Goal: Task Accomplishment & Management: Manage account settings

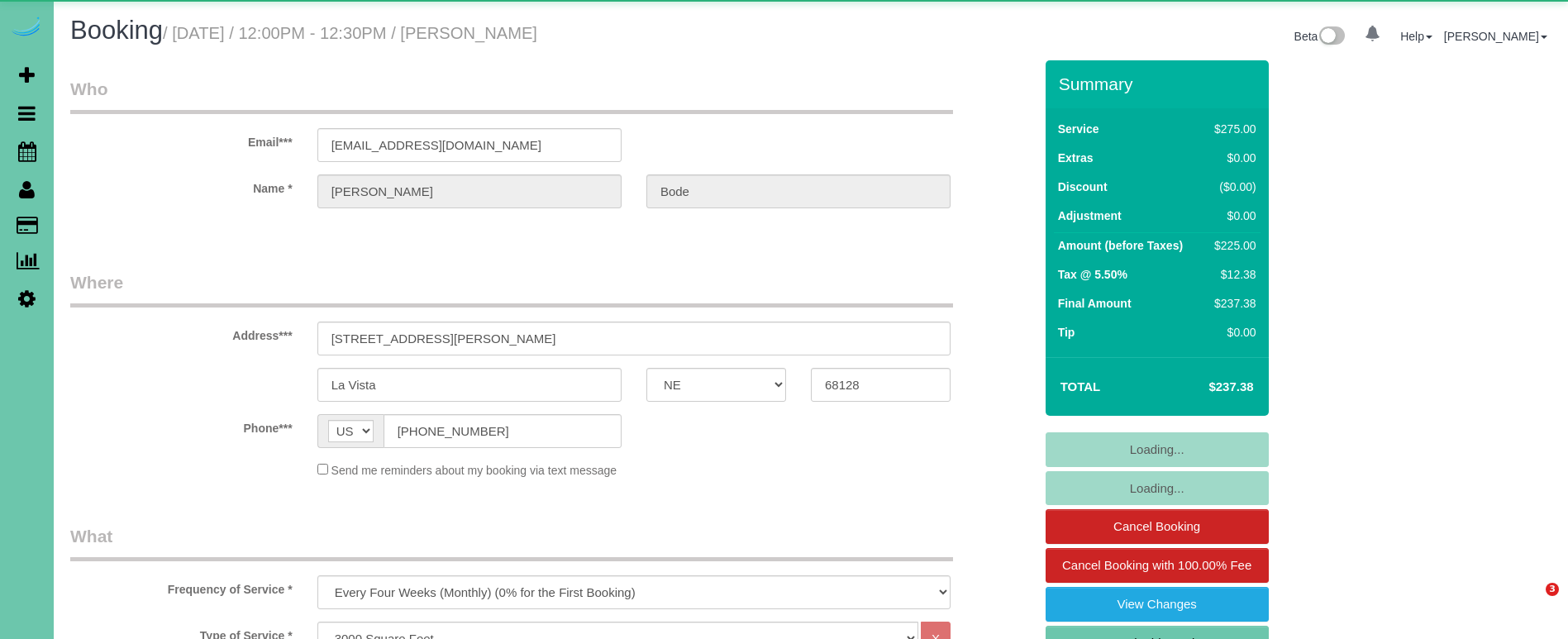
select select "NE"
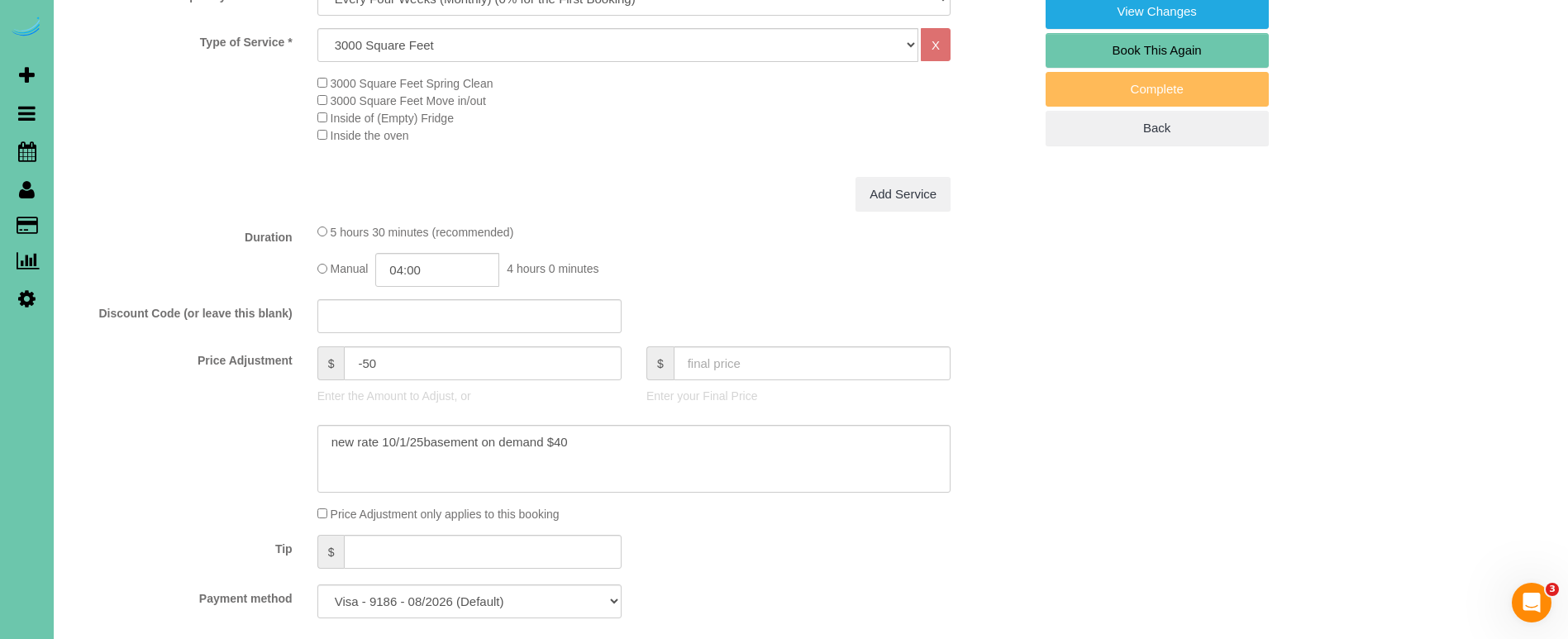
scroll to position [592, 0]
click at [368, 358] on input "-50" at bounding box center [483, 362] width 277 height 34
type input "-10"
click at [461, 261] on input "04:00" at bounding box center [437, 269] width 124 height 34
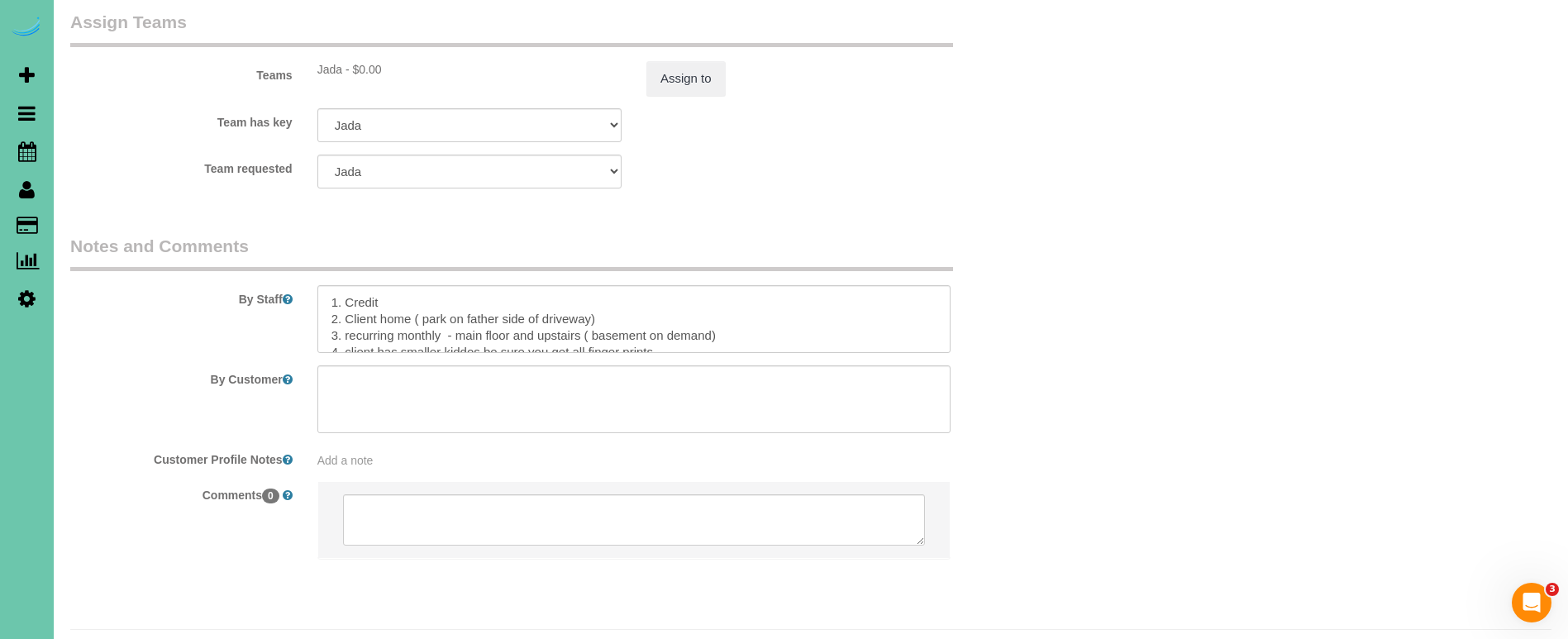
scroll to position [1836, 0]
type input "04:45"
drag, startPoint x: 669, startPoint y: 289, endPoint x: 462, endPoint y: 294, distance: 207.1
click at [462, 294] on textarea at bounding box center [634, 320] width 633 height 67
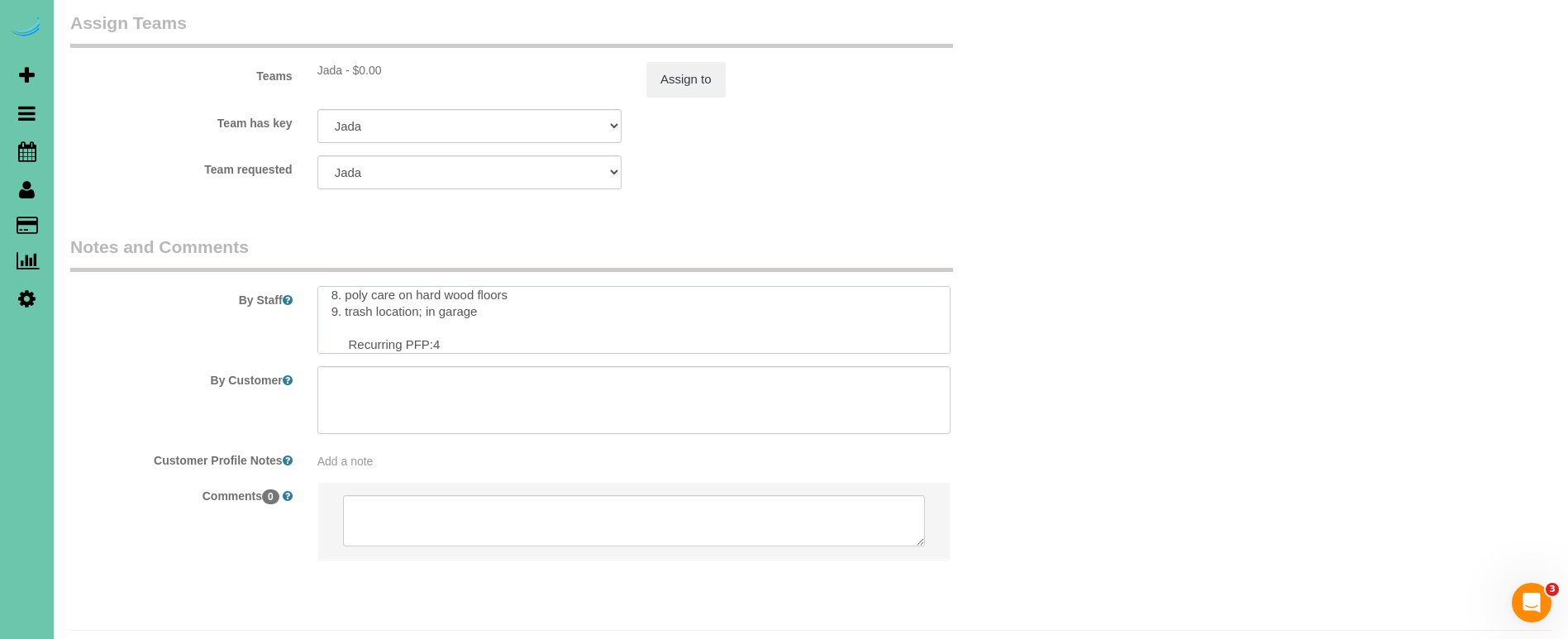
scroll to position [123, 0]
click at [466, 303] on textarea at bounding box center [634, 320] width 633 height 67
type textarea "1. Credit 2. Client home ( park on father side of driveway) 3. recurring monthl…"
click at [661, 62] on button "Assign to" at bounding box center [686, 80] width 80 height 35
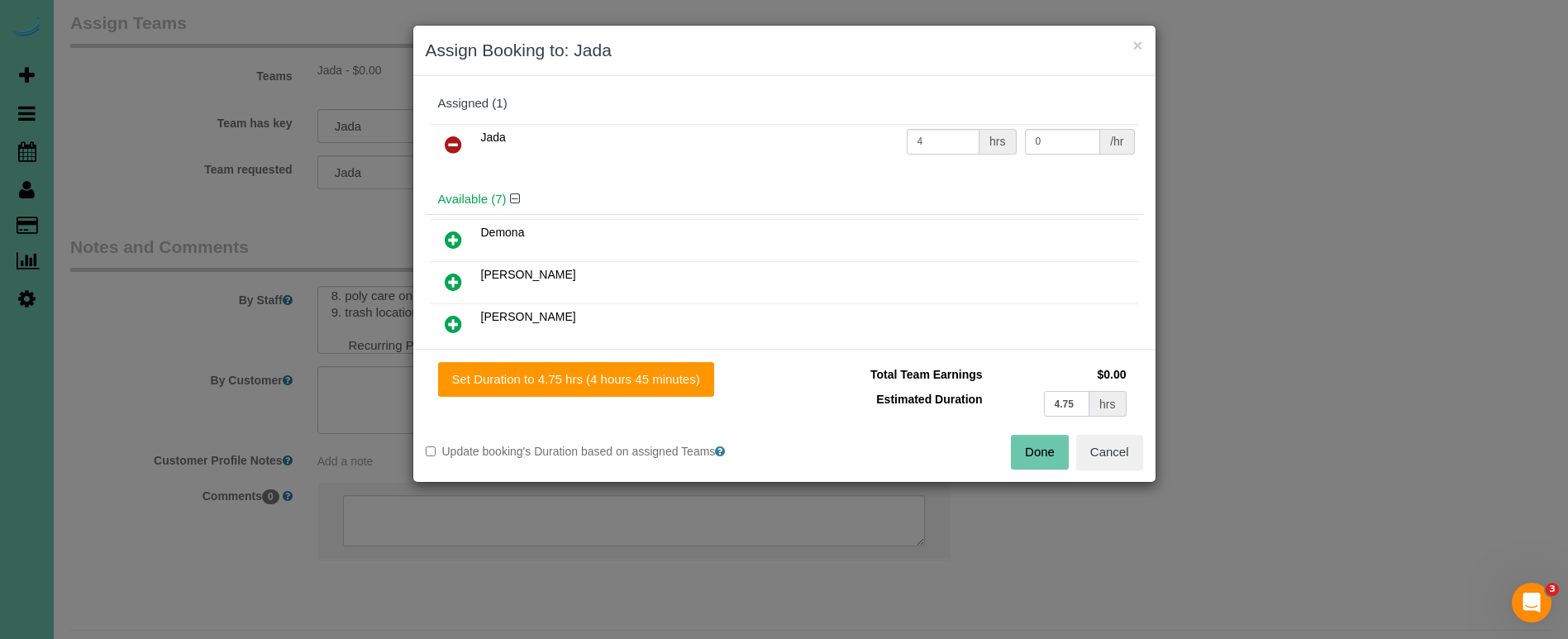
click at [1068, 404] on input "4.75" at bounding box center [1067, 404] width 47 height 26
type input "4.5"
click at [604, 385] on button "Set Duration to 4.50 hrs (4 hours 30 minutes)" at bounding box center [576, 380] width 276 height 35
type input "4.50"
click at [1038, 443] on button "Done" at bounding box center [1040, 452] width 58 height 35
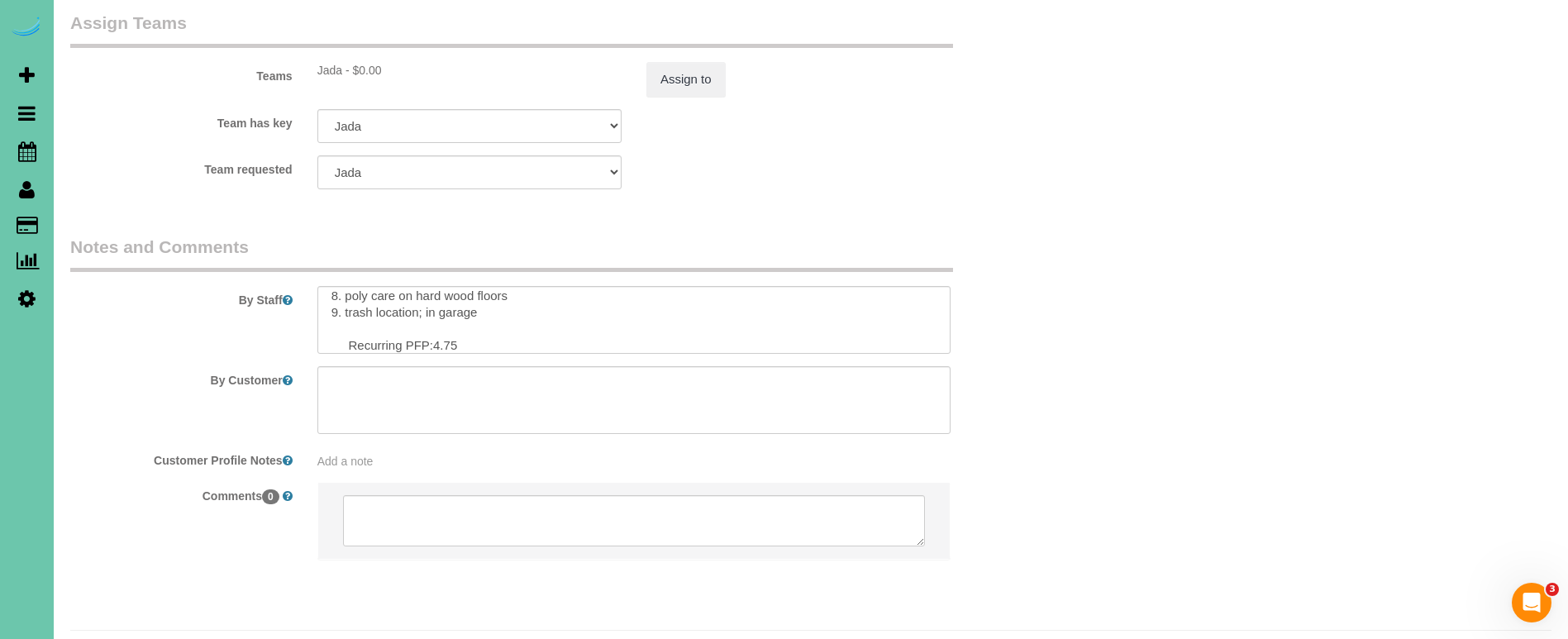
type input "04:30"
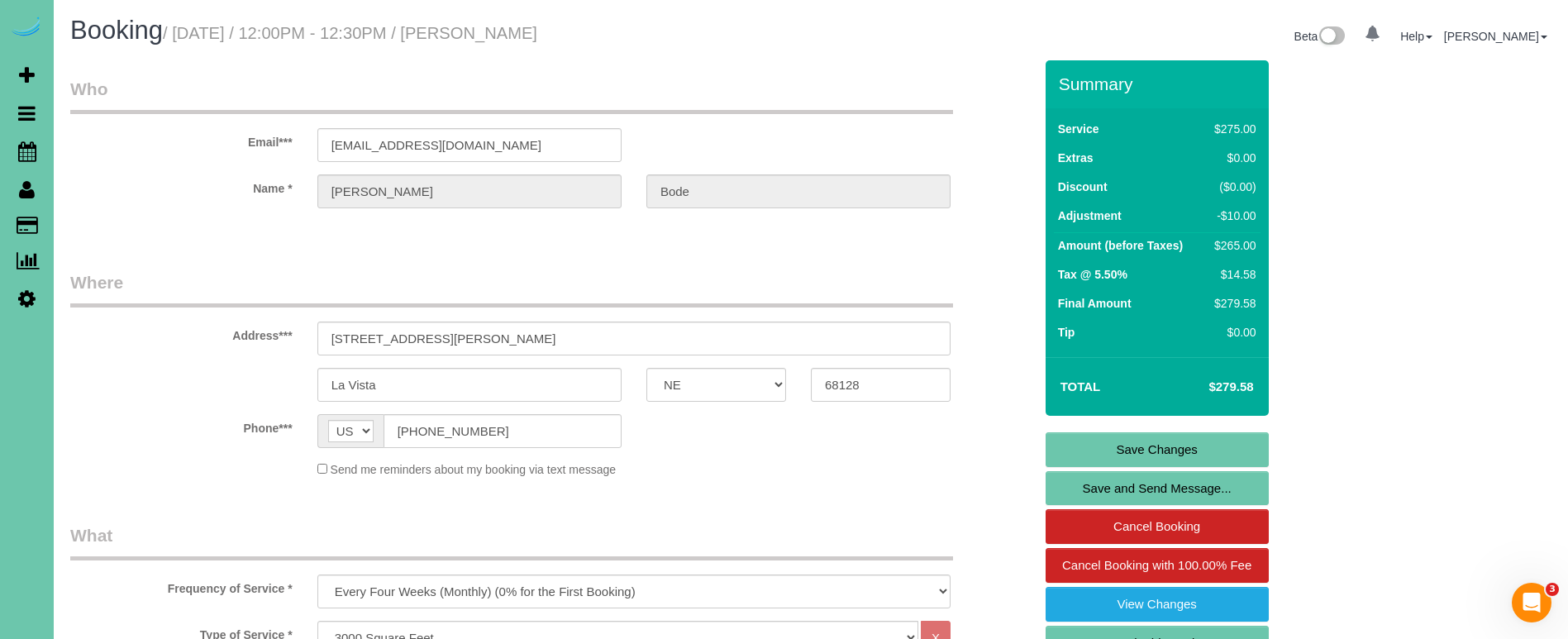
scroll to position [0, 0]
click at [1063, 446] on link "Save Changes" at bounding box center [1157, 450] width 223 height 35
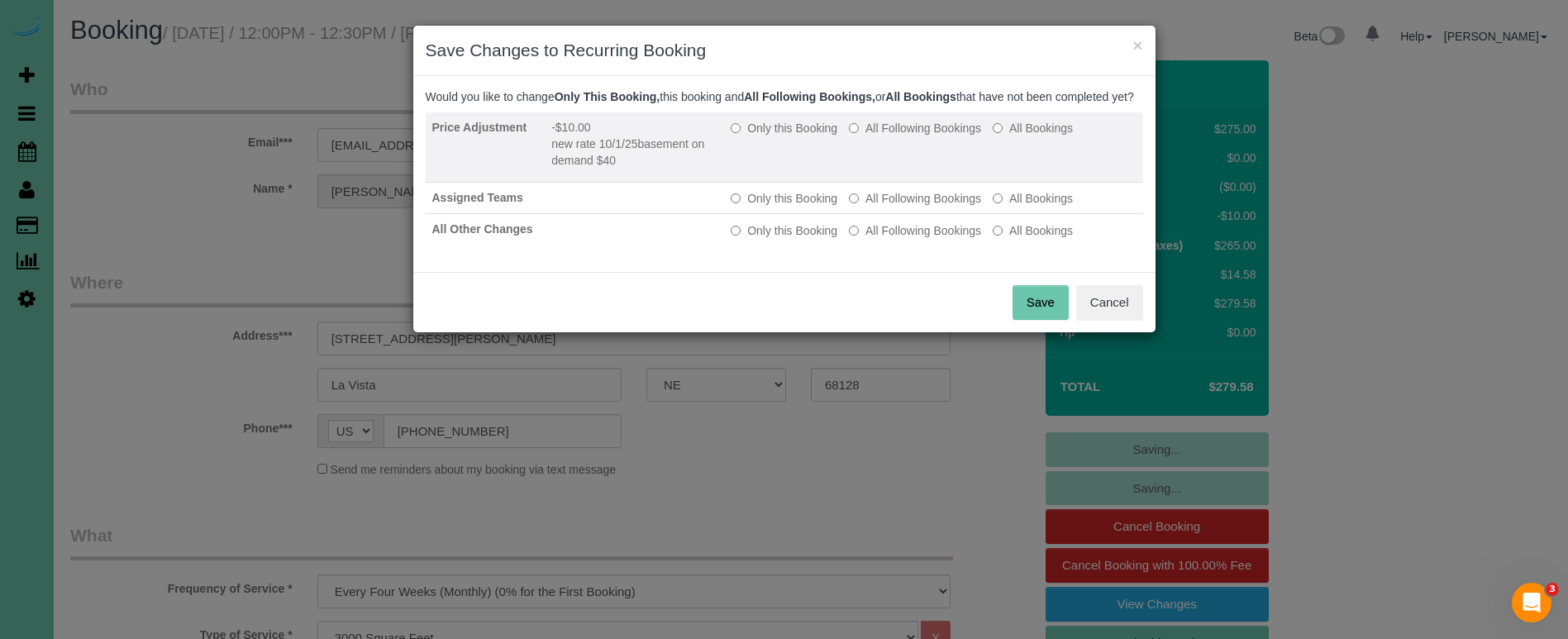
click at [793, 137] on label "Only this Booking" at bounding box center [784, 128] width 106 height 16
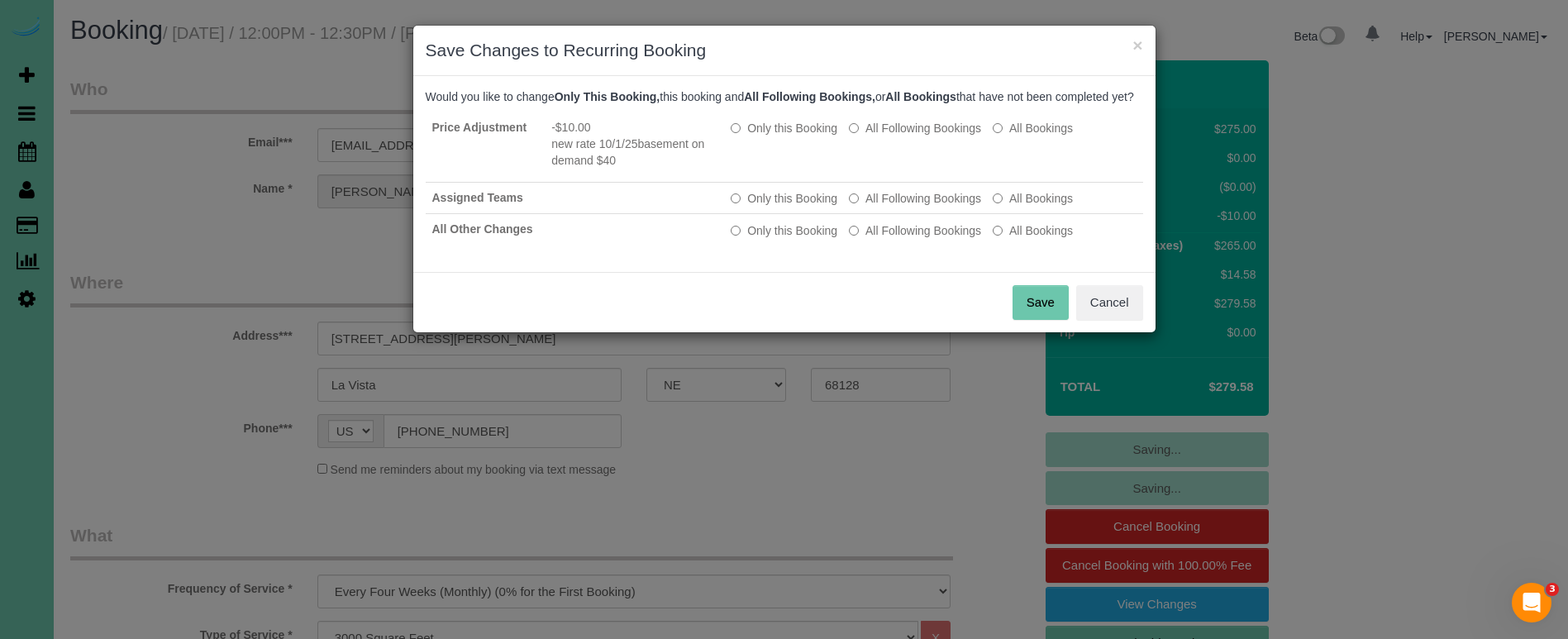
click at [1028, 316] on button "Save" at bounding box center [1040, 303] width 56 height 35
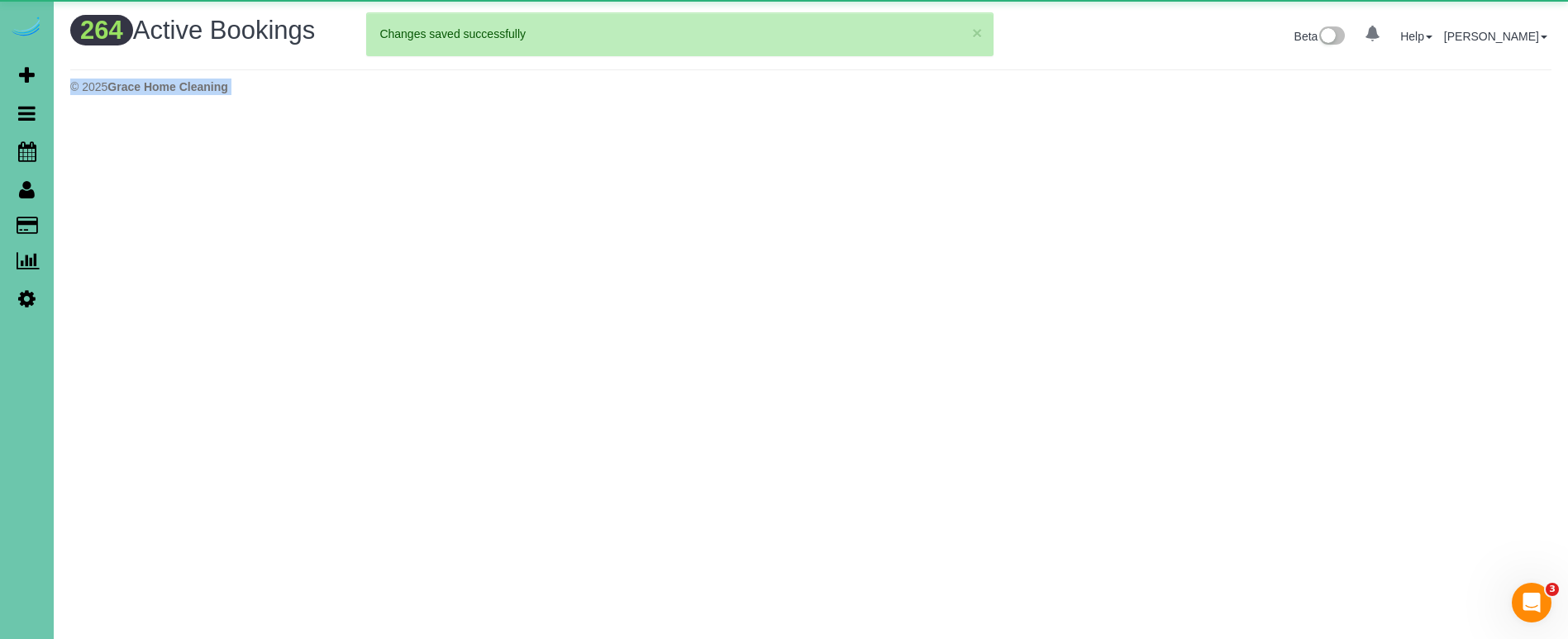
drag, startPoint x: 454, startPoint y: 419, endPoint x: 321, endPoint y: 397, distance: 134.8
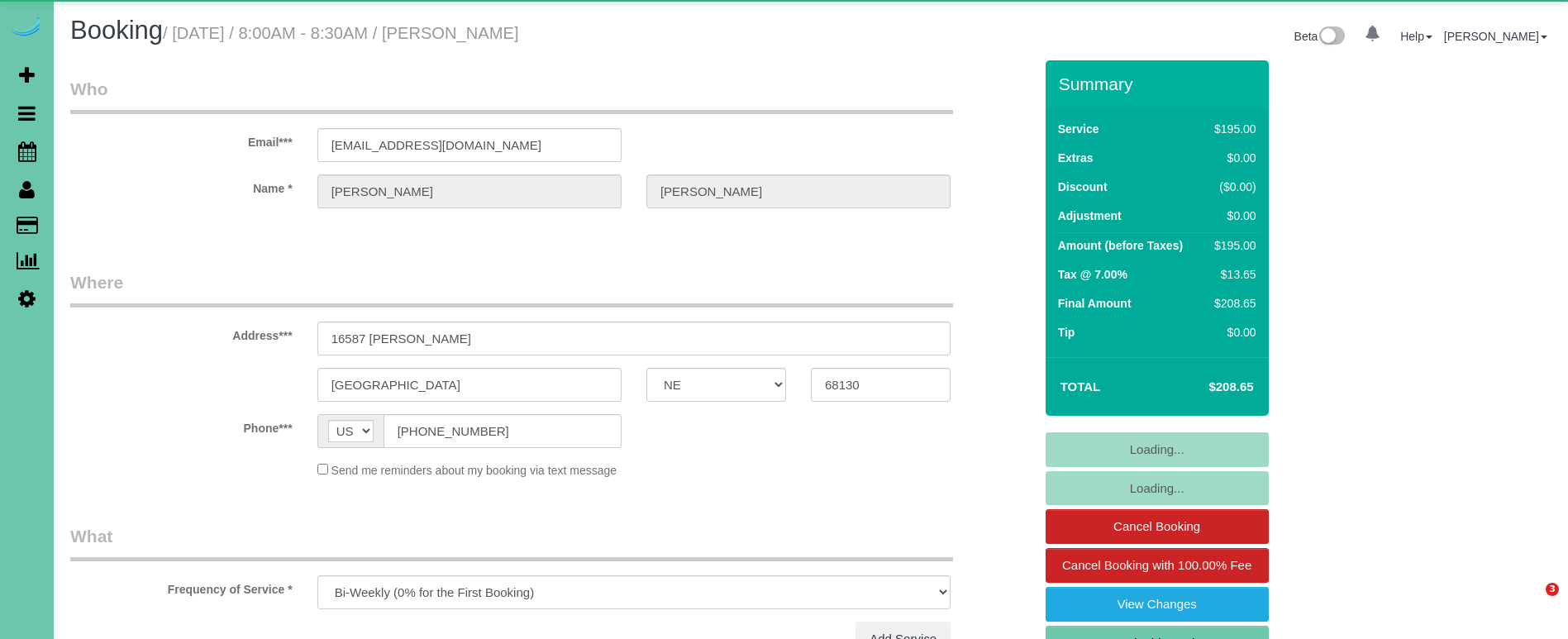
select select "NE"
select select "object:703"
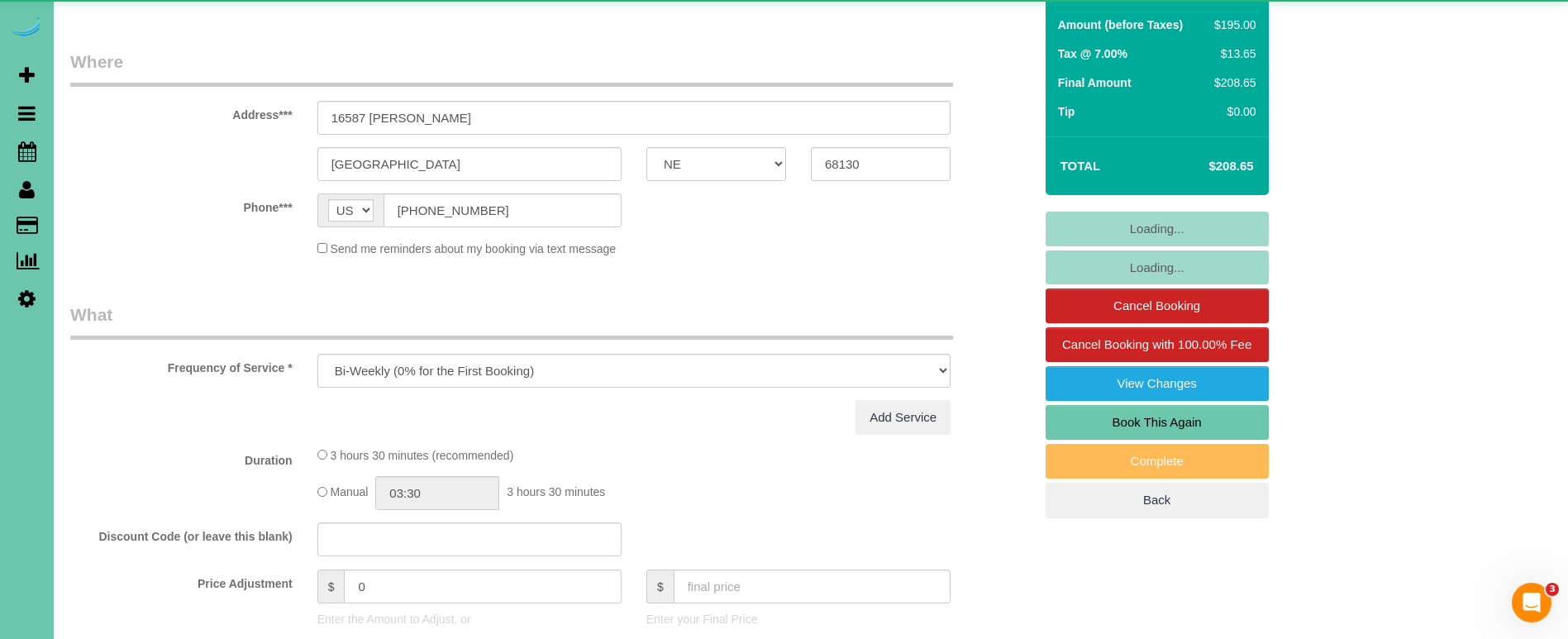
select select "number:36"
select select "number:42"
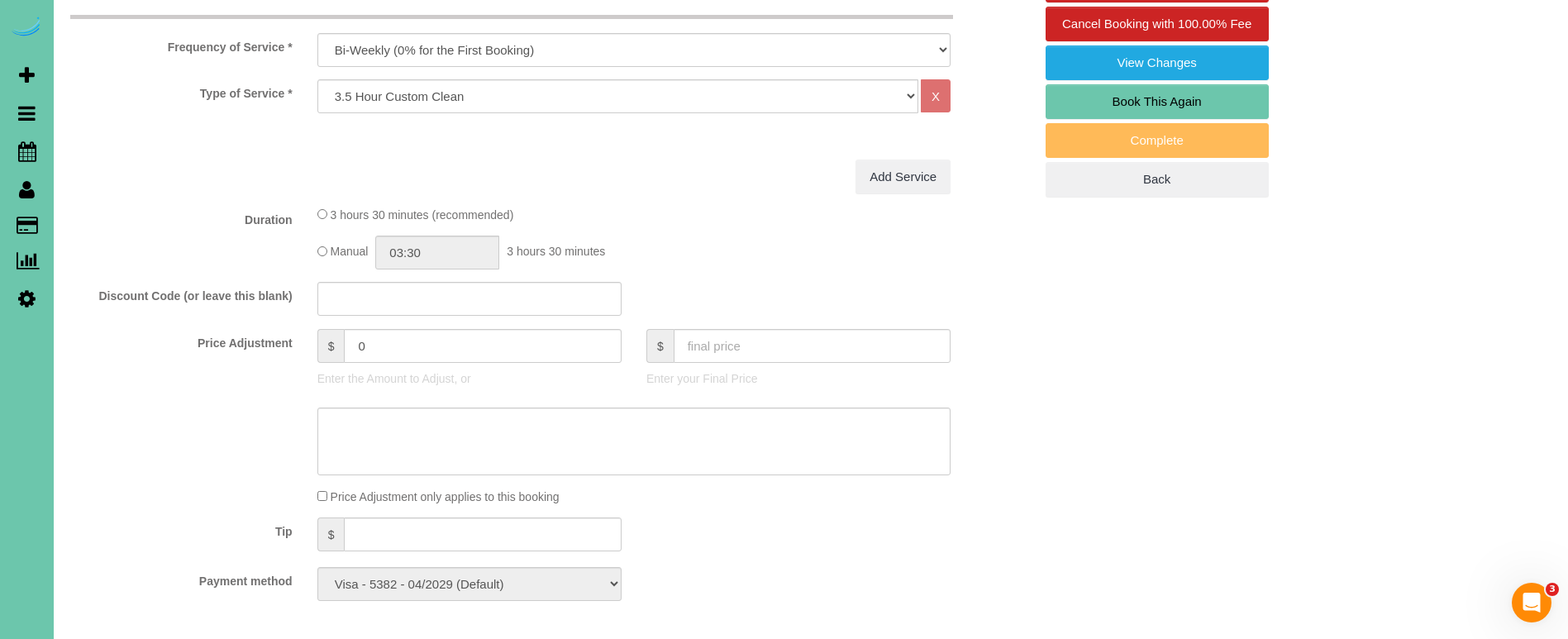
scroll to position [554, 0]
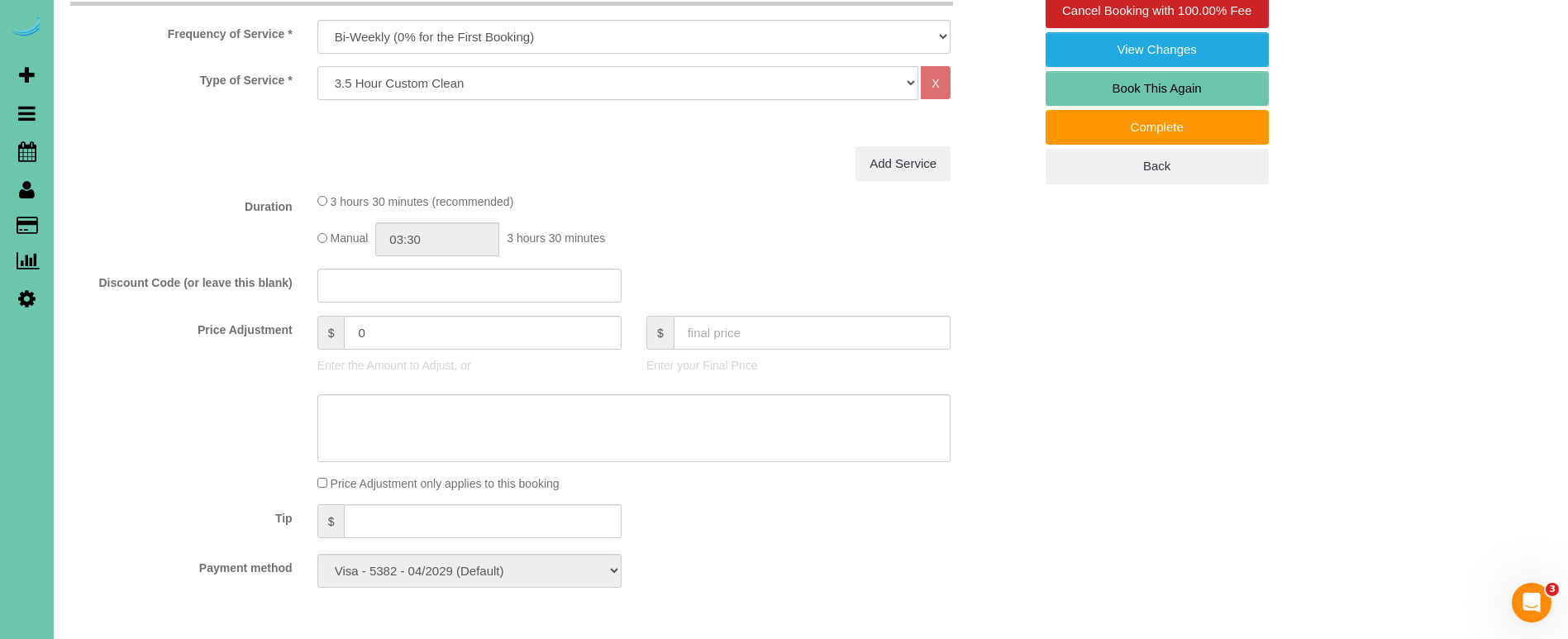
select select "159"
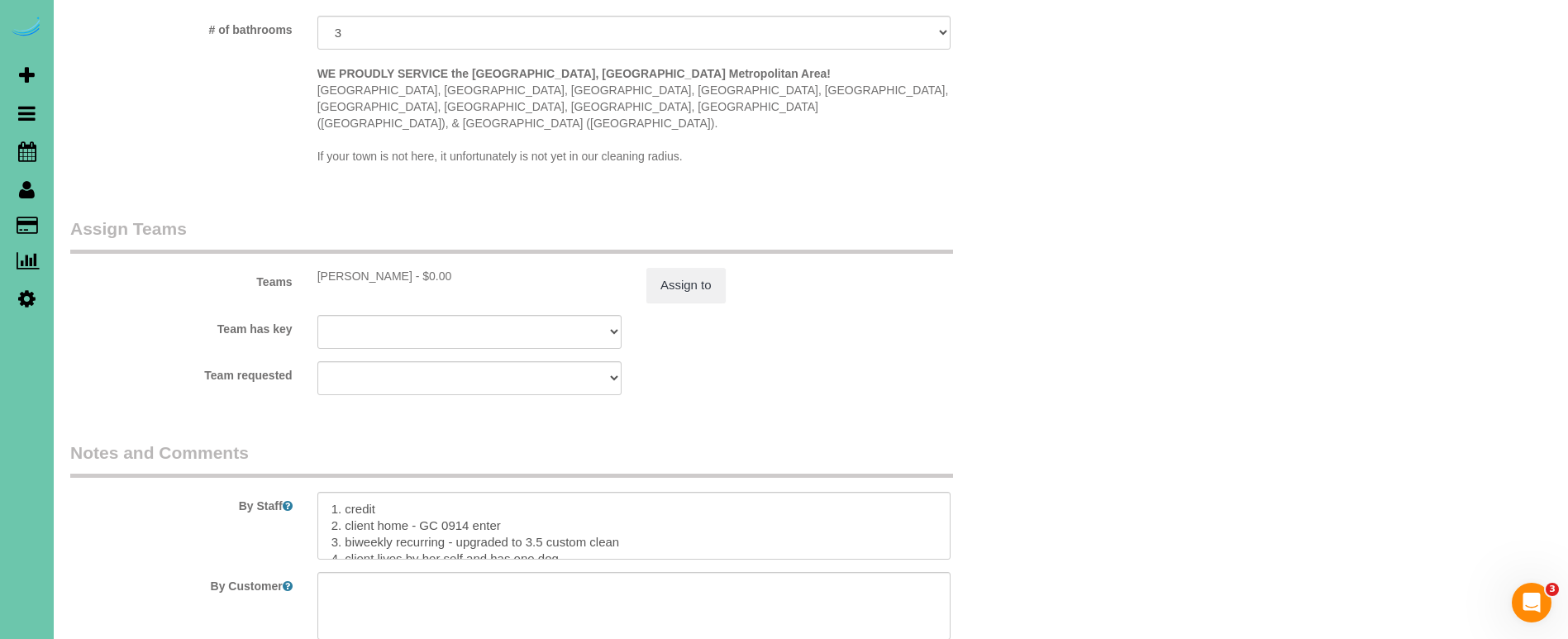
scroll to position [1570, 0]
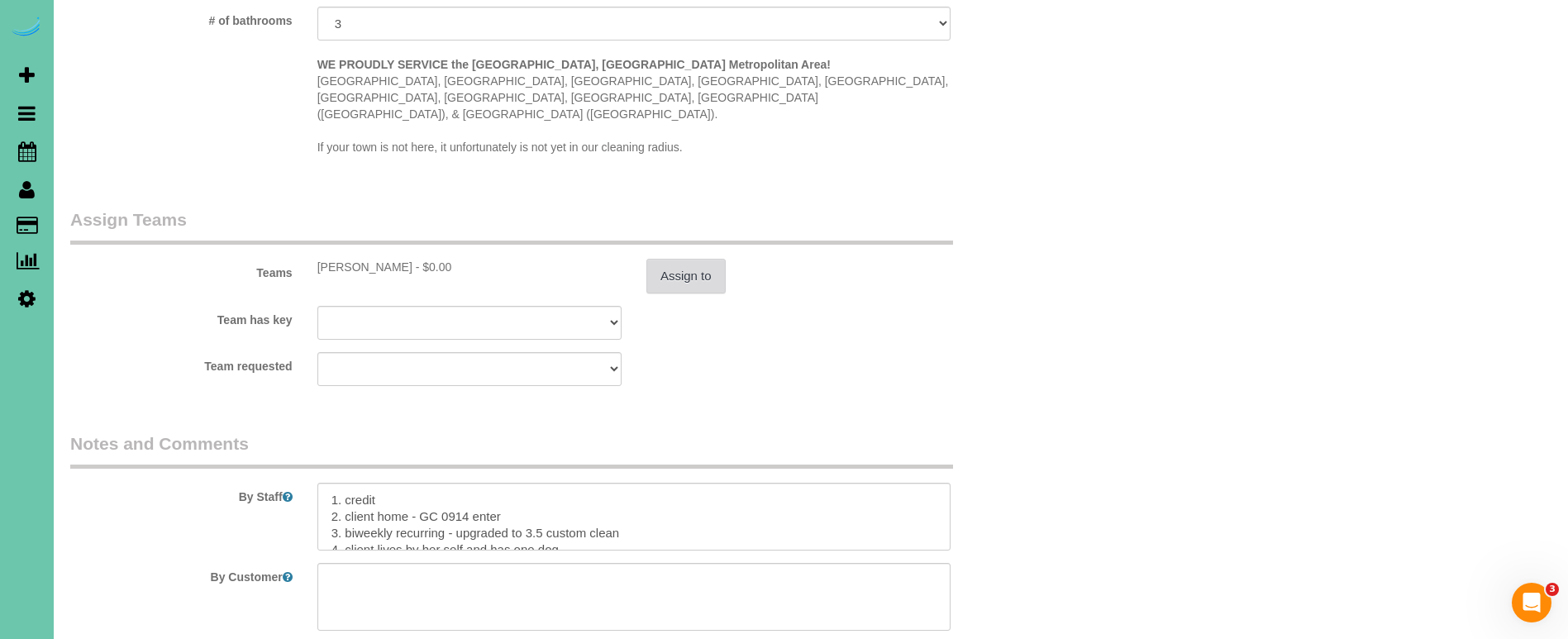
click at [684, 259] on button "Assign to" at bounding box center [686, 276] width 80 height 35
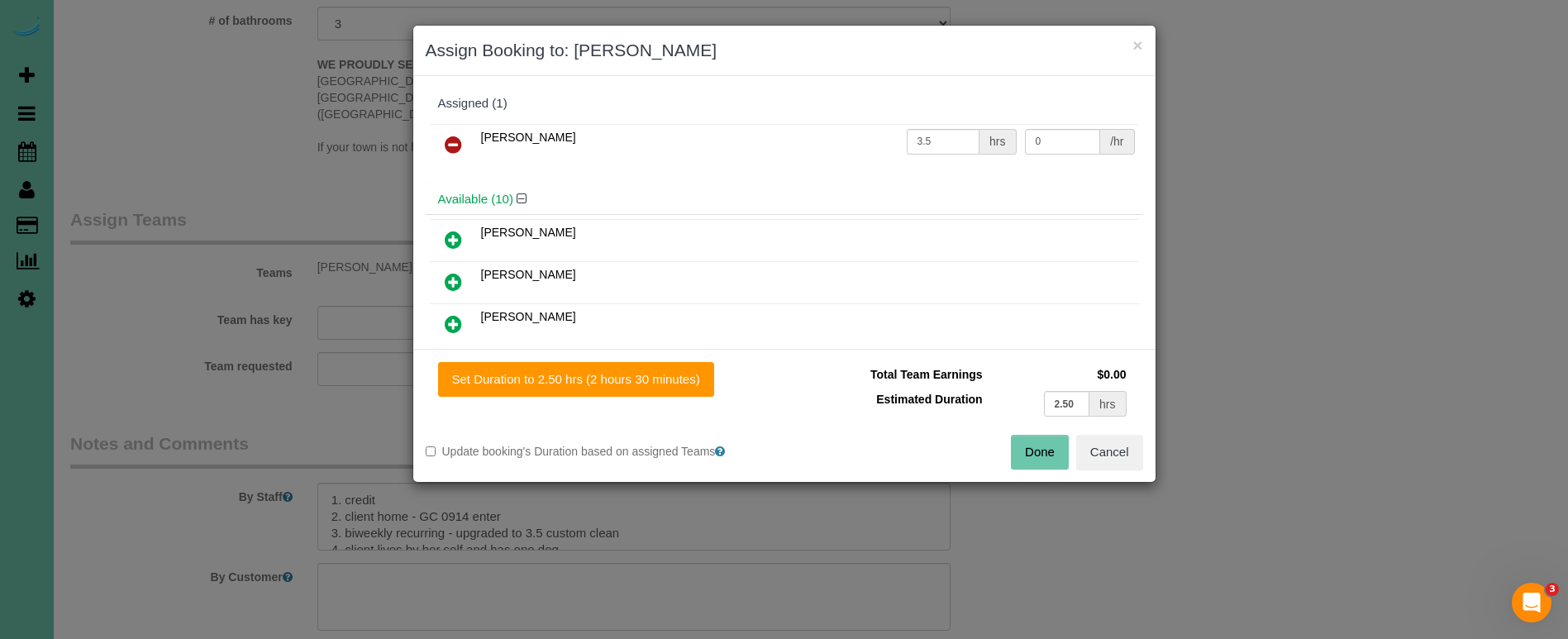
drag, startPoint x: 566, startPoint y: 375, endPoint x: 758, endPoint y: 419, distance: 197.0
click at [569, 375] on button "Set Duration to 2.50 hrs (2 hours 30 minutes)" at bounding box center [576, 380] width 276 height 35
type input "2.50"
click at [1034, 457] on button "Done" at bounding box center [1040, 452] width 58 height 35
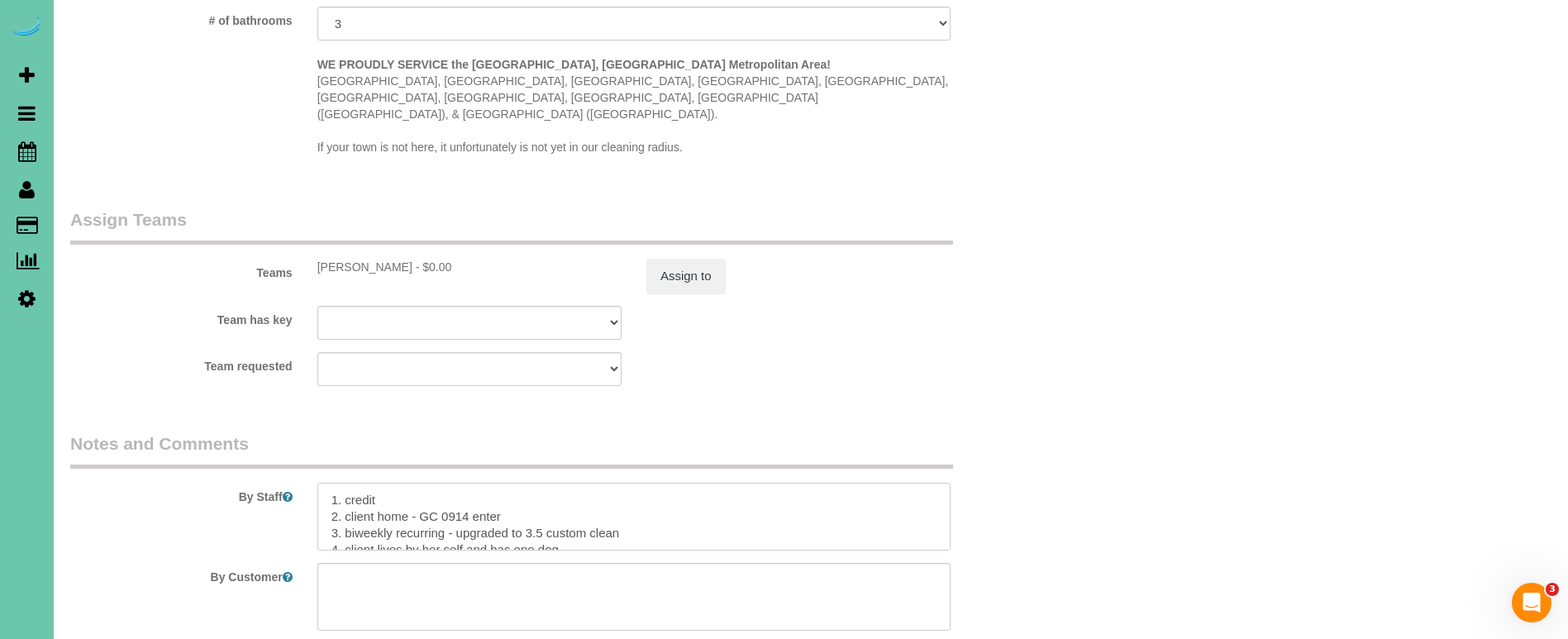
drag, startPoint x: 537, startPoint y: 496, endPoint x: 459, endPoint y: 496, distance: 78.0
click at [459, 496] on textarea at bounding box center [634, 516] width 633 height 67
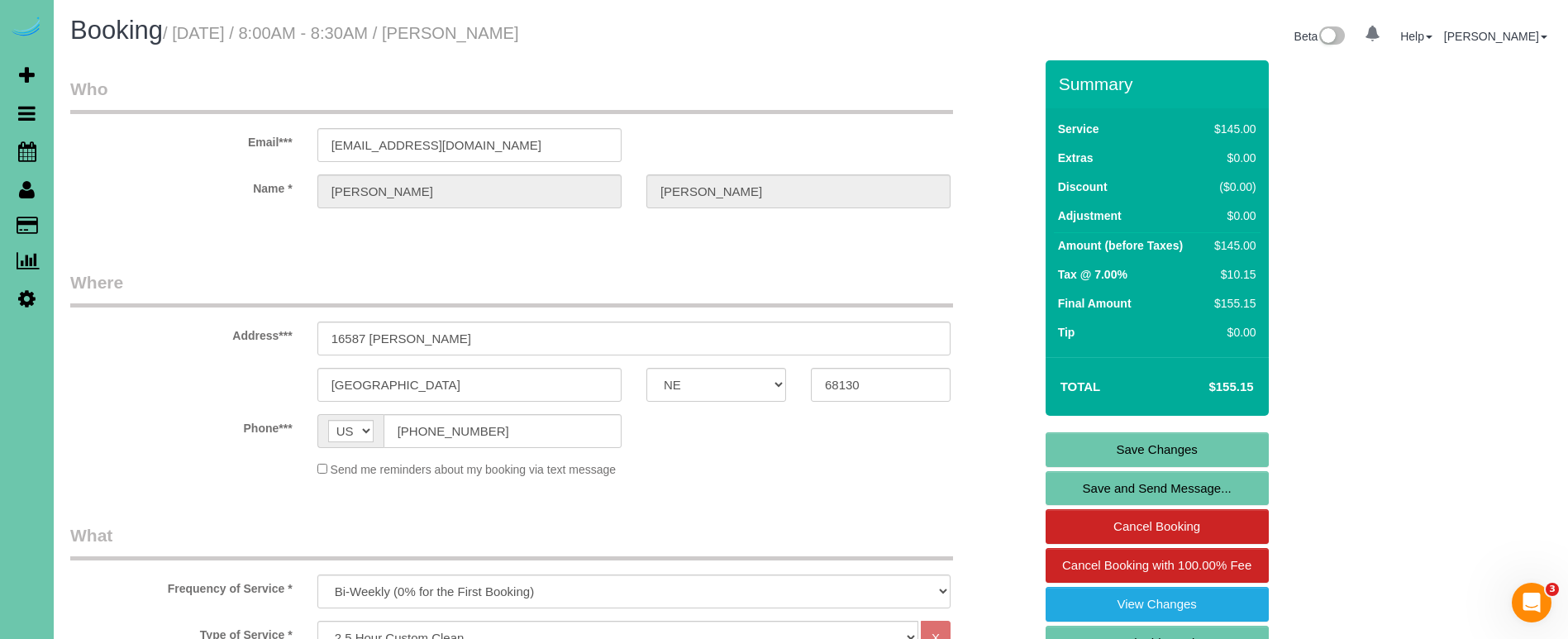
scroll to position [0, 0]
type textarea "1. credit 2. client home - GC 0914 enter 3. biweekly recurring - 2.5 custom cle…"
click at [1085, 444] on link "Save Changes" at bounding box center [1157, 450] width 223 height 35
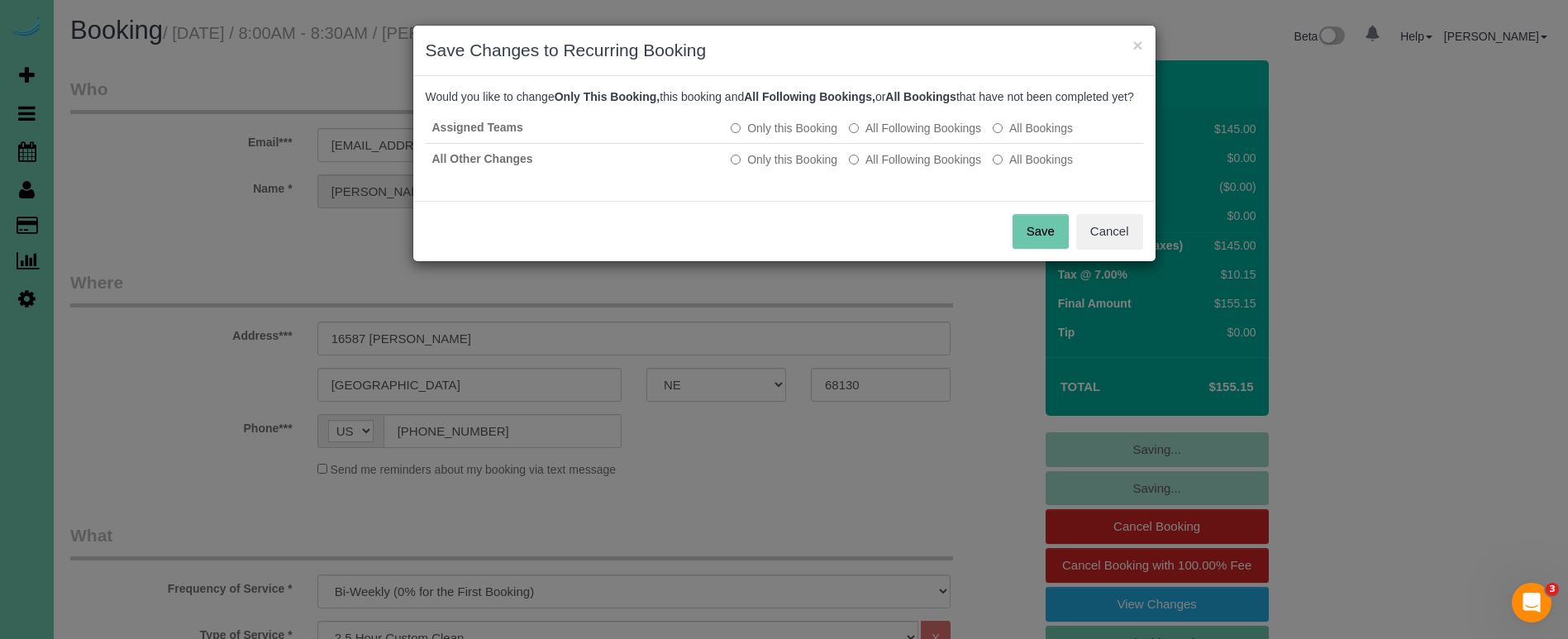
click at [1043, 240] on button "Save" at bounding box center [1040, 232] width 56 height 35
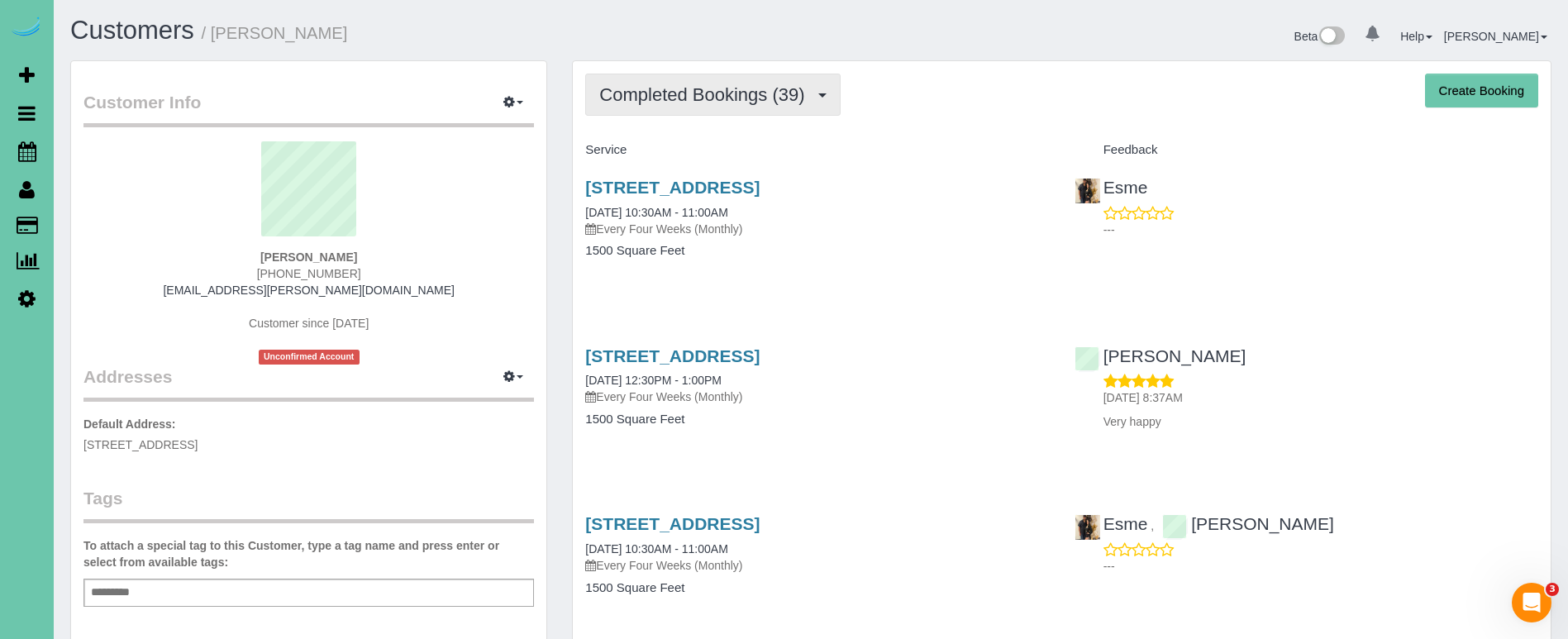
click at [735, 108] on button "Completed Bookings (39)" at bounding box center [713, 94] width 254 height 42
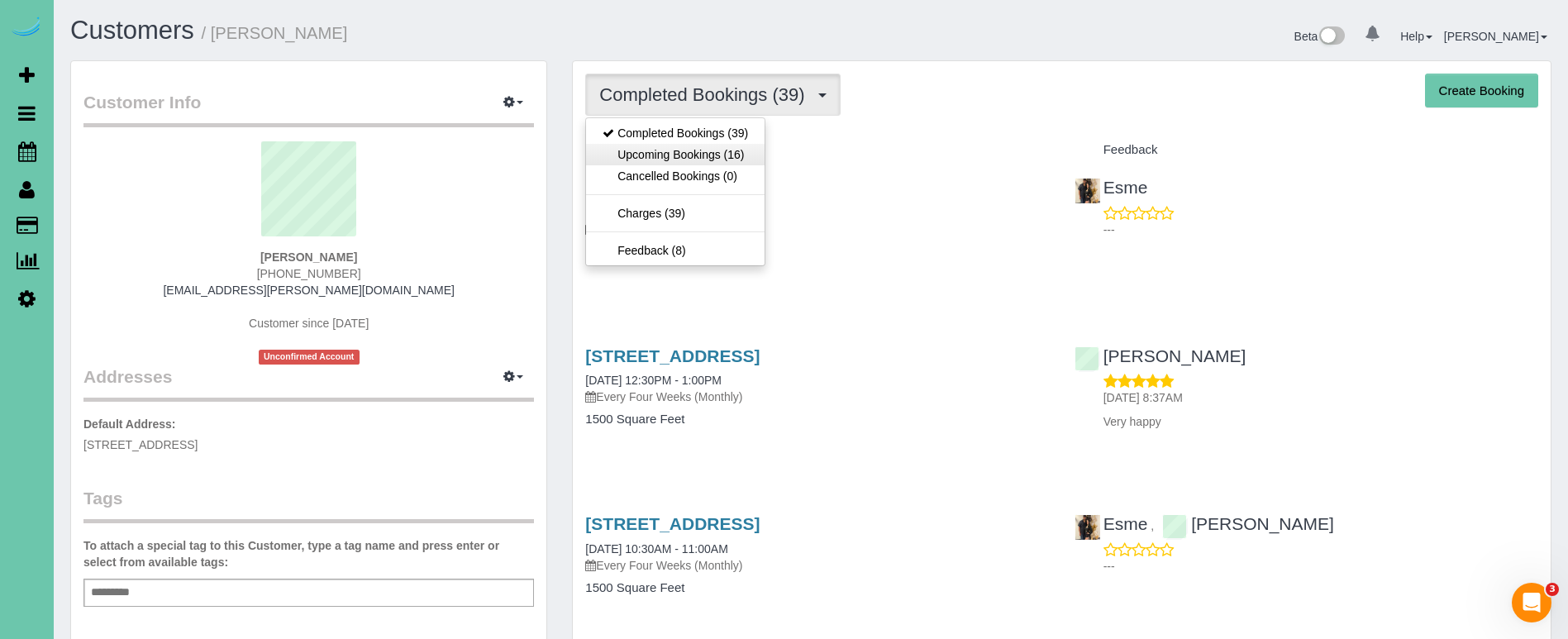
click at [714, 156] on link "Upcoming Bookings (16)" at bounding box center [675, 154] width 178 height 22
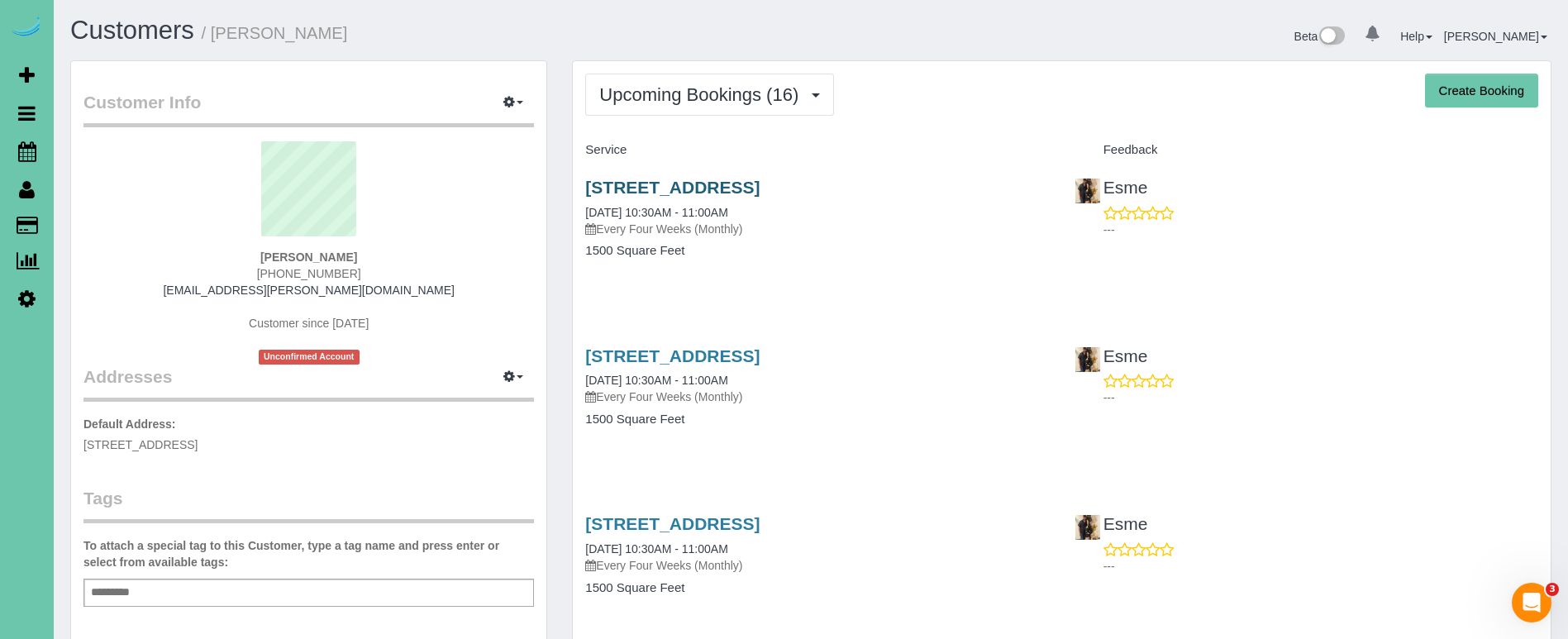
click at [682, 187] on link "15520 Summerwood Drive, Omaha, NE 68137" at bounding box center [673, 187] width 175 height 19
click at [703, 84] on span "Upcoming Bookings (16)" at bounding box center [703, 94] width 208 height 21
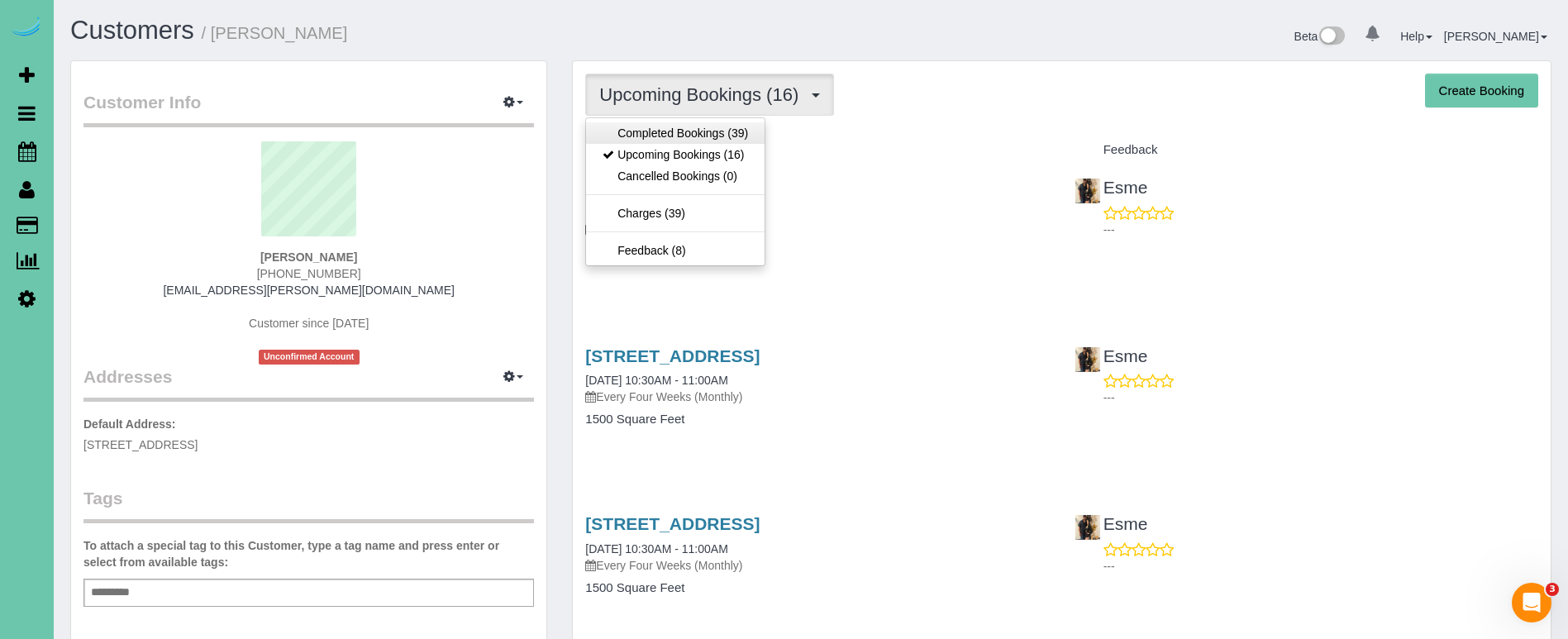
click at [694, 135] on link "Completed Bookings (39)" at bounding box center [675, 132] width 178 height 22
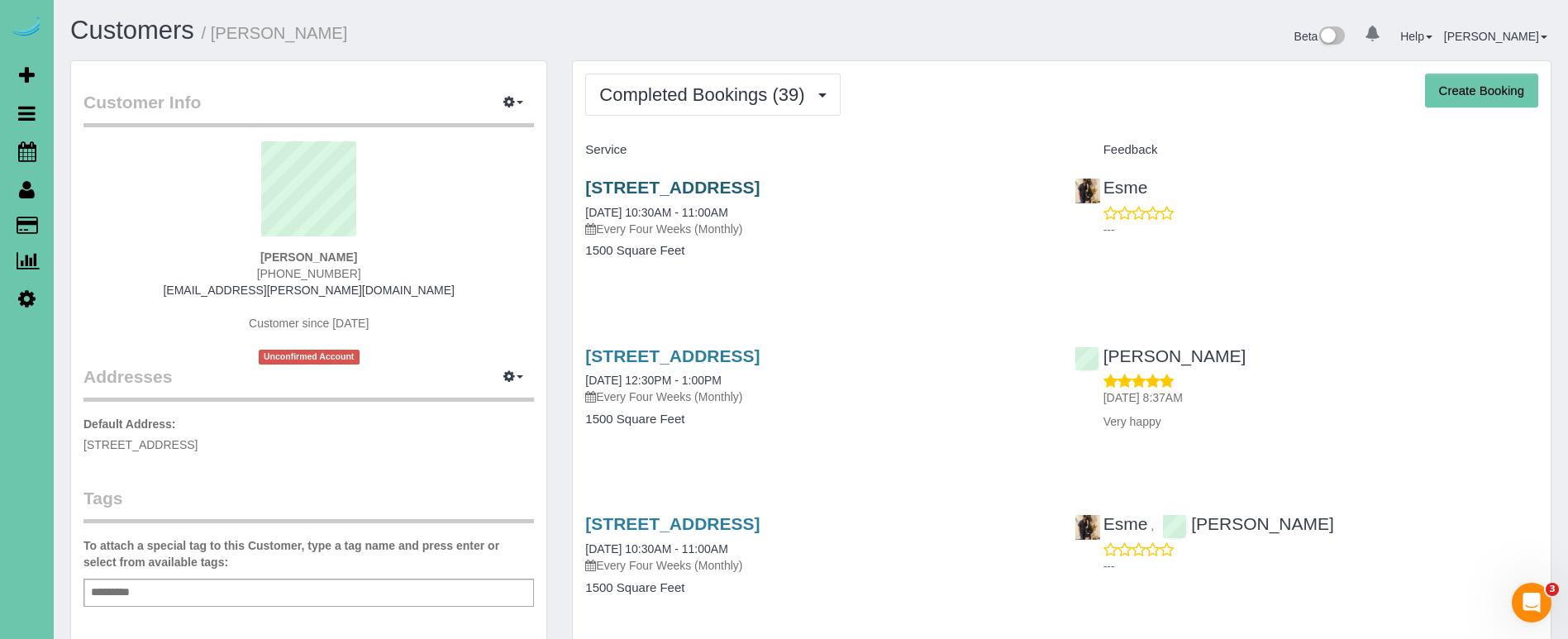
click at [694, 181] on link "15520 Summerwood Drive, Omaha, NE 68137" at bounding box center [673, 187] width 175 height 19
click at [673, 101] on span "Completed Bookings (39)" at bounding box center [706, 94] width 214 height 21
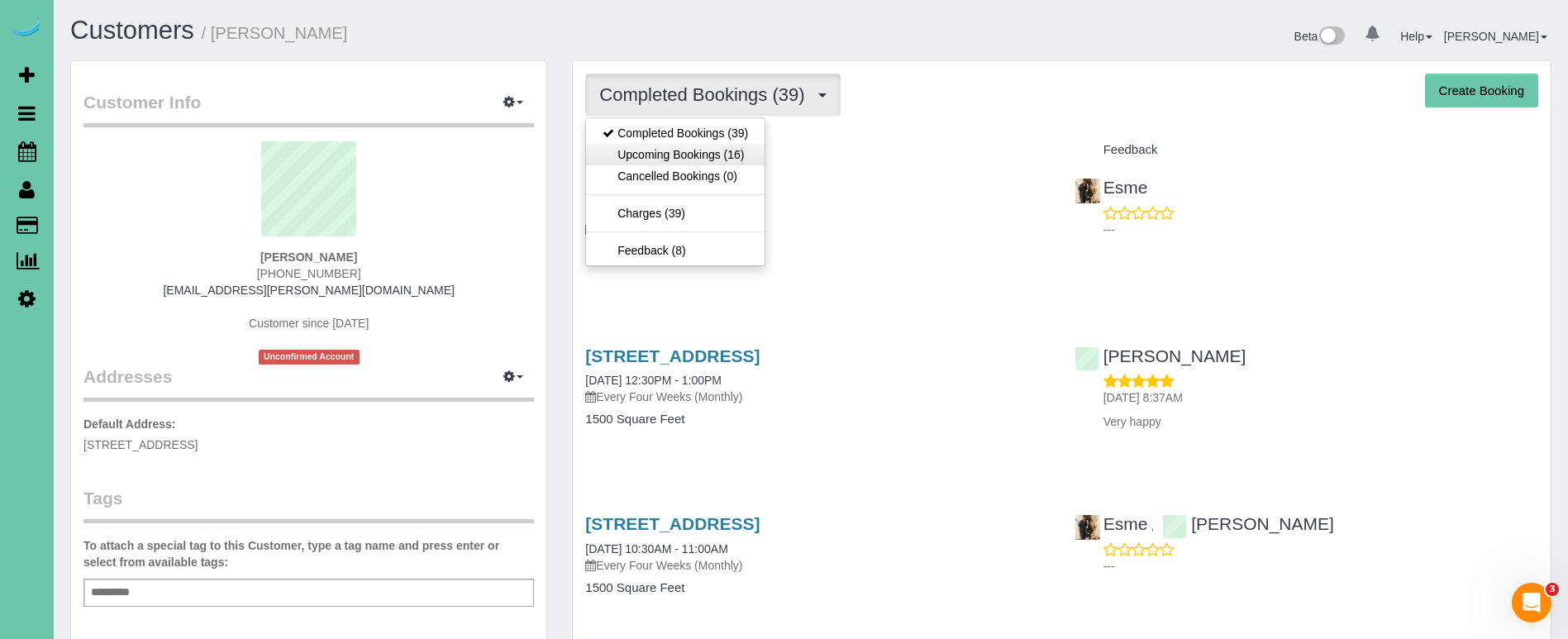
click at [680, 144] on link "Upcoming Bookings (16)" at bounding box center [675, 154] width 178 height 22
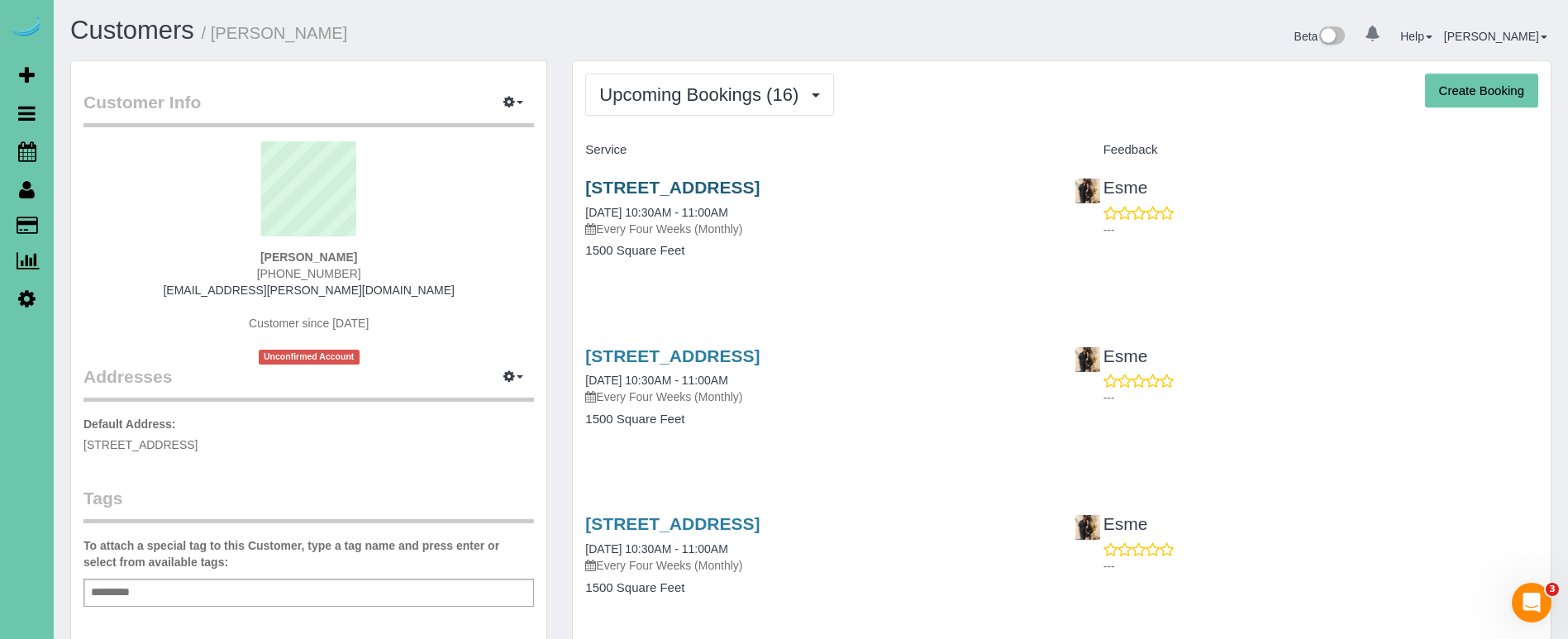
click at [659, 178] on link "15520 Summerwood Drive, Omaha, NE 68137" at bounding box center [673, 187] width 175 height 19
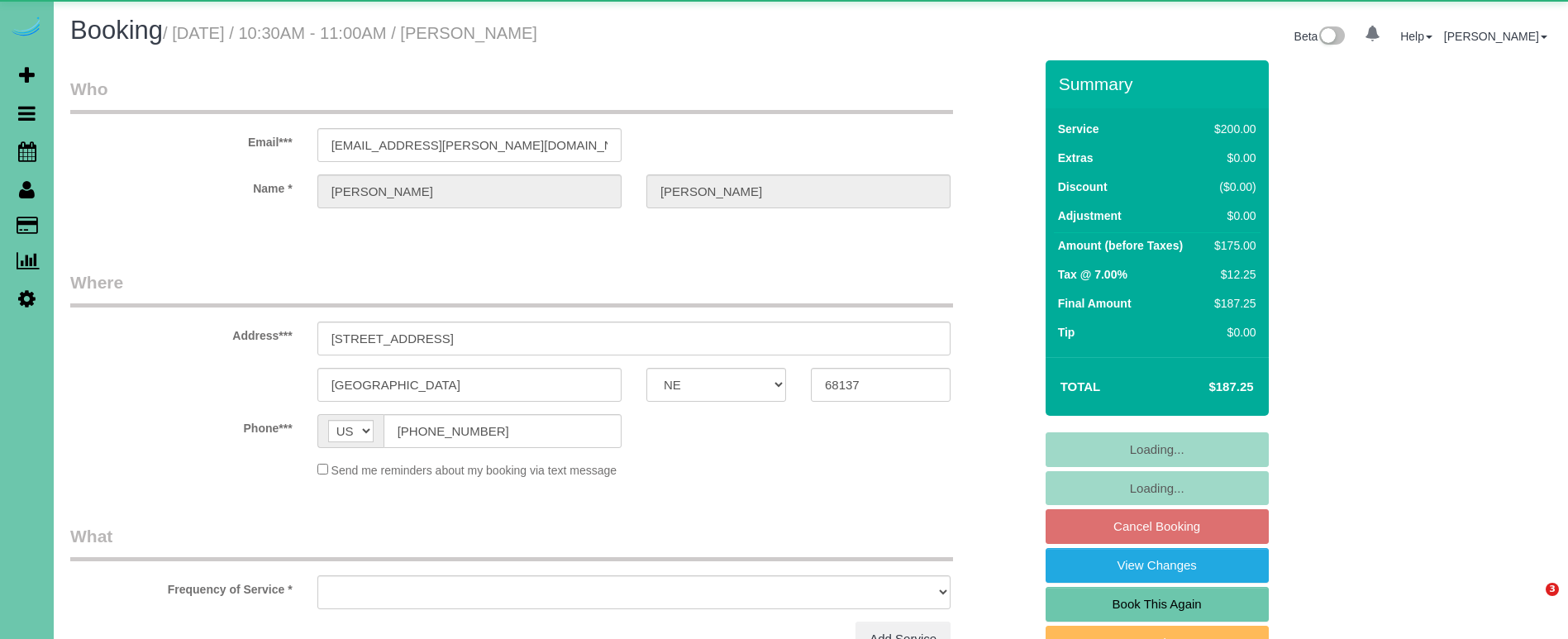
select select "NE"
select select "object:650"
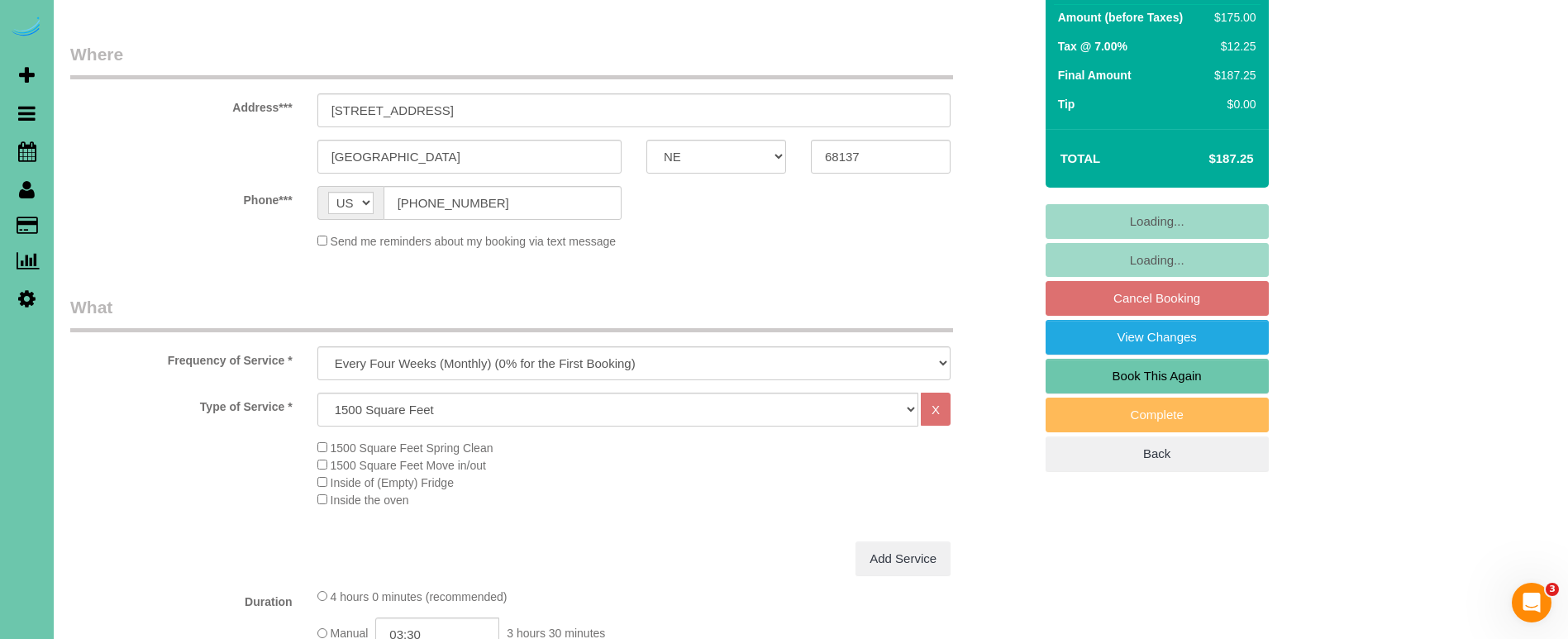
scroll to position [234, 0]
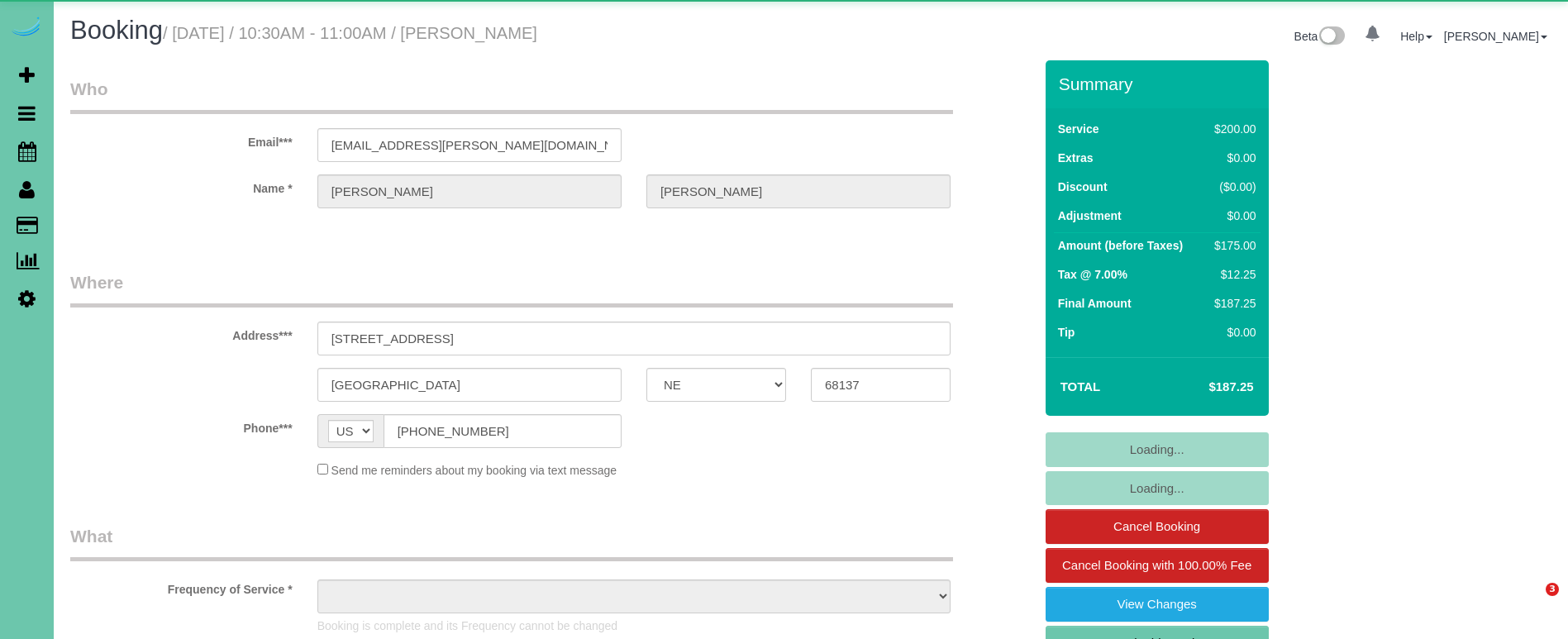
select select "NE"
select select "object:713"
select select "string:fspay-74667a82-d129-4540-b887-367b76048dc1"
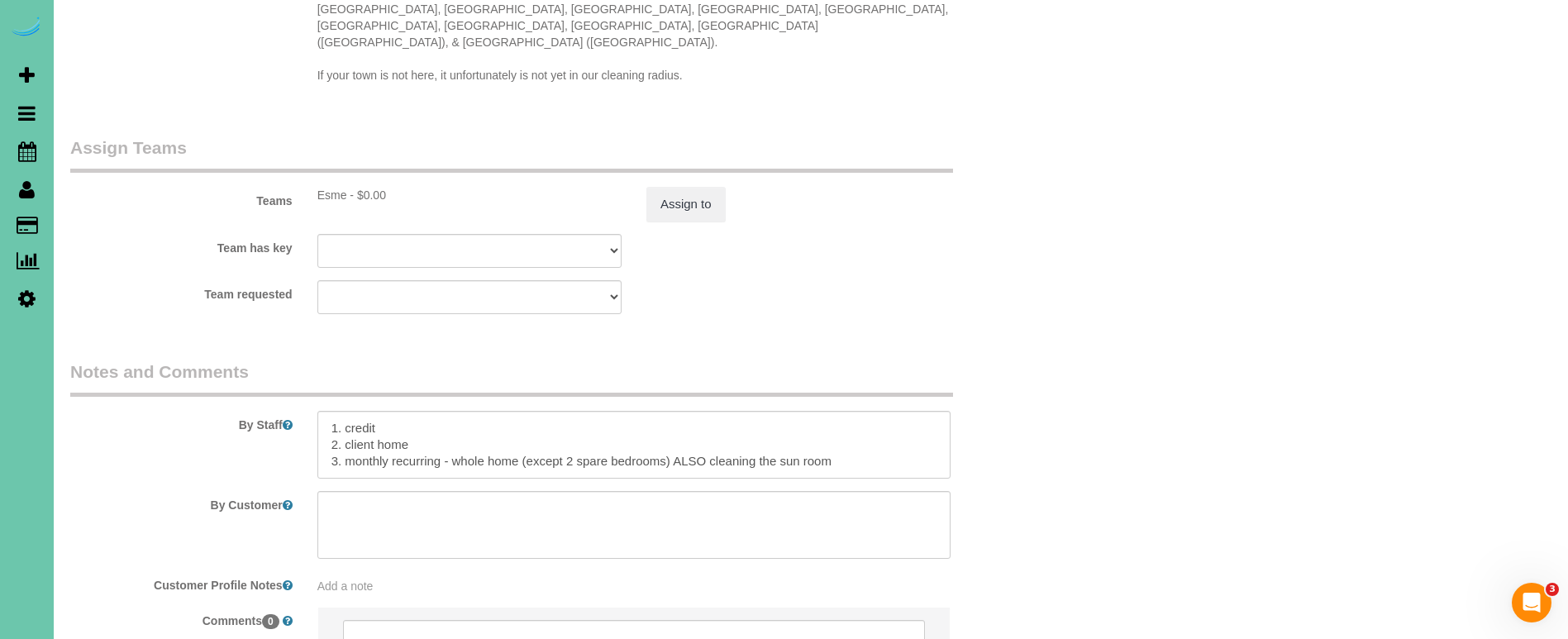
scroll to position [1783, 0]
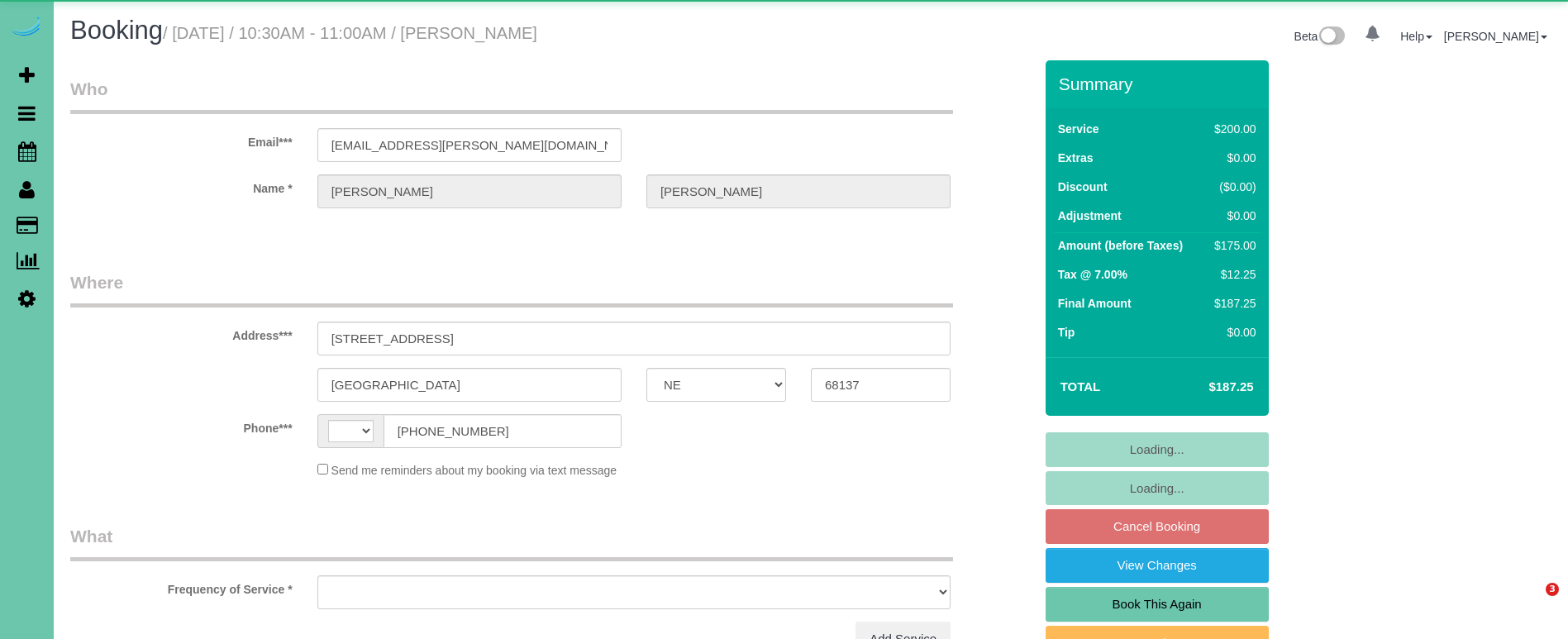
select select "NE"
select select "string:[GEOGRAPHIC_DATA]"
select select "object:407"
select select "string:fspay-74667a82-d129-4540-b887-367b76048dc1"
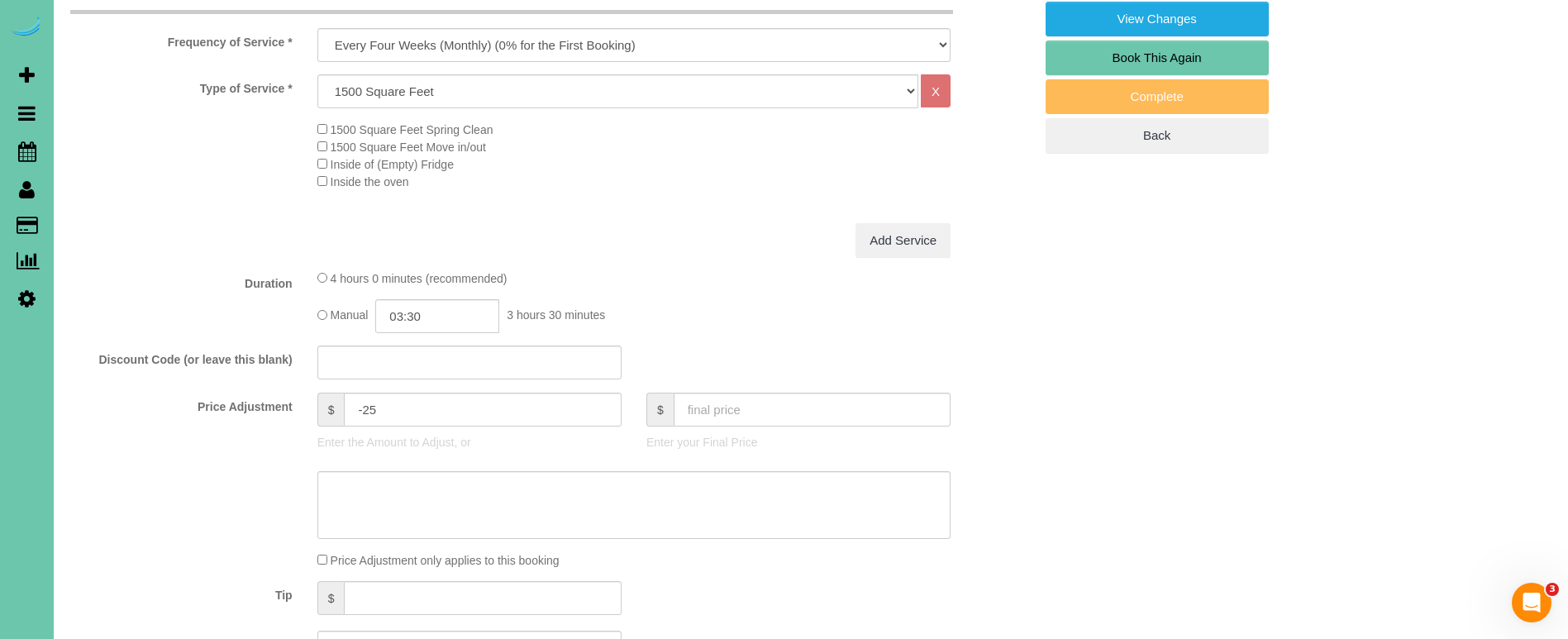
scroll to position [715, 0]
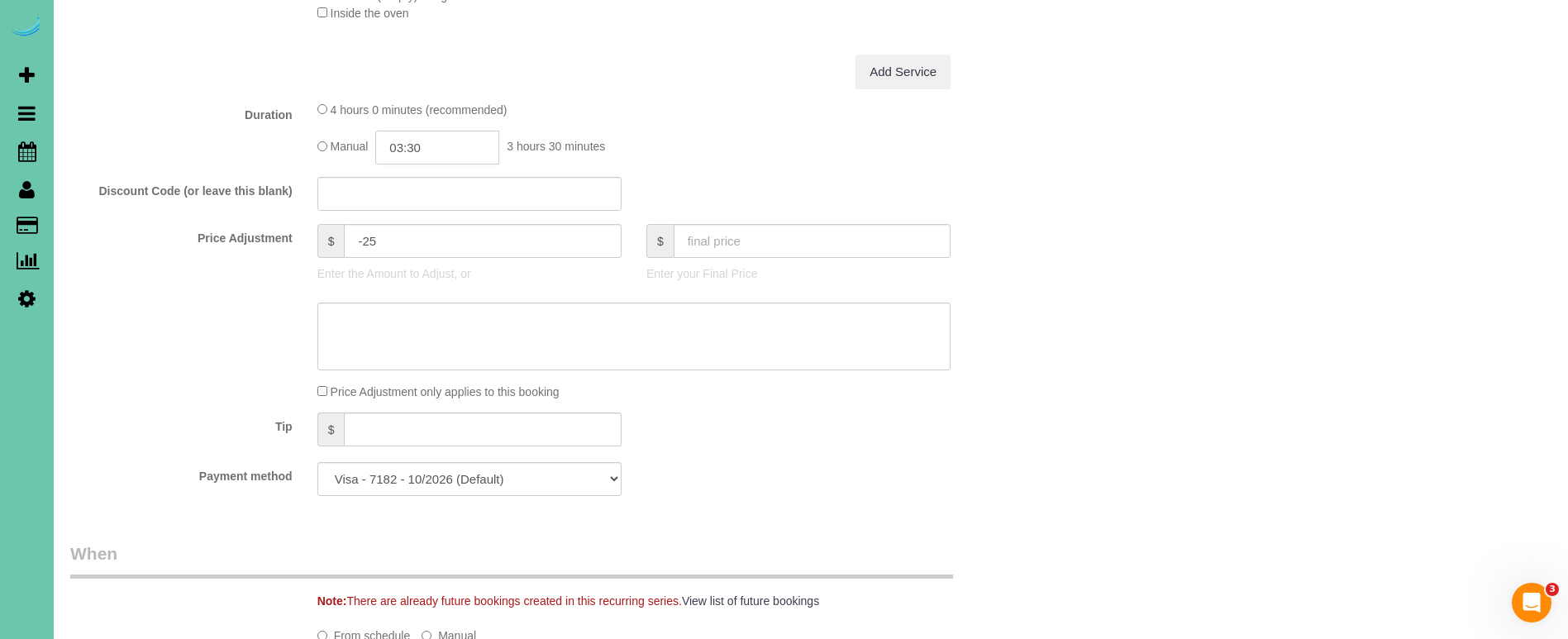
click at [435, 144] on input "03:30" at bounding box center [437, 147] width 124 height 34
type input "03:15"
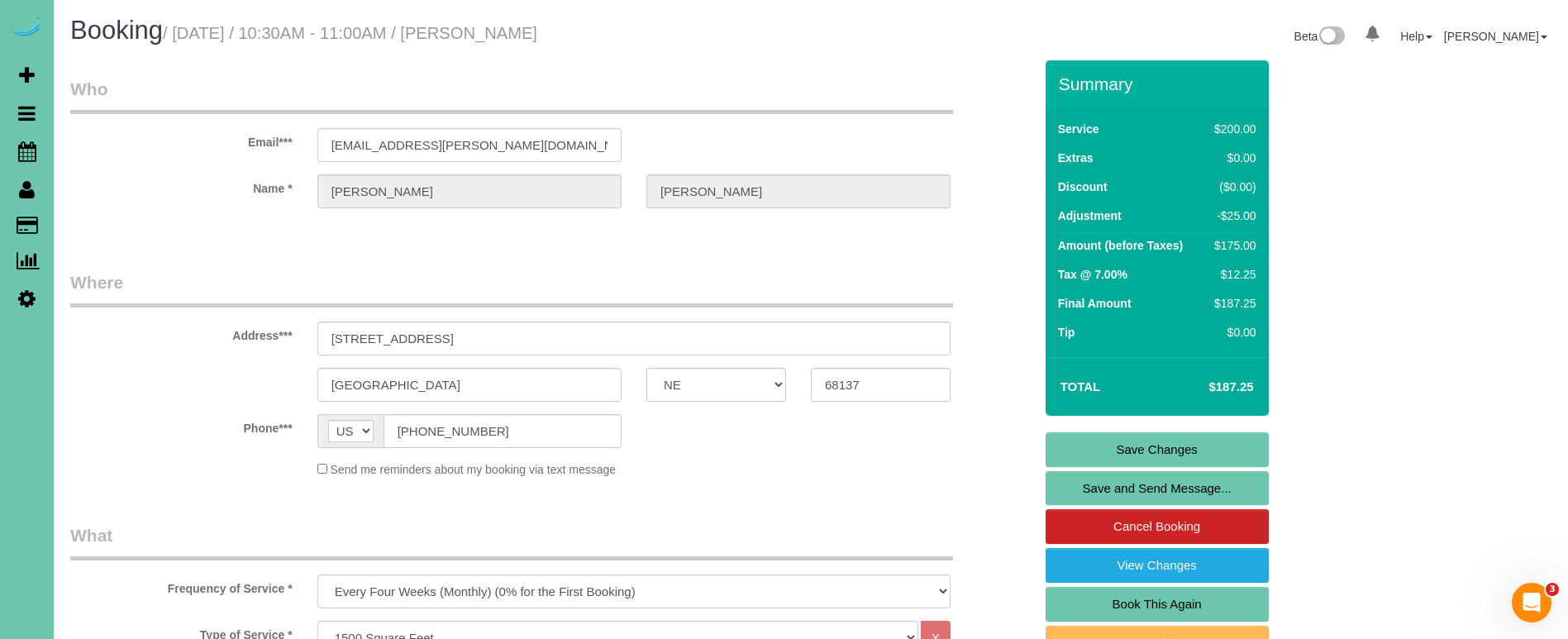
scroll to position [0, 0]
type textarea "new rate - 10/6/25"
click at [1123, 444] on link "Save Changes" at bounding box center [1157, 450] width 223 height 35
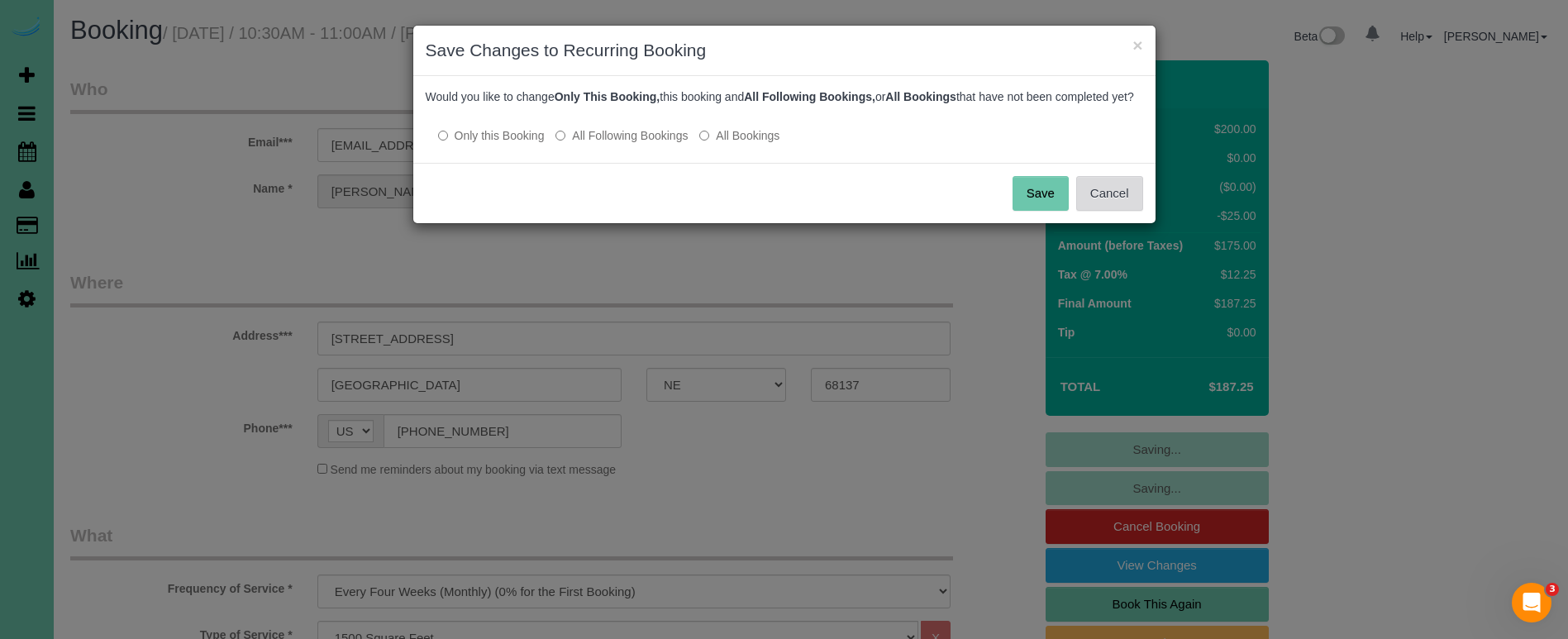
click at [1108, 211] on button "Cancel" at bounding box center [1109, 194] width 67 height 35
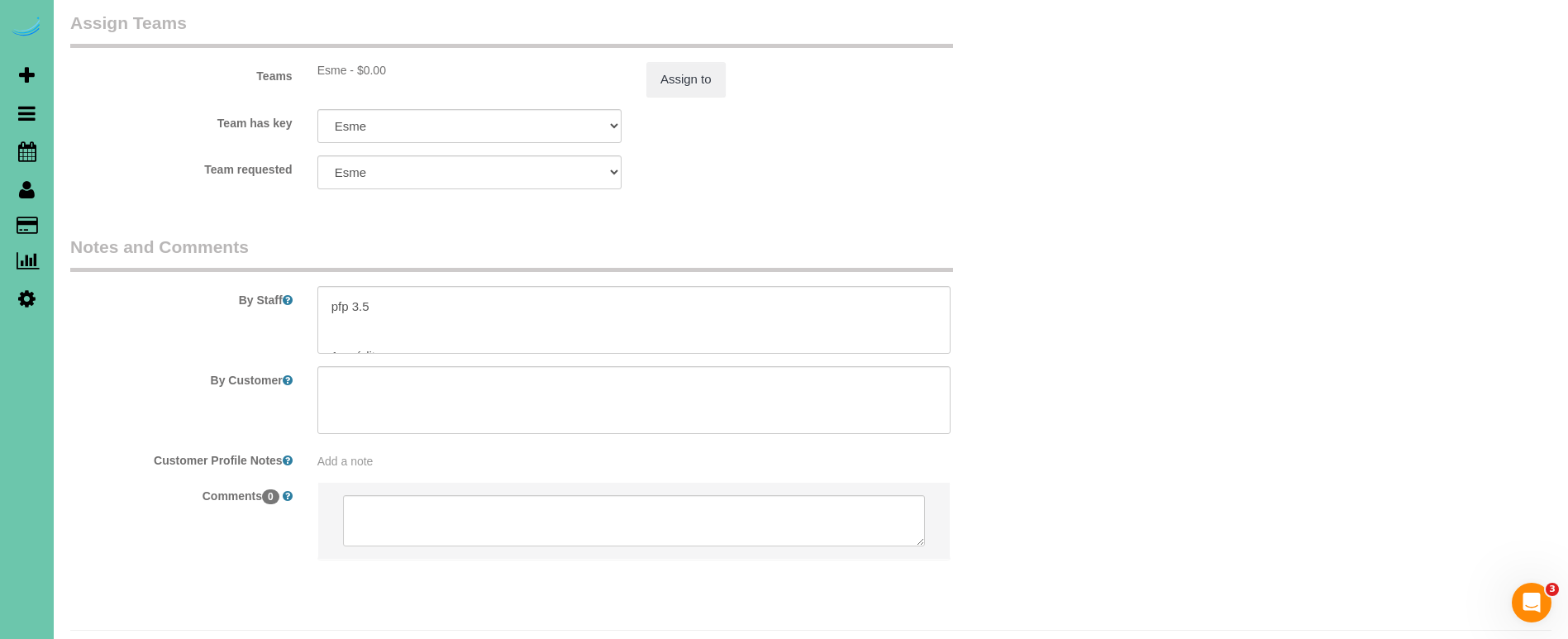
scroll to position [61, 0]
drag, startPoint x: 366, startPoint y: 259, endPoint x: 522, endPoint y: 260, distance: 156.0
click at [367, 286] on textarea at bounding box center [634, 320] width 633 height 67
drag, startPoint x: 364, startPoint y: 296, endPoint x: 373, endPoint y: 283, distance: 15.8
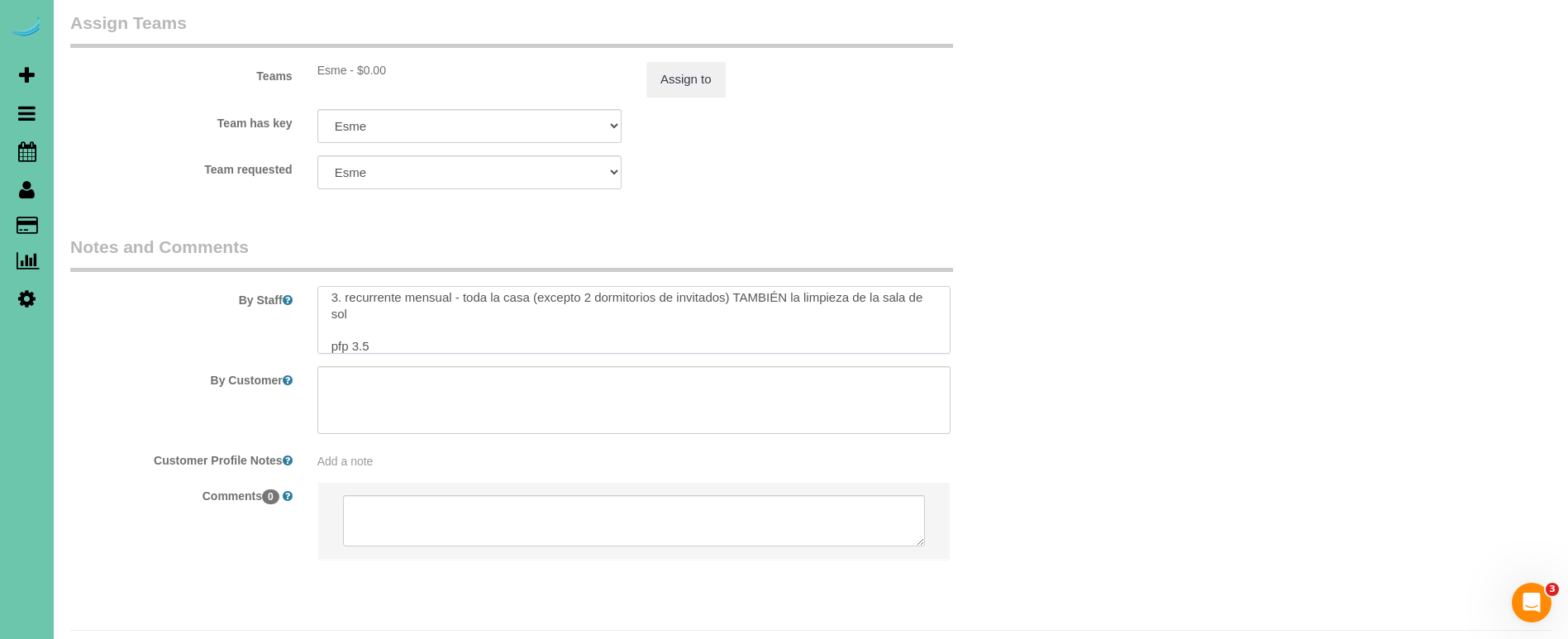
click at [364, 295] on textarea at bounding box center [634, 320] width 633 height 67
type textarea "1. credit 2. client home 3. monthly recurring - whole home (except 2 spare bedr…"
click at [670, 62] on button "Assign to" at bounding box center [686, 80] width 80 height 35
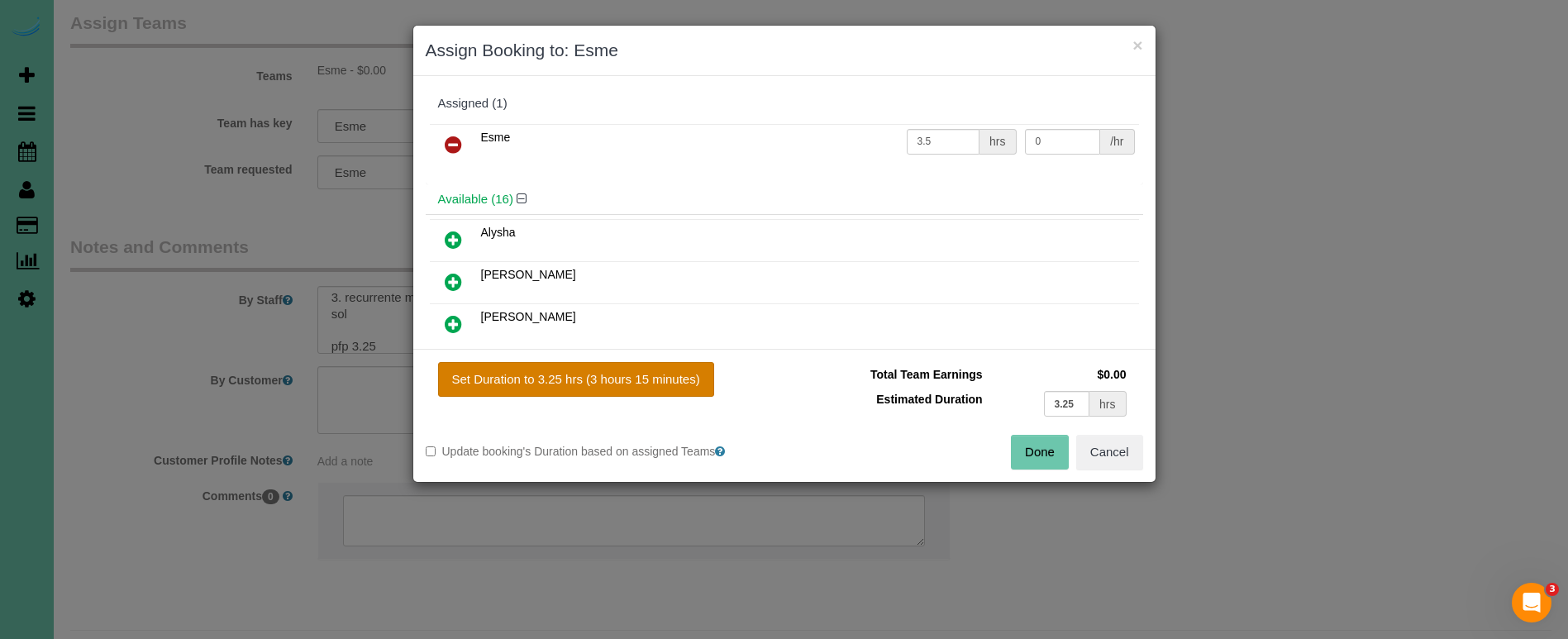
click at [643, 382] on button "Set Duration to 3.25 hrs (3 hours 15 minutes)" at bounding box center [576, 380] width 276 height 35
type input "3.25"
click at [1053, 448] on button "Done" at bounding box center [1040, 452] width 58 height 35
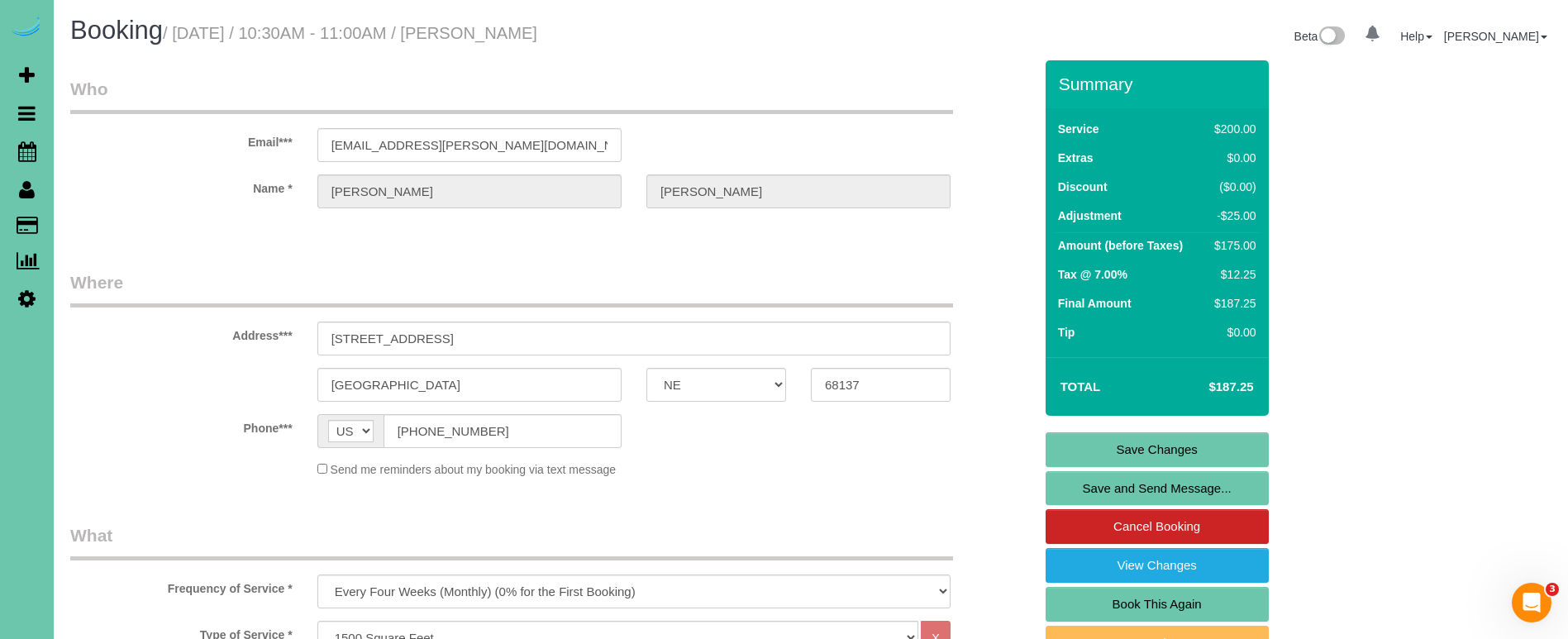
scroll to position [0, 0]
click at [1134, 453] on link "Save Changes" at bounding box center [1157, 450] width 223 height 35
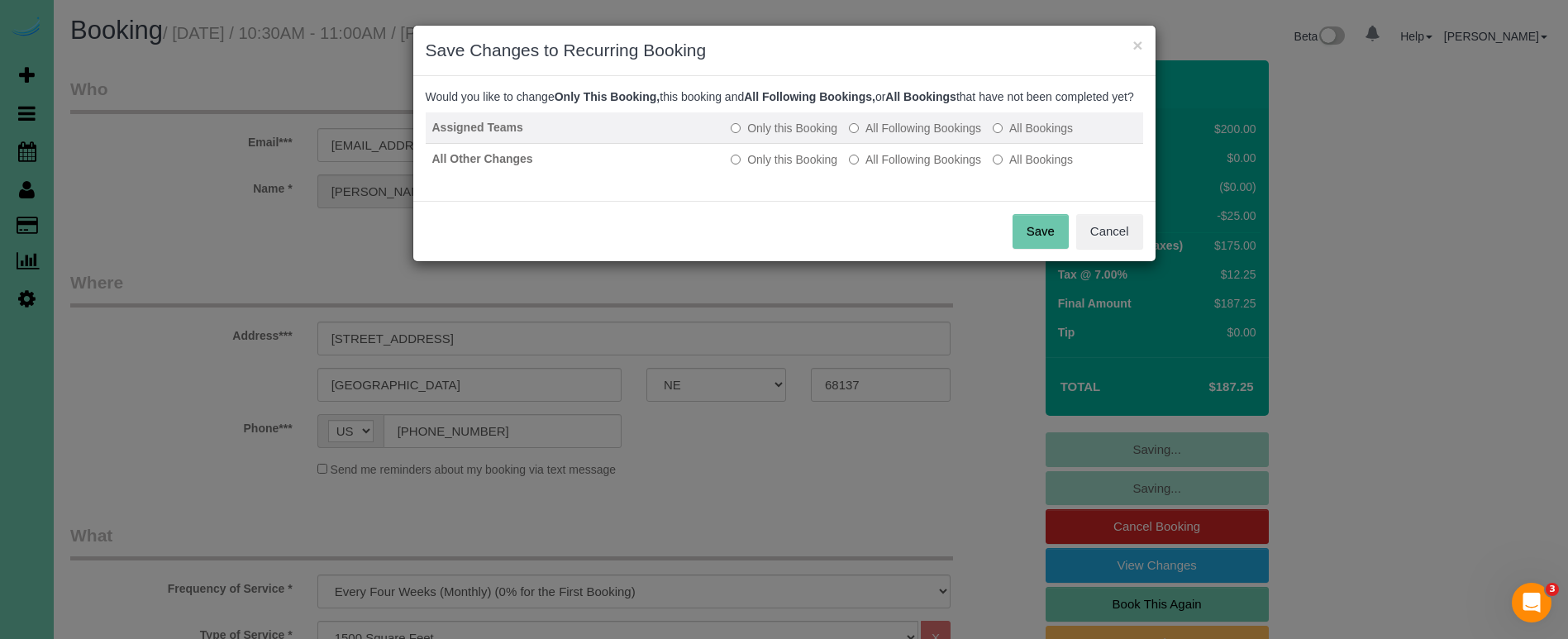
click at [919, 137] on label "All Following Bookings" at bounding box center [914, 128] width 132 height 16
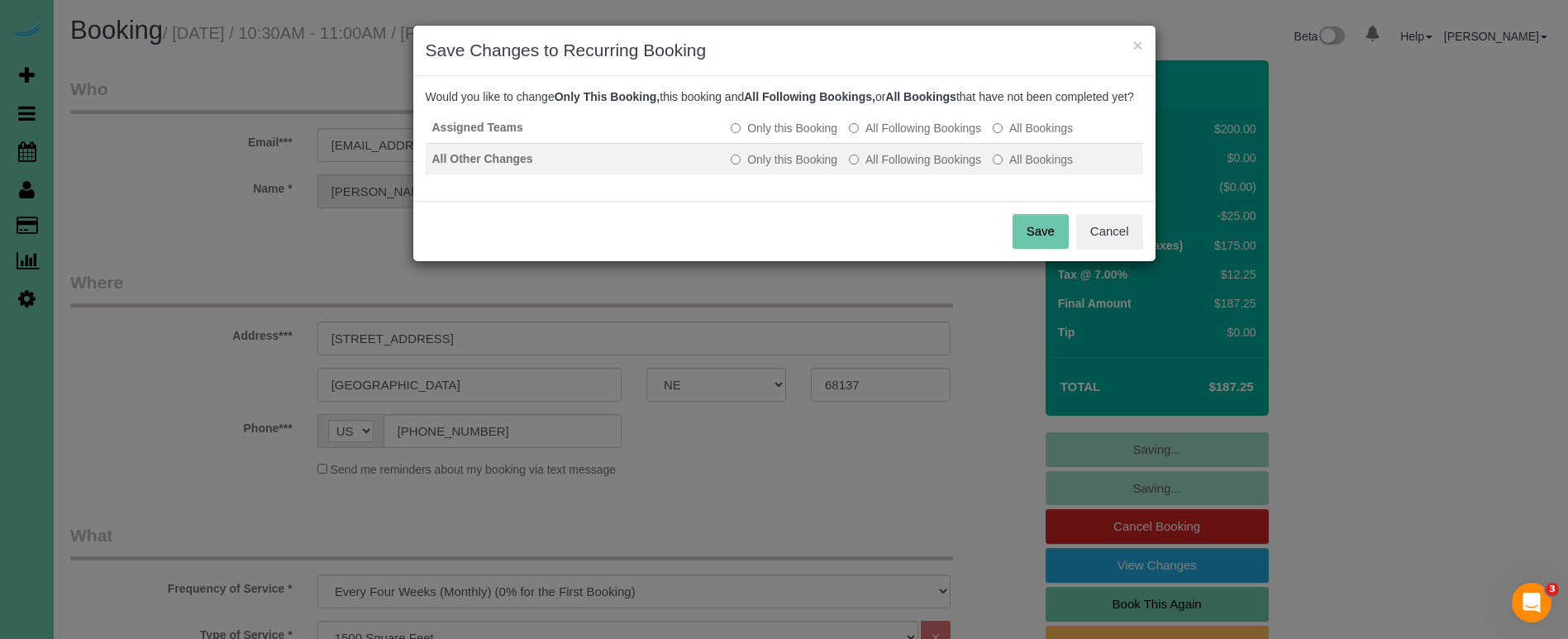
click at [911, 168] on label "All Following Bookings" at bounding box center [914, 159] width 132 height 16
click at [1061, 249] on button "Save" at bounding box center [1040, 232] width 56 height 35
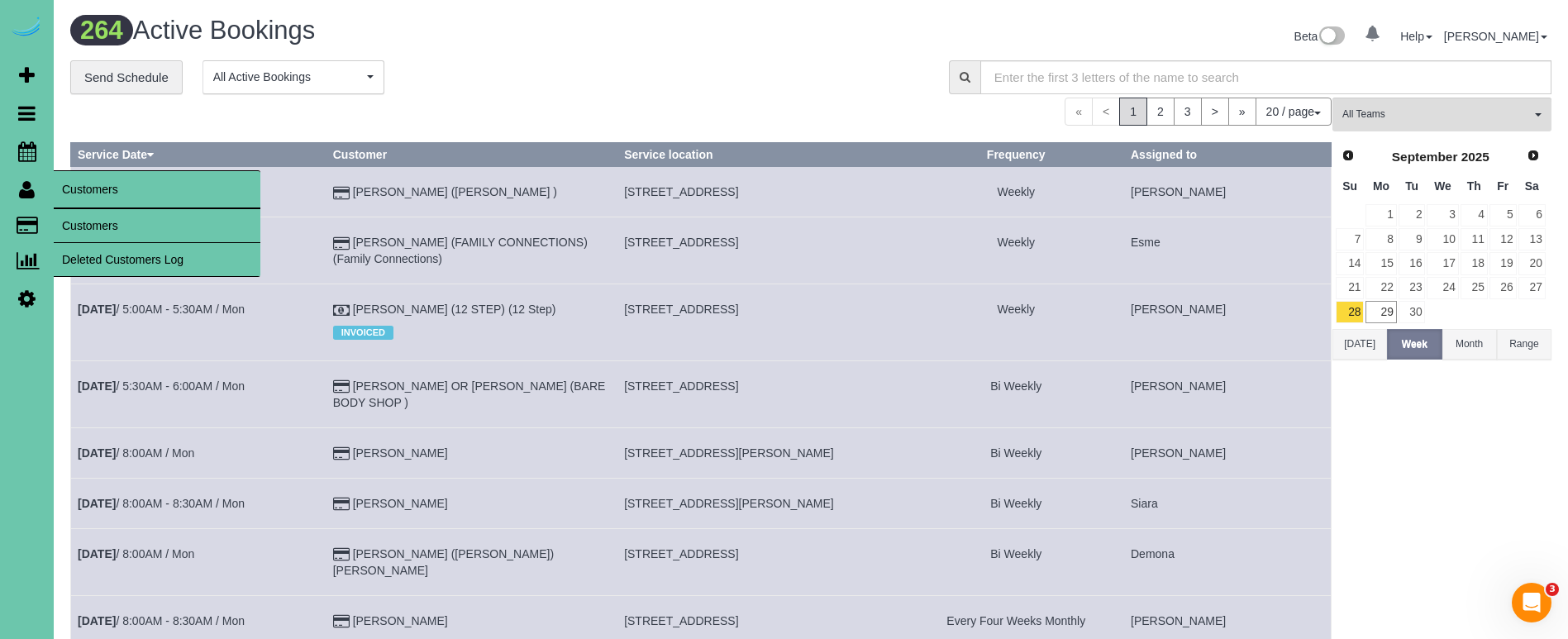
click at [131, 229] on link "Customers" at bounding box center [157, 226] width 207 height 33
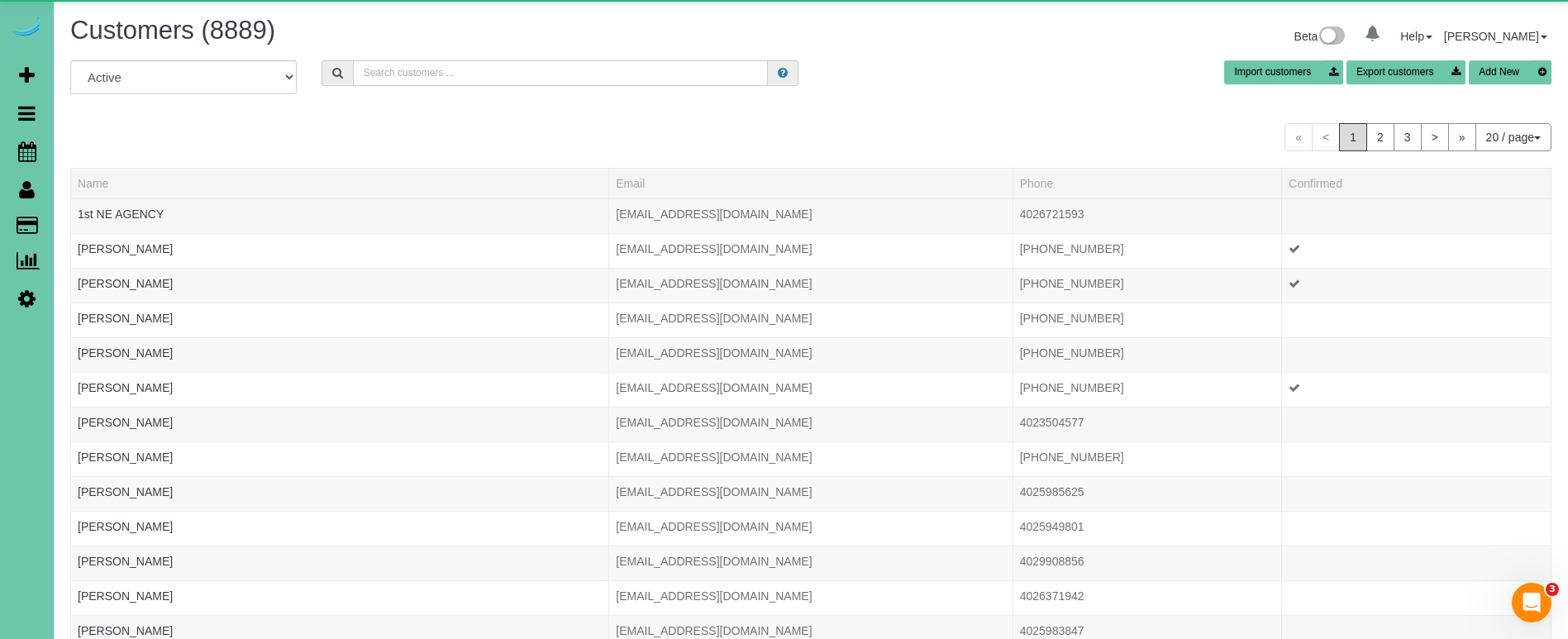
click at [399, 66] on input "text" at bounding box center [560, 73] width 415 height 26
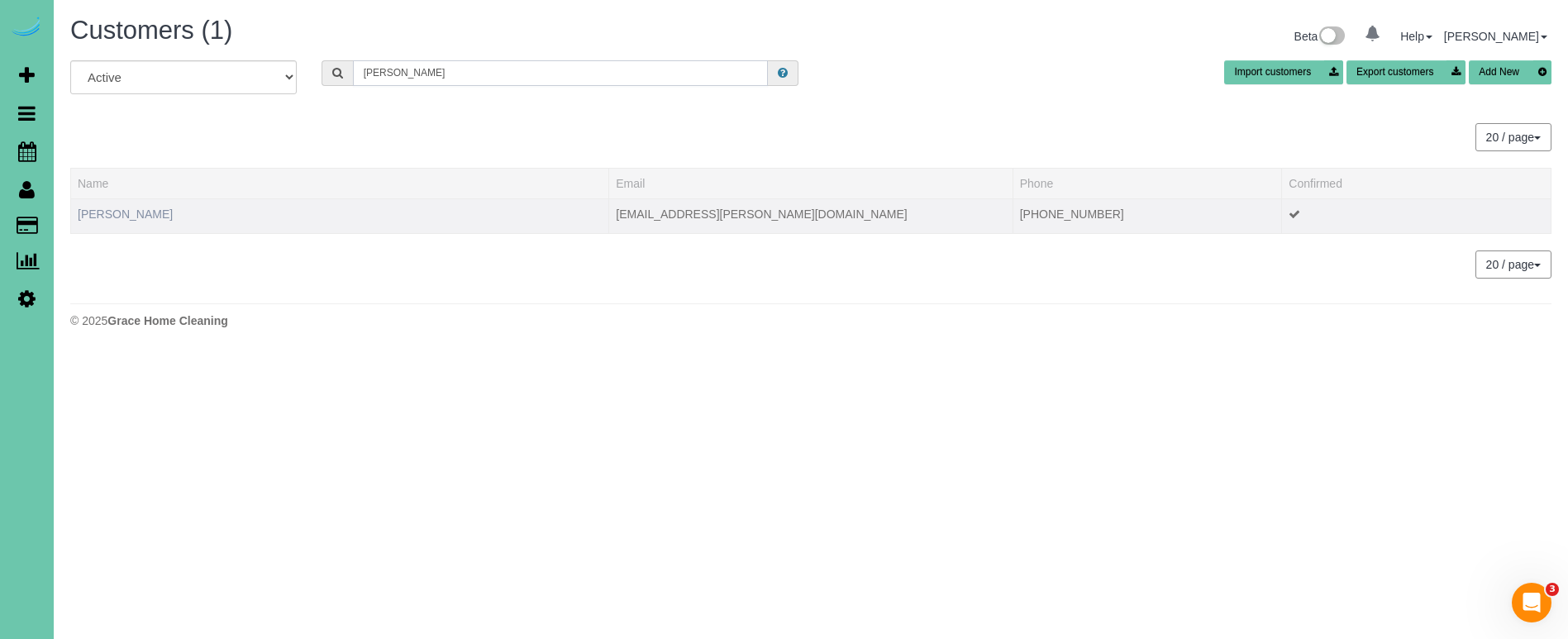
type input "stan b"
click at [129, 218] on link "Stan Beckner" at bounding box center [125, 214] width 95 height 13
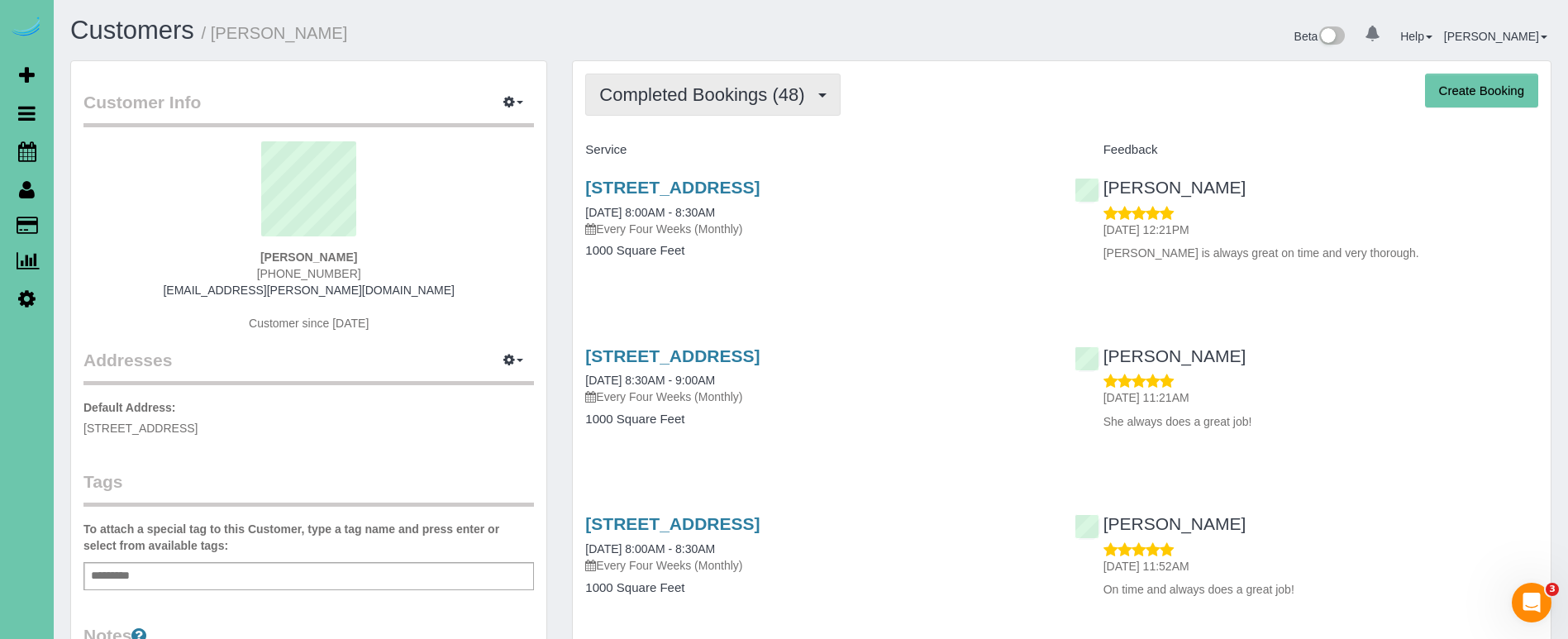
click at [696, 103] on span "Completed Bookings (48)" at bounding box center [706, 94] width 214 height 21
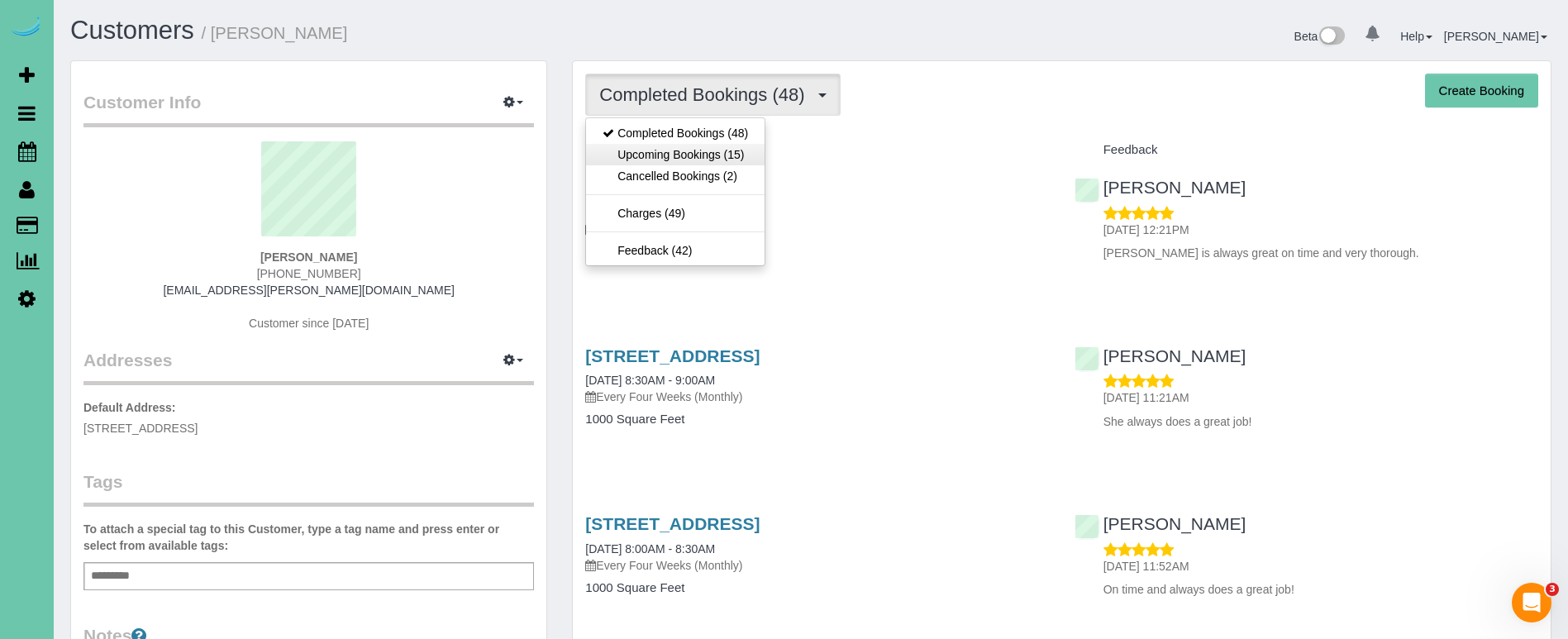
click at [689, 148] on link "Upcoming Bookings (15)" at bounding box center [675, 154] width 178 height 22
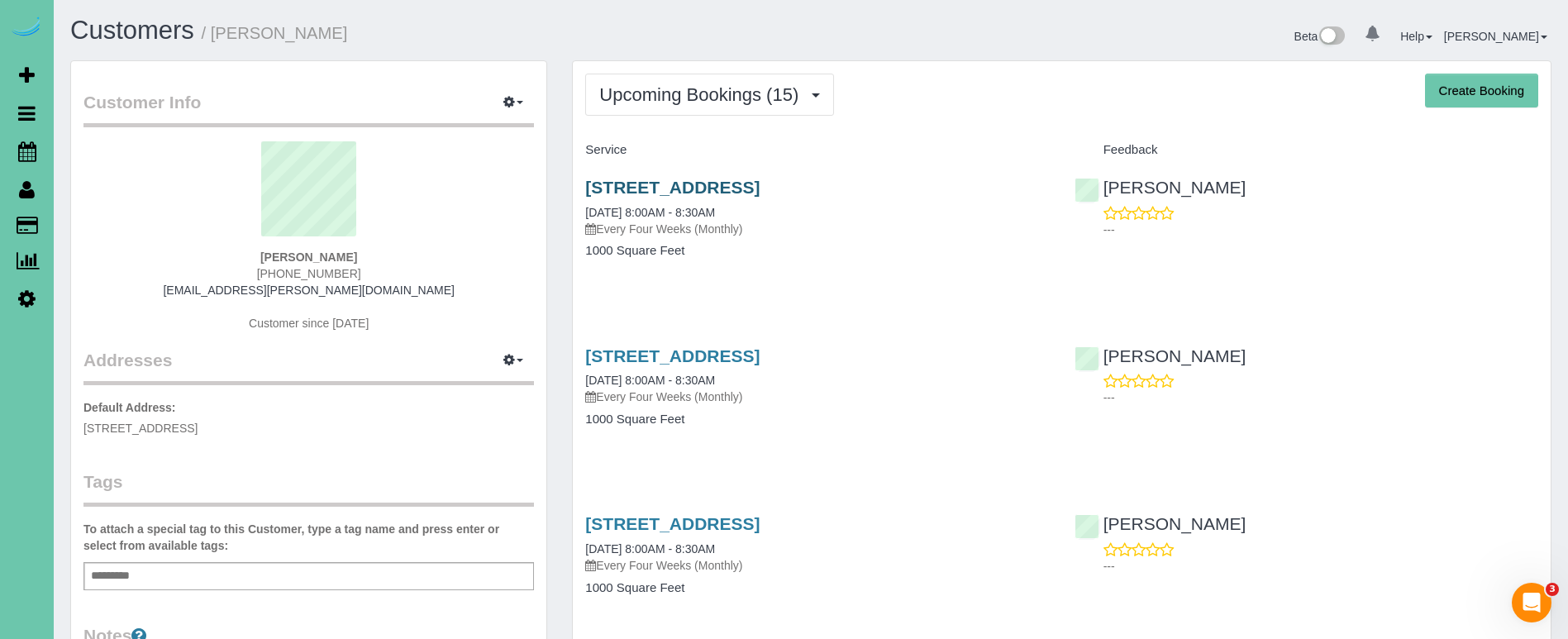
click at [673, 187] on link "46 Hilsdale Drive, Council Bluffs, IA 51503" at bounding box center [673, 187] width 175 height 19
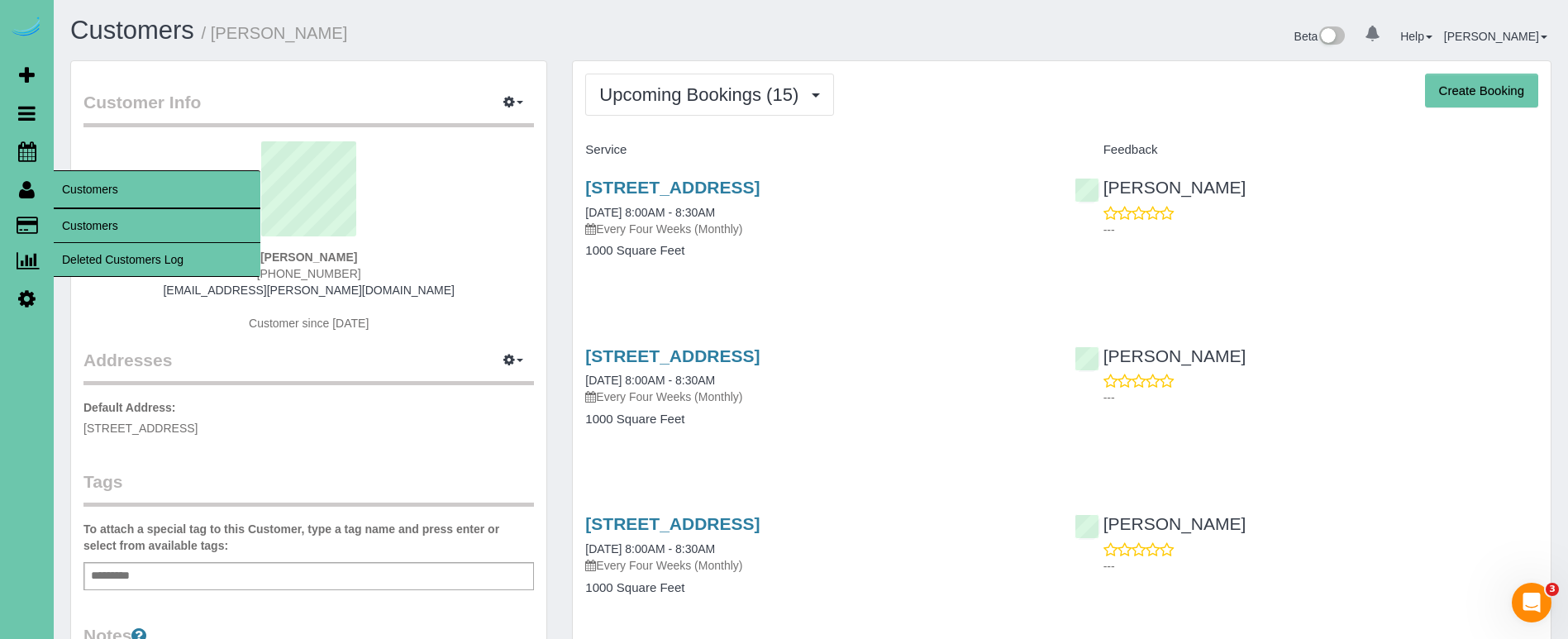
click at [80, 210] on link "Customers" at bounding box center [157, 226] width 207 height 33
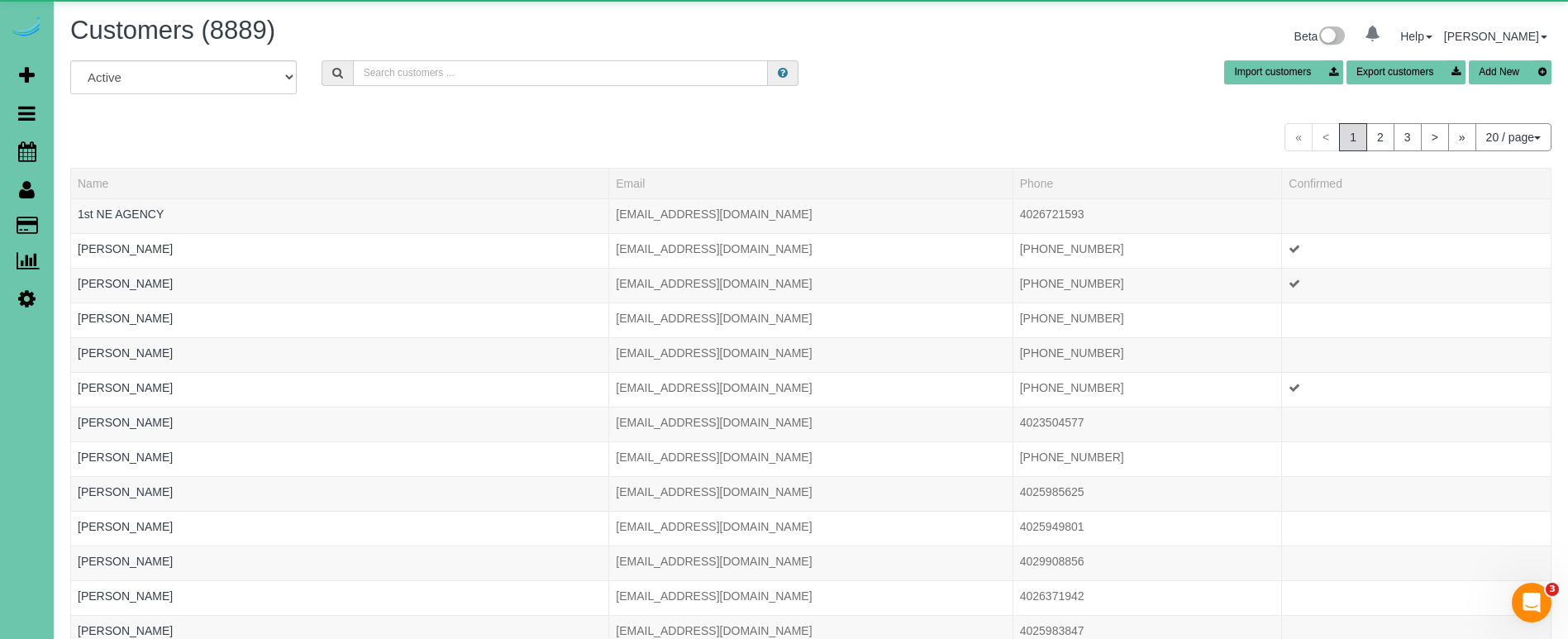
click at [440, 74] on input "text" at bounding box center [560, 73] width 415 height 26
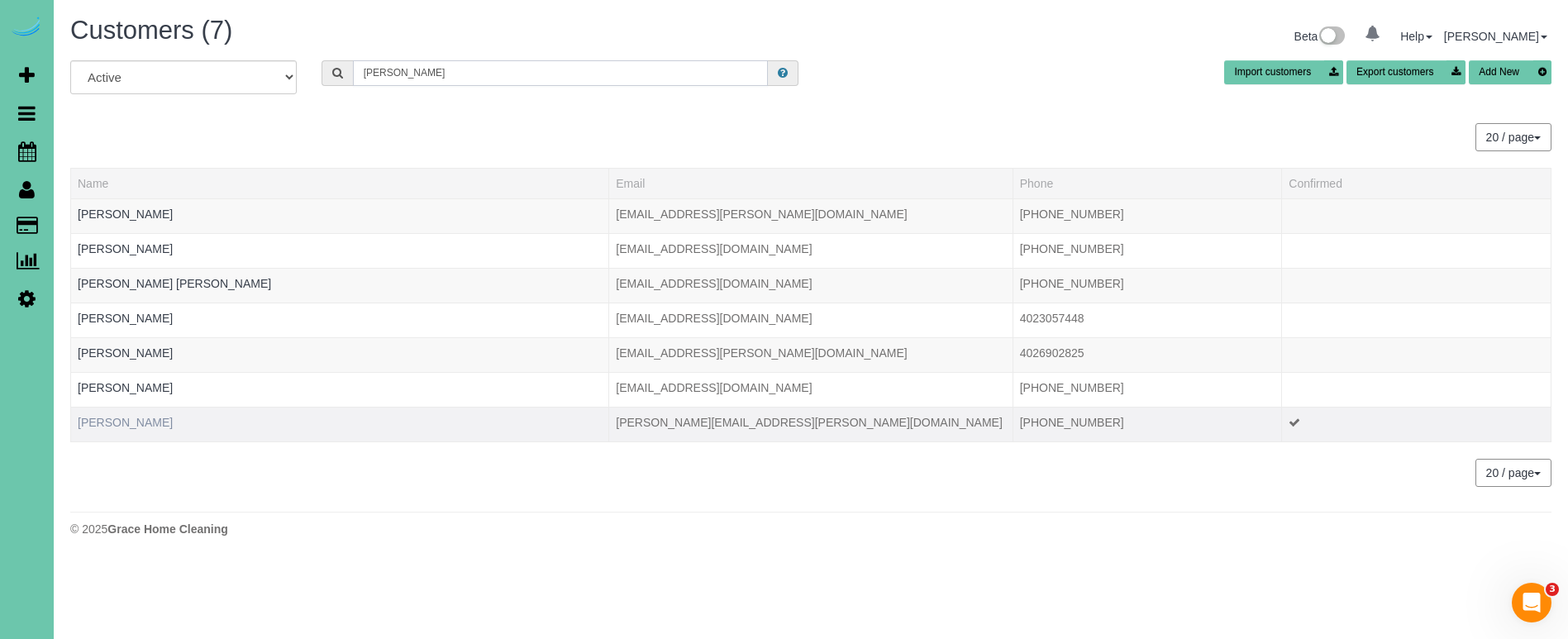
type input "barry"
click at [104, 423] on link "Kelly Barry" at bounding box center [125, 422] width 95 height 13
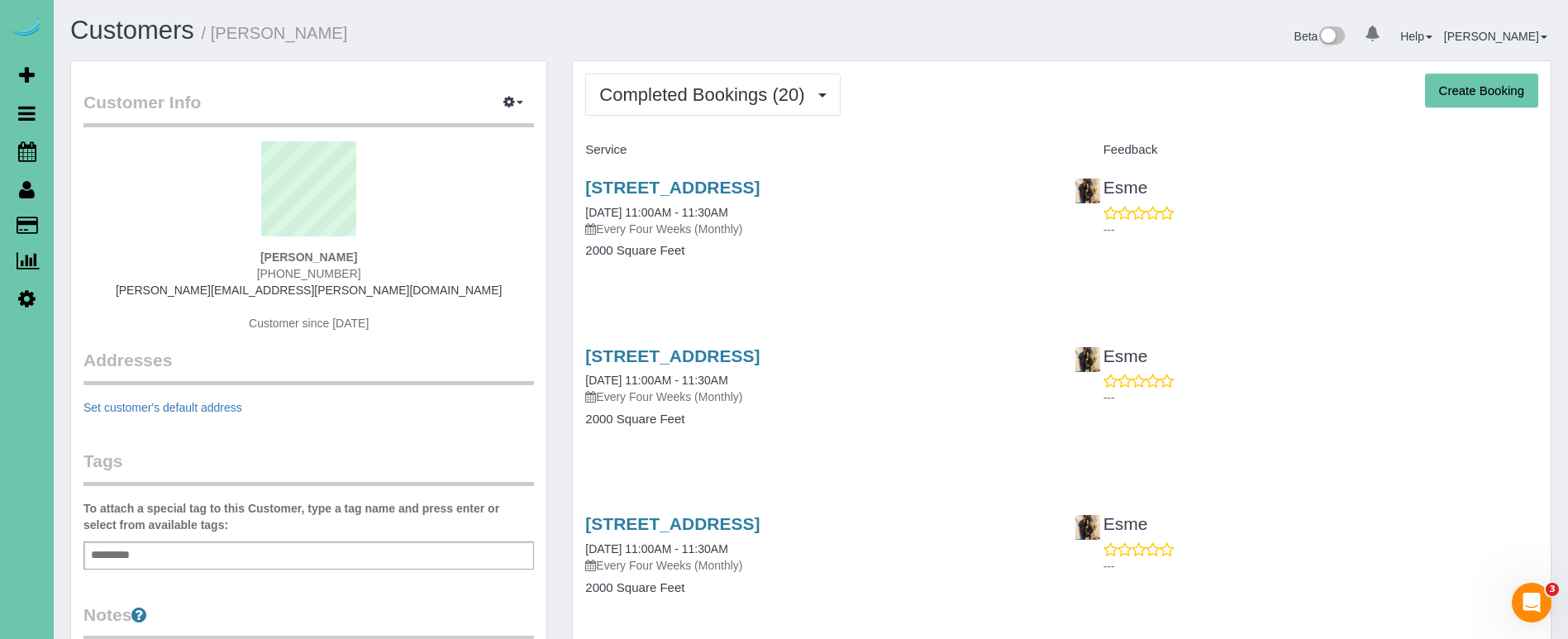
drag, startPoint x: 687, startPoint y: 99, endPoint x: 692, endPoint y: 125, distance: 26.5
click at [688, 100] on span "Completed Bookings (20)" at bounding box center [706, 94] width 214 height 21
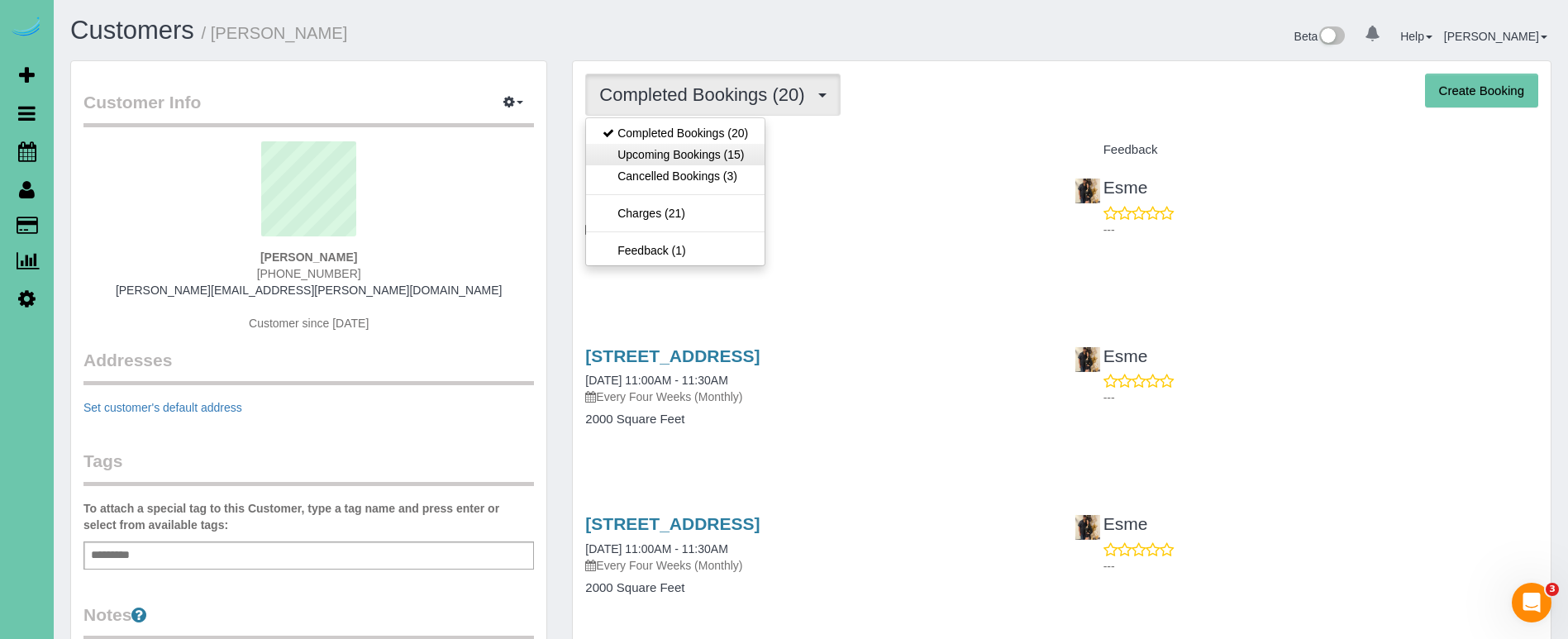
click at [695, 157] on link "Upcoming Bookings (15)" at bounding box center [675, 154] width 178 height 22
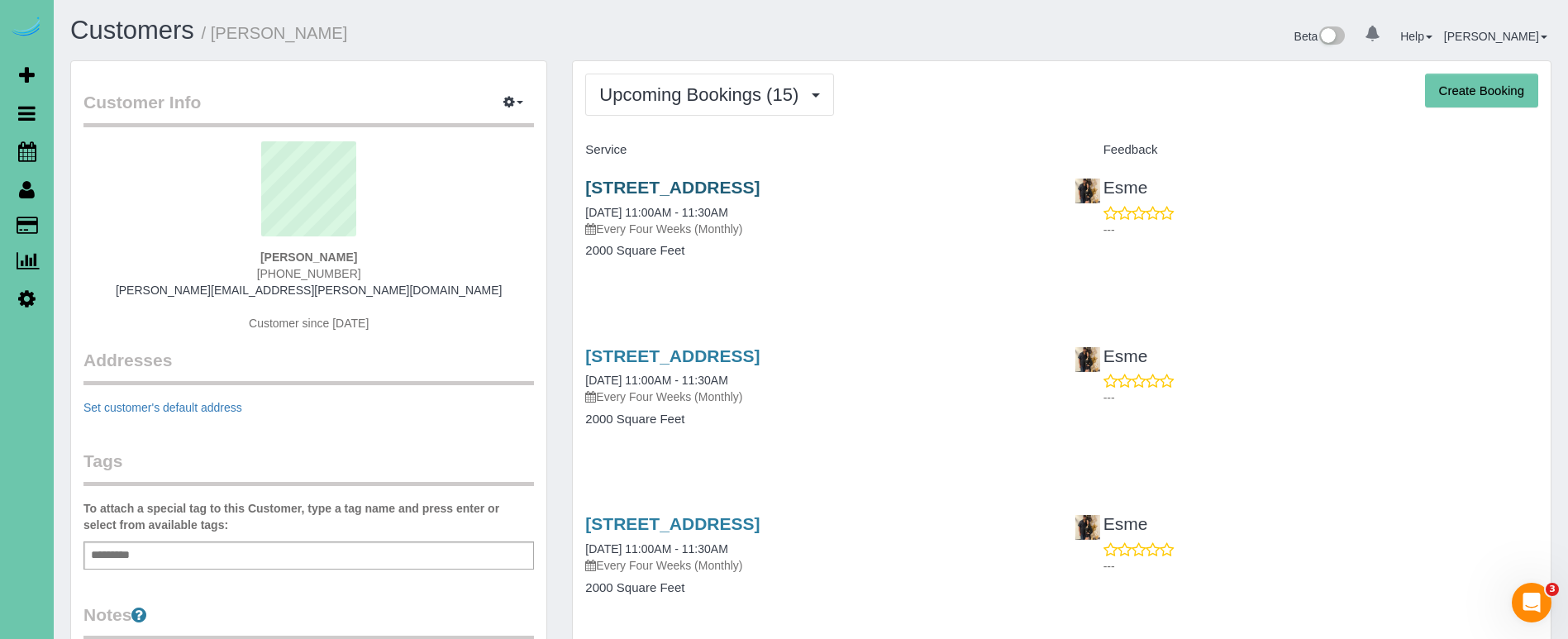
click at [677, 181] on link "1207 Leavenworth St, Omaha, NE 68102" at bounding box center [673, 187] width 175 height 19
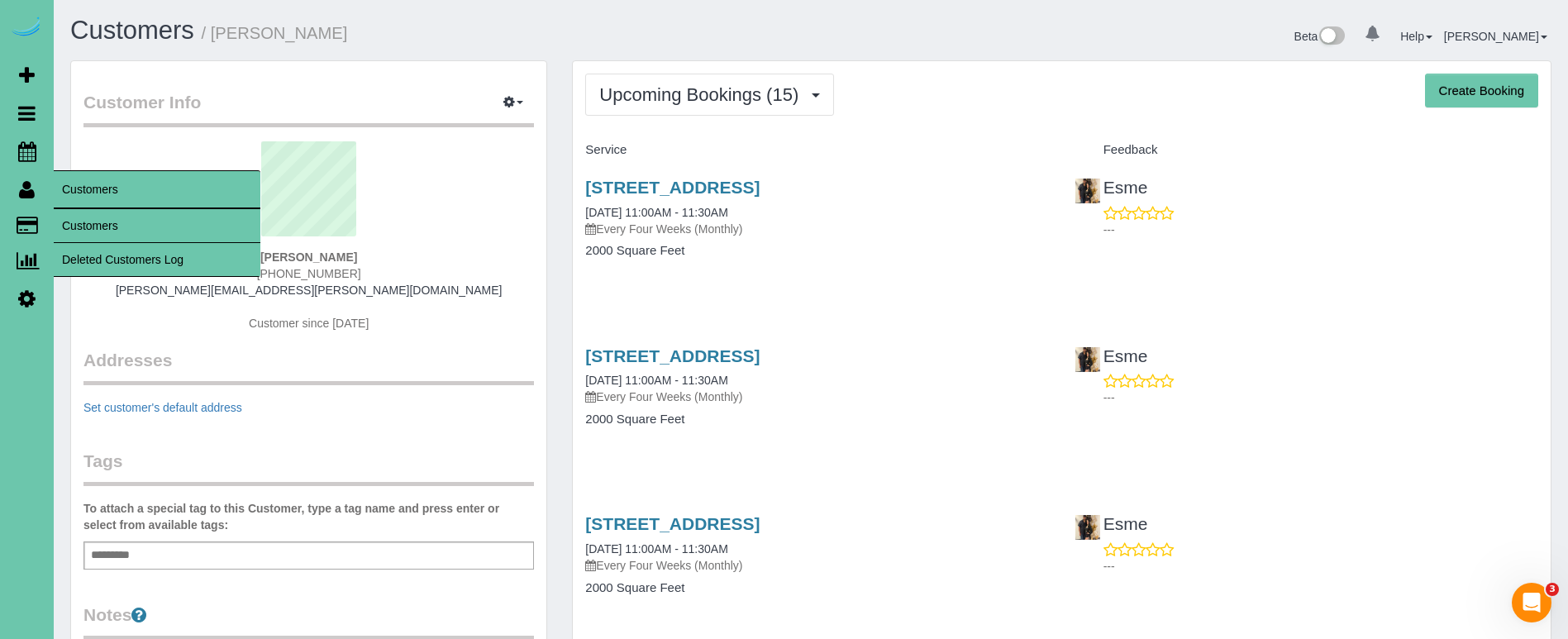
click at [106, 235] on link "Customers" at bounding box center [157, 226] width 207 height 33
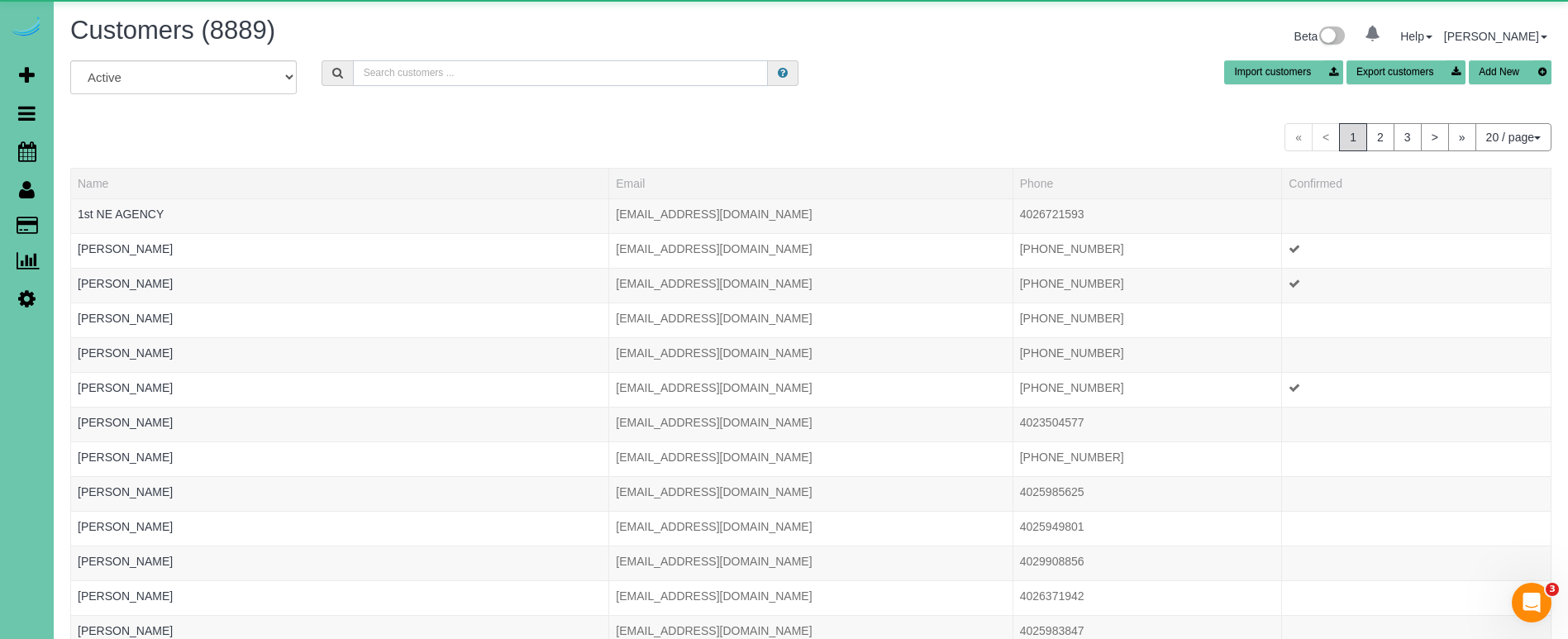
click at [438, 79] on input "text" at bounding box center [560, 73] width 415 height 26
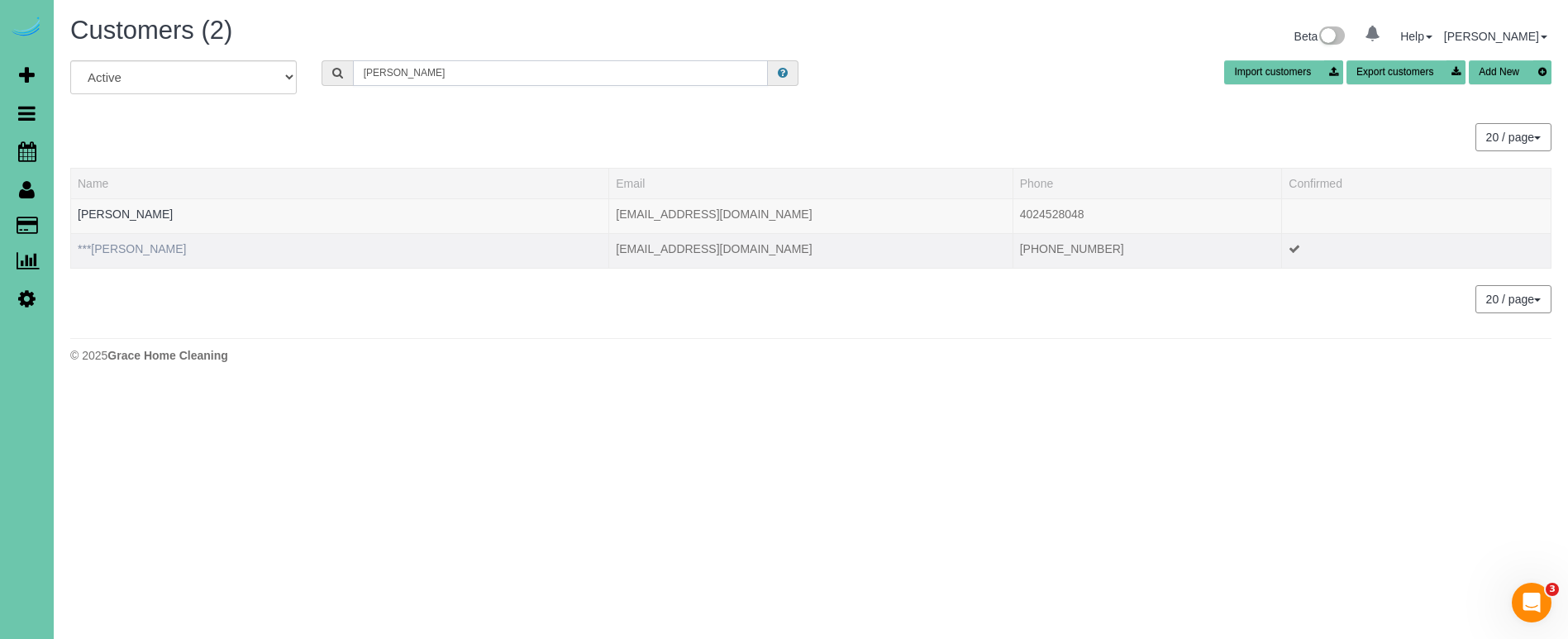
type input "Jill b"
click at [138, 253] on link "***Jill Beckstrom" at bounding box center [131, 248] width 108 height 13
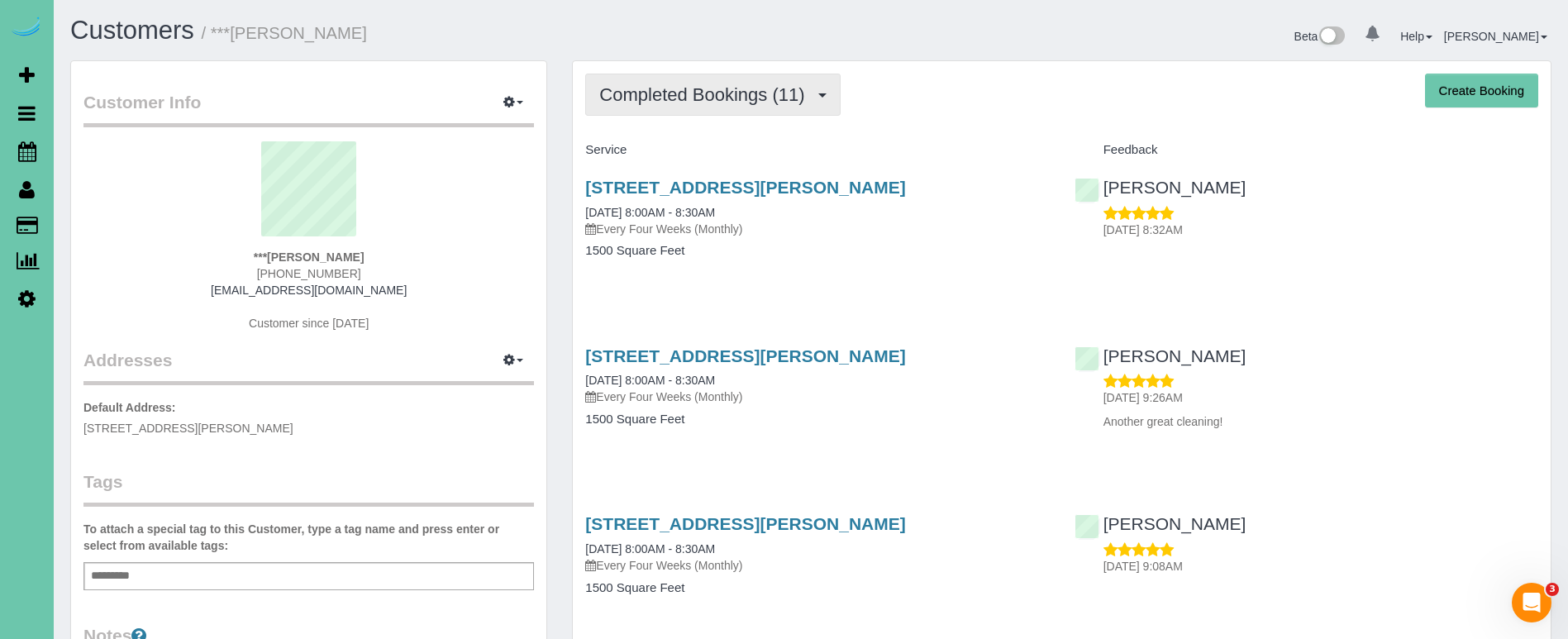
click at [696, 105] on button "Completed Bookings (11)" at bounding box center [713, 94] width 254 height 42
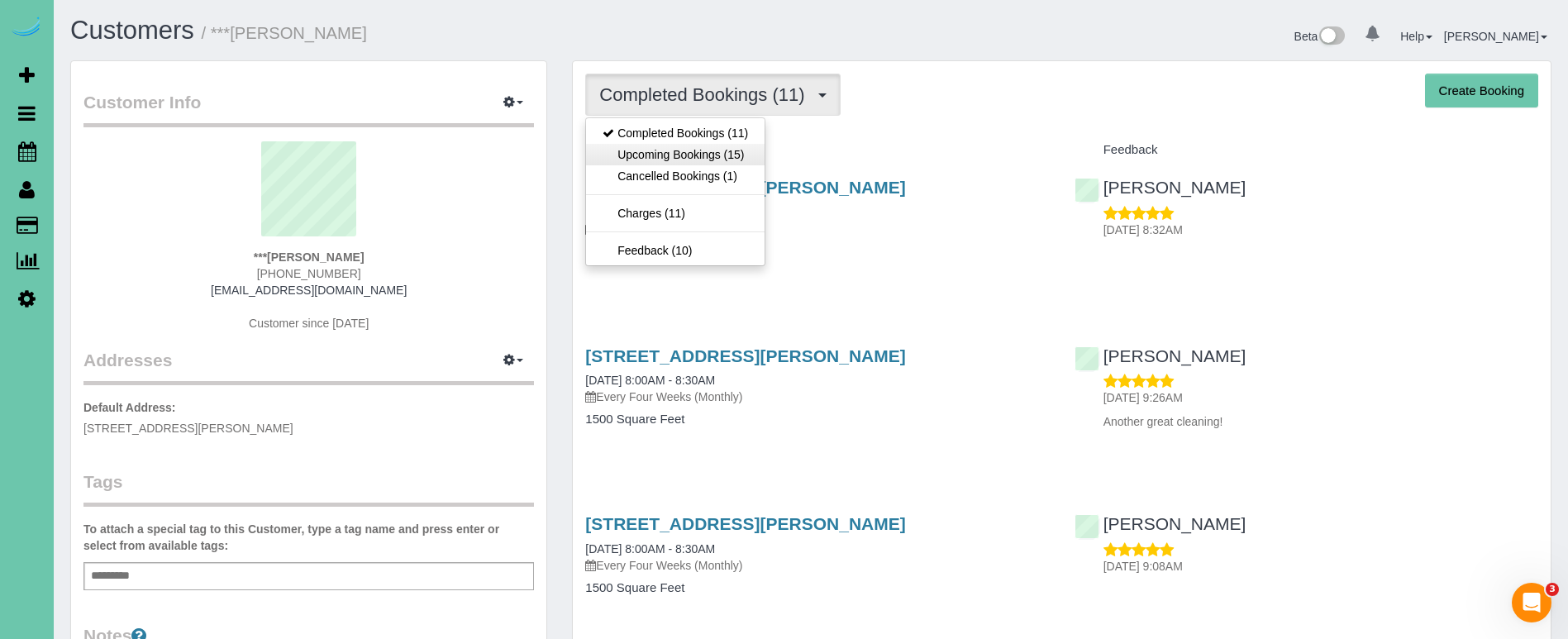
click at [684, 158] on link "Upcoming Bookings (15)" at bounding box center [675, 154] width 178 height 22
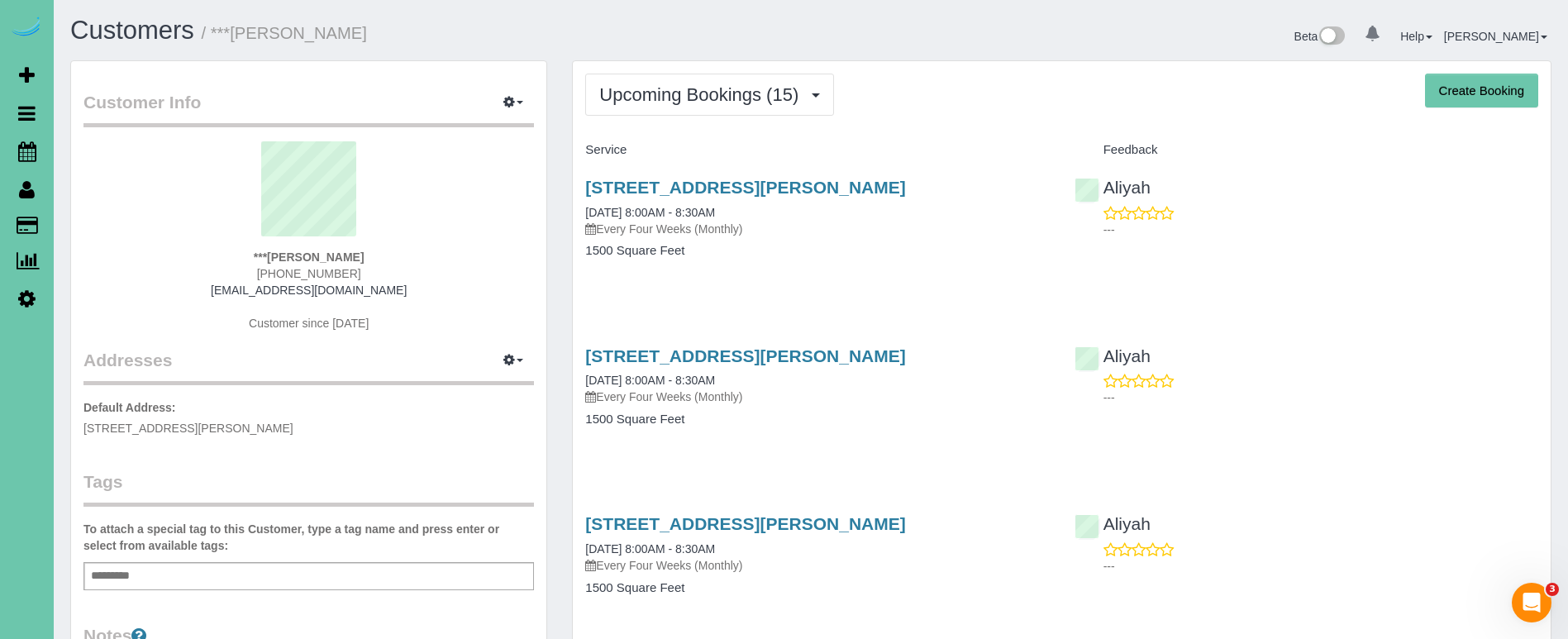
drag, startPoint x: 713, startPoint y: 90, endPoint x: 694, endPoint y: 125, distance: 39.8
click at [708, 93] on span "Upcoming Bookings (15)" at bounding box center [703, 94] width 208 height 21
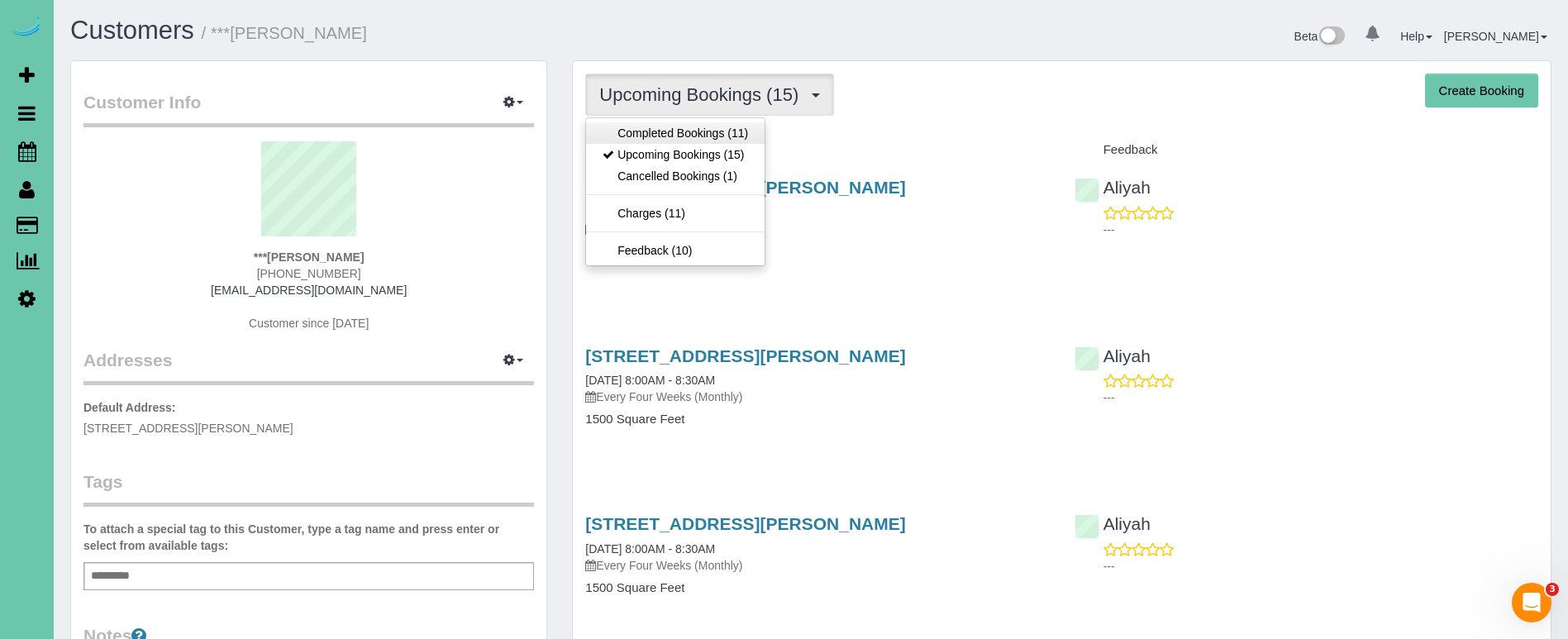
click at [693, 130] on link "Completed Bookings (11)" at bounding box center [675, 132] width 178 height 22
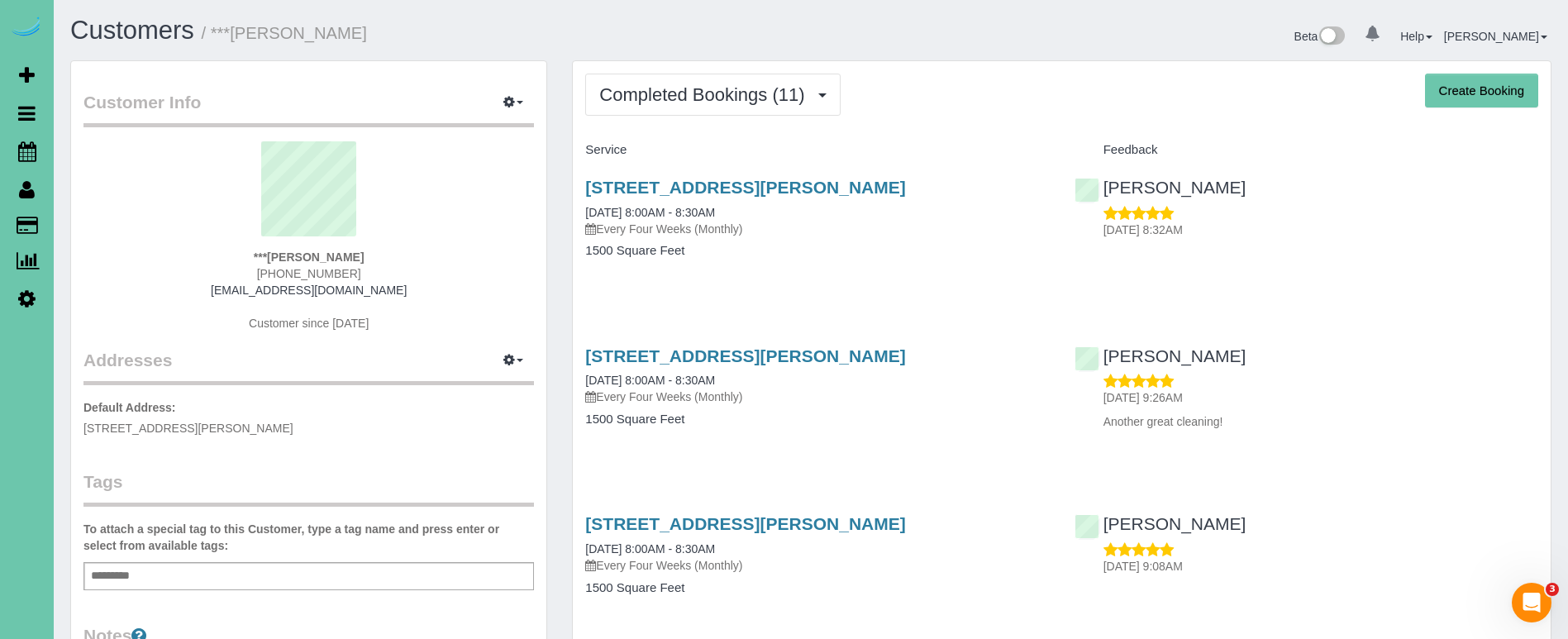
drag, startPoint x: 743, startPoint y: 99, endPoint x: 741, endPoint y: 125, distance: 26.1
click at [744, 99] on span "Completed Bookings (11)" at bounding box center [706, 94] width 214 height 21
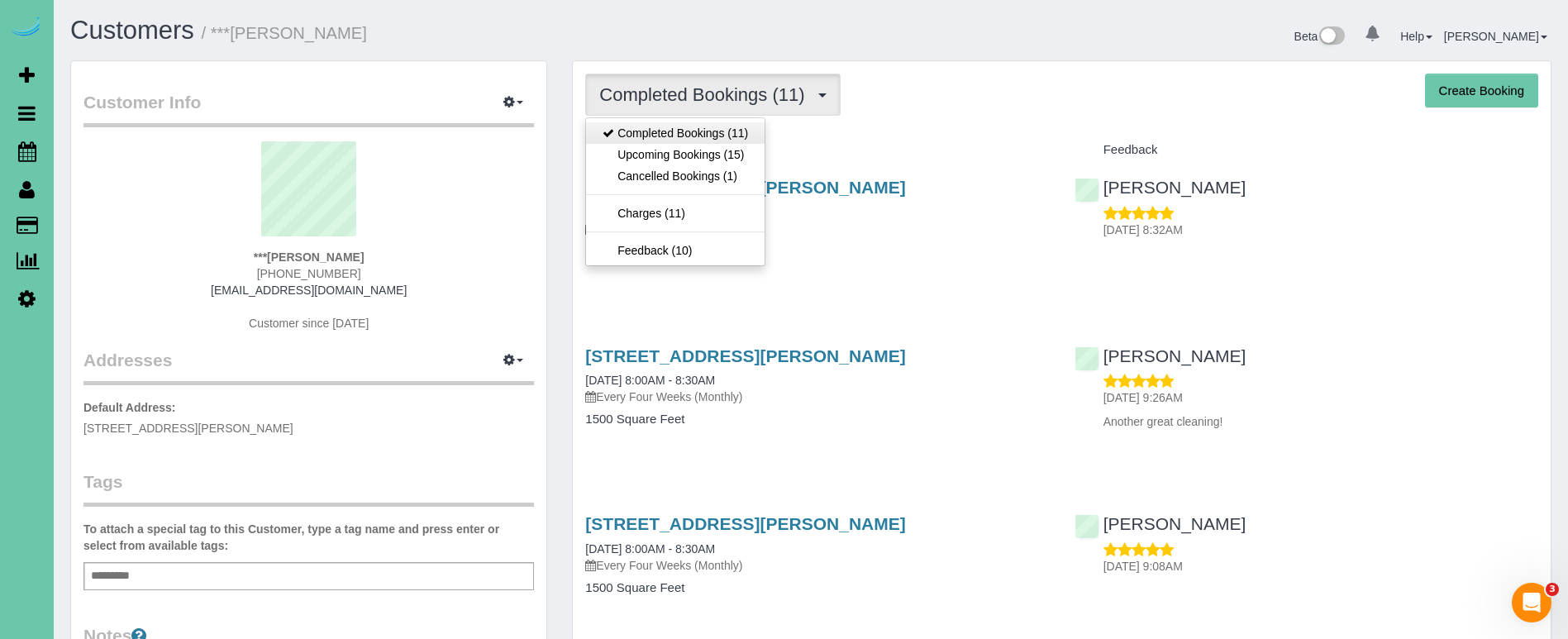
click at [740, 141] on link "Completed Bookings (11)" at bounding box center [675, 132] width 178 height 22
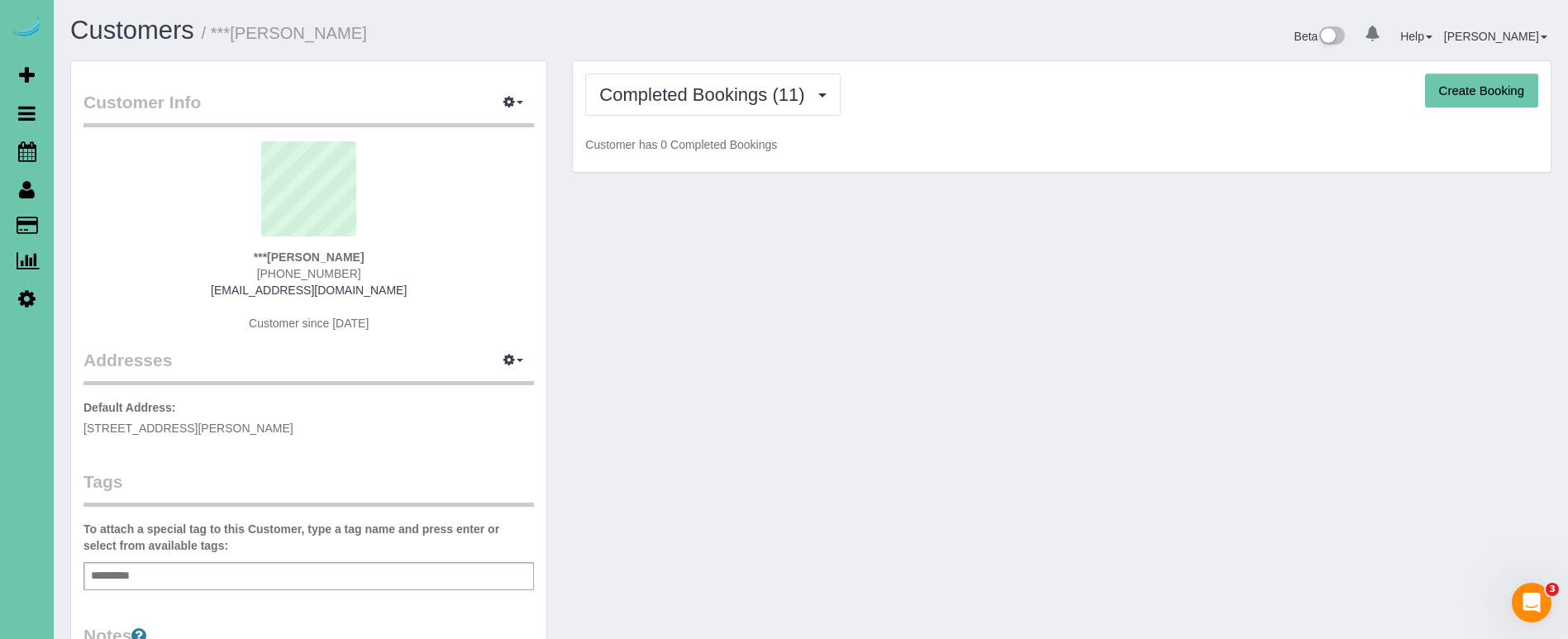
click at [740, 141] on p "Customer has 0 Completed Bookings" at bounding box center [1062, 144] width 953 height 16
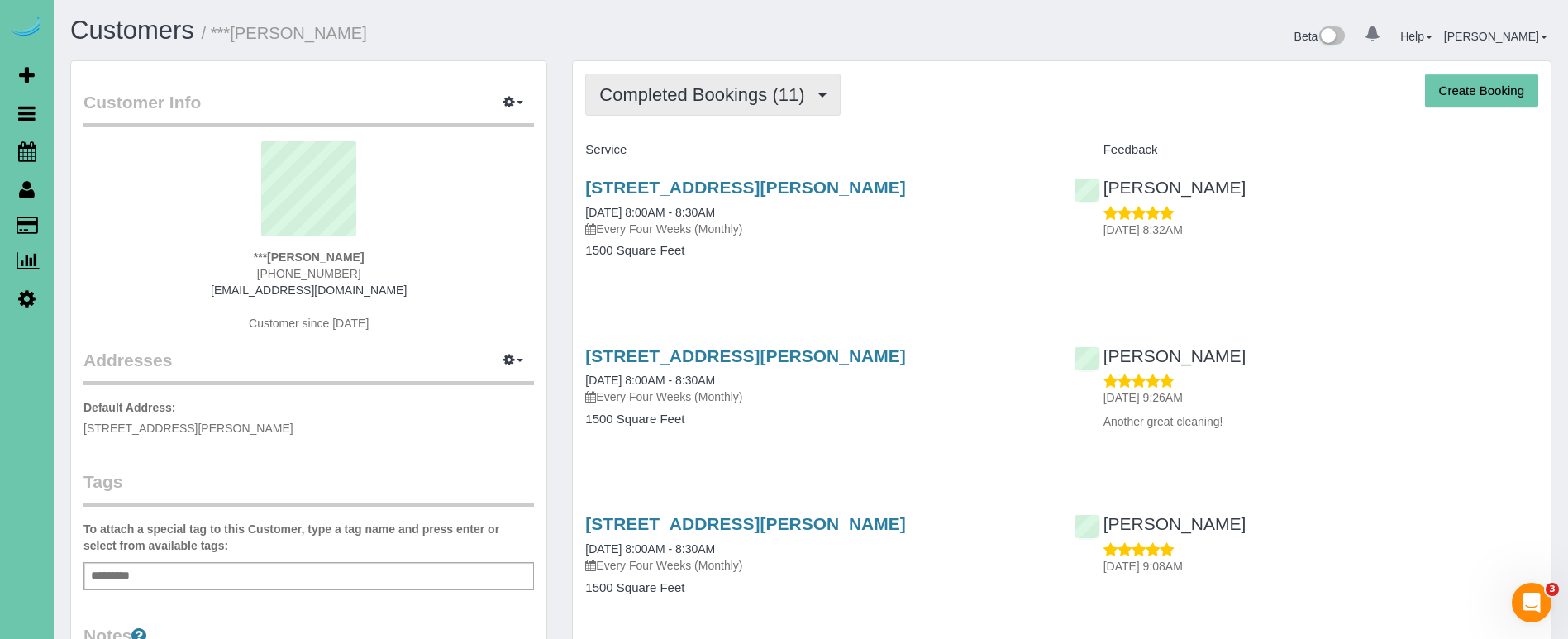
click at [706, 88] on span "Completed Bookings (11)" at bounding box center [706, 94] width 214 height 21
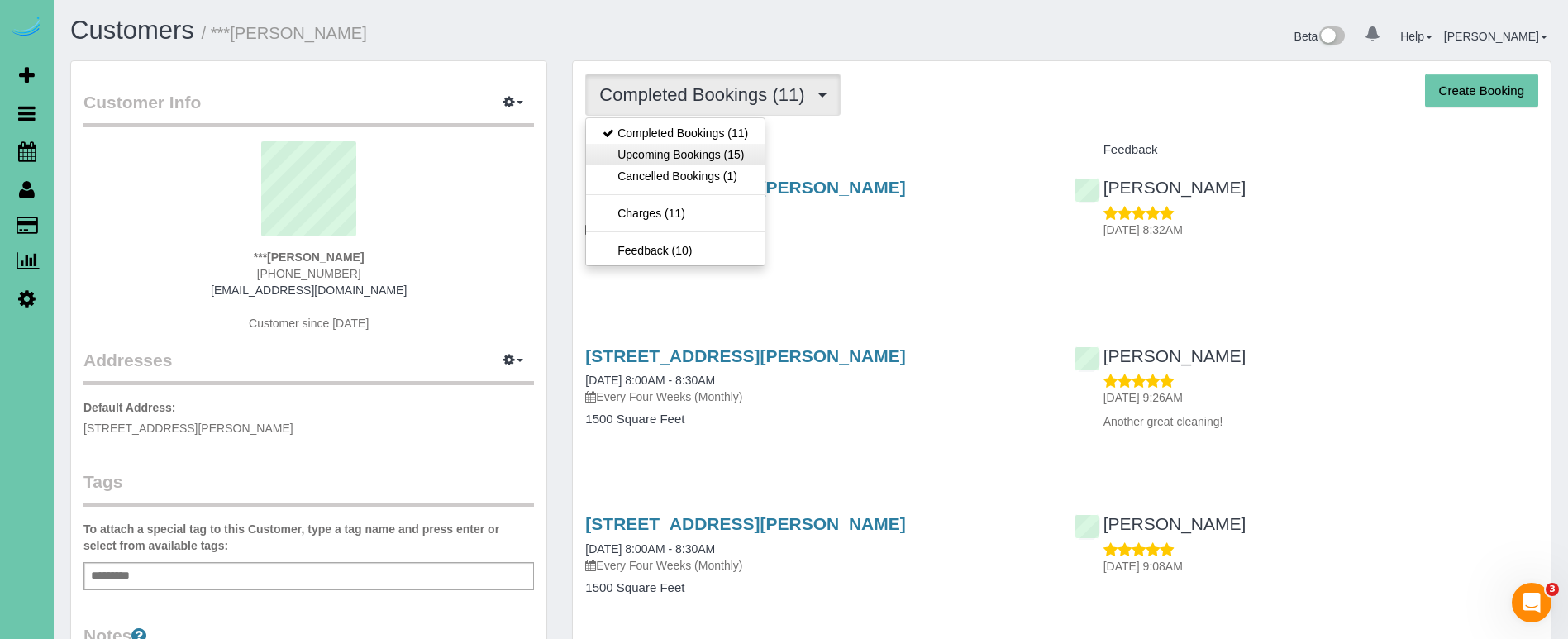
click at [707, 148] on link "Upcoming Bookings (15)" at bounding box center [675, 154] width 178 height 22
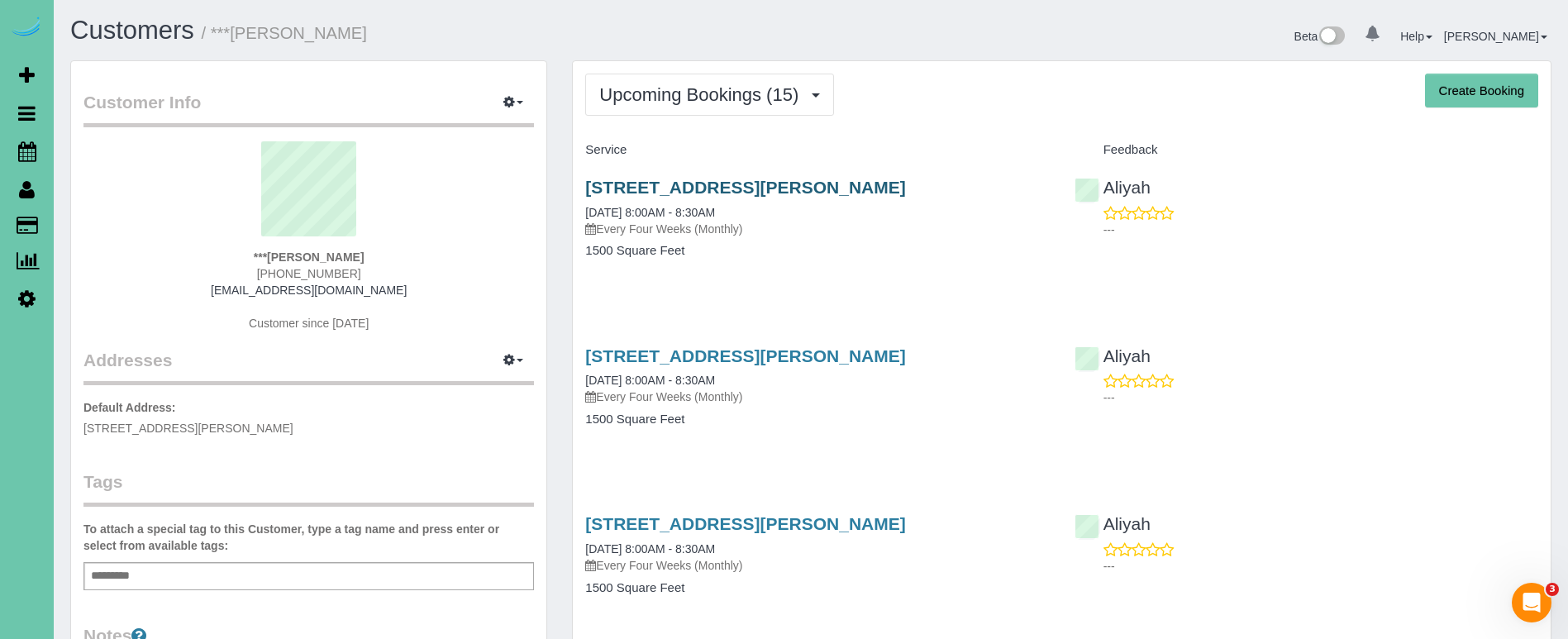
click at [625, 184] on link "15205 Borman St, Omaha, NE 68138" at bounding box center [746, 187] width 320 height 19
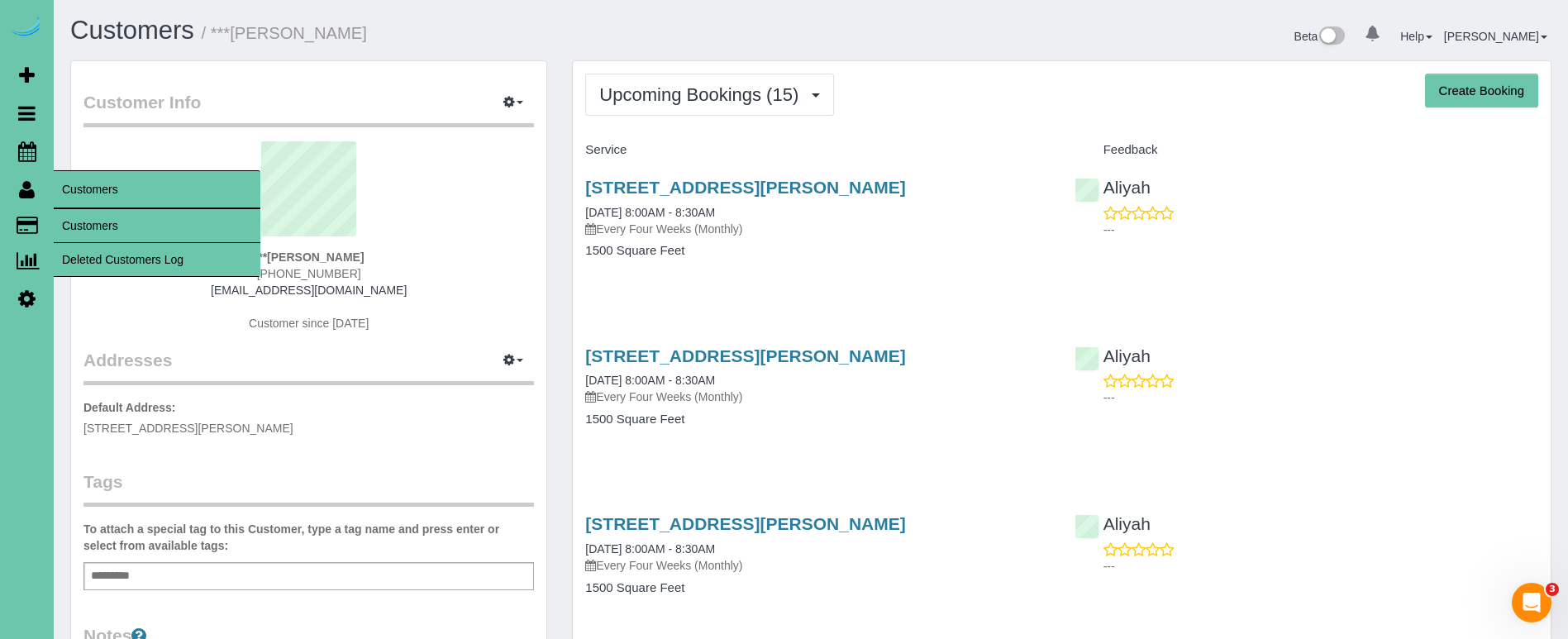
click at [75, 233] on link "Customers" at bounding box center [157, 226] width 207 height 33
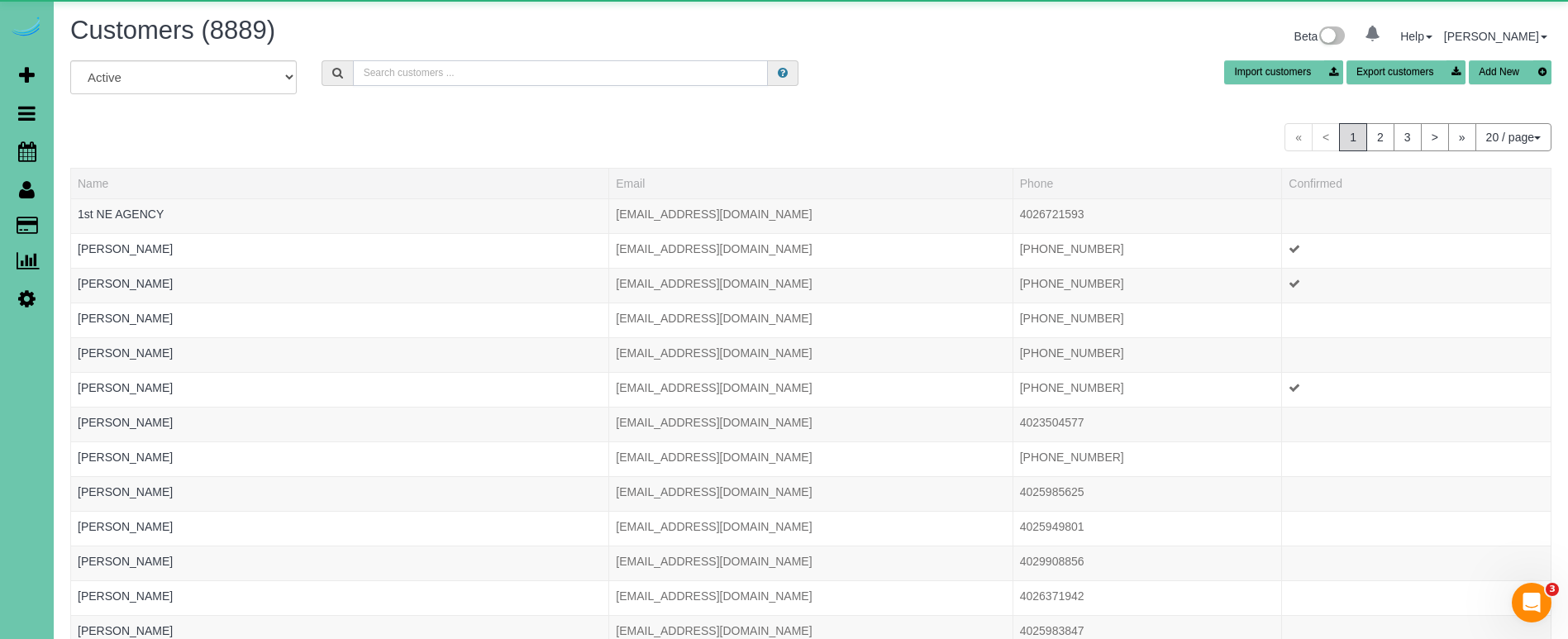
click at [368, 73] on input "text" at bounding box center [560, 73] width 415 height 26
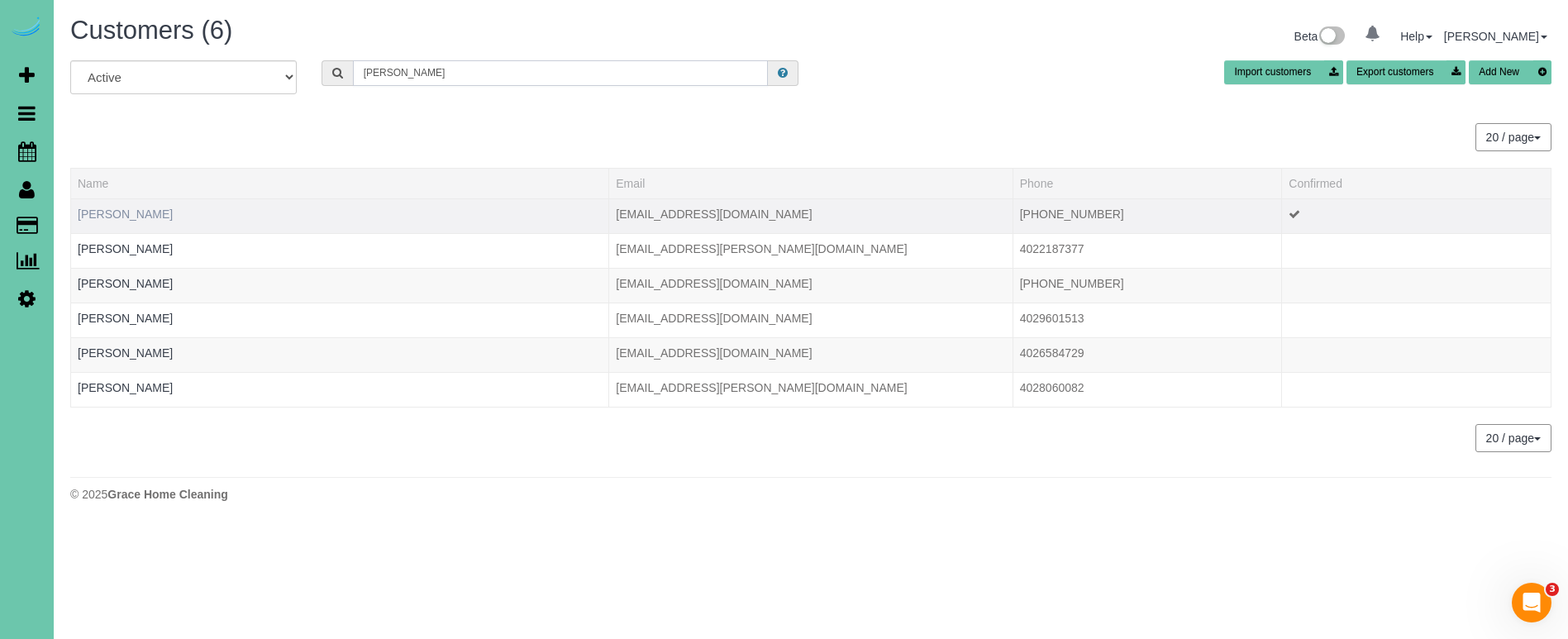
type input "Lauren b"
click at [87, 208] on link "Lauren Bell" at bounding box center [125, 214] width 95 height 13
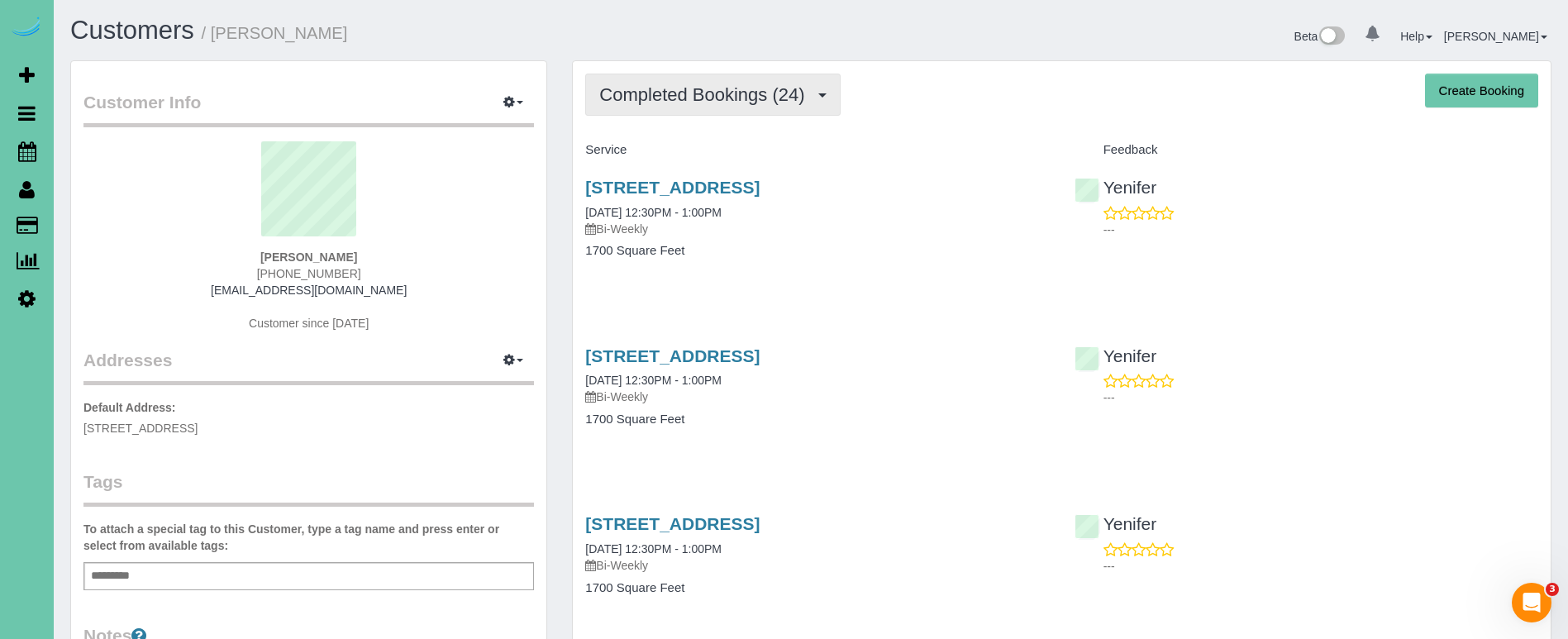
click at [667, 108] on button "Completed Bookings (24)" at bounding box center [713, 94] width 254 height 42
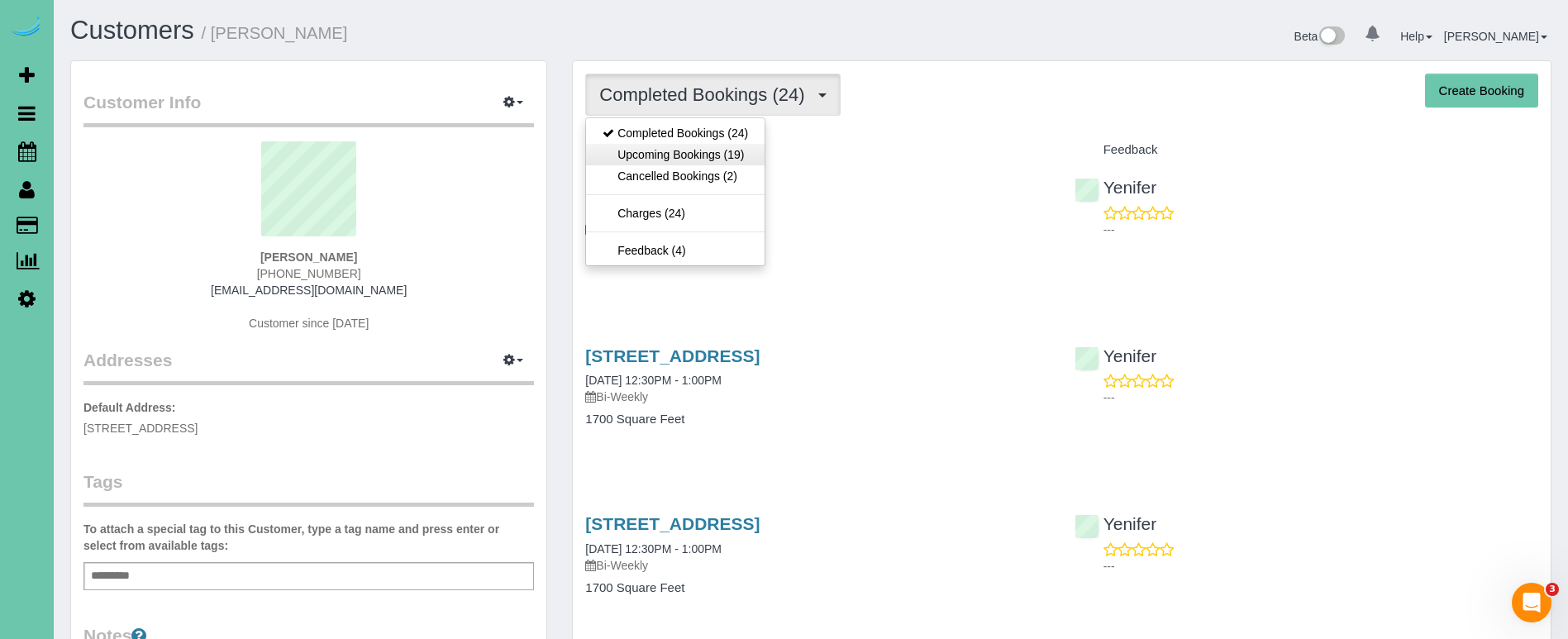
click at [658, 157] on link "Upcoming Bookings (19)" at bounding box center [675, 154] width 178 height 22
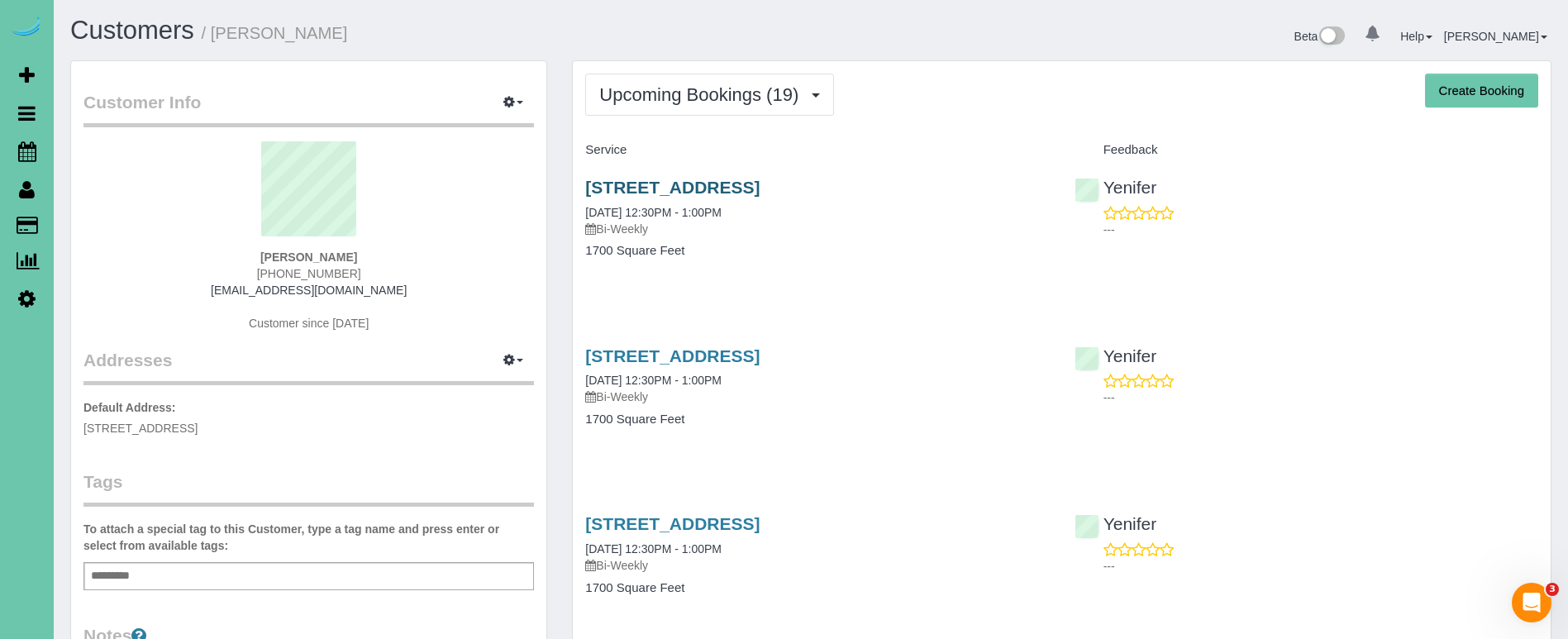
click at [627, 180] on link "657 N 85th St, Omaha, NE 68114" at bounding box center [673, 187] width 175 height 19
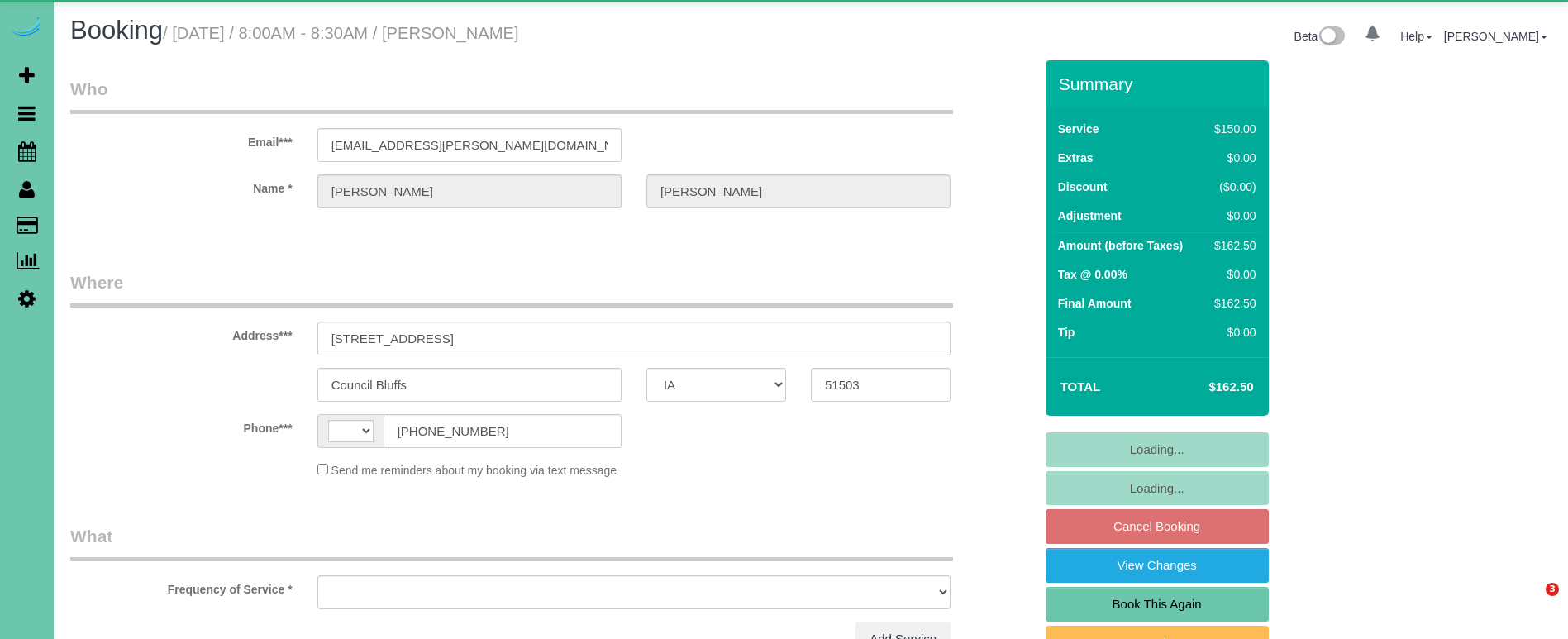
select select "IA"
select select "string:[GEOGRAPHIC_DATA]"
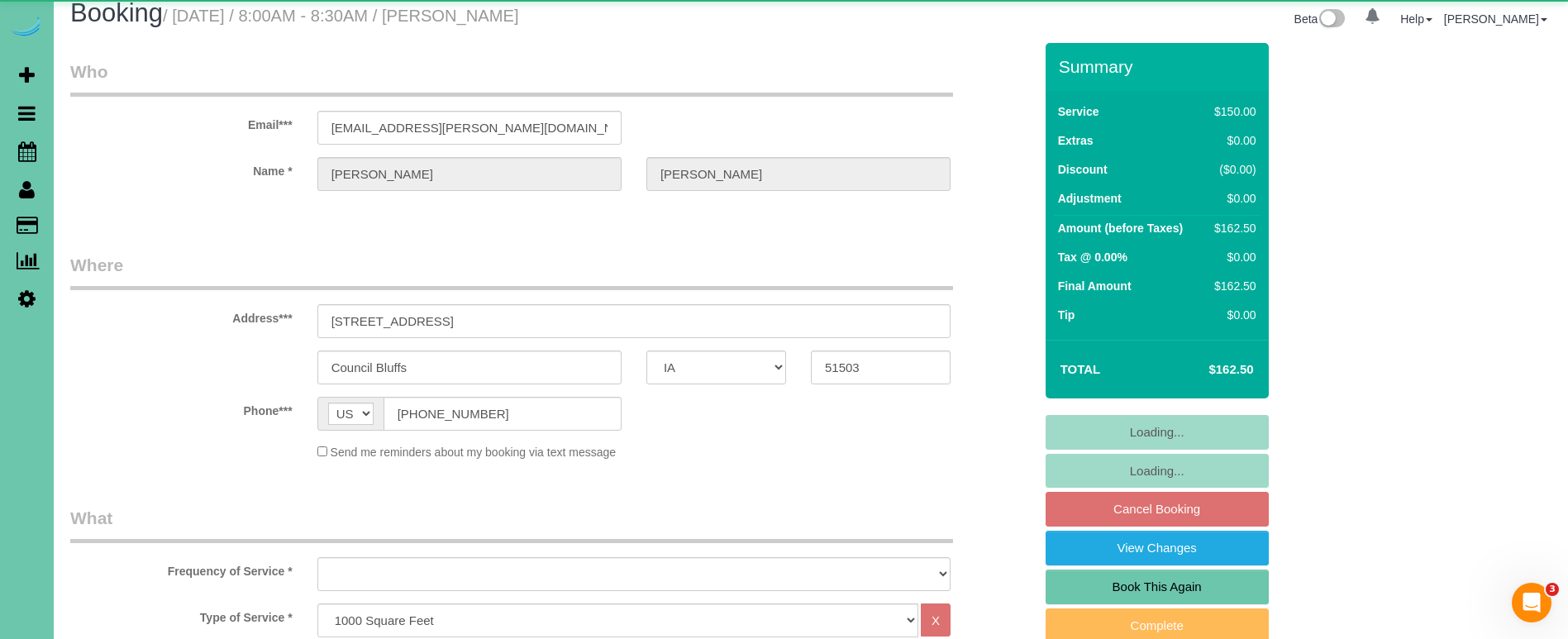
select select "object:646"
select select "string:fspay-45bc8232-72f7-4ed0-a269-790c1fbc620b"
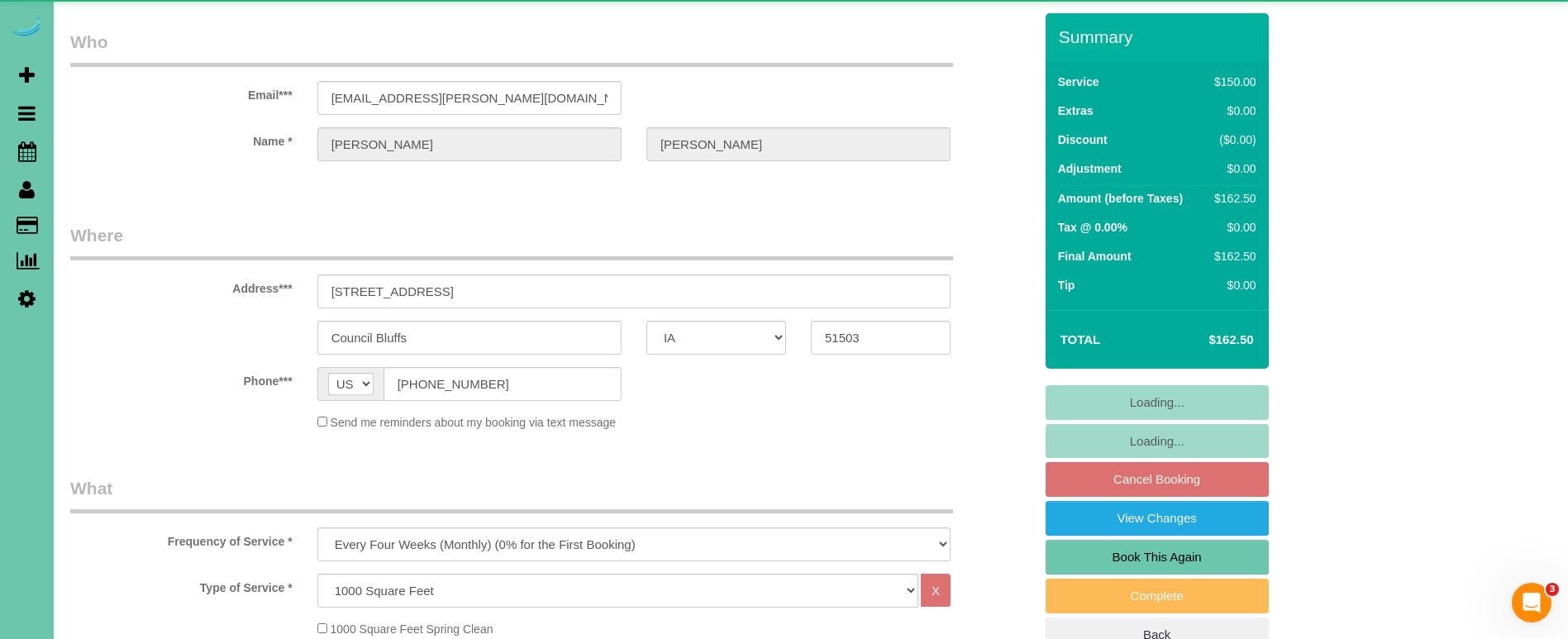
select select "object:896"
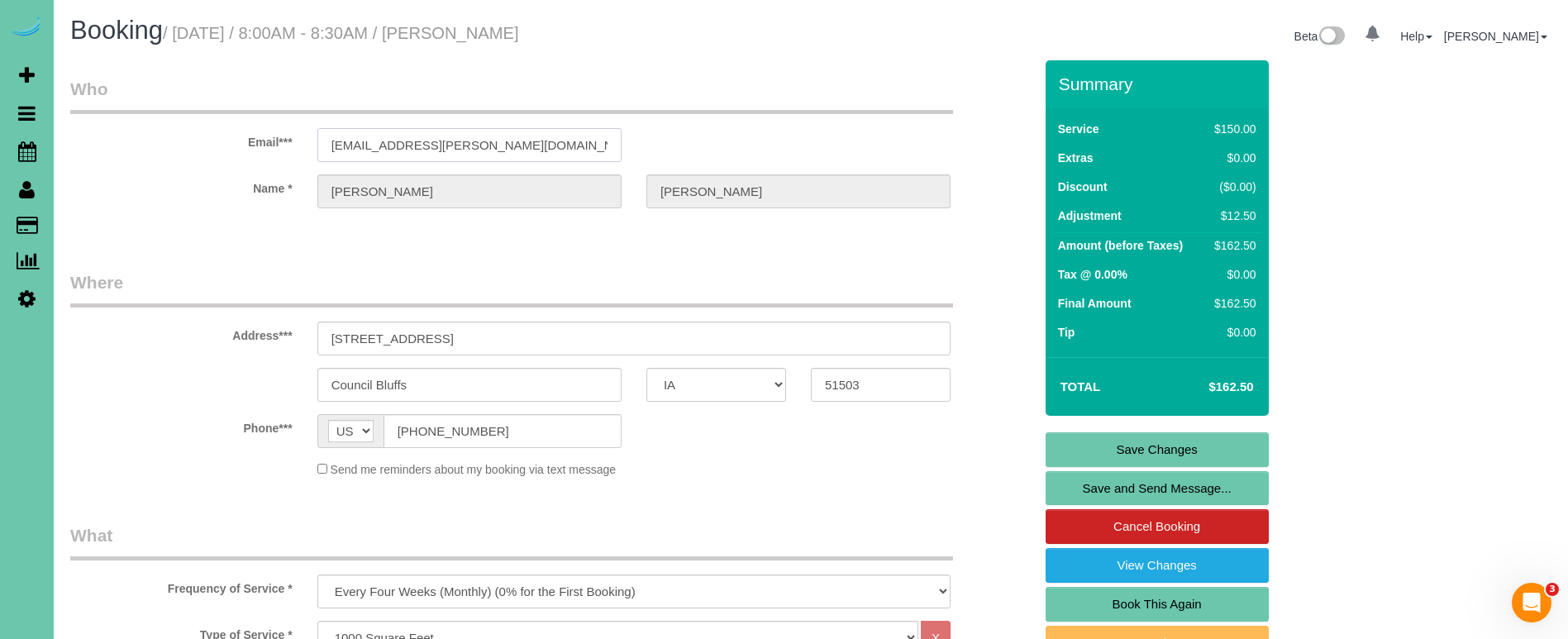
drag, startPoint x: 473, startPoint y: 144, endPoint x: 301, endPoint y: 146, distance: 172.0
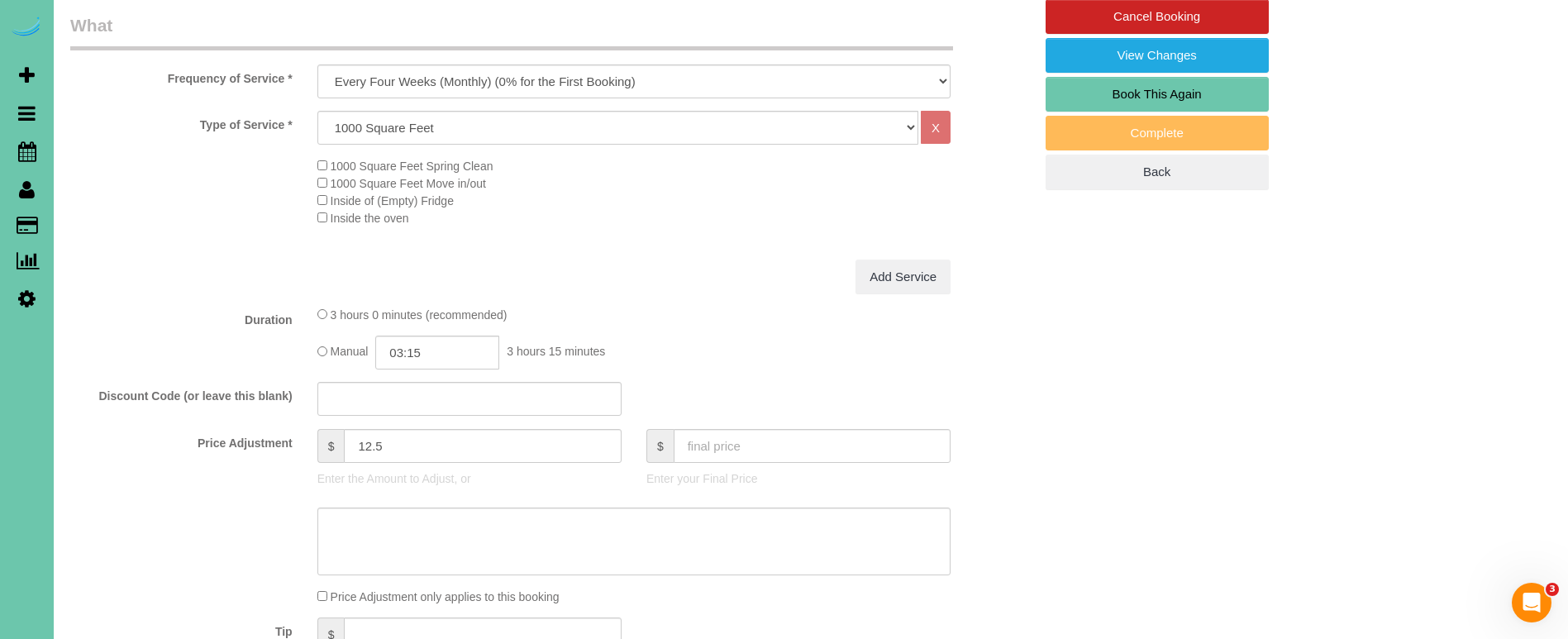
scroll to position [508, 0]
drag, startPoint x: 332, startPoint y: 438, endPoint x: 302, endPoint y: 435, distance: 30.1
click at [302, 435] on div "Price Adjustment $ 12.5 Enter the Amount to Adjust, or $ Enter your Final Price" at bounding box center [552, 463] width 988 height 66
type input "22.25"
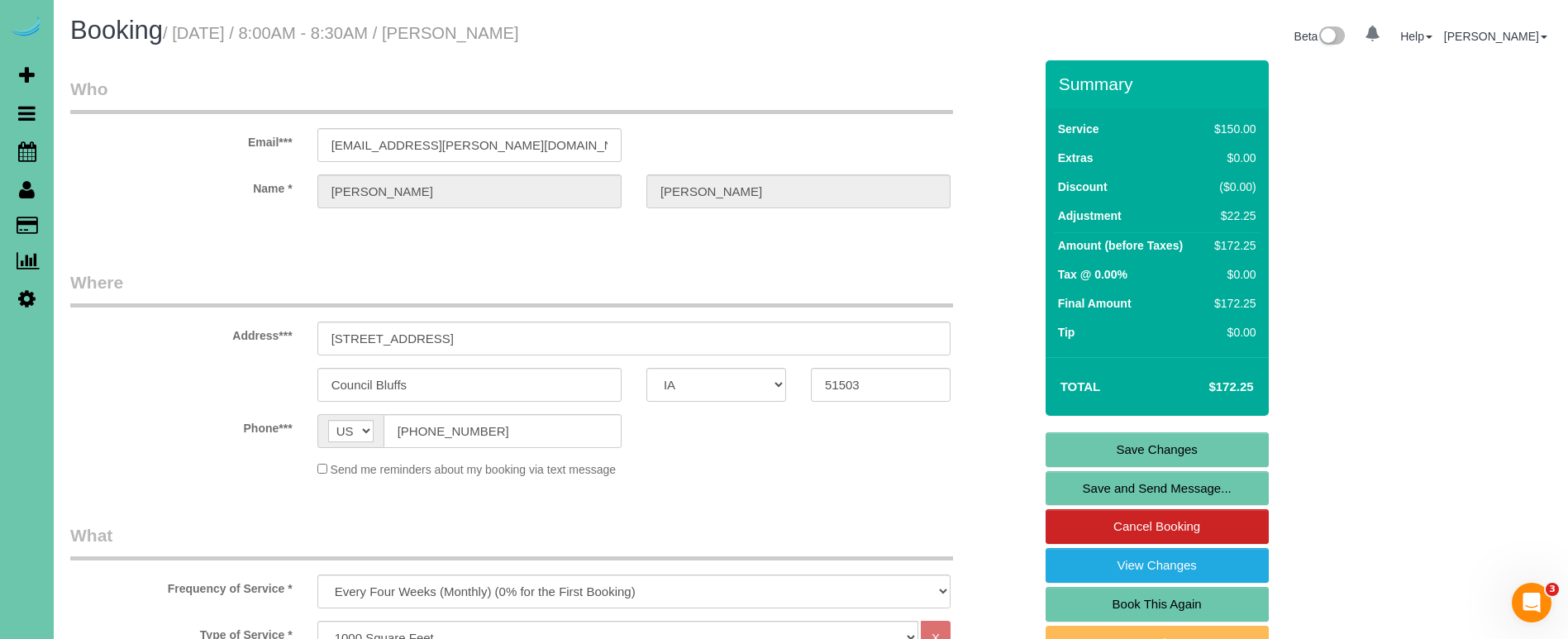
scroll to position [0, 0]
click at [1074, 450] on link "Save Changes" at bounding box center [1157, 450] width 223 height 35
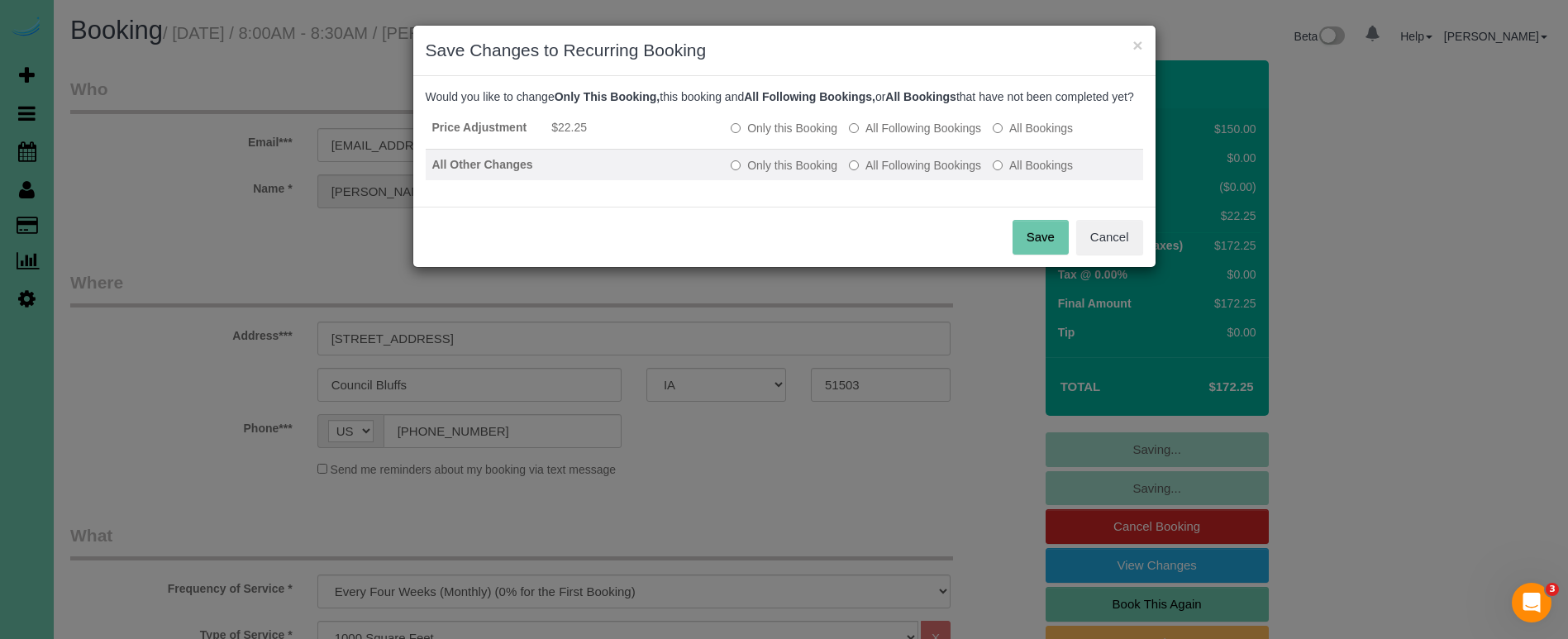
drag, startPoint x: 886, startPoint y: 150, endPoint x: 891, endPoint y: 176, distance: 26.5
click at [886, 137] on label "All Following Bookings" at bounding box center [914, 128] width 132 height 16
click at [891, 174] on label "All Following Bookings" at bounding box center [914, 165] width 132 height 16
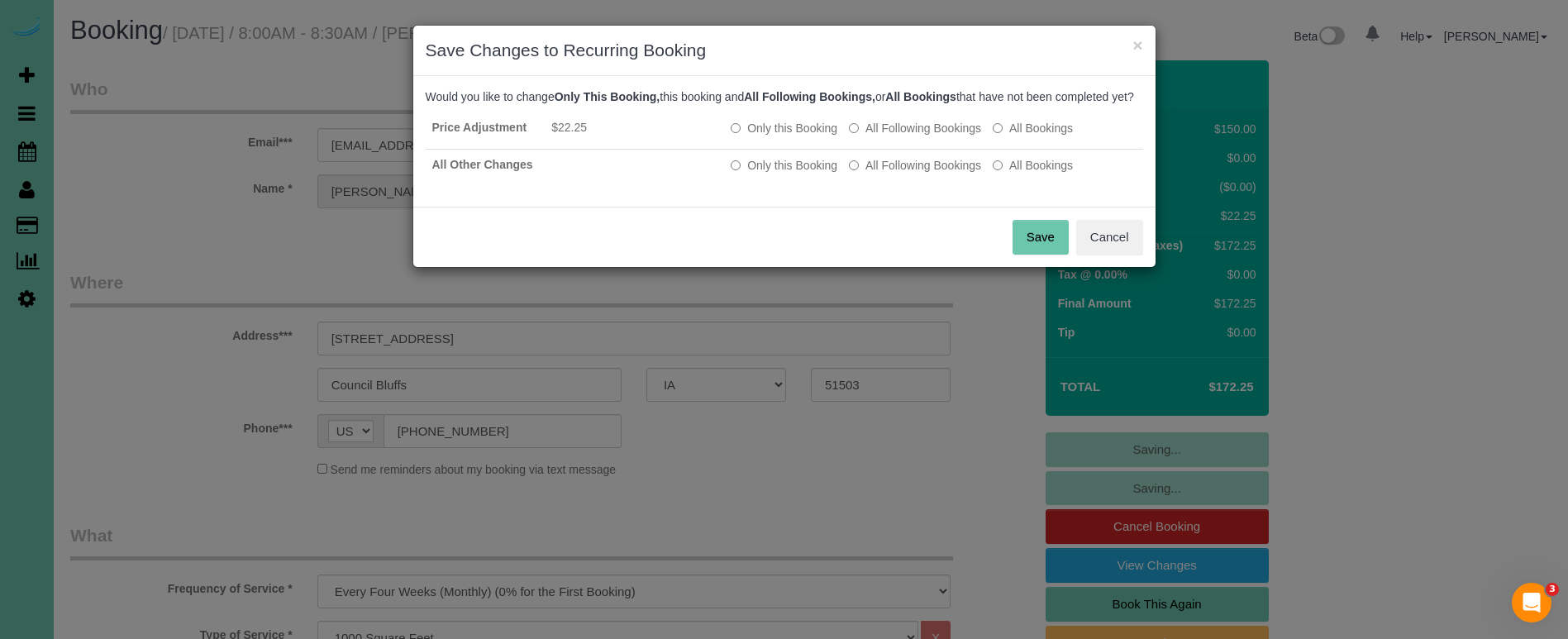
drag, startPoint x: 1044, startPoint y: 254, endPoint x: 1027, endPoint y: 248, distance: 18.0
click at [1043, 253] on button "Save" at bounding box center [1040, 237] width 56 height 35
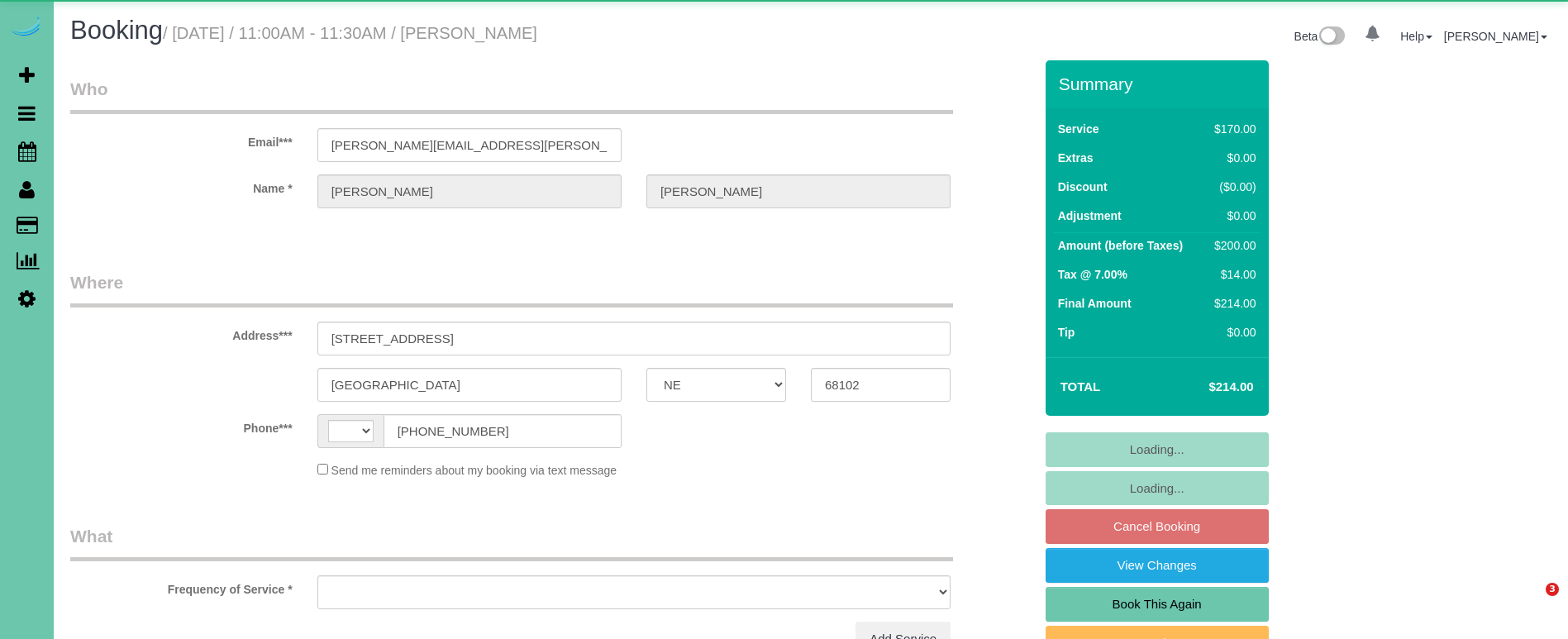
select select "NE"
select select "string:[GEOGRAPHIC_DATA]"
select select "object:650"
select select "string:fspay-f4ba61b6-5a14-4140-9d1a-e16fad987985"
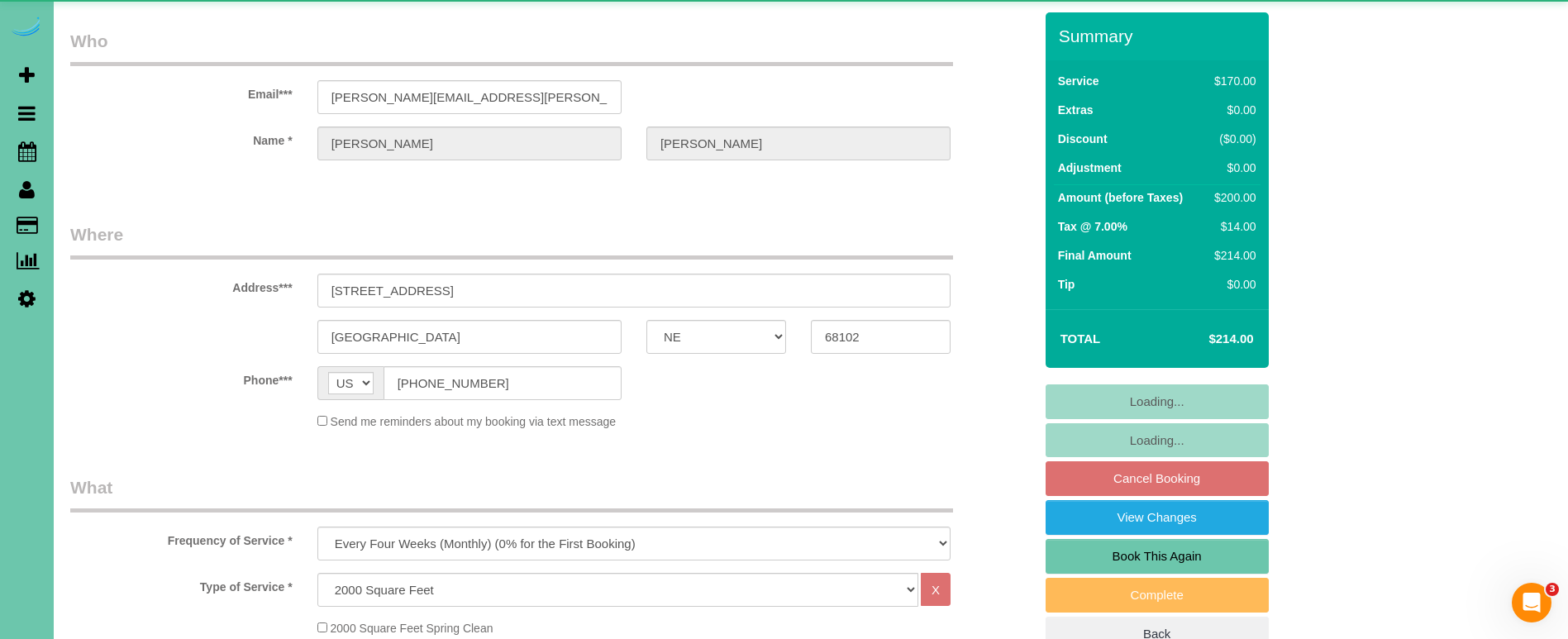
select select "number:35"
select select "number:42"
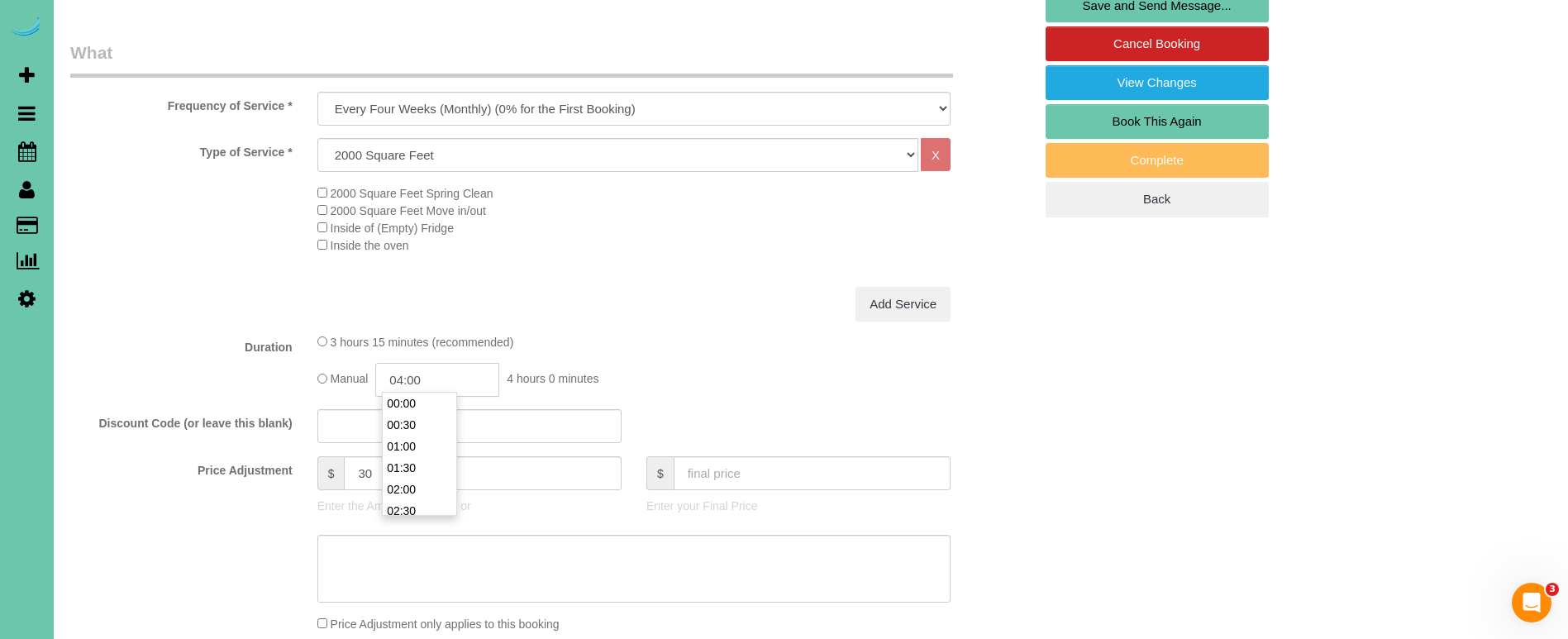
scroll to position [150, 0]
drag, startPoint x: 438, startPoint y: 378, endPoint x: 405, endPoint y: 377, distance: 33.0
click at [405, 377] on input "04:00" at bounding box center [437, 380] width 124 height 34
type input "03:45"
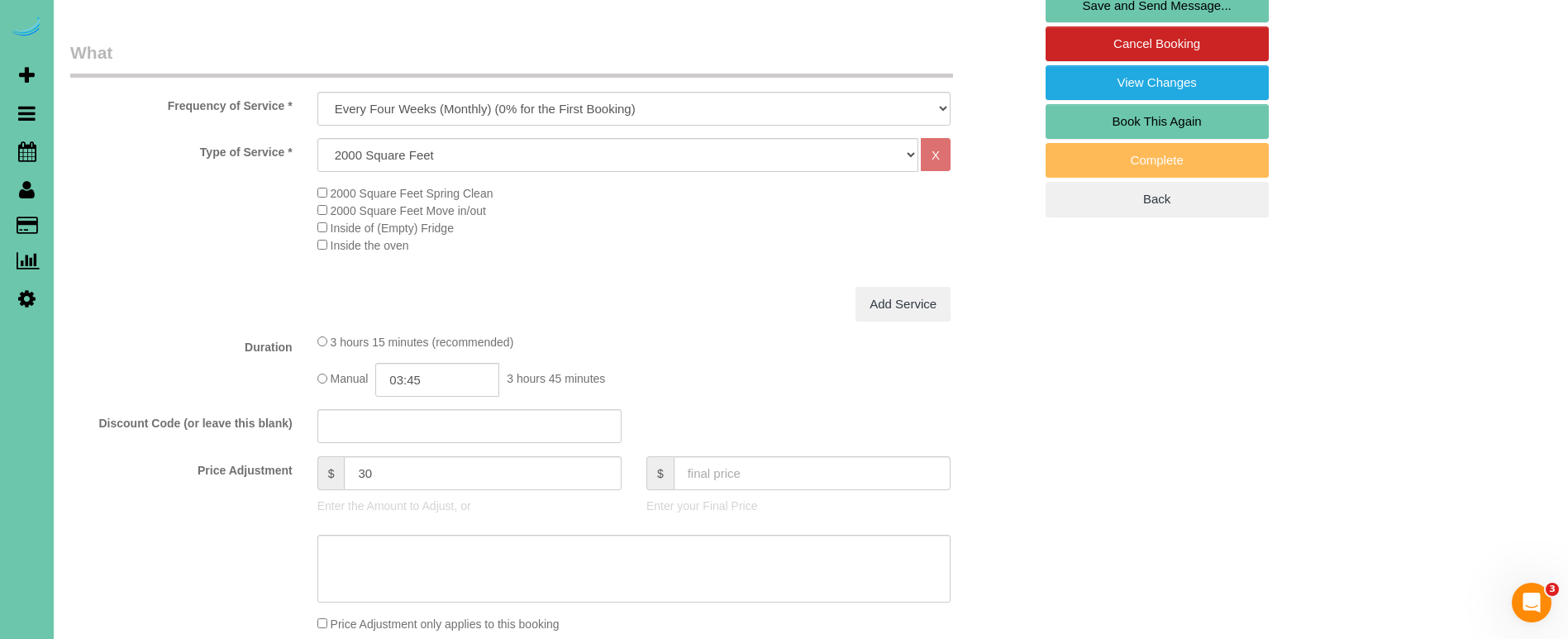
click at [646, 333] on div "3 hours 15 minutes (recommended)" at bounding box center [634, 342] width 633 height 17
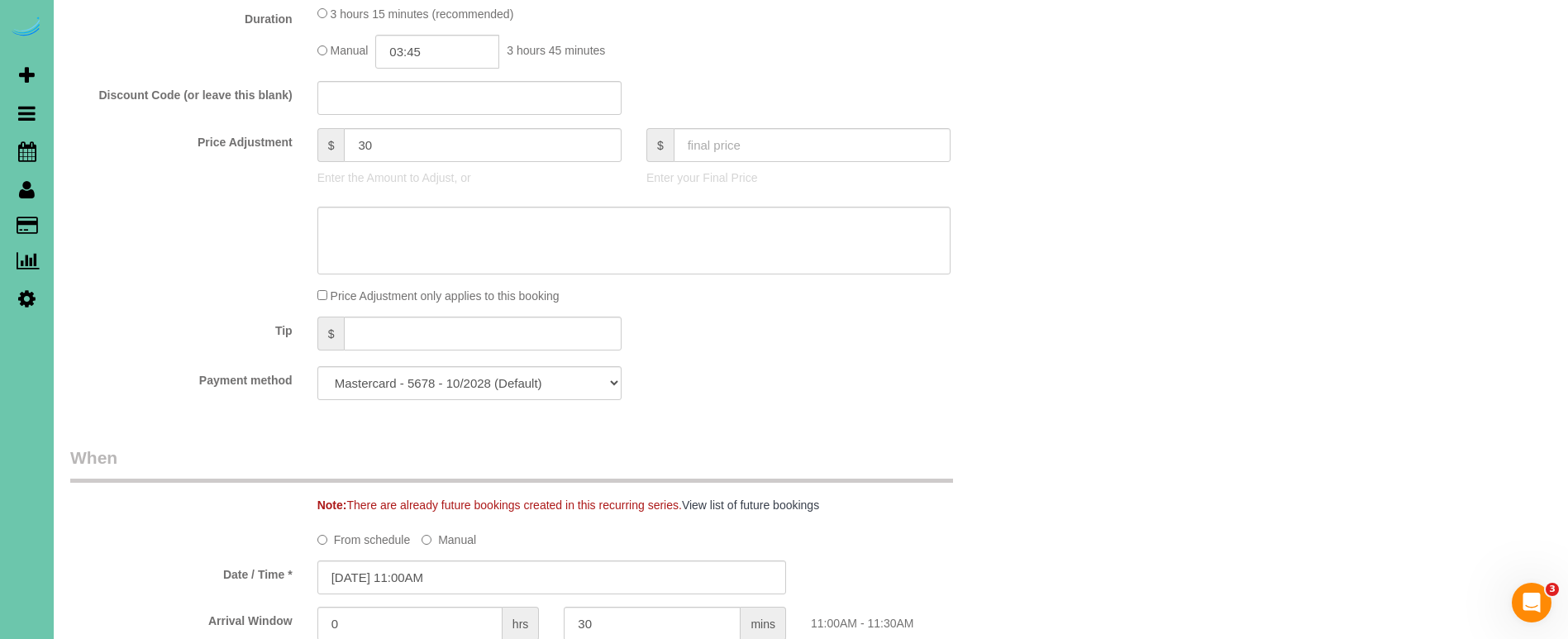
scroll to position [810, 0]
click at [446, 217] on textarea at bounding box center [634, 241] width 633 height 67
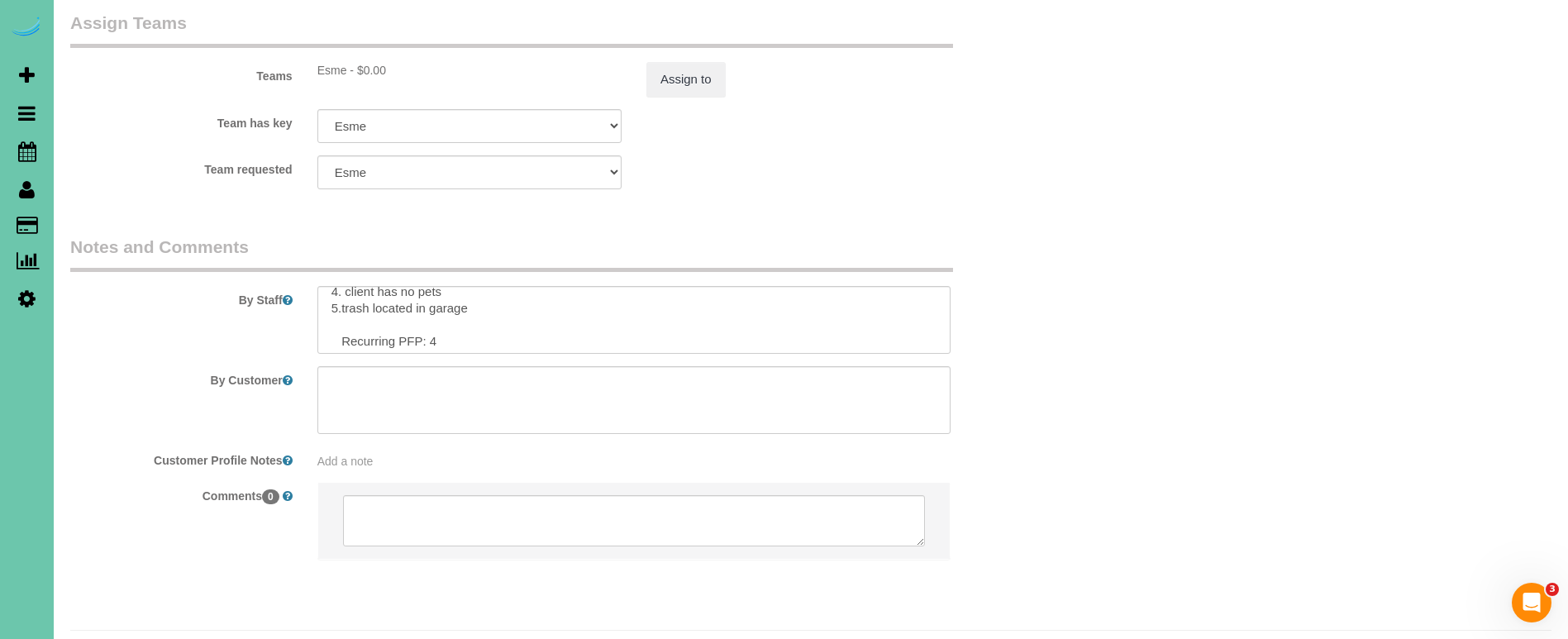
scroll to position [61, 0]
type textarea "new rate - 10/14/25"
click at [448, 295] on textarea at bounding box center [634, 320] width 633 height 67
type textarea "1. credit 2. client home - DC 11122233 3. monthly recurring - whole home 4. cli…"
click at [678, 62] on button "Assign to" at bounding box center [686, 80] width 80 height 35
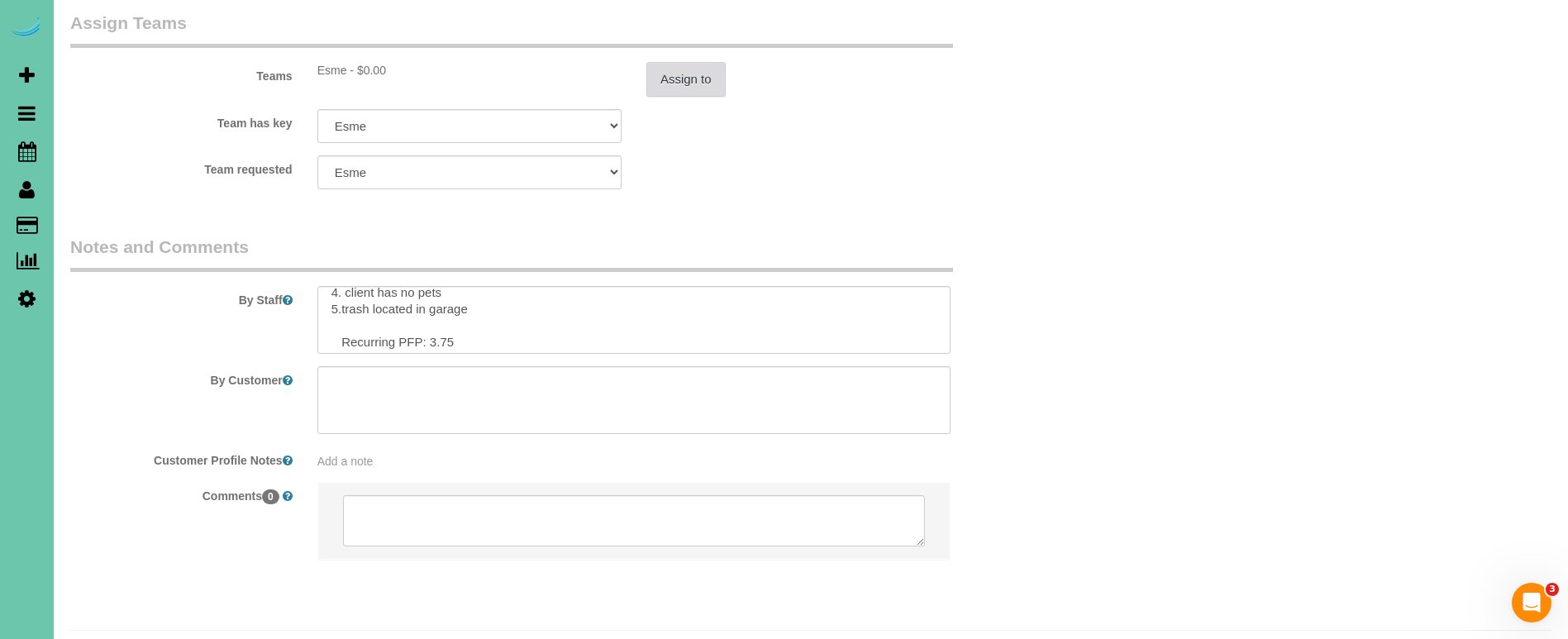
scroll to position [1823, 0]
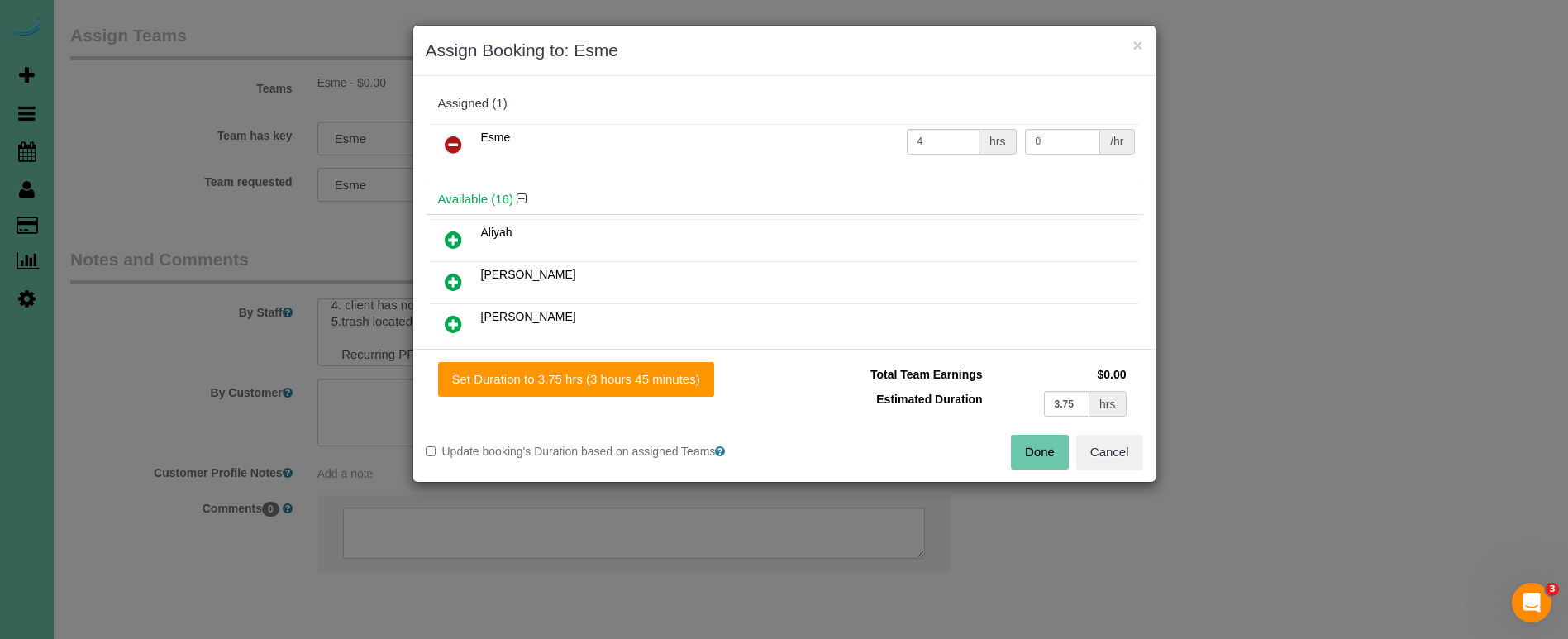
drag, startPoint x: 645, startPoint y: 379, endPoint x: 945, endPoint y: 451, distance: 308.5
click at [648, 380] on button "Set Duration to 3.75 hrs (3 hours 45 minutes)" at bounding box center [576, 380] width 276 height 35
type input "3.75"
click at [1046, 458] on button "Done" at bounding box center [1040, 452] width 58 height 35
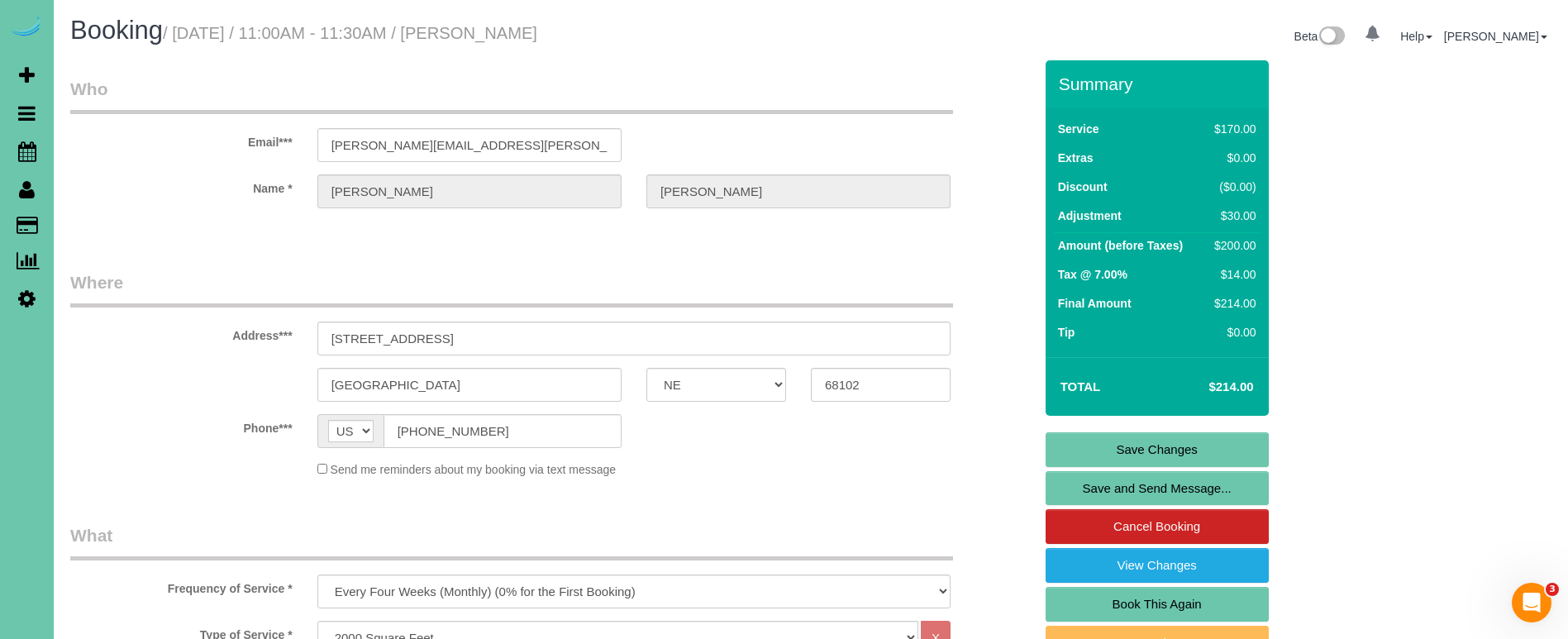
scroll to position [0, 0]
click at [1072, 444] on link "Save Changes" at bounding box center [1157, 450] width 223 height 35
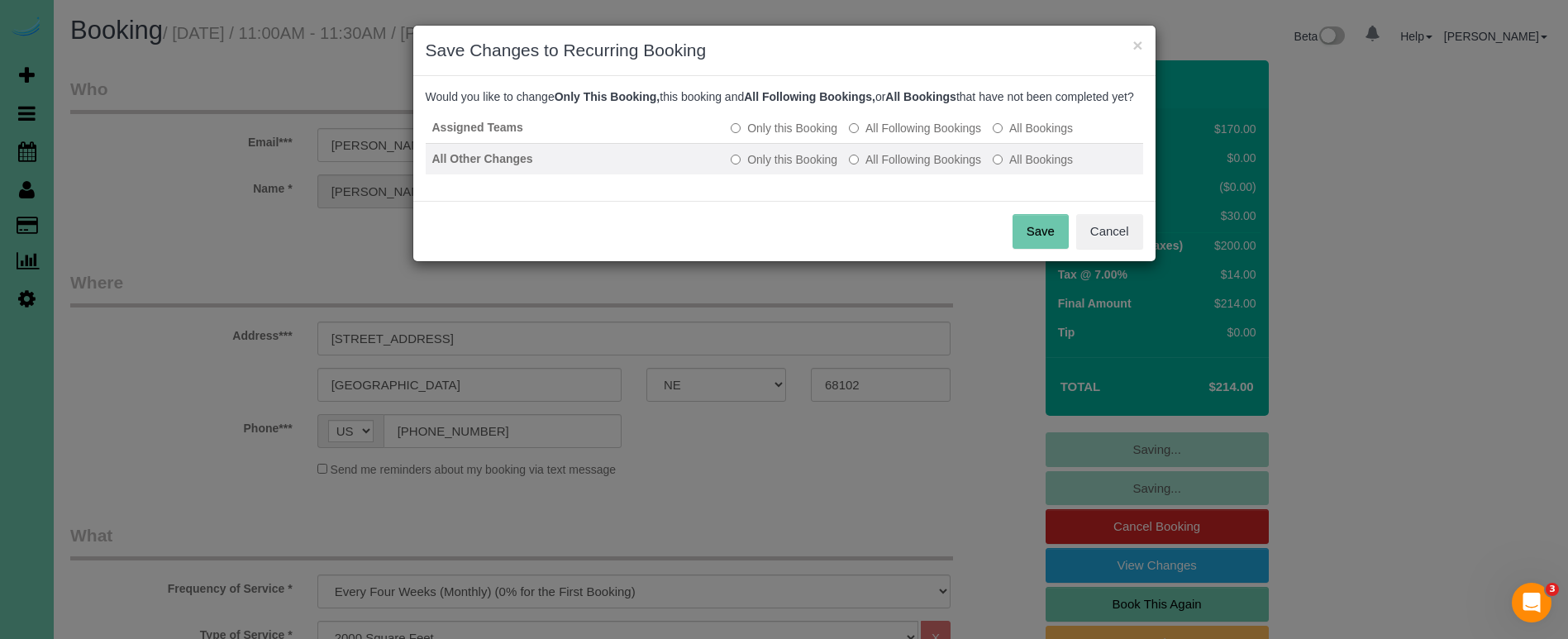
drag, startPoint x: 922, startPoint y: 140, endPoint x: 918, endPoint y: 166, distance: 26.3
click at [921, 137] on label "All Following Bookings" at bounding box center [914, 128] width 132 height 16
click at [912, 168] on label "All Following Bookings" at bounding box center [914, 159] width 132 height 16
click at [1040, 249] on button "Save" at bounding box center [1040, 232] width 56 height 35
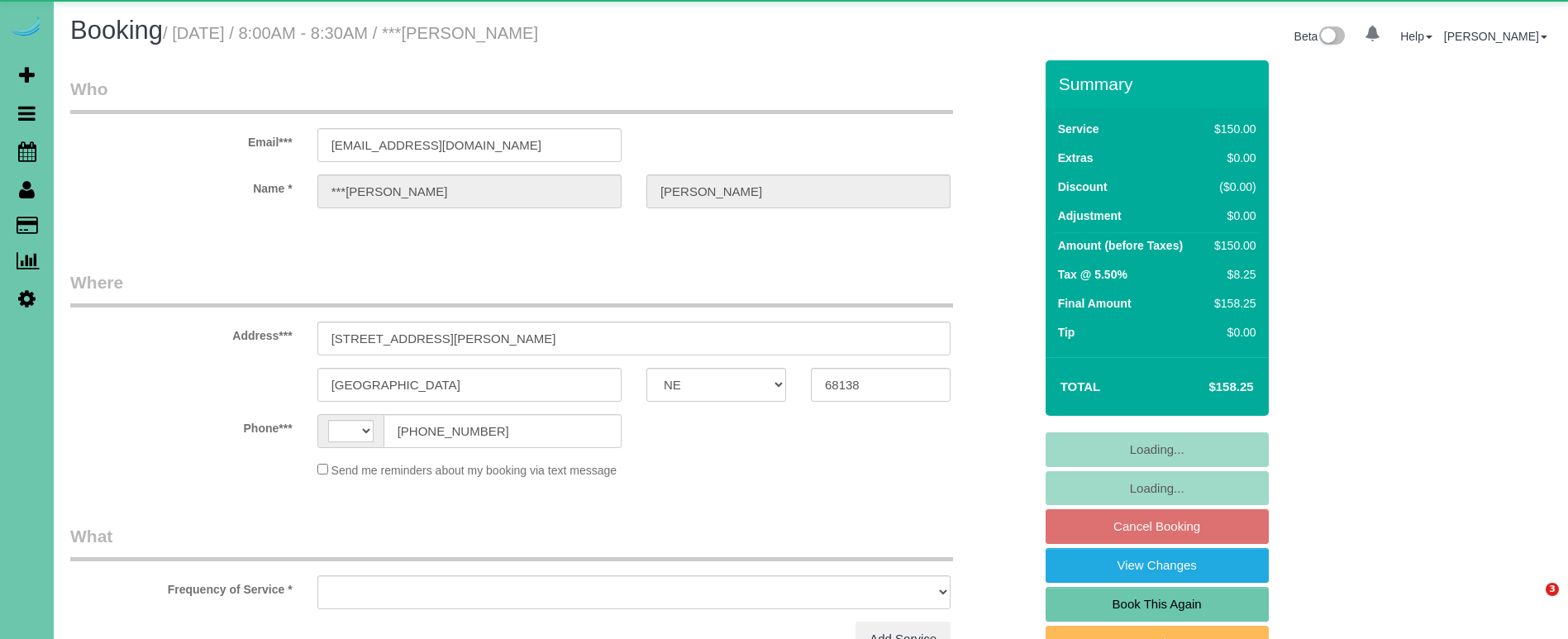
select select "NE"
select select "string:fspay"
select select "string:[GEOGRAPHIC_DATA]"
select select "object:628"
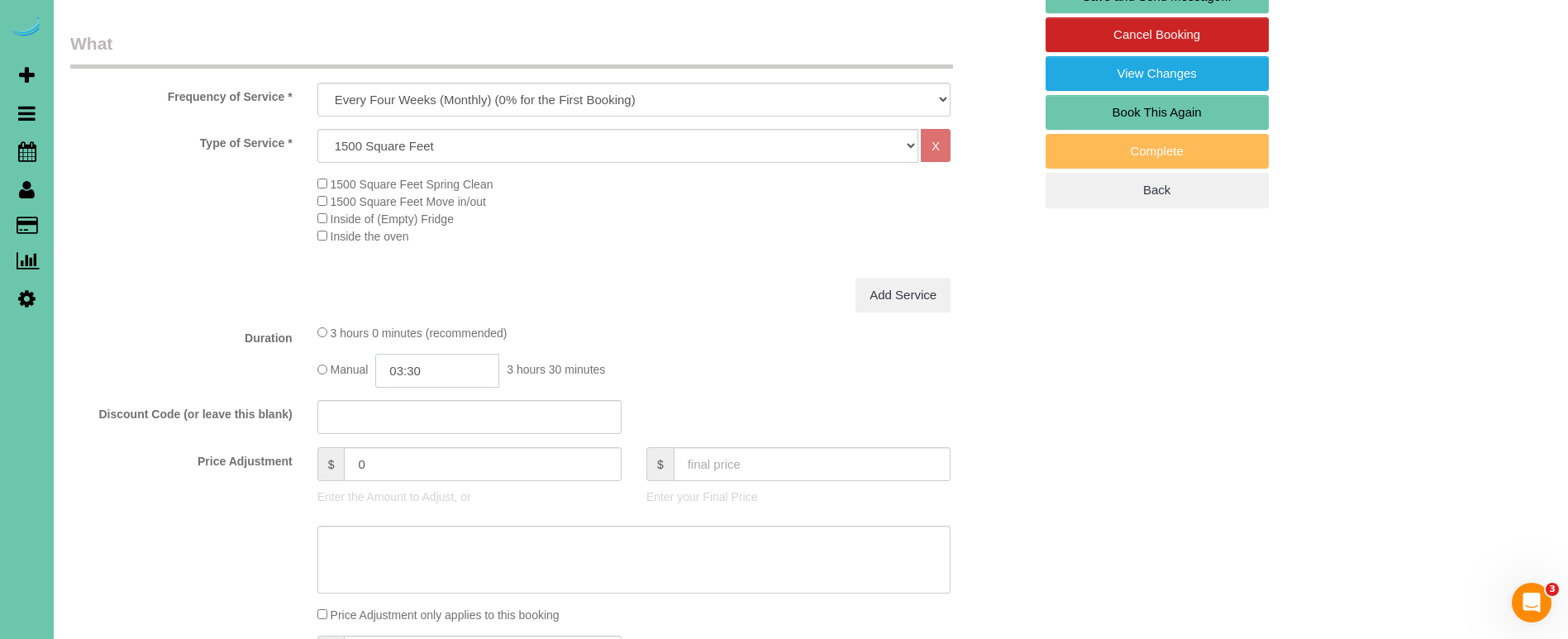
click at [449, 369] on input "03:30" at bounding box center [437, 370] width 124 height 34
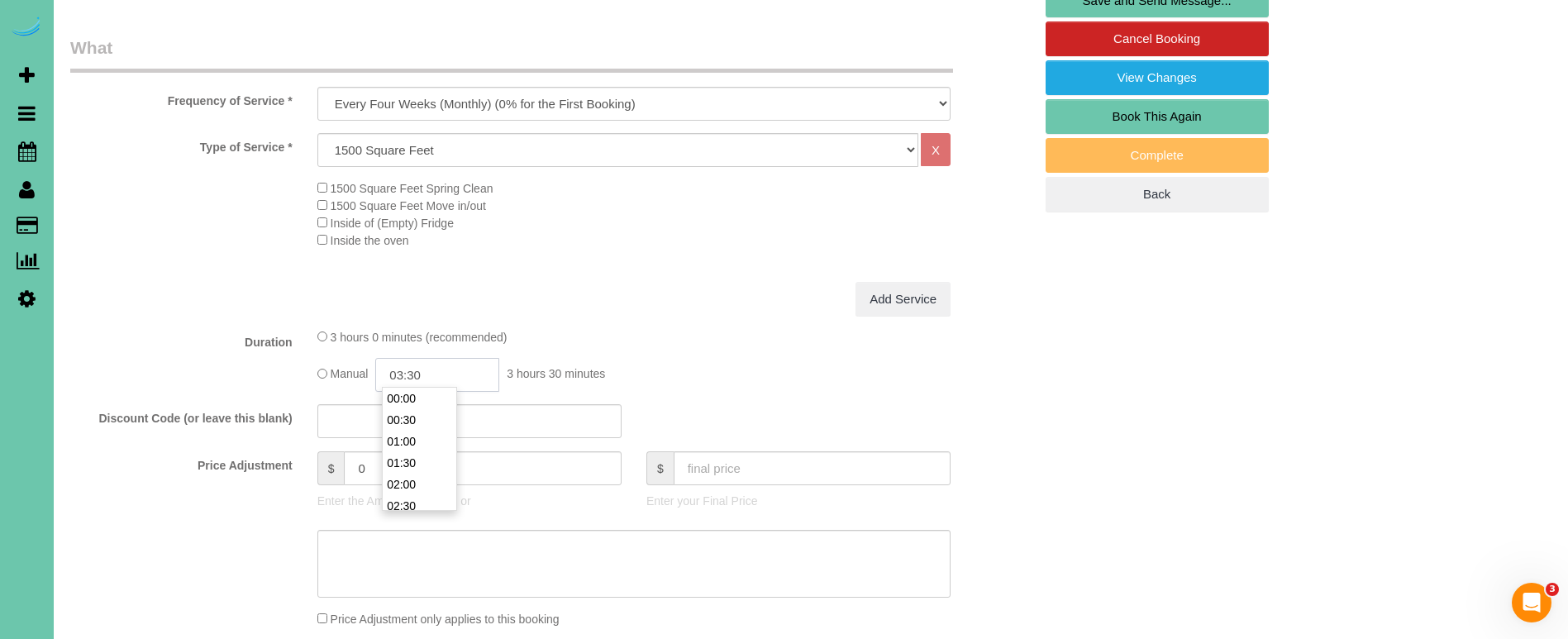
scroll to position [129, 0]
type input "03:00"
drag, startPoint x: 419, startPoint y: 394, endPoint x: 208, endPoint y: 341, distance: 217.6
click at [418, 438] on li "03:00" at bounding box center [419, 449] width 74 height 22
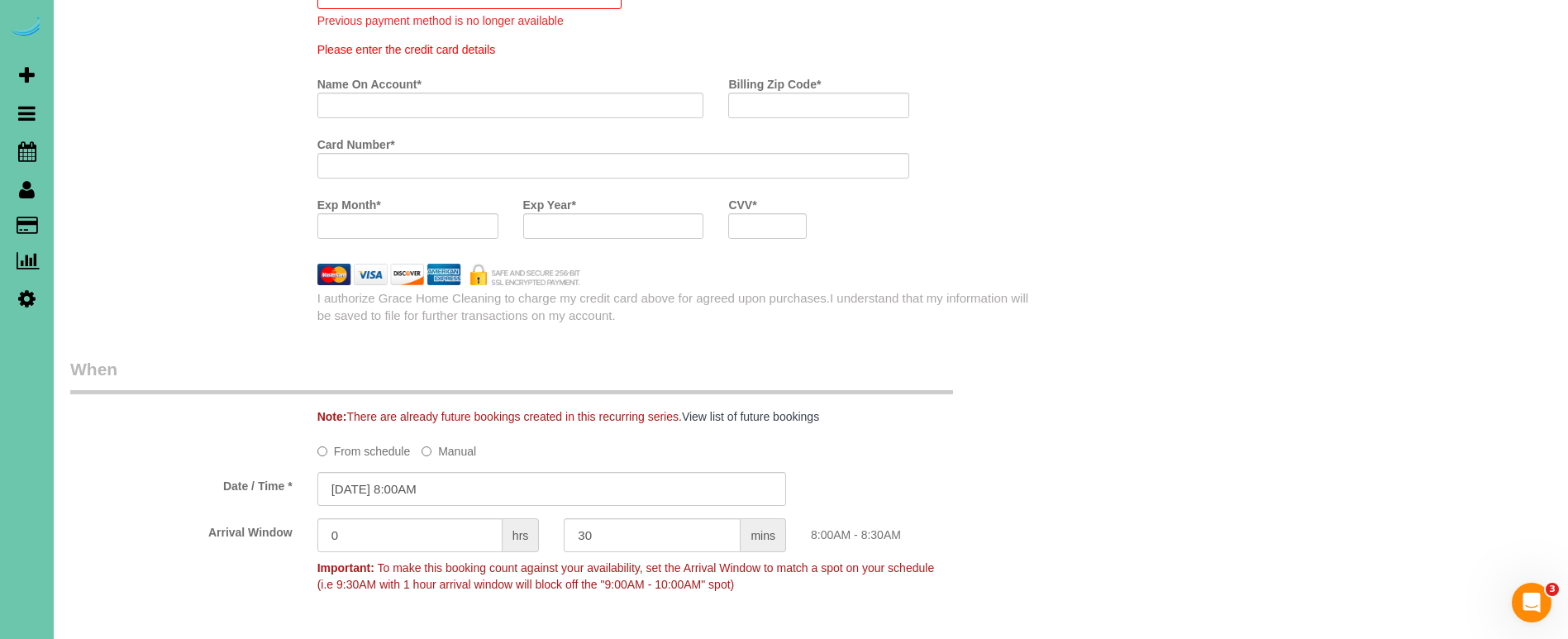
scroll to position [1116, 0]
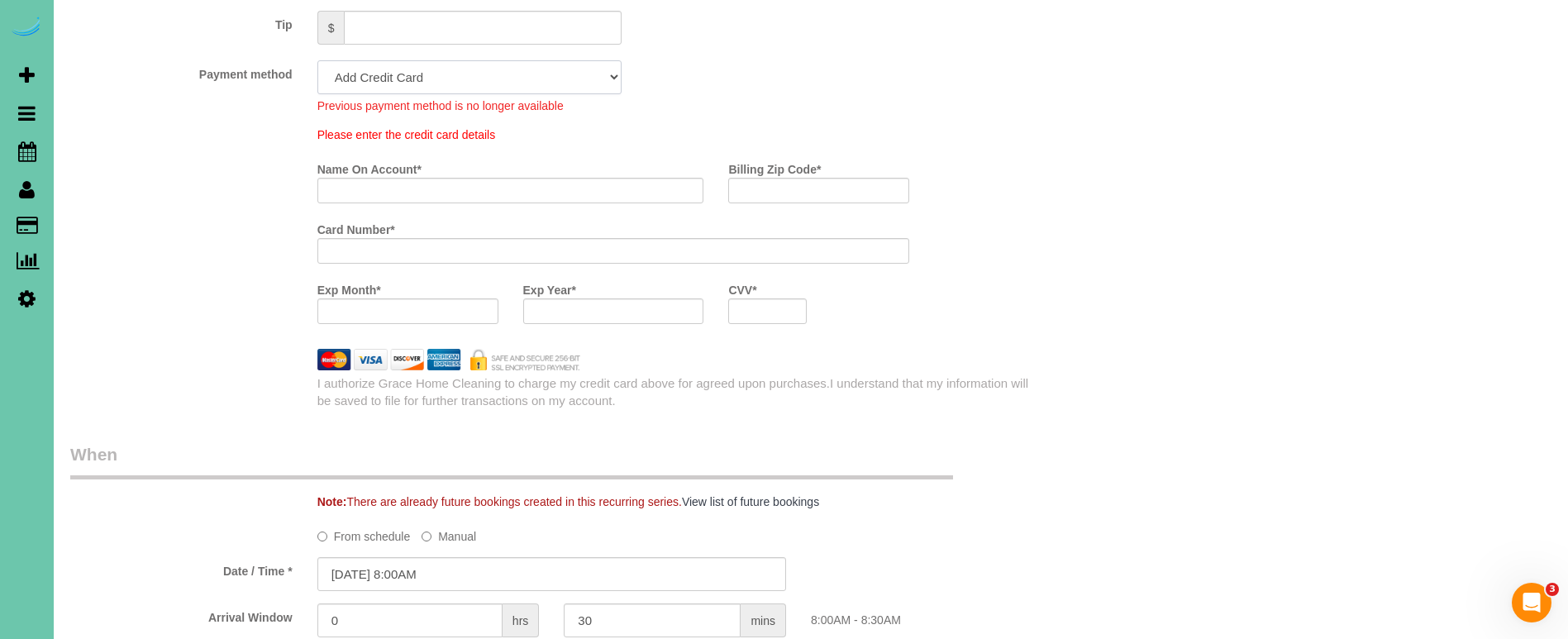
select select "string:fspay-9e236ab9-57d5-4561-ae97-34f5e5e74328"
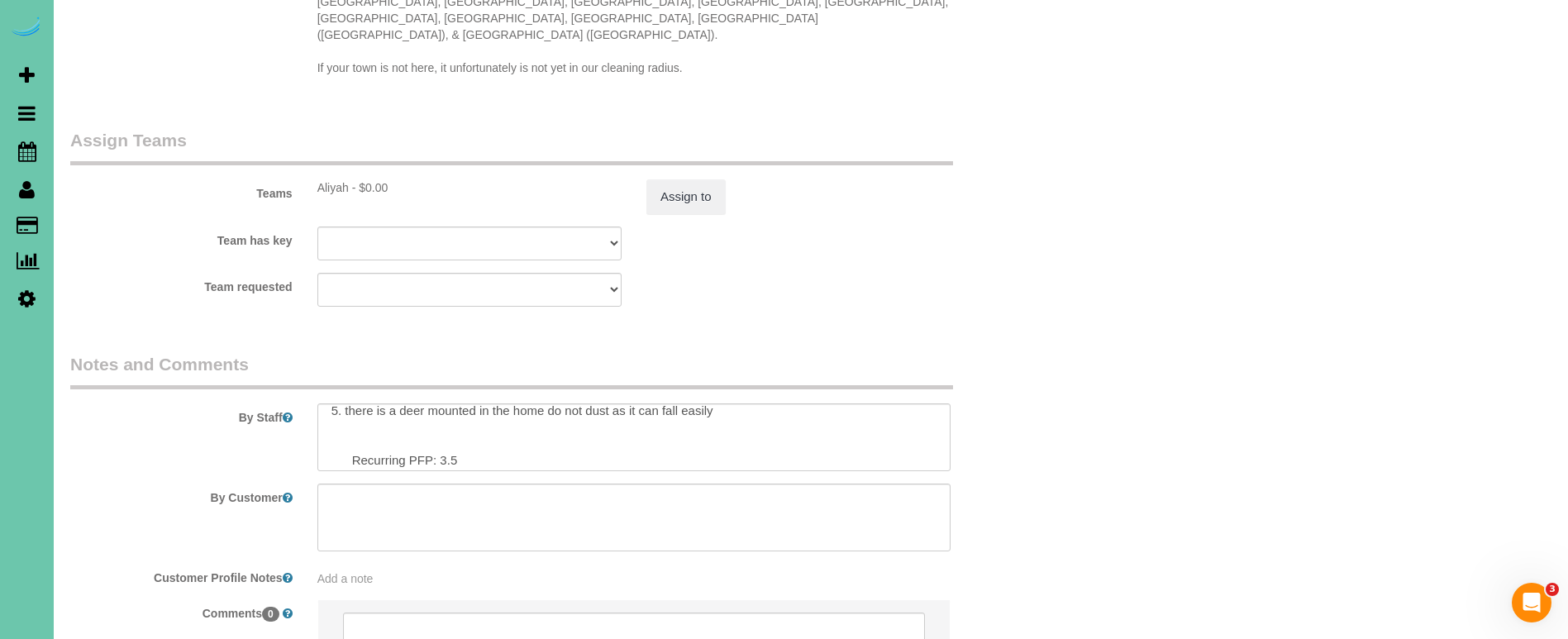
scroll to position [92, 0]
drag, startPoint x: 465, startPoint y: 414, endPoint x: 456, endPoint y: 417, distance: 9.5
click at [458, 415] on textarea at bounding box center [634, 437] width 633 height 67
type textarea "**prefers mornings** 1. credit 2. client home * GC 2468 enter 3. monthly recurr…"
click at [699, 179] on button "Assign to" at bounding box center [686, 196] width 80 height 35
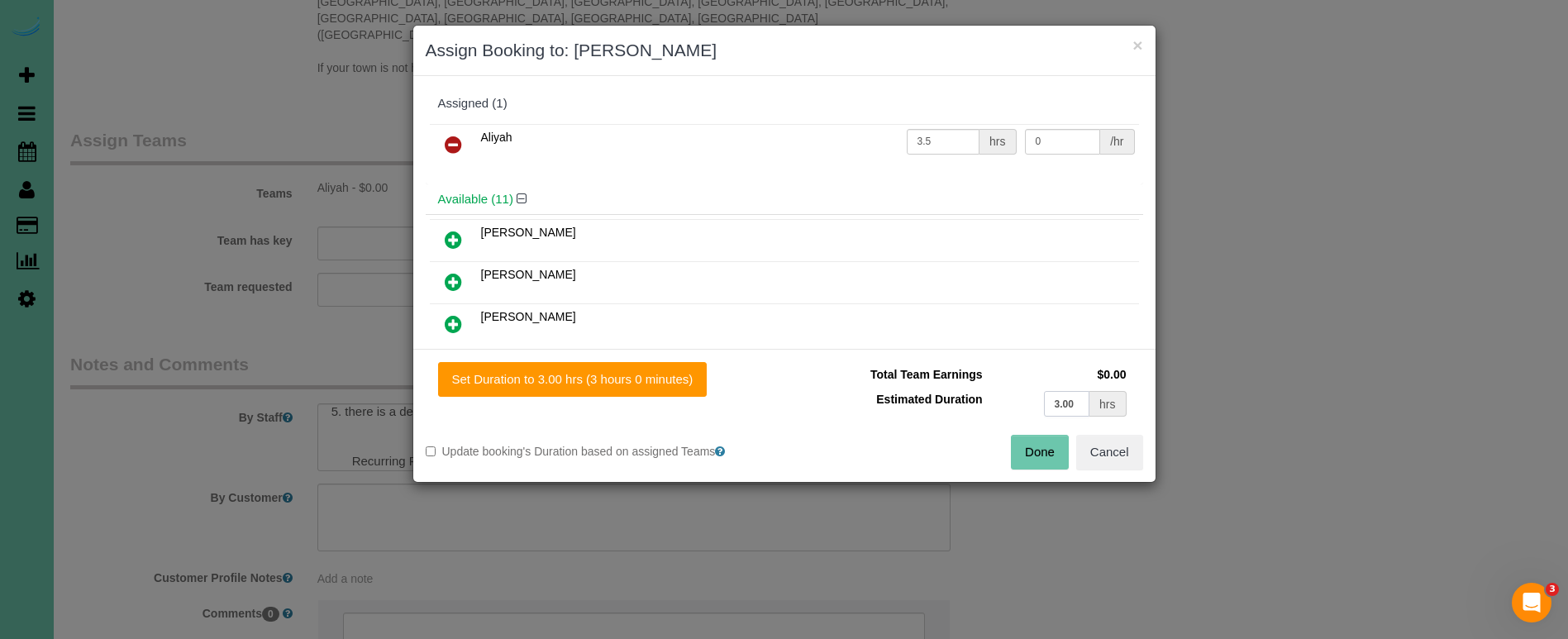
click at [1072, 403] on input "3.00" at bounding box center [1067, 404] width 47 height 26
type input "3.25"
click at [682, 397] on div "Set Duration to 3.25 hrs (3 hours 15 minutes) Total Team Earnings $0.00 Estimat…" at bounding box center [784, 415] width 742 height 133
drag, startPoint x: 694, startPoint y: 382, endPoint x: 788, endPoint y: 402, distance: 96.1
click at [695, 383] on button "Set Duration to 3.25 hrs (3 hours 15 minutes)" at bounding box center [576, 380] width 276 height 35
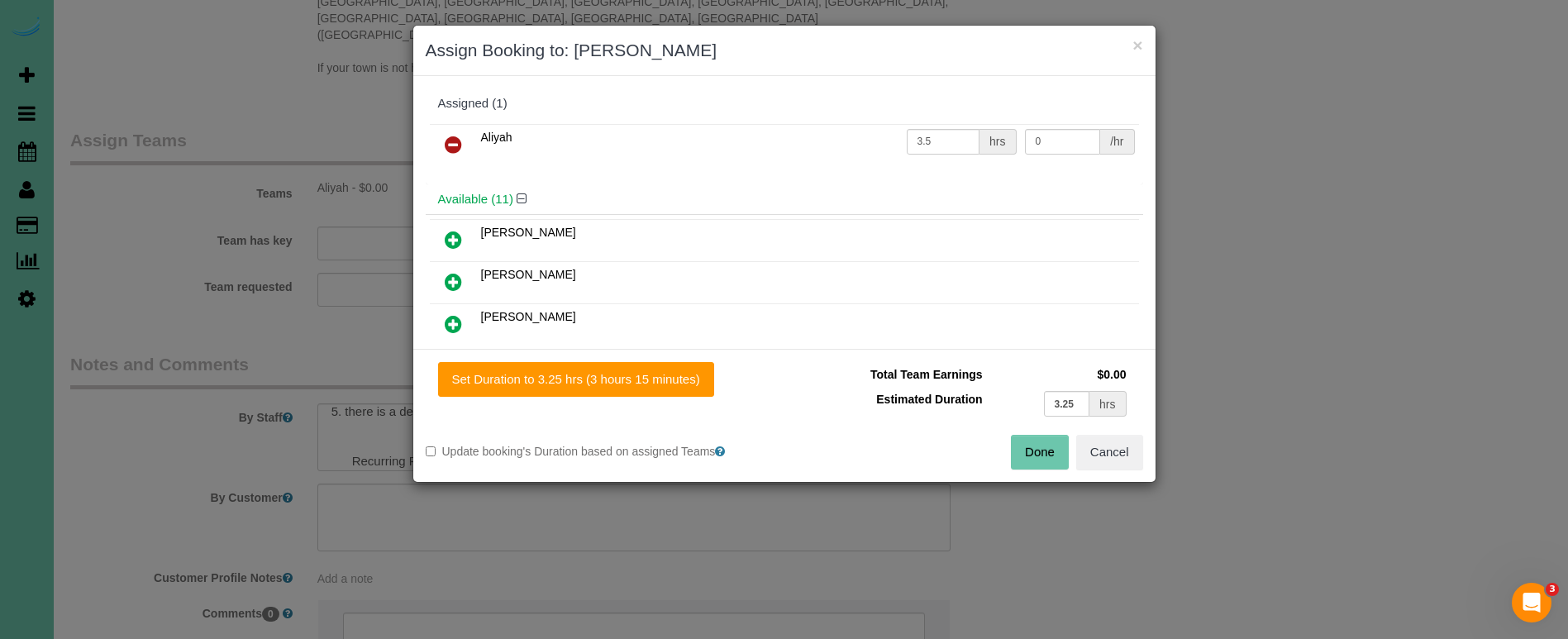
type input "3.25"
click at [1035, 457] on button "Done" at bounding box center [1040, 452] width 58 height 35
type input "03:15"
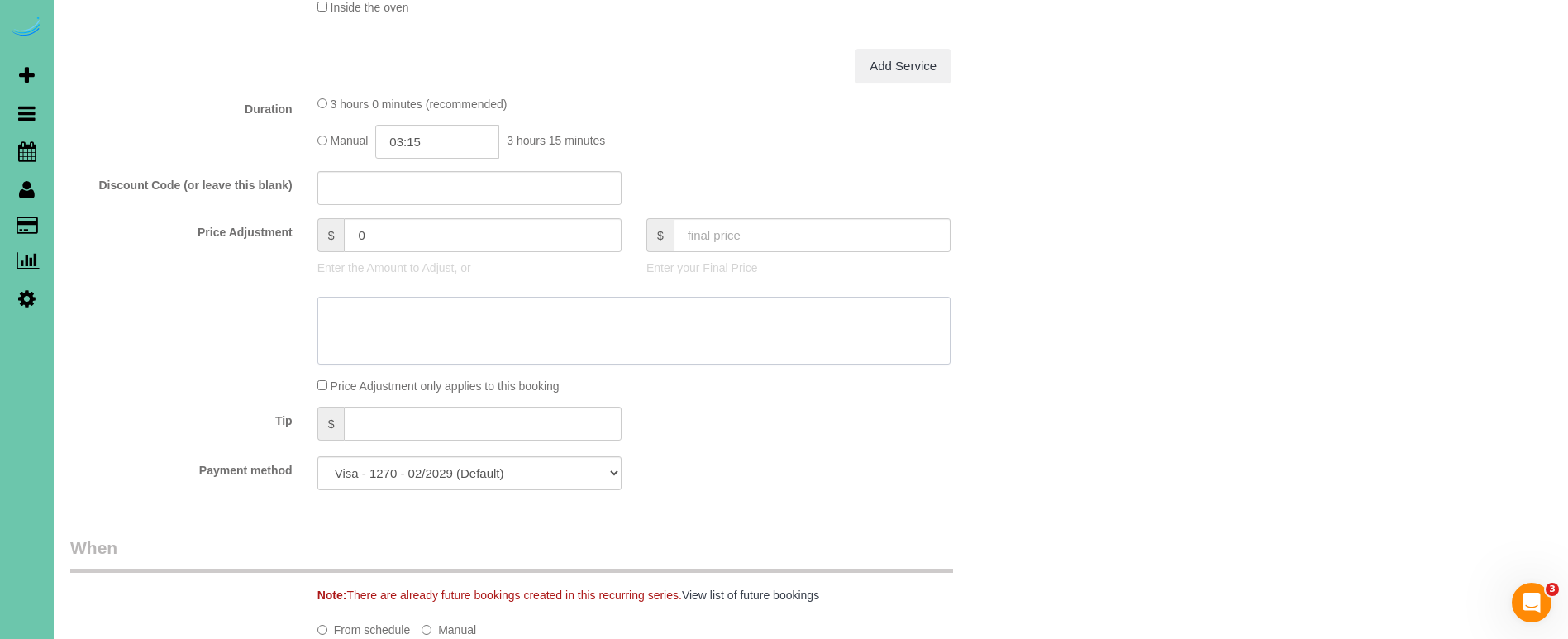
click at [411, 317] on textarea at bounding box center [634, 330] width 633 height 67
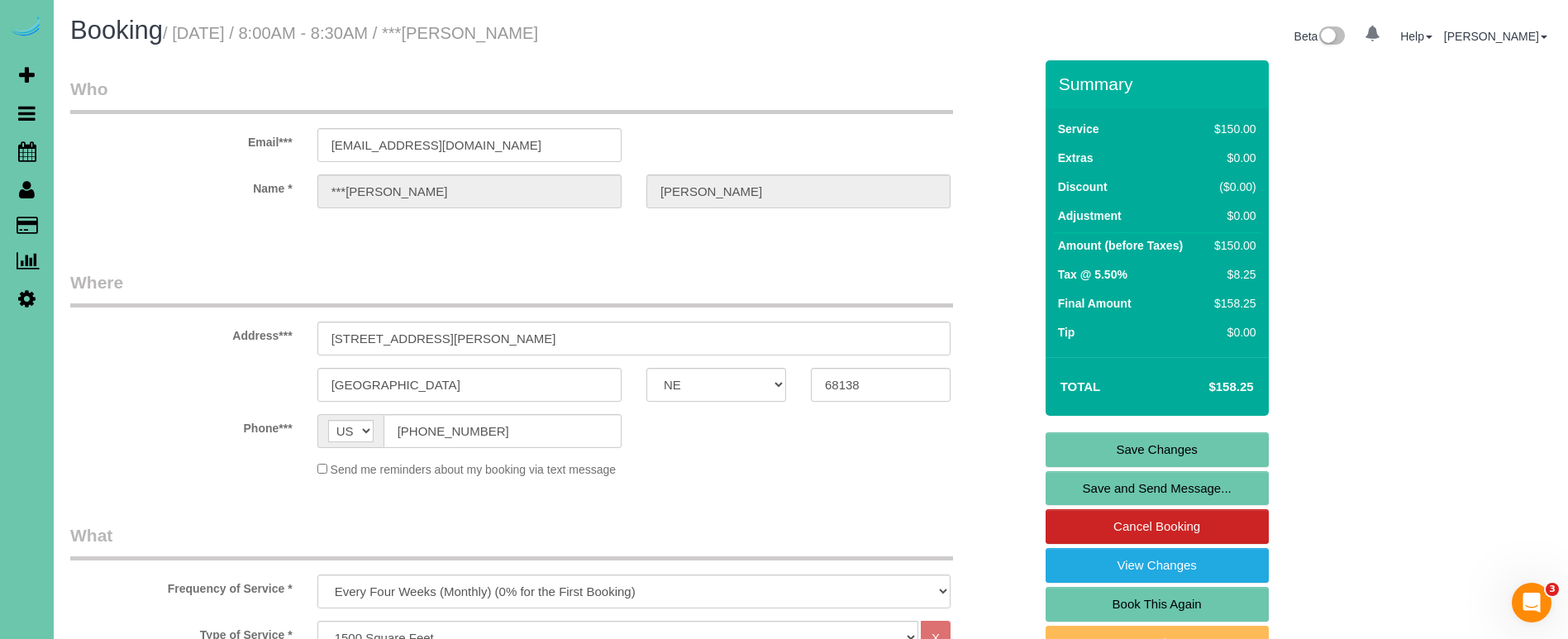
scroll to position [0, 0]
type textarea "new rate - 10/13/25"
drag, startPoint x: 510, startPoint y: 434, endPoint x: 326, endPoint y: 418, distance: 184.7
click at [1121, 449] on link "Save Changes" at bounding box center [1157, 450] width 223 height 35
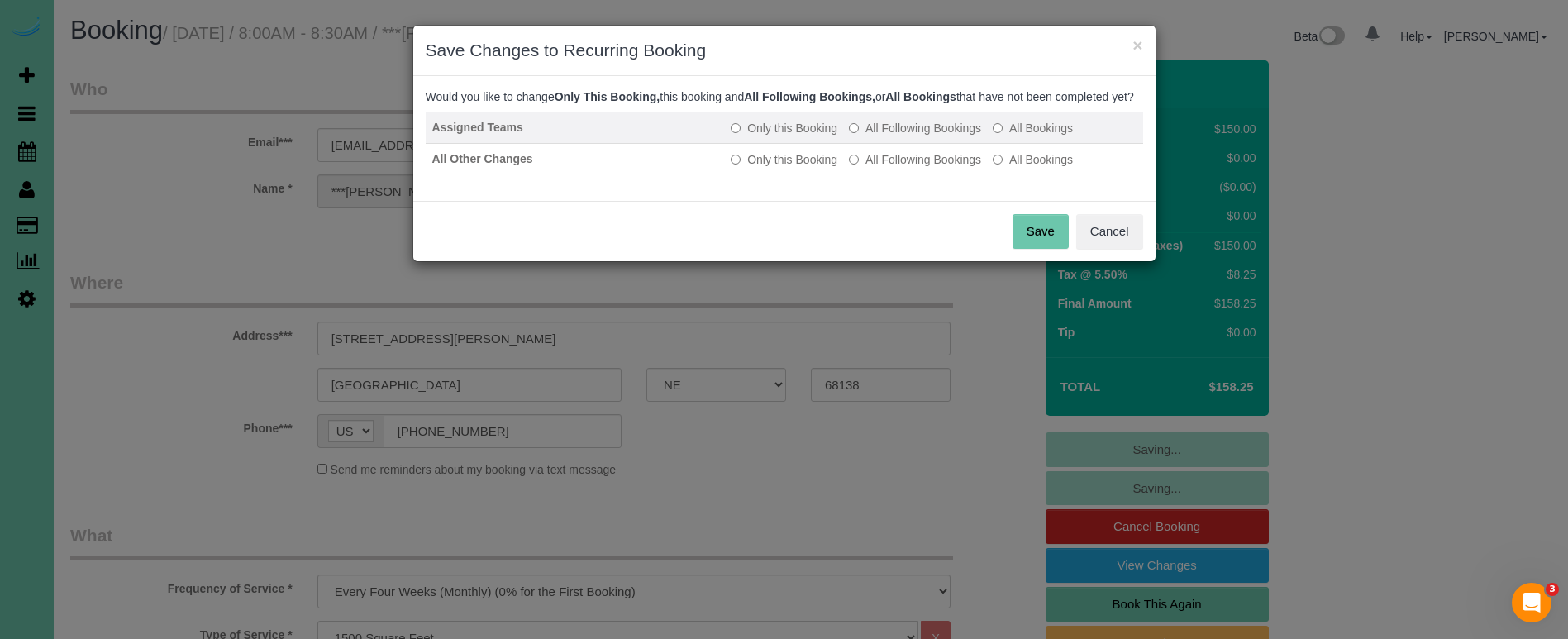
click at [885, 137] on label "All Following Bookings" at bounding box center [914, 128] width 132 height 16
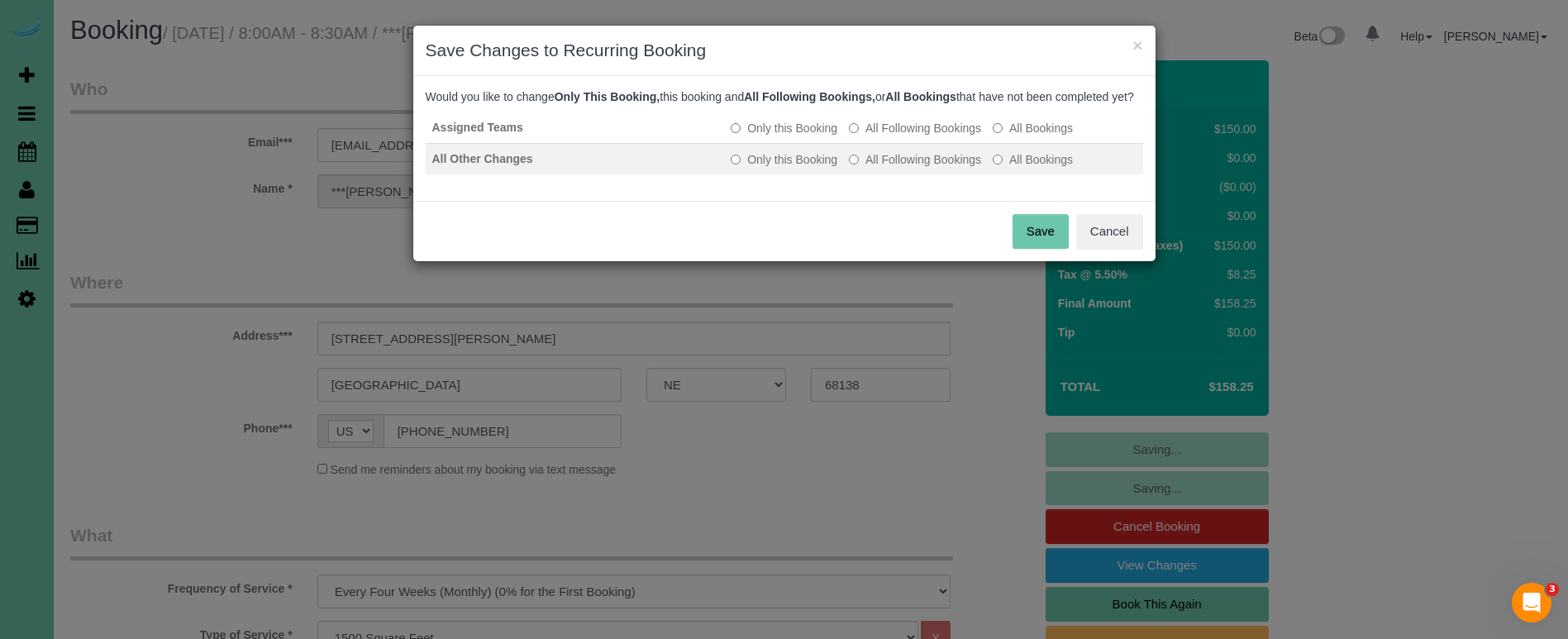
click at [876, 168] on label "All Following Bookings" at bounding box center [914, 159] width 132 height 16
click at [1041, 249] on button "Save" at bounding box center [1040, 232] width 56 height 35
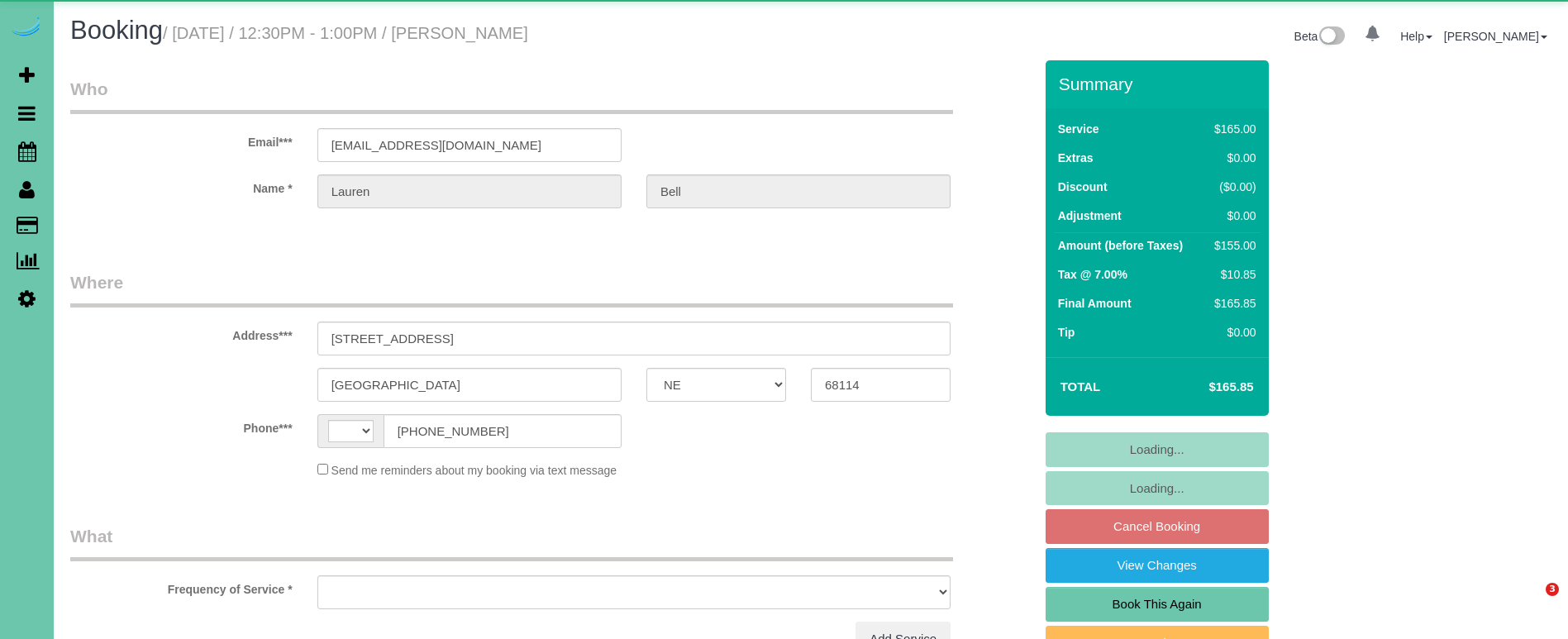
select select "NE"
select select "string:[GEOGRAPHIC_DATA]"
select select "object:650"
select select "number:37"
select select "number:41"
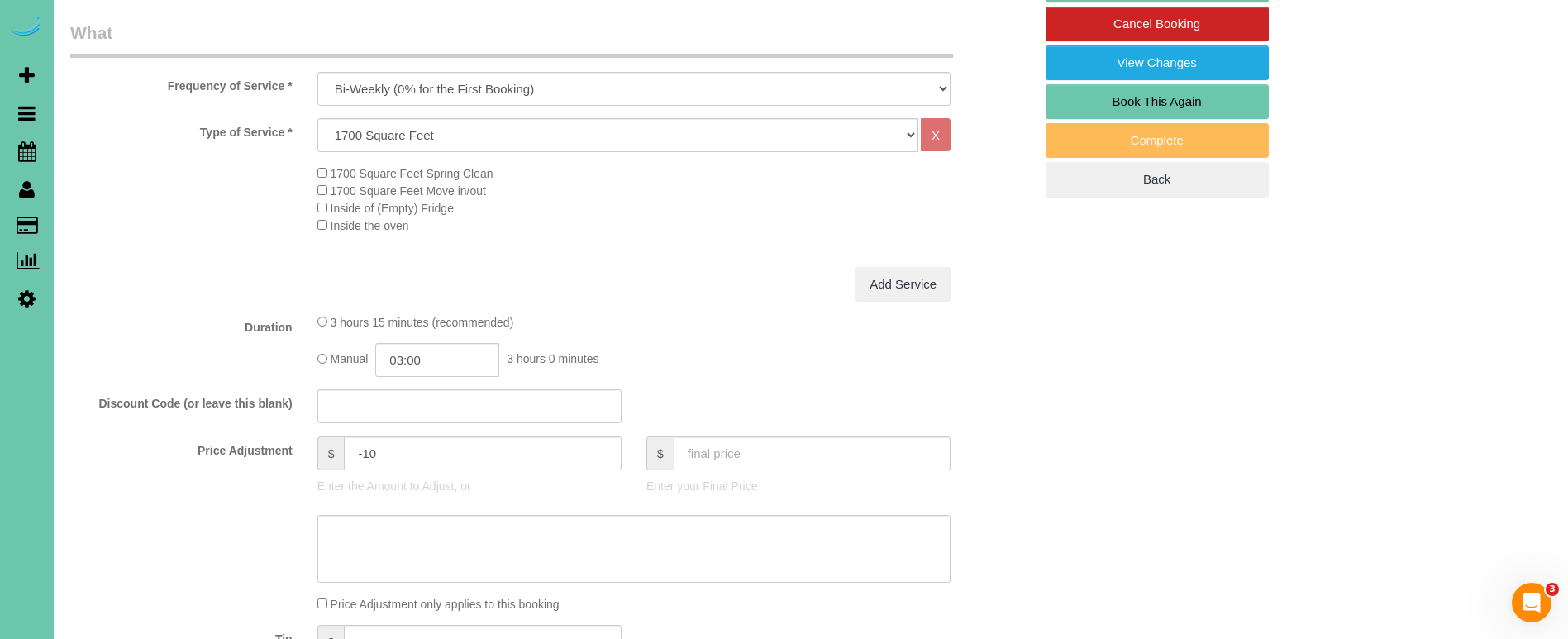
scroll to position [586, 0]
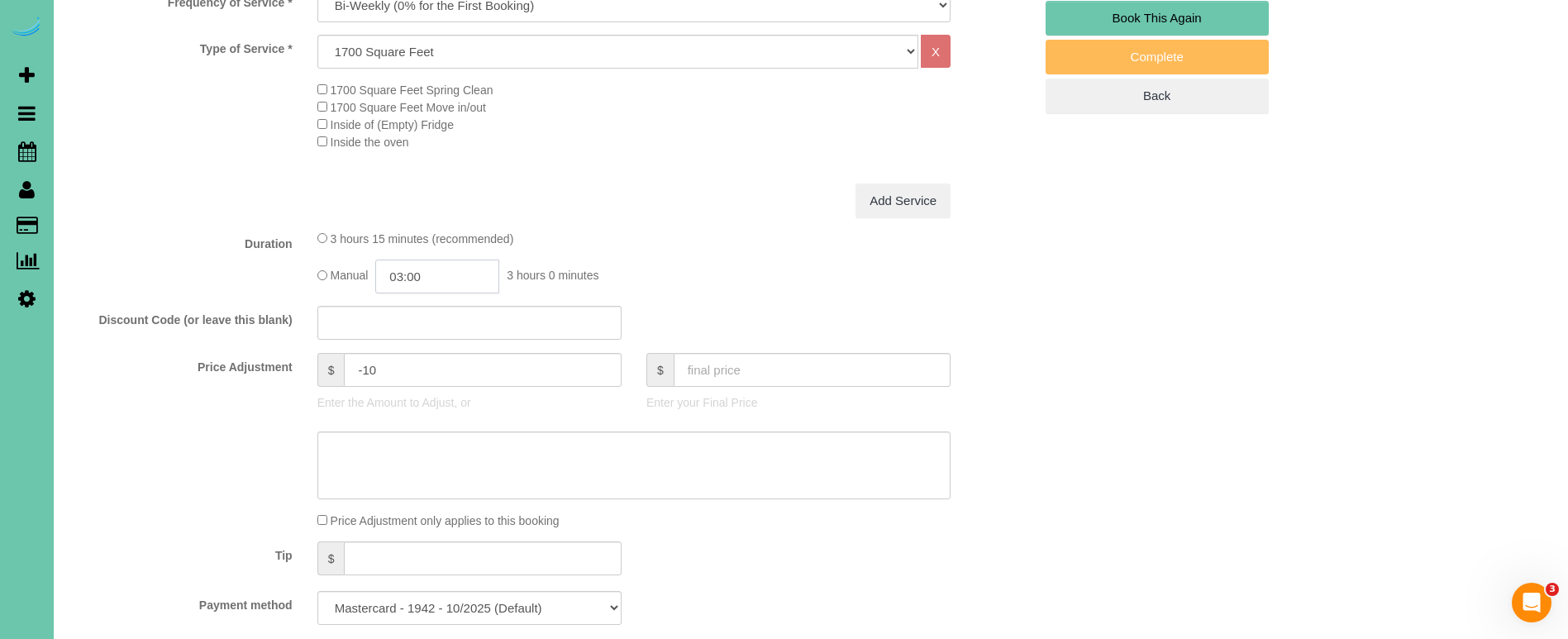
click at [436, 271] on input "03:00" at bounding box center [437, 276] width 124 height 34
click at [422, 301] on li "02:30" at bounding box center [419, 299] width 74 height 22
click at [437, 275] on input "02:30" at bounding box center [437, 276] width 124 height 34
type input "02:45"
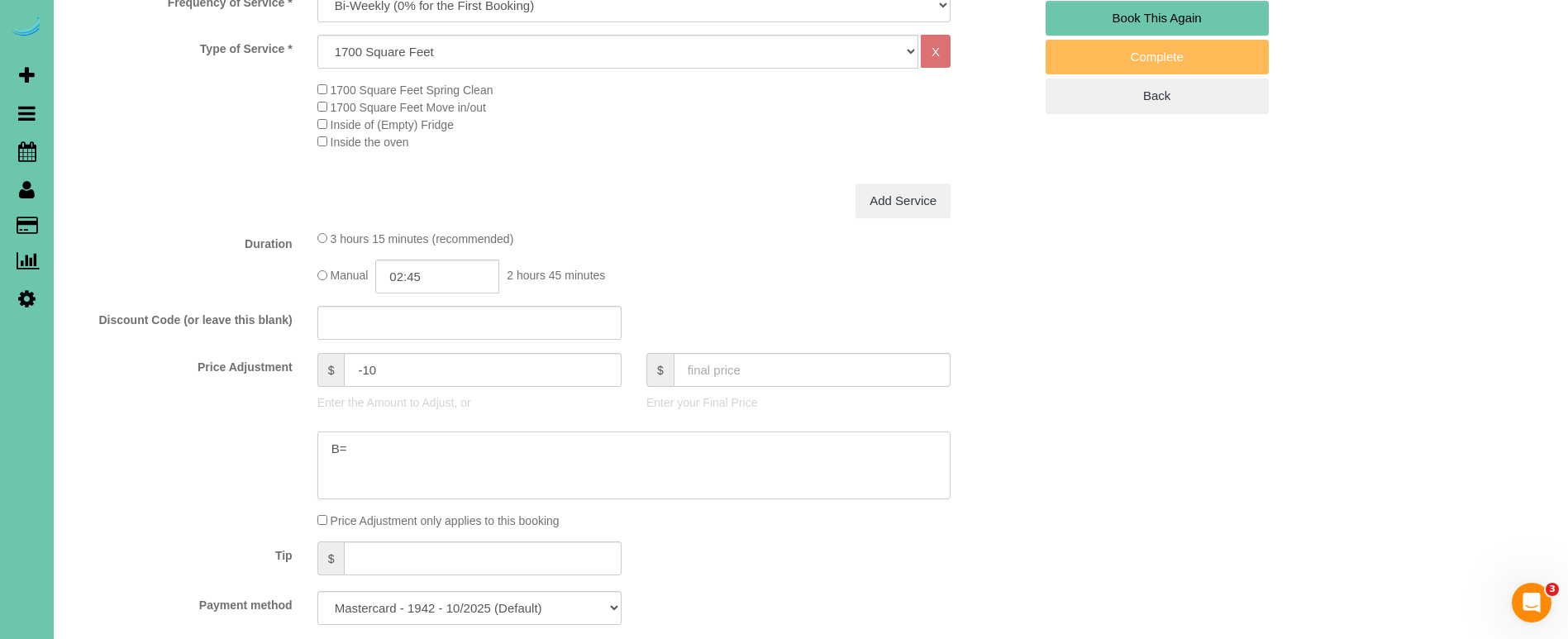
type textarea "B"
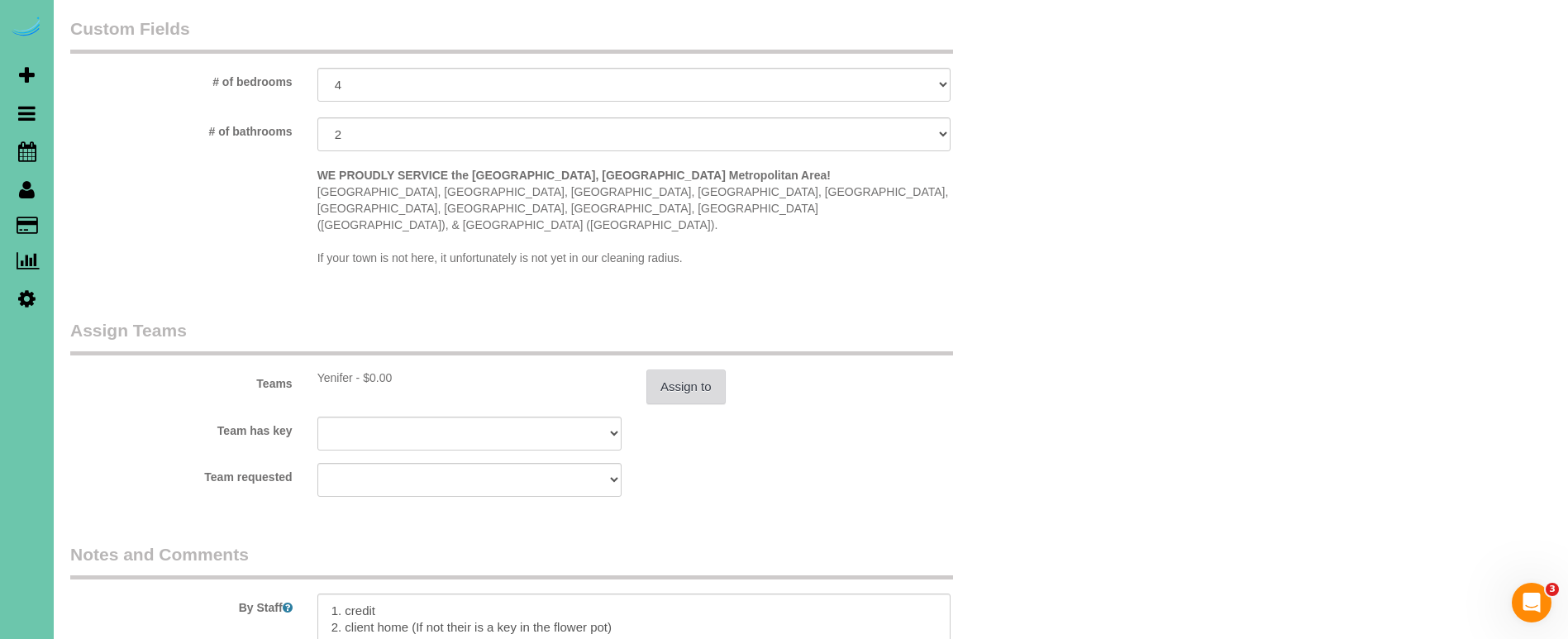
scroll to position [1540, 0]
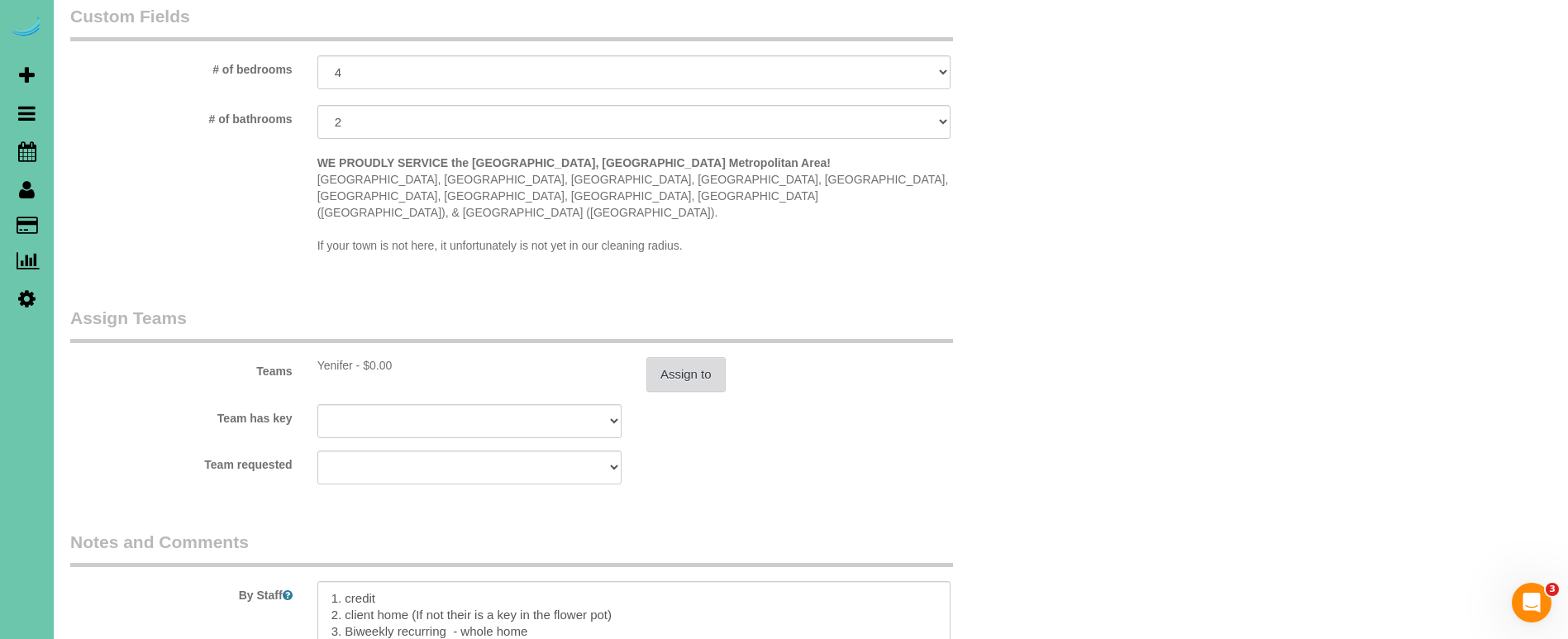
type textarea "new rate - 10/6/25"
click at [688, 357] on button "Assign to" at bounding box center [686, 374] width 80 height 35
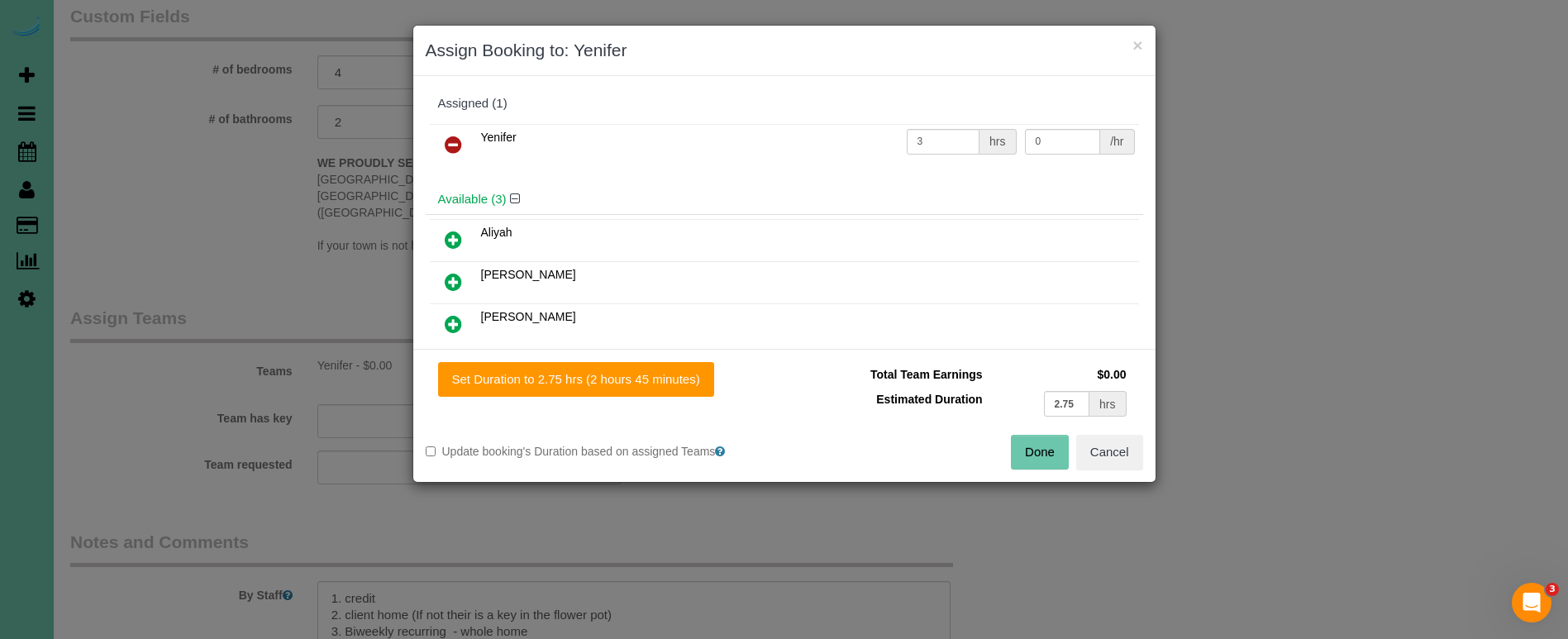
drag, startPoint x: 624, startPoint y: 380, endPoint x: 825, endPoint y: 412, distance: 203.5
click at [625, 381] on button "Set Duration to 2.75 hrs (2 hours 45 minutes)" at bounding box center [576, 380] width 276 height 35
type input "2.75"
click at [1030, 456] on button "Done" at bounding box center [1040, 452] width 58 height 35
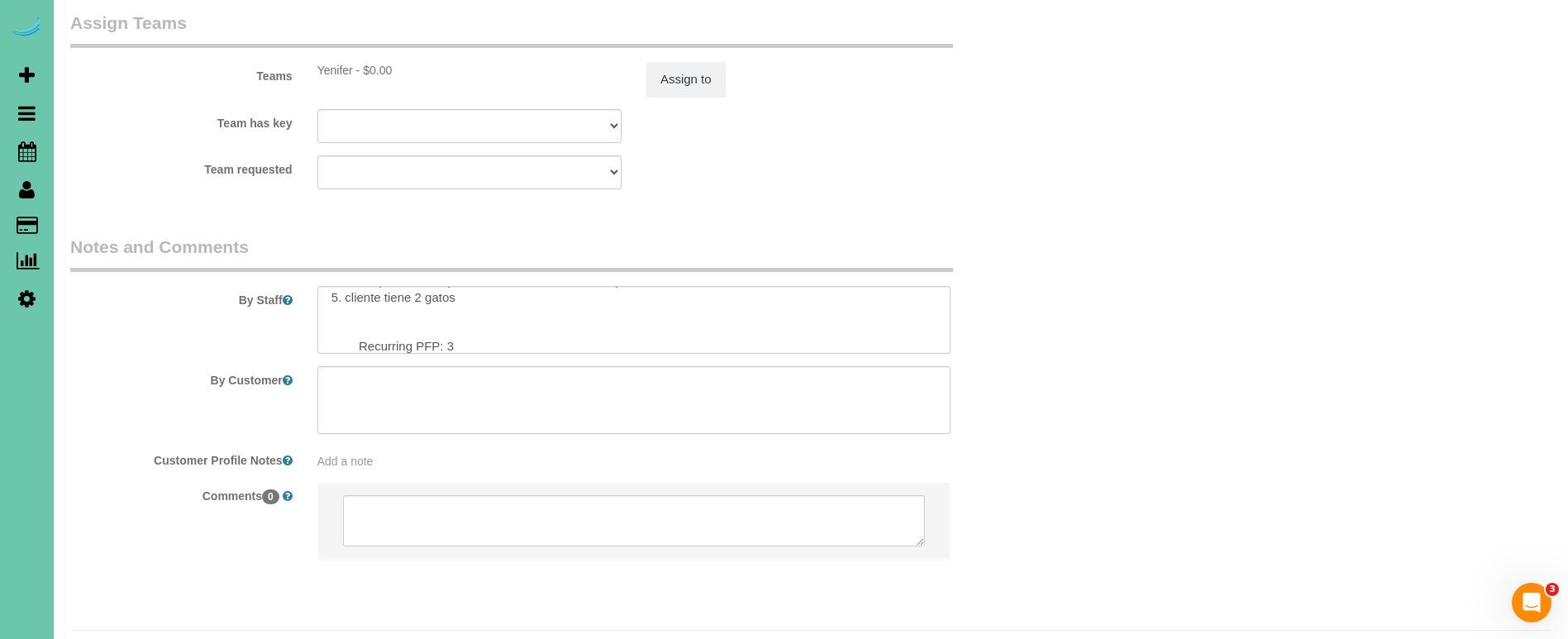
scroll to position [170, 0]
click at [465, 300] on textarea at bounding box center [634, 320] width 633 height 67
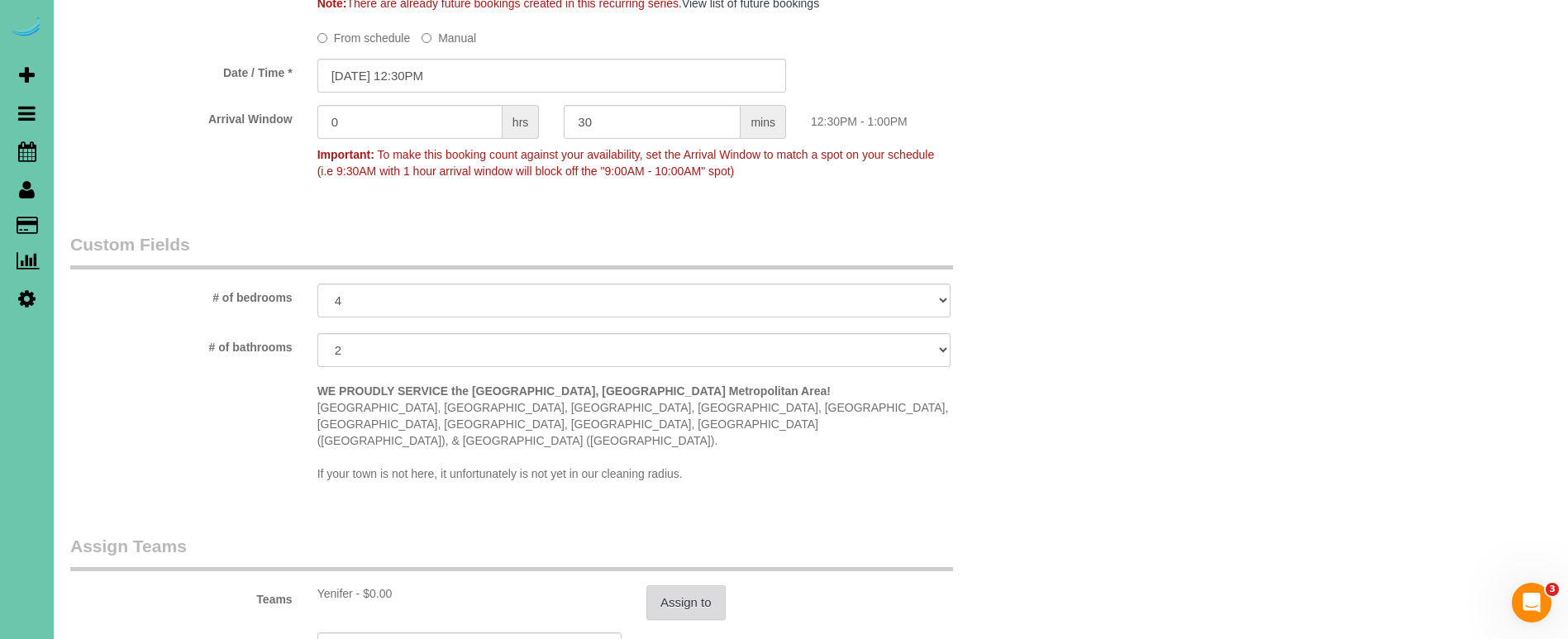
scroll to position [1319, 0]
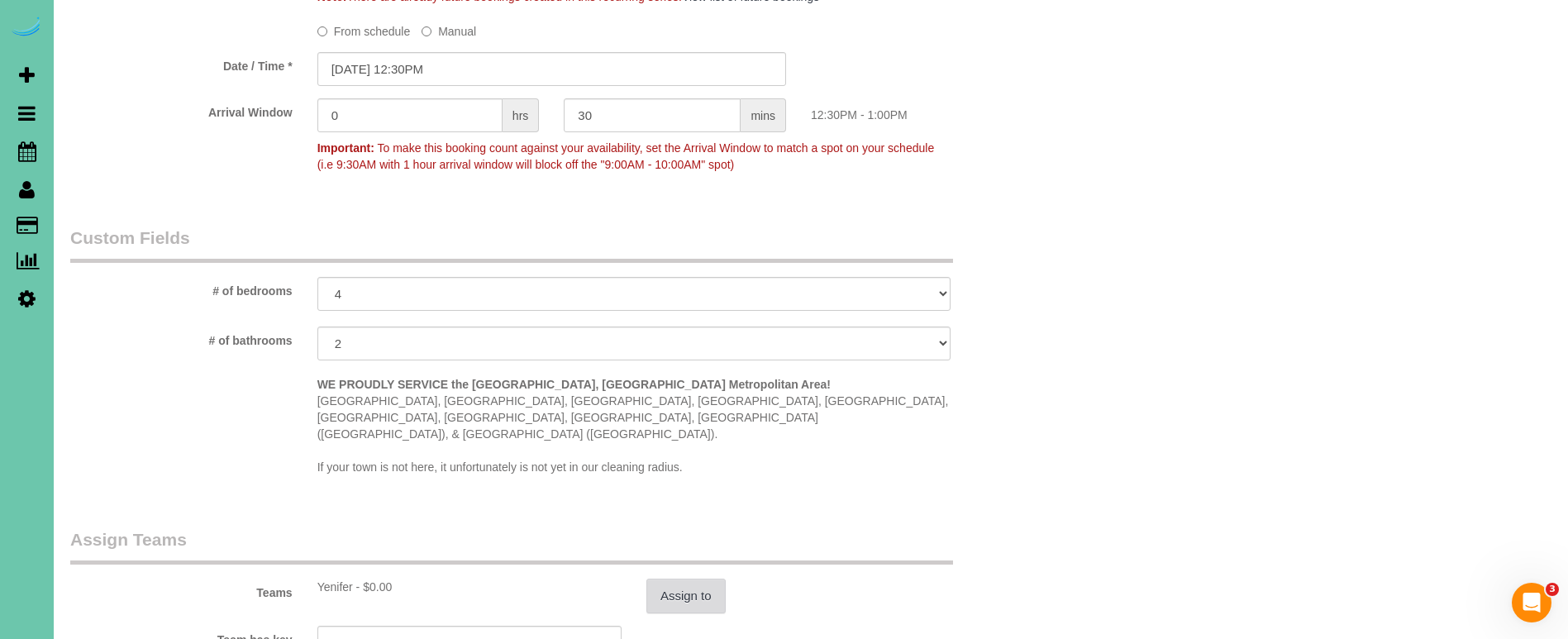
type textarea "1. credit 2. client home (If not their is a key in the flower pot) 3. Biweekly …"
click at [699, 578] on button "Assign to" at bounding box center [686, 596] width 80 height 35
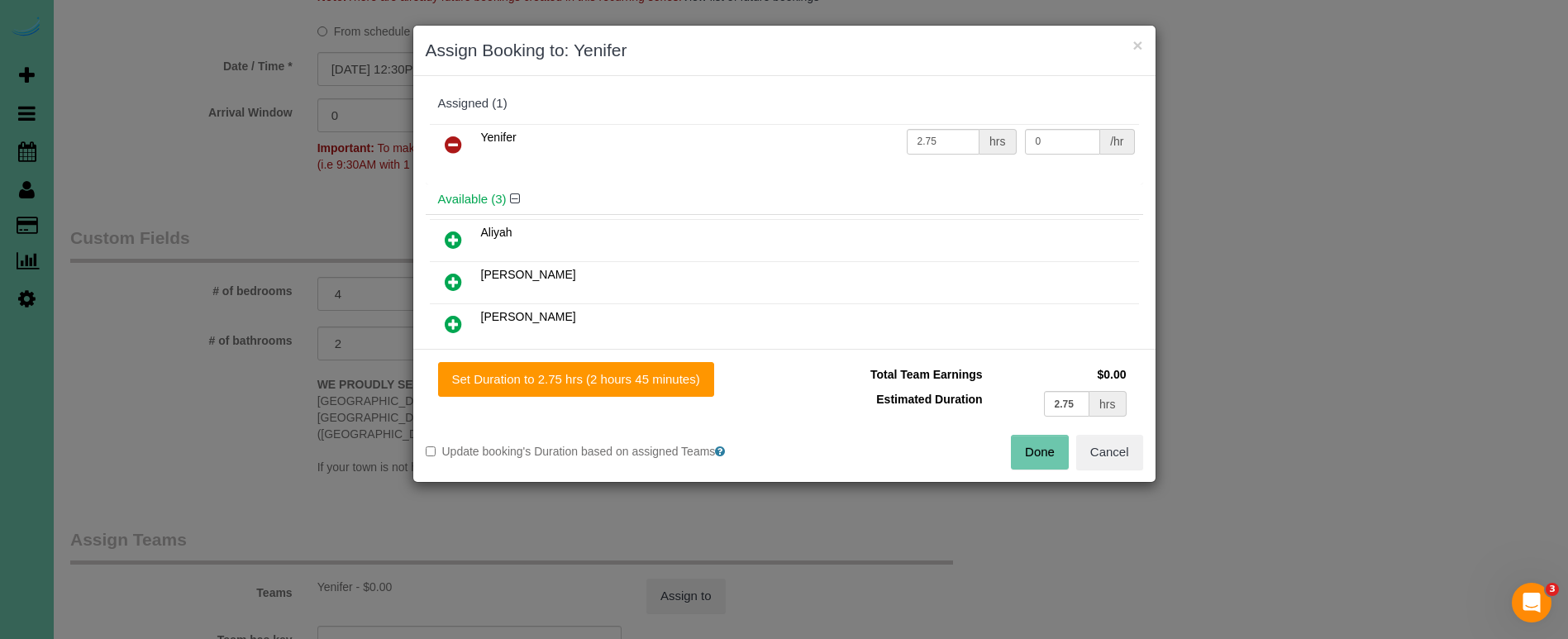
click at [1040, 444] on button "Done" at bounding box center [1040, 452] width 58 height 35
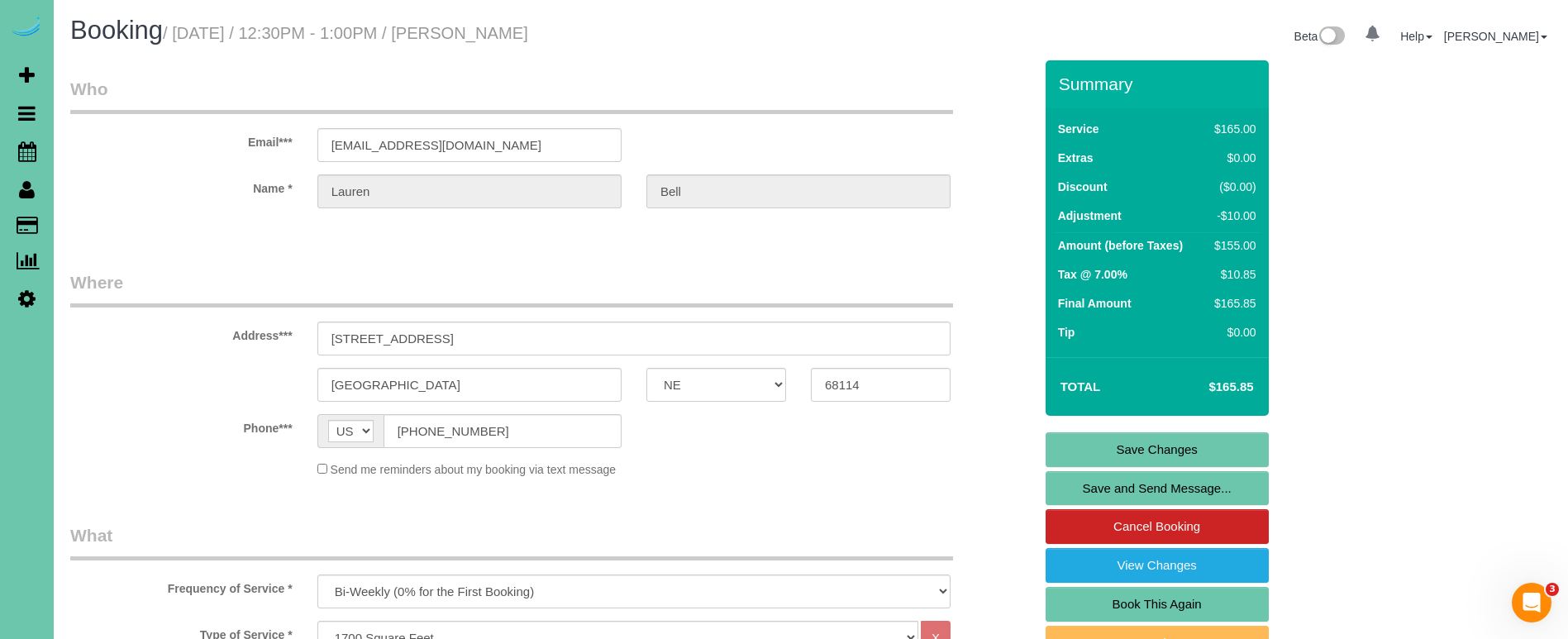
scroll to position [0, 0]
drag, startPoint x: 1077, startPoint y: 438, endPoint x: 1066, endPoint y: 438, distance: 11.0
click at [1077, 438] on link "Save Changes" at bounding box center [1157, 450] width 223 height 35
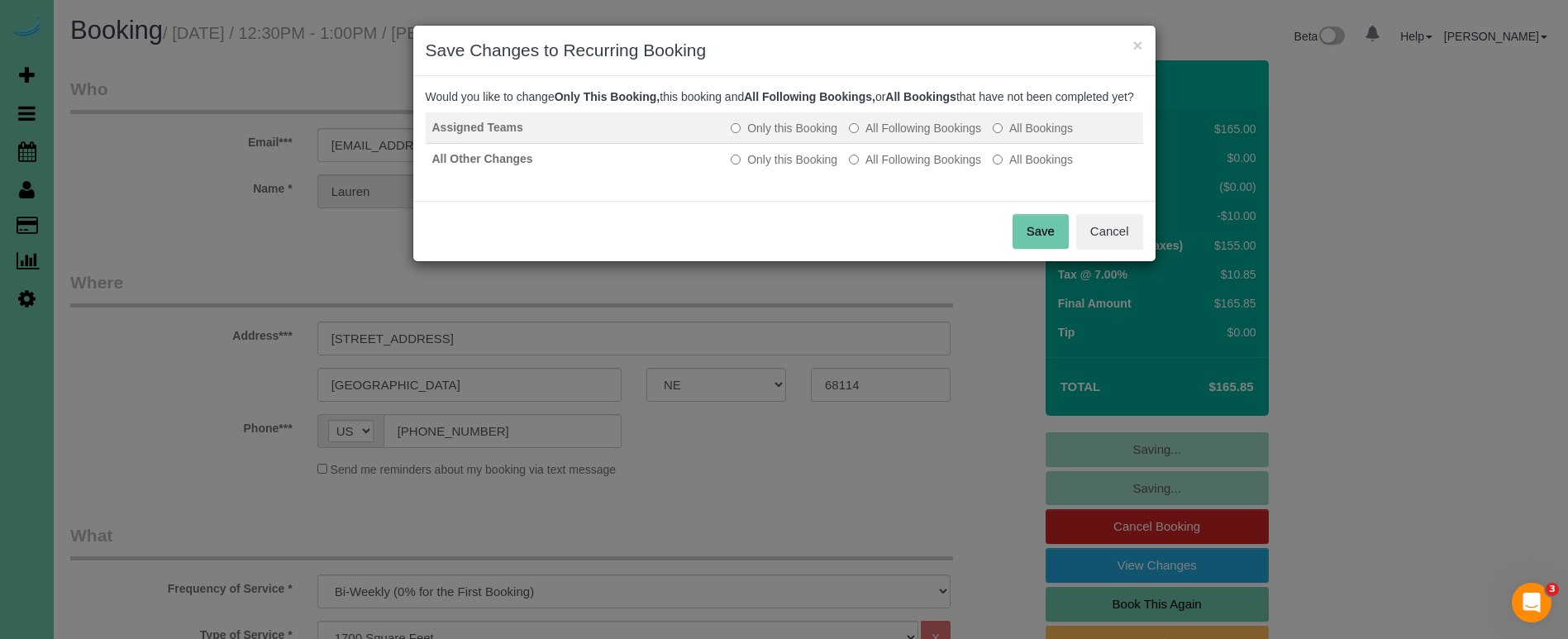
click at [899, 137] on label "All Following Bookings" at bounding box center [914, 128] width 132 height 16
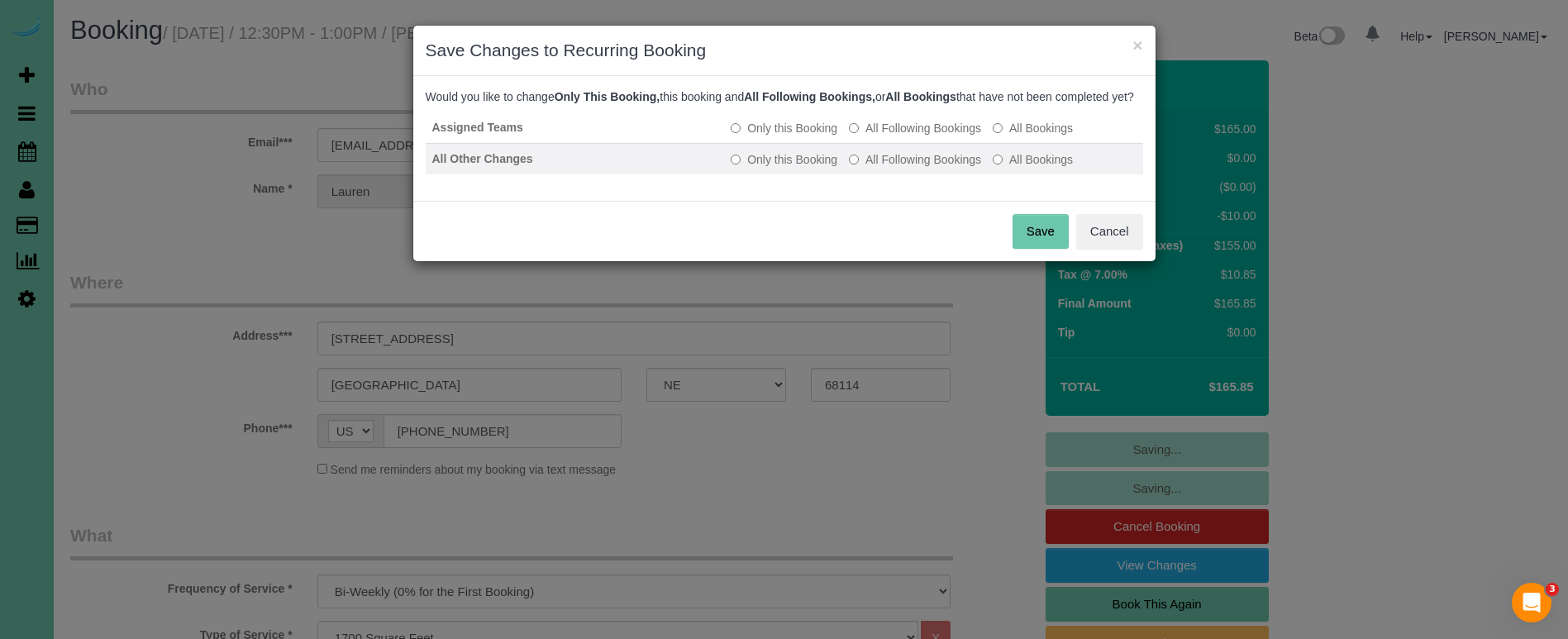
click at [888, 168] on label "All Following Bookings" at bounding box center [914, 159] width 132 height 16
drag, startPoint x: 1021, startPoint y: 245, endPoint x: 982, endPoint y: 241, distance: 39.2
click at [1016, 244] on button "Save" at bounding box center [1040, 232] width 56 height 35
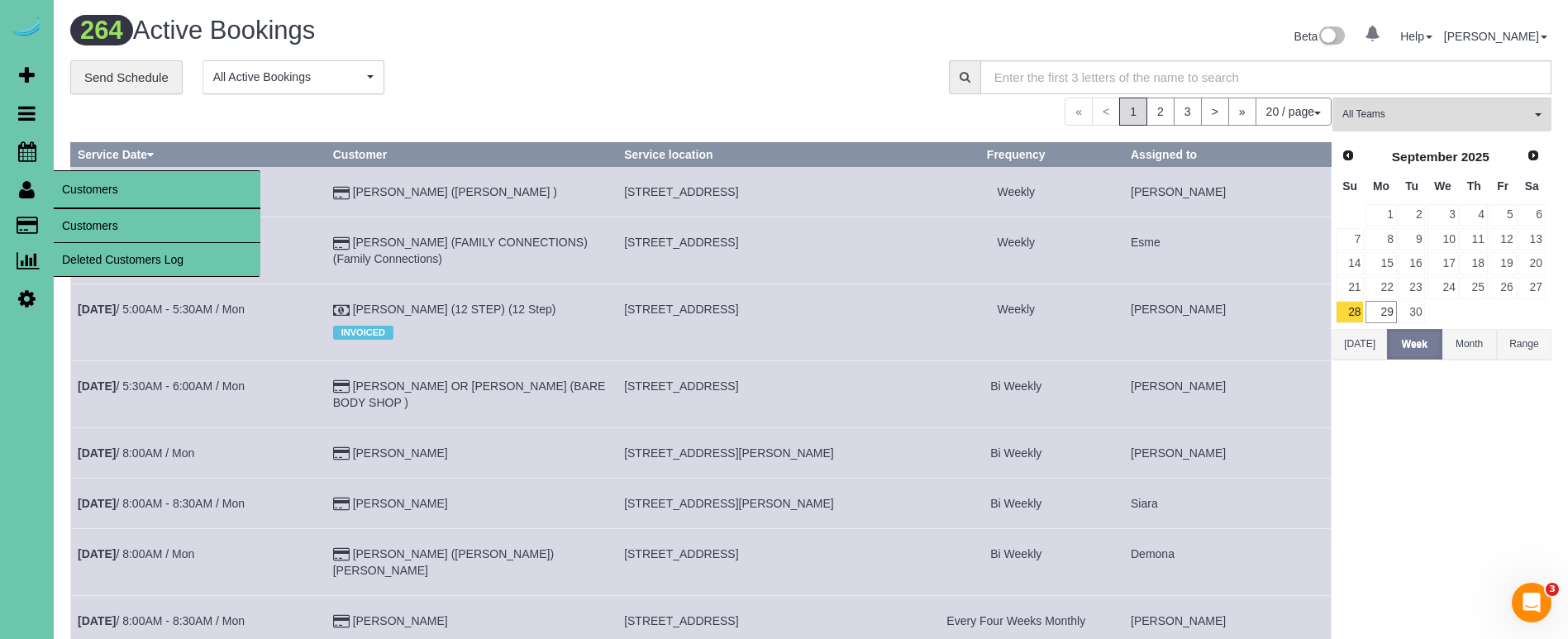
click at [106, 227] on link "Customers" at bounding box center [157, 226] width 207 height 33
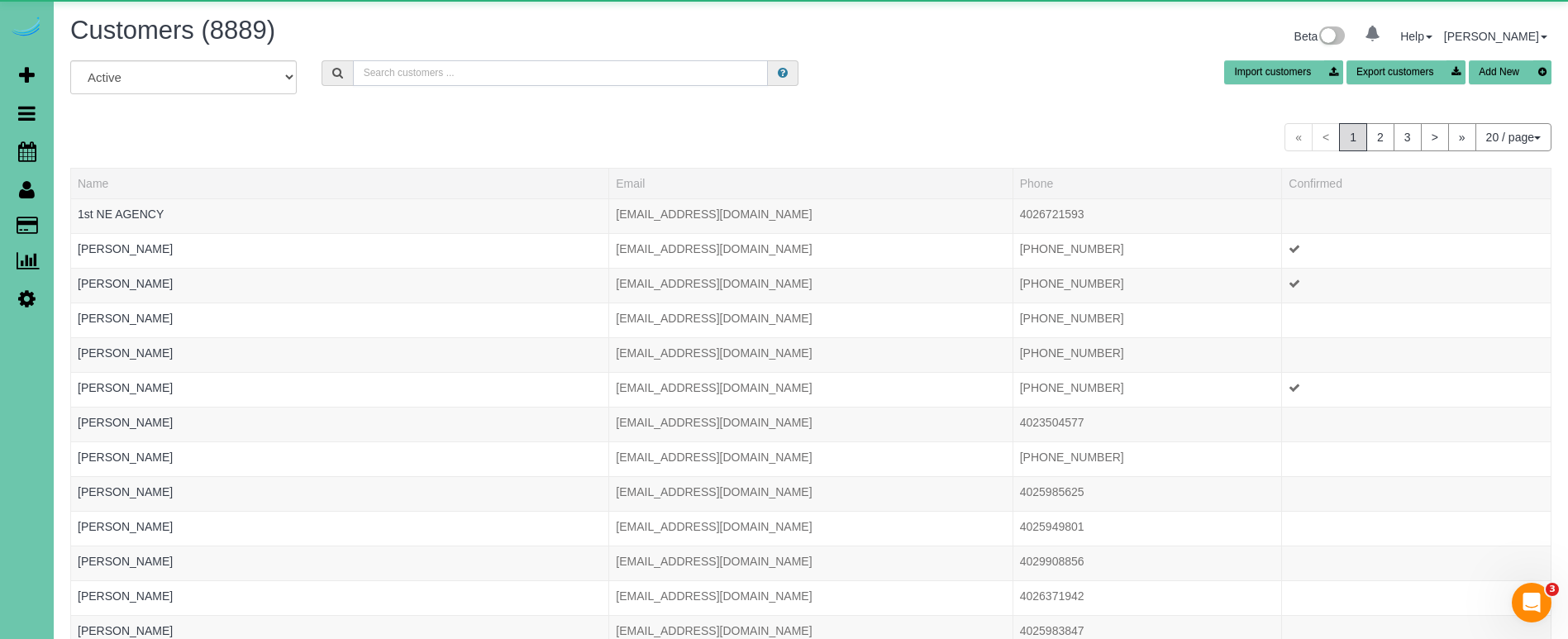
click at [465, 73] on input "text" at bounding box center [560, 73] width 415 height 26
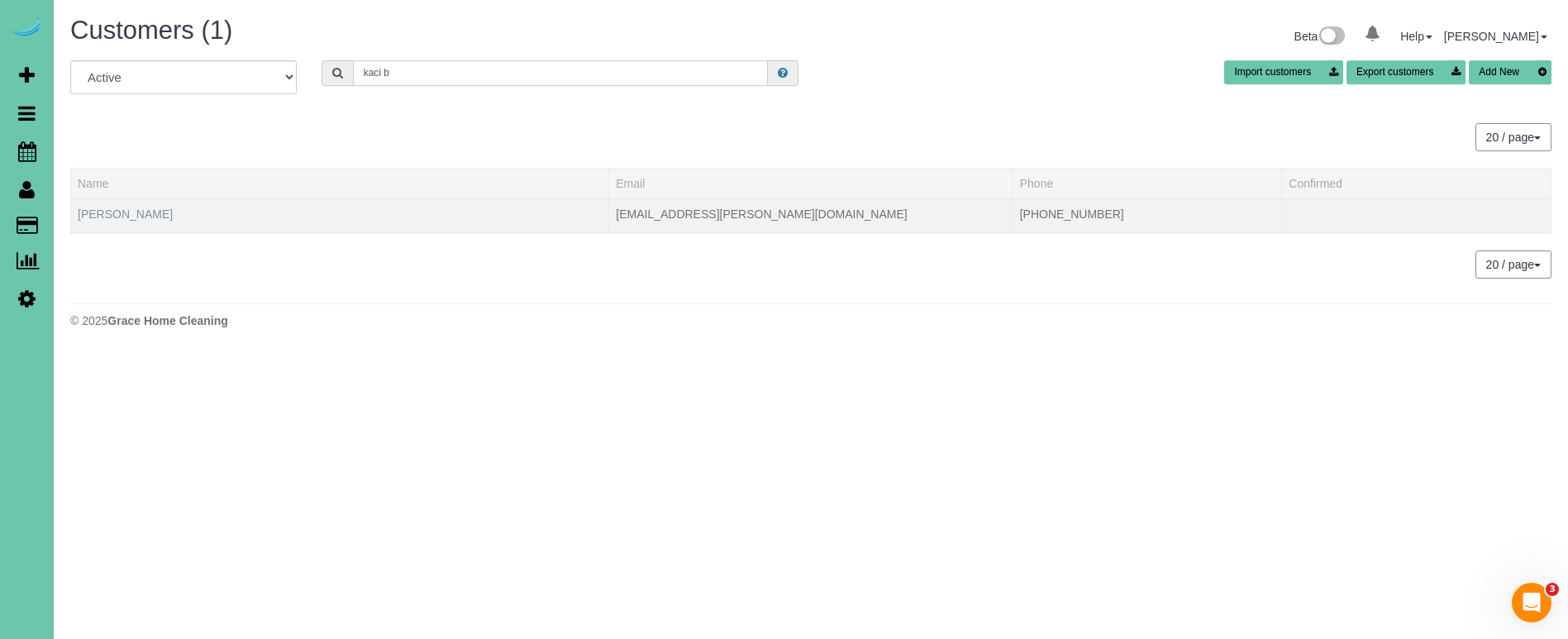
type input "kaci b"
click at [103, 216] on link "Kaci Bendorf" at bounding box center [125, 214] width 95 height 13
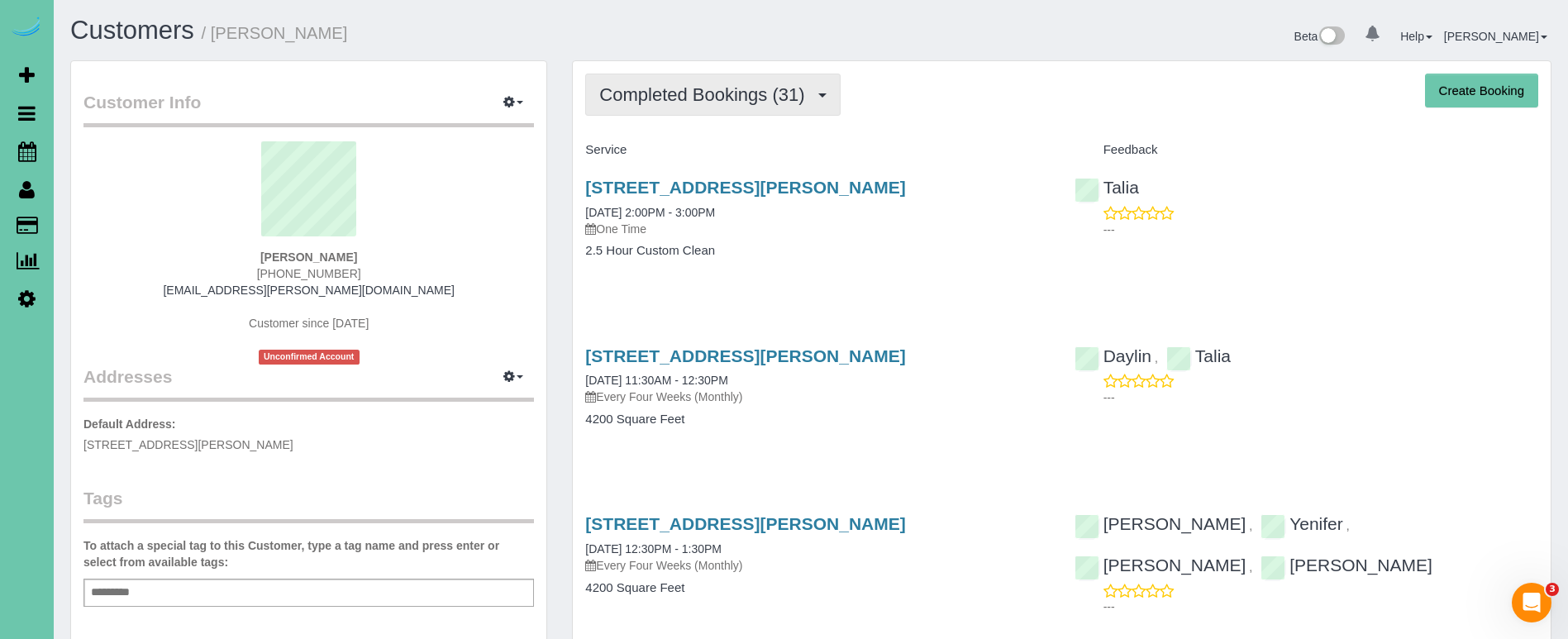
click at [726, 86] on span "Completed Bookings (31)" at bounding box center [706, 94] width 214 height 21
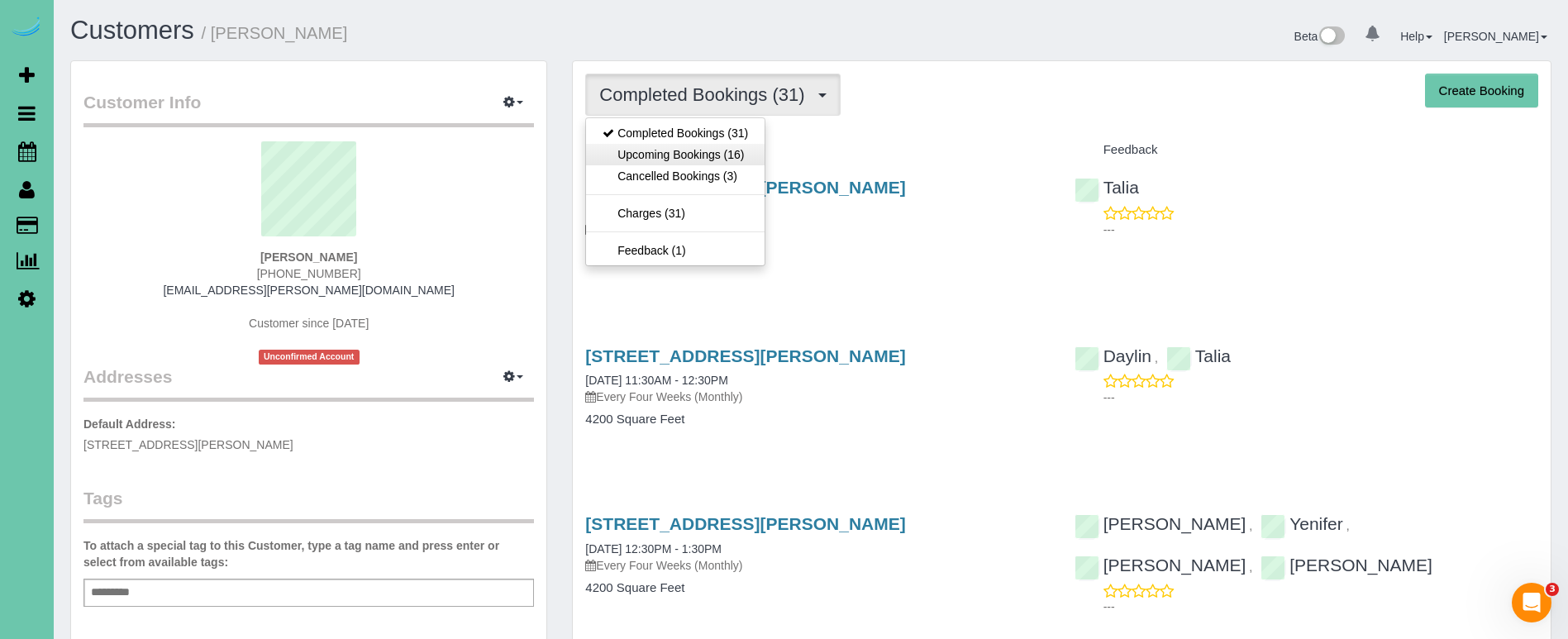
click at [720, 145] on link "Upcoming Bookings (16)" at bounding box center [675, 154] width 178 height 22
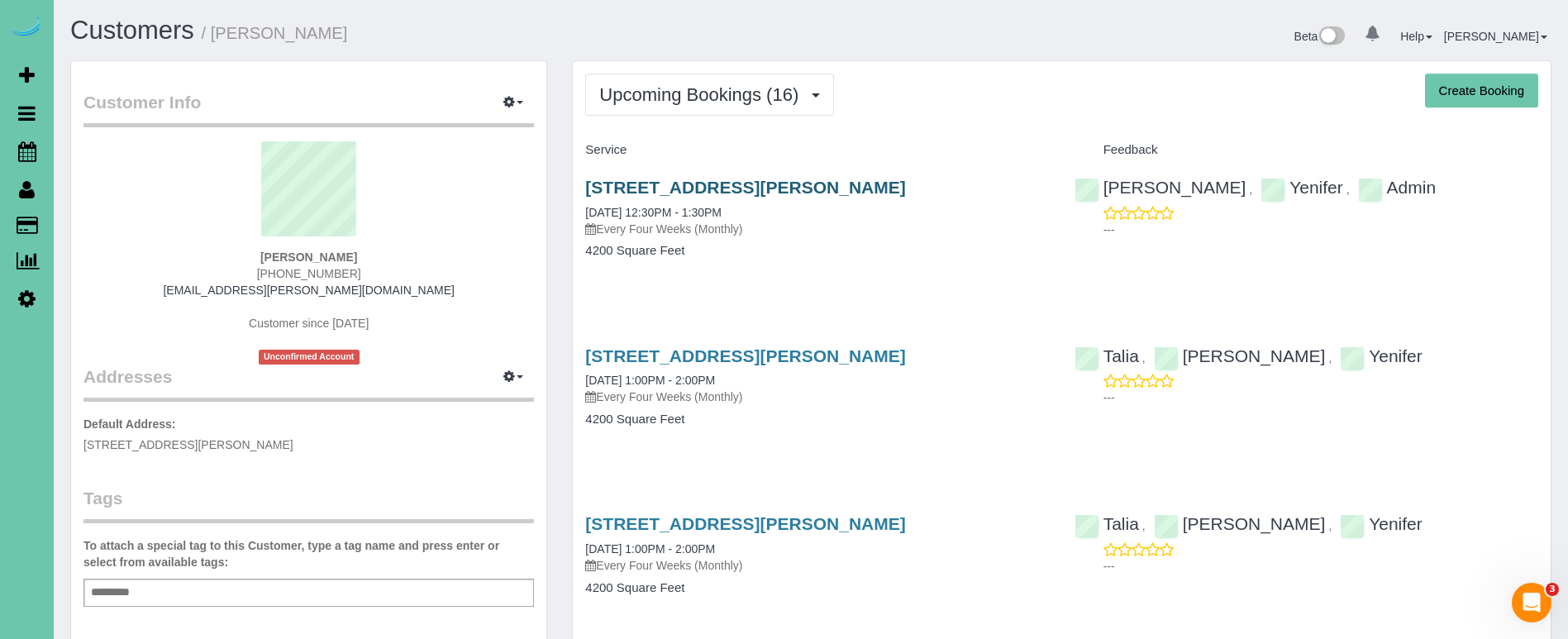
click at [726, 189] on link "4014 Hawk Woods Circle, Omaha, NE 68112" at bounding box center [746, 187] width 320 height 19
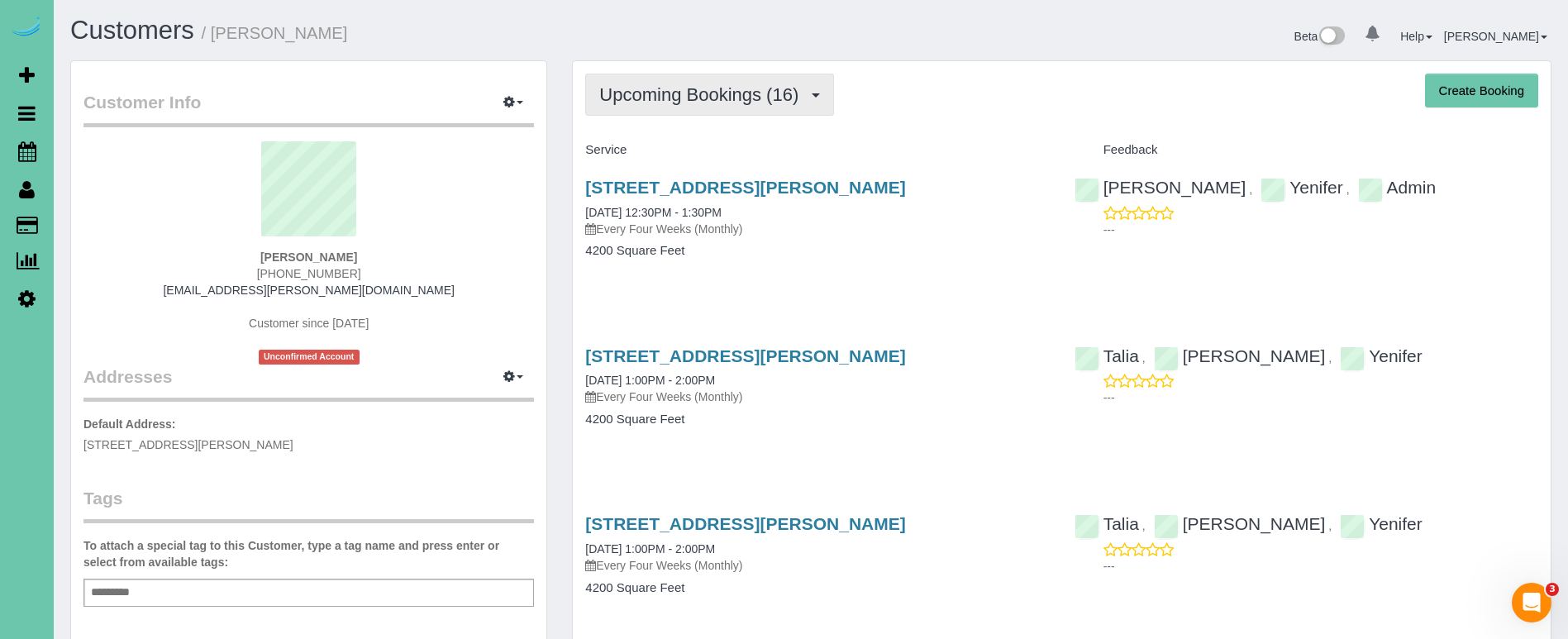
click at [684, 85] on span "Upcoming Bookings (16)" at bounding box center [703, 94] width 208 height 21
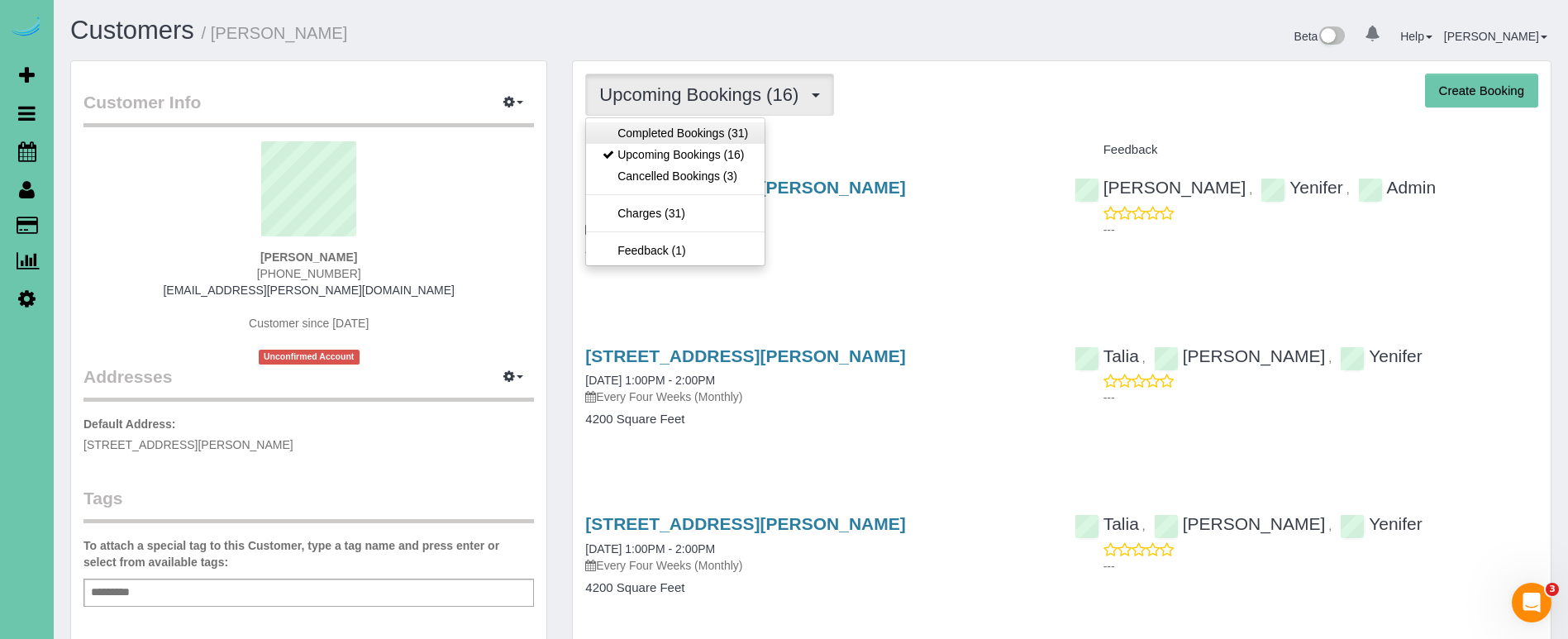
click at [681, 131] on link "Completed Bookings (31)" at bounding box center [675, 132] width 178 height 22
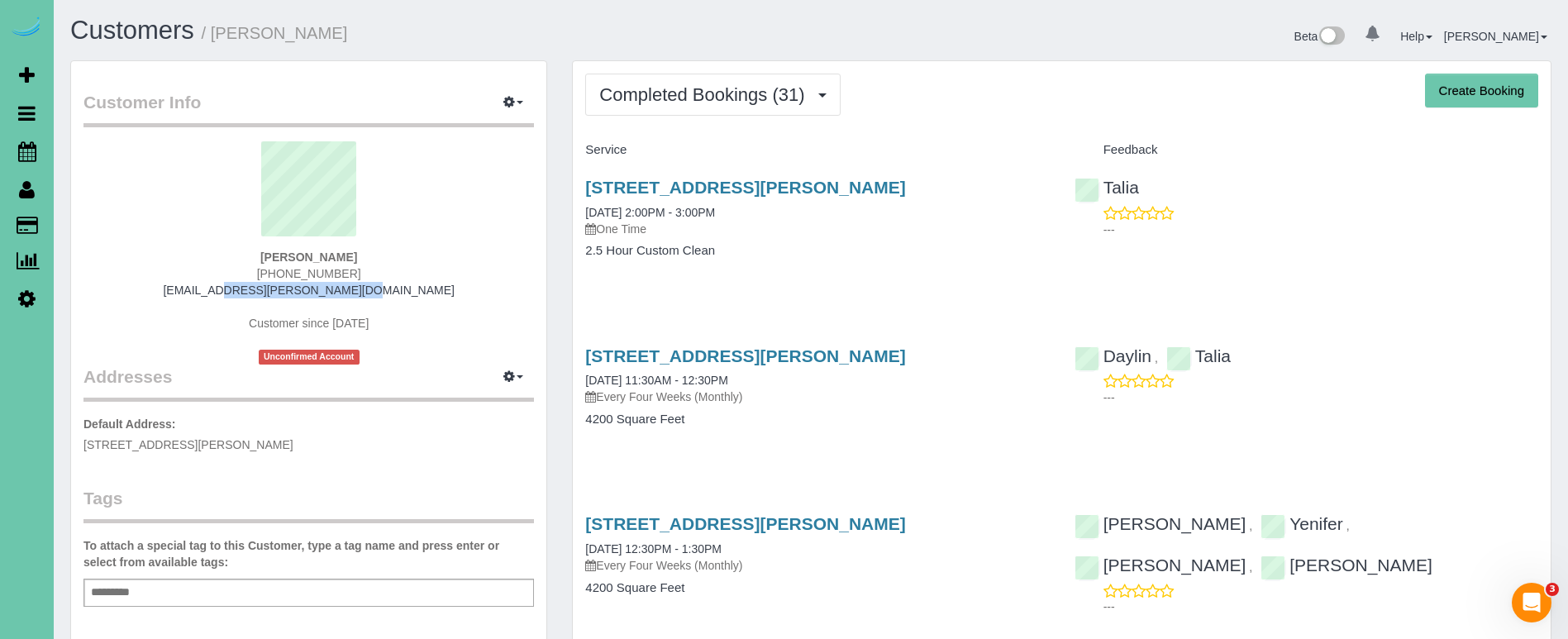
copy link "kaci.bendorf@gmail.com"
drag, startPoint x: 381, startPoint y: 293, endPoint x: 240, endPoint y: 293, distance: 141.0
click at [239, 293] on div "Kaci Bendorf 402-740-9648 kaci.bendorf@gmail.com Customer since 2022 Unconfirme…" at bounding box center [309, 252] width 451 height 223
click at [667, 102] on span "Completed Bookings (31)" at bounding box center [706, 94] width 214 height 21
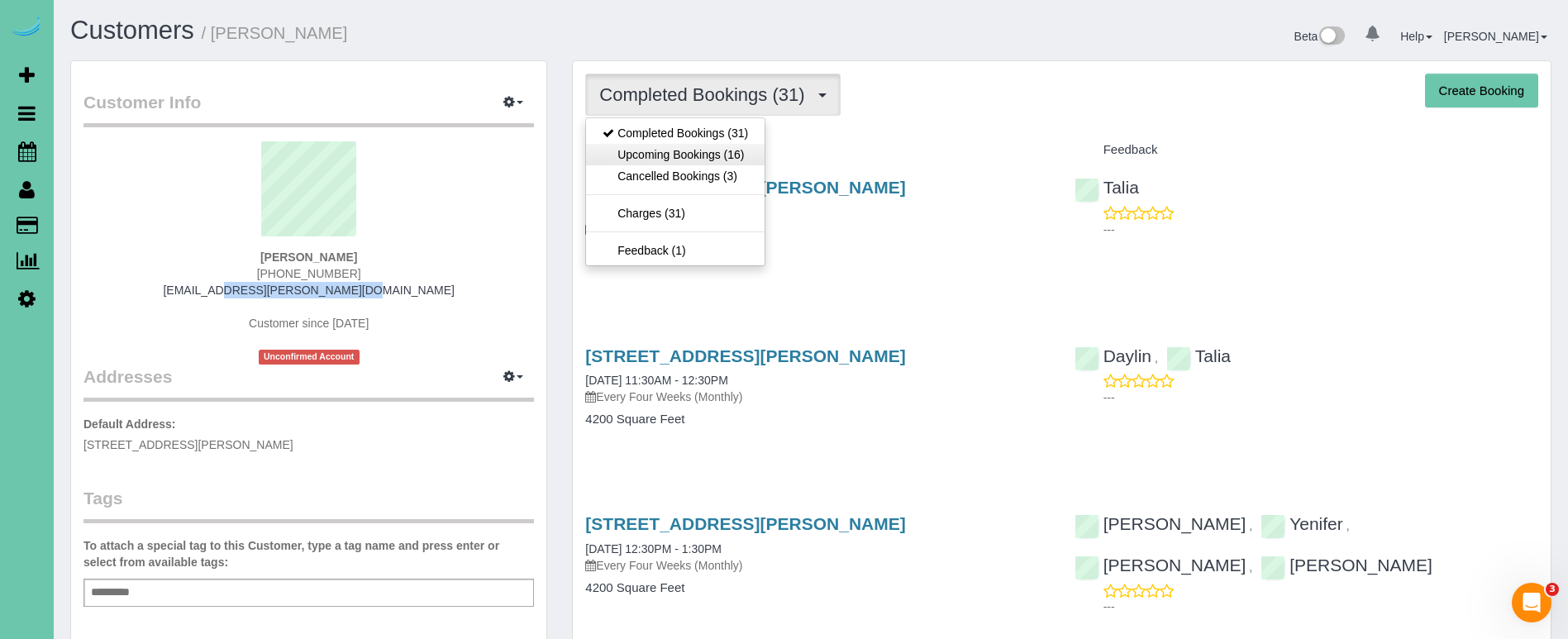
click at [680, 157] on link "Upcoming Bookings (16)" at bounding box center [675, 154] width 178 height 22
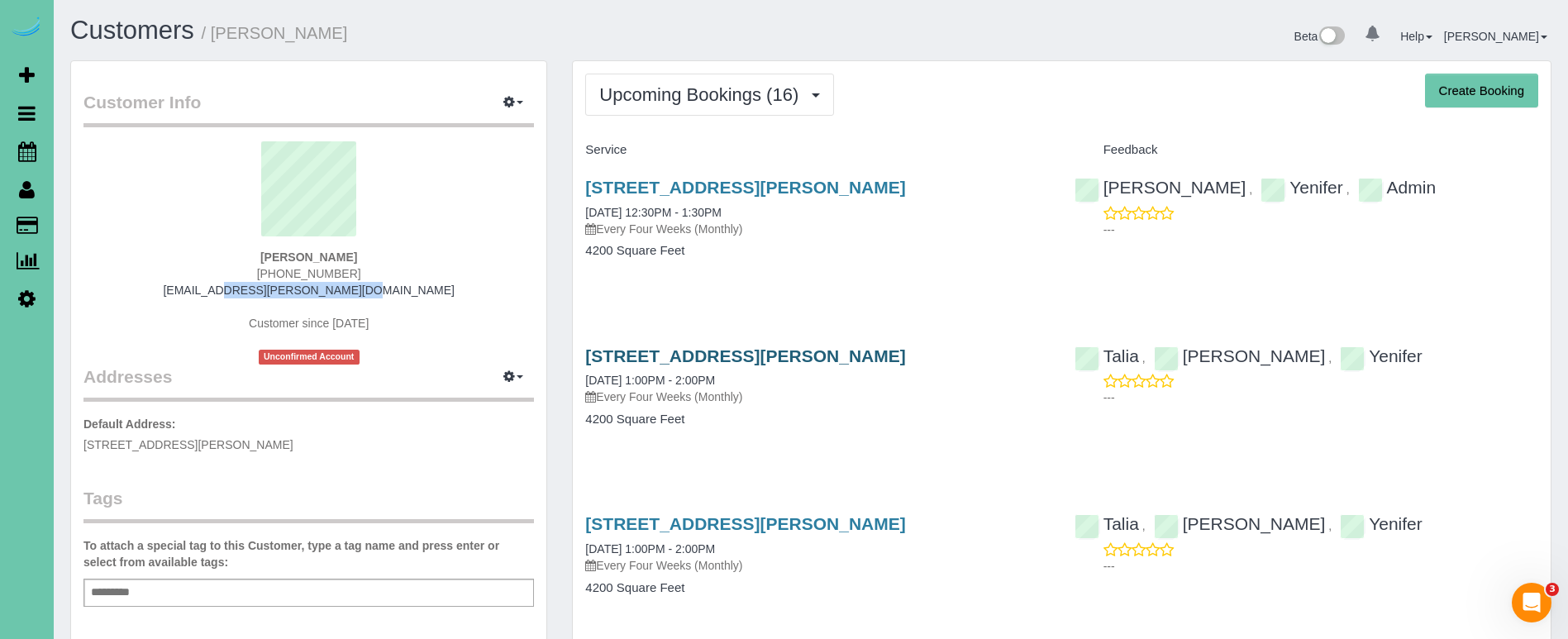
click at [607, 362] on link "4014 Hawk Woods Circle, Omaha, NE 68112" at bounding box center [746, 355] width 320 height 19
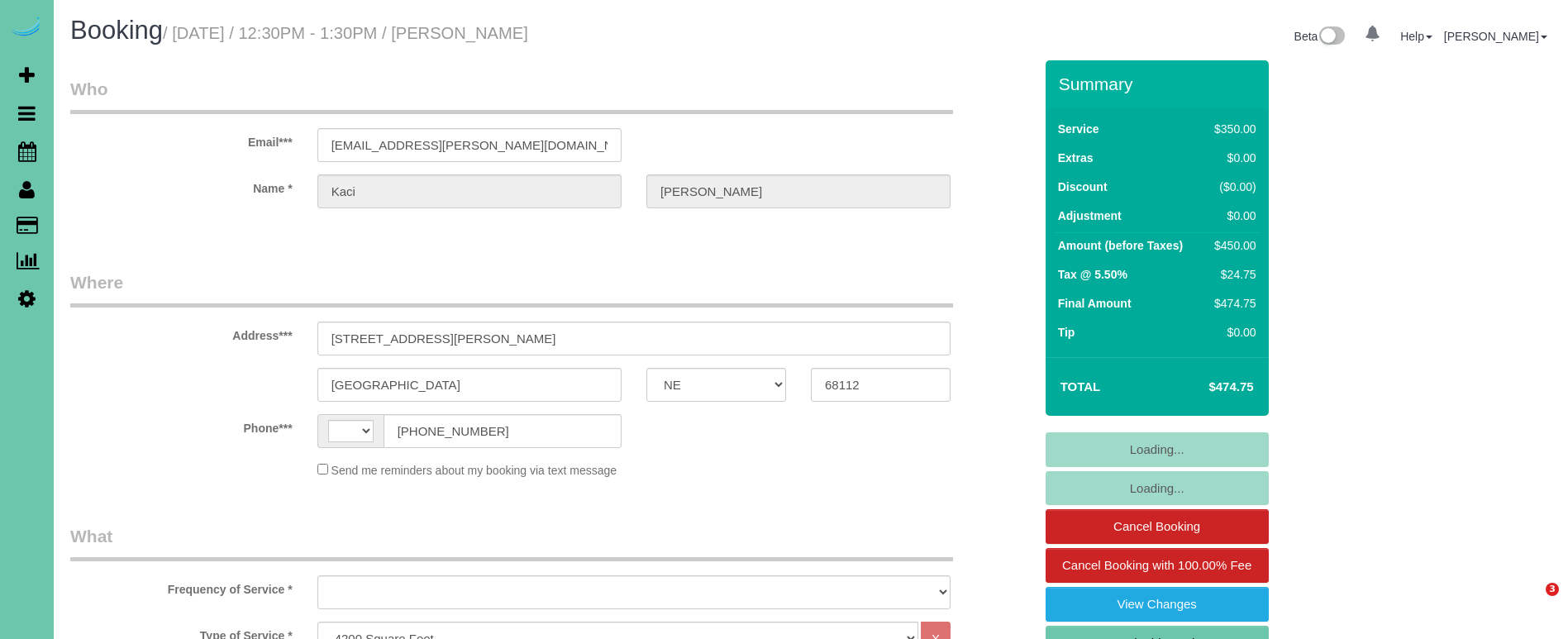
select select "NE"
select select "string:[GEOGRAPHIC_DATA]"
select select "object:925"
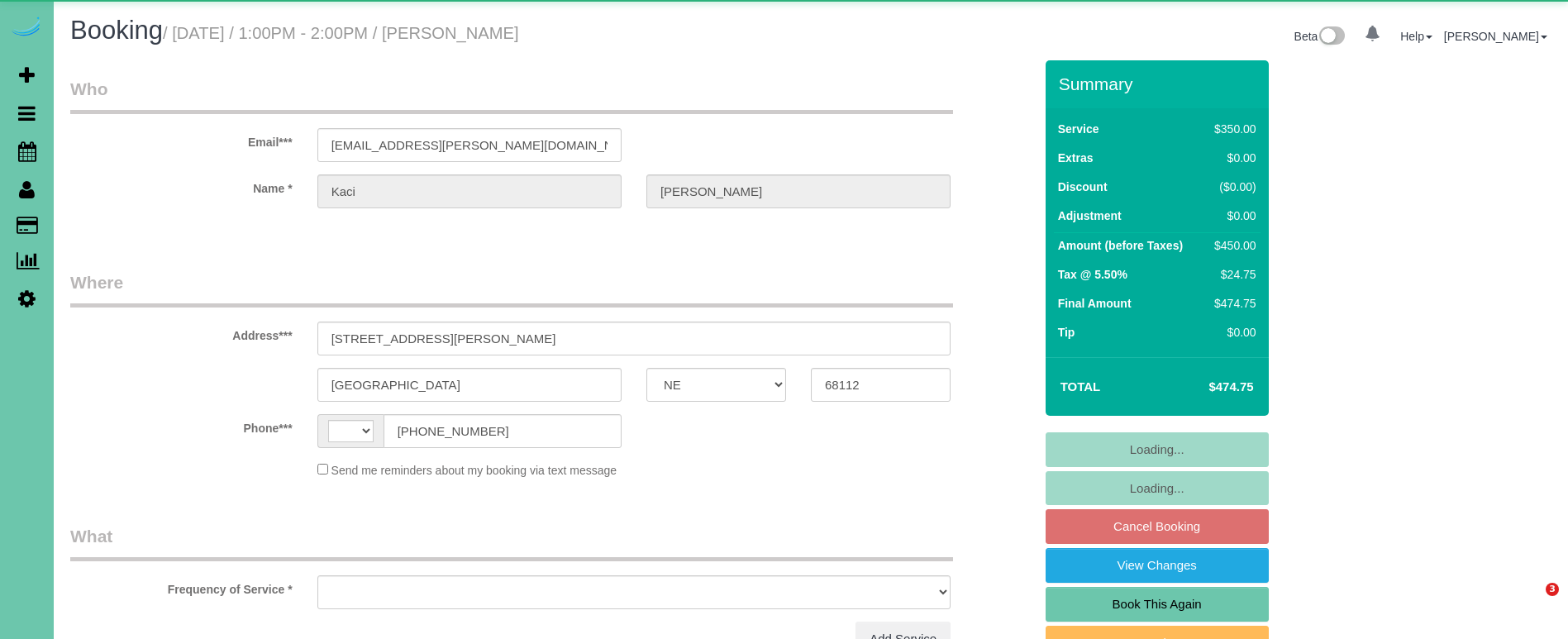
select select "NE"
select select "object:378"
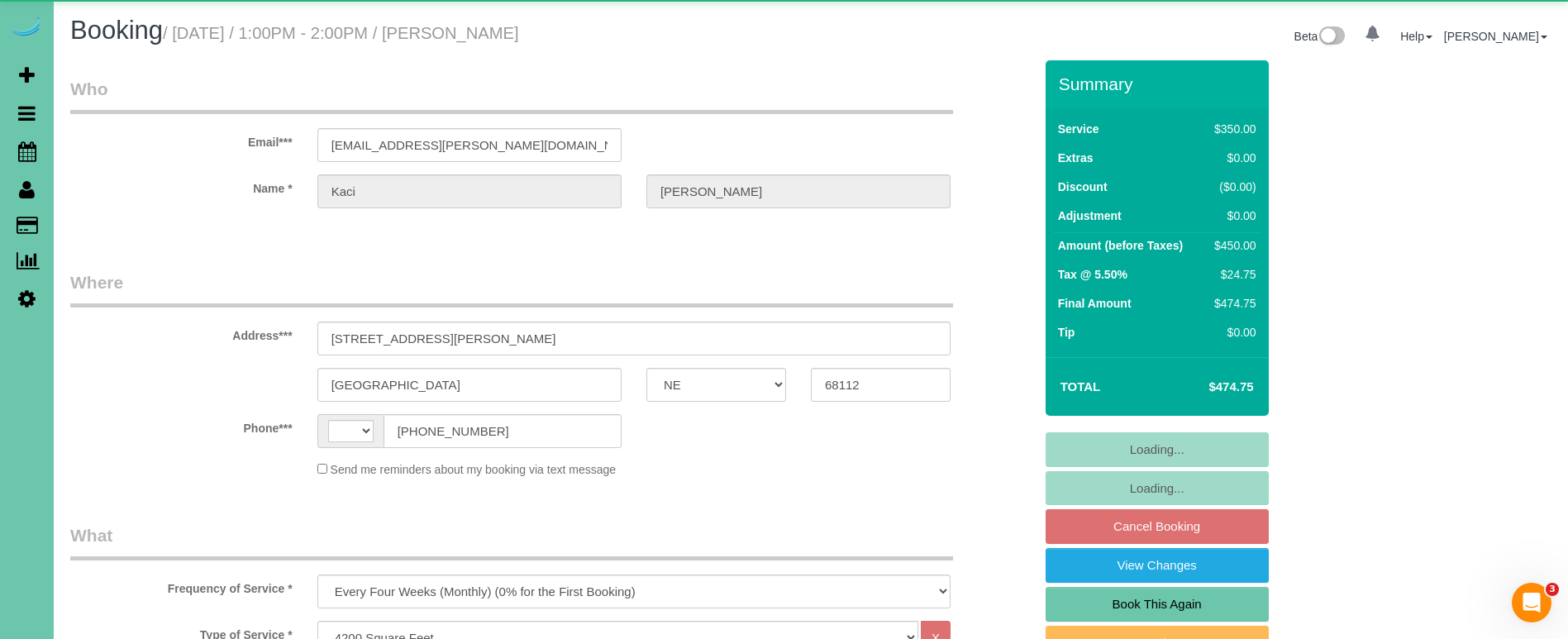
select select "string:[GEOGRAPHIC_DATA]"
select select "string:fspay-71b5e3ae-0e4b-4444-9072-11e9acc8220a"
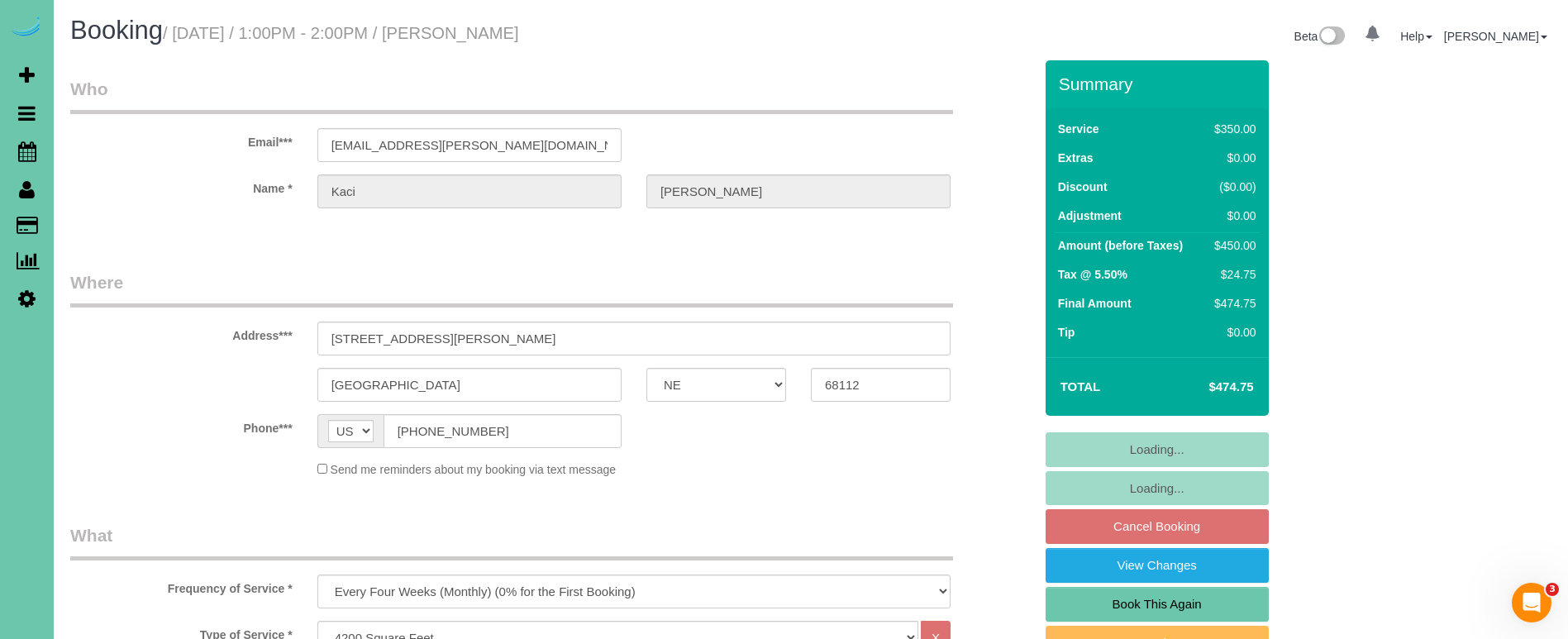
select select "object:918"
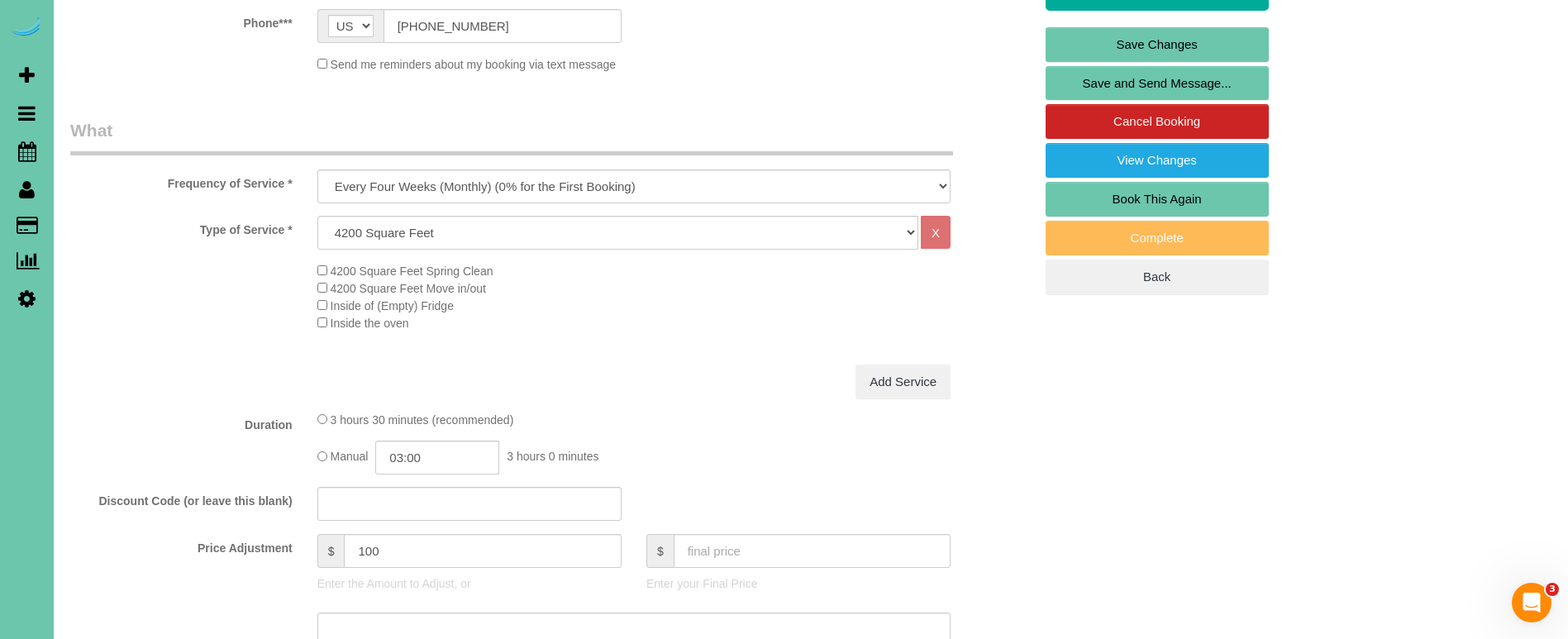
scroll to position [407, 0]
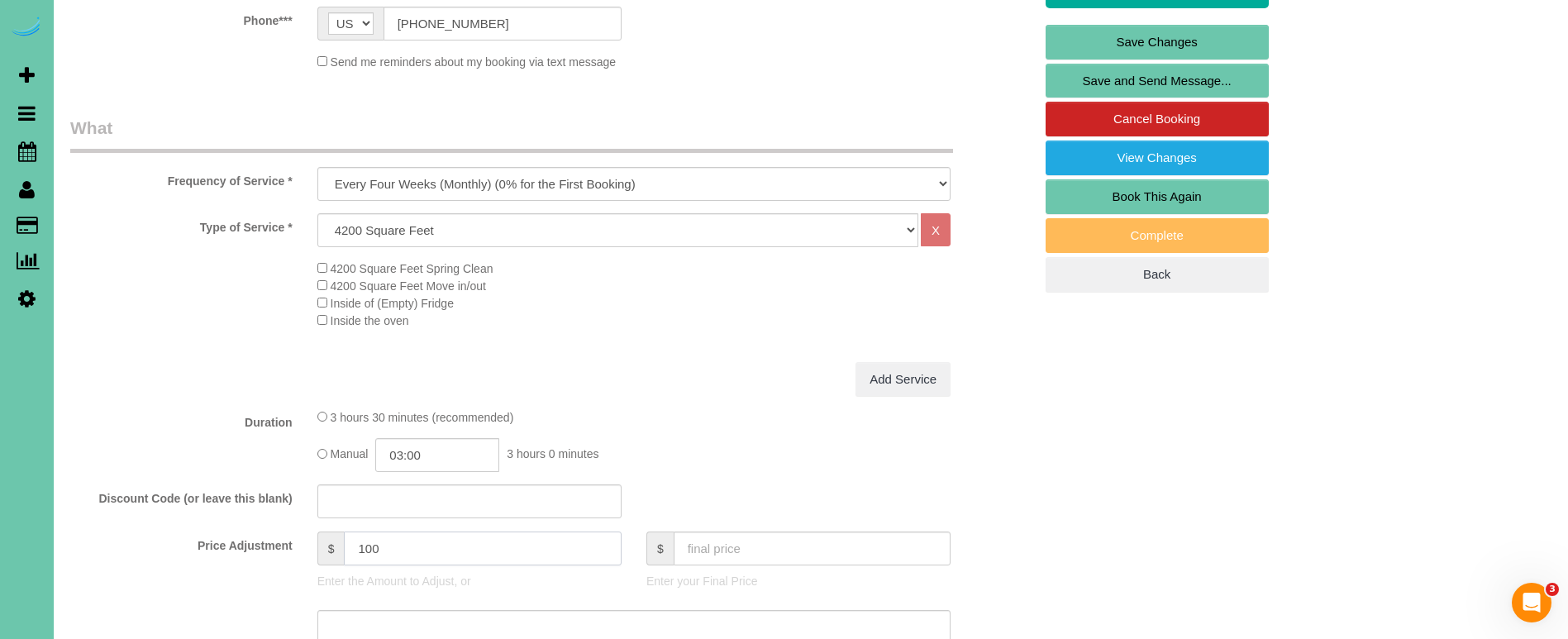
click at [371, 545] on input "100" at bounding box center [483, 547] width 277 height 34
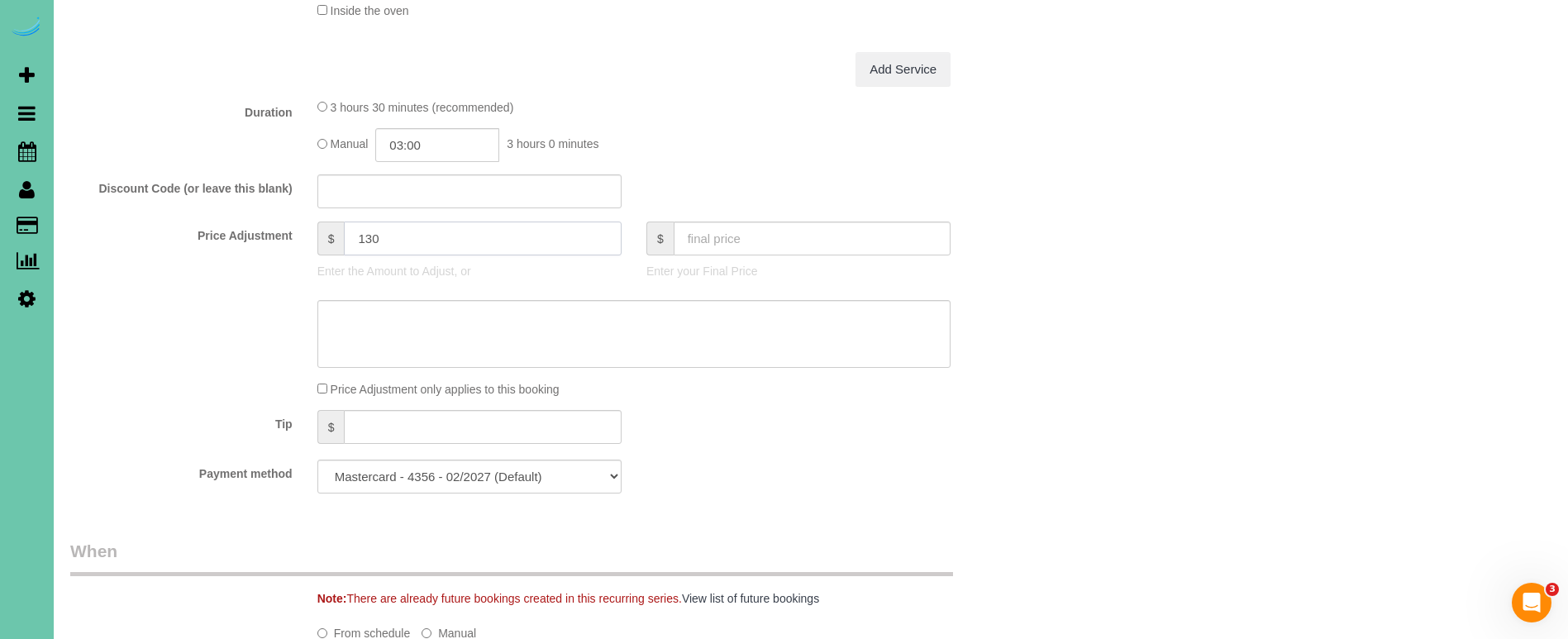
scroll to position [738, 0]
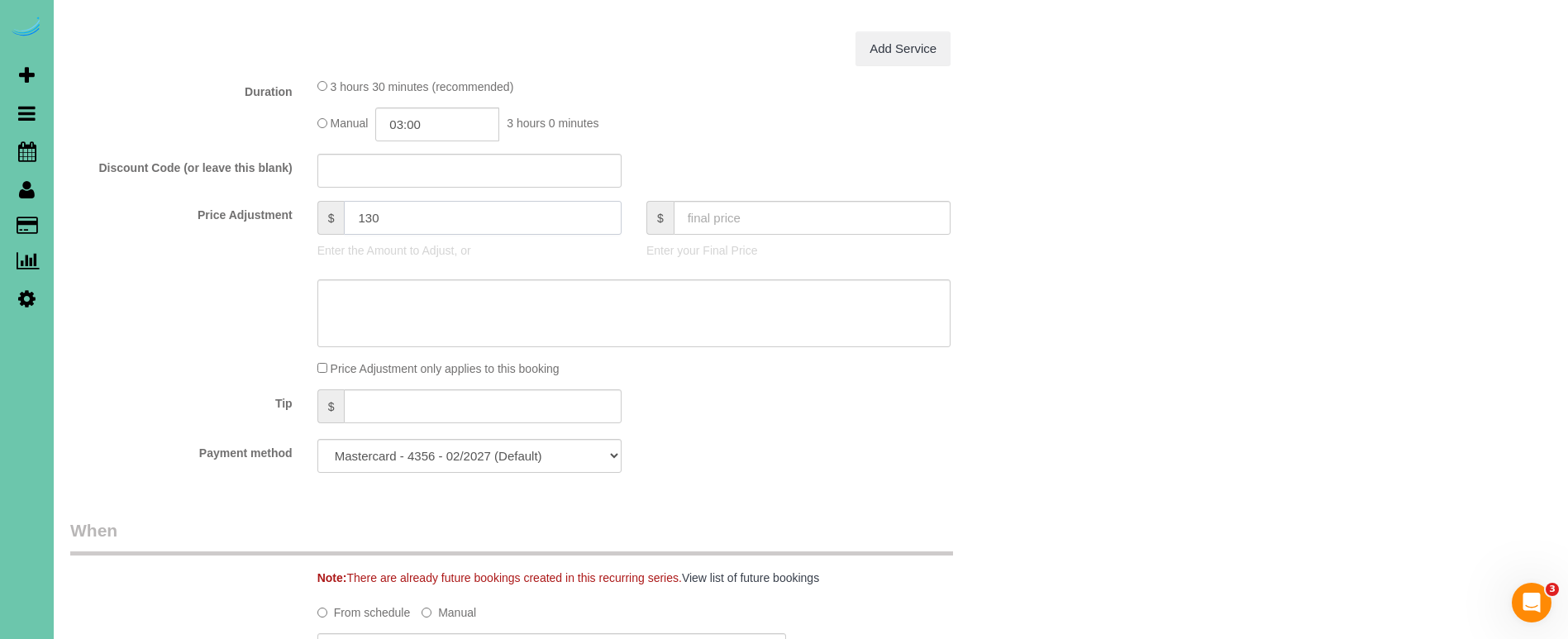
type input "130"
click at [349, 306] on textarea at bounding box center [634, 313] width 633 height 67
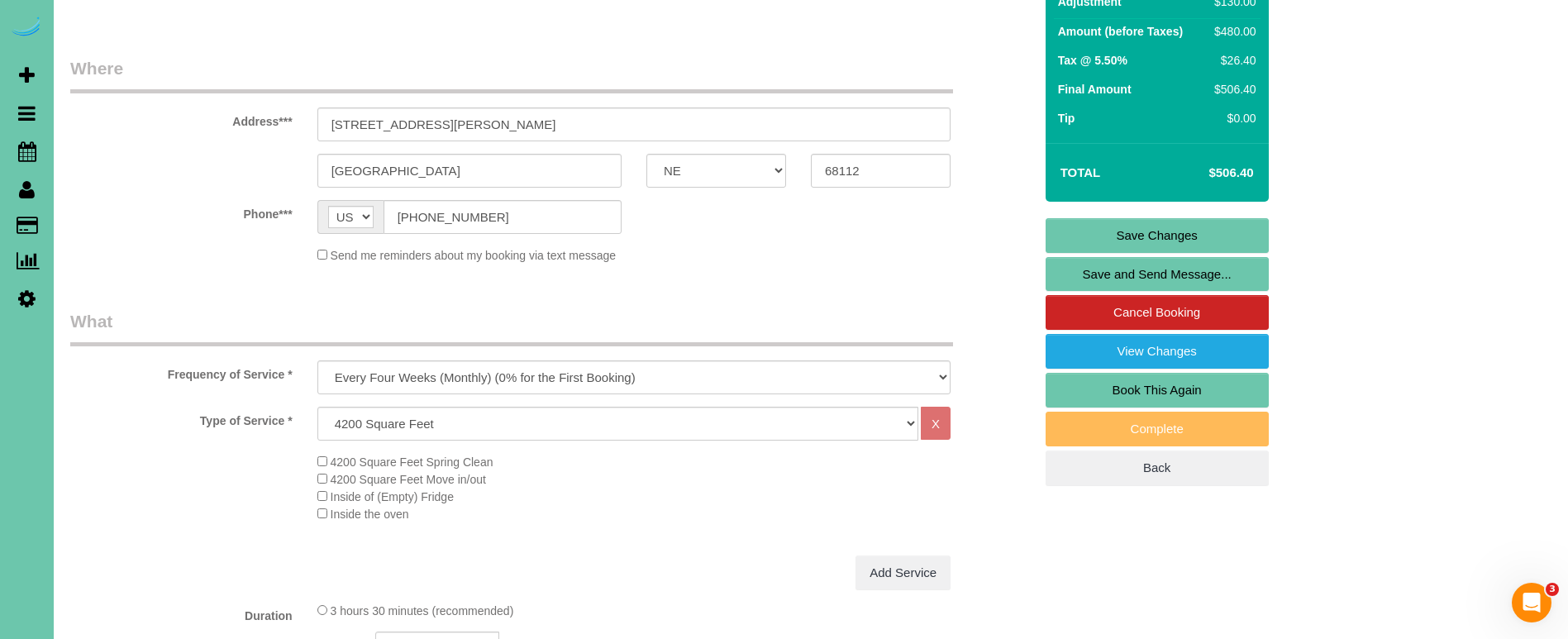
scroll to position [196, 0]
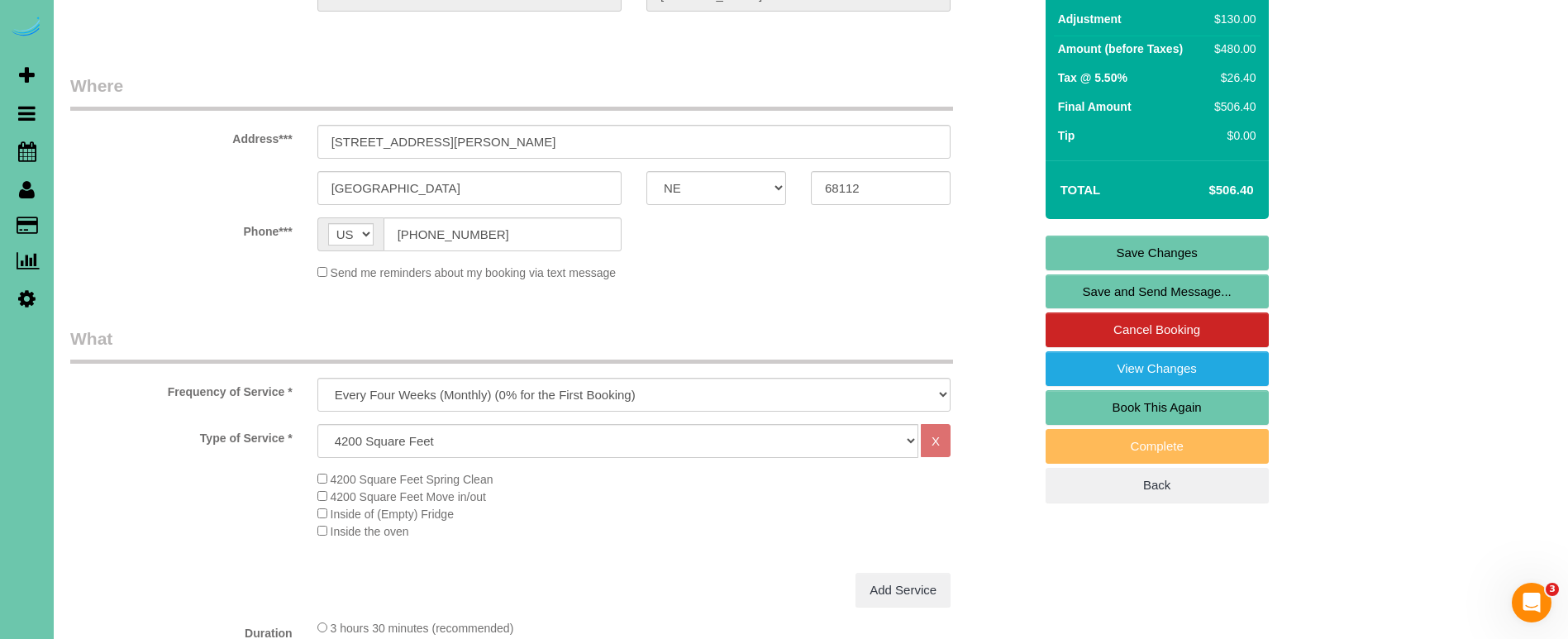
type textarea "new rate - 10/27/25"
click at [1056, 249] on link "Save Changes" at bounding box center [1157, 252] width 223 height 35
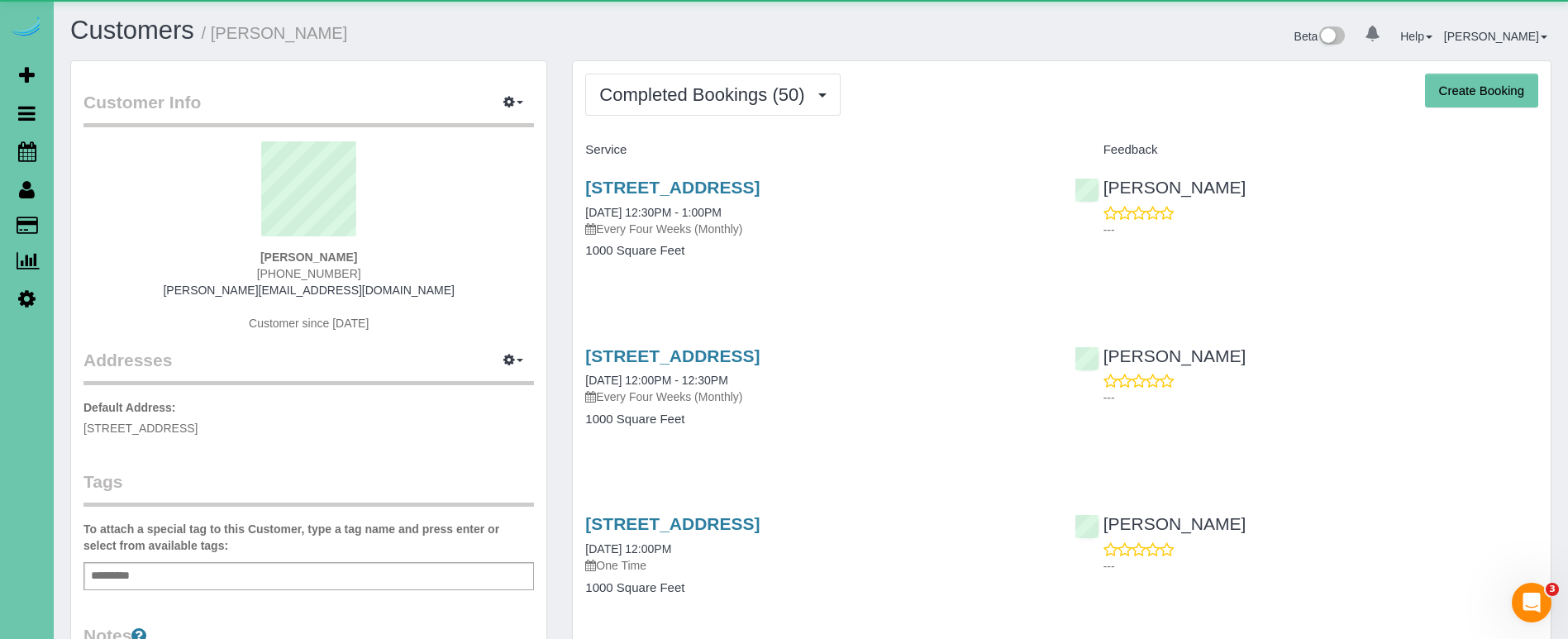
scroll to position [4456, 1568]
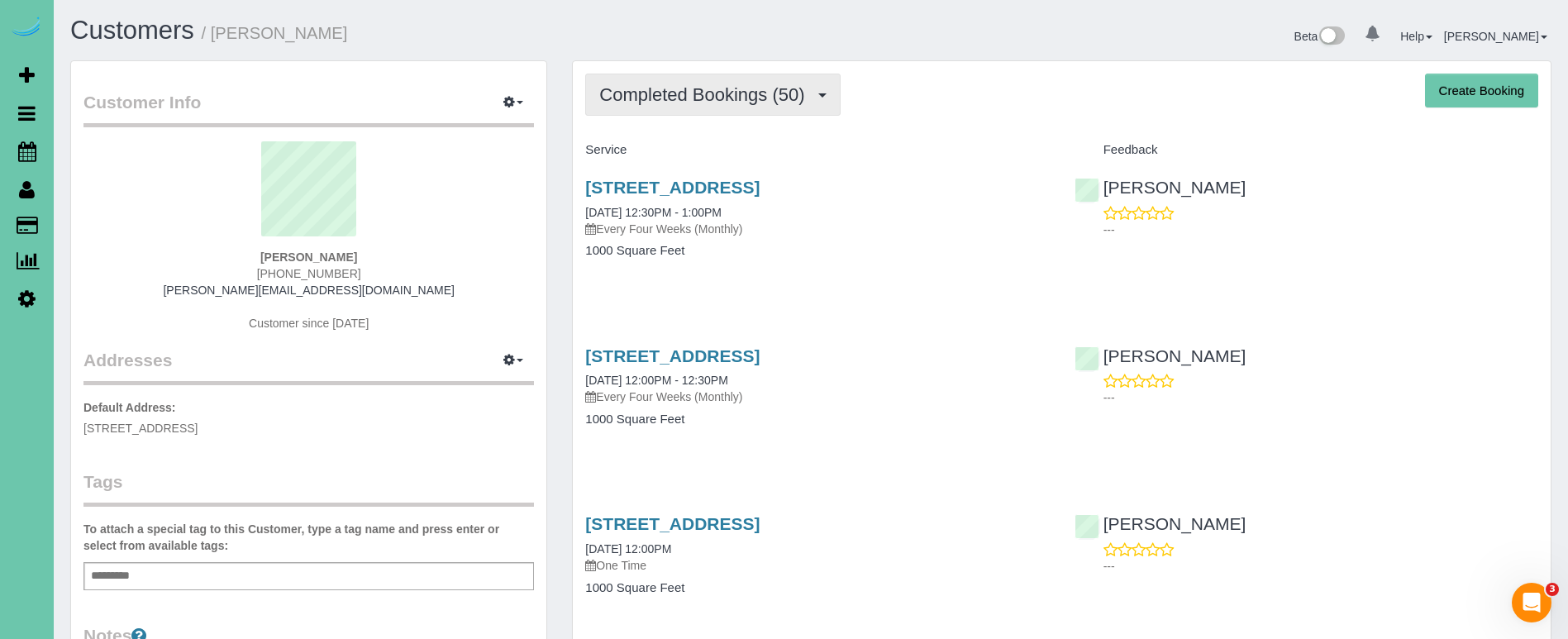
click at [656, 103] on span "Completed Bookings (50)" at bounding box center [706, 94] width 214 height 21
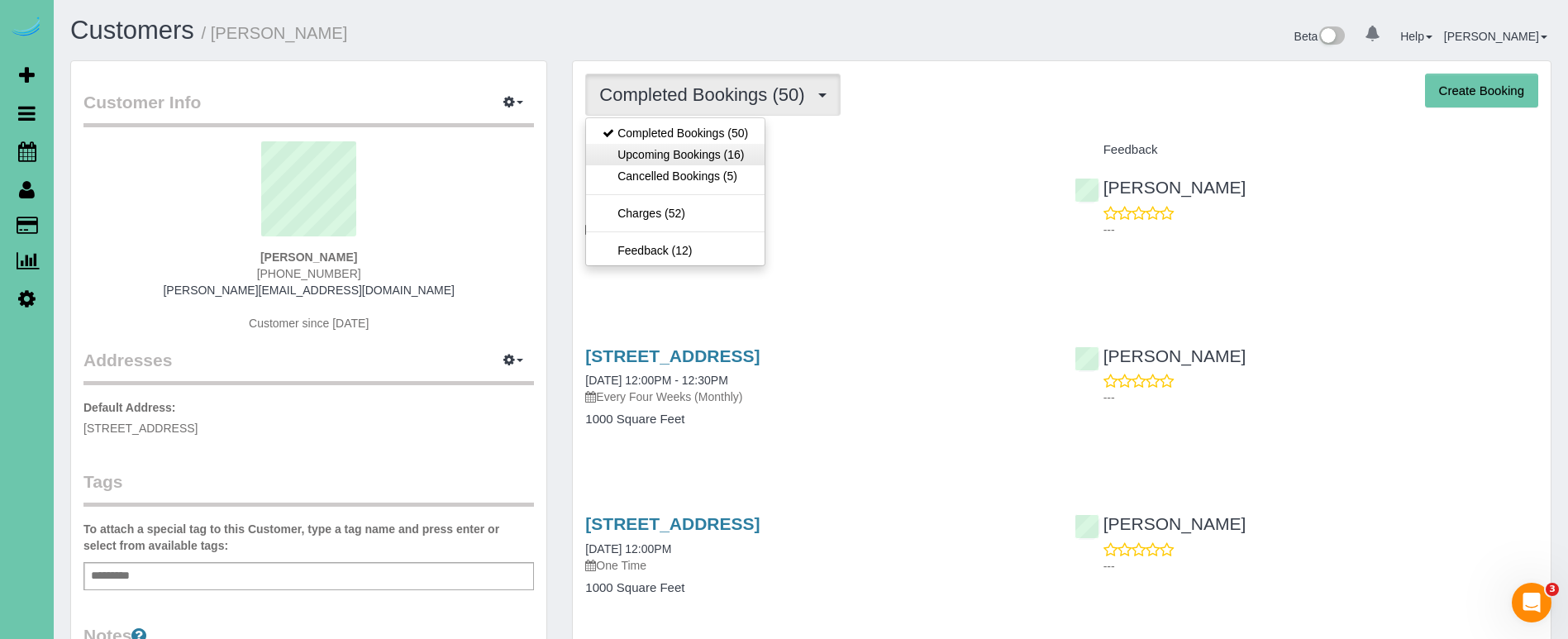
click at [652, 158] on link "Upcoming Bookings (16)" at bounding box center [675, 154] width 178 height 22
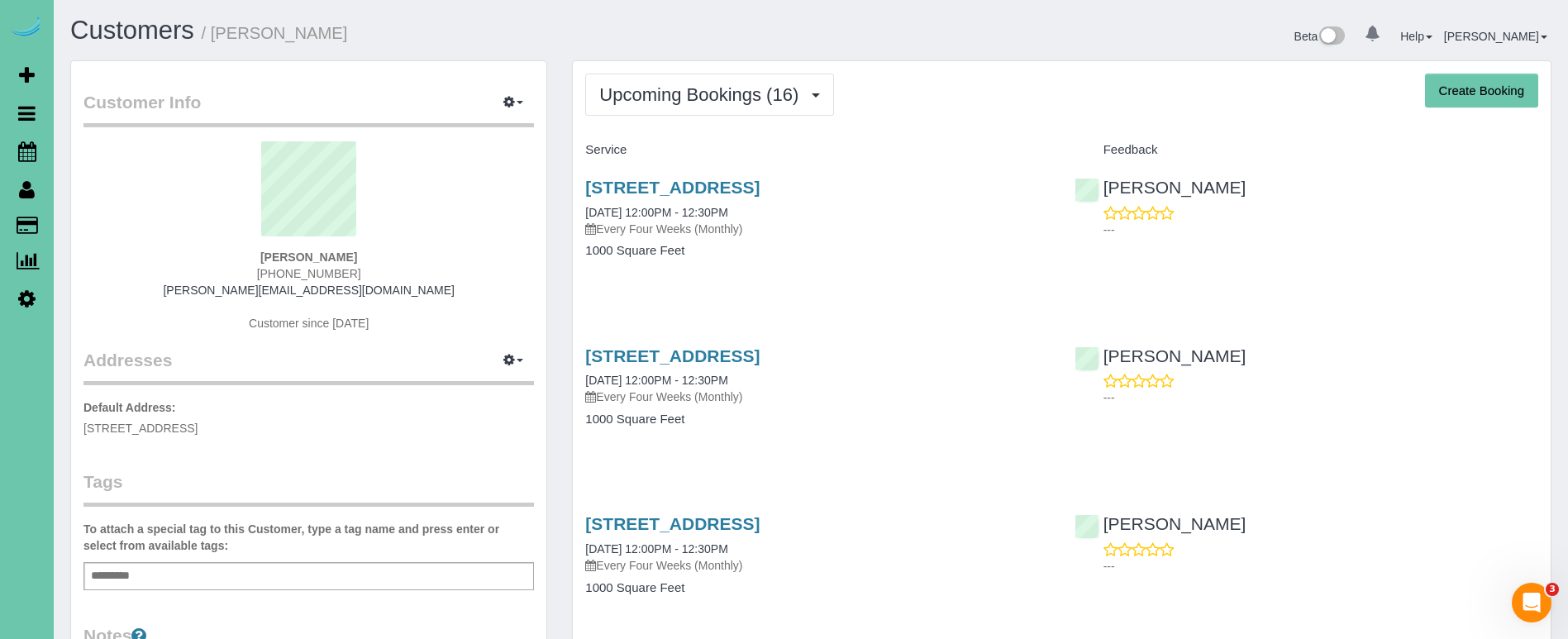
scroll to position [3133, 1568]
click at [603, 183] on link "625 S 68th Street, Omaha, NE 68106" at bounding box center [673, 187] width 175 height 19
click at [18, 150] on icon at bounding box center [27, 150] width 18 height 20
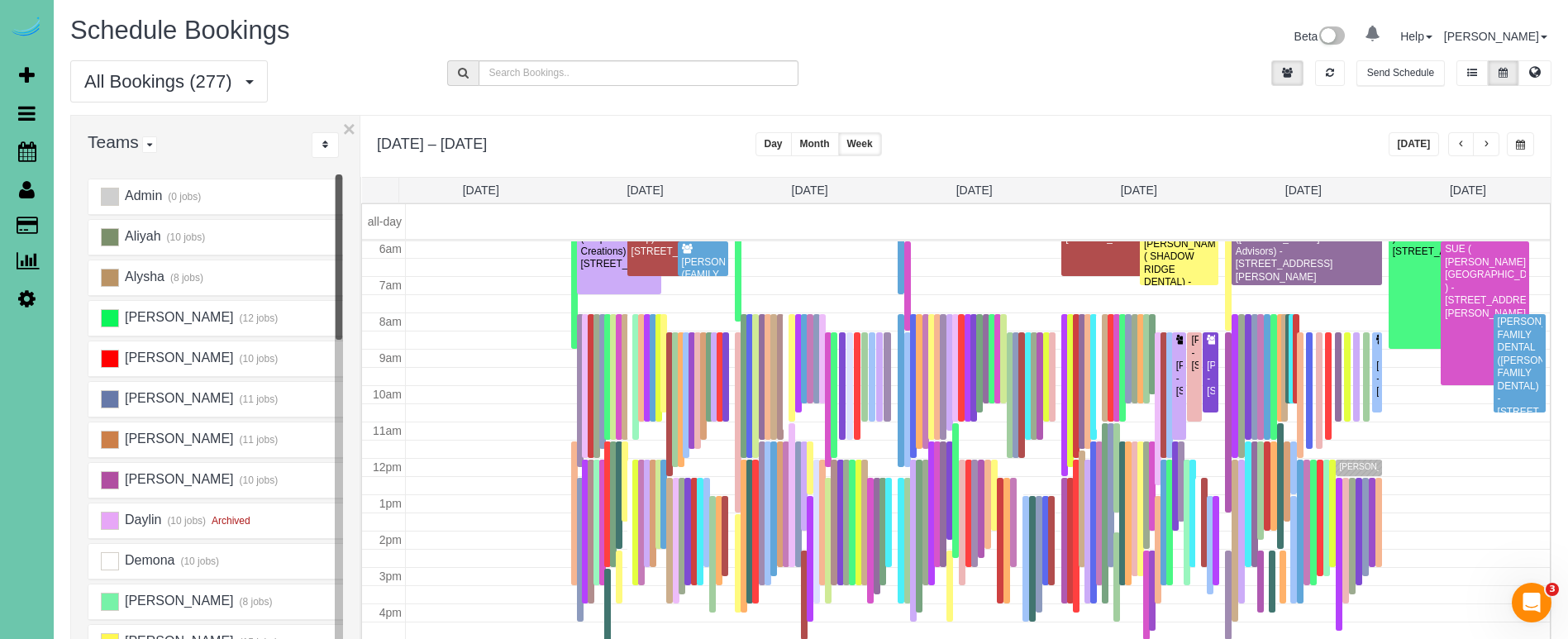
scroll to position [219, 0]
click at [1414, 143] on button "[DATE]" at bounding box center [1414, 144] width 51 height 24
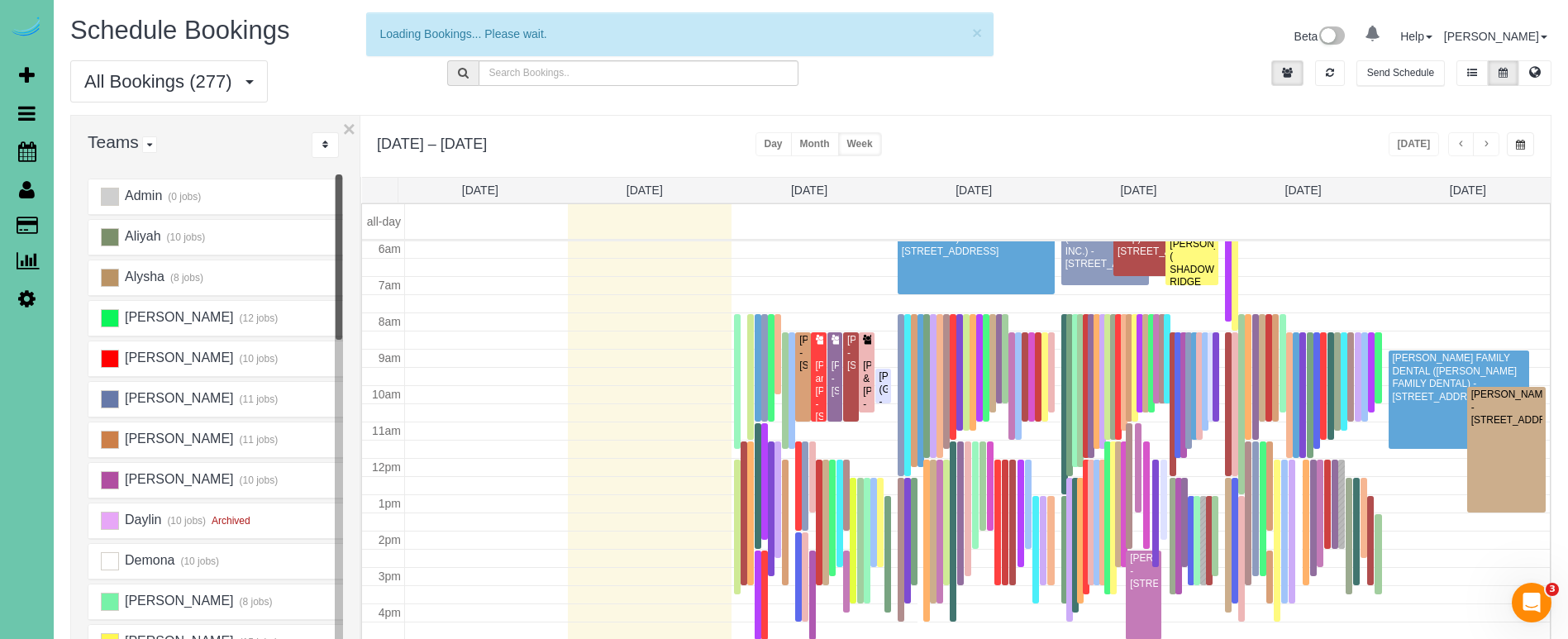
click at [1531, 147] on button "button" at bounding box center [1520, 144] width 28 height 24
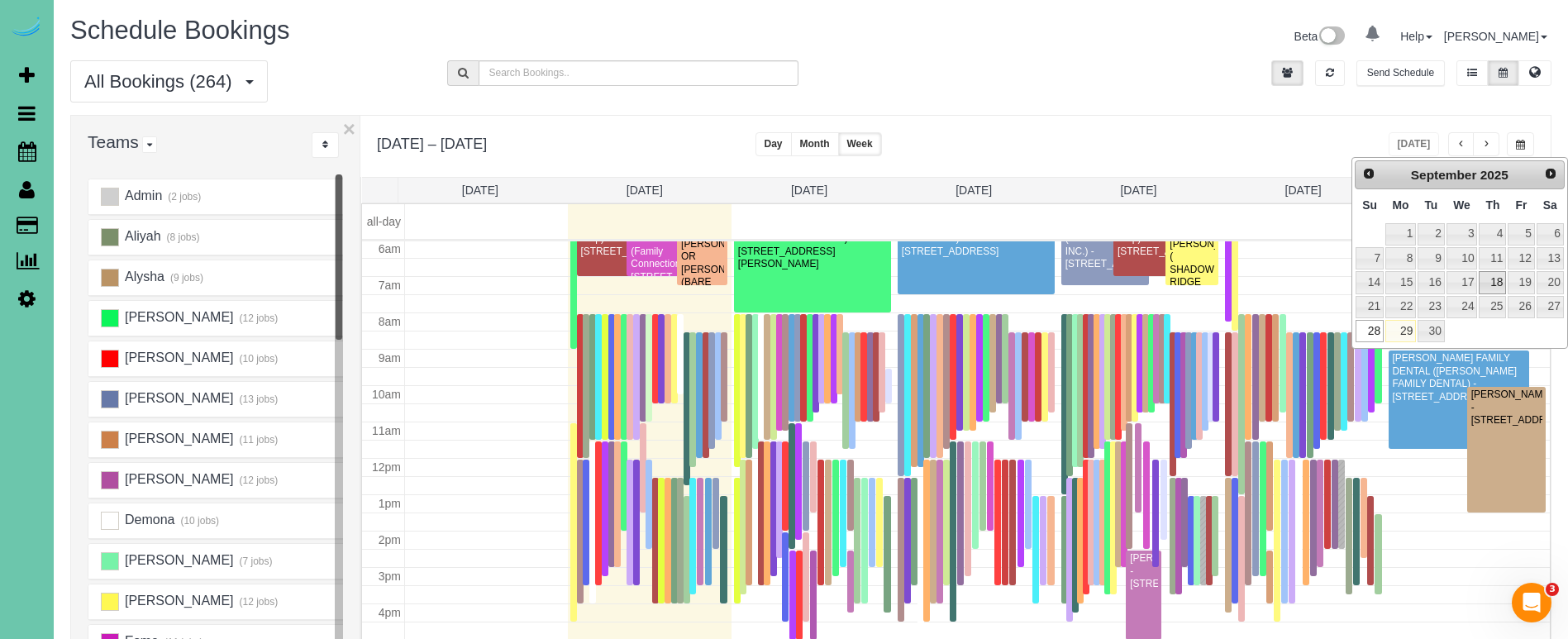
click at [1490, 278] on link "18" at bounding box center [1493, 282] width 28 height 22
type input "**********"
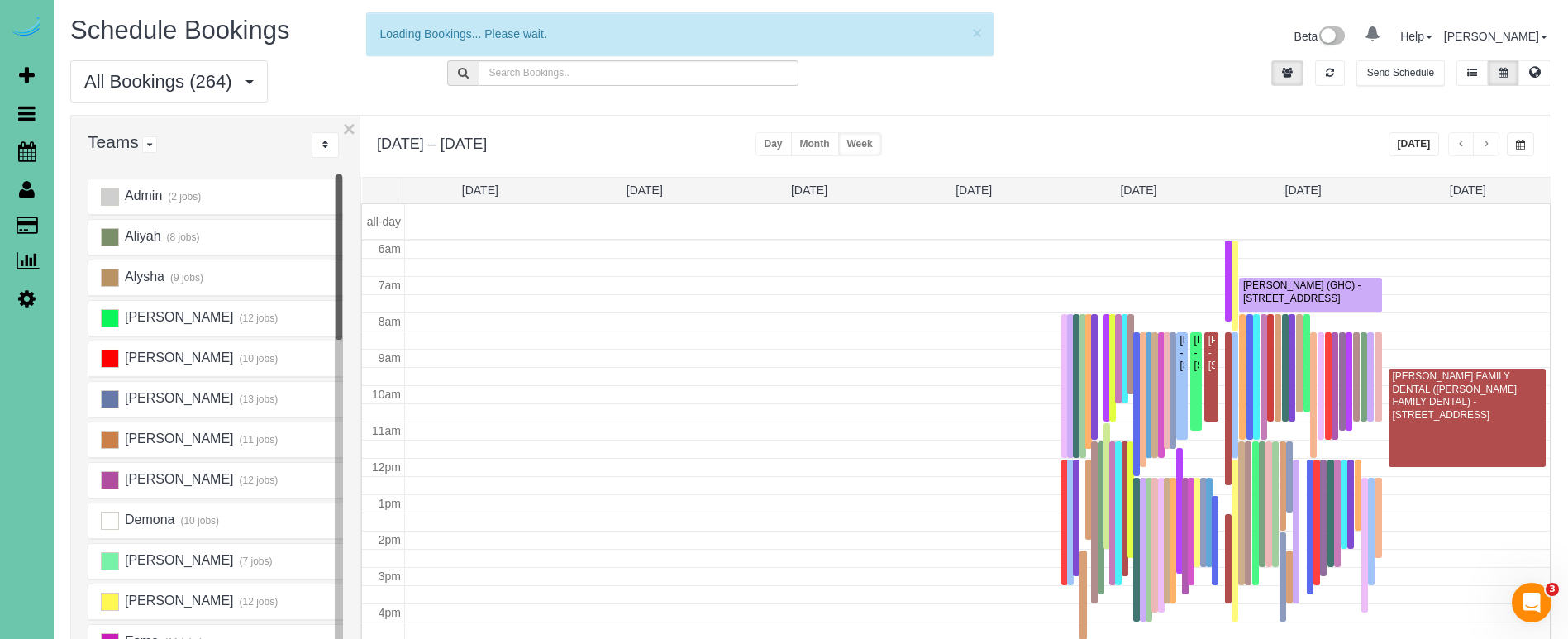
click at [1133, 197] on th "Thu 9/18" at bounding box center [1138, 189] width 164 height 25
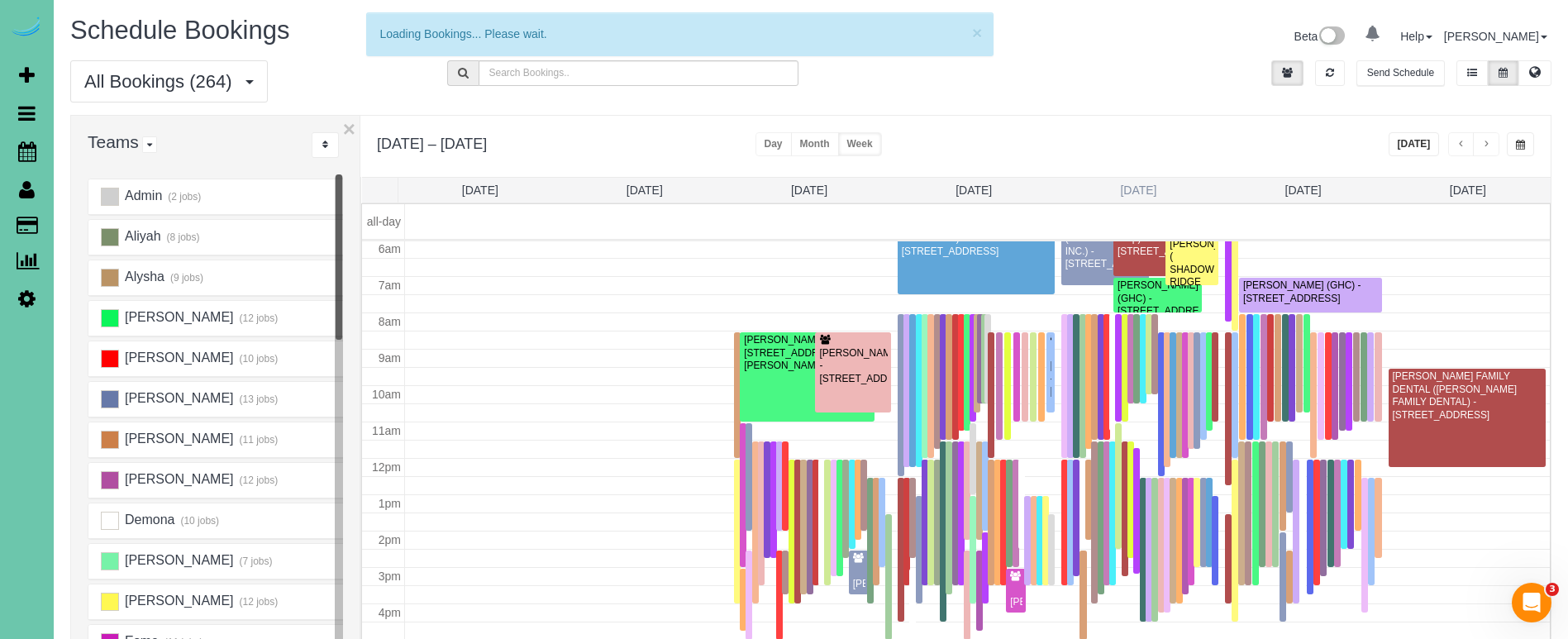
click at [1140, 186] on link "Thu 9/18" at bounding box center [1138, 189] width 36 height 13
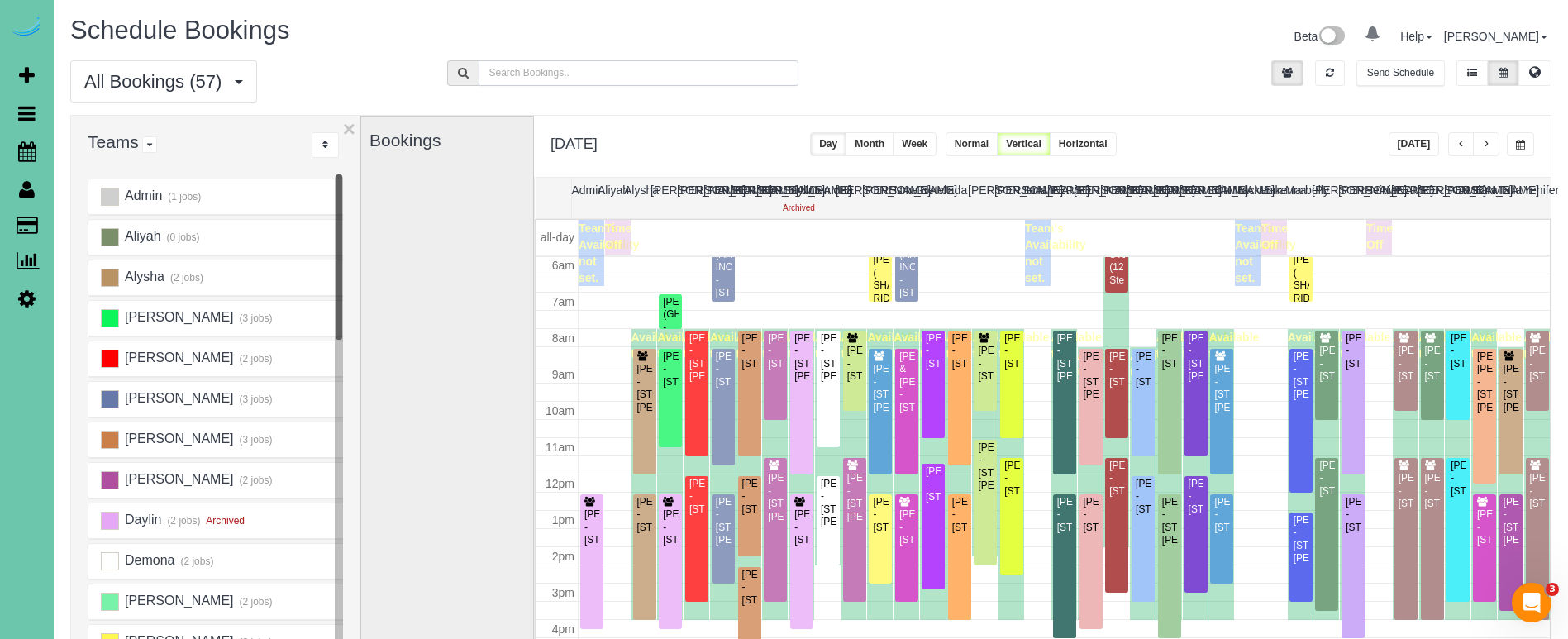
click at [631, 70] on input "text" at bounding box center [638, 73] width 321 height 26
type input "chris"
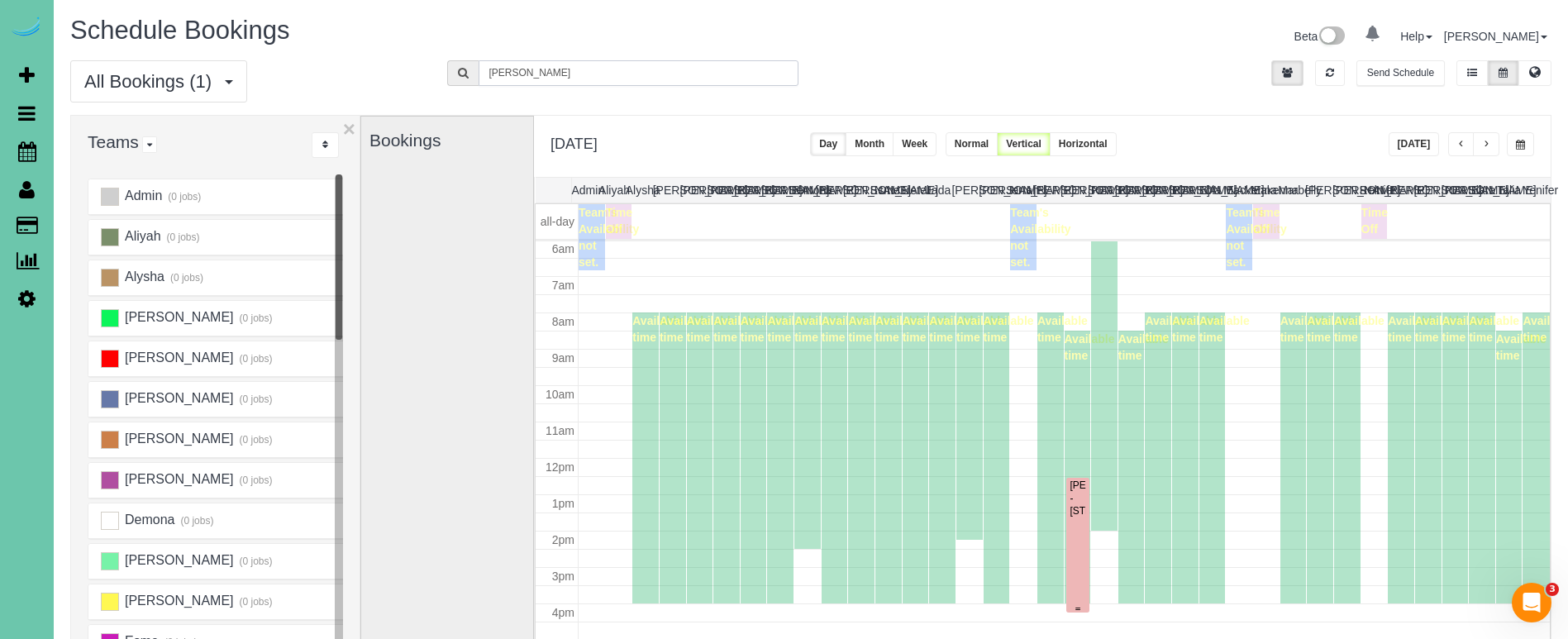
click at [1078, 517] on div "Chris Biermann - 625 S 68th Street, Omaha, NE 68106" at bounding box center [1078, 498] width 17 height 38
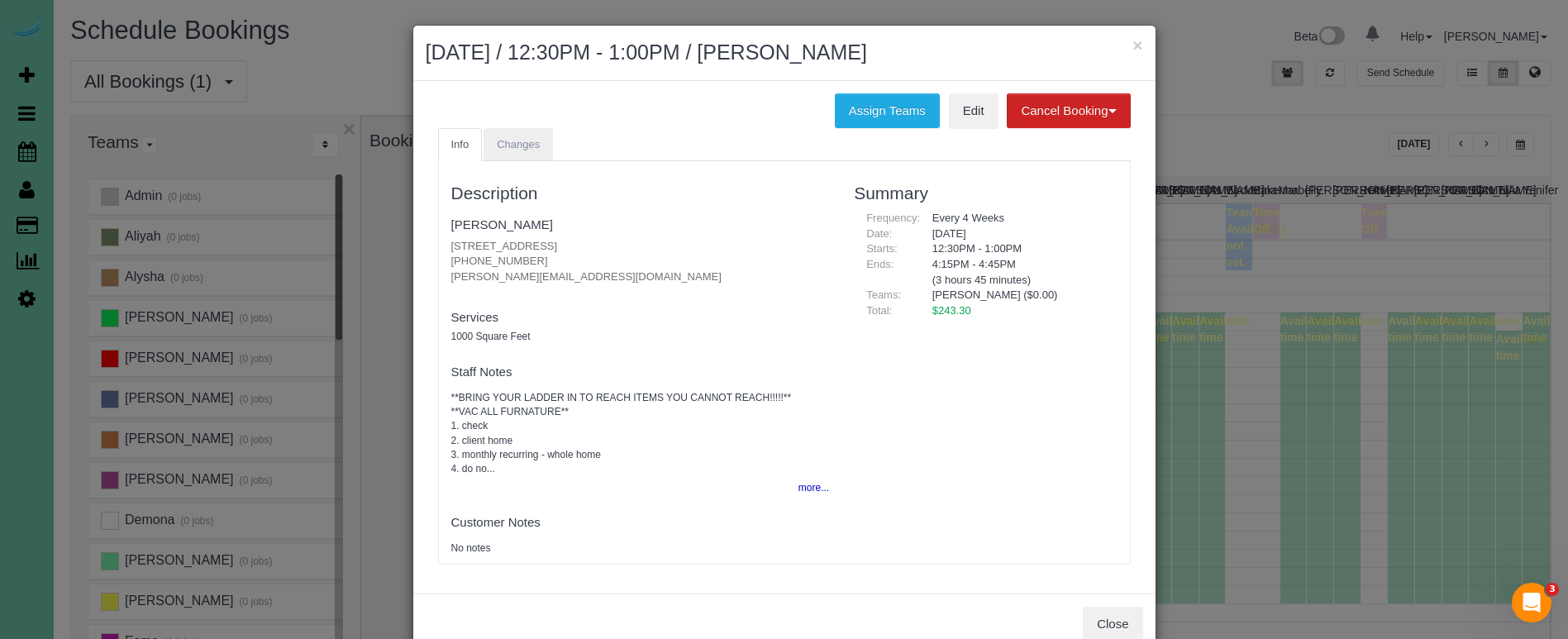
click at [502, 138] on span "Changes" at bounding box center [518, 144] width 43 height 12
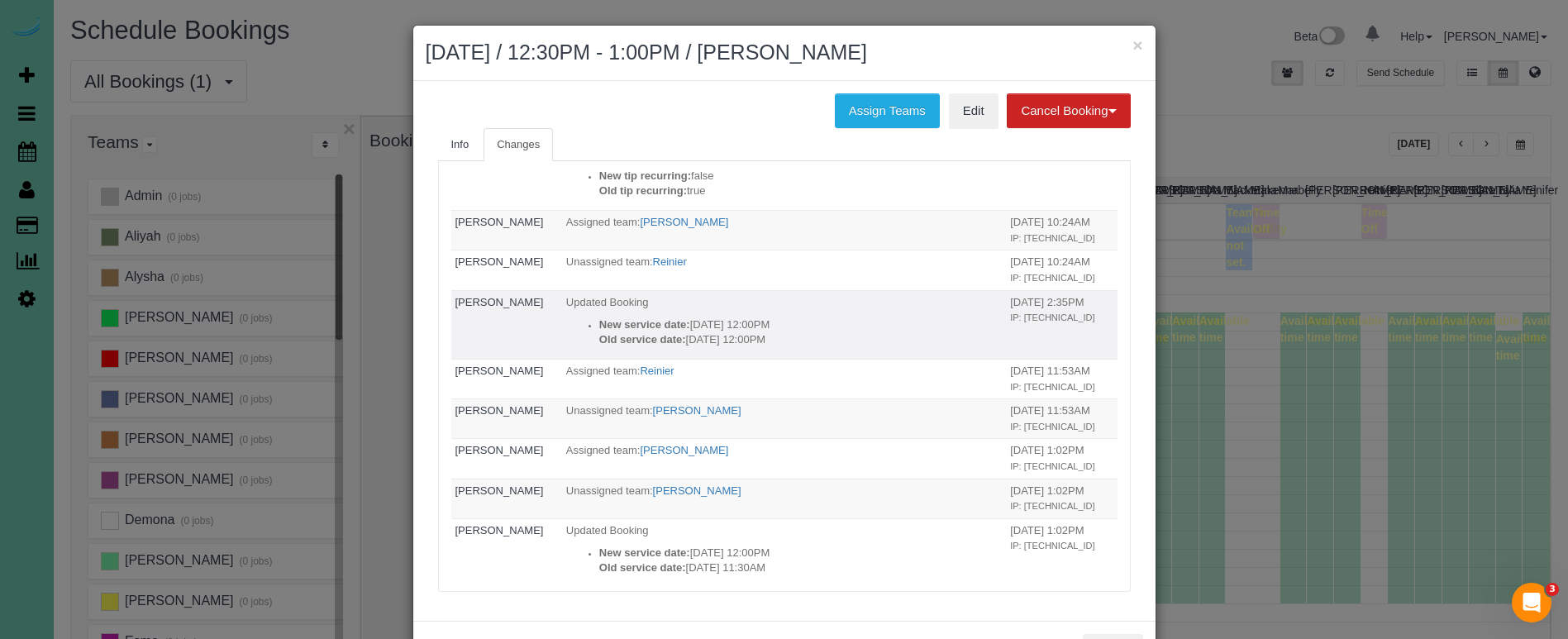
scroll to position [686, 0]
click at [1139, 47] on button "×" at bounding box center [1136, 45] width 10 height 17
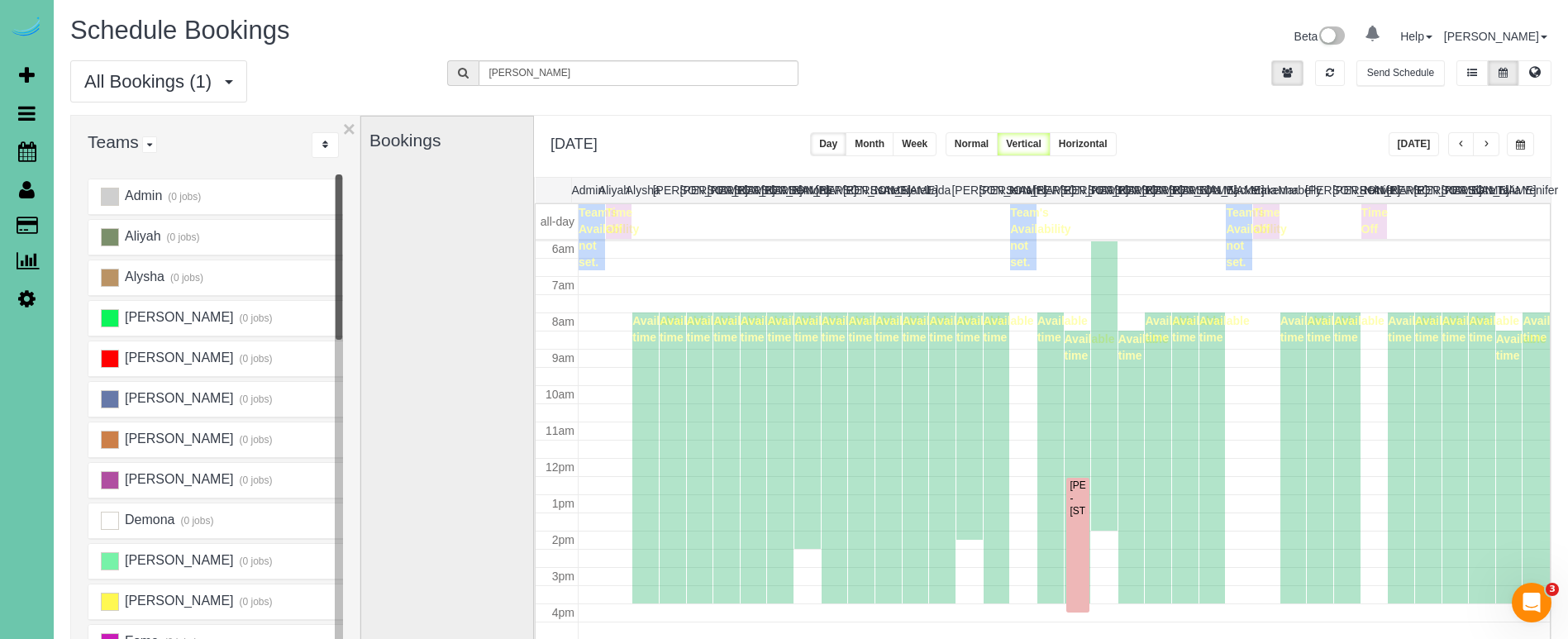
drag, startPoint x: 1311, startPoint y: 78, endPoint x: 1517, endPoint y: 149, distance: 217.9
click at [1517, 149] on span "button" at bounding box center [1520, 144] width 10 height 10
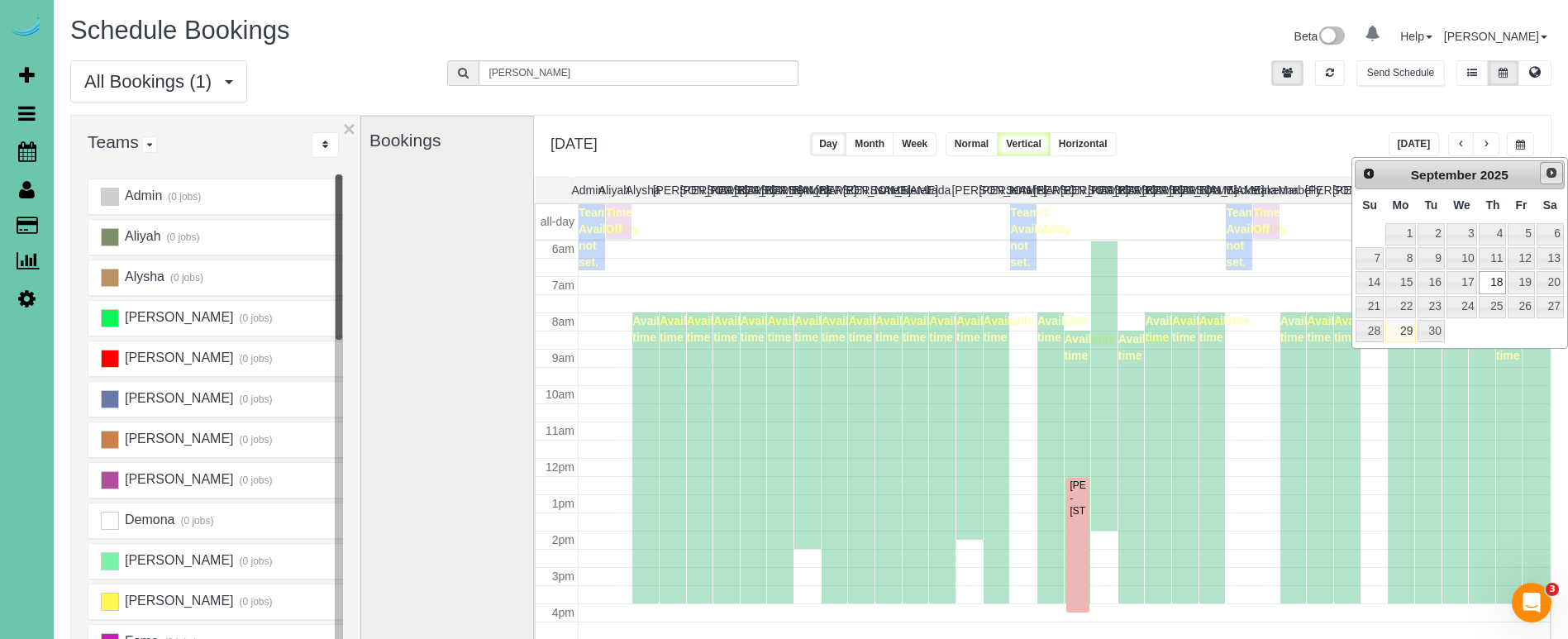
click at [1551, 169] on span "Next" at bounding box center [1551, 172] width 13 height 13
click at [1497, 236] on link "2" at bounding box center [1493, 234] width 28 height 22
type input "**********"
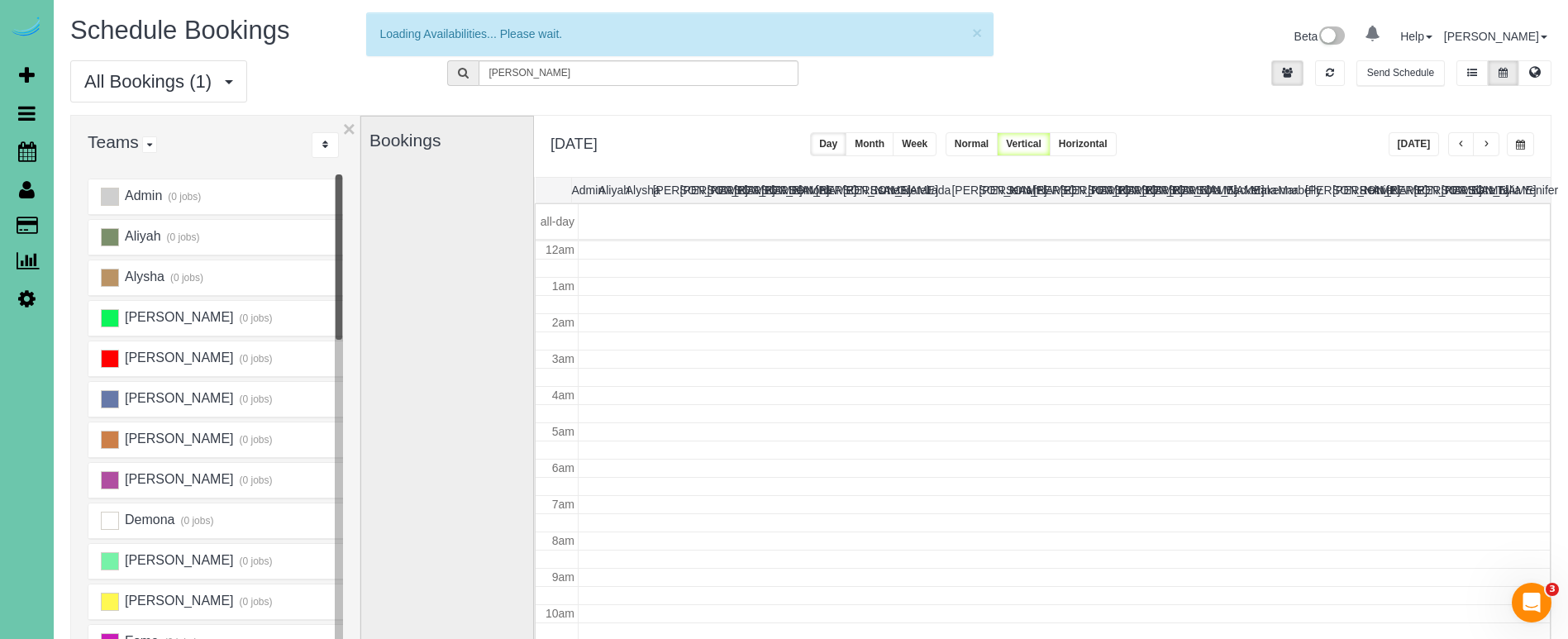
scroll to position [219, 0]
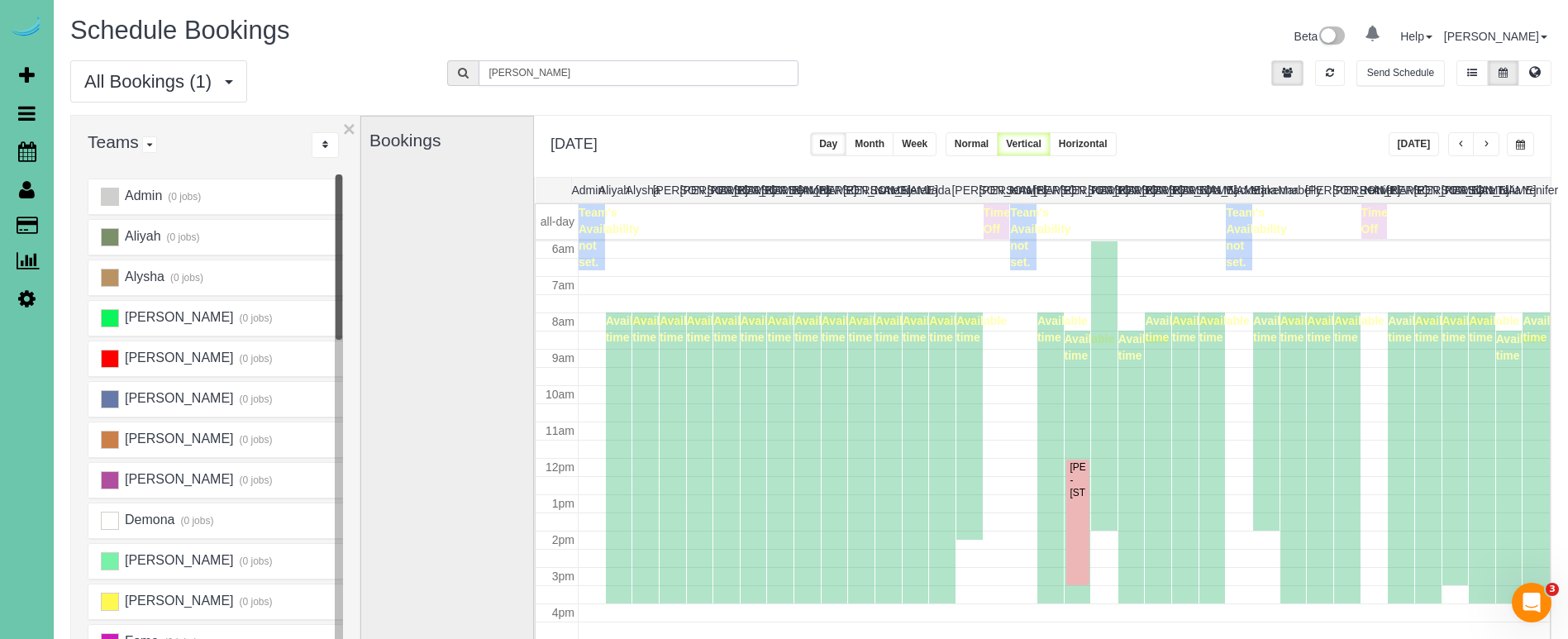
drag, startPoint x: 536, startPoint y: 73, endPoint x: 379, endPoint y: 58, distance: 157.7
click at [379, 58] on div "Schedule Bookings Beta 0 Your Notifications You have 0 alerts Help Help Docs Ta…" at bounding box center [810, 455] width 1514 height 911
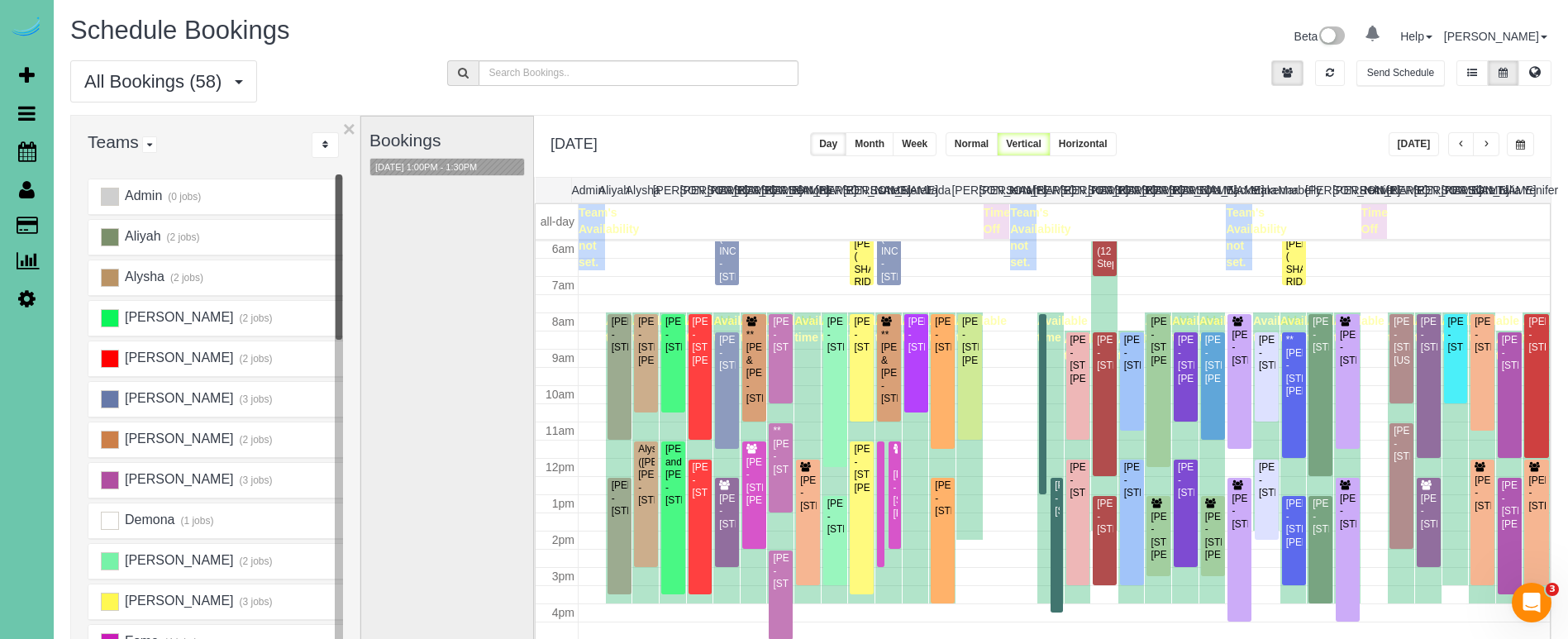
click at [1517, 137] on button "button" at bounding box center [1520, 144] width 28 height 24
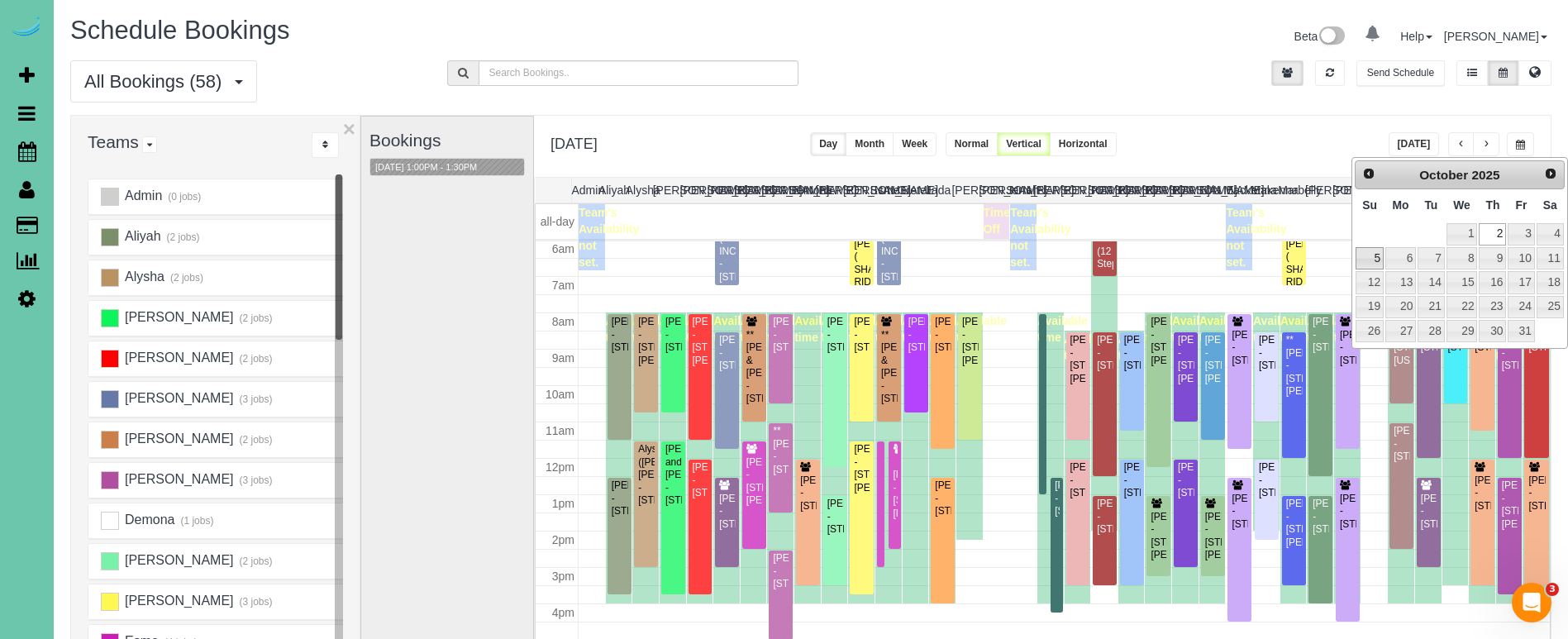
click at [1372, 261] on link "5" at bounding box center [1369, 259] width 28 height 22
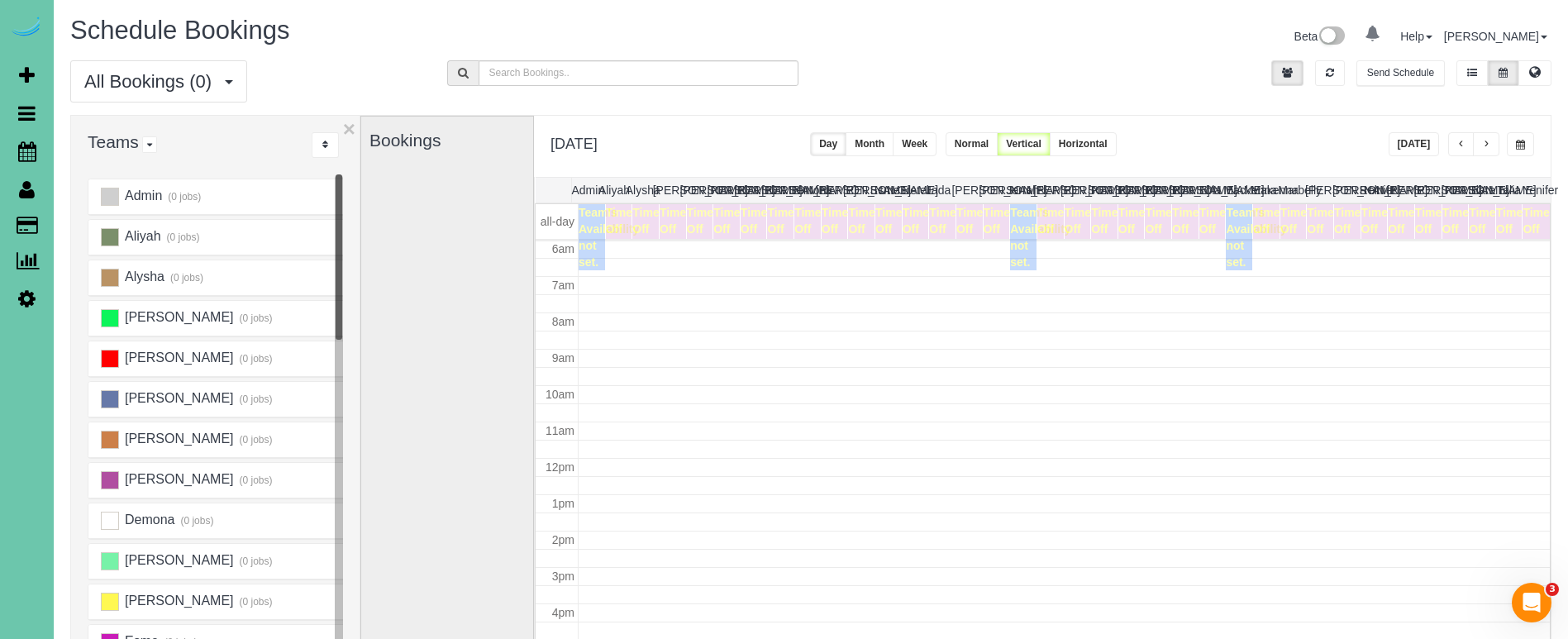
click at [937, 149] on button "Week" at bounding box center [914, 144] width 44 height 24
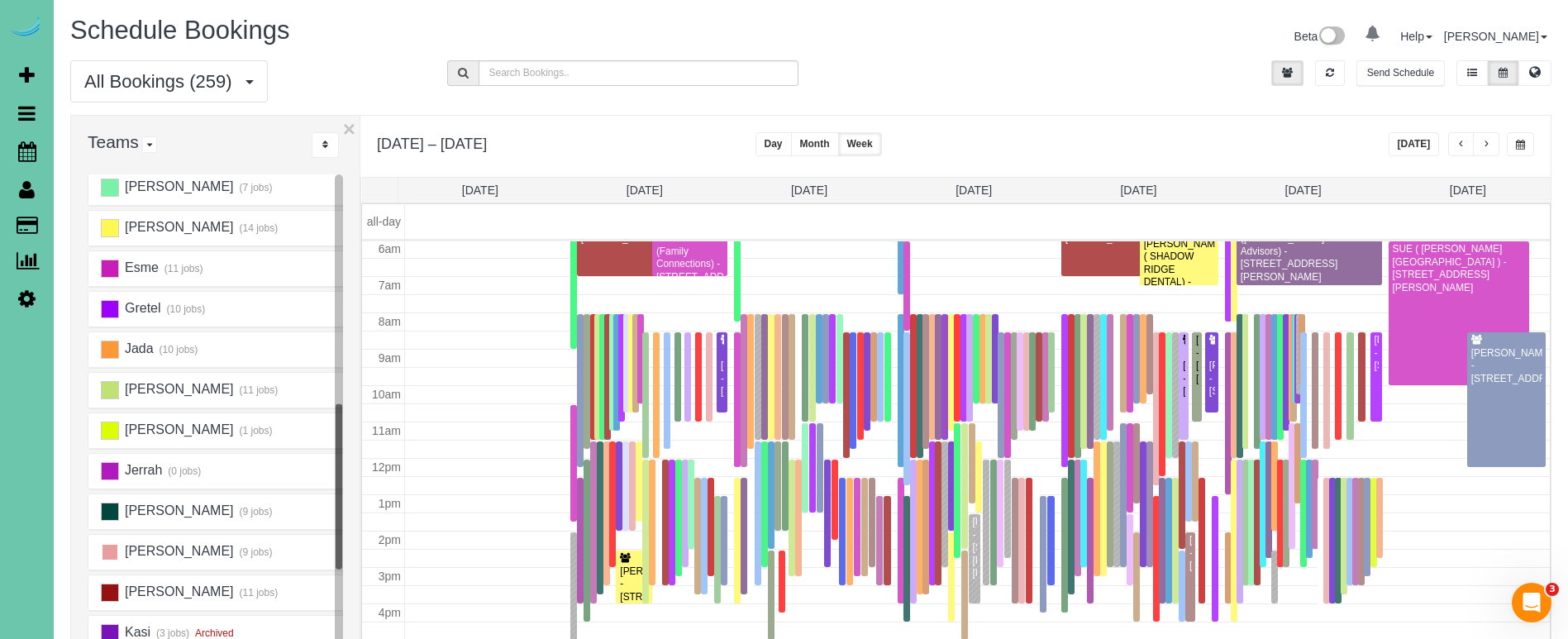
click at [108, 559] on ins at bounding box center [110, 552] width 18 height 18
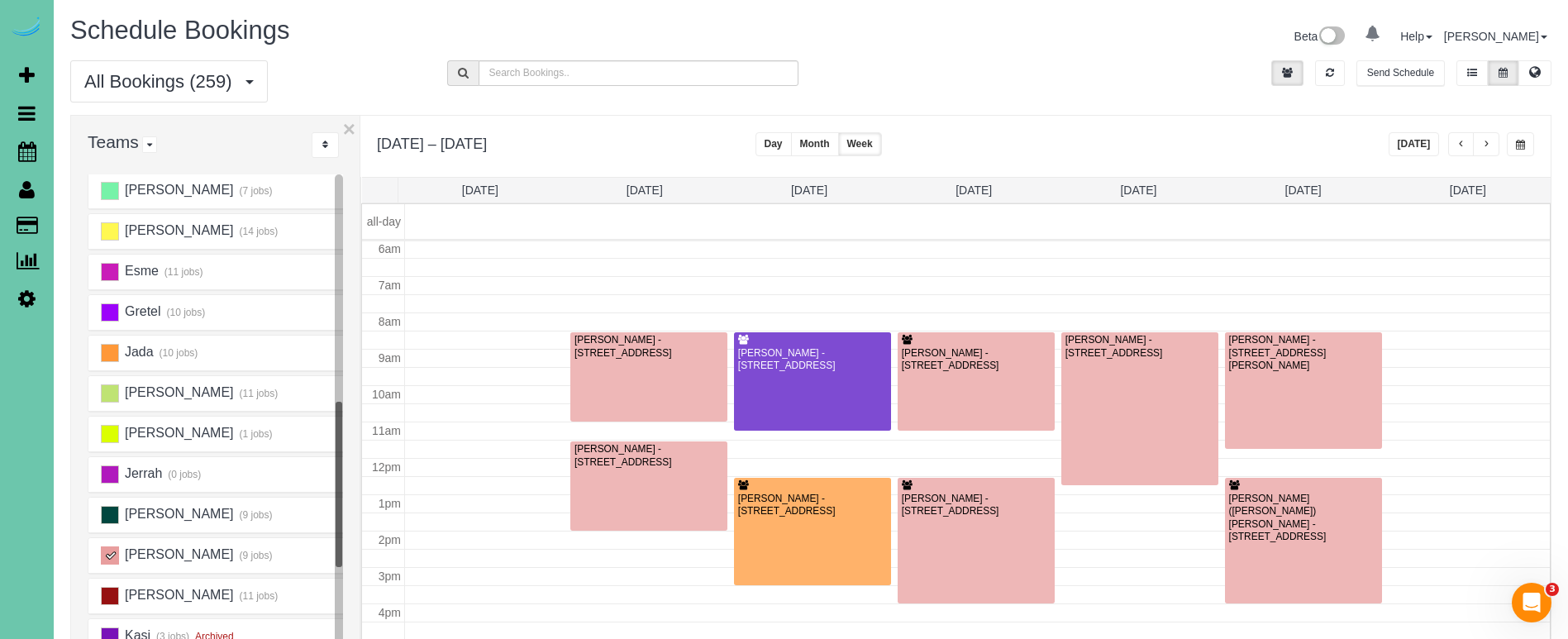
scroll to position [410, 0]
click at [113, 560] on ins at bounding box center [110, 556] width 18 height 18
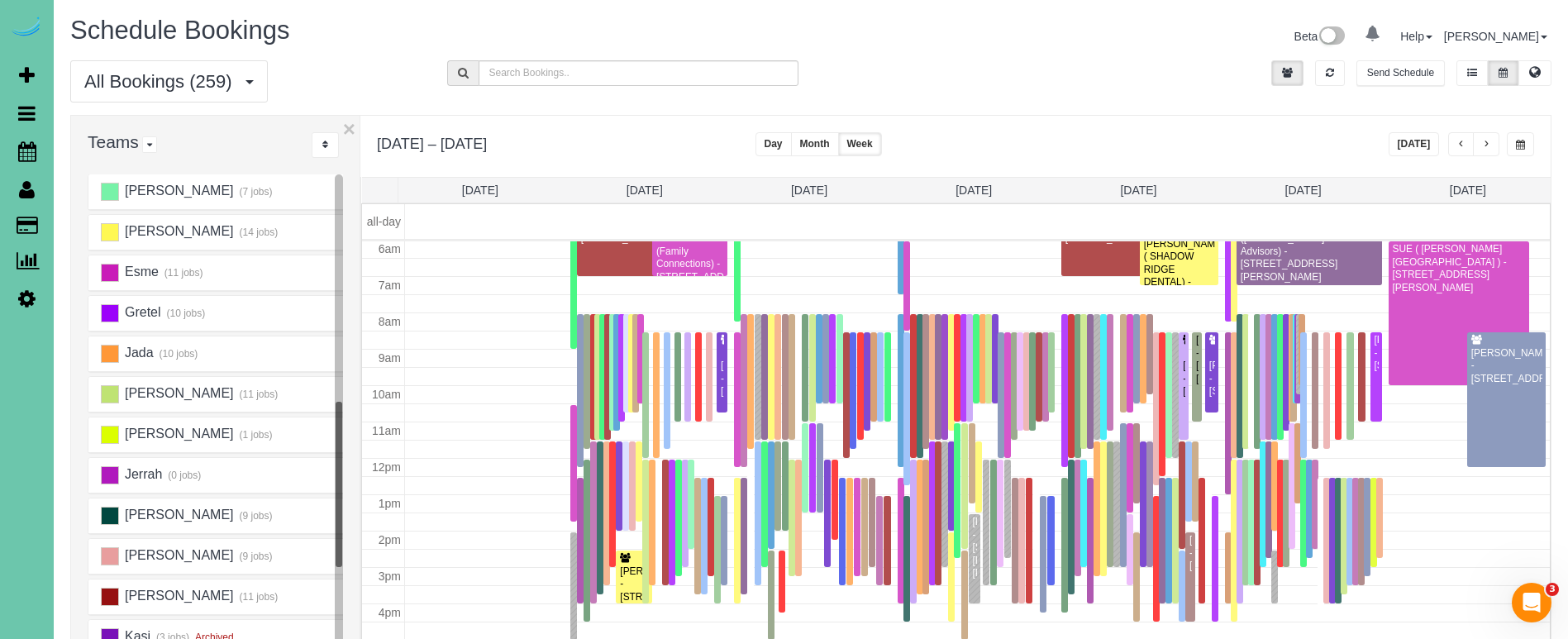
scroll to position [219, 0]
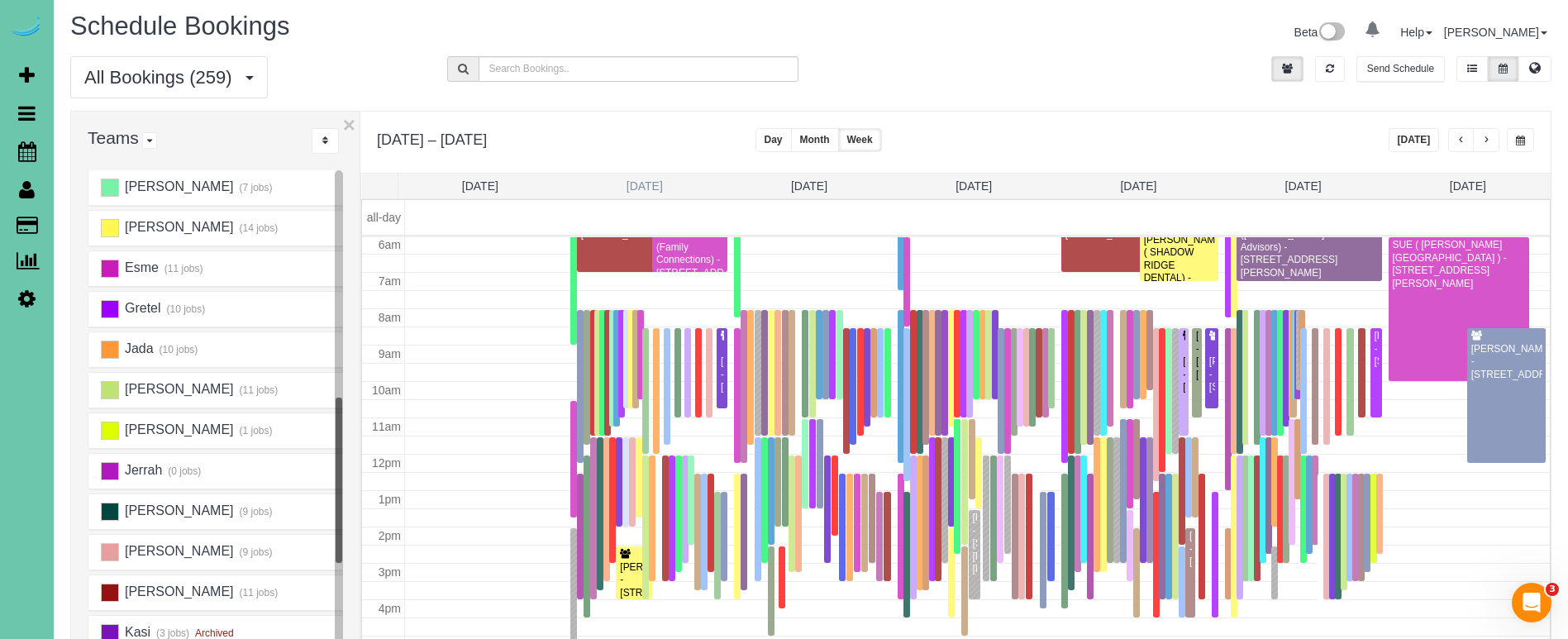
click at [632, 187] on link "Mon 10/6" at bounding box center [644, 185] width 36 height 13
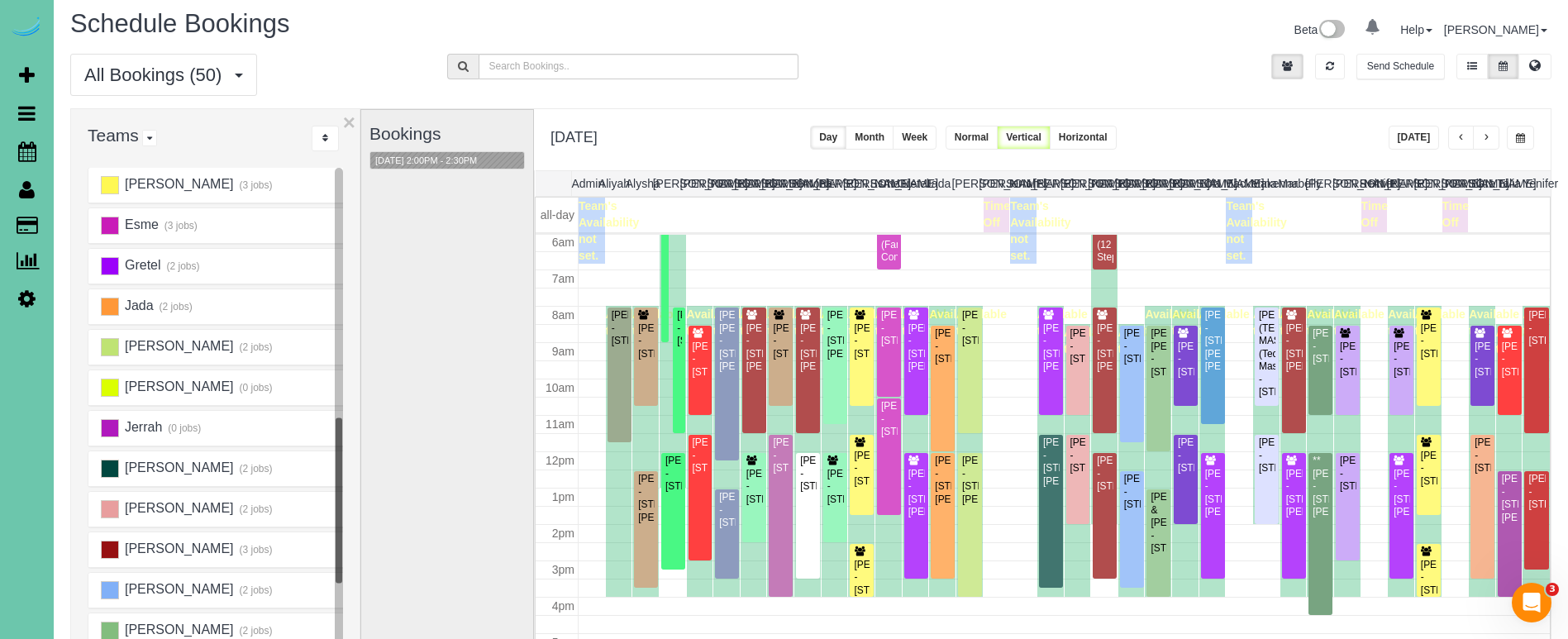
click at [1507, 132] on button "button" at bounding box center [1520, 137] width 28 height 24
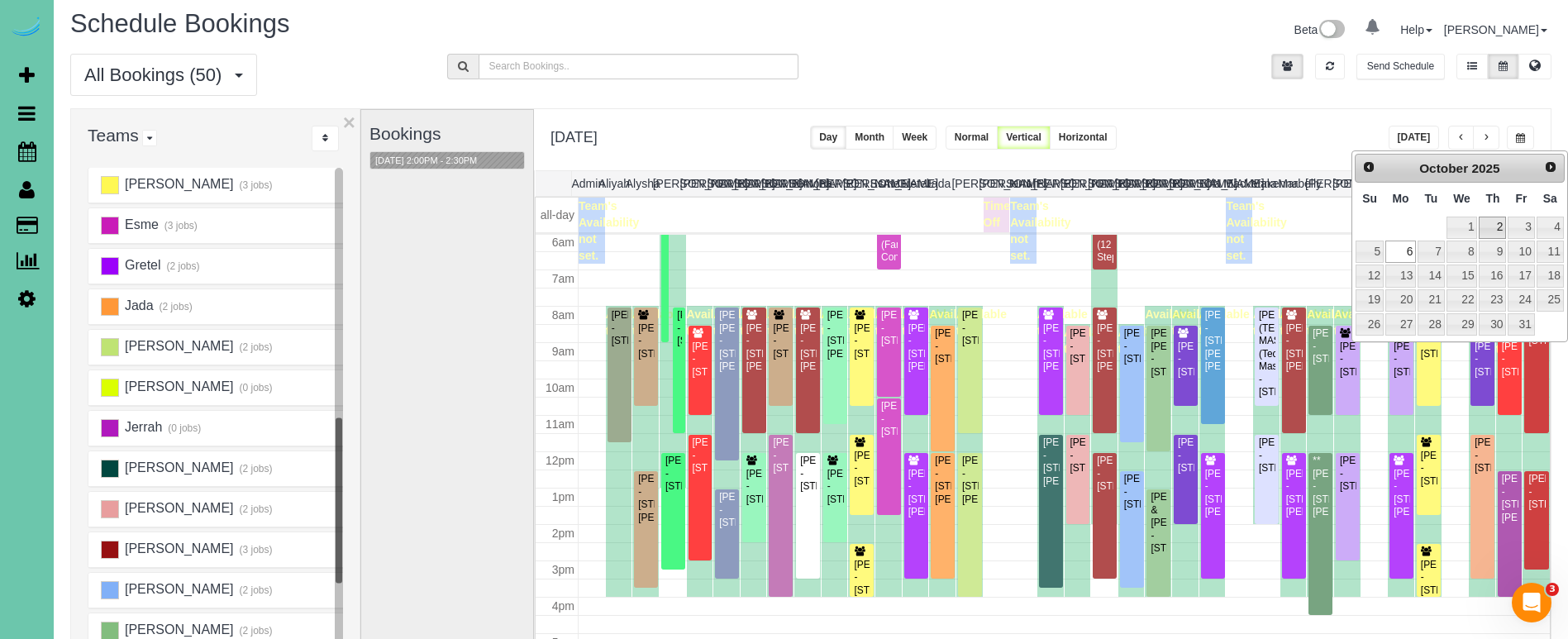
click at [1498, 227] on link "2" at bounding box center [1493, 227] width 28 height 22
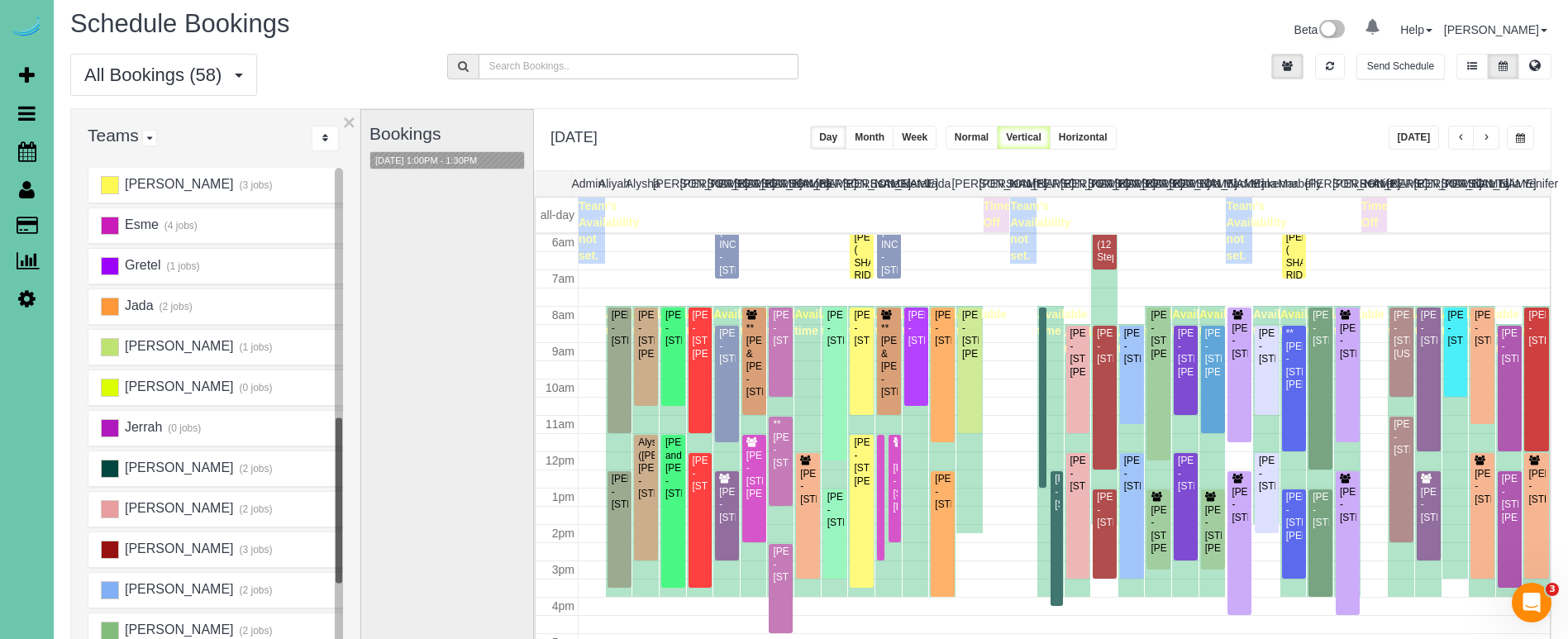
click at [1517, 140] on span "button" at bounding box center [1520, 137] width 10 height 10
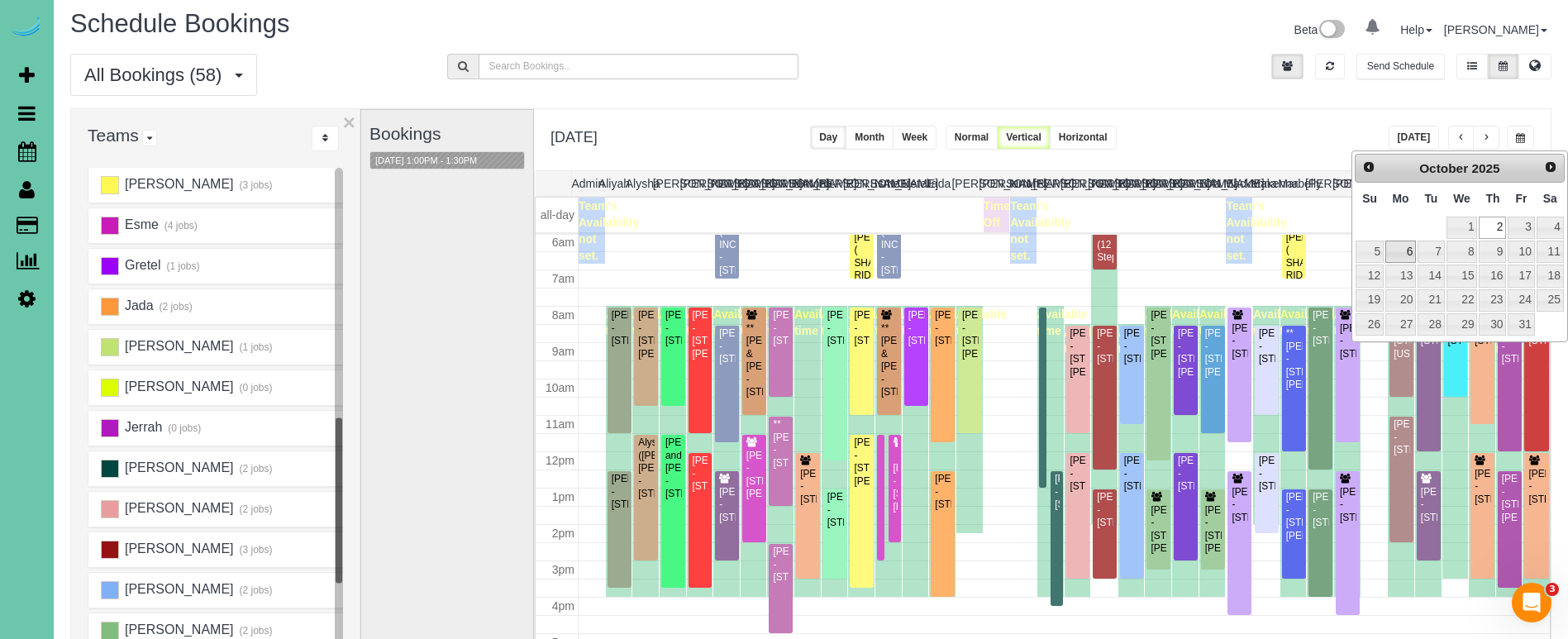
click at [1399, 252] on link "6" at bounding box center [1400, 252] width 30 height 22
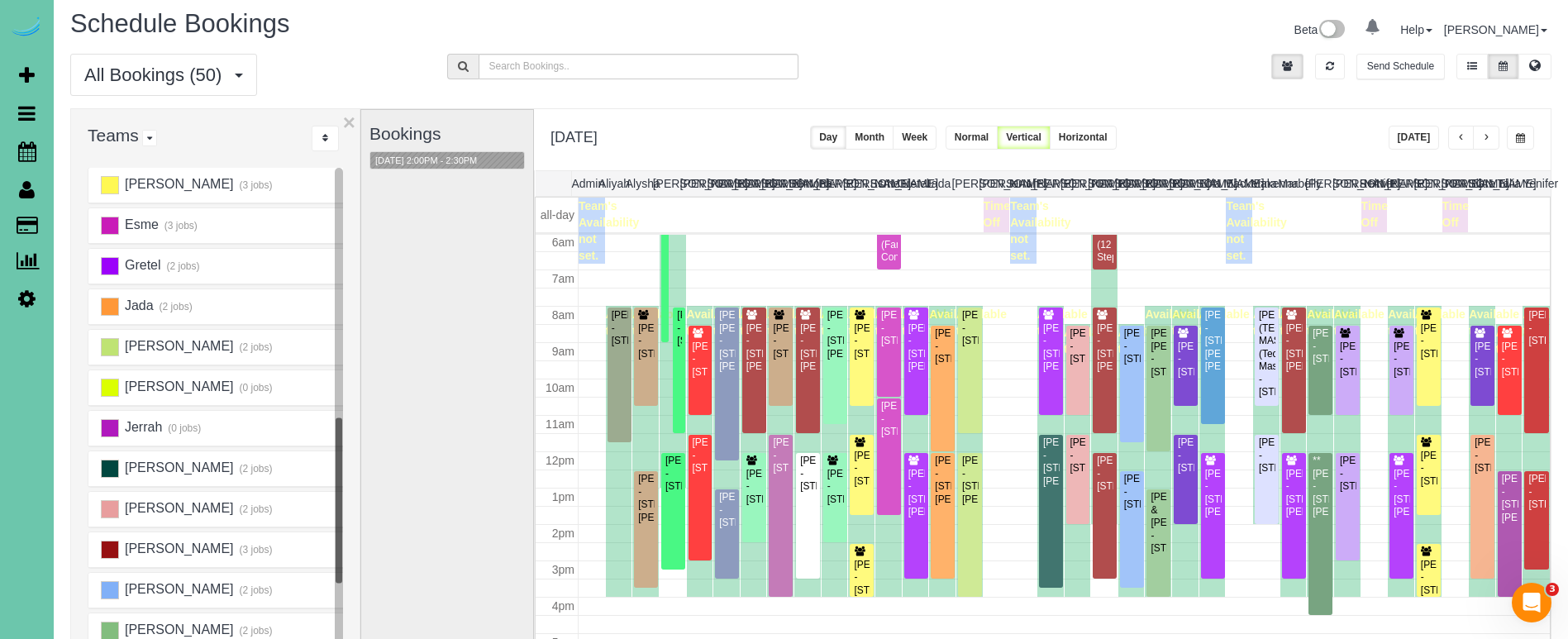
click at [1488, 140] on span "button" at bounding box center [1487, 137] width 9 height 10
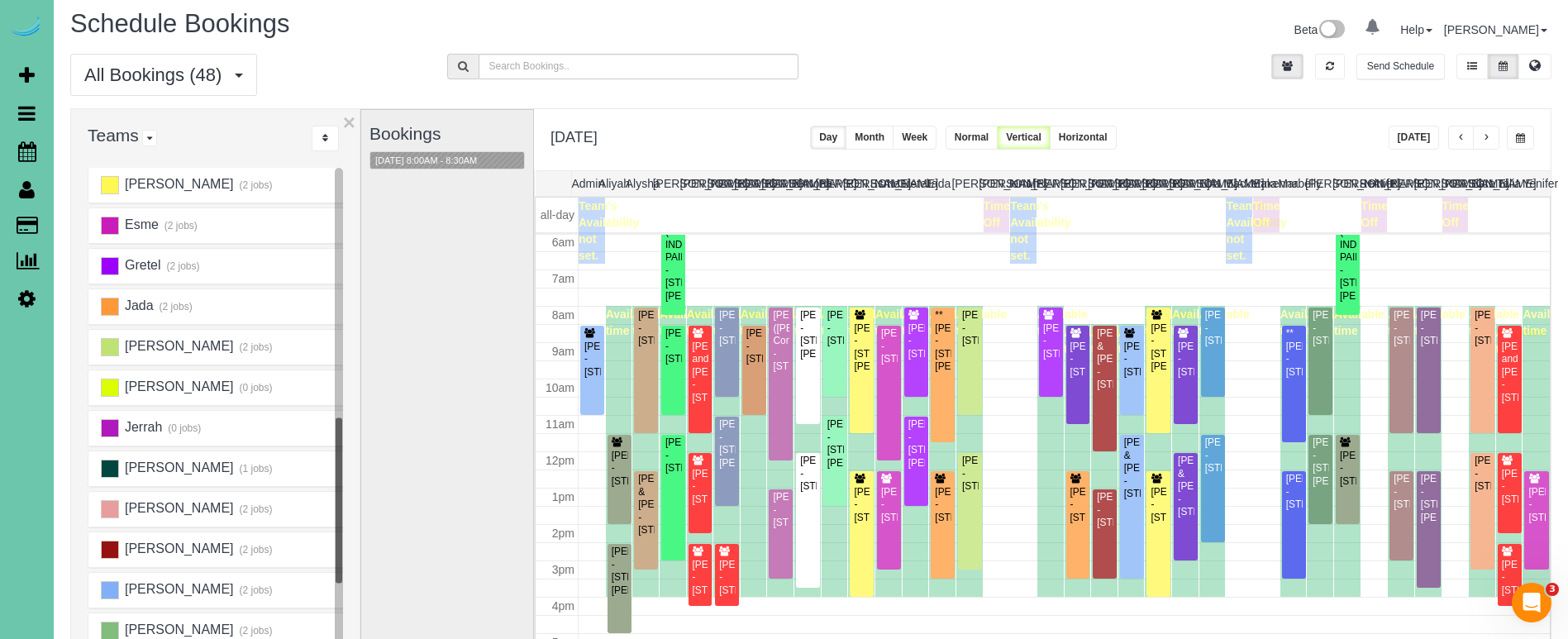
click at [1519, 140] on span "button" at bounding box center [1520, 137] width 10 height 10
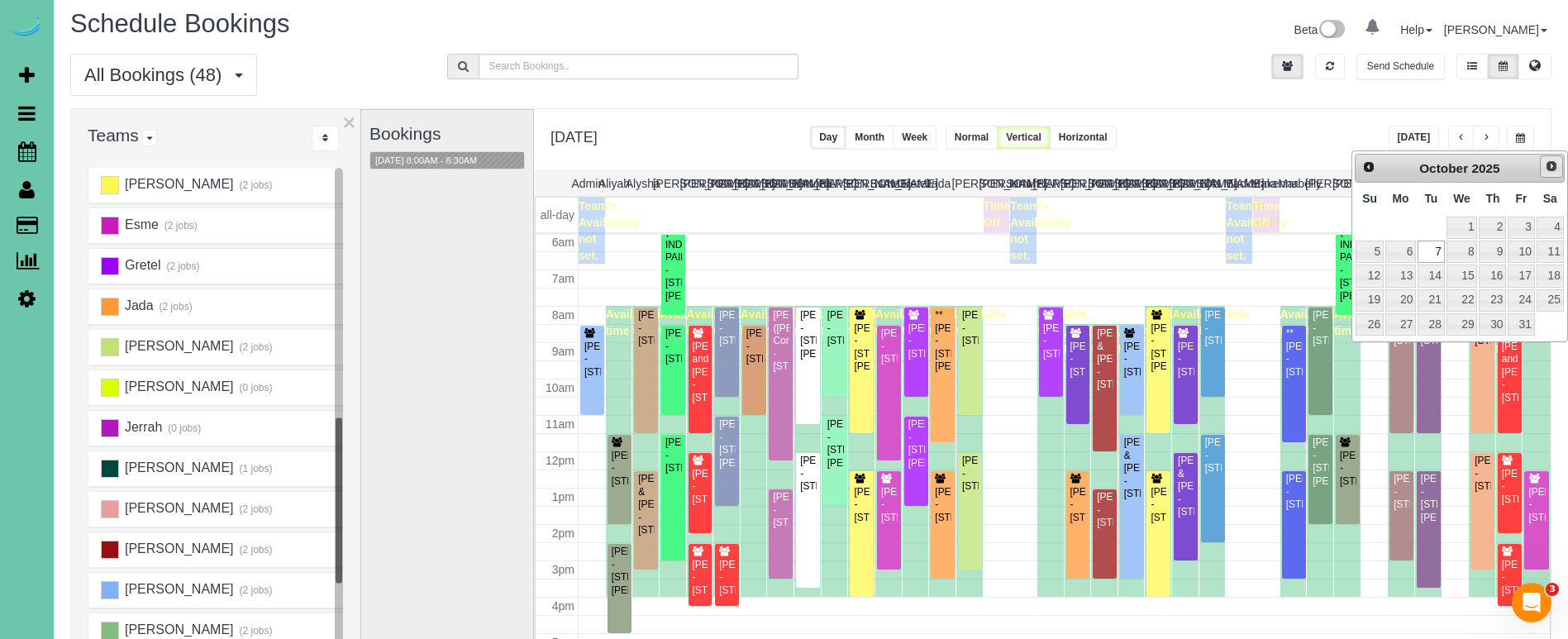
click at [1547, 163] on span "Next" at bounding box center [1551, 165] width 13 height 13
click at [1437, 251] on link "4" at bounding box center [1430, 252] width 27 height 22
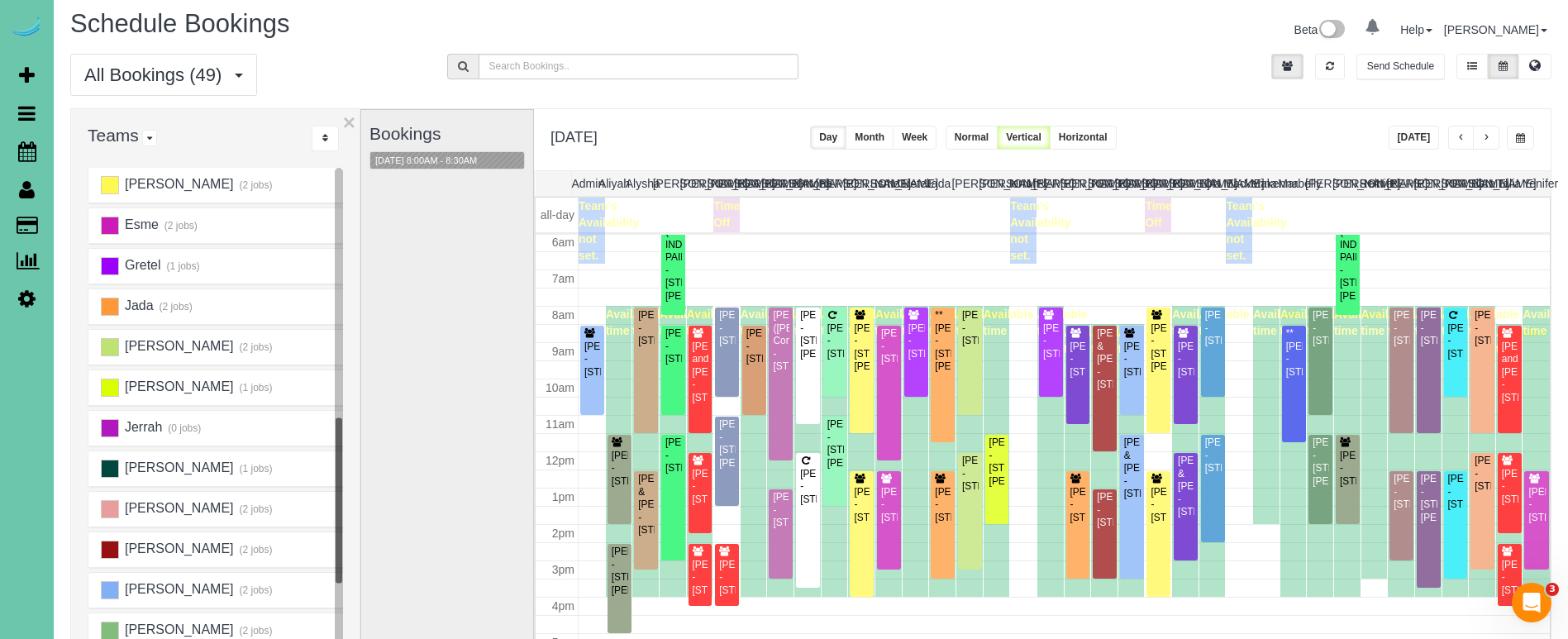
click at [1519, 136] on span "button" at bounding box center [1520, 137] width 10 height 10
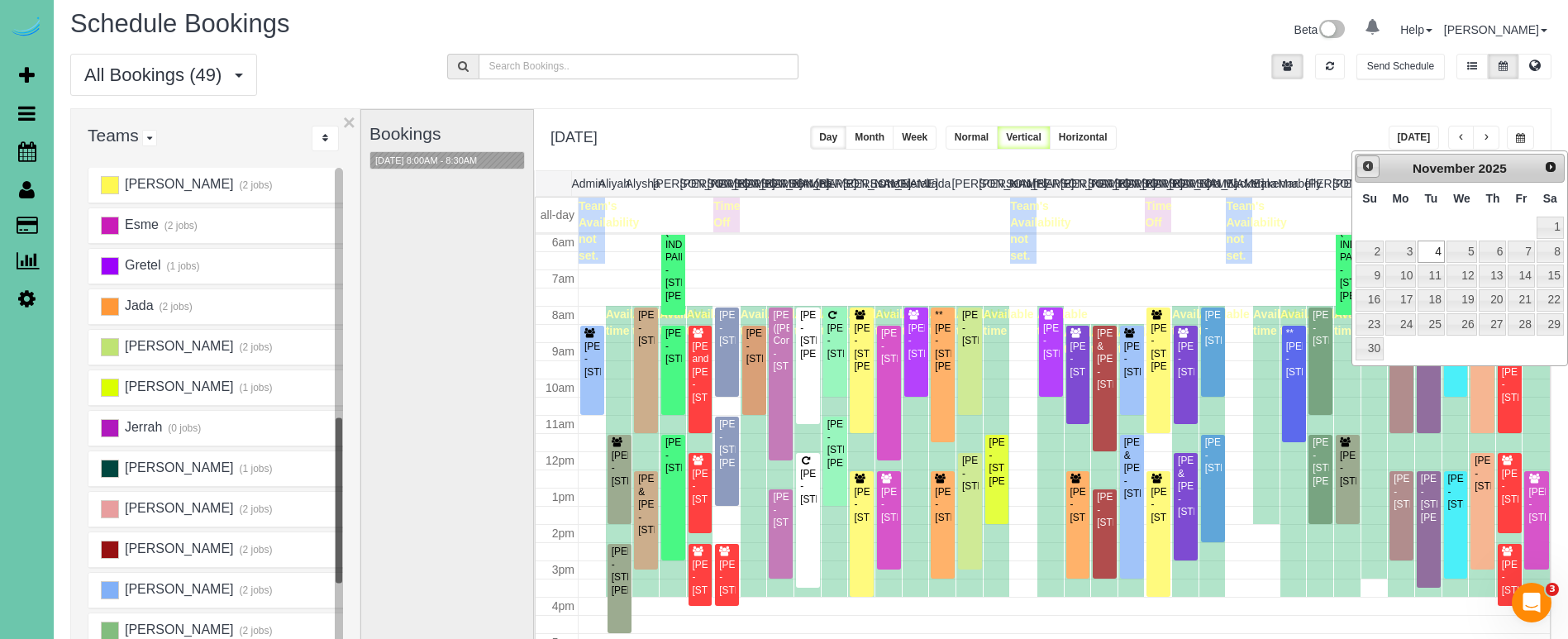
click at [1364, 170] on span "Prev" at bounding box center [1367, 165] width 13 height 13
click at [1494, 223] on link "2" at bounding box center [1493, 227] width 28 height 22
type input "**********"
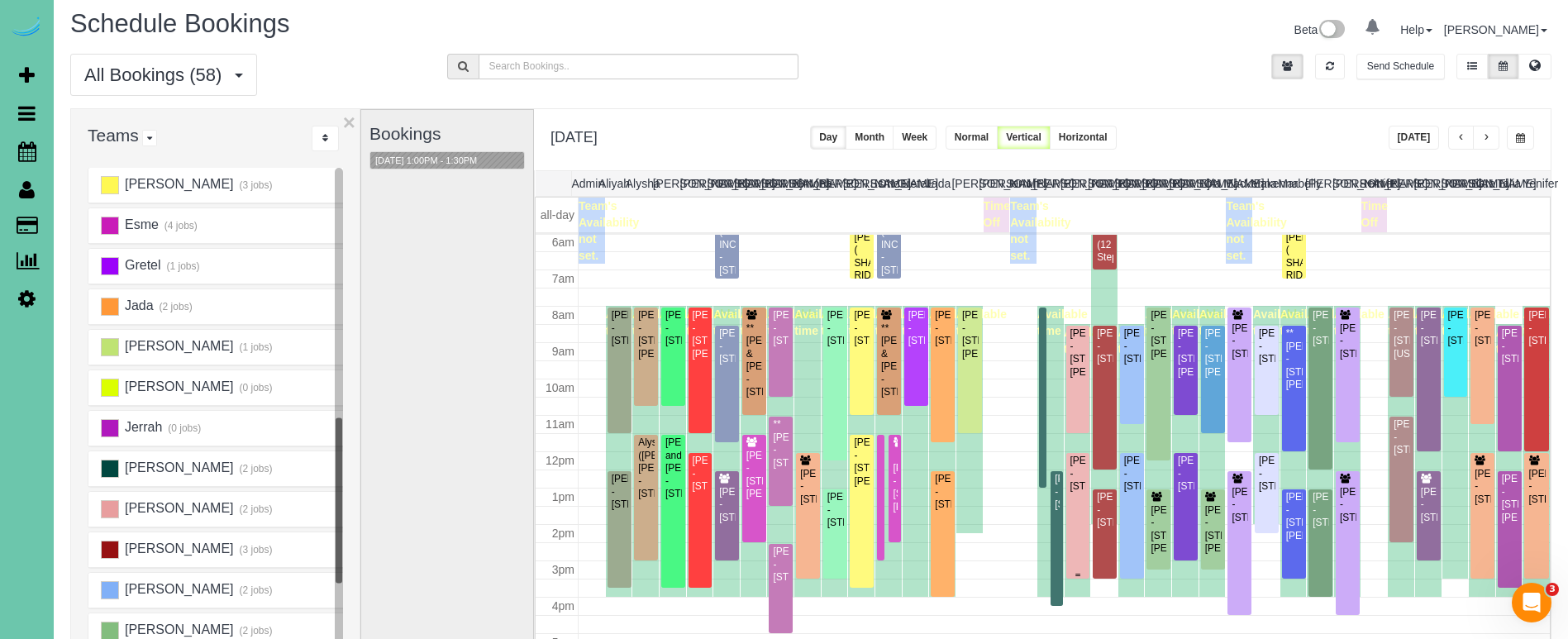
click at [1078, 476] on div "Chris Biermann - 625 S 68th Street, Omaha, NE 68106" at bounding box center [1078, 474] width 17 height 38
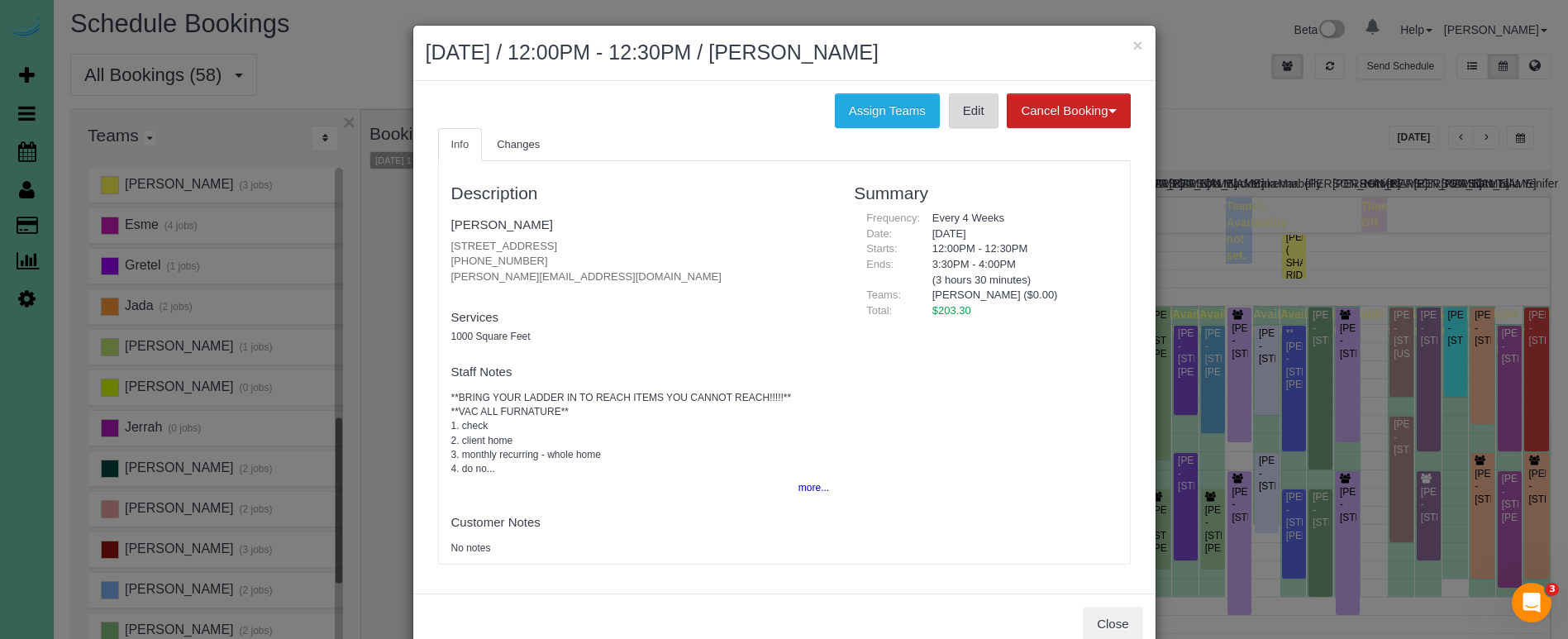
click at [977, 111] on link "Edit" at bounding box center [973, 111] width 49 height 35
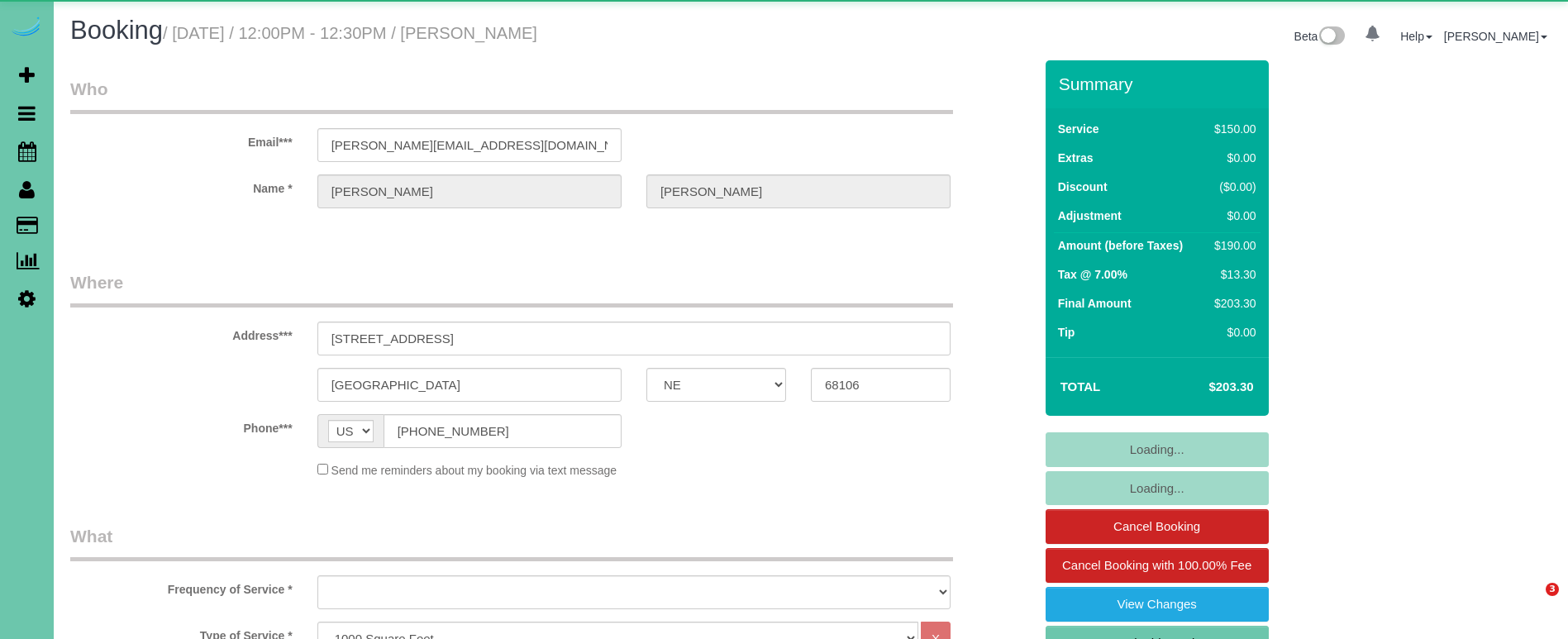
select select "NE"
select select "object:640"
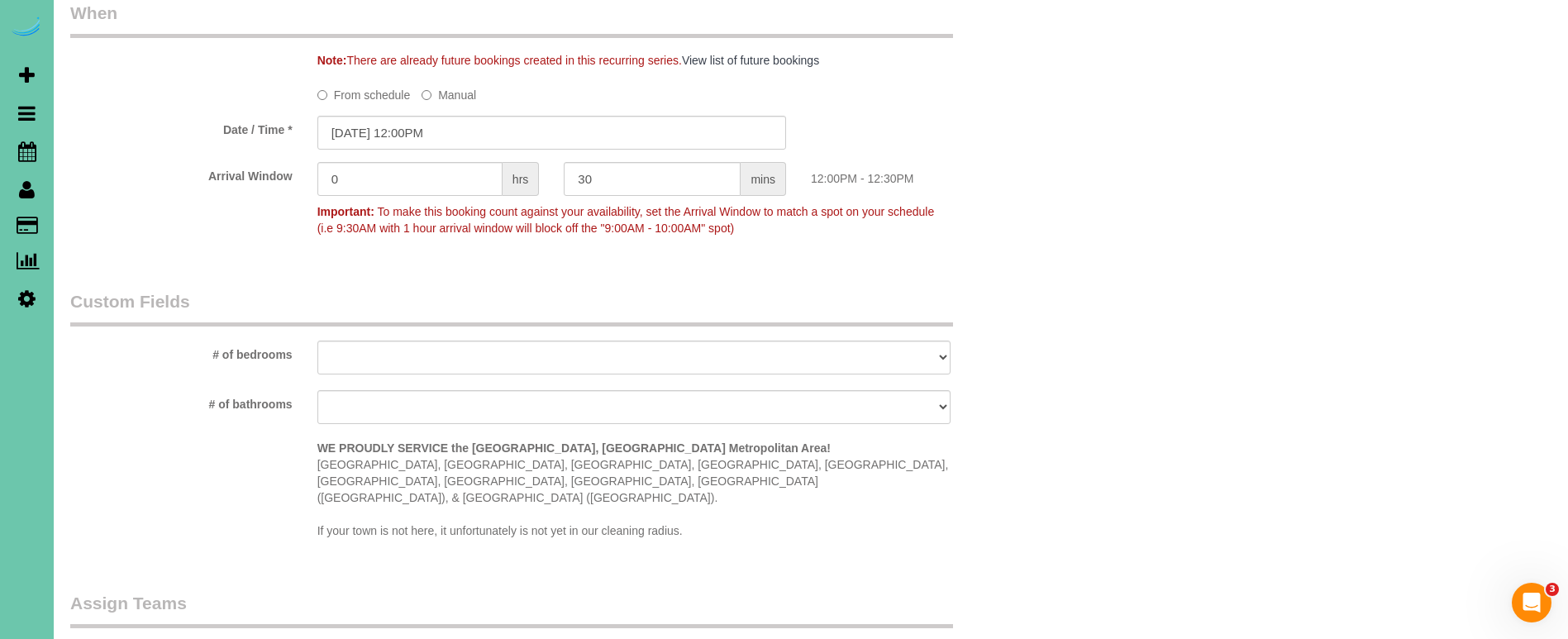
scroll to position [1257, 0]
click at [527, 114] on input "[DATE] 12:00PM" at bounding box center [552, 131] width 469 height 34
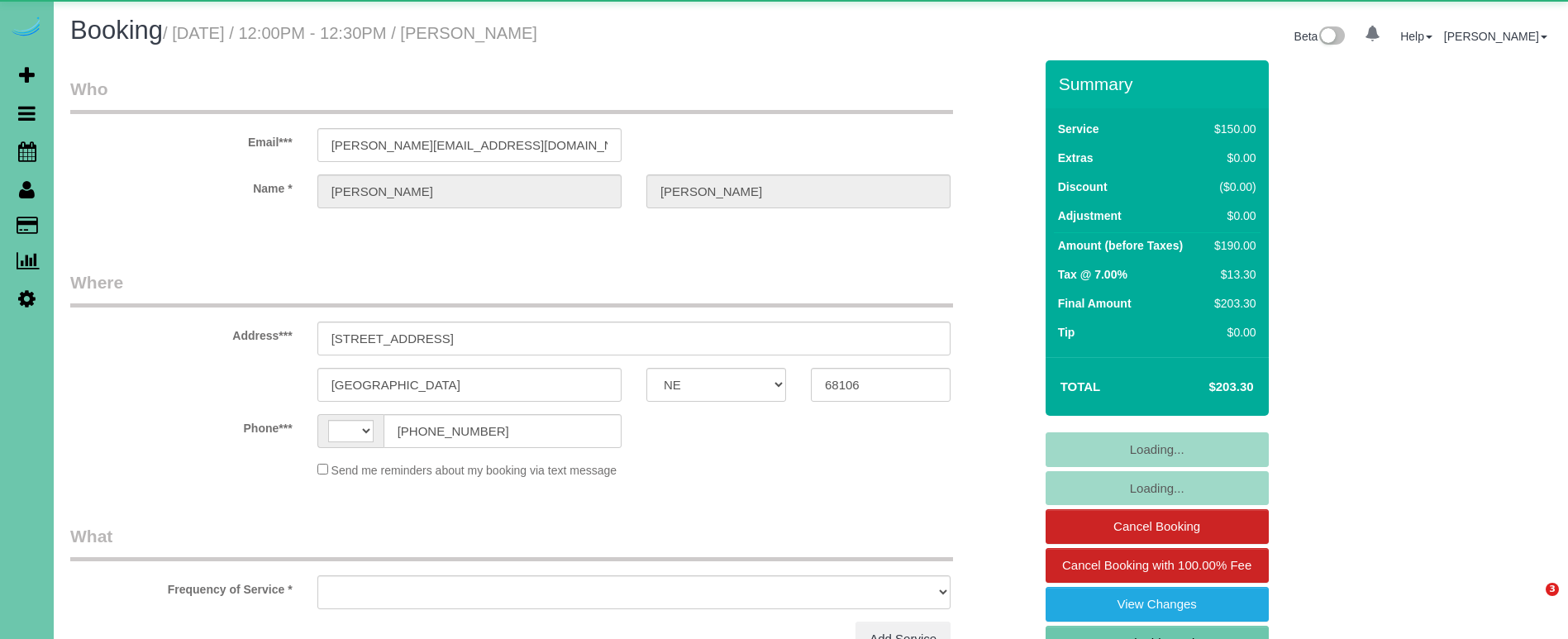
select select "NE"
select select "string:[GEOGRAPHIC_DATA]"
select select "object:393"
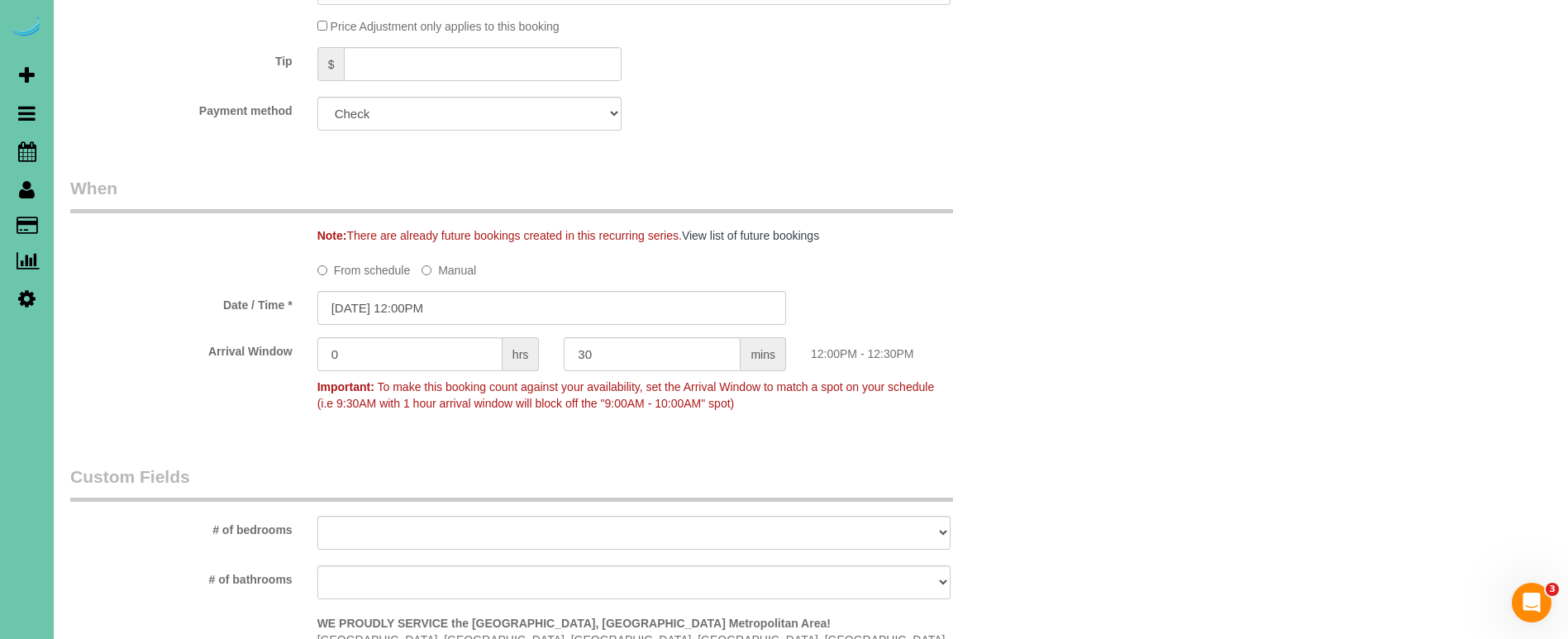
scroll to position [1087, 0]
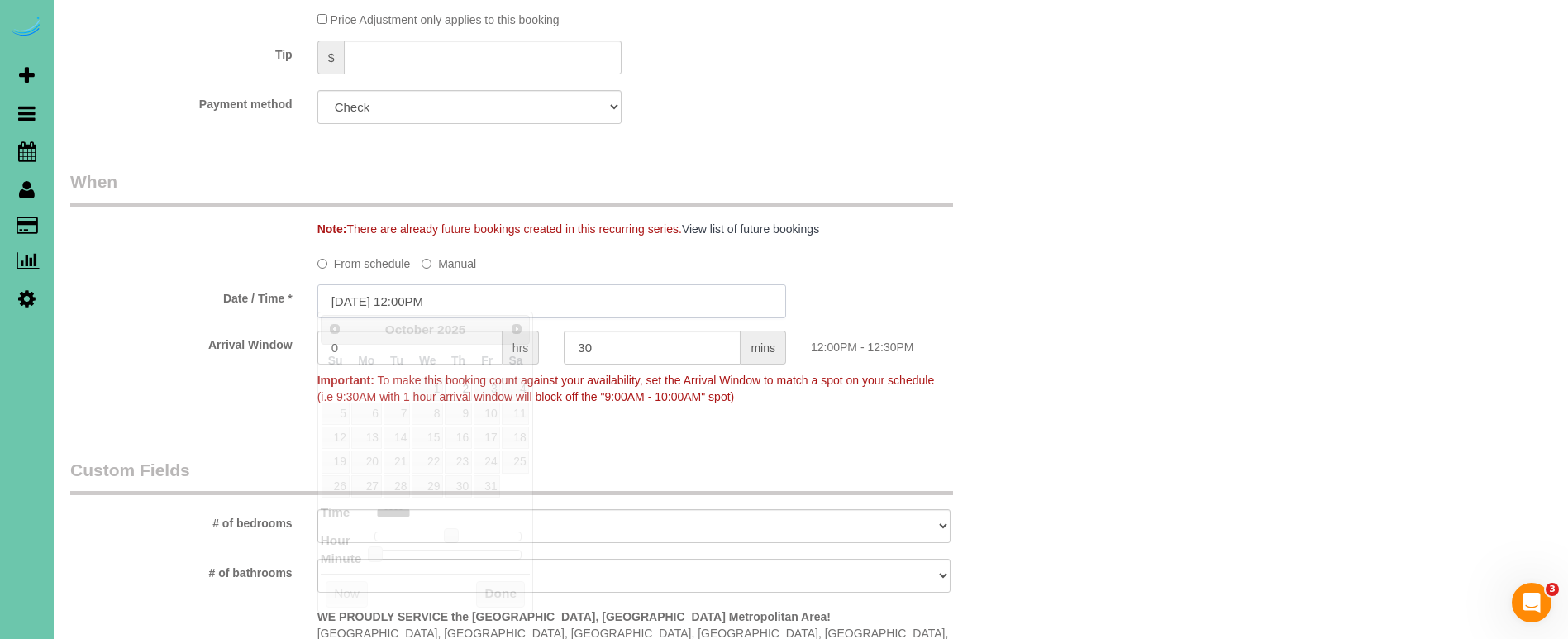
click at [407, 288] on input "[DATE] 12:00PM" at bounding box center [552, 301] width 469 height 34
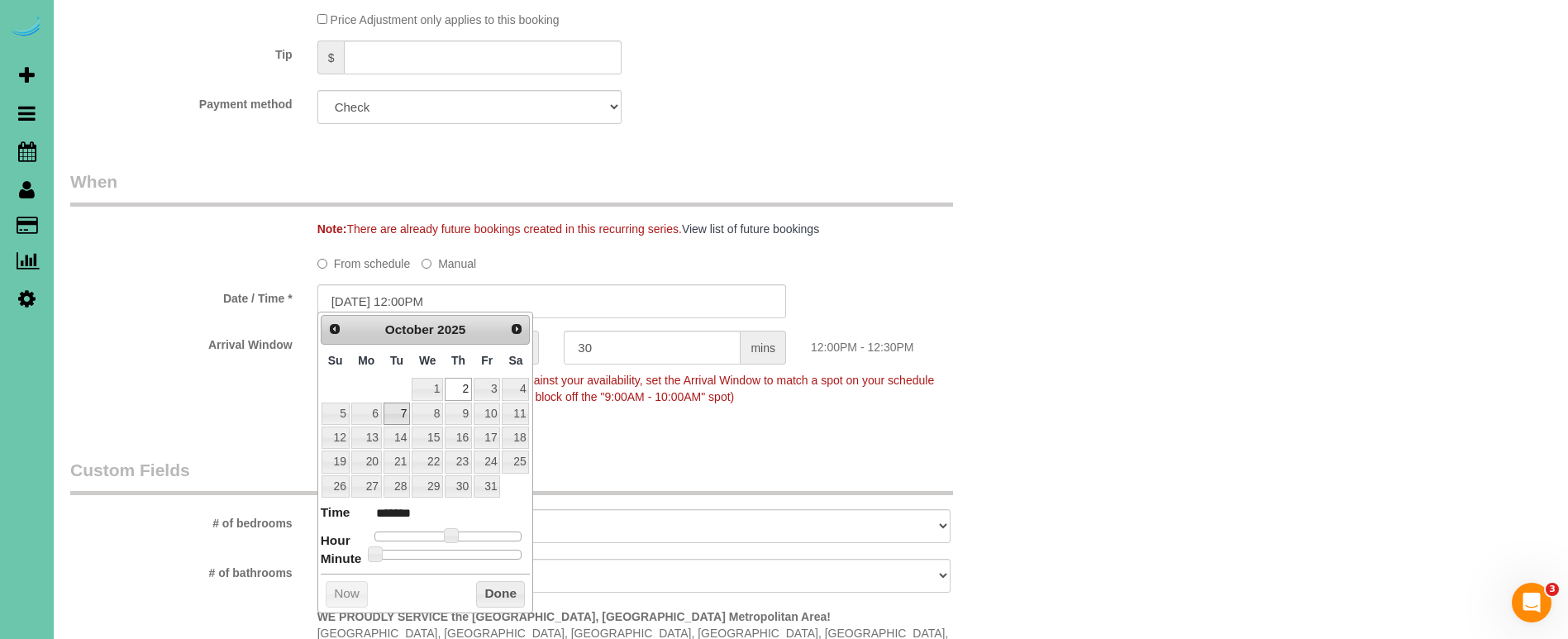
click at [398, 412] on link "7" at bounding box center [396, 413] width 27 height 22
type input "[DATE] 11:00AM"
type input "*******"
click at [445, 529] on span at bounding box center [445, 535] width 15 height 15
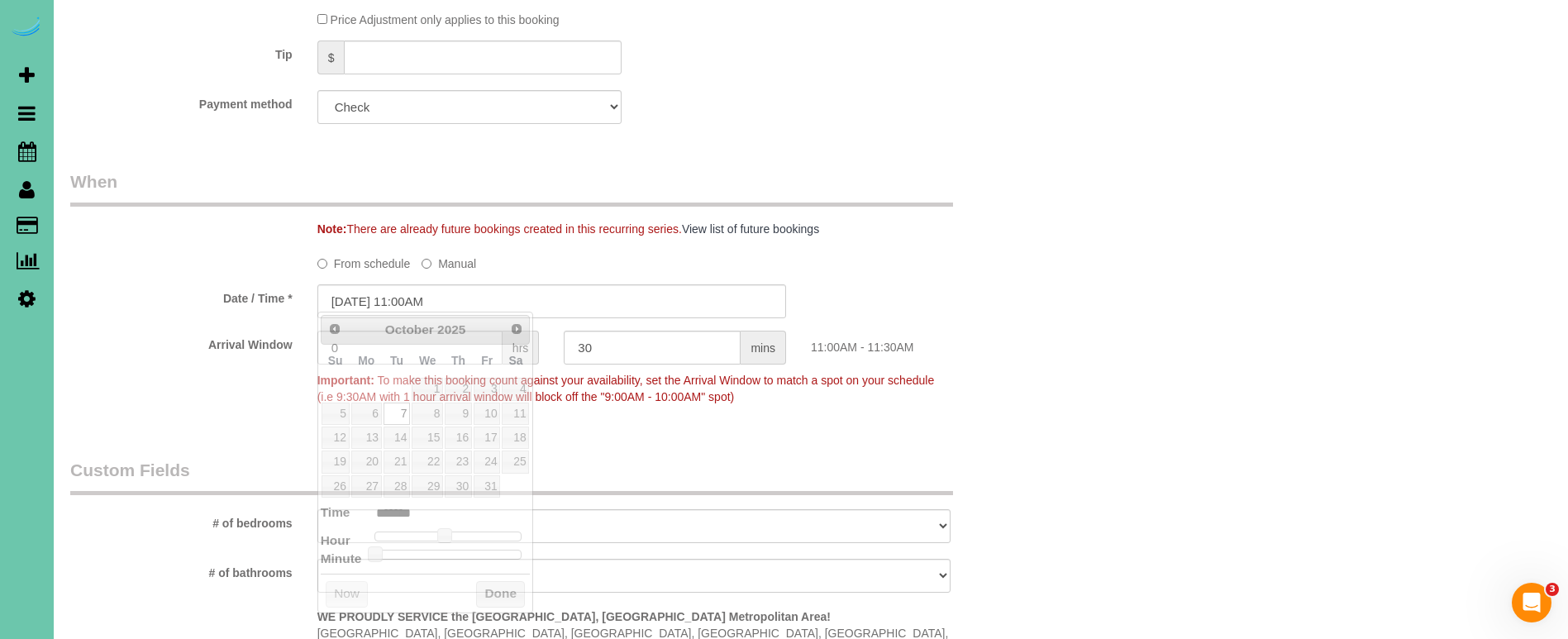
click at [690, 438] on div "Who Email*** [PERSON_NAME][EMAIL_ADDRESS][DOMAIN_NAME] Name * [PERSON_NAME] Whe…" at bounding box center [552, 171] width 988 height 2396
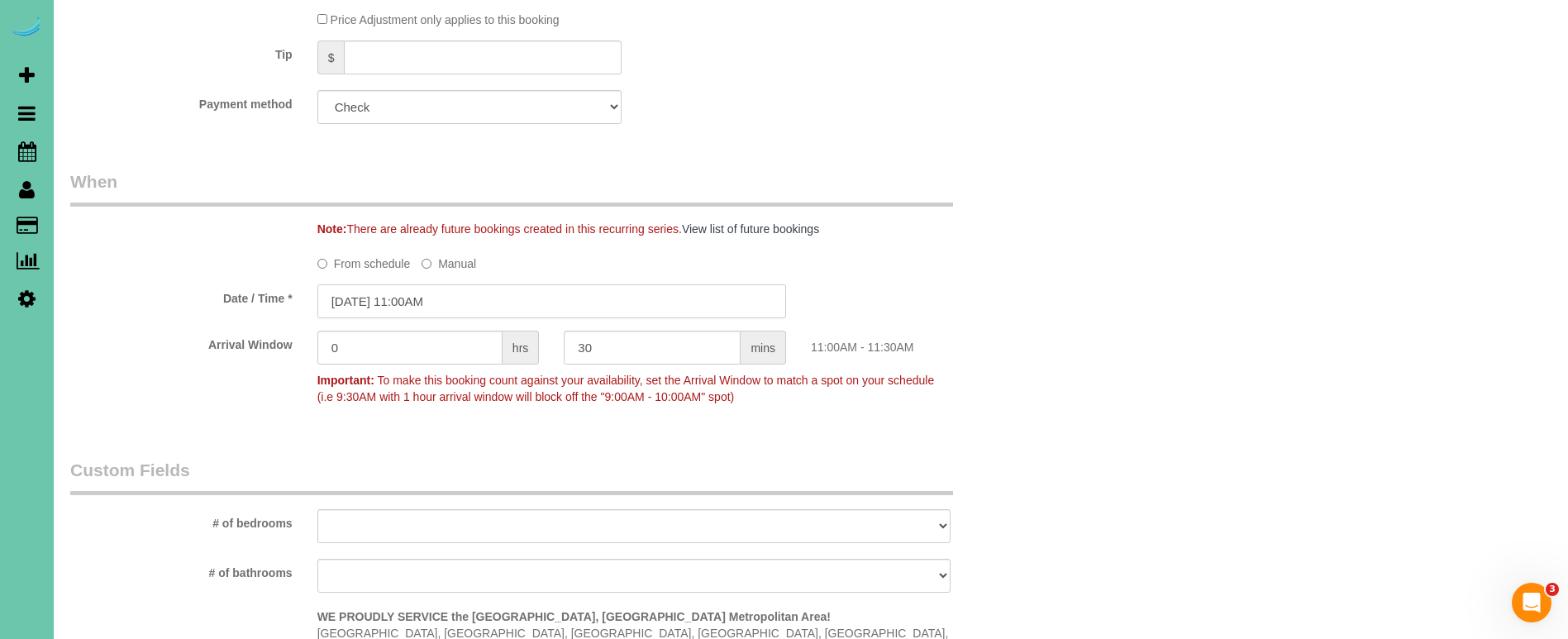
click at [421, 295] on input "[DATE] 11:00AM" at bounding box center [552, 301] width 469 height 34
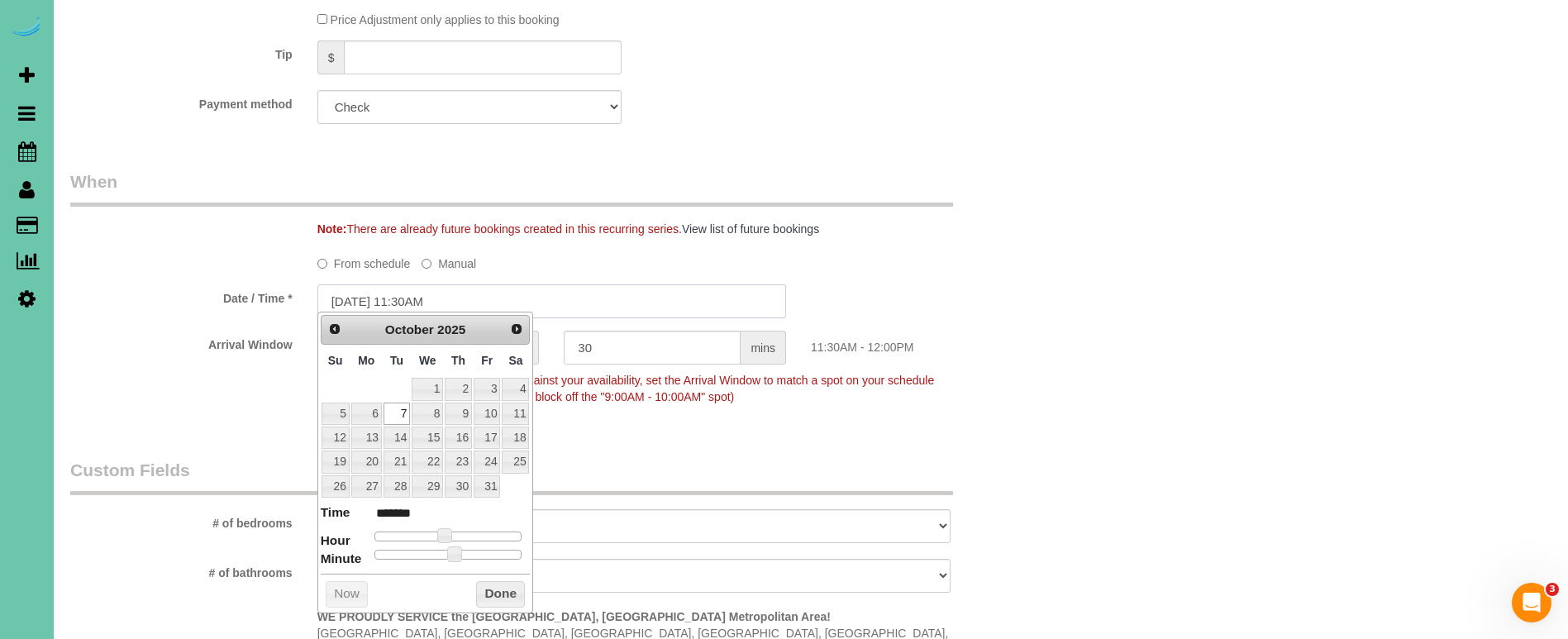
type input "[DATE] 11:30AM"
click at [550, 194] on legend "When" at bounding box center [511, 188] width 883 height 37
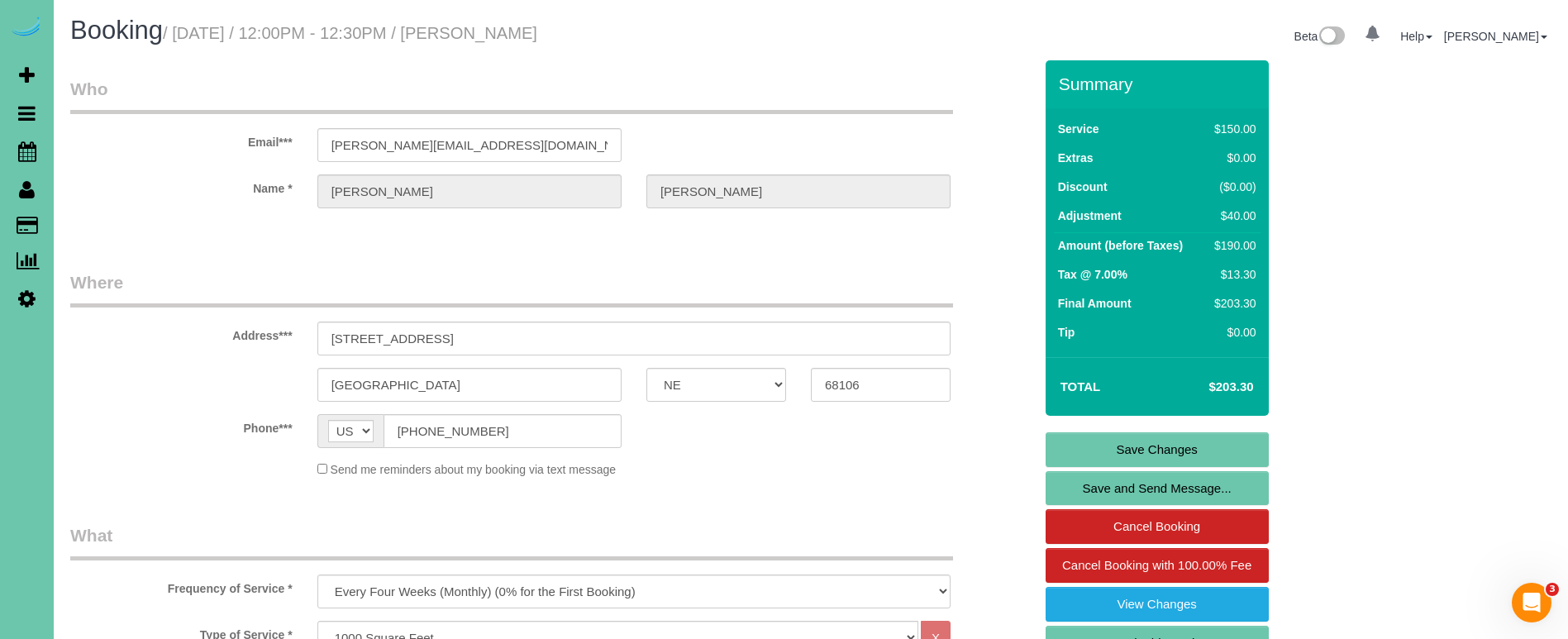
scroll to position [0, 0]
click at [1161, 444] on link "Save Changes" at bounding box center [1157, 450] width 223 height 35
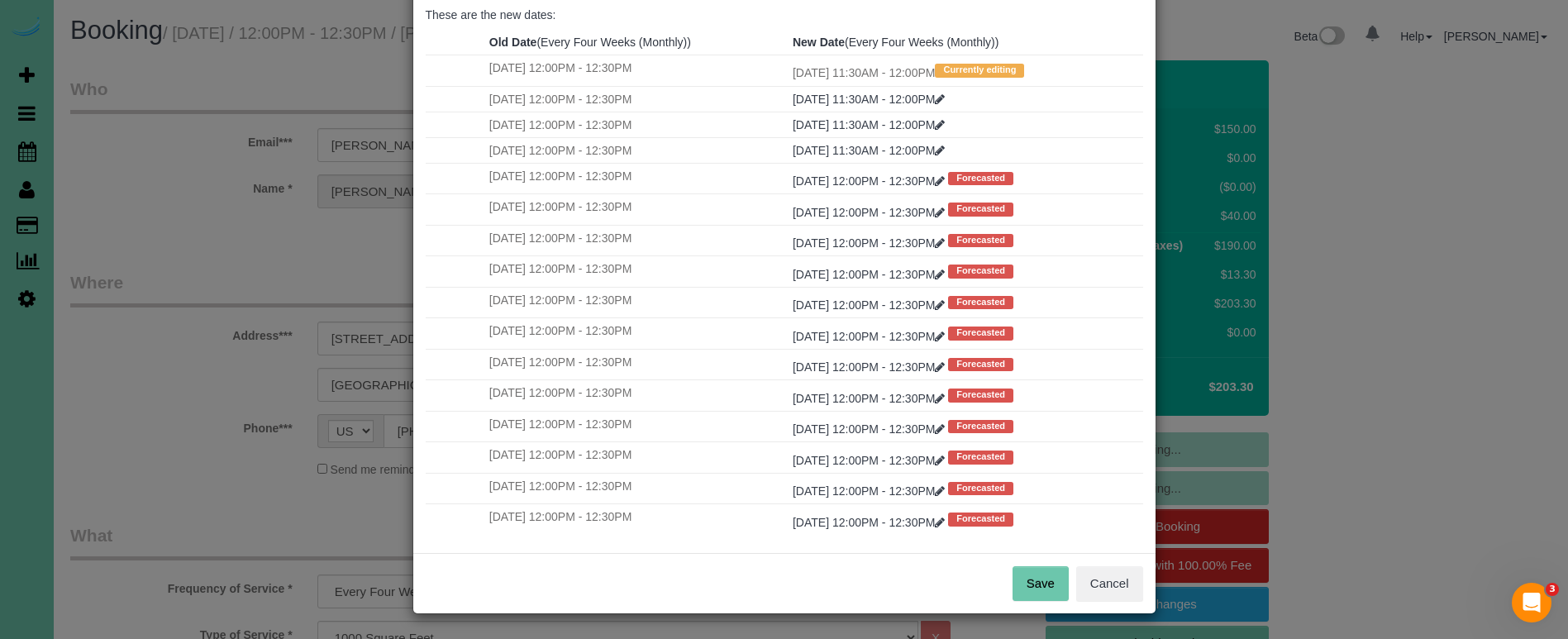
scroll to position [101, 0]
click at [1032, 587] on button "Save" at bounding box center [1040, 585] width 56 height 35
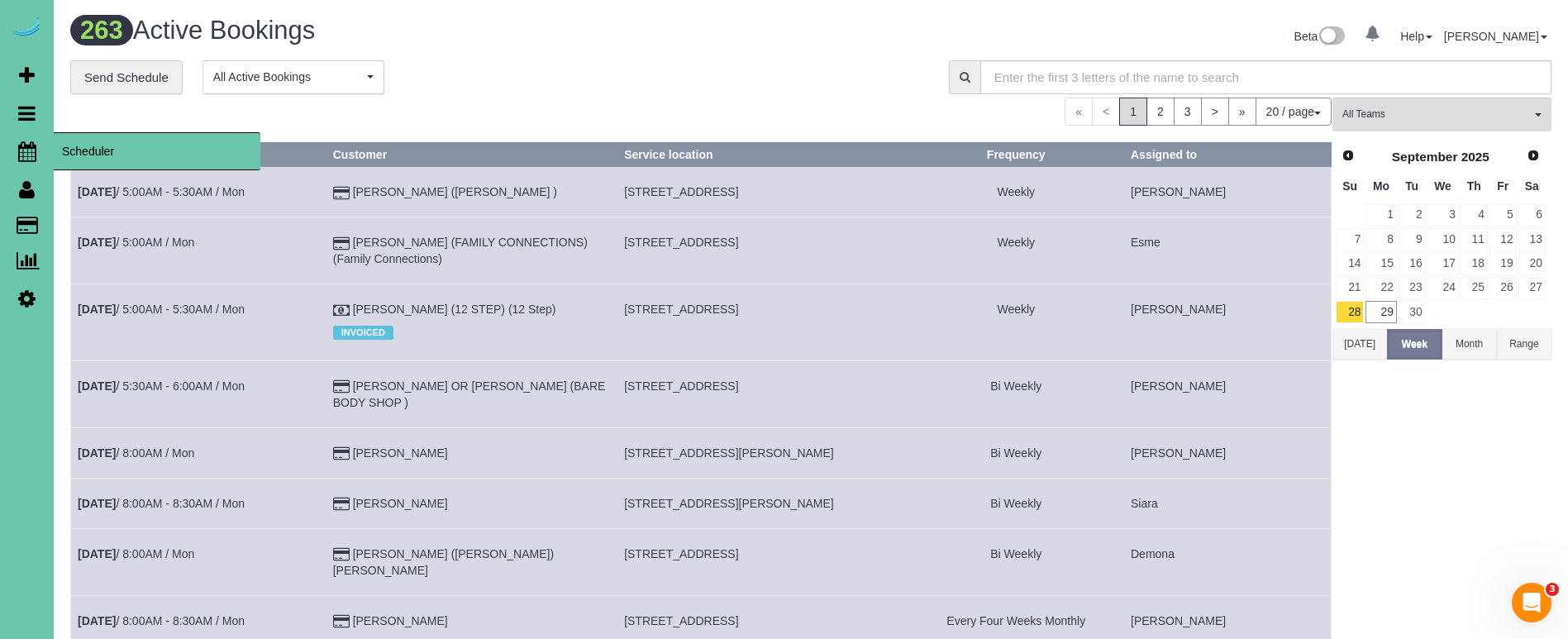
click at [27, 146] on icon at bounding box center [27, 150] width 18 height 20
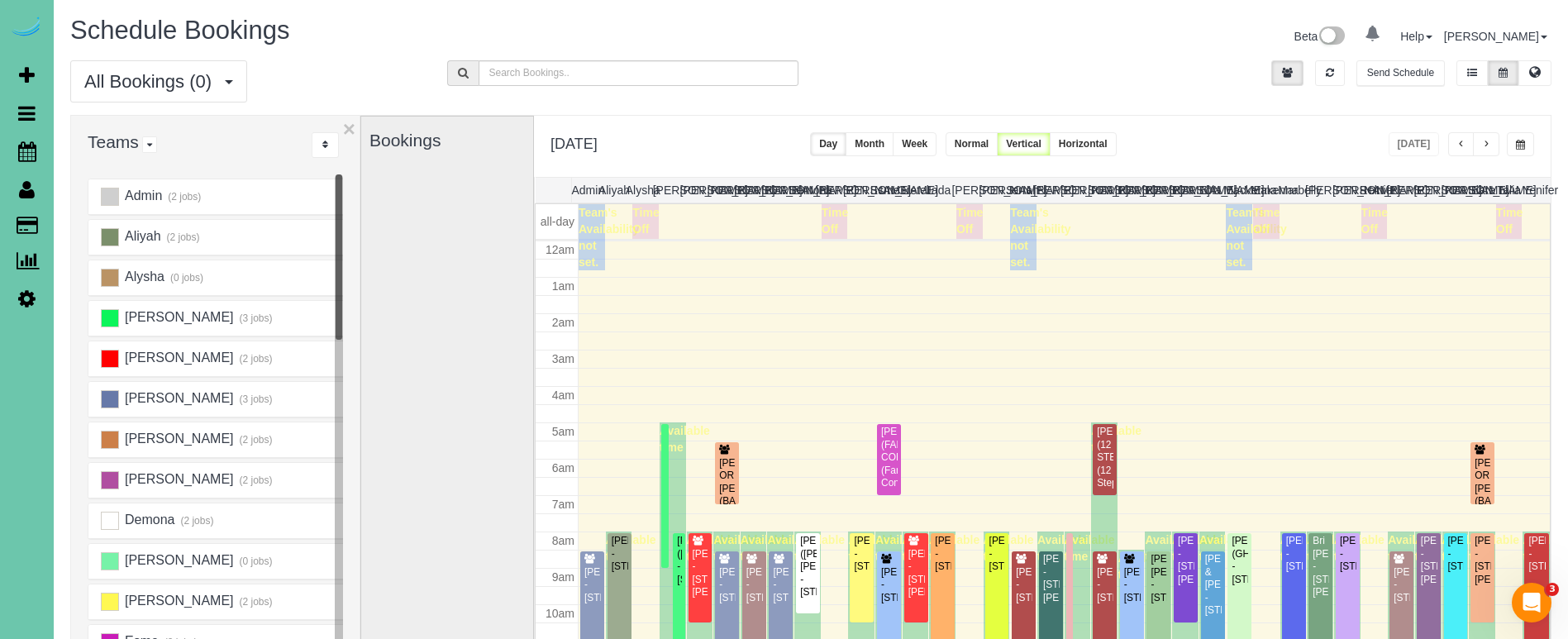
scroll to position [219, 0]
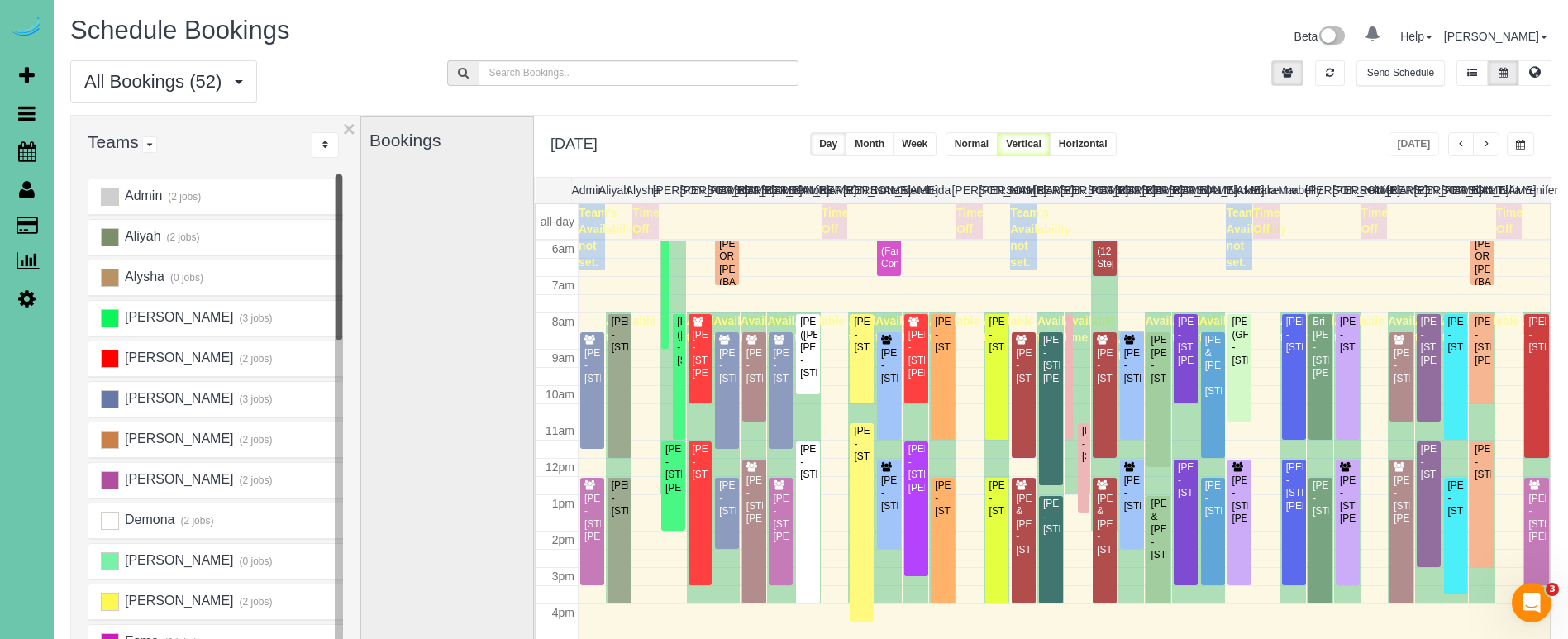
click at [1511, 145] on button "button" at bounding box center [1520, 144] width 28 height 24
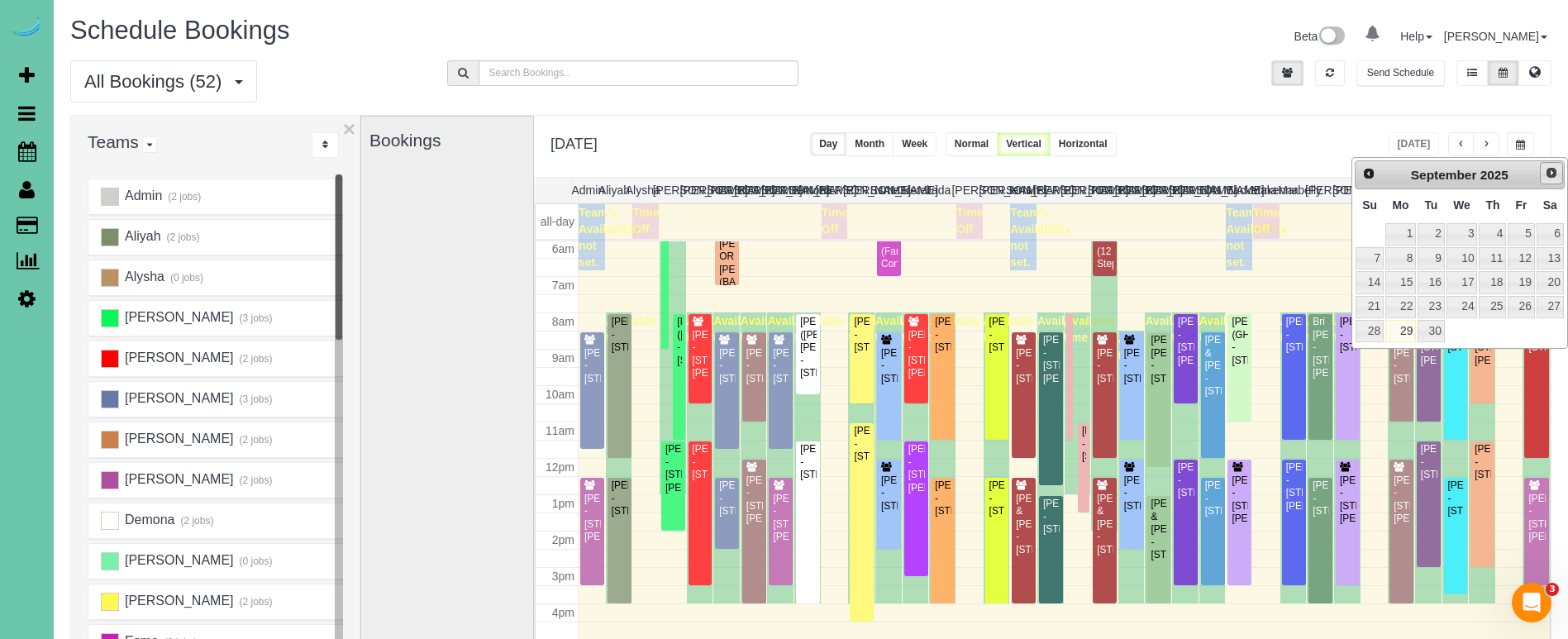
click at [1546, 175] on span "Next" at bounding box center [1551, 172] width 13 height 13
click at [1501, 233] on link "2" at bounding box center [1493, 234] width 28 height 22
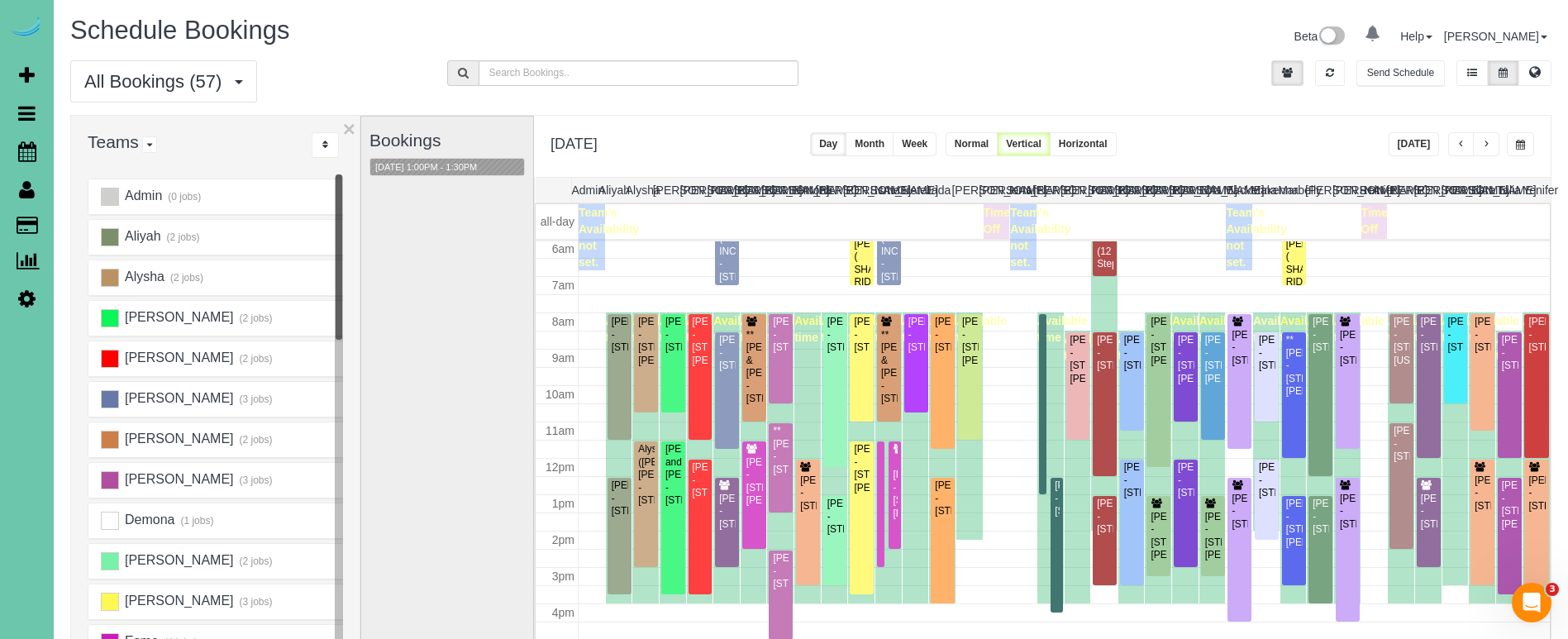
click at [1520, 141] on span "button" at bounding box center [1520, 144] width 10 height 10
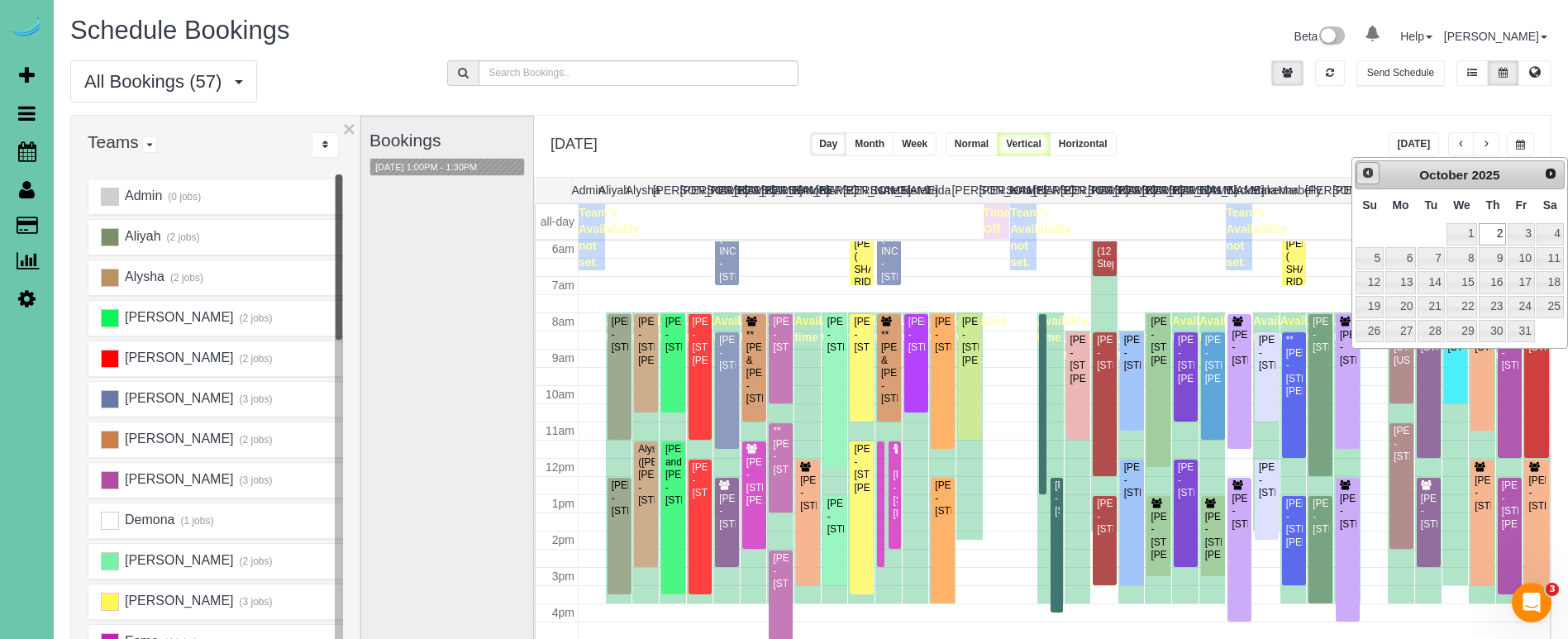
click at [1364, 177] on span "Prev" at bounding box center [1367, 172] width 13 height 13
click at [1488, 302] on link "25" at bounding box center [1493, 307] width 28 height 22
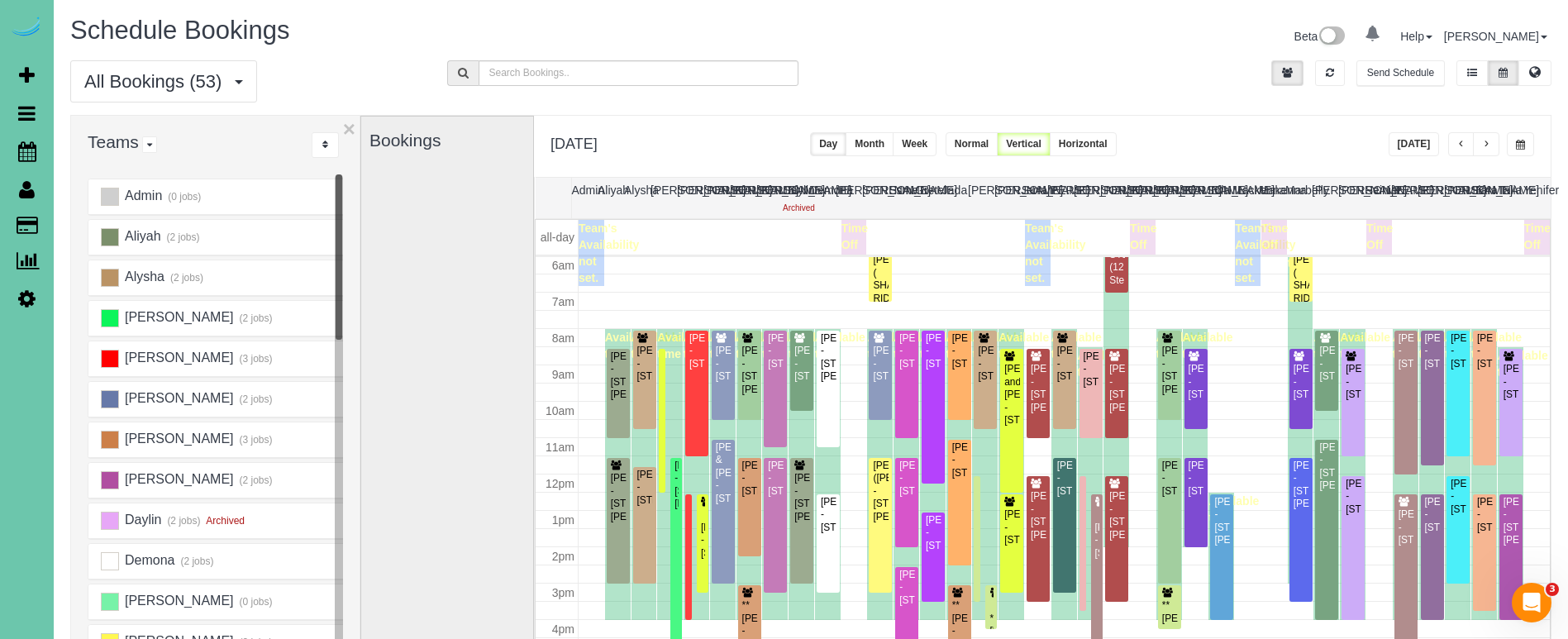
click at [1511, 141] on button "button" at bounding box center [1520, 144] width 28 height 24
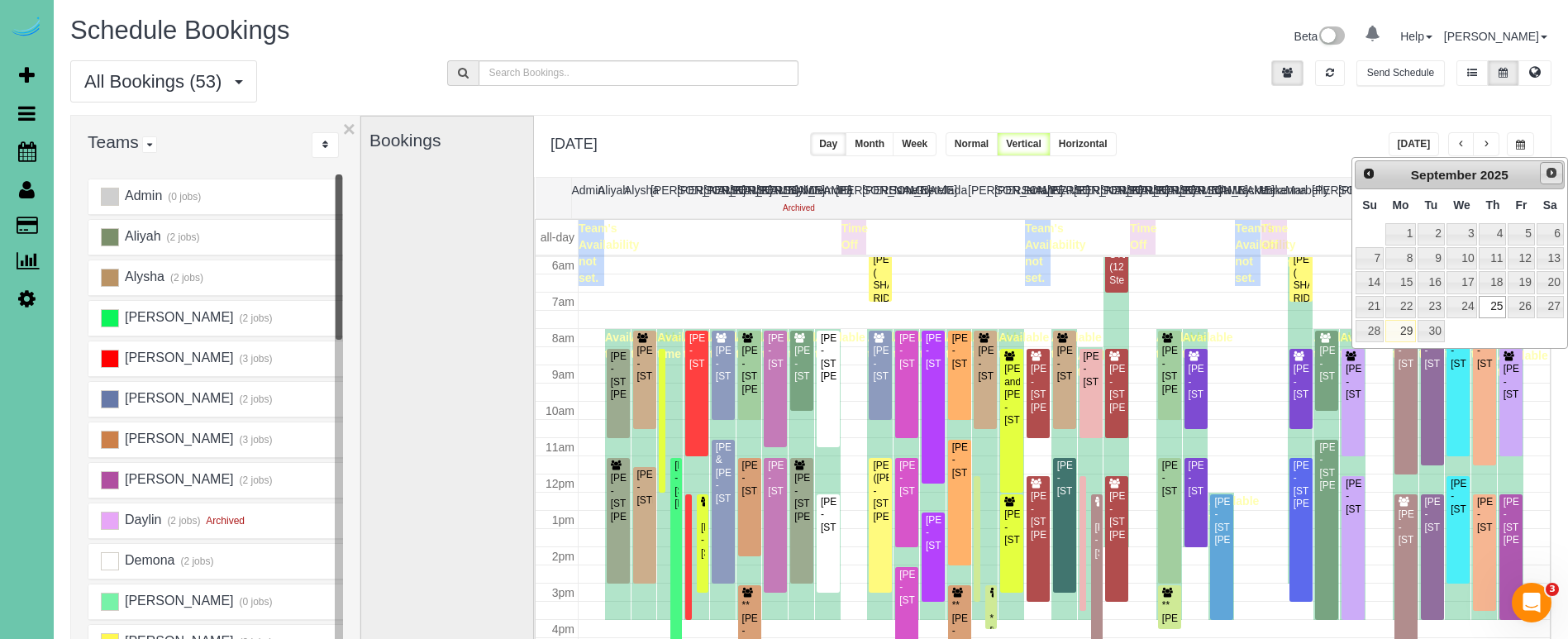
click at [1554, 175] on span "Next" at bounding box center [1551, 172] width 13 height 13
click at [1474, 236] on link "1" at bounding box center [1462, 234] width 31 height 22
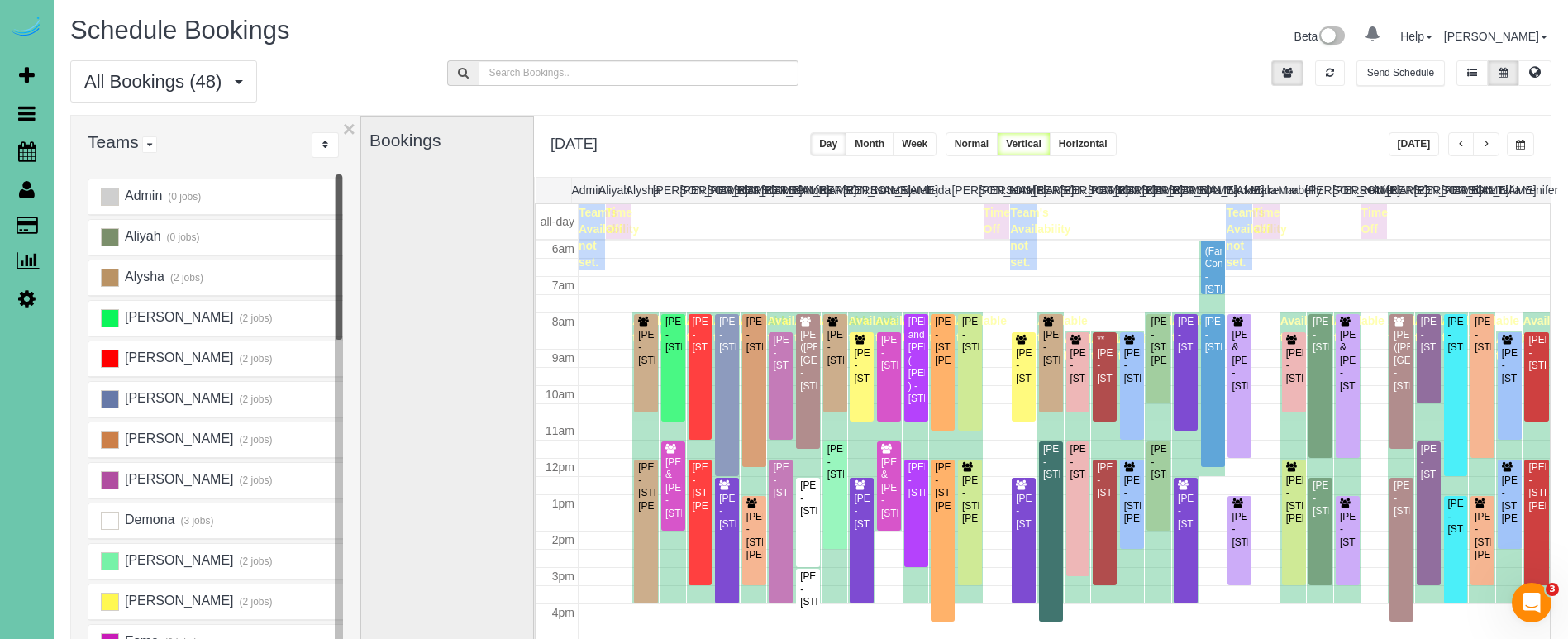
click at [1518, 139] on button "button" at bounding box center [1520, 144] width 28 height 24
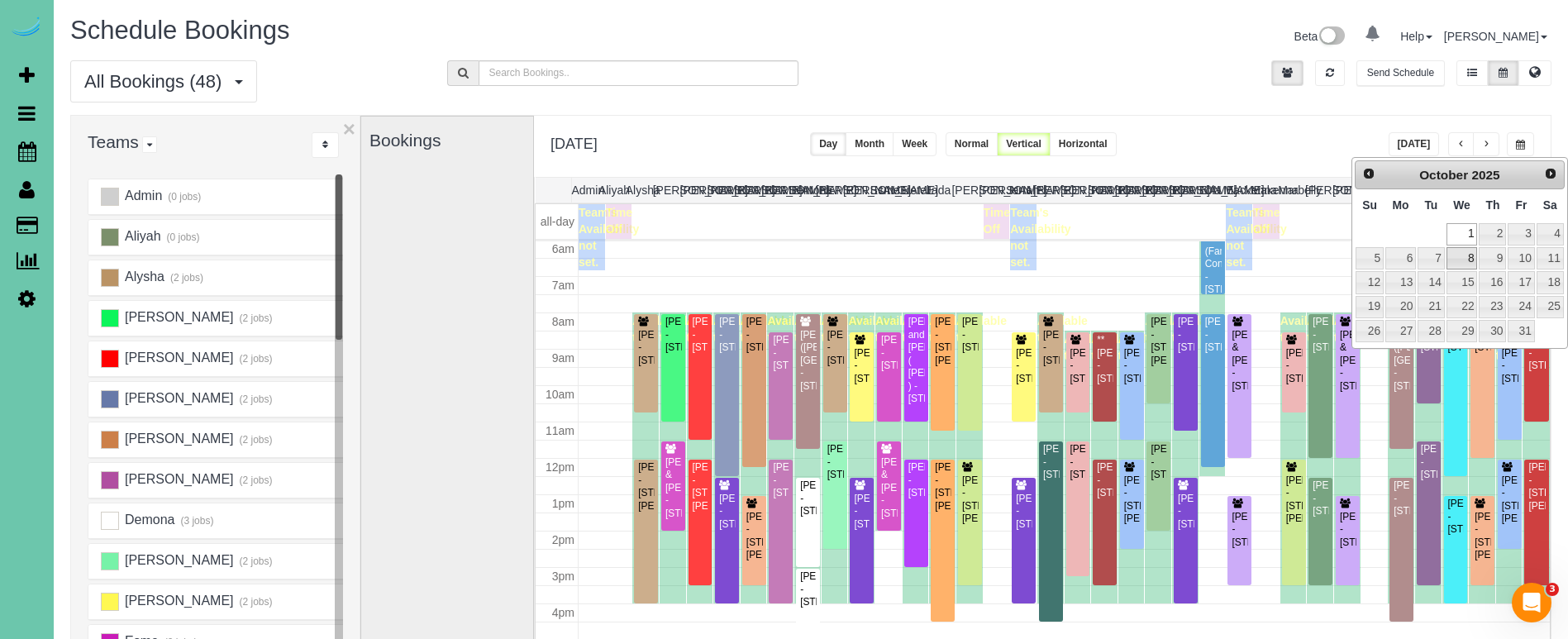
click at [1466, 255] on link "8" at bounding box center [1462, 259] width 31 height 22
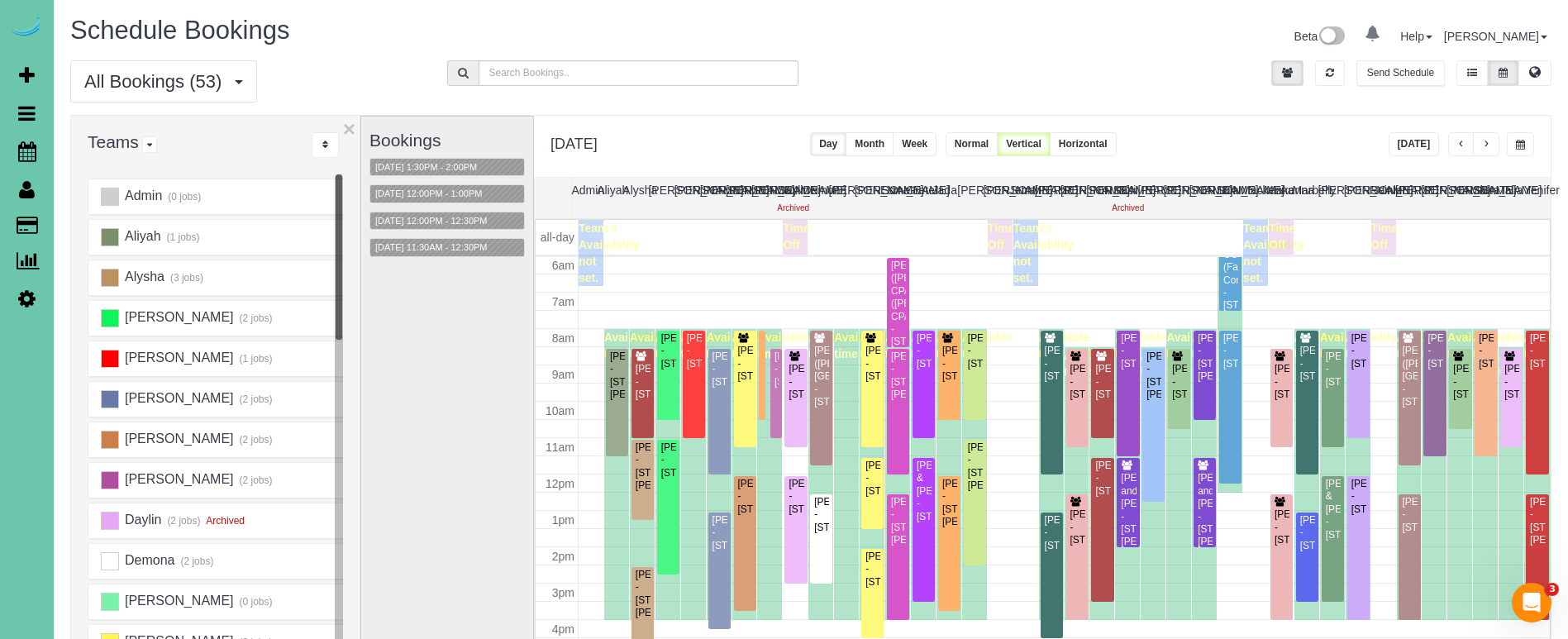
click at [1523, 139] on button "button" at bounding box center [1520, 144] width 28 height 24
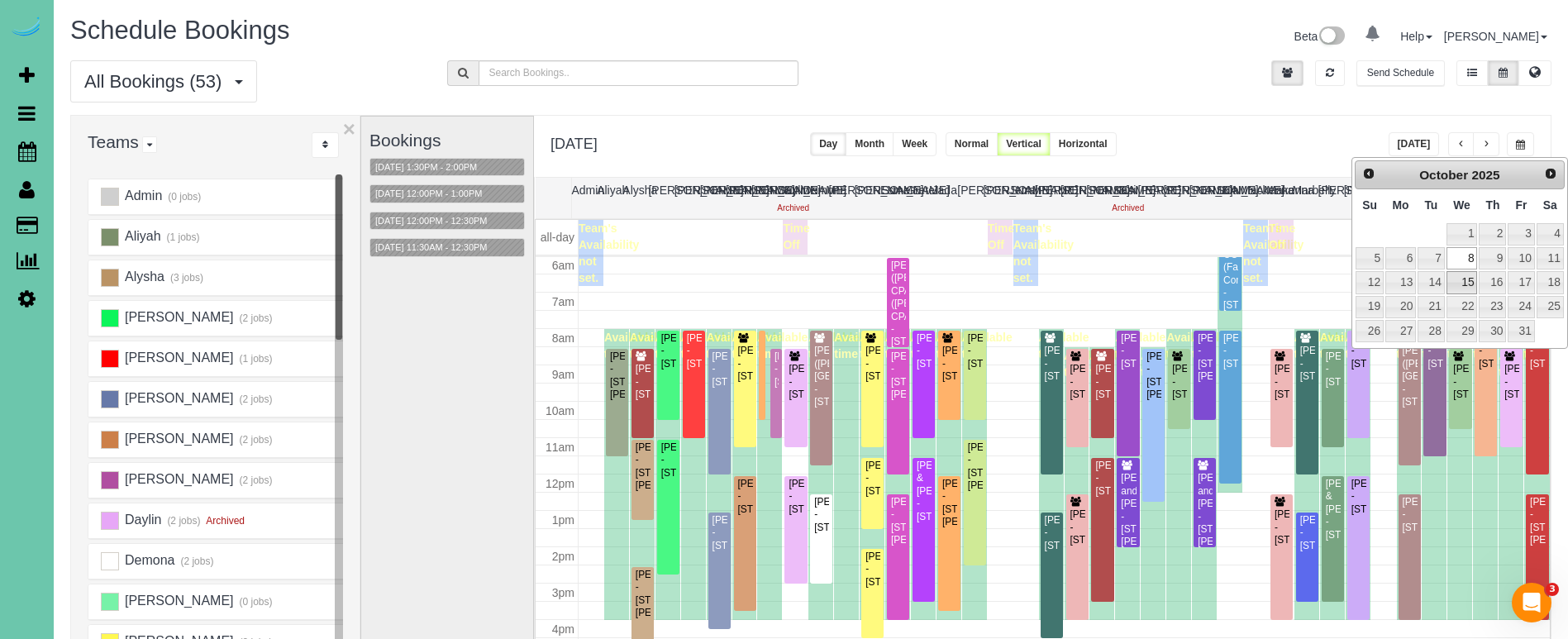
click at [1462, 282] on link "15" at bounding box center [1462, 282] width 31 height 22
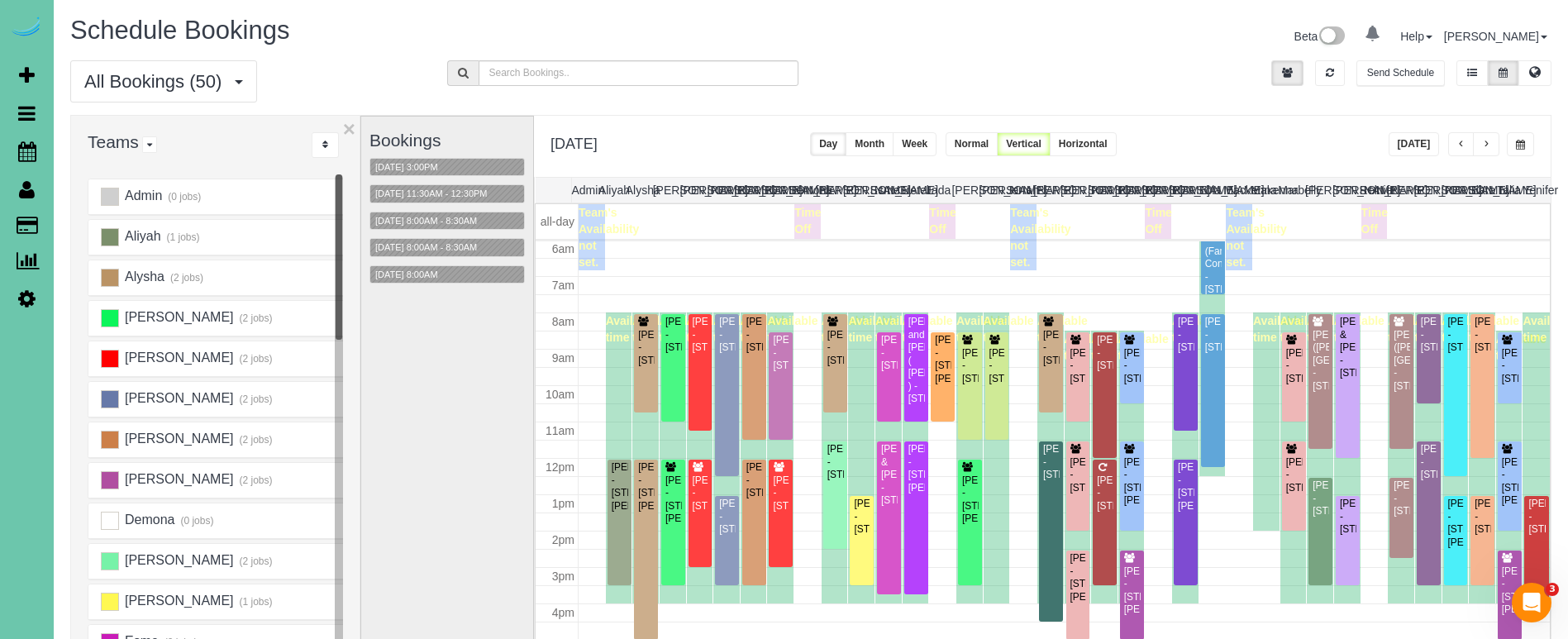
click at [1459, 142] on span "button" at bounding box center [1462, 144] width 9 height 10
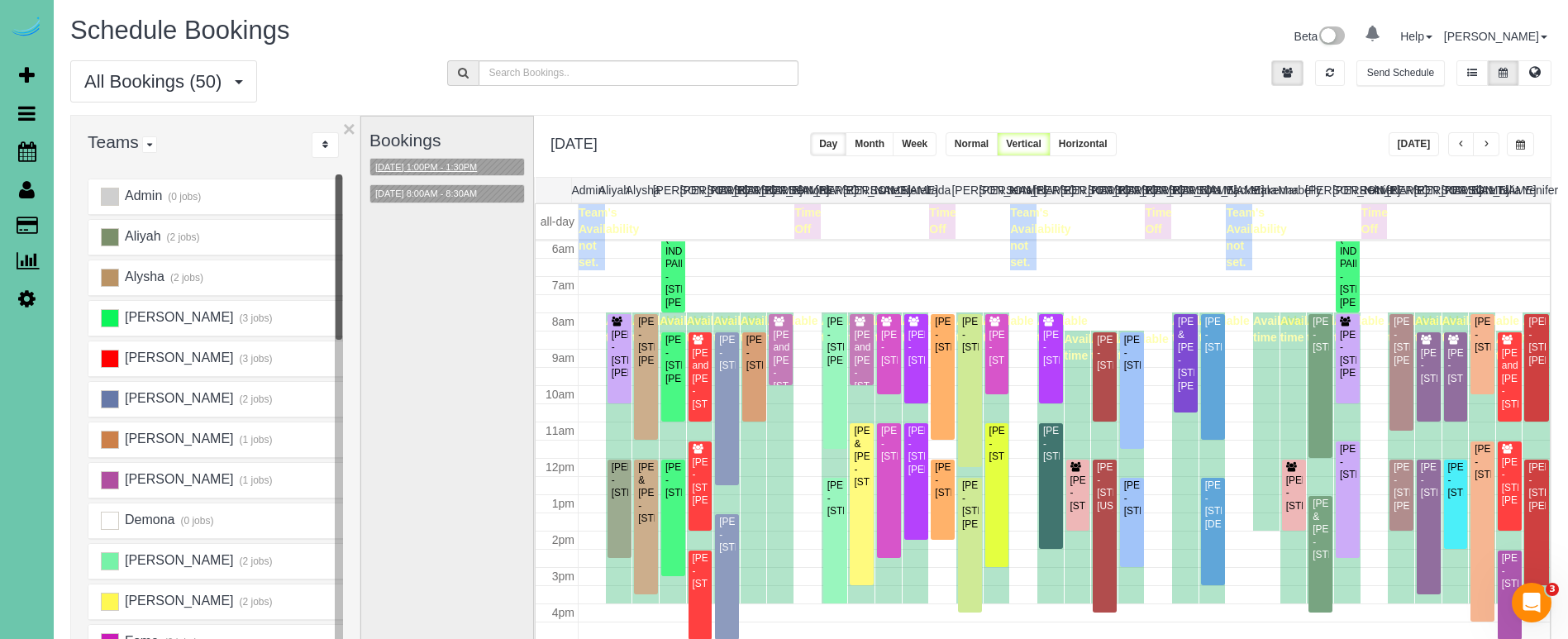
click at [471, 171] on button "[DATE] 1:00PM - 1:30PM" at bounding box center [426, 167] width 112 height 17
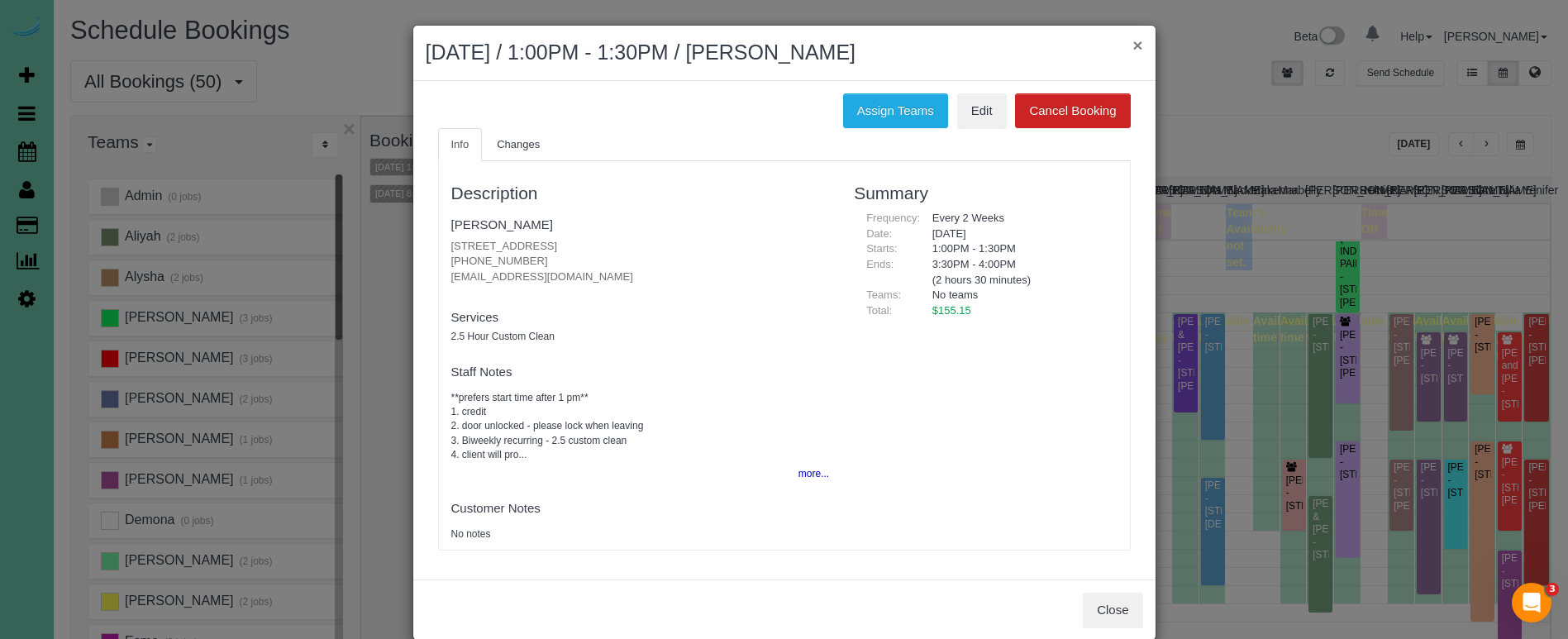
click at [1140, 50] on button "×" at bounding box center [1136, 45] width 10 height 17
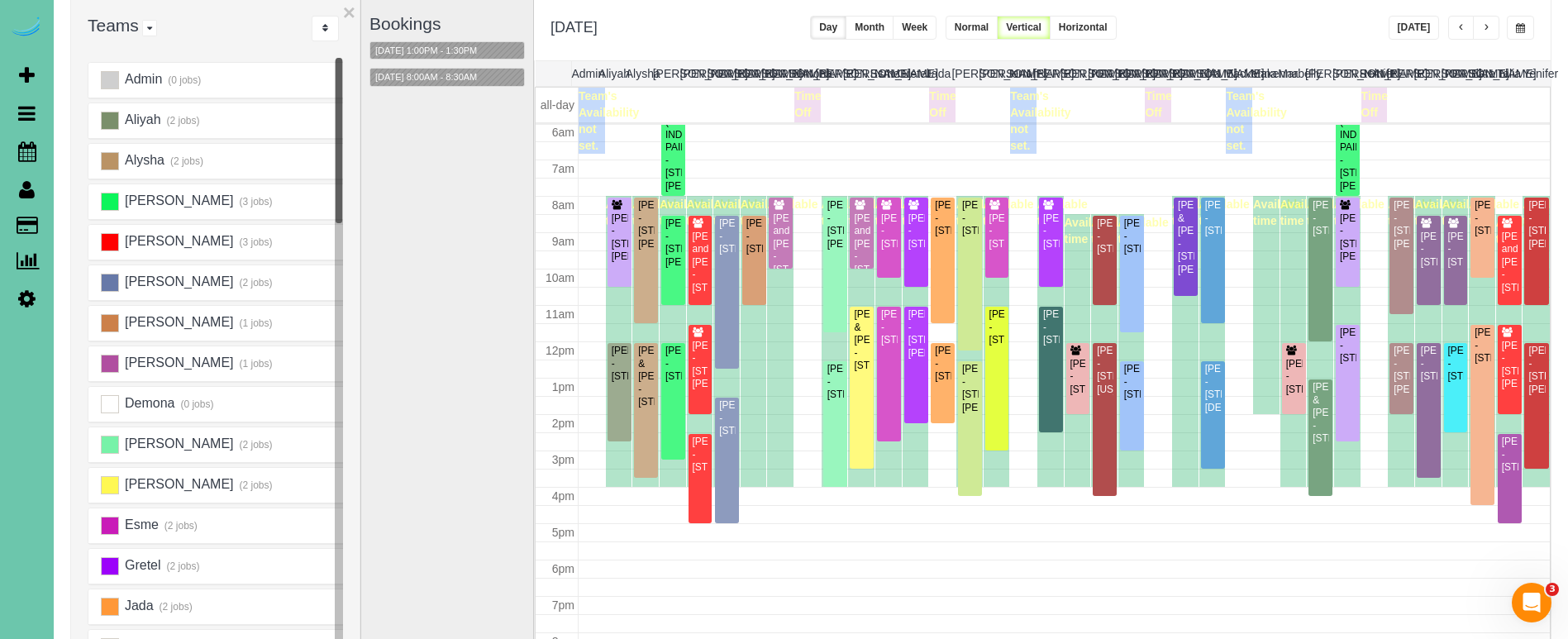
click at [1458, 33] on span "button" at bounding box center [1462, 28] width 9 height 10
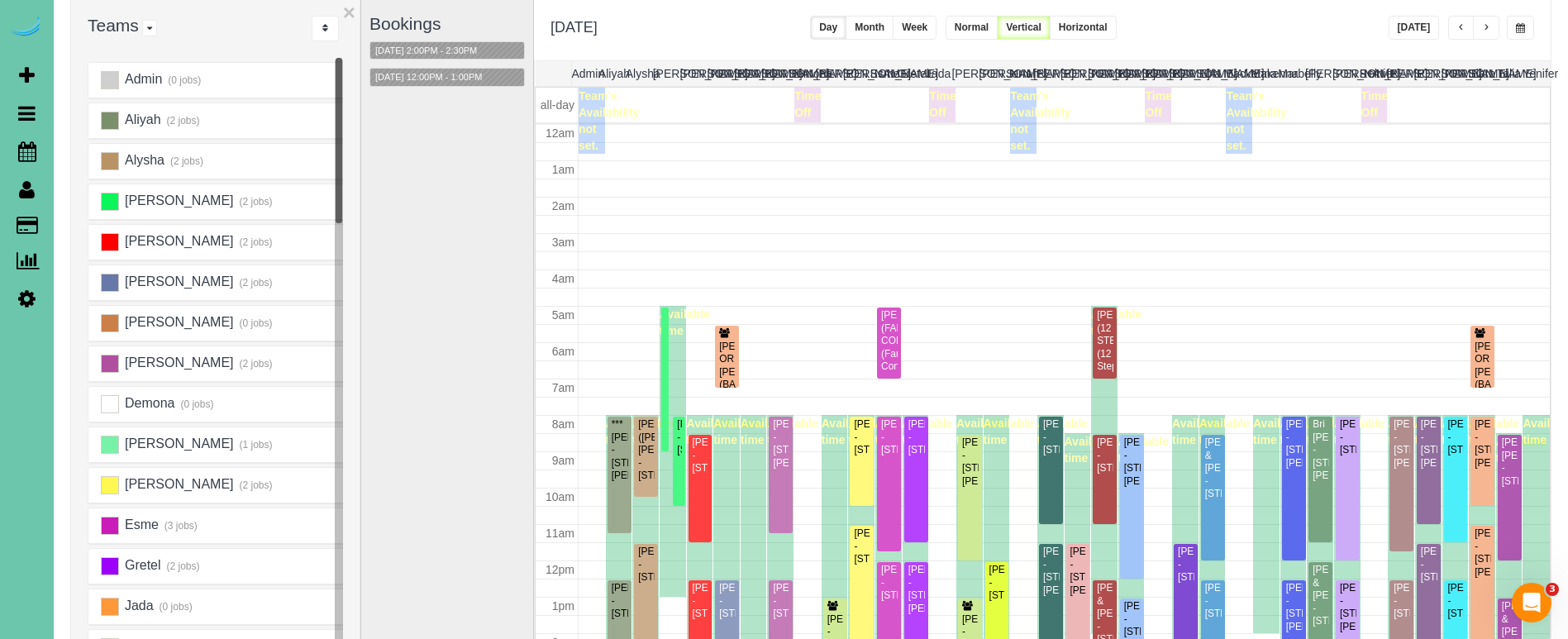
scroll to position [219, 0]
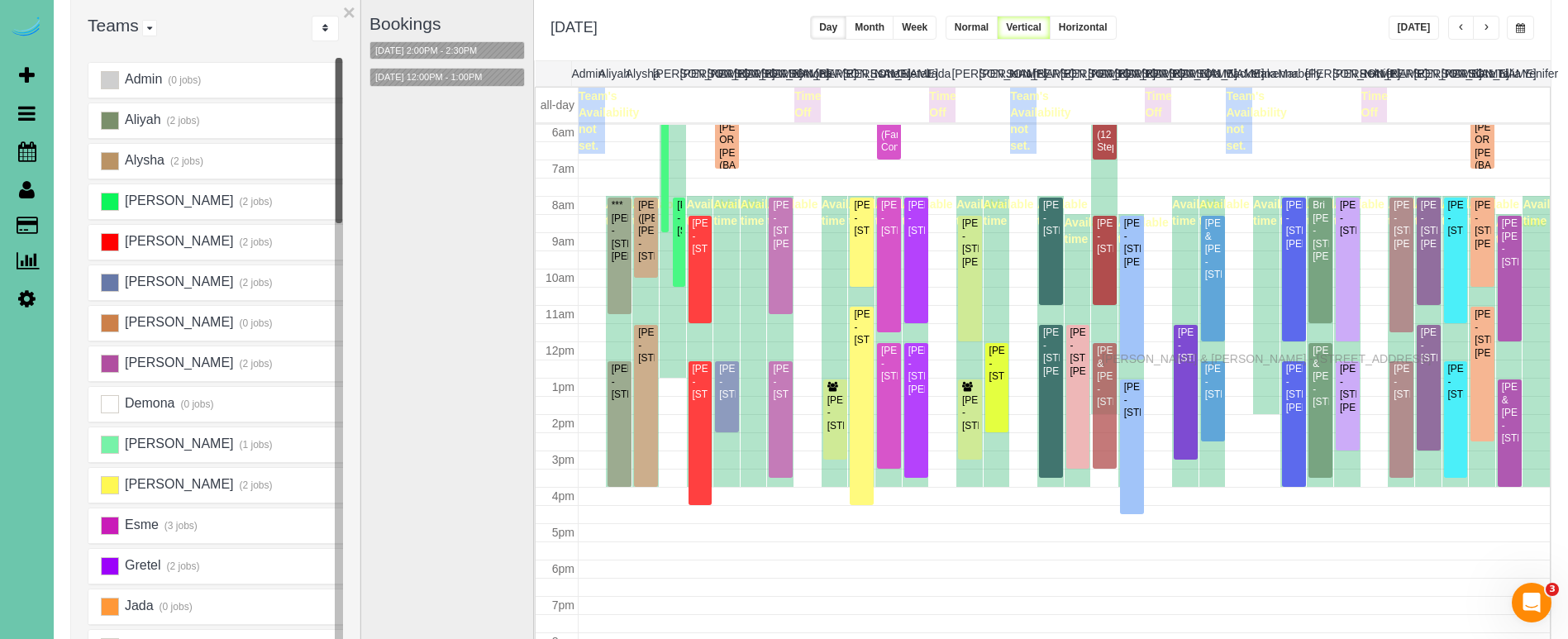
drag, startPoint x: 1106, startPoint y: 379, endPoint x: 1106, endPoint y: 356, distance: 23.0
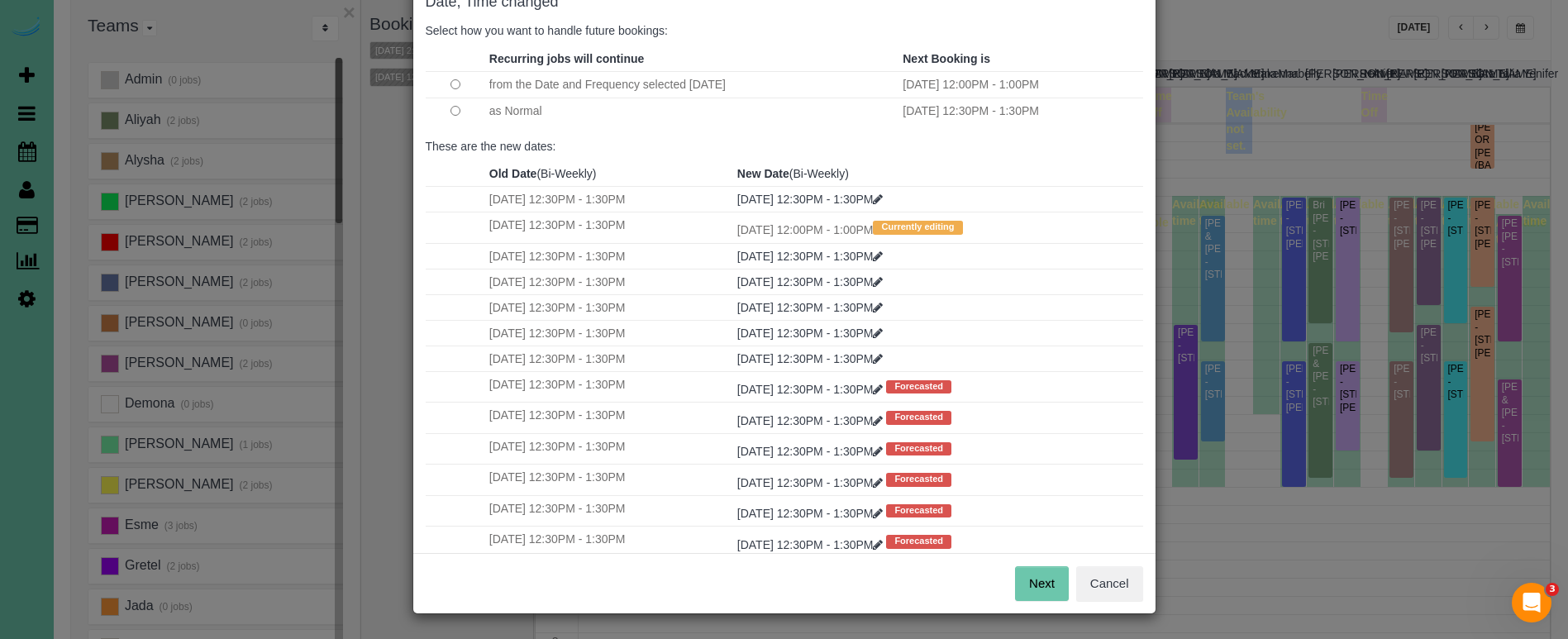
scroll to position [101, 0]
click at [1056, 589] on button "Next" at bounding box center [1042, 585] width 54 height 35
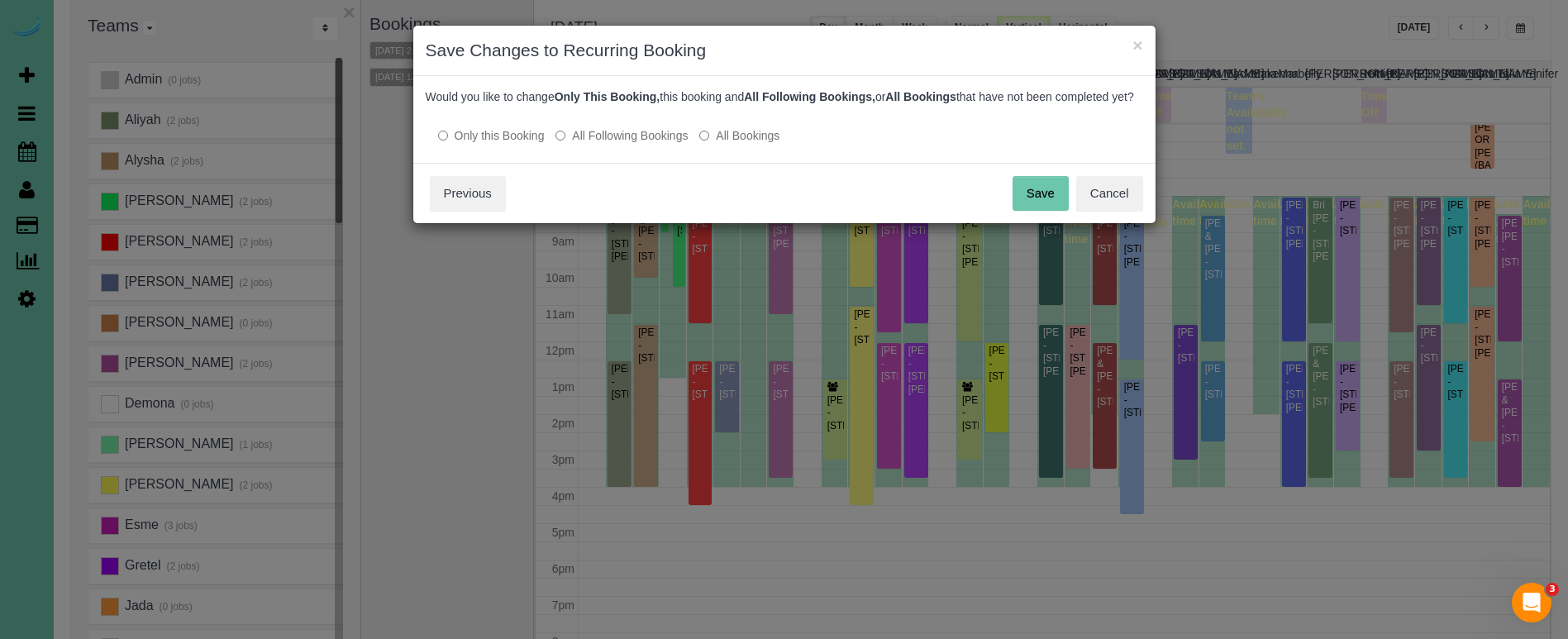
click at [1048, 205] on button "Save" at bounding box center [1040, 194] width 56 height 35
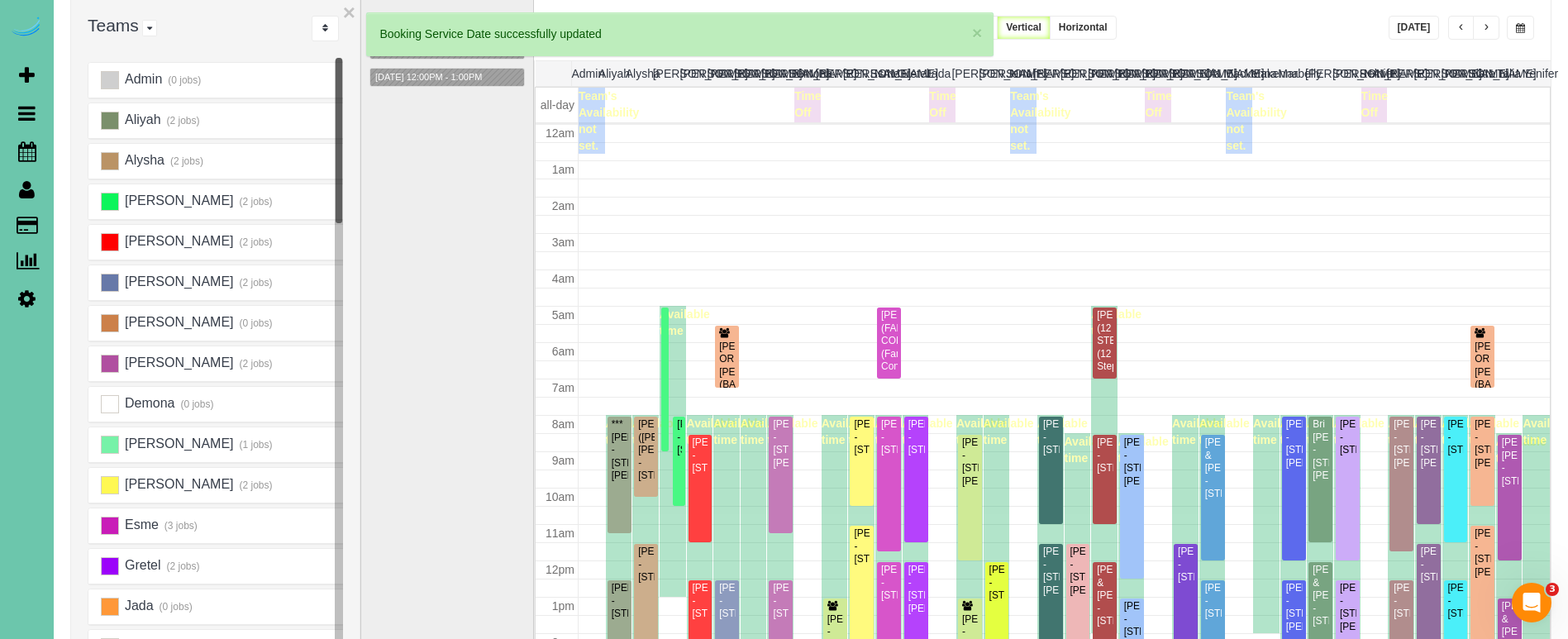
scroll to position [219, 0]
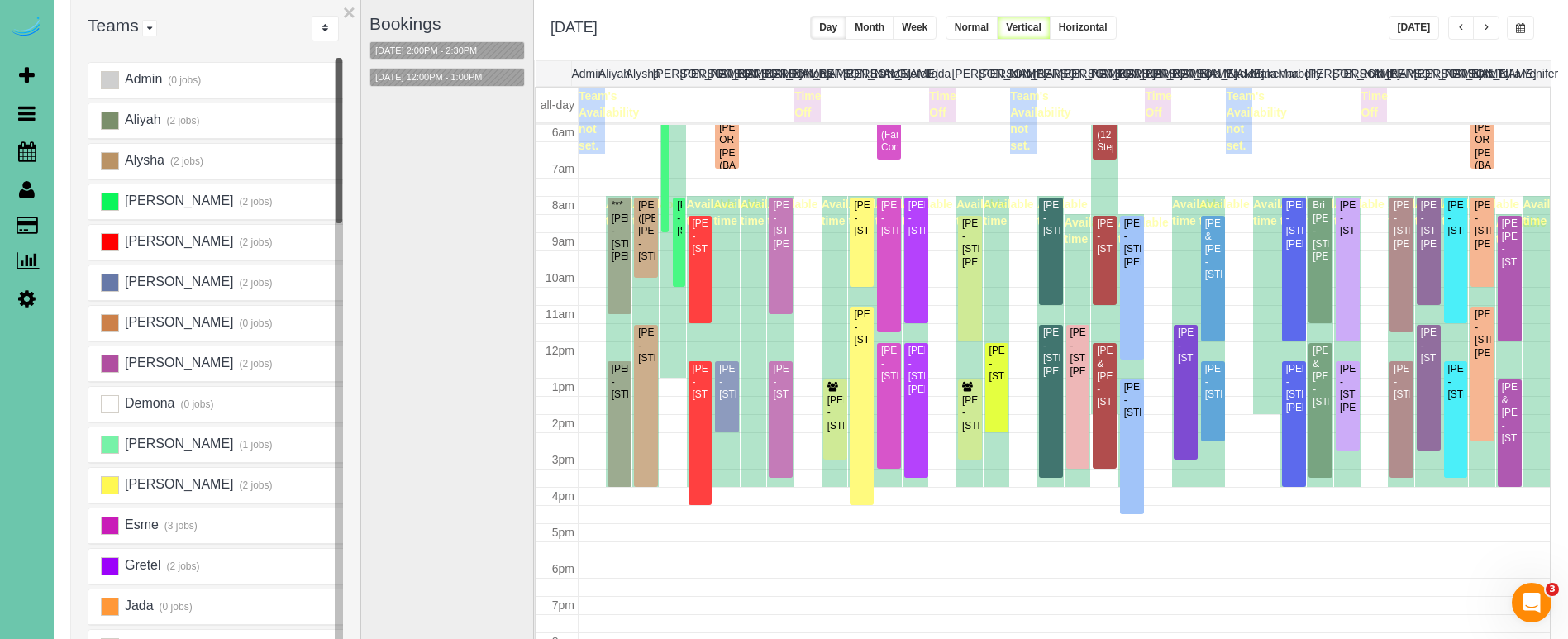
click at [1520, 27] on span "button" at bounding box center [1520, 28] width 10 height 10
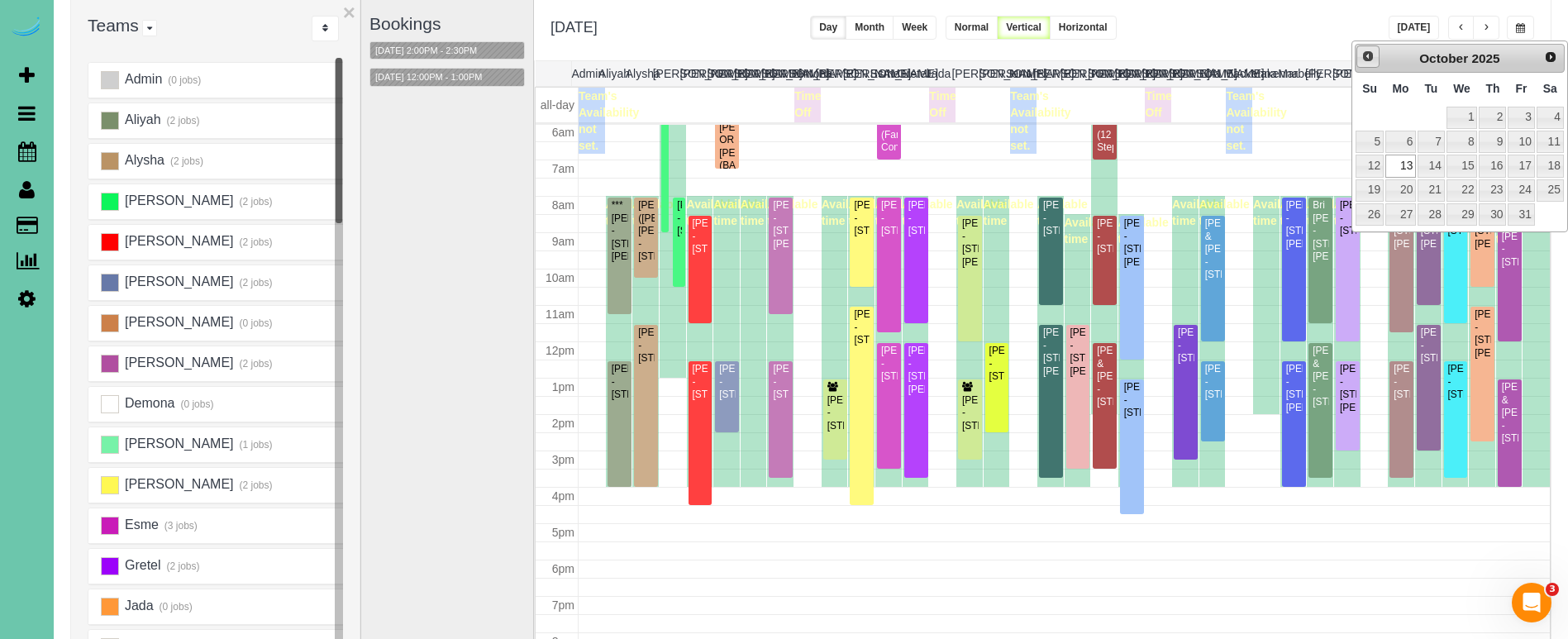
click at [1370, 61] on span "Prev" at bounding box center [1367, 55] width 13 height 13
click at [1523, 184] on link "26" at bounding box center [1520, 190] width 27 height 22
type input "**********"
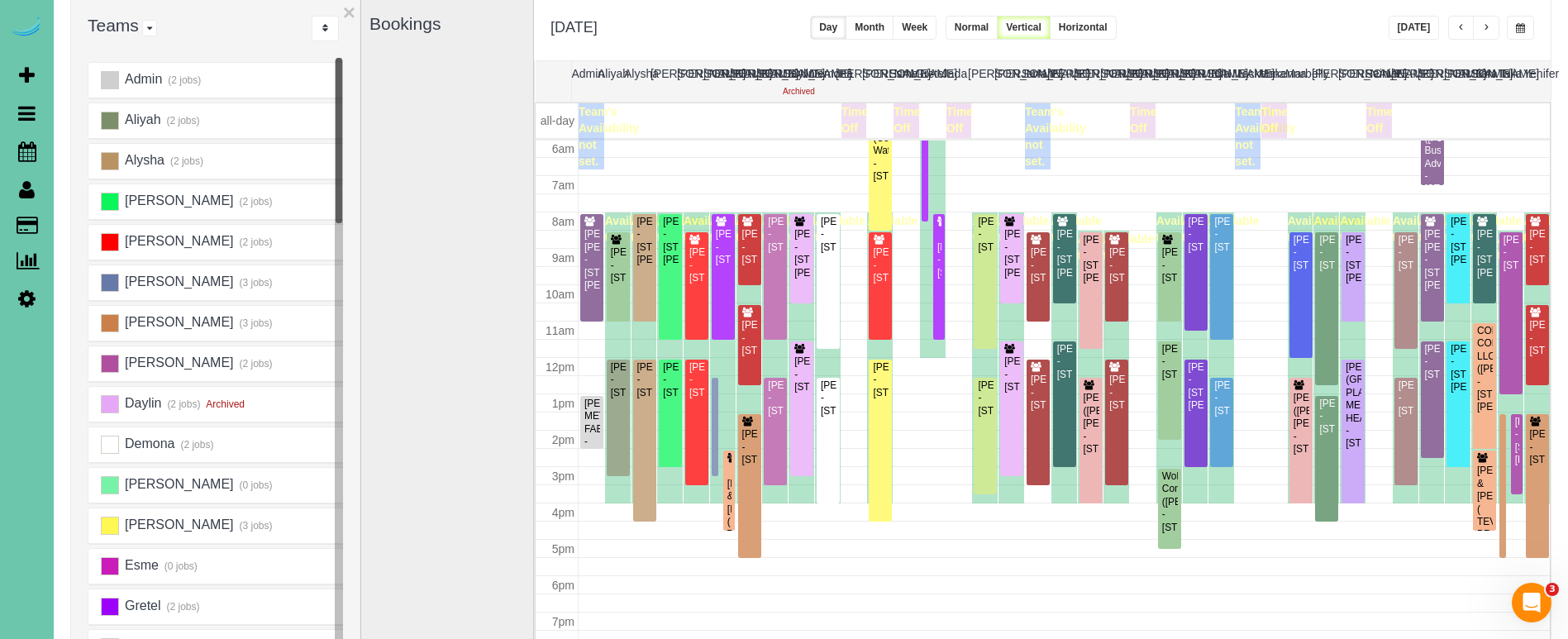
click at [1466, 22] on button "button" at bounding box center [1461, 28] width 27 height 24
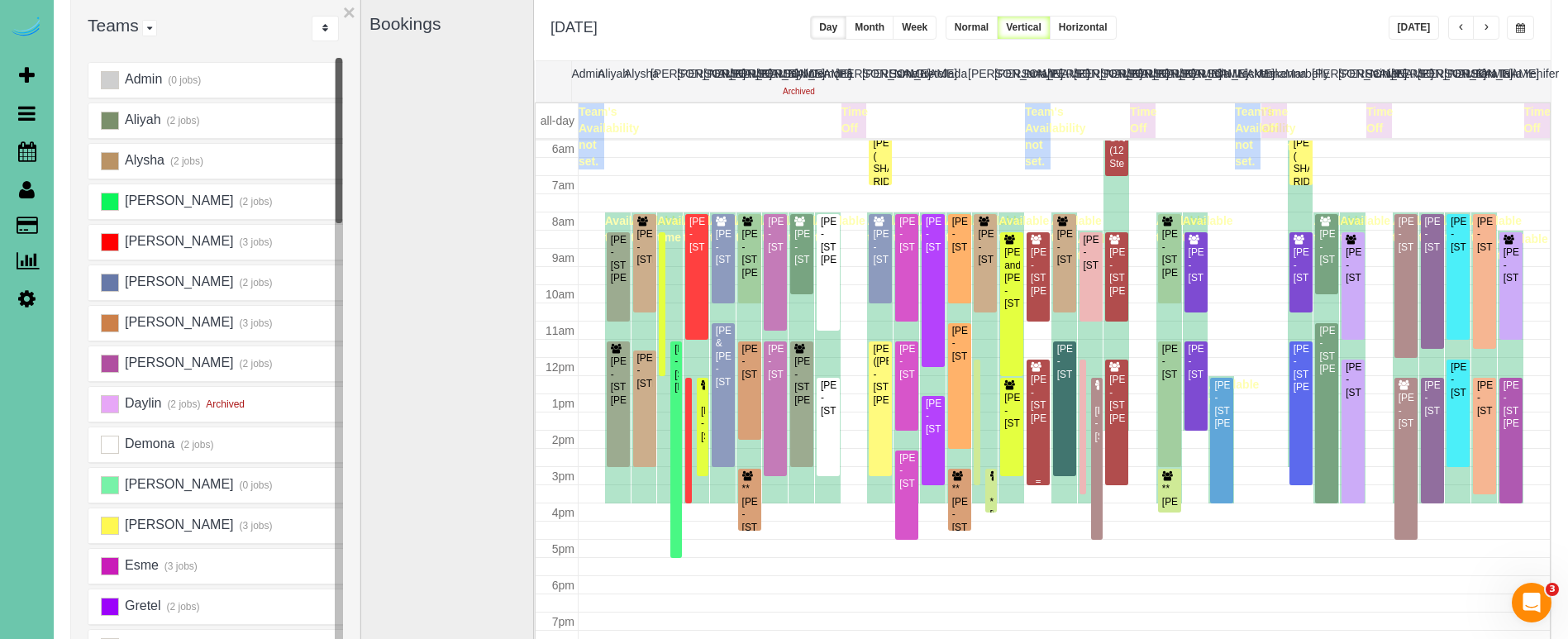
click at [1041, 425] on div "[PERSON_NAME] - [STREET_ADDRESS][PERSON_NAME]" at bounding box center [1038, 399] width 16 height 51
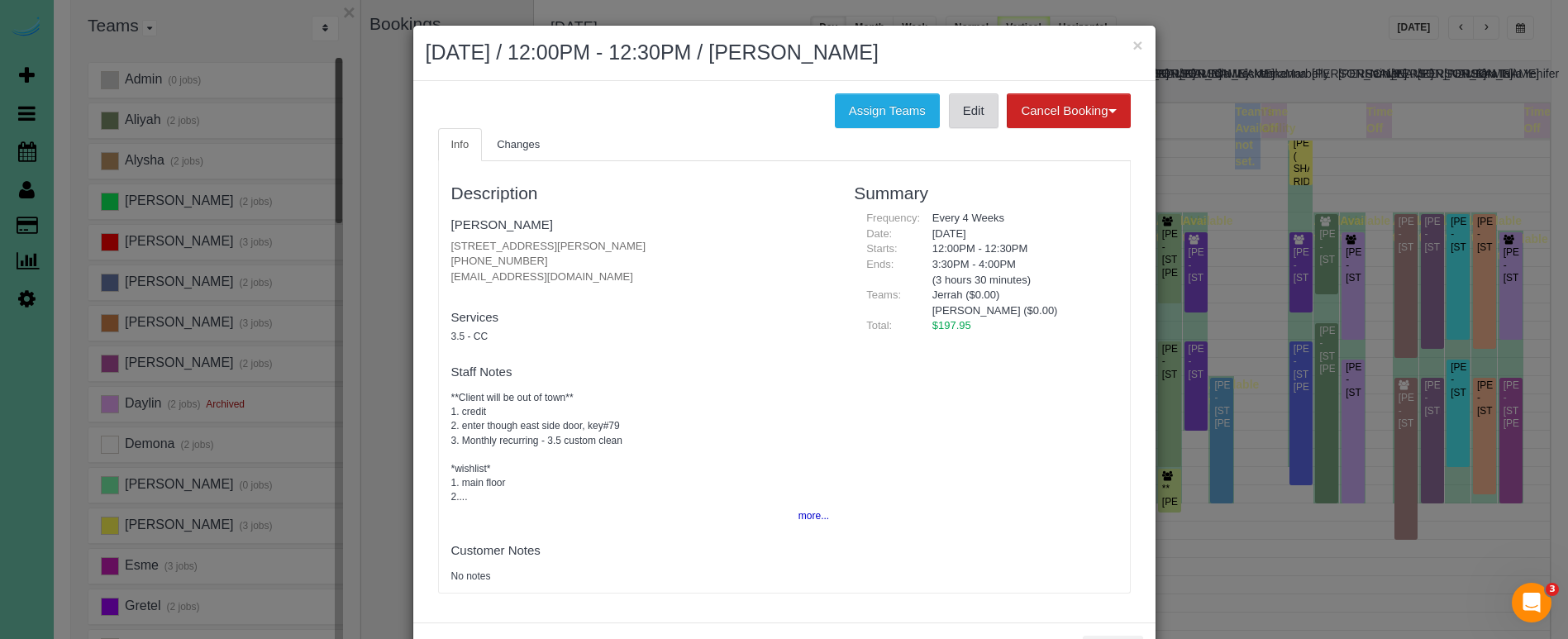
click at [963, 114] on link "Edit" at bounding box center [973, 111] width 49 height 35
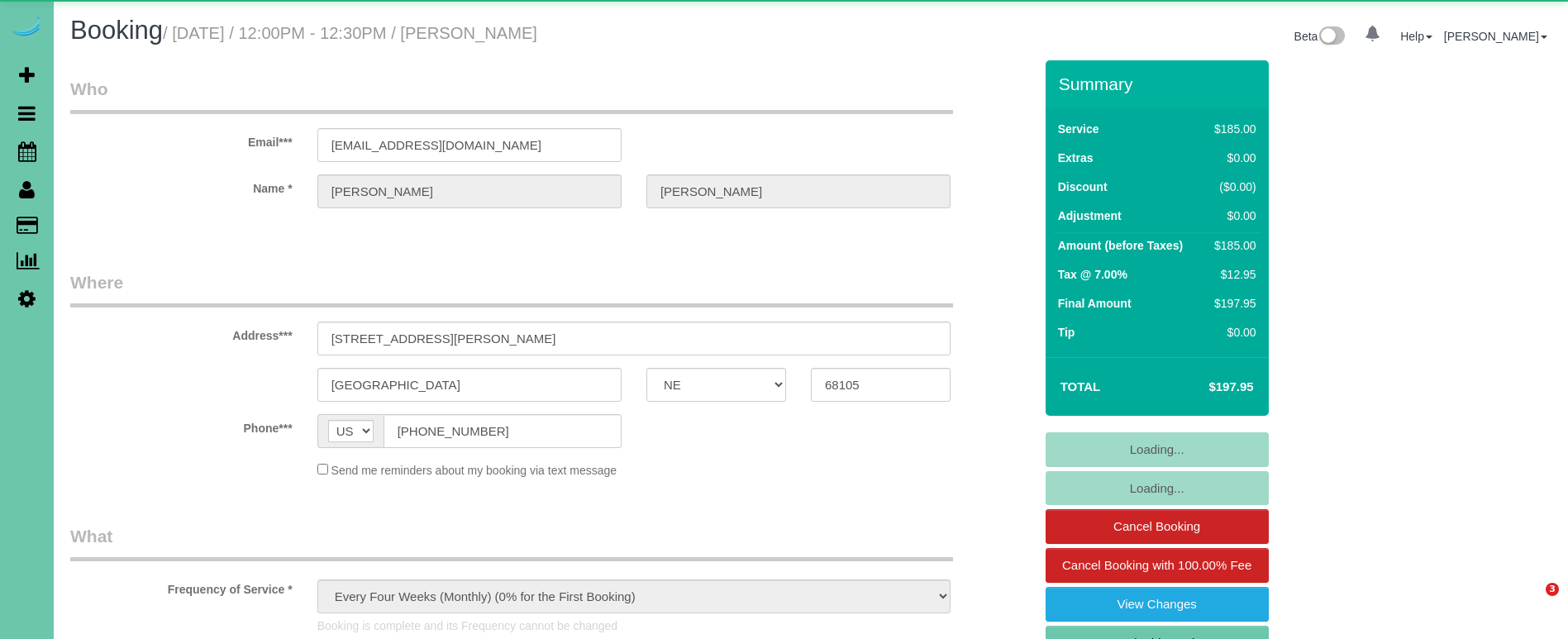
select select "NE"
select select "object:855"
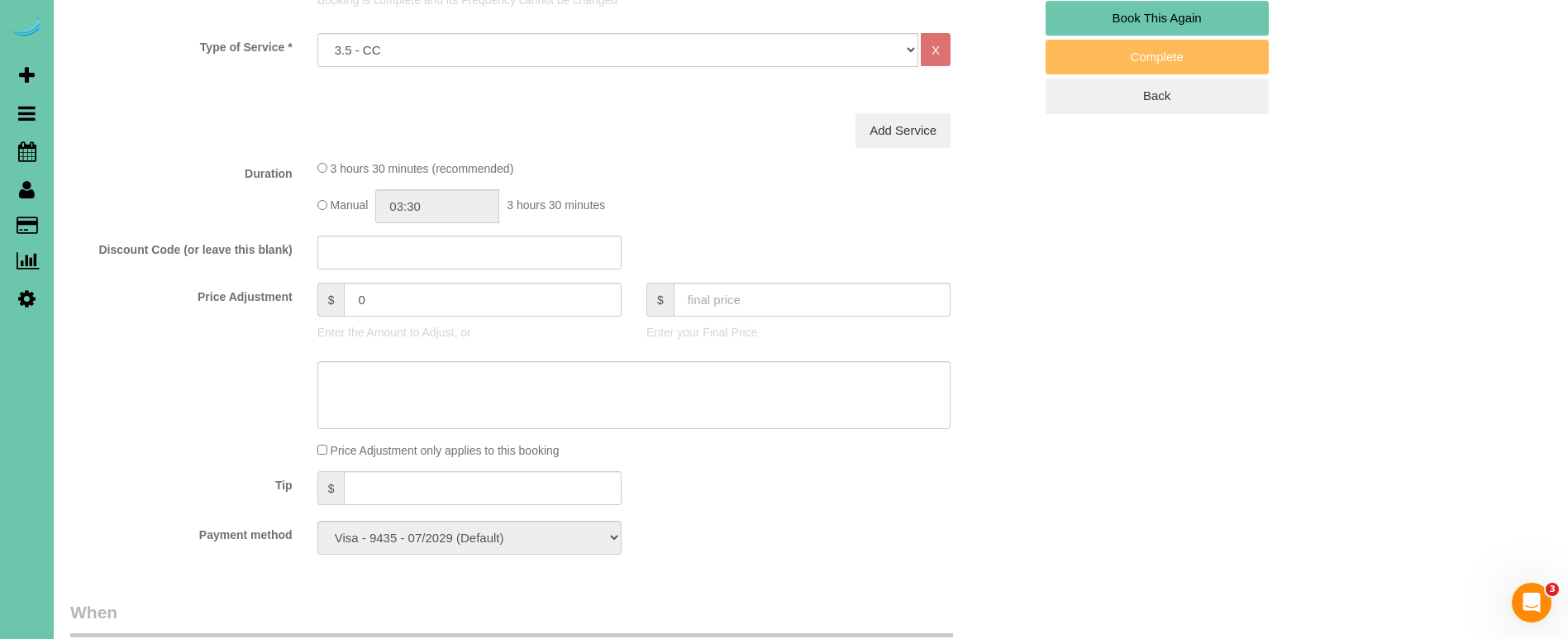
scroll to position [628, 0]
click at [398, 489] on input "text" at bounding box center [483, 484] width 277 height 34
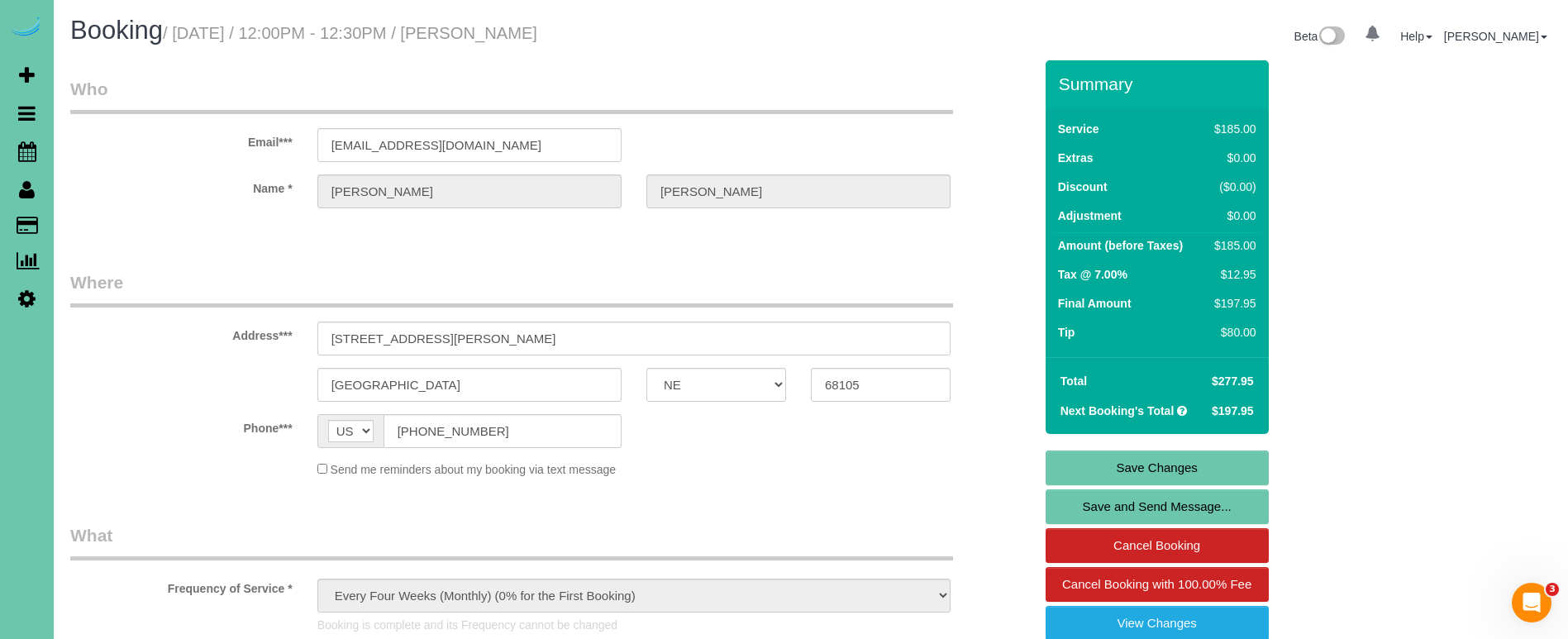
scroll to position [0, 0]
type input "80"
click at [1114, 470] on link "Save Changes" at bounding box center [1157, 468] width 223 height 35
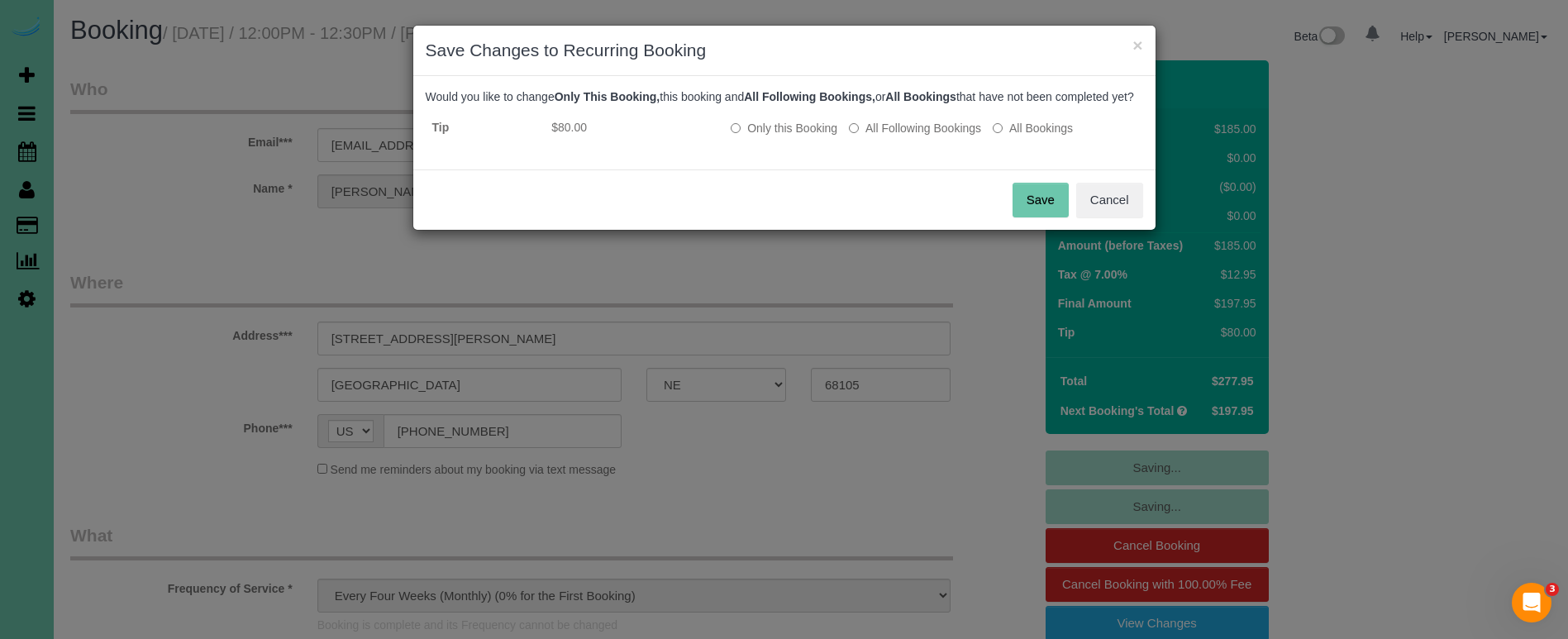
click at [1029, 215] on button "Save" at bounding box center [1040, 200] width 56 height 35
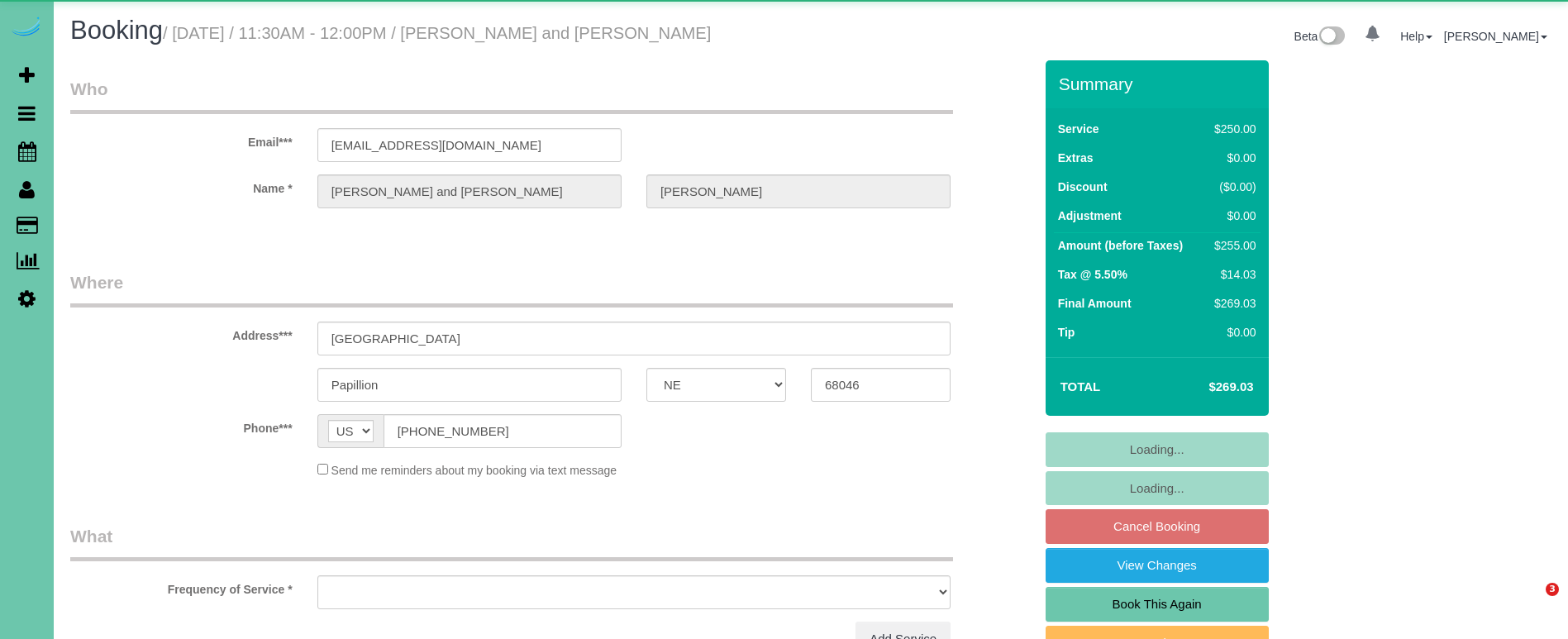
select select "NE"
select select "string:fspay-3b8f75a9-d341-4180-be5a-c0978521230c"
select select "object:725"
select select "number:37"
select select "number:42"
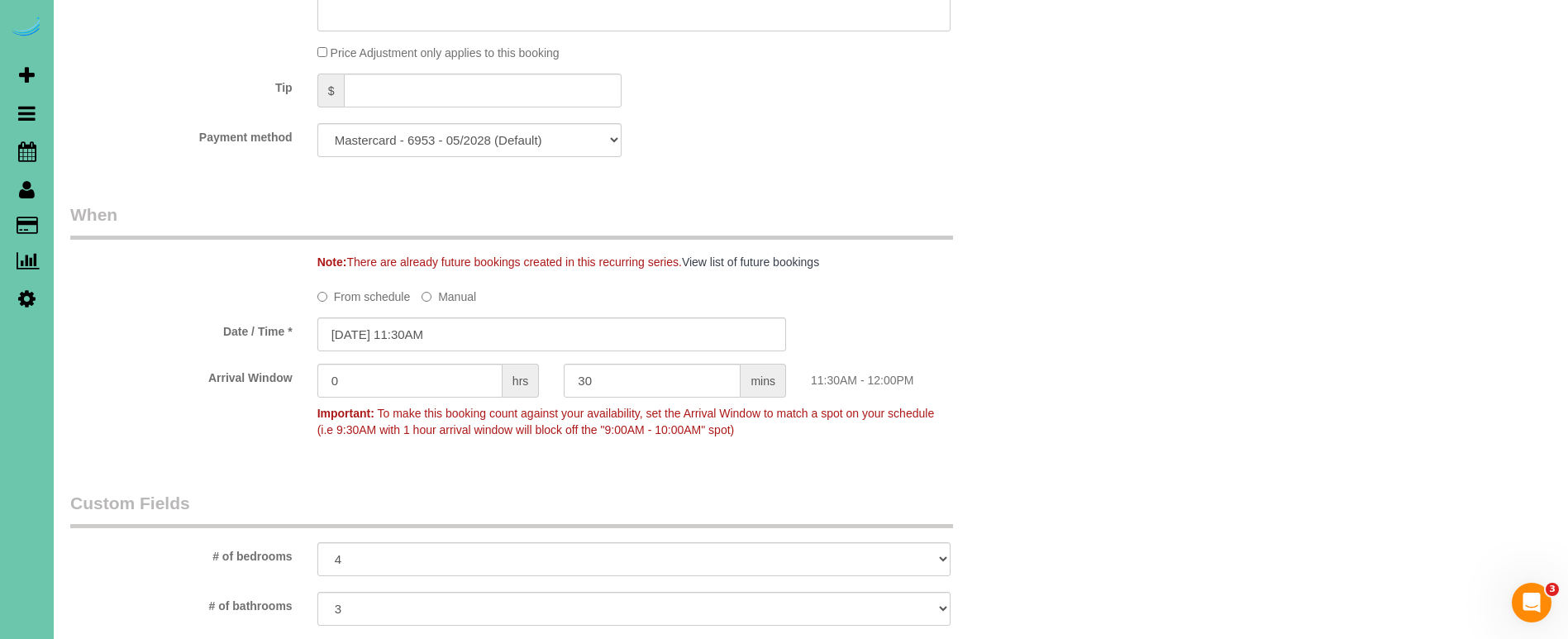
scroll to position [1051, 0]
click at [458, 342] on input "10/08/2025 11:30AM" at bounding box center [552, 336] width 469 height 34
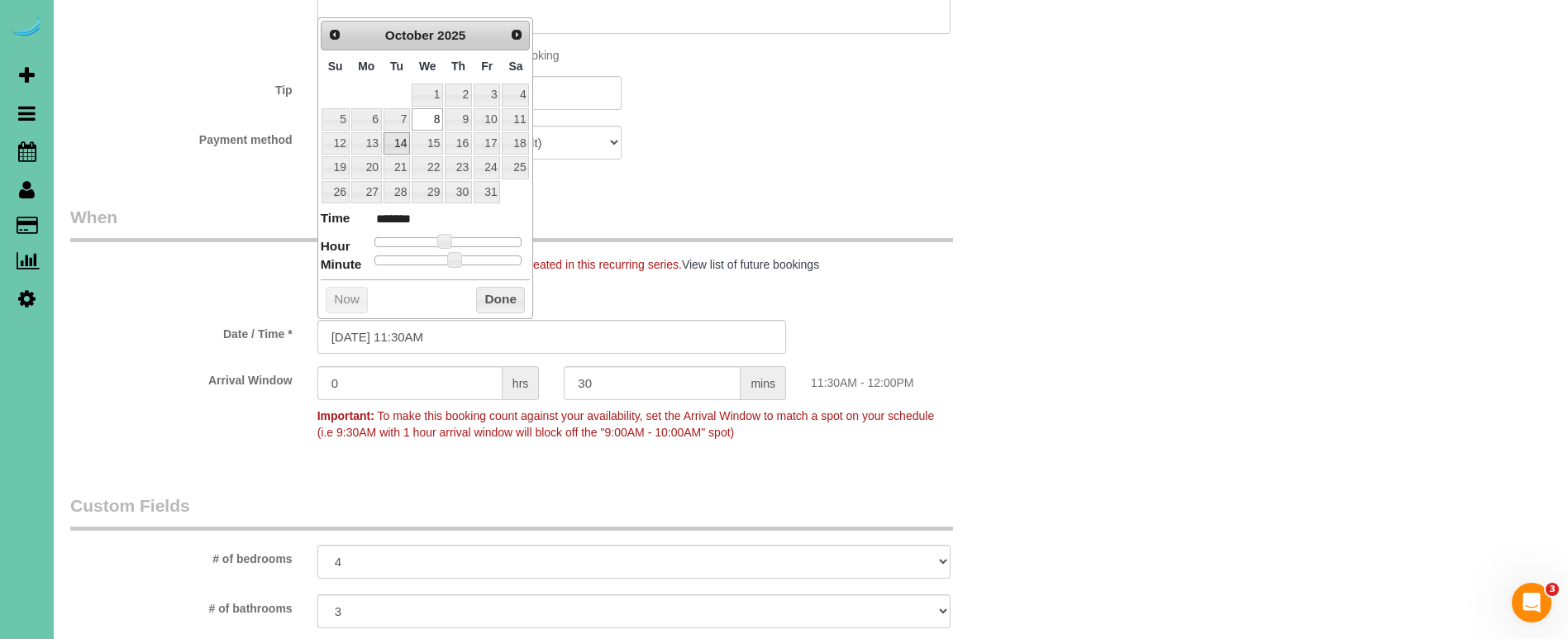
click at [396, 146] on link "14" at bounding box center [396, 144] width 27 height 22
type input "10/14/2025 11:30AM"
click at [515, 291] on button "Done" at bounding box center [500, 300] width 48 height 27
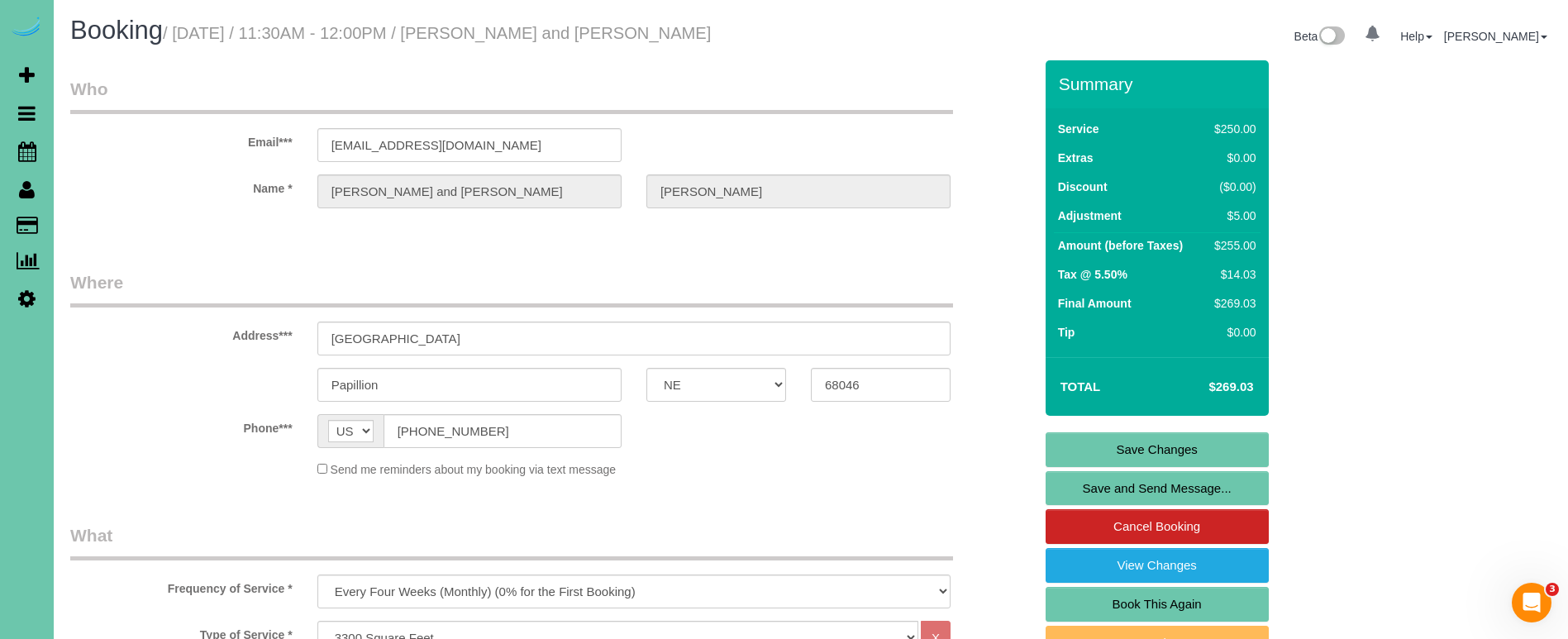
scroll to position [0, 0]
click at [1115, 442] on link "Save Changes" at bounding box center [1157, 450] width 223 height 35
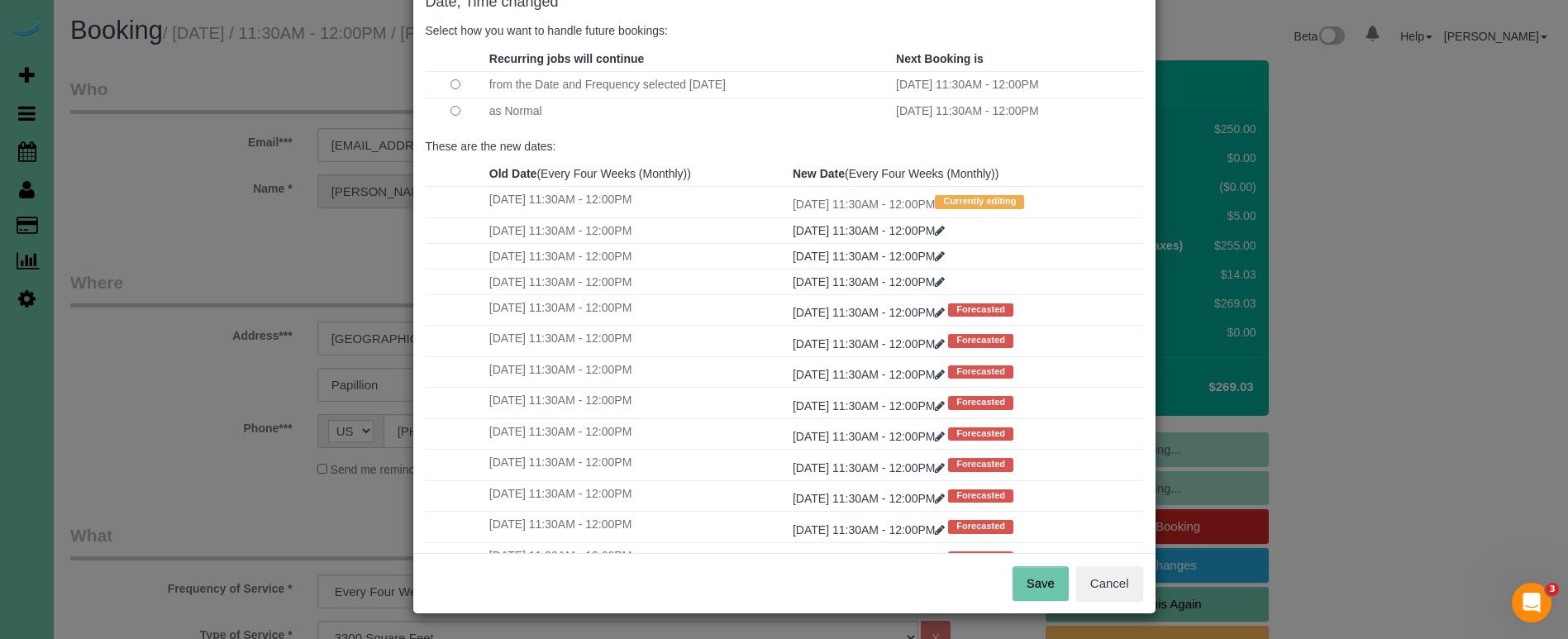
scroll to position [101, 0]
click at [1043, 585] on button "Save" at bounding box center [1040, 585] width 56 height 35
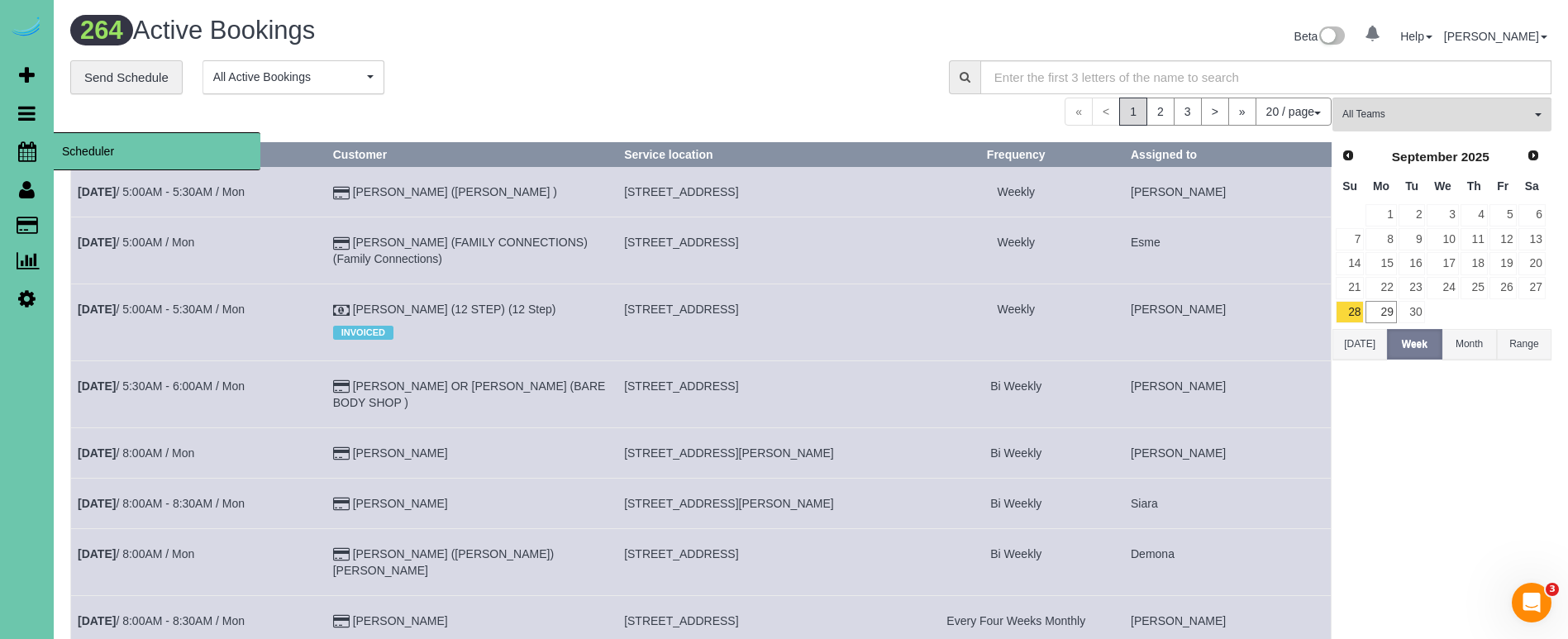
click at [28, 153] on icon at bounding box center [27, 150] width 18 height 20
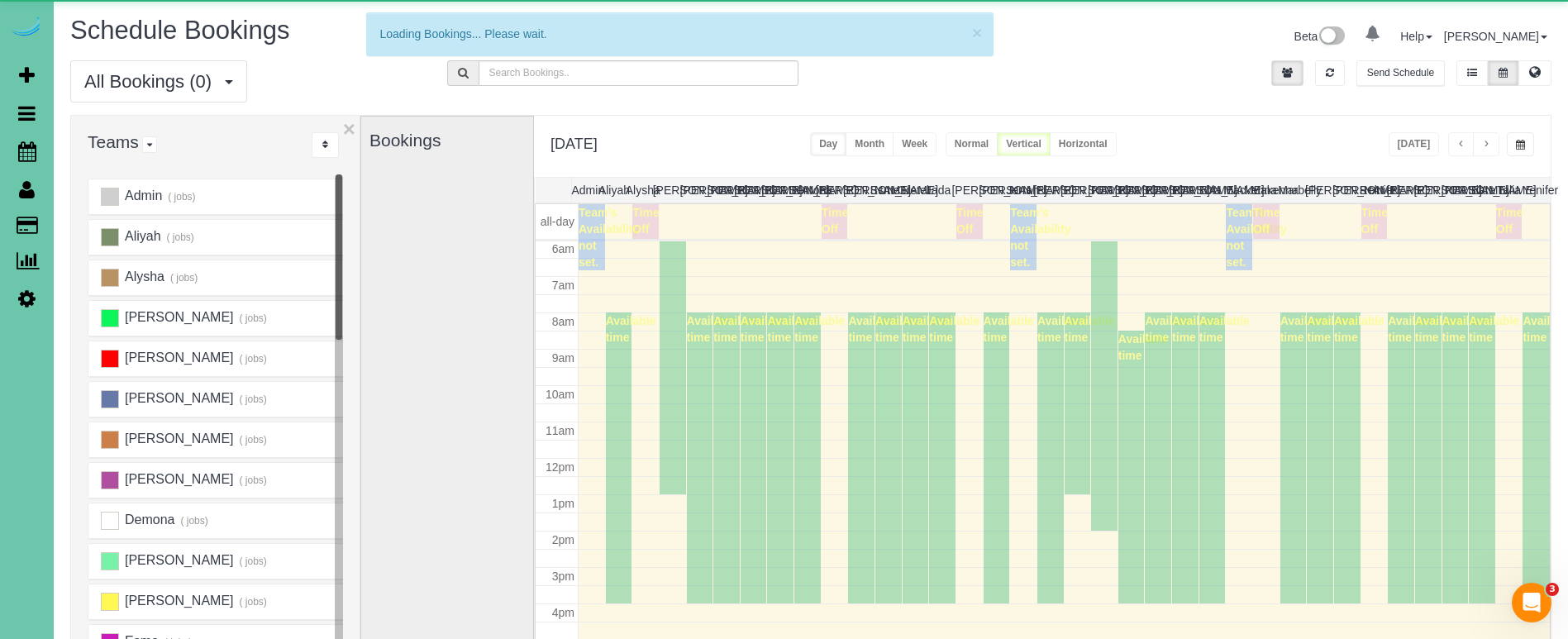
scroll to position [219, 0]
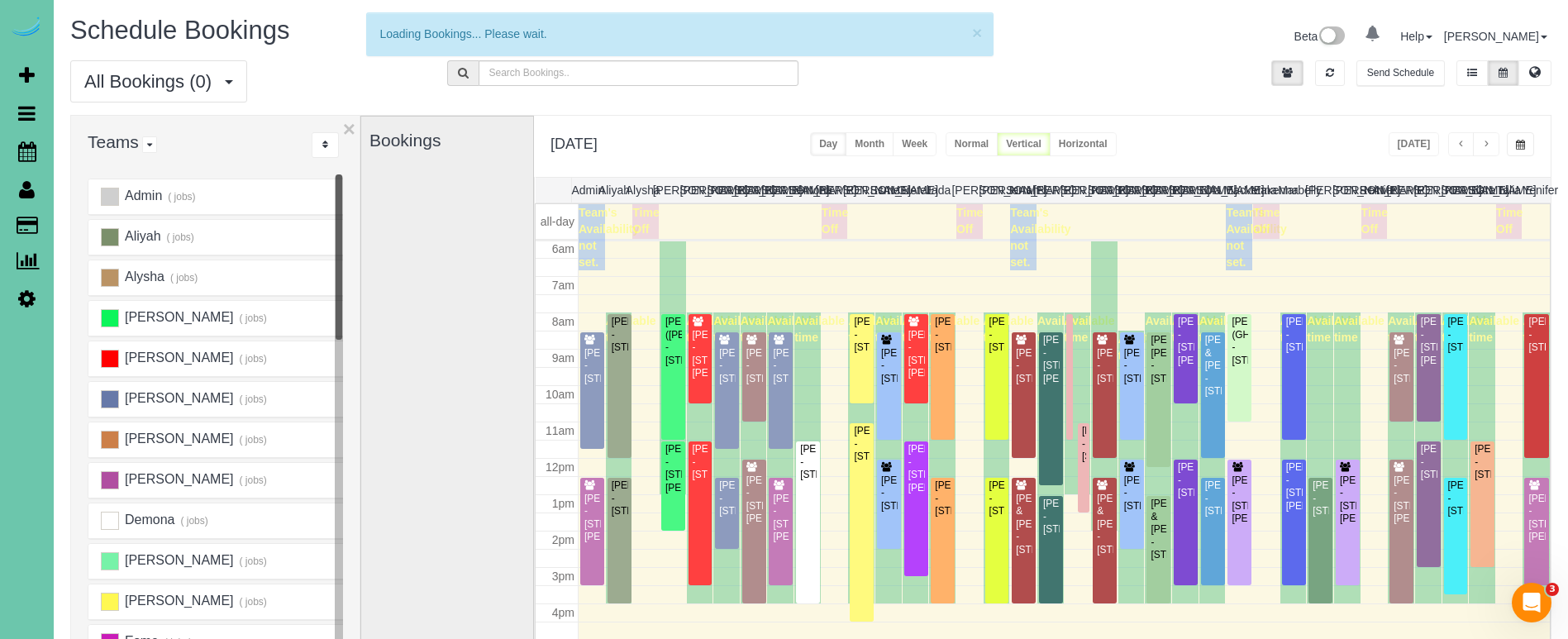
click at [1516, 140] on span "button" at bounding box center [1520, 144] width 10 height 10
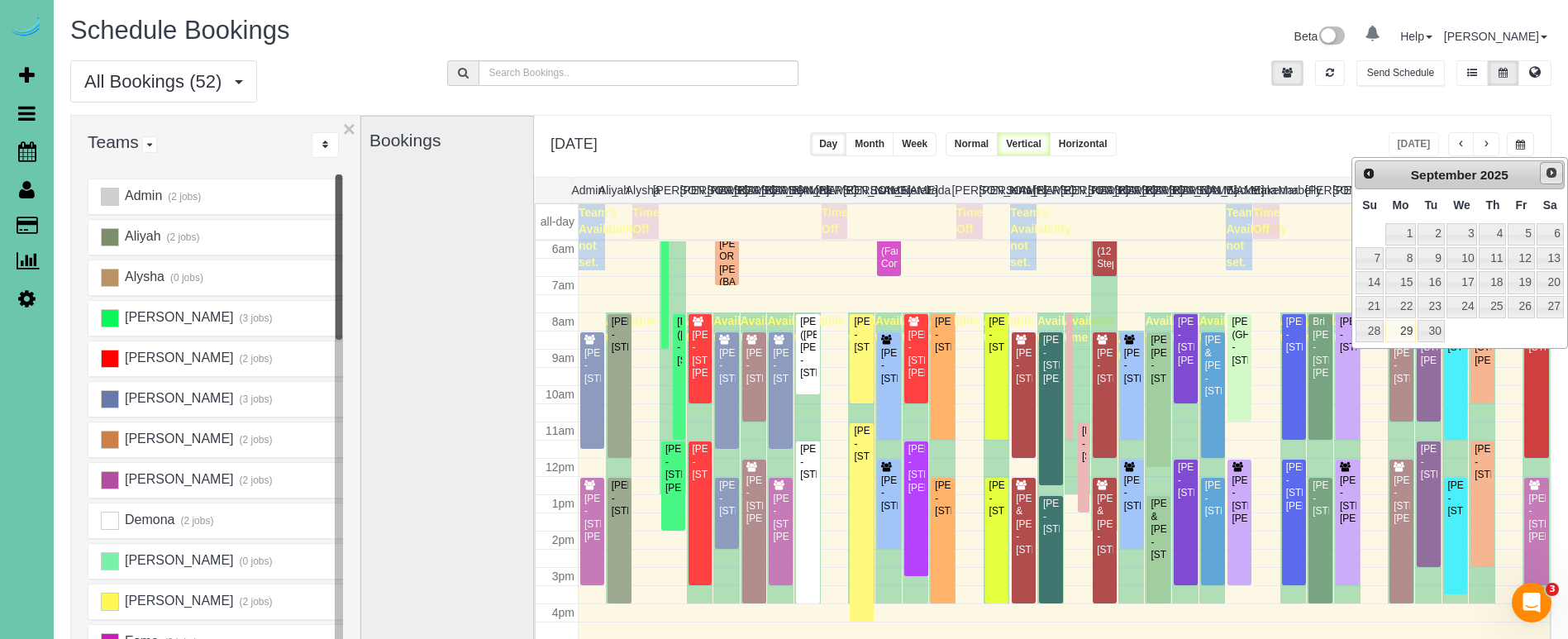
click at [1541, 175] on link "Next" at bounding box center [1551, 173] width 23 height 23
click at [1430, 282] on link "14" at bounding box center [1430, 282] width 27 height 22
type input "**********"
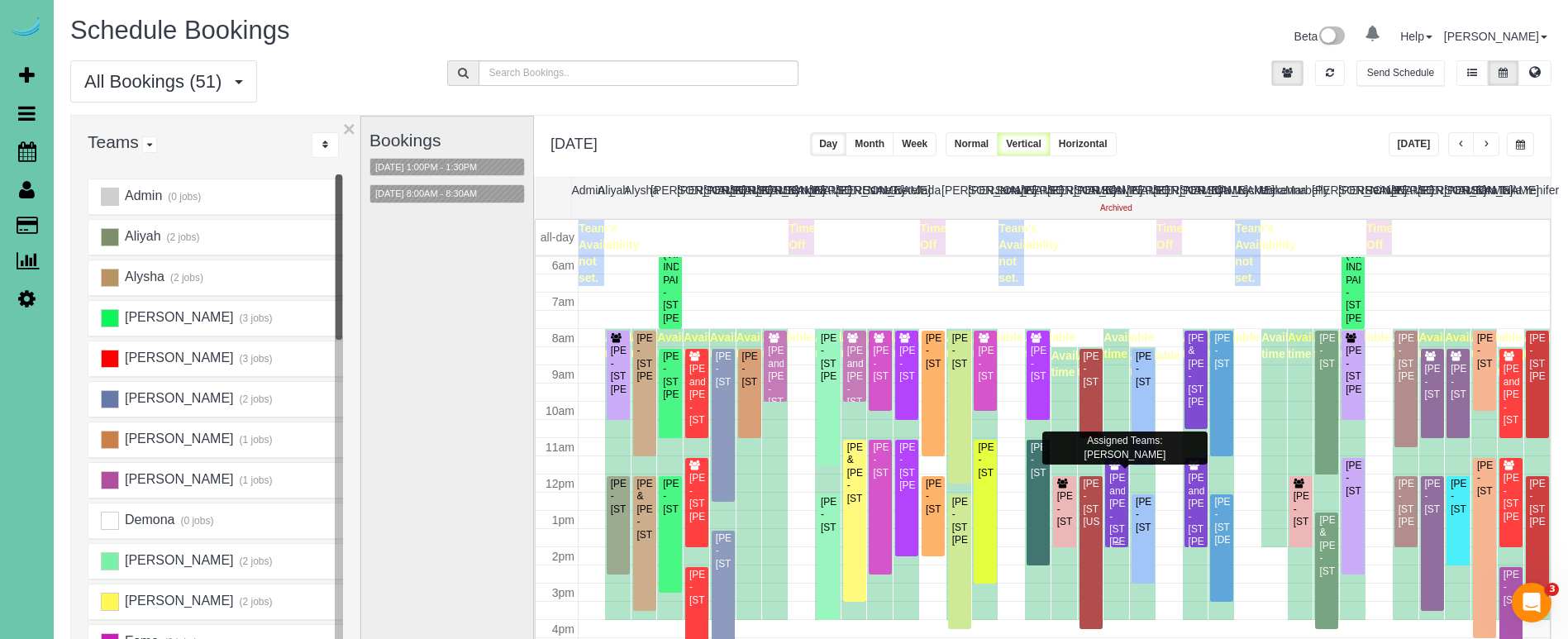
click at [1111, 477] on div "Craig and Teresa Steffensmeier - 10738 Laramie St, Papillion, NE 68046" at bounding box center [1117, 510] width 16 height 77
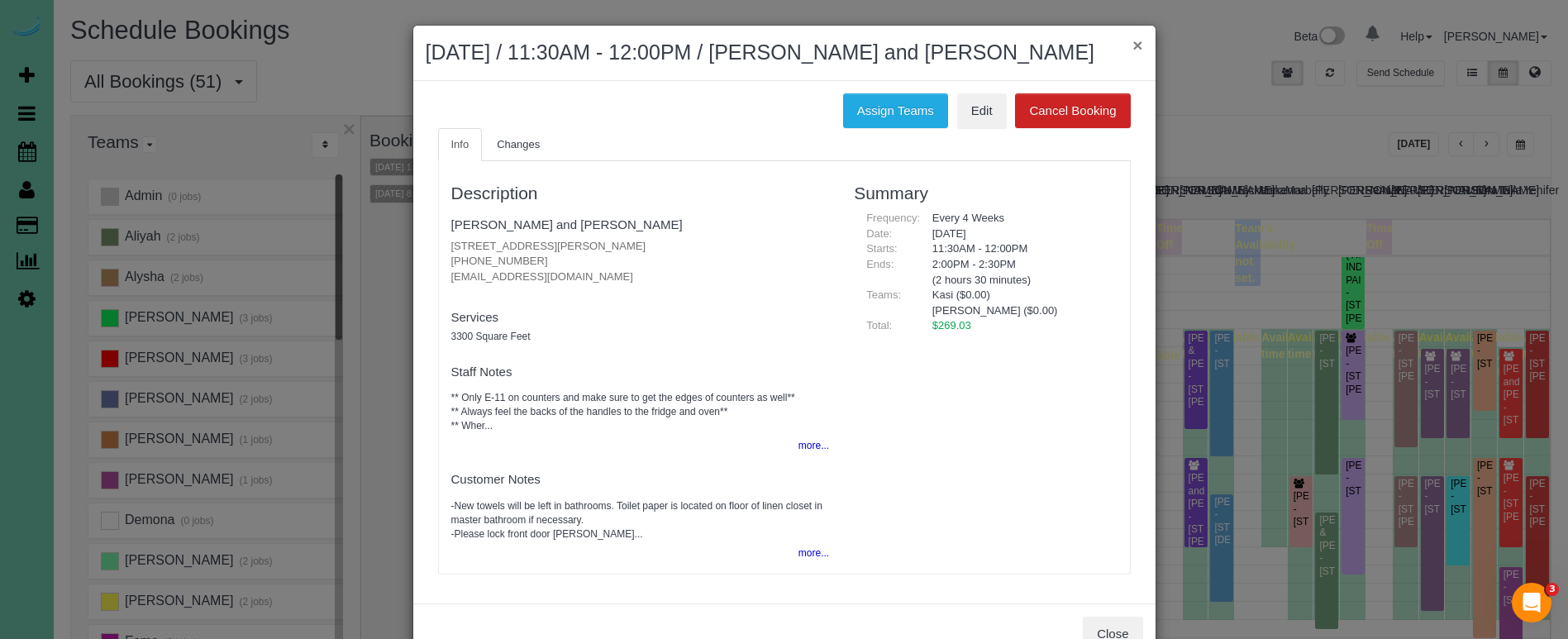
click at [1136, 45] on button "×" at bounding box center [1136, 45] width 10 height 17
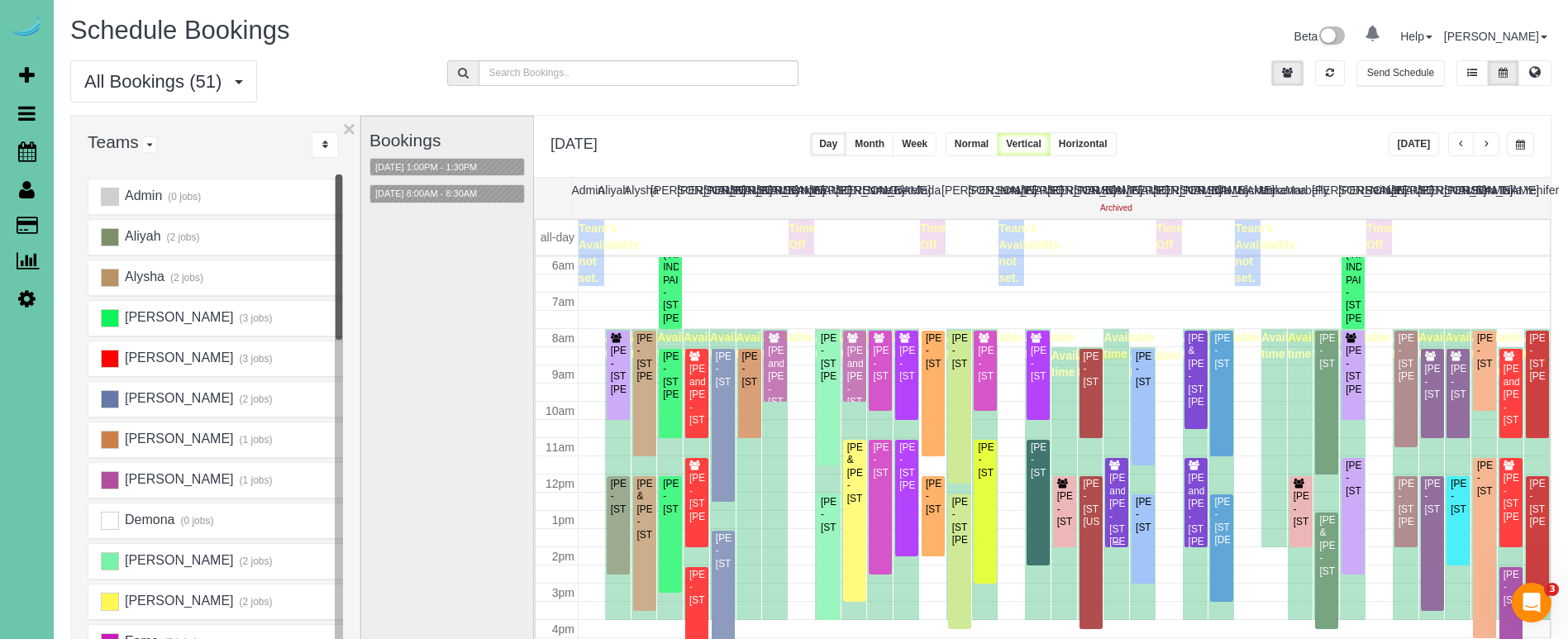
click at [1120, 498] on div "Craig and Teresa Steffensmeier - 10738 Laramie St, Papillion, NE 68046" at bounding box center [1117, 510] width 16 height 77
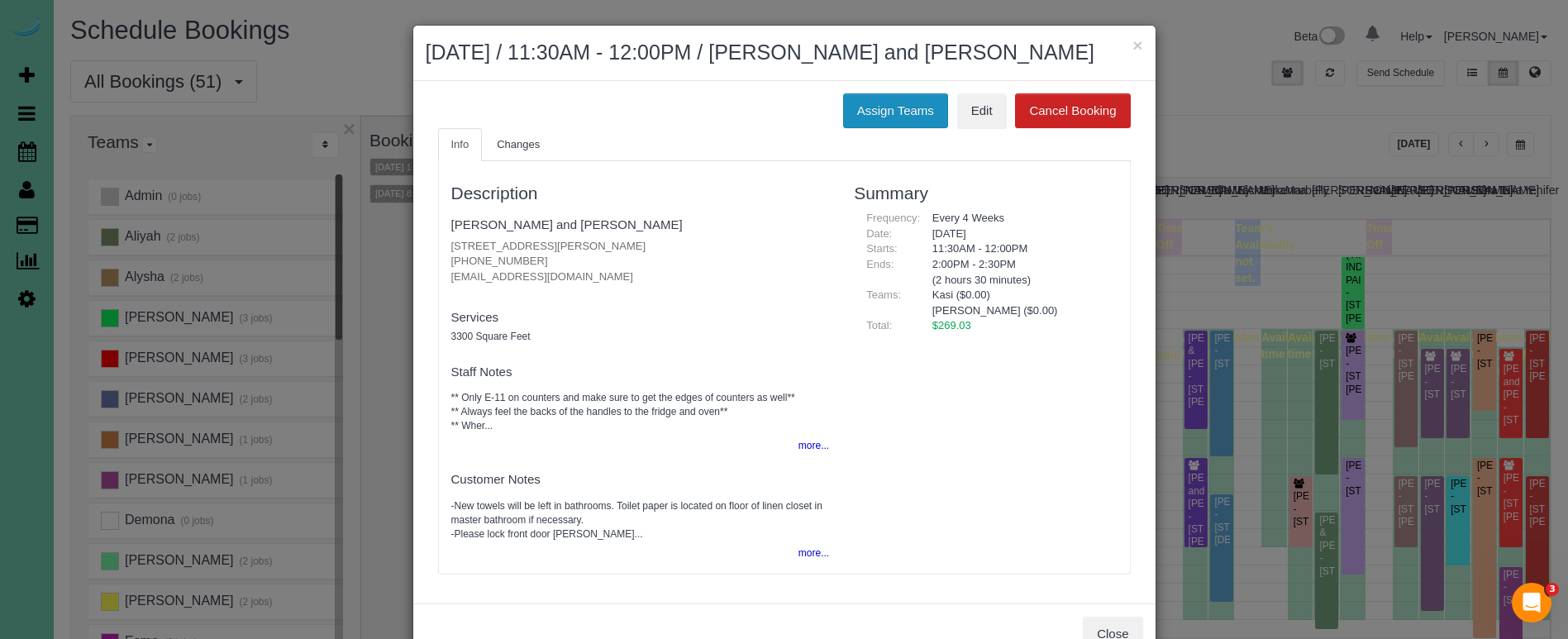
click at [893, 103] on button "Assign Teams" at bounding box center [895, 111] width 105 height 35
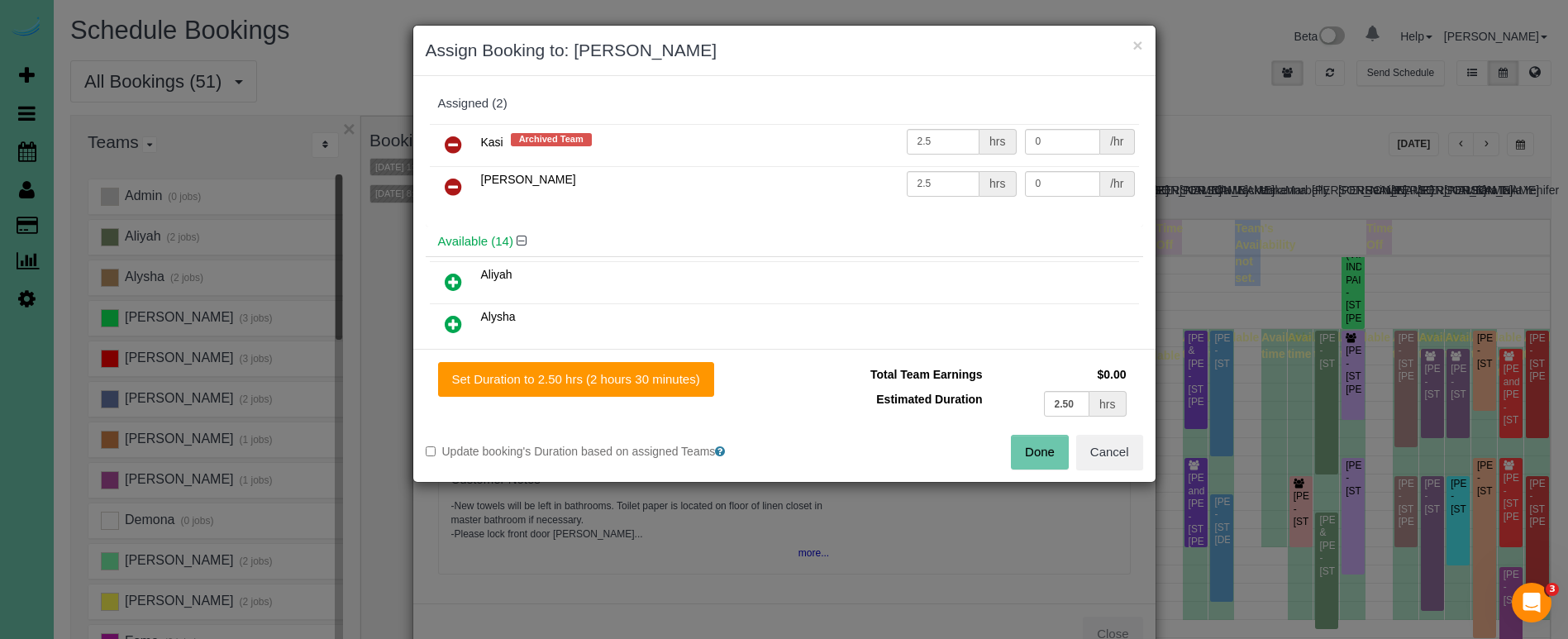
click at [451, 140] on icon at bounding box center [453, 144] width 17 height 20
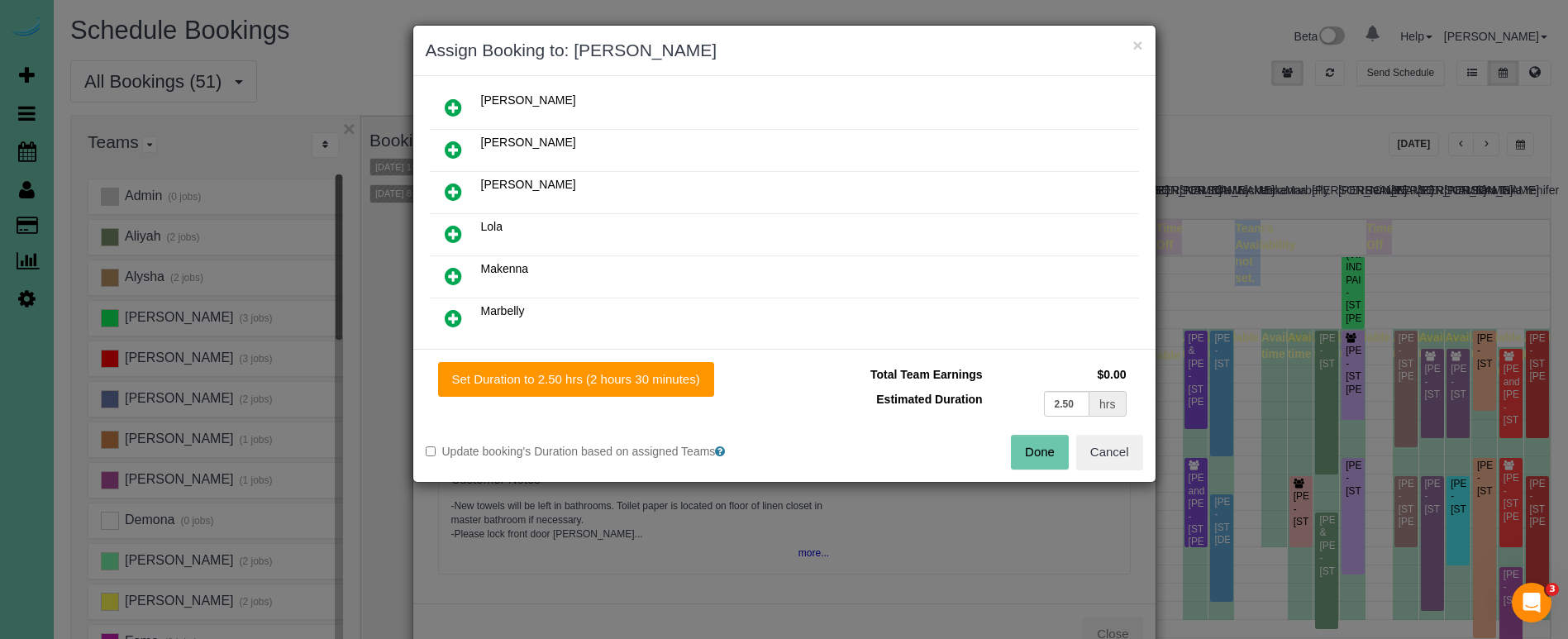
click at [464, 270] on link at bounding box center [453, 277] width 39 height 33
drag, startPoint x: 631, startPoint y: 385, endPoint x: 881, endPoint y: 395, distance: 250.2
click at [631, 385] on button "Set Duration to 2.50 hrs (2 hours 30 minutes)" at bounding box center [576, 380] width 276 height 35
type input "2.50"
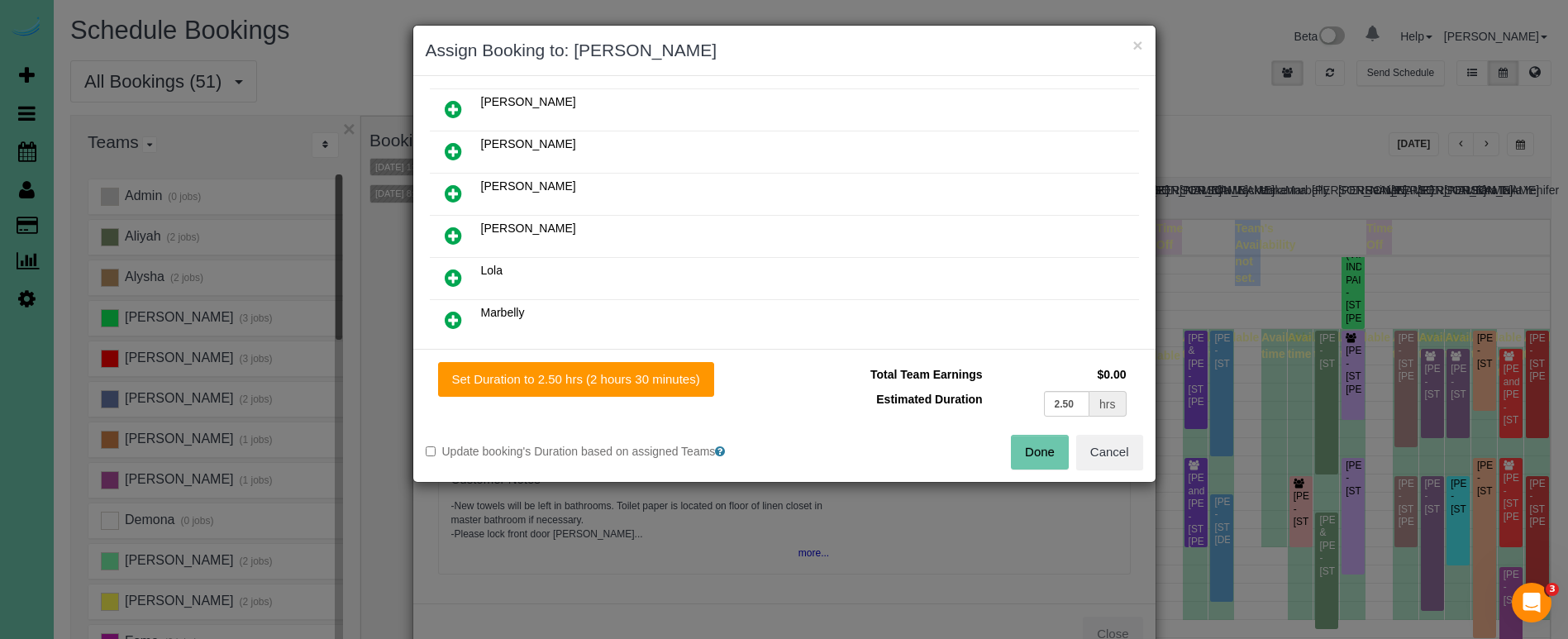
type input "2.50"
drag, startPoint x: 1042, startPoint y: 457, endPoint x: 988, endPoint y: 423, distance: 63.8
click at [1042, 457] on button "Done" at bounding box center [1040, 452] width 58 height 35
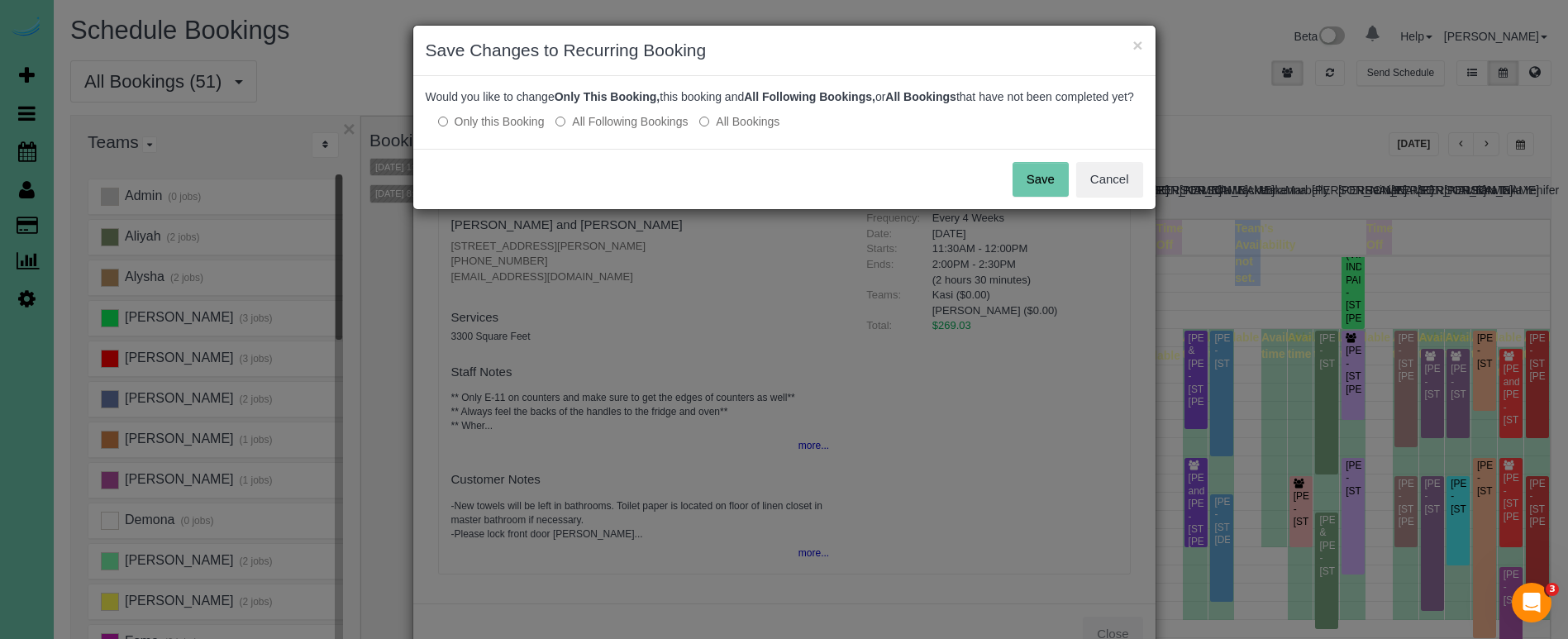
click at [1034, 196] on button "Save" at bounding box center [1040, 179] width 56 height 35
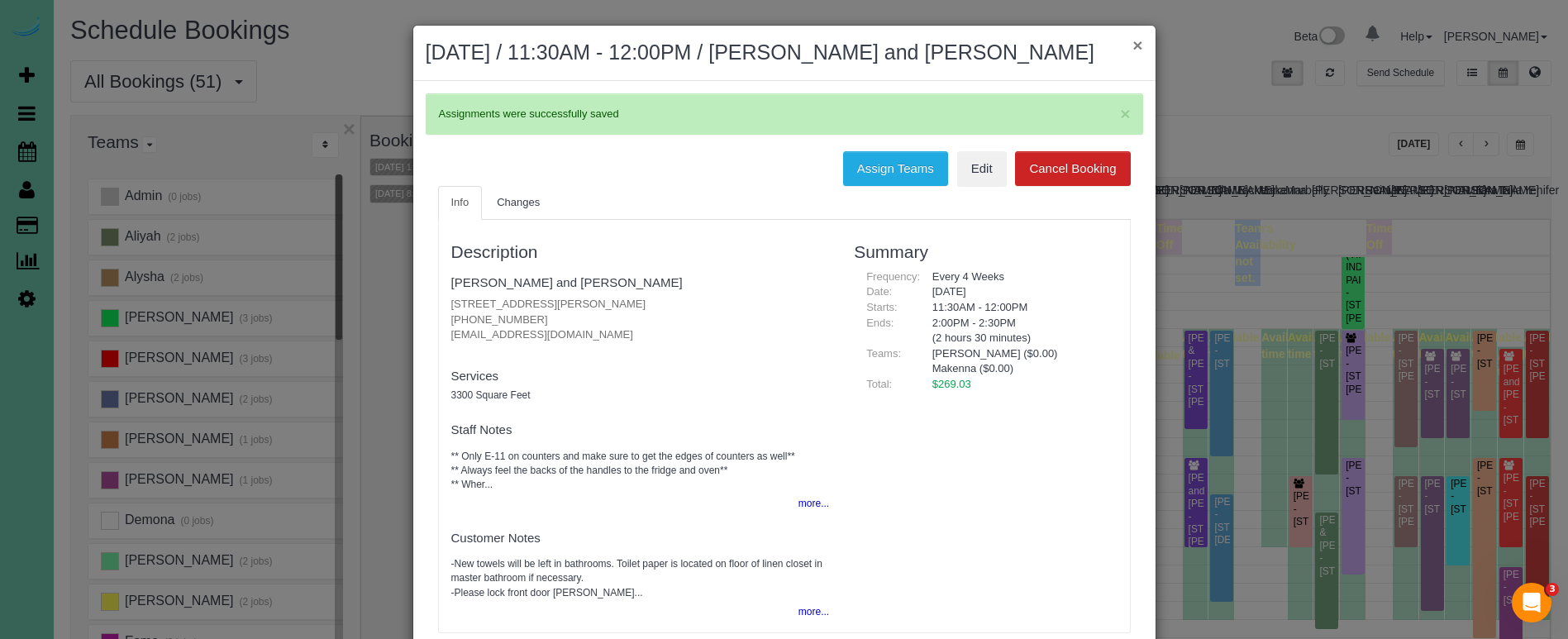
click at [1140, 45] on button "×" at bounding box center [1136, 45] width 10 height 17
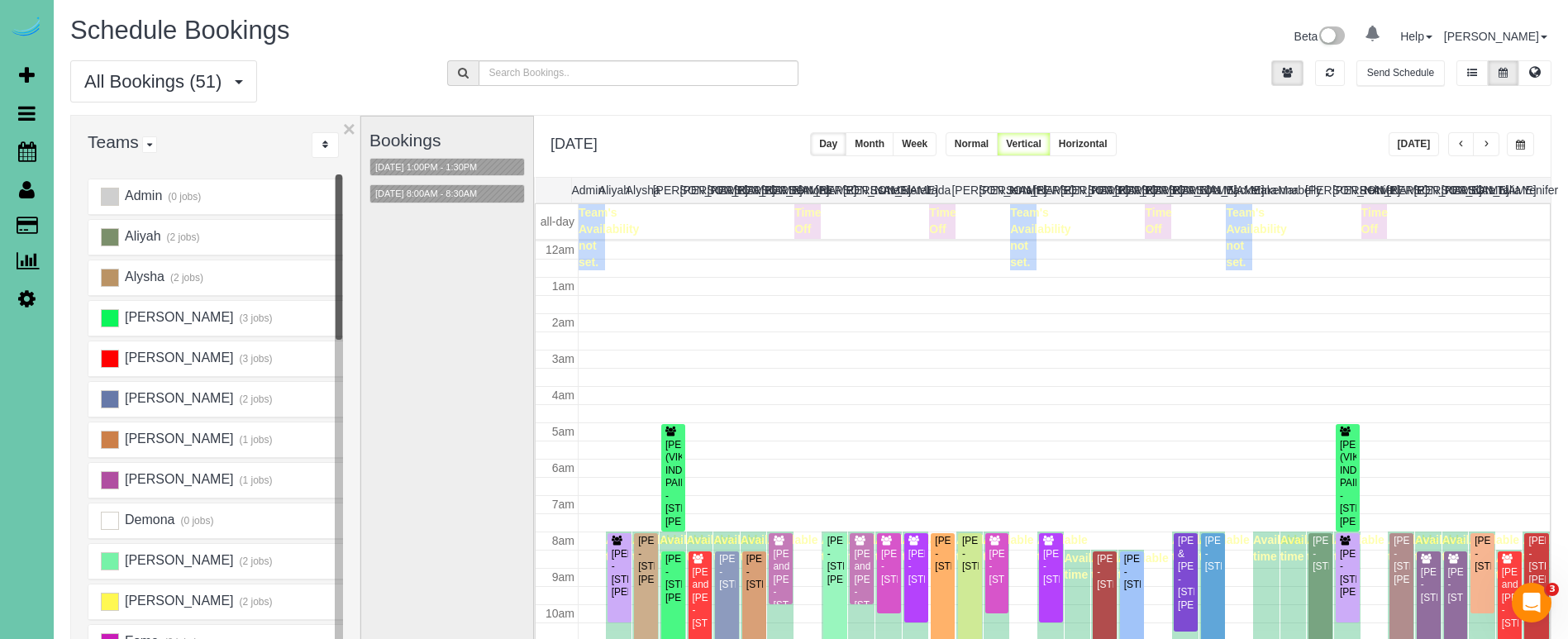
scroll to position [219, 0]
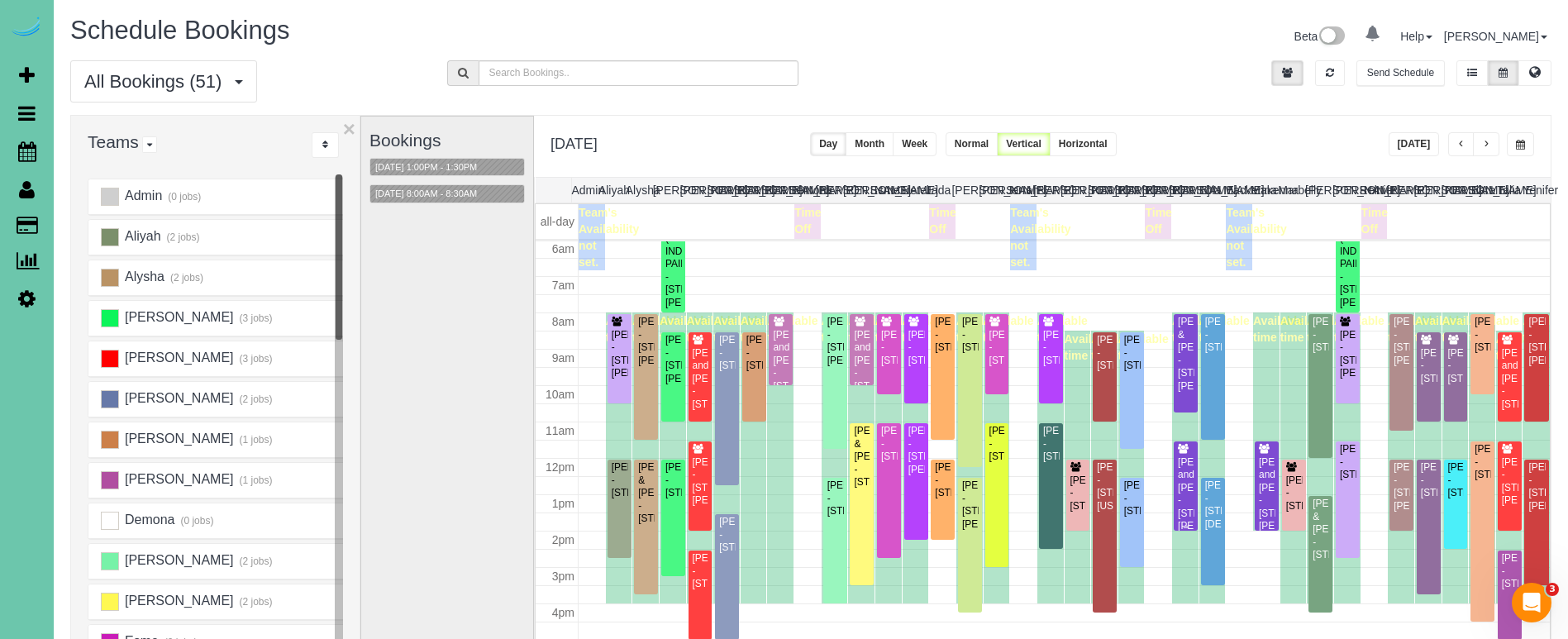
click at [1184, 479] on div "[PERSON_NAME] and [PERSON_NAME] - [STREET_ADDRESS][PERSON_NAME]" at bounding box center [1186, 495] width 17 height 77
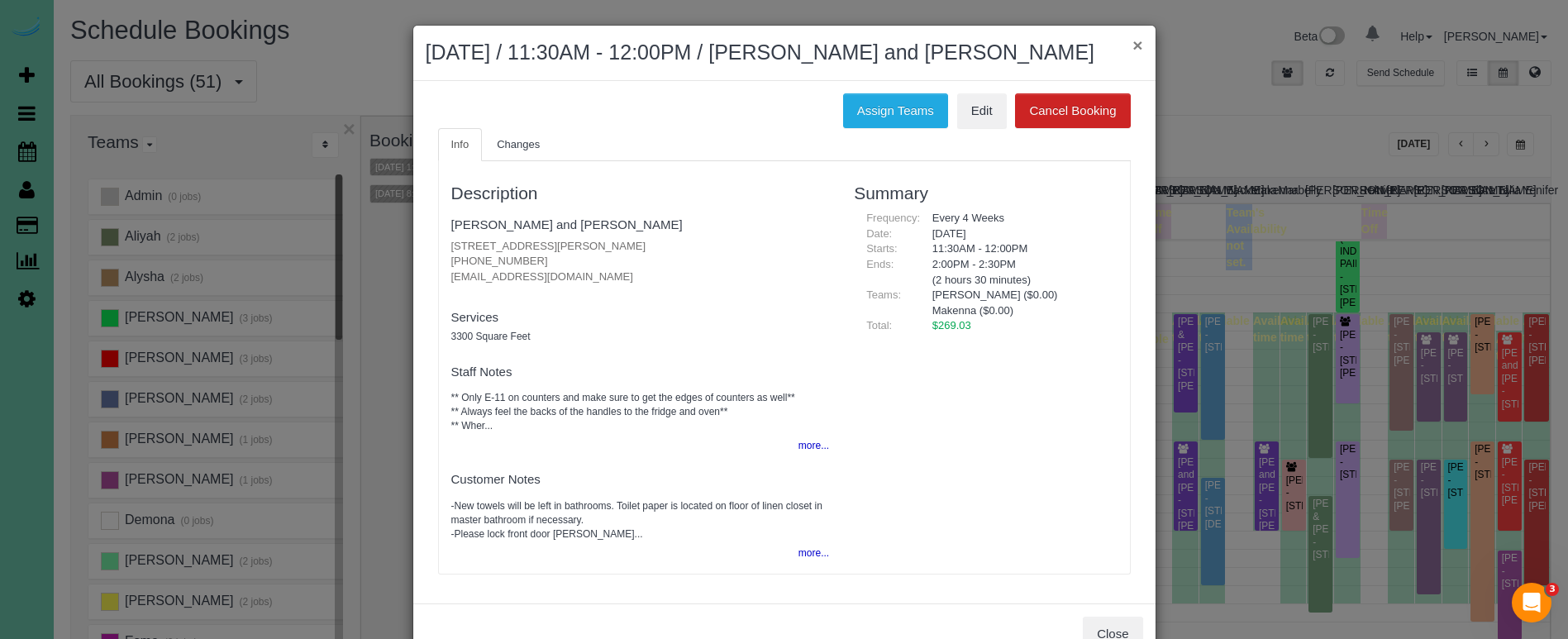
click at [1136, 46] on button "×" at bounding box center [1136, 45] width 10 height 17
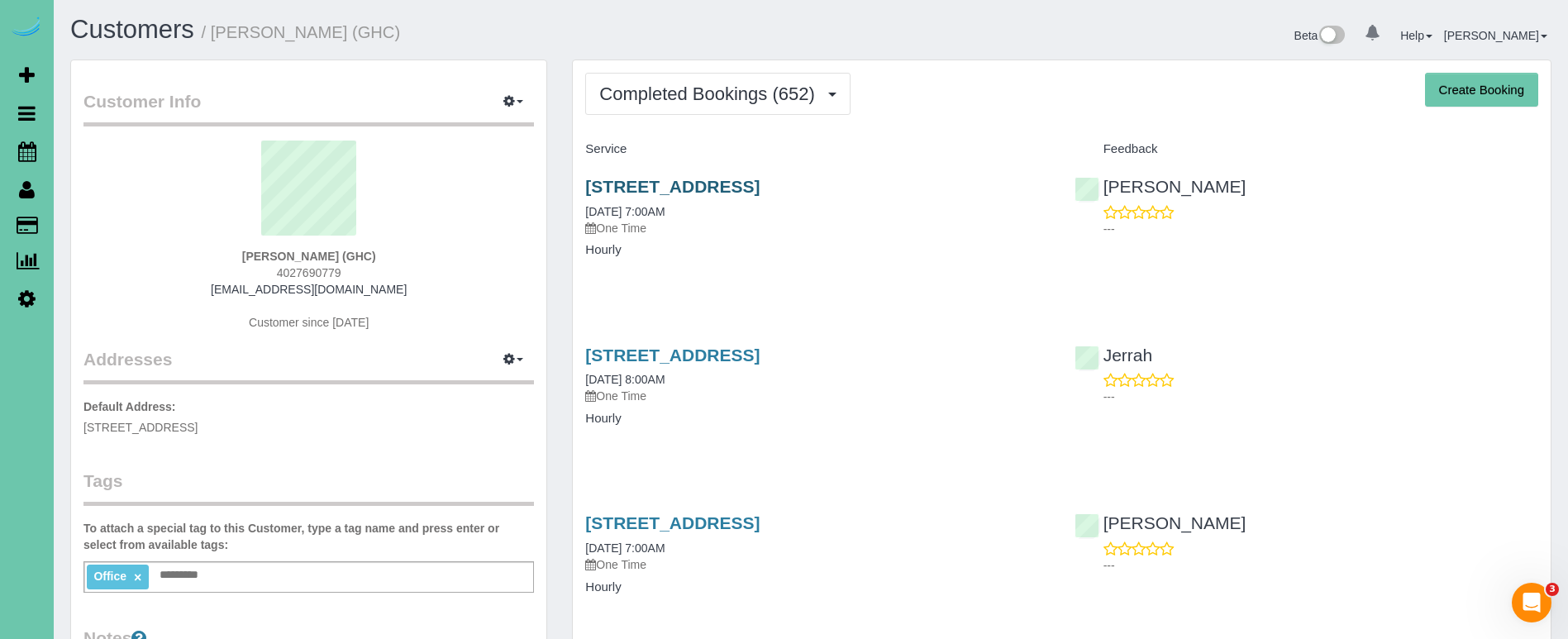
scroll to position [3, 0]
click at [759, 184] on link "[STREET_ADDRESS]" at bounding box center [673, 184] width 175 height 19
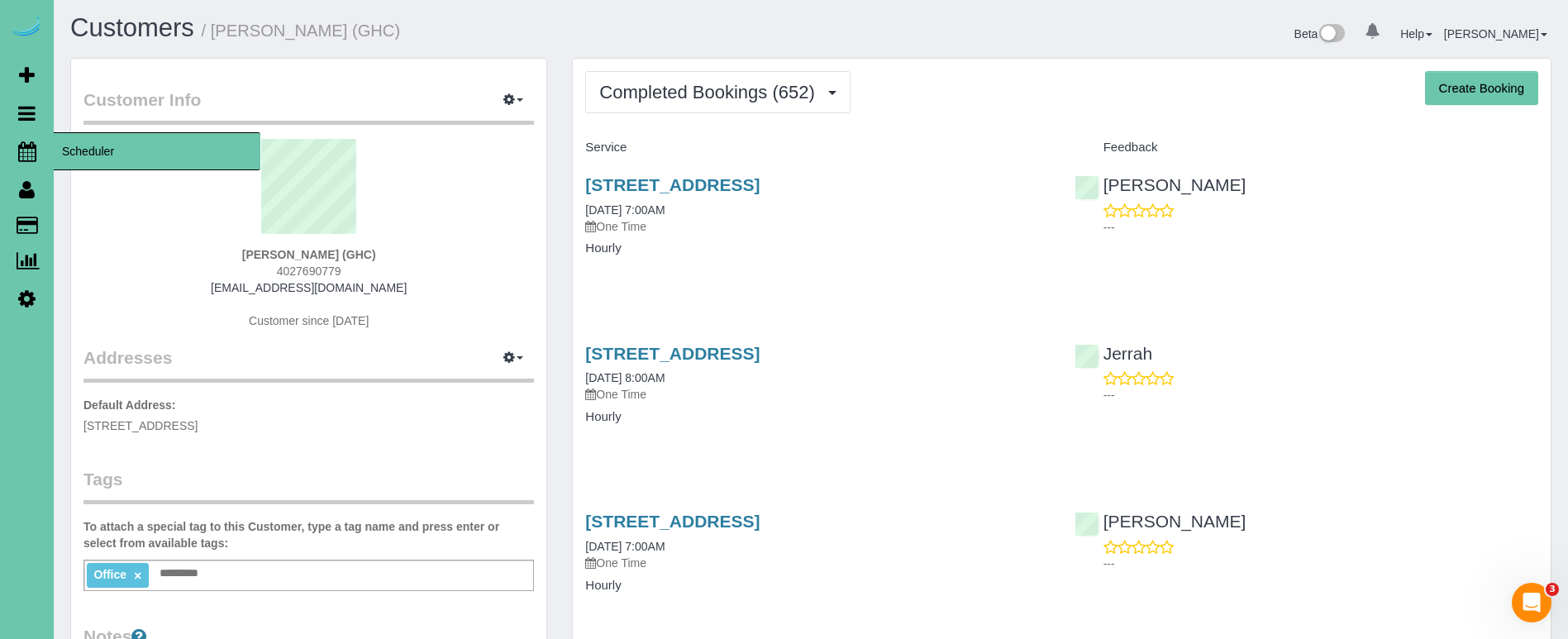
drag, startPoint x: 28, startPoint y: 152, endPoint x: 83, endPoint y: 161, distance: 55.7
click at [28, 152] on icon at bounding box center [27, 150] width 18 height 20
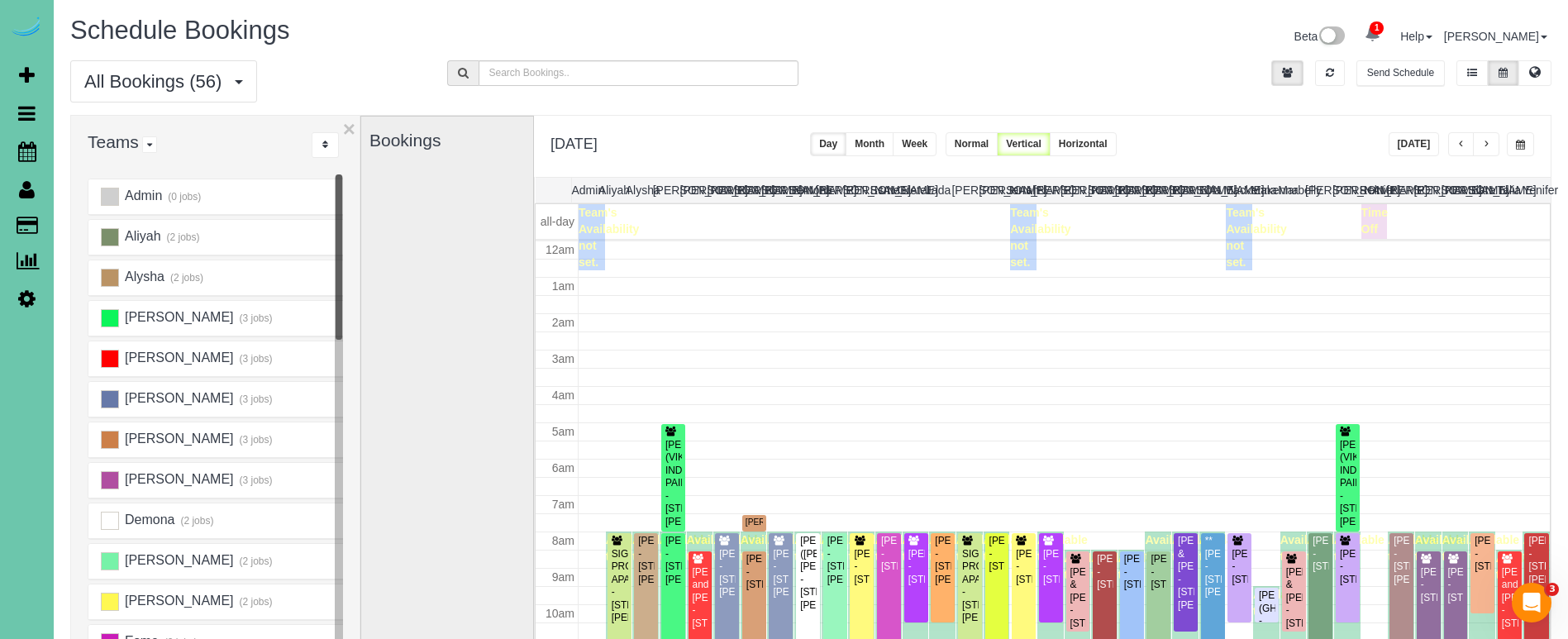
scroll to position [219, 0]
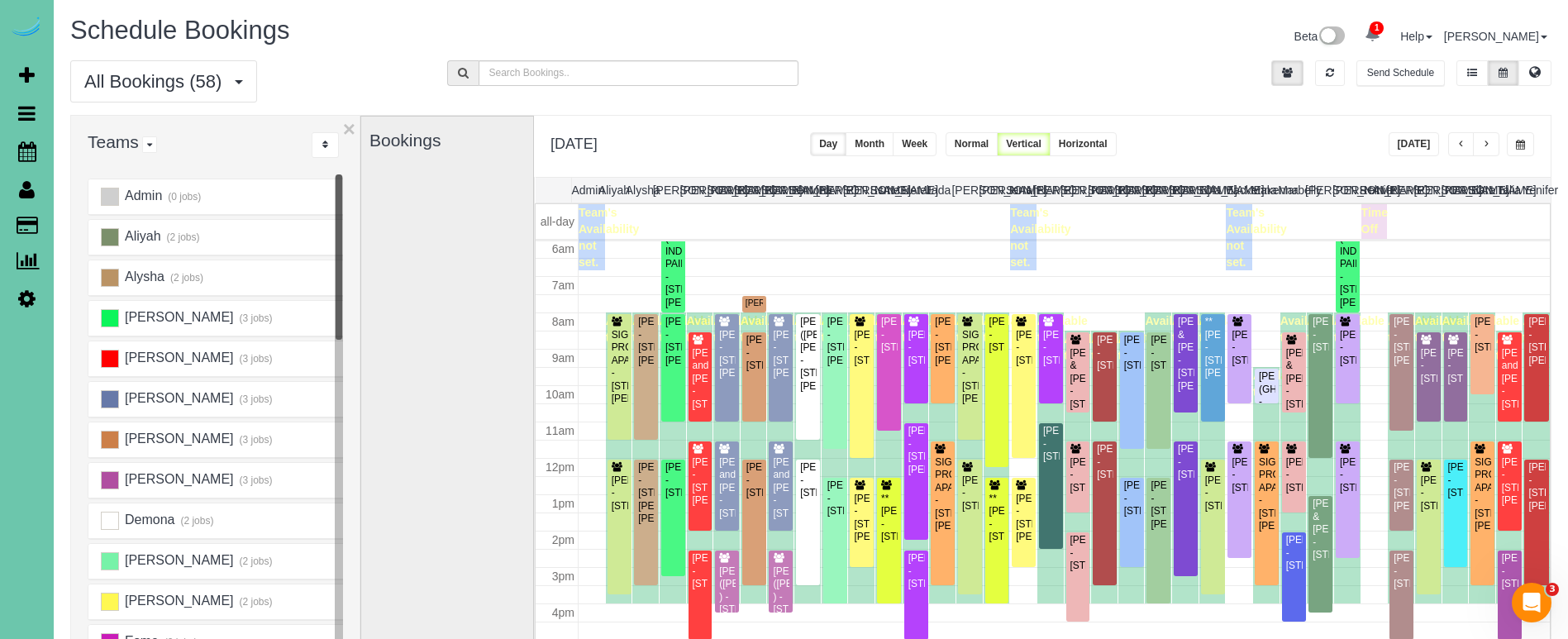
click at [1479, 138] on button "button" at bounding box center [1486, 144] width 27 height 24
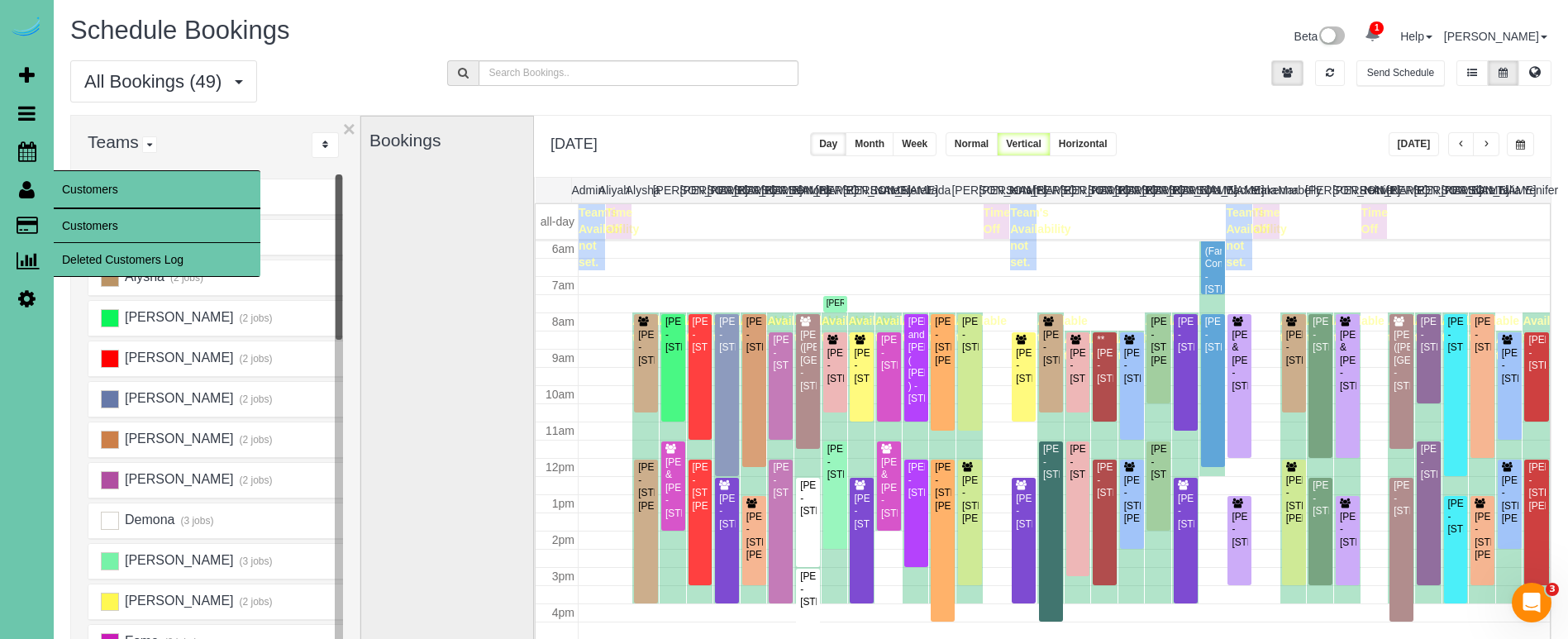
click at [92, 218] on link "Customers" at bounding box center [157, 226] width 207 height 33
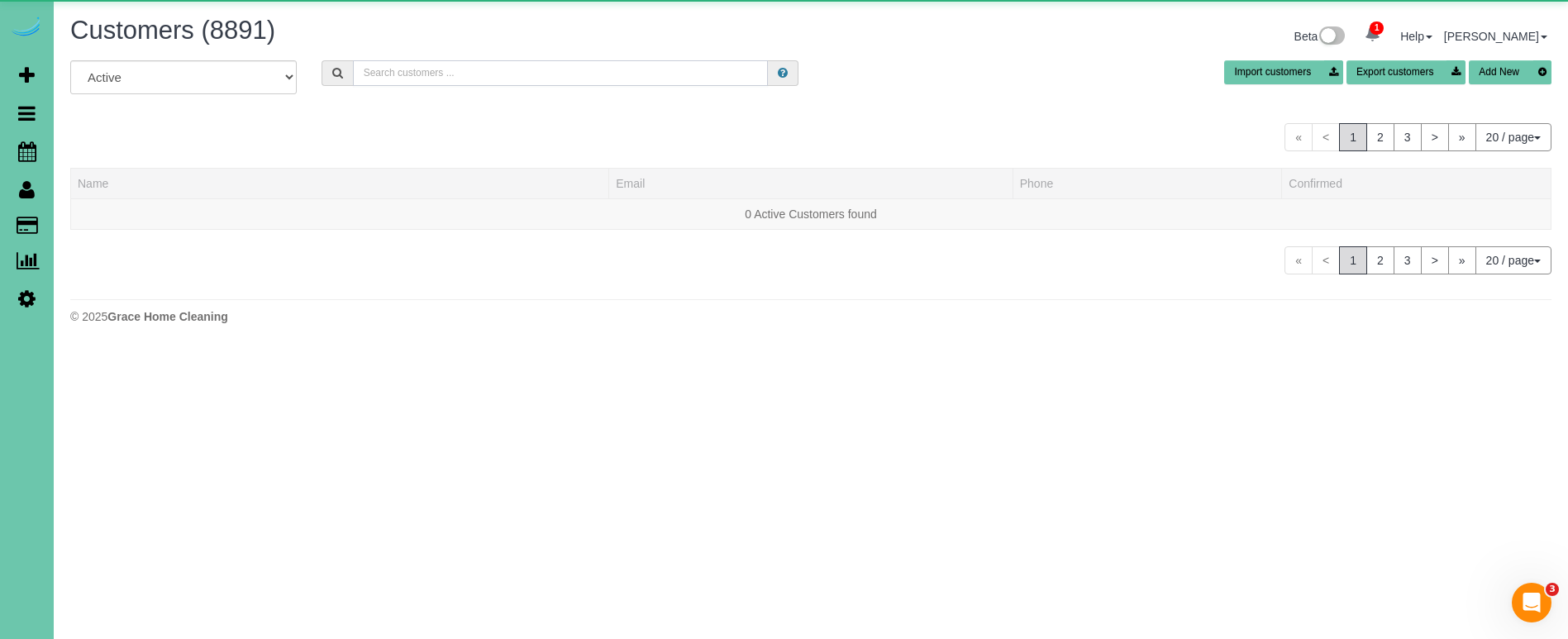
click at [507, 75] on input "text" at bounding box center [560, 73] width 415 height 26
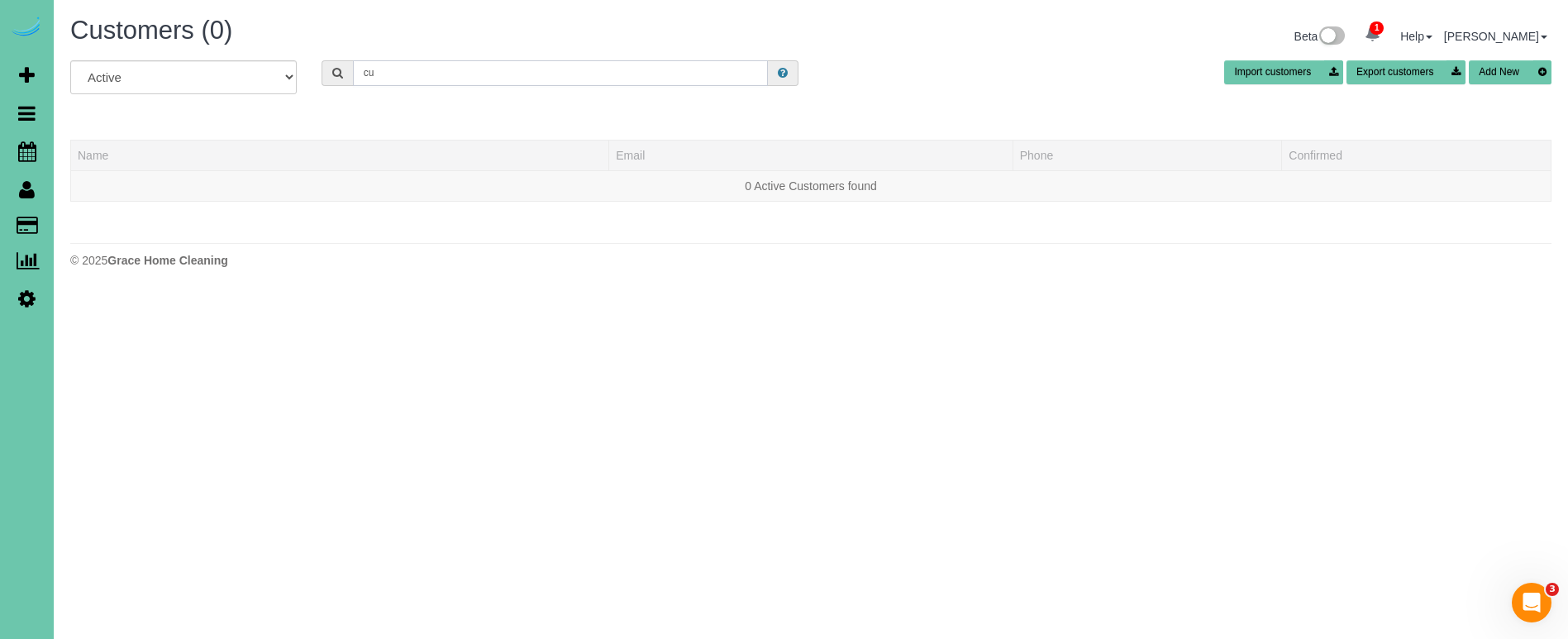
type input "c"
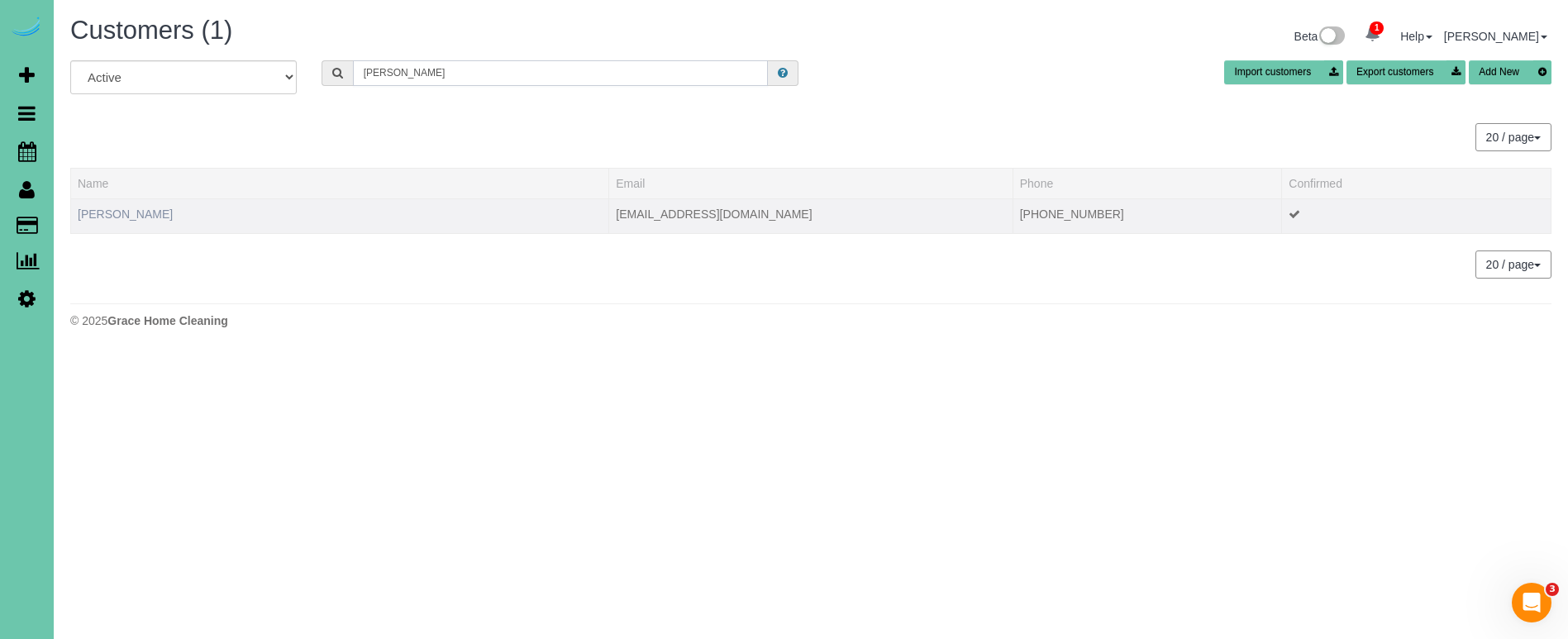
type input "[PERSON_NAME]"
click at [118, 212] on link "[PERSON_NAME]" at bounding box center [125, 214] width 95 height 13
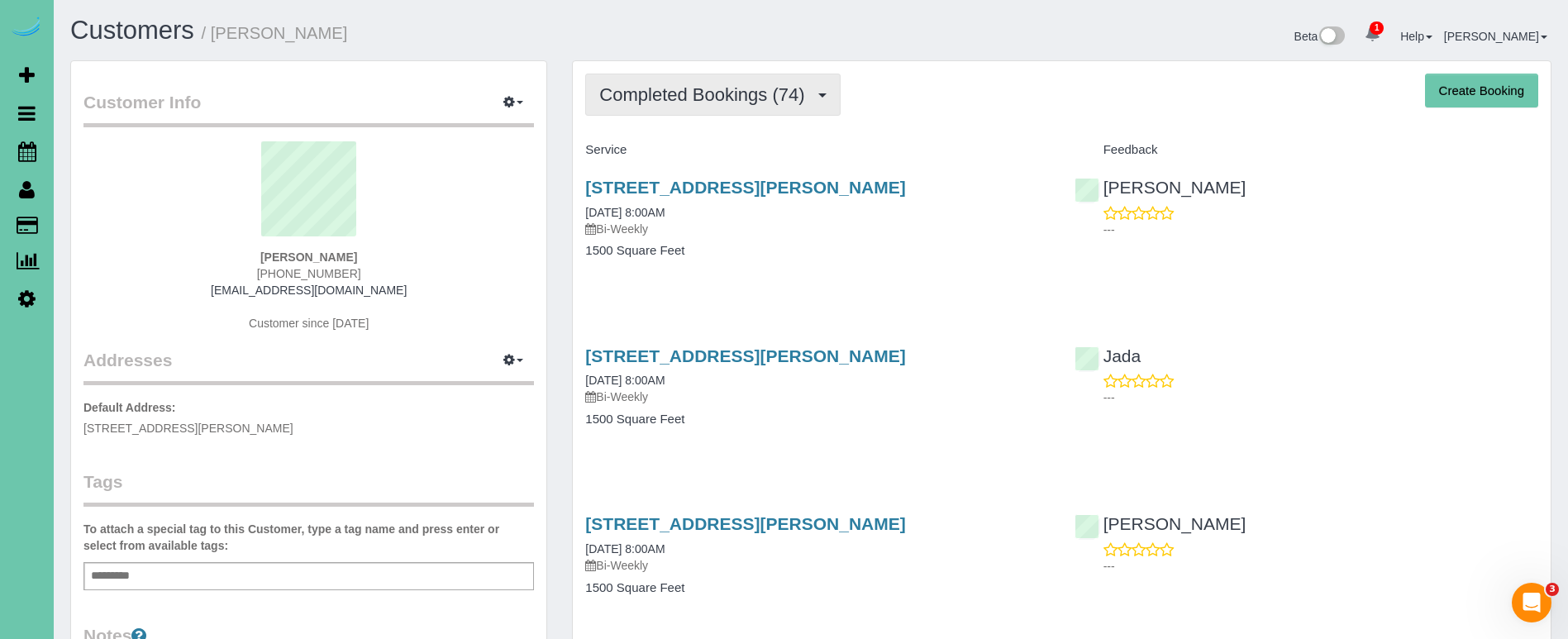
drag, startPoint x: 676, startPoint y: 93, endPoint x: 678, endPoint y: 109, distance: 16.1
click at [676, 93] on span "Completed Bookings (74)" at bounding box center [706, 94] width 214 height 21
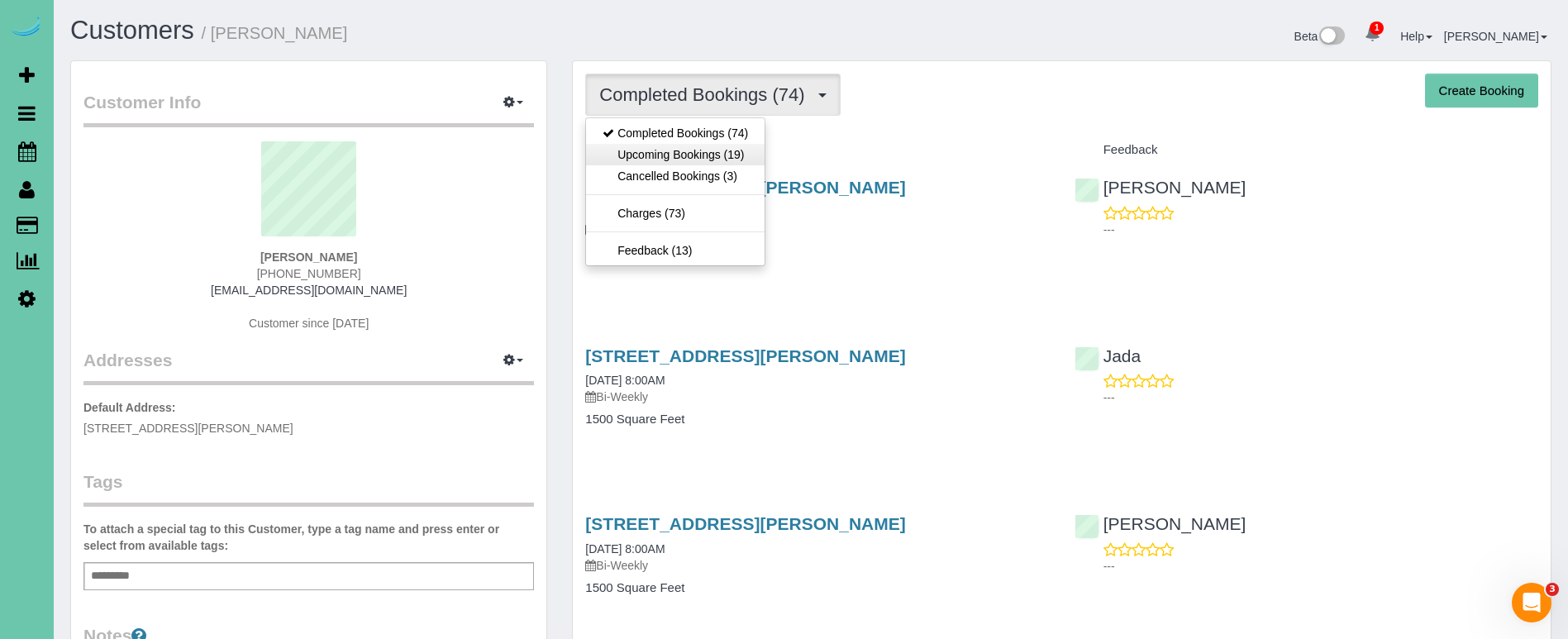
click at [677, 153] on link "Upcoming Bookings (19)" at bounding box center [675, 154] width 178 height 22
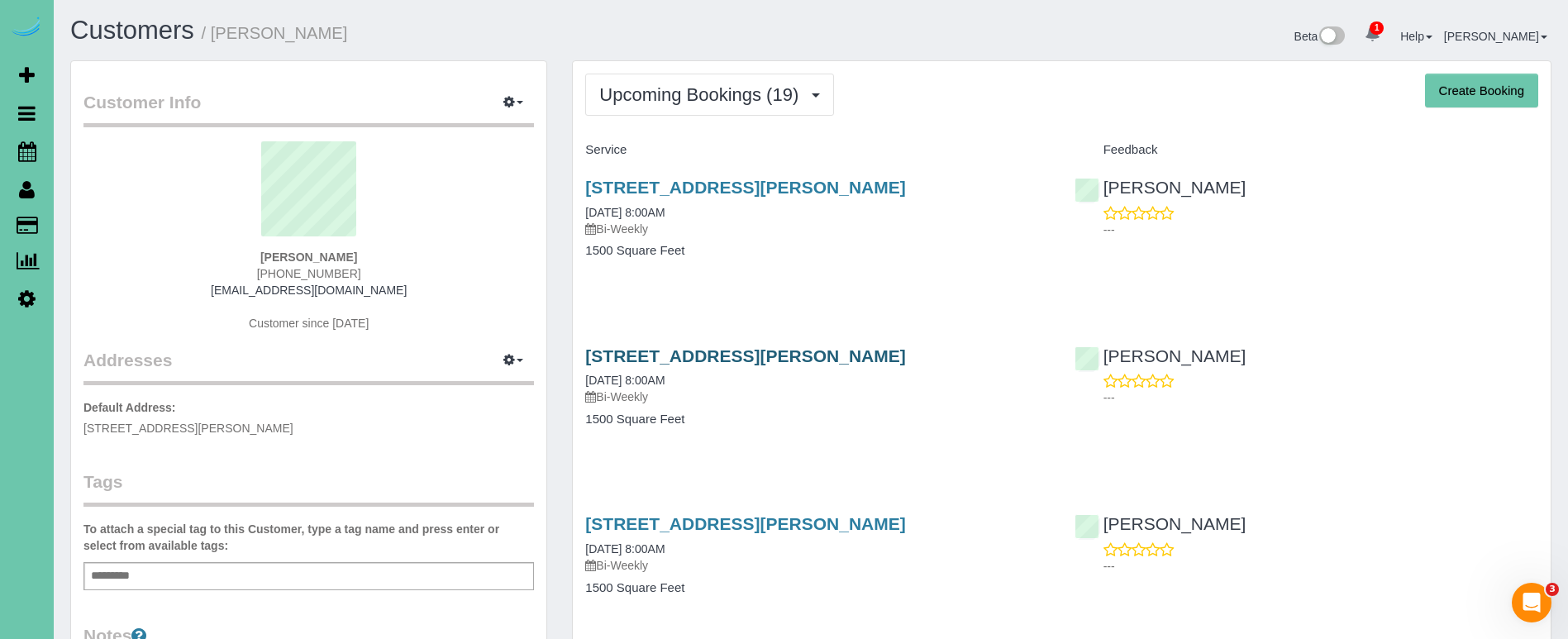
click at [654, 351] on link "[STREET_ADDRESS][PERSON_NAME]" at bounding box center [746, 355] width 320 height 19
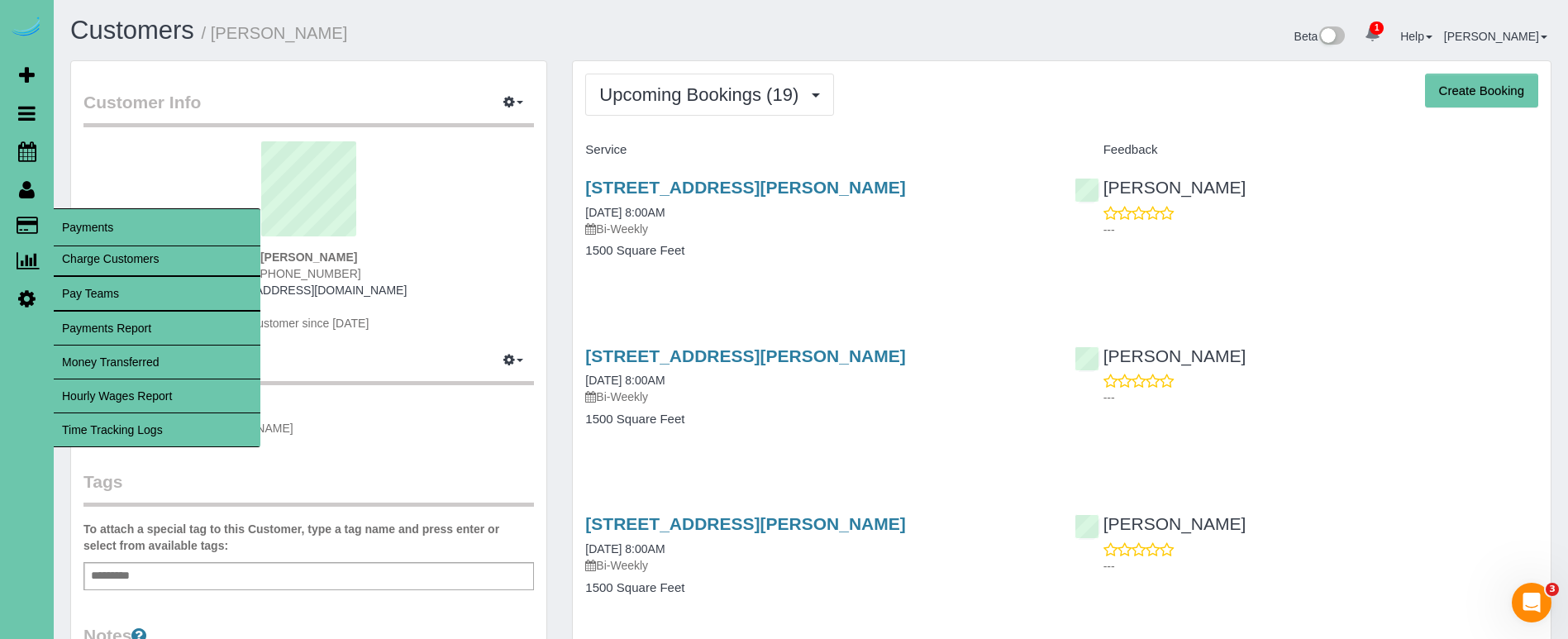
scroll to position [3, 0]
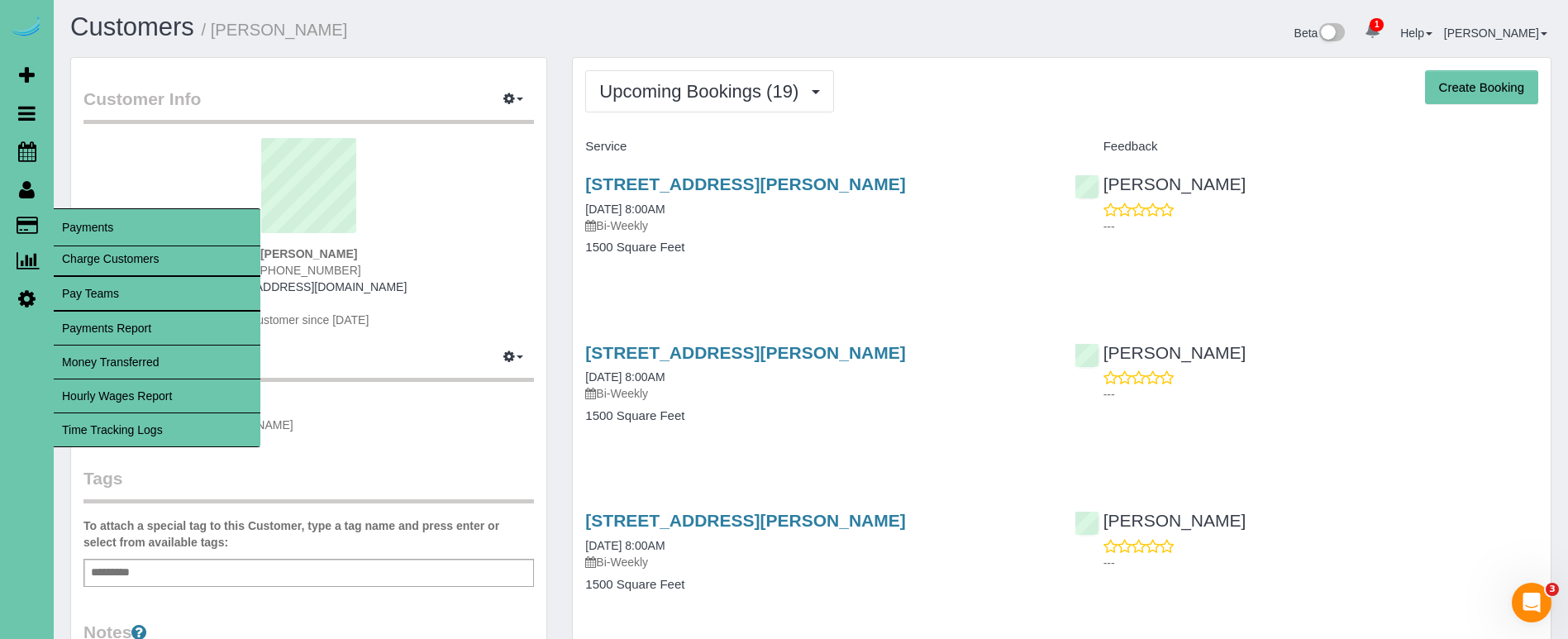
click at [209, 428] on link "Time Tracking Logs" at bounding box center [157, 430] width 207 height 33
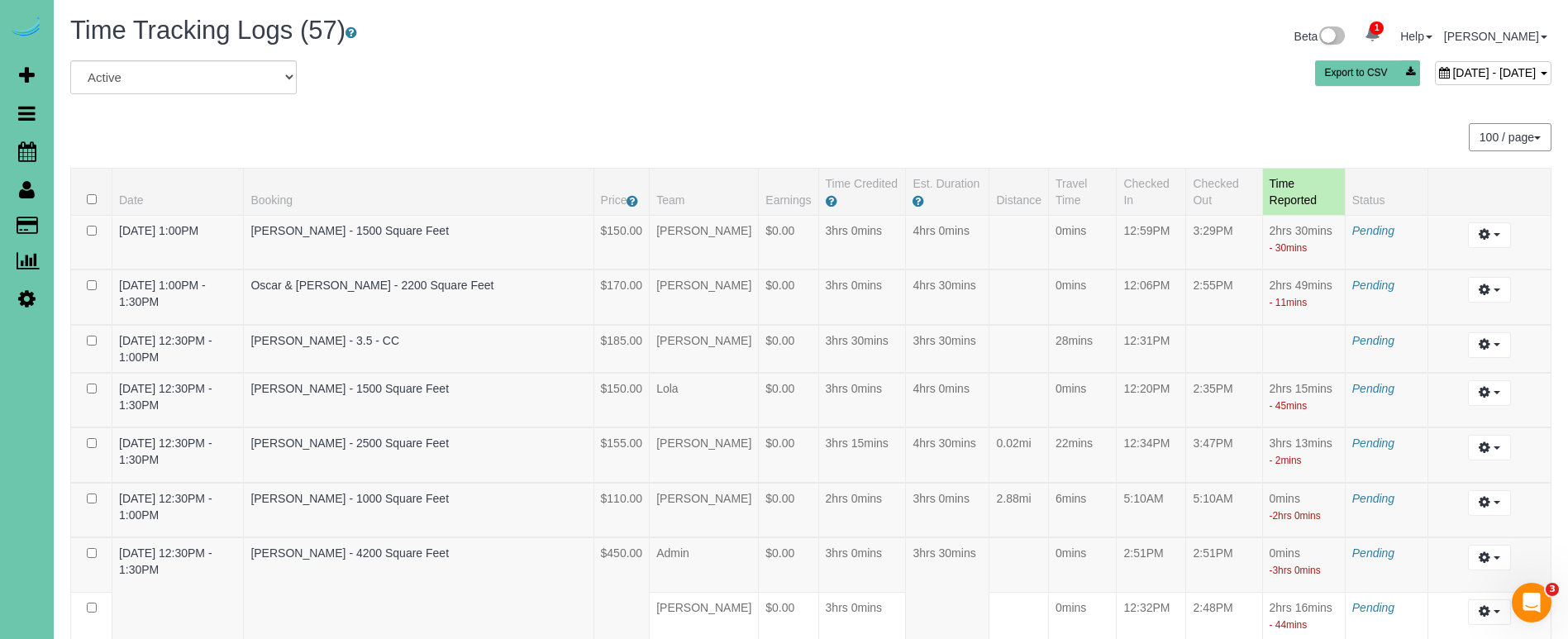
scroll to position [1, 0]
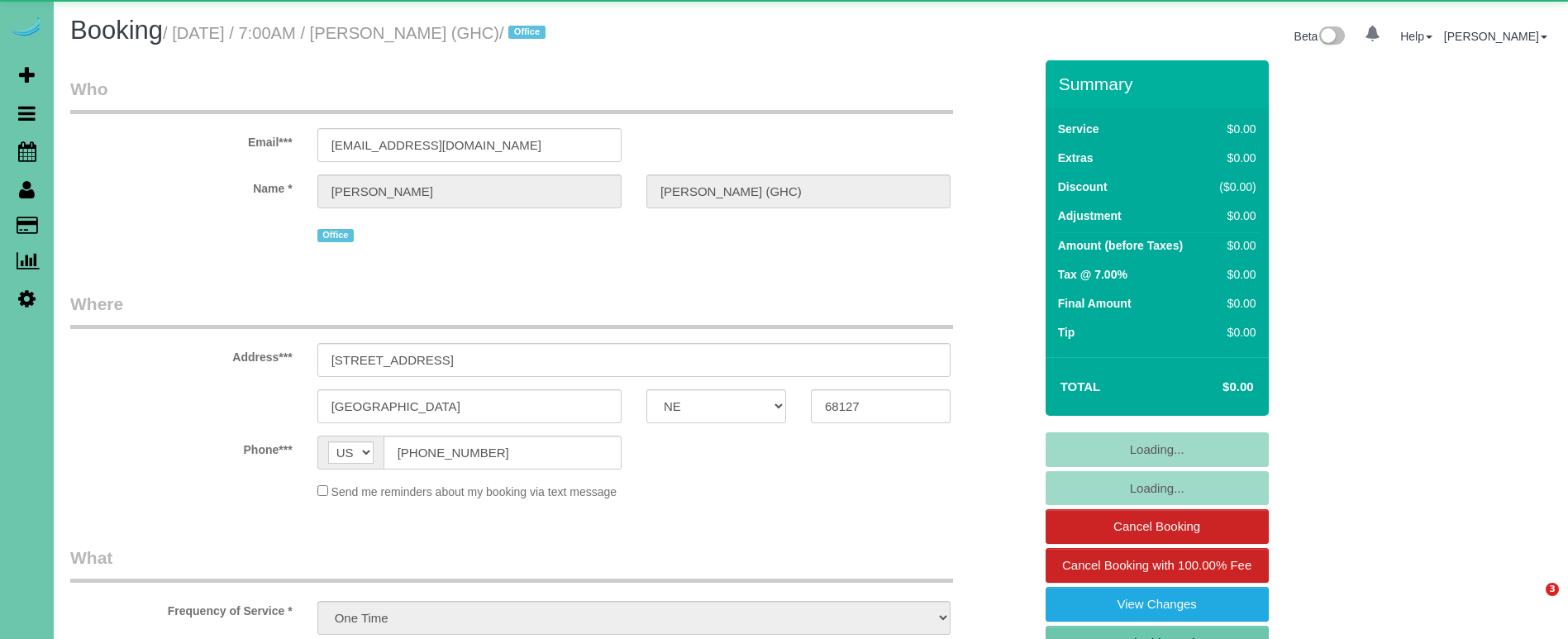
select select "NE"
select select "object:849"
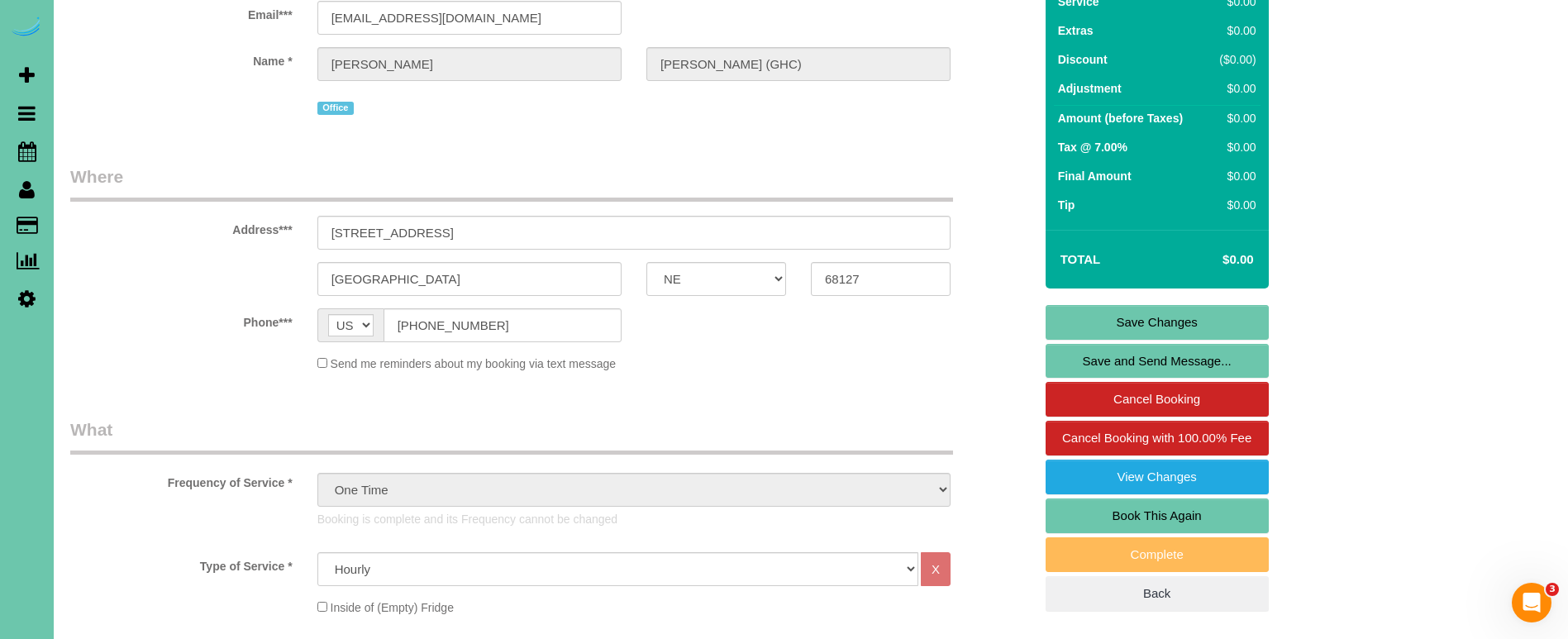
scroll to position [130, 0]
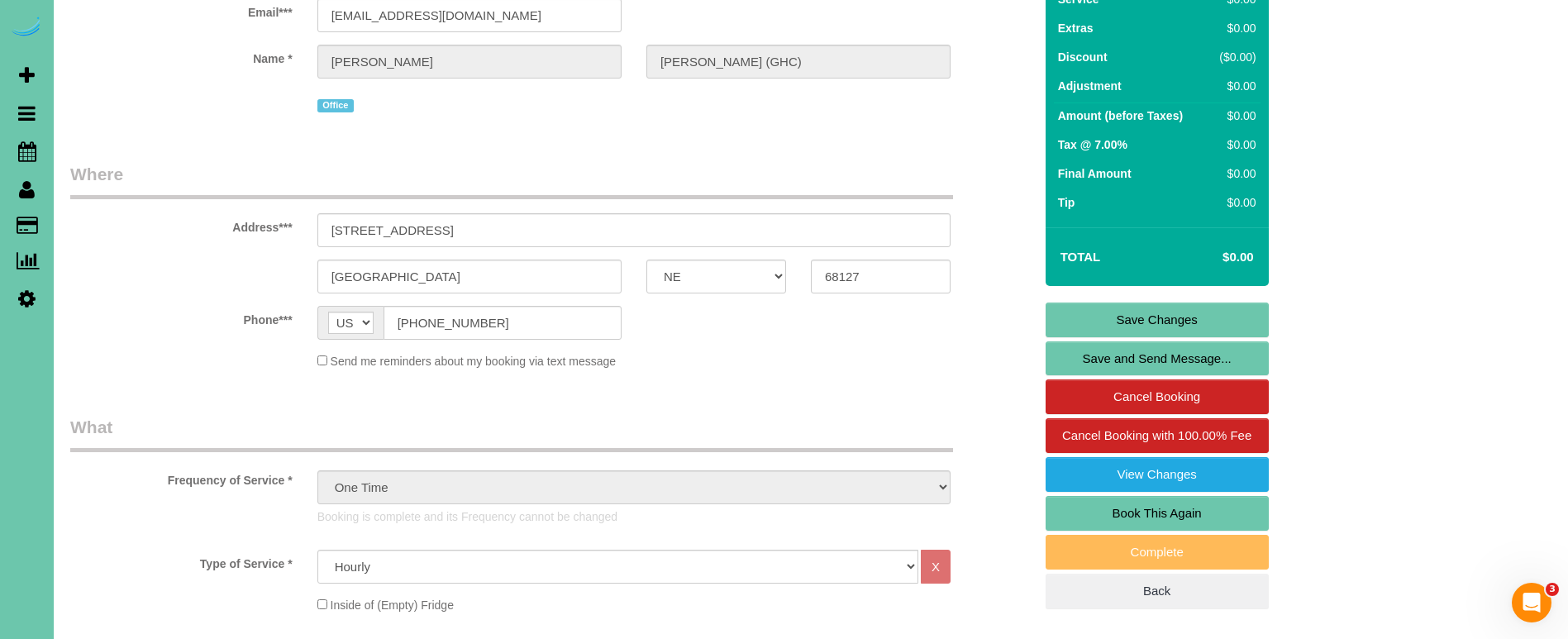
click at [1095, 514] on link "Book This Again" at bounding box center [1157, 513] width 223 height 35
select select "NE"
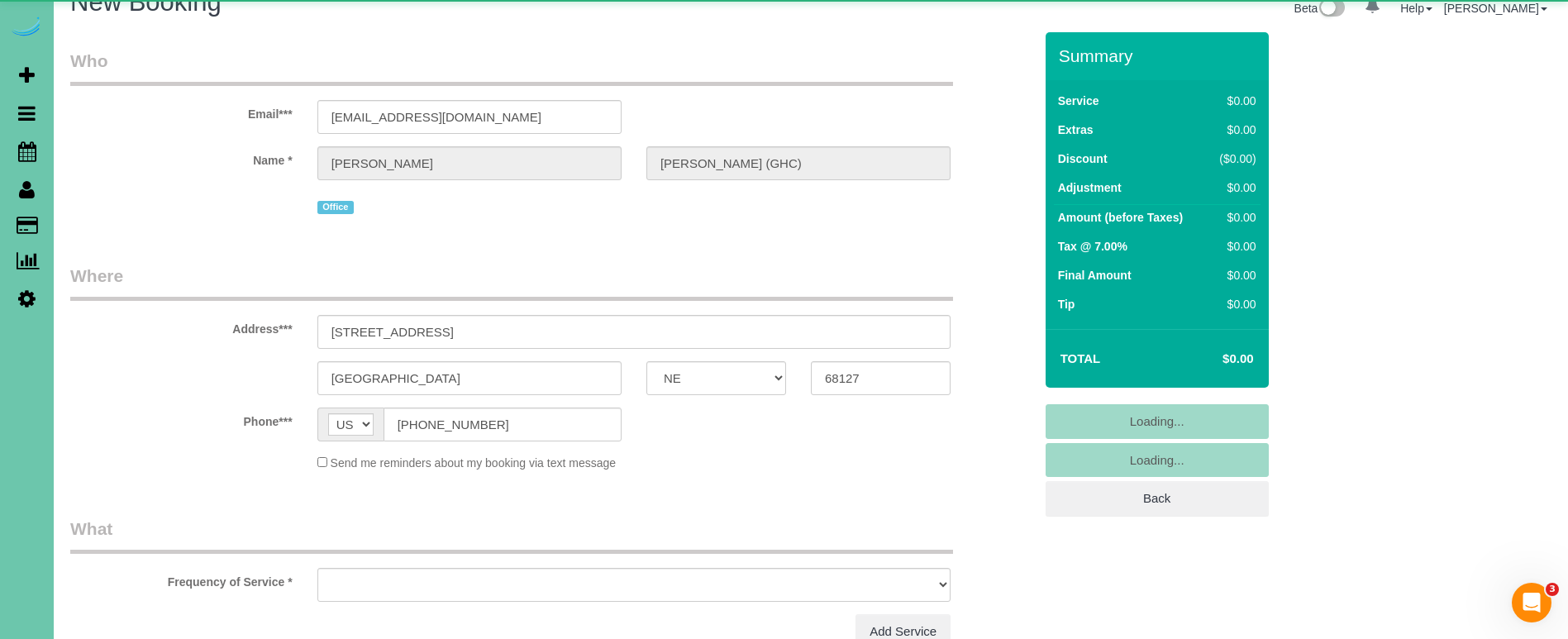
select select "string:fspay"
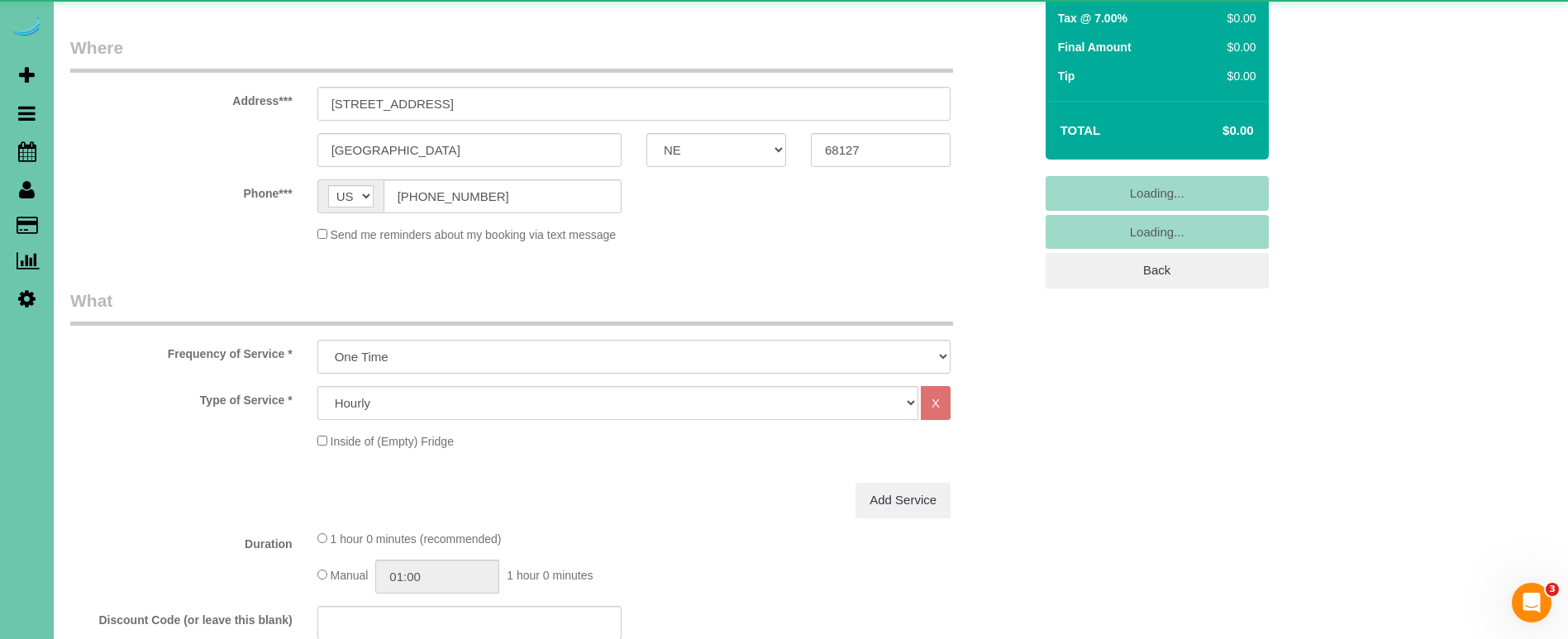
select select "object:1619"
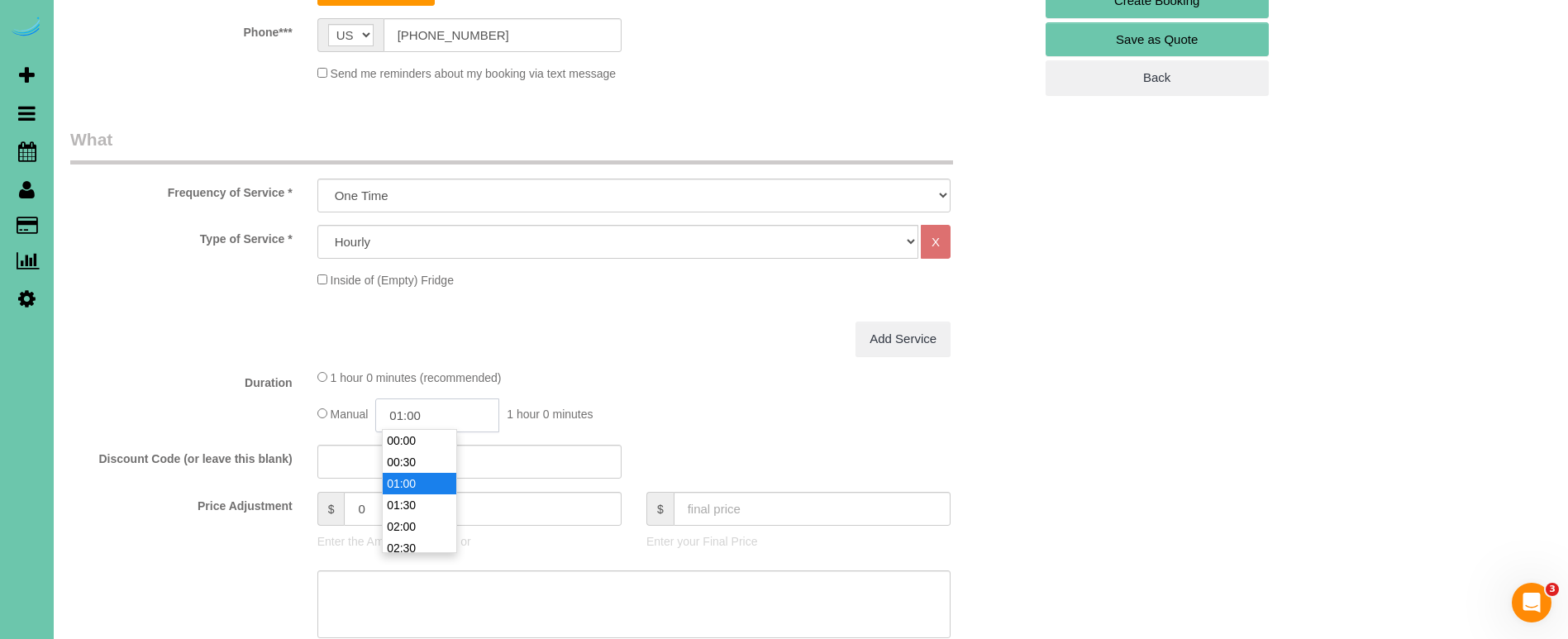
scroll to position [22, 0]
drag, startPoint x: 454, startPoint y: 418, endPoint x: 401, endPoint y: 415, distance: 53.1
click at [401, 415] on input "01:00" at bounding box center [437, 415] width 124 height 34
type input "00:30"
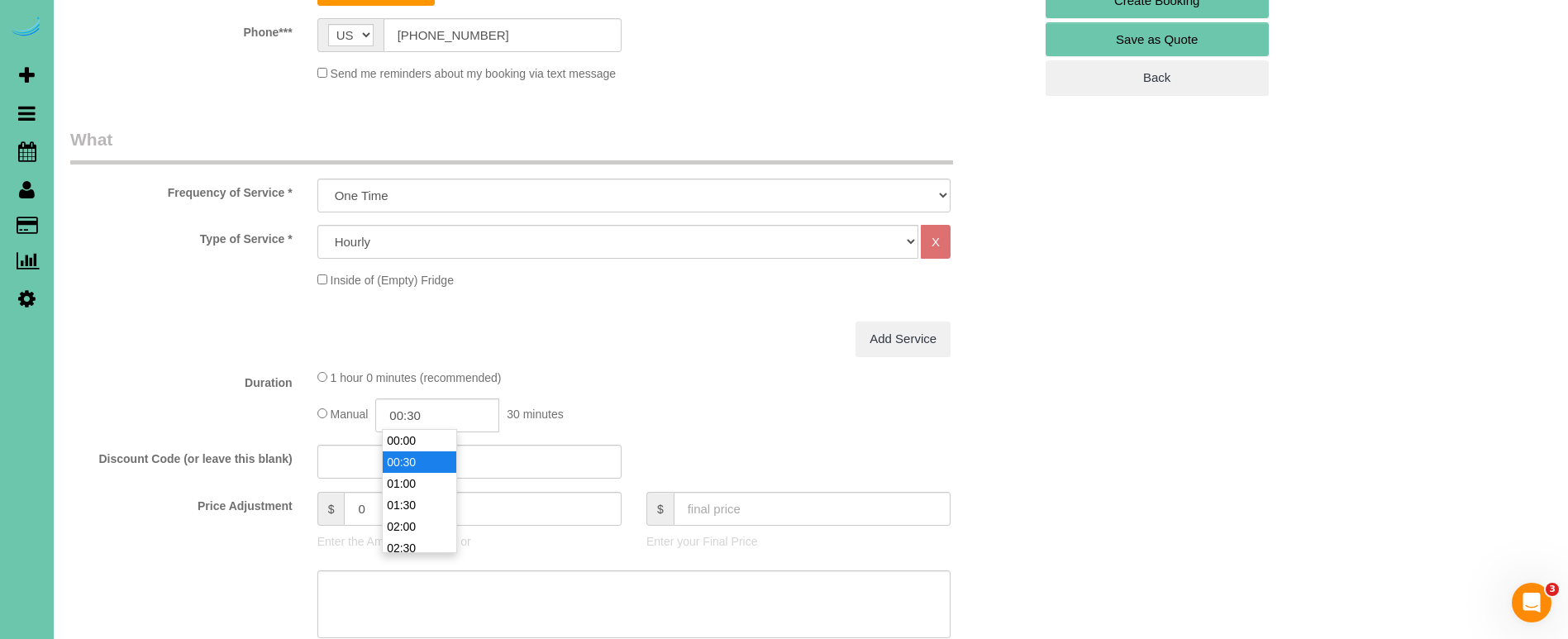
click at [746, 399] on div "Manual 00:30 30 minutes" at bounding box center [634, 415] width 633 height 34
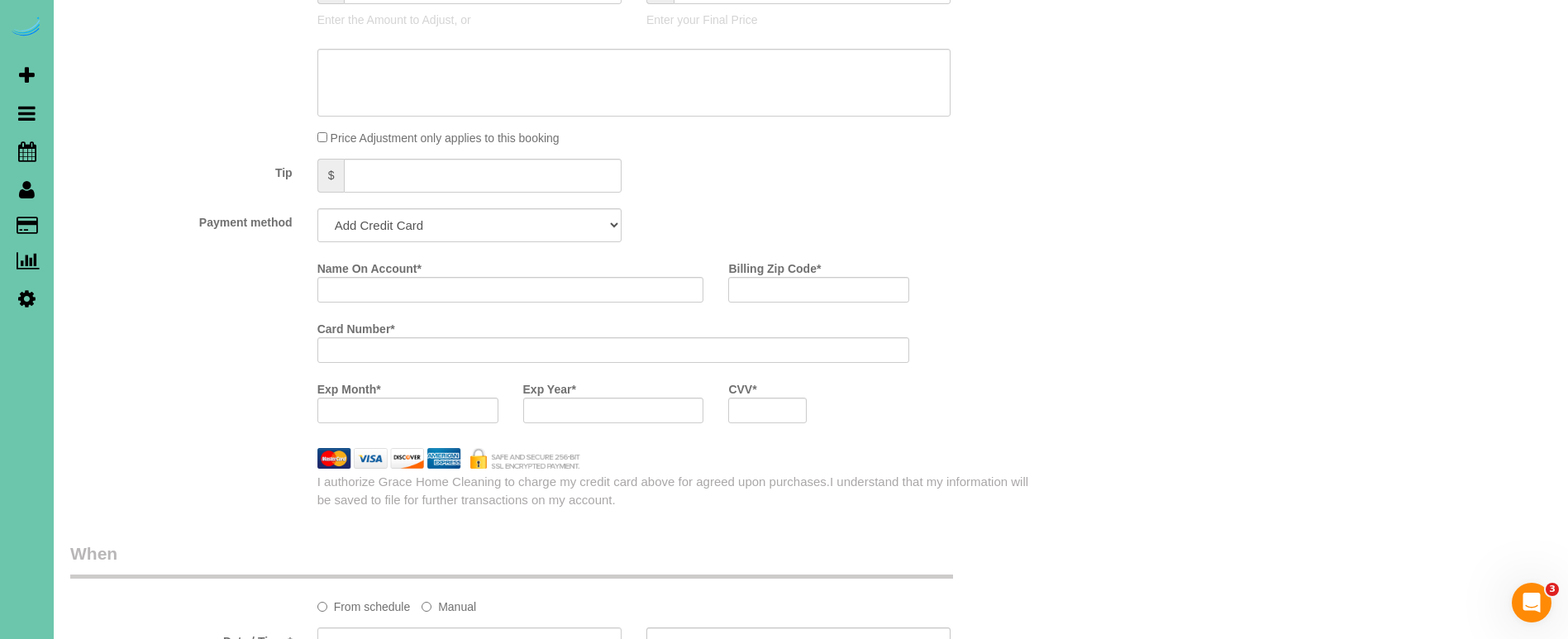
scroll to position [972, 0]
select select "string:check"
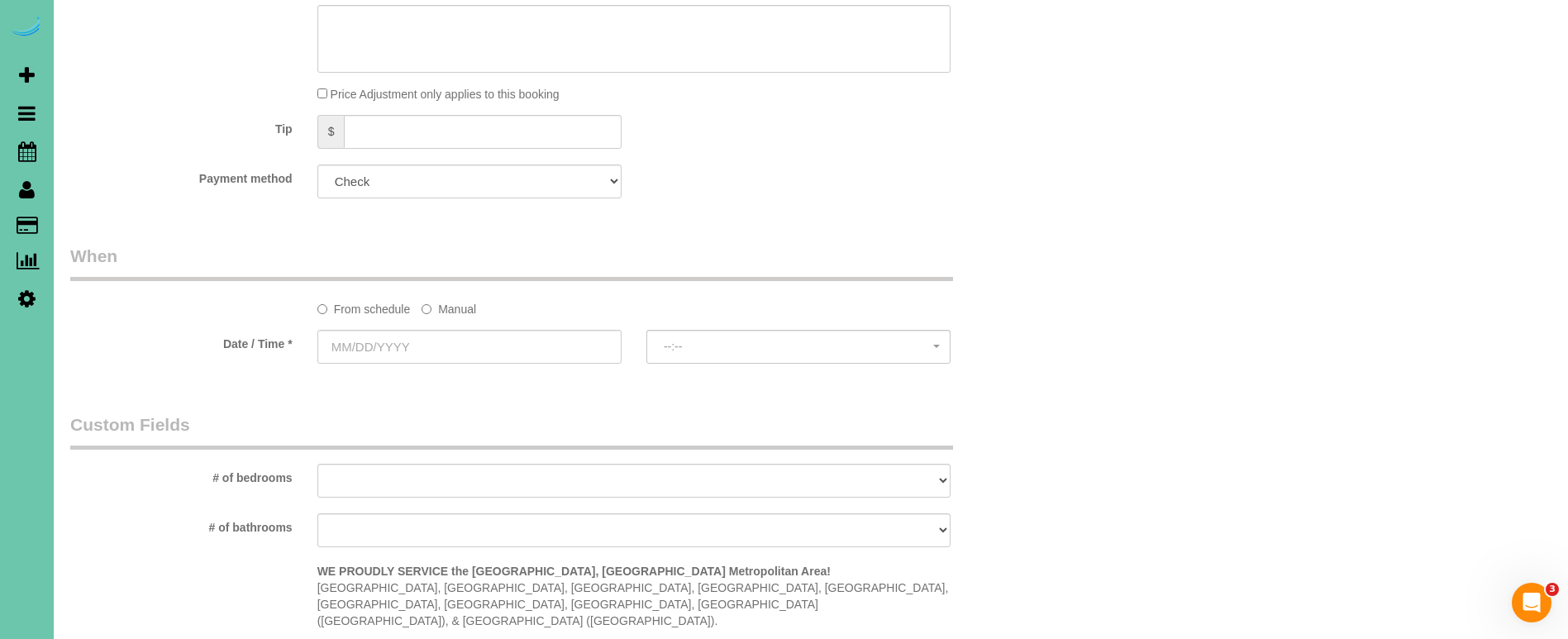
click at [445, 302] on label "Manual" at bounding box center [448, 306] width 54 height 22
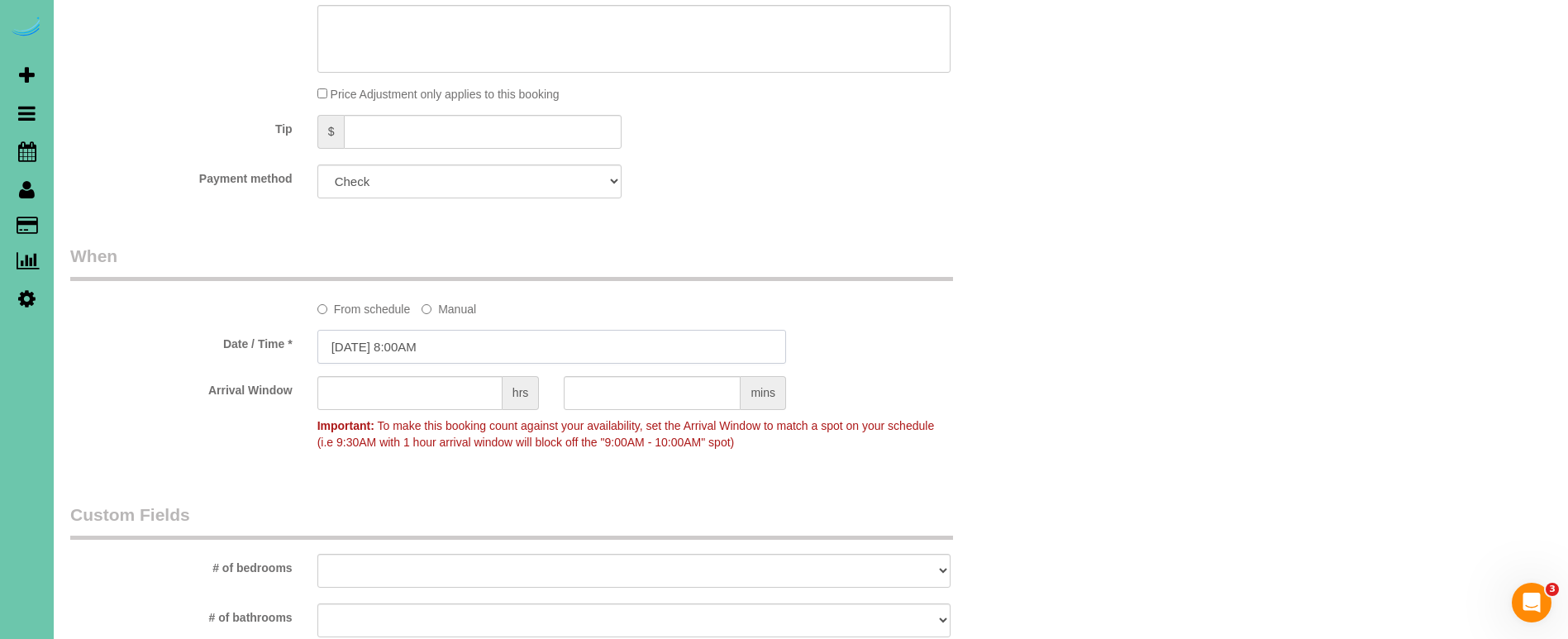
scroll to position [1012, 0]
click at [426, 340] on input "[DATE] 8:00AM" at bounding box center [552, 348] width 469 height 34
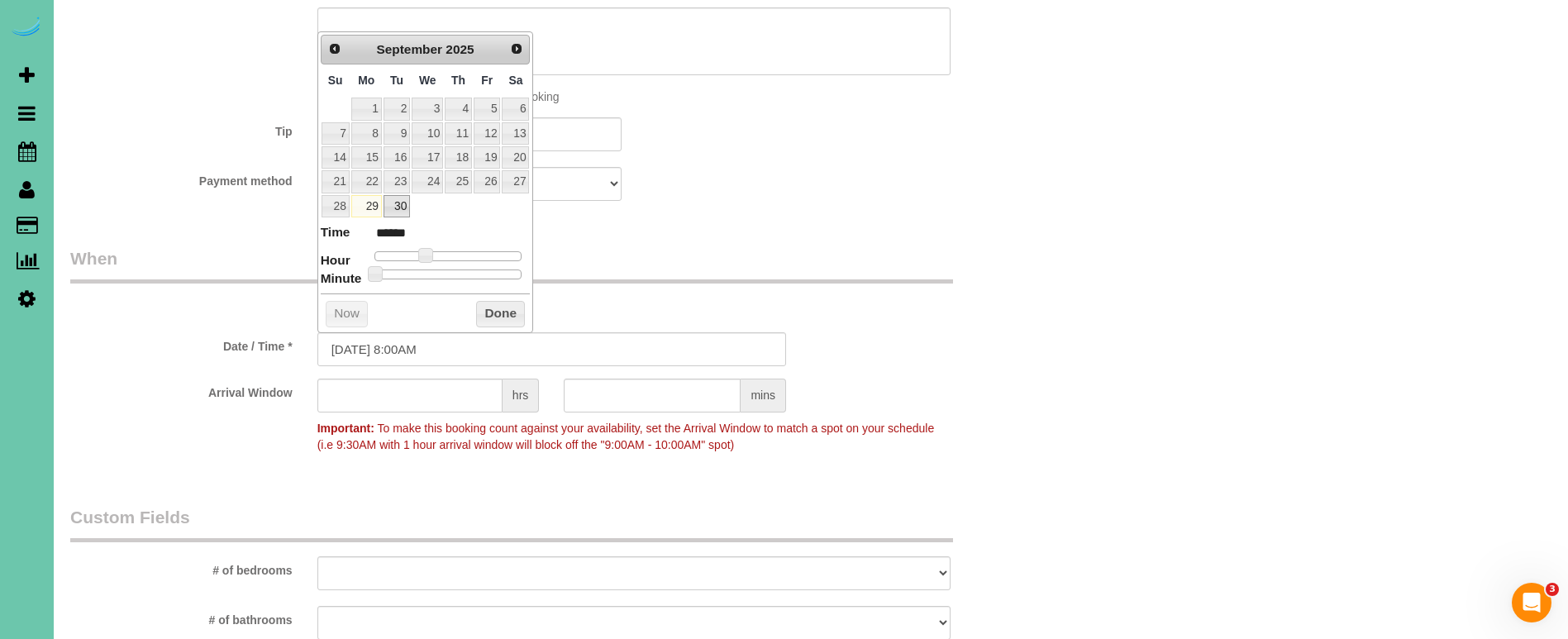
click at [393, 201] on link "30" at bounding box center [396, 207] width 27 height 22
type input "[DATE] 7:00AM"
type input "******"
click at [417, 254] on span at bounding box center [419, 255] width 15 height 15
drag, startPoint x: 414, startPoint y: 343, endPoint x: 500, endPoint y: 337, distance: 86.2
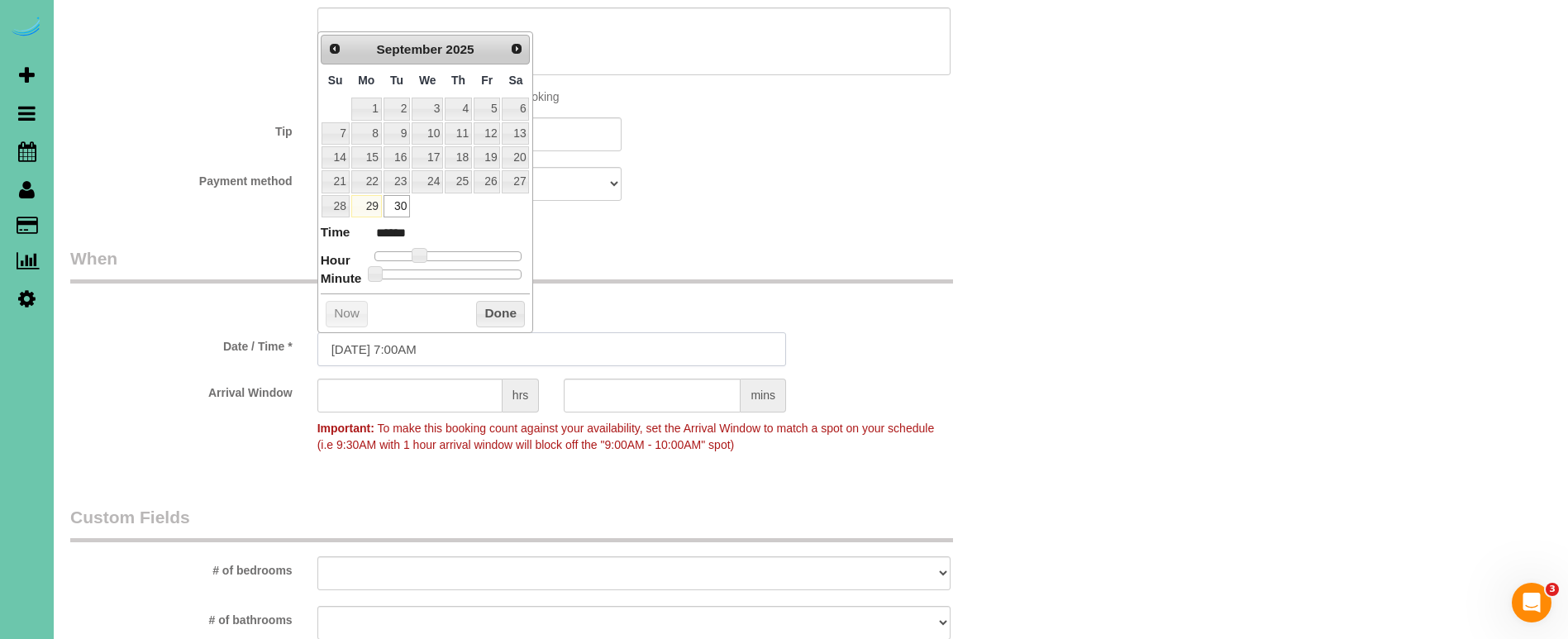
click at [416, 343] on input "[DATE] 7:00AM" at bounding box center [552, 348] width 469 height 34
type input "[DATE] 7:30AM"
click at [1236, 396] on div "Who Email*** [EMAIL_ADDRESS][DOMAIN_NAME] Name * [PERSON_NAME] (GHC) Office Whe…" at bounding box center [810, 180] width 1482 height 2263
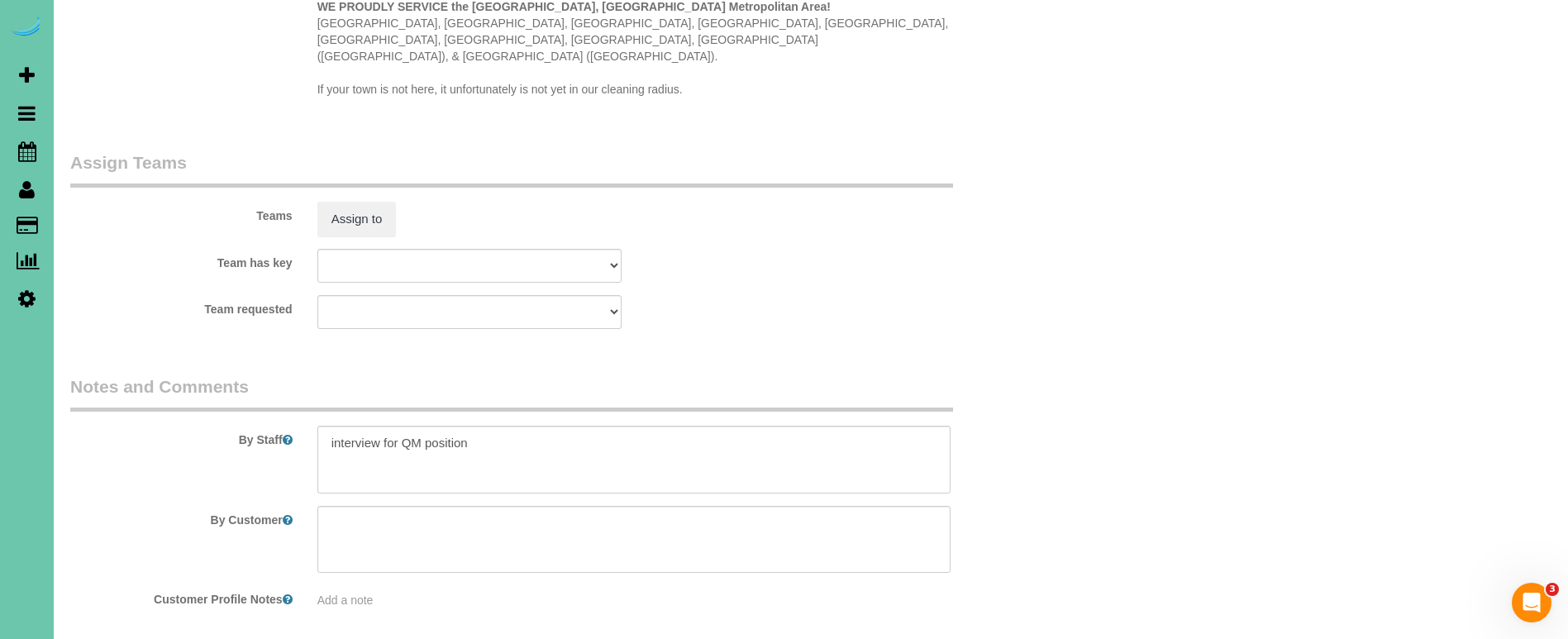
scroll to position [1671, 0]
click at [544, 423] on textarea at bounding box center [634, 457] width 633 height 67
drag, startPoint x: 264, startPoint y: 386, endPoint x: 246, endPoint y: 381, distance: 18.7
click at [249, 382] on div "By Staff" at bounding box center [552, 431] width 988 height 119
type textarea "review"
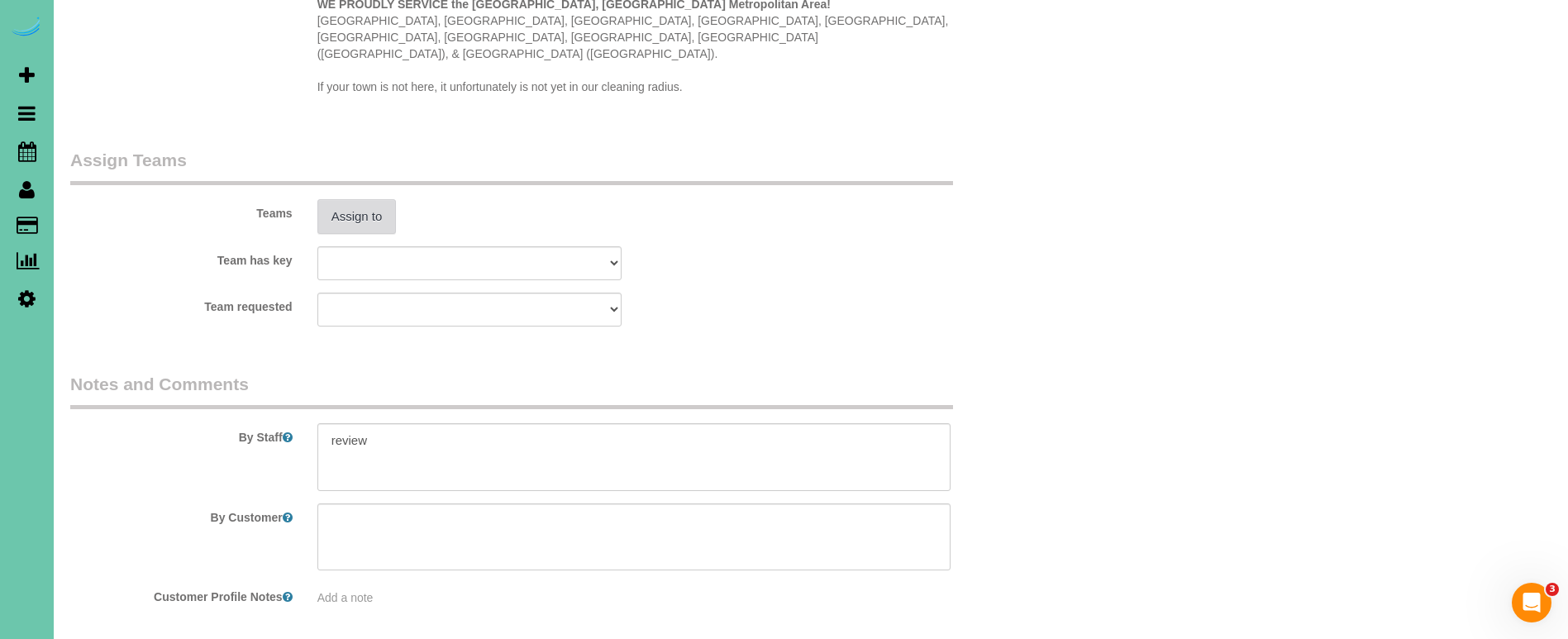
click at [374, 199] on button "Assign to" at bounding box center [357, 216] width 80 height 35
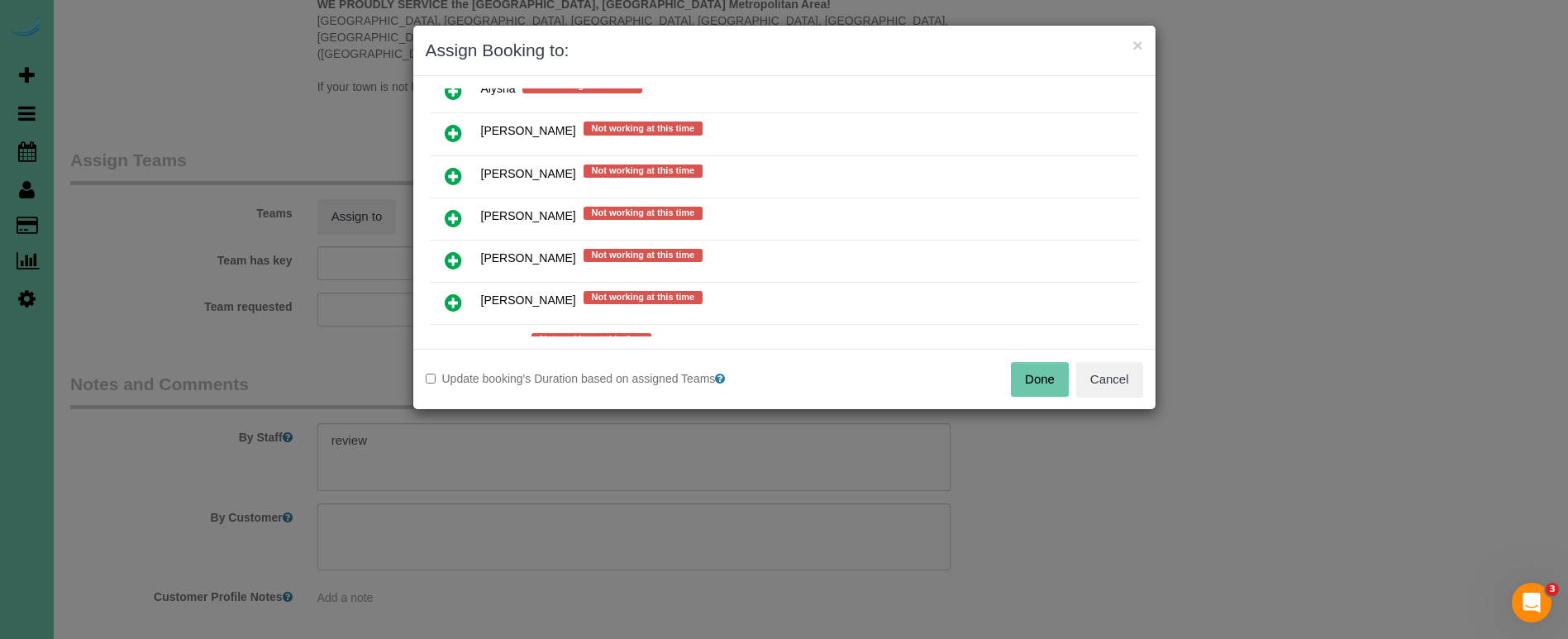
scroll to position [284, 0]
click at [463, 256] on link at bounding box center [453, 260] width 39 height 33
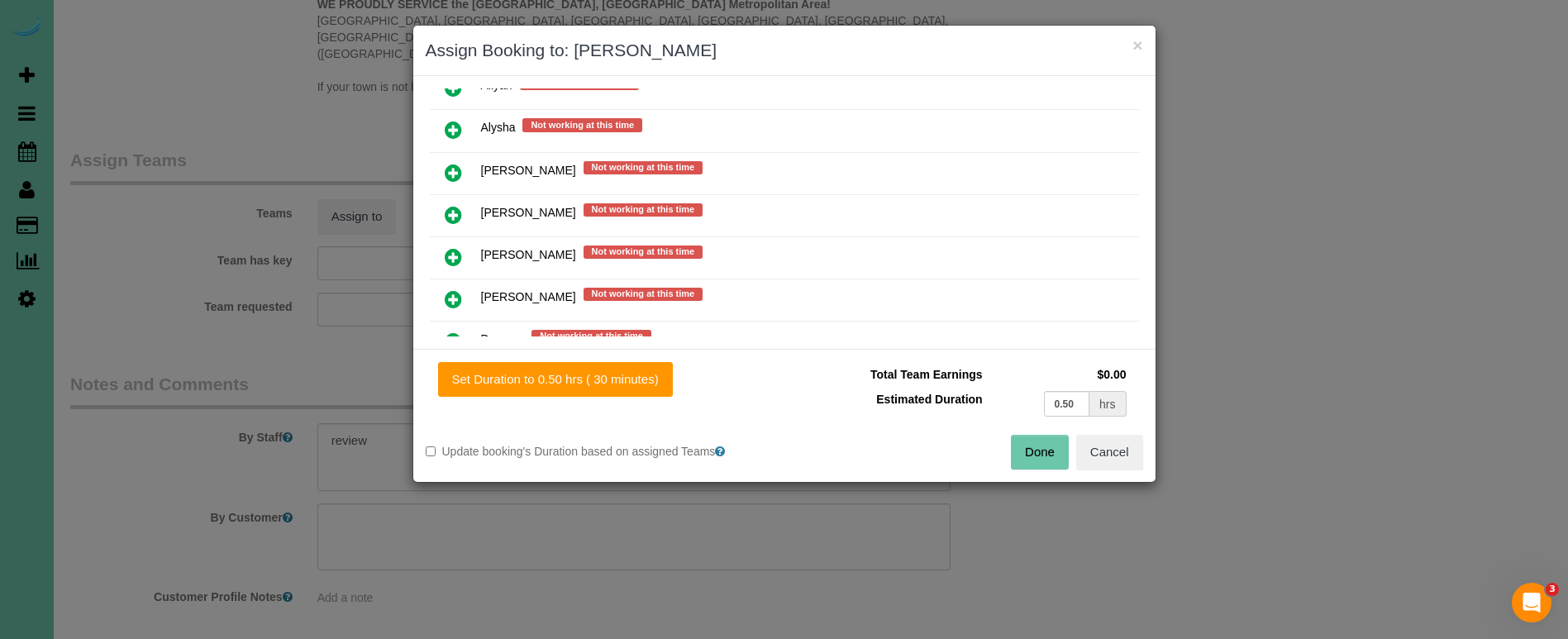
scroll to position [284, 0]
drag, startPoint x: 625, startPoint y: 380, endPoint x: 726, endPoint y: 348, distance: 105.9
click at [625, 380] on button "Set Duration to 0.50 hrs ( 30 minutes)" at bounding box center [555, 380] width 234 height 35
type input "0.50"
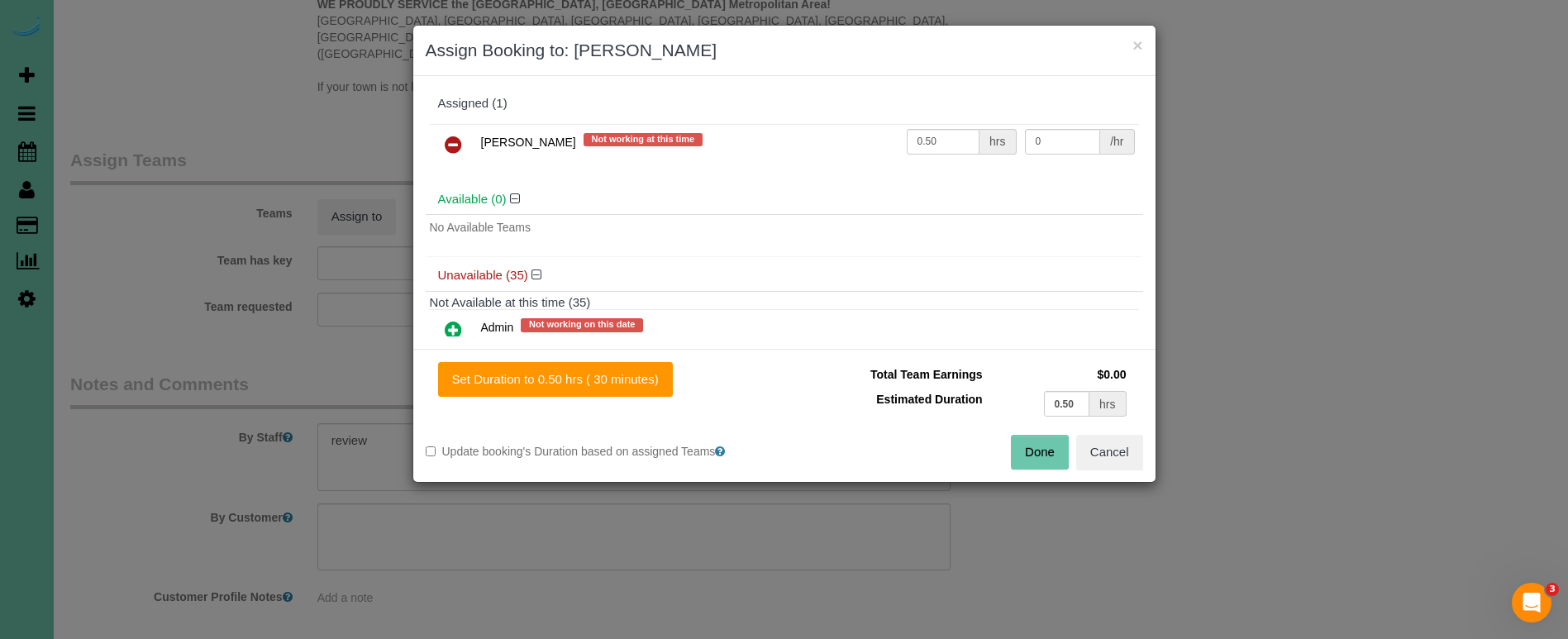
scroll to position [0, 0]
click at [1029, 452] on button "Done" at bounding box center [1040, 452] width 58 height 35
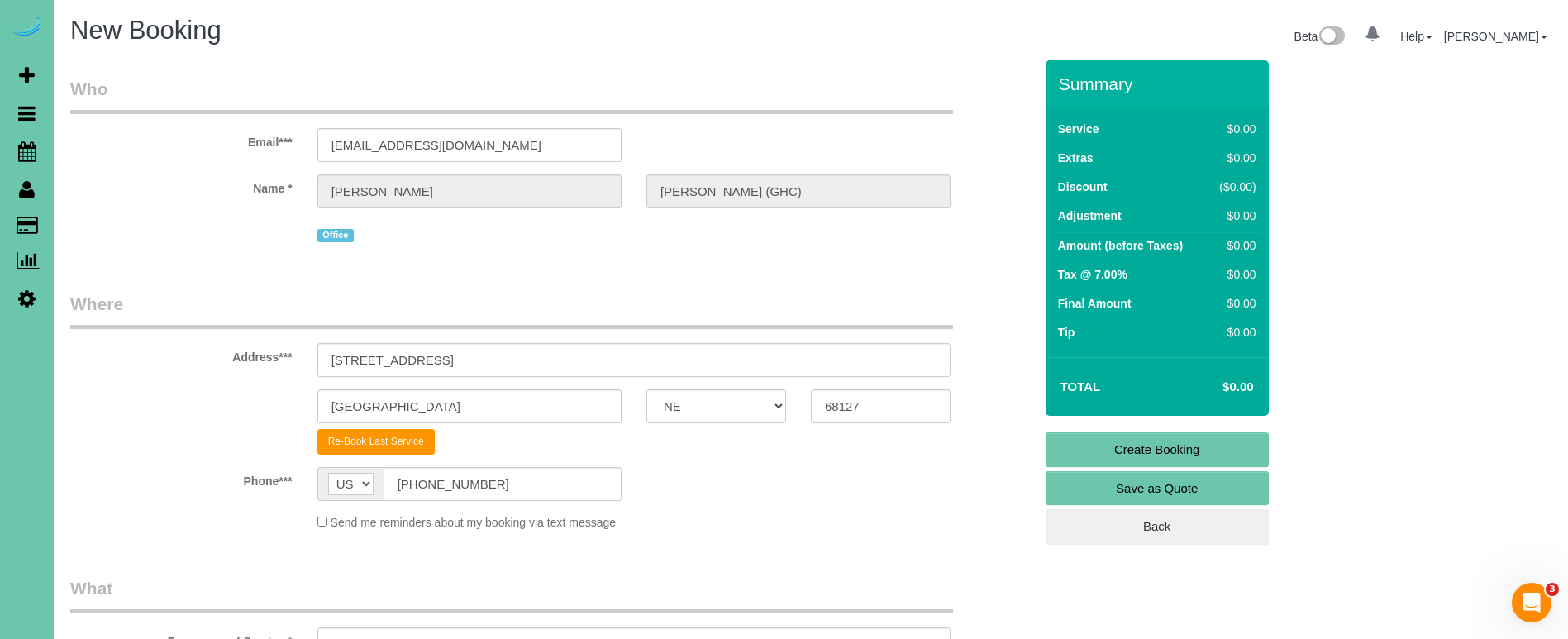
click at [1105, 444] on link "Create Booking" at bounding box center [1157, 450] width 223 height 35
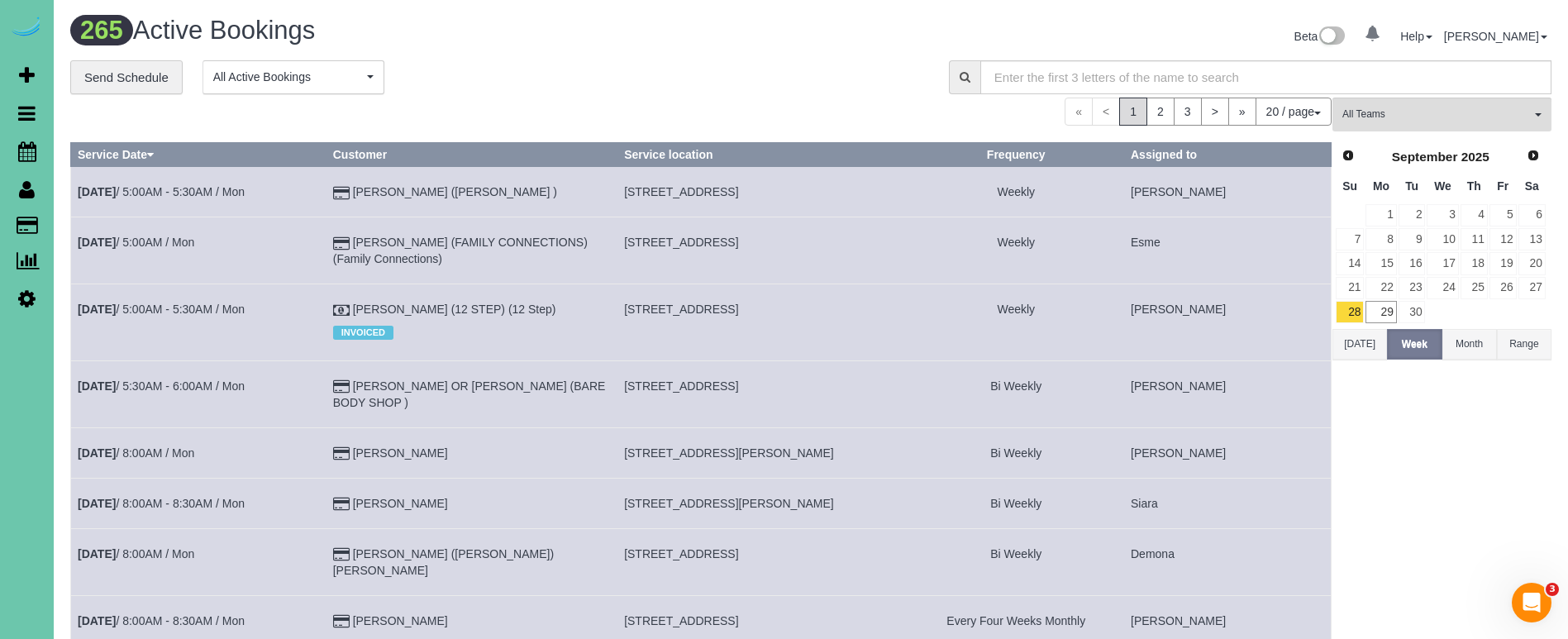
select select "NE"
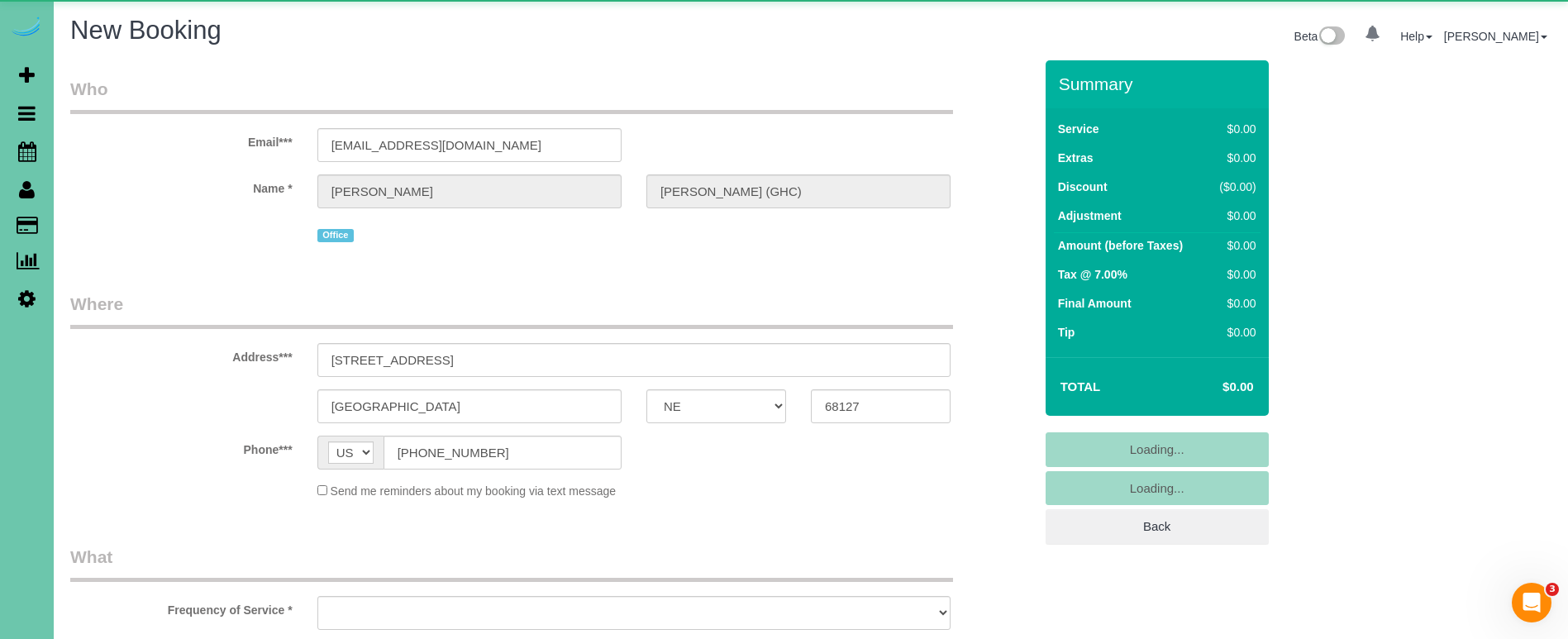
select select "string:fspay"
select select "object:4057"
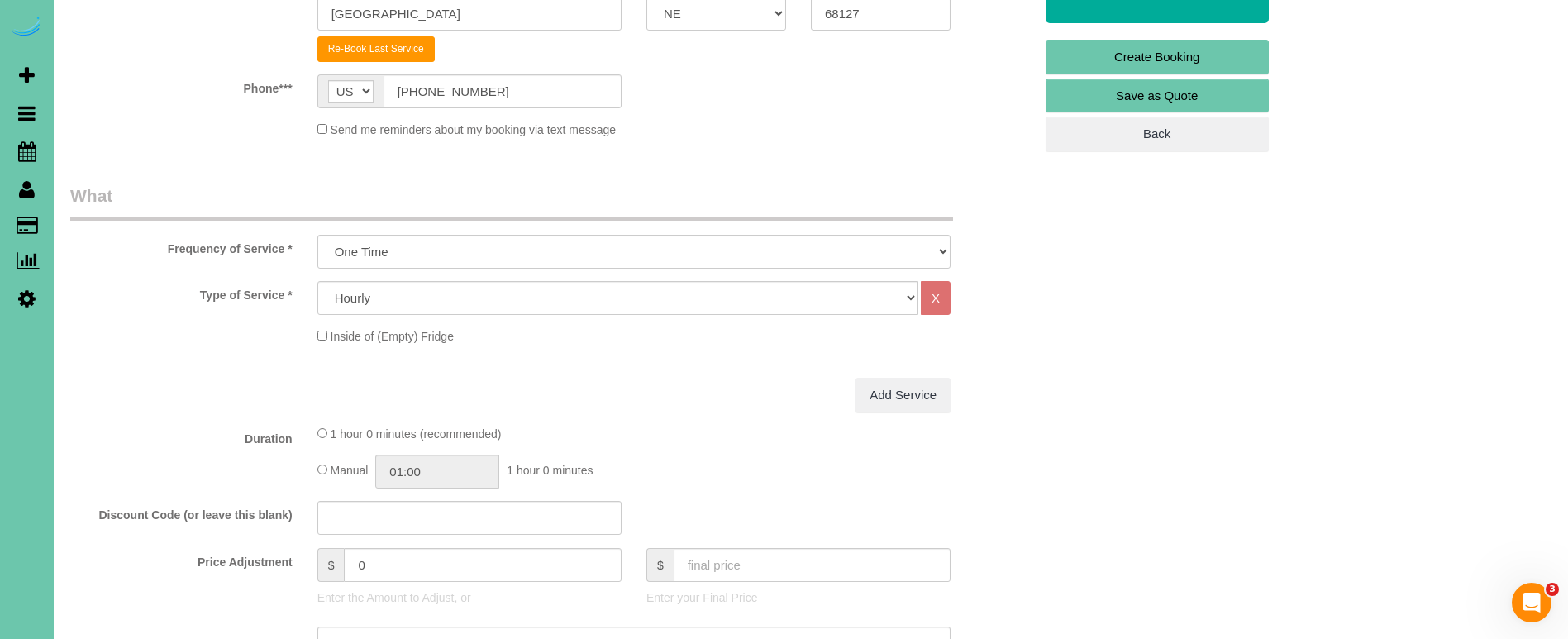
scroll to position [397, 0]
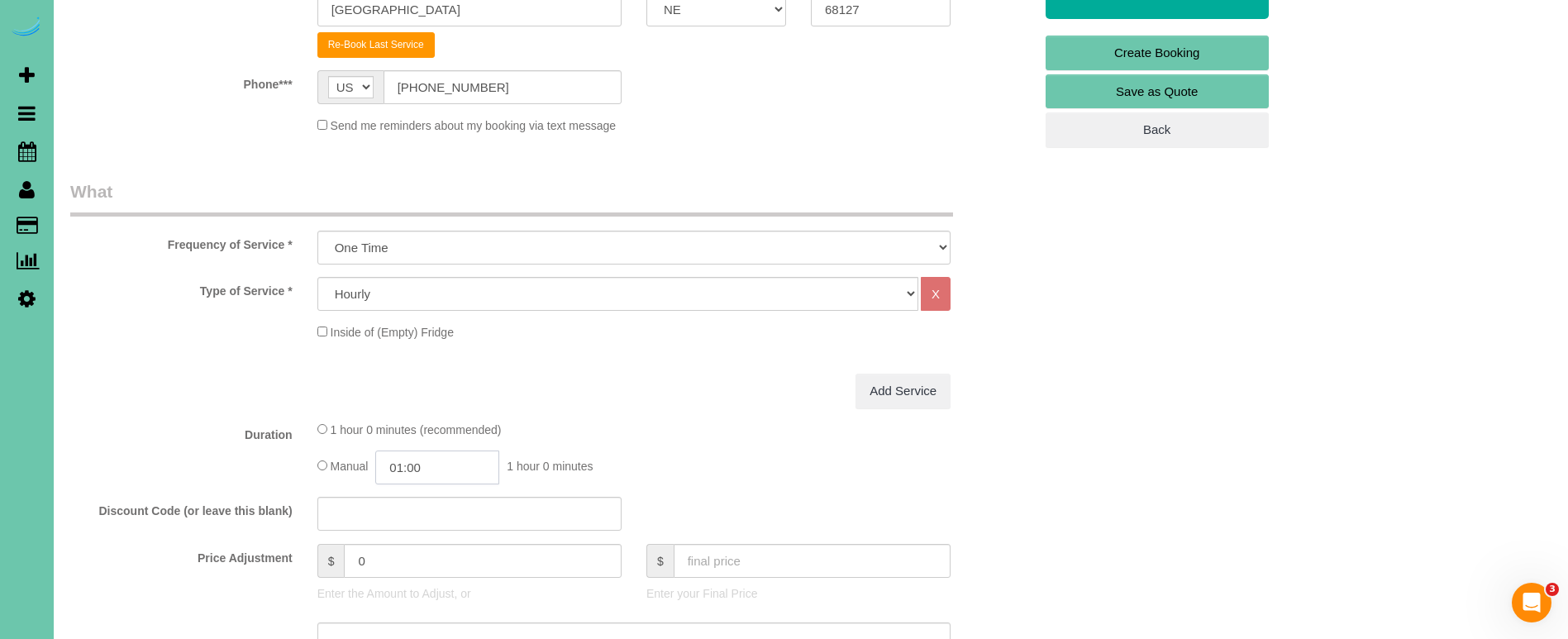
click at [423, 470] on input "01:00" at bounding box center [437, 467] width 124 height 34
type input "00:30"
click at [428, 493] on li "00:30" at bounding box center [419, 492] width 74 height 22
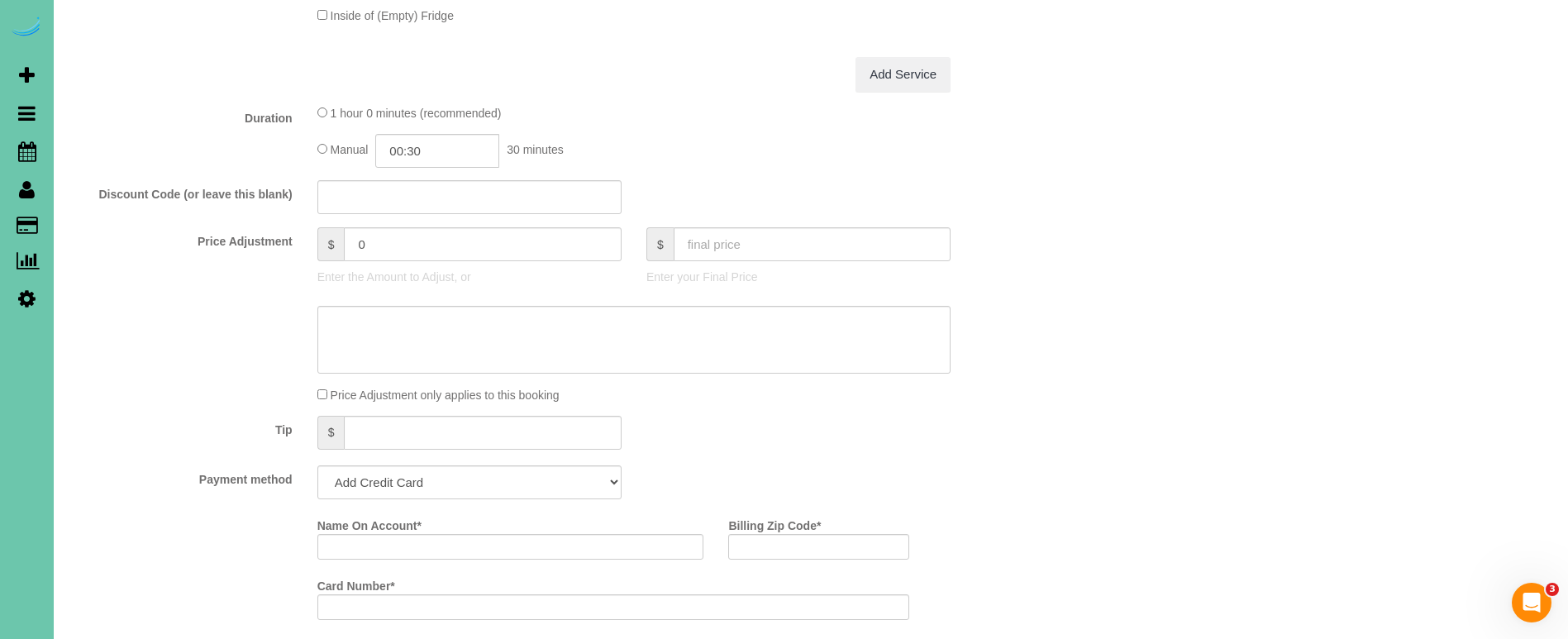
scroll to position [717, 0]
select select "string:check"
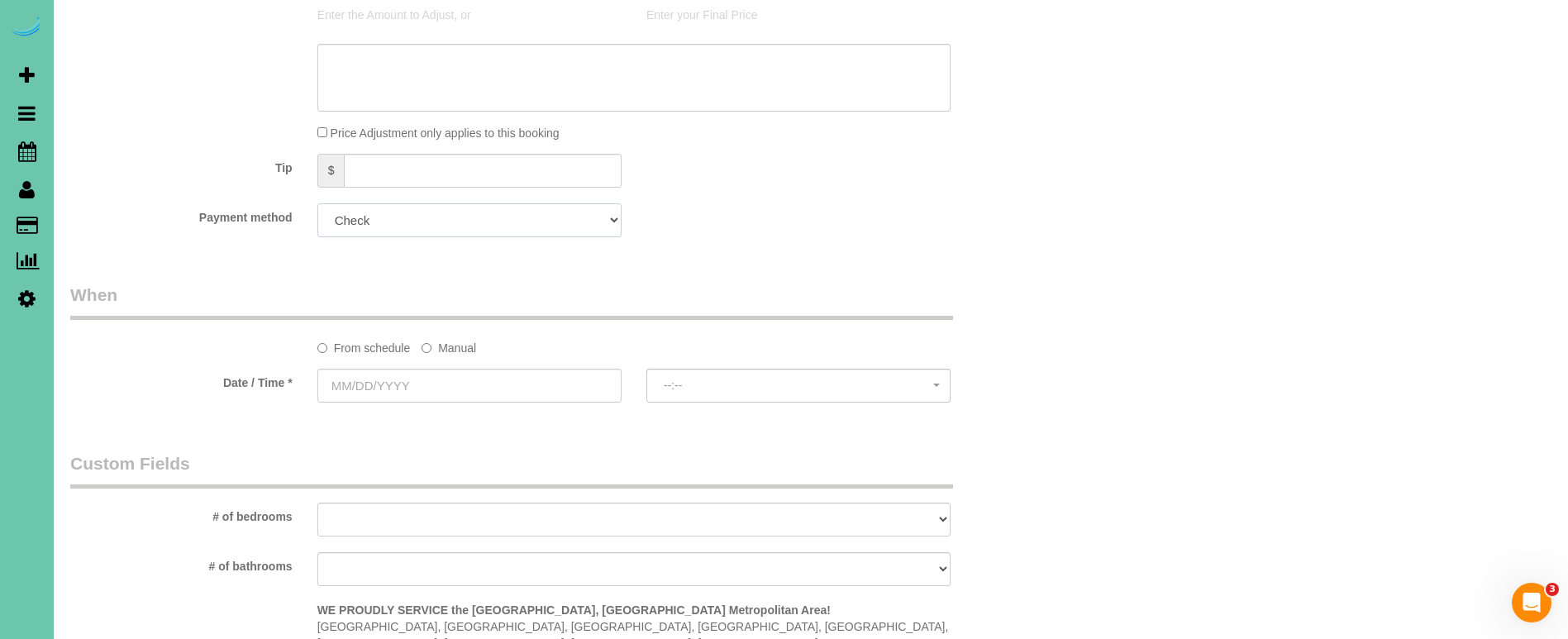
scroll to position [992, 0]
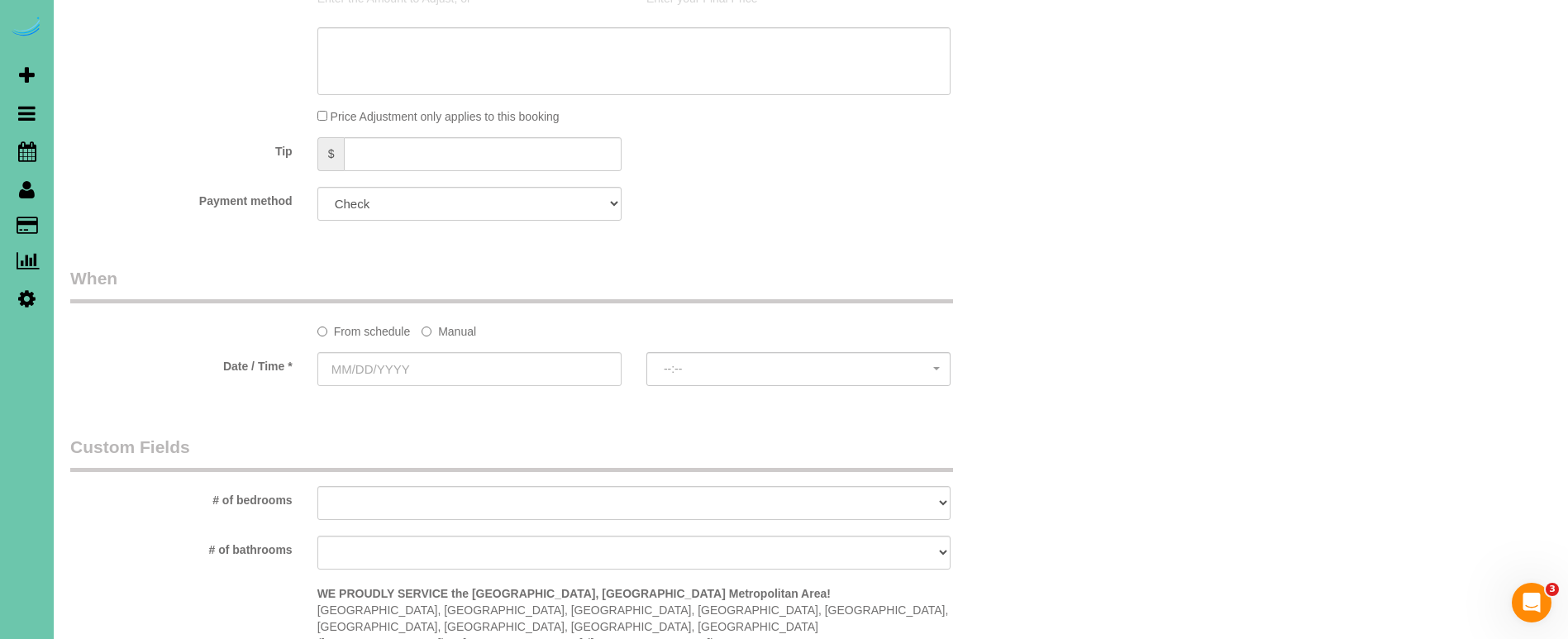
click at [433, 326] on label "Manual" at bounding box center [448, 329] width 54 height 22
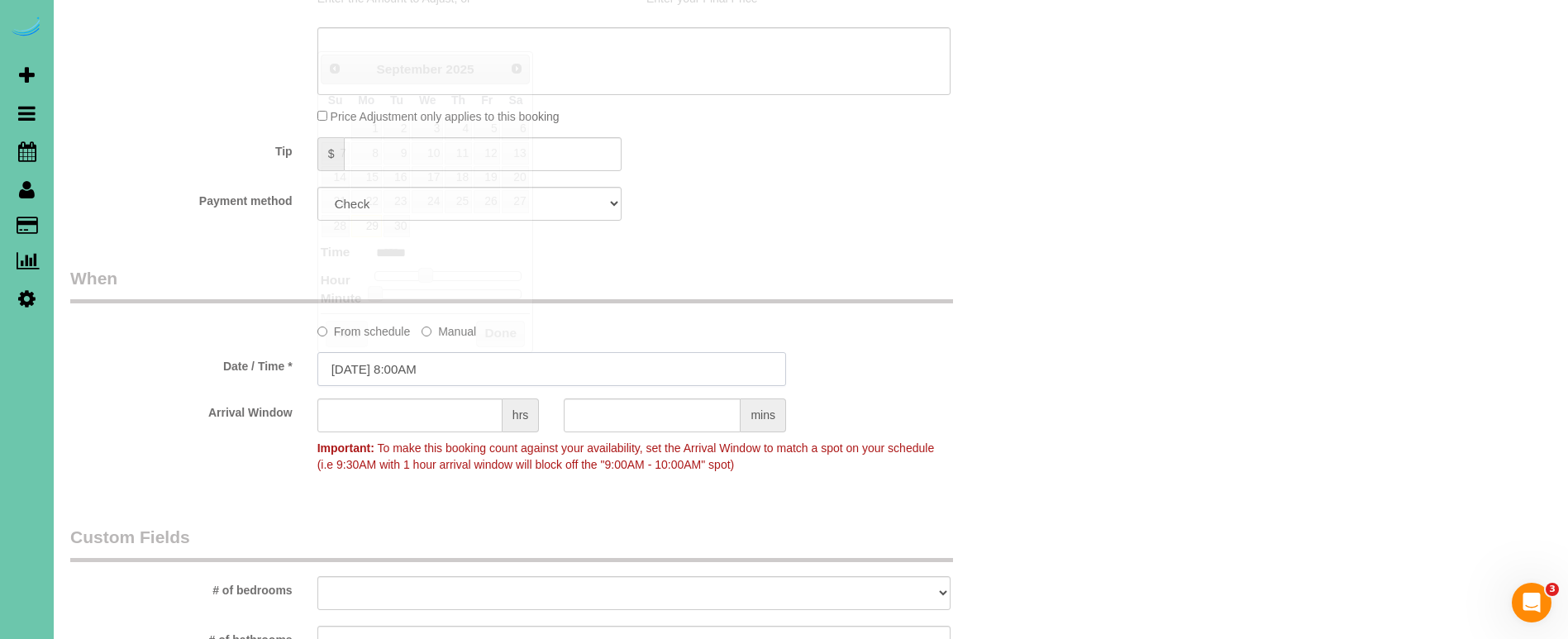
click at [419, 355] on input "[DATE] 8:00AM" at bounding box center [552, 368] width 469 height 34
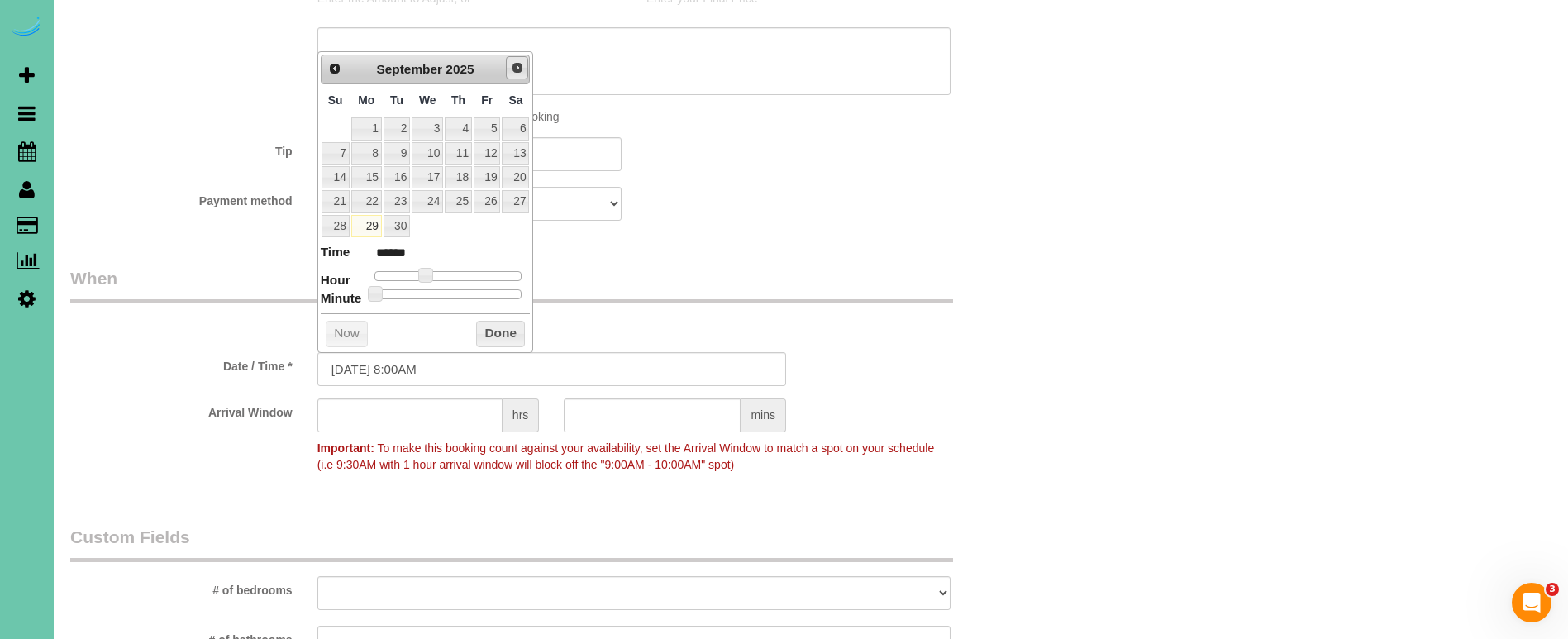
click at [515, 69] on span "Next" at bounding box center [517, 67] width 13 height 13
click at [430, 134] on link "1" at bounding box center [427, 129] width 31 height 22
type input "[DATE] 7:00AM"
type input "******"
click at [414, 269] on span at bounding box center [419, 275] width 15 height 15
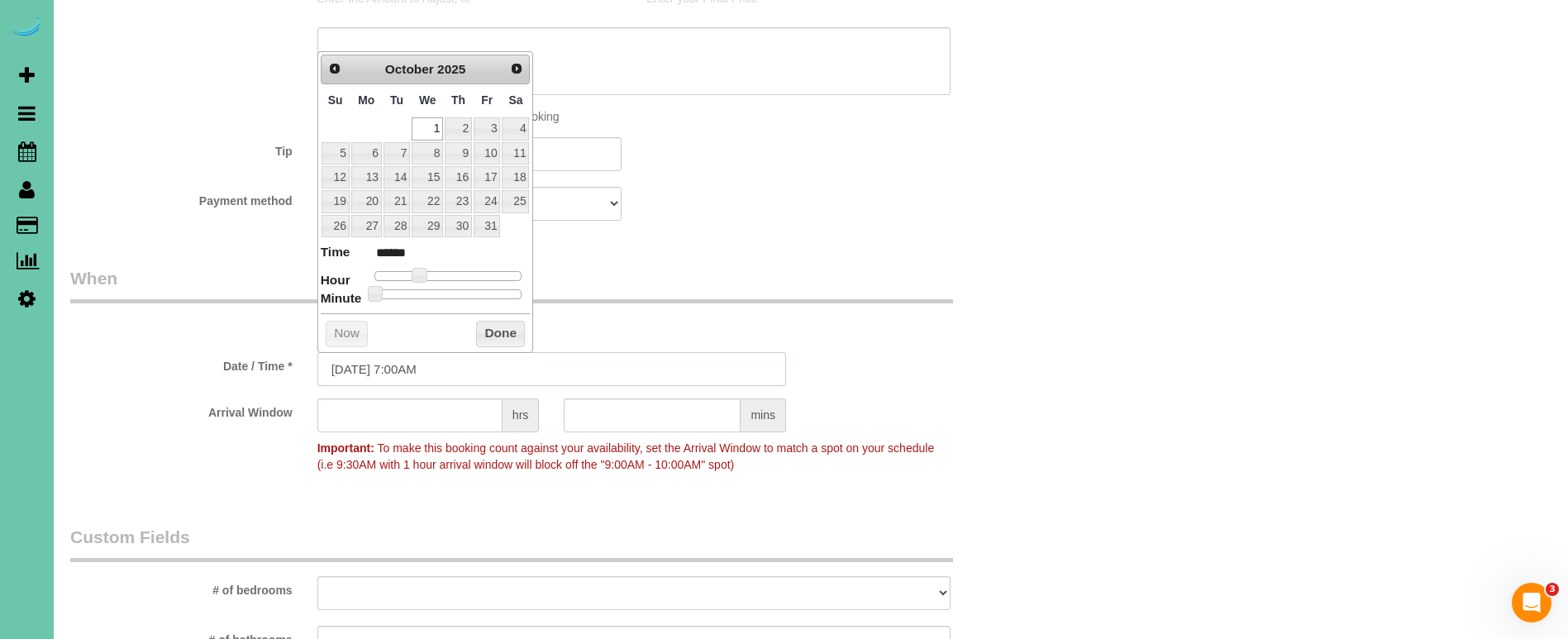
click at [410, 367] on input "[DATE] 7:00AM" at bounding box center [552, 368] width 469 height 34
type input "[DATE] 7:30AM"
click at [921, 271] on legend "When" at bounding box center [511, 284] width 883 height 37
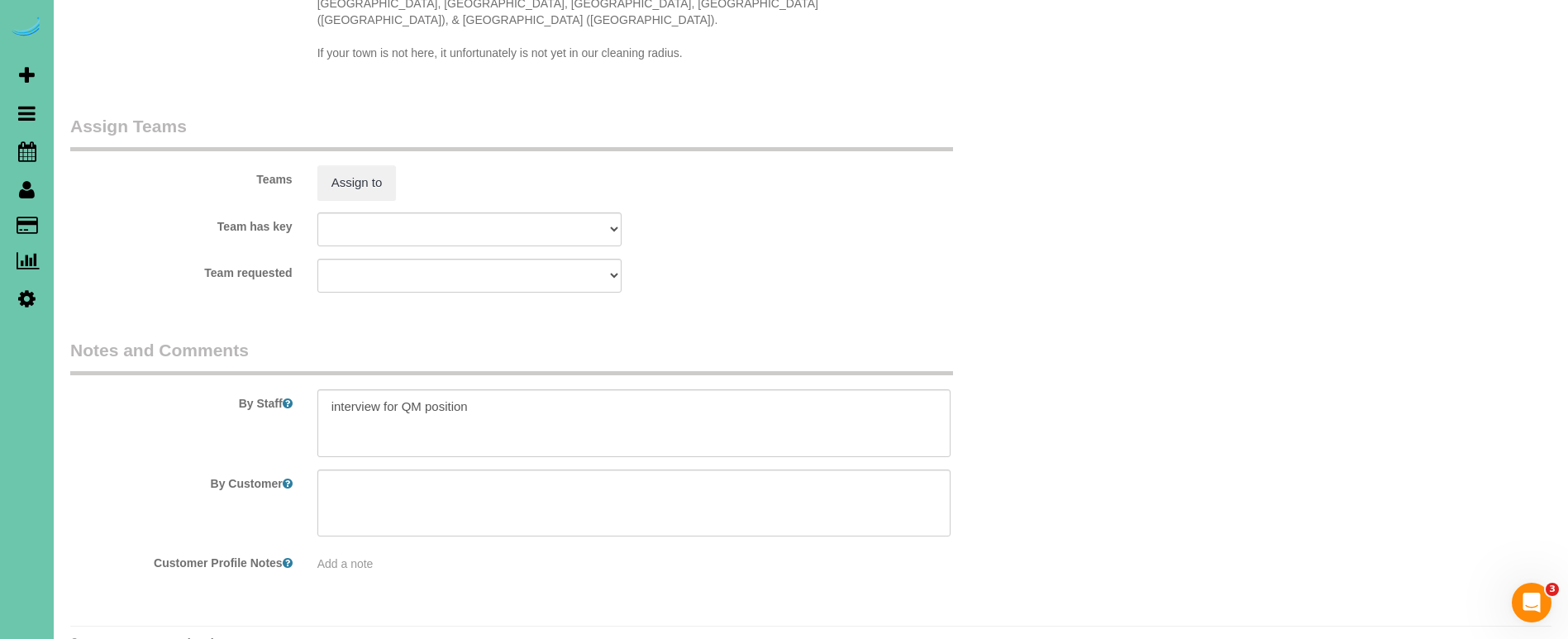
scroll to position [1703, 0]
drag, startPoint x: 532, startPoint y: 380, endPoint x: 195, endPoint y: 351, distance: 338.2
click at [195, 351] on div "By Staff" at bounding box center [552, 399] width 988 height 119
type textarea "review"
click at [345, 168] on sui-booking-teams "Teams Assign to Team has key Admin Aliyah [GEOGRAPHIC_DATA] [PERSON_NAME] [PERS…" at bounding box center [551, 205] width 963 height 178
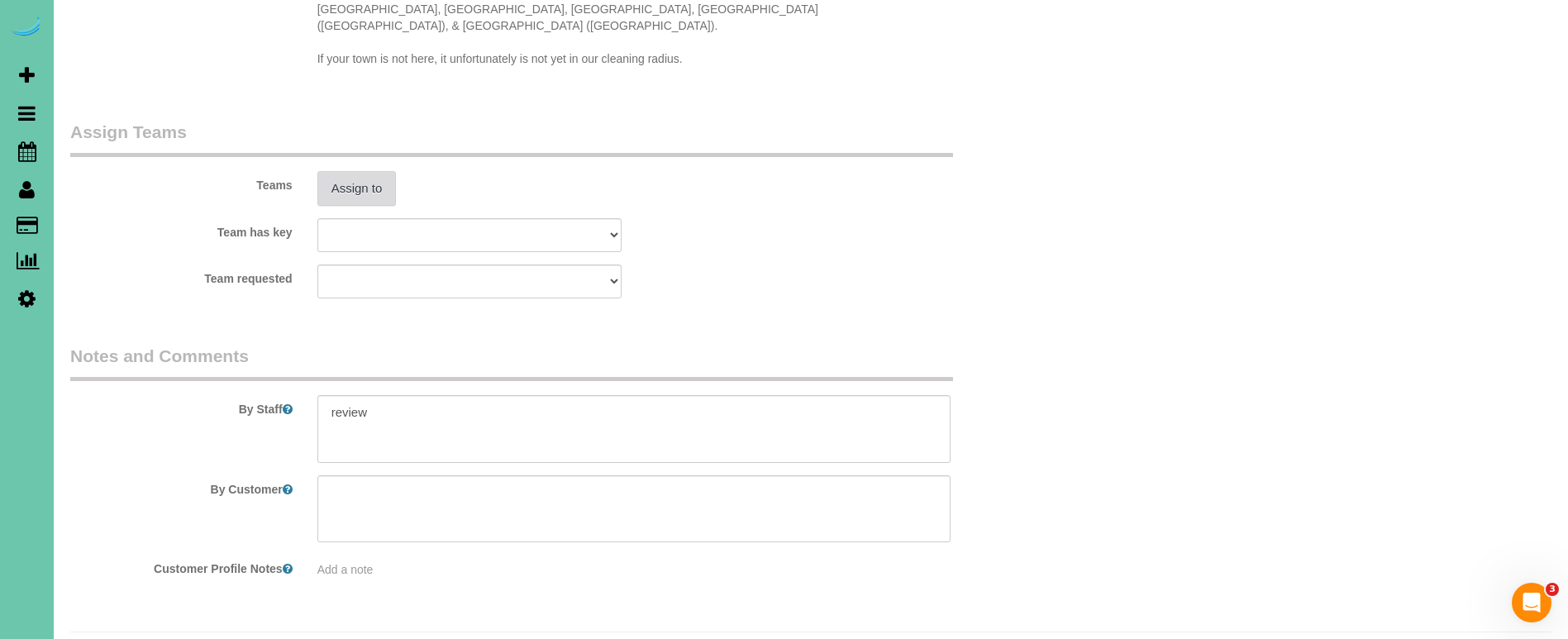
click at [355, 171] on button "Assign to" at bounding box center [357, 189] width 80 height 35
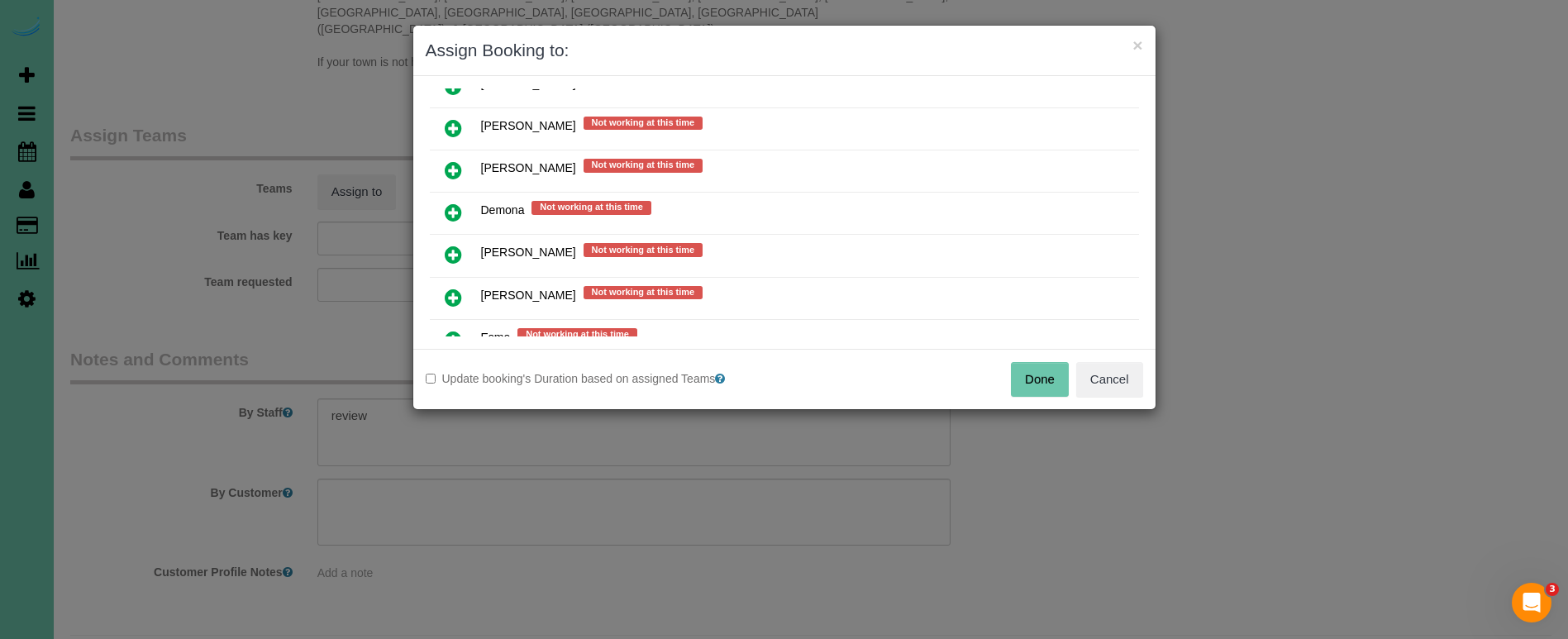
scroll to position [452, 0]
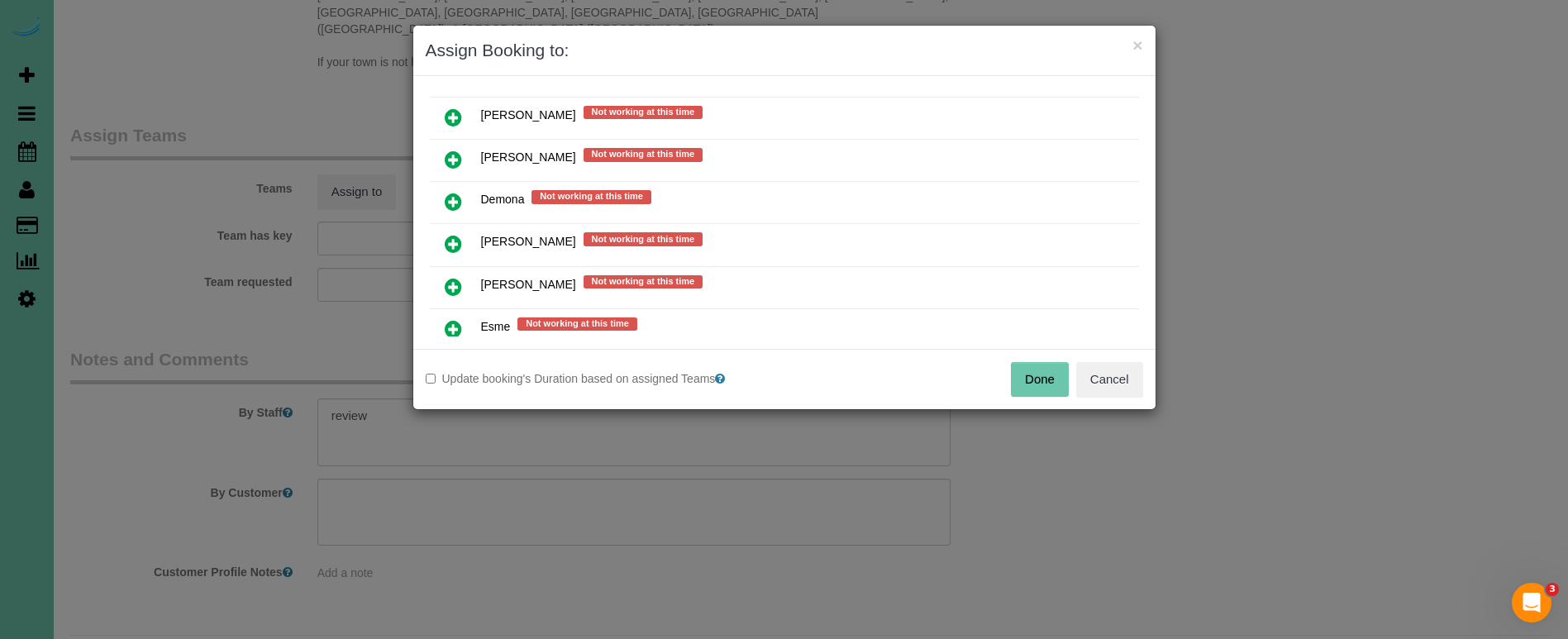
click at [454, 241] on icon at bounding box center [453, 243] width 17 height 20
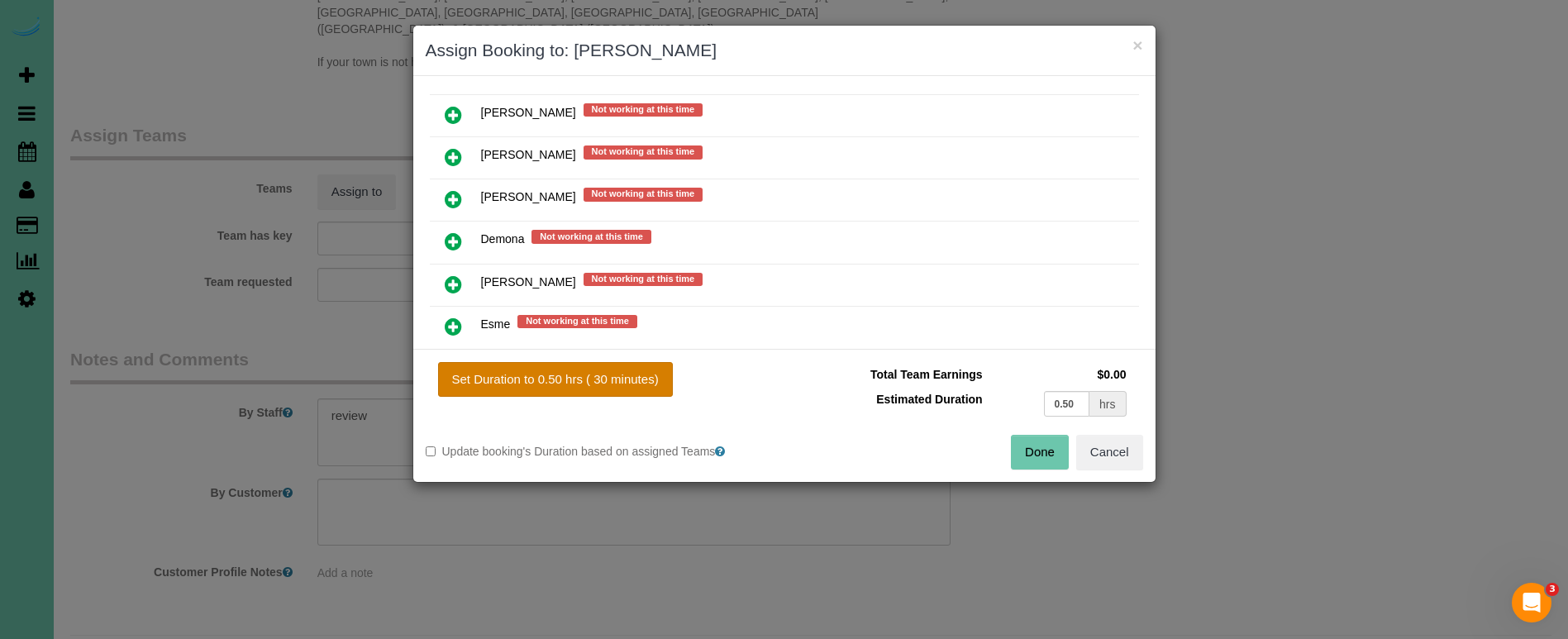
click at [629, 382] on button "Set Duration to 0.50 hrs ( 30 minutes)" at bounding box center [555, 380] width 234 height 35
type input "0.50"
click at [1030, 457] on button "Done" at bounding box center [1040, 452] width 58 height 35
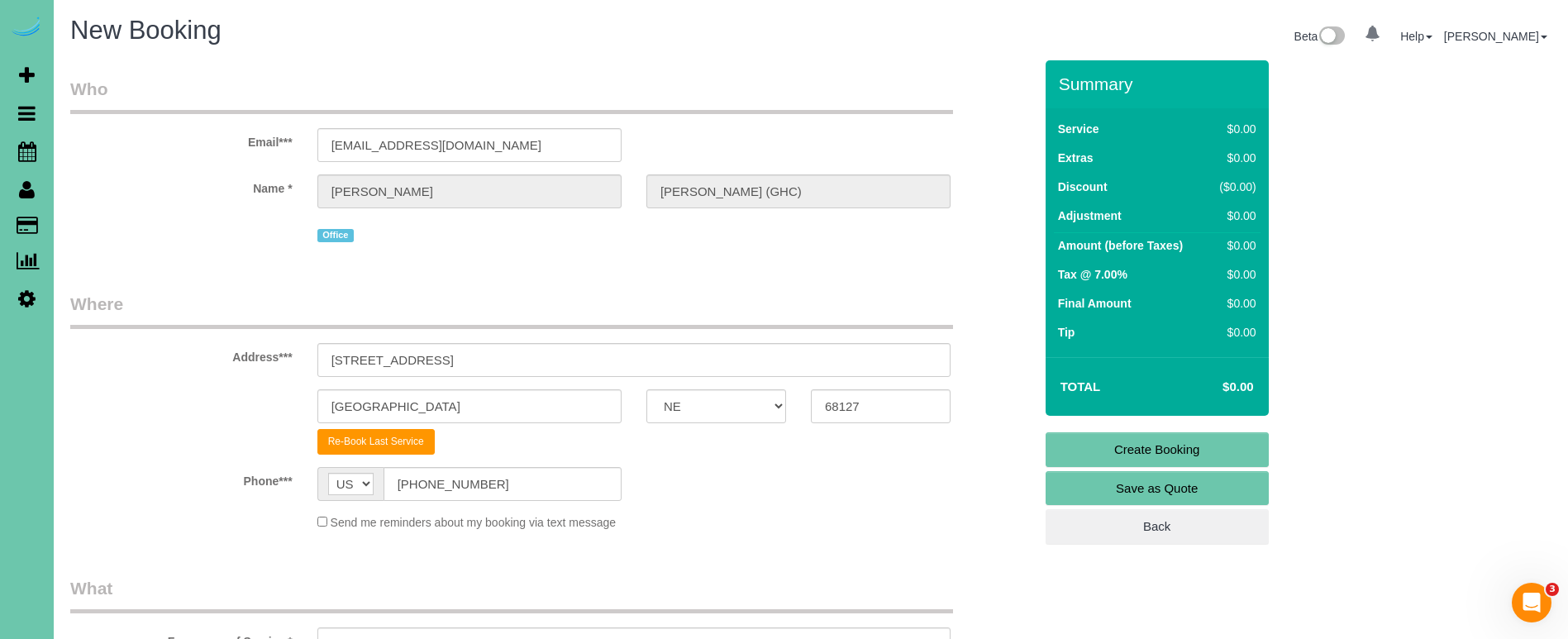
scroll to position [0, 0]
drag, startPoint x: 1092, startPoint y: 456, endPoint x: 996, endPoint y: 407, distance: 107.8
click at [1092, 456] on link "Create Booking" at bounding box center [1157, 450] width 223 height 35
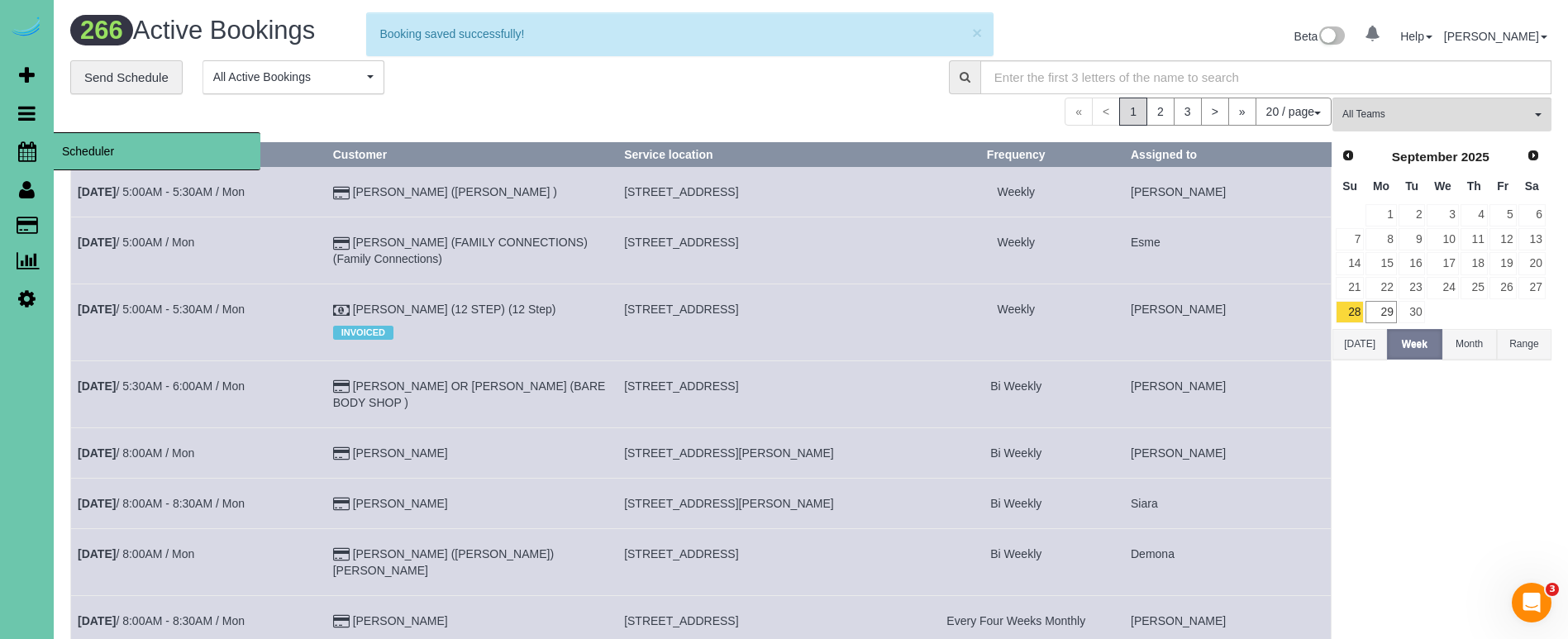
click at [20, 153] on icon at bounding box center [27, 150] width 18 height 20
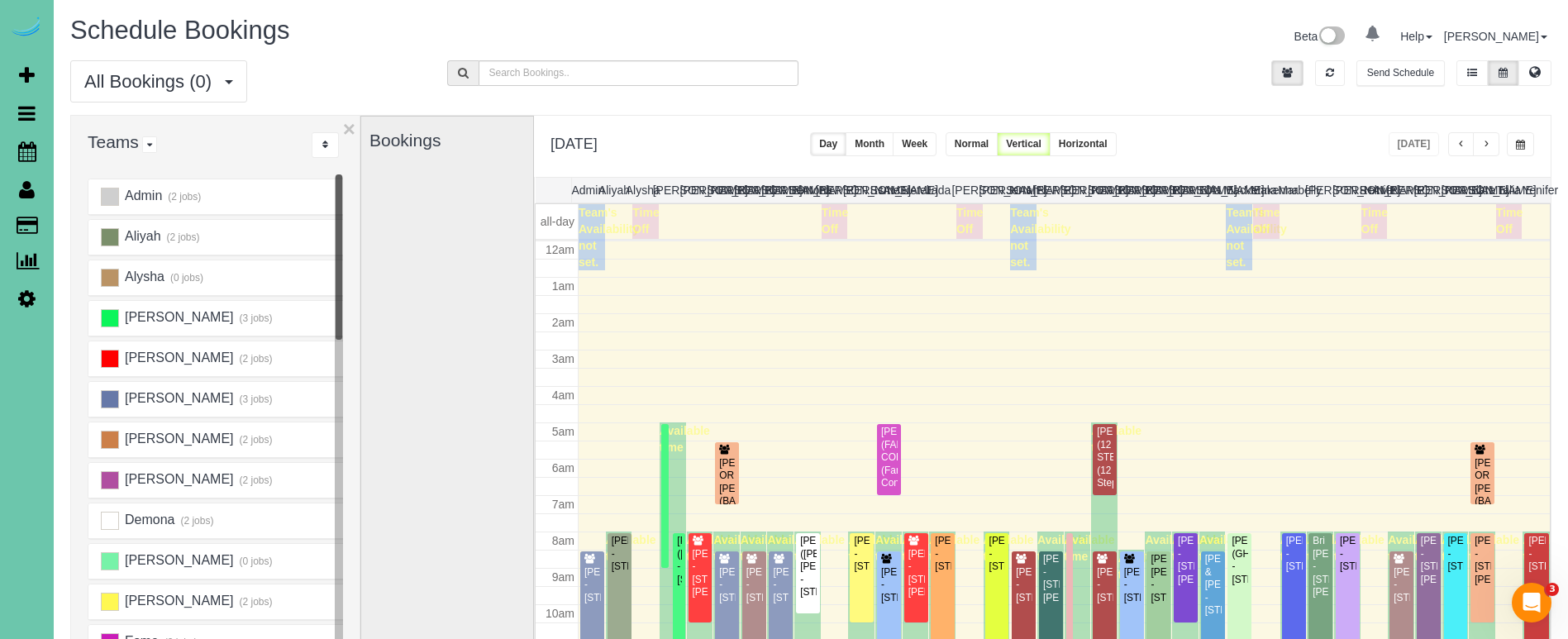
scroll to position [219, 0]
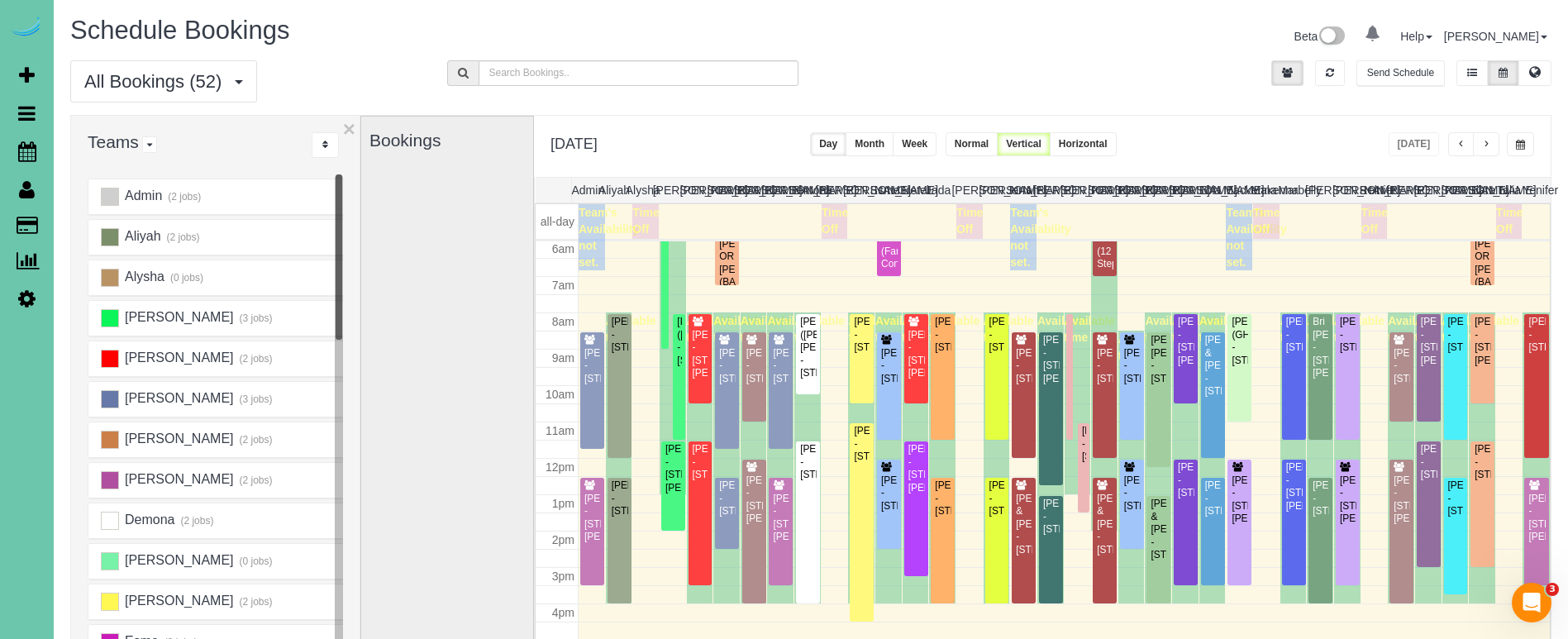
click at [1487, 141] on span "button" at bounding box center [1487, 144] width 9 height 10
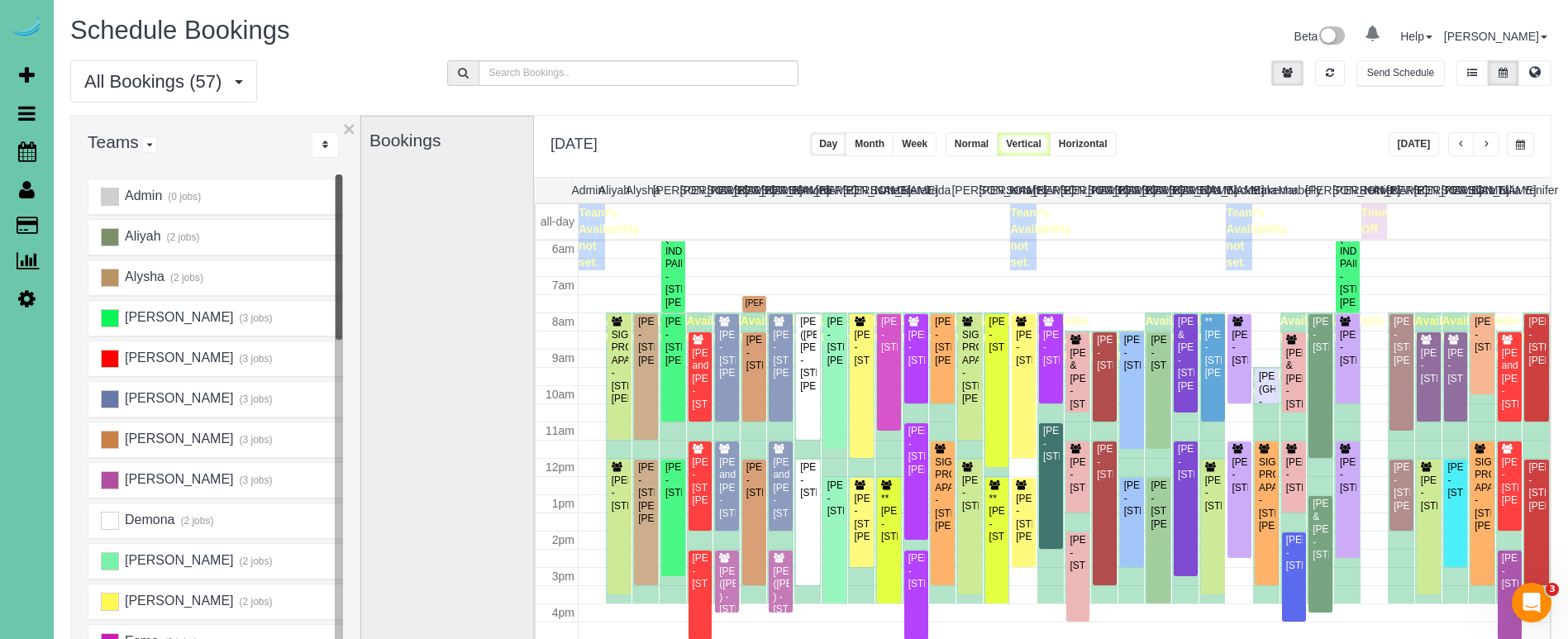
click at [1487, 141] on span "button" at bounding box center [1487, 144] width 9 height 10
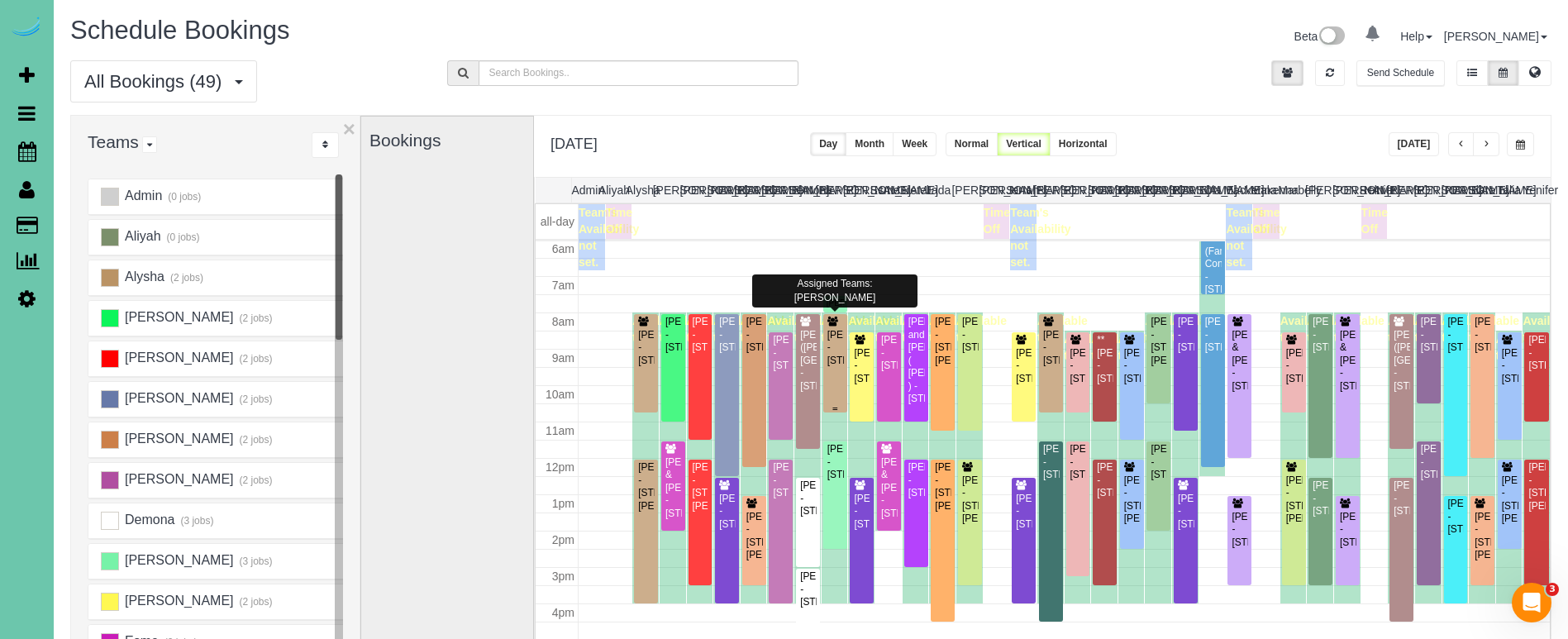
click at [829, 350] on div "[PERSON_NAME] - [STREET_ADDRESS]" at bounding box center [835, 348] width 17 height 38
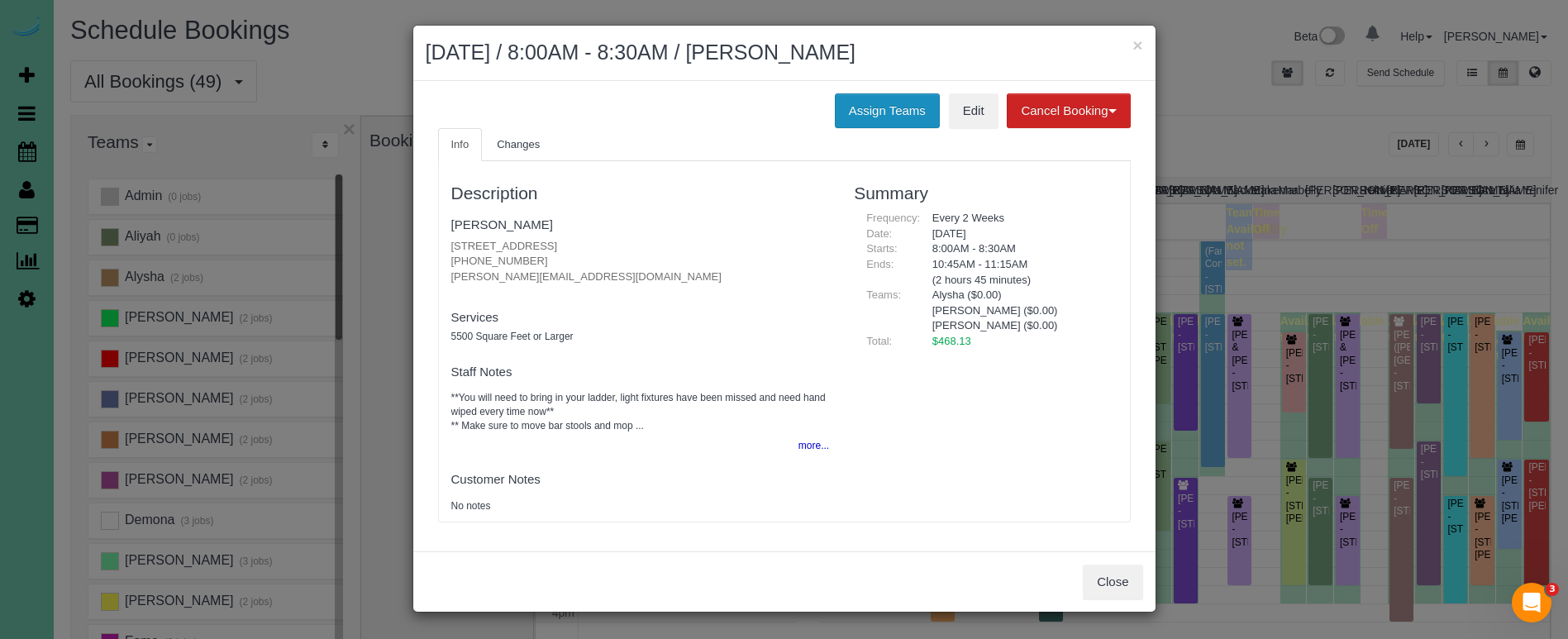
click at [891, 96] on button "Assign Teams" at bounding box center [886, 111] width 105 height 35
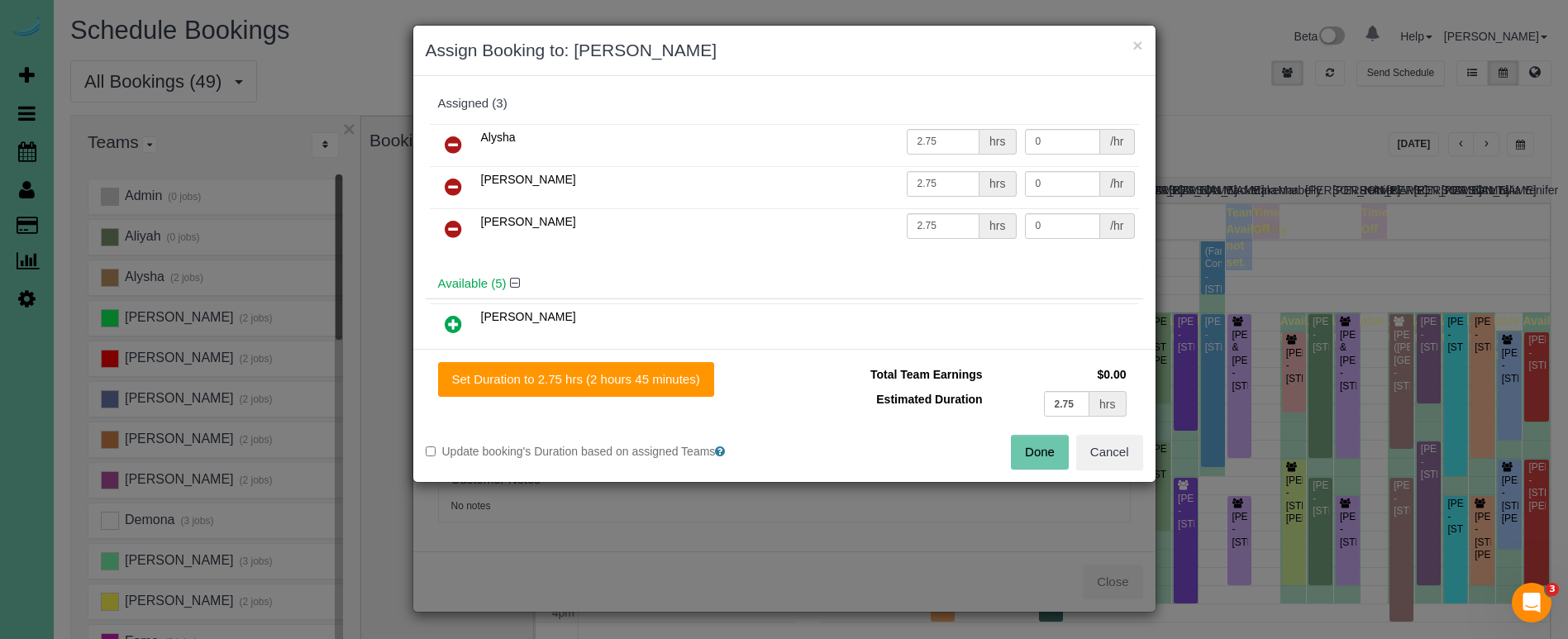
click at [453, 181] on icon at bounding box center [453, 187] width 17 height 20
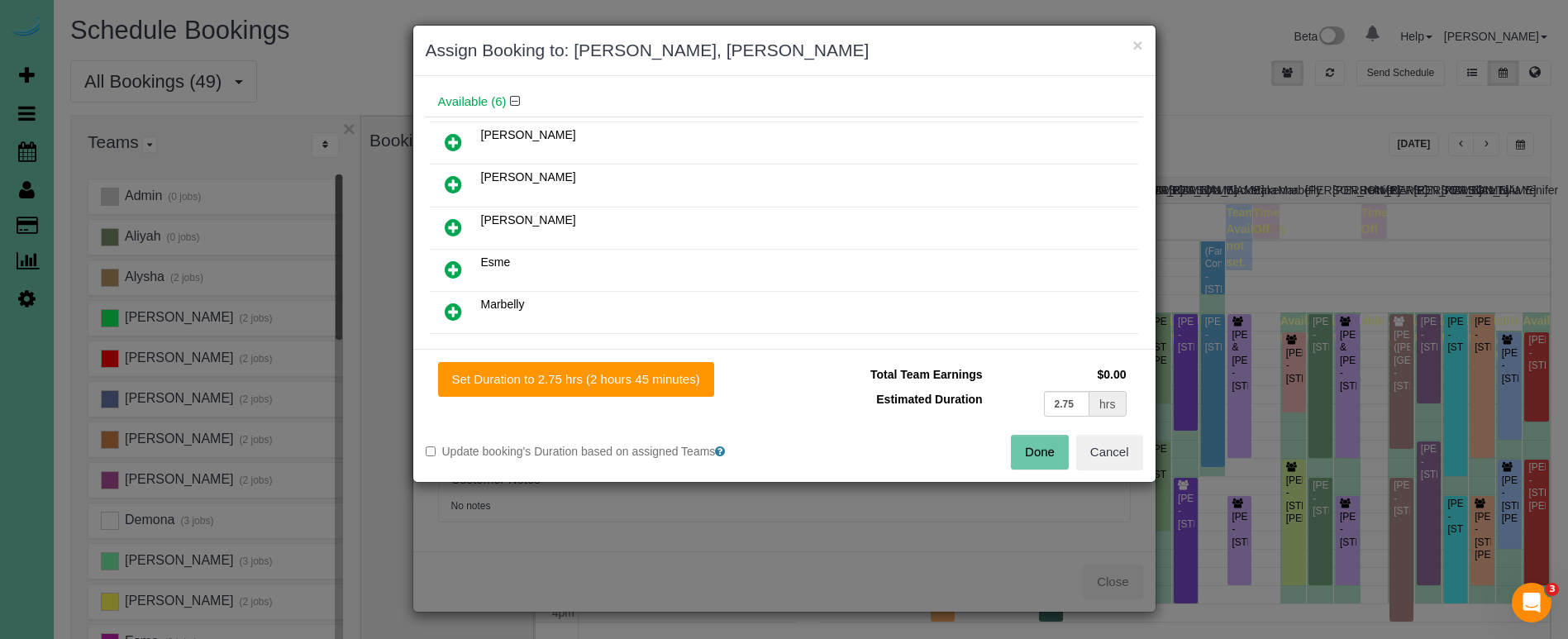
scroll to position [177, 0]
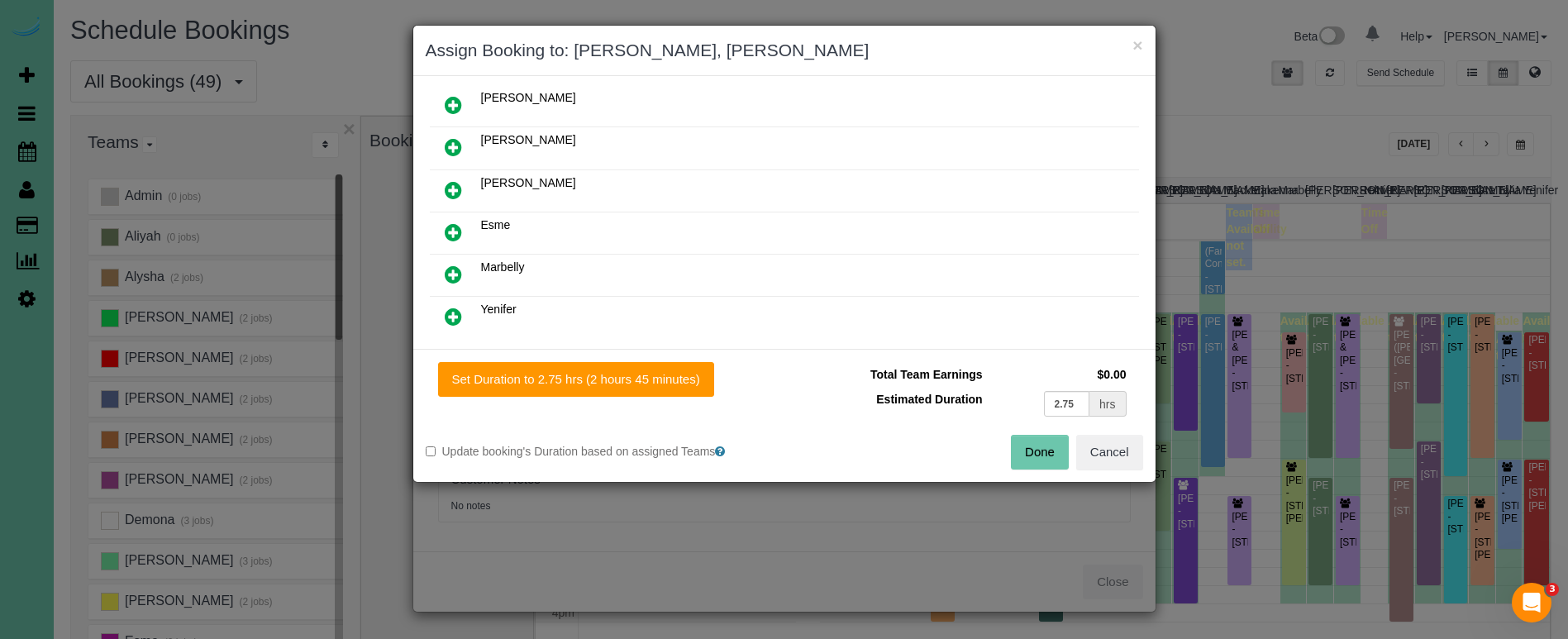
drag, startPoint x: 457, startPoint y: 271, endPoint x: 489, endPoint y: 299, distance: 42.5
click at [461, 274] on icon at bounding box center [453, 274] width 17 height 20
drag, startPoint x: 586, startPoint y: 374, endPoint x: 869, endPoint y: 438, distance: 290.1
click at [587, 374] on button "Set Duration to 2.75 hrs (2 hours 45 minutes)" at bounding box center [576, 380] width 276 height 35
type input "2.75"
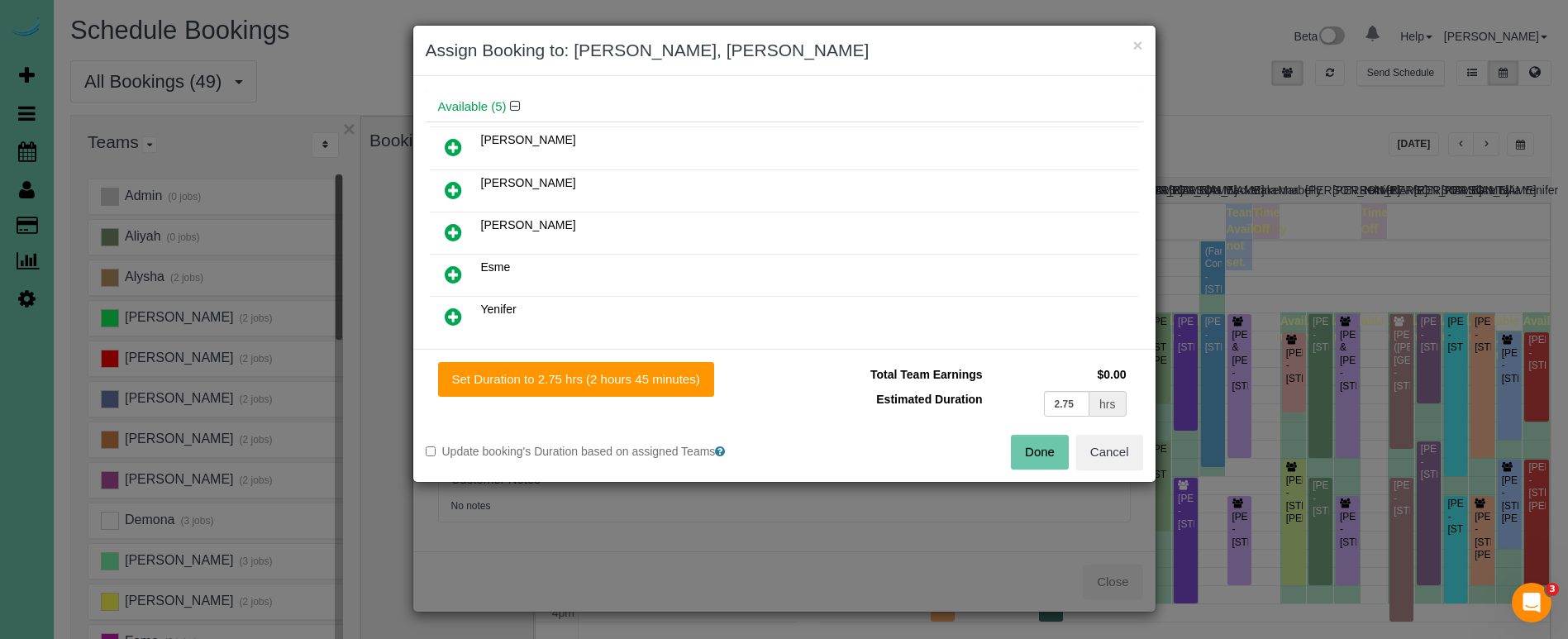
click at [1001, 450] on div "Done Cancel" at bounding box center [970, 452] width 371 height 35
click at [1043, 459] on button "Done" at bounding box center [1040, 452] width 58 height 35
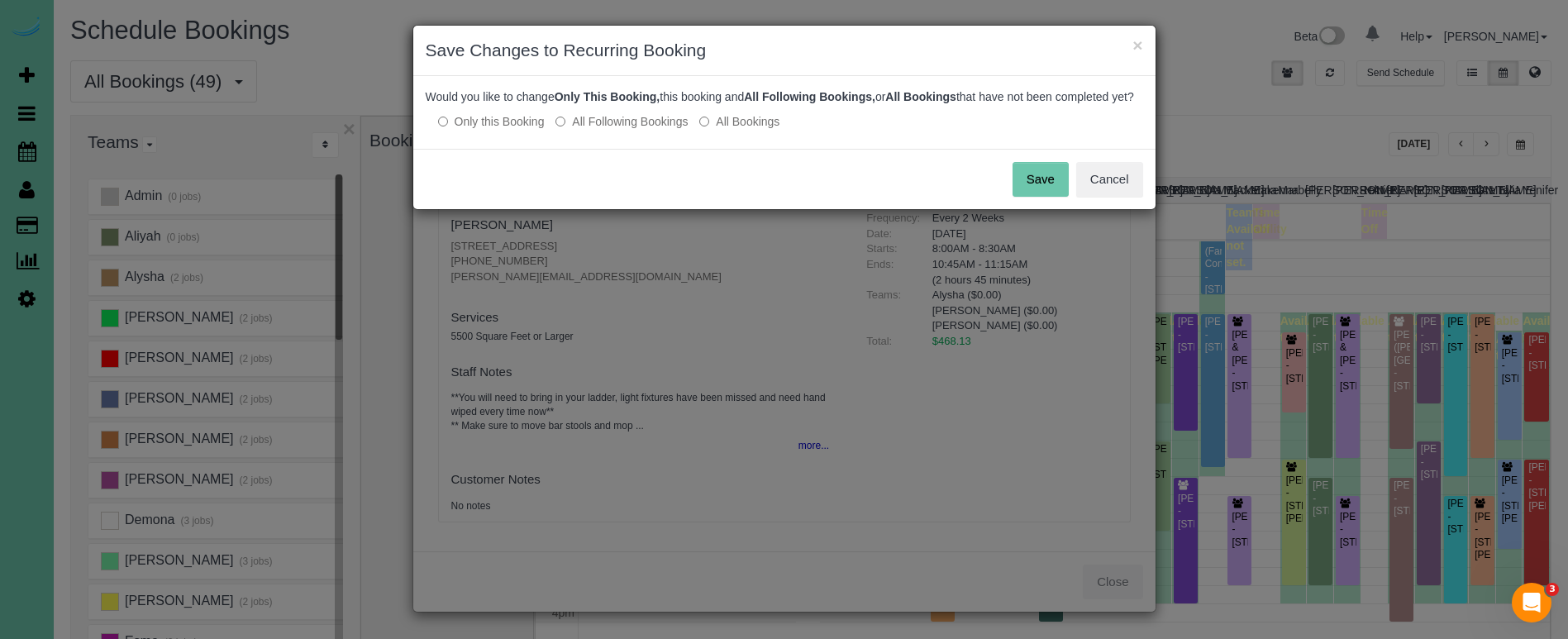
click at [1027, 196] on button "Save" at bounding box center [1040, 179] width 56 height 35
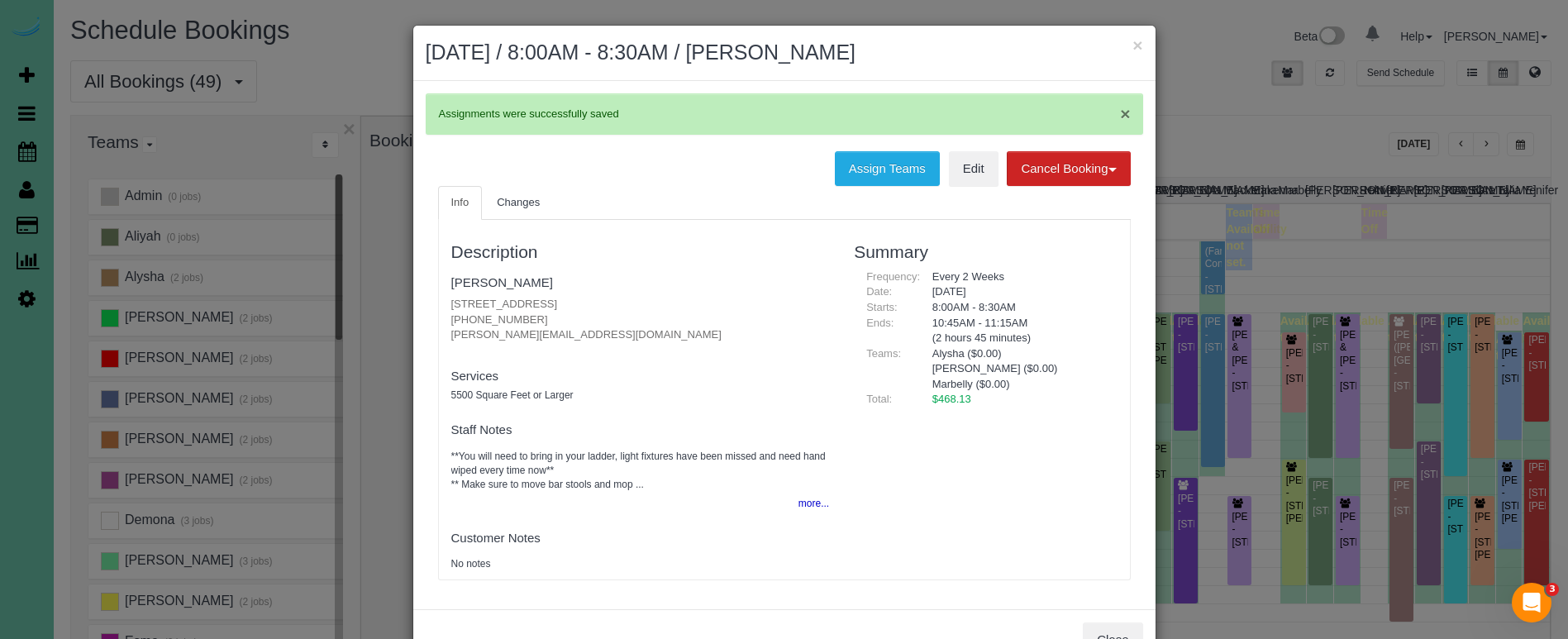
drag, startPoint x: 1135, startPoint y: 44, endPoint x: 1123, endPoint y: 53, distance: 15.0
click at [1135, 44] on button "×" at bounding box center [1136, 45] width 10 height 17
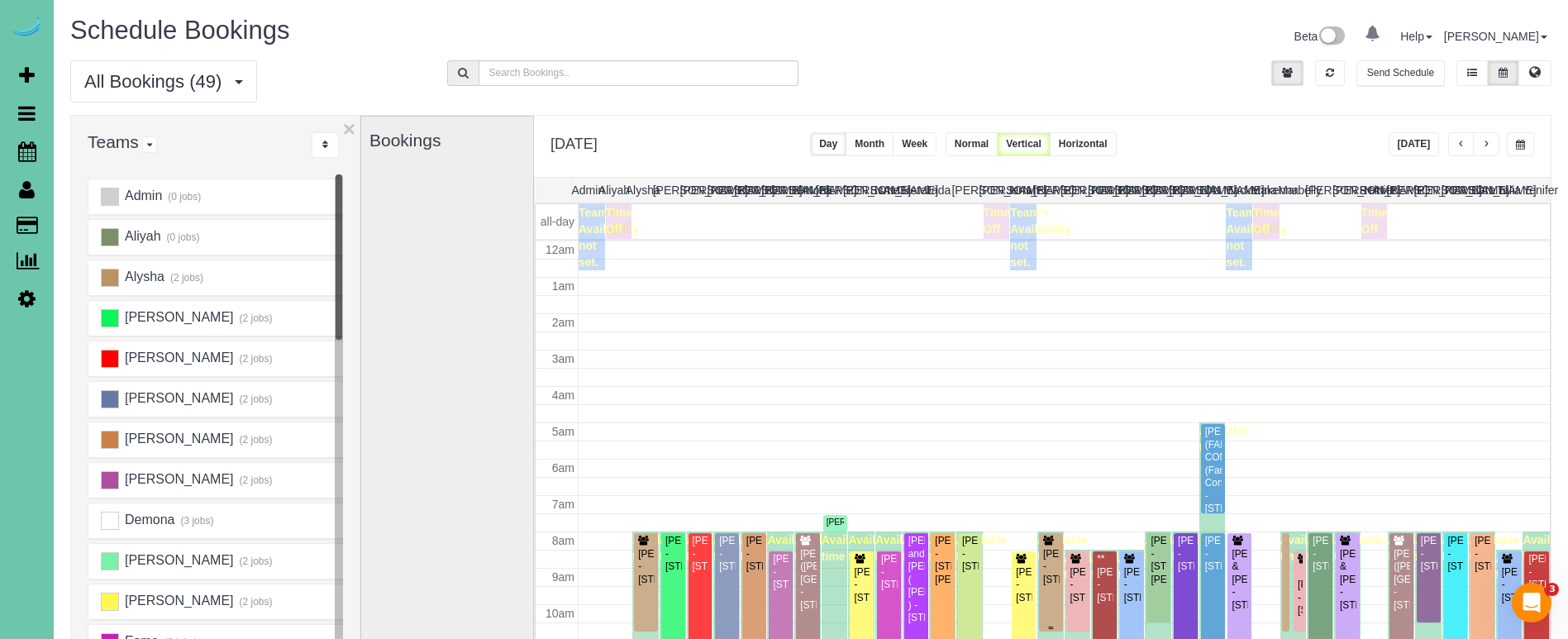
scroll to position [219, 0]
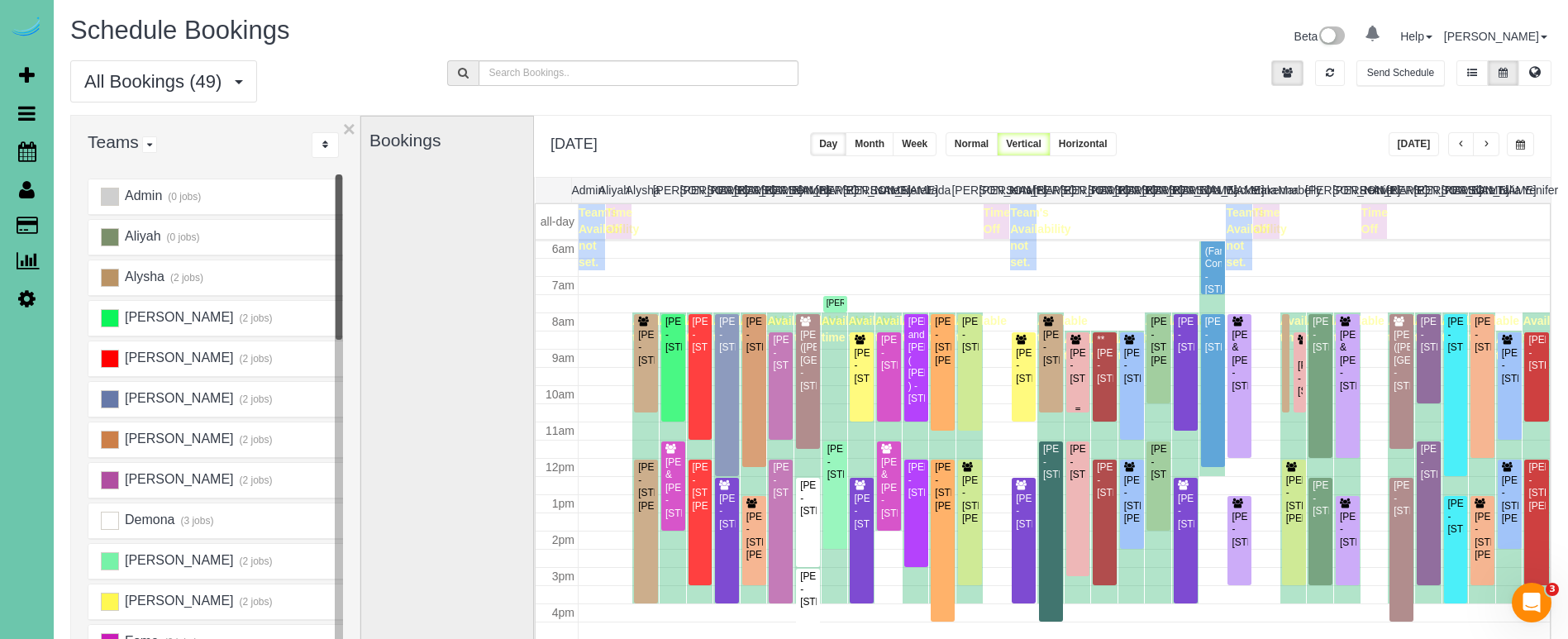
click at [1082, 380] on div "Kaitlyn Jansen - 5310 S 165th St, Omaha, NE 68135" at bounding box center [1078, 366] width 17 height 38
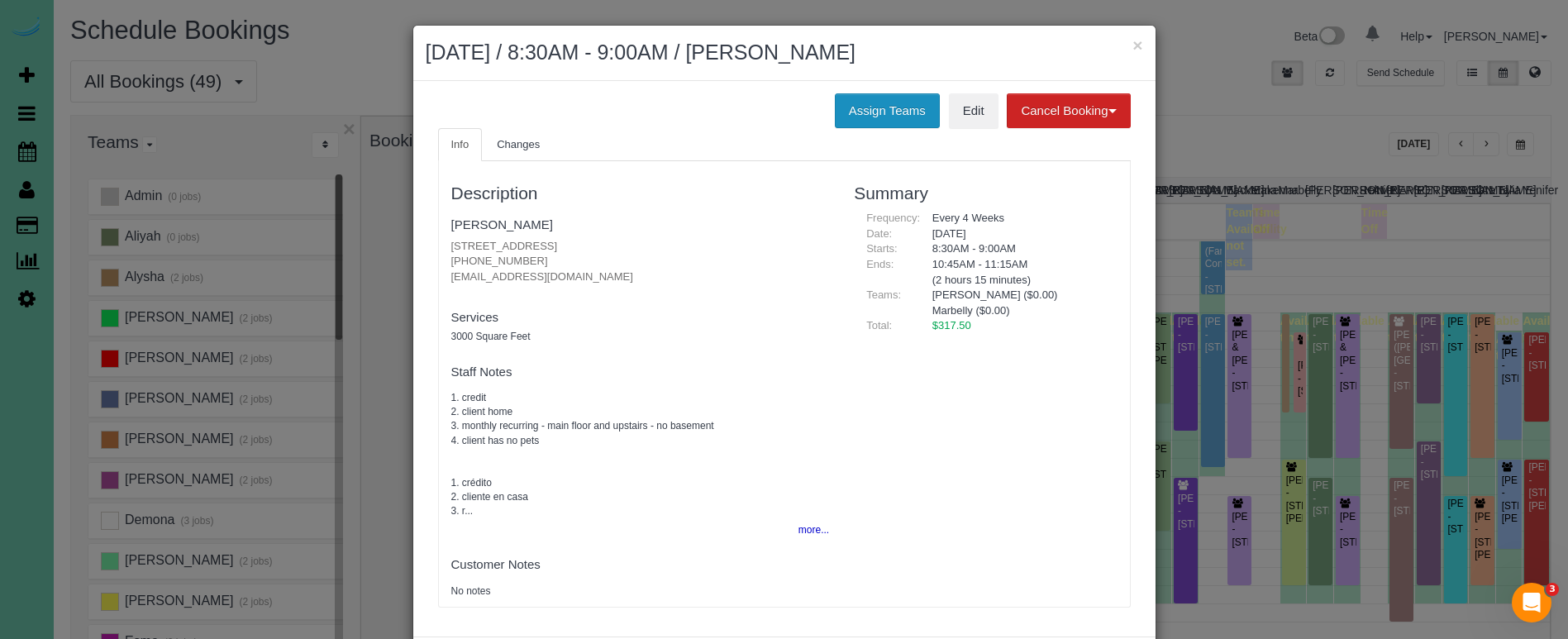
click at [869, 111] on button "Assign Teams" at bounding box center [886, 111] width 105 height 35
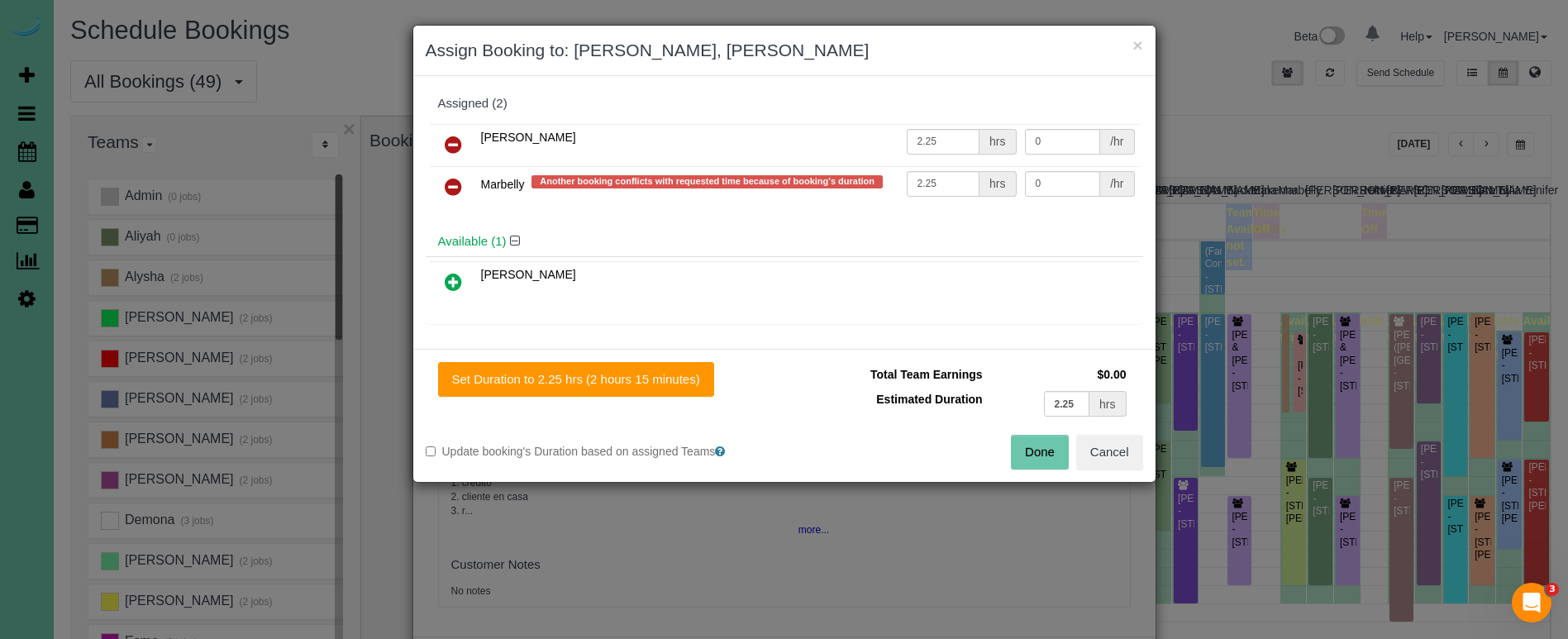
click at [451, 184] on icon at bounding box center [453, 187] width 17 height 20
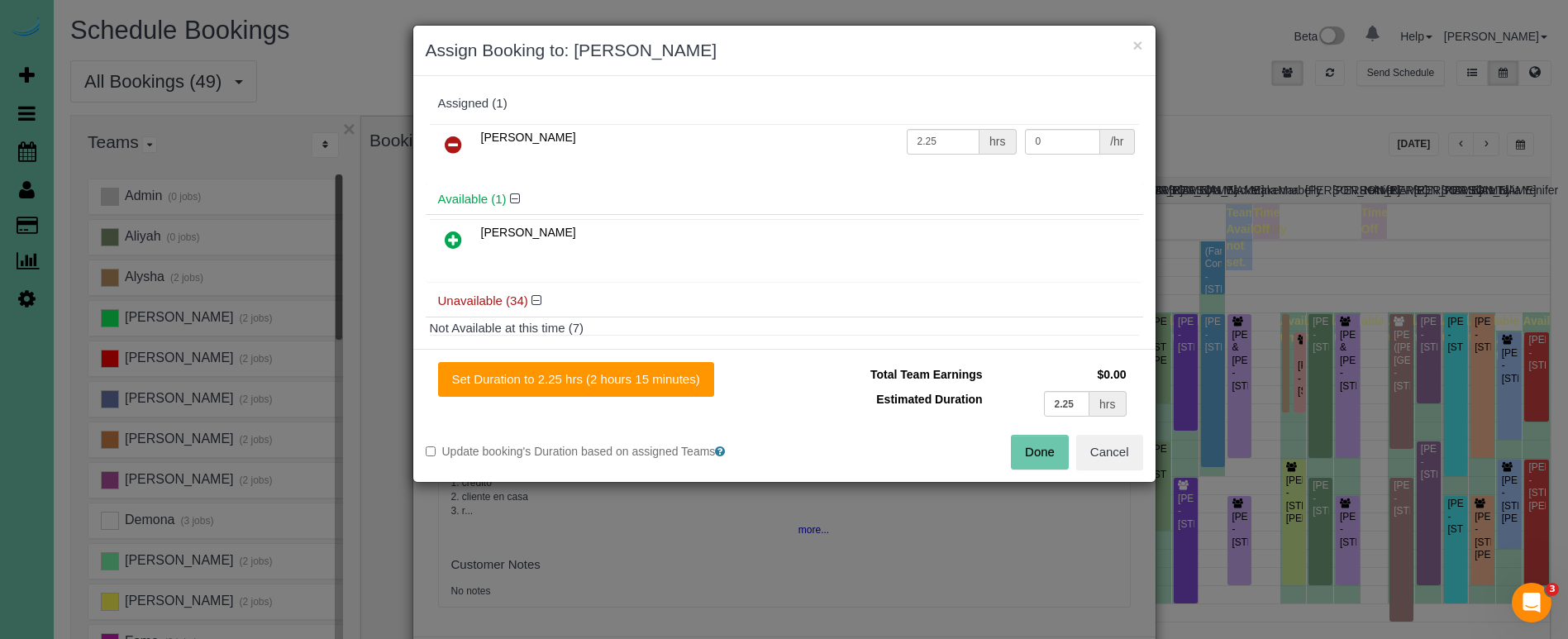
click at [448, 232] on icon at bounding box center [453, 240] width 17 height 20
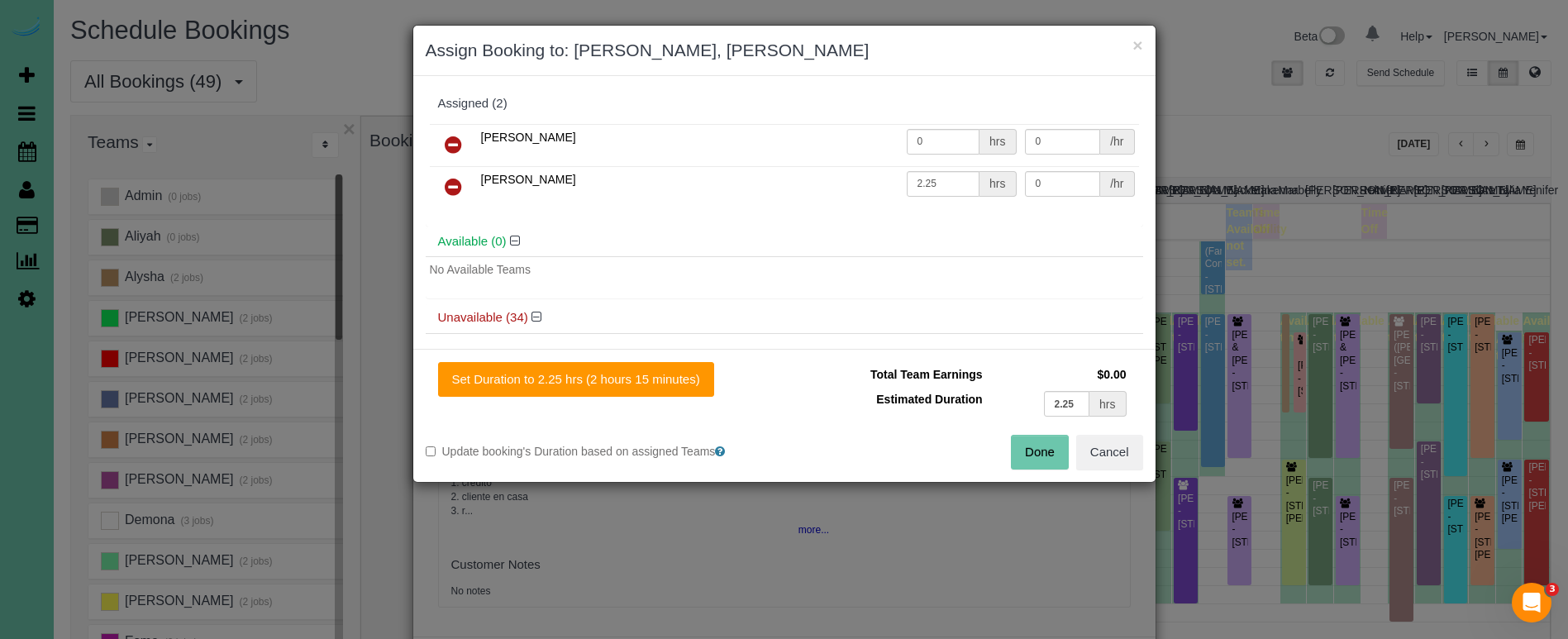
drag, startPoint x: 681, startPoint y: 372, endPoint x: 786, endPoint y: 398, distance: 108.2
click at [684, 373] on button "Set Duration to 2.25 hrs (2 hours 15 minutes)" at bounding box center [576, 380] width 276 height 35
type input "2.25"
click at [1033, 450] on button "Done" at bounding box center [1040, 452] width 58 height 35
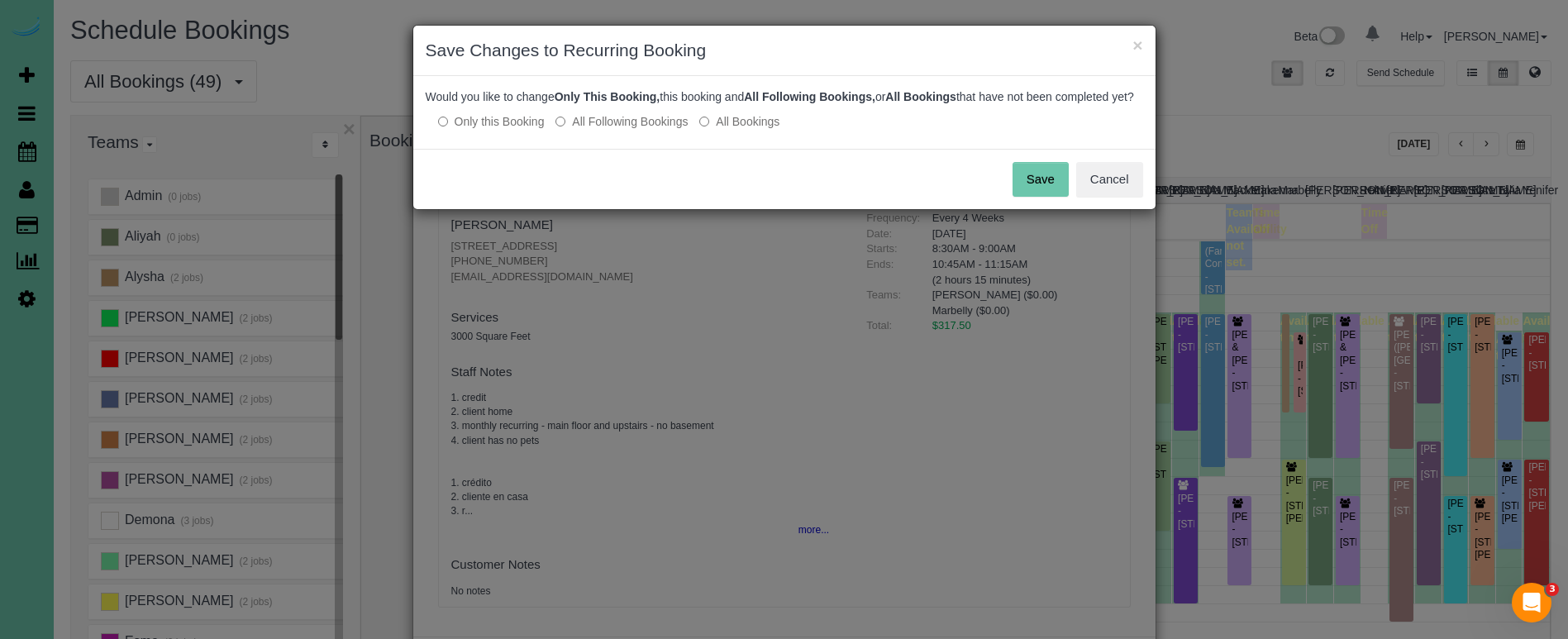
click at [1040, 191] on button "Save" at bounding box center [1040, 179] width 56 height 35
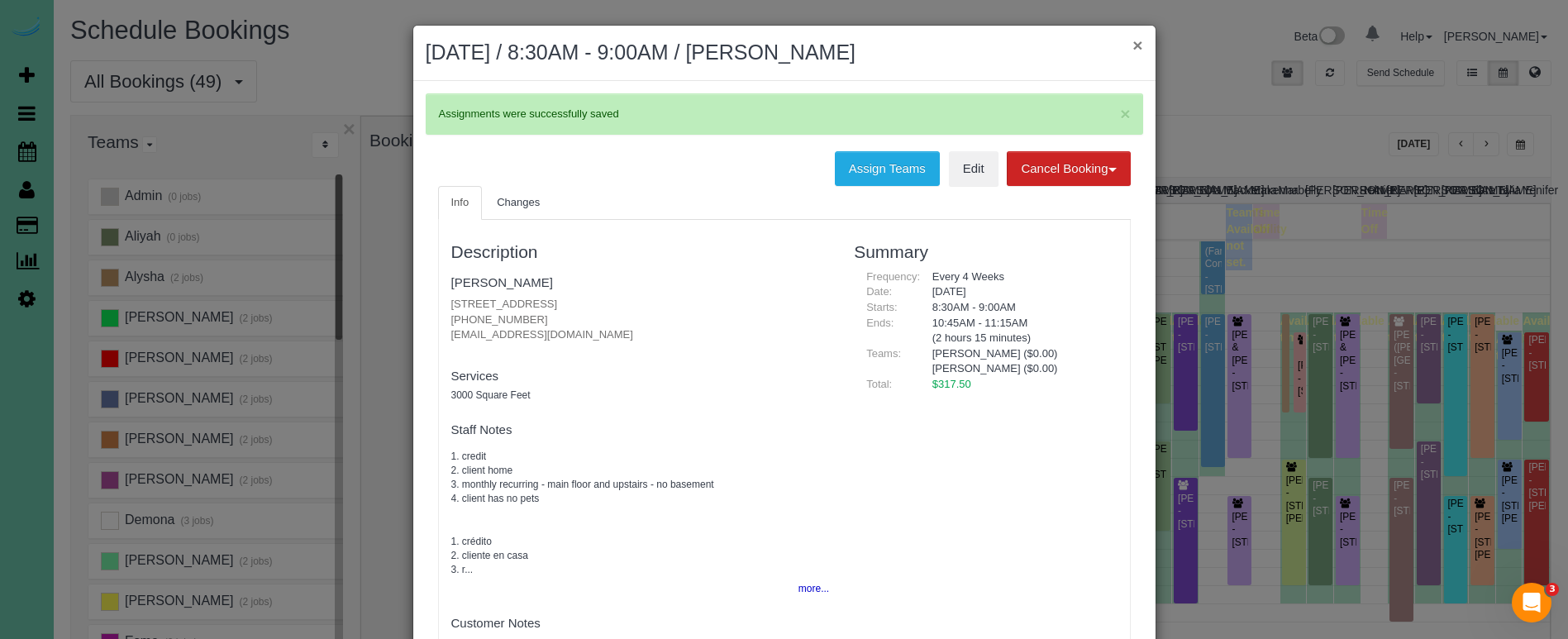
click at [1140, 44] on button "×" at bounding box center [1136, 45] width 10 height 17
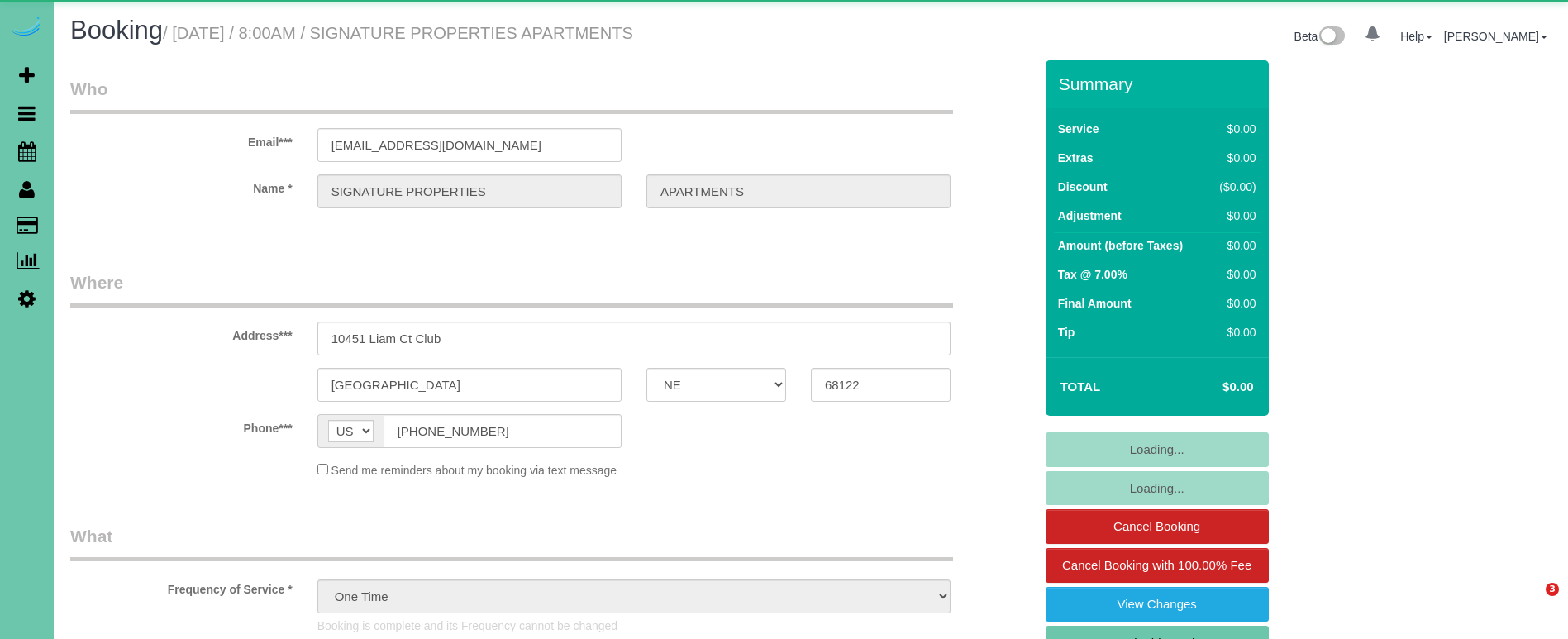
select select "NE"
select select "object:849"
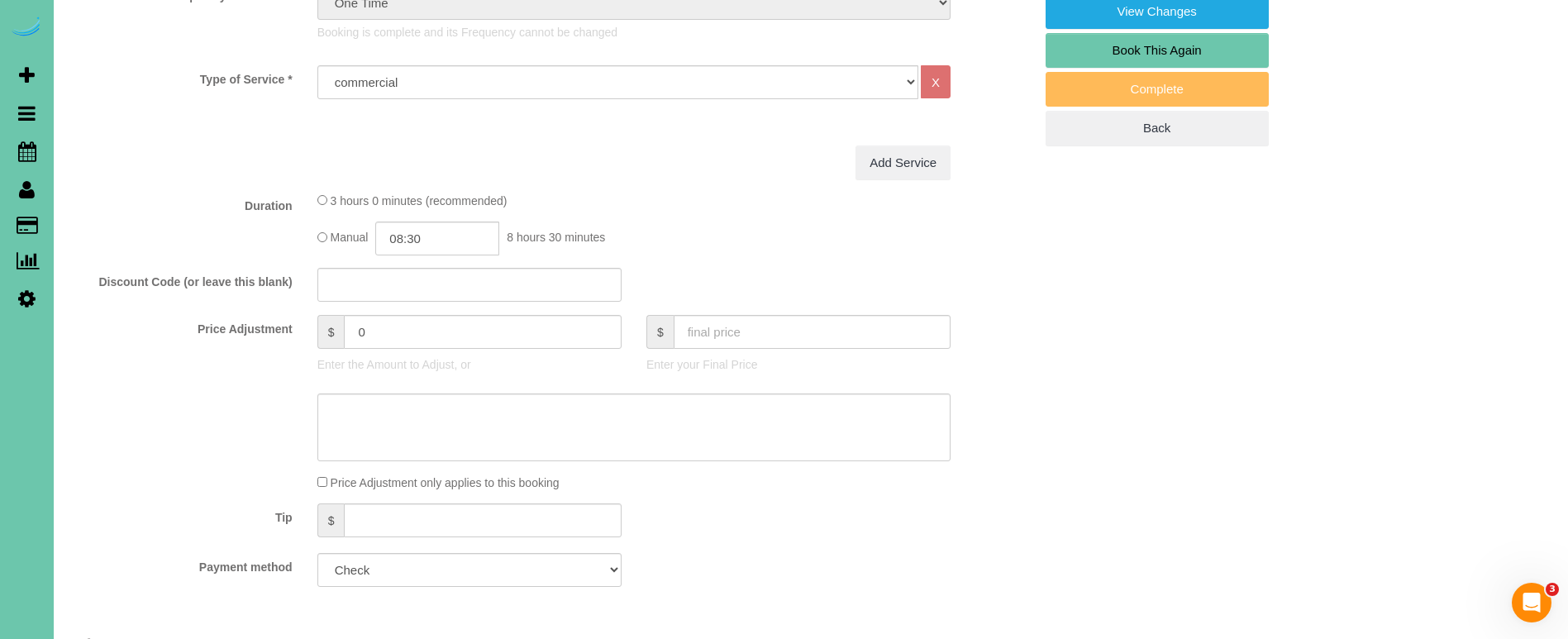
scroll to position [592, 0]
drag, startPoint x: 376, startPoint y: 332, endPoint x: 267, endPoint y: 320, distance: 109.7
click at [267, 320] on div "Price Adjustment $ 0 Enter the Amount to Adjust, or $ Enter your Final Price" at bounding box center [552, 348] width 988 height 66
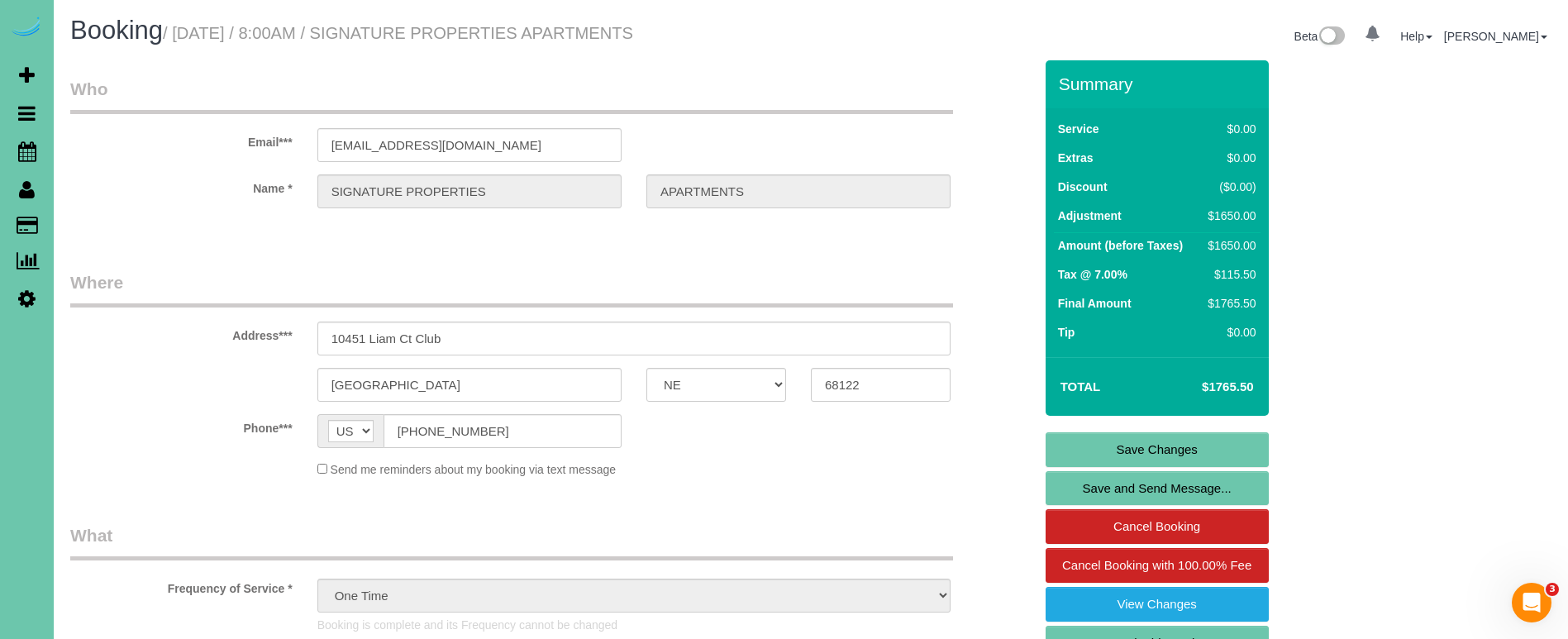
scroll to position [0, 0]
type input "1650"
click at [1054, 445] on link "Save Changes" at bounding box center [1157, 450] width 223 height 35
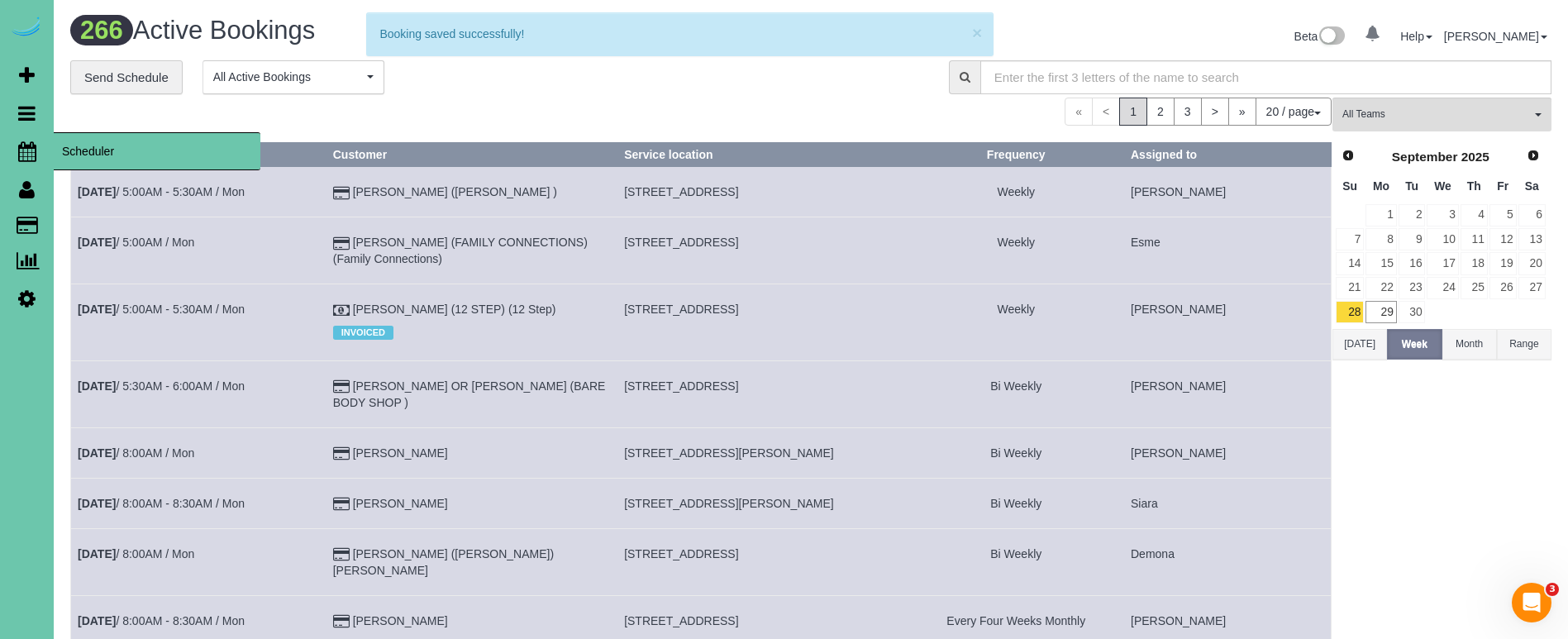
click at [29, 150] on icon at bounding box center [27, 150] width 18 height 20
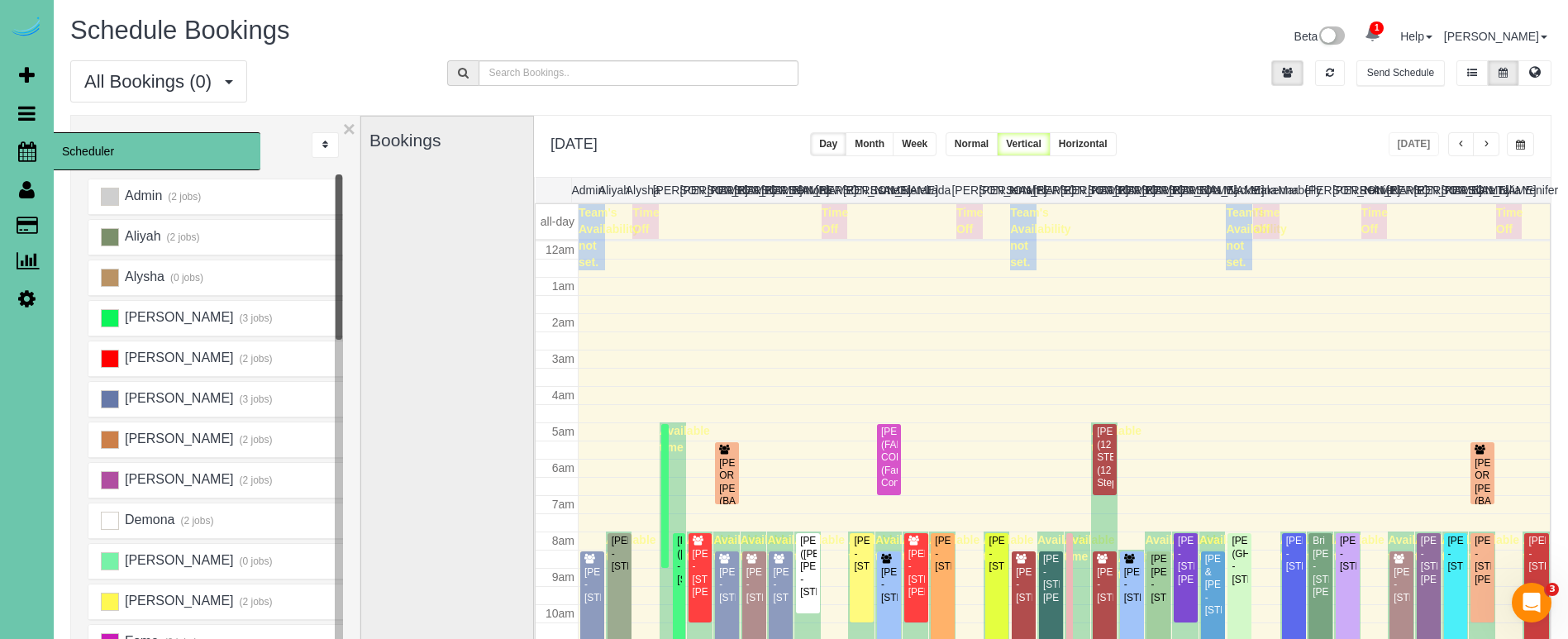
scroll to position [219, 0]
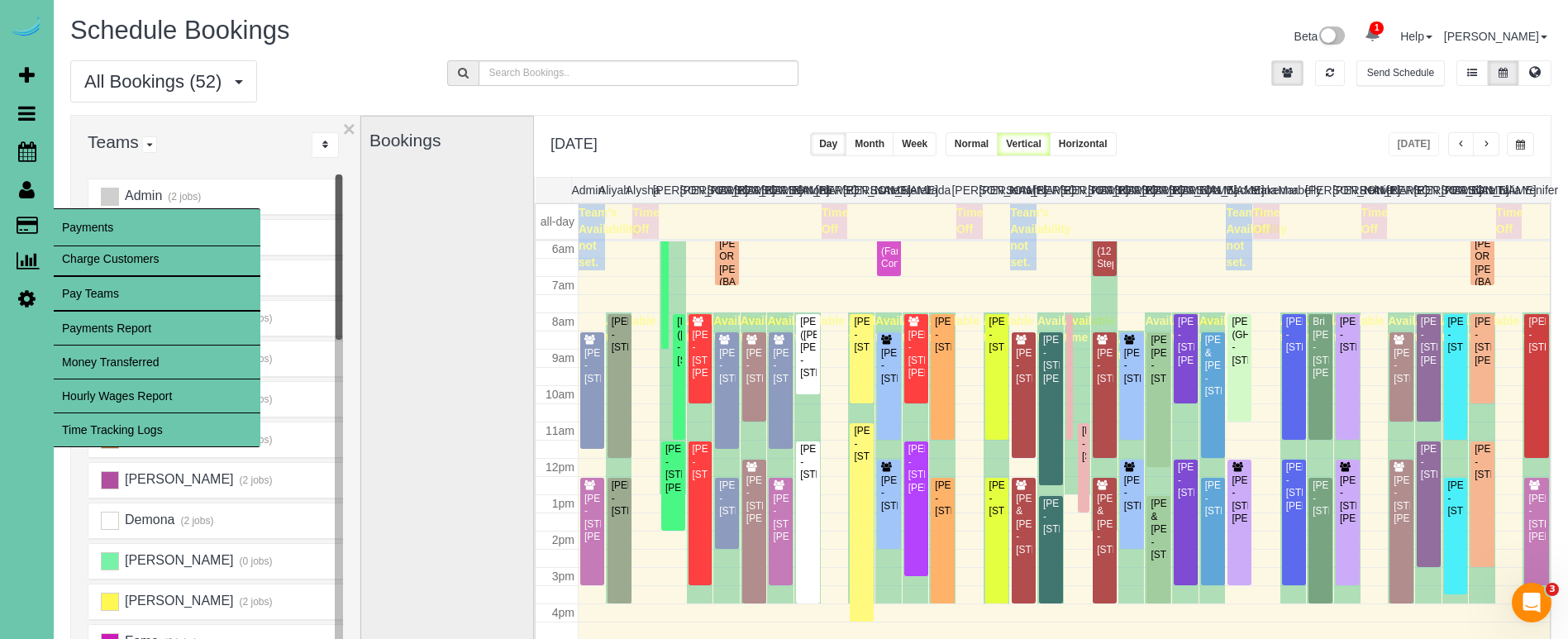
click at [99, 264] on link "Charge Customers" at bounding box center [157, 259] width 207 height 33
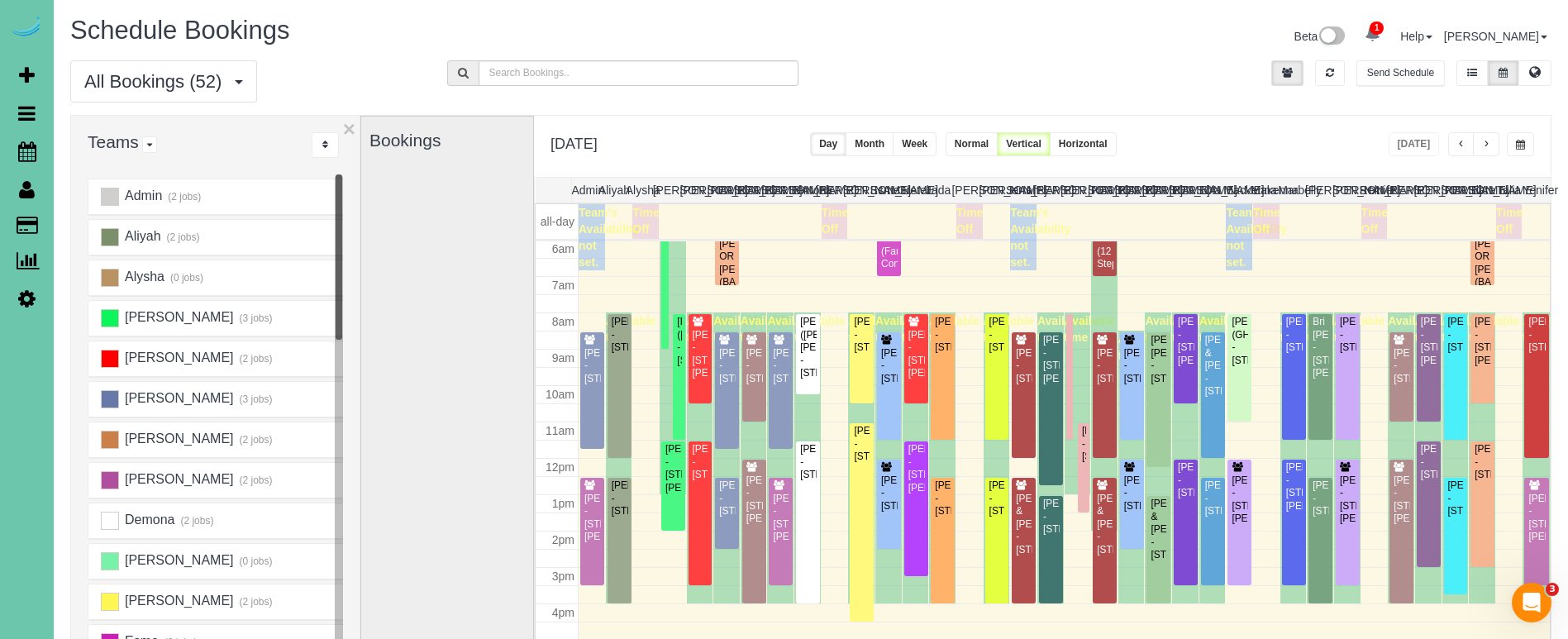
select select
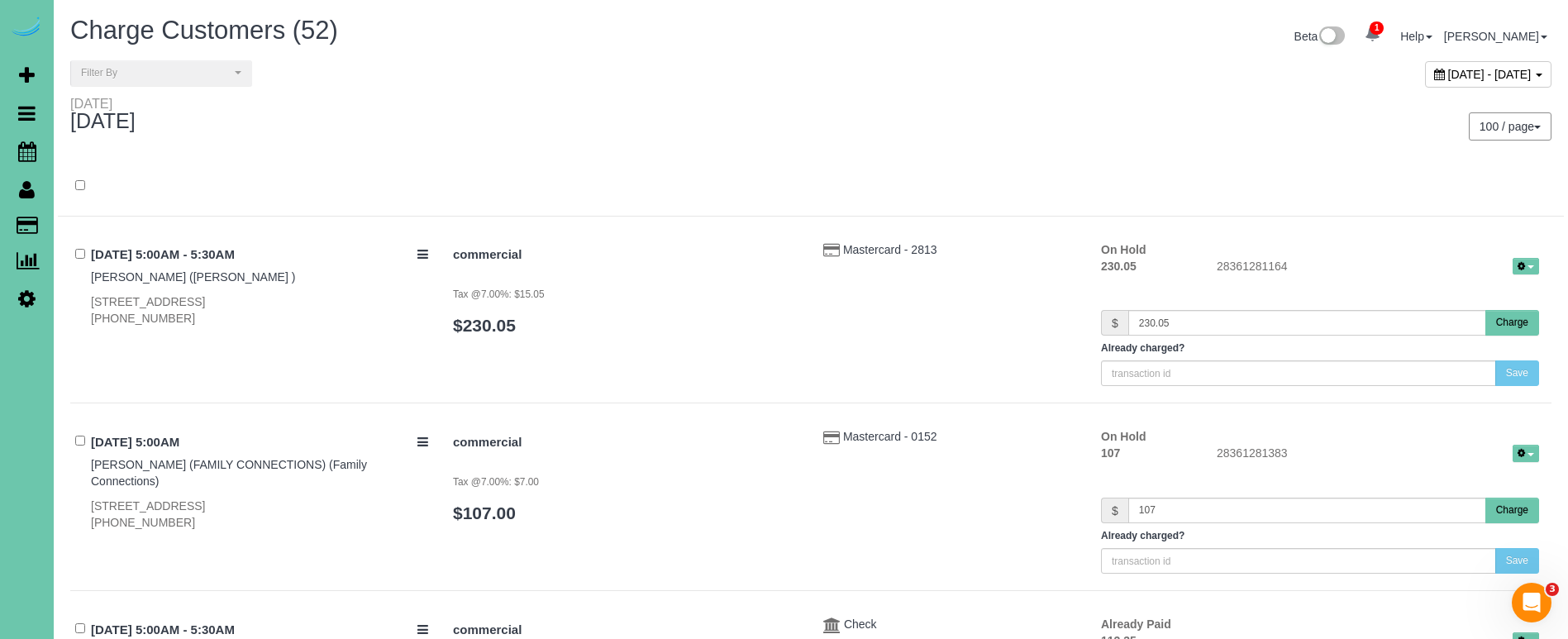
click at [1448, 68] on span "September 29, 2025 - September 29, 2025" at bounding box center [1489, 73] width 84 height 13
type input "**********"
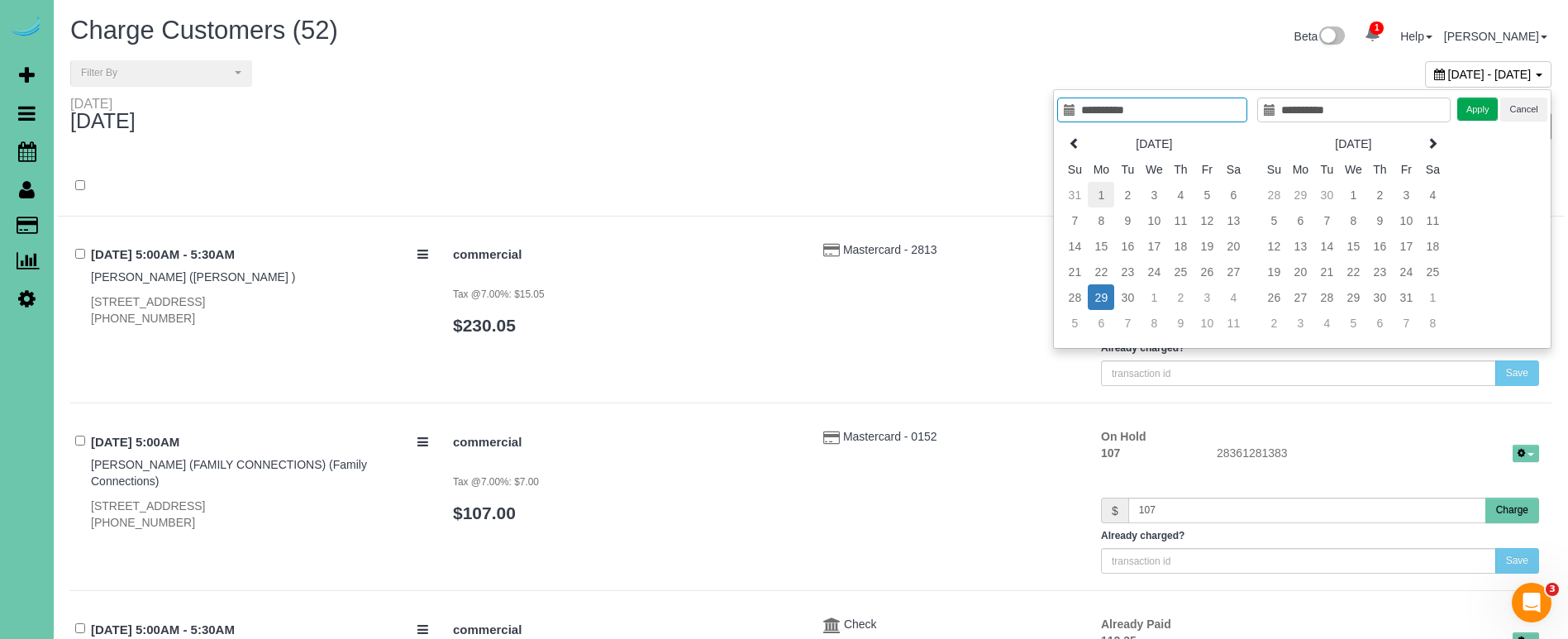
type input "**********"
click at [1097, 195] on td "1" at bounding box center [1101, 195] width 27 height 26
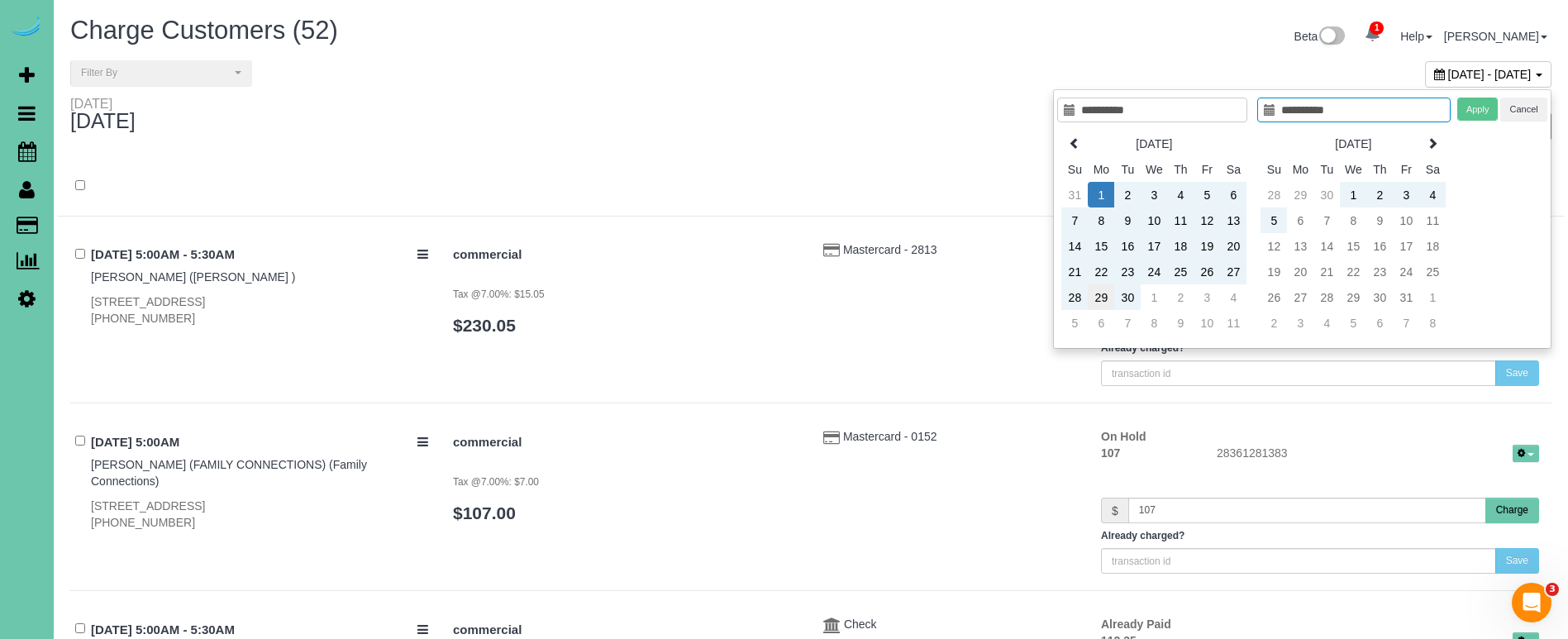
type input "**********"
click at [1096, 304] on td "29" at bounding box center [1101, 297] width 27 height 26
type input "**********"
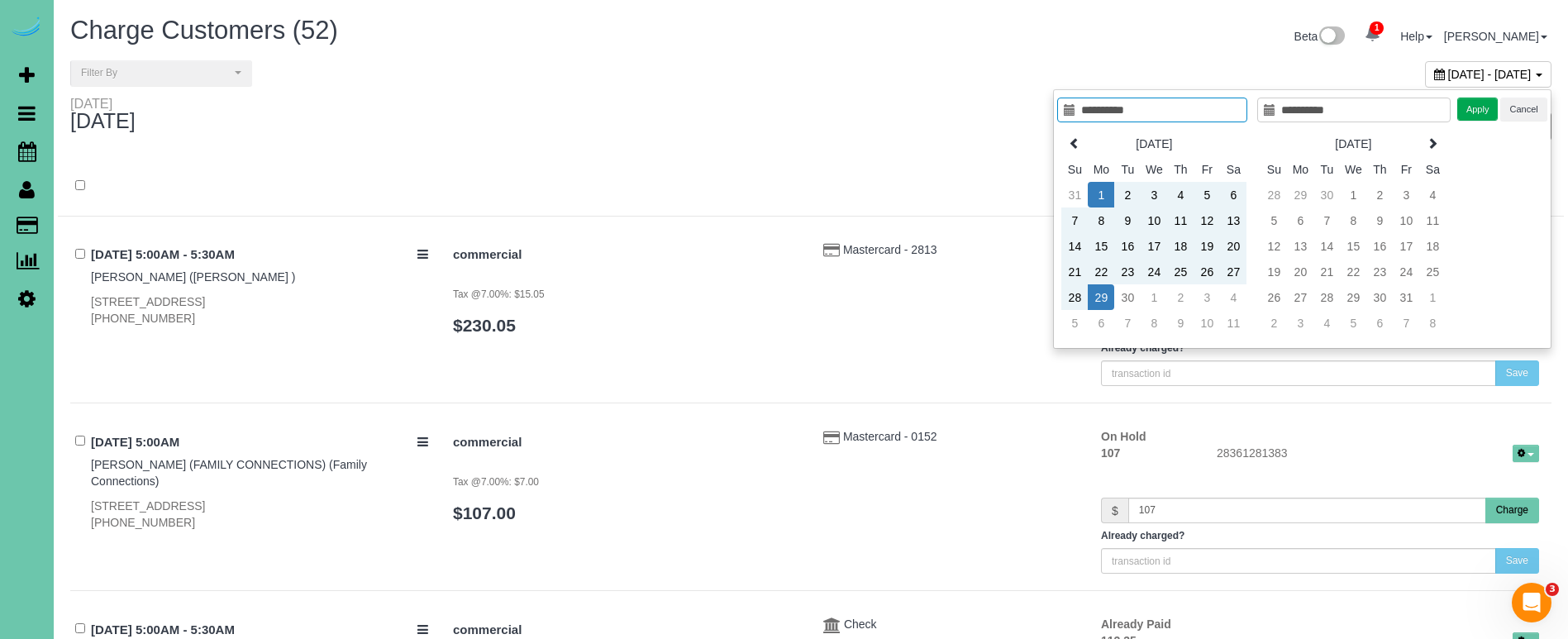
drag, startPoint x: 1482, startPoint y: 105, endPoint x: 1052, endPoint y: 105, distance: 430.0
click at [1479, 107] on button "Apply" at bounding box center [1478, 110] width 42 height 24
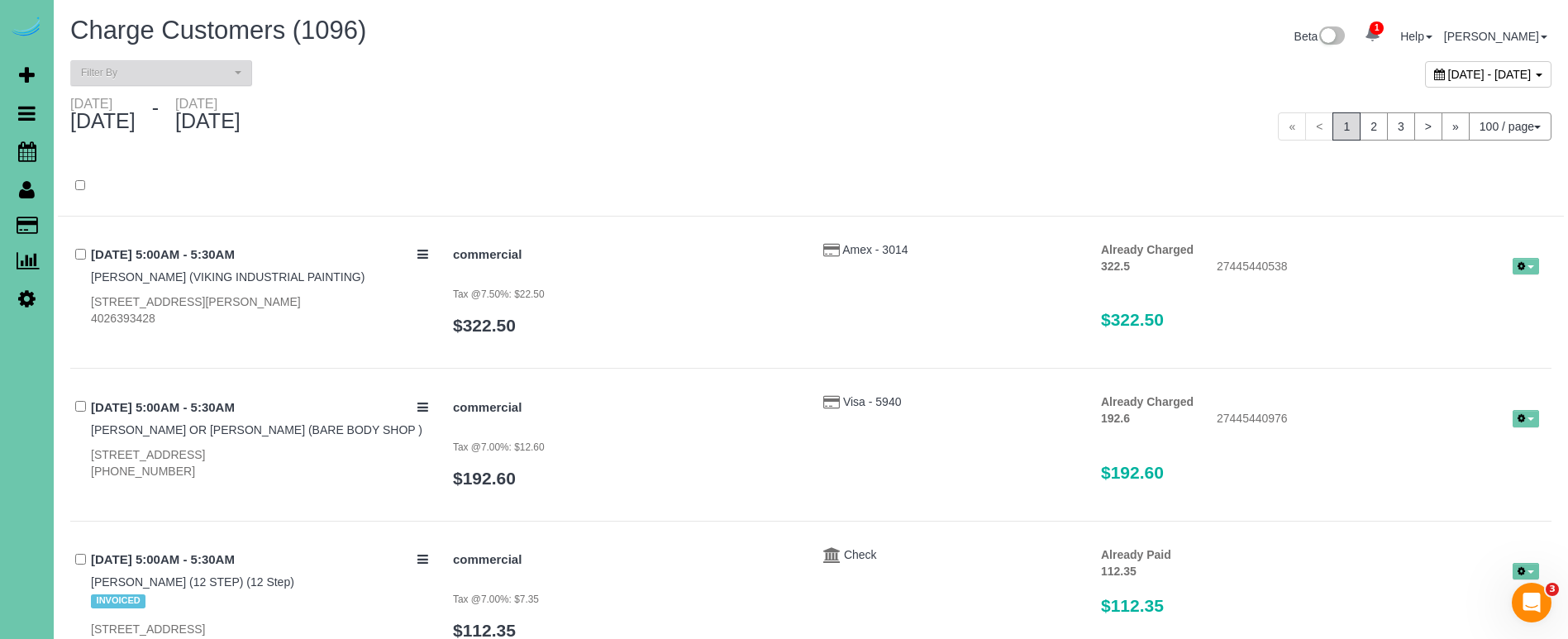
click at [180, 71] on span "Filter By" at bounding box center [156, 73] width 150 height 14
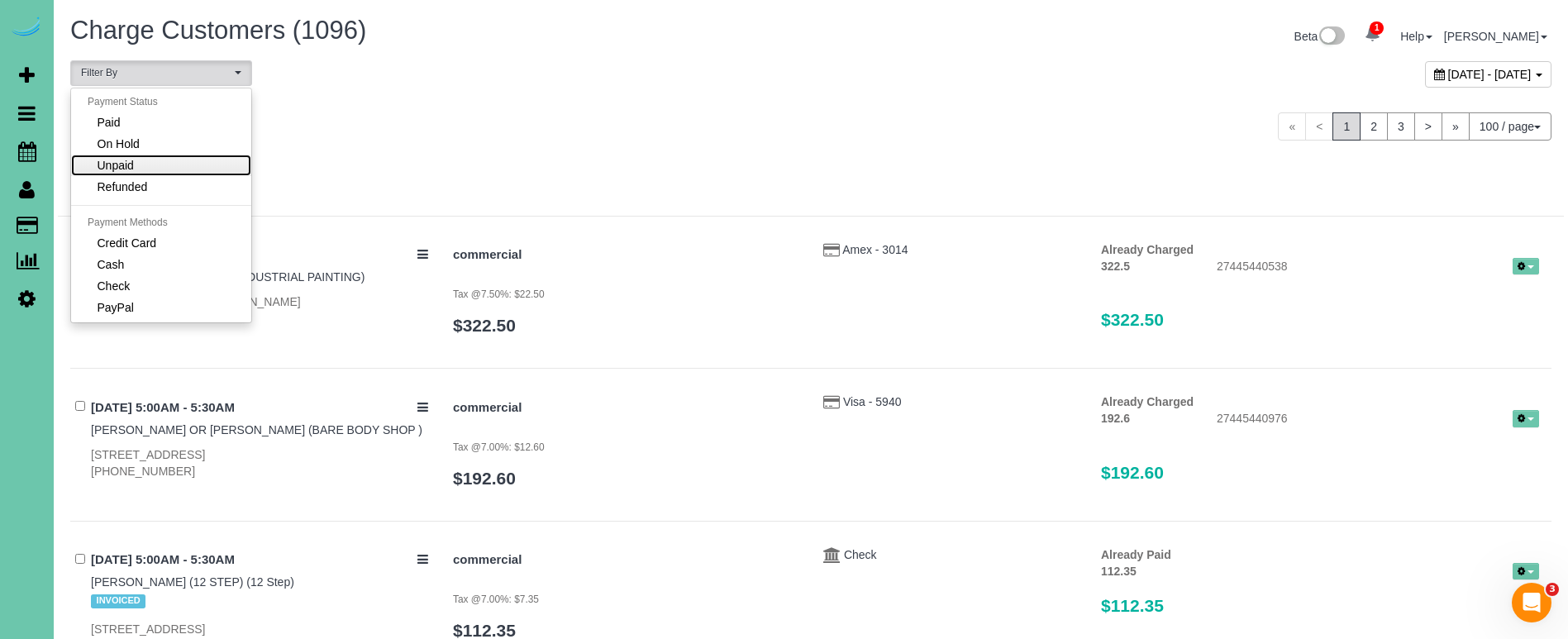
click at [142, 155] on link "Unpaid" at bounding box center [161, 165] width 180 height 22
select select "******"
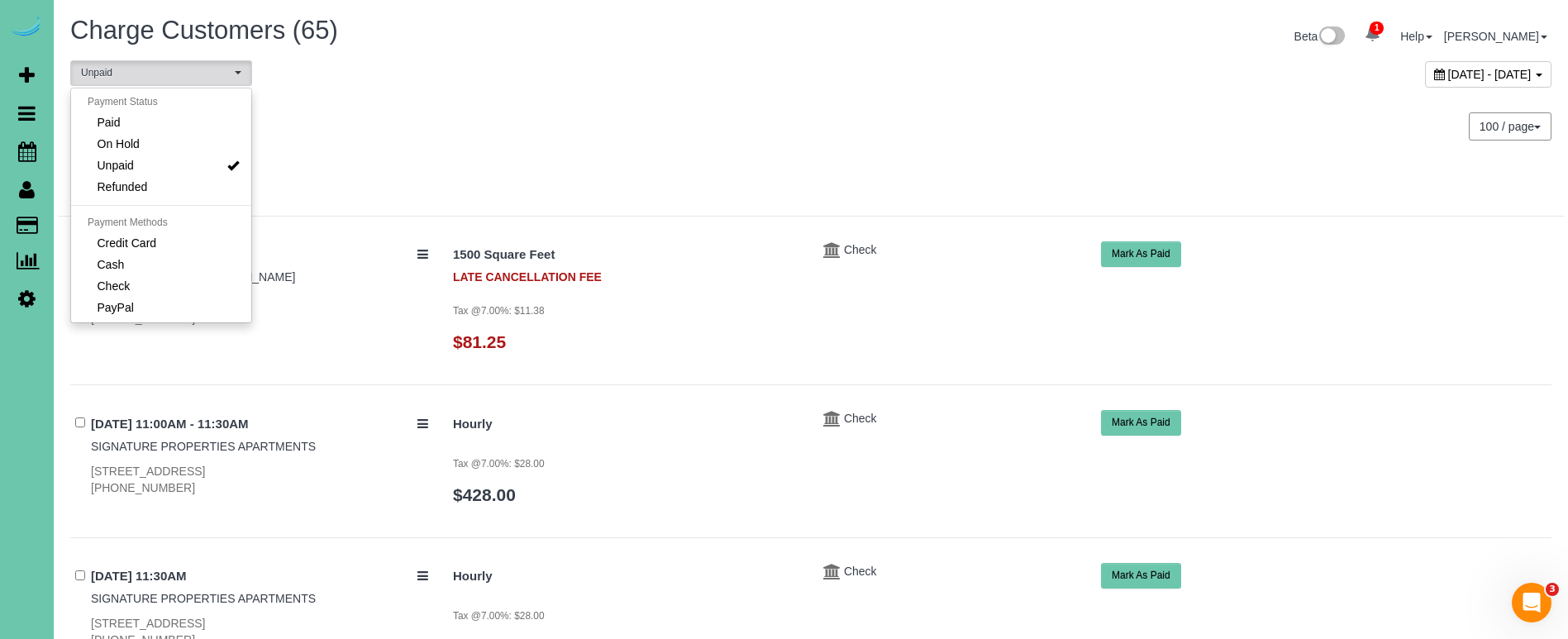
click at [558, 165] on div at bounding box center [810, 187] width 1506 height 60
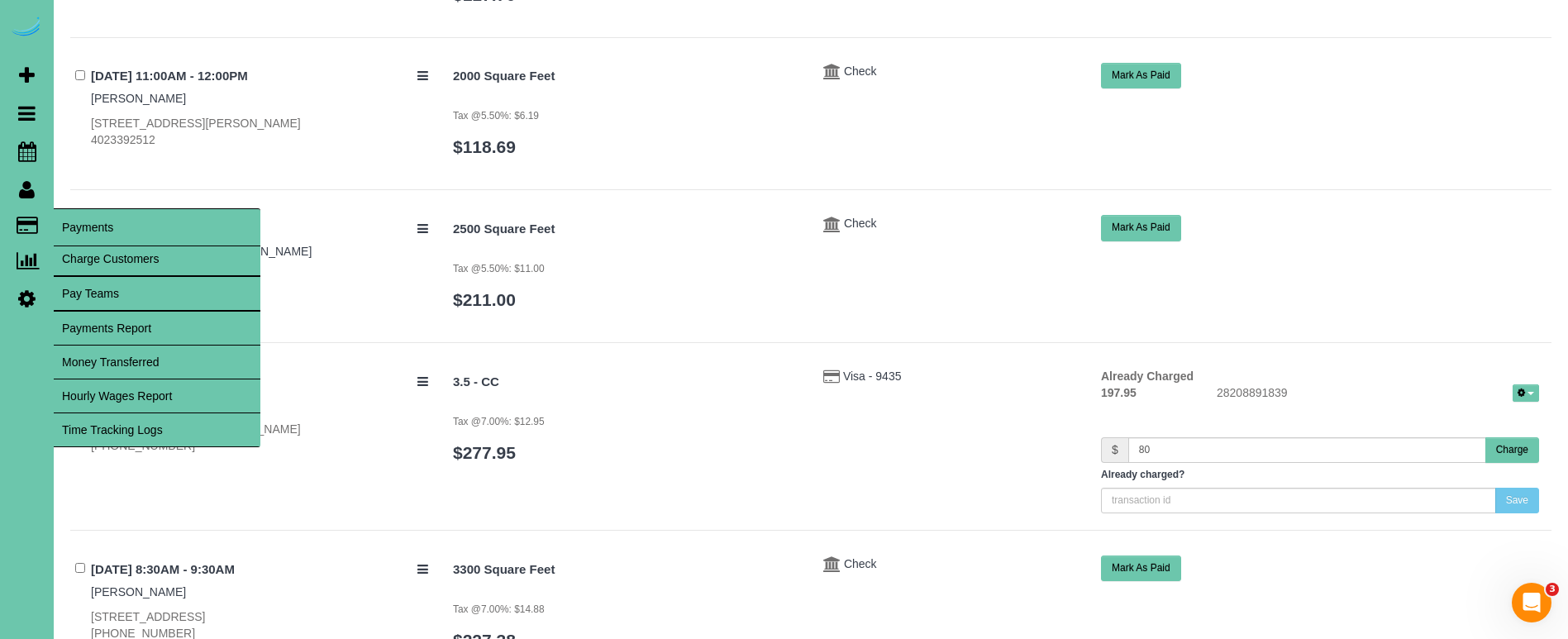
scroll to position [1578, 0]
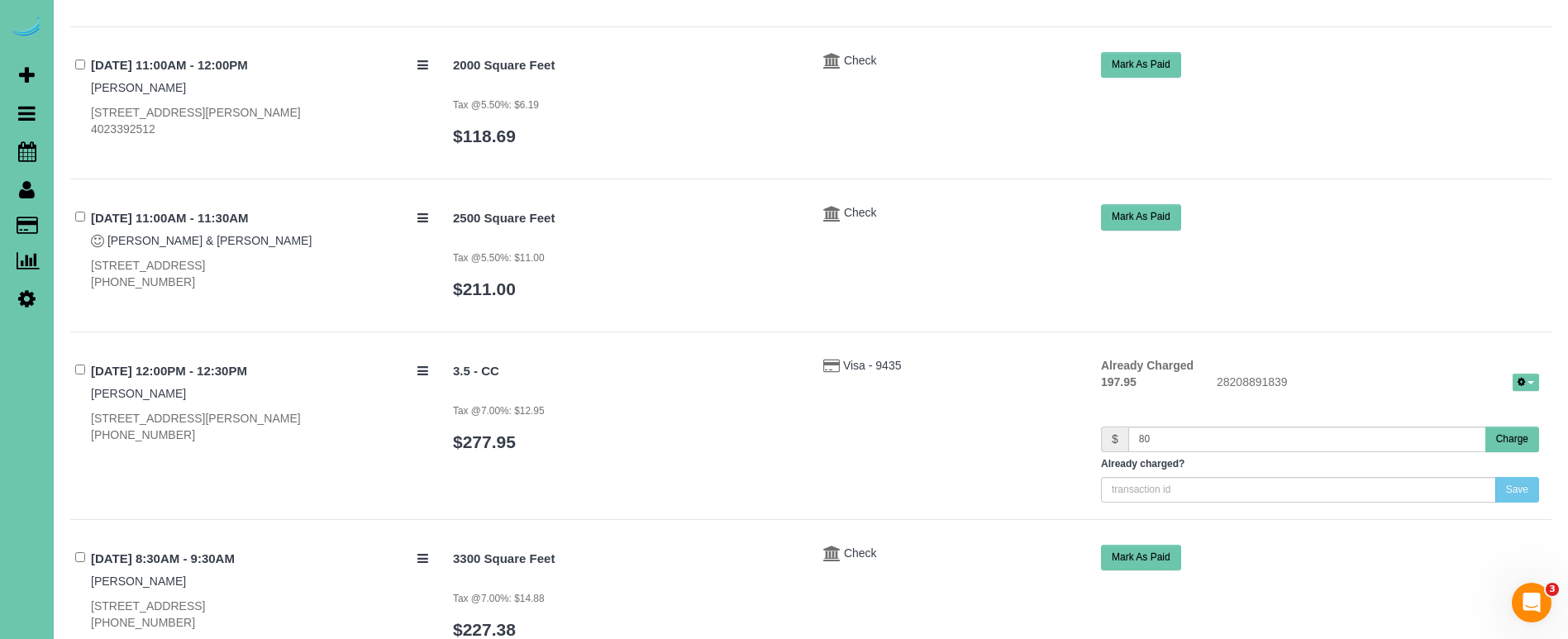
click at [1501, 432] on button "Charge" at bounding box center [1512, 439] width 54 height 26
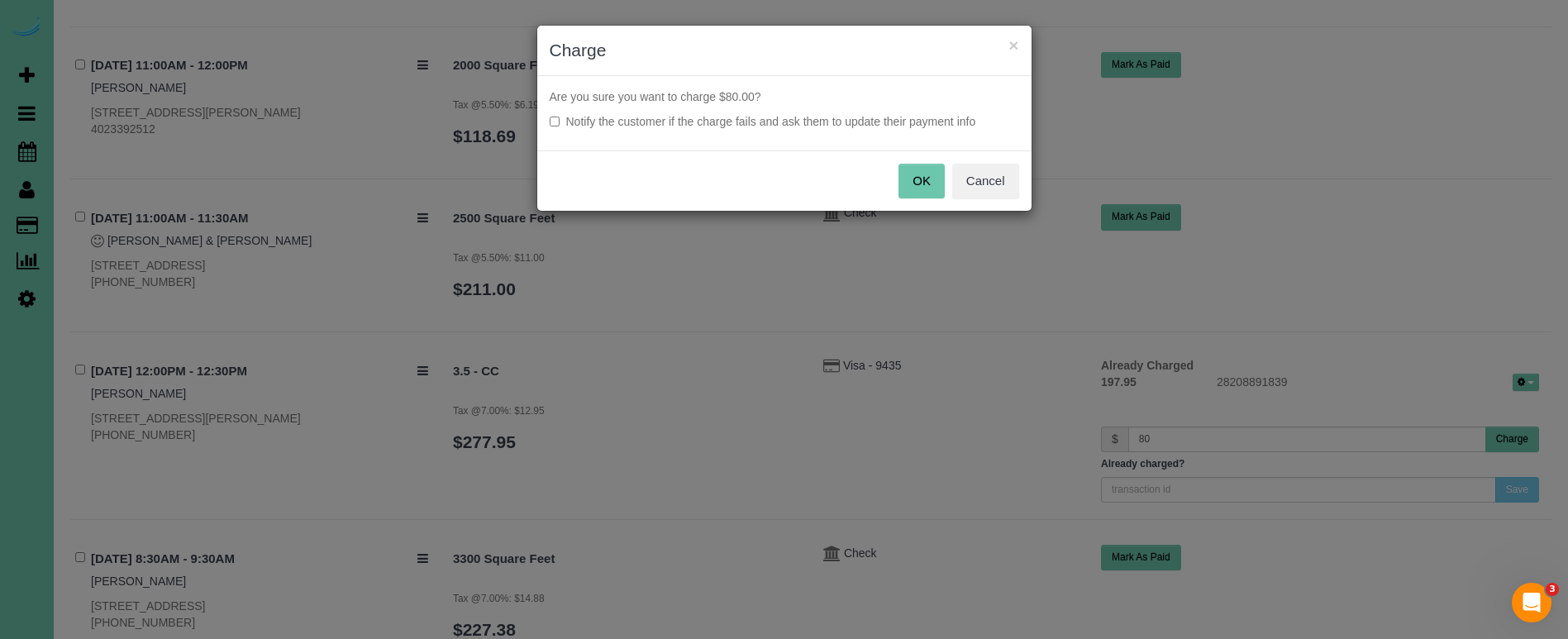
drag, startPoint x: 913, startPoint y: 176, endPoint x: 874, endPoint y: 208, distance: 50.4
click at [913, 177] on button "OK" at bounding box center [922, 181] width 47 height 35
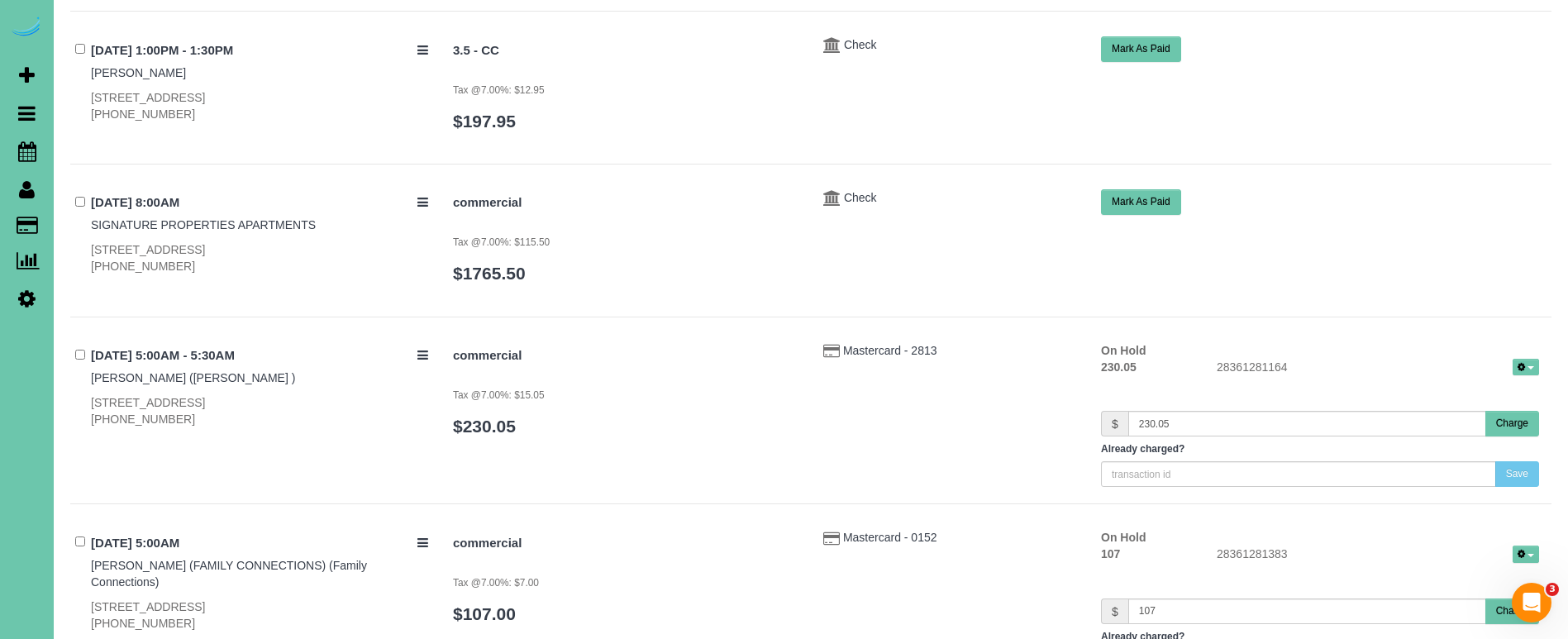
scroll to position [2371, 0]
click at [298, 217] on link "SIGNATURE PROPERTIES APARTMENTS" at bounding box center [203, 223] width 225 height 13
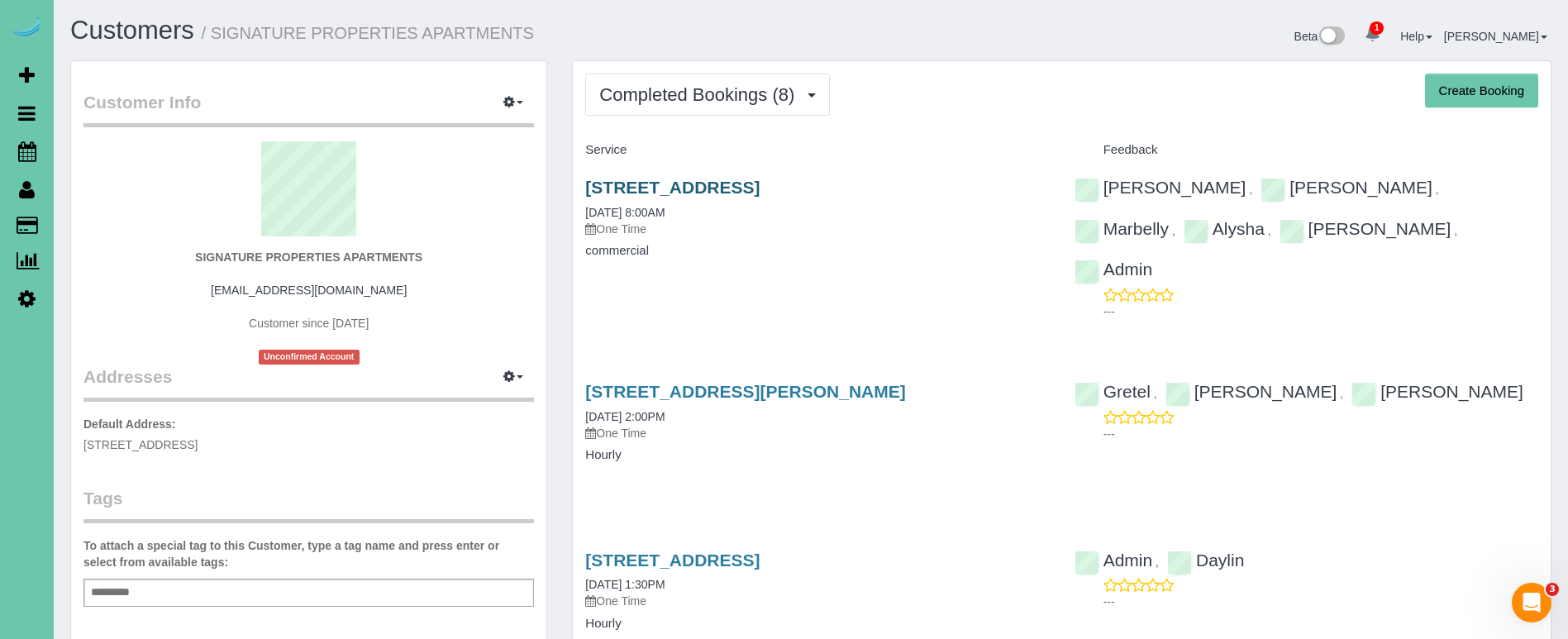
click at [650, 180] on link "[STREET_ADDRESS]" at bounding box center [673, 187] width 175 height 19
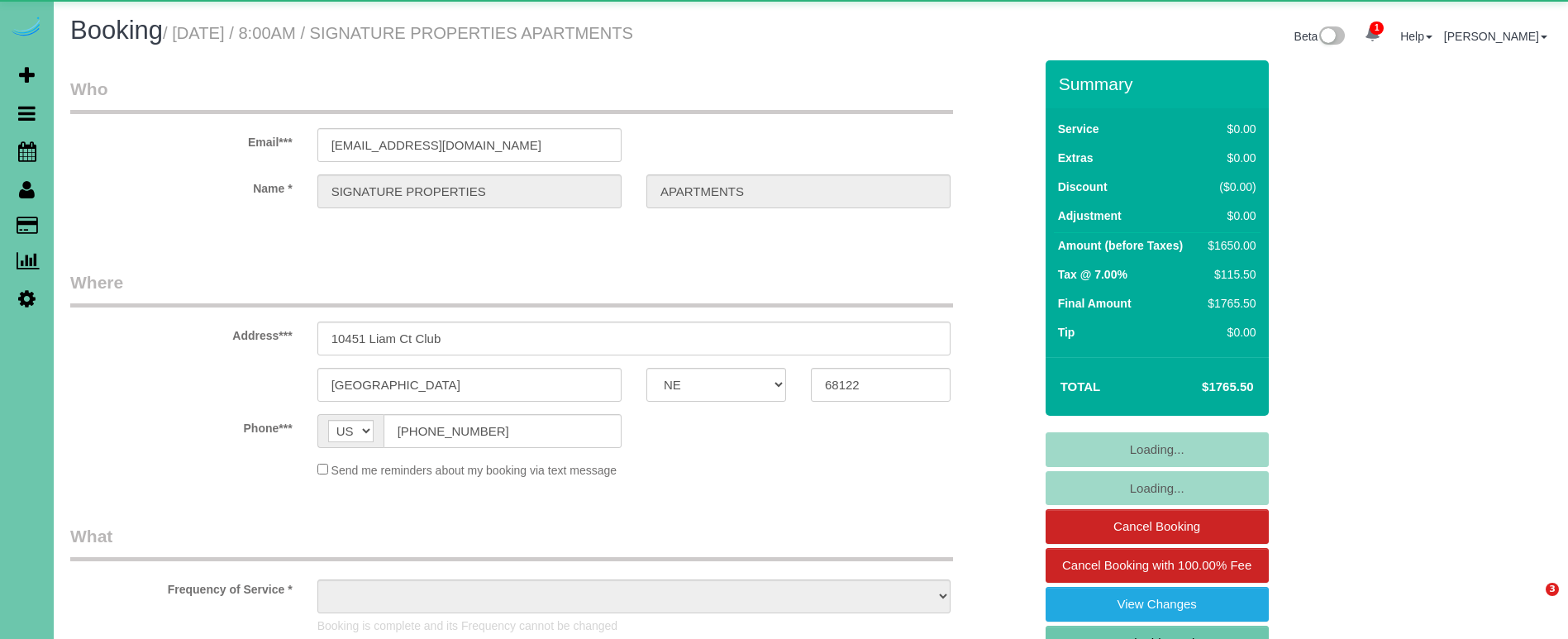
select select "NE"
select select "object:645"
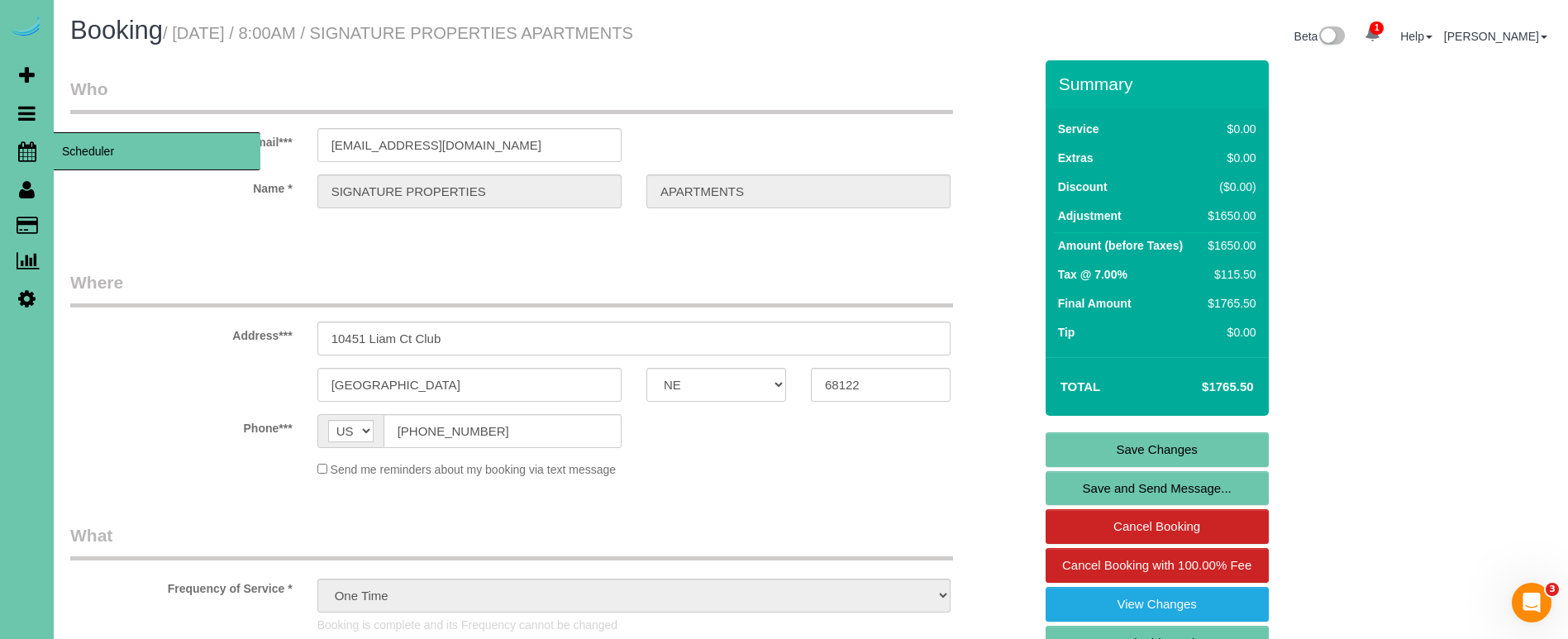
click at [84, 150] on span "Scheduler" at bounding box center [157, 151] width 207 height 38
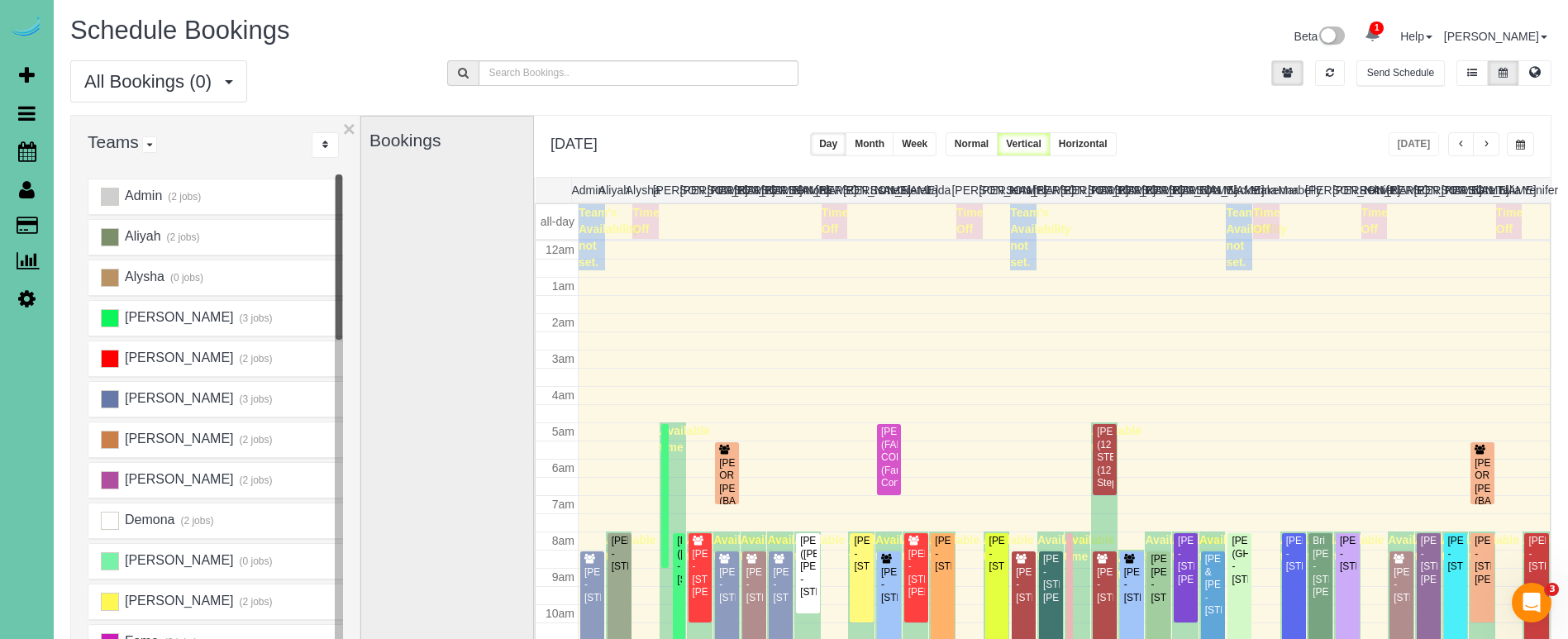
scroll to position [219, 0]
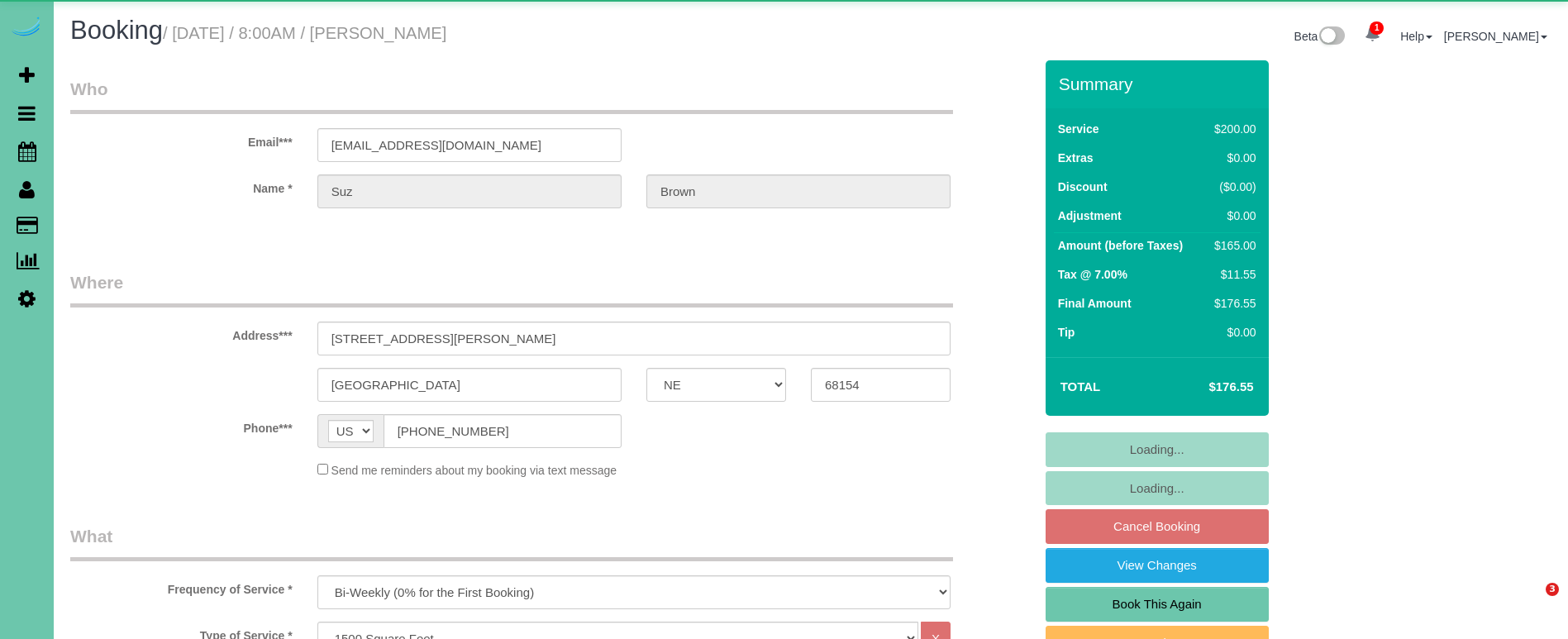
select select "NE"
select select "object:717"
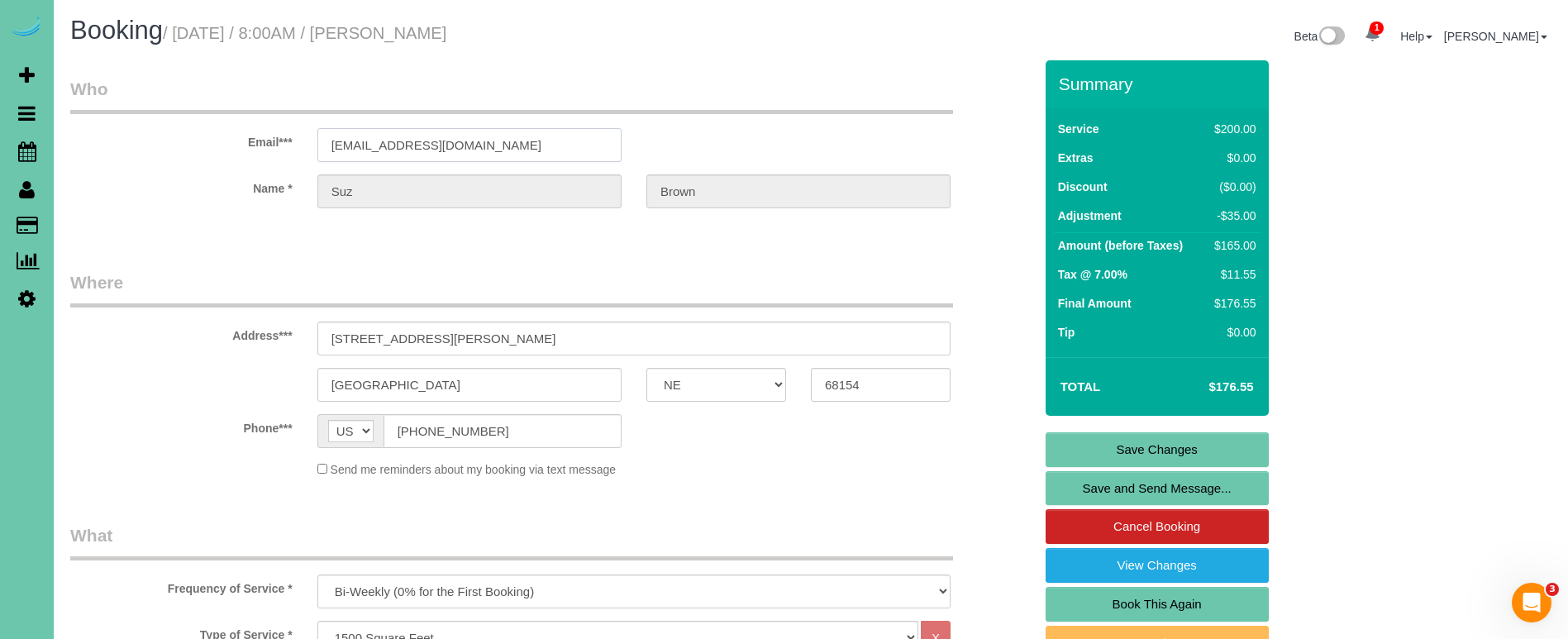
drag, startPoint x: 349, startPoint y: 129, endPoint x: 264, endPoint y: 125, distance: 85.1
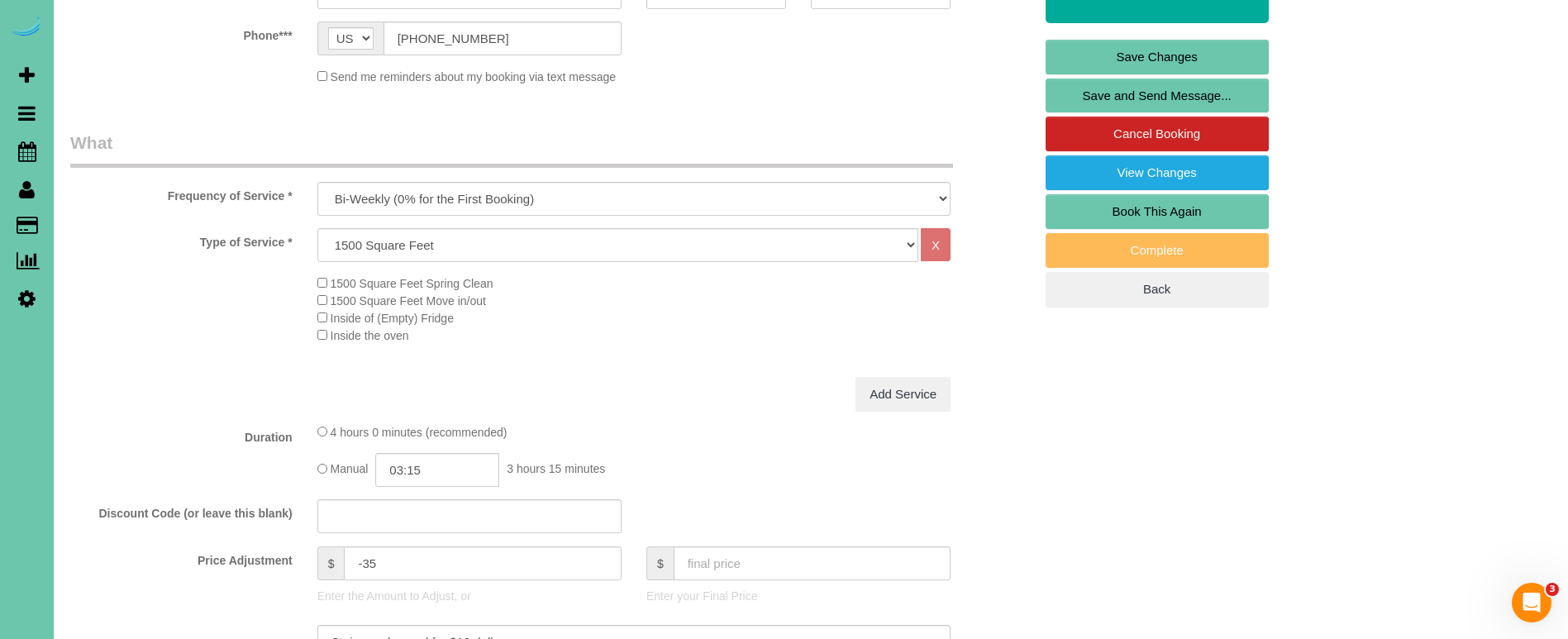
scroll to position [394, 0]
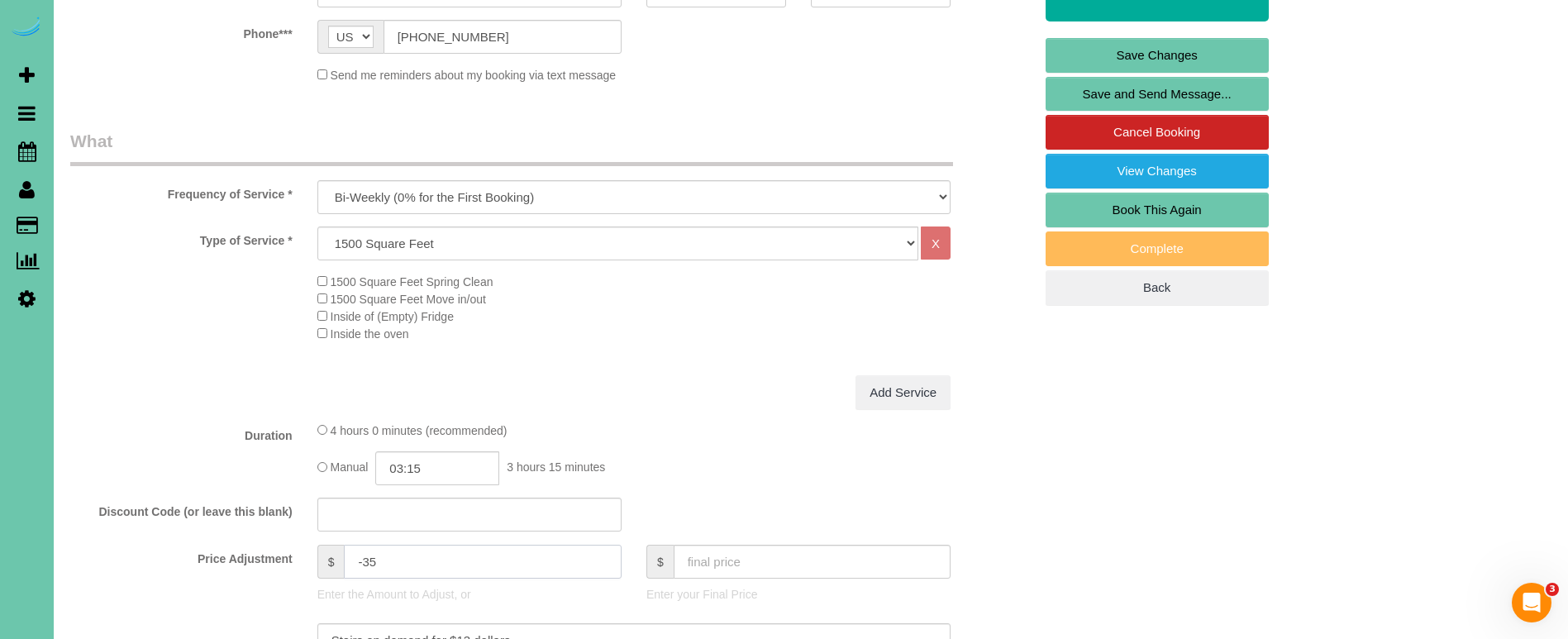
click at [423, 546] on input "-35" at bounding box center [483, 561] width 277 height 34
click at [396, 558] on input "-35" at bounding box center [483, 561] width 277 height 34
type input "-27.75"
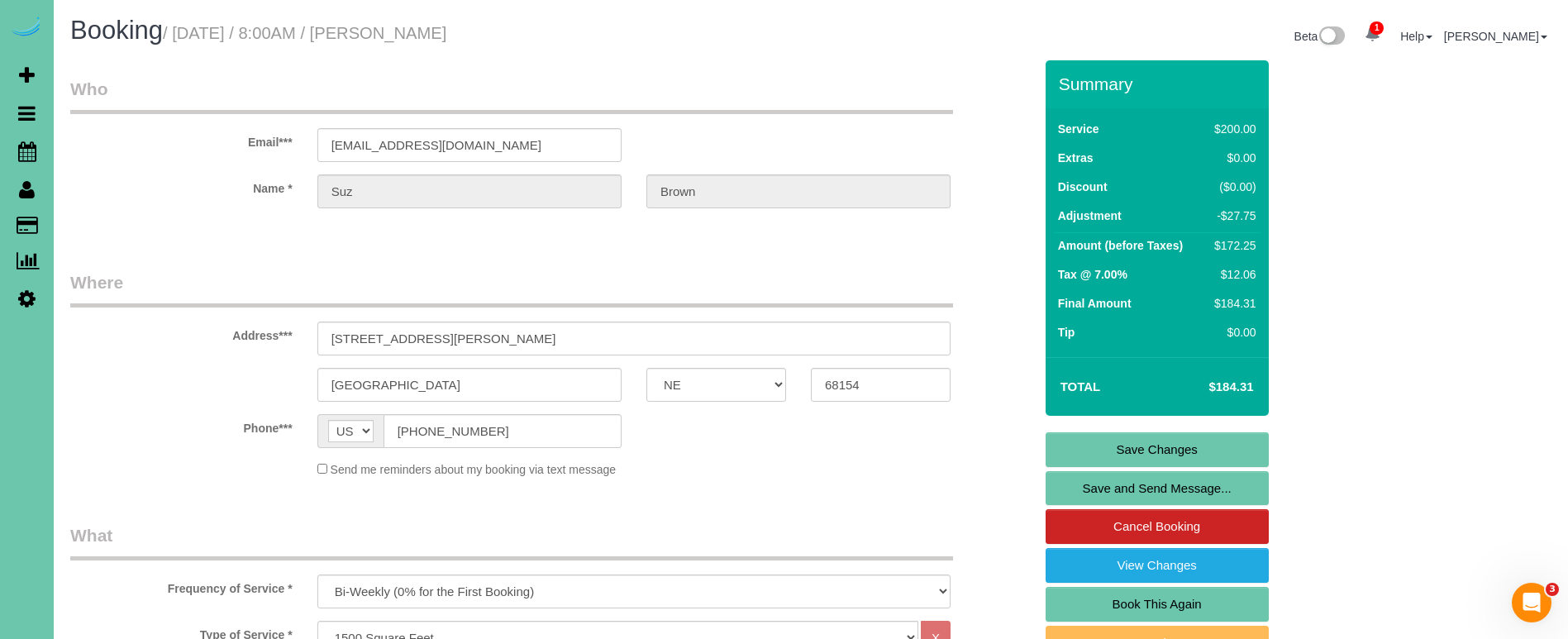
scroll to position [631, 0]
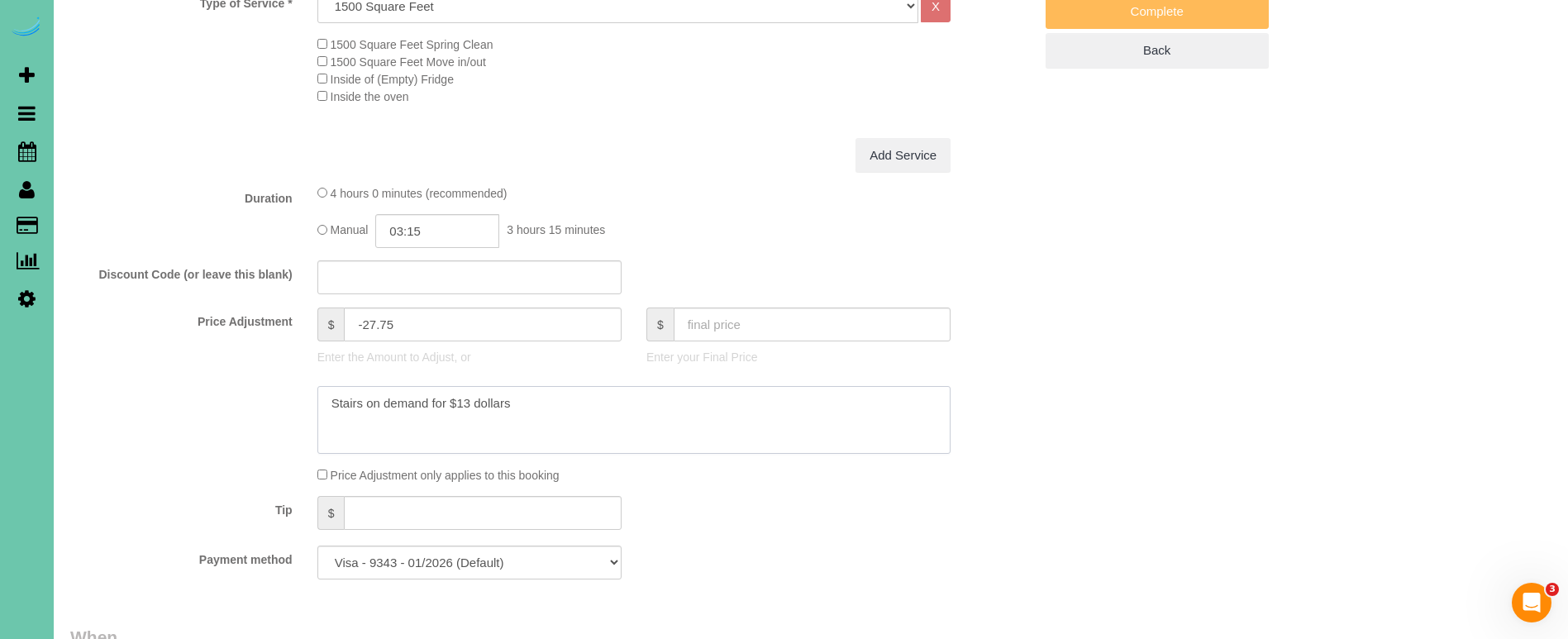
drag, startPoint x: 587, startPoint y: 425, endPoint x: 523, endPoint y: 418, distance: 64.4
click at [587, 426] on textarea at bounding box center [634, 419] width 633 height 67
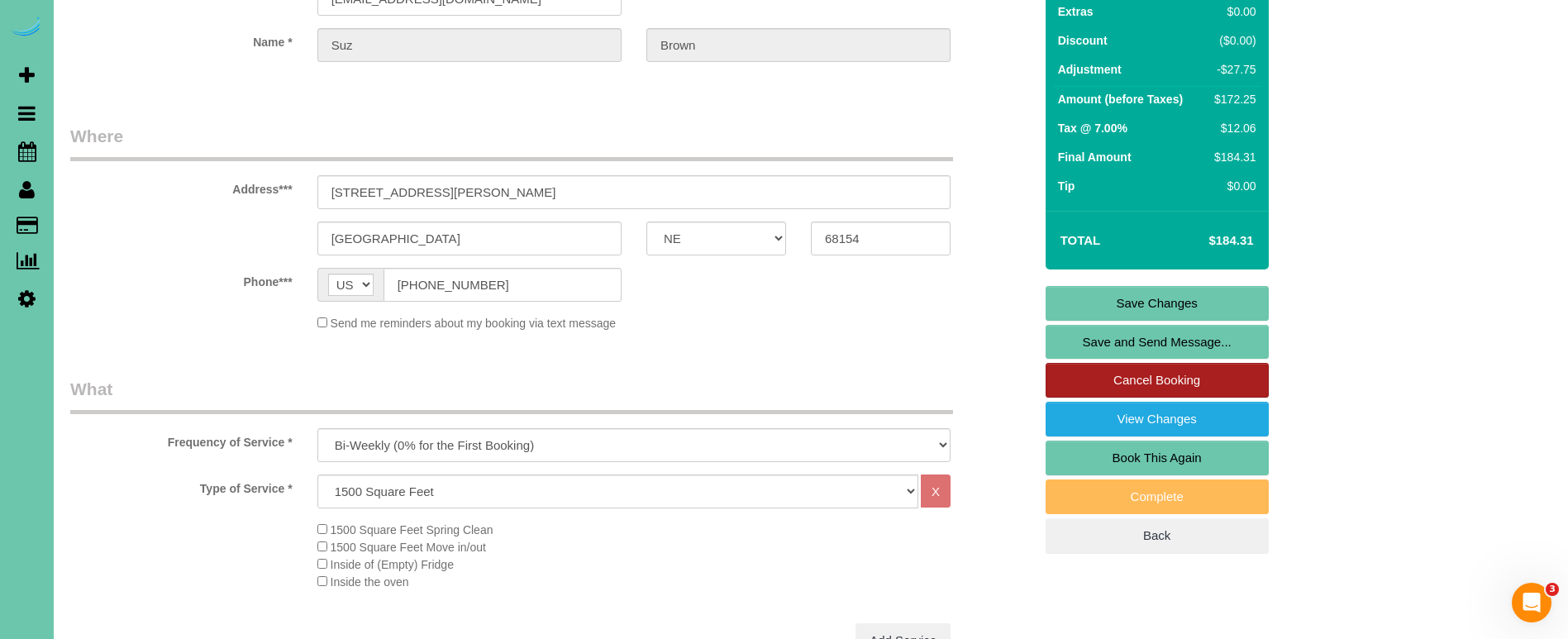
scroll to position [91, 0]
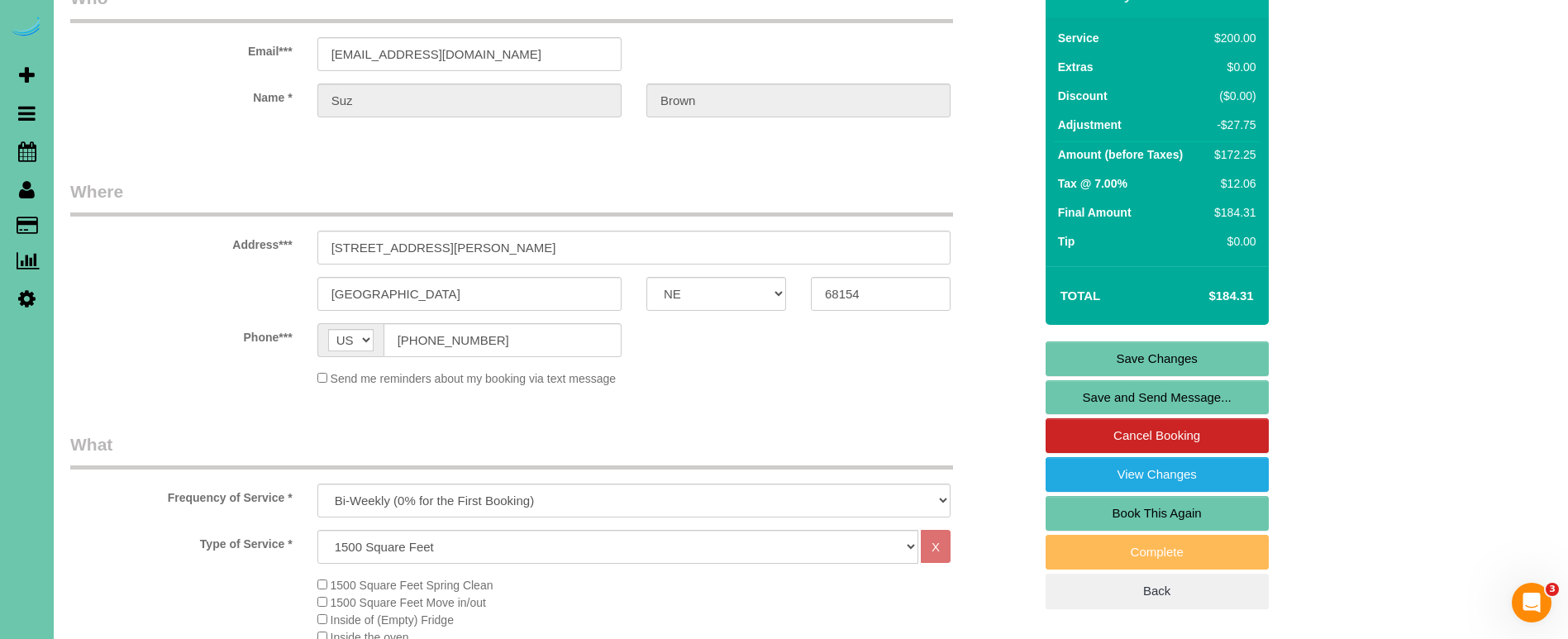
type textarea "Stairs on demand for $13 dollars -- new rate - 10/13/25"
click at [1062, 357] on link "Save Changes" at bounding box center [1157, 359] width 223 height 35
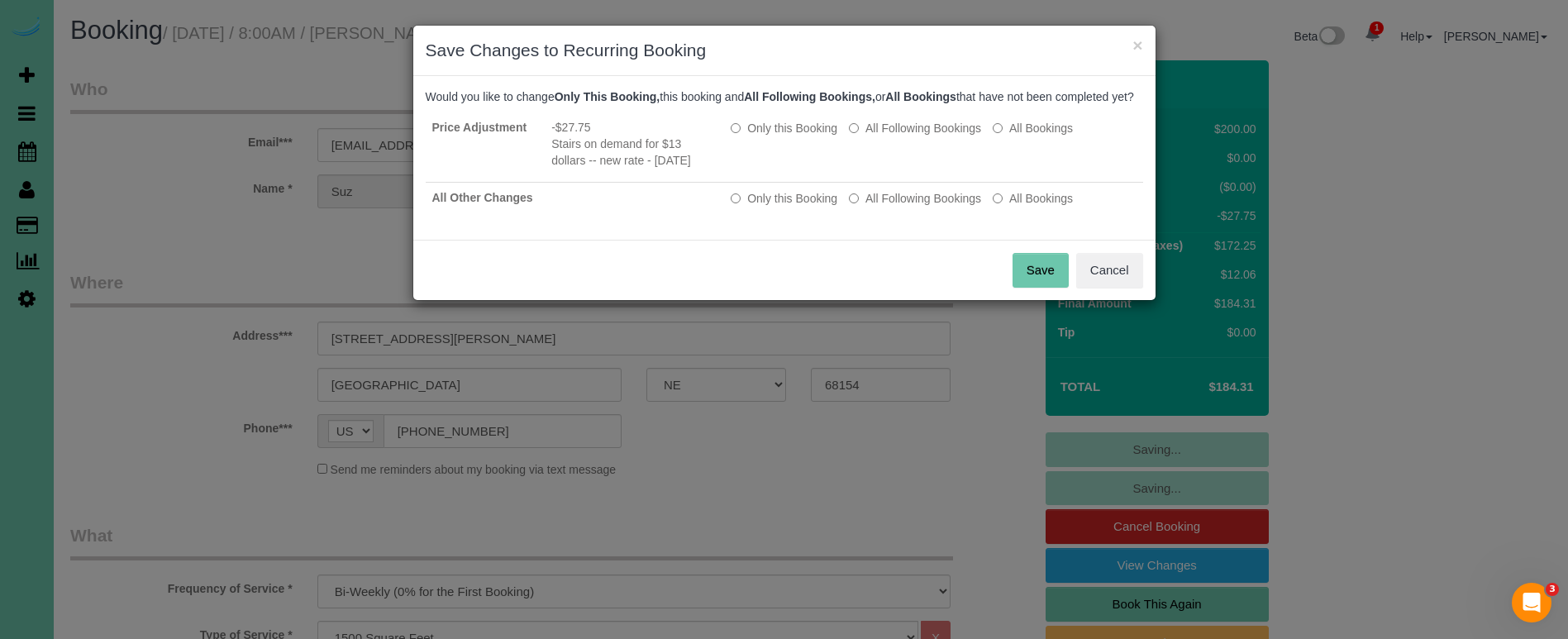
scroll to position [0, 0]
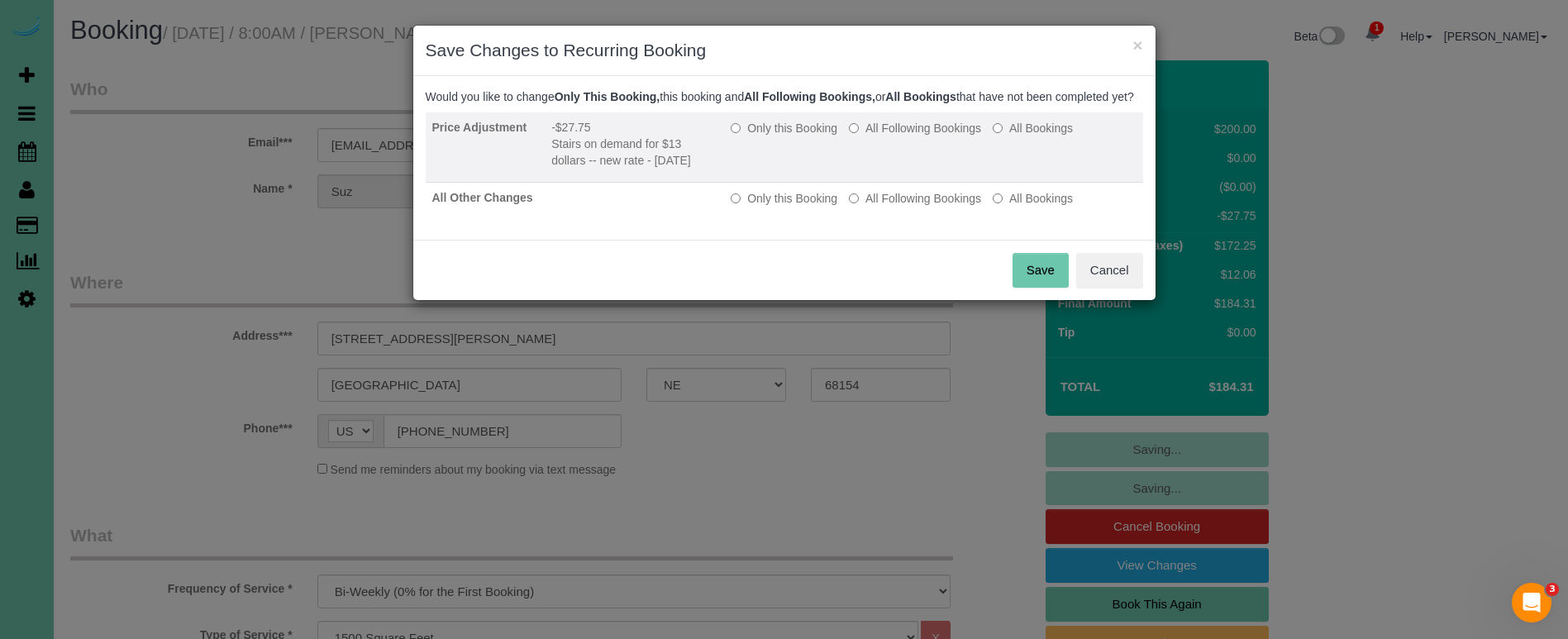
drag, startPoint x: 946, startPoint y: 144, endPoint x: 938, endPoint y: 195, distance: 51.6
click at [946, 137] on label "All Following Bookings" at bounding box center [914, 128] width 132 height 16
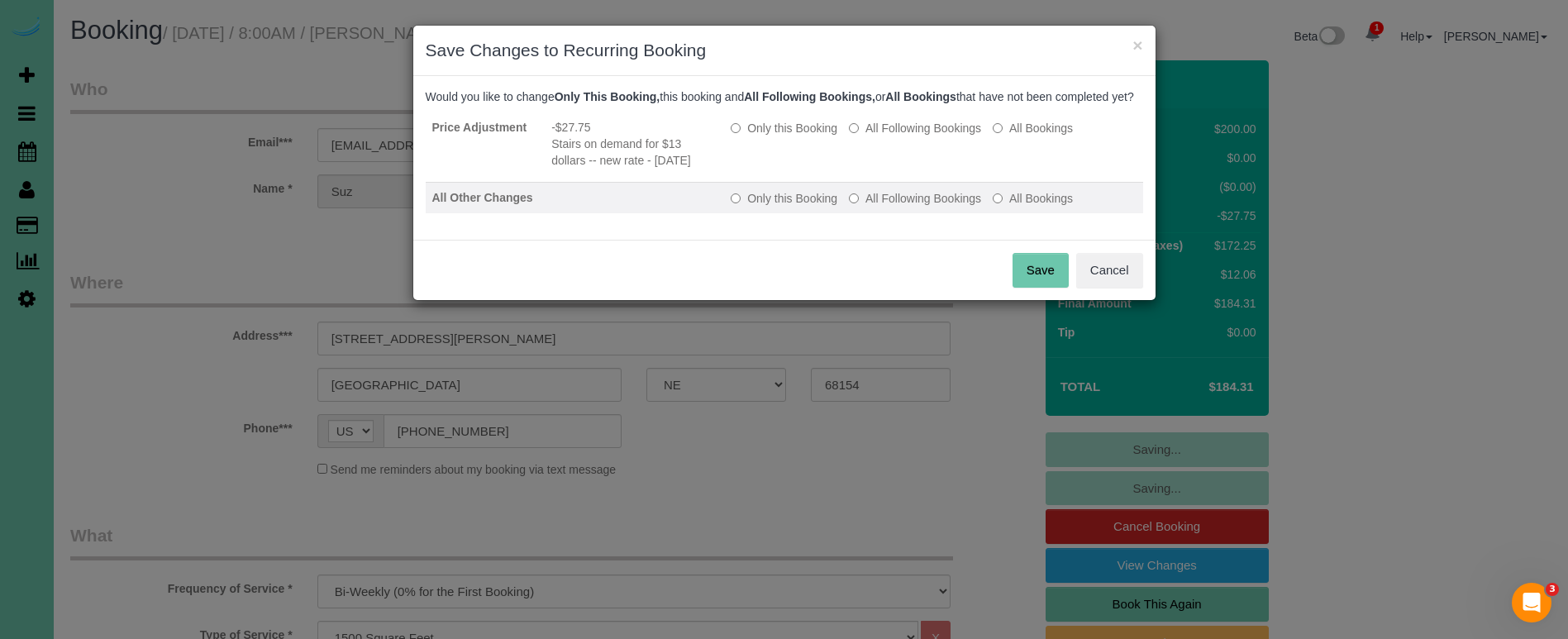
click at [929, 207] on label "All Following Bookings" at bounding box center [914, 198] width 132 height 16
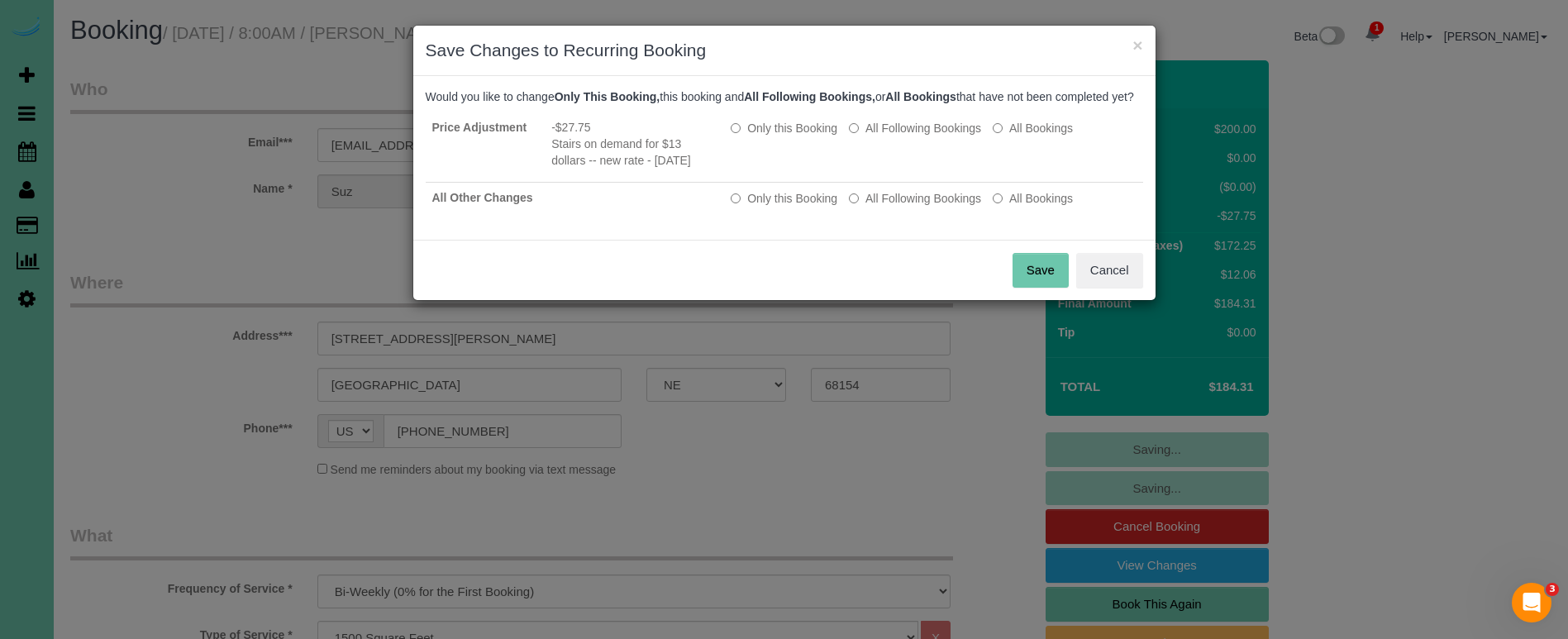
drag, startPoint x: 1031, startPoint y: 278, endPoint x: 260, endPoint y: 242, distance: 771.8
click at [1019, 274] on button "Save" at bounding box center [1040, 270] width 56 height 35
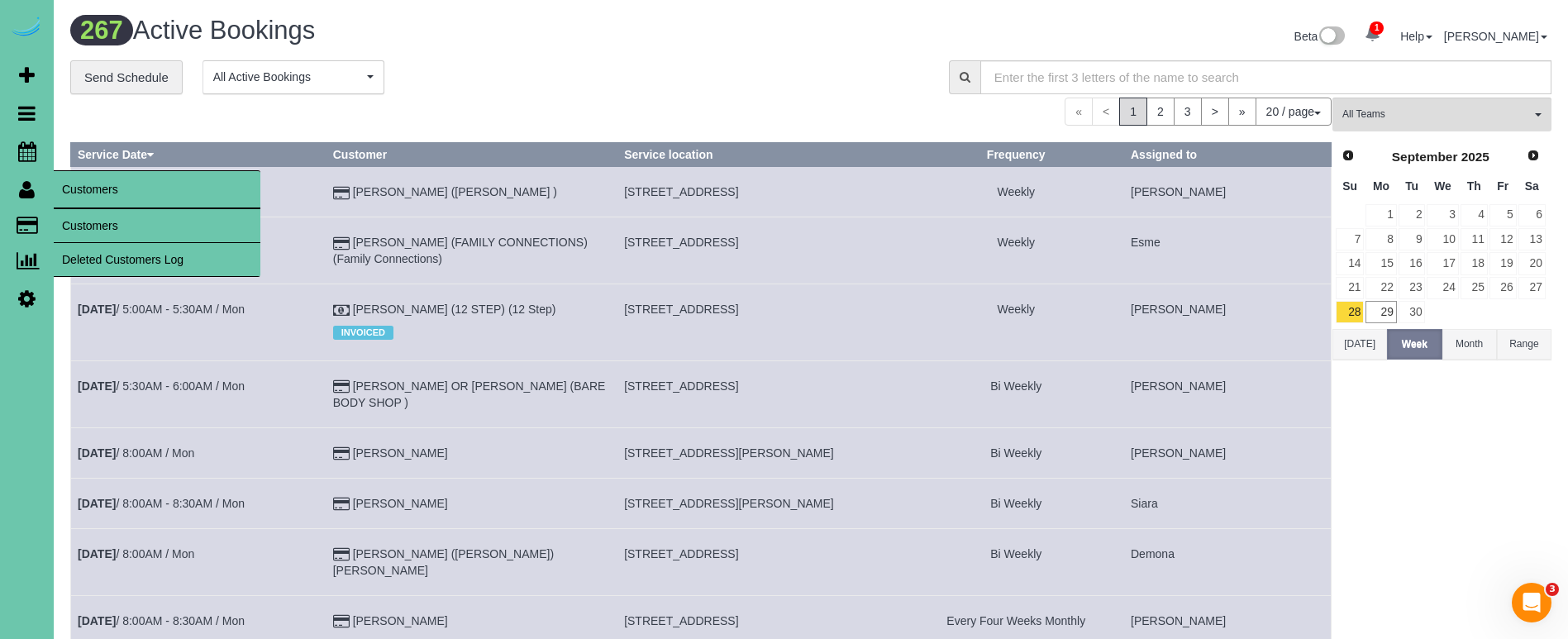
drag, startPoint x: 104, startPoint y: 230, endPoint x: 74, endPoint y: 236, distance: 30.6
click at [104, 230] on link "Customers" at bounding box center [157, 226] width 207 height 33
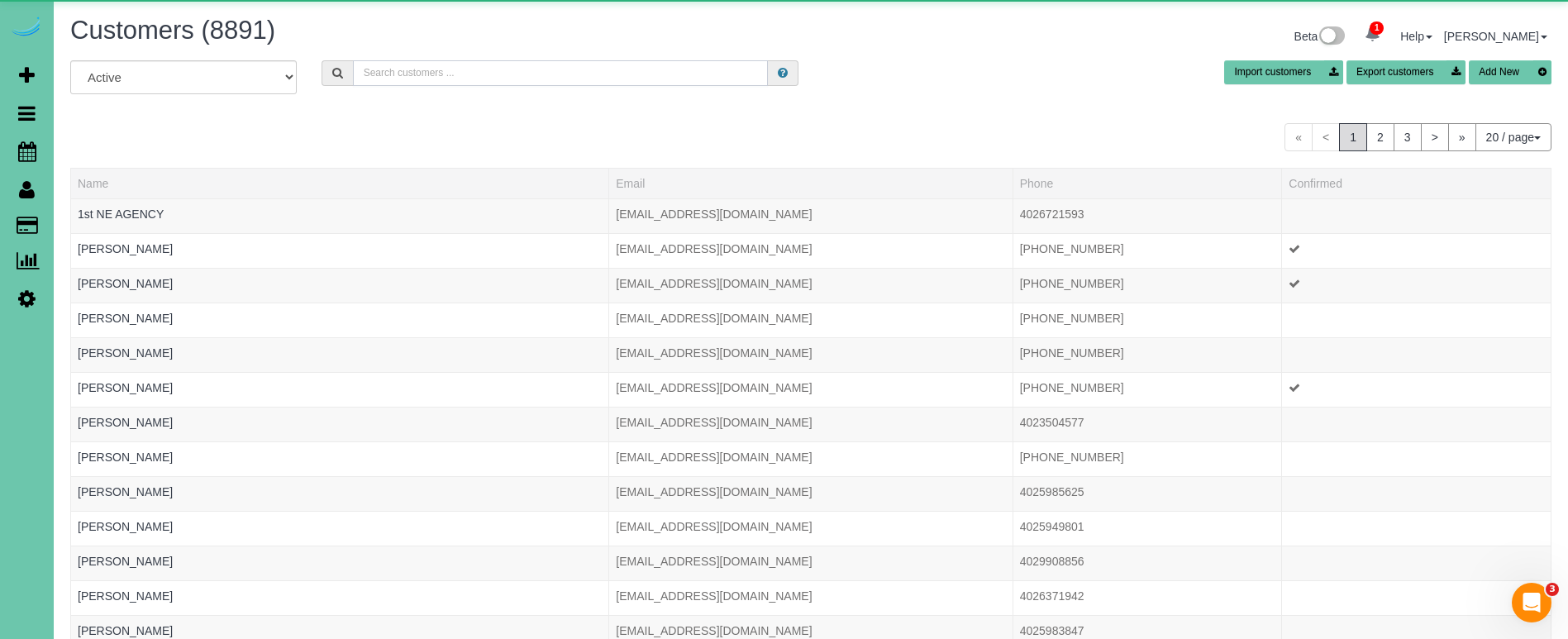
click at [400, 77] on input "text" at bounding box center [560, 73] width 415 height 26
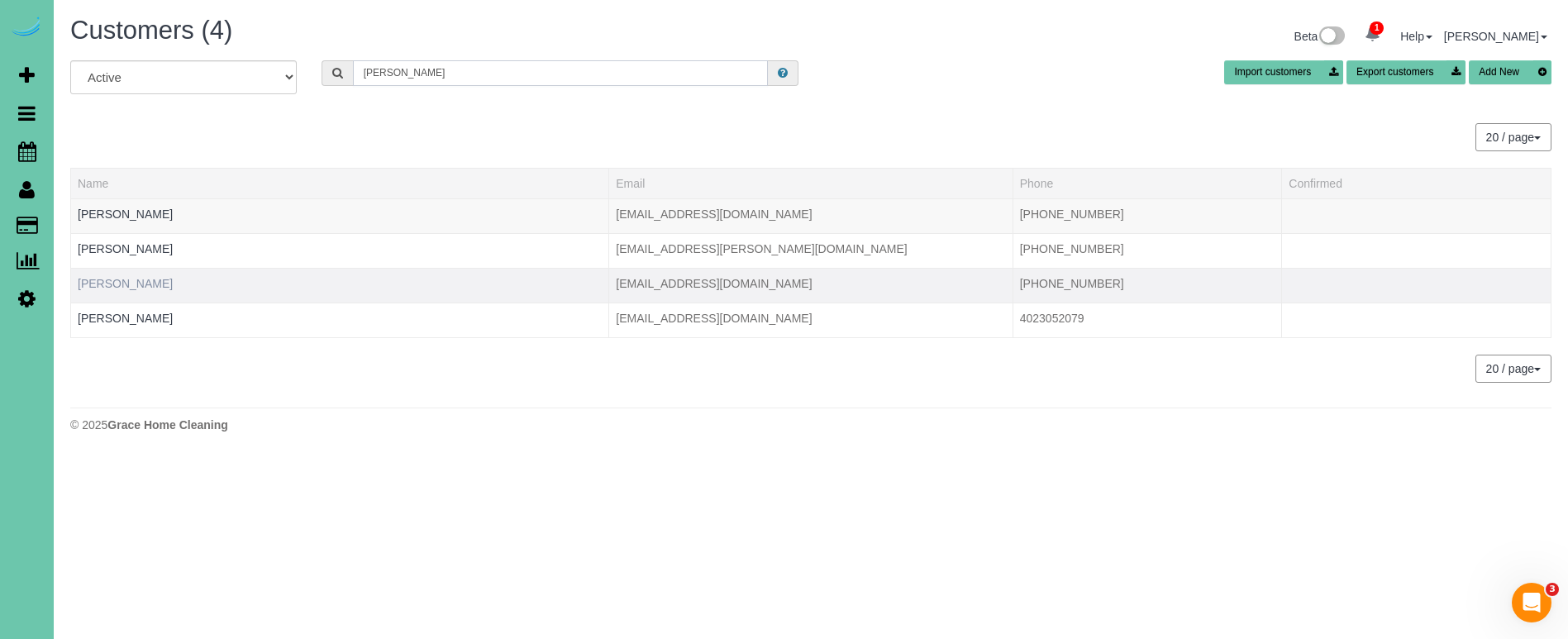
type input "susan b"
click at [110, 278] on link "Susan Brown" at bounding box center [125, 283] width 95 height 13
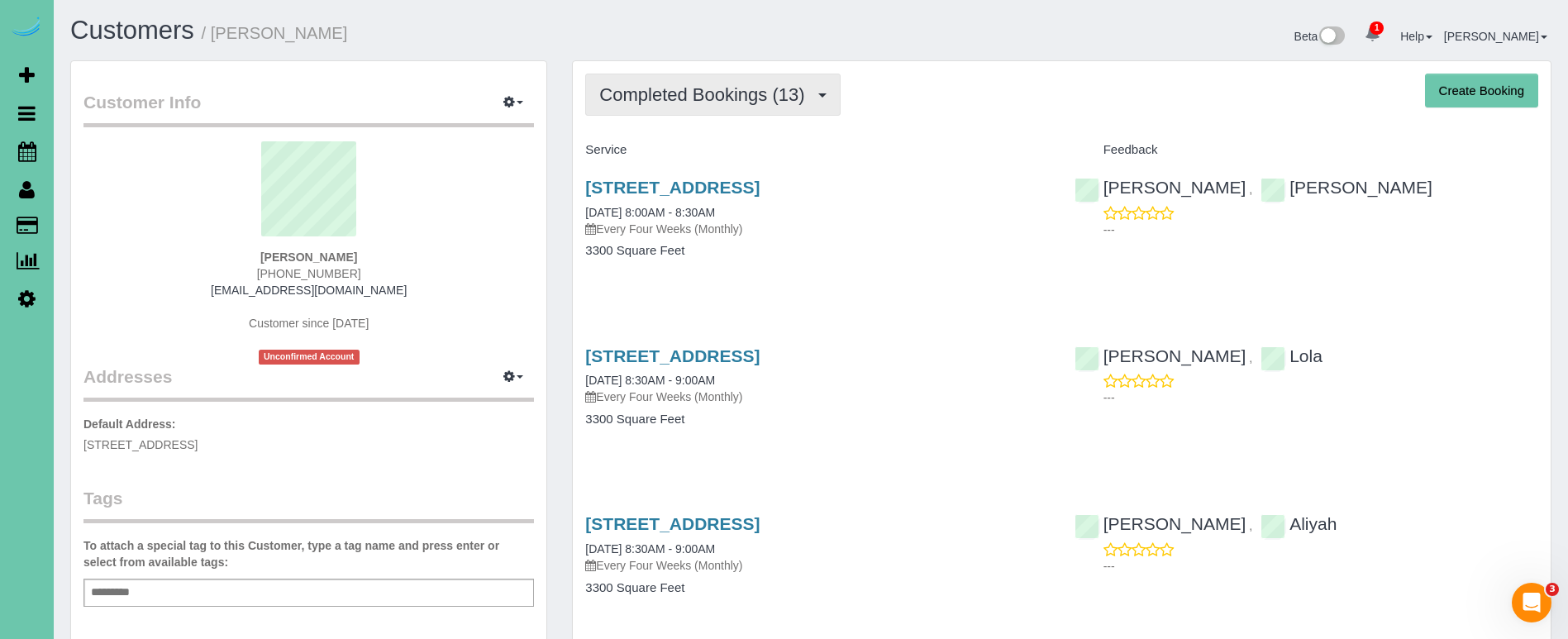
click at [708, 109] on button "Completed Bookings (13)" at bounding box center [713, 94] width 254 height 42
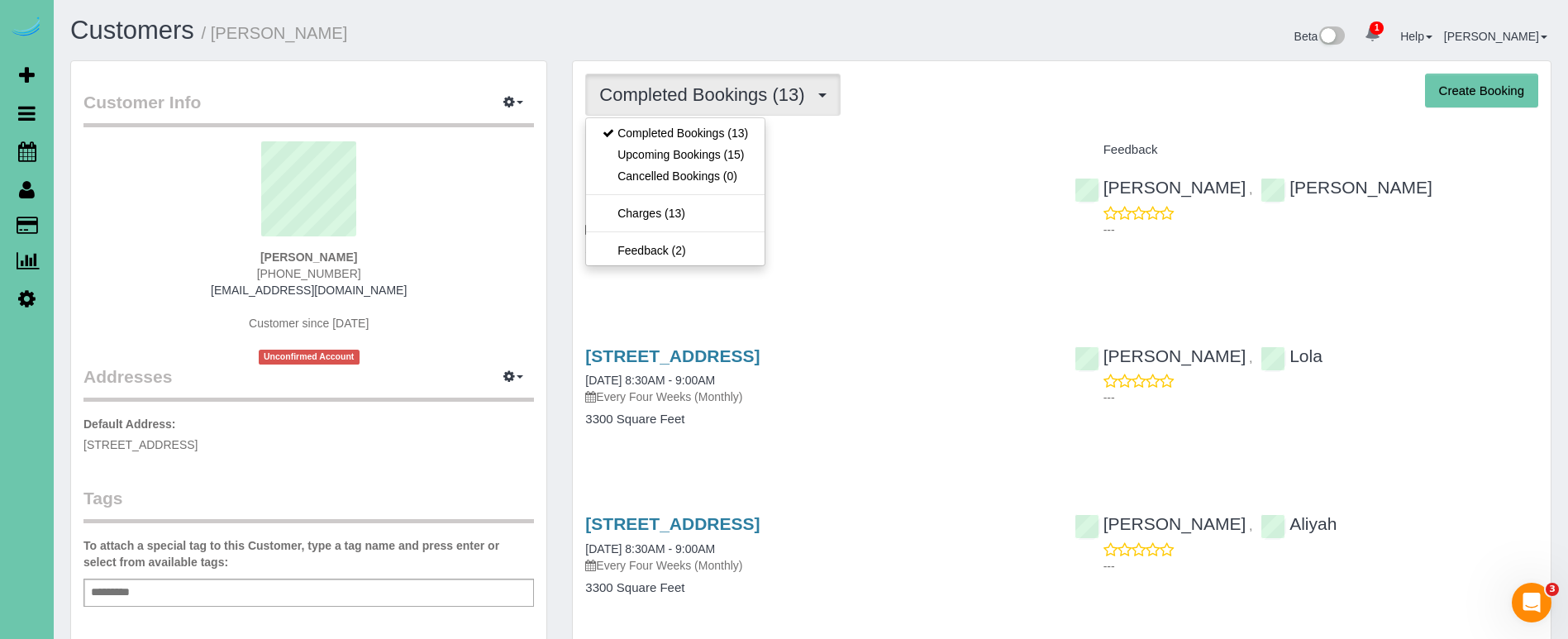
click at [143, 272] on div "Susan Brown (402) 490-7305 susansemail30@yahoo.com Customer since 2024 Unconfir…" at bounding box center [309, 252] width 451 height 223
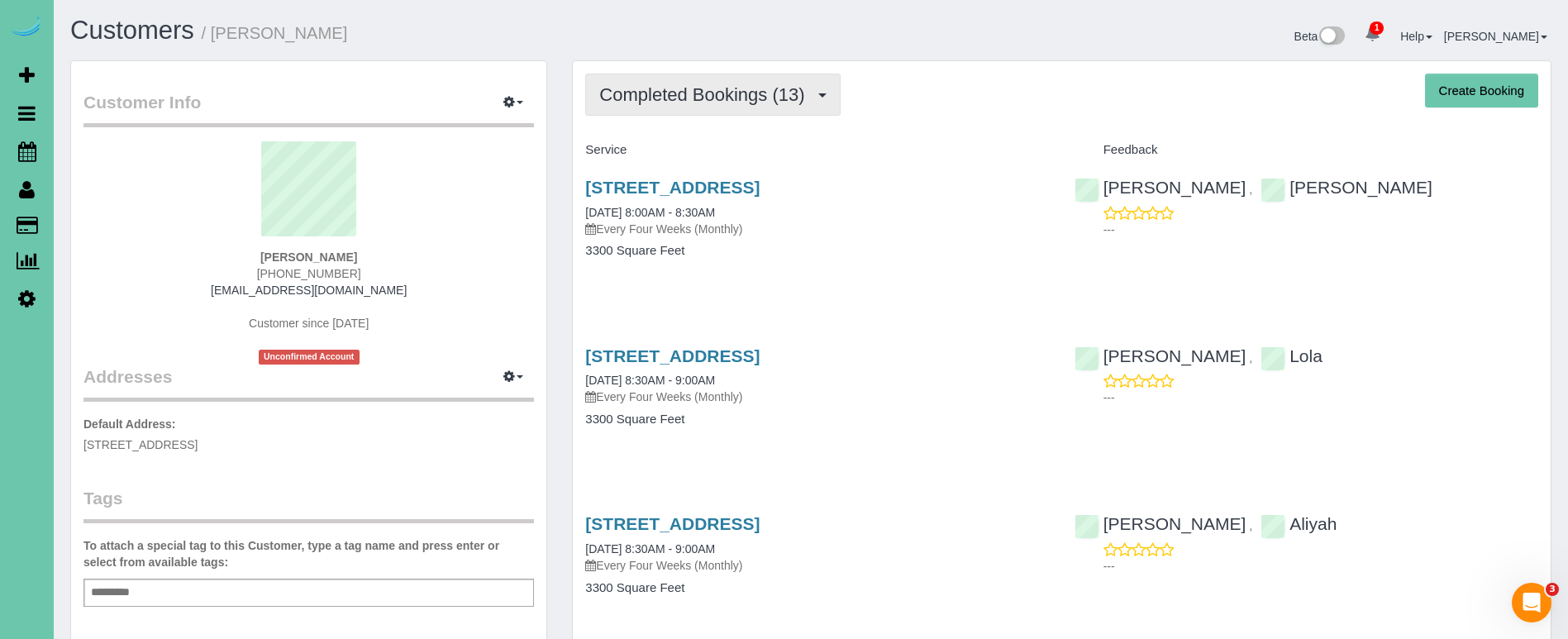
click at [729, 105] on button "Completed Bookings (13)" at bounding box center [713, 94] width 254 height 42
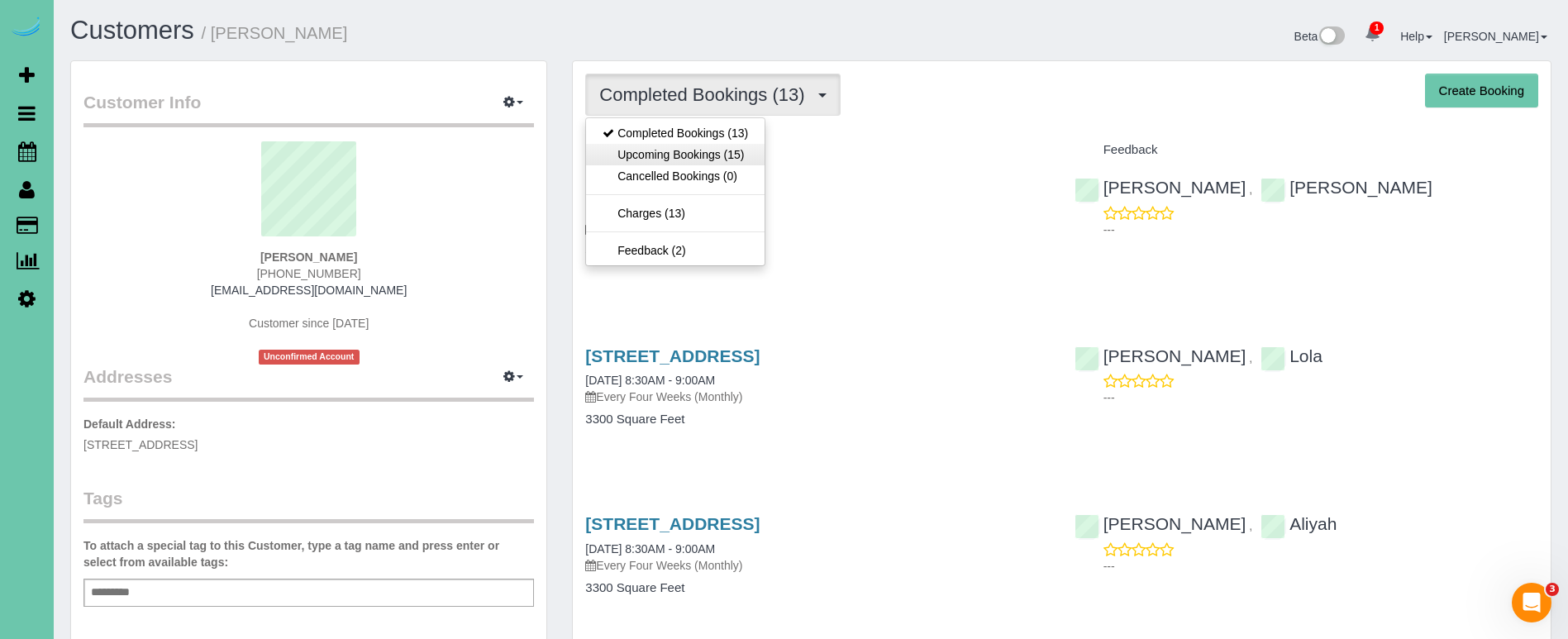
click at [718, 155] on link "Upcoming Bookings (15)" at bounding box center [675, 154] width 178 height 22
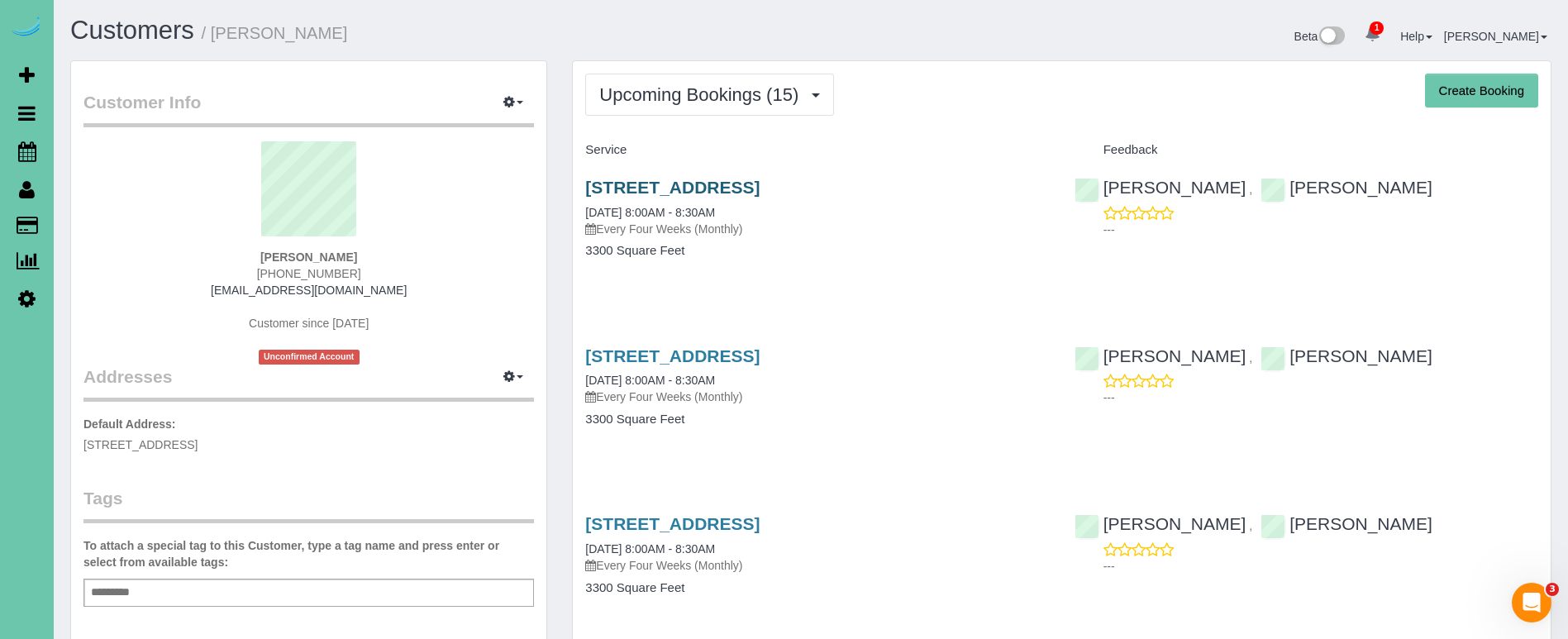
click at [681, 187] on link "3834 S Hws Cleveland Blvd, Elkhorn, NE 68022" at bounding box center [673, 187] width 175 height 19
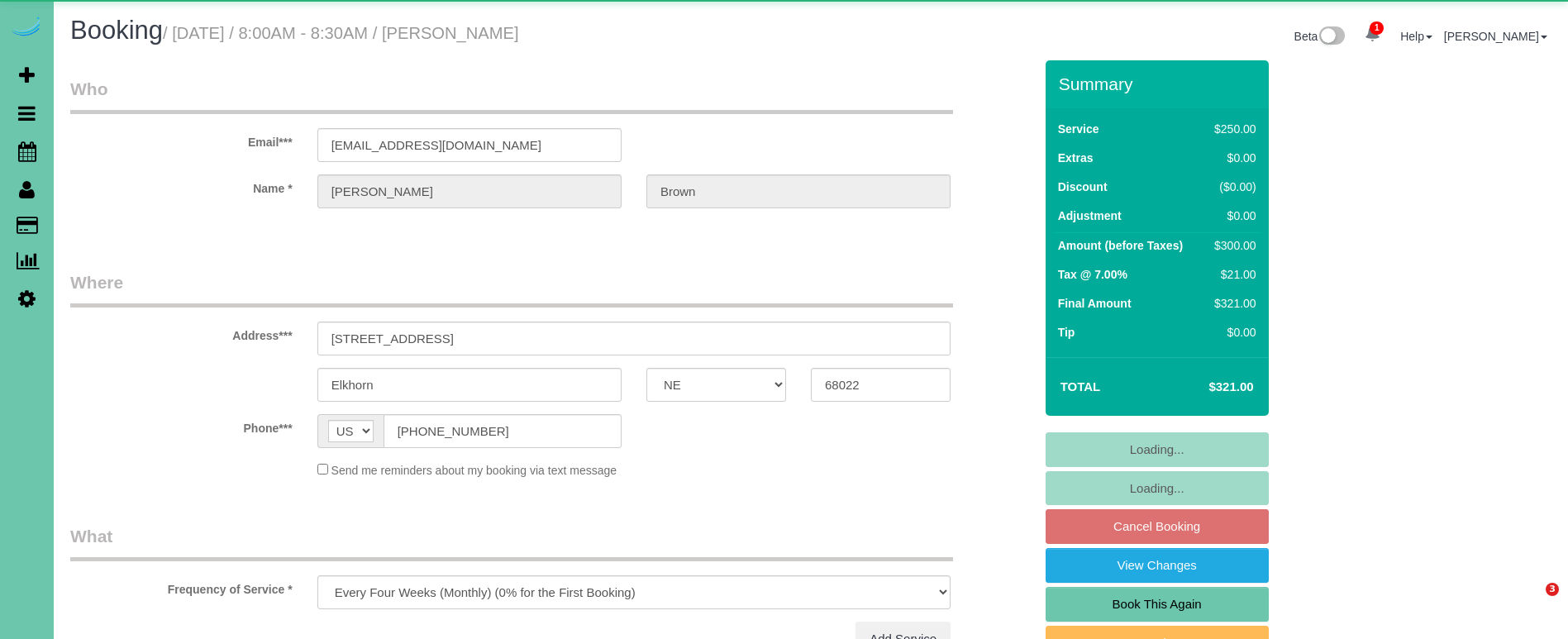
select select "NE"
select select "object:853"
select select "string:fspay-f8de1e28-65d6-4bff-a835-020250fc508c"
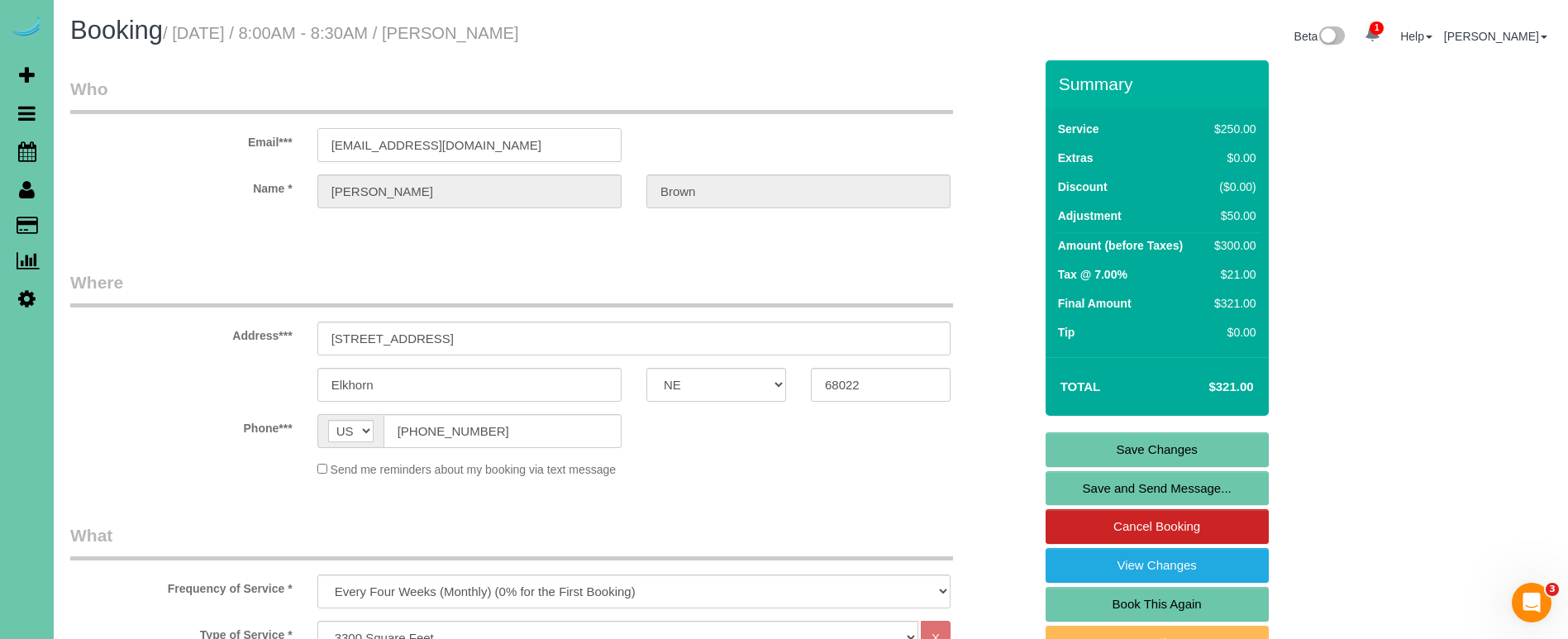
drag, startPoint x: 496, startPoint y: 147, endPoint x: 309, endPoint y: 139, distance: 187.2
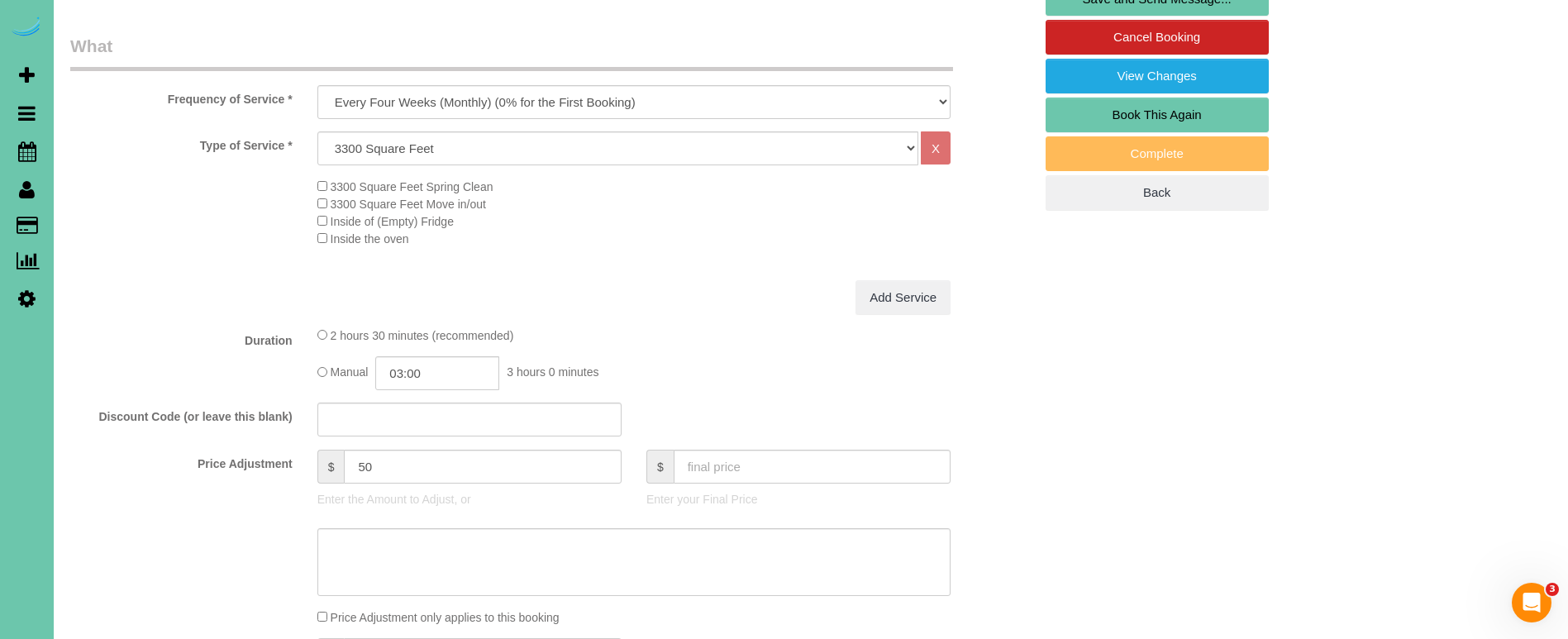
scroll to position [504, 0]
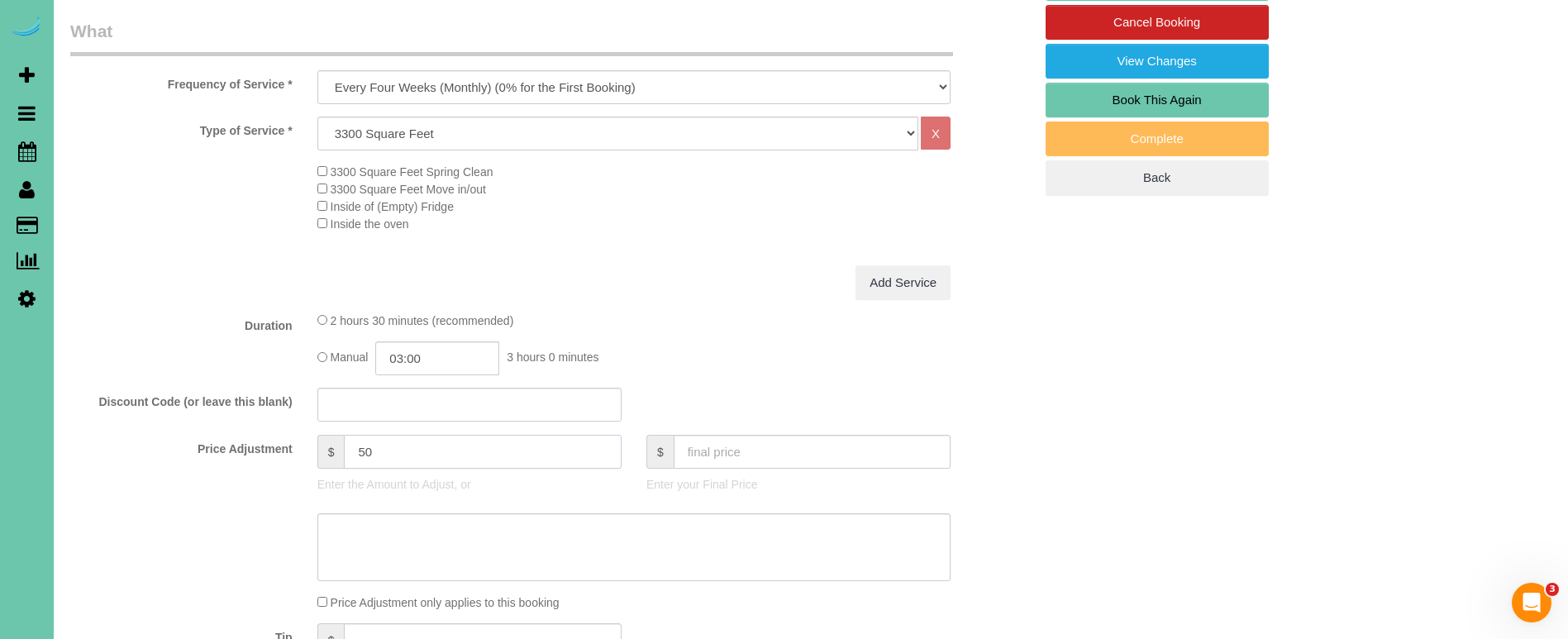
drag, startPoint x: 310, startPoint y: 440, endPoint x: 303, endPoint y: 439, distance: 7.1
click at [305, 439] on div "$ 50 Enter the Amount to Adjust, or" at bounding box center [470, 468] width 329 height 66
drag, startPoint x: 365, startPoint y: 442, endPoint x: 233, endPoint y: 419, distance: 134.0
click at [241, 420] on fieldset "What Frequency of Service * One Time Weekly (0% for the First Booking) Bi-Weekl…" at bounding box center [551, 369] width 963 height 700
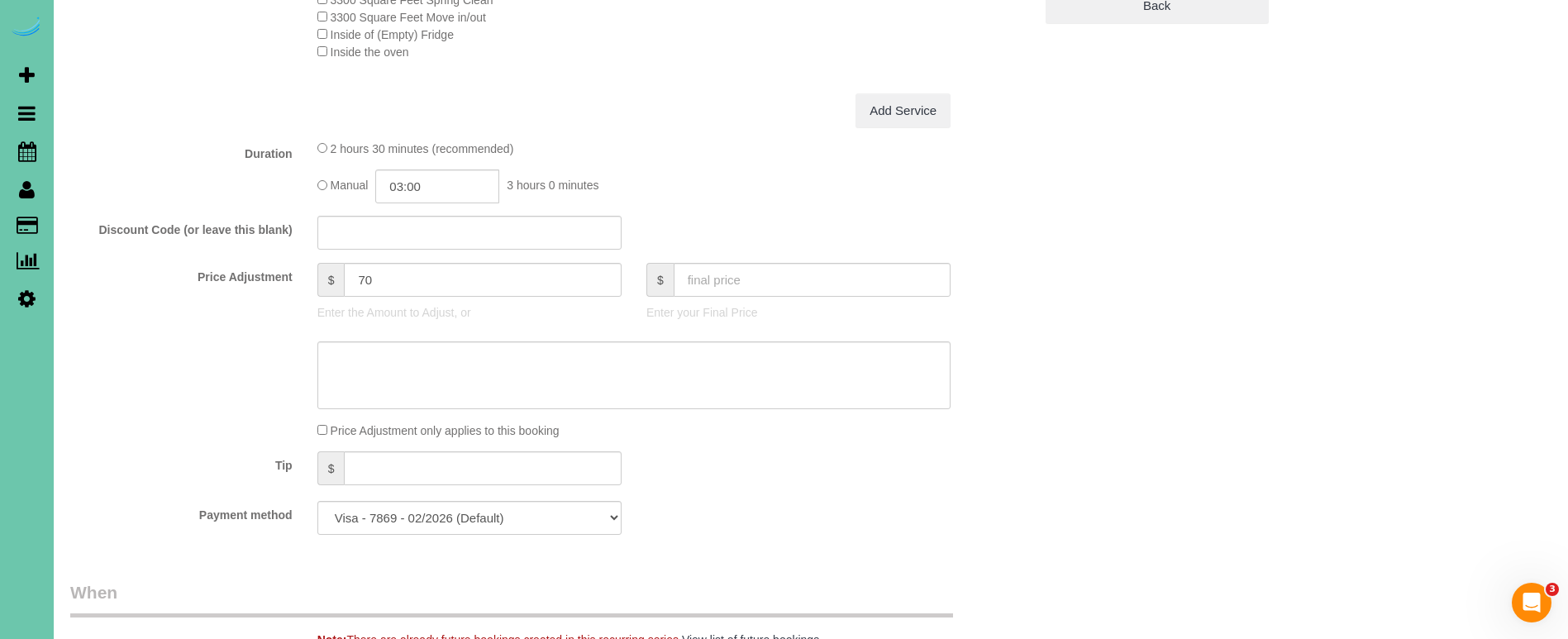
scroll to position [694, 0]
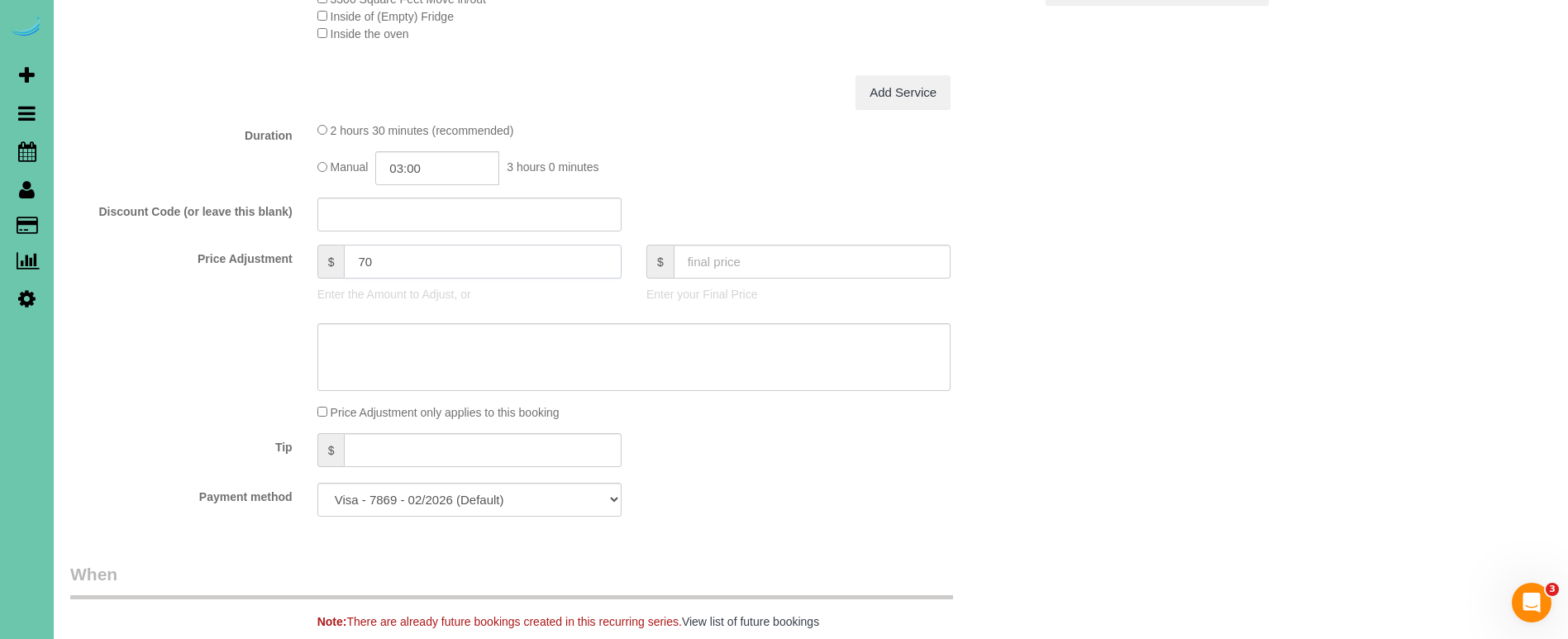
type input "70"
click at [381, 346] on textarea at bounding box center [634, 357] width 633 height 67
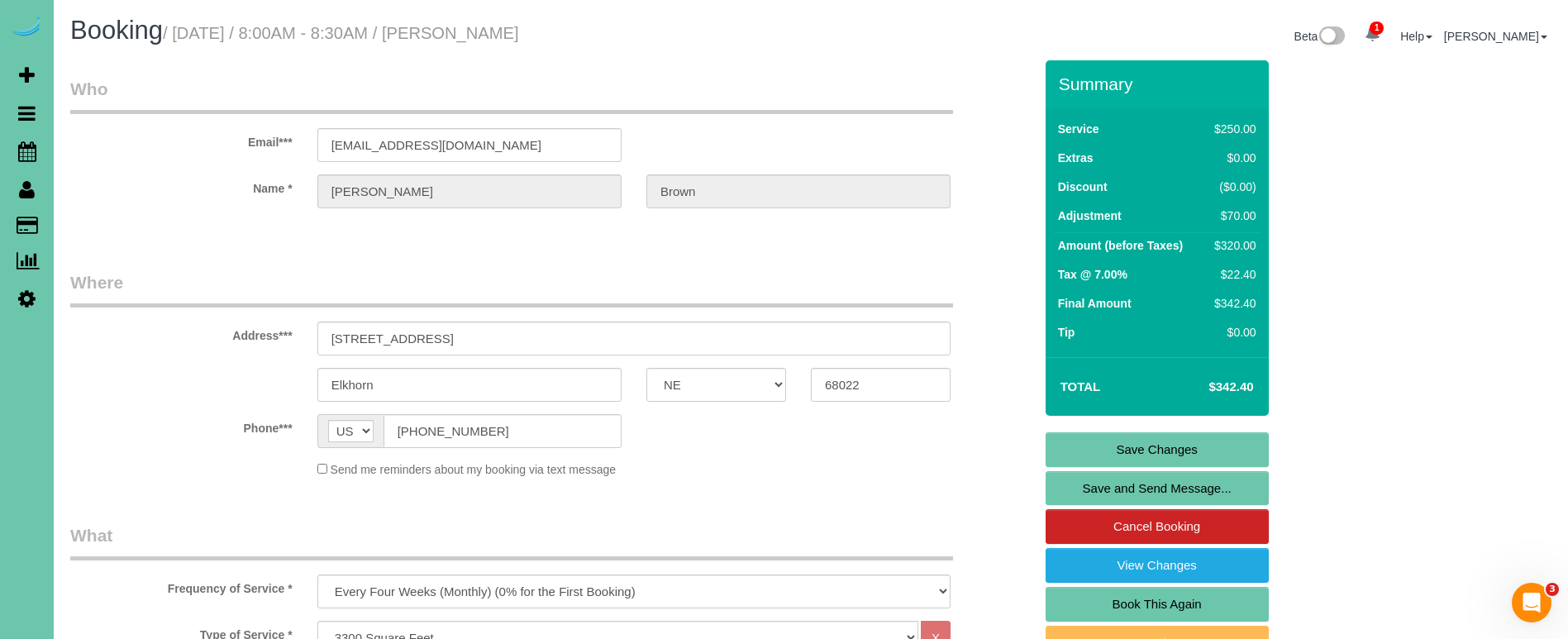
scroll to position [0, 0]
type textarea "new rate - [DATE]"
click at [1078, 445] on link "Save Changes" at bounding box center [1157, 450] width 223 height 35
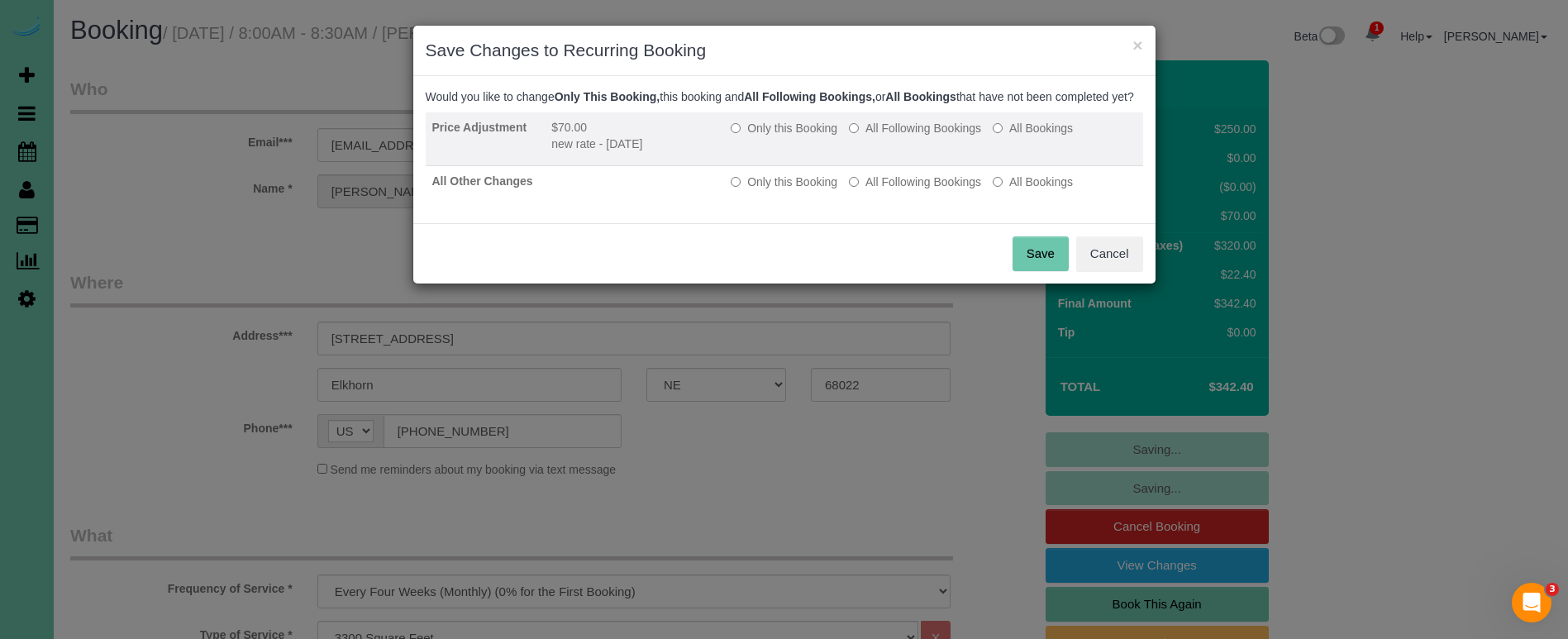
click at [926, 137] on label "All Following Bookings" at bounding box center [914, 128] width 132 height 16
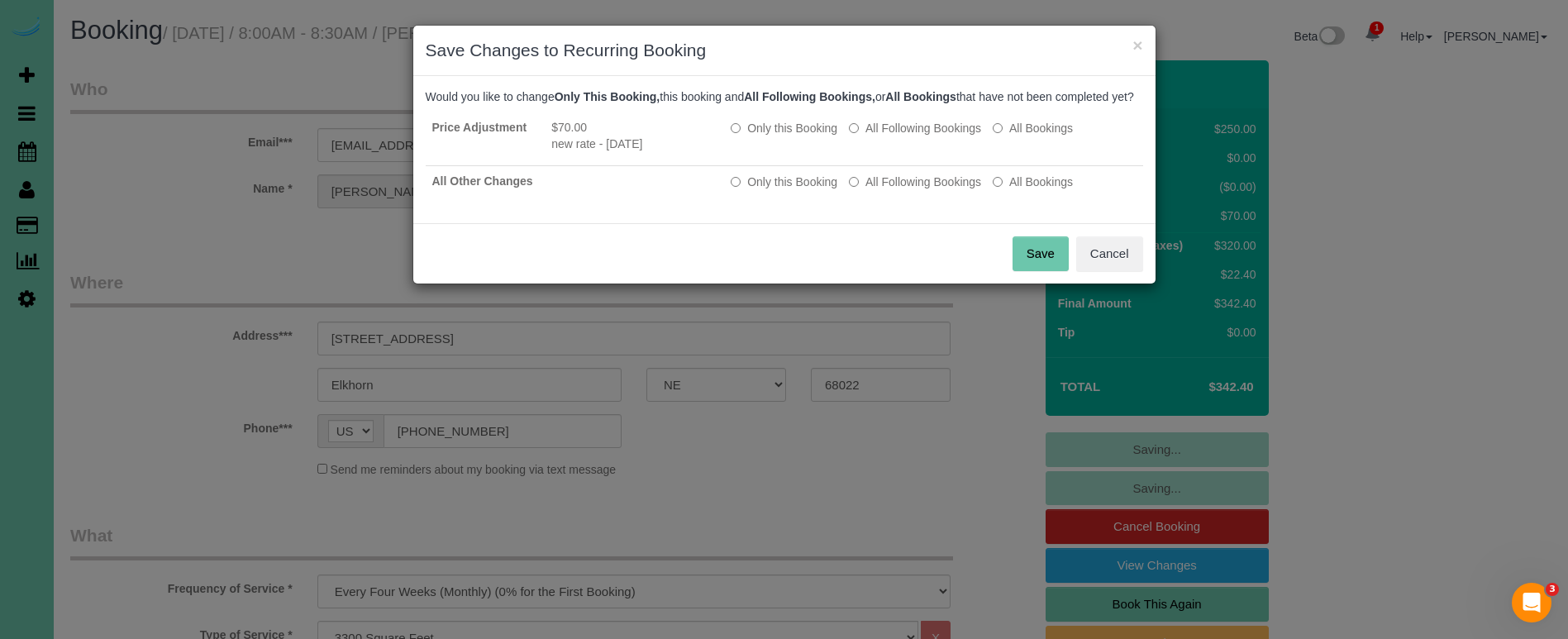
drag, startPoint x: 924, startPoint y: 195, endPoint x: 1002, endPoint y: 258, distance: 100.3
click at [925, 190] on label "All Following Bookings" at bounding box center [914, 182] width 132 height 16
click at [1034, 271] on button "Save" at bounding box center [1040, 253] width 56 height 35
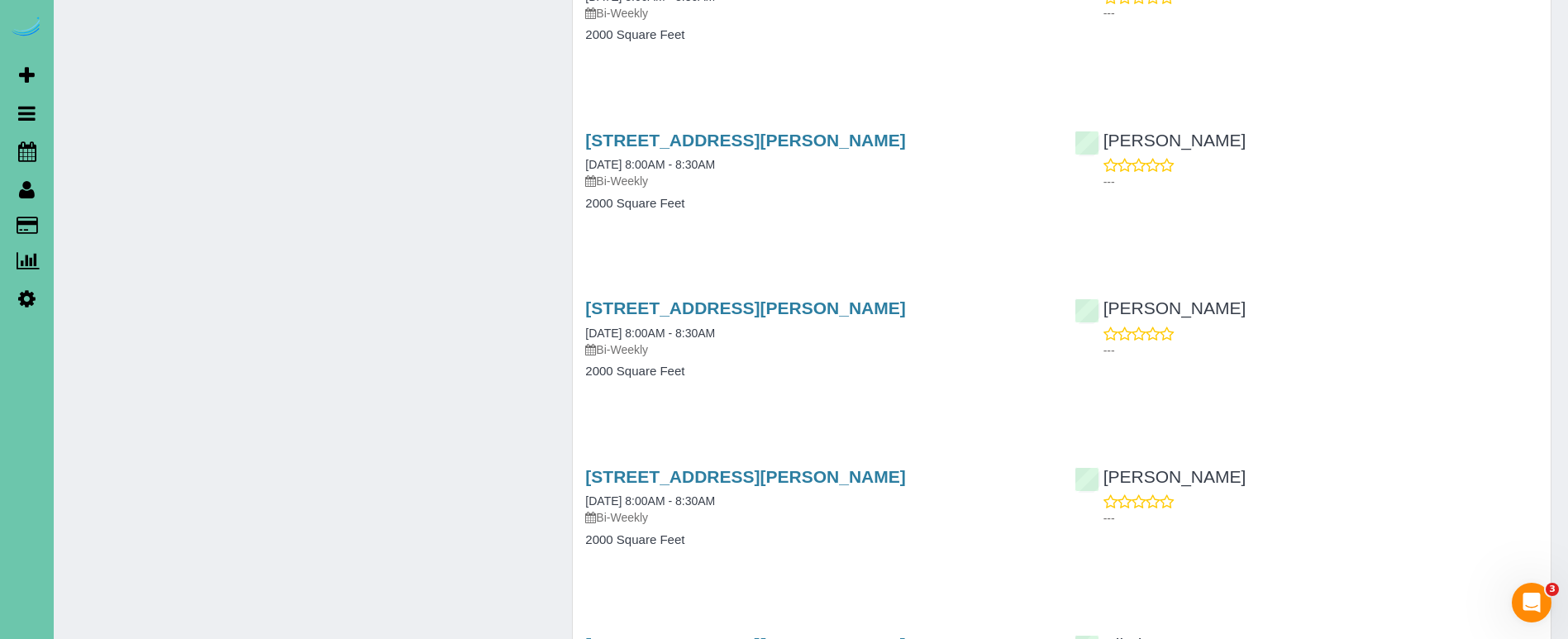
scroll to position [2460, 0]
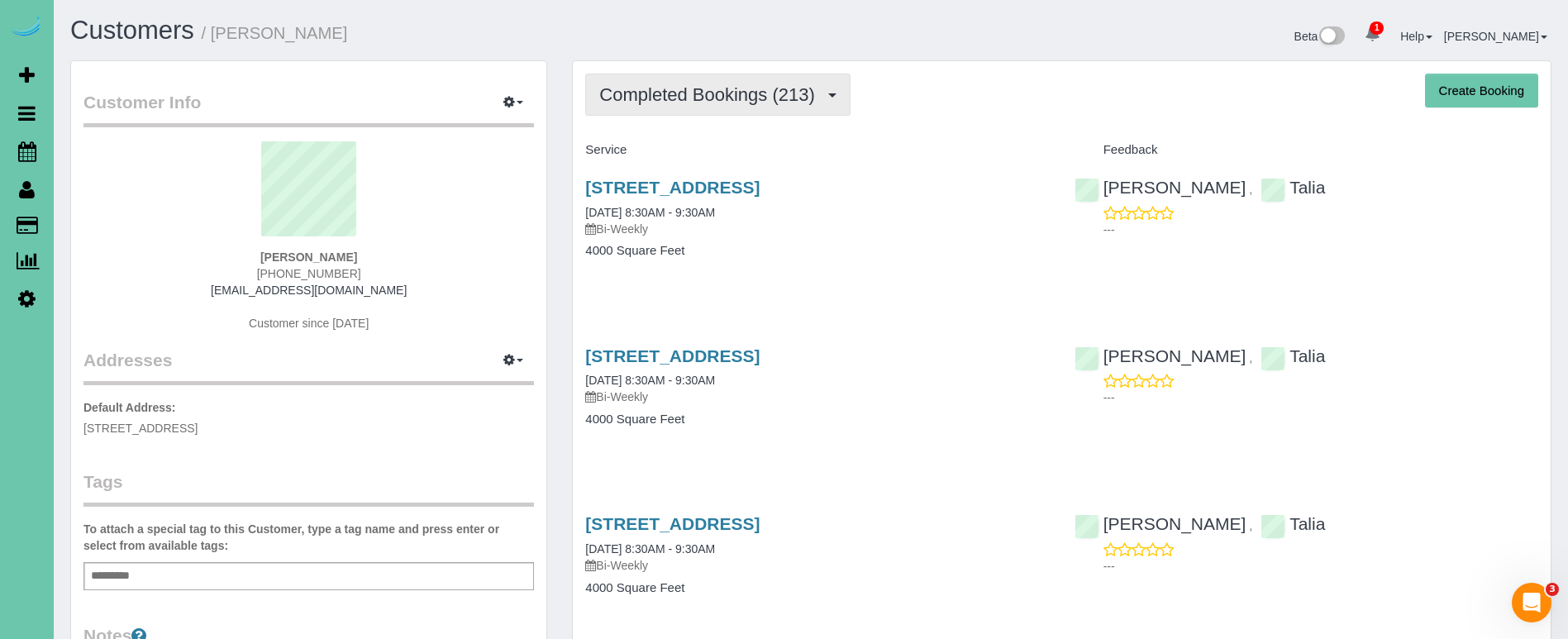
click at [757, 91] on span "Completed Bookings (213)" at bounding box center [711, 94] width 223 height 21
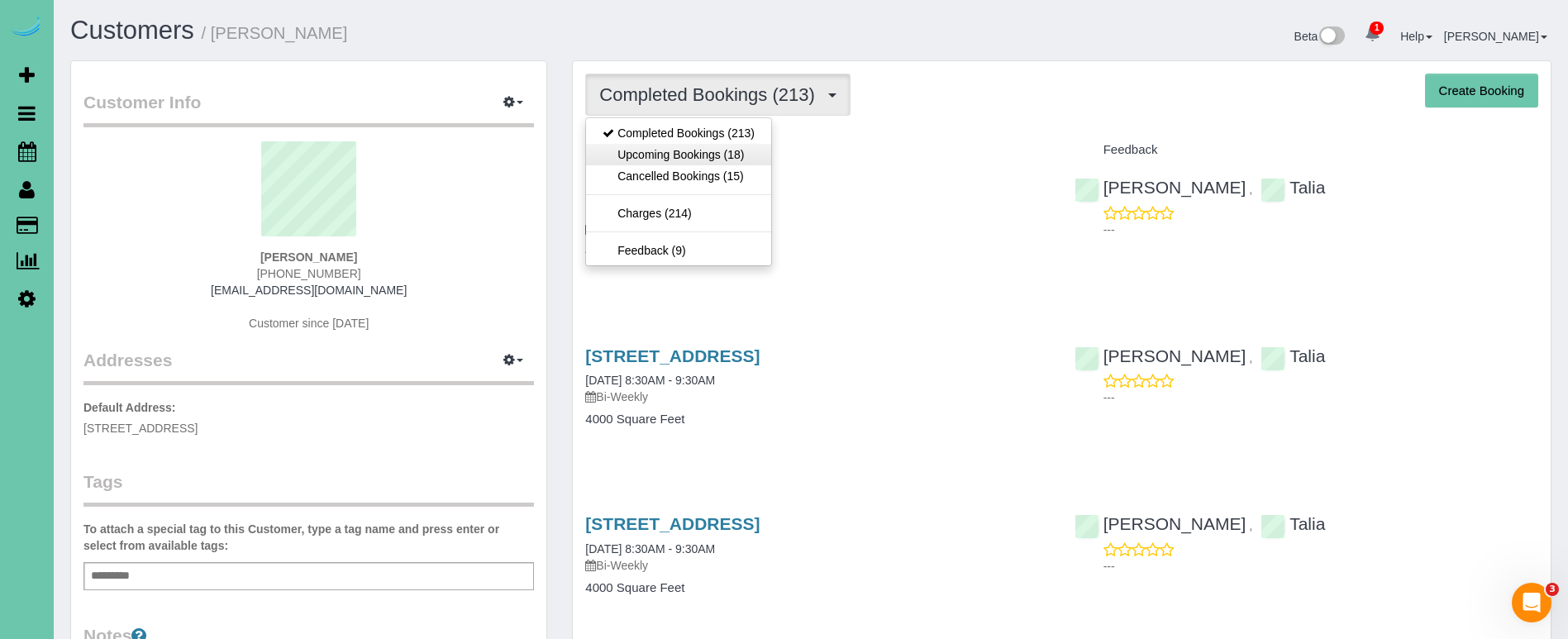
click at [723, 149] on link "Upcoming Bookings (18)" at bounding box center [679, 154] width 185 height 22
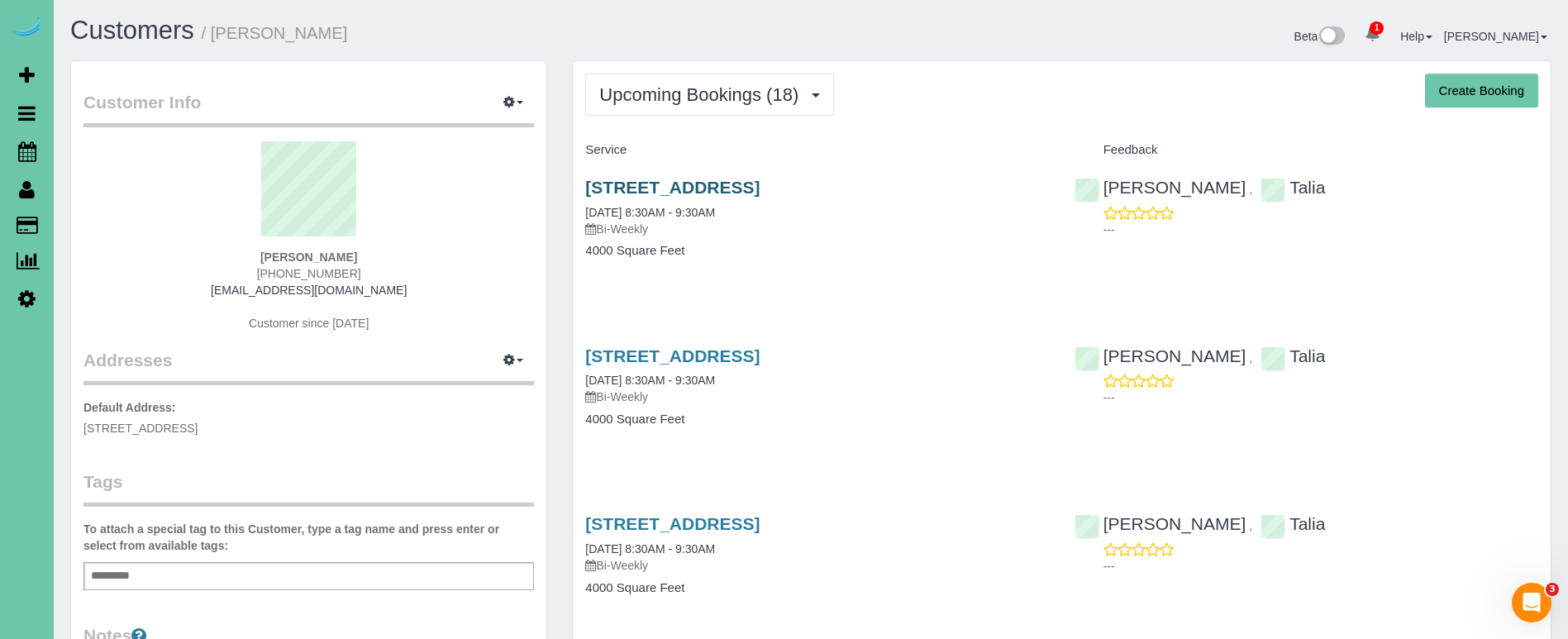
click at [668, 188] on link "[STREET_ADDRESS]" at bounding box center [673, 187] width 175 height 19
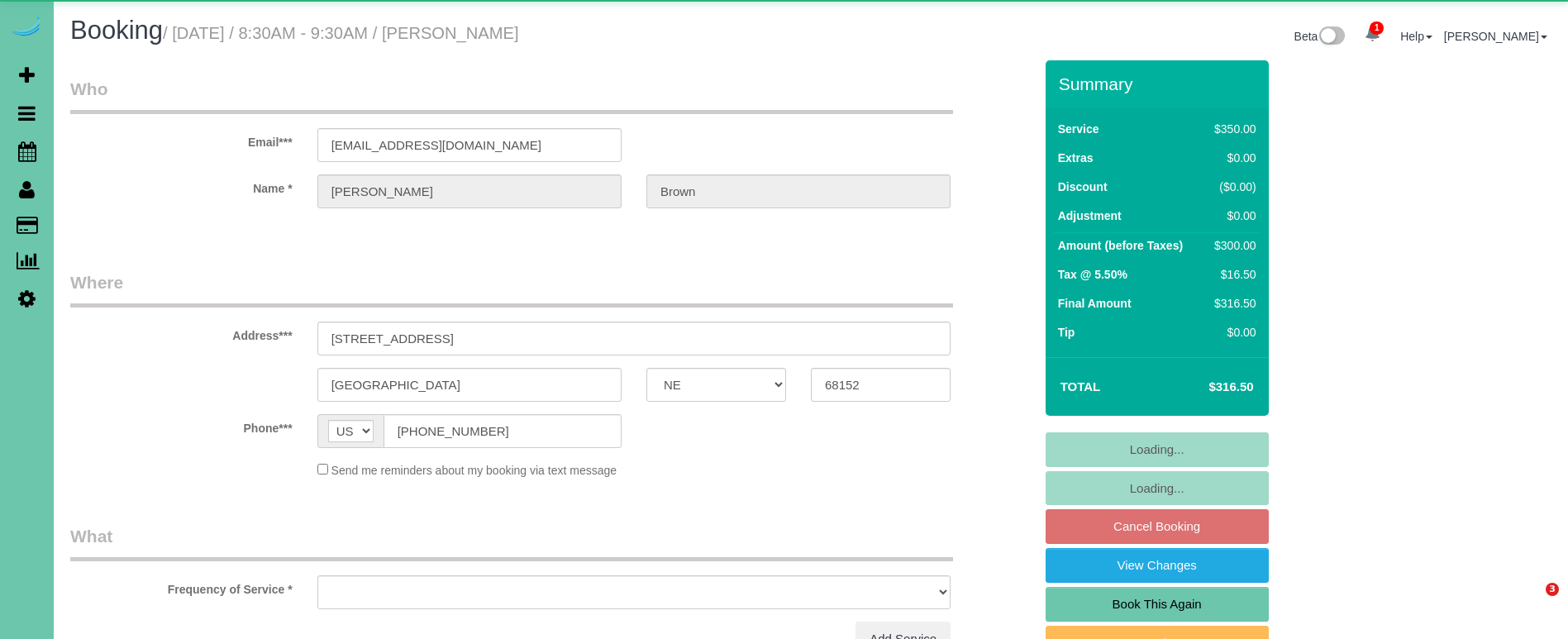
select select "NE"
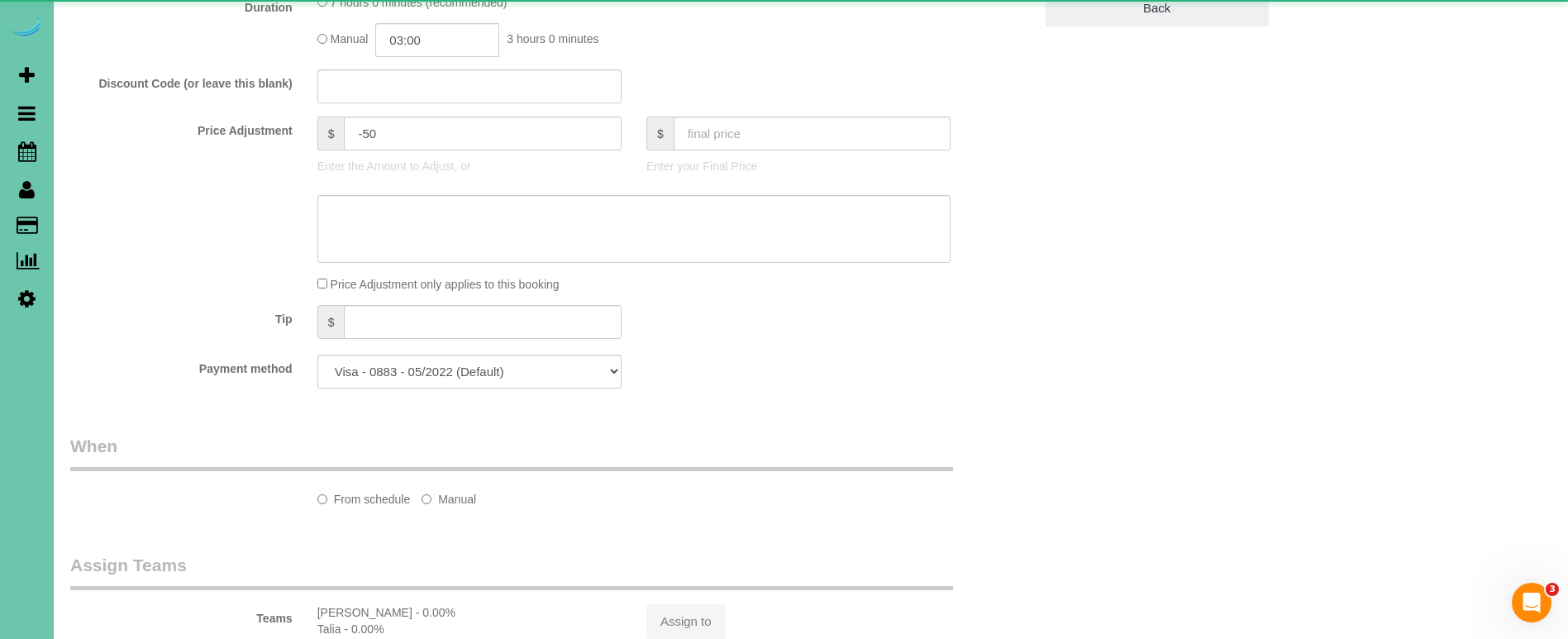
select select "object:731"
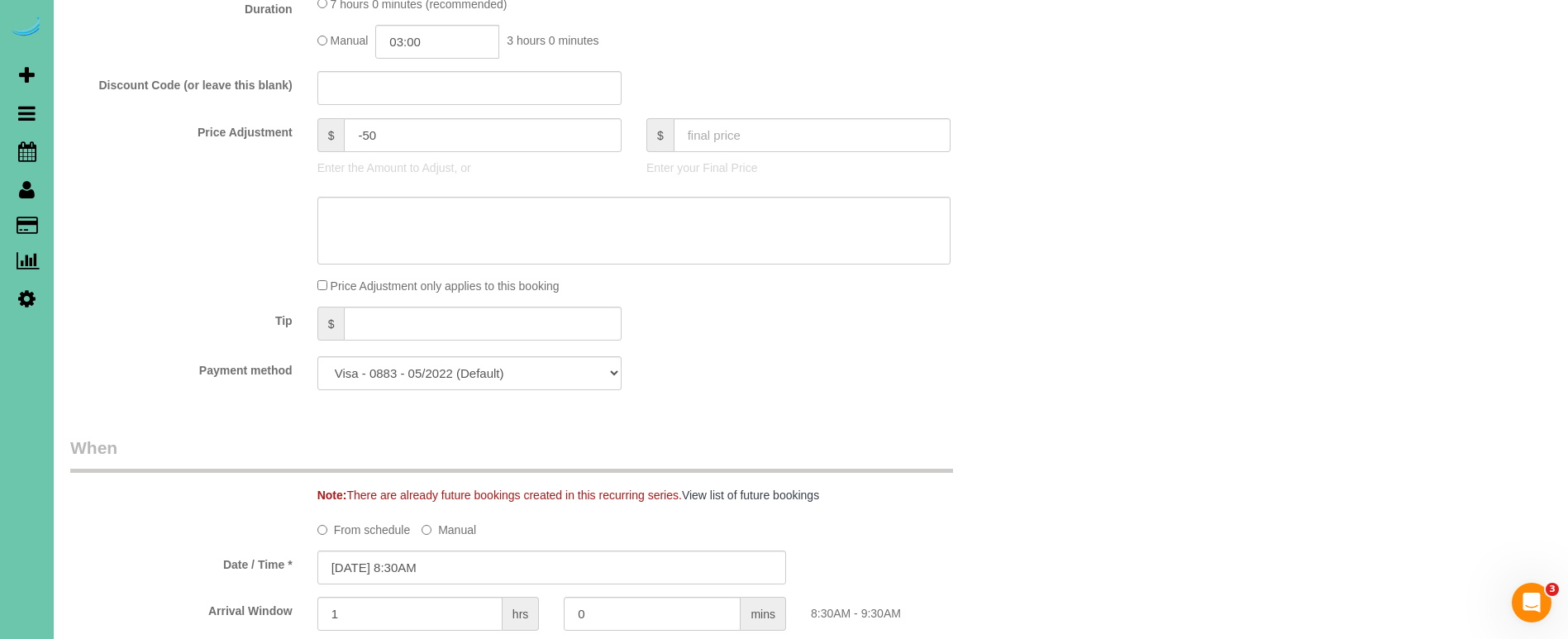
scroll to position [744, 0]
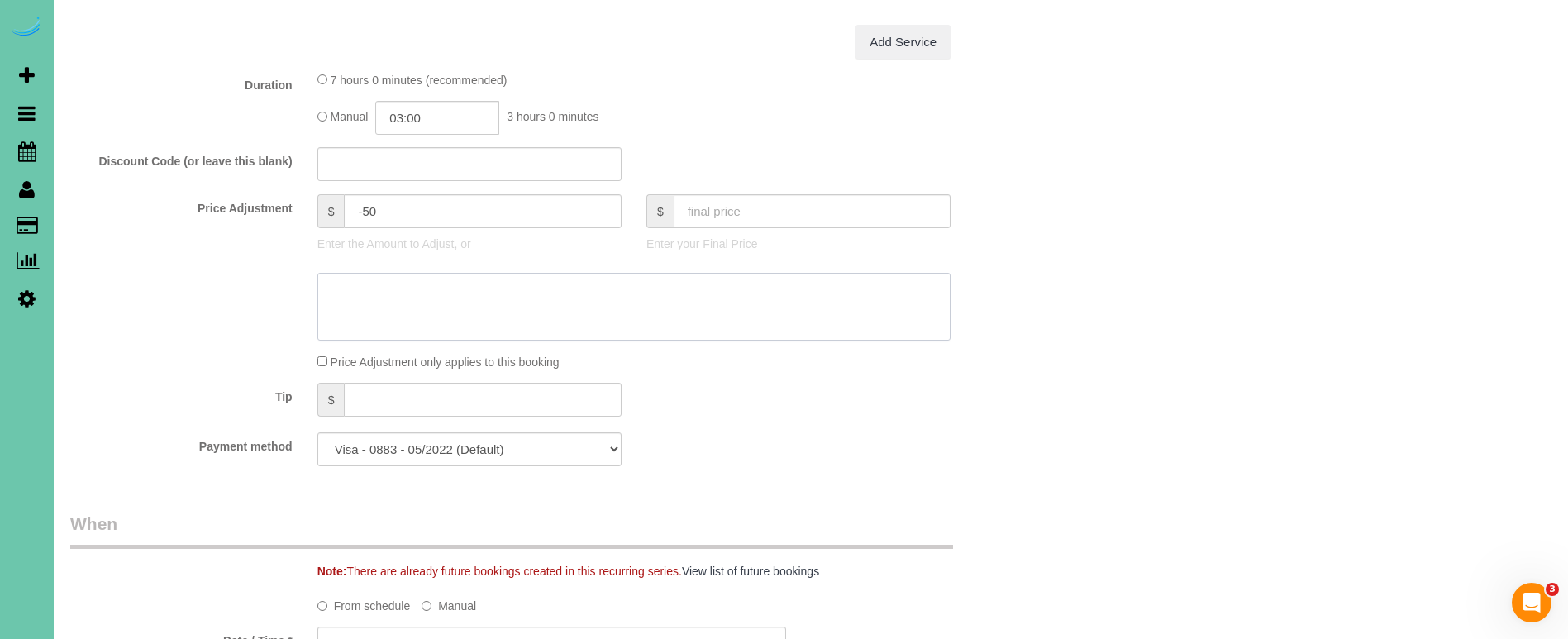
click at [418, 304] on textarea at bounding box center [634, 306] width 633 height 67
type textarea "new rate - [DATE]"
drag, startPoint x: 438, startPoint y: 117, endPoint x: 401, endPoint y: 118, distance: 37.0
click at [401, 118] on input "03:00" at bounding box center [437, 118] width 124 height 34
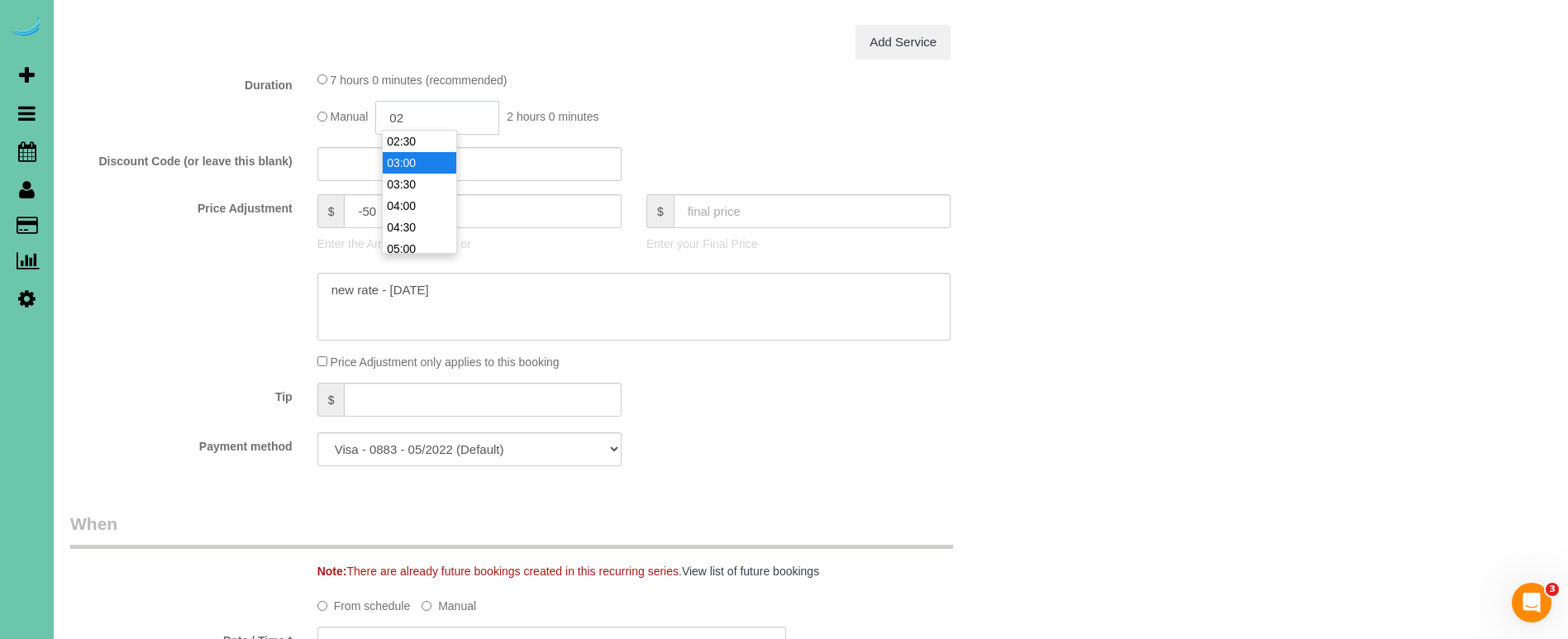
scroll to position [65, 0]
type input "02:45"
click at [188, 228] on div "Price Adjustment $ -50 Enter the Amount to Adjust, or $ Enter your Final Price" at bounding box center [552, 227] width 988 height 66
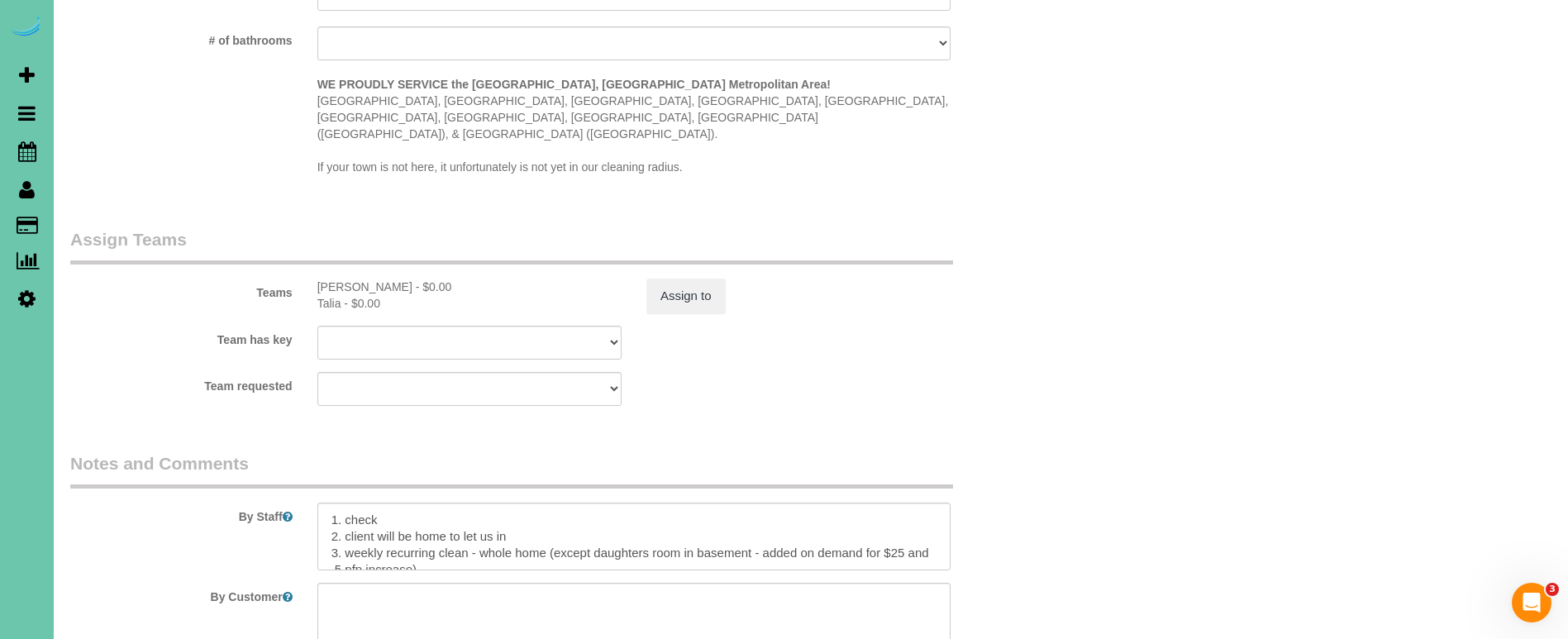
scroll to position [1668, 0]
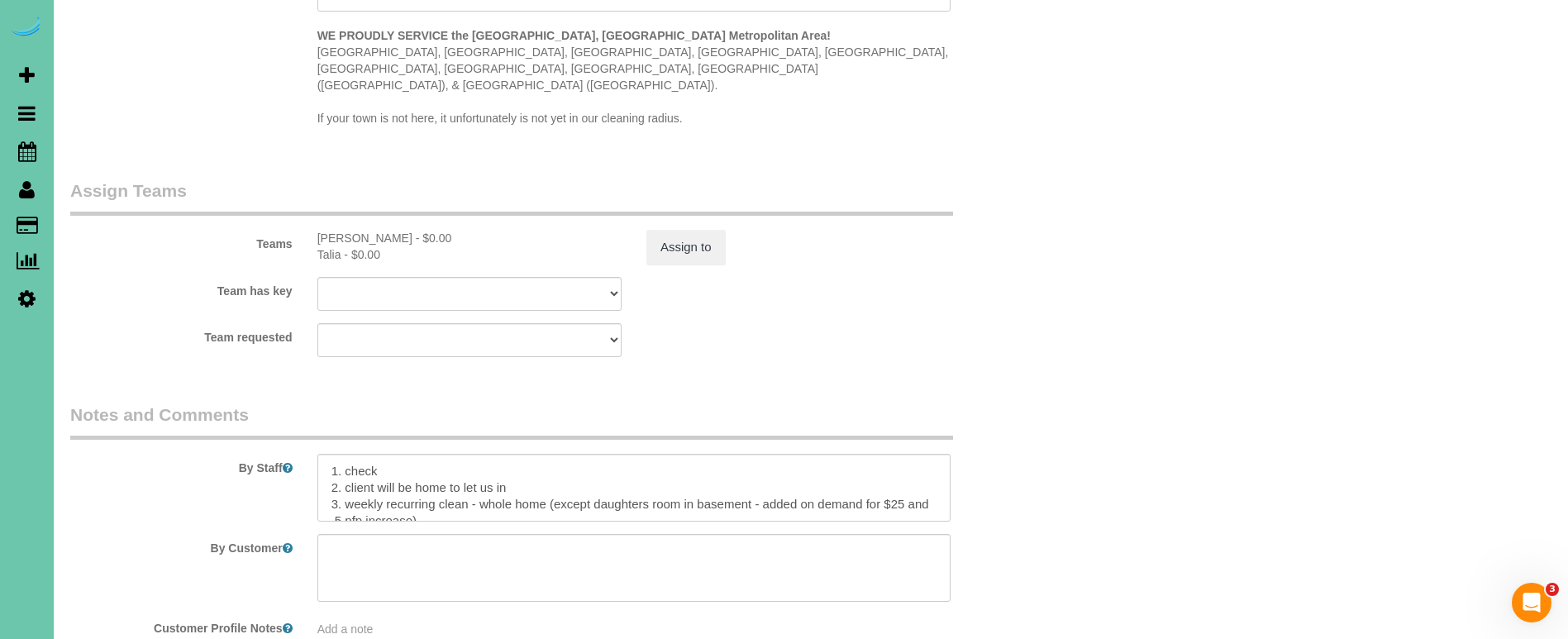
click at [740, 230] on div "Assign to" at bounding box center [798, 247] width 329 height 35
click at [677, 230] on button "Assign to" at bounding box center [686, 247] width 80 height 35
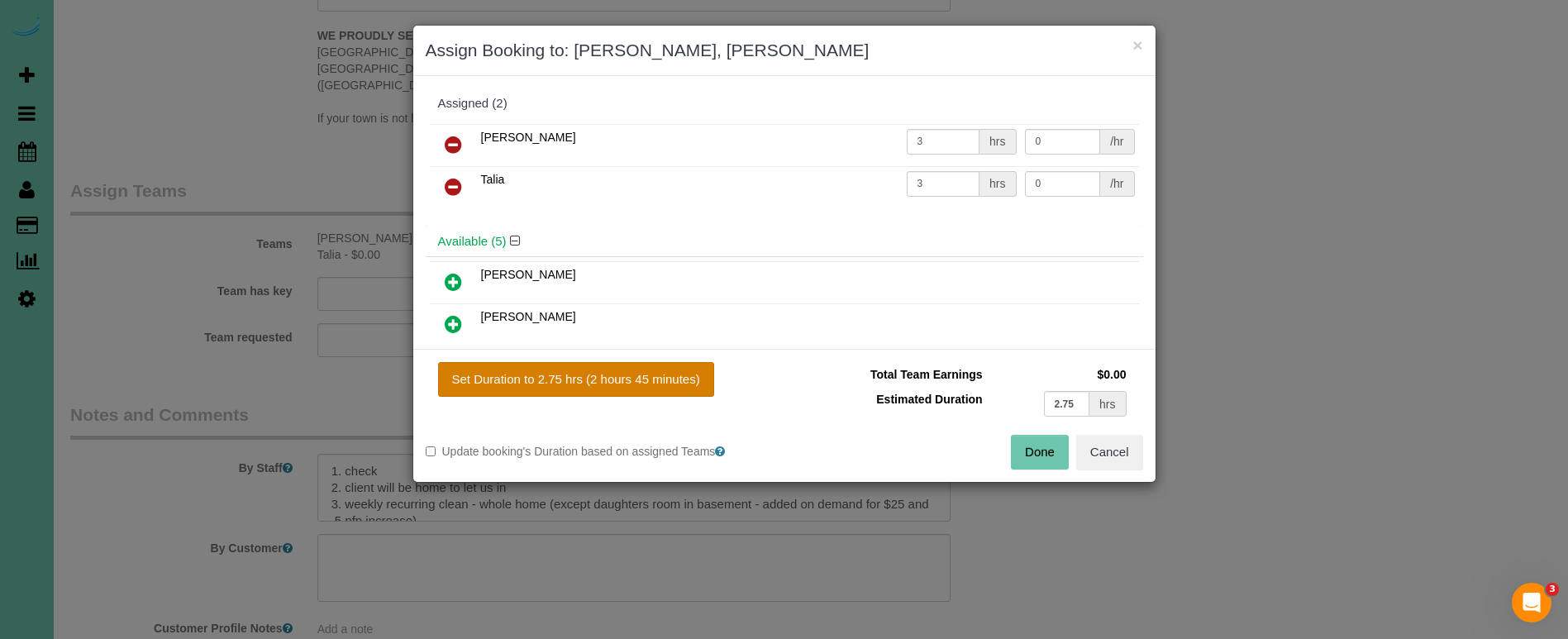
drag, startPoint x: 673, startPoint y: 380, endPoint x: 693, endPoint y: 392, distance: 23.3
click at [674, 382] on button "Set Duration to 2.75 hrs (2 hours 45 minutes)" at bounding box center [576, 380] width 276 height 35
type input "2.75"
drag, startPoint x: 1046, startPoint y: 457, endPoint x: 750, endPoint y: 460, distance: 296.0
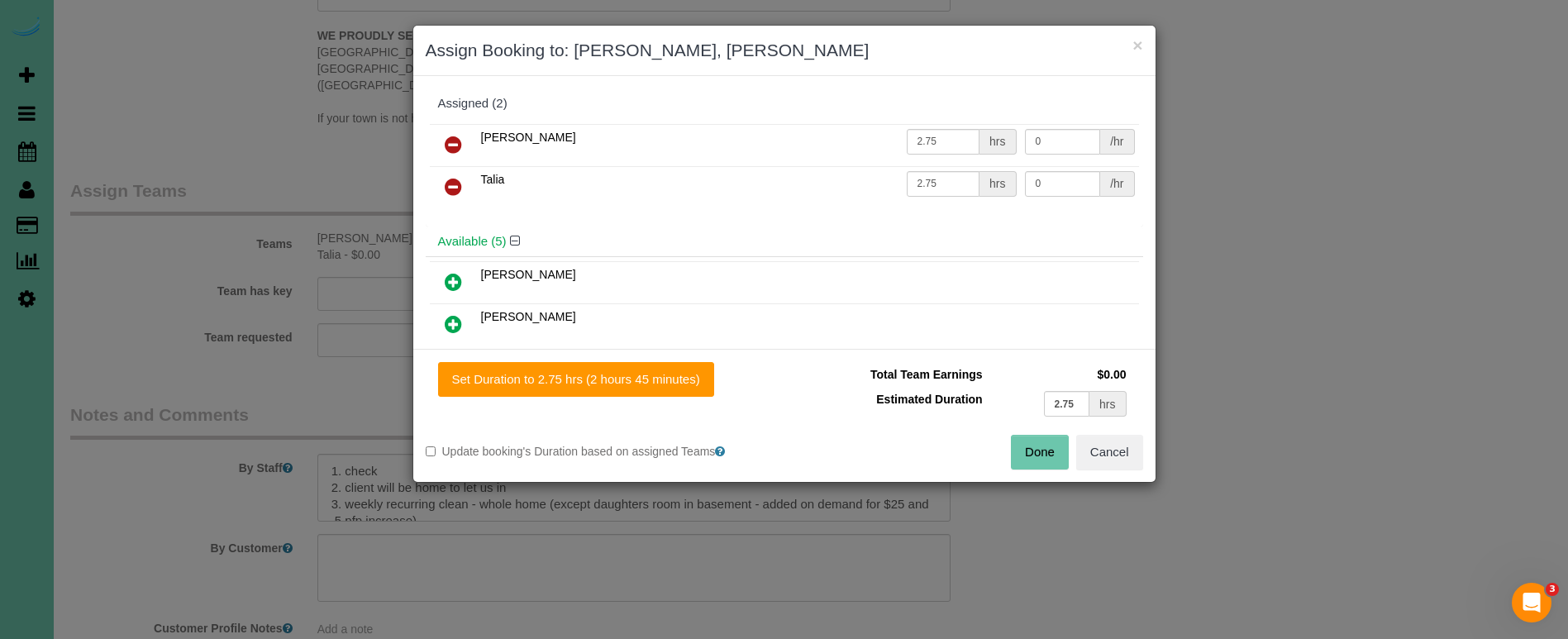
click at [1042, 457] on button "Done" at bounding box center [1040, 452] width 58 height 35
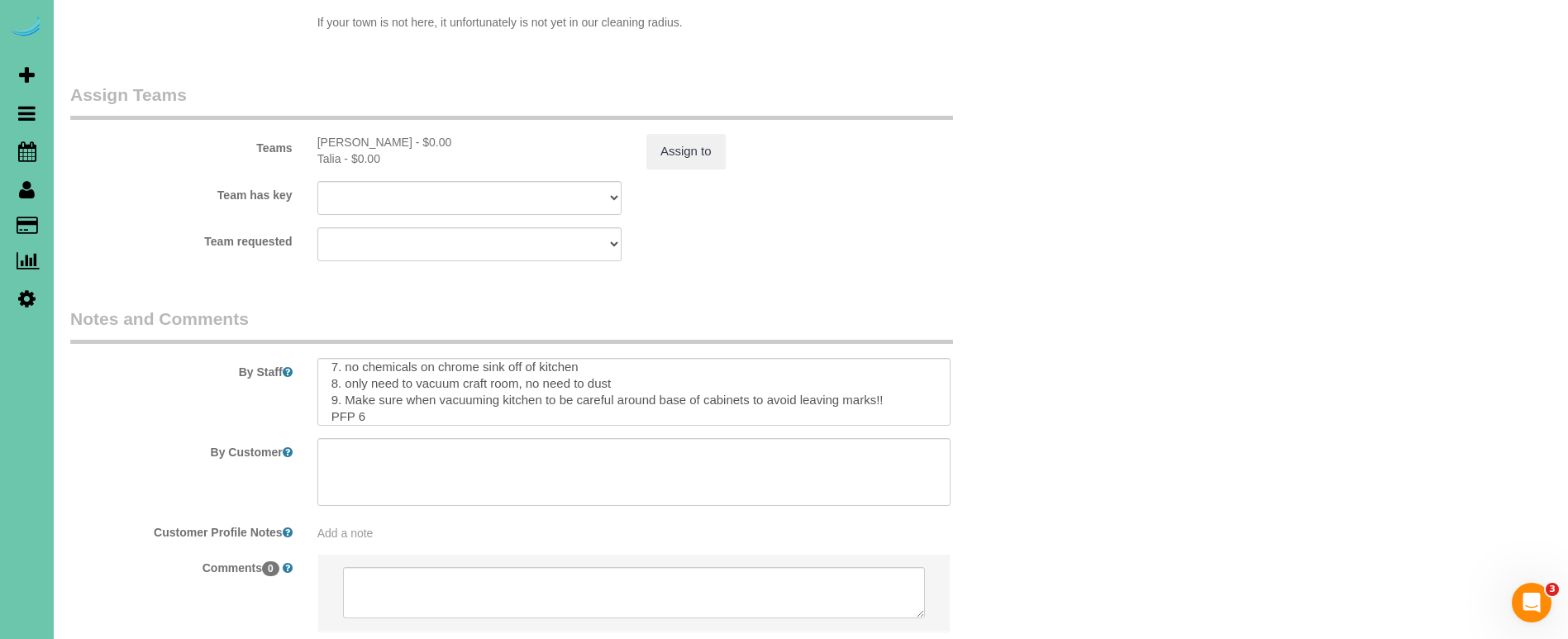
scroll to position [123, 0]
click at [367, 371] on textarea at bounding box center [634, 392] width 633 height 67
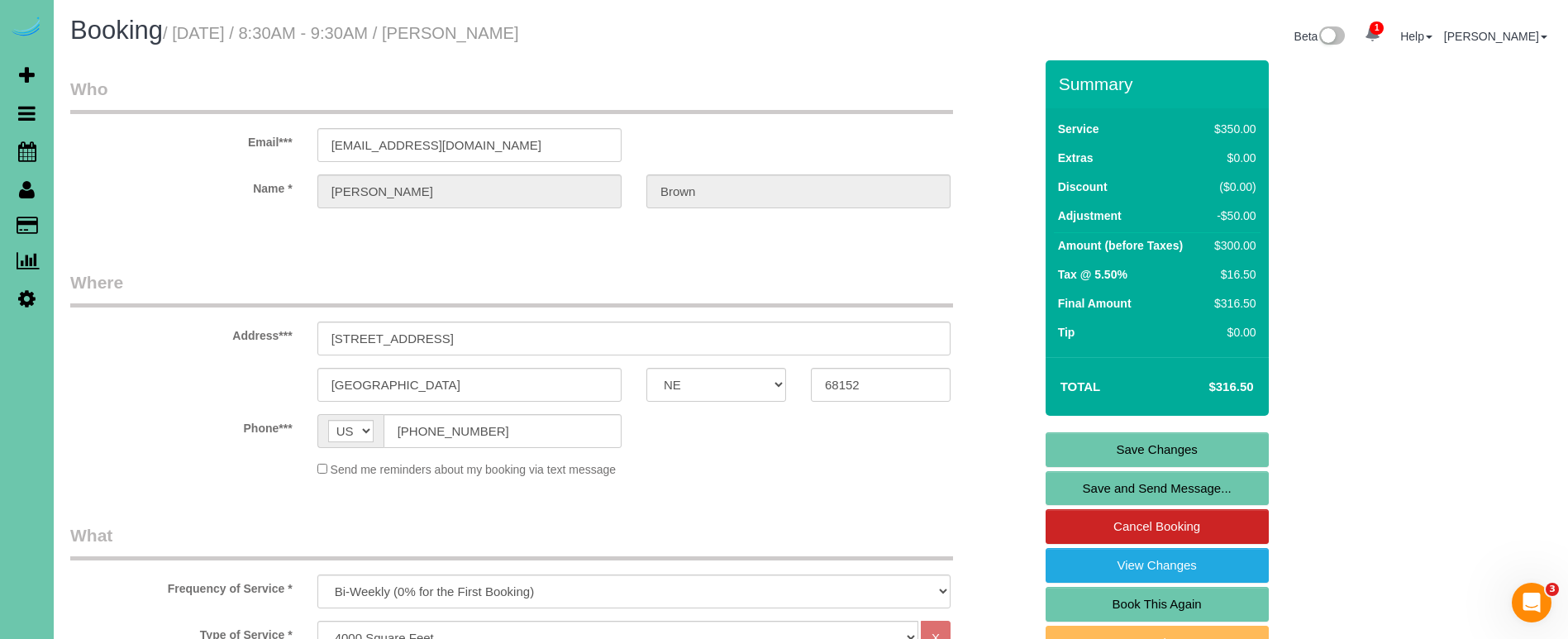
scroll to position [0, 0]
type textarea "1. check 2. client will be home to let us in 3. weekly recurring clean - whole …"
click at [1169, 449] on link "Save Changes" at bounding box center [1157, 450] width 223 height 35
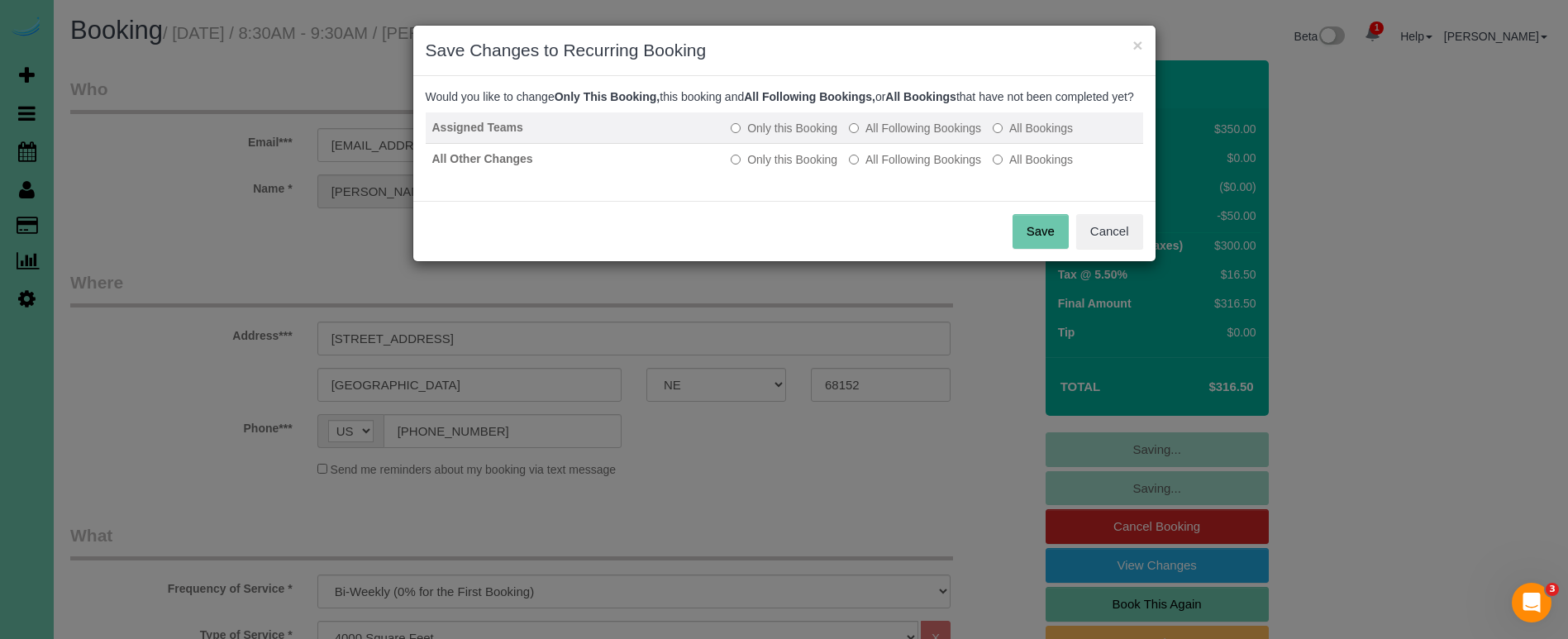
click at [888, 137] on label "All Following Bookings" at bounding box center [914, 128] width 132 height 16
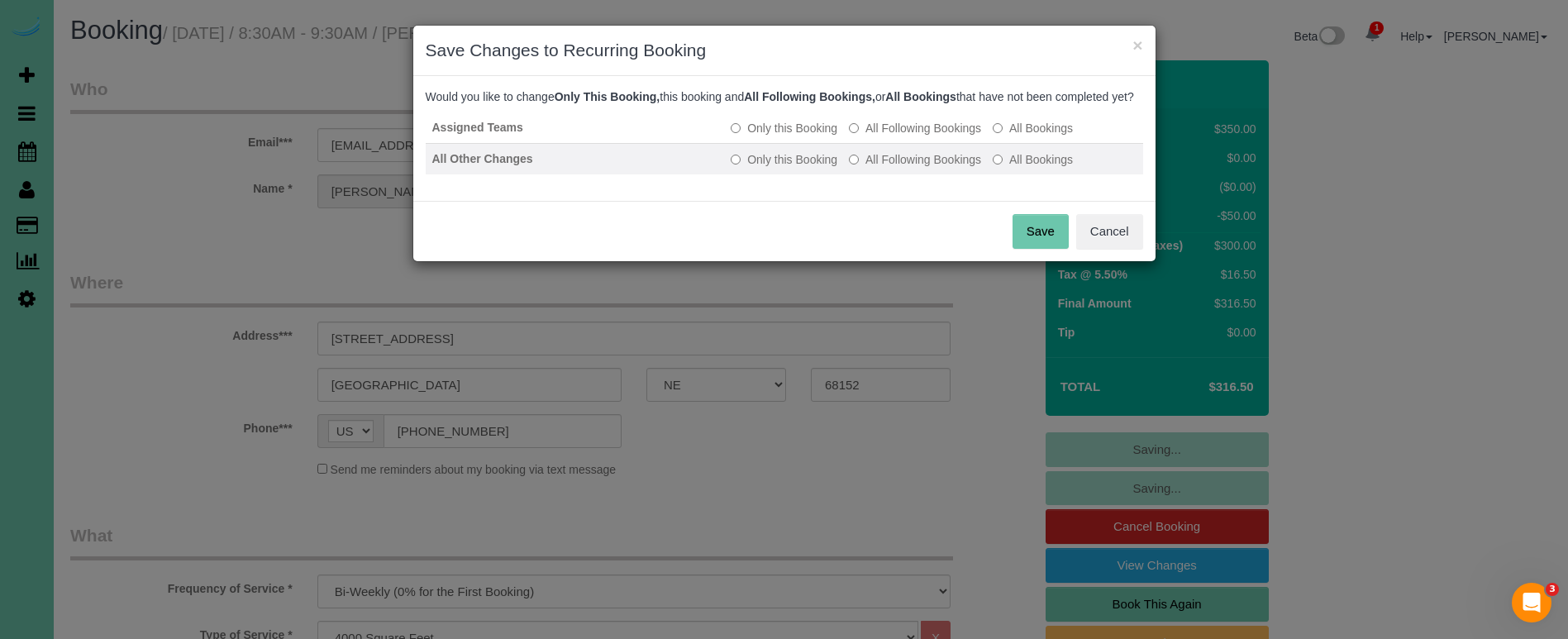
click at [884, 168] on label "All Following Bookings" at bounding box center [914, 159] width 132 height 16
click at [1053, 249] on button "Save" at bounding box center [1040, 232] width 56 height 35
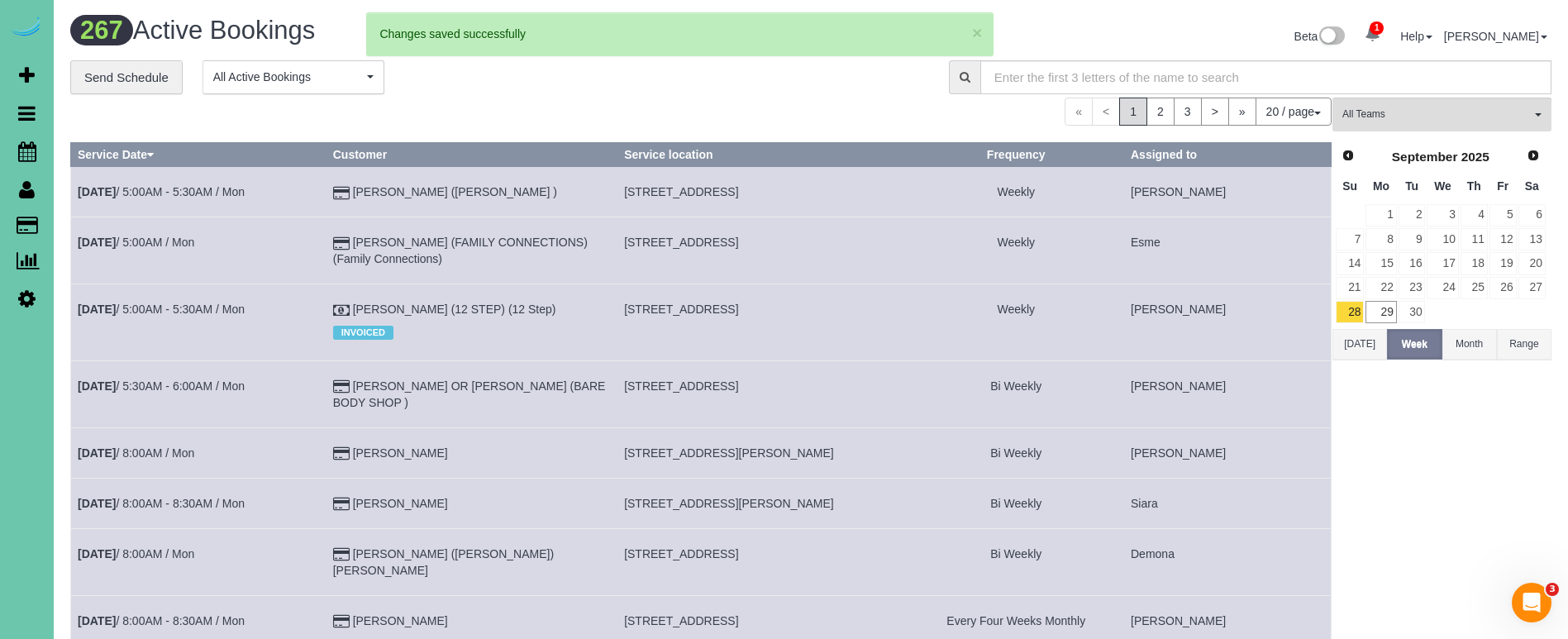
click at [617, 289] on td "[PERSON_NAME] (12 STEP) (12 Step) INVOICED" at bounding box center [471, 323] width 291 height 76
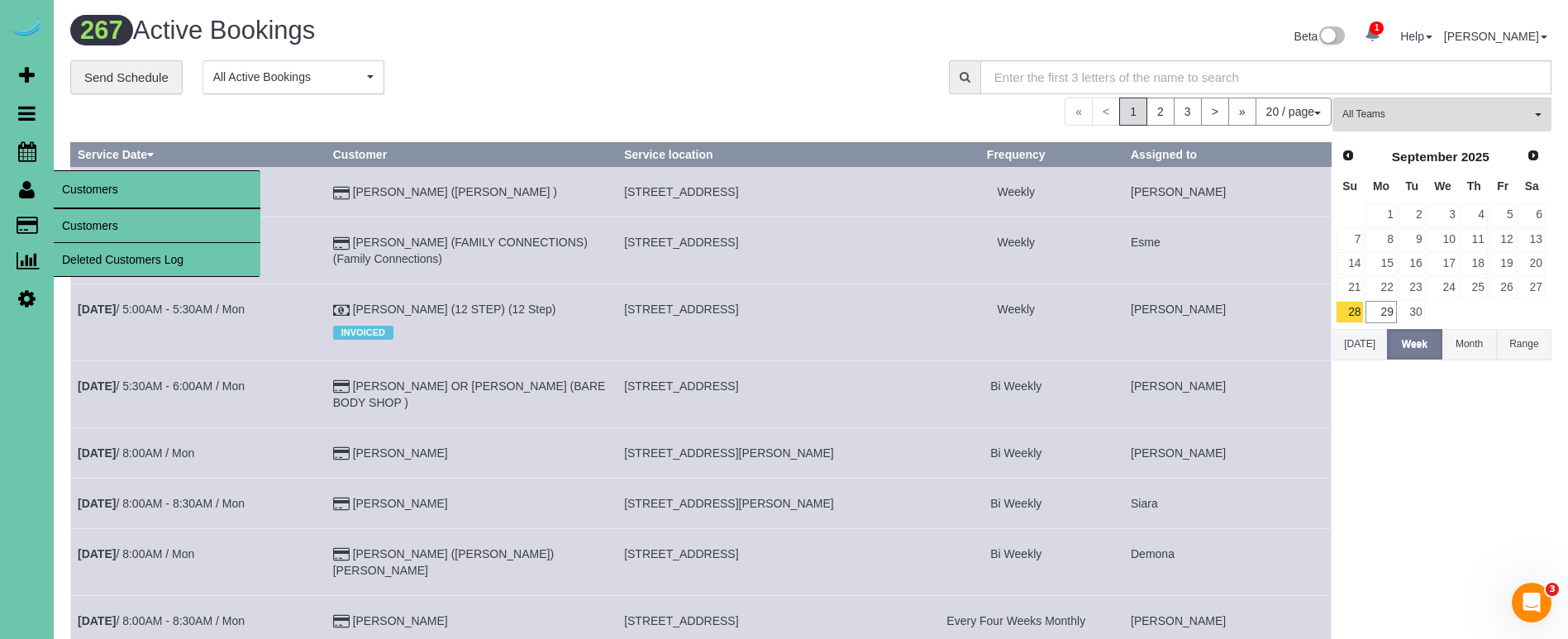
click at [75, 216] on link "Customers" at bounding box center [157, 226] width 207 height 33
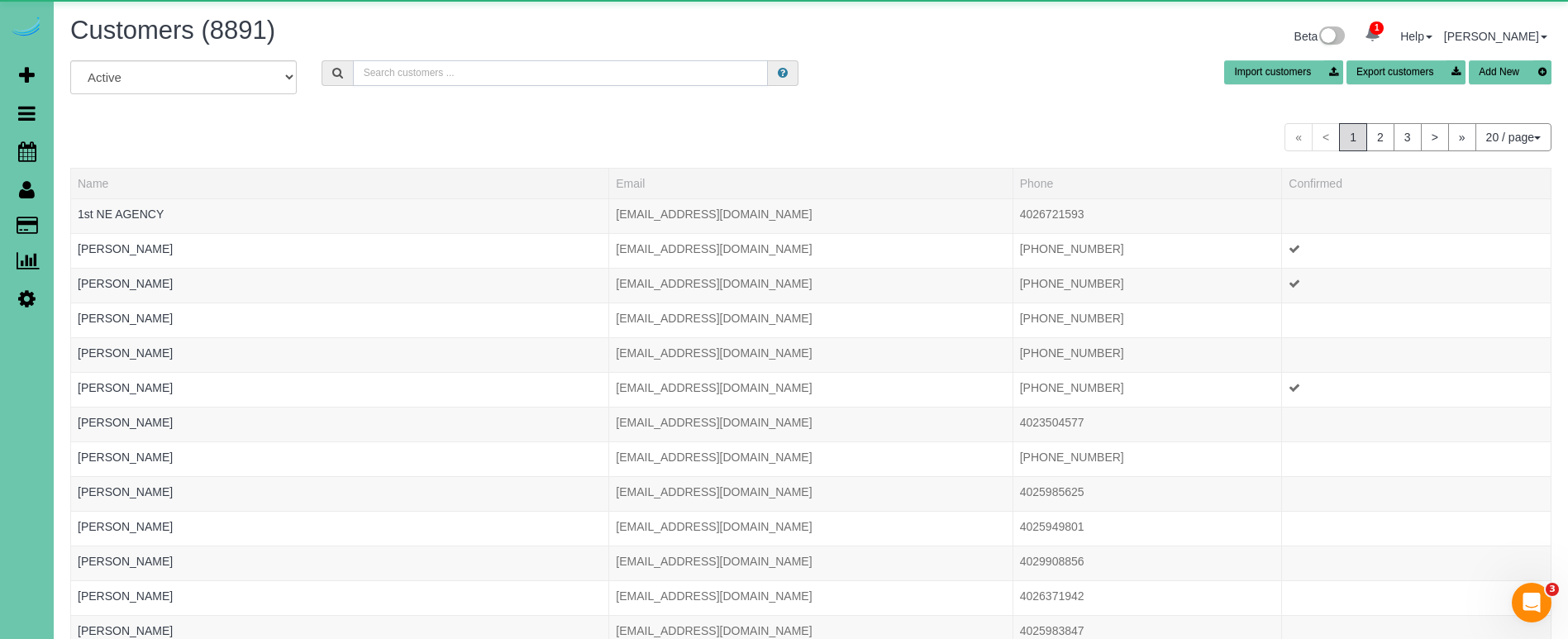
drag, startPoint x: 421, startPoint y: 67, endPoint x: 431, endPoint y: 61, distance: 11.7
click at [424, 66] on input "text" at bounding box center [560, 73] width 415 height 26
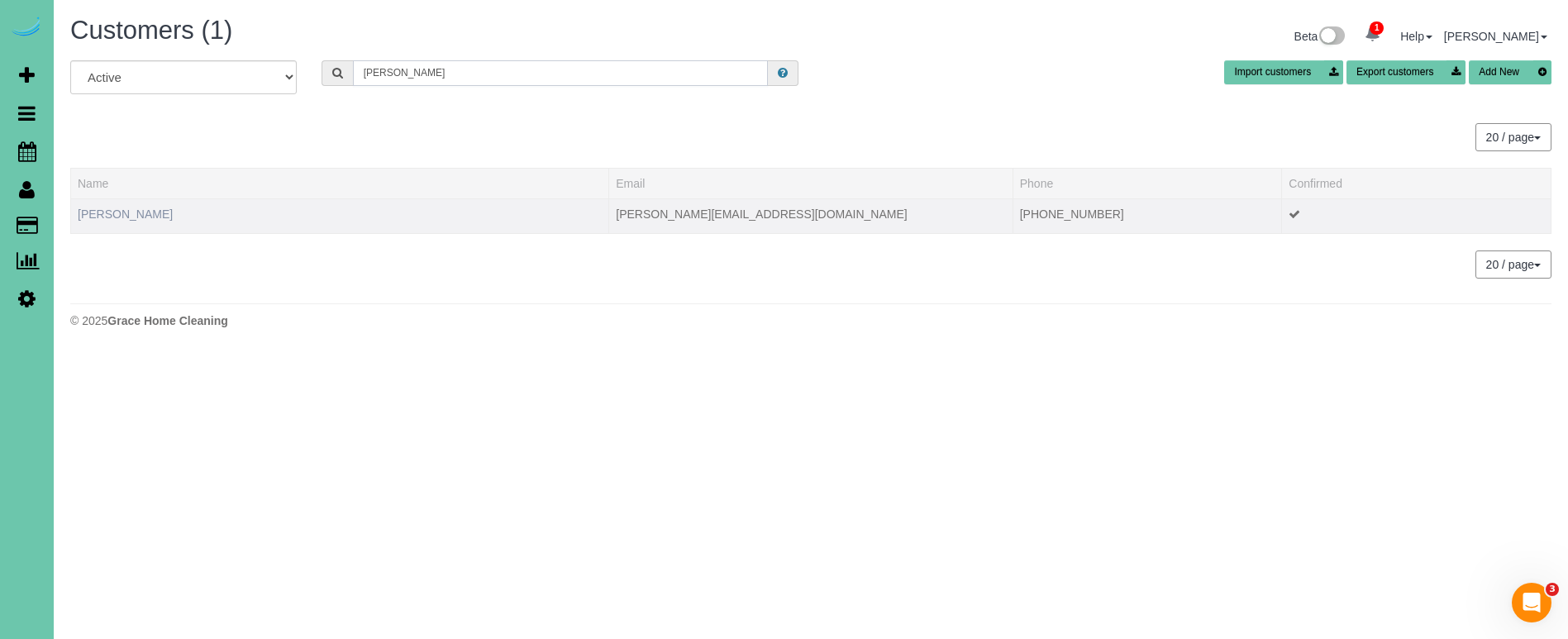
type input "[PERSON_NAME]"
click at [127, 216] on link "[PERSON_NAME]" at bounding box center [125, 214] width 95 height 13
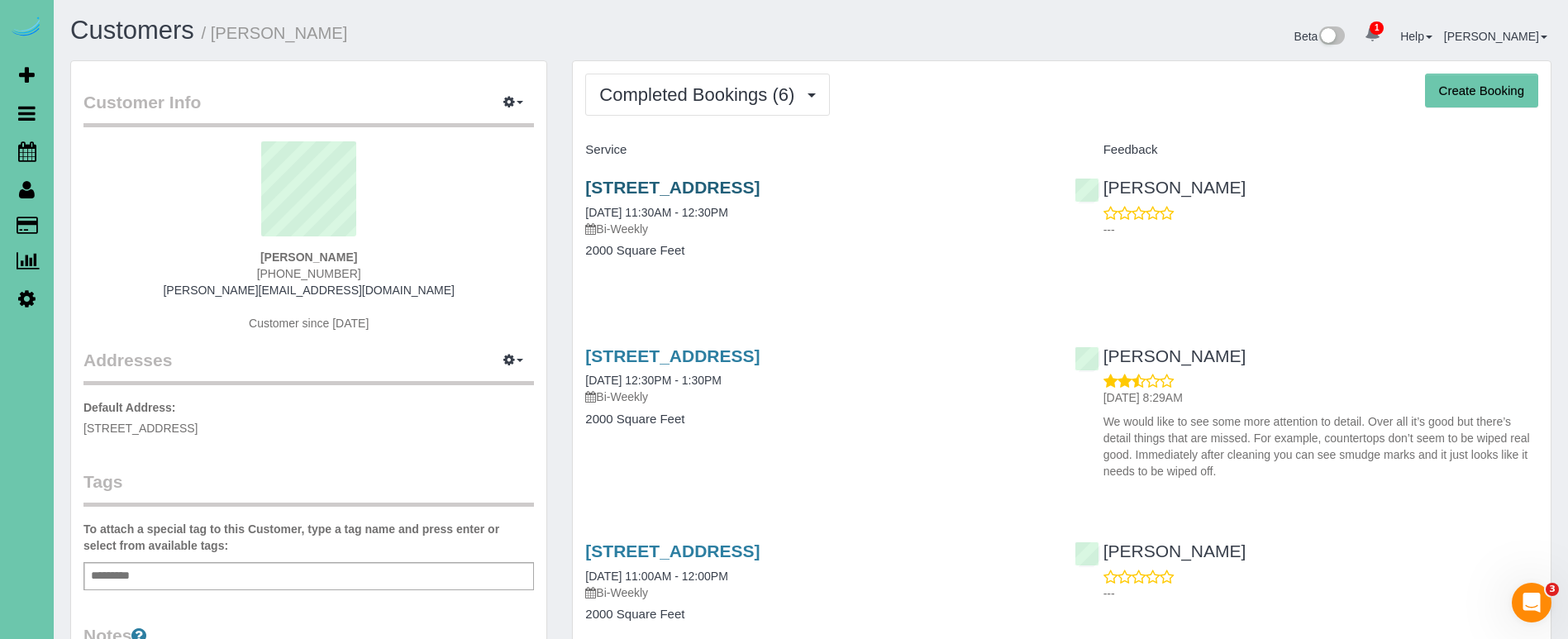
click at [628, 170] on div "[STREET_ADDRESS] [DATE] 11:30AM - 12:30PM Bi-Weekly 2000 Square Feet" at bounding box center [816, 227] width 489 height 127
click at [621, 184] on link "[STREET_ADDRESS]" at bounding box center [673, 187] width 175 height 19
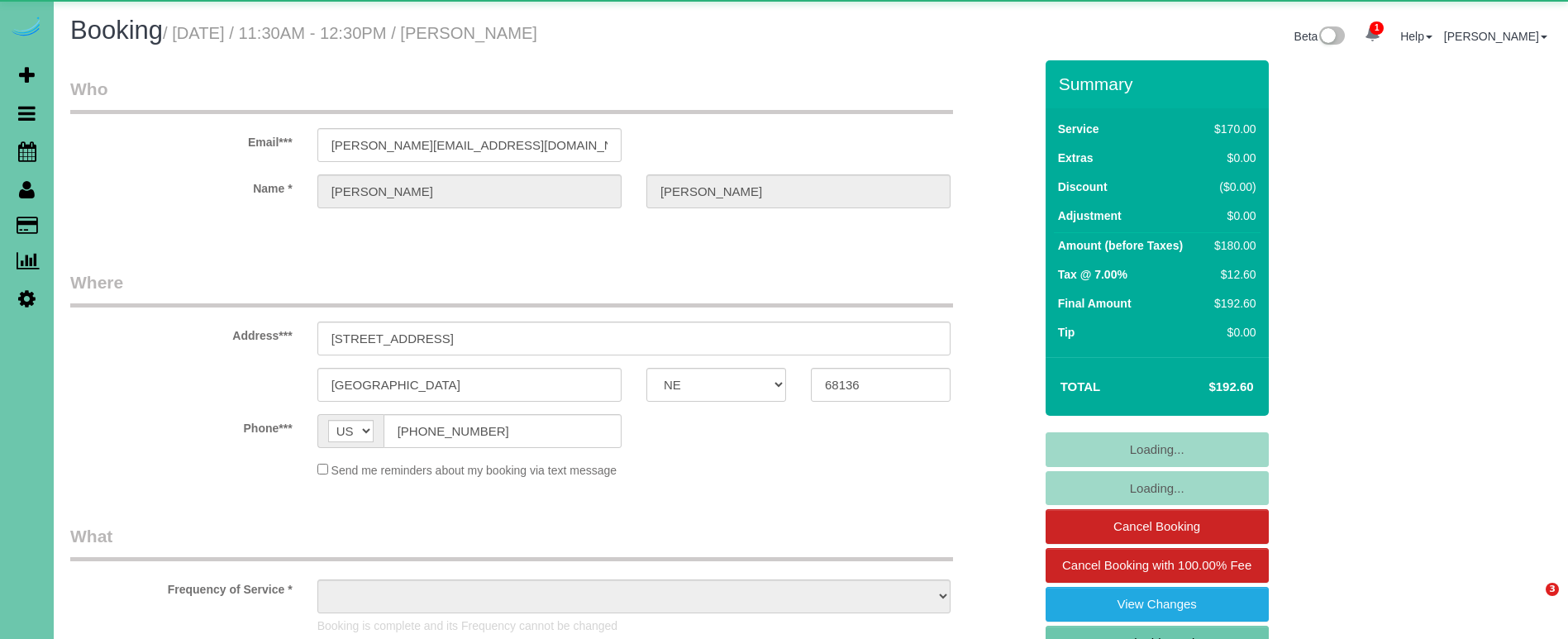
select select "NE"
select select "object:693"
select select "string:fspay-12b1dd79-8de4-409a-af2d-380546b027c3"
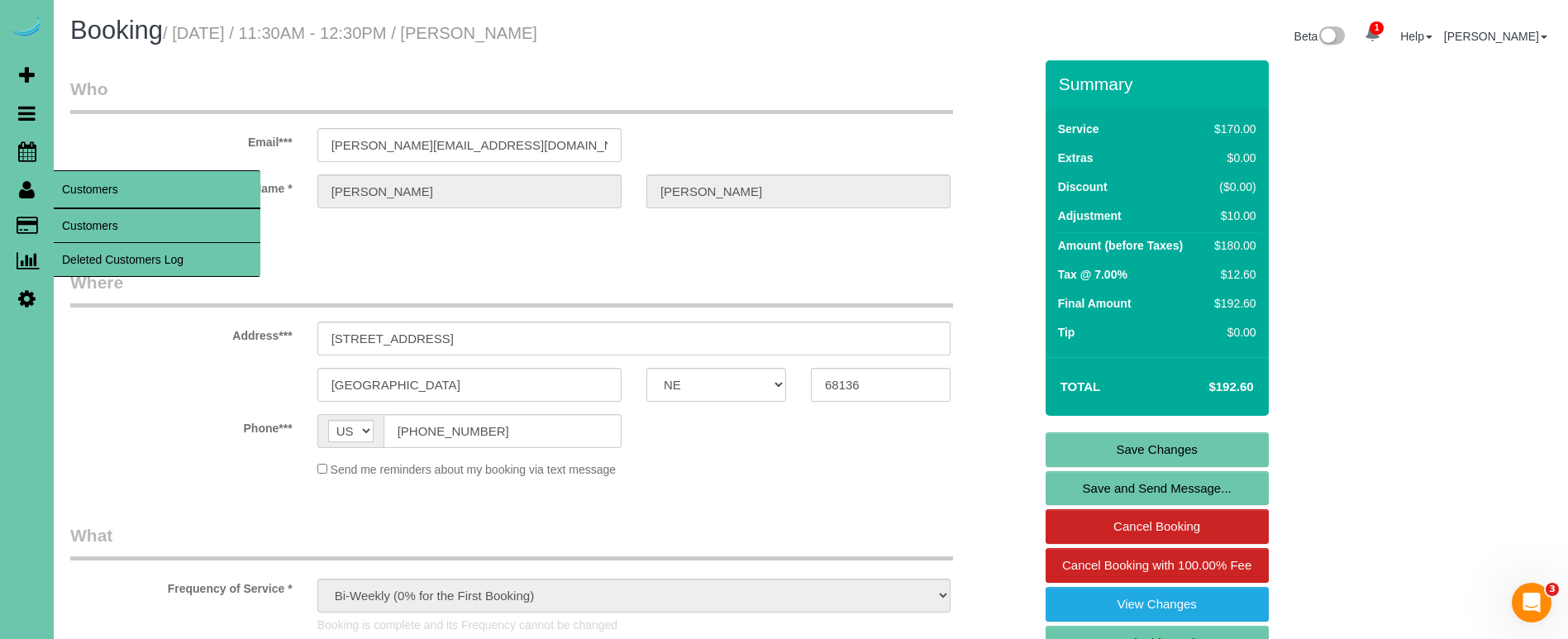
click at [102, 216] on link "Customers" at bounding box center [157, 226] width 207 height 33
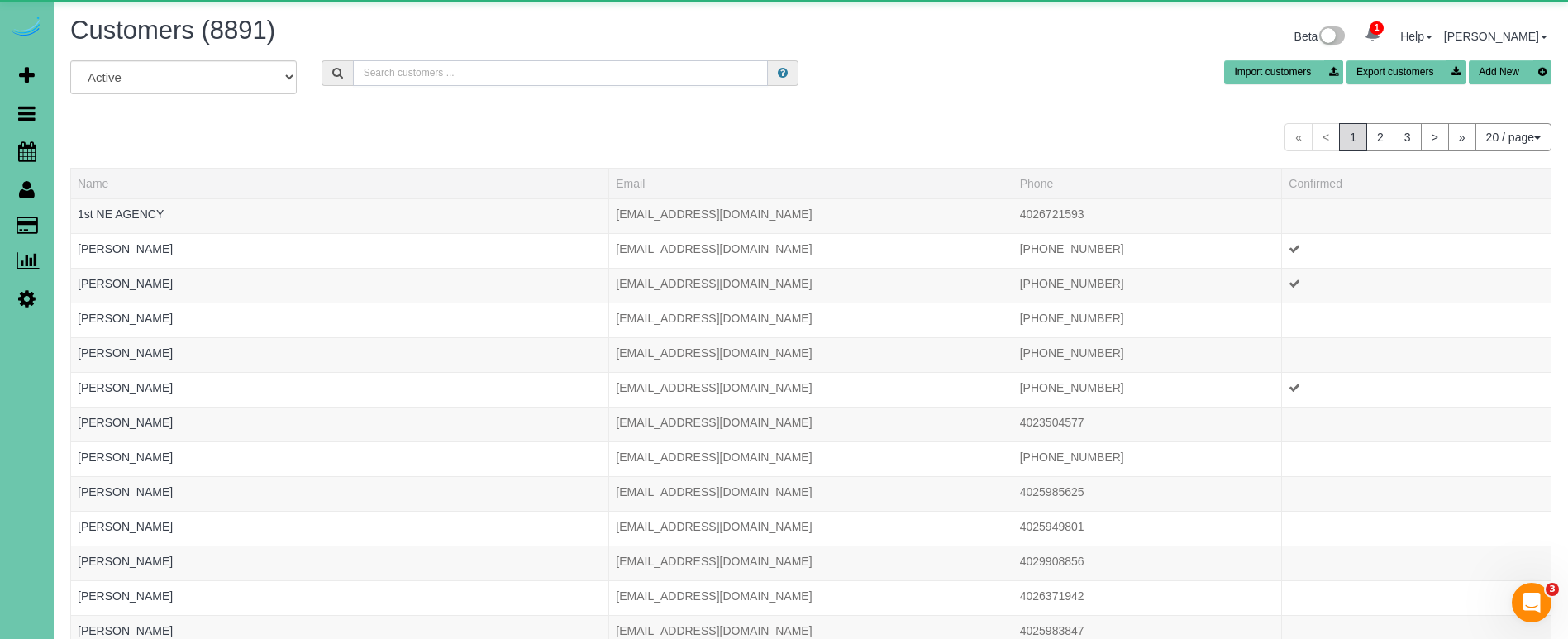
click at [441, 73] on input "text" at bounding box center [560, 73] width 415 height 26
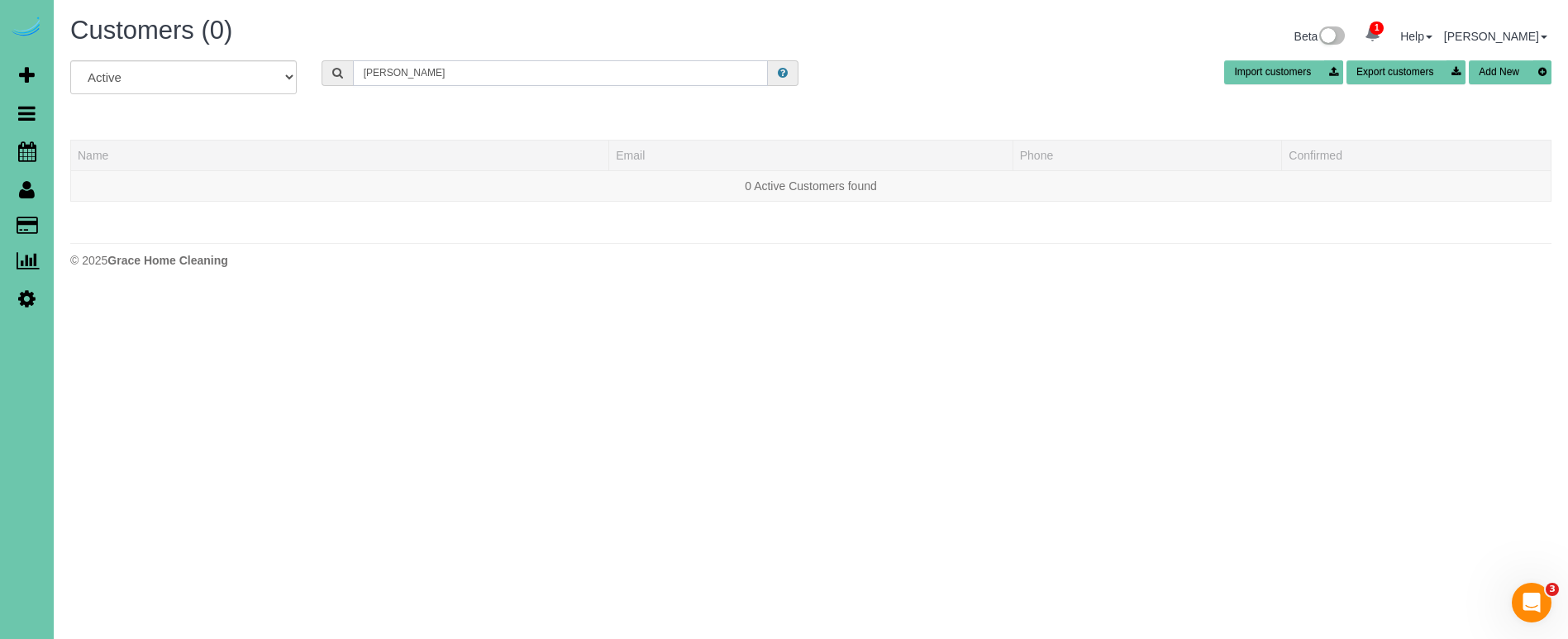
drag, startPoint x: 414, startPoint y: 72, endPoint x: 308, endPoint y: 54, distance: 107.5
click at [308, 54] on div "Customers (0) Beta 1 Your Notifications You have 0 alerts × You have 1 to charg…" at bounding box center [810, 146] width 1514 height 292
type input "[PERSON_NAME]"
click at [25, 154] on icon at bounding box center [27, 150] width 18 height 20
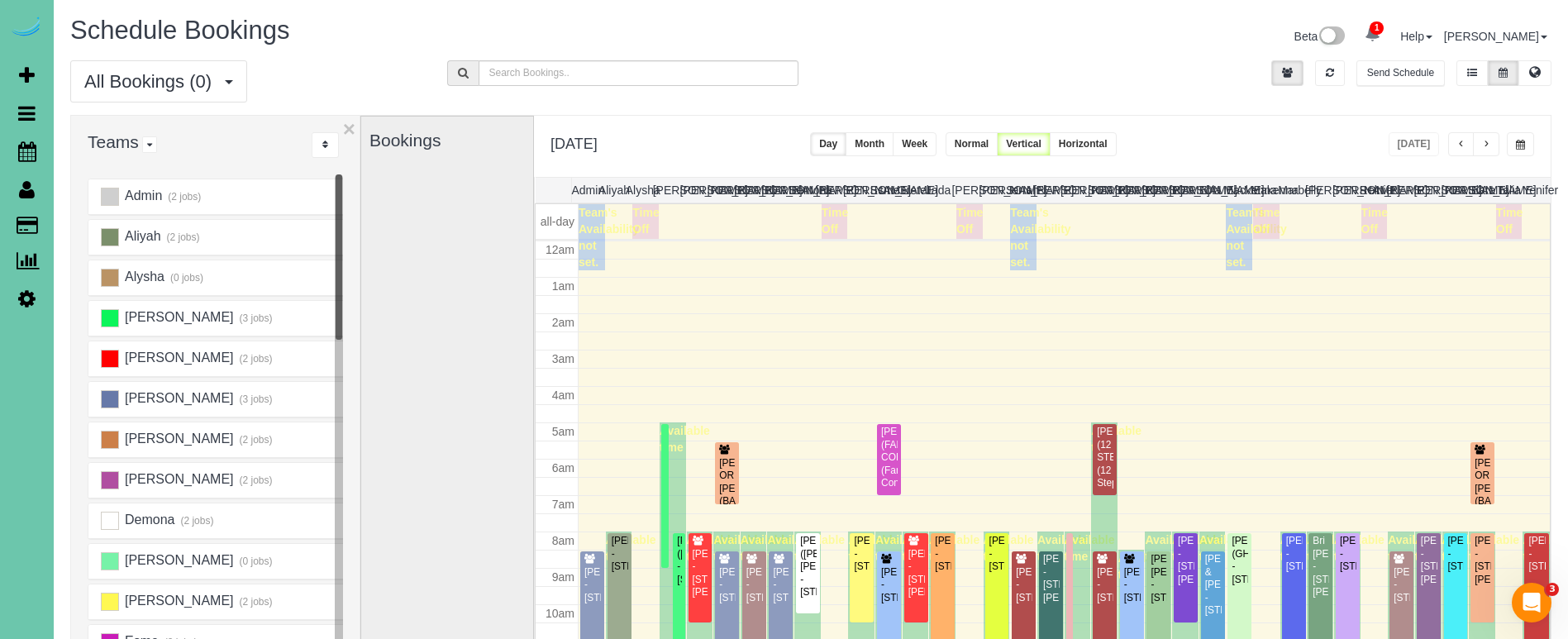
scroll to position [219, 0]
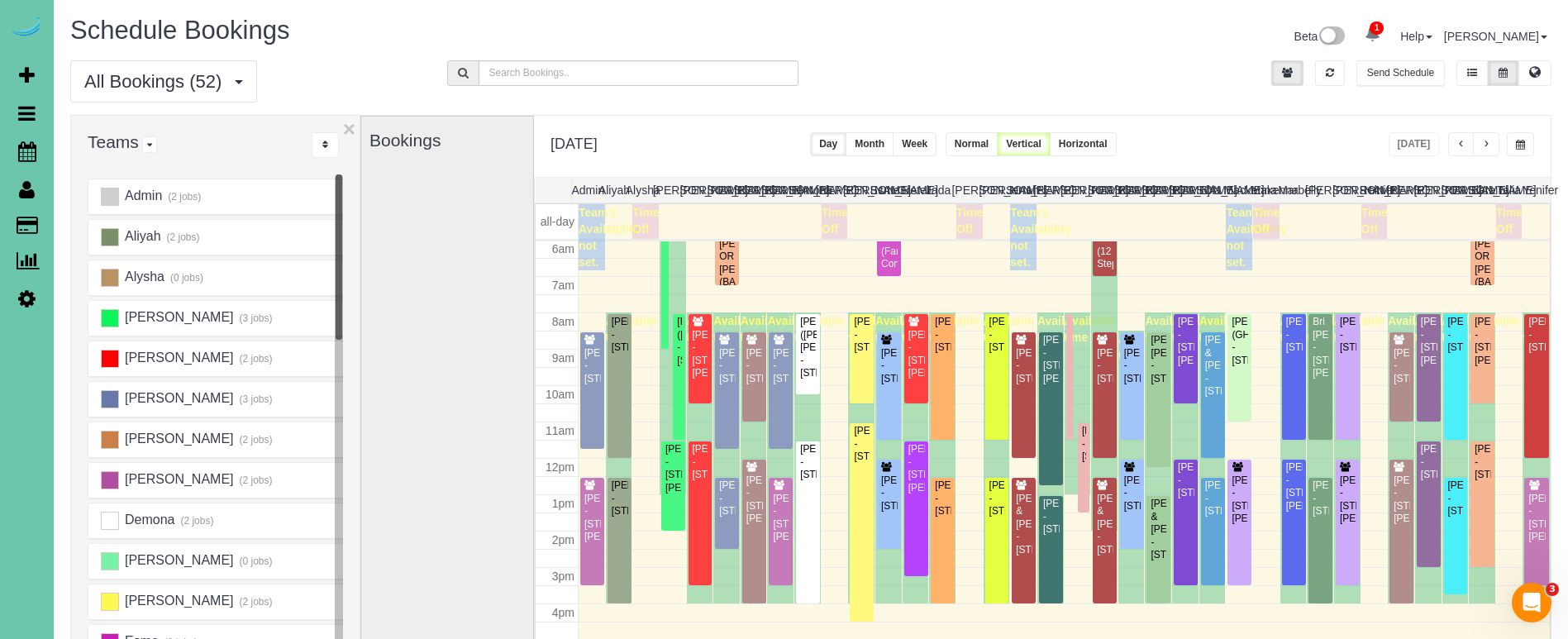
click at [1523, 141] on span "button" at bounding box center [1520, 144] width 10 height 10
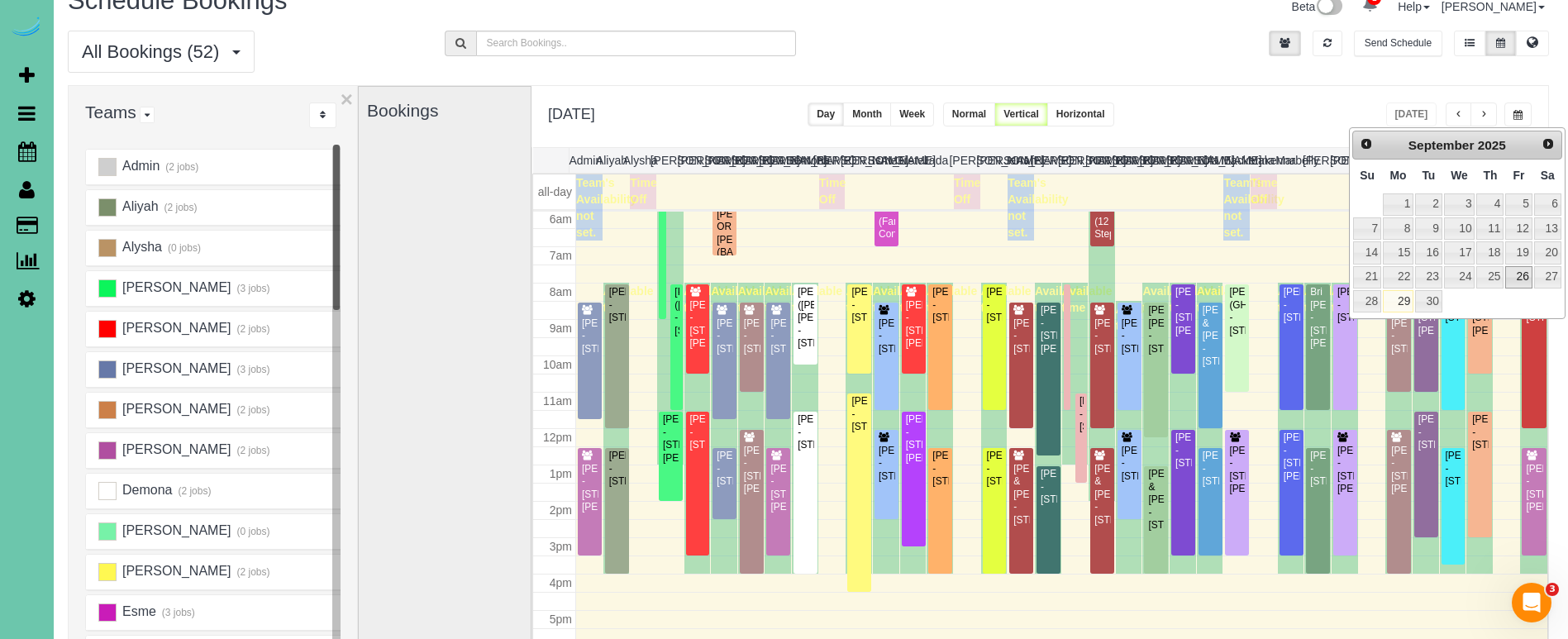
scroll to position [29, 1]
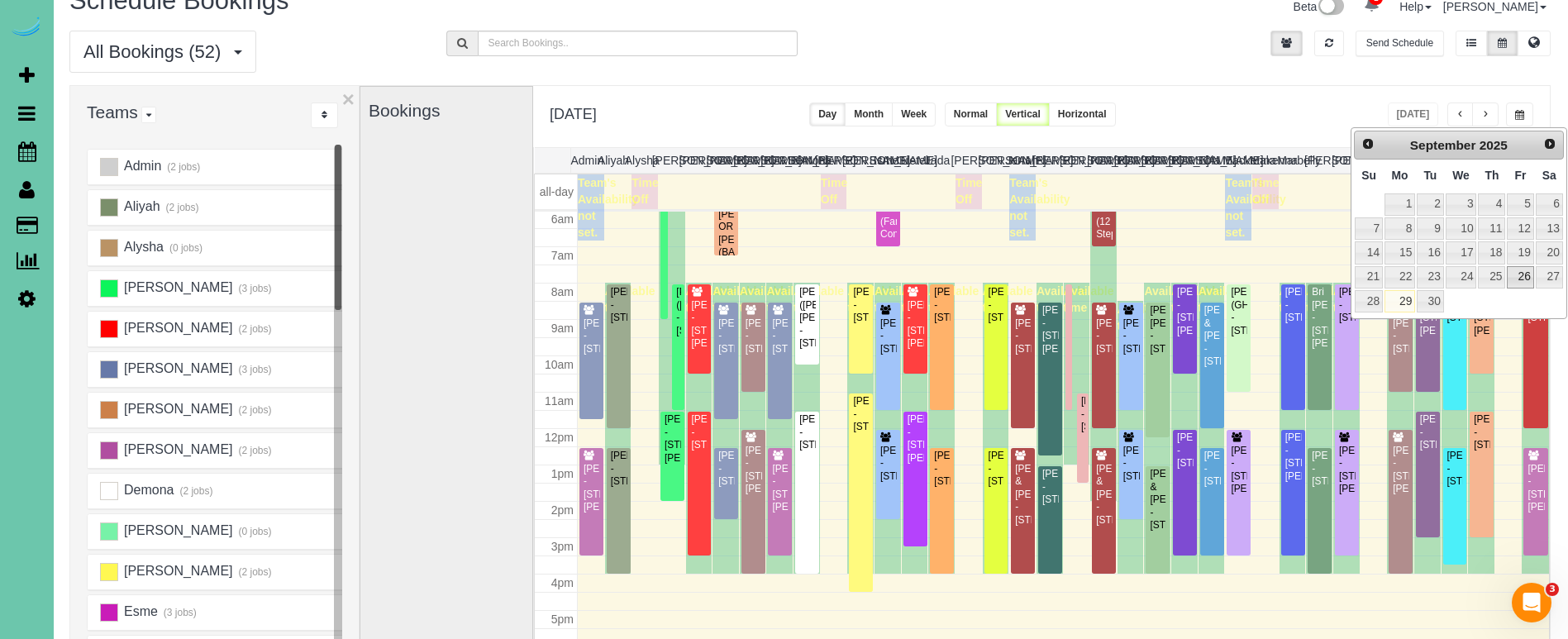
click at [1519, 277] on link "26" at bounding box center [1520, 278] width 27 height 22
type input "**********"
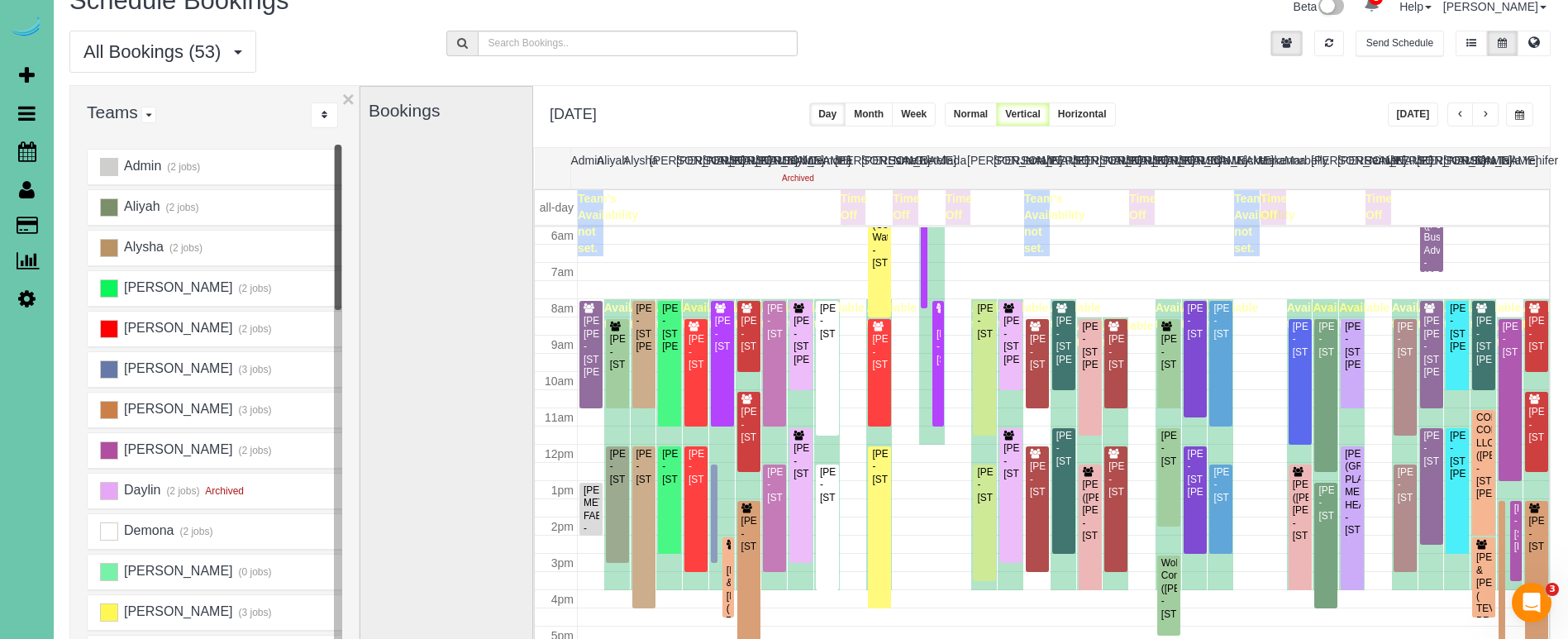
scroll to position [29, 0]
click at [1464, 116] on span "button" at bounding box center [1462, 114] width 9 height 10
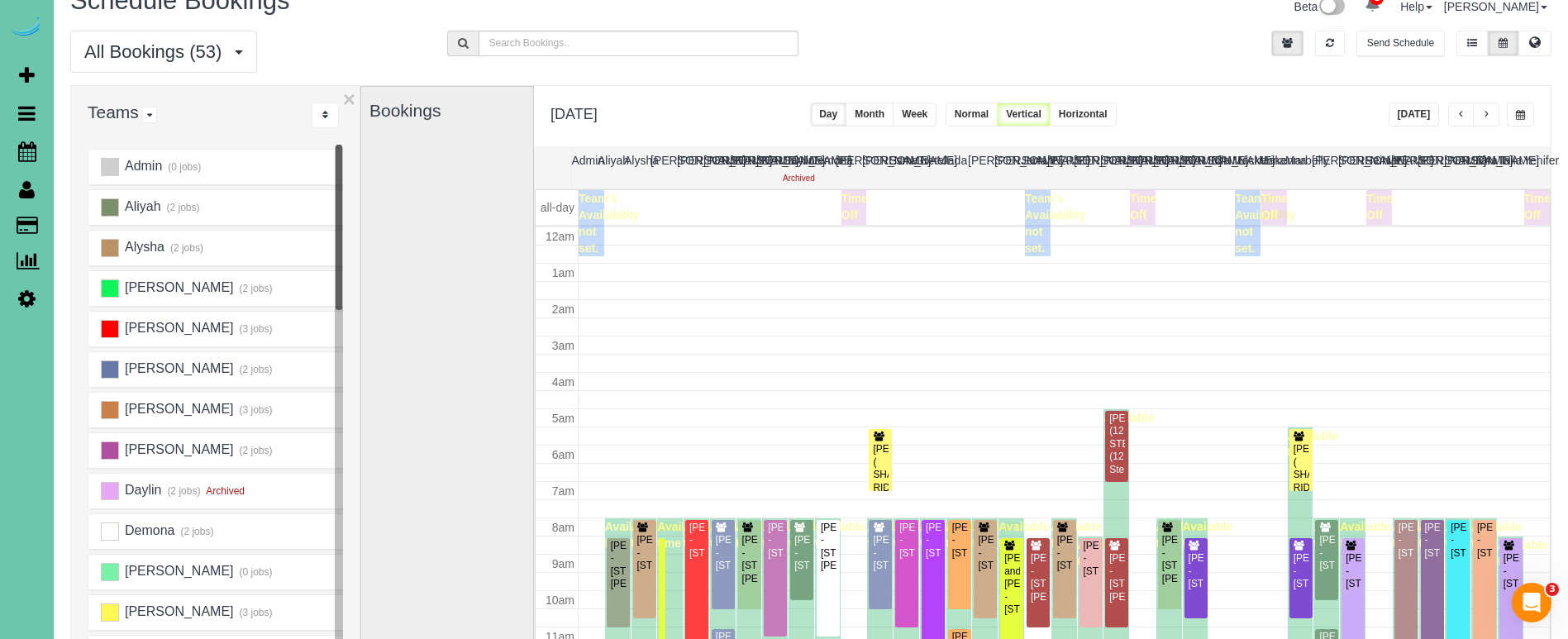
scroll to position [219, 0]
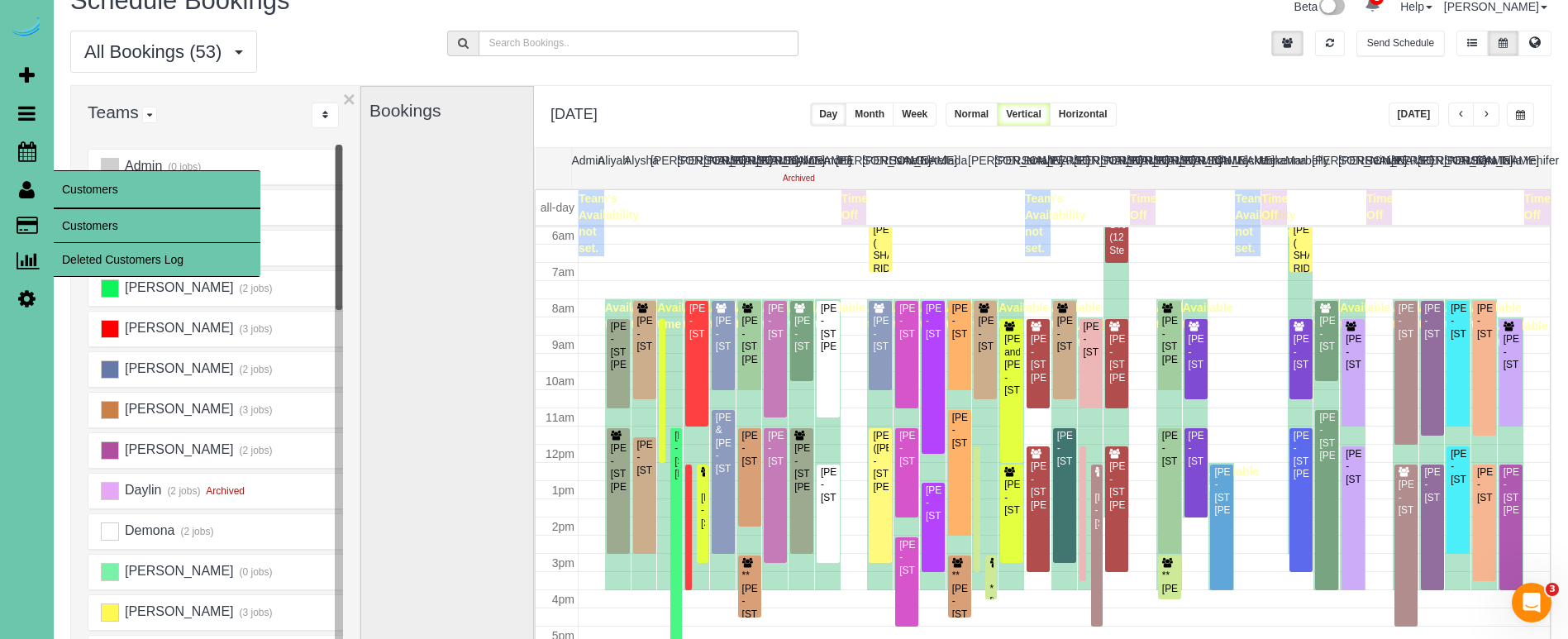
click at [73, 220] on link "Customers" at bounding box center [157, 226] width 207 height 33
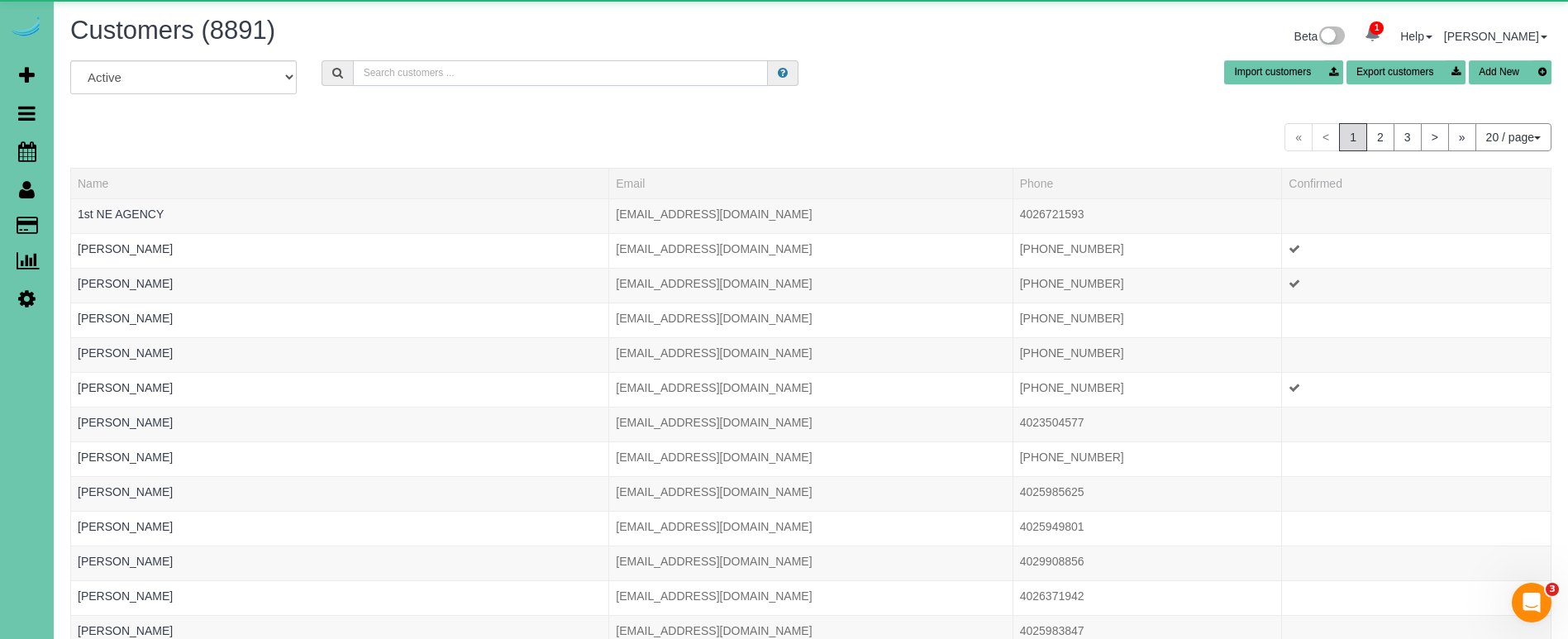
click at [490, 71] on input "text" at bounding box center [560, 73] width 415 height 26
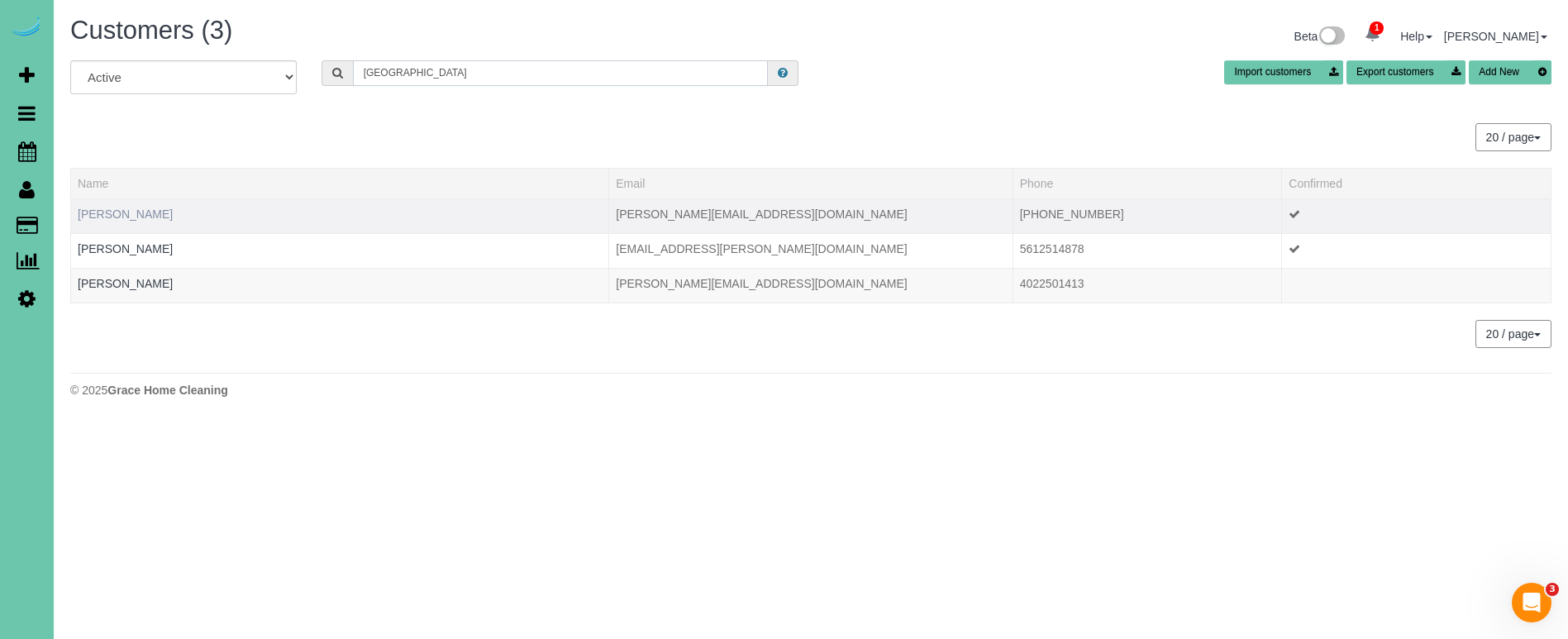
type input "[GEOGRAPHIC_DATA]"
click at [128, 214] on link "[PERSON_NAME]" at bounding box center [125, 214] width 95 height 13
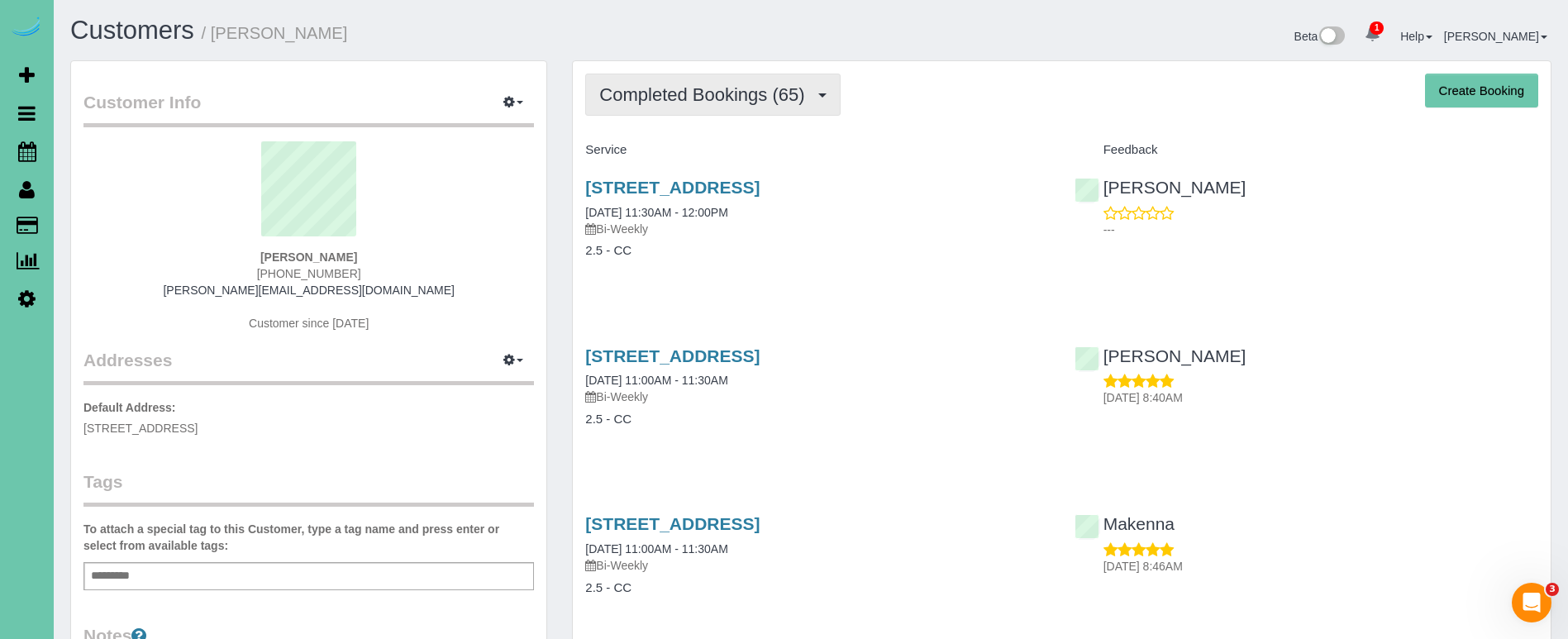
drag, startPoint x: 753, startPoint y: 99, endPoint x: 743, endPoint y: 115, distance: 18.9
click at [753, 99] on span "Completed Bookings (65)" at bounding box center [706, 94] width 214 height 21
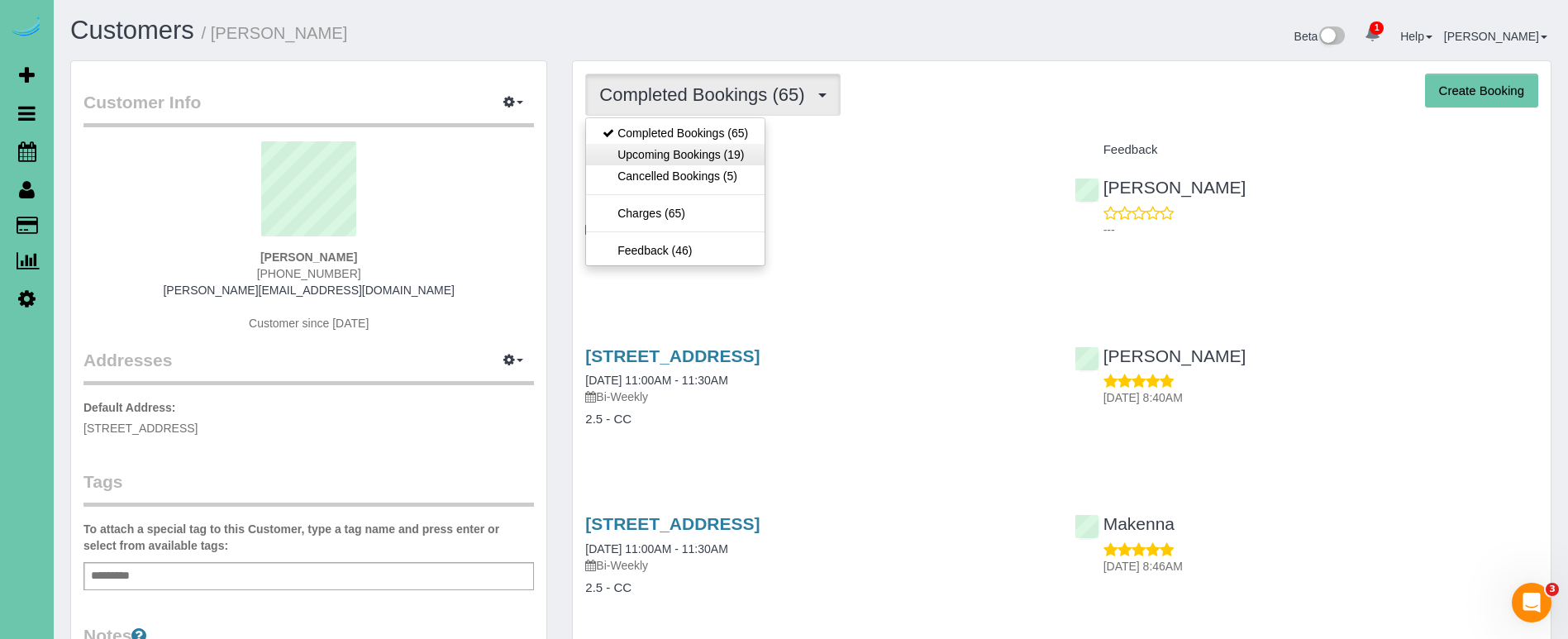
click at [724, 153] on link "Upcoming Bookings (19)" at bounding box center [675, 154] width 178 height 22
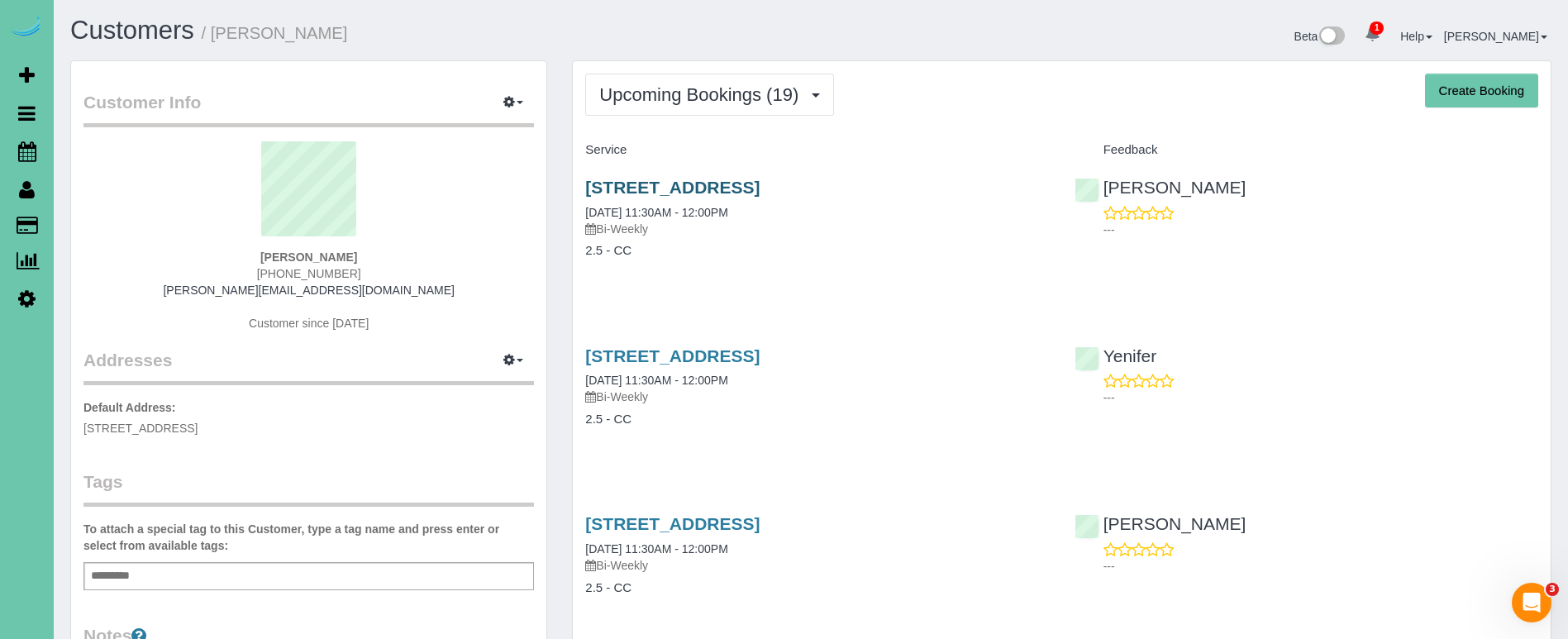
click at [714, 191] on link "[STREET_ADDRESS]" at bounding box center [673, 187] width 175 height 19
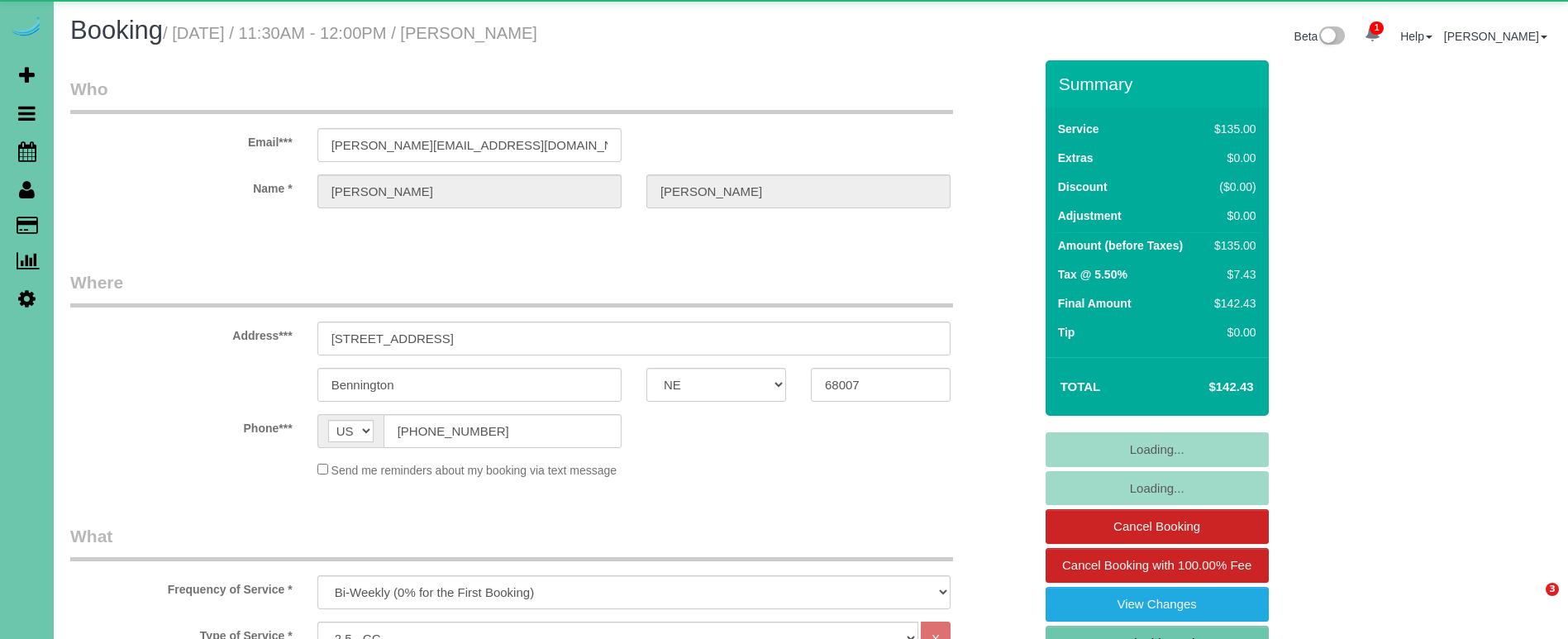
select select "NE"
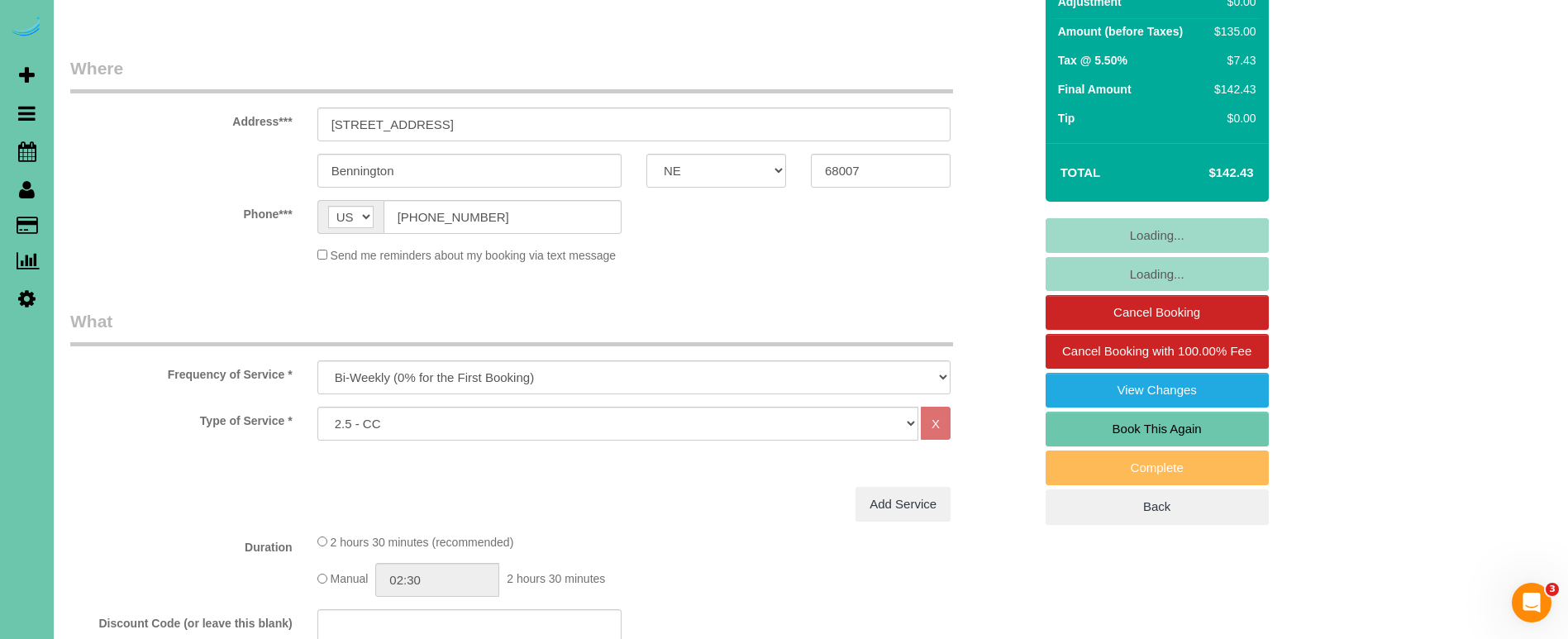
scroll to position [232, 0]
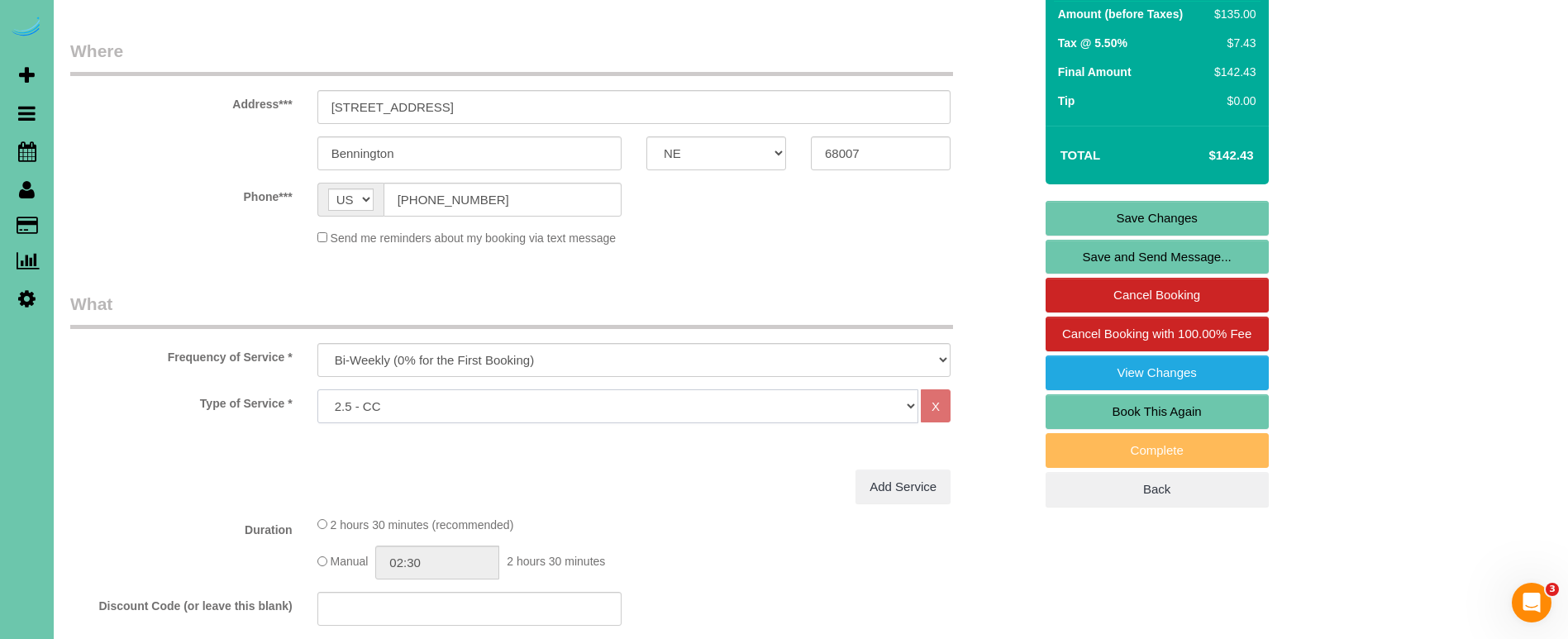
select select "159"
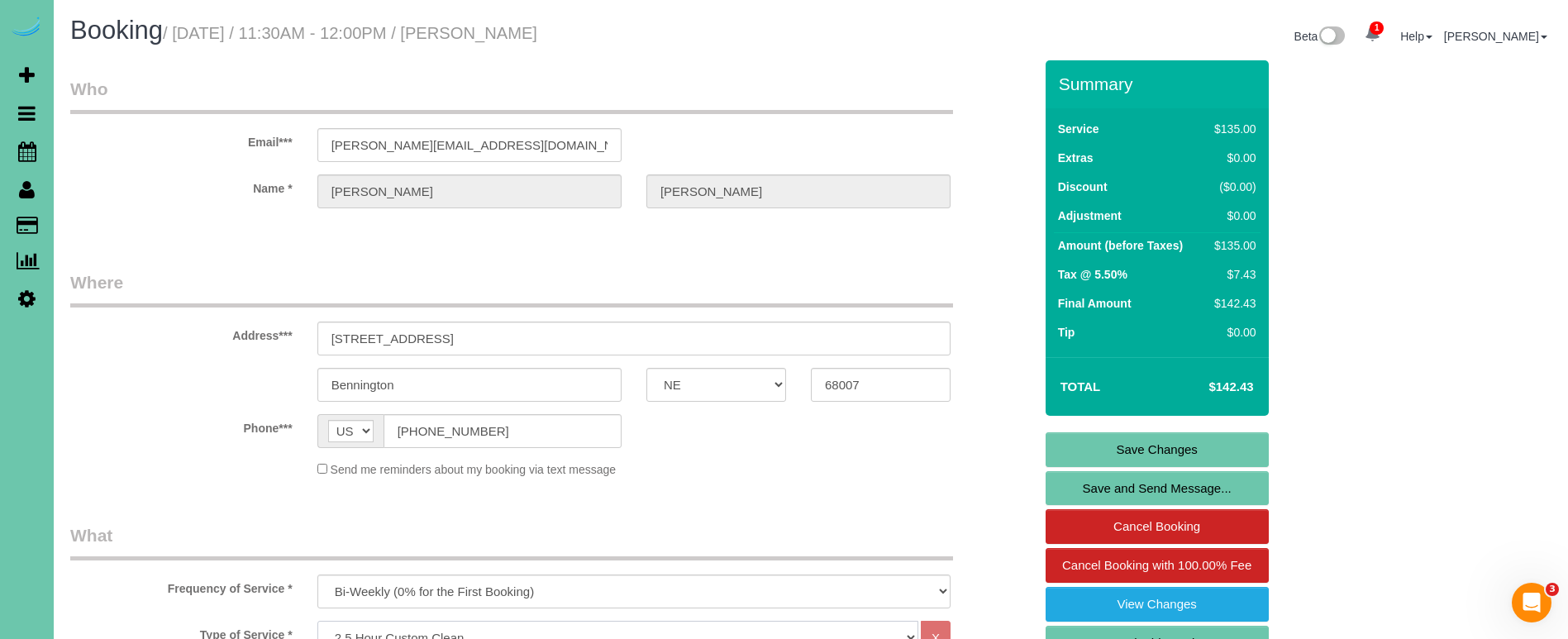
scroll to position [0, 0]
click at [1145, 452] on link "Save Changes" at bounding box center [1157, 450] width 223 height 35
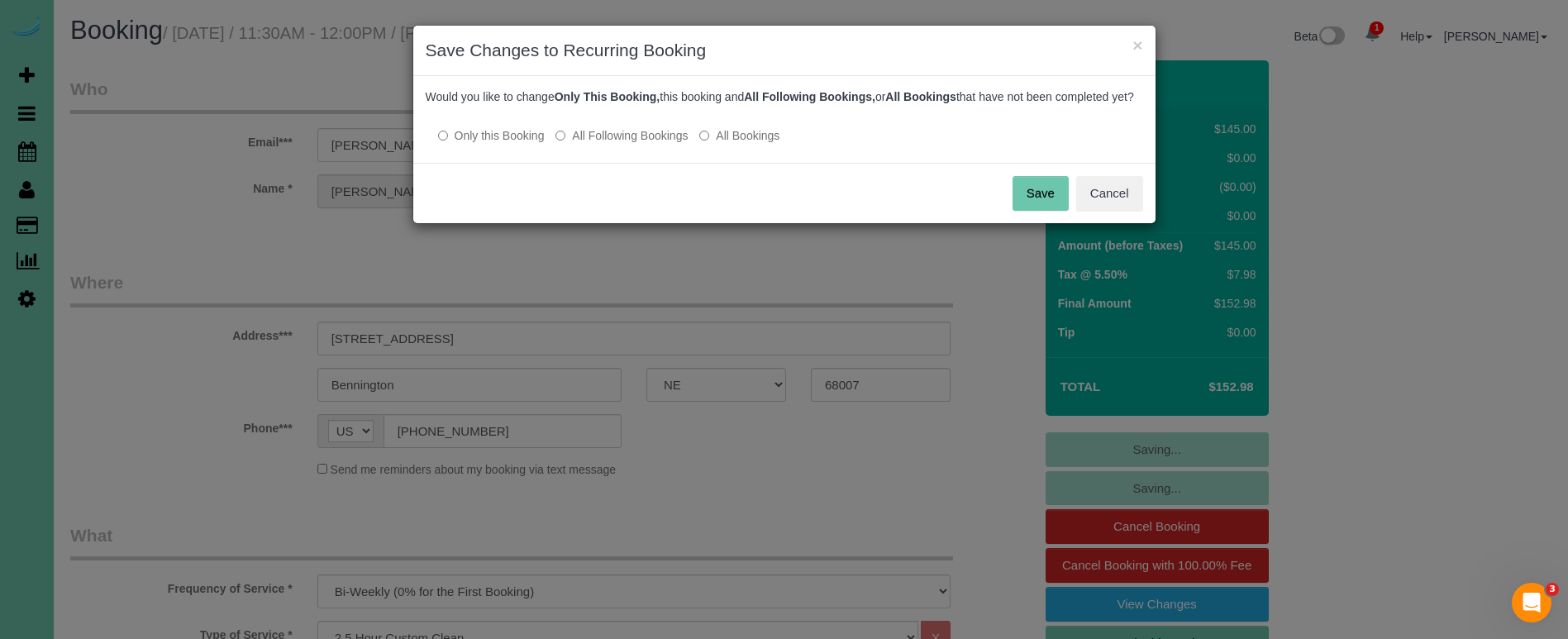
click at [662, 144] on label "All Following Bookings" at bounding box center [621, 135] width 132 height 16
click at [1037, 200] on button "Save" at bounding box center [1040, 194] width 56 height 35
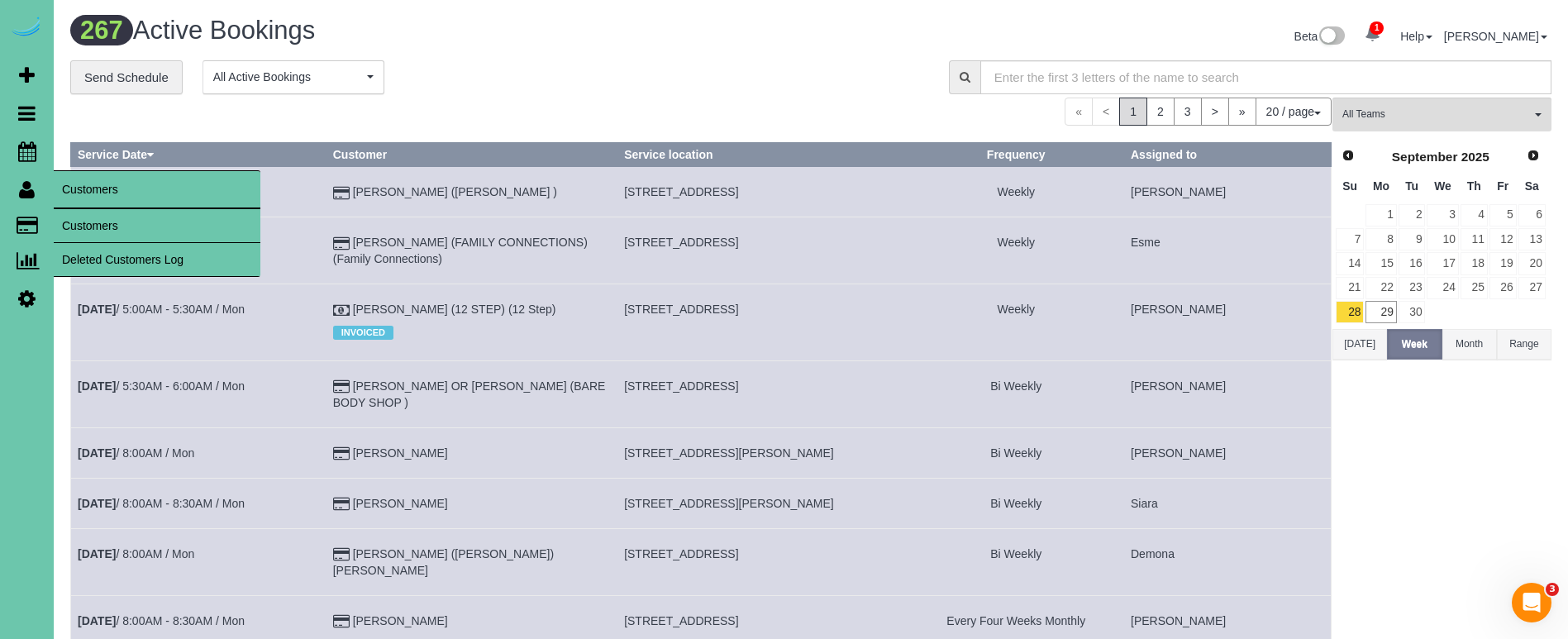
click at [83, 217] on link "Customers" at bounding box center [157, 226] width 207 height 33
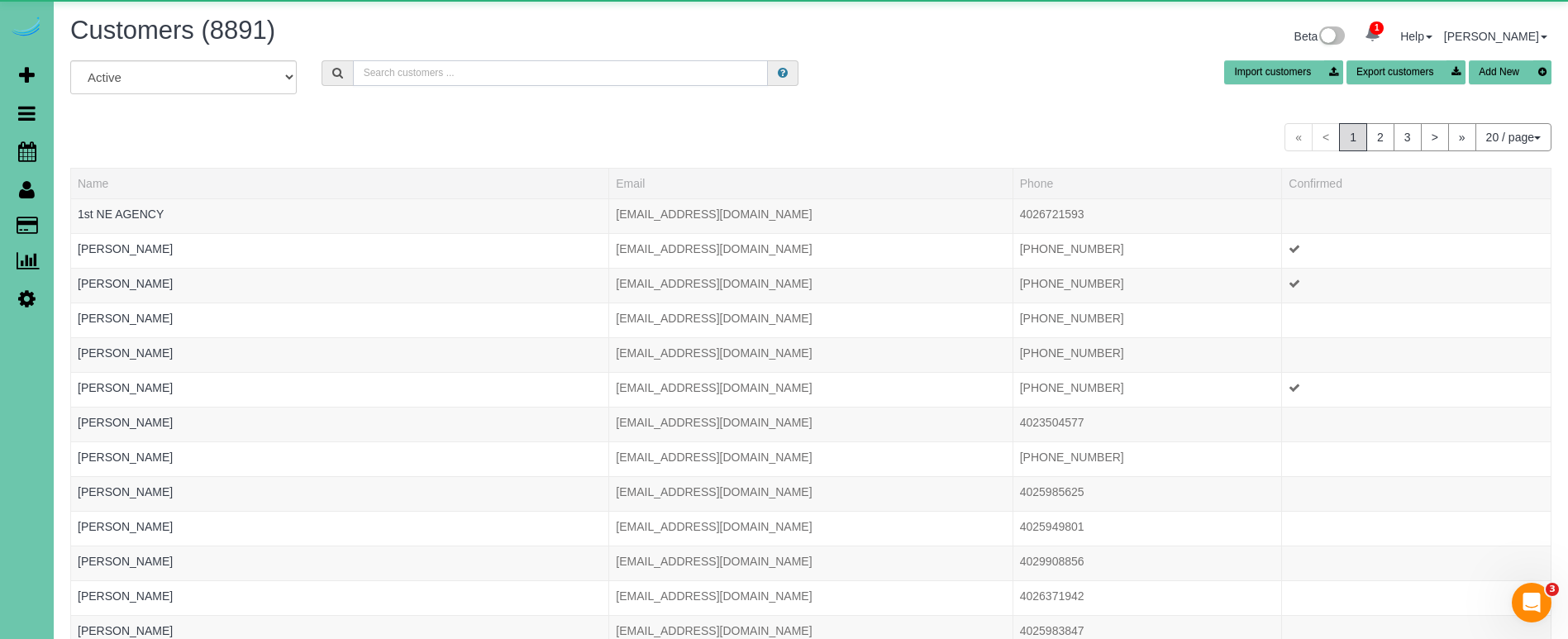
drag, startPoint x: 492, startPoint y: 73, endPoint x: 502, endPoint y: 70, distance: 10.4
click at [495, 73] on input "text" at bounding box center [560, 73] width 415 height 26
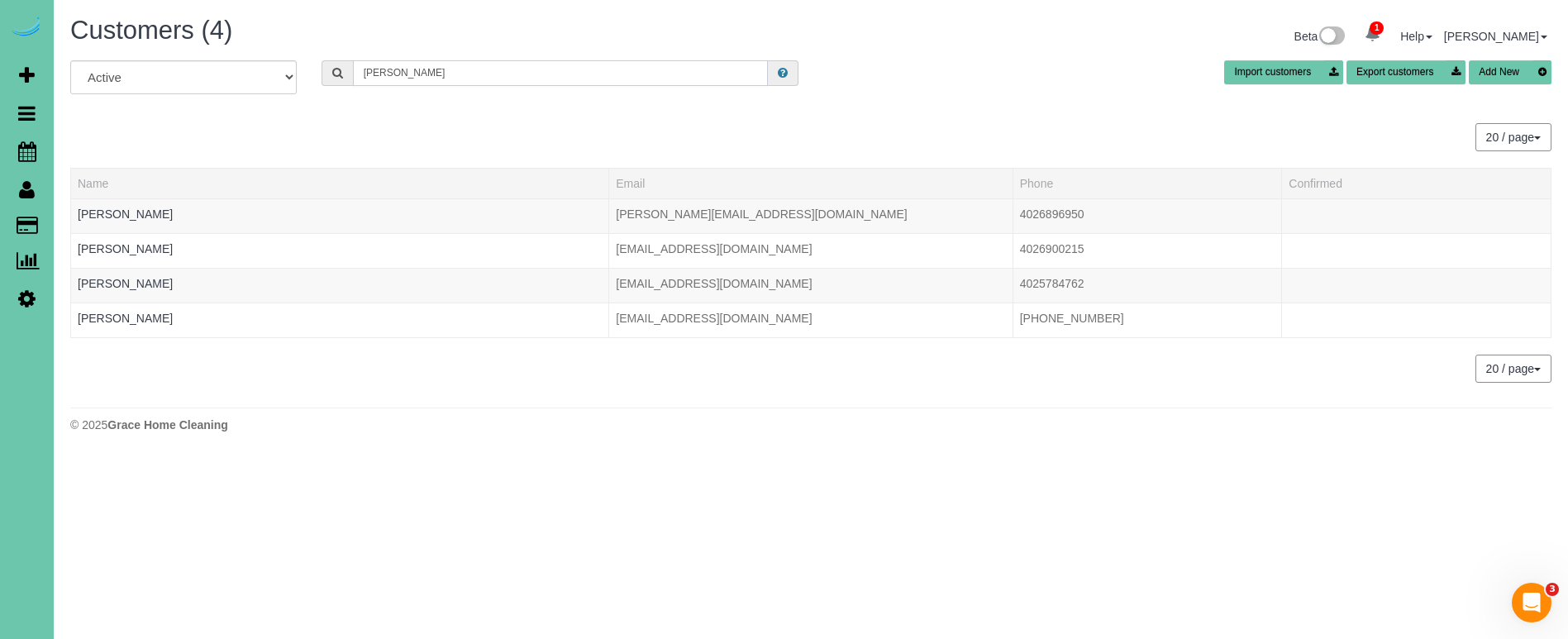
type input "[PERSON_NAME]"
click at [25, 294] on icon at bounding box center [27, 298] width 17 height 20
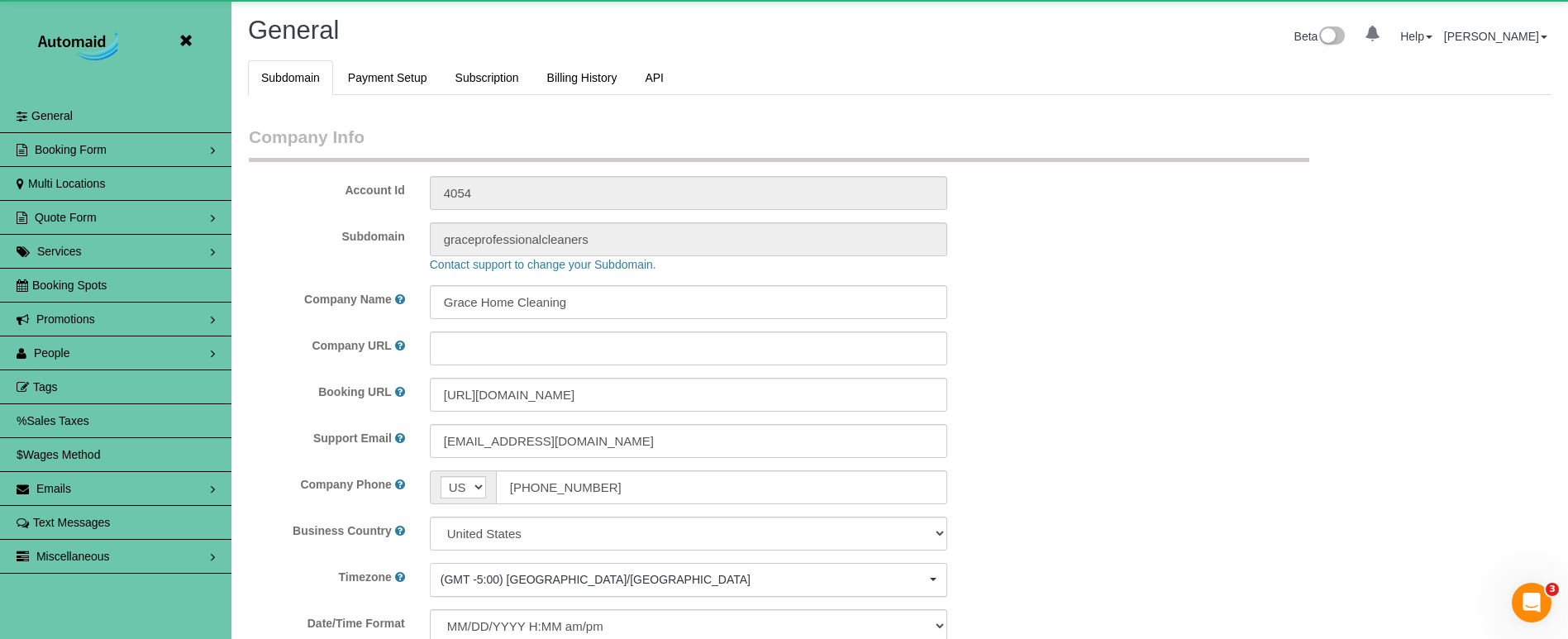
scroll to position [3495, 1568]
select select "5796"
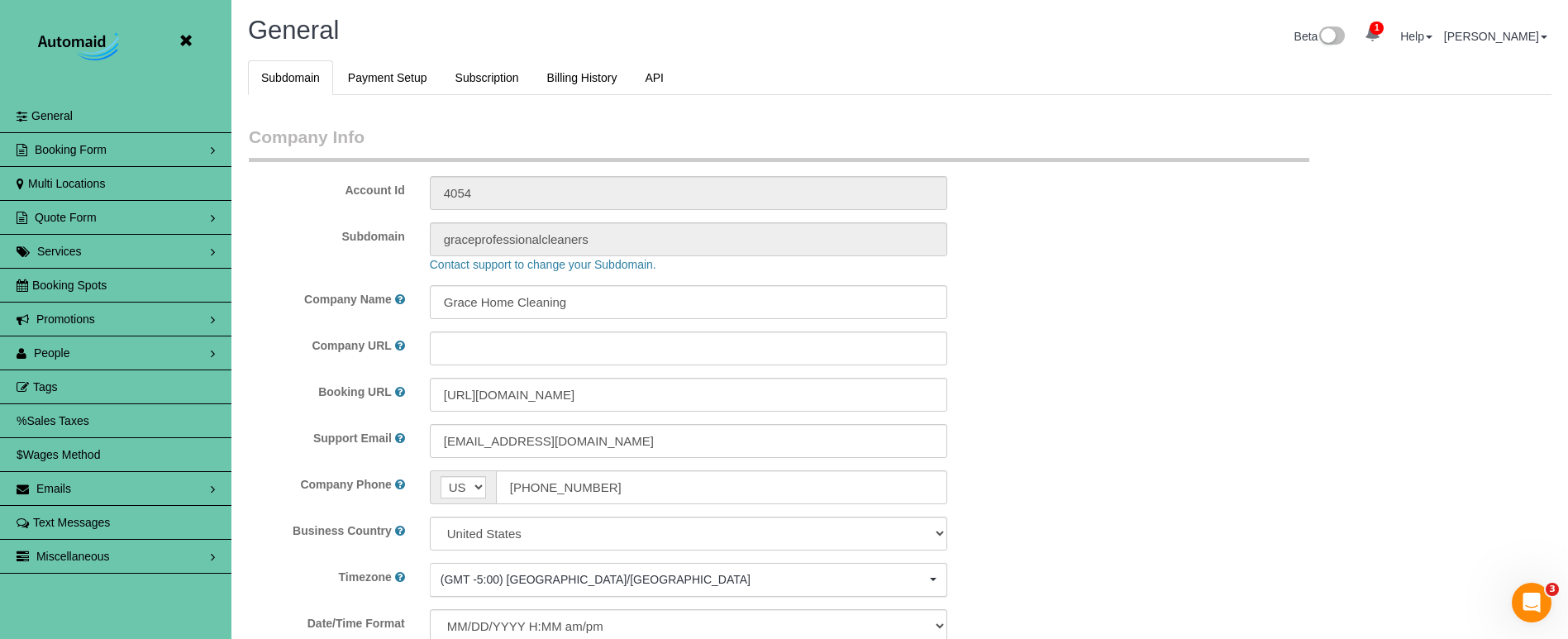
click at [44, 347] on span "People" at bounding box center [52, 352] width 36 height 13
click at [84, 452] on link "Team Availability" at bounding box center [116, 455] width 232 height 33
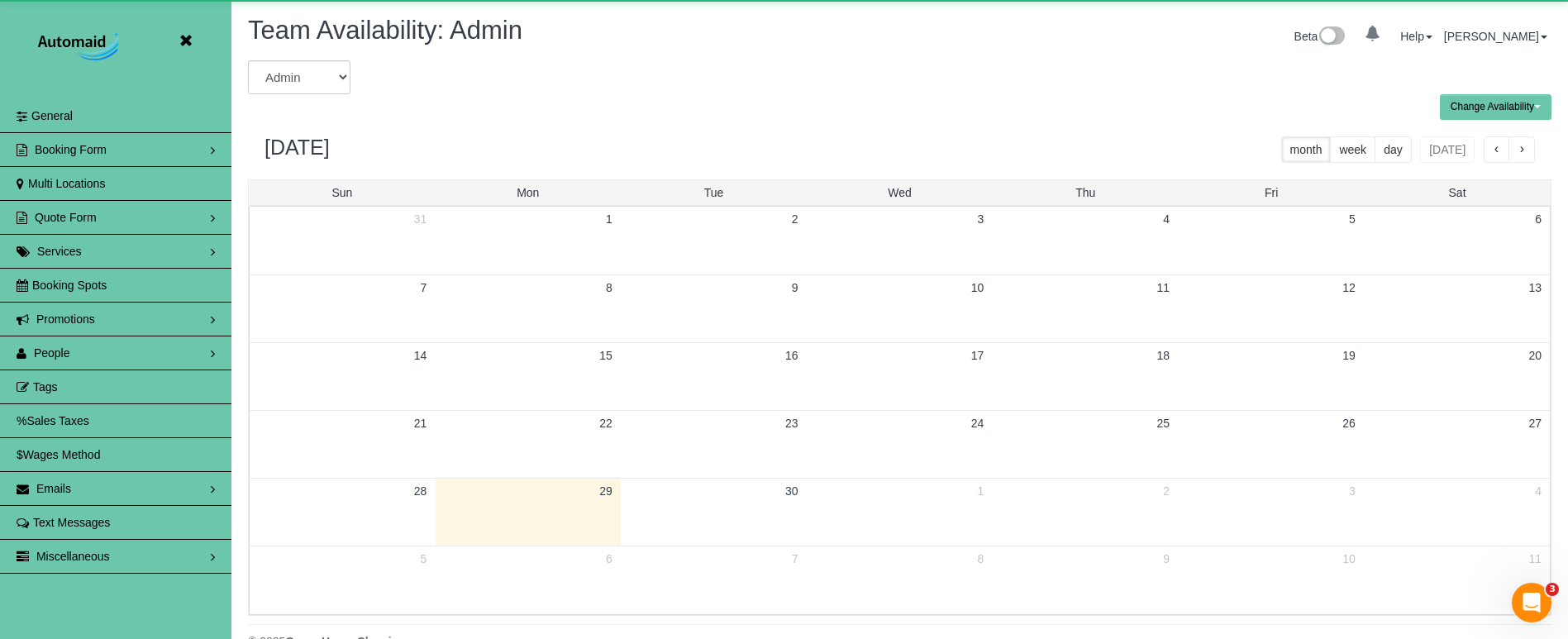
scroll to position [673, 1568]
click at [310, 94] on div "Change Availability Default Availability Specific Date Request Time Off View Hi…" at bounding box center [899, 107] width 1328 height 26
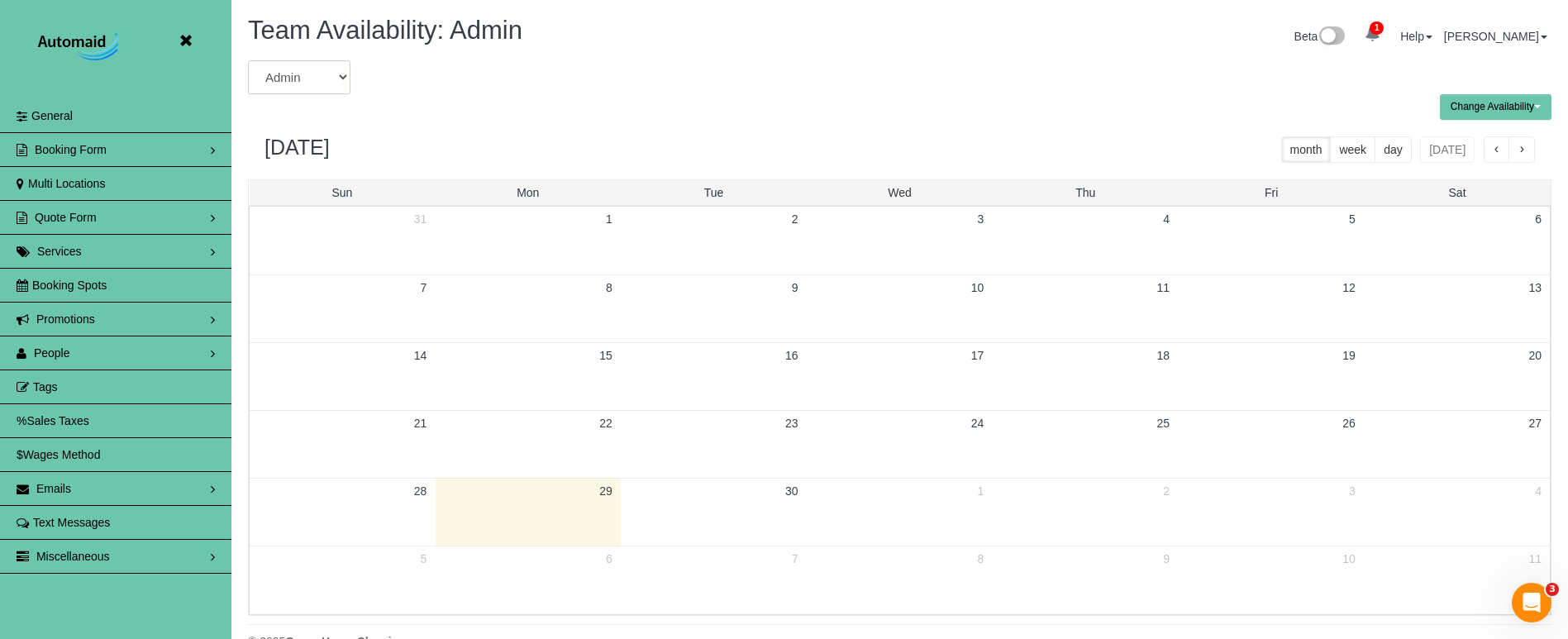
select select "number:30296"
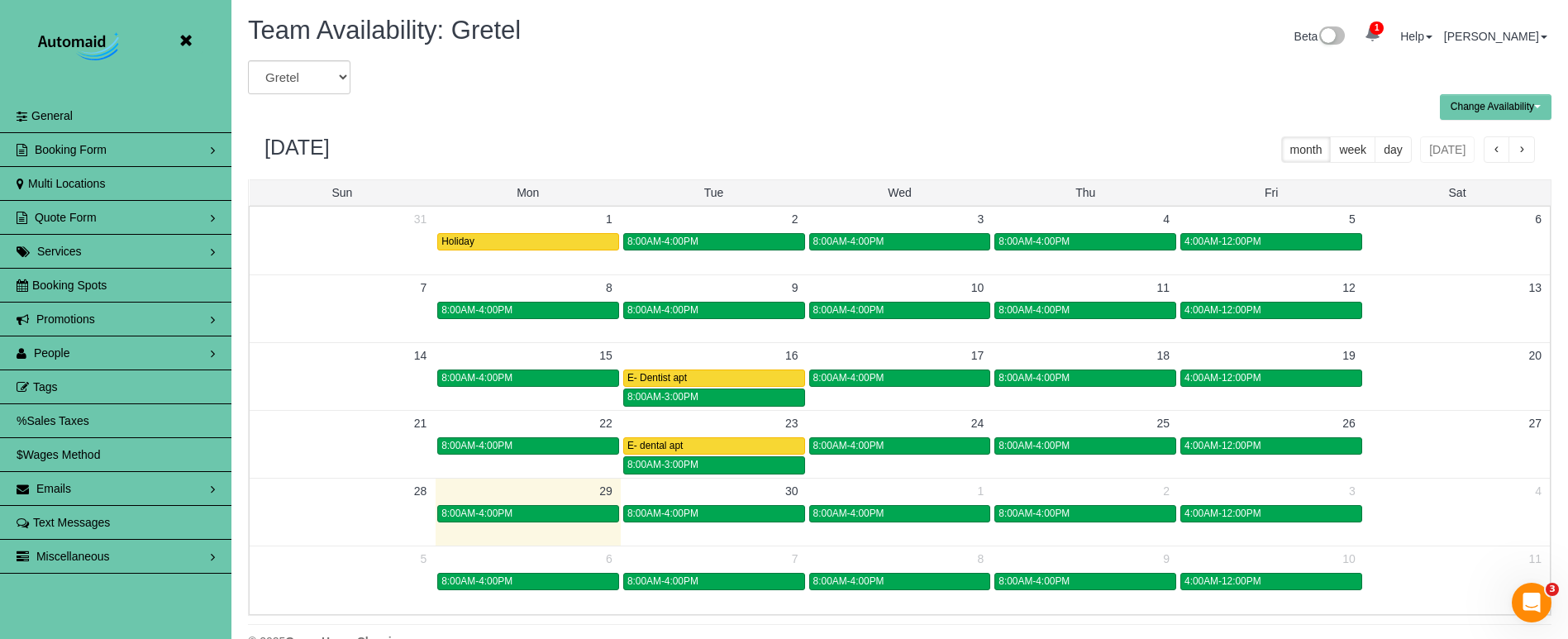
click at [1520, 144] on span "button" at bounding box center [1522, 150] width 9 height 11
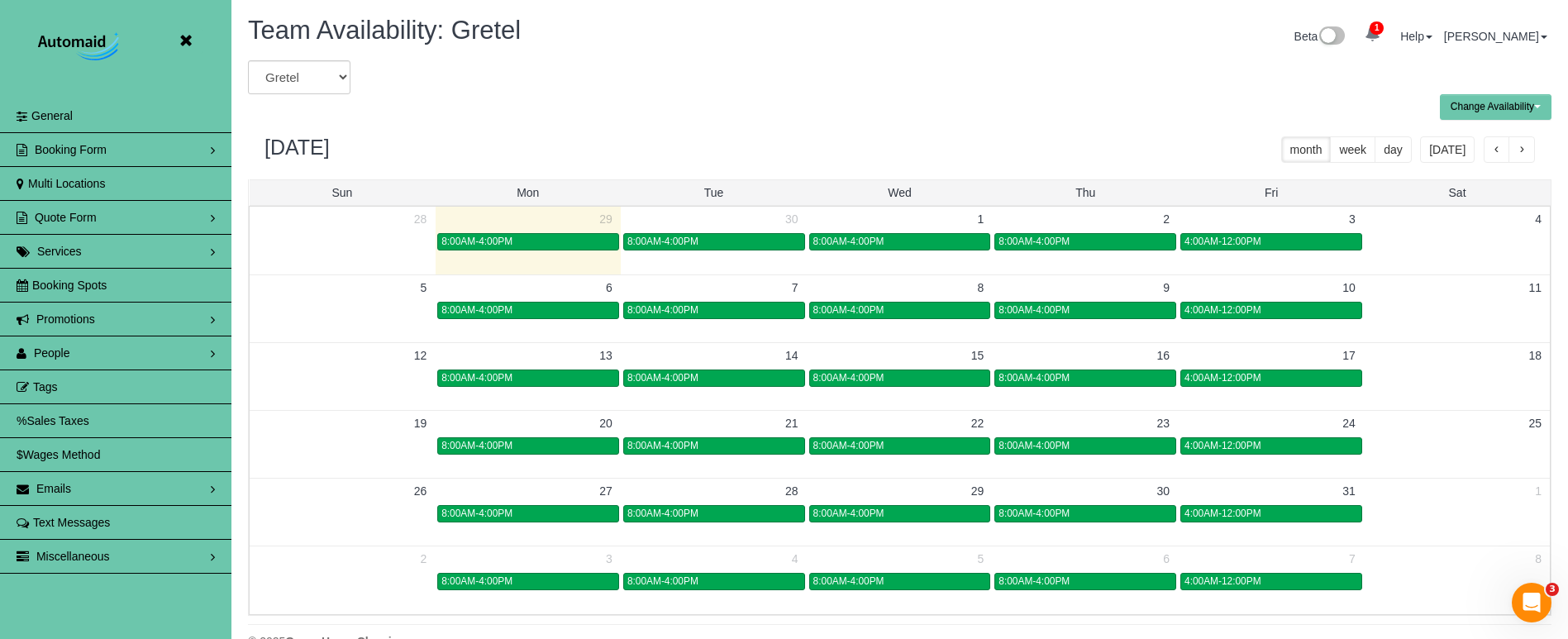
click at [1519, 145] on span "button" at bounding box center [1522, 150] width 9 height 11
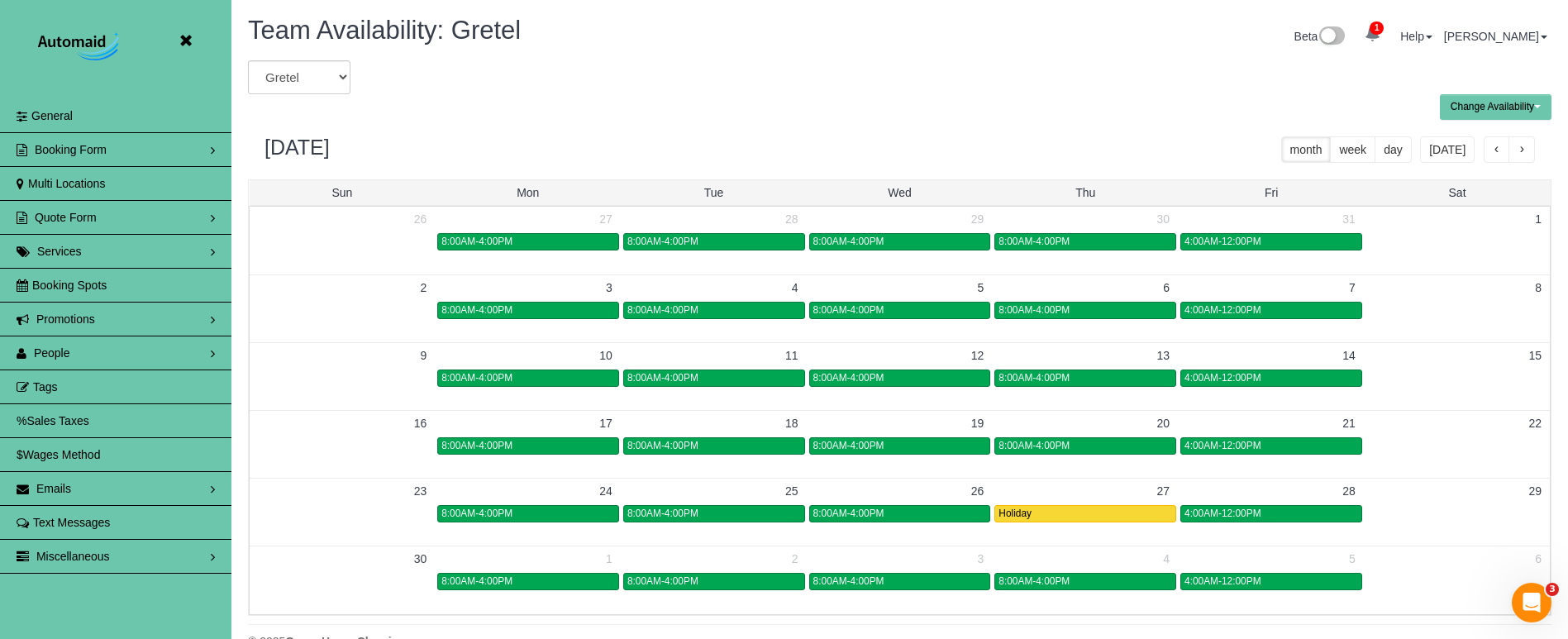
click at [1519, 145] on span "button" at bounding box center [1522, 150] width 9 height 11
click at [1054, 441] on div "Holiday" at bounding box center [1085, 445] width 174 height 12
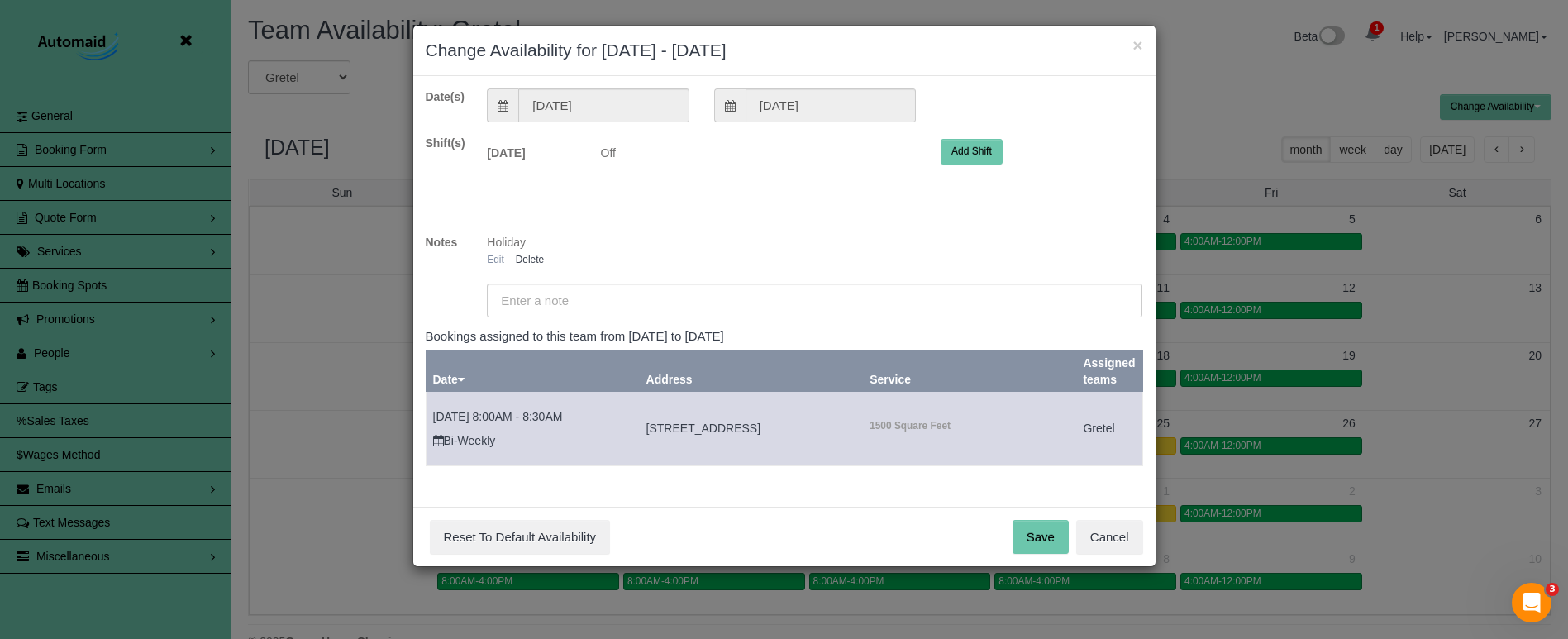
click at [492, 261] on link "Edit" at bounding box center [496, 259] width 17 height 11
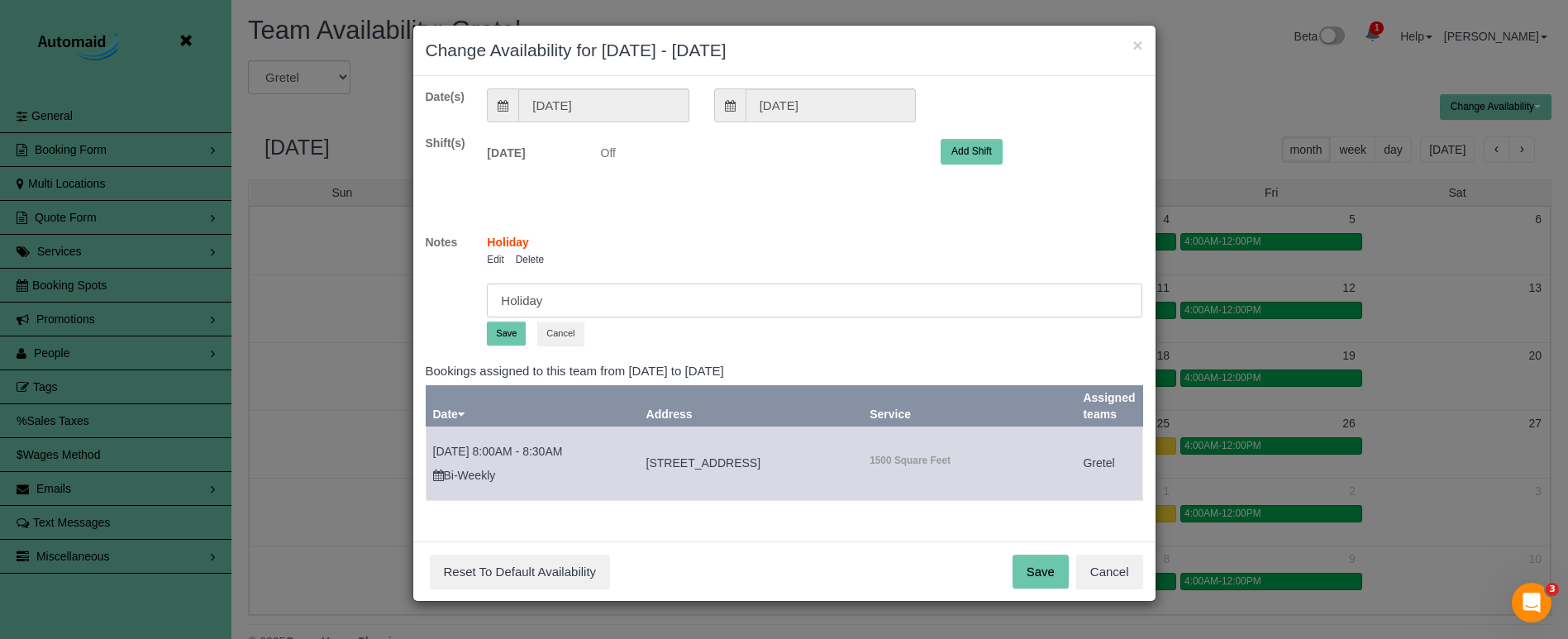
click at [499, 301] on input "Holiday" at bounding box center [815, 300] width 656 height 34
type input "NO Holiday pay"
click at [502, 333] on button "Save" at bounding box center [506, 334] width 39 height 24
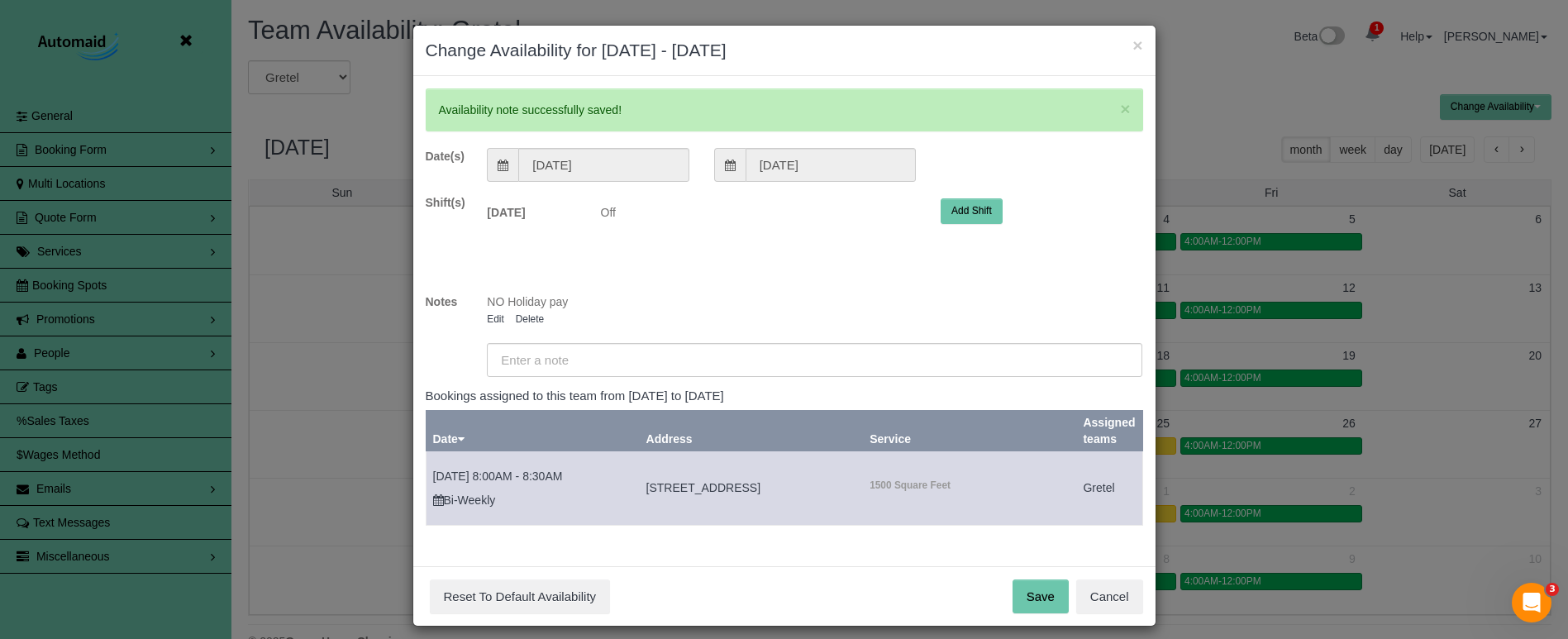
click at [1052, 593] on button "Save" at bounding box center [1040, 597] width 56 height 35
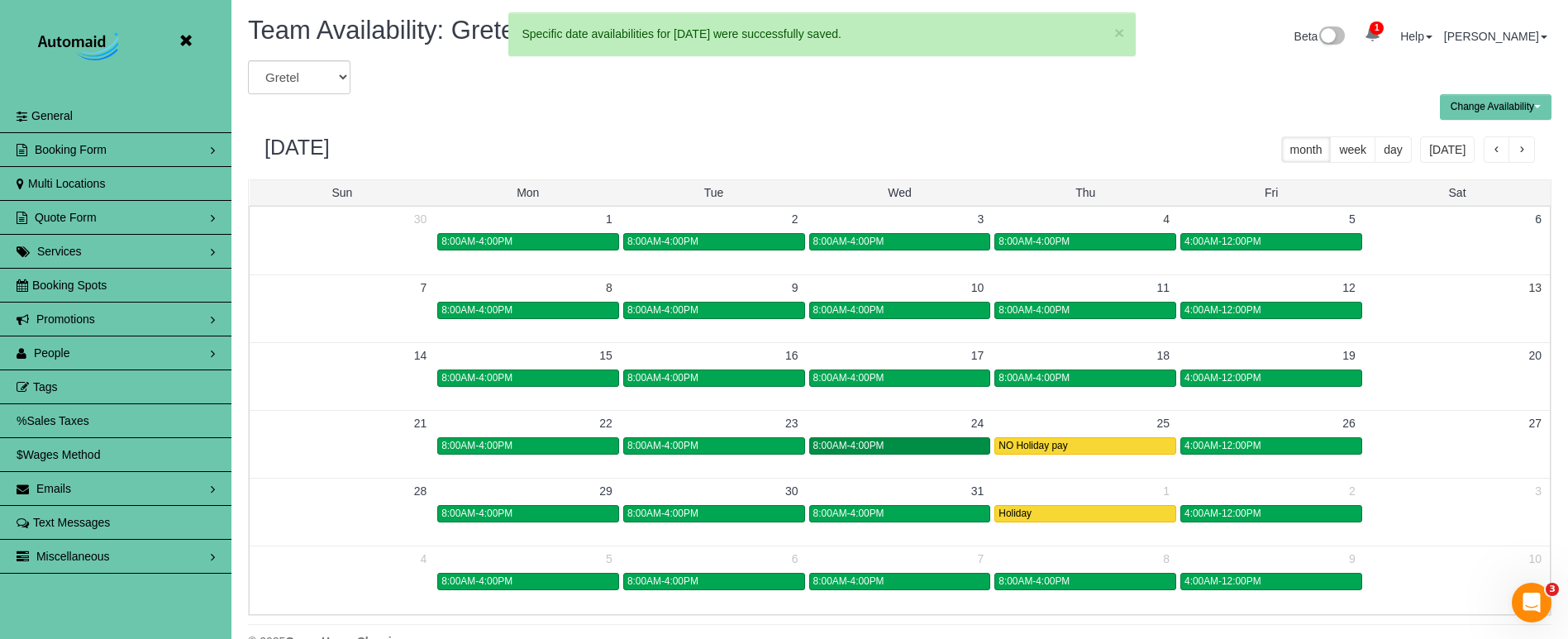
click at [891, 445] on div "8:00AM-4:00PM" at bounding box center [899, 445] width 174 height 12
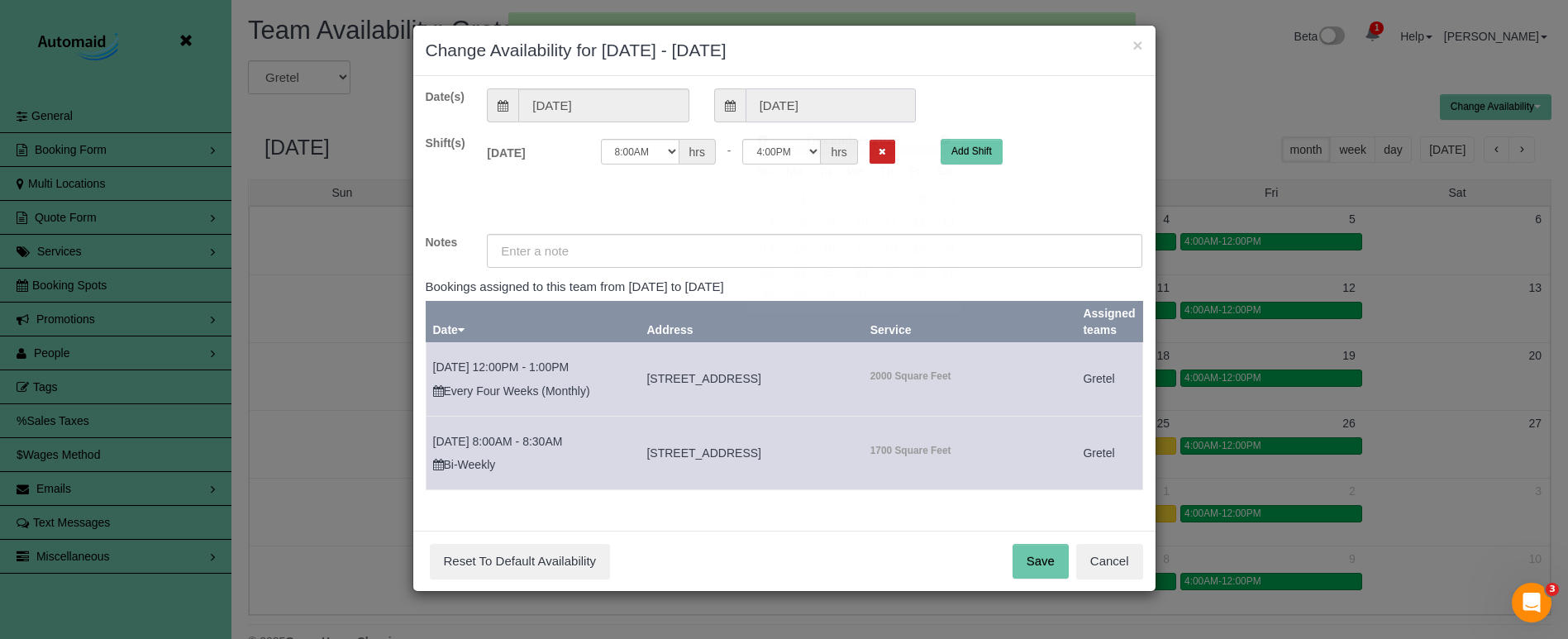
click at [767, 105] on input "[DATE]" at bounding box center [830, 105] width 170 height 34
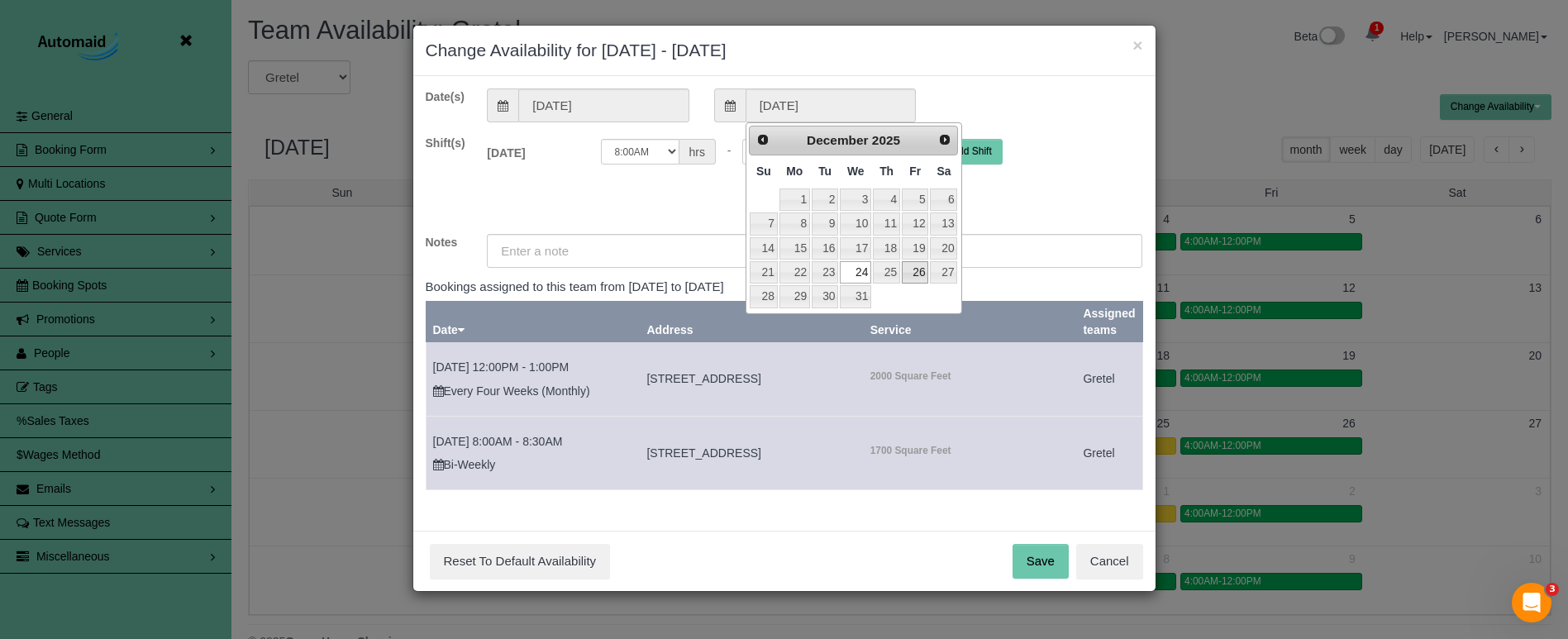
click at [918, 274] on link "26" at bounding box center [915, 272] width 27 height 22
type input "[DATE]"
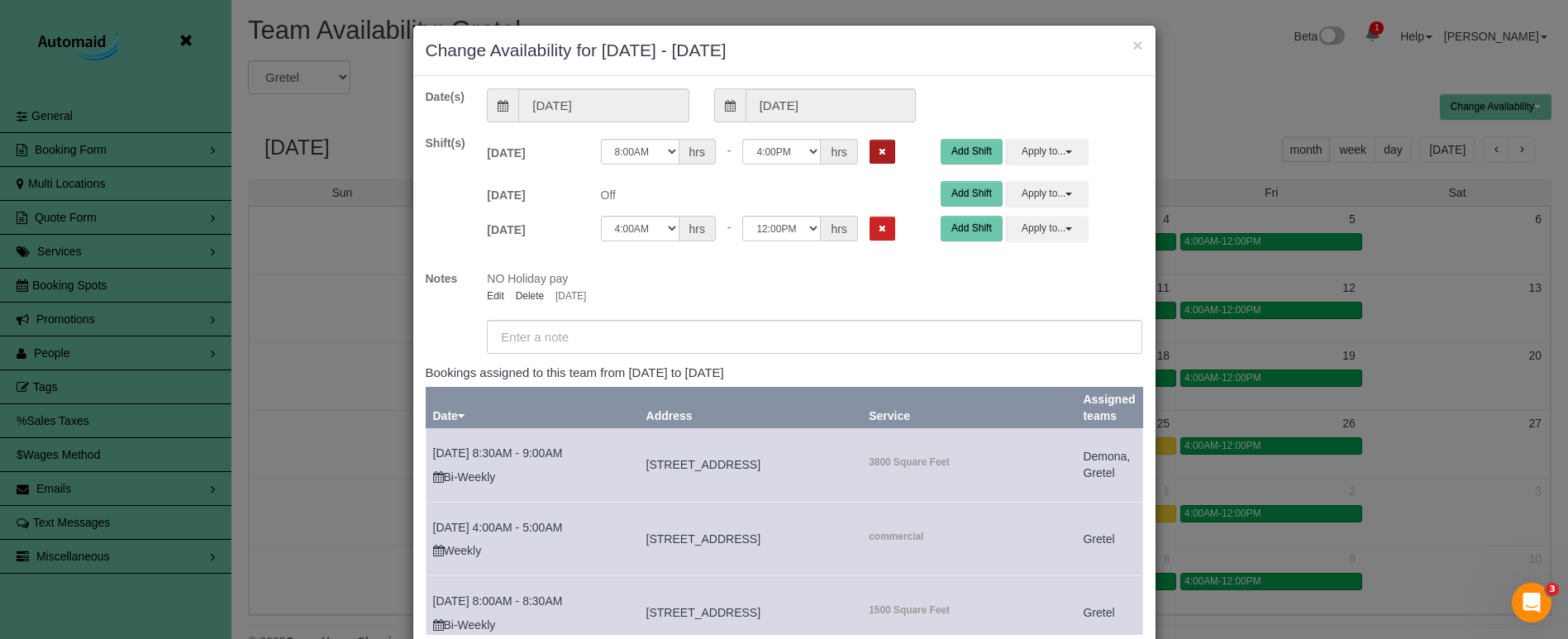
click at [879, 149] on icon "Remove Shift" at bounding box center [882, 151] width 8 height 10
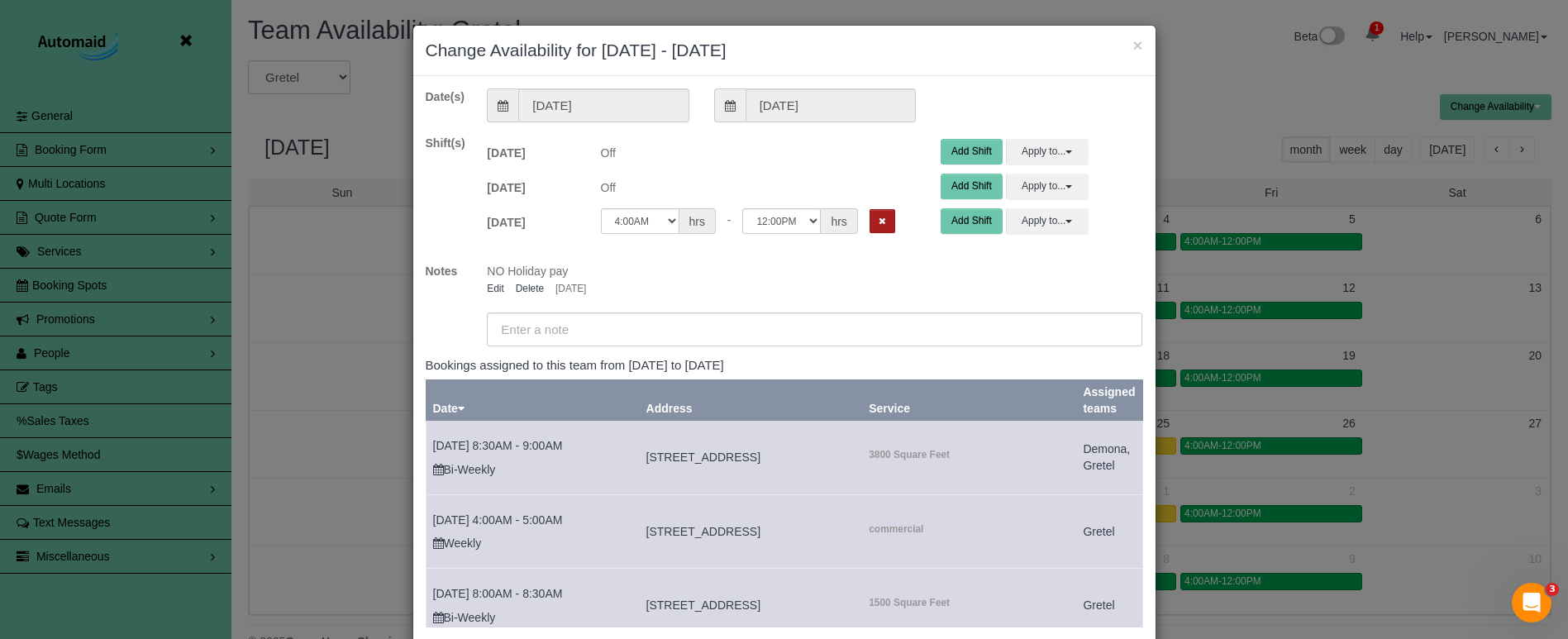
click at [869, 215] on button "Remove Shift" at bounding box center [882, 221] width 26 height 24
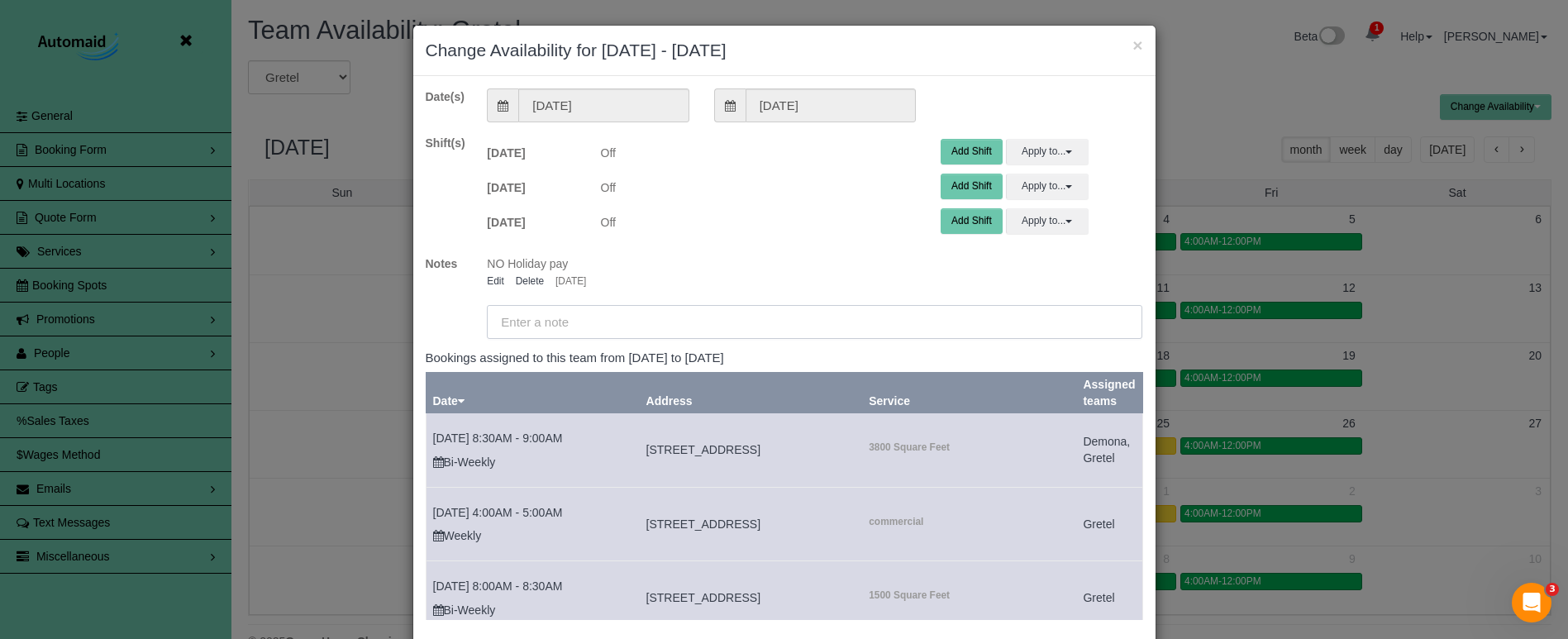
click at [816, 316] on input "text" at bounding box center [815, 322] width 656 height 34
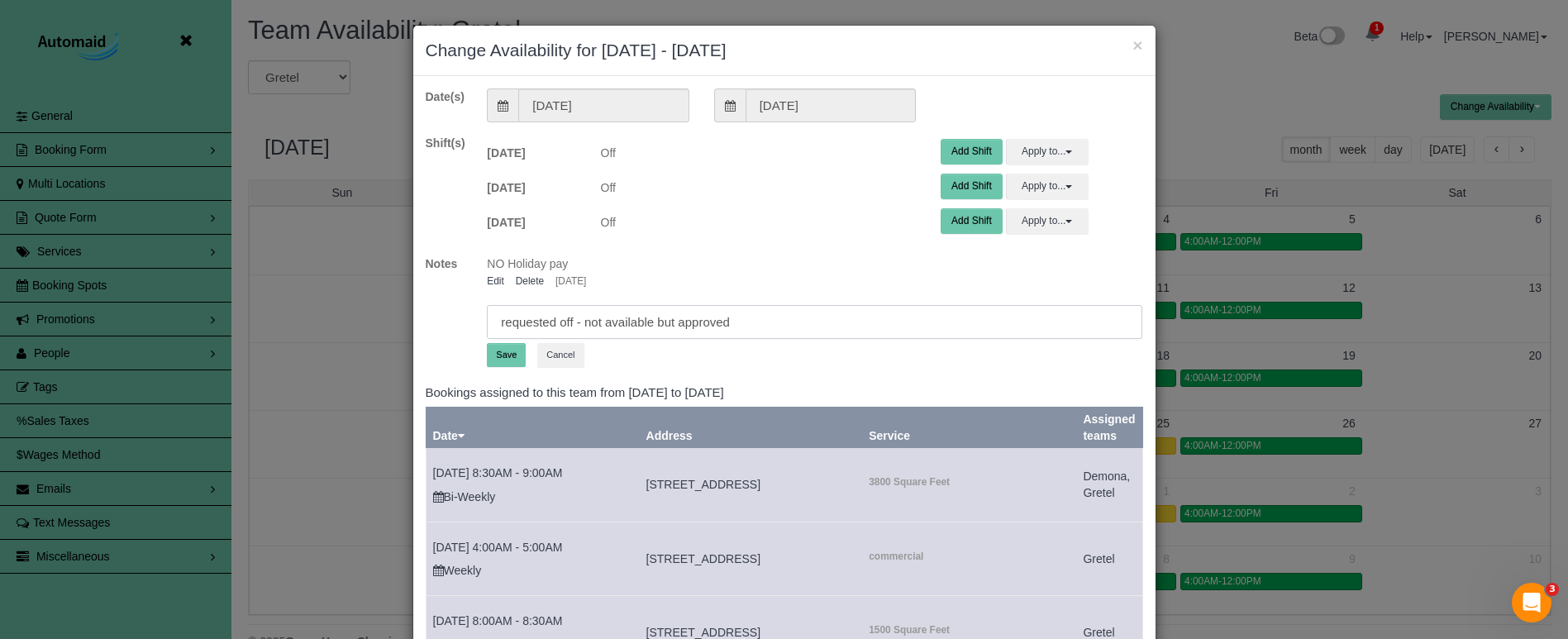
type input "requested off - not available but approved"
click at [505, 357] on button "Save" at bounding box center [506, 355] width 39 height 24
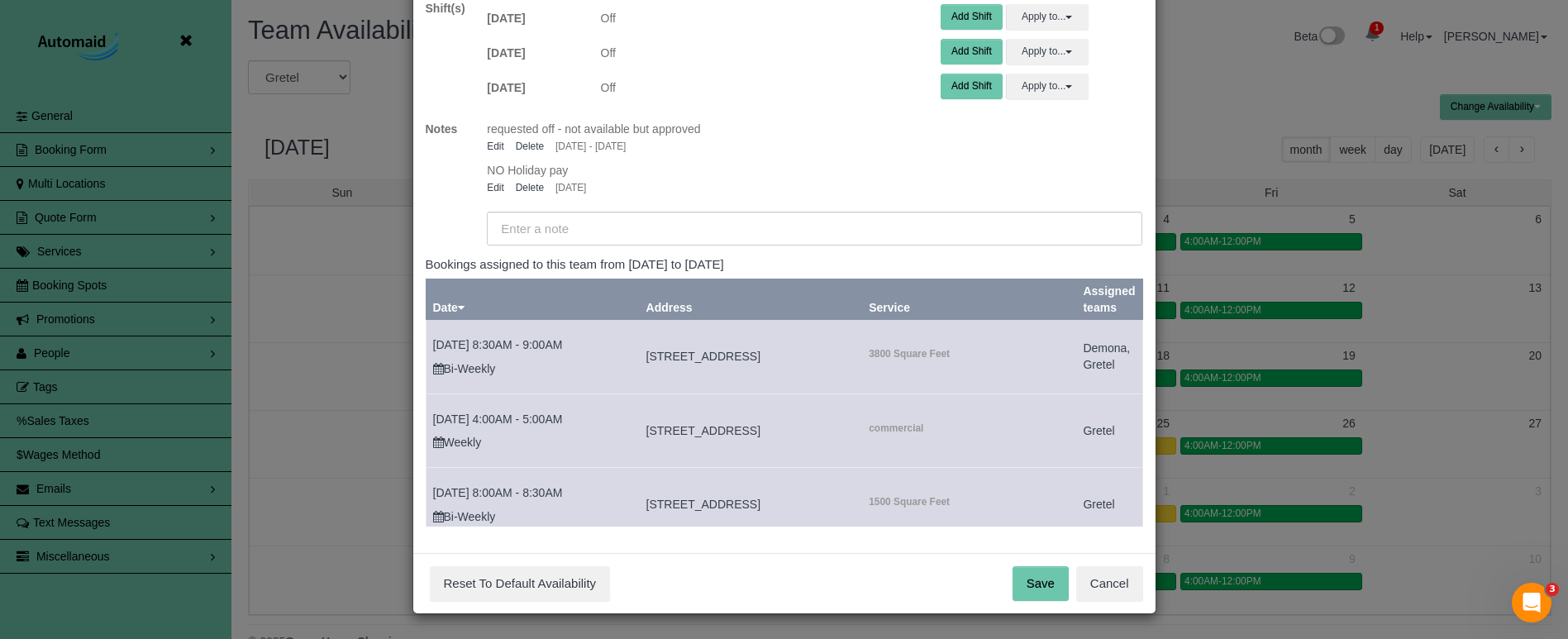
scroll to position [101, 0]
click at [1034, 585] on button "Save" at bounding box center [1040, 585] width 56 height 35
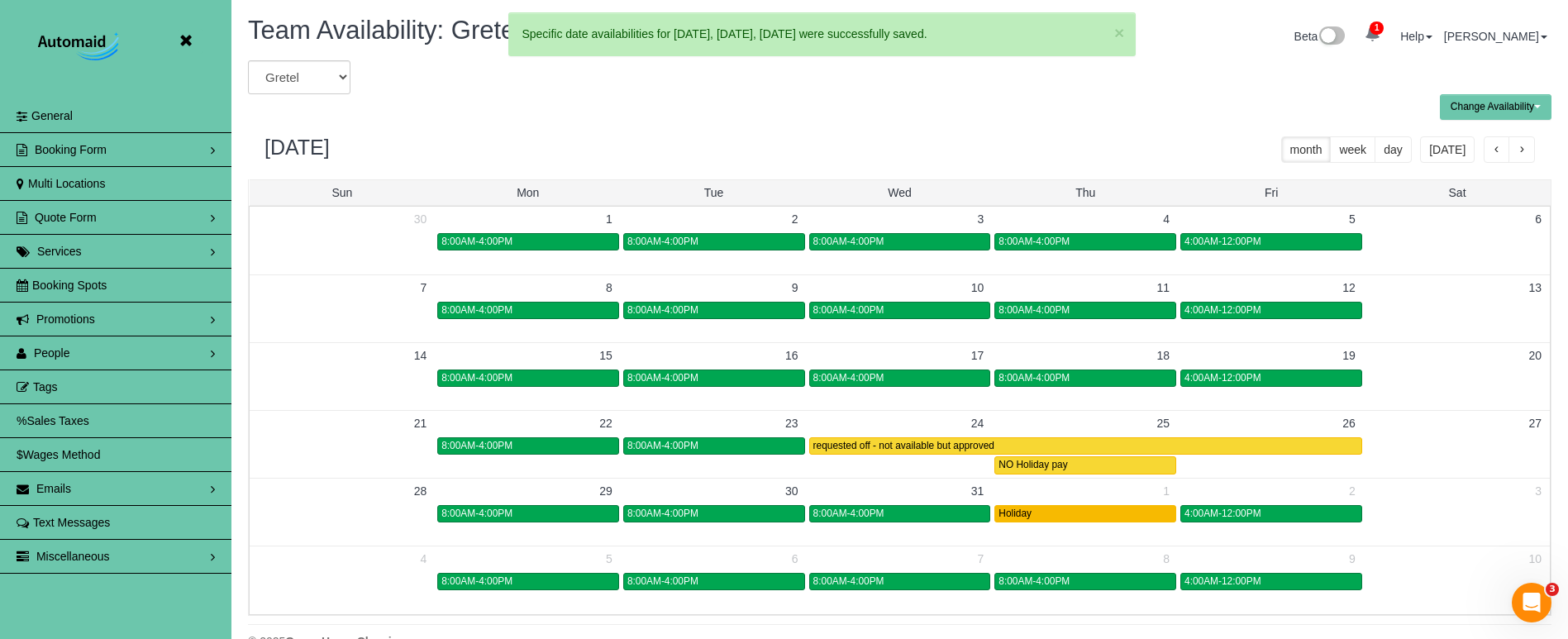
click at [1063, 510] on div "Holiday" at bounding box center [1085, 514] width 174 height 12
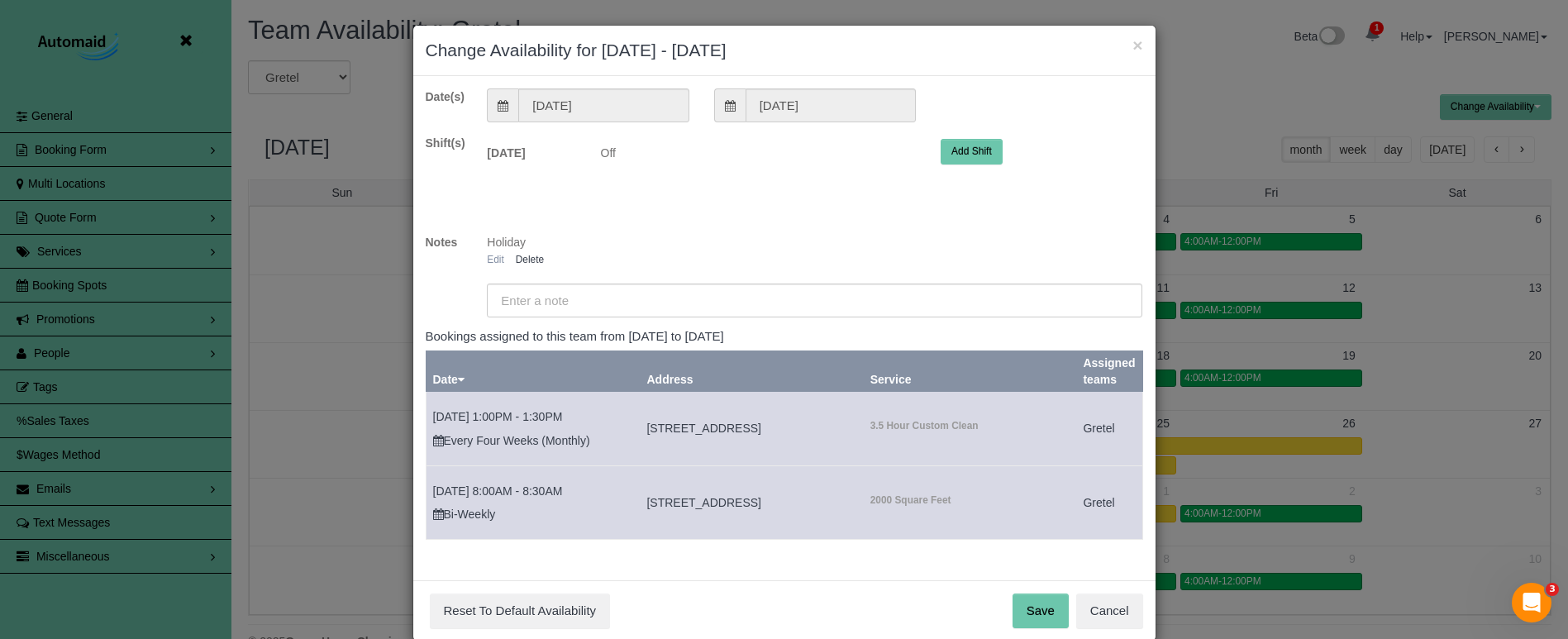
click at [492, 258] on link "Edit" at bounding box center [496, 259] width 17 height 11
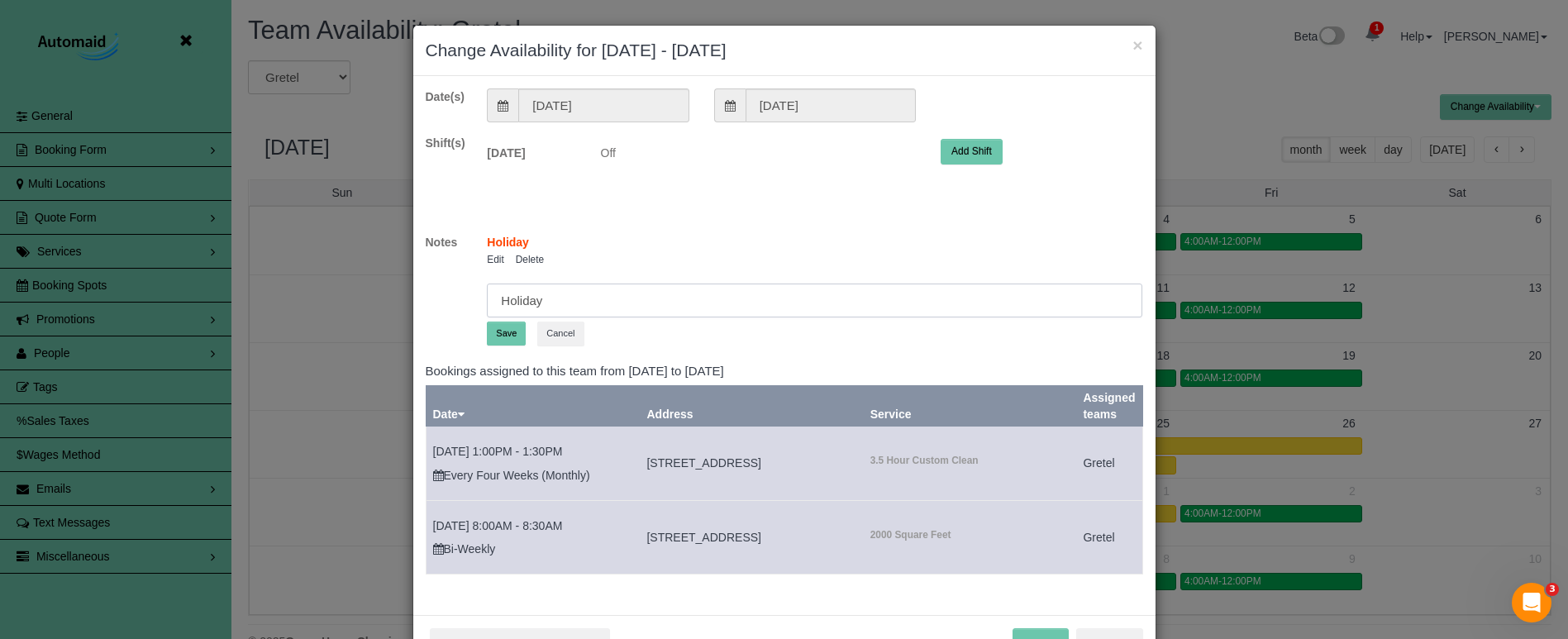
click at [498, 301] on input "Holiday" at bounding box center [815, 300] width 656 height 34
type input "NO Holiday pay"
drag, startPoint x: 512, startPoint y: 331, endPoint x: 343, endPoint y: 342, distance: 169.4
click at [511, 332] on button "Save" at bounding box center [506, 334] width 39 height 24
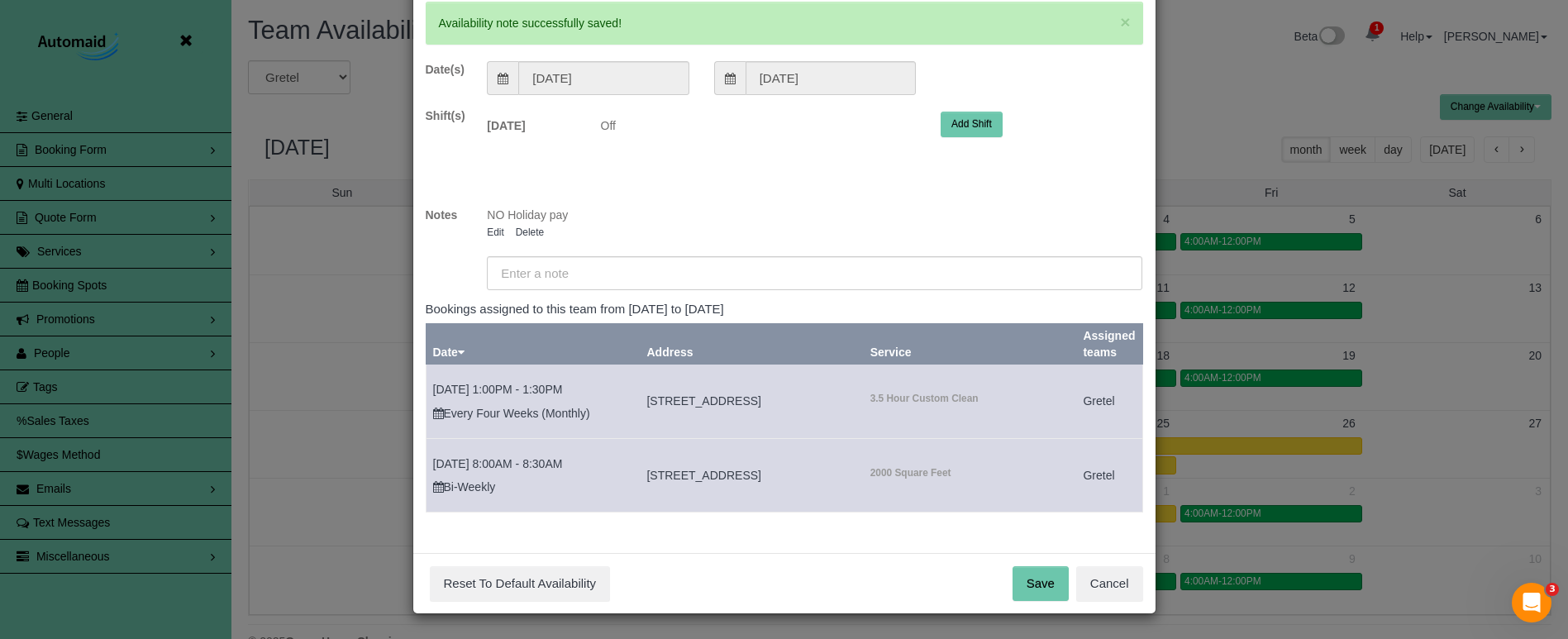
scroll to position [86, 0]
click at [1035, 579] on button "Save" at bounding box center [1040, 585] width 56 height 35
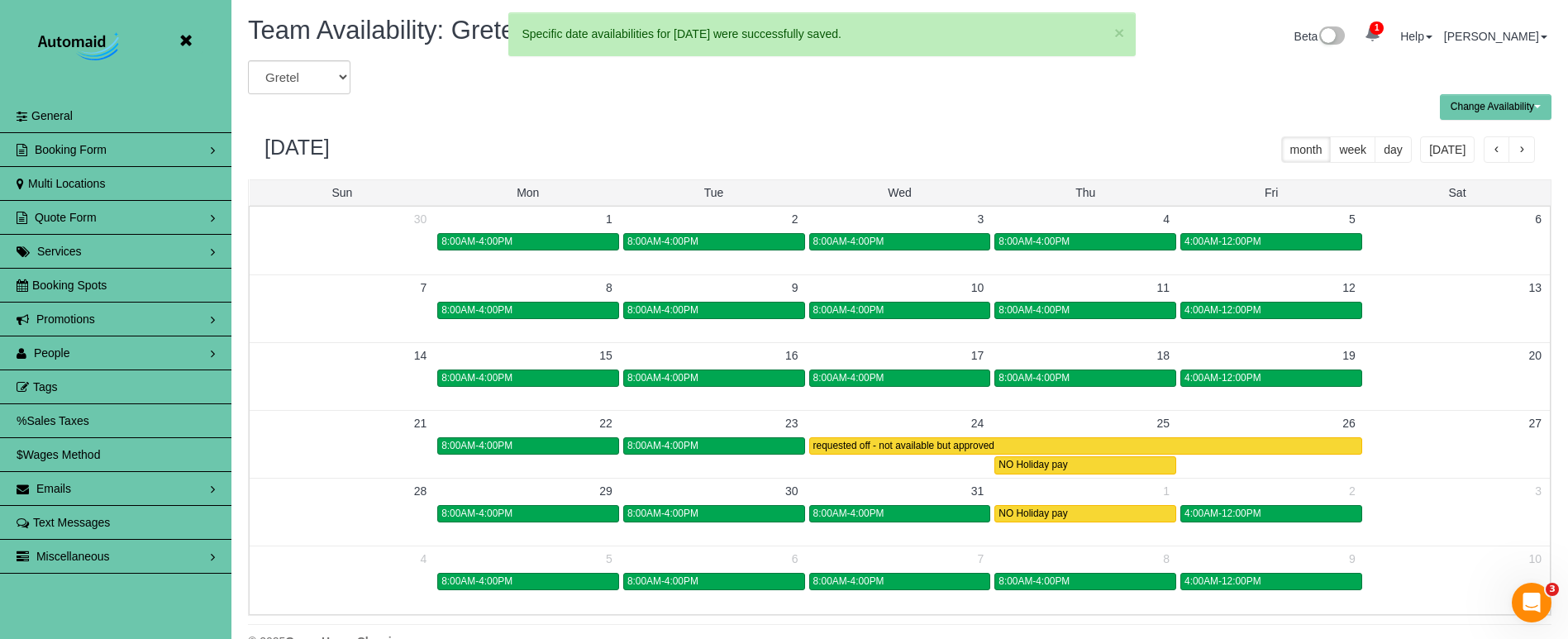
click at [186, 37] on icon at bounding box center [186, 41] width 21 height 21
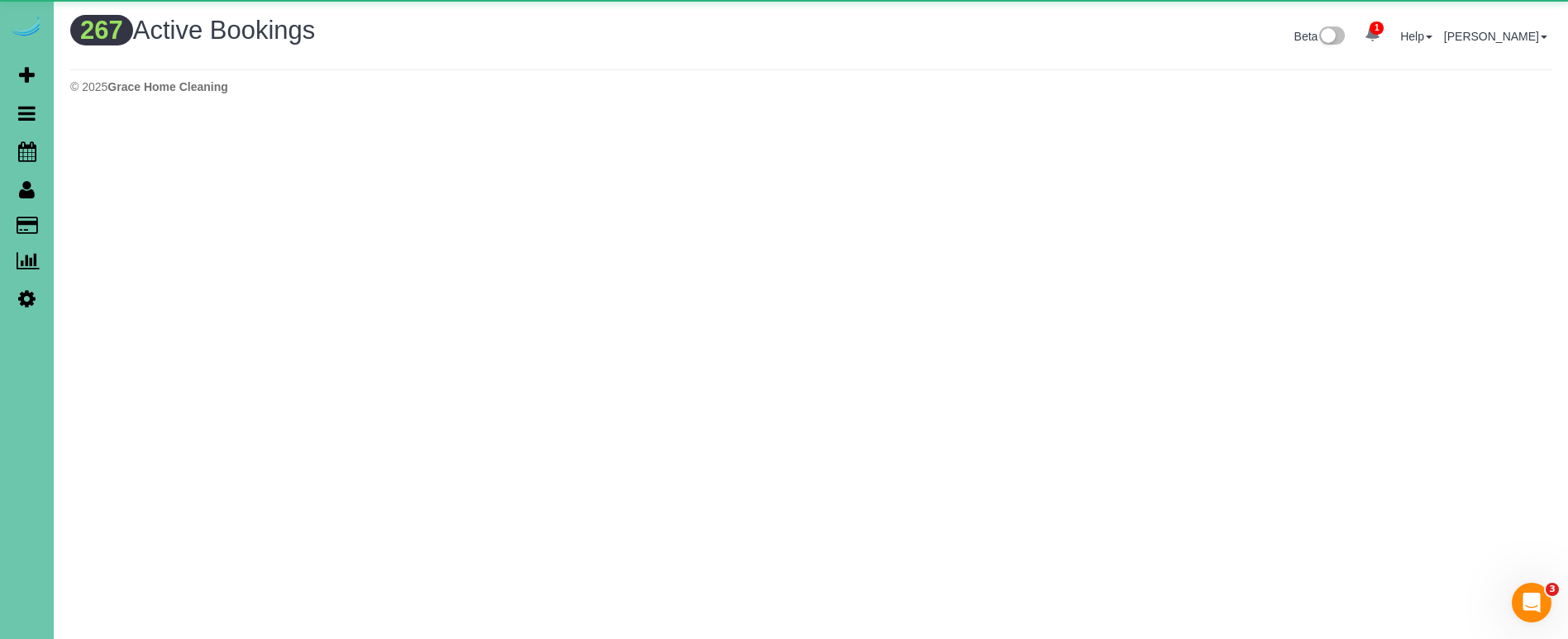
scroll to position [1361, 1568]
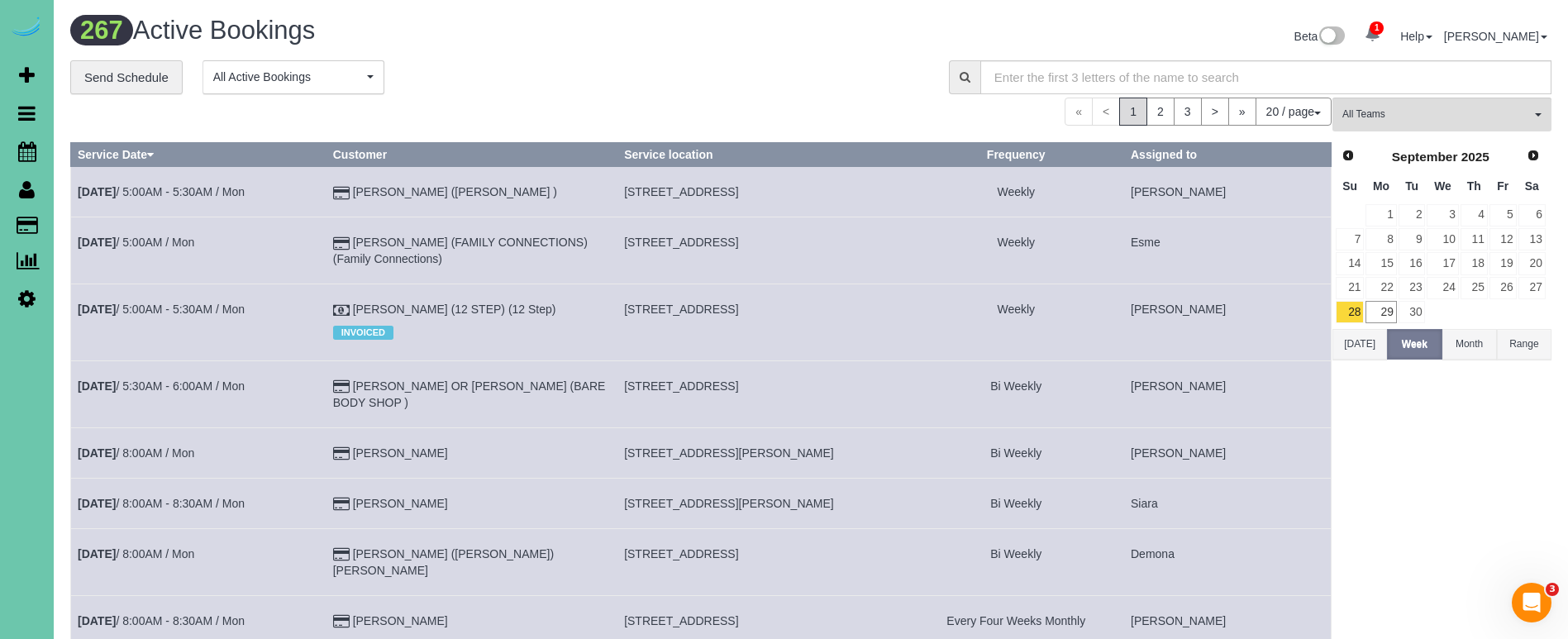
click at [36, 301] on link "Settings" at bounding box center [27, 298] width 54 height 38
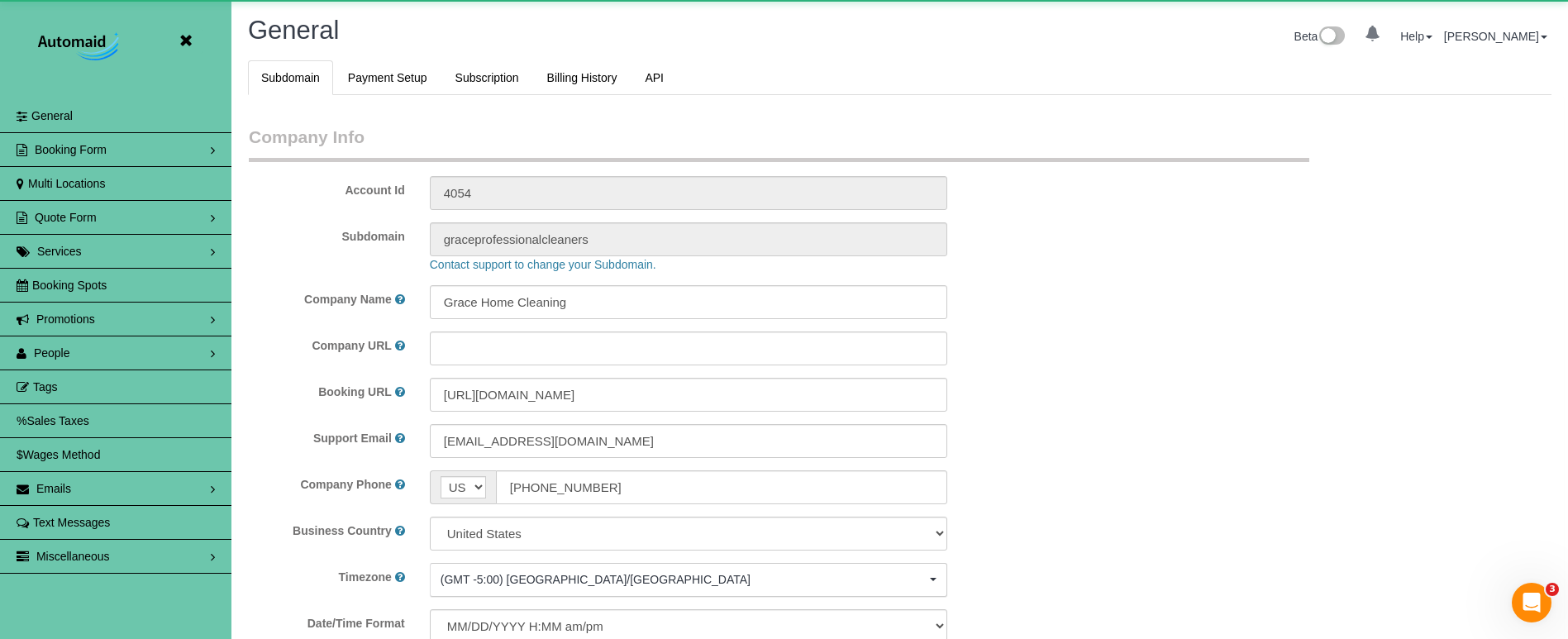
scroll to position [3495, 1568]
select select "5796"
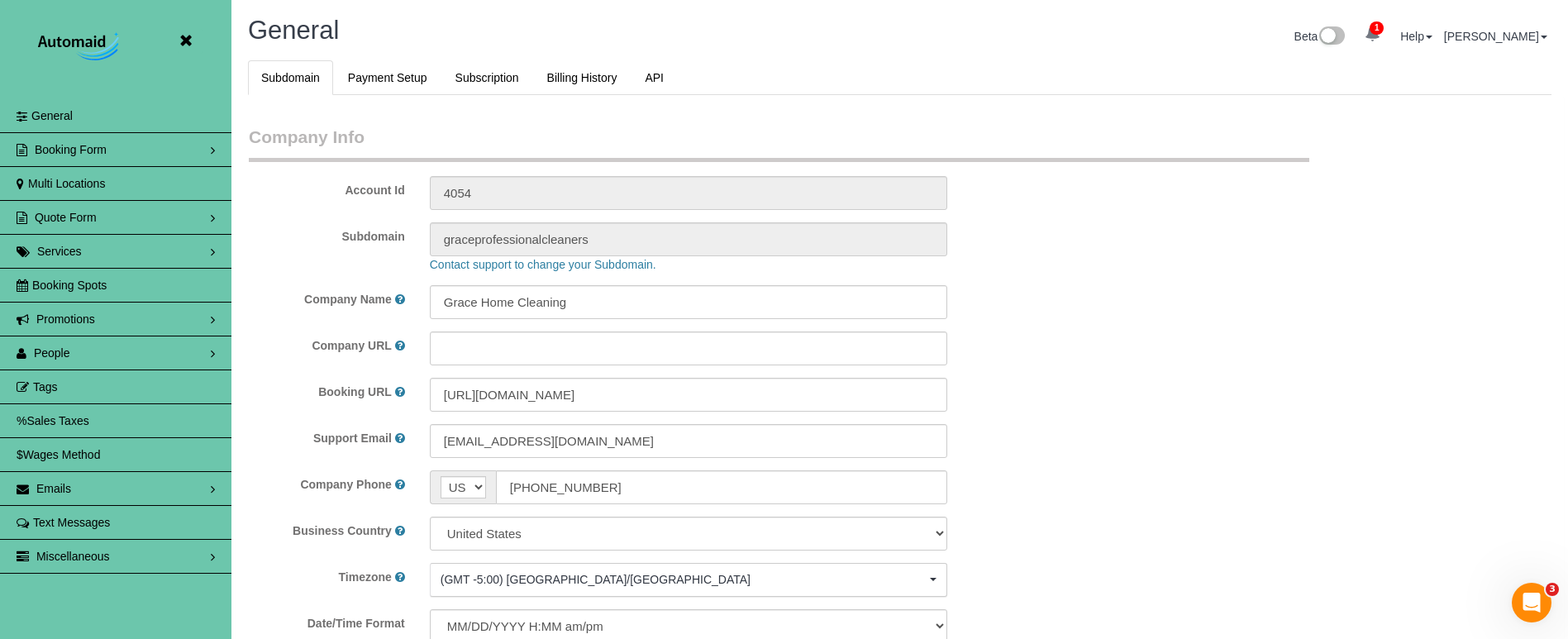
click at [114, 346] on link "People" at bounding box center [116, 353] width 232 height 33
click at [110, 445] on link "Team Availability" at bounding box center [116, 455] width 232 height 33
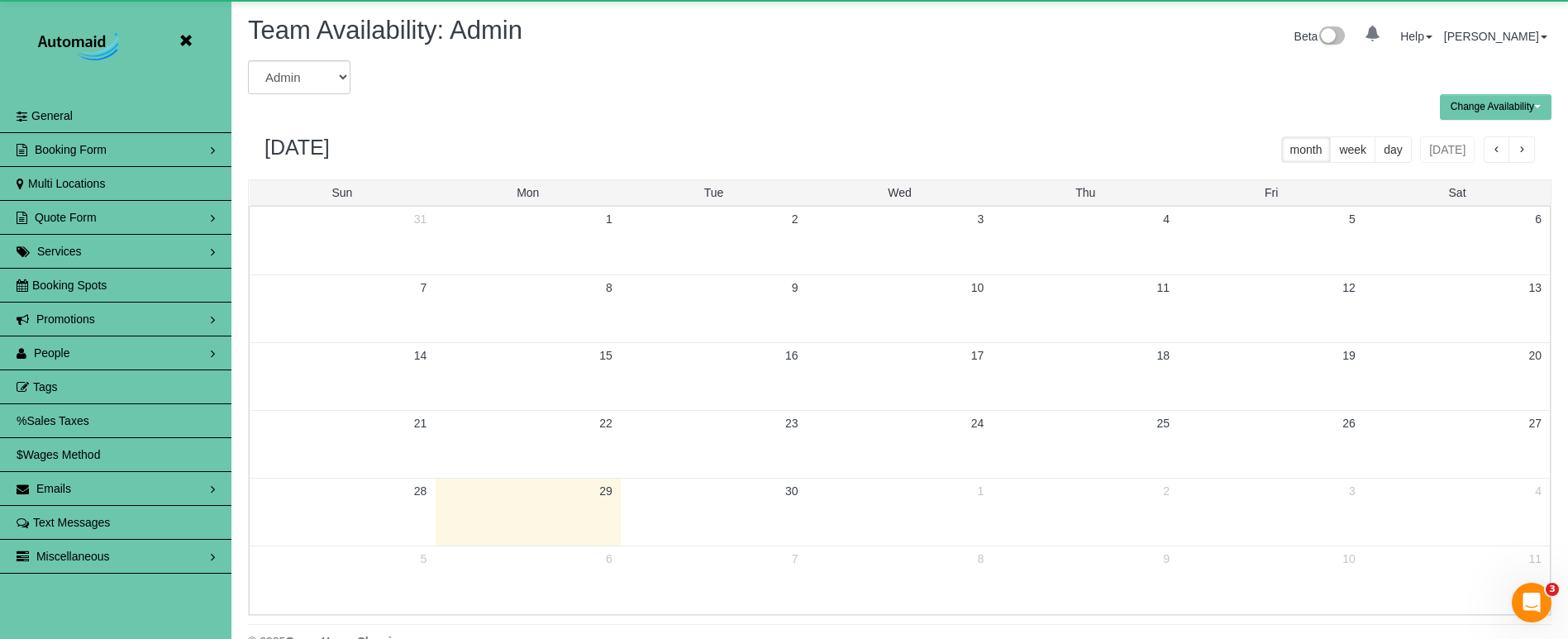
scroll to position [673, 1568]
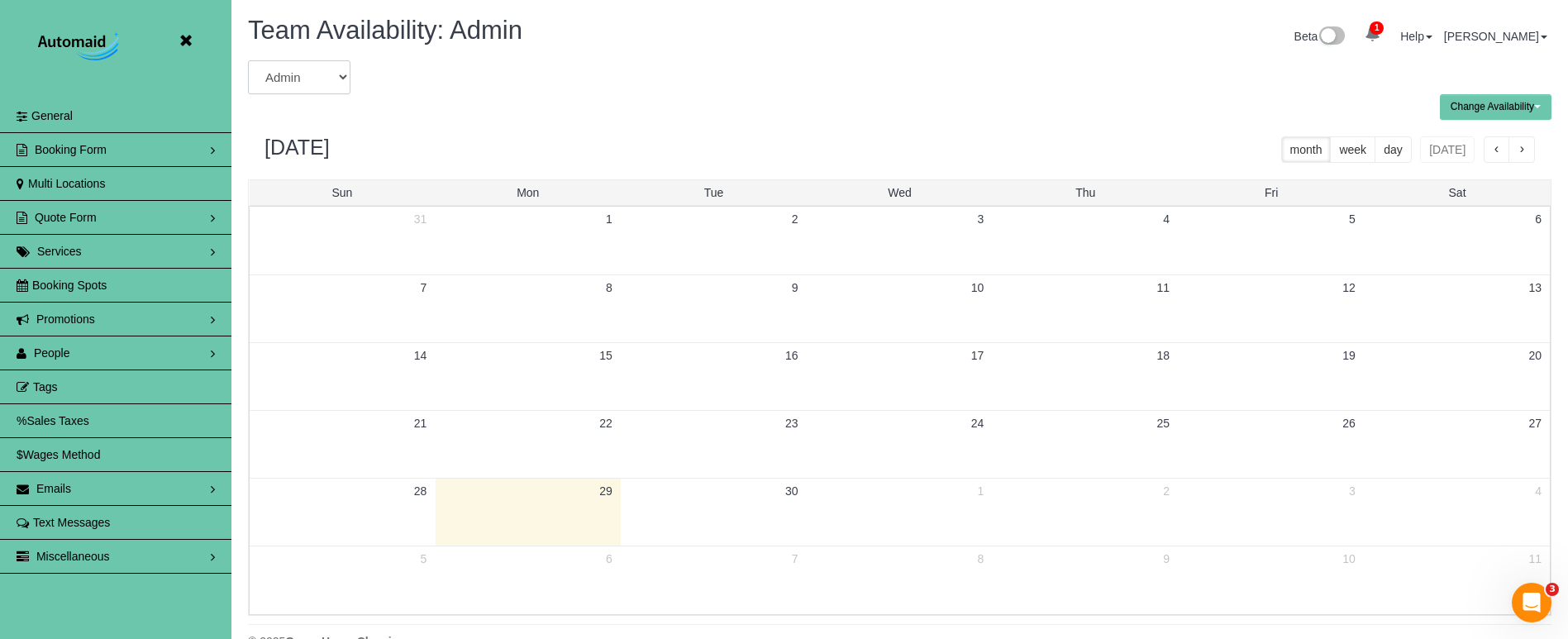
select select "number:40978"
click at [1523, 146] on span "button" at bounding box center [1522, 150] width 9 height 11
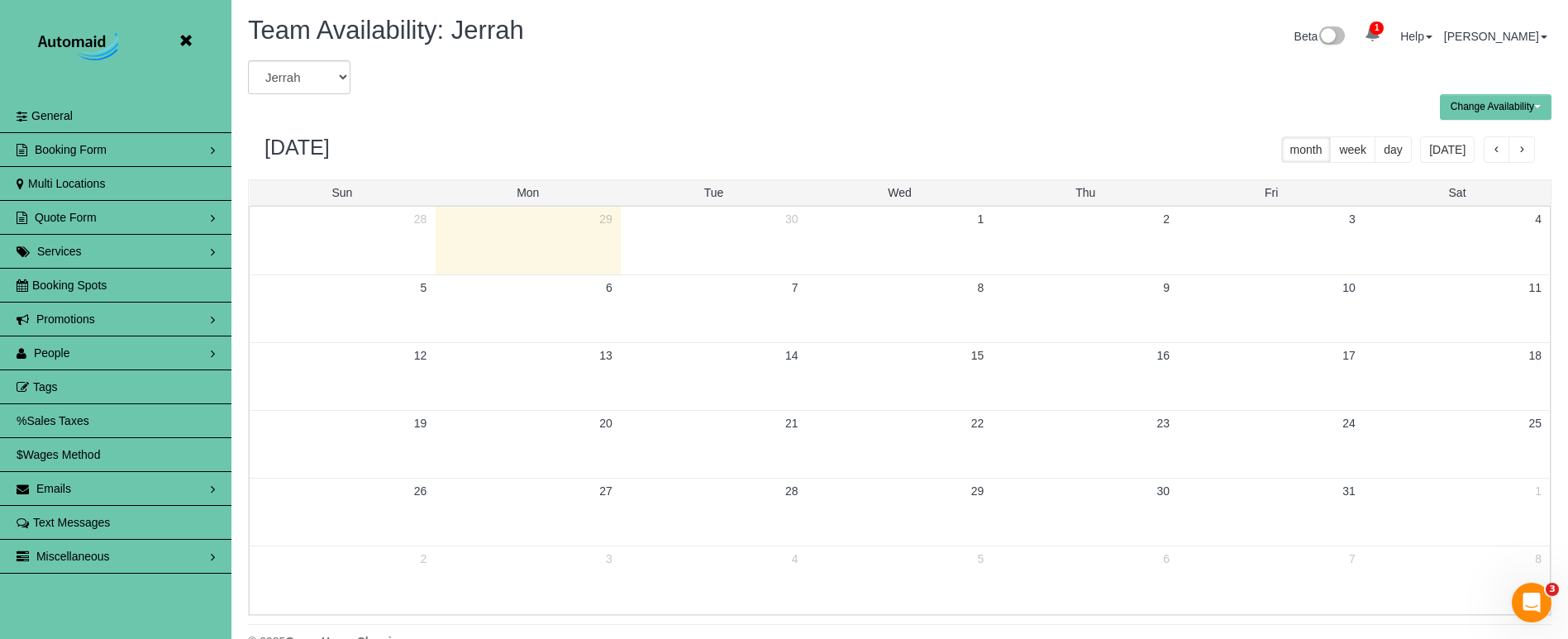
click at [517, 441] on td at bounding box center [528, 444] width 186 height 67
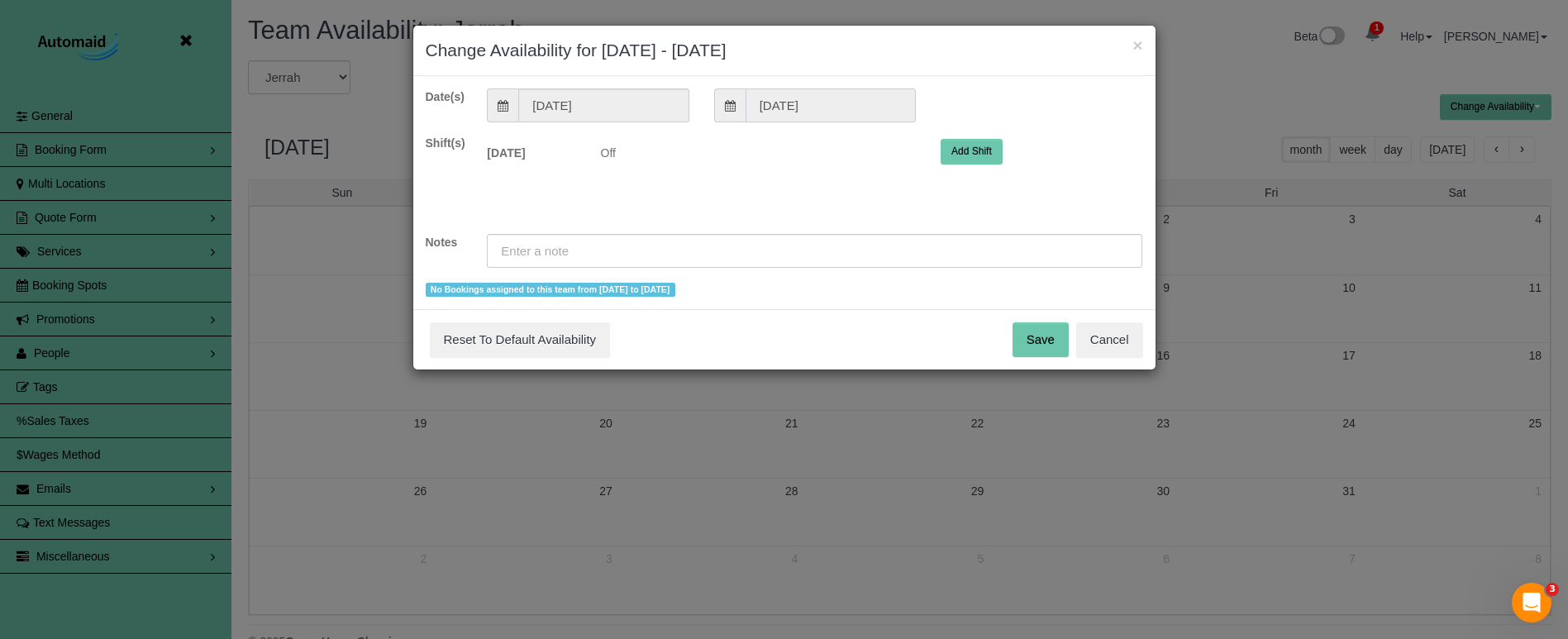
click at [781, 107] on input "[DATE]" at bounding box center [830, 105] width 170 height 34
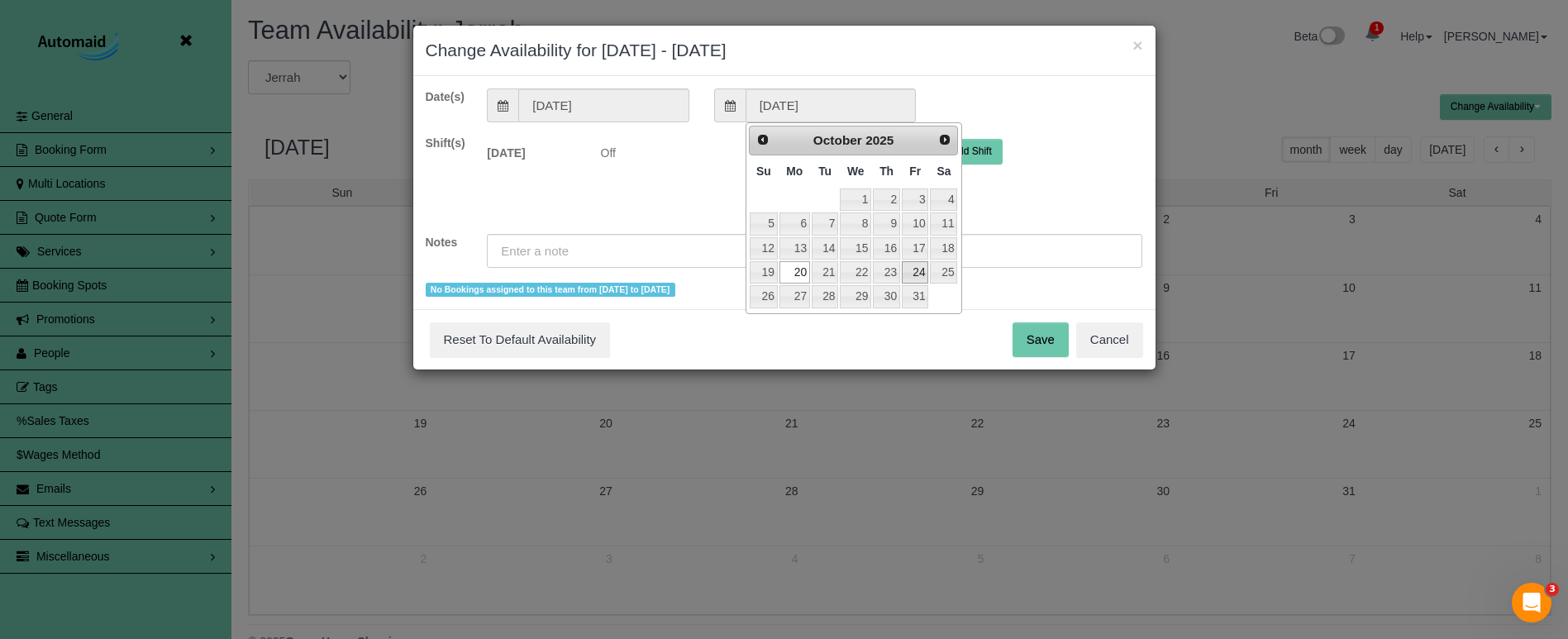
click at [918, 269] on link "24" at bounding box center [915, 272] width 27 height 22
type input "[DATE]"
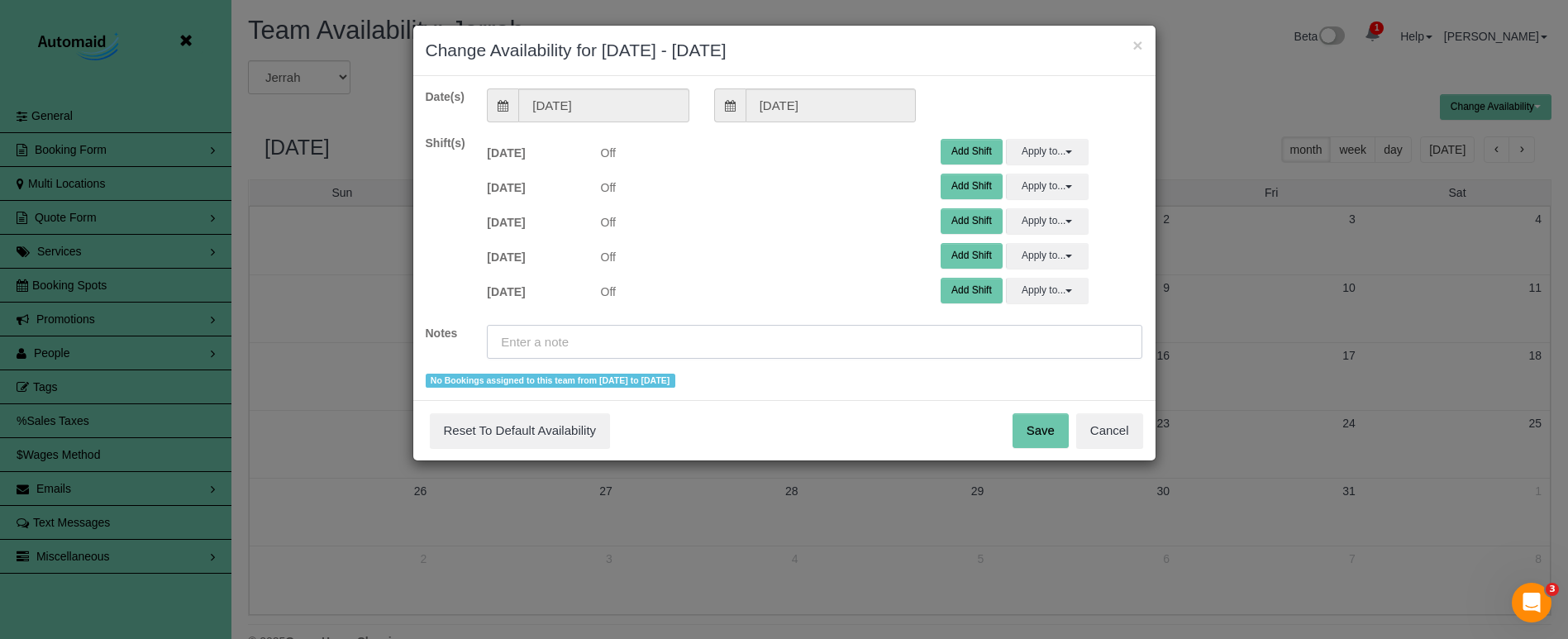
click at [758, 337] on input "text" at bounding box center [815, 342] width 656 height 34
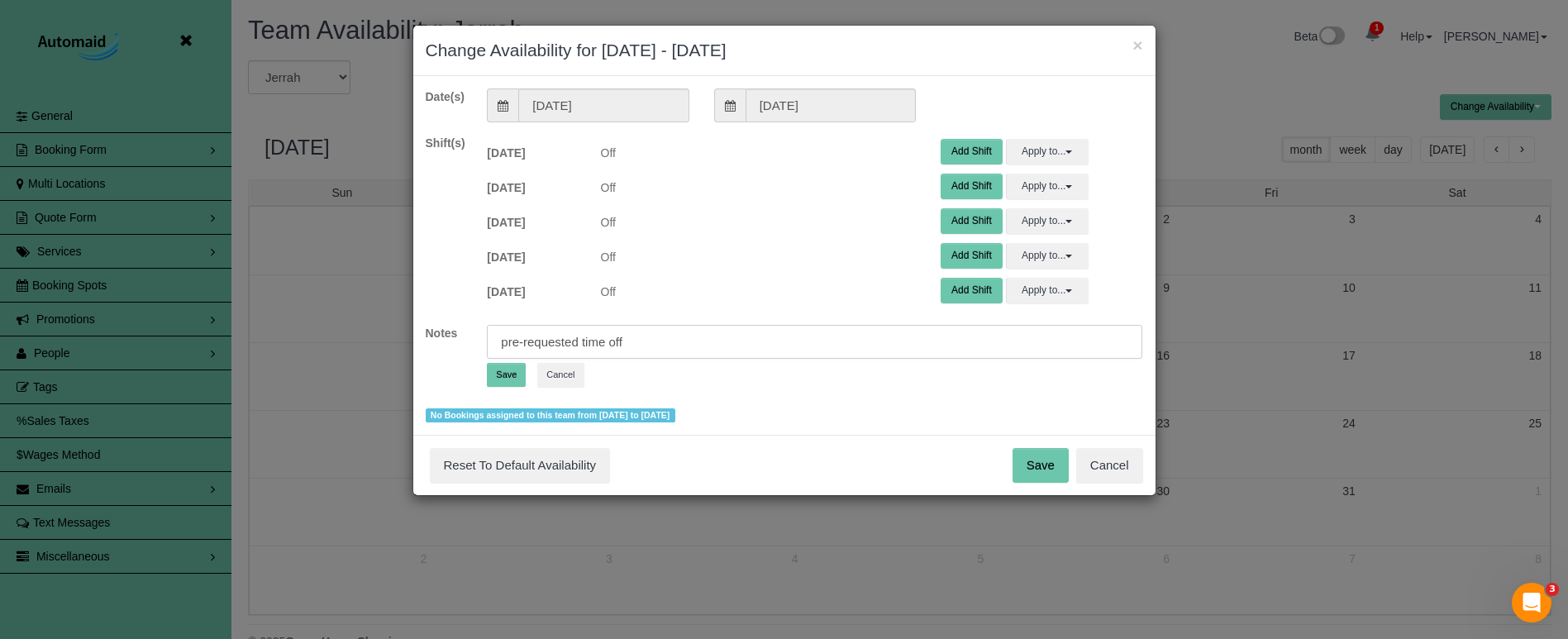
type input "pre-requested time off"
click at [512, 370] on button "Save" at bounding box center [506, 375] width 39 height 24
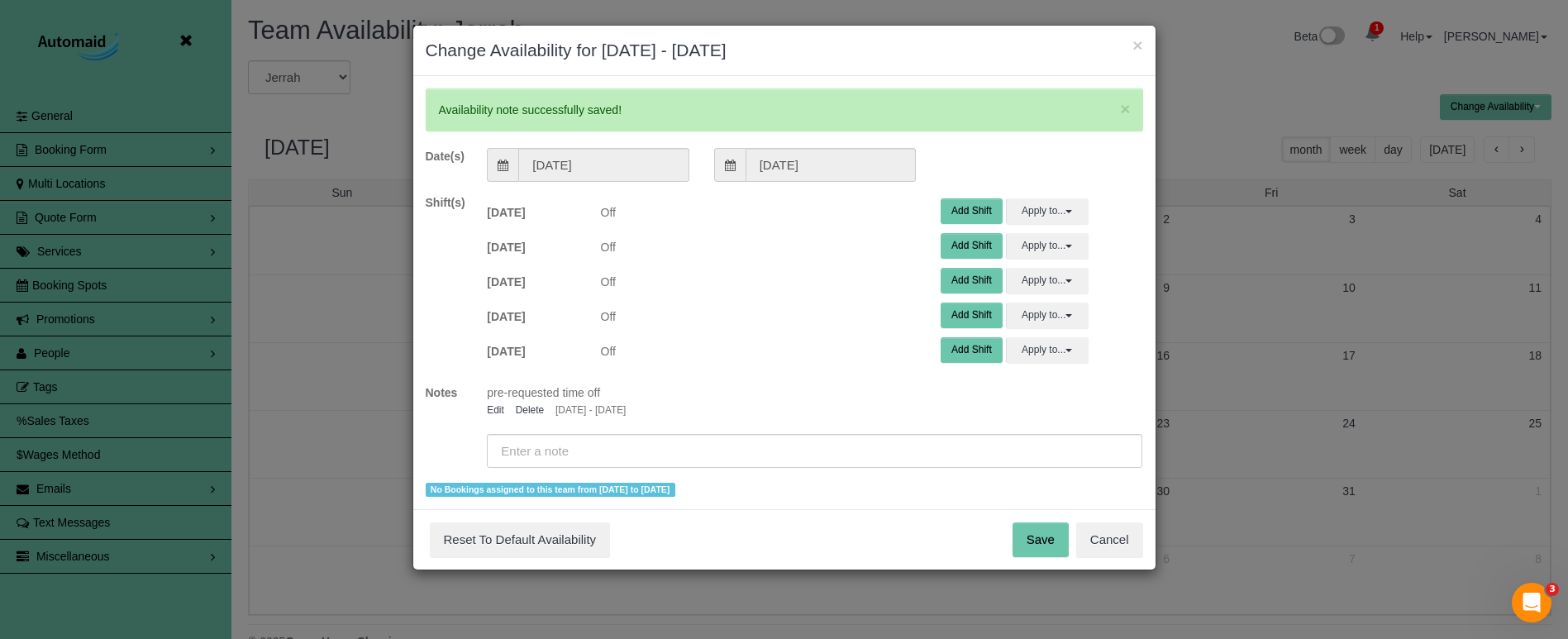
click at [1039, 545] on button "Save" at bounding box center [1040, 540] width 56 height 35
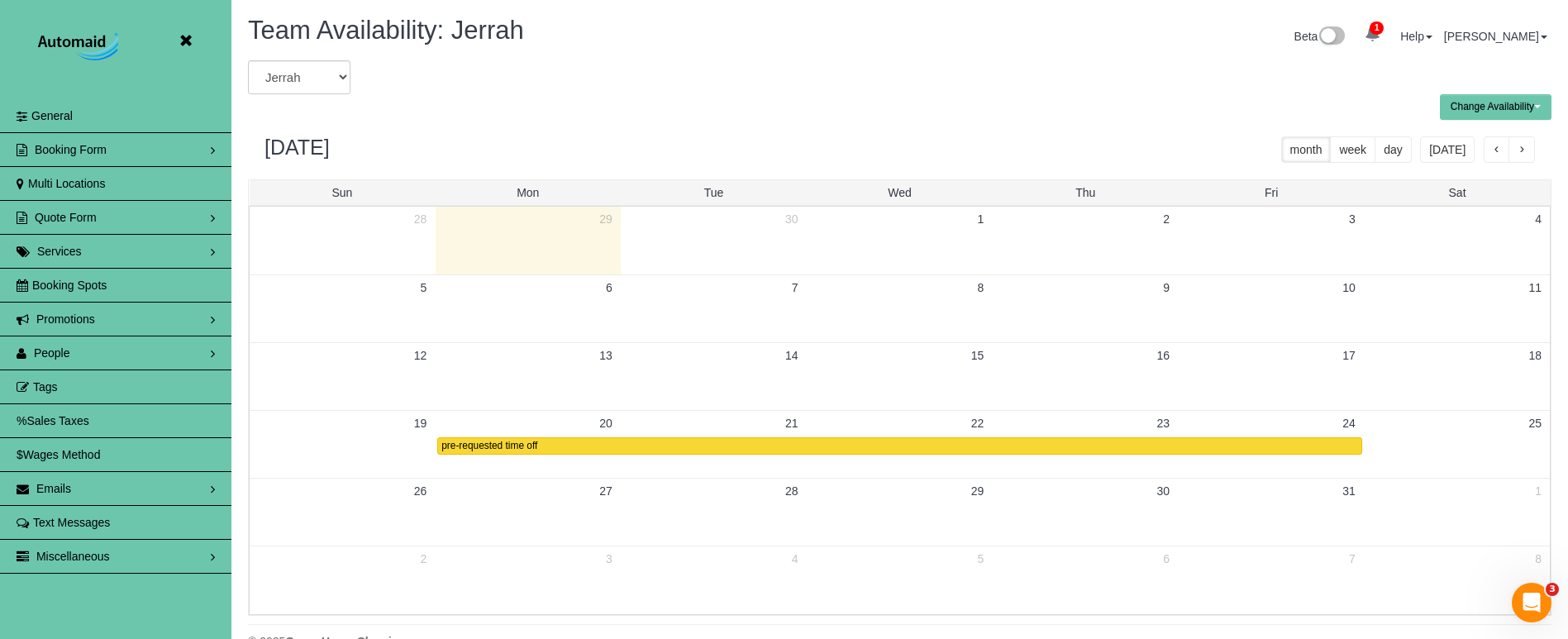
click at [188, 38] on icon at bounding box center [186, 41] width 21 height 21
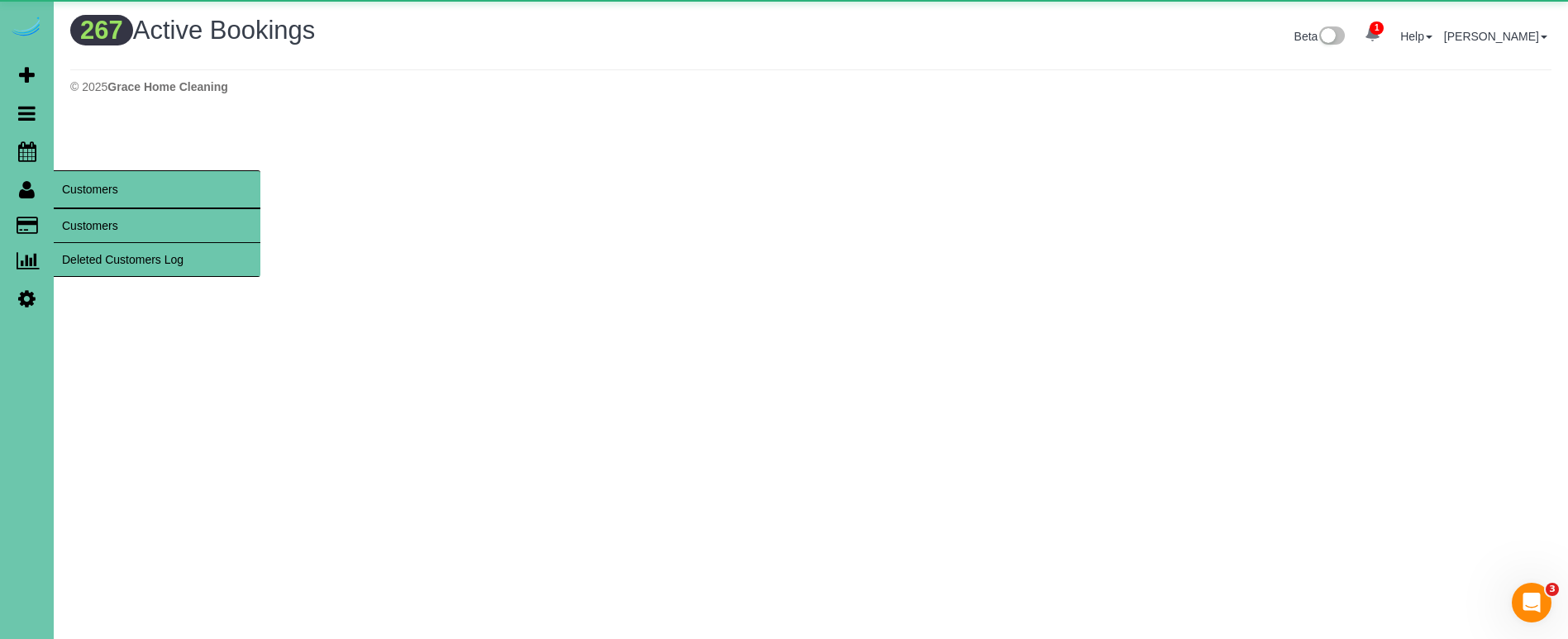
scroll to position [1, 0]
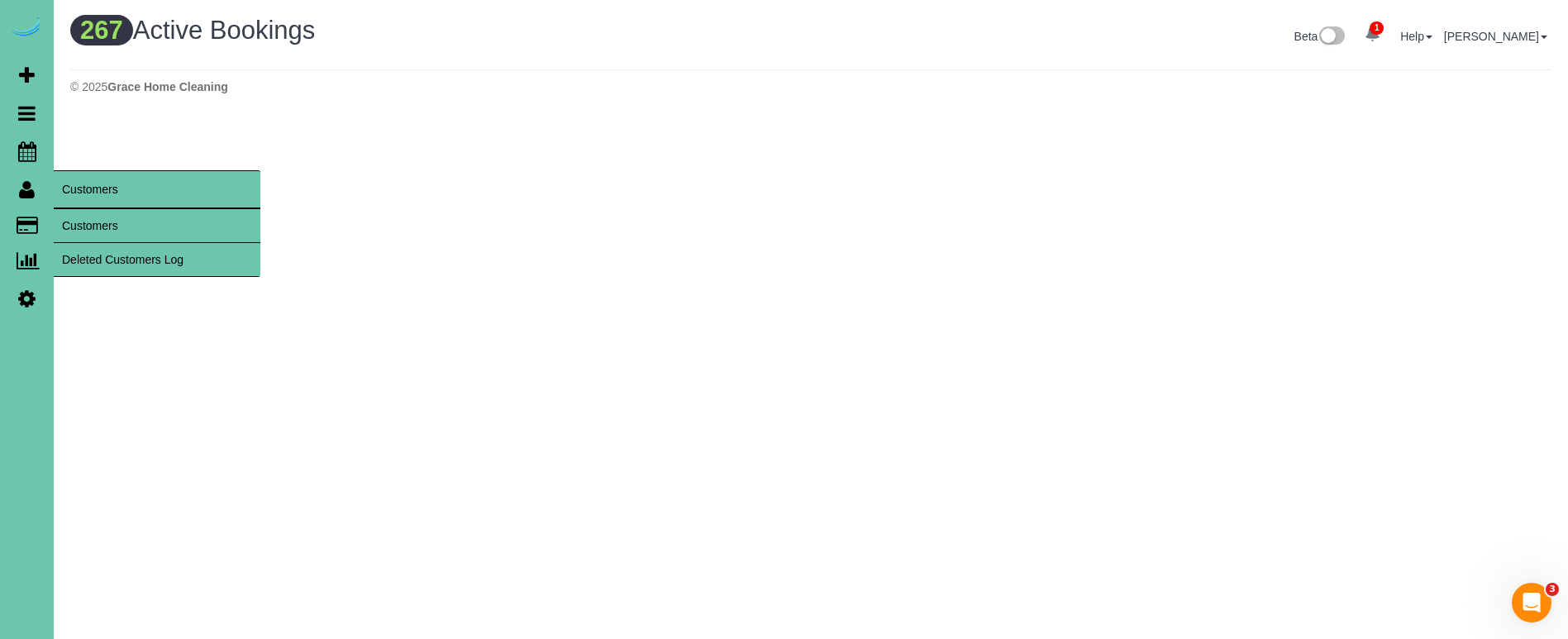
click at [105, 220] on link "Customers" at bounding box center [157, 226] width 207 height 33
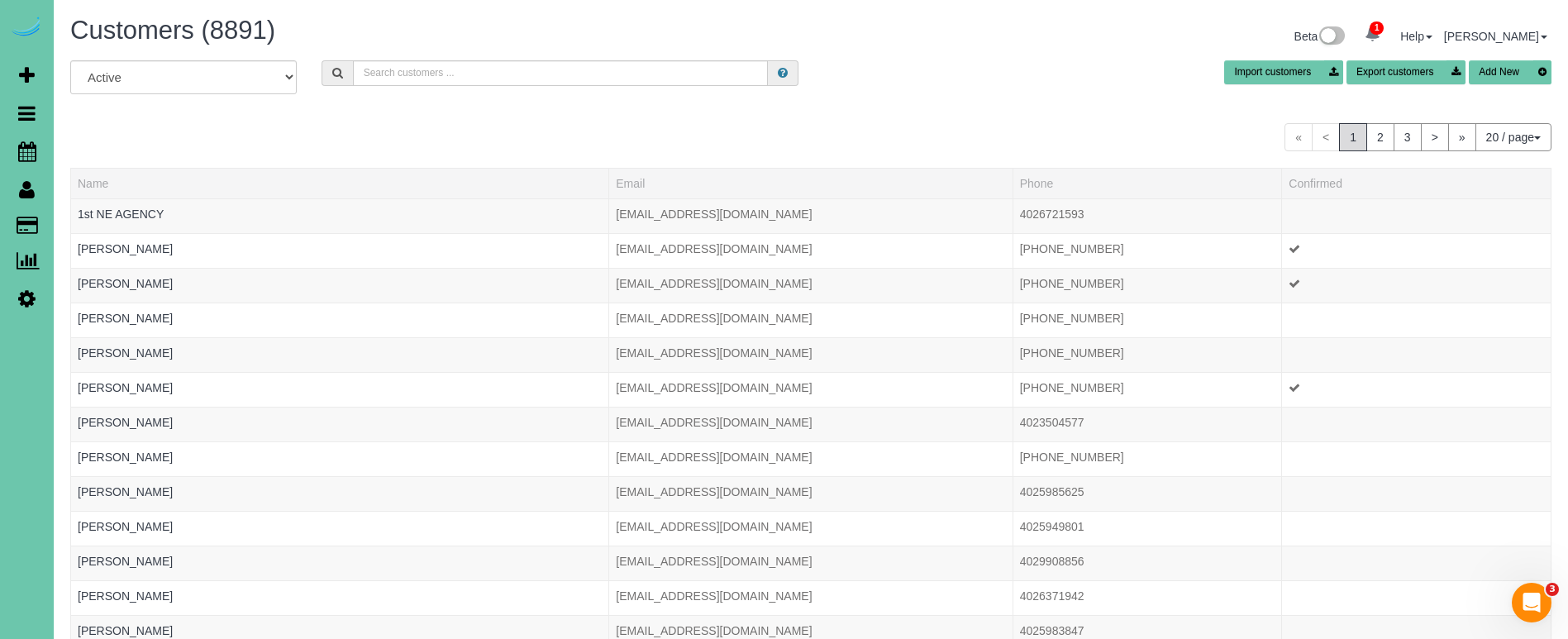
scroll to position [1012, 1568]
click at [28, 150] on icon at bounding box center [27, 150] width 18 height 20
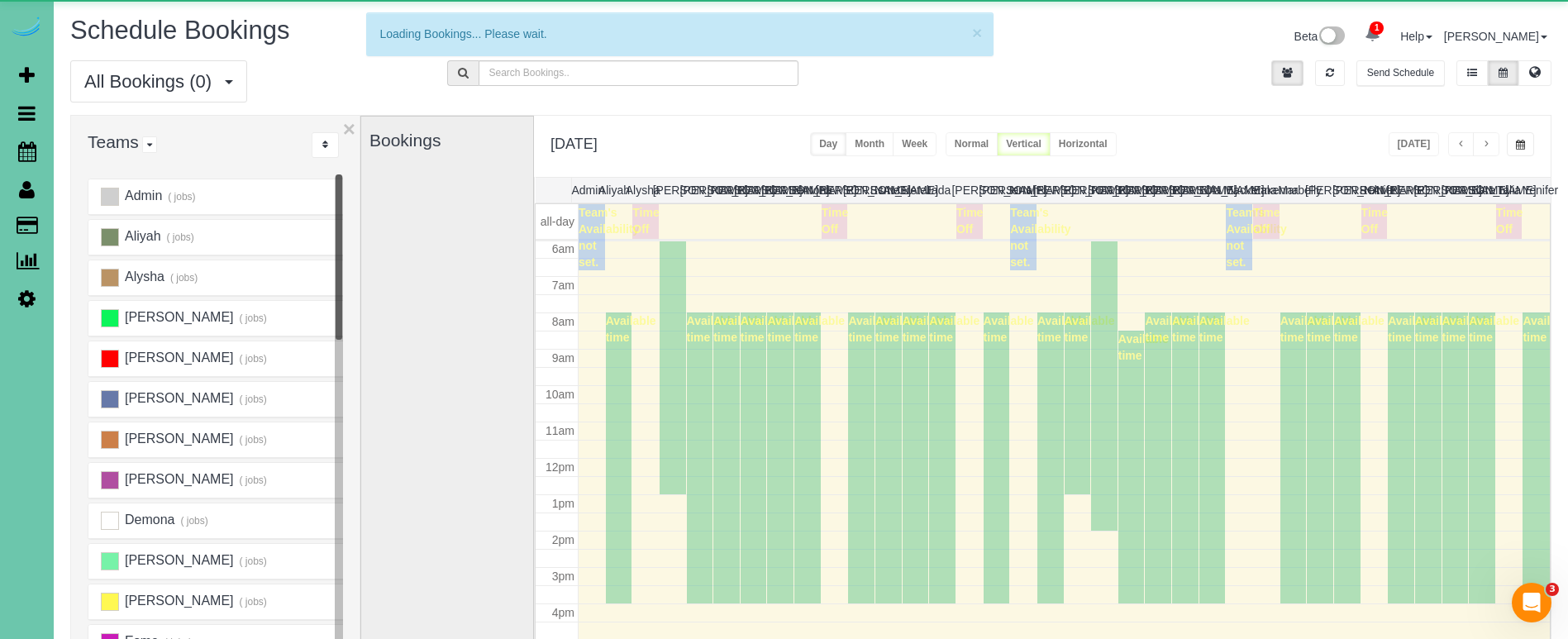
scroll to position [219, 0]
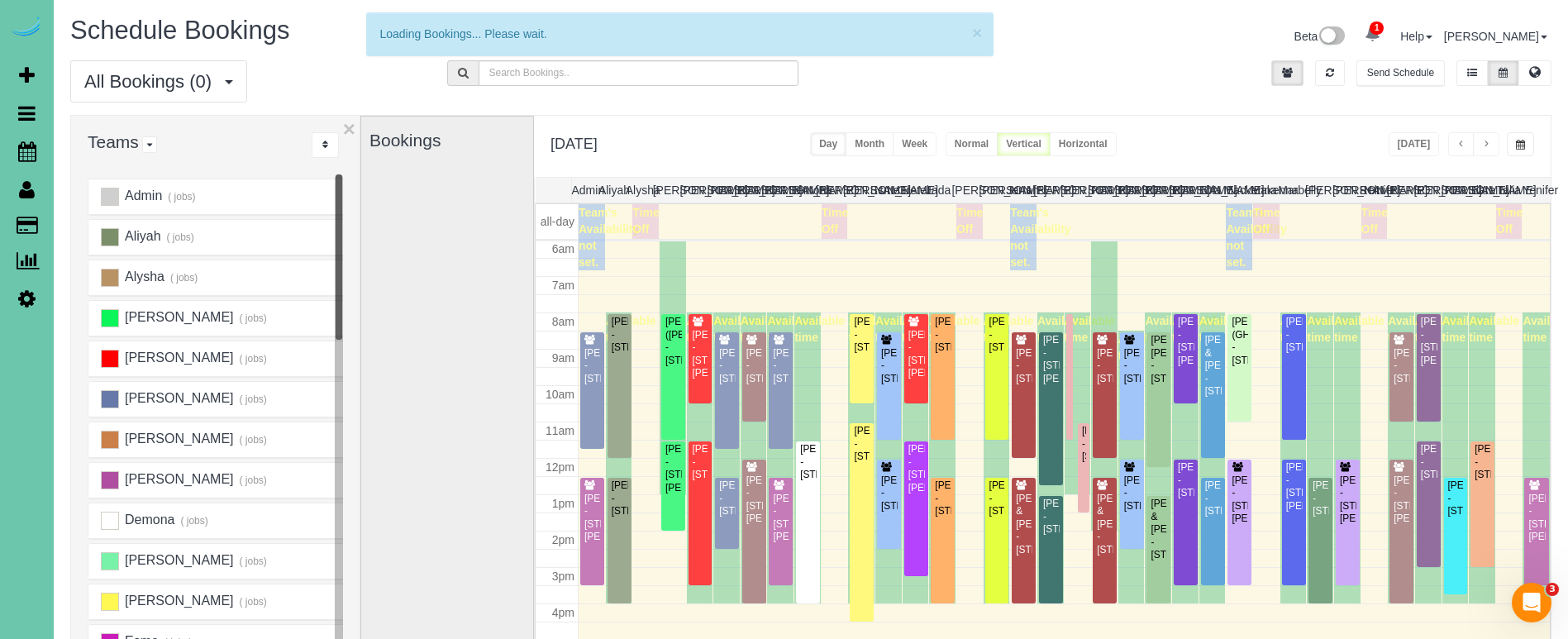
click at [1482, 145] on span "button" at bounding box center [1487, 144] width 9 height 10
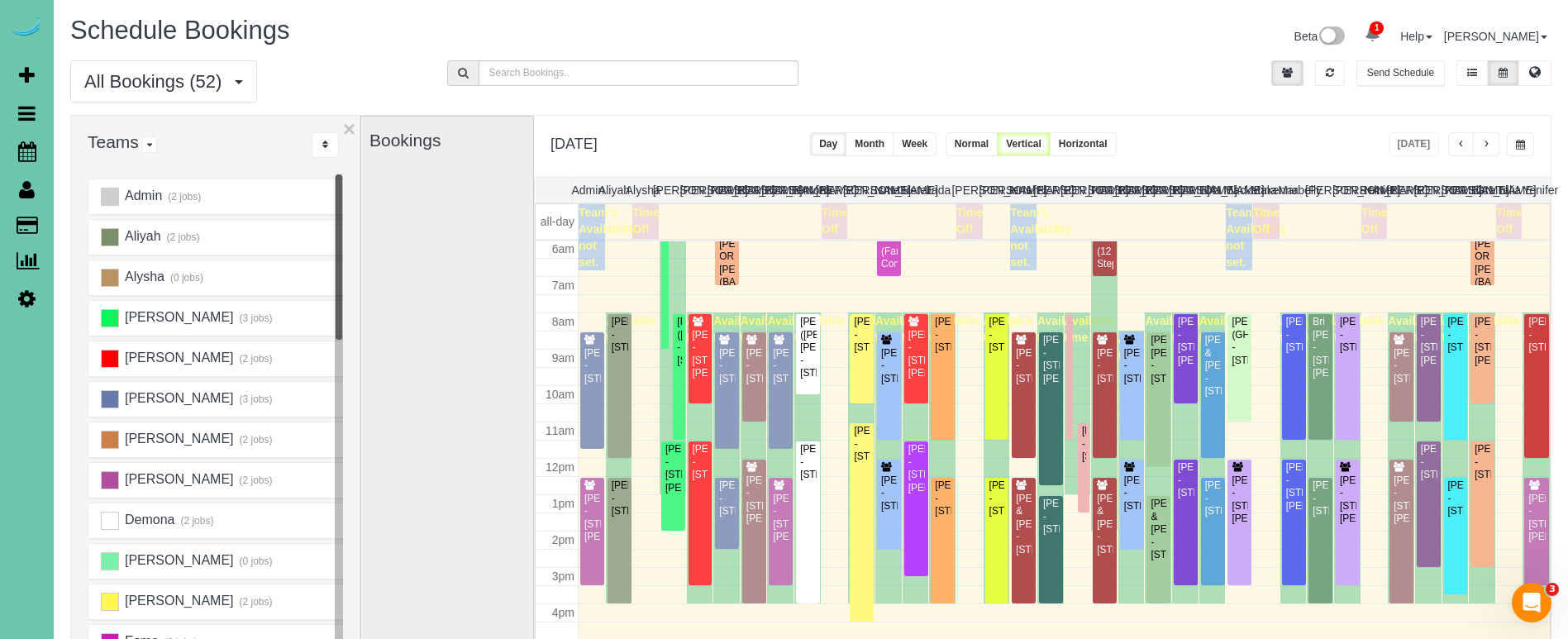
click at [1482, 145] on span "button" at bounding box center [1487, 144] width 9 height 10
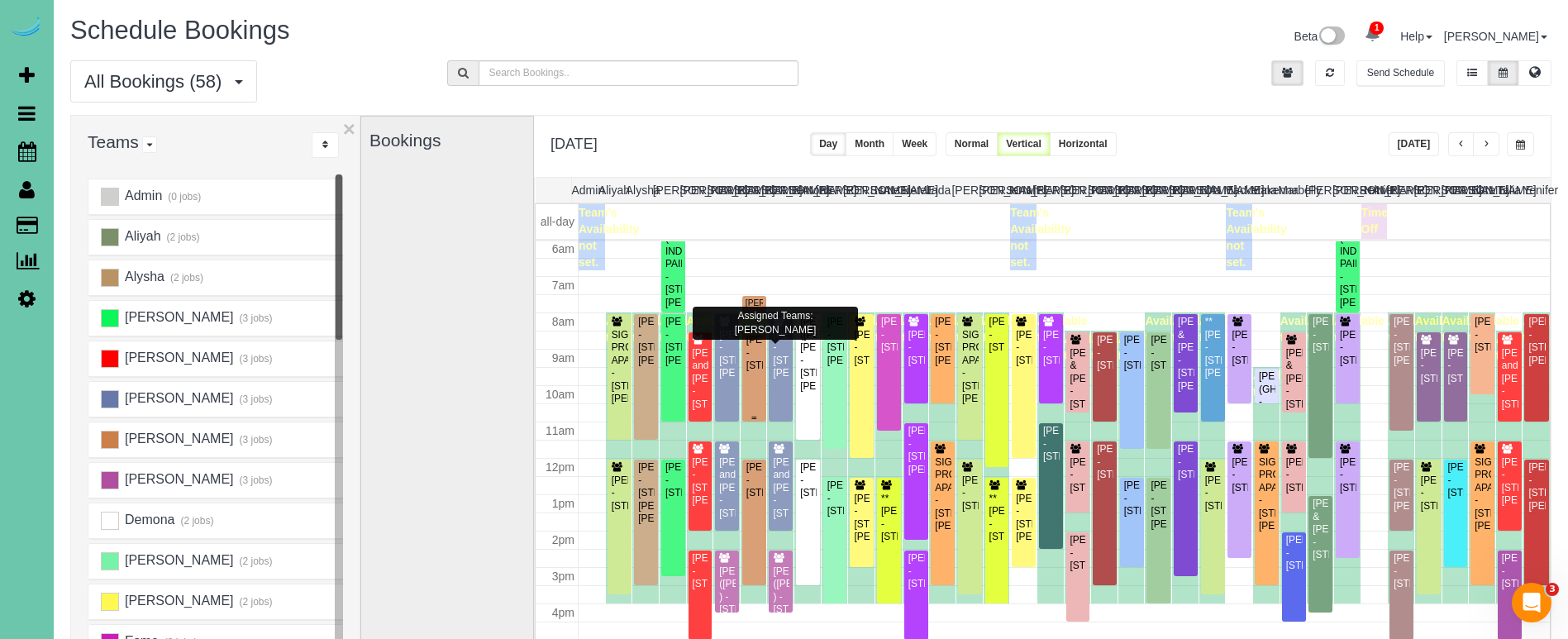
click at [750, 372] on div "[PERSON_NAME] - [STREET_ADDRESS]" at bounding box center [754, 353] width 17 height 38
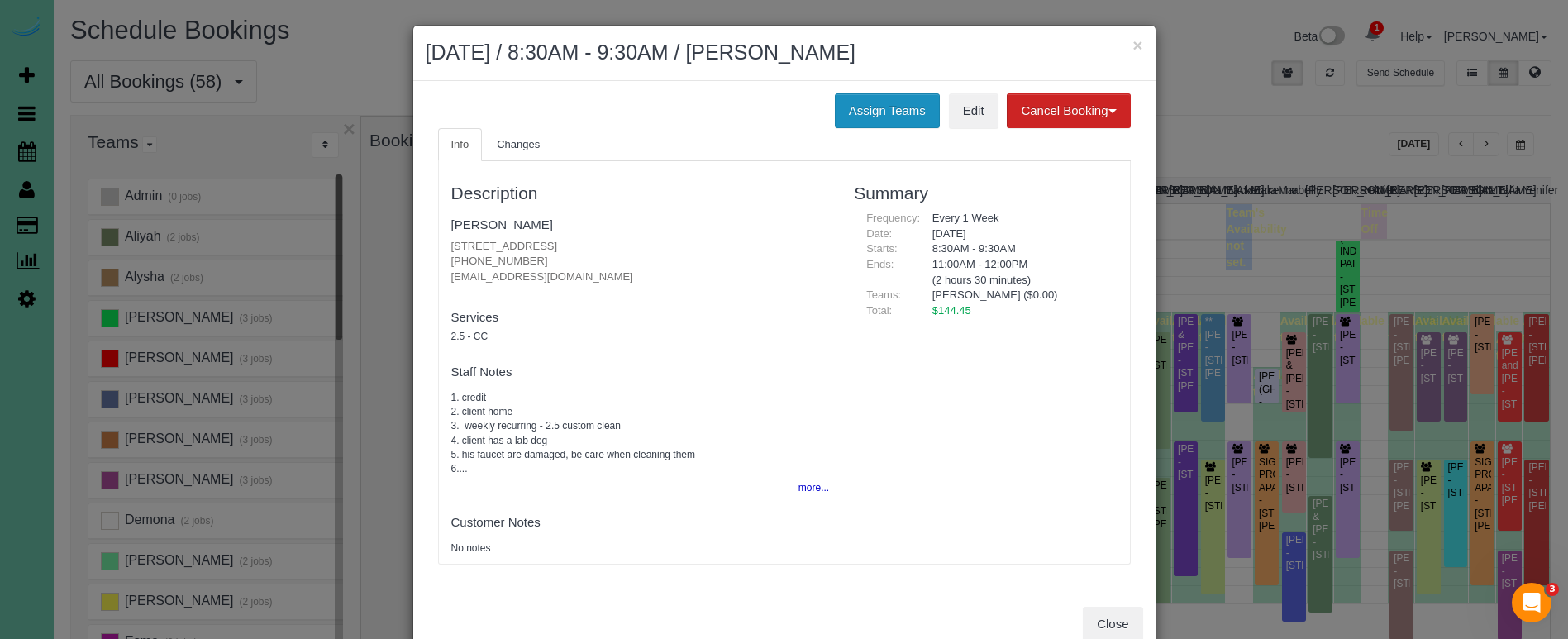
click at [862, 105] on button "Assign Teams" at bounding box center [886, 111] width 105 height 35
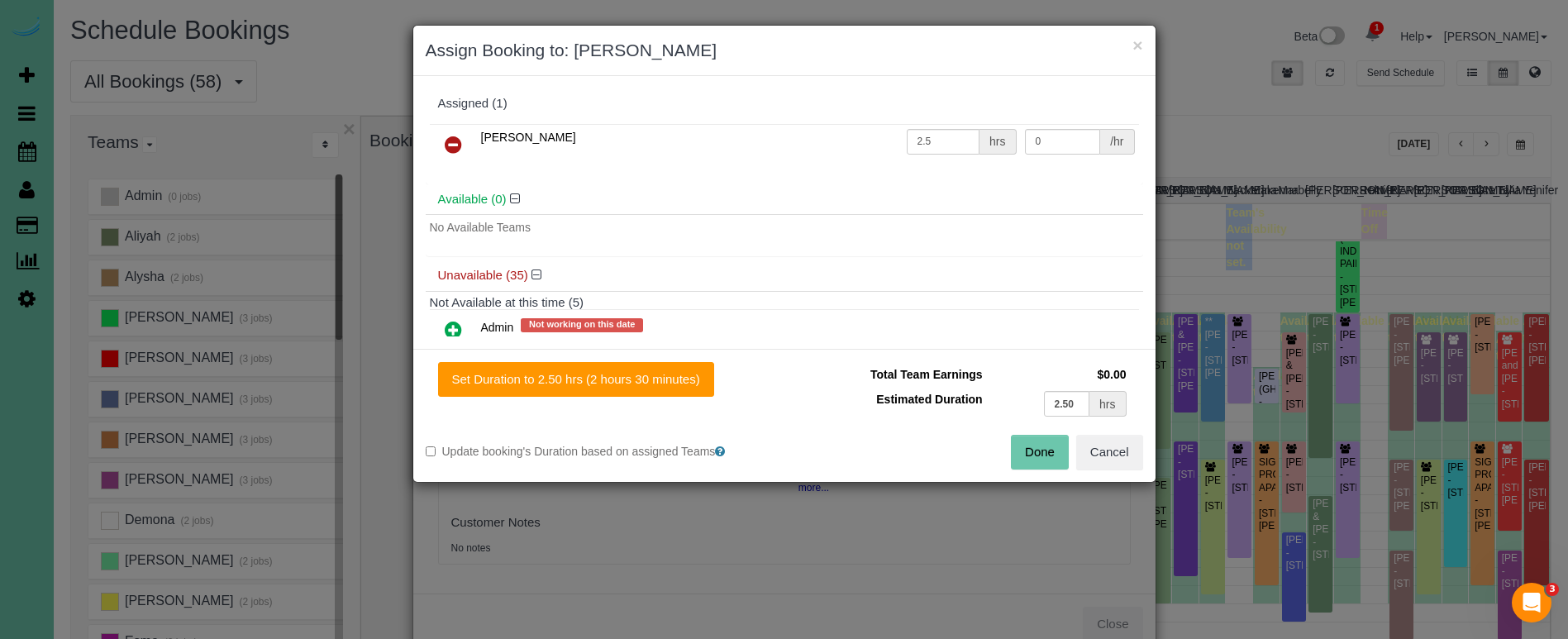
click at [448, 140] on icon at bounding box center [453, 144] width 17 height 20
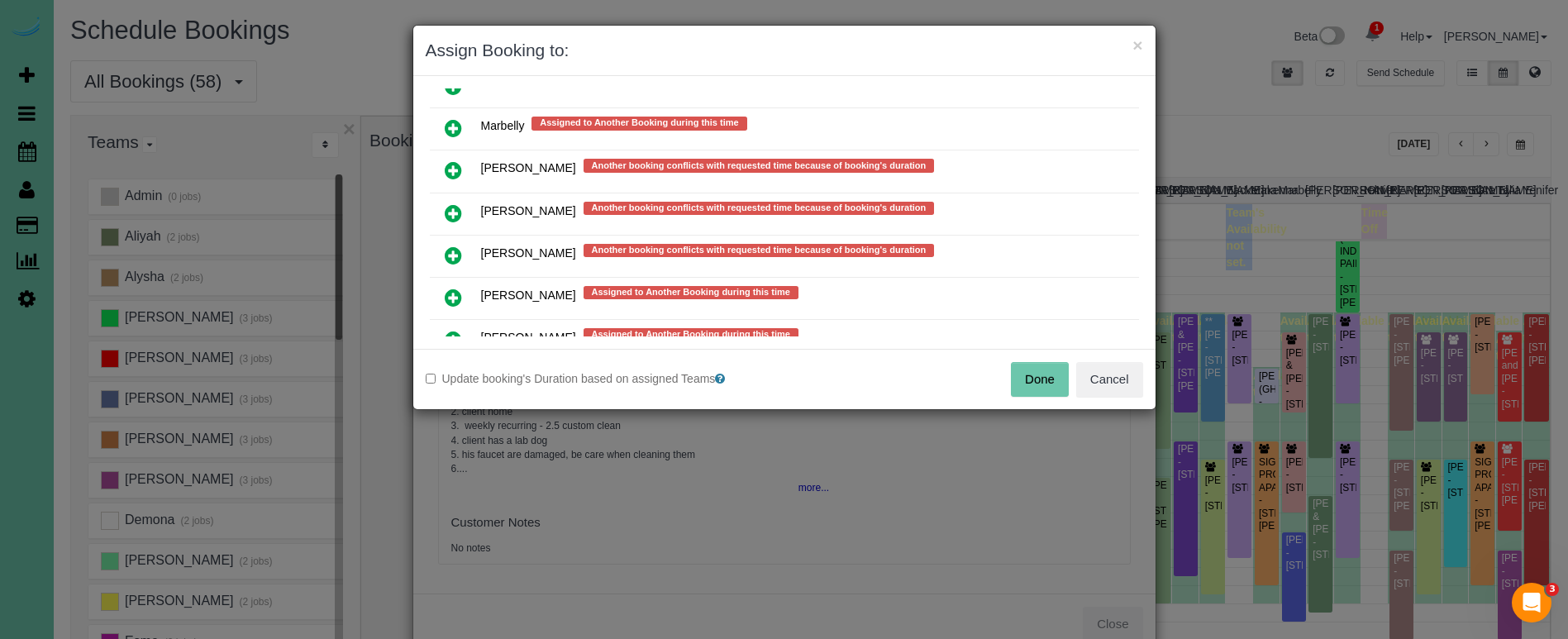
scroll to position [1321, 0]
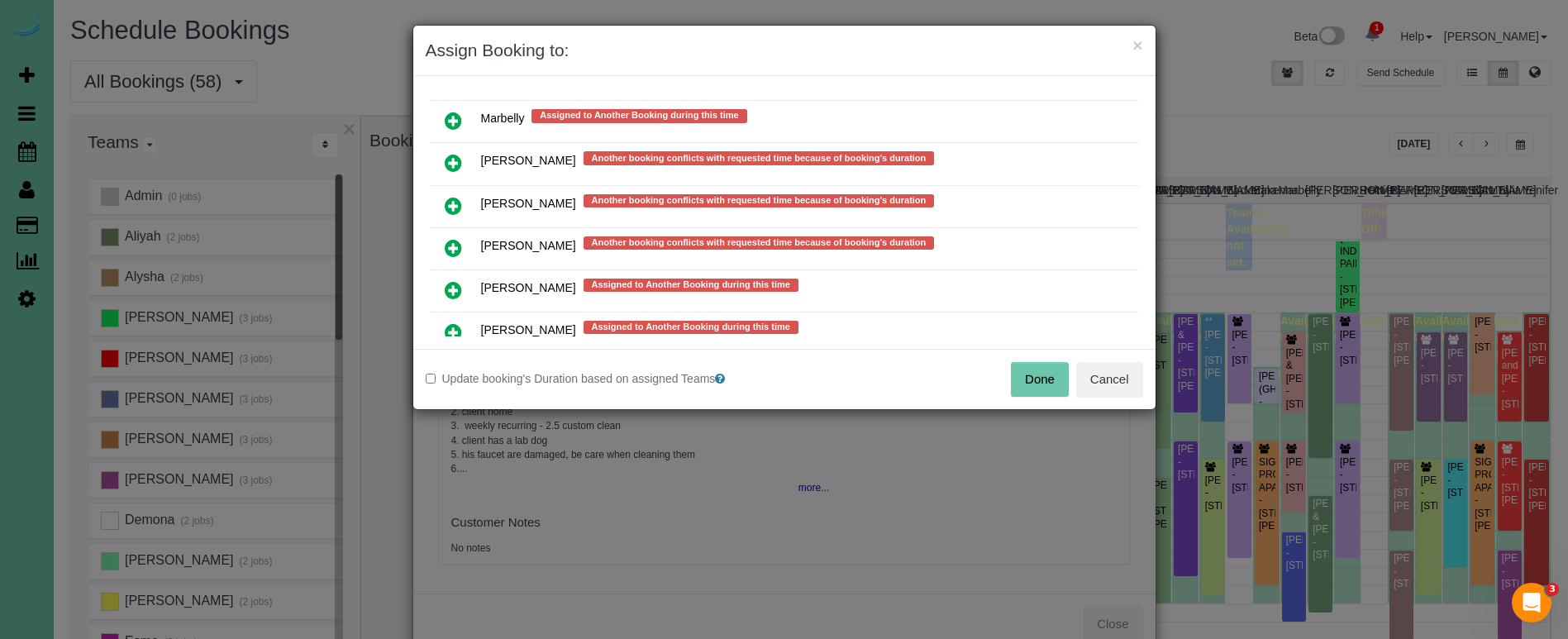
click at [455, 238] on icon at bounding box center [453, 247] width 17 height 20
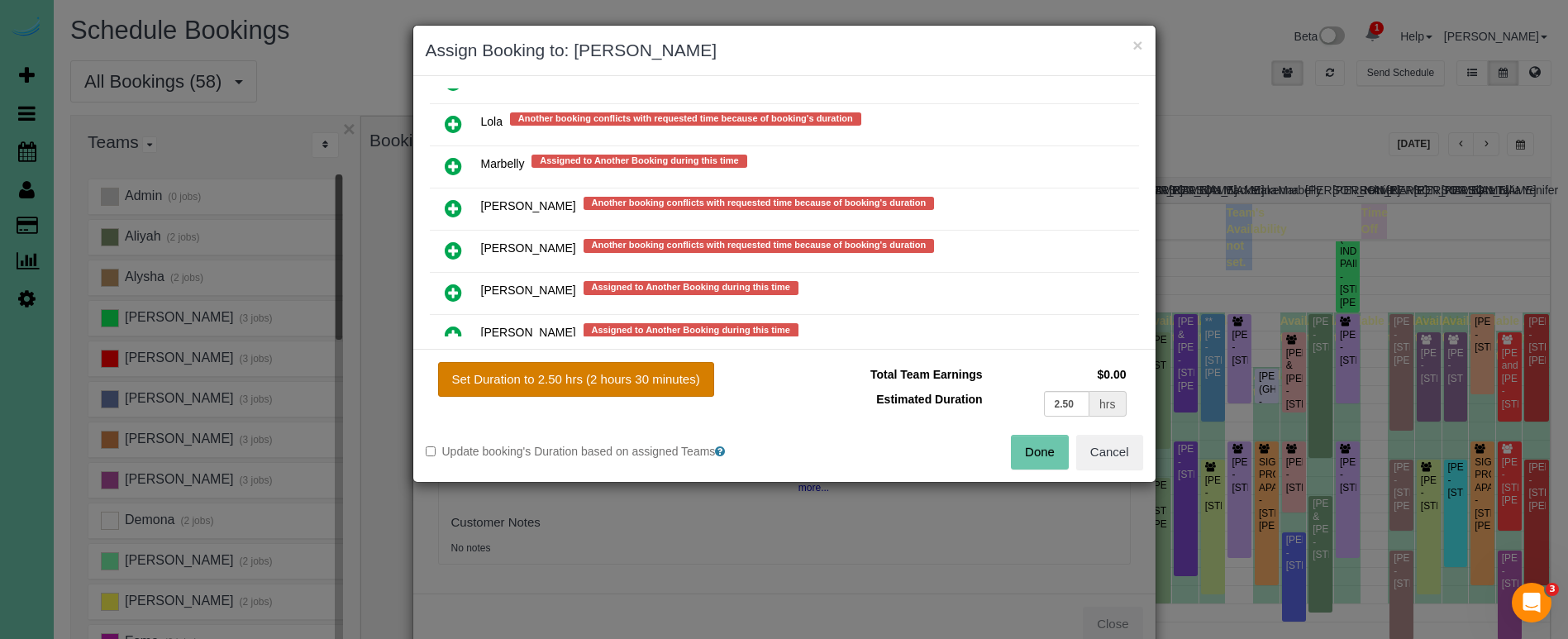
click at [544, 377] on button "Set Duration to 2.50 hrs (2 hours 30 minutes)" at bounding box center [576, 380] width 276 height 35
type input "2.50"
click at [1036, 450] on button "Done" at bounding box center [1040, 452] width 58 height 35
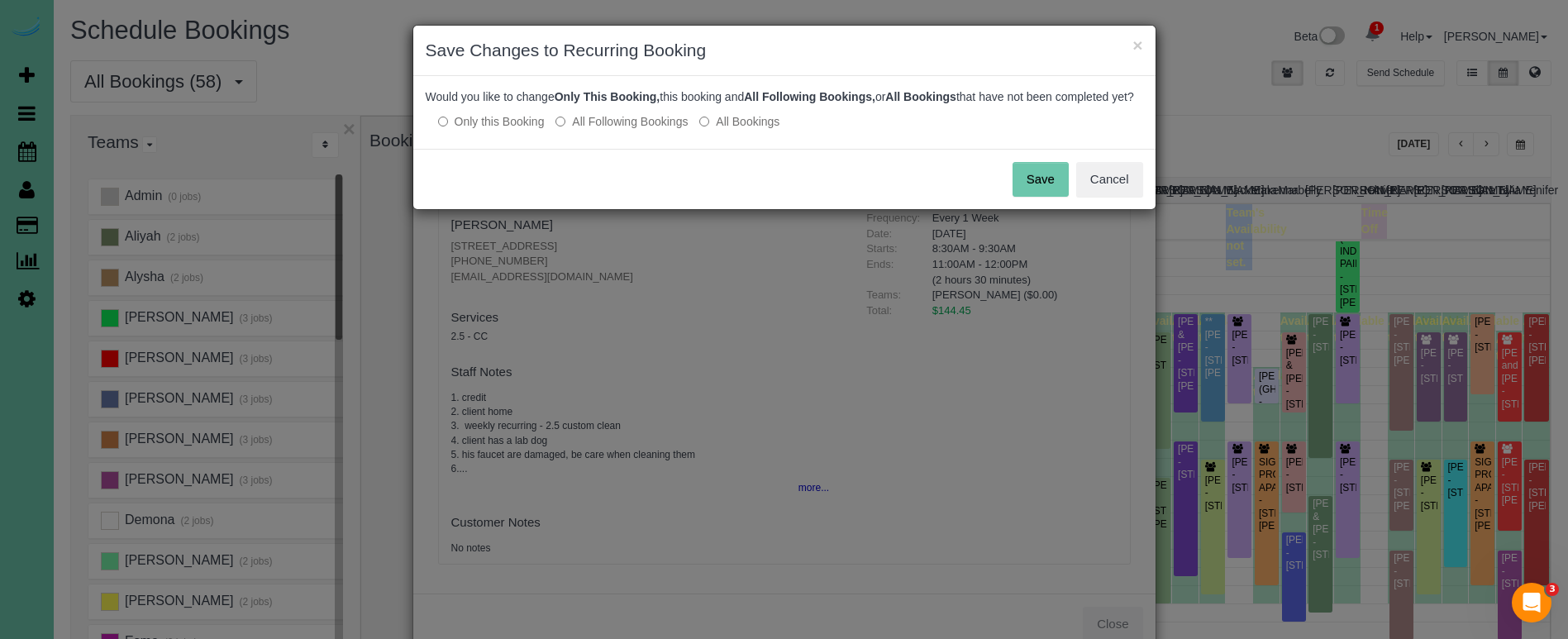
click at [1046, 190] on button "Save" at bounding box center [1040, 179] width 56 height 35
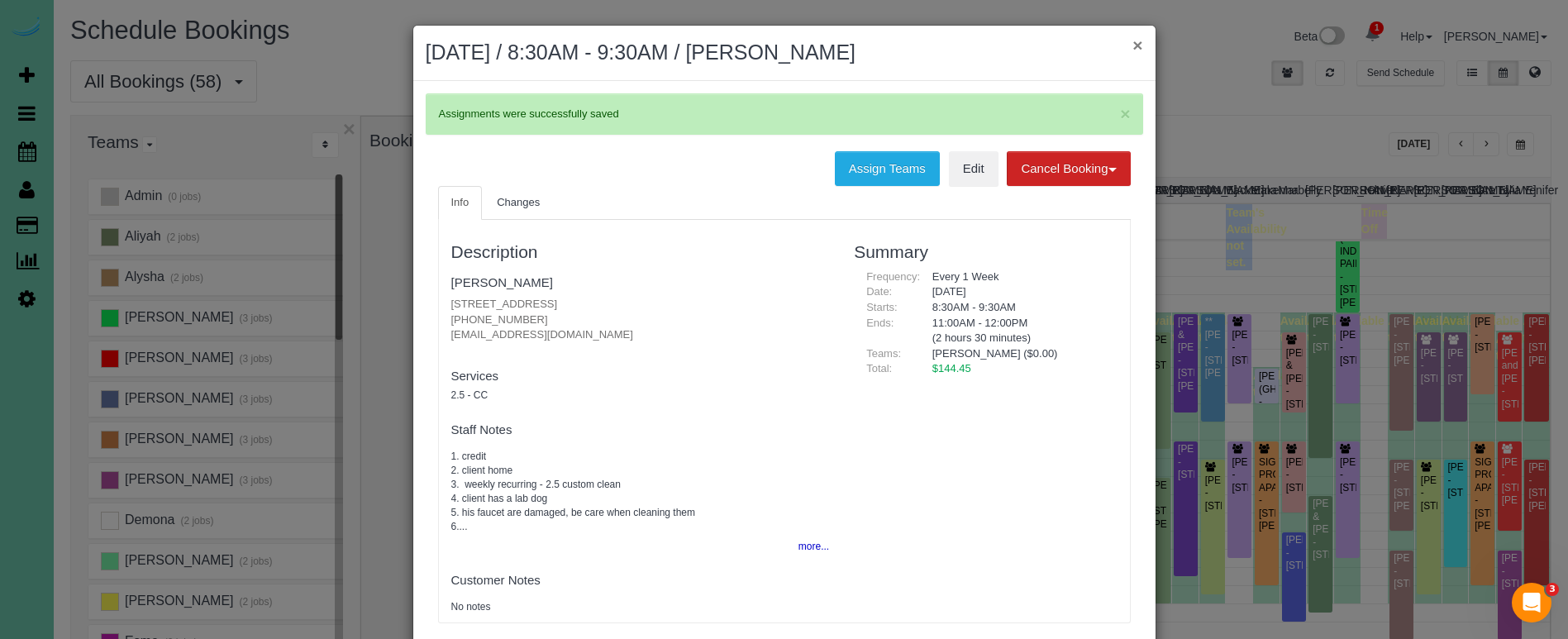
click at [1136, 46] on button "×" at bounding box center [1136, 45] width 10 height 17
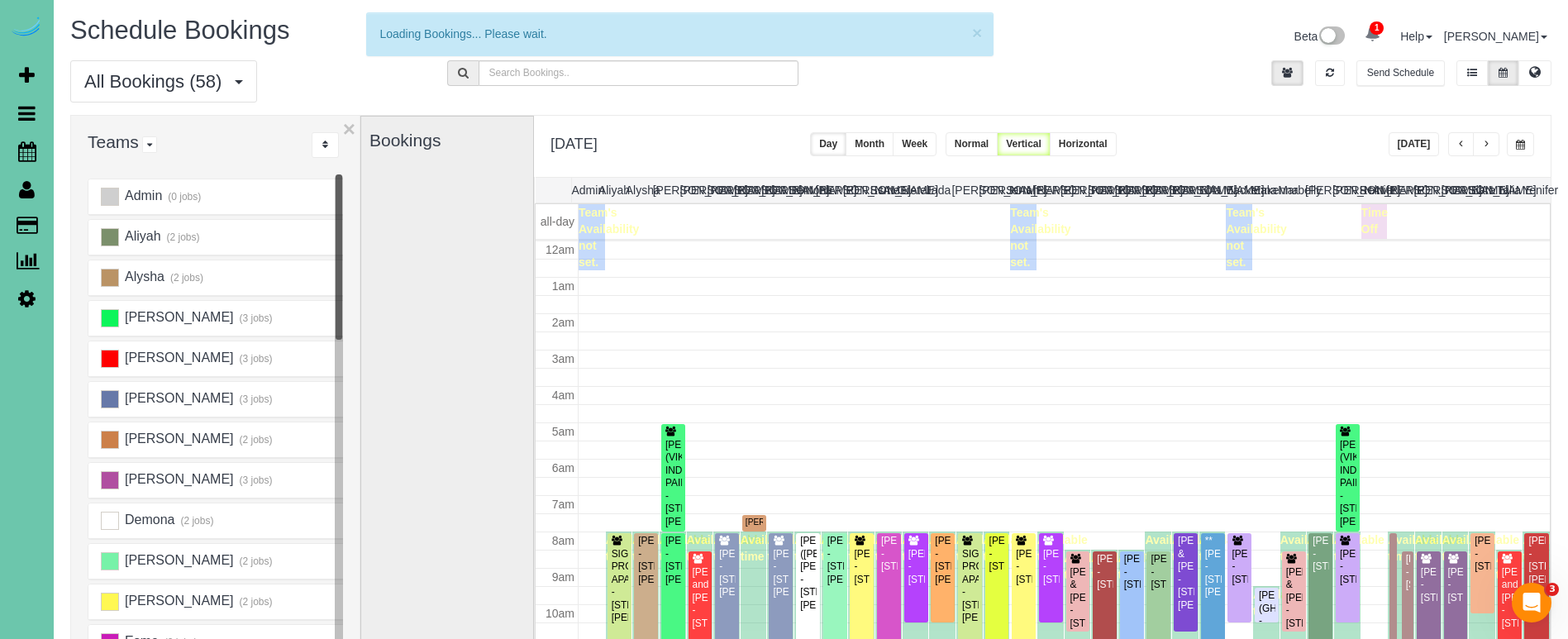
scroll to position [219, 0]
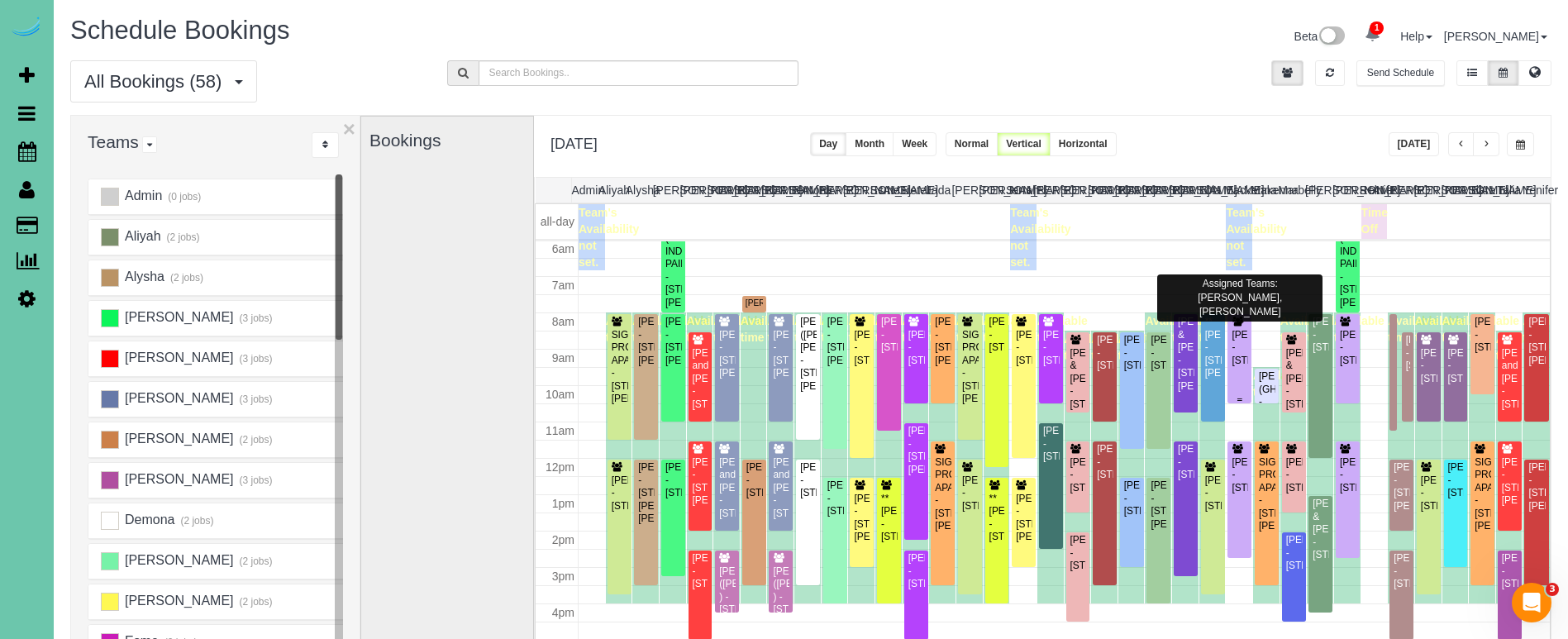
click at [1240, 348] on div "[PERSON_NAME] - [STREET_ADDRESS]" at bounding box center [1239, 348] width 17 height 38
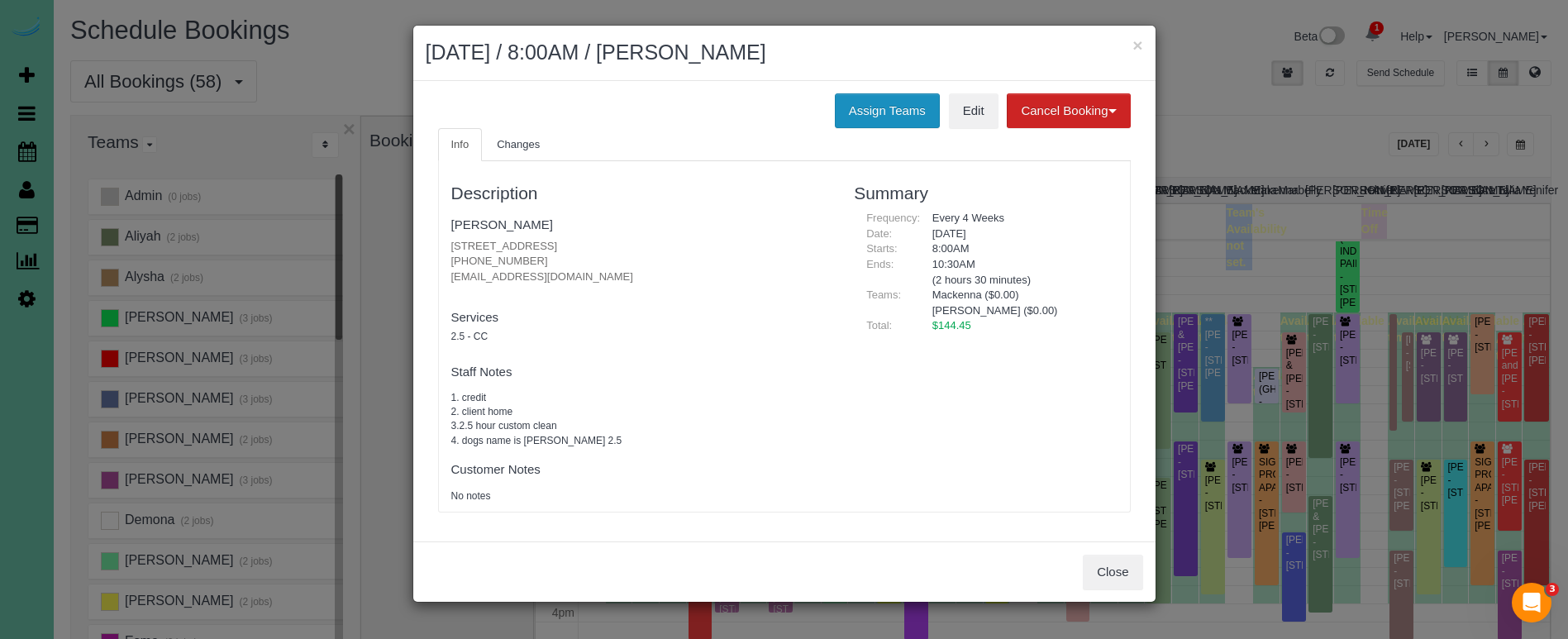
click at [880, 112] on button "Assign Teams" at bounding box center [886, 111] width 105 height 35
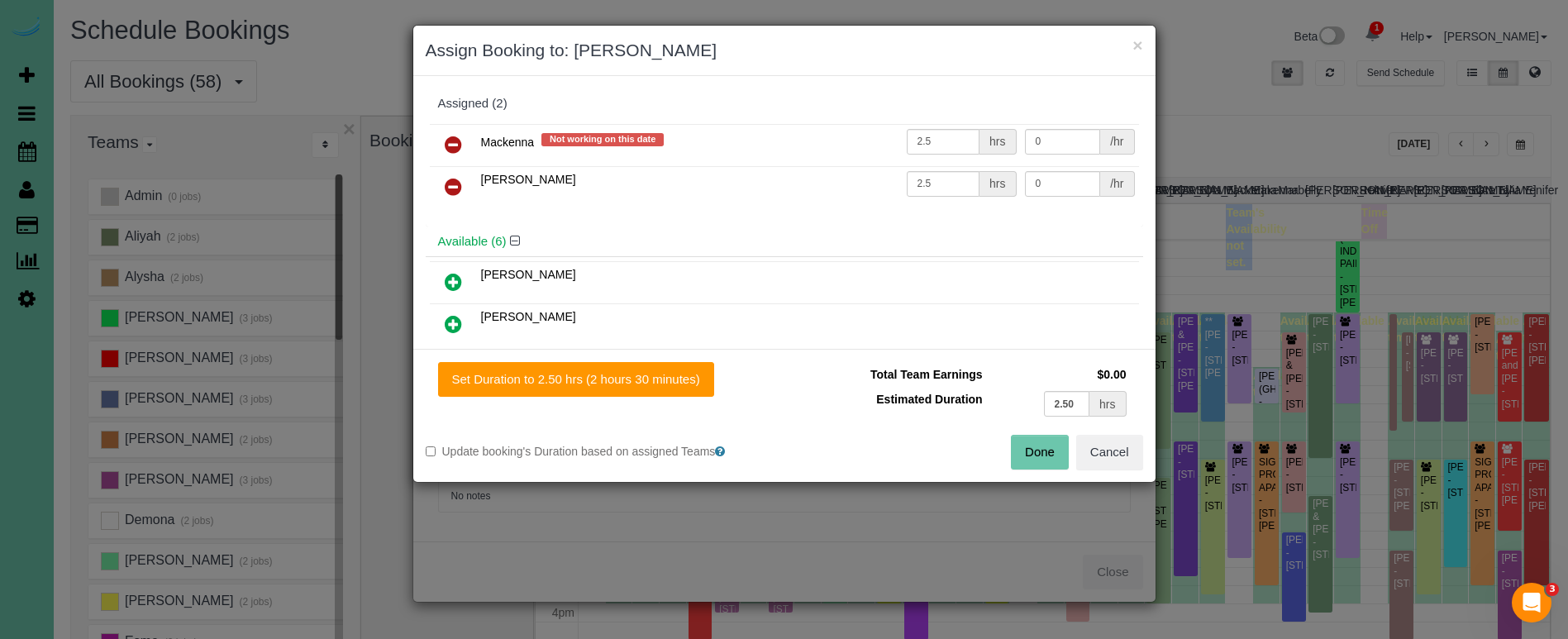
click at [451, 141] on icon at bounding box center [453, 144] width 17 height 20
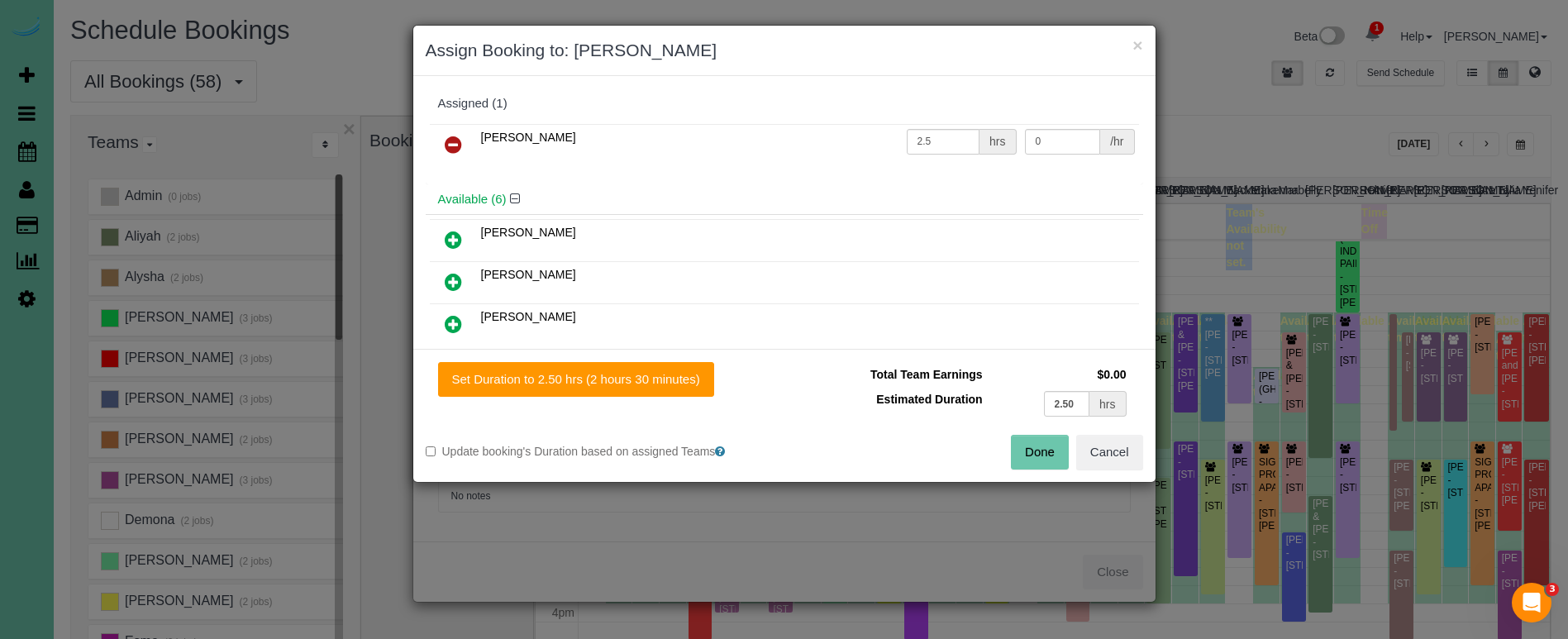
click at [451, 141] on icon at bounding box center [453, 144] width 17 height 20
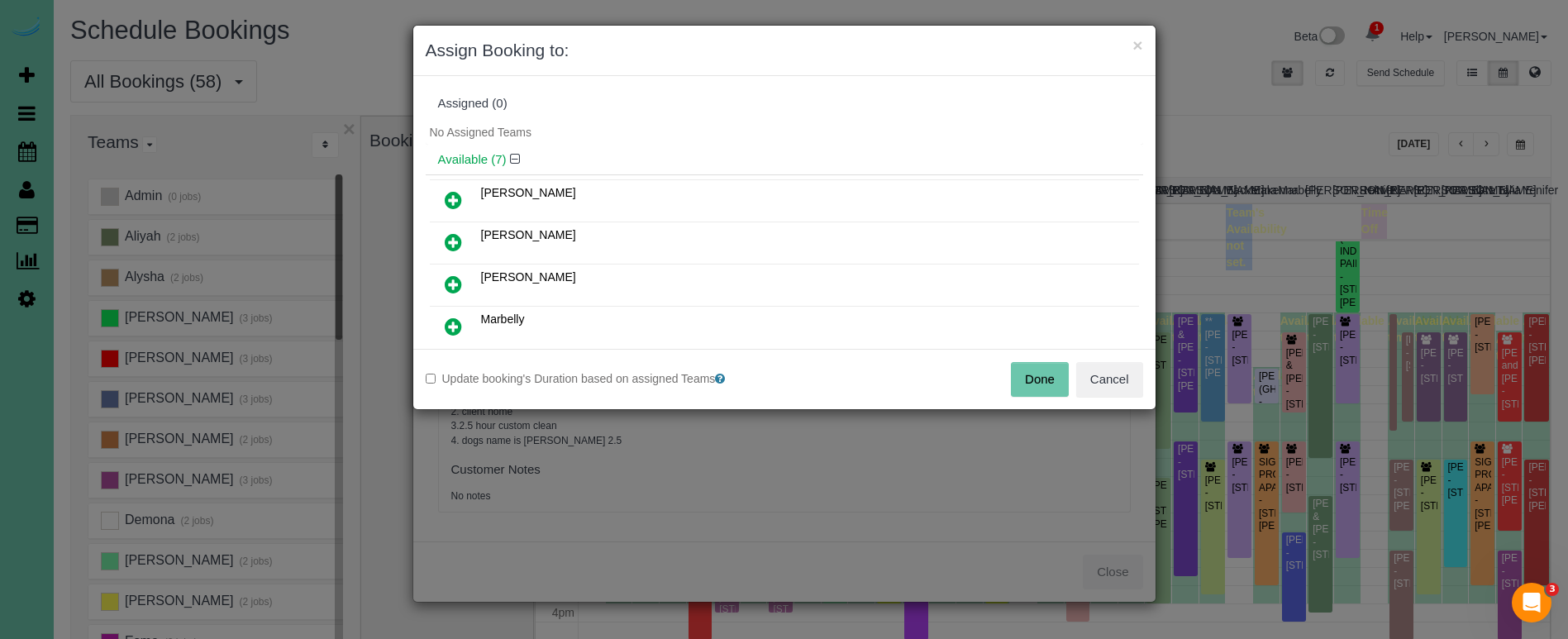
click at [451, 233] on icon at bounding box center [453, 242] width 17 height 20
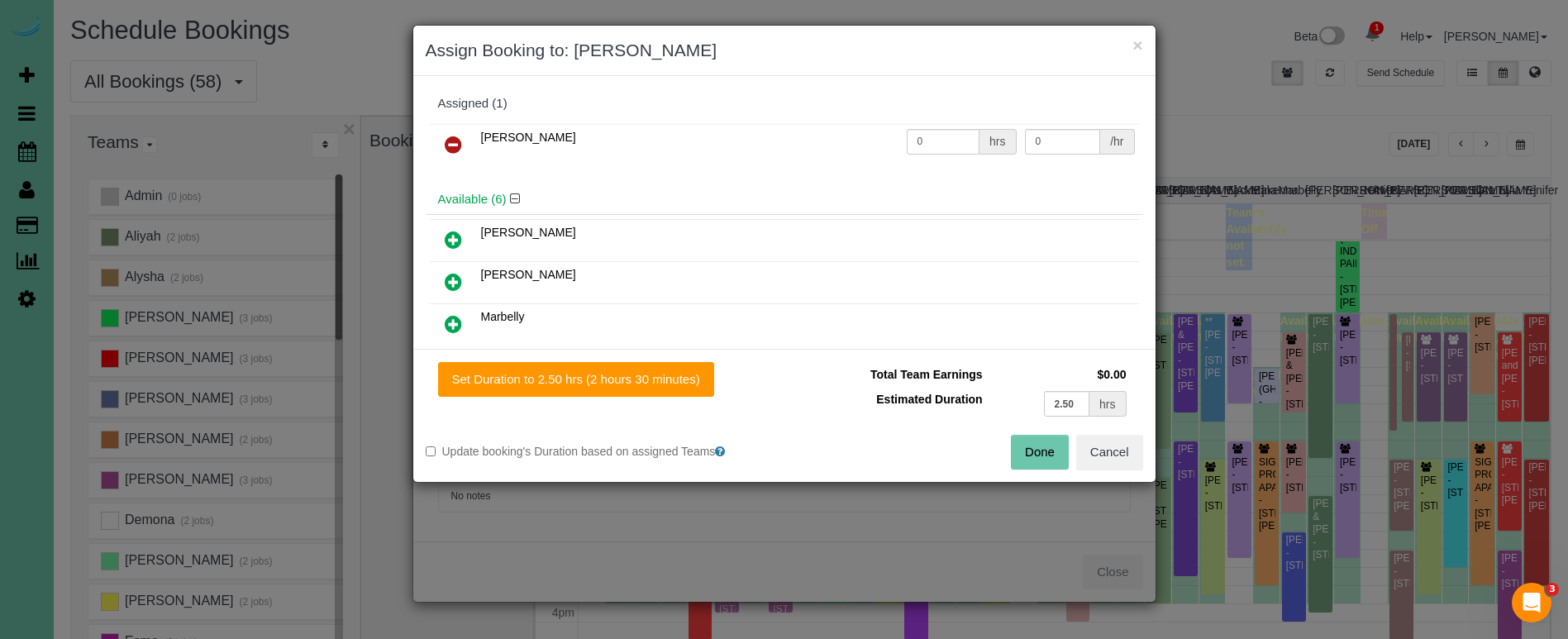
drag, startPoint x: 655, startPoint y: 364, endPoint x: 826, endPoint y: 420, distance: 179.9
click at [659, 364] on button "Set Duration to 2.50 hrs (2 hours 30 minutes)" at bounding box center [576, 380] width 276 height 35
type input "2.50"
click at [1016, 448] on button "Done" at bounding box center [1040, 452] width 58 height 35
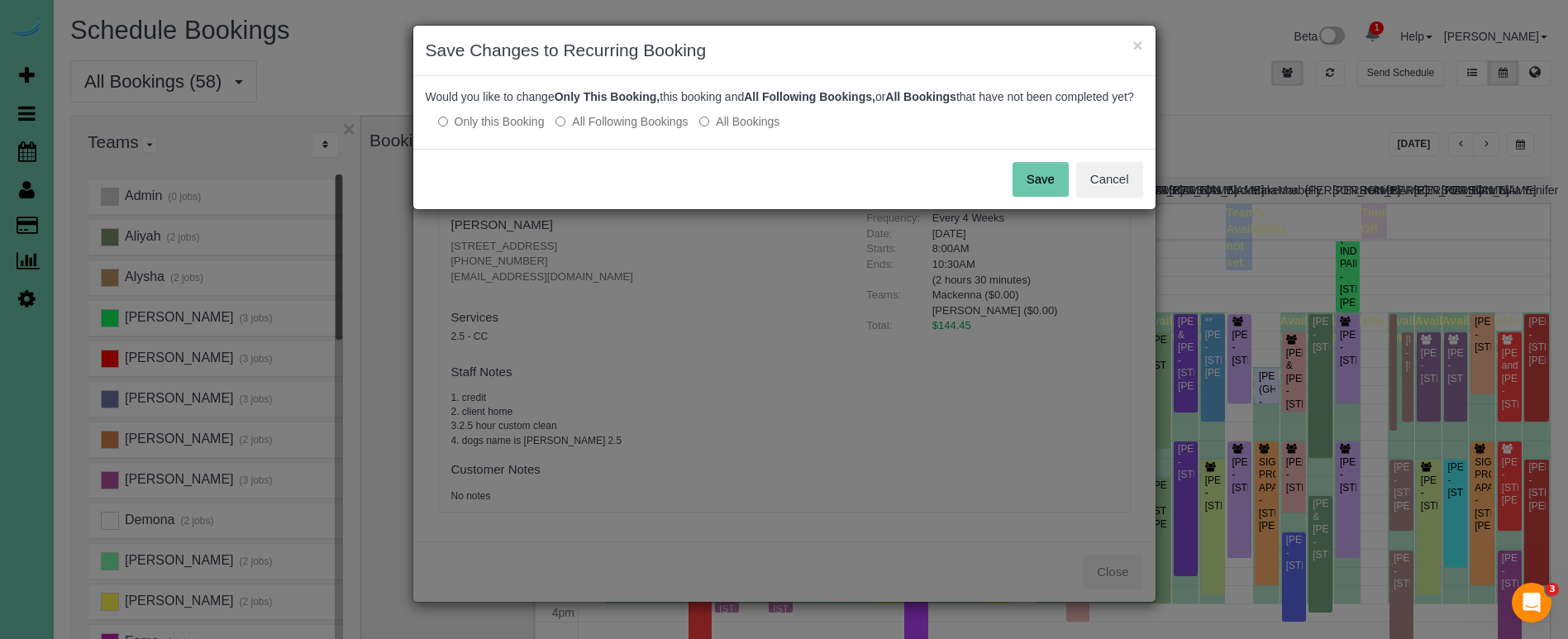
drag, startPoint x: 1035, startPoint y: 196, endPoint x: 1103, endPoint y: 99, distance: 118.5
click at [1036, 193] on button "Save" at bounding box center [1040, 179] width 56 height 35
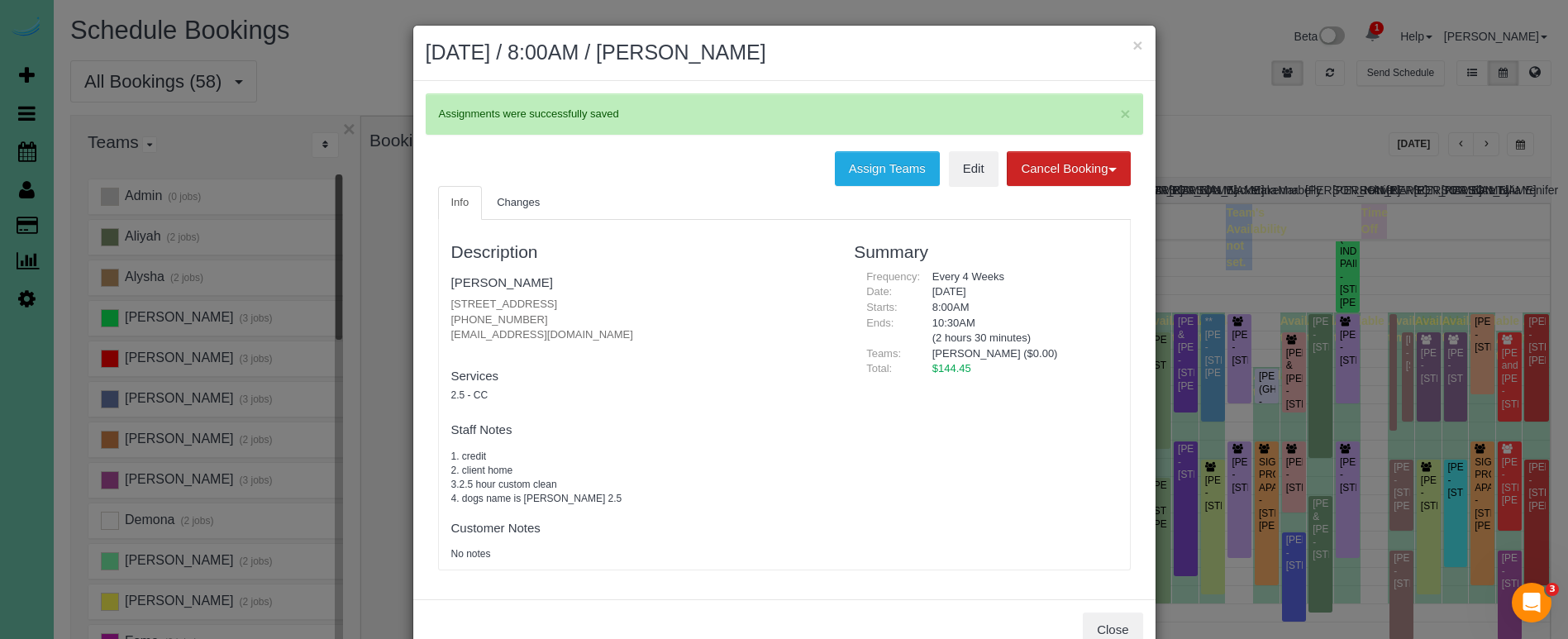
drag, startPoint x: 536, startPoint y: 314, endPoint x: 450, endPoint y: 309, distance: 86.1
click at [450, 309] on div "Description [PERSON_NAME] [STREET_ADDRESS] [PHONE_NUMBER] [EMAIL_ADDRESS][DOMAI…" at bounding box center [640, 395] width 403 height 334
copy p "[PHONE_NUMBER]"
click at [1140, 40] on button "×" at bounding box center [1136, 45] width 10 height 17
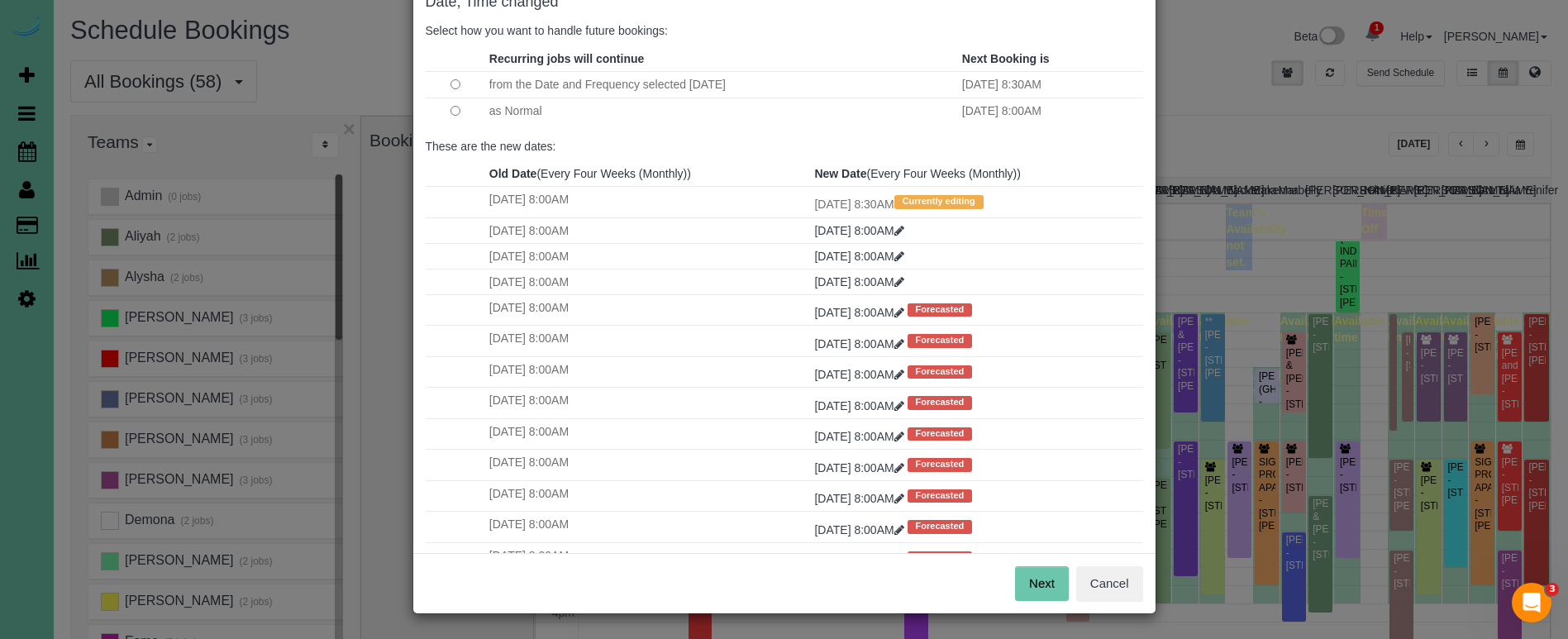
scroll to position [101, 0]
drag, startPoint x: 1034, startPoint y: 581, endPoint x: 1034, endPoint y: 416, distance: 165.0
click at [1034, 580] on button "Next" at bounding box center [1042, 585] width 54 height 35
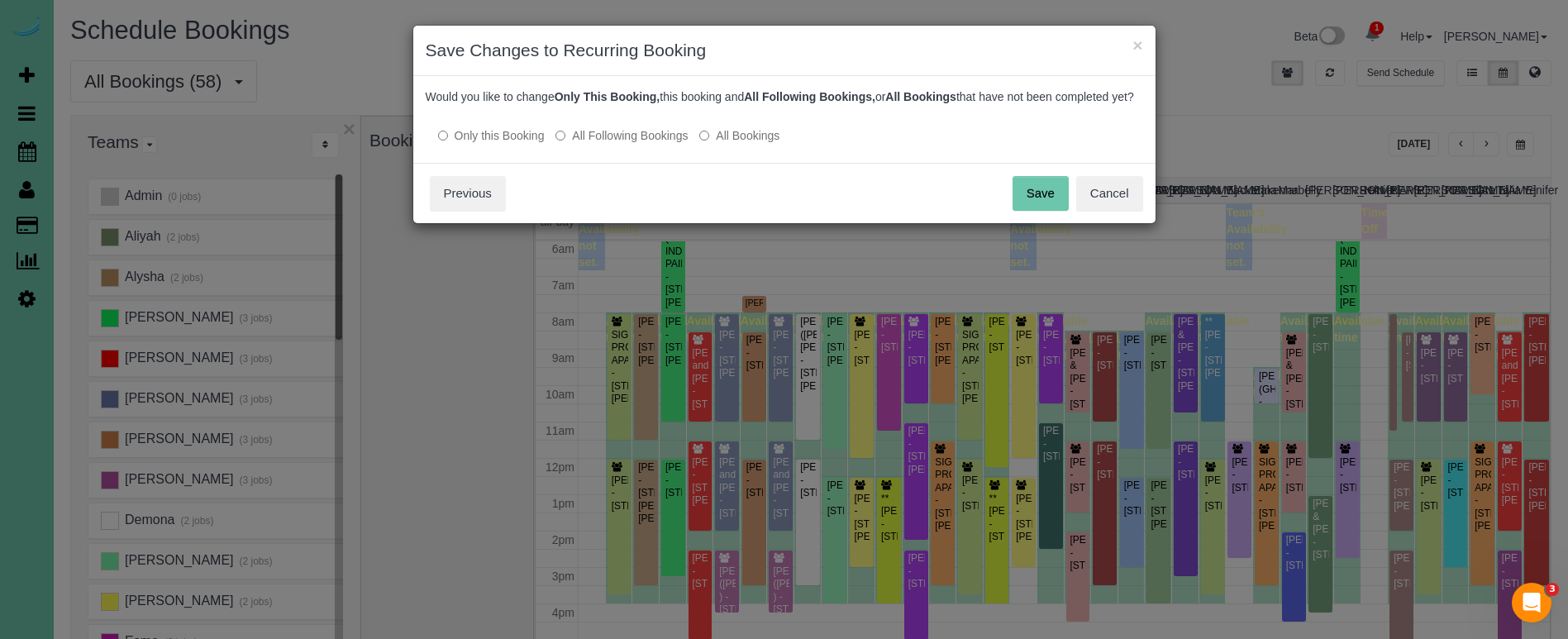
click at [1031, 211] on button "Save" at bounding box center [1040, 194] width 56 height 35
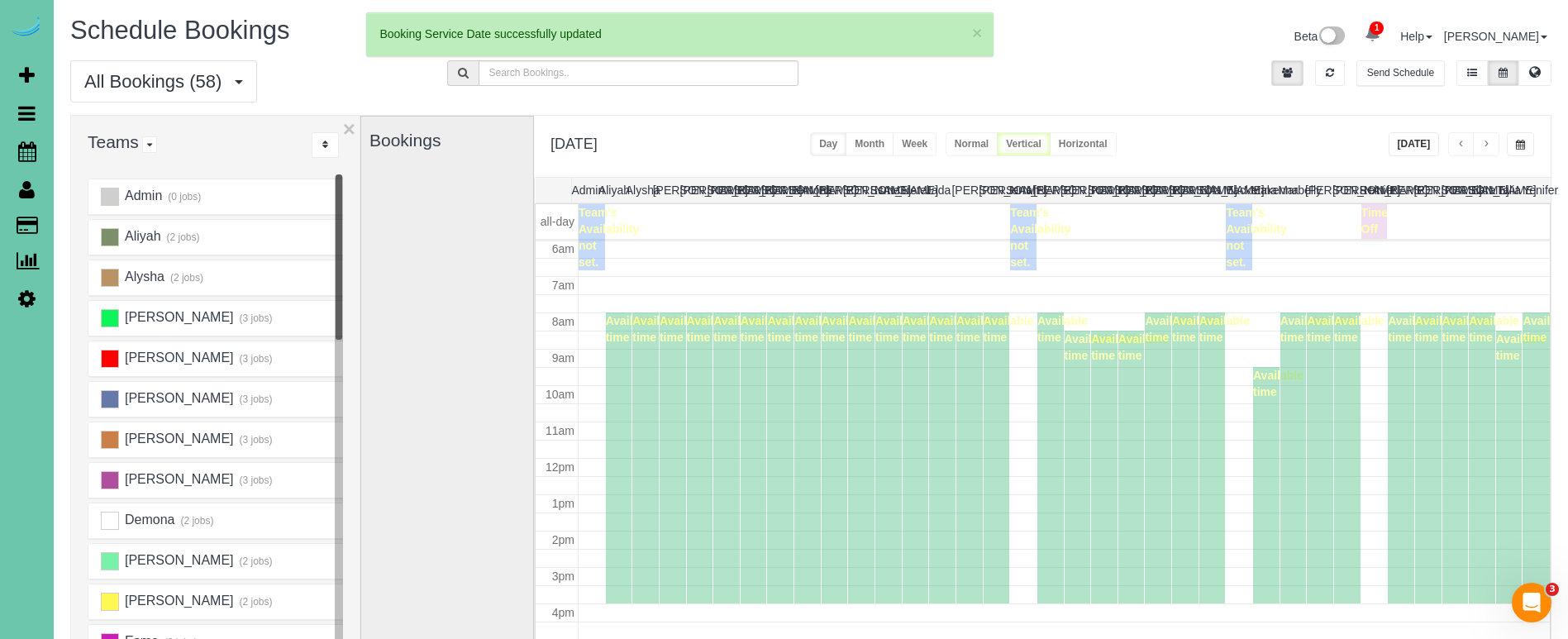
click at [1404, 366] on div "Available time" at bounding box center [1401, 457] width 27 height 291
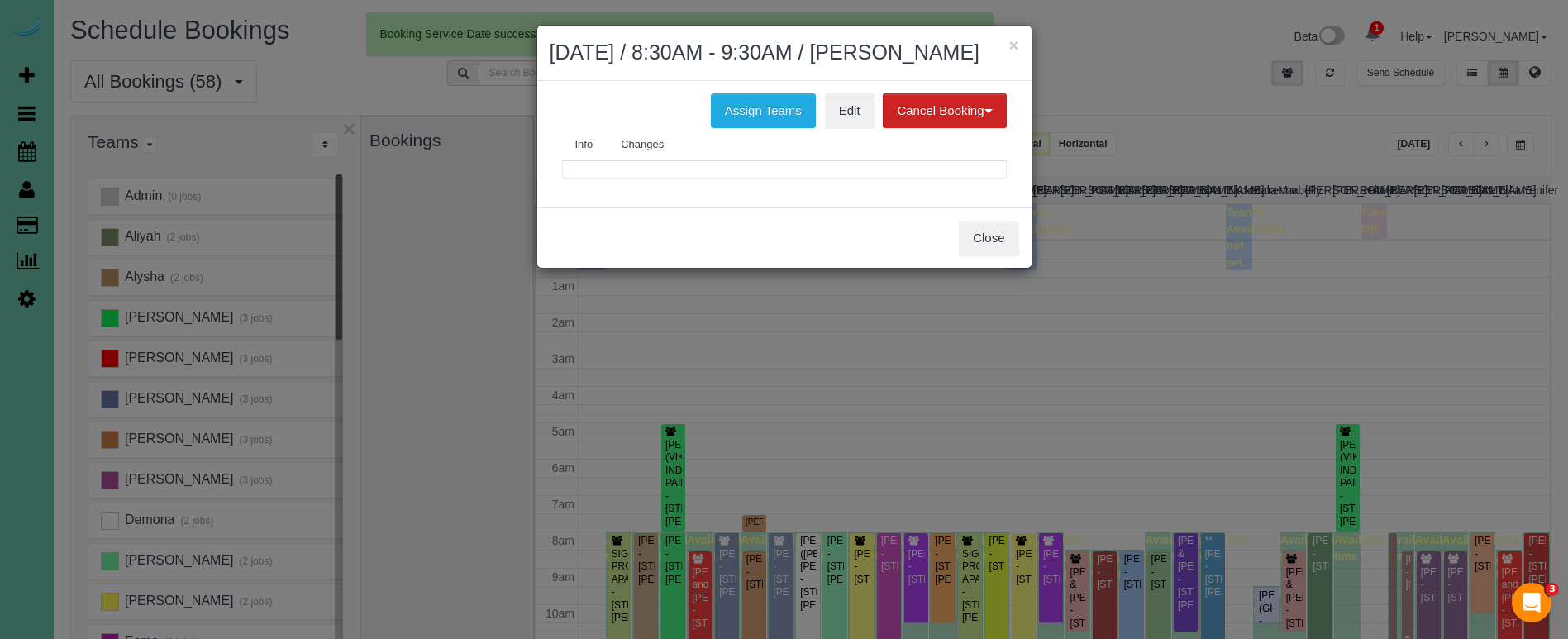
scroll to position [219, 0]
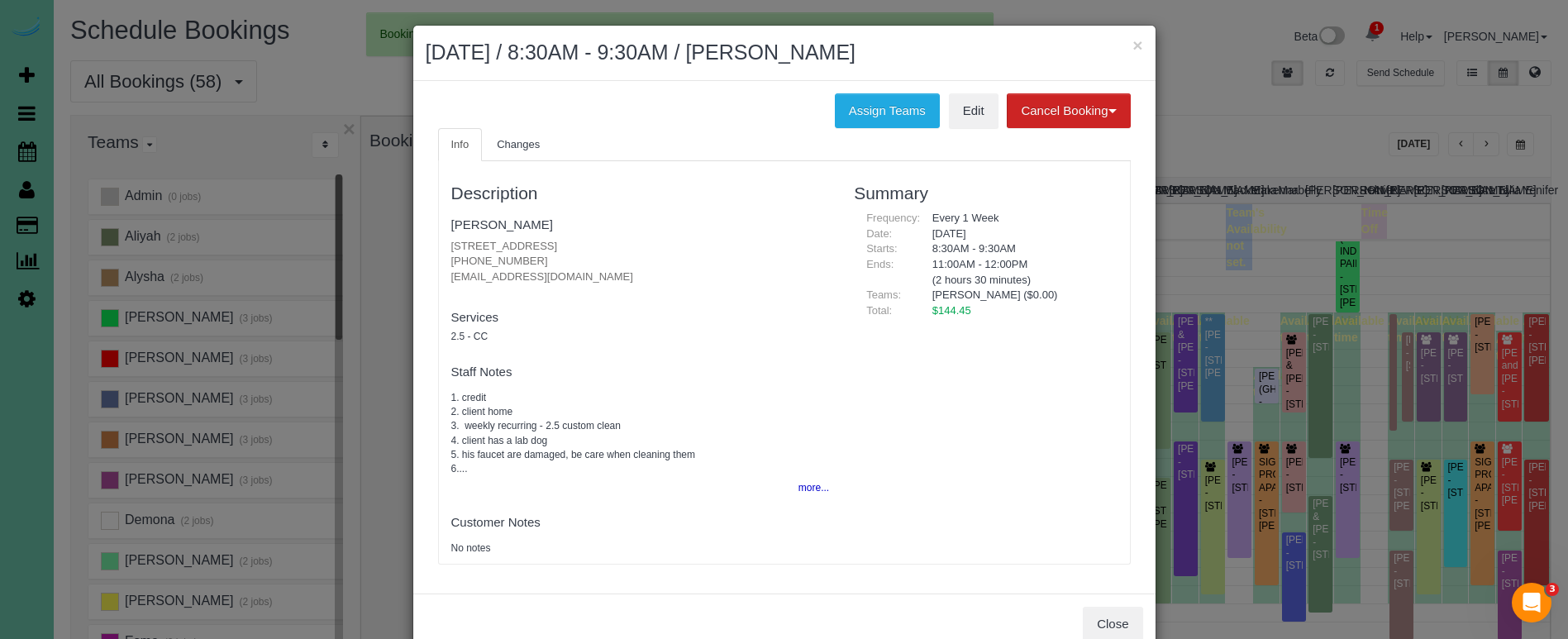
drag, startPoint x: 868, startPoint y: 103, endPoint x: 660, endPoint y: 81, distance: 209.2
click at [868, 102] on button "Assign Teams" at bounding box center [886, 111] width 105 height 35
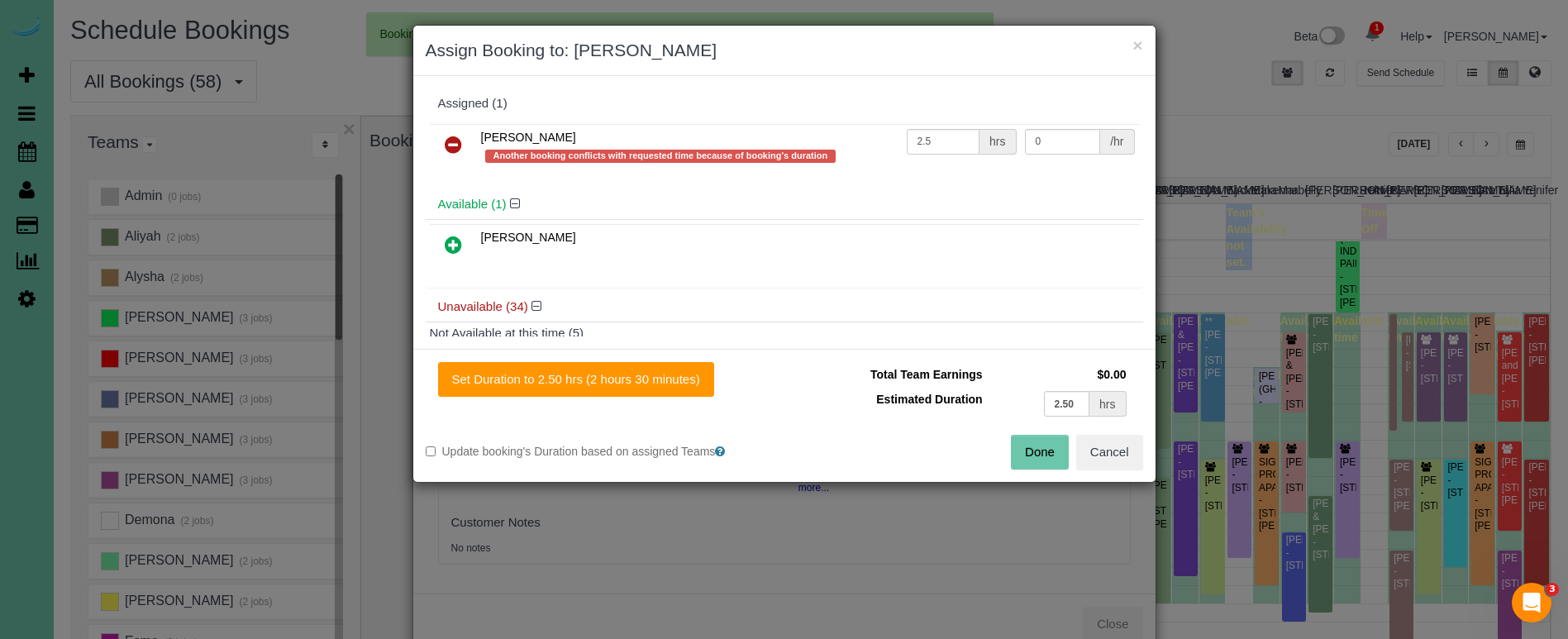
click at [449, 139] on icon at bounding box center [453, 144] width 17 height 20
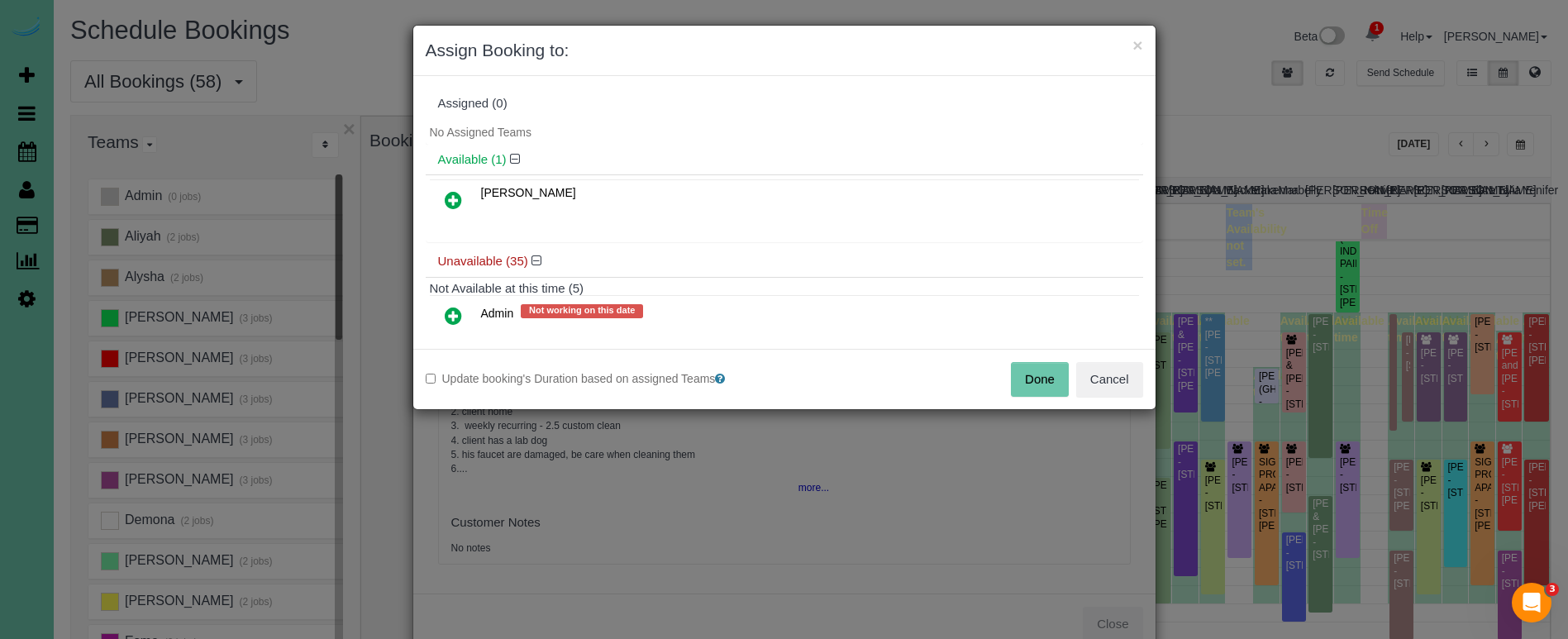
click at [455, 189] on link at bounding box center [453, 201] width 39 height 33
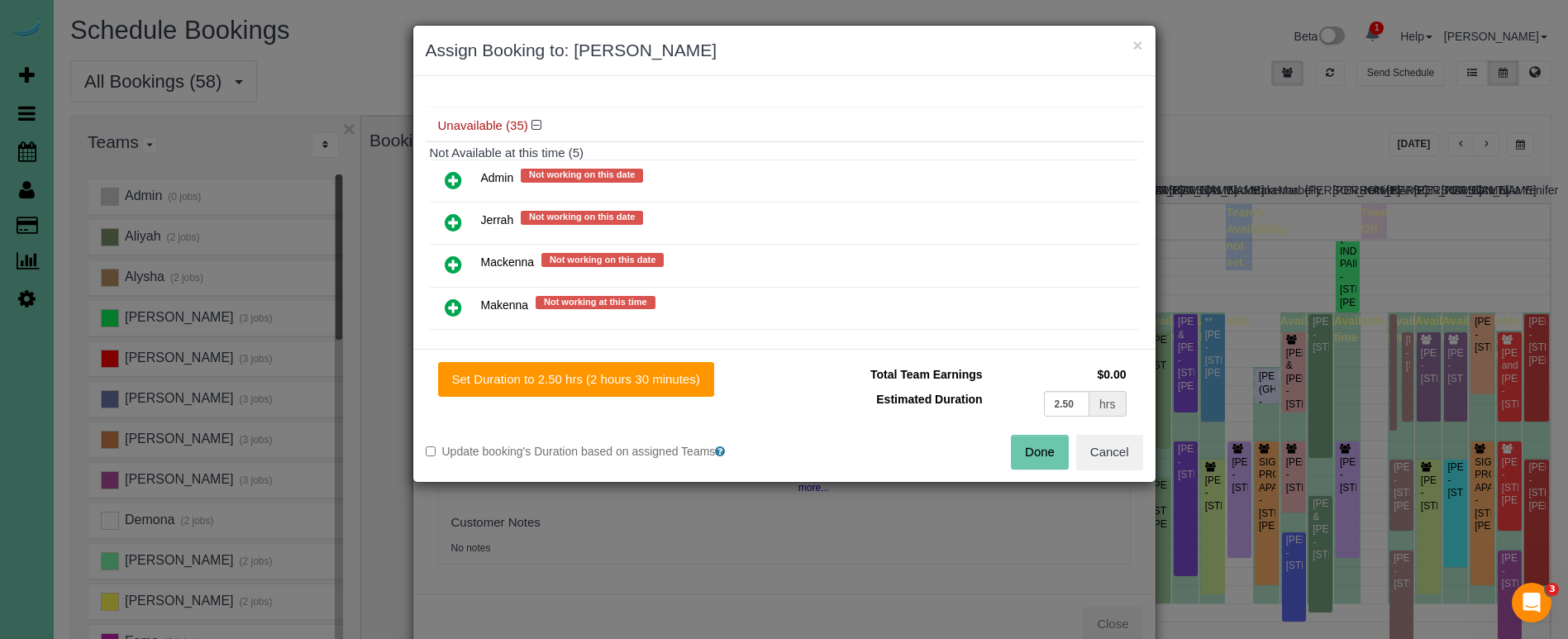
scroll to position [151, 0]
click at [463, 257] on link at bounding box center [453, 264] width 39 height 33
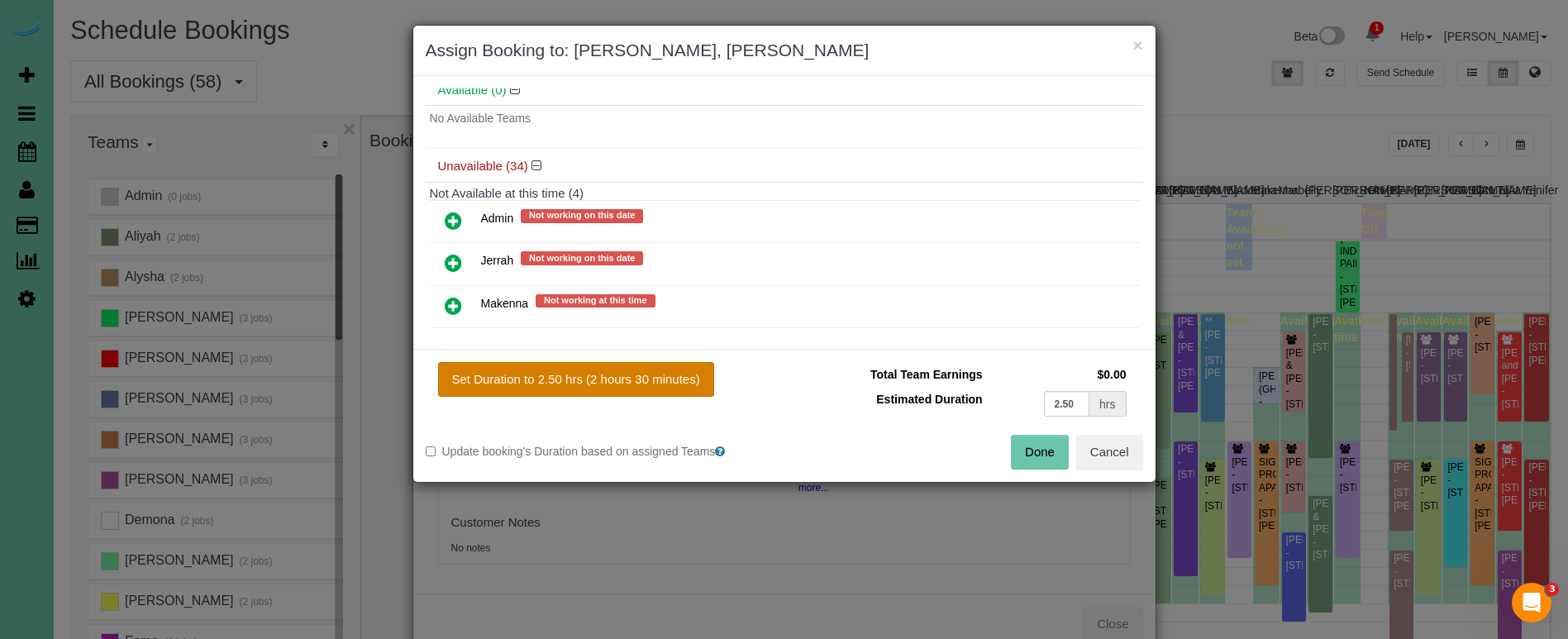
click at [622, 375] on button "Set Duration to 2.50 hrs (2 hours 30 minutes)" at bounding box center [576, 380] width 276 height 35
type input "2.50"
click at [1040, 455] on button "Done" at bounding box center [1040, 452] width 58 height 35
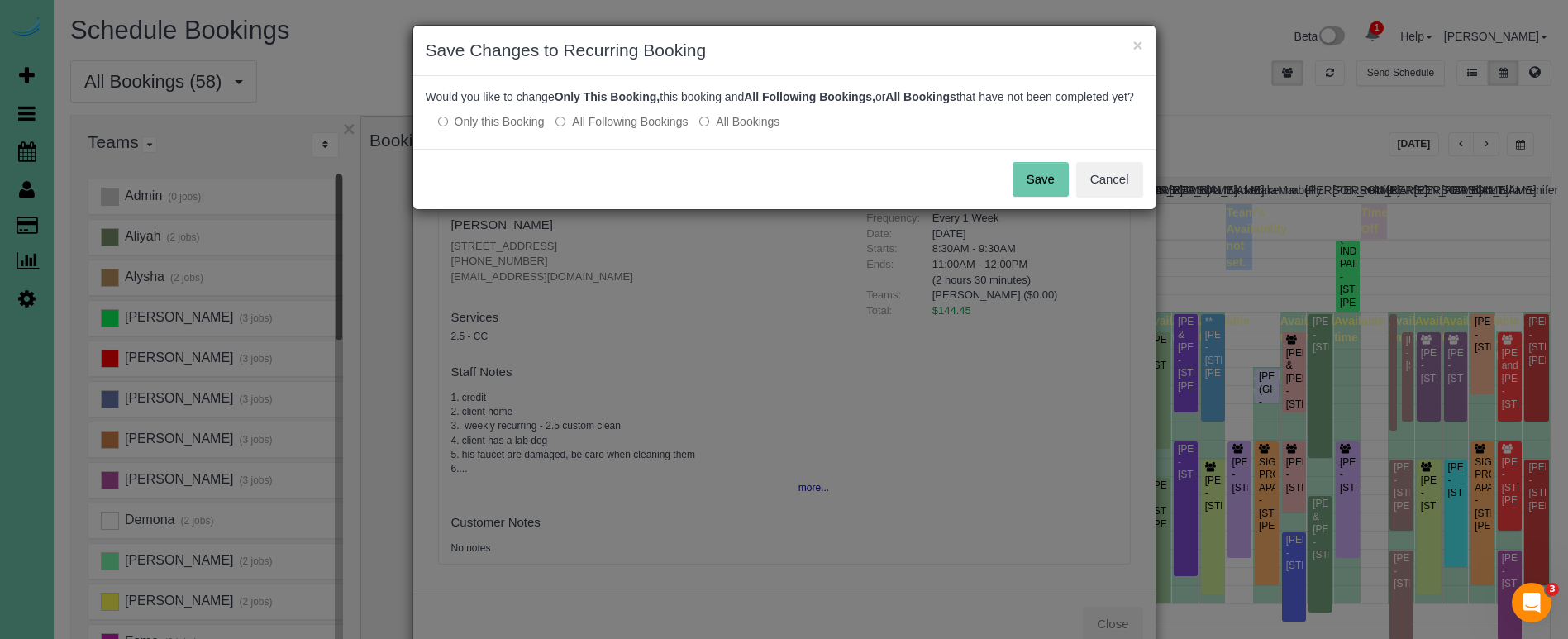
click at [1046, 195] on button "Save" at bounding box center [1040, 179] width 56 height 35
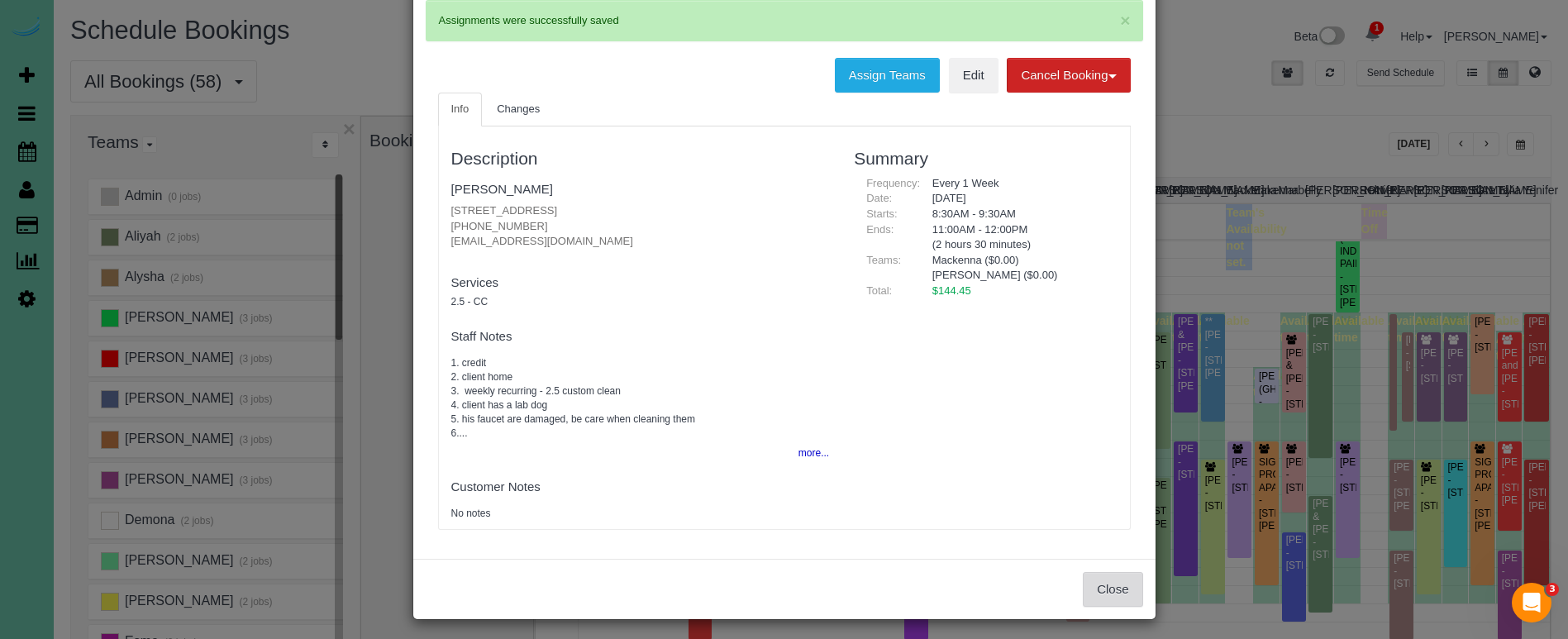
scroll to position [92, 0]
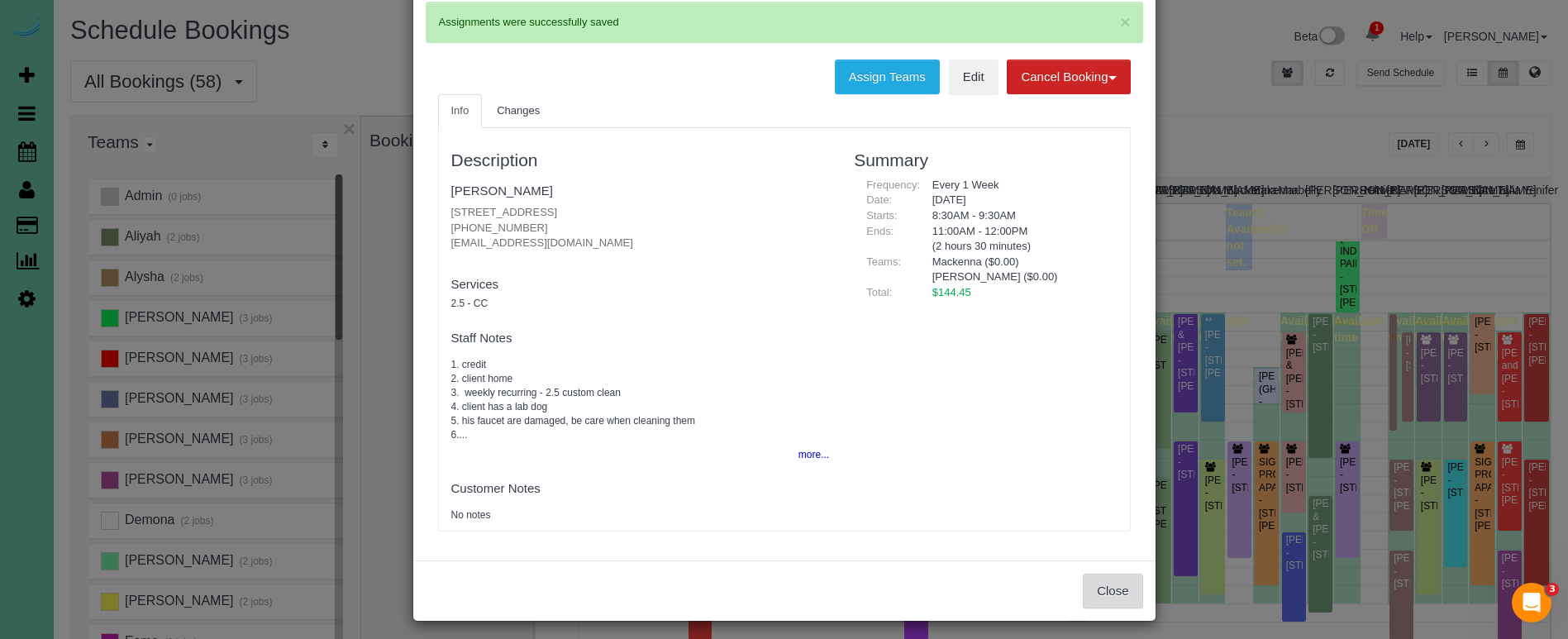
click at [1101, 583] on button "Close" at bounding box center [1112, 591] width 60 height 35
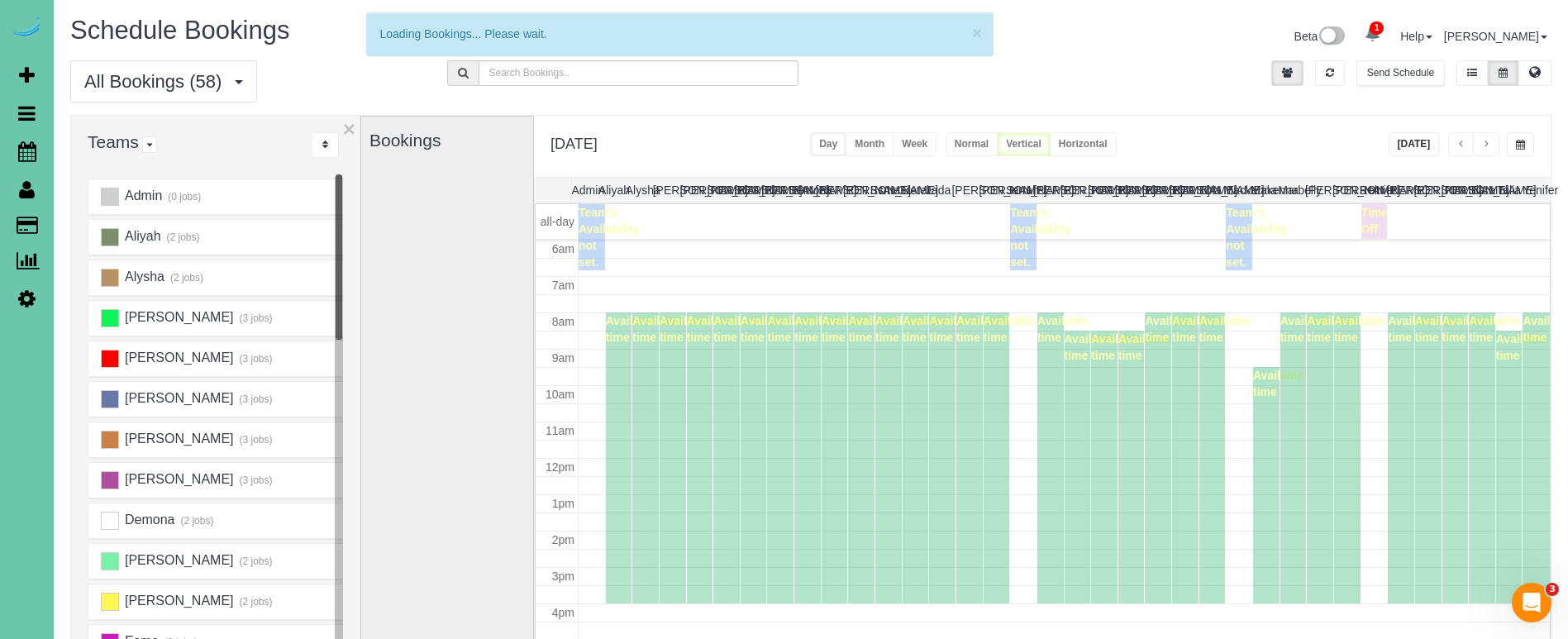
scroll to position [219, 0]
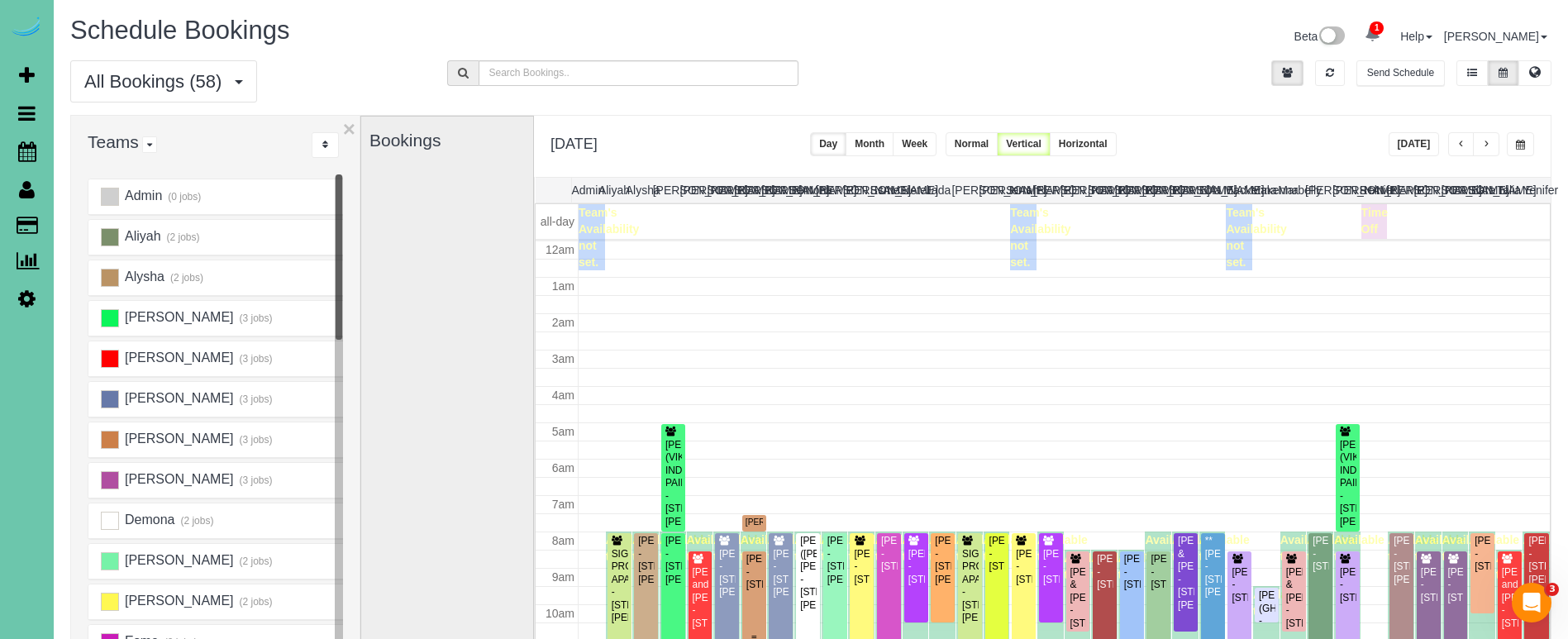
click at [762, 553] on div "Beckie Albee - 11086 V Street, Omaha, NE 68137" at bounding box center [754, 572] width 17 height 38
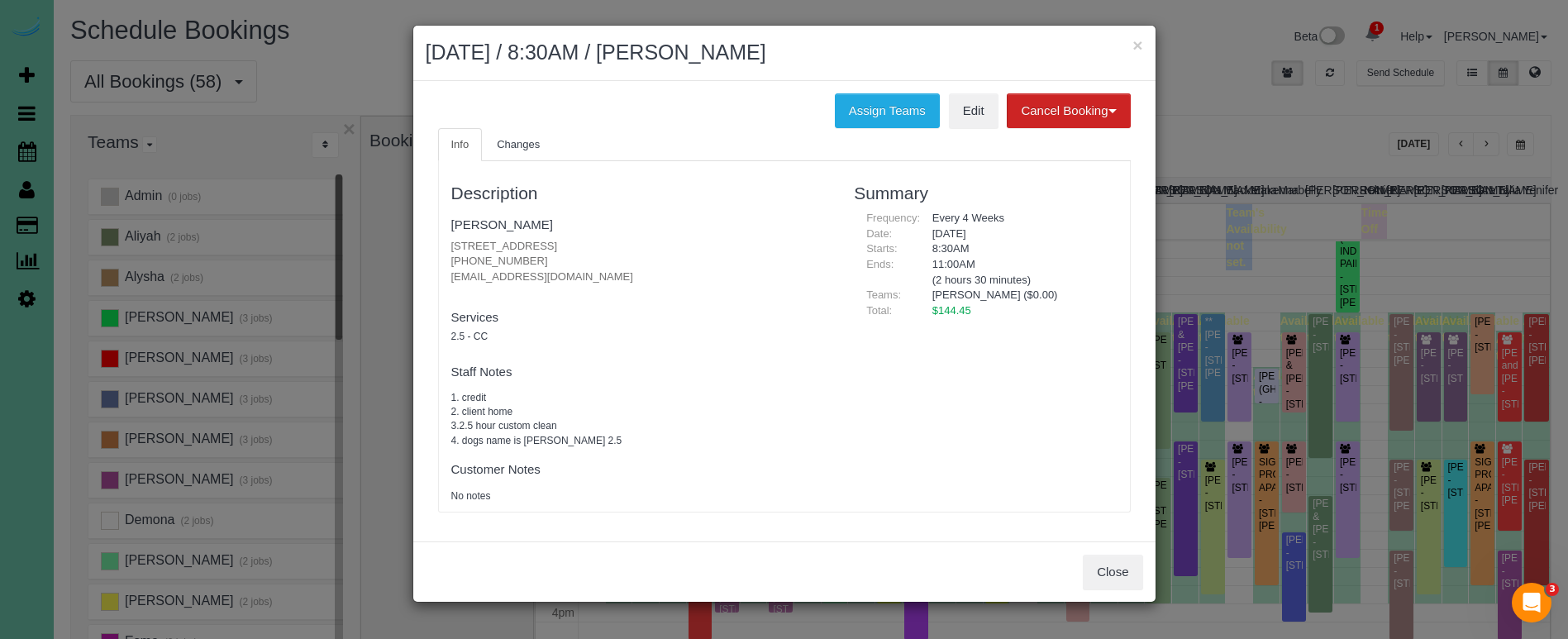
copy p "(402) 304-5516"
drag, startPoint x: 531, startPoint y: 259, endPoint x: 440, endPoint y: 257, distance: 91.0
click at [440, 257] on div "Description Beckie Albee 11086 V Street, Omaha, NE 68137 (402) 304-5516 beckiea…" at bounding box center [640, 336] width 403 height 334
click at [1120, 576] on button "Close" at bounding box center [1112, 572] width 60 height 35
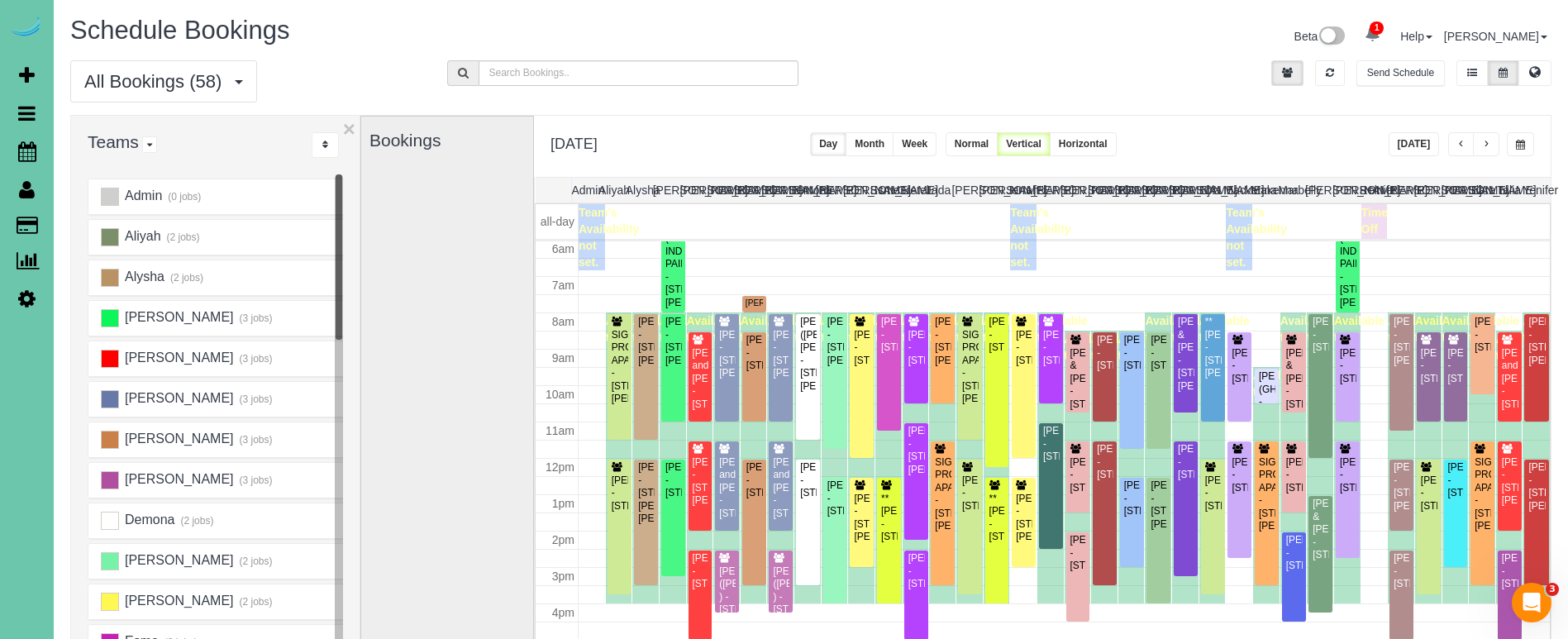
click at [1520, 142] on span "button" at bounding box center [1520, 144] width 10 height 10
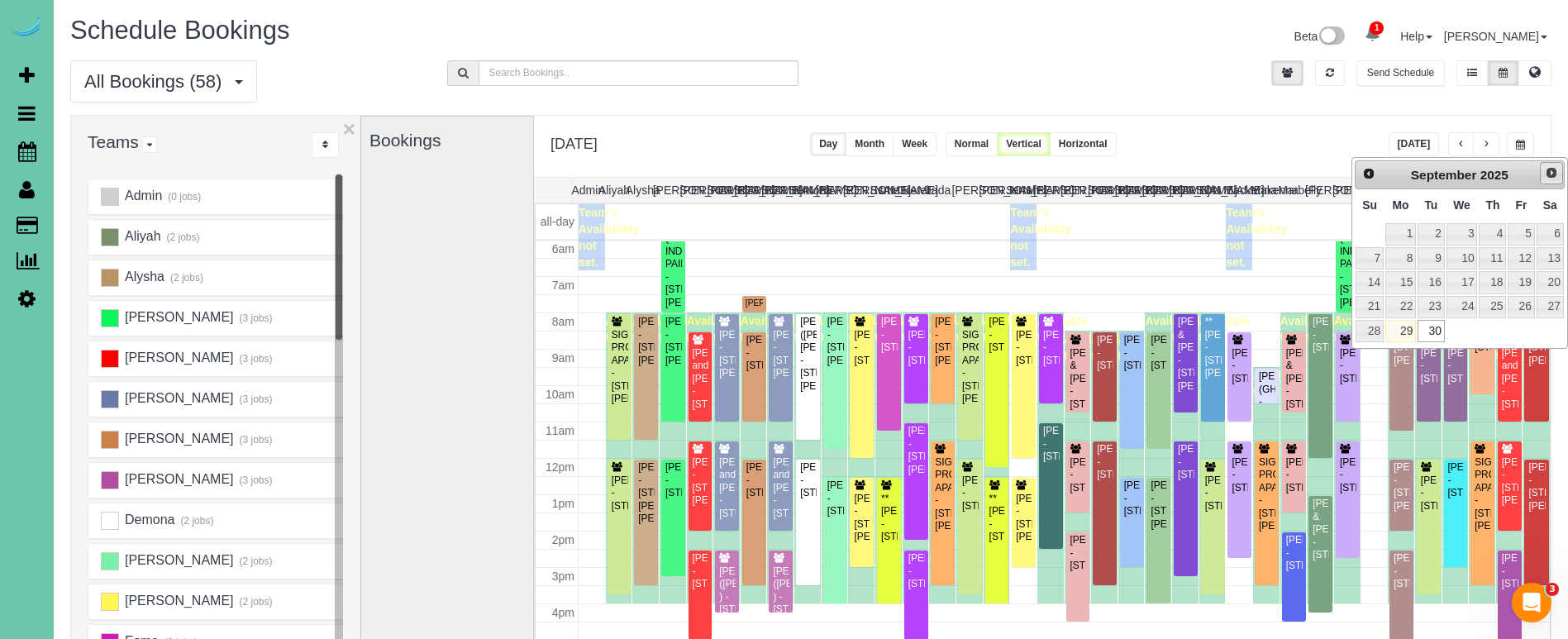
click at [1546, 164] on link "Next" at bounding box center [1551, 173] width 23 height 23
click at [1437, 283] on link "14" at bounding box center [1430, 282] width 27 height 22
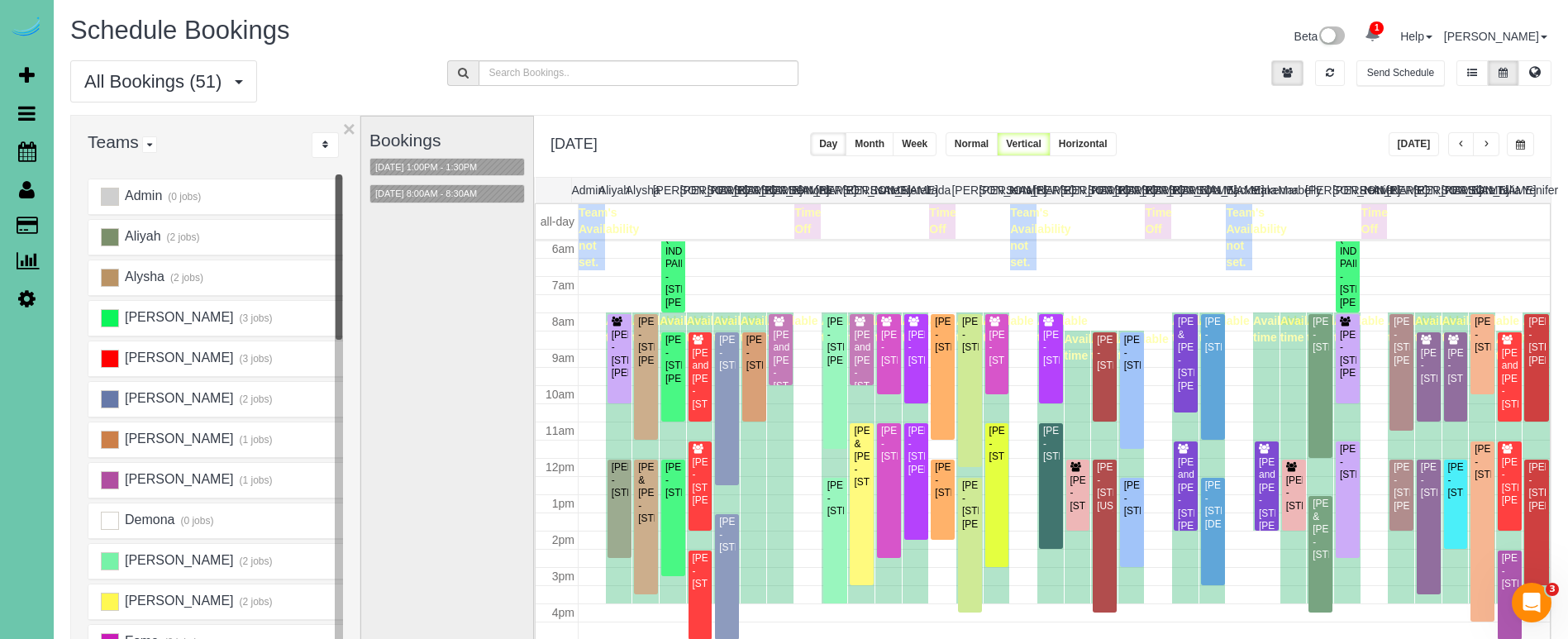
click at [1517, 135] on button "button" at bounding box center [1520, 144] width 28 height 24
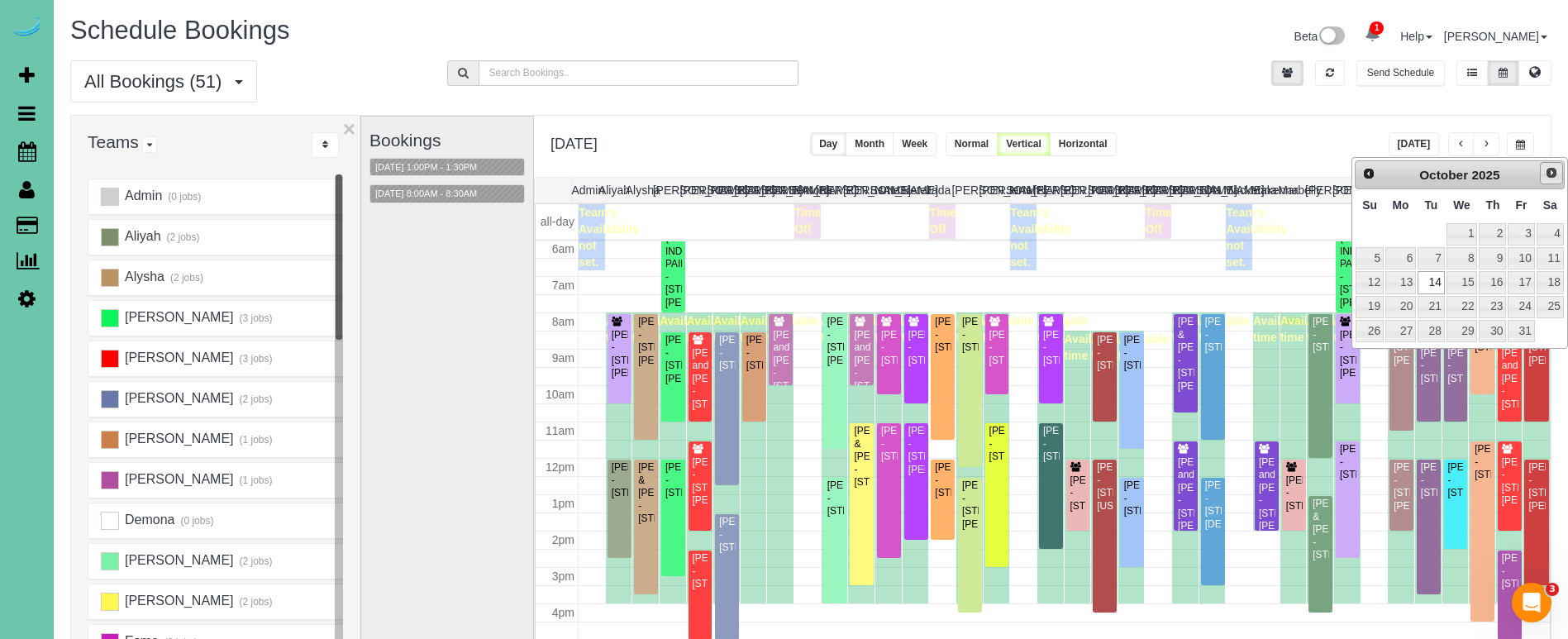
click at [1549, 169] on span "Next" at bounding box center [1551, 172] width 13 height 13
click at [1467, 265] on link "5" at bounding box center [1462, 259] width 31 height 22
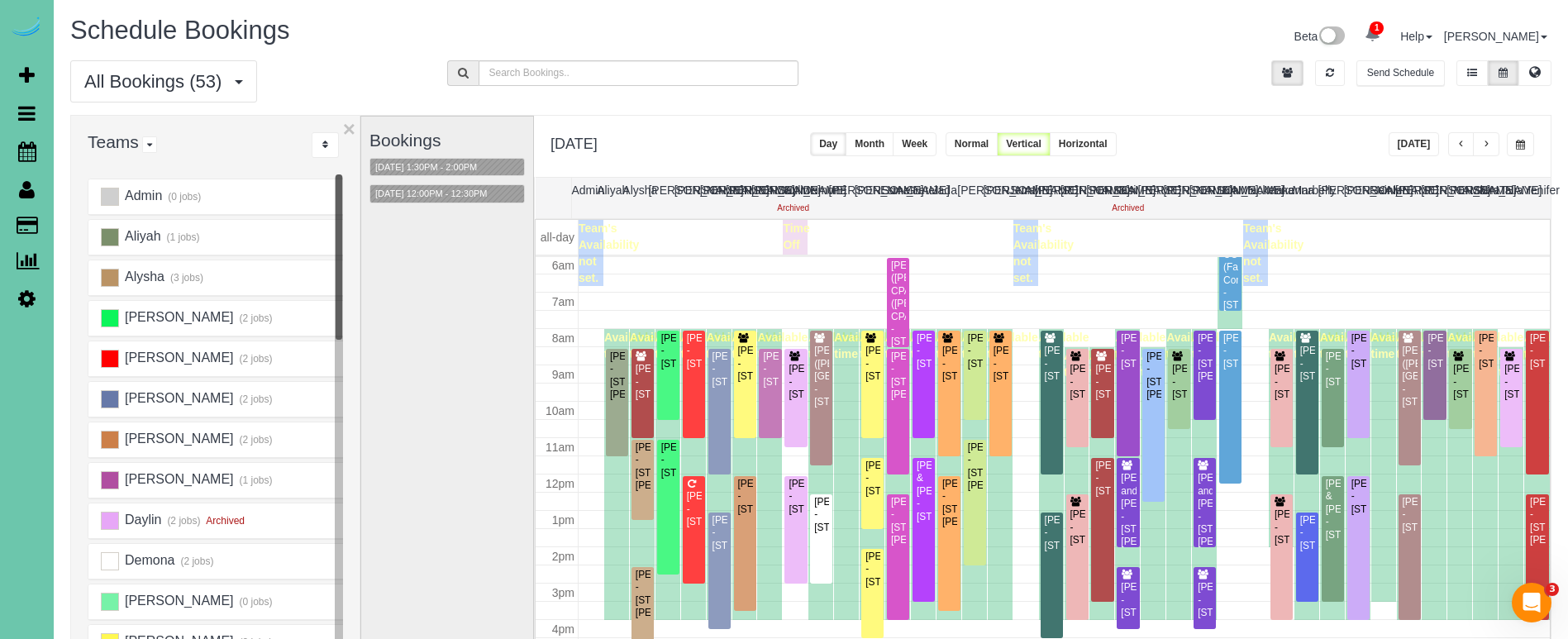
click at [1518, 142] on span "button" at bounding box center [1520, 144] width 10 height 10
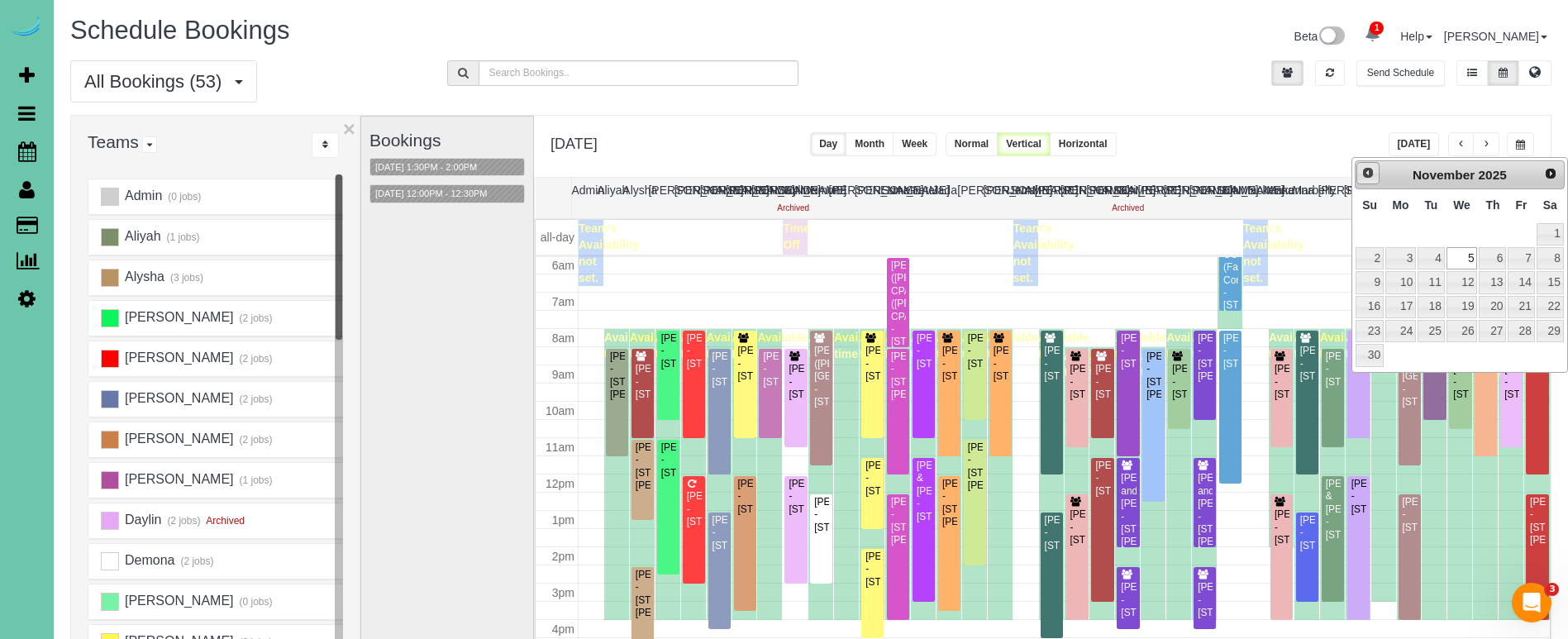
click at [1367, 177] on span "Prev" at bounding box center [1367, 172] width 13 height 13
click at [1427, 257] on link "7" at bounding box center [1430, 259] width 27 height 22
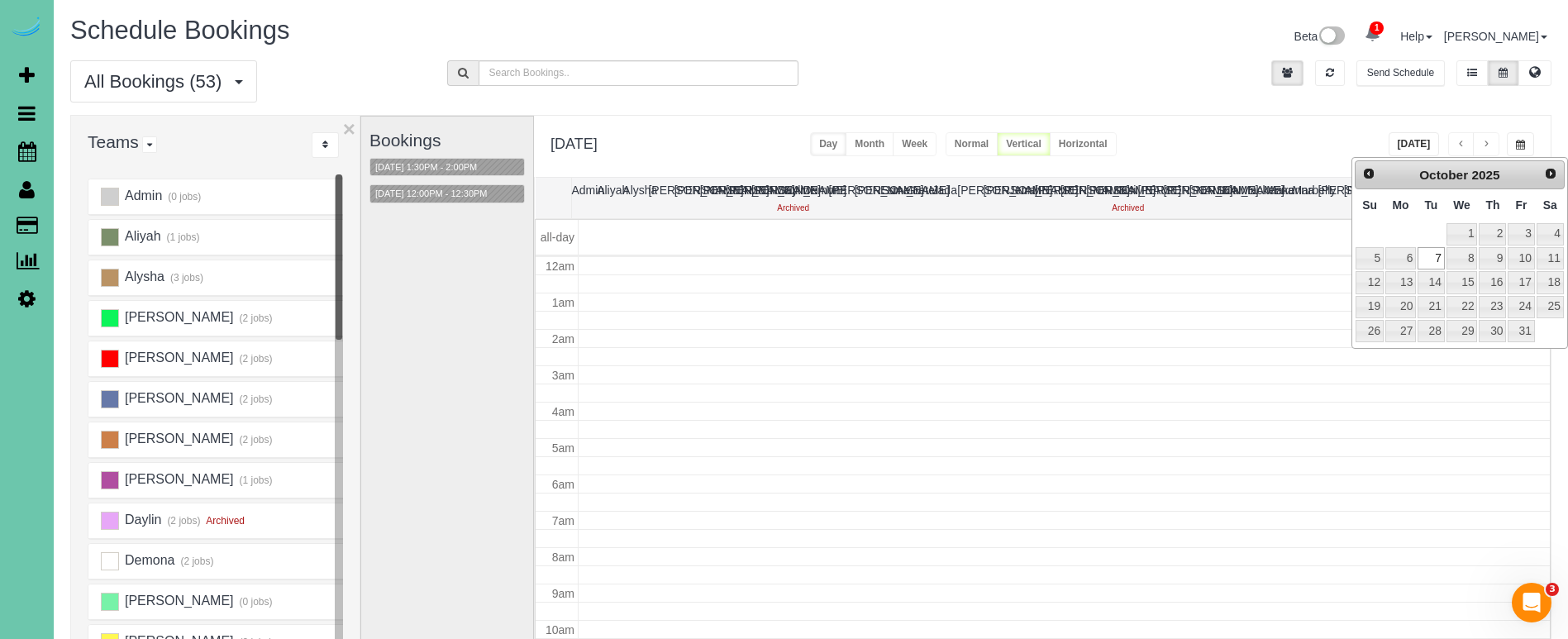
type input "**********"
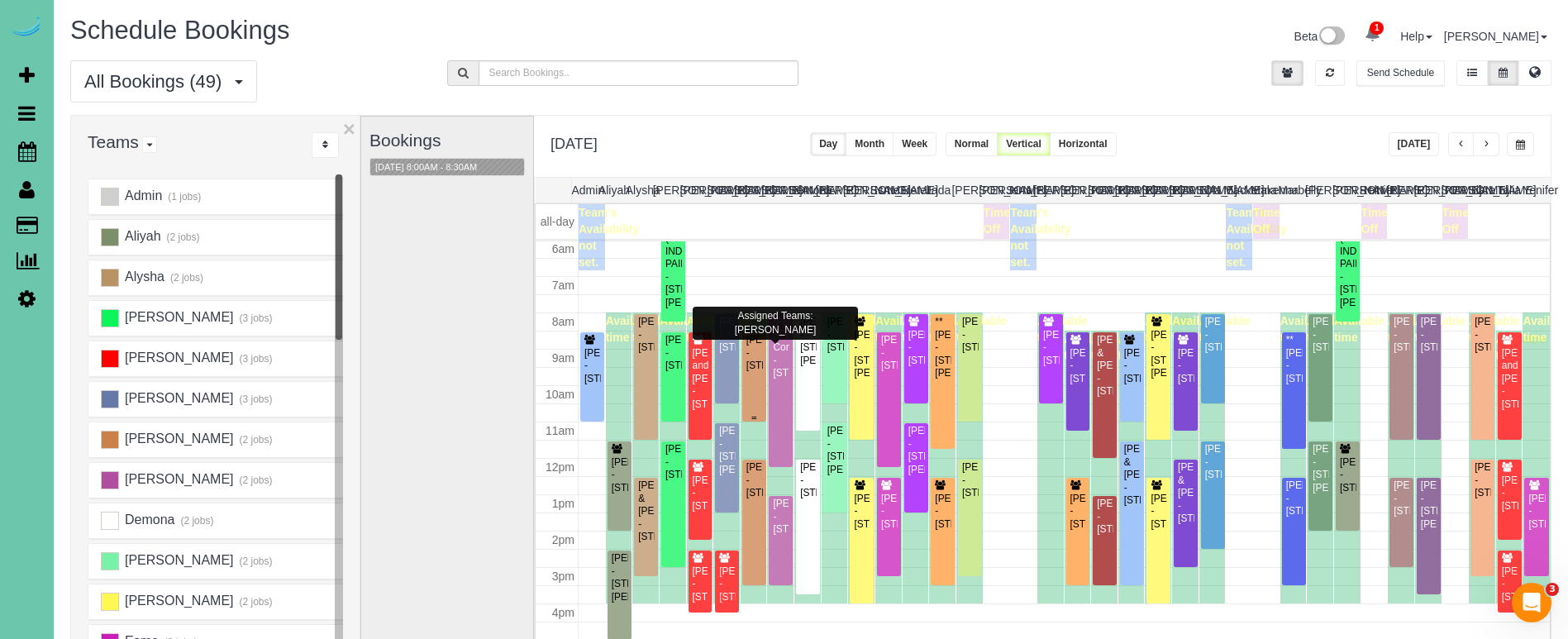
click at [749, 372] on div "Annie Dolan - 6019 Hickory Street, Omaha, NE 68106" at bounding box center [754, 353] width 17 height 38
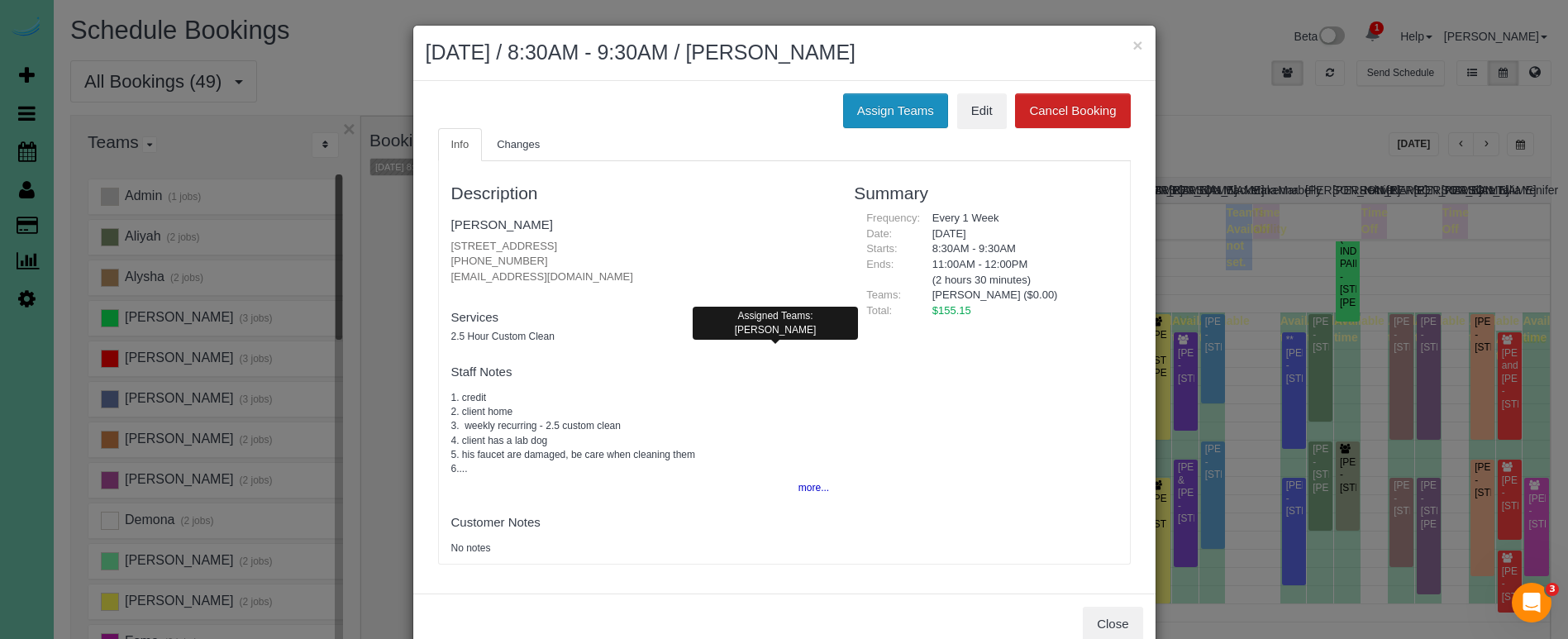
click at [867, 120] on button "Assign Teams" at bounding box center [895, 111] width 105 height 35
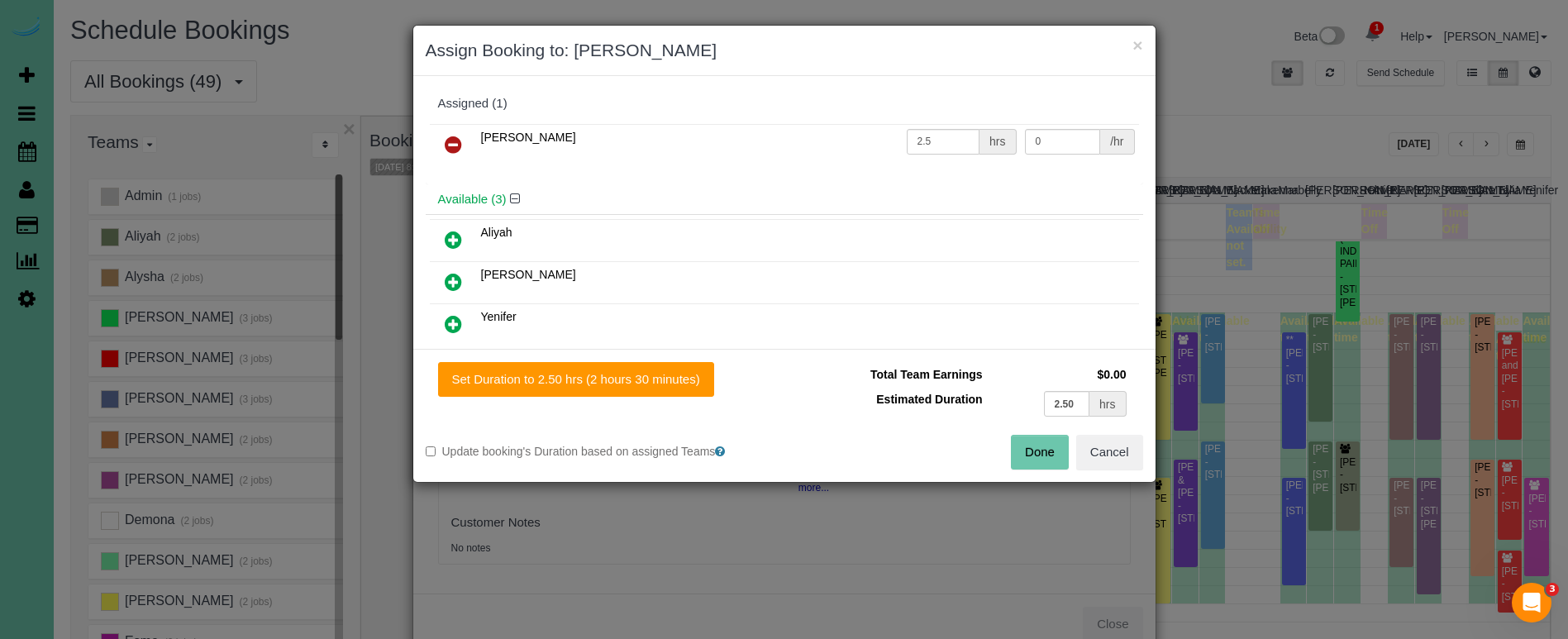
click at [451, 140] on icon at bounding box center [453, 144] width 17 height 20
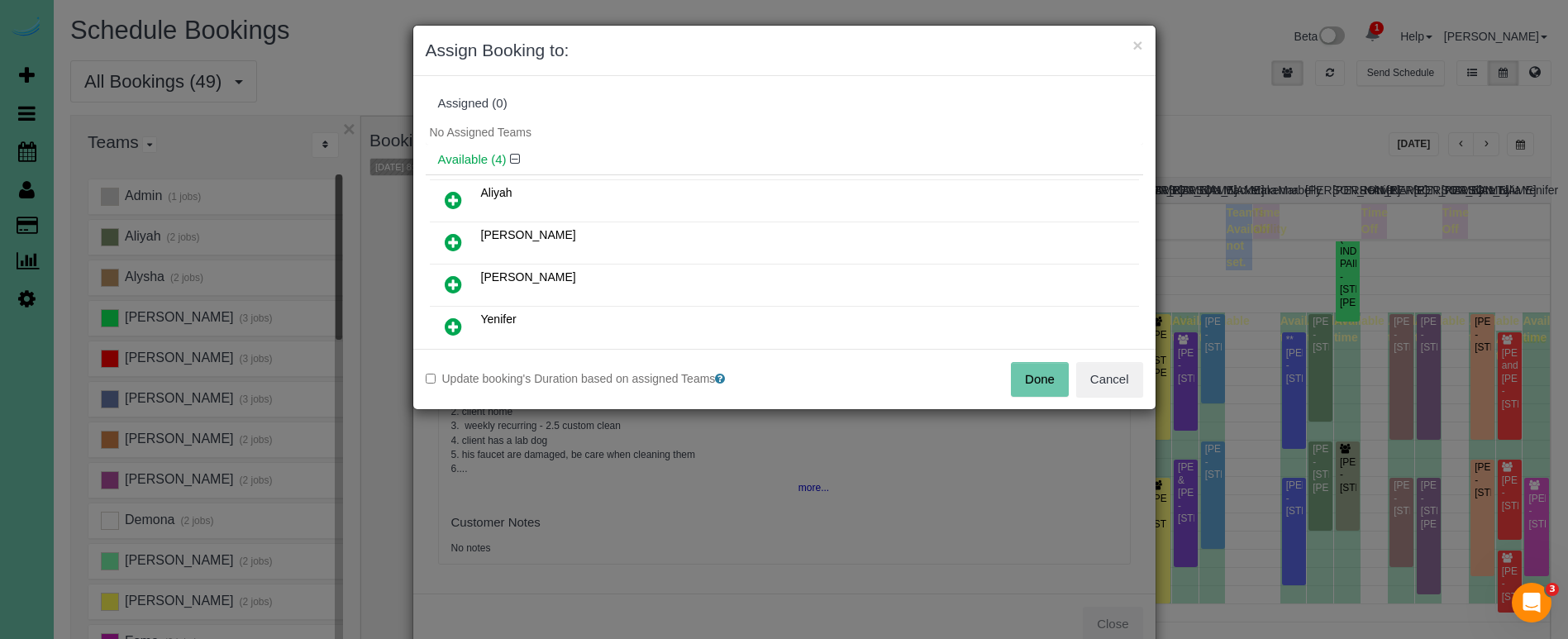
click at [1029, 367] on button "Done" at bounding box center [1040, 380] width 58 height 35
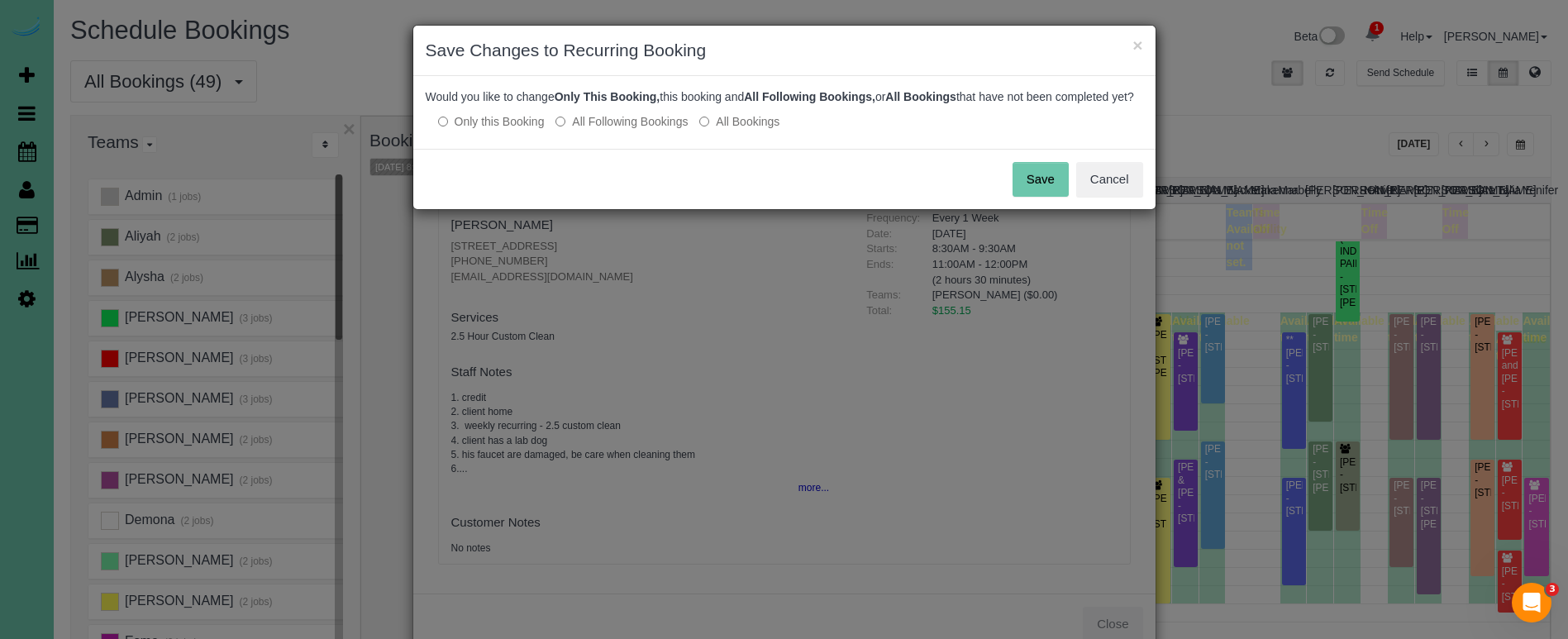
click at [624, 130] on label "All Following Bookings" at bounding box center [621, 121] width 132 height 16
drag, startPoint x: 1119, startPoint y: 176, endPoint x: 1110, endPoint y: 186, distance: 13.5
click at [1116, 180] on div "Save Cancel" at bounding box center [784, 179] width 742 height 61
drag, startPoint x: 1110, startPoint y: 186, endPoint x: 1074, endPoint y: 173, distance: 38.3
click at [1109, 186] on button "Cancel" at bounding box center [1109, 179] width 67 height 35
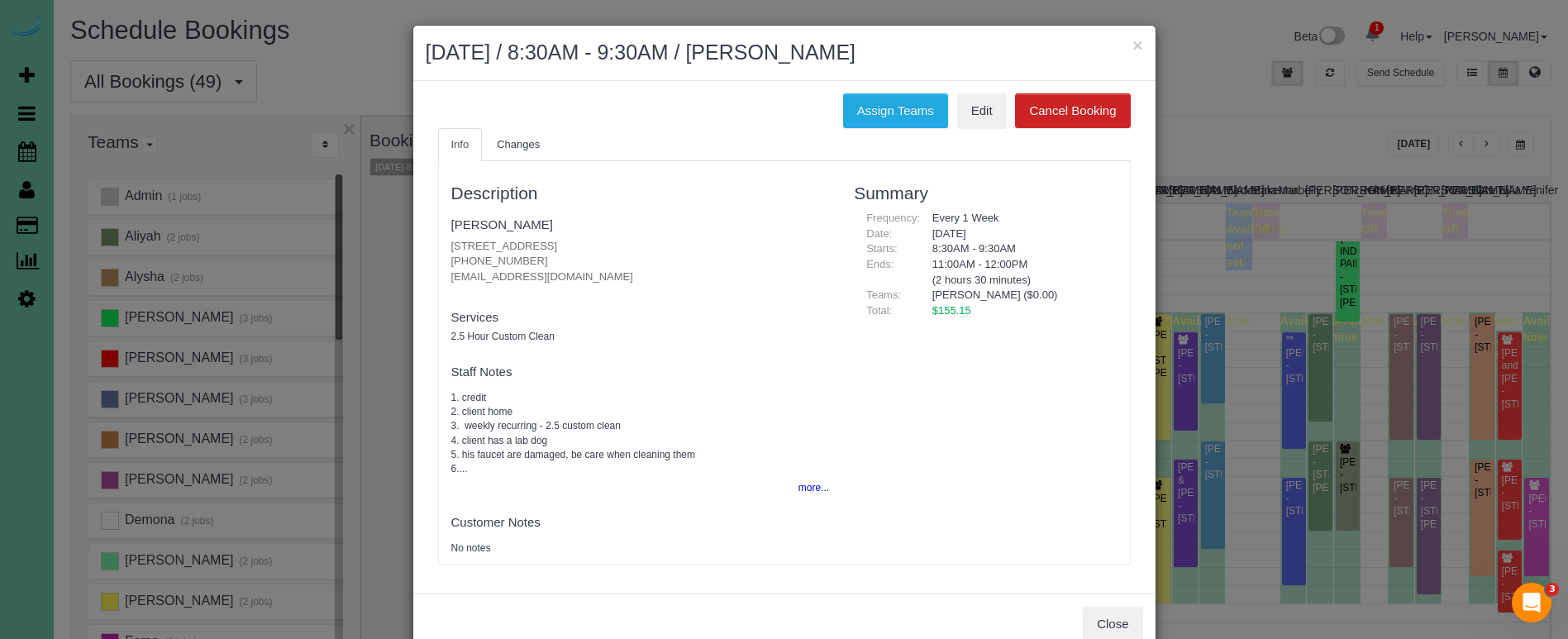
drag, startPoint x: 857, startPoint y: 104, endPoint x: 828, endPoint y: 111, distance: 29.8
click at [857, 105] on button "Assign Teams" at bounding box center [895, 111] width 105 height 35
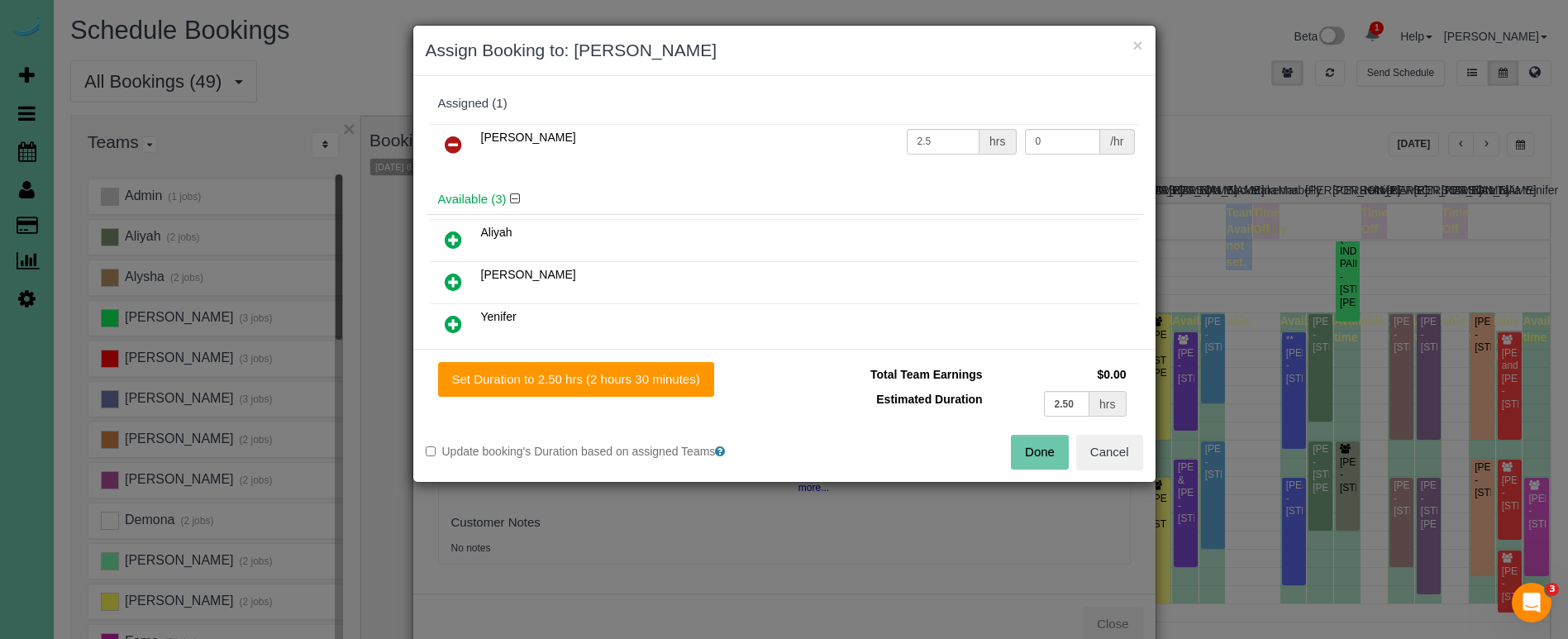
click at [448, 140] on icon at bounding box center [453, 144] width 17 height 20
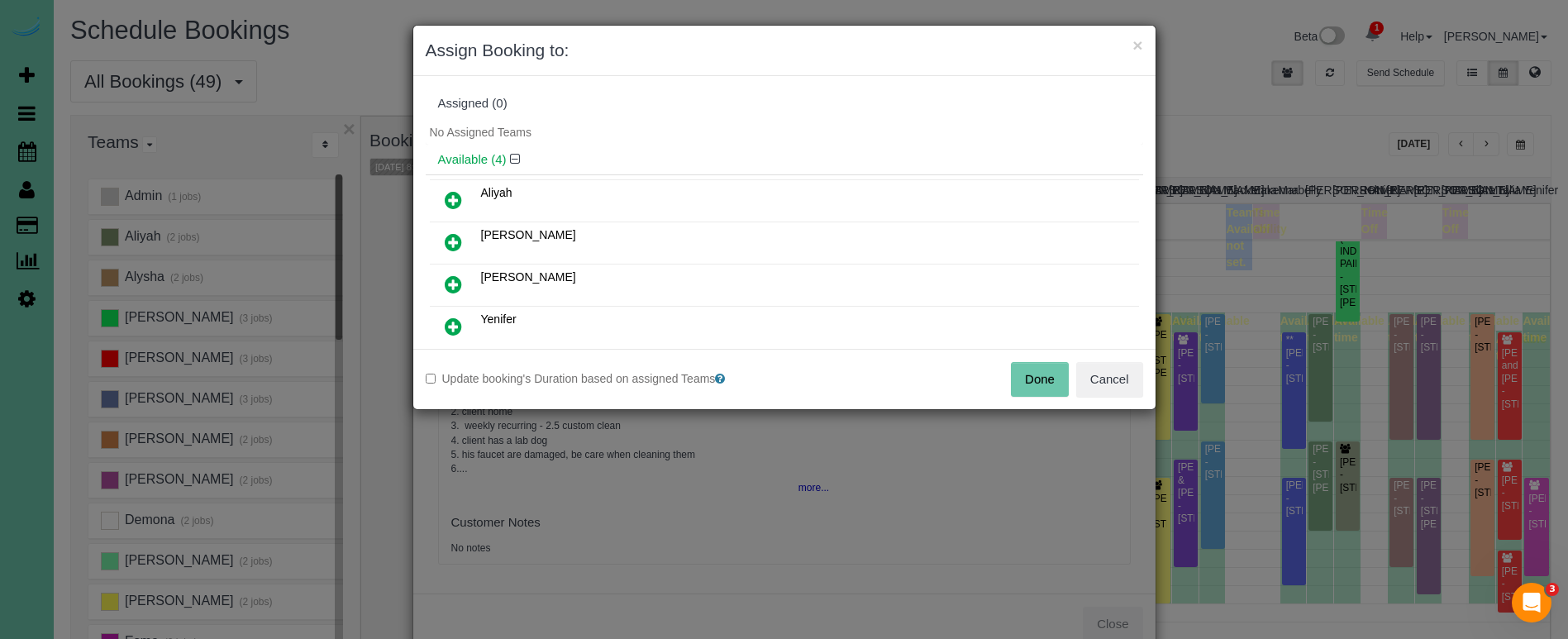
click at [452, 291] on icon at bounding box center [453, 284] width 17 height 20
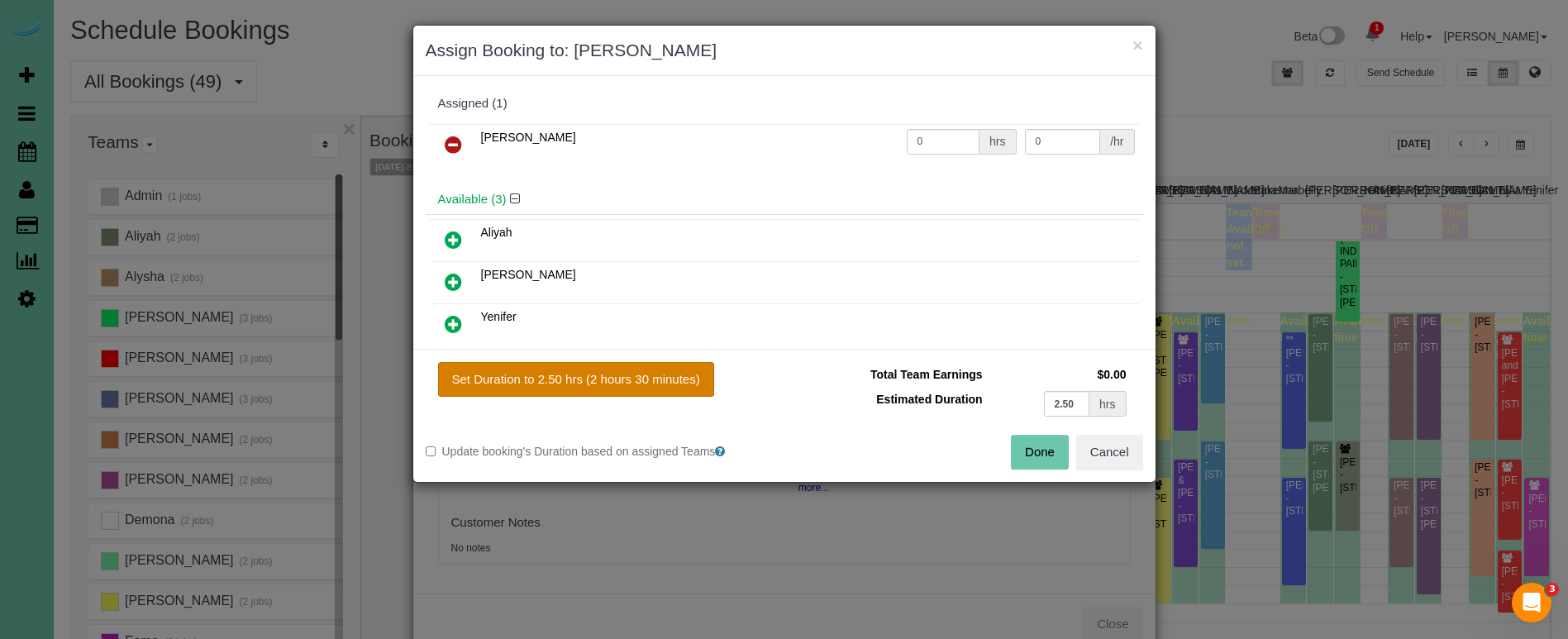
drag, startPoint x: 722, startPoint y: 391, endPoint x: 687, endPoint y: 382, distance: 36.1
click at [708, 388] on div "Set Duration to 2.50 hrs (2 hours 30 minutes)" at bounding box center [605, 380] width 359 height 35
click at [679, 381] on button "Set Duration to 2.50 hrs (2 hours 30 minutes)" at bounding box center [576, 380] width 276 height 35
type input "2.50"
click at [1024, 447] on button "Done" at bounding box center [1040, 452] width 58 height 35
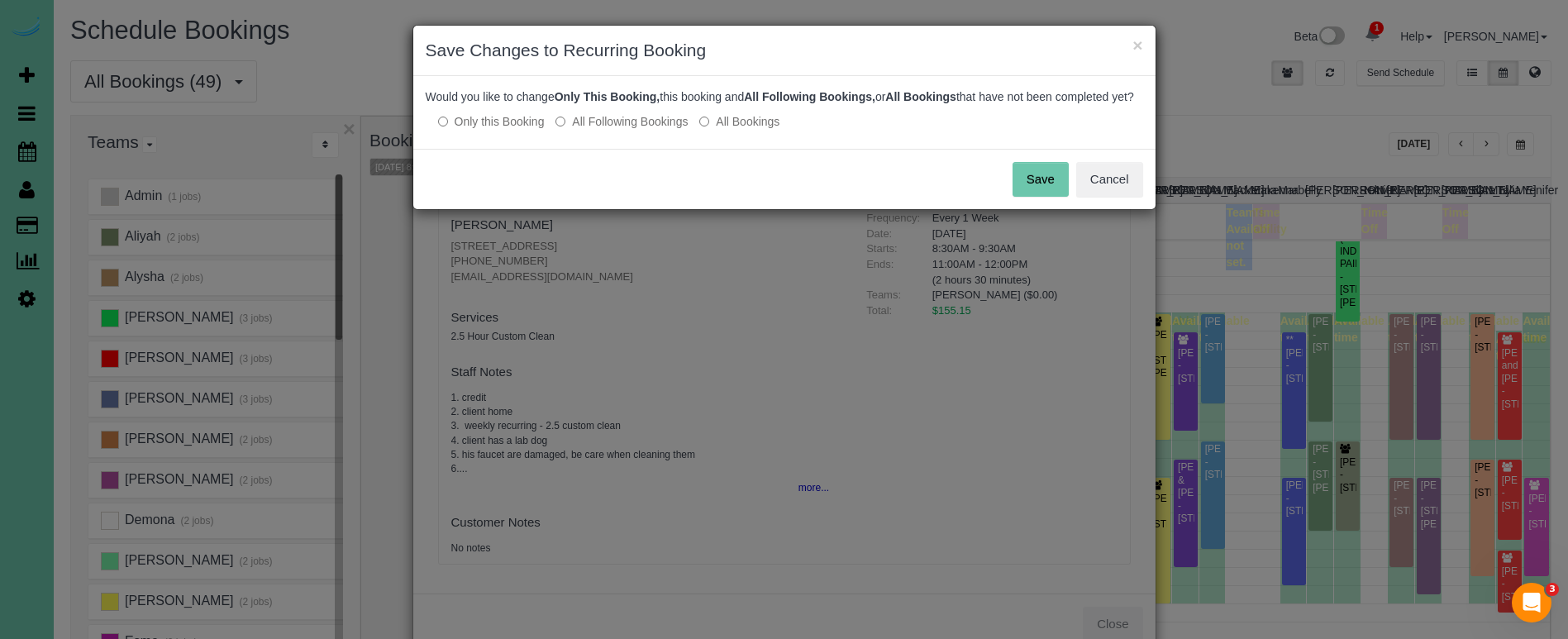
click at [1038, 189] on button "Save" at bounding box center [1040, 179] width 56 height 35
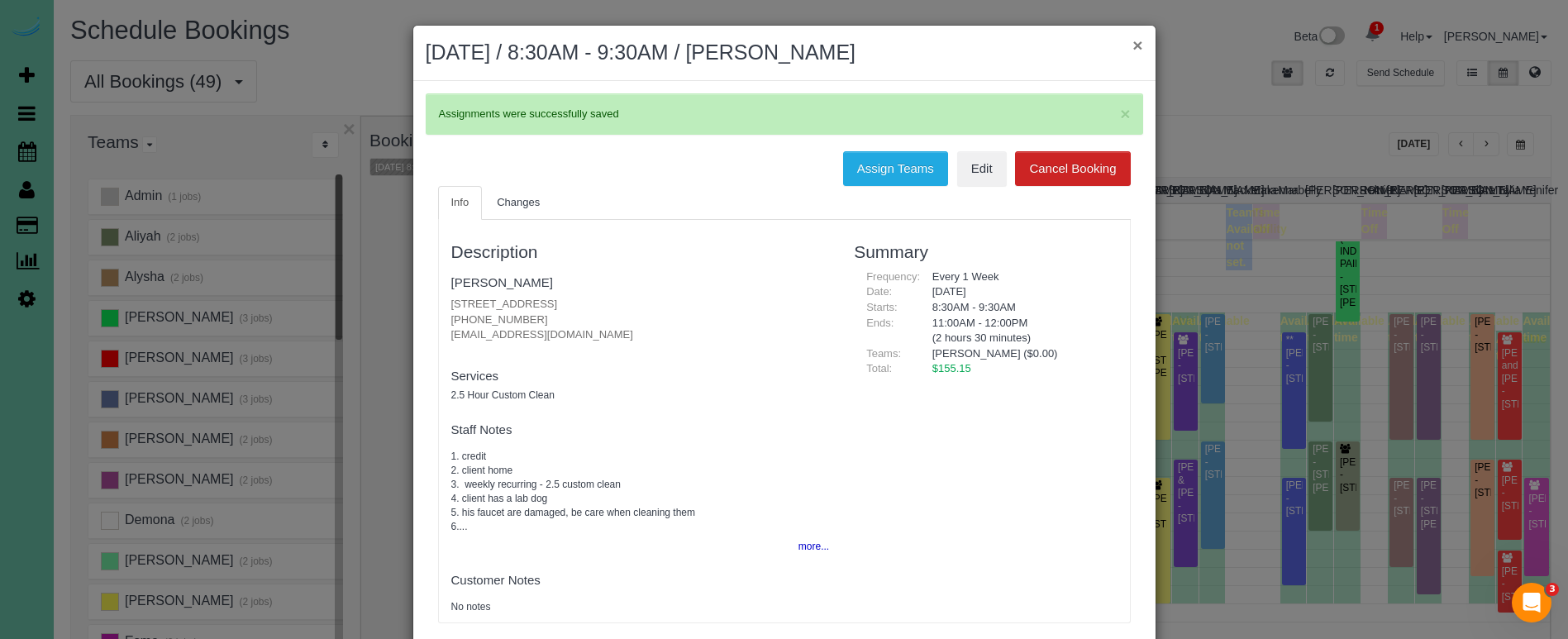
click at [1138, 44] on button "×" at bounding box center [1136, 45] width 10 height 17
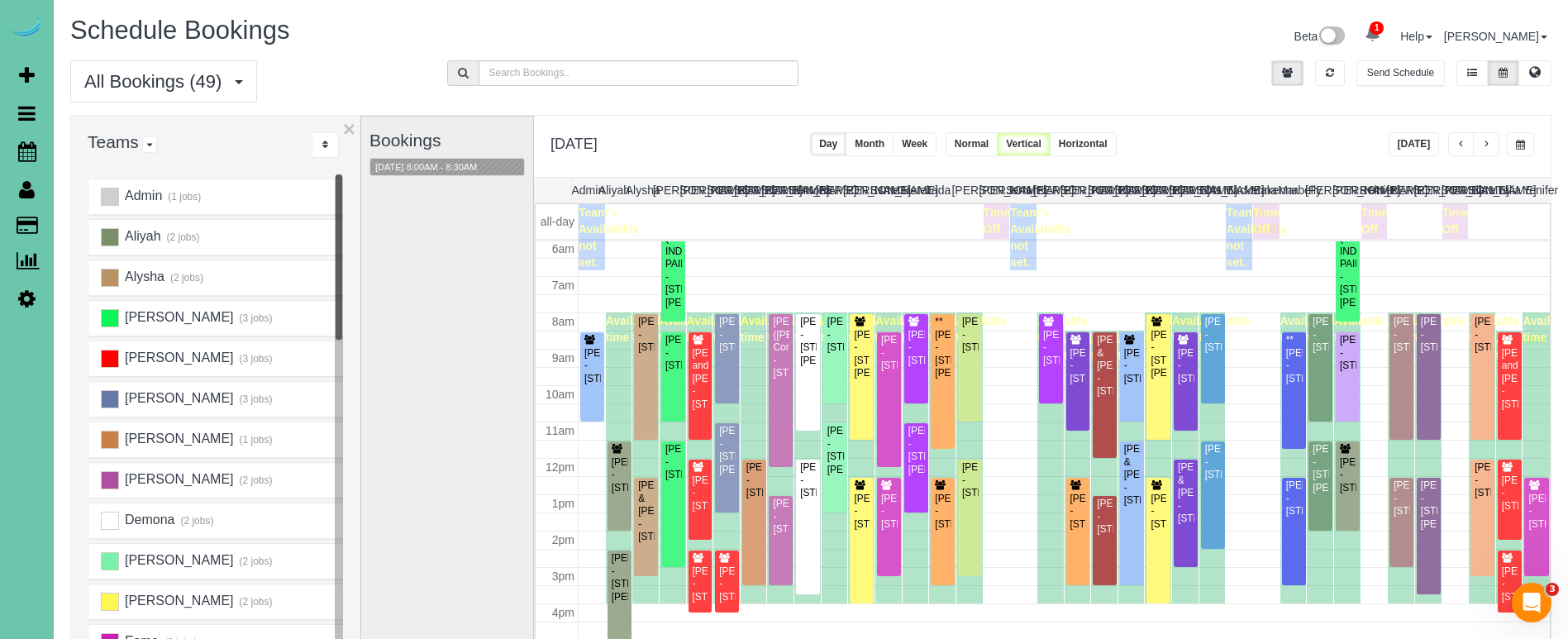
click at [1530, 147] on button "button" at bounding box center [1520, 144] width 28 height 24
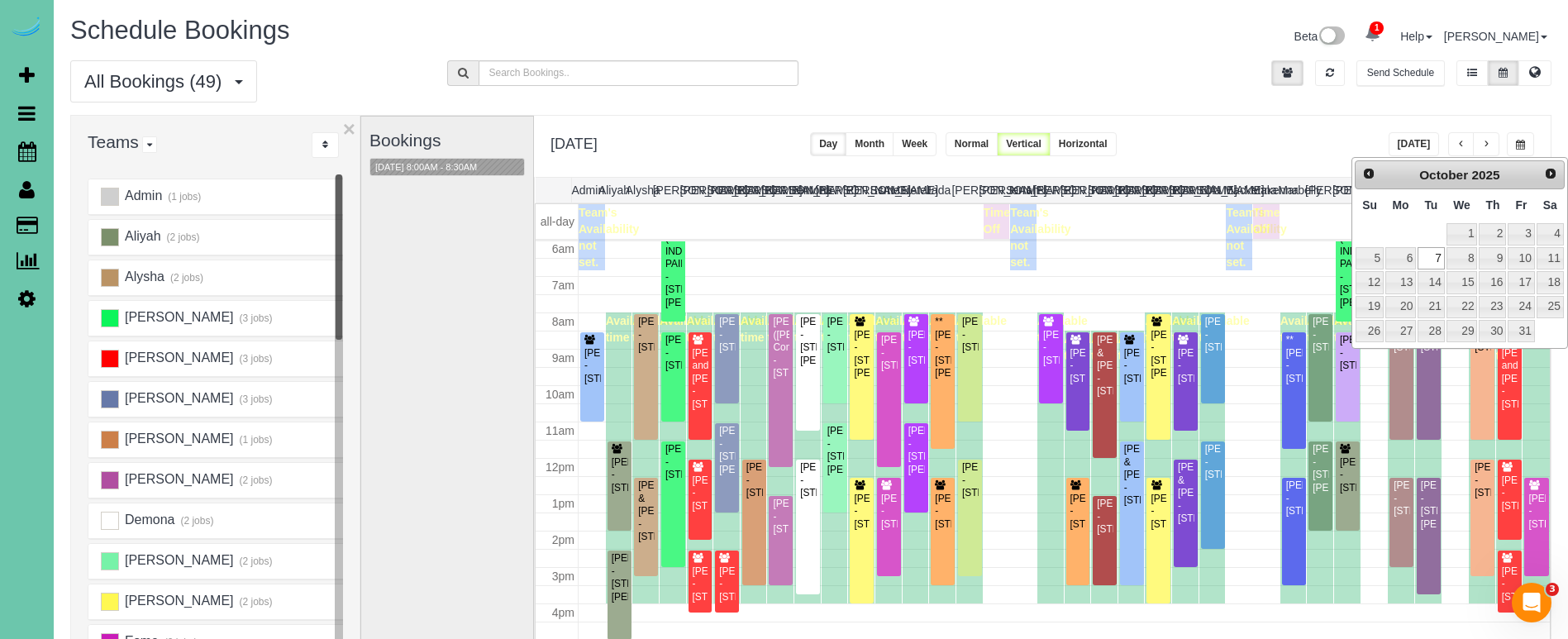
click at [1430, 291] on td "14" at bounding box center [1430, 283] width 28 height 24
type input "**********"
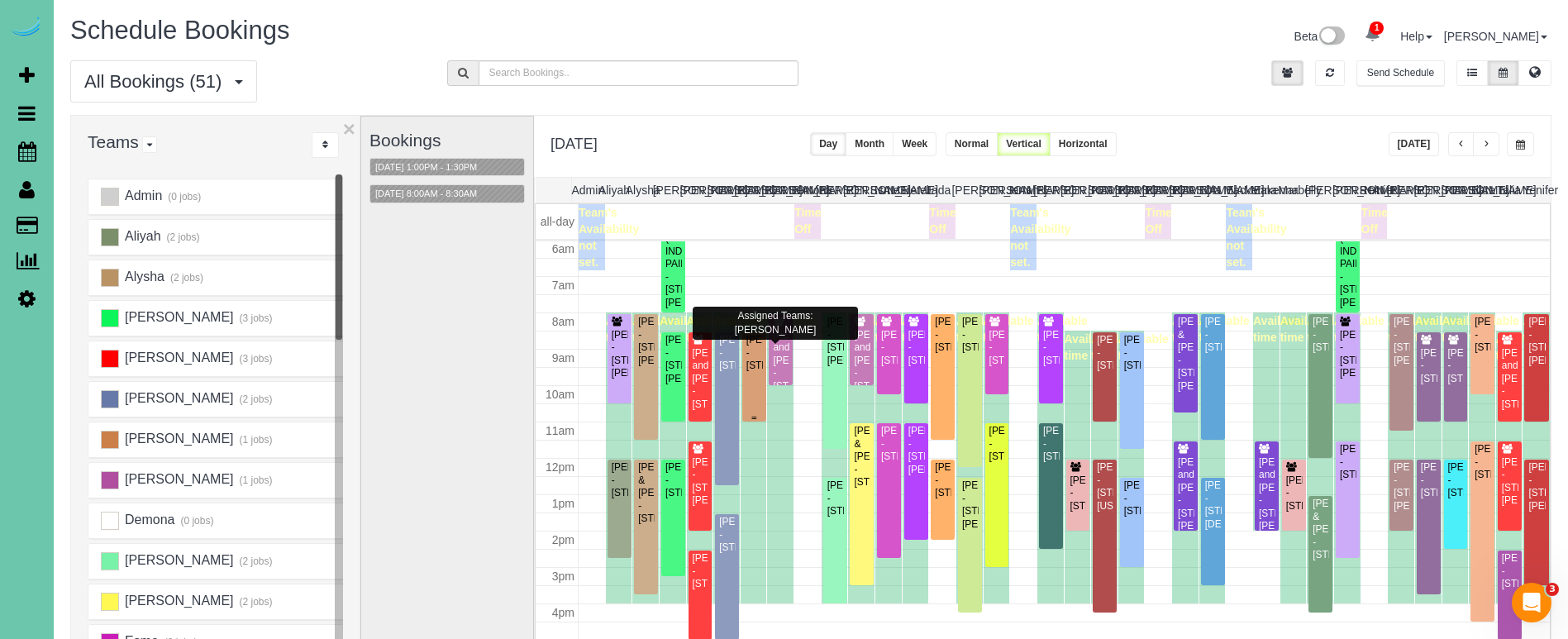
click at [757, 365] on div "Annie Dolan - 6019 Hickory Street, Omaha, NE 68106" at bounding box center [754, 353] width 17 height 38
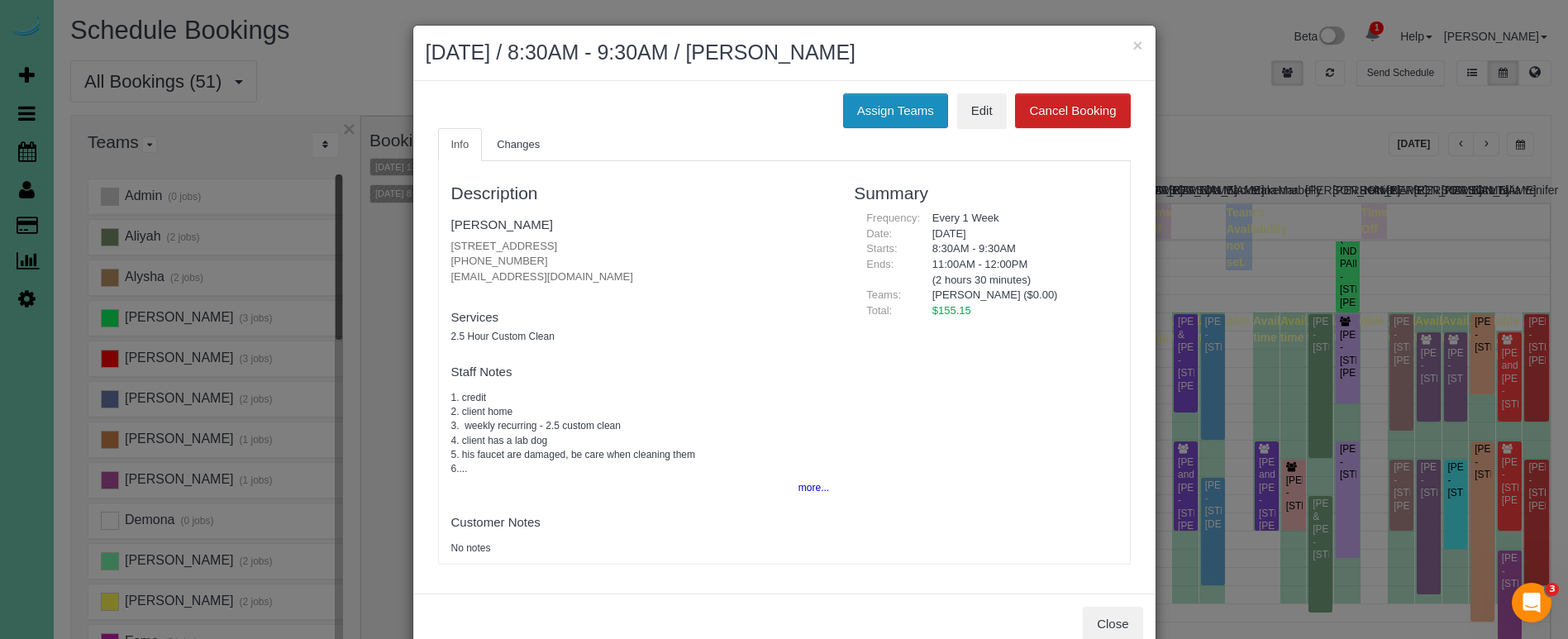
click at [875, 103] on button "Assign Teams" at bounding box center [895, 111] width 105 height 35
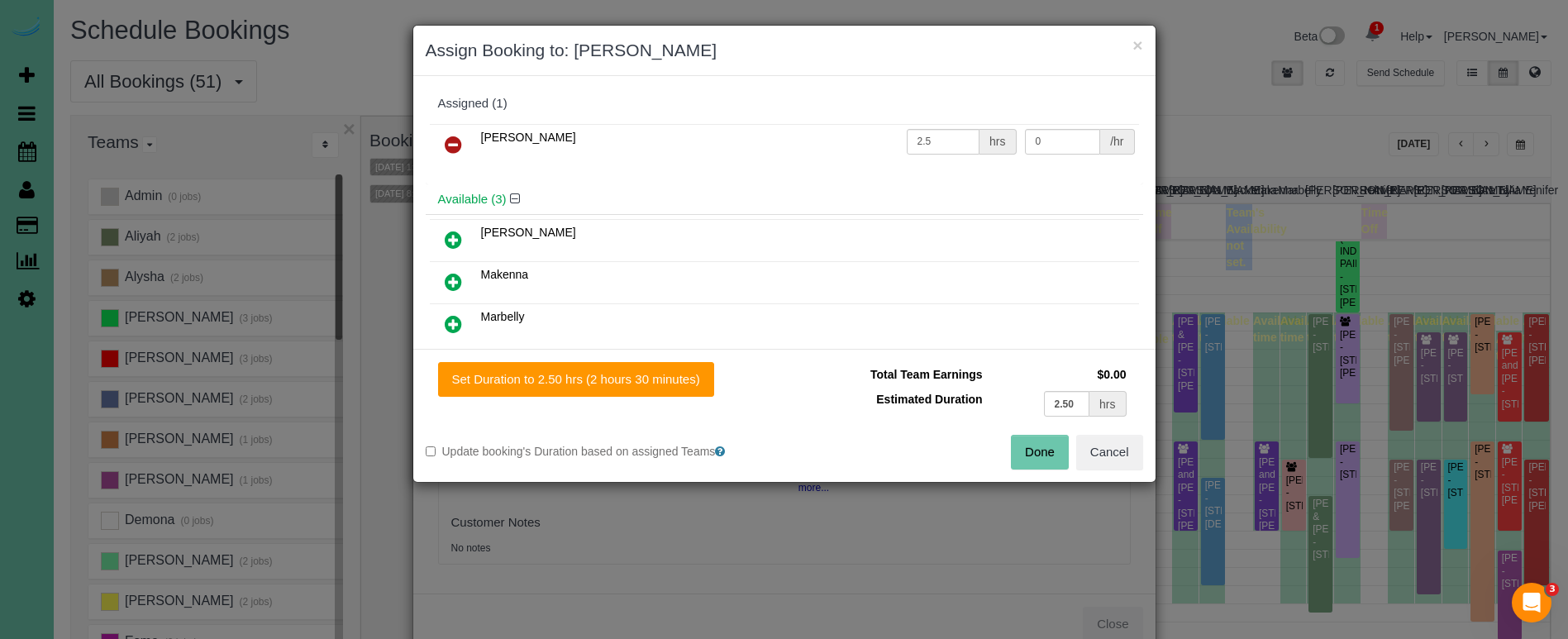
click at [451, 148] on icon at bounding box center [453, 144] width 17 height 20
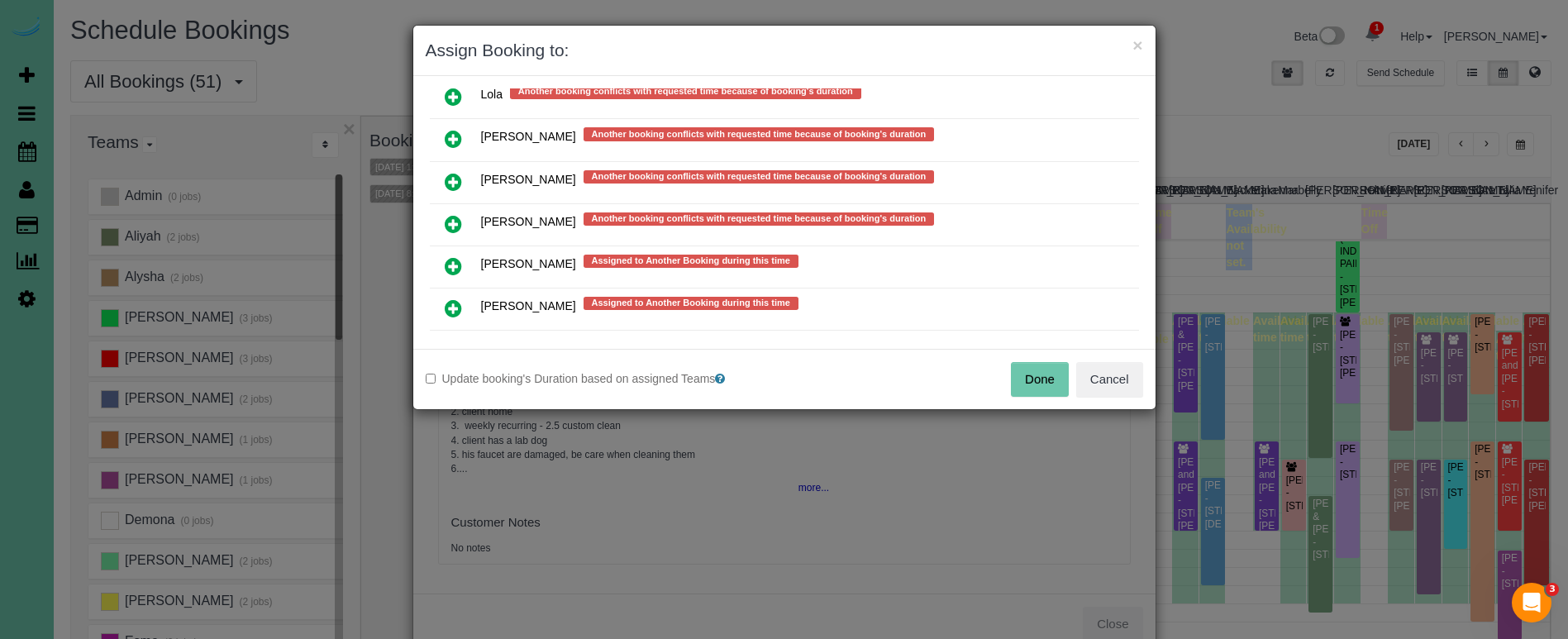
scroll to position [1340, 0]
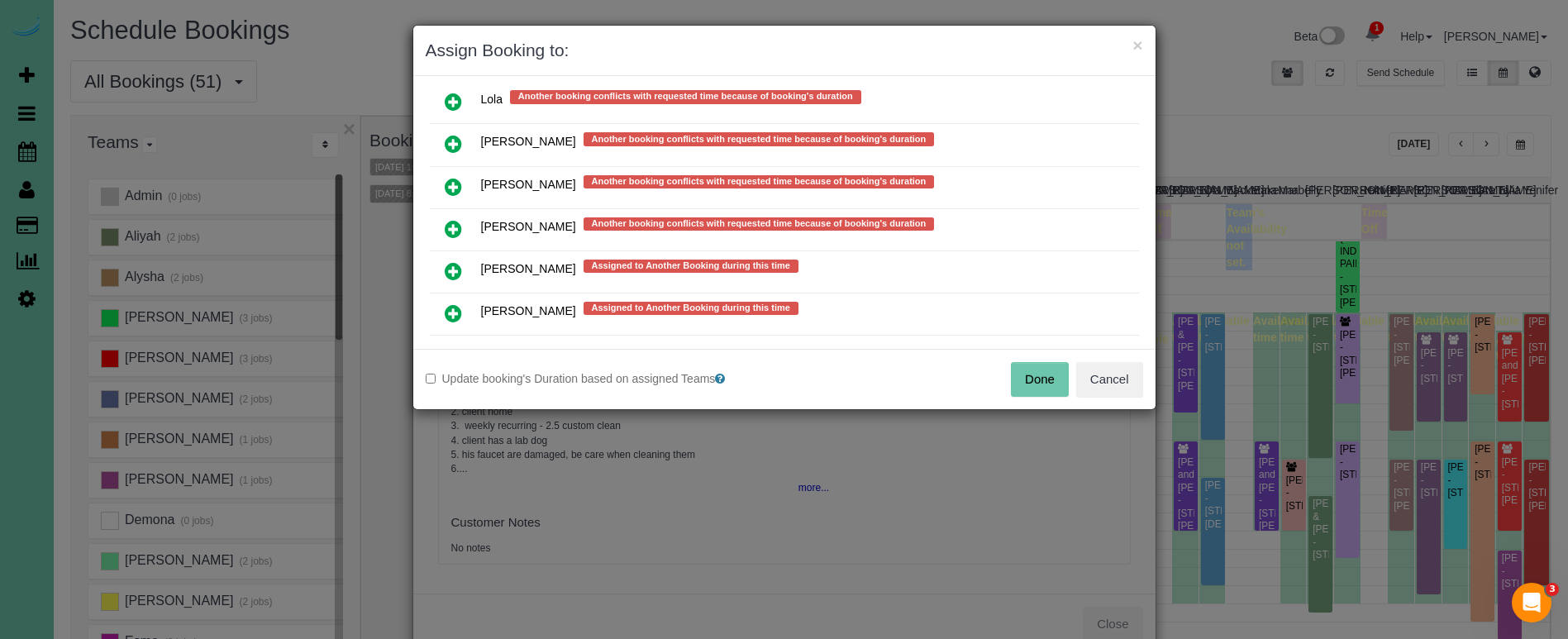
click at [458, 182] on icon at bounding box center [453, 187] width 17 height 20
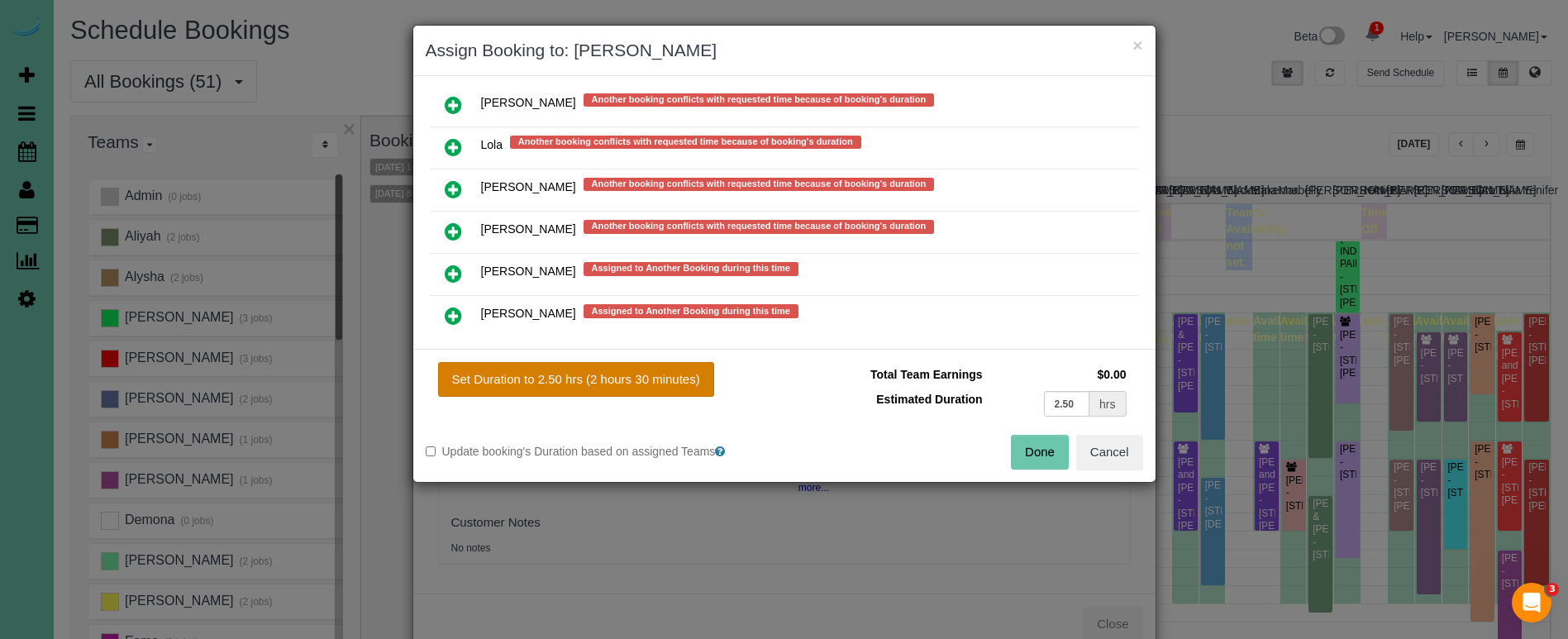
click at [547, 367] on button "Set Duration to 2.50 hrs (2 hours 30 minutes)" at bounding box center [576, 380] width 276 height 35
type input "2.50"
click at [1045, 452] on button "Done" at bounding box center [1040, 452] width 58 height 35
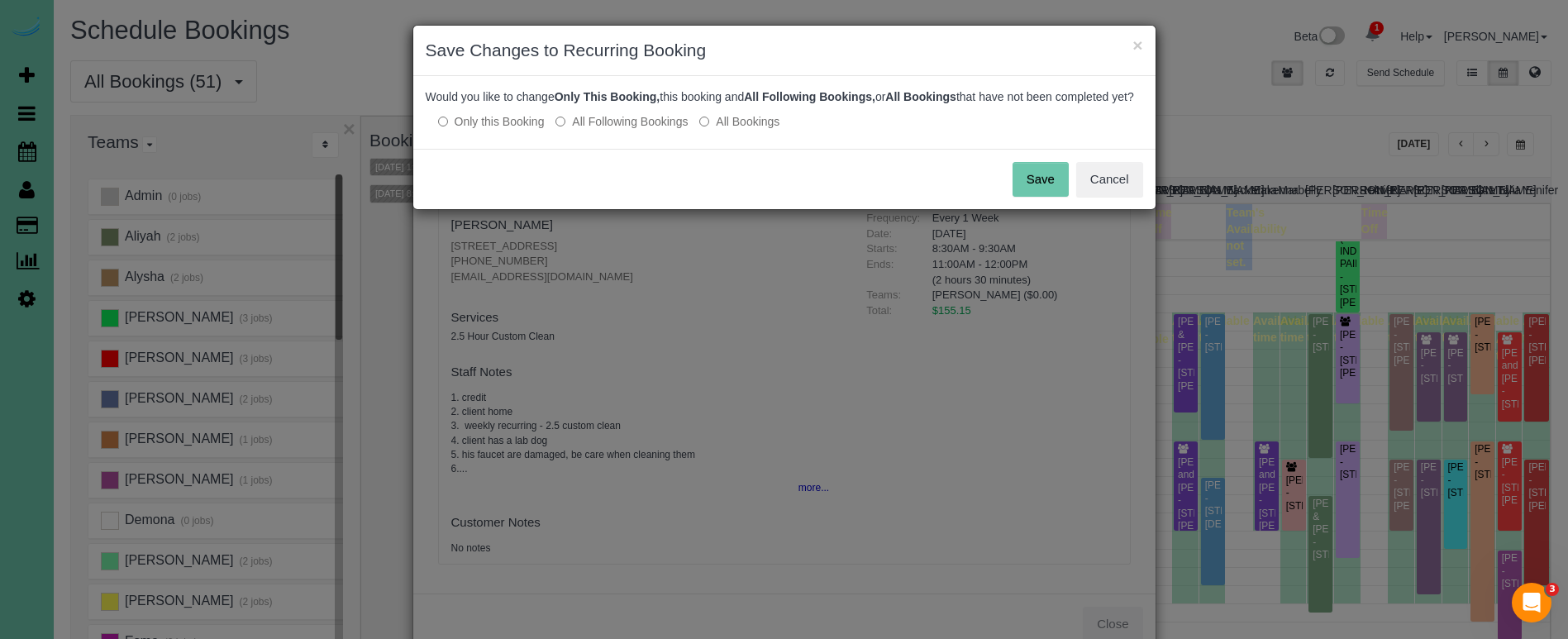
drag, startPoint x: 624, startPoint y: 135, endPoint x: 740, endPoint y: 144, distance: 116.3
click at [624, 130] on label "All Following Bookings" at bounding box center [621, 121] width 132 height 16
click at [1038, 196] on button "Save" at bounding box center [1040, 179] width 56 height 35
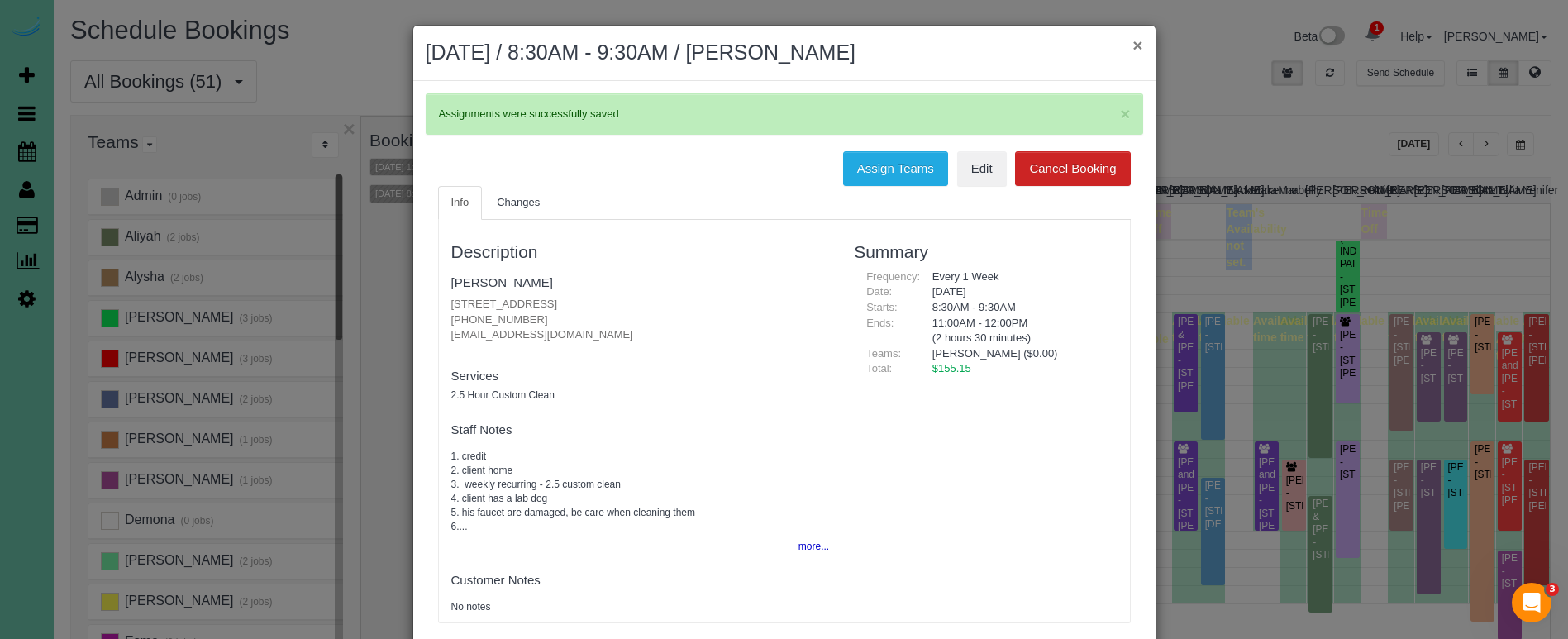
click at [1139, 43] on button "×" at bounding box center [1136, 45] width 10 height 17
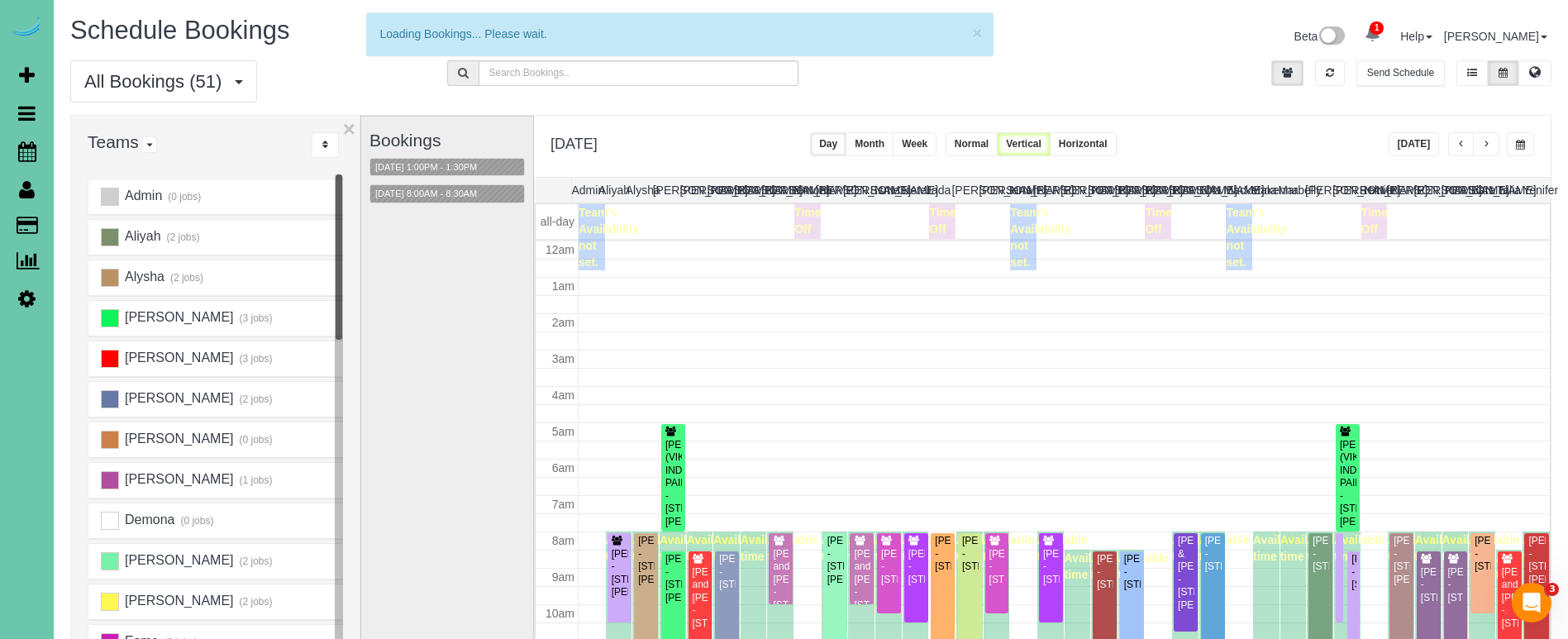
scroll to position [219, 0]
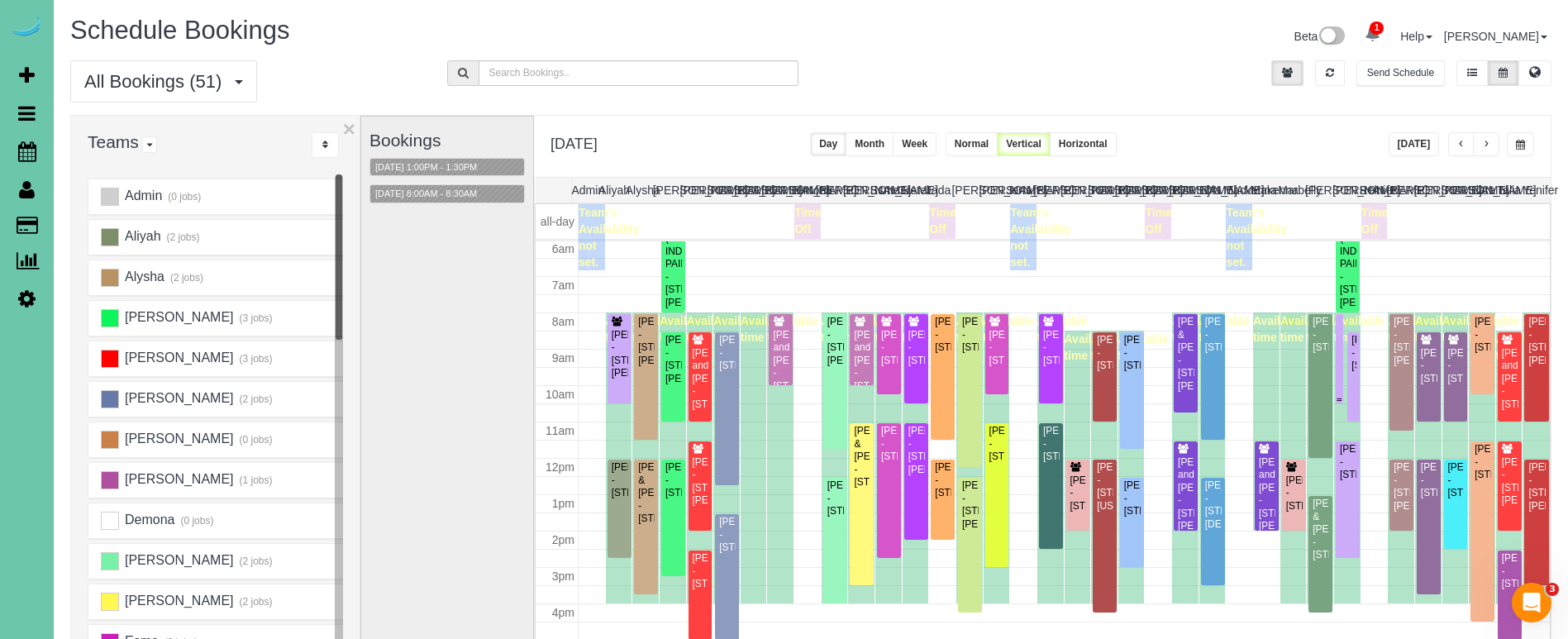
click at [1340, 329] on div "Jordan Banks - 5704 Seward St, Omaha, NE 68104" at bounding box center [1339, 354] width 1 height 77
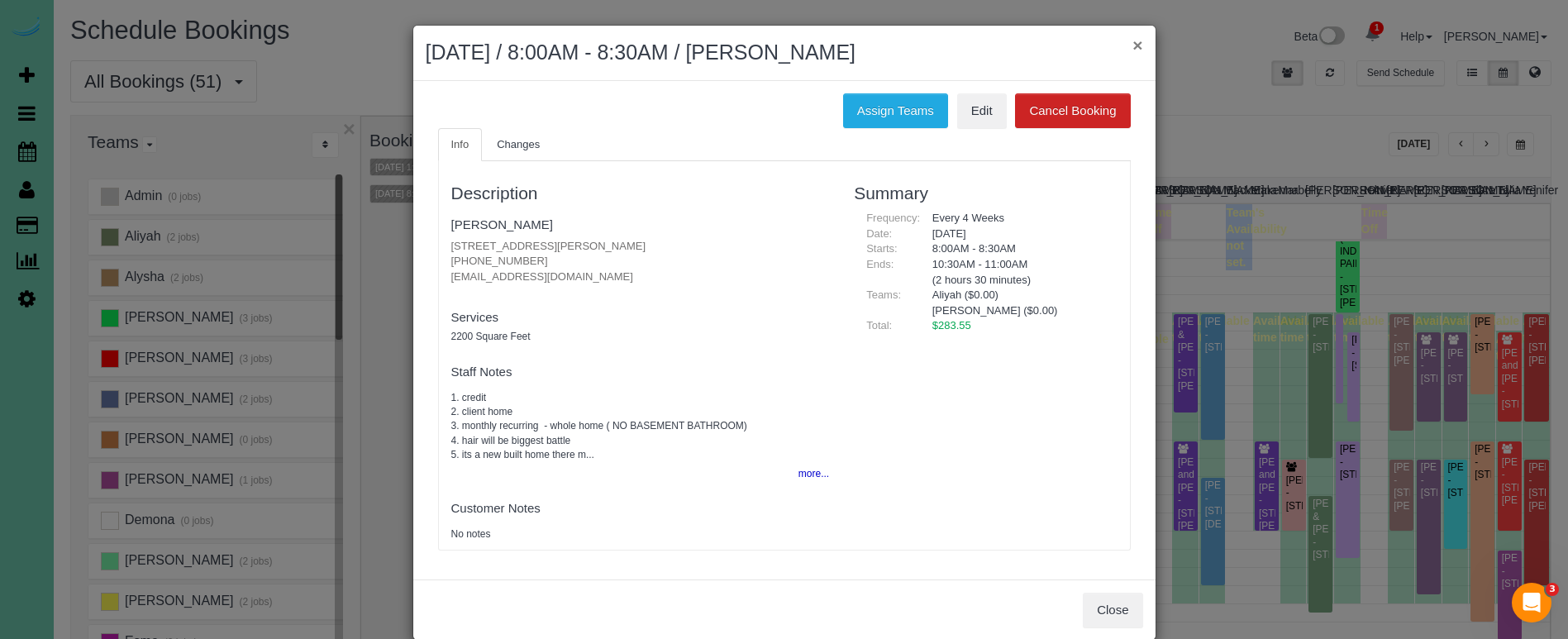
click at [1139, 42] on button "×" at bounding box center [1136, 45] width 10 height 17
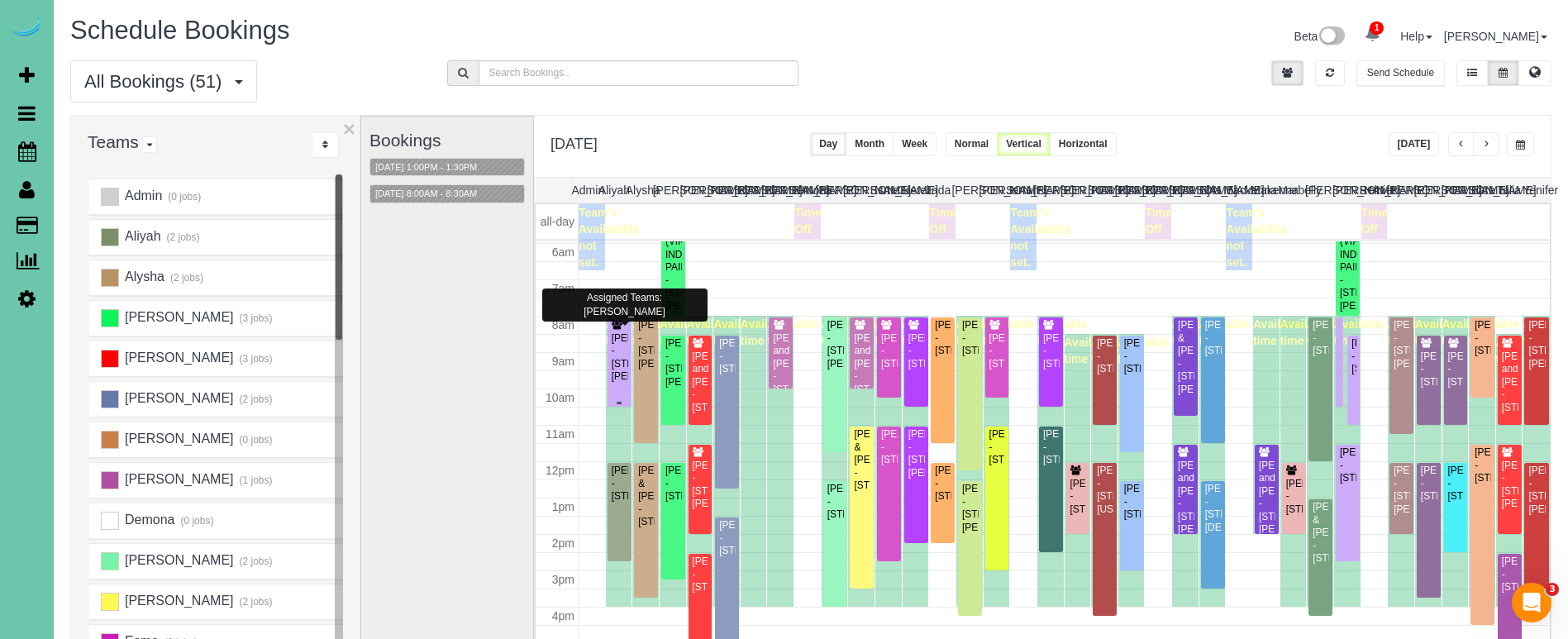
scroll to position [218, 0]
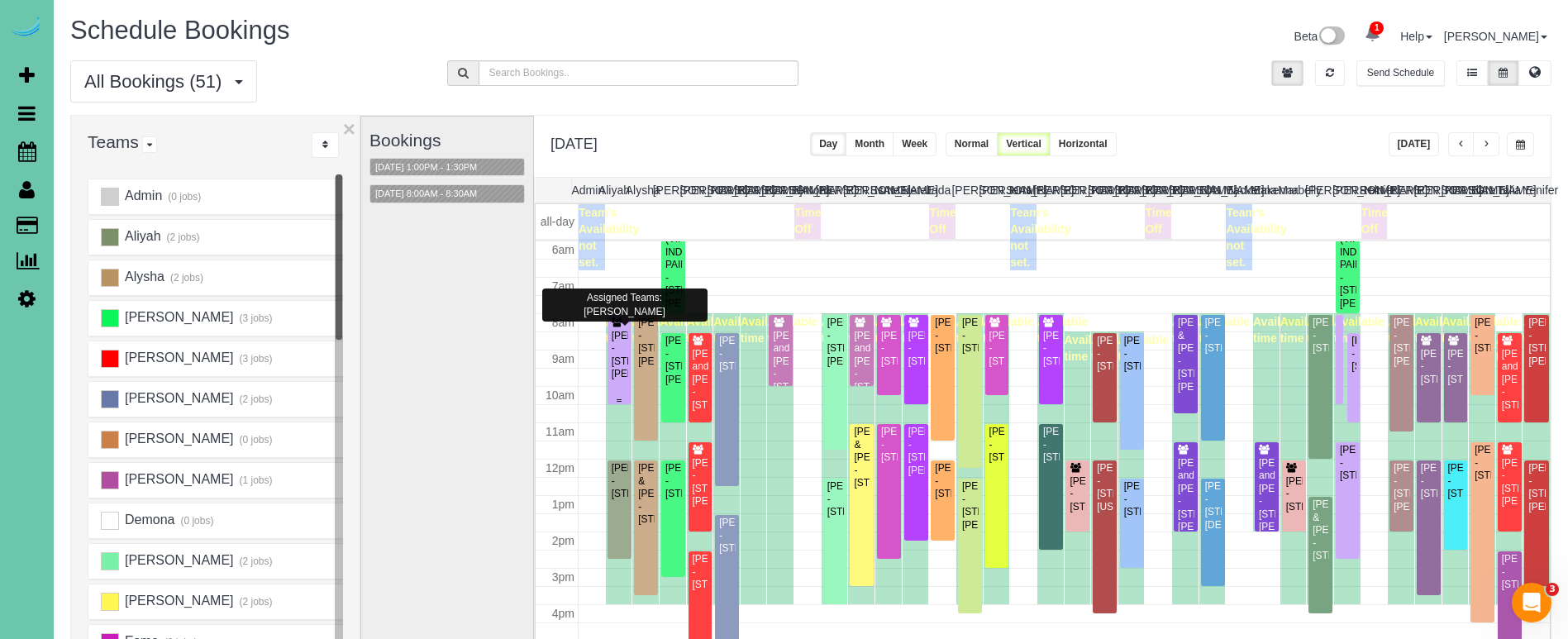
click at [617, 342] on div "Jordan Banks - 5704 Seward St, Omaha, NE 68104" at bounding box center [619, 355] width 17 height 51
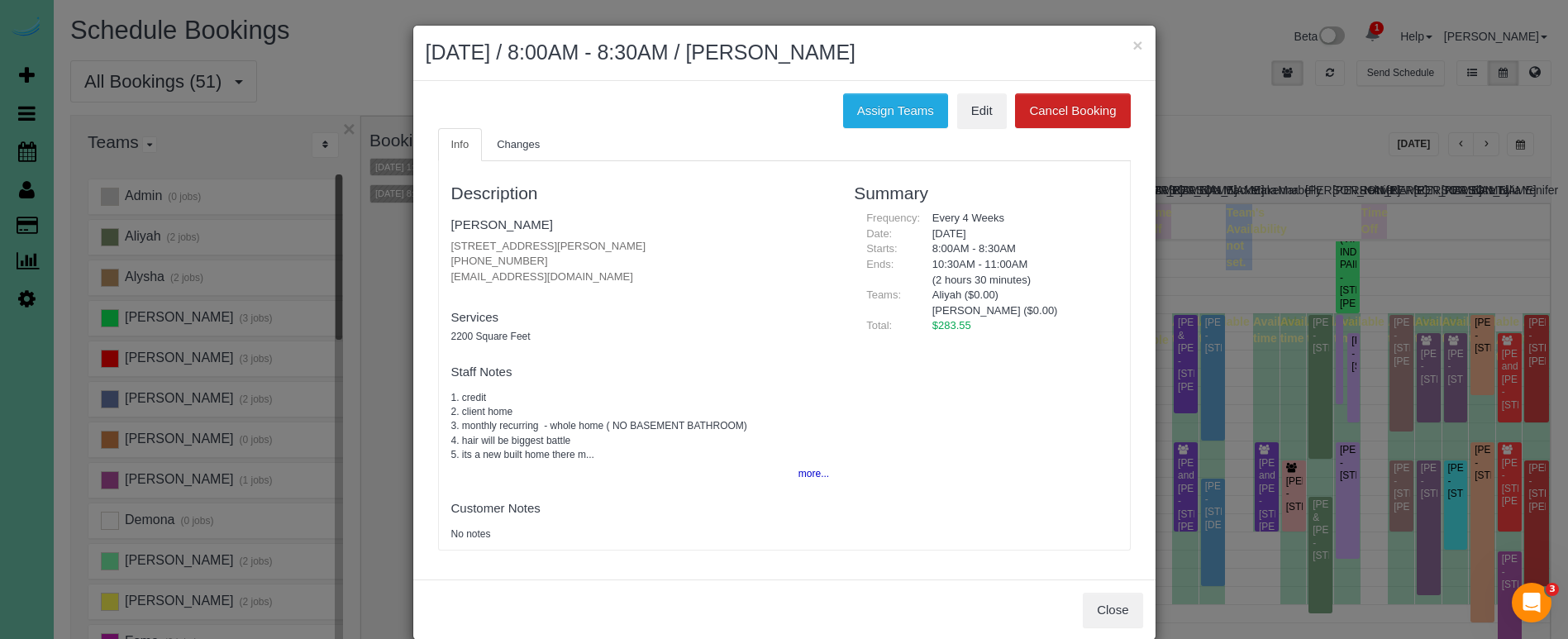
drag, startPoint x: 918, startPoint y: 114, endPoint x: 837, endPoint y: 115, distance: 81.0
click at [918, 114] on button "Assign Teams" at bounding box center [895, 111] width 105 height 35
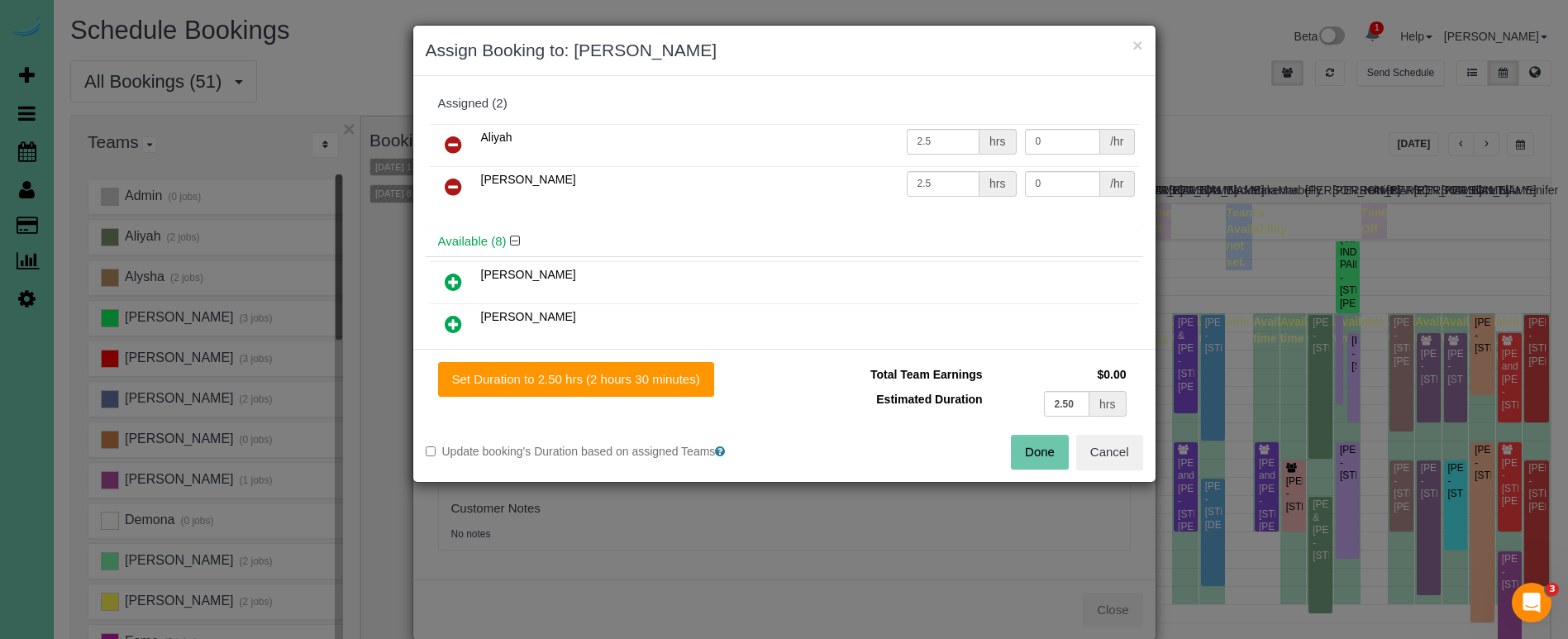
click at [457, 182] on icon at bounding box center [453, 187] width 17 height 20
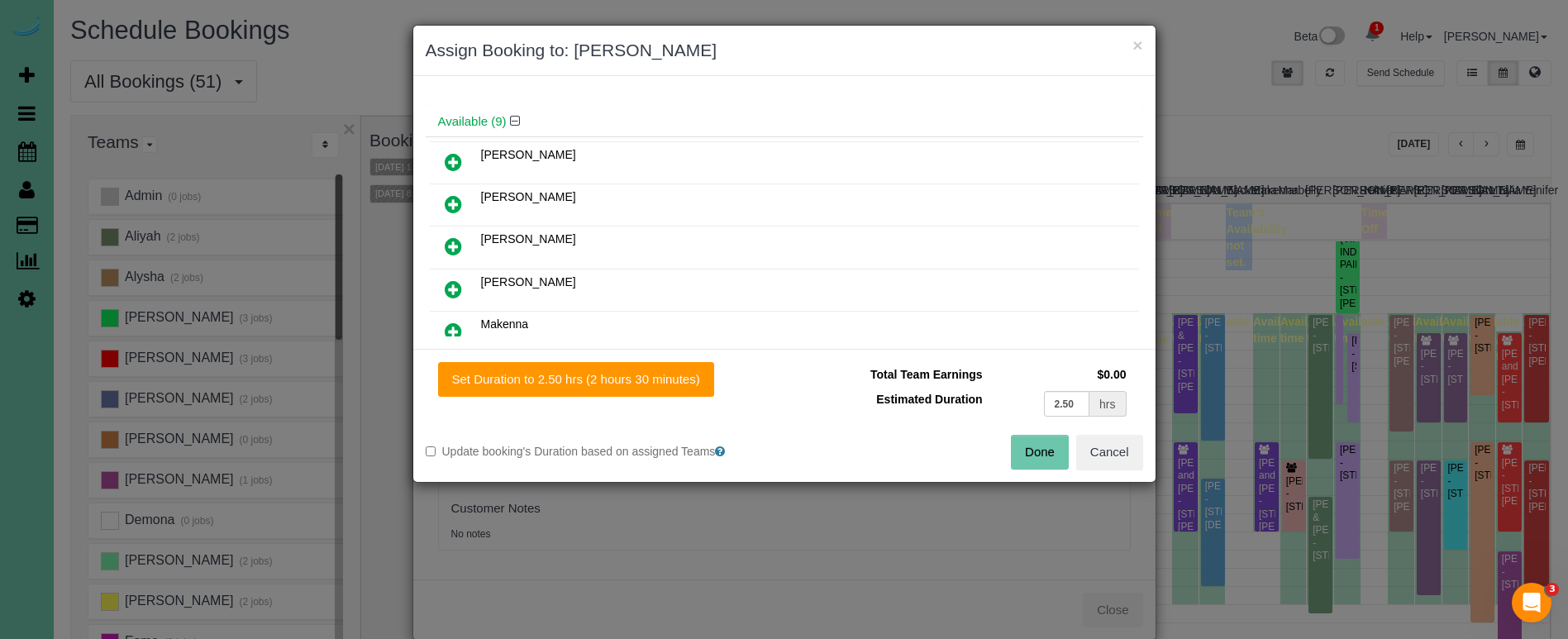
click at [449, 288] on icon at bounding box center [453, 289] width 17 height 20
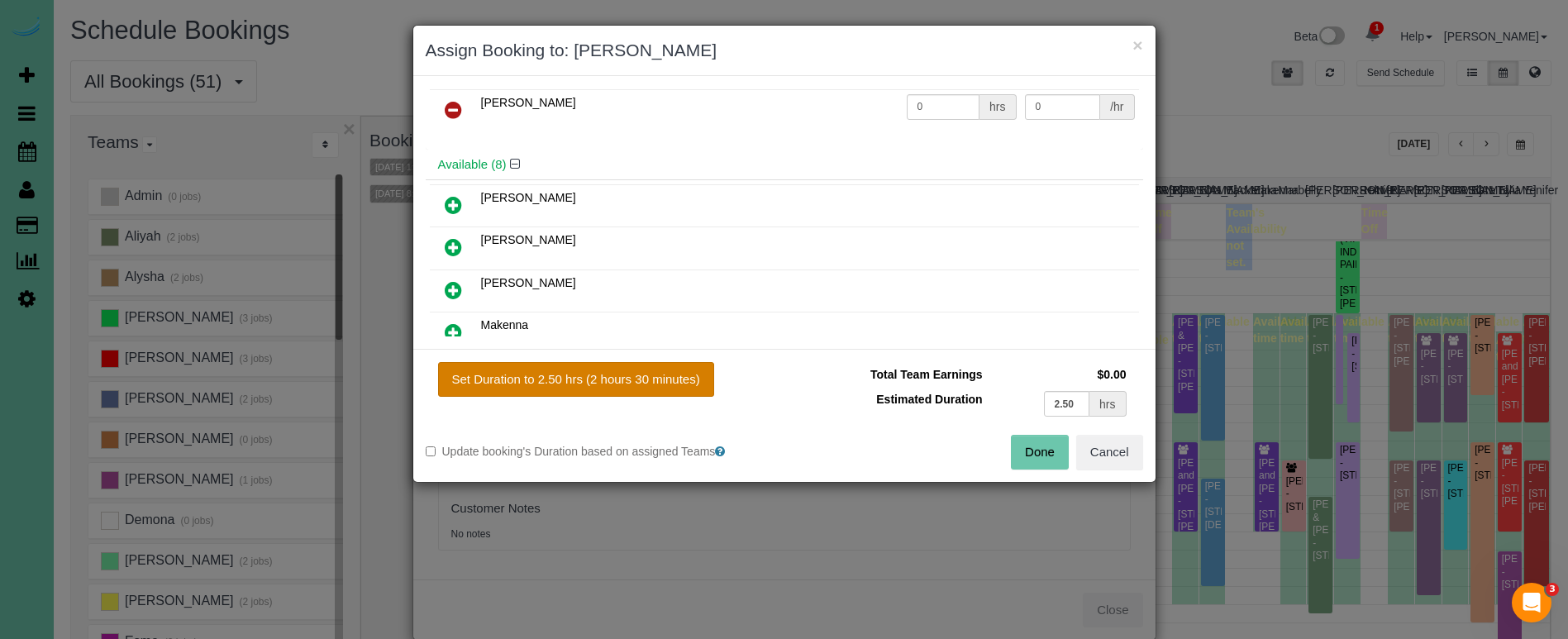
drag, startPoint x: 538, startPoint y: 367, endPoint x: 585, endPoint y: 378, distance: 48.3
click at [549, 369] on button "Set Duration to 2.50 hrs (2 hours 30 minutes)" at bounding box center [576, 380] width 276 height 35
type input "2.50"
click at [1042, 457] on button "Done" at bounding box center [1040, 452] width 58 height 35
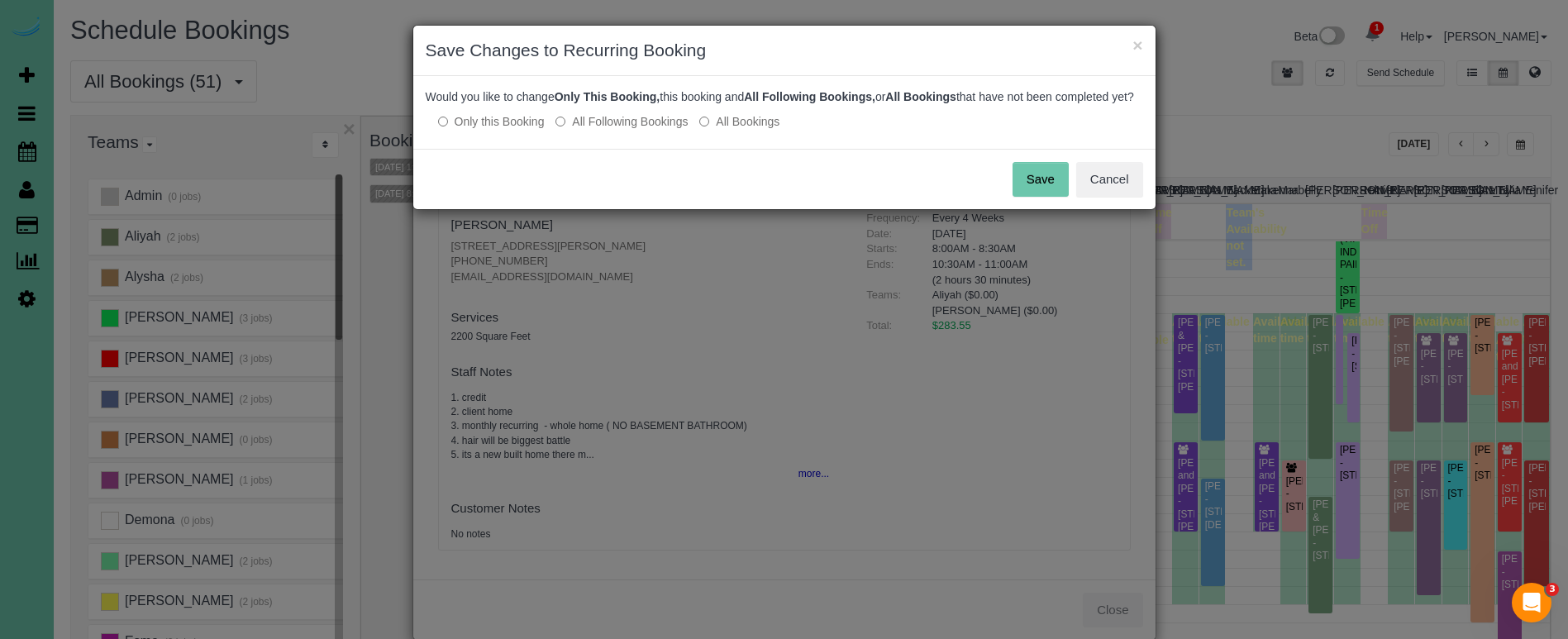
click at [626, 130] on label "All Following Bookings" at bounding box center [621, 121] width 132 height 16
click at [1060, 196] on button "Save" at bounding box center [1040, 179] width 56 height 35
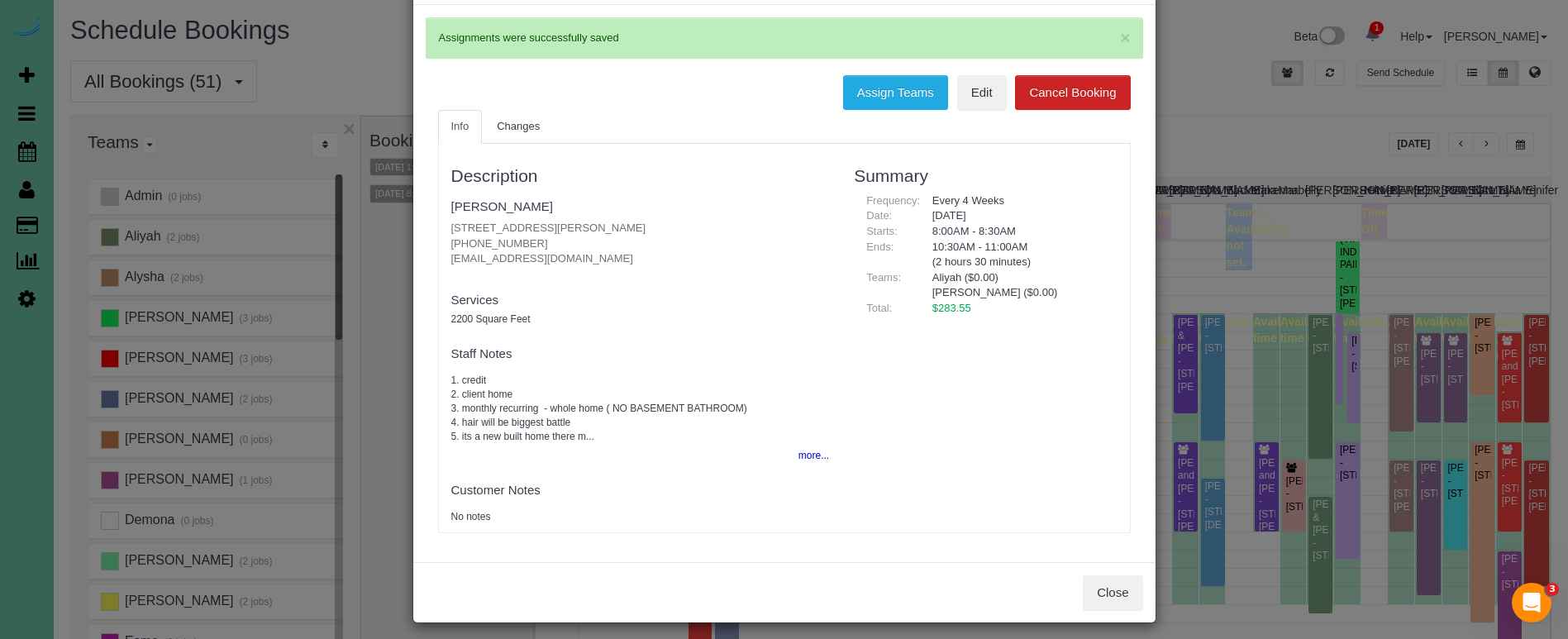
scroll to position [78, 0]
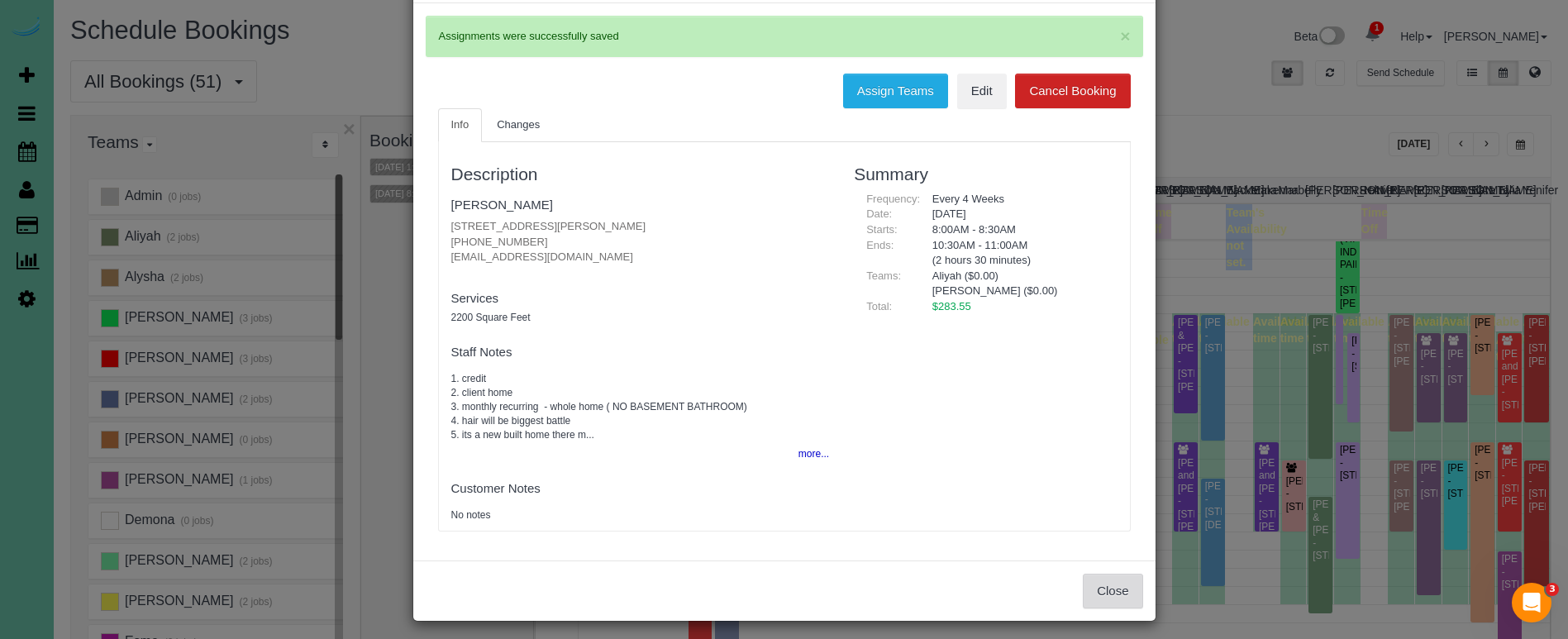
click at [1124, 582] on button "Close" at bounding box center [1112, 591] width 60 height 35
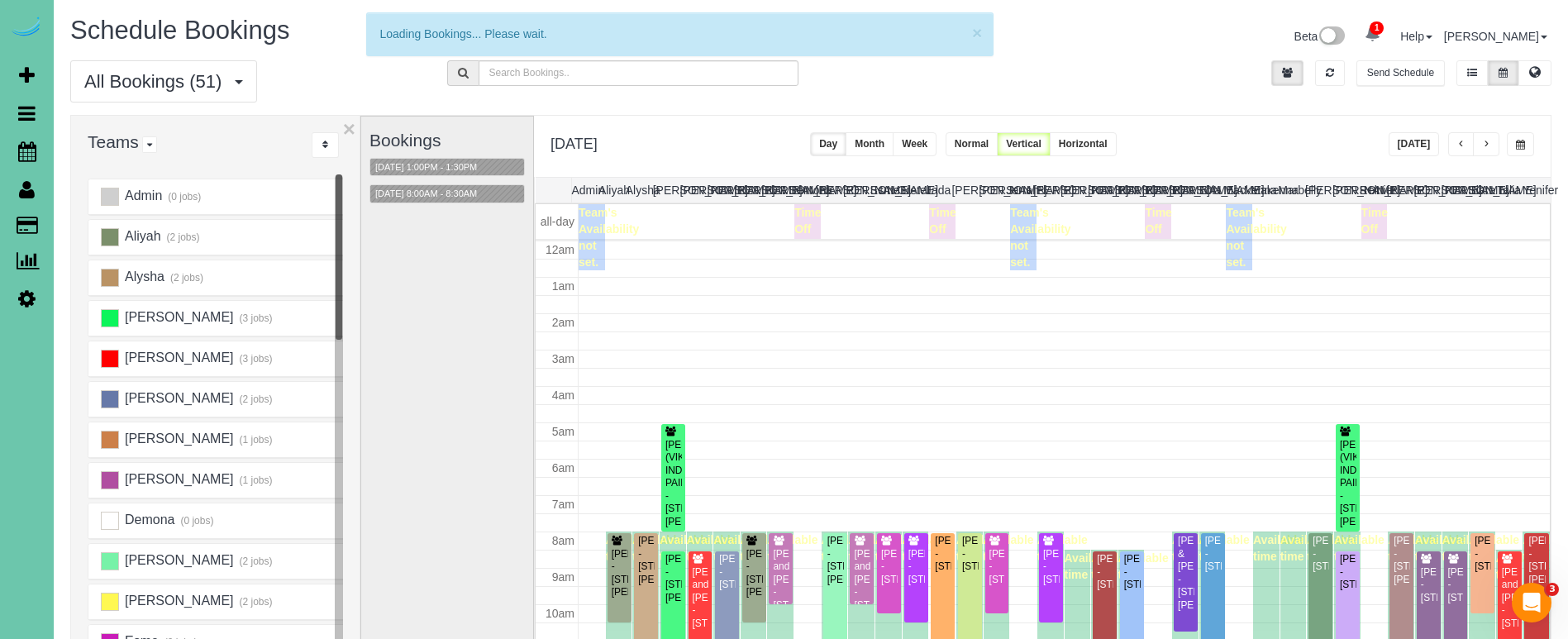
scroll to position [218, 0]
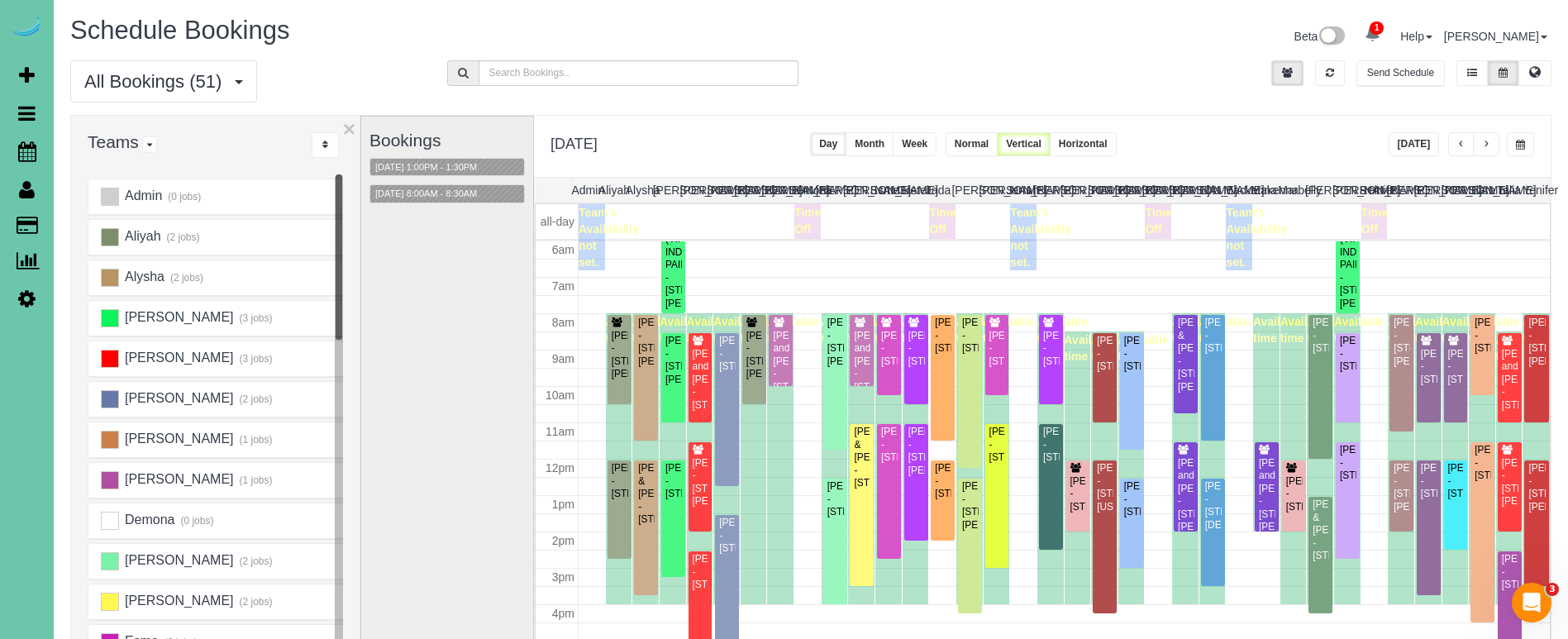
click at [1319, 144] on div "**********" at bounding box center [1041, 146] width 1016 height 61
click at [1520, 148] on span "button" at bounding box center [1520, 144] width 10 height 10
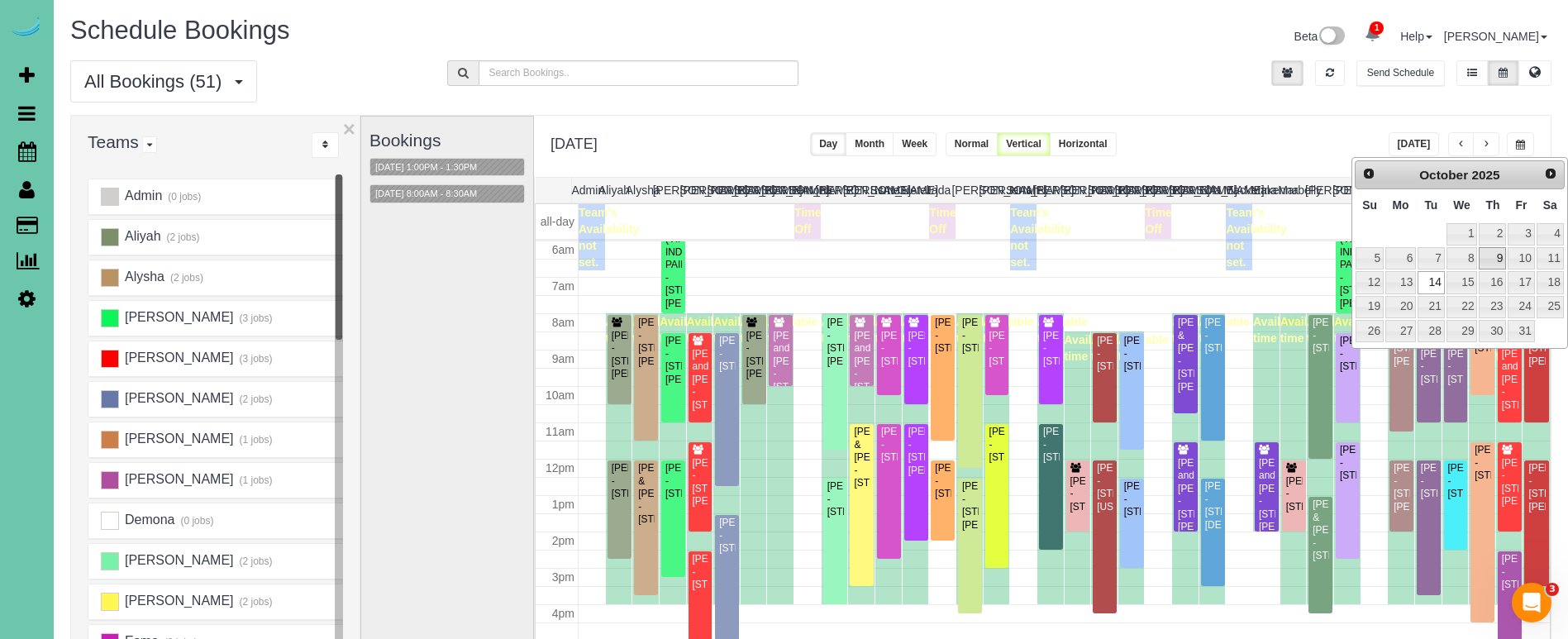
click at [1488, 252] on link "9" at bounding box center [1493, 259] width 28 height 22
type input "**********"
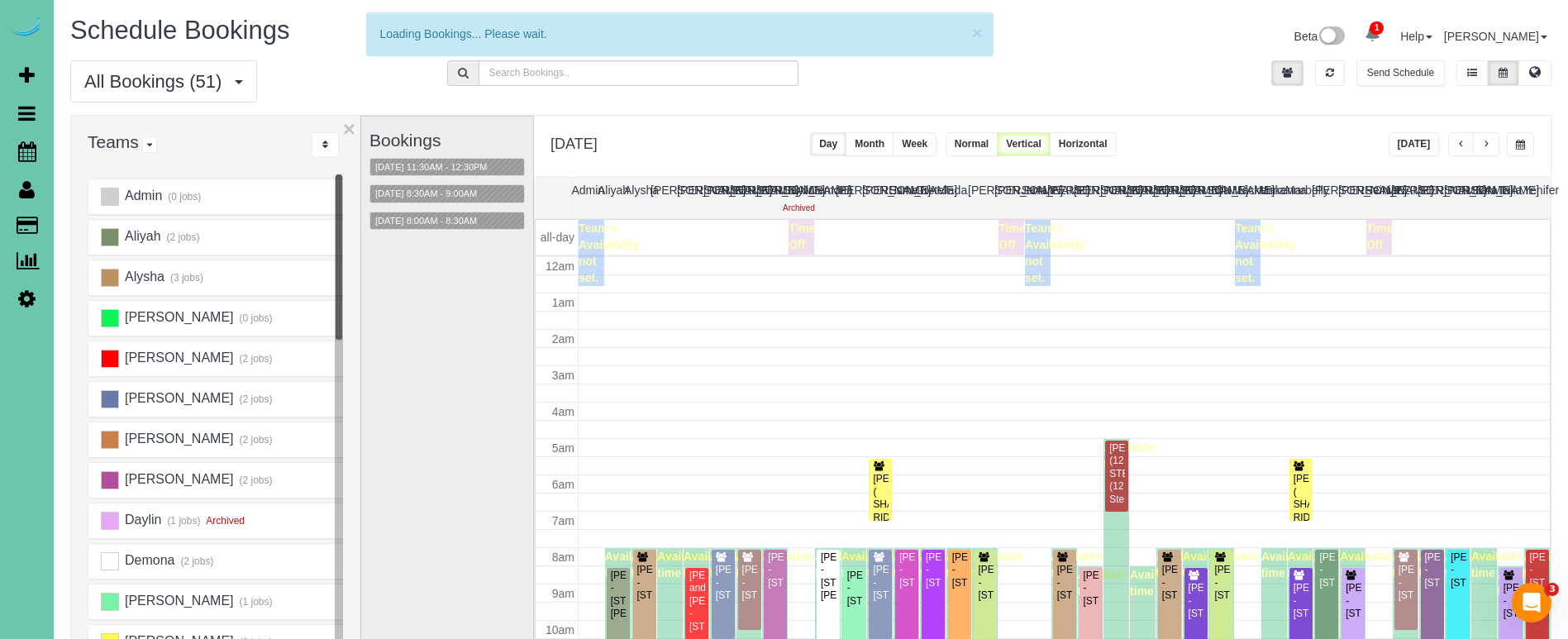
scroll to position [219, 0]
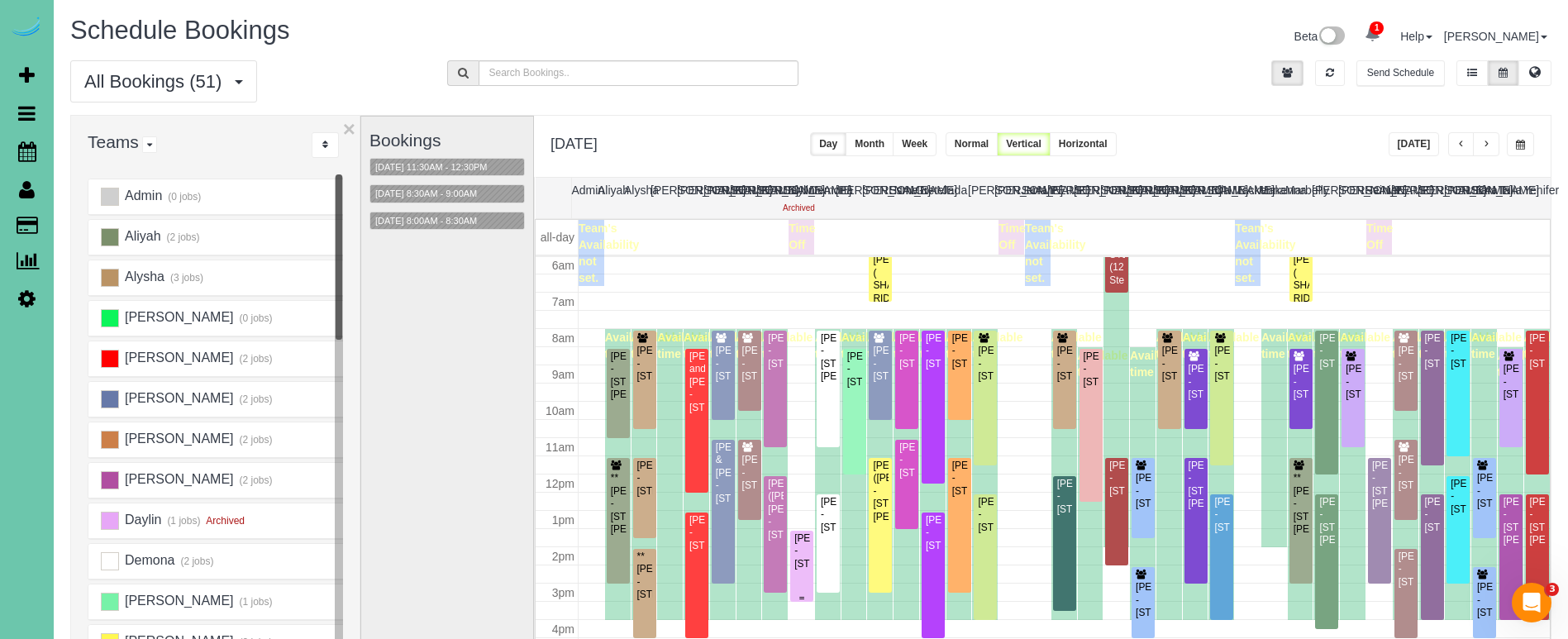
click at [797, 561] on div "Patricia Goodyear - 2212 S 64th Plaza; Apt 434, Omaha, NE 68106" at bounding box center [801, 551] width 16 height 38
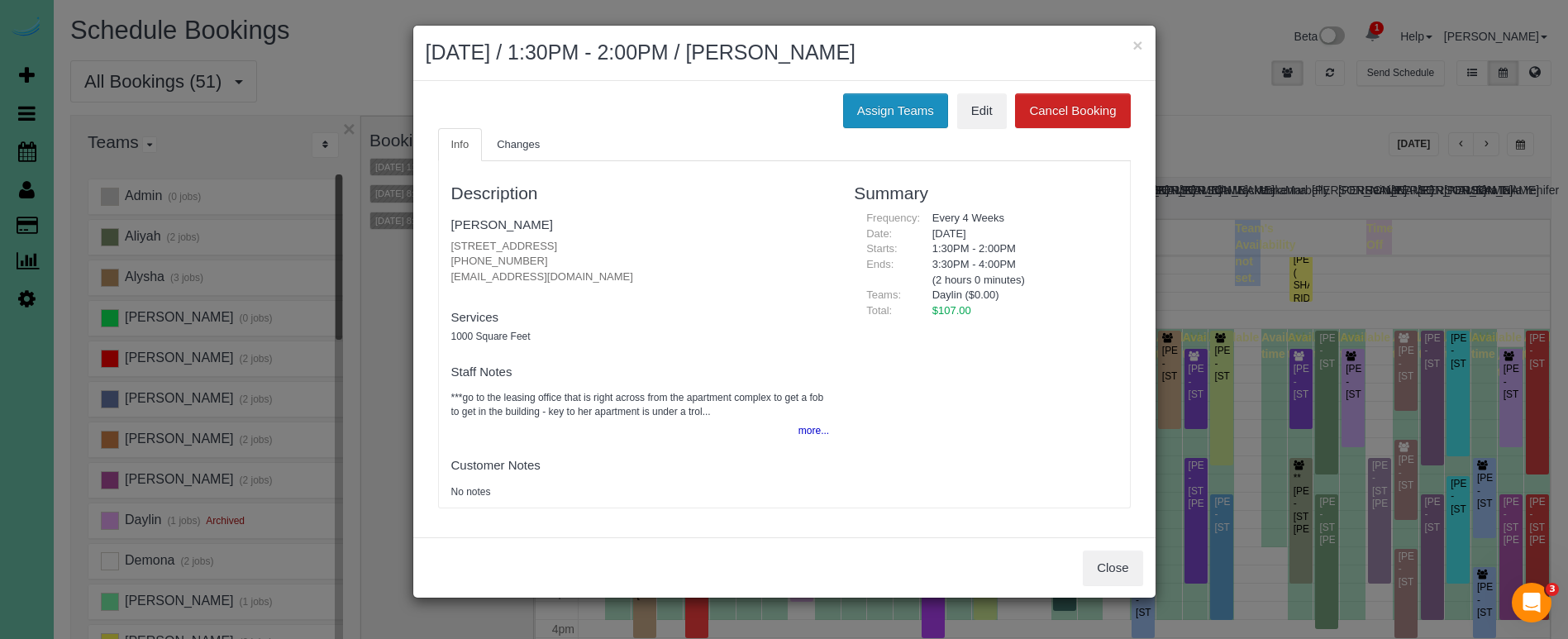
click at [875, 114] on button "Assign Teams" at bounding box center [895, 111] width 105 height 35
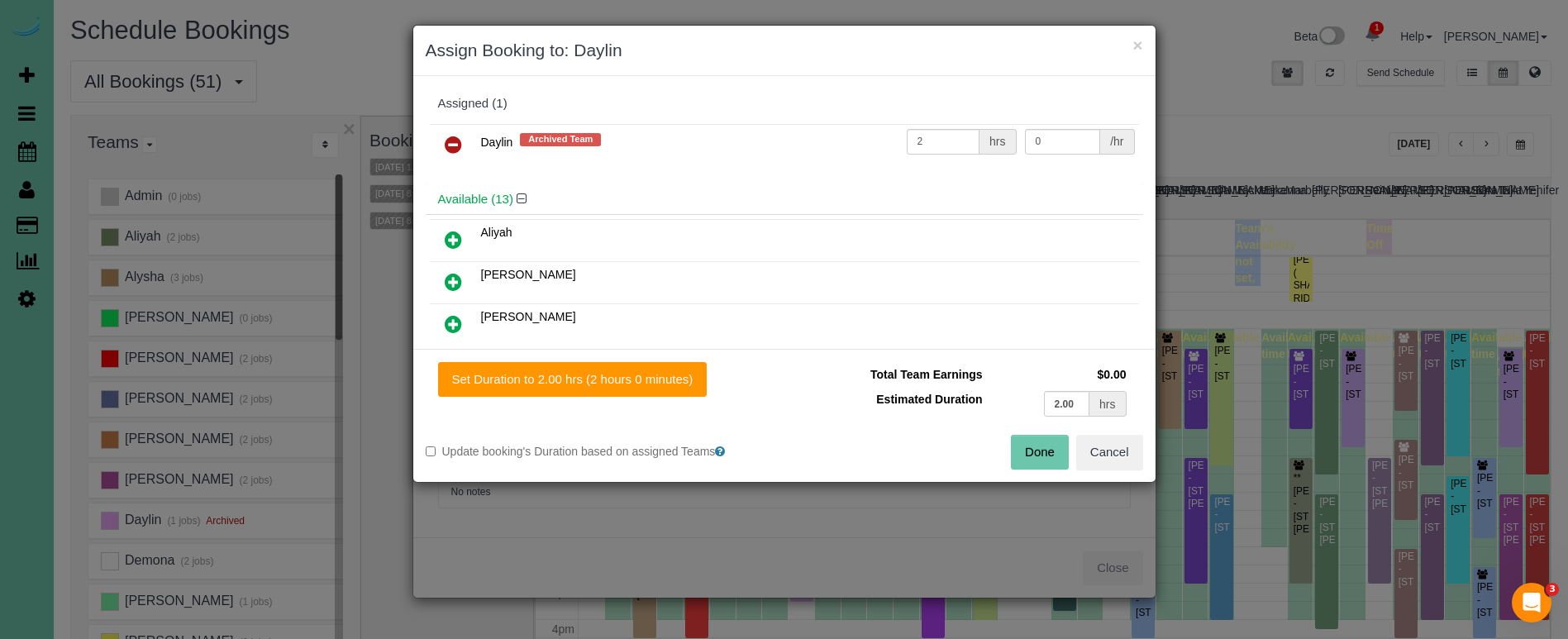
click at [442, 148] on link at bounding box center [453, 145] width 39 height 33
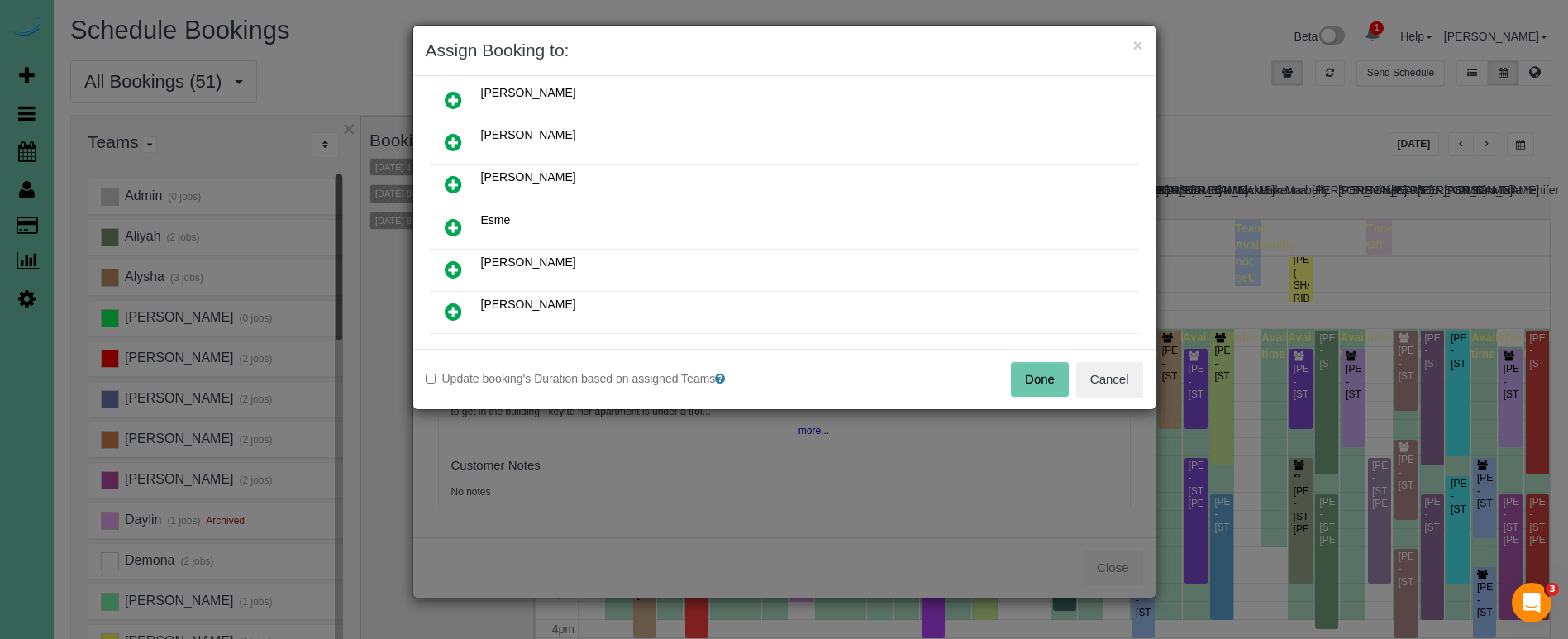
scroll to position [146, 0]
click at [447, 270] on icon at bounding box center [453, 265] width 17 height 20
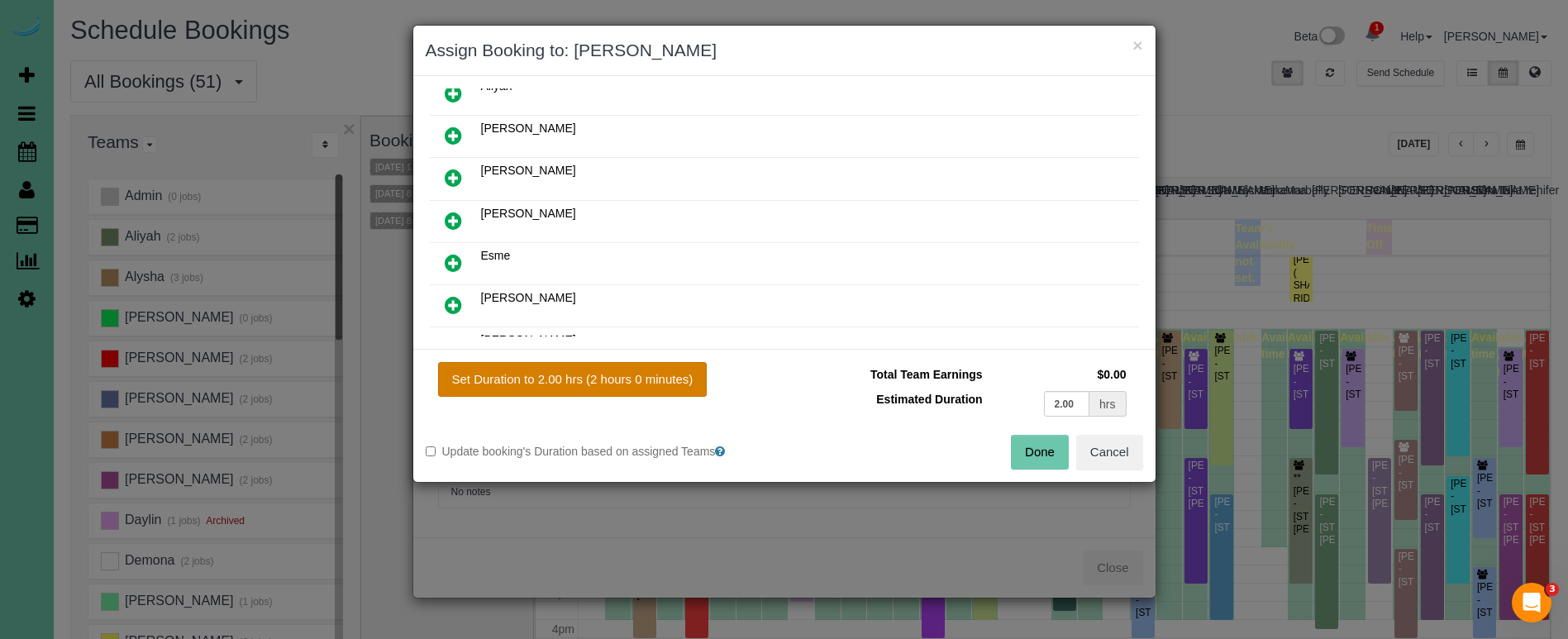
click at [548, 369] on button "Set Duration to 2.00 hrs (2 hours 0 minutes)" at bounding box center [573, 380] width 270 height 35
type input "2.00"
click at [1042, 444] on button "Done" at bounding box center [1040, 452] width 58 height 35
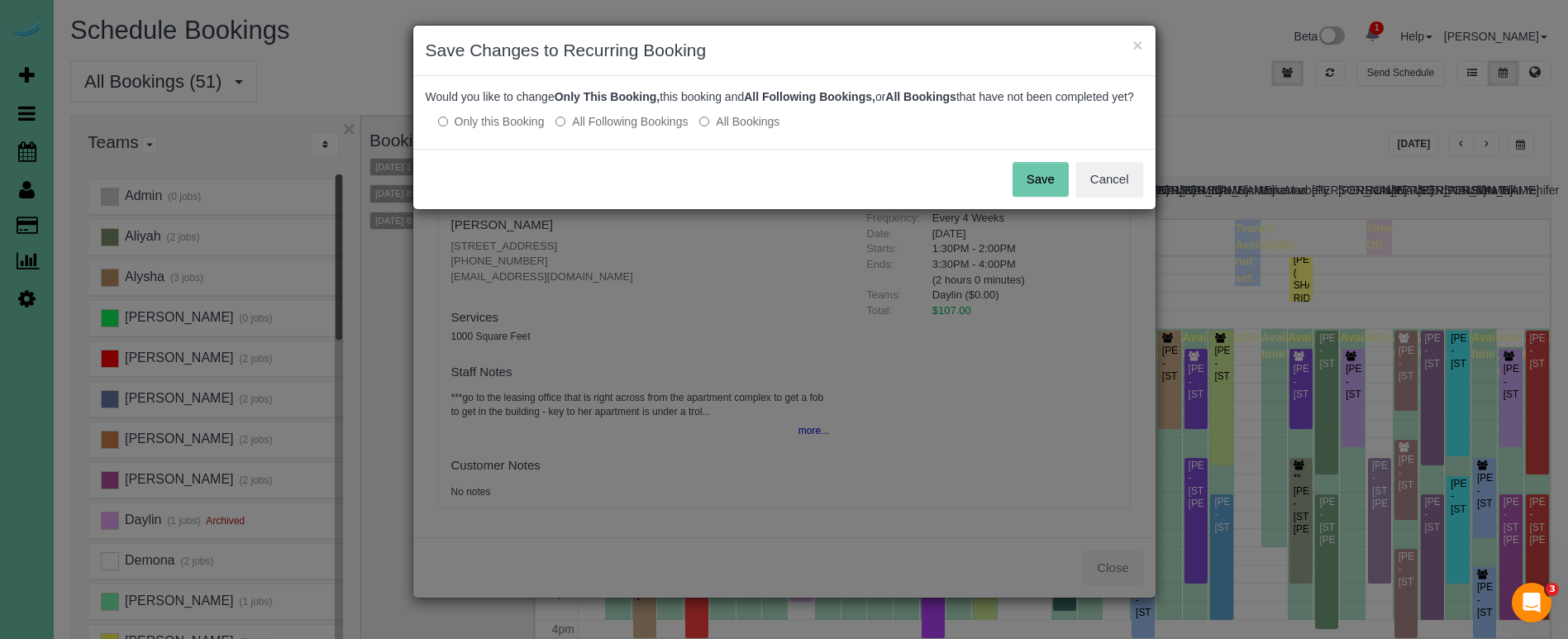
click at [634, 130] on label "All Following Bookings" at bounding box center [621, 121] width 132 height 16
drag, startPoint x: 1039, startPoint y: 191, endPoint x: 1047, endPoint y: 189, distance: 8.2
click at [1039, 192] on button "Save" at bounding box center [1040, 179] width 56 height 35
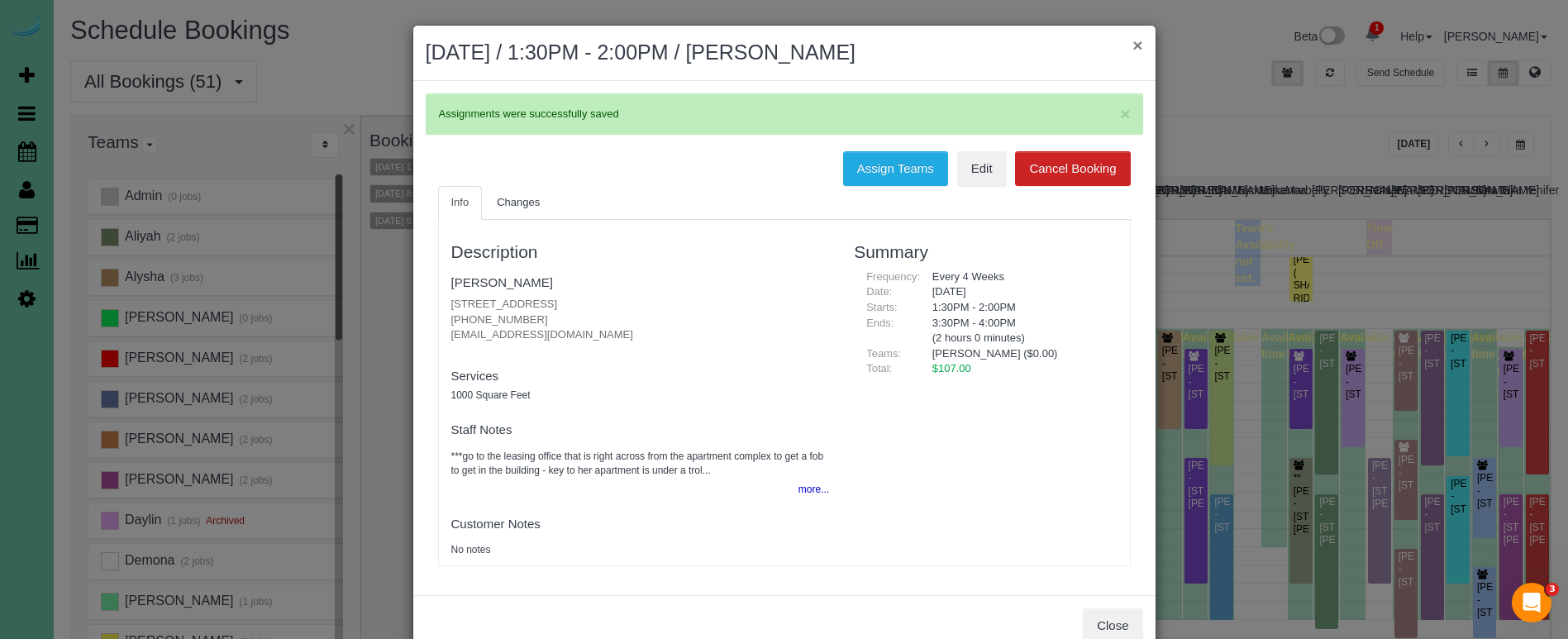
click at [1132, 46] on button "×" at bounding box center [1136, 45] width 10 height 17
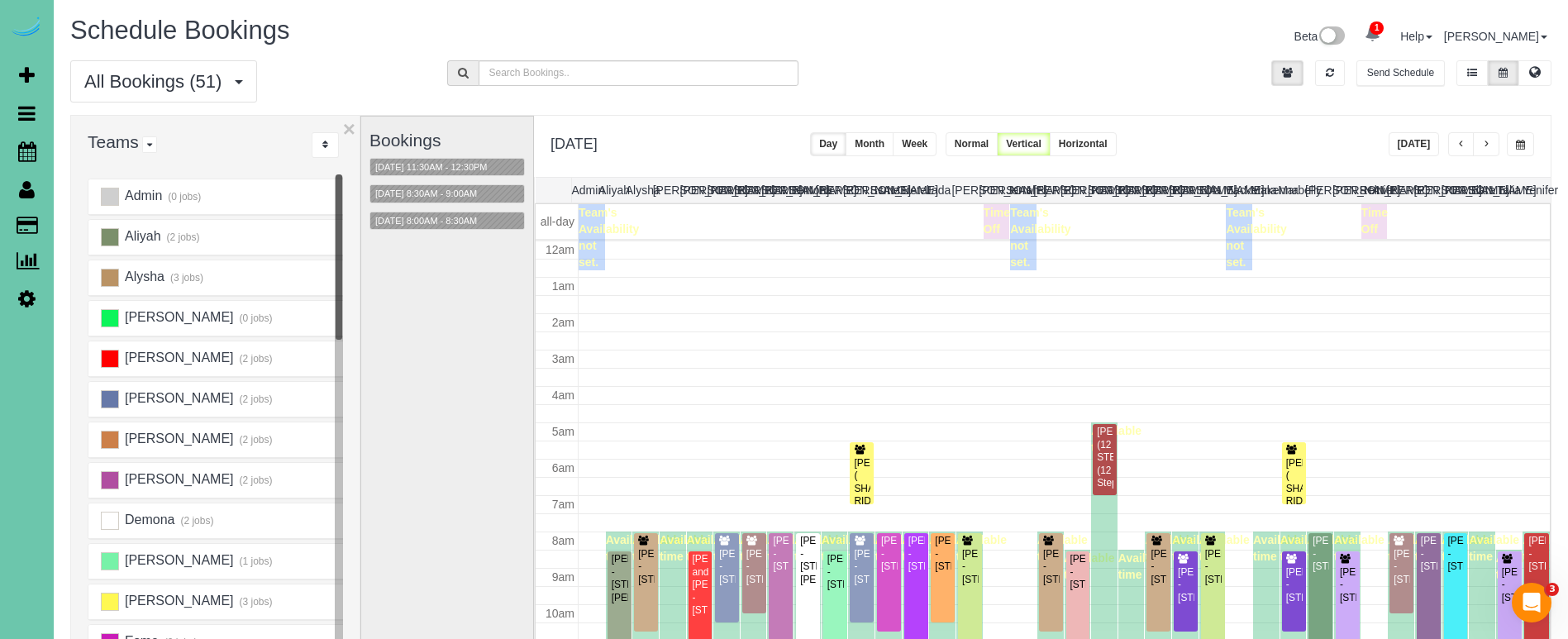
scroll to position [219, 0]
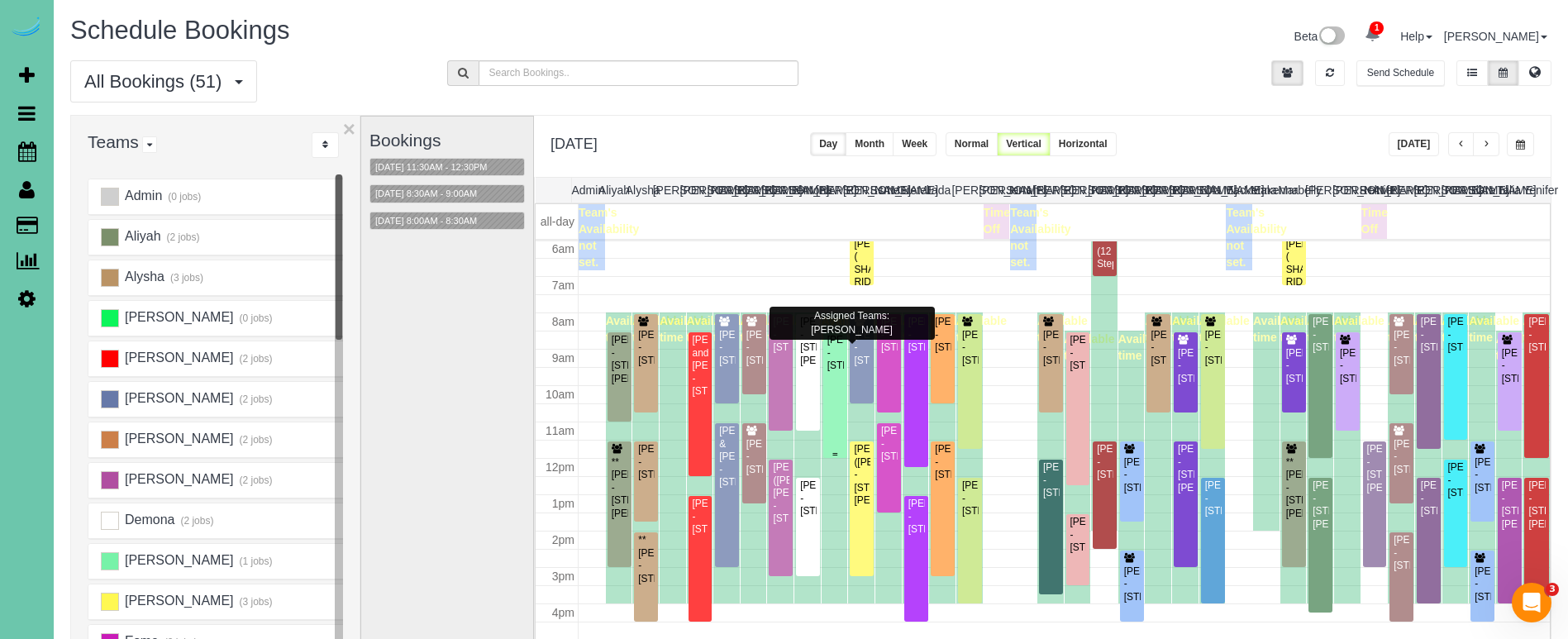
click at [837, 371] on div "Brenton Thompson - 1921 S 214 Ave, Elkhorn, NE 68022" at bounding box center [835, 353] width 17 height 38
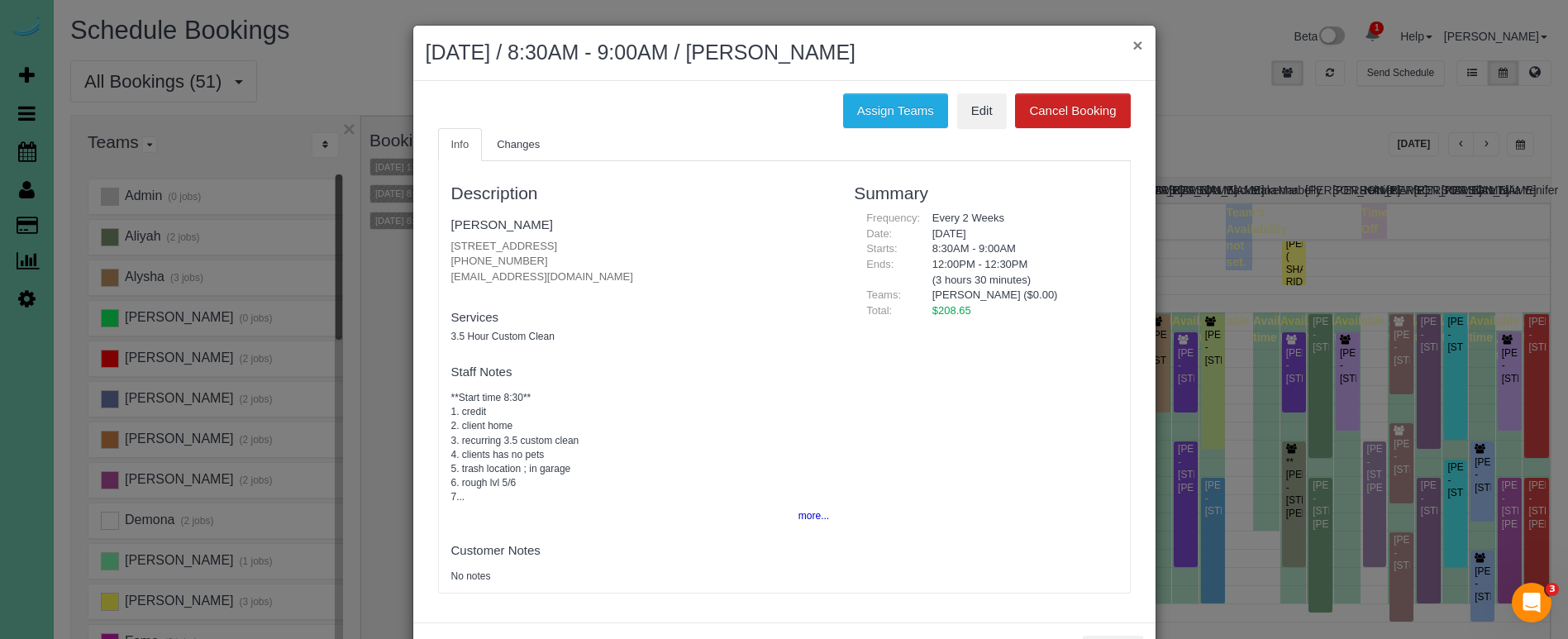
click at [1141, 42] on button "×" at bounding box center [1136, 45] width 10 height 17
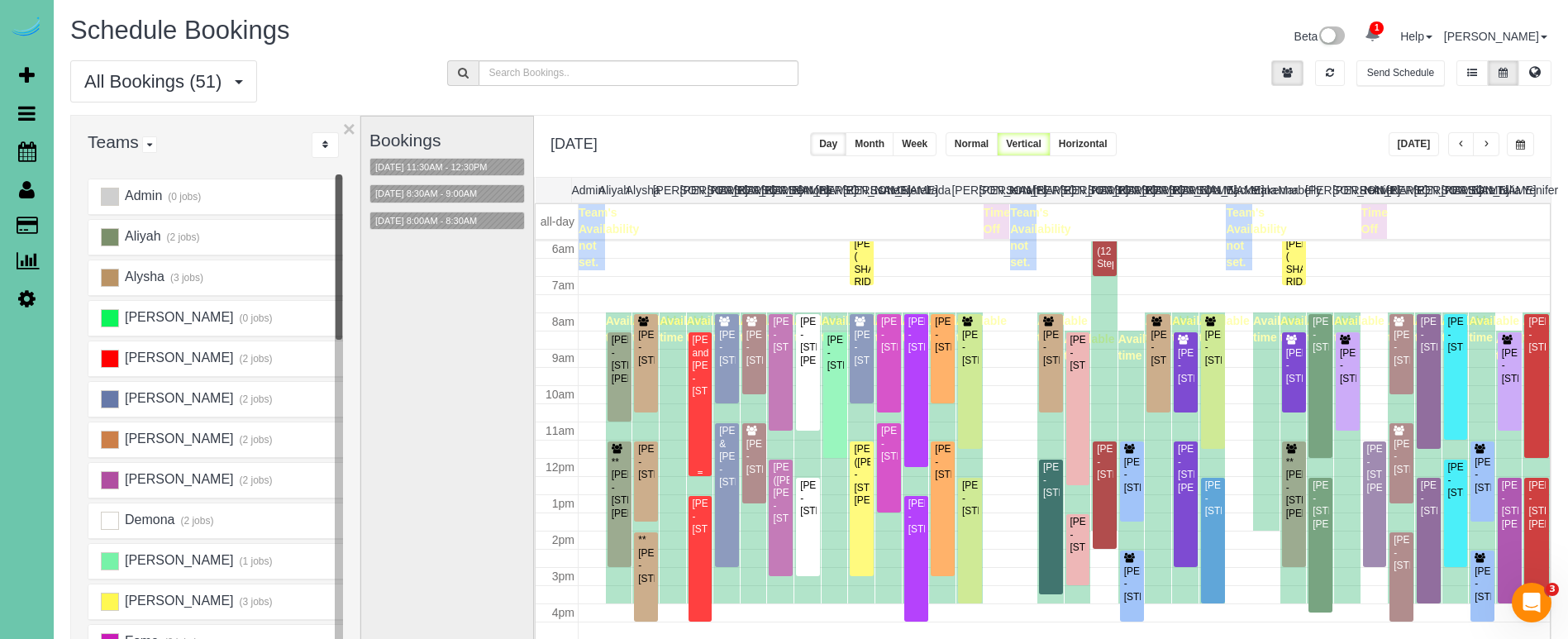
click at [692, 355] on div "Dan and Lucy Wynard - 4304 Victoria Ave, Bellevue, NE 68123" at bounding box center [701, 366] width 17 height 64
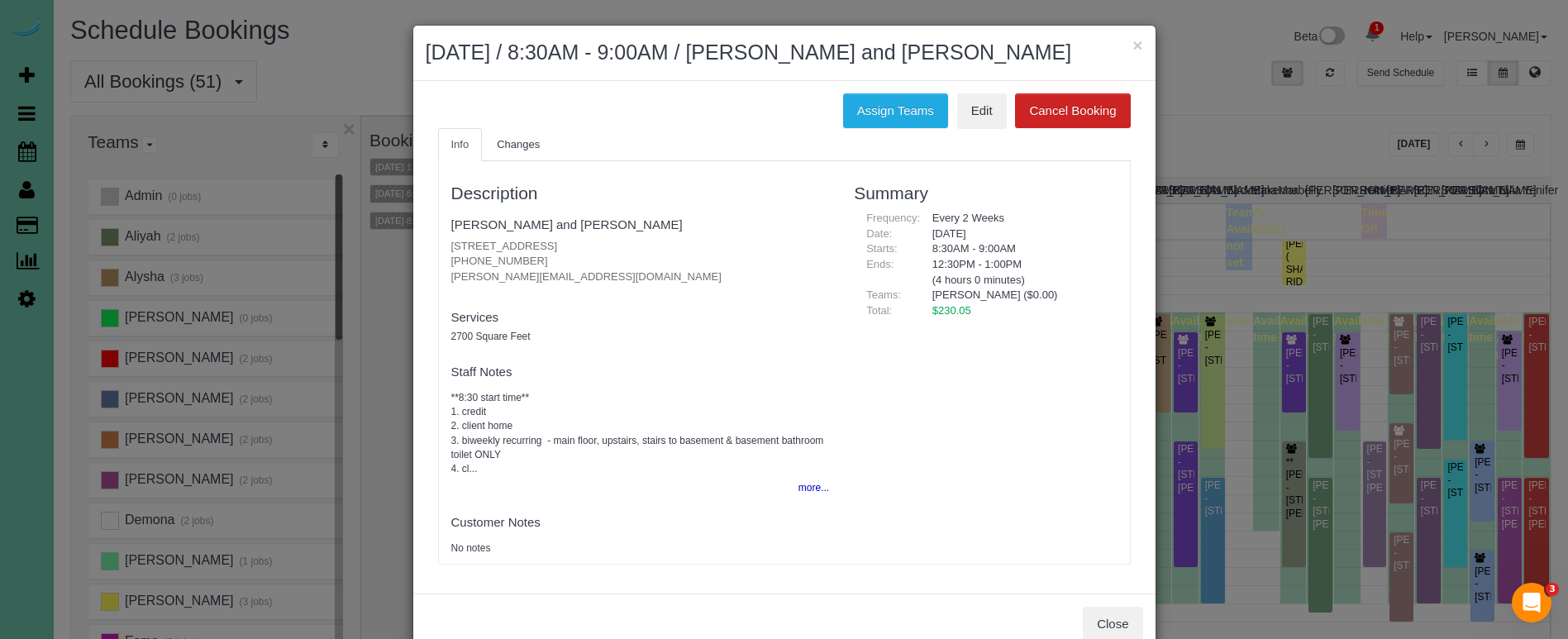
drag, startPoint x: 870, startPoint y: 101, endPoint x: 741, endPoint y: 91, distance: 129.4
click at [870, 101] on button "Assign Teams" at bounding box center [895, 111] width 105 height 35
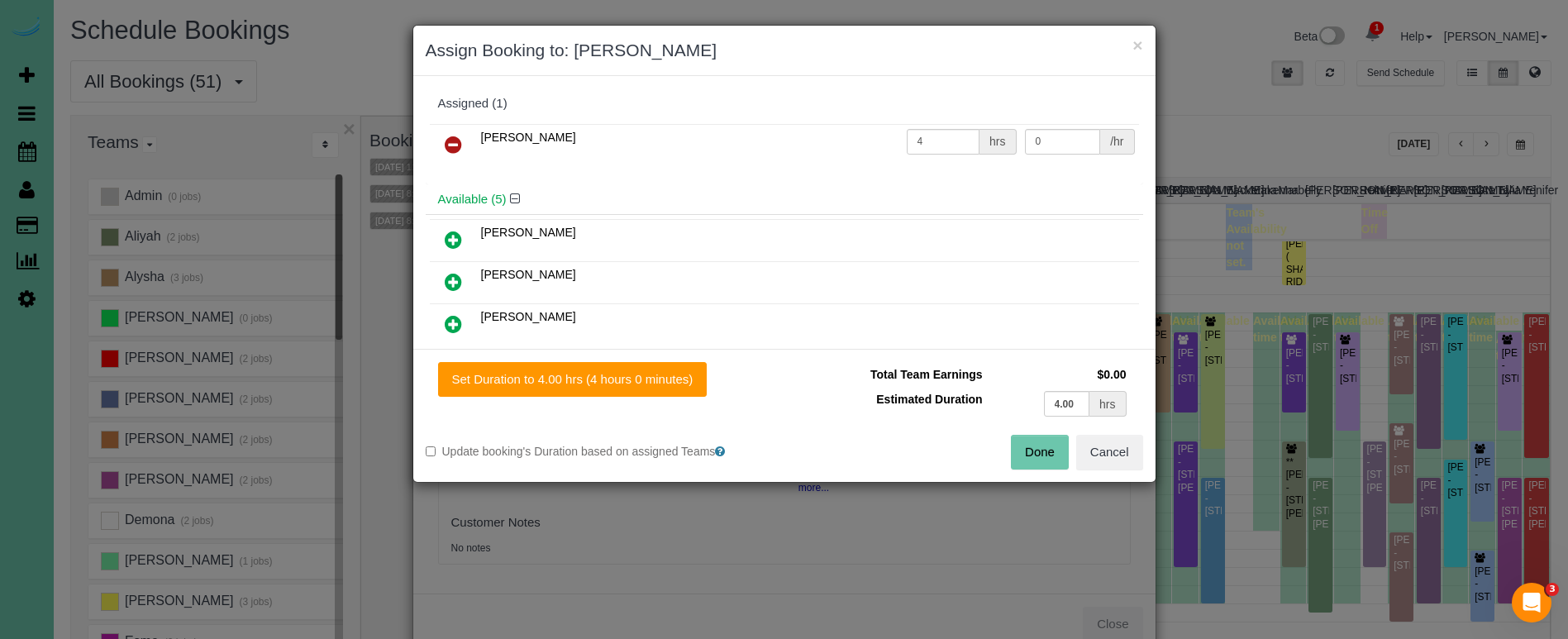
click at [452, 140] on icon at bounding box center [453, 144] width 17 height 20
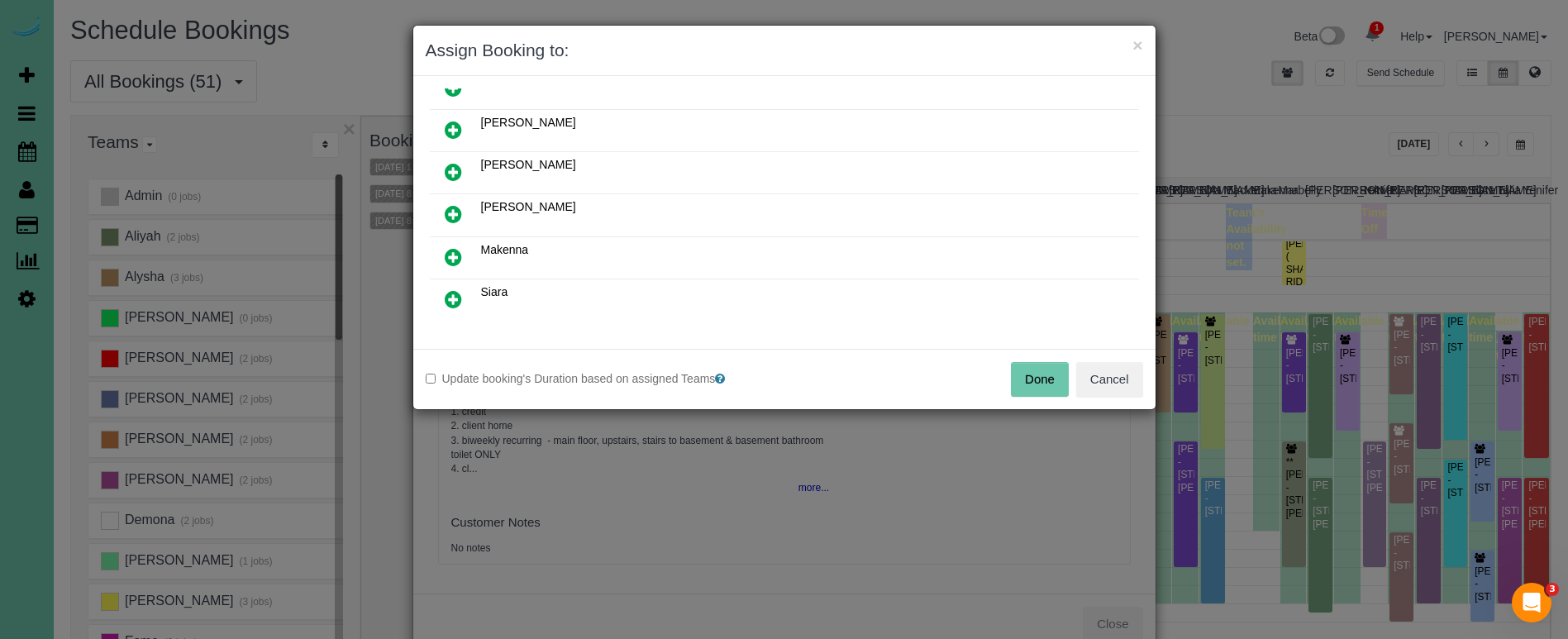
scroll to position [115, 0]
click at [455, 252] on icon at bounding box center [453, 254] width 17 height 20
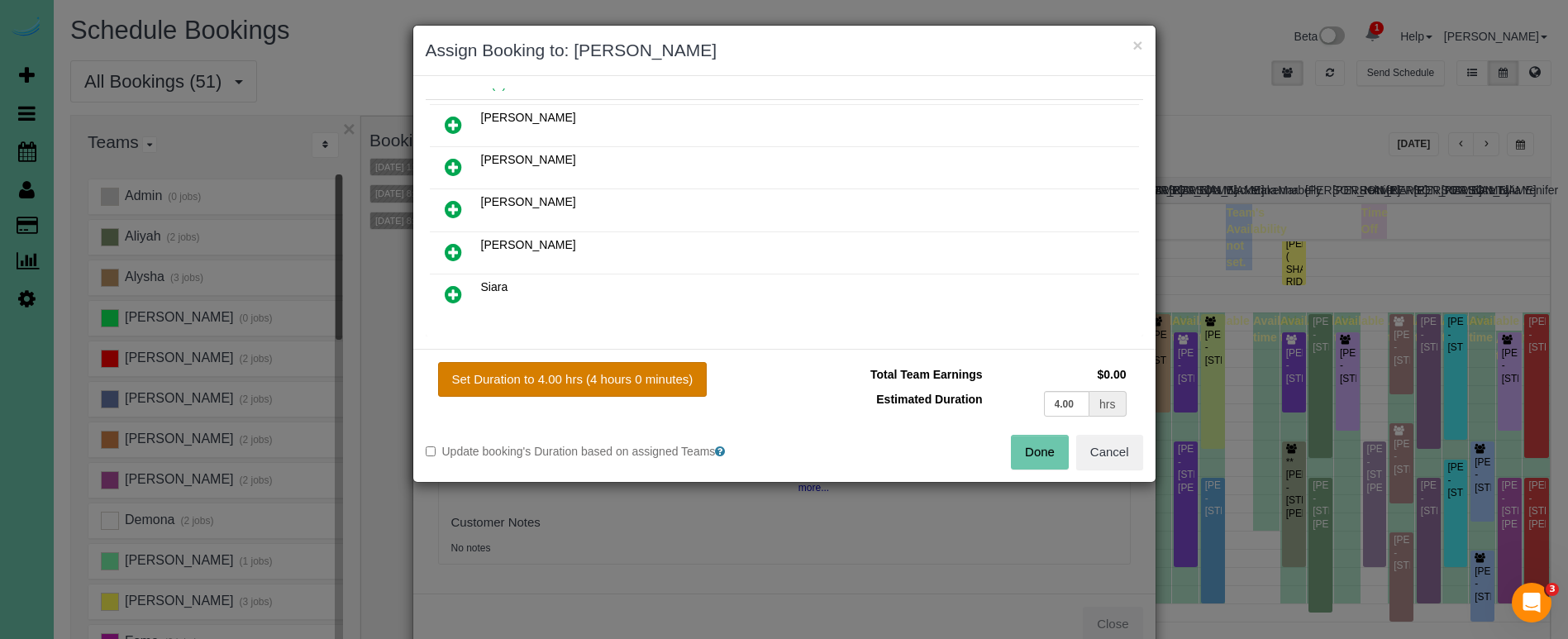
click at [611, 378] on button "Set Duration to 4.00 hrs (4 hours 0 minutes)" at bounding box center [573, 380] width 270 height 35
type input "4.00"
click at [1029, 454] on button "Done" at bounding box center [1040, 452] width 58 height 35
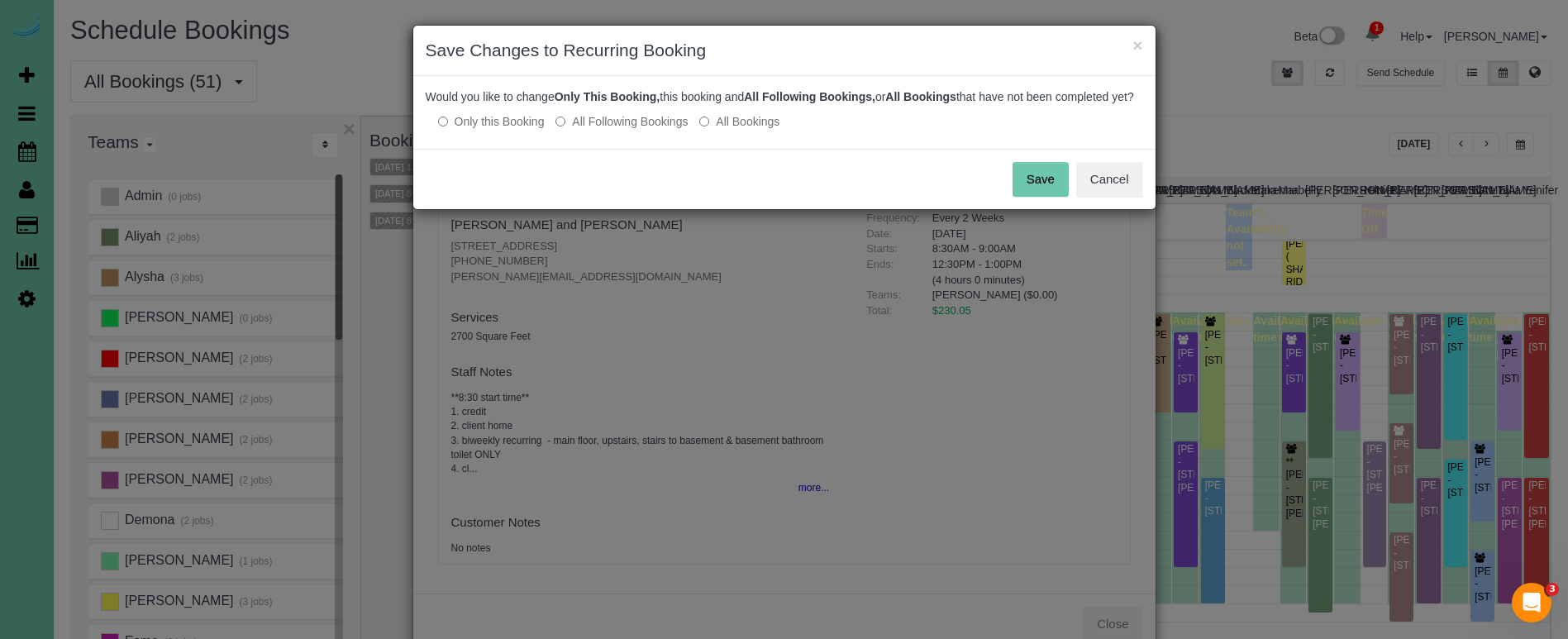
click at [640, 130] on label "All Following Bookings" at bounding box center [621, 121] width 132 height 16
click at [1076, 195] on button "Cancel" at bounding box center [1109, 179] width 67 height 35
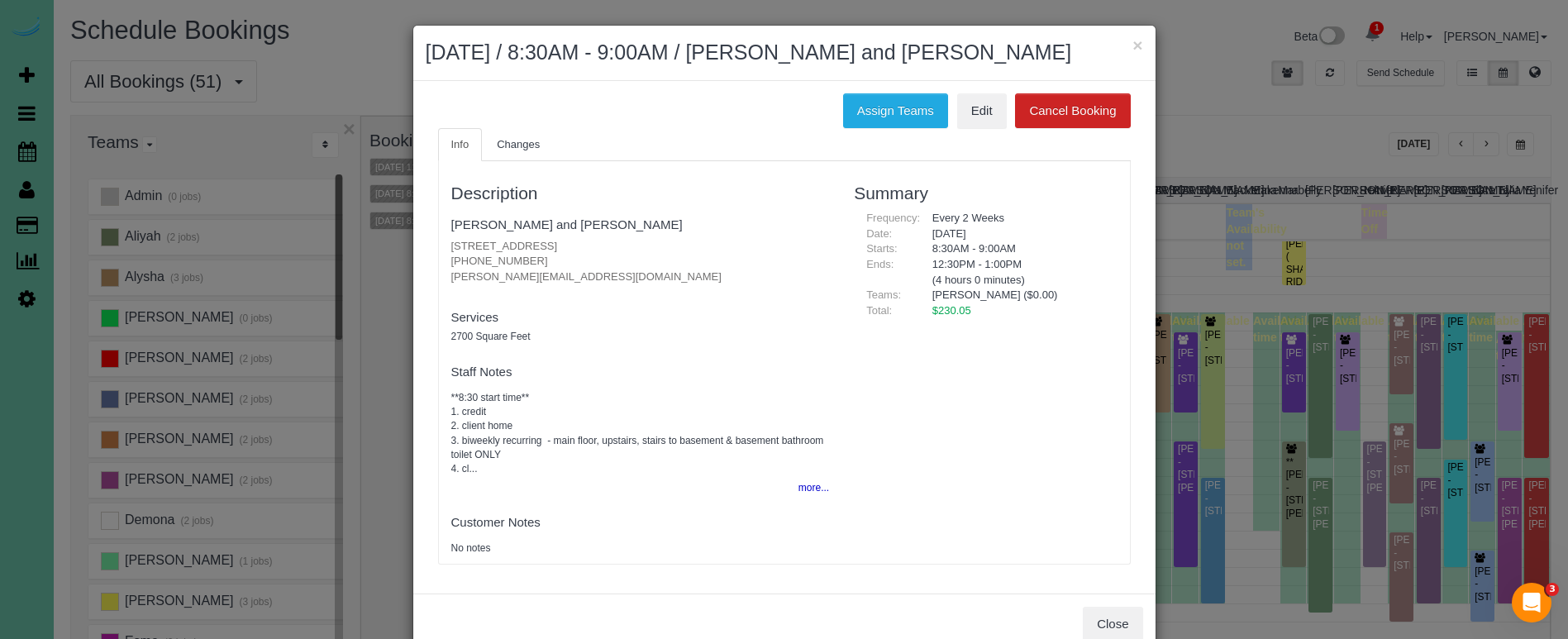
drag, startPoint x: 904, startPoint y: 120, endPoint x: 752, endPoint y: 115, distance: 152.1
click at [902, 120] on button "Assign Teams" at bounding box center [895, 111] width 105 height 35
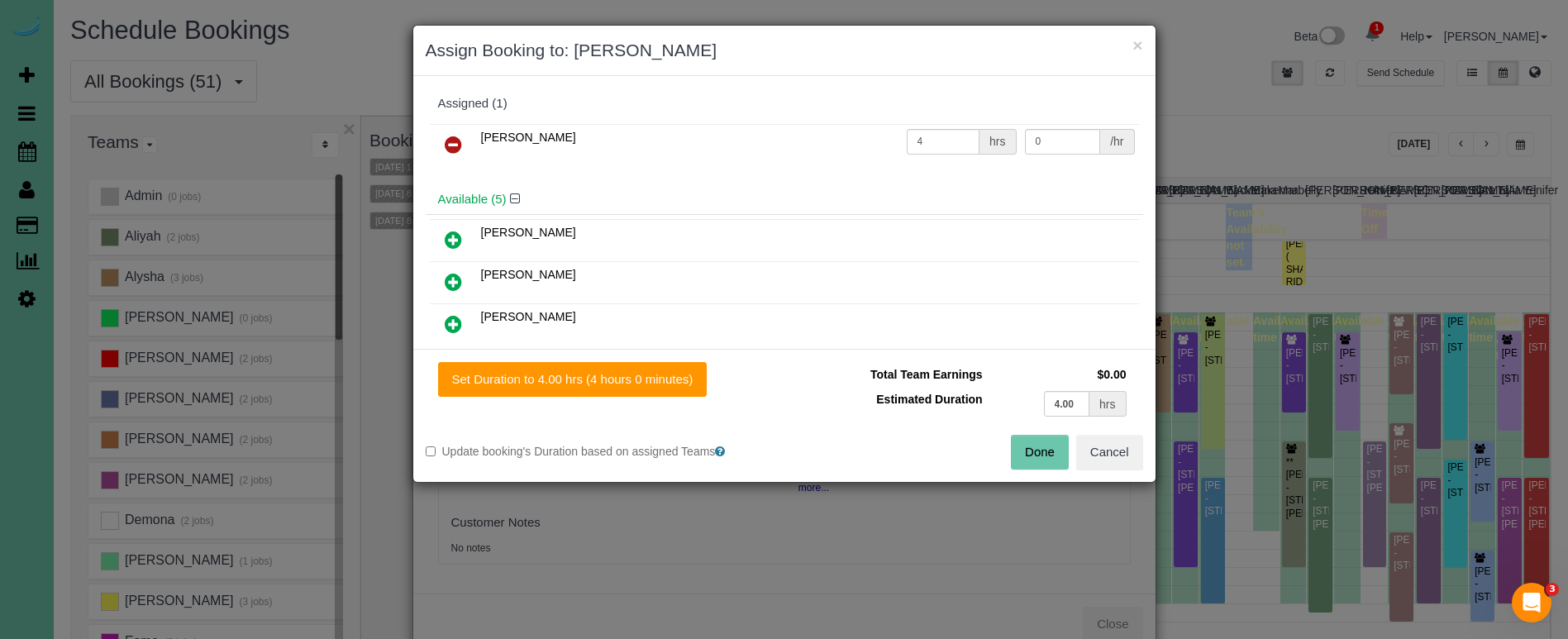
click at [453, 136] on icon at bounding box center [453, 144] width 17 height 20
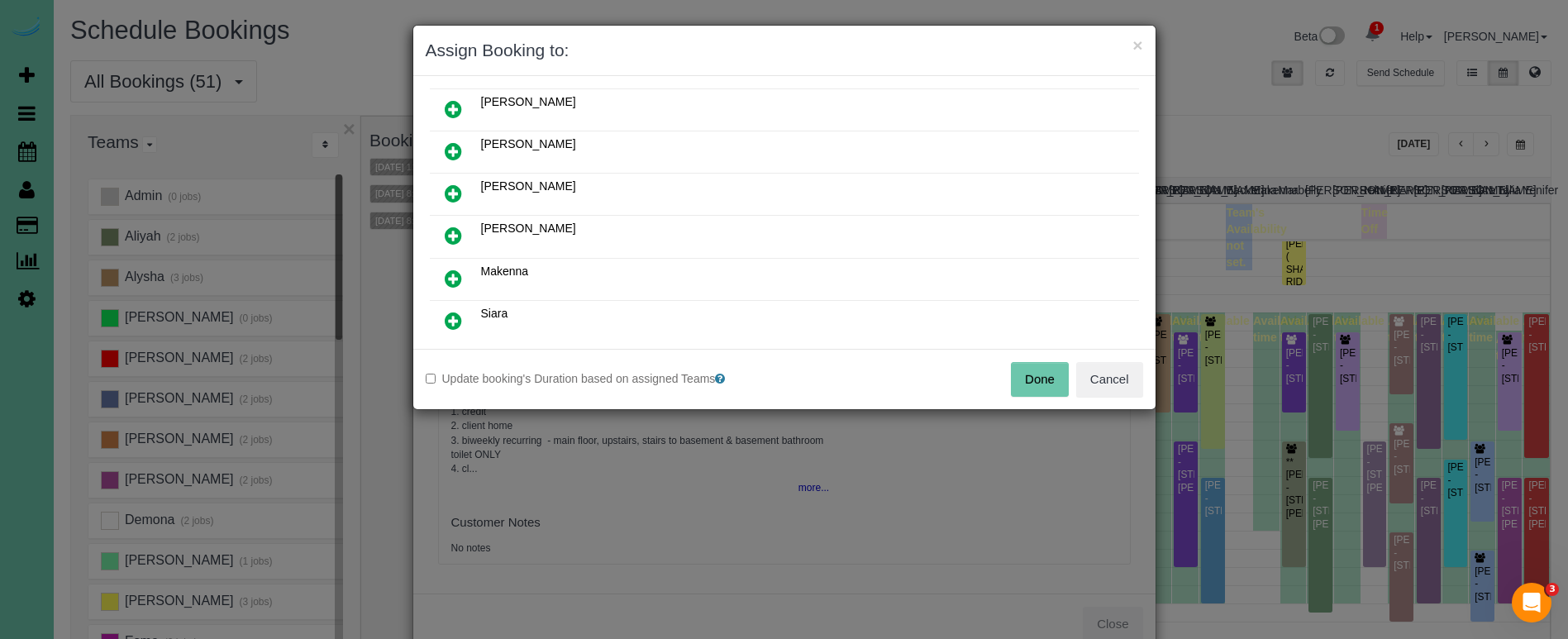
scroll to position [105, 0]
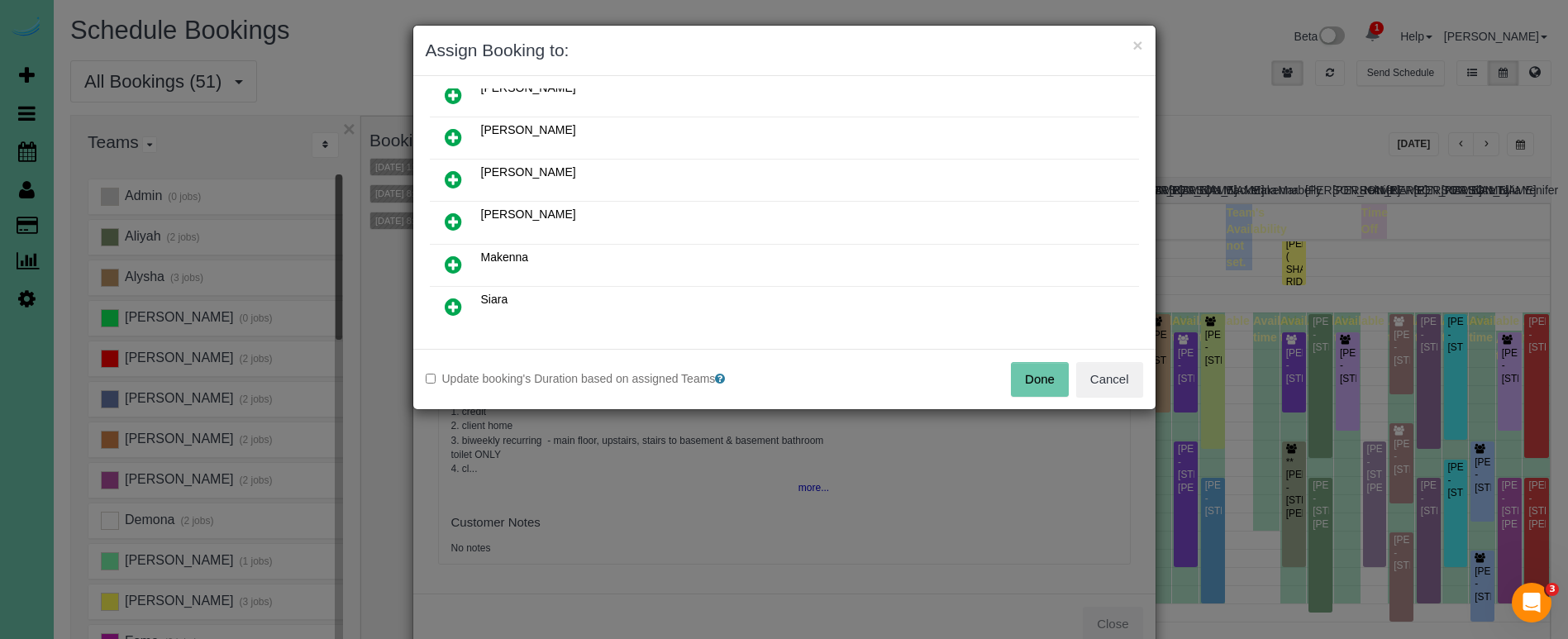
click at [452, 252] on link at bounding box center [453, 265] width 39 height 33
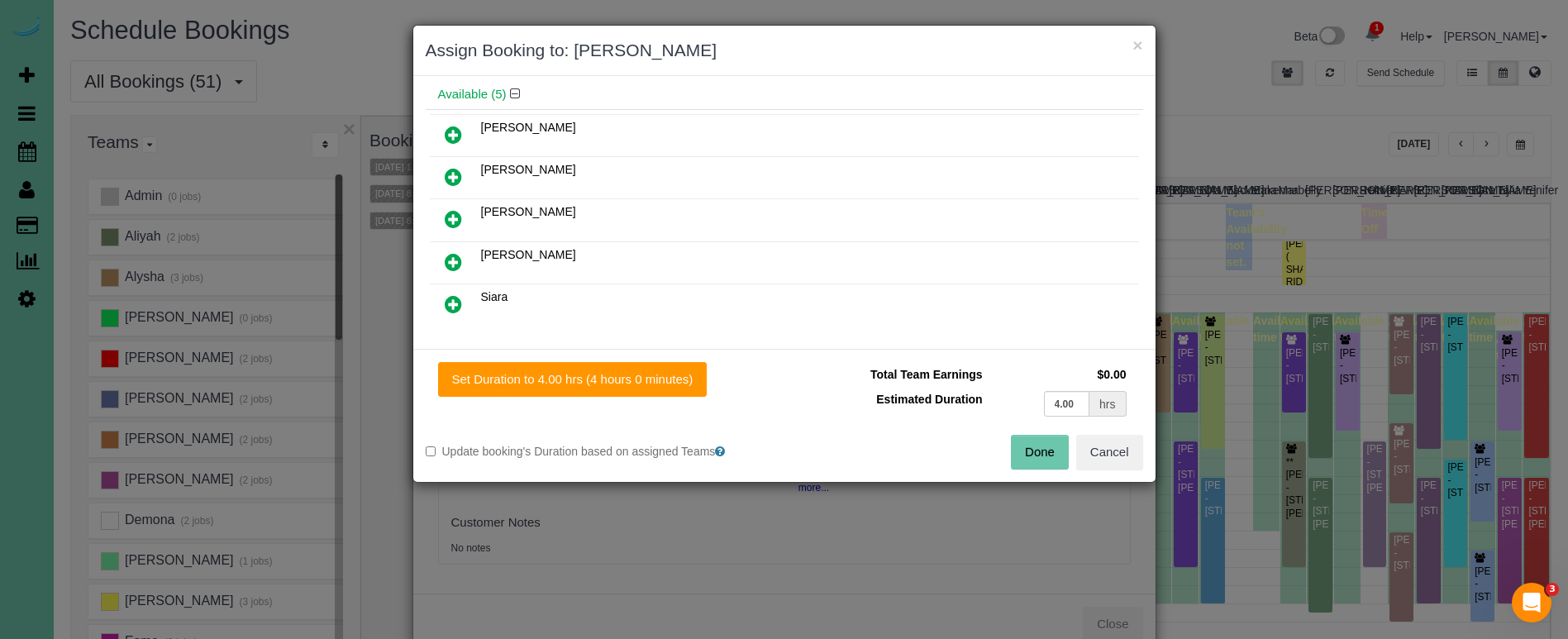
drag, startPoint x: 613, startPoint y: 370, endPoint x: 867, endPoint y: 419, distance: 258.7
click at [618, 370] on button "Set Duration to 4.00 hrs (4 hours 0 minutes)" at bounding box center [573, 380] width 270 height 35
type input "4.00"
click at [1034, 455] on button "Done" at bounding box center [1040, 452] width 58 height 35
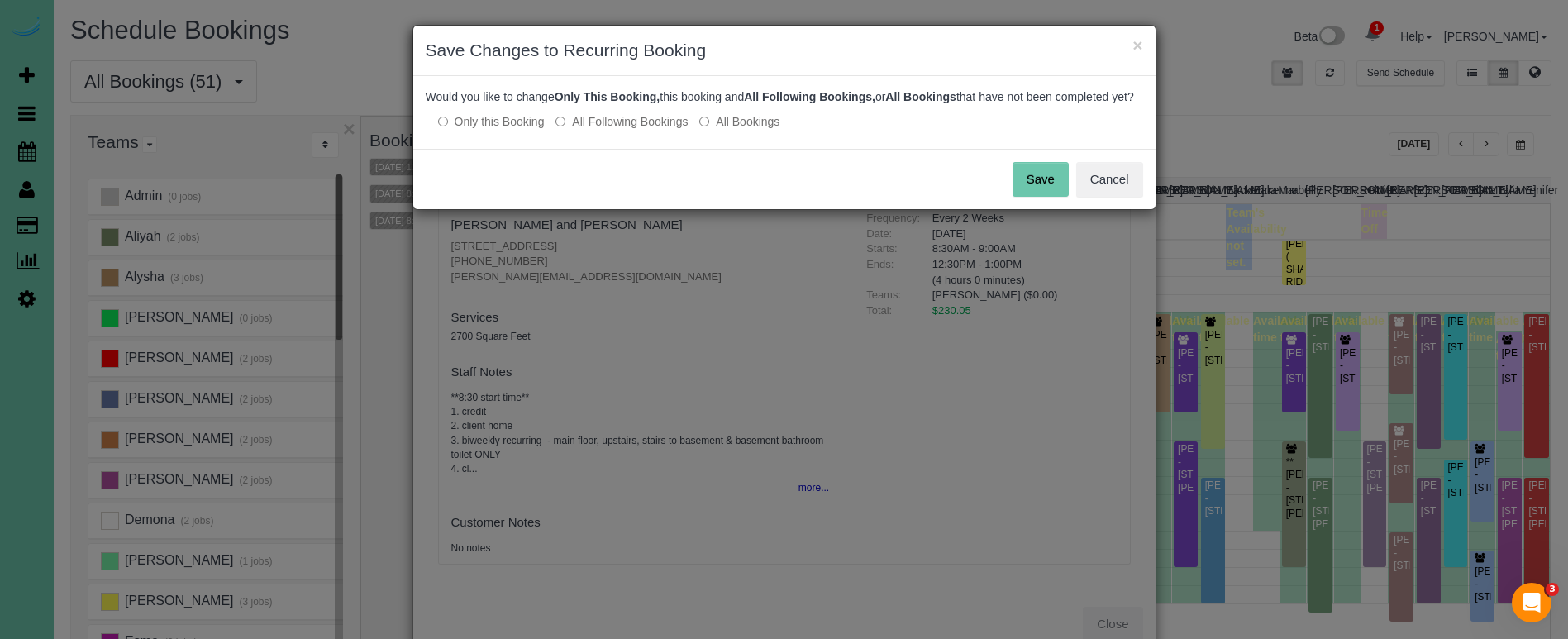
click at [606, 130] on label "All Following Bookings" at bounding box center [621, 121] width 132 height 16
click at [1037, 195] on button "Save" at bounding box center [1040, 179] width 56 height 35
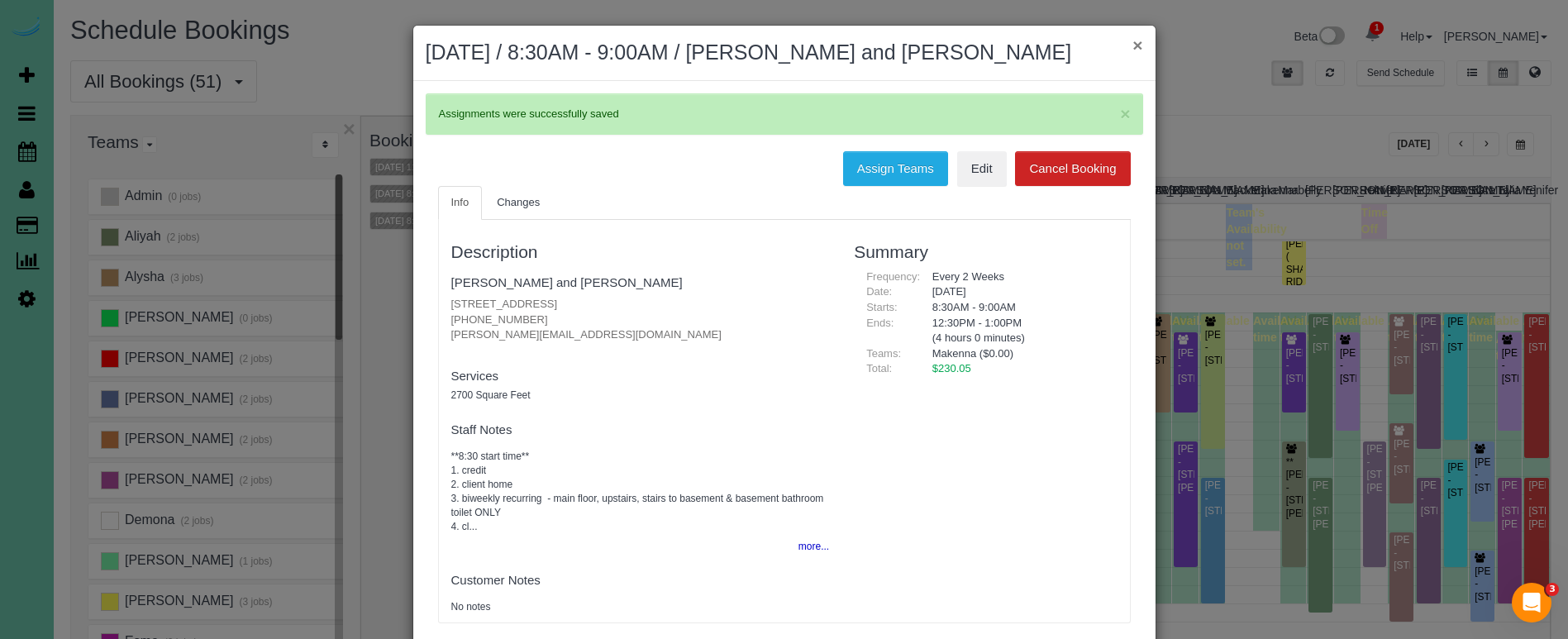
click at [1136, 43] on button "×" at bounding box center [1136, 45] width 10 height 17
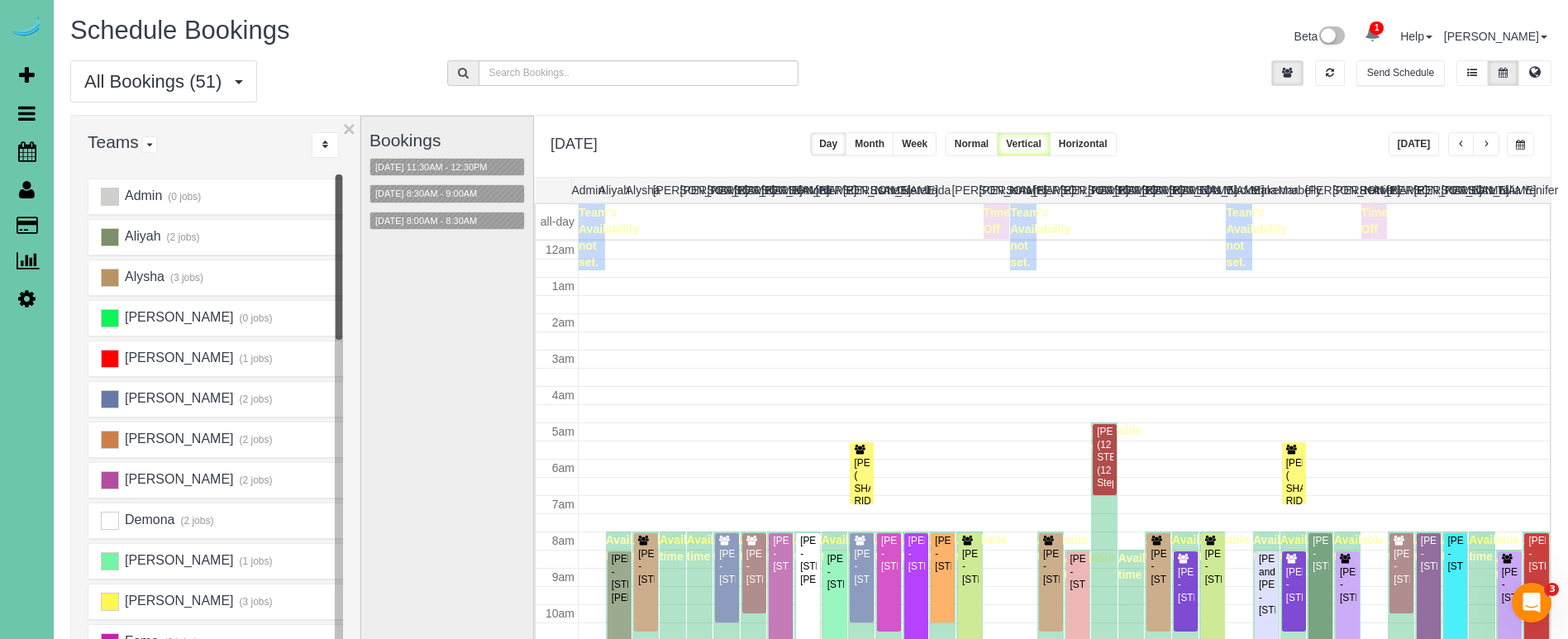
scroll to position [219, 0]
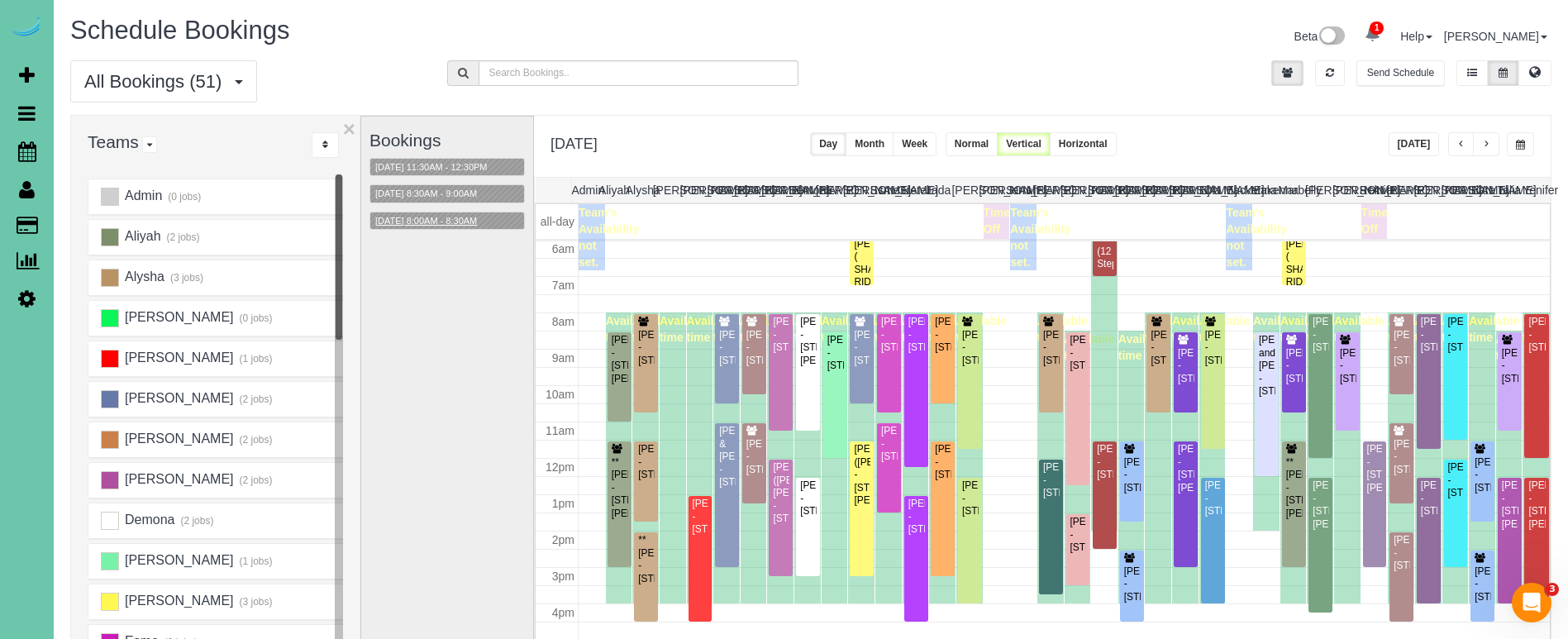
click at [472, 215] on button "10/09/2025 8:00AM - 8:30AM" at bounding box center [426, 221] width 112 height 17
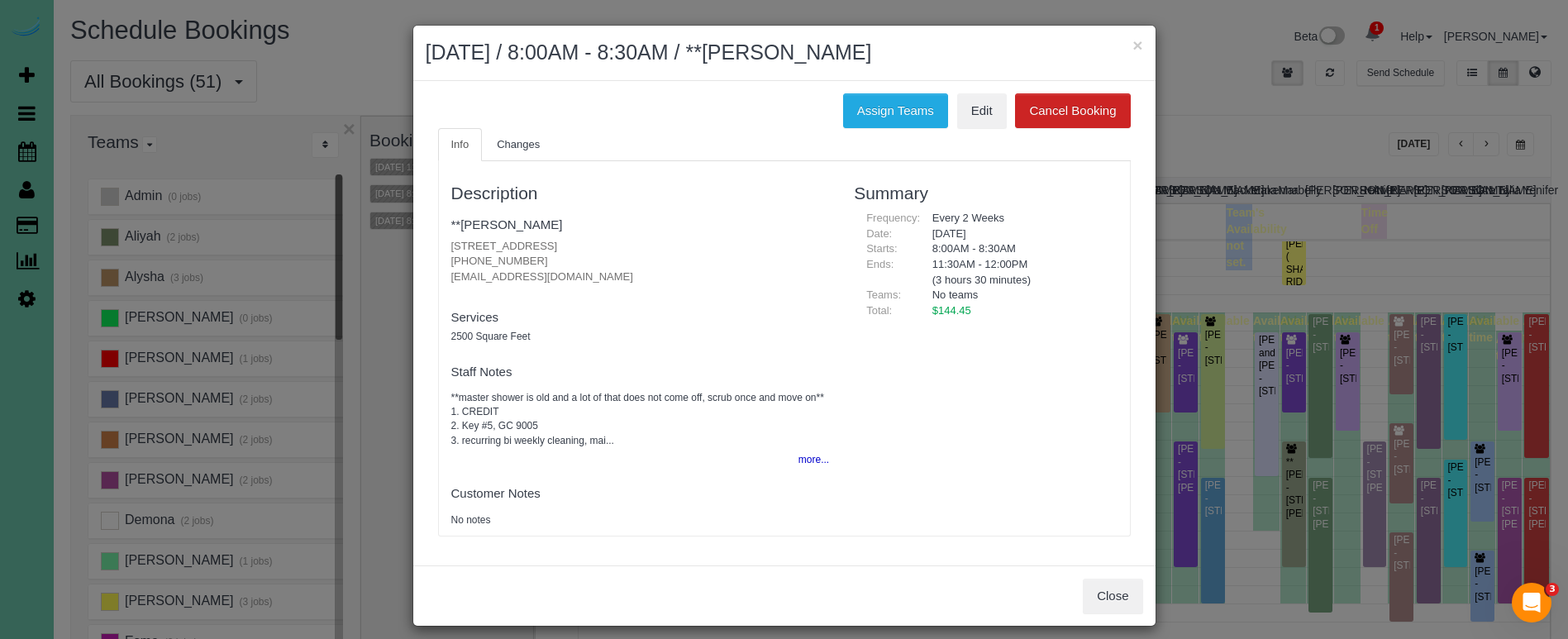
click at [914, 92] on div "Assign Teams Edit Cancel Booking Info Changes Description **Maryann Duffy 1722 …" at bounding box center [784, 323] width 742 height 484
click at [887, 98] on button "Assign Teams" at bounding box center [895, 111] width 105 height 35
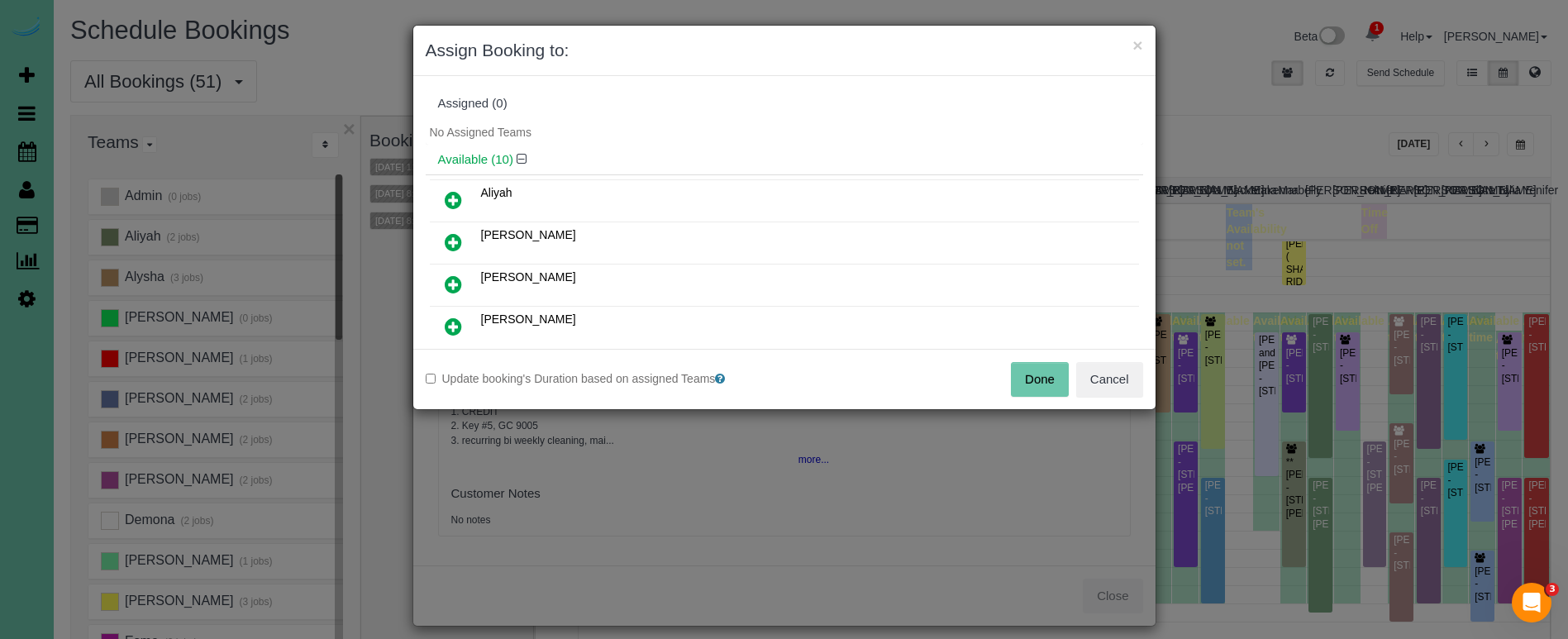
click at [451, 272] on link at bounding box center [453, 285] width 39 height 33
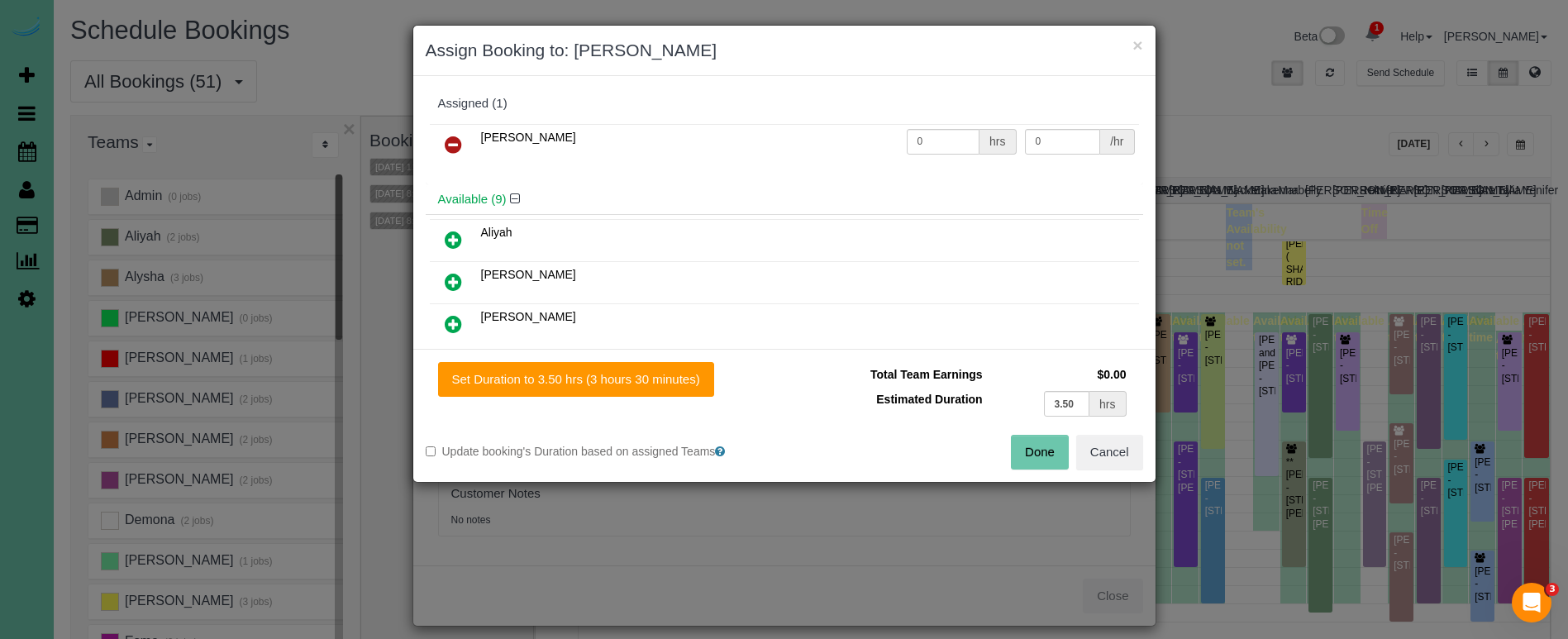
drag, startPoint x: 581, startPoint y: 380, endPoint x: 873, endPoint y: 420, distance: 294.7
click at [581, 380] on button "Set Duration to 3.50 hrs (3 hours 30 minutes)" at bounding box center [576, 380] width 276 height 35
type input "3.50"
drag, startPoint x: 1042, startPoint y: 452, endPoint x: 993, endPoint y: 381, distance: 86.3
click at [1042, 452] on button "Done" at bounding box center [1040, 452] width 58 height 35
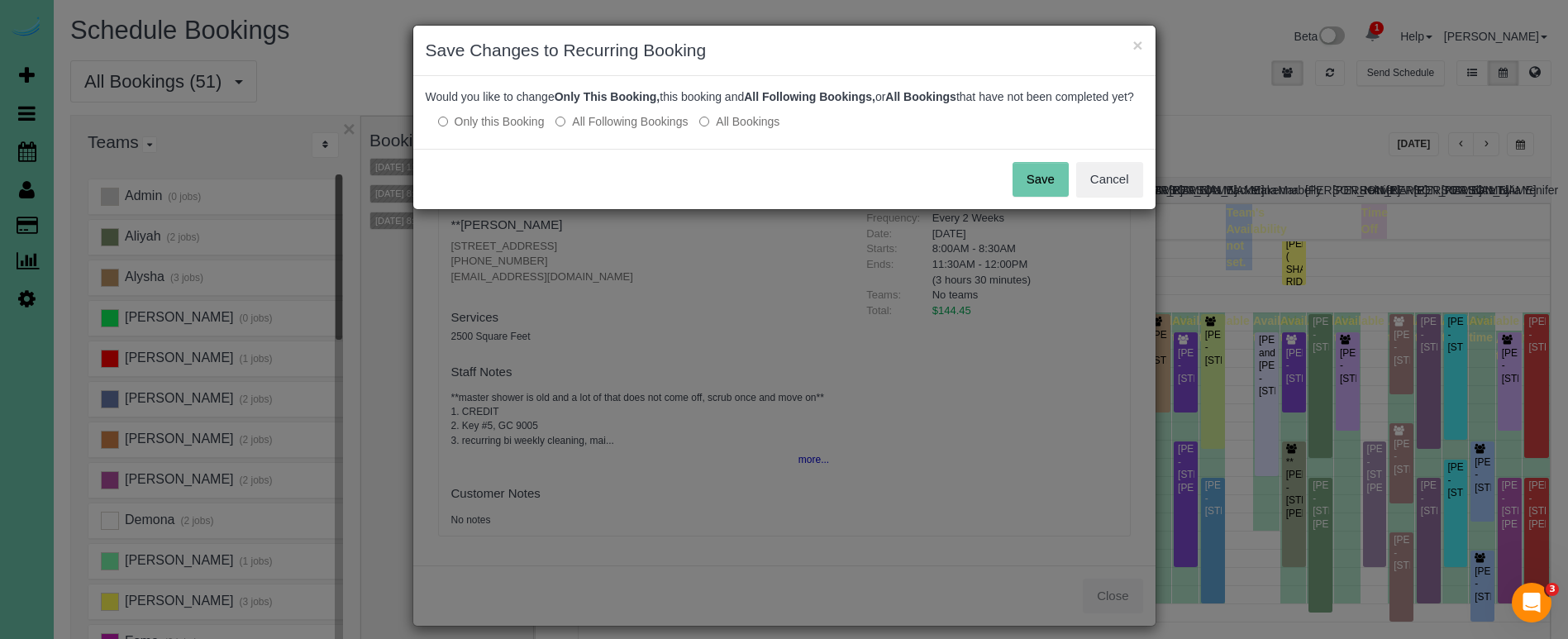
click at [1042, 182] on button "Save" at bounding box center [1040, 179] width 56 height 35
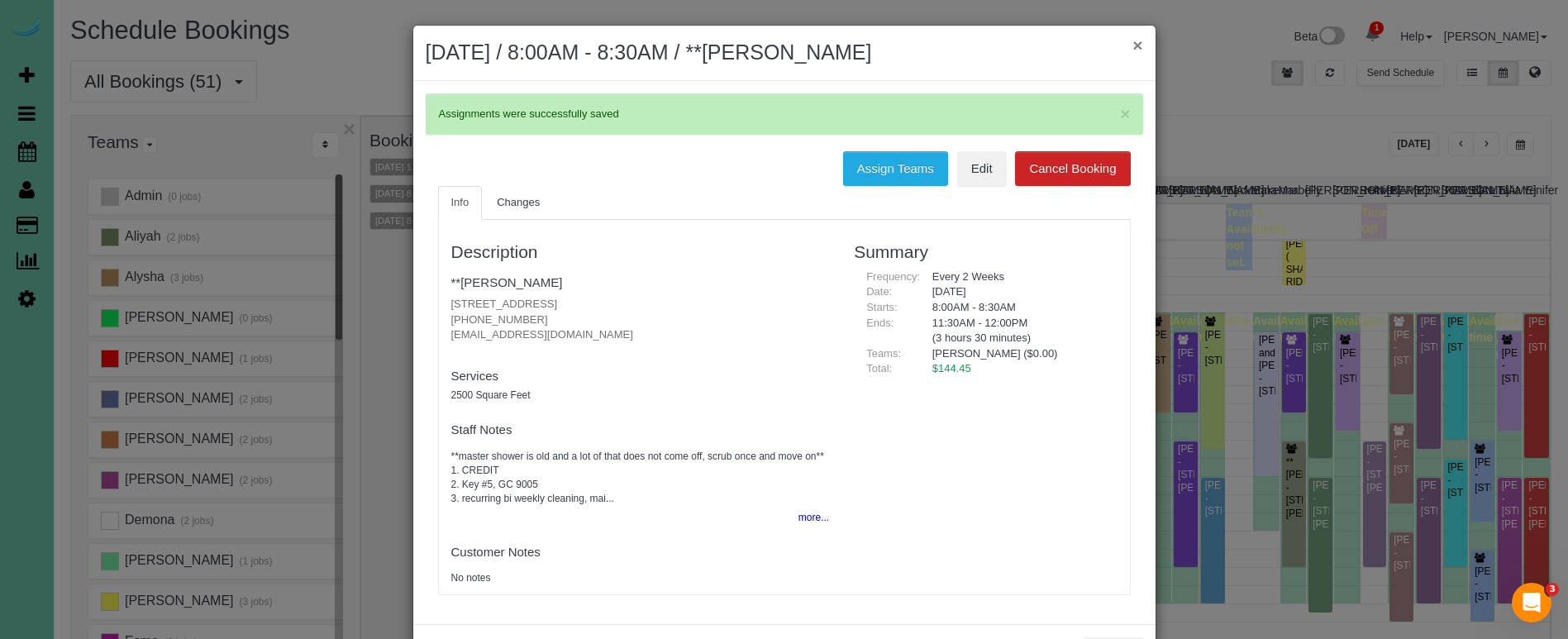
click at [1134, 45] on button "×" at bounding box center [1136, 45] width 10 height 17
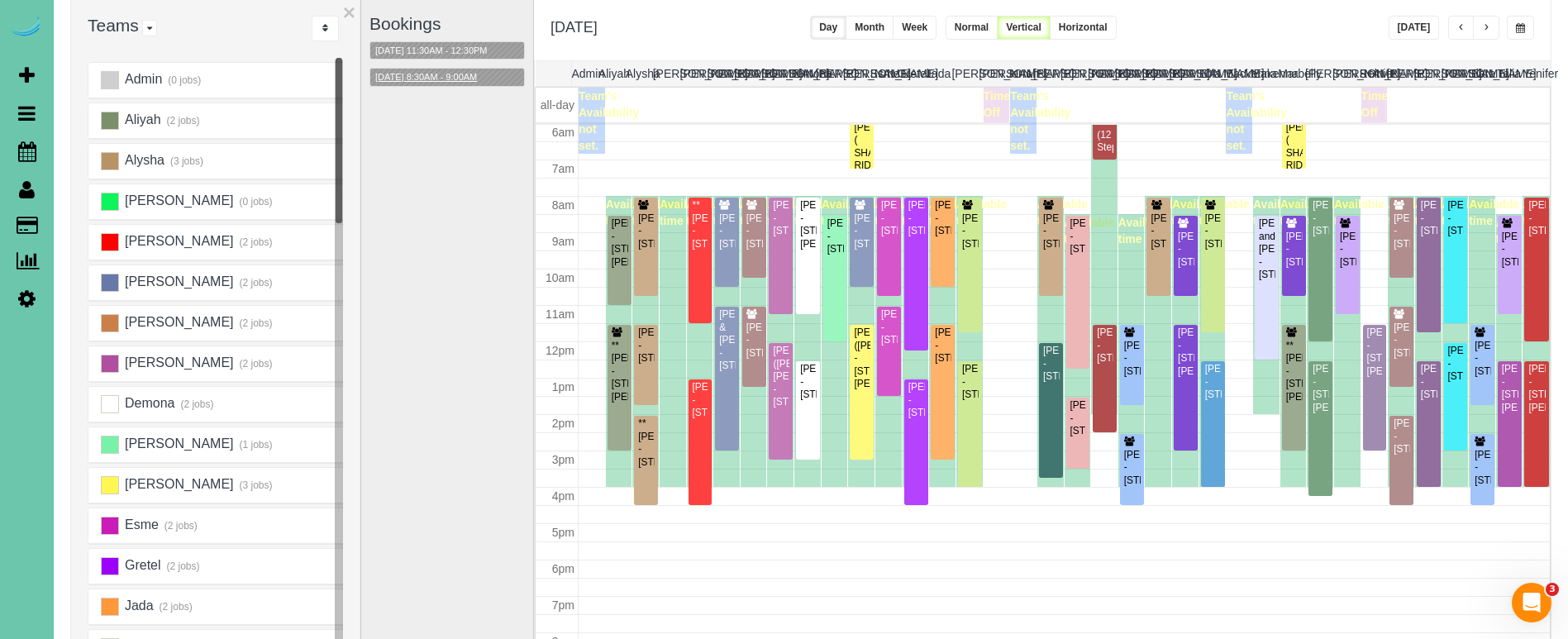
click at [457, 76] on button "10/09/2025 8:30AM - 9:00AM" at bounding box center [426, 77] width 112 height 17
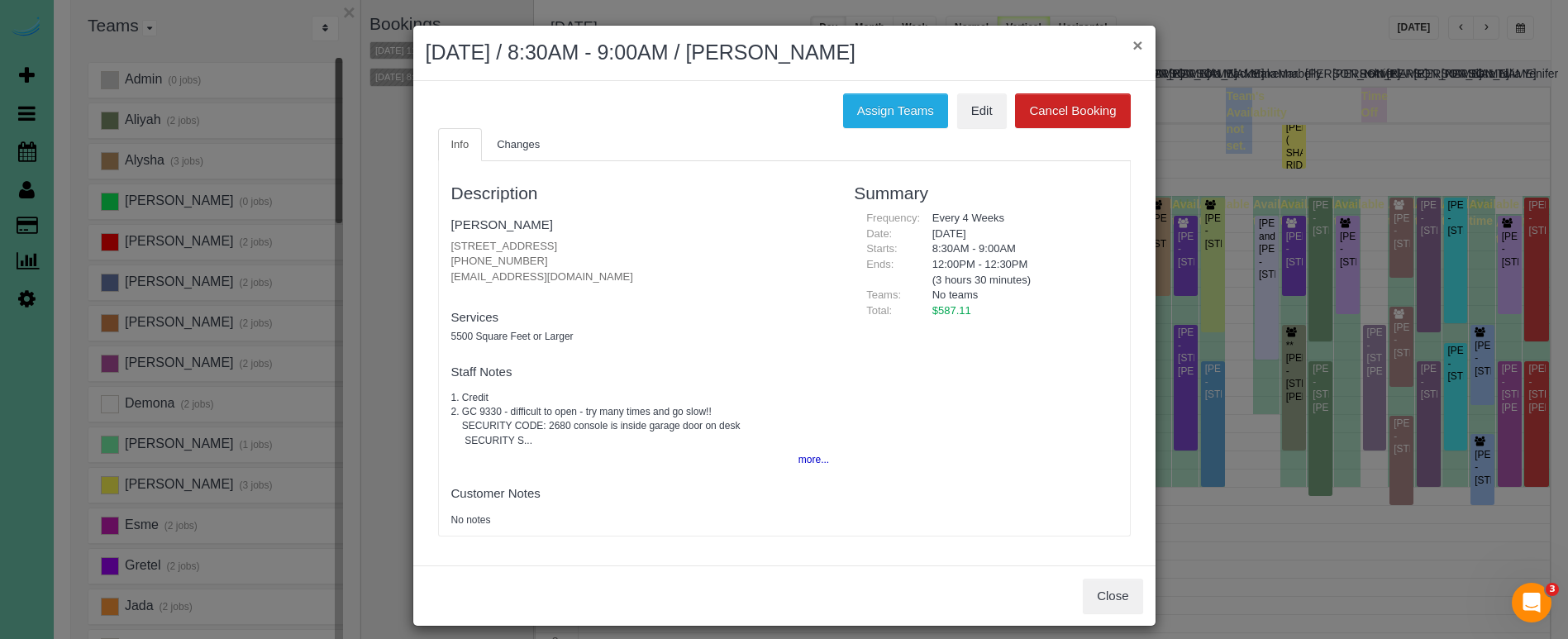
click at [1134, 46] on button "×" at bounding box center [1136, 45] width 10 height 17
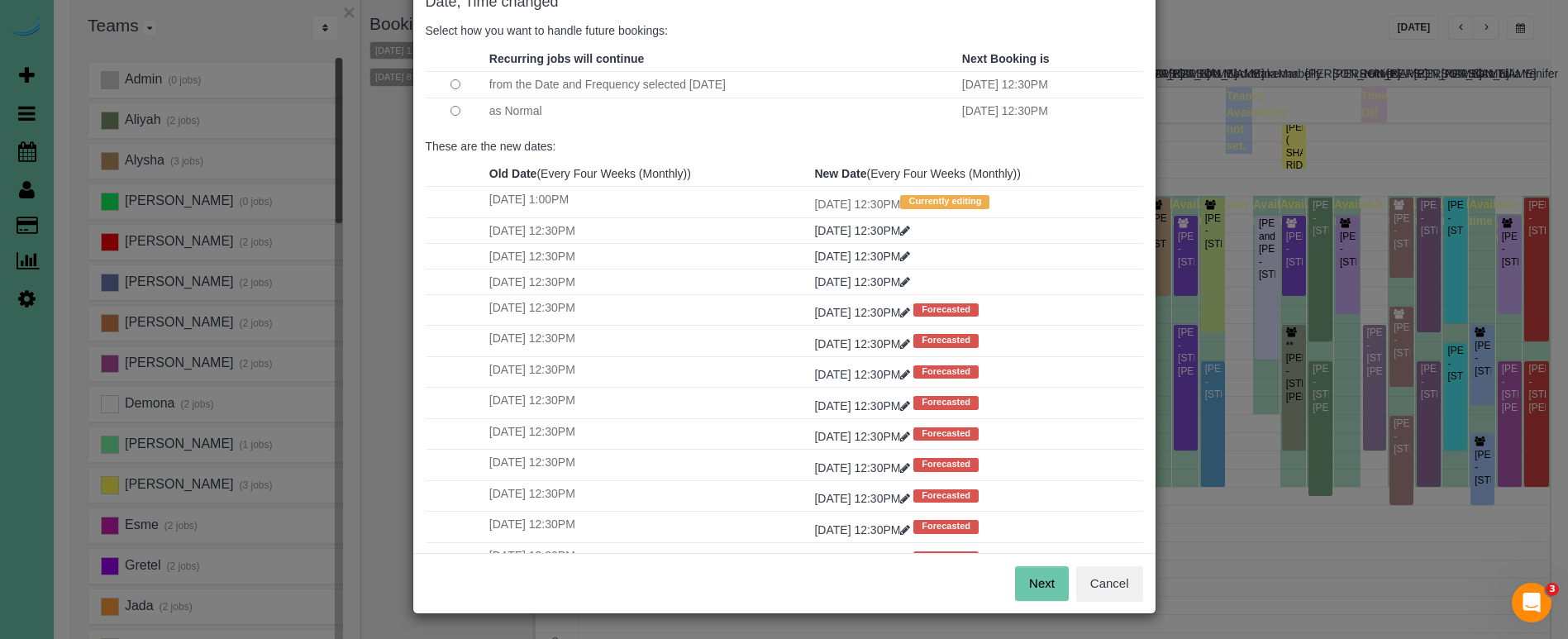
scroll to position [101, 0]
click at [1045, 595] on button "Next" at bounding box center [1042, 585] width 54 height 35
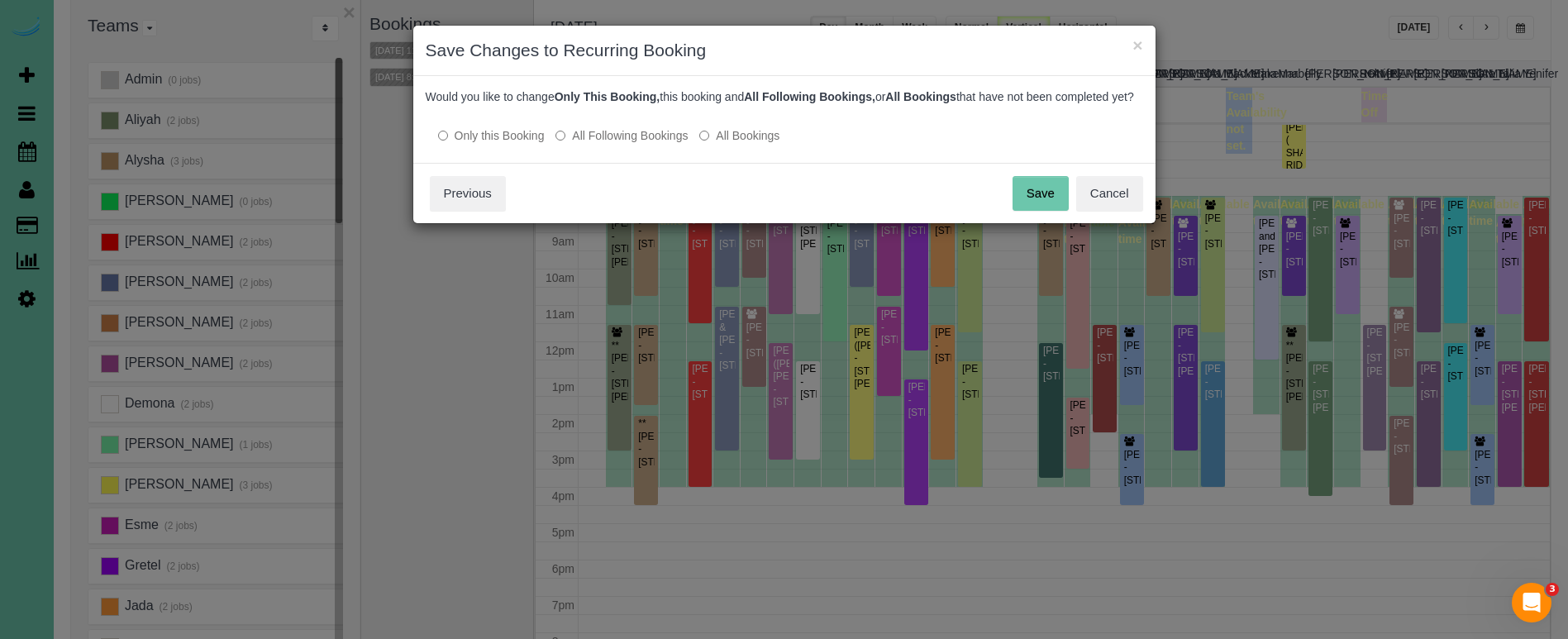
click at [1052, 211] on button "Save" at bounding box center [1040, 194] width 56 height 35
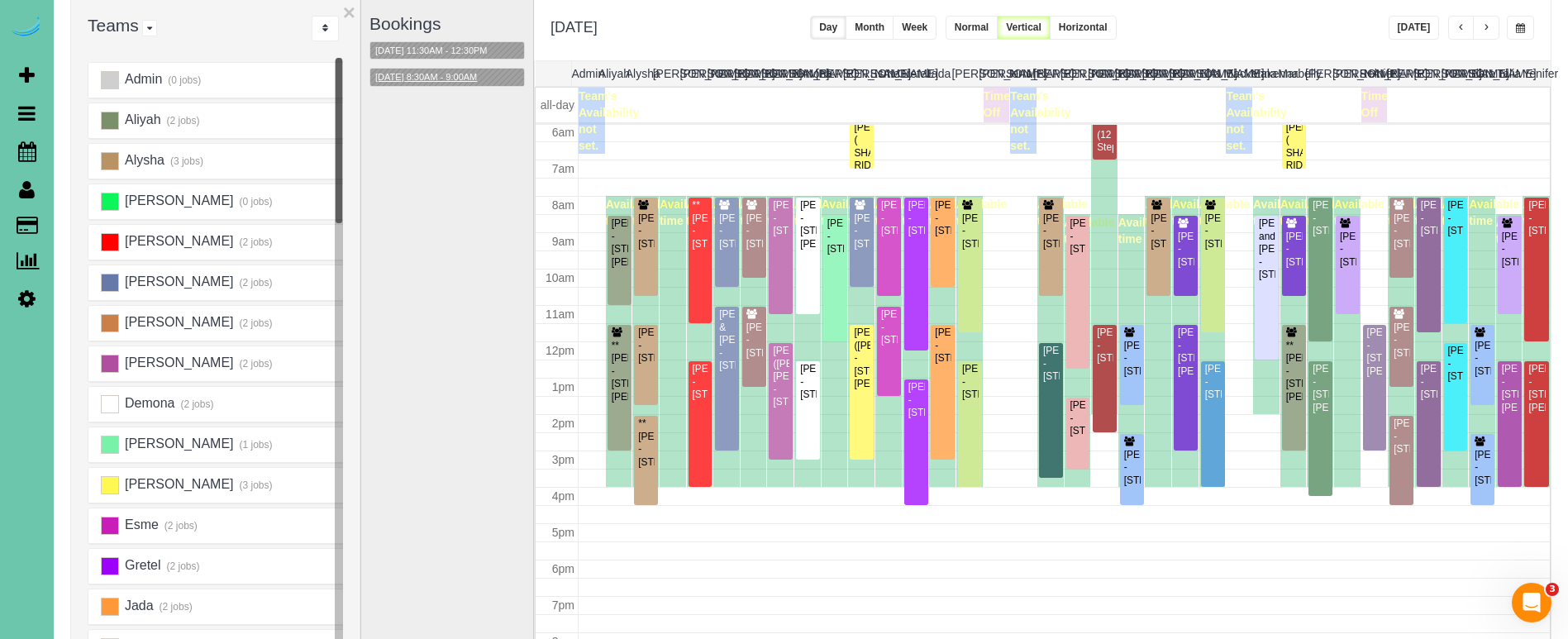
click at [440, 68] on button "10/09/2025 8:30AM - 9:00AM" at bounding box center [426, 77] width 112 height 17
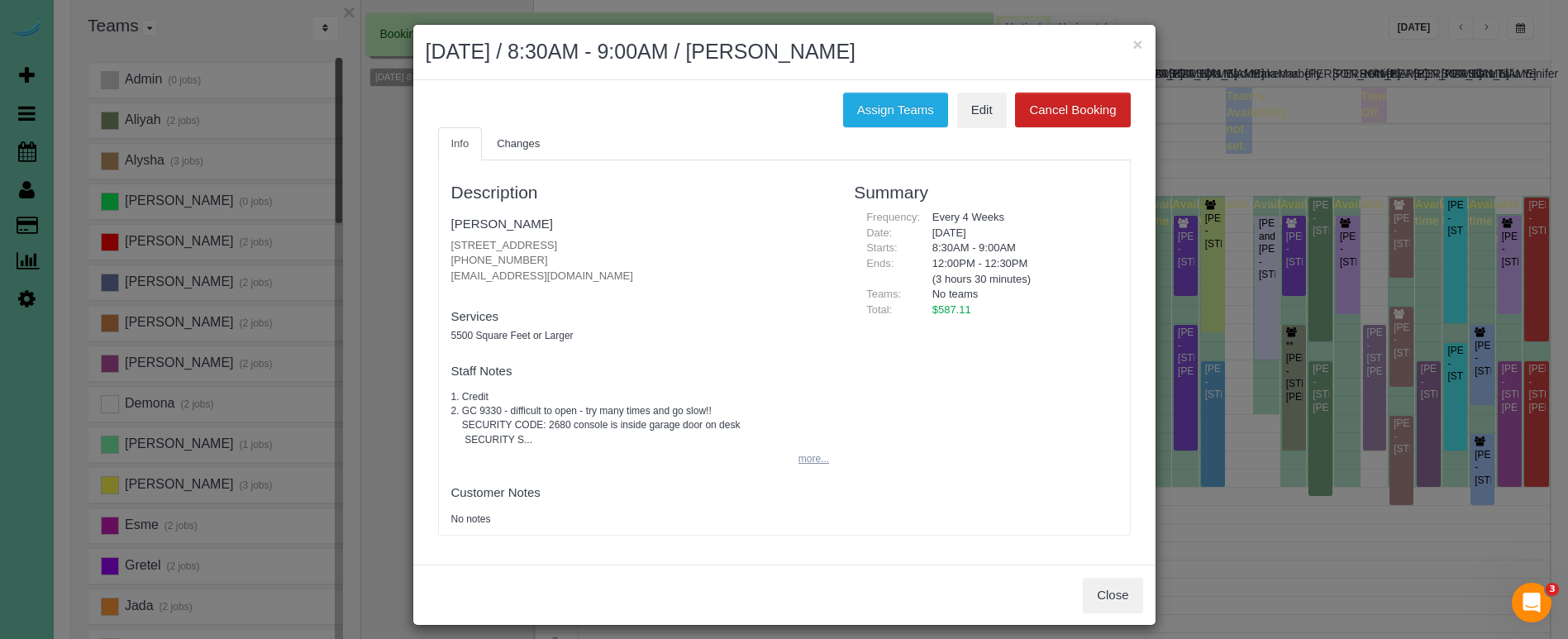
scroll to position [3, 0]
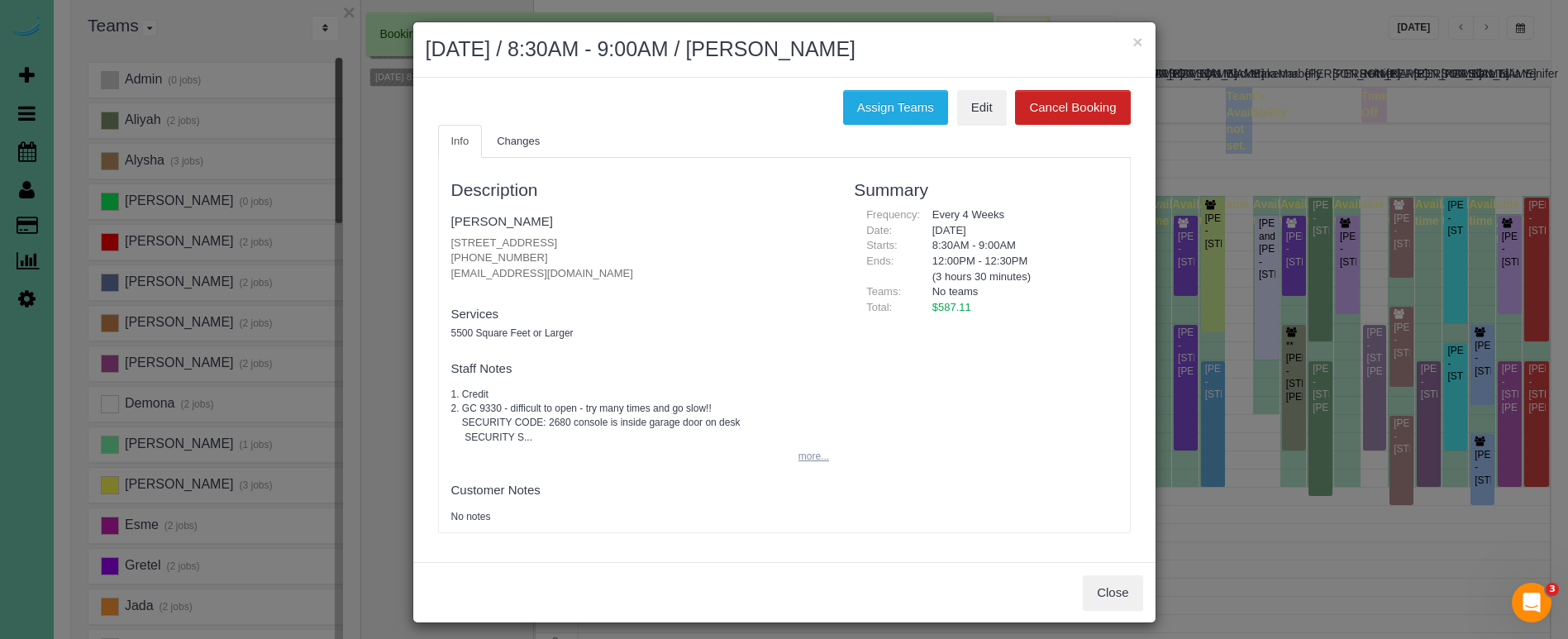
click at [812, 450] on button "more..." at bounding box center [809, 457] width 41 height 24
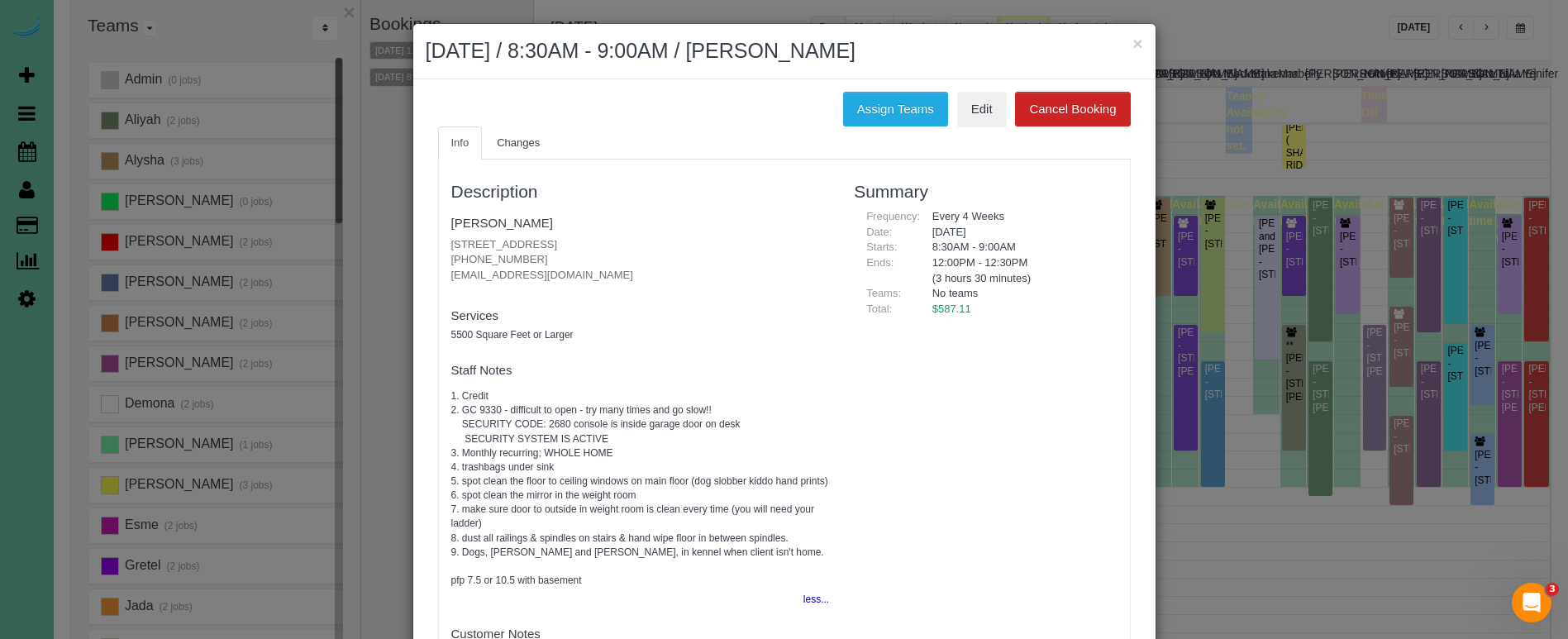
scroll to position [0, 0]
click at [509, 215] on link "Maureen D'Angelo" at bounding box center [502, 222] width 102 height 14
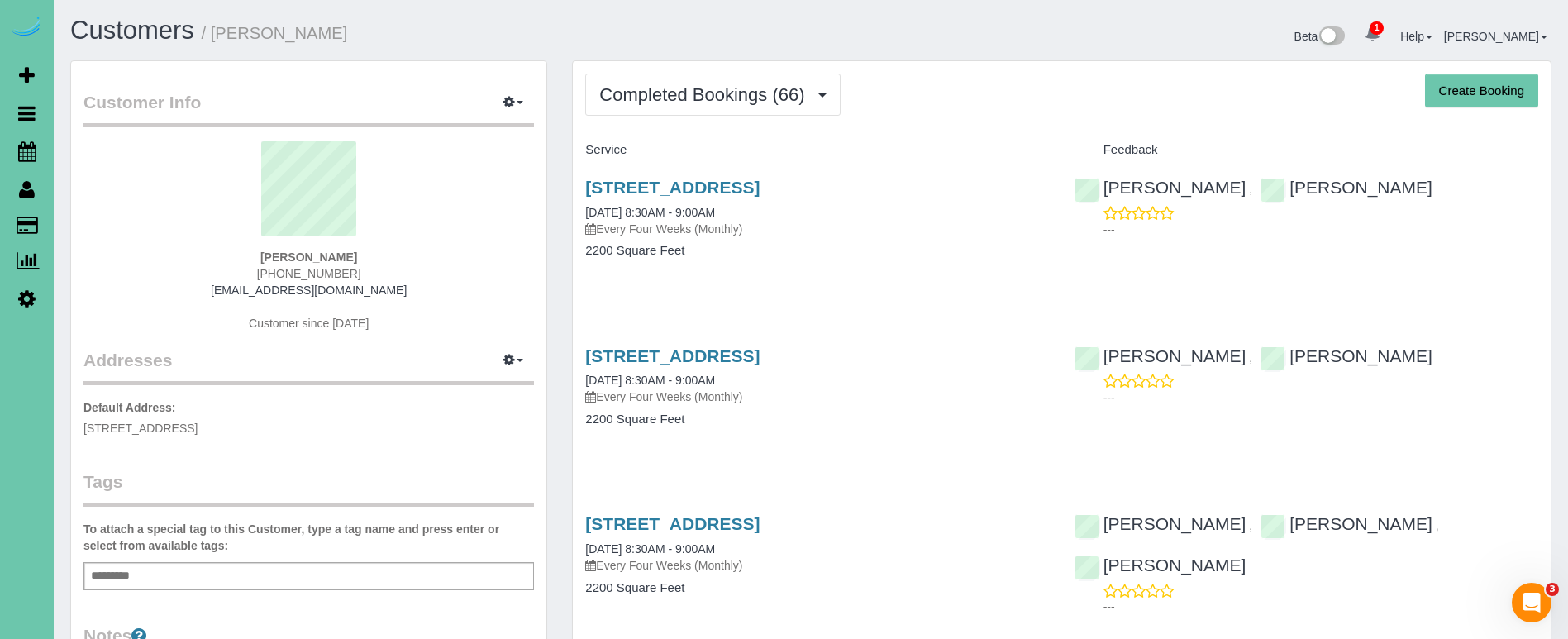
drag, startPoint x: 680, startPoint y: 86, endPoint x: 679, endPoint y: 120, distance: 34.0
click at [681, 86] on span "Completed Bookings (66)" at bounding box center [706, 94] width 214 height 21
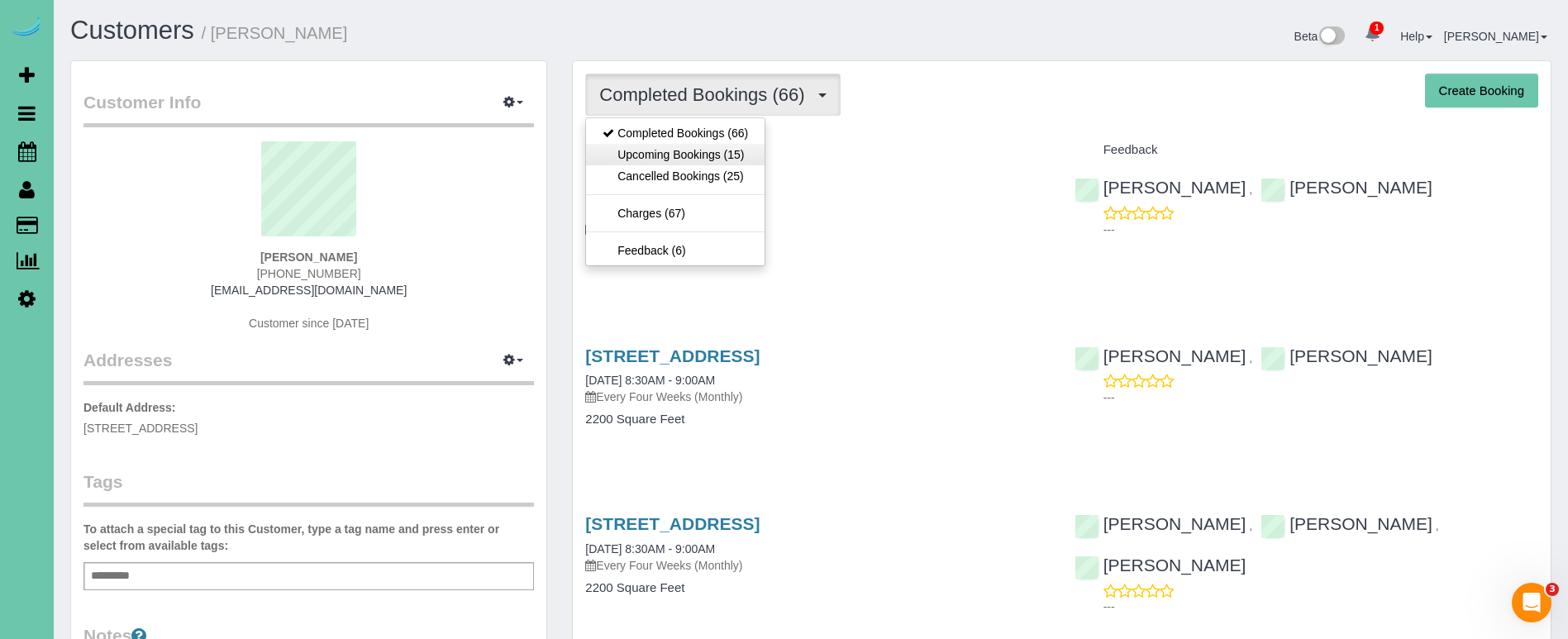
click at [668, 160] on link "Upcoming Bookings (15)" at bounding box center [675, 154] width 178 height 22
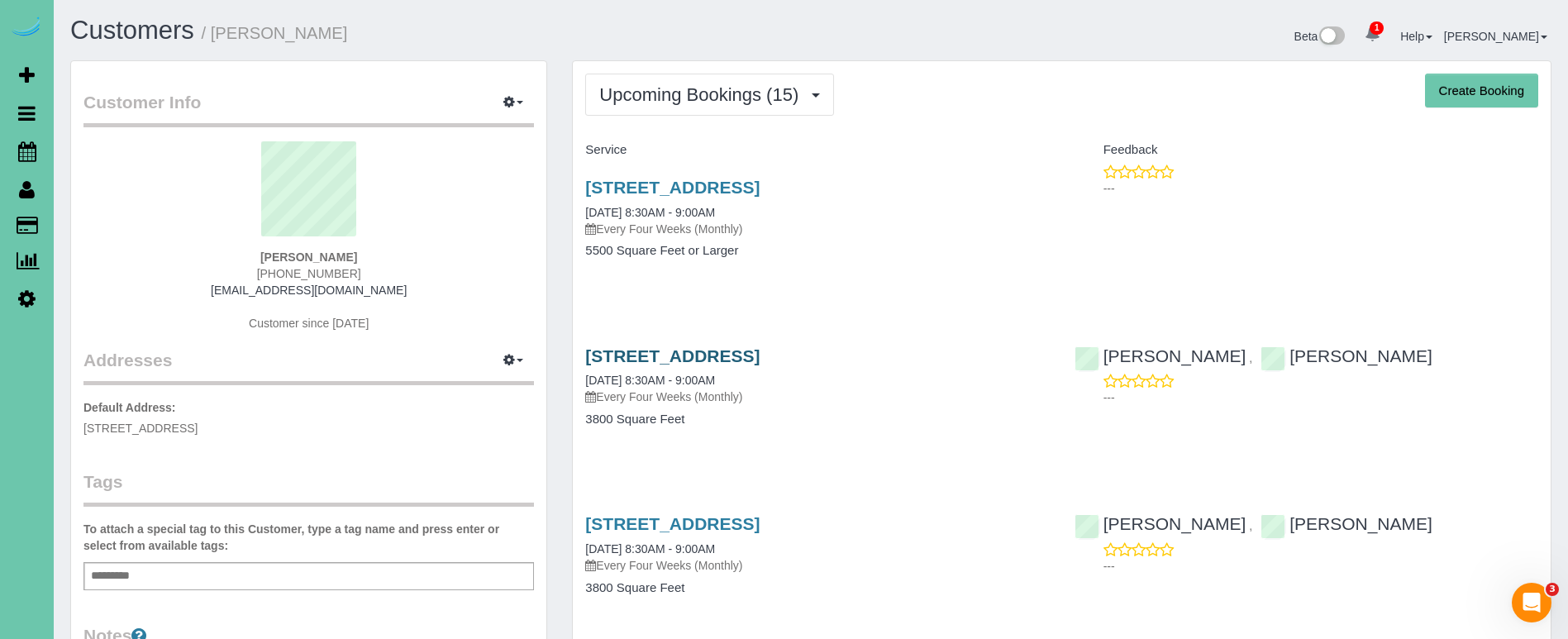
click at [759, 349] on link "[STREET_ADDRESS]" at bounding box center [673, 355] width 175 height 19
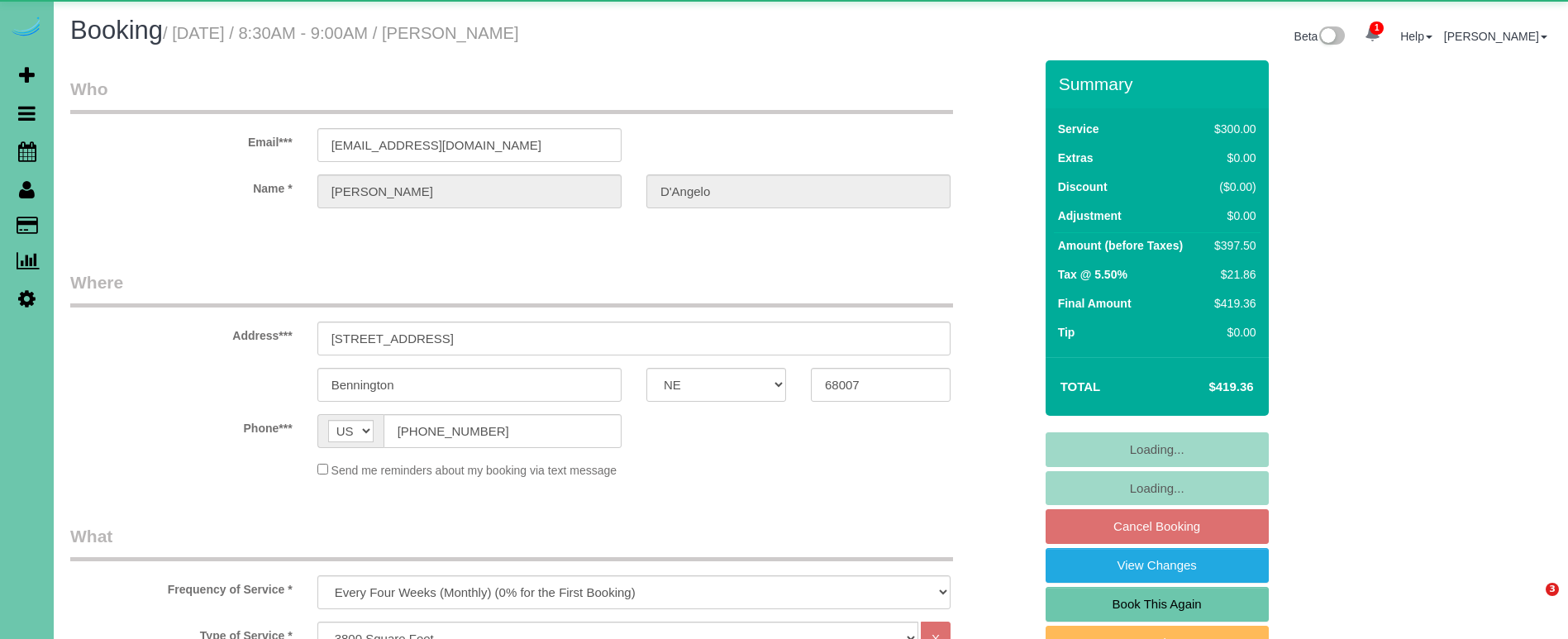
select select "NE"
select select "object:921"
select select "number:38"
select select "number:42"
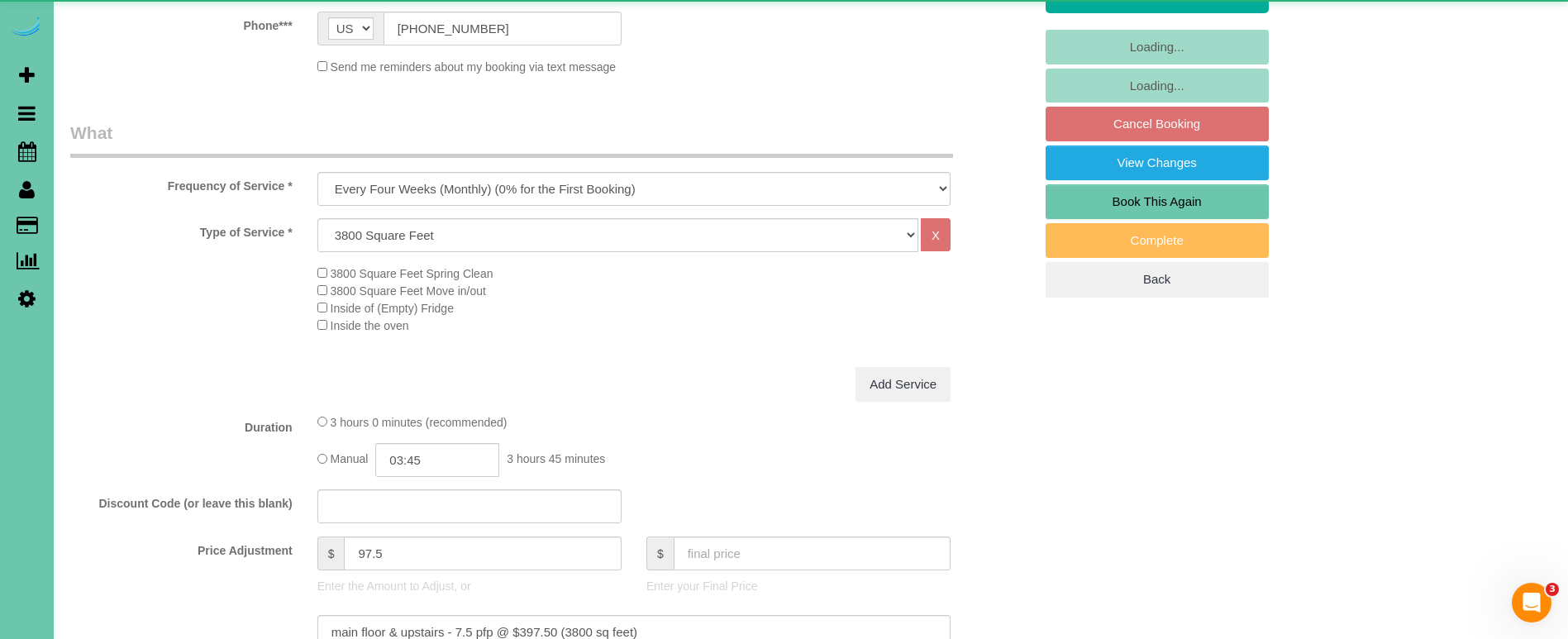
scroll to position [722, 0]
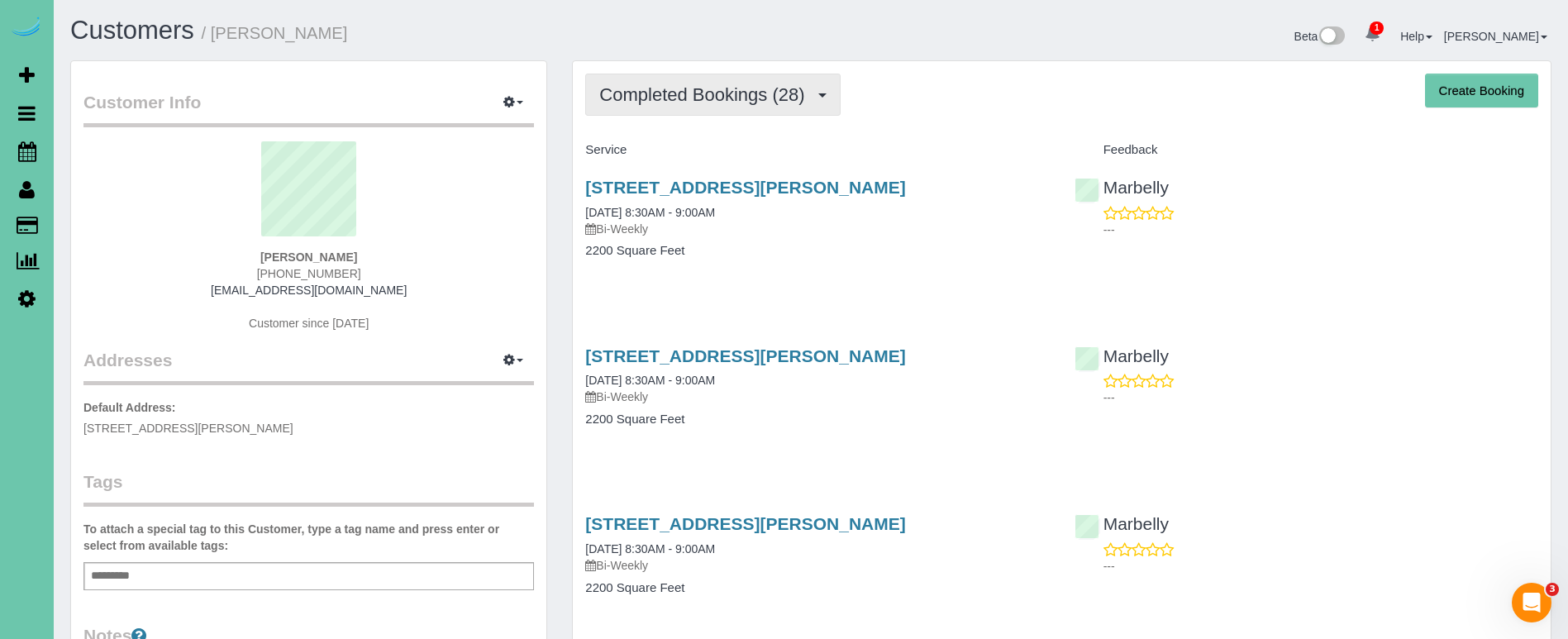
click at [760, 84] on span "Completed Bookings (28)" at bounding box center [706, 94] width 214 height 21
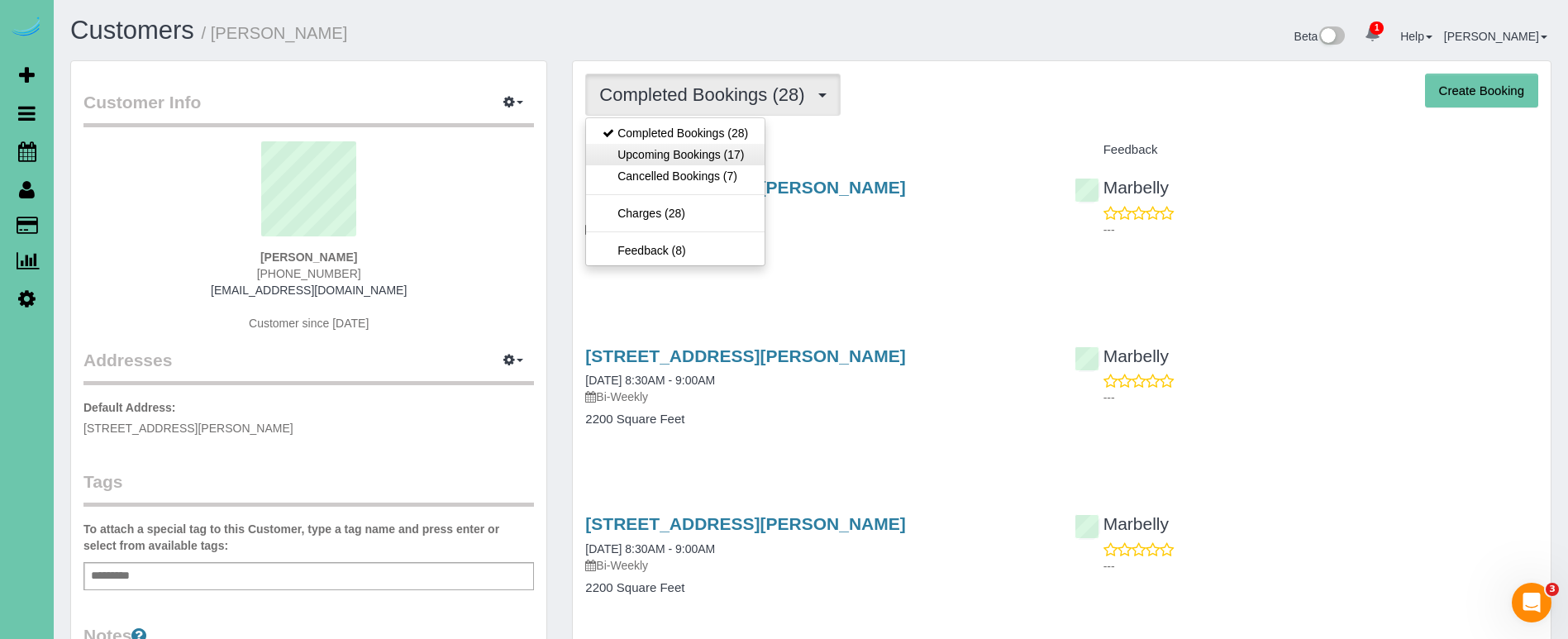
click at [739, 160] on link "Upcoming Bookings (17)" at bounding box center [675, 154] width 178 height 22
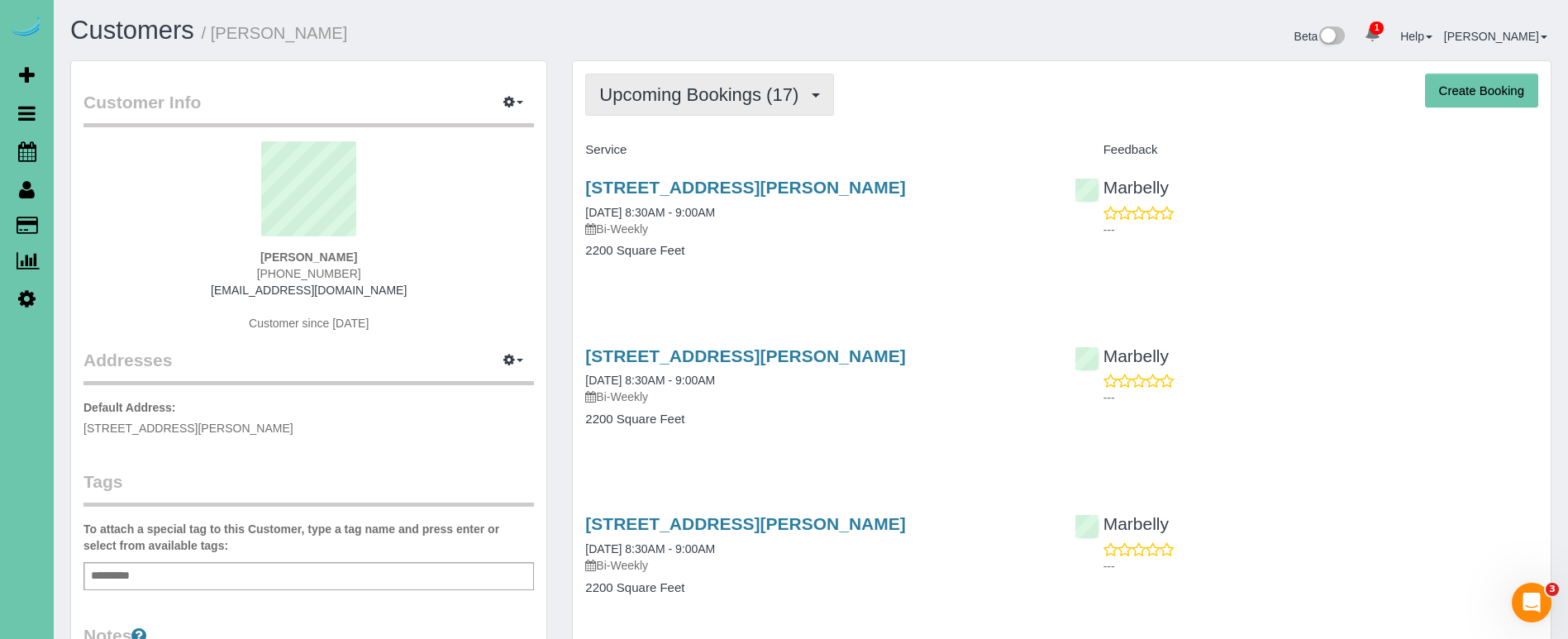
click at [746, 103] on span "Upcoming Bookings (17)" at bounding box center [703, 94] width 208 height 21
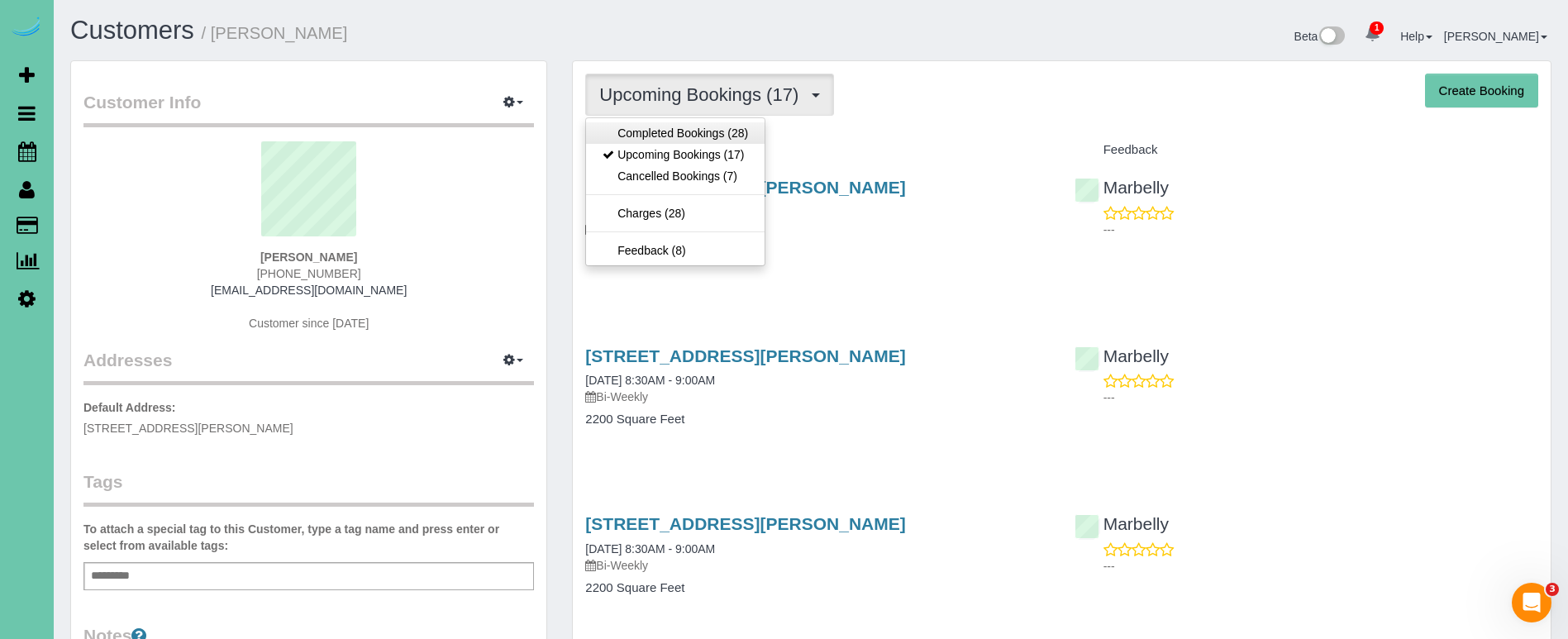
click at [708, 130] on link "Completed Bookings (28)" at bounding box center [675, 132] width 178 height 22
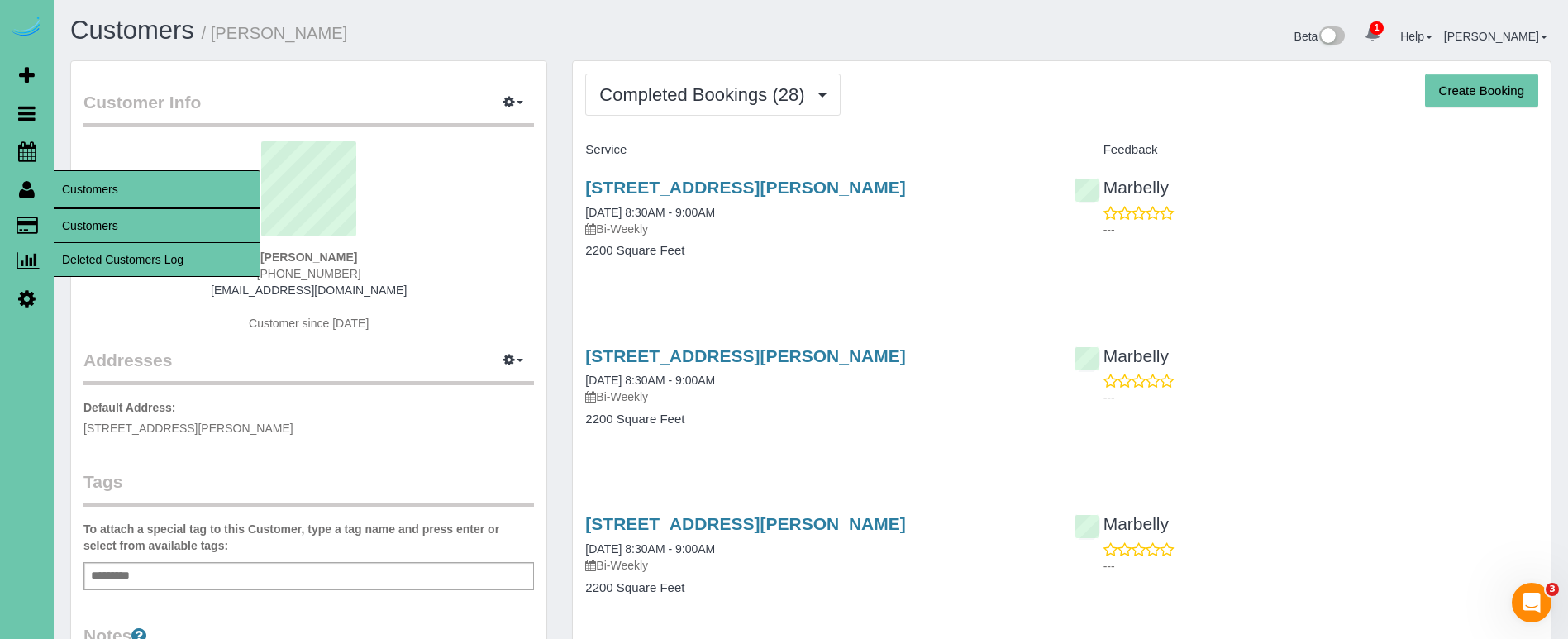
click at [99, 211] on link "Customers" at bounding box center [157, 226] width 207 height 33
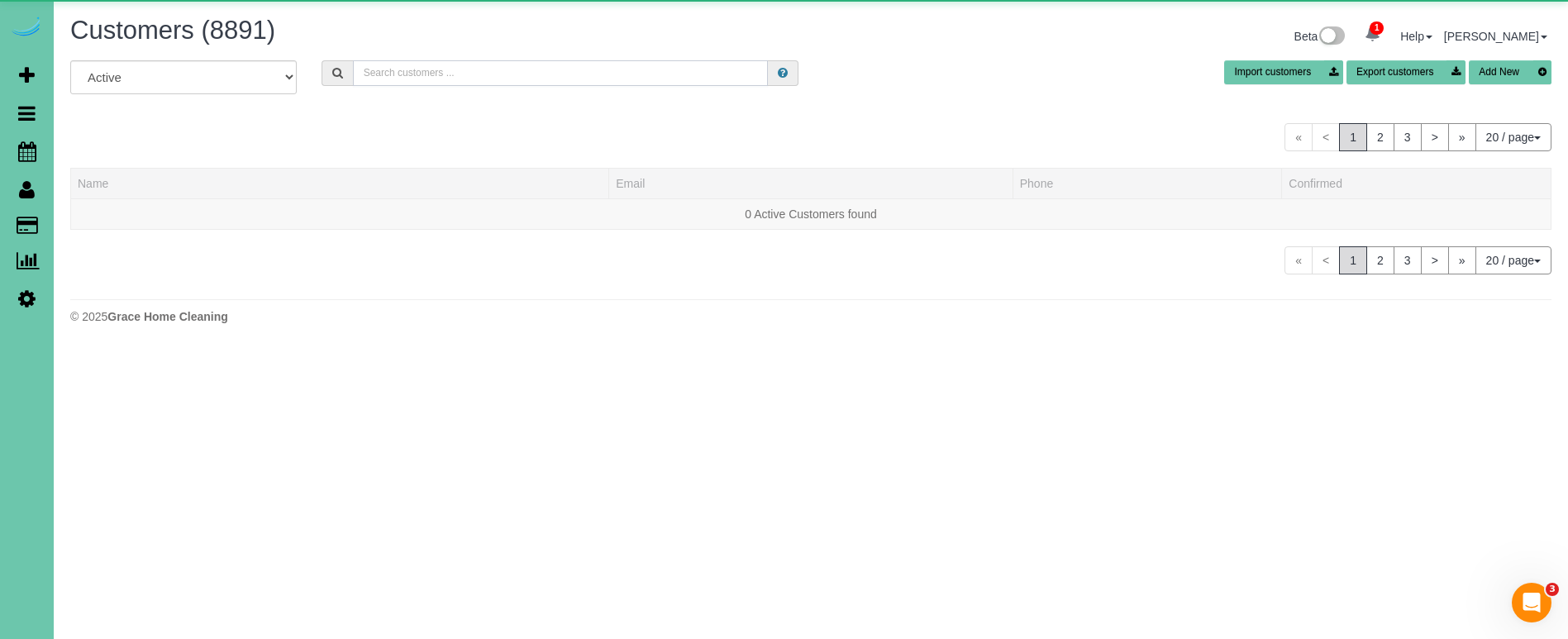
click at [478, 77] on input "text" at bounding box center [560, 73] width 415 height 26
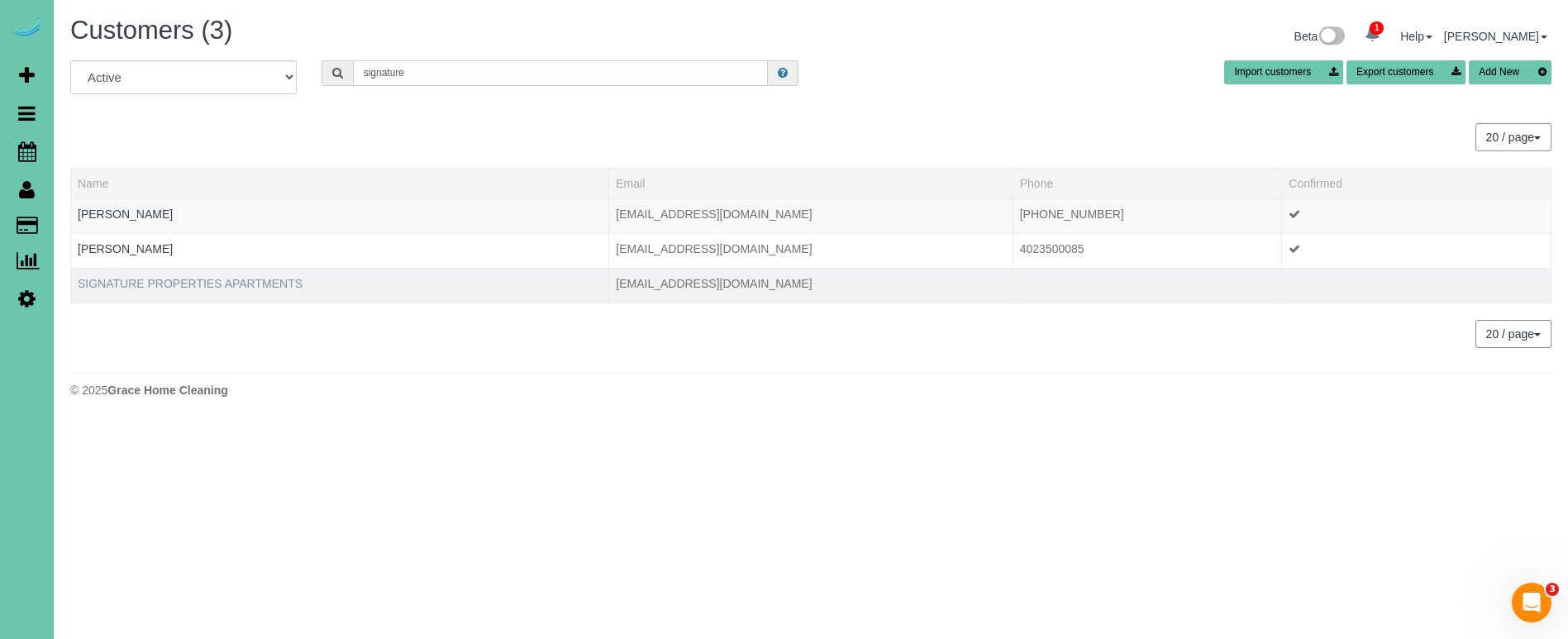
type input "signature"
click at [257, 285] on link "SIGNATURE PROPERTIES APARTMENTS" at bounding box center [190, 283] width 225 height 13
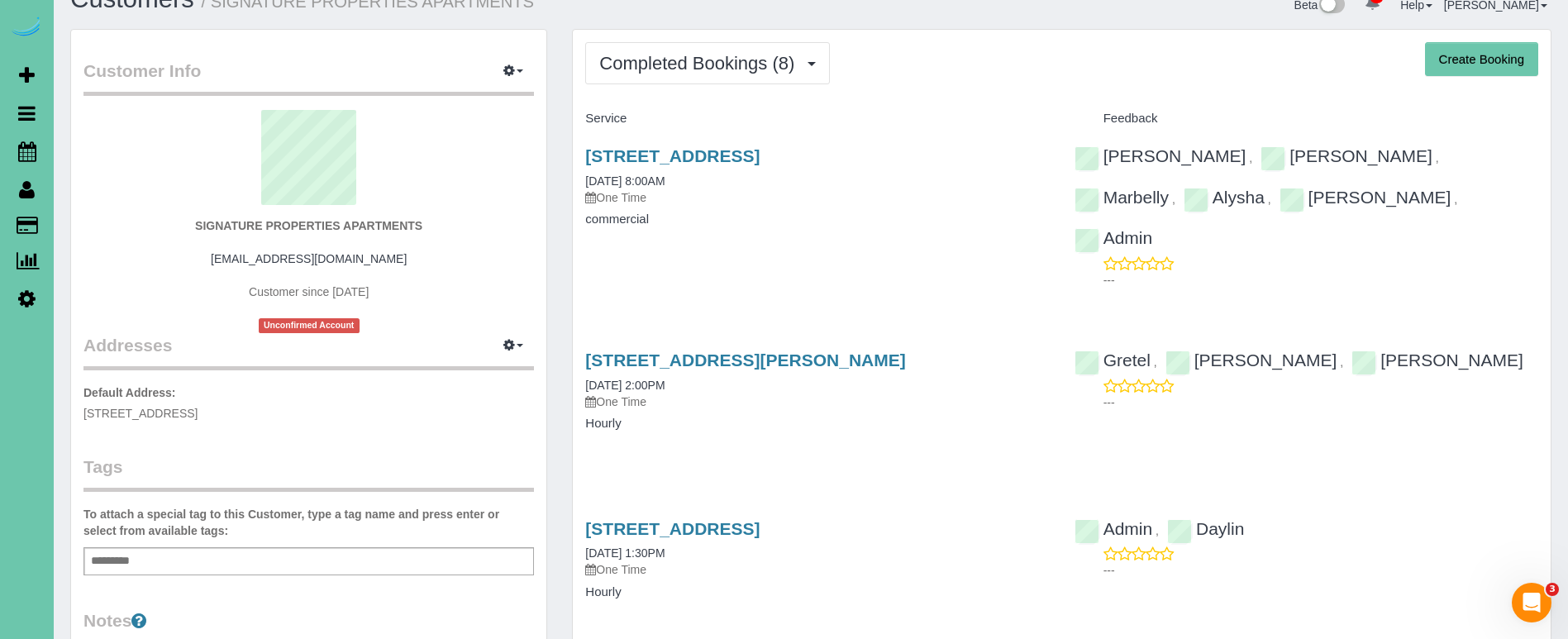
scroll to position [40, 0]
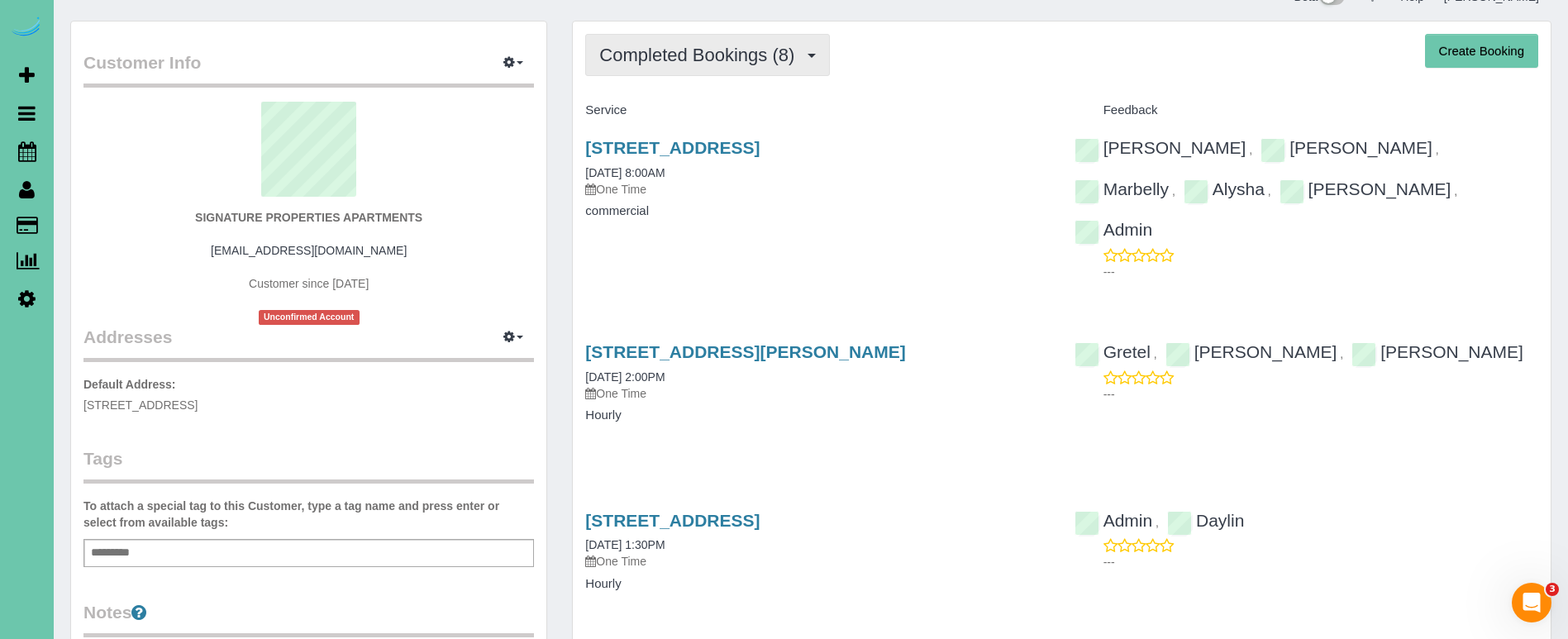
click at [688, 48] on span "Completed Bookings (8)" at bounding box center [701, 55] width 203 height 21
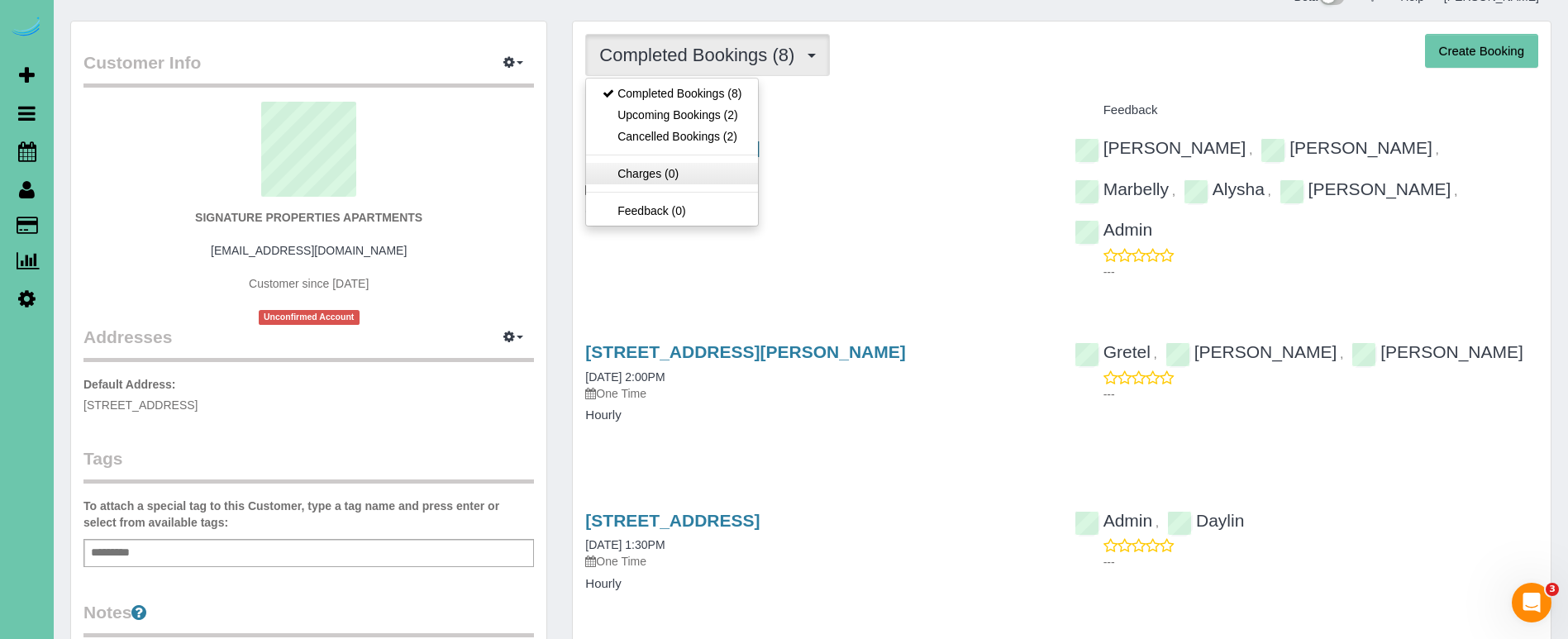
click at [660, 173] on link "Charges (0)" at bounding box center [672, 173] width 172 height 22
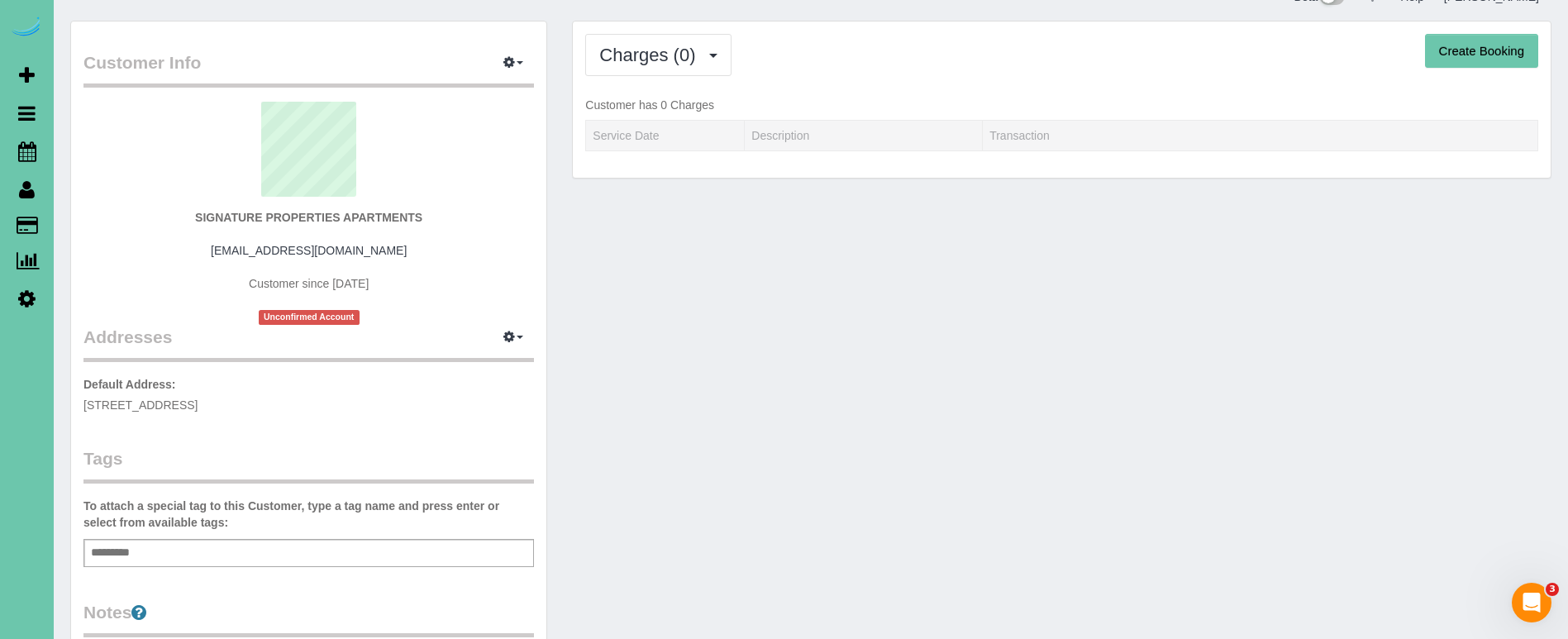
click at [638, 29] on div "Charges (0) Completed Bookings (8) Upcoming Bookings (2) Cancelled Bookings (2)…" at bounding box center [1061, 100] width 978 height 157
click at [634, 45] on span "Charges (0)" at bounding box center [651, 55] width 104 height 21
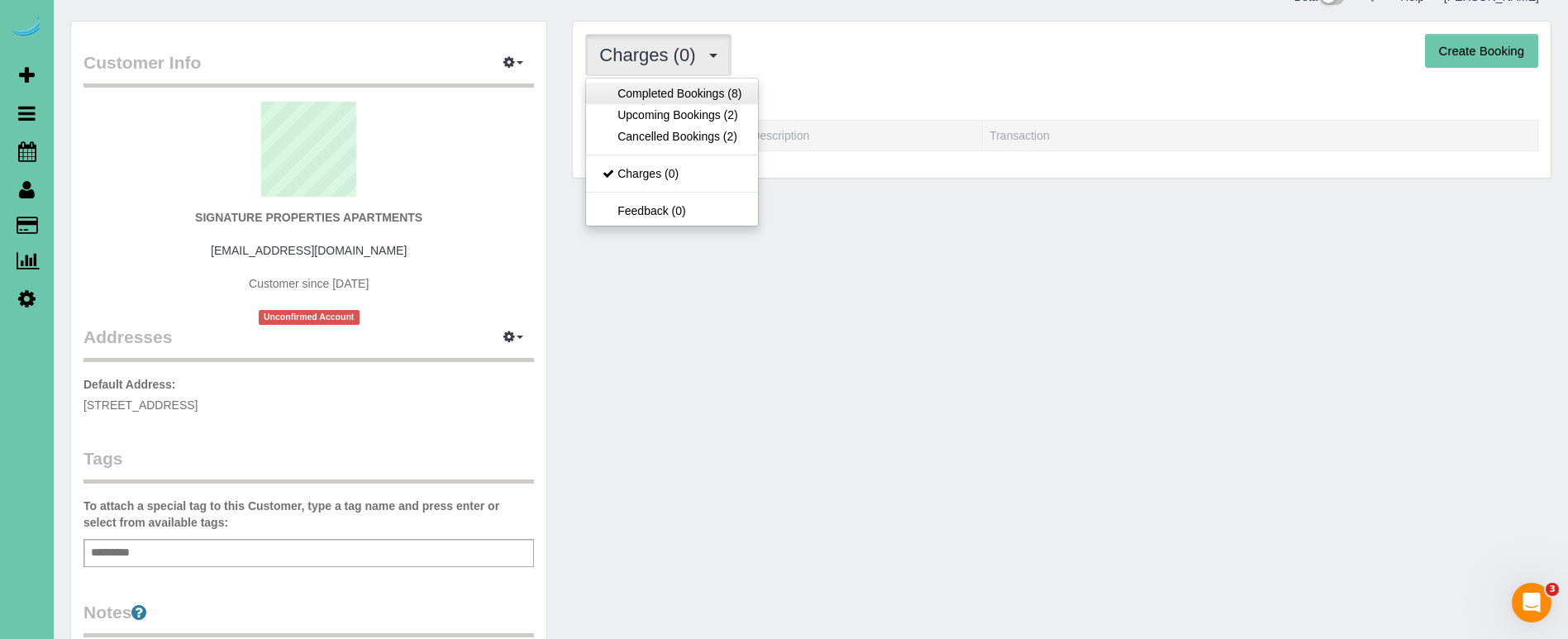
click at [641, 87] on link "Completed Bookings (8)" at bounding box center [672, 93] width 172 height 22
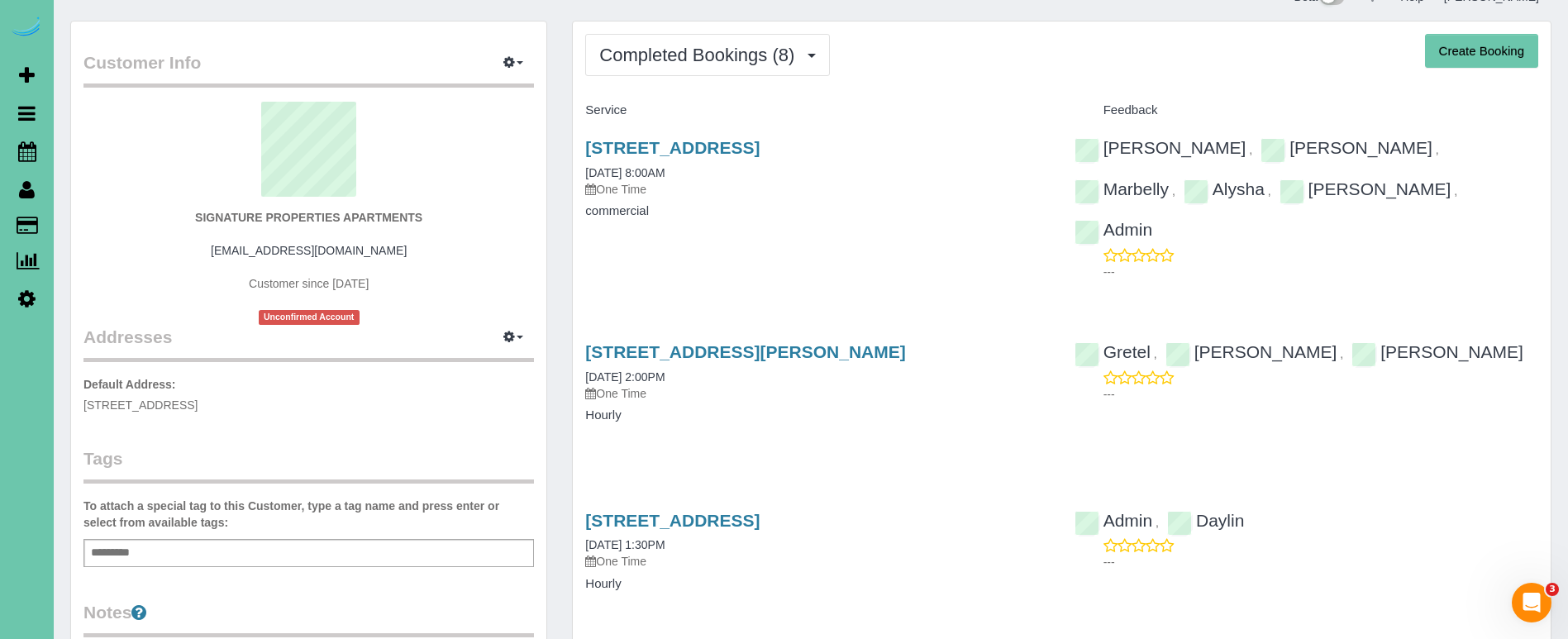
scroll to position [41, 0]
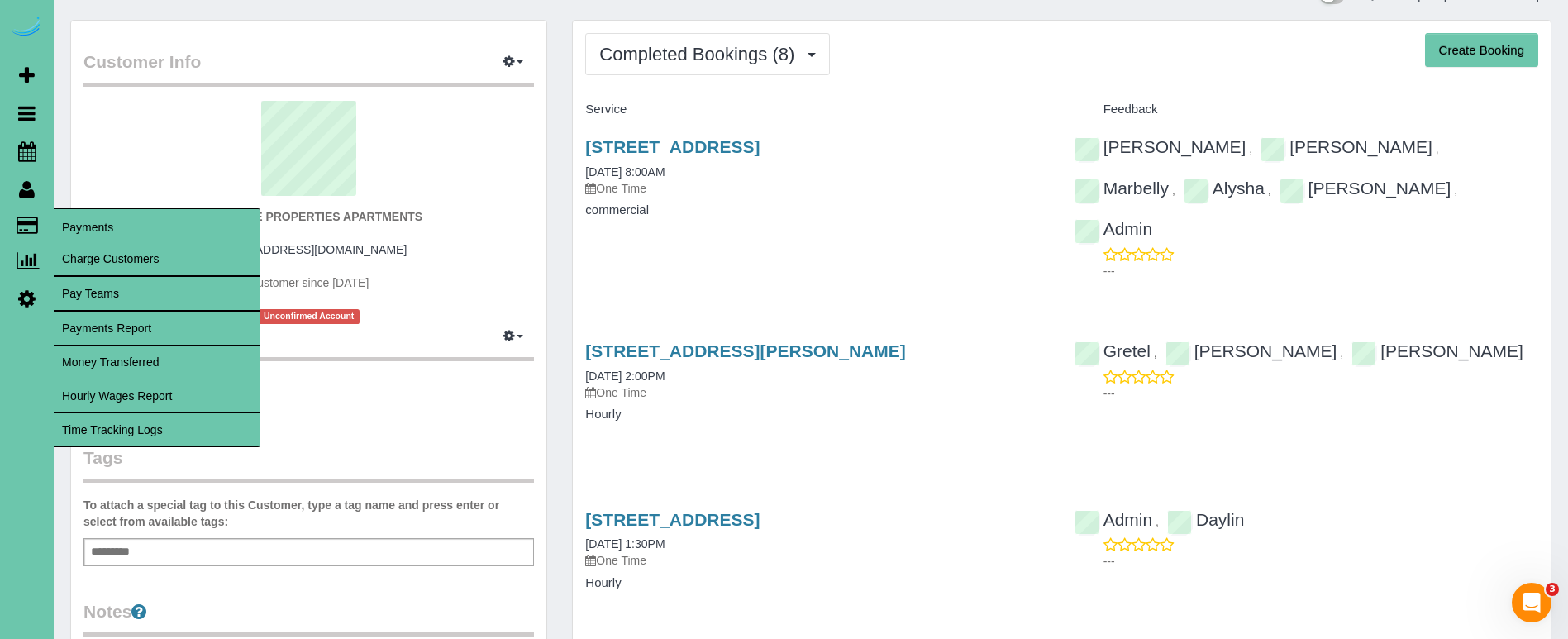
click at [131, 256] on link "Charge Customers" at bounding box center [157, 259] width 207 height 33
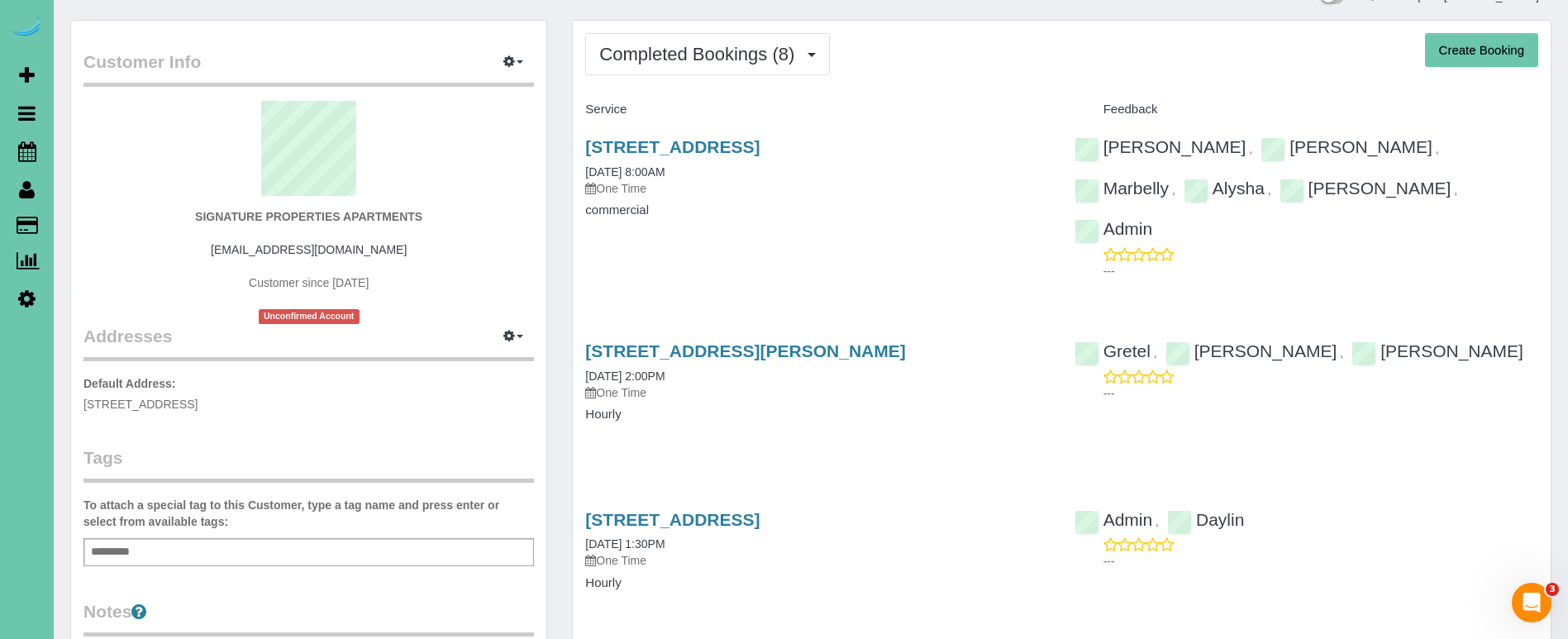
select select
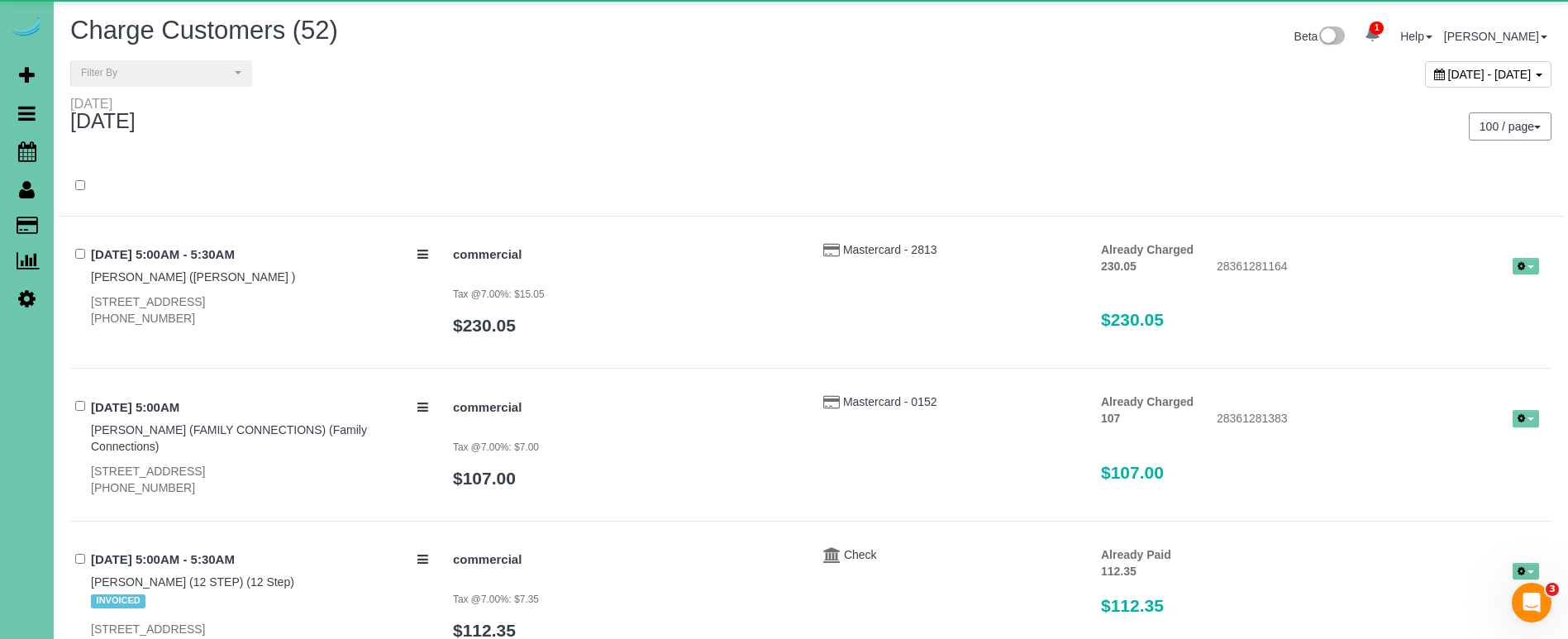
click at [1411, 59] on div "Beta 1 Your Notifications You have 0 alerts × You have 1 to charge for 09/27/20…" at bounding box center [1187, 38] width 753 height 44
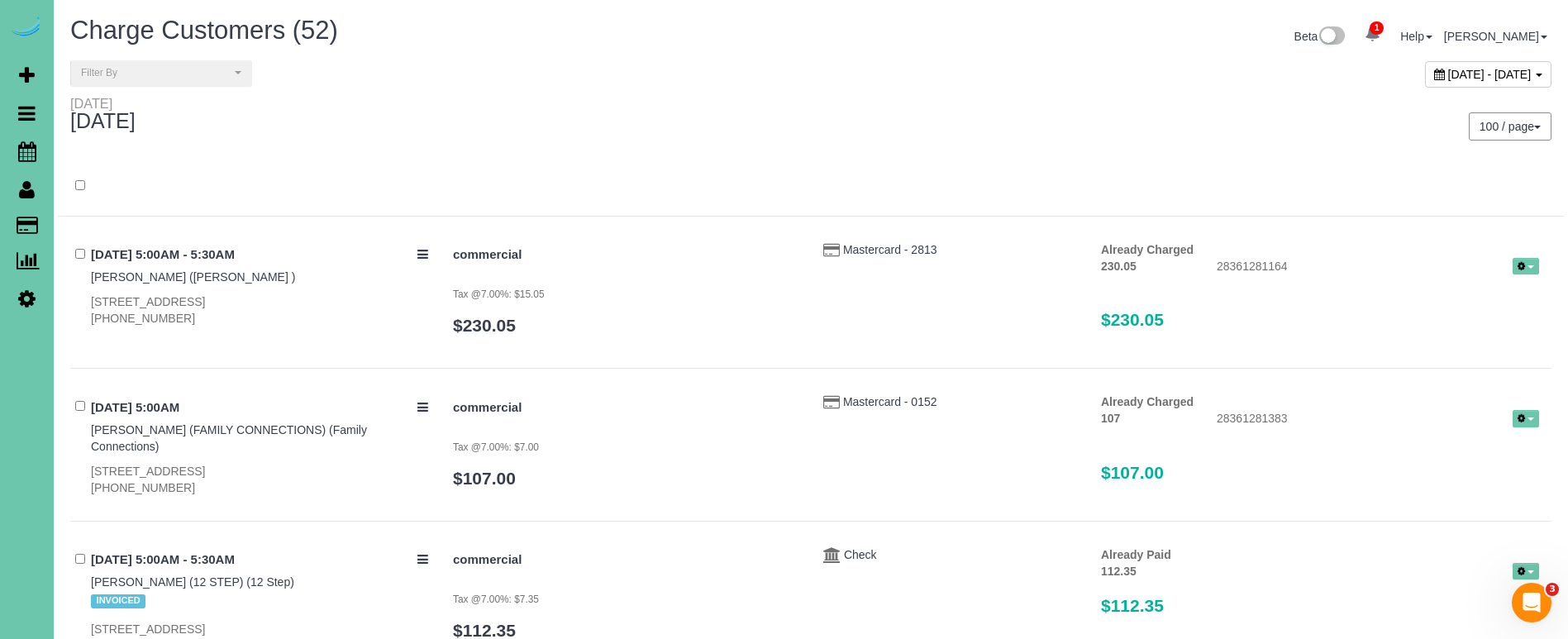
click at [1425, 82] on div "September 29, 2025 - September 29, 2025" at bounding box center [1488, 74] width 126 height 27
type input "**********"
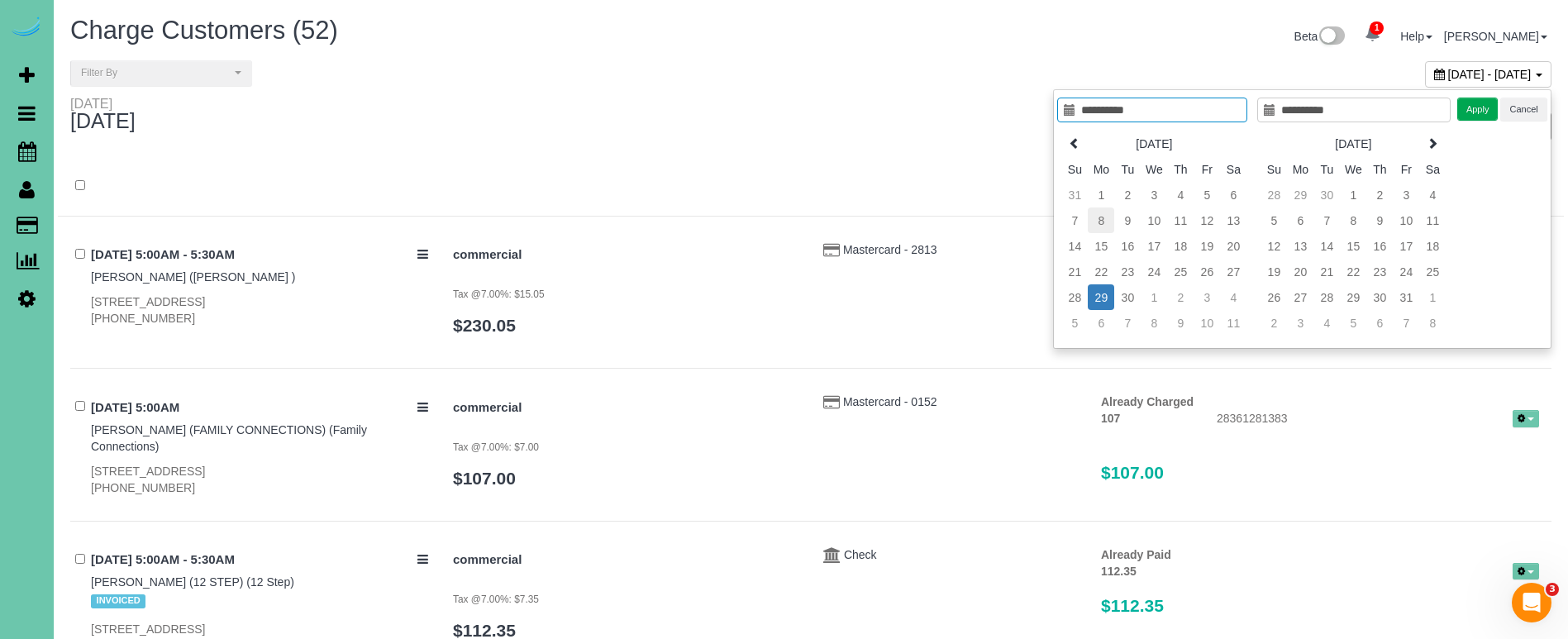
type input "**********"
click at [1099, 198] on td "1" at bounding box center [1101, 195] width 27 height 26
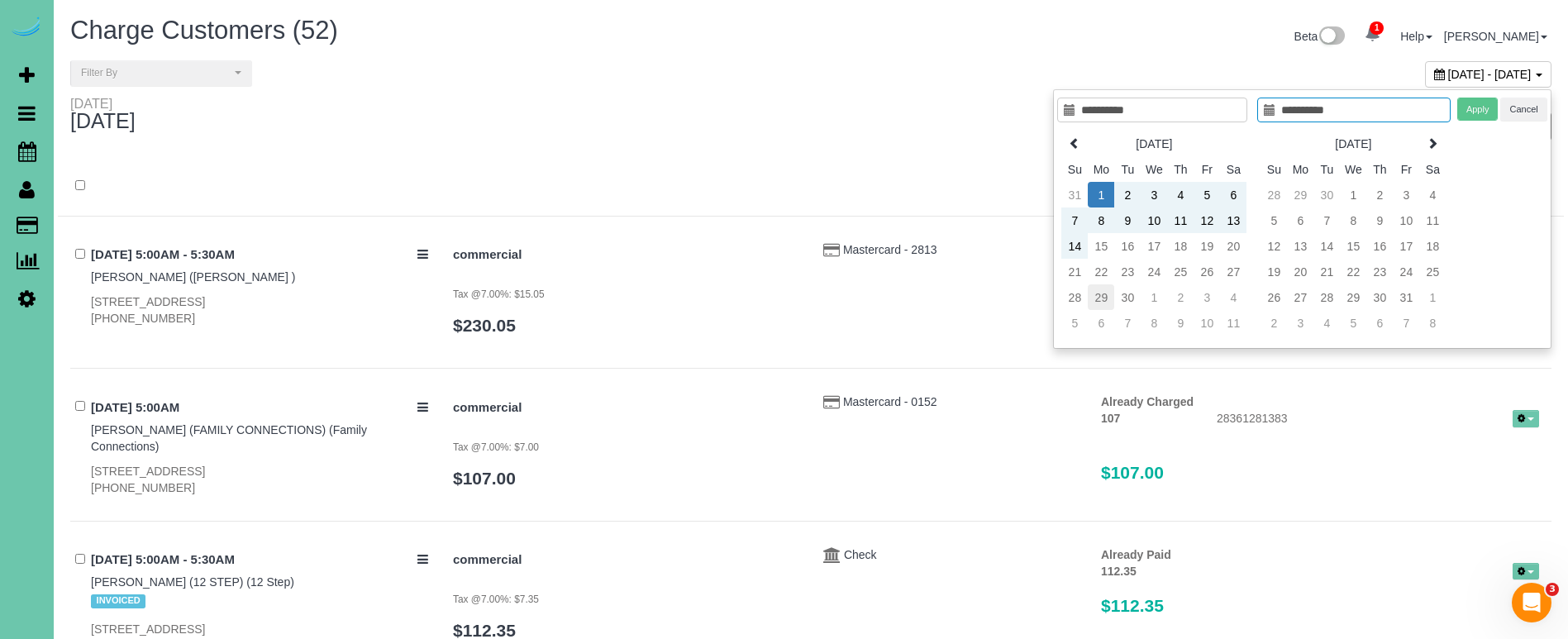
type input "**********"
click at [1099, 291] on td "29" at bounding box center [1101, 297] width 27 height 26
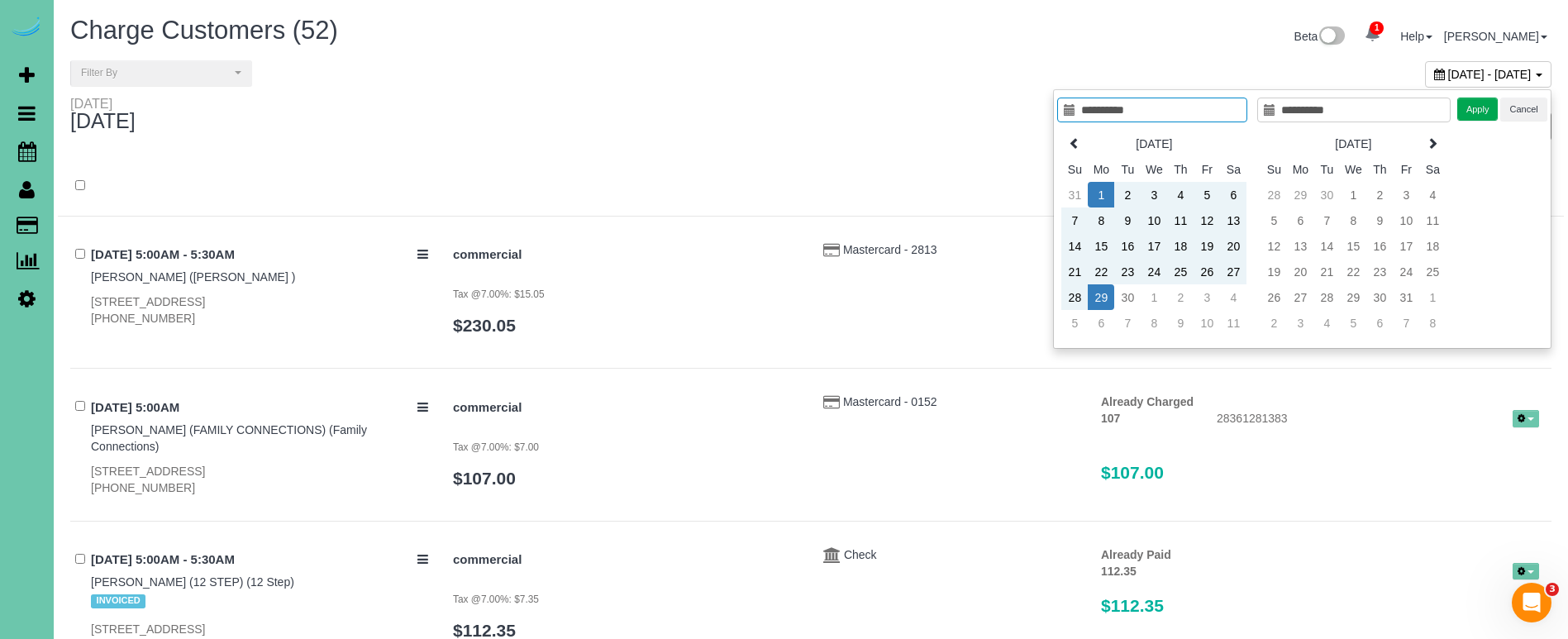
type input "**********"
click at [1494, 103] on button "Apply" at bounding box center [1478, 110] width 42 height 24
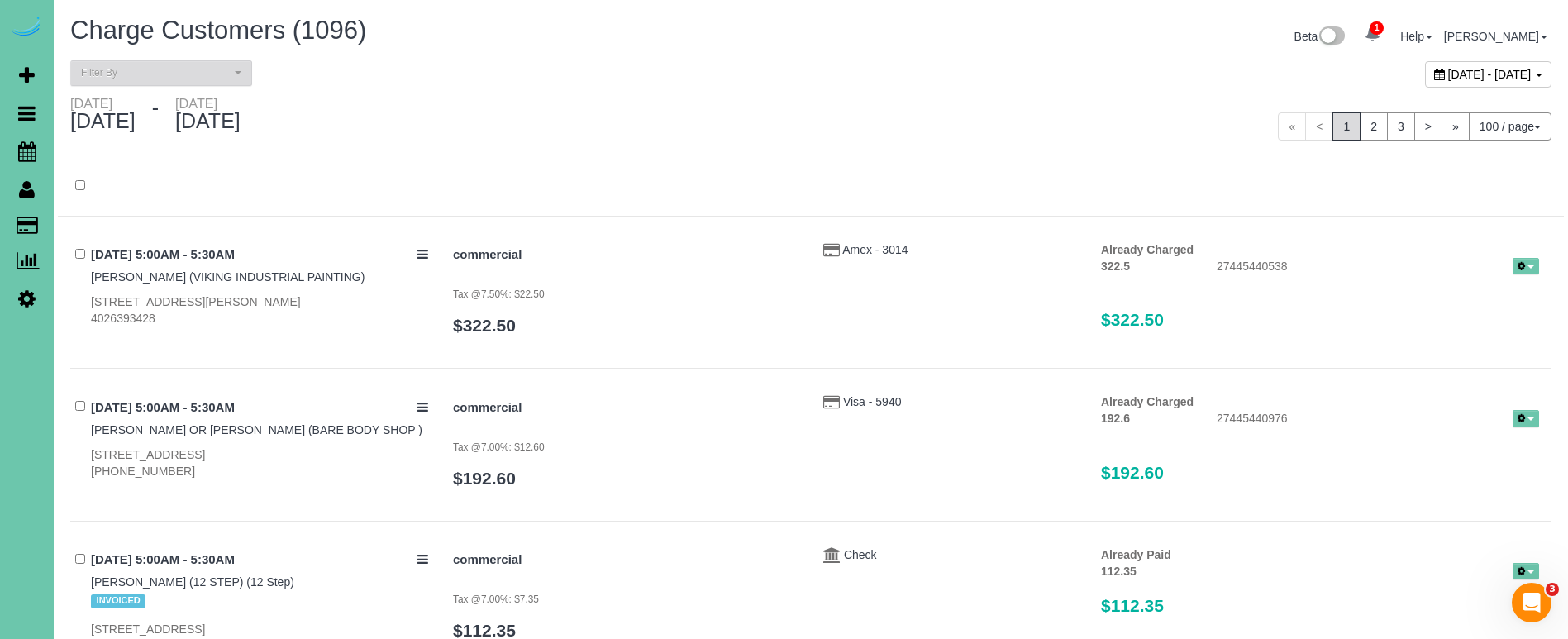
click at [140, 71] on span "Filter By" at bounding box center [156, 73] width 150 height 14
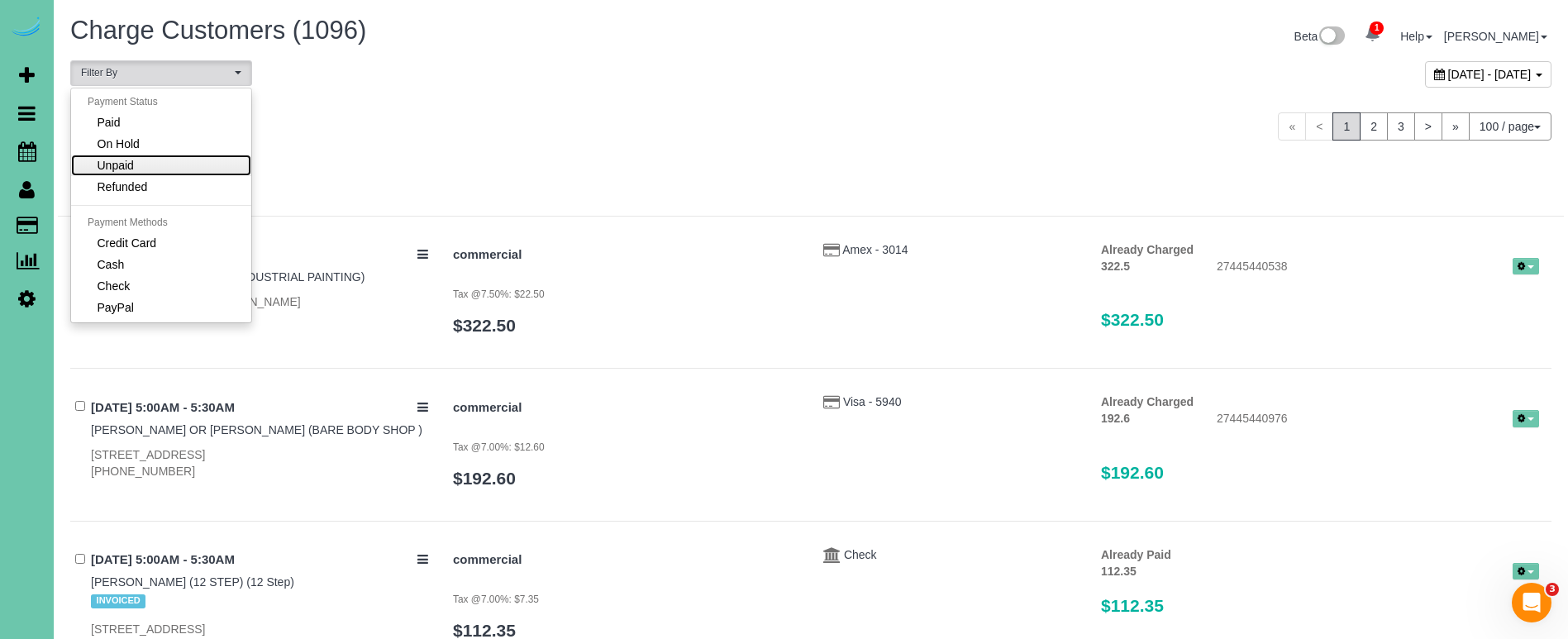
click at [127, 166] on span "Unpaid" at bounding box center [116, 165] width 36 height 16
select select "******"
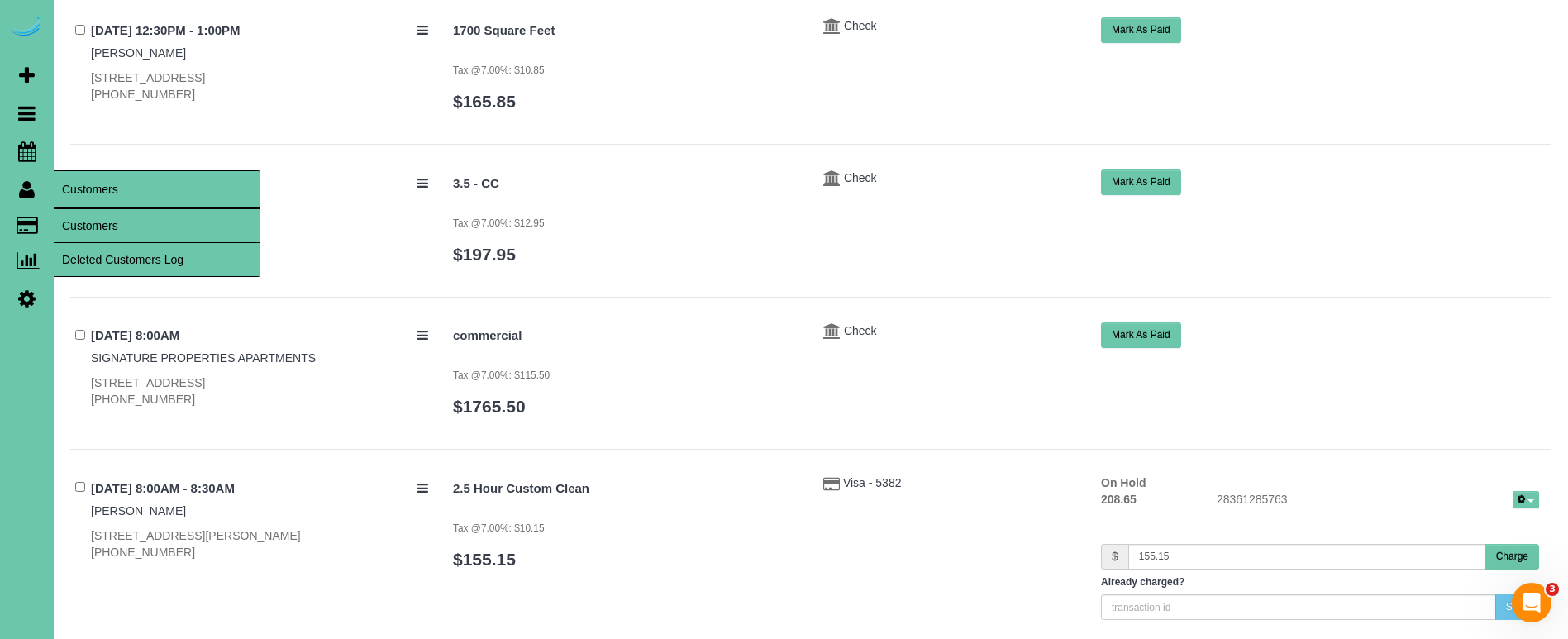
scroll to position [2072, 0]
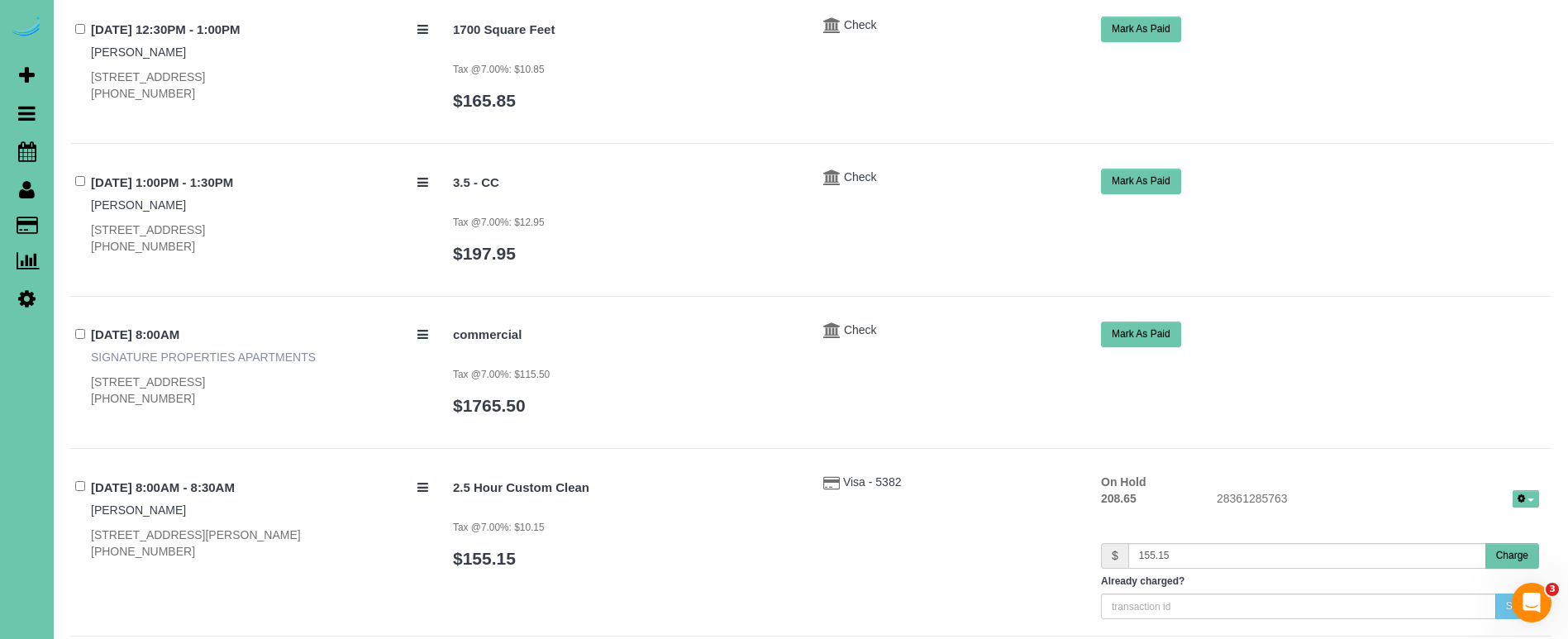
click at [135, 350] on link "SIGNATURE PROPERTIES APARTMENTS" at bounding box center [203, 356] width 225 height 13
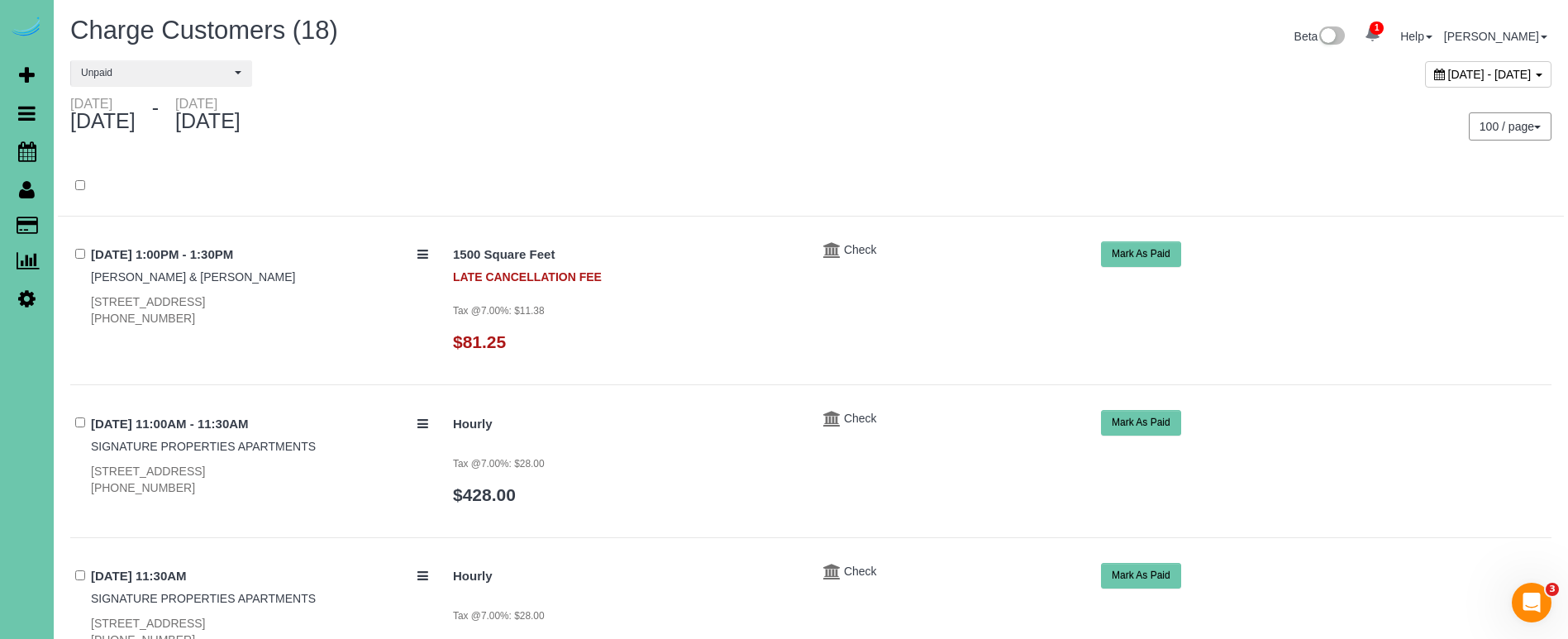
scroll to position [0, 0]
click at [25, 152] on icon at bounding box center [27, 150] width 18 height 20
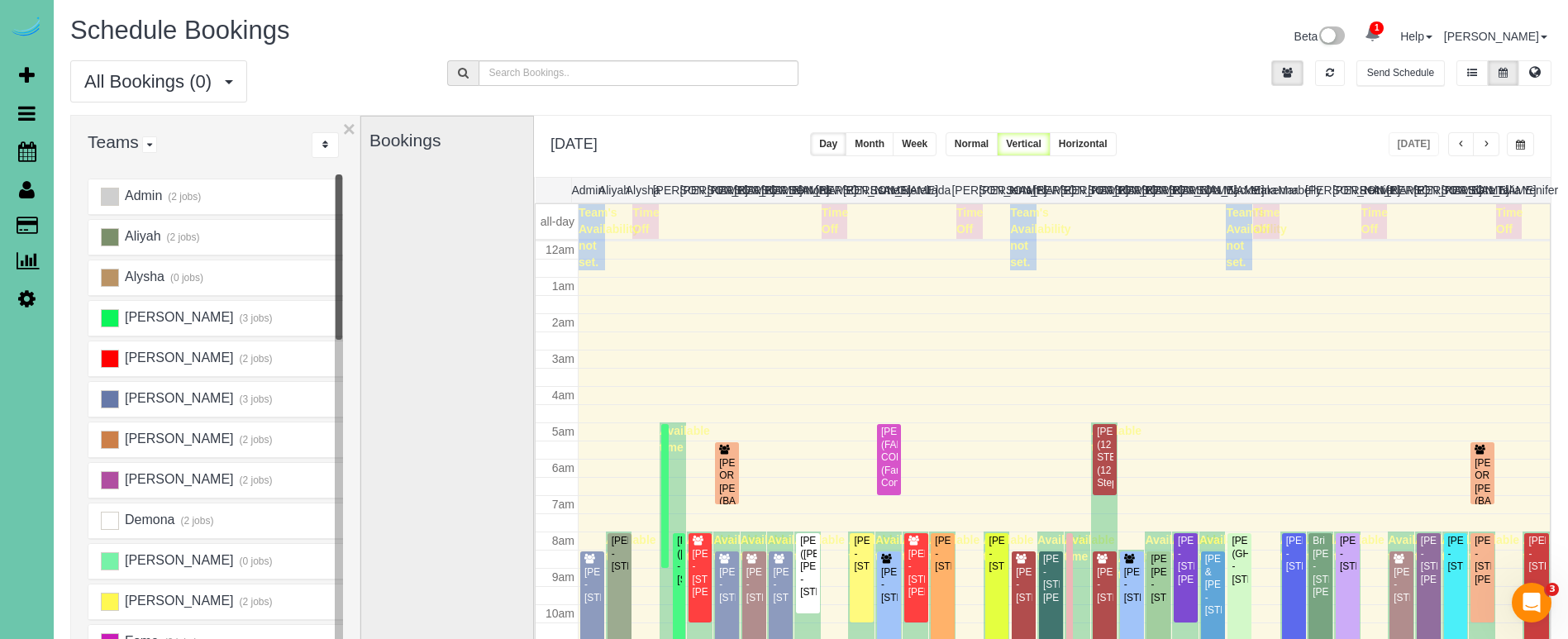
scroll to position [219, 0]
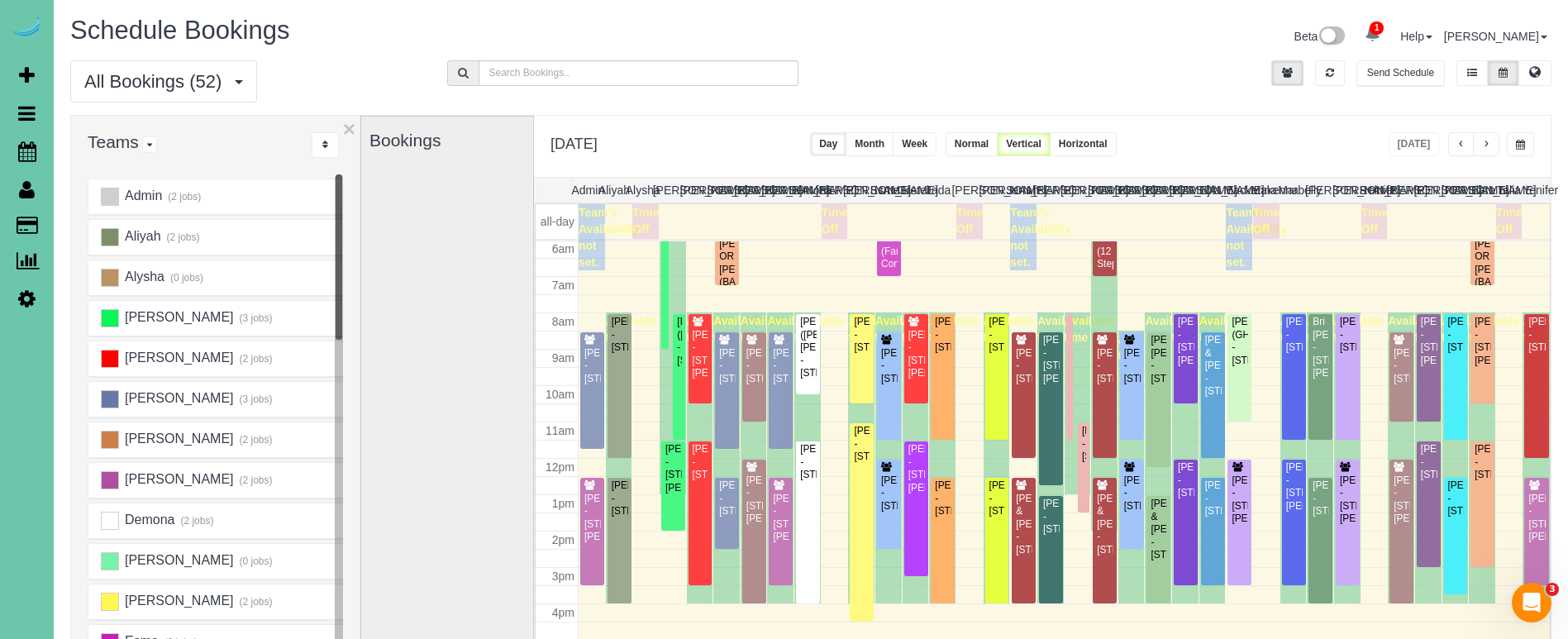
click at [1262, 124] on div "Monday, Sep 29, 2025 Today Day Month Week Normal Vertical Horizontal" at bounding box center [1041, 146] width 1016 height 61
click at [1488, 153] on button "button" at bounding box center [1486, 144] width 27 height 24
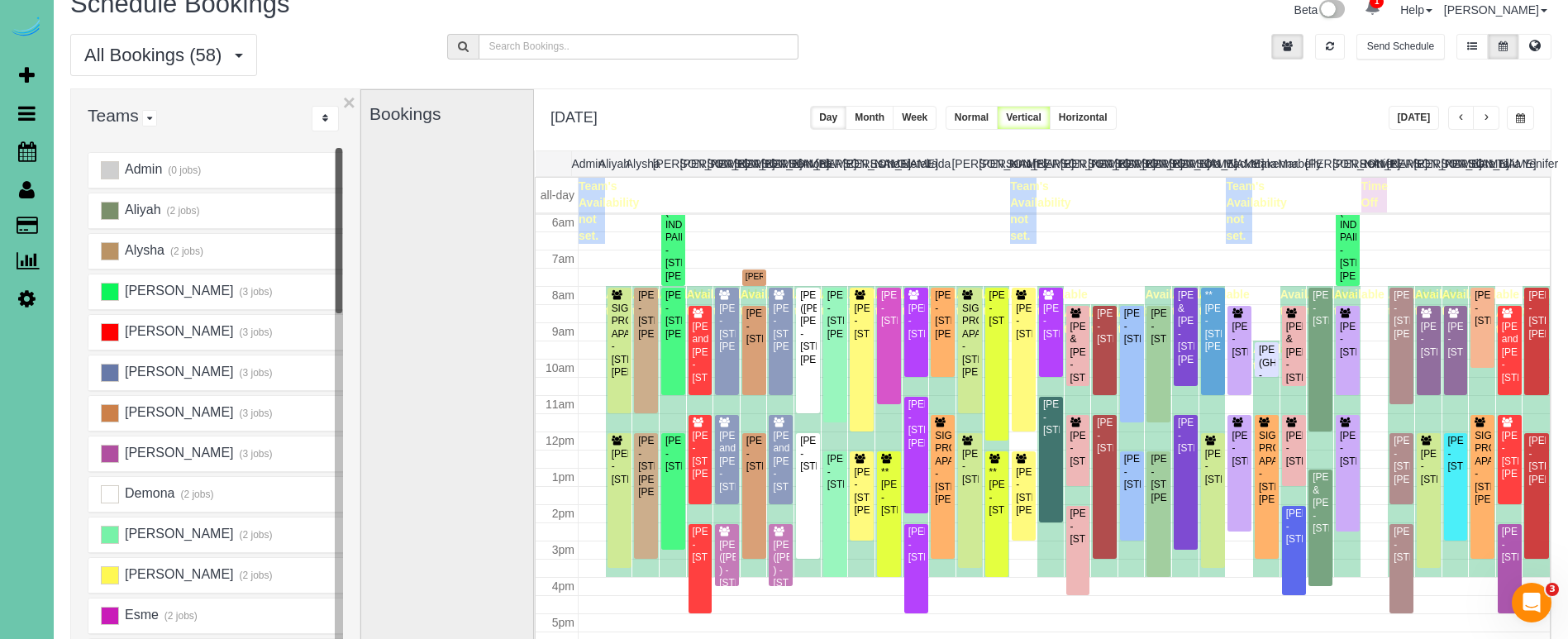
scroll to position [29, 0]
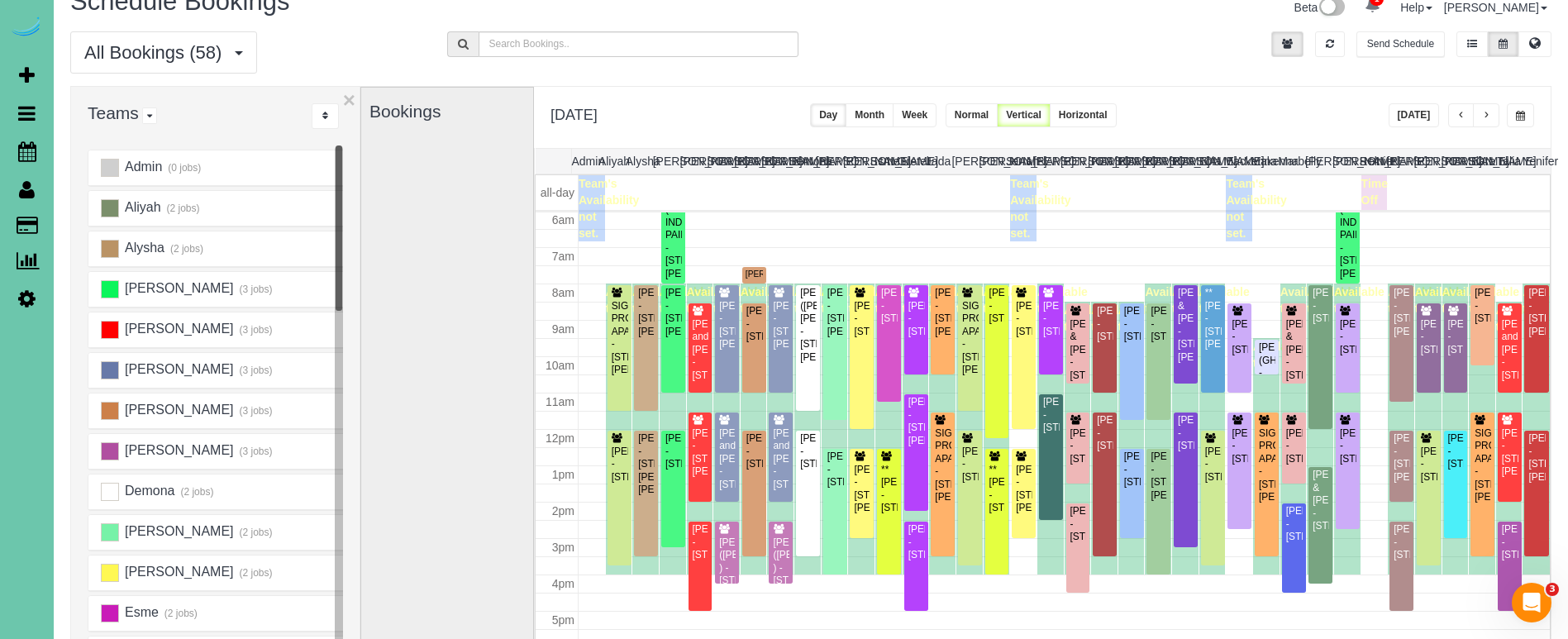
drag, startPoint x: 199, startPoint y: 425, endPoint x: 285, endPoint y: 404, distance: 88.5
click at [199, 425] on link "Time Tracking Logs" at bounding box center [157, 430] width 207 height 33
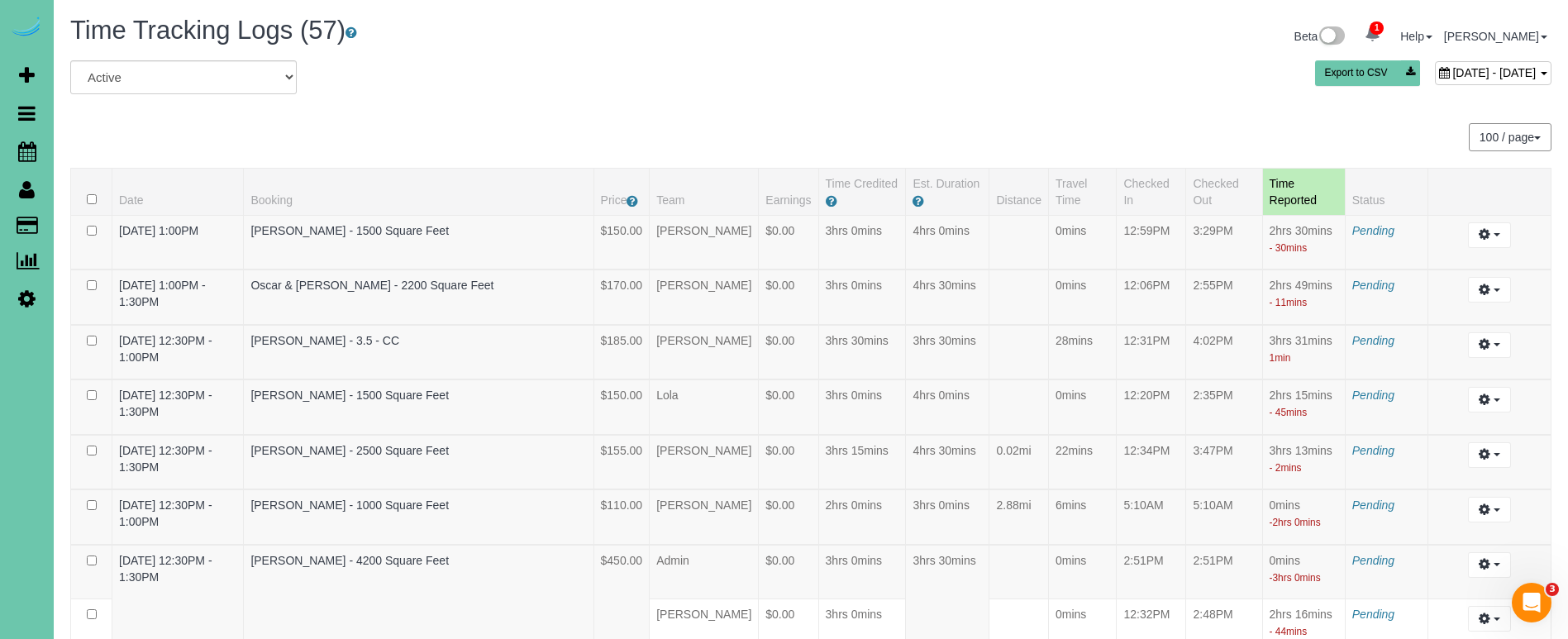
click at [1435, 64] on div "September 29, 2025 - September 29, 2025" at bounding box center [1493, 73] width 117 height 24
type input "**********"
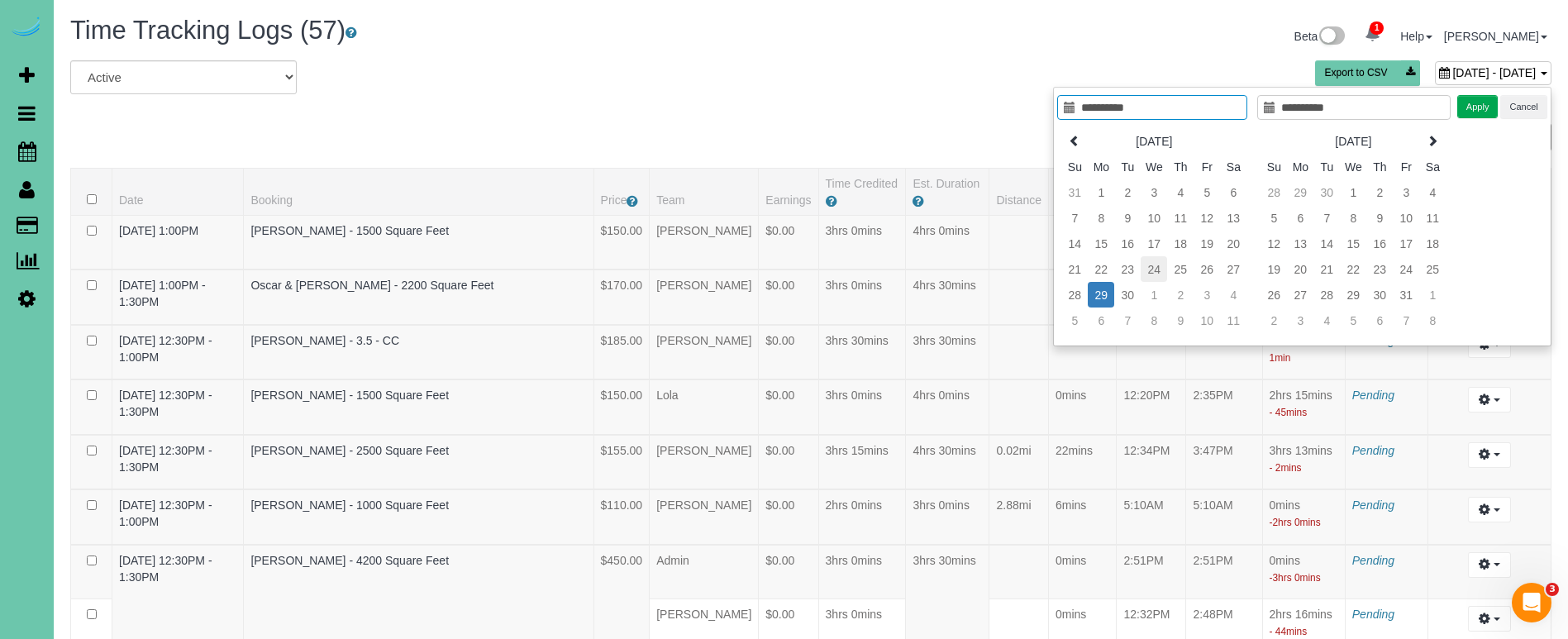
type input "**********"
click at [1151, 273] on td "24" at bounding box center [1154, 269] width 27 height 26
type input "**********"
click at [1482, 109] on button "Apply" at bounding box center [1478, 107] width 42 height 24
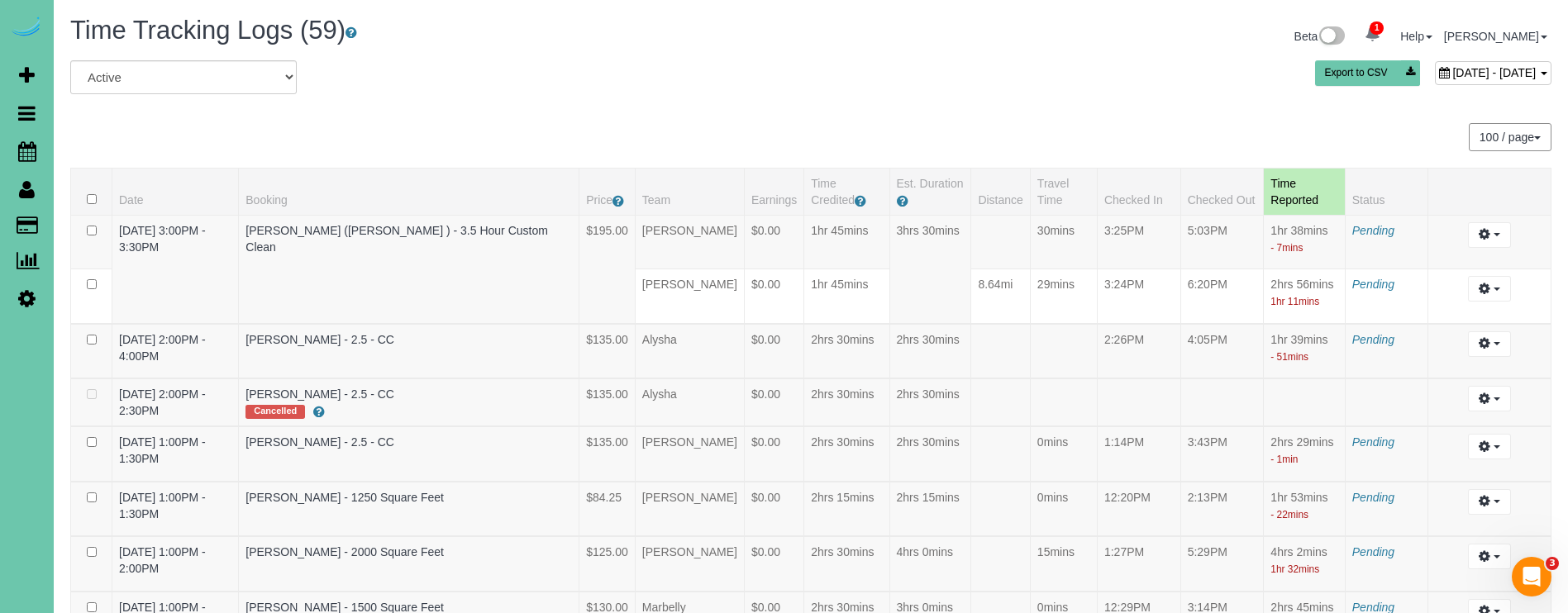
scroll to position [-1, 0]
click at [1248, 137] on div "100 / page 10 / page 20 / page 30 / page 40 / page 50 / page 100 / page" at bounding box center [810, 137] width 1482 height 28
click at [1452, 67] on span "September 24, 2025 - September 24, 2025" at bounding box center [1494, 72] width 84 height 13
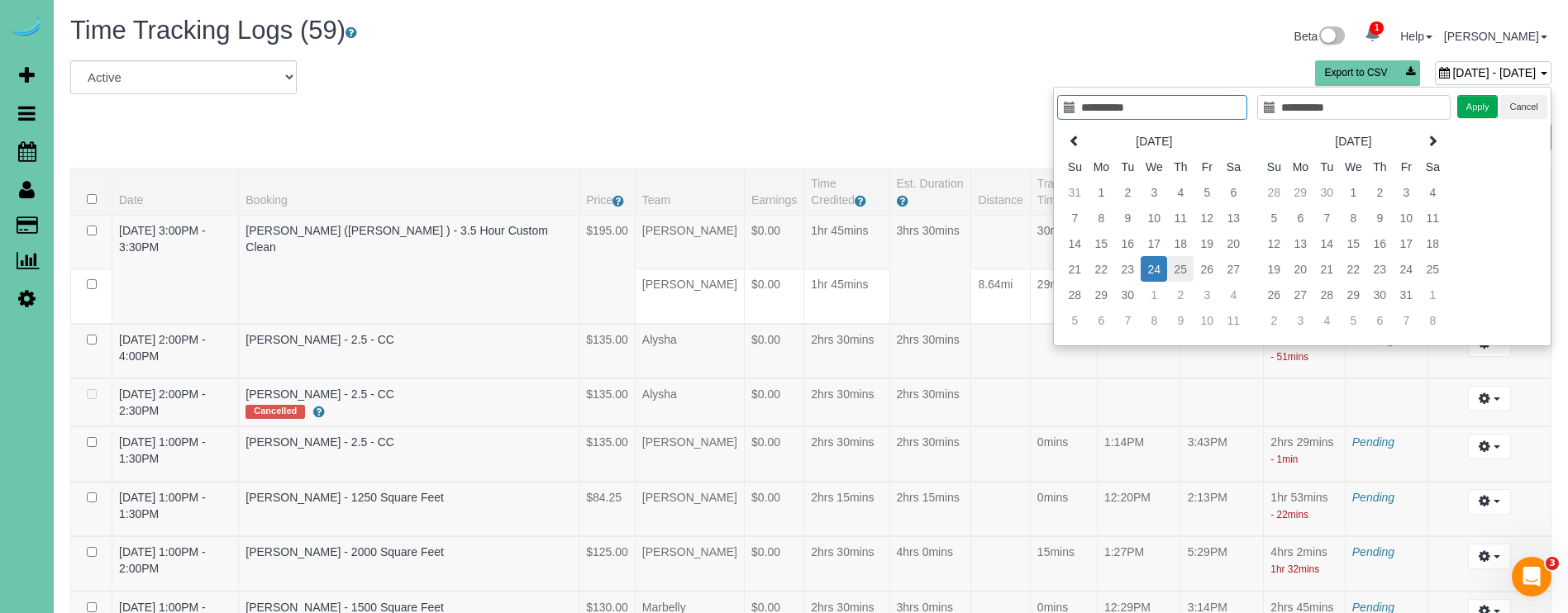
type input "**********"
click at [1182, 265] on td "25" at bounding box center [1180, 269] width 27 height 26
type input "**********"
click at [1183, 265] on td "25" at bounding box center [1180, 269] width 27 height 26
click at [1472, 100] on button "Apply" at bounding box center [1478, 107] width 42 height 24
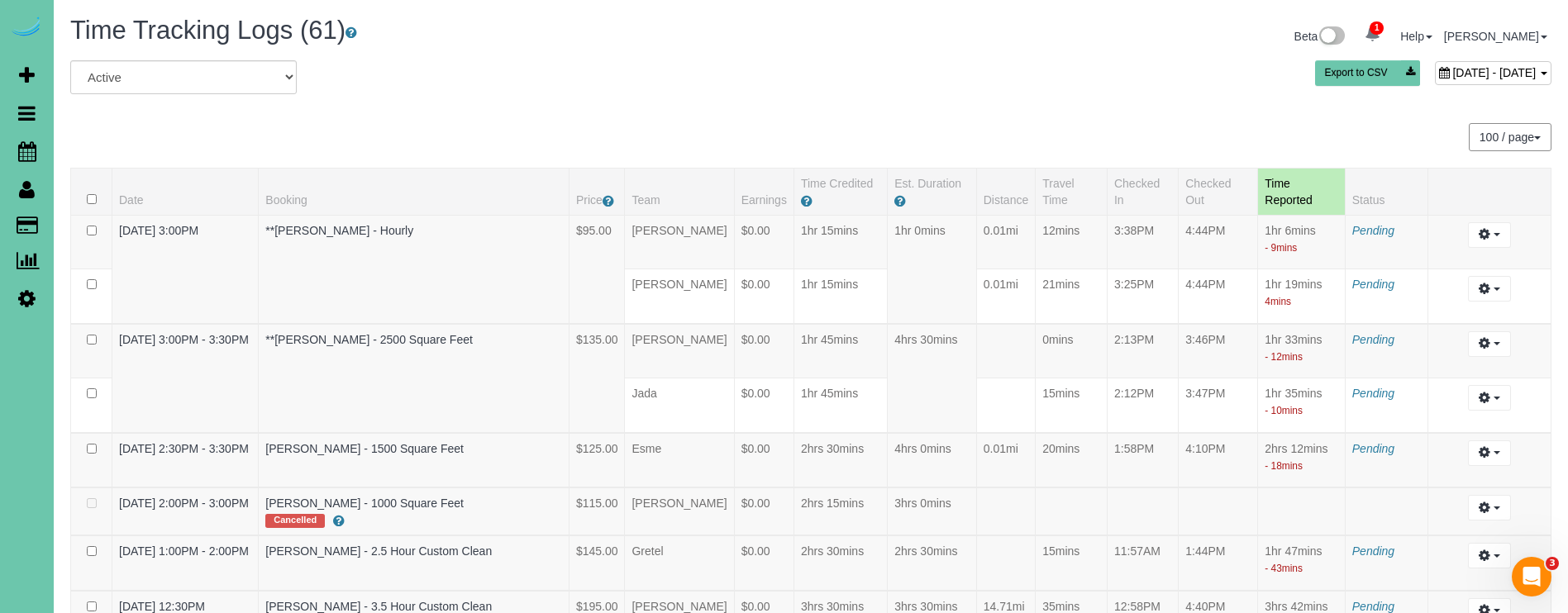
click at [1461, 73] on span "September 25, 2025 - September 25, 2025" at bounding box center [1494, 72] width 84 height 13
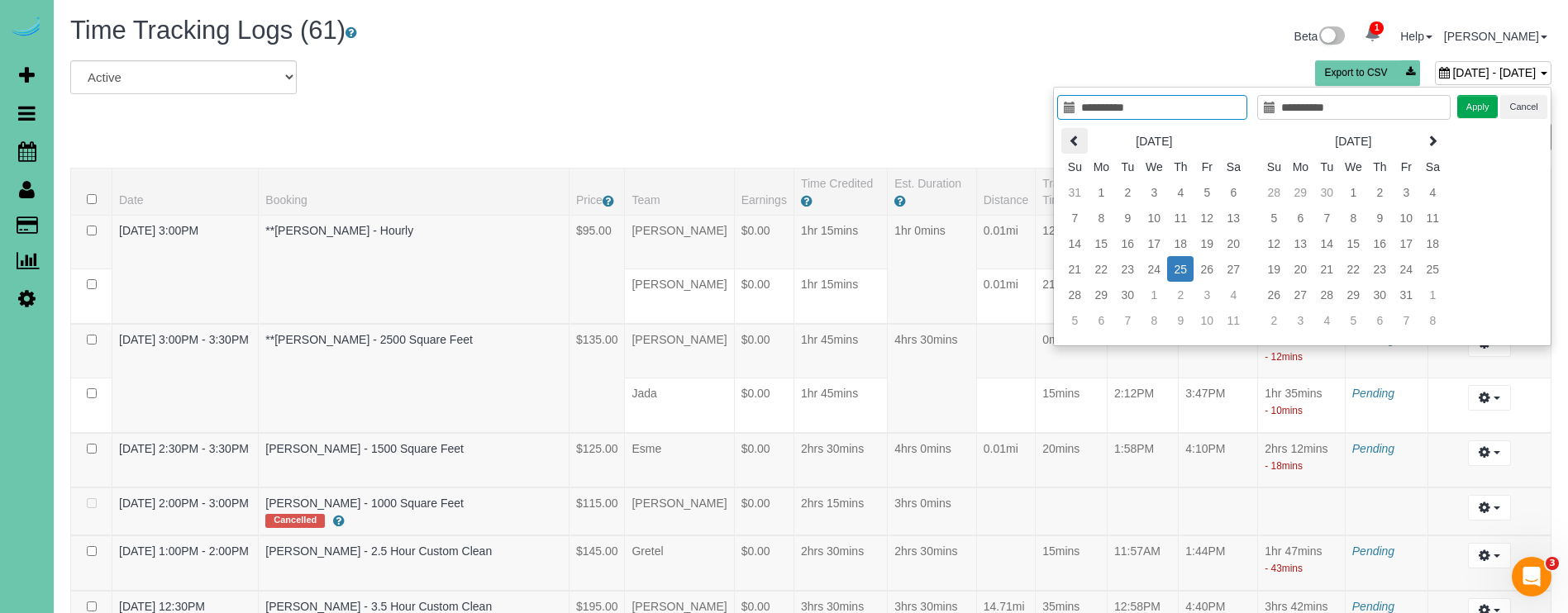
click at [1072, 137] on icon at bounding box center [1074, 140] width 11 height 11
type input "**********"
click at [1188, 293] on td "28" at bounding box center [1180, 295] width 27 height 26
type input "**********"
click at [1188, 293] on td "28" at bounding box center [1180, 295] width 27 height 26
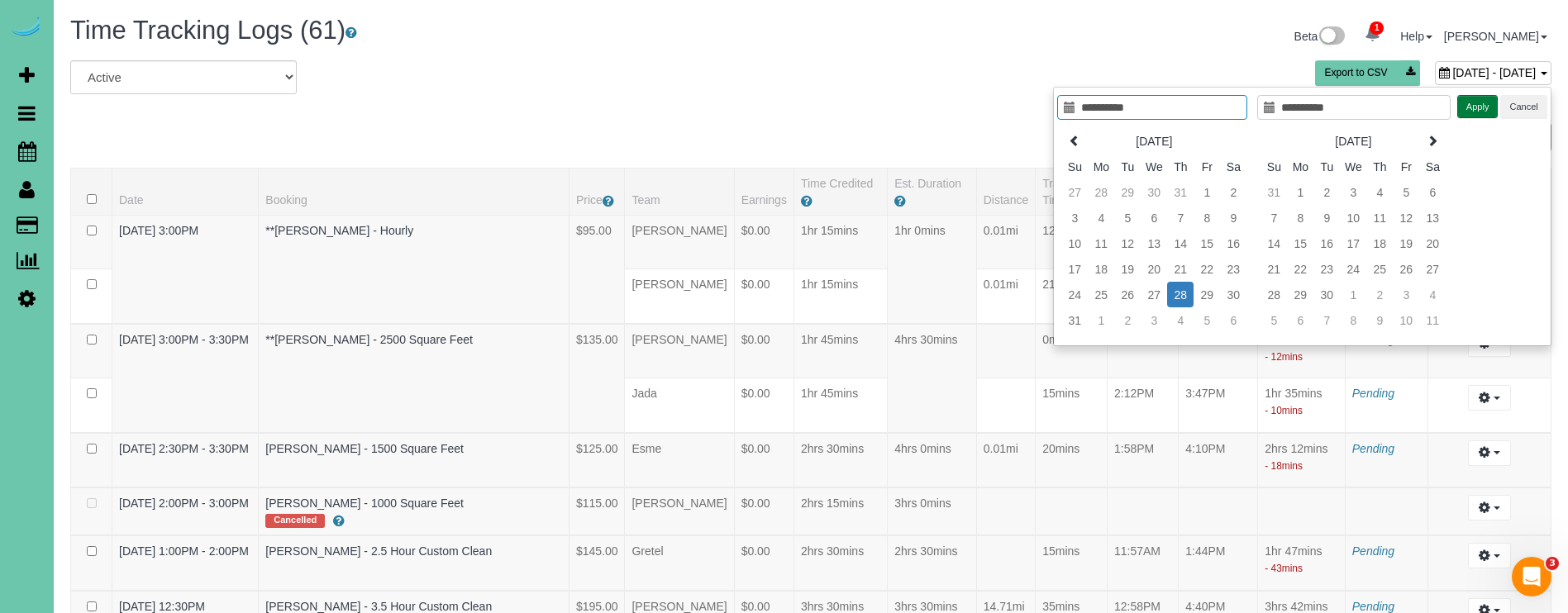
click at [1471, 107] on button "Apply" at bounding box center [1478, 107] width 42 height 24
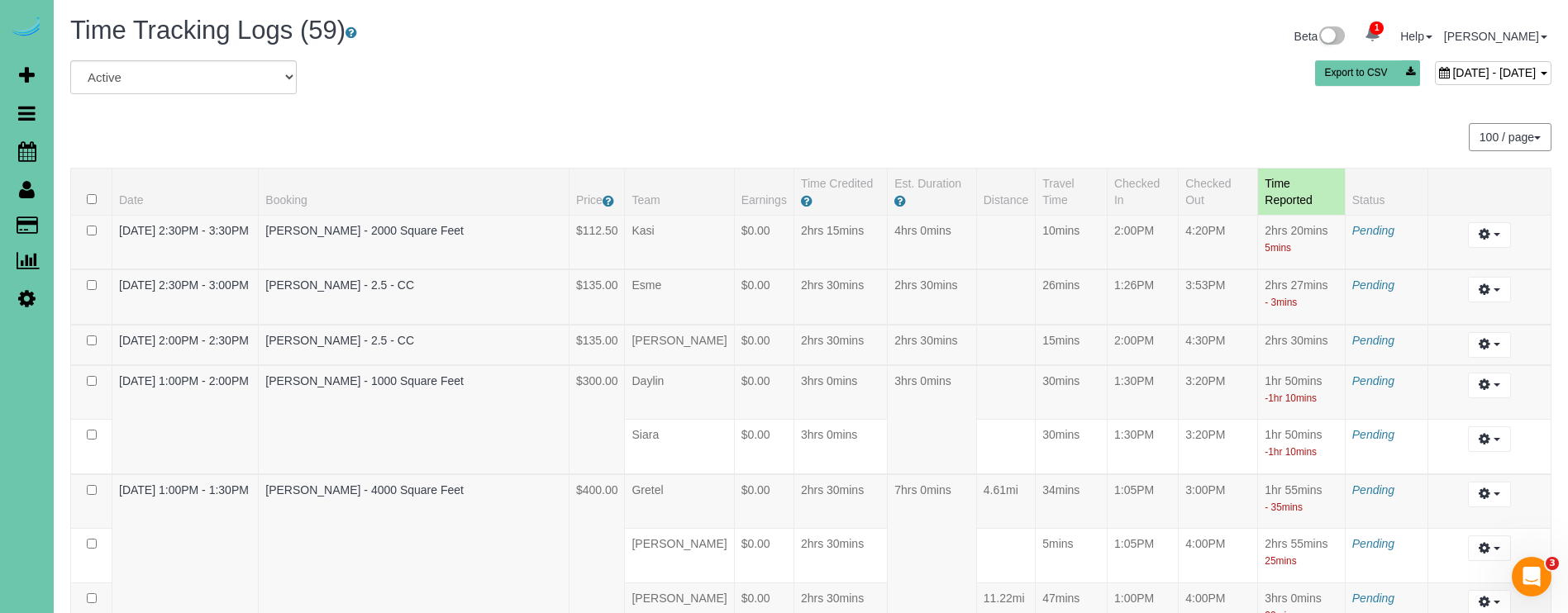
click at [1452, 67] on span "August 28, 2025 - August 28, 2025" at bounding box center [1494, 72] width 84 height 13
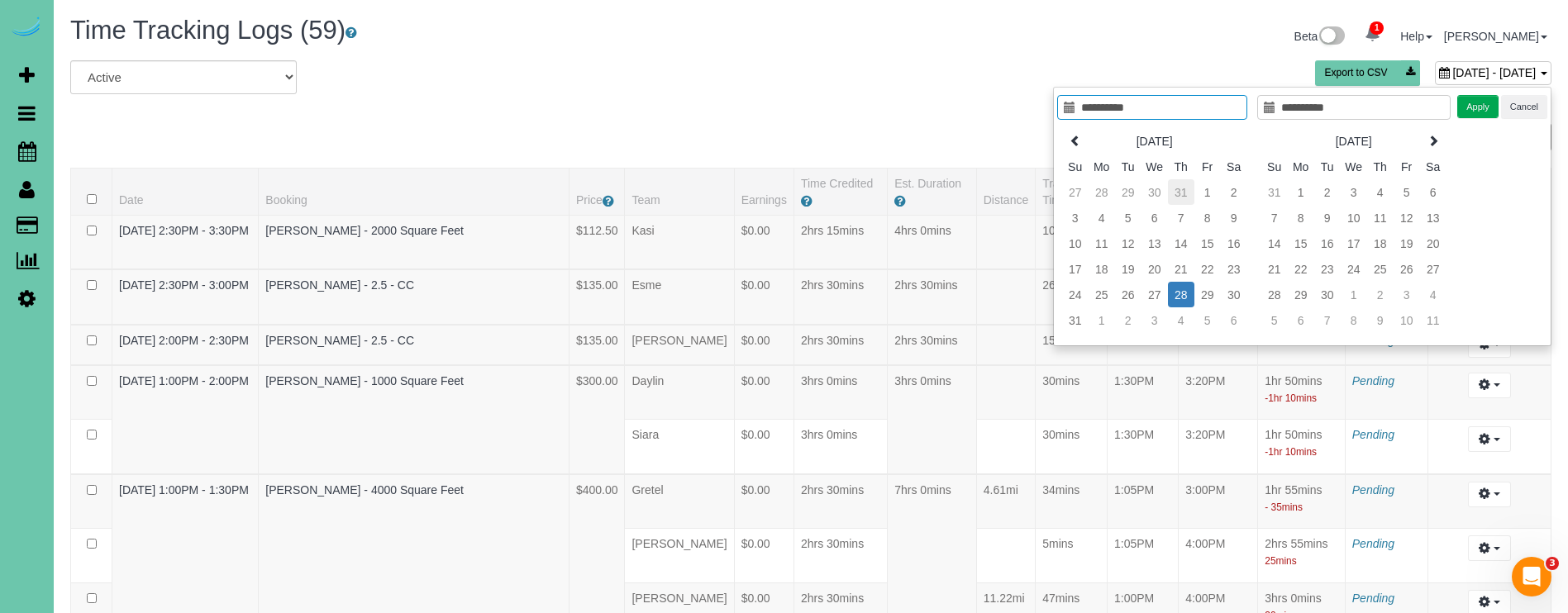
type input "**********"
click at [1182, 192] on td "31" at bounding box center [1181, 192] width 27 height 26
type input "**********"
click at [1182, 192] on td "3" at bounding box center [1181, 192] width 27 height 26
type input "**********"
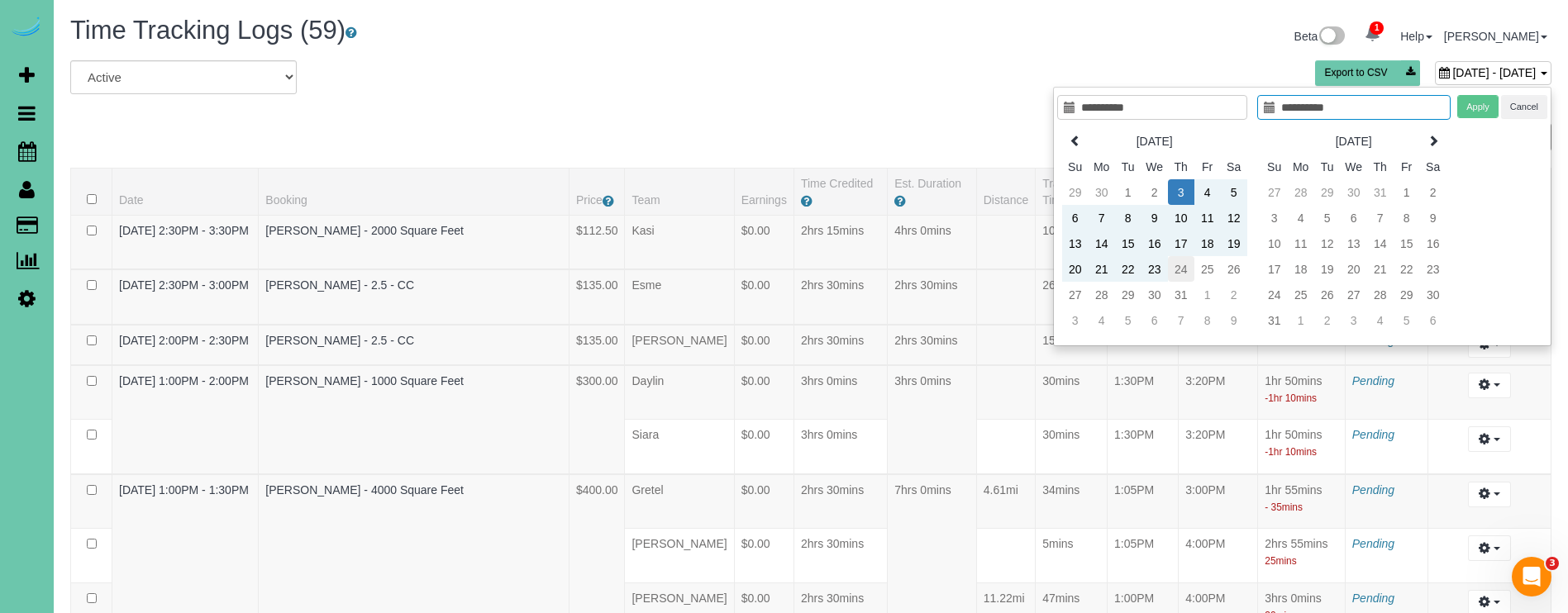
type input "**********"
click at [1181, 294] on td "31" at bounding box center [1181, 295] width 27 height 26
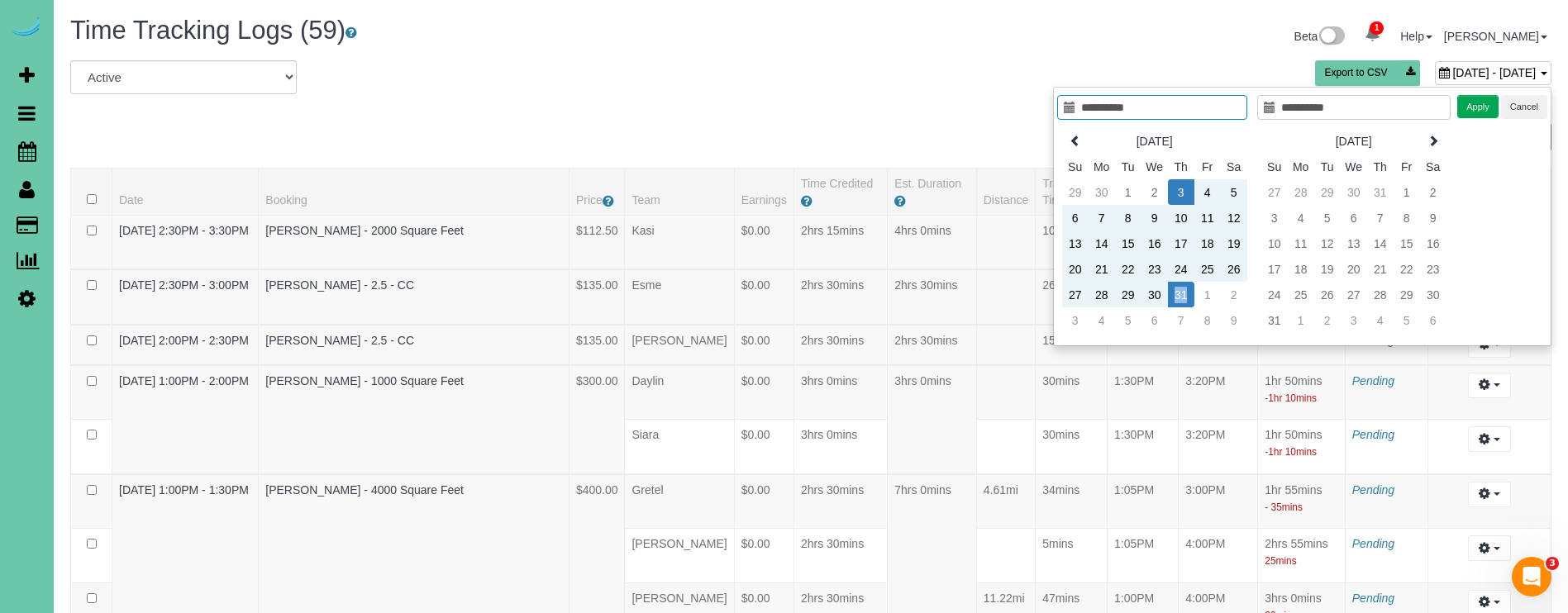
click at [1181, 294] on td "31" at bounding box center [1181, 295] width 27 height 26
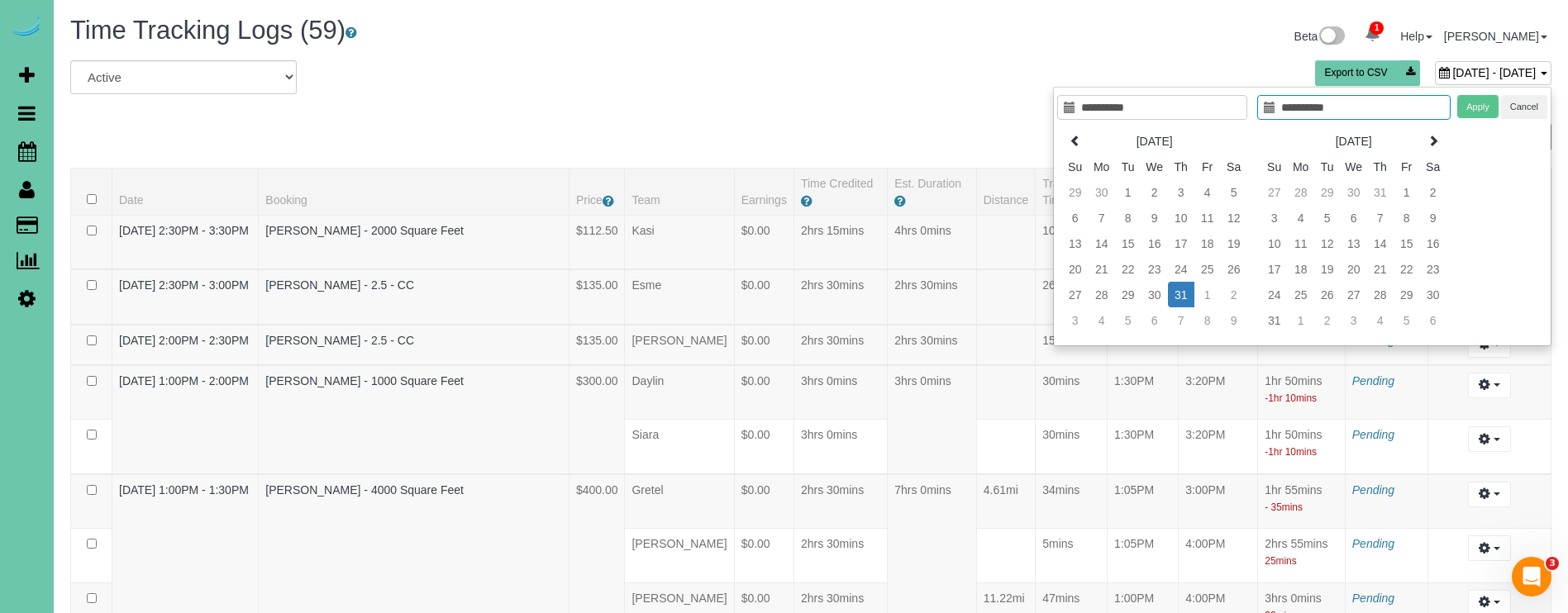
click at [1181, 294] on td "31" at bounding box center [1181, 295] width 27 height 26
click at [1471, 102] on button "Apply" at bounding box center [1478, 107] width 42 height 24
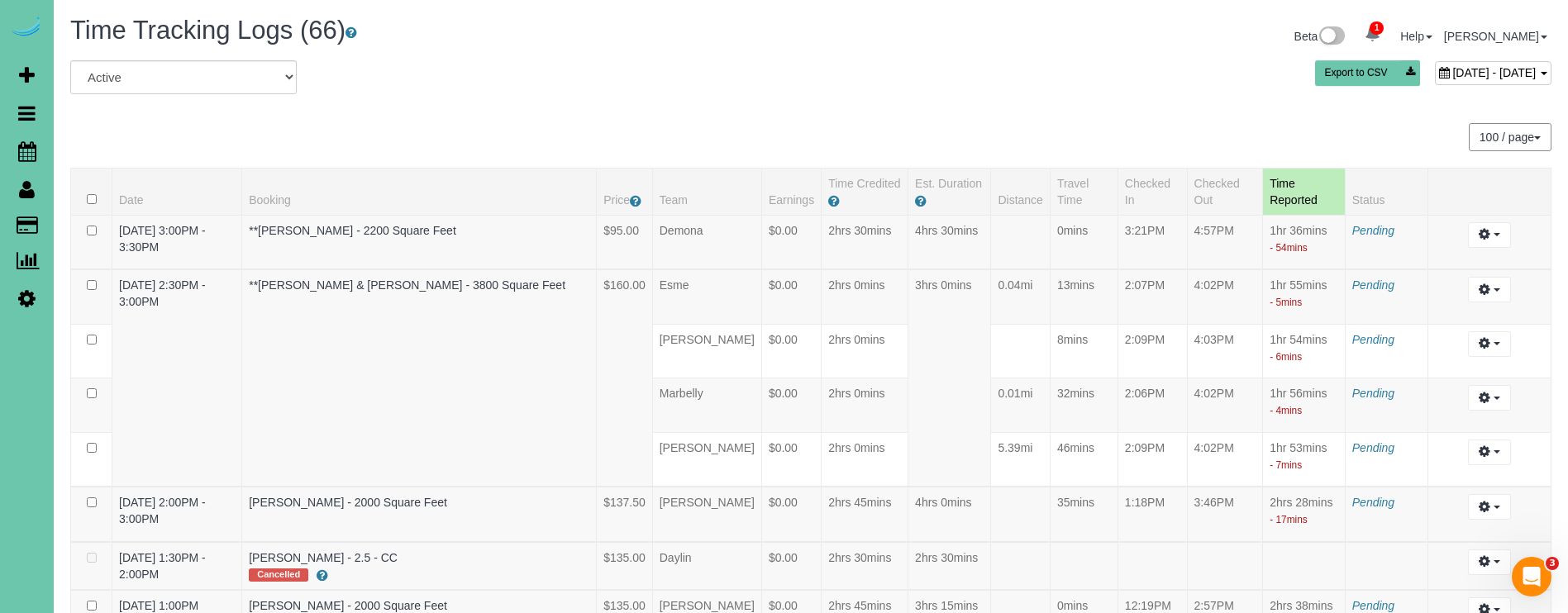
click at [1452, 68] on span "July 31, 2025 - July 31, 2025" at bounding box center [1494, 72] width 84 height 13
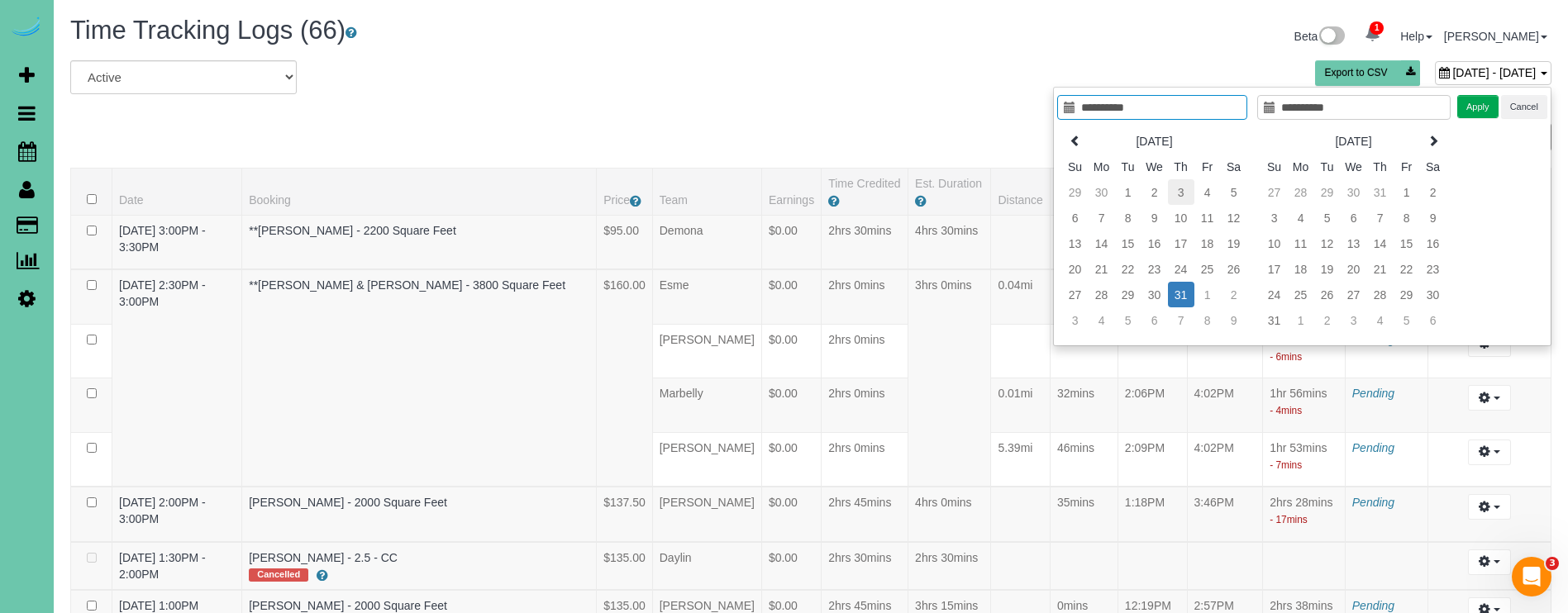
type input "**********"
click at [1184, 197] on td "3" at bounding box center [1181, 192] width 27 height 26
type input "**********"
click at [1184, 197] on td "3" at bounding box center [1181, 192] width 27 height 26
type input "**********"
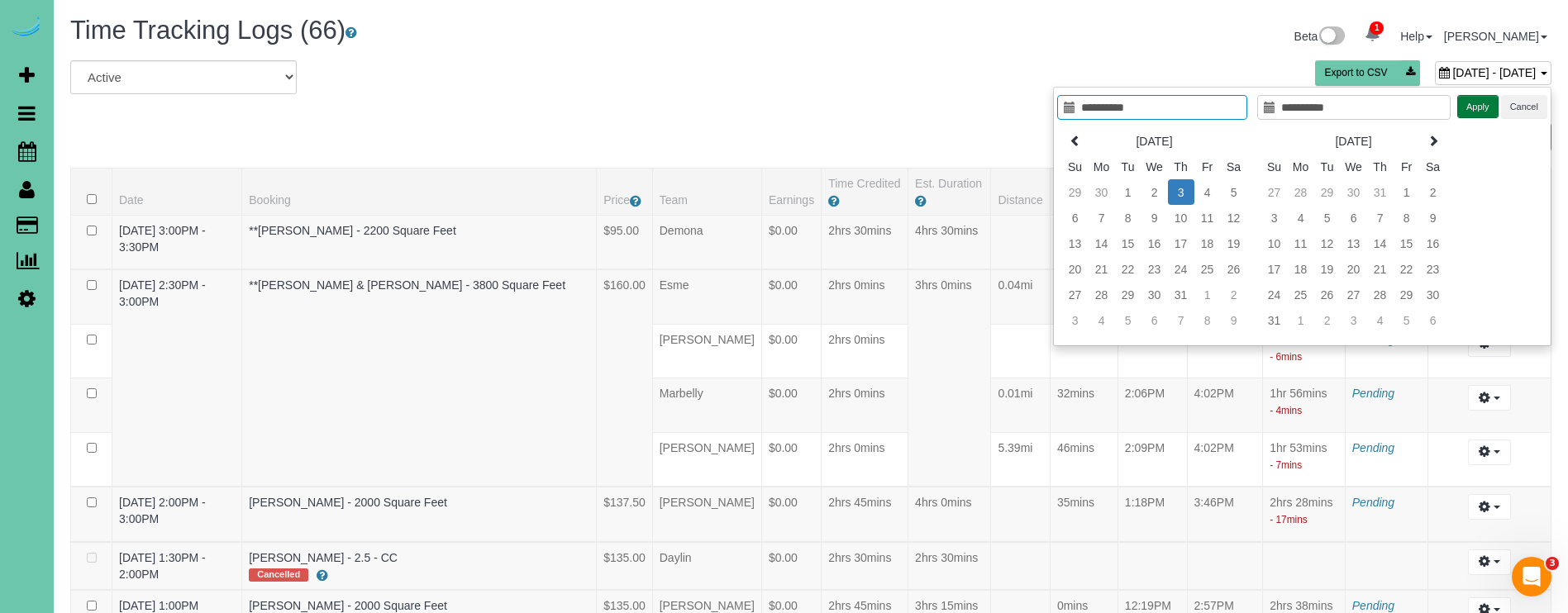
click at [1483, 100] on button "Apply" at bounding box center [1478, 107] width 42 height 24
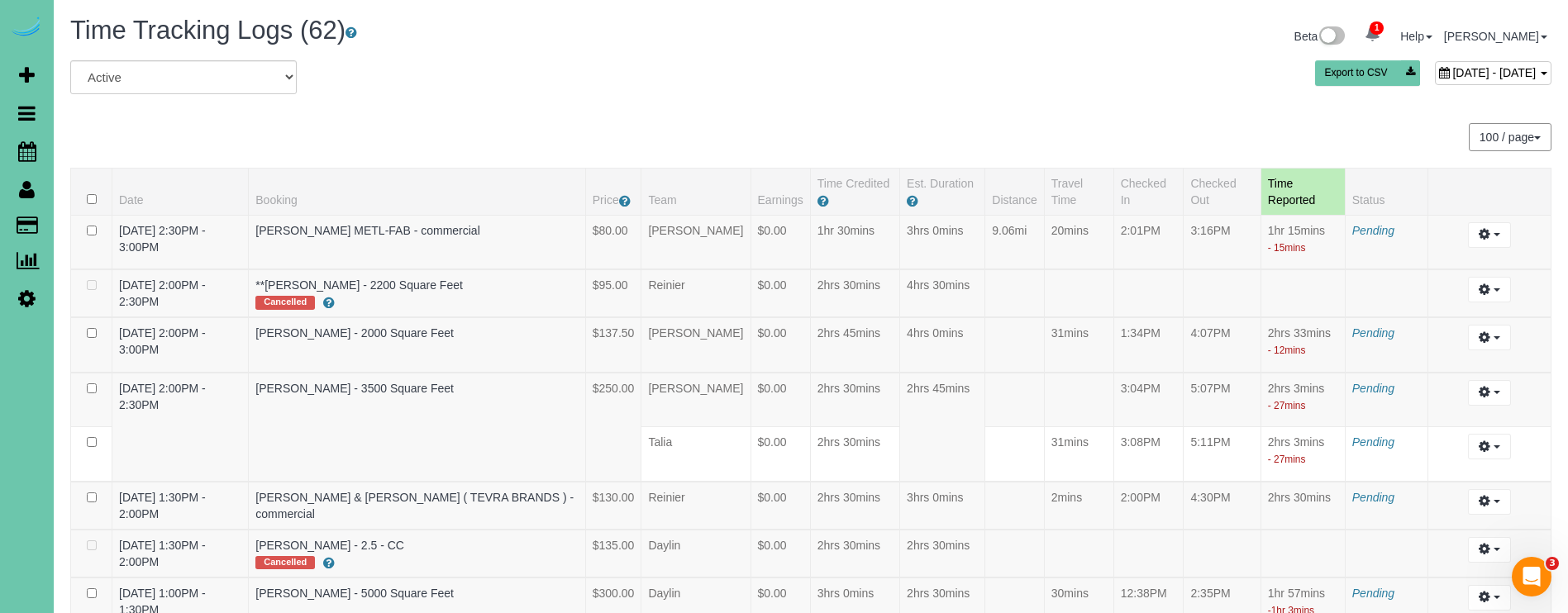
scroll to position [3631, 0]
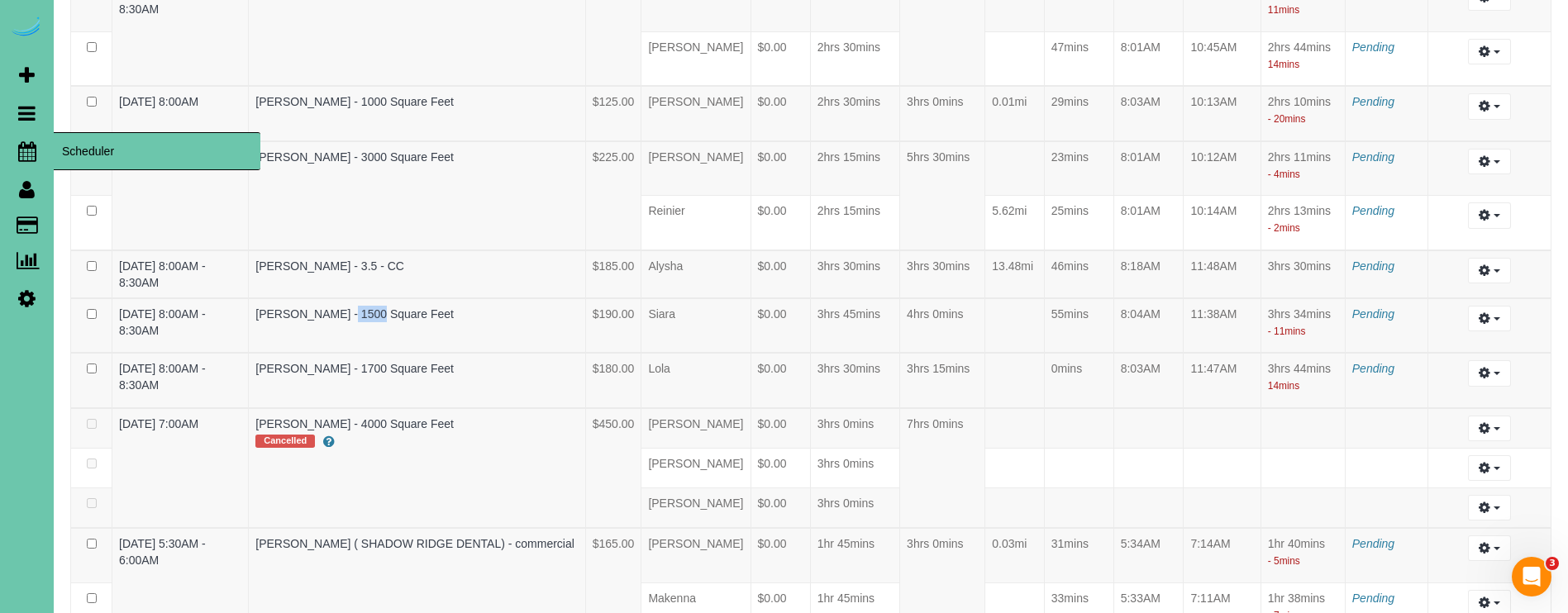
click at [29, 150] on icon at bounding box center [27, 150] width 18 height 20
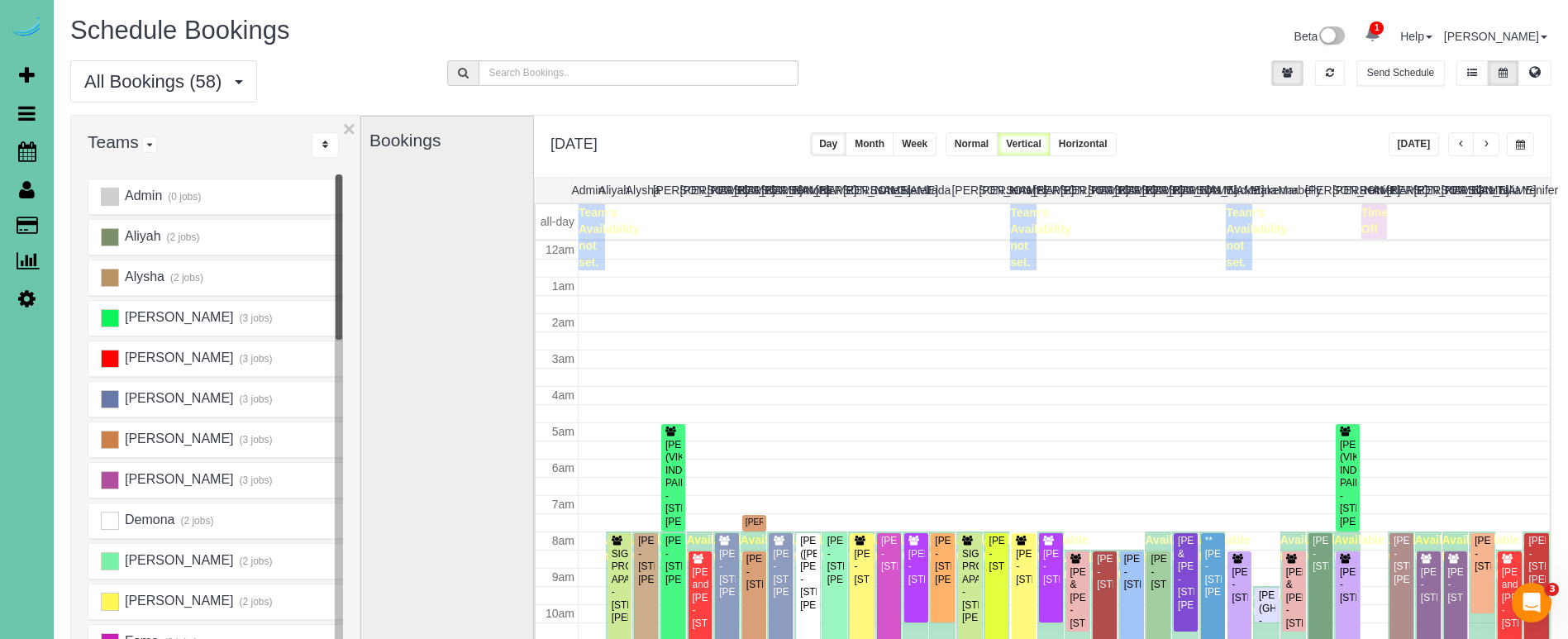
scroll to position [219, 0]
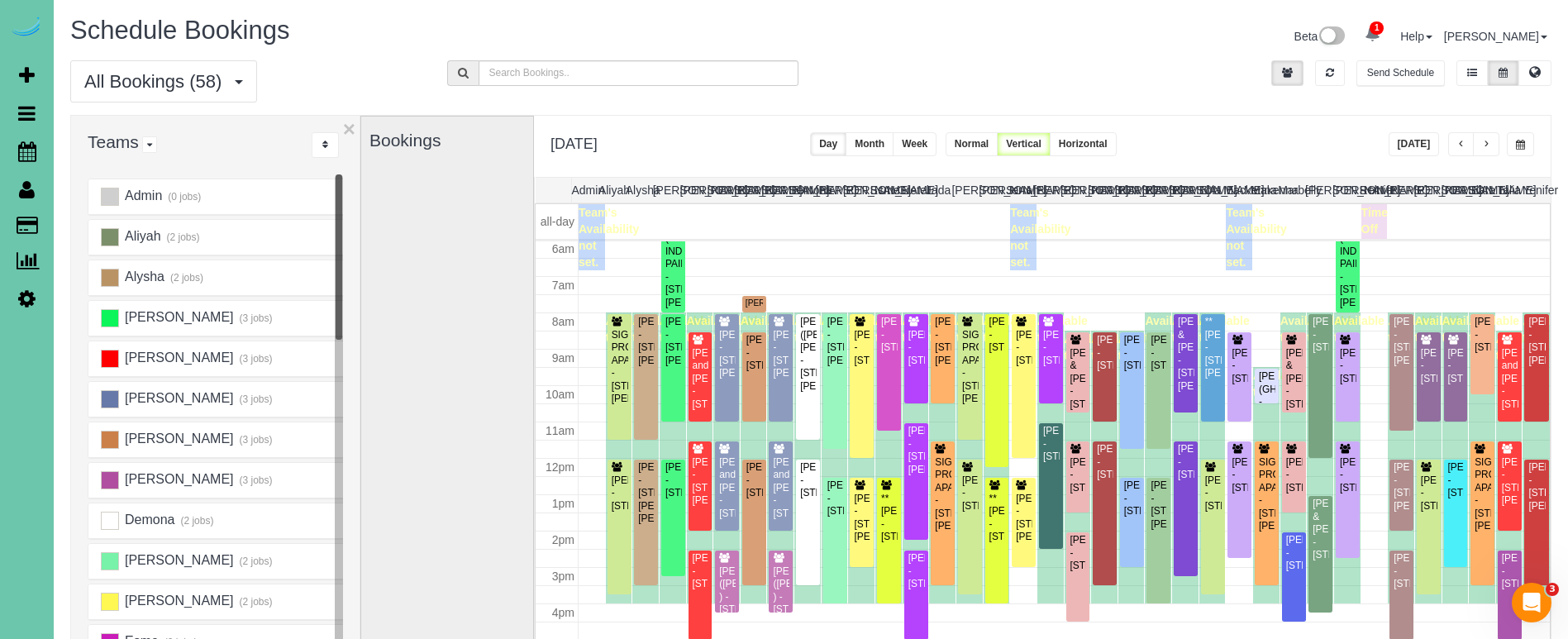
click at [1529, 144] on button "button" at bounding box center [1520, 144] width 28 height 24
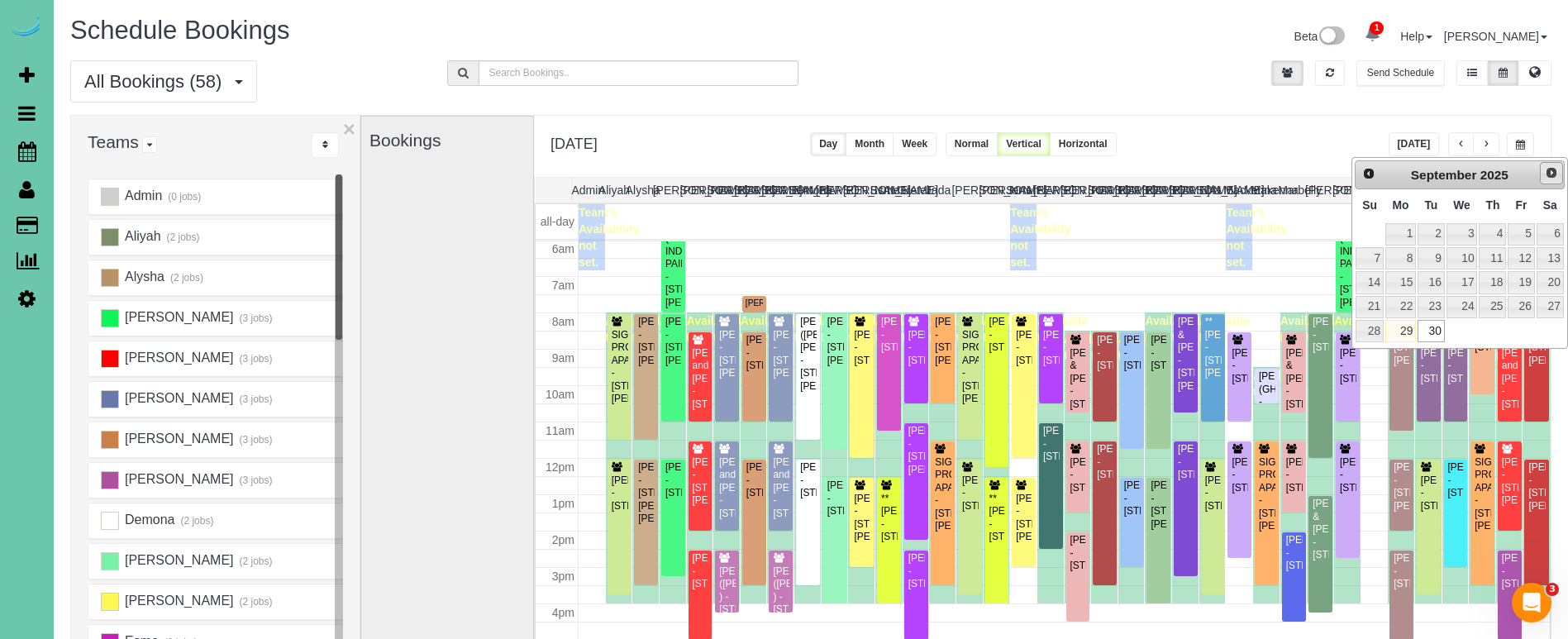
click at [1549, 167] on span "Next" at bounding box center [1551, 172] width 13 height 13
click at [1431, 259] on link "7" at bounding box center [1430, 259] width 27 height 22
type input "**********"
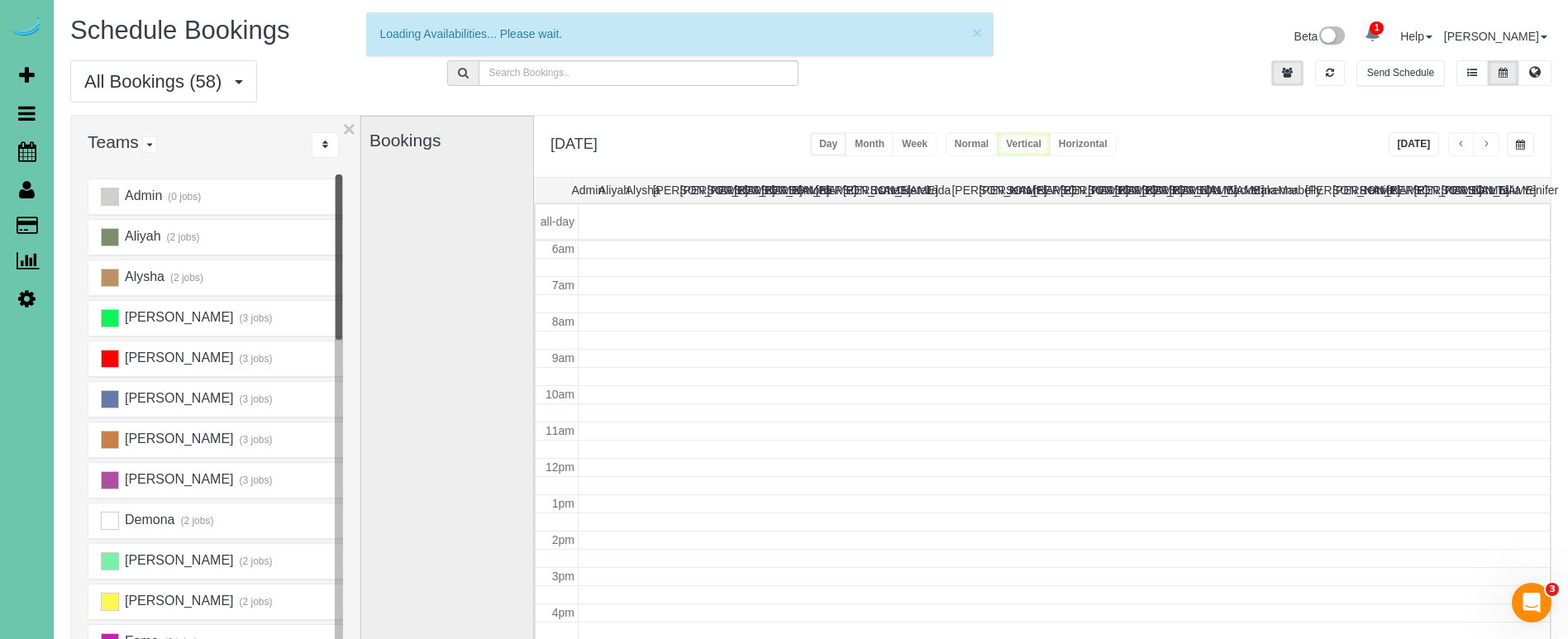
click at [1464, 142] on span "button" at bounding box center [1462, 144] width 9 height 10
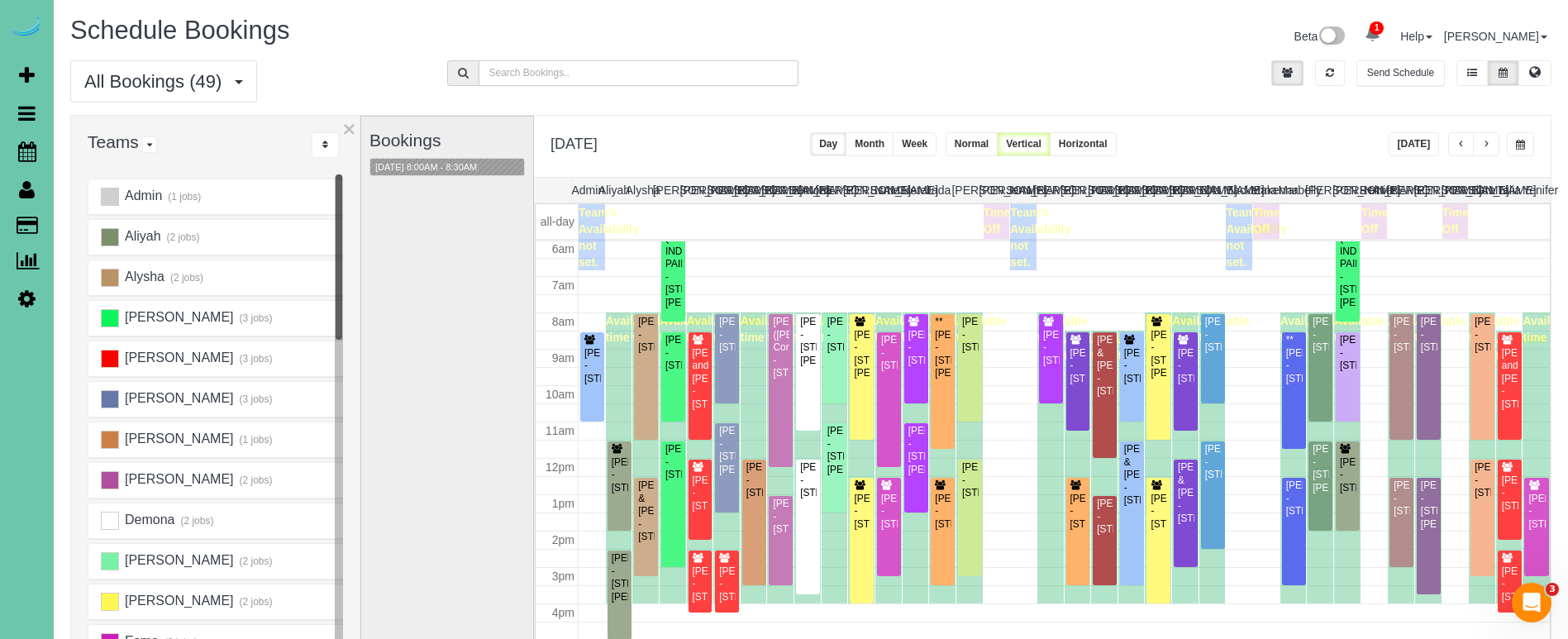
click at [645, 65] on input "text" at bounding box center [638, 73] width 321 height 26
type input "bier"
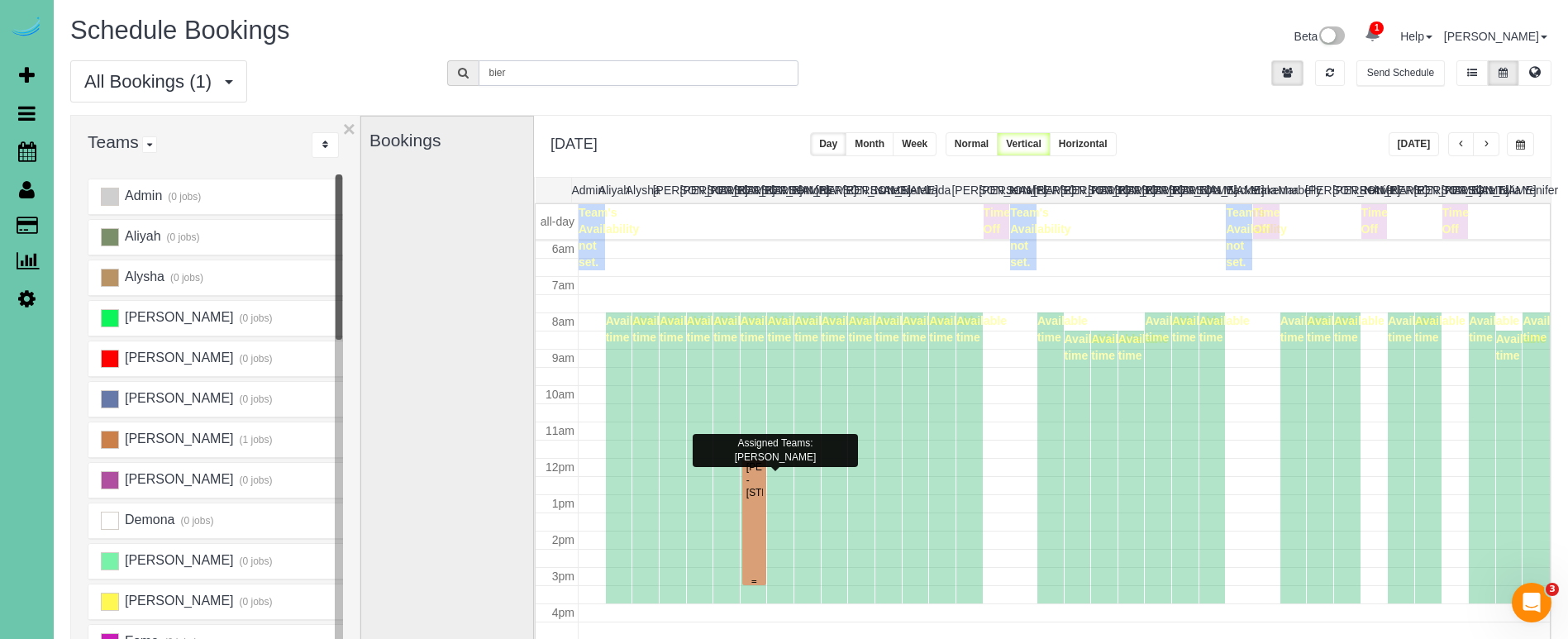
click at [759, 499] on div "Chris Biermann - 625 S 68th Street, Omaha, NE 68106" at bounding box center [754, 480] width 17 height 38
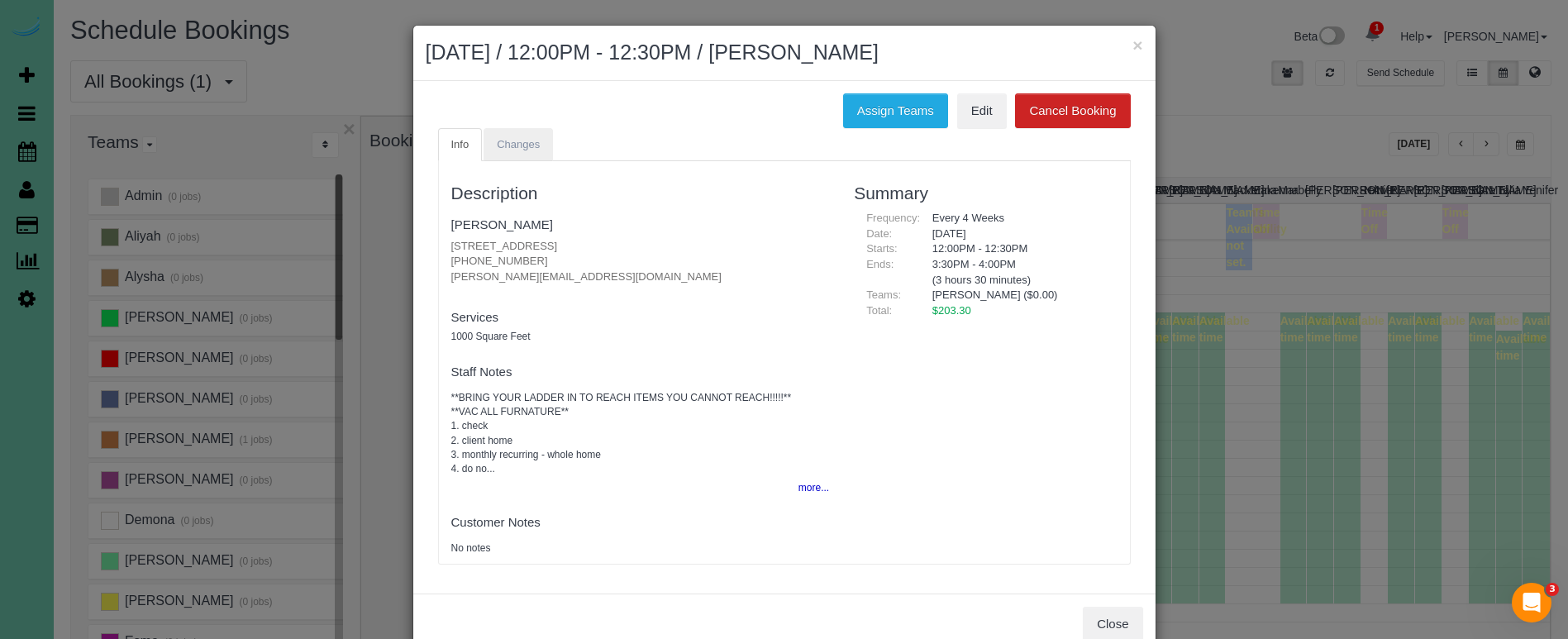
click at [511, 132] on link "Changes" at bounding box center [518, 144] width 69 height 34
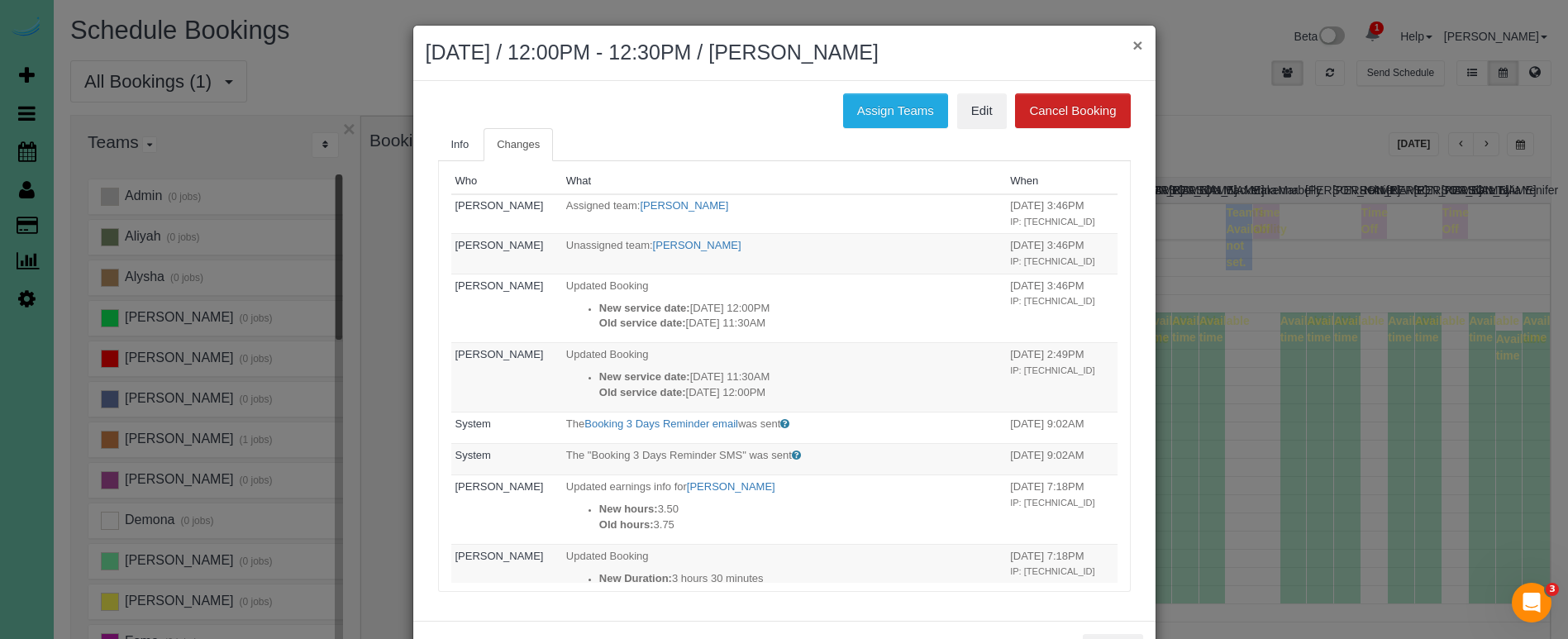
scroll to position [0, 0]
click at [1140, 48] on button "×" at bounding box center [1136, 45] width 10 height 17
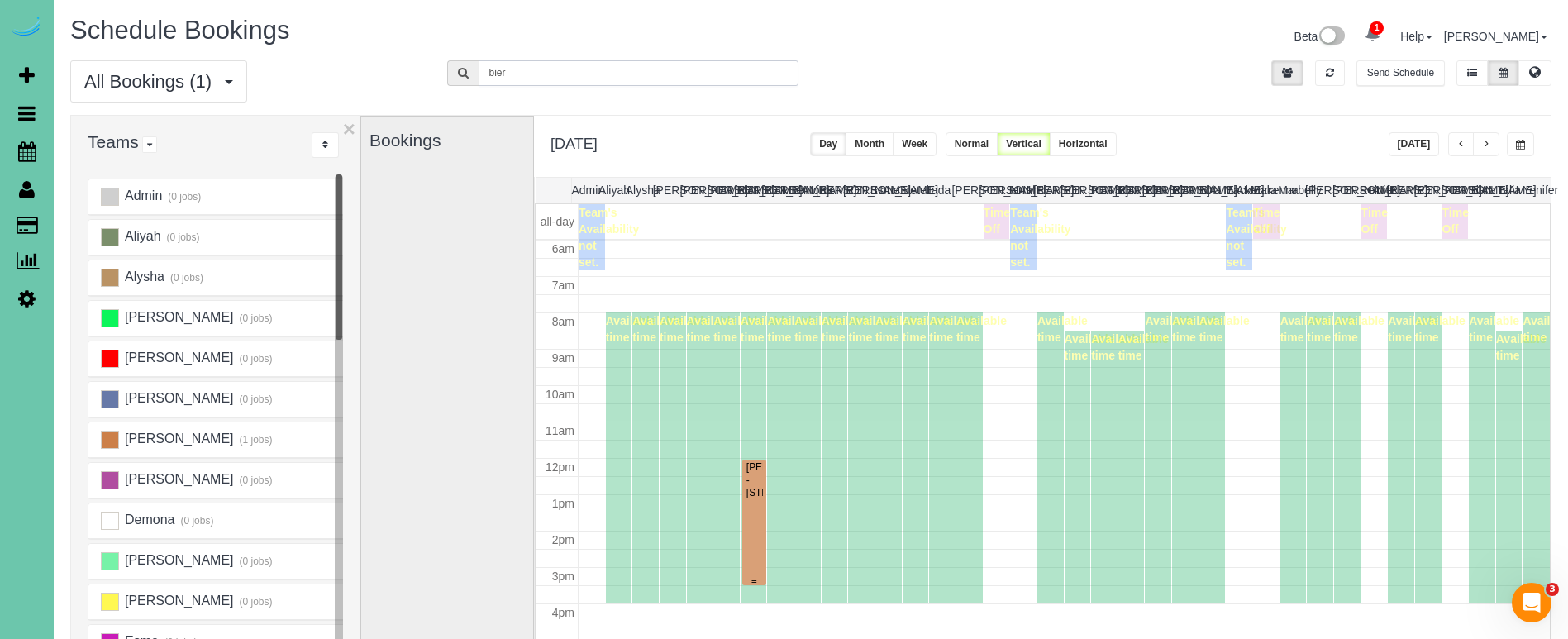
click at [756, 499] on div "Chris Biermann - 625 S 68th Street, Omaha, NE 68106" at bounding box center [754, 480] width 17 height 38
click at [756, 514] on body "1 Beta Your Notifications You have 0 alerts × You have 1 to charge for 09/27/20…" at bounding box center [784, 319] width 1568 height 639
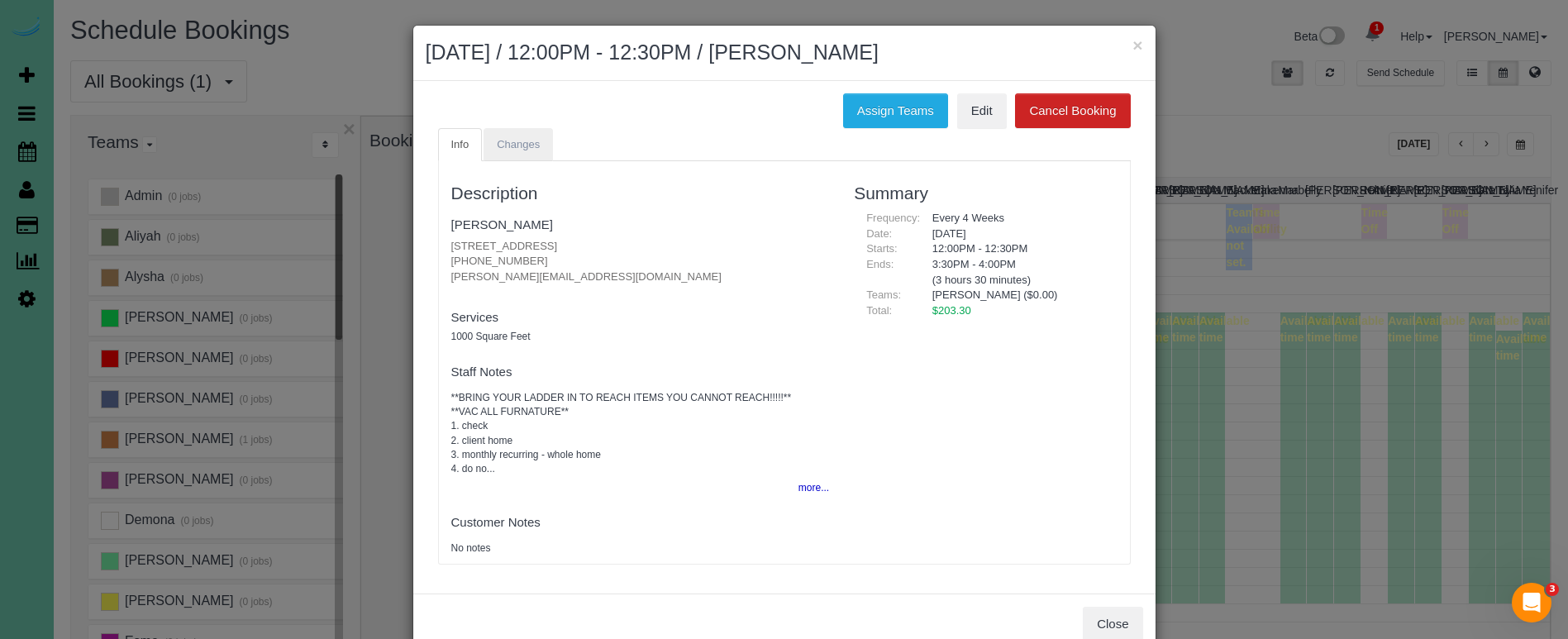
click at [506, 142] on span "Changes" at bounding box center [518, 144] width 43 height 12
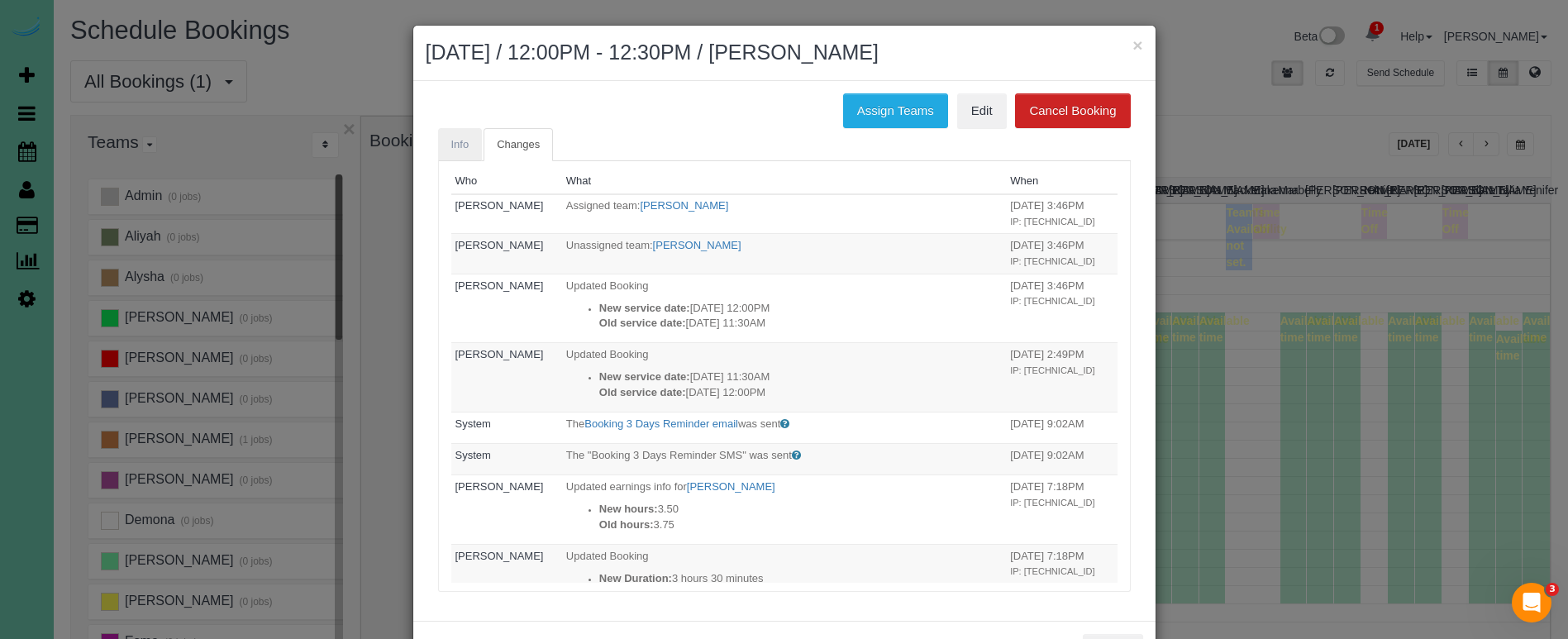
click at [445, 131] on link "Info" at bounding box center [461, 144] width 45 height 34
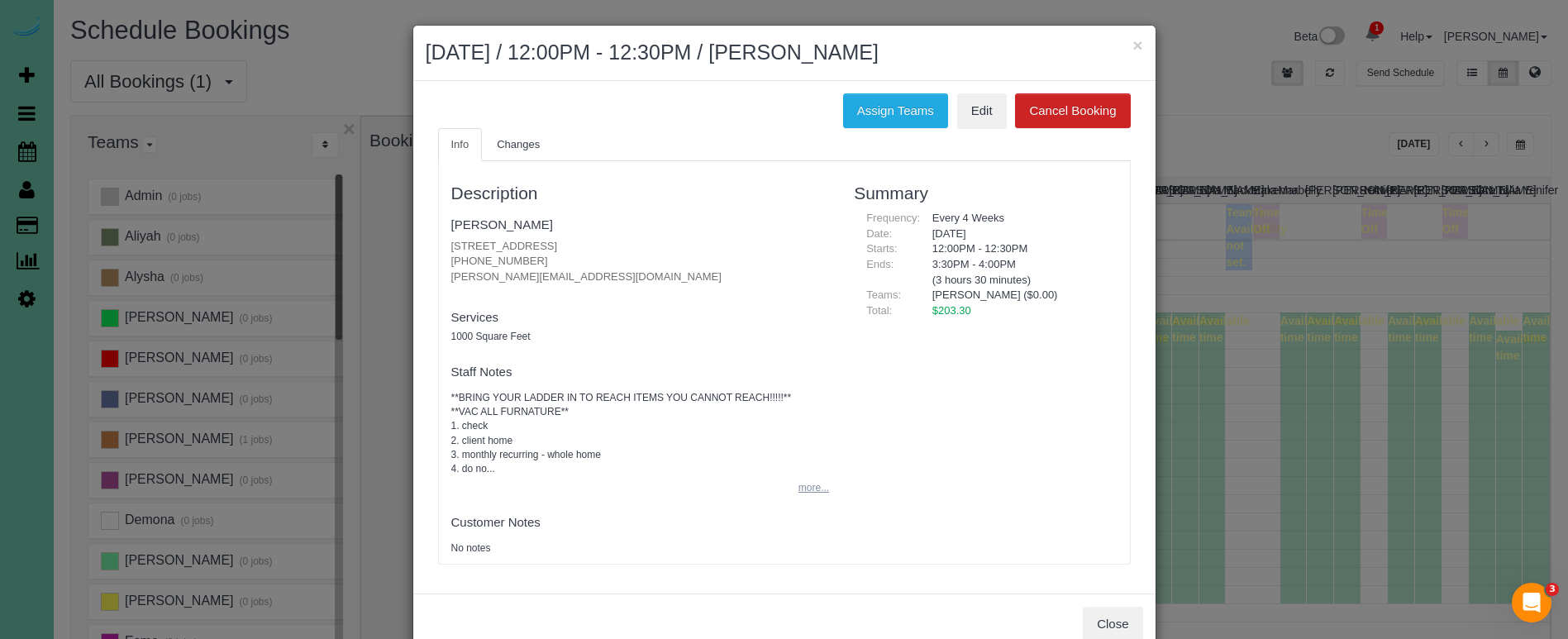
click at [822, 488] on button "more..." at bounding box center [809, 488] width 41 height 24
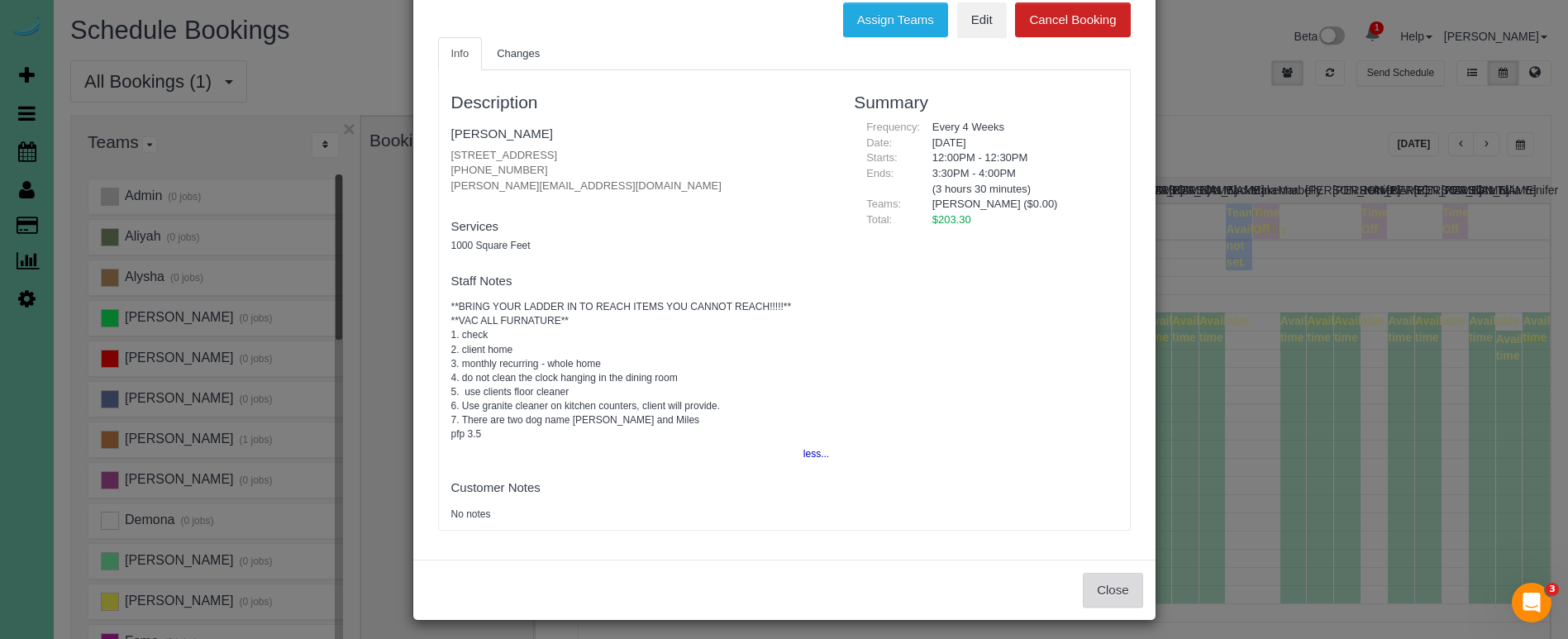
scroll to position [90, 0]
click at [1113, 585] on button "Close" at bounding box center [1112, 591] width 60 height 35
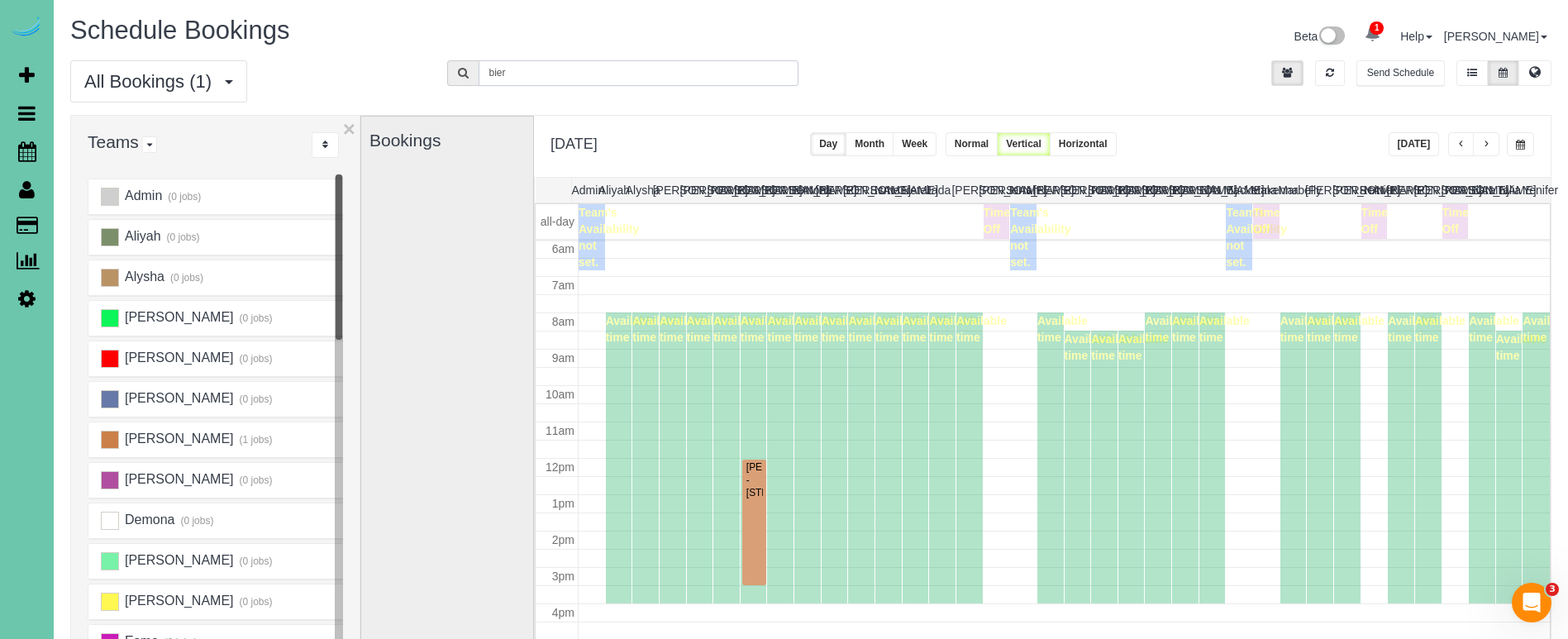
scroll to position [1, 0]
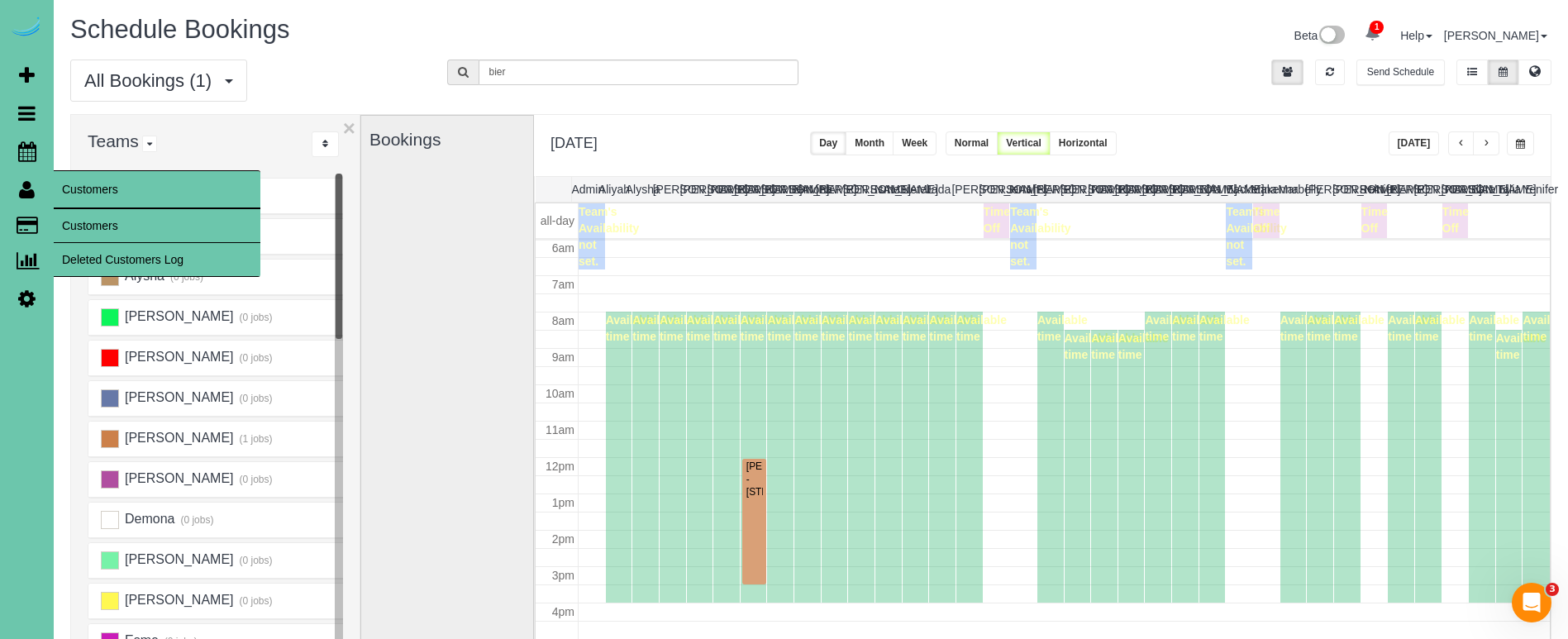
click at [107, 216] on link "Customers" at bounding box center [157, 226] width 207 height 33
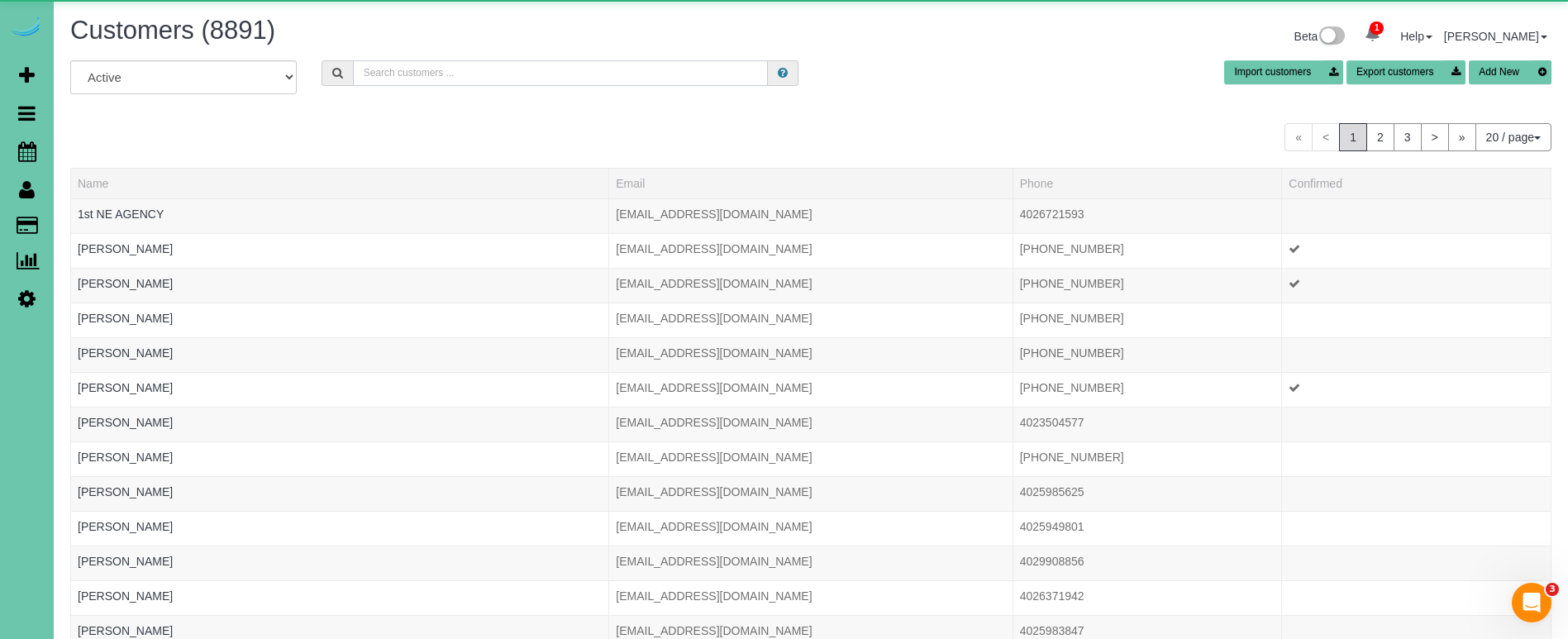
click at [493, 74] on input "text" at bounding box center [560, 73] width 415 height 26
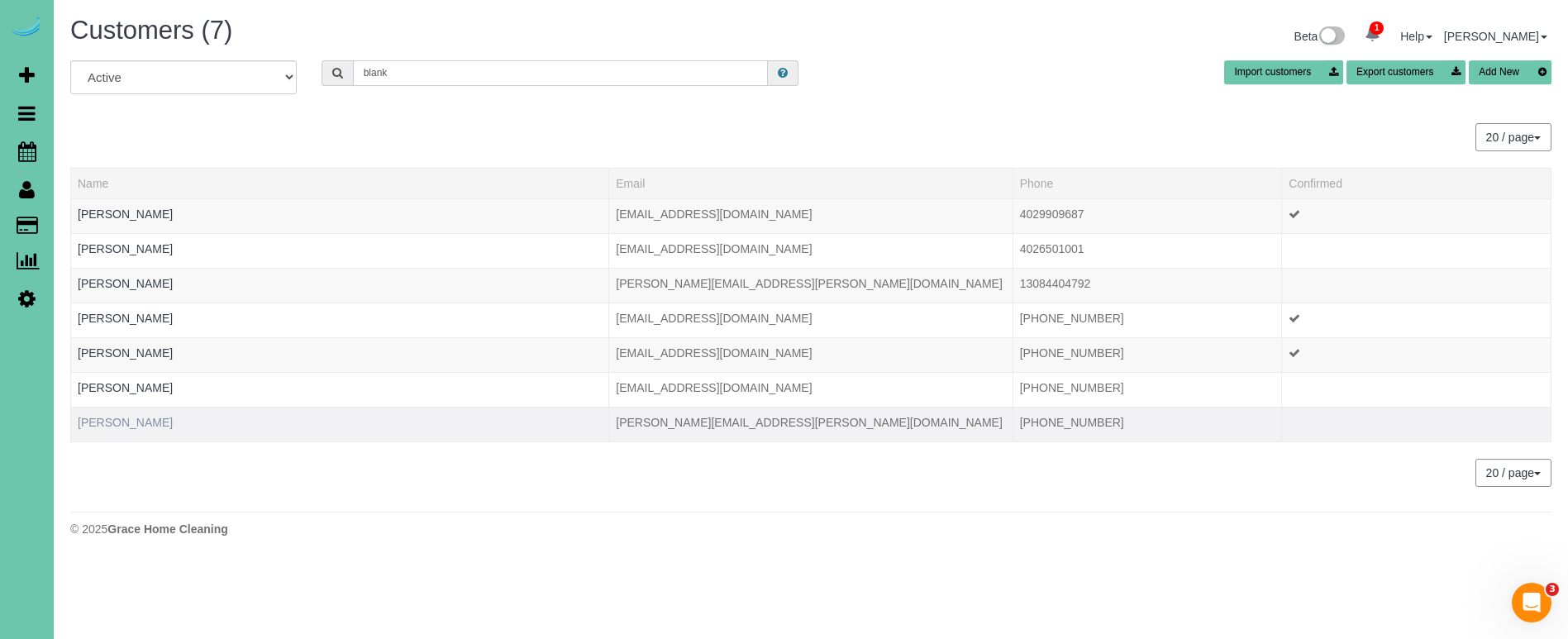
type input "blank"
click at [112, 421] on link "Rosanne Blank" at bounding box center [125, 422] width 95 height 13
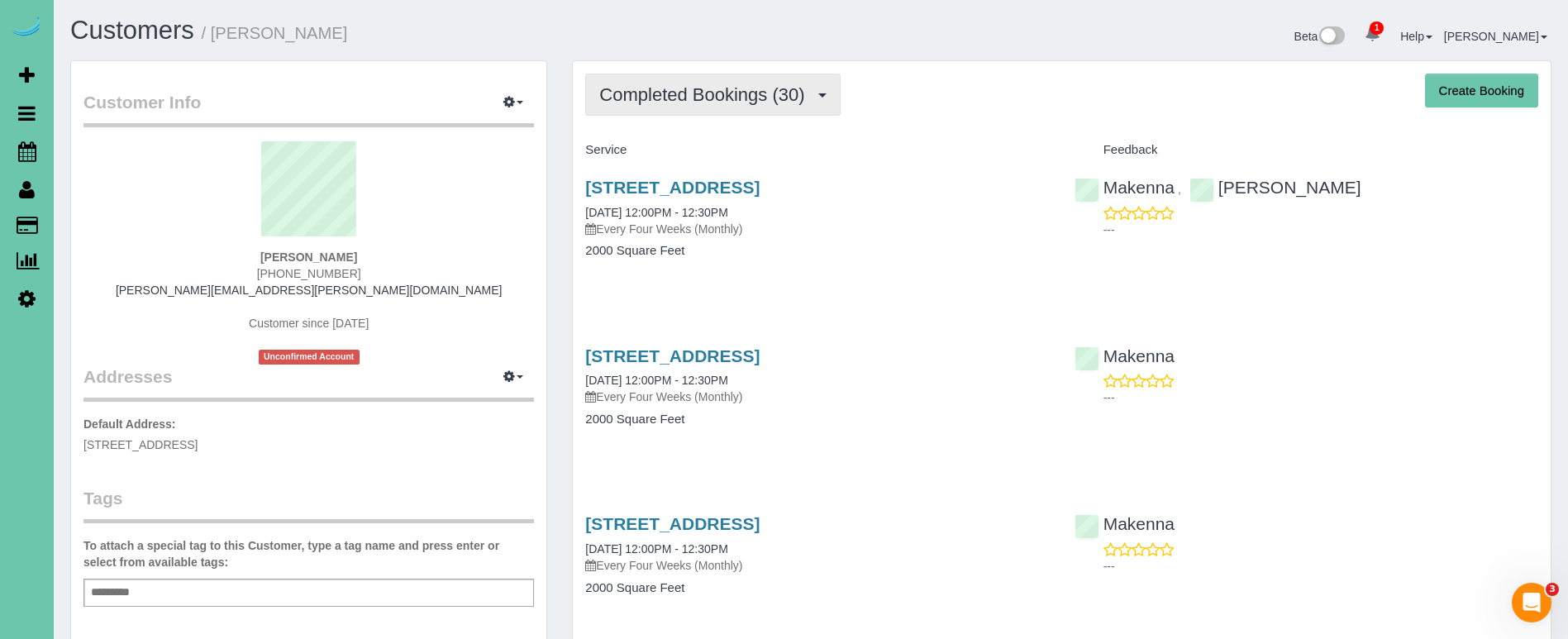
click at [679, 84] on span "Completed Bookings (30)" at bounding box center [706, 94] width 214 height 21
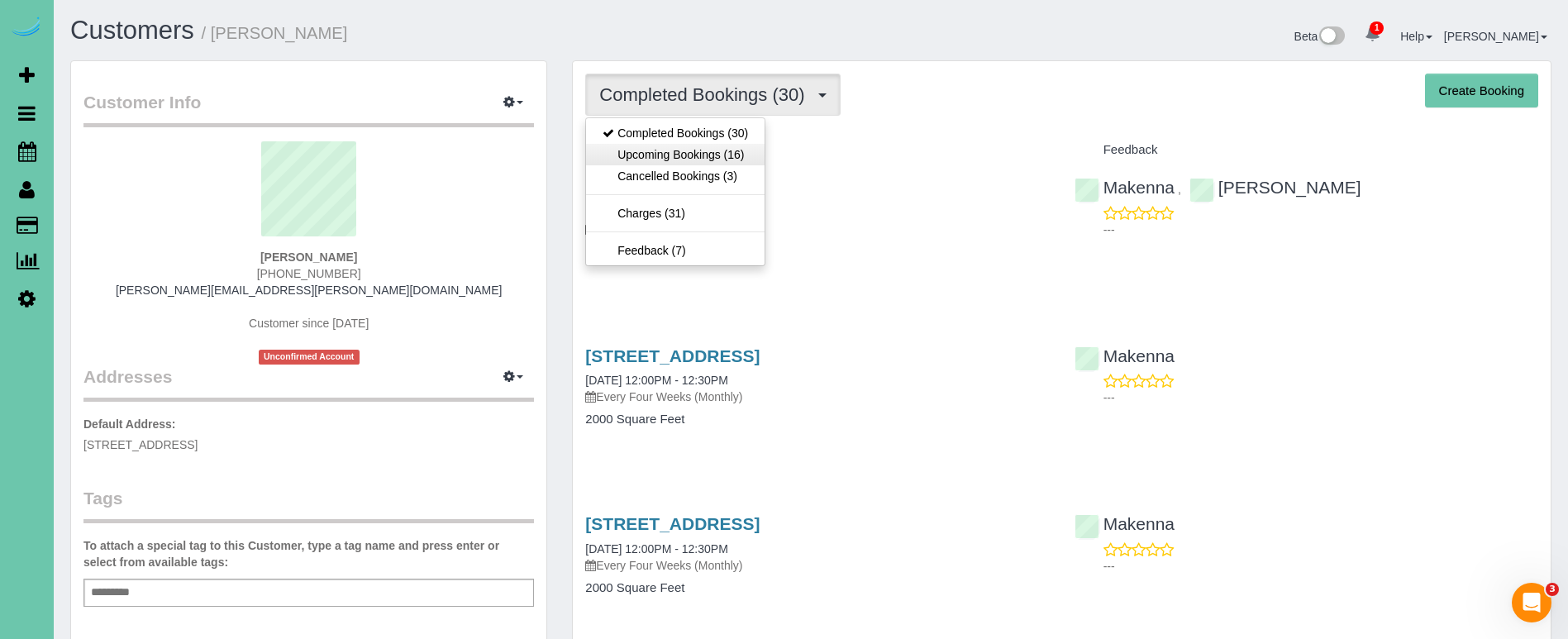
click at [681, 145] on link "Upcoming Bookings (16)" at bounding box center [675, 154] width 178 height 22
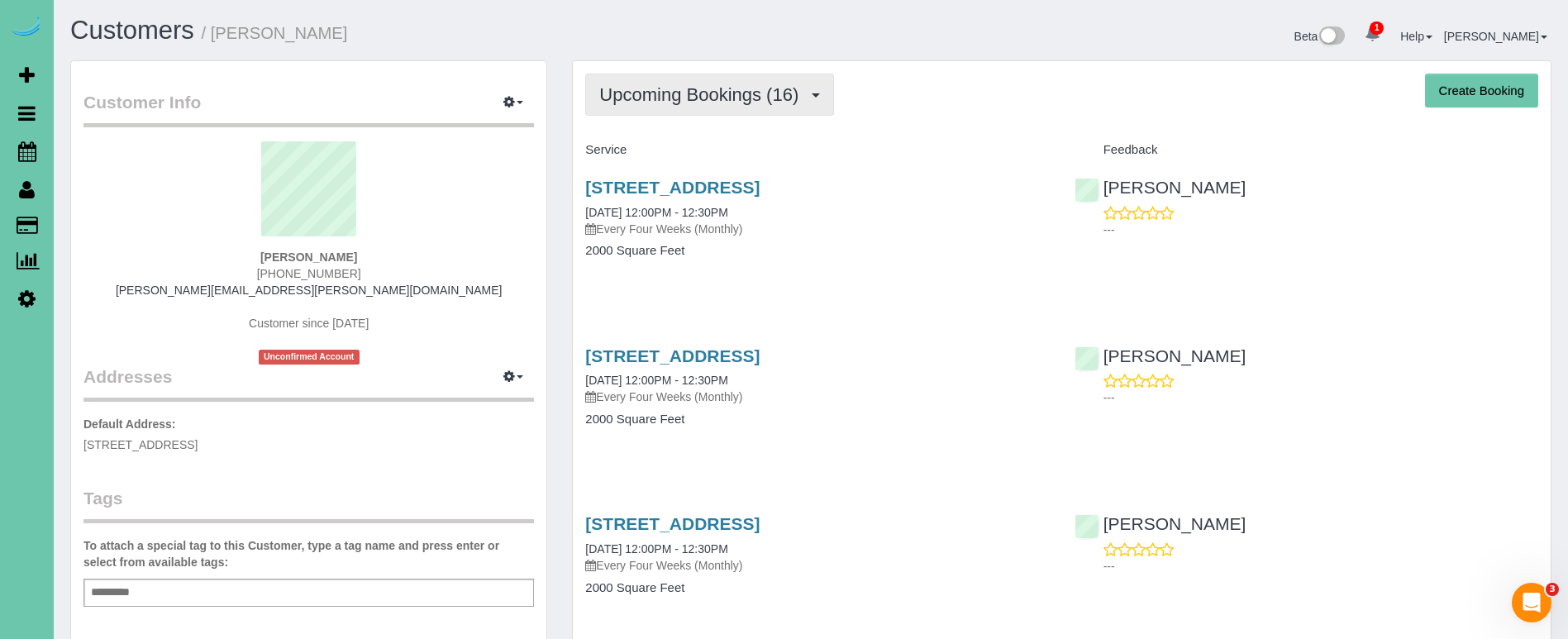
click at [699, 103] on span "Upcoming Bookings (16)" at bounding box center [703, 94] width 208 height 21
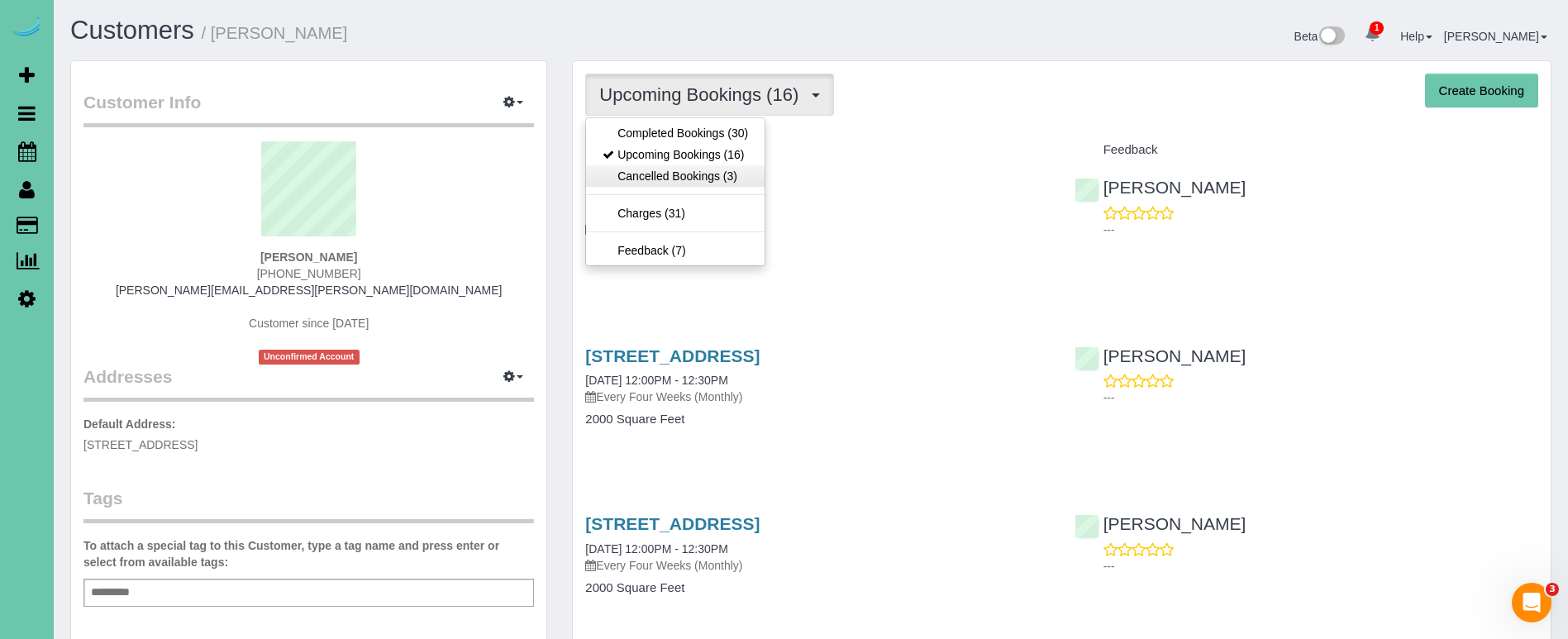
click at [694, 171] on link "Cancelled Bookings (3)" at bounding box center [675, 176] width 178 height 22
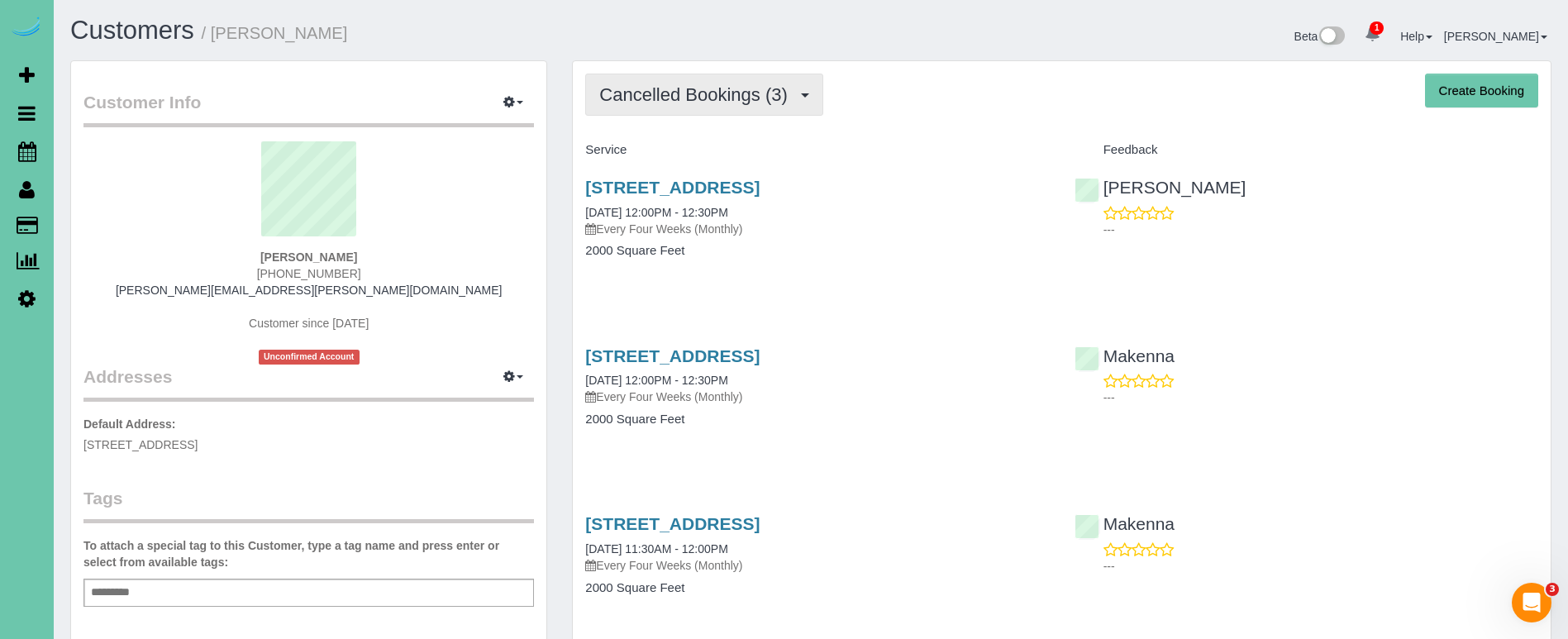
click at [674, 92] on span "Cancelled Bookings (3)" at bounding box center [697, 94] width 195 height 21
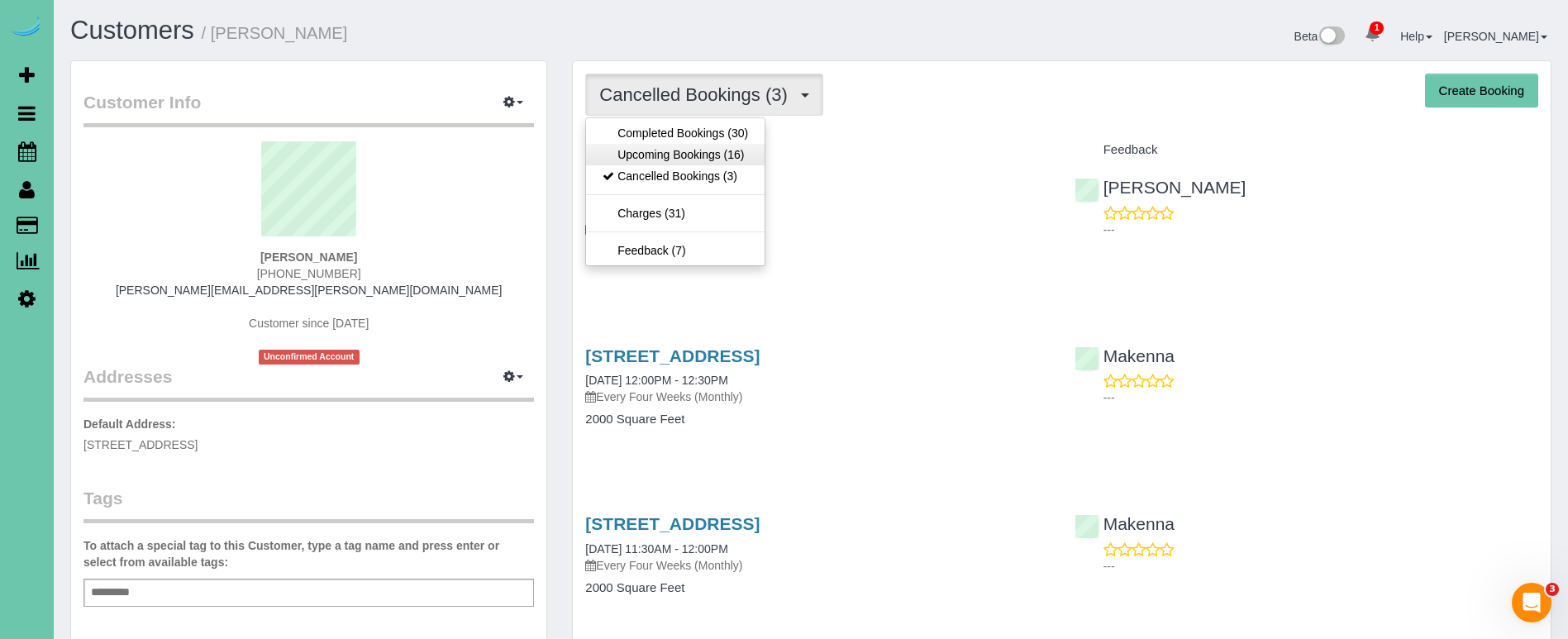
click at [666, 155] on link "Upcoming Bookings (16)" at bounding box center [675, 154] width 178 height 22
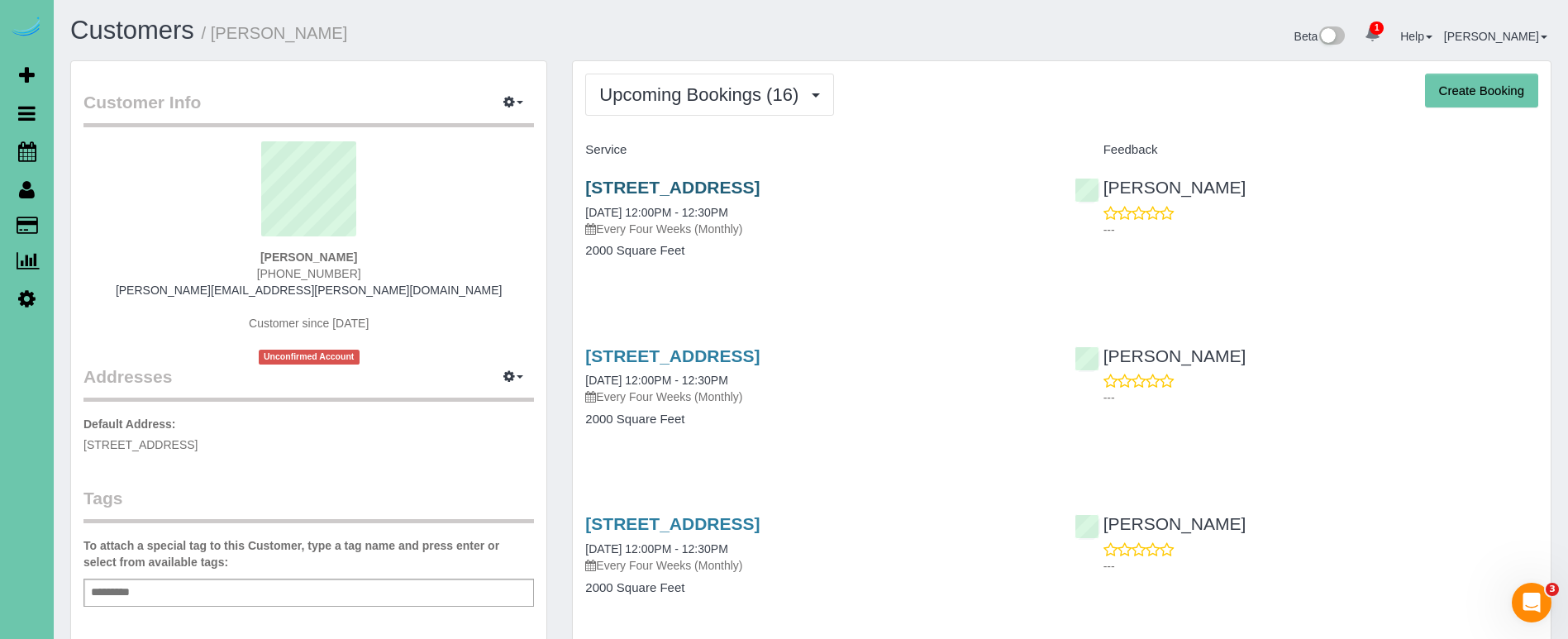
click at [676, 178] on link "4718 S 99th Circle, Omaha, NE 68127" at bounding box center [673, 187] width 175 height 19
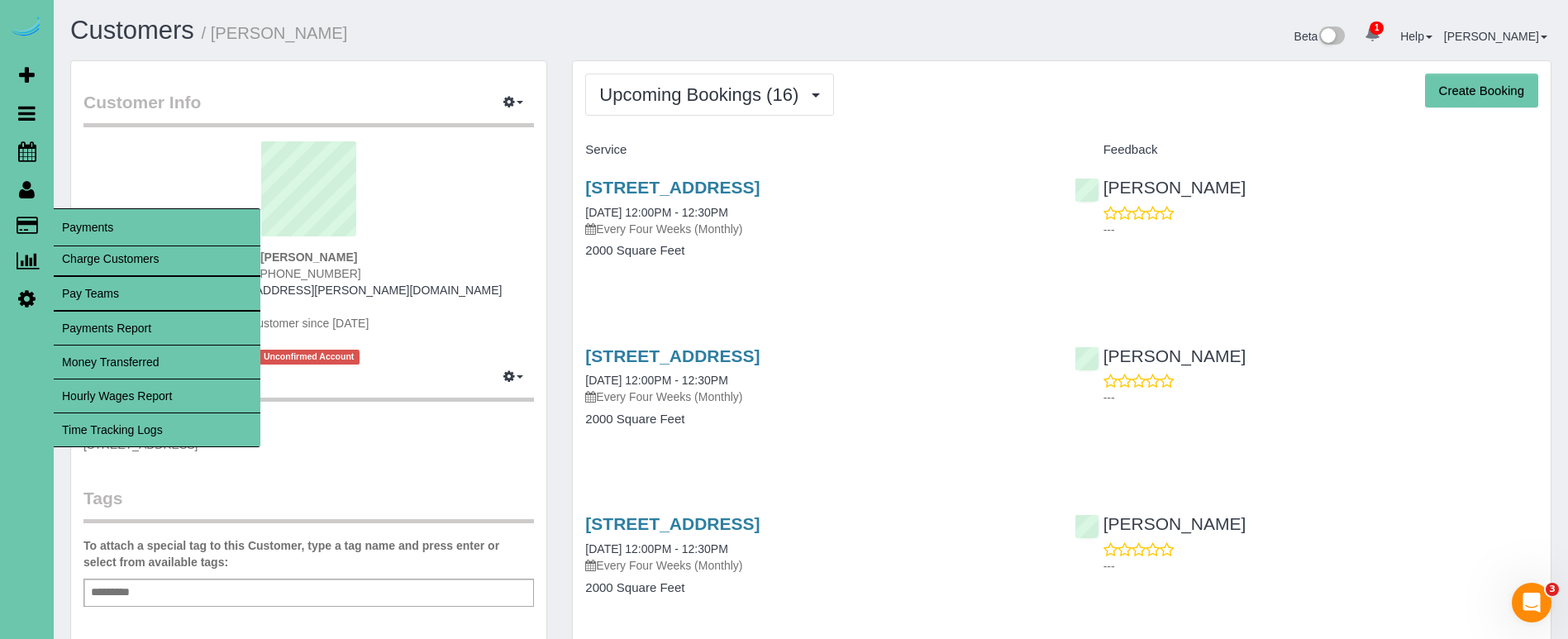
click at [211, 431] on link "Time Tracking Logs" at bounding box center [157, 430] width 207 height 33
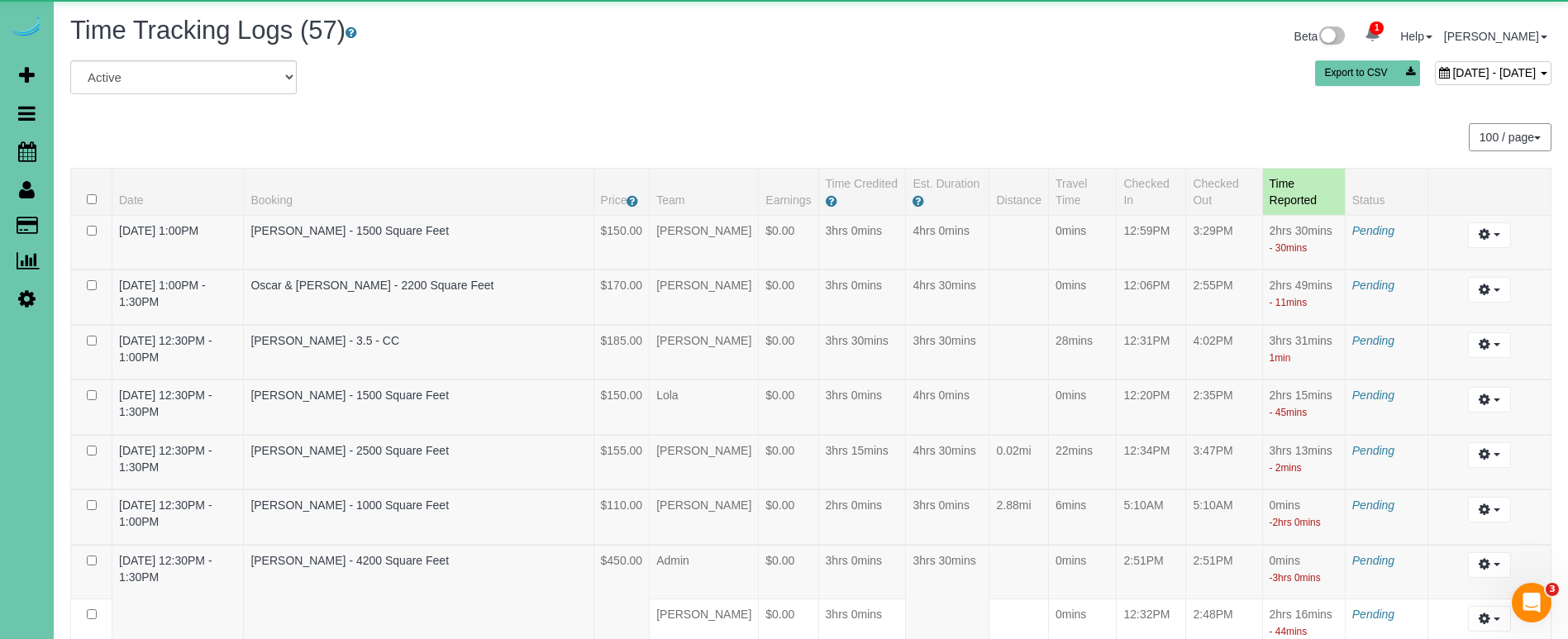
click at [1452, 68] on span "September 29, 2025 - September 29, 2025" at bounding box center [1494, 72] width 84 height 13
type input "**********"
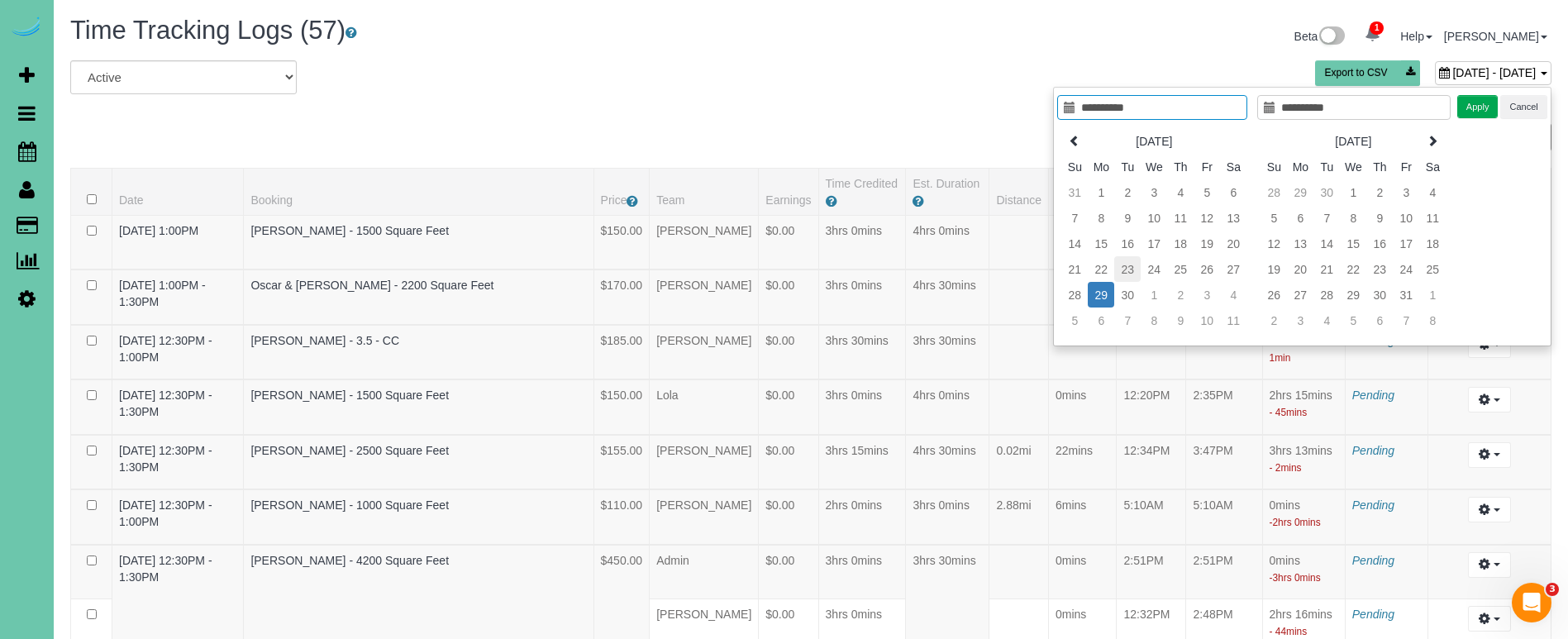
type input "**********"
click at [1136, 270] on td "23" at bounding box center [1127, 269] width 27 height 26
type input "**********"
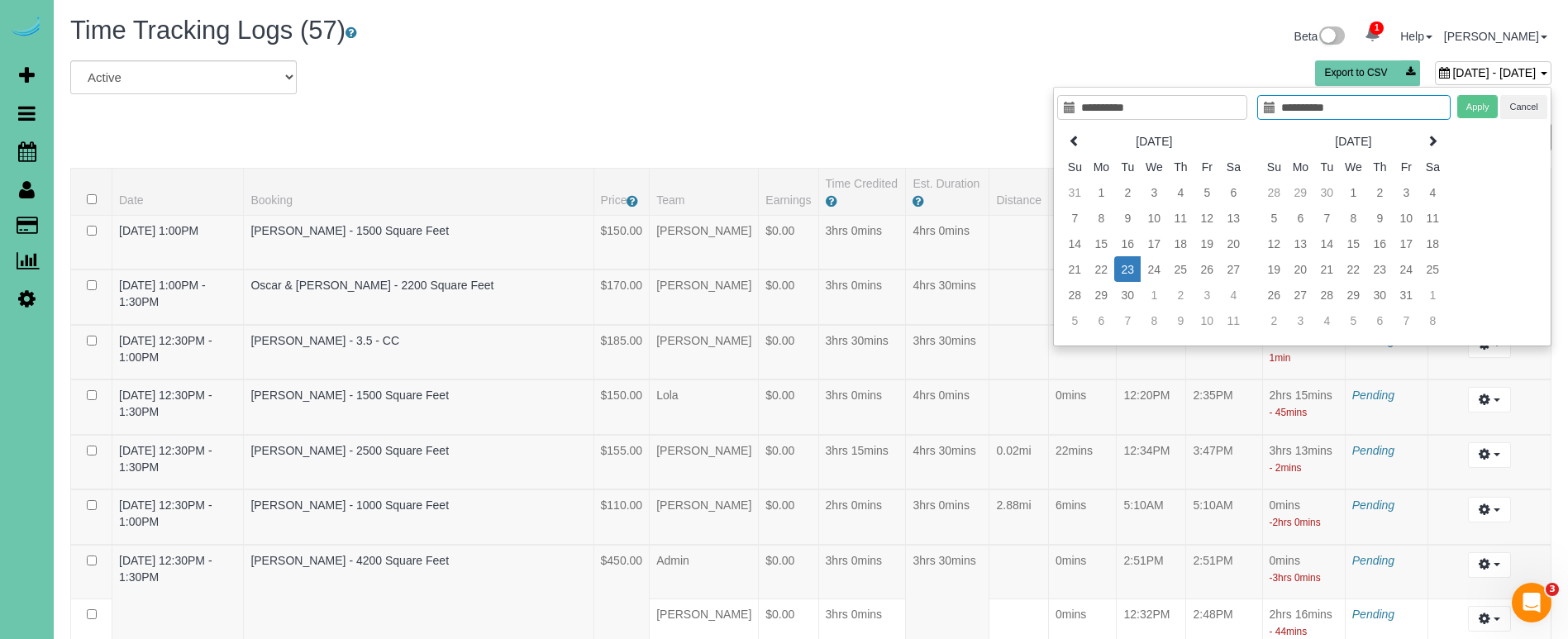
click at [1138, 269] on td "23" at bounding box center [1127, 269] width 27 height 26
click at [1483, 101] on button "Apply" at bounding box center [1478, 107] width 42 height 24
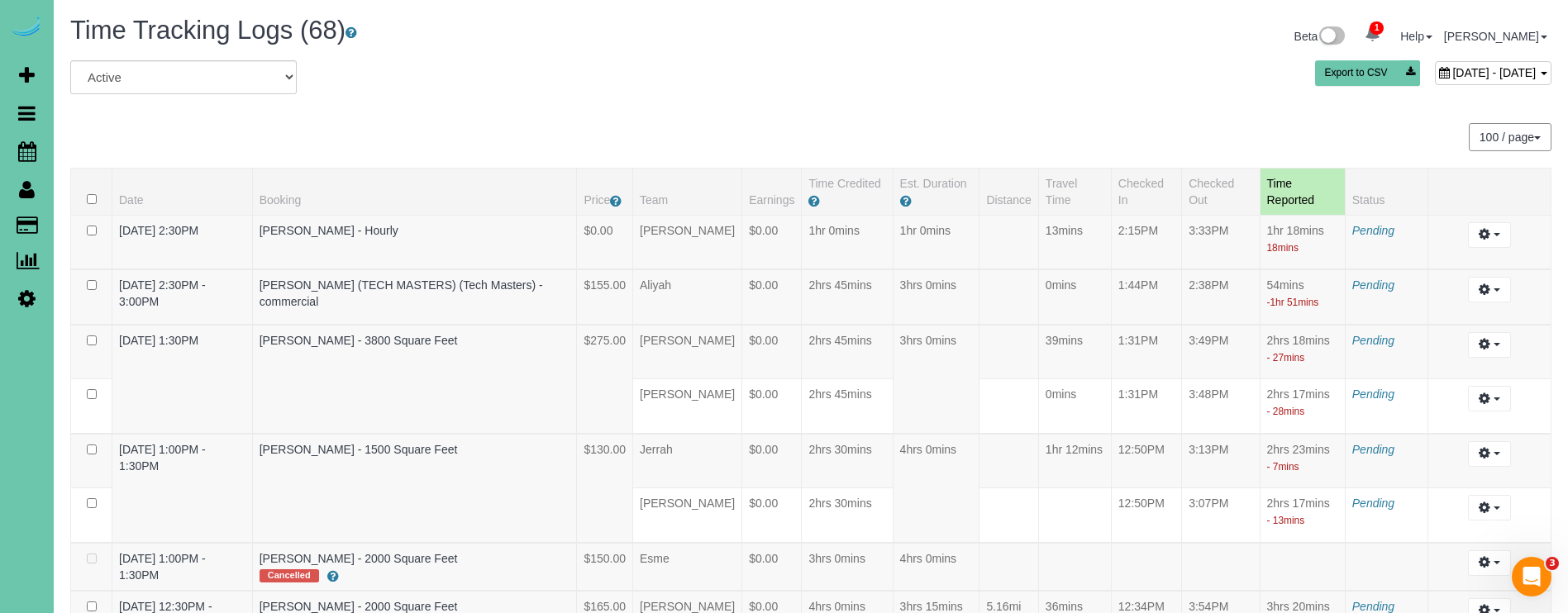
click at [1452, 67] on span "September 23, 2025 - September 23, 2025" at bounding box center [1494, 72] width 84 height 13
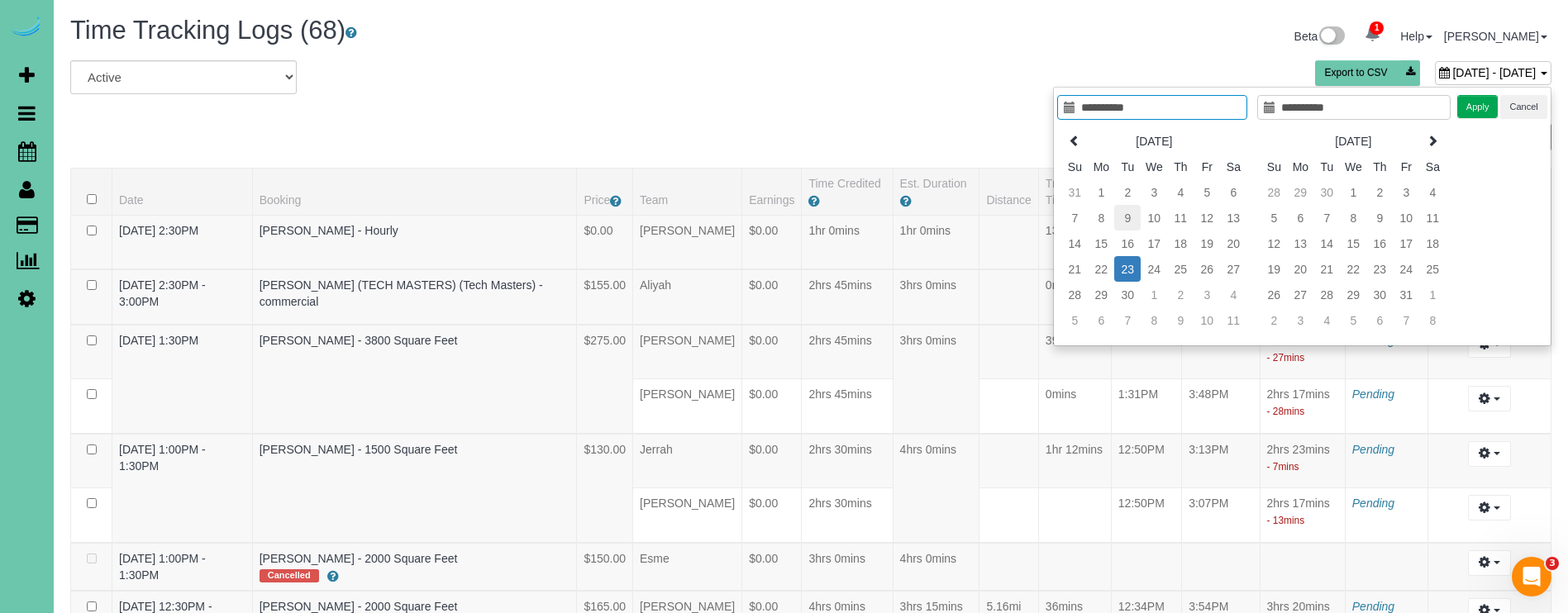
type input "**********"
click at [1128, 218] on td "9" at bounding box center [1127, 218] width 27 height 26
type input "**********"
drag, startPoint x: 1478, startPoint y: 103, endPoint x: 1345, endPoint y: 78, distance: 135.3
click at [1478, 103] on button "Apply" at bounding box center [1478, 107] width 42 height 24
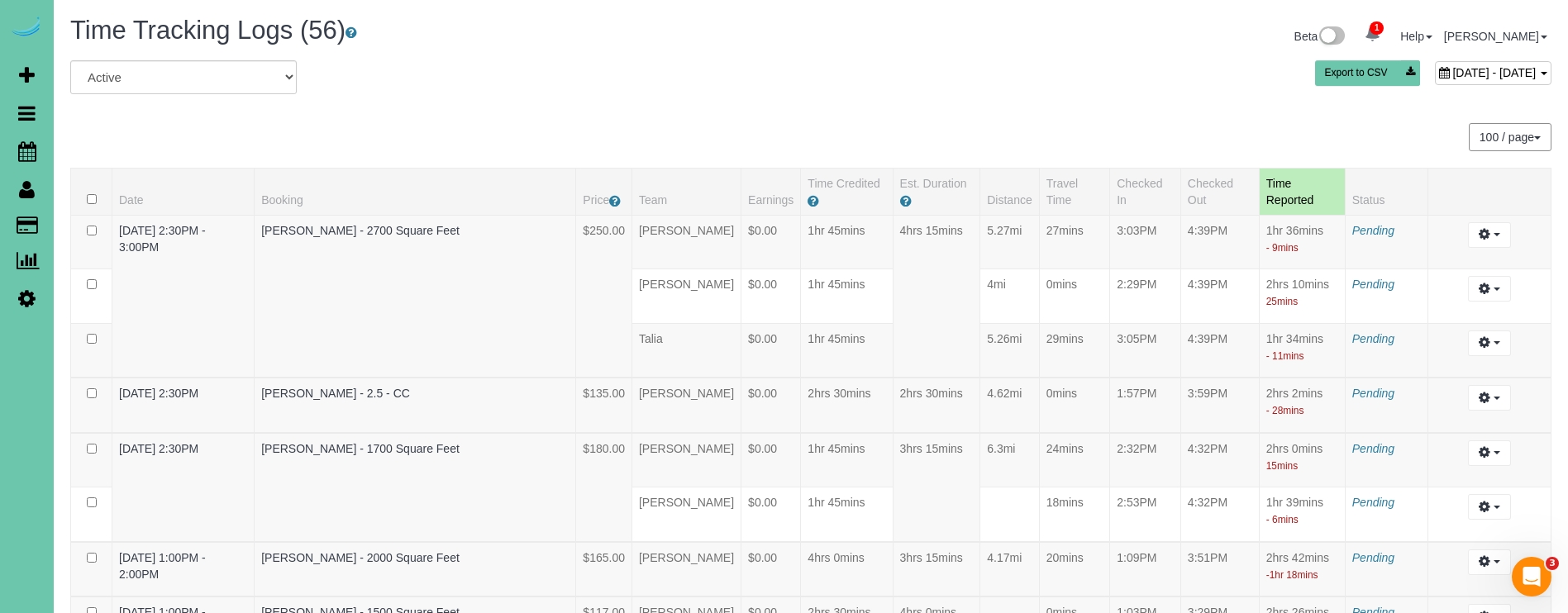
click at [1435, 80] on div "September 09, 2025 - September 09, 2025" at bounding box center [1493, 73] width 117 height 24
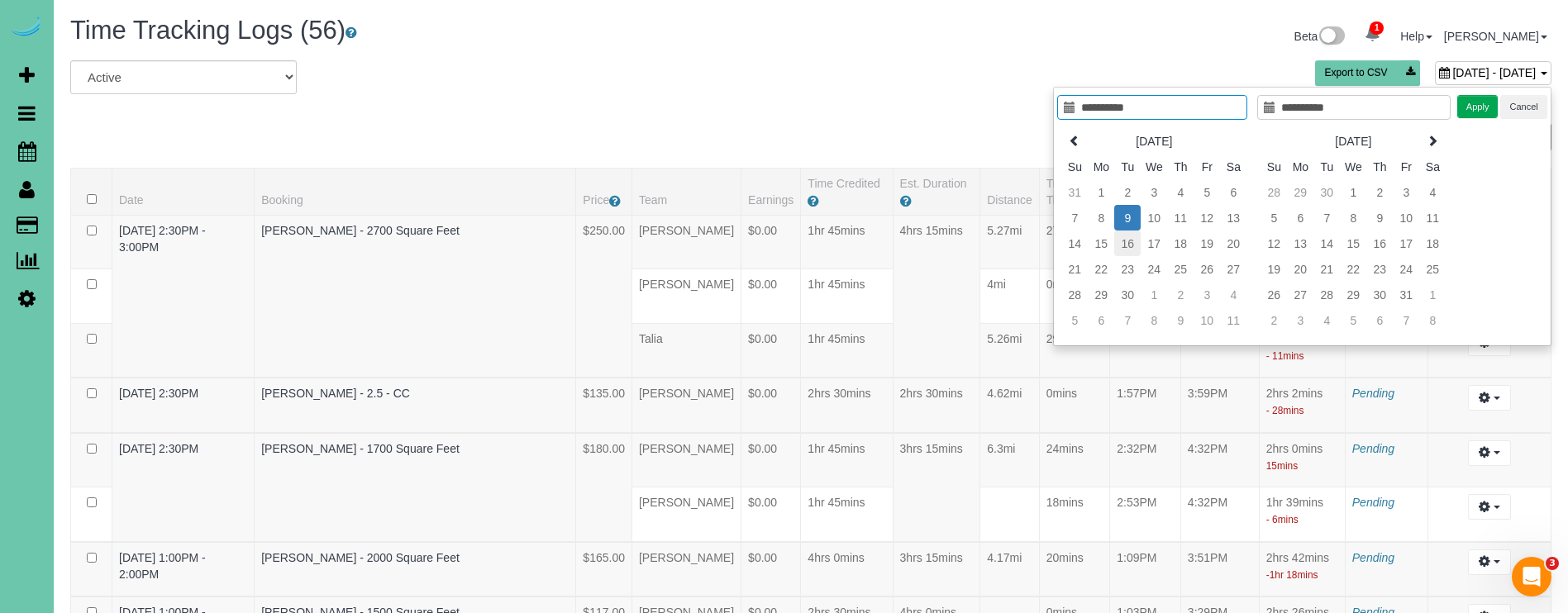
type input "**********"
click at [1134, 243] on td "16" at bounding box center [1127, 244] width 27 height 26
type input "**********"
click at [1134, 243] on td "16" at bounding box center [1127, 244] width 27 height 26
click at [1482, 108] on button "Apply" at bounding box center [1478, 107] width 42 height 24
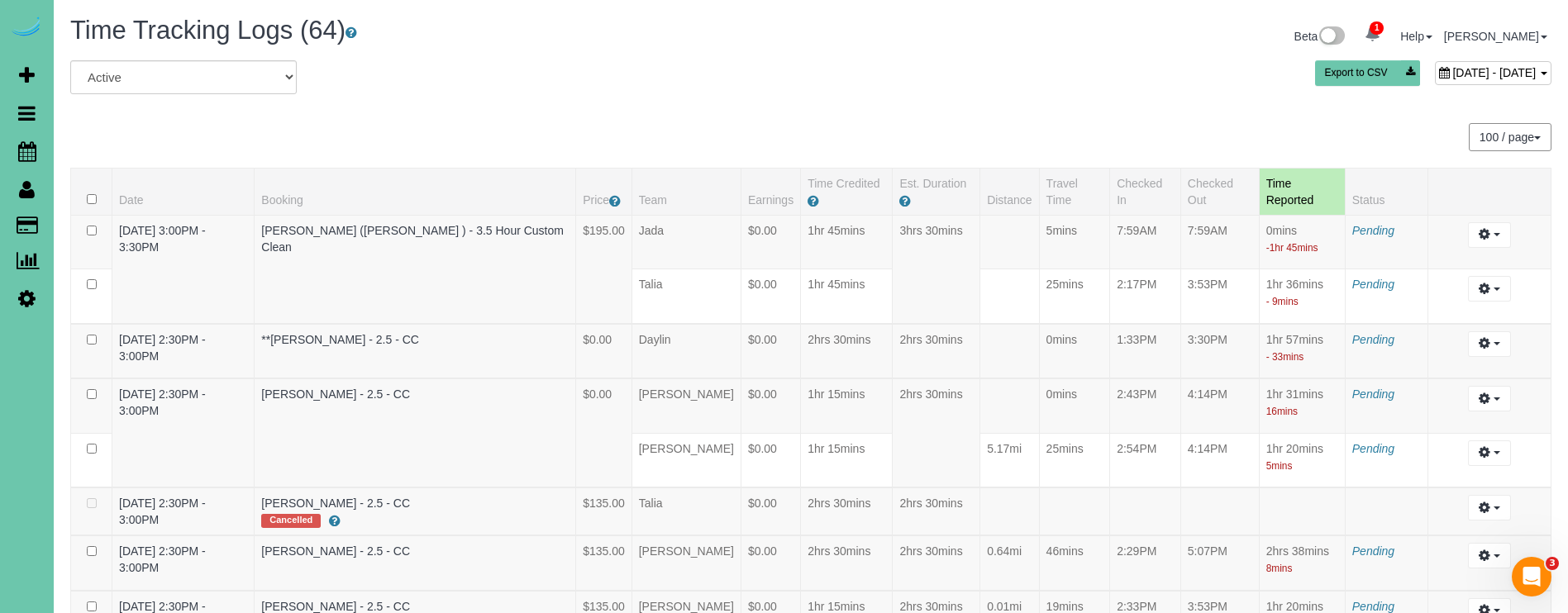
click at [1452, 73] on span "September 16, 2025 - September 16, 2025" at bounding box center [1494, 72] width 84 height 13
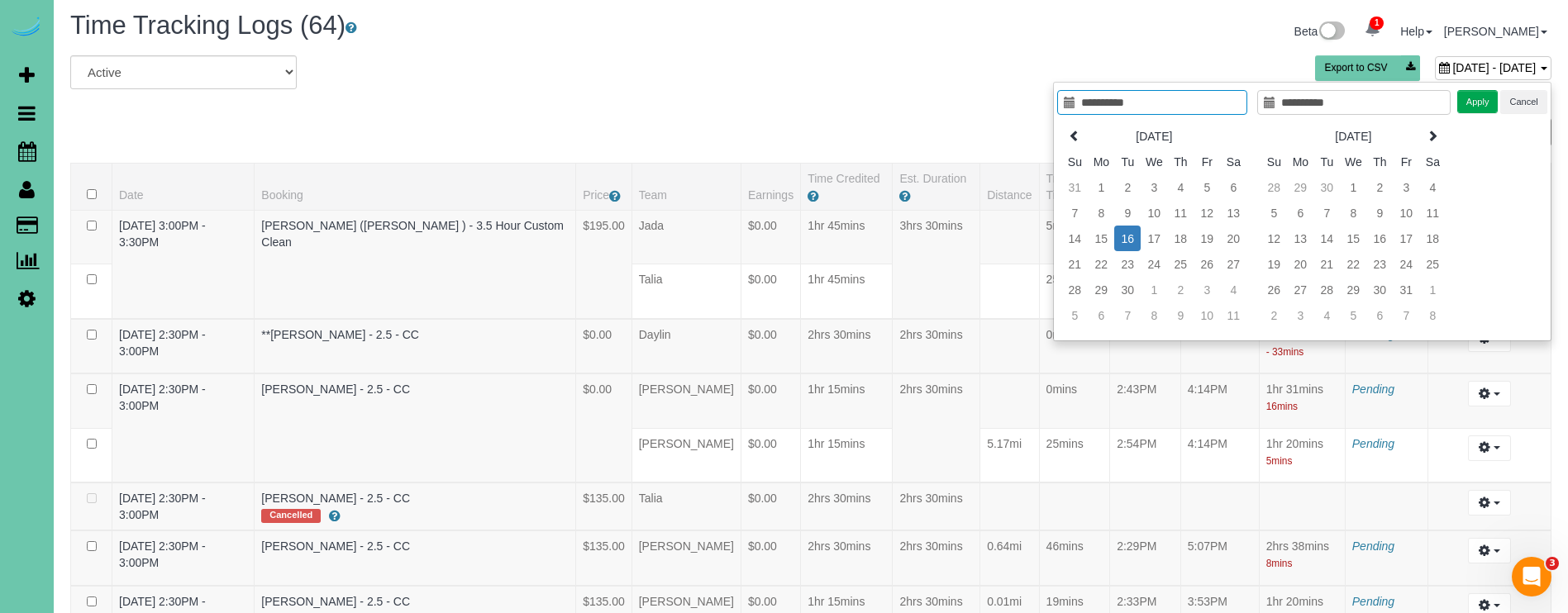
scroll to position [8, 0]
type input "**********"
click at [1132, 190] on td "2" at bounding box center [1127, 185] width 27 height 26
type input "**********"
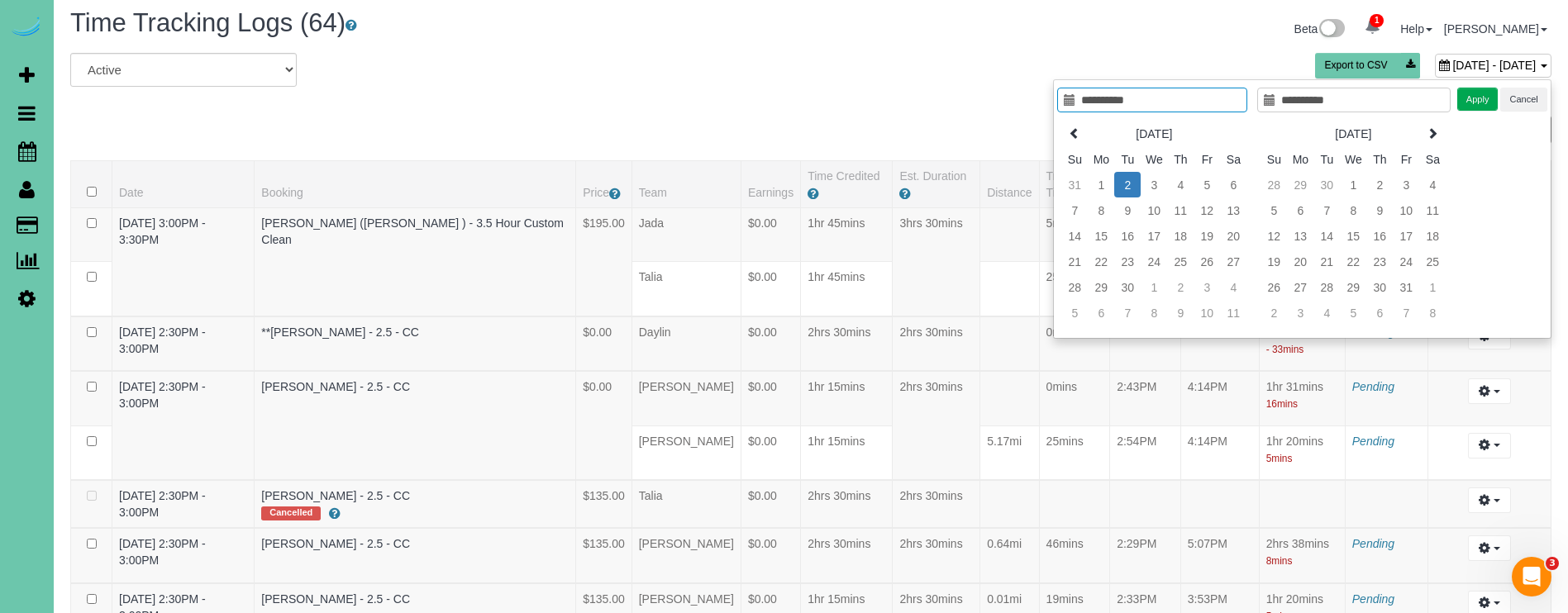
drag, startPoint x: 1482, startPoint y: 98, endPoint x: 1296, endPoint y: 40, distance: 194.8
click at [1482, 98] on button "Apply" at bounding box center [1478, 99] width 42 height 24
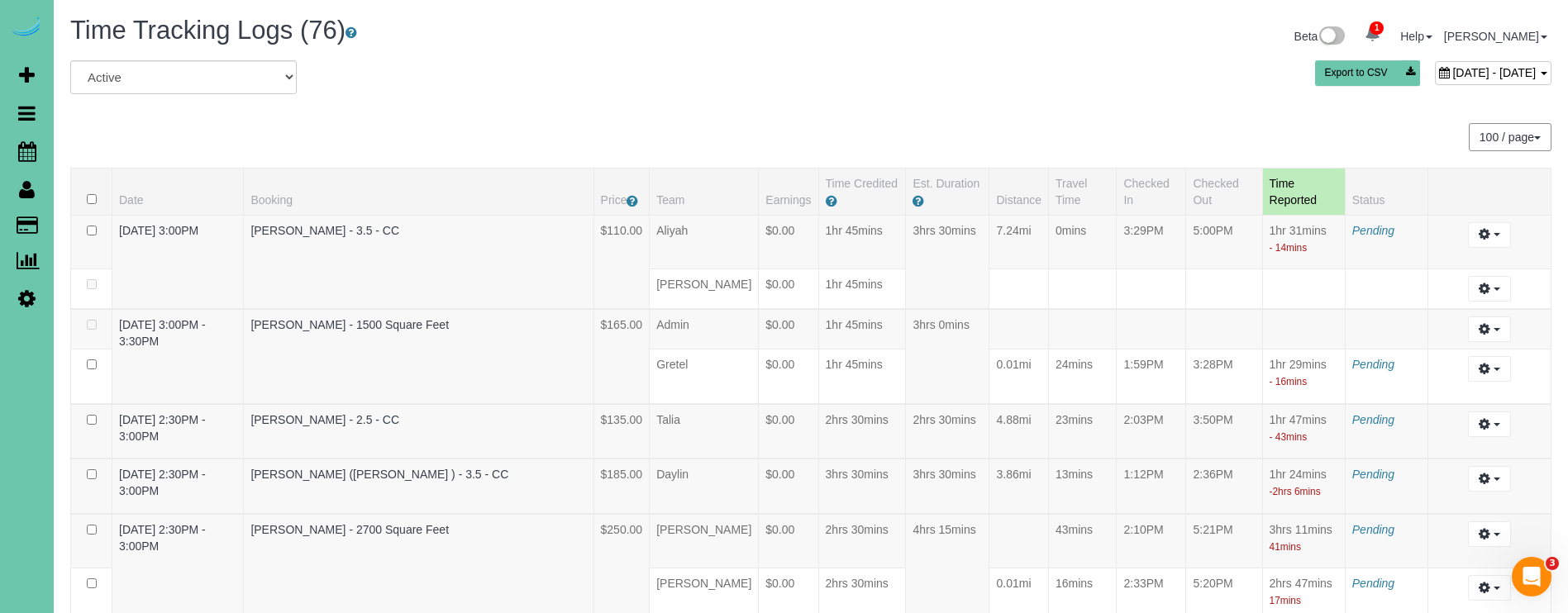
scroll to position [0, 0]
click at [1452, 76] on span "September 02, 2025 - September 02, 2025" at bounding box center [1494, 72] width 84 height 13
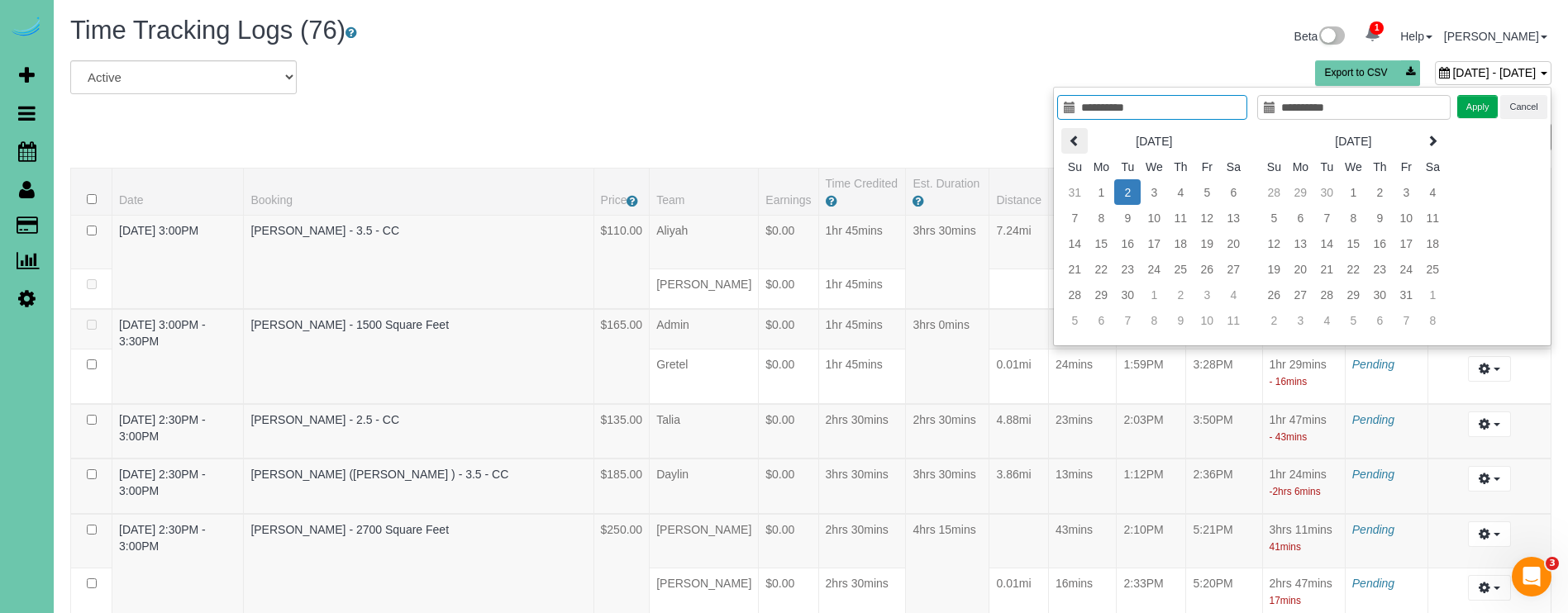
click at [1074, 138] on icon at bounding box center [1074, 140] width 11 height 11
type input "**********"
click at [1097, 270] on td "18" at bounding box center [1101, 269] width 27 height 26
type input "**********"
click at [1097, 270] on td "18" at bounding box center [1101, 269] width 27 height 26
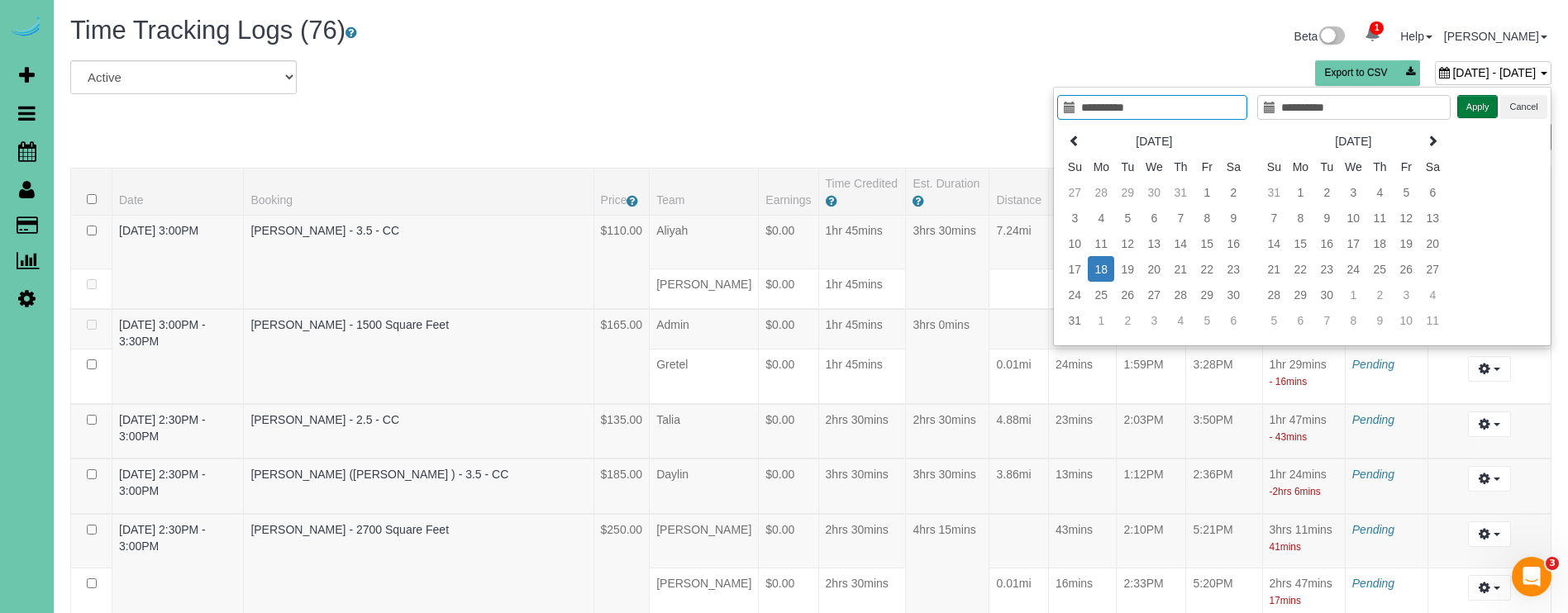
click at [1491, 112] on button "Apply" at bounding box center [1478, 107] width 42 height 24
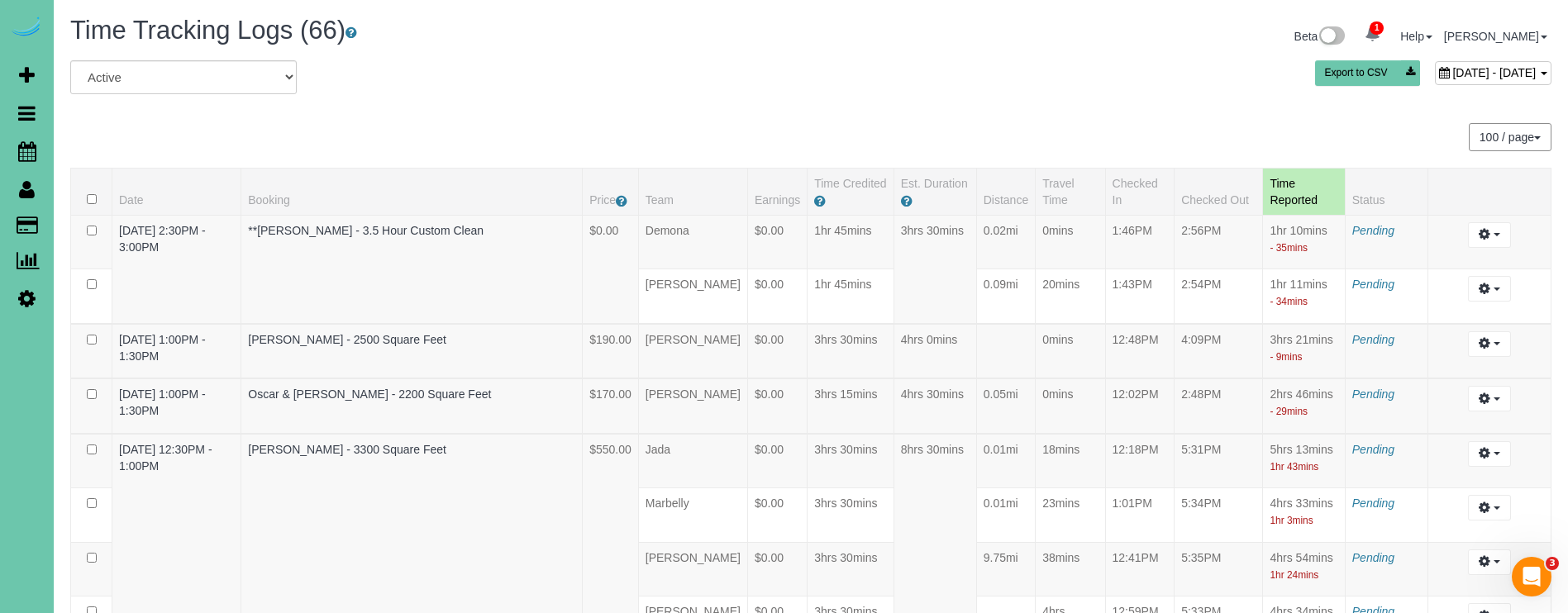
click at [1452, 68] on span "August 18, 2025 - August 18, 2025" at bounding box center [1494, 72] width 84 height 13
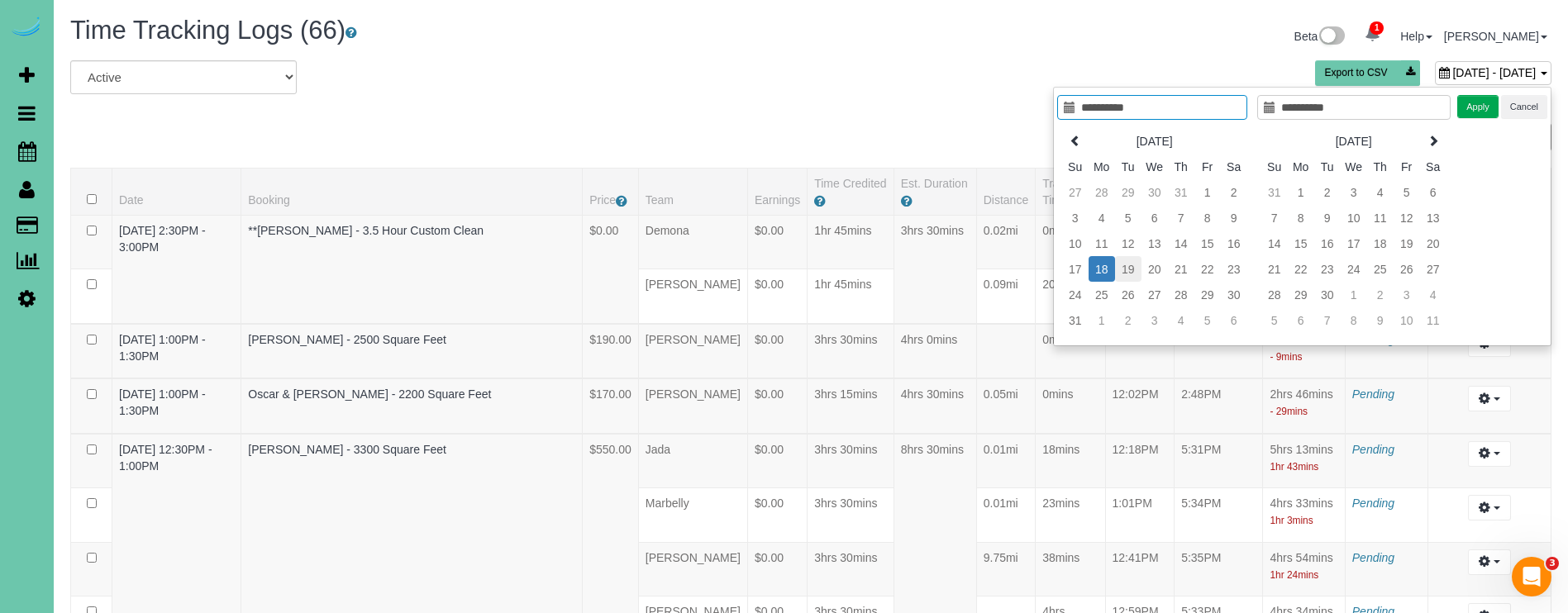
type input "**********"
click at [1128, 264] on td "19" at bounding box center [1128, 269] width 27 height 26
type input "**********"
click at [1128, 264] on td "19" at bounding box center [1128, 269] width 27 height 26
click at [1481, 104] on button "Apply" at bounding box center [1478, 107] width 42 height 24
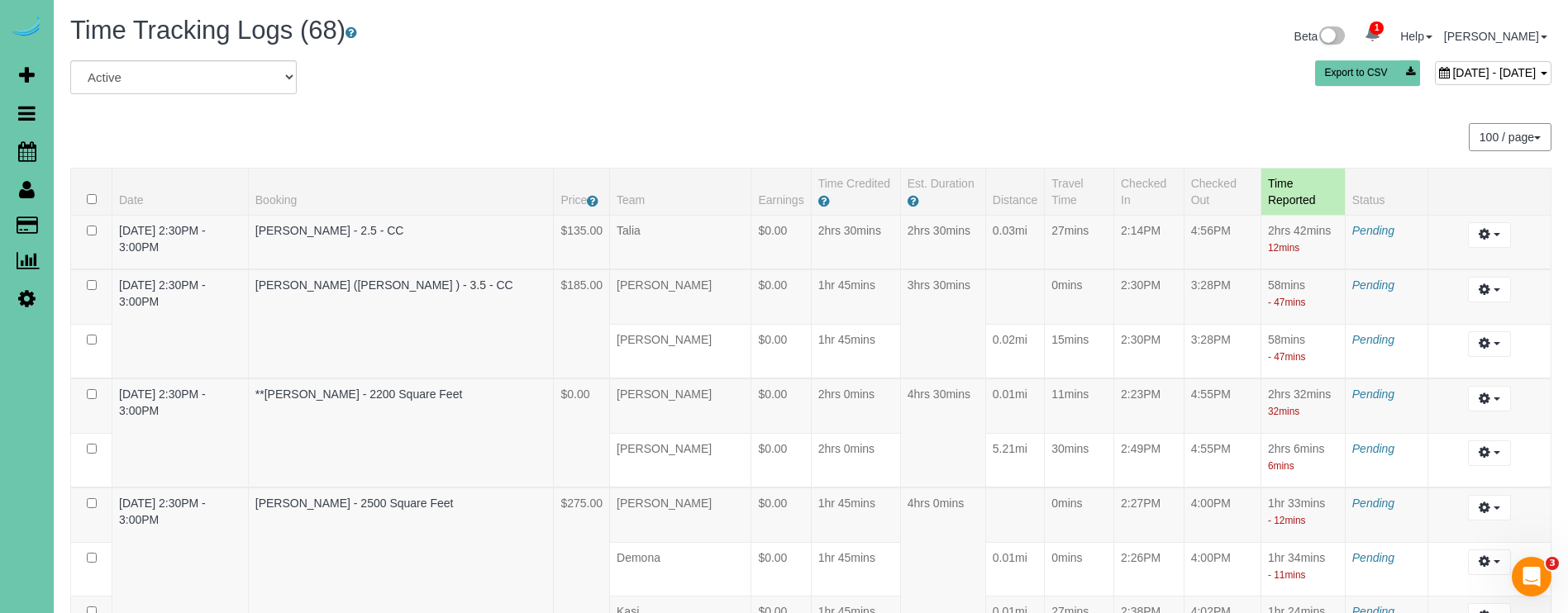
click at [1435, 84] on div "August 19, 2025 - August 19, 2025" at bounding box center [1493, 73] width 117 height 24
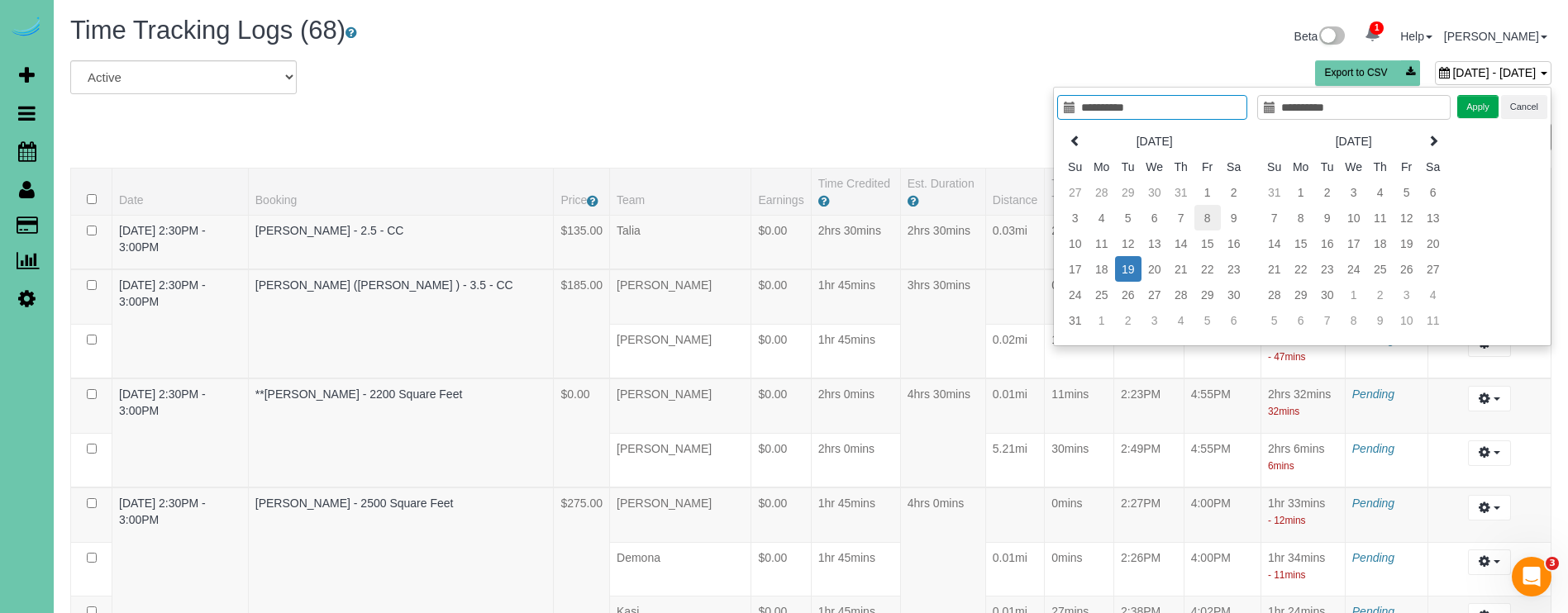
type input "**********"
click at [1212, 220] on td "8" at bounding box center [1207, 218] width 27 height 26
type input "**********"
click at [1212, 220] on td "8" at bounding box center [1207, 218] width 27 height 26
click at [1482, 109] on button "Apply" at bounding box center [1478, 107] width 42 height 24
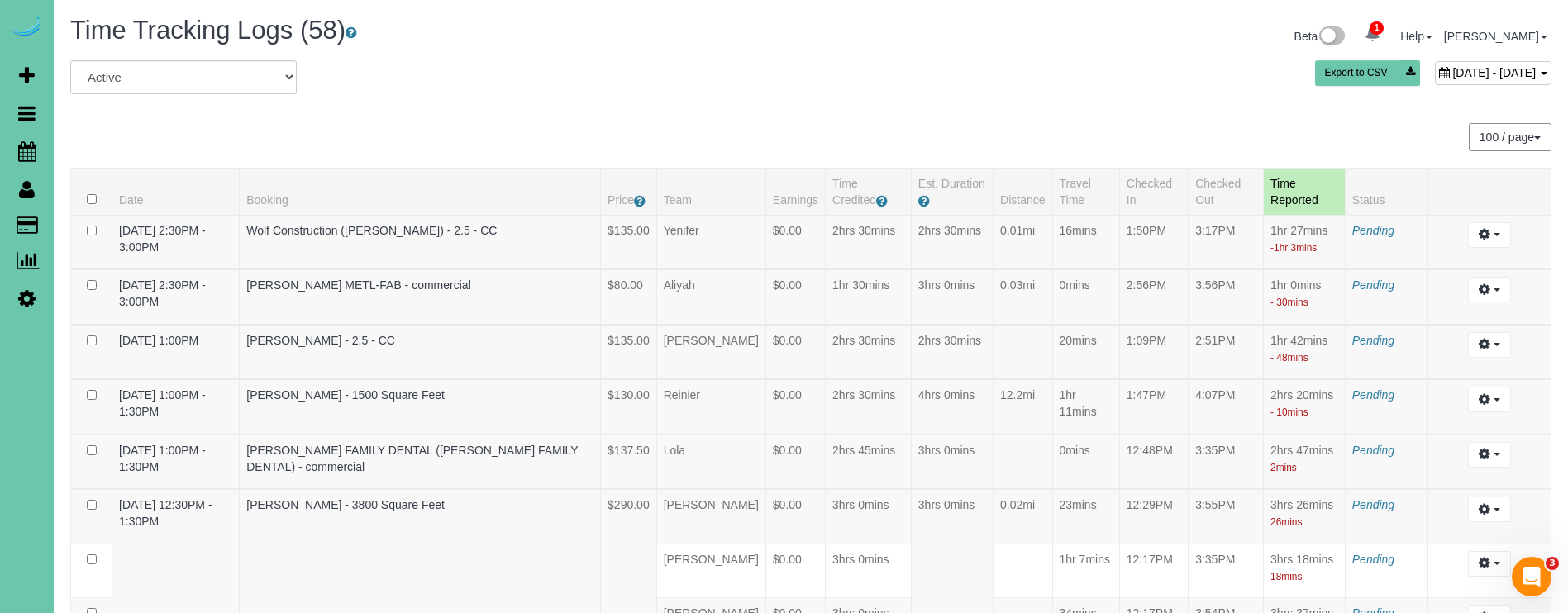
click at [1435, 84] on div "August 08, 2025 - August 08, 2025" at bounding box center [1493, 73] width 117 height 24
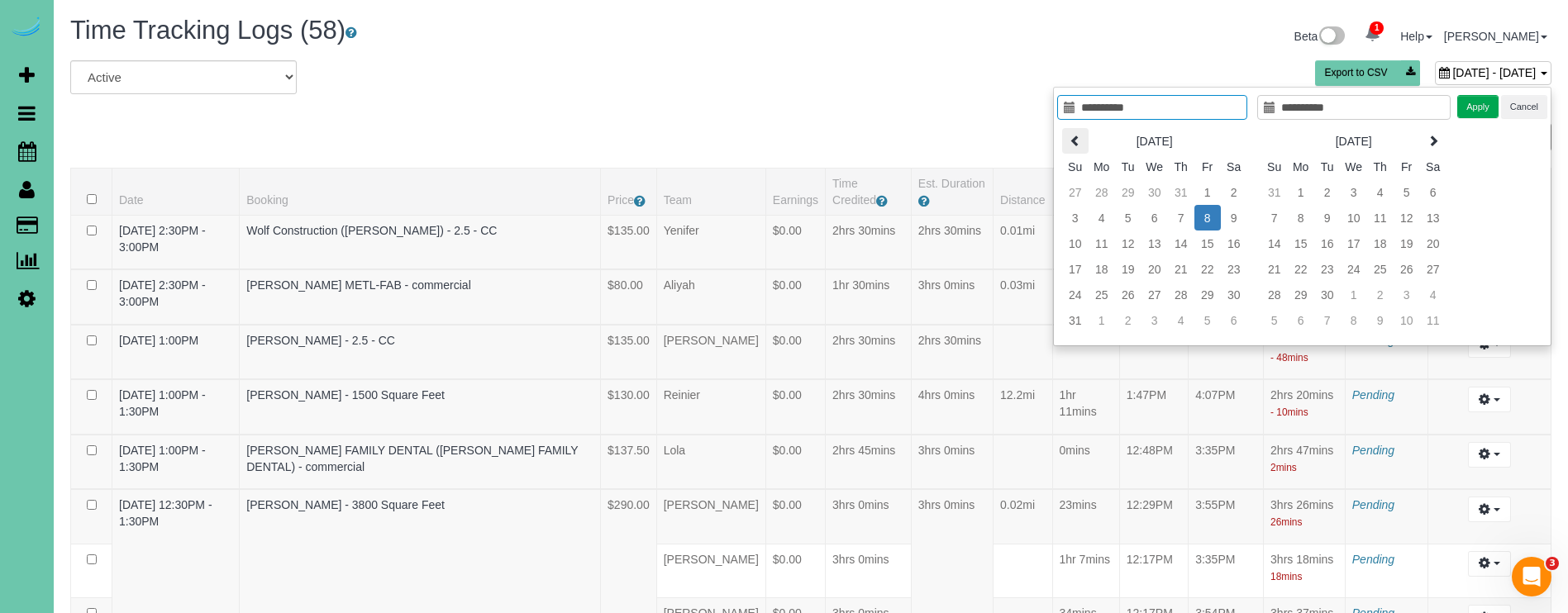
click at [1077, 135] on icon at bounding box center [1075, 140] width 11 height 11
type input "**********"
click at [1134, 270] on td "22" at bounding box center [1128, 266] width 27 height 26
type input "**********"
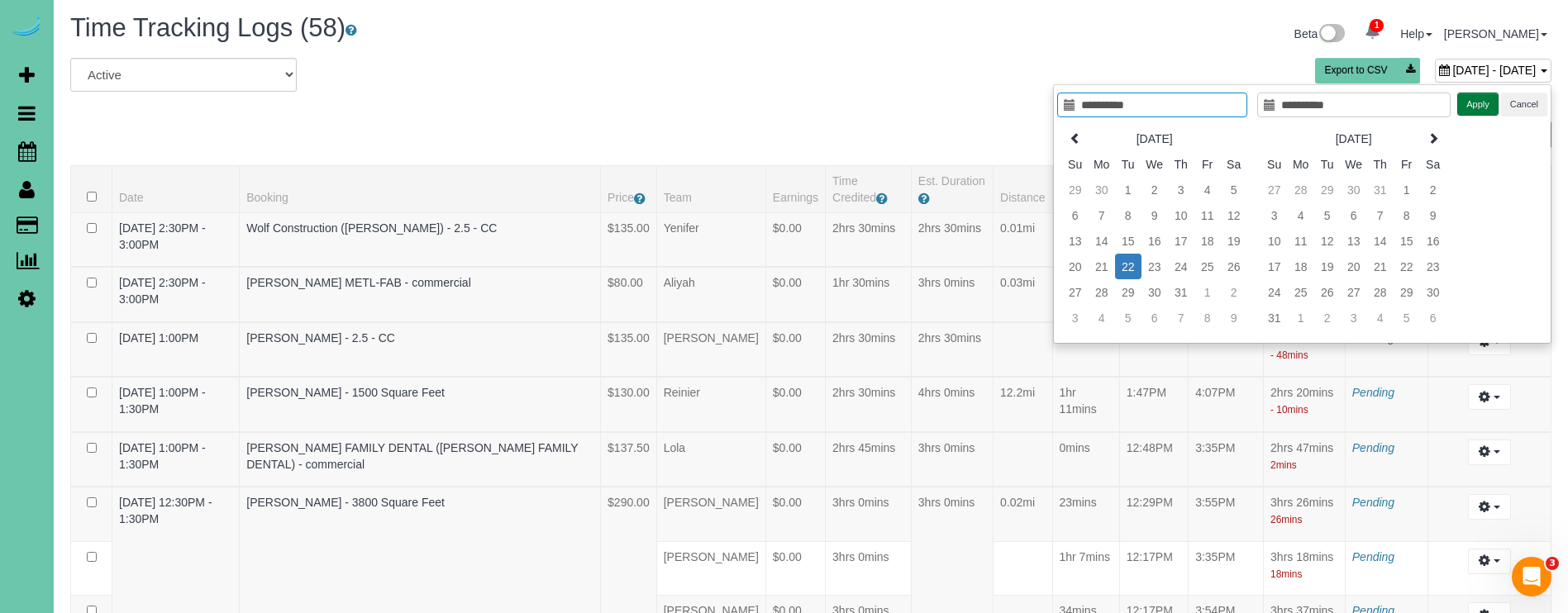
click at [1479, 110] on button "Apply" at bounding box center [1478, 105] width 42 height 24
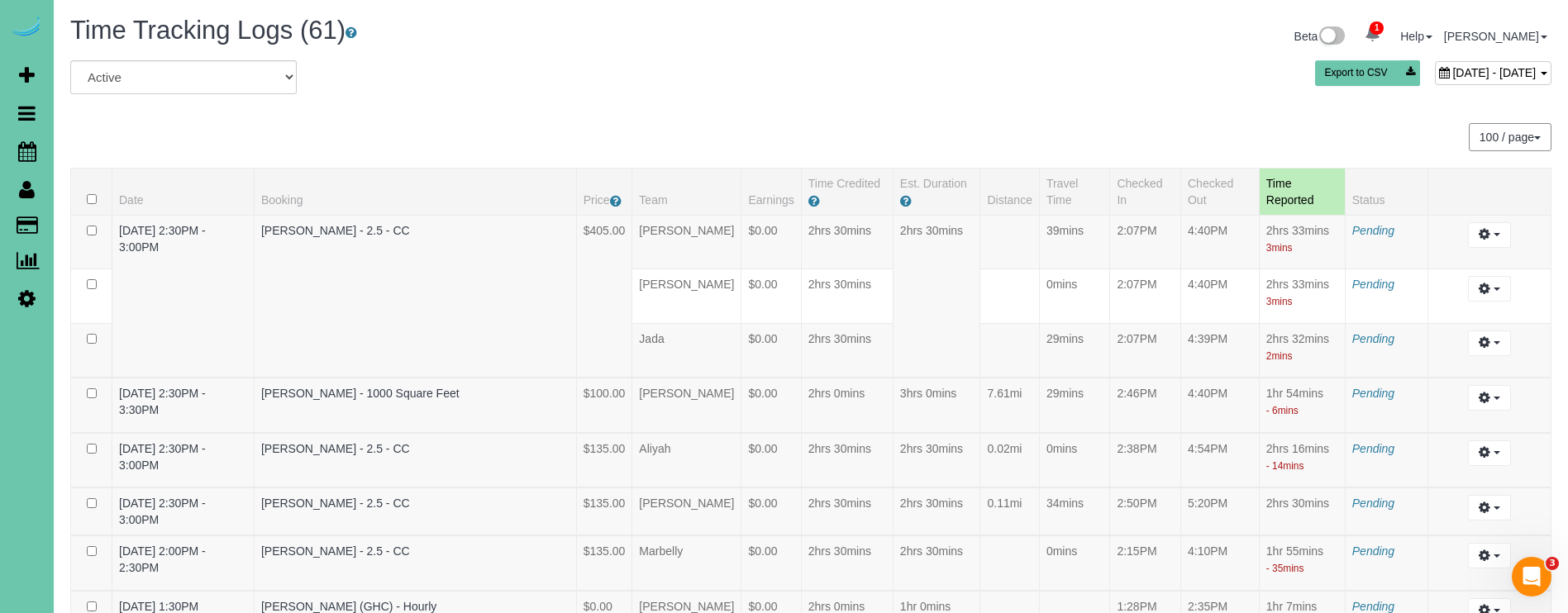
scroll to position [0, 0]
click at [1452, 67] on span "July 22, 2025 - July 22, 2025" at bounding box center [1494, 72] width 84 height 13
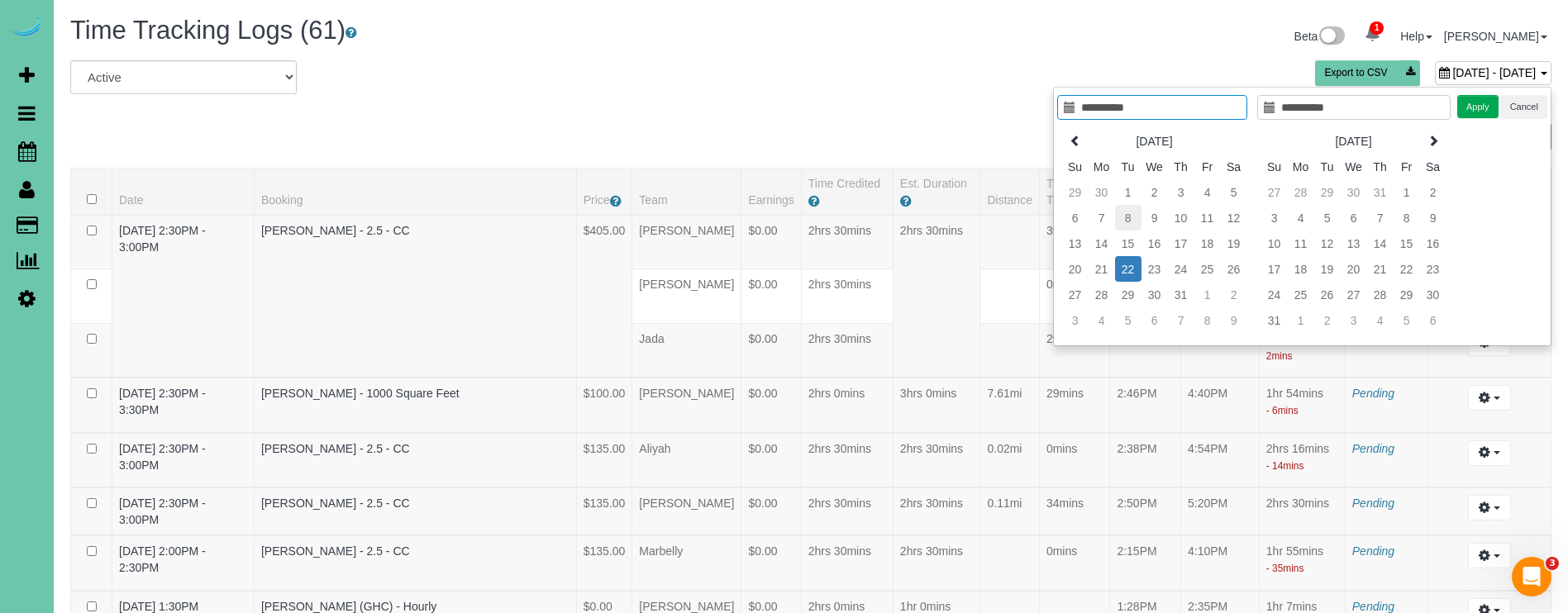
type input "**********"
click at [1123, 217] on td "8" at bounding box center [1128, 218] width 27 height 26
type input "**********"
click at [1136, 212] on td "8" at bounding box center [1128, 218] width 27 height 26
click at [1485, 95] on button "Apply" at bounding box center [1478, 107] width 42 height 24
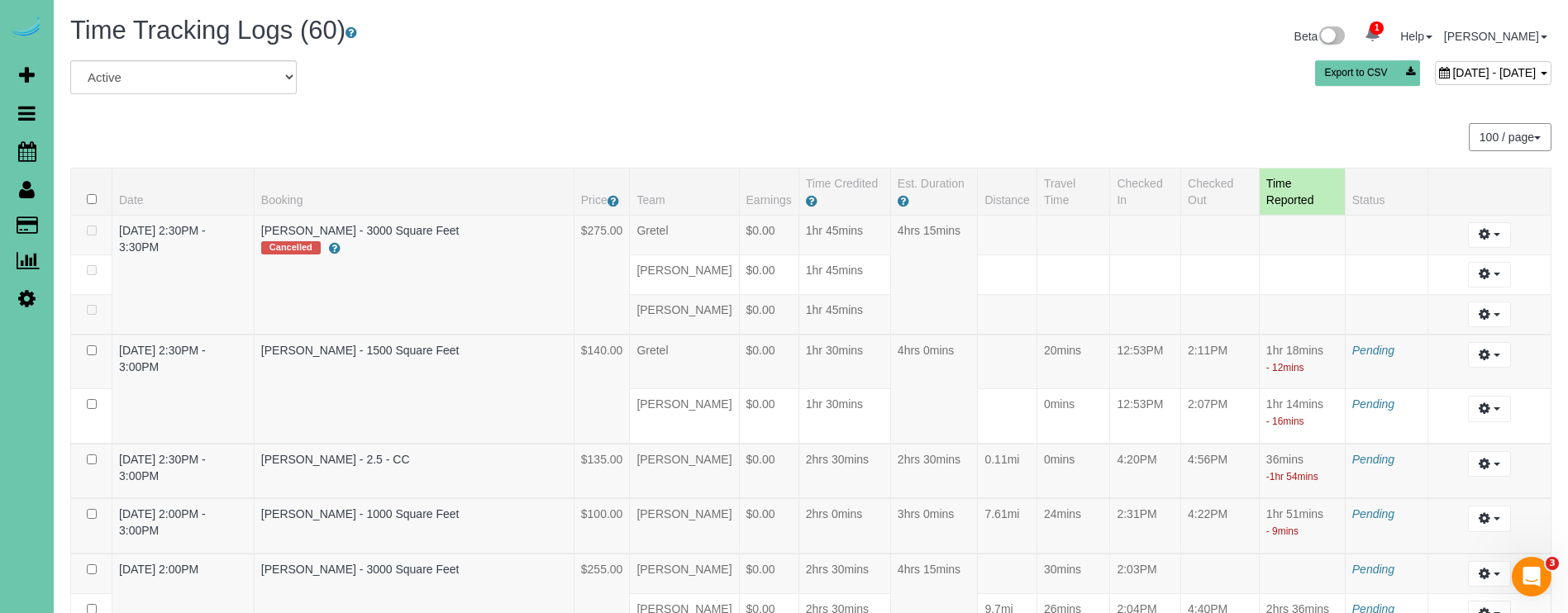
scroll to position [782, 0]
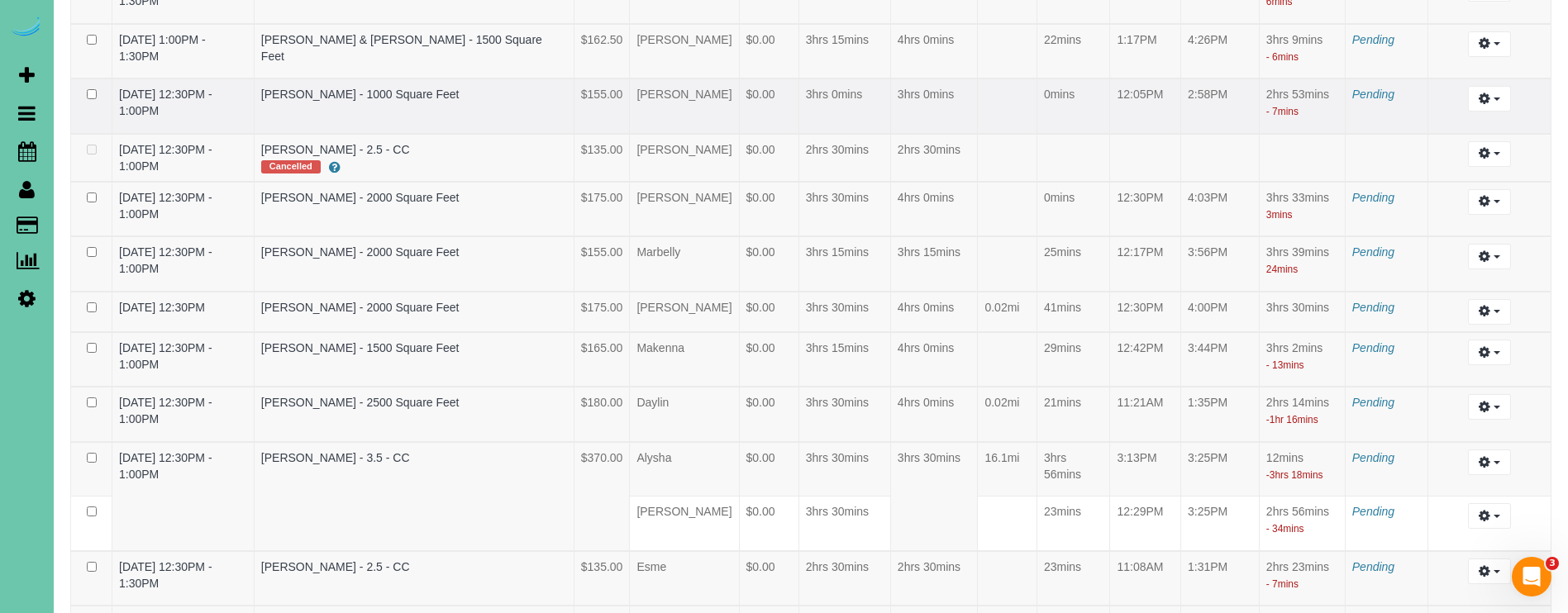
click at [319, 103] on td "Dawn Weibel - 1000 Square Feet" at bounding box center [413, 106] width 320 height 55
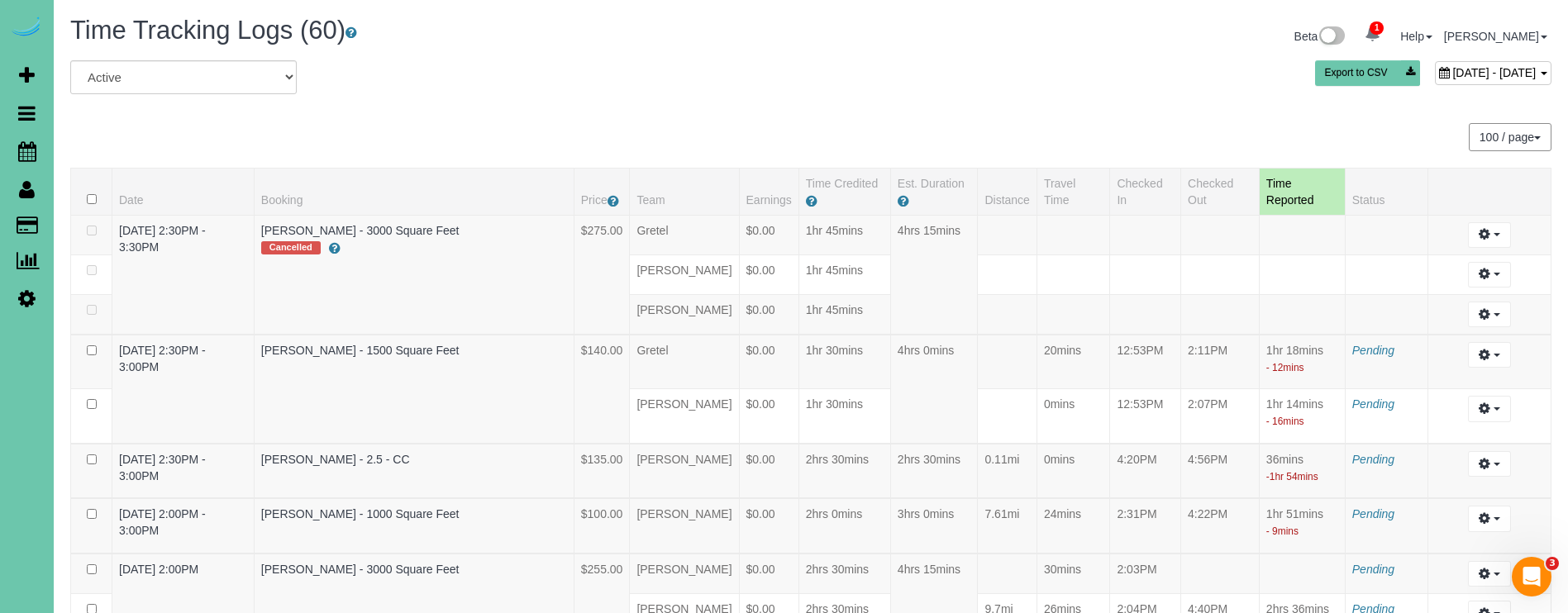
scroll to position [0, 0]
click at [1437, 80] on div "July 08, 2025 - July 08, 2025" at bounding box center [1493, 73] width 117 height 24
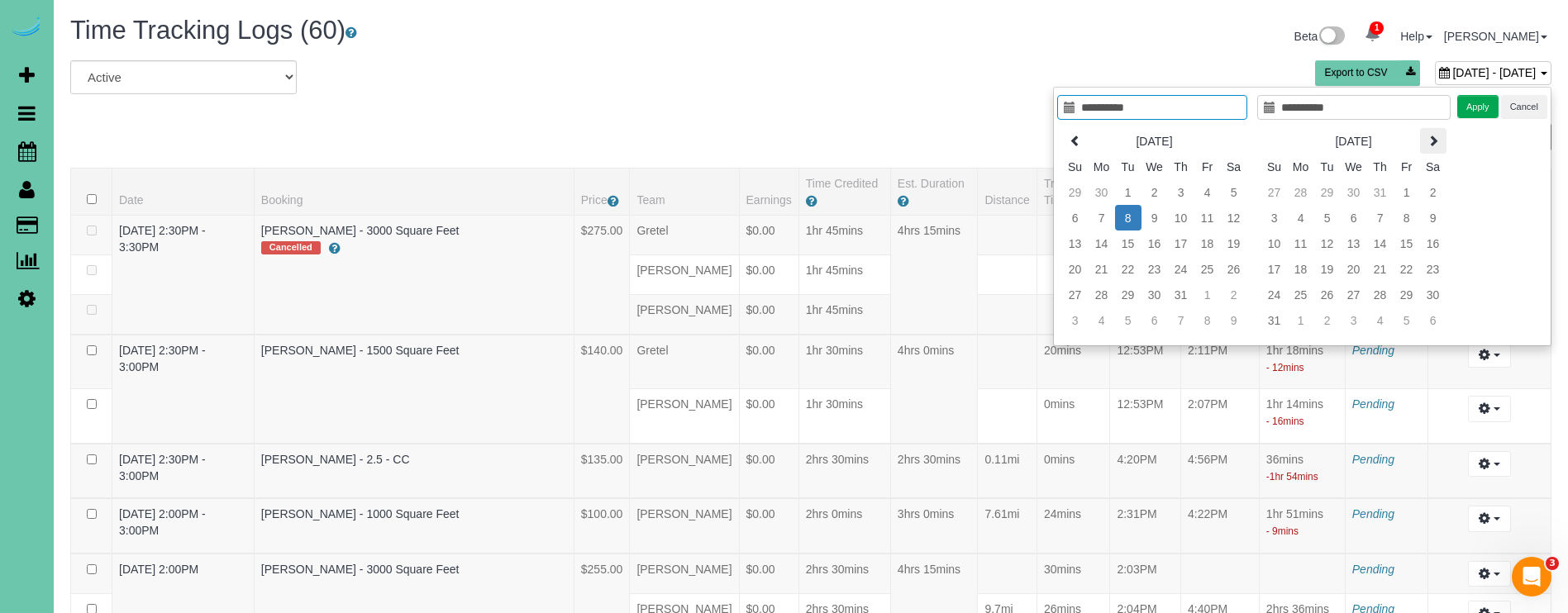
click at [1420, 142] on th at bounding box center [1433, 141] width 27 height 26
type input "**********"
click at [1200, 270] on td "26" at bounding box center [1207, 269] width 27 height 26
type input "**********"
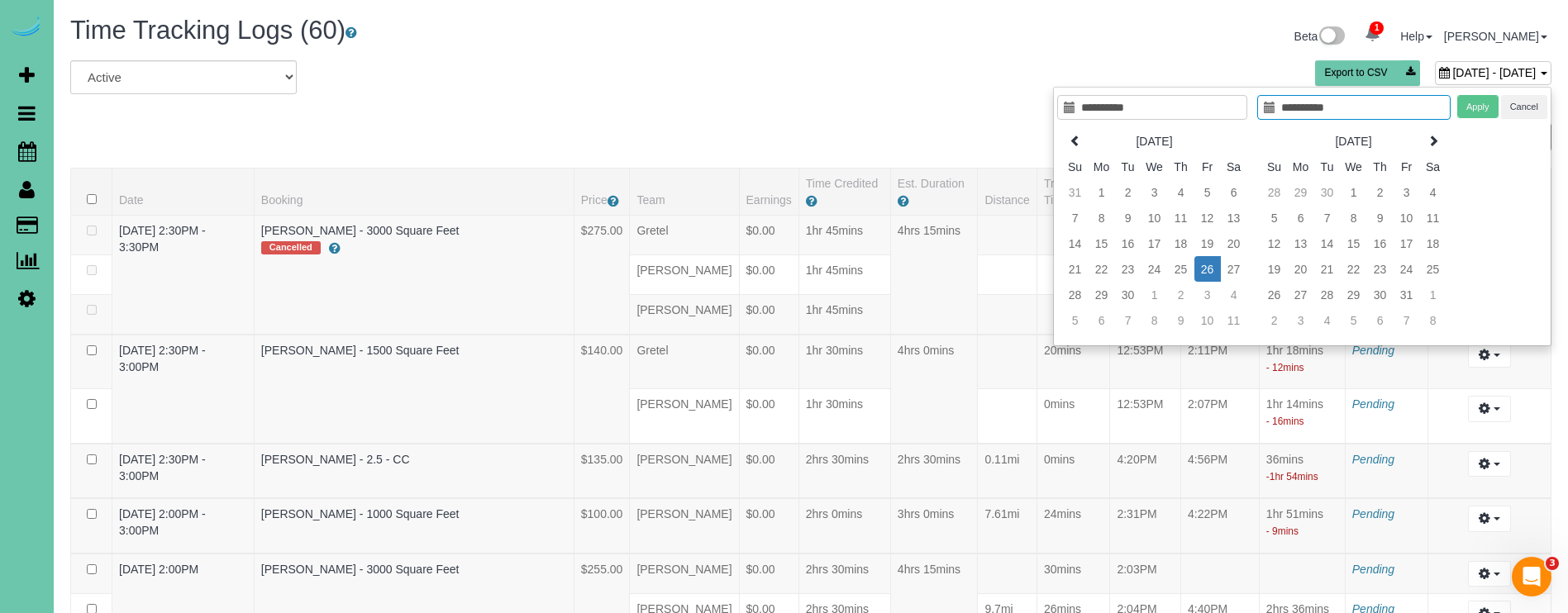
click at [1200, 270] on td "26" at bounding box center [1207, 269] width 27 height 26
click at [1473, 103] on button "Apply" at bounding box center [1478, 107] width 42 height 24
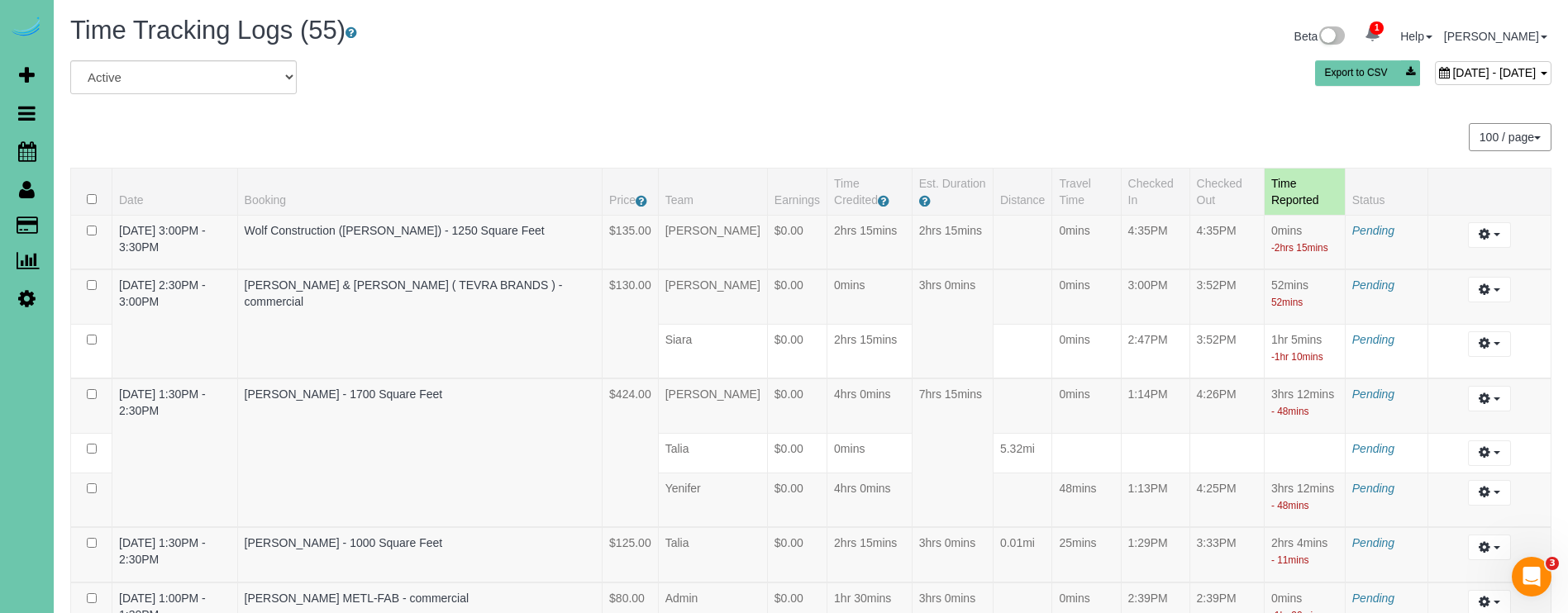
click at [1452, 68] on span "September 26, 2025 - September 26, 2025" at bounding box center [1494, 72] width 84 height 13
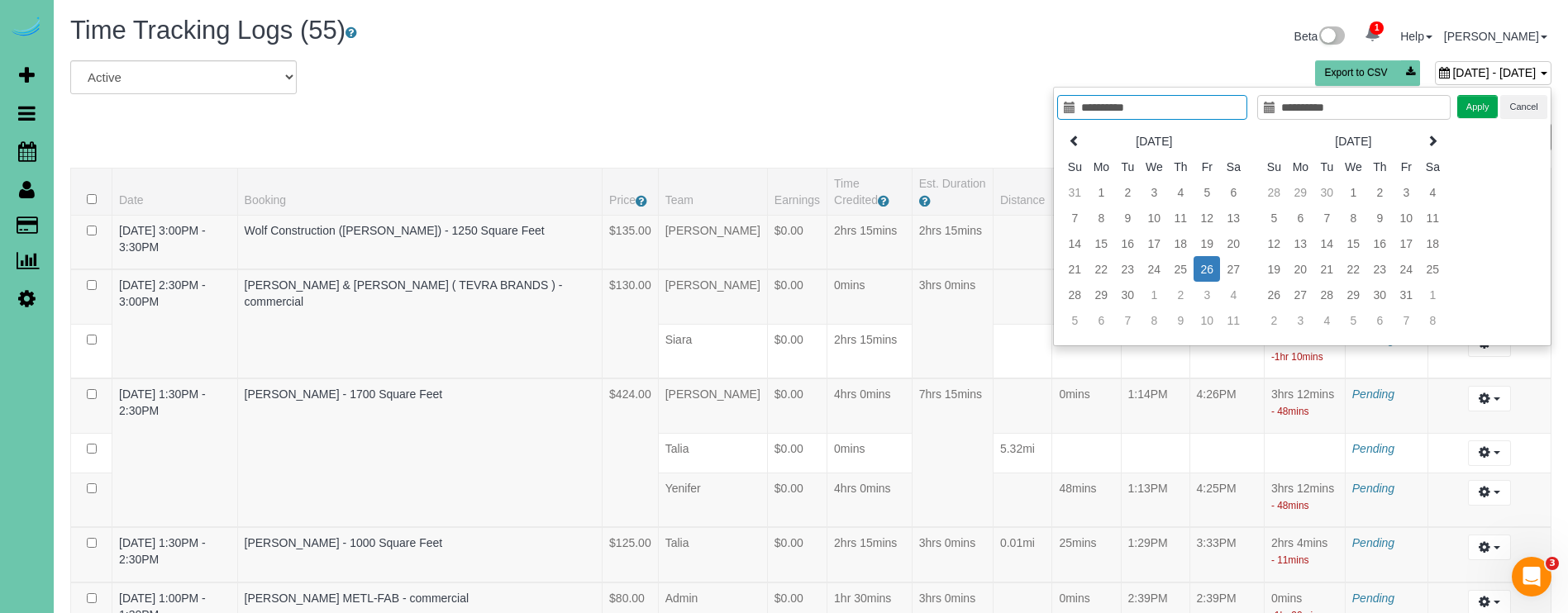
type input "**********"
click at [1206, 218] on td "12" at bounding box center [1206, 218] width 27 height 26
type input "**********"
click at [1206, 218] on td "12" at bounding box center [1206, 218] width 27 height 26
click at [1464, 112] on button "Apply" at bounding box center [1478, 107] width 42 height 24
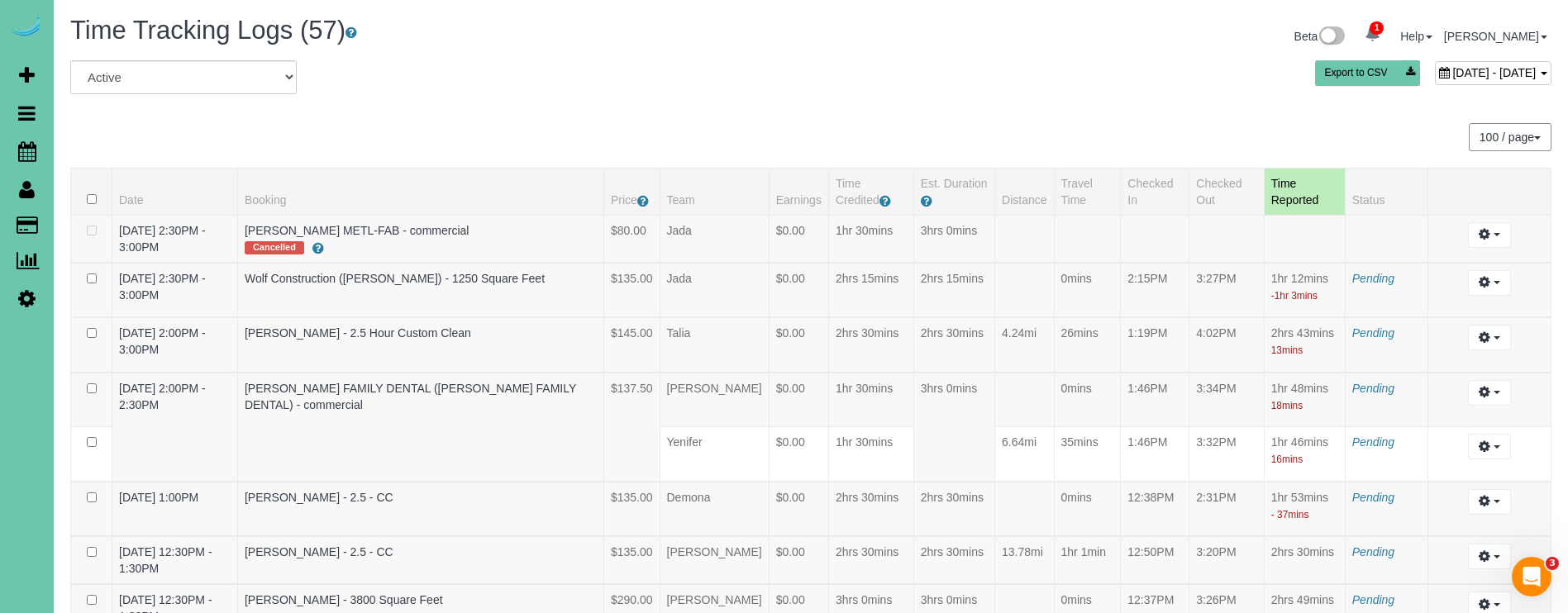
click at [1452, 71] on span "September 12, 2025 - September 12, 2025" at bounding box center [1494, 72] width 84 height 13
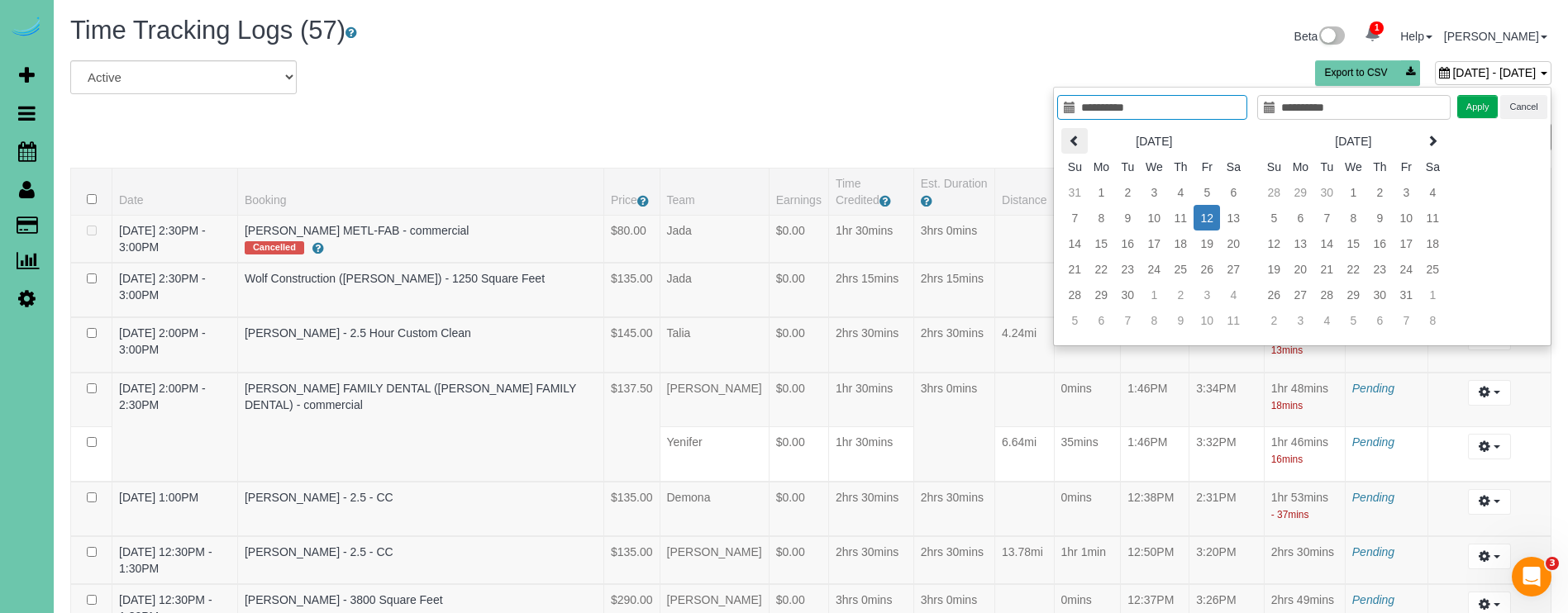
click at [1074, 142] on icon at bounding box center [1074, 140] width 11 height 11
type input "**********"
click at [1160, 297] on td "27" at bounding box center [1154, 295] width 27 height 26
type input "**********"
click at [1160, 297] on td "27" at bounding box center [1154, 295] width 27 height 26
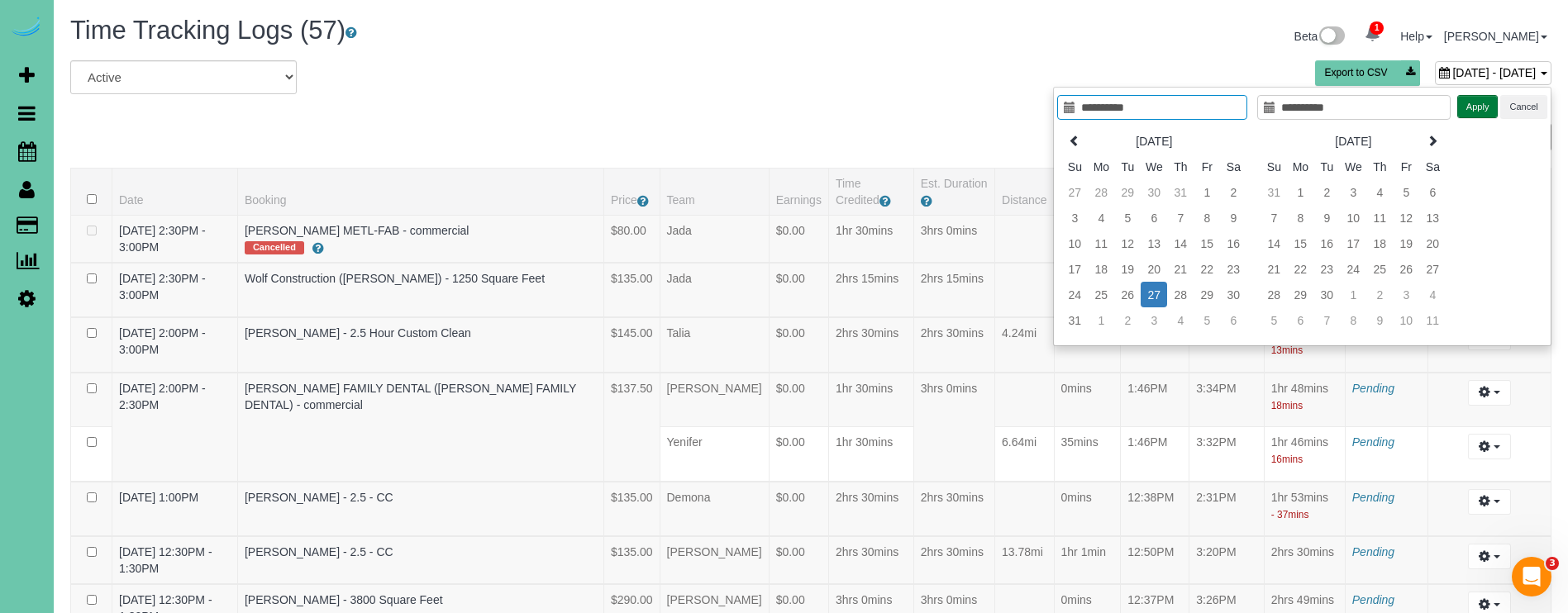
click at [1482, 105] on button "Apply" at bounding box center [1478, 107] width 42 height 24
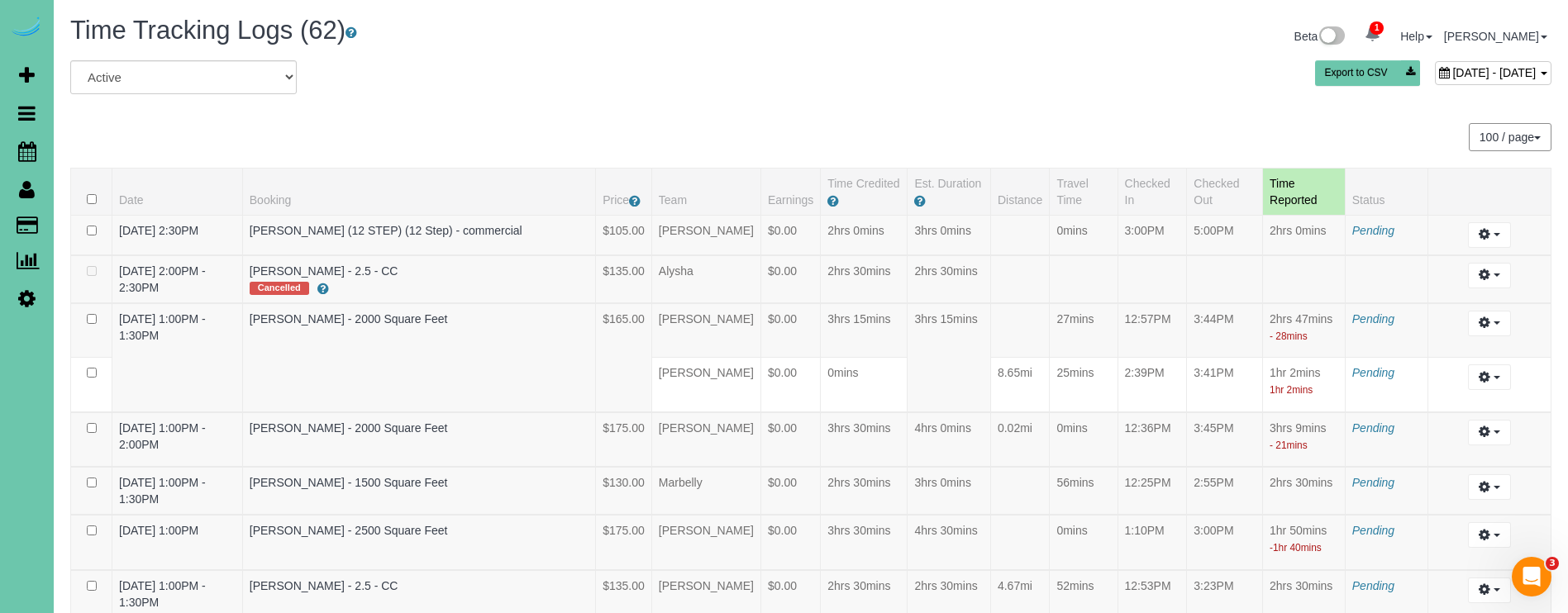
click at [1452, 69] on span "August 27, 2025 - August 27, 2025" at bounding box center [1494, 72] width 84 height 13
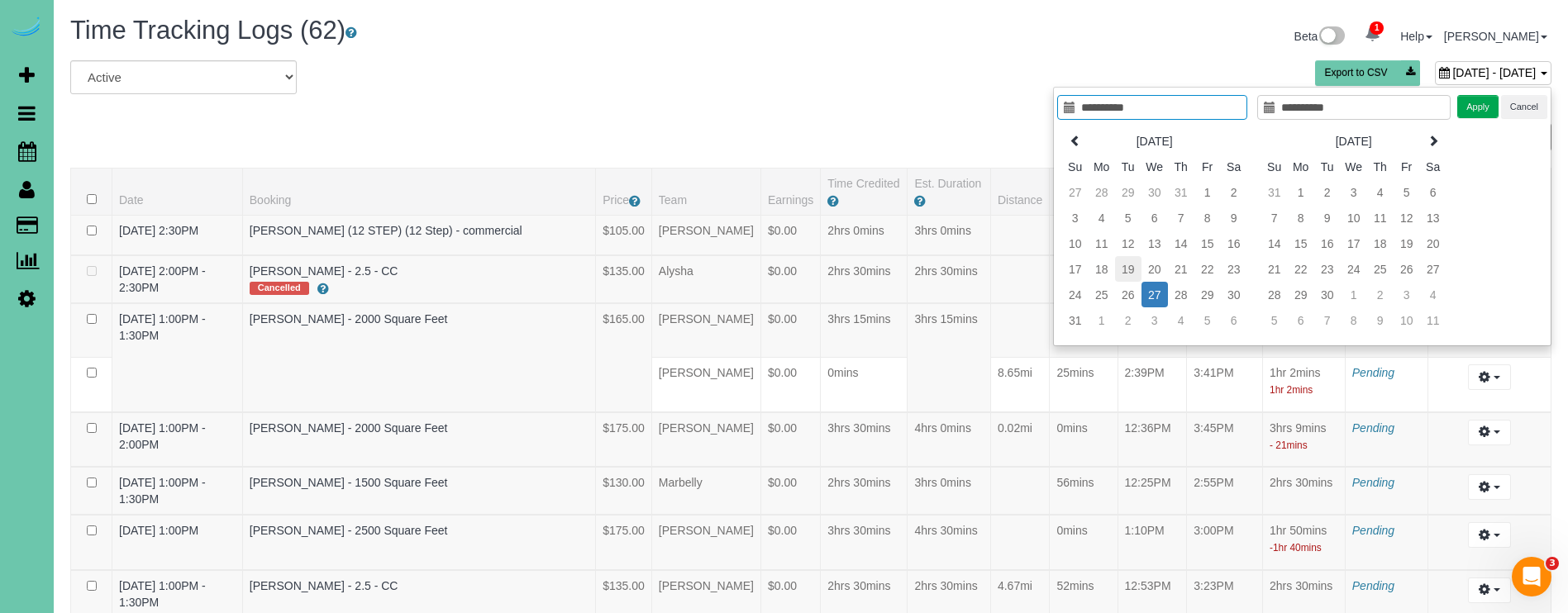
type input "**********"
click at [1128, 268] on td "19" at bounding box center [1128, 269] width 27 height 26
type input "**********"
click at [1134, 265] on td "19" at bounding box center [1128, 269] width 27 height 26
click at [1485, 105] on button "Apply" at bounding box center [1478, 107] width 42 height 24
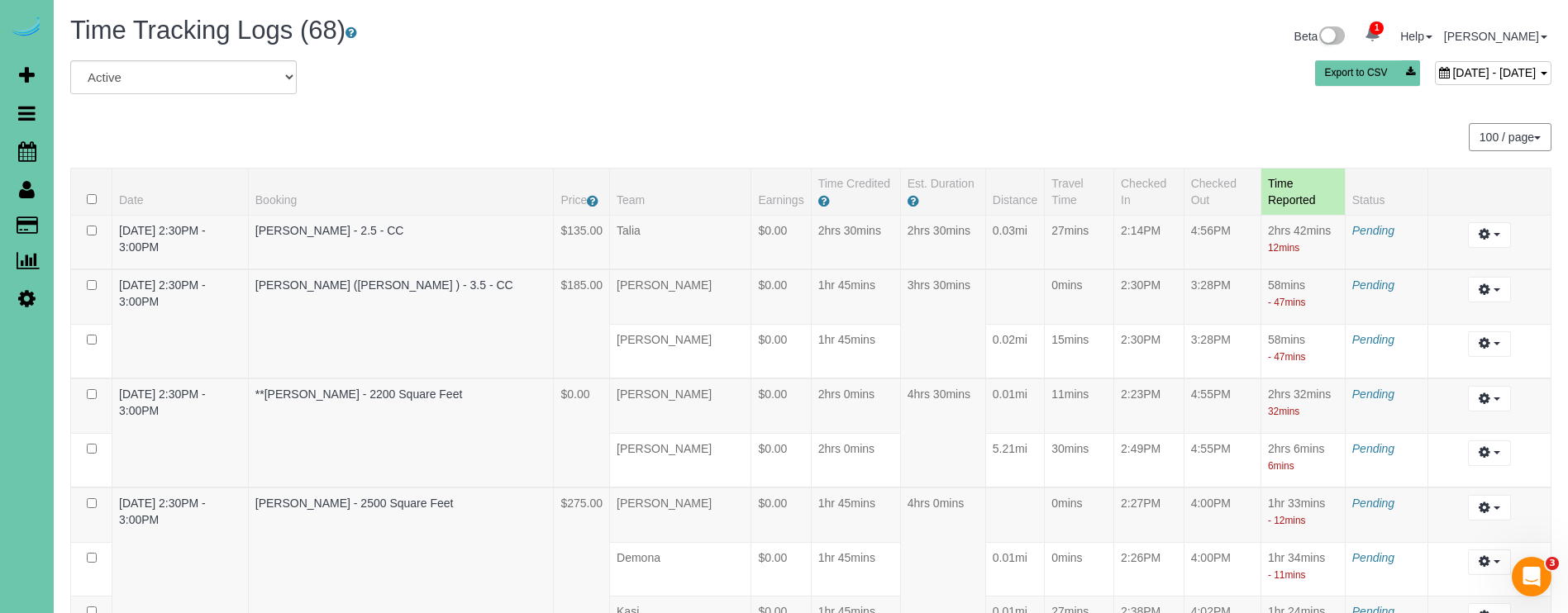
click at [1452, 73] on span "August 19, 2025 - August 19, 2025" at bounding box center [1494, 72] width 84 height 13
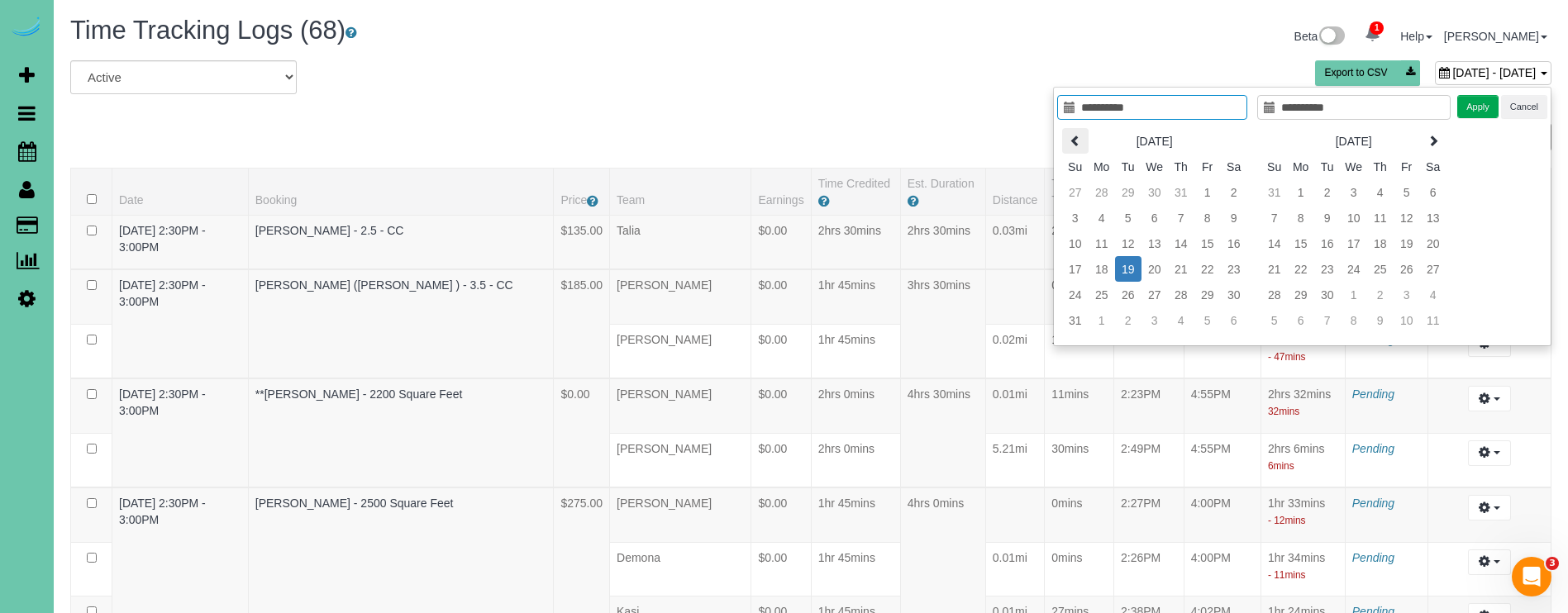
click at [1072, 145] on icon at bounding box center [1075, 140] width 11 height 11
type input "**********"
click at [1123, 269] on td "22" at bounding box center [1128, 269] width 27 height 26
type input "**********"
click at [1123, 269] on td "22" at bounding box center [1128, 269] width 27 height 26
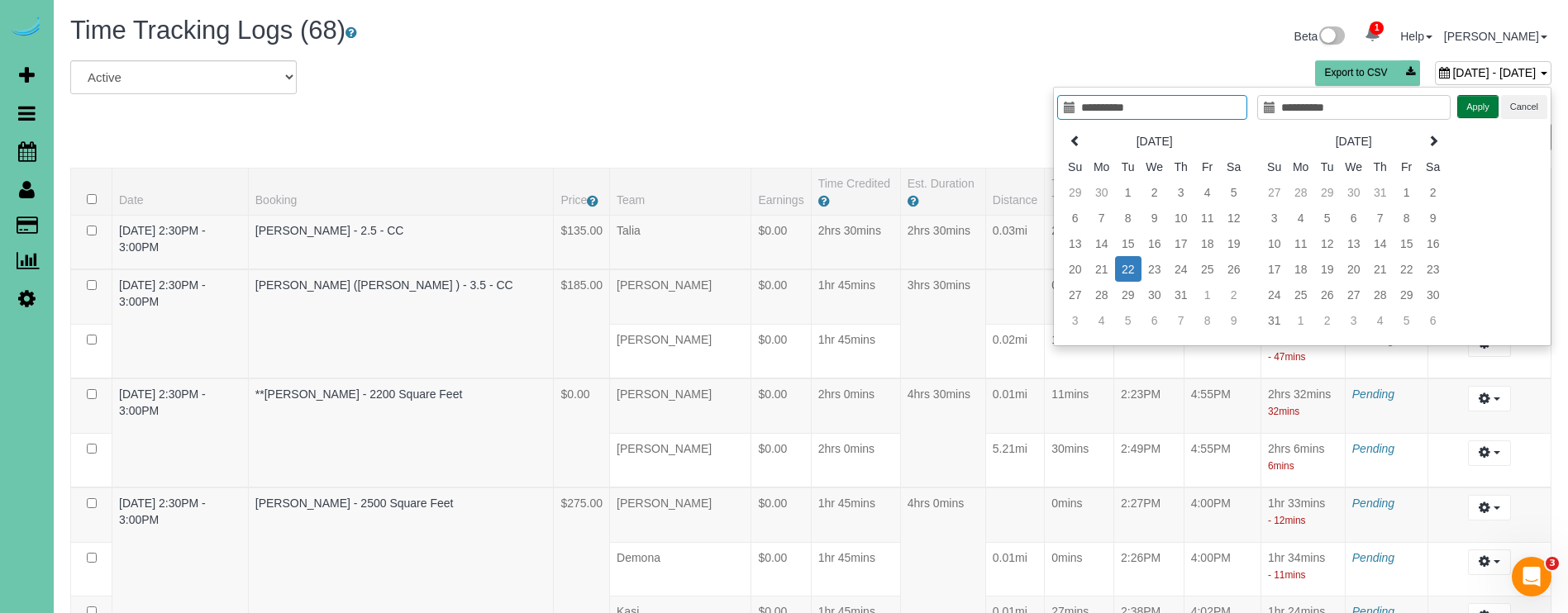
click at [1492, 112] on button "Apply" at bounding box center [1478, 107] width 42 height 24
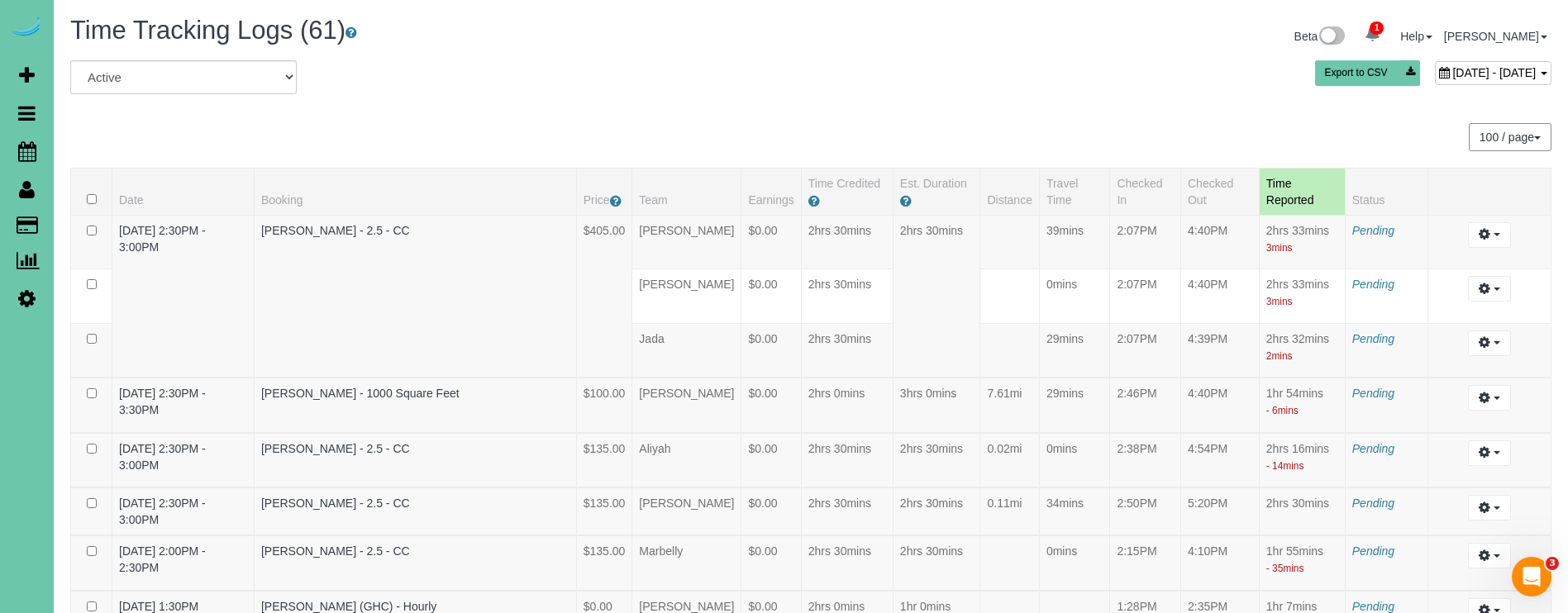
click at [1454, 75] on span "July 22, 2025 - July 22, 2025" at bounding box center [1494, 72] width 84 height 13
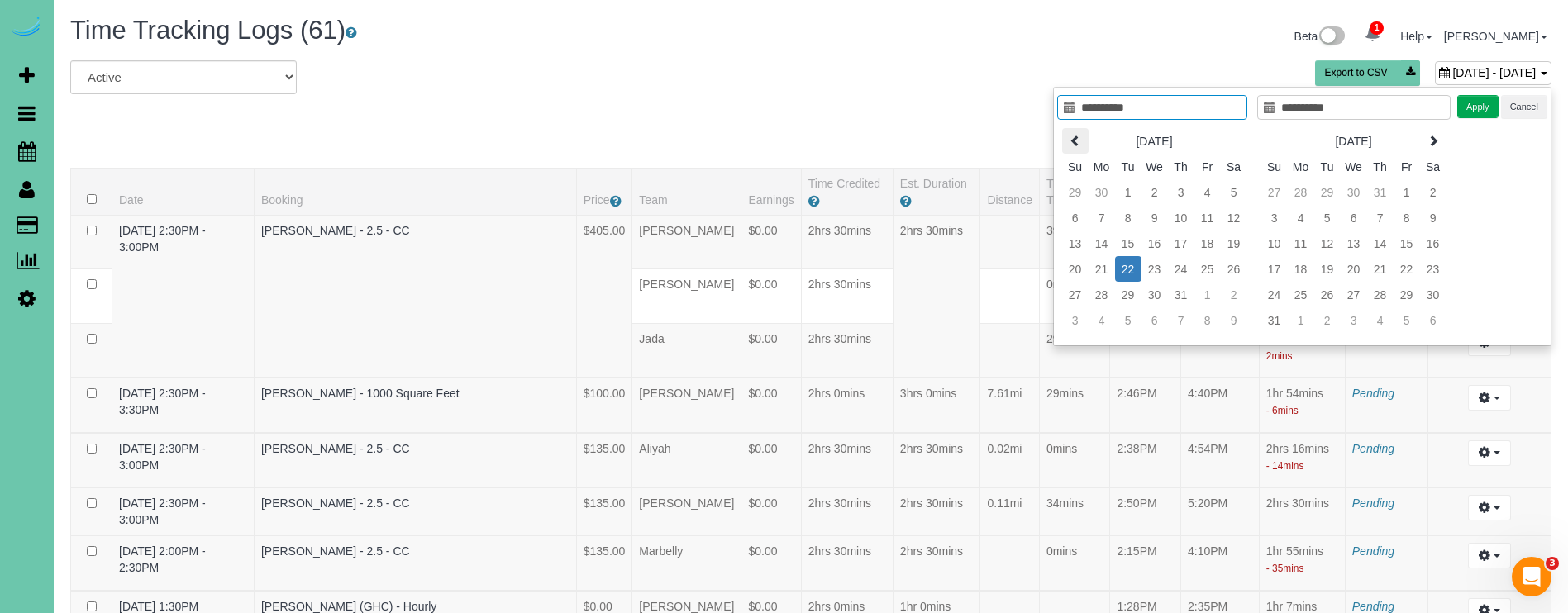
click at [1073, 140] on icon at bounding box center [1075, 140] width 11 height 11
type input "**********"
click at [1121, 297] on td "24" at bounding box center [1128, 295] width 27 height 26
type input "**********"
click at [1123, 297] on td "24" at bounding box center [1128, 295] width 27 height 26
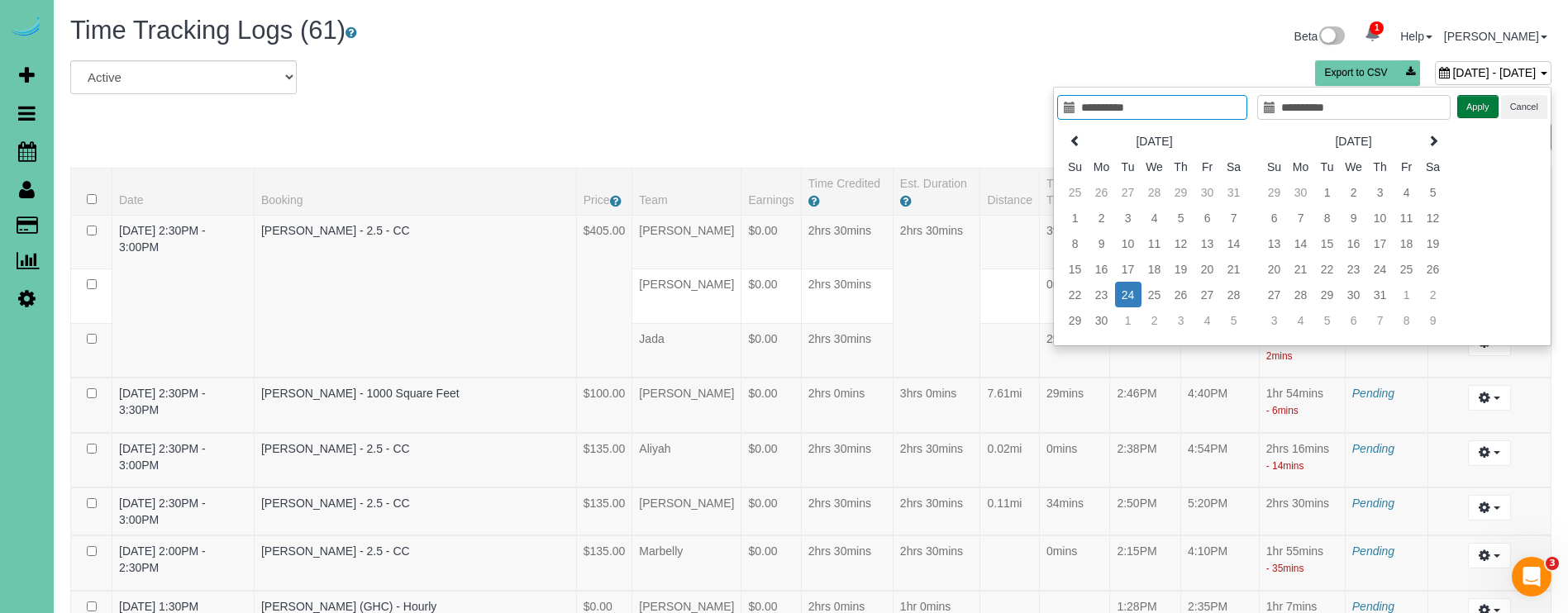
click at [1477, 112] on button "Apply" at bounding box center [1478, 107] width 42 height 24
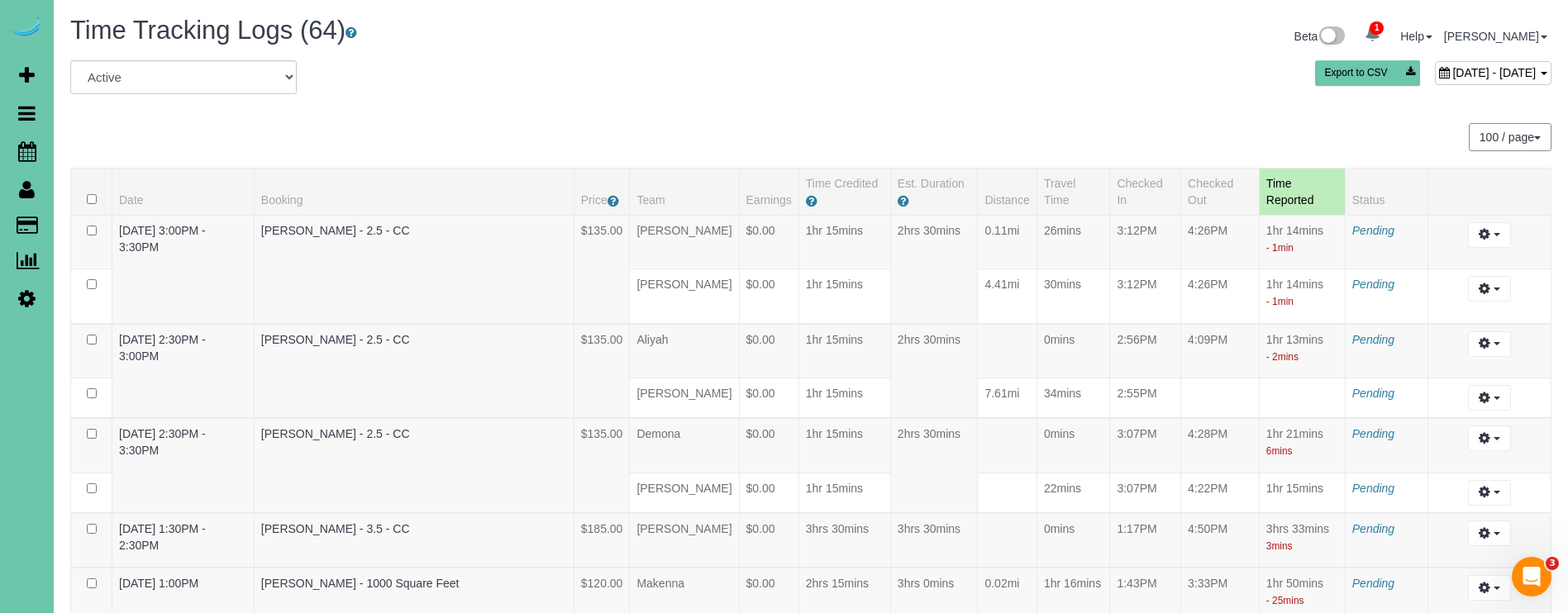
click at [1452, 75] on span "June 24, 2025 - June 24, 2025" at bounding box center [1494, 72] width 84 height 13
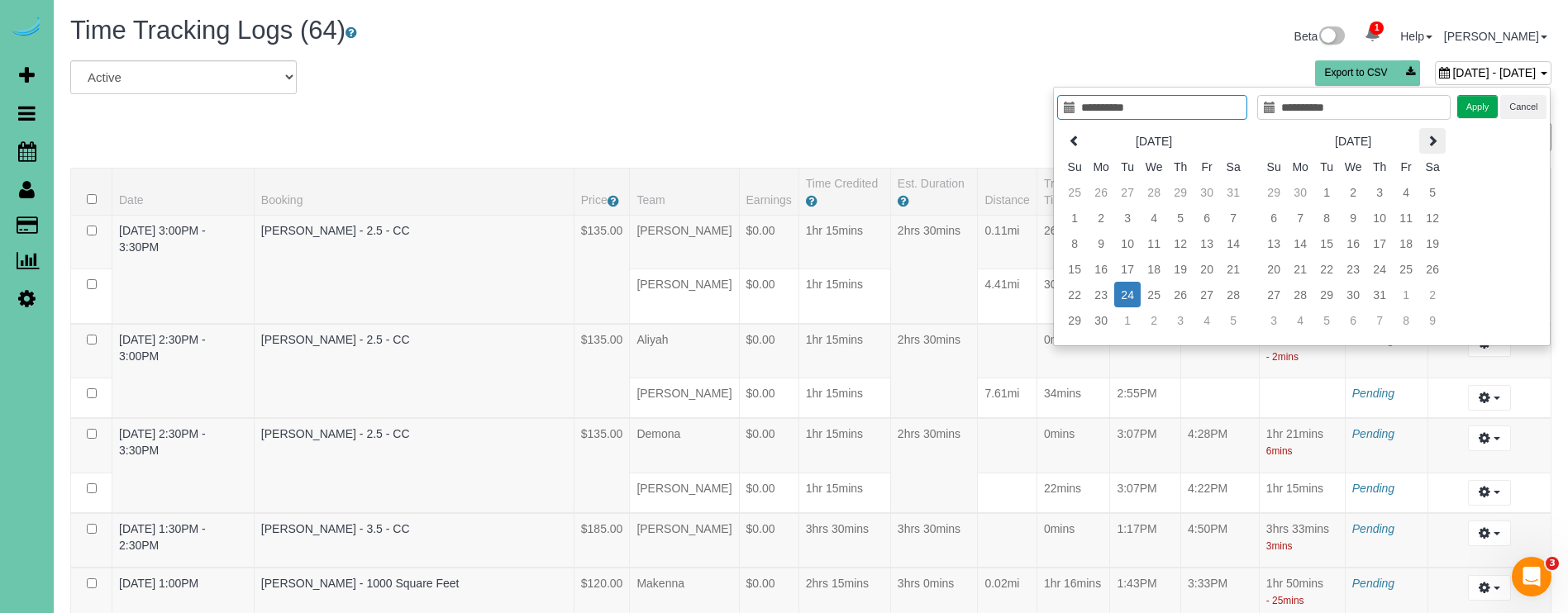
click at [1432, 136] on icon at bounding box center [1431, 140] width 11 height 11
type input "**********"
click at [1329, 220] on td "9" at bounding box center [1327, 218] width 27 height 26
type input "**********"
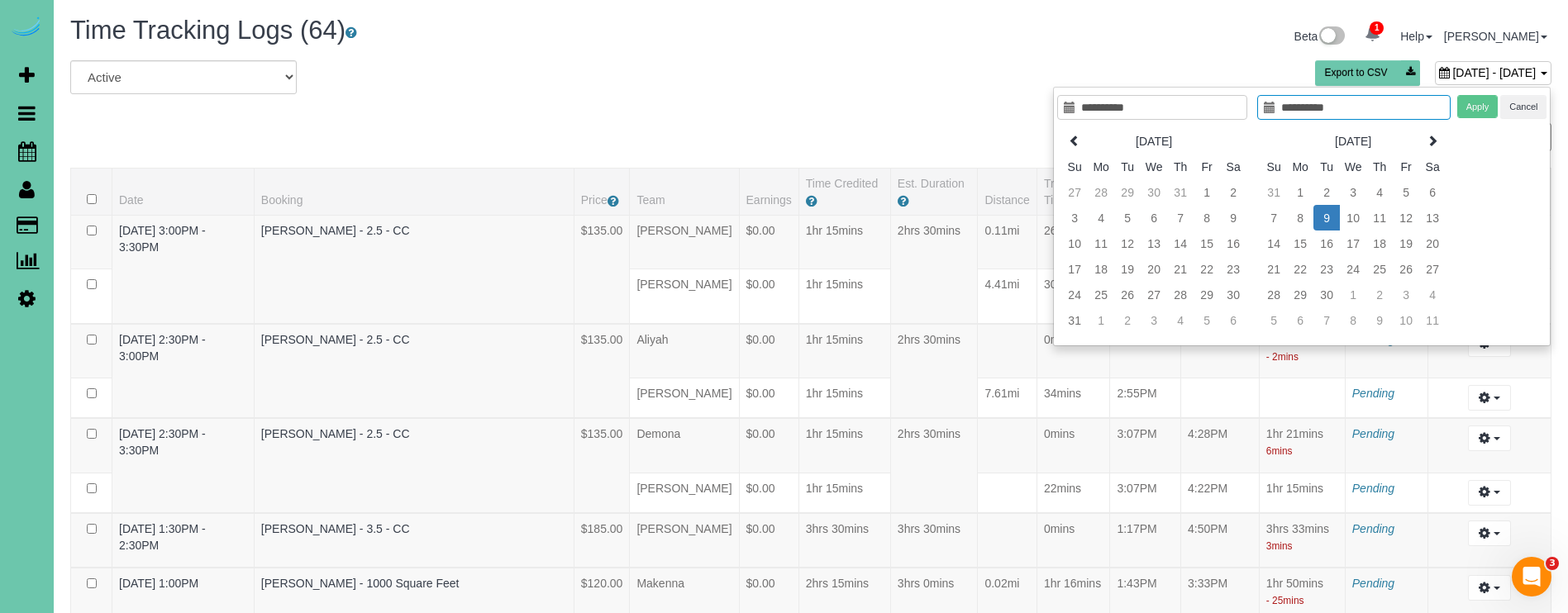
click at [1338, 217] on td "9" at bounding box center [1327, 218] width 27 height 26
click at [1459, 107] on button "Apply" at bounding box center [1478, 107] width 42 height 24
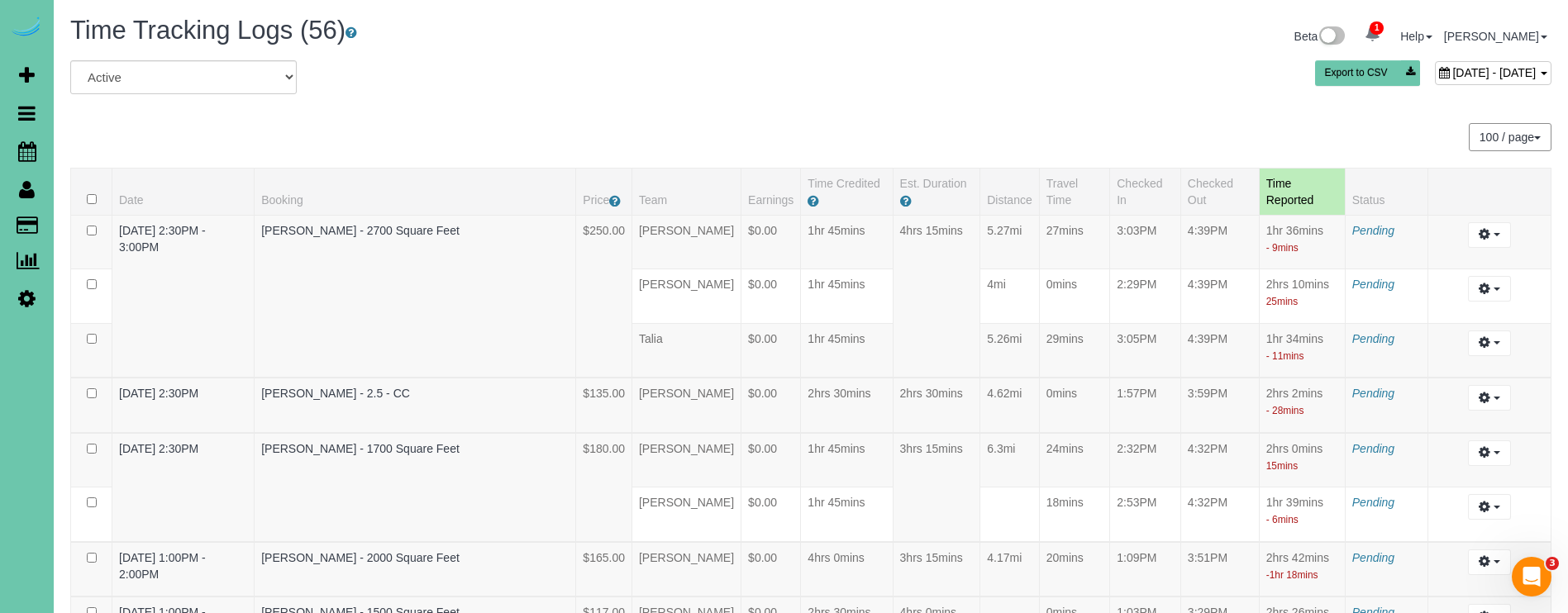
scroll to position [-1, 0]
click at [1452, 67] on span "September 09, 2025 - September 09, 2025" at bounding box center [1494, 72] width 84 height 13
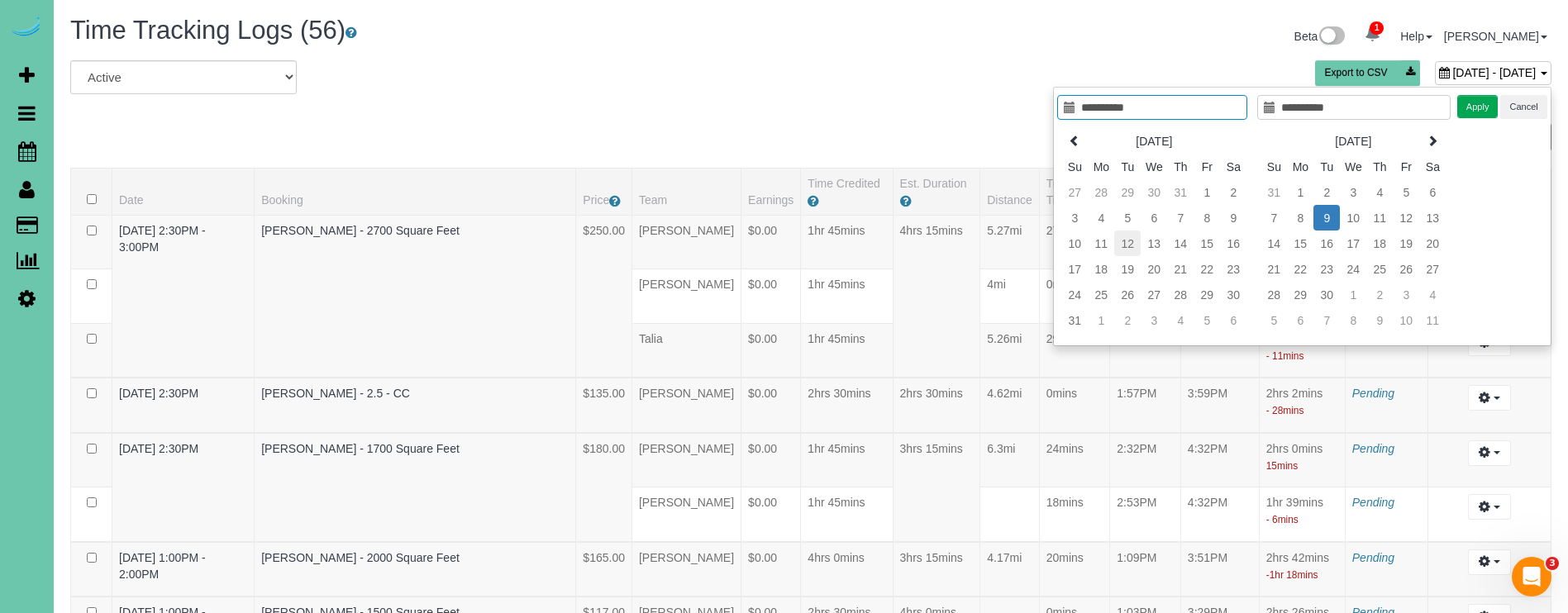
type input "**********"
click at [1129, 242] on td "12" at bounding box center [1127, 244] width 27 height 26
type input "**********"
click at [1130, 242] on td "12" at bounding box center [1127, 244] width 27 height 26
click at [1478, 99] on button "Apply" at bounding box center [1478, 107] width 42 height 24
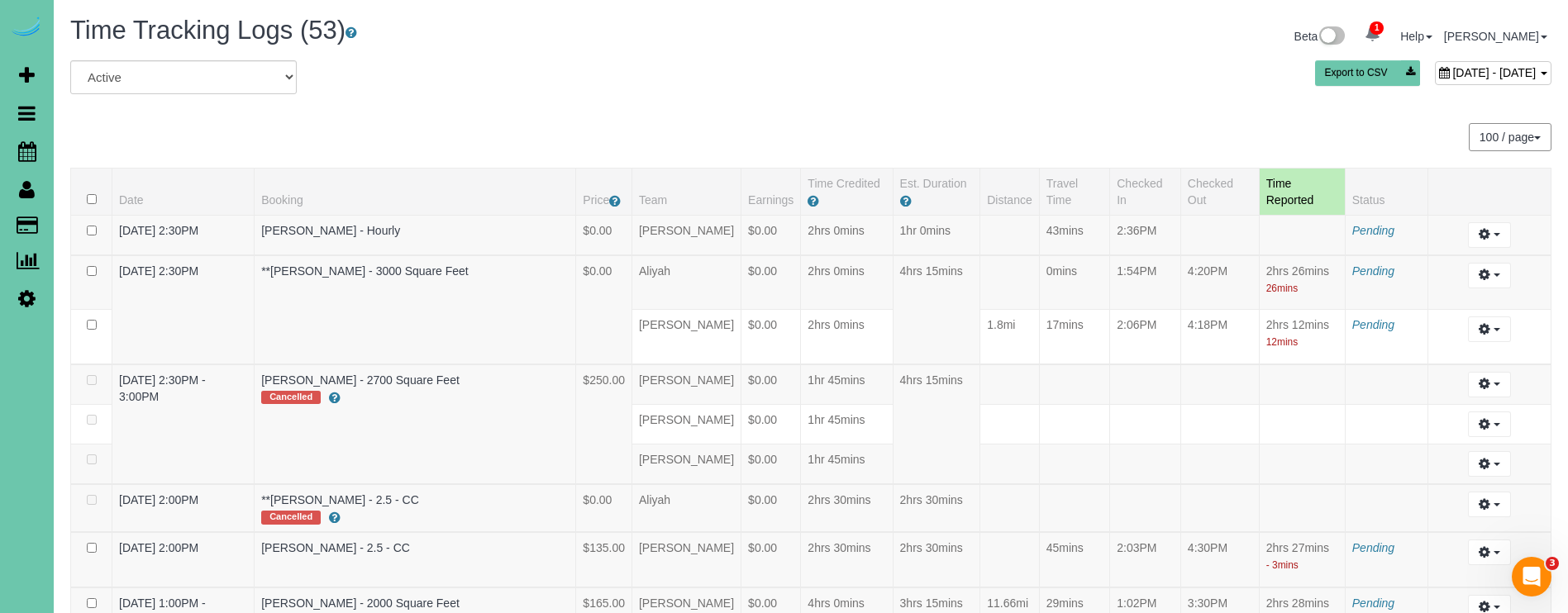
click at [1435, 73] on div "August 12, 2025 - August 12, 2025" at bounding box center [1493, 73] width 117 height 24
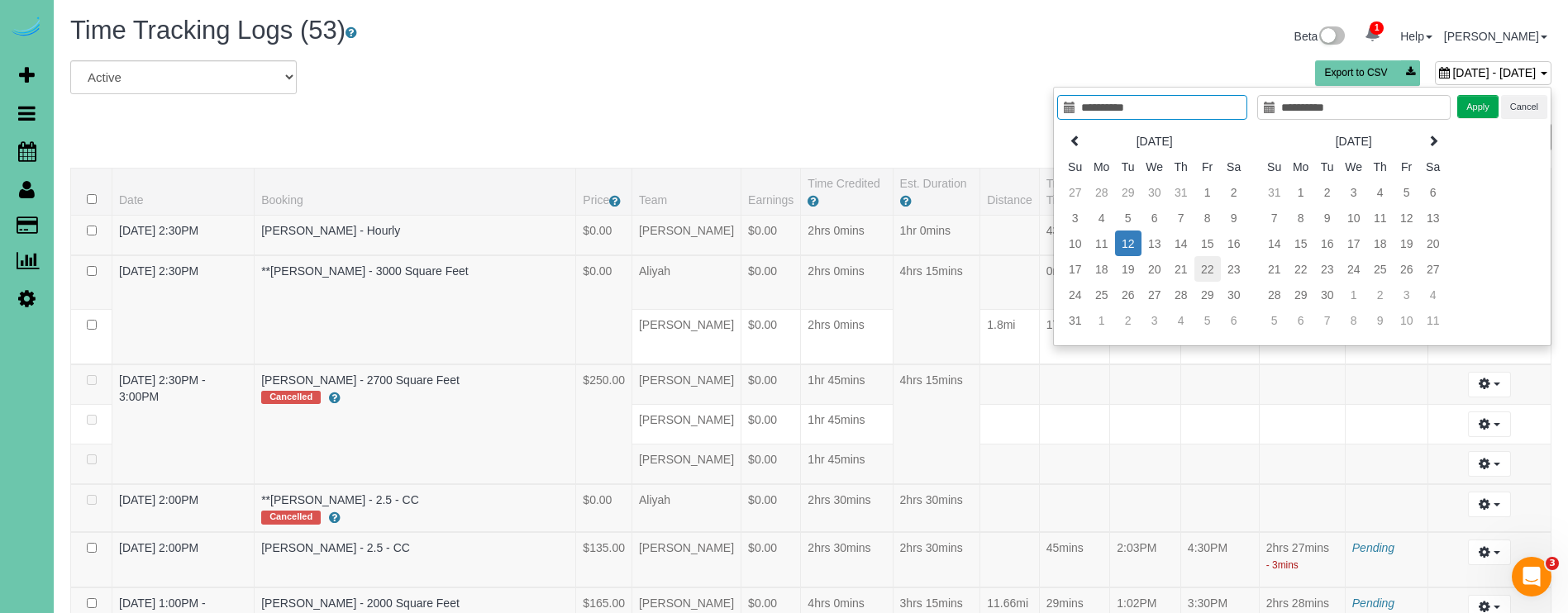
type input "**********"
click at [1206, 265] on td "22" at bounding box center [1207, 269] width 27 height 26
type input "**********"
click at [1206, 265] on td "22" at bounding box center [1207, 269] width 27 height 26
type input "**********"
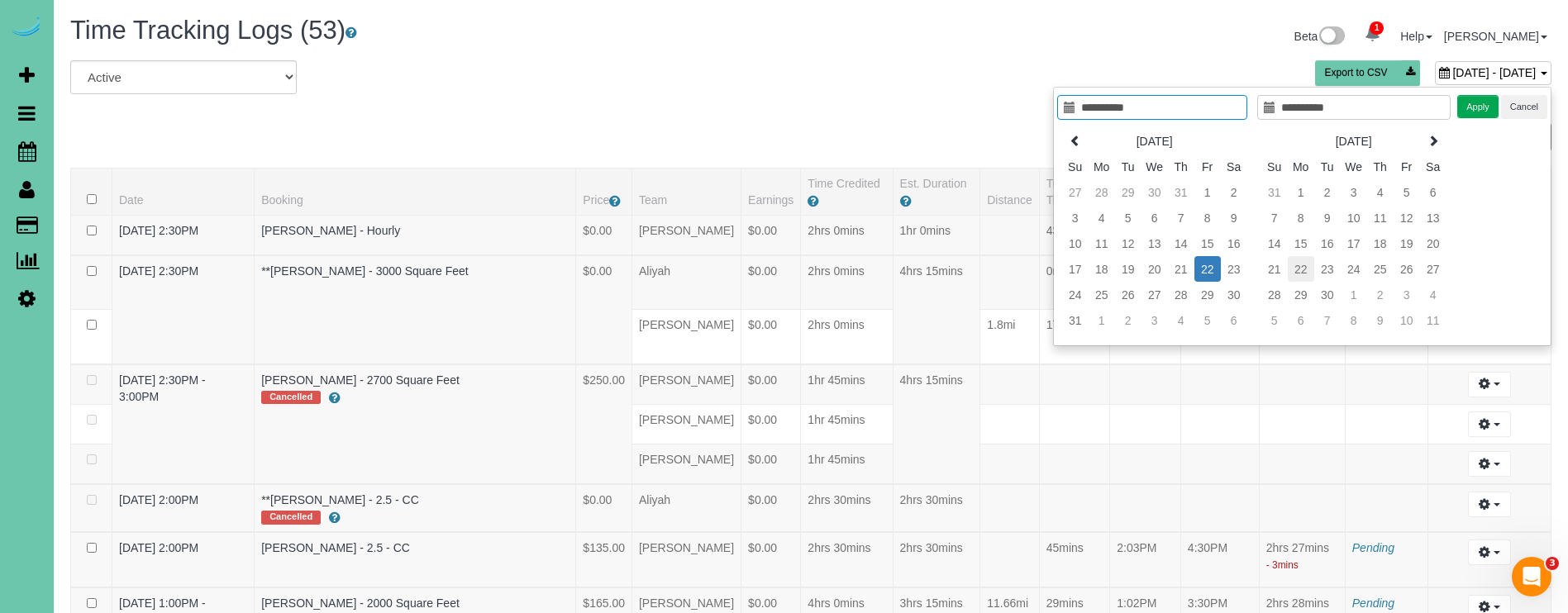
click at [1302, 275] on td "22" at bounding box center [1301, 269] width 27 height 26
type input "**********"
click at [1482, 101] on button "Apply" at bounding box center [1478, 107] width 42 height 24
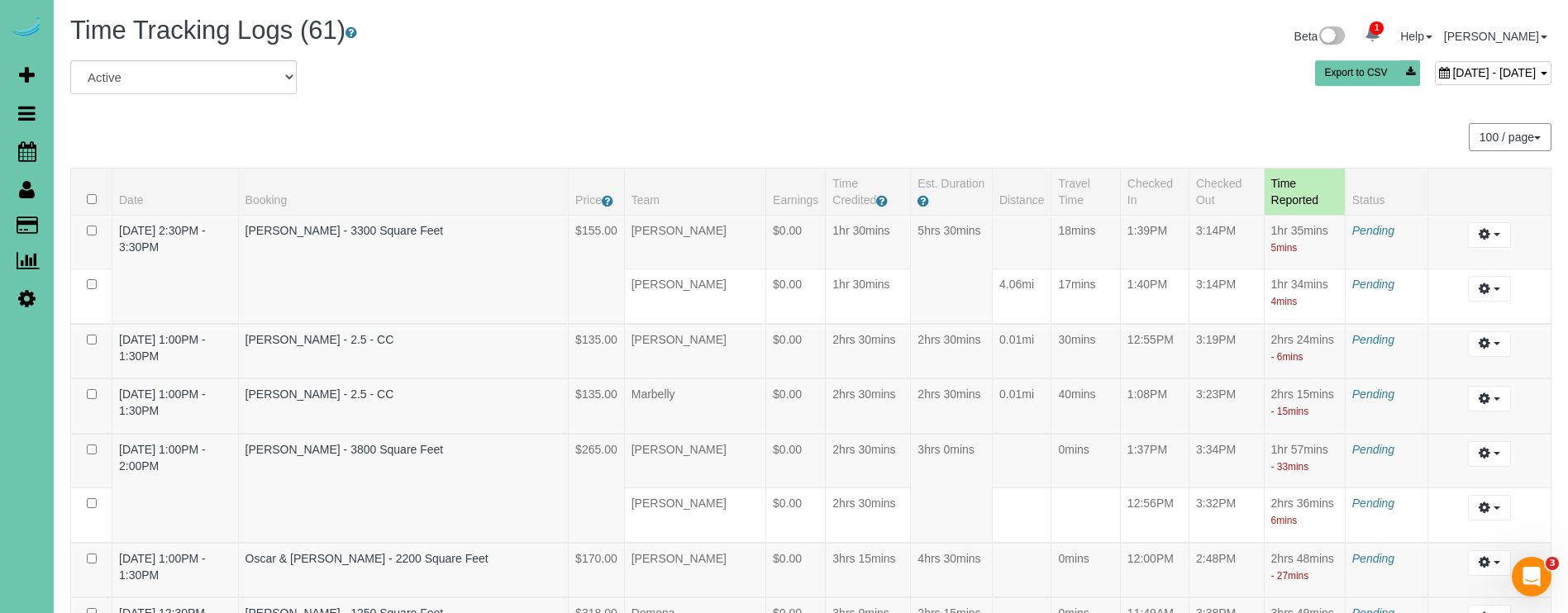
scroll to position [636, 0]
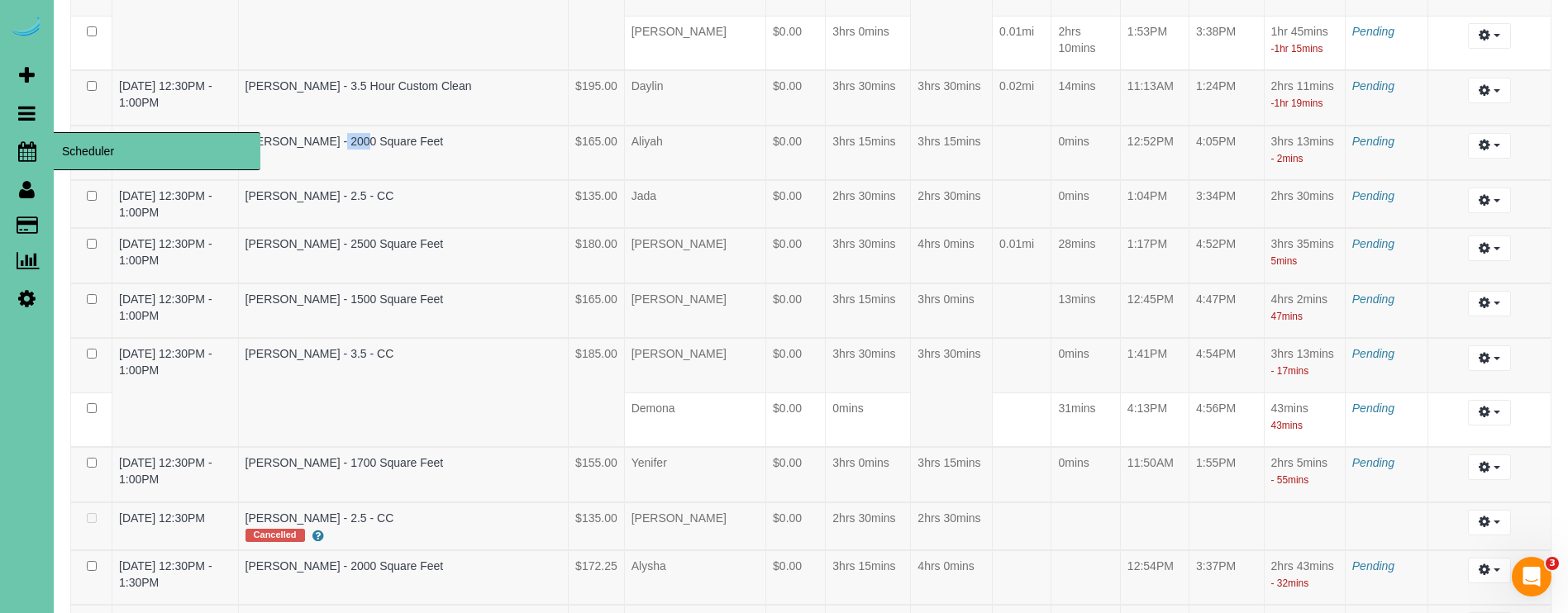
click at [28, 137] on link "Scheduler" at bounding box center [27, 151] width 54 height 38
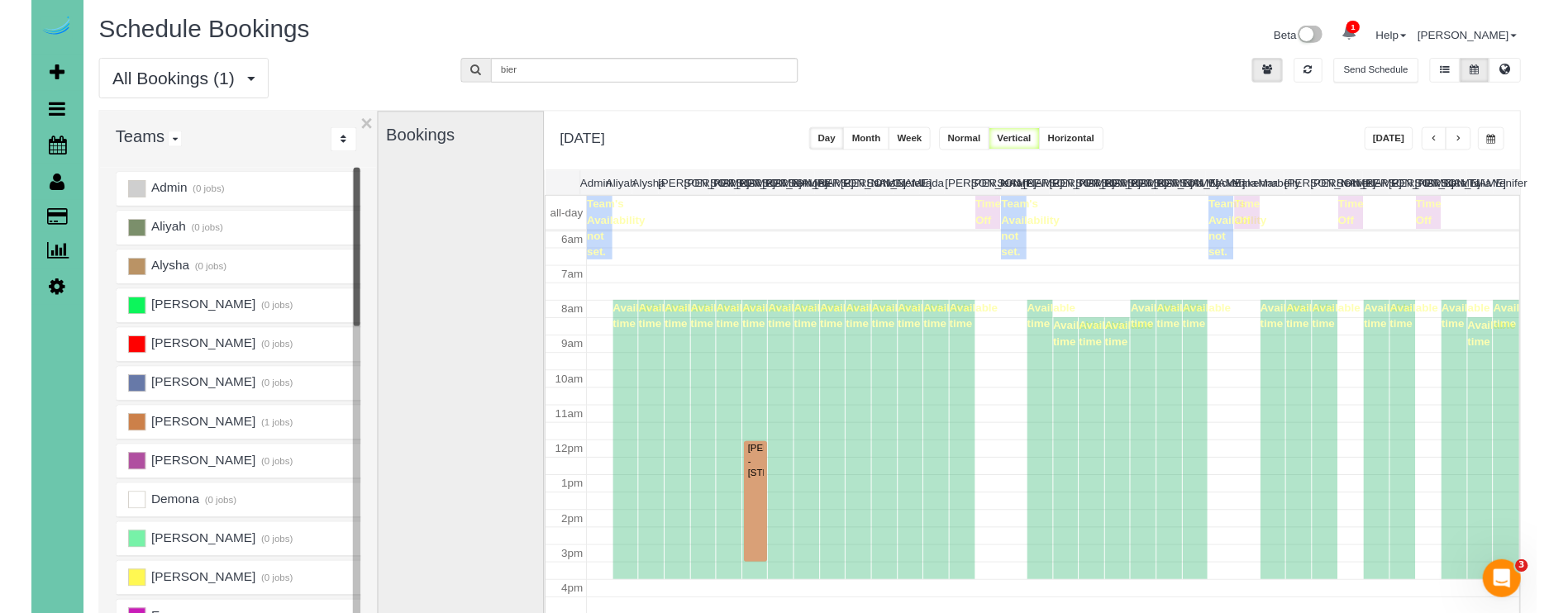
scroll to position [219, 0]
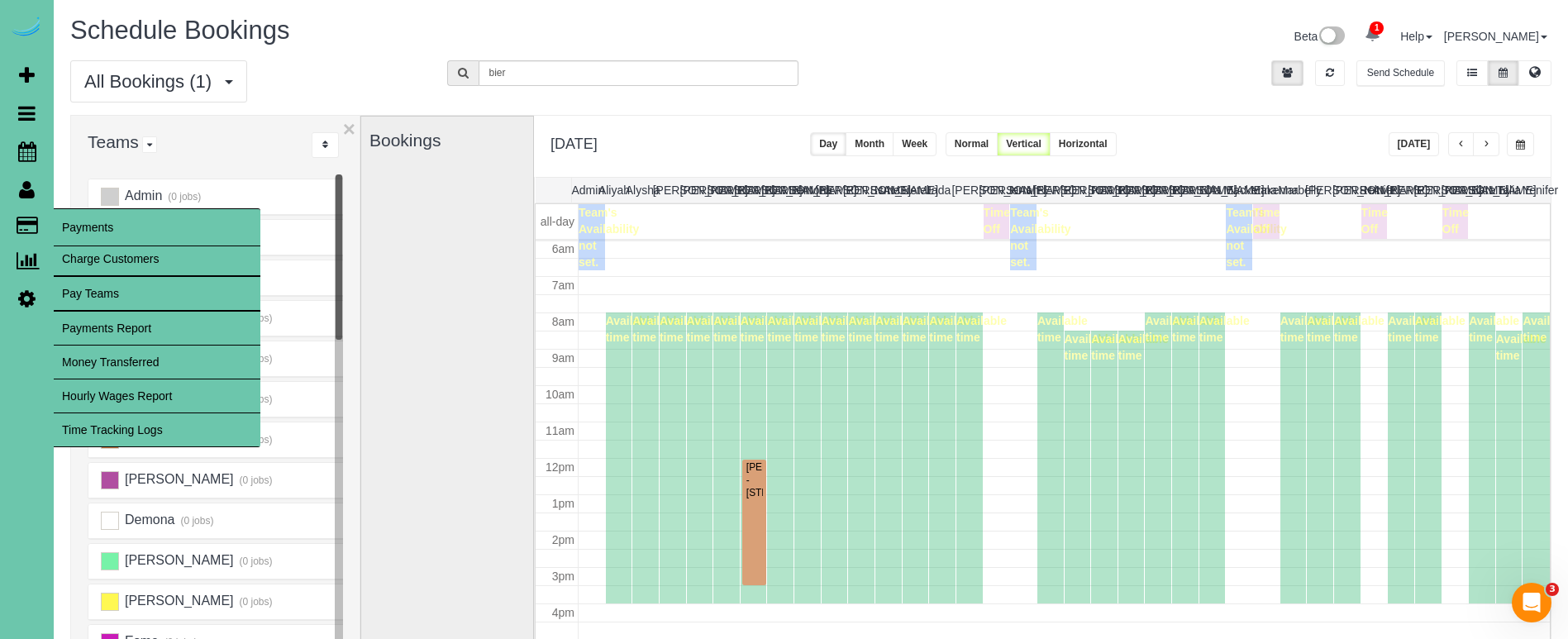
click at [197, 424] on link "Time Tracking Logs" at bounding box center [157, 430] width 207 height 33
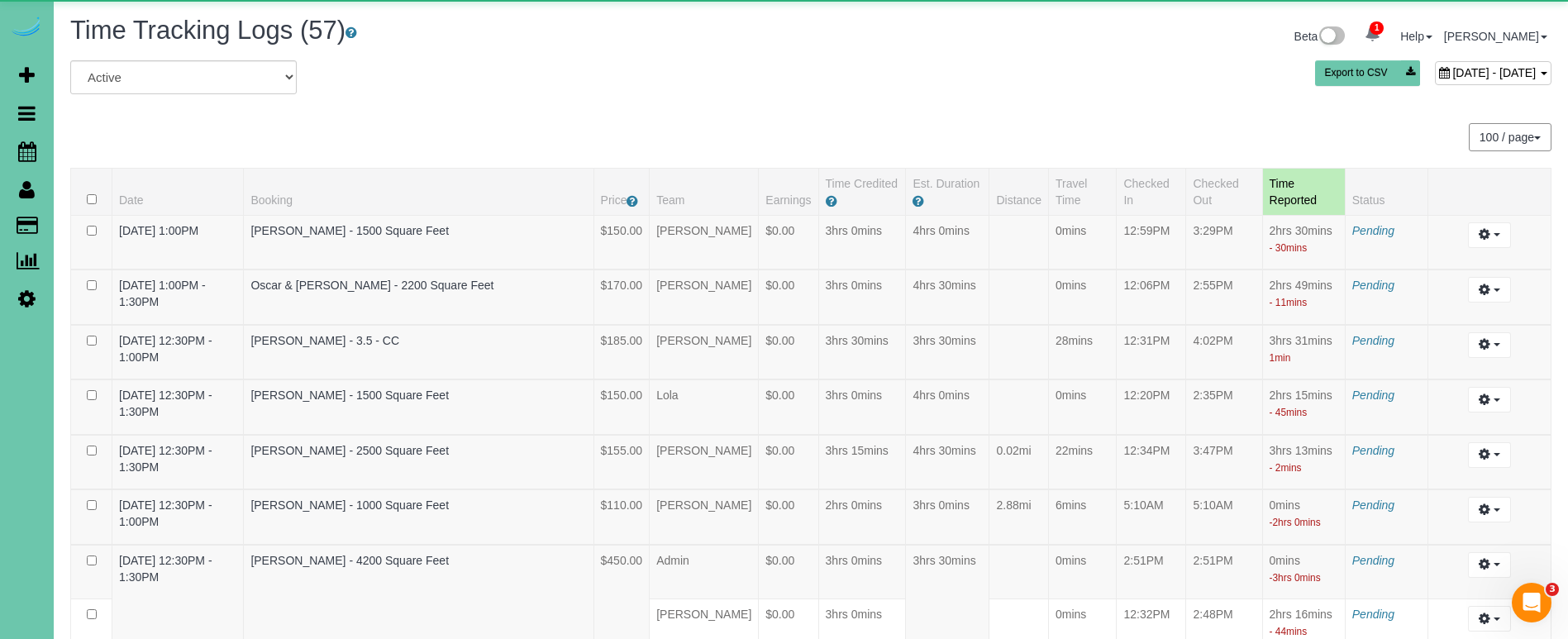
click at [1452, 67] on span "September 29, 2025 - September 29, 2025" at bounding box center [1494, 72] width 84 height 13
type input "**********"
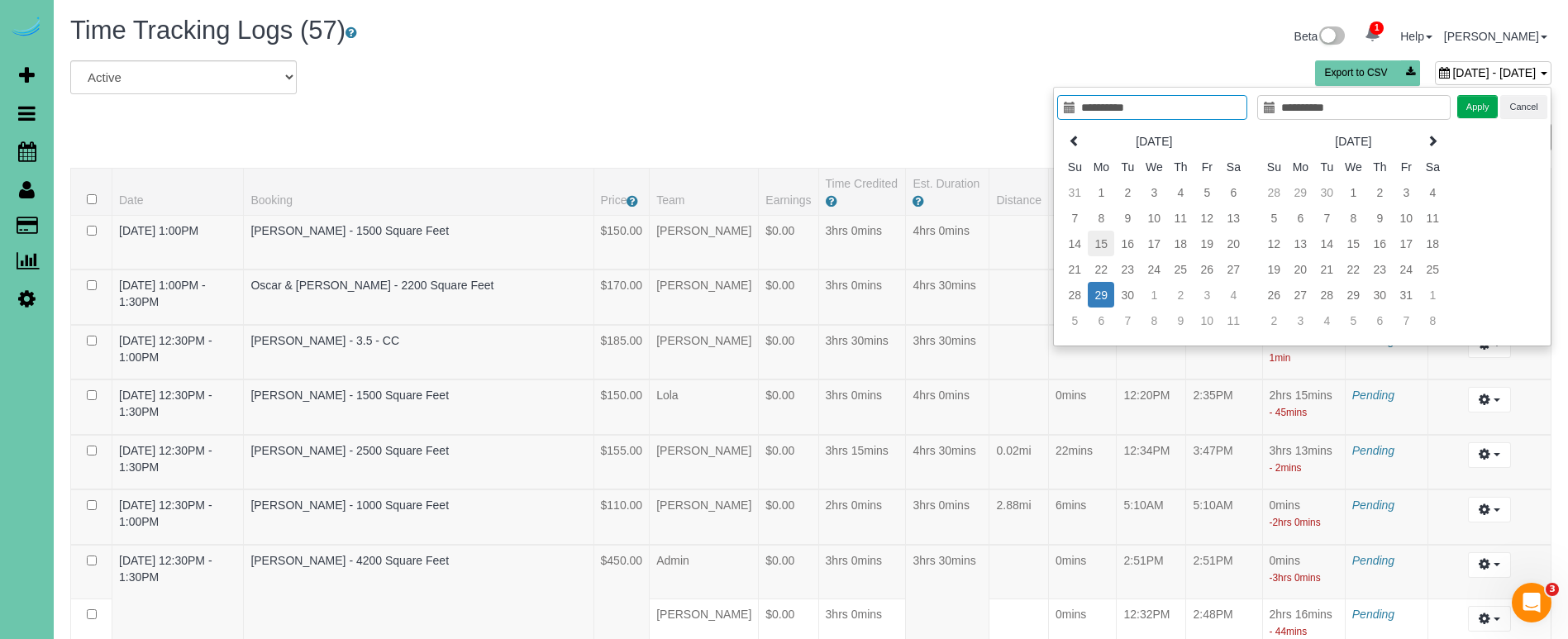
type input "**********"
click at [1105, 239] on td "15" at bounding box center [1101, 244] width 27 height 26
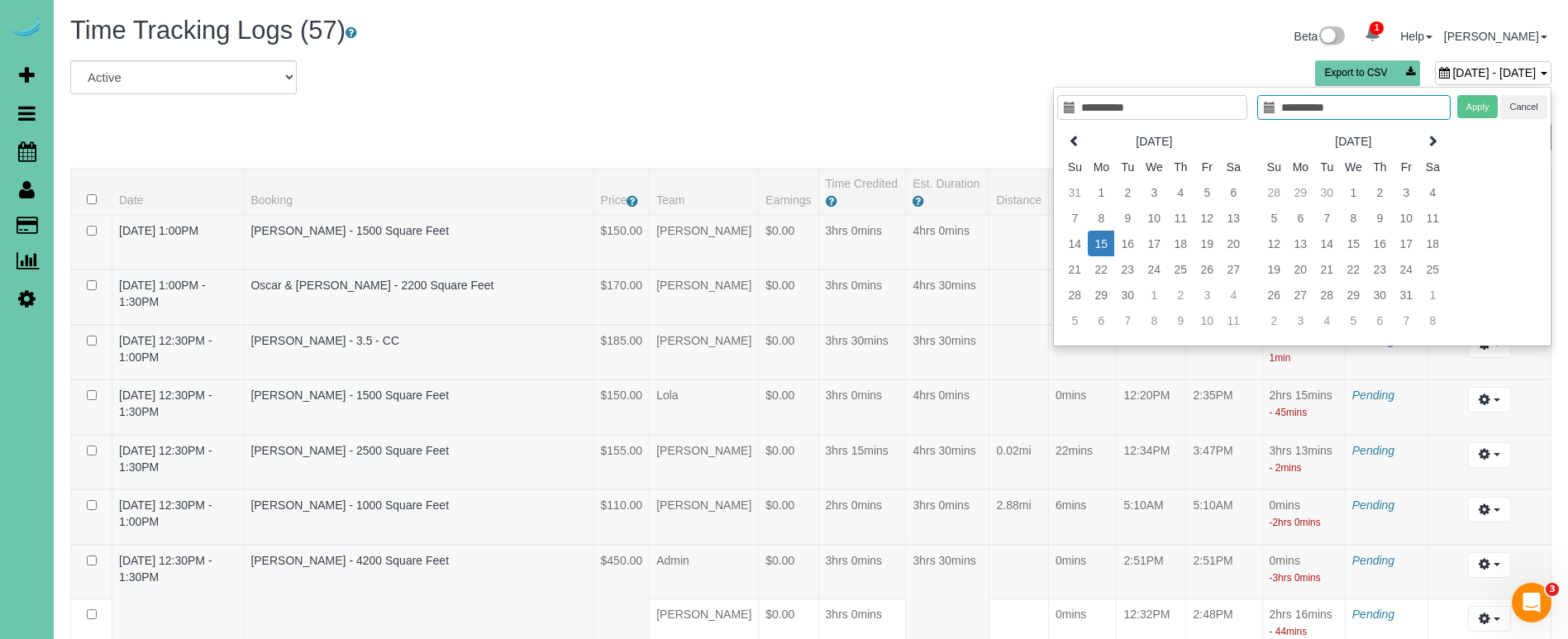
type input "**********"
click at [1105, 239] on td "15" at bounding box center [1101, 244] width 27 height 26
click at [1484, 101] on button "Apply" at bounding box center [1478, 107] width 42 height 24
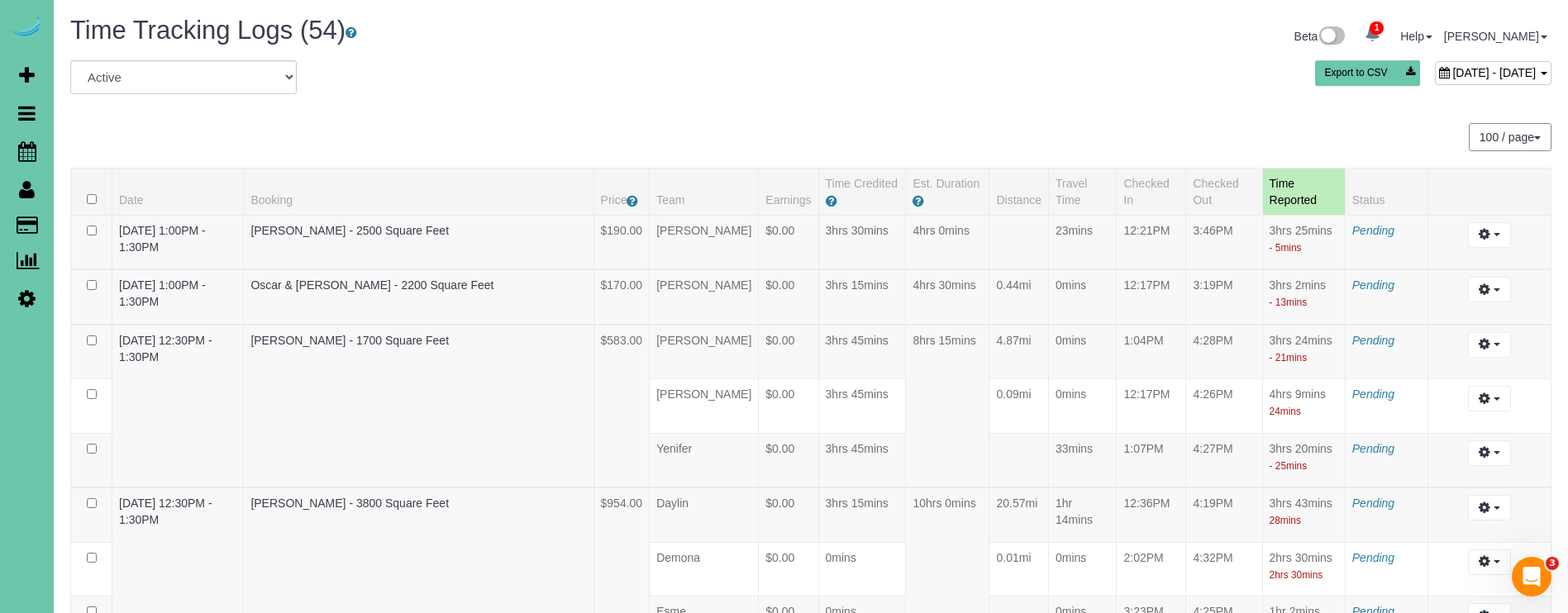
click at [1435, 64] on div "September 15, 2025 - September 15, 2025" at bounding box center [1493, 73] width 117 height 24
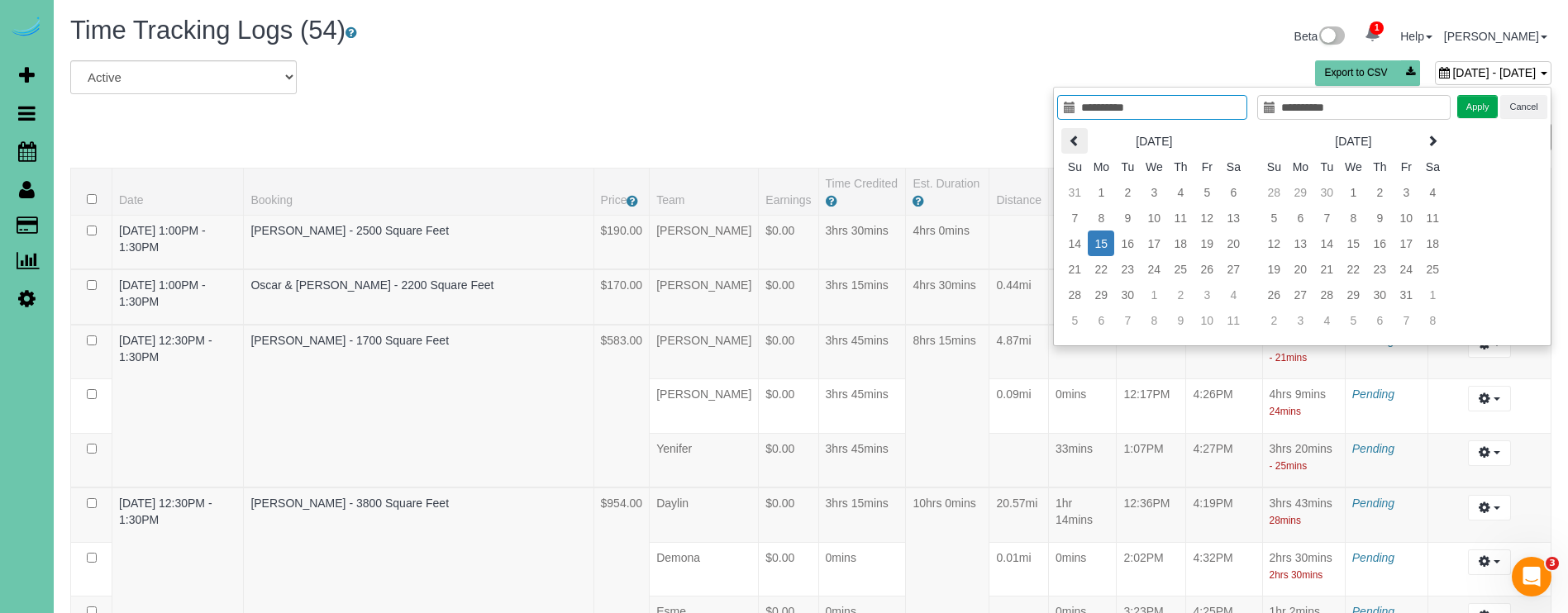
click at [1070, 144] on icon at bounding box center [1074, 140] width 11 height 11
type input "**********"
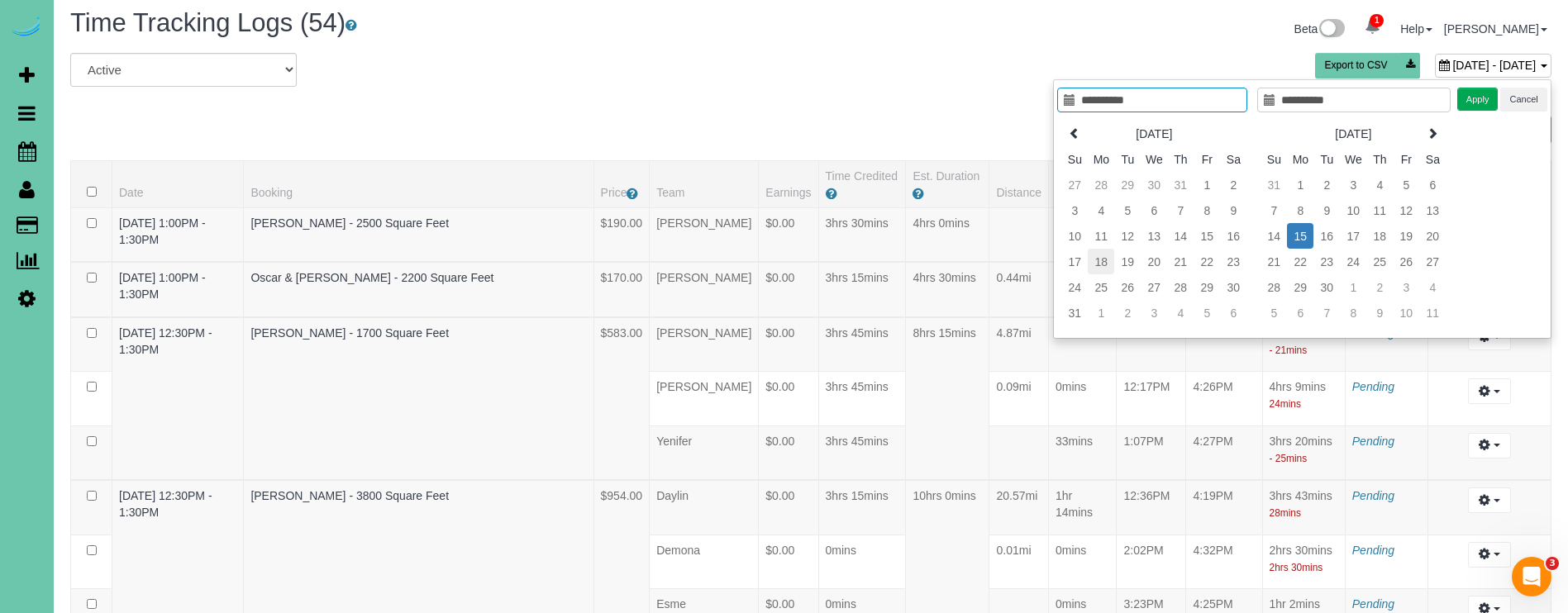
click at [1110, 271] on td "18" at bounding box center [1101, 262] width 27 height 26
type input "**********"
click at [1110, 271] on td "18" at bounding box center [1101, 261] width 27 height 26
click at [1473, 107] on button "Apply" at bounding box center [1478, 101] width 42 height 24
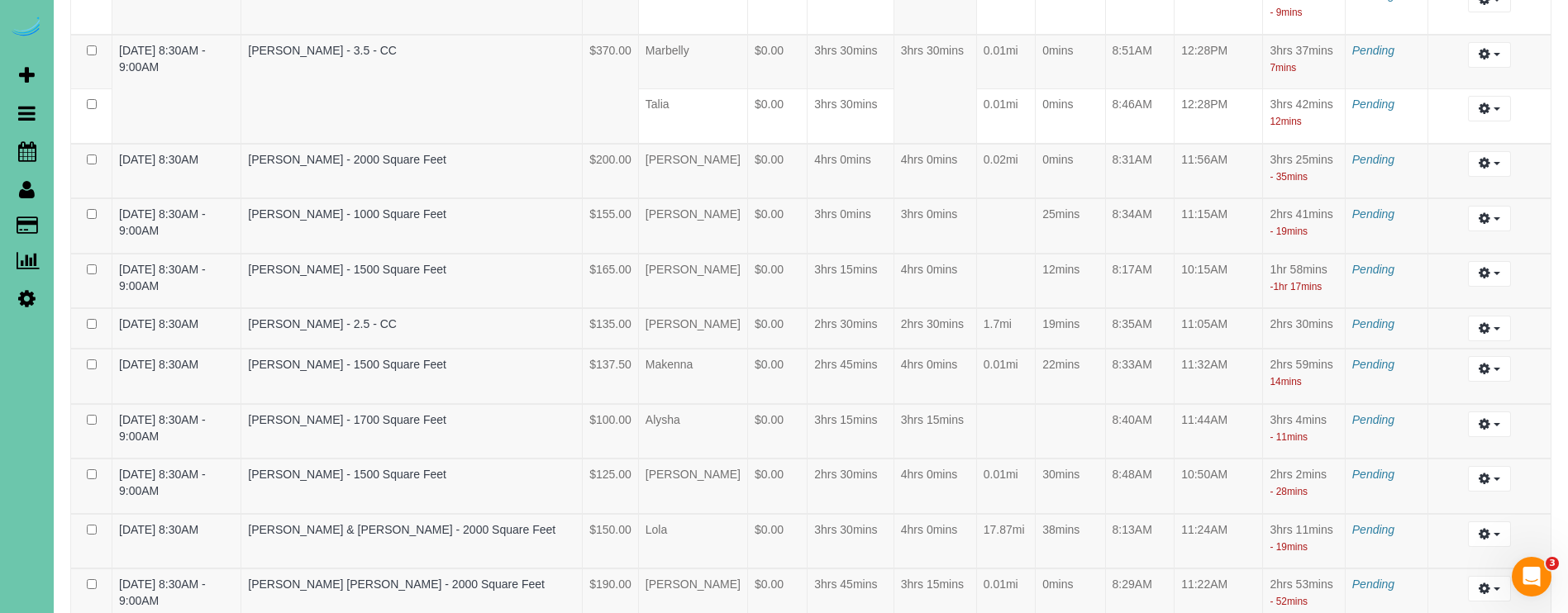
scroll to position [4020, 0]
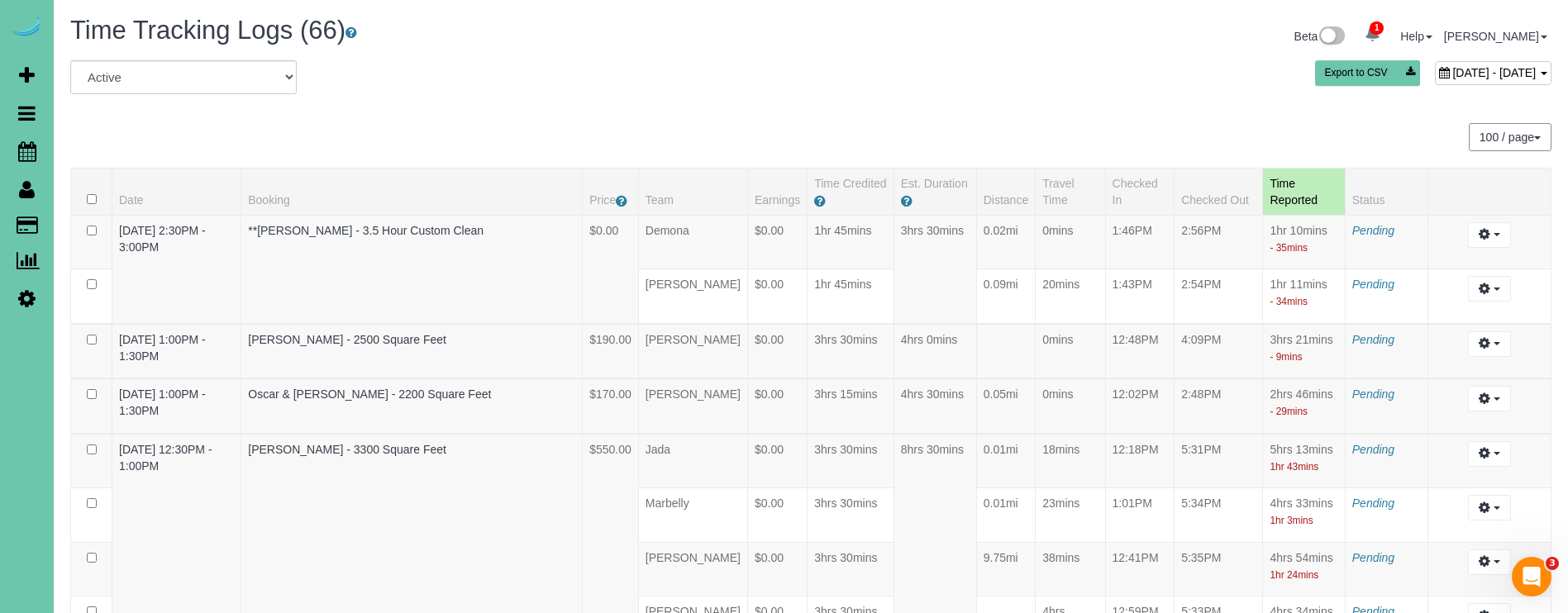
scroll to position [0, 0]
click at [1452, 67] on span "August 18, 2025 - August 18, 2025" at bounding box center [1494, 72] width 84 height 13
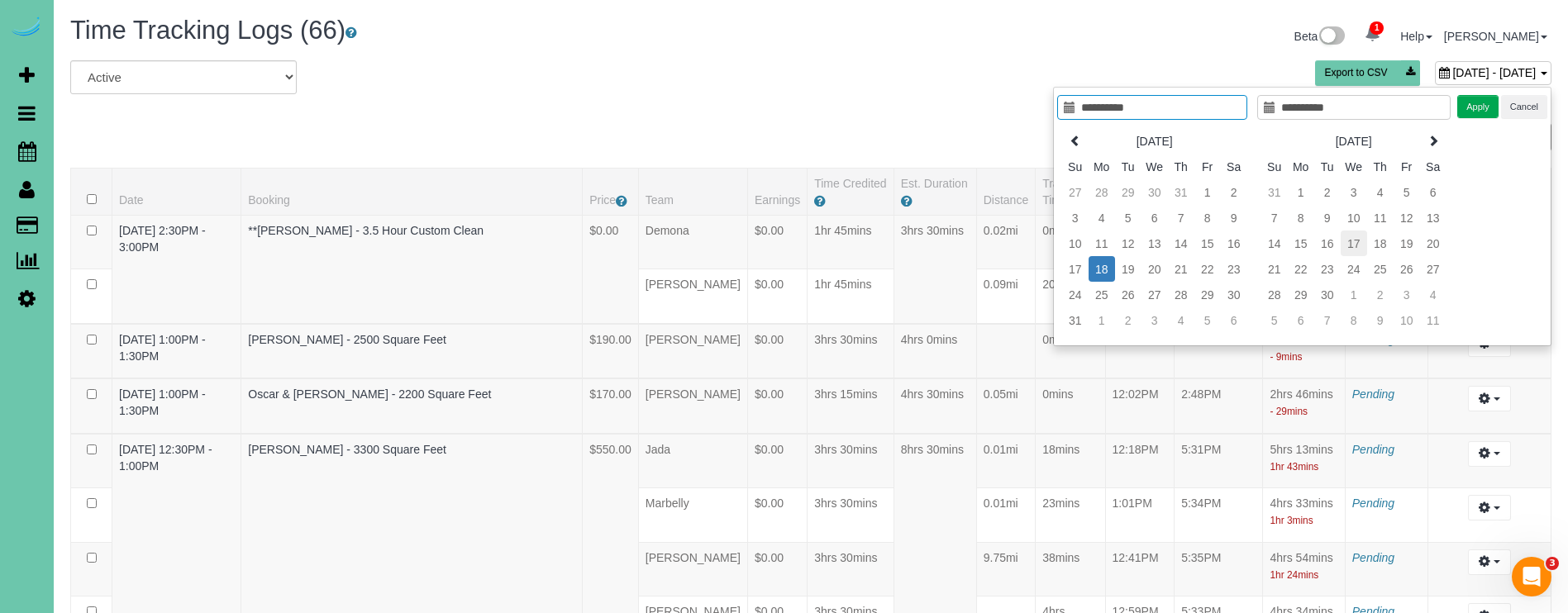
type input "**********"
click at [1352, 217] on td "10" at bounding box center [1354, 218] width 27 height 26
type input "**********"
click at [1477, 118] on button "Apply" at bounding box center [1478, 107] width 42 height 24
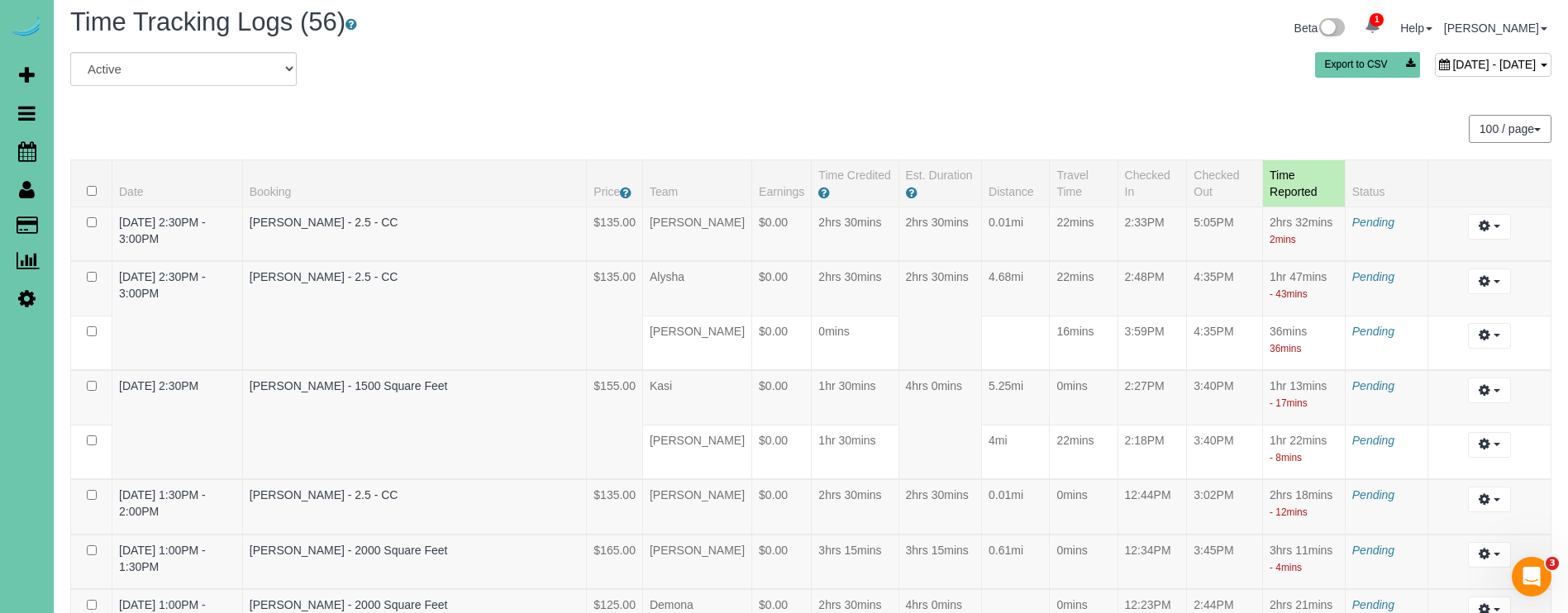
scroll to position [1176, 0]
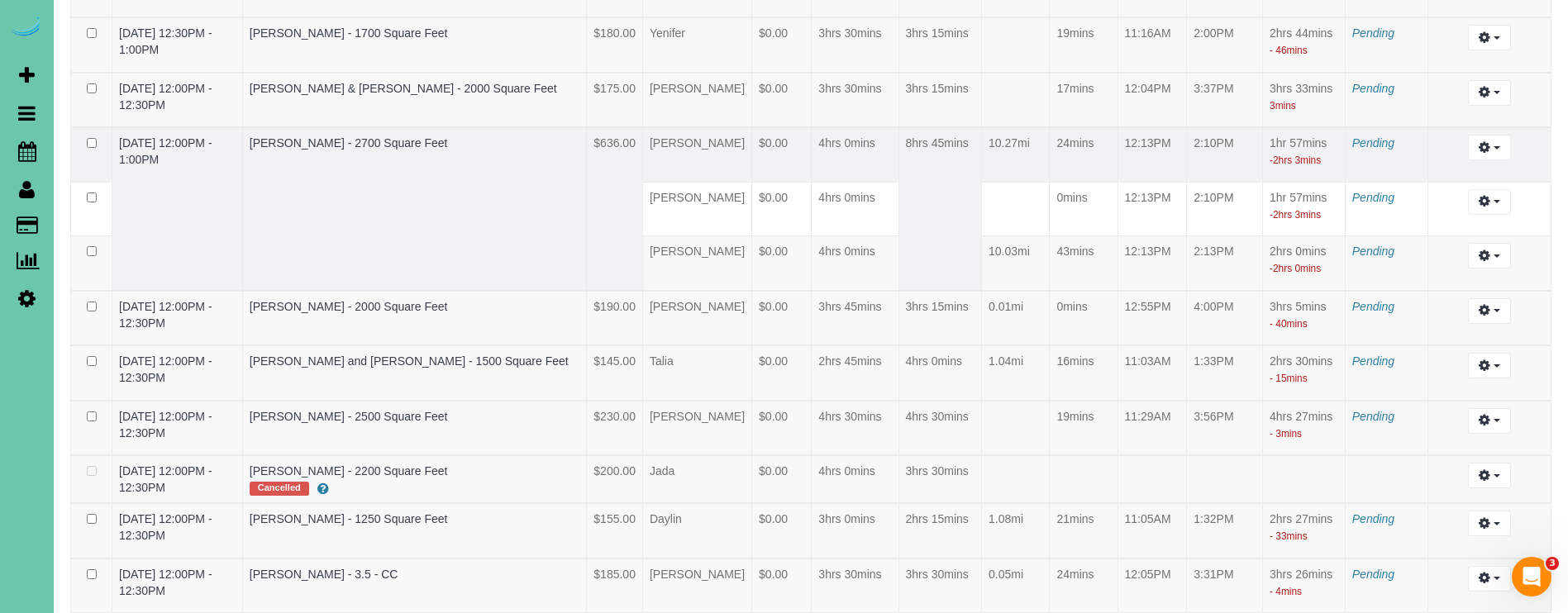
click at [714, 181] on td "[PERSON_NAME]" at bounding box center [697, 154] width 109 height 54
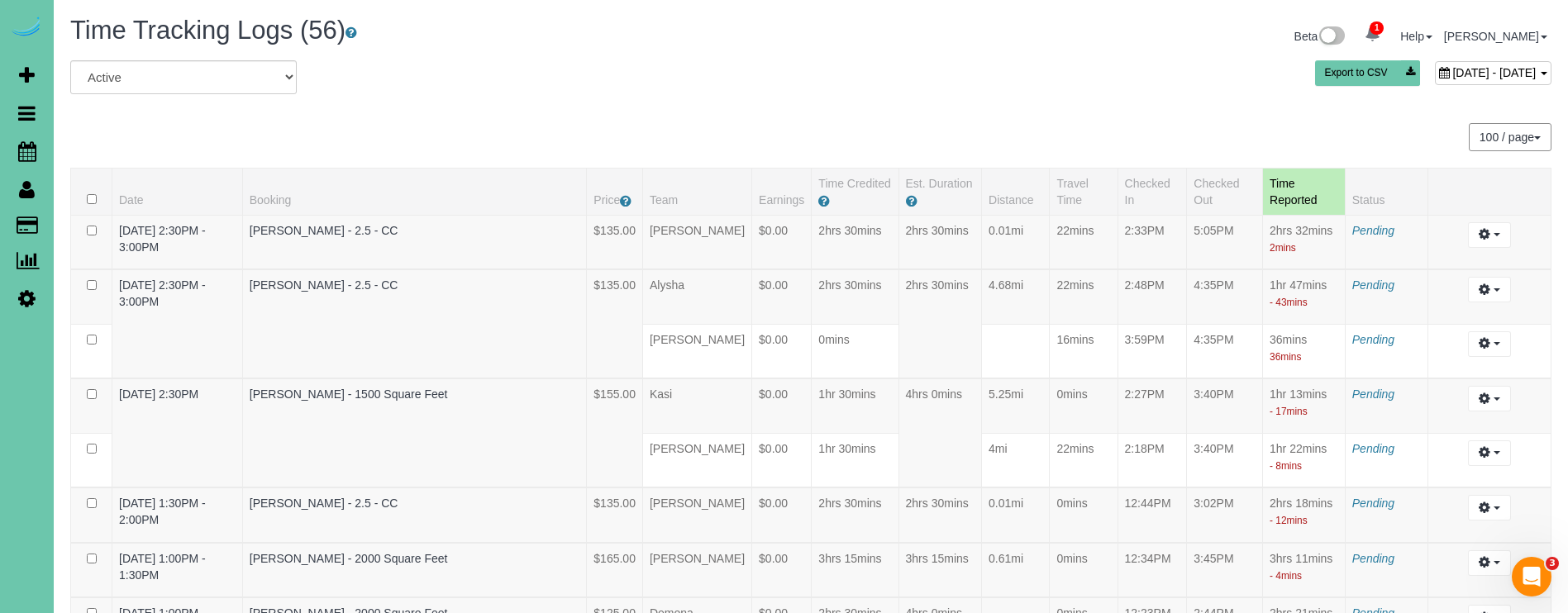
scroll to position [0, 0]
click at [1452, 76] on span "September 10, 2025 - September 10, 2025" at bounding box center [1494, 72] width 84 height 13
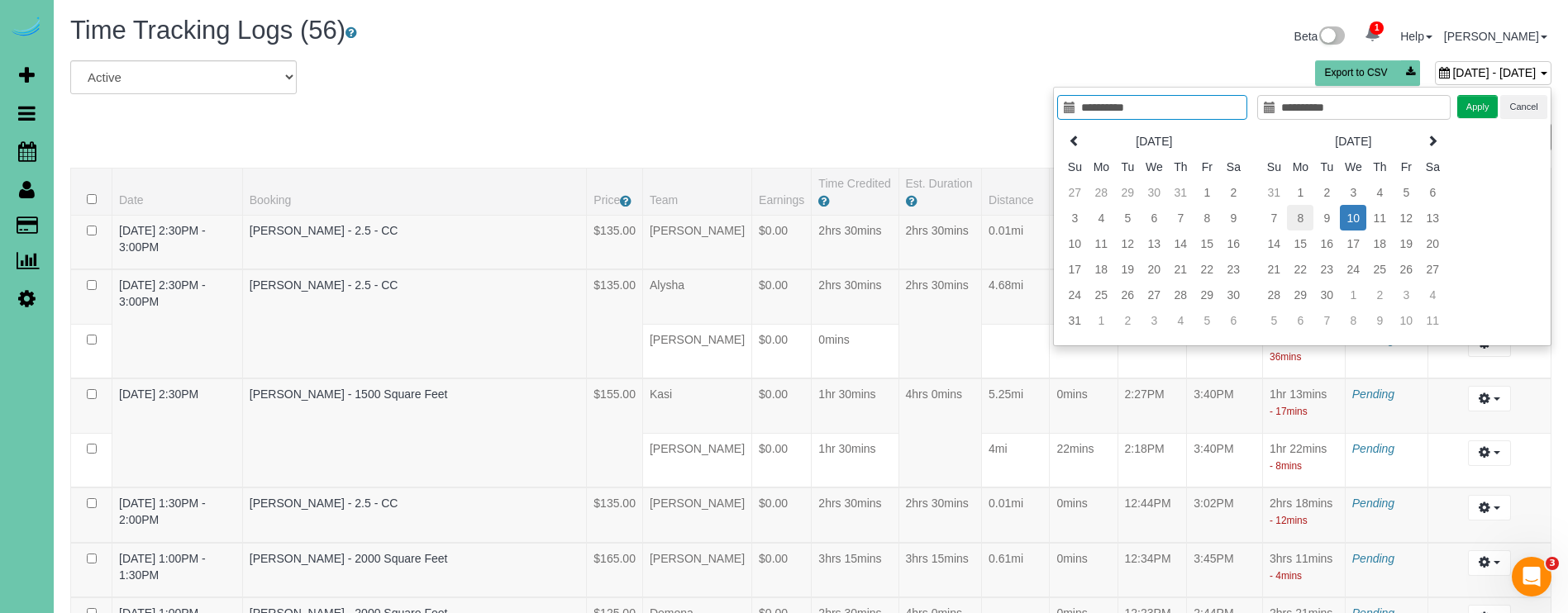
type input "**********"
click at [1300, 215] on td "8" at bounding box center [1300, 218] width 27 height 26
type input "**********"
click at [1300, 215] on td "8" at bounding box center [1300, 218] width 27 height 26
click at [1478, 103] on button "Apply" at bounding box center [1478, 107] width 42 height 24
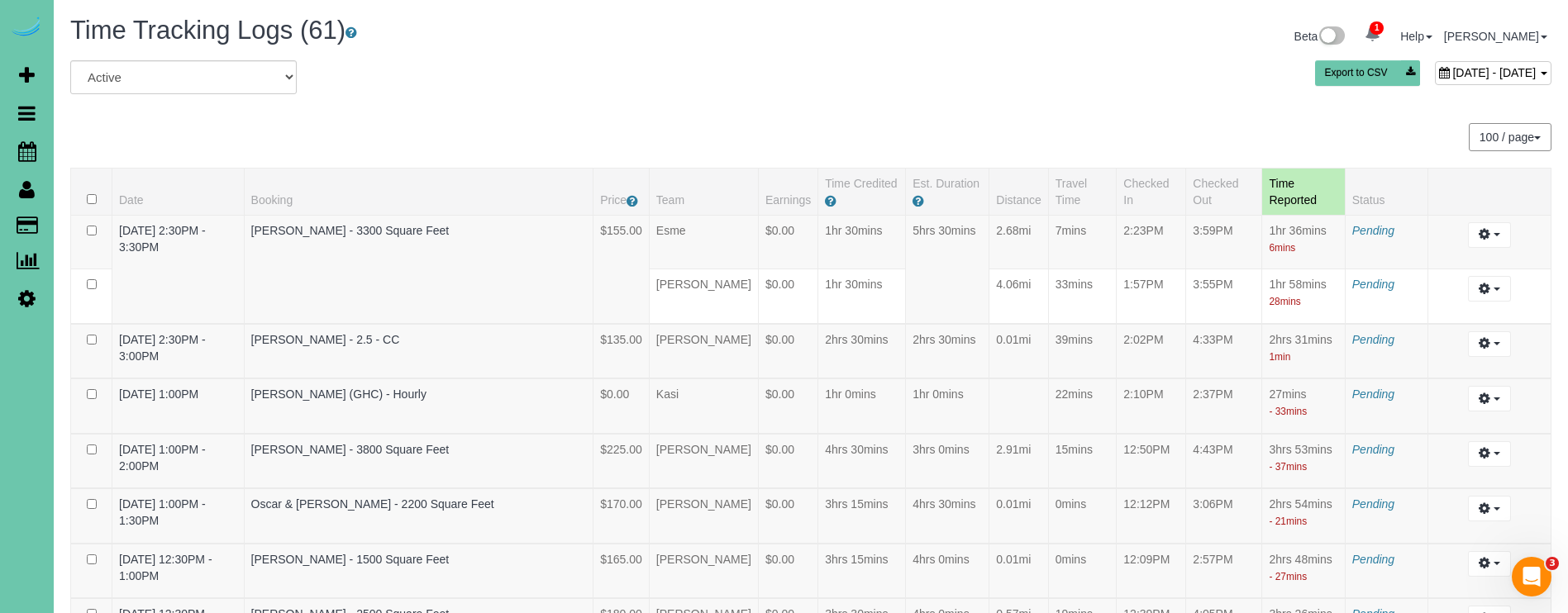
click at [1452, 71] on span "September 08, 2025 - September 08, 2025" at bounding box center [1494, 72] width 84 height 13
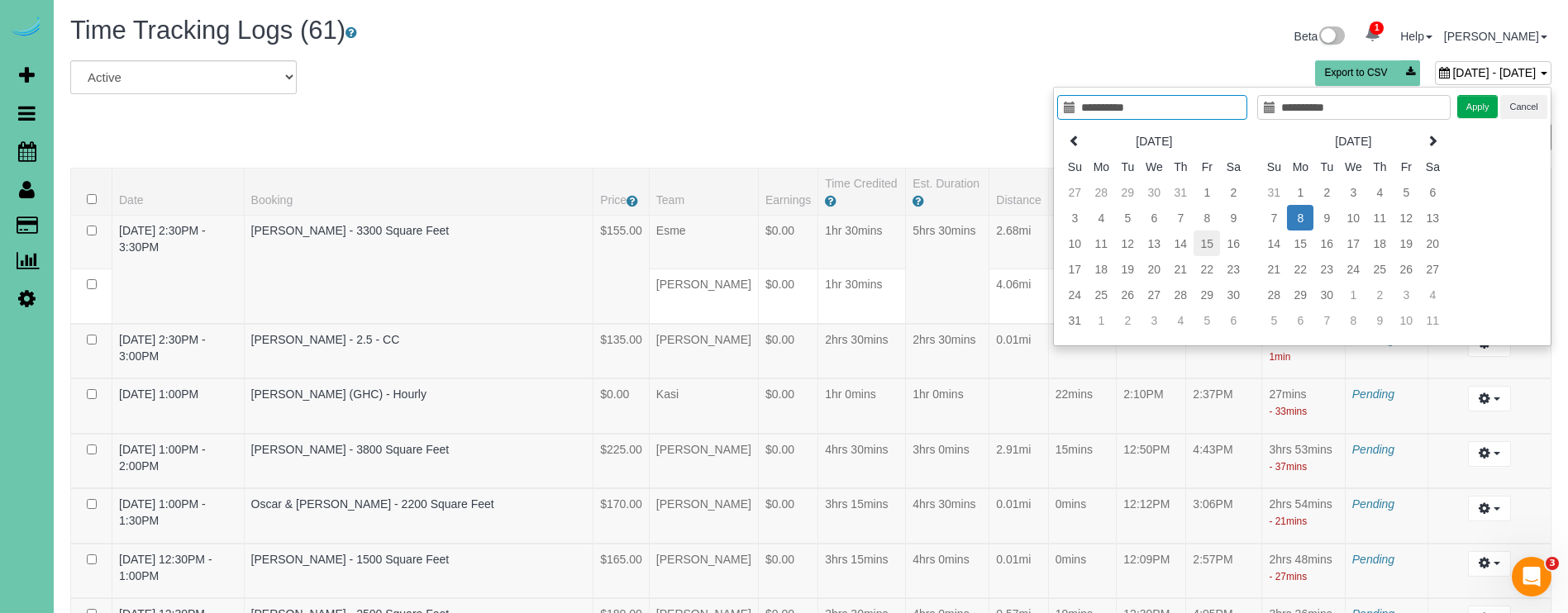
type input "**********"
click at [1202, 219] on td "8" at bounding box center [1206, 218] width 27 height 26
type input "**********"
click at [1202, 219] on td "8" at bounding box center [1206, 218] width 27 height 26
type input "**********"
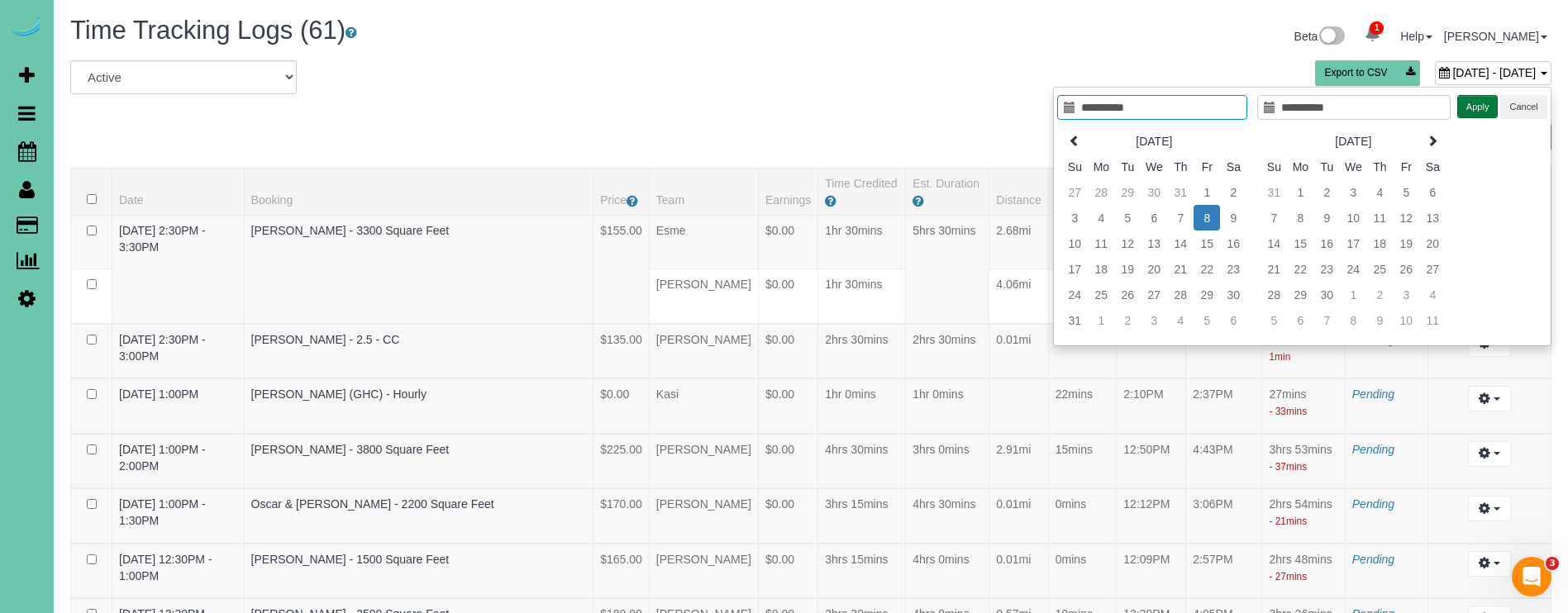
click at [1473, 105] on button "Apply" at bounding box center [1478, 107] width 42 height 24
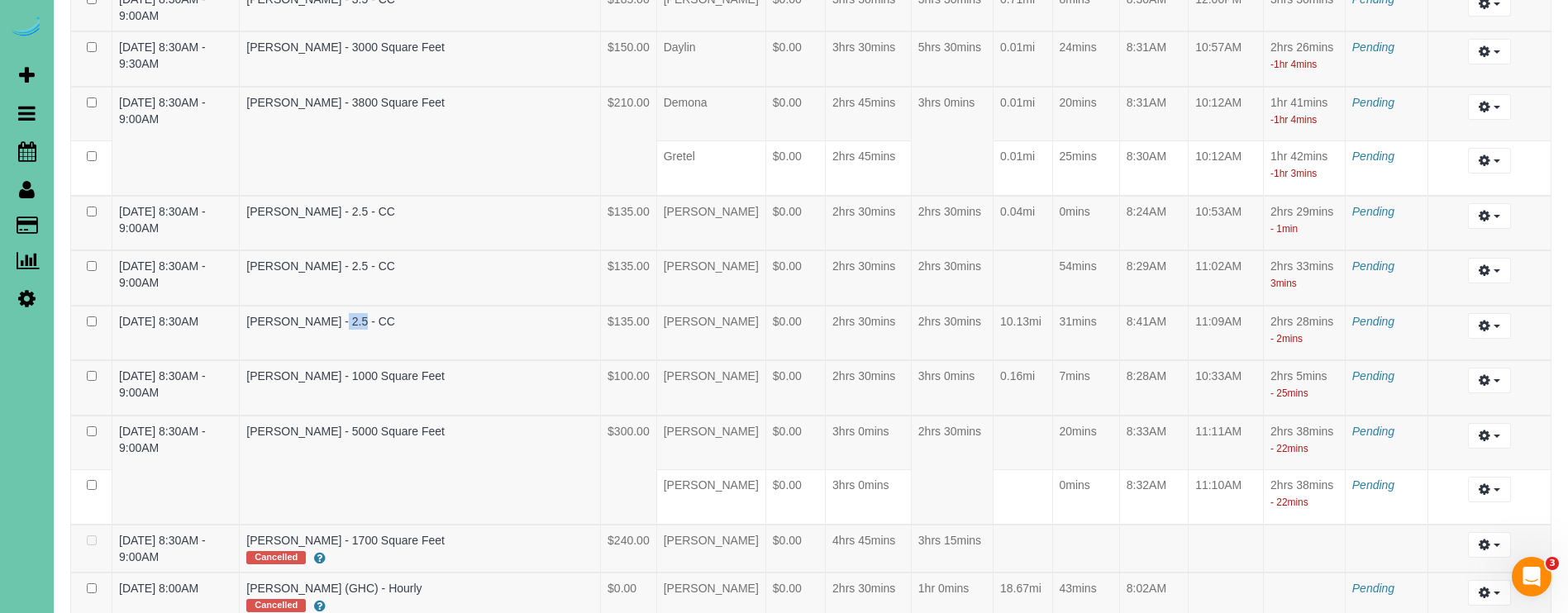
scroll to position [3598, 0]
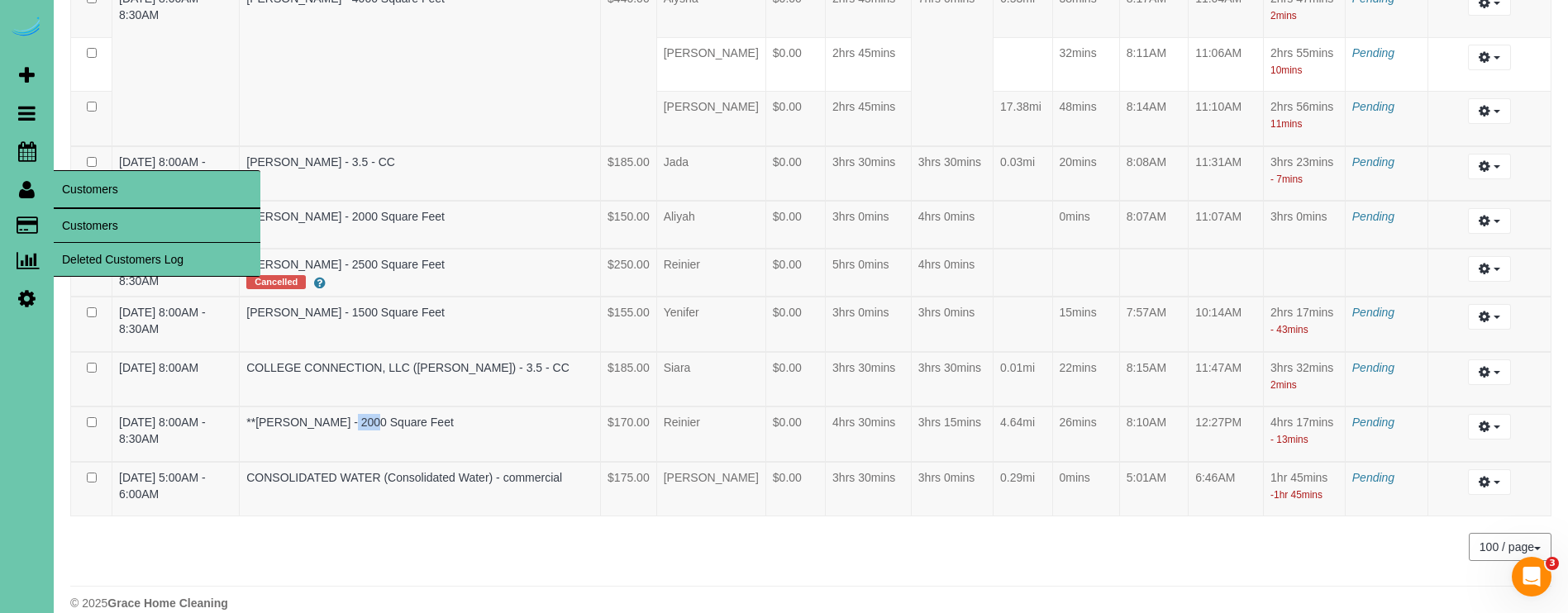
click at [91, 231] on link "Customers" at bounding box center [157, 226] width 207 height 33
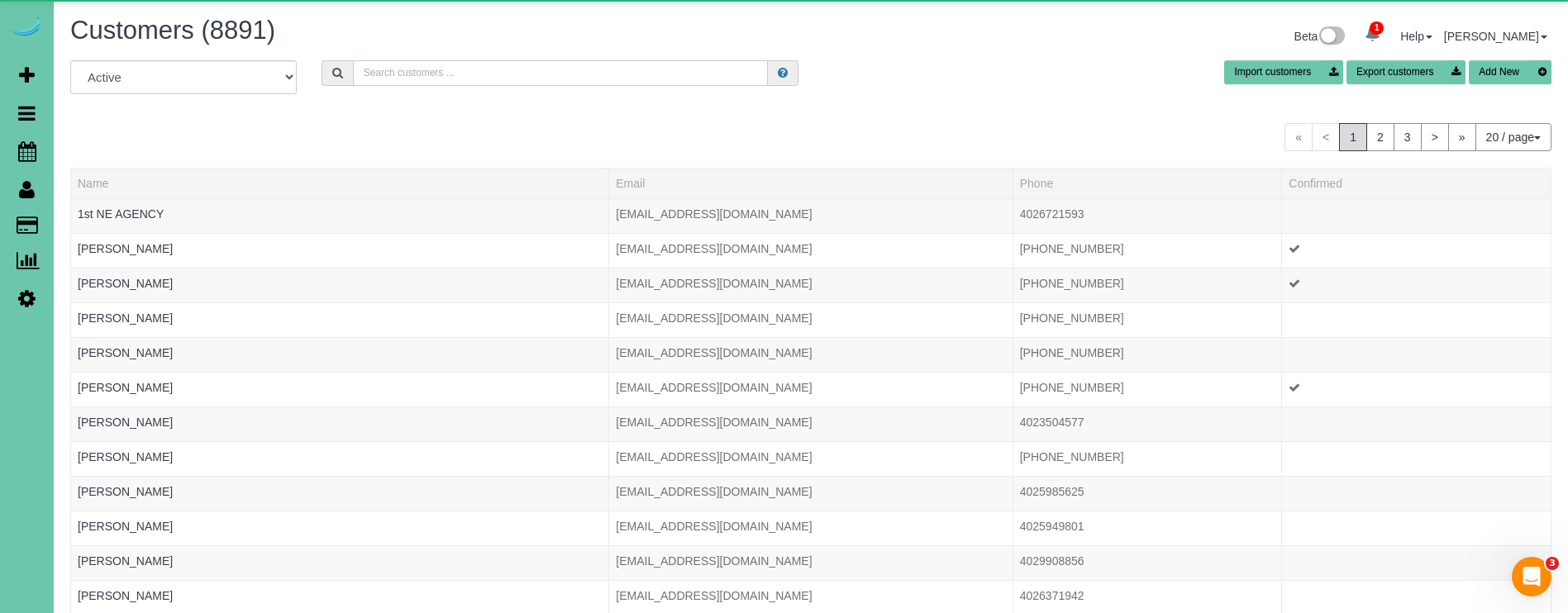
click at [441, 70] on input "text" at bounding box center [560, 73] width 415 height 26
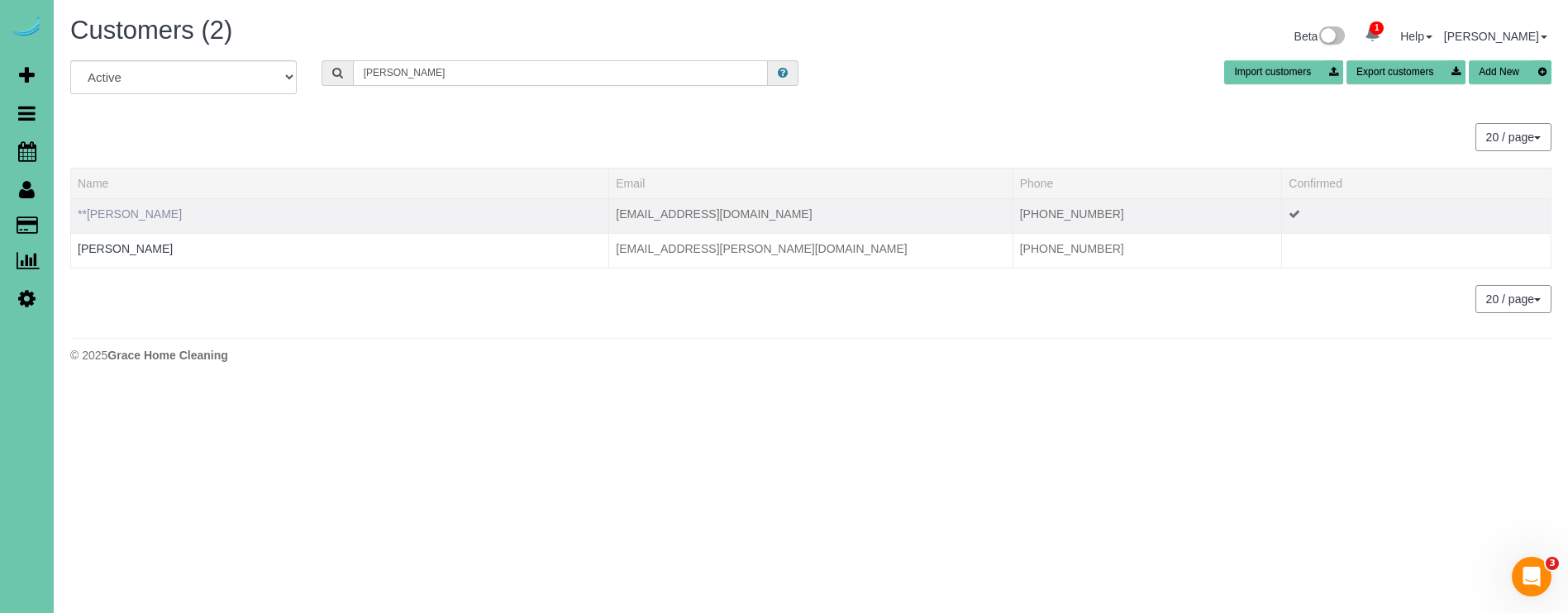
type input "[PERSON_NAME]"
click at [123, 212] on link "**[PERSON_NAME]" at bounding box center [130, 214] width 104 height 13
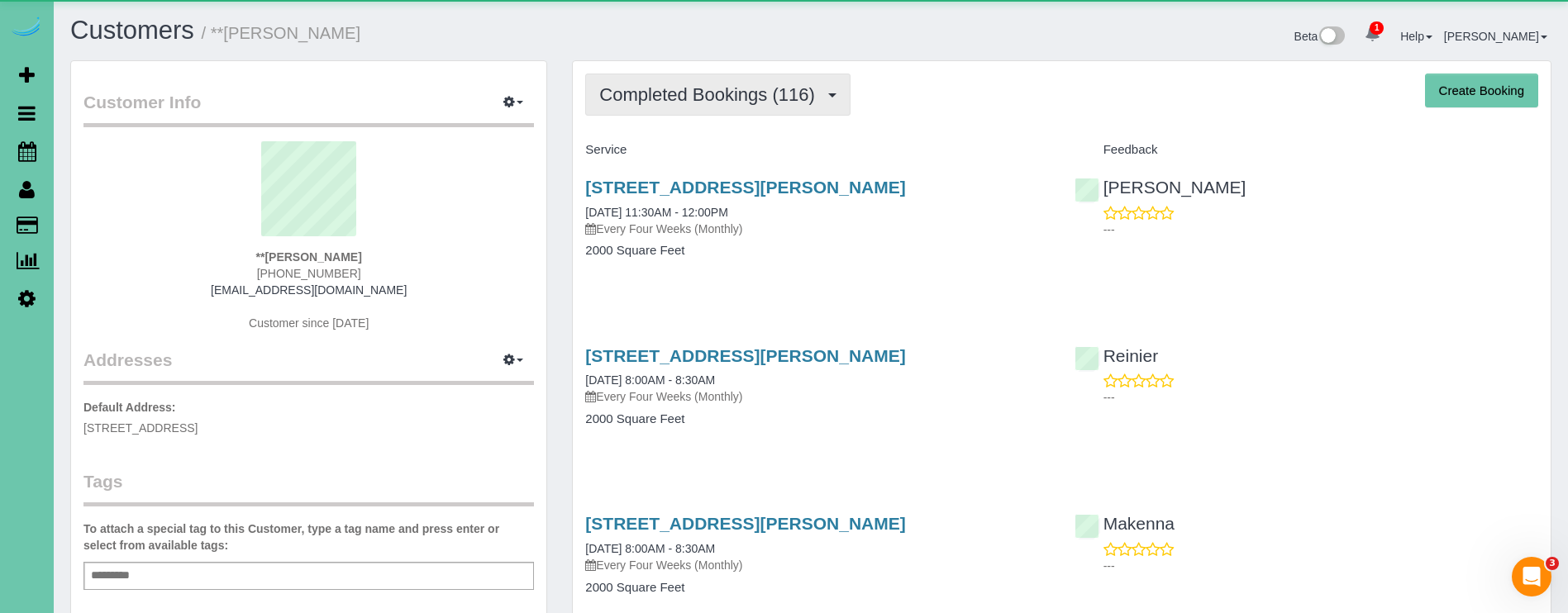
scroll to position [0, 1]
click at [704, 109] on button "Completed Bookings (116)" at bounding box center [718, 94] width 266 height 42
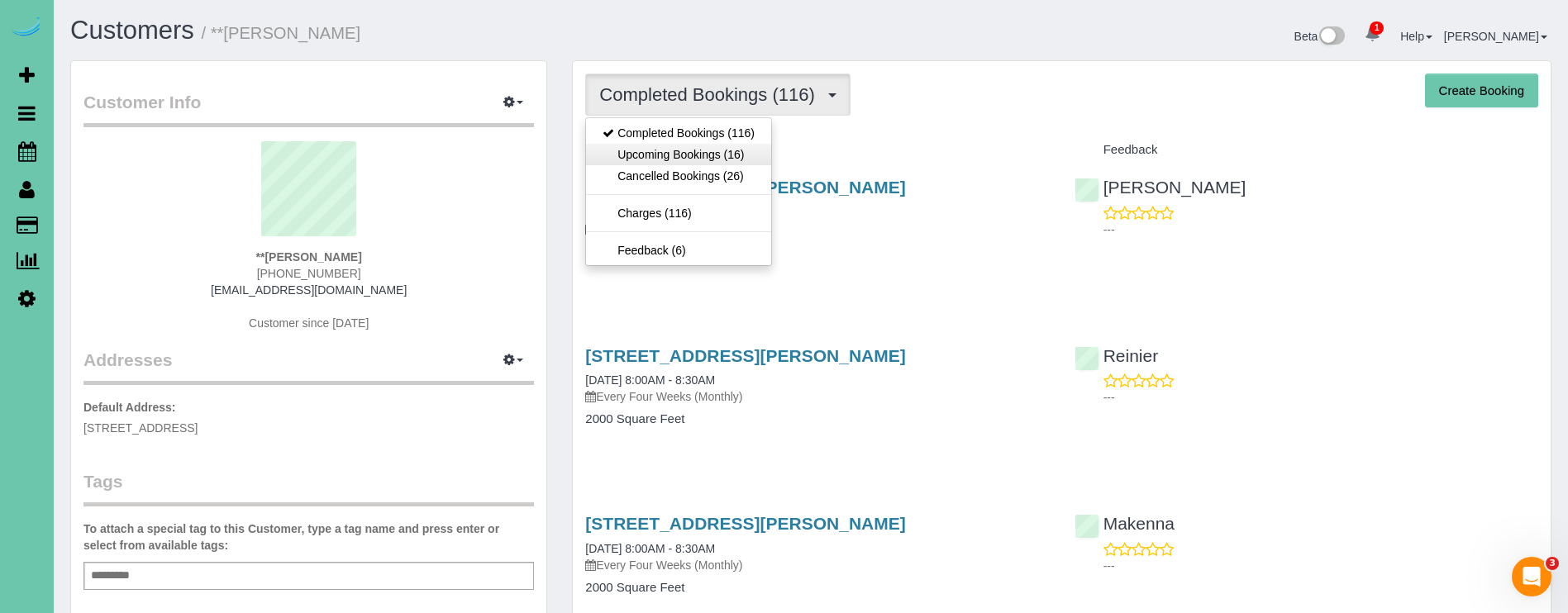
click at [711, 156] on link "Upcoming Bookings (16)" at bounding box center [679, 154] width 185 height 22
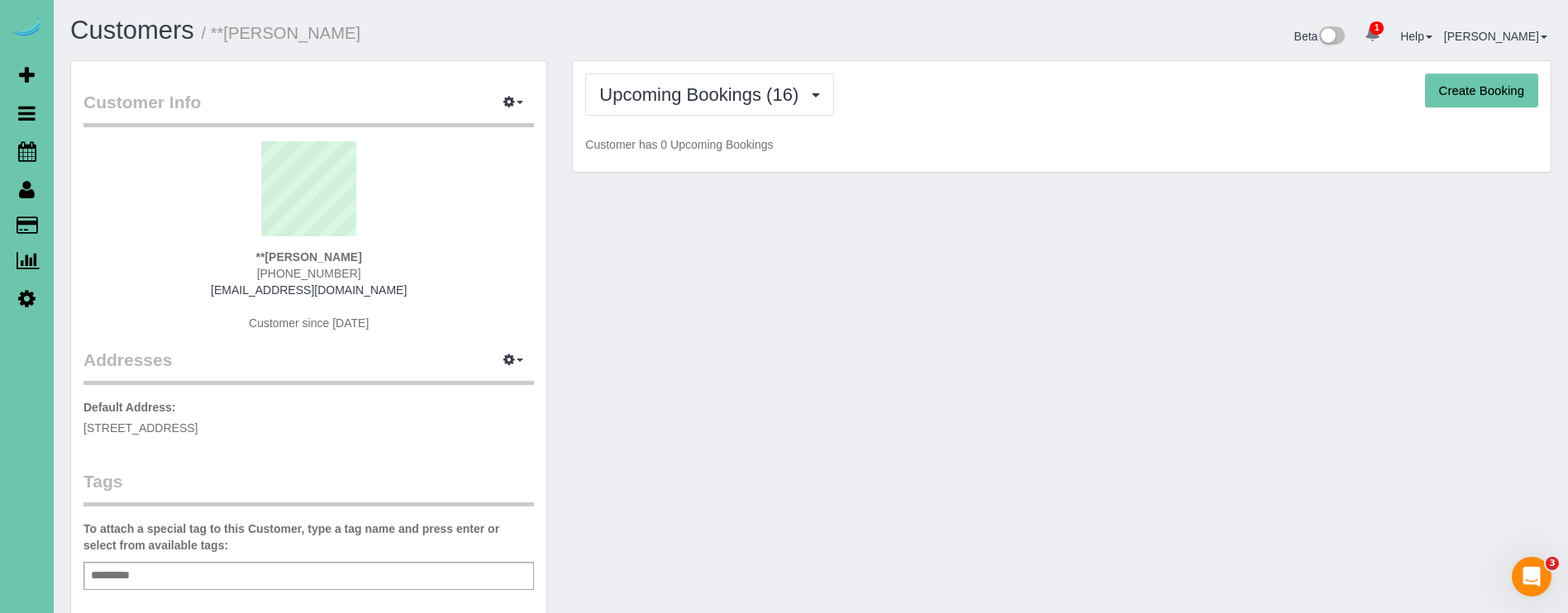
scroll to position [0, 0]
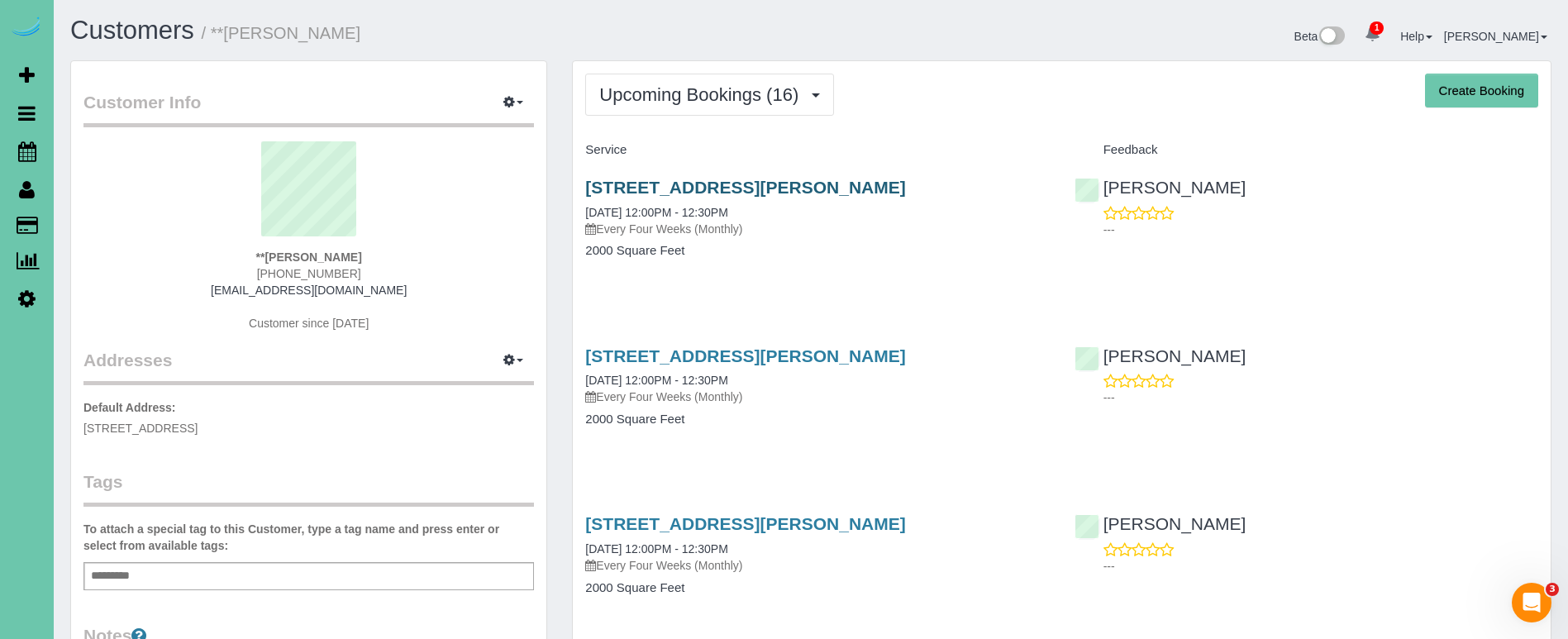
click at [794, 178] on link "14018 Ames Ave, Omaha, NE 68164" at bounding box center [746, 187] width 320 height 19
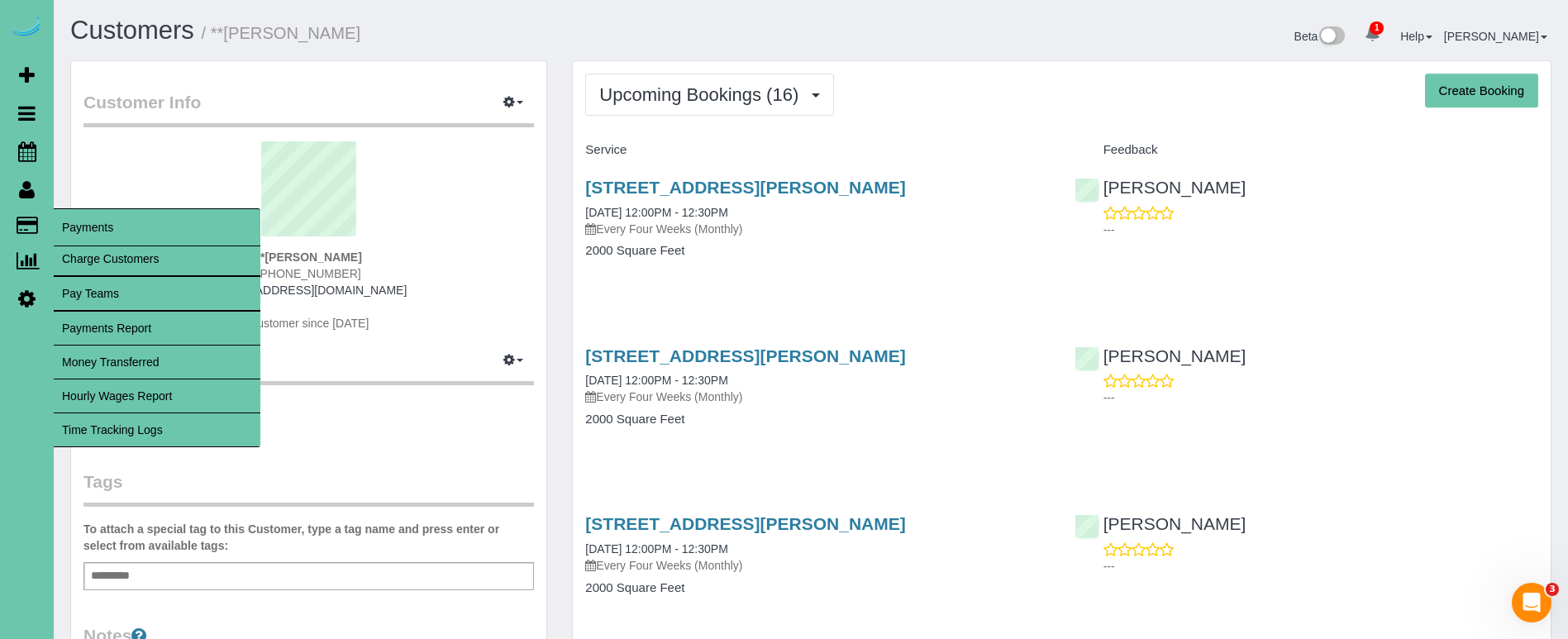
click at [190, 418] on link "Time Tracking Logs" at bounding box center [157, 430] width 207 height 33
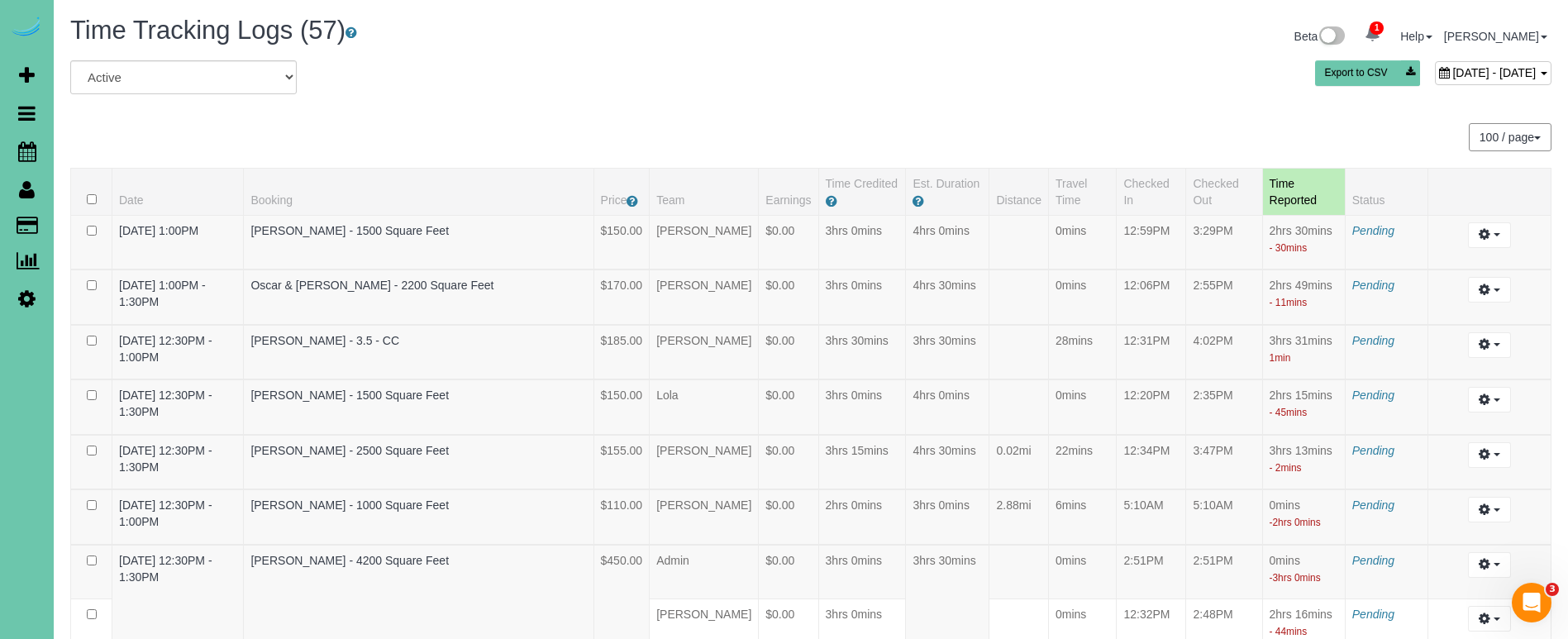
click at [1452, 74] on span "September 29, 2025 - September 29, 2025" at bounding box center [1494, 72] width 84 height 13
type input "**********"
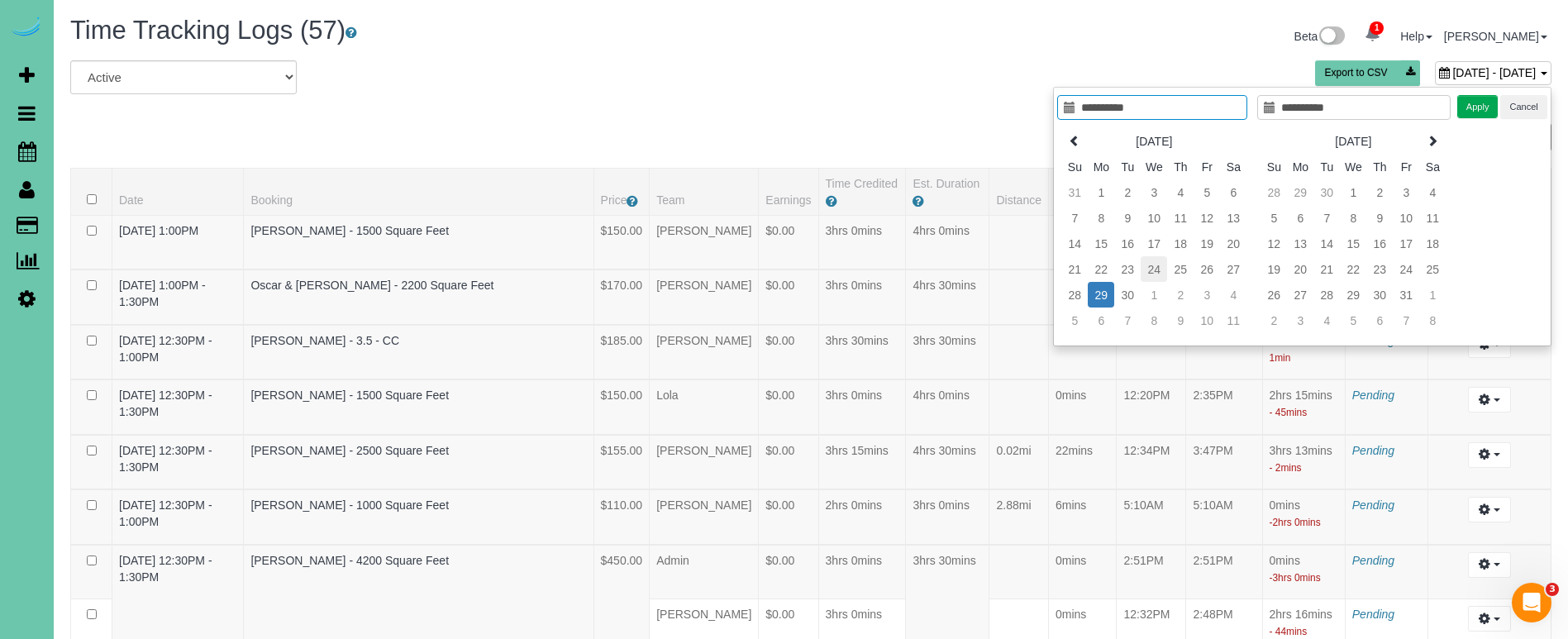
type input "**********"
click at [1154, 269] on td "24" at bounding box center [1154, 269] width 27 height 26
type input "**********"
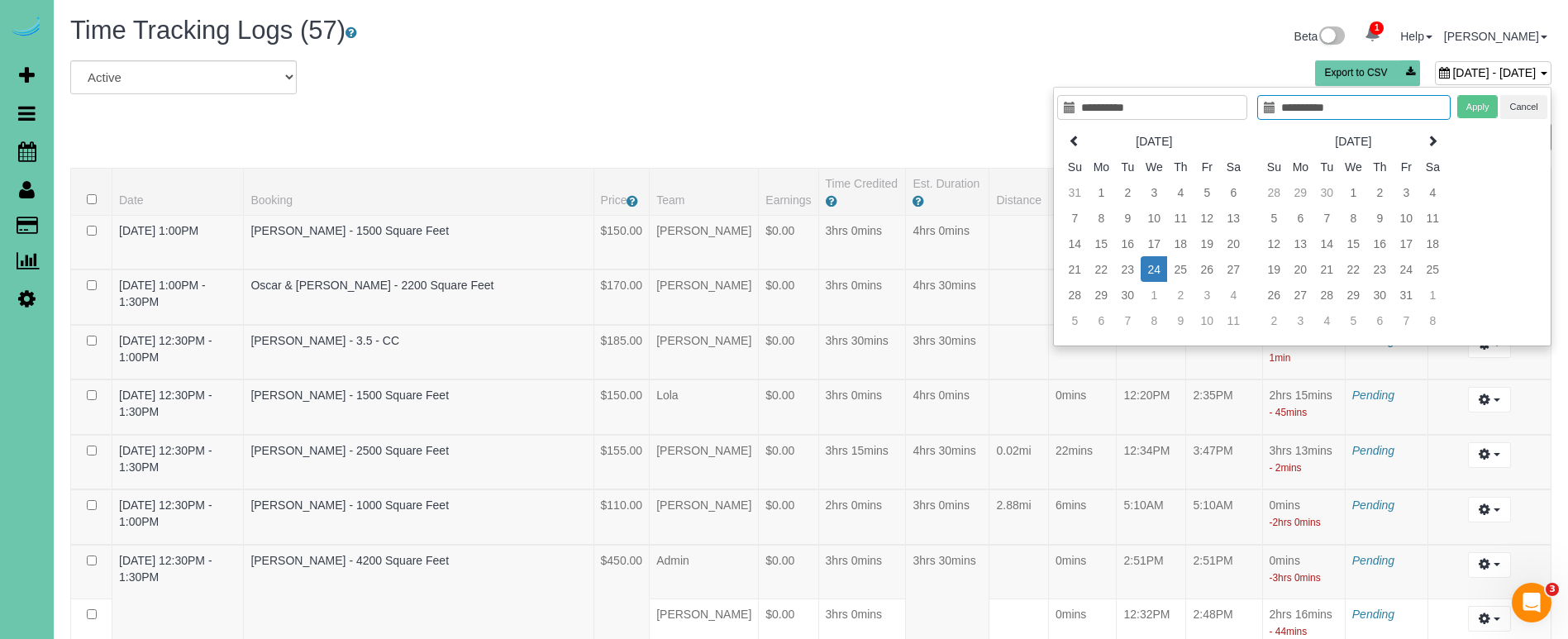
click at [1158, 267] on td "24" at bounding box center [1154, 269] width 27 height 26
type input "**********"
click at [1487, 105] on button "Apply" at bounding box center [1478, 107] width 42 height 24
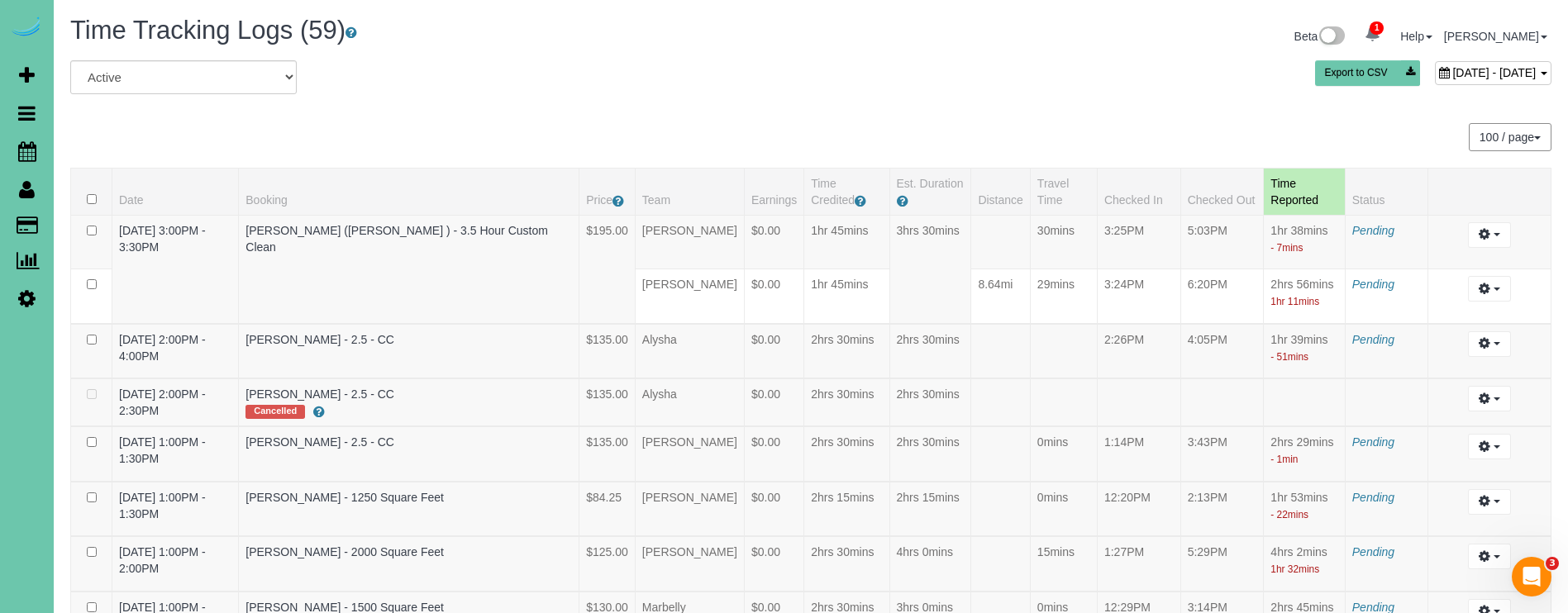
scroll to position [2841, 0]
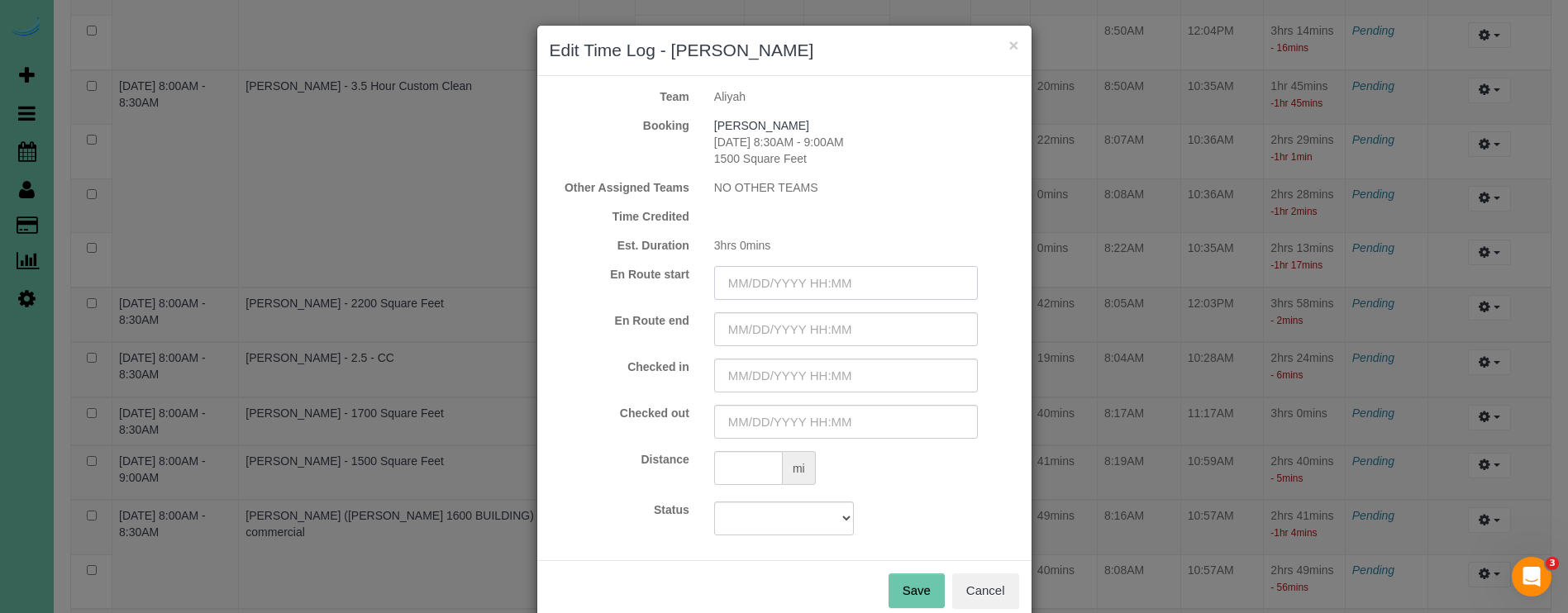
click at [798, 272] on input "text" at bounding box center [846, 283] width 264 height 34
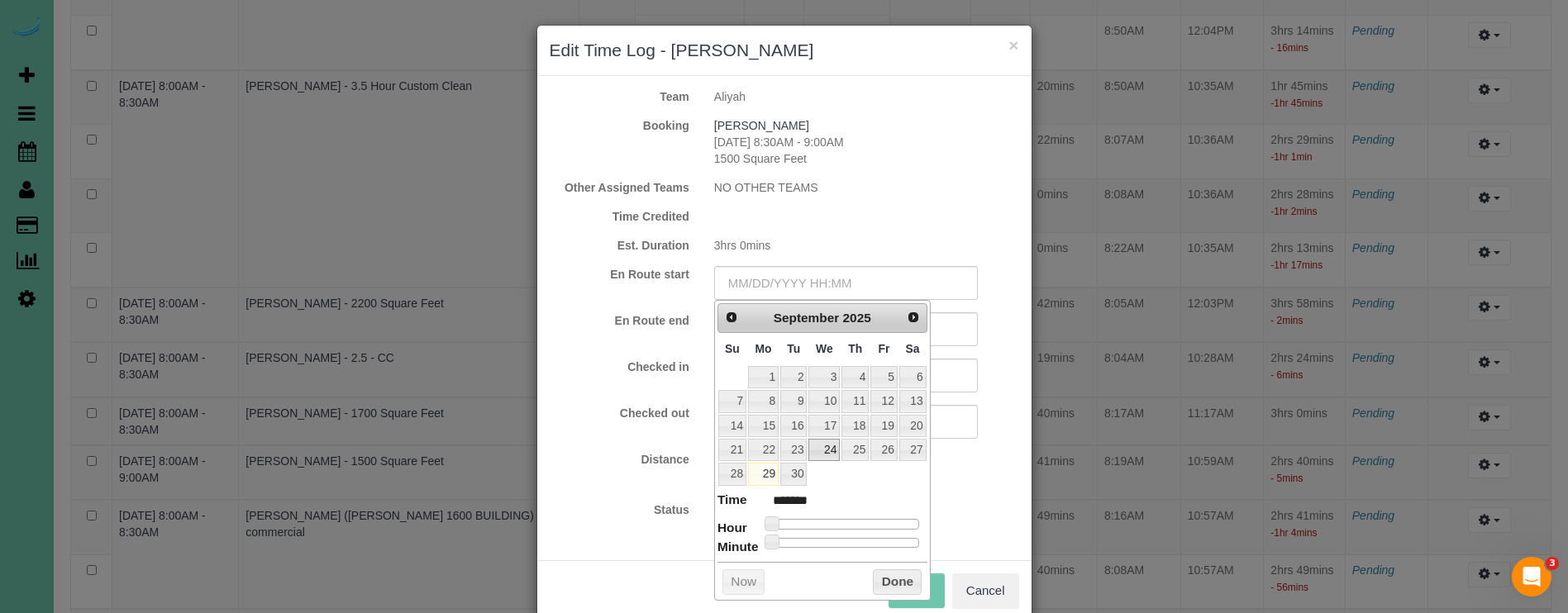
click at [819, 446] on link "24" at bounding box center [824, 450] width 31 height 22
type input "09/24/2025 1:00AM"
type input "******"
type input "09/24/2025 3:00AM"
type input "******"
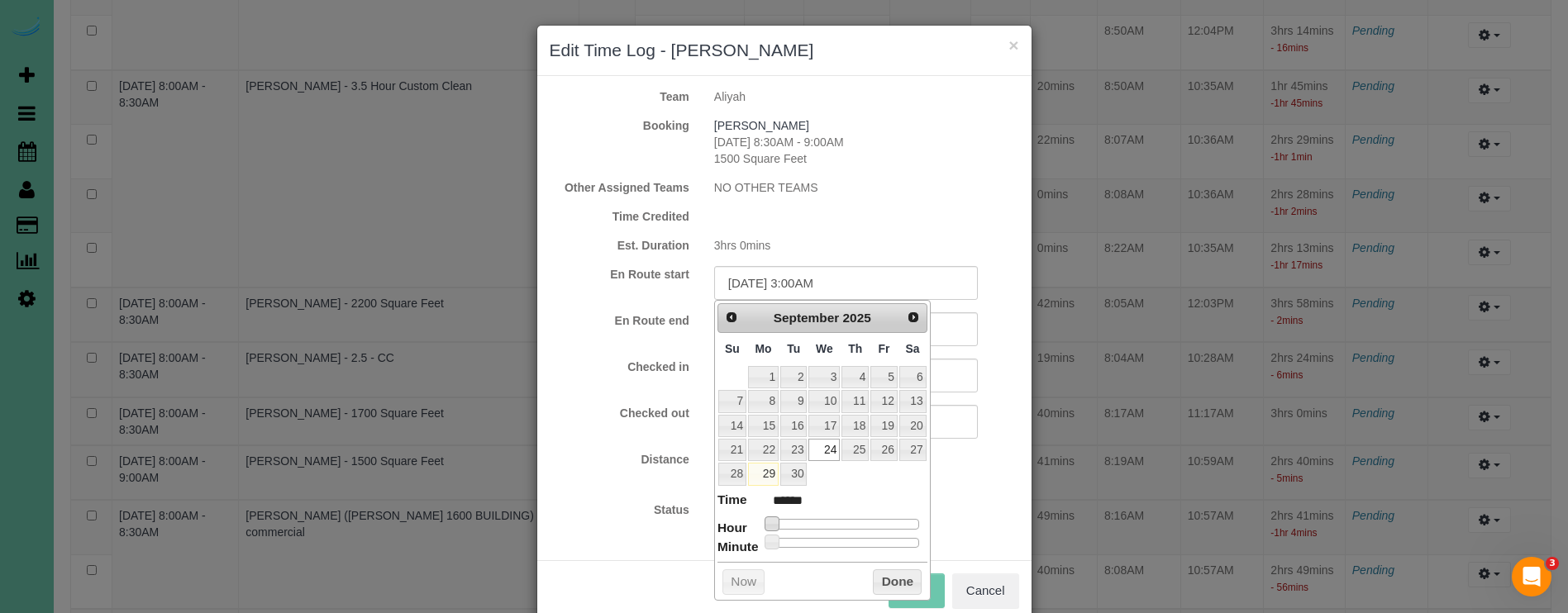
type input "09/24/2025 4:00AM"
type input "******"
type input "09/24/2025 5:00AM"
type input "******"
type input "09/24/2025 6:00AM"
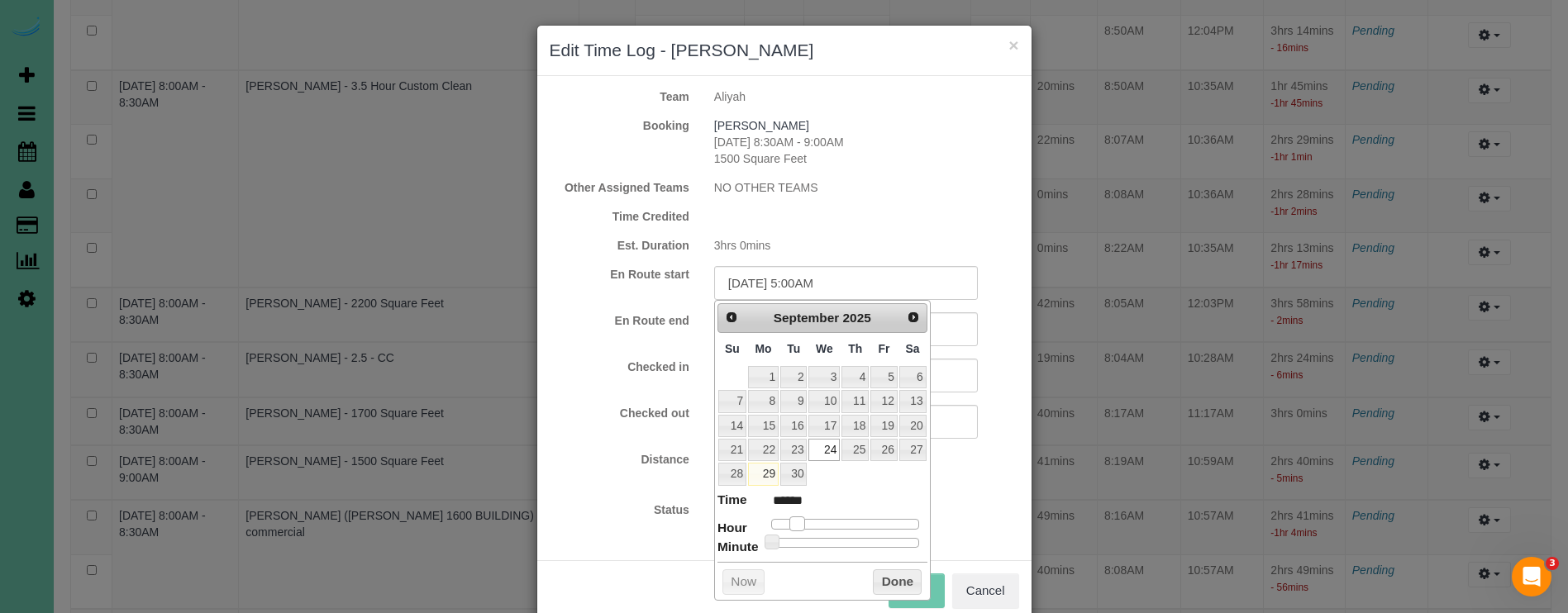
type input "******"
type input "09/24/2025 7:00AM"
type input "******"
type input "09/24/2025 8:00AM"
type input "******"
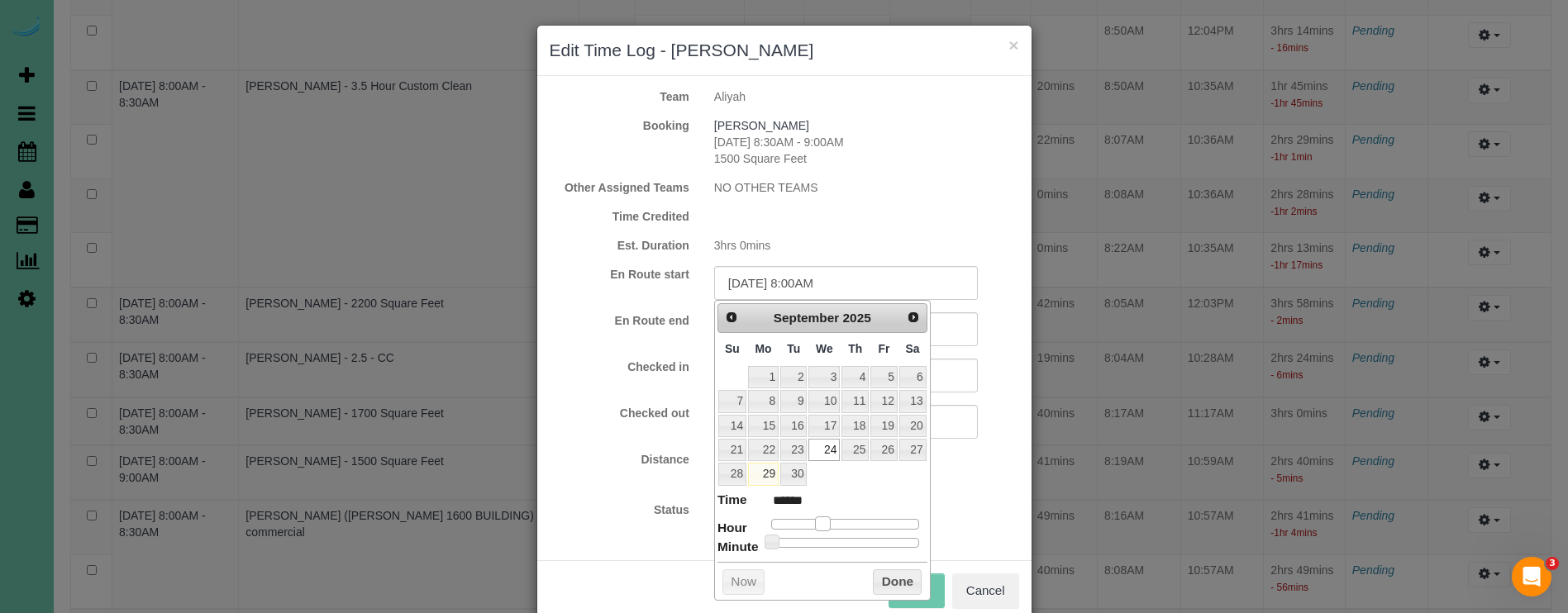
type input "09/24/2025 9:00AM"
type input "******"
type input "09/24/2025 8:00AM"
type input "******"
drag, startPoint x: 776, startPoint y: 522, endPoint x: 829, endPoint y: 522, distance: 53.0
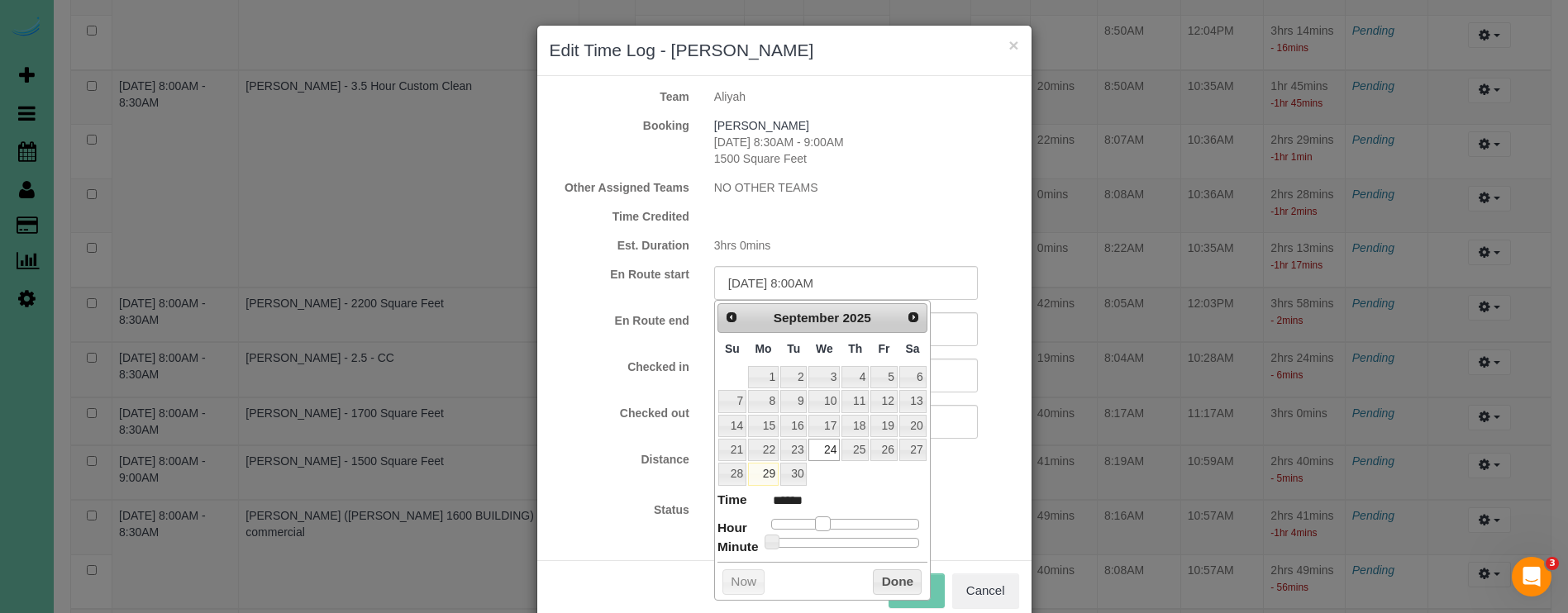
click at [829, 522] on span at bounding box center [822, 523] width 15 height 15
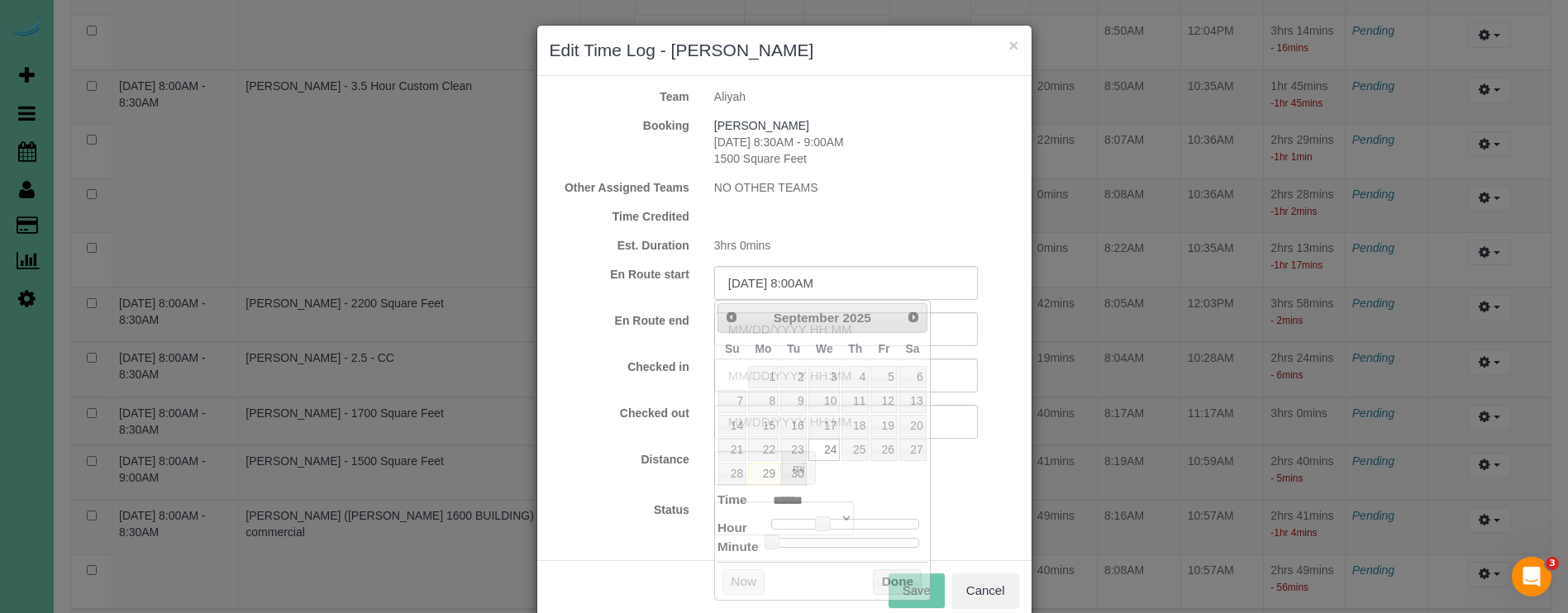
click at [957, 512] on div "Status Approved Approved + Update team with Time Reported Approved + Update tea…" at bounding box center [784, 518] width 494 height 34
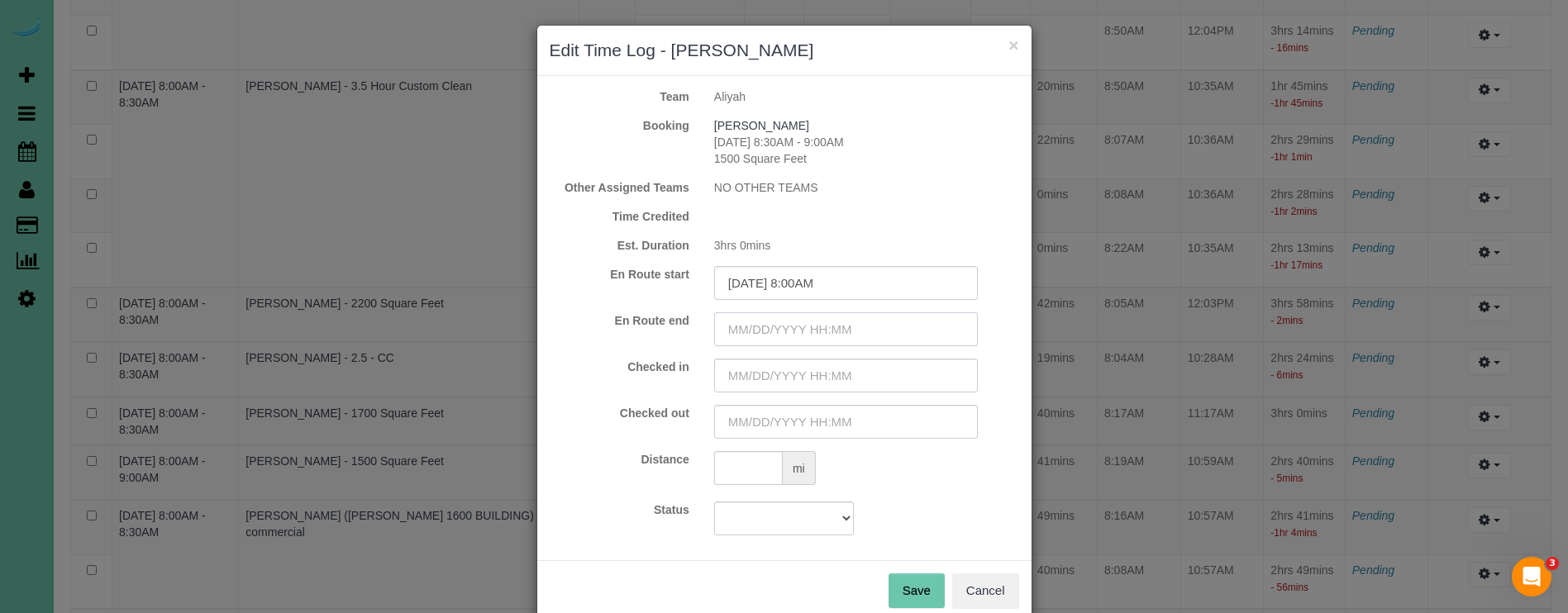
click at [810, 314] on input "text" at bounding box center [846, 329] width 264 height 34
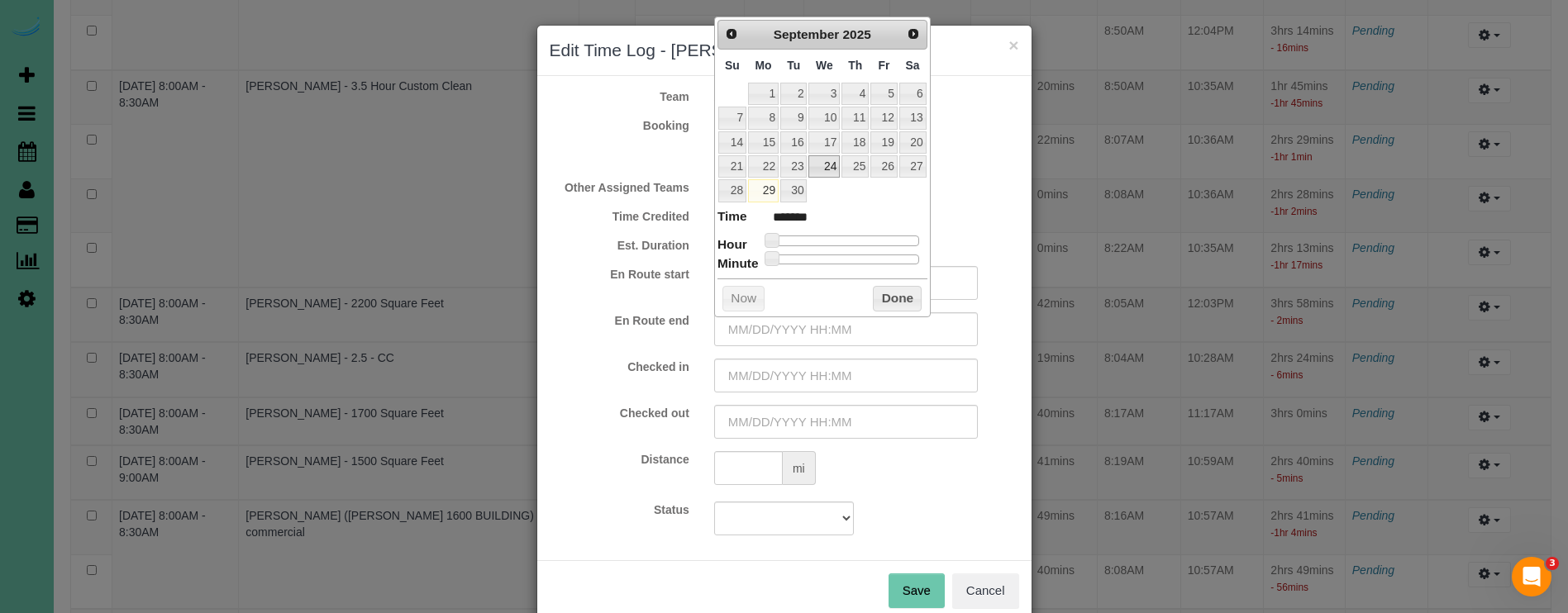
click at [822, 161] on link "24" at bounding box center [824, 167] width 31 height 22
type input "09/24/2025 1:00AM"
type input "******"
type input "09/24/2025 2:00AM"
type input "******"
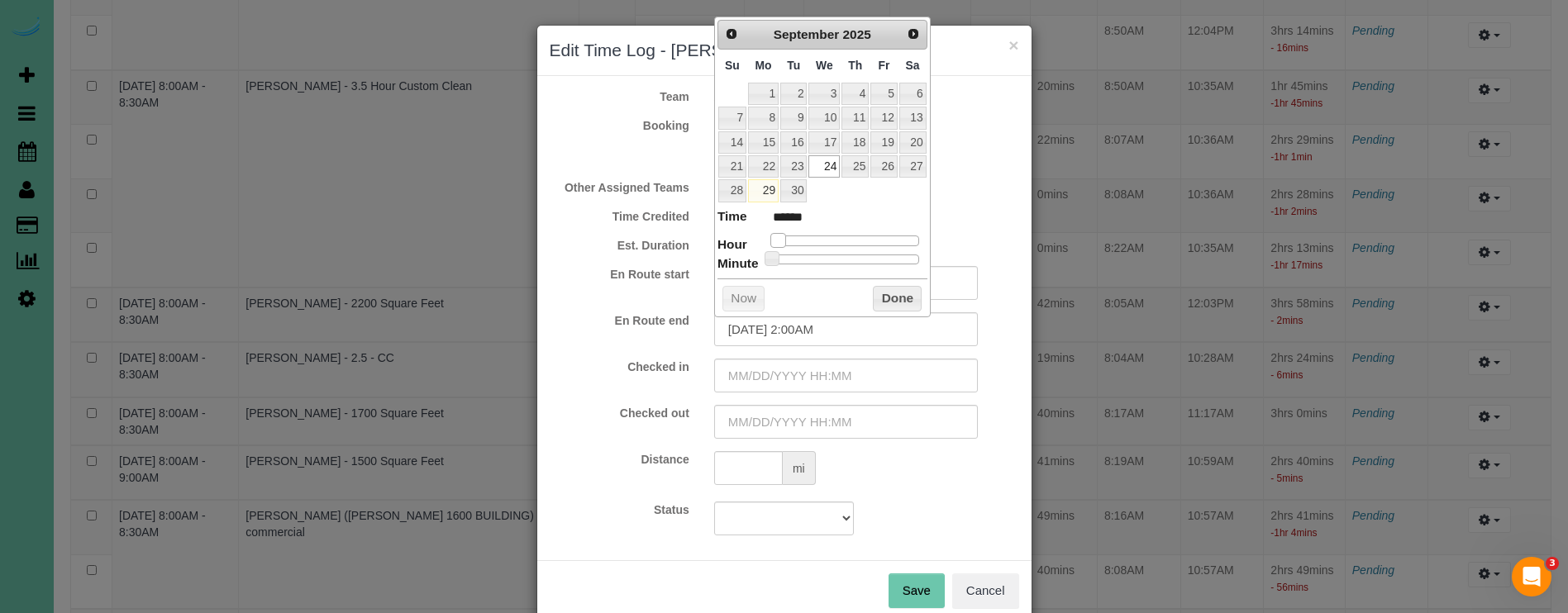
type input "09/24/2025 3:00AM"
type input "******"
type input "09/24/2025 4:00AM"
type input "******"
type input "09/24/2025 5:00AM"
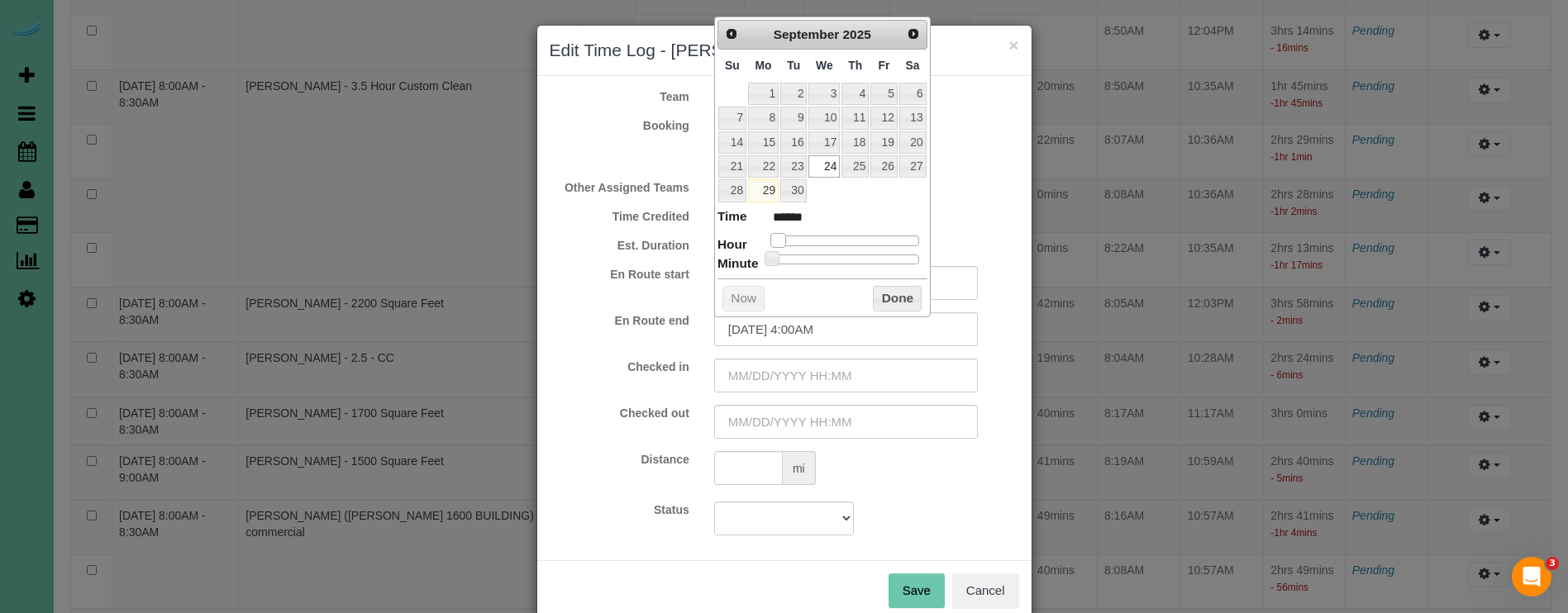
type input "******"
type input "09/24/2025 6:00AM"
type input "******"
type input "09/24/2025 7:00AM"
type input "******"
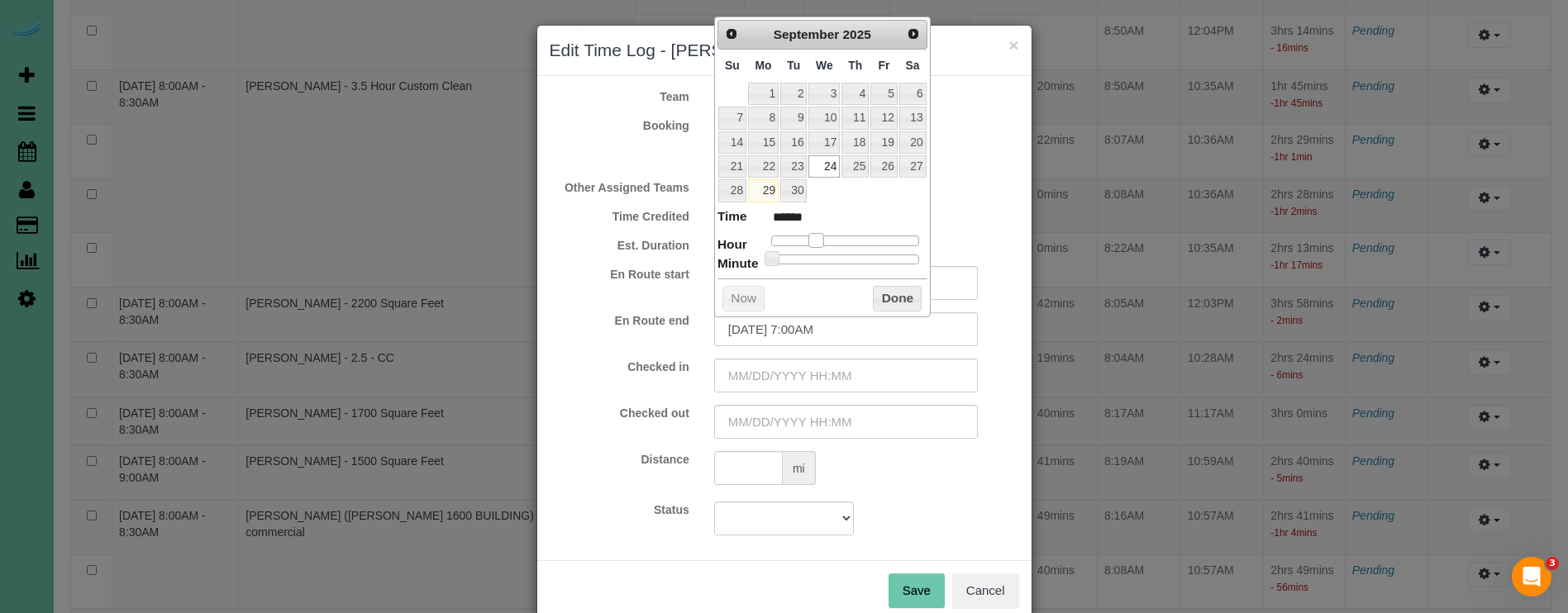
type input "09/24/2025 8:00AM"
type input "******"
drag, startPoint x: 770, startPoint y: 236, endPoint x: 821, endPoint y: 235, distance: 51.0
click at [821, 235] on span at bounding box center [822, 239] width 15 height 15
click at [923, 393] on div "Checked in Checked out" at bounding box center [784, 399] width 470 height 80
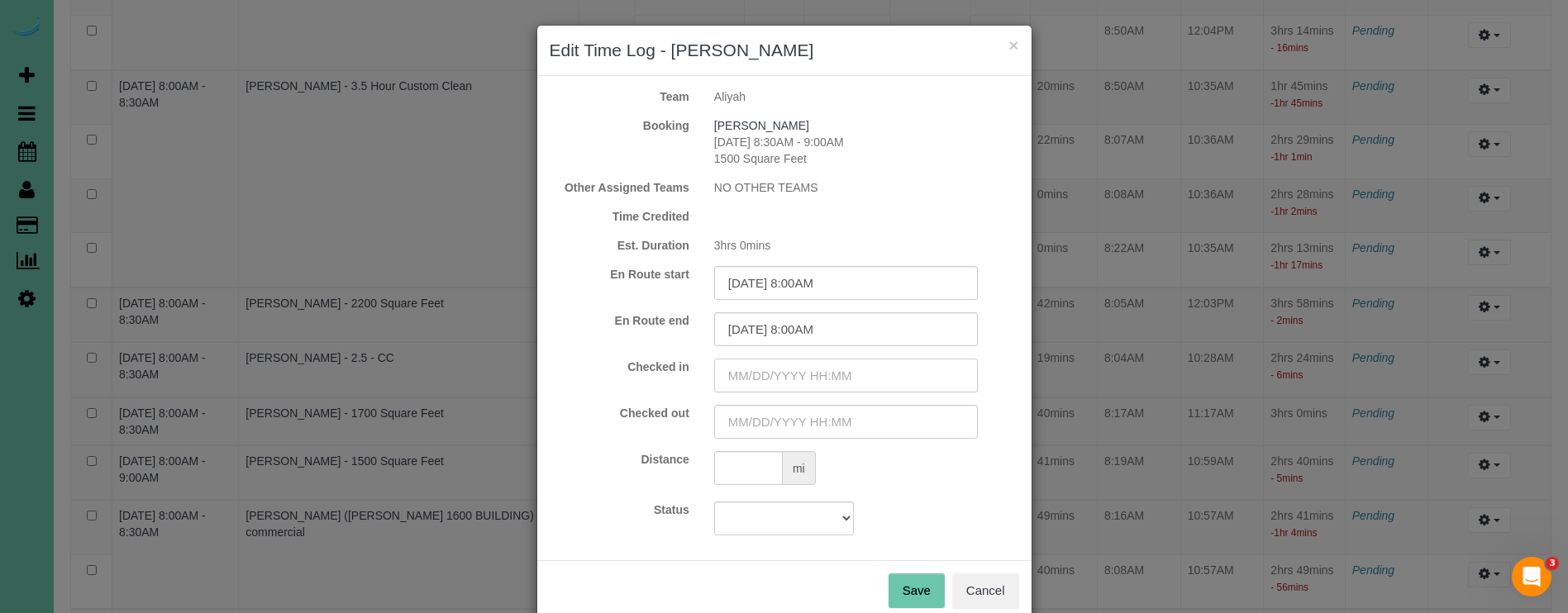
click at [854, 379] on input "text" at bounding box center [846, 375] width 264 height 34
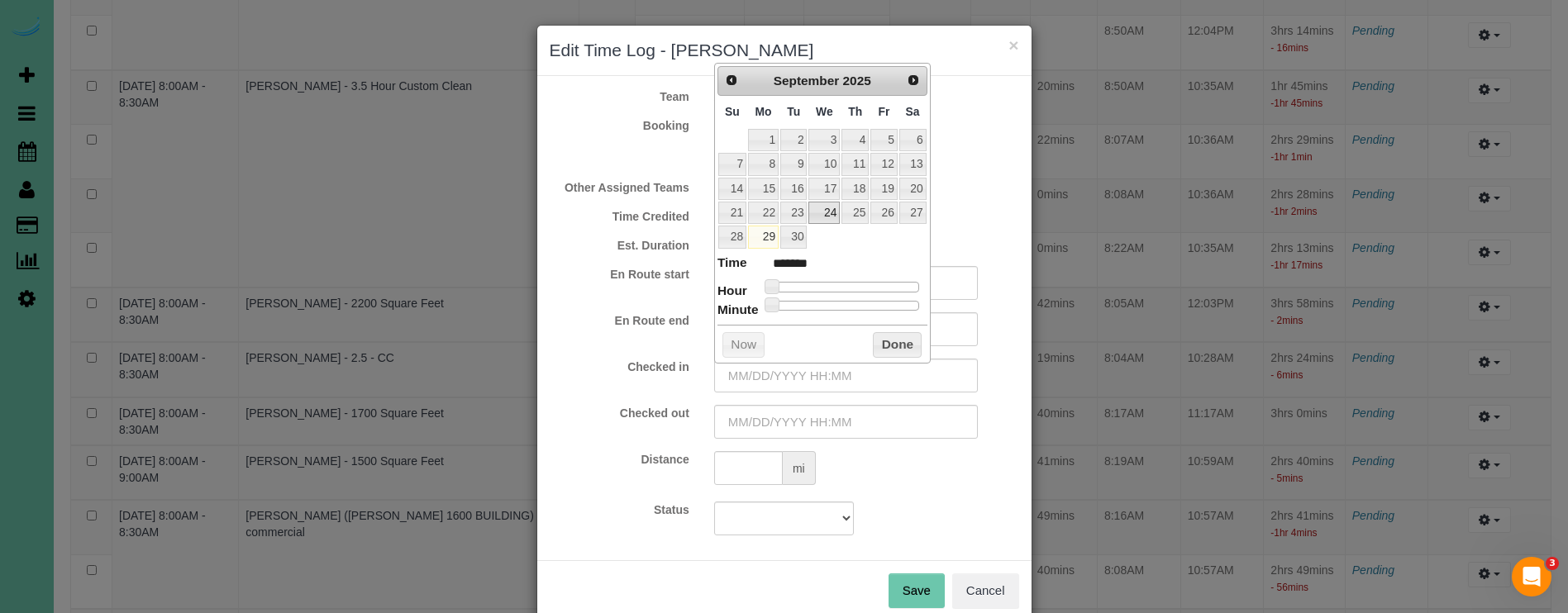
click at [826, 210] on link "24" at bounding box center [824, 213] width 31 height 22
type input "09/24/2025 1:00AM"
type input "******"
type input "09/24/2025 3:00AM"
type input "******"
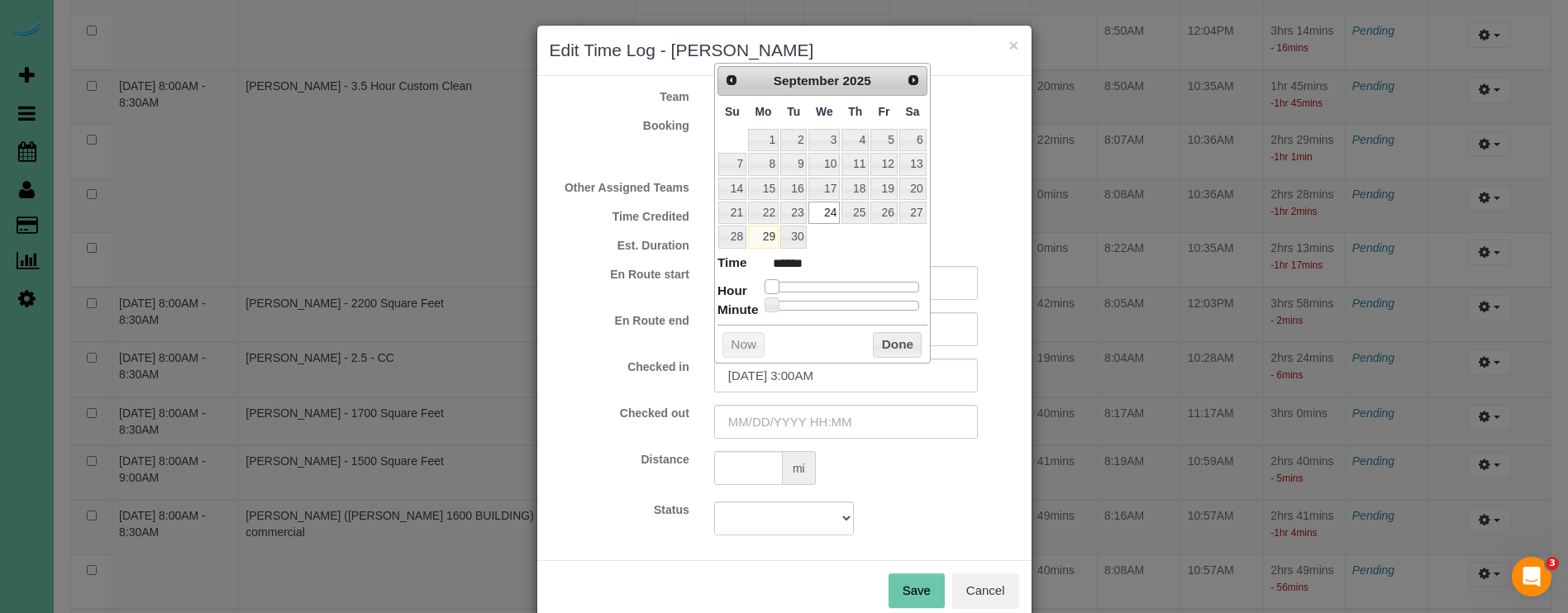
type input "09/24/2025 4:00AM"
type input "******"
type input "09/24/2025 5:00AM"
type input "******"
type input "09/24/2025 6:00AM"
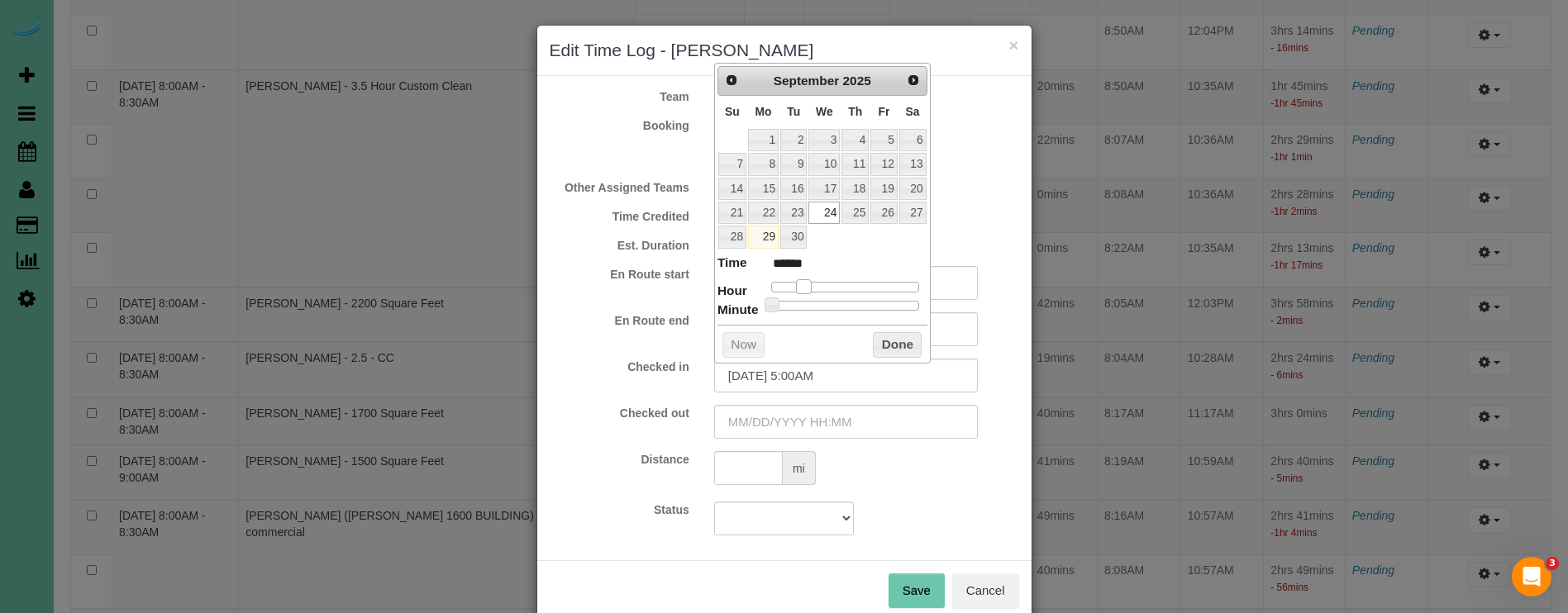
type input "******"
type input "09/24/2025 7:00AM"
type input "******"
type input "09/24/2025 8:00AM"
type input "******"
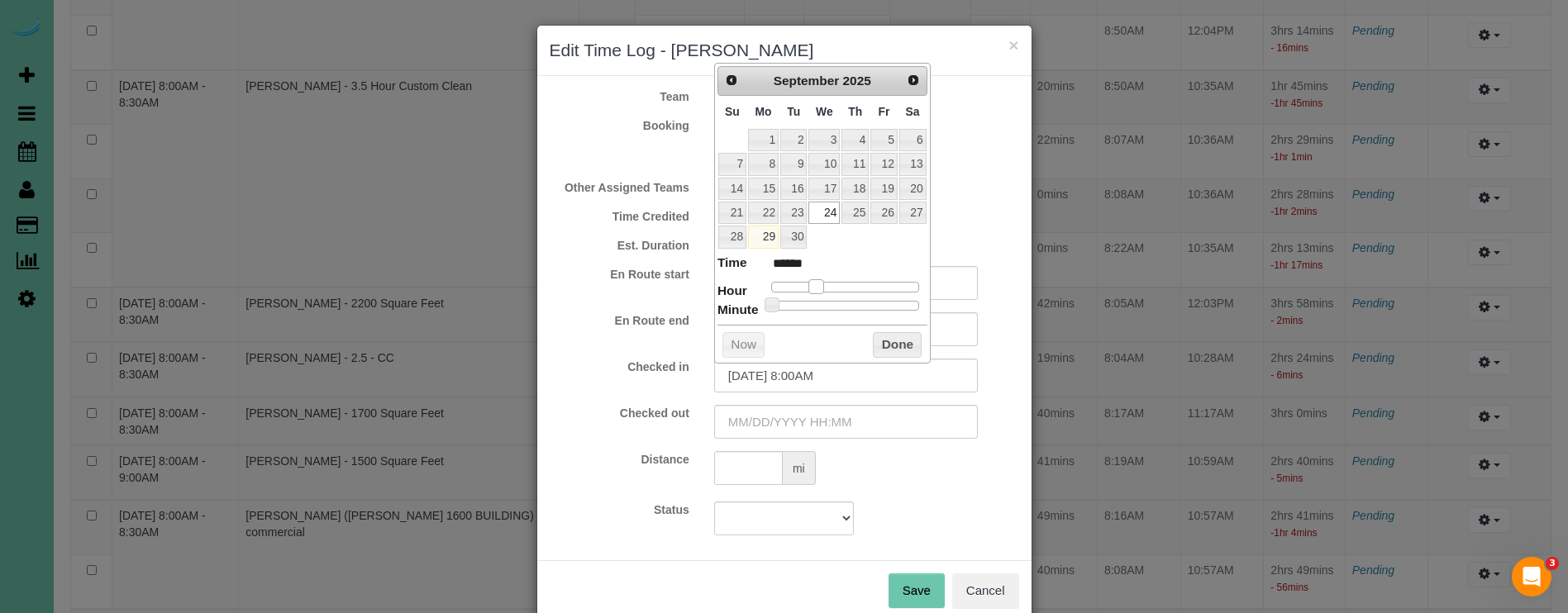
type input "09/24/2025 9:00AM"
type input "******"
type input "09/24/2025 10:00AM"
type input "*******"
type input "09/24/2025 9:00AM"
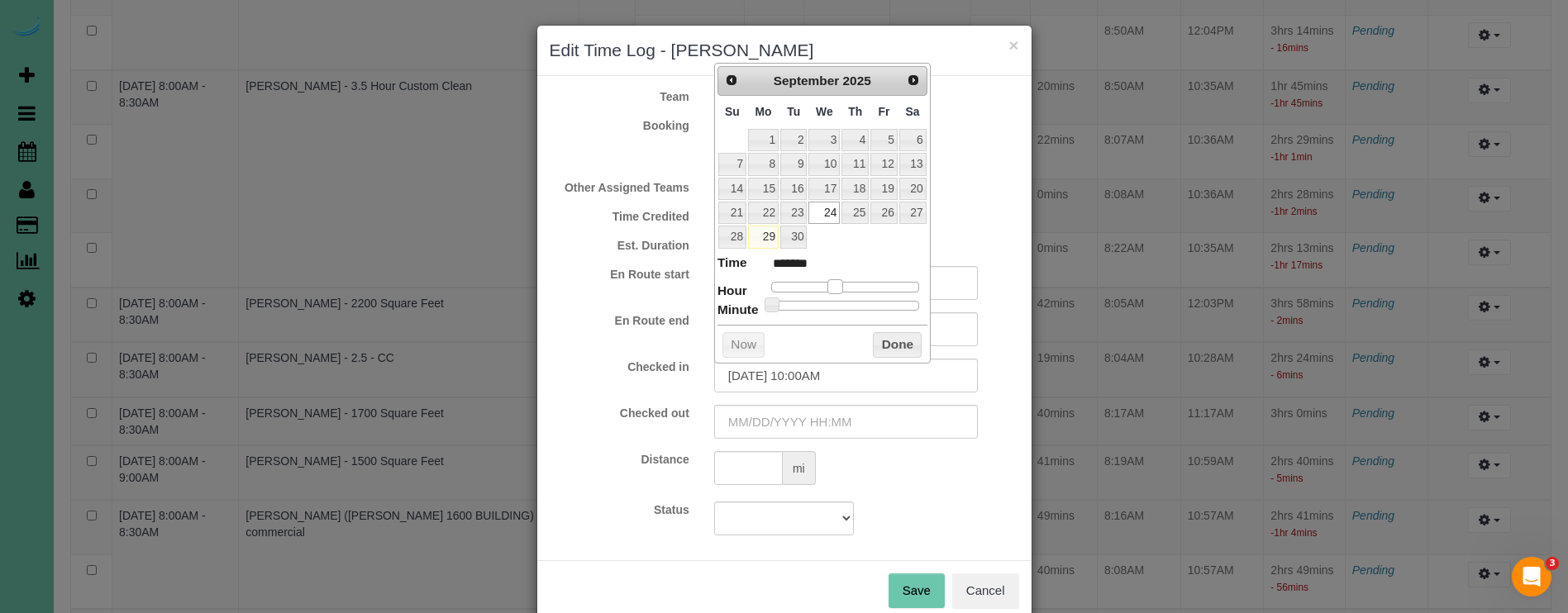
type input "******"
type input "09/24/2025 8:00AM"
type input "******"
drag, startPoint x: 774, startPoint y: 286, endPoint x: 823, endPoint y: 287, distance: 49.0
click at [823, 287] on span at bounding box center [822, 286] width 15 height 15
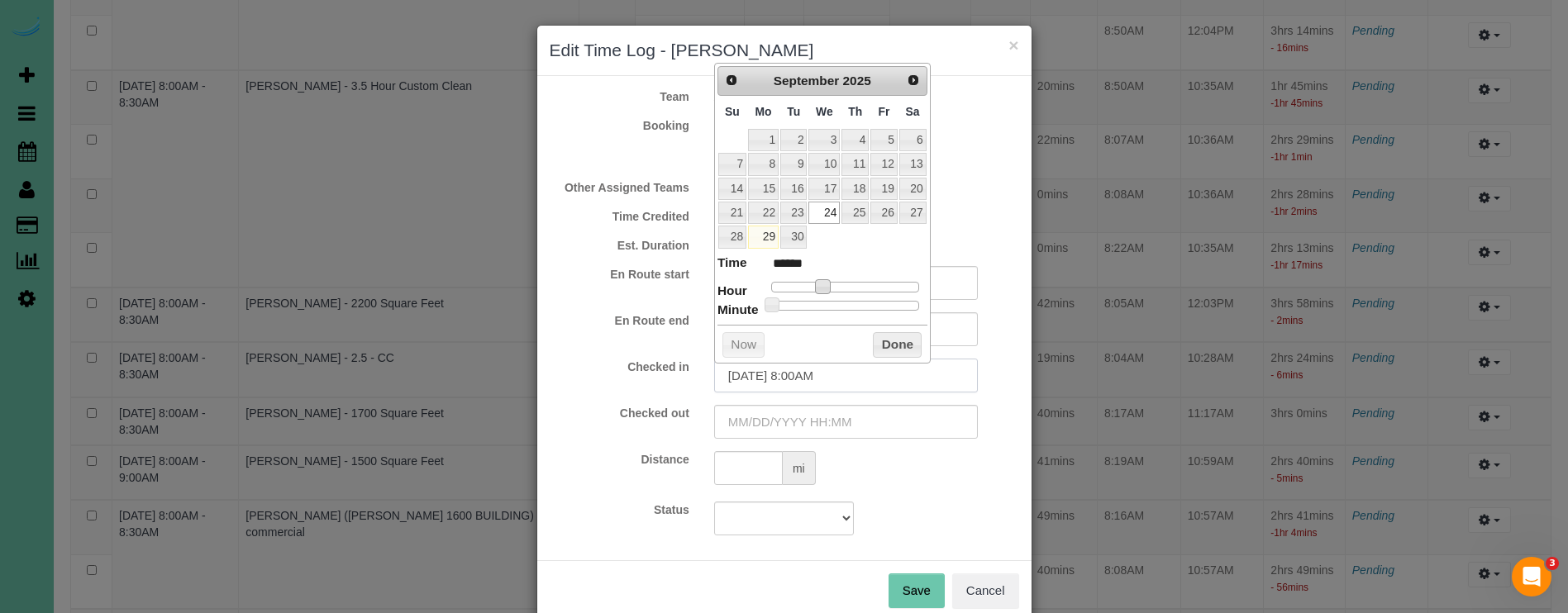
click at [814, 380] on input "09/24/2025 8:00AM" at bounding box center [846, 375] width 264 height 34
type input "09/24/2025 8:36AM"
click at [826, 423] on input "text" at bounding box center [846, 421] width 264 height 34
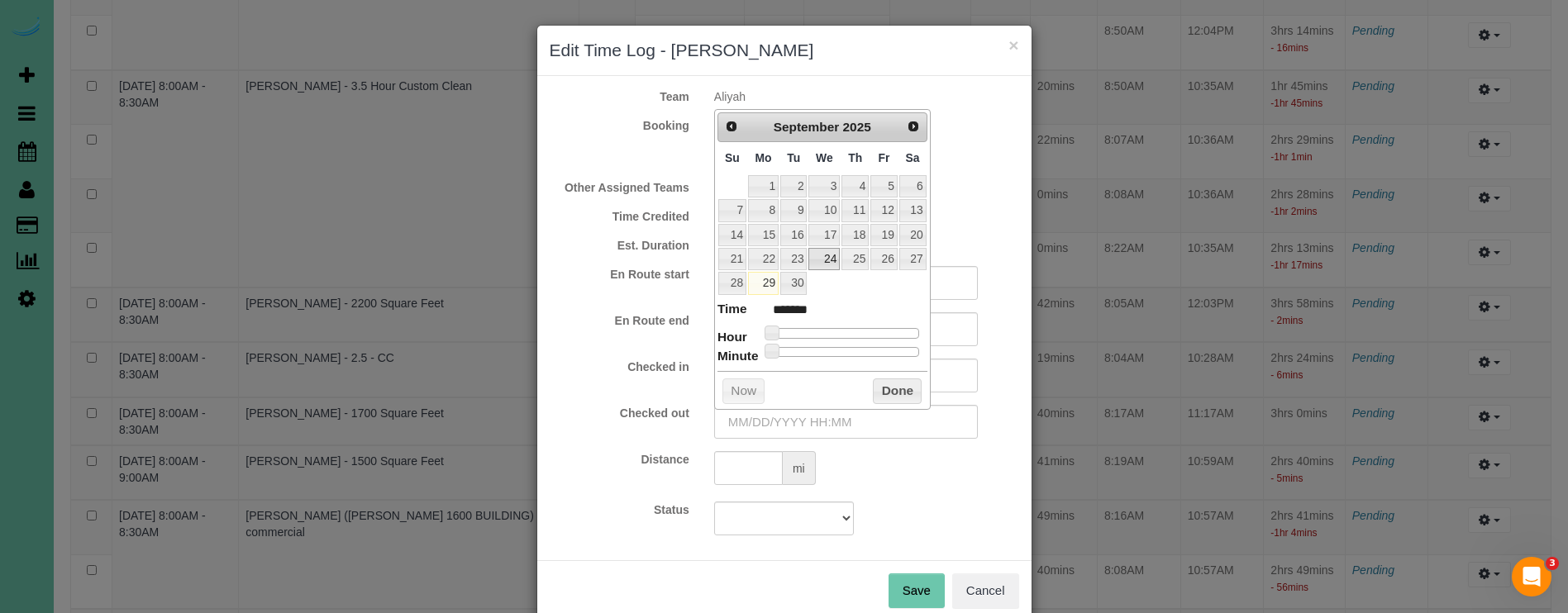
click at [830, 253] on link "24" at bounding box center [824, 259] width 31 height 22
type input "09/24/2025 1:00AM"
type input "******"
type input "09/24/2025 3:00AM"
type input "******"
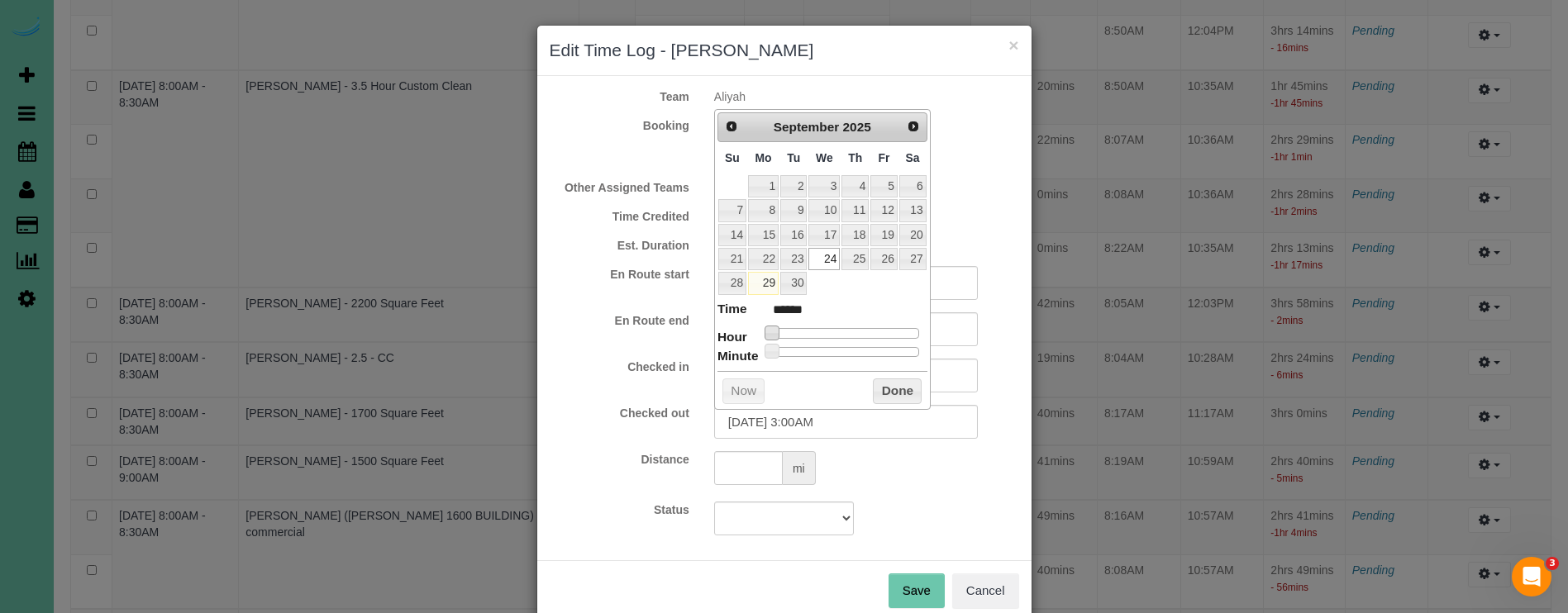
type input "09/24/2025 4:00AM"
type input "******"
type input "09/24/2025 5:00AM"
type input "******"
type input "09/24/2025 6:00AM"
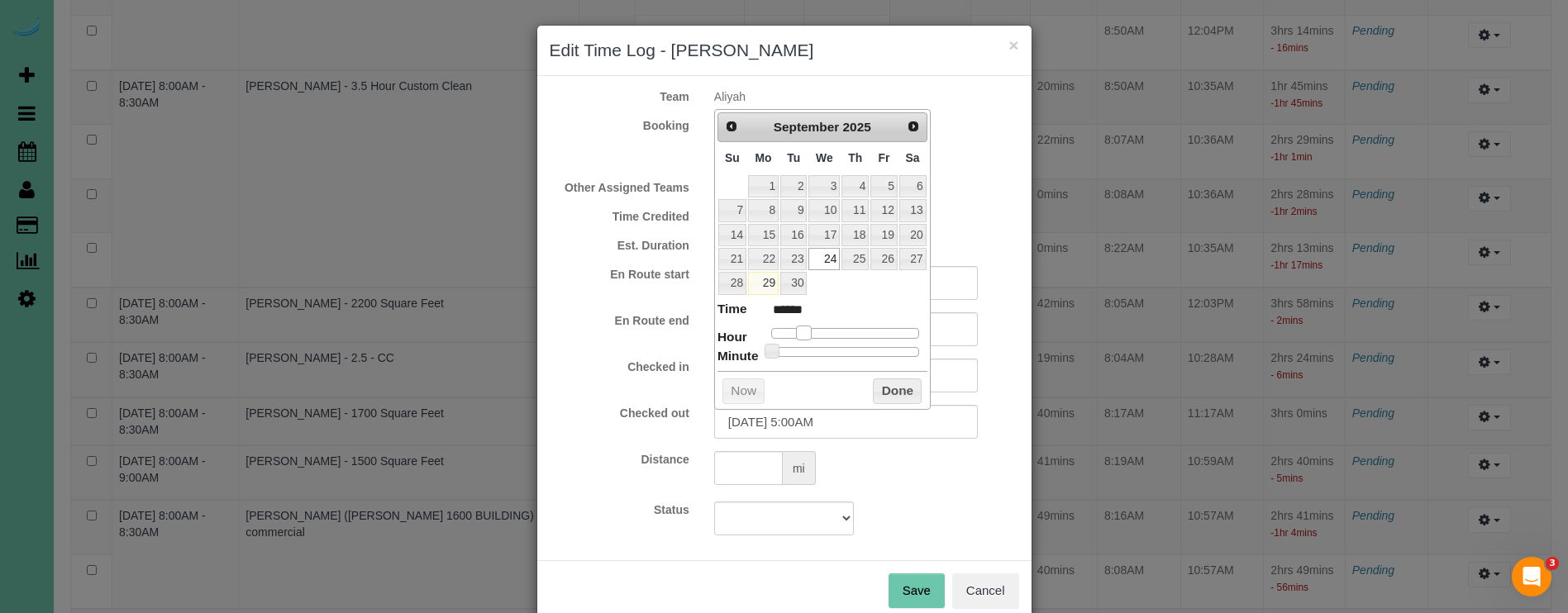
type input "******"
type input "09/24/2025 7:00AM"
type input "******"
type input "09/24/2025 8:00AM"
type input "******"
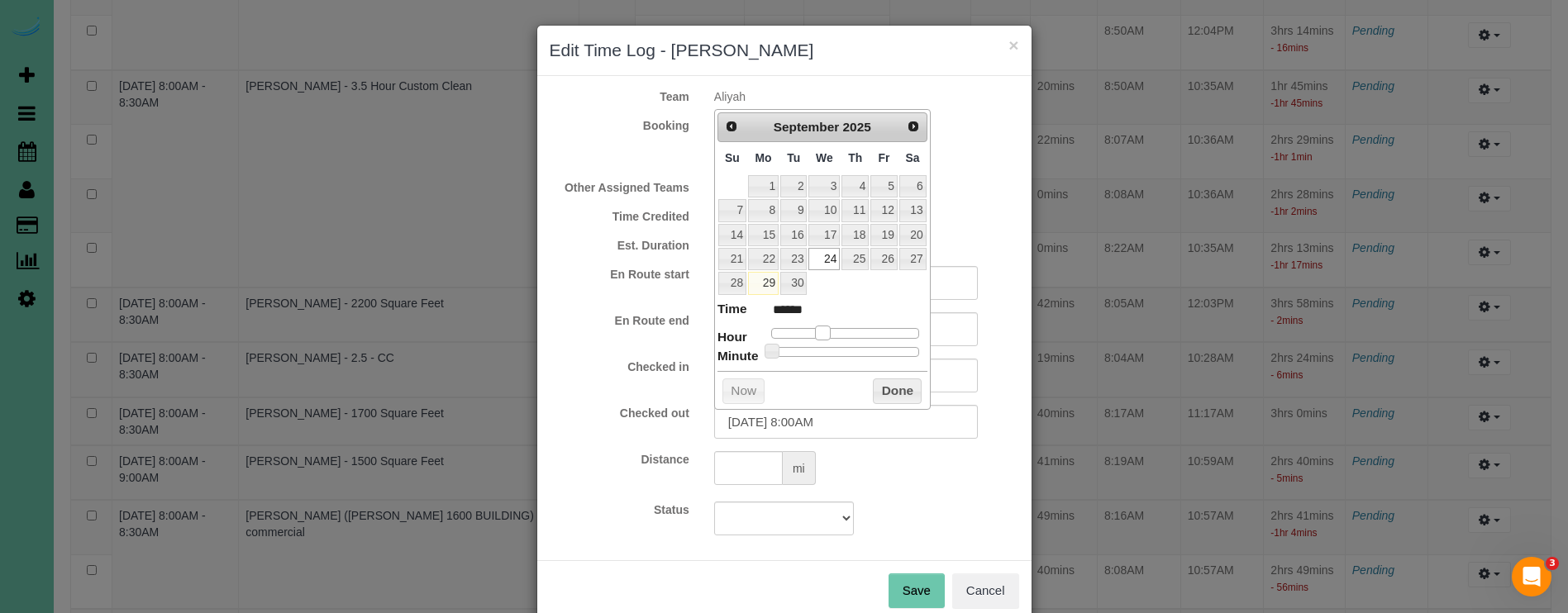
type input "09/24/2025 9:00AM"
type input "******"
type input "09/24/2025 10:00AM"
type input "*******"
type input "09/24/2025 11:00AM"
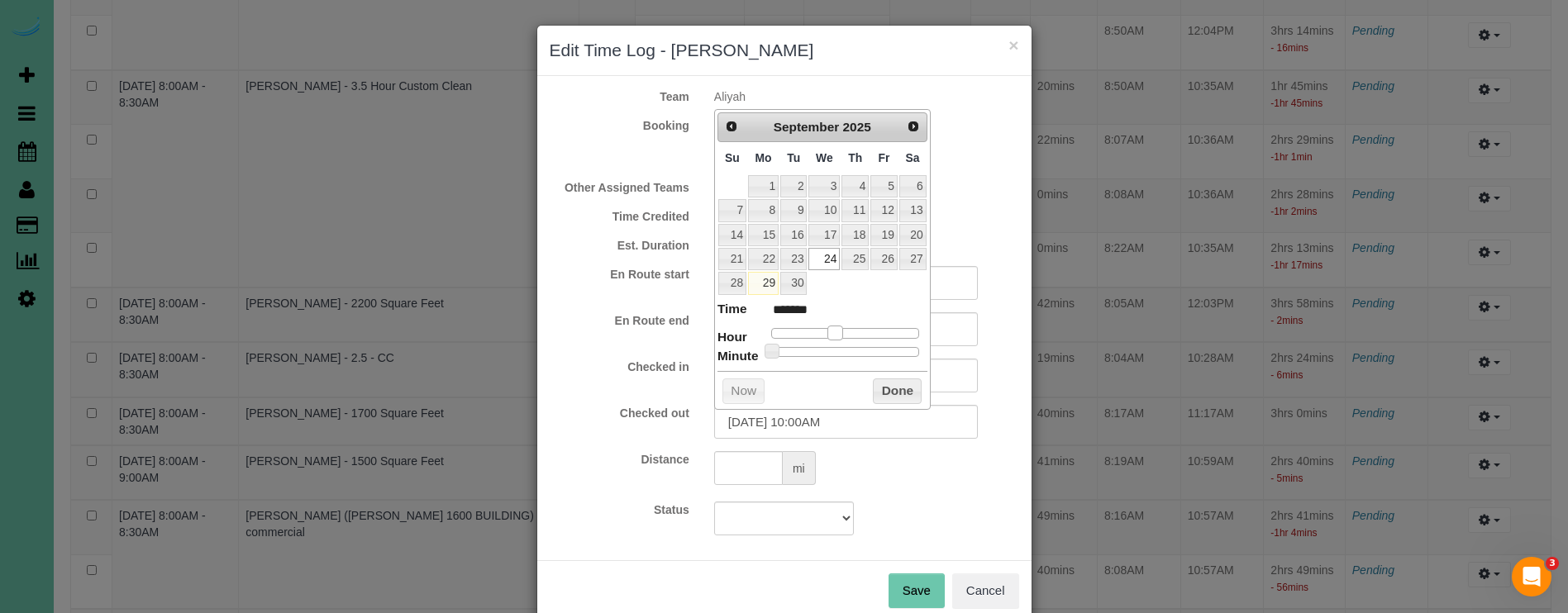
type input "*******"
drag, startPoint x: 768, startPoint y: 329, endPoint x: 839, endPoint y: 330, distance: 71.0
click at [839, 330] on span at bounding box center [841, 333] width 15 height 15
drag, startPoint x: 824, startPoint y: 423, endPoint x: 910, endPoint y: 437, distance: 87.1
click at [824, 423] on input "09/24/2025 11:00AM" at bounding box center [846, 421] width 264 height 34
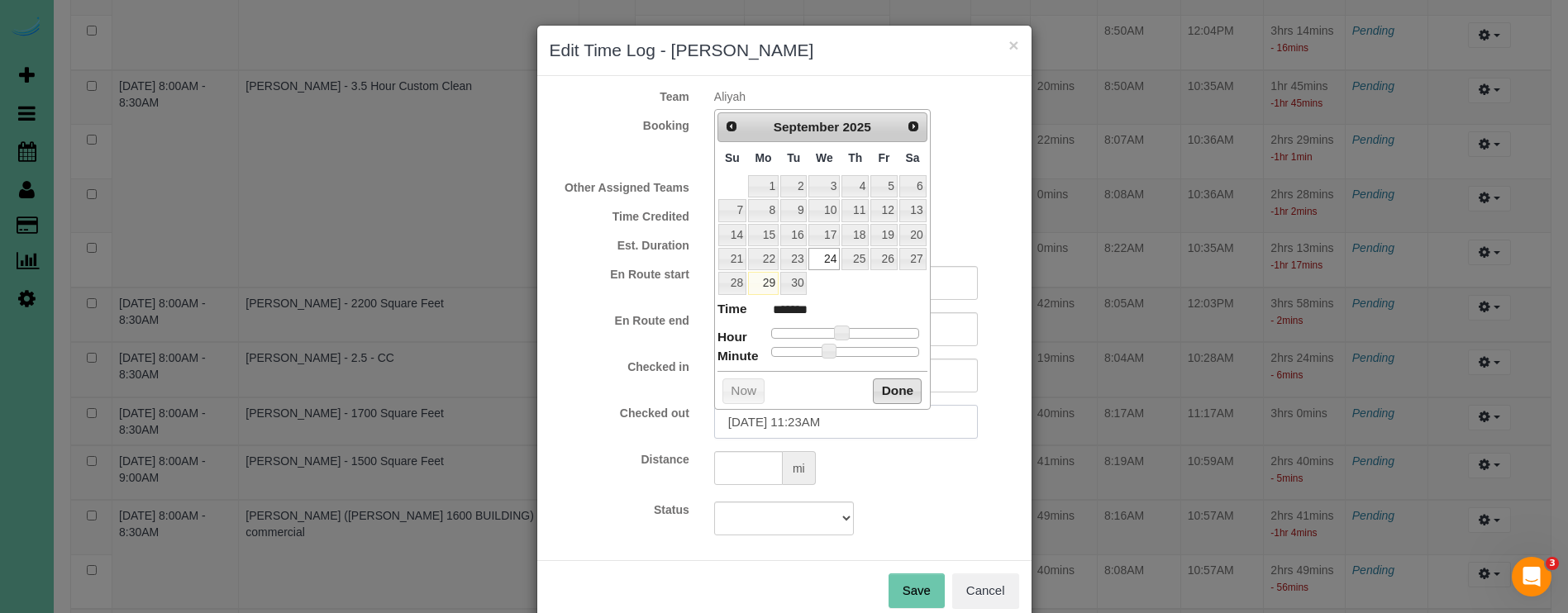
type input "09/24/2025 11:23AM"
click at [905, 382] on button "Done" at bounding box center [897, 392] width 48 height 27
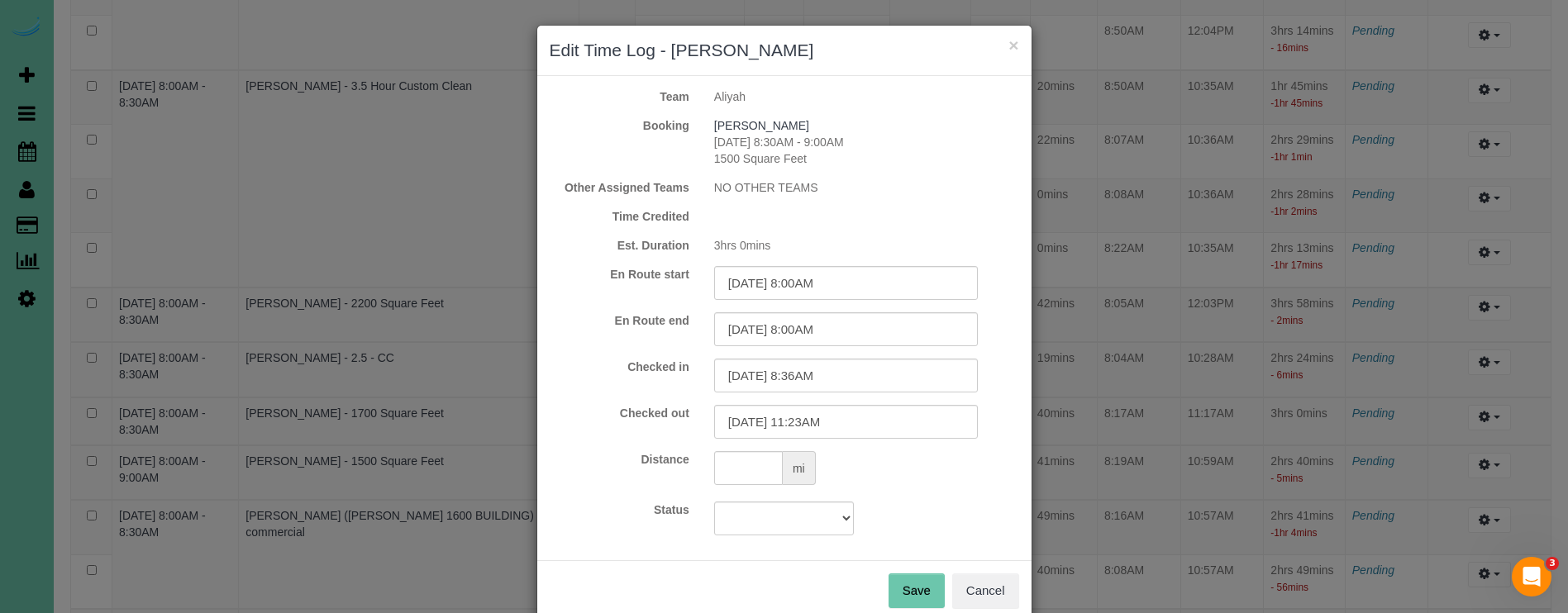
click at [912, 593] on button "Save" at bounding box center [916, 591] width 56 height 35
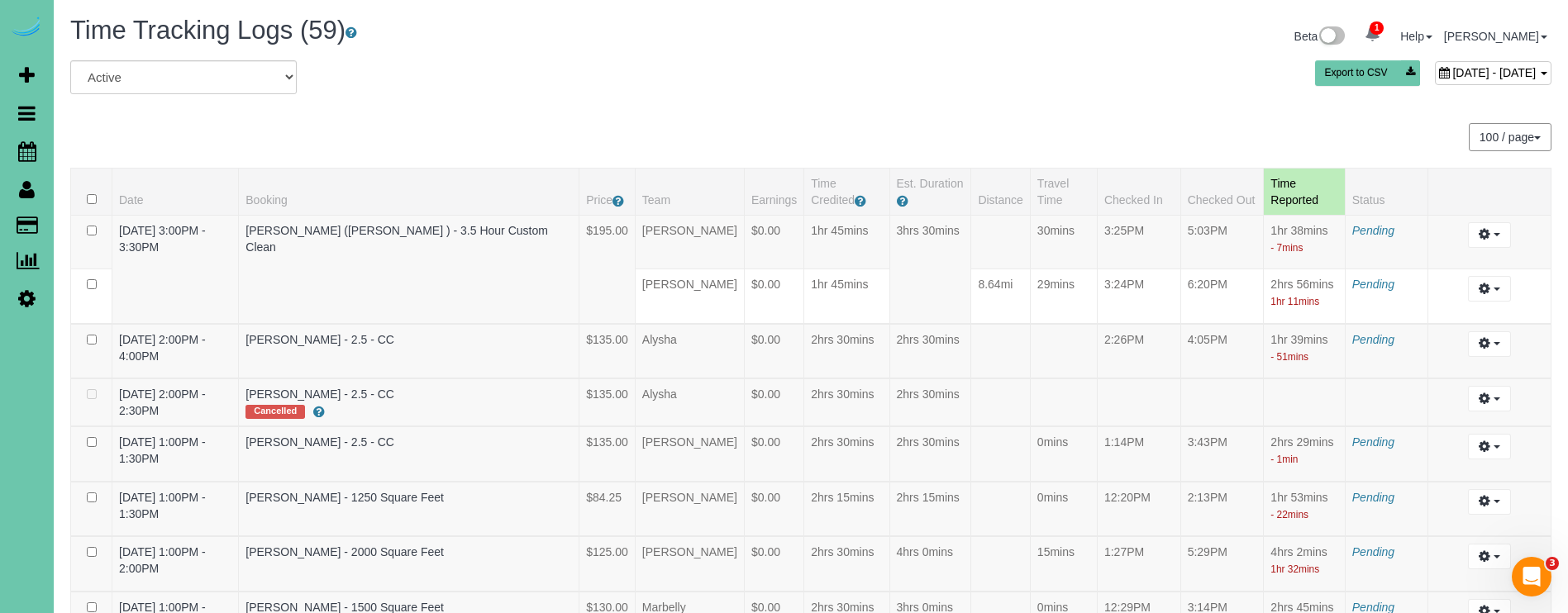
scroll to position [0, 0]
click at [1452, 73] on span "September 24, 2025 - September 24, 2025" at bounding box center [1494, 72] width 84 height 13
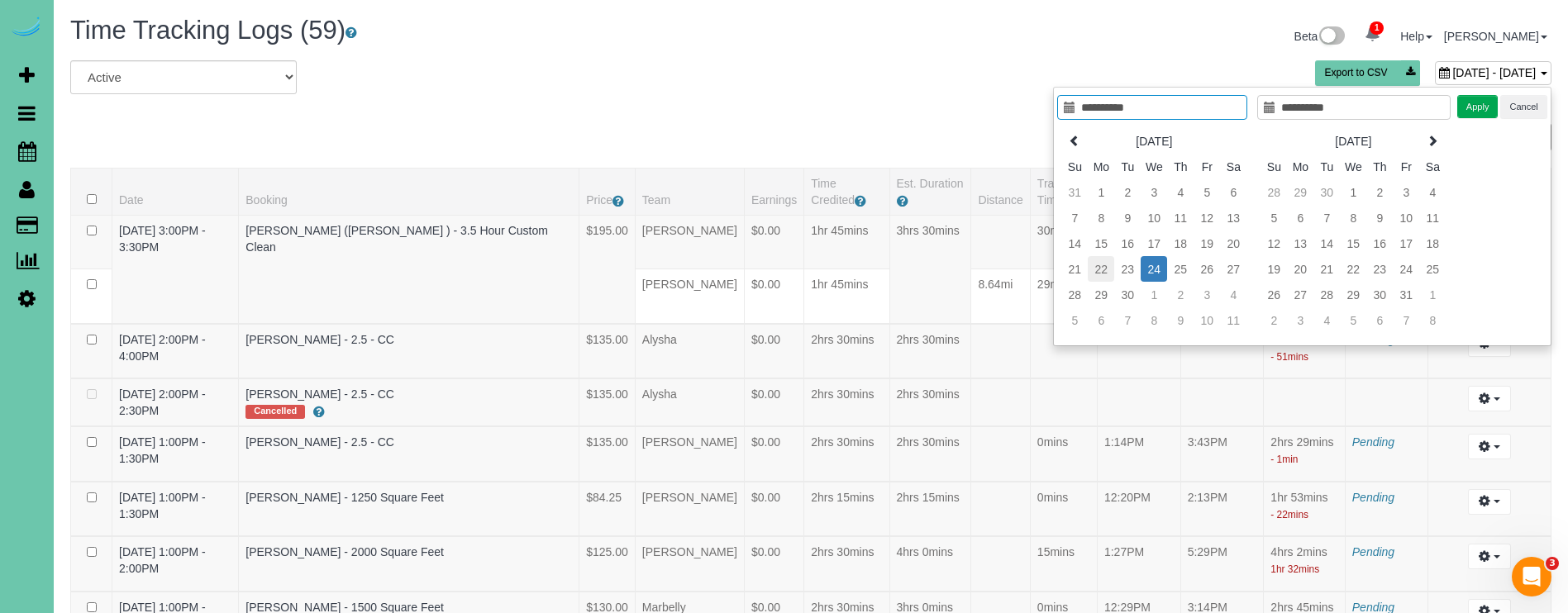
type input "**********"
click at [1099, 269] on td "22" at bounding box center [1101, 269] width 27 height 26
type input "**********"
click at [1099, 269] on td "22" at bounding box center [1101, 269] width 27 height 26
type input "**********"
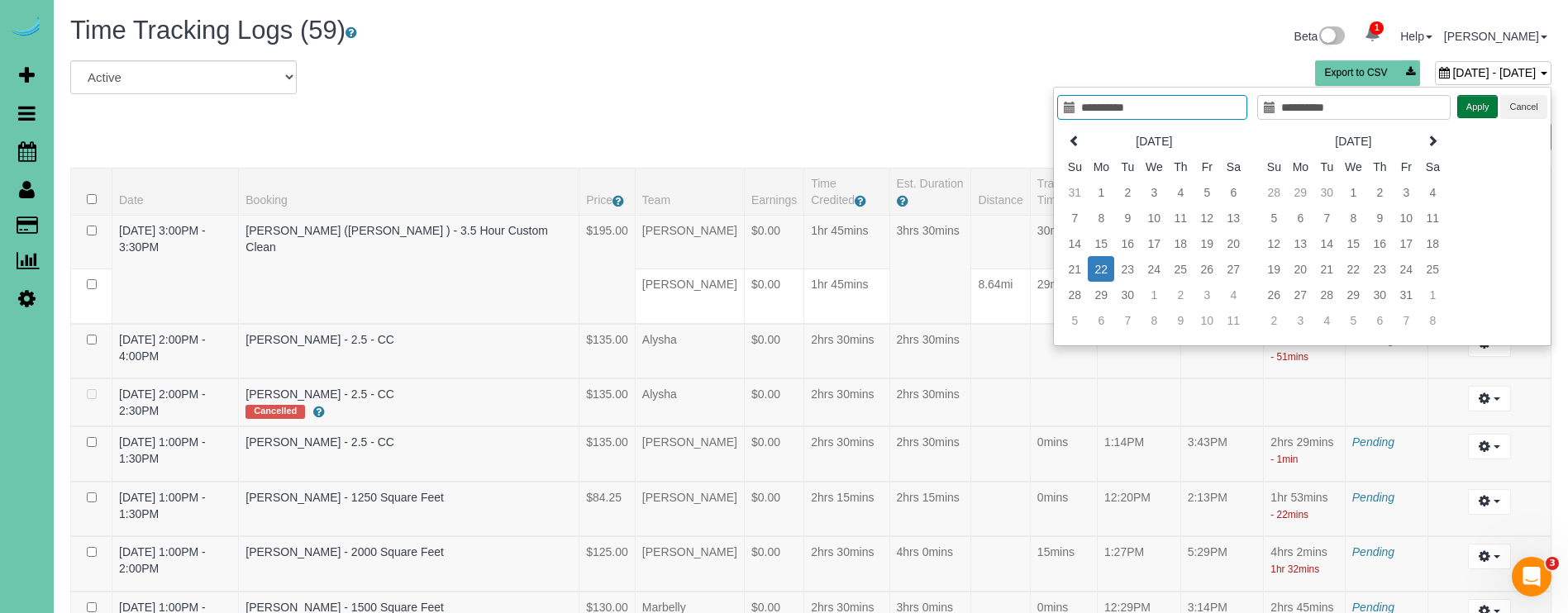
click at [1475, 111] on button "Apply" at bounding box center [1478, 107] width 42 height 24
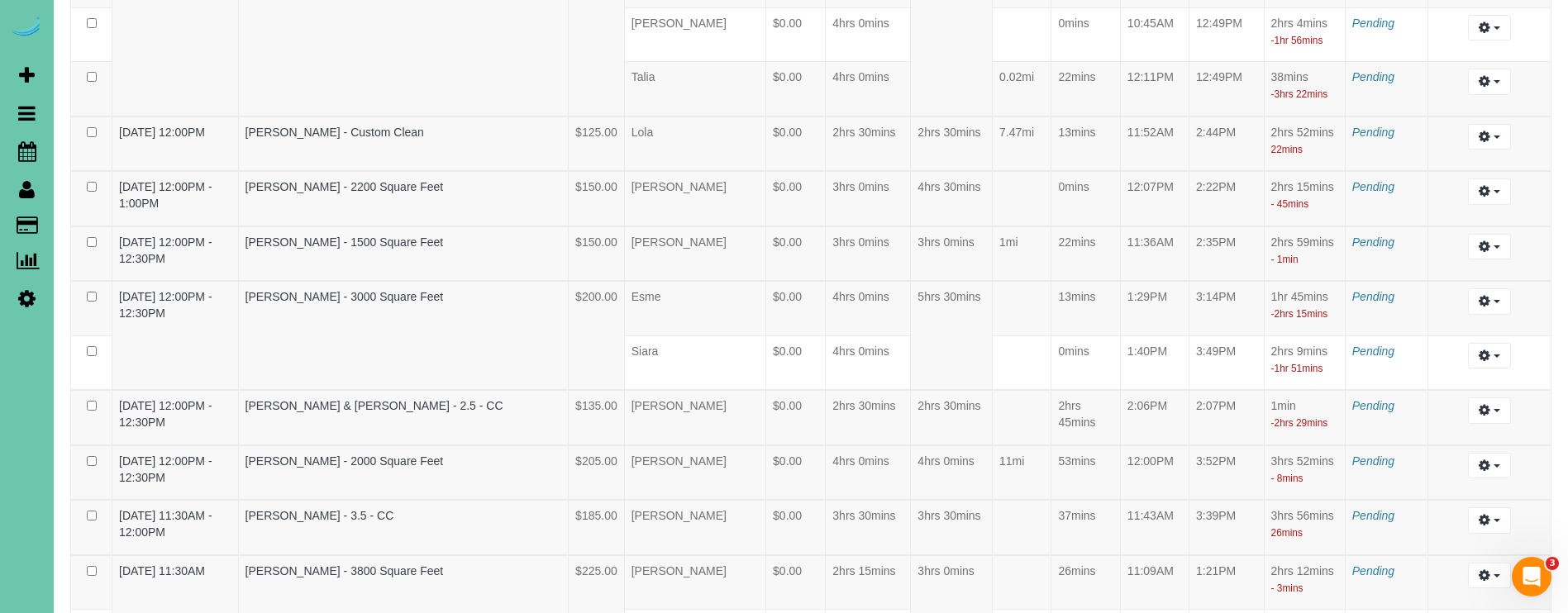
scroll to position [1468, 0]
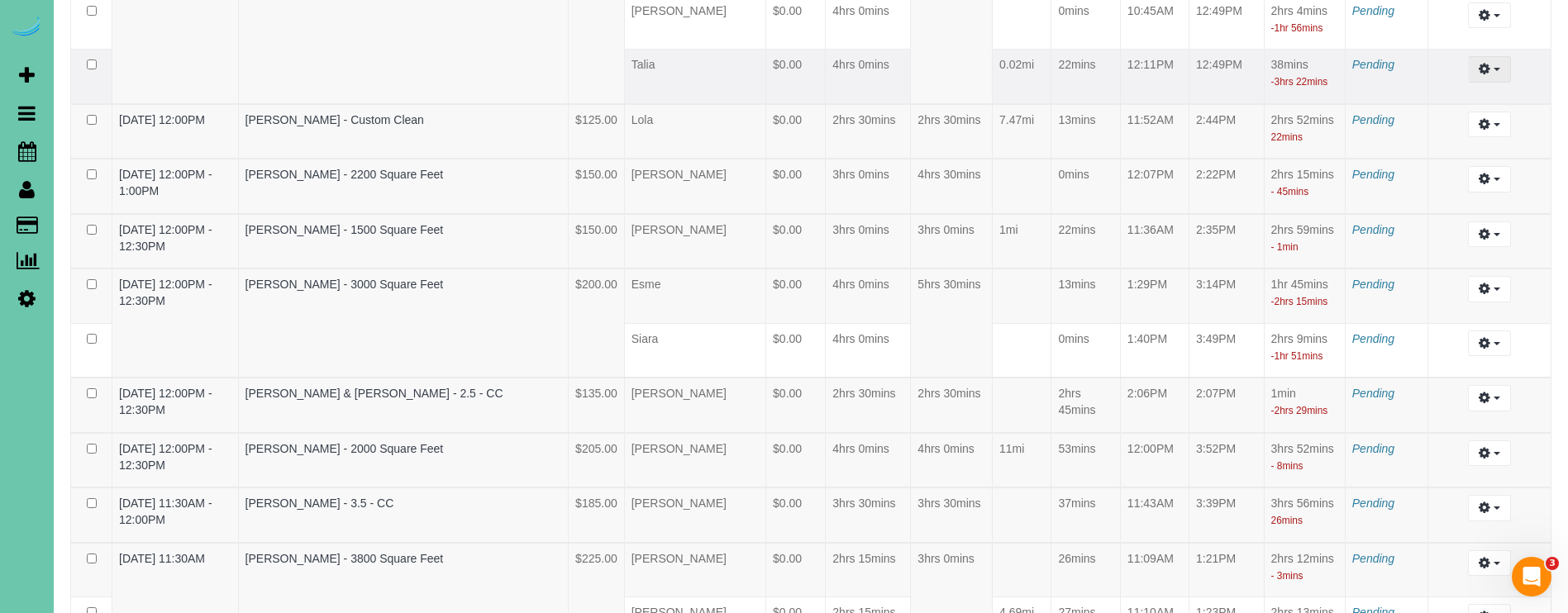
click at [1482, 73] on icon "button" at bounding box center [1484, 68] width 11 height 10
click at [1403, 111] on link "Edit" at bounding box center [1444, 99] width 131 height 22
select select "draft"
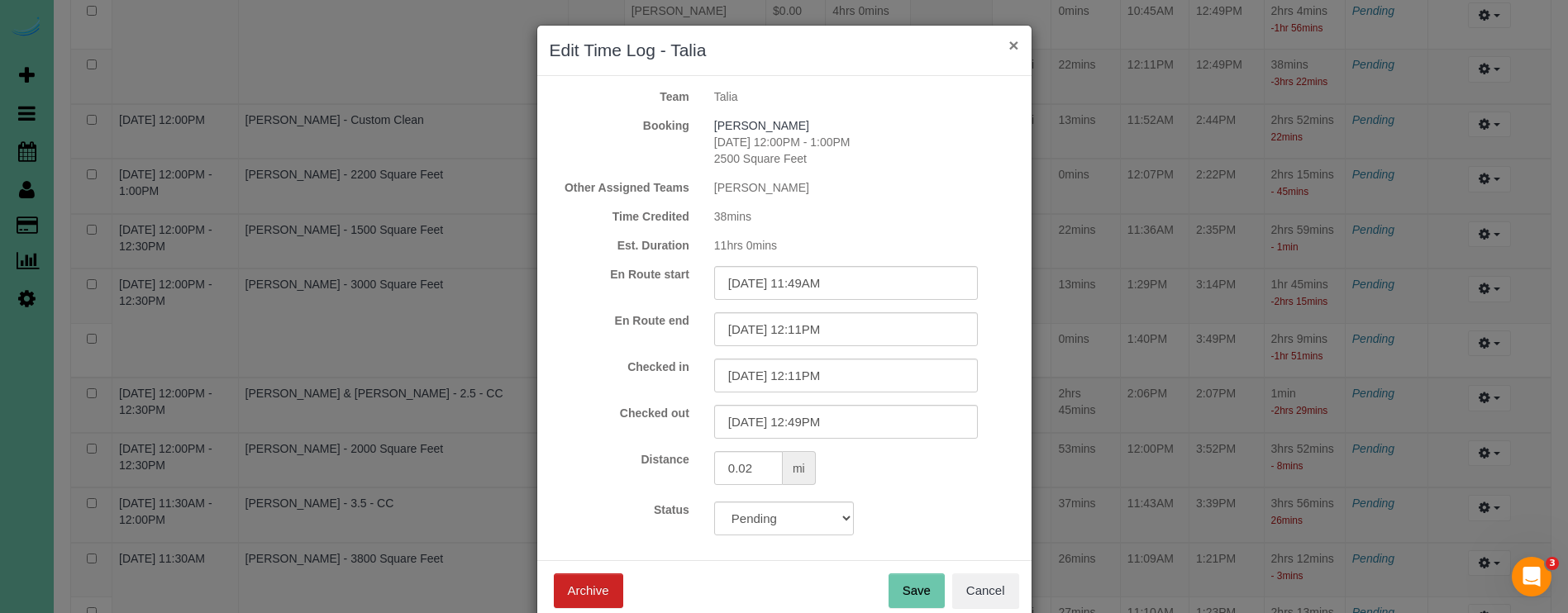
click at [1016, 42] on button "×" at bounding box center [1013, 45] width 10 height 17
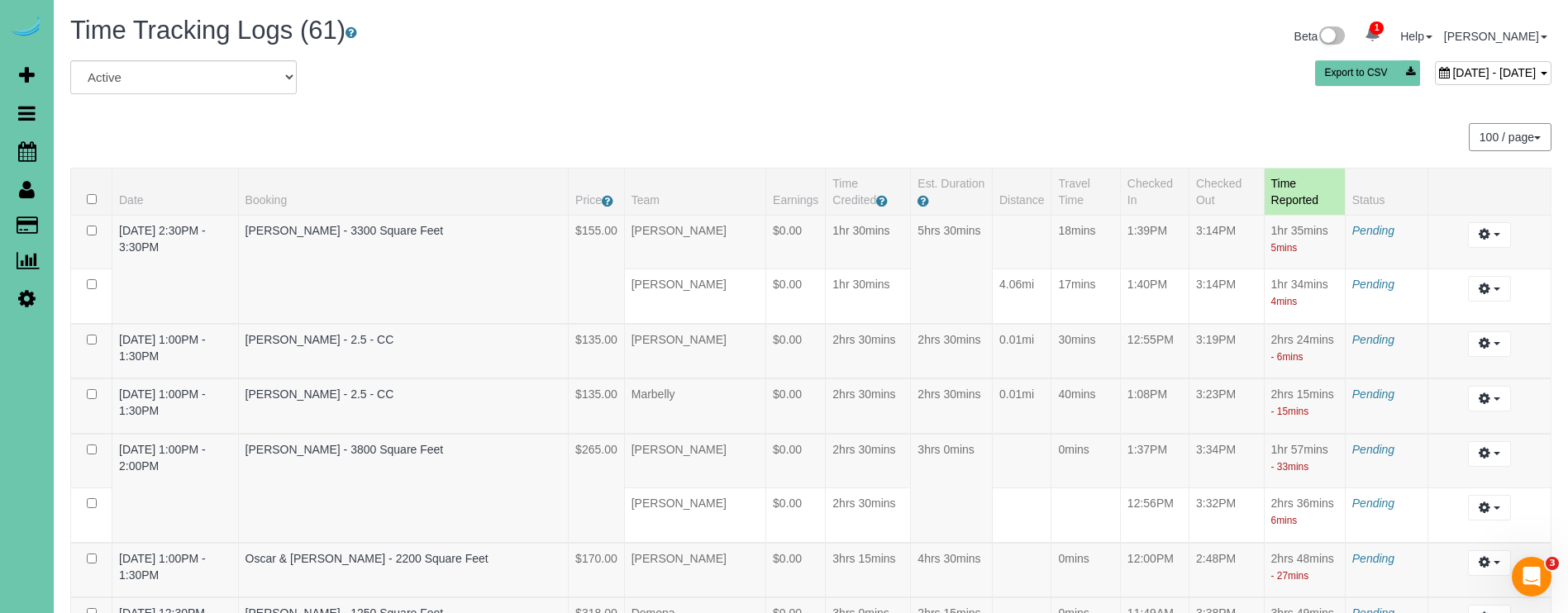
scroll to position [0, 0]
drag, startPoint x: 1323, startPoint y: 68, endPoint x: 1302, endPoint y: 77, distance: 22.8
click at [1452, 68] on span "September 22, 2025 - September 22, 2025" at bounding box center [1494, 72] width 84 height 13
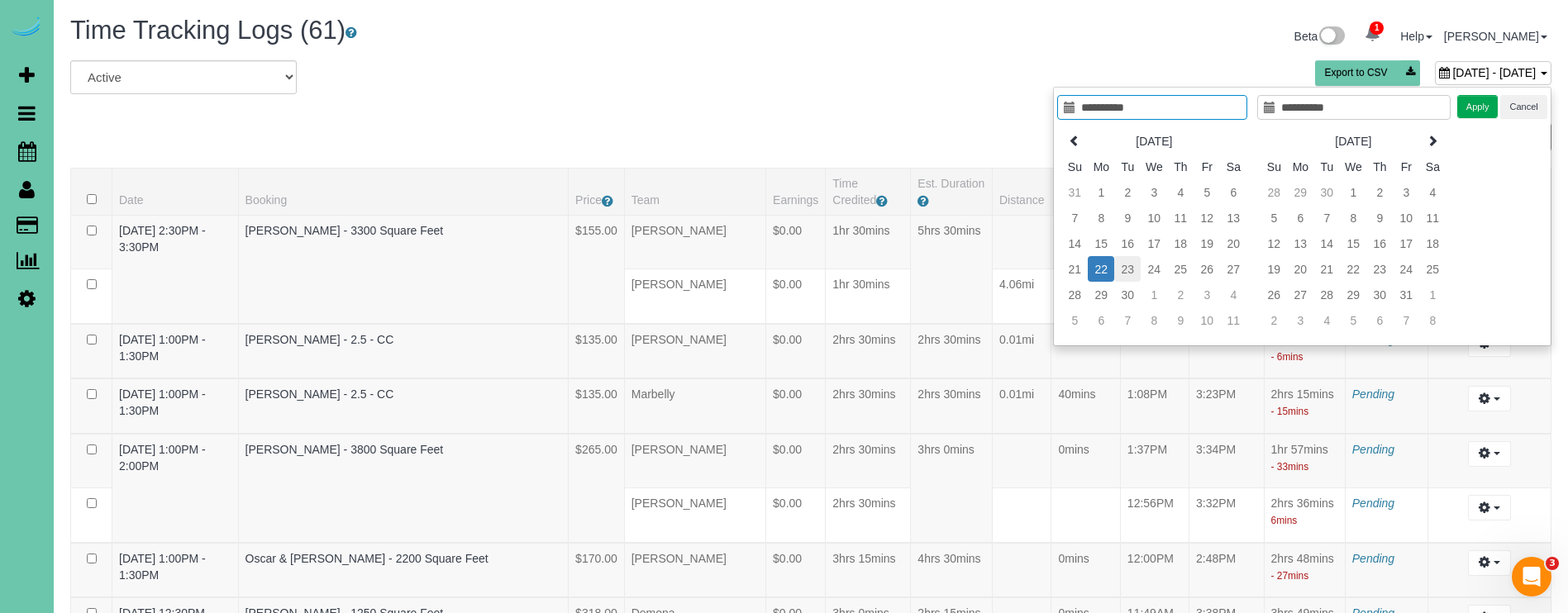
type input "**********"
click at [1132, 271] on td "23" at bounding box center [1127, 269] width 27 height 26
type input "**********"
click at [1130, 271] on td "23" at bounding box center [1127, 269] width 27 height 26
type input "**********"
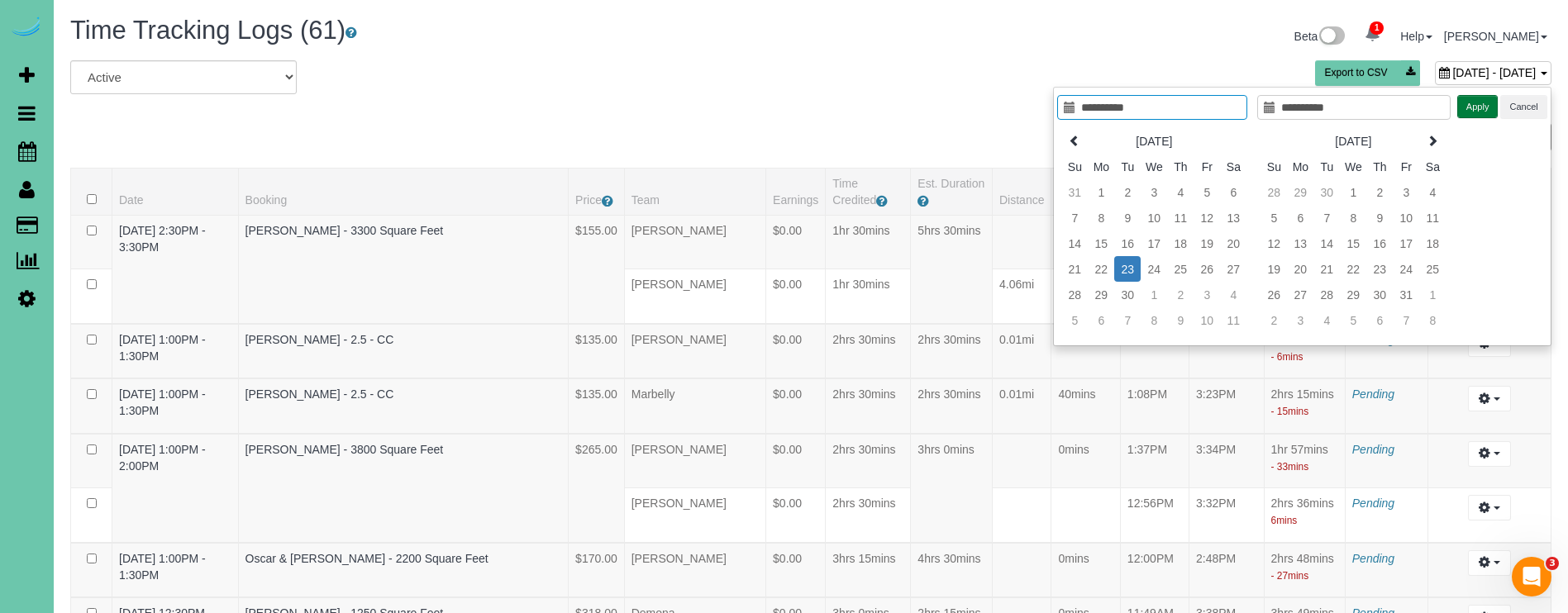
click at [1481, 99] on button "Apply" at bounding box center [1478, 107] width 42 height 24
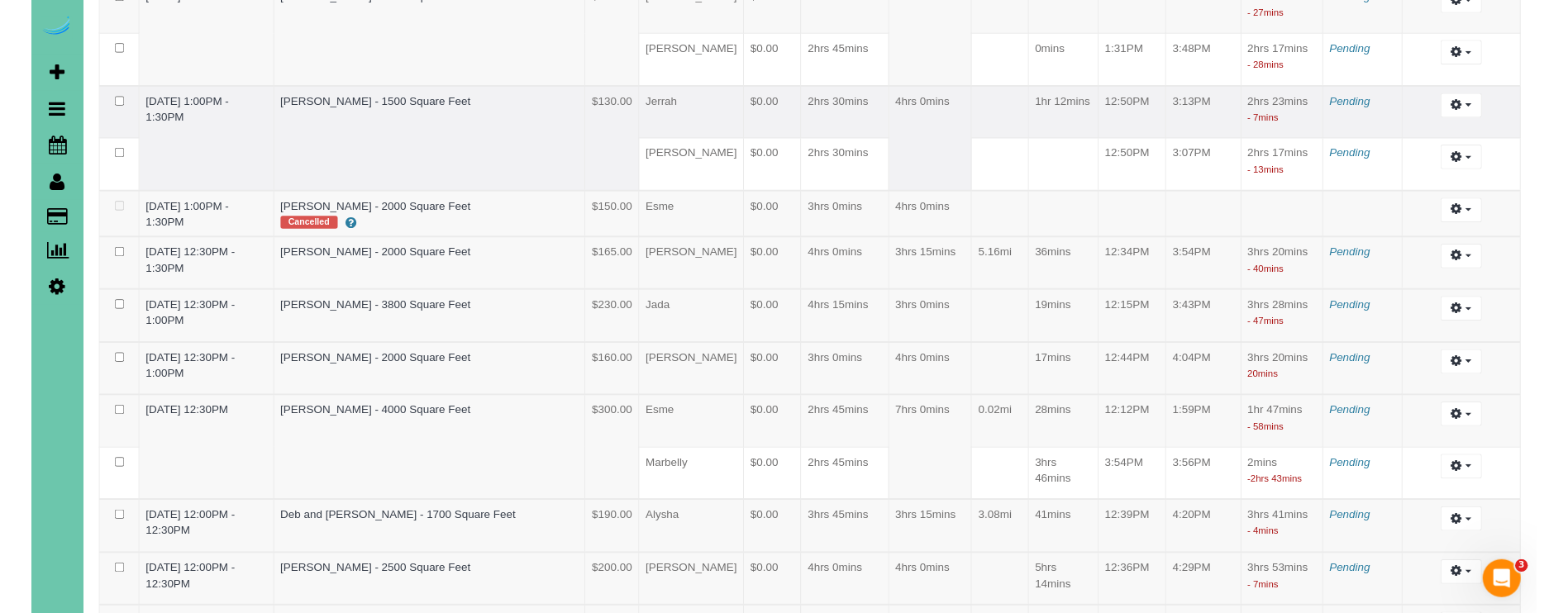
scroll to position [345, 0]
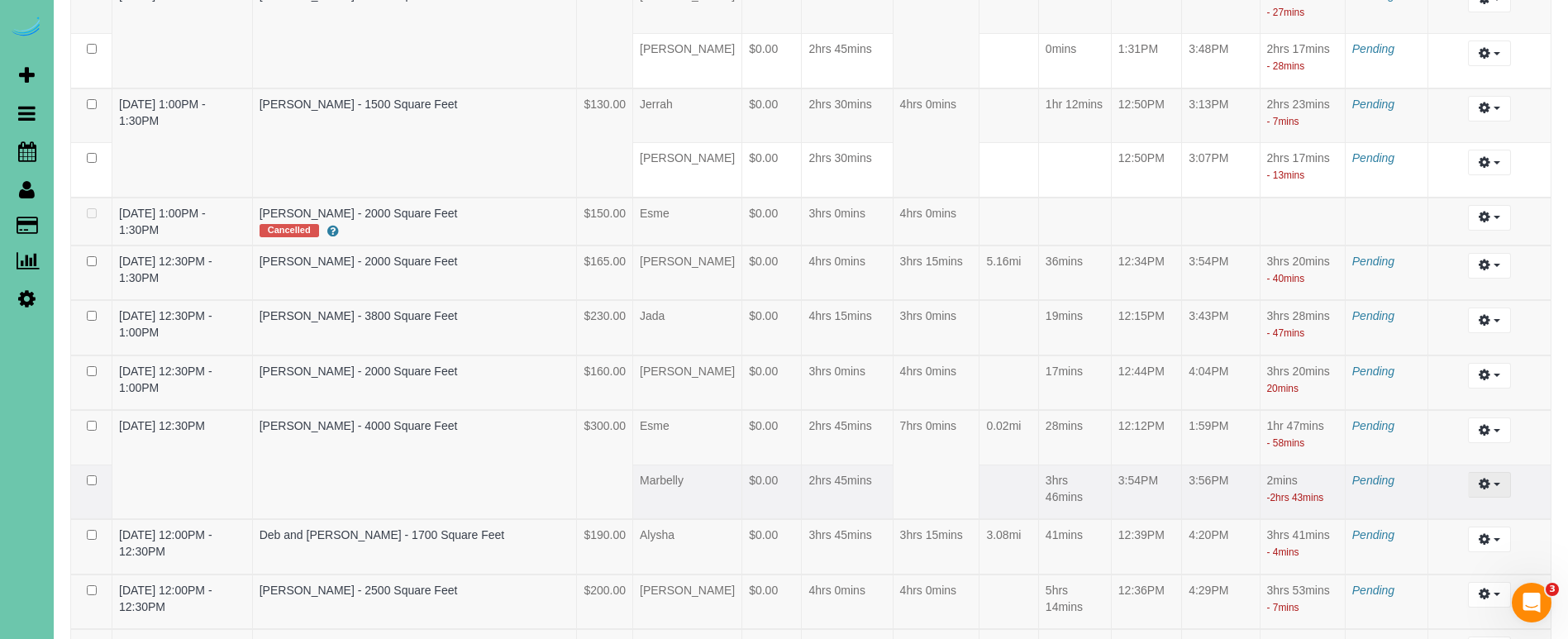
click at [1490, 480] on button "button" at bounding box center [1488, 485] width 42 height 26
click at [1434, 509] on link "Edit" at bounding box center [1444, 514] width 131 height 22
select select "draft"
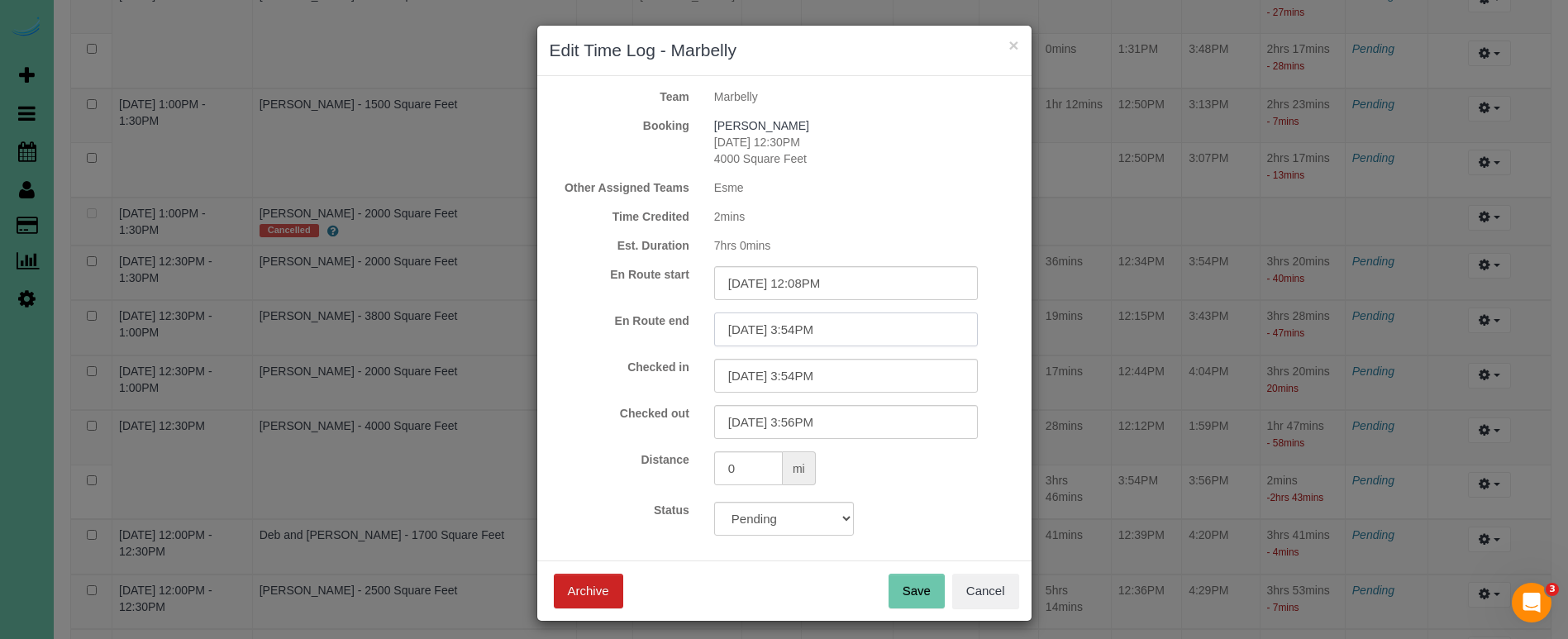
click at [798, 332] on input "09/23/2025 3:54PM" at bounding box center [846, 329] width 264 height 34
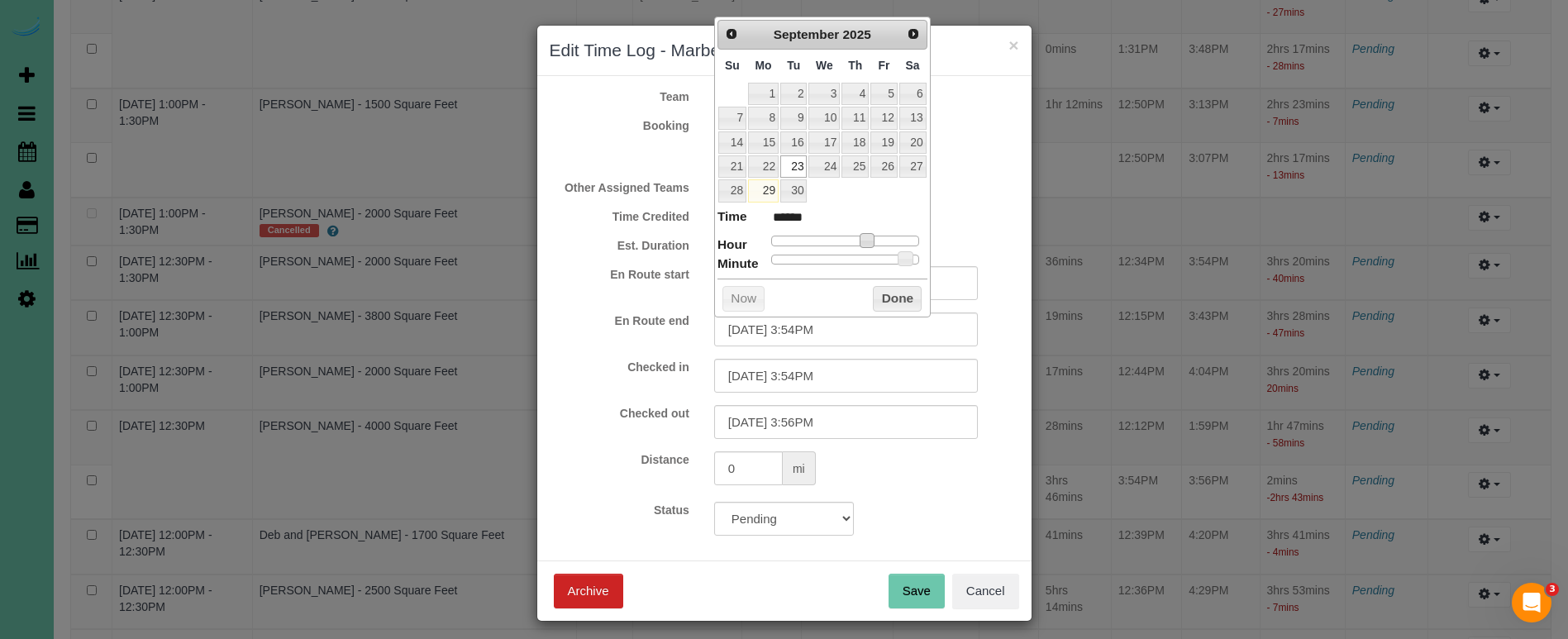
type input "09/23/2025 2:54PM"
type input "******"
type input "09/23/2025 1:54PM"
type input "******"
type input "09/23/2025 12:54PM"
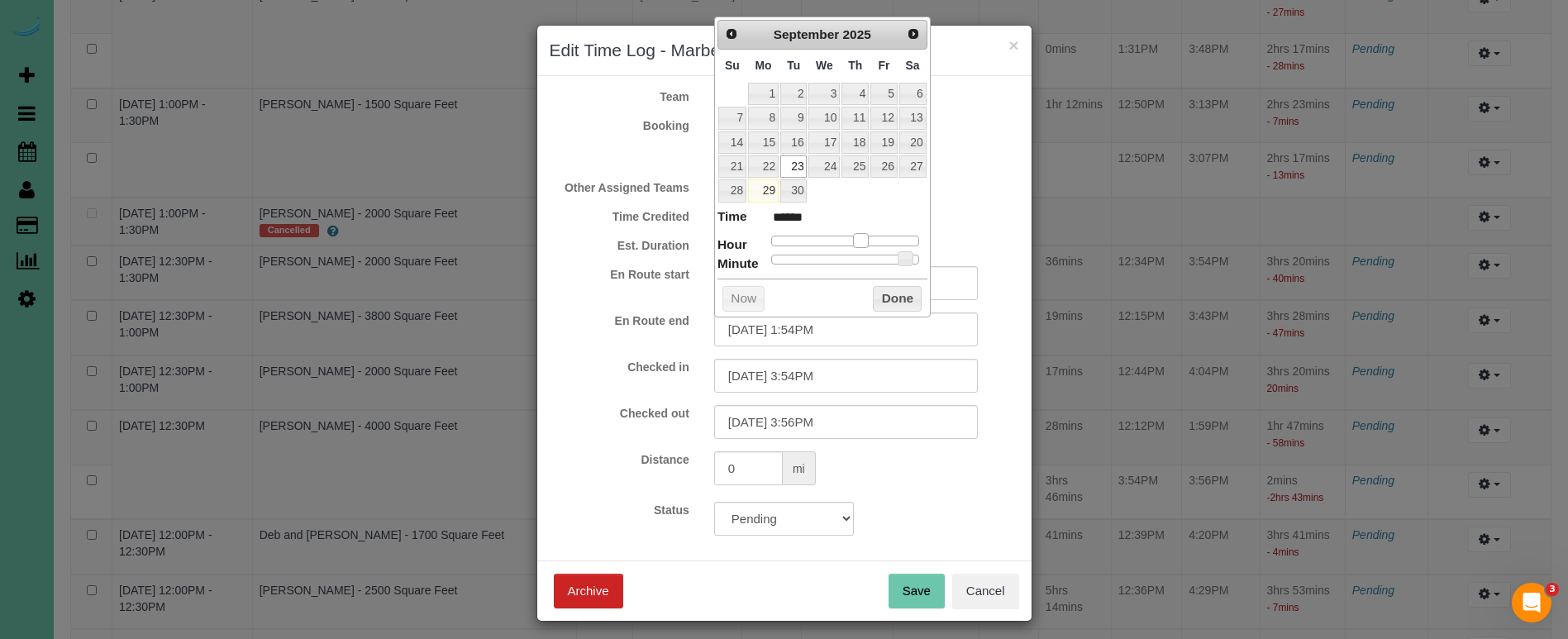
type input "*******"
drag, startPoint x: 862, startPoint y: 235, endPoint x: 848, endPoint y: 237, distance: 14.1
click at [848, 237] on span at bounding box center [848, 240] width 15 height 15
click at [820, 327] on input "09/23/2025 12:54PM" at bounding box center [846, 329] width 264 height 34
type input "09/23/2025 12:12PM"
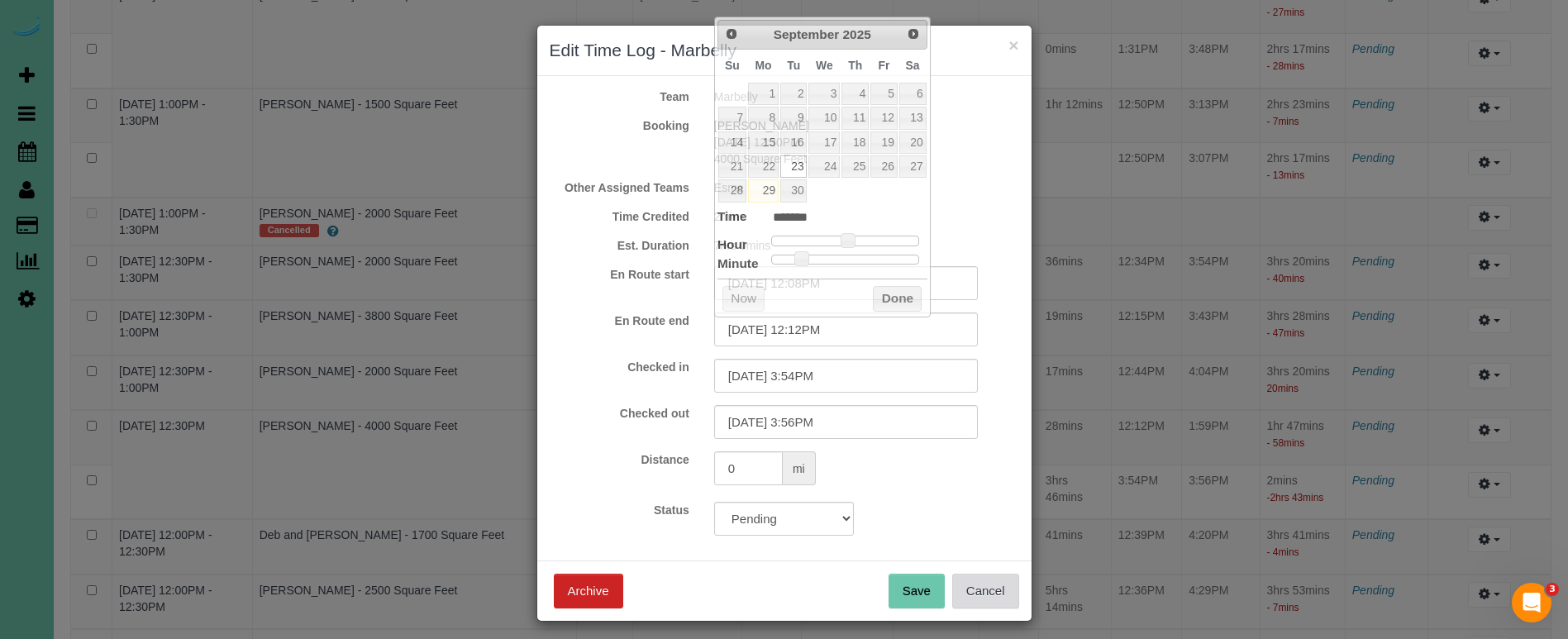
click at [994, 598] on button "Cancel" at bounding box center [985, 591] width 67 height 35
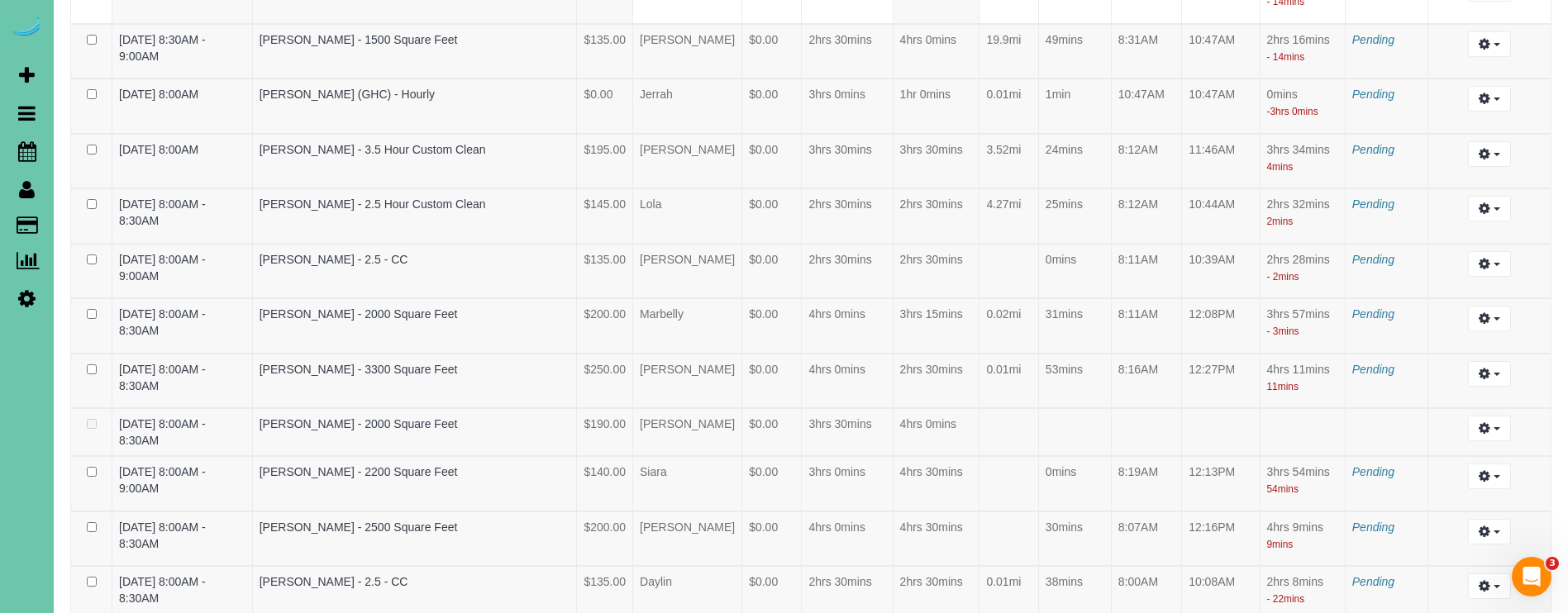
scroll to position [519, 0]
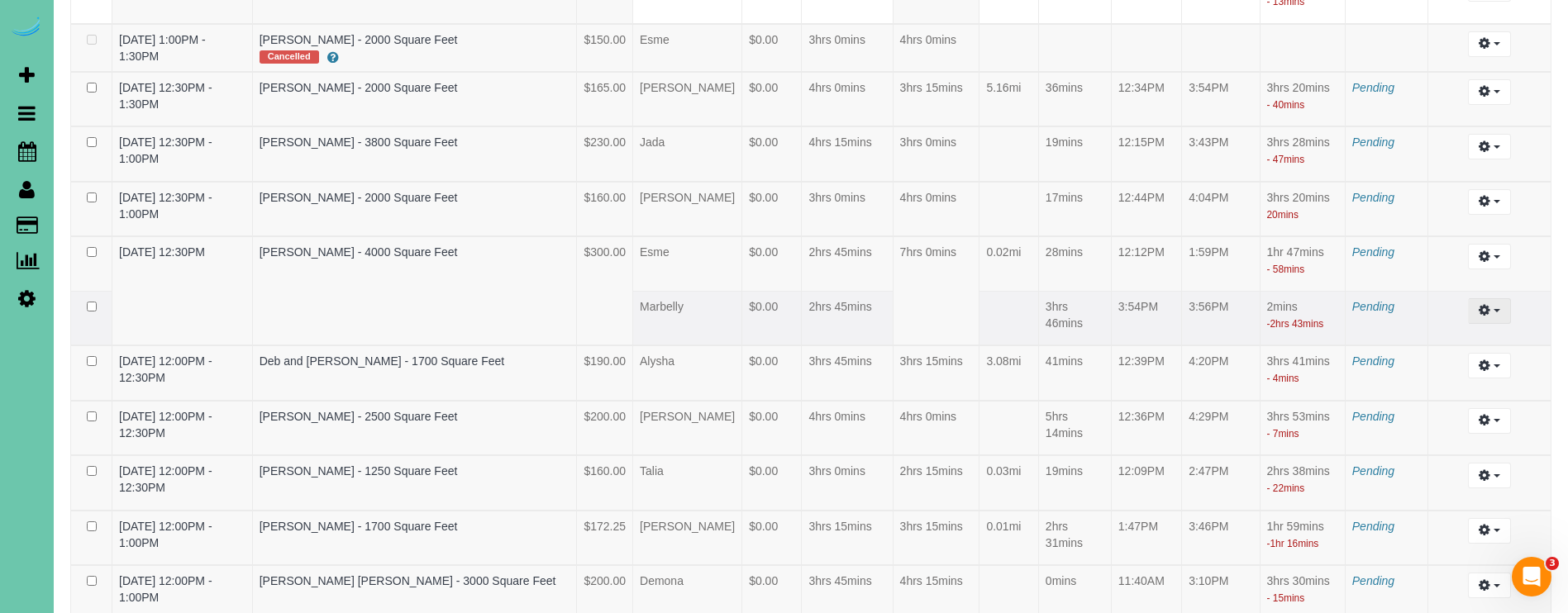
click at [1494, 308] on button "button" at bounding box center [1488, 311] width 42 height 26
click at [1458, 341] on link "Edit" at bounding box center [1444, 341] width 131 height 22
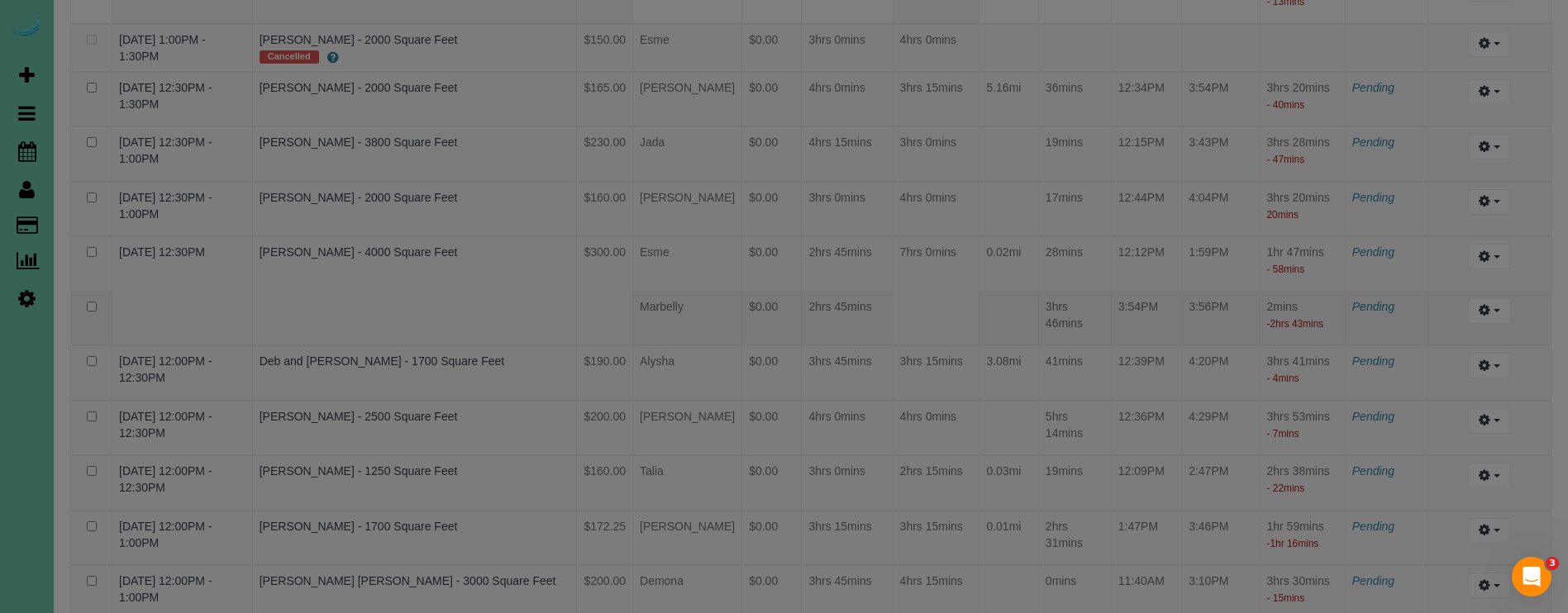
select select "draft"
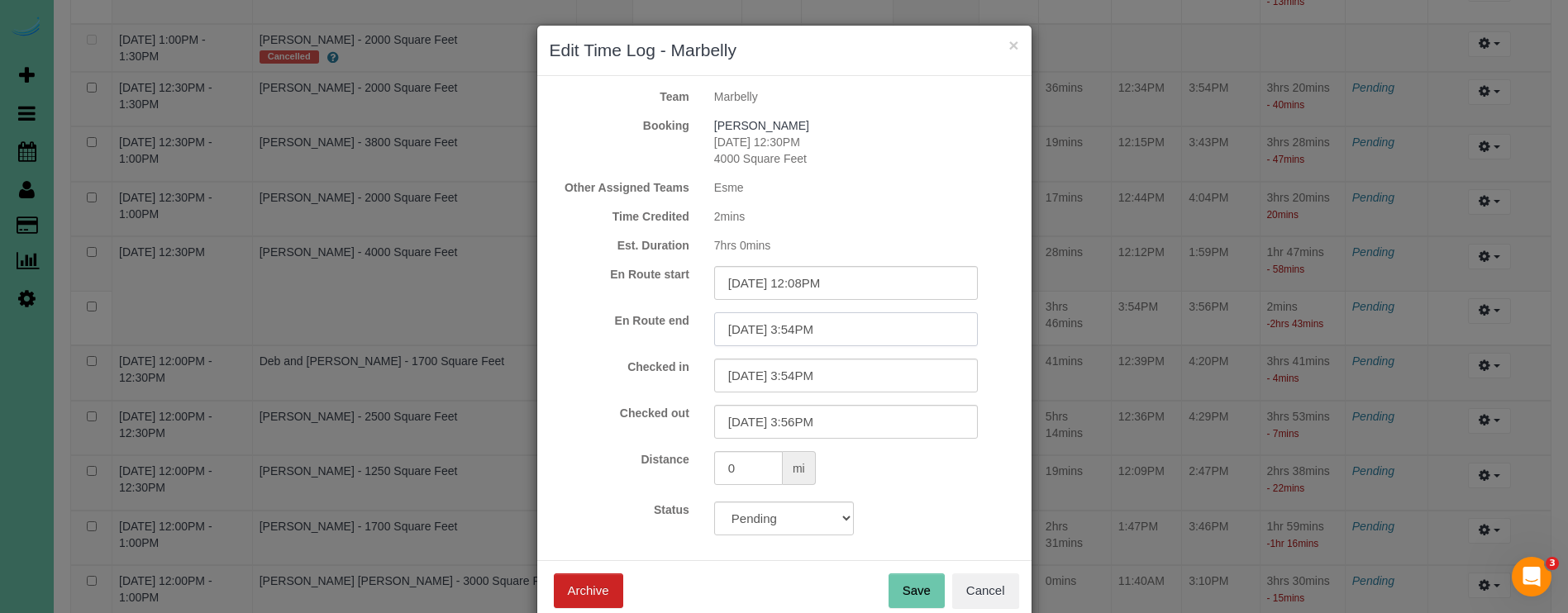
click at [861, 327] on input "09/23/2025 3:54PM" at bounding box center [846, 329] width 264 height 34
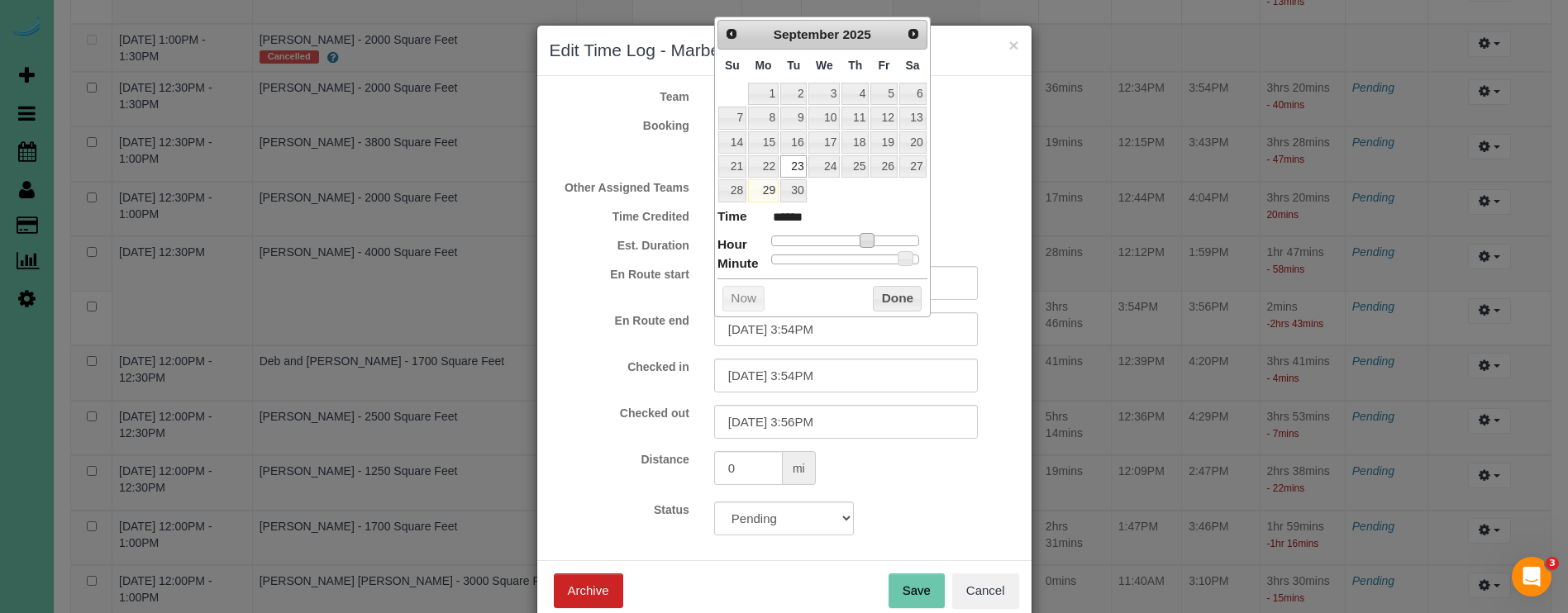
type input "09/23/2025 2:54PM"
type input "******"
type input "09/23/2025 1:54PM"
type input "******"
type input "09/23/2025 12:54PM"
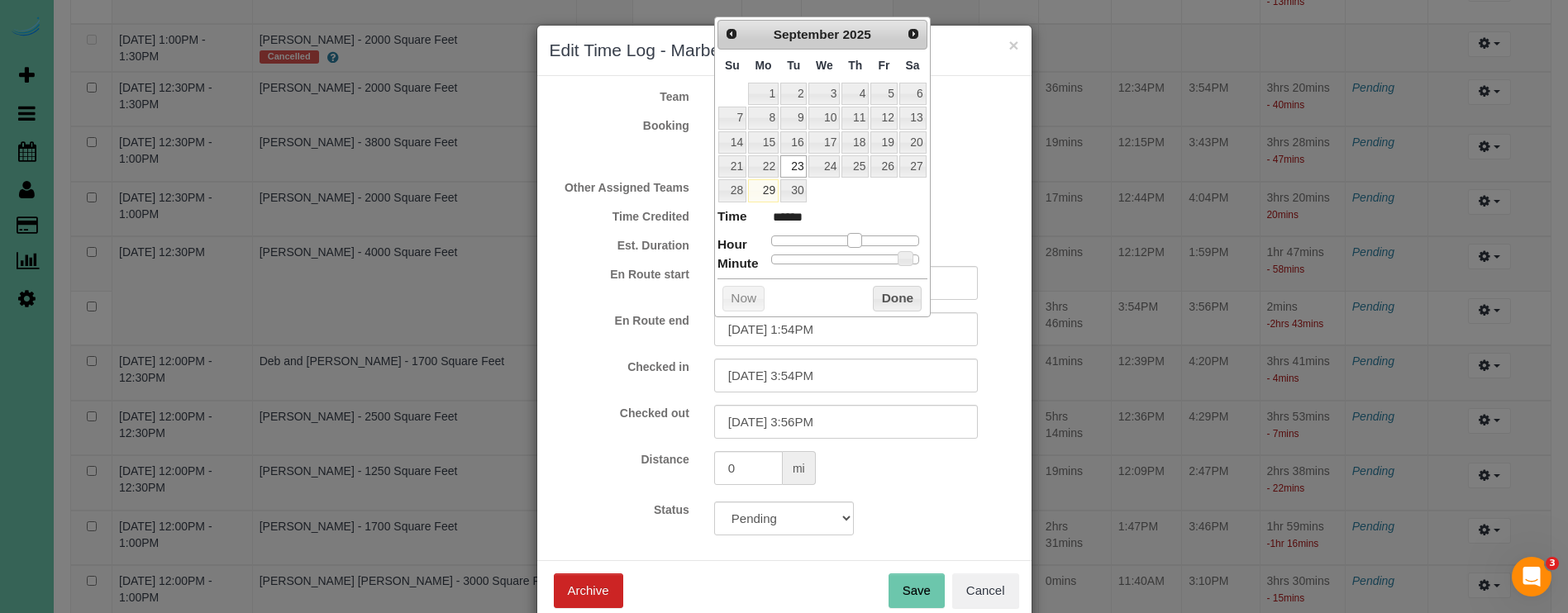
type input "*******"
drag, startPoint x: 867, startPoint y: 239, endPoint x: 849, endPoint y: 240, distance: 18.0
click at [849, 240] on span at bounding box center [848, 239] width 15 height 15
type input "09/23/2025 12:53PM"
type input "*******"
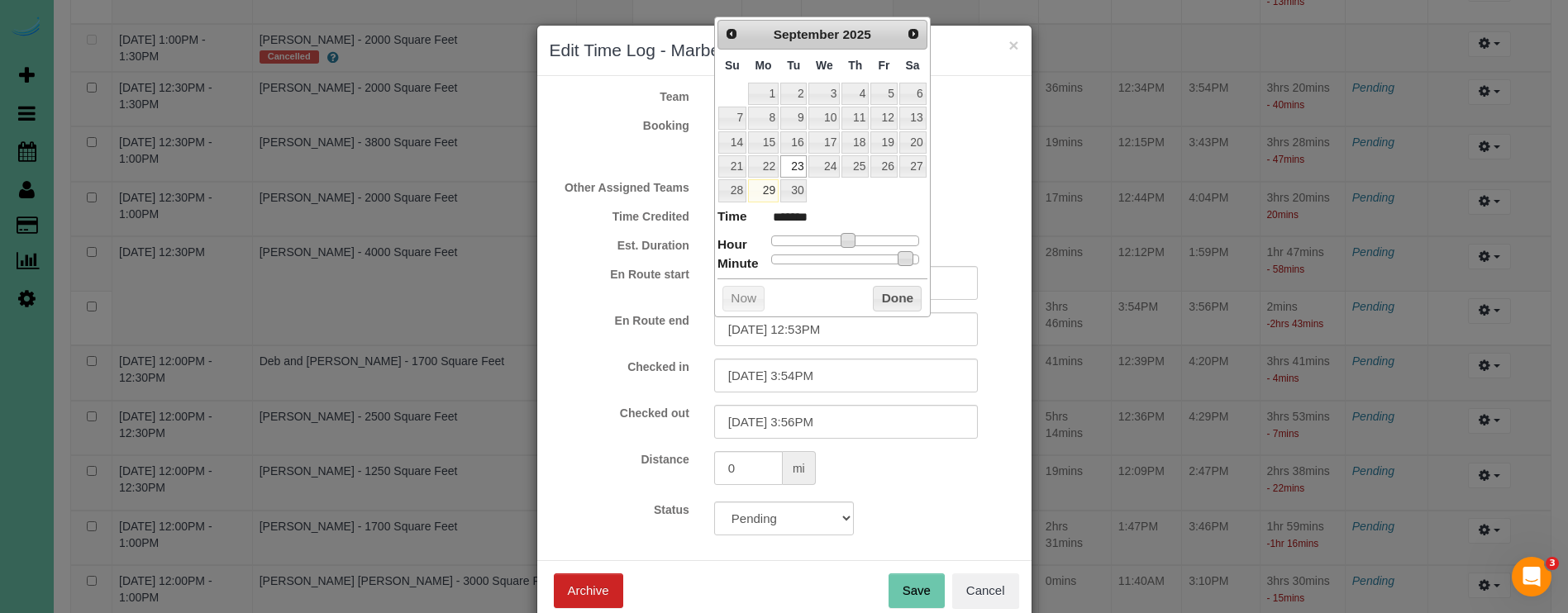
type input "09/23/2025 12:52PM"
type input "*******"
type input "09/23/2025 12:51PM"
type input "*******"
type input "09/23/2025 12:50PM"
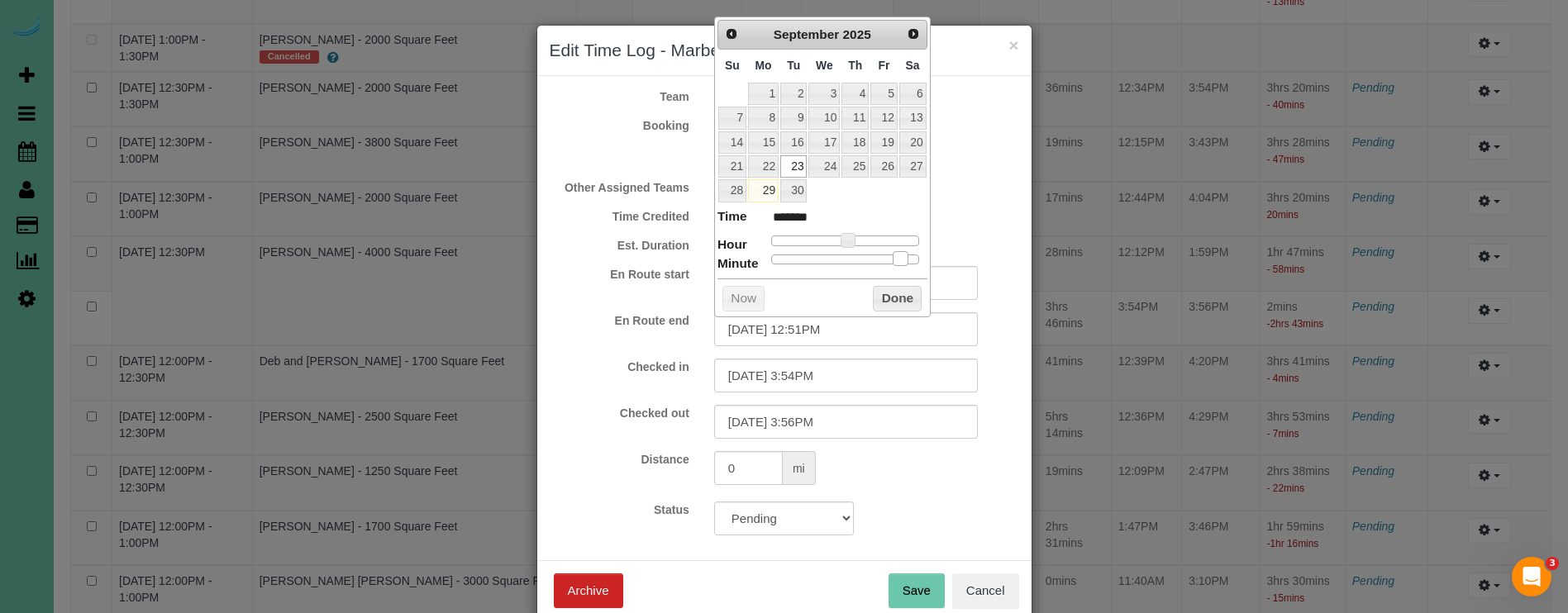
type input "*******"
type input "09/23/2025 12:49PM"
type input "*******"
type input "09/23/2025 12:48PM"
type input "*******"
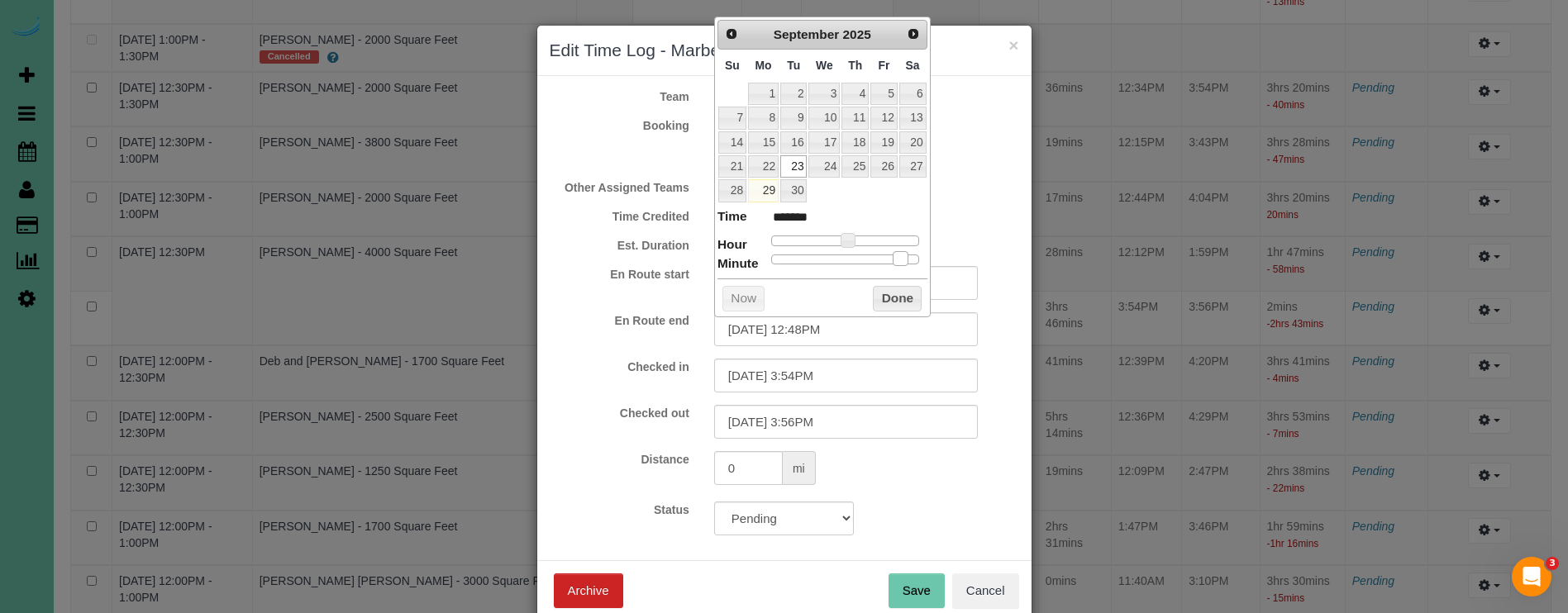
type input "09/23/2025 12:47PM"
type input "*******"
drag, startPoint x: 902, startPoint y: 253, endPoint x: 847, endPoint y: 252, distance: 55.0
click at [847, 252] on span at bounding box center [845, 259] width 15 height 15
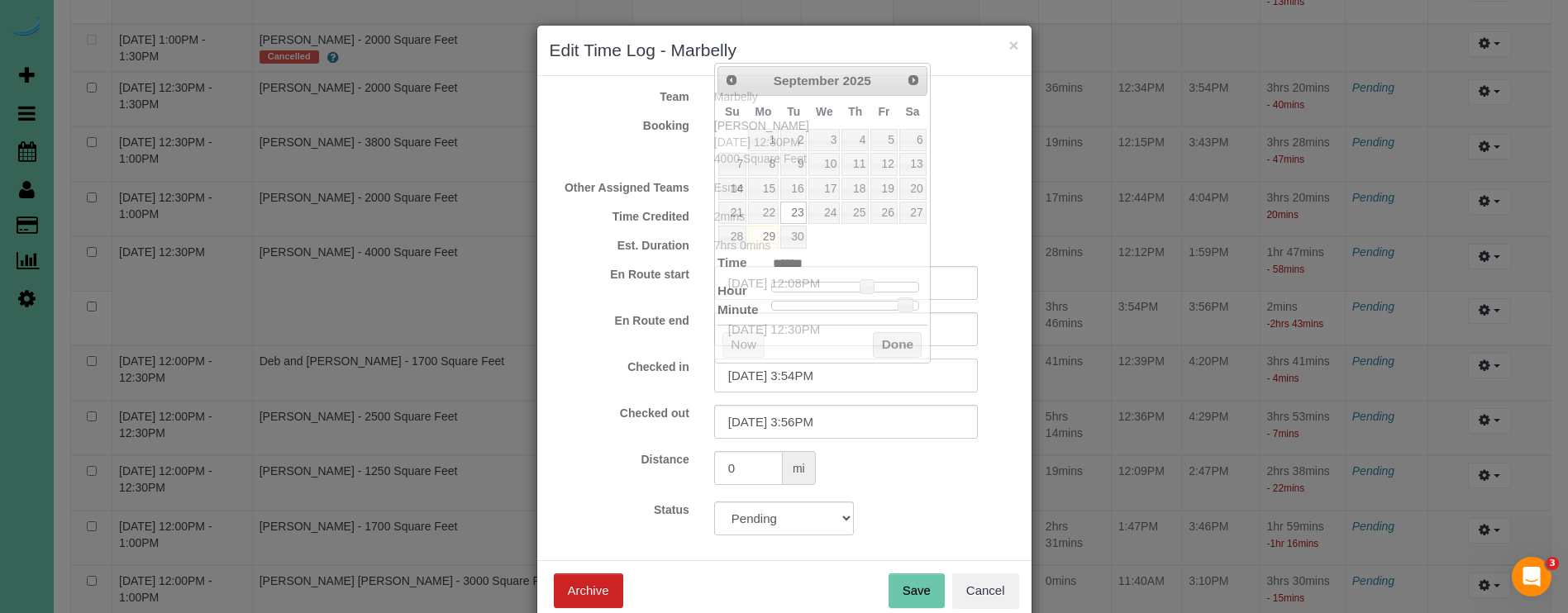
click at [840, 369] on input "09/23/2025 3:54PM" at bounding box center [846, 375] width 264 height 34
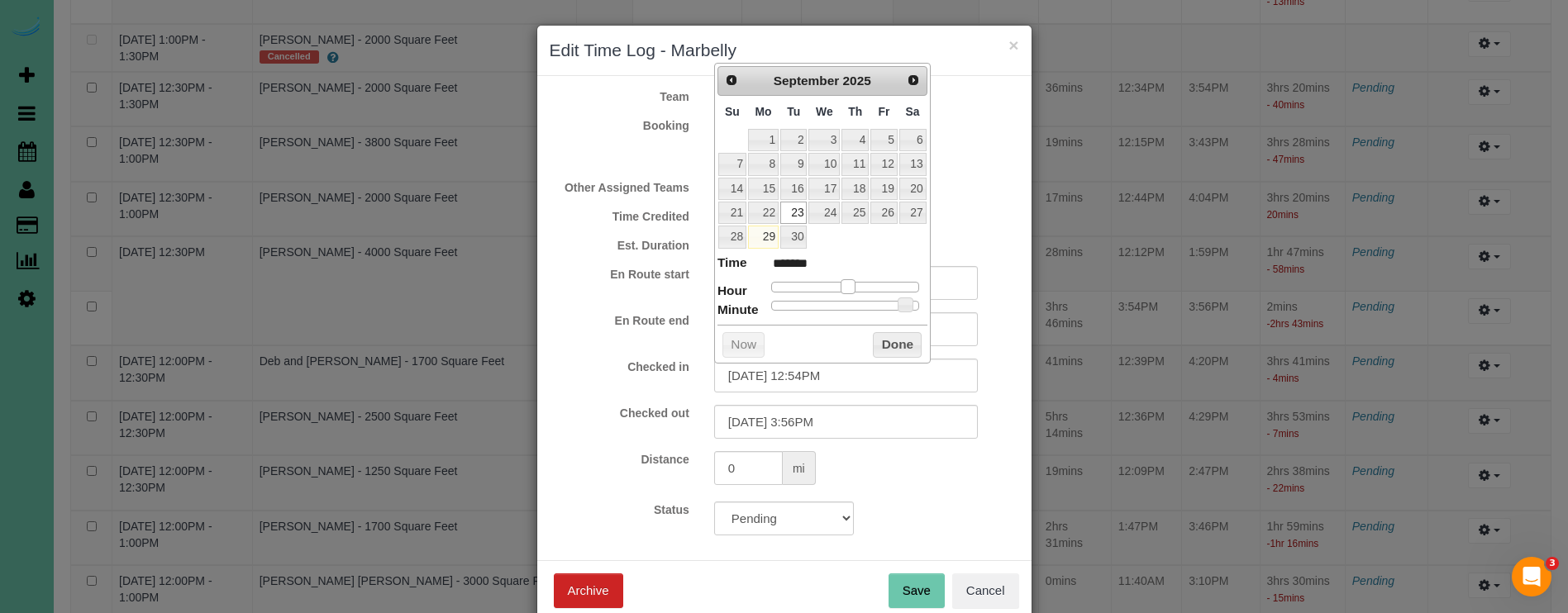
drag, startPoint x: 861, startPoint y: 288, endPoint x: 848, endPoint y: 286, distance: 13.2
click at [848, 286] on span at bounding box center [848, 286] width 15 height 15
drag, startPoint x: 896, startPoint y: 302, endPoint x: 842, endPoint y: 298, distance: 54.1
click at [842, 298] on span at bounding box center [845, 304] width 15 height 15
click at [906, 343] on button "Done" at bounding box center [897, 345] width 48 height 27
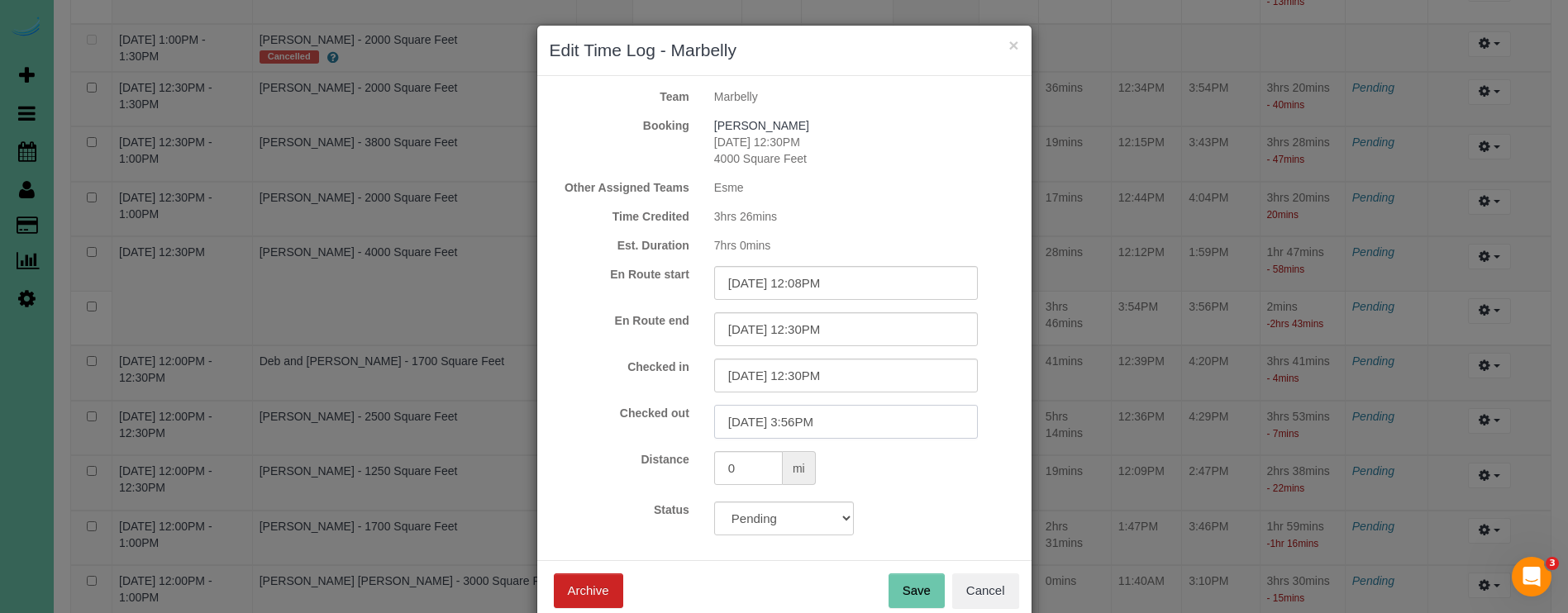
click at [859, 419] on input "09/23/2025 3:56PM" at bounding box center [846, 421] width 264 height 34
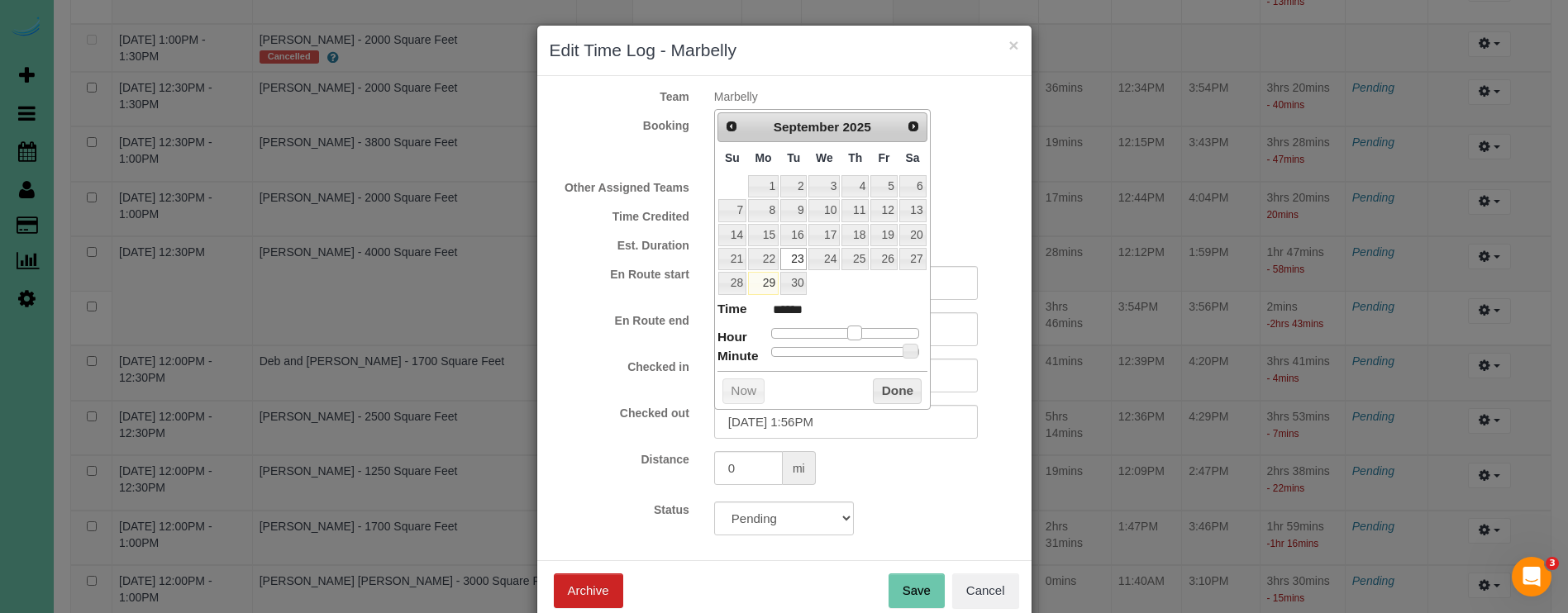
drag, startPoint x: 865, startPoint y: 329, endPoint x: 854, endPoint y: 329, distance: 11.0
click at [854, 329] on span at bounding box center [854, 333] width 15 height 15
drag, startPoint x: 912, startPoint y: 348, endPoint x: 912, endPoint y: 357, distance: 9.0
click at [925, 348] on span at bounding box center [917, 351] width 15 height 15
click at [905, 393] on button "Done" at bounding box center [897, 392] width 48 height 27
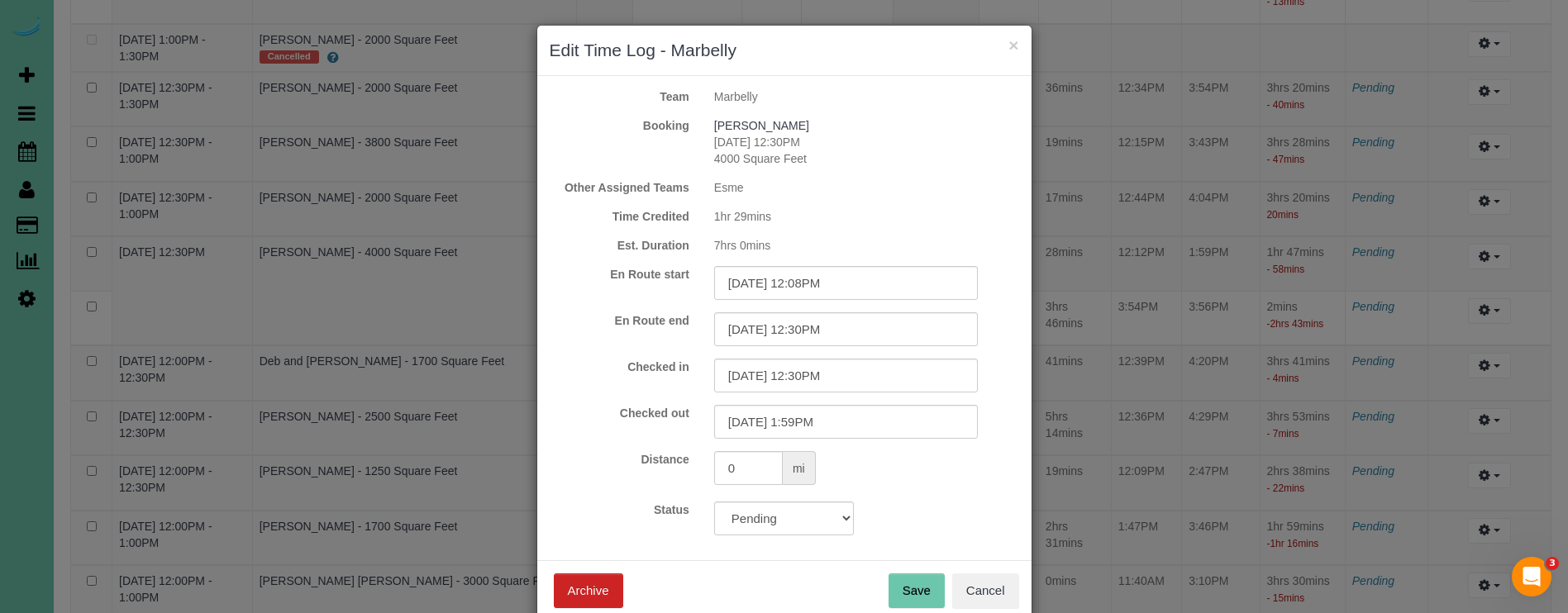
click at [935, 587] on button "Save" at bounding box center [916, 591] width 56 height 35
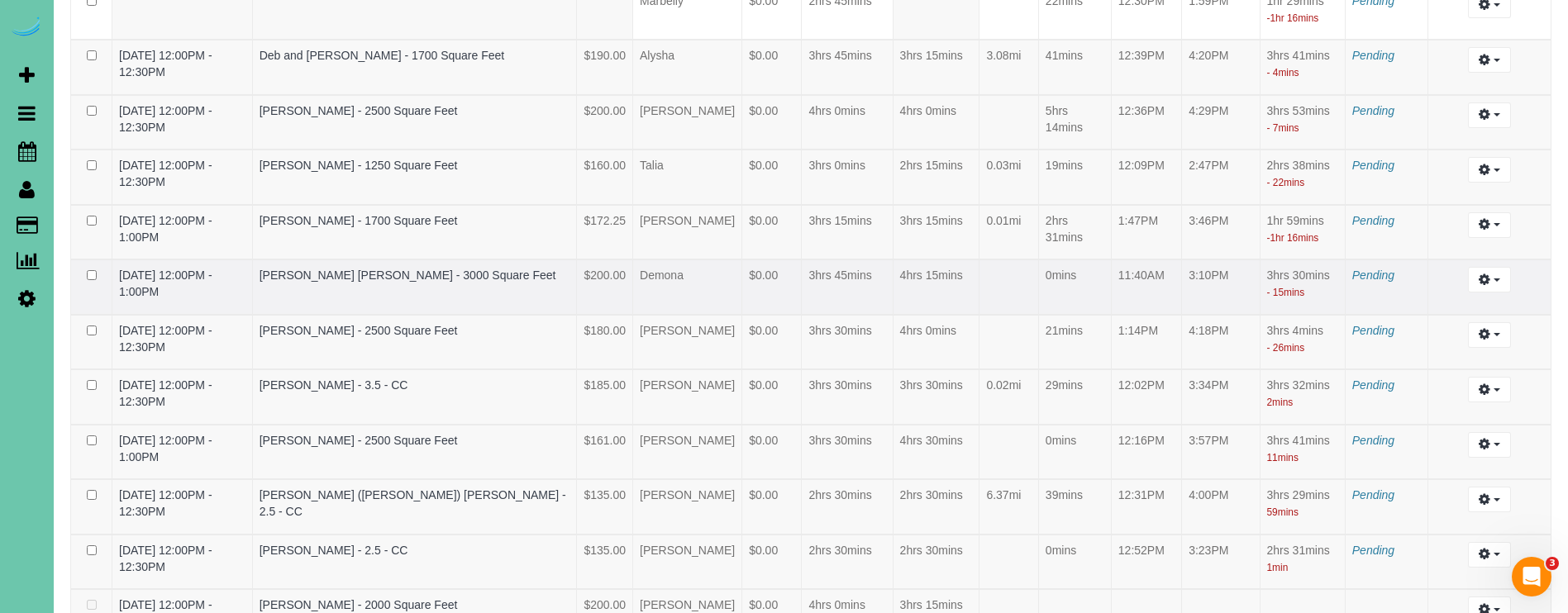
scroll to position [827, 0]
click at [423, 492] on link "Andrew (Lara) Leinen - 2.5 - CC" at bounding box center [413, 501] width 307 height 29
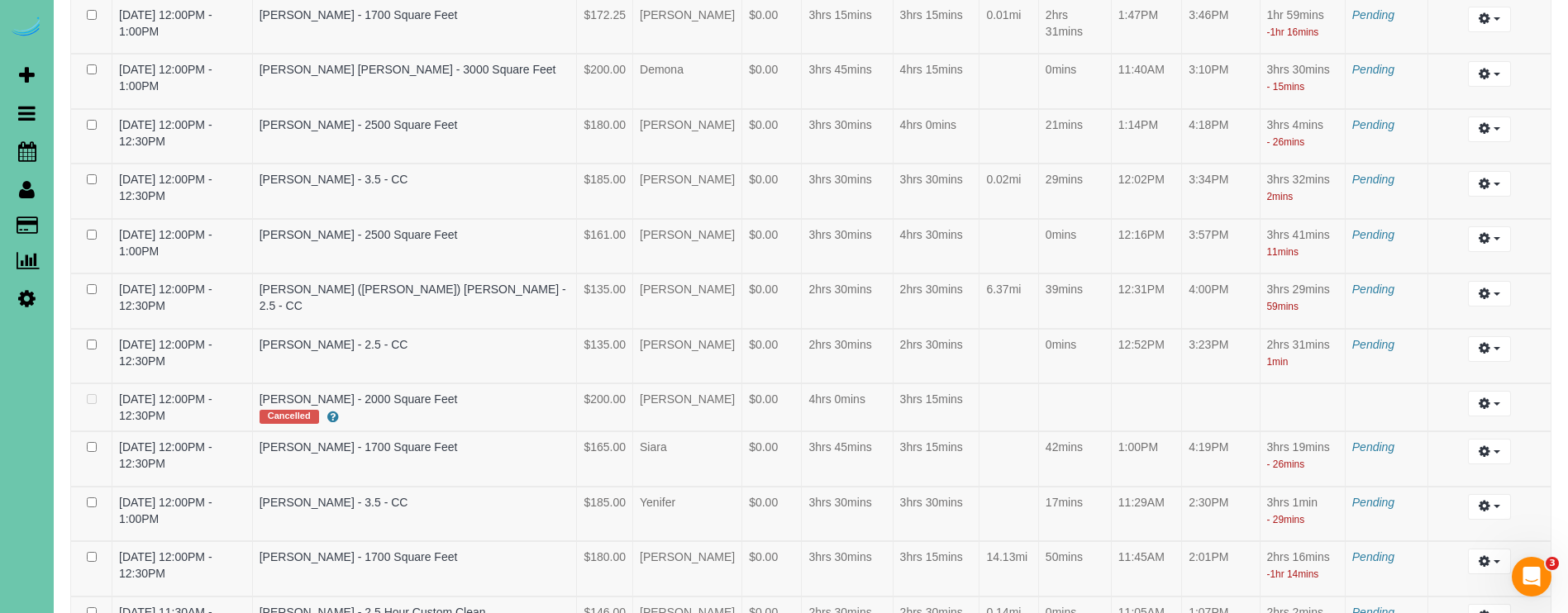
scroll to position [1033, 0]
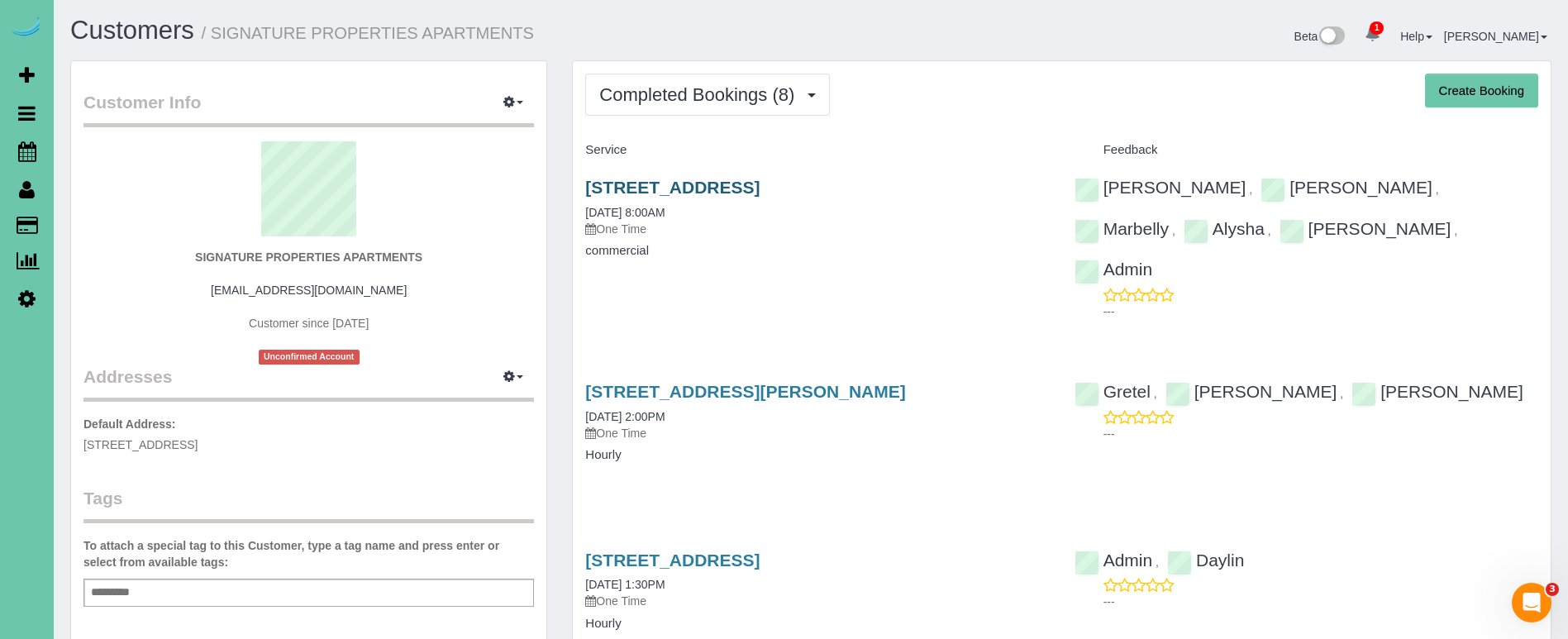
scroll to position [0, 1]
click at [759, 184] on link "[STREET_ADDRESS]" at bounding box center [673, 187] width 175 height 19
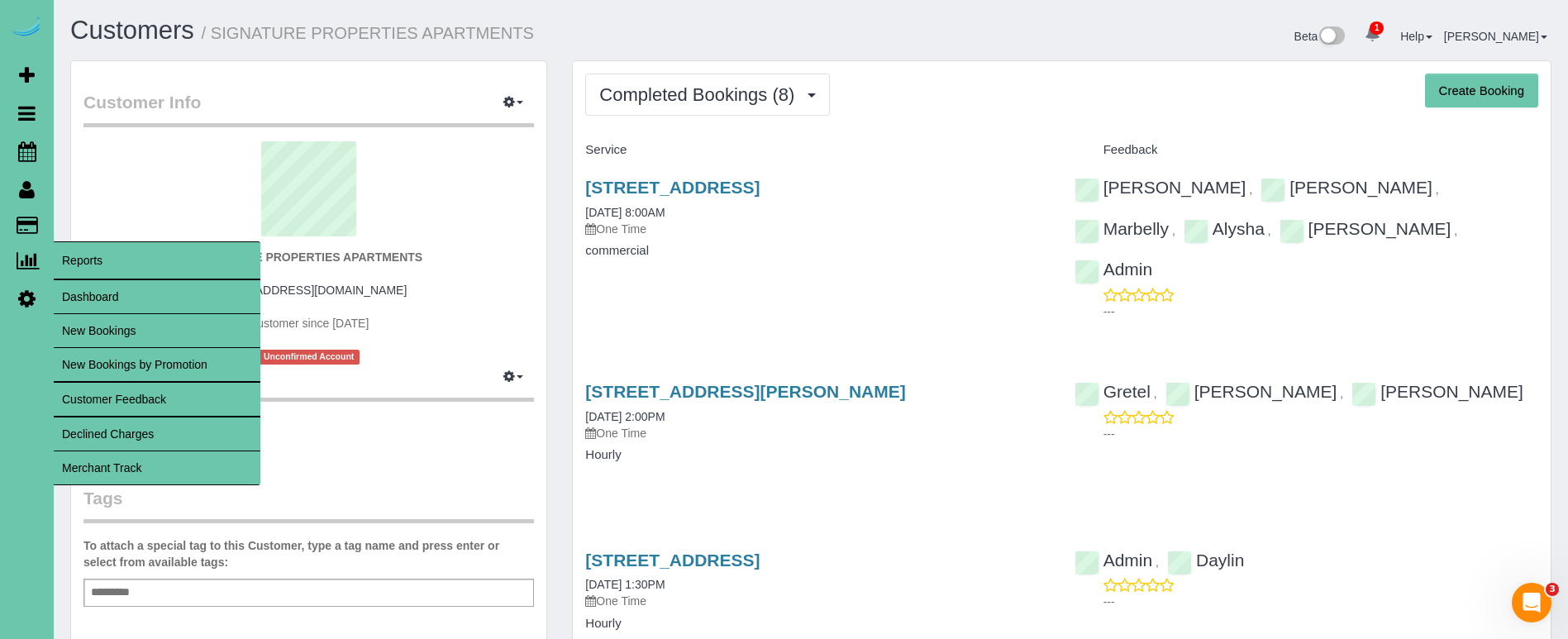
click at [118, 289] on link "Dashboard" at bounding box center [157, 297] width 207 height 33
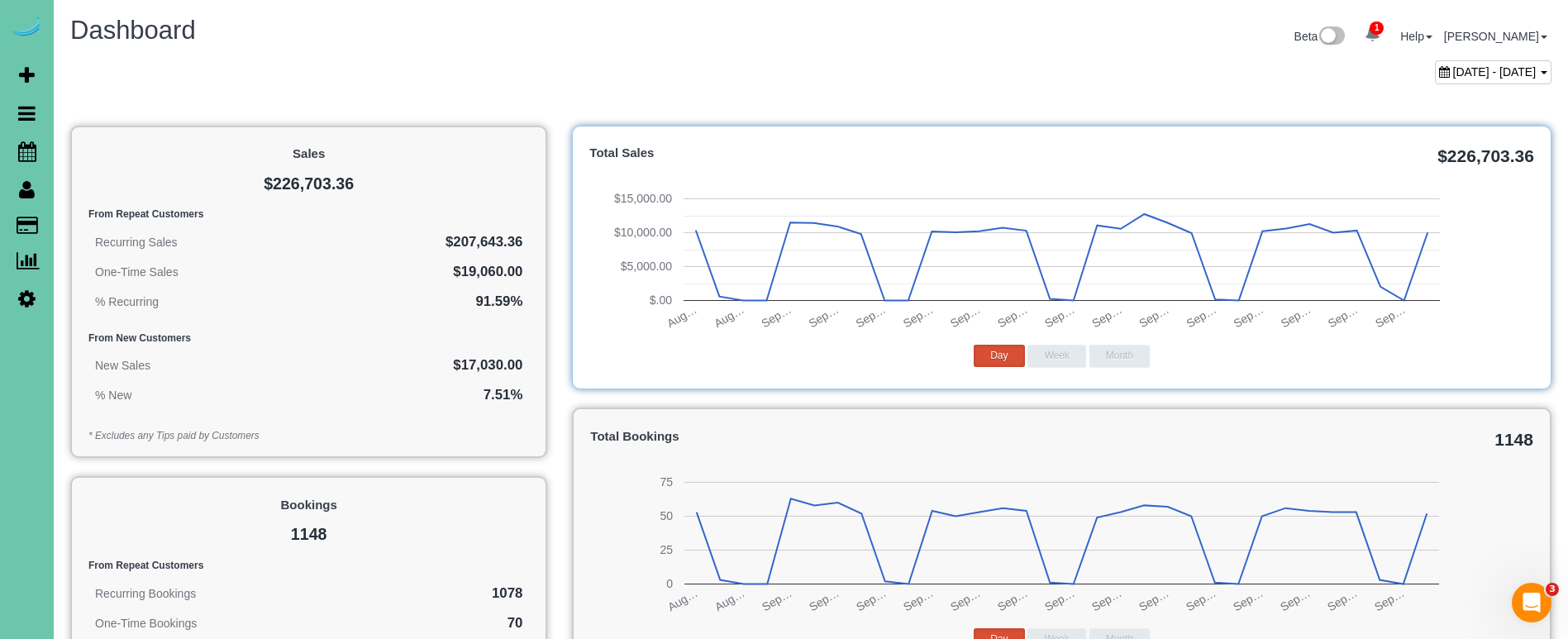
click at [1453, 74] on span "[DATE] - [DATE]" at bounding box center [1494, 71] width 84 height 13
type input "**********"
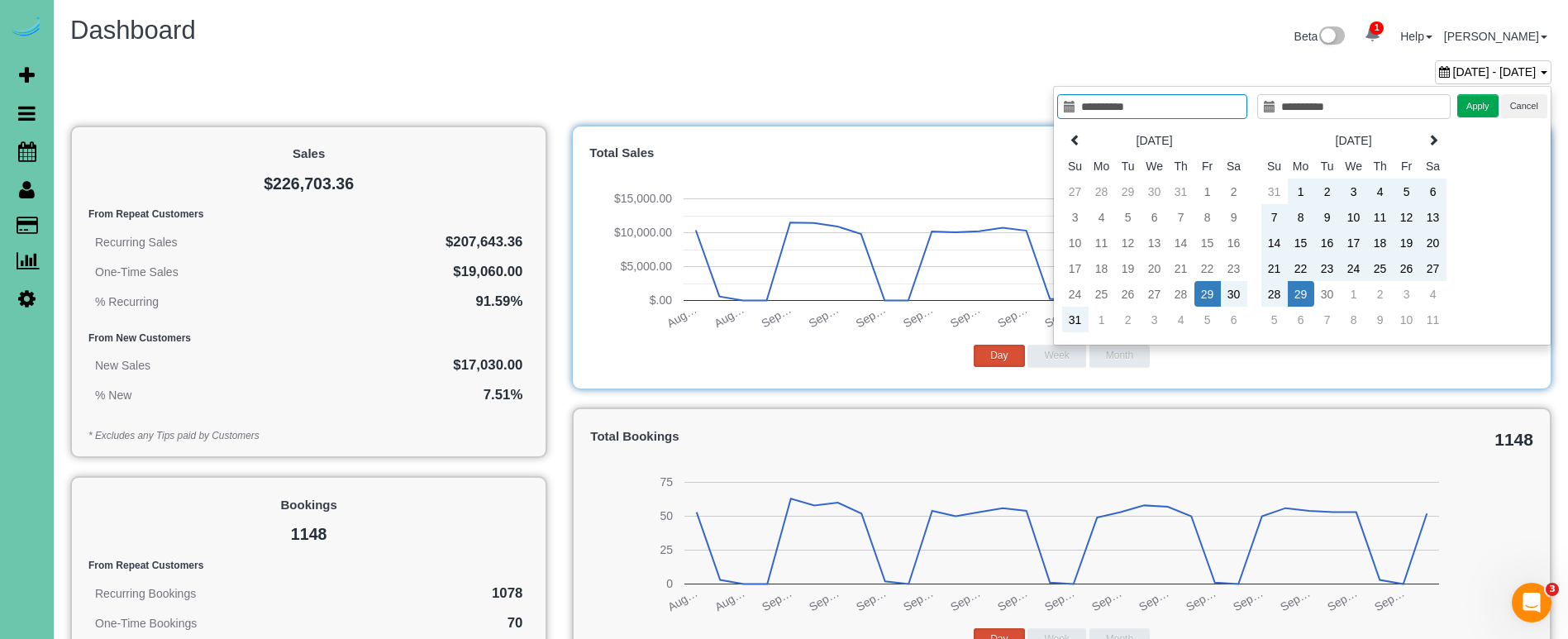
type input "**********"
click at [1279, 278] on td "21" at bounding box center [1274, 268] width 27 height 26
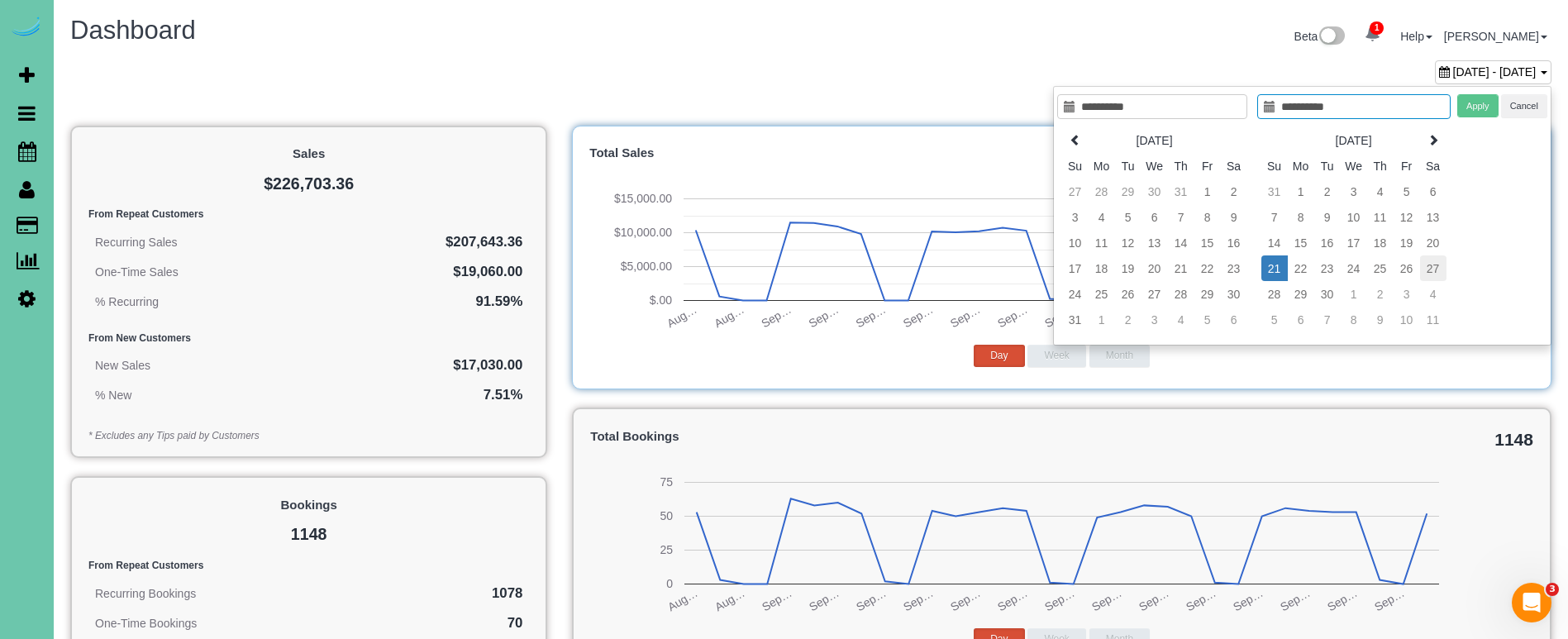
type input "**********"
click at [1441, 272] on td "27" at bounding box center [1433, 268] width 27 height 26
type input "**********"
click at [1482, 88] on div "**********" at bounding box center [1302, 215] width 498 height 259
click at [1478, 99] on button "Apply" at bounding box center [1478, 106] width 42 height 24
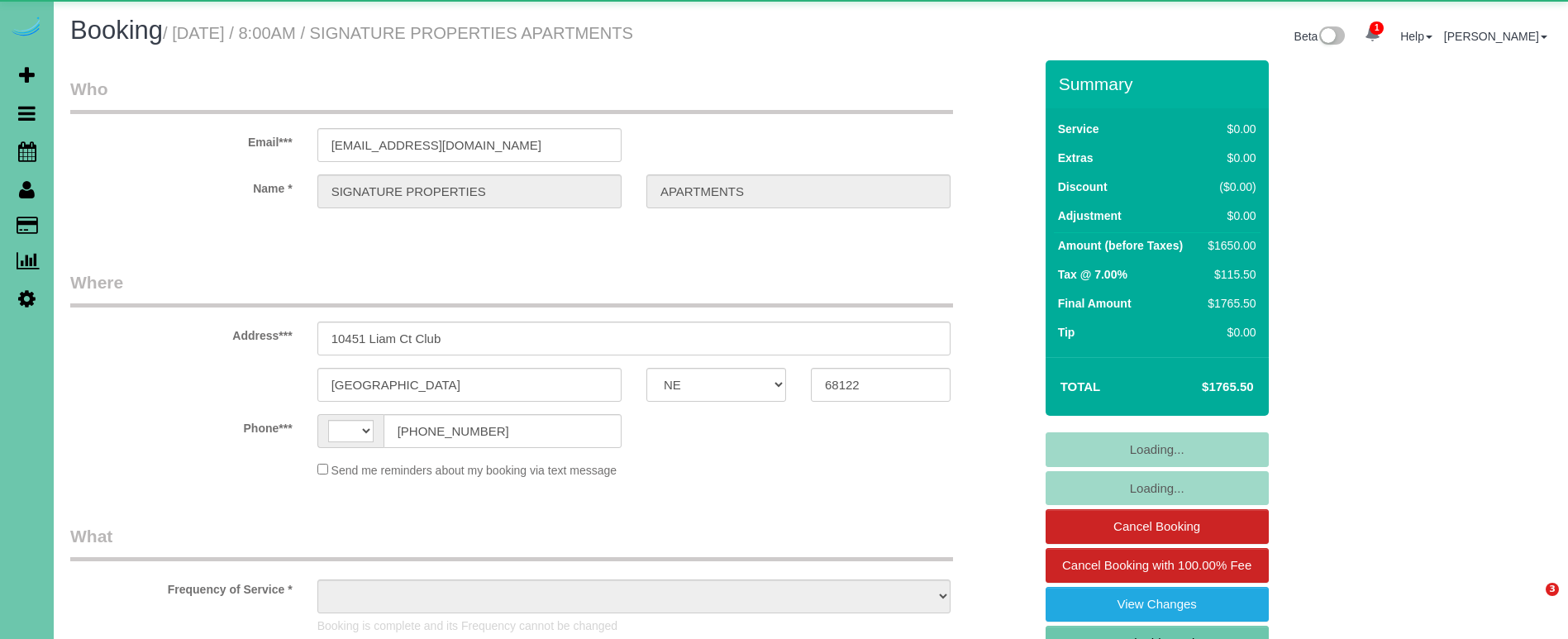
select select "NE"
select select "string:[GEOGRAPHIC_DATA]"
select select "object:660"
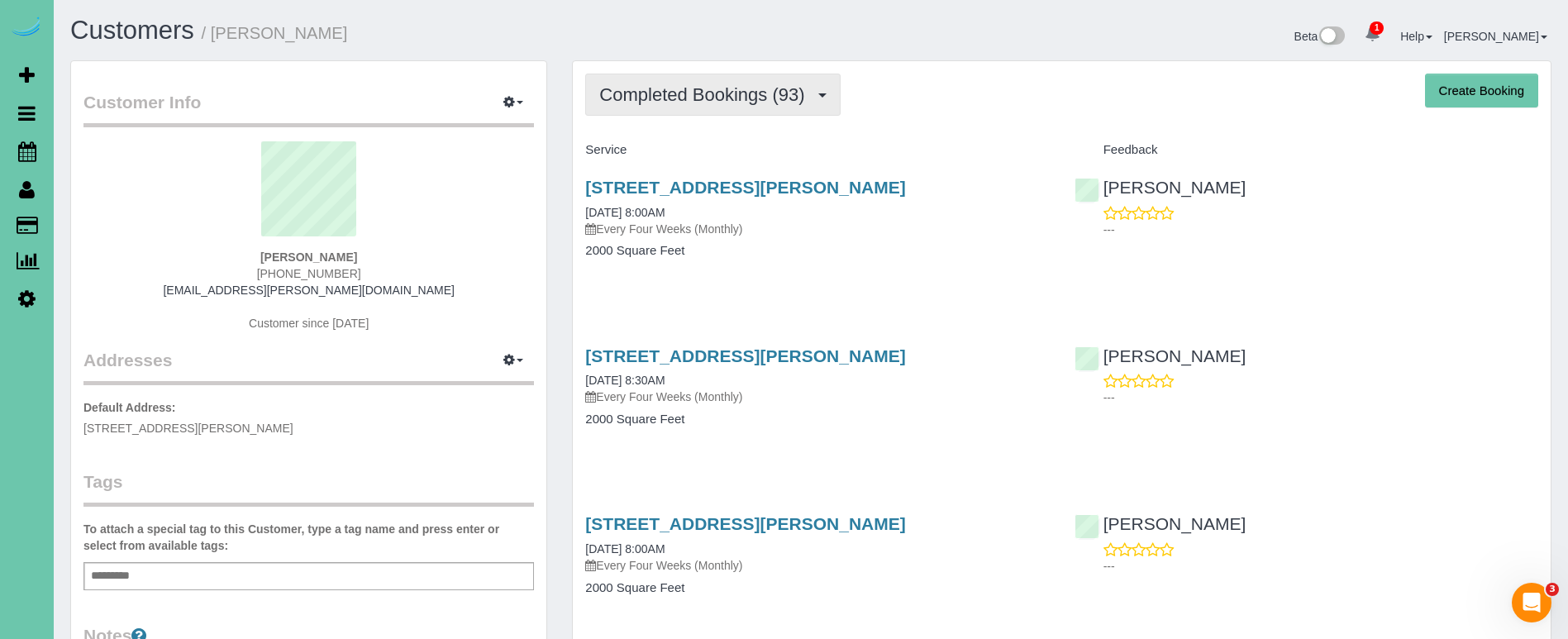
click at [732, 98] on span "Completed Bookings (93)" at bounding box center [706, 94] width 214 height 21
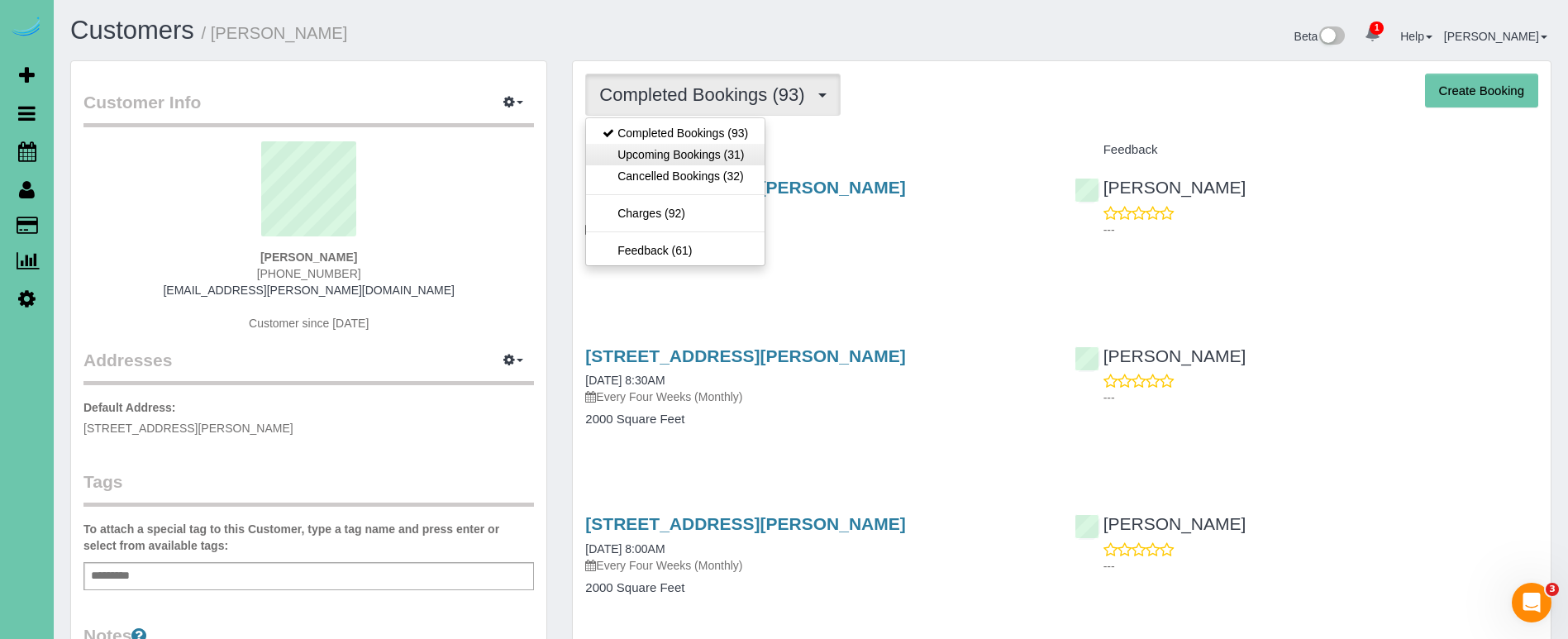
click at [724, 160] on link "Upcoming Bookings (31)" at bounding box center [675, 154] width 178 height 22
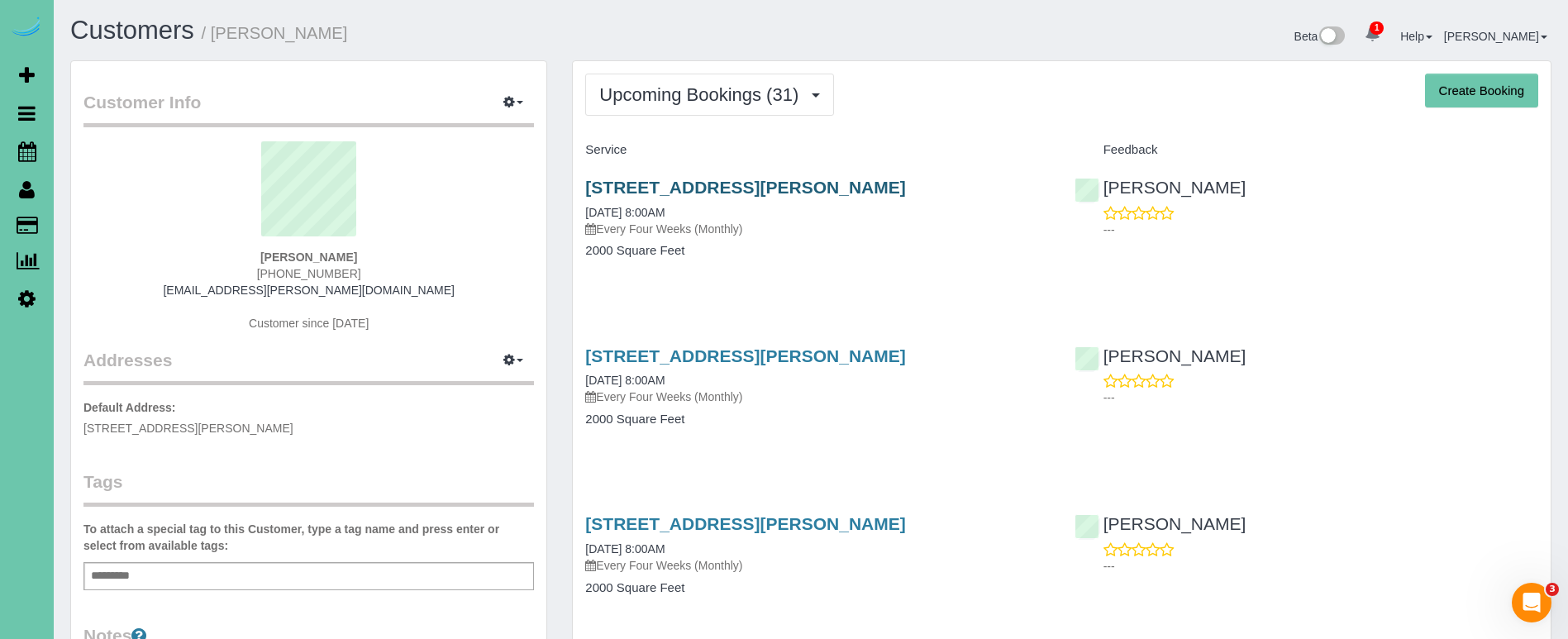
click at [679, 186] on link "[STREET_ADDRESS][PERSON_NAME]" at bounding box center [746, 187] width 320 height 19
click at [782, 353] on link "[STREET_ADDRESS][PERSON_NAME]" at bounding box center [746, 355] width 320 height 19
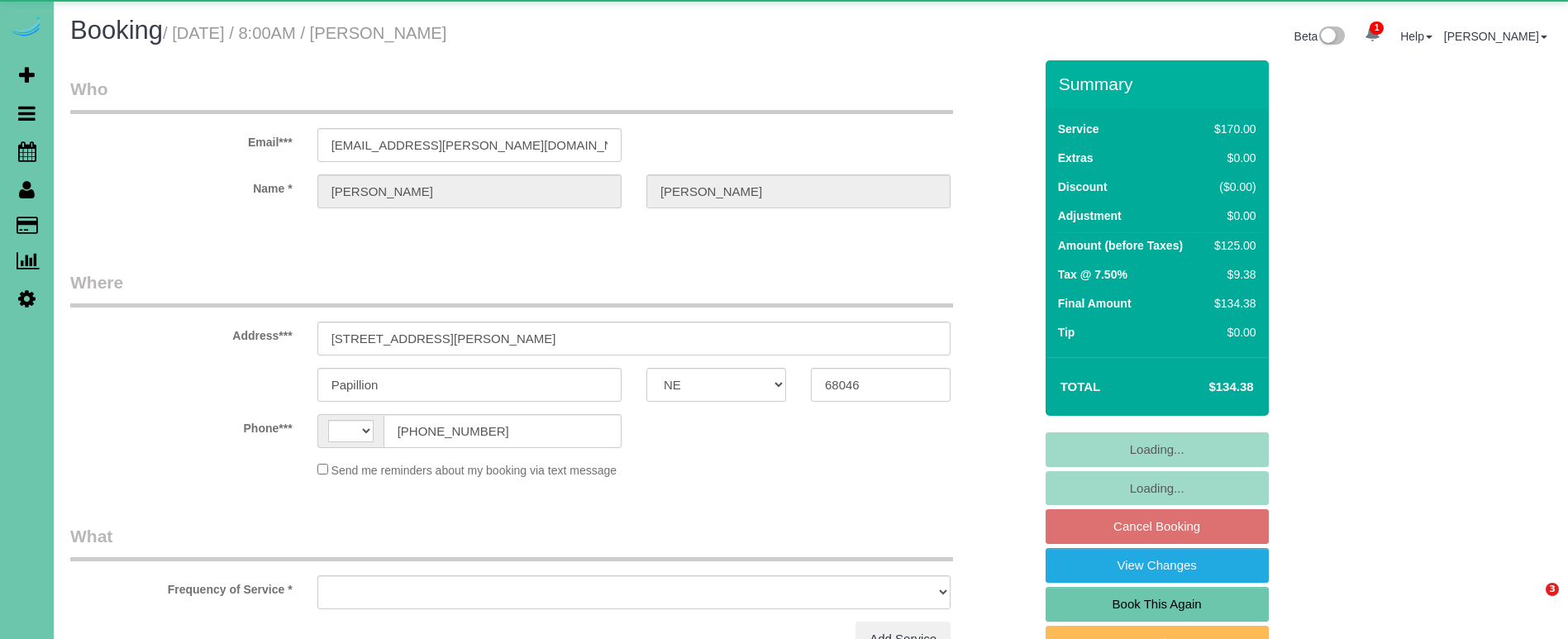
select select "NE"
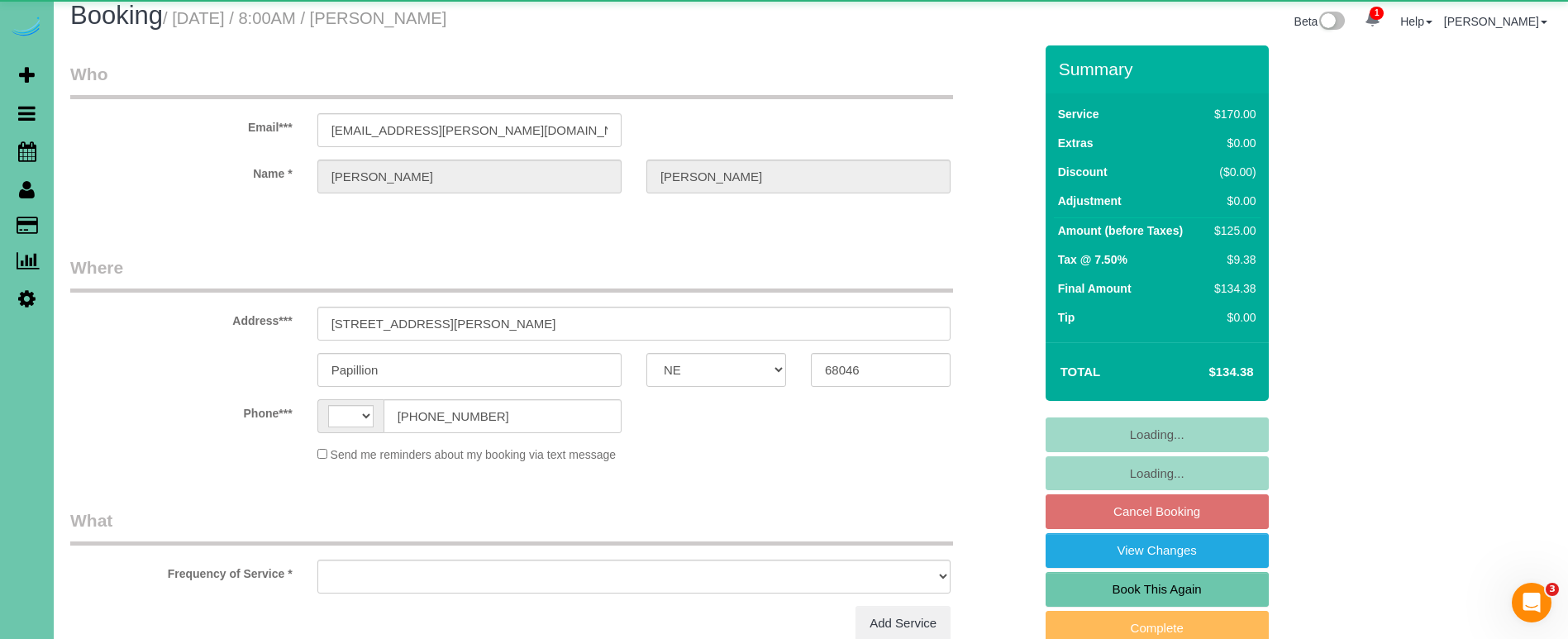
select select "string:[GEOGRAPHIC_DATA]"
select select "object:626"
select select "string:fspay-e436a0ea-e5e0-459a-9d19-d124ab130c8f"
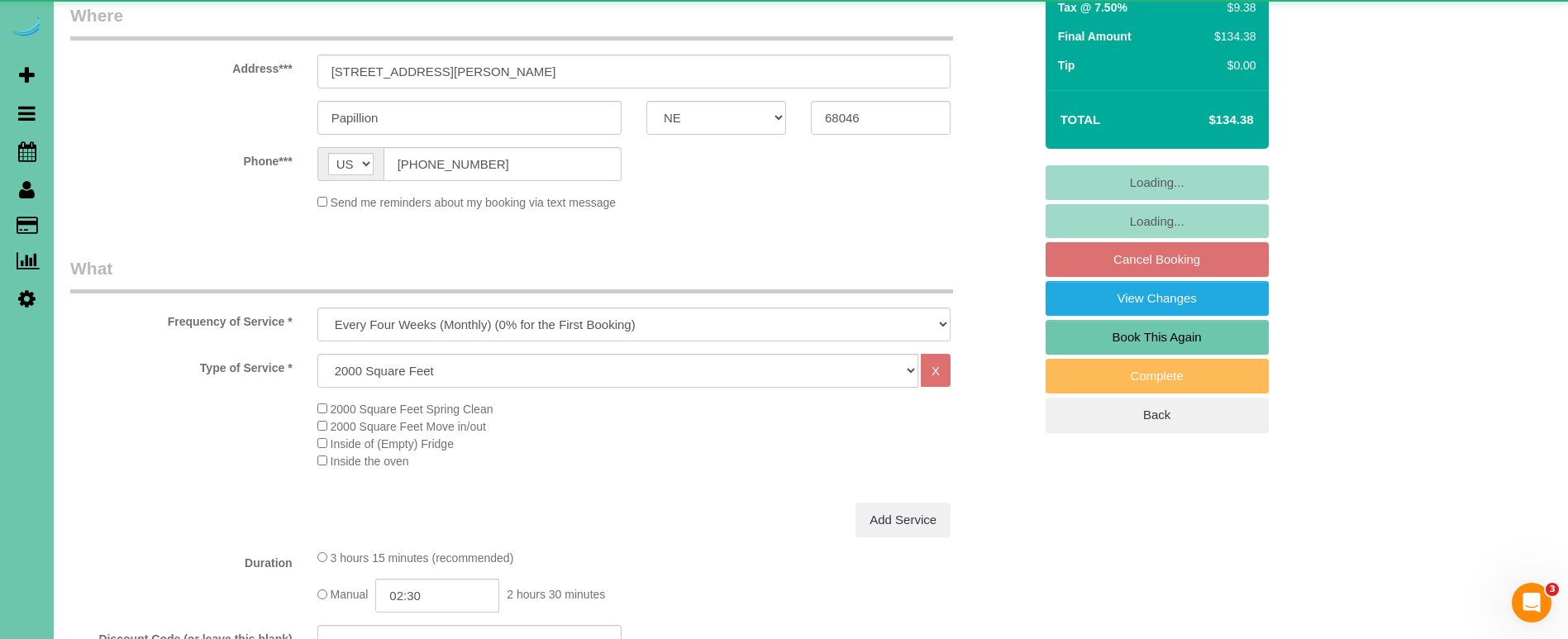
select select "object:847"
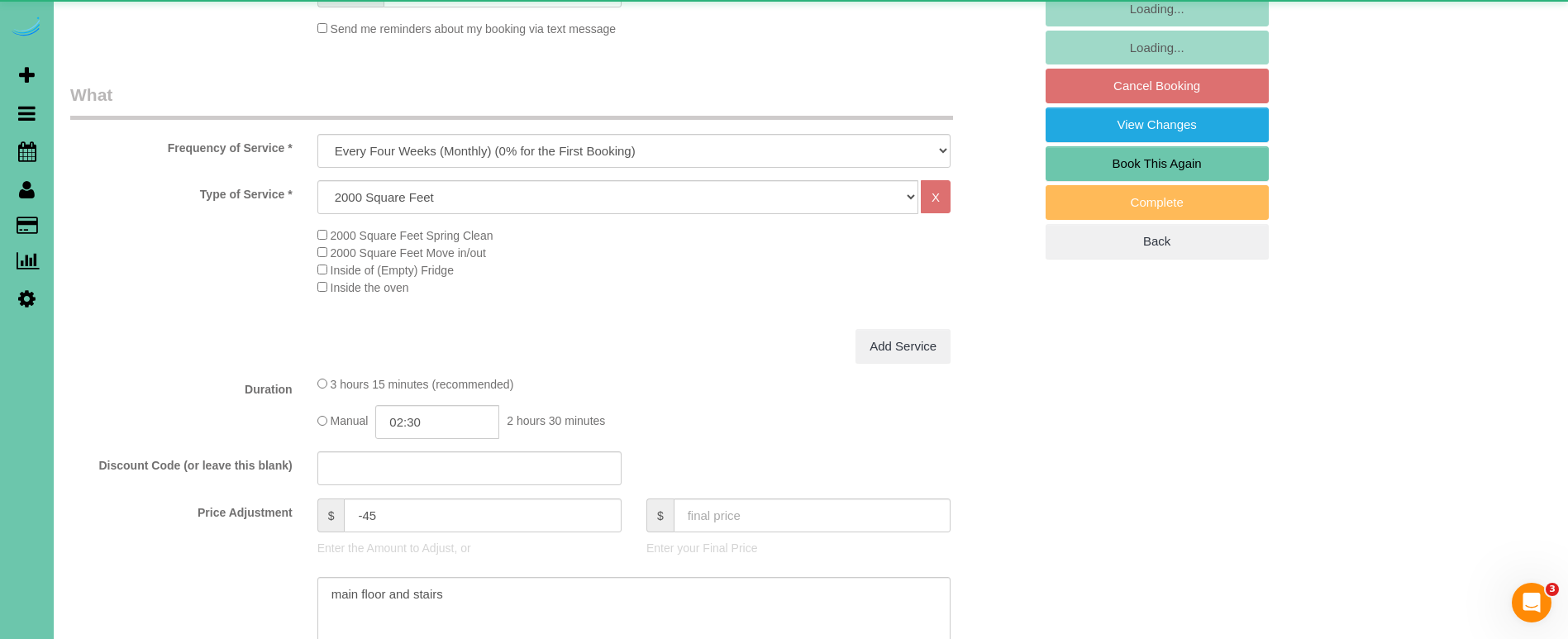
select select "number:36"
select select "number:41"
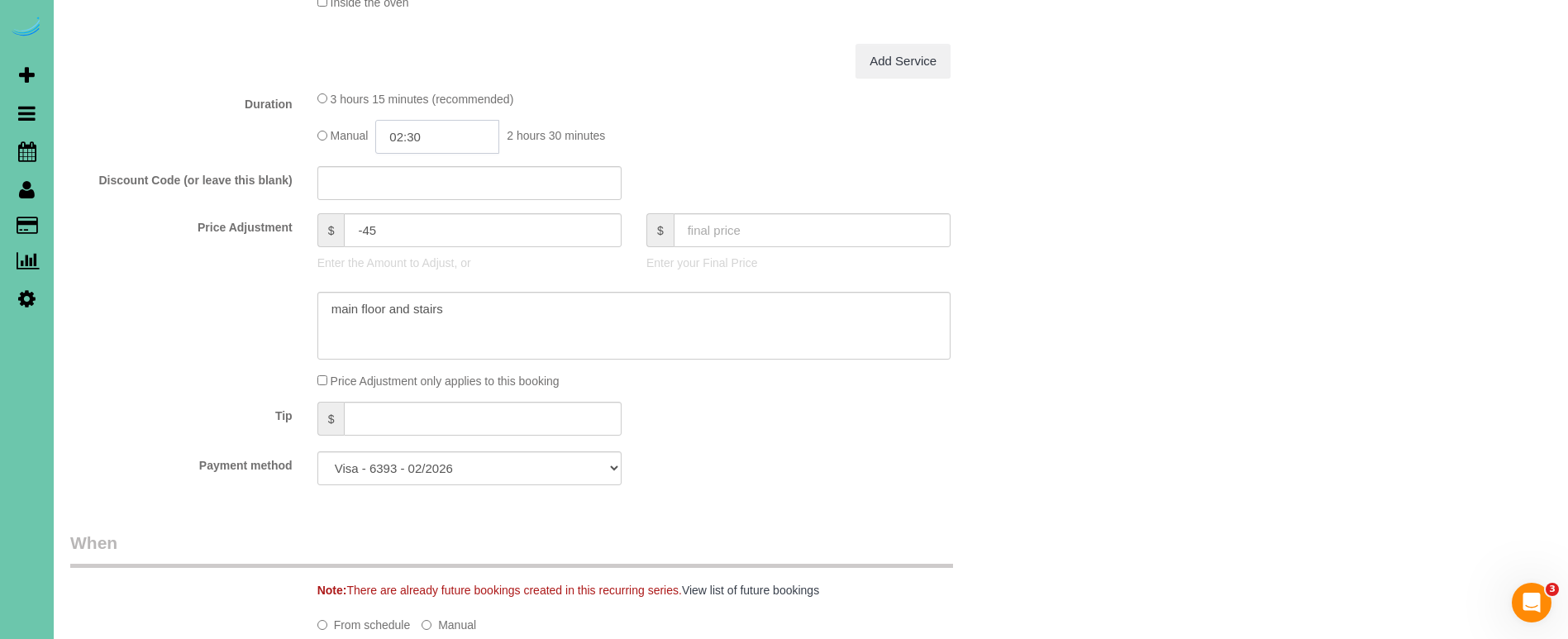
click at [438, 137] on input "02:30" at bounding box center [437, 137] width 124 height 34
type input "02:15"
drag, startPoint x: 484, startPoint y: 308, endPoint x: 122, endPoint y: 276, distance: 363.4
click at [122, 276] on sui-booking-price-adjustment "Price Adjustment $ -45 Enter the Amount to Adjust, or $ Enter your Final Price …" at bounding box center [551, 302] width 963 height 176
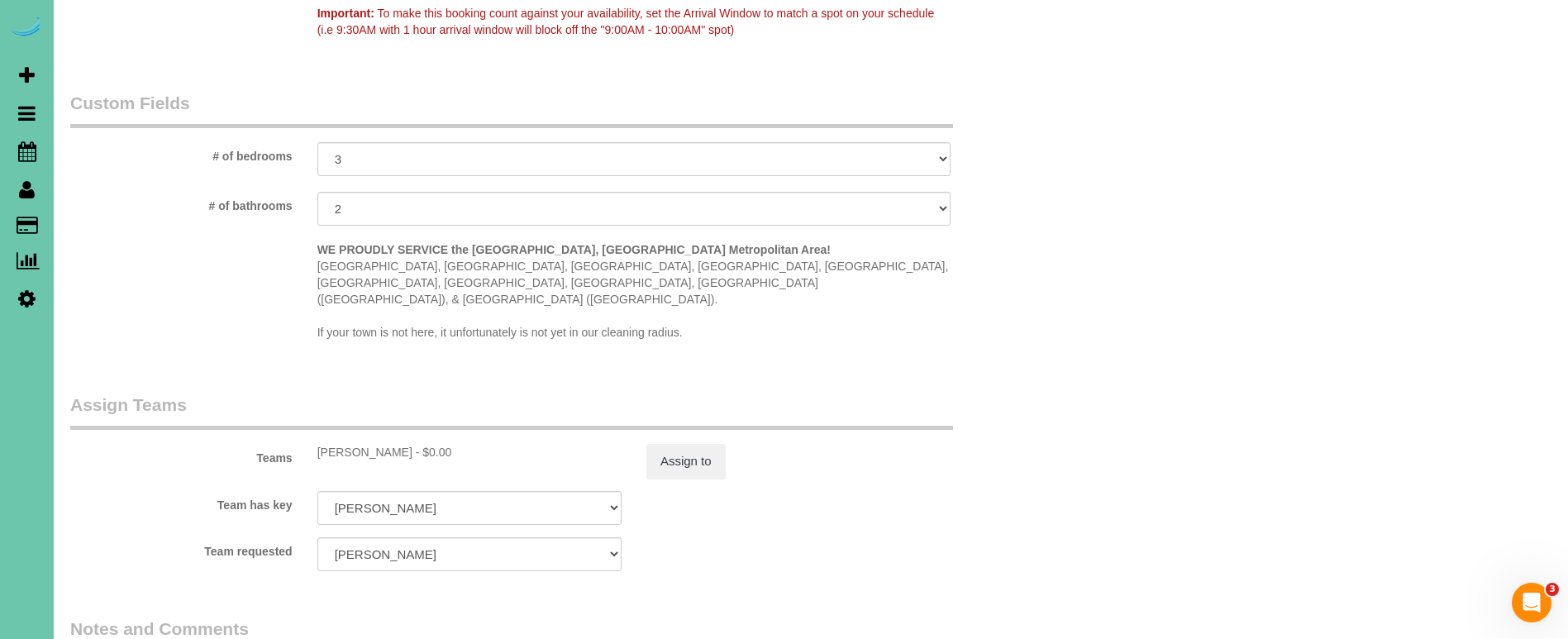
scroll to position [1524, 0]
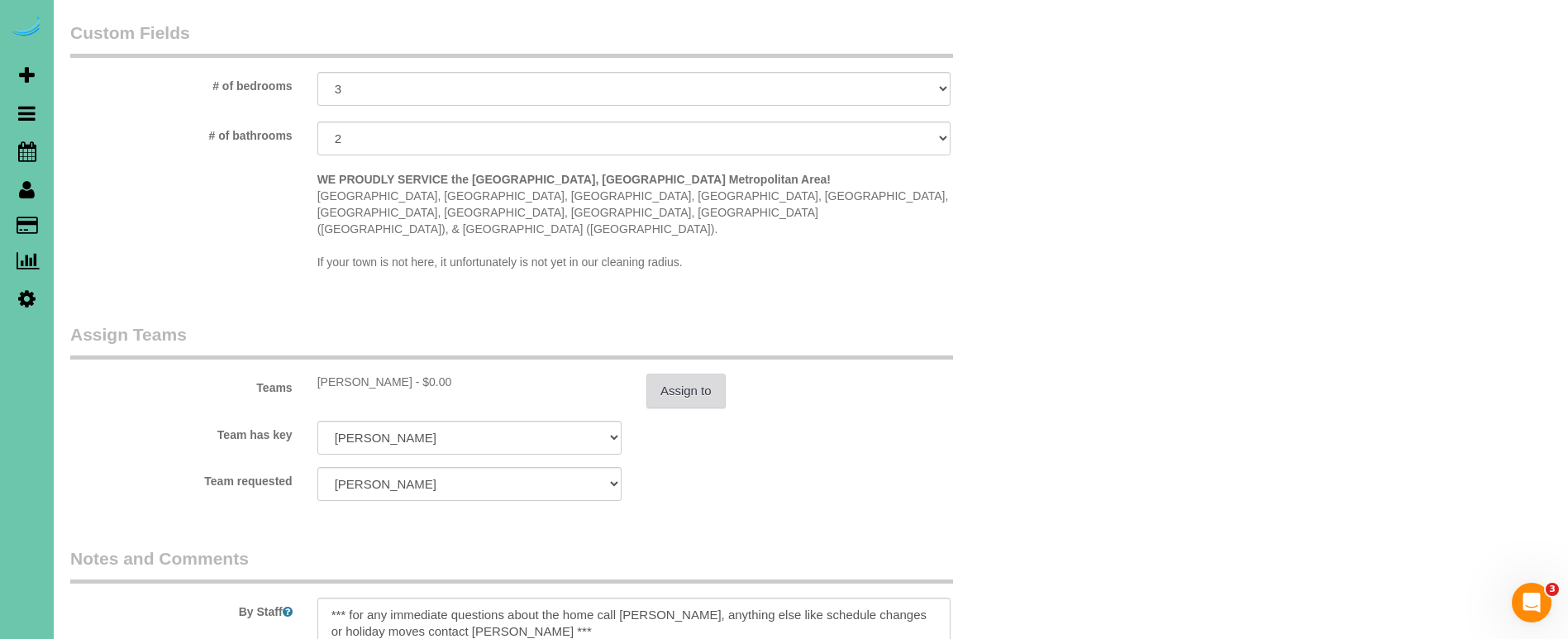
type textarea "new rate - [DATE]"
click at [669, 374] on button "Assign to" at bounding box center [686, 391] width 80 height 35
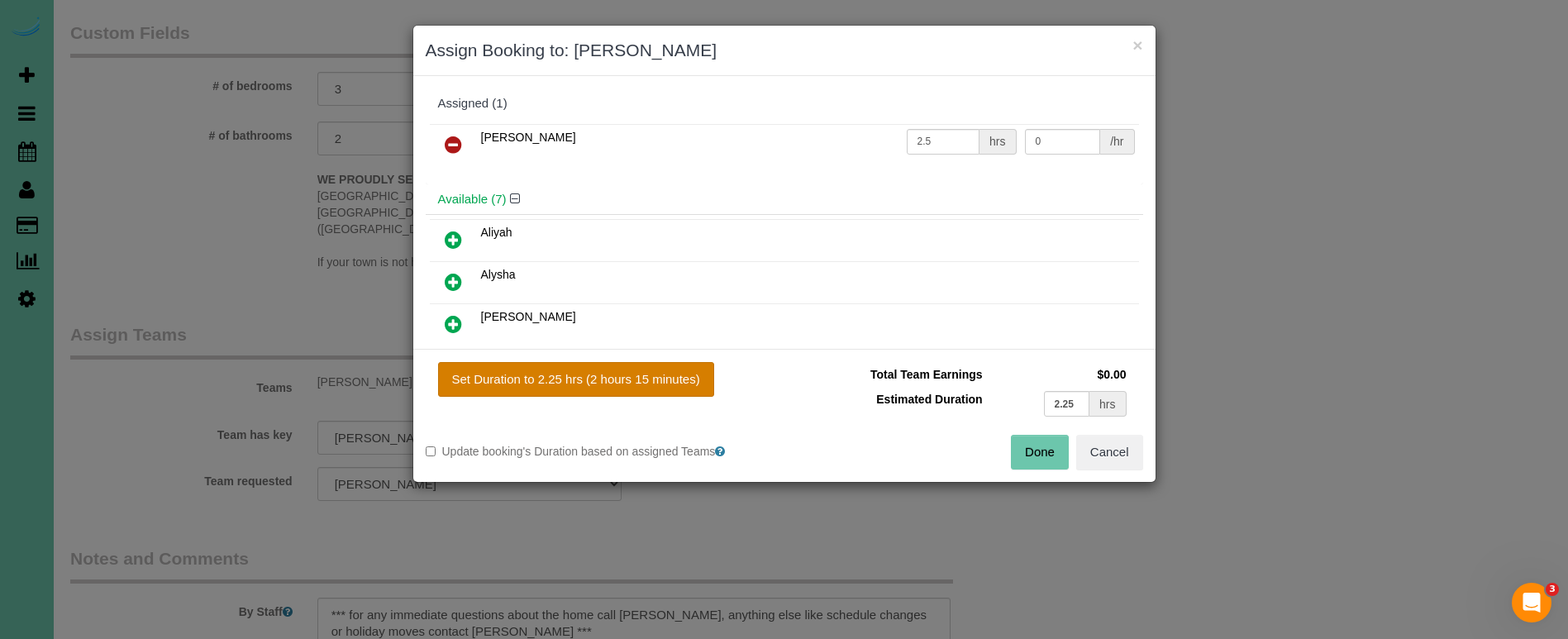
click at [624, 376] on button "Set Duration to 2.25 hrs (2 hours 15 minutes)" at bounding box center [576, 380] width 276 height 35
type input "2.25"
click at [1062, 452] on button "Done" at bounding box center [1040, 452] width 58 height 35
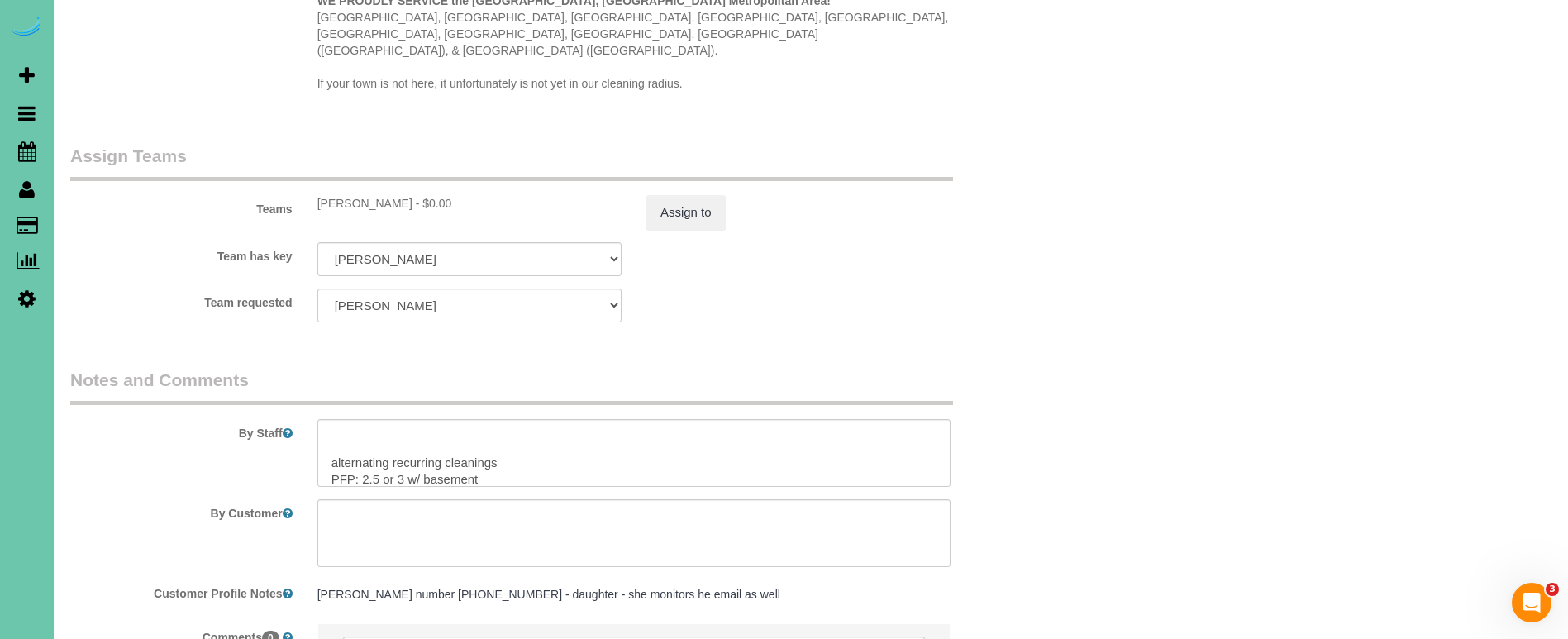
scroll to position [170, 0]
drag, startPoint x: 373, startPoint y: 431, endPoint x: 463, endPoint y: 433, distance: 90.0
click at [373, 431] on textarea at bounding box center [634, 453] width 633 height 67
click at [408, 435] on textarea at bounding box center [634, 453] width 633 height 67
drag, startPoint x: 523, startPoint y: 430, endPoint x: 392, endPoint y: 432, distance: 131.0
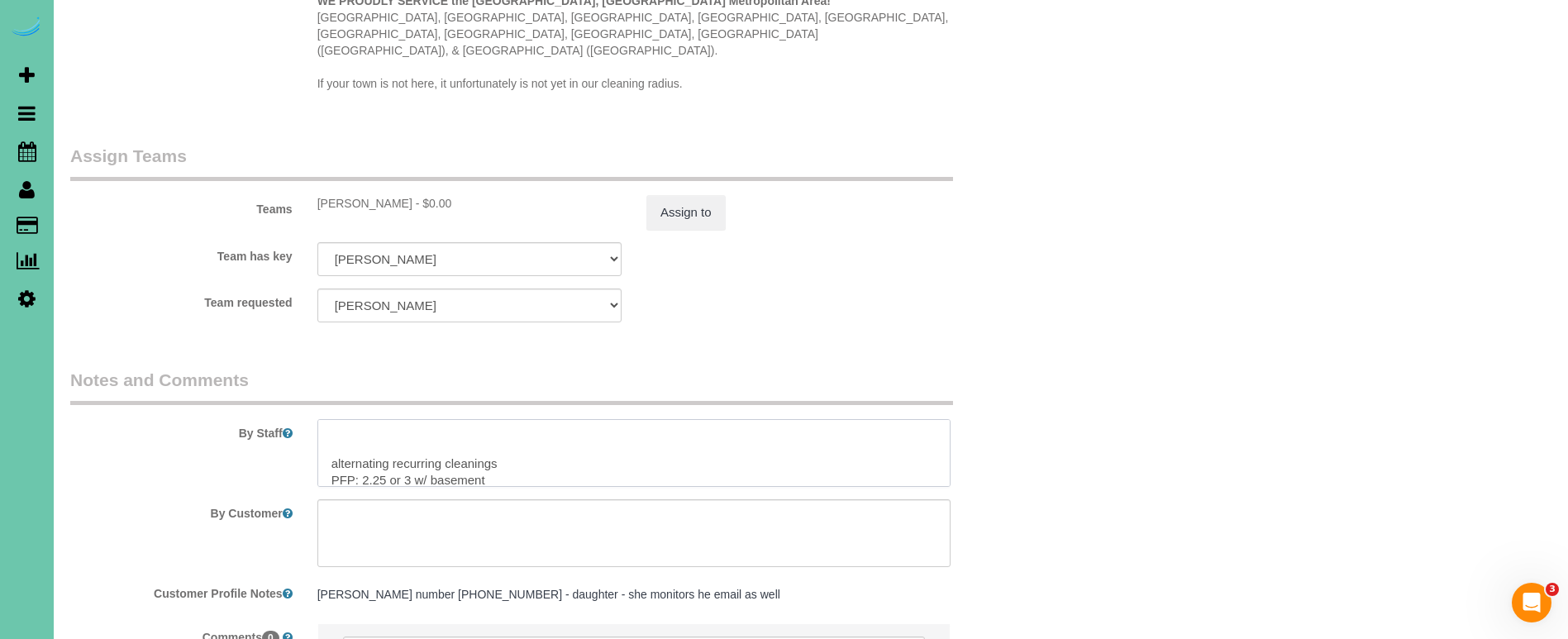
click at [392, 432] on textarea at bounding box center [634, 453] width 633 height 67
drag, startPoint x: 512, startPoint y: 415, endPoint x: 326, endPoint y: 412, distance: 186.0
click at [326, 419] on textarea at bounding box center [634, 453] width 633 height 67
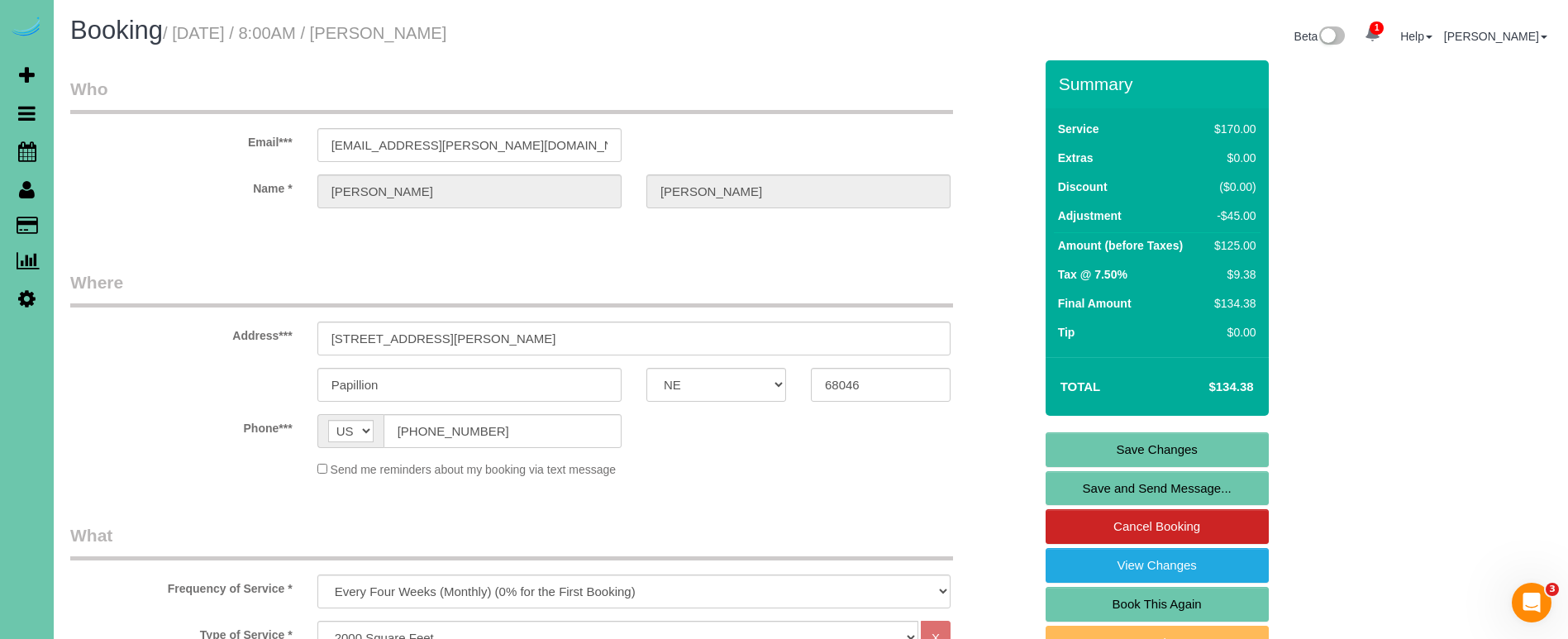
scroll to position [0, 0]
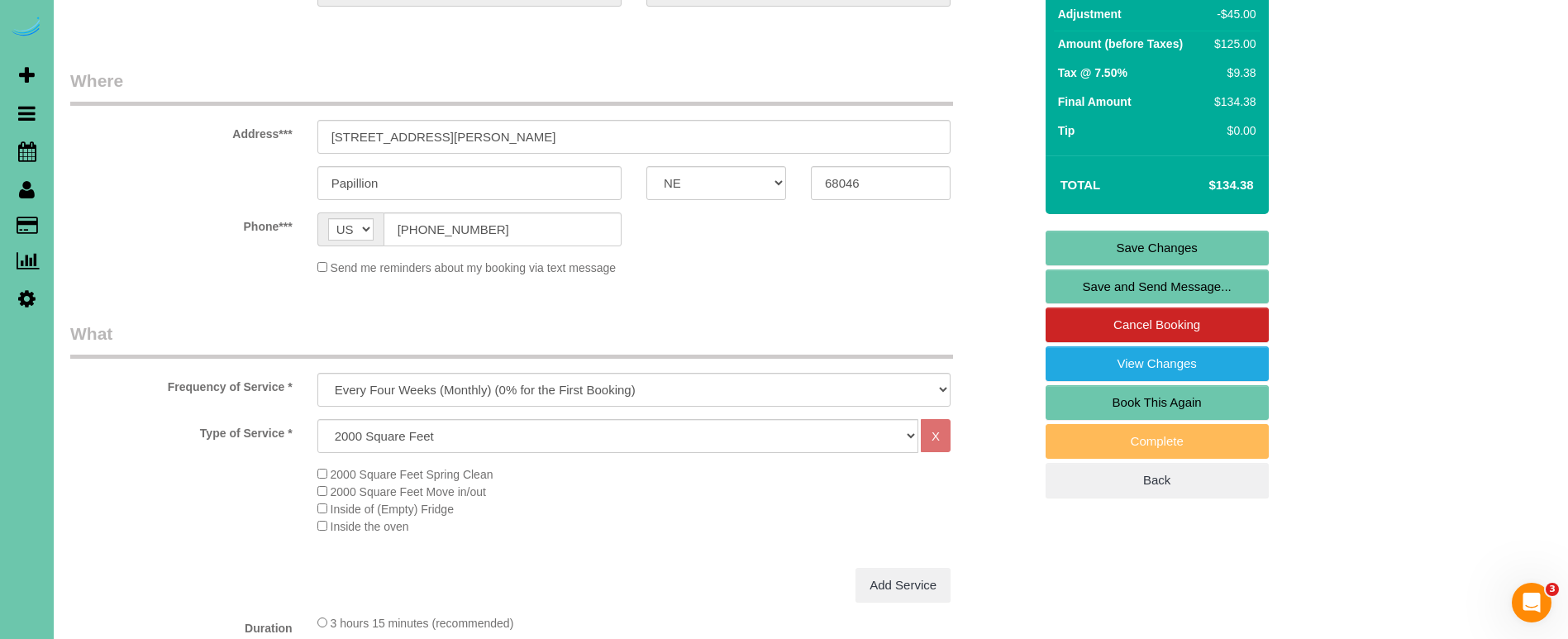
type textarea "*** for any immediate questions about the home call [PERSON_NAME], anything els…"
click at [1109, 235] on link "Save Changes" at bounding box center [1157, 248] width 223 height 35
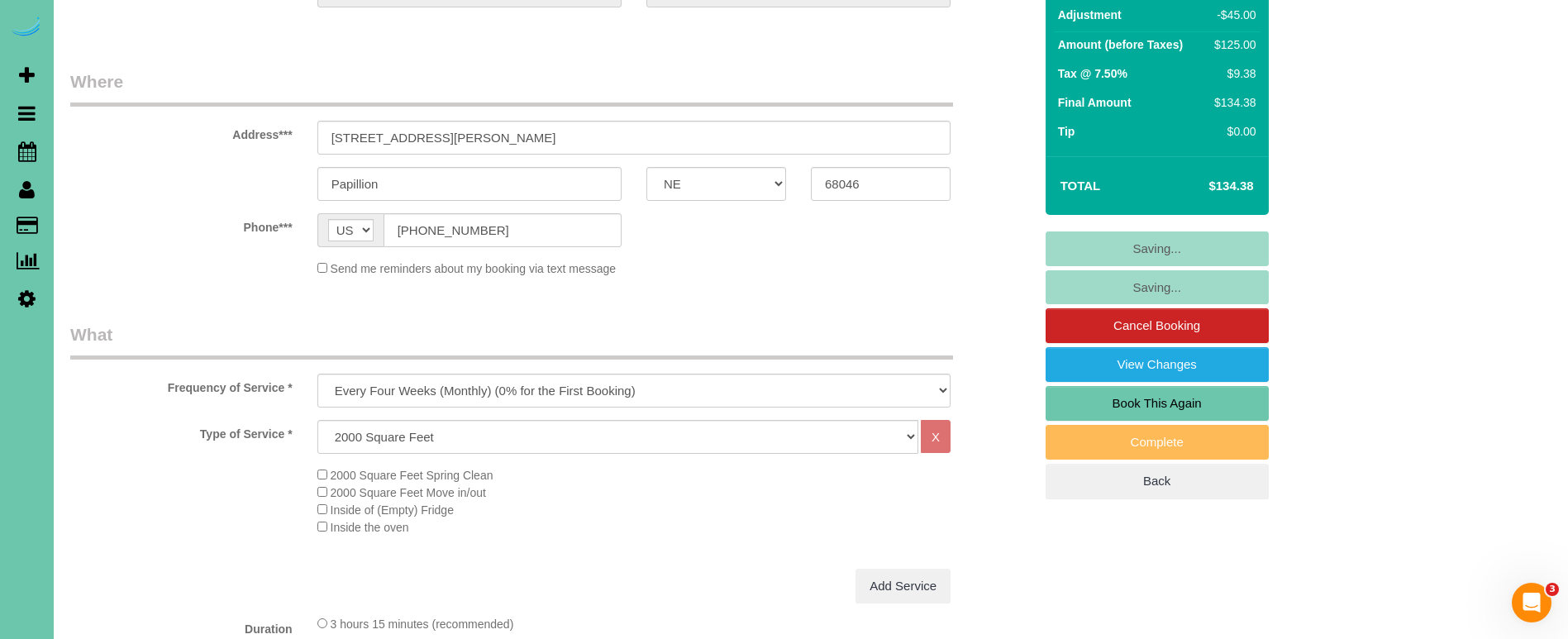
scroll to position [199, 0]
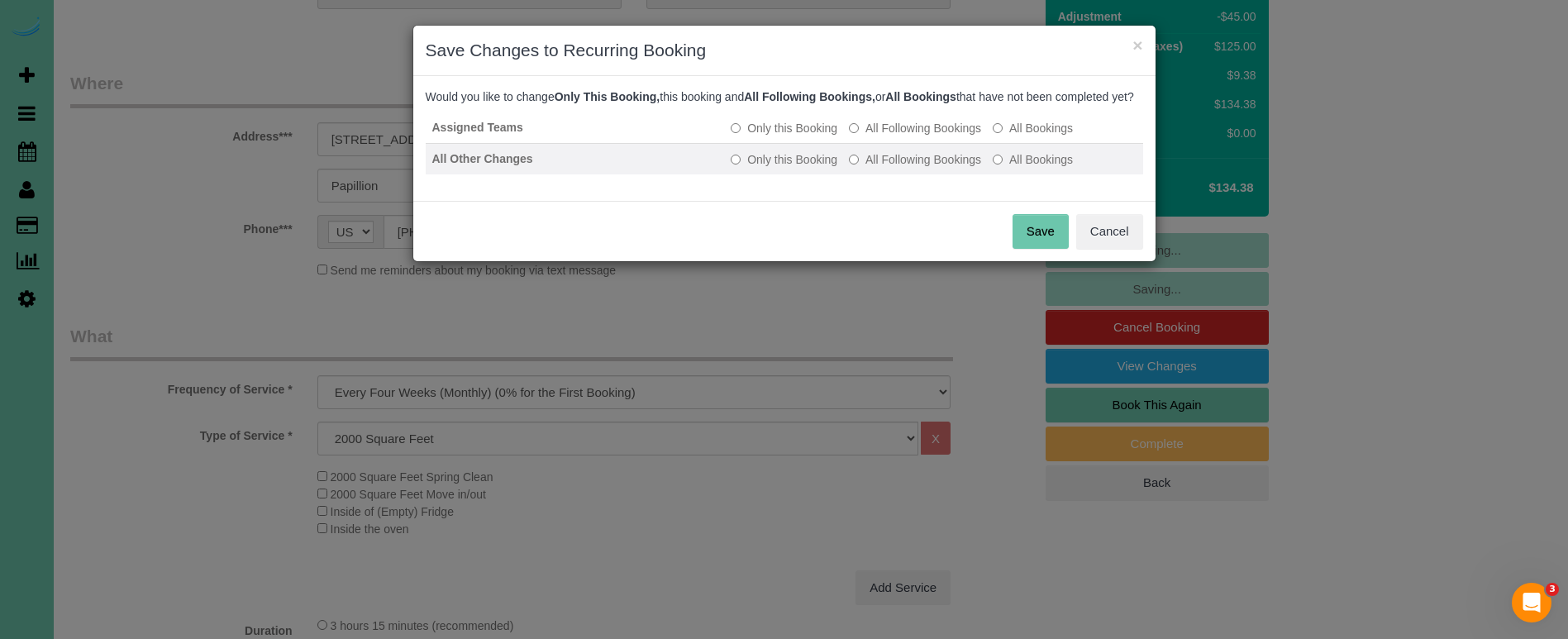
drag, startPoint x: 922, startPoint y: 146, endPoint x: 931, endPoint y: 162, distance: 18.4
click at [923, 137] on label "All Following Bookings" at bounding box center [914, 128] width 132 height 16
drag, startPoint x: 938, startPoint y: 173, endPoint x: 947, endPoint y: 179, distance: 10.8
click at [938, 168] on label "All Following Bookings" at bounding box center [914, 159] width 132 height 16
click at [1034, 249] on button "Save" at bounding box center [1040, 232] width 56 height 35
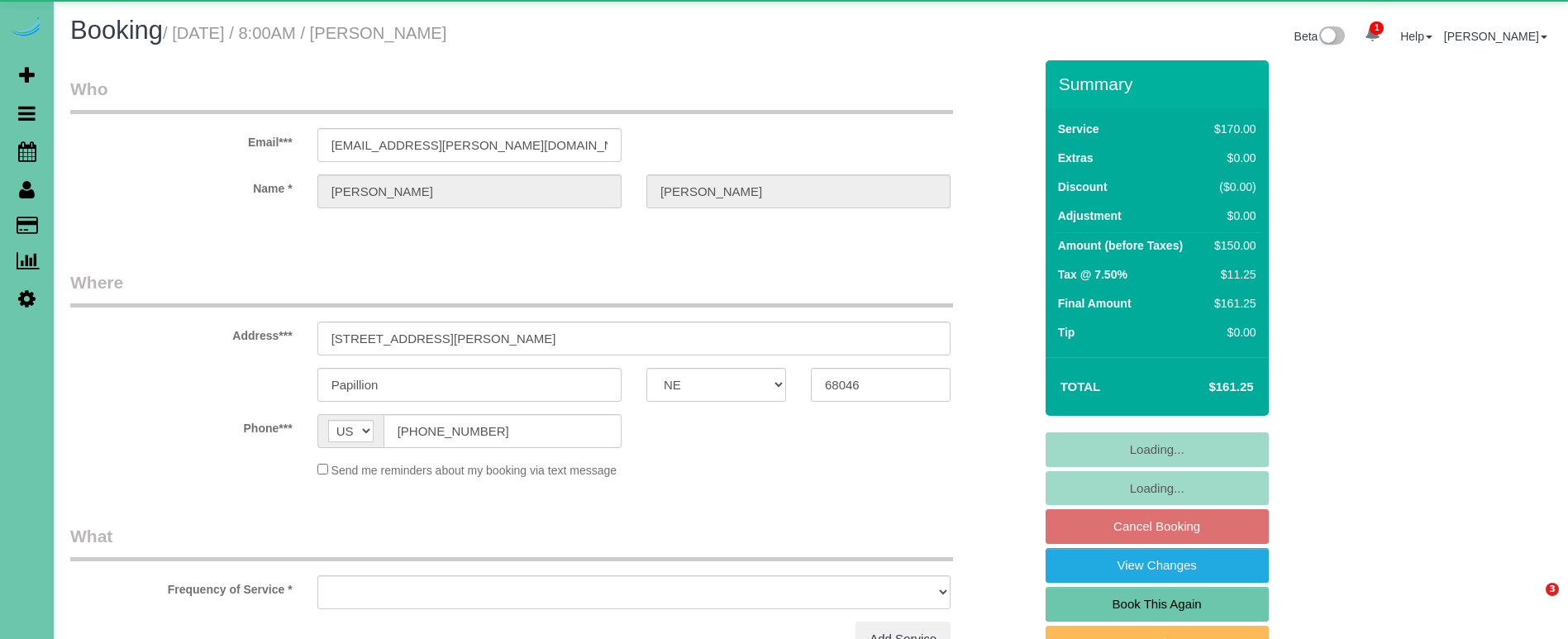
select select "NE"
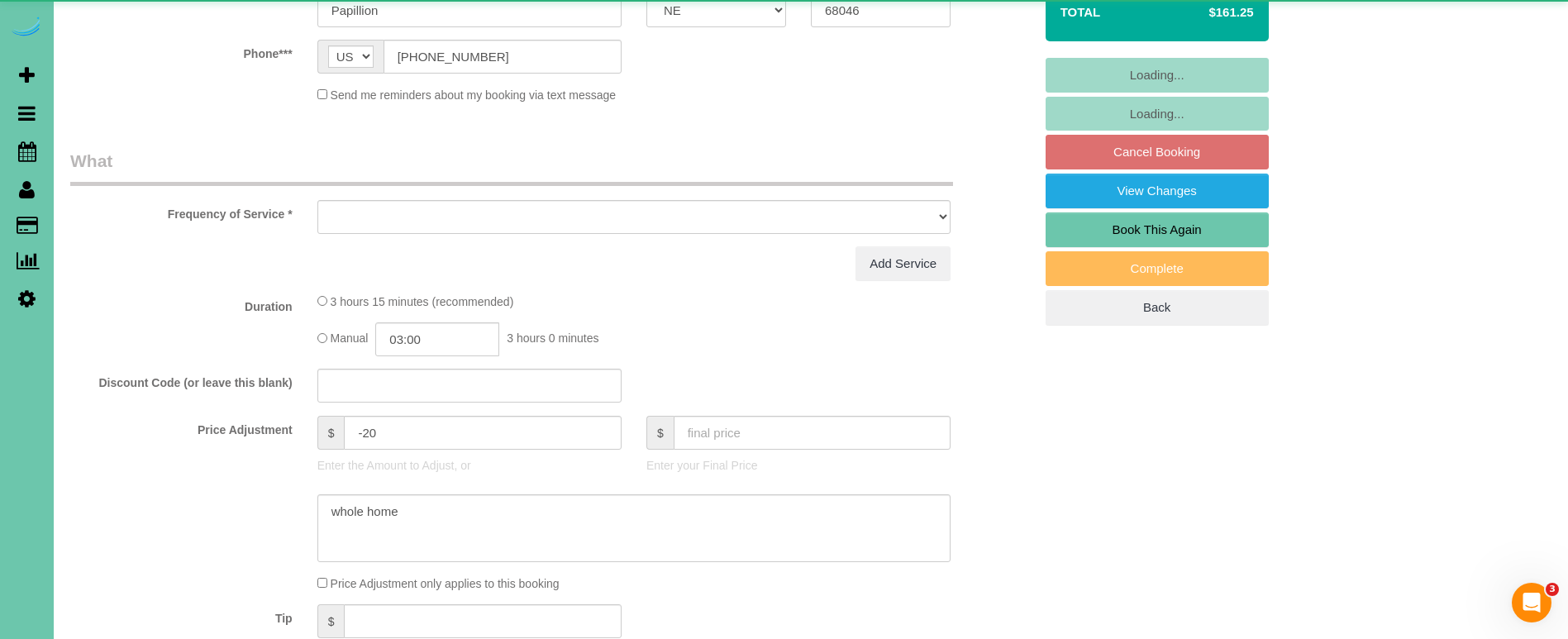
select select "object:915"
select select "string:fspay-e436a0ea-e5e0-459a-9d19-d124ab130c8f"
select select "number:36"
select select "number:41"
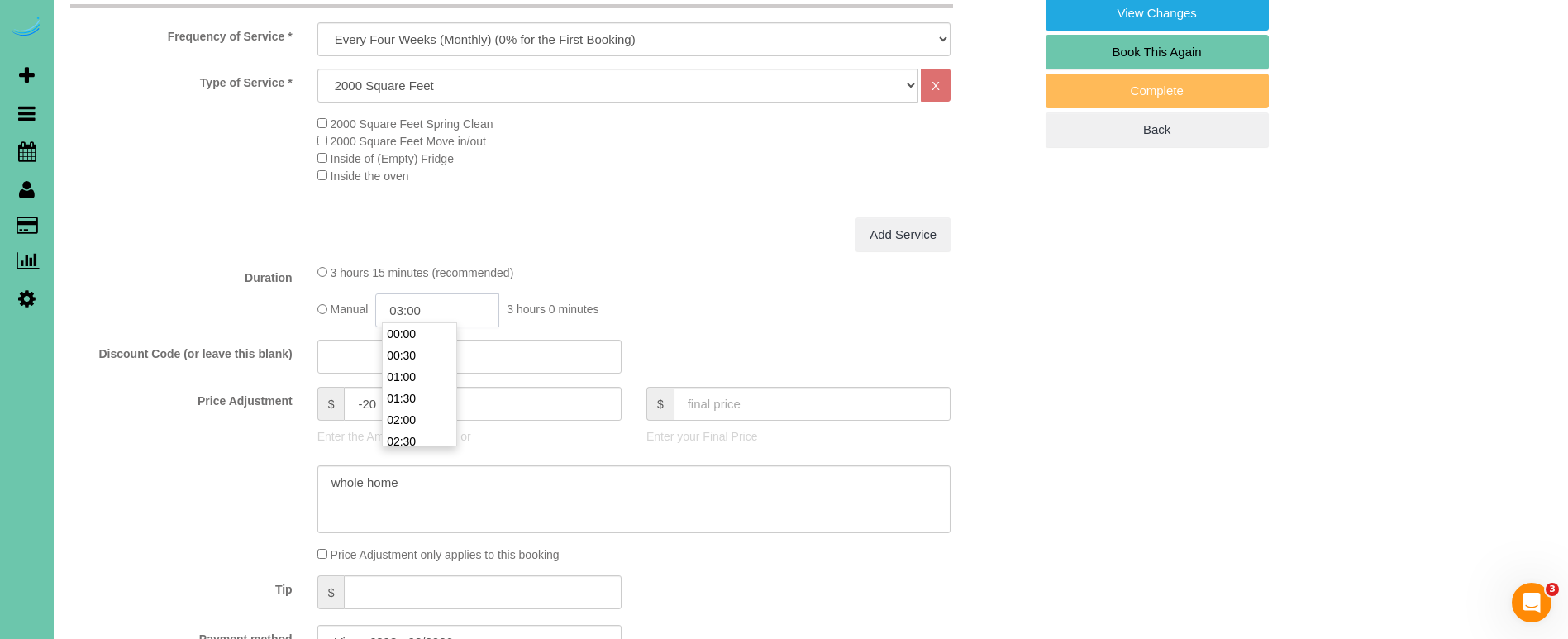
scroll to position [107, 0]
drag, startPoint x: 444, startPoint y: 305, endPoint x: 400, endPoint y: 307, distance: 44.0
click at [400, 307] on input "03:00" at bounding box center [437, 310] width 124 height 34
type input "02:45"
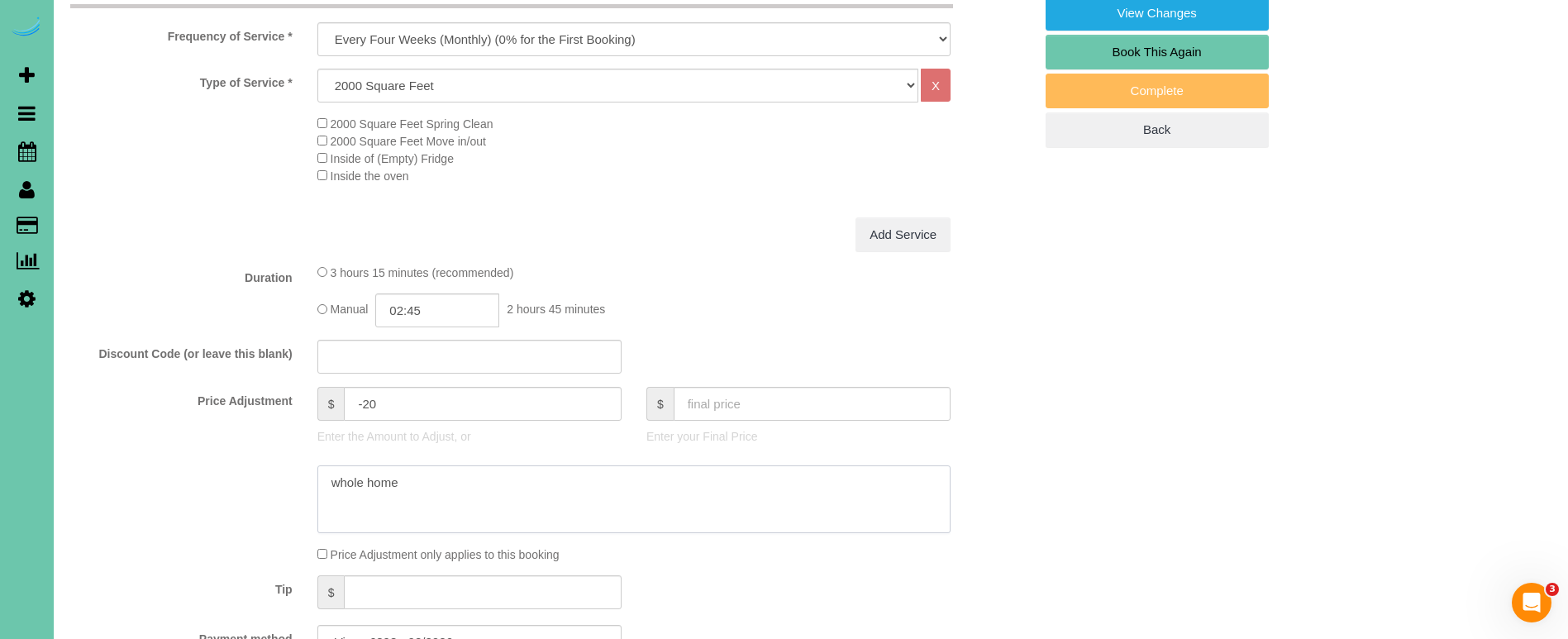
drag, startPoint x: 458, startPoint y: 480, endPoint x: 169, endPoint y: 450, distance: 290.6
click at [169, 450] on sui-booking-price-adjustment "Price Adjustment $ -20 Enter the Amount to Adjust, or $ Enter your Final Price …" at bounding box center [551, 475] width 963 height 176
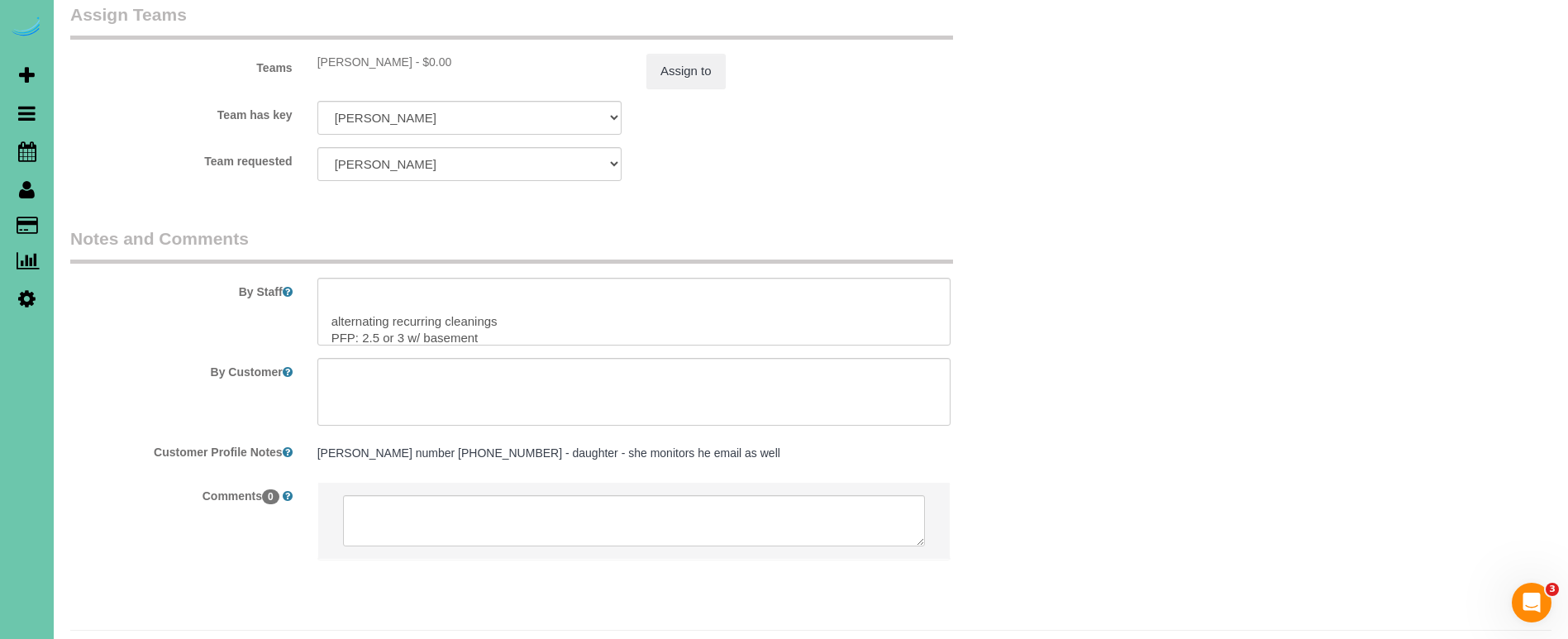
scroll to position [170, 0]
type textarea "new rate - [DATE]"
drag, startPoint x: 438, startPoint y: 291, endPoint x: 394, endPoint y: 291, distance: 44.0
click at [372, 291] on textarea at bounding box center [634, 311] width 633 height 67
type textarea "*** for any immediate questions about the home call [PERSON_NAME], anything els…"
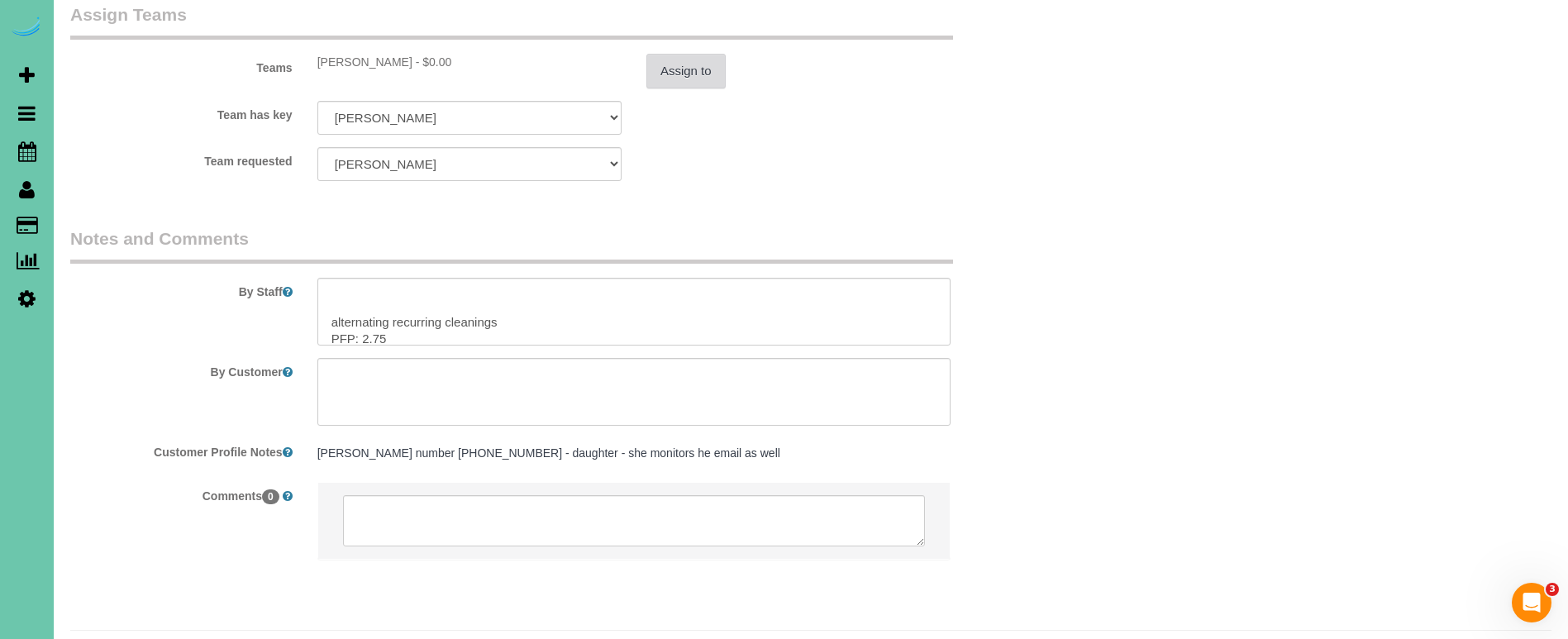
click at [721, 54] on button "Assign to" at bounding box center [686, 71] width 80 height 35
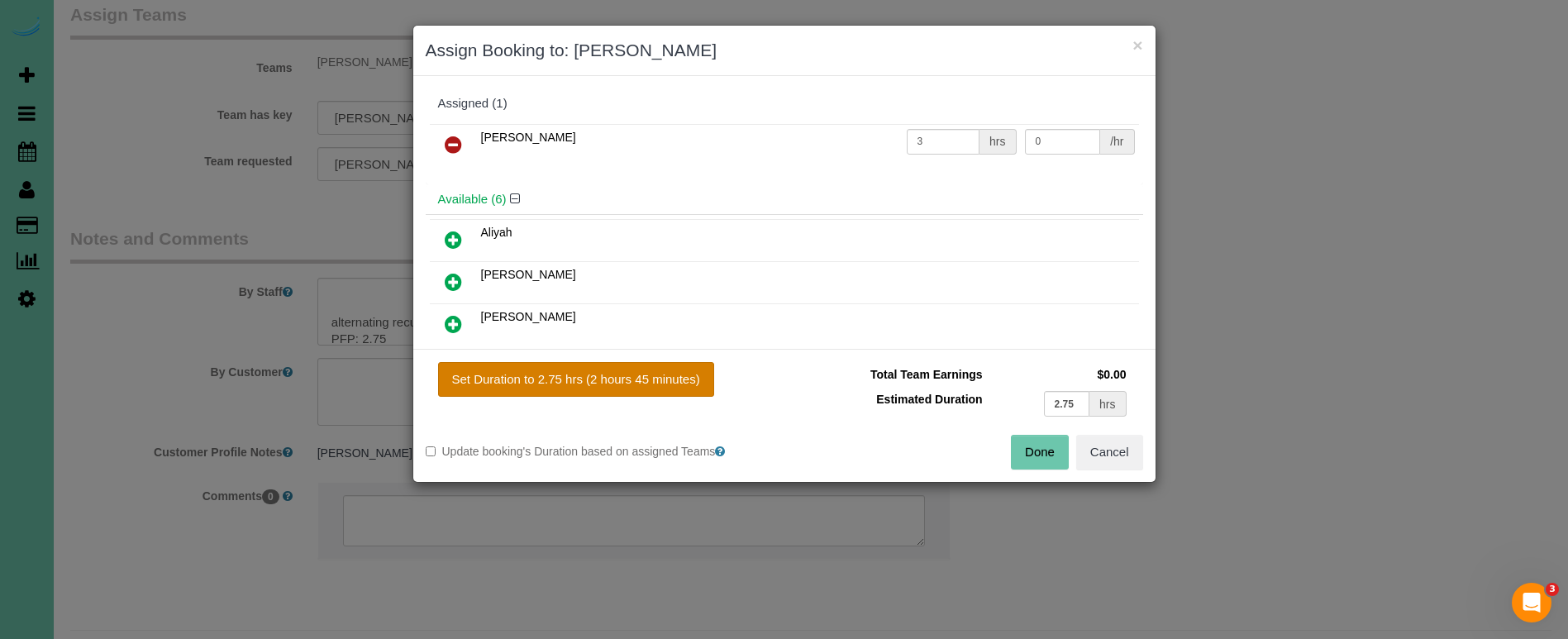
click at [686, 373] on button "Set Duration to 2.75 hrs (2 hours 45 minutes)" at bounding box center [576, 380] width 276 height 35
type input "2.75"
click at [1054, 452] on button "Done" at bounding box center [1040, 452] width 58 height 35
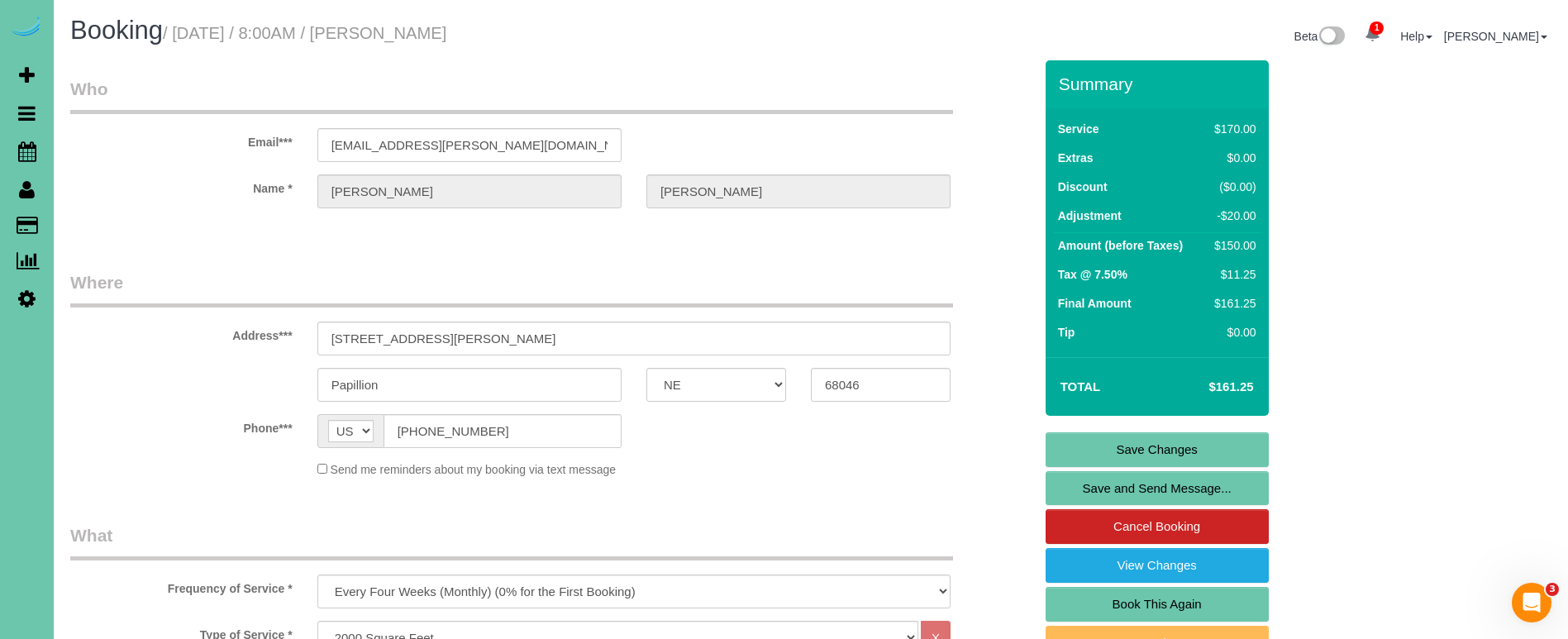
scroll to position [0, 0]
click at [1074, 436] on link "Save Changes" at bounding box center [1157, 450] width 223 height 35
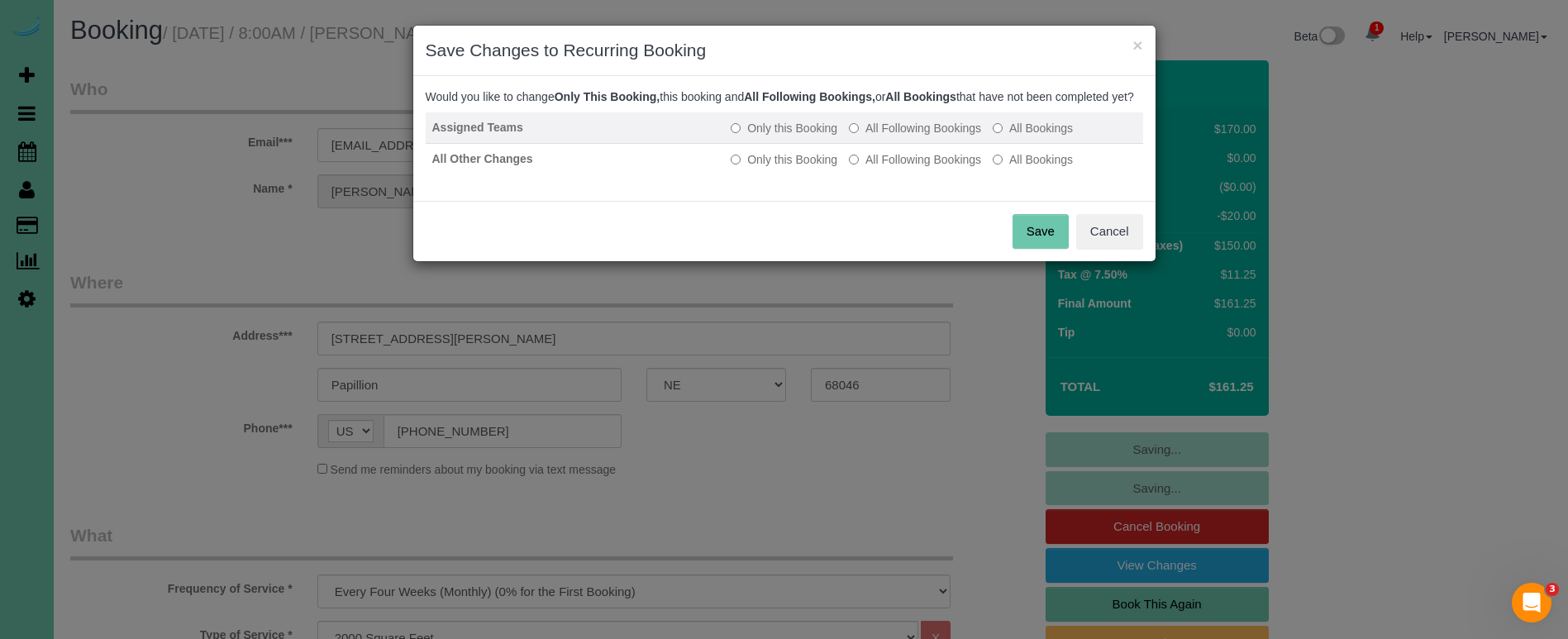
click at [867, 137] on label "All Following Bookings" at bounding box center [914, 128] width 132 height 16
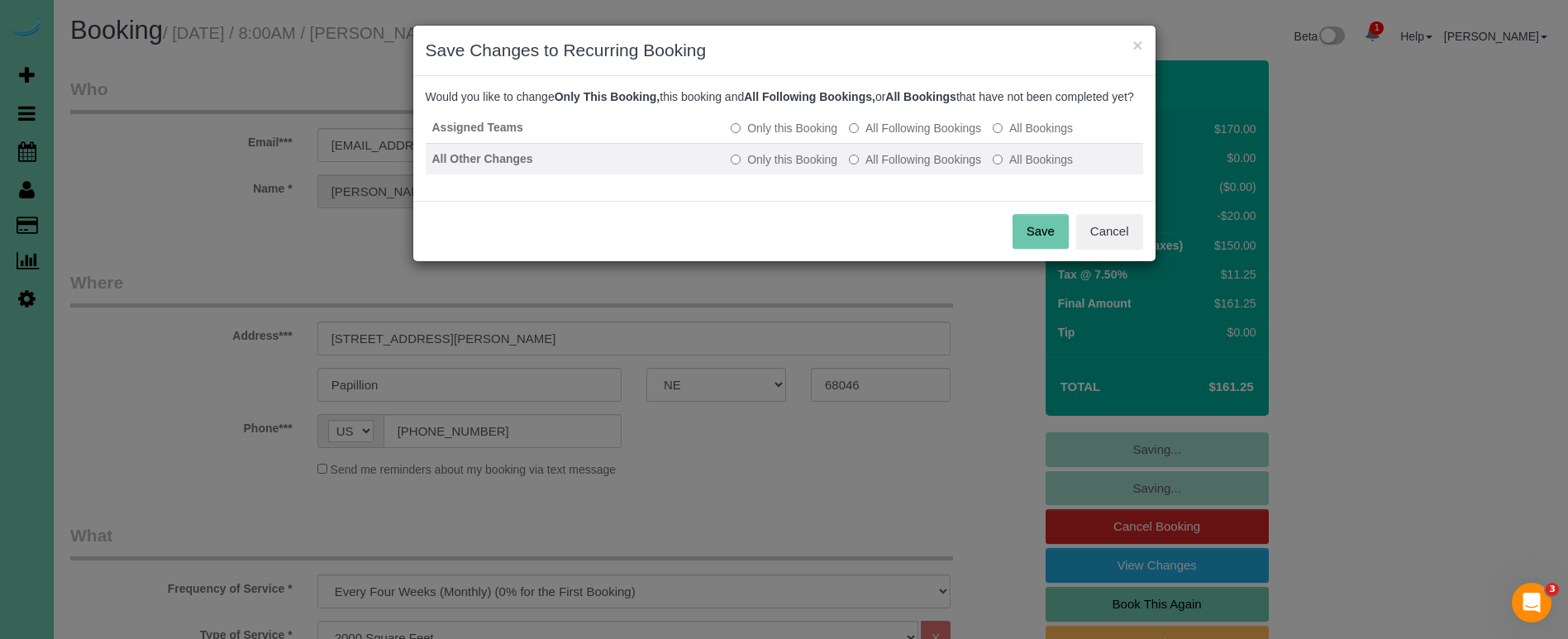
click at [874, 168] on label "All Following Bookings" at bounding box center [914, 159] width 132 height 16
click at [1030, 249] on button "Save" at bounding box center [1040, 232] width 56 height 35
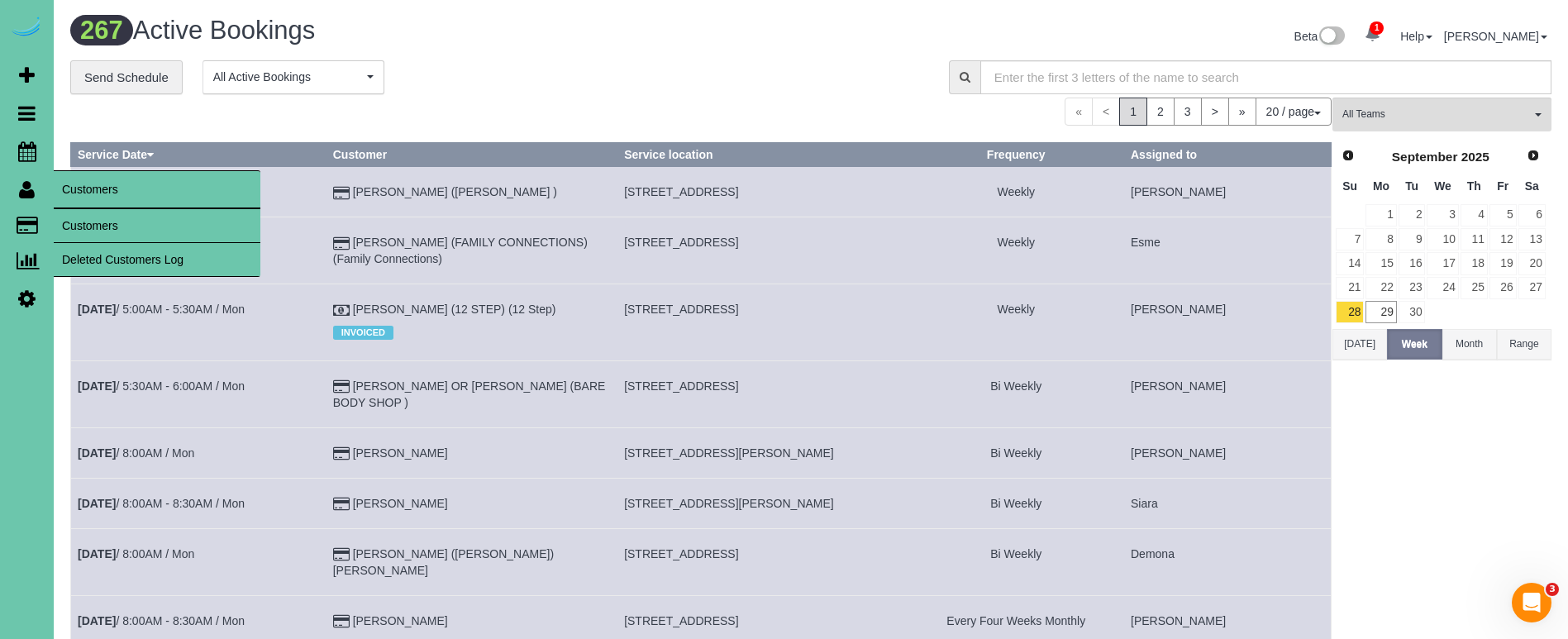
click at [99, 223] on link "Customers" at bounding box center [157, 226] width 207 height 33
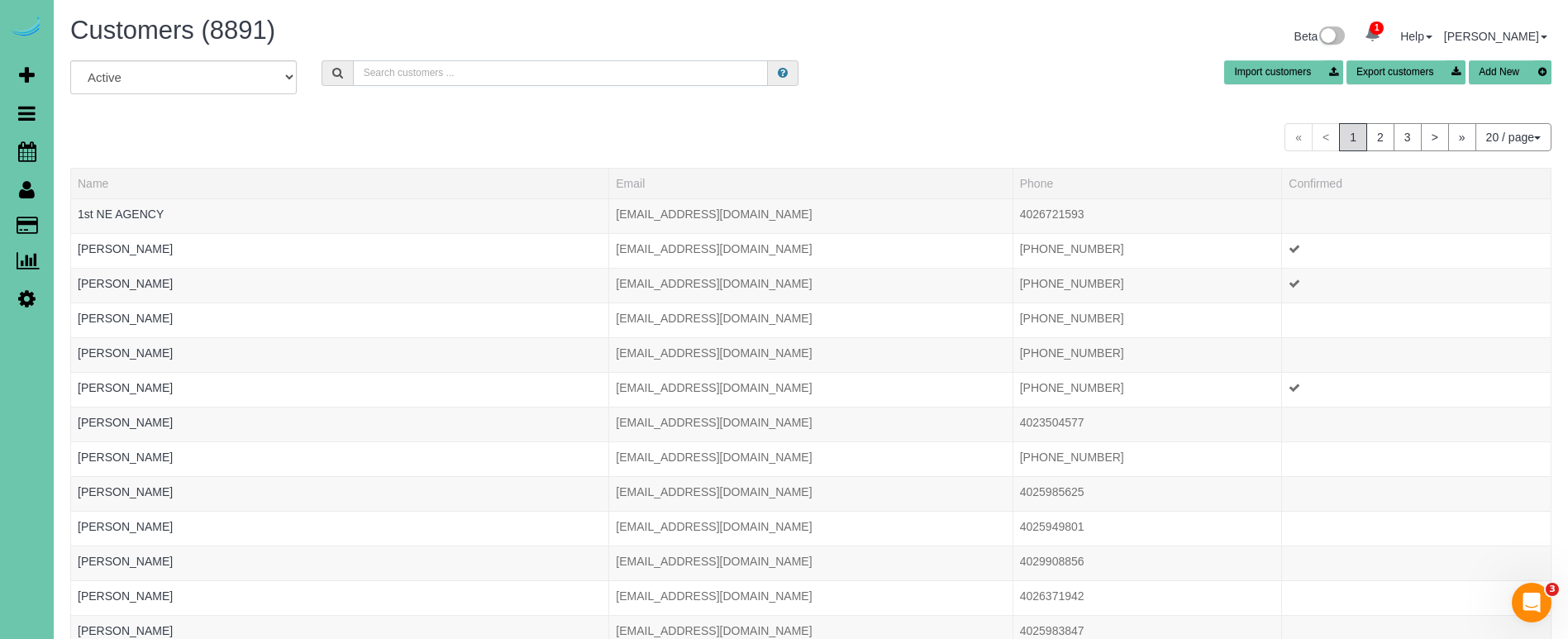
click at [379, 74] on input "text" at bounding box center [560, 73] width 415 height 26
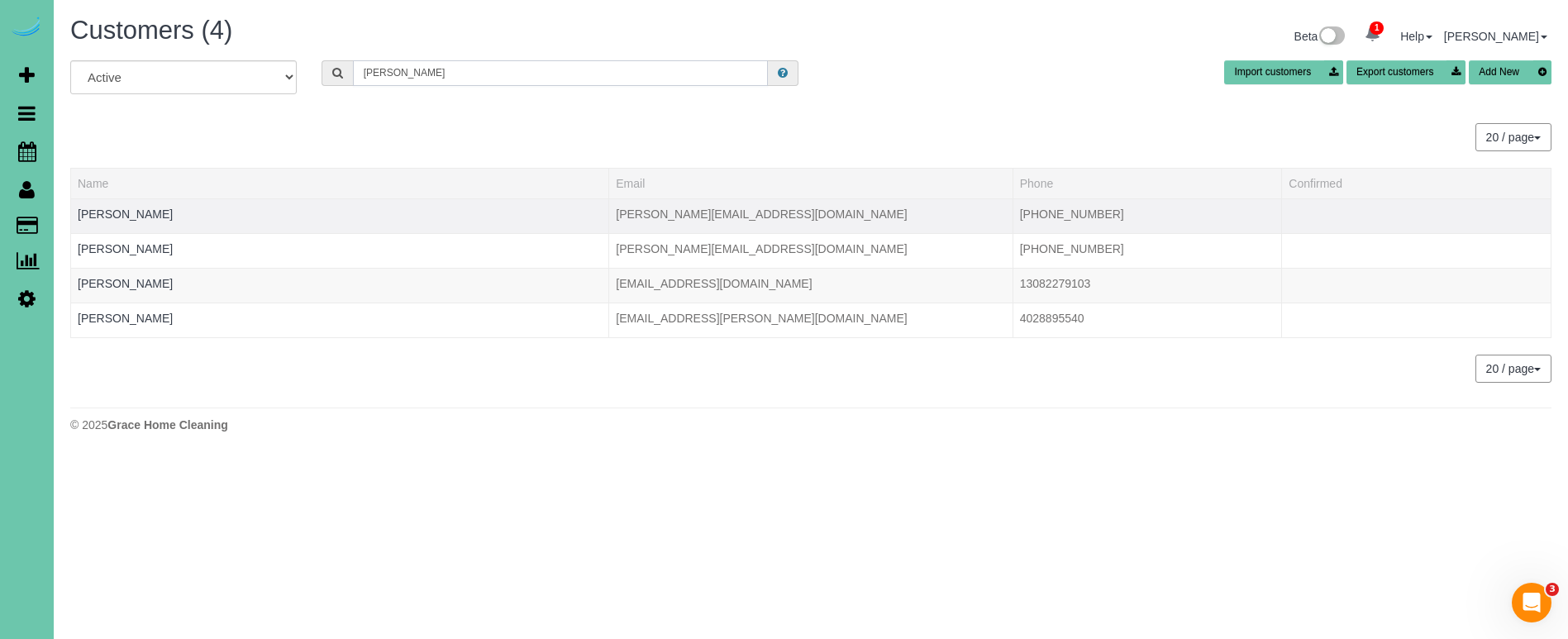
type input "[PERSON_NAME]"
click at [131, 222] on div at bounding box center [340, 224] width 524 height 4
click at [139, 214] on link "[PERSON_NAME]" at bounding box center [125, 214] width 95 height 13
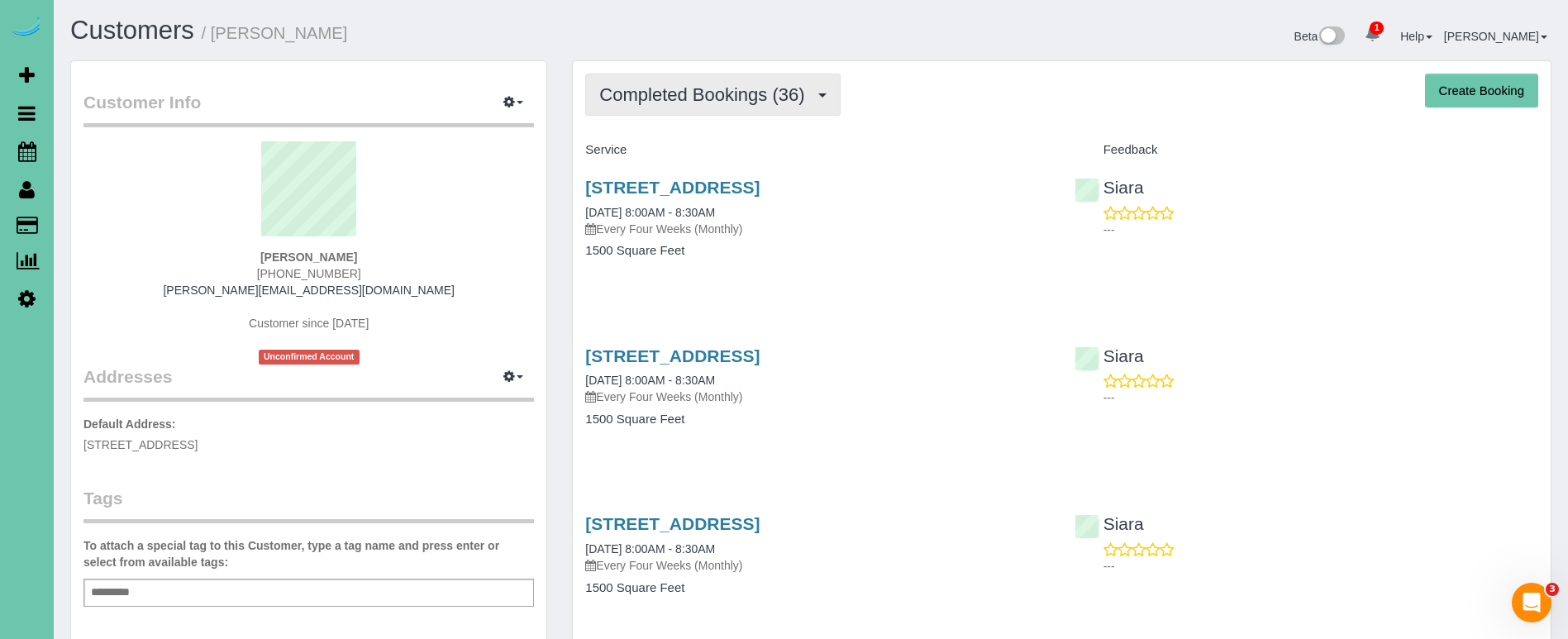
click at [734, 103] on span "Completed Bookings (36)" at bounding box center [706, 94] width 214 height 21
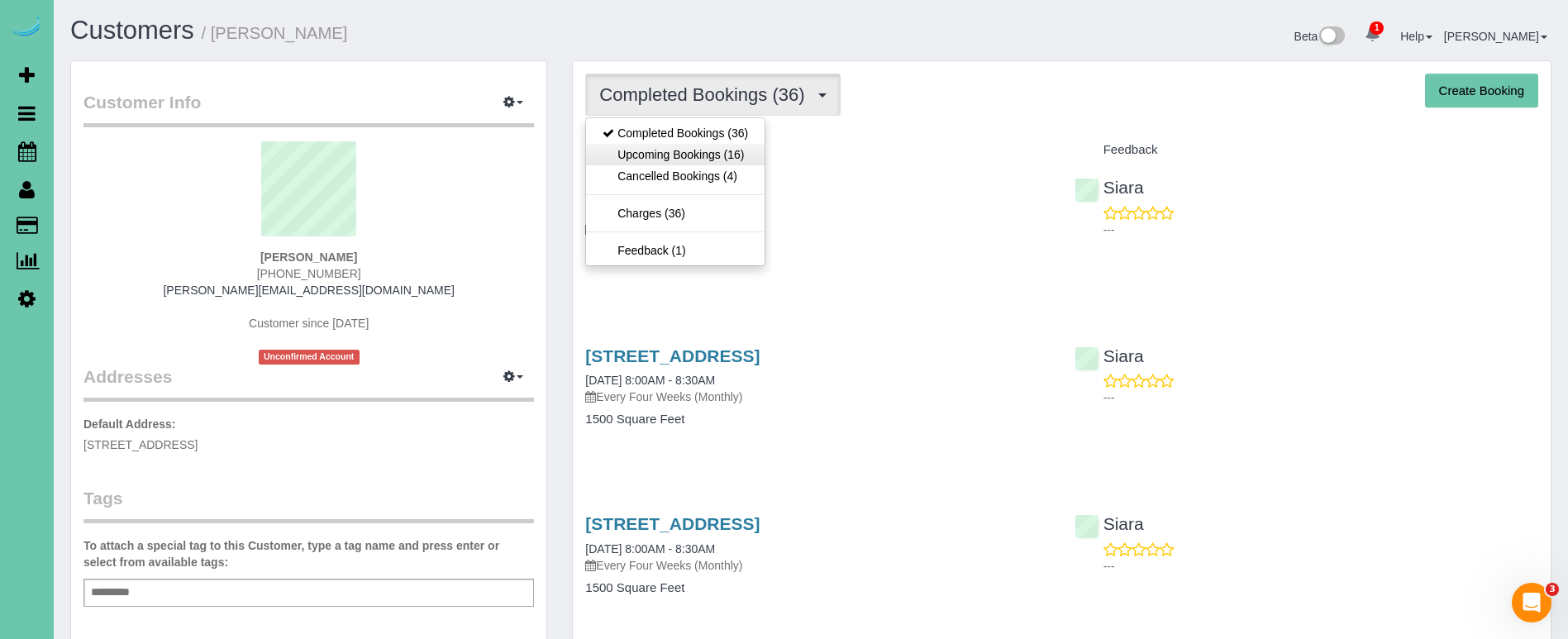
click at [705, 151] on link "Upcoming Bookings (16)" at bounding box center [675, 154] width 178 height 22
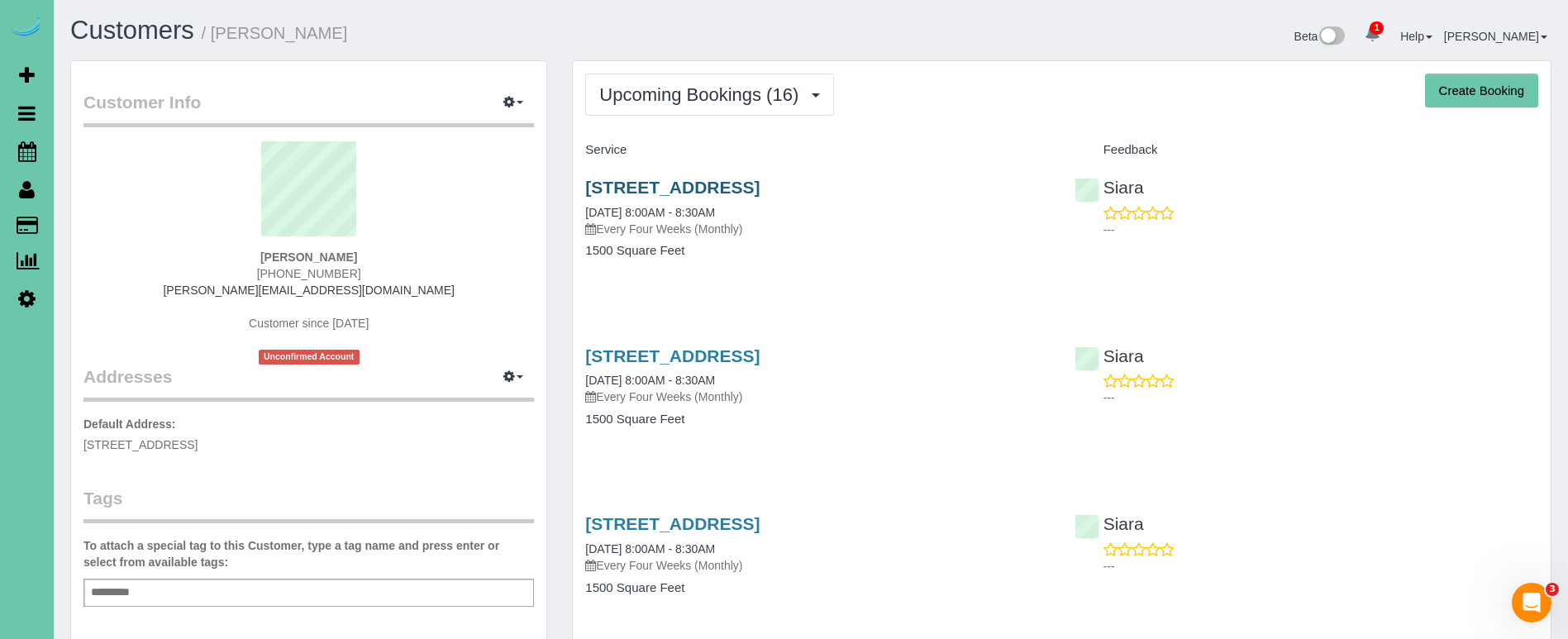
click at [702, 195] on link "[STREET_ADDRESS]" at bounding box center [673, 187] width 175 height 19
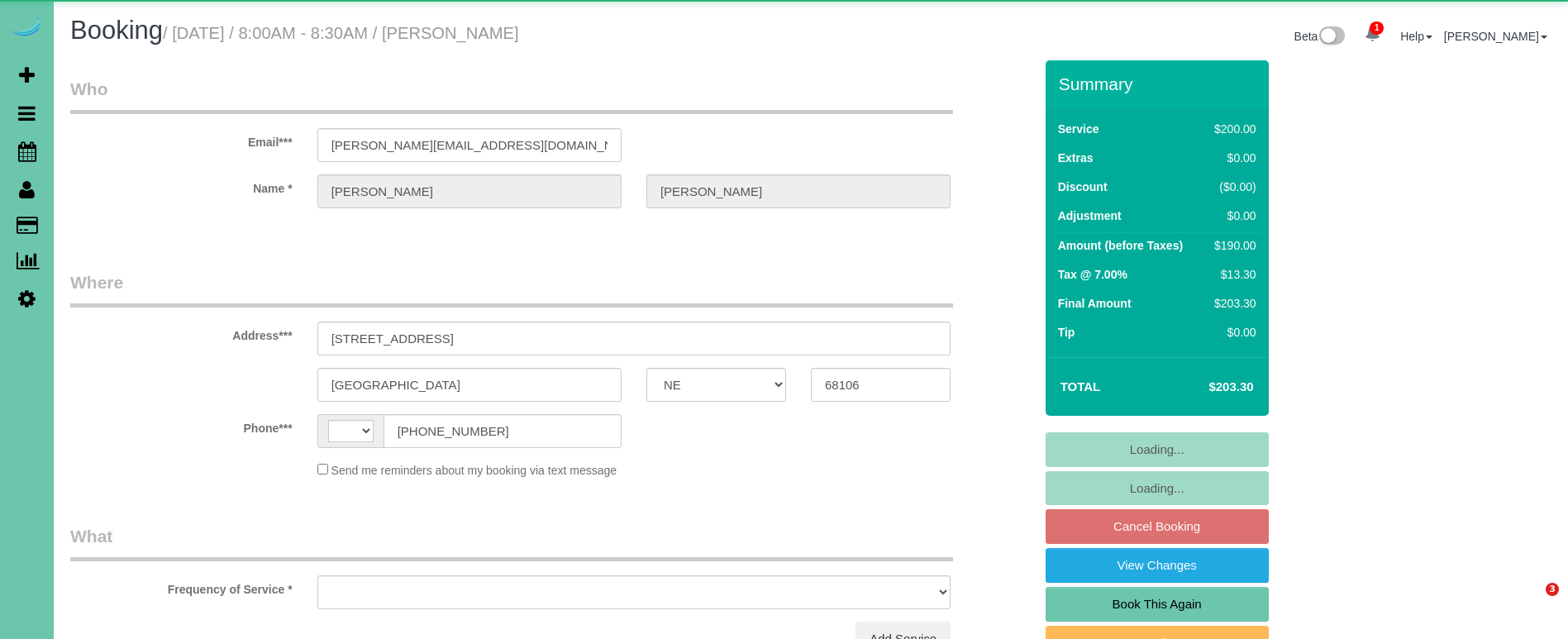
select select "NE"
select select "string:US"
select select "object:379"
select select "string:fspay-405721f4-90ad-401f-93d7-51da7826c2ec"
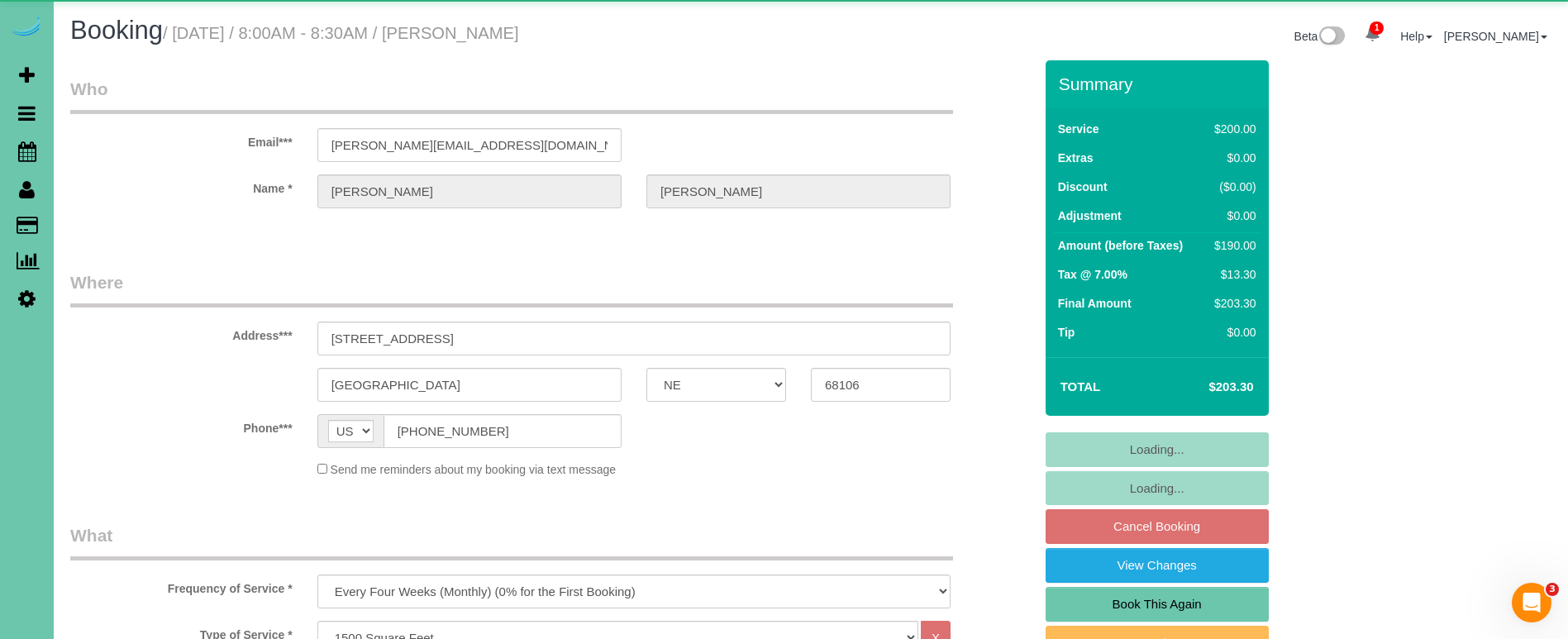
select select "object:915"
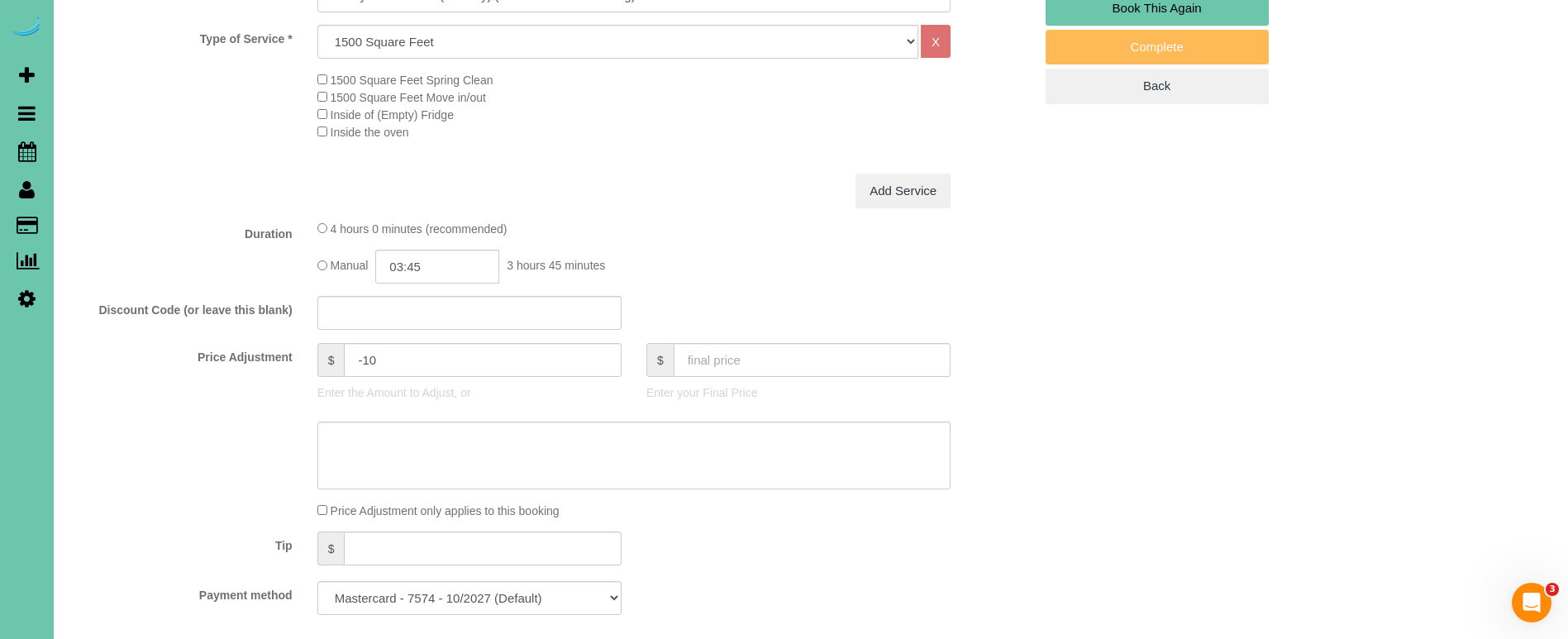
scroll to position [615, 0]
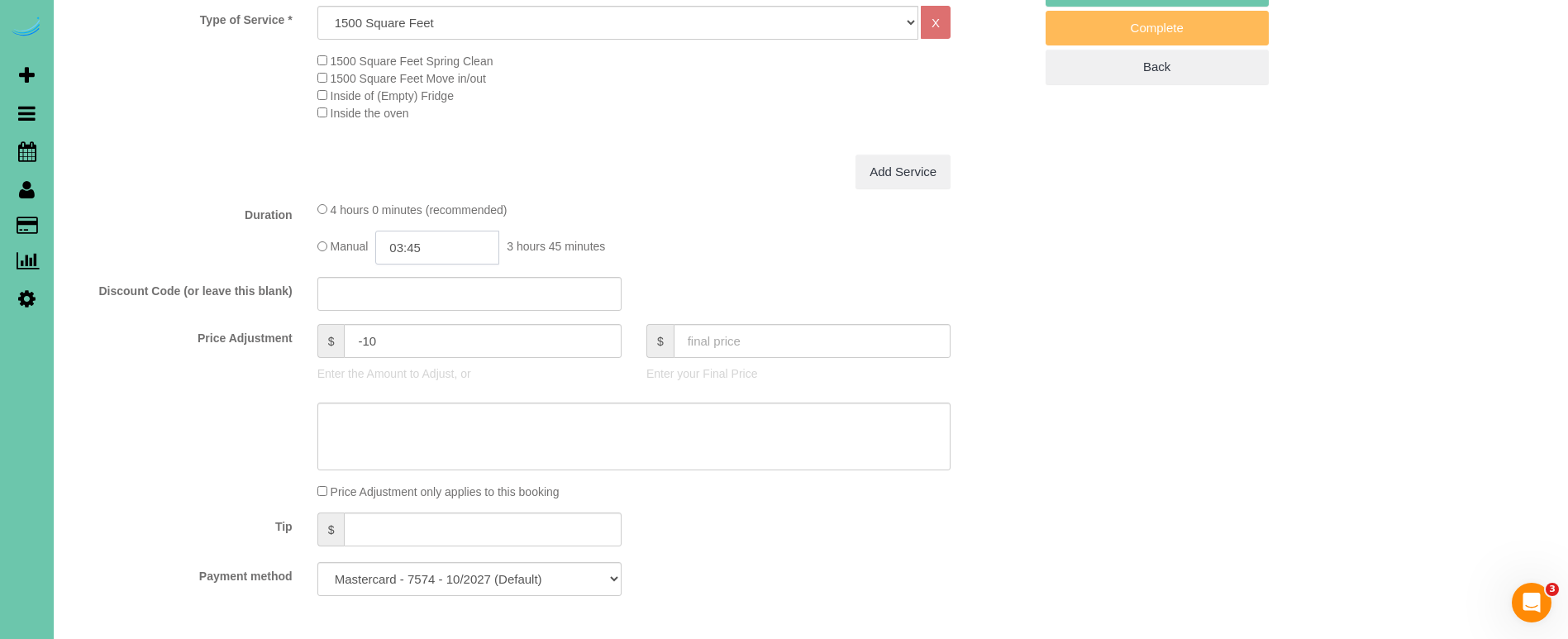
click at [451, 243] on input "03:45" at bounding box center [437, 247] width 124 height 34
type input "04:00"
click at [419, 355] on li "04:00" at bounding box center [419, 361] width 74 height 22
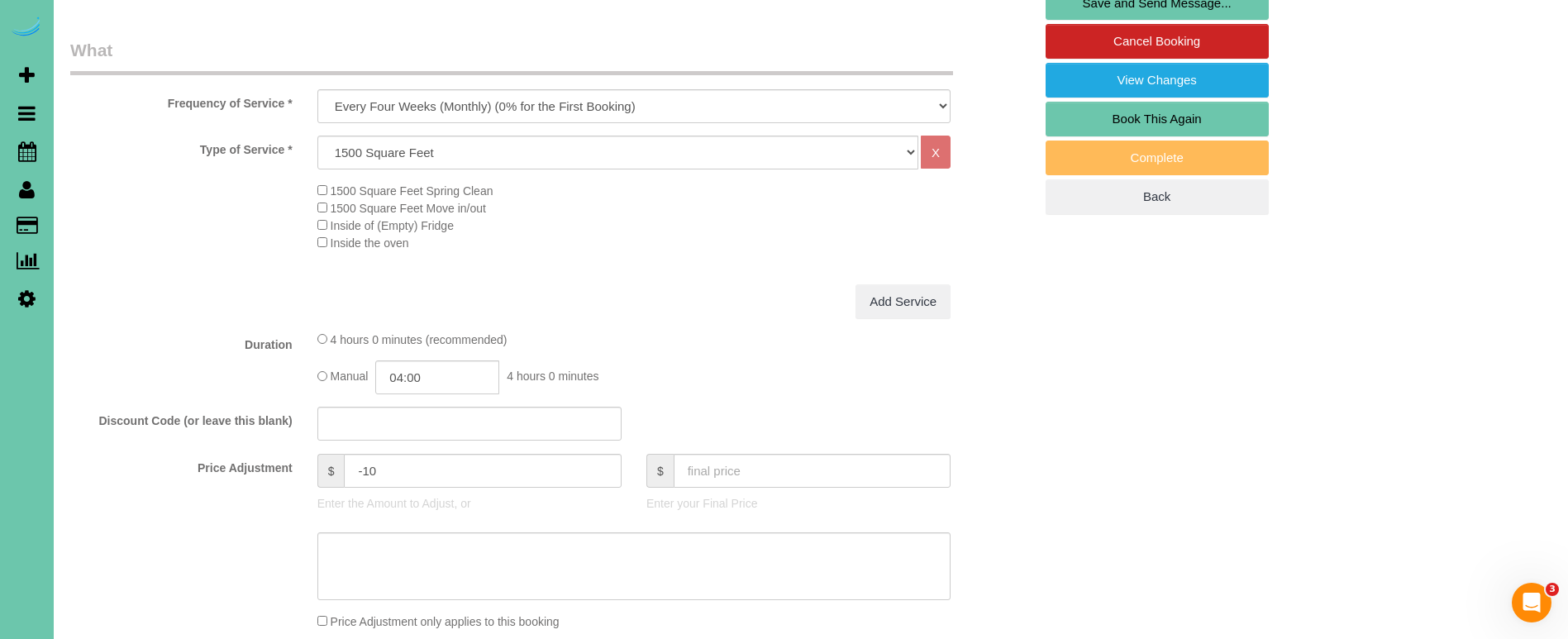
scroll to position [548, 0]
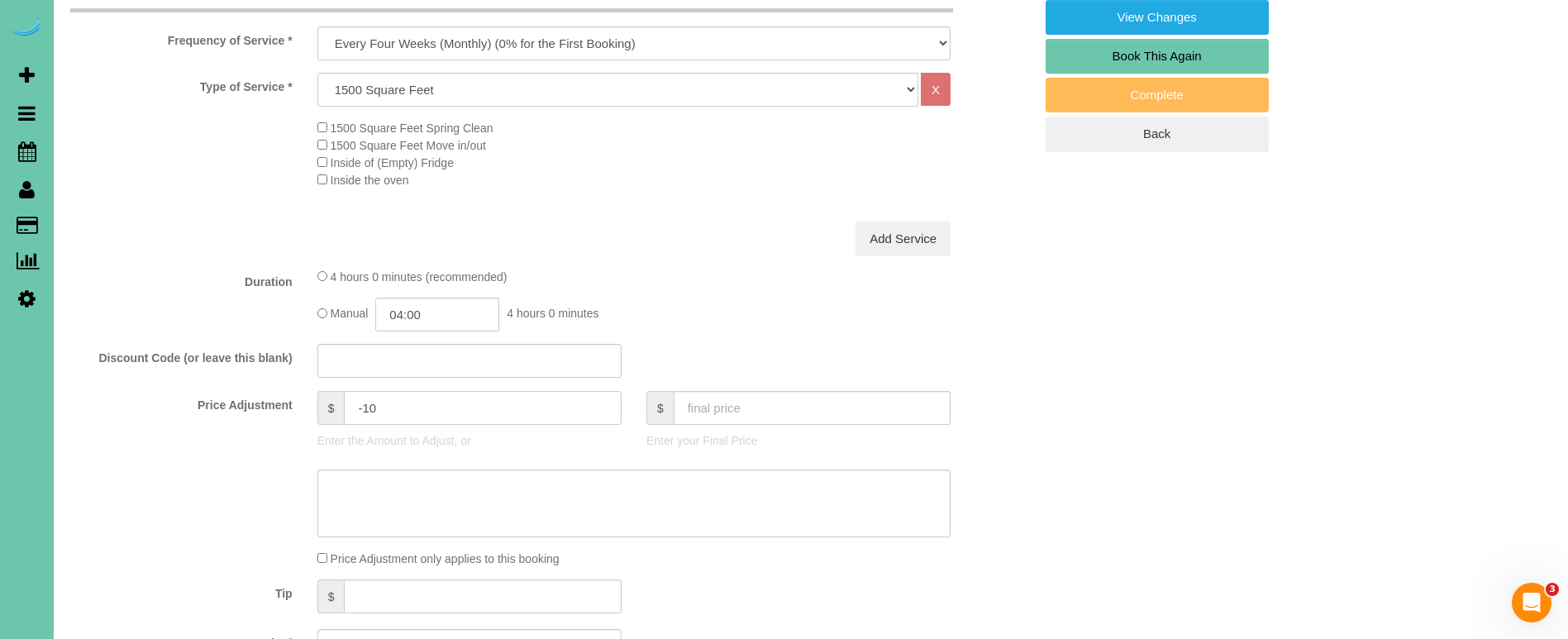
drag, startPoint x: 412, startPoint y: 402, endPoint x: 352, endPoint y: 399, distance: 60.1
click at [352, 399] on input "-10" at bounding box center [483, 407] width 277 height 34
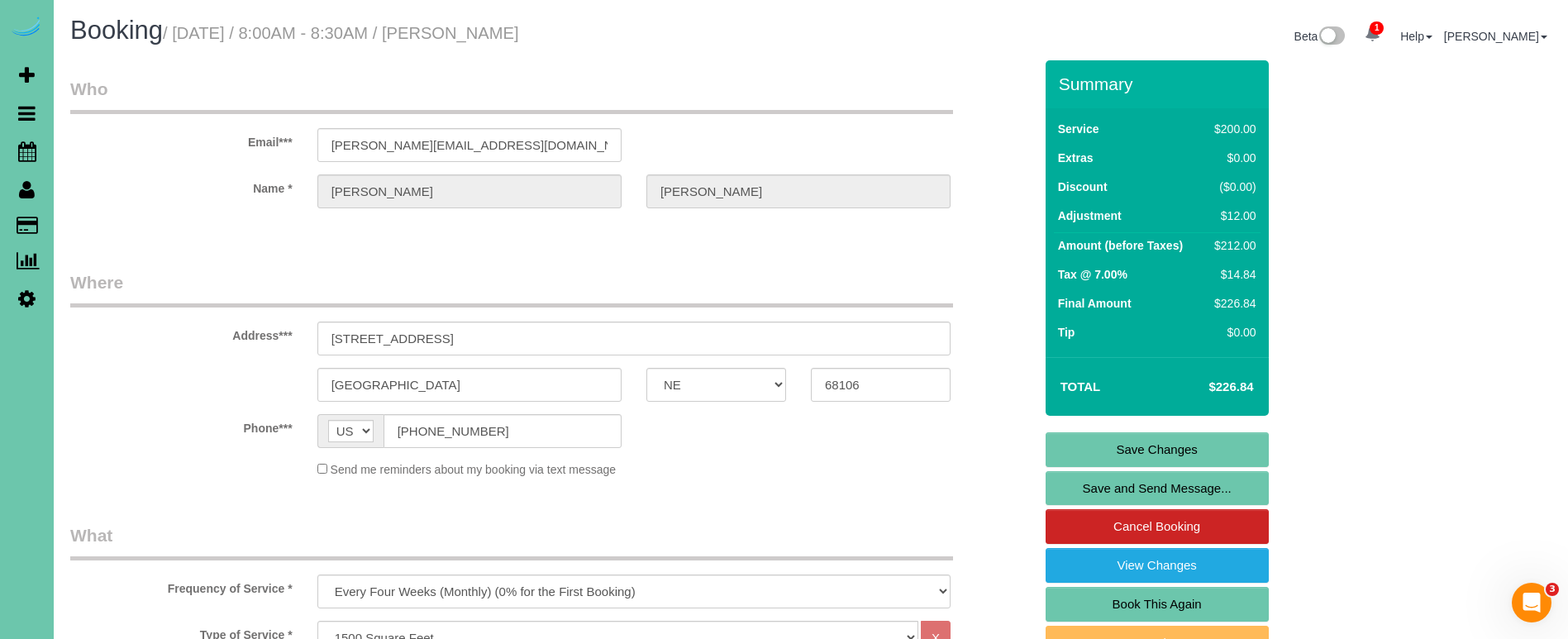
scroll to position [0, 0]
type input "12"
drag, startPoint x: 559, startPoint y: 139, endPoint x: 317, endPoint y: 143, distance: 242.0
click at [317, 143] on input "scott.bierman321@gmail.com" at bounding box center [470, 144] width 304 height 34
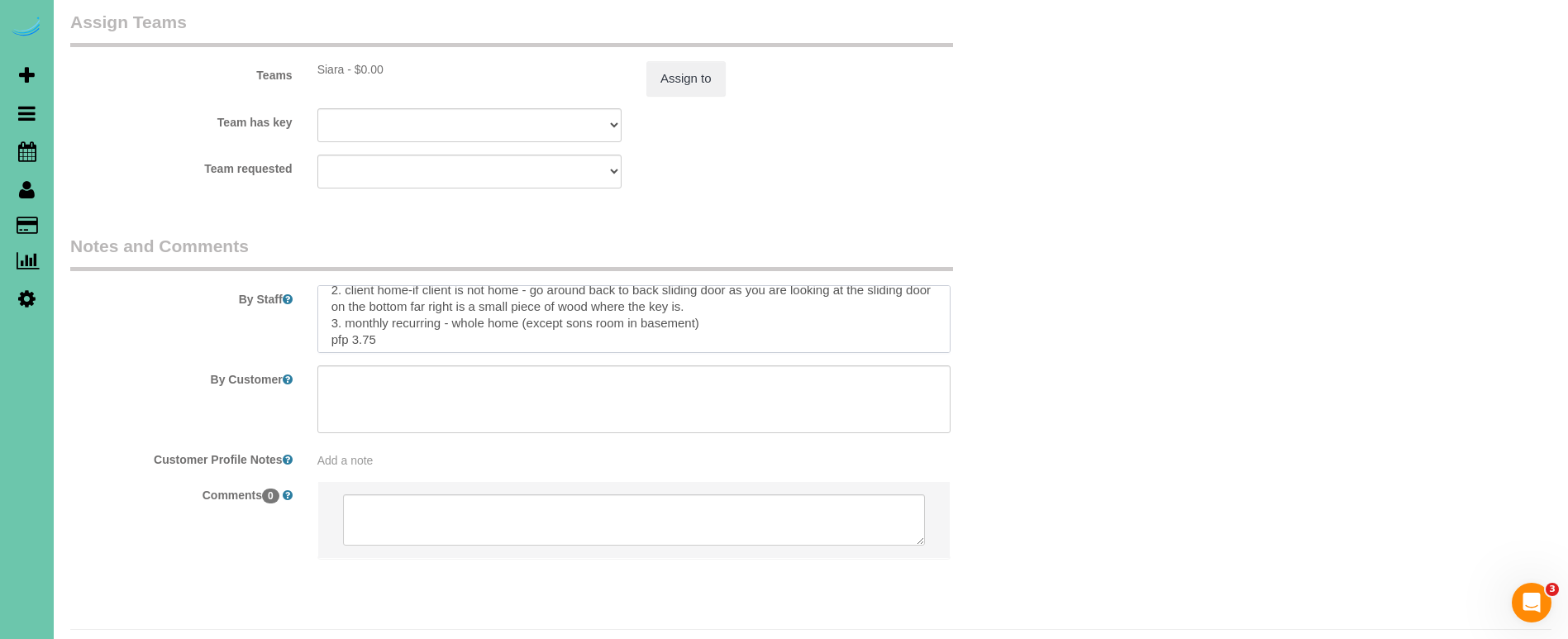
scroll to position [1837, 0]
drag, startPoint x: 387, startPoint y: 304, endPoint x: 357, endPoint y: 295, distance: 31.3
click at [357, 295] on textarea at bounding box center [634, 318] width 633 height 67
type textarea "1. credit 2. client home-if client is not home - go around back to back sliding…"
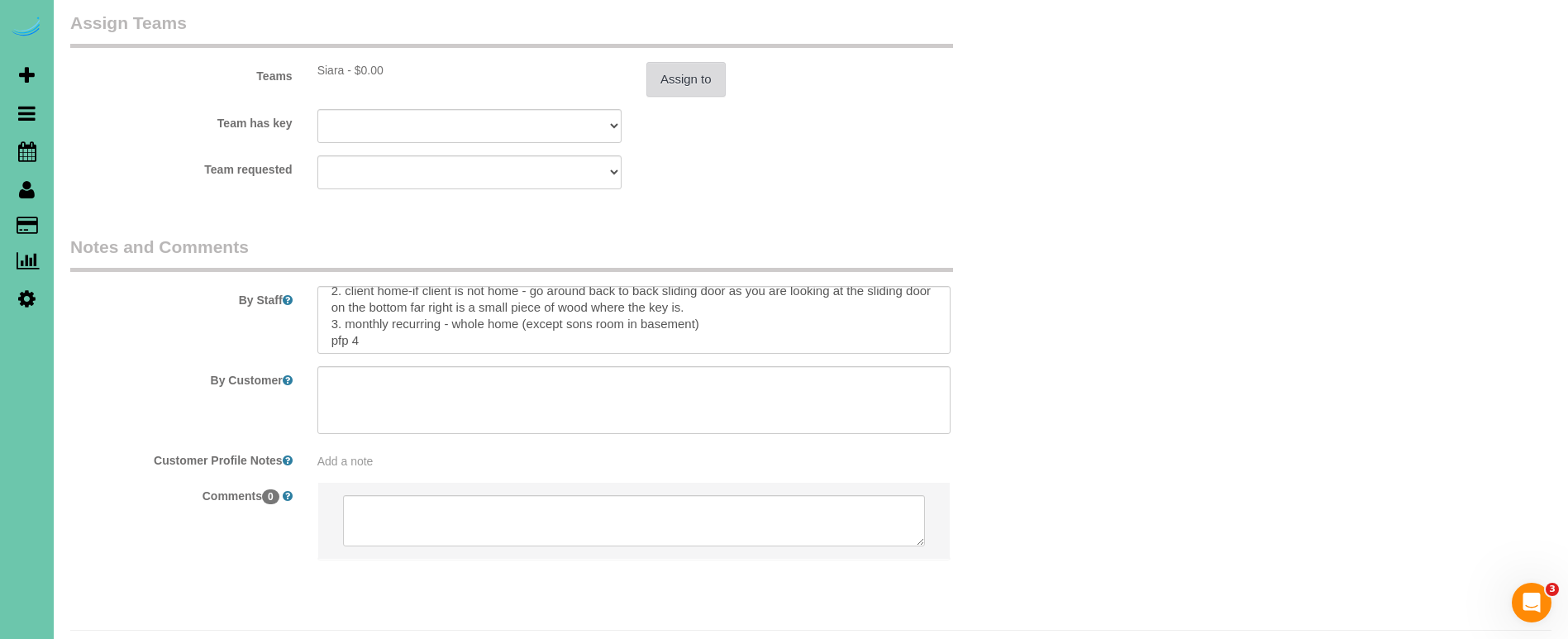
click at [670, 62] on button "Assign to" at bounding box center [686, 80] width 80 height 35
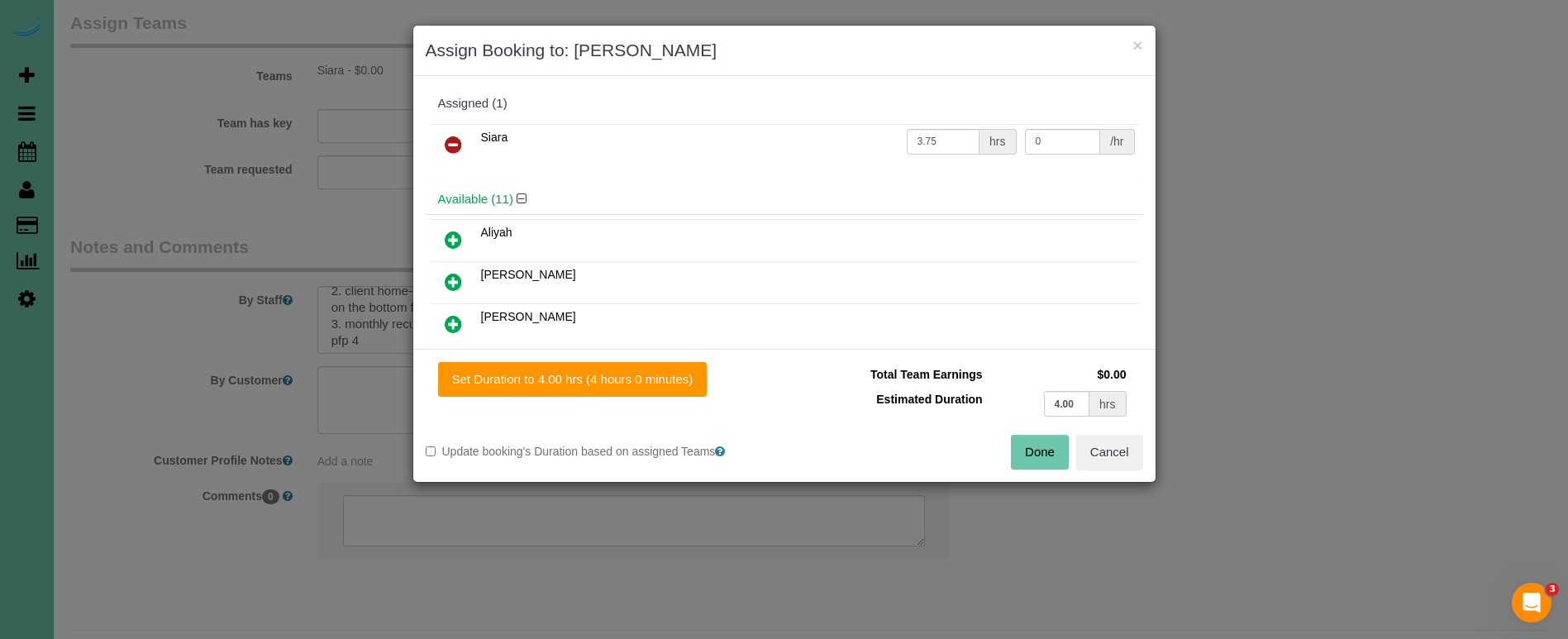
drag, startPoint x: 656, startPoint y: 383, endPoint x: 709, endPoint y: 396, distance: 54.6
click at [656, 383] on button "Set Duration to 4.00 hrs (4 hours 0 minutes)" at bounding box center [573, 380] width 270 height 35
type input "4.00"
click at [1034, 458] on button "Done" at bounding box center [1040, 452] width 58 height 35
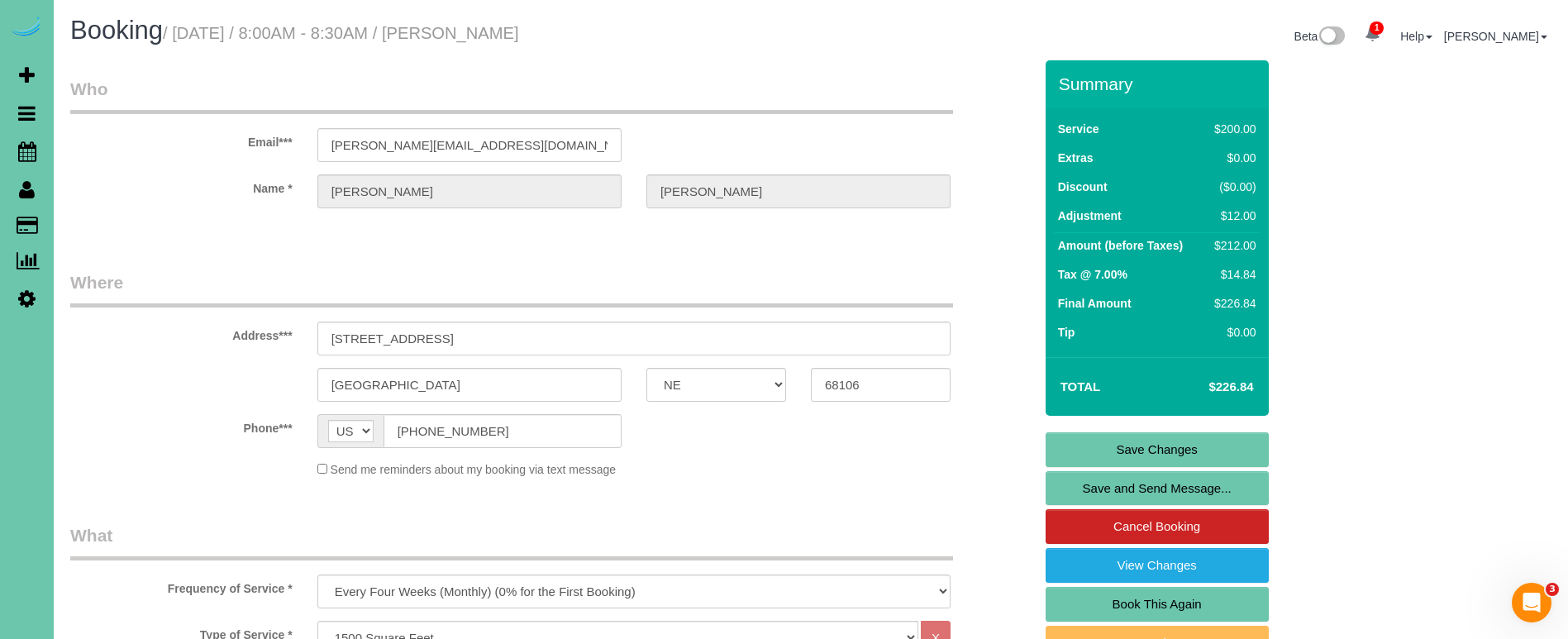
scroll to position [0, 0]
click at [1104, 450] on link "Save Changes" at bounding box center [1157, 450] width 223 height 35
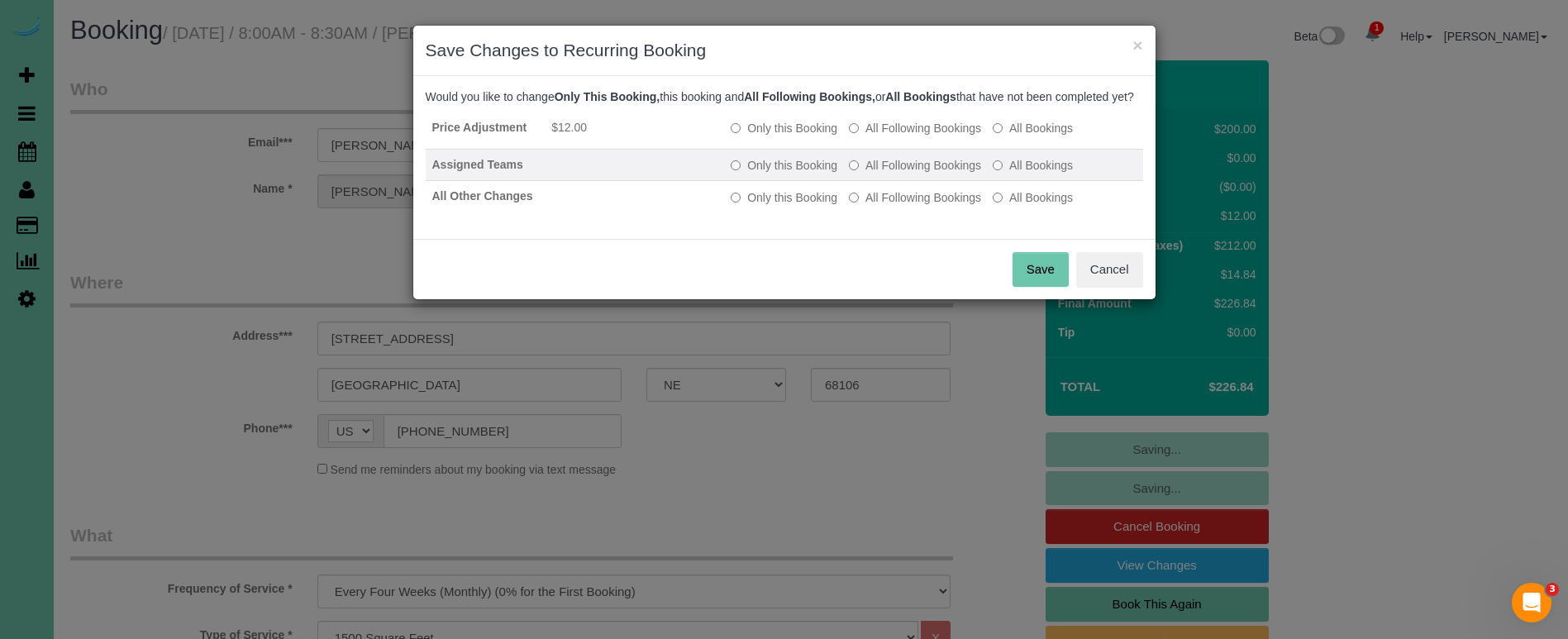
drag, startPoint x: 868, startPoint y: 140, endPoint x: 870, endPoint y: 171, distance: 31.1
click at [868, 137] on label "All Following Bookings" at bounding box center [914, 128] width 132 height 16
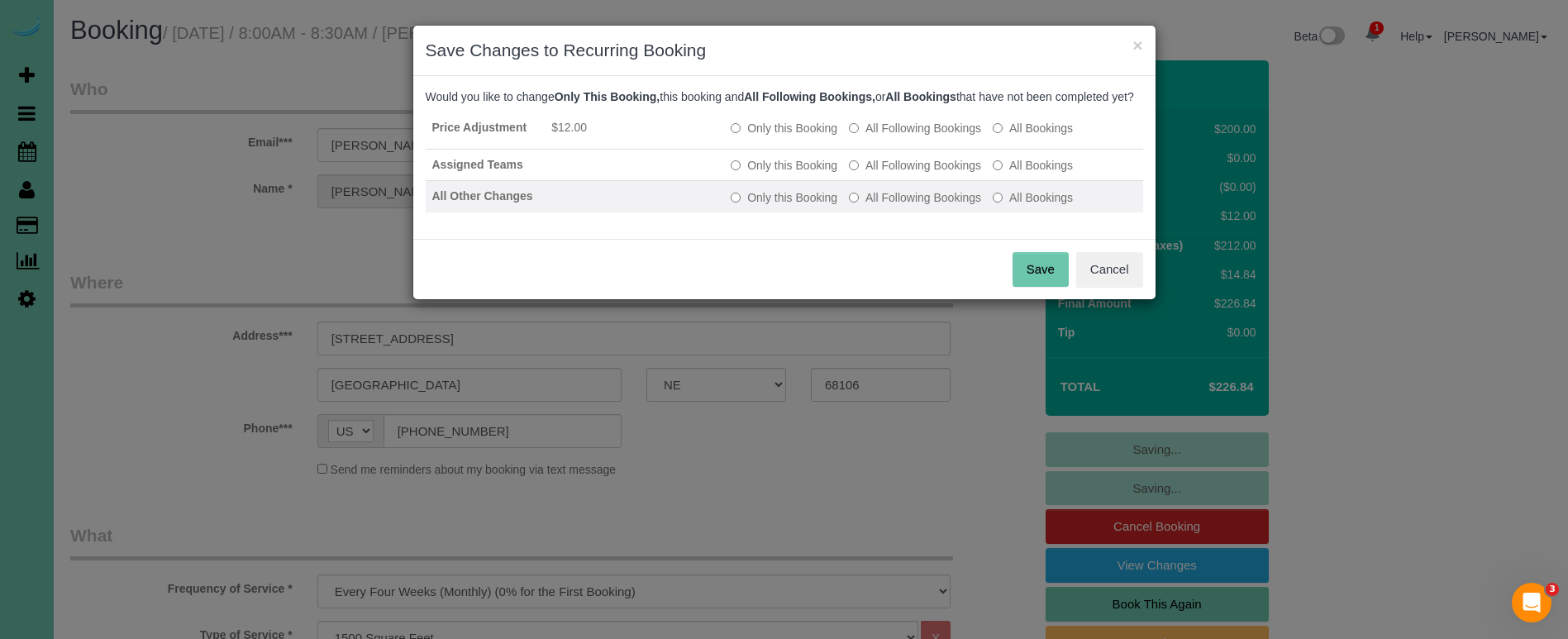
drag, startPoint x: 869, startPoint y: 181, endPoint x: 893, endPoint y: 223, distance: 48.4
click at [870, 174] on label "All Following Bookings" at bounding box center [914, 165] width 132 height 16
click at [894, 206] on label "All Following Bookings" at bounding box center [914, 197] width 132 height 16
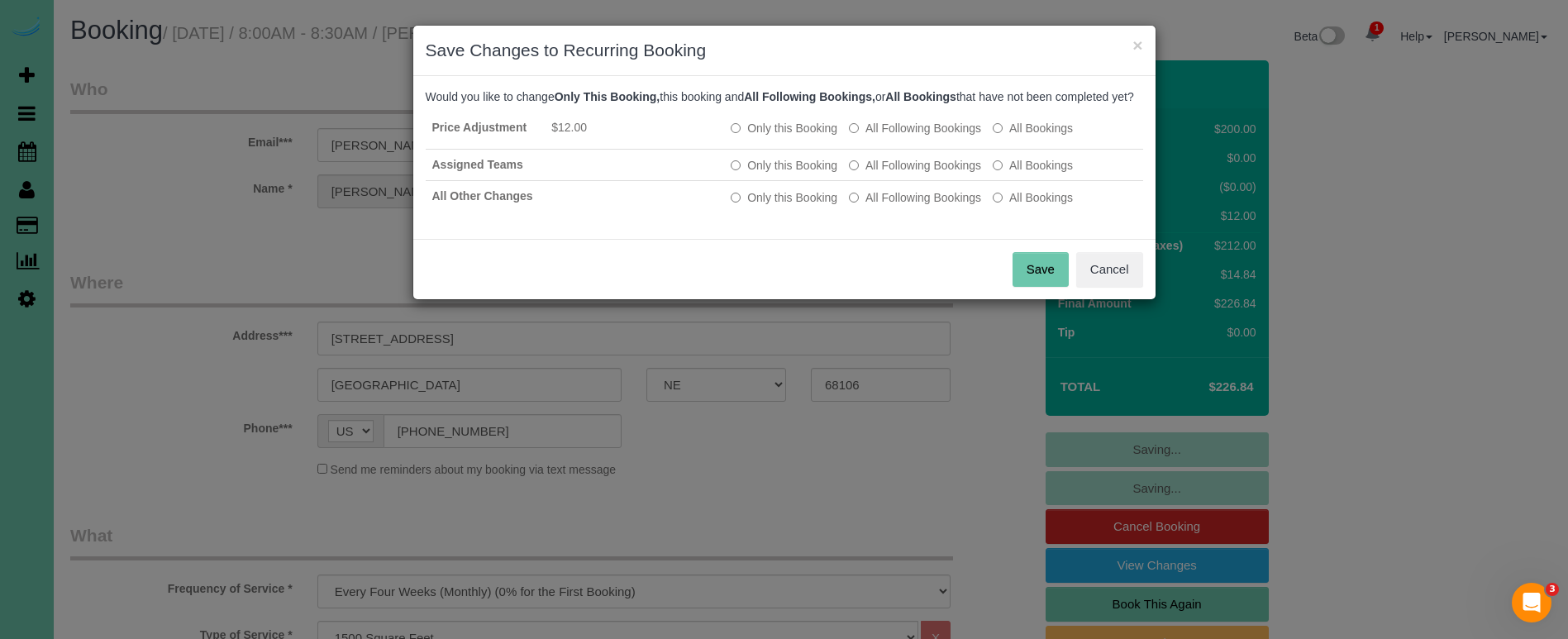
click at [1034, 284] on button "Save" at bounding box center [1040, 269] width 56 height 35
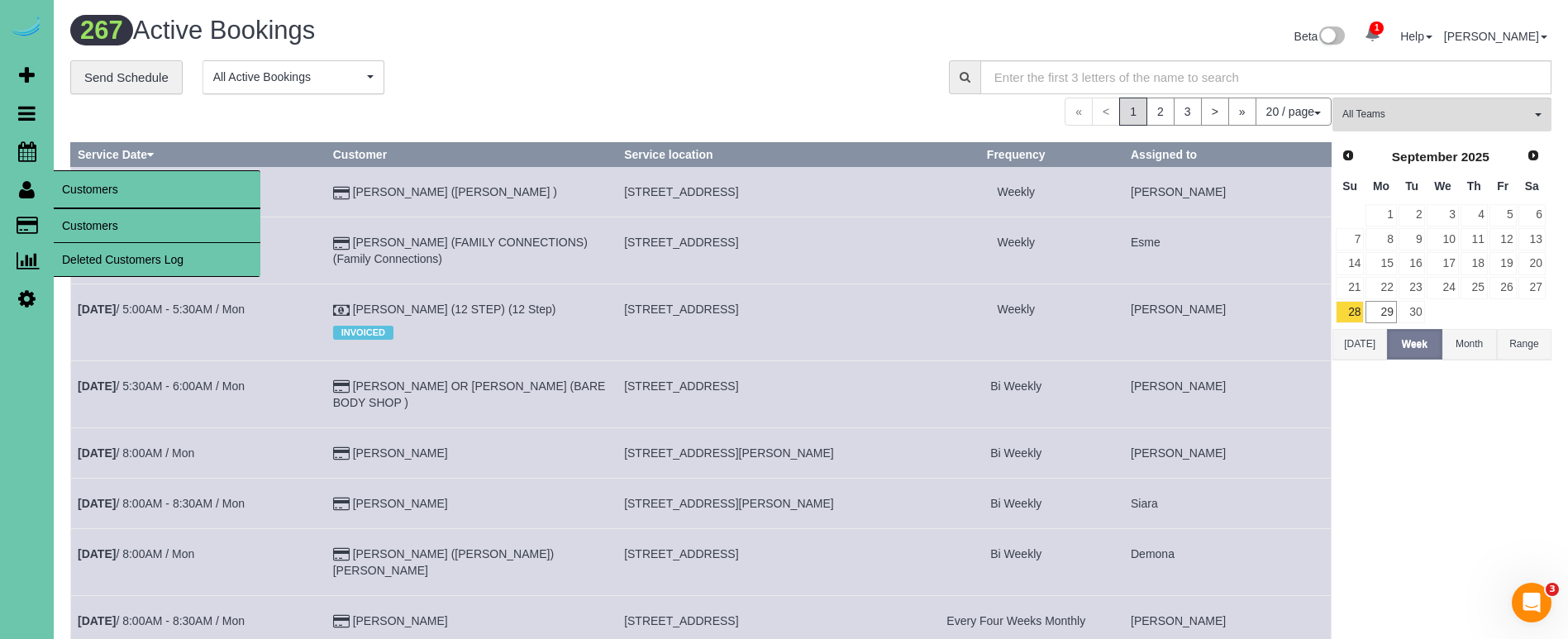
click at [107, 232] on link "Customers" at bounding box center [157, 226] width 207 height 33
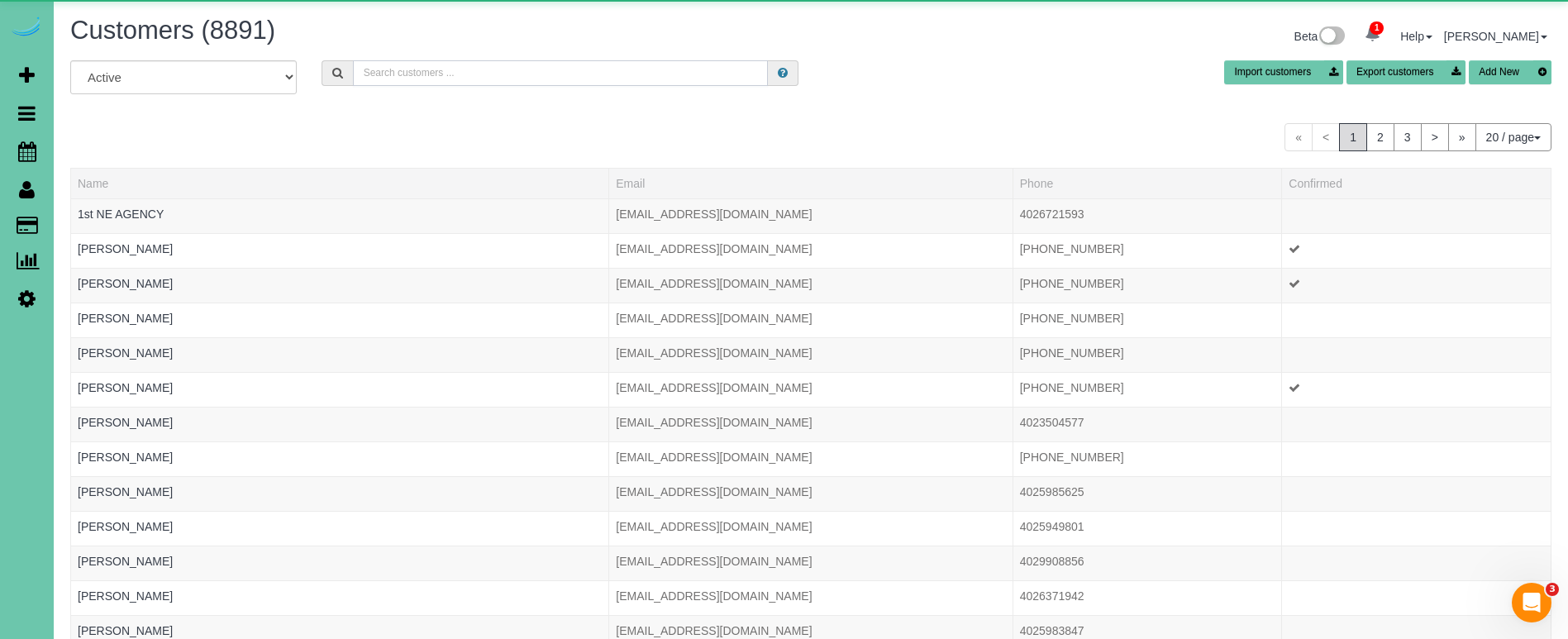
click at [400, 78] on input "text" at bounding box center [560, 73] width 415 height 26
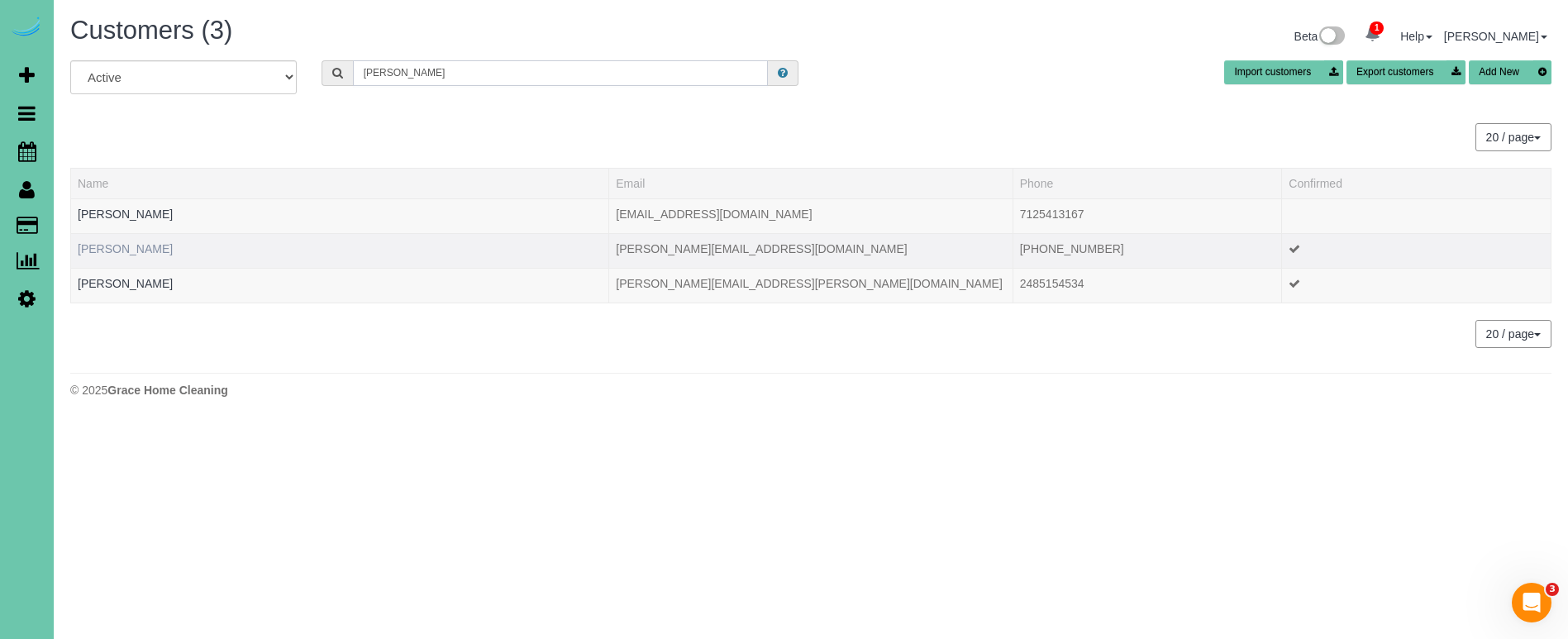
type input "Chris b"
click at [135, 246] on link "Chris Biermann" at bounding box center [125, 248] width 95 height 13
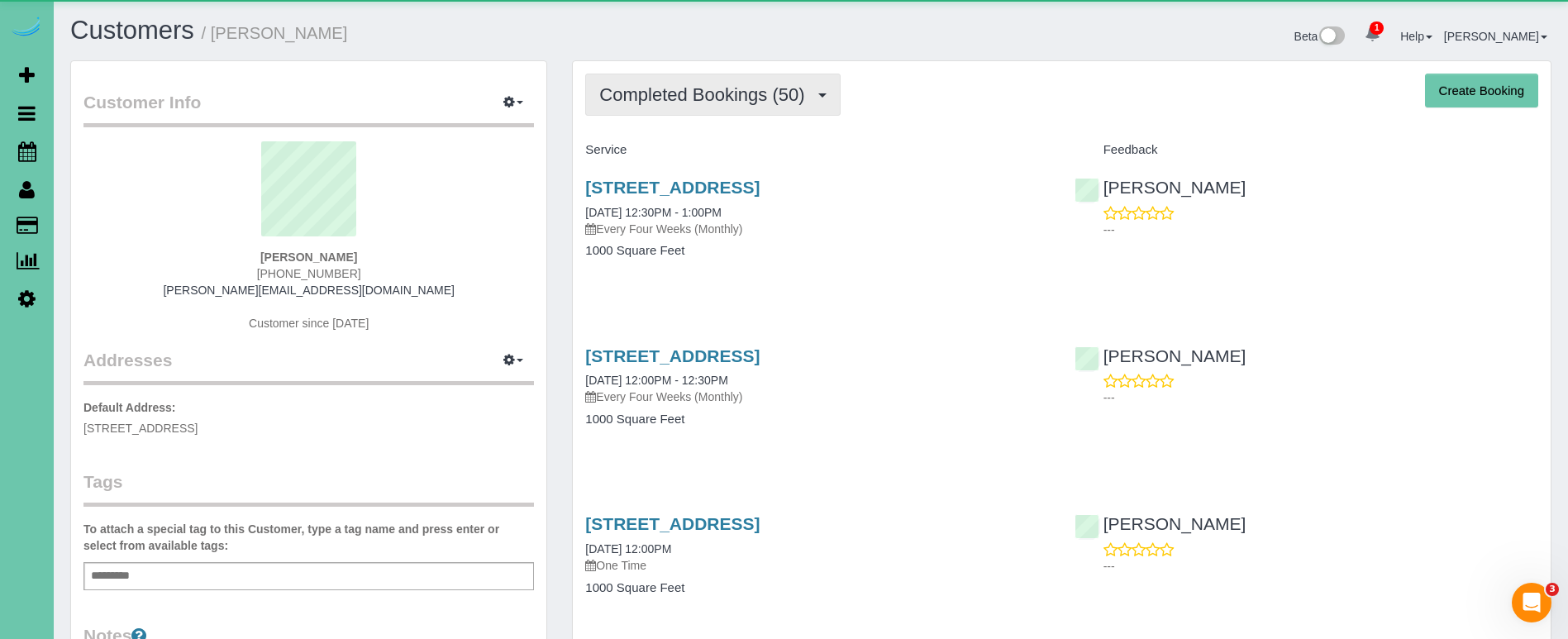
click at [735, 87] on span "Completed Bookings (50)" at bounding box center [706, 94] width 214 height 21
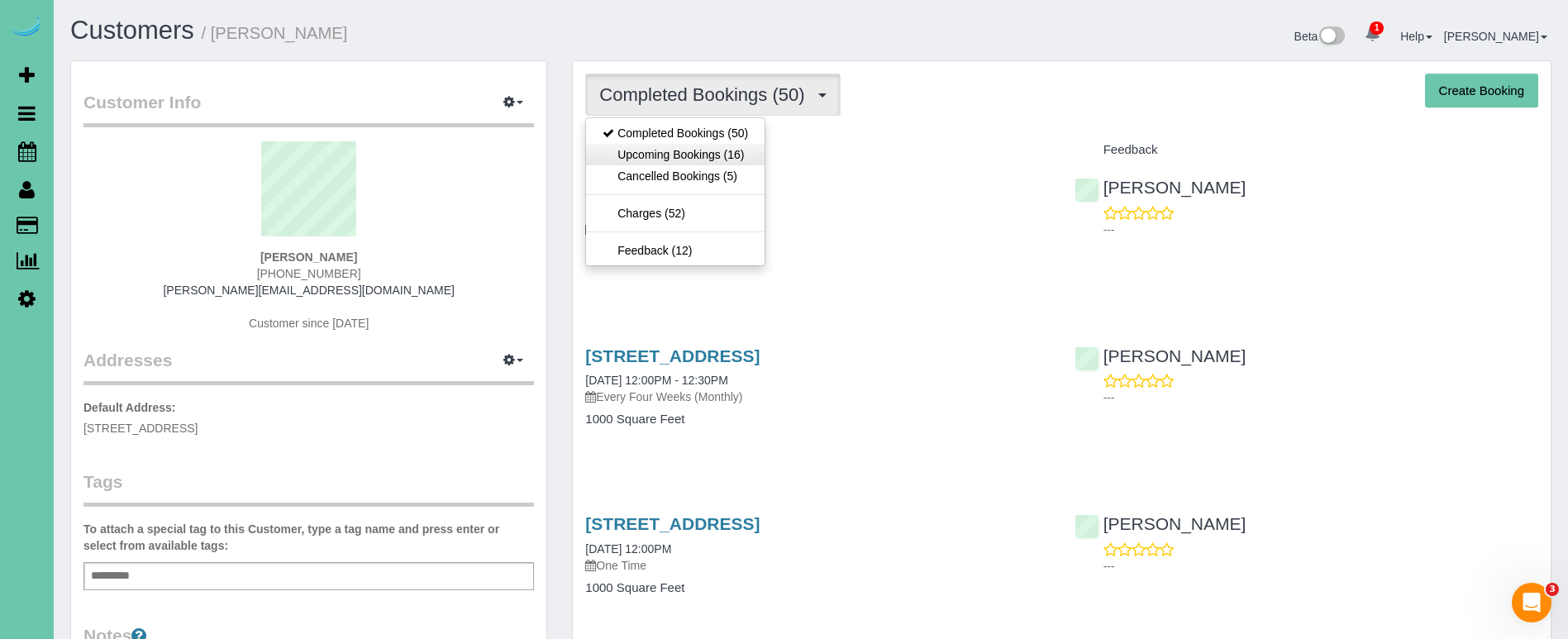
click at [714, 162] on link "Upcoming Bookings (16)" at bounding box center [675, 154] width 178 height 22
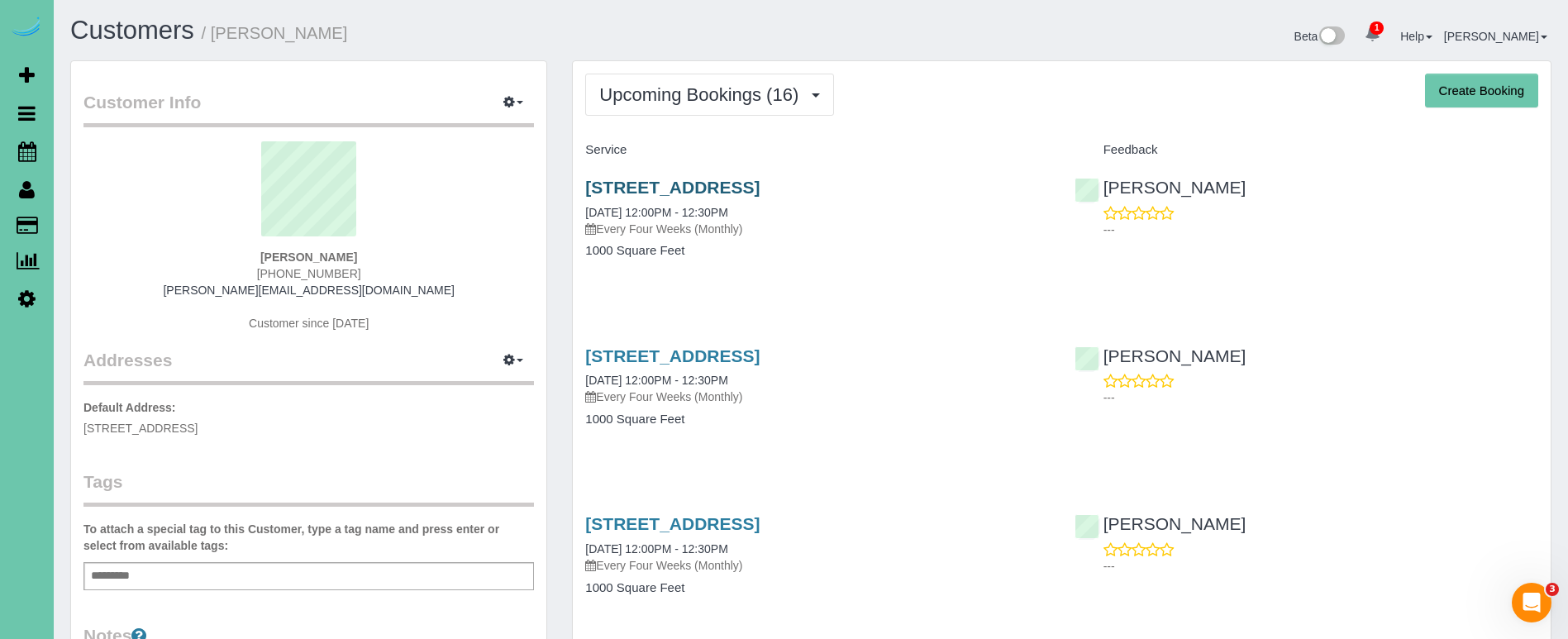
click at [759, 182] on link "625 S 68th Street, Omaha, NE 68106" at bounding box center [673, 187] width 175 height 19
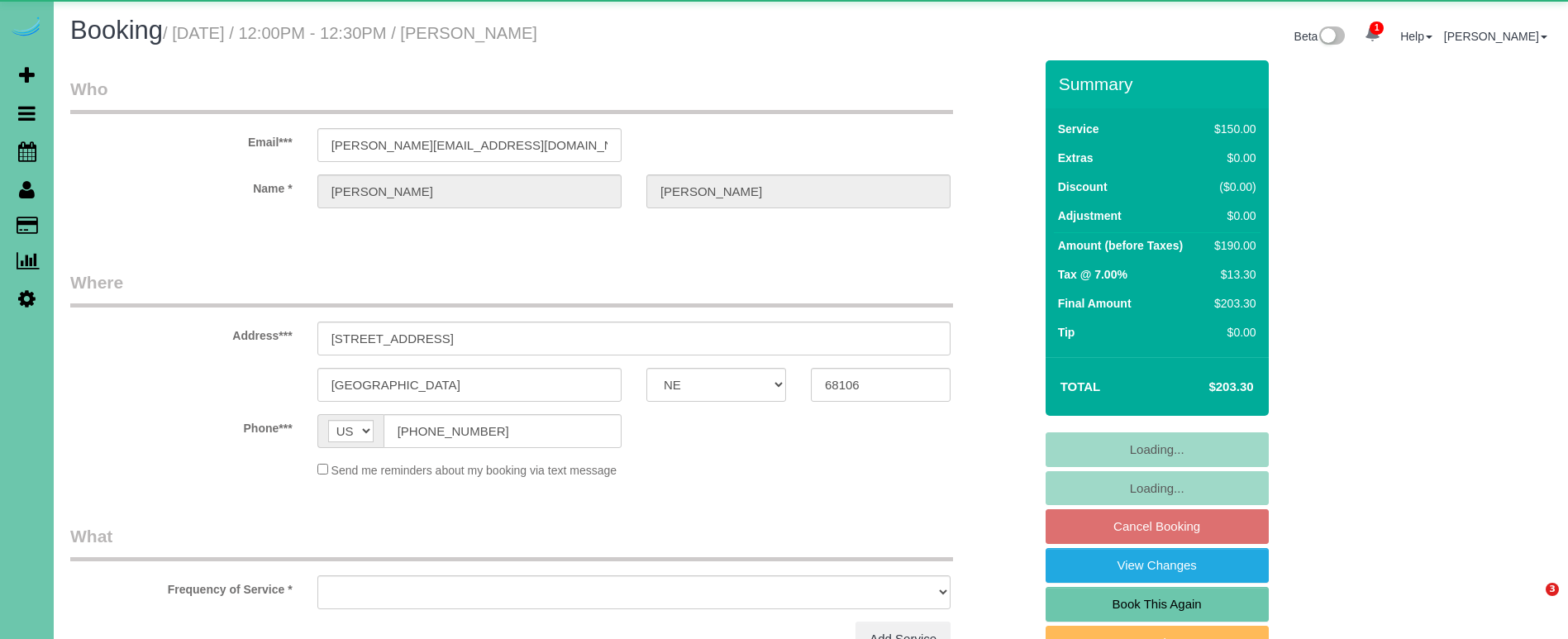
select select "NE"
select select "object:847"
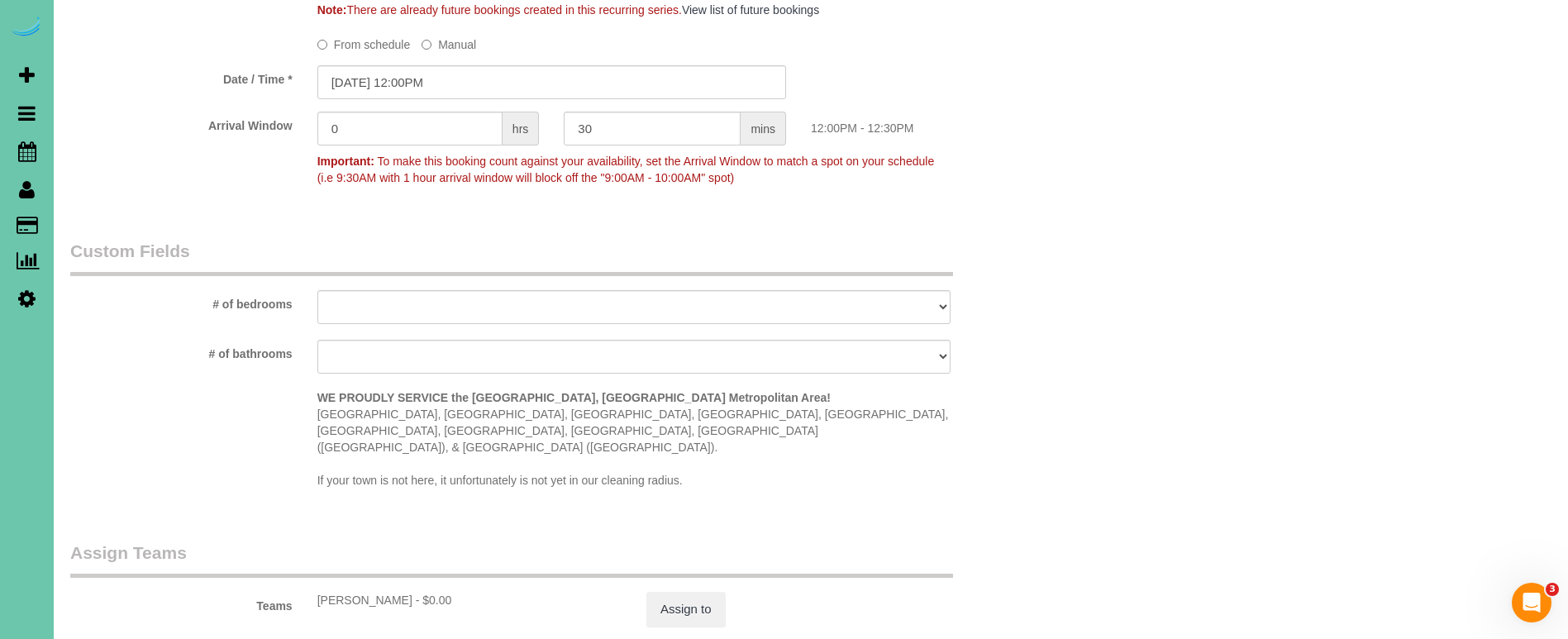
scroll to position [1313, 0]
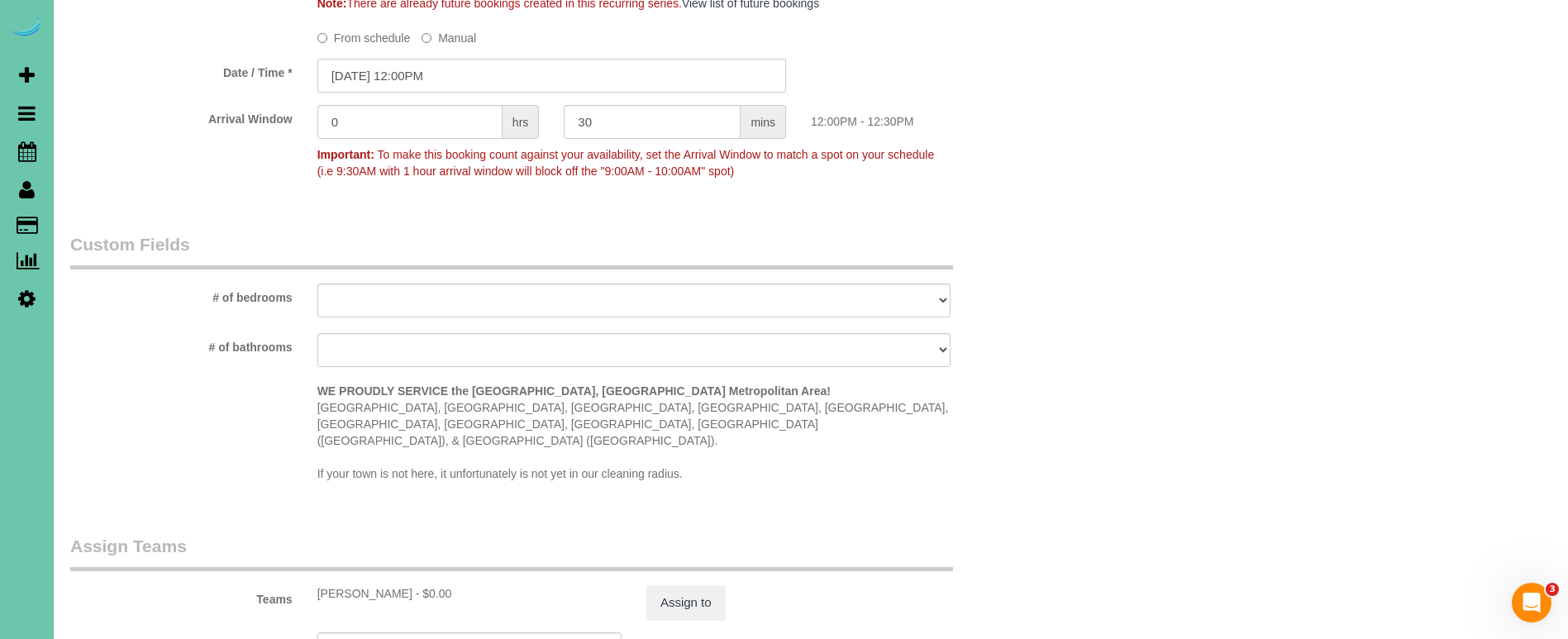
click at [495, 81] on input "[DATE] 12:00PM" at bounding box center [552, 75] width 469 height 34
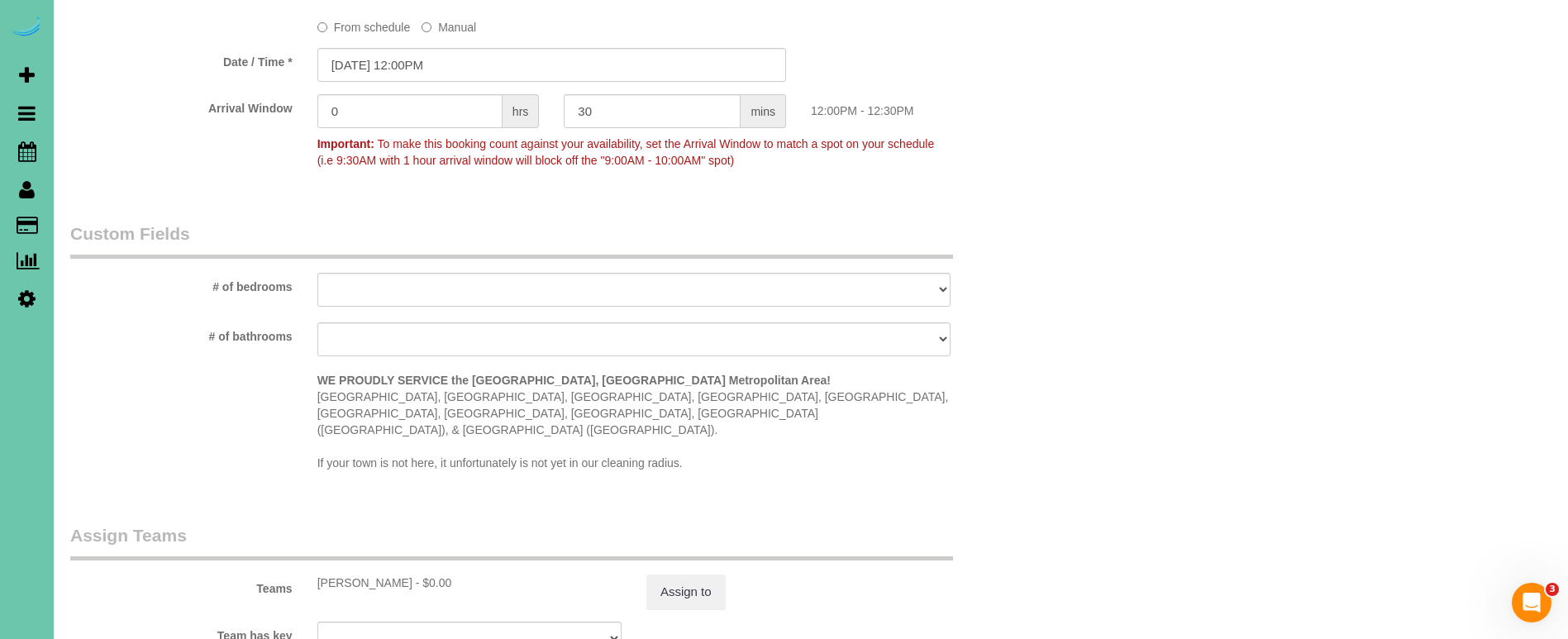
scroll to position [1324, 0]
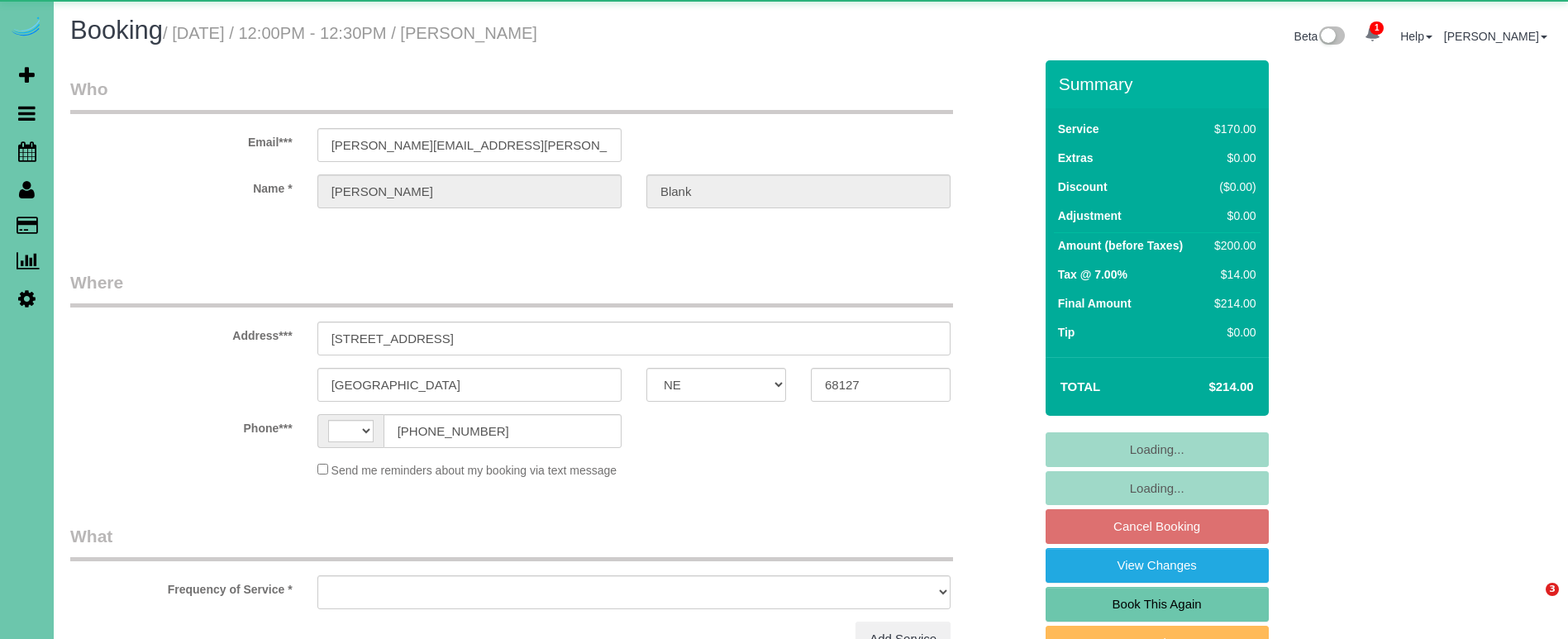
select select "NE"
select select "string:US"
select select "object:626"
select select "string:fspay-db462868-eeb5-454d-a1d1-3bcd9e2bb614"
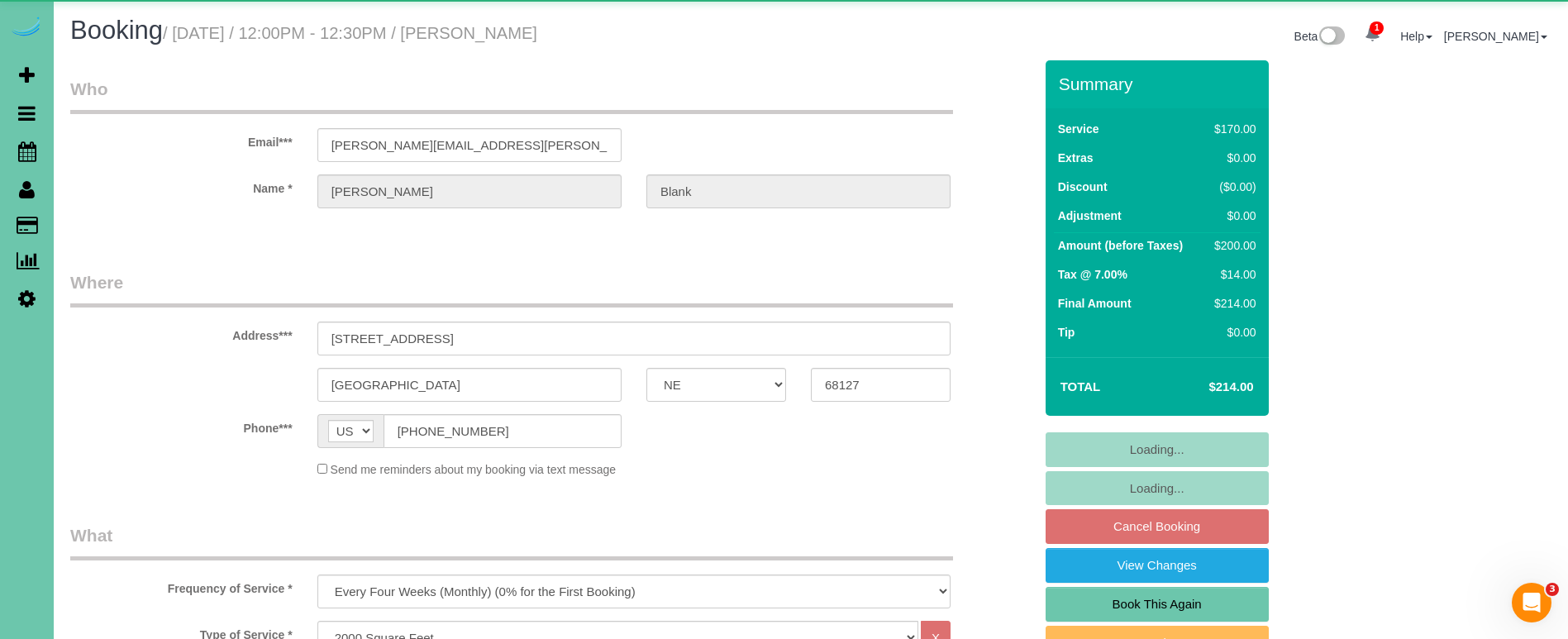
select select "object:673"
select select "number:36"
select select "number:41"
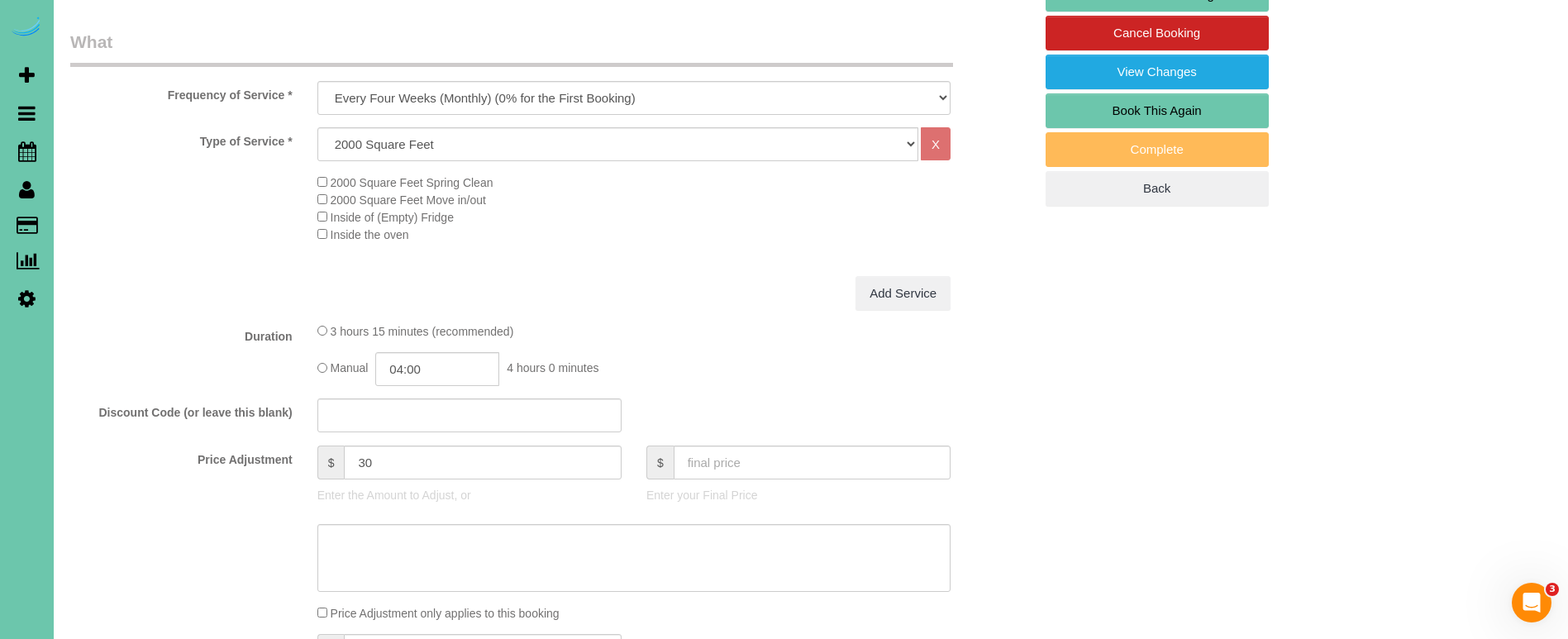
scroll to position [494, 0]
drag, startPoint x: 397, startPoint y: 463, endPoint x: 310, endPoint y: 444, distance: 89.1
click at [310, 444] on div "$ 30 Enter the Amount to Adjust, or" at bounding box center [470, 477] width 329 height 66
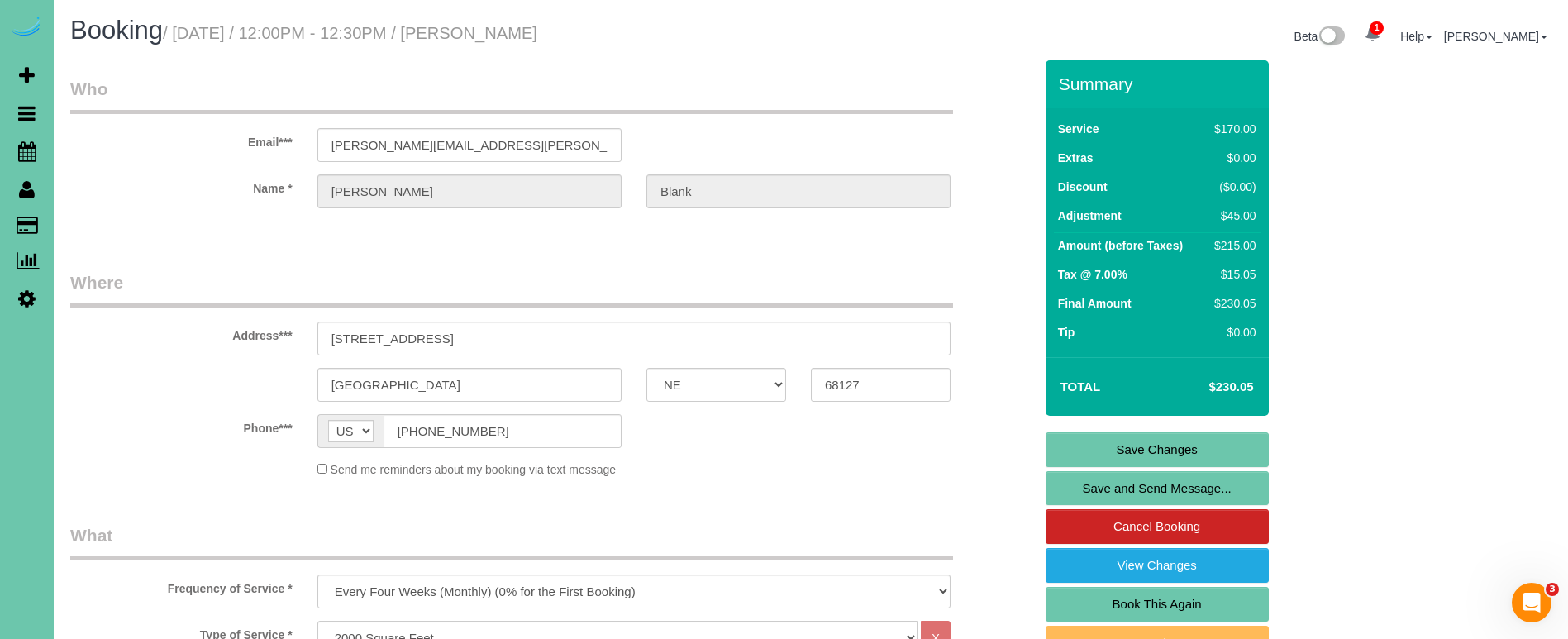
scroll to position [0, 0]
type input "45"
drag, startPoint x: 514, startPoint y: 142, endPoint x: 259, endPoint y: 136, distance: 255.1
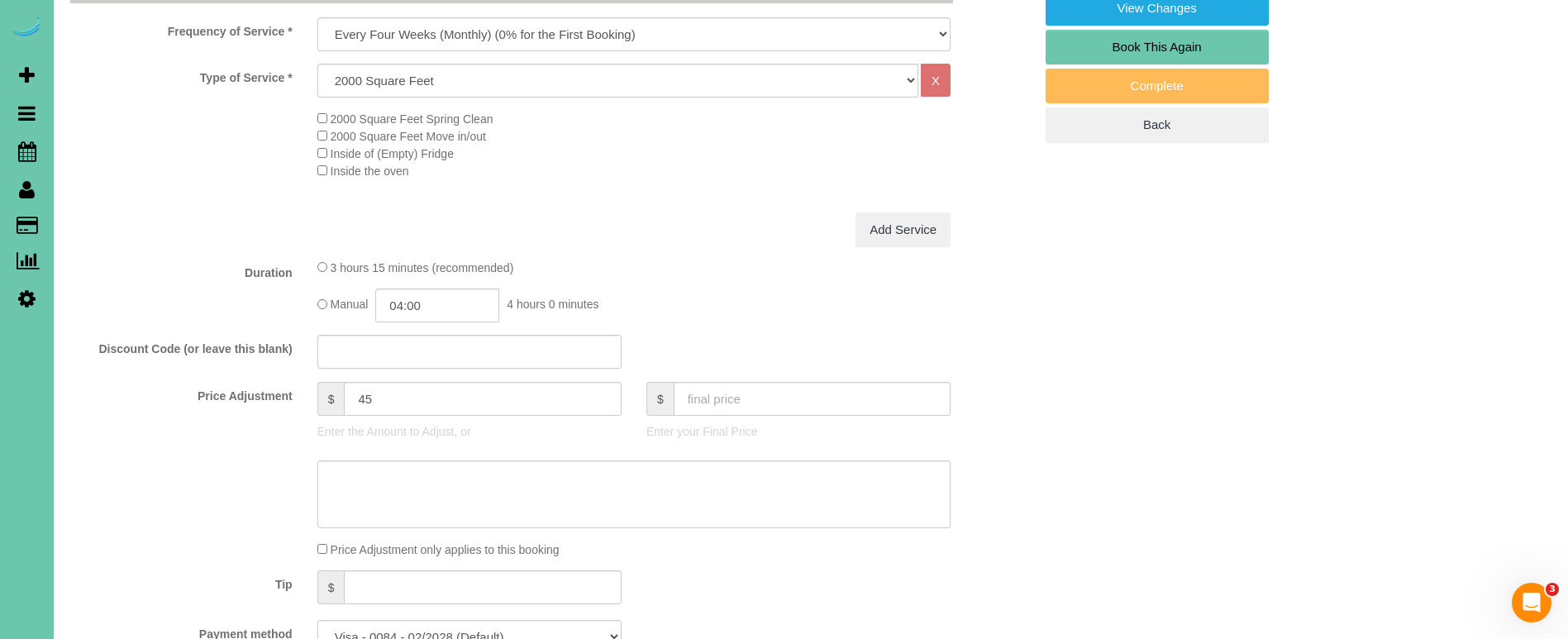
scroll to position [558, 0]
click at [402, 483] on textarea at bounding box center [634, 493] width 633 height 67
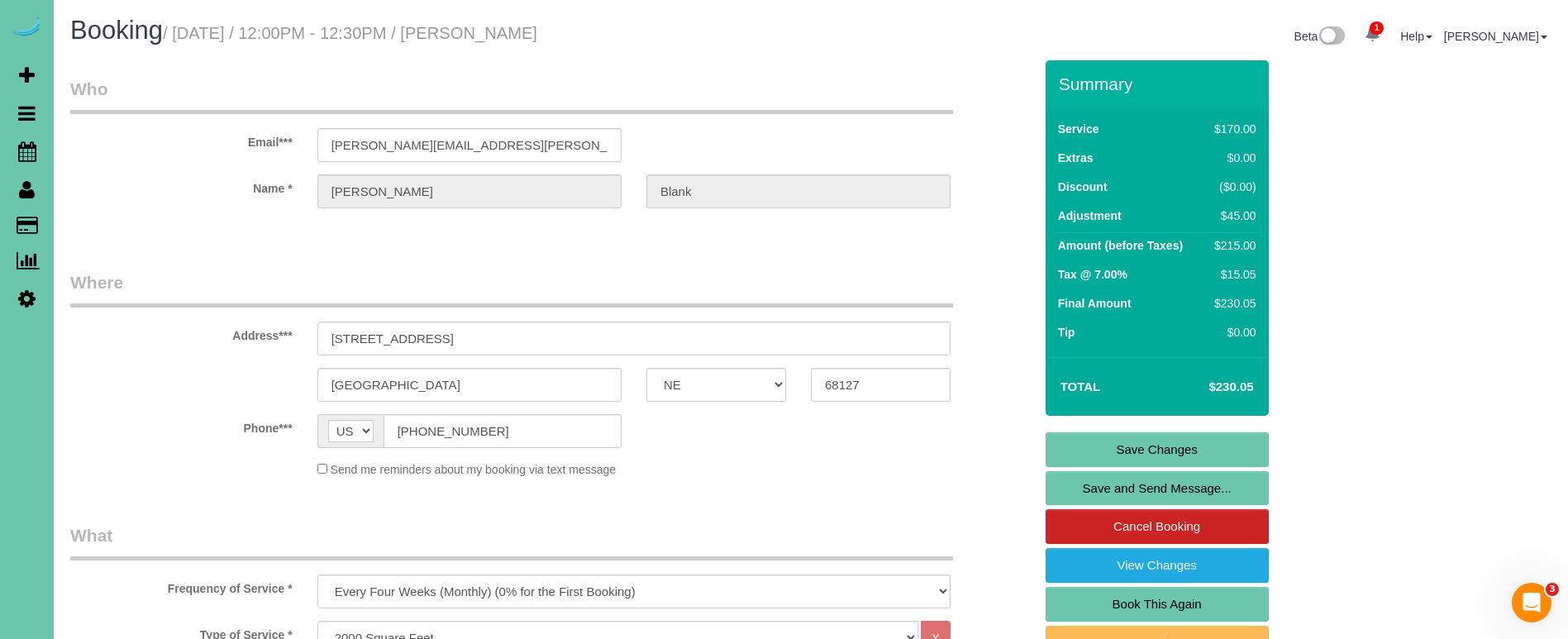
scroll to position [0, 0]
type textarea "new rate - 10/21/25"
click at [1177, 446] on link "Save Changes" at bounding box center [1157, 450] width 223 height 35
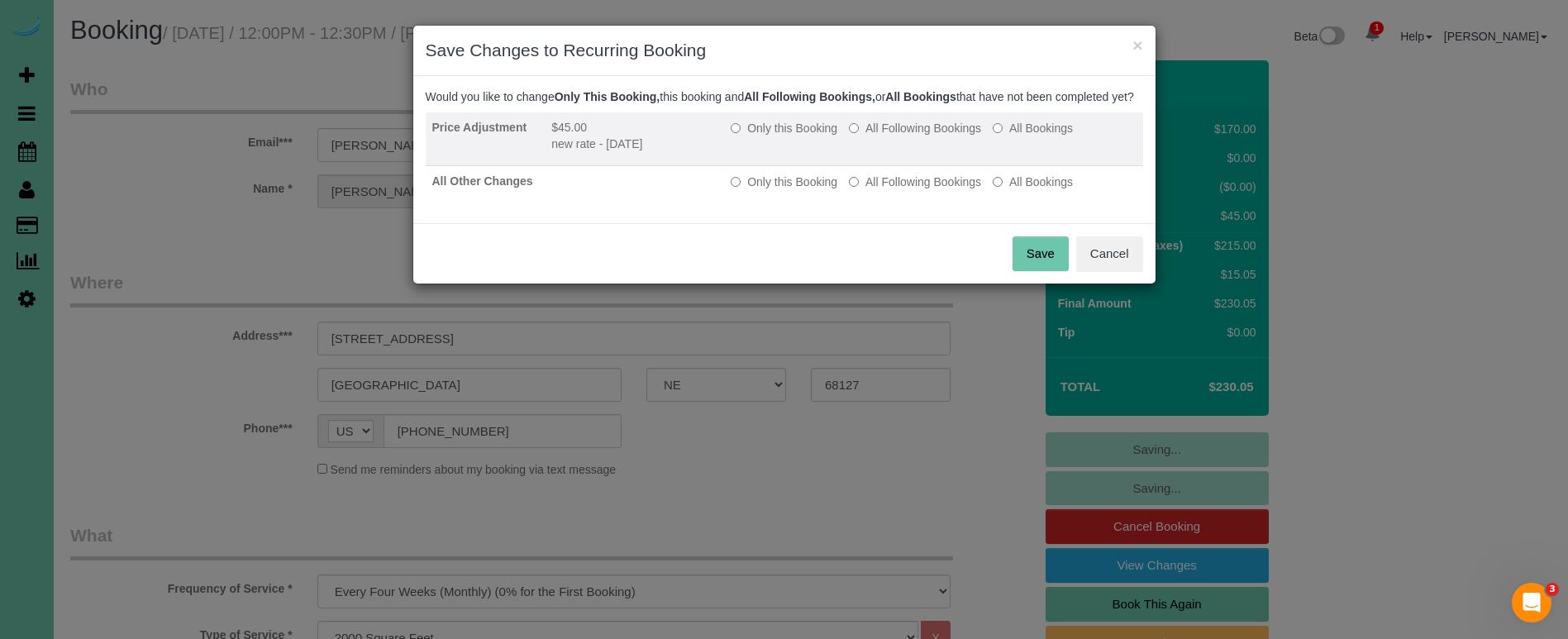
click at [936, 132] on td "Only this Booking All Following Bookings All Bookings" at bounding box center [933, 139] width 419 height 54
click at [934, 137] on label "All Following Bookings" at bounding box center [914, 128] width 132 height 16
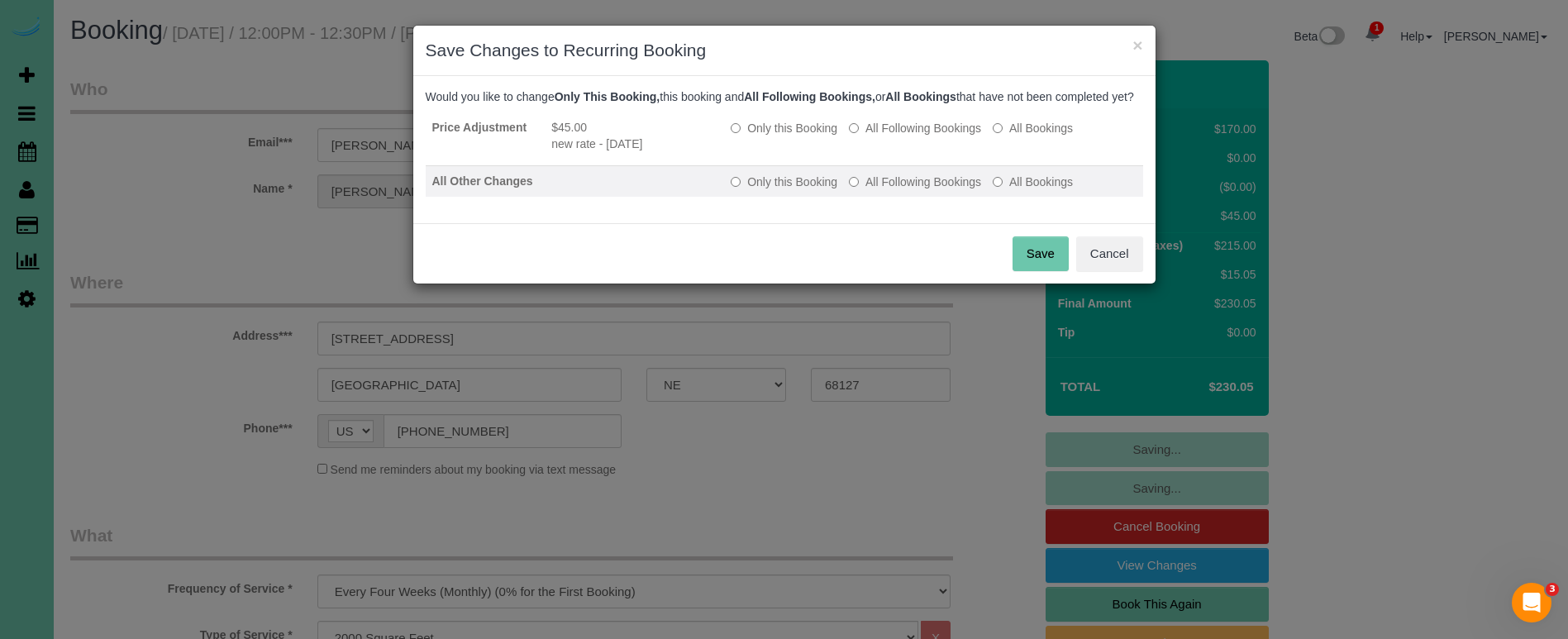
click at [925, 190] on label "All Following Bookings" at bounding box center [914, 182] width 132 height 16
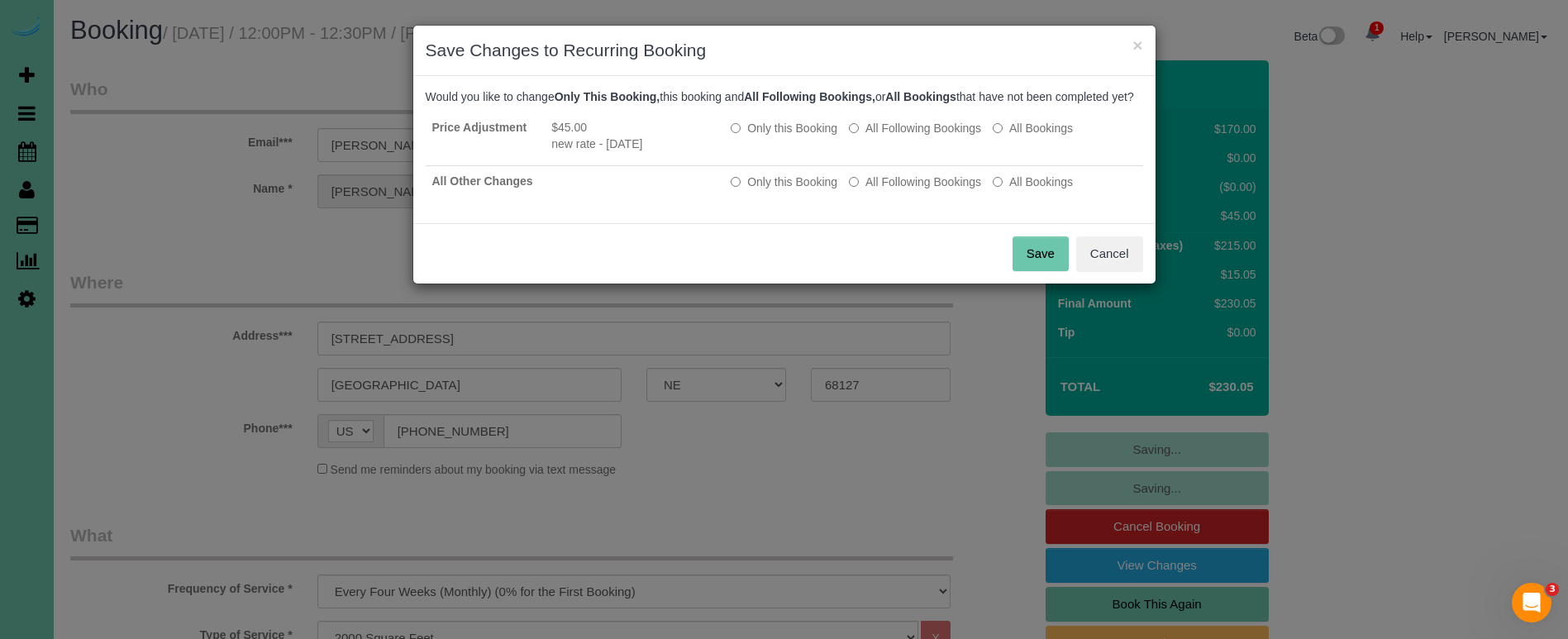
drag, startPoint x: 1053, startPoint y: 273, endPoint x: 941, endPoint y: 261, distance: 112.6
click at [1053, 271] on button "Save" at bounding box center [1040, 253] width 56 height 35
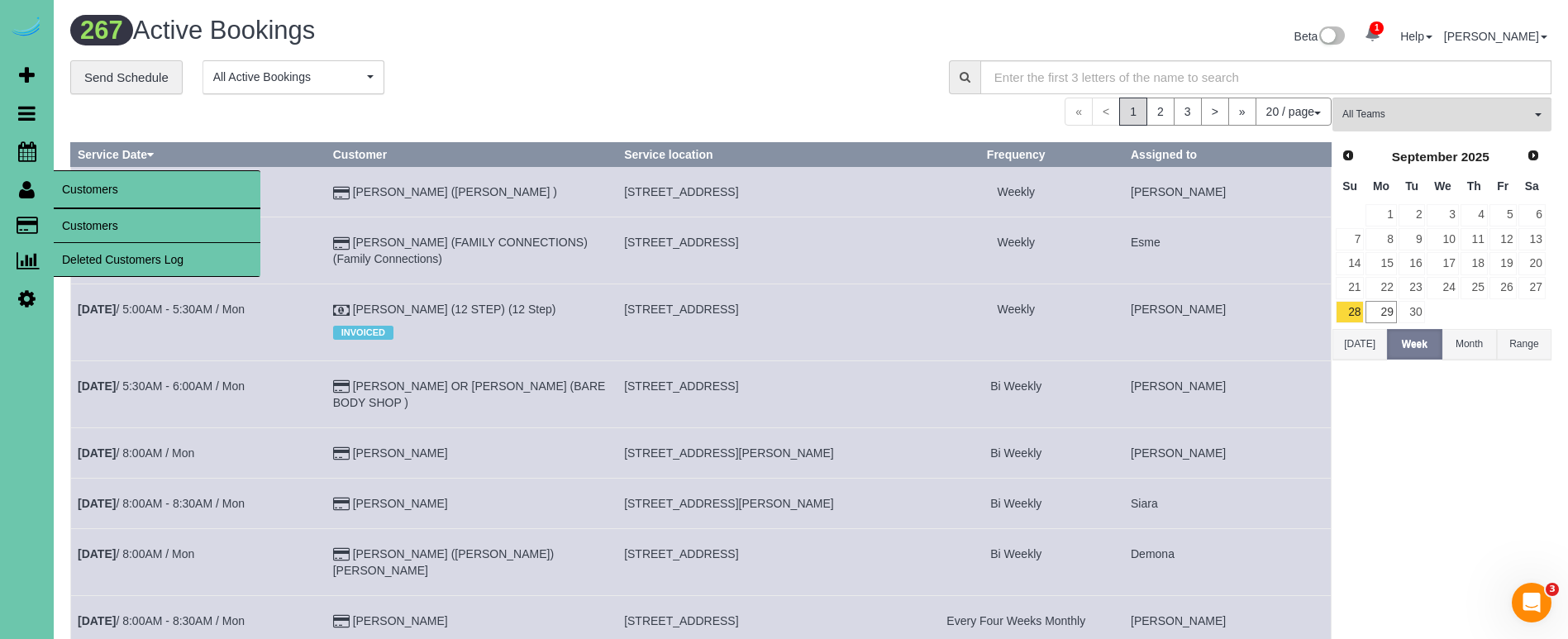
click at [111, 220] on link "Customers" at bounding box center [157, 226] width 207 height 33
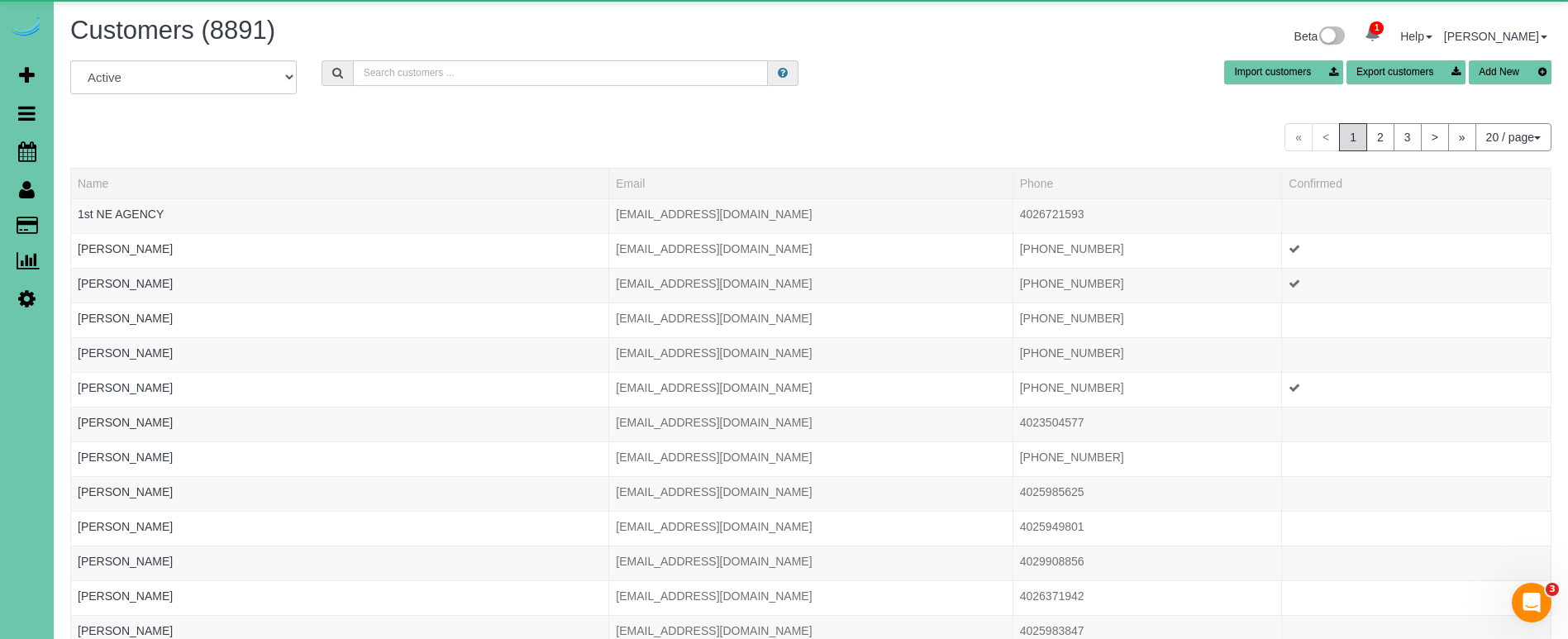
click at [401, 71] on input "text" at bounding box center [560, 73] width 415 height 26
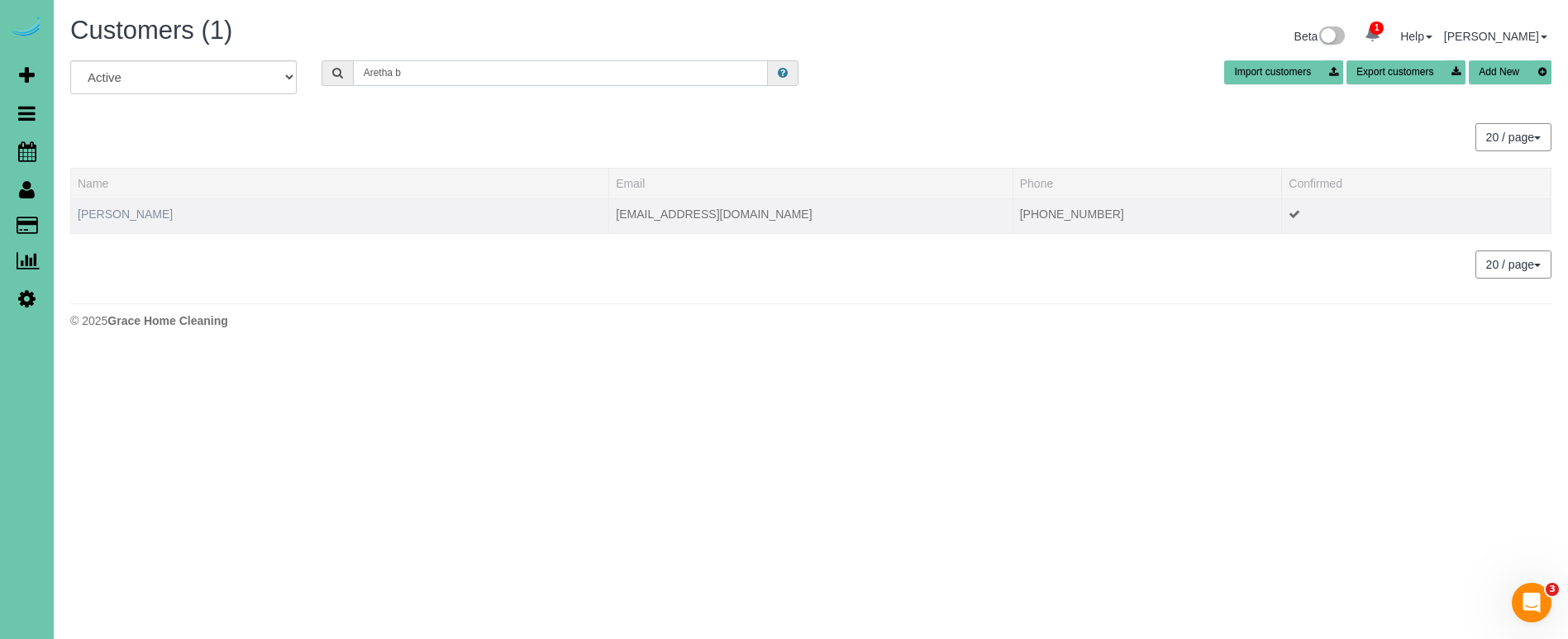
type input "Aretha b"
click at [112, 214] on link "Aretha Boex" at bounding box center [125, 214] width 95 height 13
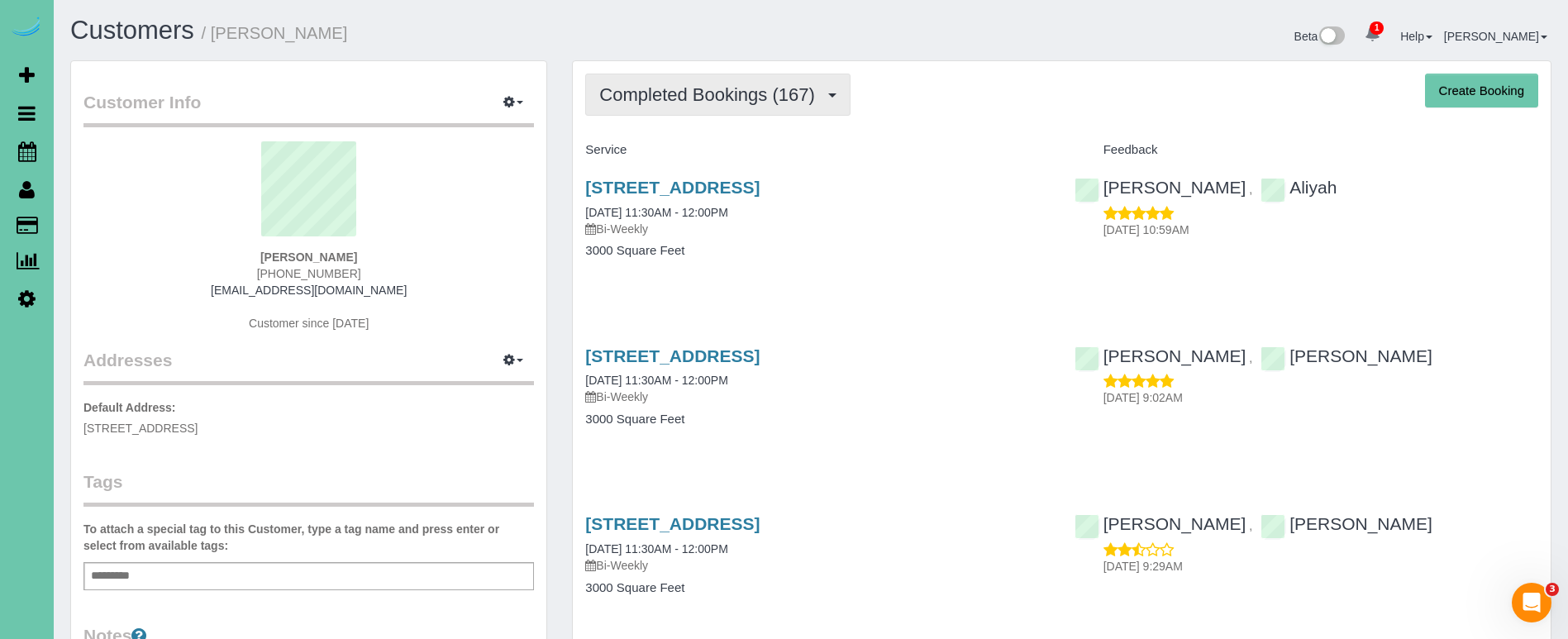
click at [605, 103] on span "Completed Bookings (167)" at bounding box center [711, 94] width 223 height 21
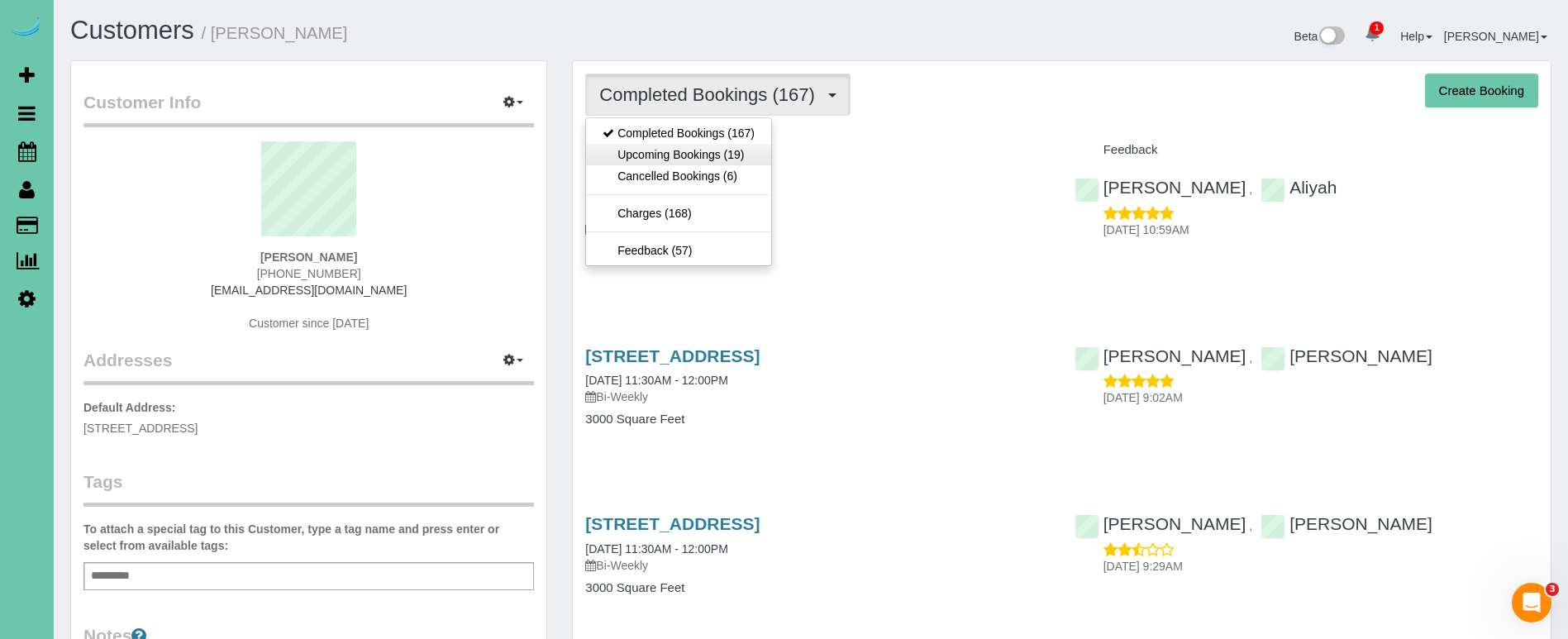
click at [606, 155] on link "Upcoming Bookings (19)" at bounding box center [679, 154] width 185 height 22
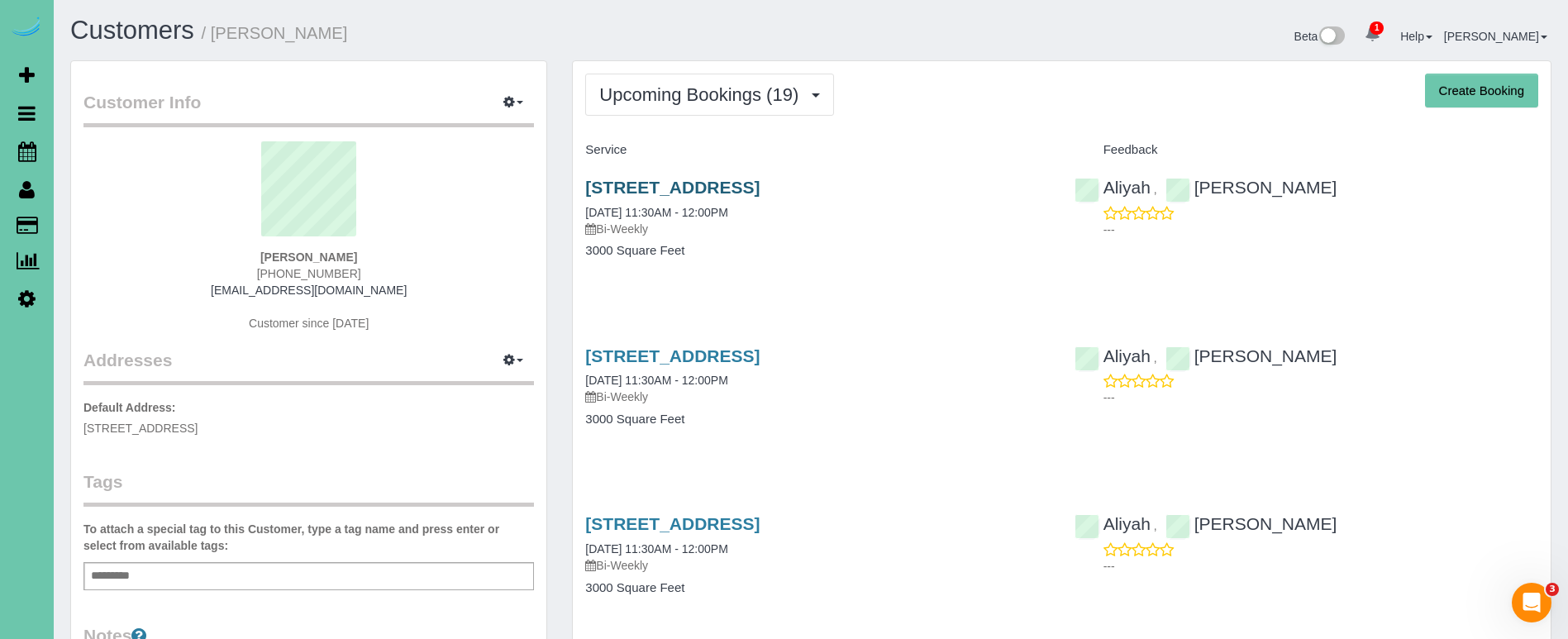
click at [606, 179] on link "6227 N 153rd Street, Omaha, NE 68116" at bounding box center [673, 187] width 175 height 19
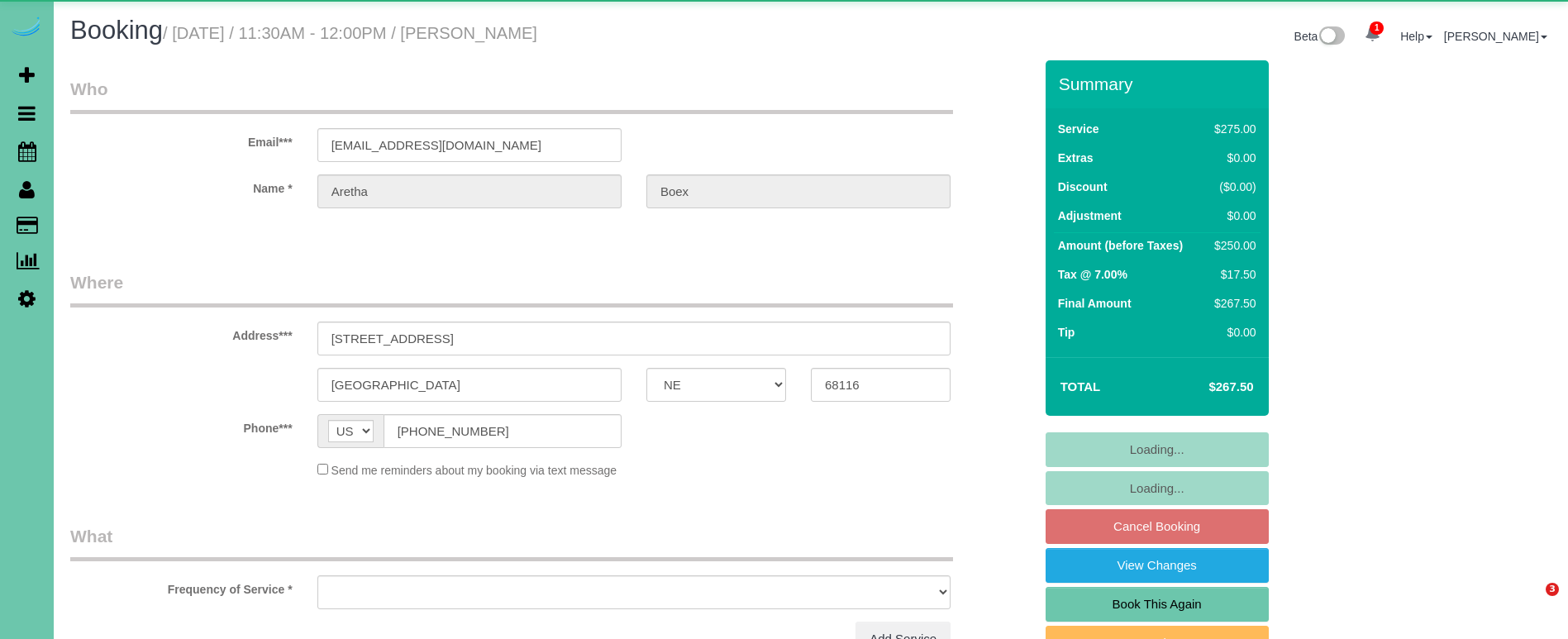
select select "NE"
select select "object:630"
select select "string:fspay-2877a854-f0a8-44e3-84ca-6d060b2ba311"
select select "object:924"
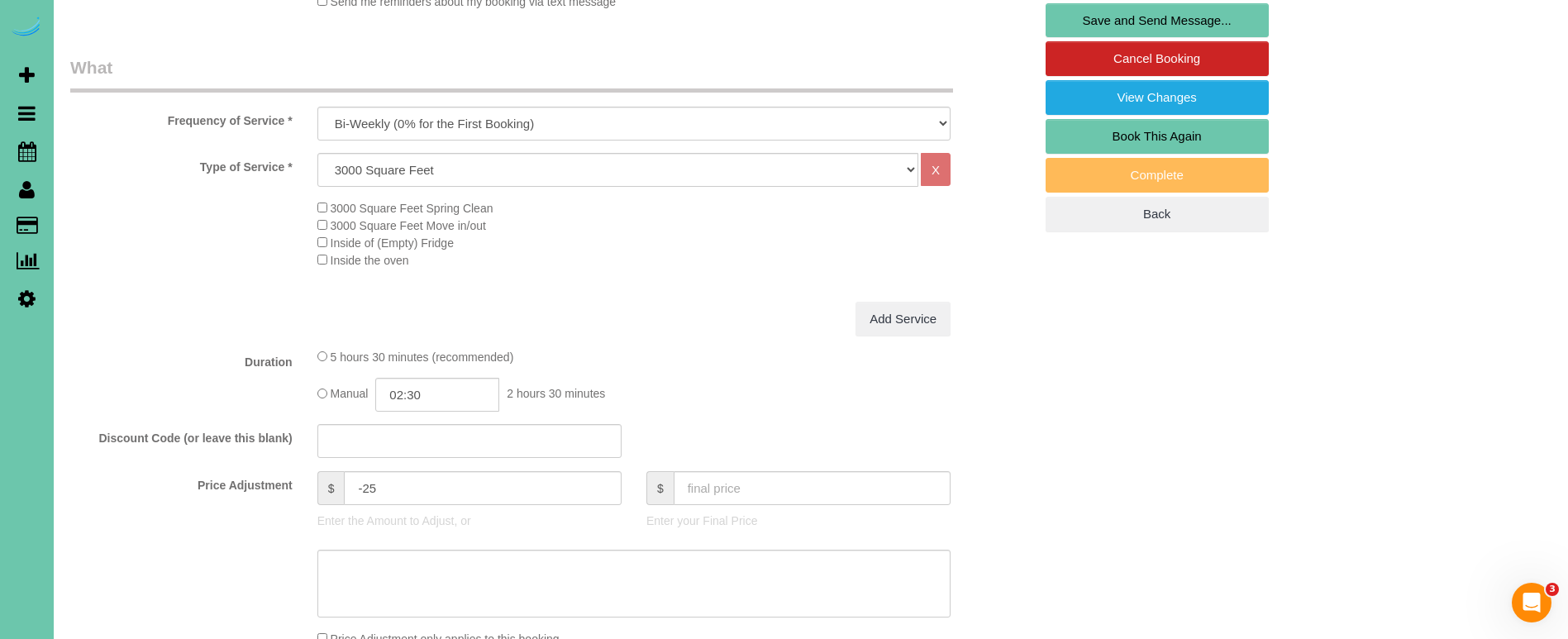
scroll to position [476, 0]
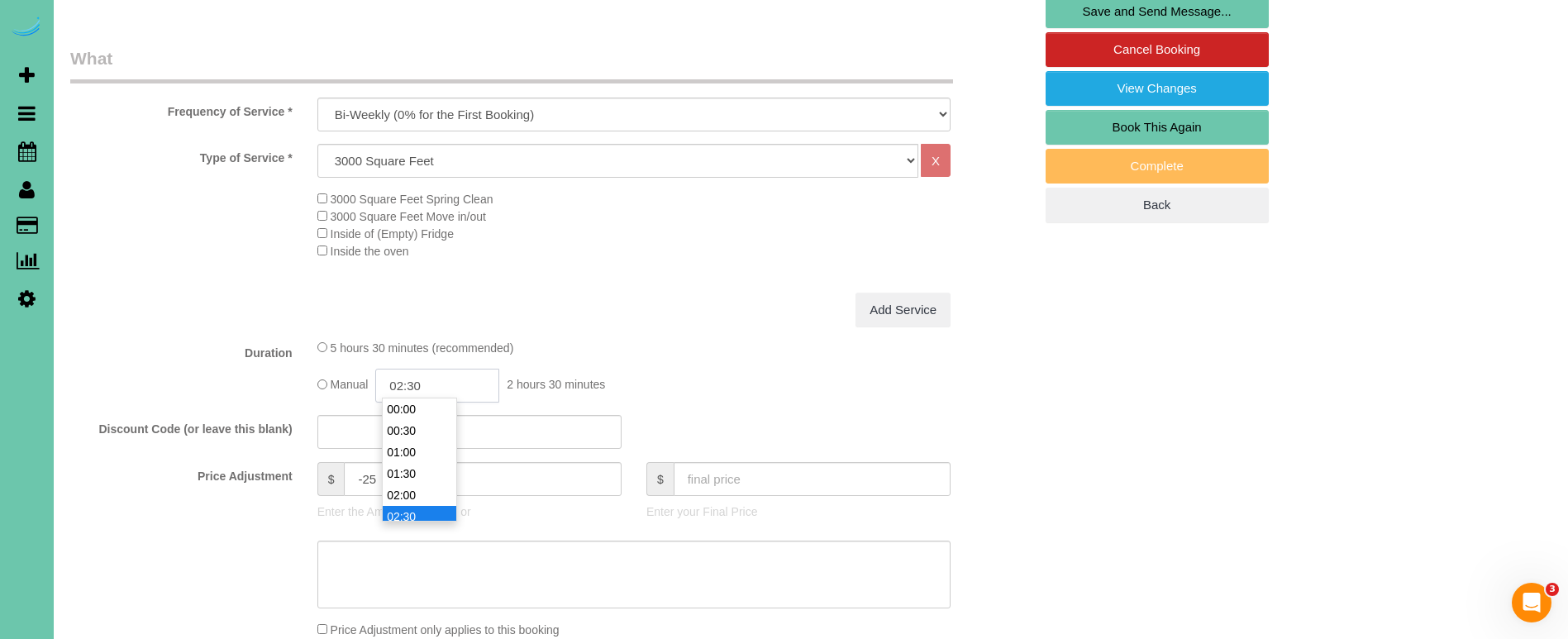
click at [440, 377] on input "02:30" at bounding box center [437, 385] width 124 height 34
type input "02:15"
click at [455, 574] on textarea at bounding box center [634, 574] width 633 height 67
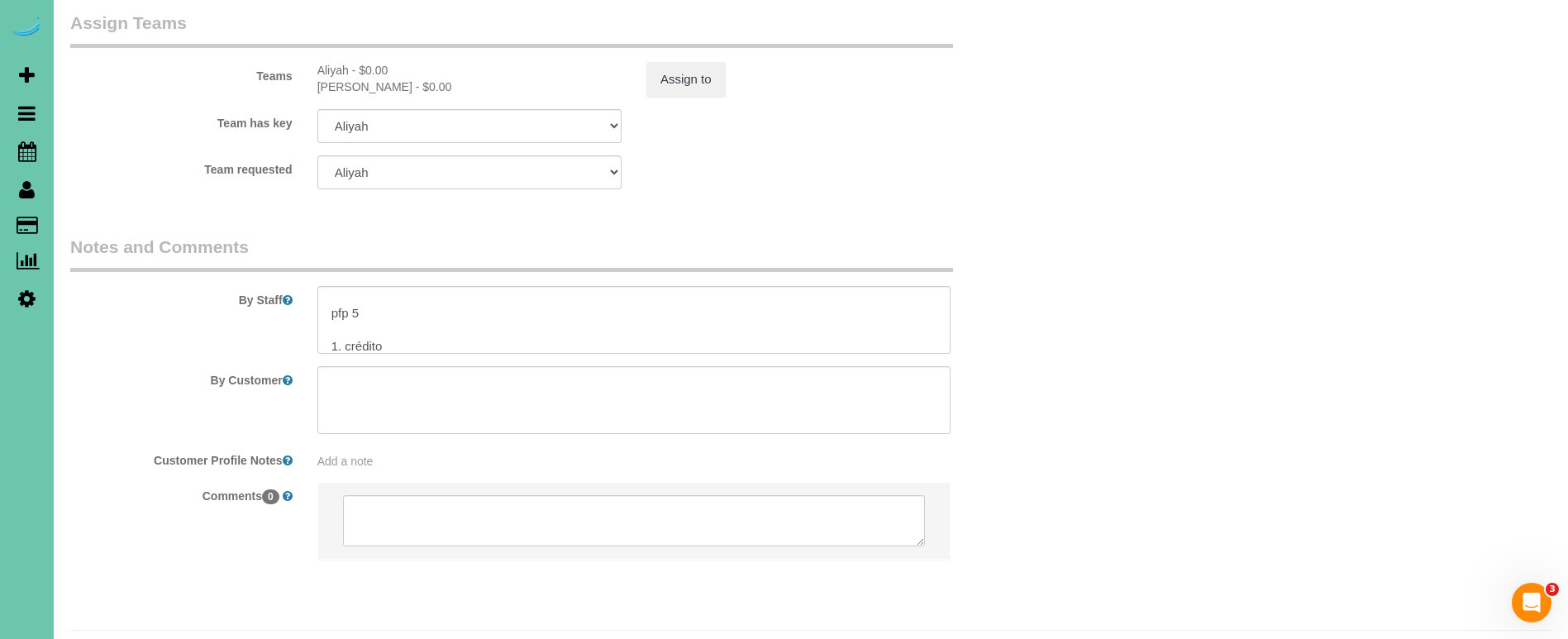
scroll to position [107, 0]
type textarea "new rate - [DATE]"
click at [356, 286] on textarea at bounding box center [634, 320] width 633 height 67
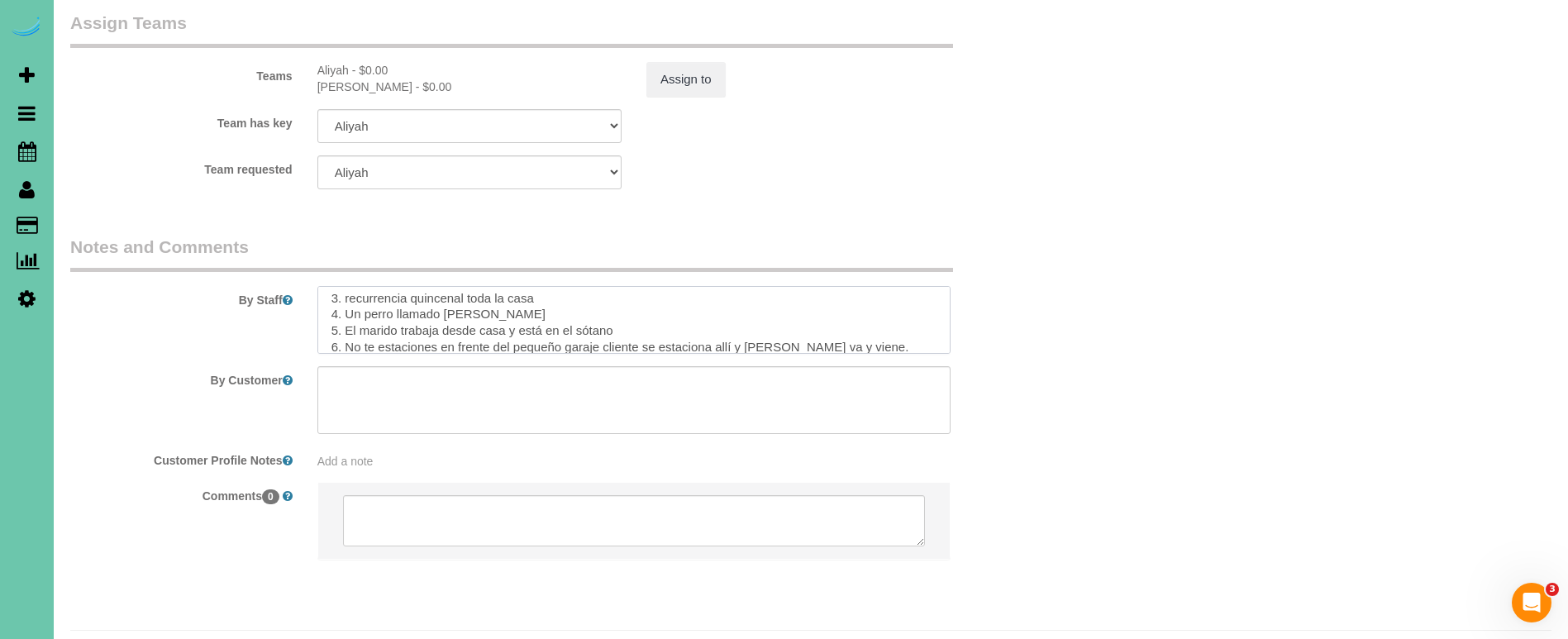
scroll to position [186, 0]
type textarea "1. credit 2. DC 1236 3. biweekly recurring of whole home 4. Two dogs named [PER…"
click at [688, 62] on button "Assign to" at bounding box center [686, 80] width 80 height 35
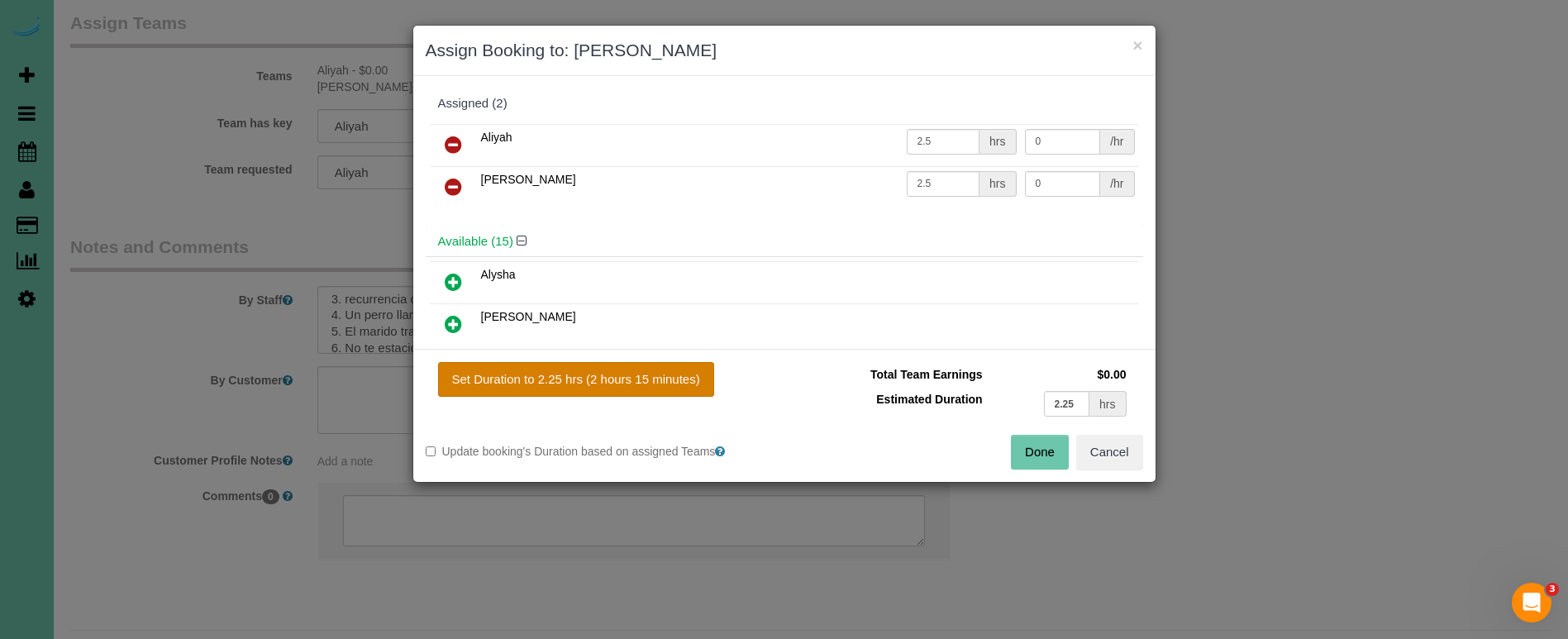
click at [663, 386] on button "Set Duration to 2.25 hrs (2 hours 15 minutes)" at bounding box center [576, 380] width 276 height 35
type input "2.25"
drag, startPoint x: 1040, startPoint y: 456, endPoint x: 996, endPoint y: 445, distance: 45.4
click at [1040, 456] on button "Done" at bounding box center [1040, 452] width 58 height 35
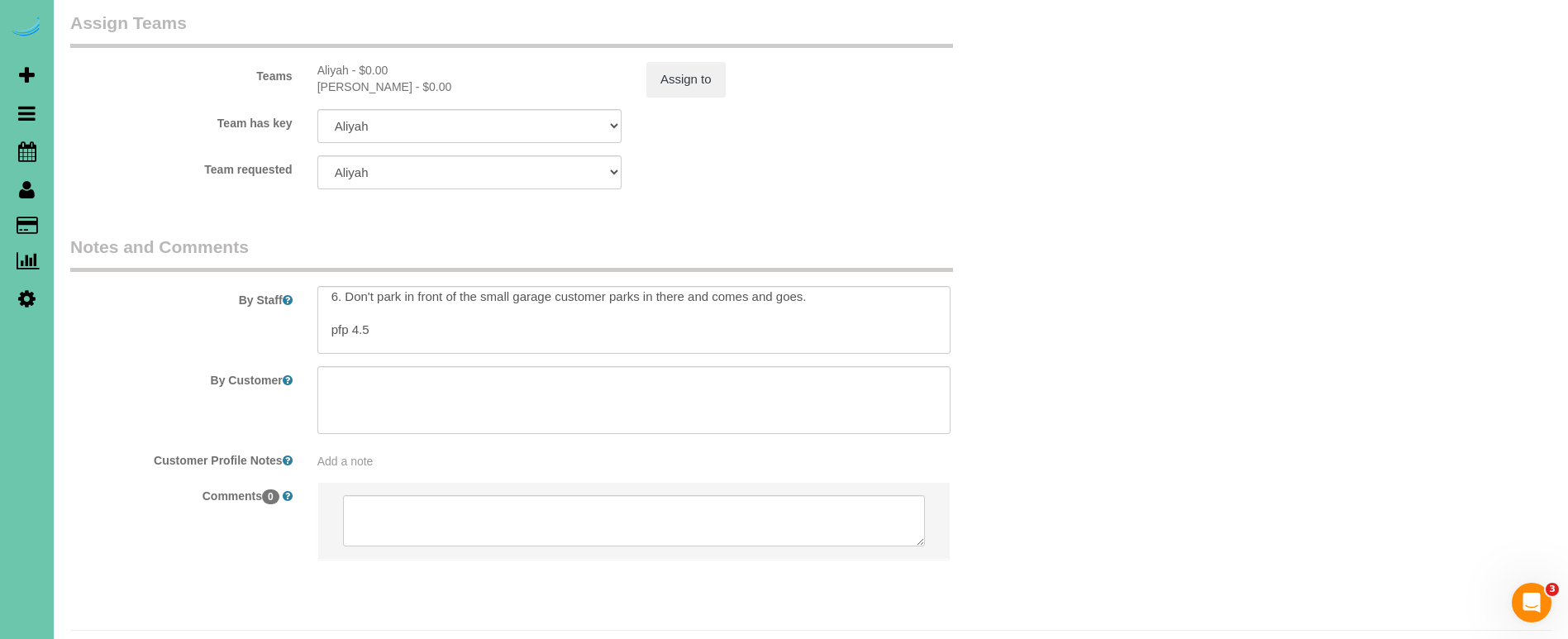
scroll to position [87, 0]
click at [700, 62] on button "Assign to" at bounding box center [686, 80] width 80 height 35
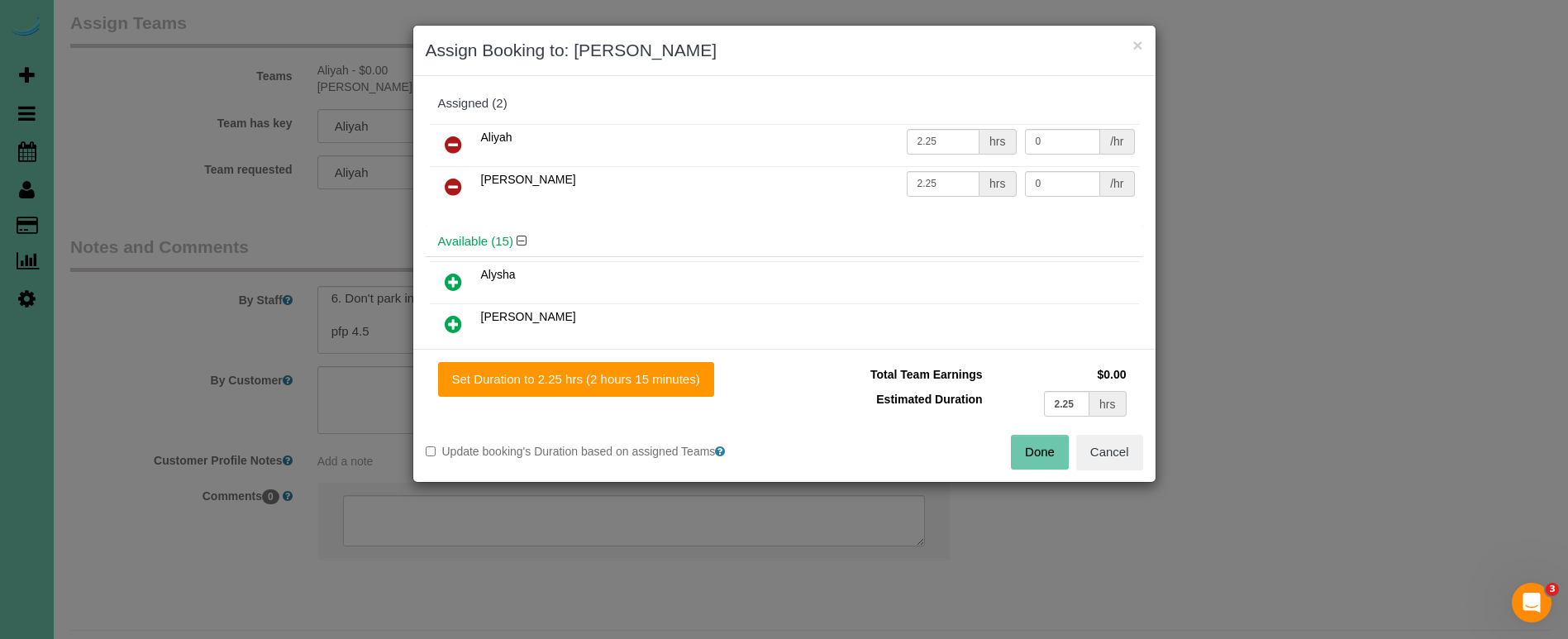
click at [1052, 444] on button "Done" at bounding box center [1040, 452] width 58 height 35
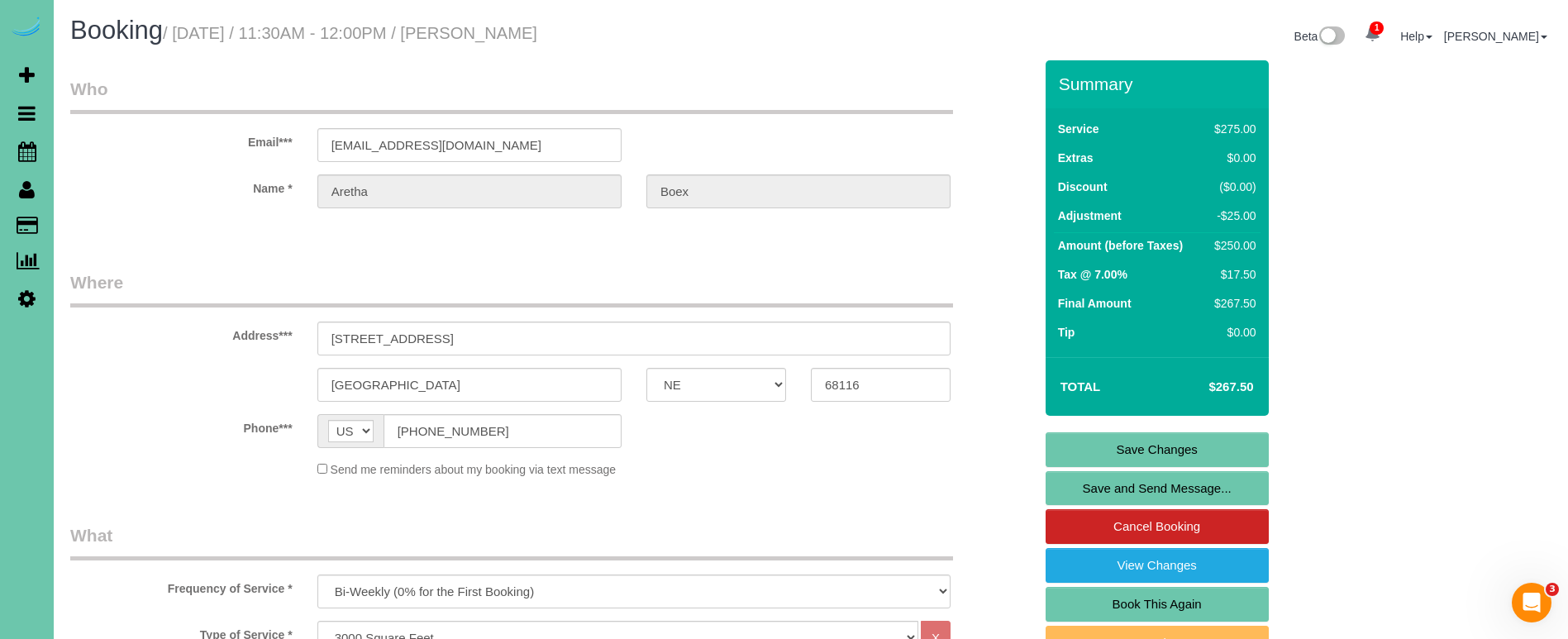
scroll to position [0, 0]
click at [1117, 457] on link "Save Changes" at bounding box center [1157, 450] width 223 height 35
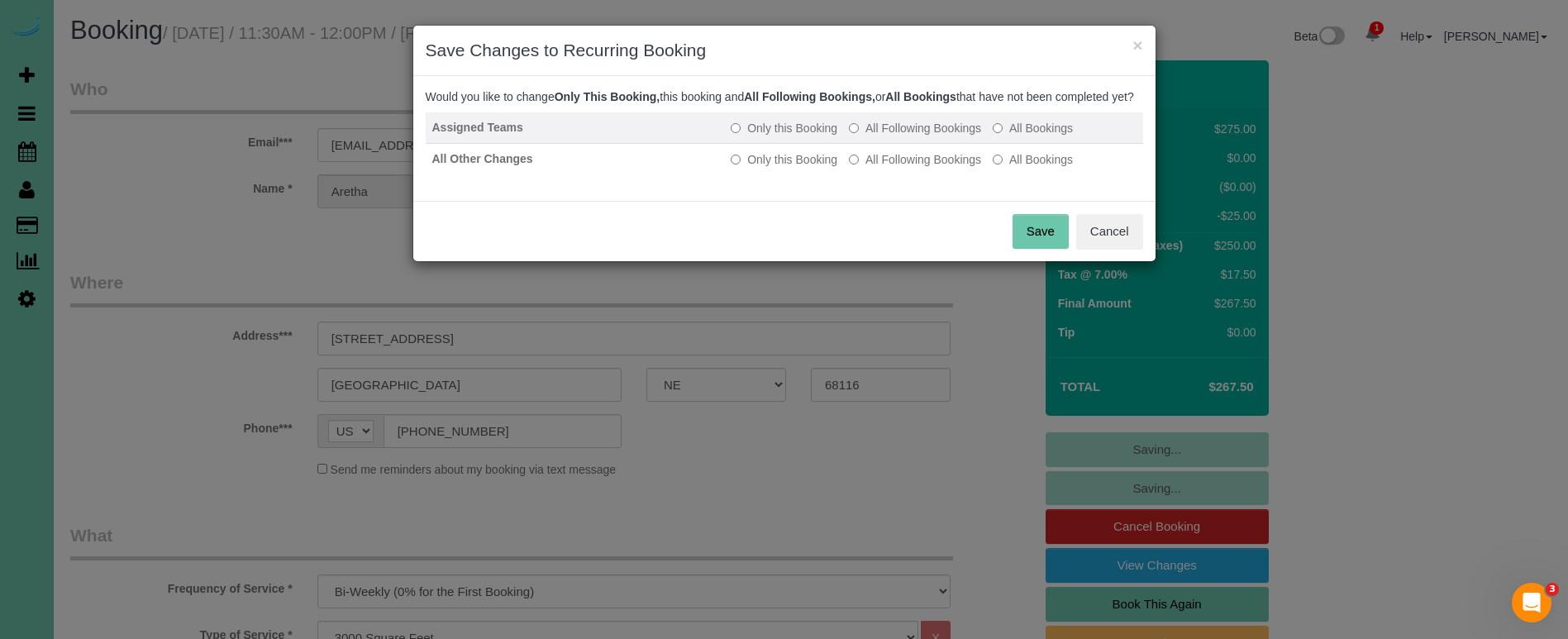
click at [904, 137] on label "All Following Bookings" at bounding box center [914, 128] width 132 height 16
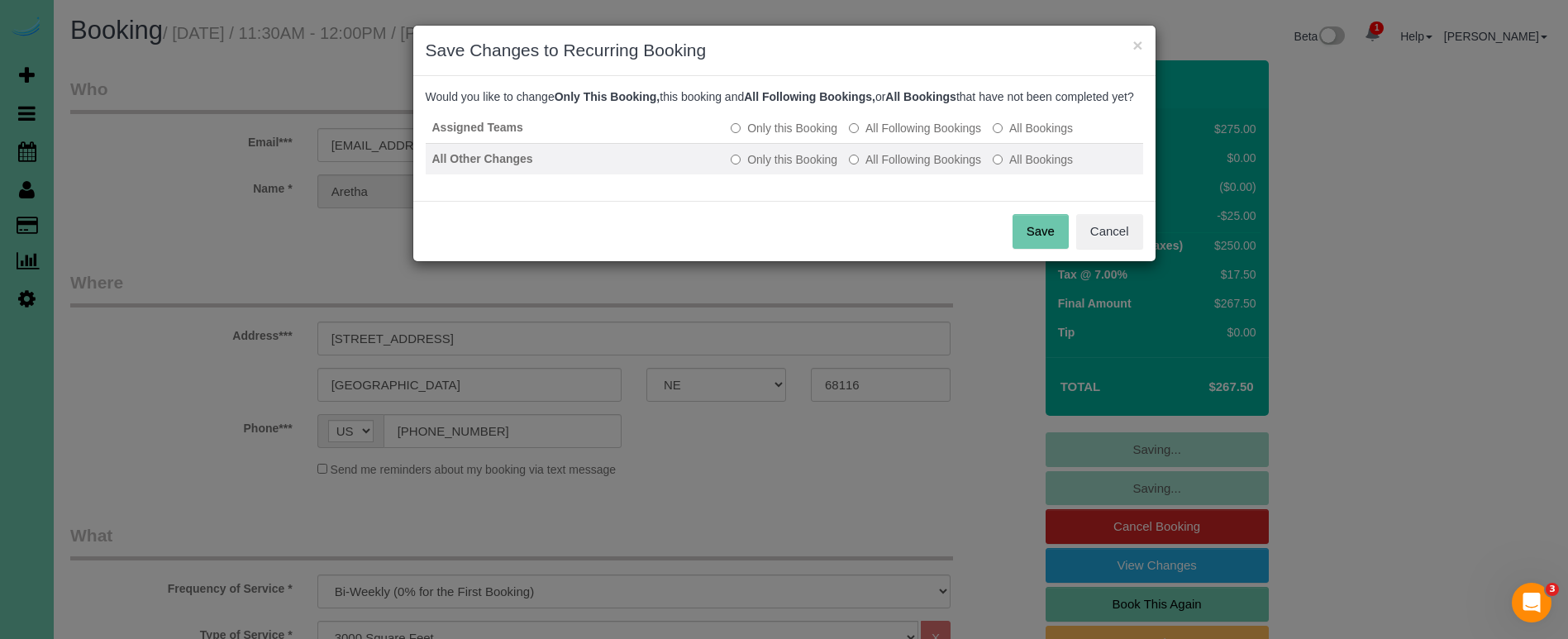
click at [903, 168] on label "All Following Bookings" at bounding box center [914, 159] width 132 height 16
click at [1028, 247] on button "Save" at bounding box center [1040, 232] width 56 height 35
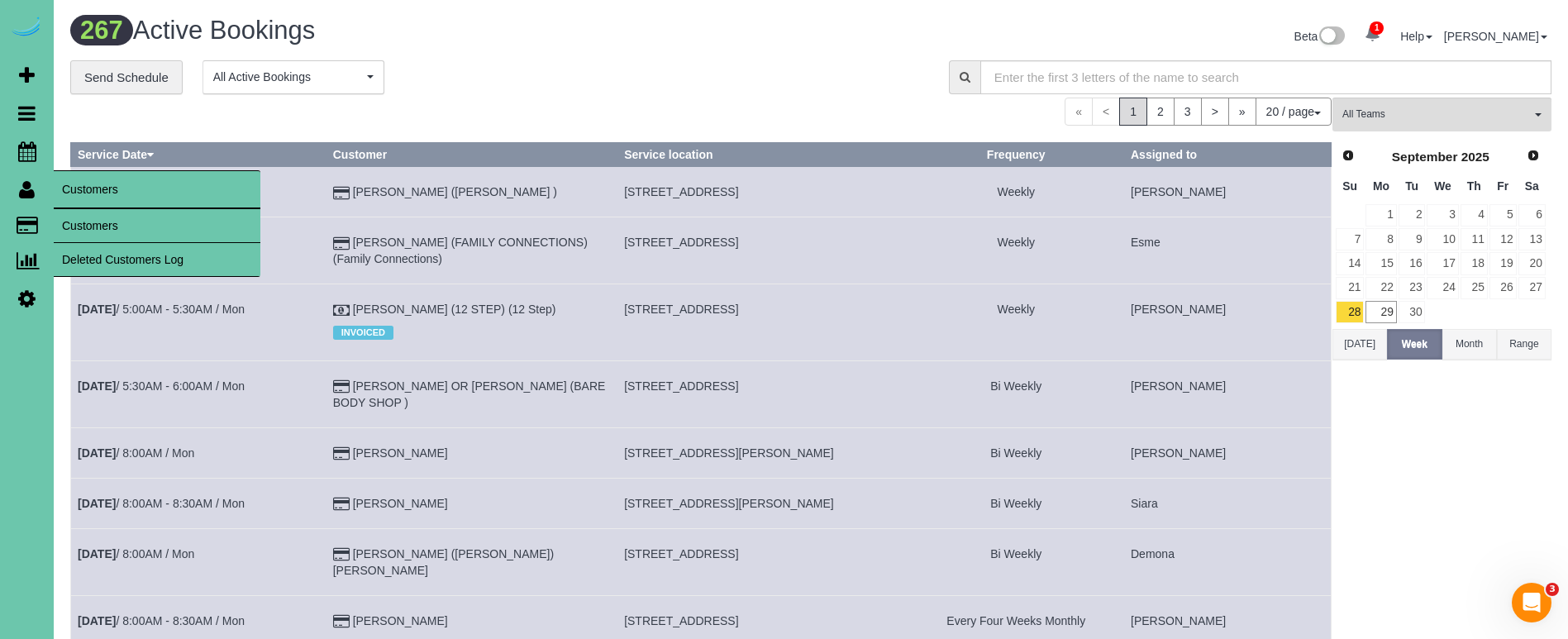
click at [80, 220] on link "Customers" at bounding box center [157, 226] width 207 height 33
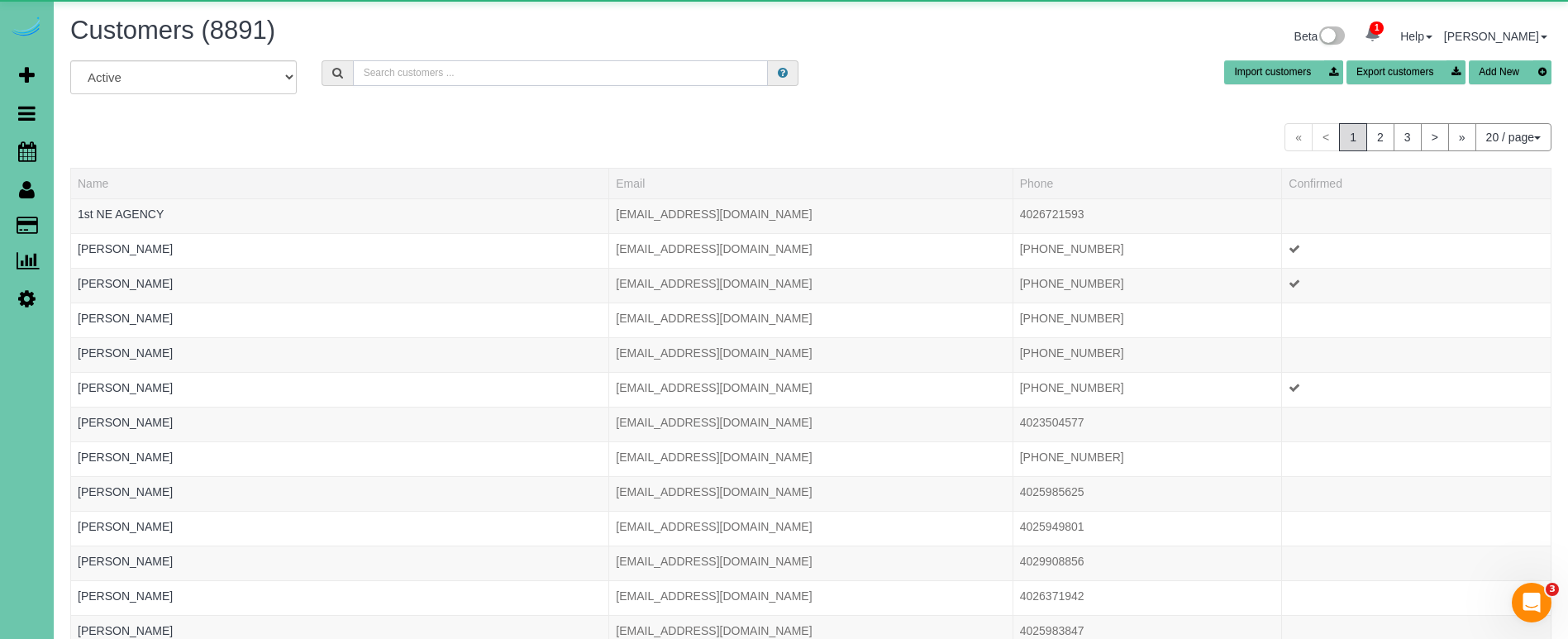
click at [472, 82] on input "text" at bounding box center [560, 73] width 415 height 26
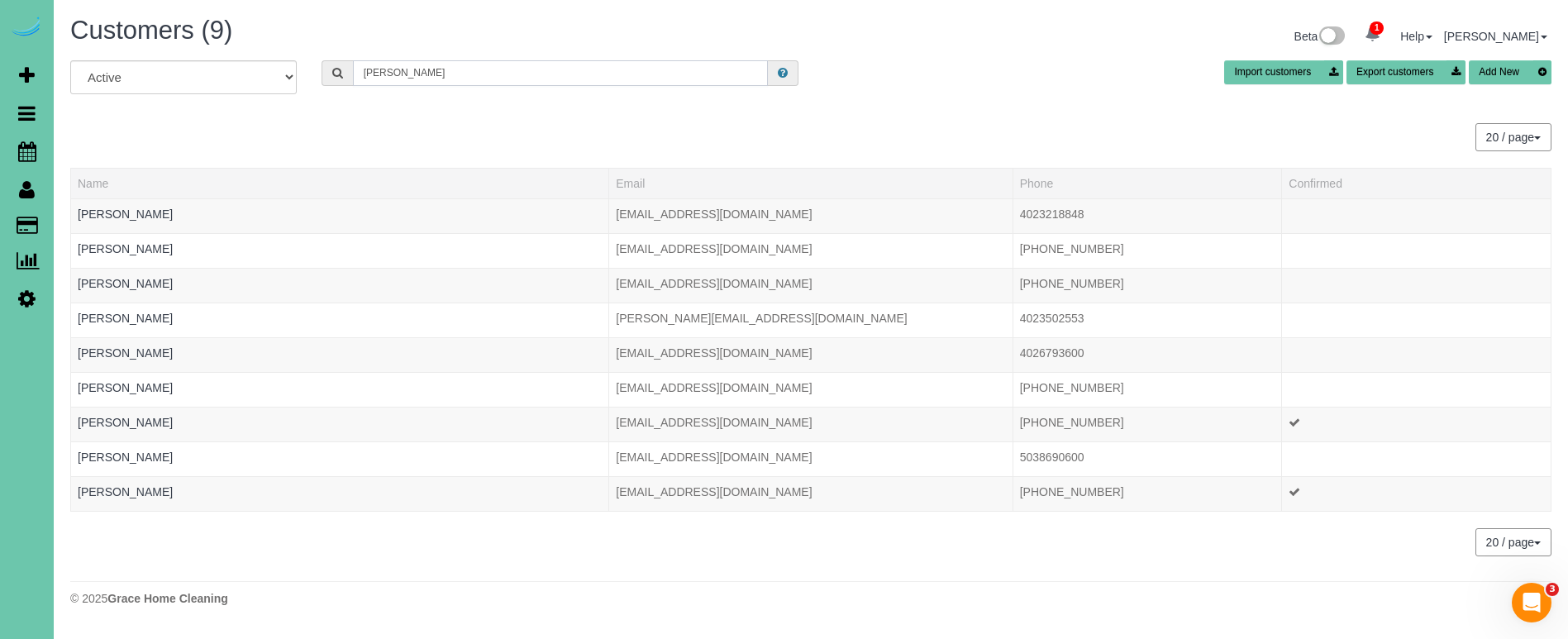
type input "[PERSON_NAME]"
drag, startPoint x: 473, startPoint y: 82, endPoint x: 150, endPoint y: 490, distance: 520.4
click at [150, 490] on link "Stephanie Bradley" at bounding box center [125, 491] width 95 height 13
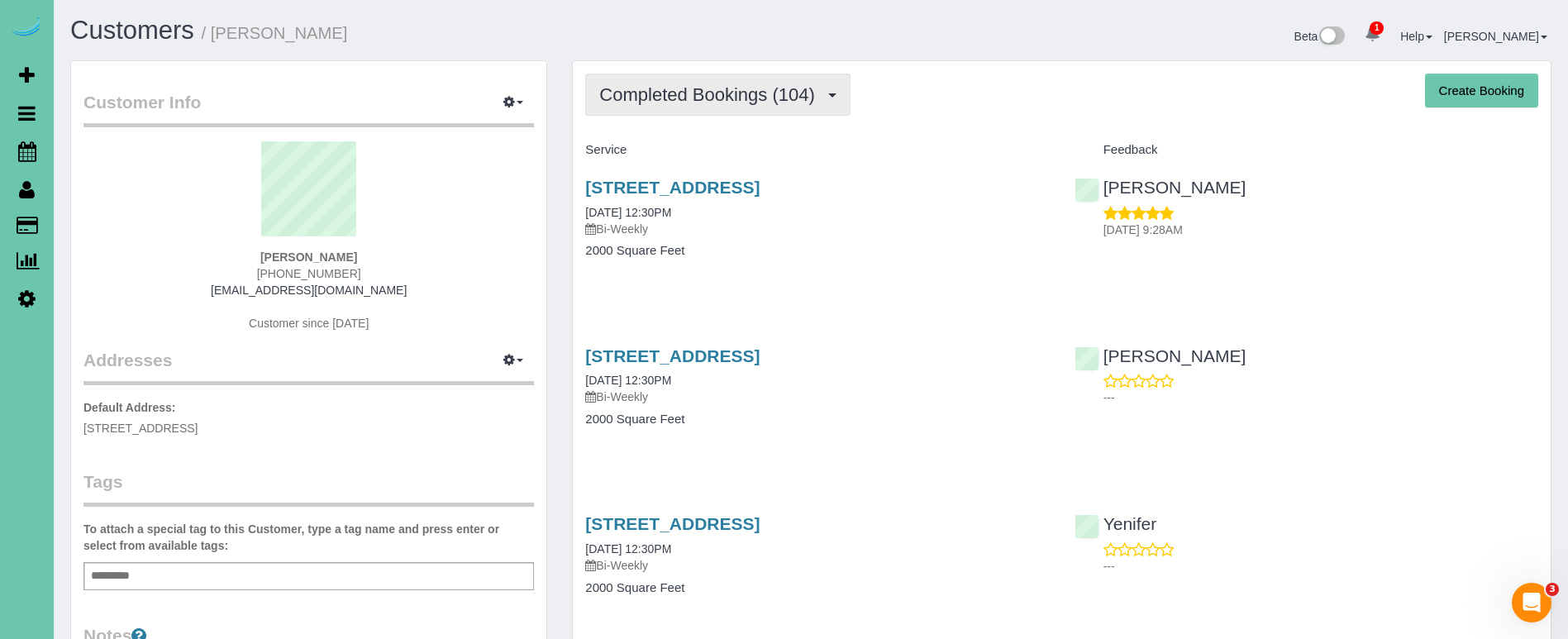
click at [699, 88] on span "Completed Bookings (104)" at bounding box center [711, 94] width 223 height 21
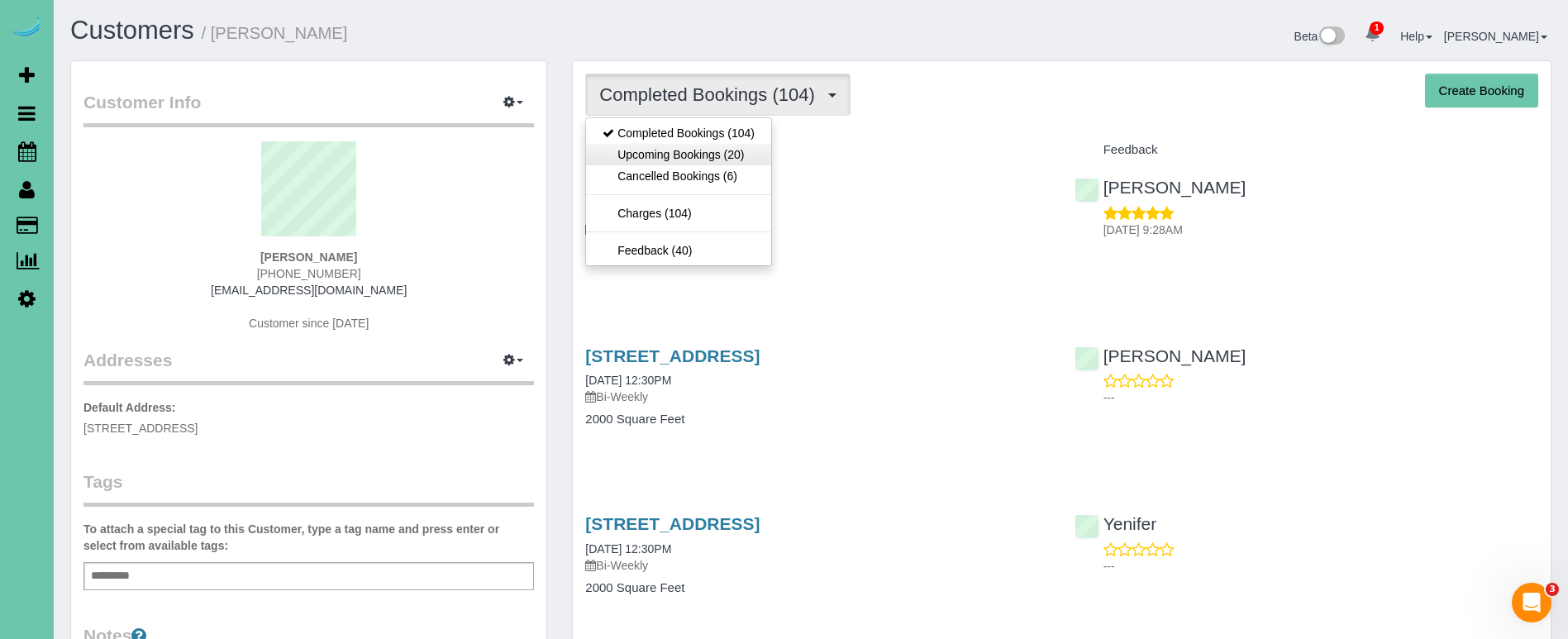
click at [681, 158] on link "Upcoming Bookings (20)" at bounding box center [679, 154] width 185 height 22
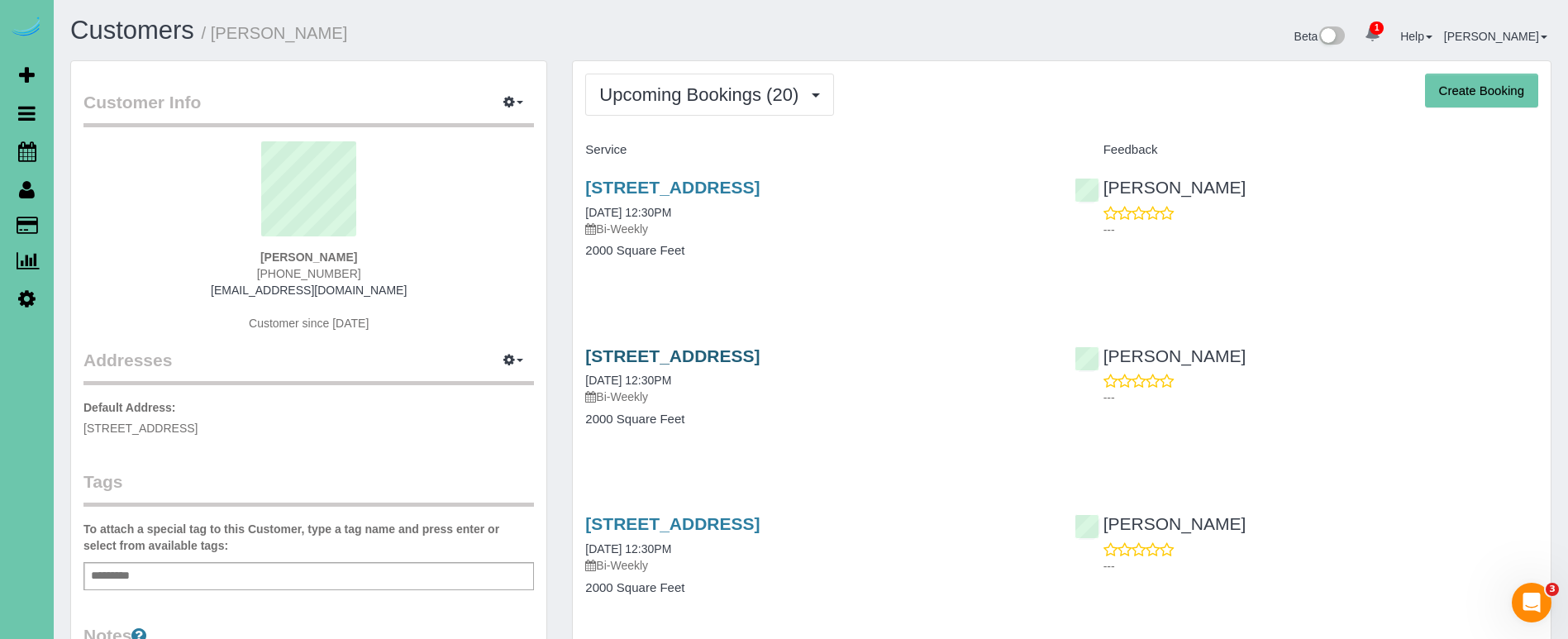
click at [655, 349] on link "19815 Leavenworth Street, Elkhorn, NE 68022" at bounding box center [673, 355] width 175 height 19
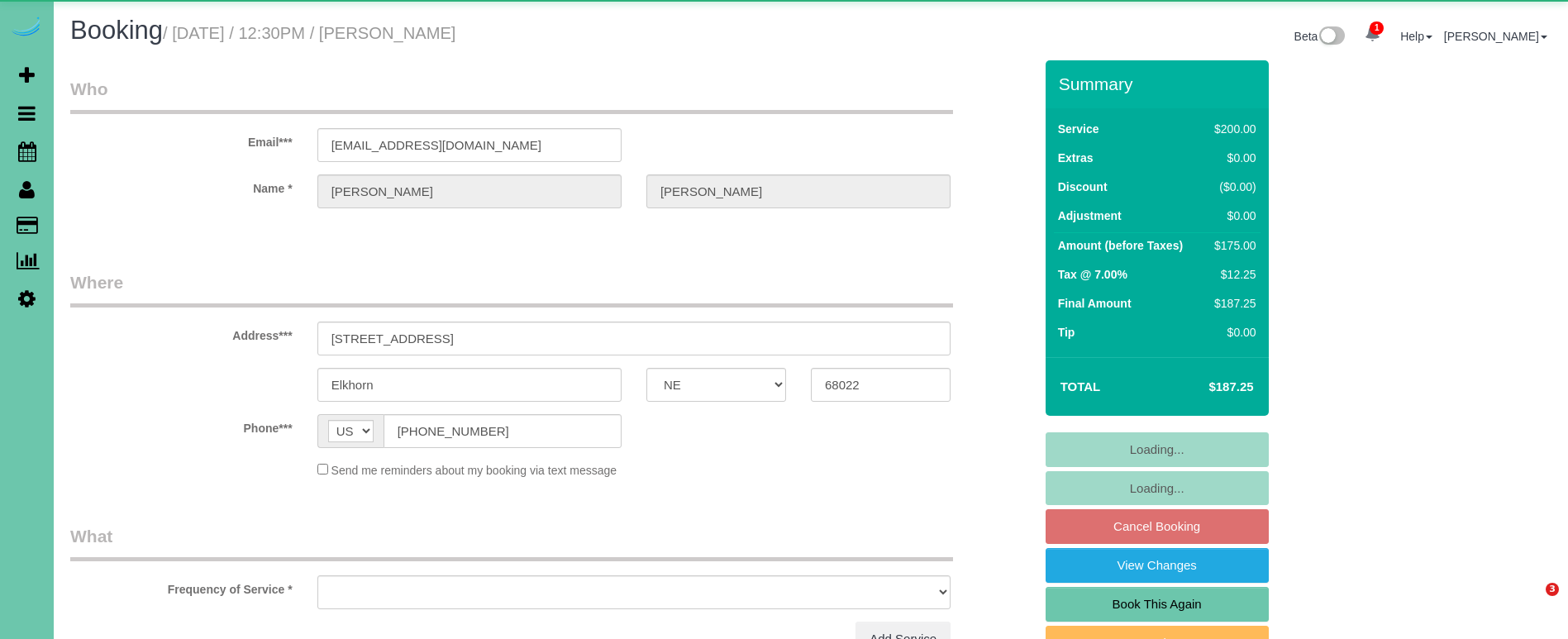
select select "NE"
select select "object:659"
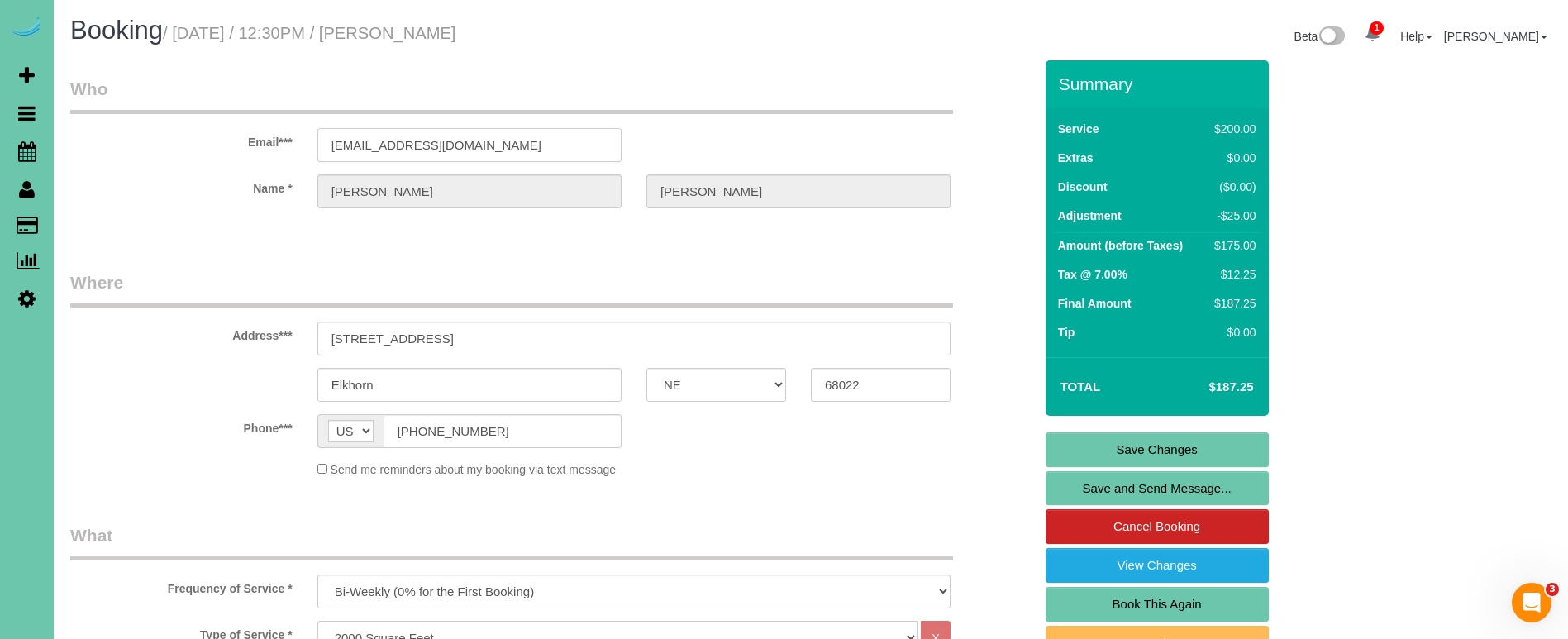
drag, startPoint x: 487, startPoint y: 145, endPoint x: 215, endPoint y: 109, distance: 274.4
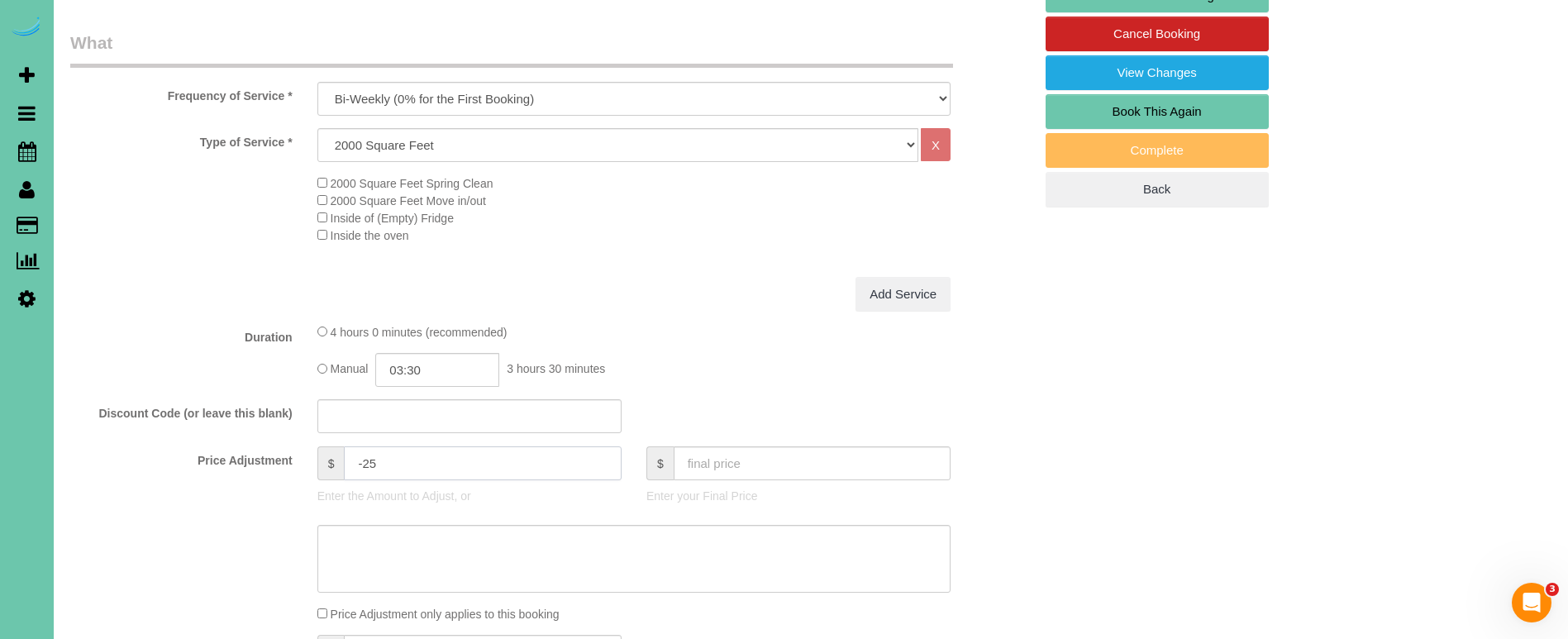
click at [394, 456] on input "-25" at bounding box center [483, 463] width 277 height 34
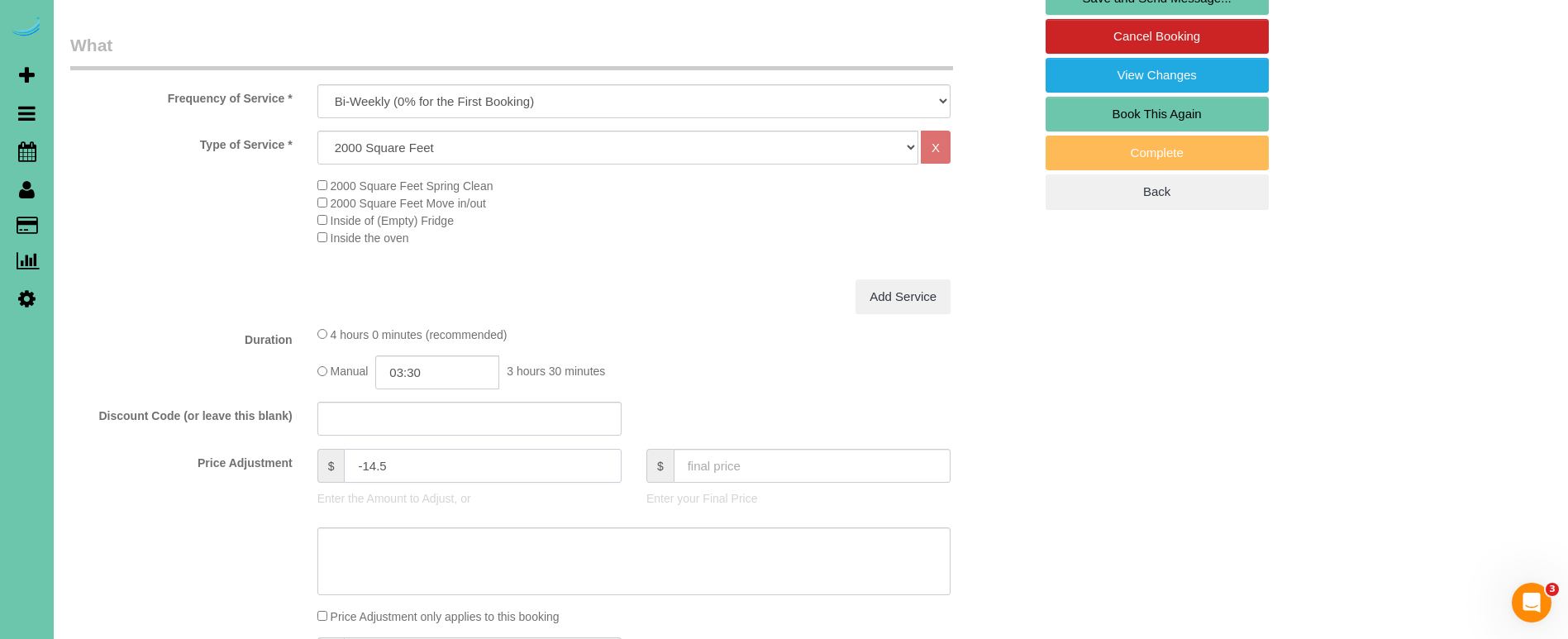
type input "-14.5"
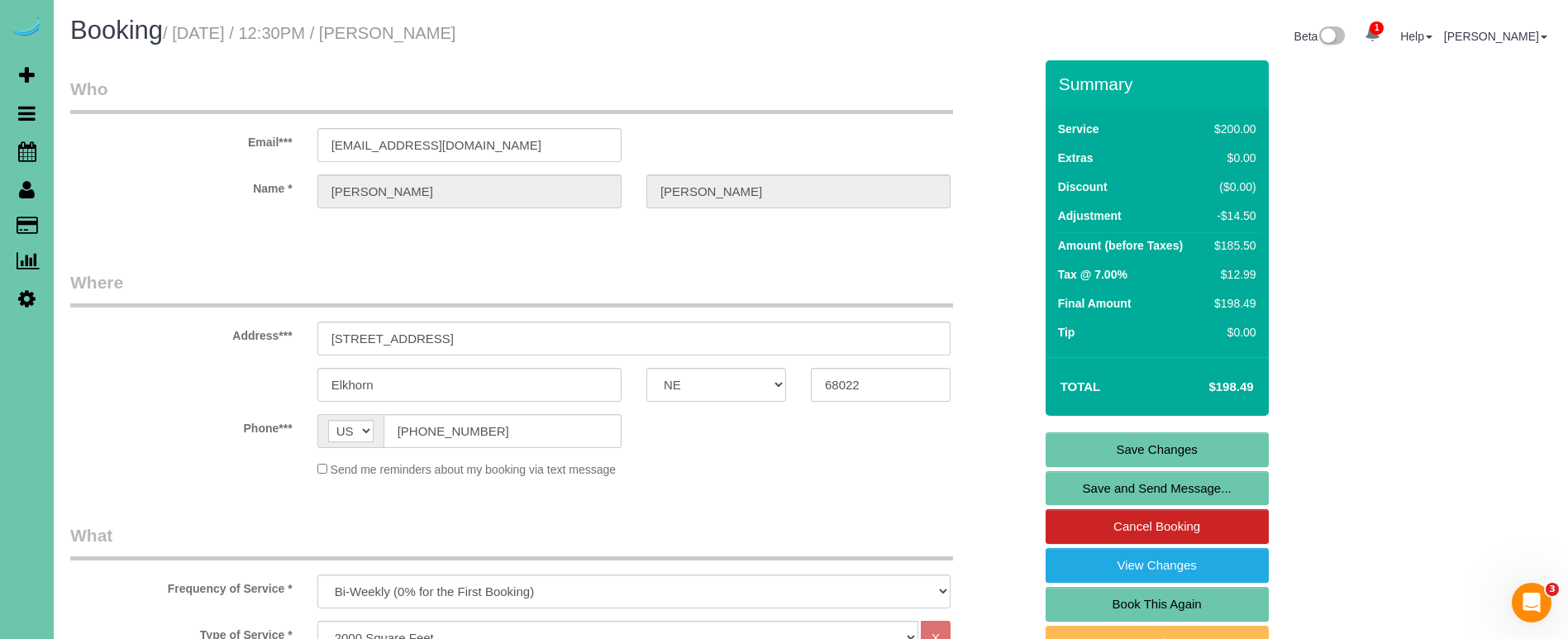
scroll to position [0, 0]
type textarea "new rate - 10/14/25"
click at [1156, 441] on link "Save Changes" at bounding box center [1157, 450] width 223 height 35
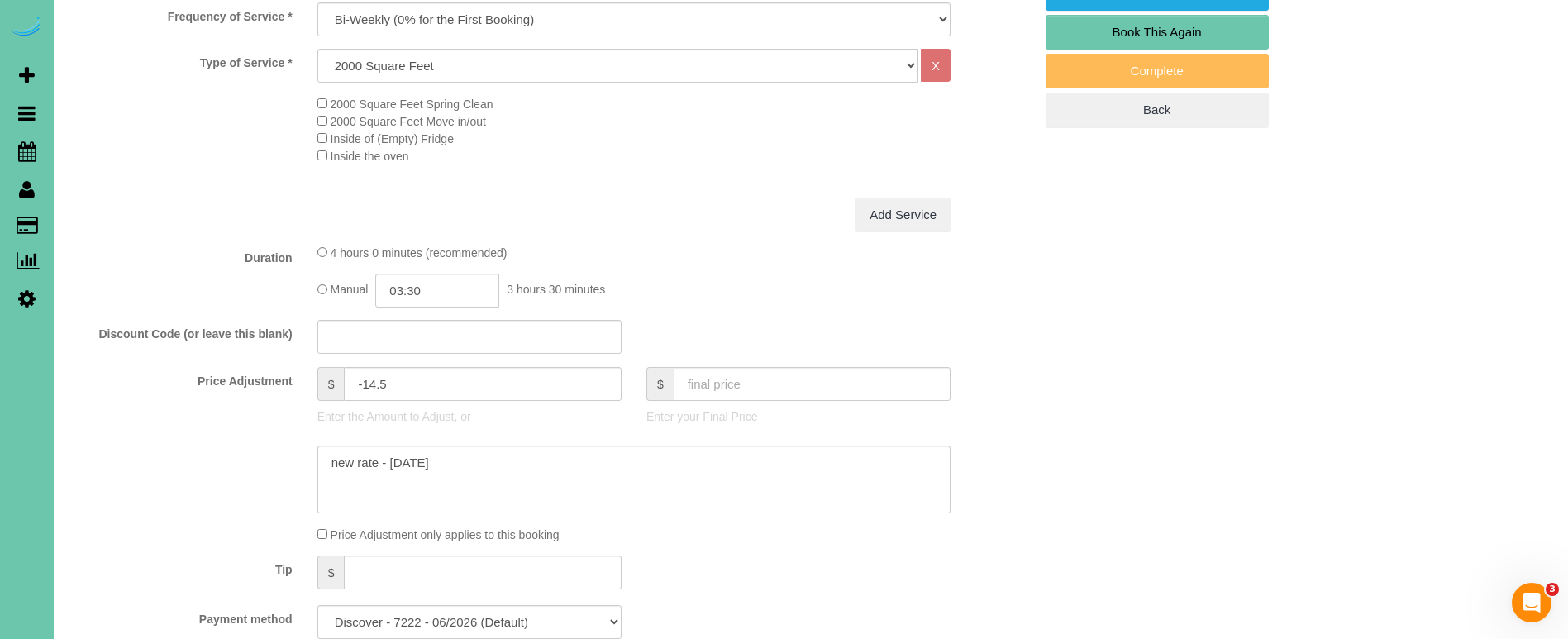
scroll to position [641, 0]
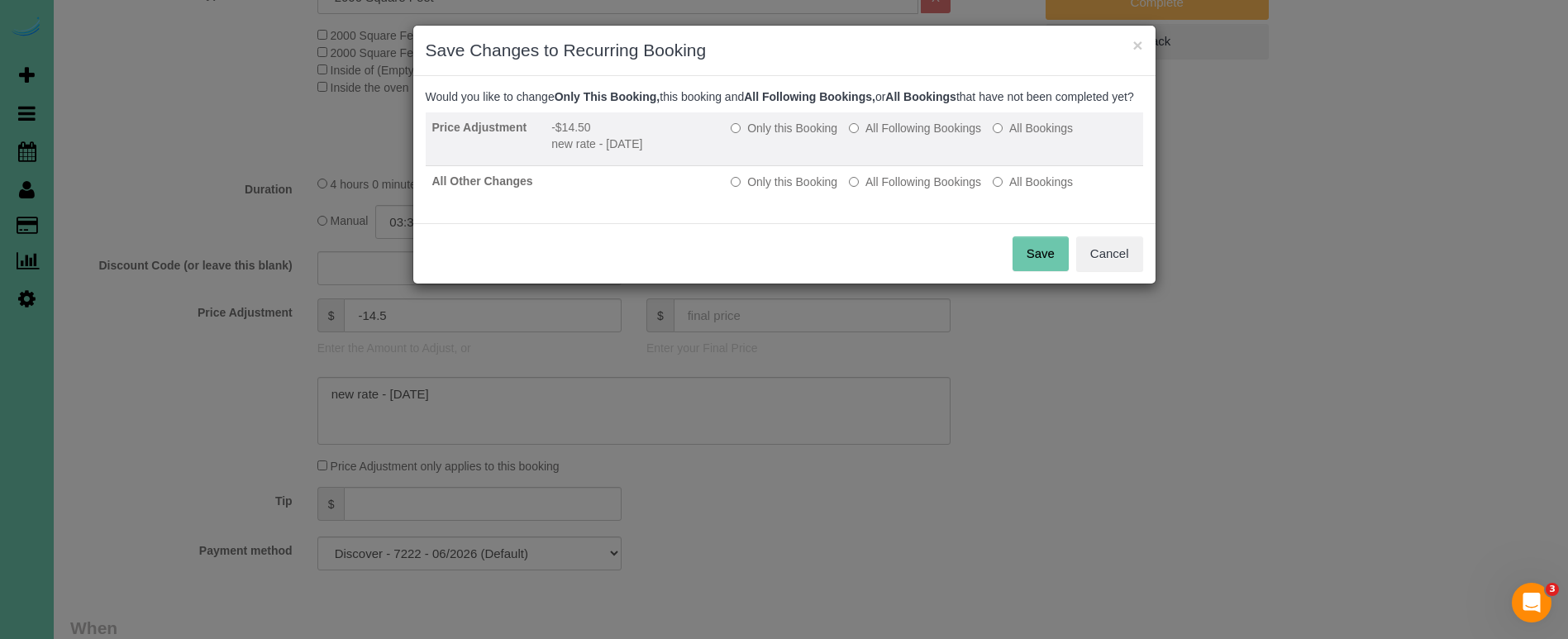
drag, startPoint x: 902, startPoint y: 140, endPoint x: 898, endPoint y: 177, distance: 37.2
click at [902, 137] on label "All Following Bookings" at bounding box center [914, 128] width 132 height 16
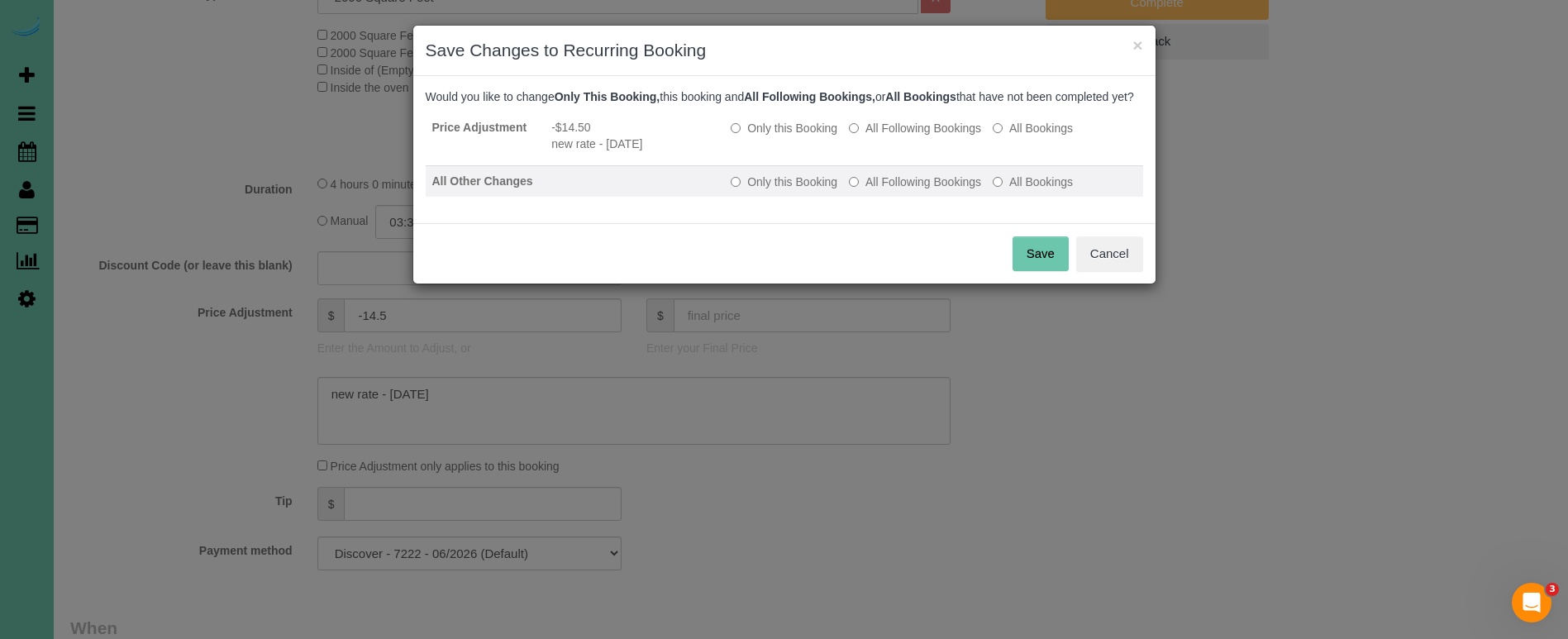
click at [895, 188] on td "Only this Booking All Following Bookings All Bookings" at bounding box center [933, 182] width 419 height 31
click at [909, 190] on label "All Following Bookings" at bounding box center [914, 182] width 132 height 16
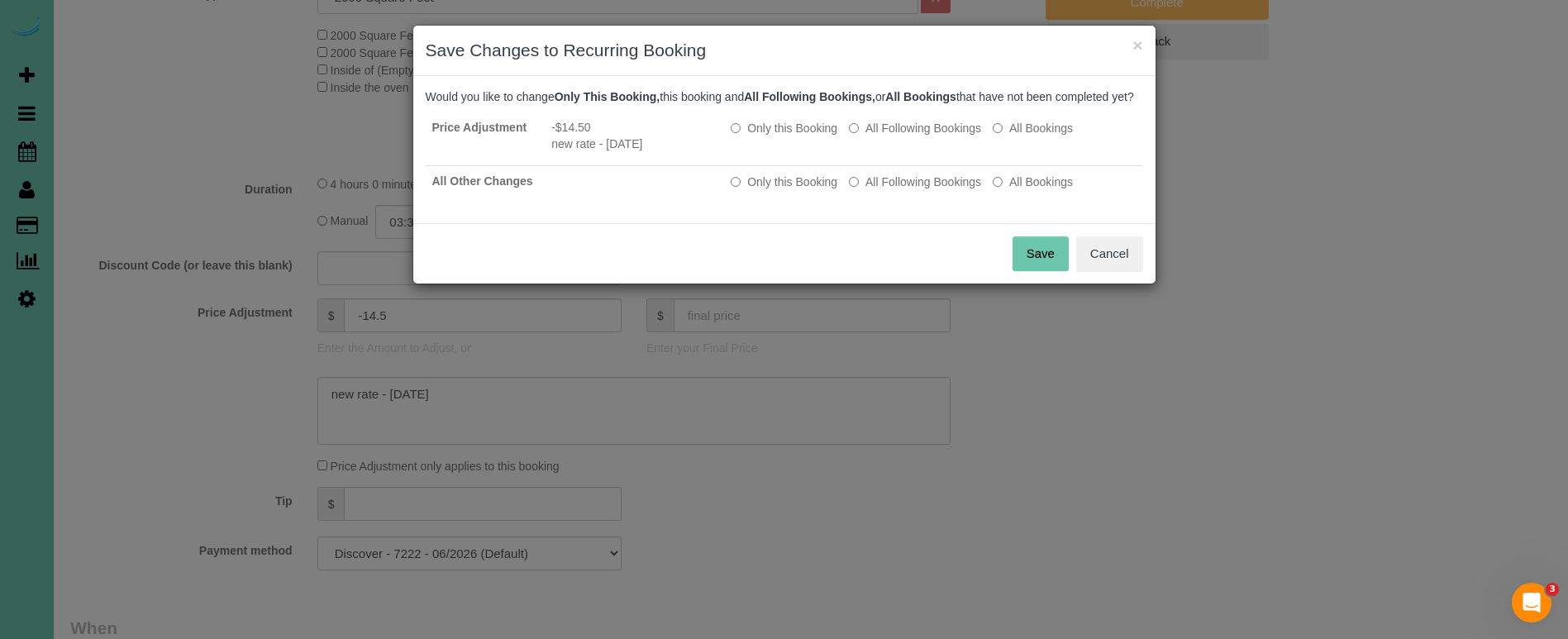
click at [1049, 270] on button "Save" at bounding box center [1040, 253] width 56 height 35
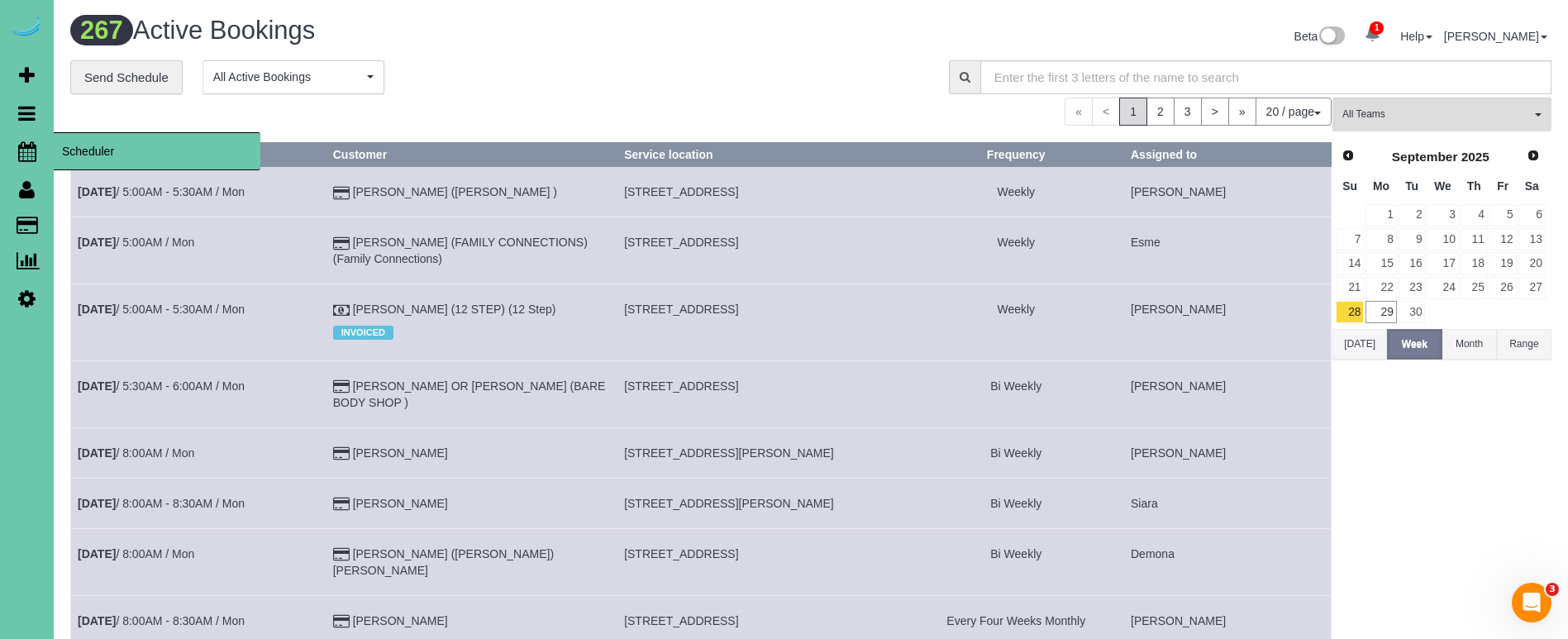
click at [15, 144] on link "Scheduler" at bounding box center [27, 151] width 54 height 38
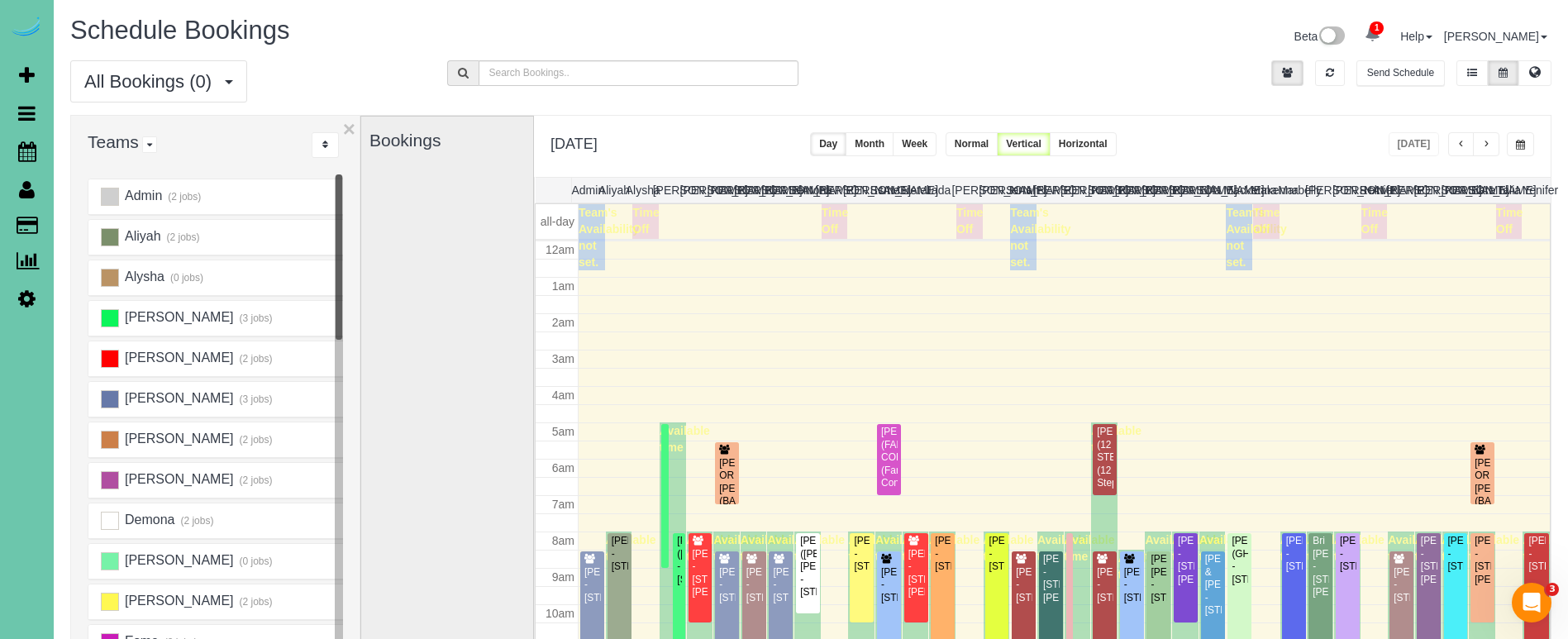
scroll to position [219, 0]
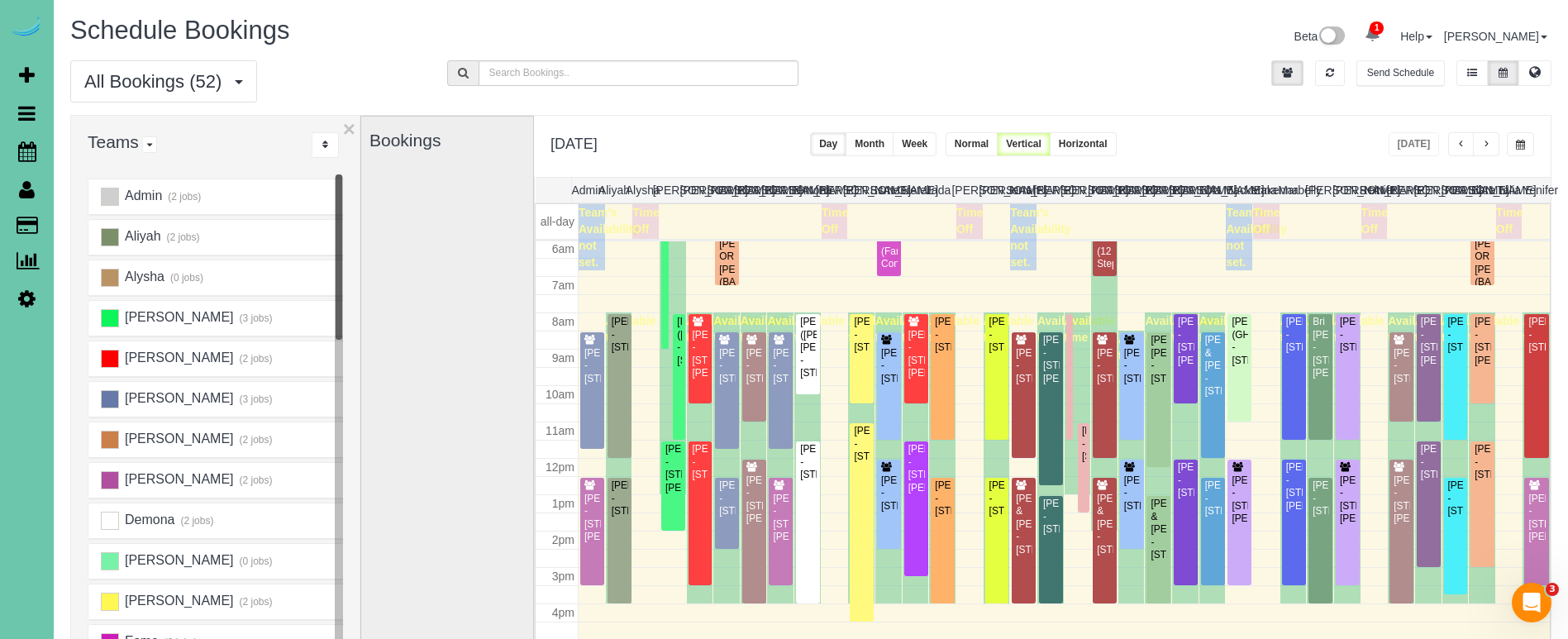
click at [1485, 147] on span "button" at bounding box center [1487, 144] width 9 height 10
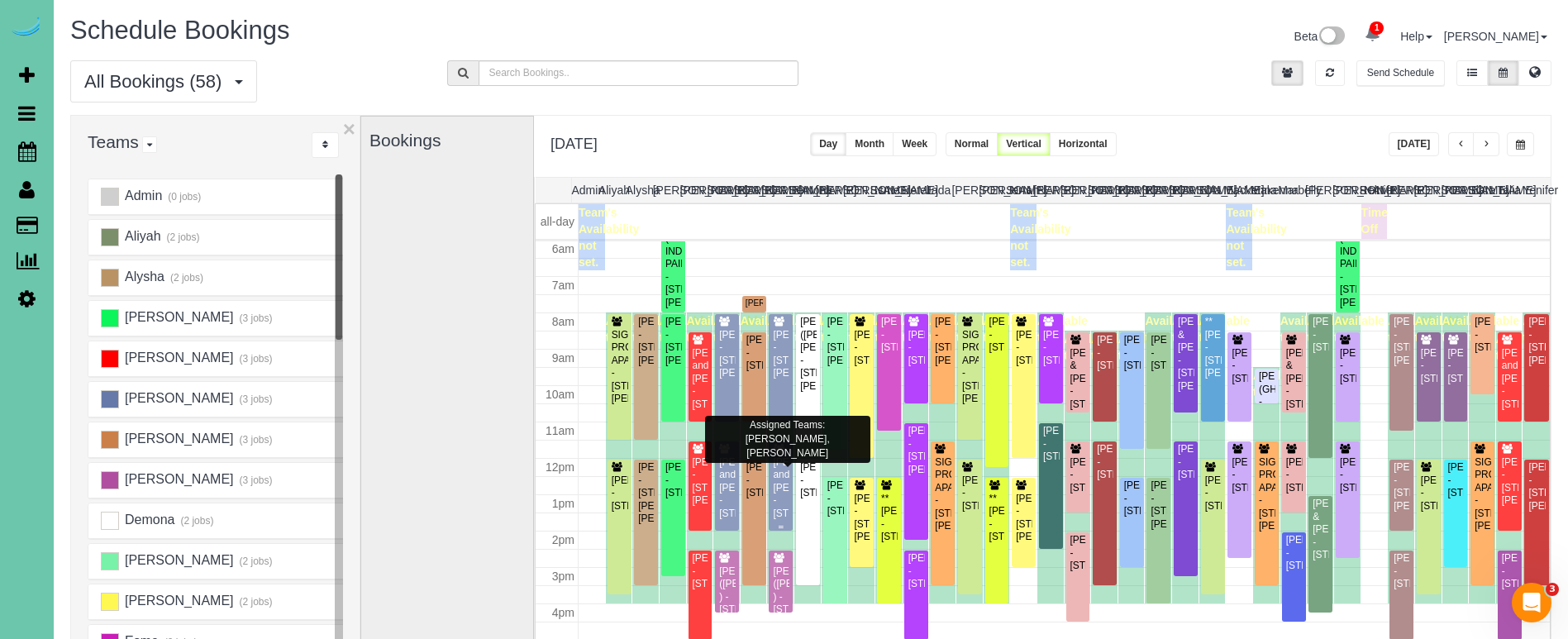
click at [781, 495] on div "Steve and Cassandra Hultgren - 1711 S 176th St, Omaha, NE 68130" at bounding box center [781, 489] width 17 height 64
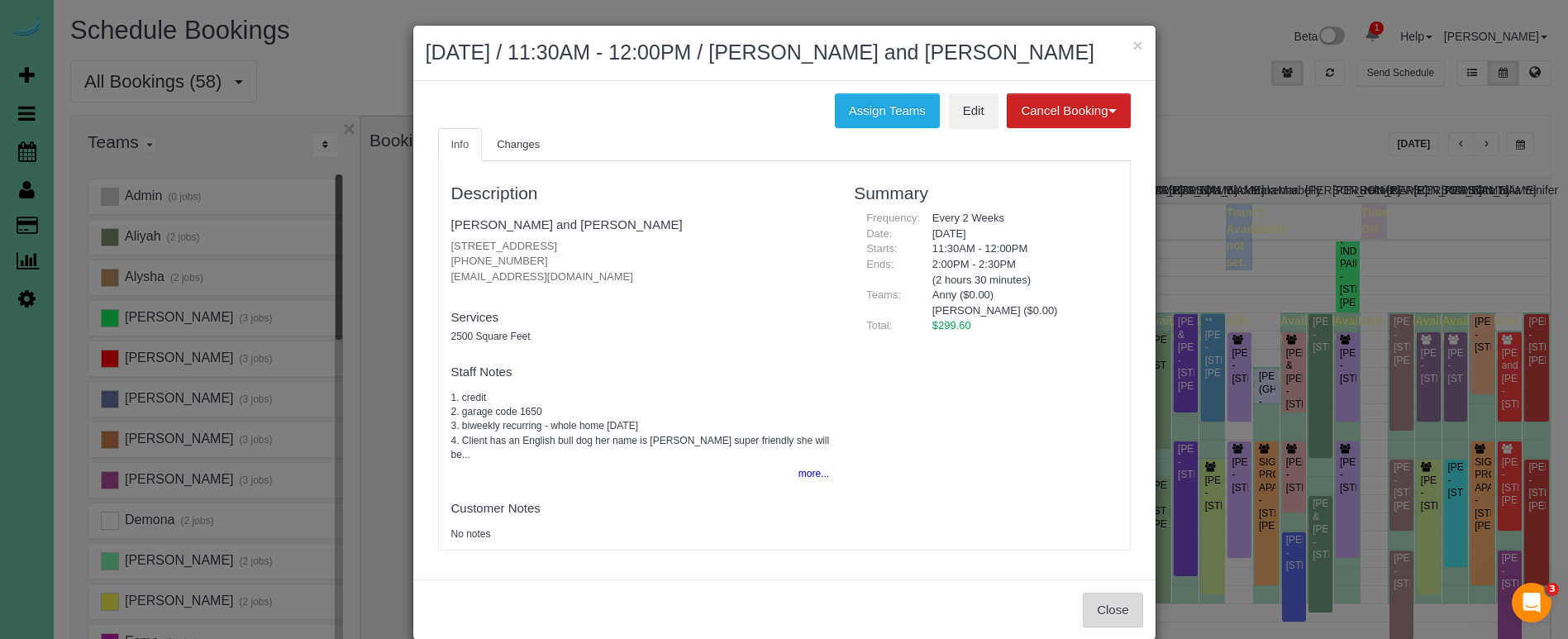
click at [1113, 627] on button "Close" at bounding box center [1112, 610] width 60 height 35
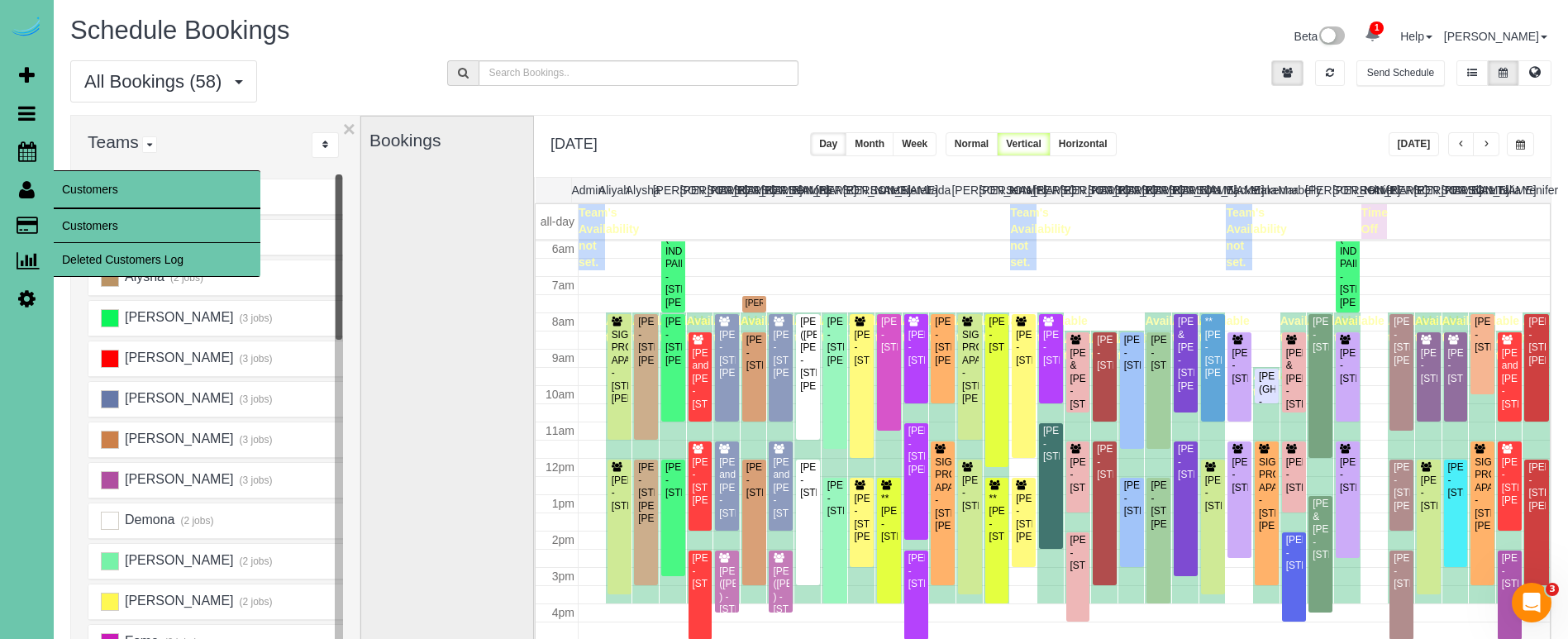
click at [82, 213] on link "Customers" at bounding box center [157, 226] width 207 height 33
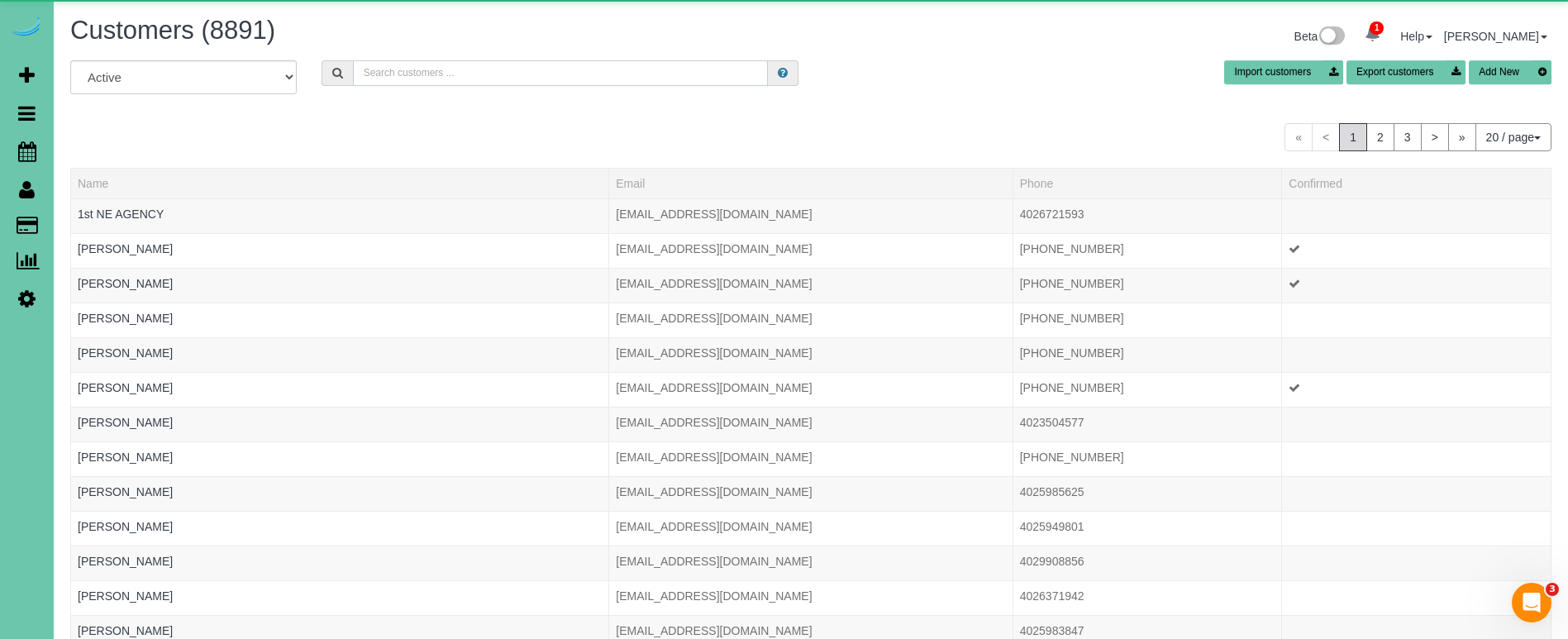
click at [401, 80] on input "text" at bounding box center [560, 73] width 415 height 26
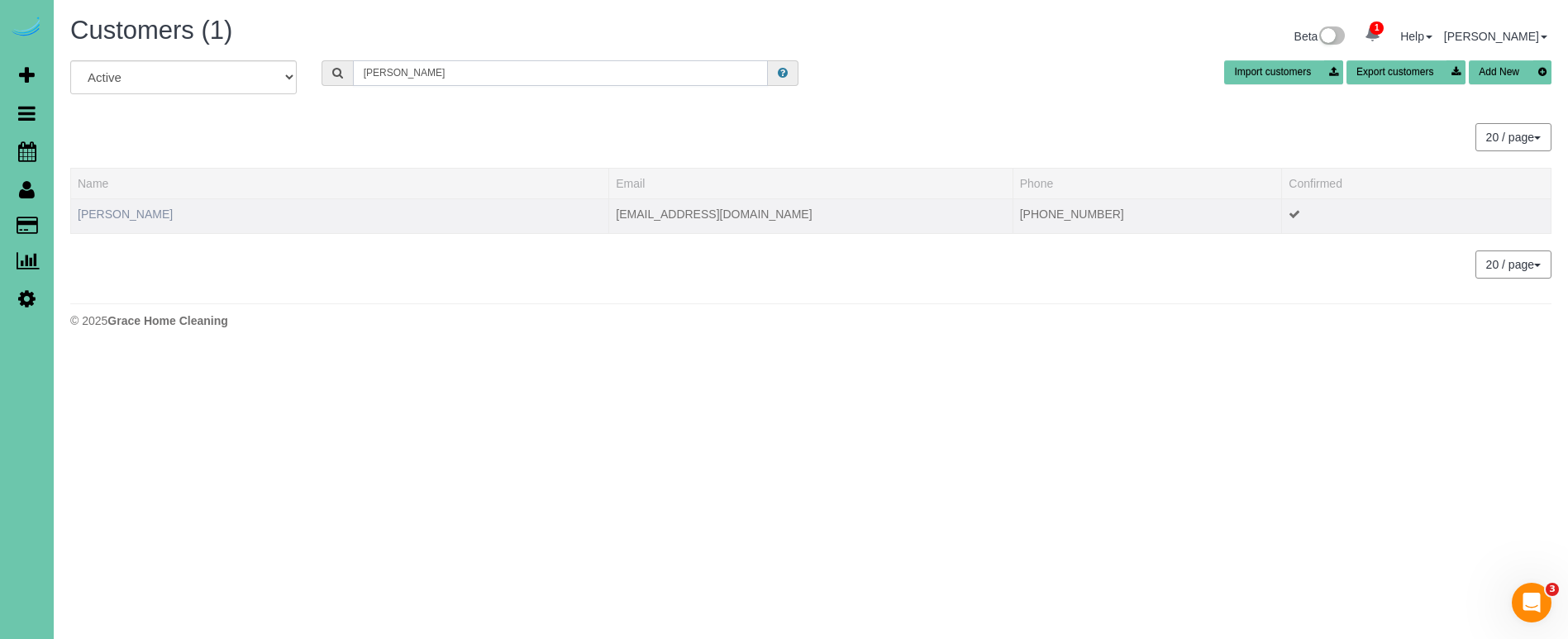
type input "troy p"
click at [99, 212] on link "Troy Peterson" at bounding box center [125, 214] width 95 height 13
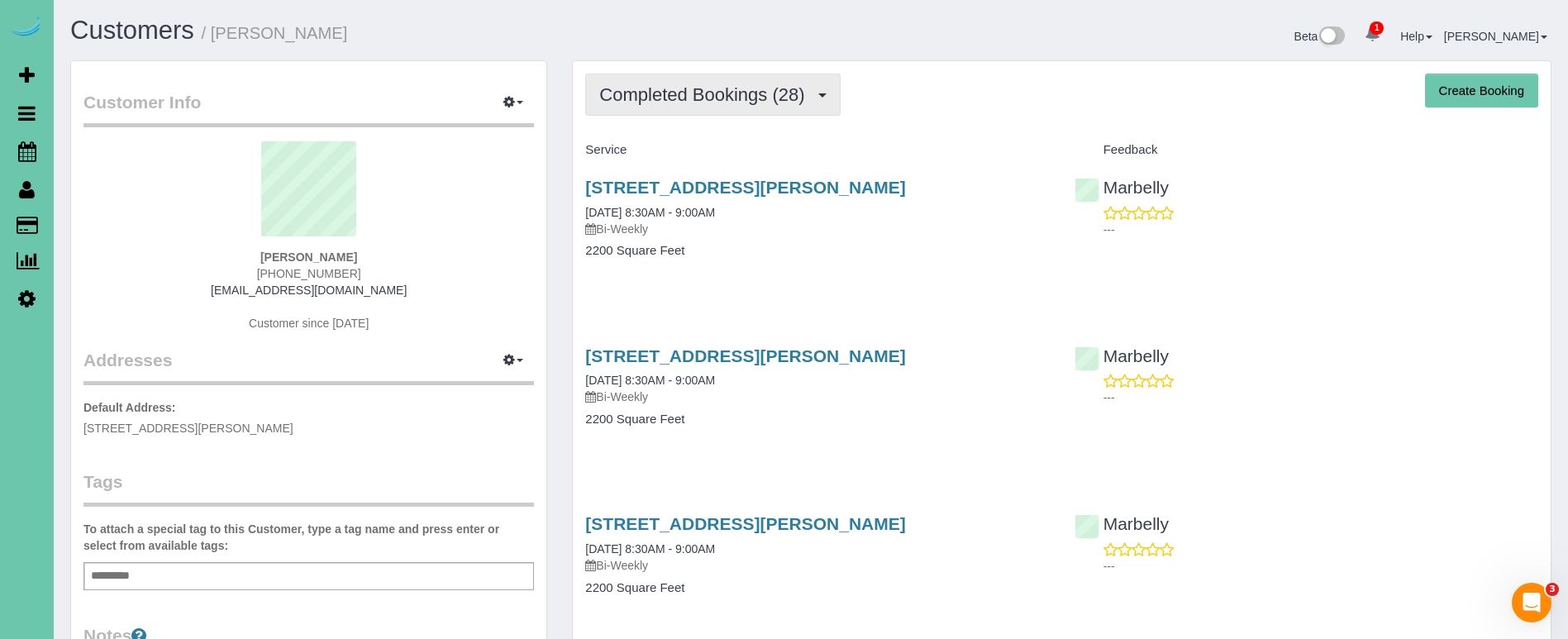
click at [682, 99] on span "Completed Bookings (28)" at bounding box center [706, 94] width 214 height 21
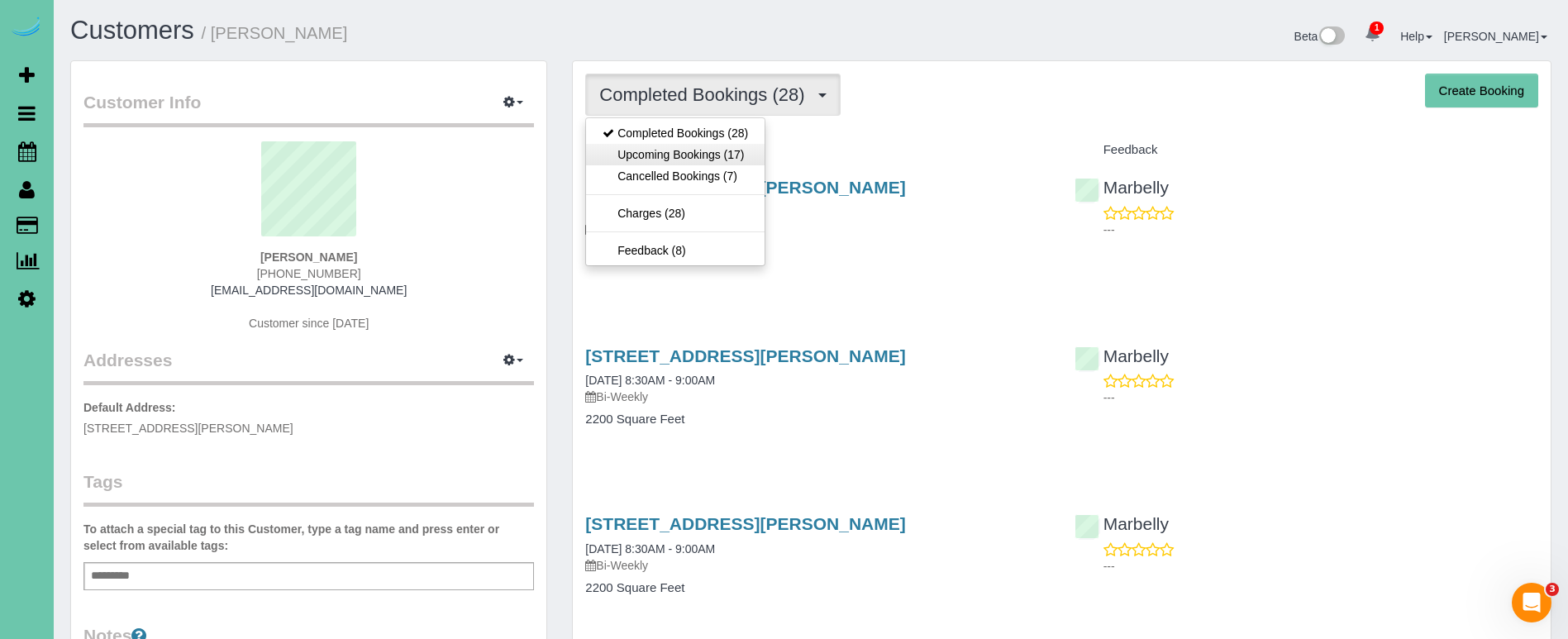
click at [682, 156] on link "Upcoming Bookings (17)" at bounding box center [675, 154] width 178 height 22
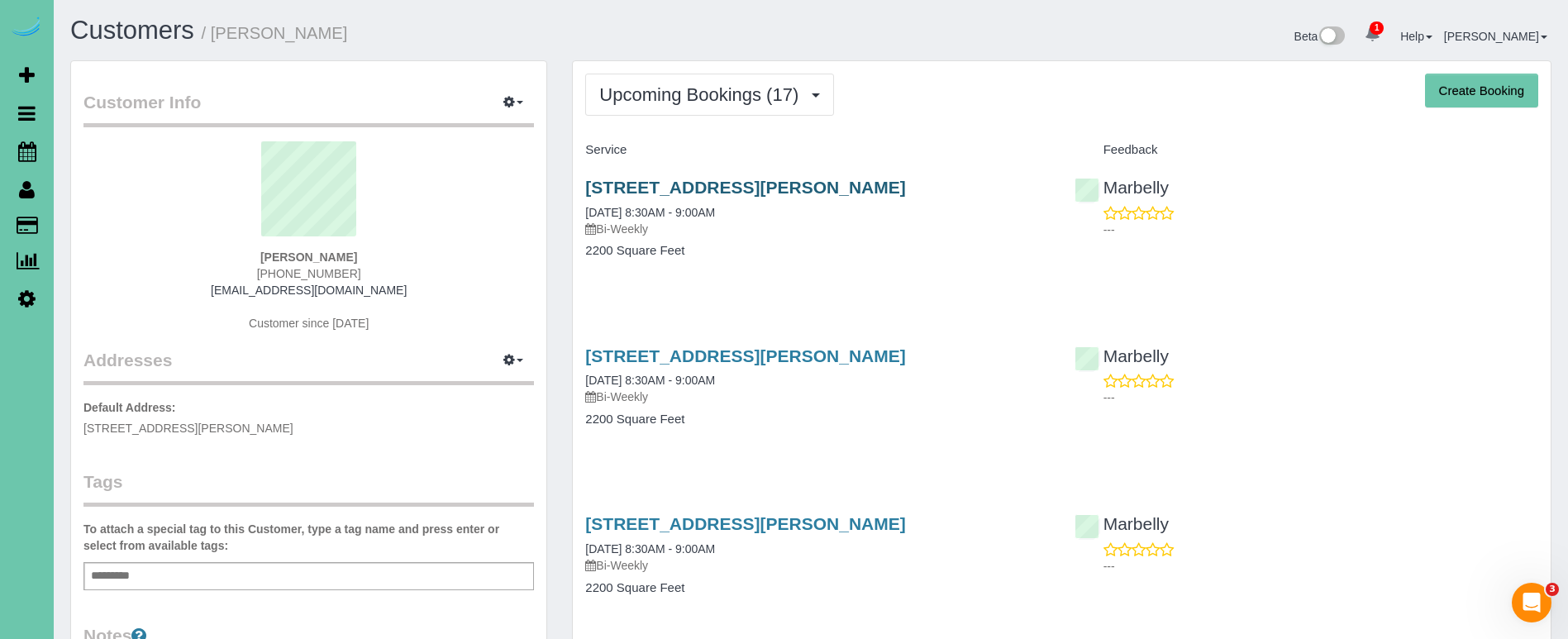
click at [672, 180] on link "14101 Sahler St, Omaha, NE 68164" at bounding box center [746, 187] width 320 height 19
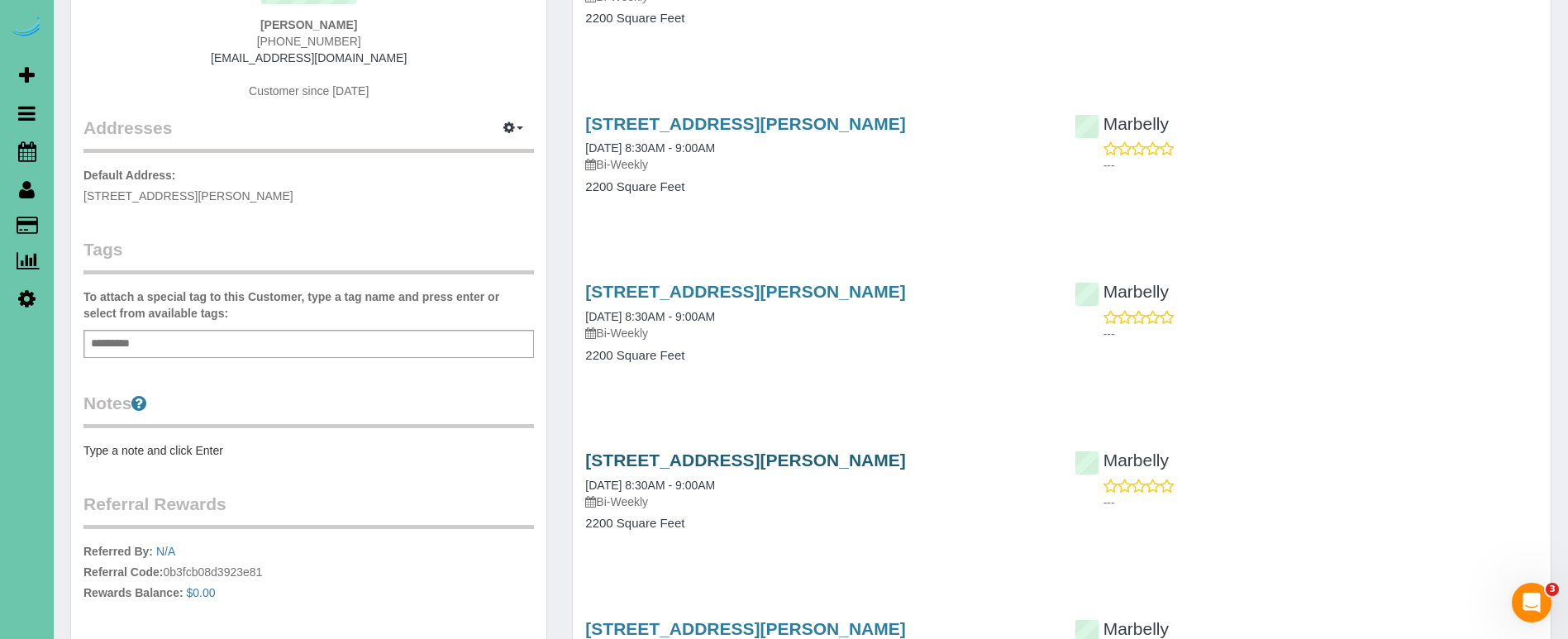
scroll to position [233, 0]
click at [797, 451] on link "14101 Sahler St, Omaha, NE 68164" at bounding box center [746, 458] width 320 height 19
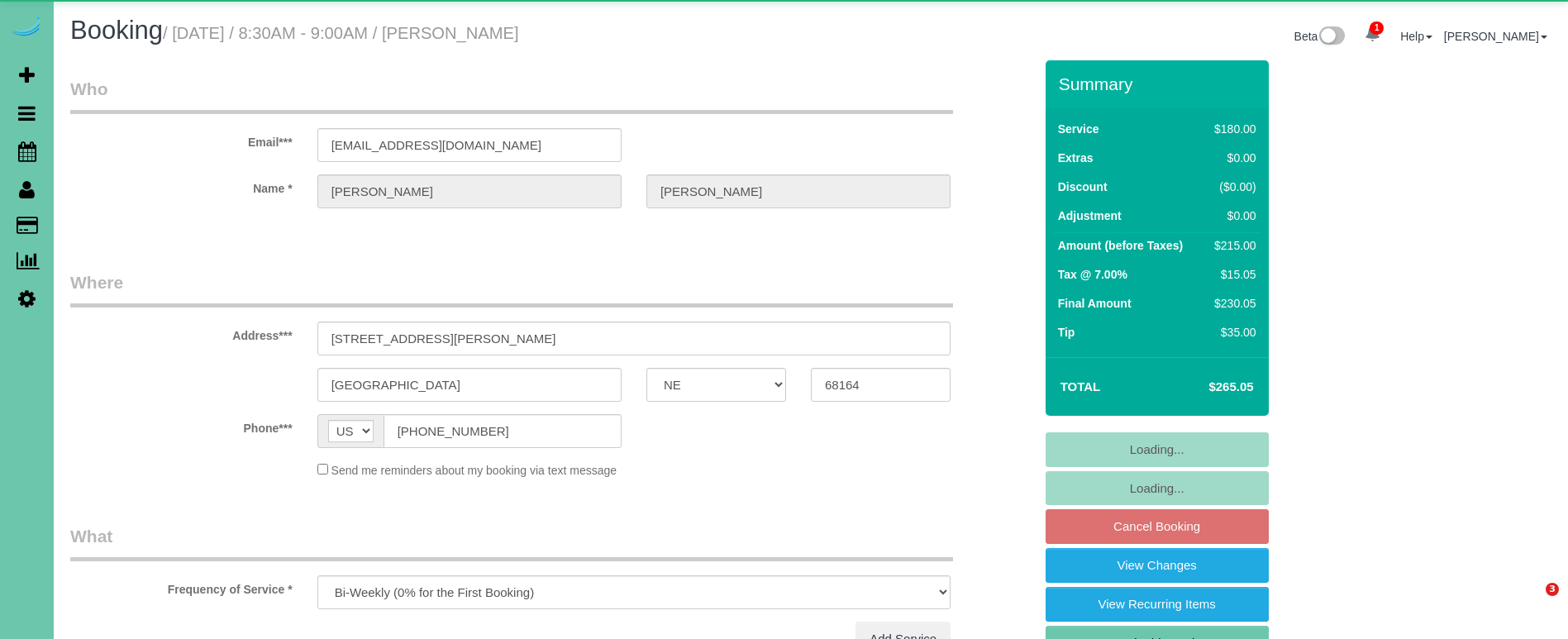
select select "NE"
select select "object:917"
select select "number:37"
select select "number:42"
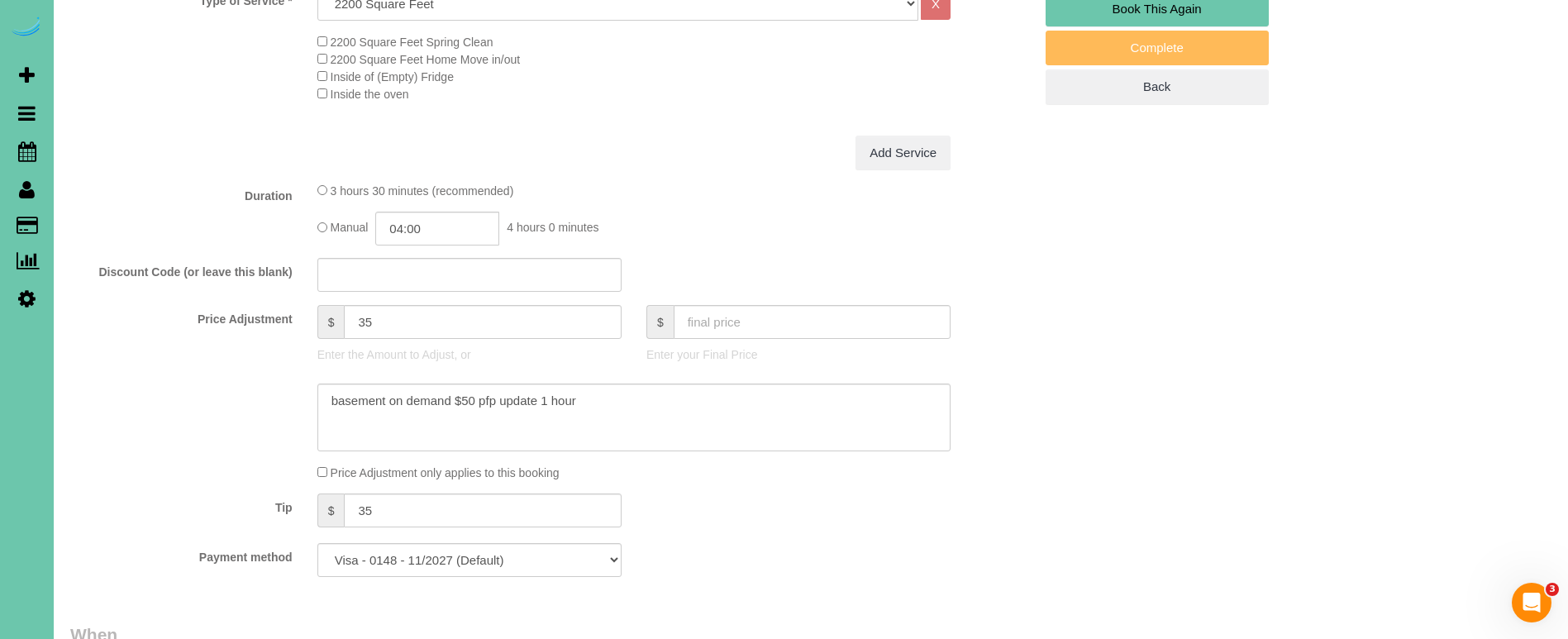
scroll to position [685, 0]
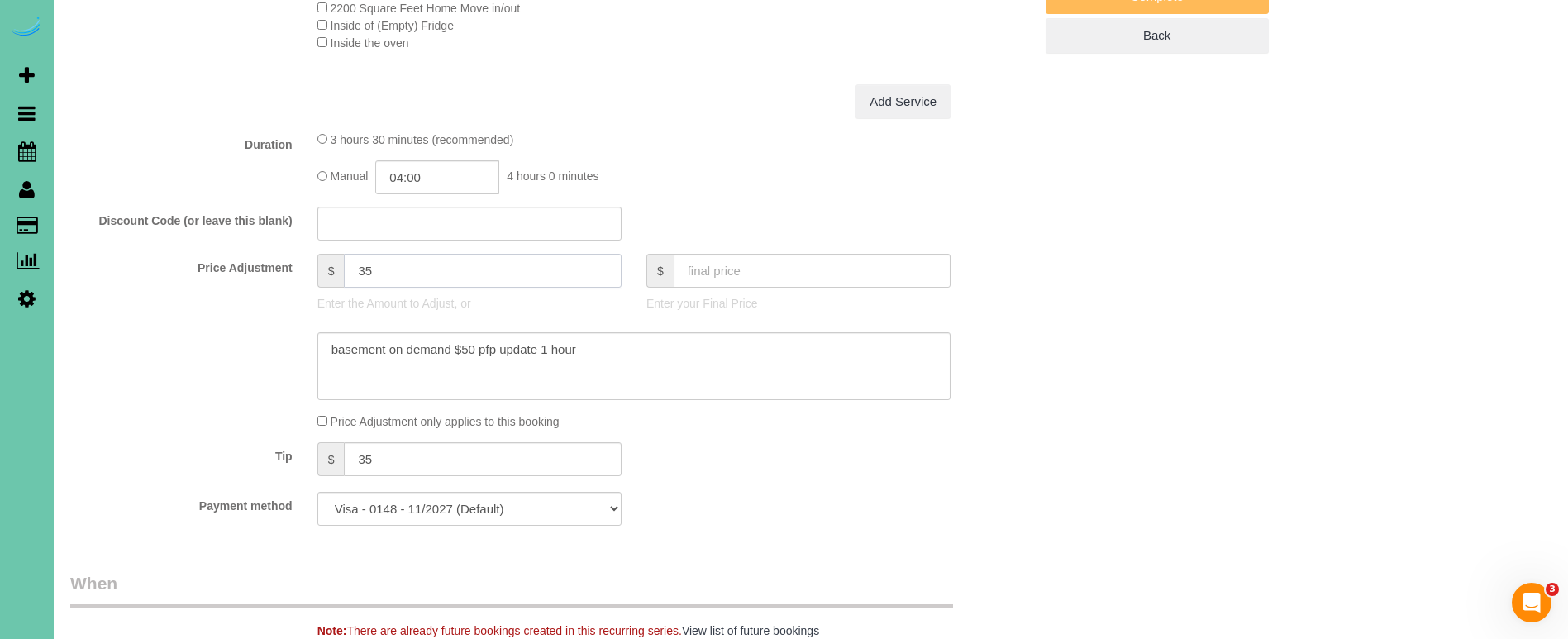
drag, startPoint x: 385, startPoint y: 272, endPoint x: 321, endPoint y: 254, distance: 66.5
click at [320, 257] on div "$ 35" at bounding box center [470, 270] width 304 height 34
type input "50"
click at [630, 348] on textarea at bounding box center [634, 366] width 633 height 67
type textarea "basement on demand $50 pfp update 1 hour **skipped last cleaning - added extra …"
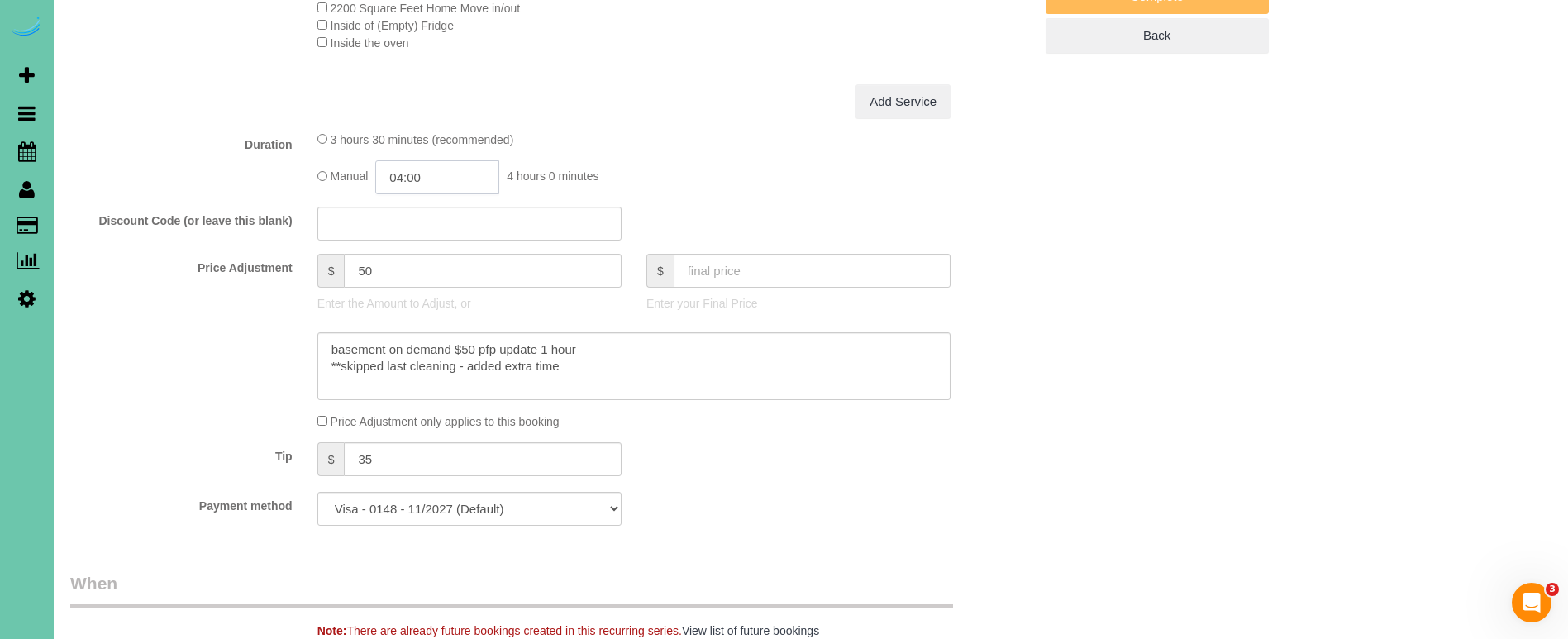
click at [450, 176] on input "04:00" at bounding box center [437, 176] width 124 height 34
type input "04:15"
drag, startPoint x: 564, startPoint y: 364, endPoint x: 363, endPoint y: 339, distance: 202.5
click at [363, 339] on textarea at bounding box center [634, 366] width 633 height 67
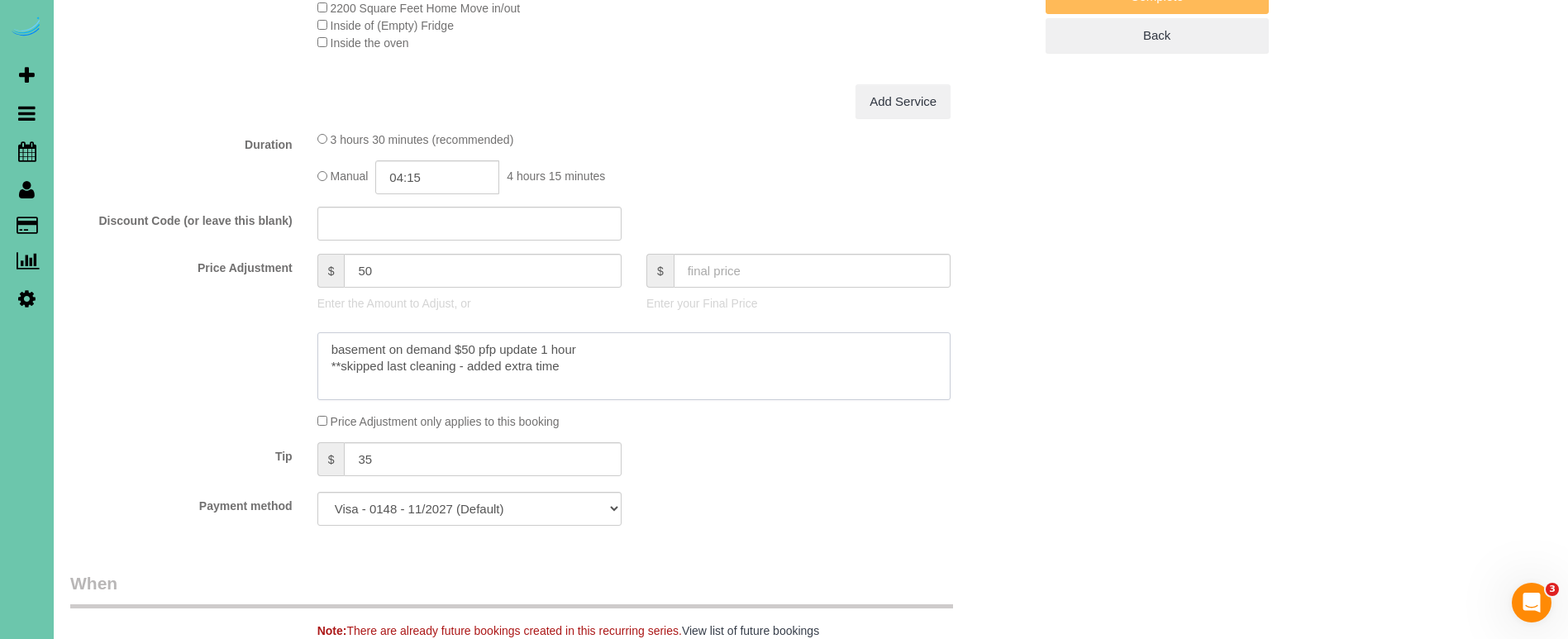
scroll to position [681, 0]
drag, startPoint x: 446, startPoint y: 372, endPoint x: 545, endPoint y: 376, distance: 99.1
click at [470, 375] on textarea at bounding box center [634, 369] width 633 height 67
drag, startPoint x: 477, startPoint y: 361, endPoint x: 312, endPoint y: 363, distance: 165.0
click at [312, 363] on div at bounding box center [634, 369] width 658 height 67
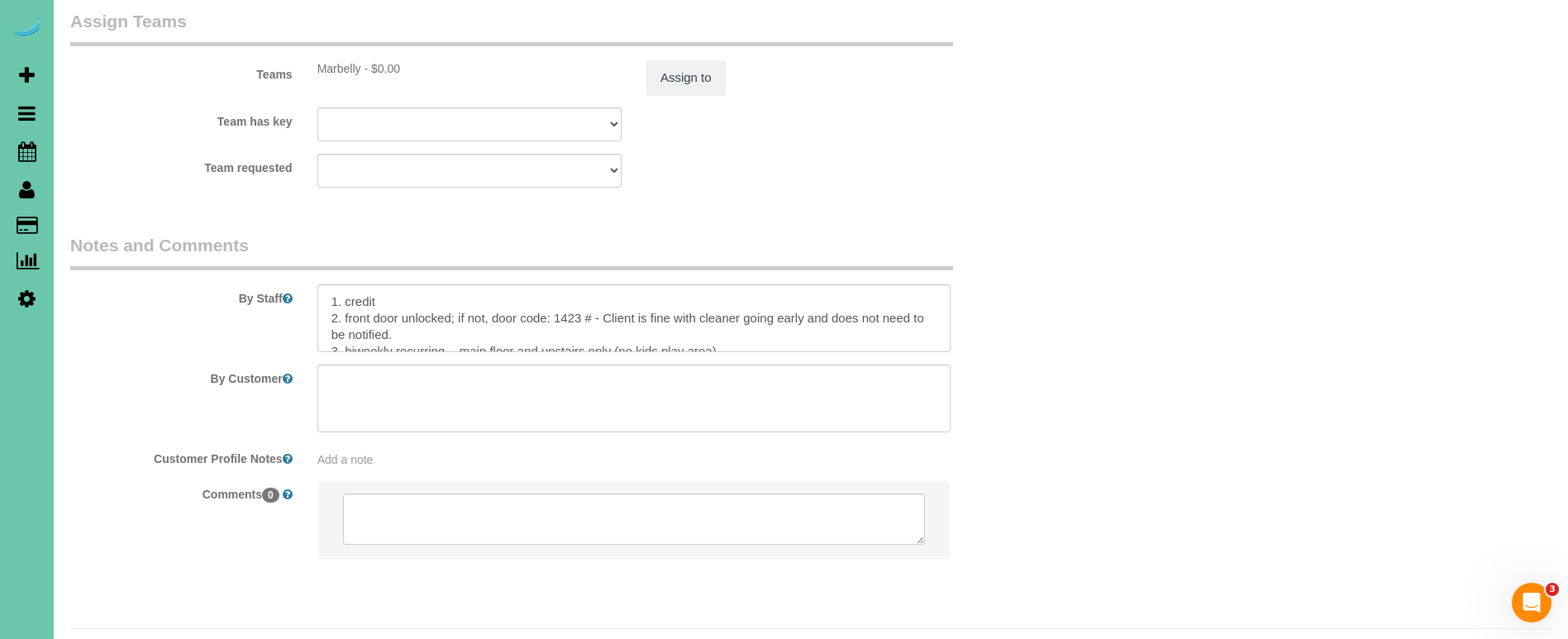
scroll to position [1836, 0]
click at [329, 286] on textarea at bounding box center [634, 320] width 633 height 67
paste textarea "**skipped last cleaning - added extra time"
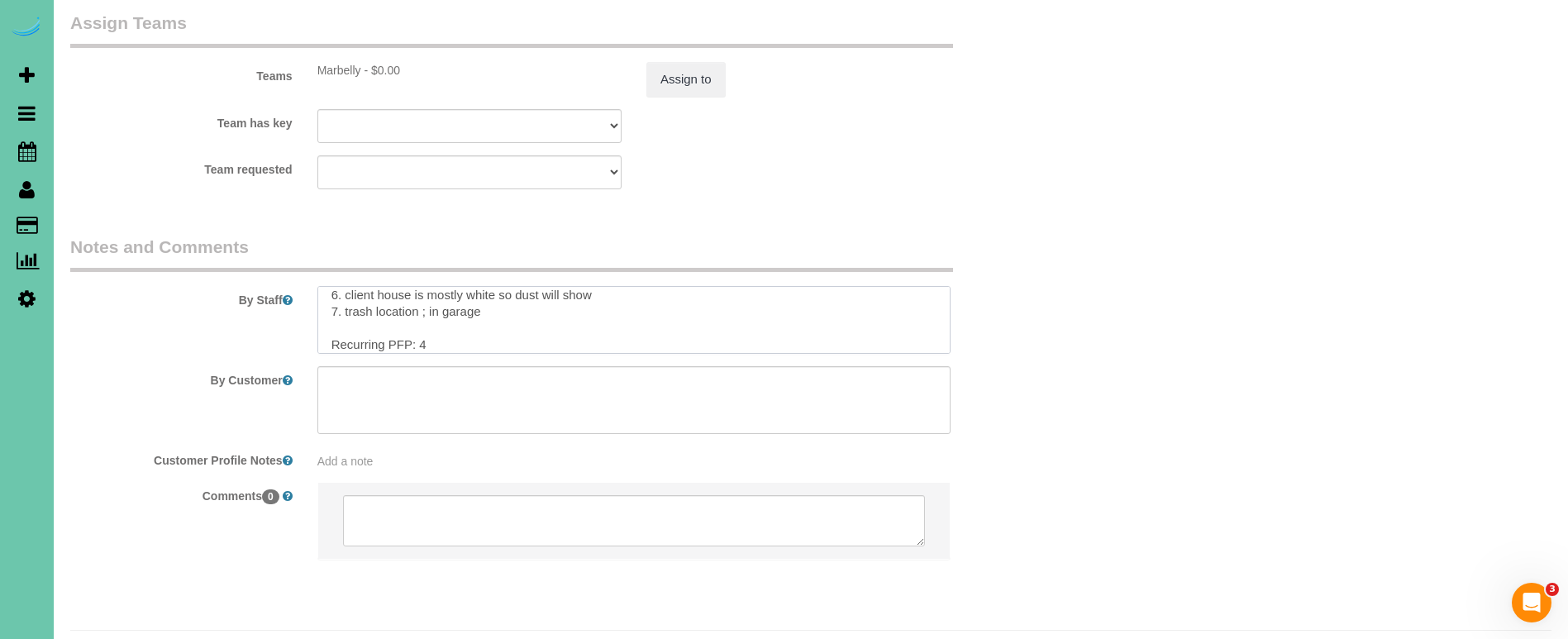
scroll to position [123, 0]
click at [464, 297] on textarea at bounding box center [634, 320] width 633 height 67
type textarea "**skipped last cleaning - added extra time 1. credit 2. front door unlocked; if…"
click at [675, 62] on button "Assign to" at bounding box center [686, 80] width 80 height 35
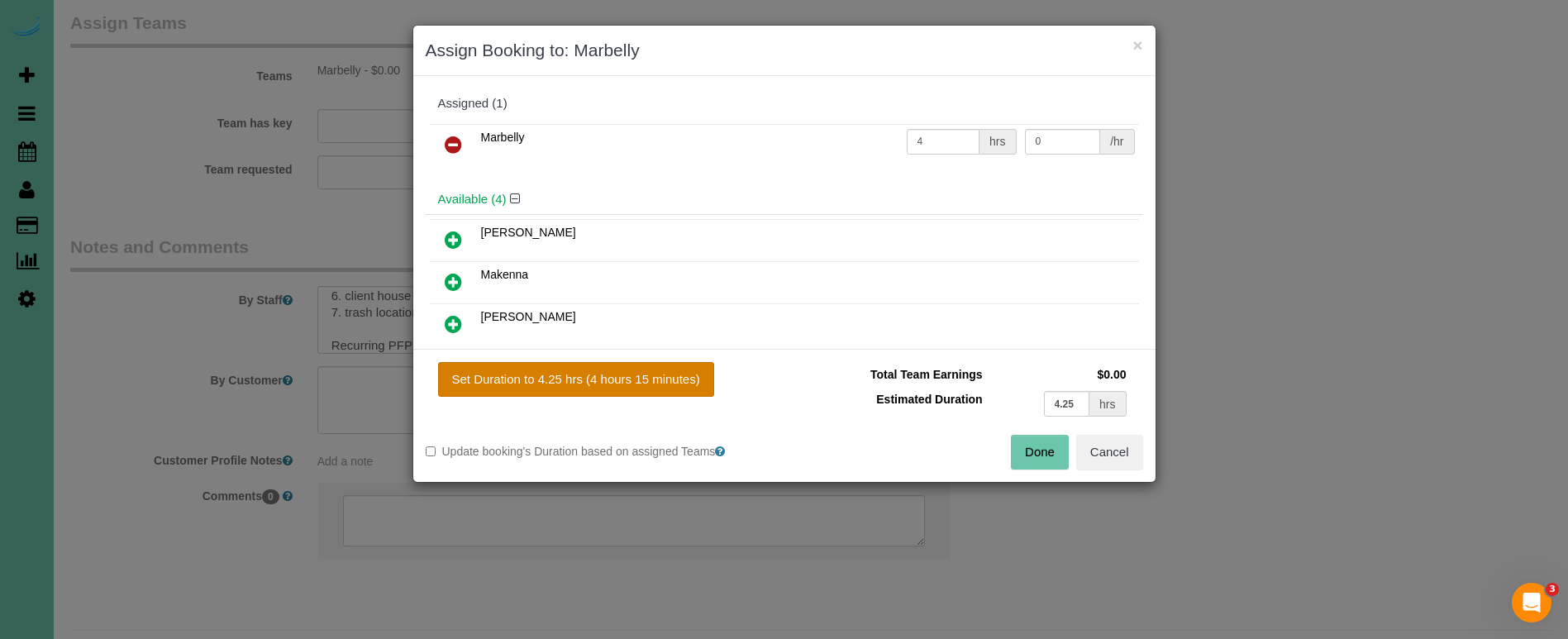
drag, startPoint x: 610, startPoint y: 364, endPoint x: 630, endPoint y: 375, distance: 22.8
click at [610, 364] on button "Set Duration to 4.25 hrs (4 hours 15 minutes)" at bounding box center [576, 380] width 276 height 35
type input "4.25"
click at [1020, 450] on button "Done" at bounding box center [1040, 452] width 58 height 35
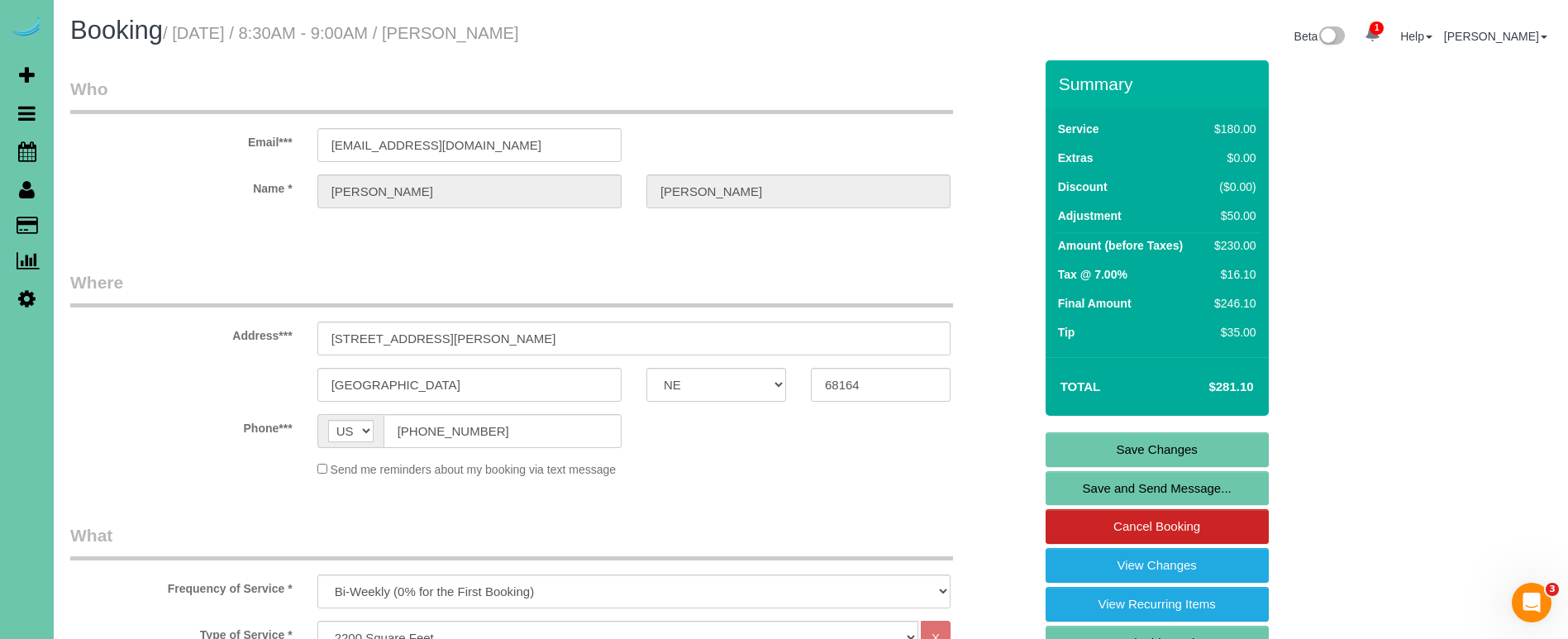
scroll to position [0, 0]
click at [1119, 465] on fieldset "Save Changes Save and Send Message... Cancel Booking View Changes View Recurrin…" at bounding box center [1157, 585] width 223 height 307
click at [1098, 437] on link "Save Changes" at bounding box center [1157, 450] width 223 height 35
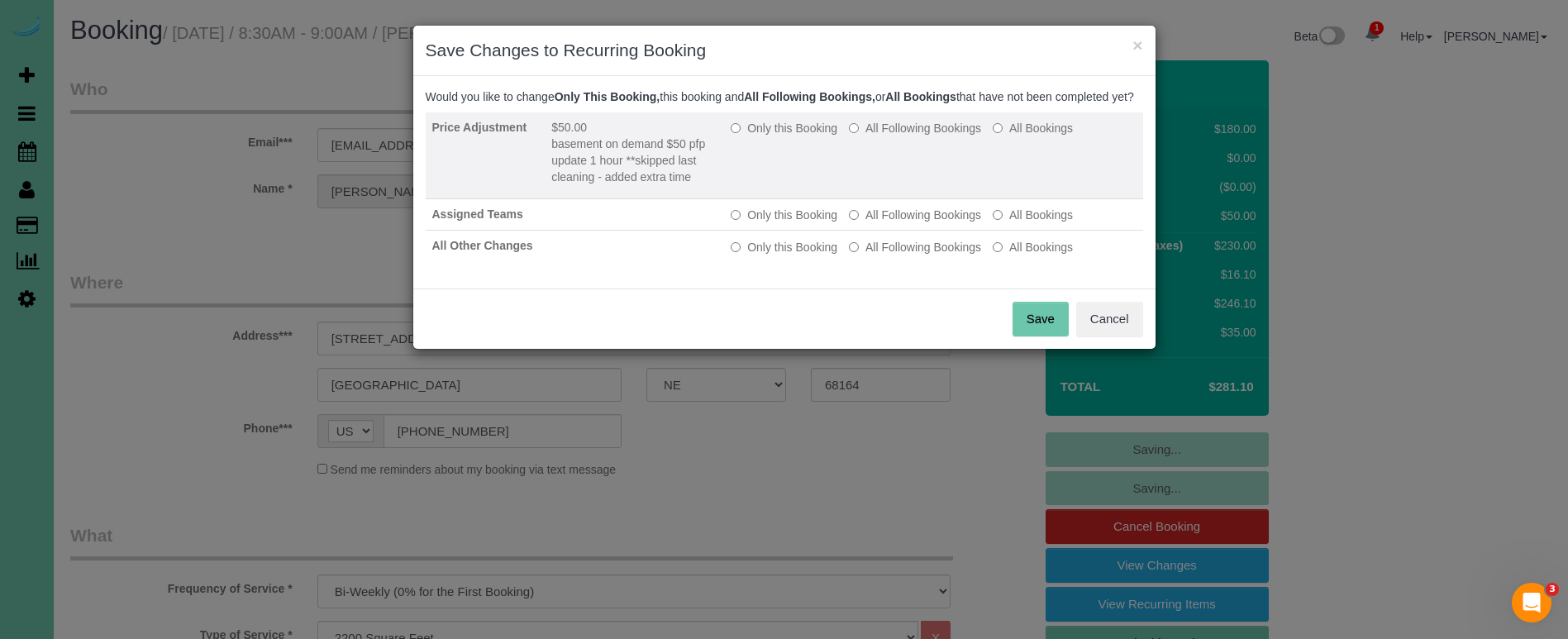
drag, startPoint x: 790, startPoint y: 142, endPoint x: 904, endPoint y: 211, distance: 133.3
click at [792, 137] on label "Only this Booking" at bounding box center [784, 128] width 106 height 16
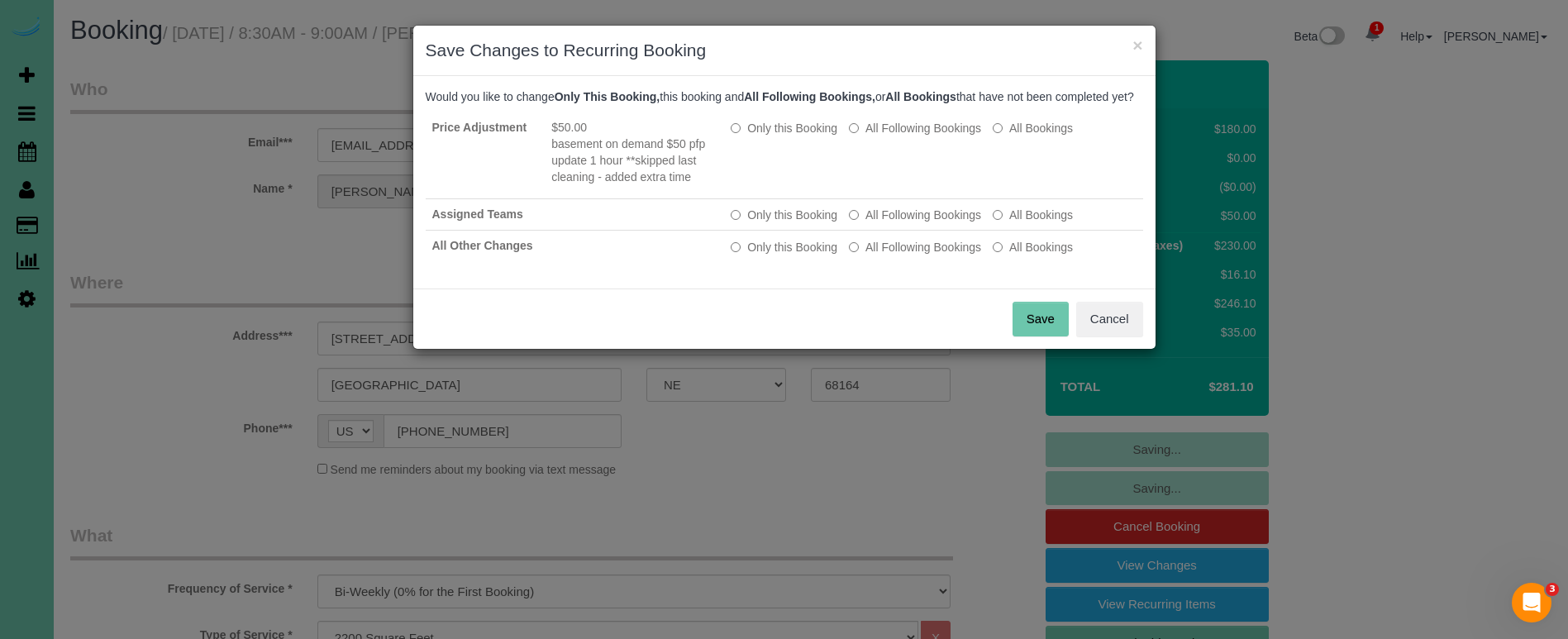
click at [1020, 336] on button "Save" at bounding box center [1040, 319] width 56 height 35
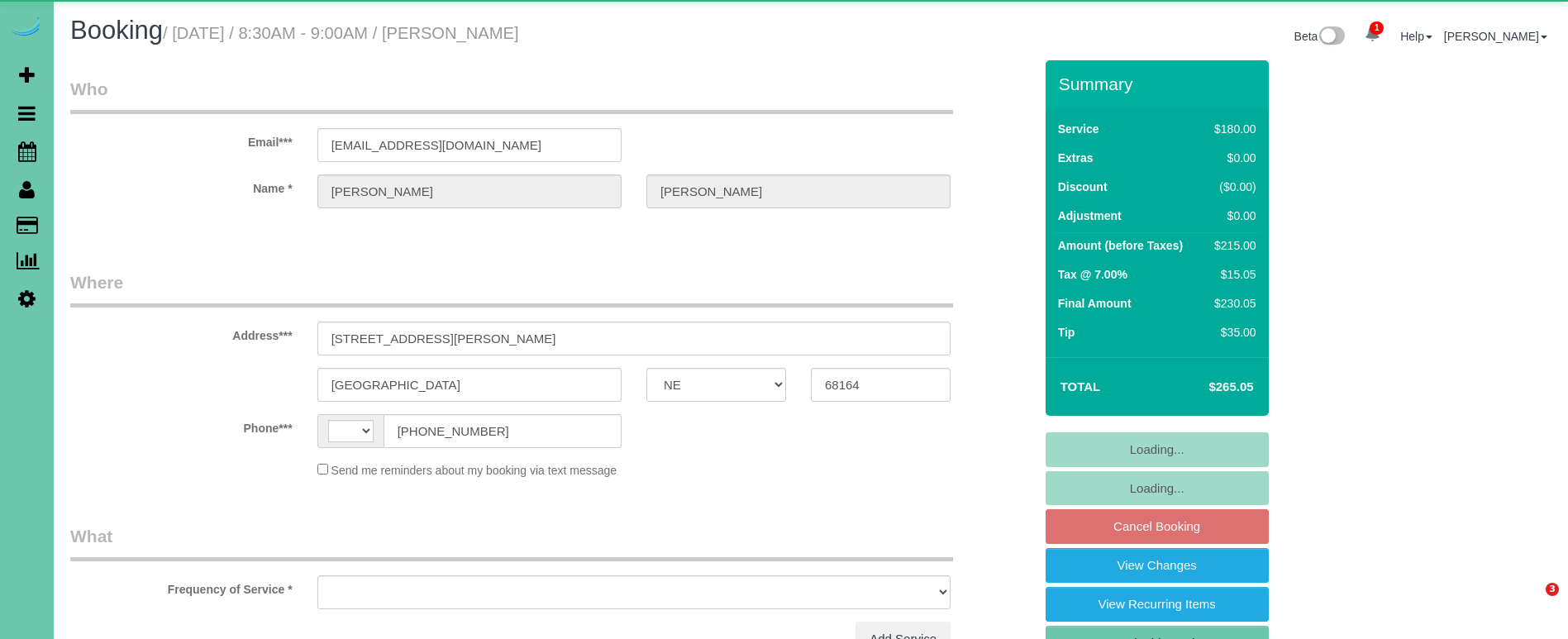
select select "NE"
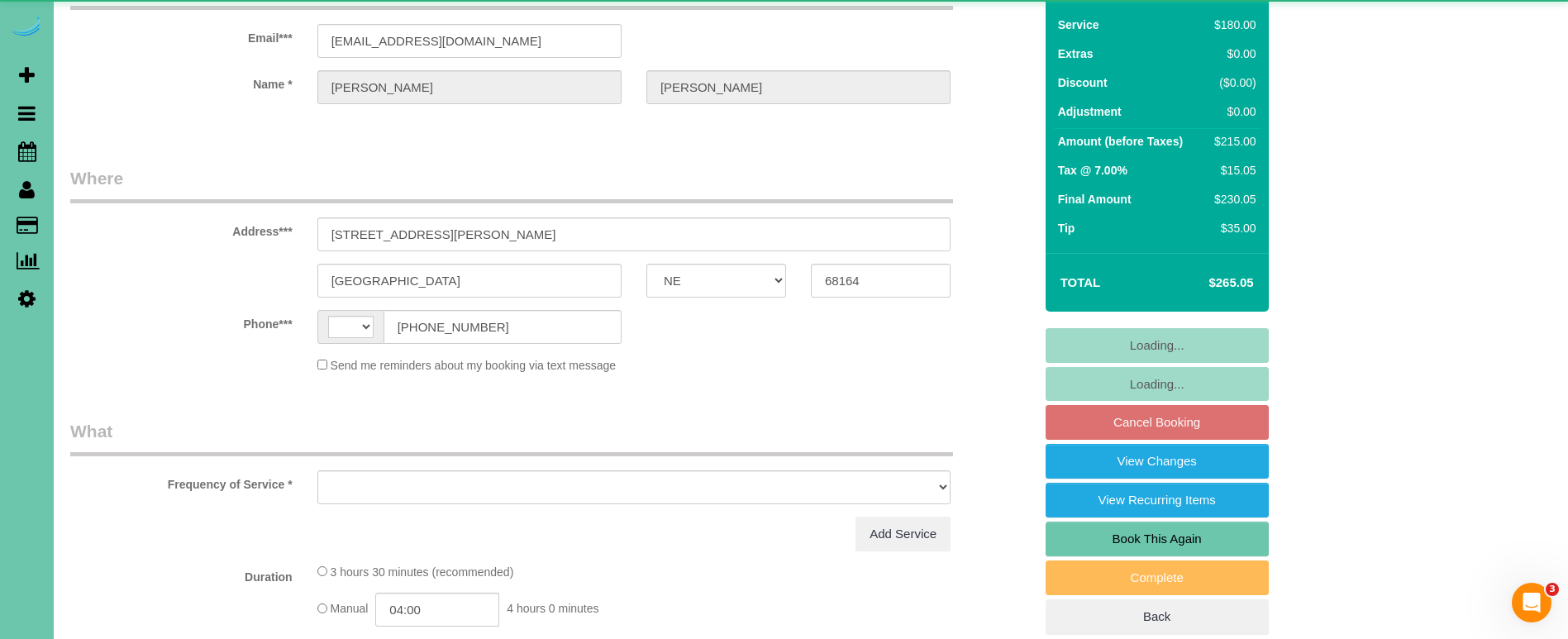
select select "string:[GEOGRAPHIC_DATA]"
select select "object:661"
select select "number:37"
select select "number:42"
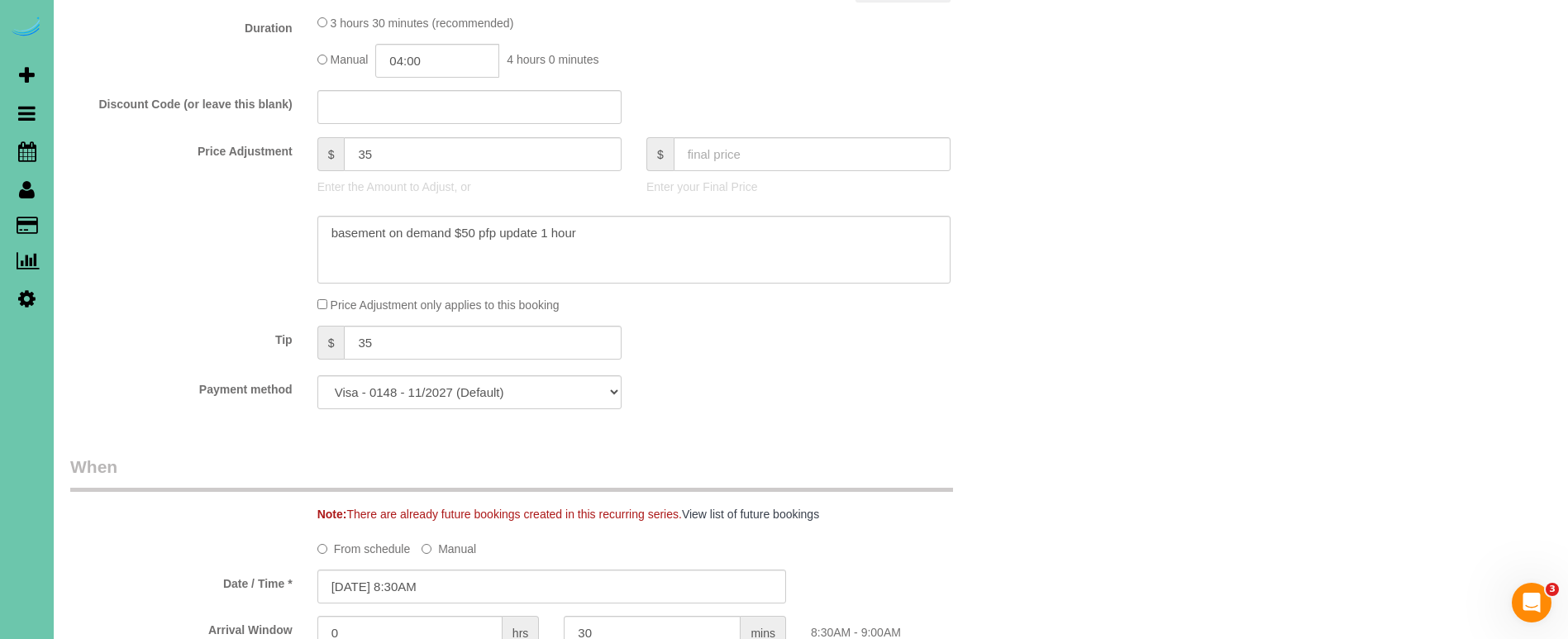
scroll to position [802, 0]
drag, startPoint x: 351, startPoint y: 145, endPoint x: 298, endPoint y: 142, distance: 53.1
click at [298, 142] on div "Price Adjustment $ 35 Enter the Amount to Adjust, or $ Enter your Final Price" at bounding box center [552, 169] width 988 height 66
type input "50"
click at [681, 228] on textarea at bounding box center [634, 248] width 633 height 67
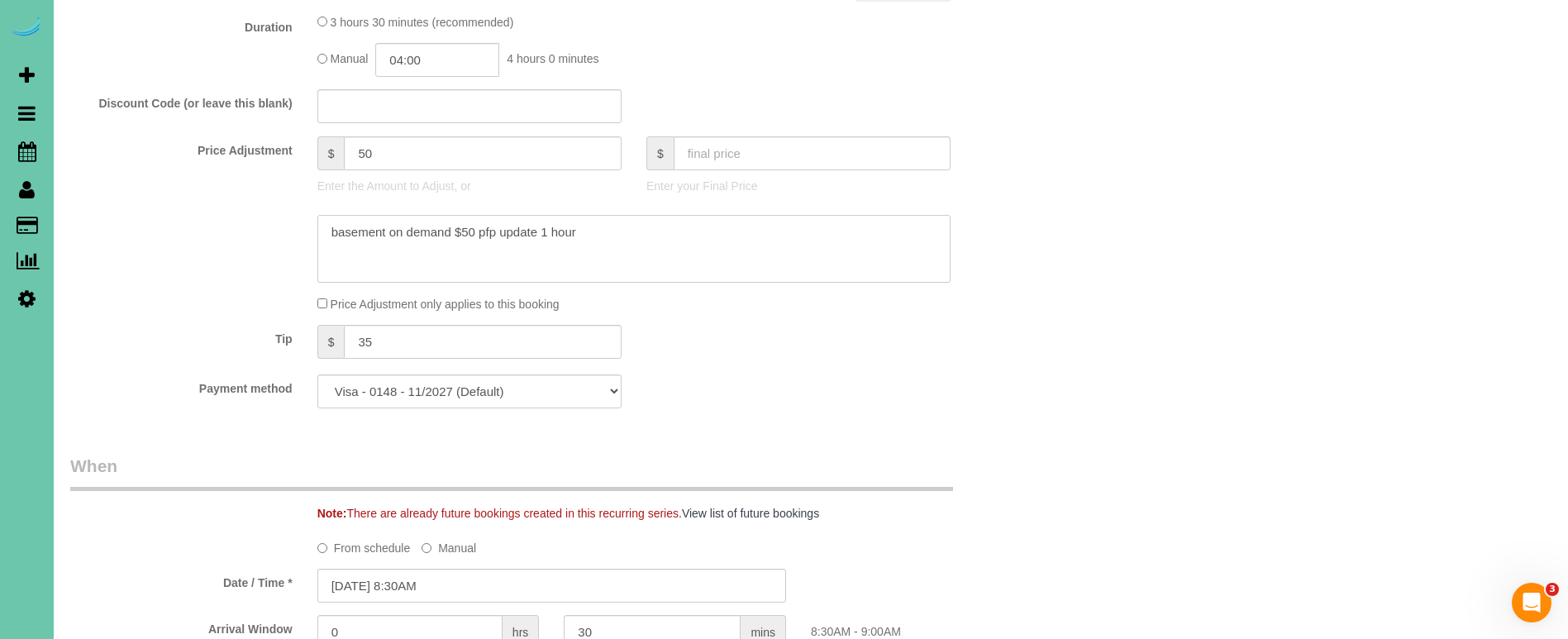
paste textarea "**skipped last cleaning - added extra time"
type textarea "basement on demand $50 pfp update 1 hour **skipped last cleaning - added extra …"
click at [455, 68] on input "04:00" at bounding box center [437, 60] width 124 height 34
type input "04:15"
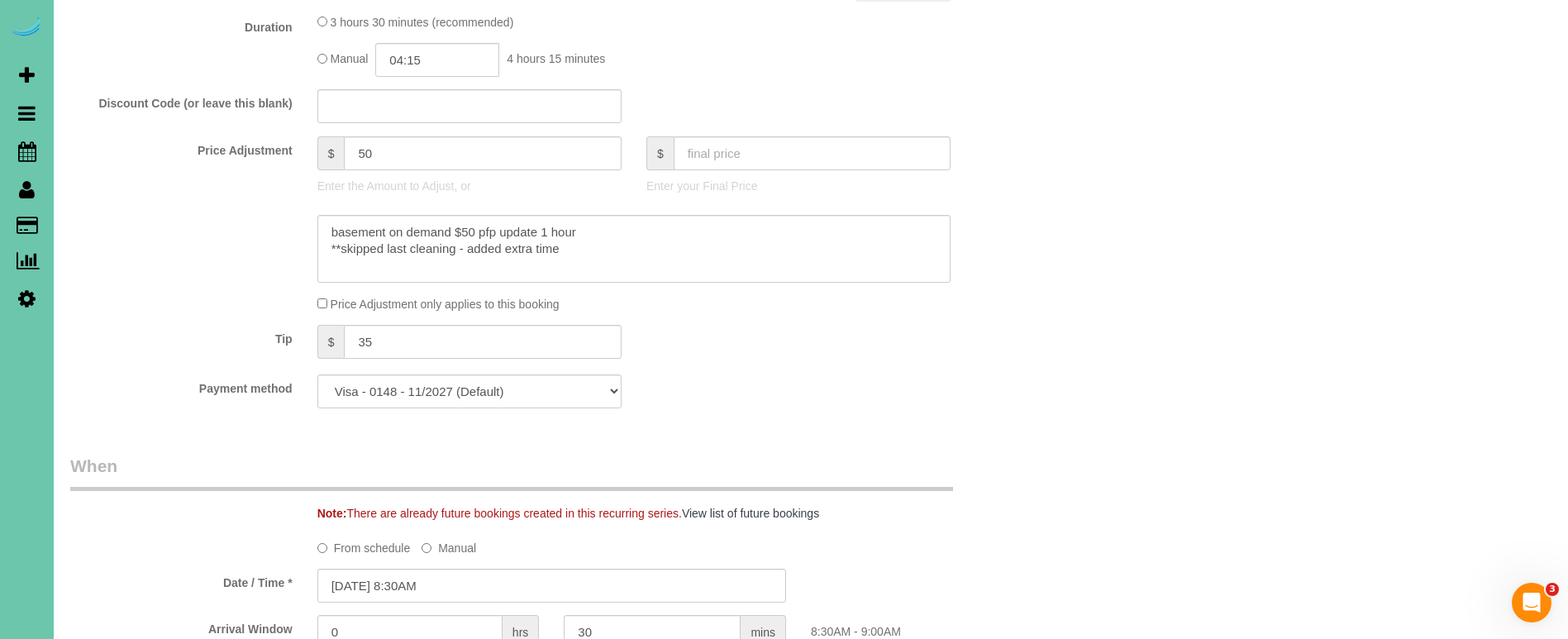
click at [156, 207] on sui-booking-price-adjustment "Price Adjustment $ 50 Enter the Amount to Adjust, or $ Enter your Final Price P…" at bounding box center [551, 225] width 963 height 176
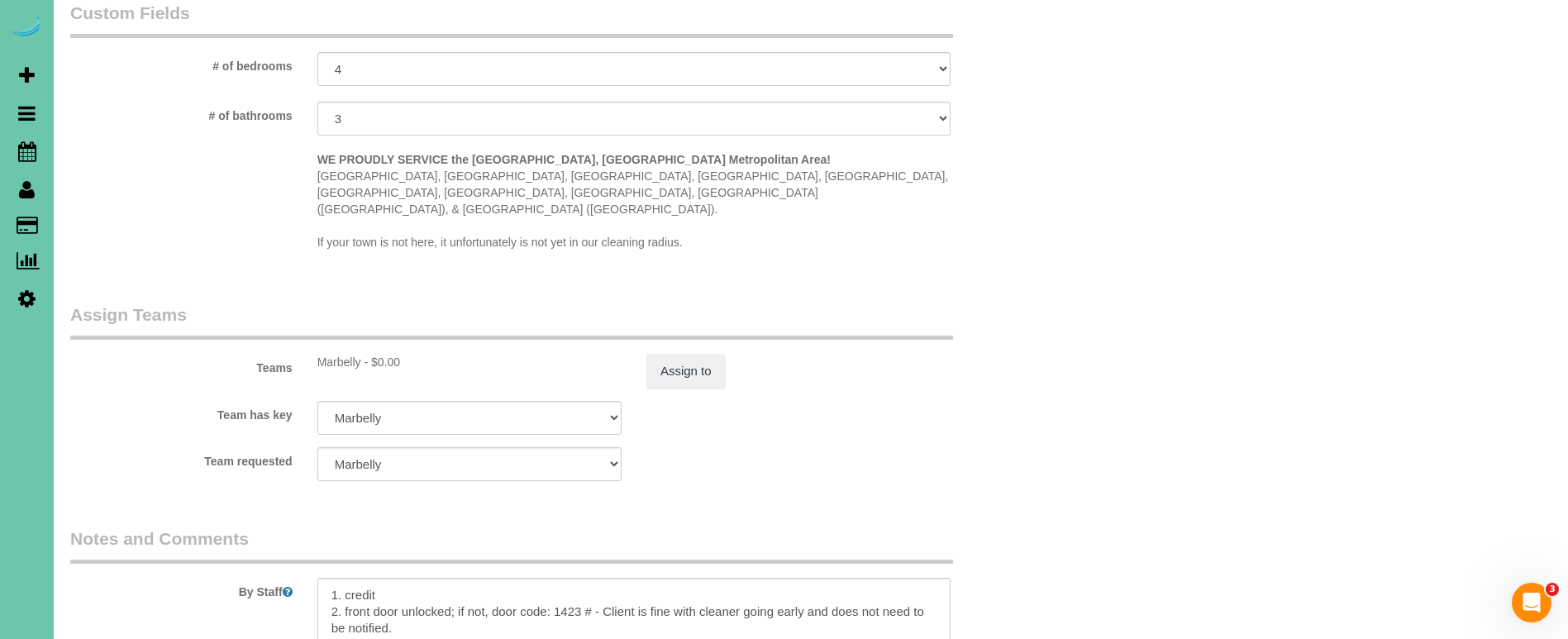
scroll to position [1631, 0]
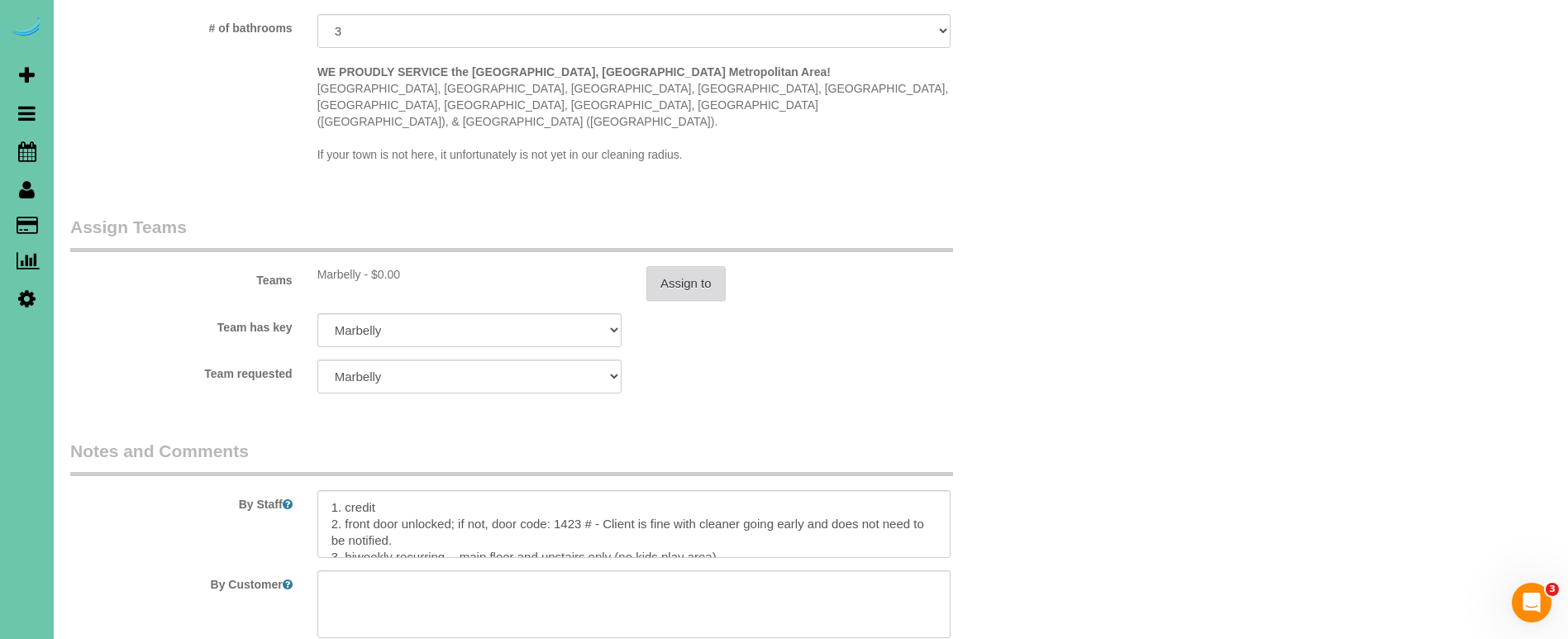
click at [710, 266] on button "Assign to" at bounding box center [686, 284] width 80 height 35
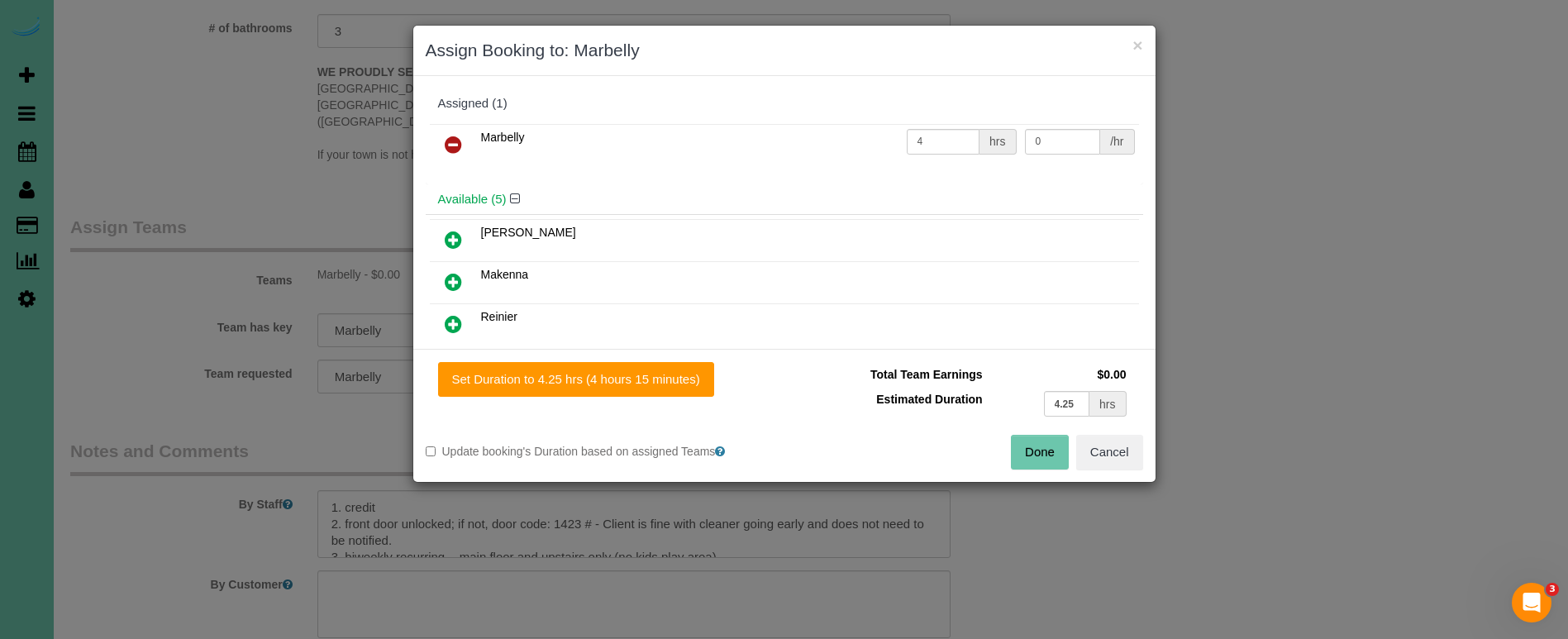
drag, startPoint x: 671, startPoint y: 373, endPoint x: 788, endPoint y: 393, distance: 118.7
click at [673, 373] on button "Set Duration to 4.25 hrs (4 hours 15 minutes)" at bounding box center [576, 380] width 276 height 35
type input "4.25"
drag, startPoint x: 1053, startPoint y: 454, endPoint x: 787, endPoint y: 457, distance: 266.0
click at [1051, 454] on button "Done" at bounding box center [1040, 452] width 58 height 35
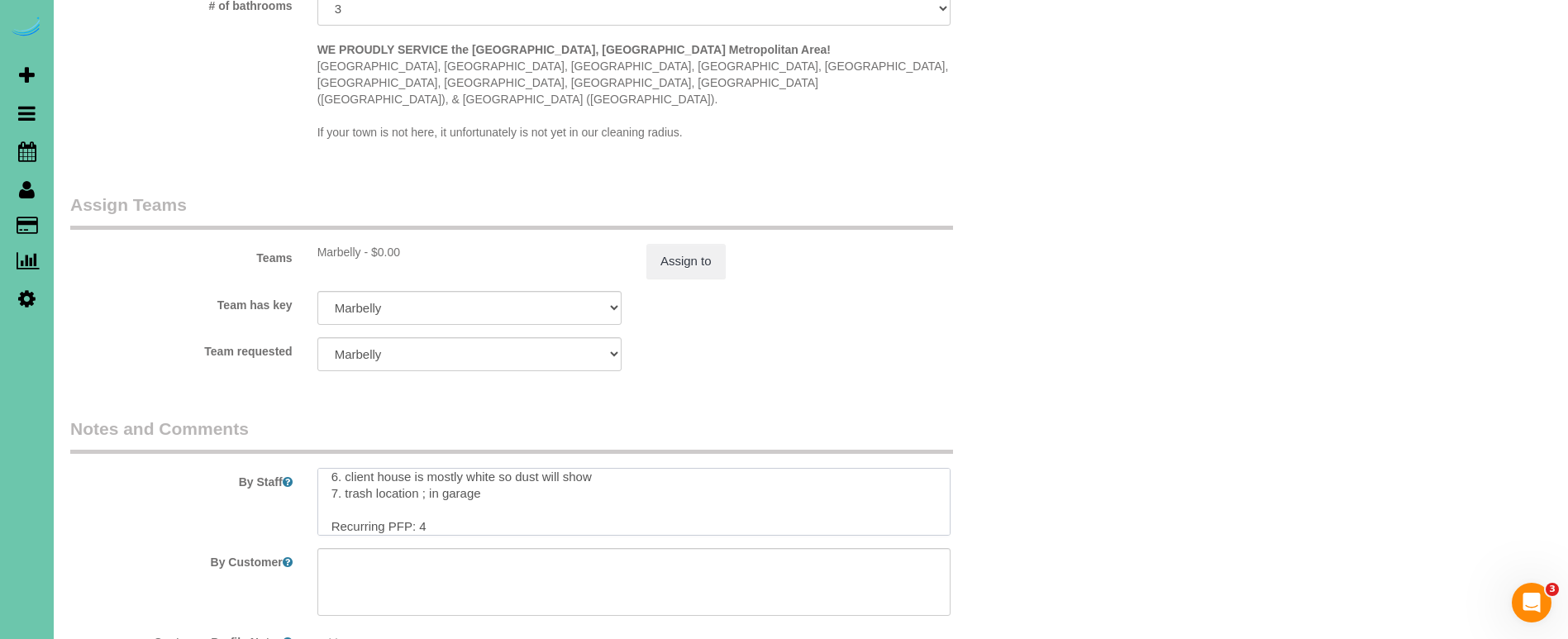
scroll to position [1653, 1]
click at [545, 490] on textarea at bounding box center [634, 502] width 633 height 67
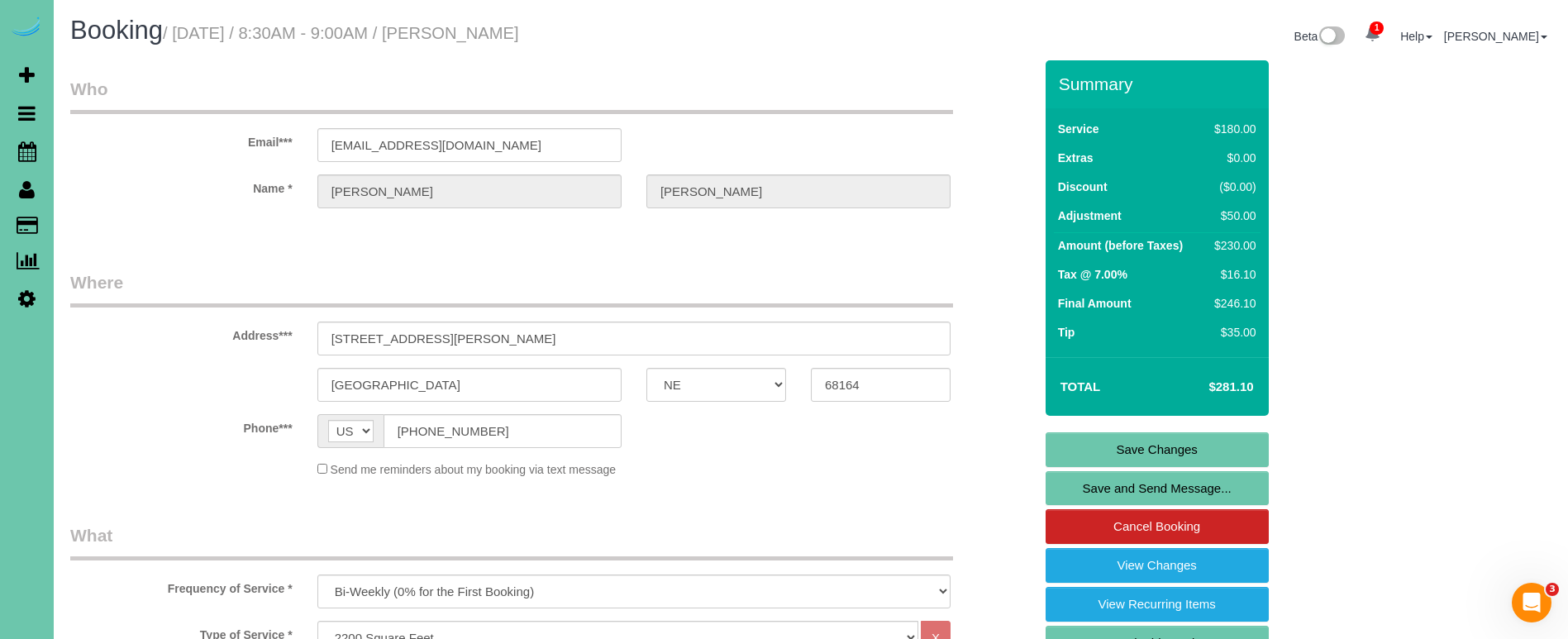
scroll to position [0, 0]
type textarea "1. credit 2. front door unlocked; if not, door code: 1423 # - Client is fine wi…"
click at [1121, 455] on link "Save Changes" at bounding box center [1157, 450] width 223 height 35
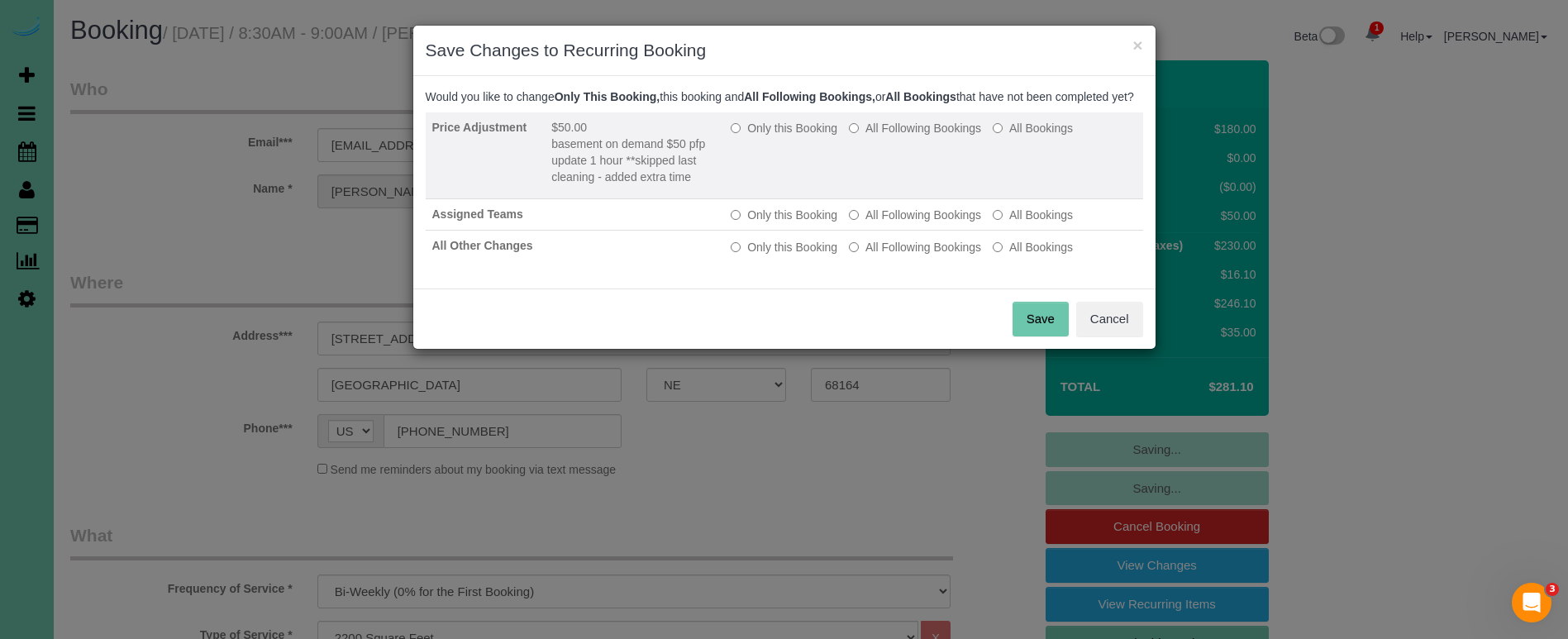
drag, startPoint x: 804, startPoint y: 141, endPoint x: 825, endPoint y: 160, distance: 28.3
click at [806, 137] on label "Only this Booking" at bounding box center [784, 128] width 106 height 16
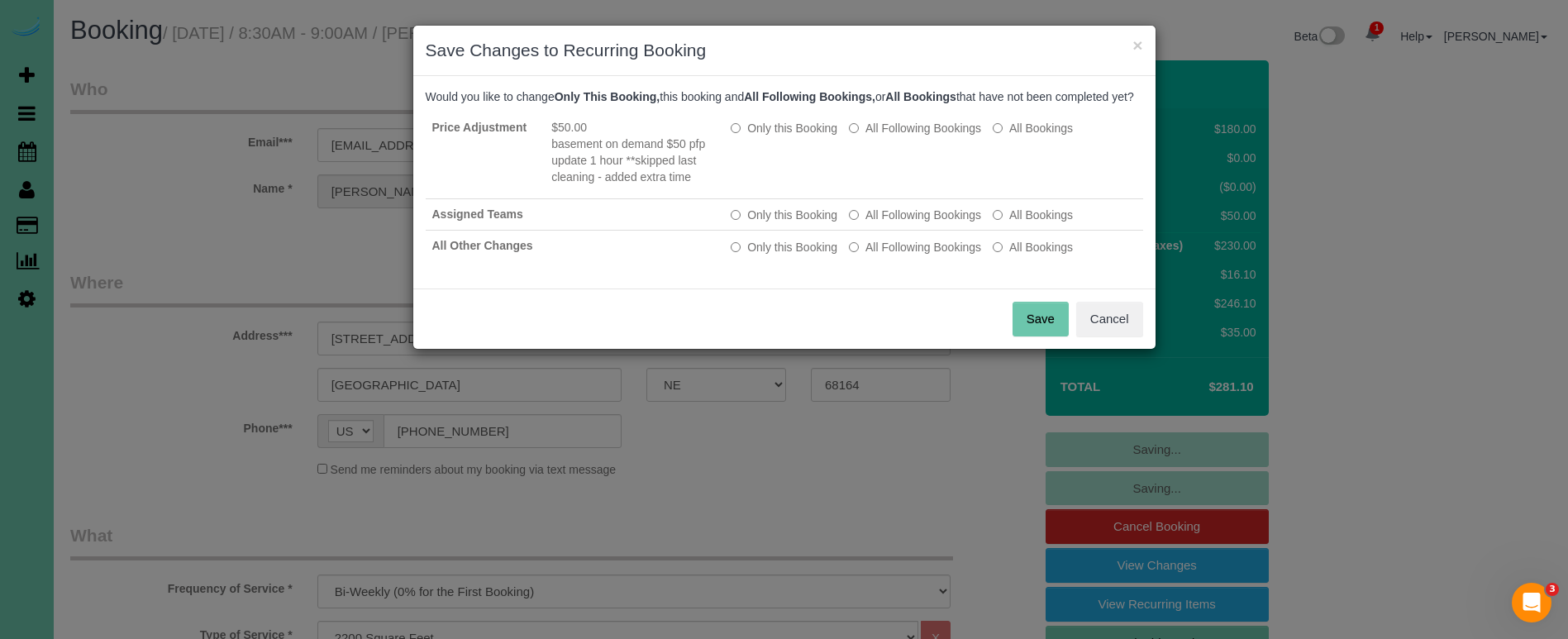
drag, startPoint x: 1024, startPoint y: 335, endPoint x: 584, endPoint y: 283, distance: 443.1
click at [1012, 333] on div "Save Cancel" at bounding box center [784, 319] width 742 height 61
click at [1039, 335] on button "Save" at bounding box center [1040, 319] width 56 height 35
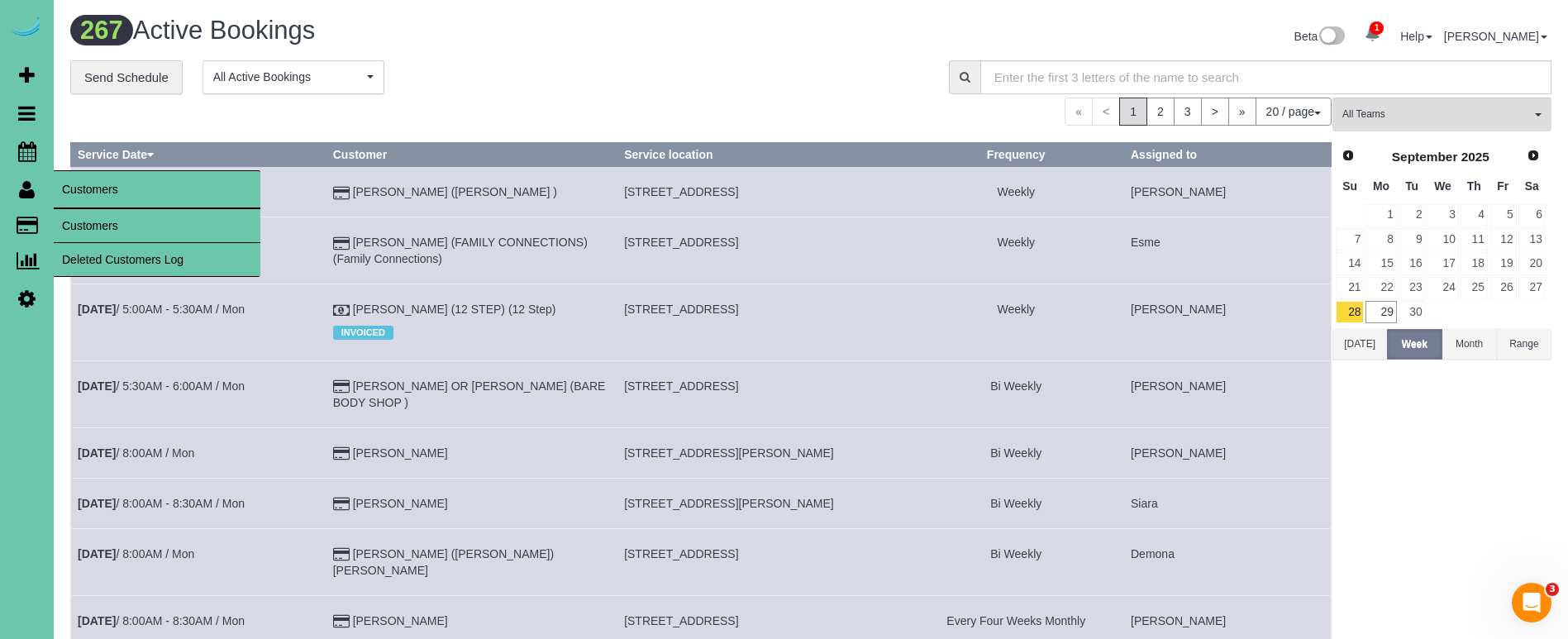
click at [93, 217] on link "Customers" at bounding box center [157, 226] width 207 height 33
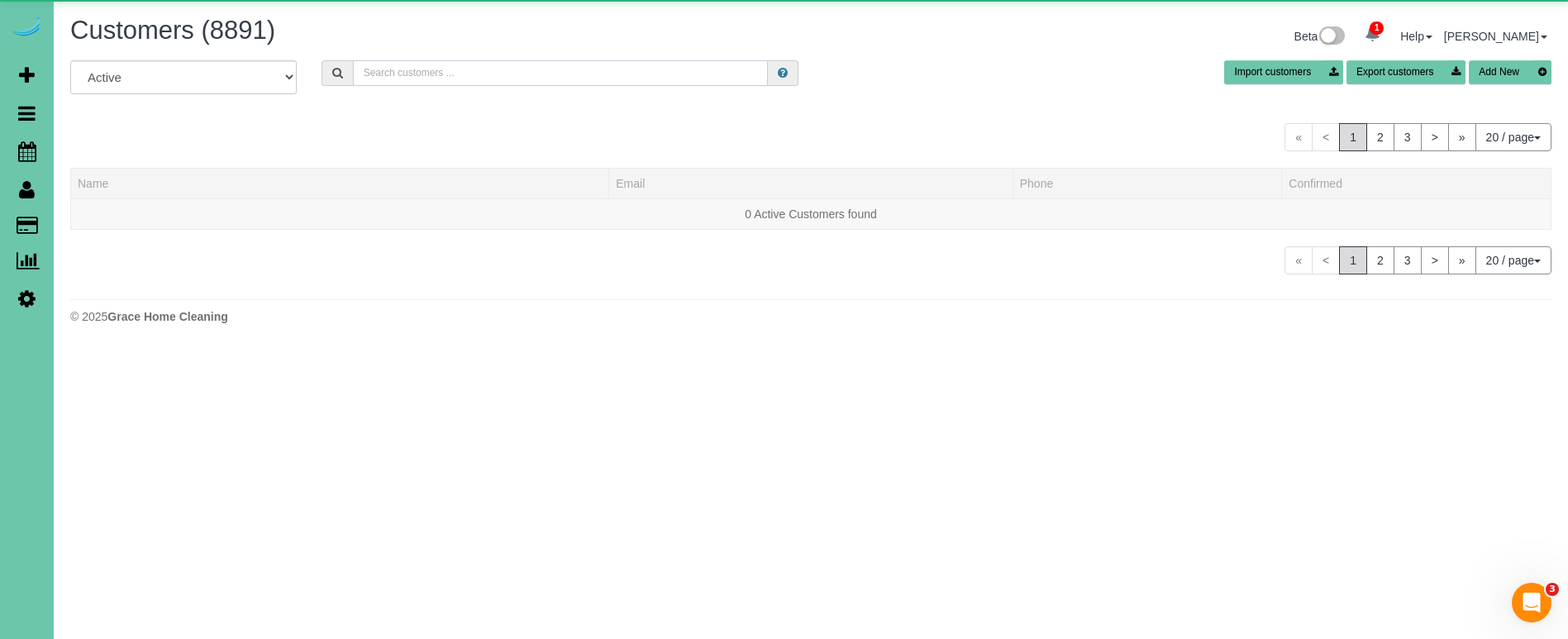
click at [415, 80] on input "text" at bounding box center [560, 73] width 415 height 26
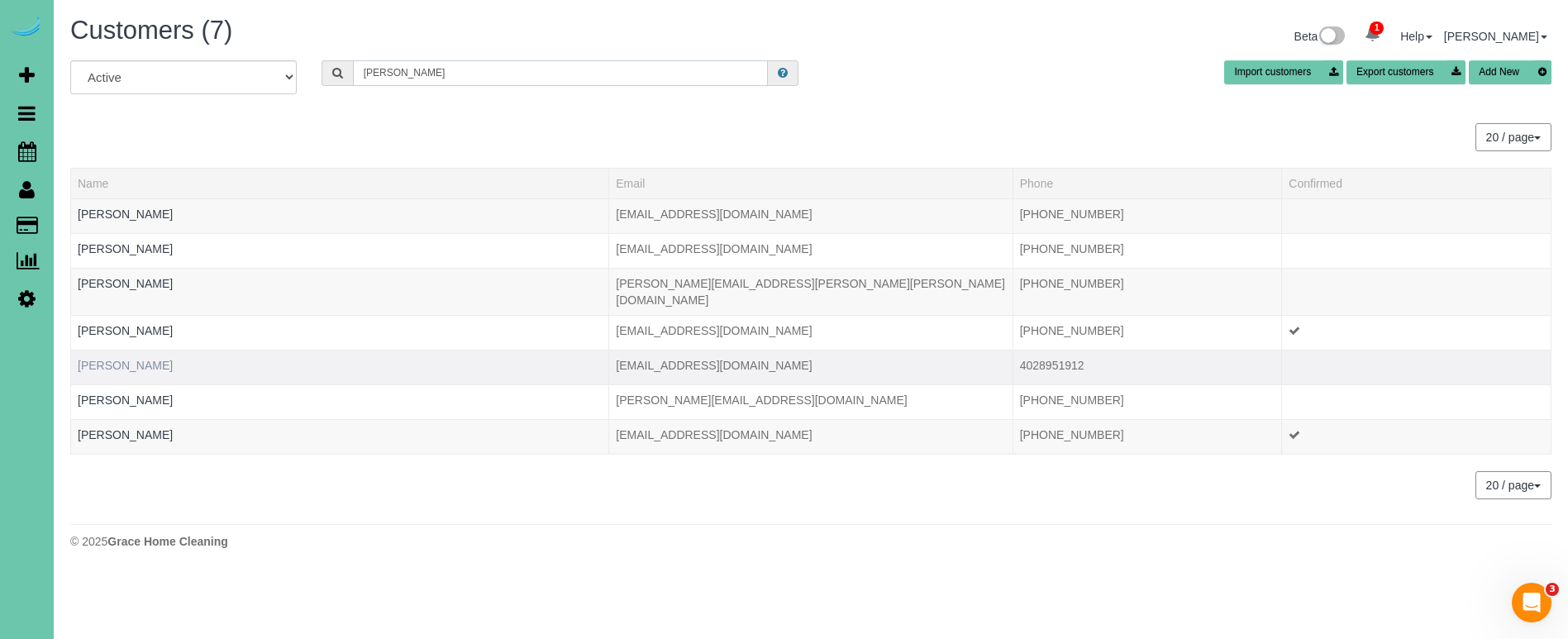
type input "[PERSON_NAME]"
click at [100, 359] on link "[PERSON_NAME]" at bounding box center [125, 365] width 95 height 13
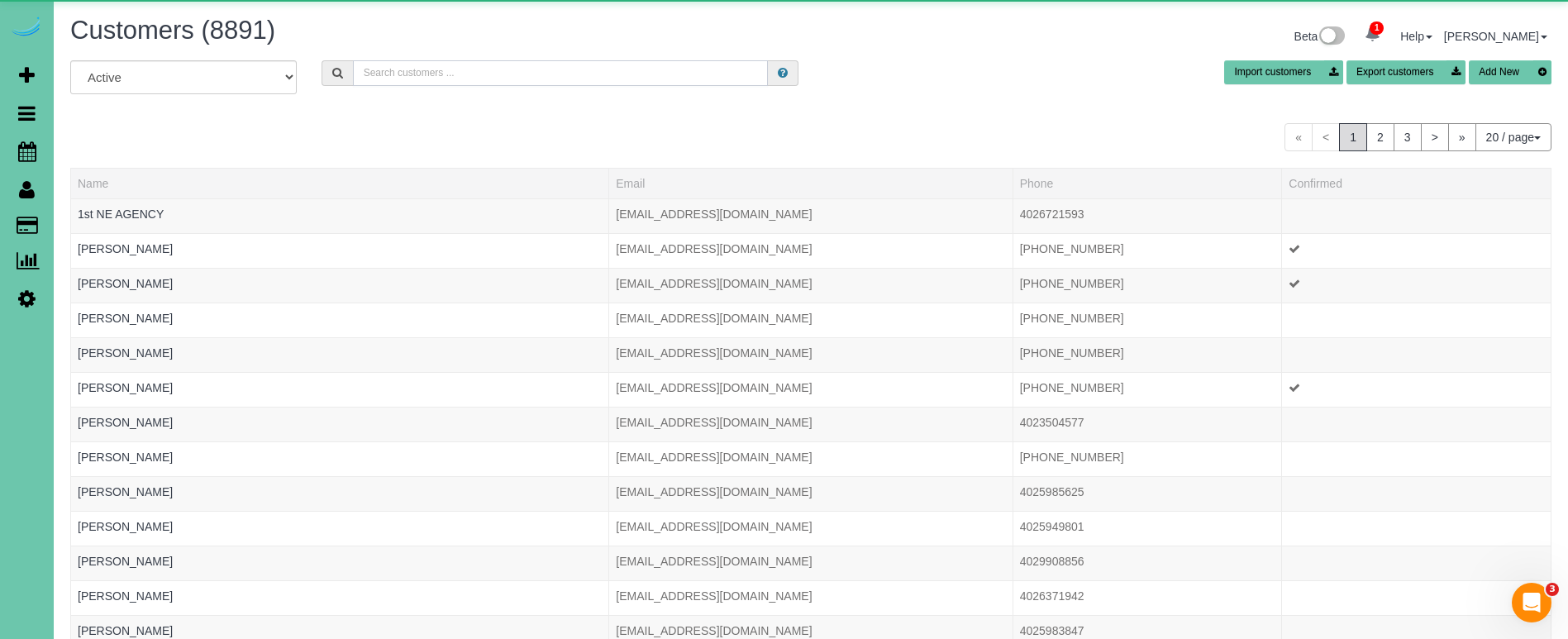
click at [387, 76] on input "text" at bounding box center [560, 73] width 415 height 26
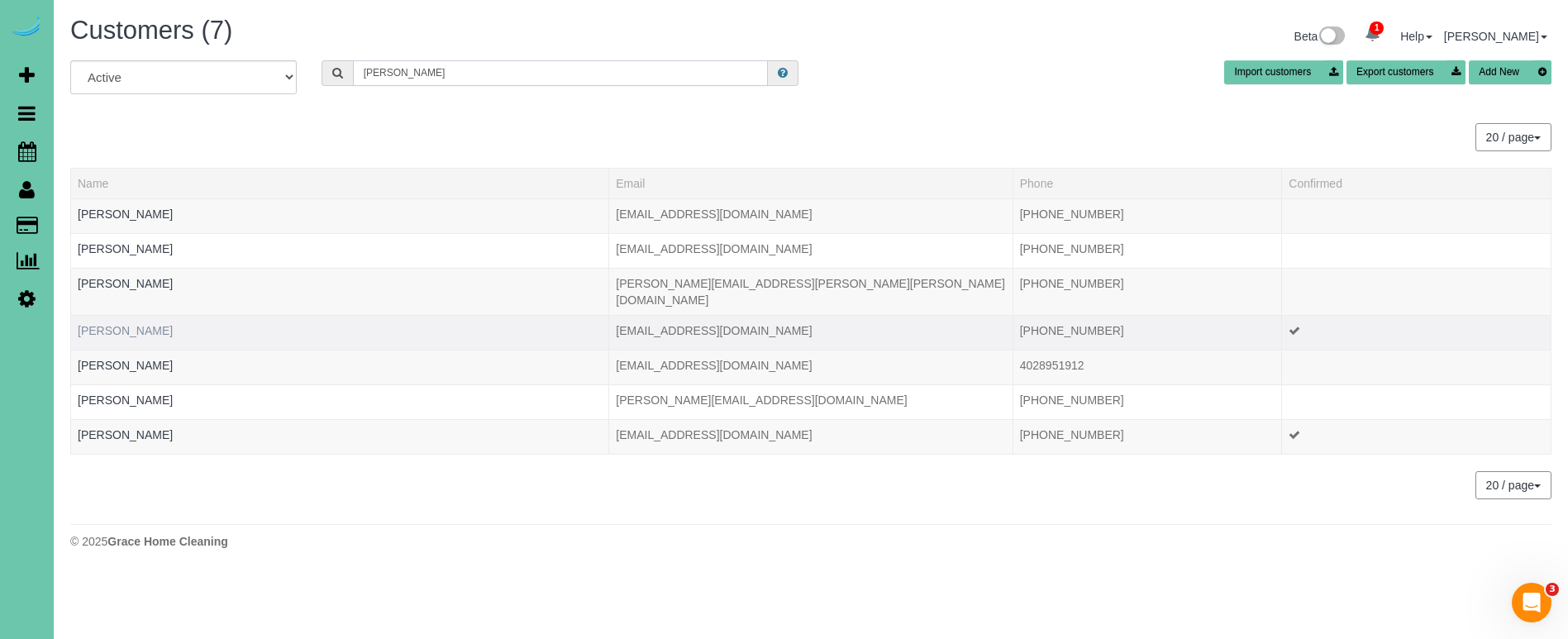
type input "[PERSON_NAME]"
click at [131, 324] on link "[PERSON_NAME]" at bounding box center [125, 330] width 95 height 13
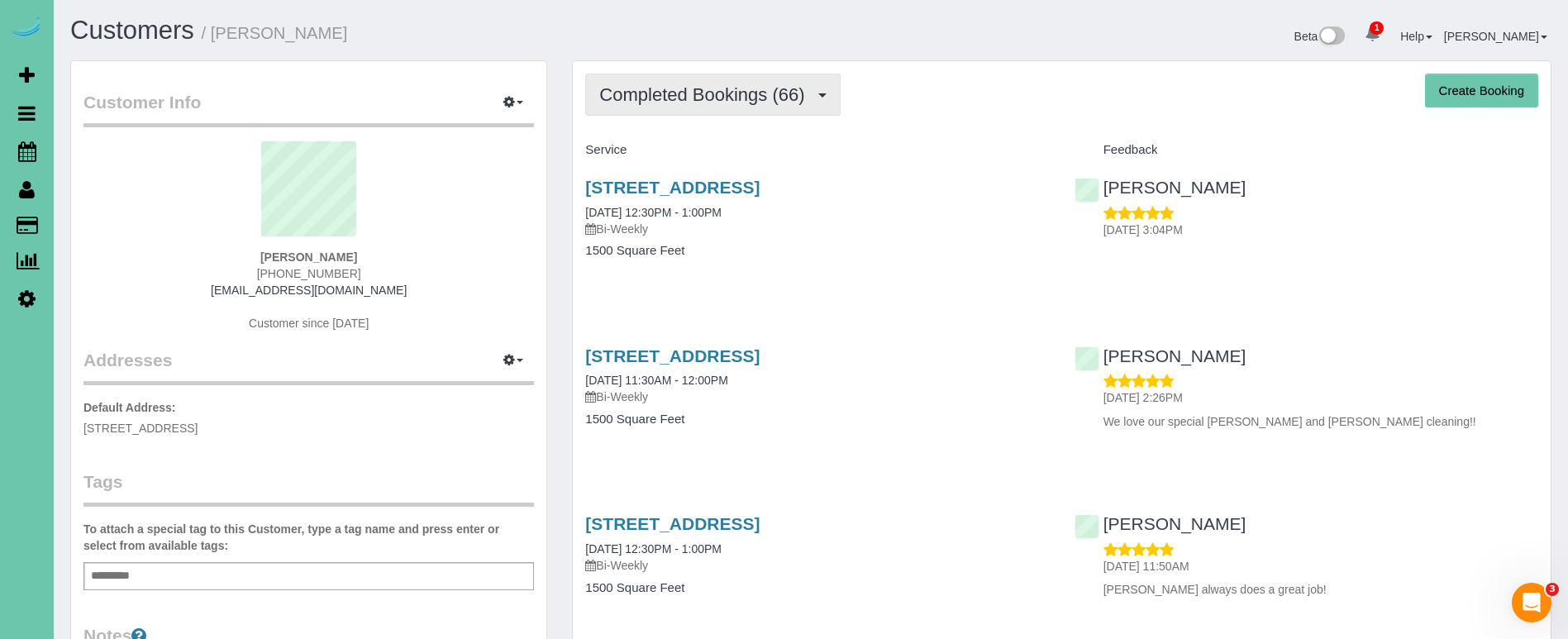
click at [742, 100] on span "Completed Bookings (66)" at bounding box center [706, 94] width 214 height 21
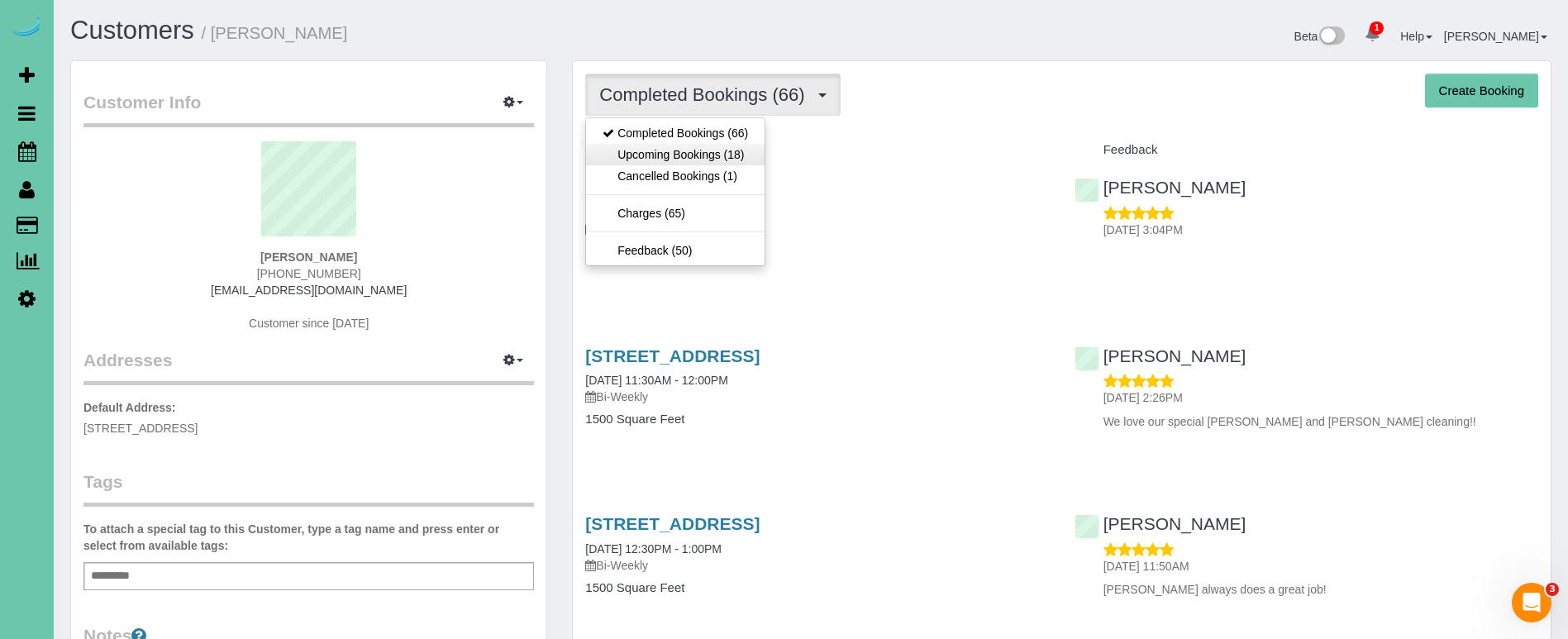
click at [714, 145] on link "Upcoming Bookings (18)" at bounding box center [675, 154] width 178 height 22
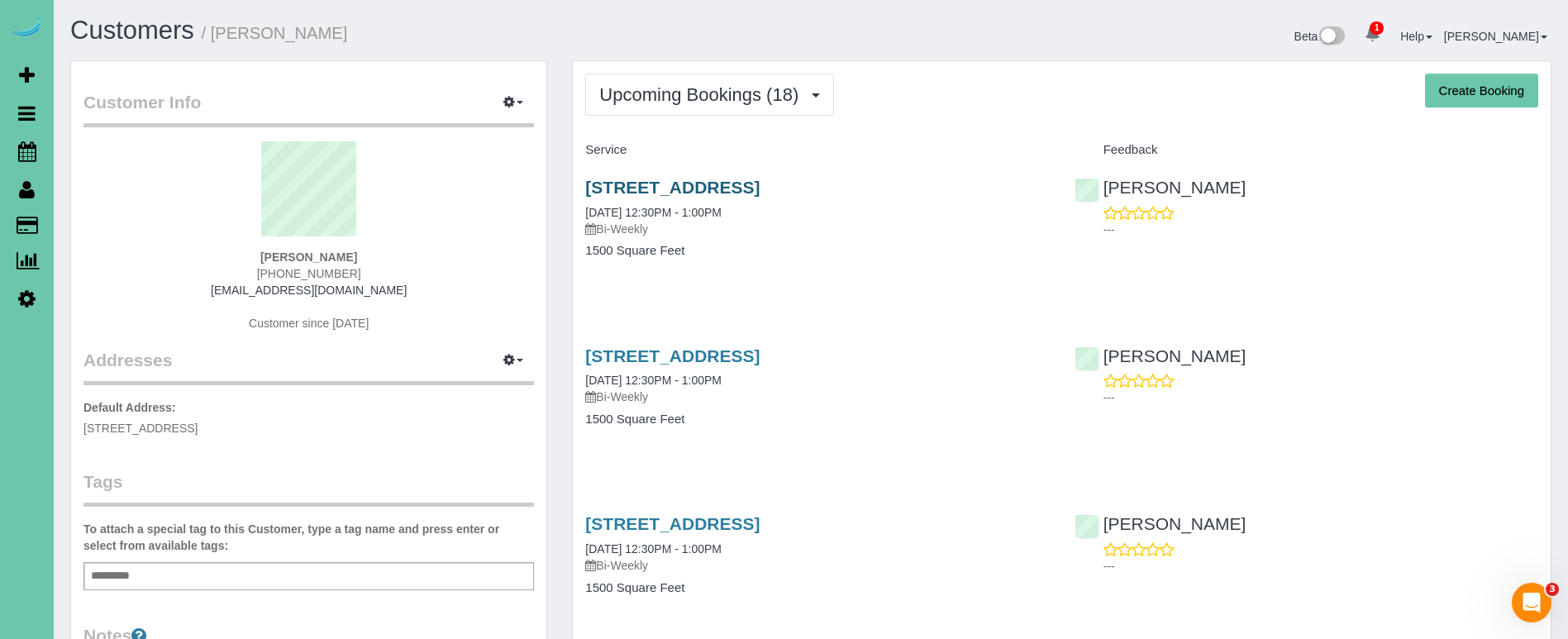
click at [638, 180] on link "[STREET_ADDRESS]" at bounding box center [673, 187] width 175 height 19
click at [724, 181] on link "[STREET_ADDRESS]" at bounding box center [673, 187] width 175 height 19
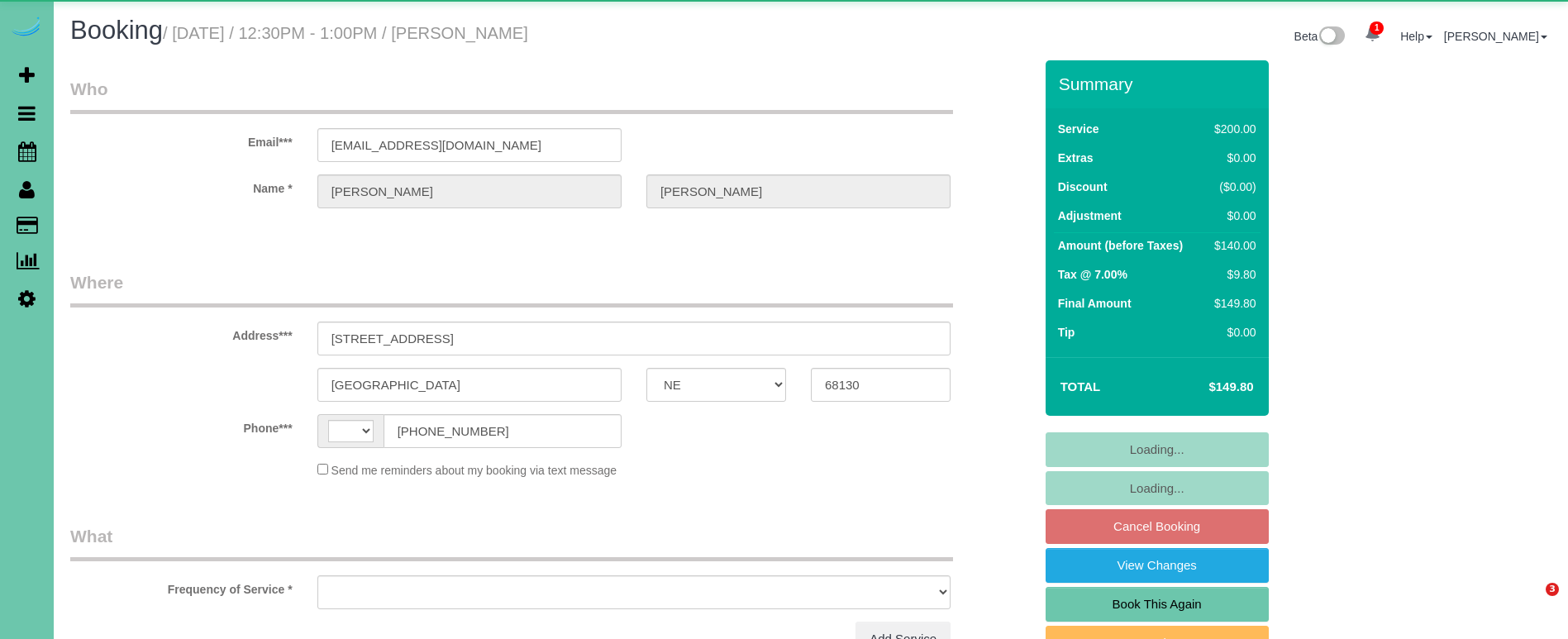
select select "NE"
select select "string:[GEOGRAPHIC_DATA]"
select select "object:659"
select select "string:fspay-f7a76fce-3931-4ea2-a024-db7471c596aa"
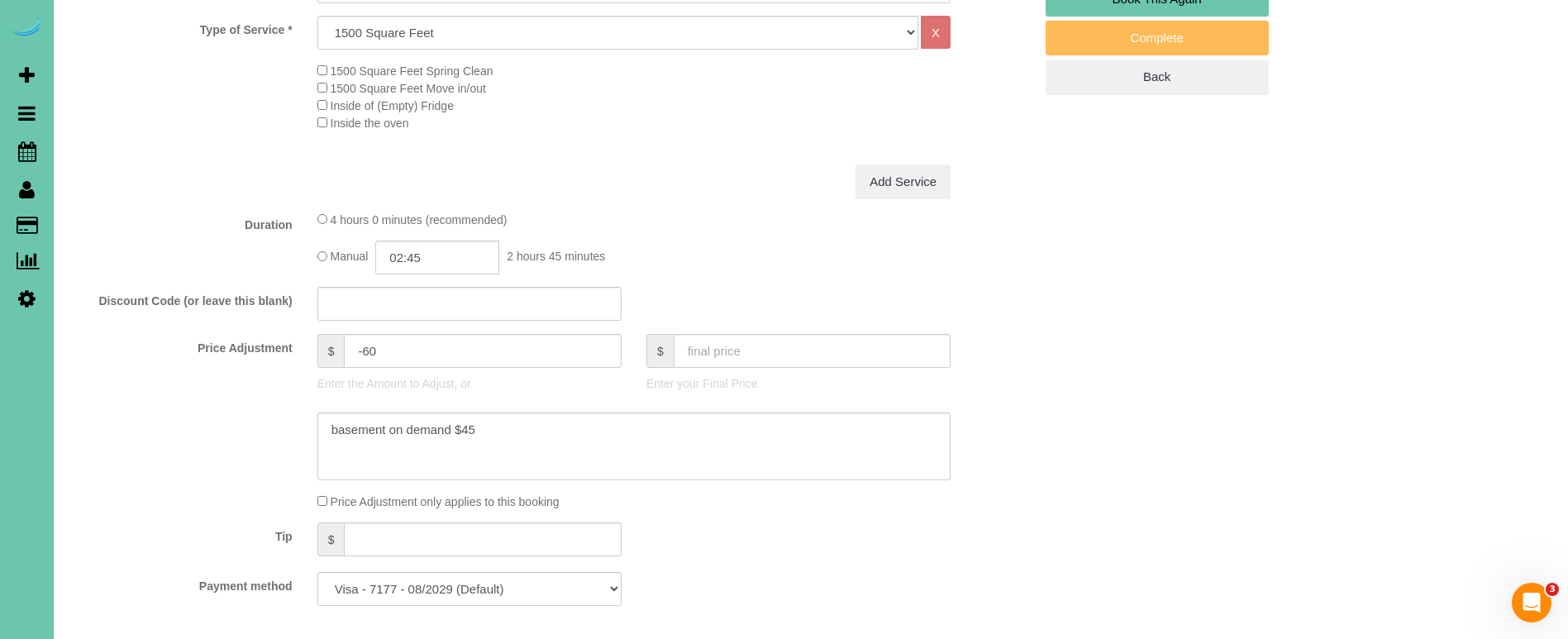
scroll to position [609, 0]
click at [372, 342] on input "-60" at bounding box center [483, 346] width 277 height 34
type input "-50"
click at [330, 419] on textarea at bounding box center [634, 442] width 633 height 67
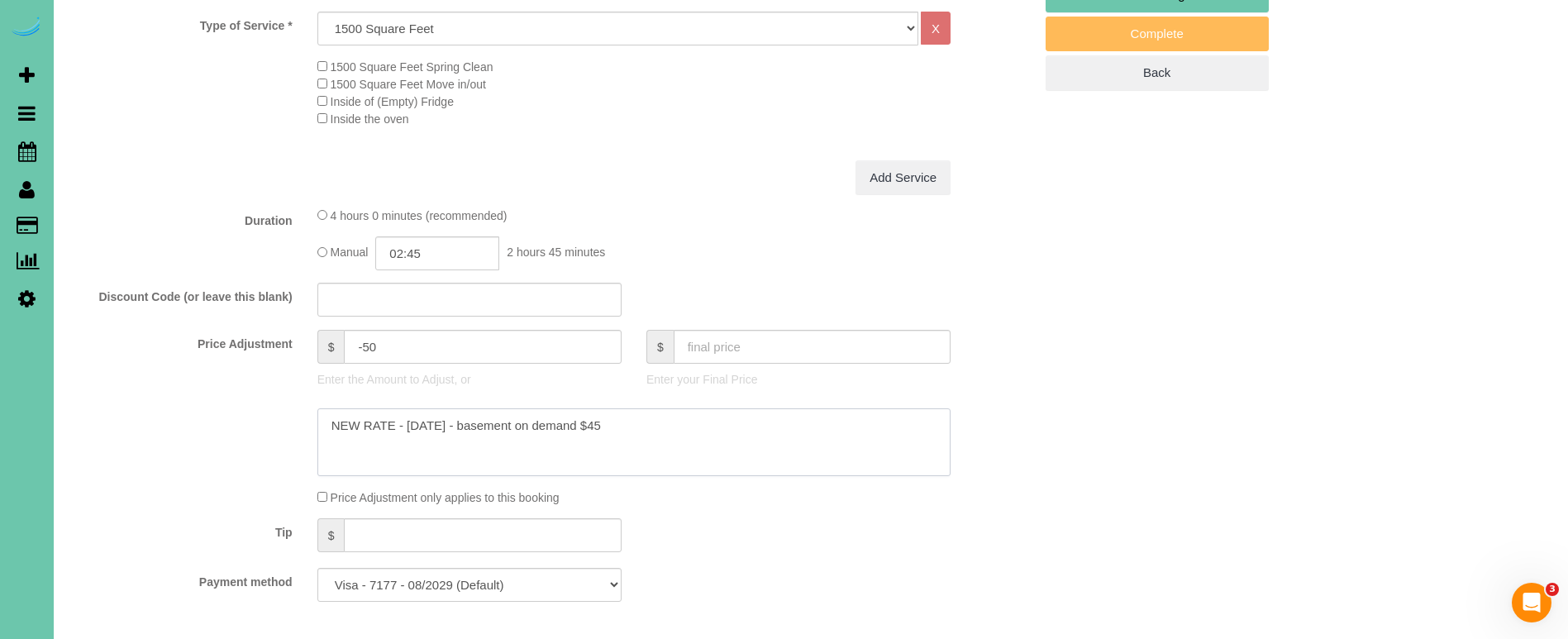
type textarea "NEW RATE - [DATE] - basement on demand $45"
click at [431, 236] on input "02:45" at bounding box center [437, 252] width 124 height 34
click at [432, 370] on li "03:00" at bounding box center [419, 375] width 74 height 22
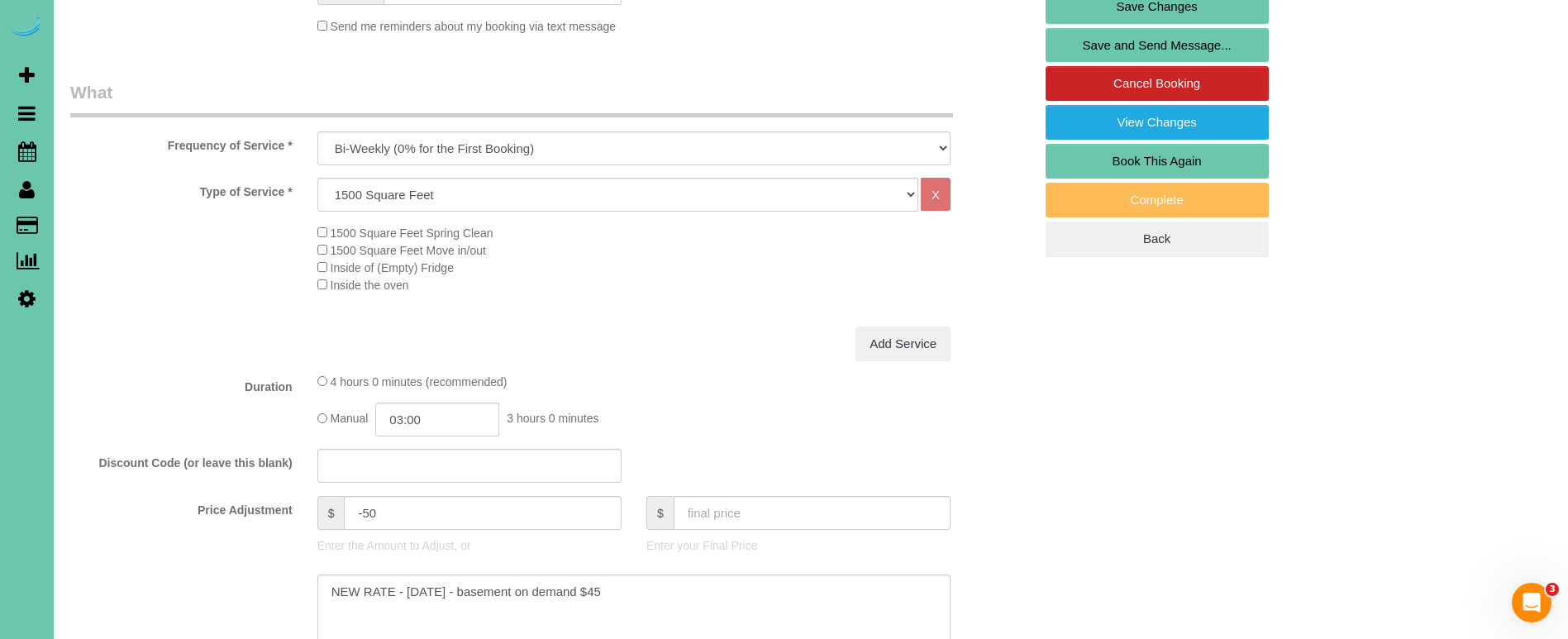
scroll to position [450, 0]
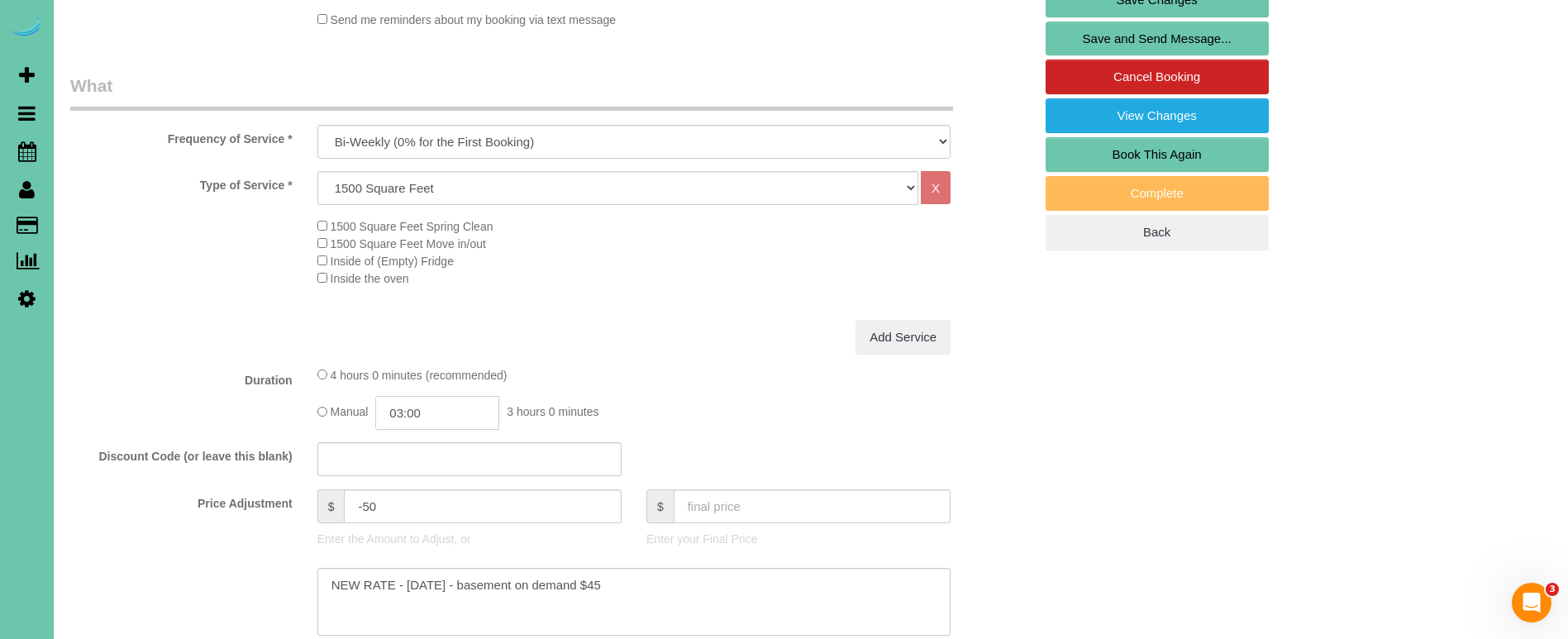
drag, startPoint x: 453, startPoint y: 412, endPoint x: 402, endPoint y: 412, distance: 51.0
click at [402, 412] on input "03:00" at bounding box center [437, 412] width 124 height 34
type input "02:45"
click at [184, 390] on div "Duration 4 hours 0 minutes (recommended) Manual 02:45 2 hours 45 minutes" at bounding box center [552, 398] width 988 height 64
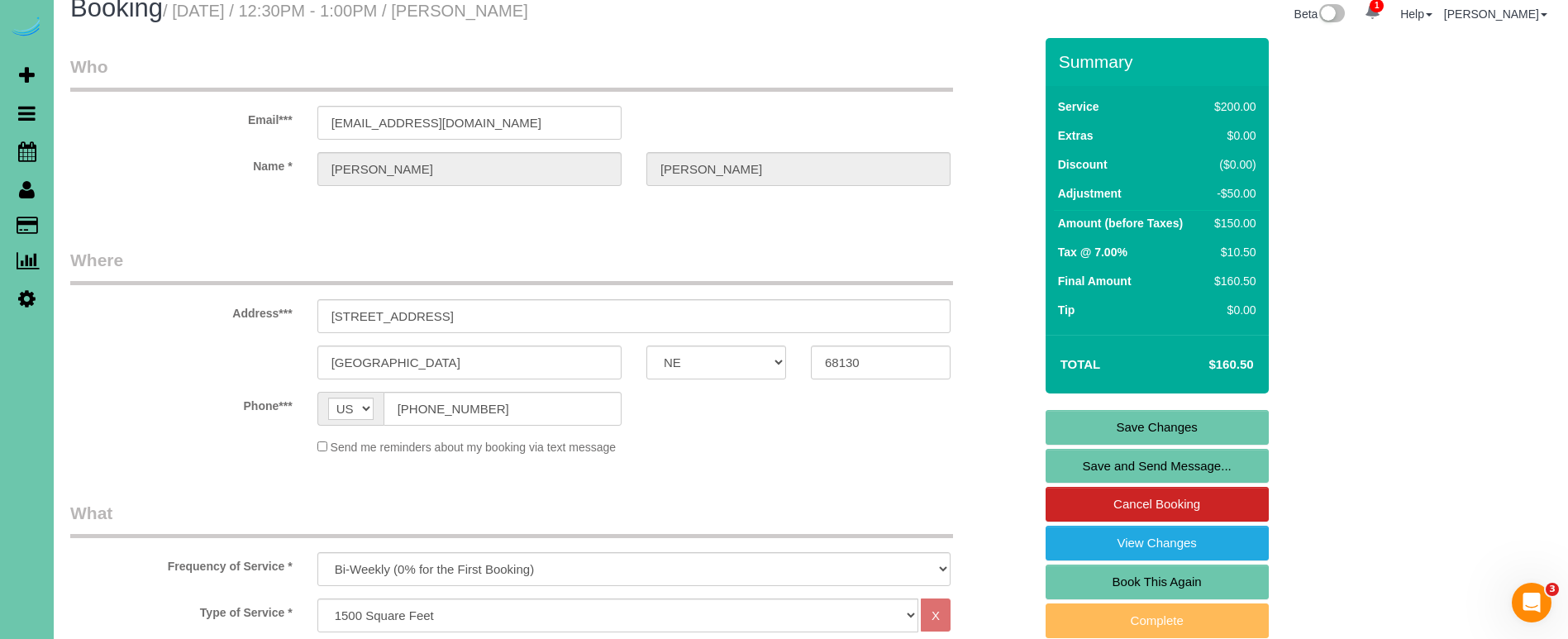
scroll to position [33, 0]
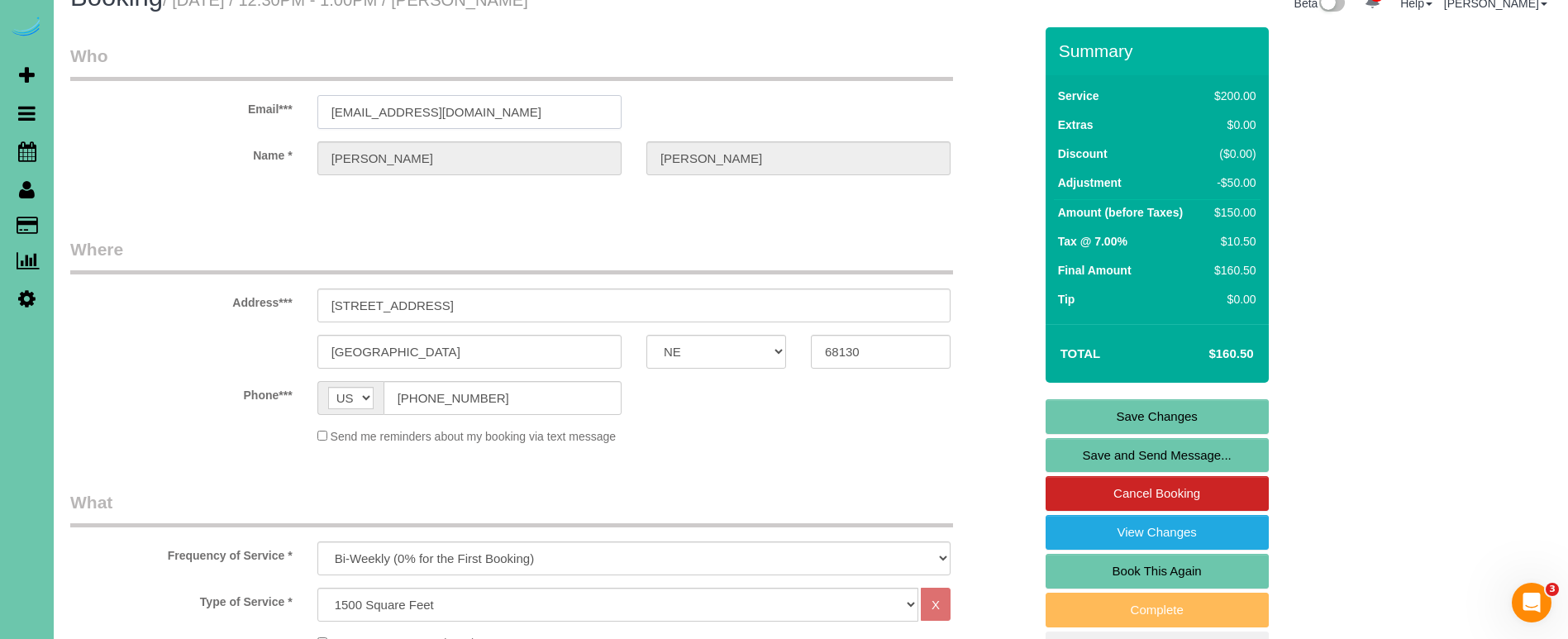
drag, startPoint x: 503, startPoint y: 109, endPoint x: 292, endPoint y: 110, distance: 211.0
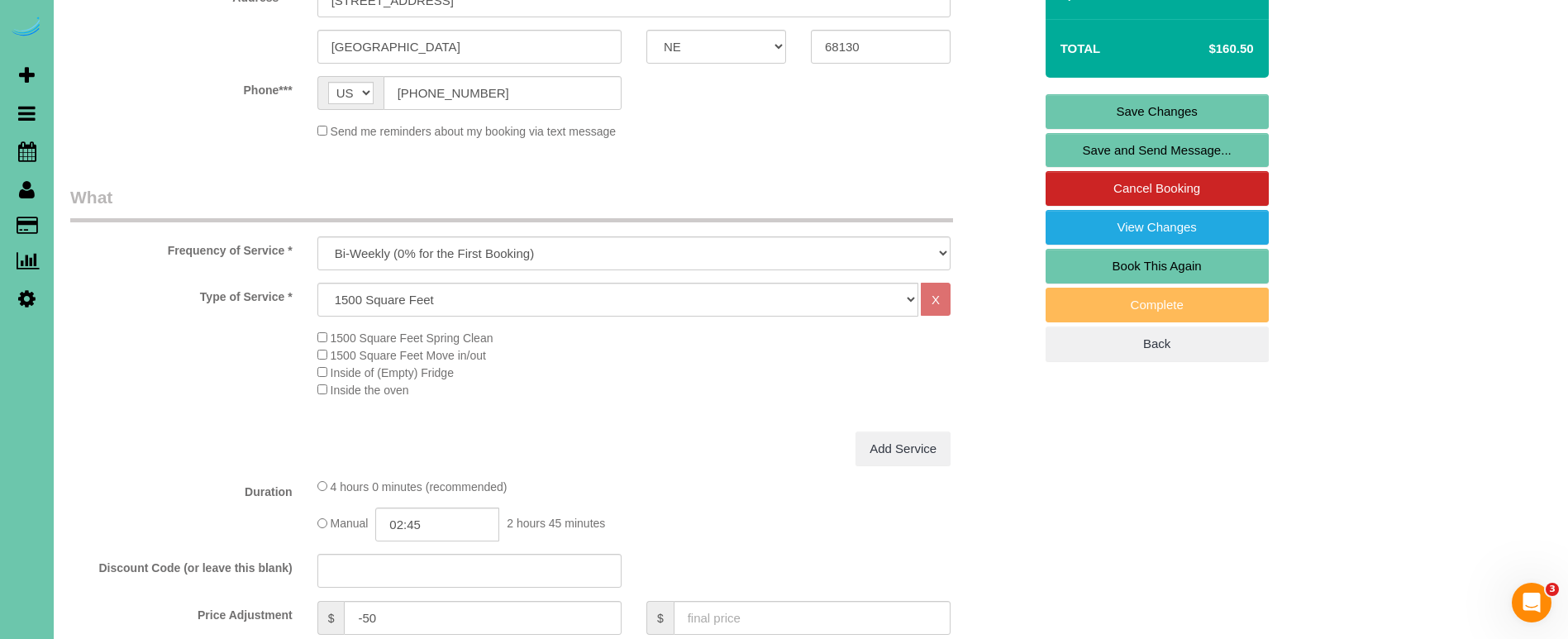
scroll to position [412, 0]
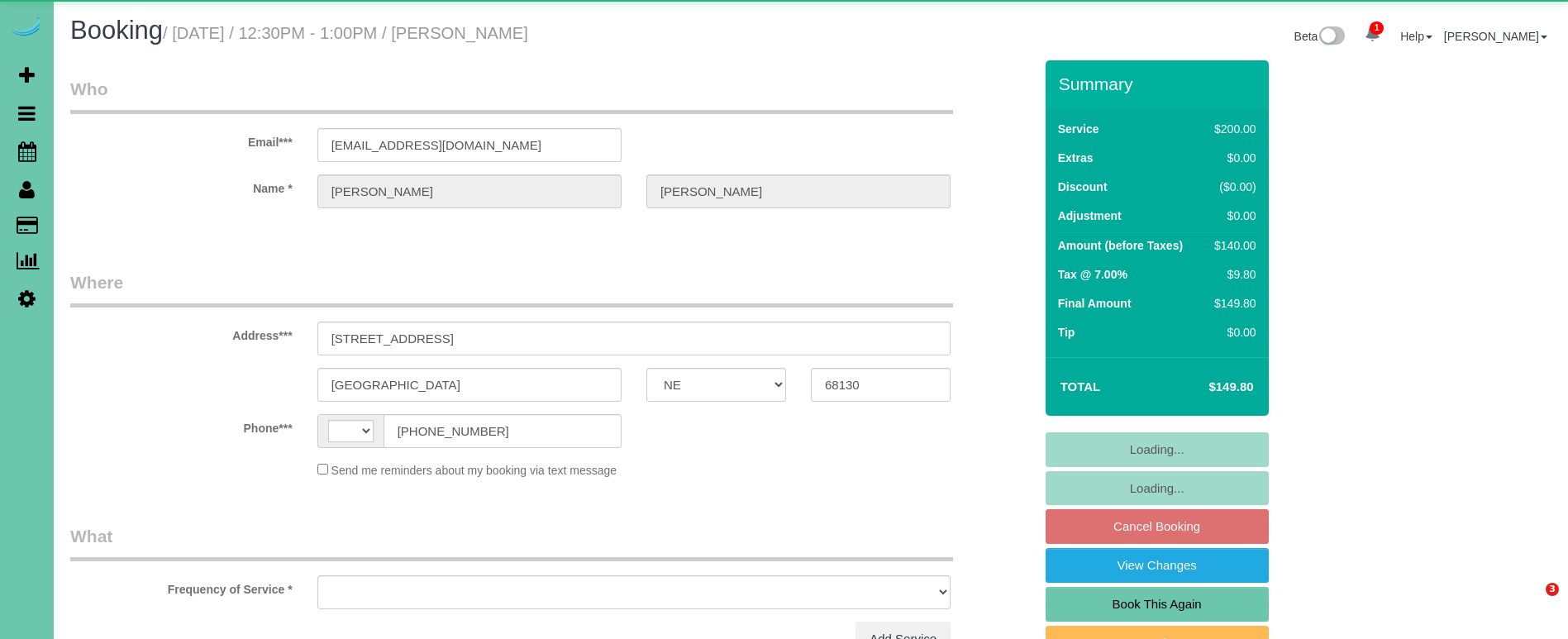
select select "NE"
select select "string:[GEOGRAPHIC_DATA]"
select select "object:408"
select select "string:fspay-f7a76fce-3931-4ea2-a024-db7471c596aa"
select select "object:847"
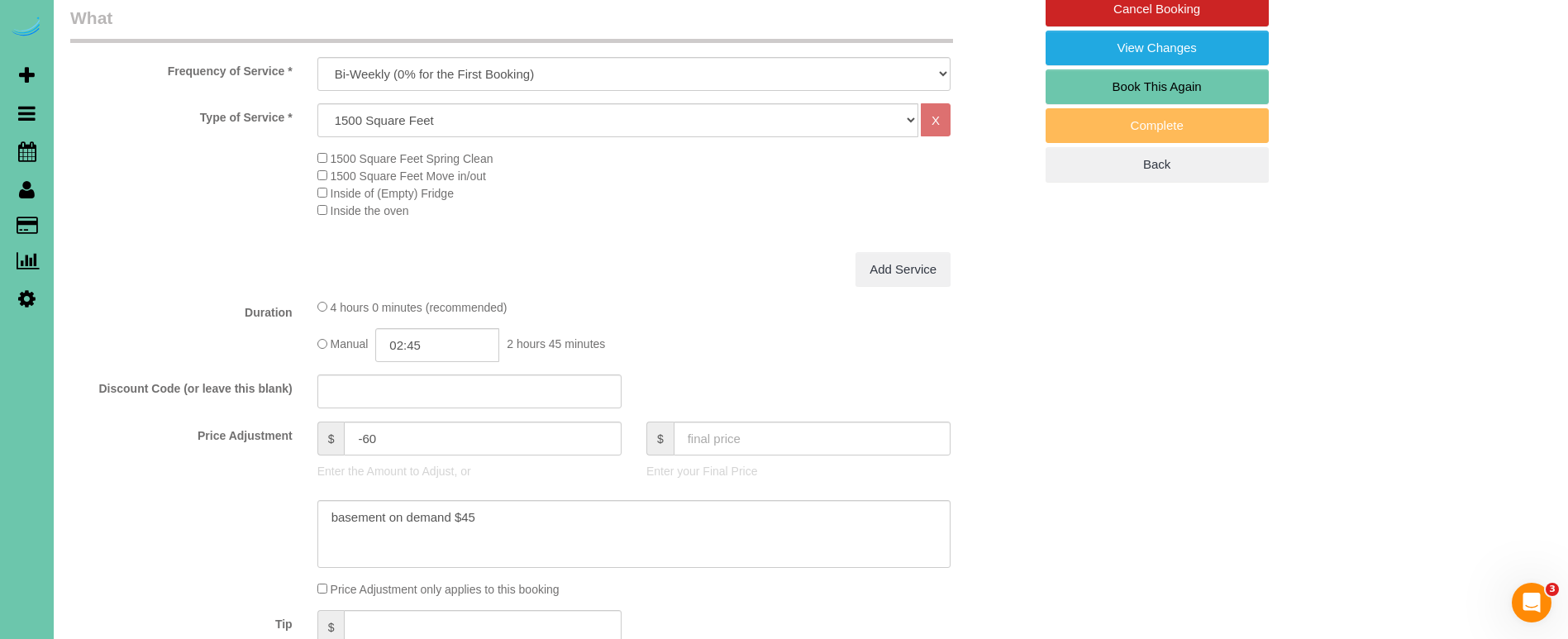
scroll to position [522, 0]
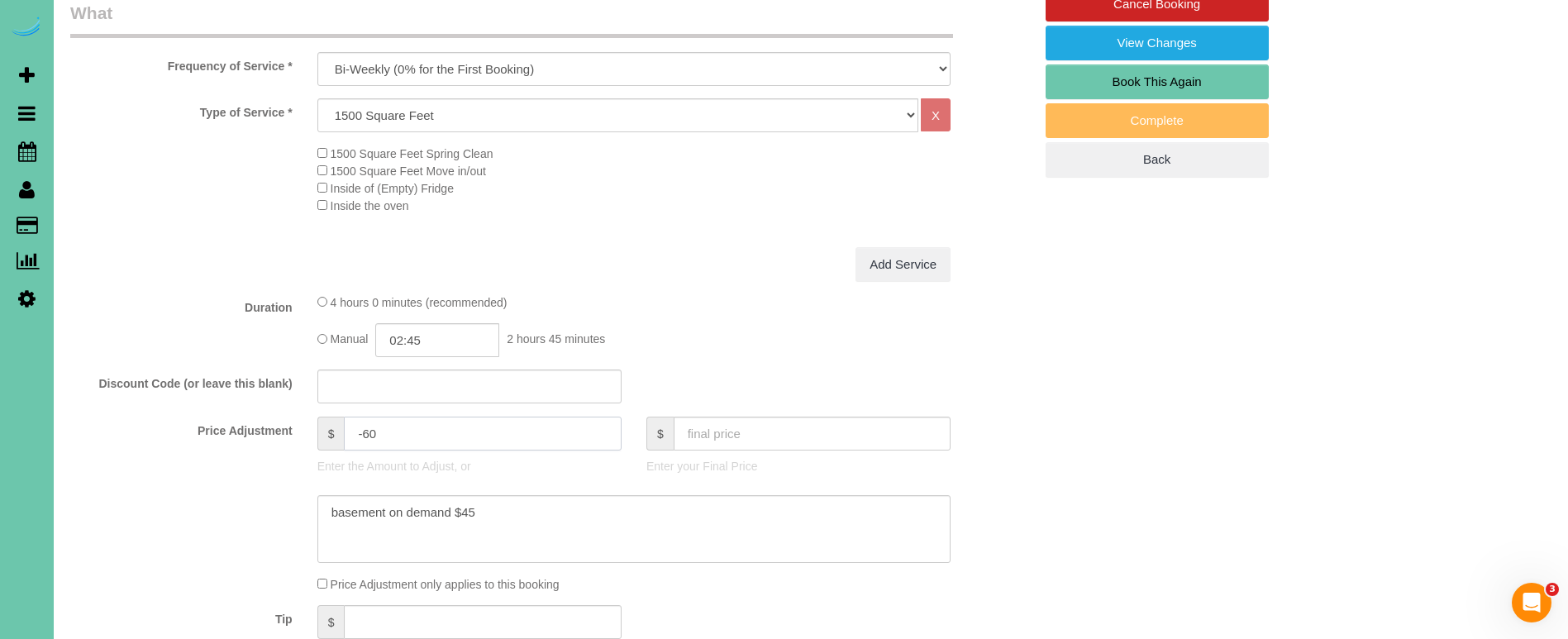
click at [369, 431] on input "-60" at bounding box center [483, 433] width 277 height 34
type input "-50"
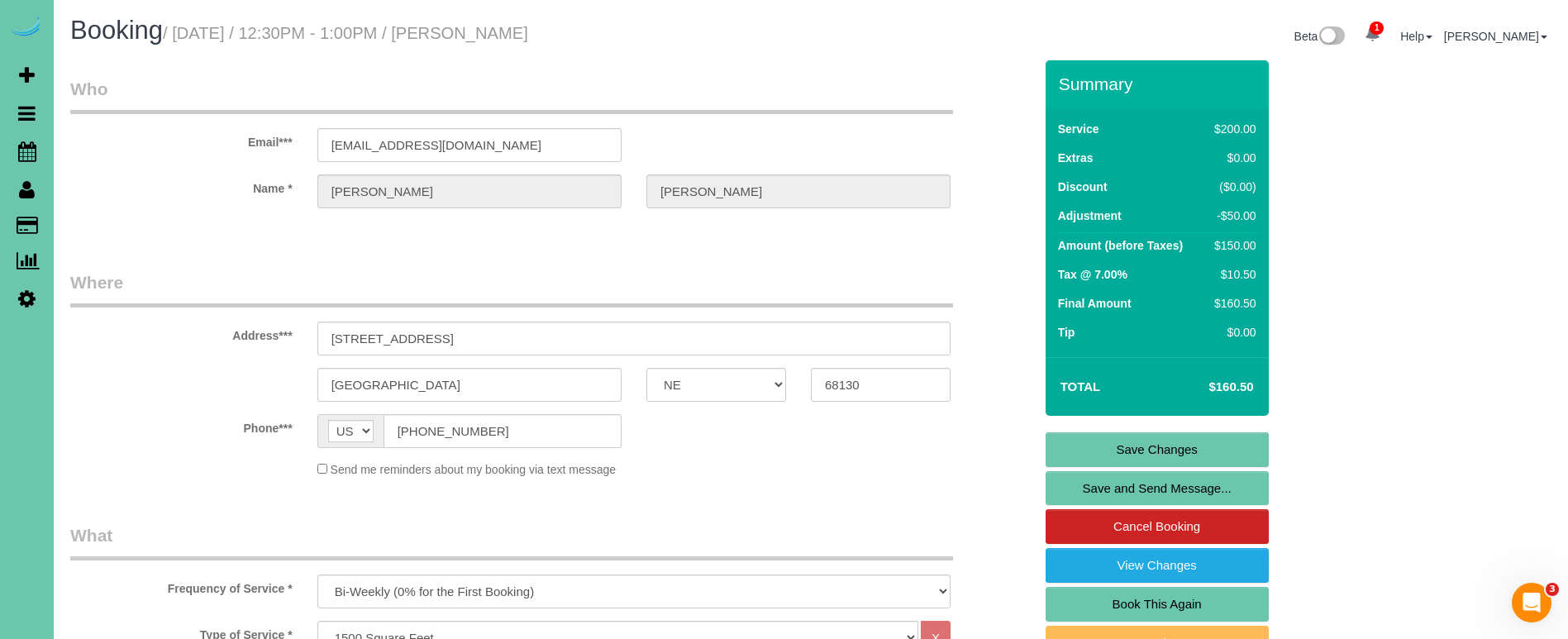
scroll to position [0, 0]
type textarea "NEW RATE - [DATE] - basement on demand $45"
drag, startPoint x: 532, startPoint y: 144, endPoint x: 238, endPoint y: 131, distance: 294.3
click at [1094, 448] on link "Save Changes" at bounding box center [1157, 450] width 223 height 35
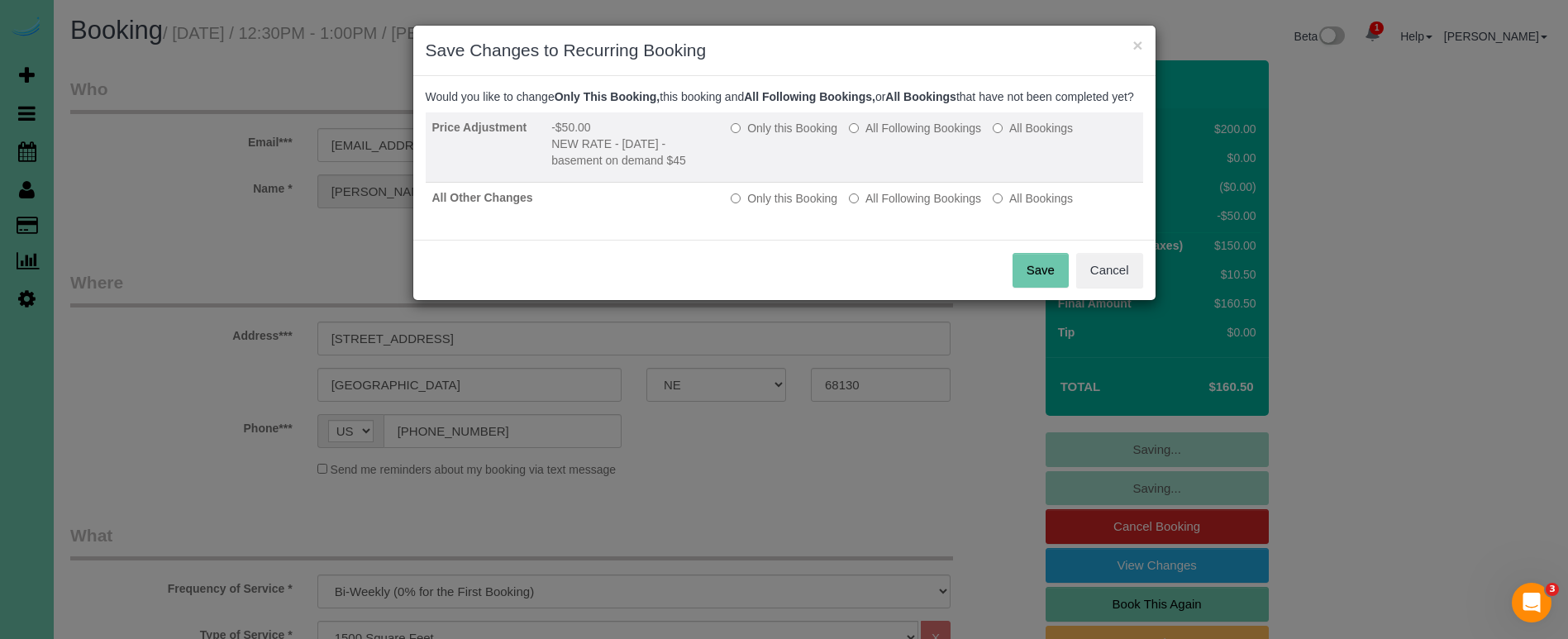
click at [867, 137] on label "All Following Bookings" at bounding box center [914, 128] width 132 height 16
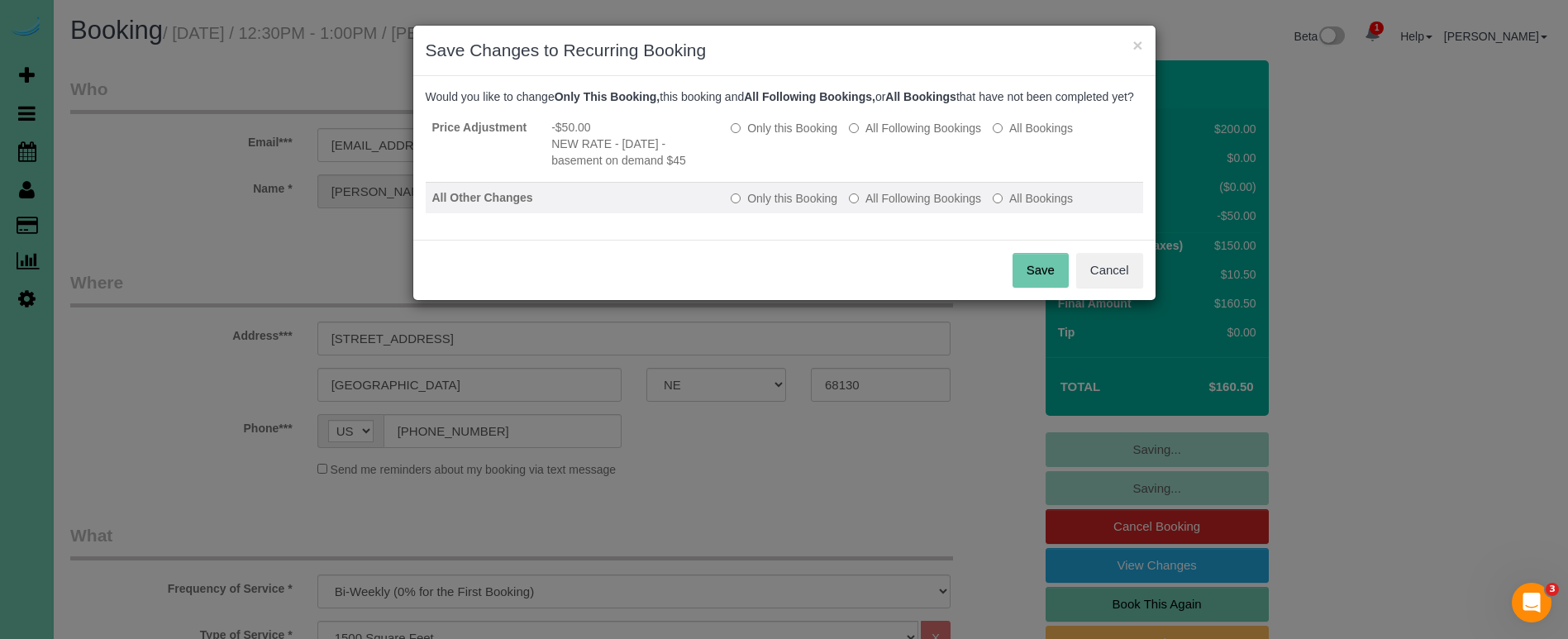
click at [884, 207] on label "All Following Bookings" at bounding box center [914, 198] width 132 height 16
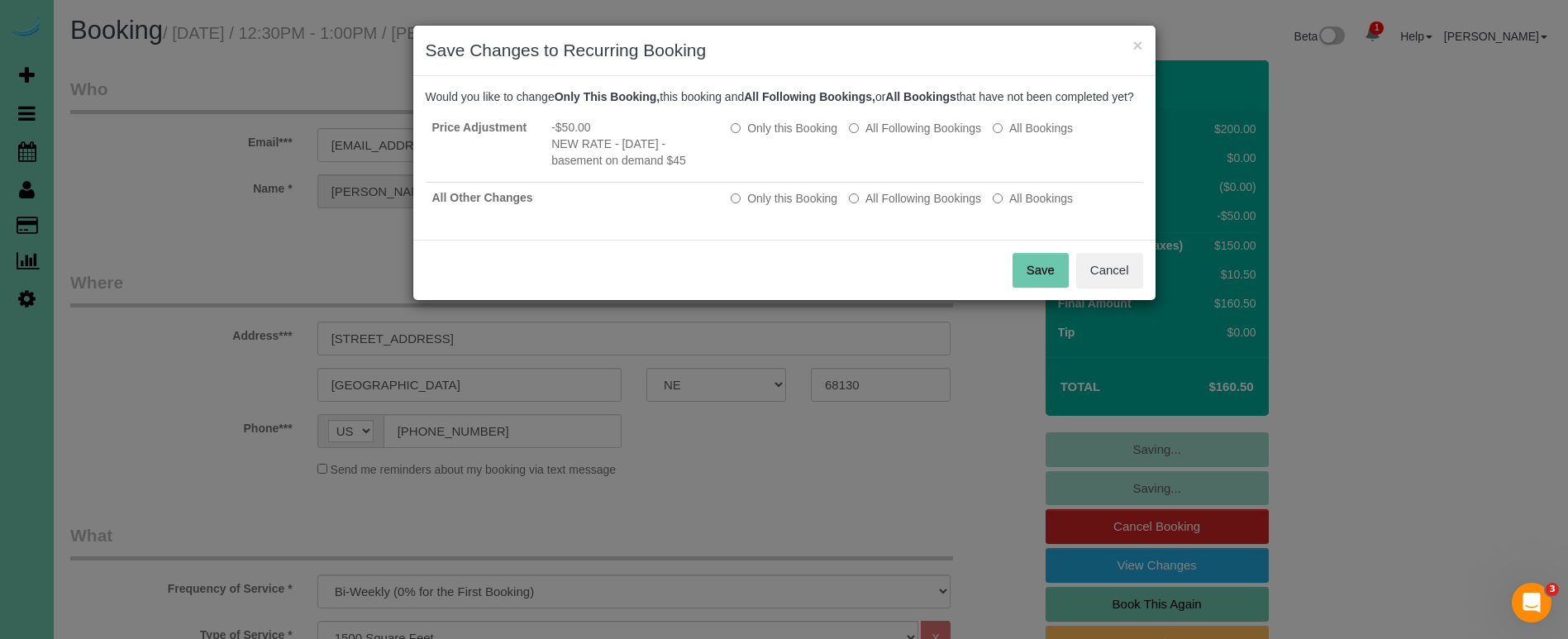
drag, startPoint x: 1028, startPoint y: 285, endPoint x: 546, endPoint y: 216, distance: 486.9
click at [1026, 284] on button "Save" at bounding box center [1040, 270] width 56 height 35
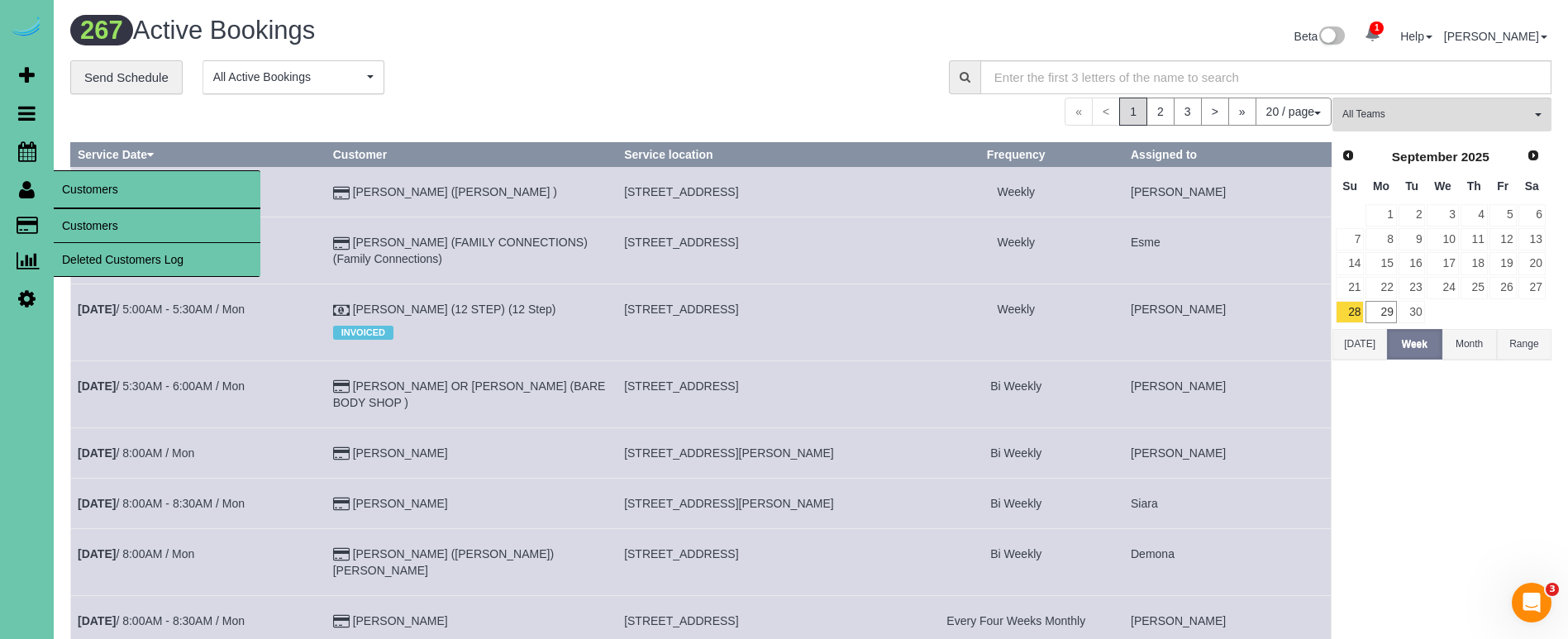
click at [91, 220] on link "Customers" at bounding box center [157, 226] width 207 height 33
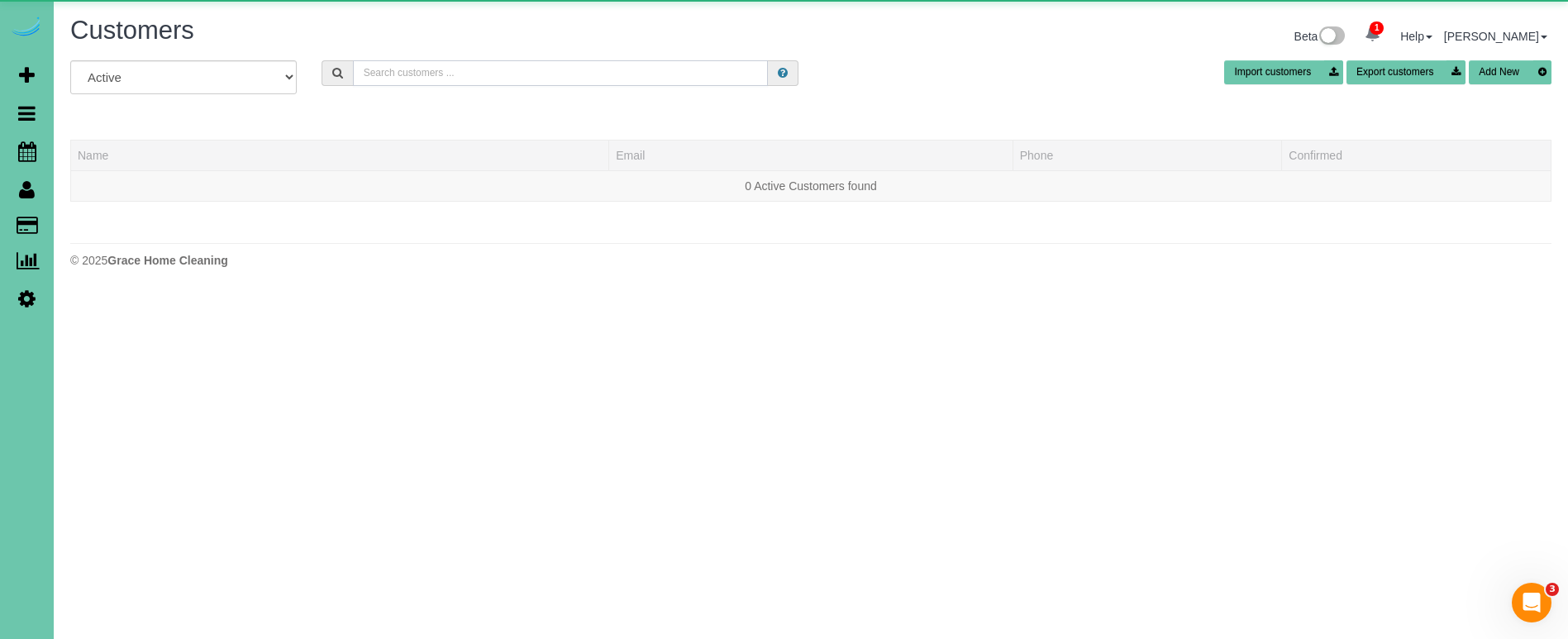
click at [438, 65] on input "text" at bounding box center [560, 73] width 415 height 26
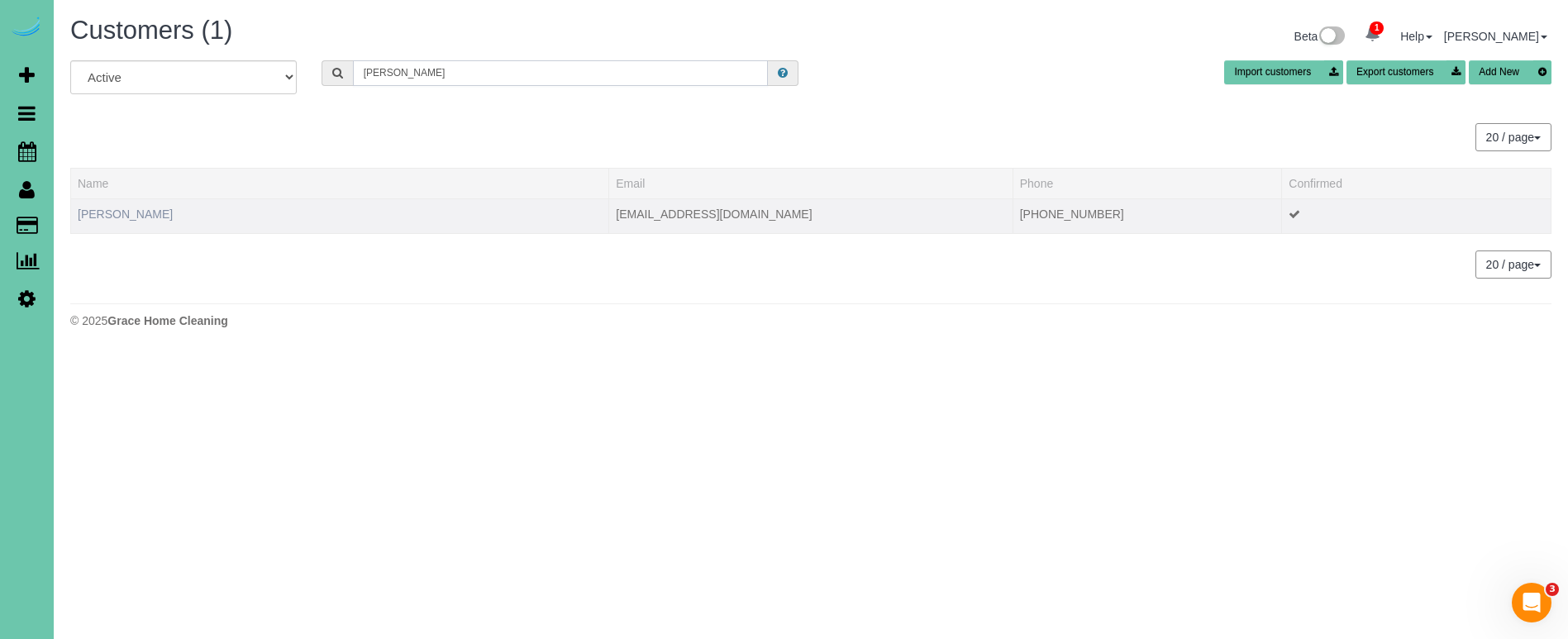
type input "[PERSON_NAME]"
click at [150, 211] on link "[PERSON_NAME]" at bounding box center [125, 214] width 95 height 13
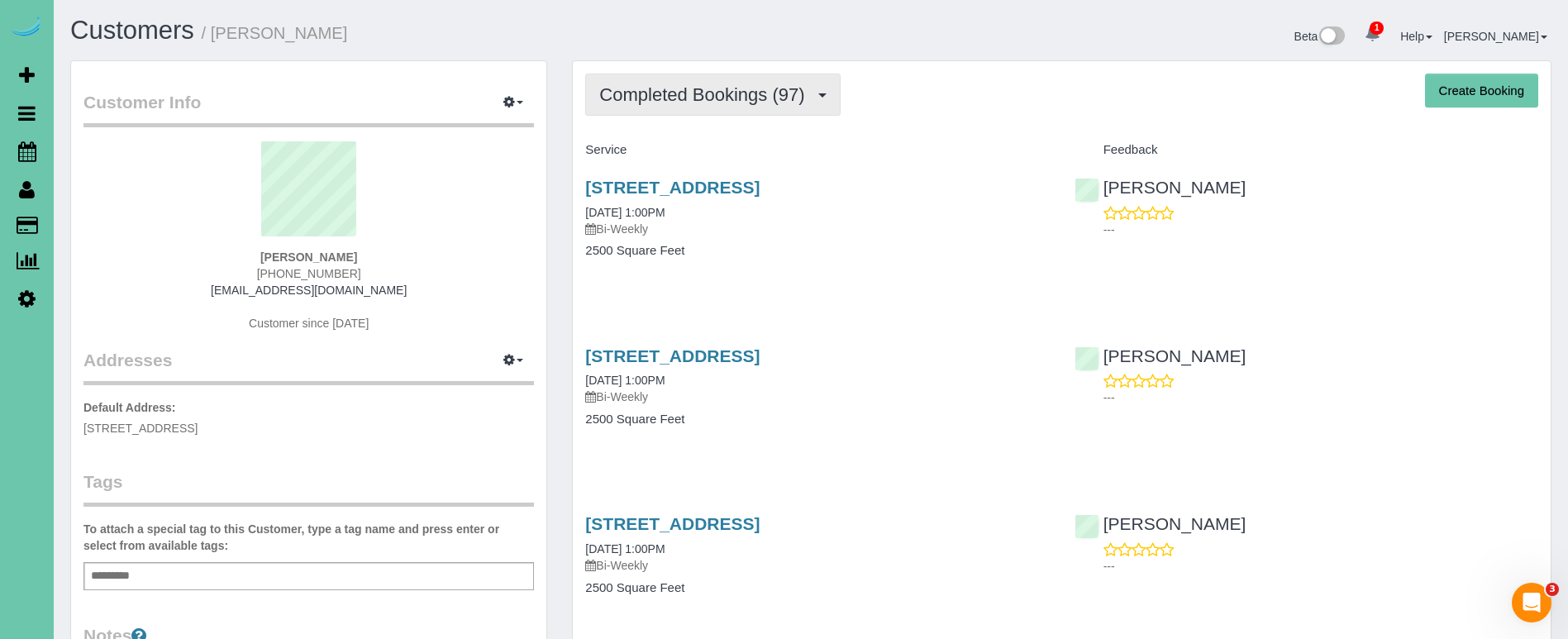
click at [697, 90] on span "Completed Bookings (97)" at bounding box center [706, 94] width 214 height 21
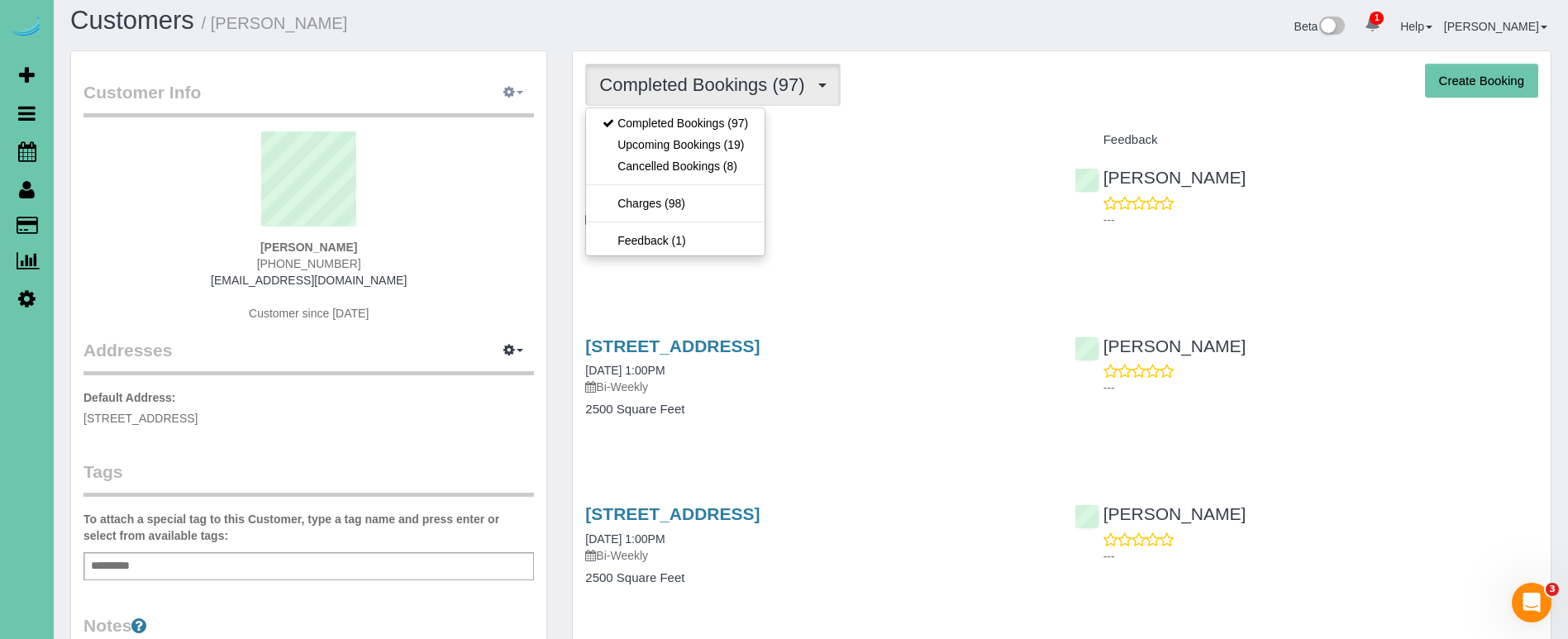
scroll to position [10, 0]
click at [499, 80] on button "button" at bounding box center [514, 93] width 42 height 26
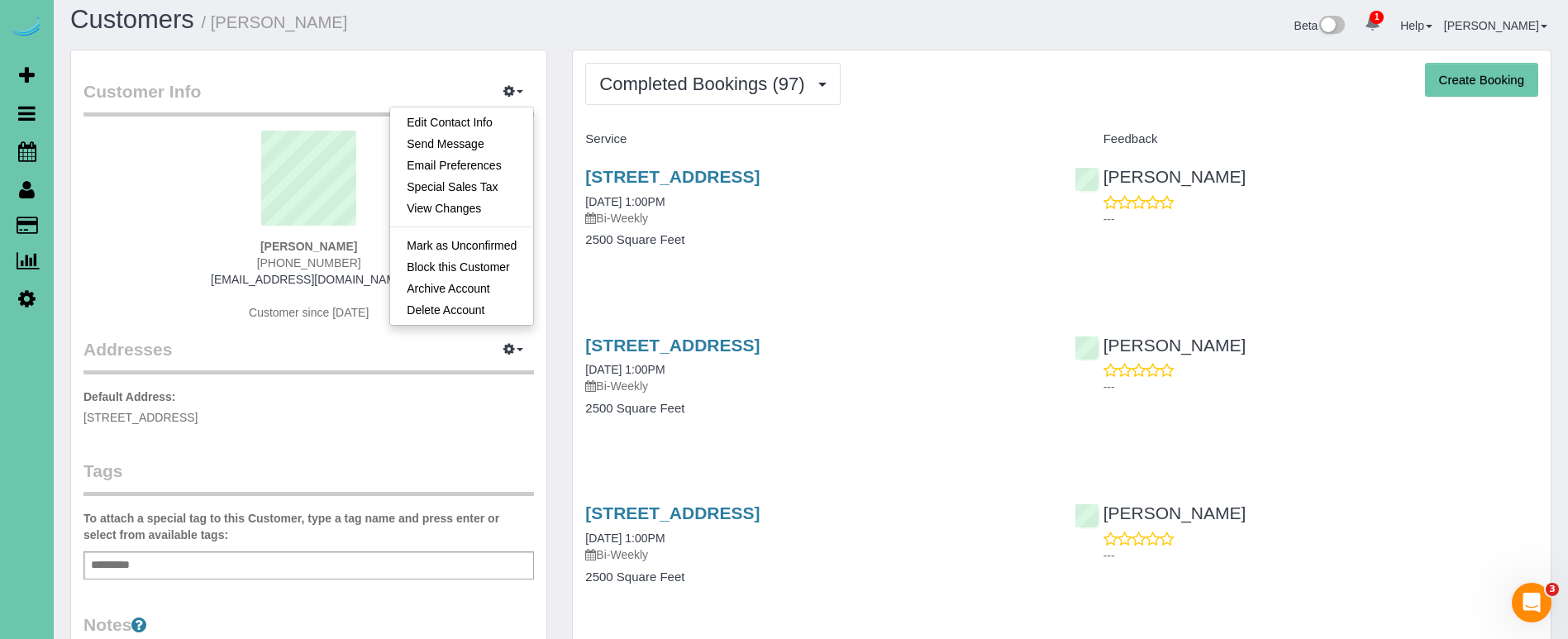
drag, startPoint x: 712, startPoint y: 89, endPoint x: 706, endPoint y: 110, distance: 21.8
click at [712, 89] on span "Completed Bookings (97)" at bounding box center [706, 84] width 214 height 21
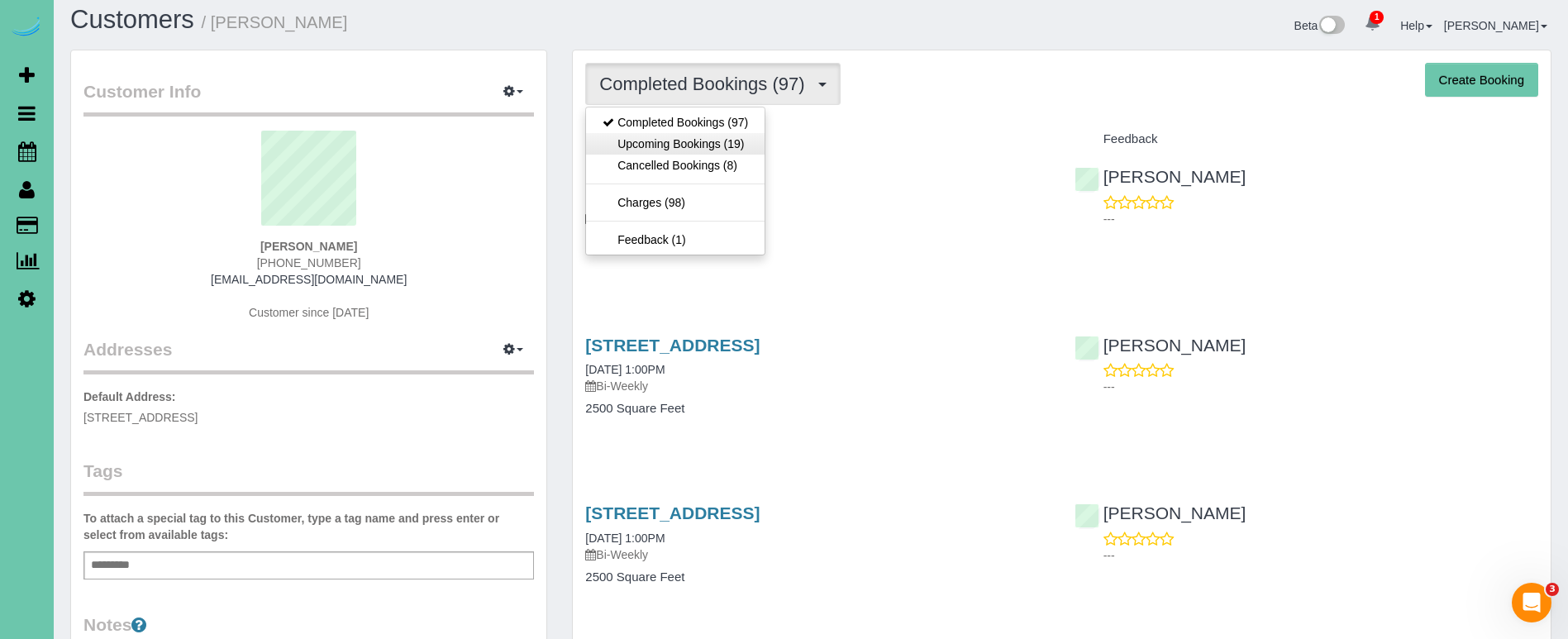
click at [702, 142] on link "Upcoming Bookings (19)" at bounding box center [675, 144] width 178 height 22
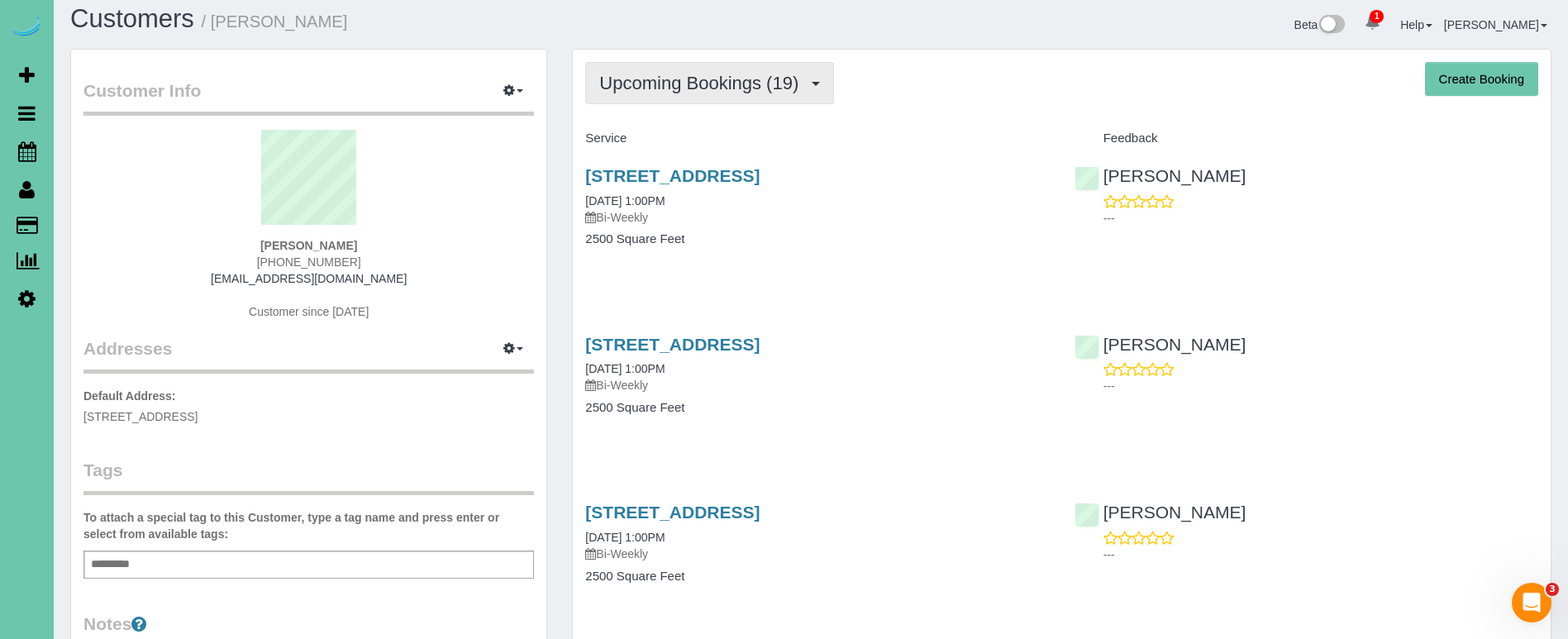
scroll to position [11, 1]
click at [638, 93] on span "Upcoming Bookings (19)" at bounding box center [703, 83] width 208 height 21
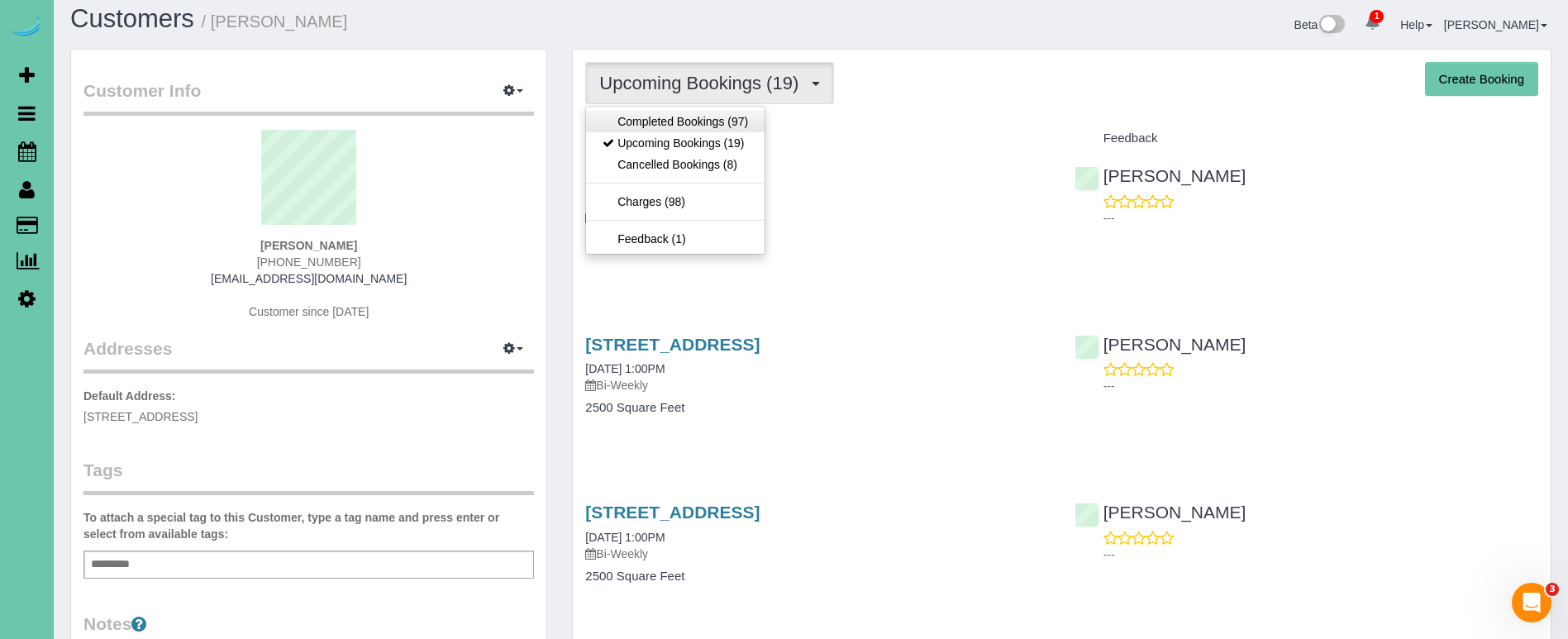
click at [630, 115] on link "Completed Bookings (97)" at bounding box center [675, 121] width 178 height 22
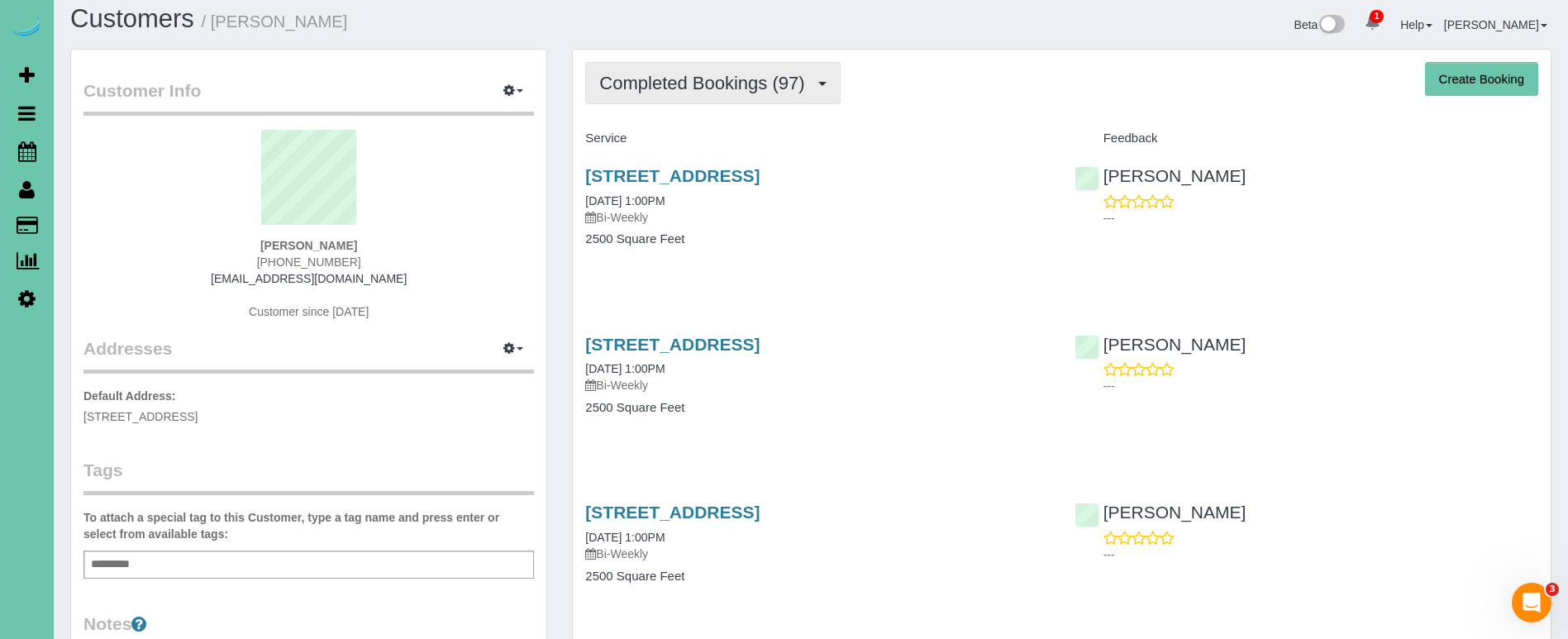
click at [686, 89] on span "Completed Bookings (97)" at bounding box center [706, 83] width 214 height 21
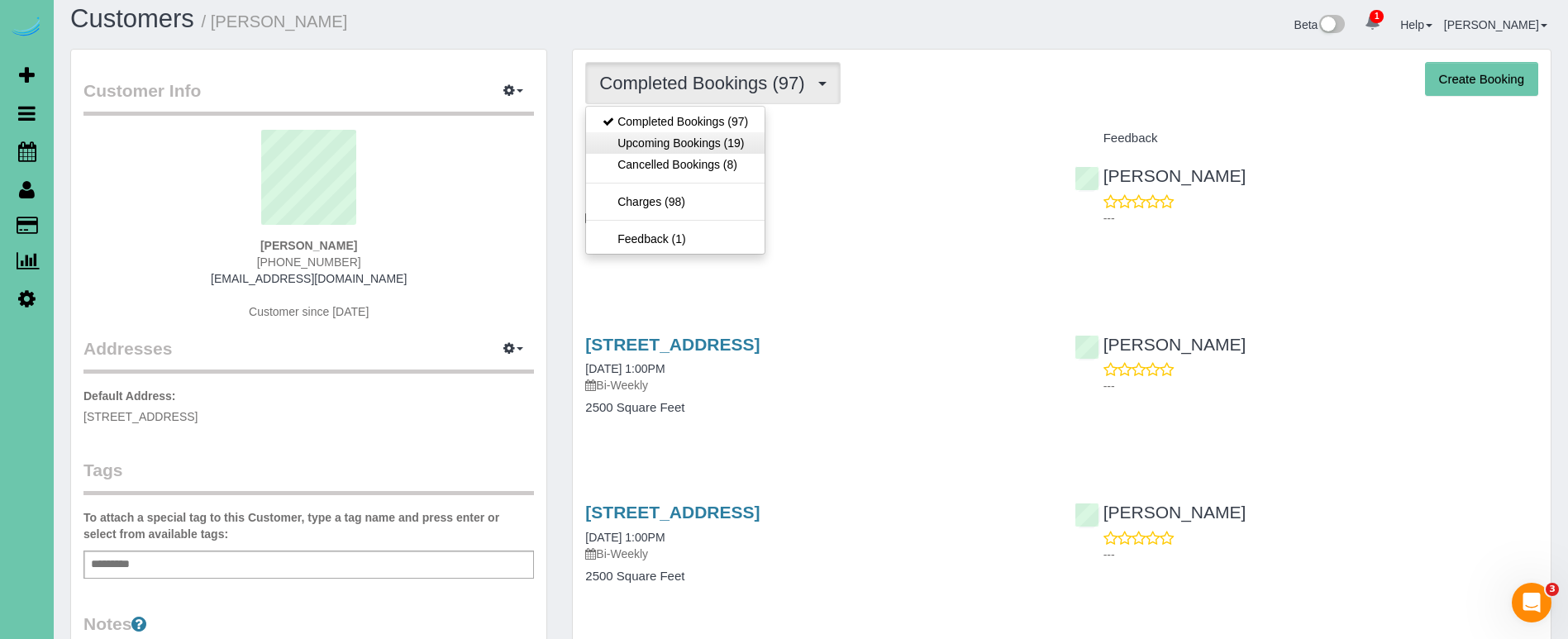
click at [669, 150] on link "Upcoming Bookings (19)" at bounding box center [675, 143] width 178 height 22
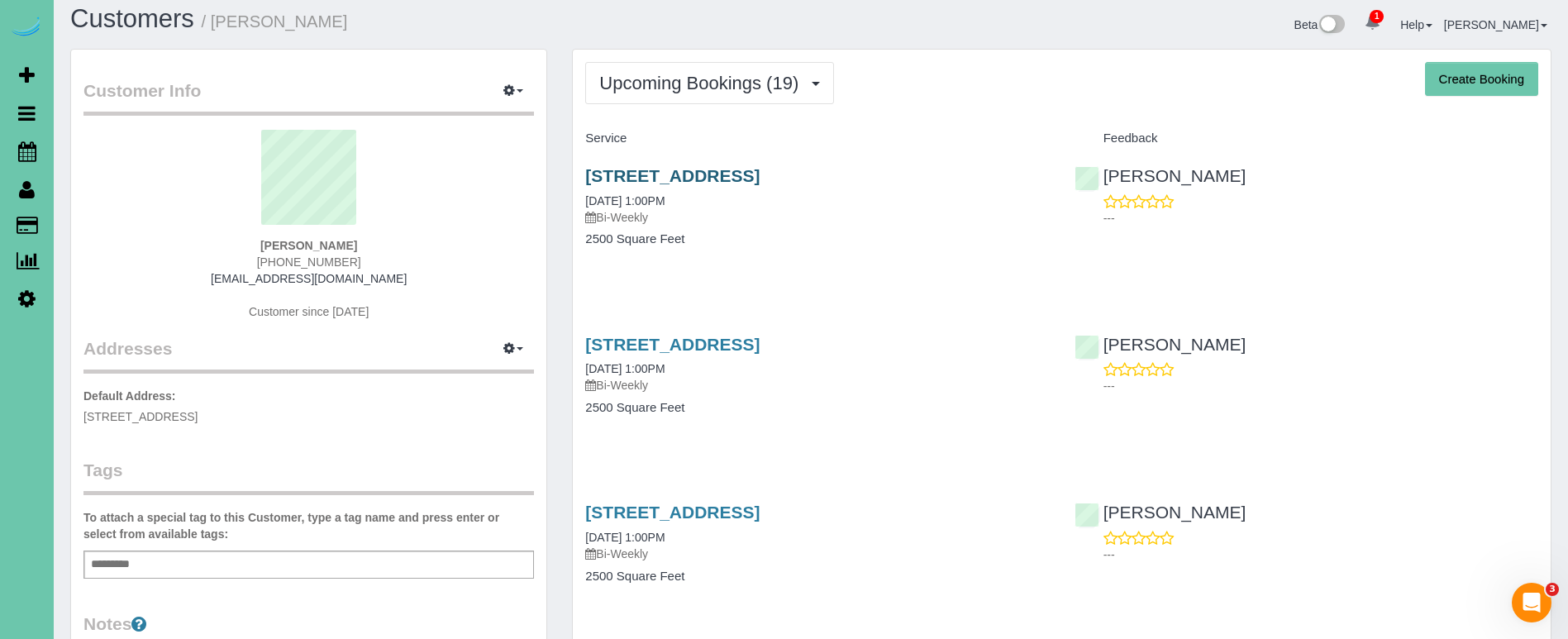
click at [640, 167] on link "1036 Skyline Drive, Elkhorn, NE 68022" at bounding box center [673, 176] width 175 height 19
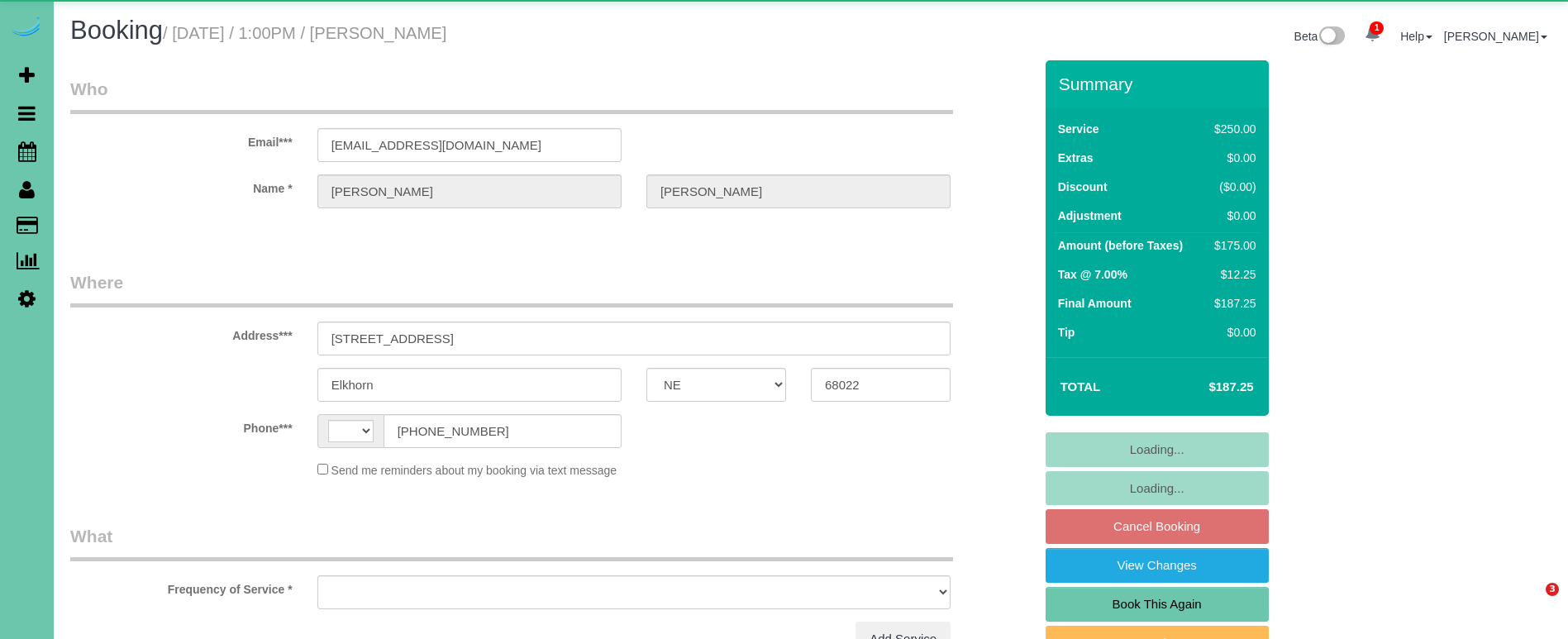
select select "NE"
select select "string:[GEOGRAPHIC_DATA]"
select select "object:626"
select select "string:fspay-dca986d3-6ff2-470c-a33f-aa7c5b7d7285"
select select "object:915"
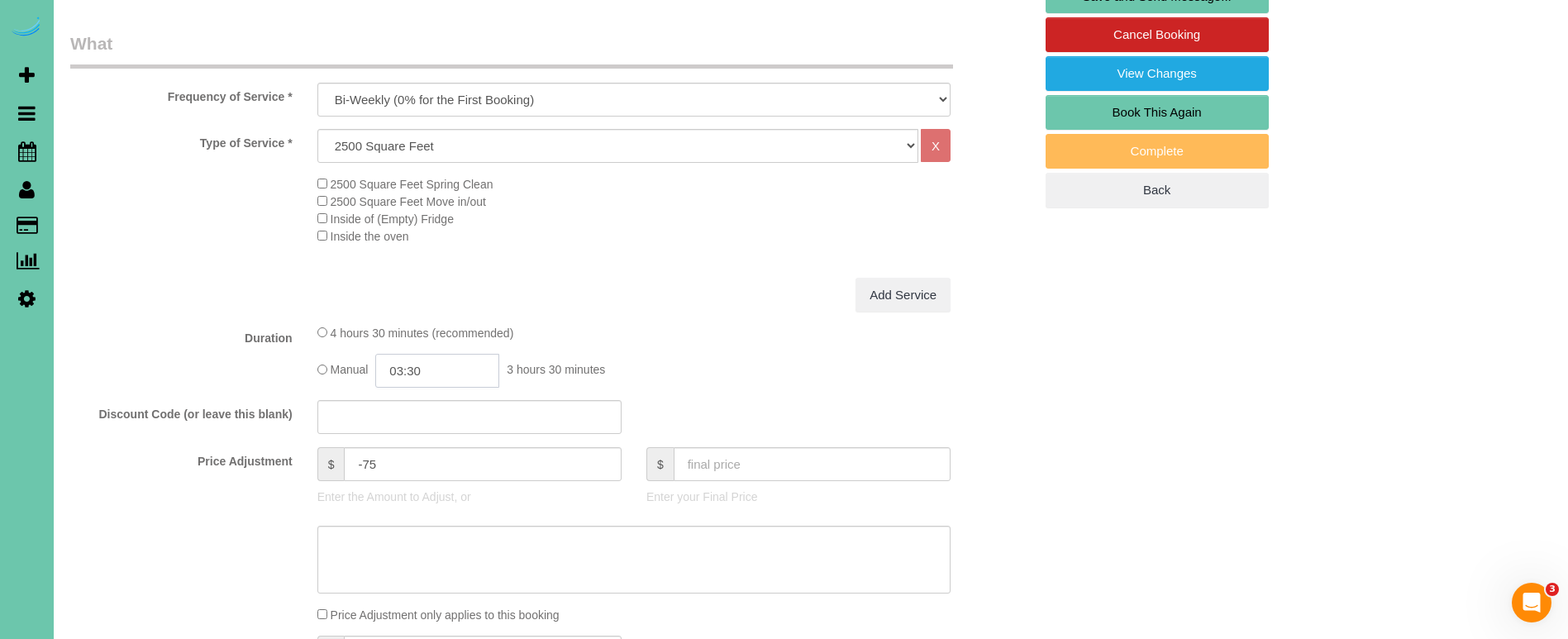
click at [443, 374] on input "03:30" at bounding box center [437, 370] width 124 height 34
type input "03:15"
click at [620, 326] on div "4 hours 30 minutes (recommended)" at bounding box center [634, 332] width 633 height 17
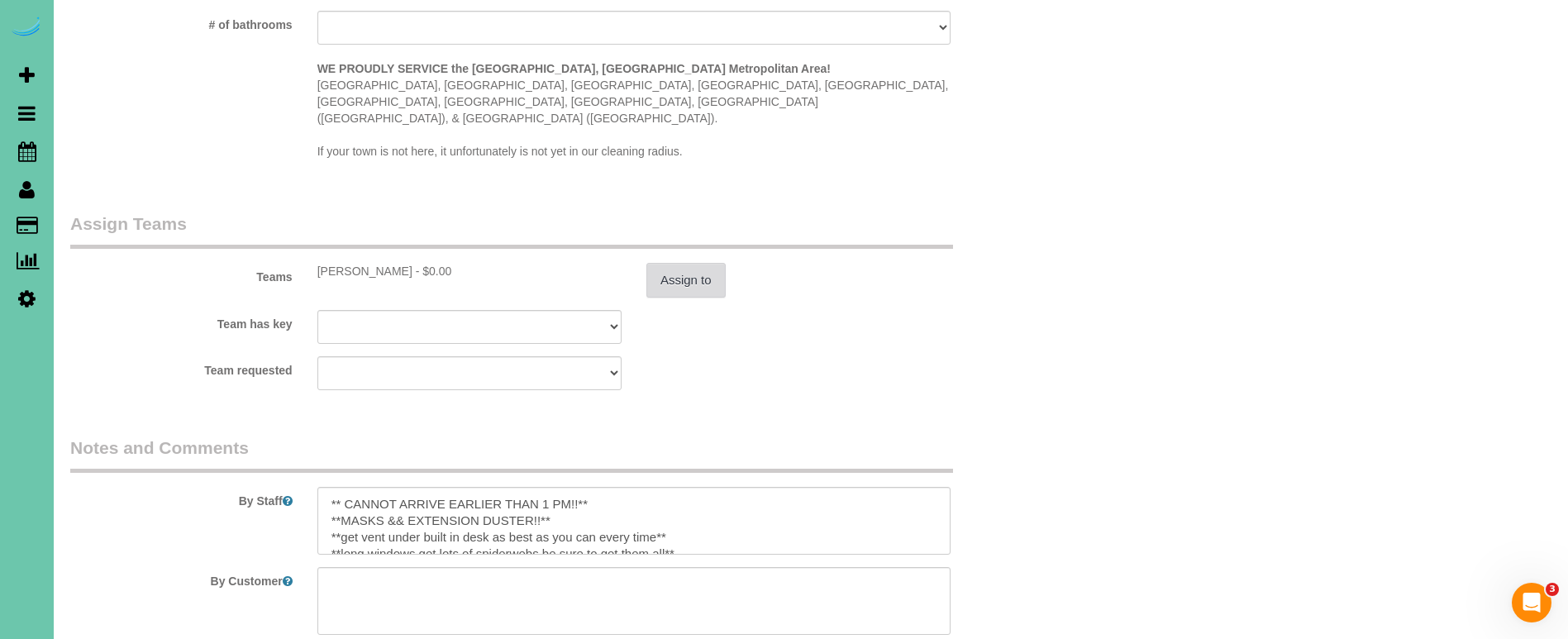
click at [694, 263] on button "Assign to" at bounding box center [686, 280] width 80 height 35
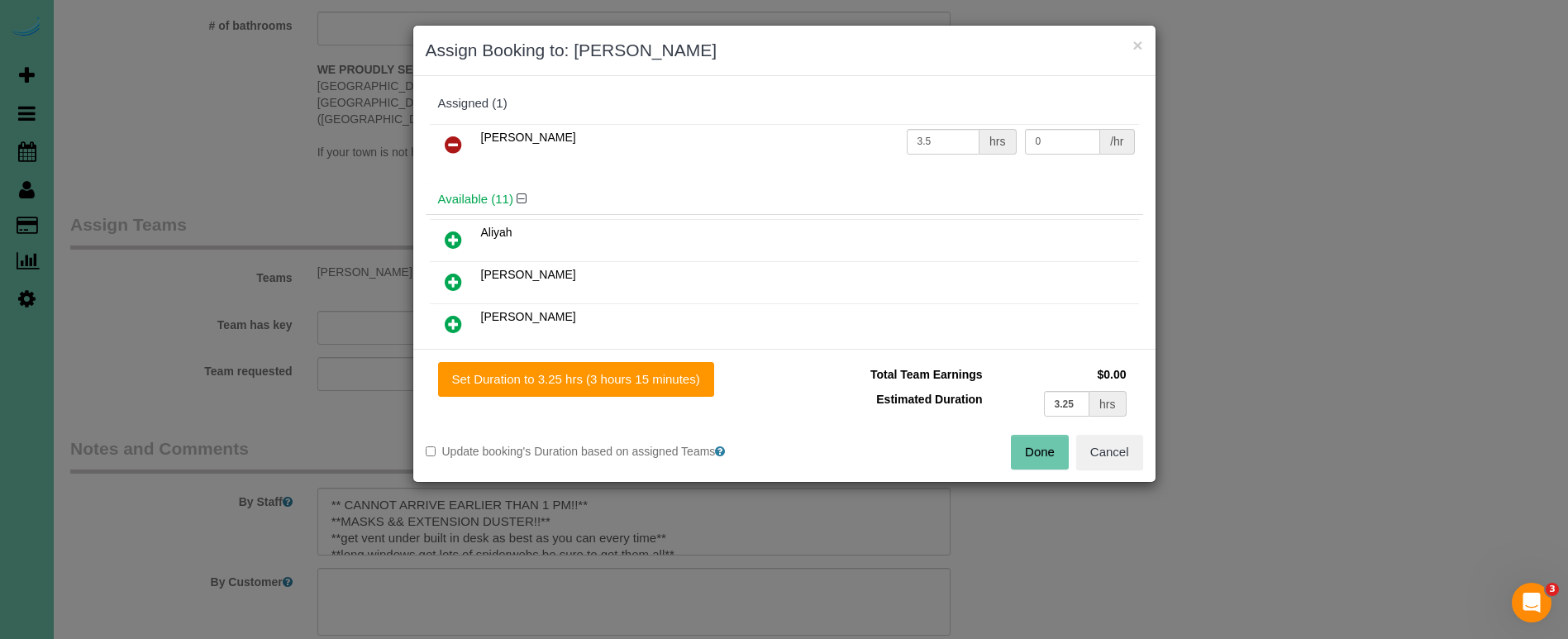
drag, startPoint x: 632, startPoint y: 370, endPoint x: 852, endPoint y: 427, distance: 227.3
click at [637, 372] on button "Set Duration to 3.25 hrs (3 hours 15 minutes)" at bounding box center [576, 380] width 276 height 35
type input "3.25"
click at [1044, 442] on button "Done" at bounding box center [1040, 452] width 58 height 35
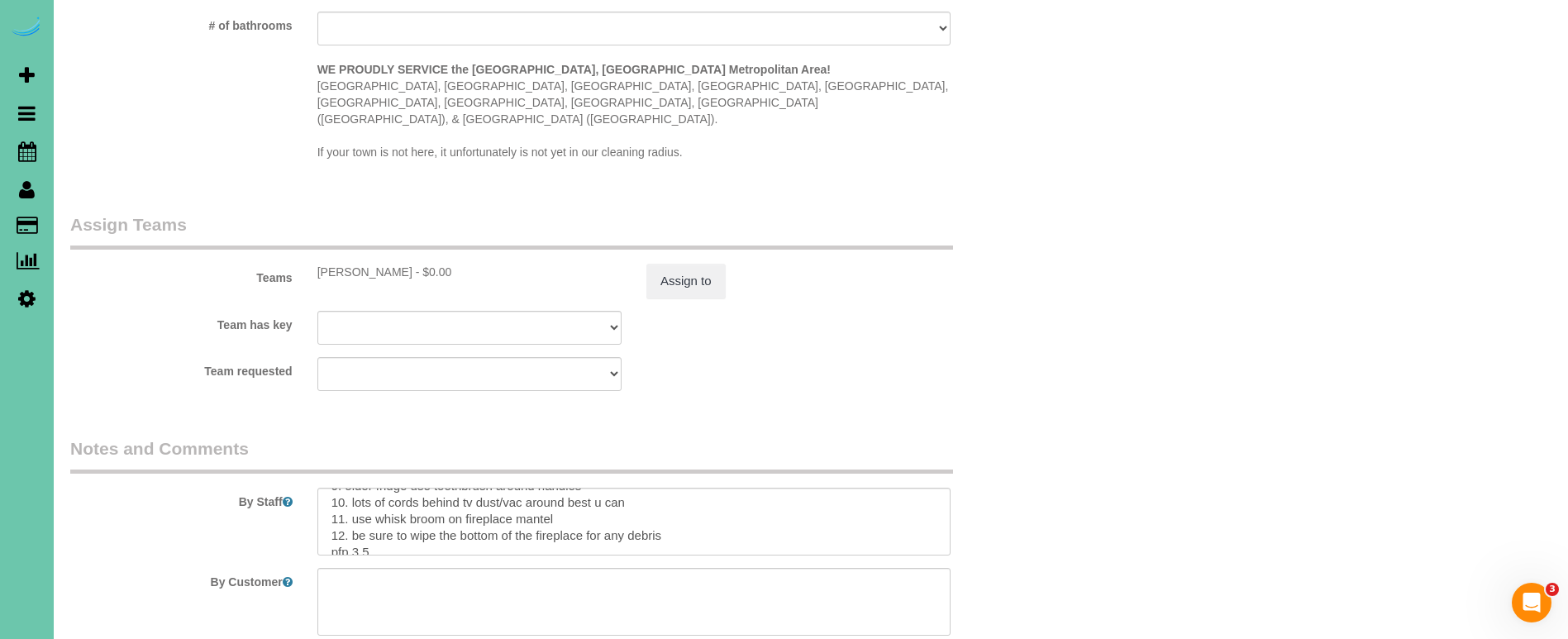
scroll to position [249, 0]
click at [368, 502] on textarea at bounding box center [634, 521] width 633 height 67
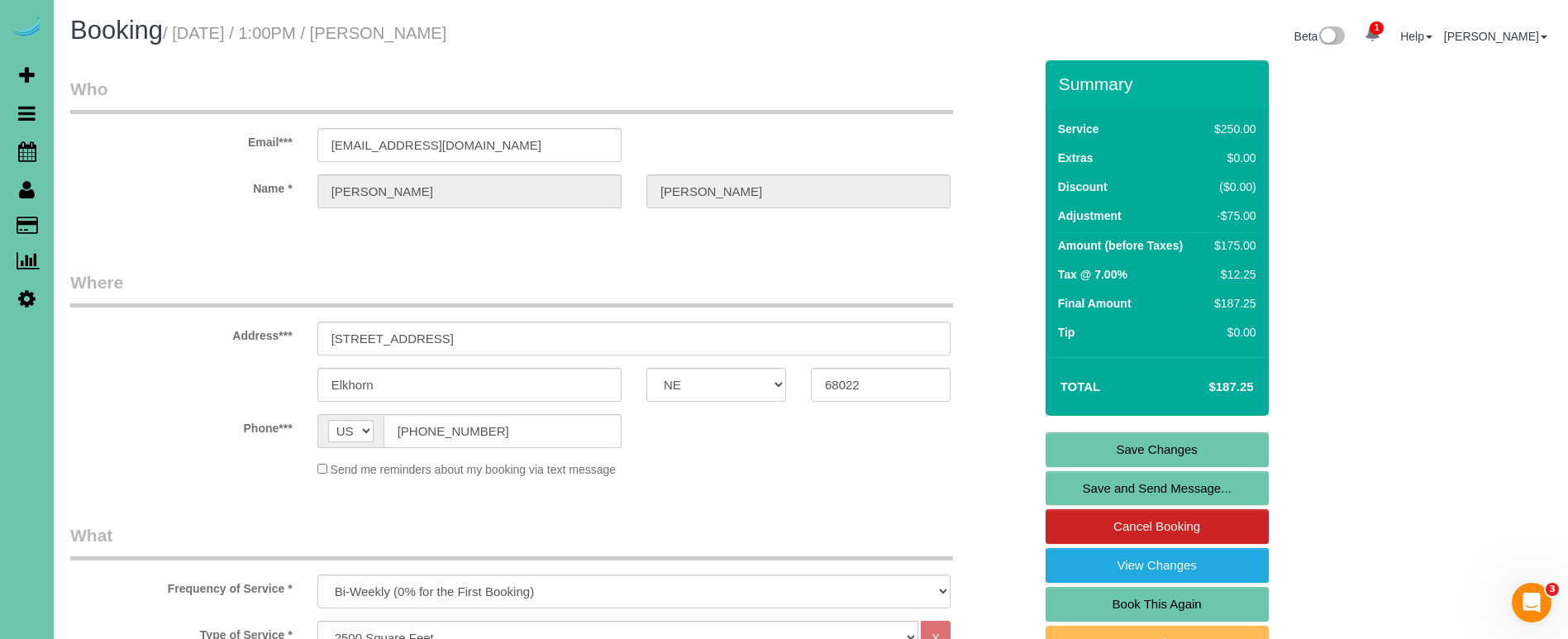
scroll to position [0, 0]
type textarea "** CANNOT ARRIVE EARLIER THAN 1 PM!!** **MASKS && EXTENSION DUSTER!!** **get ve…"
click at [1130, 447] on link "Save Changes" at bounding box center [1157, 450] width 223 height 35
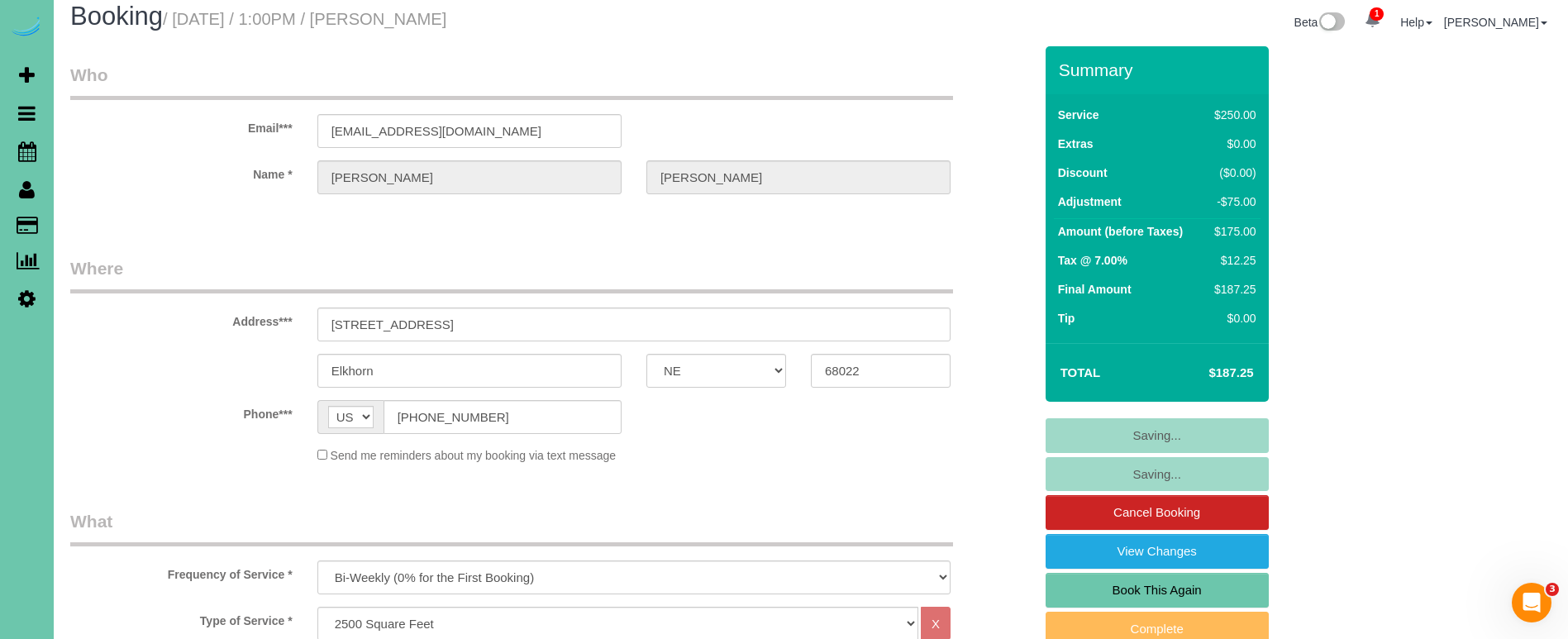
scroll to position [19, 0]
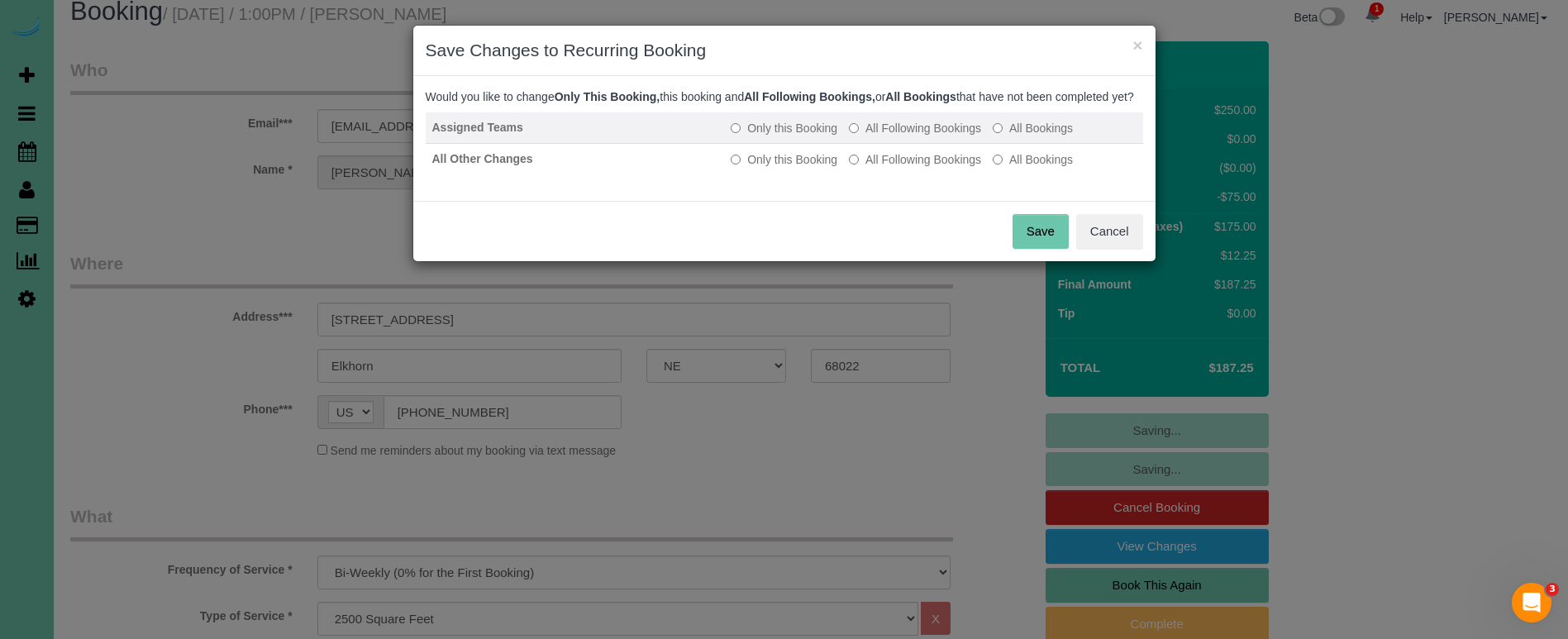
click at [865, 137] on label "All Following Bookings" at bounding box center [914, 128] width 132 height 16
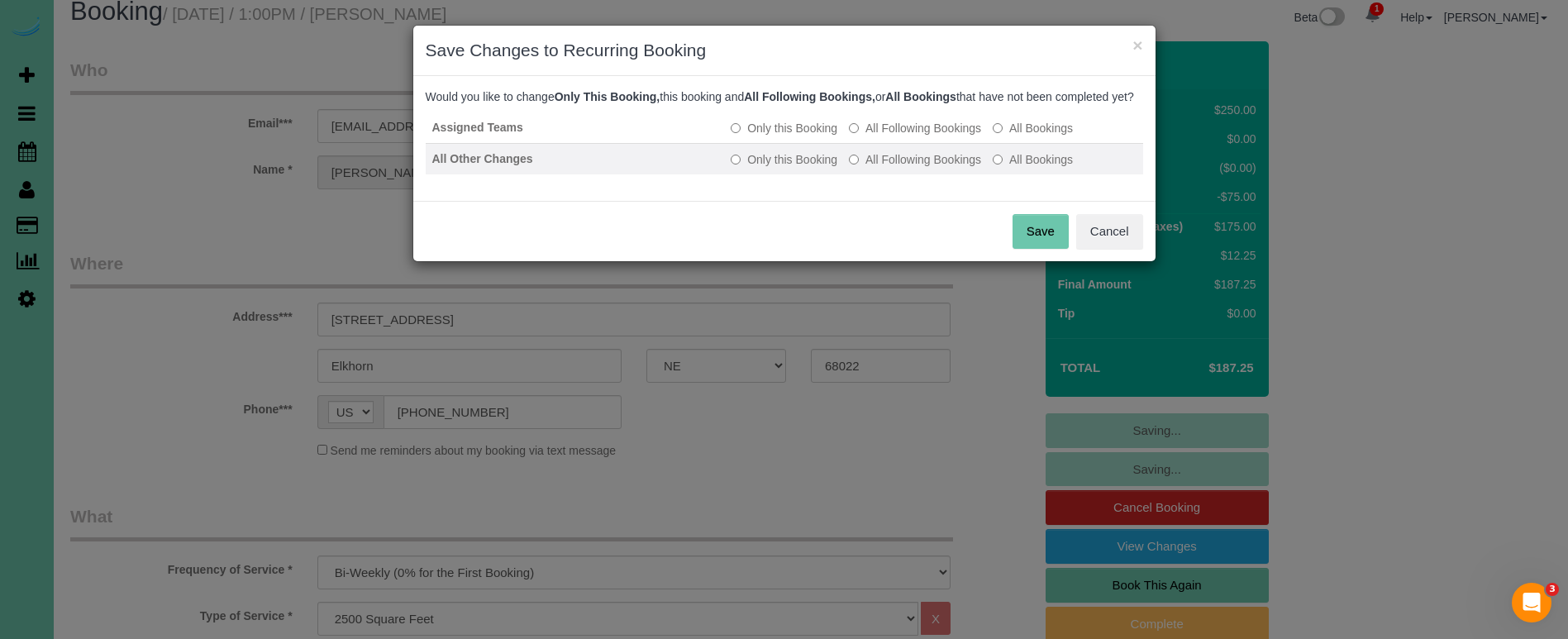
click at [890, 168] on label "All Following Bookings" at bounding box center [914, 159] width 132 height 16
drag, startPoint x: 1053, startPoint y: 246, endPoint x: 686, endPoint y: 169, distance: 375.0
click at [1046, 241] on button "Save" at bounding box center [1040, 232] width 56 height 35
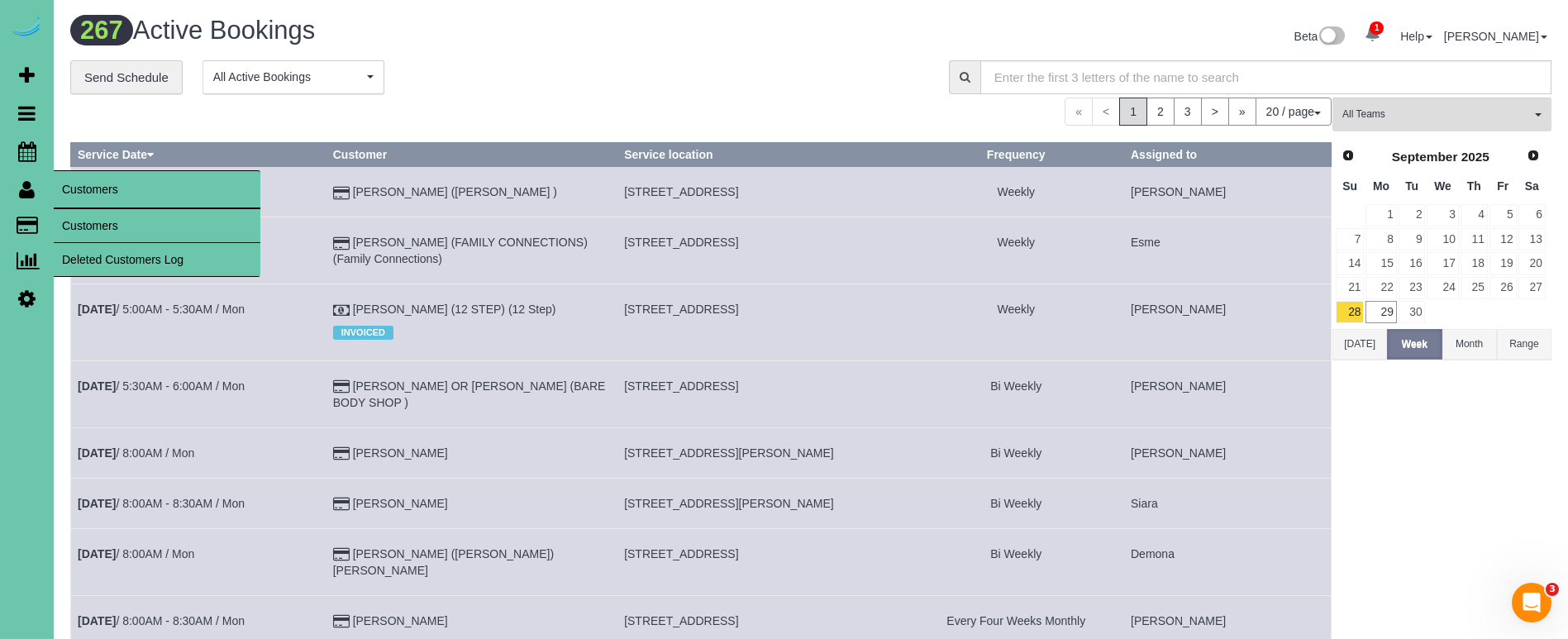
click at [83, 224] on link "Customers" at bounding box center [157, 226] width 207 height 33
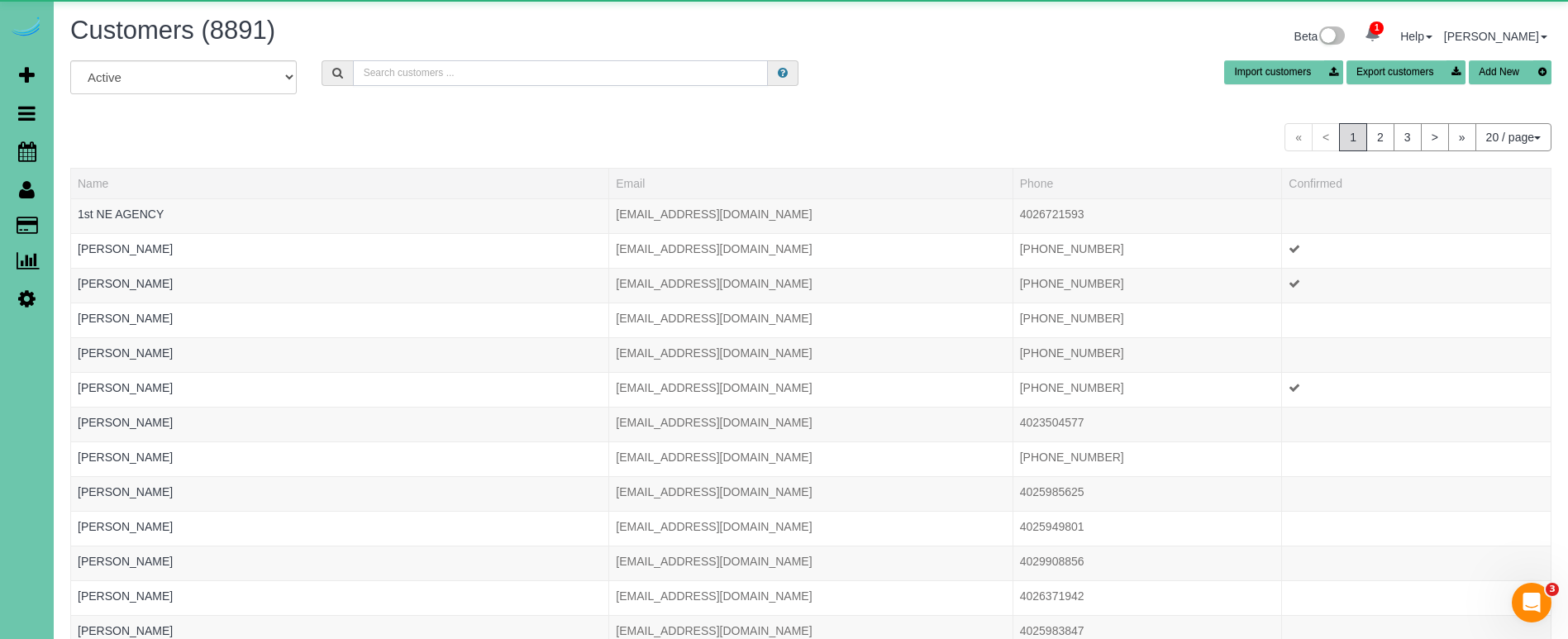
click at [474, 73] on input "text" at bounding box center [560, 73] width 415 height 26
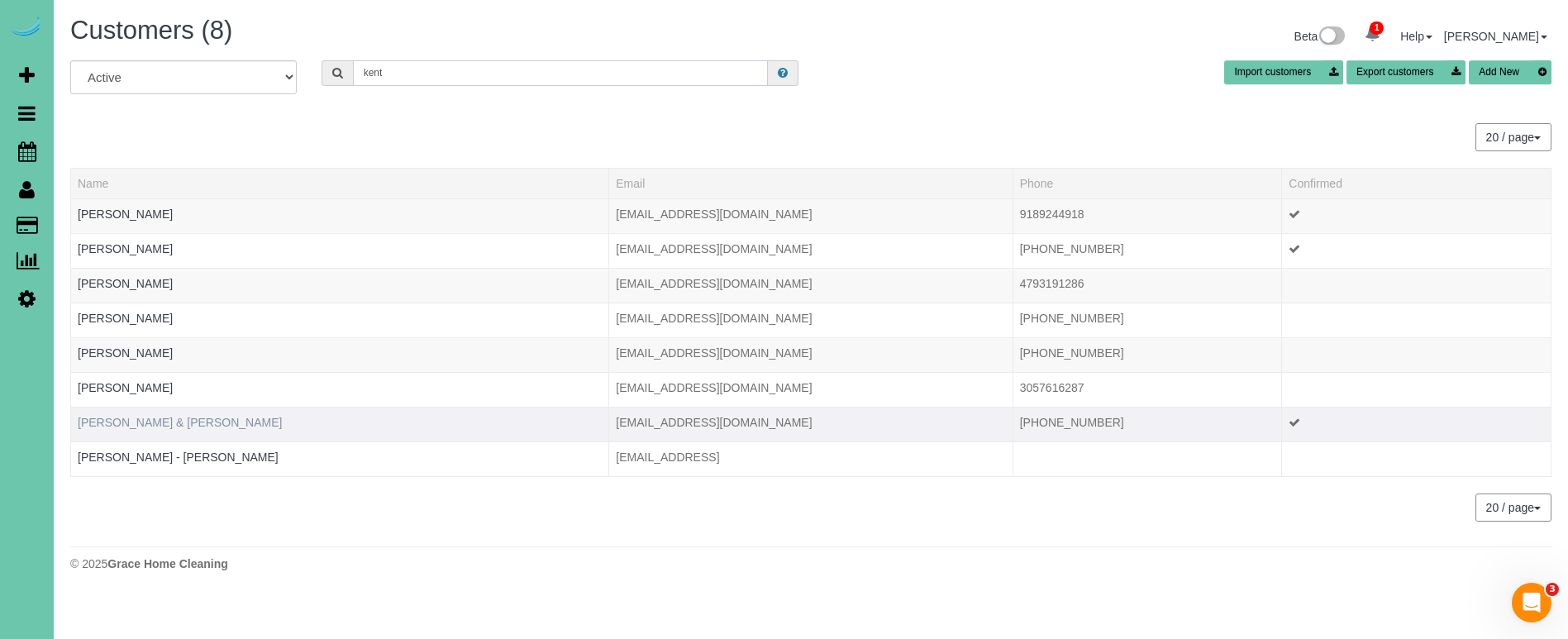
type input "kent"
click at [158, 423] on link "Tirney & Kent Peterson" at bounding box center [180, 422] width 204 height 13
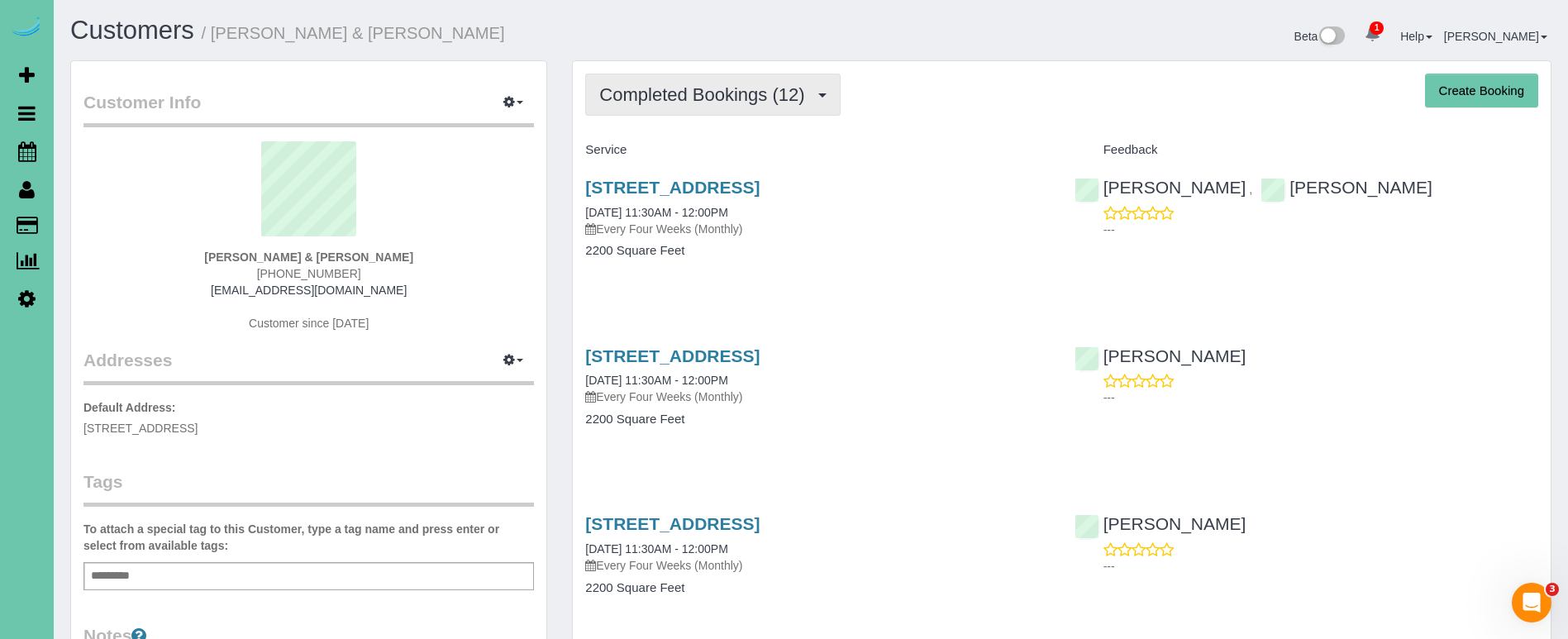
click at [766, 115] on button "Completed Bookings (12)" at bounding box center [713, 94] width 254 height 42
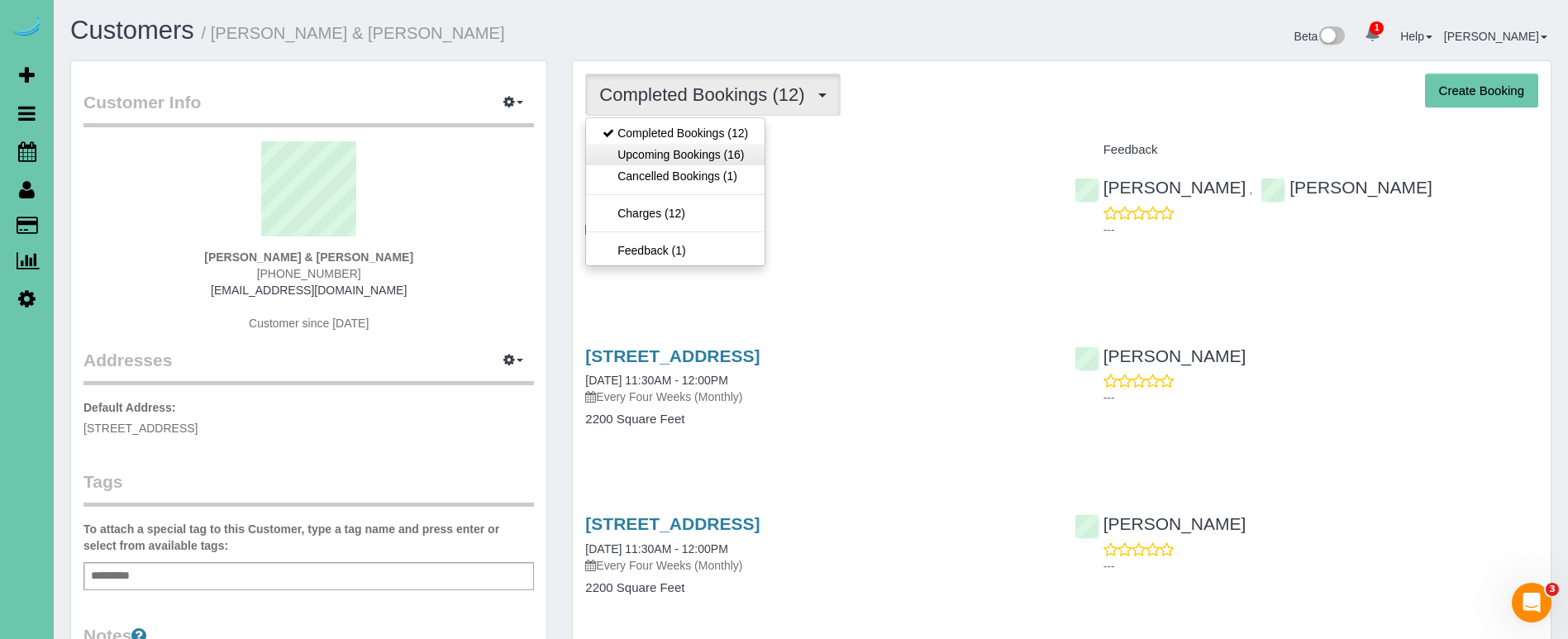
click at [720, 163] on link "Upcoming Bookings (16)" at bounding box center [675, 154] width 178 height 22
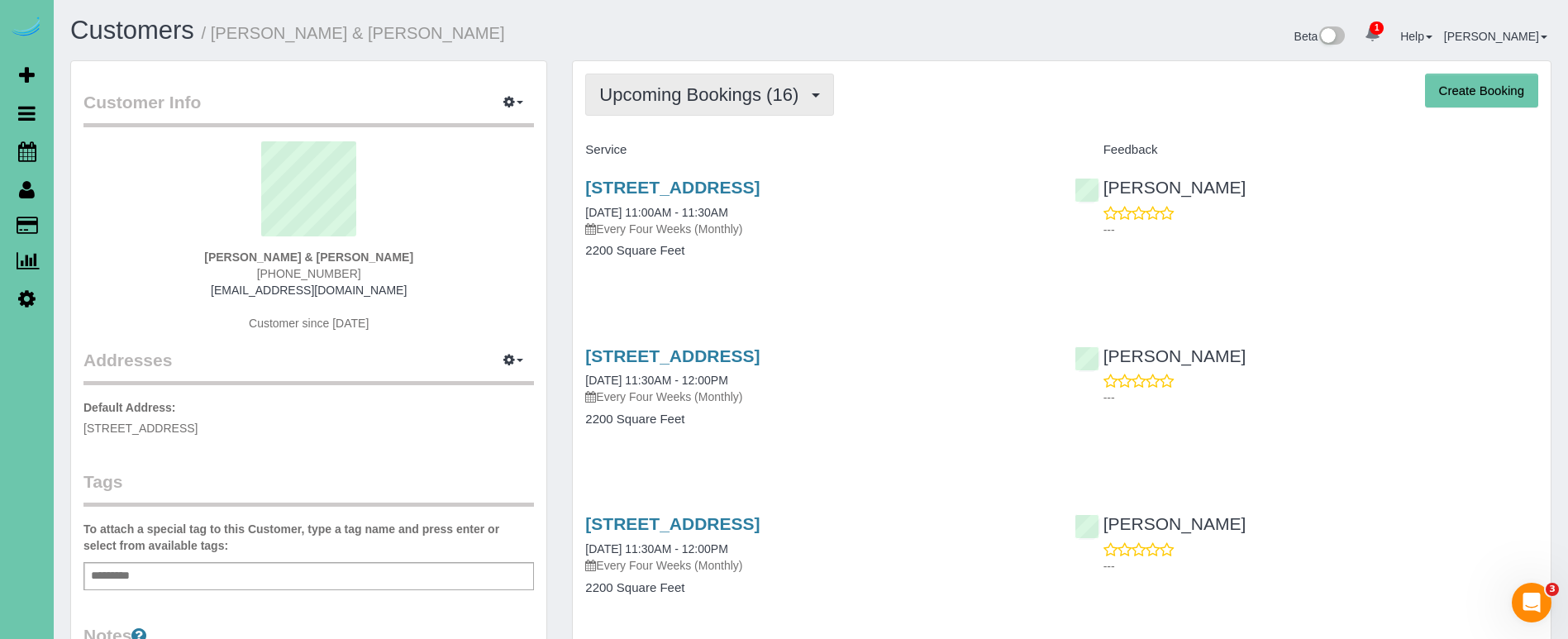
click at [642, 99] on span "Upcoming Bookings (16)" at bounding box center [703, 94] width 208 height 21
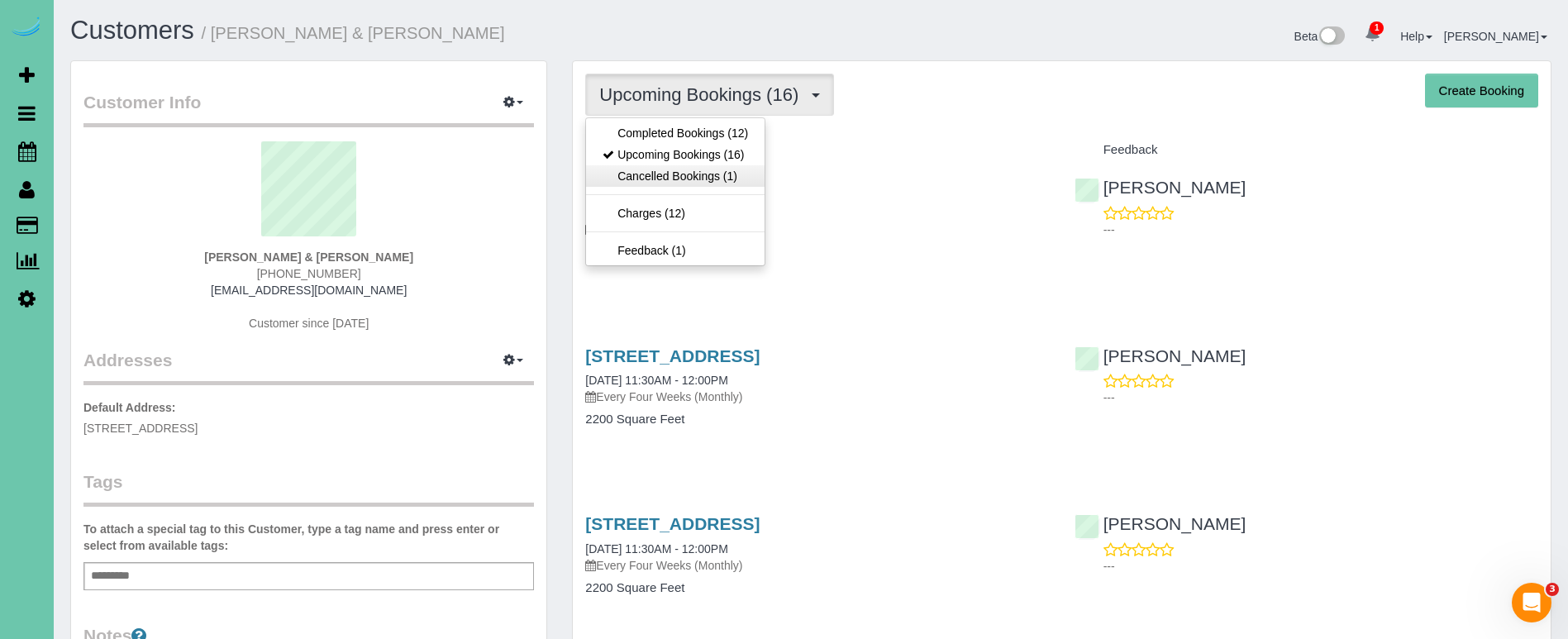
click at [656, 185] on link "Cancelled Bookings (1)" at bounding box center [675, 176] width 178 height 22
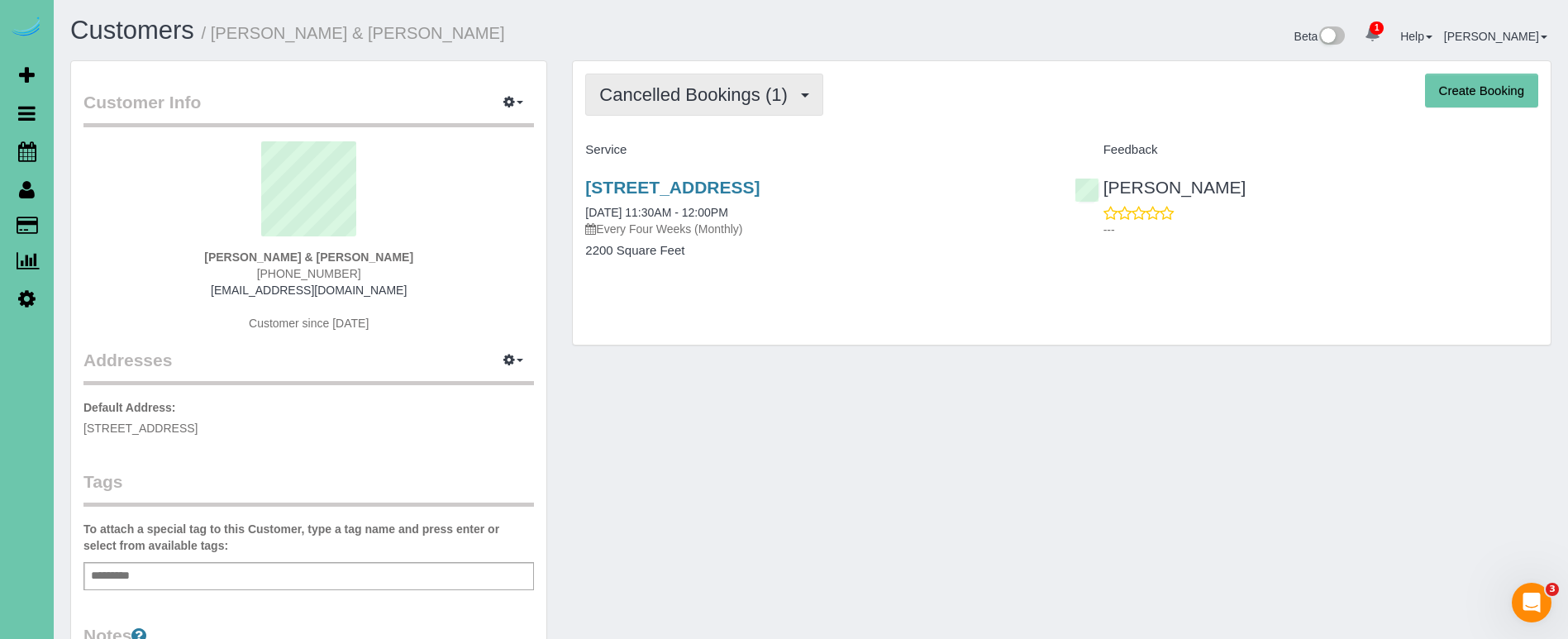
click at [648, 93] on span "Cancelled Bookings (1)" at bounding box center [697, 94] width 195 height 21
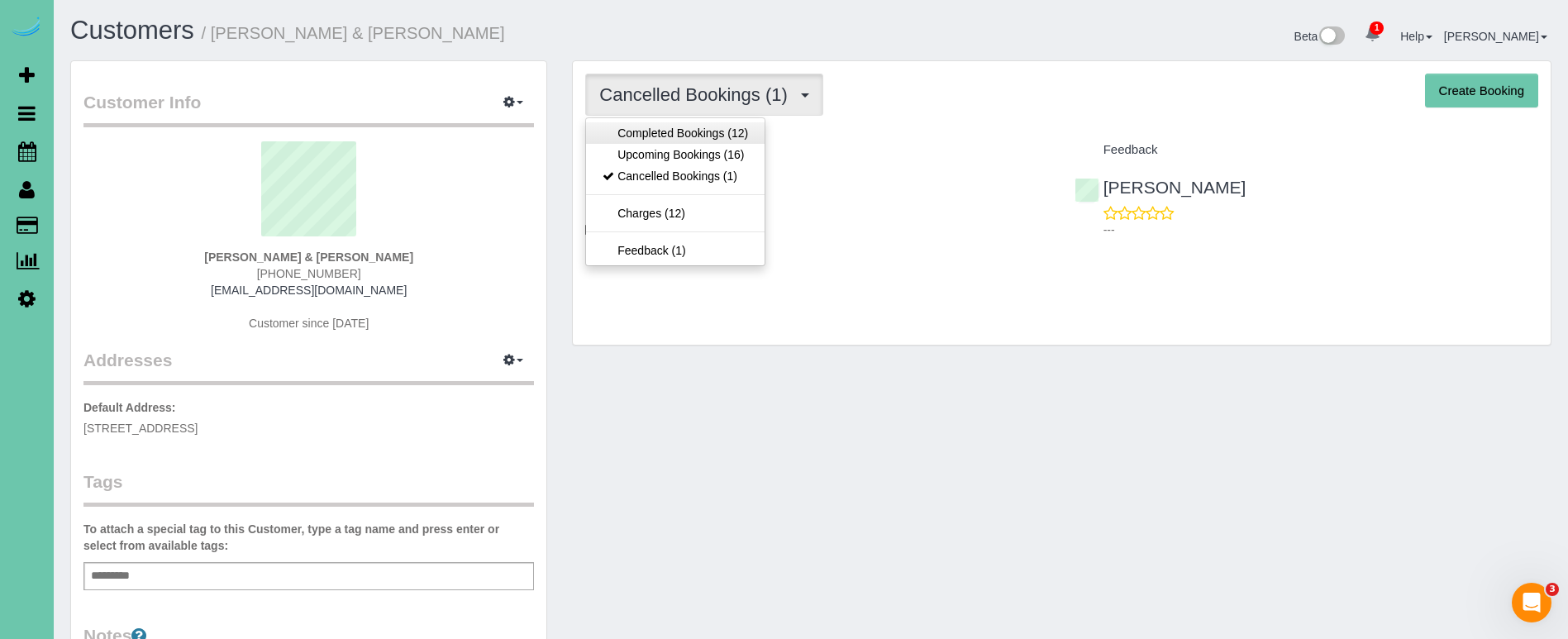
click at [637, 139] on link "Completed Bookings (12)" at bounding box center [675, 132] width 178 height 22
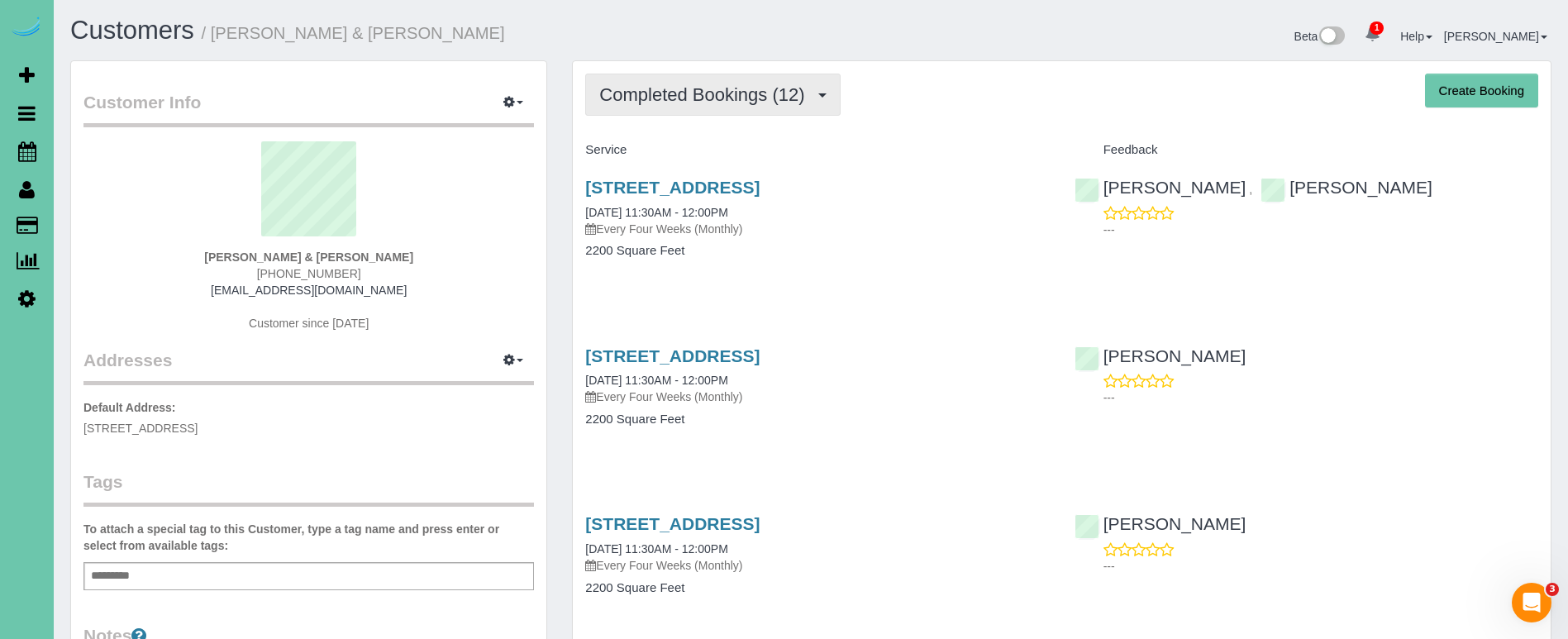
click at [806, 92] on span "Completed Bookings (12)" at bounding box center [706, 94] width 214 height 21
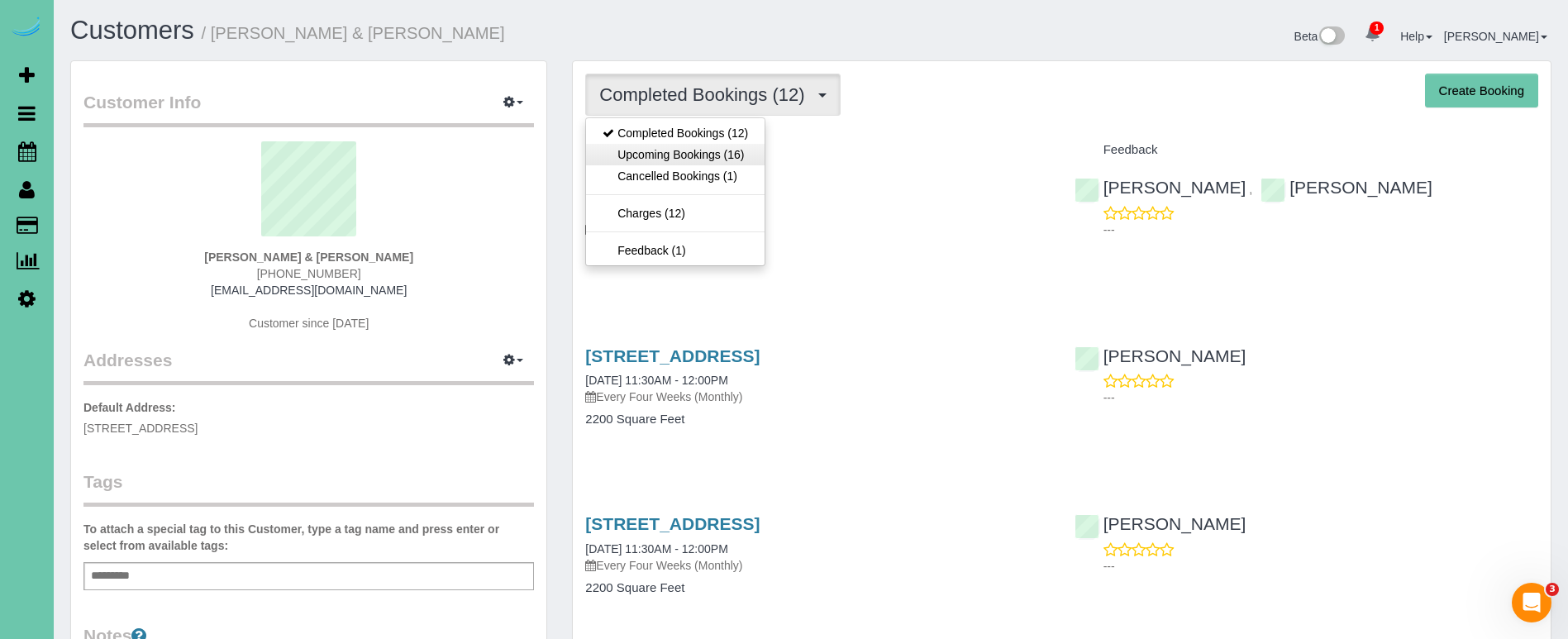
click at [763, 157] on link "Upcoming Bookings (16)" at bounding box center [675, 154] width 178 height 22
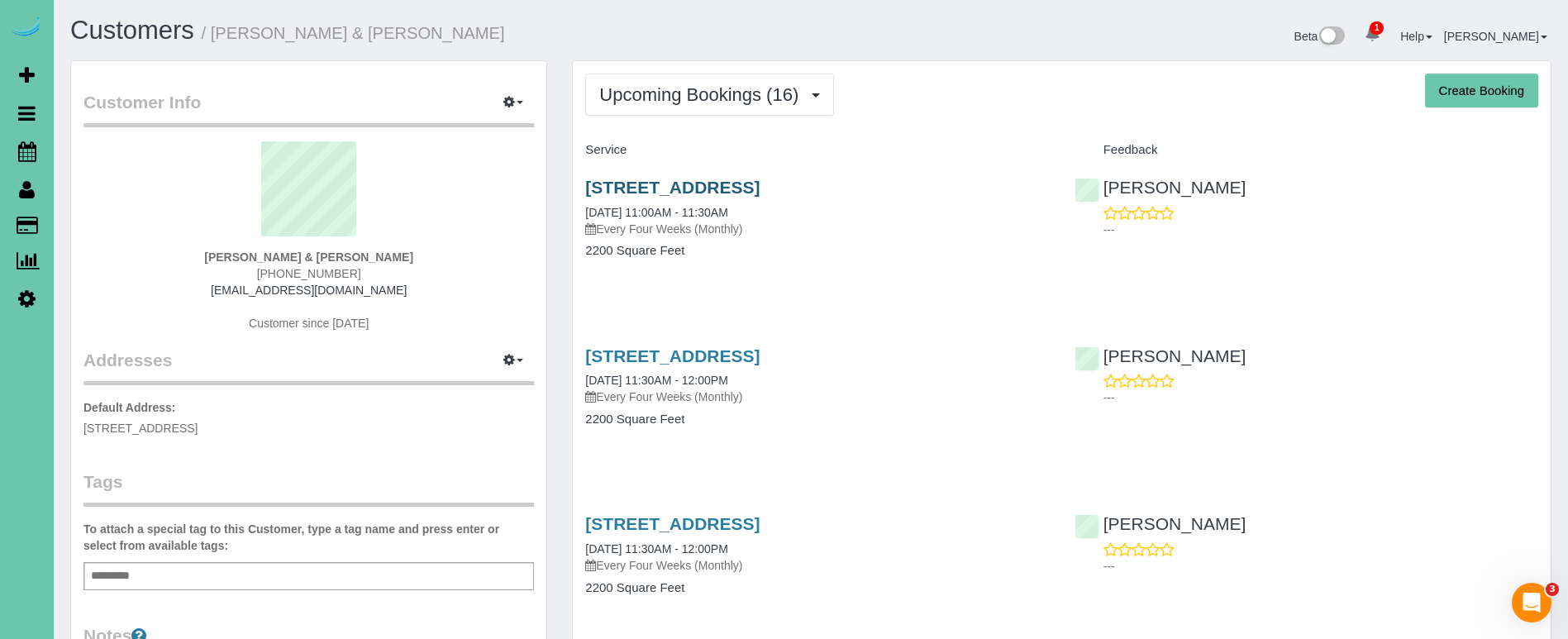
click at [735, 188] on link "5024 S 173rd Circle, Omaha, NE 68135" at bounding box center [673, 187] width 175 height 19
click at [697, 105] on button "Upcoming Bookings (16)" at bounding box center [710, 94] width 249 height 42
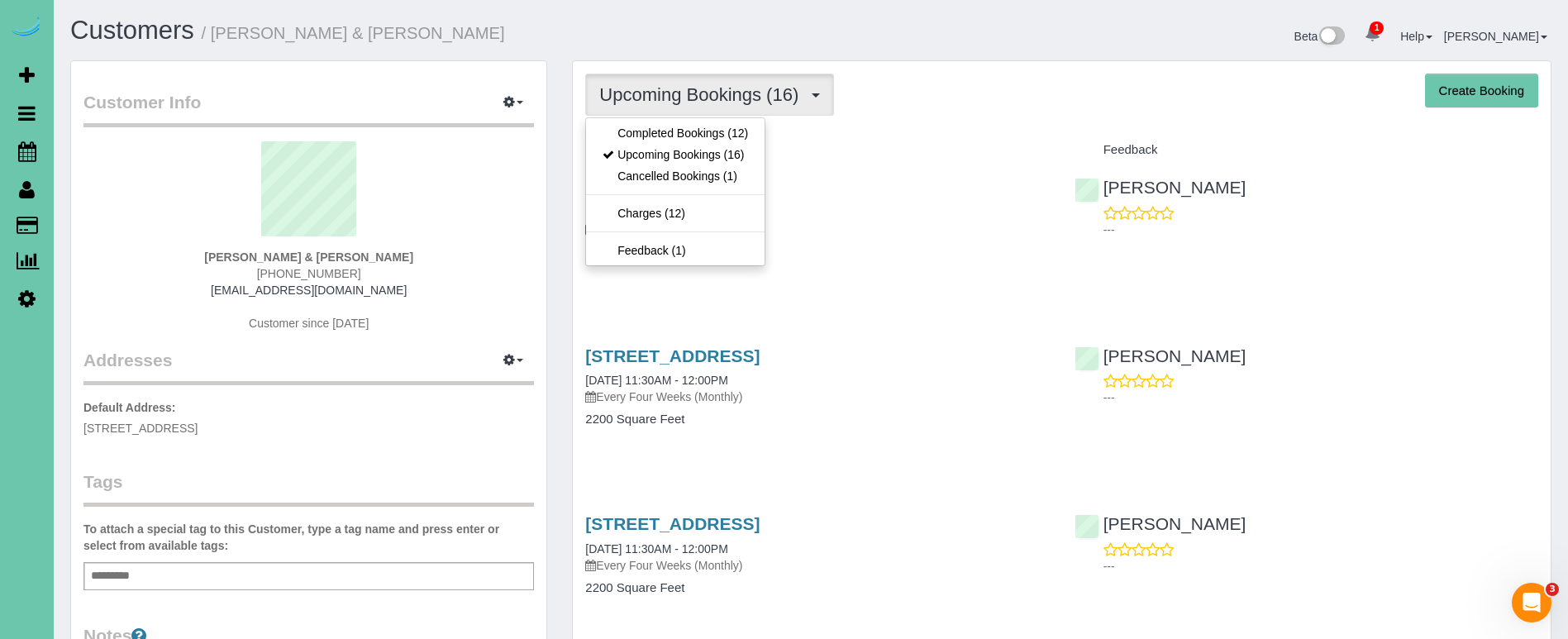
drag, startPoint x: 677, startPoint y: 145, endPoint x: 677, endPoint y: 118, distance: 27.0
click at [677, 118] on ul "Completed Bookings (12) Upcoming Bookings (16) Cancelled Bookings (1) Charges (…" at bounding box center [675, 192] width 180 height 149
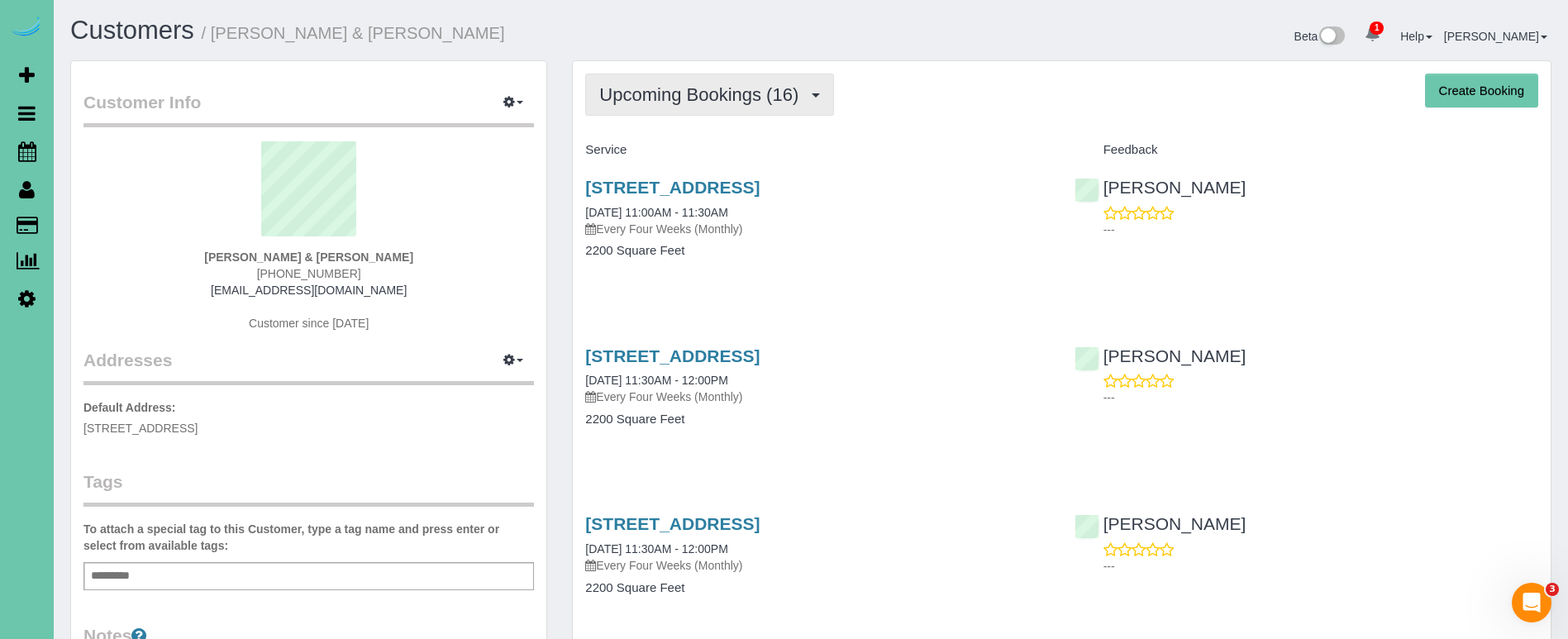
click at [671, 96] on span "Upcoming Bookings (16)" at bounding box center [703, 94] width 208 height 21
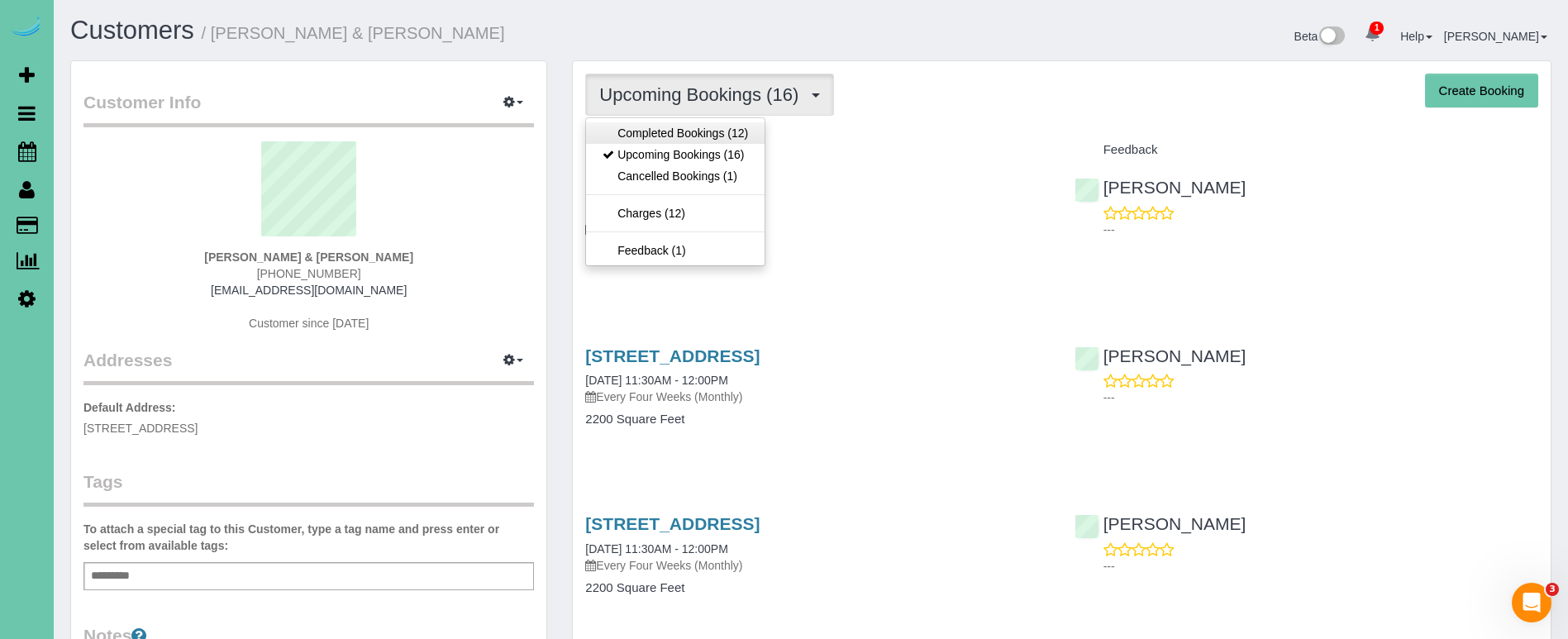
click at [659, 125] on link "Completed Bookings (12)" at bounding box center [675, 132] width 178 height 22
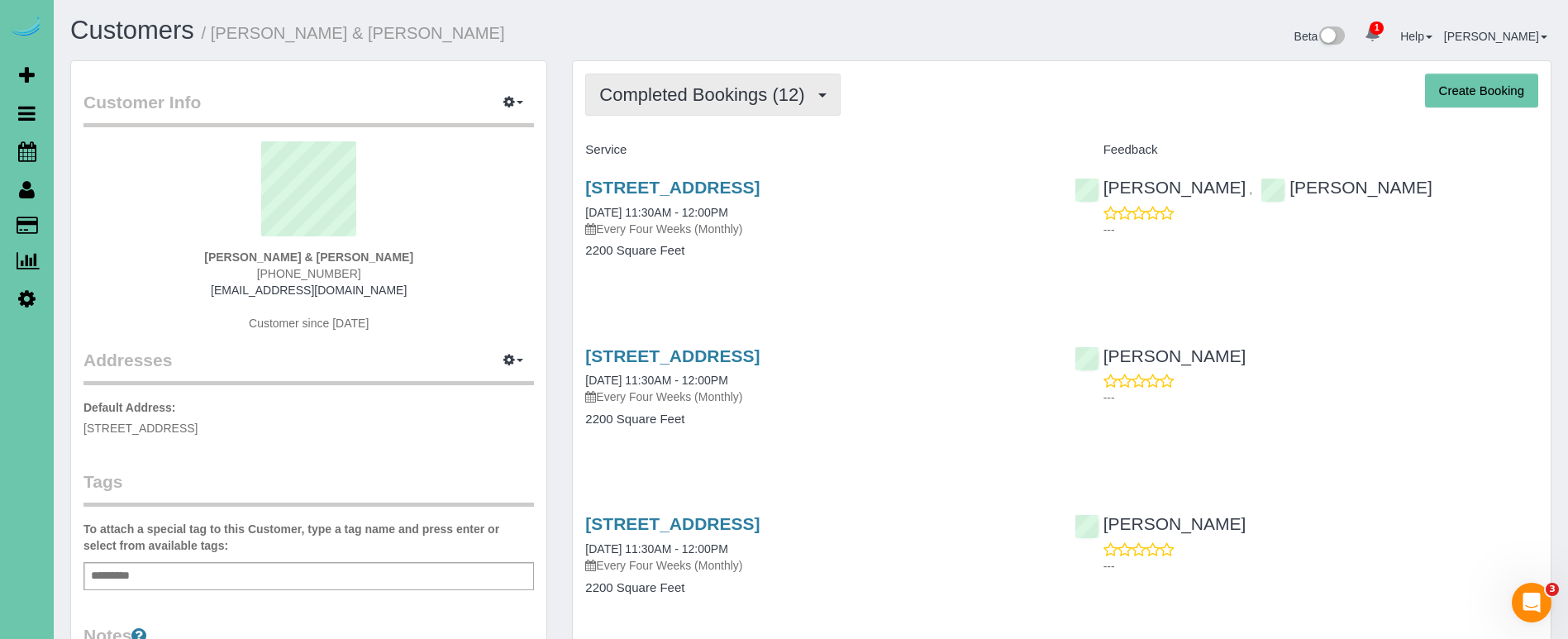
click at [660, 87] on span "Completed Bookings (12)" at bounding box center [706, 94] width 214 height 21
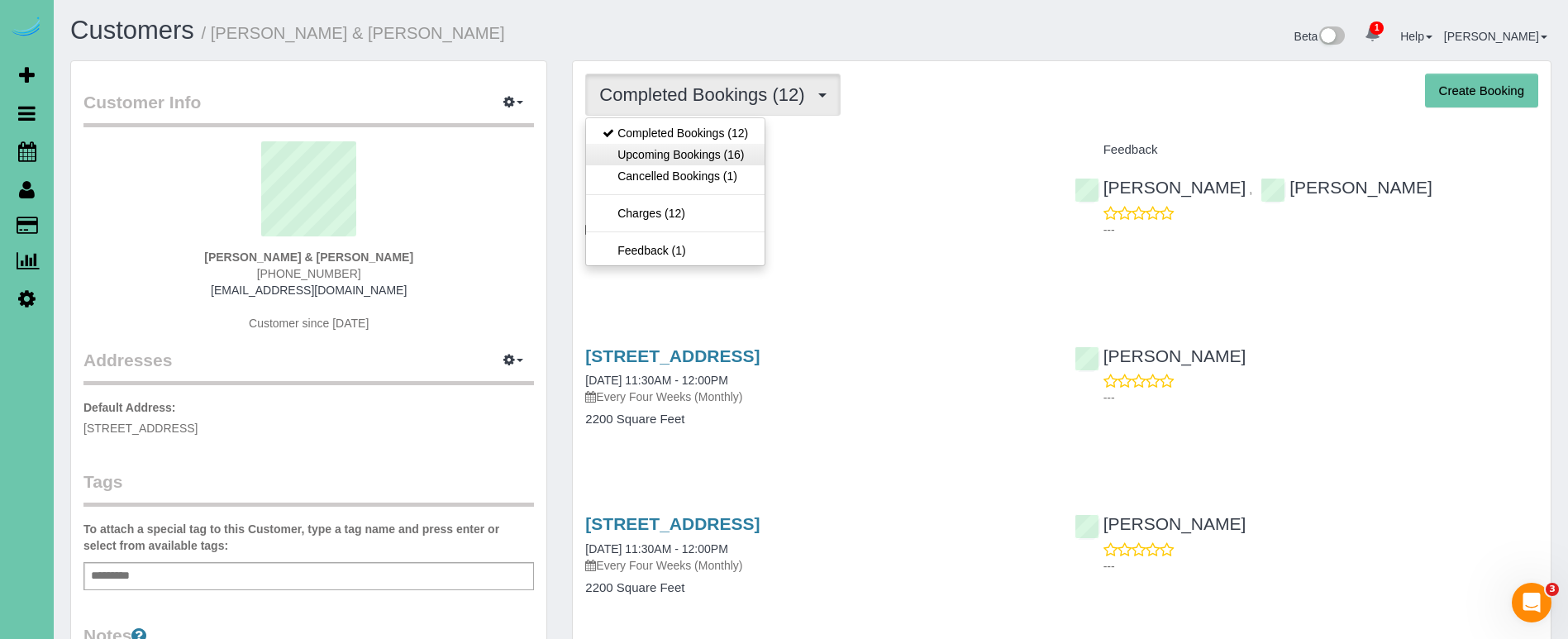
click at [669, 146] on link "Upcoming Bookings (16)" at bounding box center [675, 154] width 178 height 22
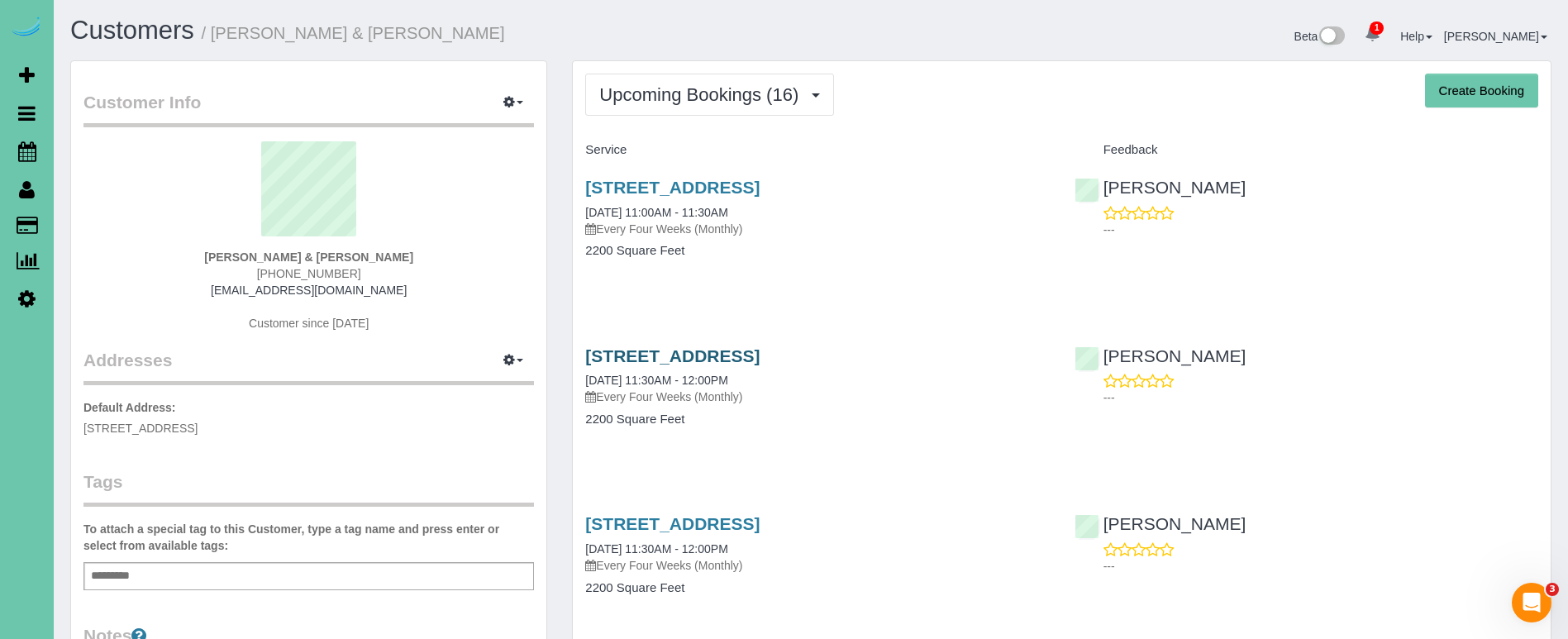
click at [636, 361] on link "5024 S 173rd Circle, Omaha, NE 68135" at bounding box center [673, 355] width 175 height 19
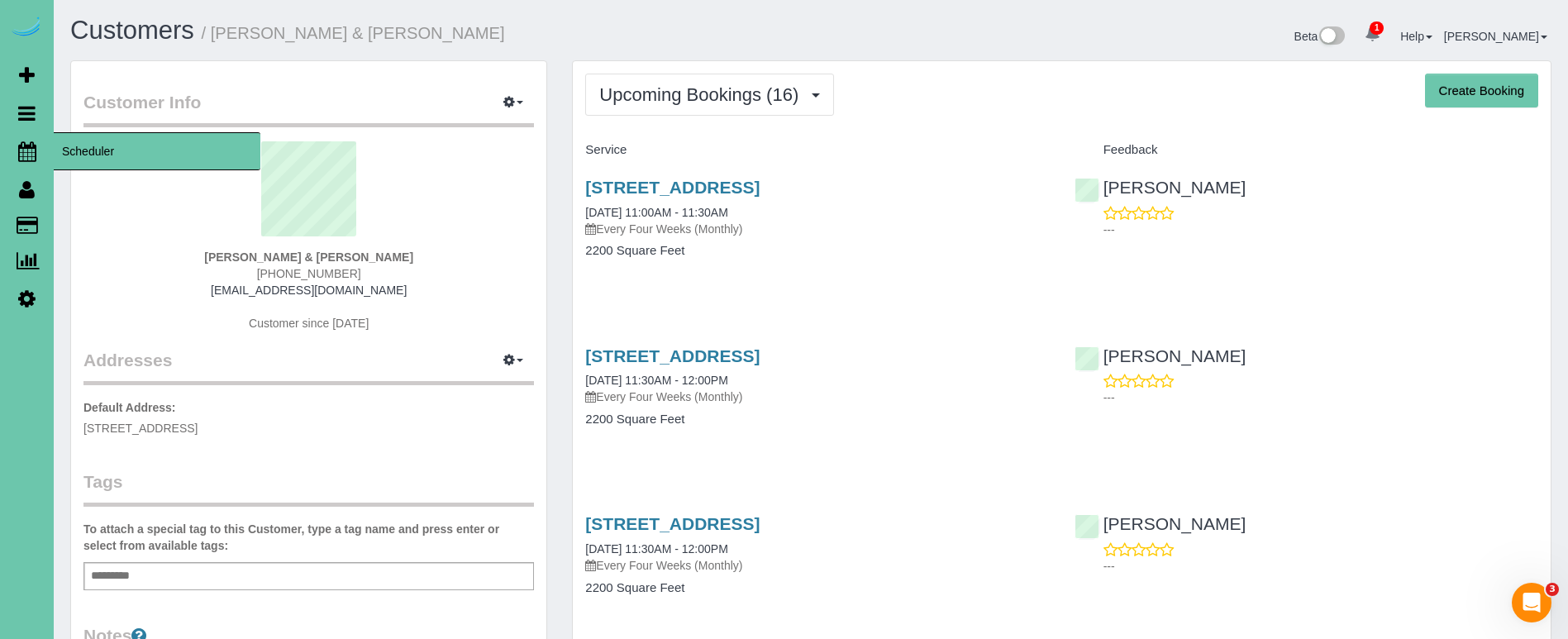
click at [18, 151] on icon at bounding box center [27, 150] width 18 height 20
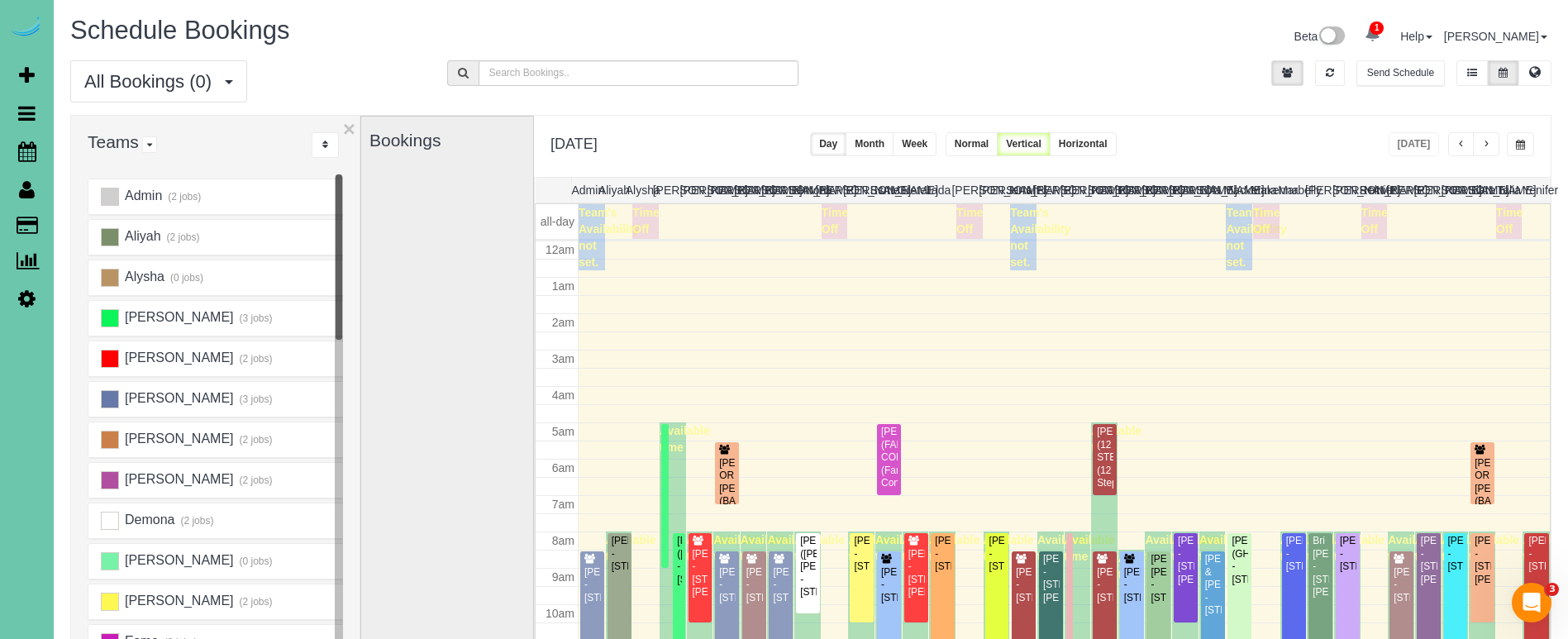
scroll to position [219, 0]
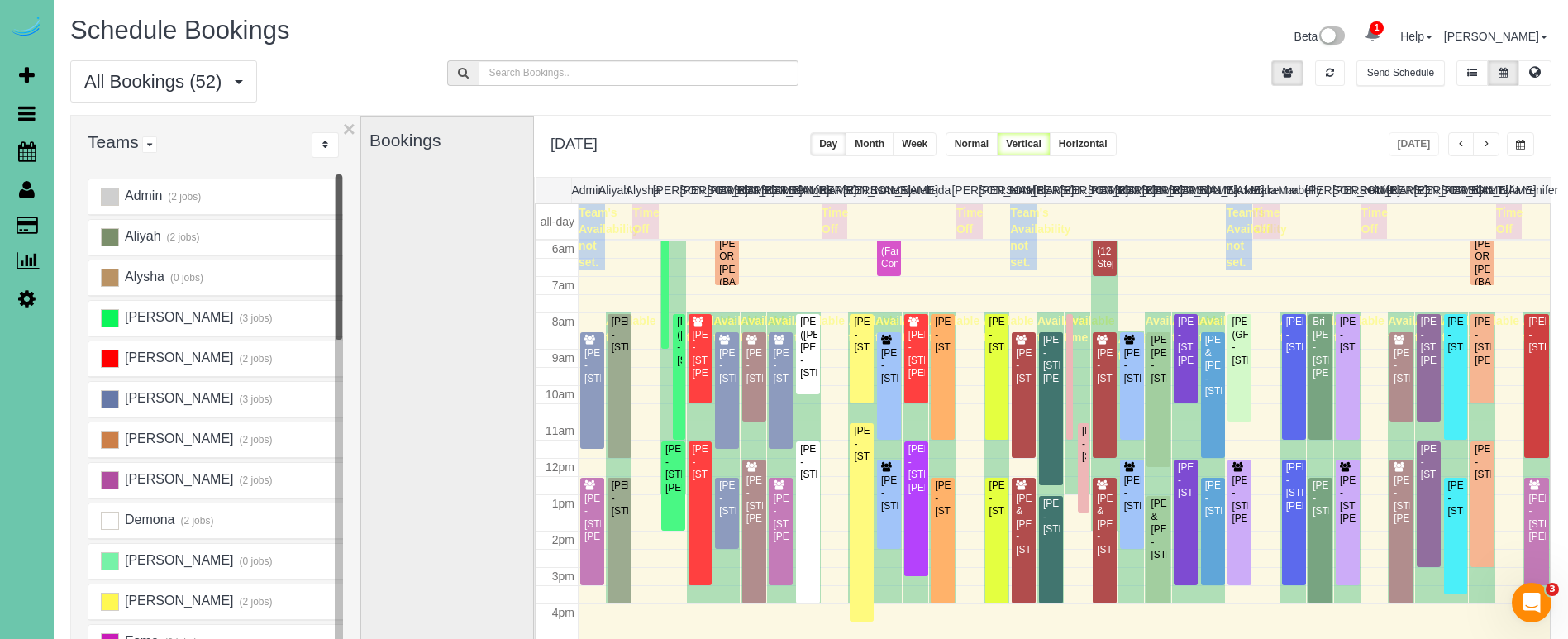
click at [1515, 139] on button "button" at bounding box center [1520, 144] width 28 height 24
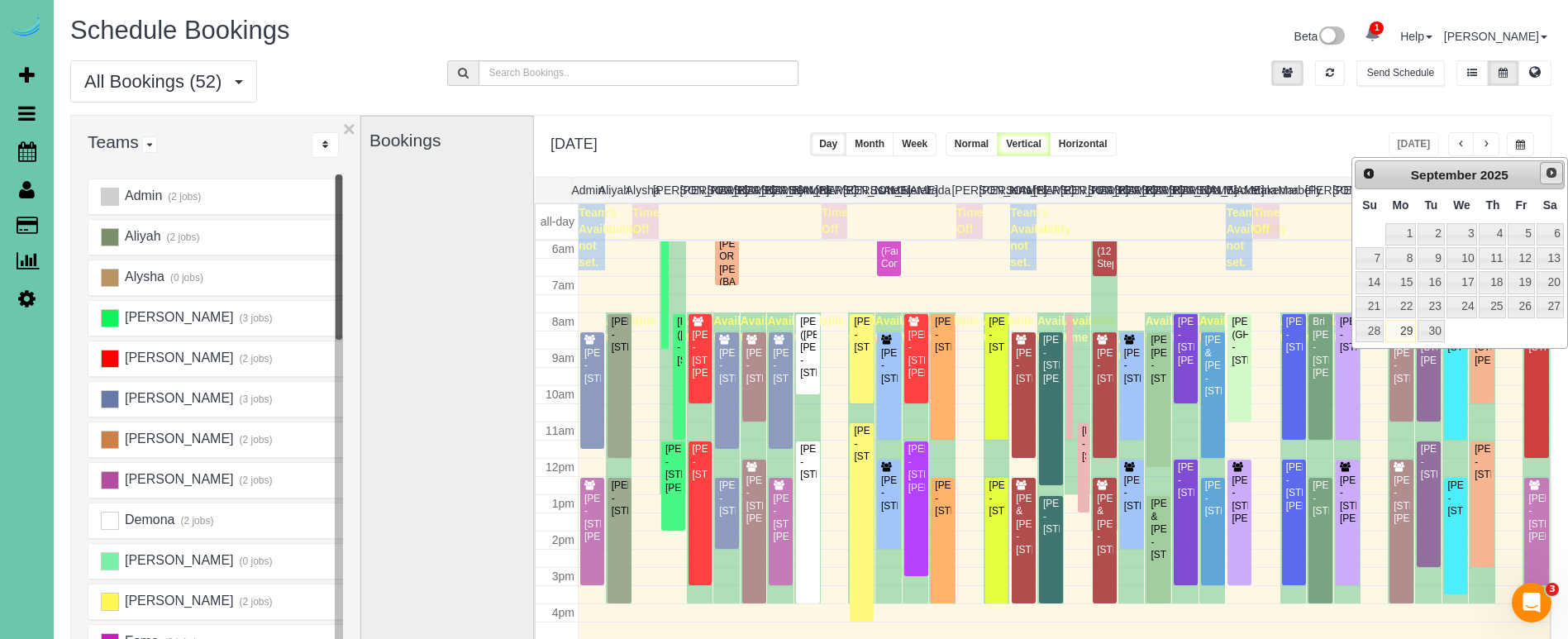
click at [1556, 171] on span "Next" at bounding box center [1551, 172] width 13 height 13
click at [1437, 257] on link "7" at bounding box center [1430, 259] width 27 height 22
type input "**********"
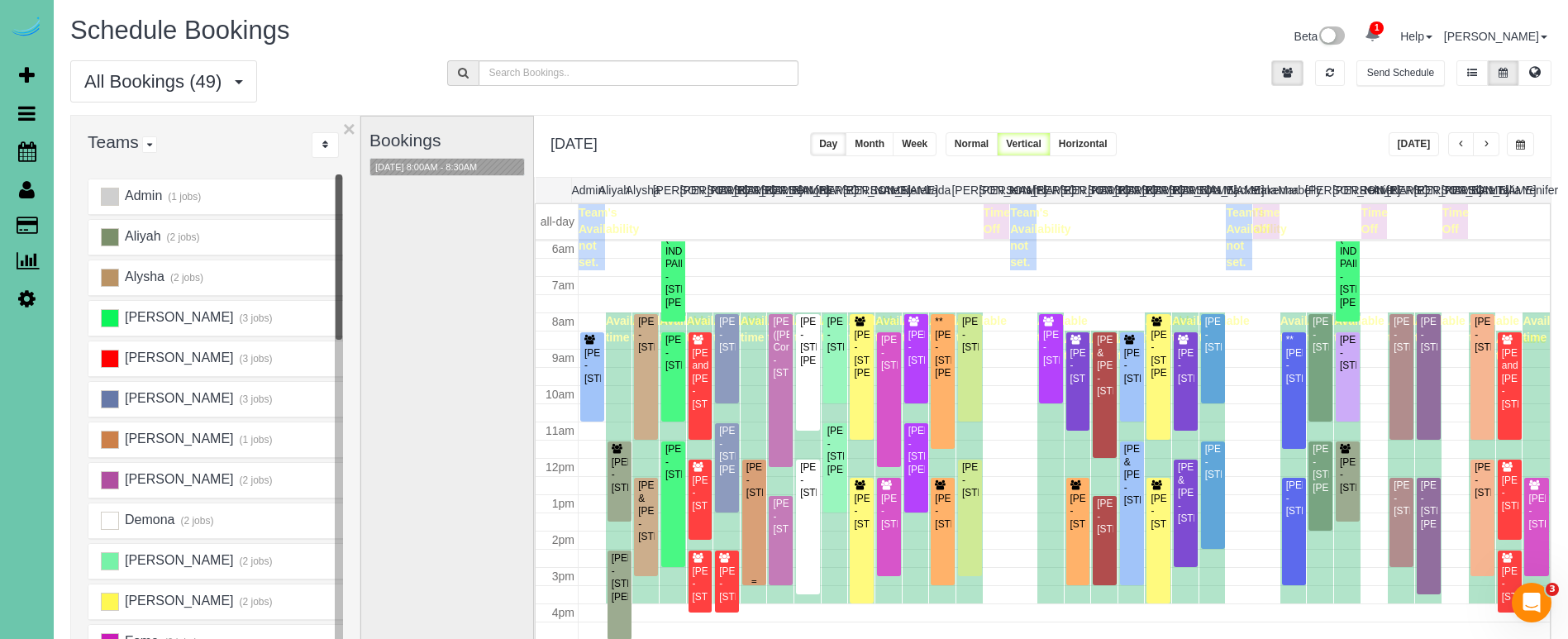
click at [742, 484] on div at bounding box center [754, 521] width 24 height 125
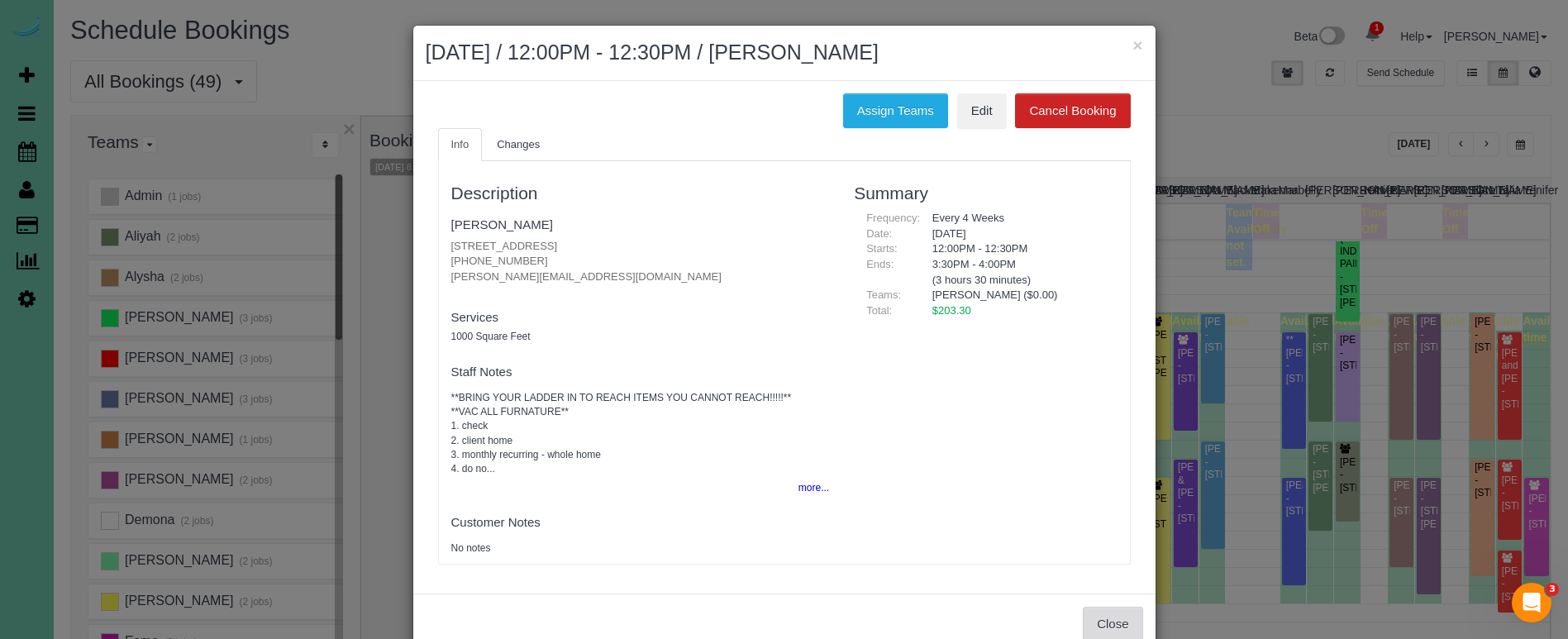
click at [1098, 618] on button "Close" at bounding box center [1112, 623] width 60 height 35
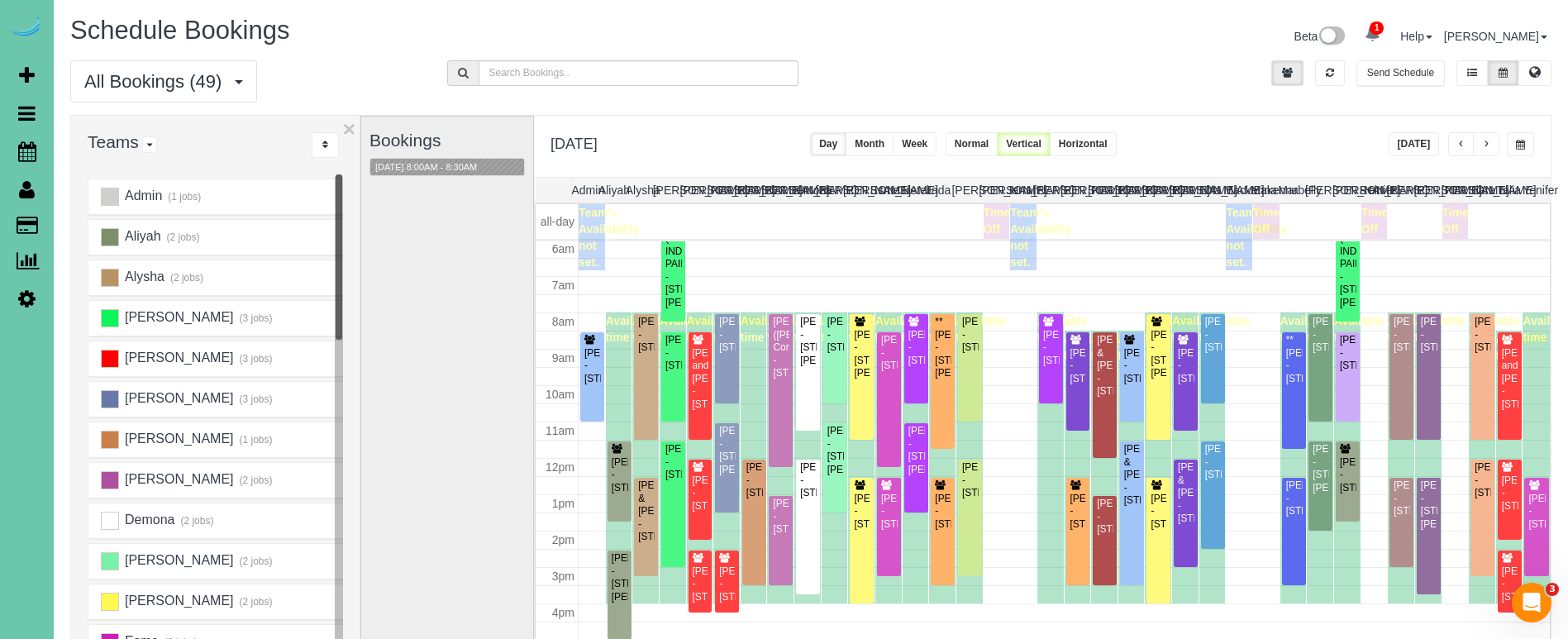
drag, startPoint x: 421, startPoint y: 252, endPoint x: 313, endPoint y: 202, distance: 119.0
click at [418, 251] on div "Bookings 10/07/2025 8:00AM - 8:30AM" at bounding box center [447, 446] width 156 height 660
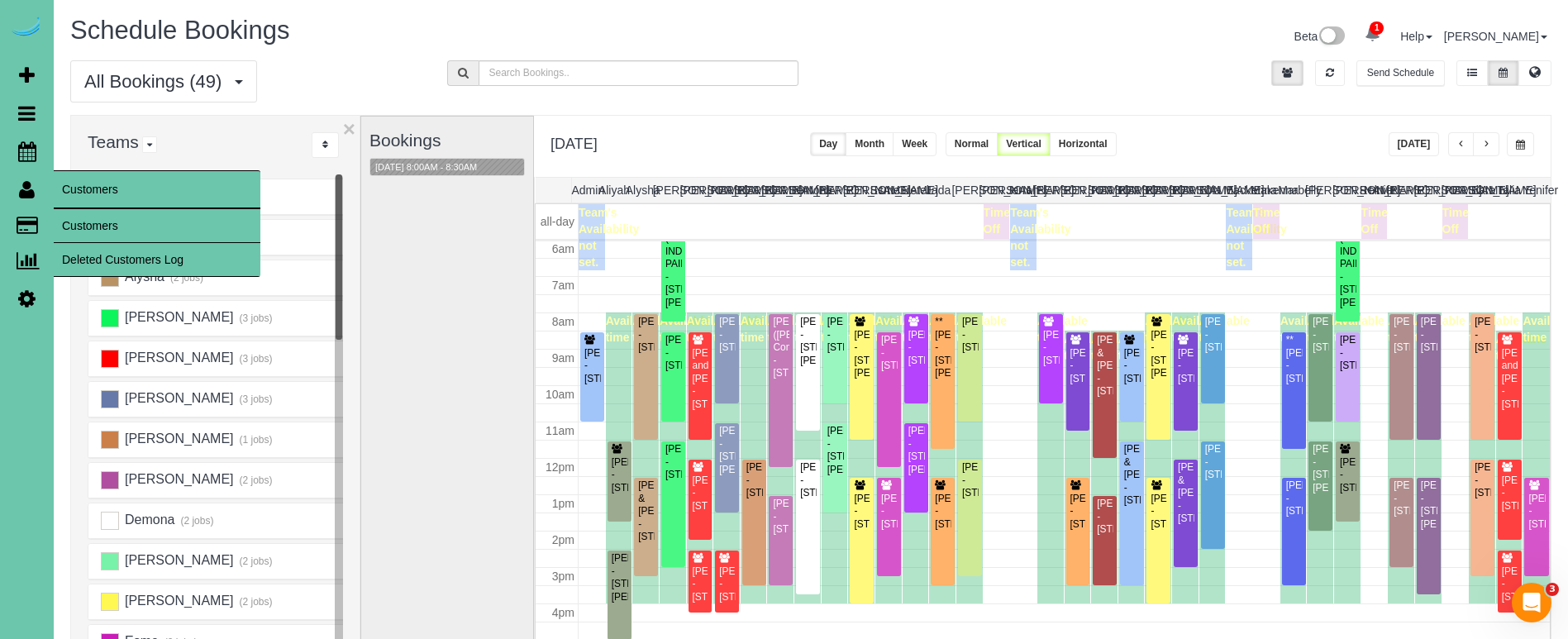
click at [91, 219] on link "Customers" at bounding box center [157, 226] width 207 height 33
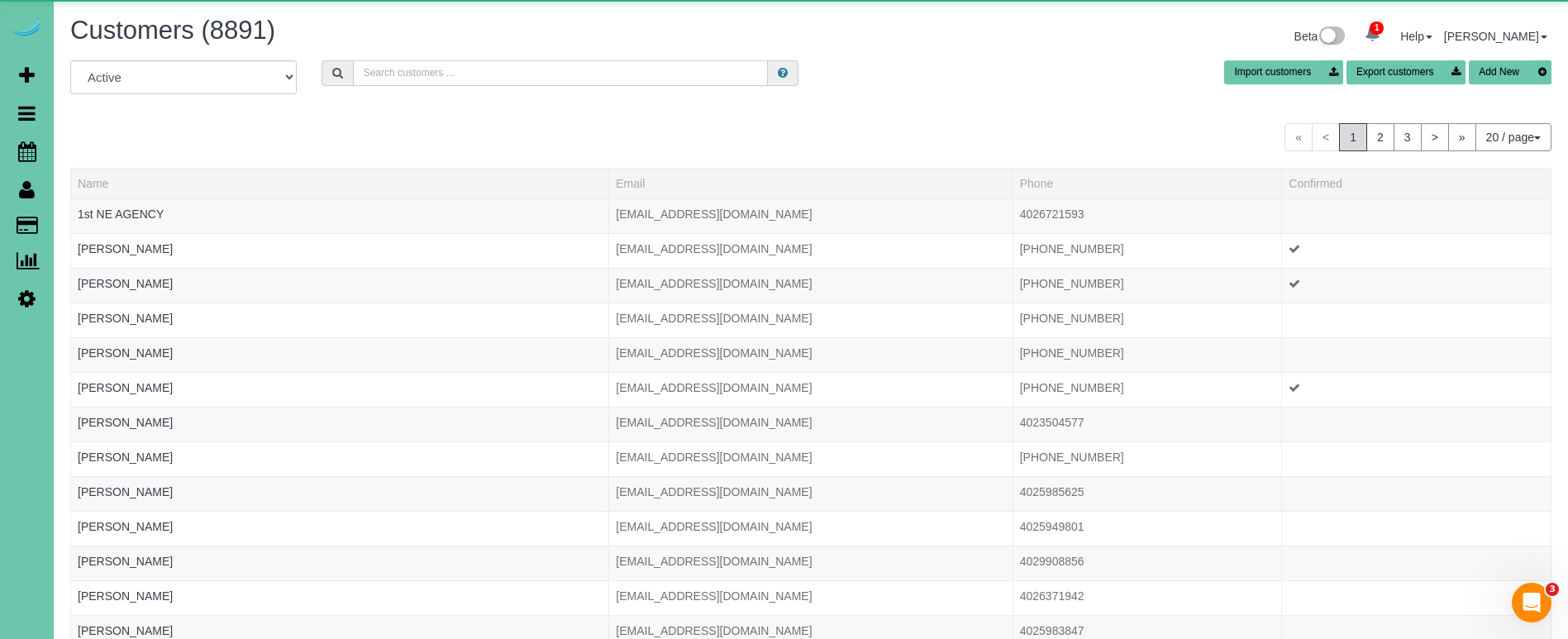
click at [482, 74] on input "text" at bounding box center [560, 73] width 415 height 26
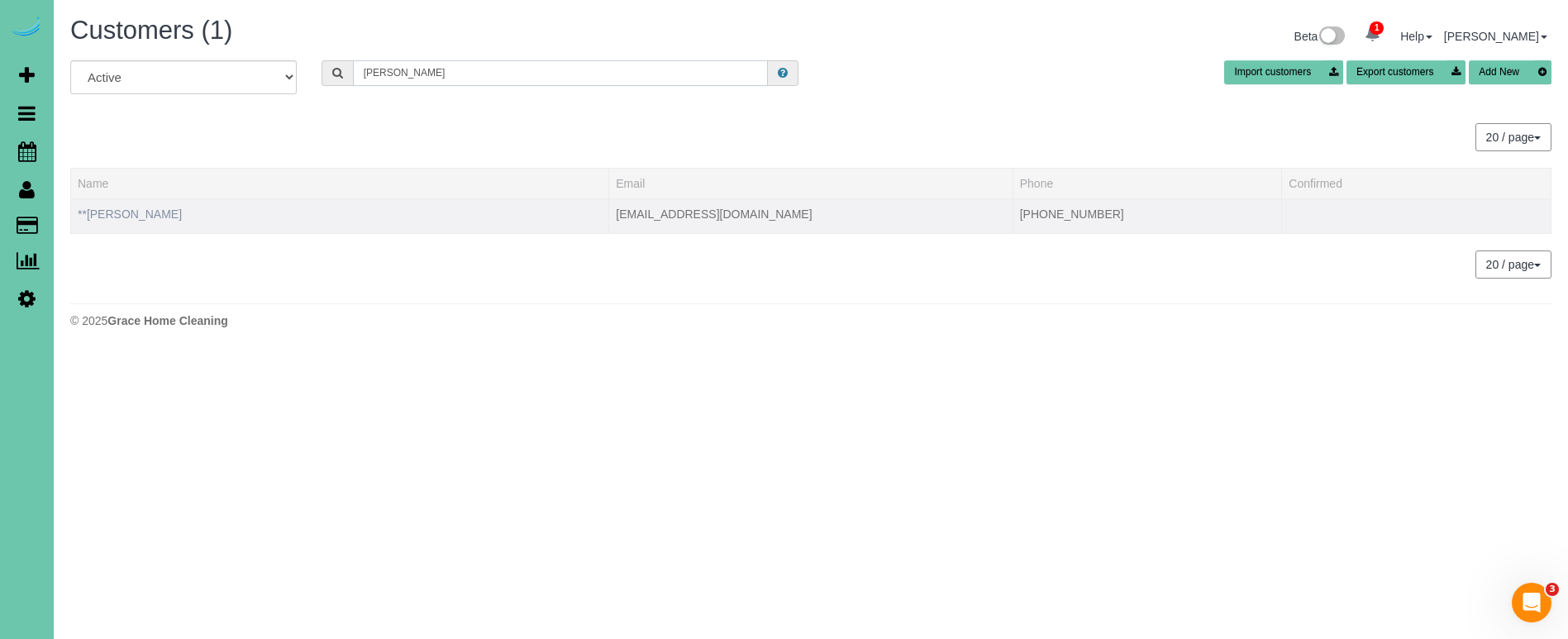
type input "samara p"
click at [159, 213] on link "**Samara Phillips" at bounding box center [130, 214] width 104 height 13
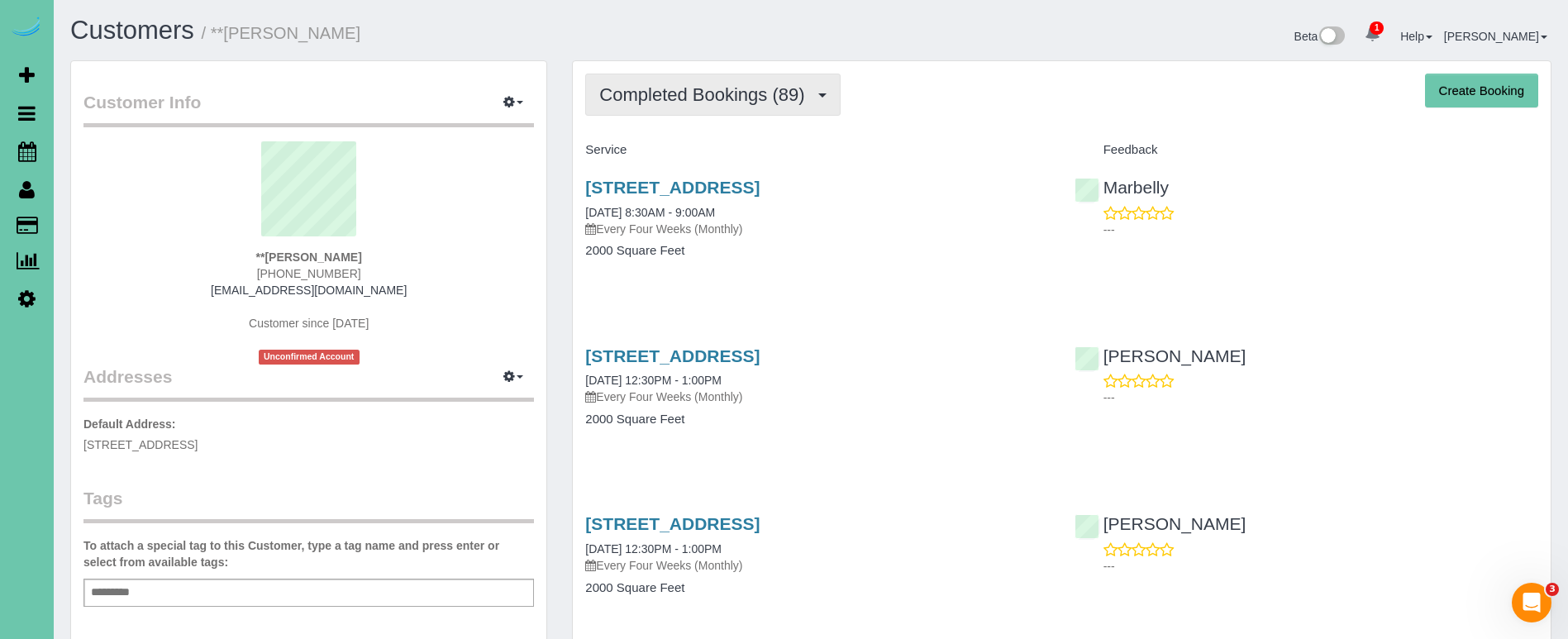
click at [675, 93] on span "Completed Bookings (89)" at bounding box center [706, 94] width 214 height 21
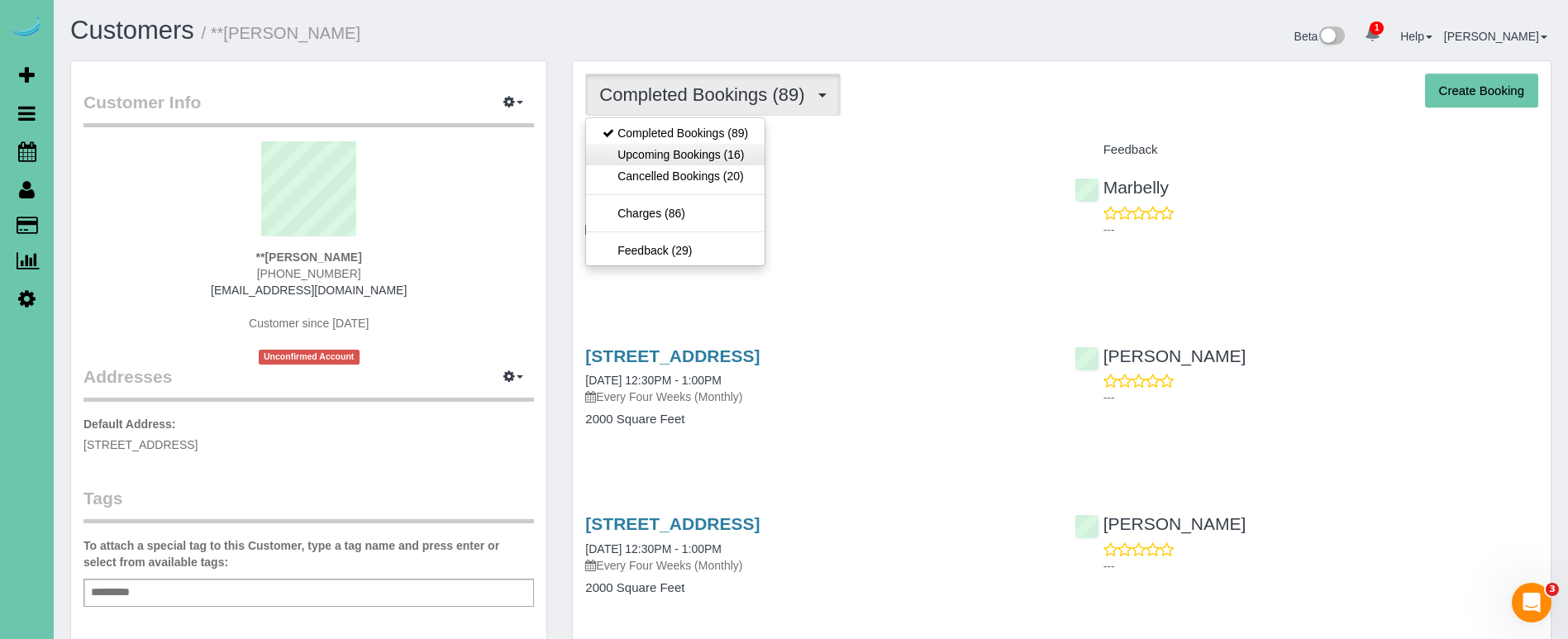
click at [653, 150] on link "Upcoming Bookings (16)" at bounding box center [675, 154] width 178 height 22
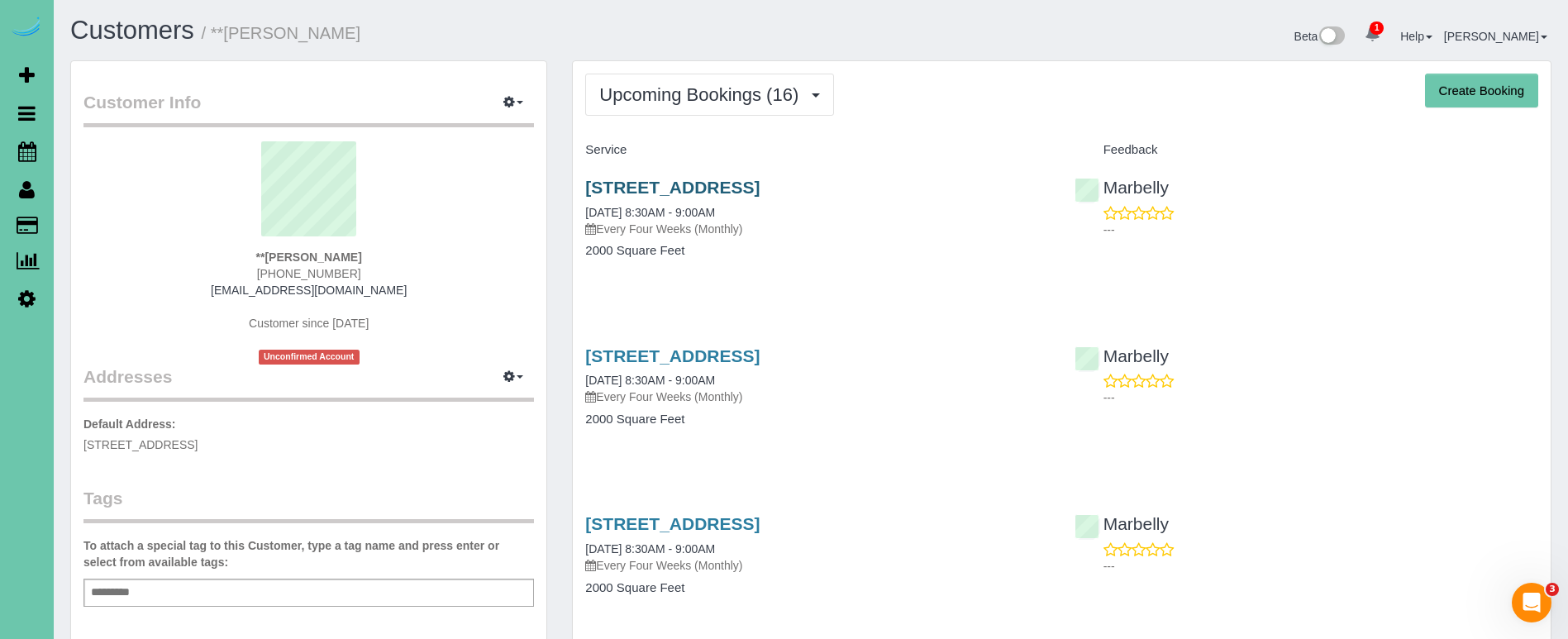
click at [689, 195] on link "9507 S 25th Avenue, Bellevue, NE 68147" at bounding box center [673, 187] width 175 height 19
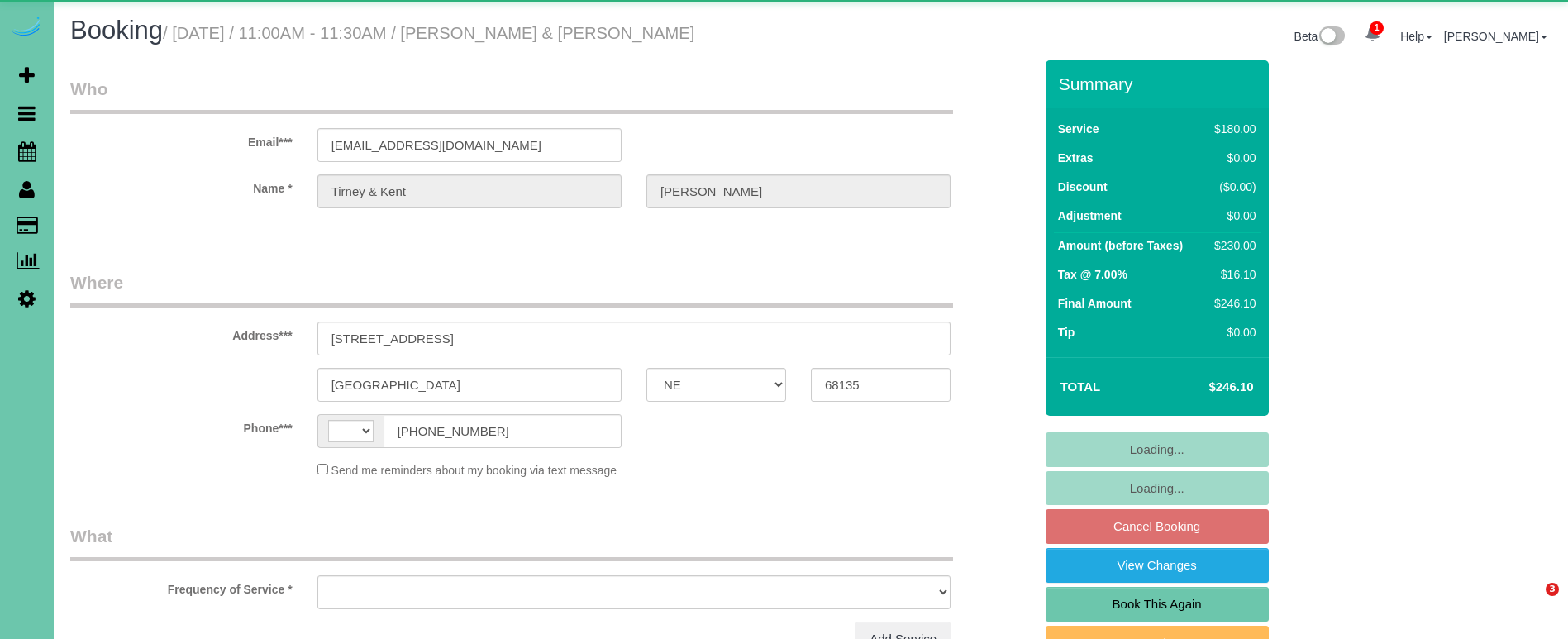
select select "NE"
select select "string:[GEOGRAPHIC_DATA]"
select select "object:408"
select select "string:fspay-e1c1dfaf-29cd-49cb-b2a5-2dc8db5ef3af"
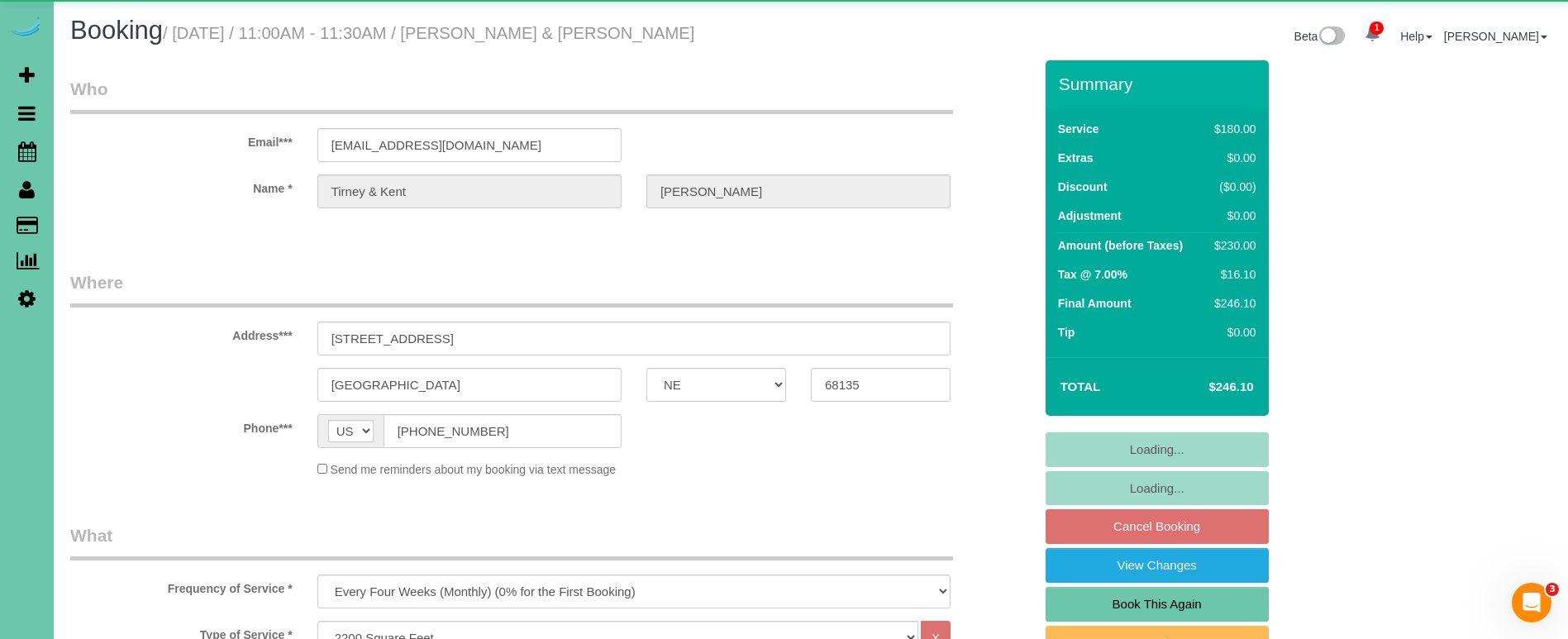
select select "object:918"
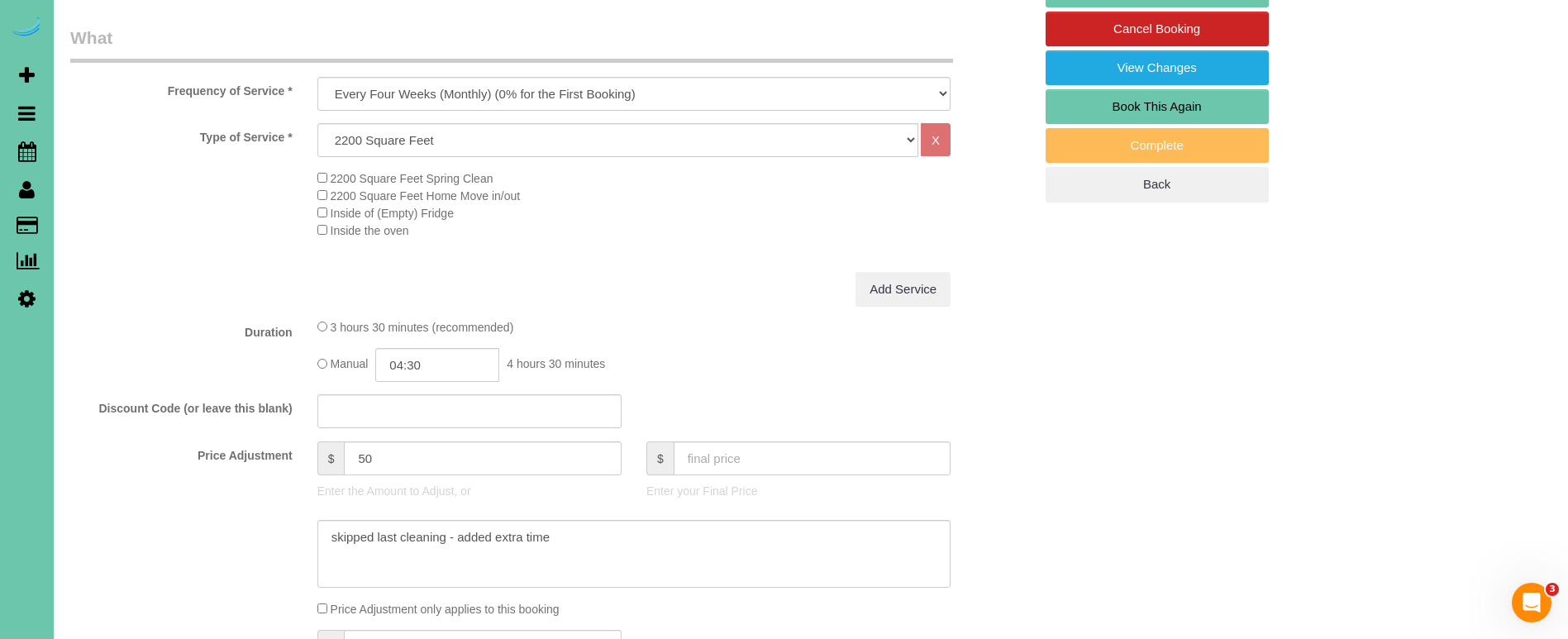
scroll to position [508, 0]
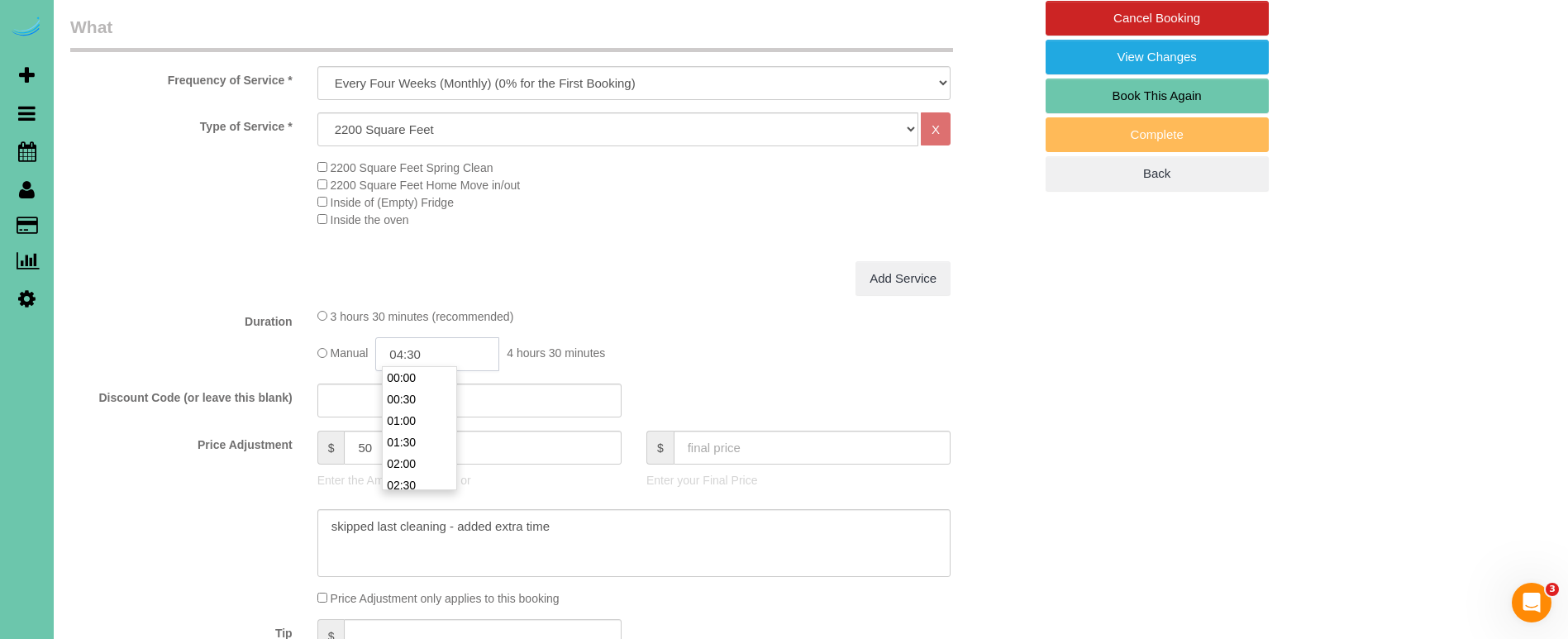
click at [456, 351] on input "04:30" at bounding box center [437, 354] width 124 height 34
type input "04:15"
click at [815, 308] on div "3 hours 30 minutes (recommended)" at bounding box center [634, 316] width 633 height 17
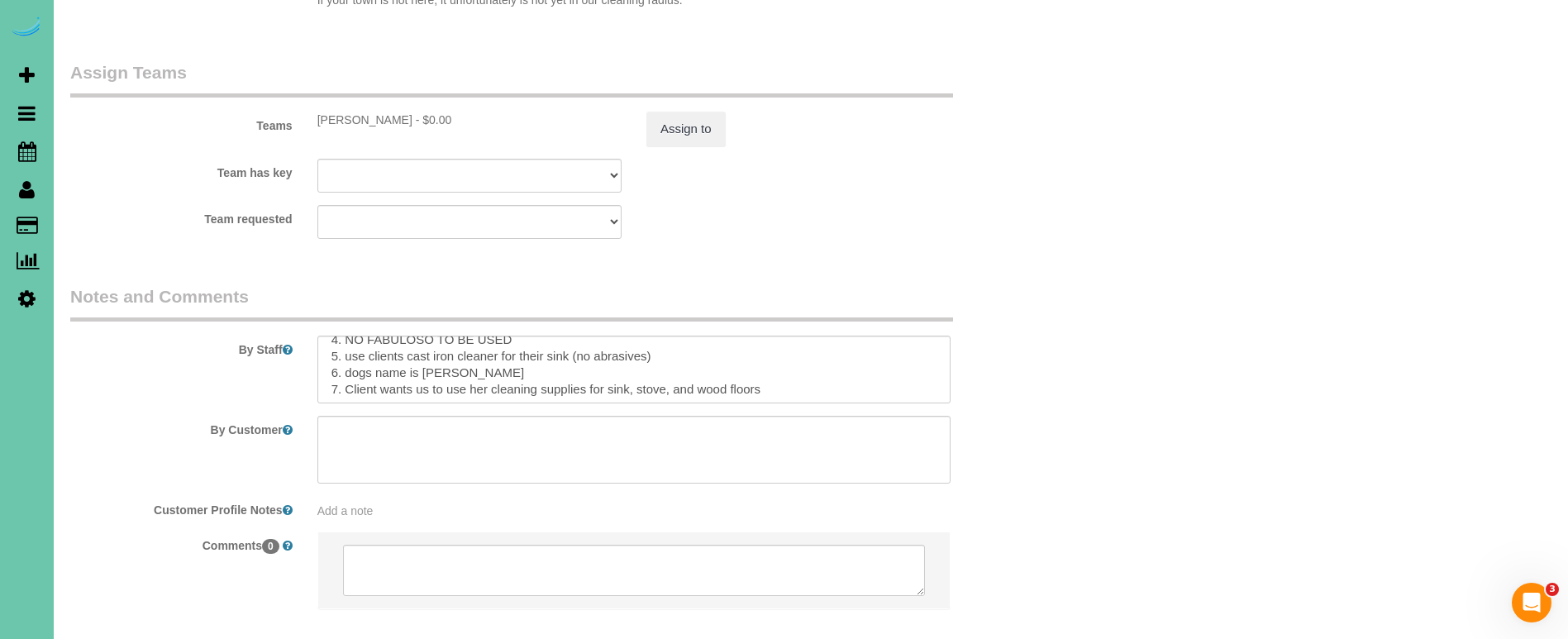
scroll to position [132, 0]
click at [370, 353] on textarea at bounding box center [634, 369] width 633 height 67
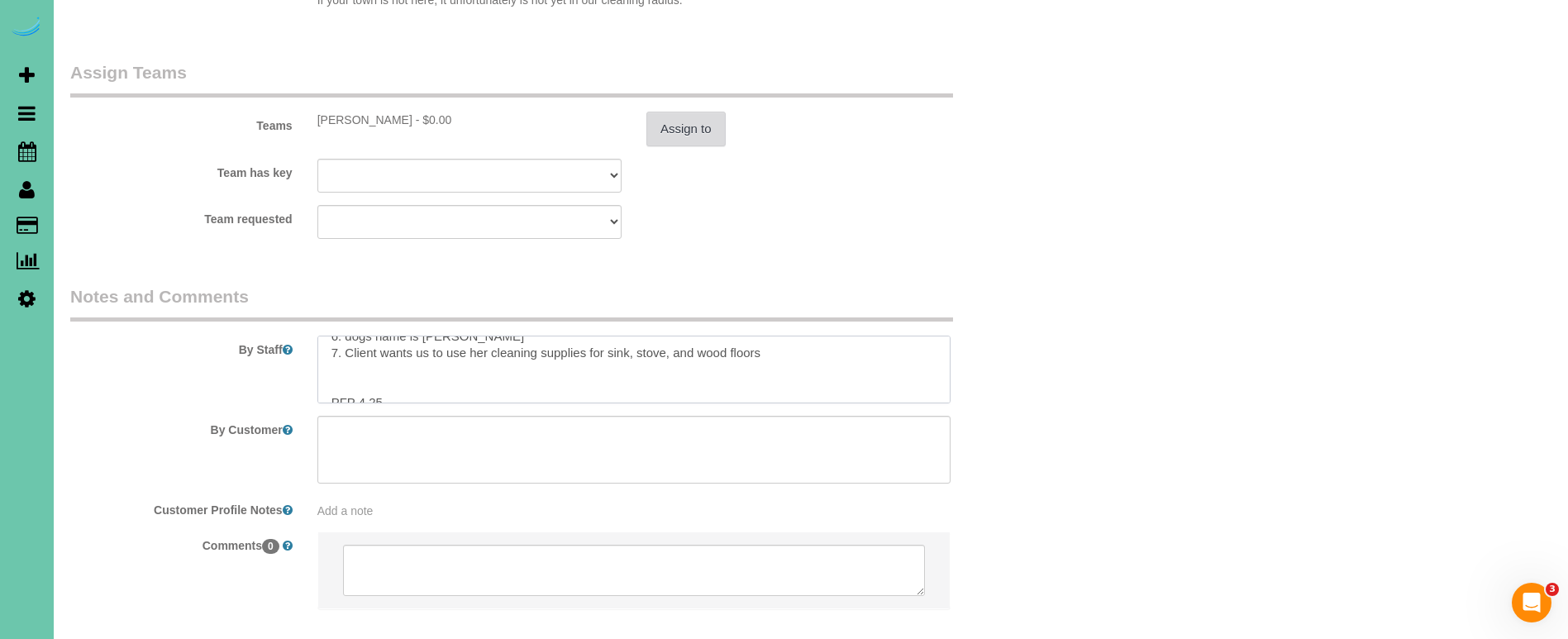
type textarea "skipped last cleaning - added extra time 1. credit 2. client home - GC3946 ente…"
click at [694, 112] on button "Assign to" at bounding box center [686, 129] width 80 height 35
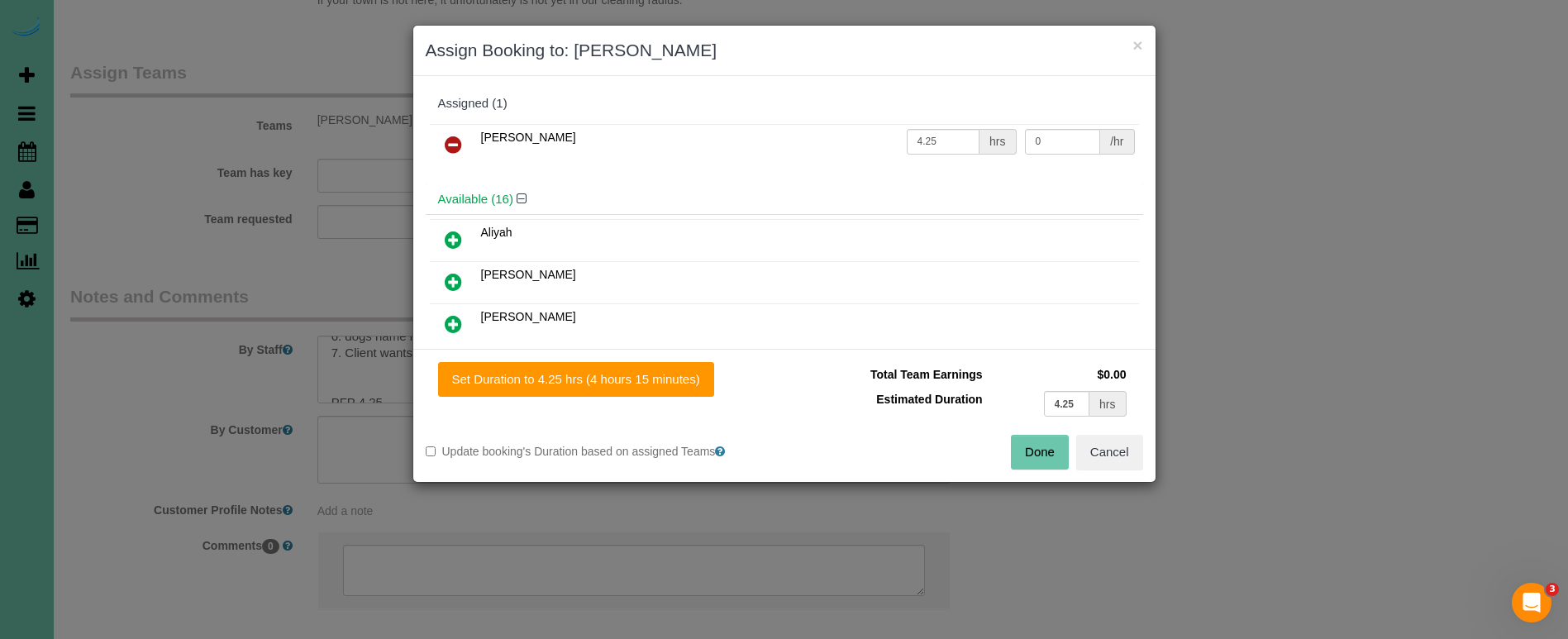
drag, startPoint x: 634, startPoint y: 382, endPoint x: 846, endPoint y: 402, distance: 212.9
click at [641, 384] on button "Set Duration to 4.25 hrs (4 hours 15 minutes)" at bounding box center [576, 380] width 276 height 35
drag, startPoint x: 1028, startPoint y: 444, endPoint x: 1047, endPoint y: 394, distance: 53.5
click at [1028, 444] on button "Done" at bounding box center [1040, 452] width 58 height 35
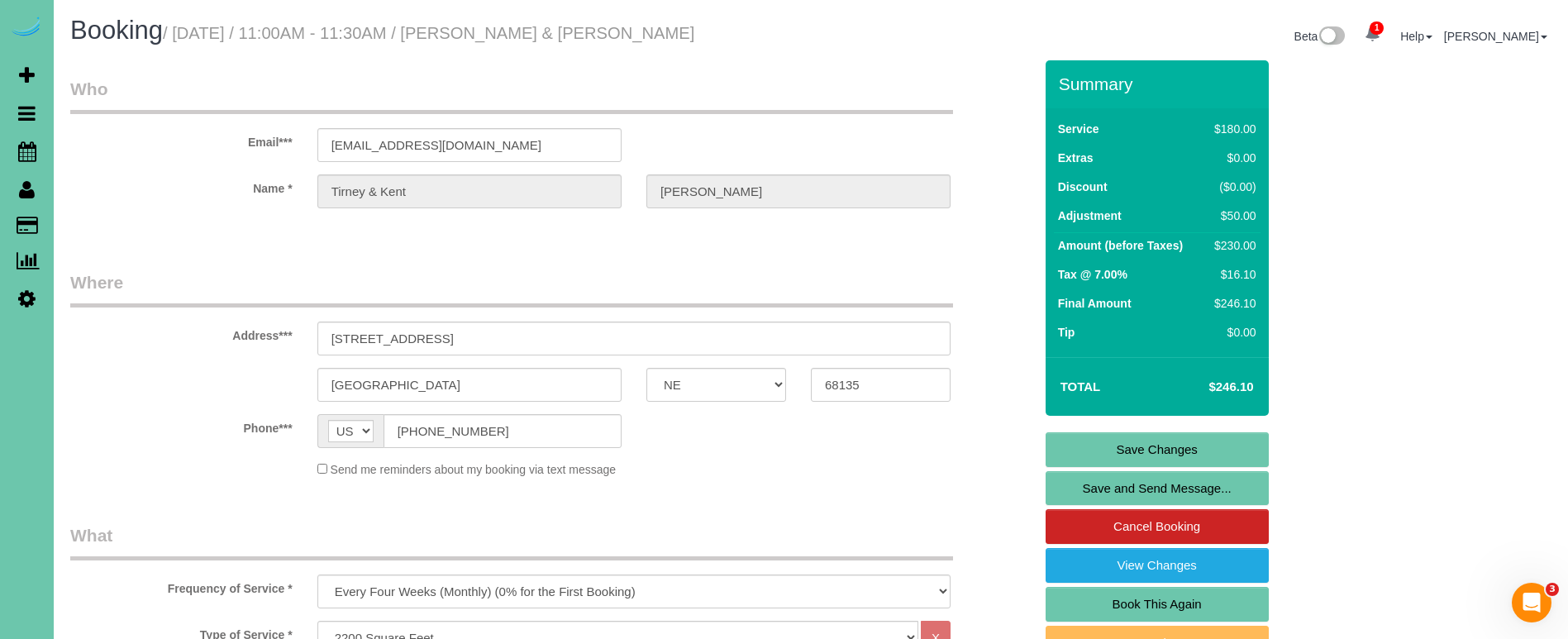
scroll to position [0, 0]
click at [1117, 457] on link "Save Changes" at bounding box center [1157, 450] width 223 height 35
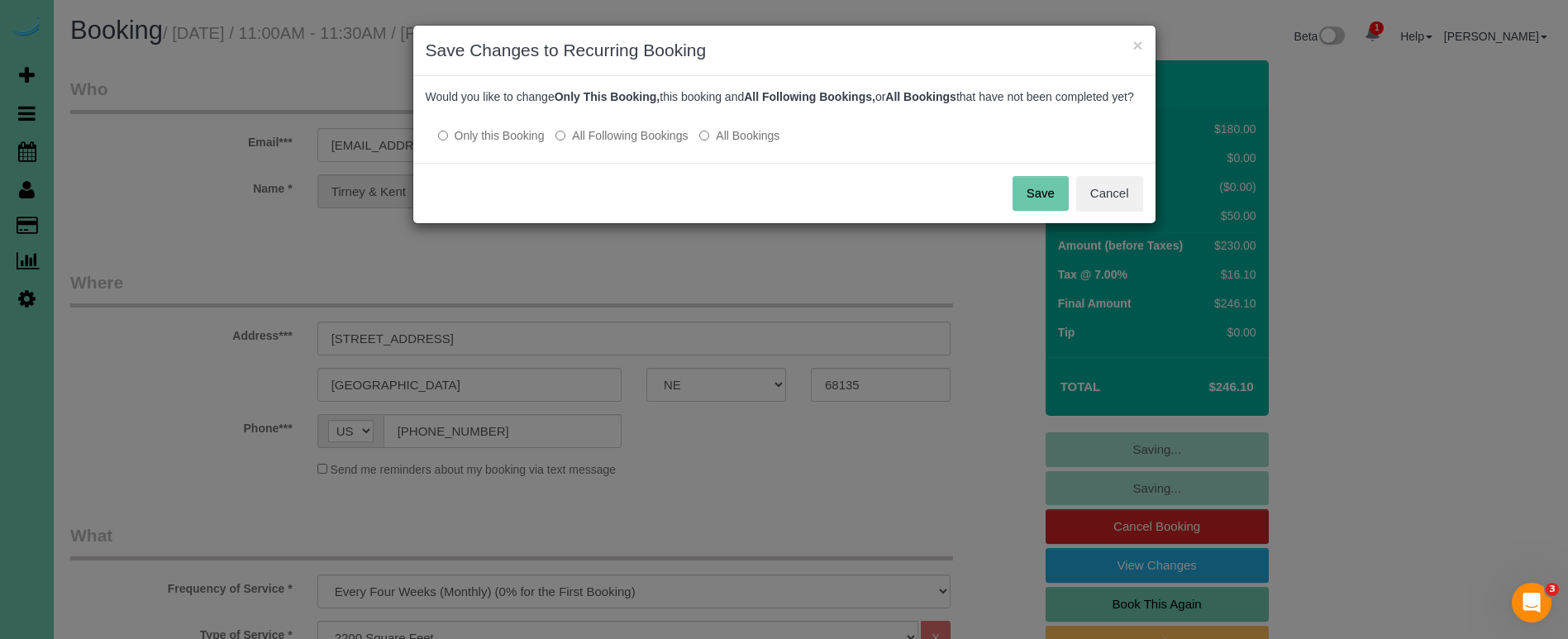
click at [1059, 204] on button "Save" at bounding box center [1040, 194] width 56 height 35
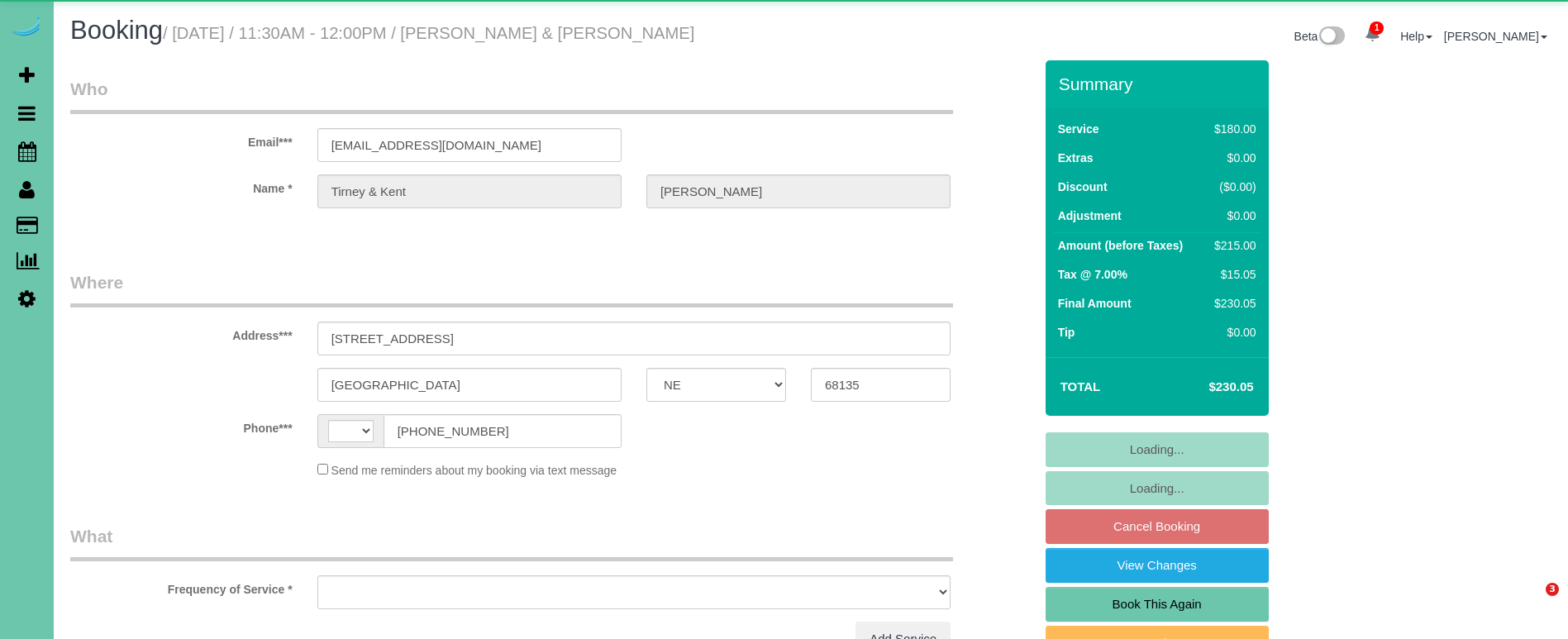
select select "NE"
select select "string:[GEOGRAPHIC_DATA]"
select select "object:659"
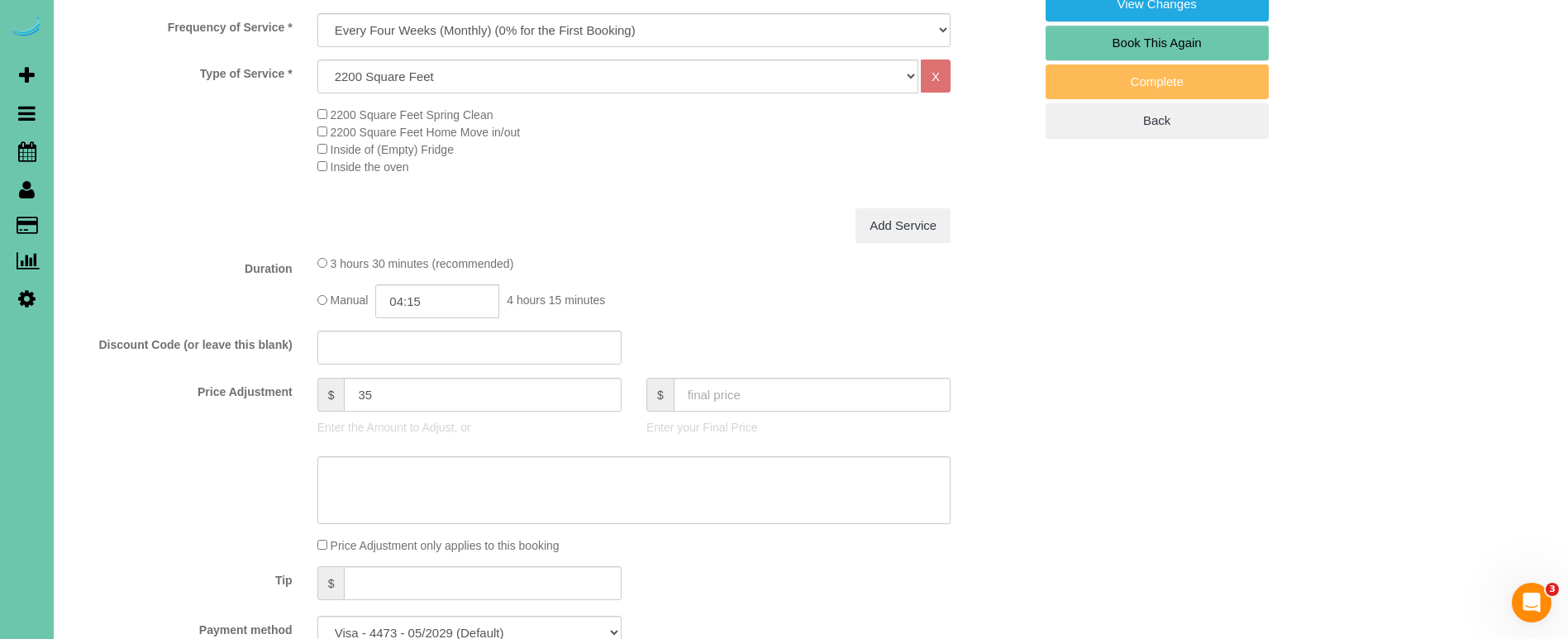
scroll to position [563, 0]
click at [452, 294] on input "04:15" at bounding box center [437, 299] width 124 height 34
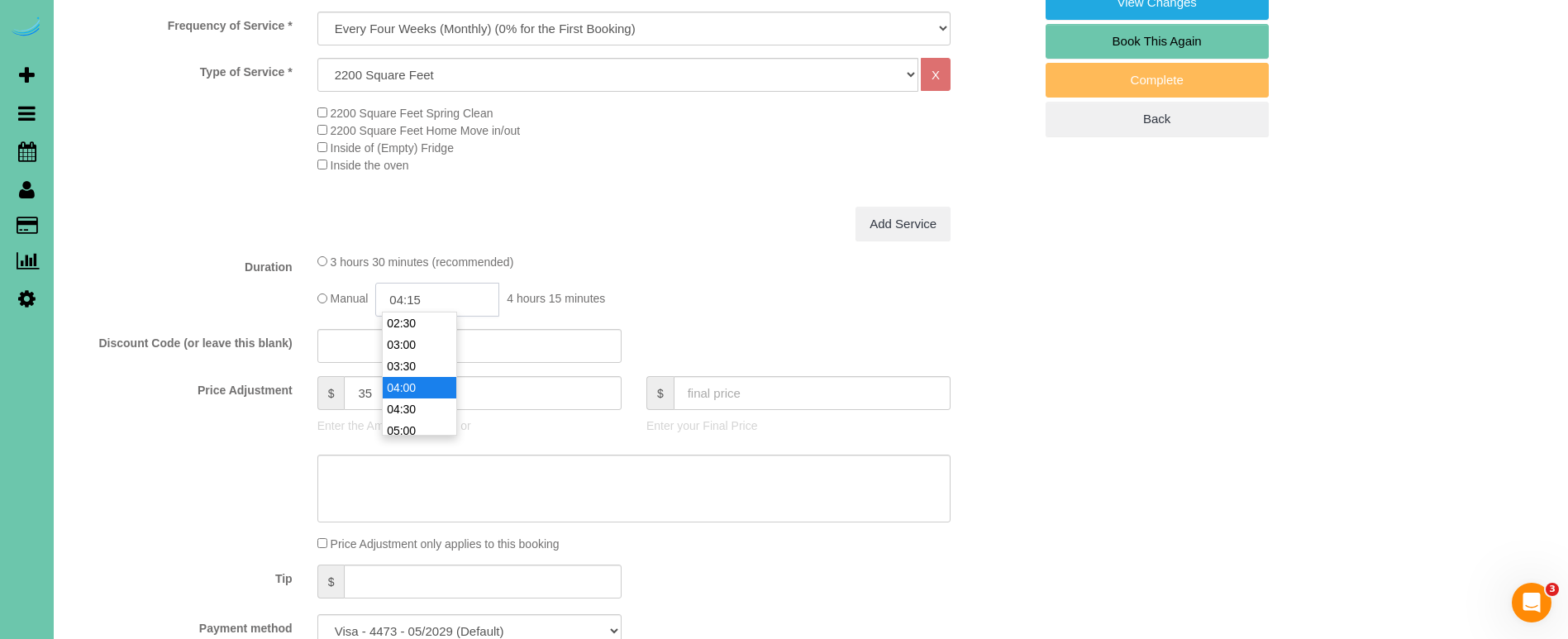
scroll to position [109, 0]
type input "04:00"
click at [424, 388] on li "04:00" at bounding box center [419, 386] width 74 height 22
click at [643, 234] on div "Add Service" at bounding box center [634, 224] width 658 height 35
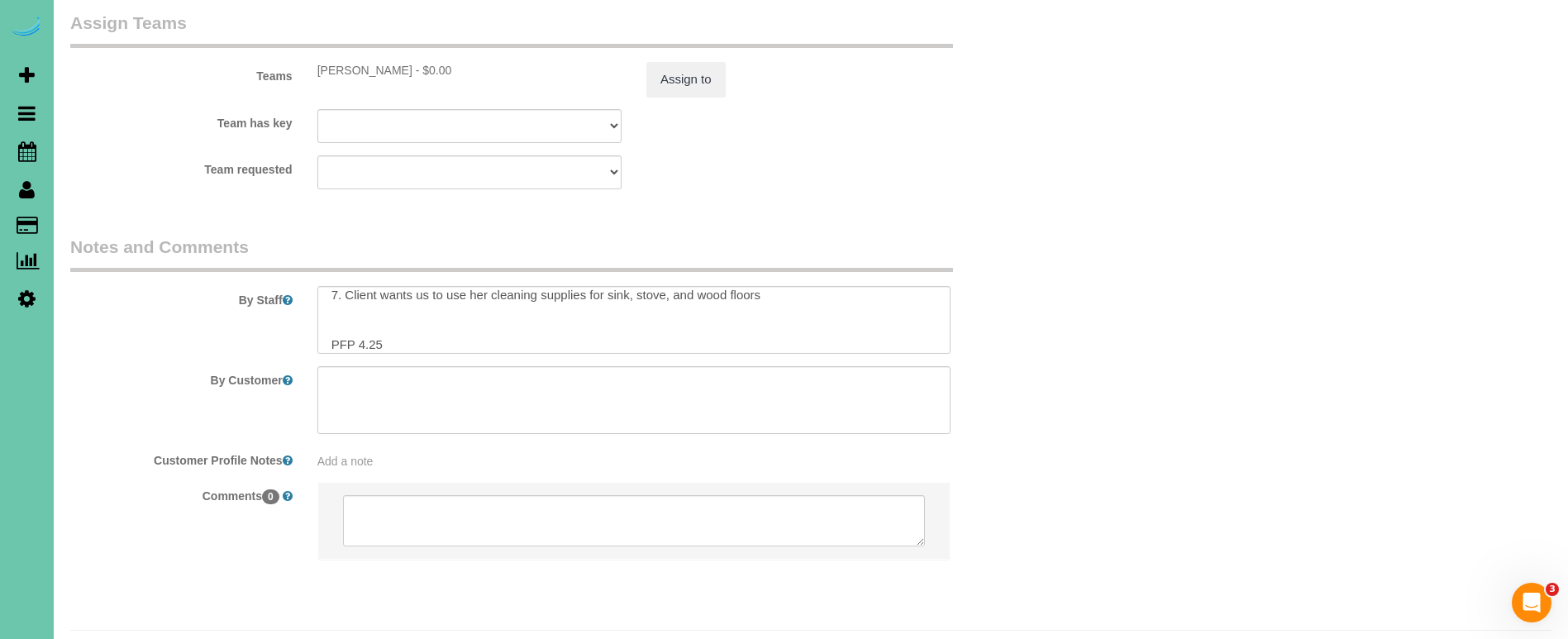
scroll to position [123, 0]
click at [409, 296] on textarea at bounding box center [634, 320] width 633 height 67
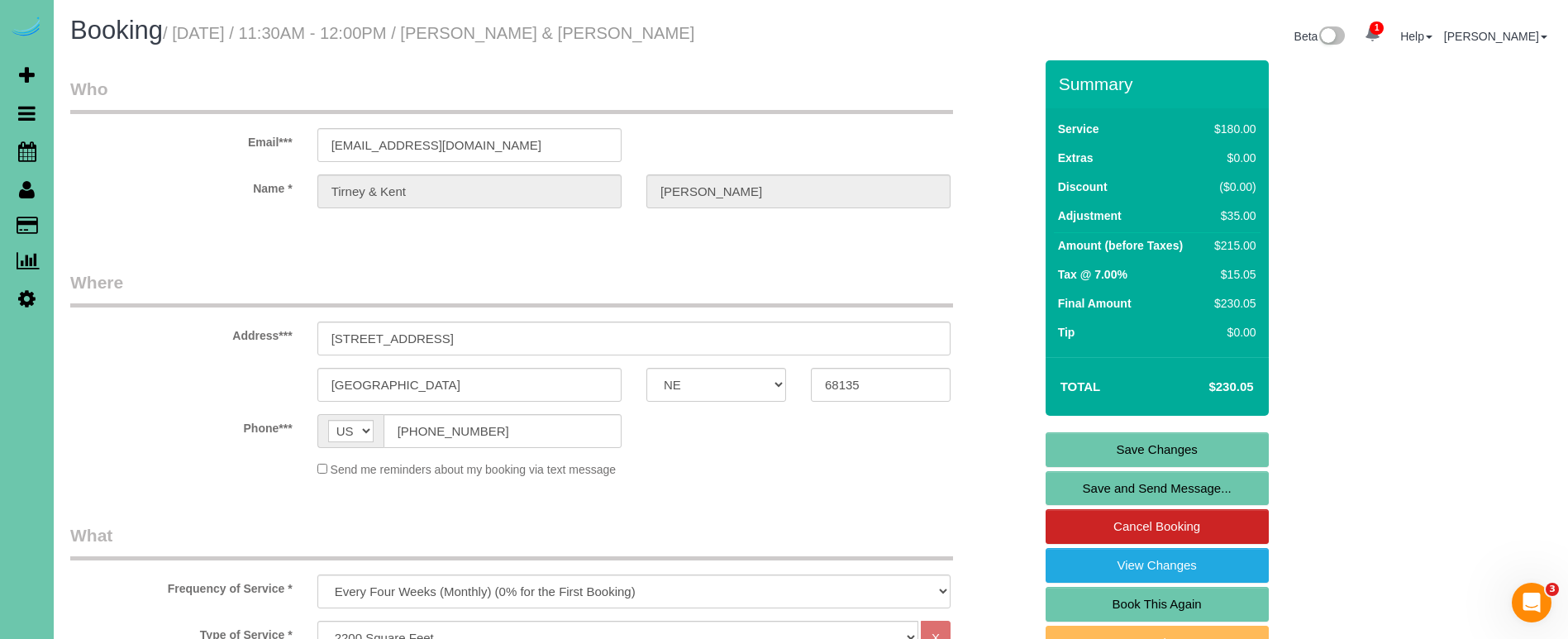
scroll to position [0, 0]
type textarea "1. credit 2. client home - GC3946 enter (you may have to hit the enter button t…"
click at [1104, 451] on link "Save Changes" at bounding box center [1157, 450] width 223 height 35
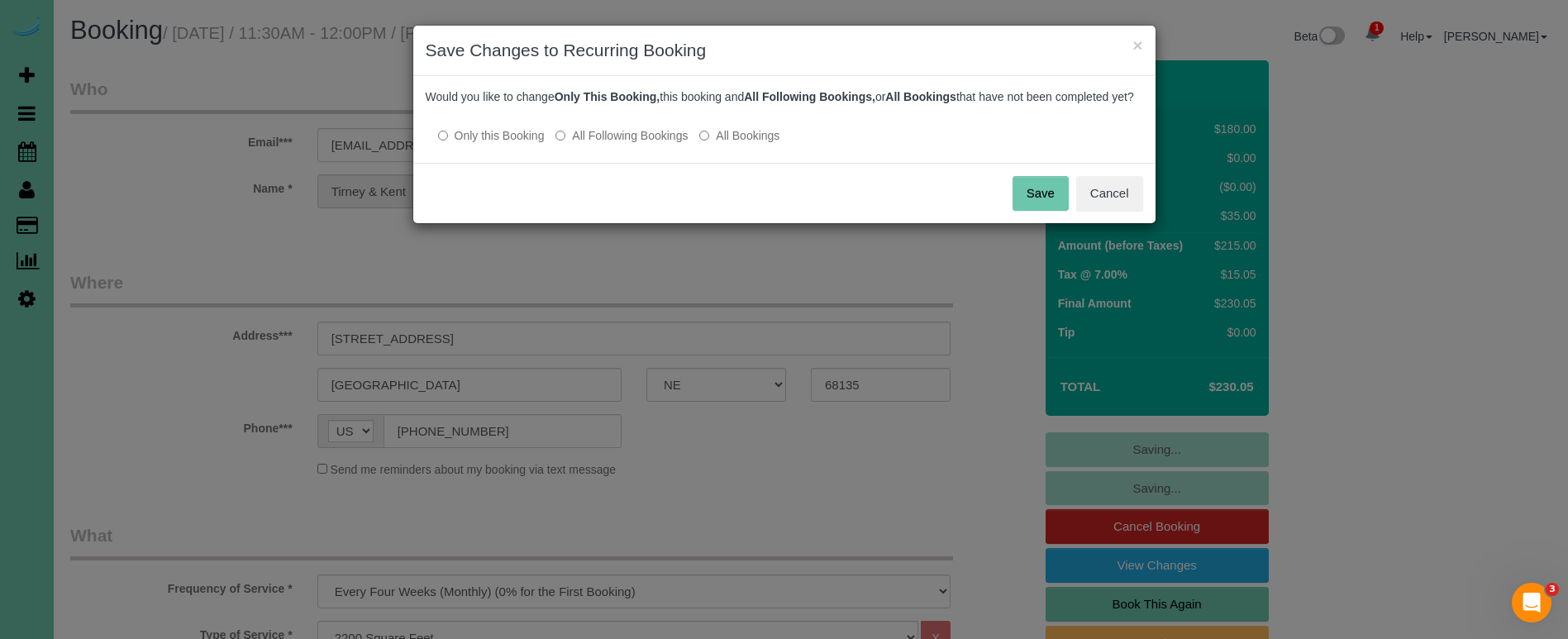
click at [613, 144] on label "All Following Bookings" at bounding box center [621, 135] width 132 height 16
drag, startPoint x: 1042, startPoint y: 214, endPoint x: 646, endPoint y: 152, distance: 400.8
click at [1028, 211] on button "Save" at bounding box center [1040, 194] width 56 height 35
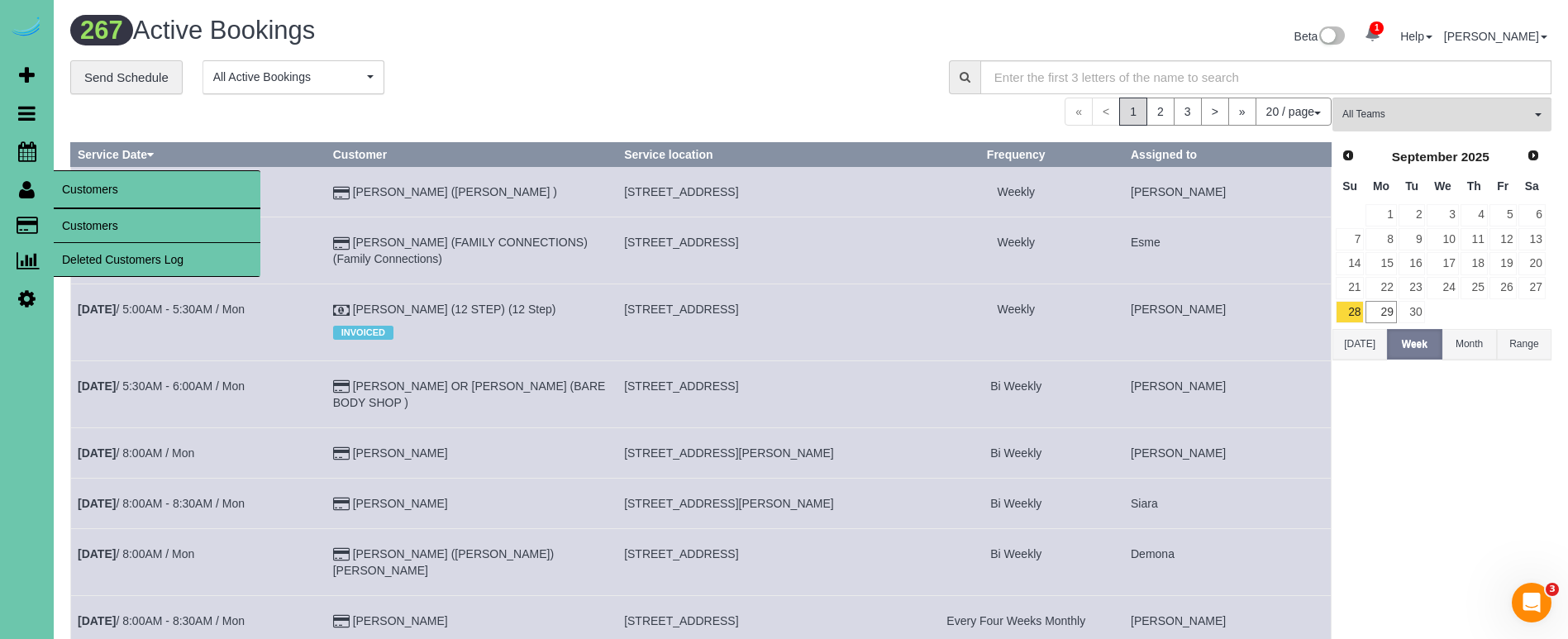
click at [107, 228] on link "Customers" at bounding box center [157, 226] width 207 height 33
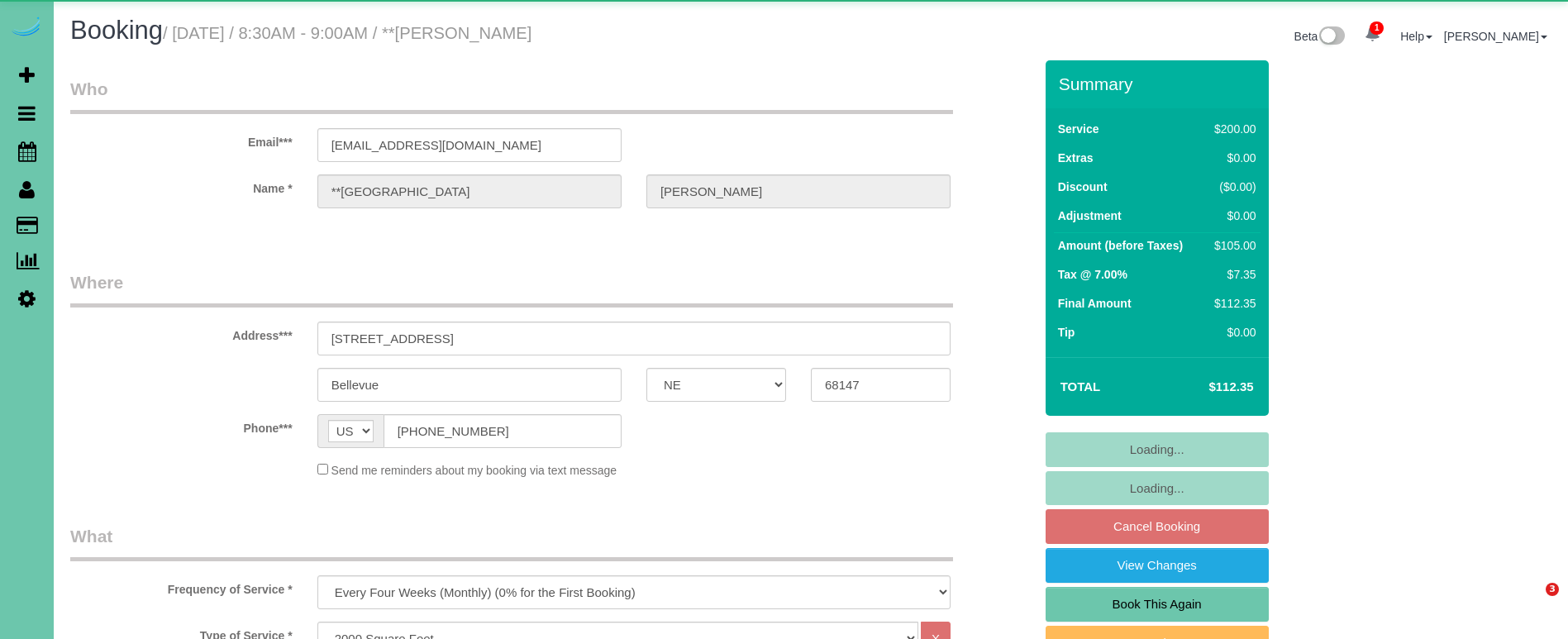
select select "NE"
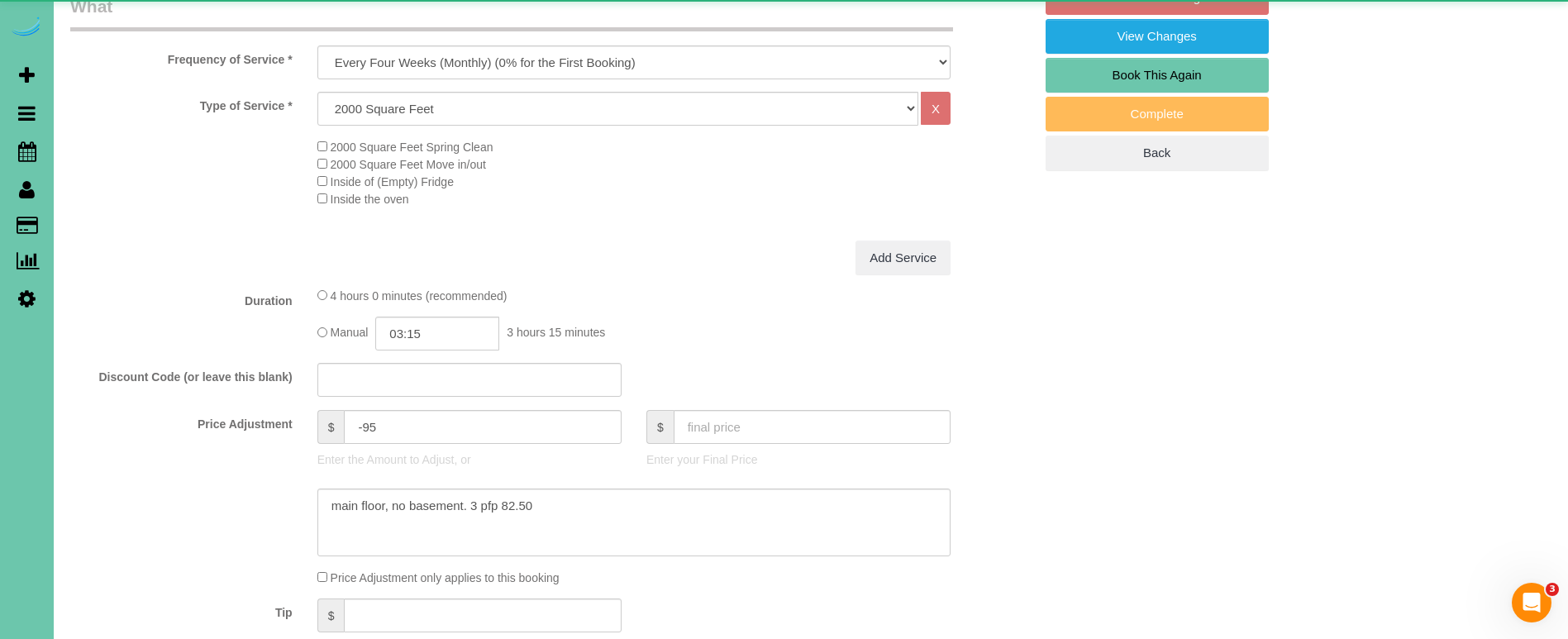
select select "object:915"
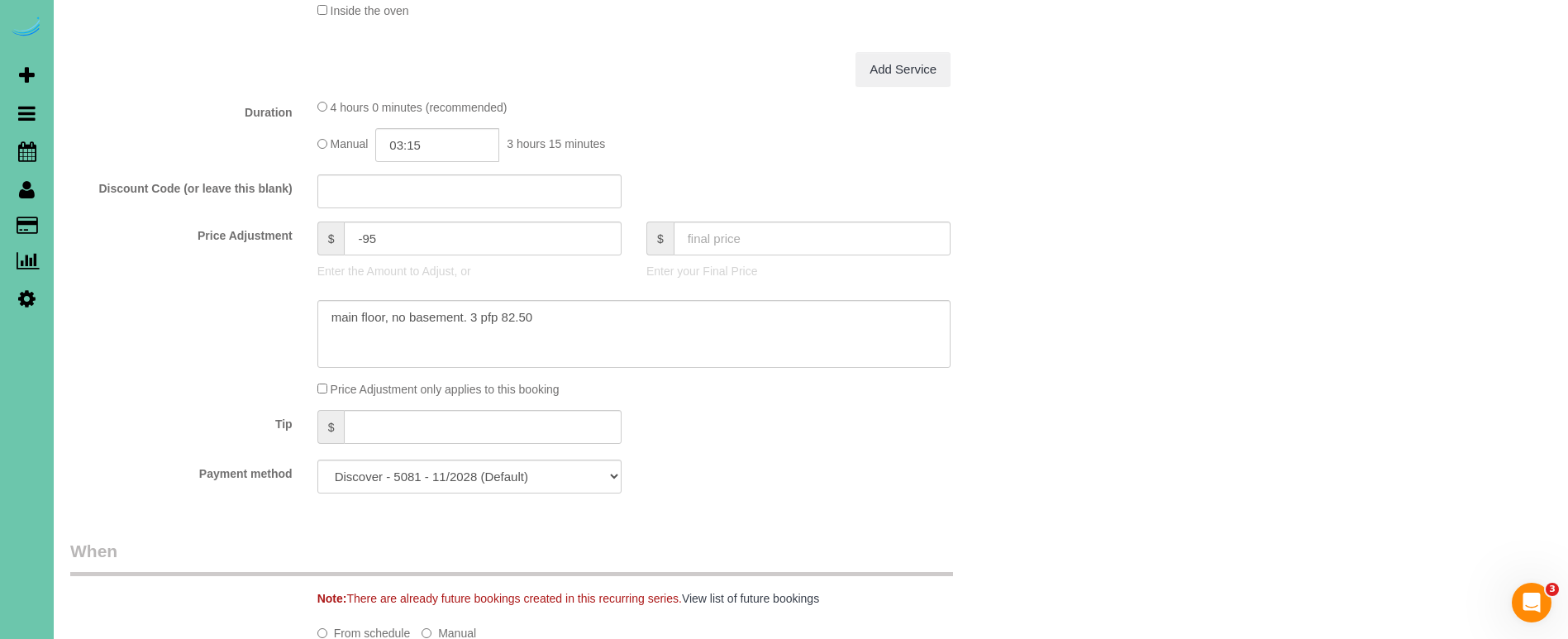
scroll to position [718, 0]
click at [446, 140] on input "03:15" at bounding box center [437, 144] width 124 height 34
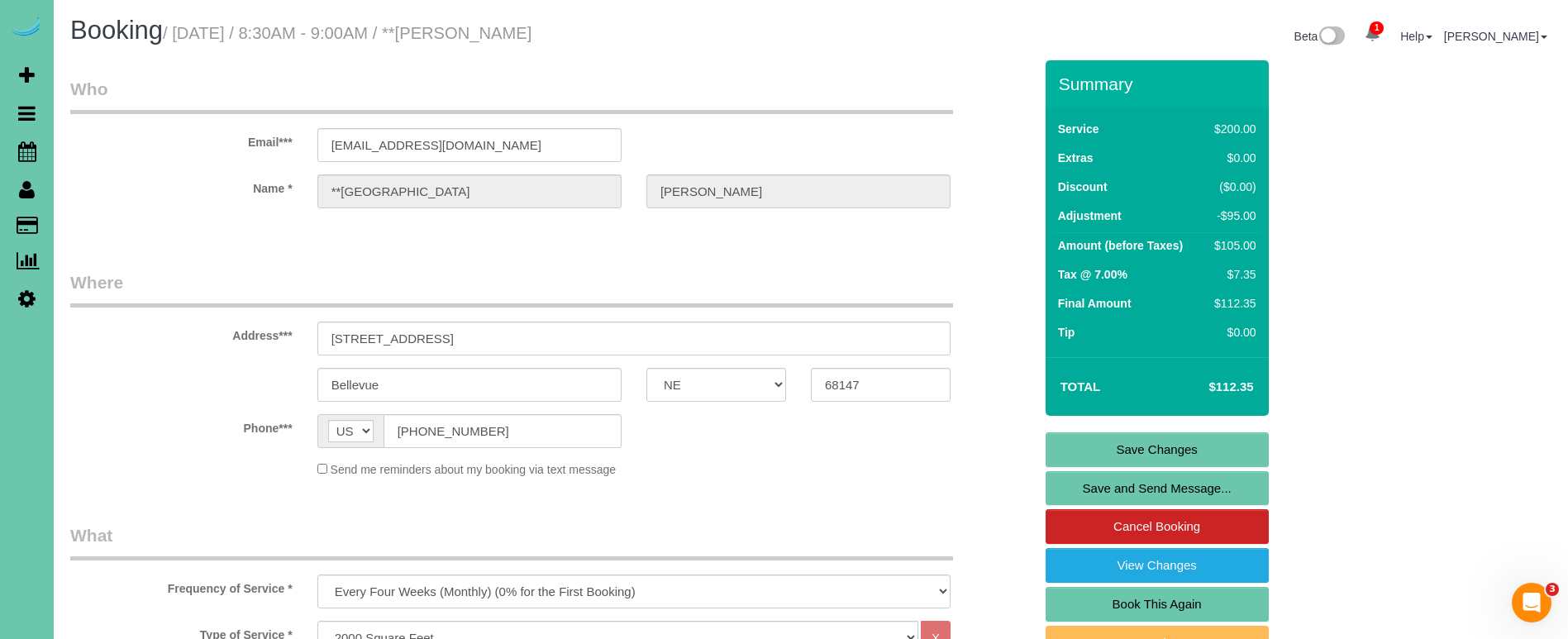
scroll to position [0, 0]
type input "03:30"
drag, startPoint x: 480, startPoint y: 143, endPoint x: 285, endPoint y: 137, distance: 195.1
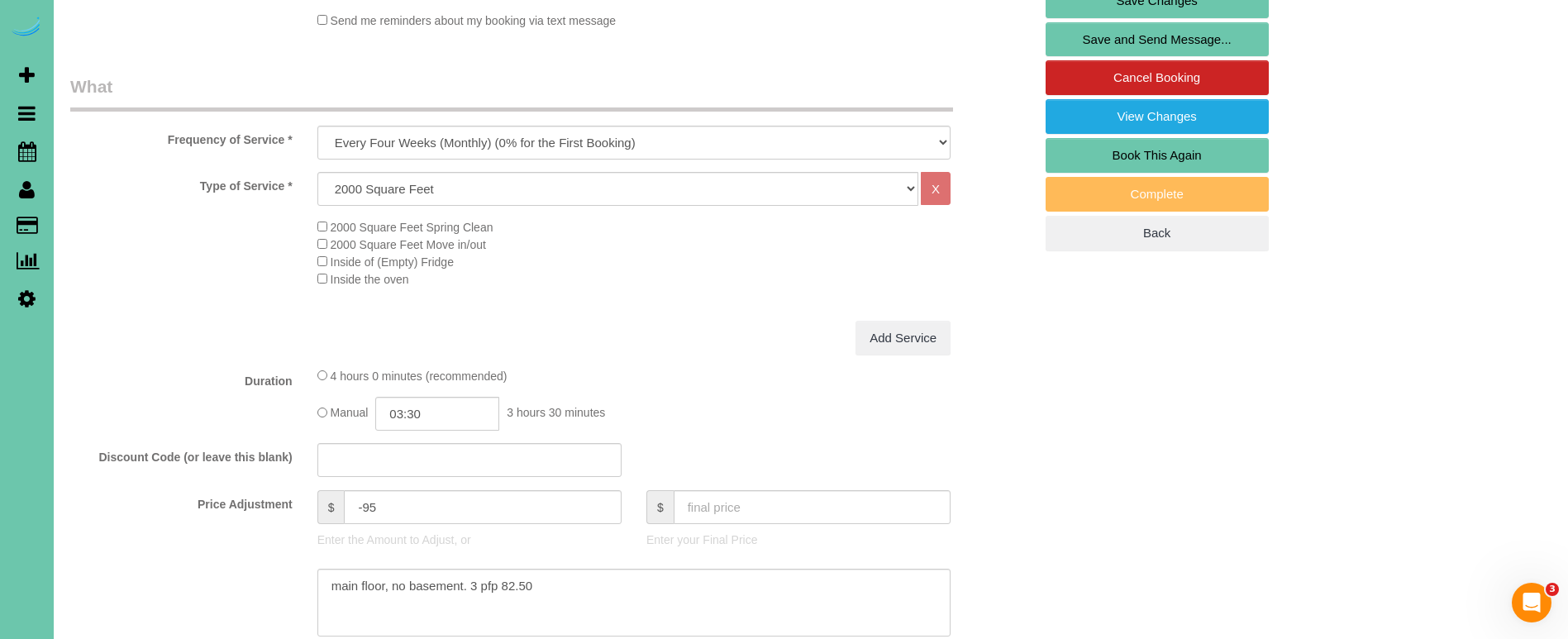
scroll to position [449, 0]
drag, startPoint x: 387, startPoint y: 505, endPoint x: 363, endPoint y: 506, distance: 24.0
click at [363, 506] on input "-95" at bounding box center [483, 507] width 277 height 34
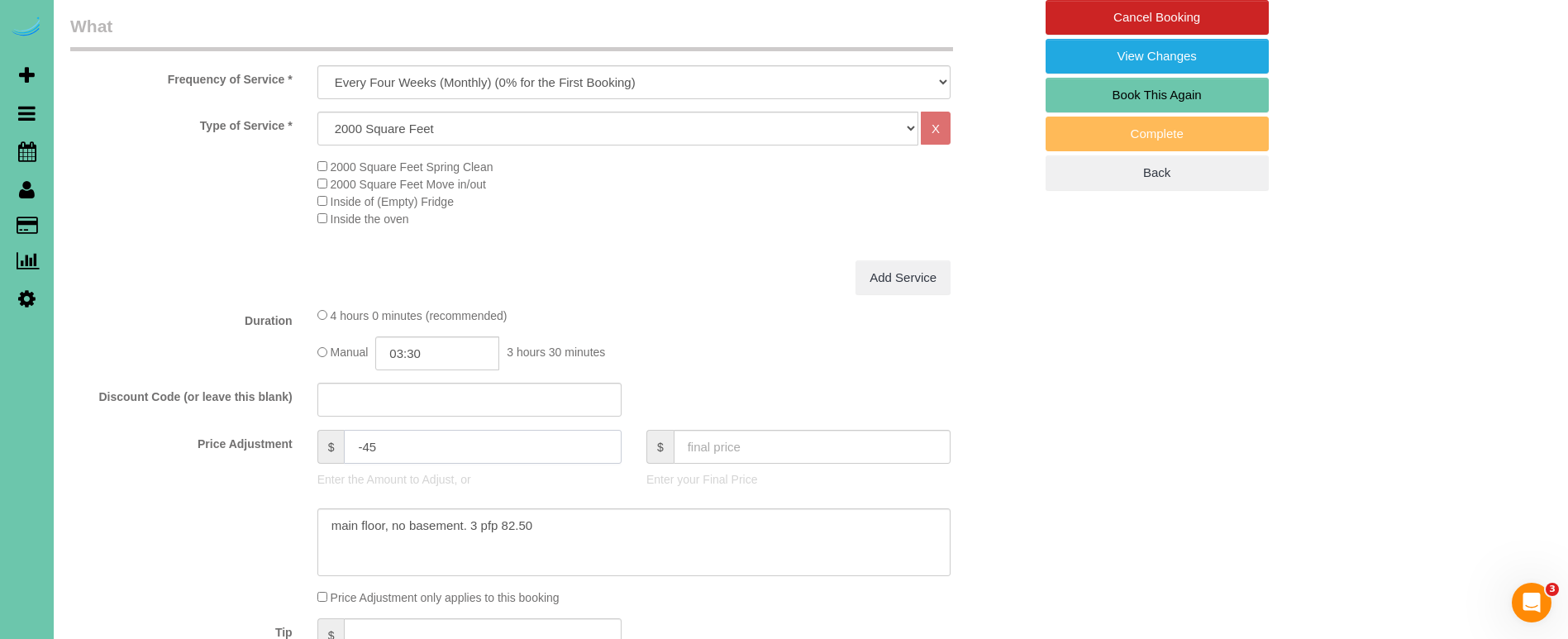
scroll to position [514, 0]
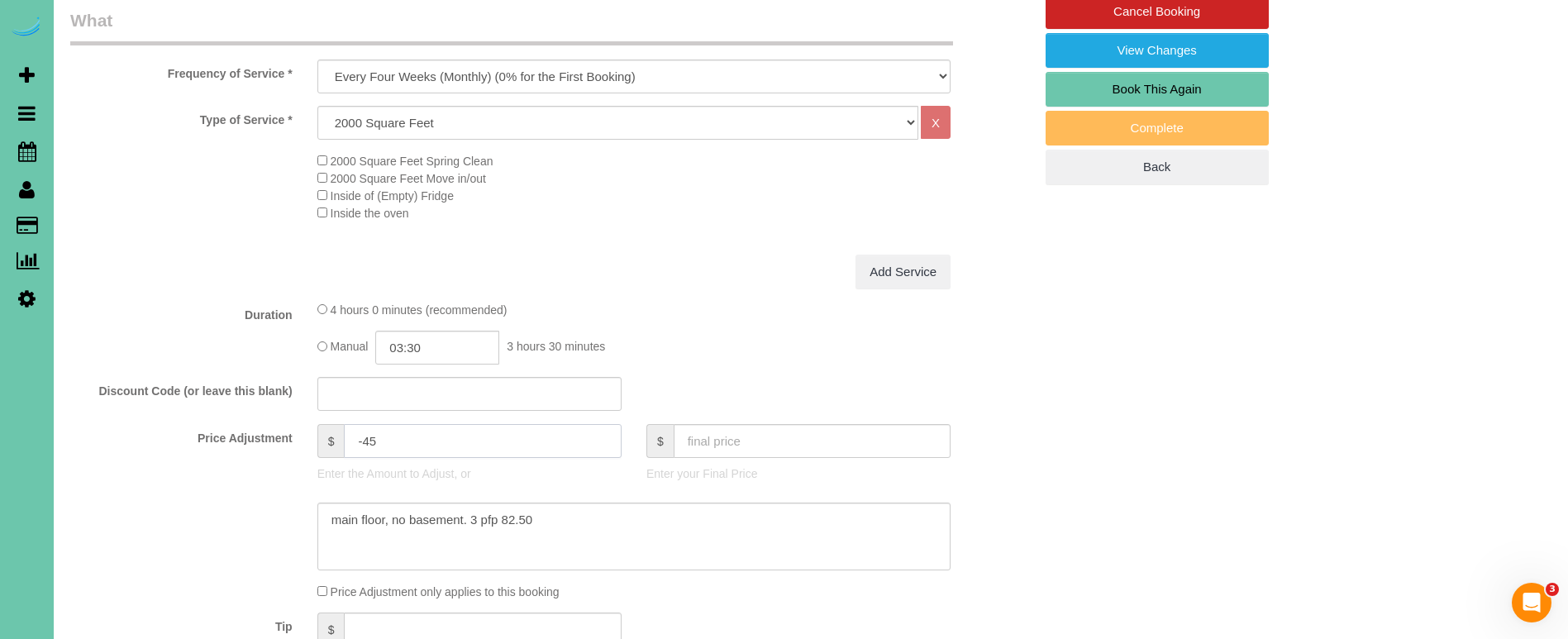
type input "-45"
drag, startPoint x: 553, startPoint y: 523, endPoint x: 139, endPoint y: 483, distance: 415.9
click at [138, 483] on sui-booking-price-adjustment "Price Adjustment $ -45 Enter the Amount to Adjust, or $ Enter your Final Price …" at bounding box center [551, 512] width 963 height 176
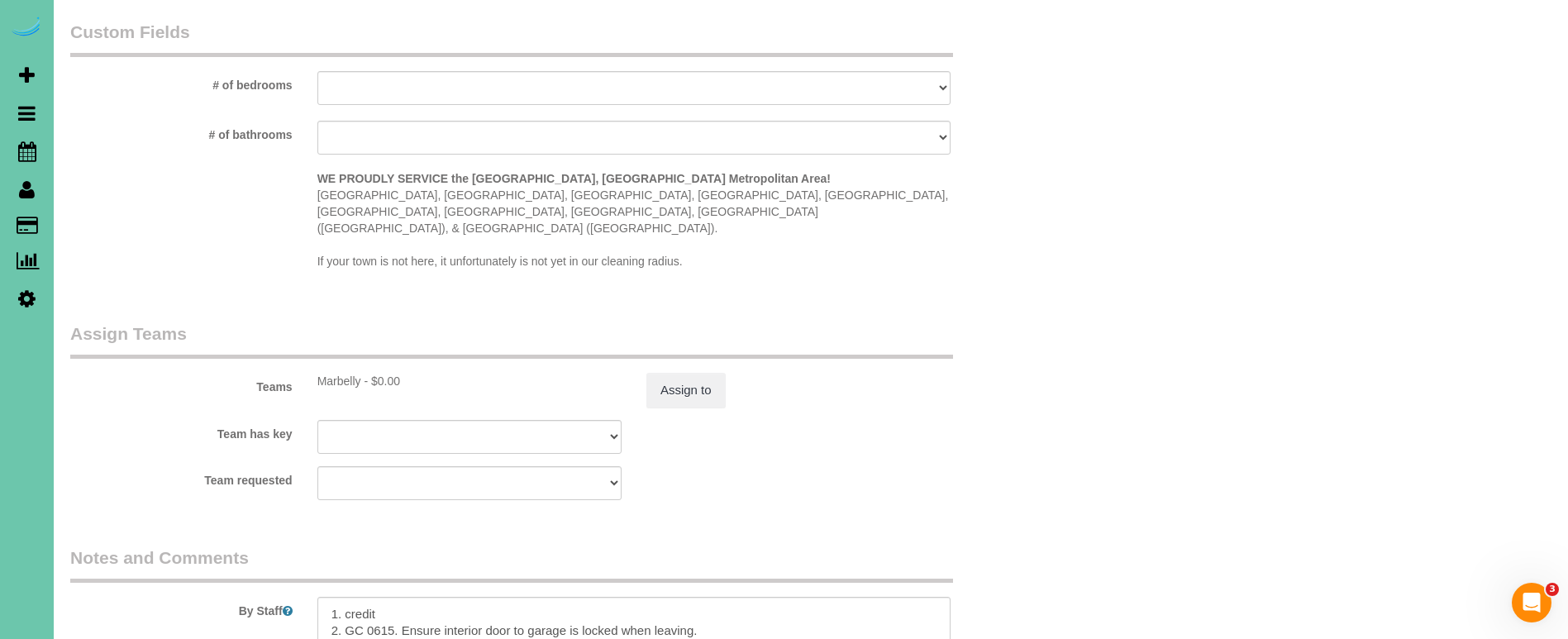
scroll to position [1528, 0]
type textarea "New rate - 10/7/25"
click at [681, 369] on button "Assign to" at bounding box center [686, 387] width 80 height 35
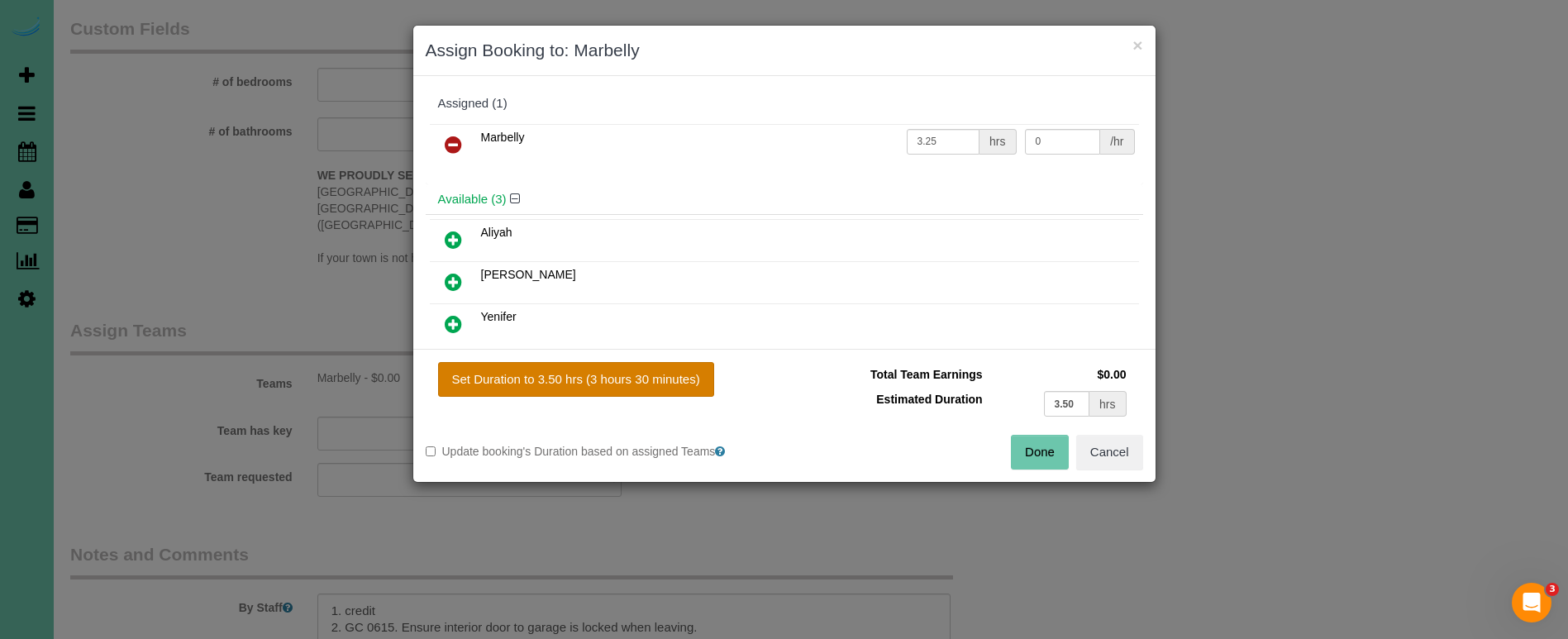
click at [625, 372] on button "Set Duration to 3.50 hrs (3 hours 30 minutes)" at bounding box center [576, 380] width 276 height 35
type input "3.50"
drag, startPoint x: 1088, startPoint y: 471, endPoint x: 1039, endPoint y: 448, distance: 54.1
click at [1049, 450] on div "Set Duration to 3.50 hrs (3 hours 30 minutes) Total Team Earnings $0.00 Estimat…" at bounding box center [784, 415] width 742 height 133
drag, startPoint x: 1039, startPoint y: 448, endPoint x: 793, endPoint y: 462, distance: 246.4
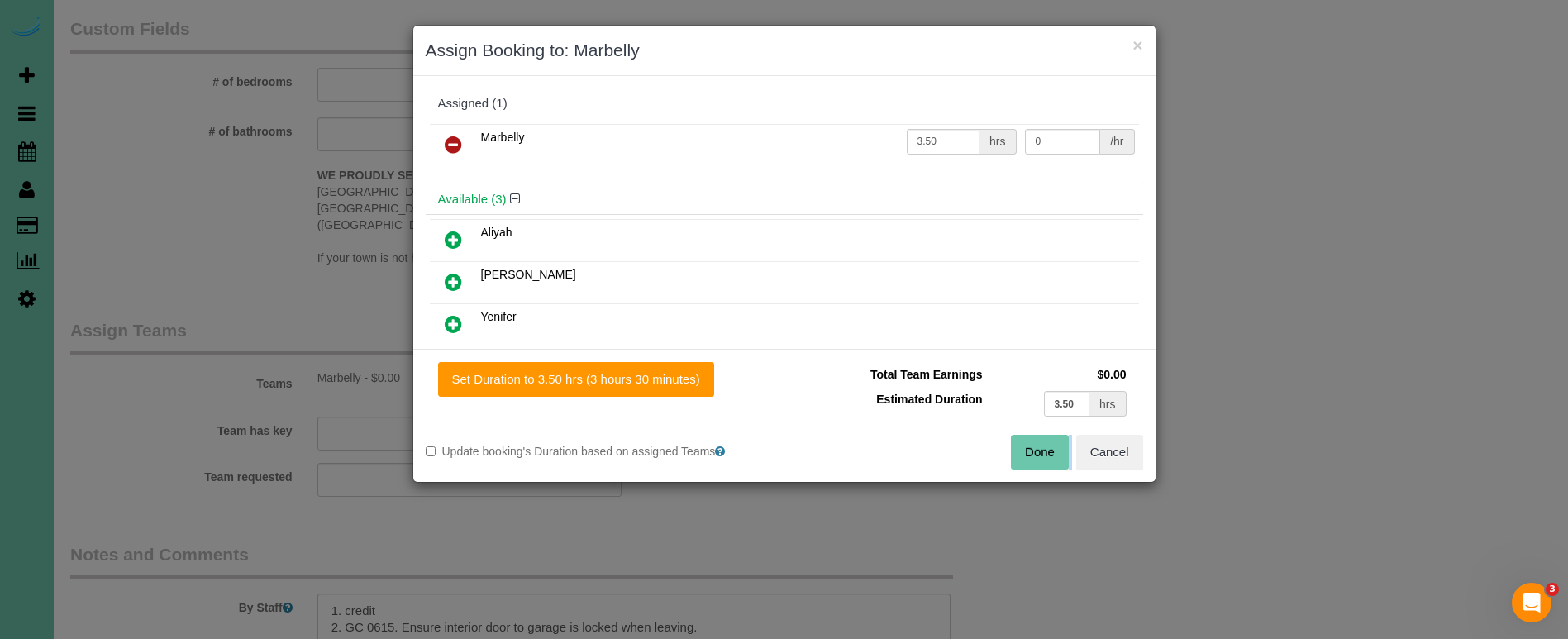
click at [1038, 448] on button "Done" at bounding box center [1040, 452] width 58 height 35
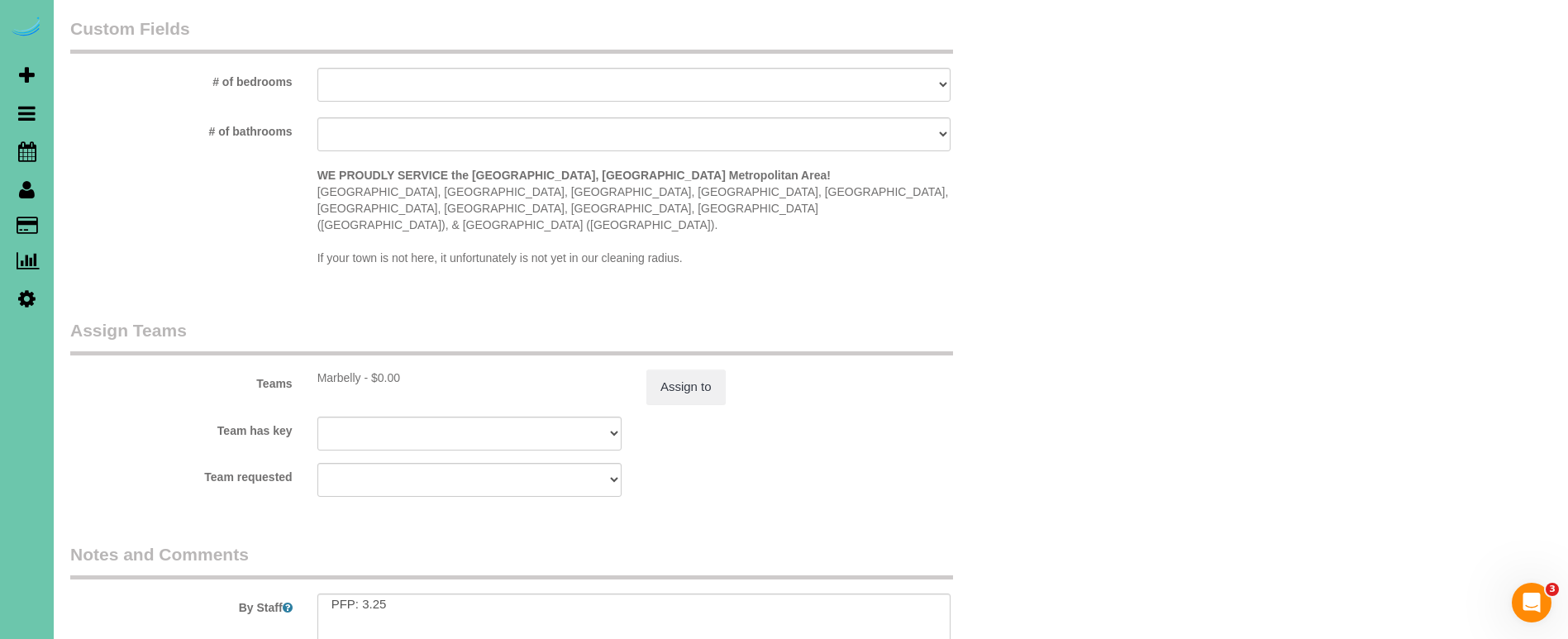
scroll to position [120, 0]
drag, startPoint x: 377, startPoint y: 567, endPoint x: 453, endPoint y: 564, distance: 76.1
click at [377, 593] on textarea at bounding box center [634, 627] width 633 height 67
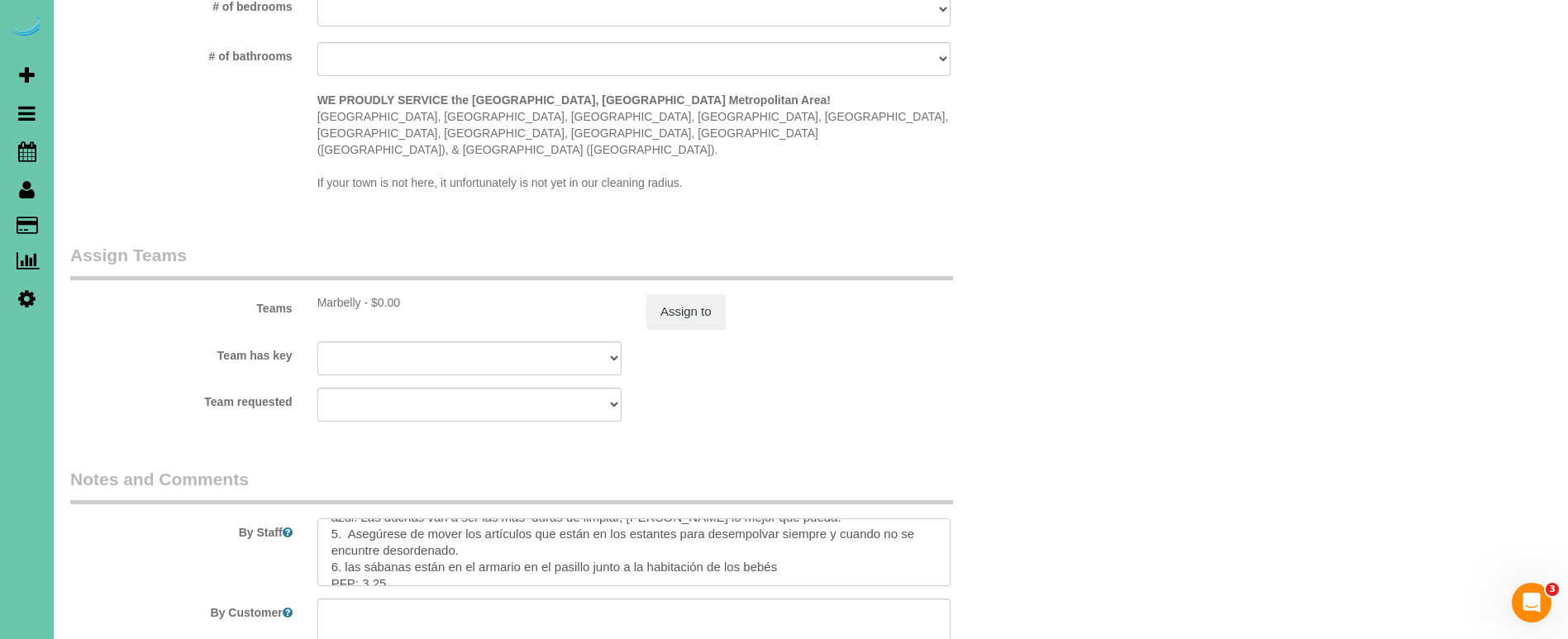
scroll to position [1604, 0]
click at [374, 530] on textarea at bounding box center [634, 551] width 633 height 67
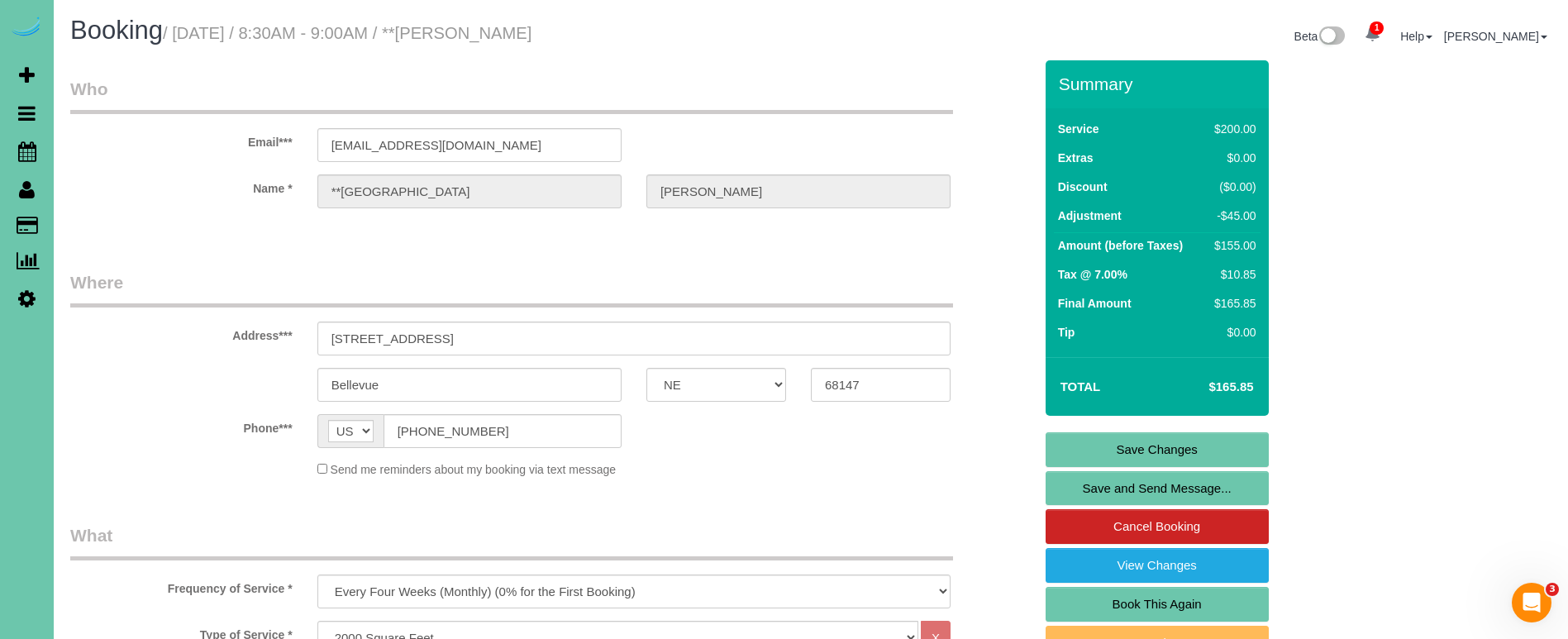
scroll to position [0, 0]
type textarea "1. credit 2. GC 0615. Ensure interior door to garage is locked when leaving. 3.…"
click at [1147, 444] on link "Save Changes" at bounding box center [1157, 450] width 223 height 35
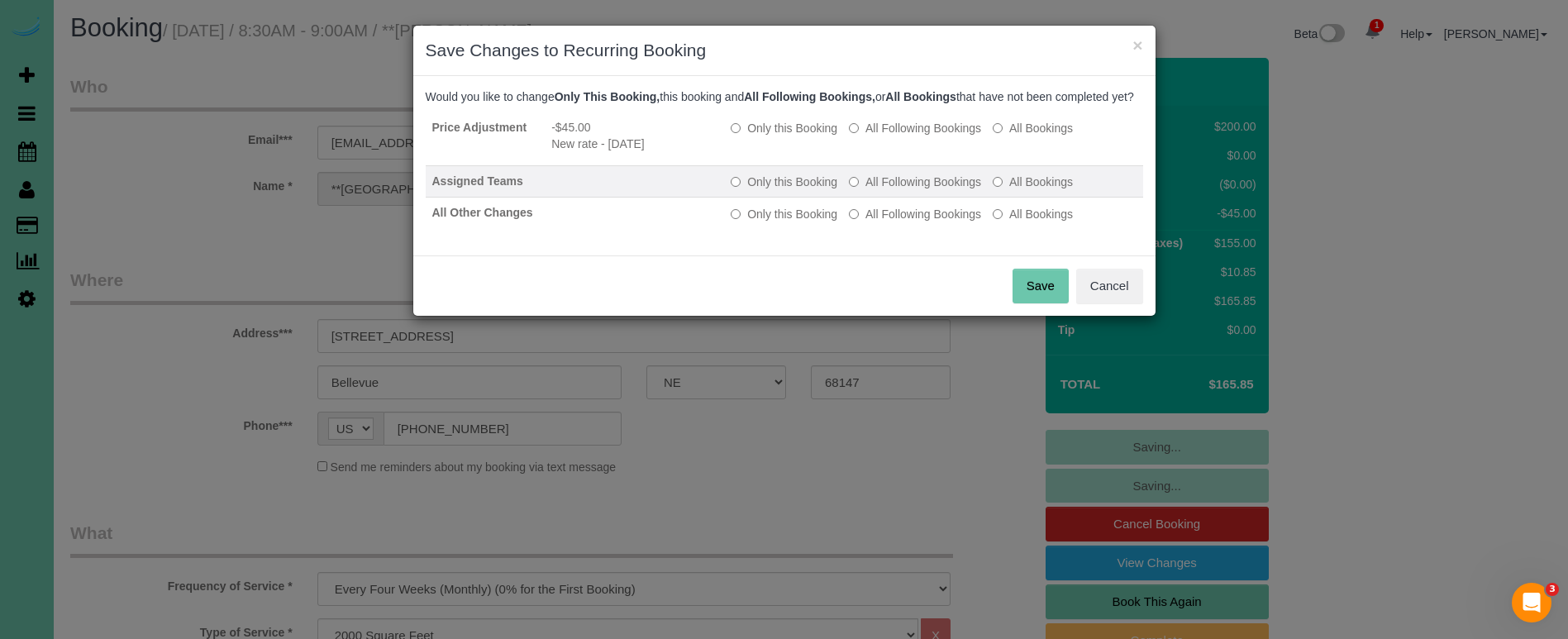
click at [874, 190] on label "All Following Bookings" at bounding box center [914, 182] width 132 height 16
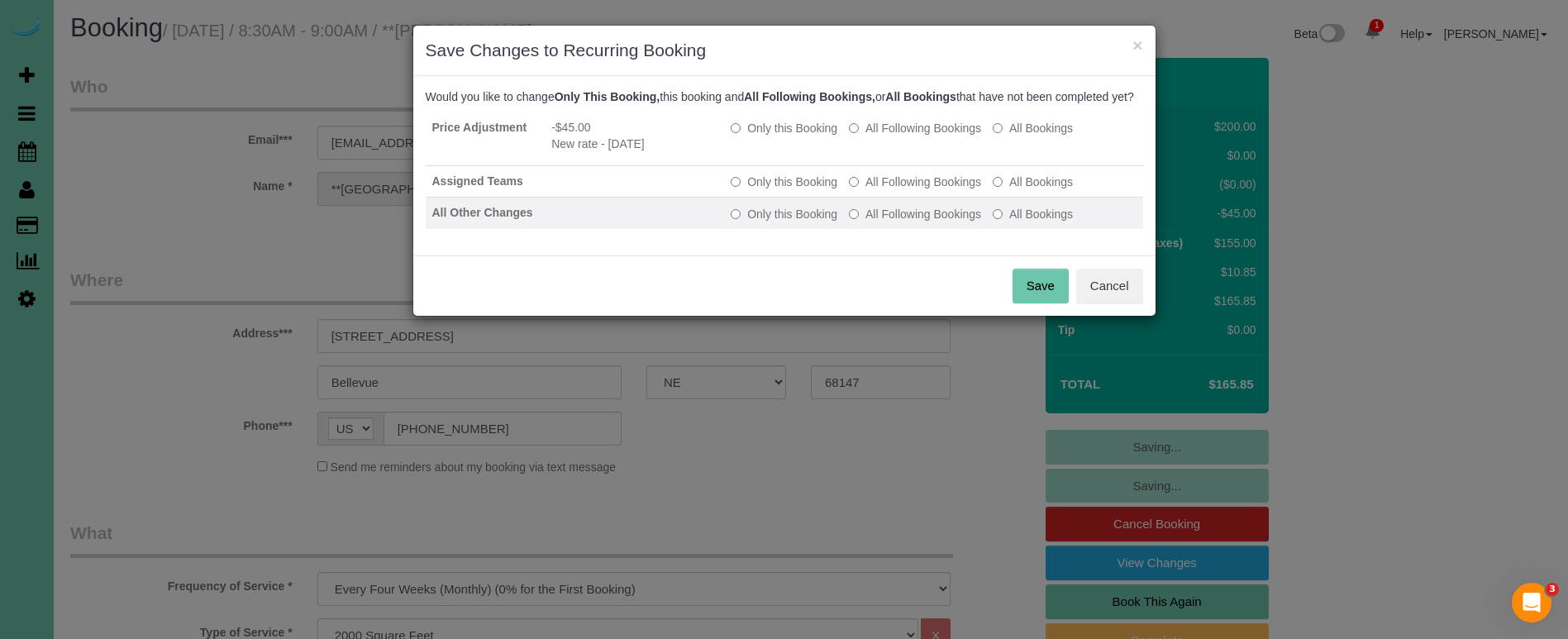
click at [898, 222] on label "All Following Bookings" at bounding box center [914, 214] width 132 height 16
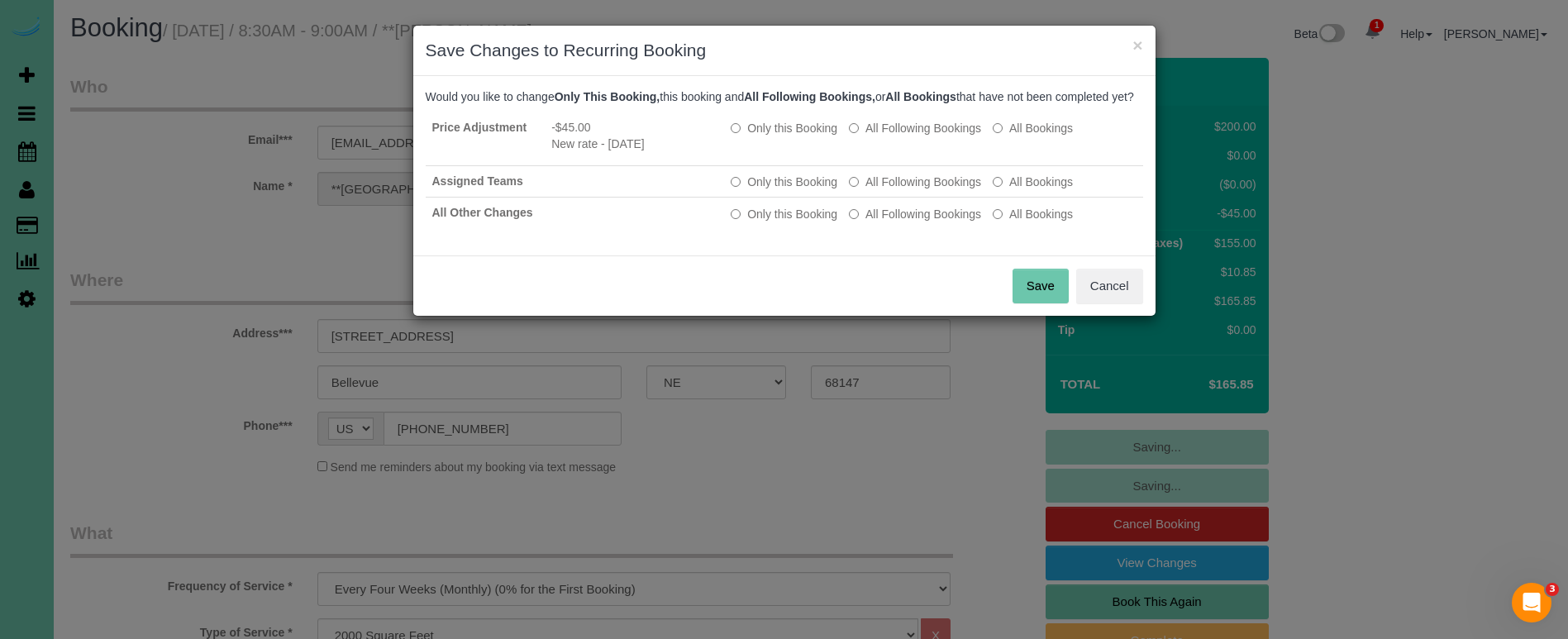
click at [1023, 302] on button "Save" at bounding box center [1040, 286] width 56 height 35
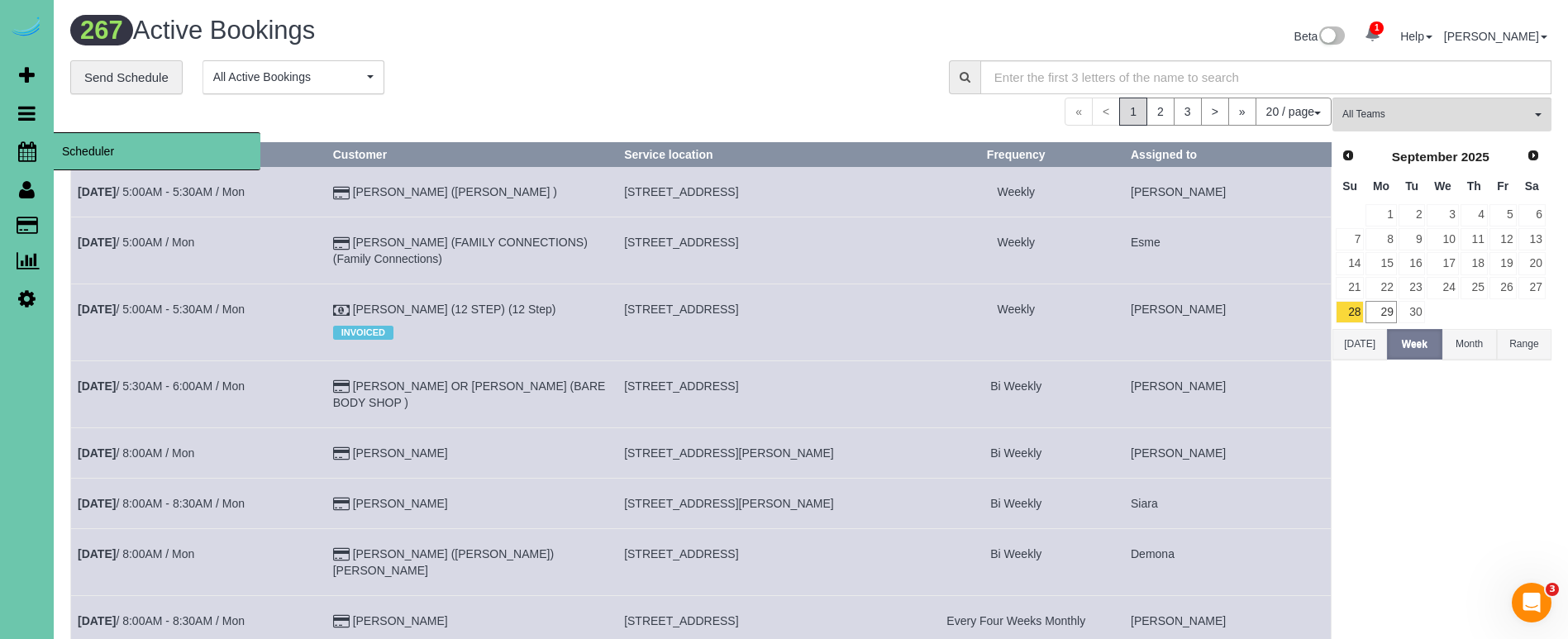
click at [89, 152] on span "Scheduler" at bounding box center [157, 151] width 207 height 38
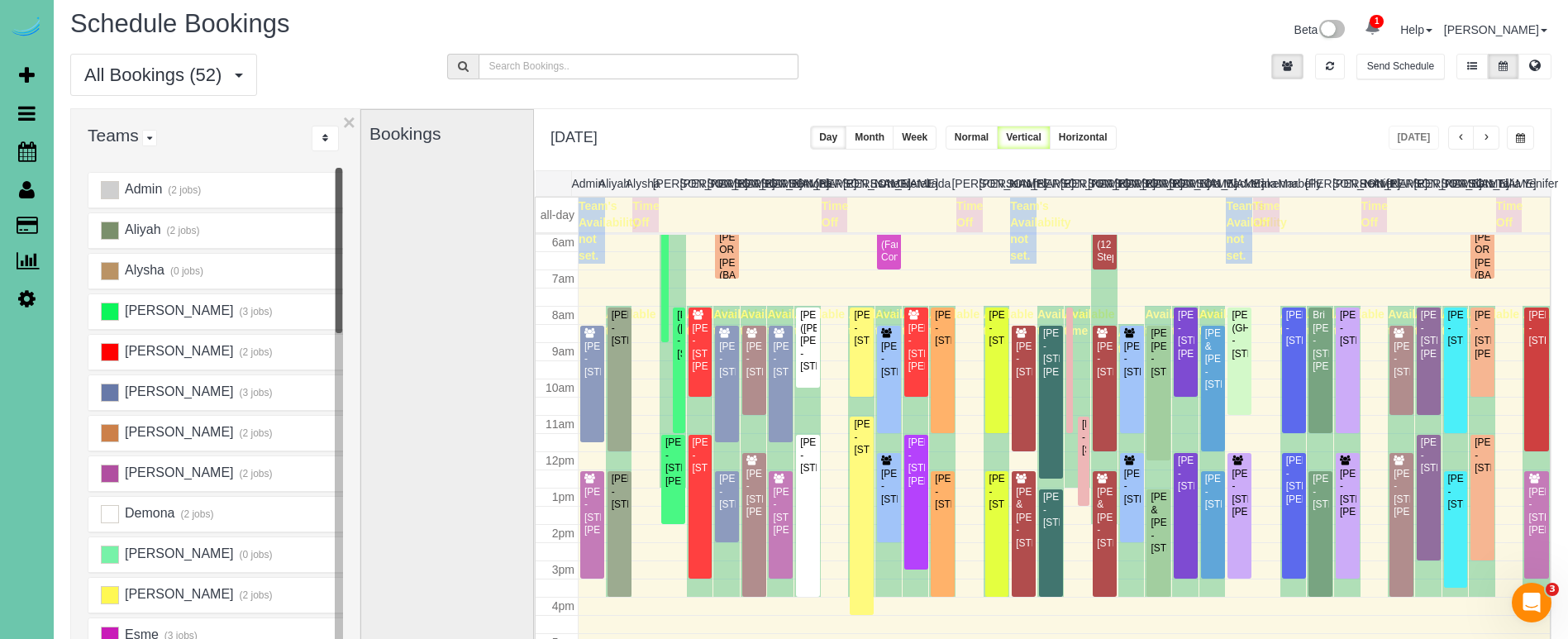
scroll to position [2, 0]
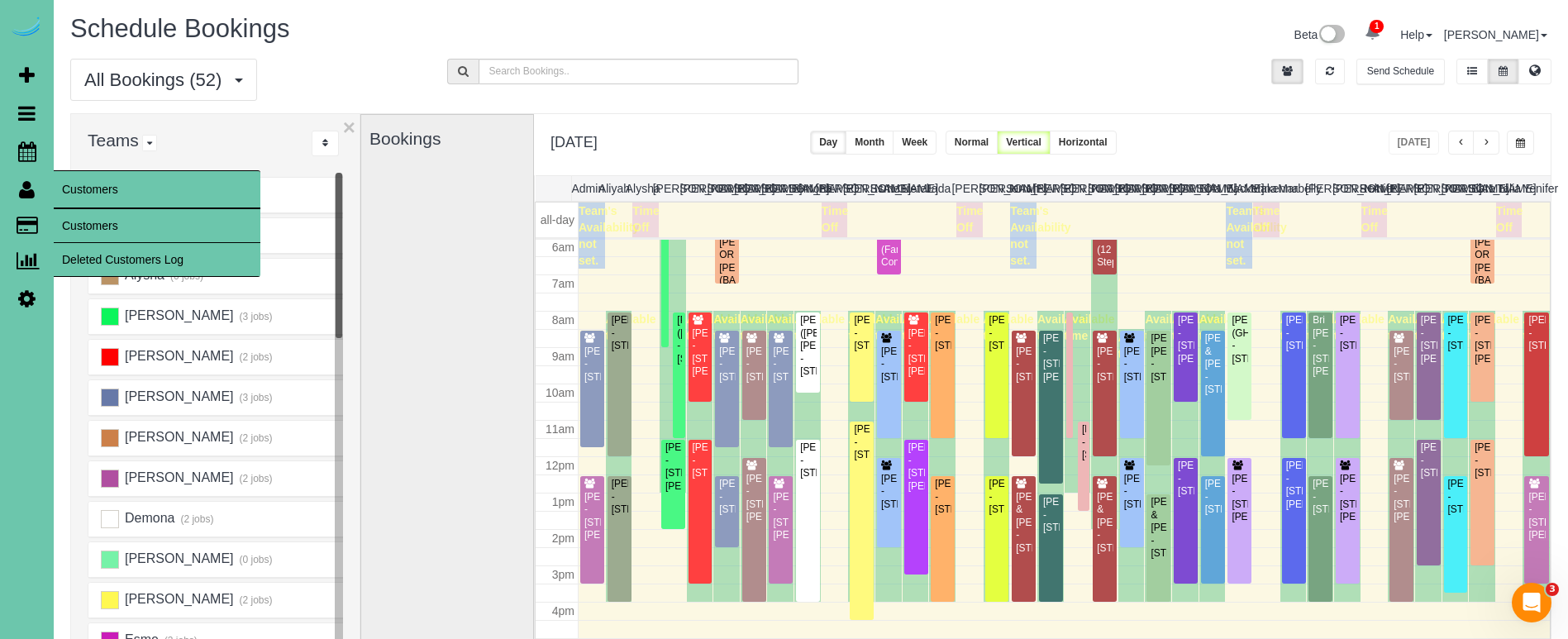
click at [77, 213] on link "Customers" at bounding box center [157, 226] width 207 height 33
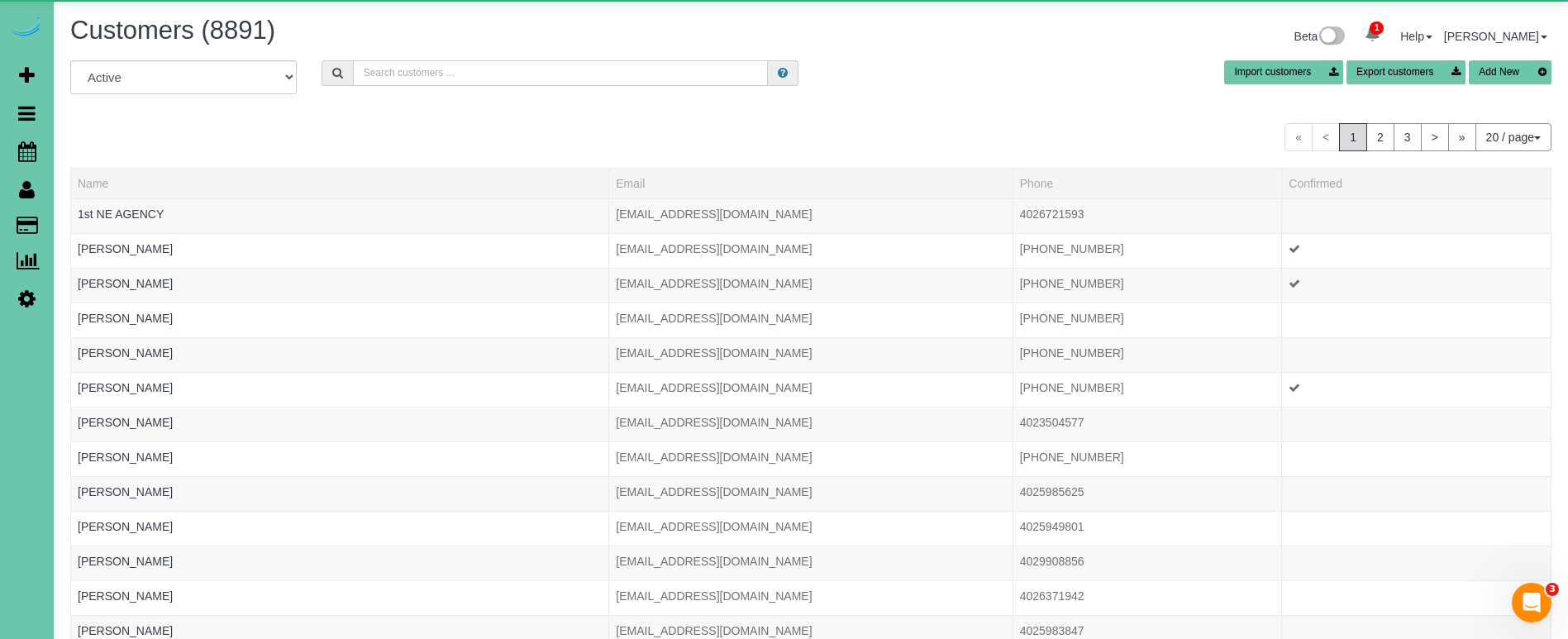
drag, startPoint x: 392, startPoint y: 75, endPoint x: 408, endPoint y: 72, distance: 16.3
click at [396, 74] on input "text" at bounding box center [560, 73] width 415 height 26
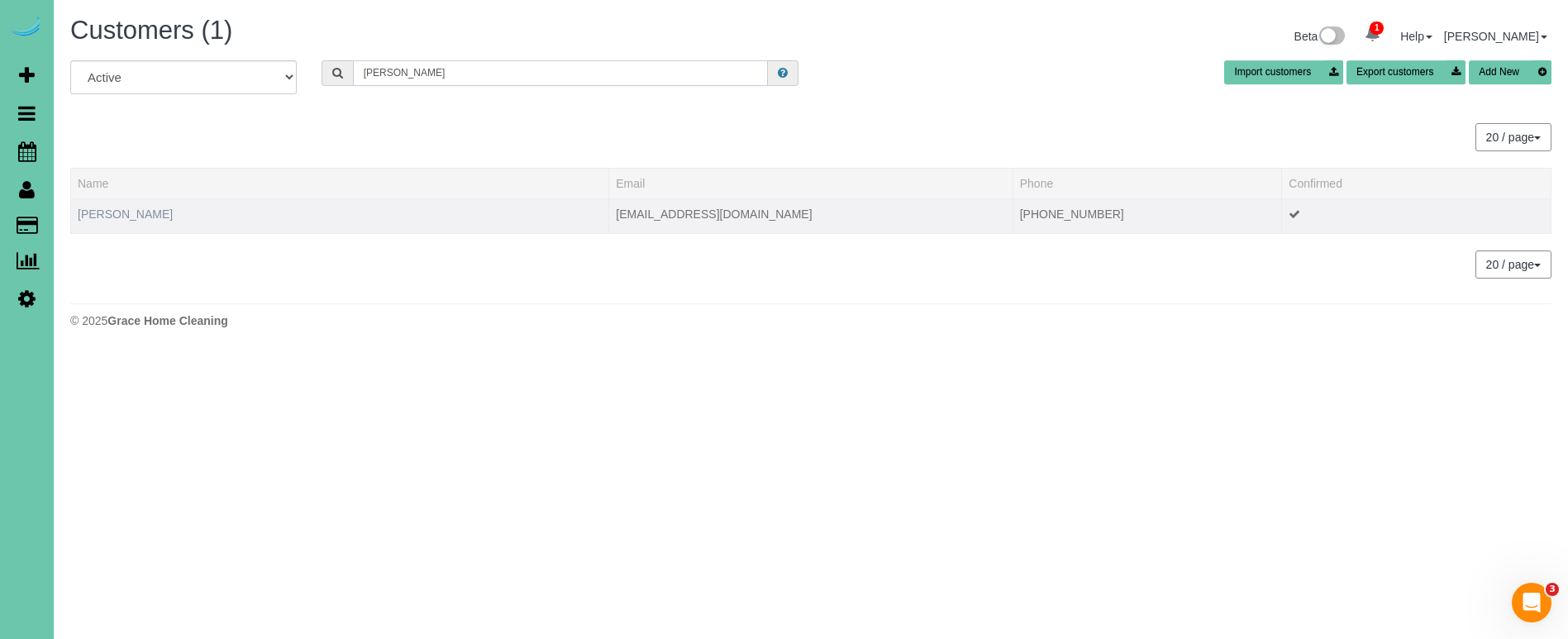
type input "mick p"
click at [112, 218] on link "Mick Pierce" at bounding box center [125, 214] width 95 height 13
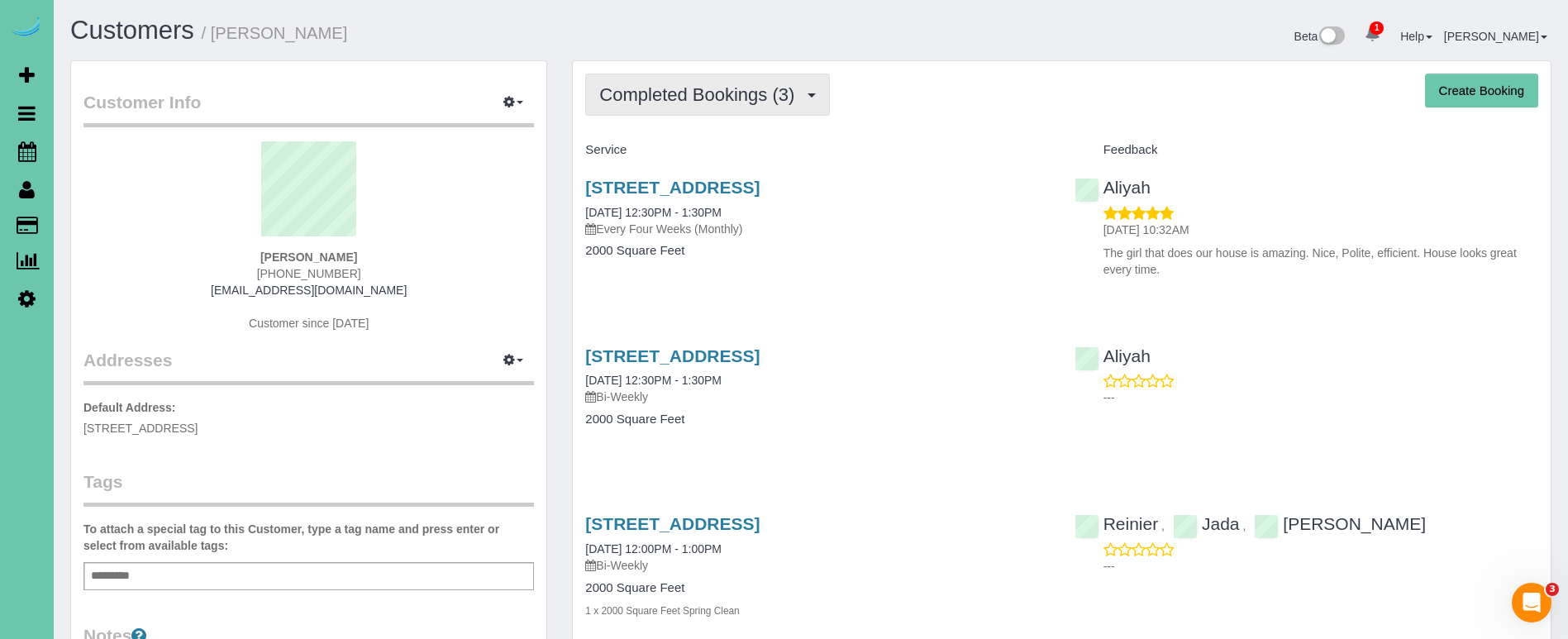
click at [647, 92] on span "Completed Bookings (3)" at bounding box center [701, 94] width 203 height 21
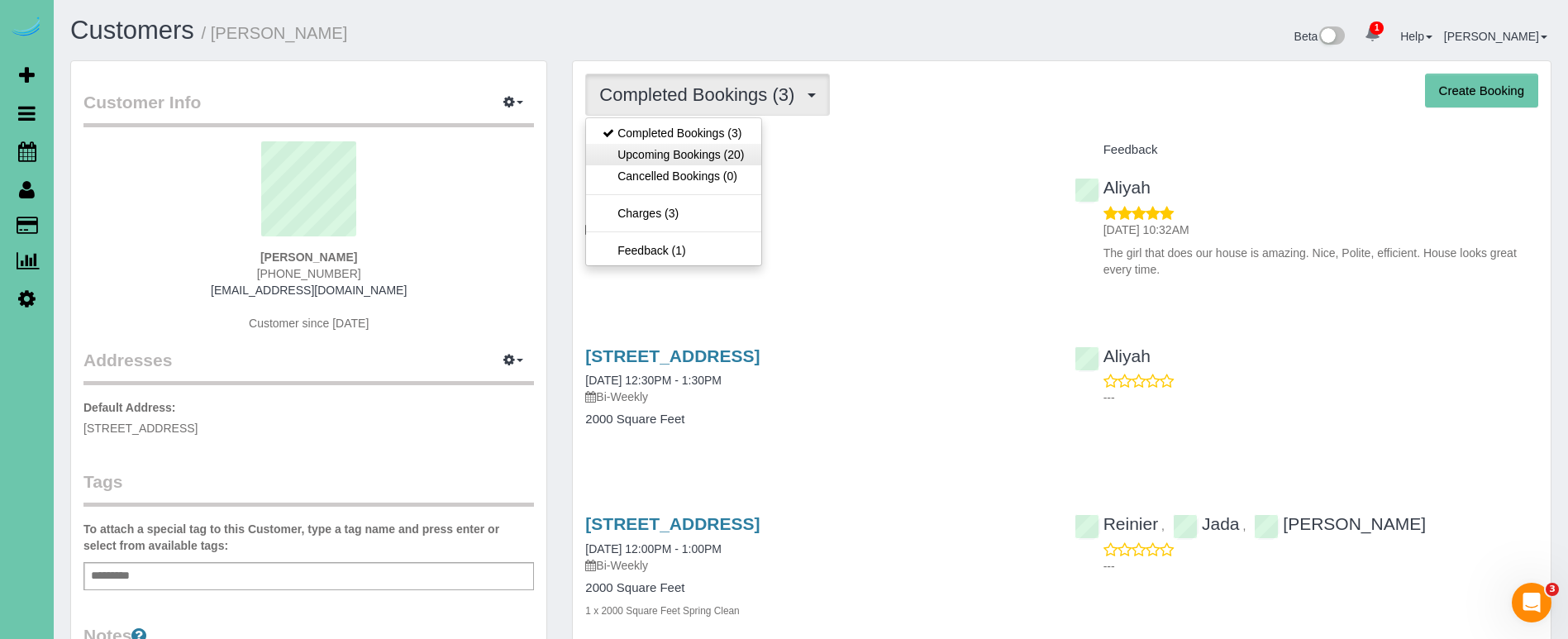
click at [650, 154] on link "Upcoming Bookings (20)" at bounding box center [674, 154] width 175 height 22
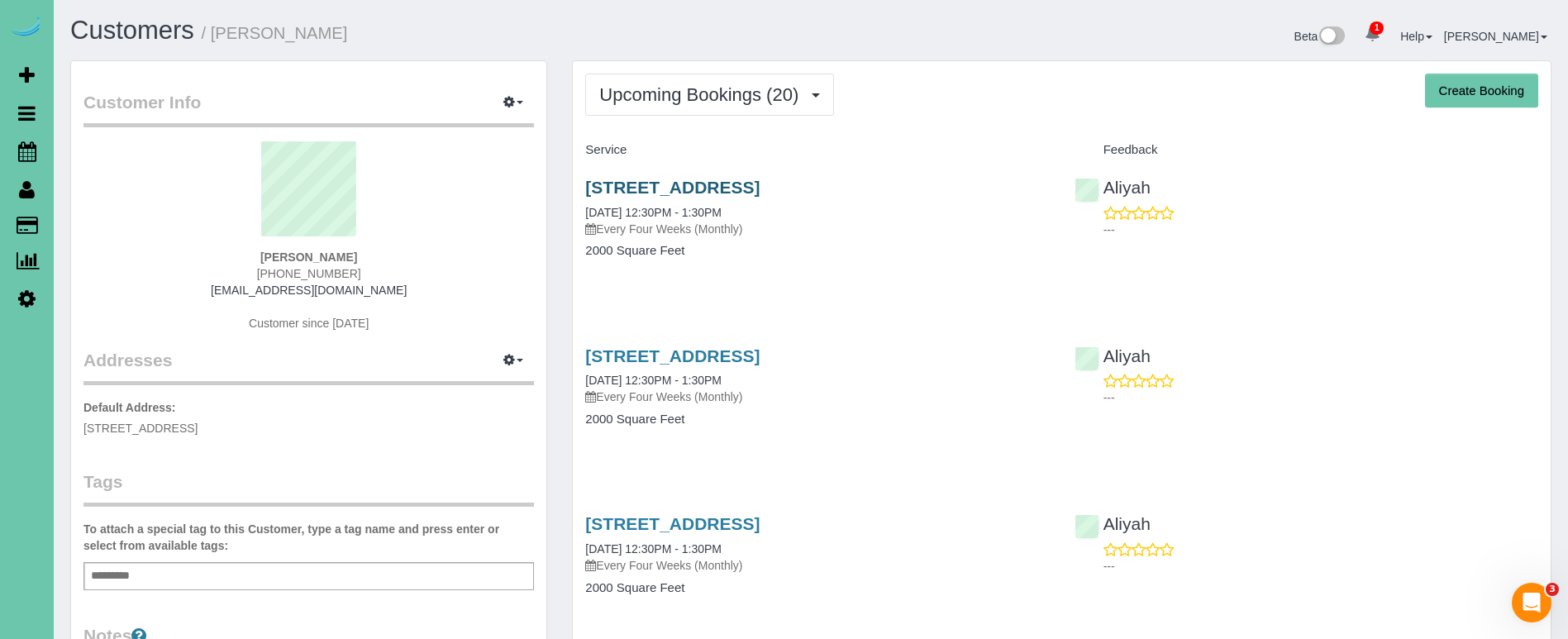
click at [630, 179] on link "308 Inglewood Dr, Papillion, NE 68133" at bounding box center [673, 187] width 175 height 19
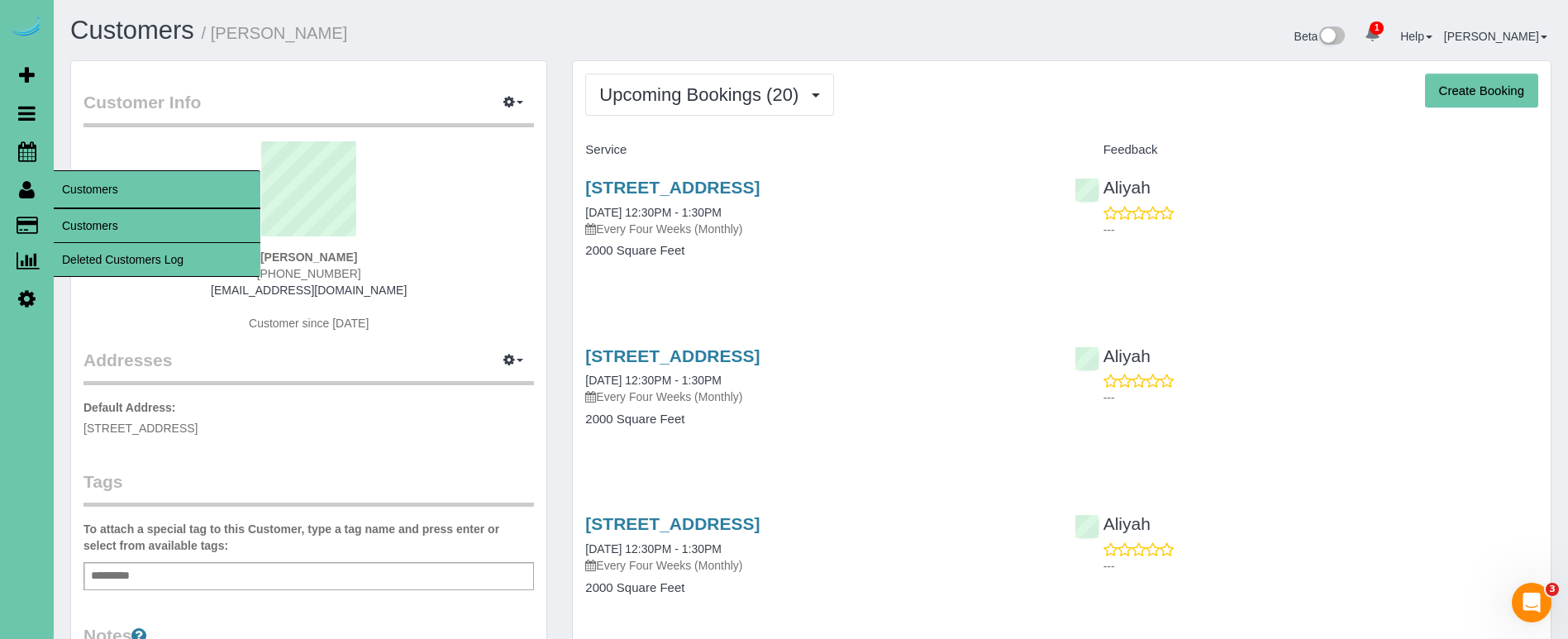
click at [81, 220] on link "Customers" at bounding box center [157, 226] width 207 height 33
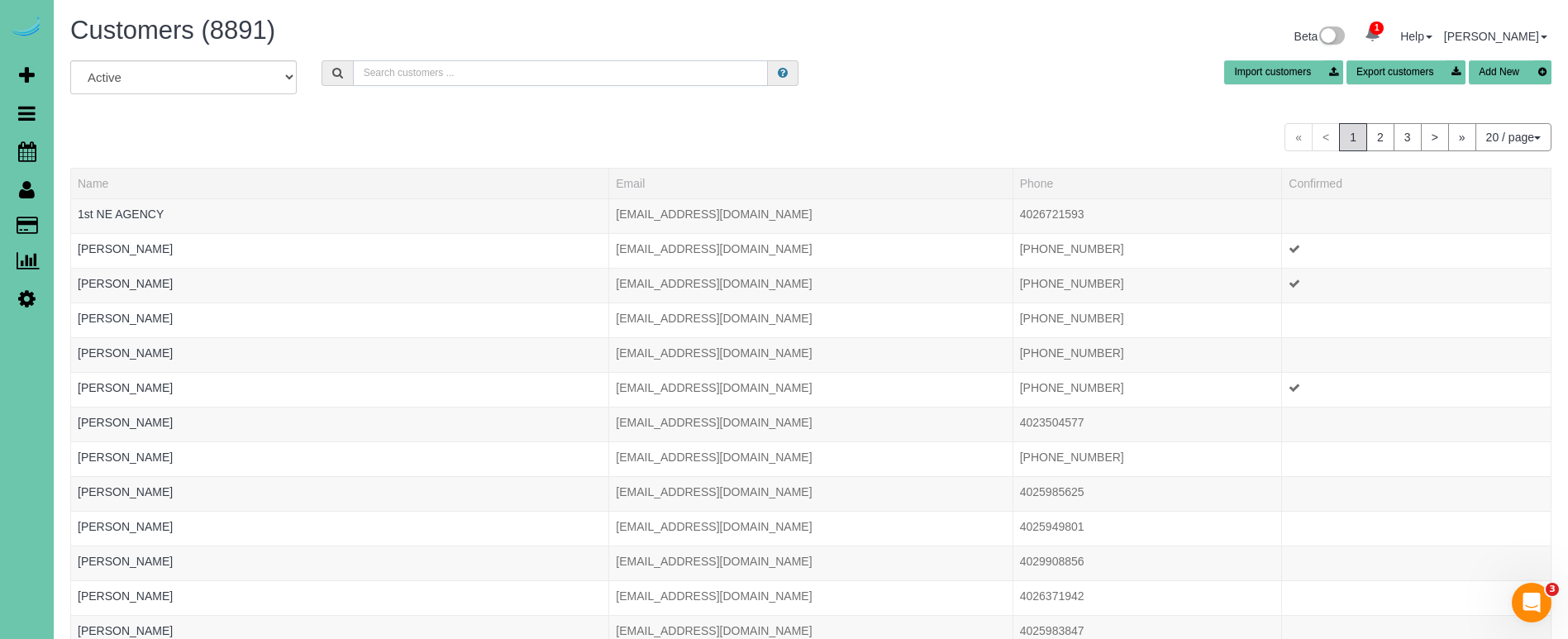
click at [382, 63] on input "text" at bounding box center [560, 73] width 415 height 26
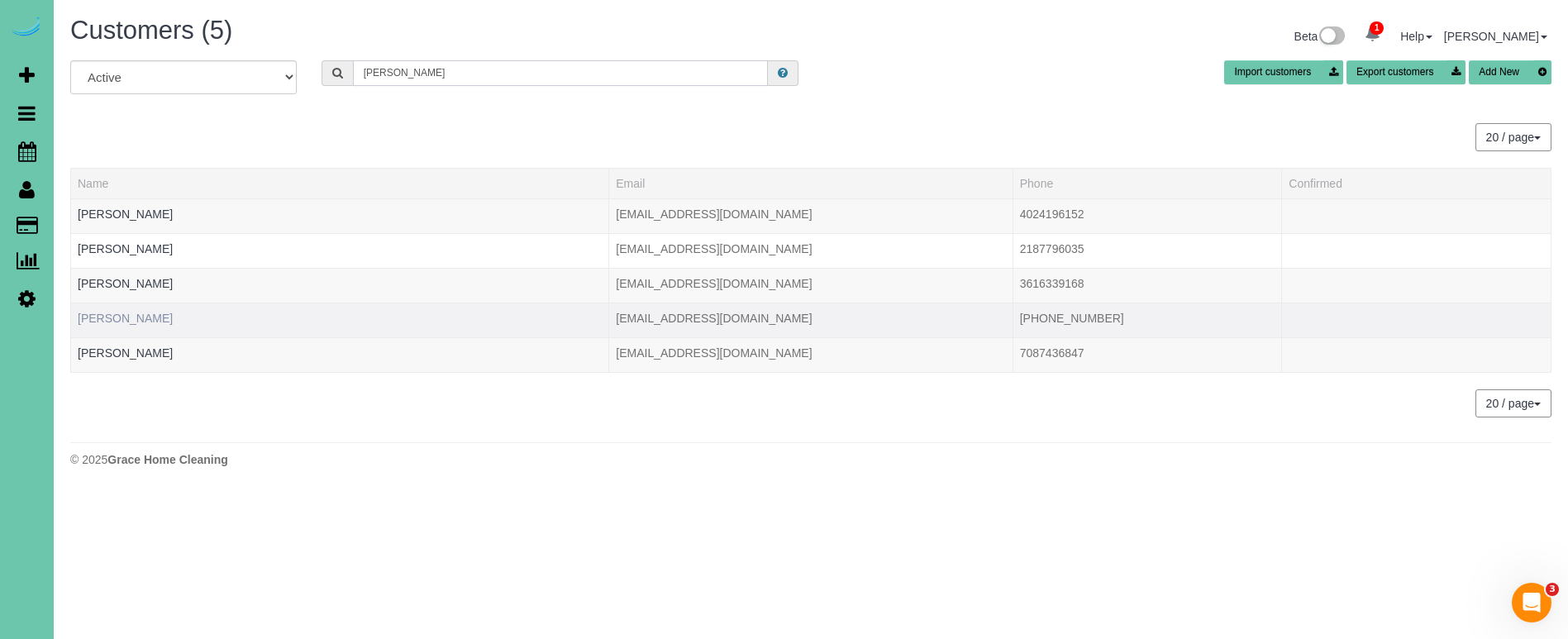
type input "Emily p"
click at [150, 318] on link "Emily Pinkerton Ostergaard" at bounding box center [125, 317] width 95 height 13
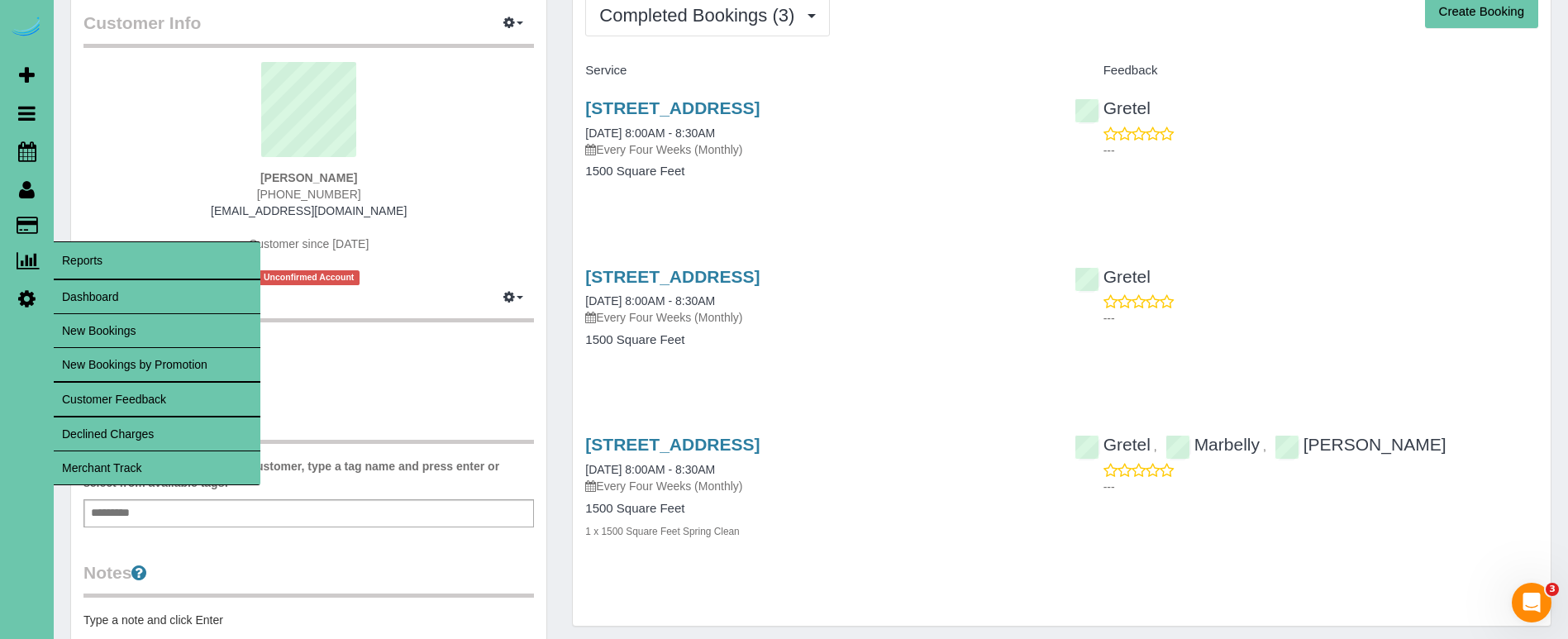
scroll to position [82, 0]
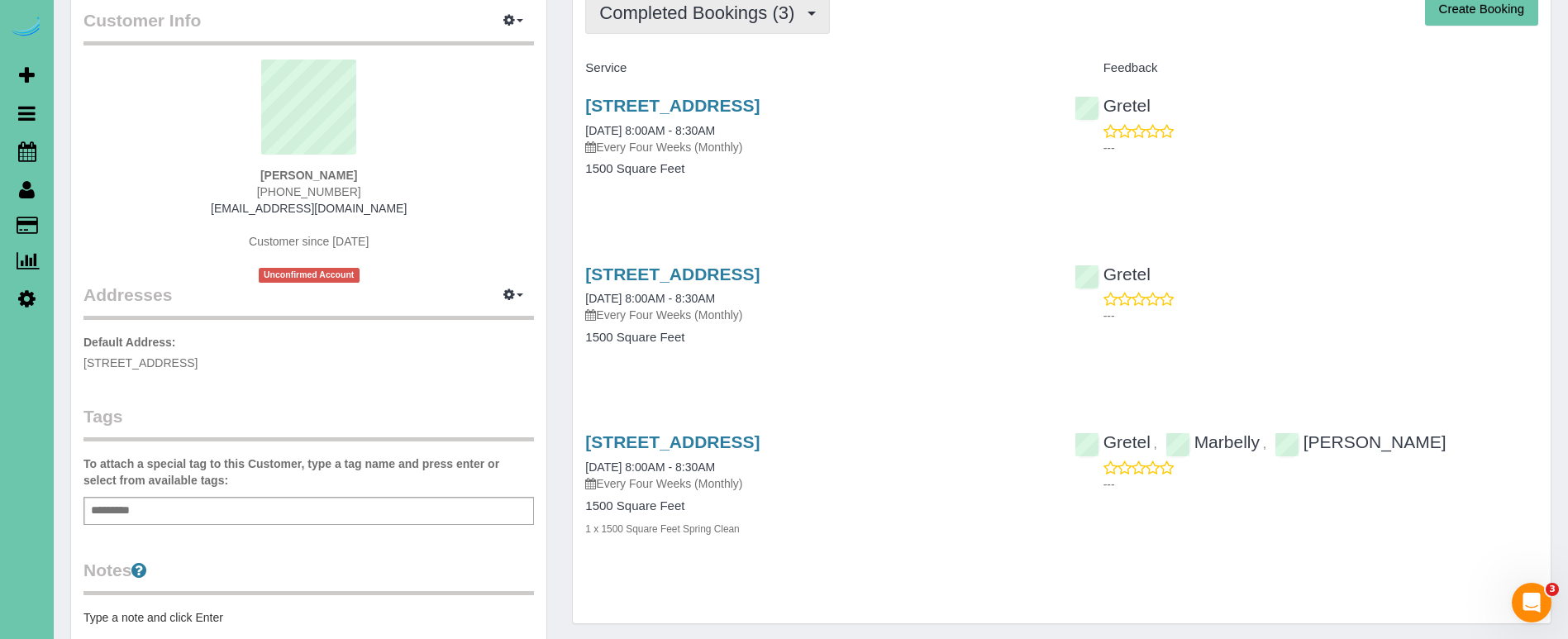
click at [684, 26] on button "Completed Bookings (3)" at bounding box center [707, 12] width 245 height 42
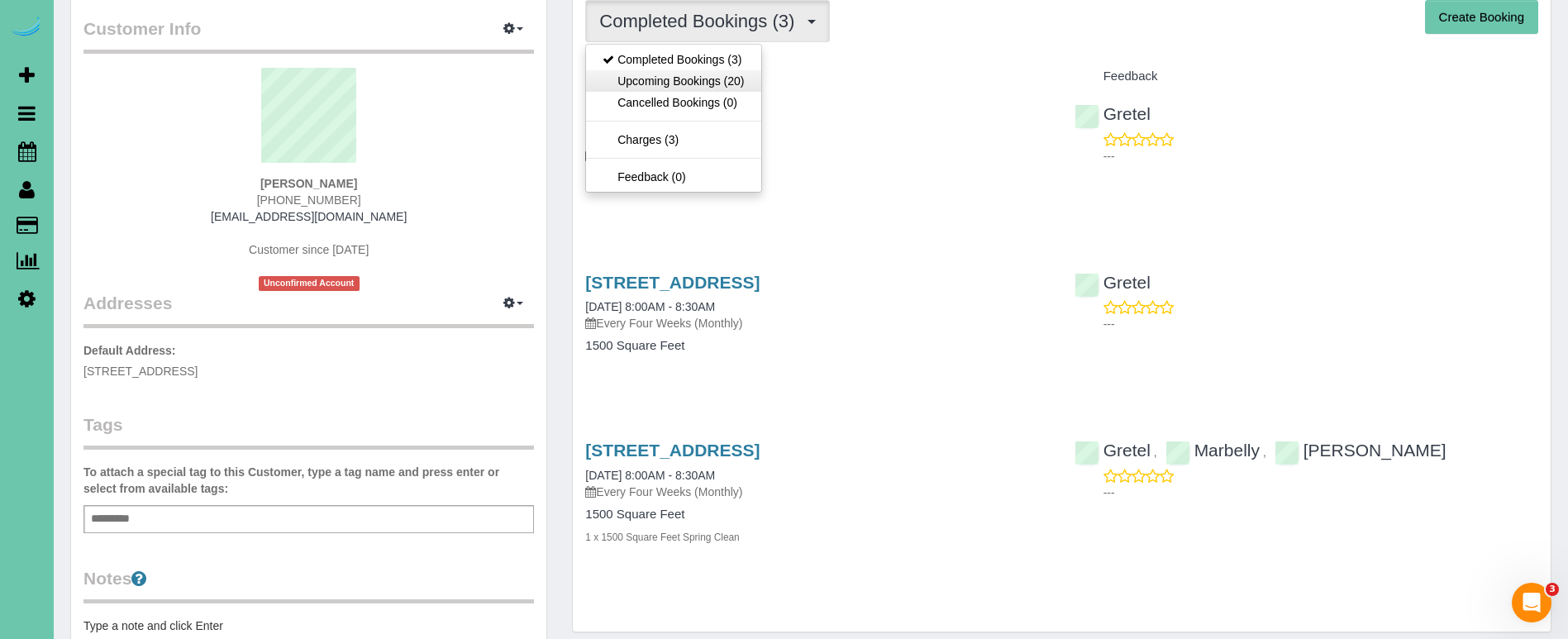
click at [673, 76] on link "Upcoming Bookings (20)" at bounding box center [674, 80] width 175 height 22
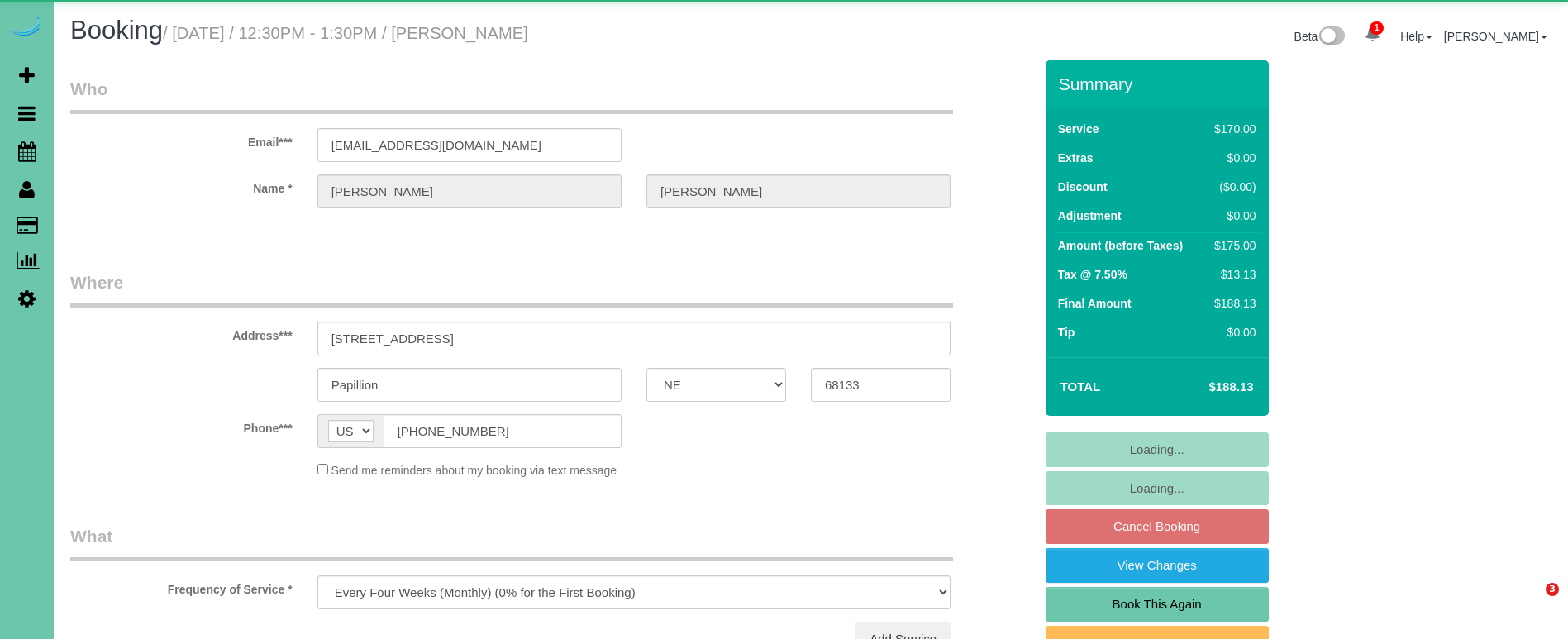
select select "NE"
select select "object:727"
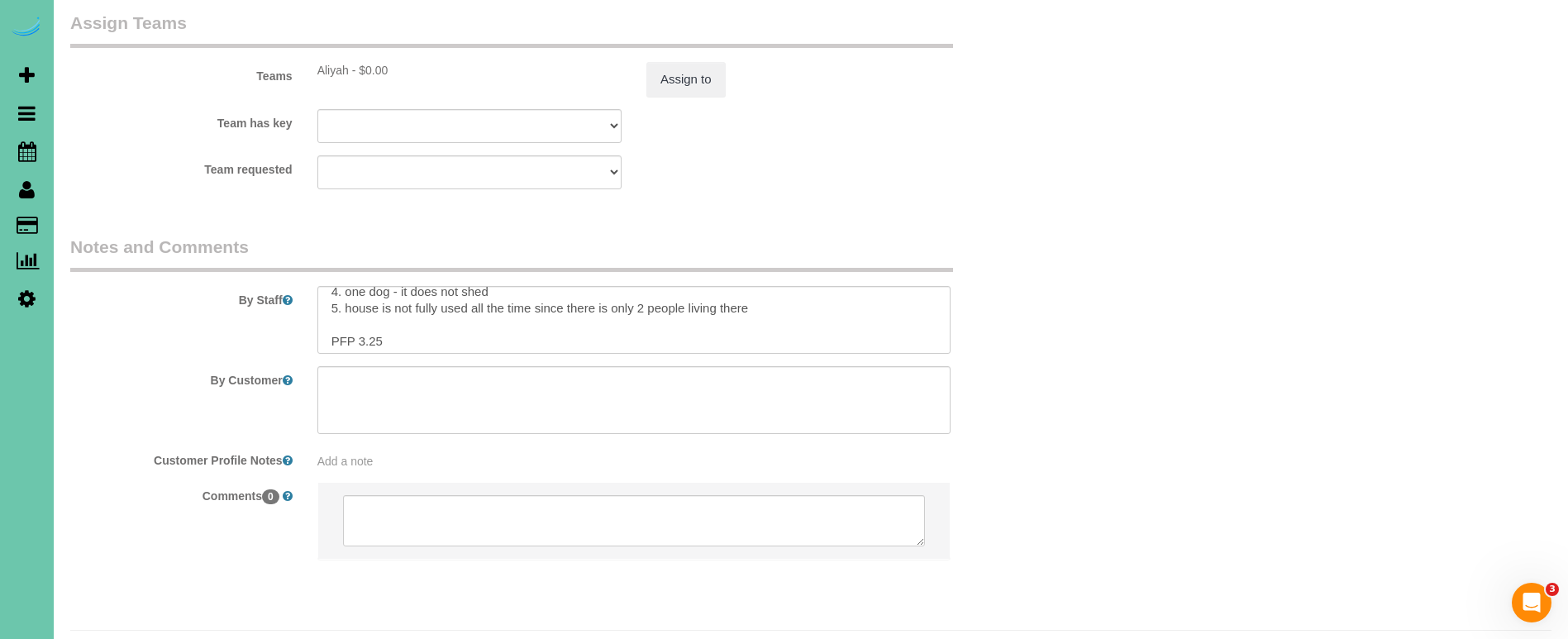
scroll to position [61, 0]
click at [666, 62] on button "Assign to" at bounding box center [686, 80] width 80 height 35
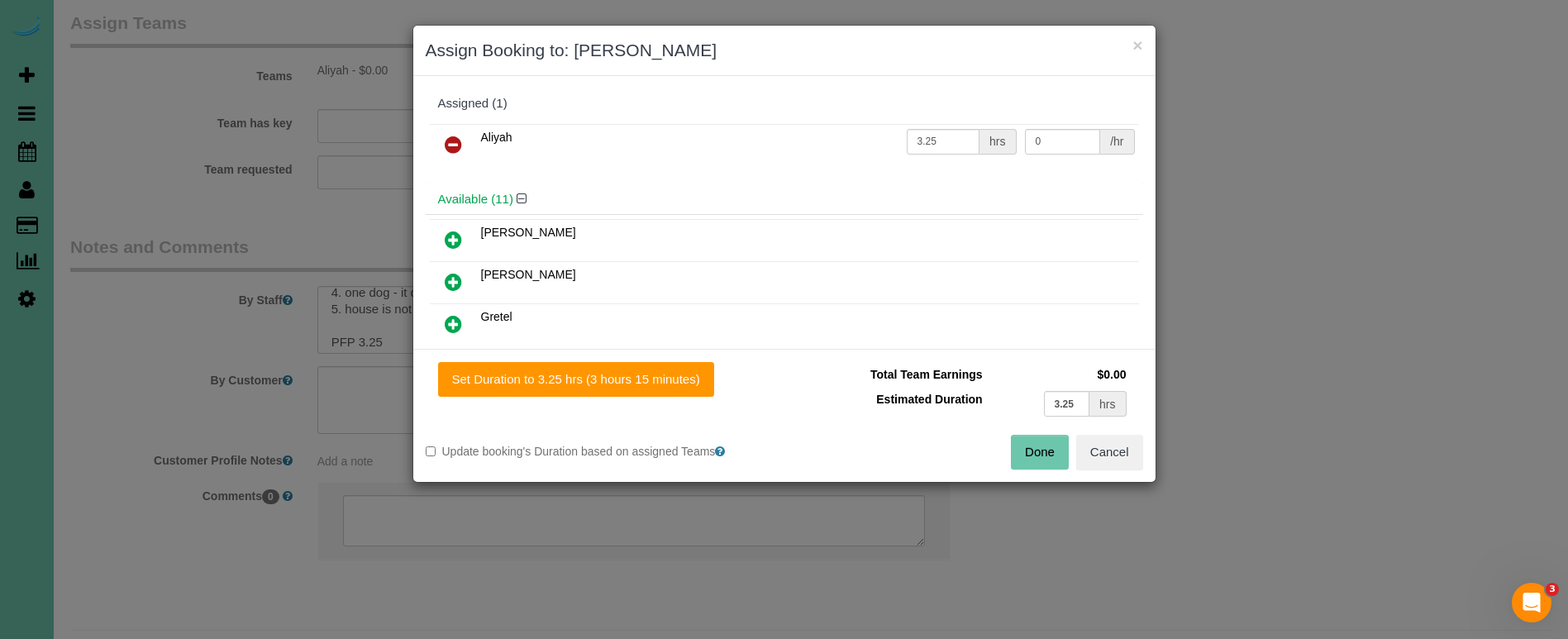
click at [1049, 450] on button "Done" at bounding box center [1040, 452] width 58 height 35
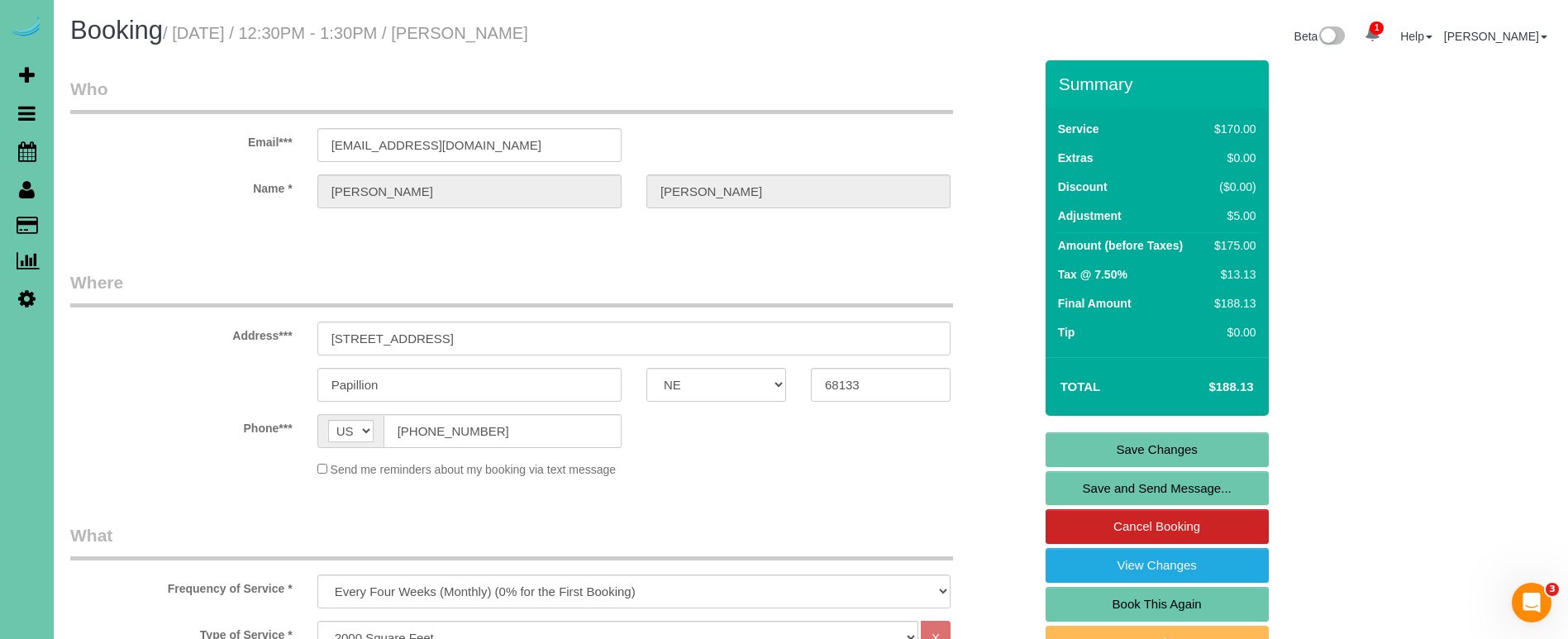
scroll to position [0, 0]
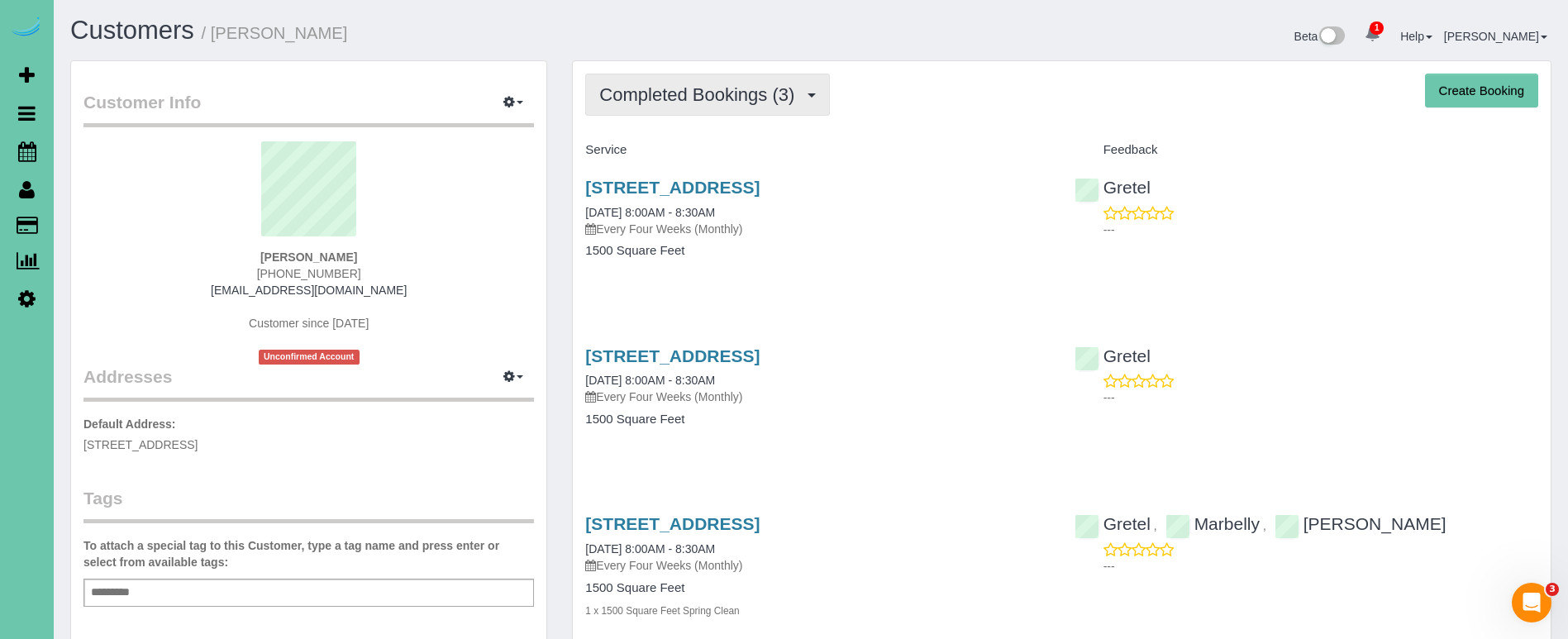
click at [733, 108] on button "Completed Bookings (3)" at bounding box center [707, 94] width 245 height 42
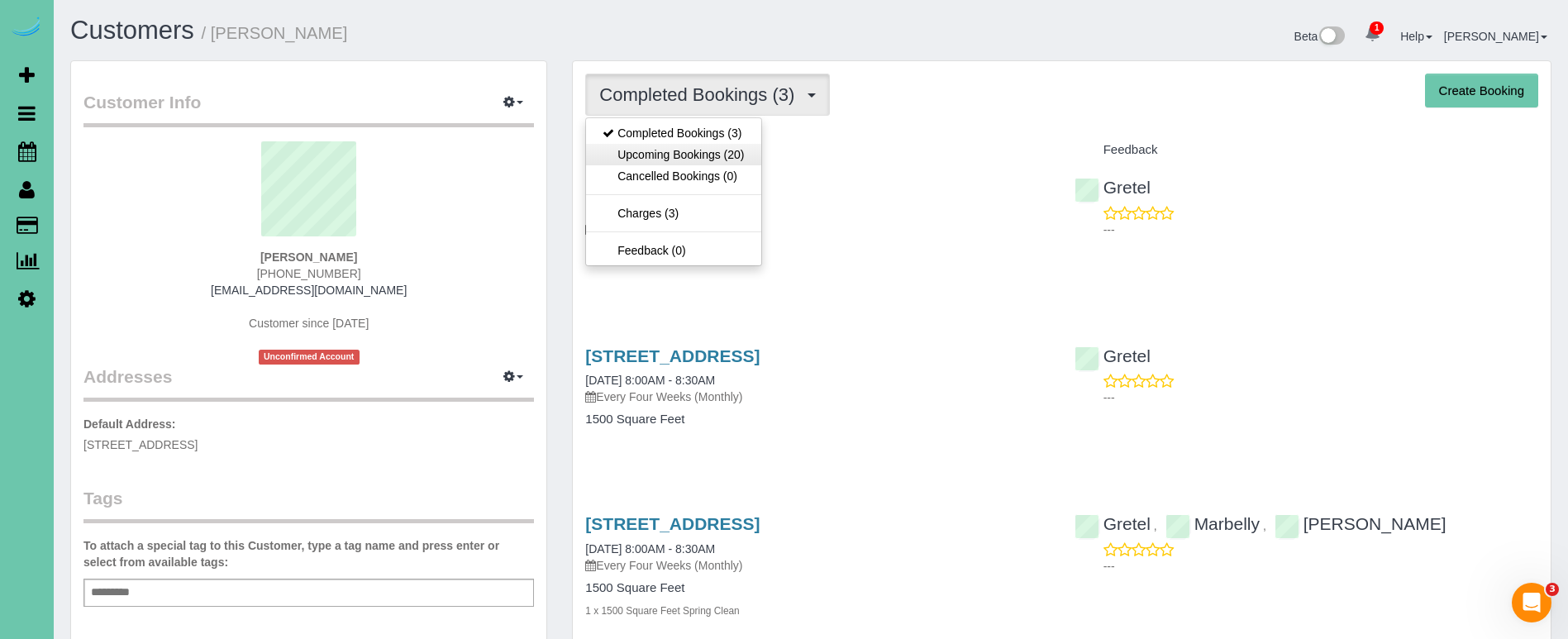
click at [717, 153] on link "Upcoming Bookings (20)" at bounding box center [674, 154] width 175 height 22
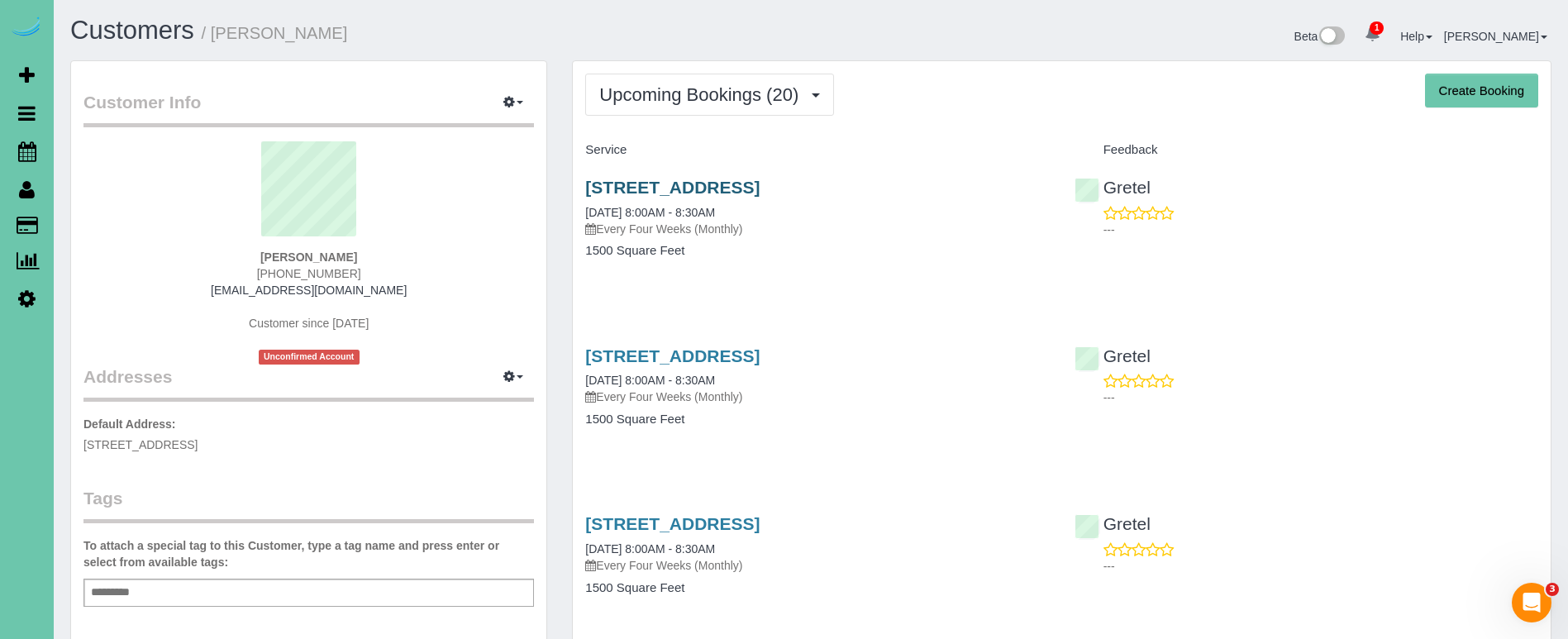
click at [716, 189] on link "[STREET_ADDRESS]" at bounding box center [673, 187] width 175 height 19
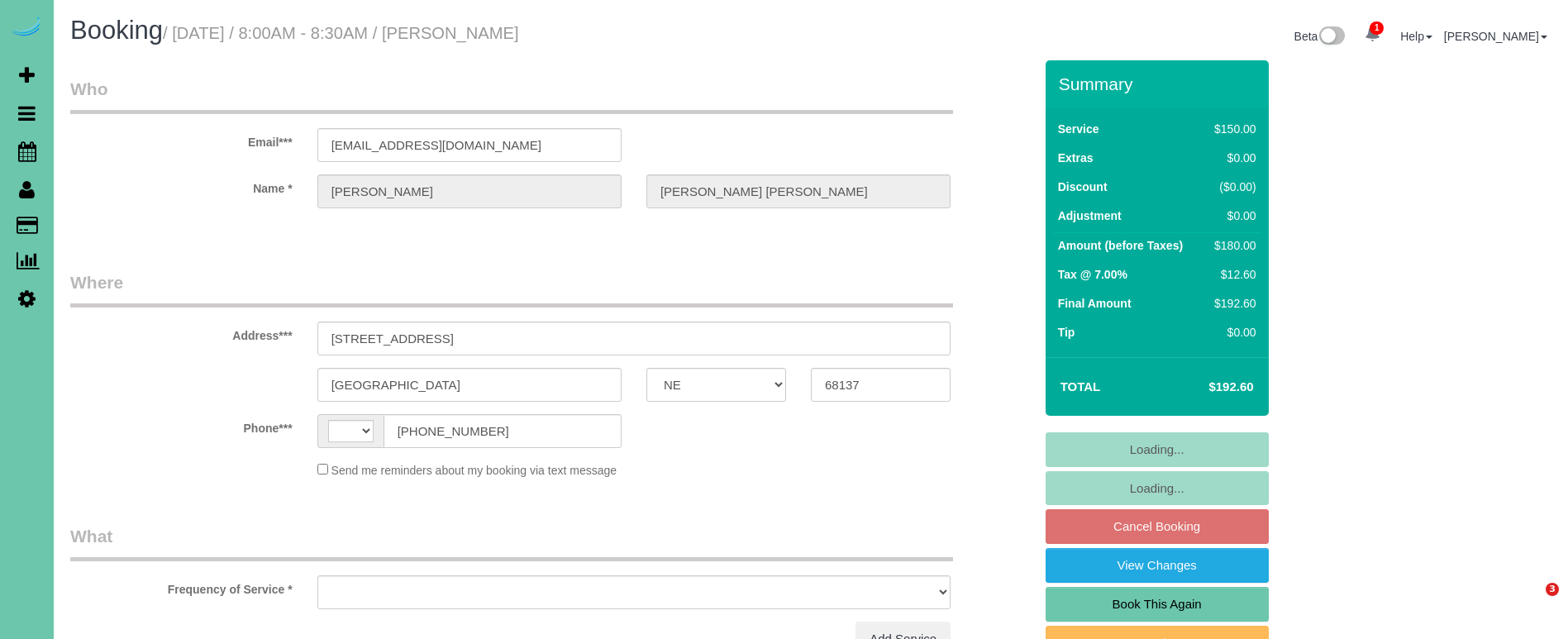
select select "NE"
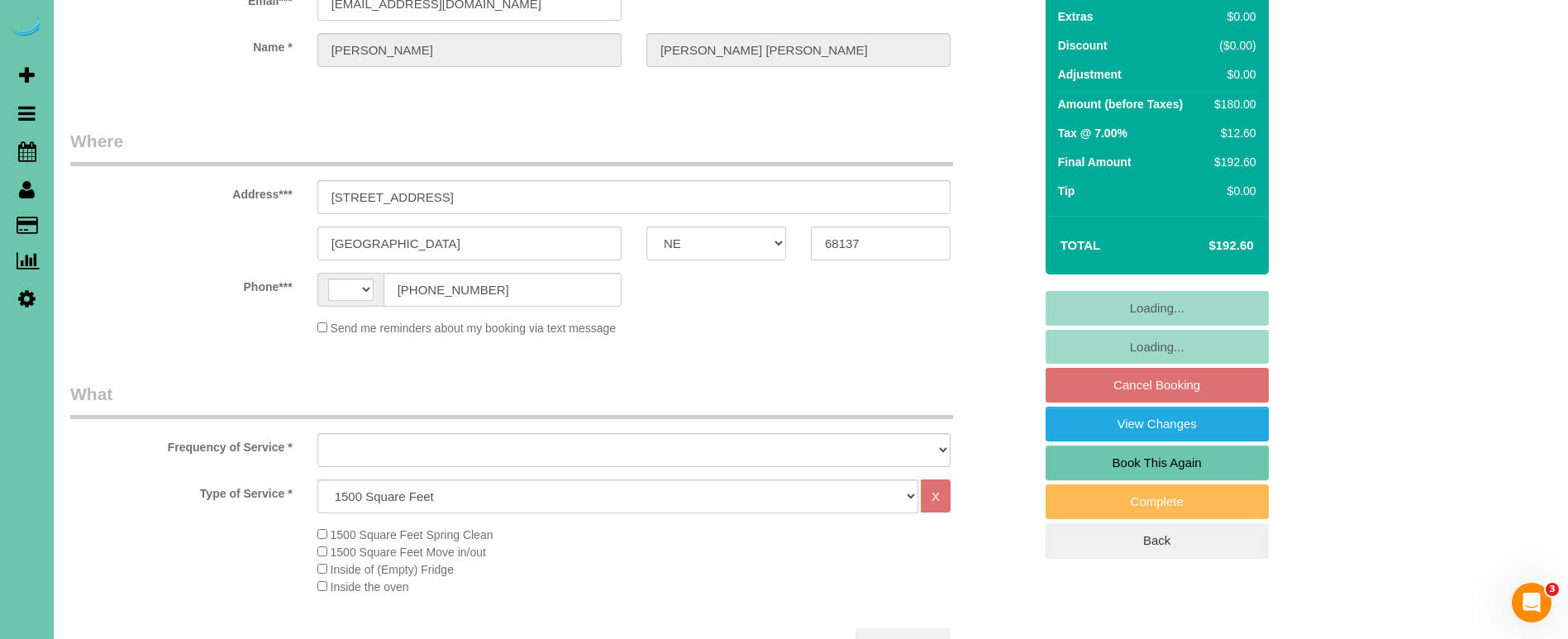
select select "string:US"
select select "object:713"
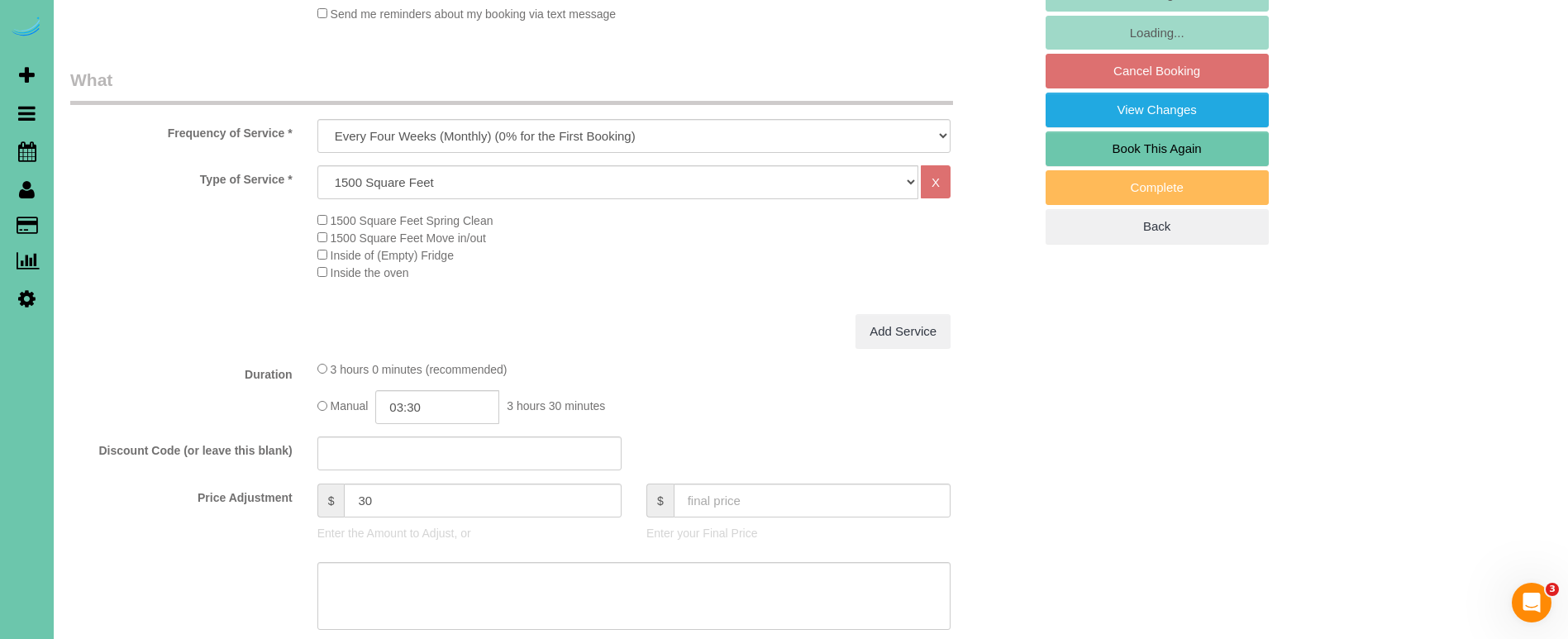
scroll to position [464, 0]
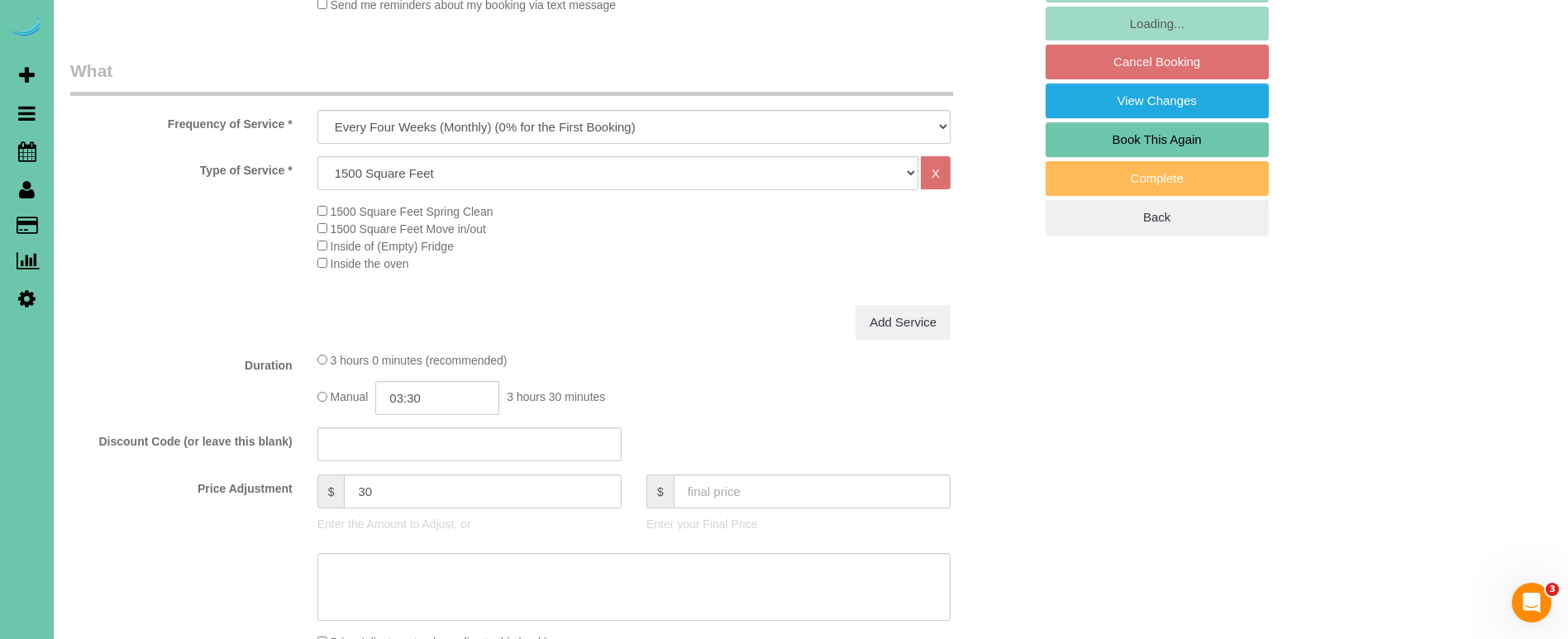
select select "string:fspay-4ded688d-b68e-4545-8d08-d9c1211a0618"
click at [458, 389] on input "03:30" at bounding box center [437, 398] width 124 height 34
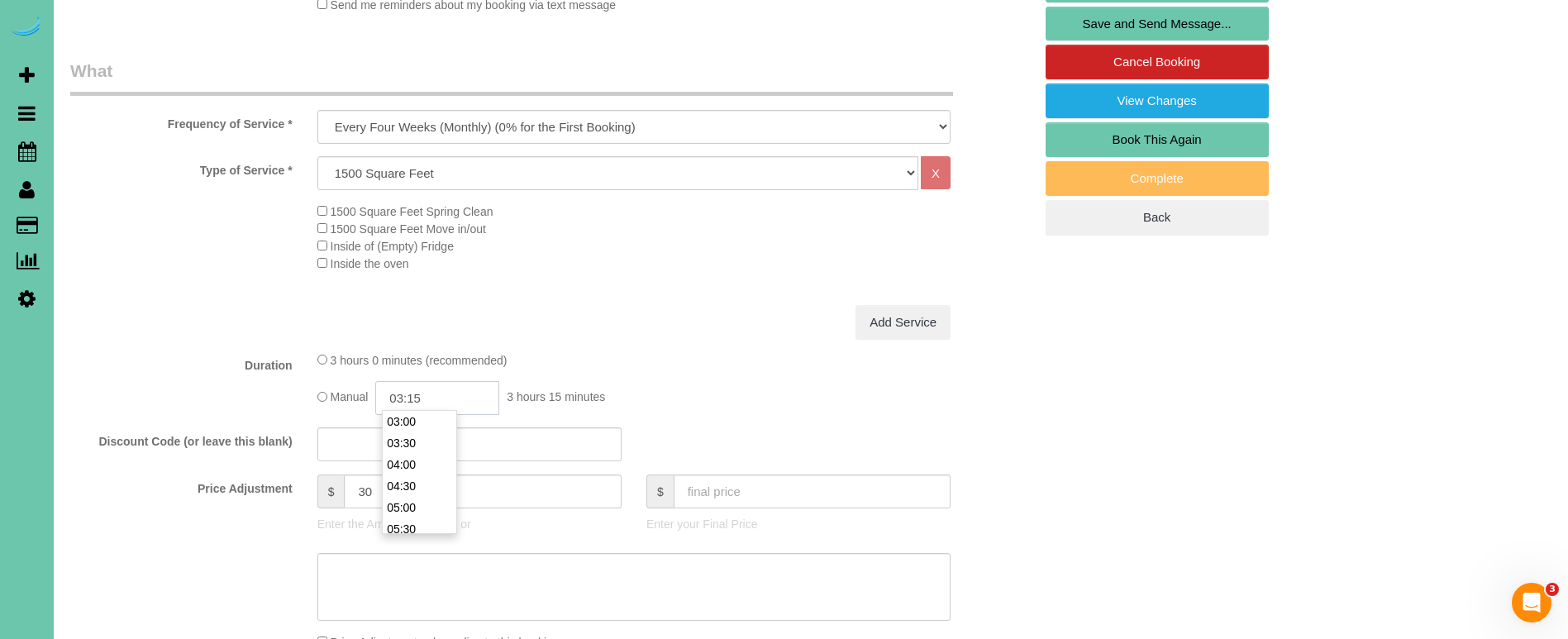
type input "03:15"
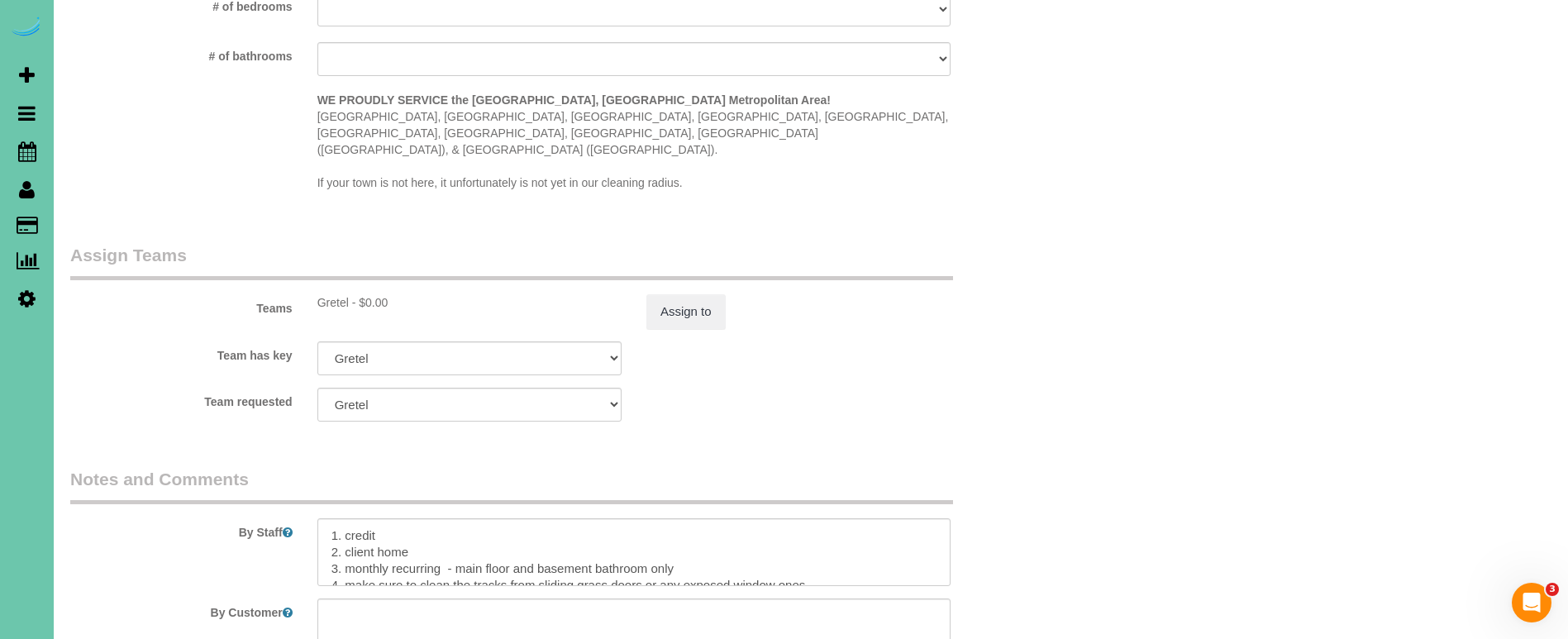
scroll to position [1613, 0]
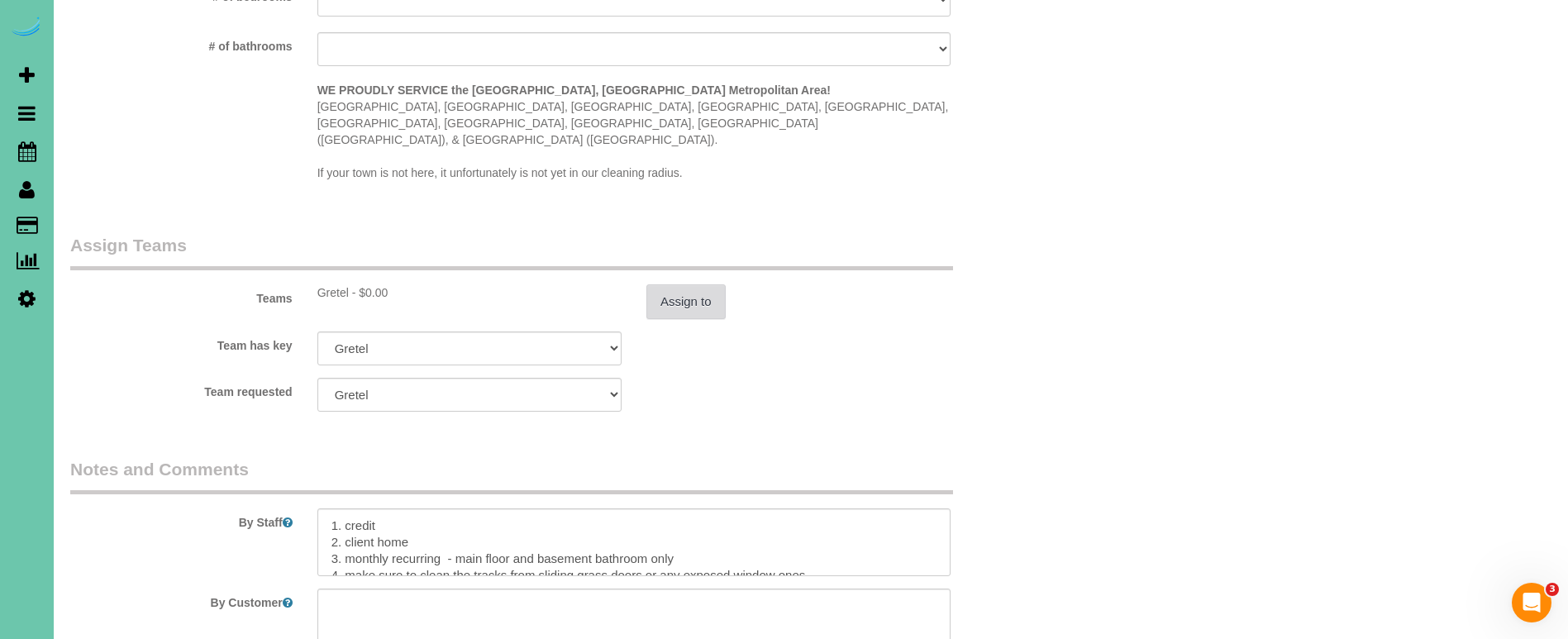
type textarea "new rate - 10/13/25"
click at [683, 284] on button "Assign to" at bounding box center [686, 302] width 80 height 35
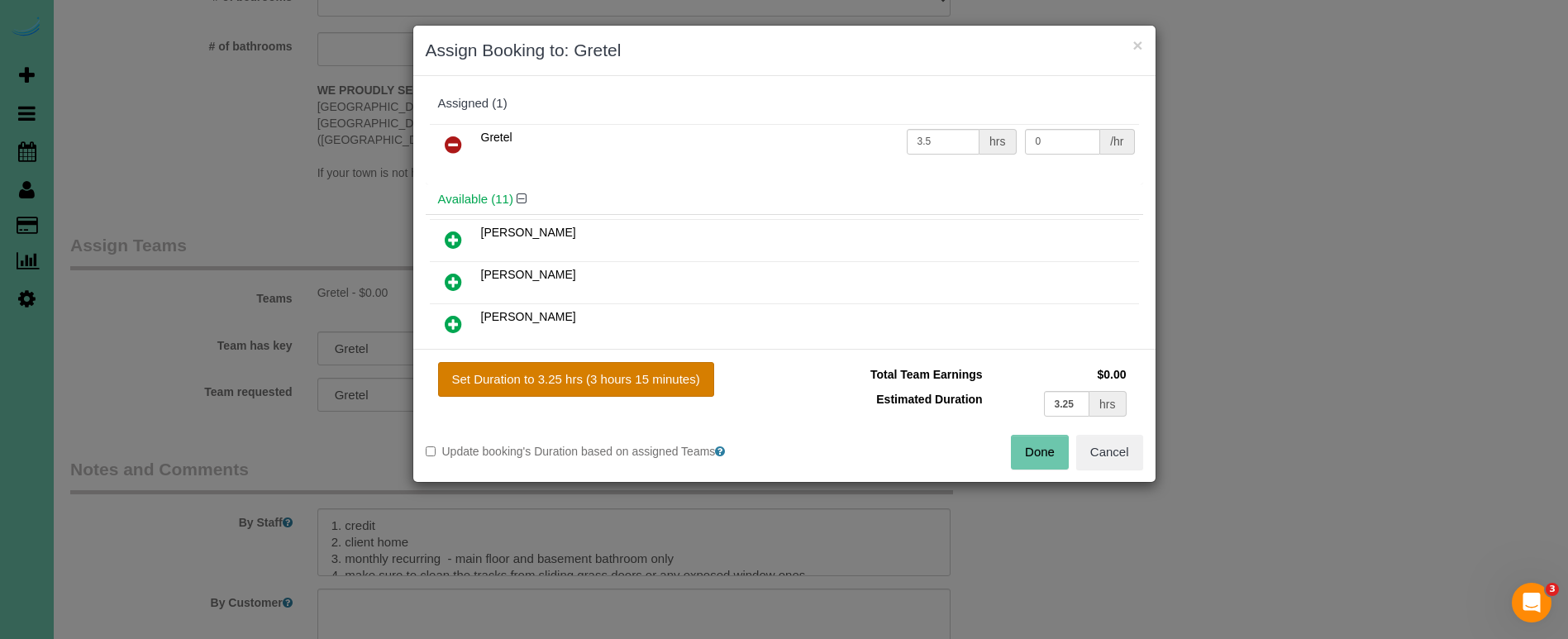
click at [675, 367] on button "Set Duration to 3.25 hrs (3 hours 15 minutes)" at bounding box center [576, 380] width 276 height 35
type input "3.25"
drag, startPoint x: 1030, startPoint y: 449, endPoint x: 816, endPoint y: 476, distance: 215.7
click at [1027, 449] on button "Done" at bounding box center [1040, 452] width 58 height 35
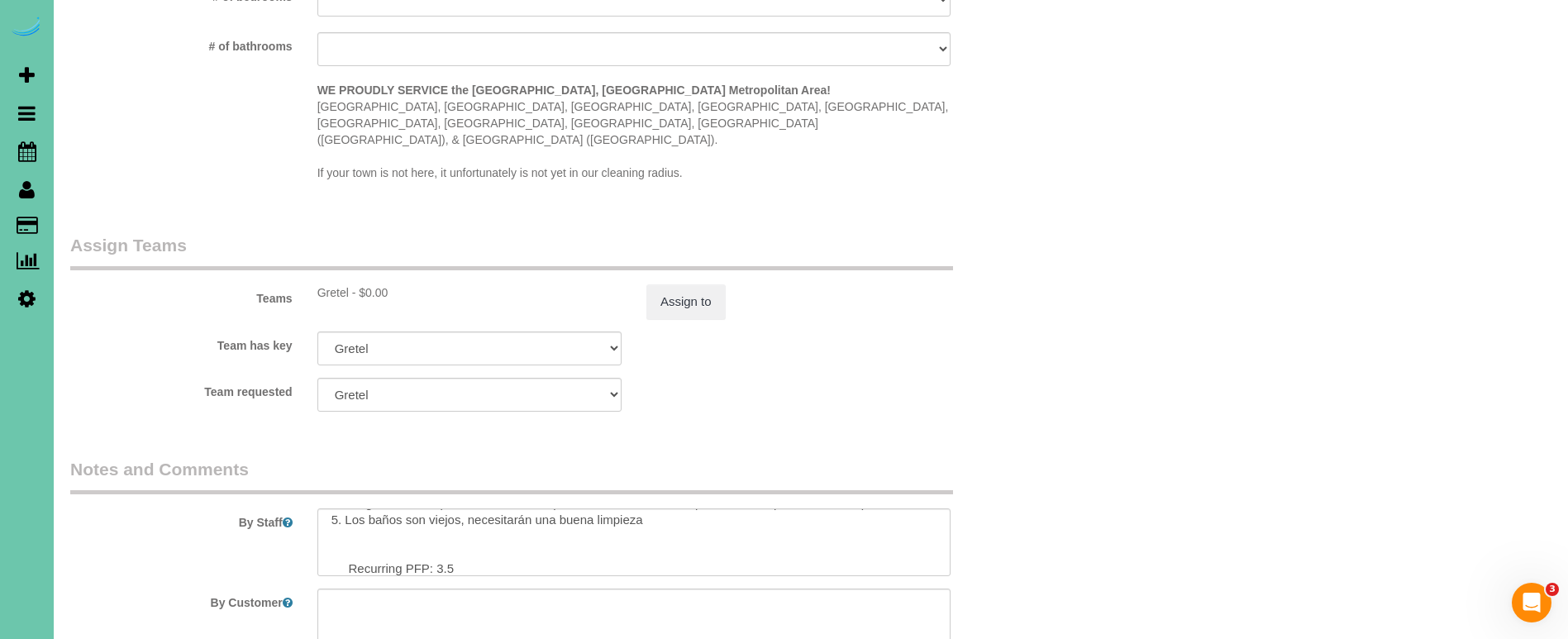
scroll to position [170, 0]
click at [487, 515] on textarea at bounding box center [634, 542] width 633 height 67
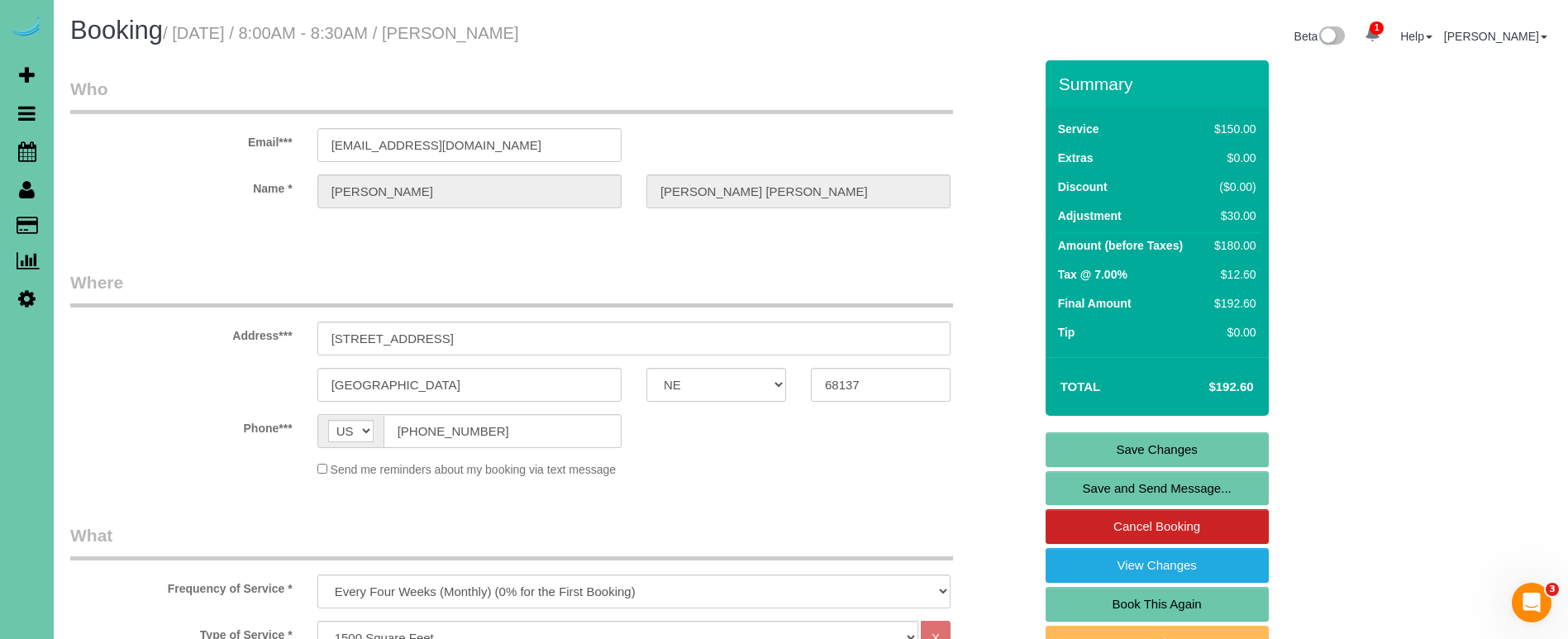
scroll to position [0, 0]
type textarea "1. credit 2. client home 3. monthly recurring - main floor and basement bathroo…"
click at [1097, 461] on link "Save Changes" at bounding box center [1157, 450] width 223 height 35
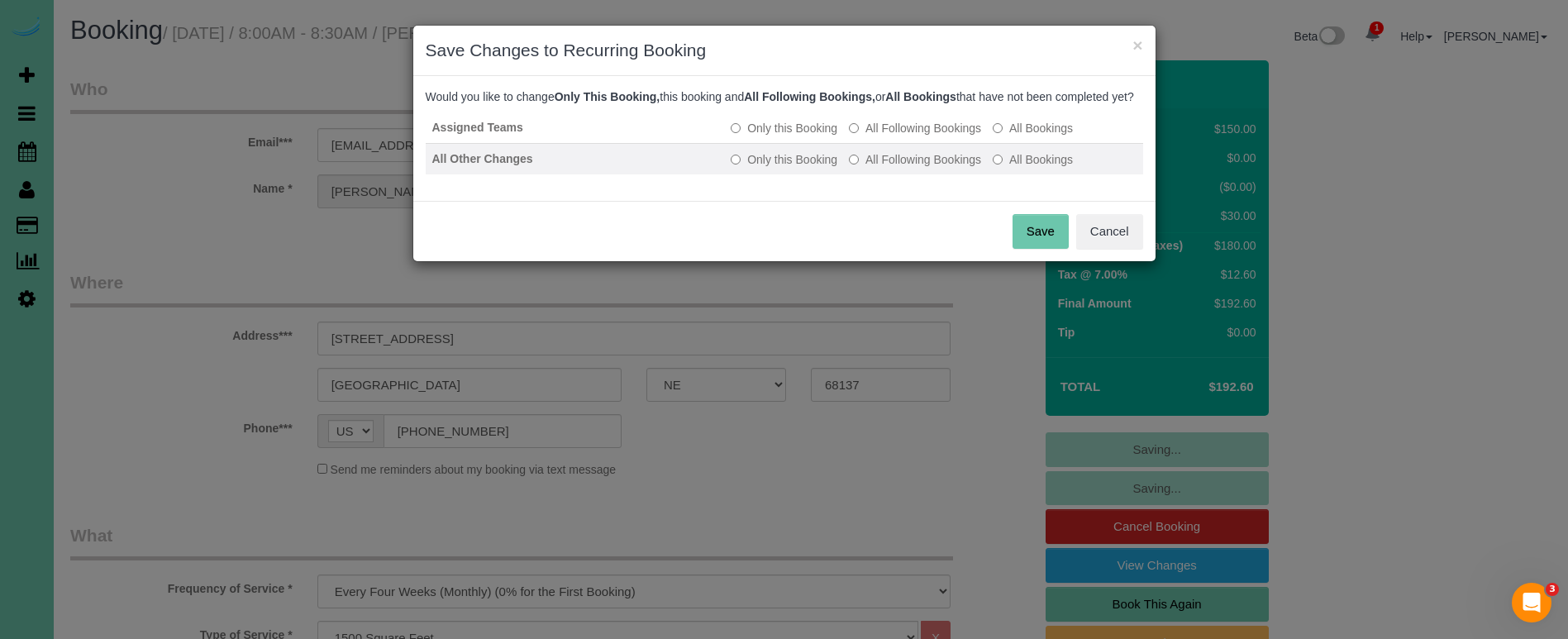
drag, startPoint x: 934, startPoint y: 140, endPoint x: 934, endPoint y: 172, distance: 32.0
click at [934, 137] on label "All Following Bookings" at bounding box center [914, 128] width 132 height 16
drag, startPoint x: 934, startPoint y: 172, endPoint x: 982, endPoint y: 227, distance: 73.0
click at [936, 168] on label "All Following Bookings" at bounding box center [914, 159] width 132 height 16
click at [1022, 245] on button "Save" at bounding box center [1040, 232] width 56 height 35
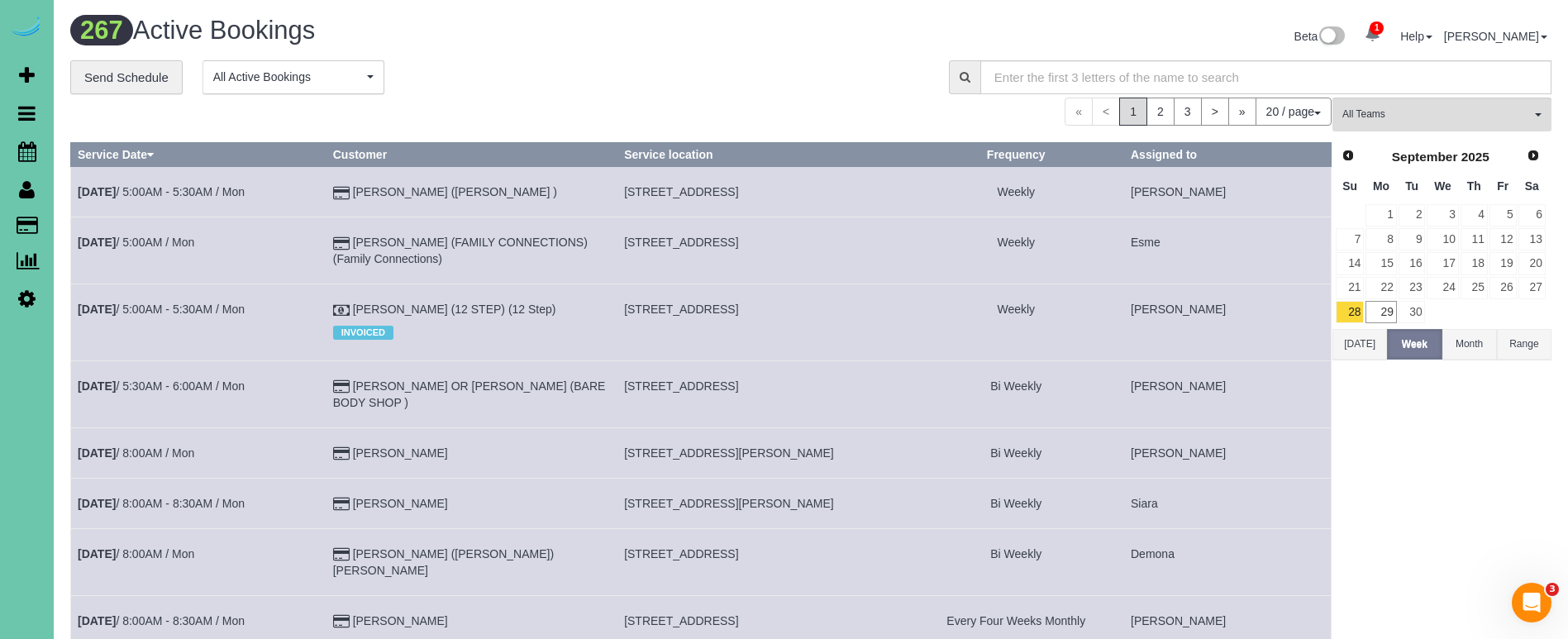
drag, startPoint x: 583, startPoint y: 324, endPoint x: 214, endPoint y: 265, distance: 373.7
click at [582, 323] on div "INVOICED" at bounding box center [471, 330] width 277 height 26
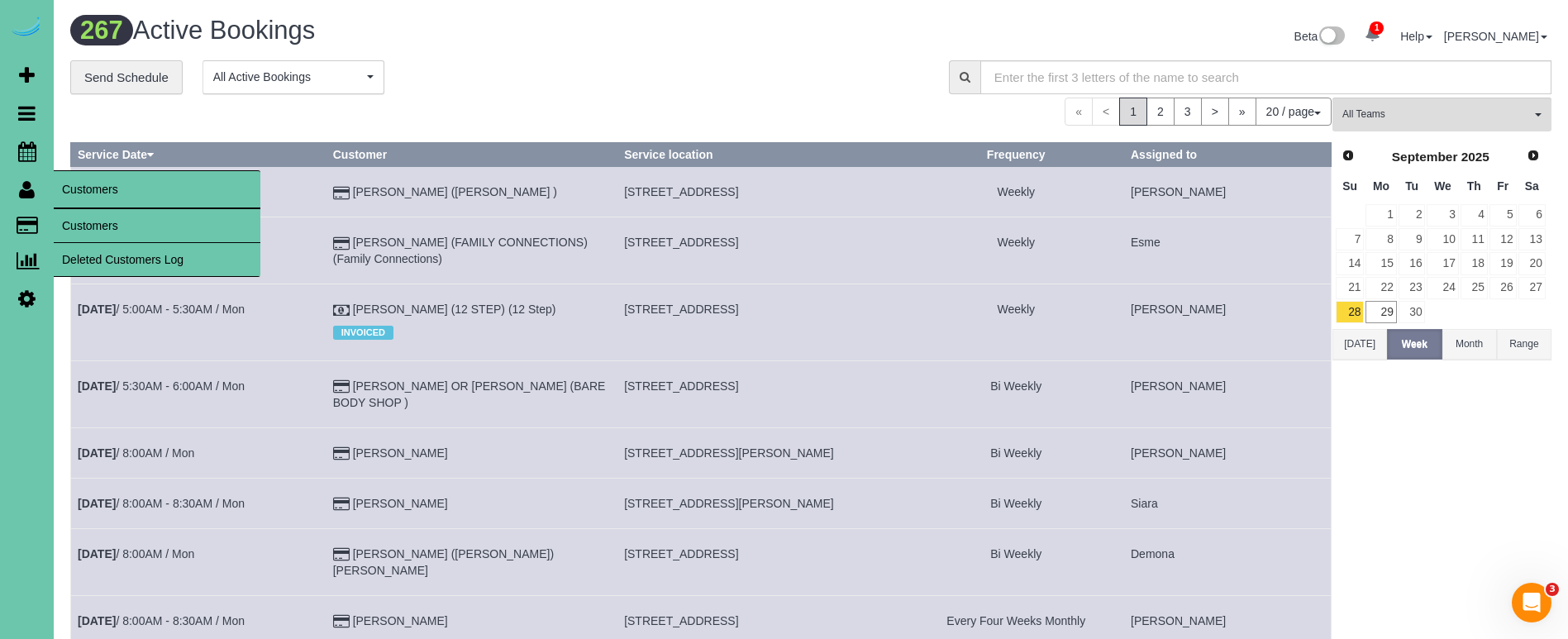
click at [82, 219] on link "Customers" at bounding box center [157, 226] width 207 height 33
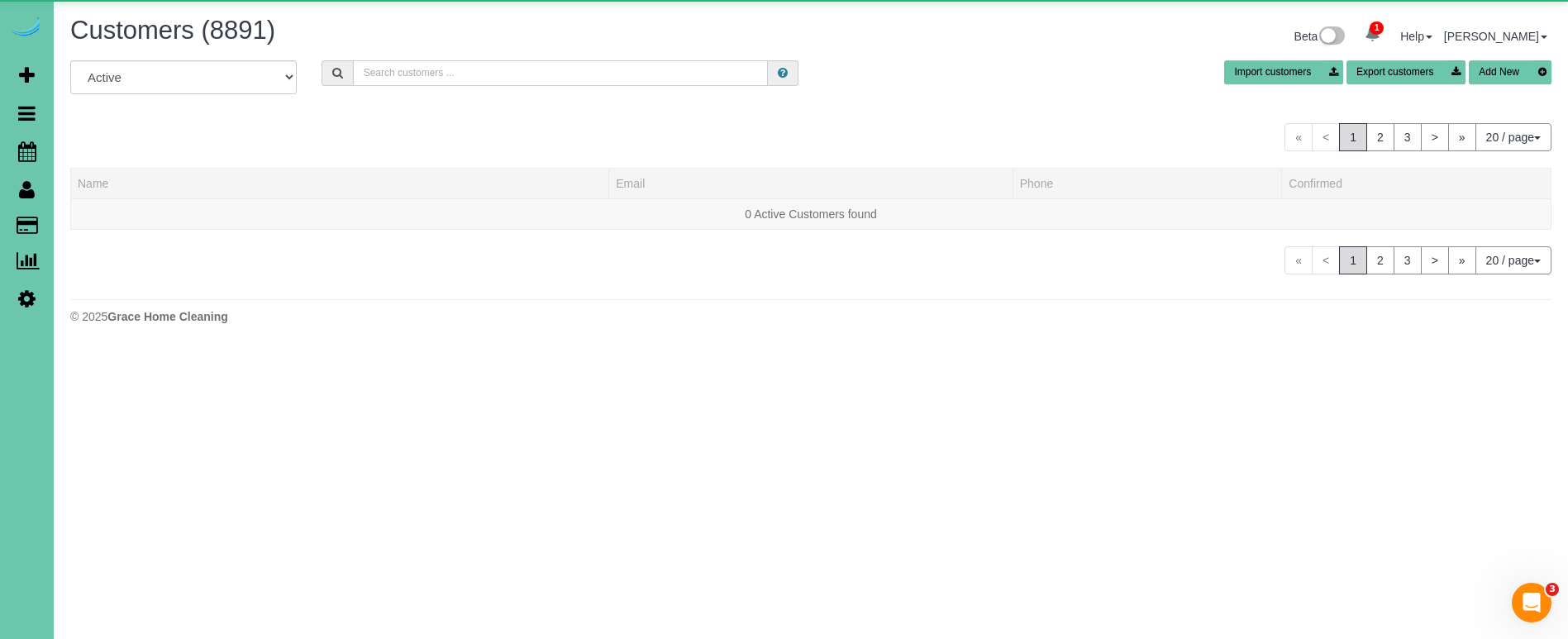
click at [486, 69] on input "text" at bounding box center [560, 73] width 415 height 26
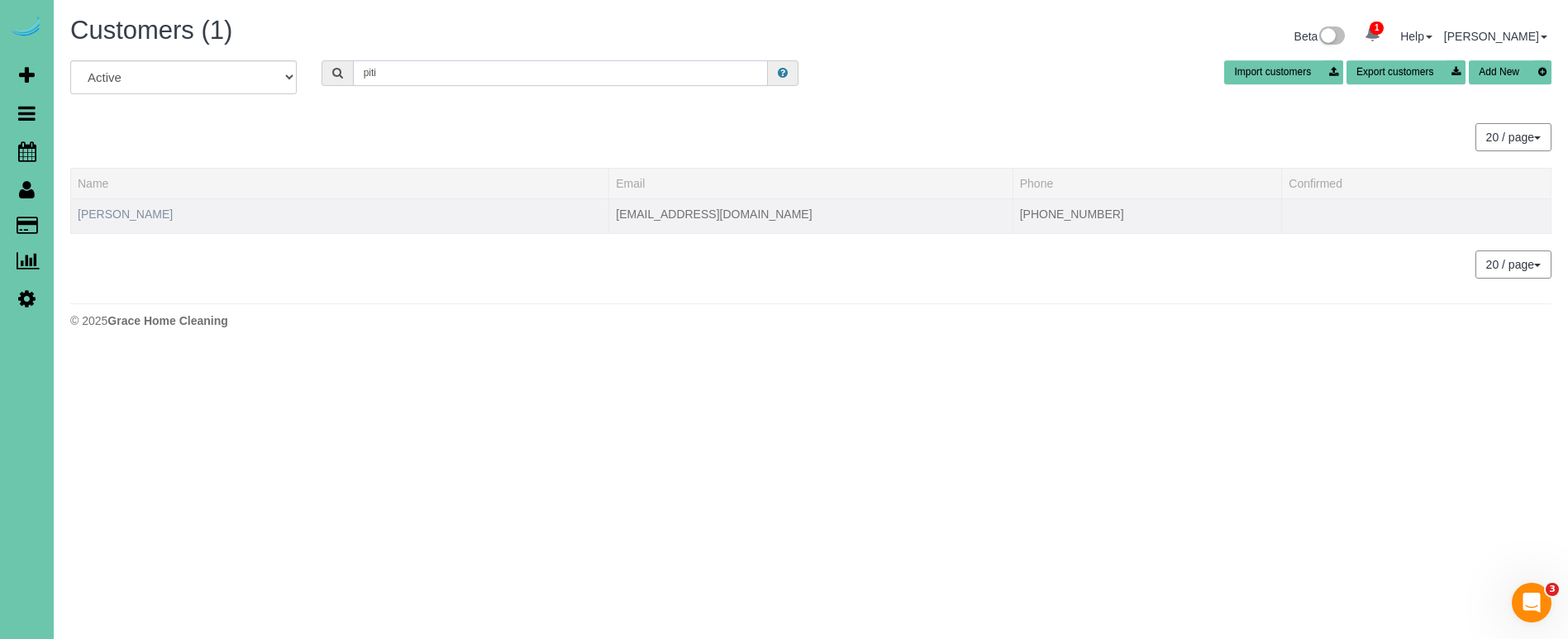
type input "piti"
click at [109, 213] on link "Collin Piti" at bounding box center [125, 214] width 95 height 13
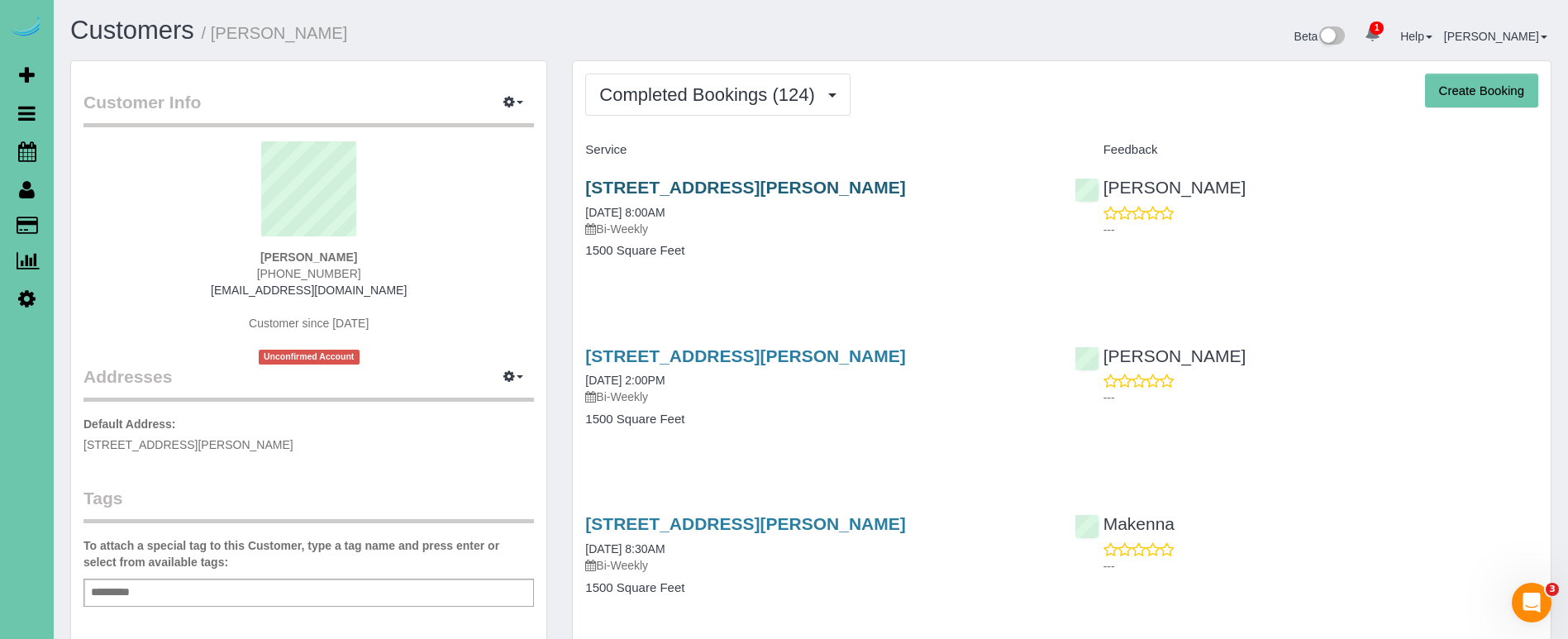
click at [688, 183] on link "1005 Johnston Plaza, Omaha, NE 68108" at bounding box center [746, 187] width 320 height 19
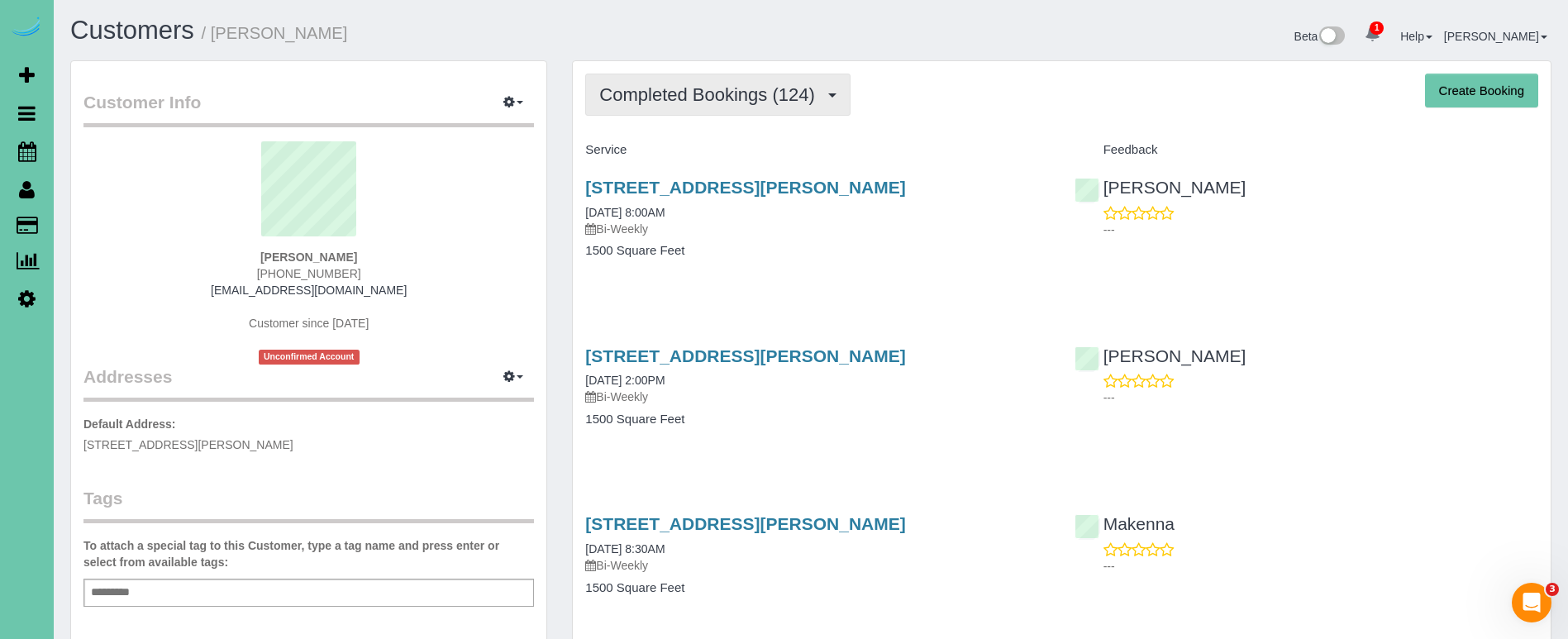
click at [666, 98] on span "Completed Bookings (124)" at bounding box center [711, 94] width 223 height 21
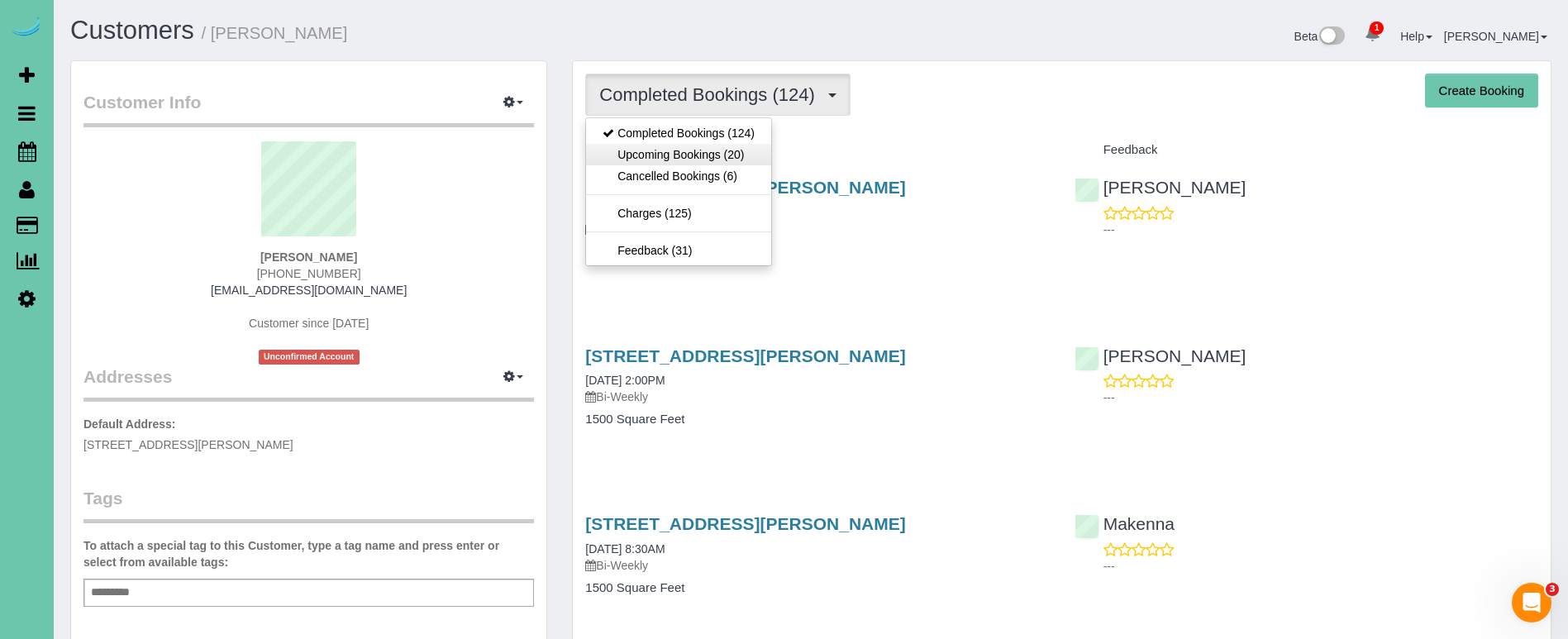
click at [653, 155] on link "Upcoming Bookings (20)" at bounding box center [679, 154] width 185 height 22
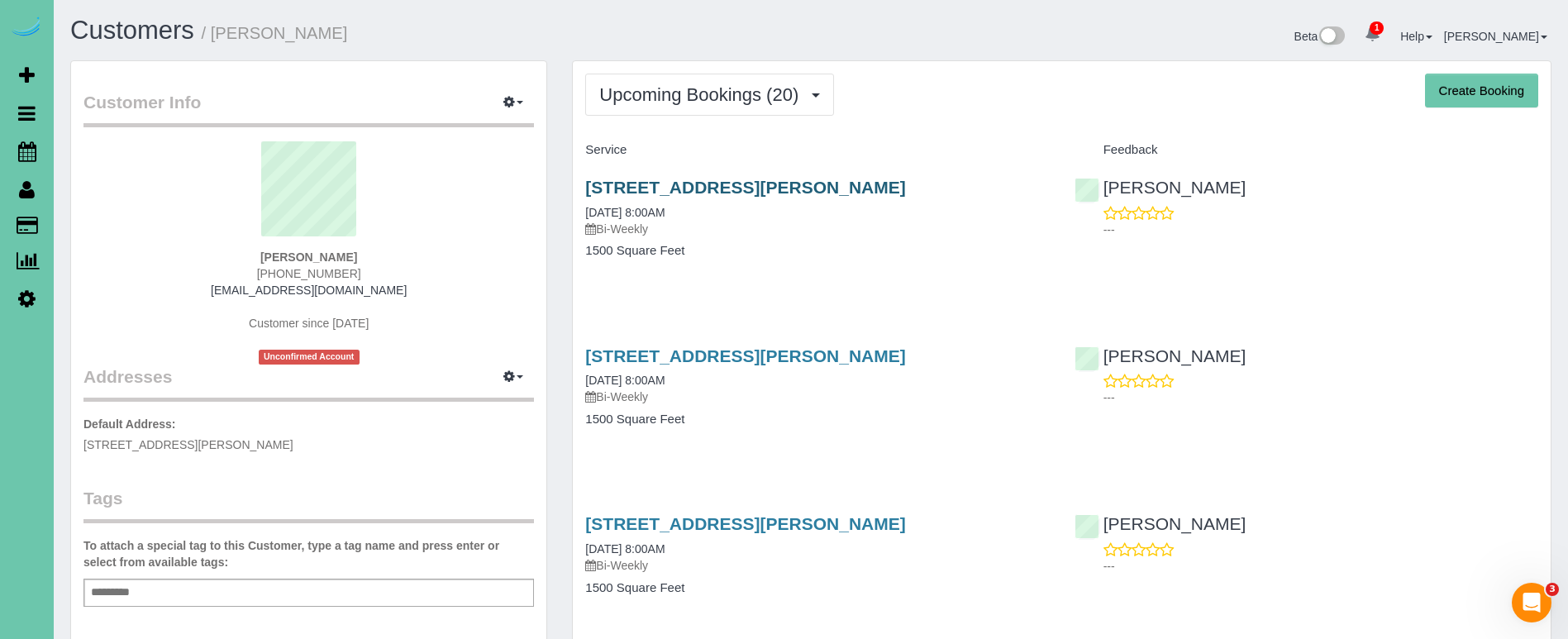
click at [638, 185] on link "1005 Johnston Plaza, Omaha, NE 68108" at bounding box center [746, 187] width 320 height 19
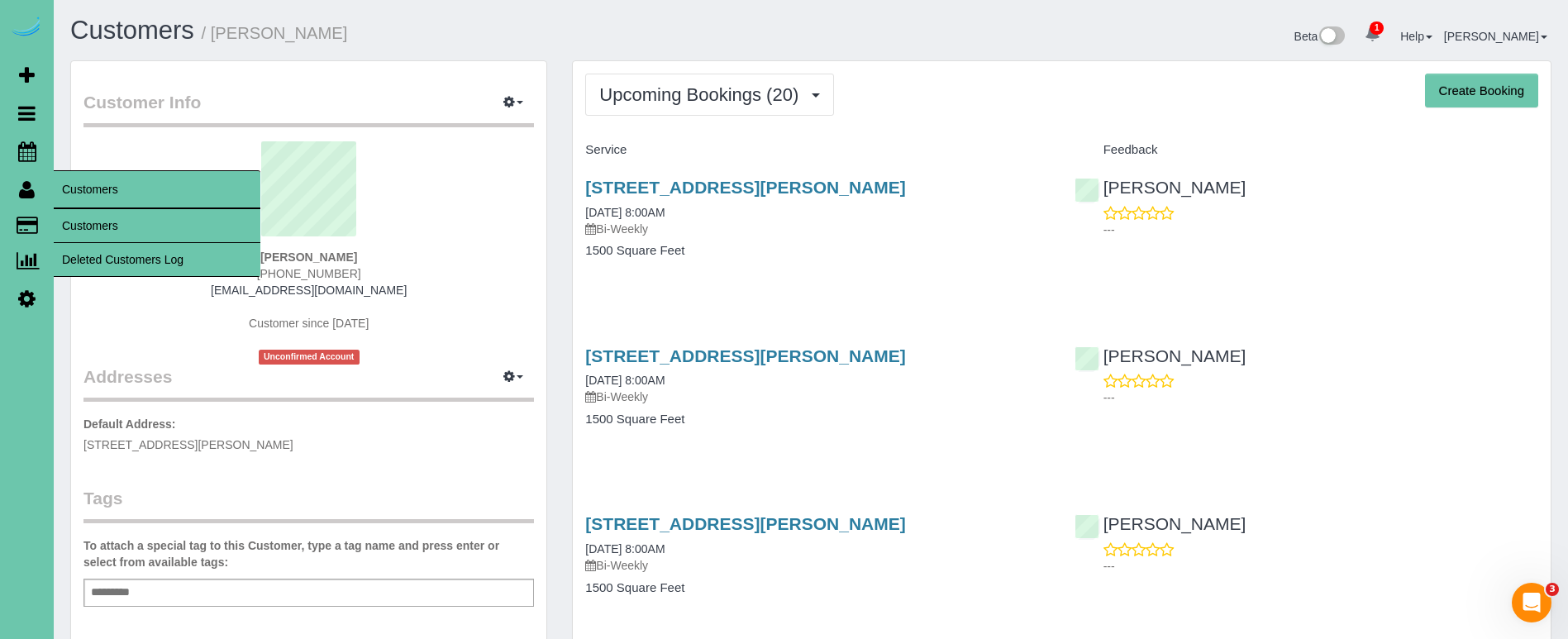
click at [86, 215] on link "Customers" at bounding box center [157, 226] width 207 height 33
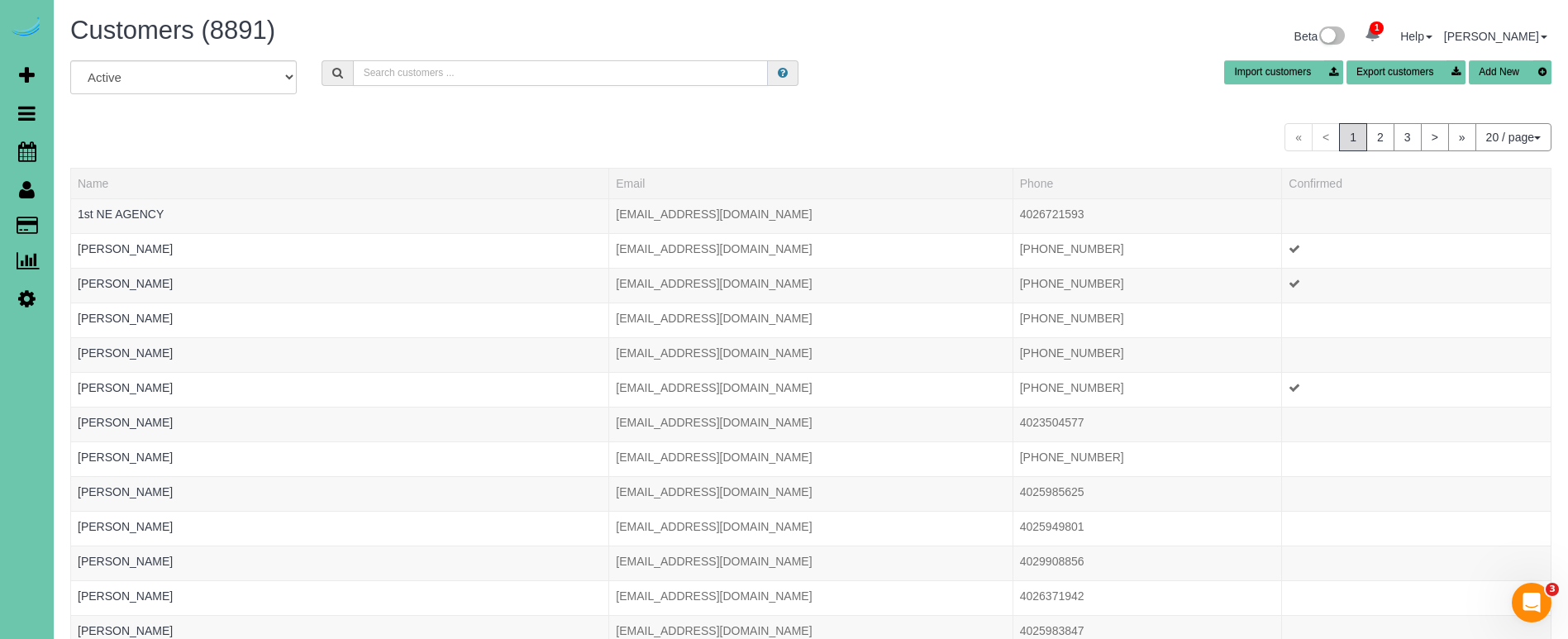
click at [416, 75] on input "text" at bounding box center [560, 73] width 415 height 26
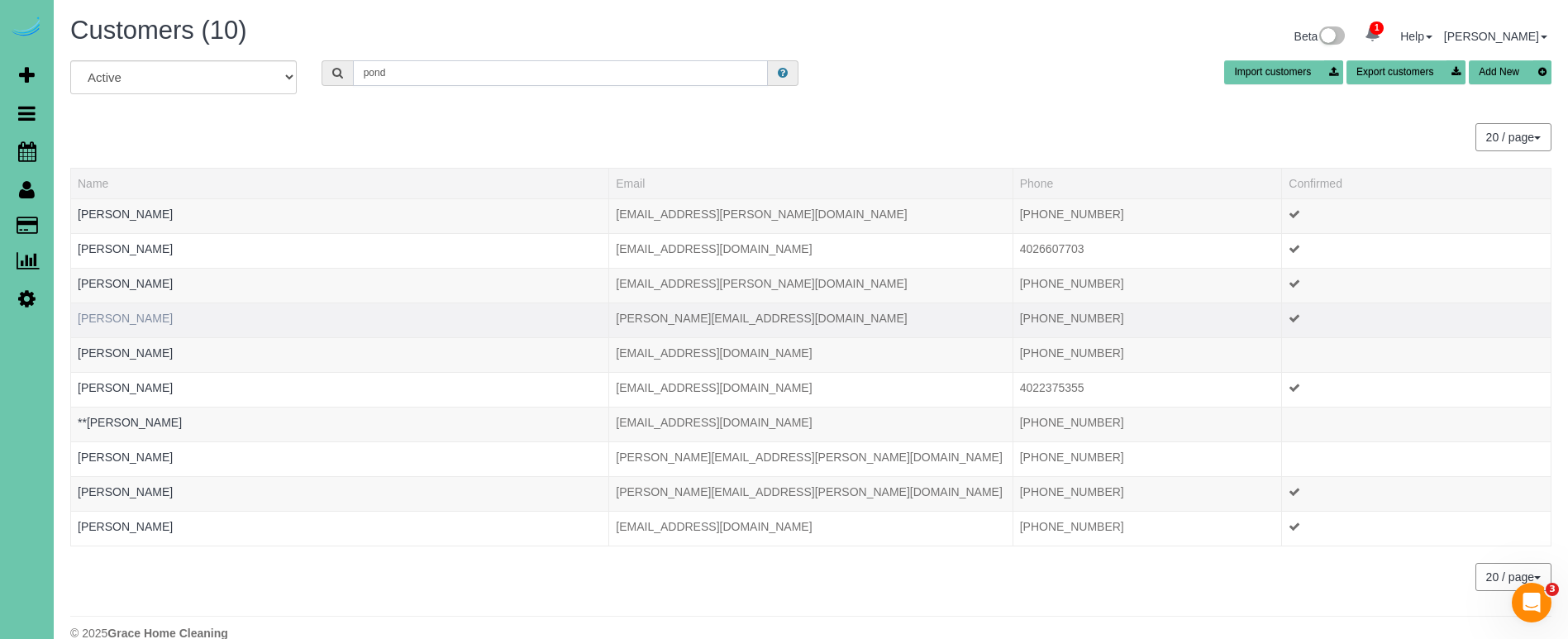
type input "pond"
click at [115, 322] on link "Joslyn Pond" at bounding box center [125, 317] width 95 height 13
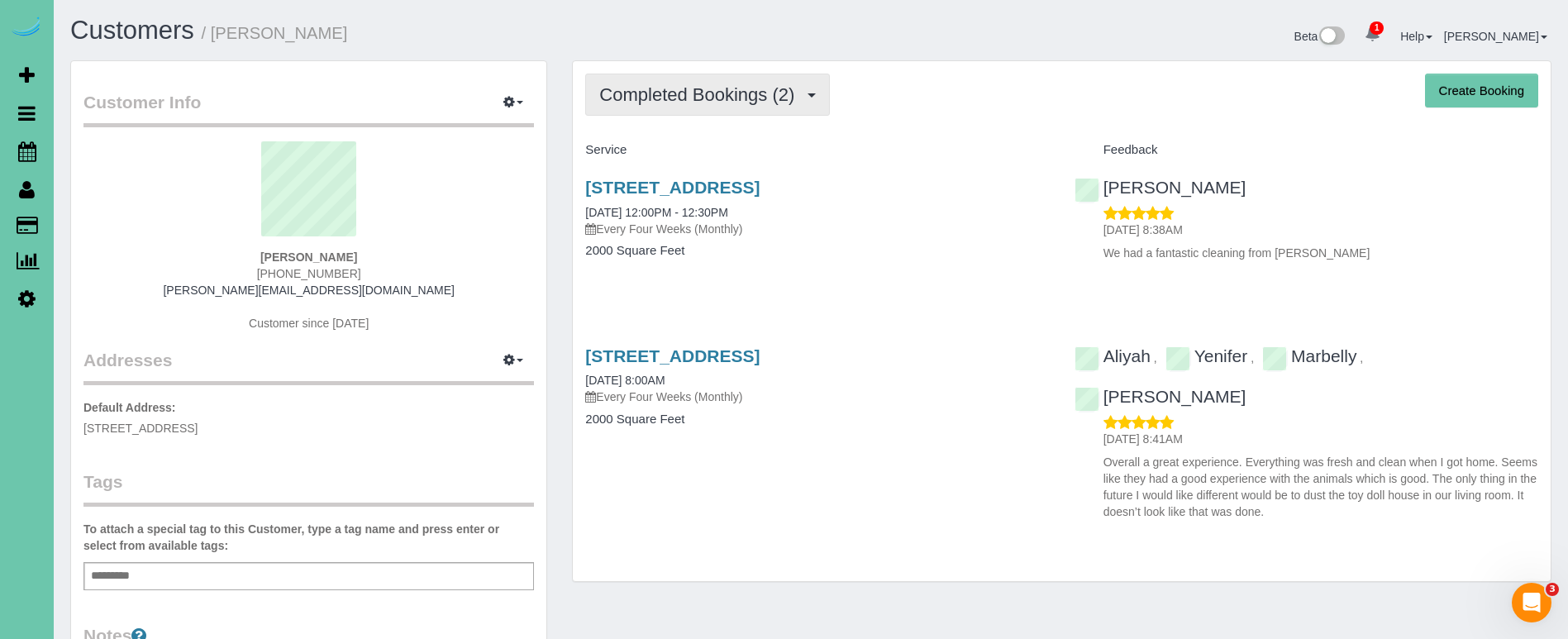
drag, startPoint x: 648, startPoint y: 99, endPoint x: 650, endPoint y: 110, distance: 11.2
click at [648, 100] on span "Completed Bookings (2)" at bounding box center [701, 94] width 203 height 21
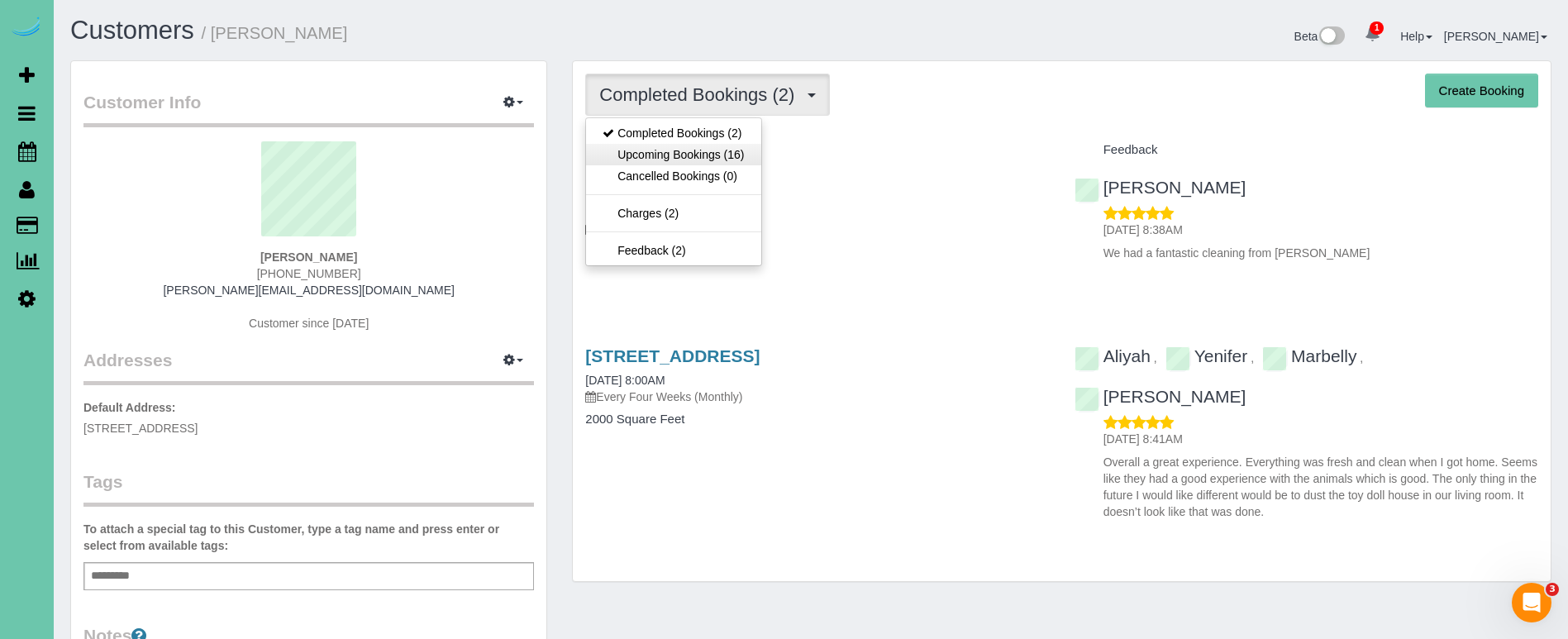
click at [644, 149] on link "Upcoming Bookings (16)" at bounding box center [674, 154] width 175 height 22
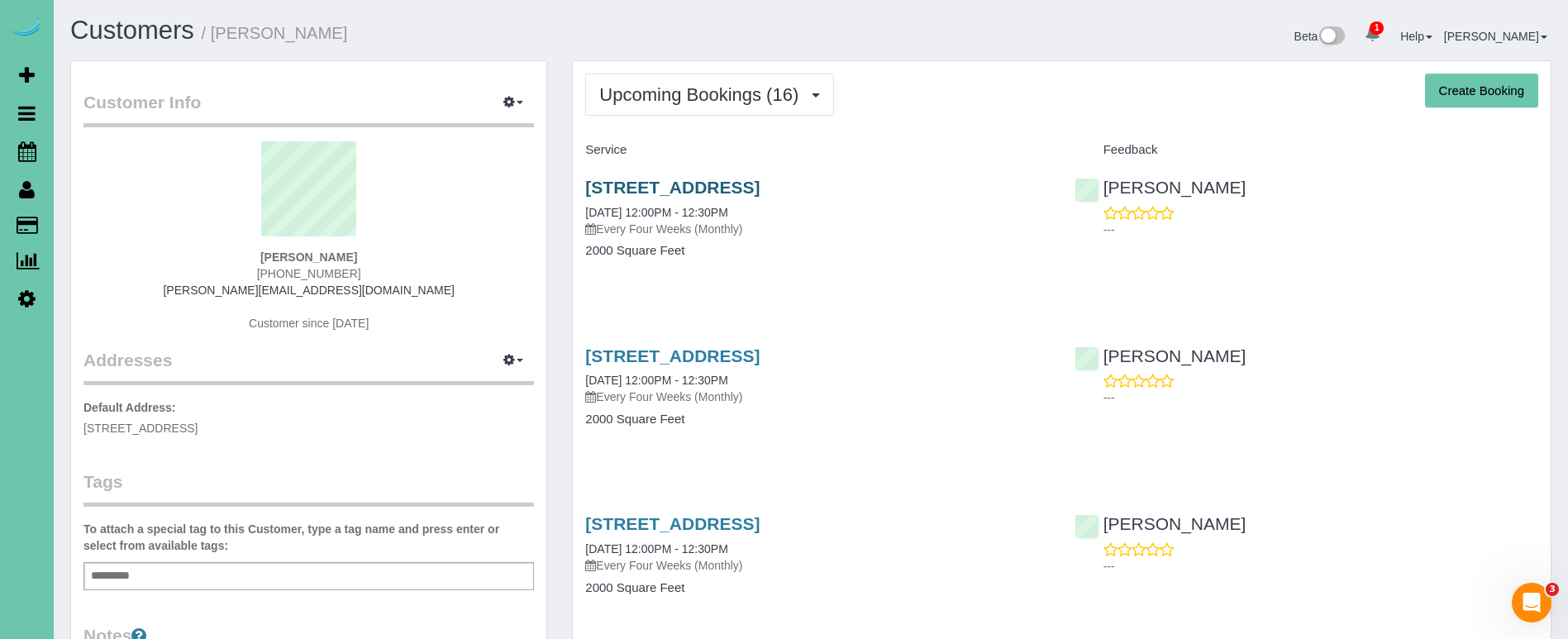
click at [621, 182] on link "1708 N 50th Street, Omaha, NE 68104" at bounding box center [673, 187] width 175 height 19
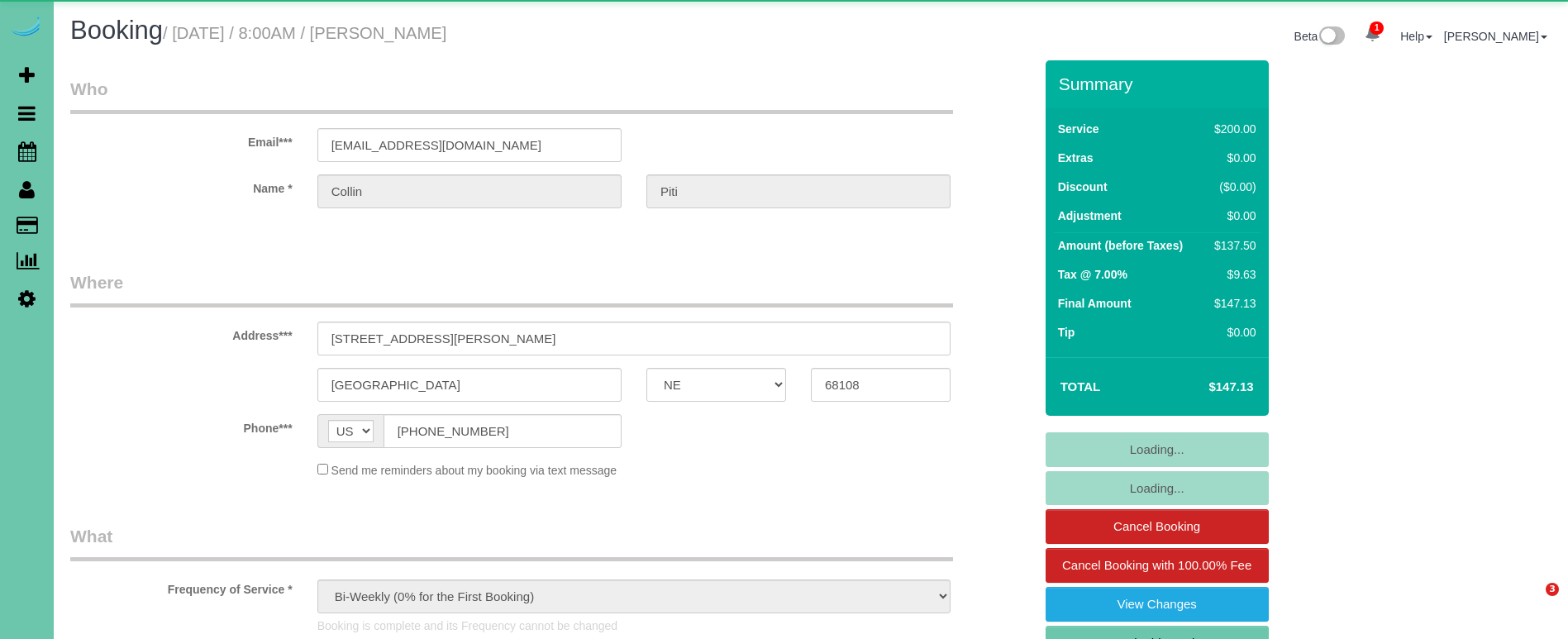
select select "NE"
select select "object:926"
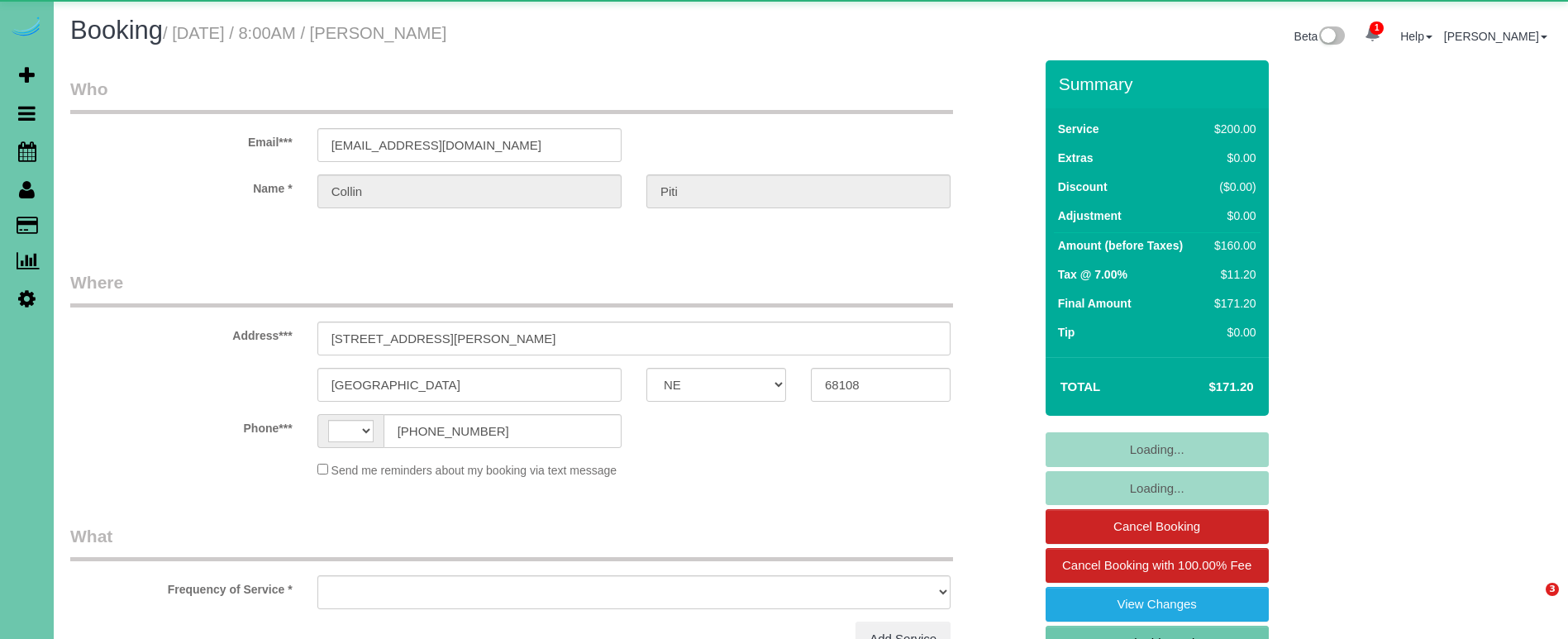
select select "NE"
select select "object:383"
select select "string:fspay-d3c0265a-05b7-4355-aa30-891d40514966"
select select "string:[GEOGRAPHIC_DATA]"
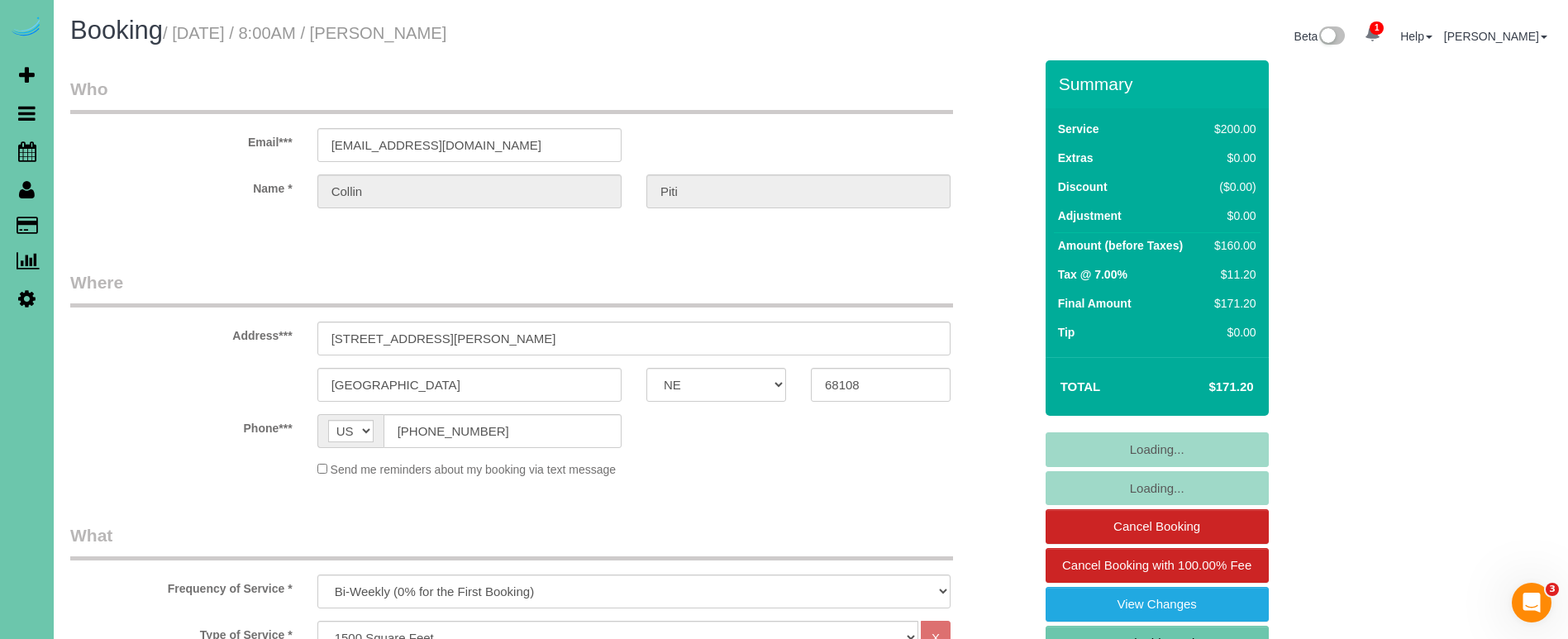
select select "object:919"
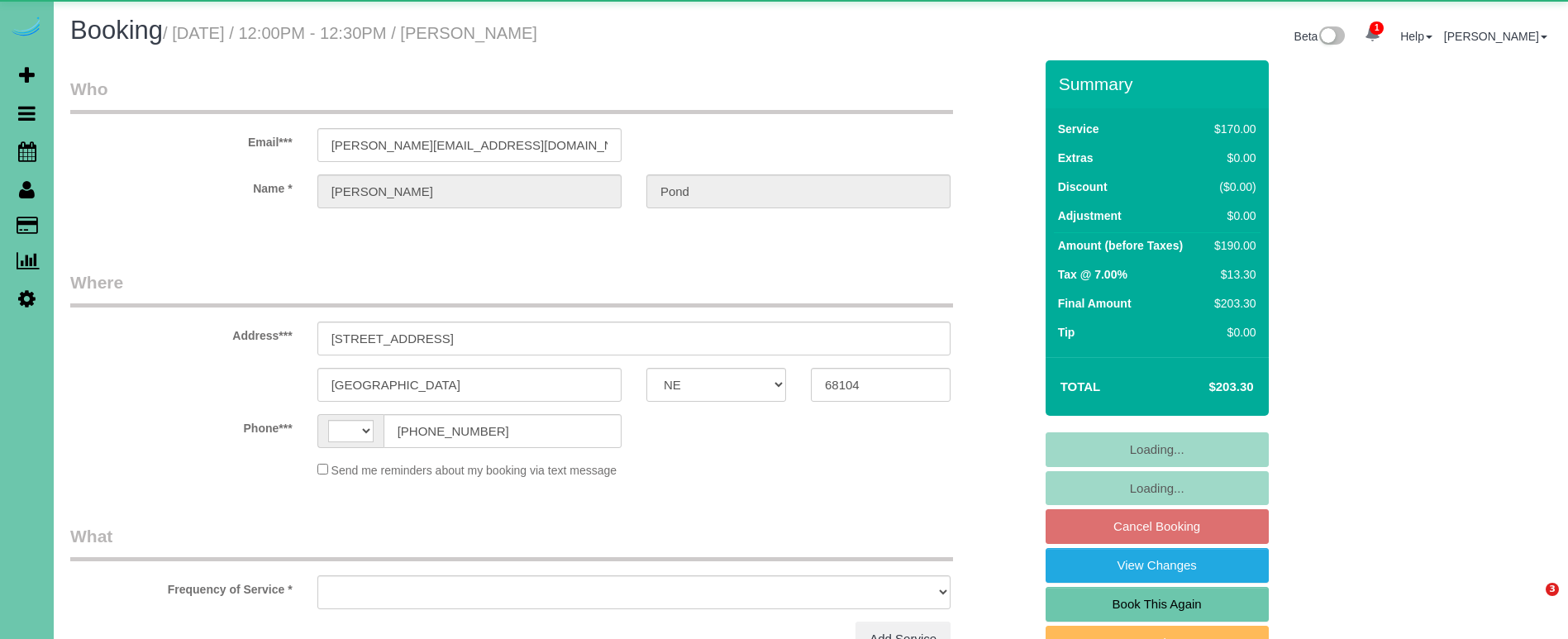
select select "NE"
select select "string:[GEOGRAPHIC_DATA]"
select select "object:626"
select select "string:fspay-93cb642f-0568-4cff-ba98-511afedd706e"
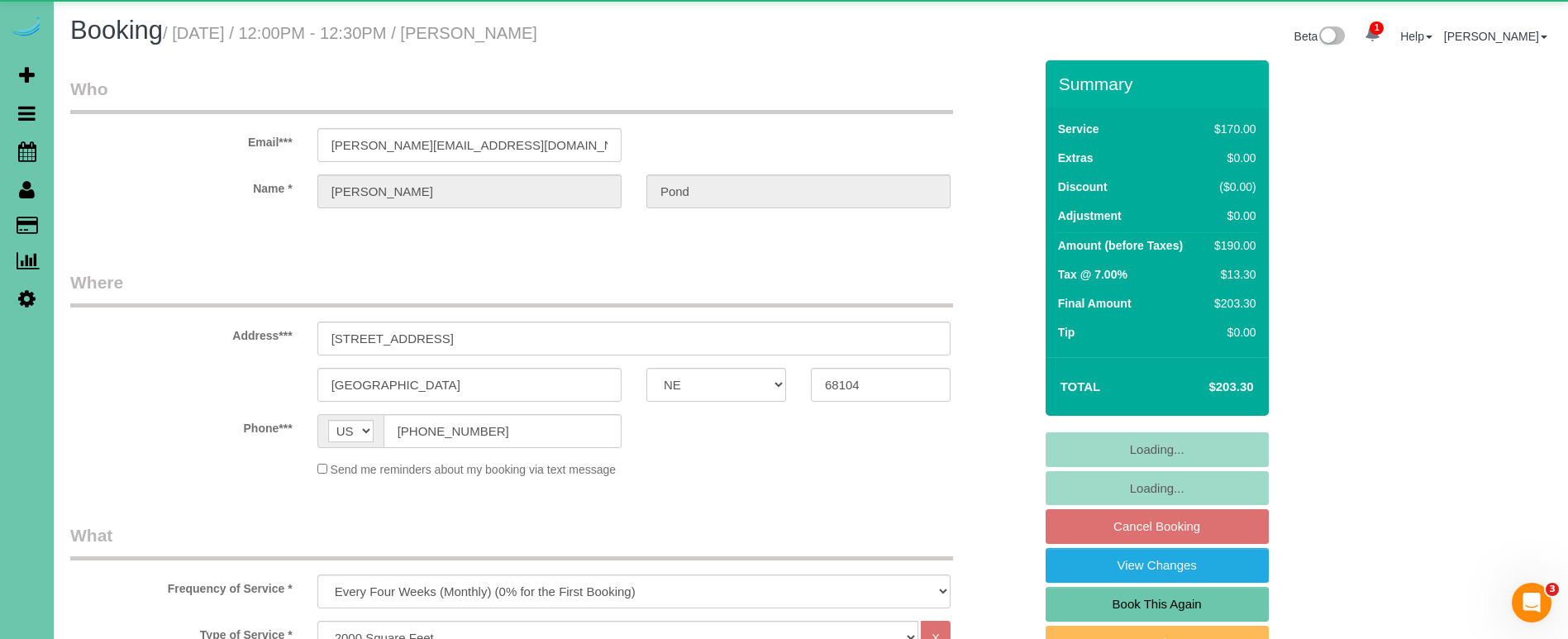
select select "object:918"
select select "number:37"
select select "number:42"
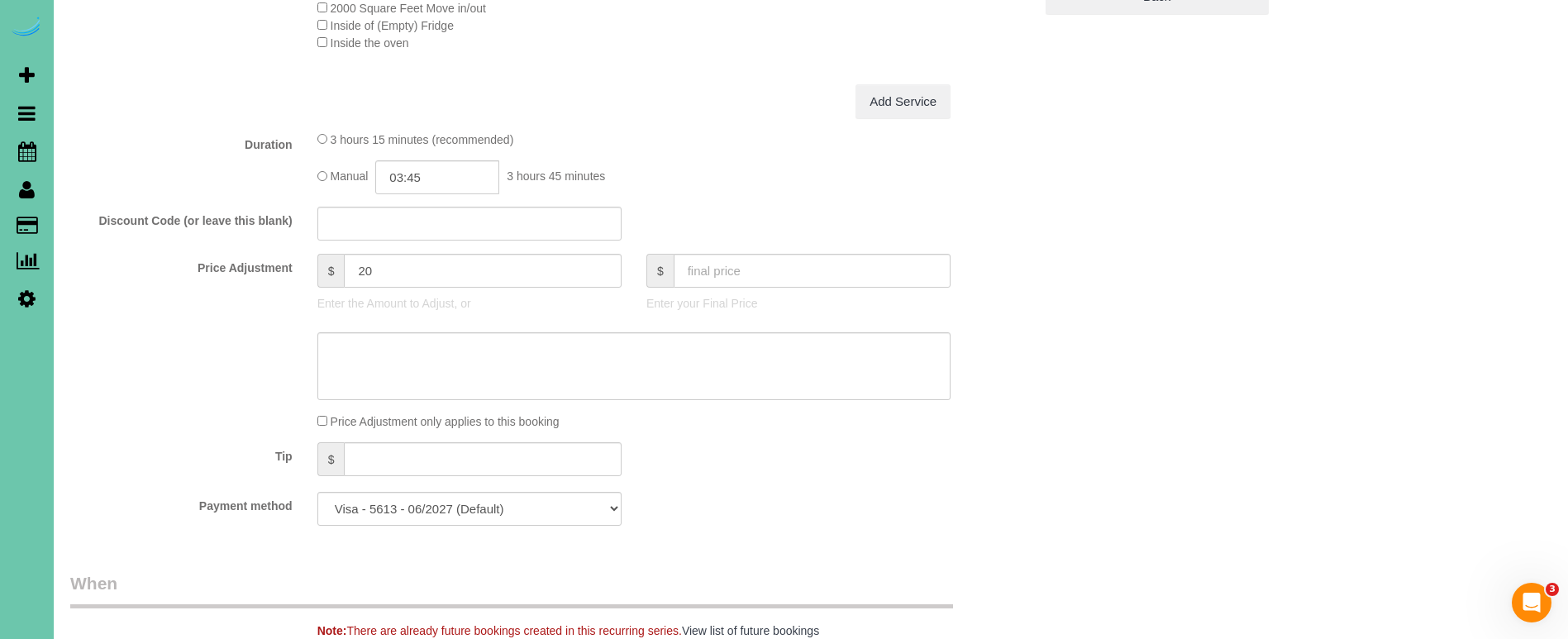
scroll to position [688, 0]
click at [441, 169] on input "03:45" at bounding box center [437, 174] width 124 height 34
type input "03:30"
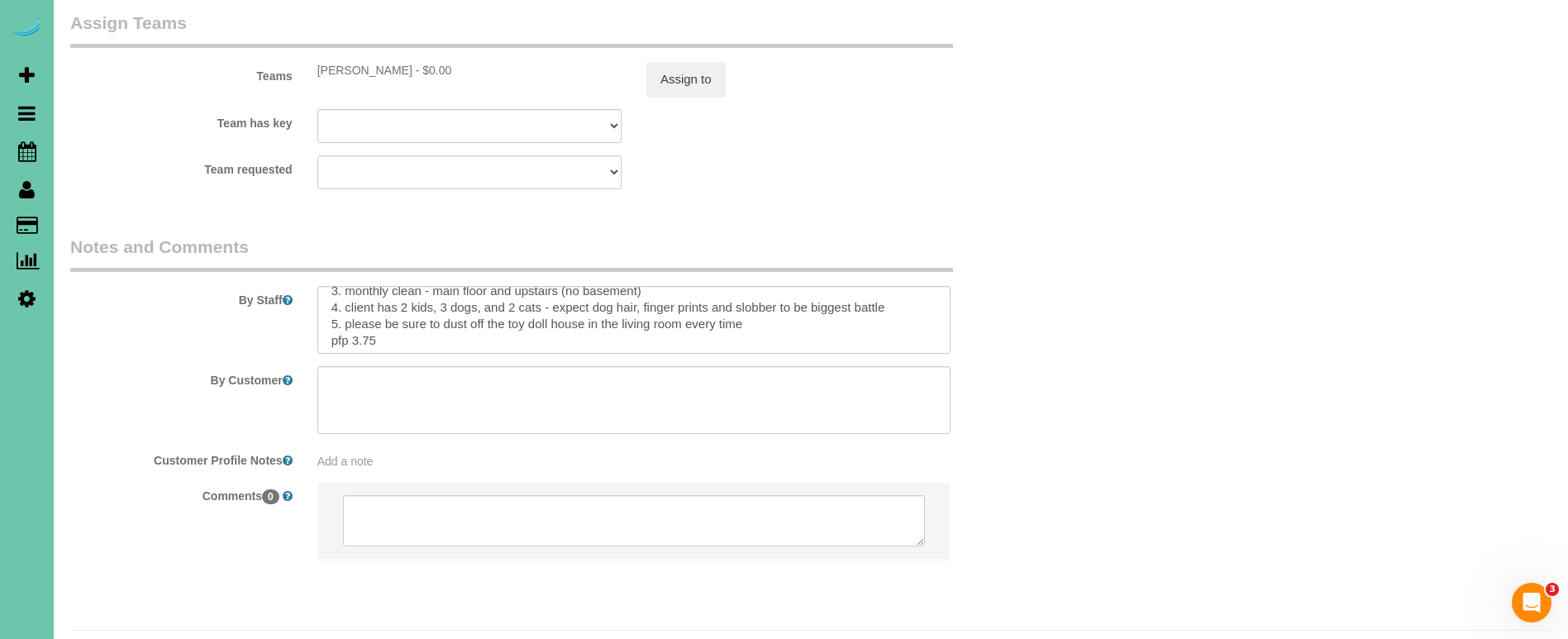
scroll to position [45, 0]
type textarea "new rate - 10/8/25"
click at [370, 295] on textarea at bounding box center [634, 320] width 633 height 67
type textarea "1. credit 2. Key#49 3. monthly clean - main floor and upstairs (no basement) 4.…"
click at [662, 62] on button "Assign to" at bounding box center [686, 80] width 80 height 35
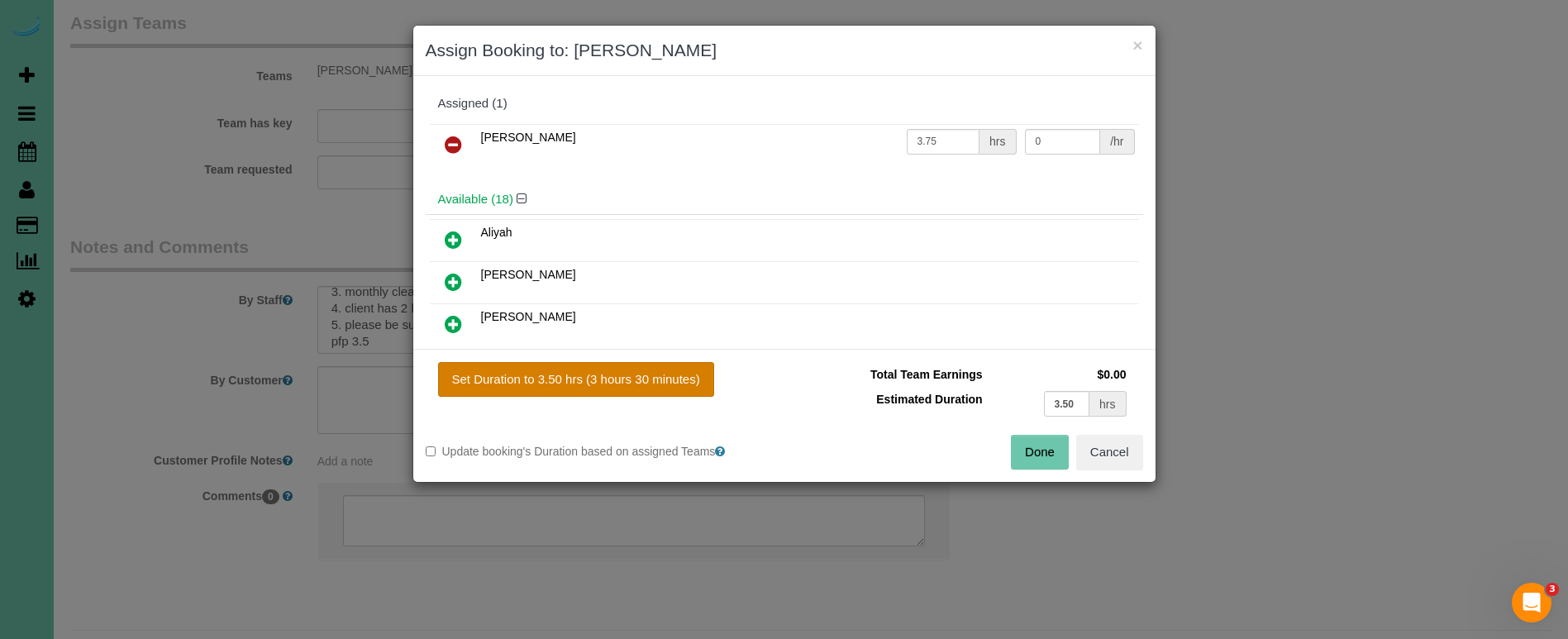
click at [606, 380] on button "Set Duration to 3.50 hrs (3 hours 30 minutes)" at bounding box center [576, 380] width 276 height 35
type input "3.50"
click at [1032, 438] on button "Done" at bounding box center [1040, 452] width 58 height 35
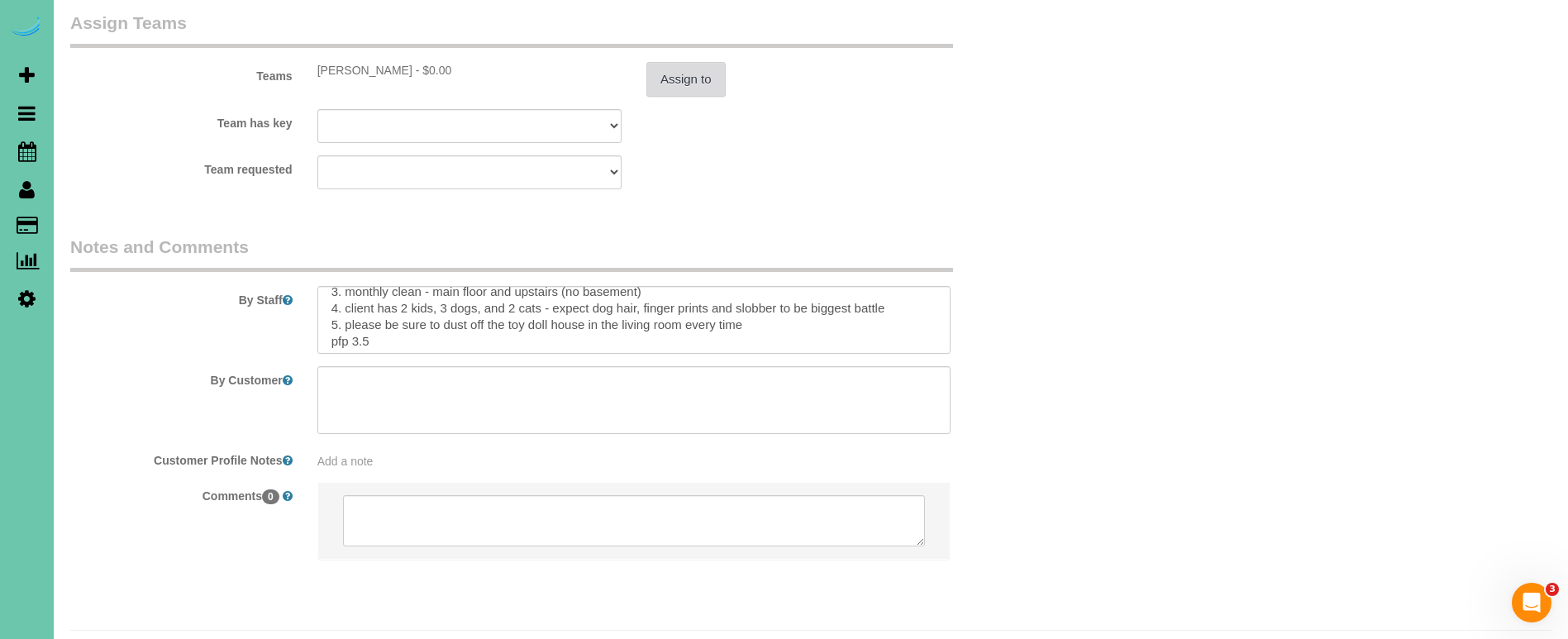
click at [693, 62] on button "Assign to" at bounding box center [686, 80] width 80 height 35
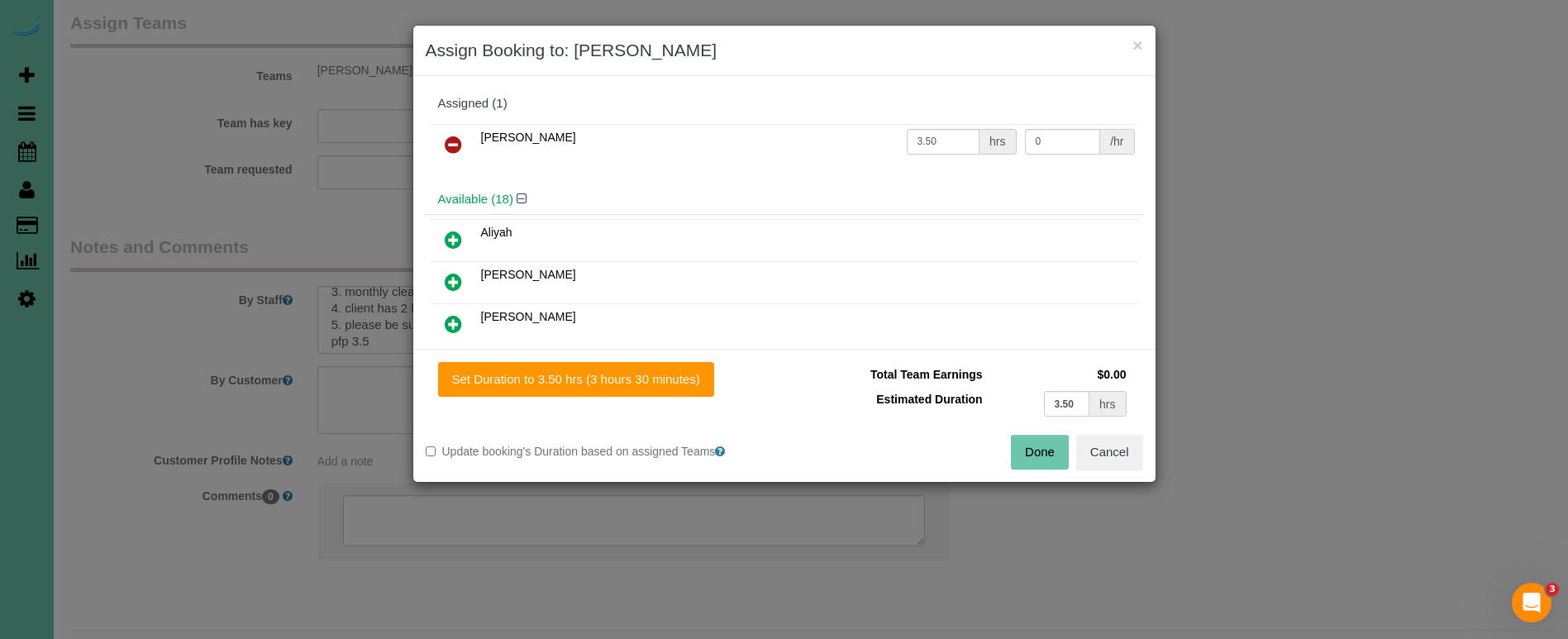
drag, startPoint x: 665, startPoint y: 382, endPoint x: 880, endPoint y: 421, distance: 218.5
click at [669, 383] on button "Set Duration to 3.50 hrs (3 hours 30 minutes)" at bounding box center [576, 380] width 276 height 35
click at [1044, 447] on button "Done" at bounding box center [1040, 452] width 58 height 35
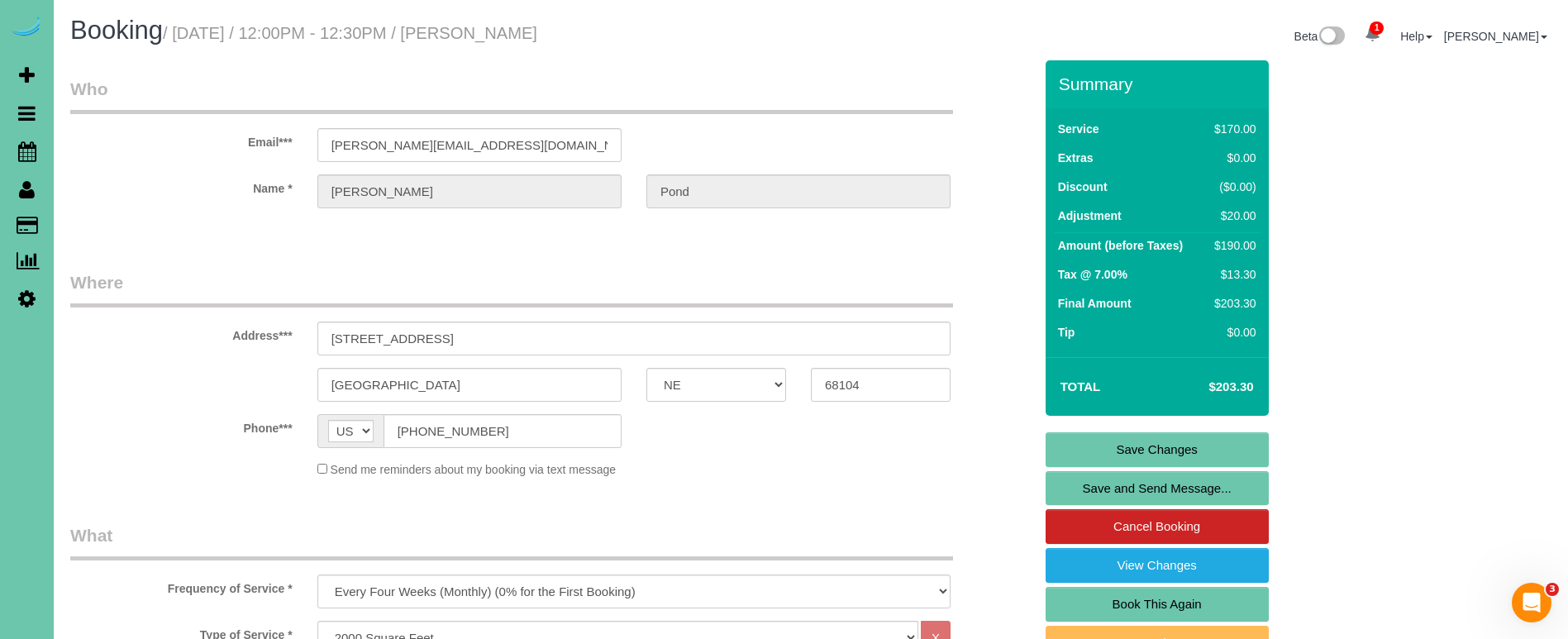
scroll to position [0, 0]
click at [1217, 451] on link "Save Changes" at bounding box center [1157, 450] width 223 height 35
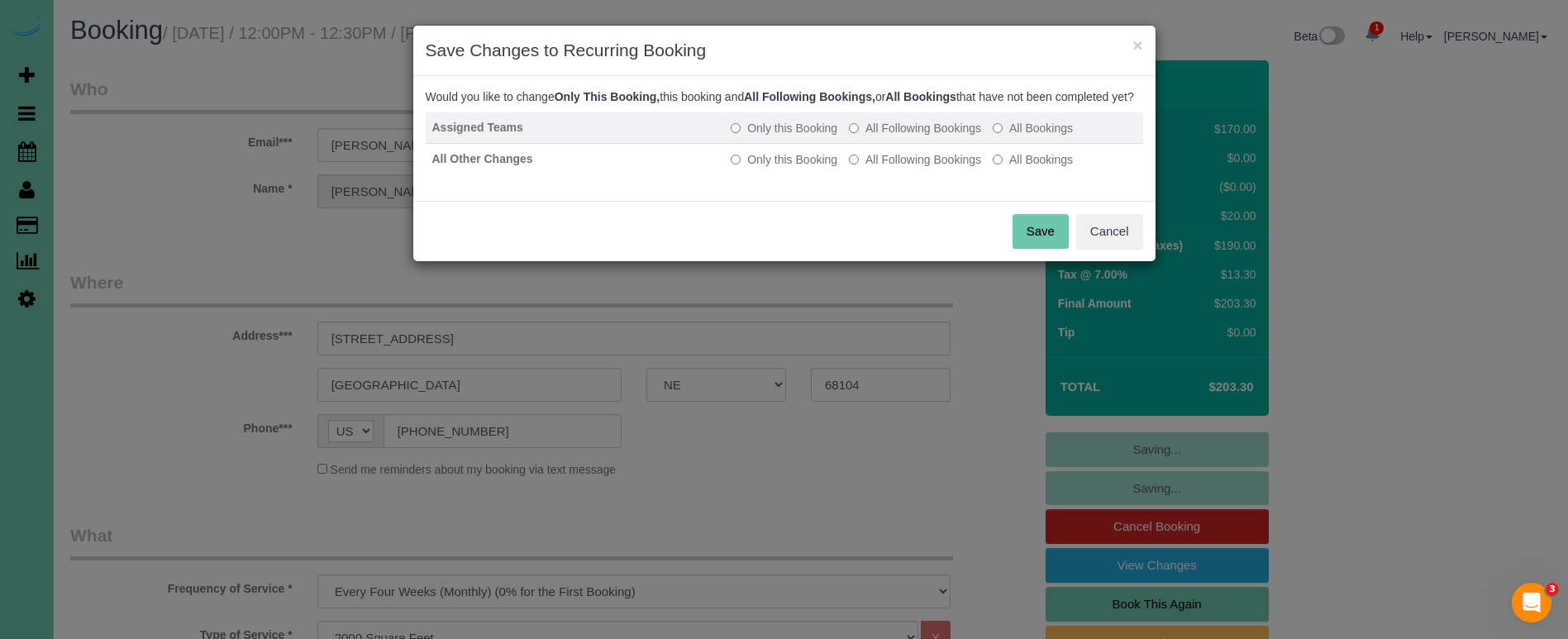
click at [899, 137] on label "All Following Bookings" at bounding box center [914, 128] width 132 height 16
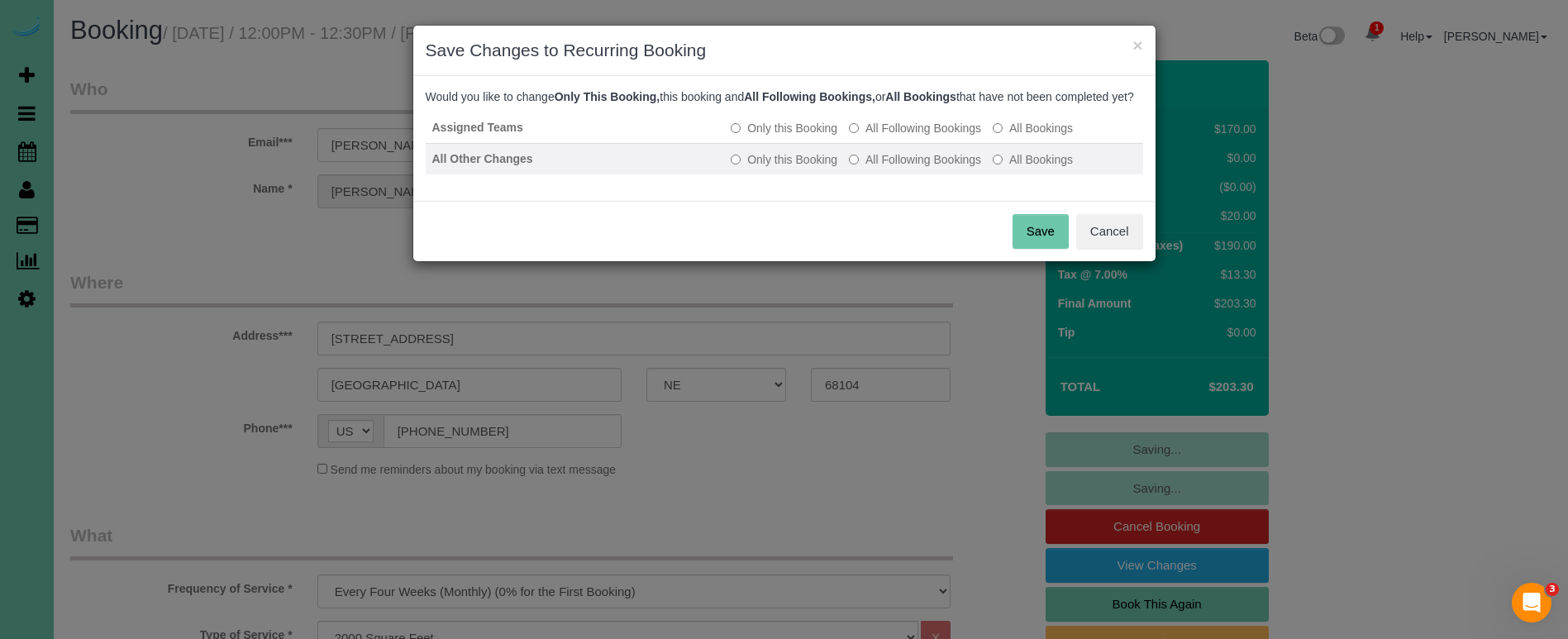
click at [893, 168] on label "All Following Bookings" at bounding box center [914, 159] width 132 height 16
click at [1065, 249] on button "Save" at bounding box center [1040, 232] width 56 height 35
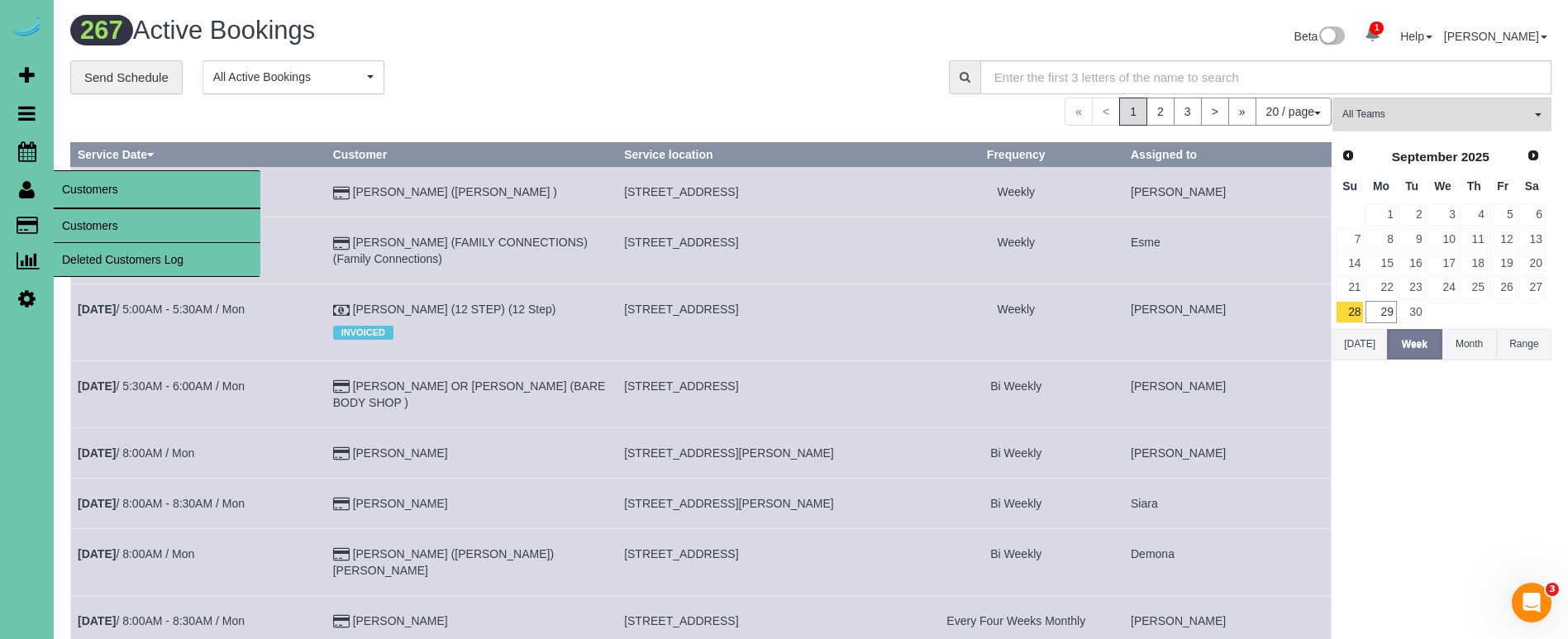
click at [100, 221] on link "Customers" at bounding box center [157, 226] width 207 height 33
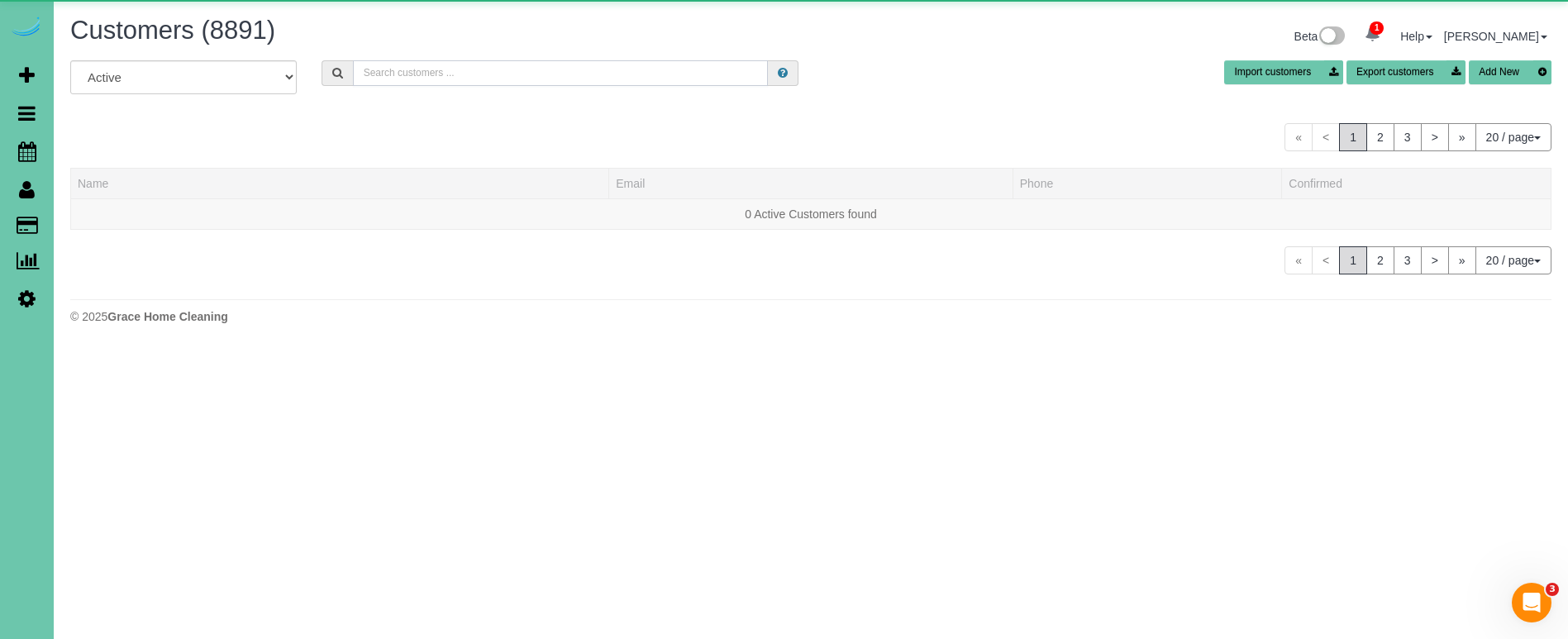
click at [420, 73] on input "text" at bounding box center [560, 73] width 415 height 26
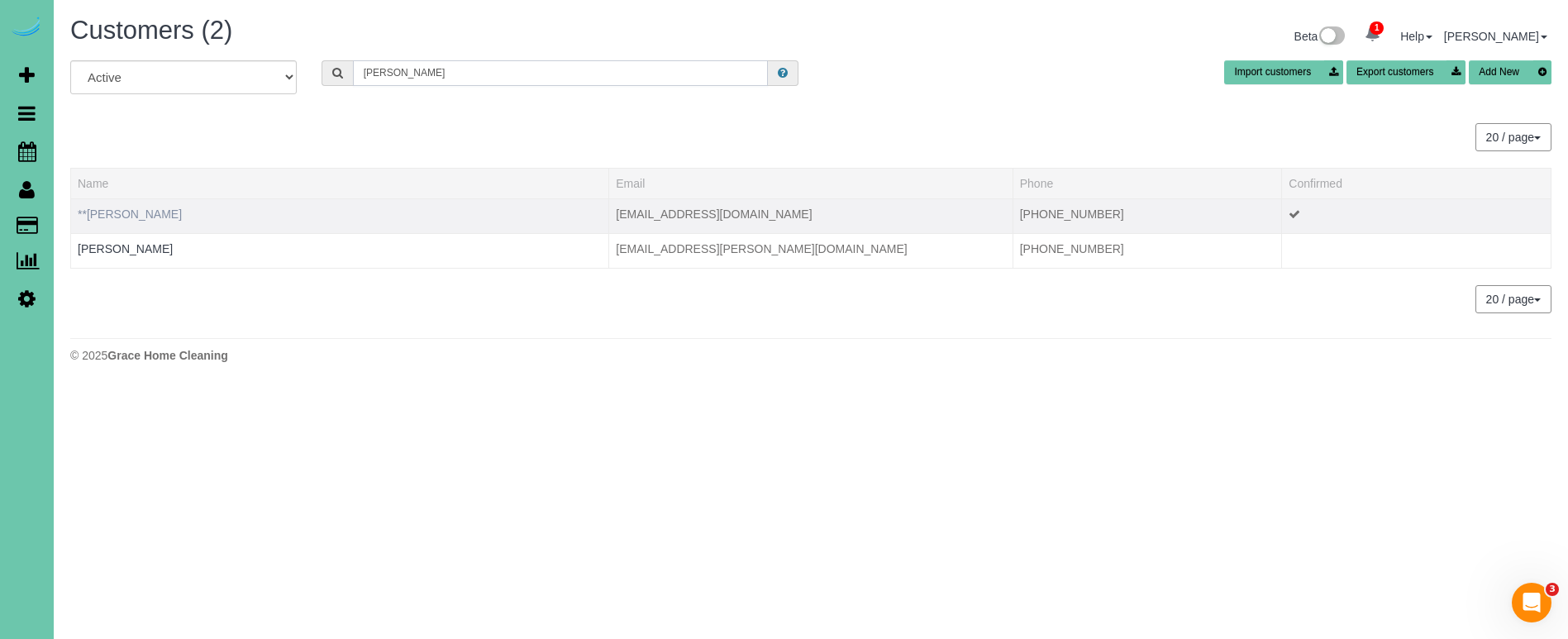
type input "anne p"
click at [122, 215] on link "**Anne Proulx" at bounding box center [130, 214] width 104 height 13
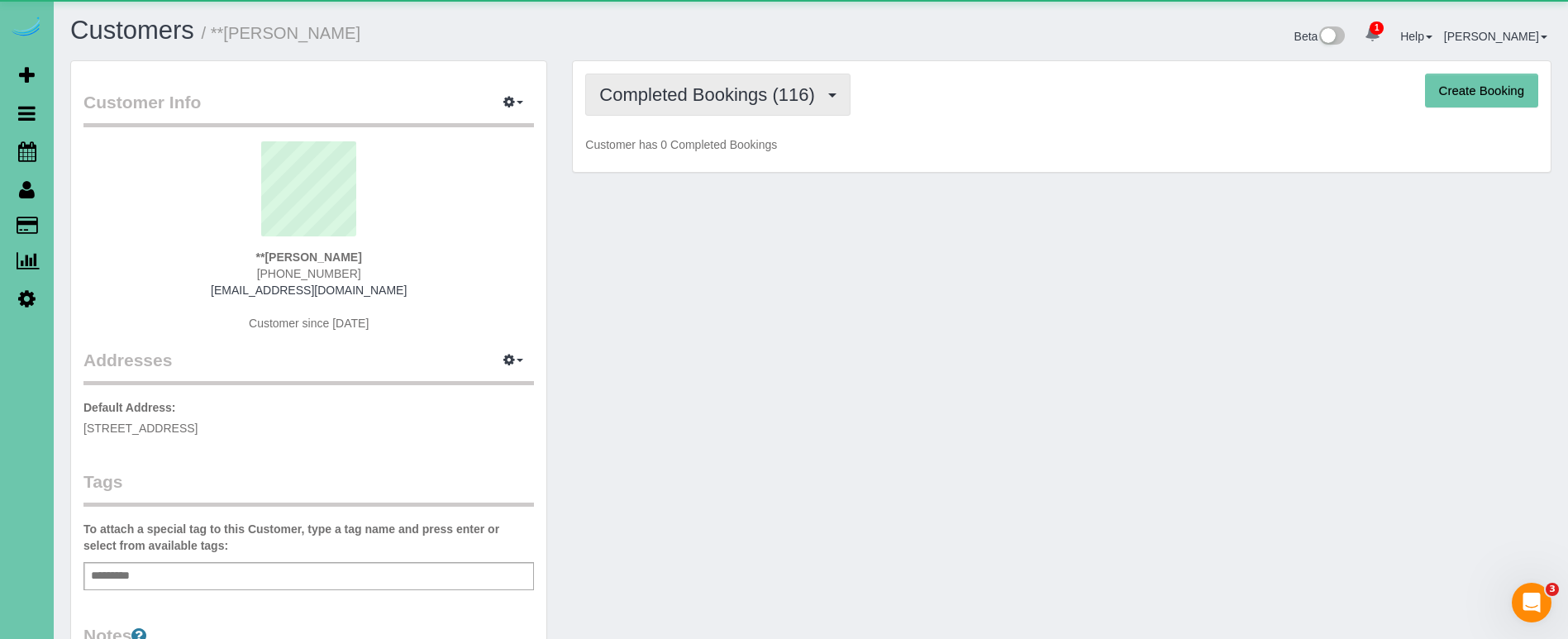
click at [659, 99] on span "Completed Bookings (116)" at bounding box center [711, 94] width 223 height 21
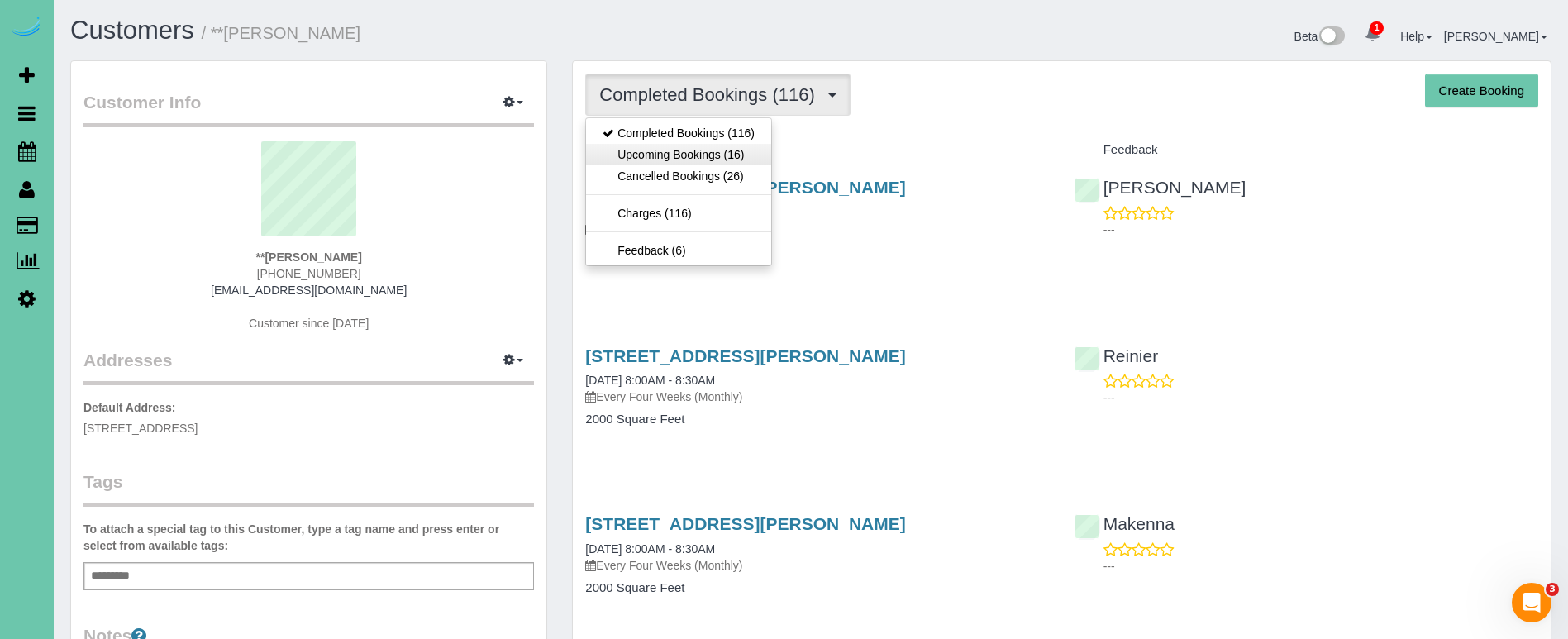
click at [681, 149] on link "Upcoming Bookings (16)" at bounding box center [679, 154] width 185 height 22
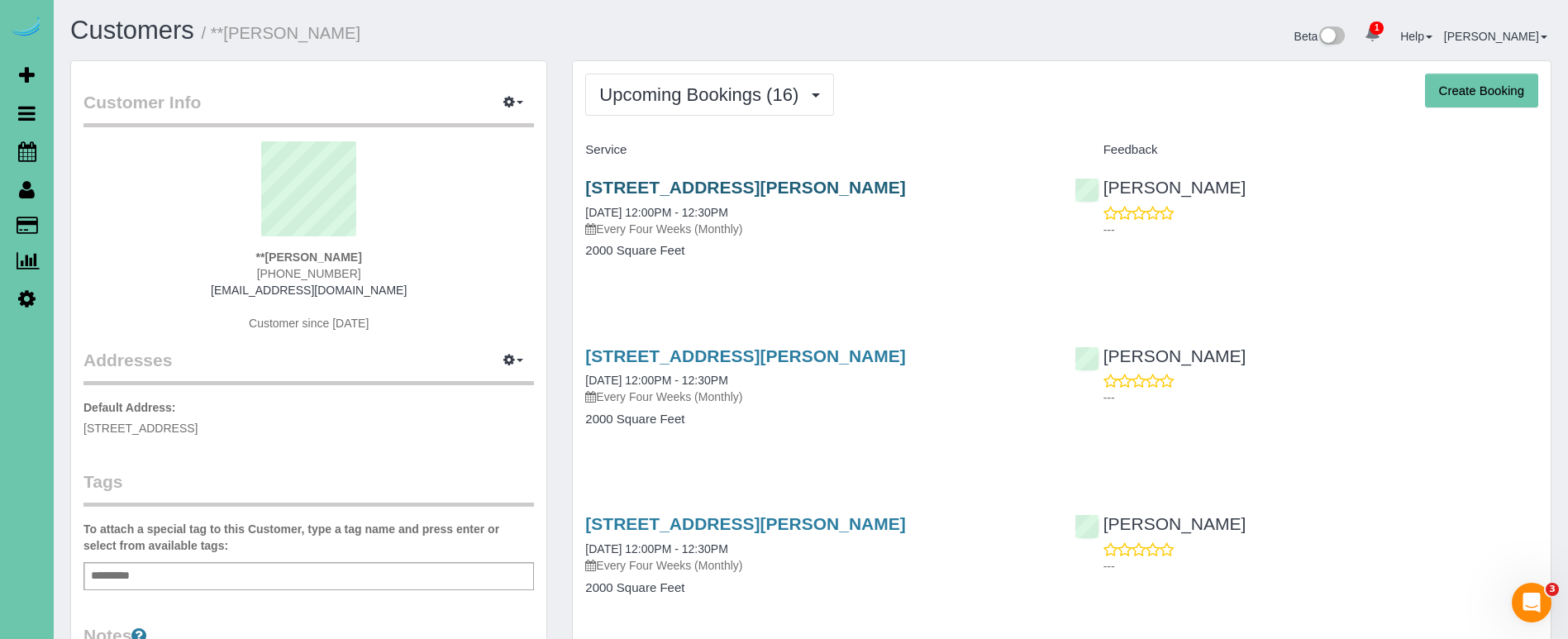
click at [659, 193] on link "14018 Ames Ave, Omaha, NE 68164" at bounding box center [746, 187] width 320 height 19
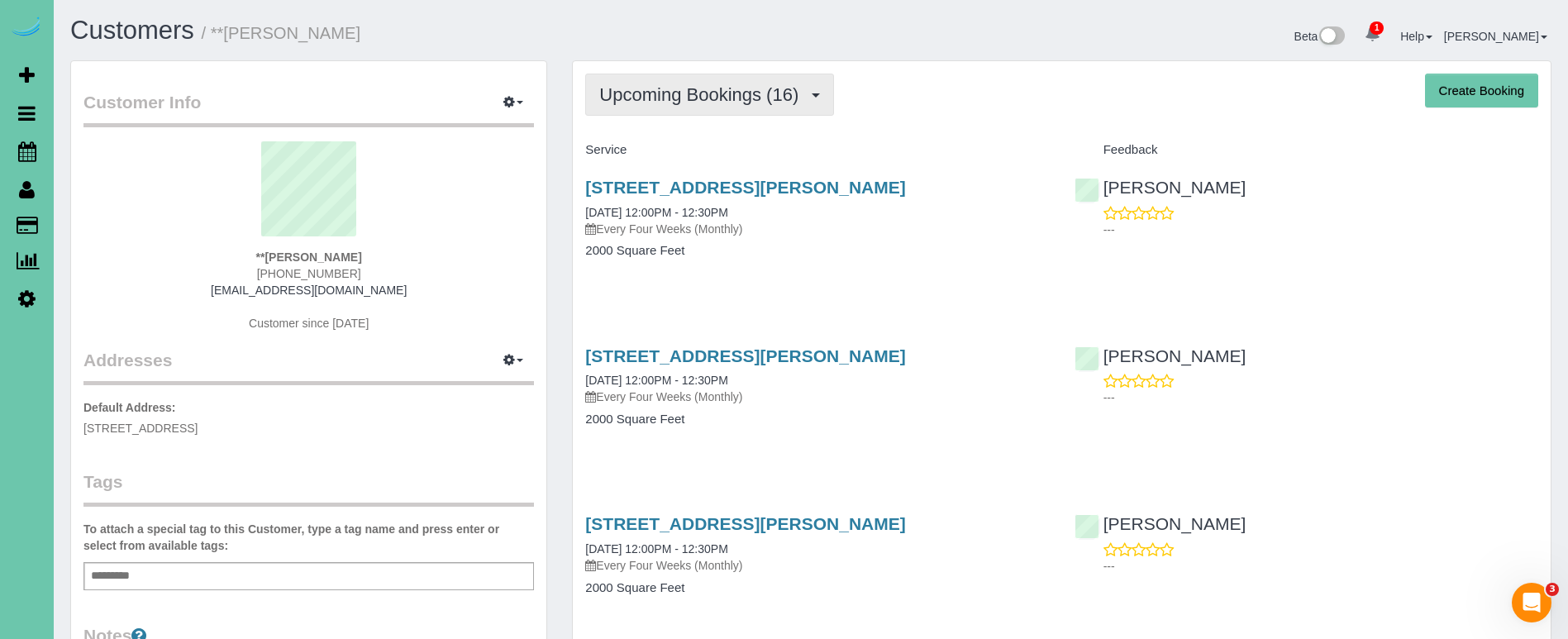
click at [694, 88] on span "Upcoming Bookings (16)" at bounding box center [703, 94] width 208 height 21
drag, startPoint x: 682, startPoint y: 98, endPoint x: 678, endPoint y: 110, distance: 12.6
click at [682, 98] on span "Upcoming Bookings (16)" at bounding box center [703, 94] width 208 height 21
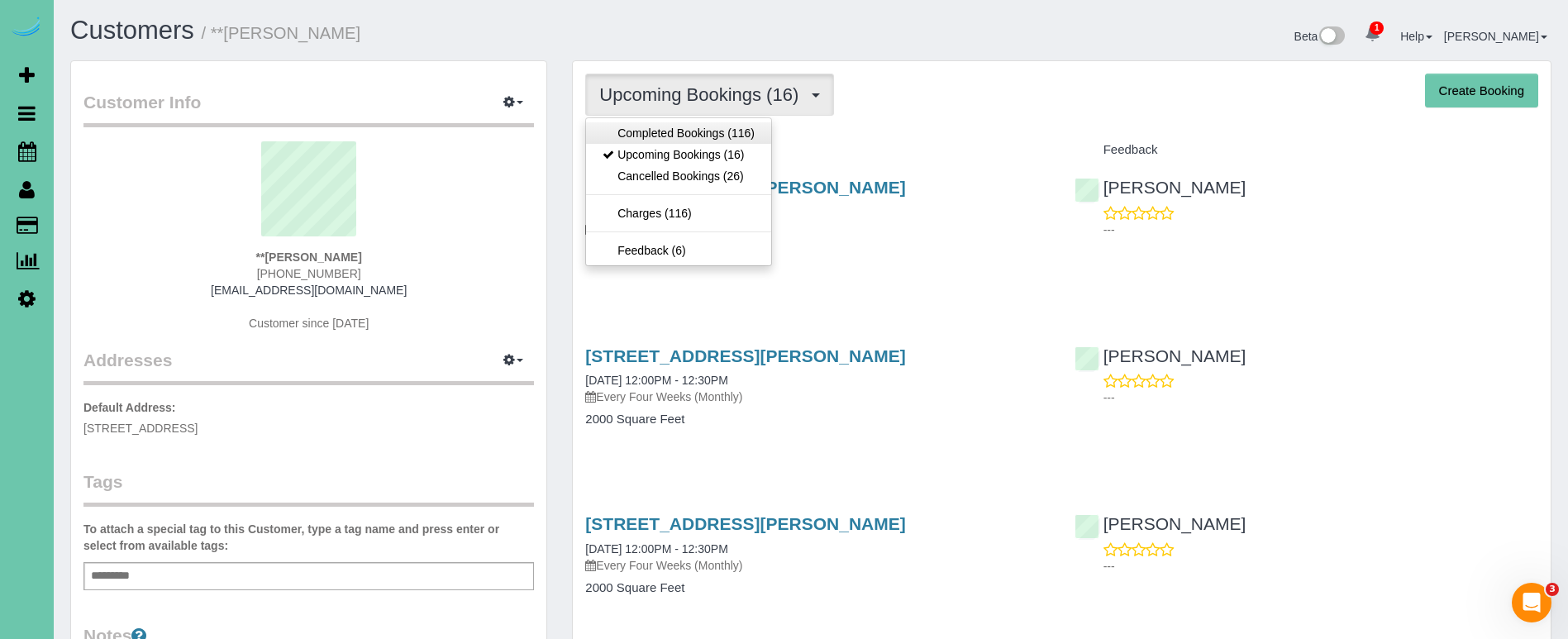
click at [674, 122] on link "Completed Bookings (116)" at bounding box center [679, 132] width 185 height 22
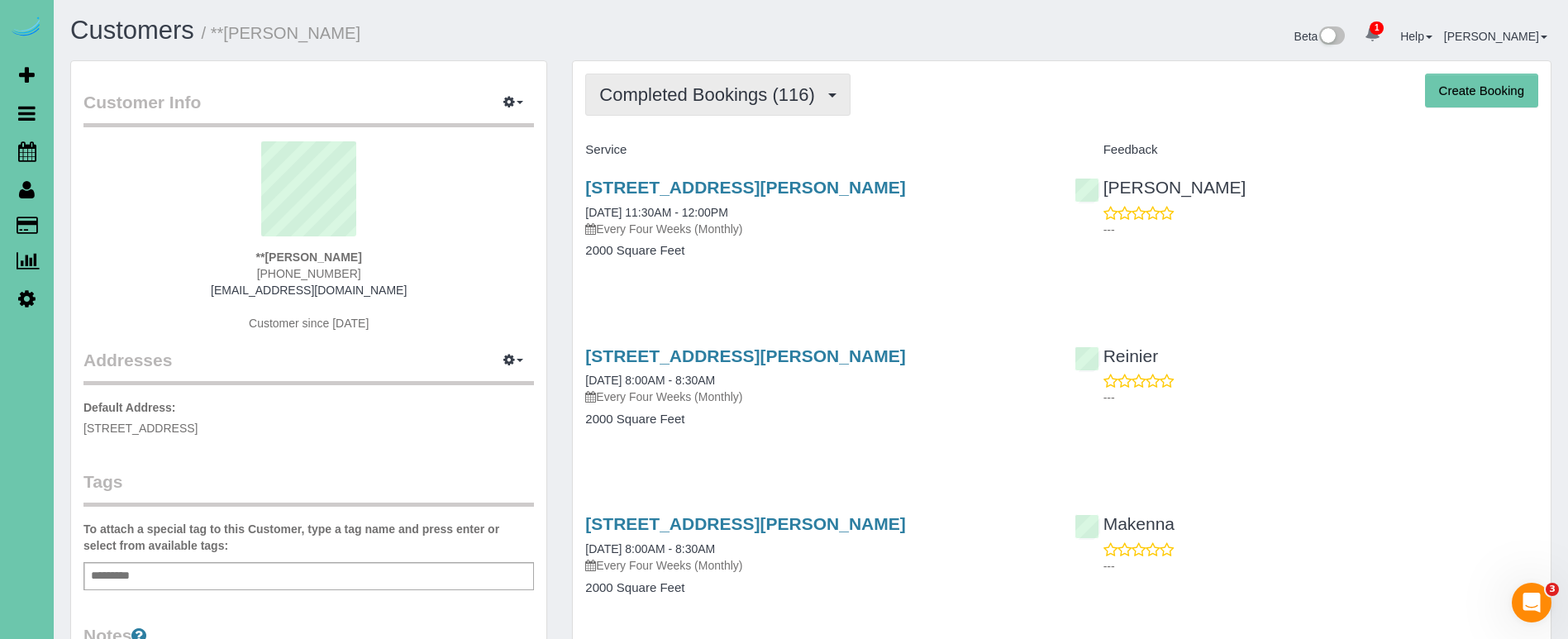
click at [670, 105] on button "Completed Bookings (116)" at bounding box center [718, 94] width 266 height 42
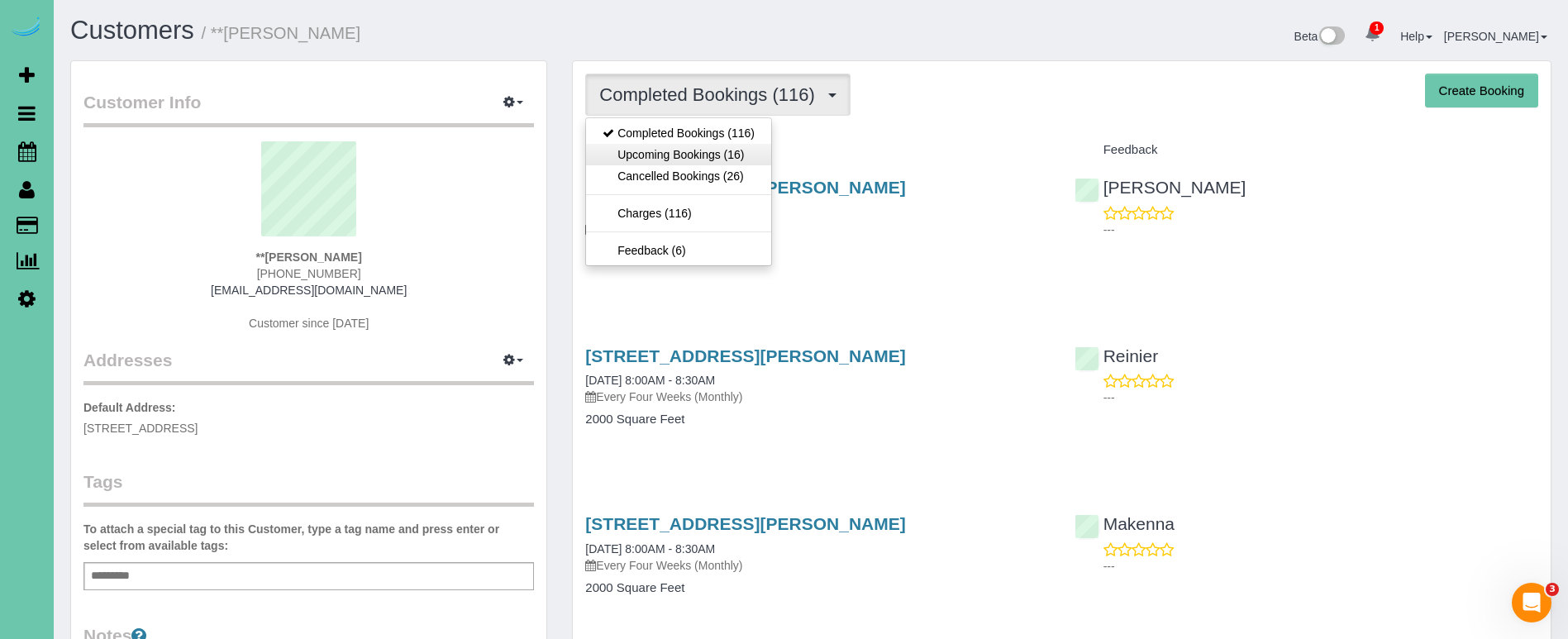
click at [657, 150] on link "Upcoming Bookings (16)" at bounding box center [679, 154] width 185 height 22
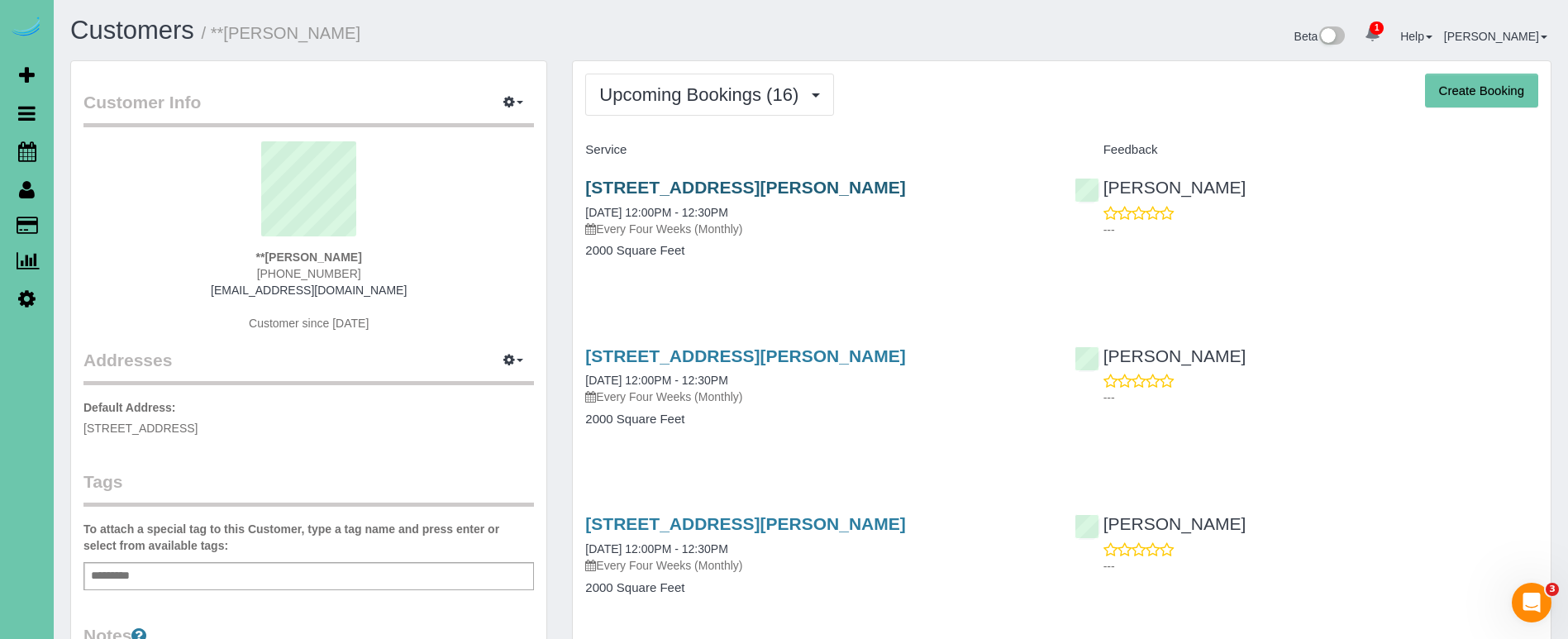
click at [616, 188] on link "14018 Ames Ave, Omaha, NE 68164" at bounding box center [746, 187] width 320 height 19
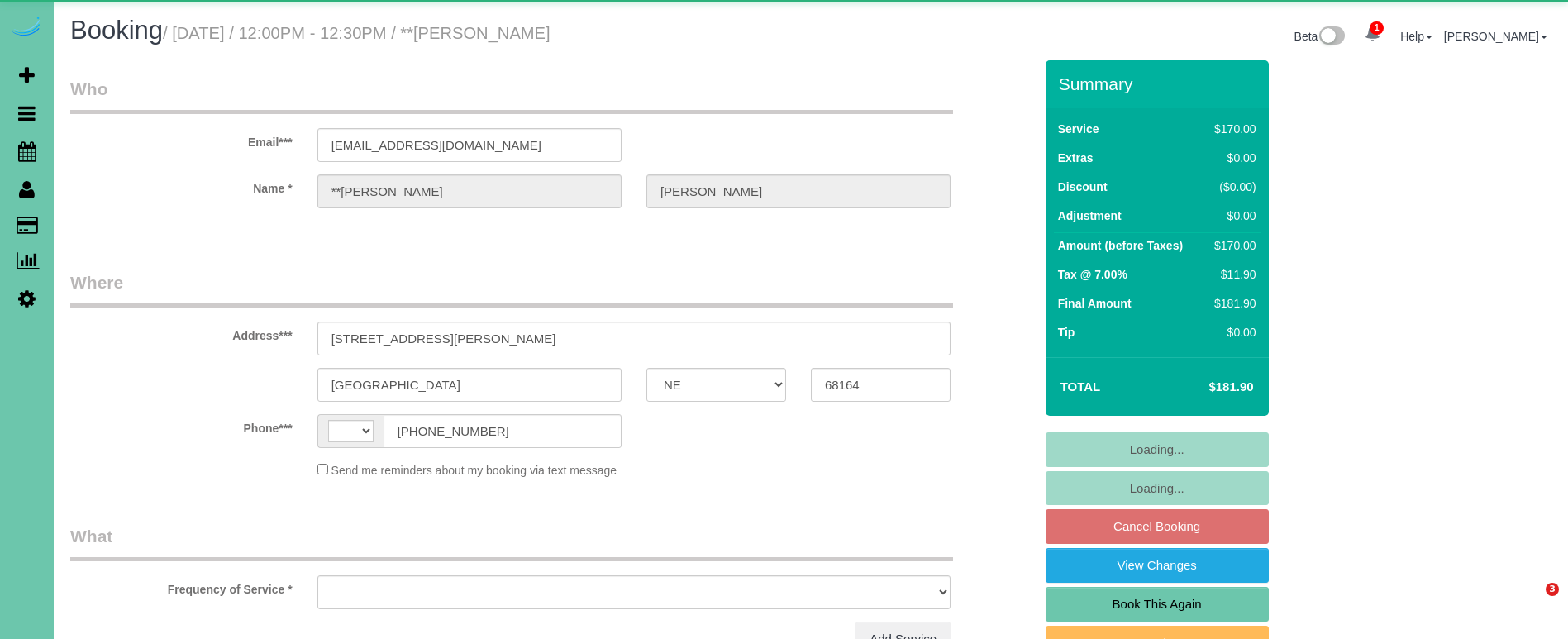
select select "NE"
select select "string:[GEOGRAPHIC_DATA]"
select select "object:861"
select select "string:fspay-83109dad-d0b3-4ed9-ad1c-af1adcad37ea"
select select "NE"
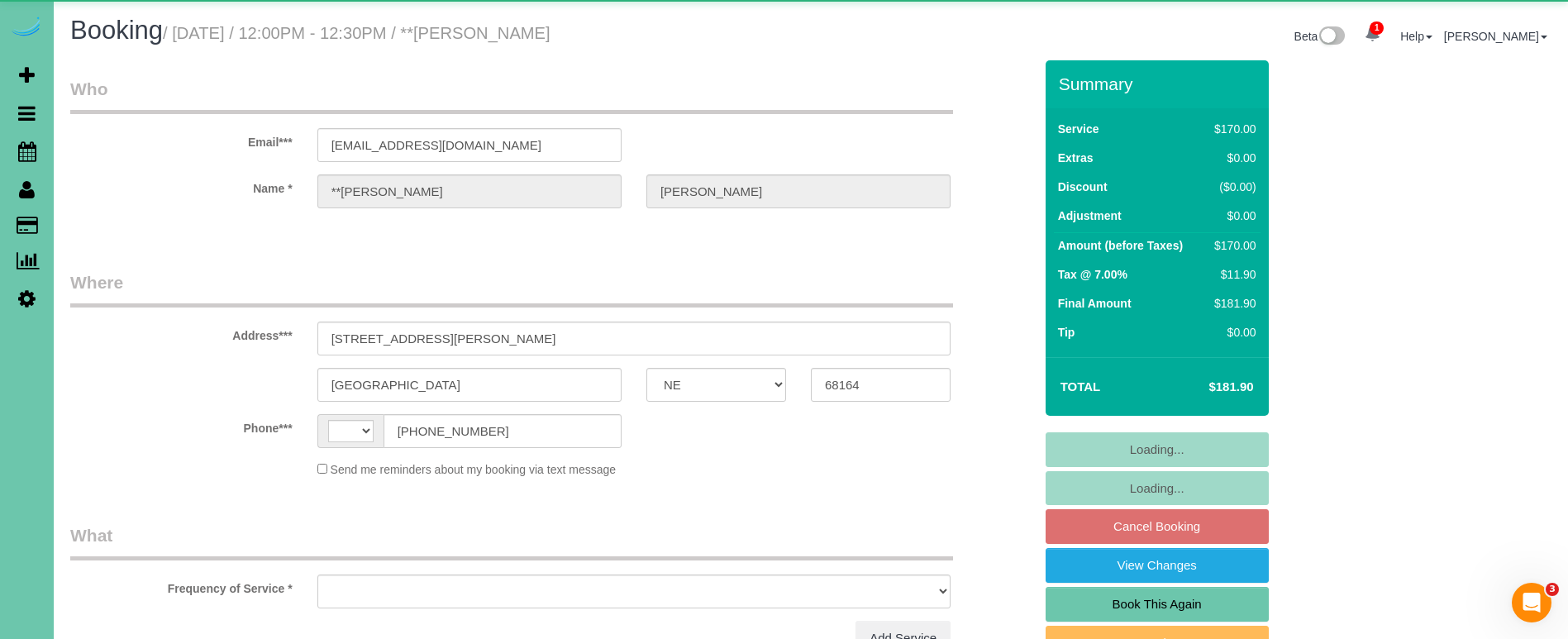
select select "string:[GEOGRAPHIC_DATA]"
select select "object:861"
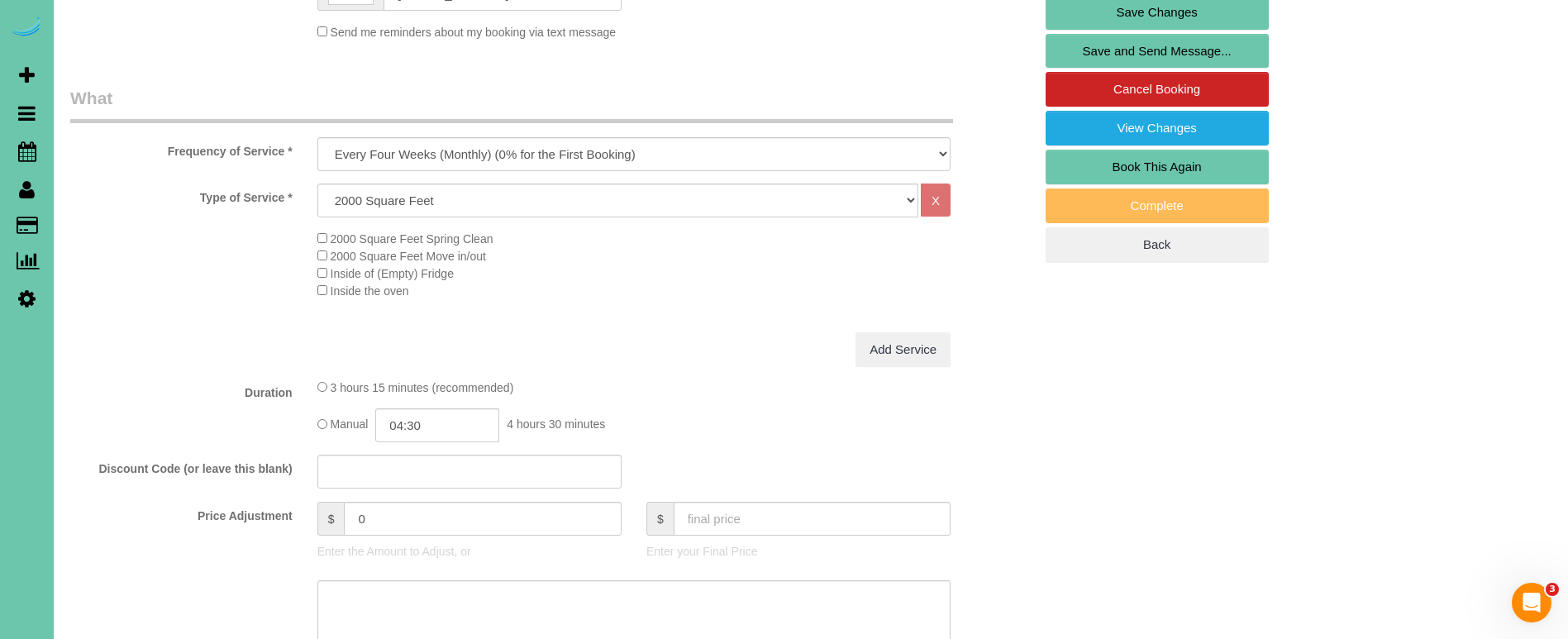
scroll to position [438, 0]
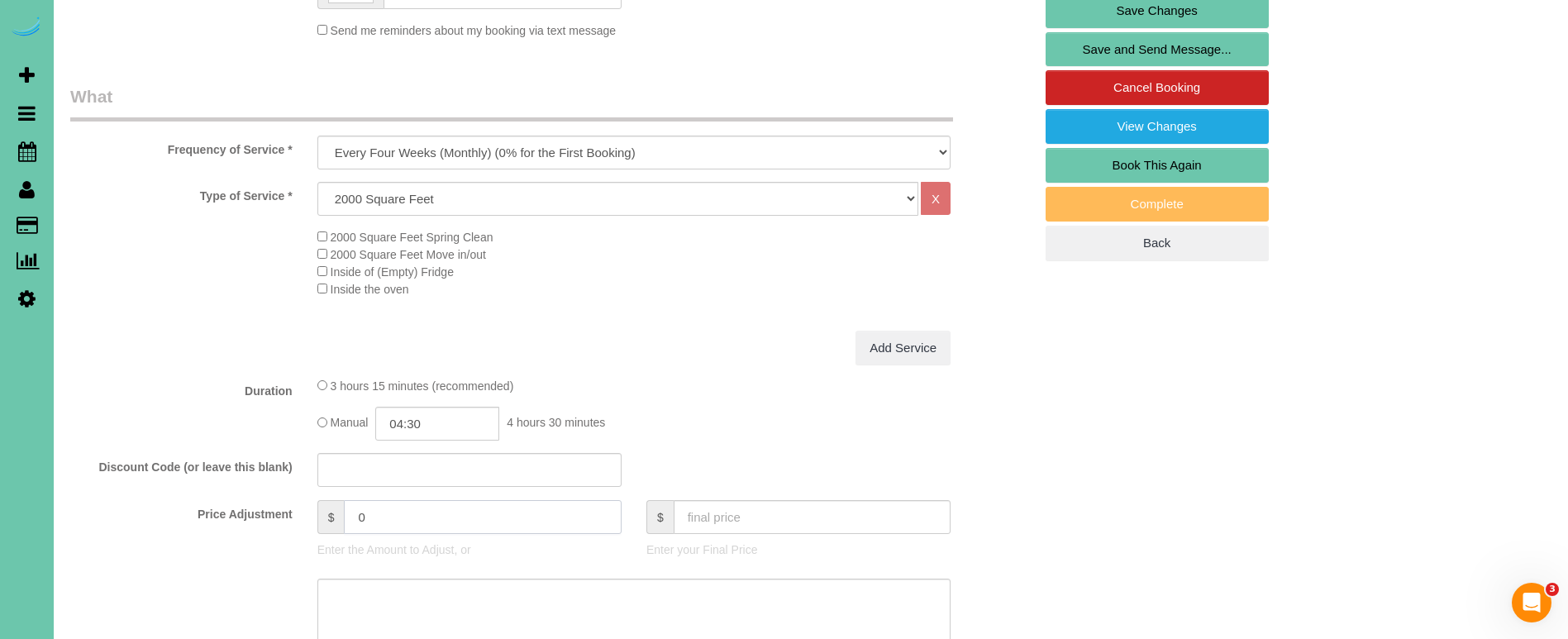
drag, startPoint x: 253, startPoint y: 495, endPoint x: 239, endPoint y: 491, distance: 14.6
click at [246, 494] on fieldset "What Frequency of Service * One Time Weekly (0% for the First Booking) Bi-Weekl…" at bounding box center [551, 434] width 963 height 700
type input "32.73"
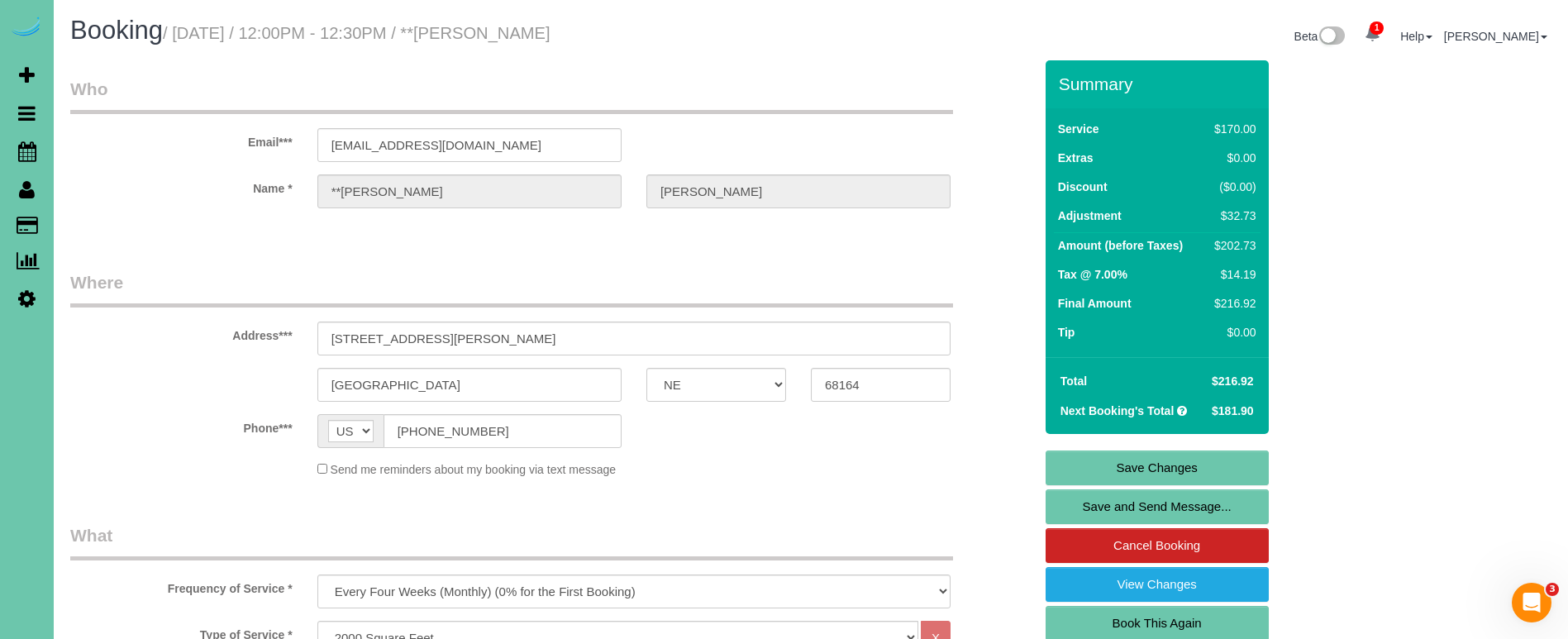
scroll to position [0, 0]
type textarea "new rate - 10/6/25"
click at [1209, 470] on link "Save Changes" at bounding box center [1157, 468] width 223 height 35
click at [1209, 470] on fieldset "Save Changes Save and Send Message... Cancel Booking View Changes Book This Aga…" at bounding box center [1157, 585] width 223 height 268
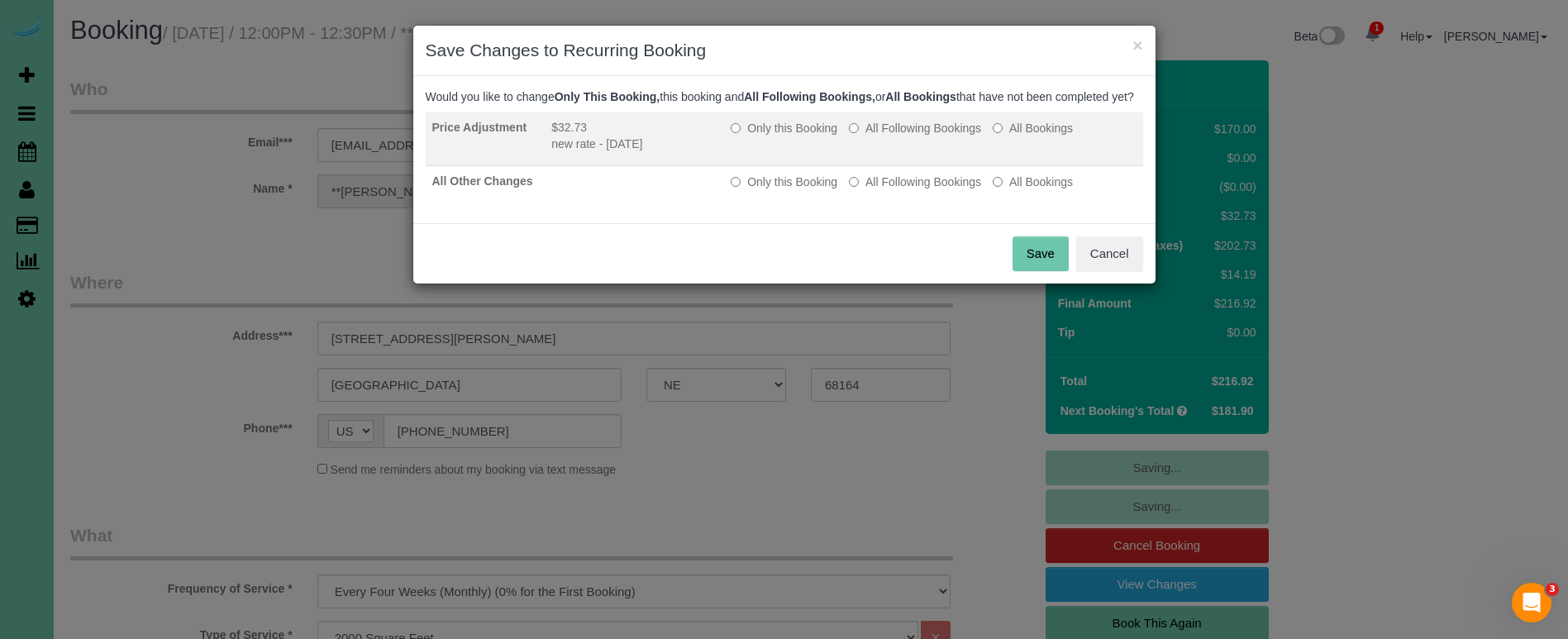
click at [926, 137] on label "All Following Bookings" at bounding box center [914, 128] width 132 height 16
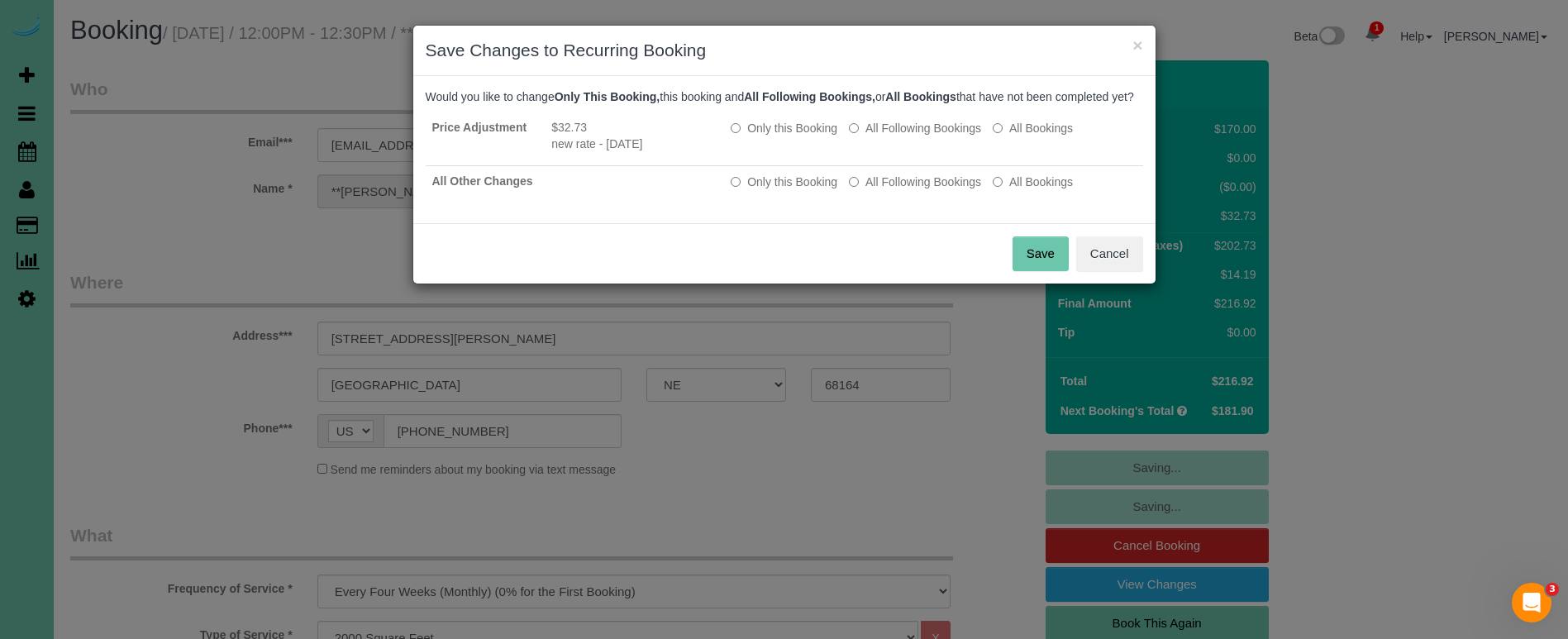
drag, startPoint x: 922, startPoint y: 195, endPoint x: 972, endPoint y: 248, distance: 72.9
click at [922, 190] on label "All Following Bookings" at bounding box center [914, 182] width 132 height 16
drag, startPoint x: 1023, startPoint y: 267, endPoint x: 631, endPoint y: 260, distance: 392.1
click at [1015, 266] on button "Save" at bounding box center [1040, 253] width 56 height 35
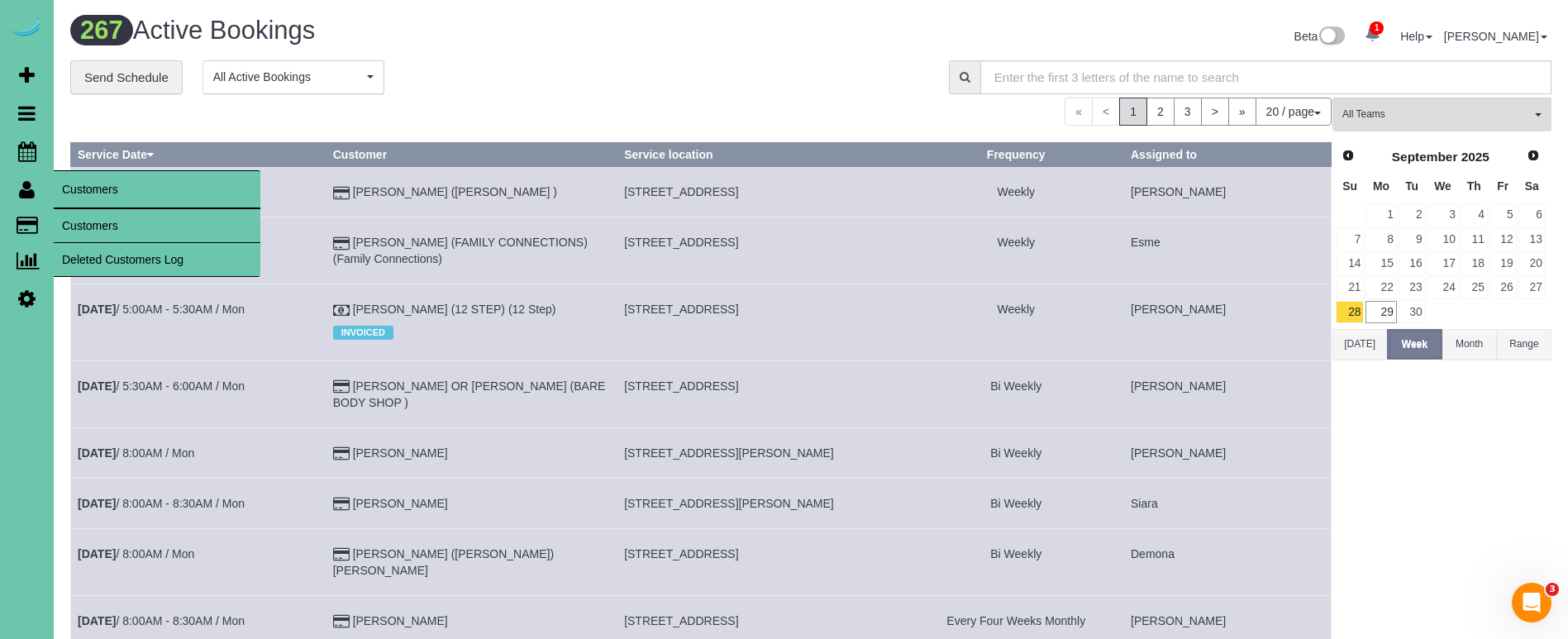
click at [109, 231] on link "Customers" at bounding box center [157, 226] width 207 height 33
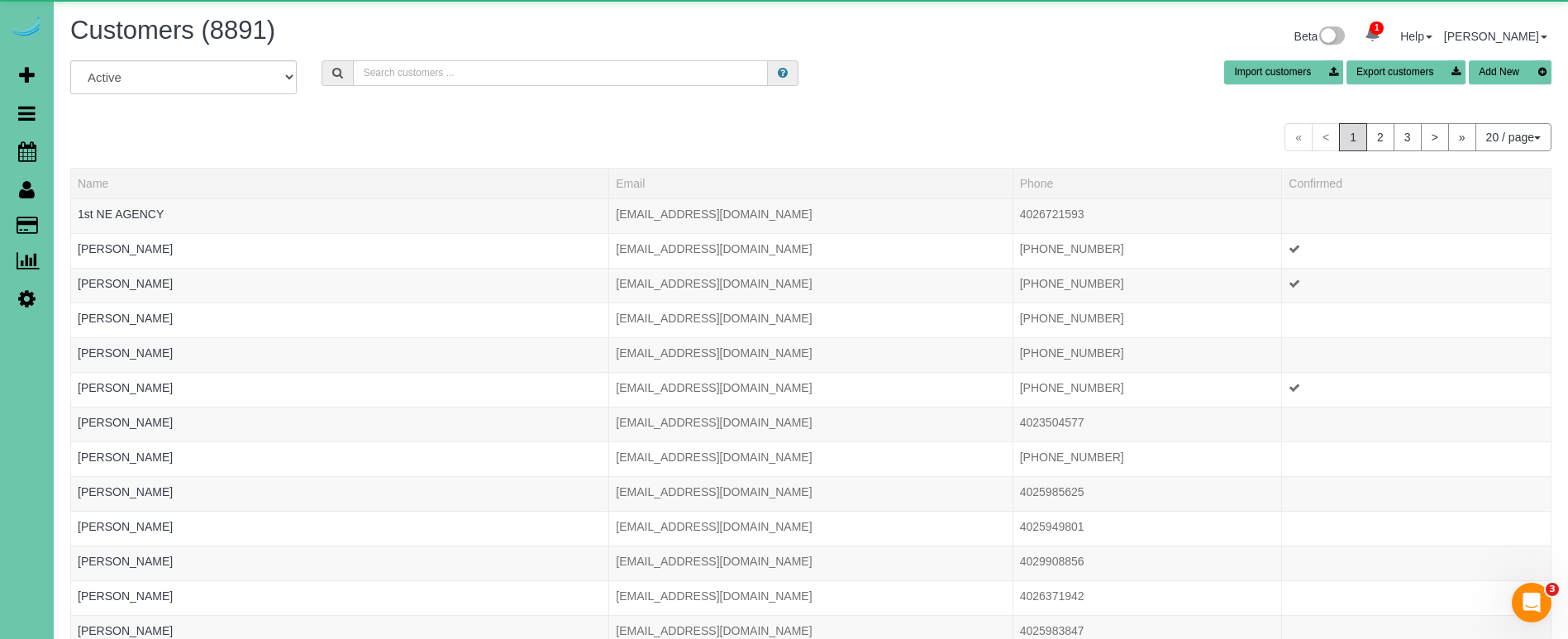
click at [399, 79] on input "text" at bounding box center [560, 73] width 415 height 26
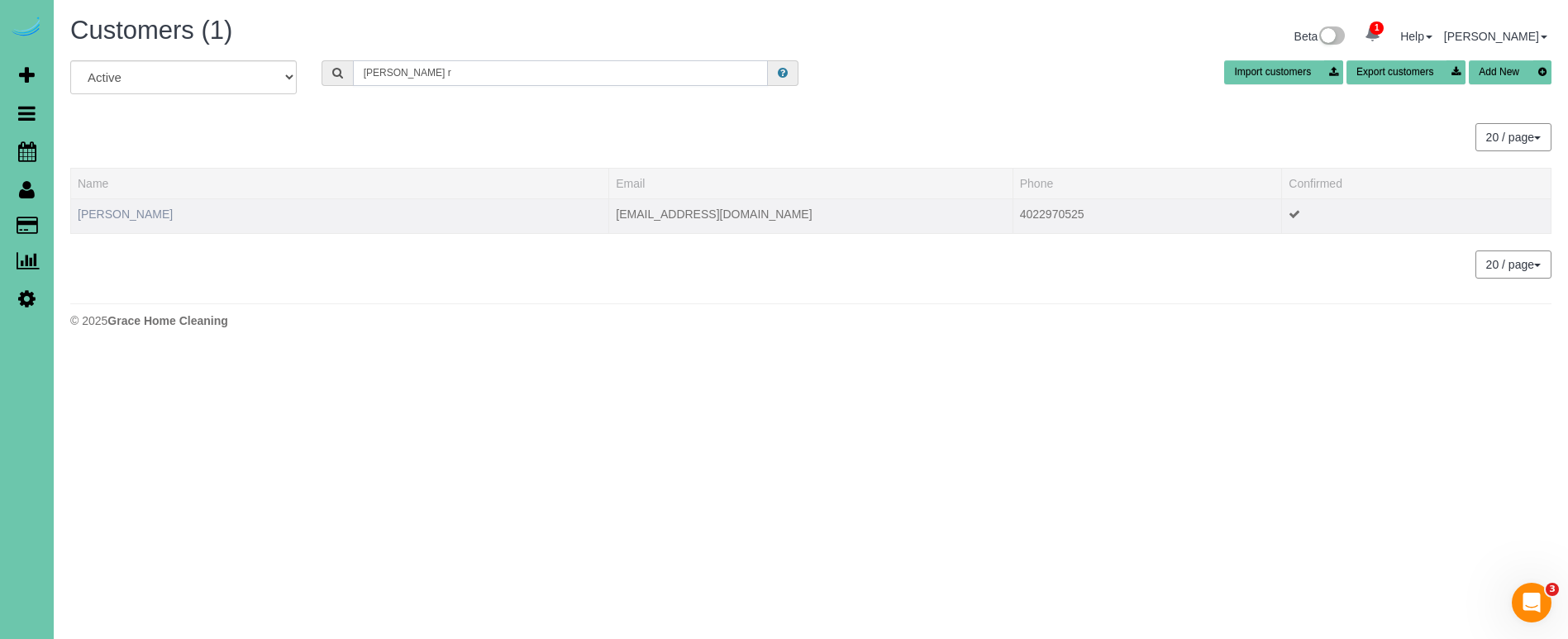
type input "brandy r"
click at [115, 214] on link "Brandy Rader" at bounding box center [125, 214] width 95 height 13
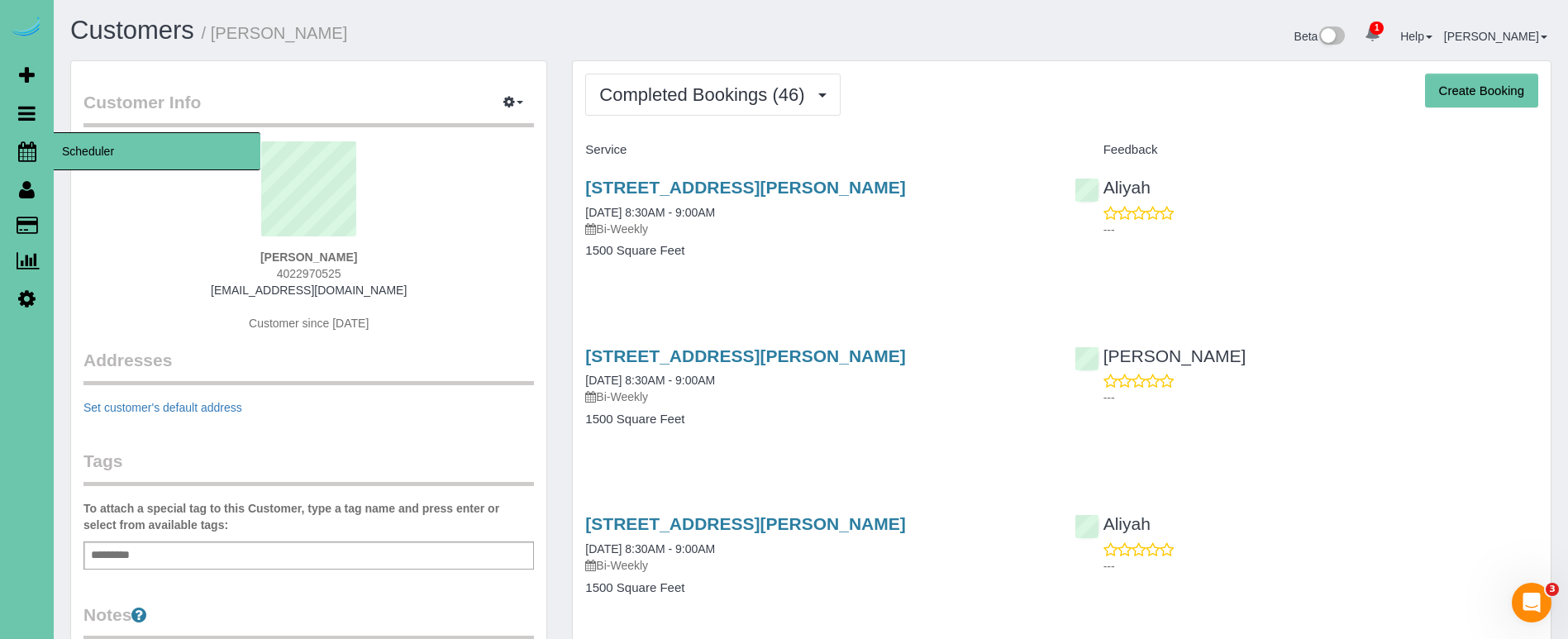
click at [19, 149] on icon at bounding box center [27, 150] width 18 height 20
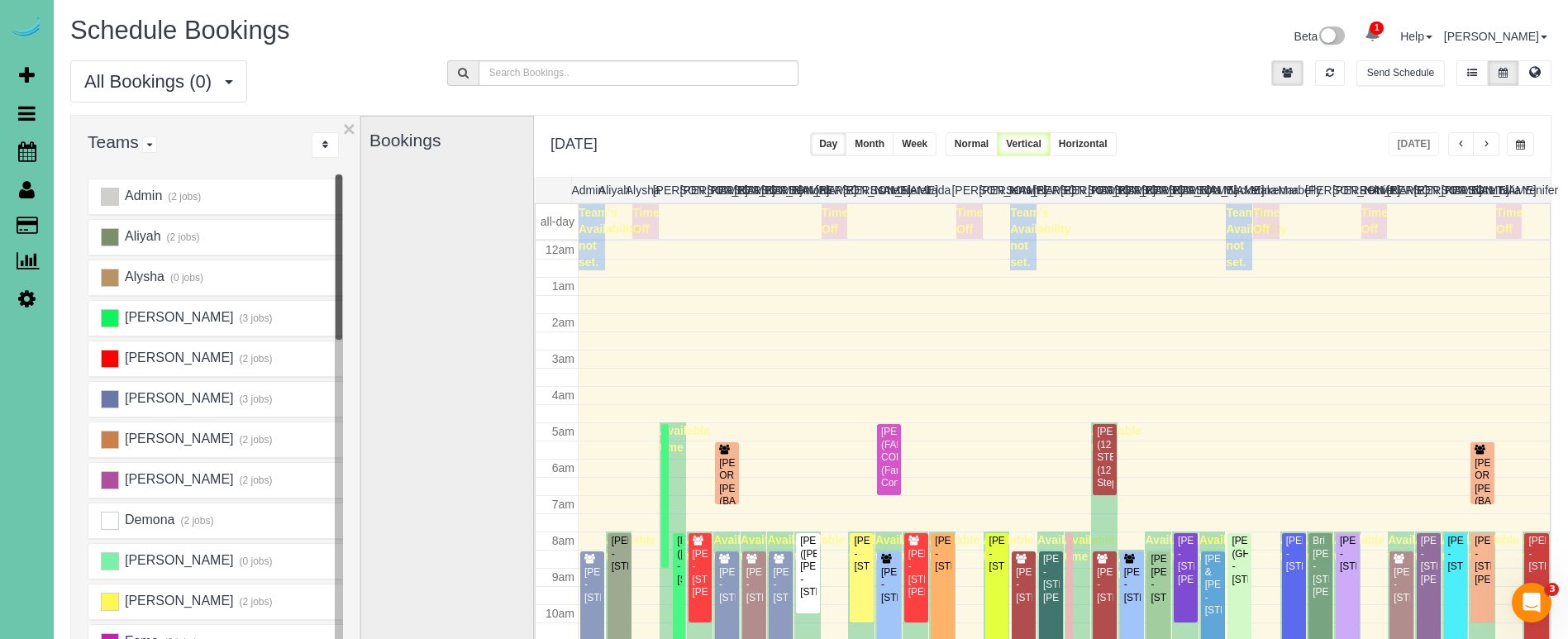
scroll to position [219, 0]
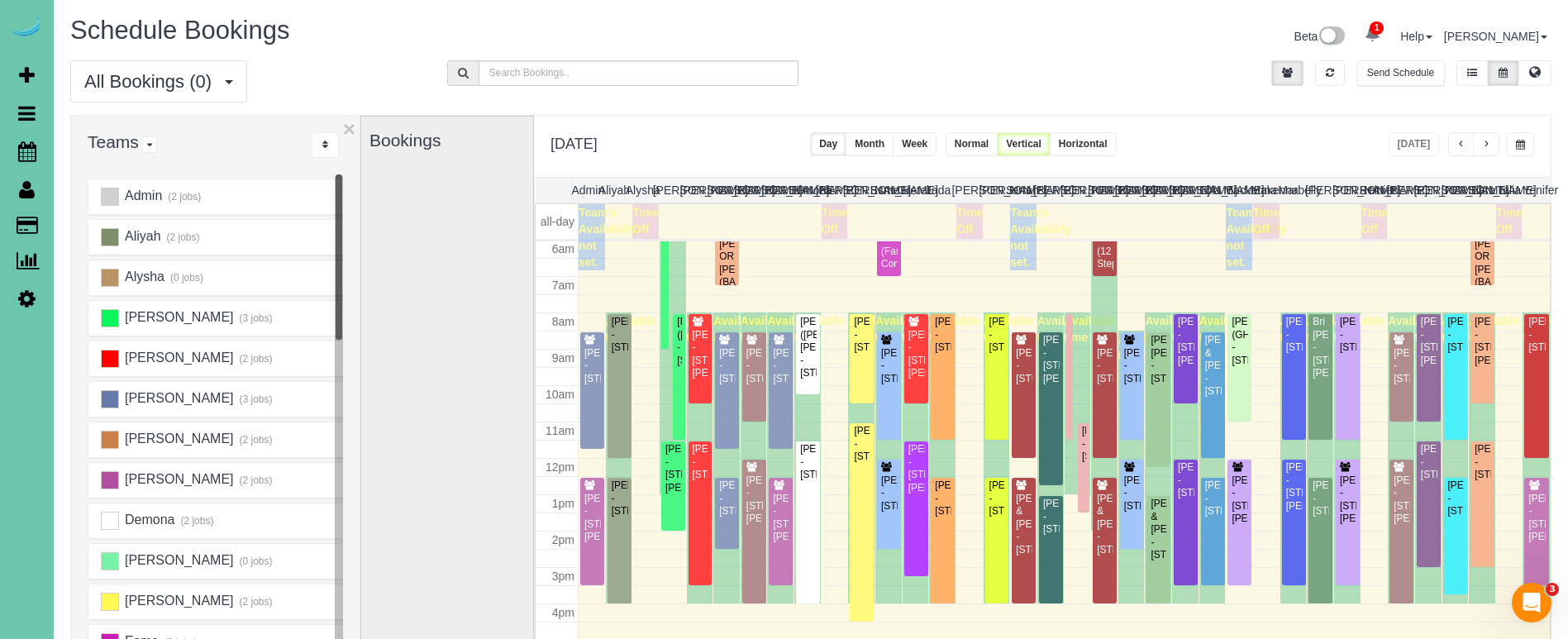
click at [1517, 143] on span "button" at bounding box center [1520, 144] width 10 height 10
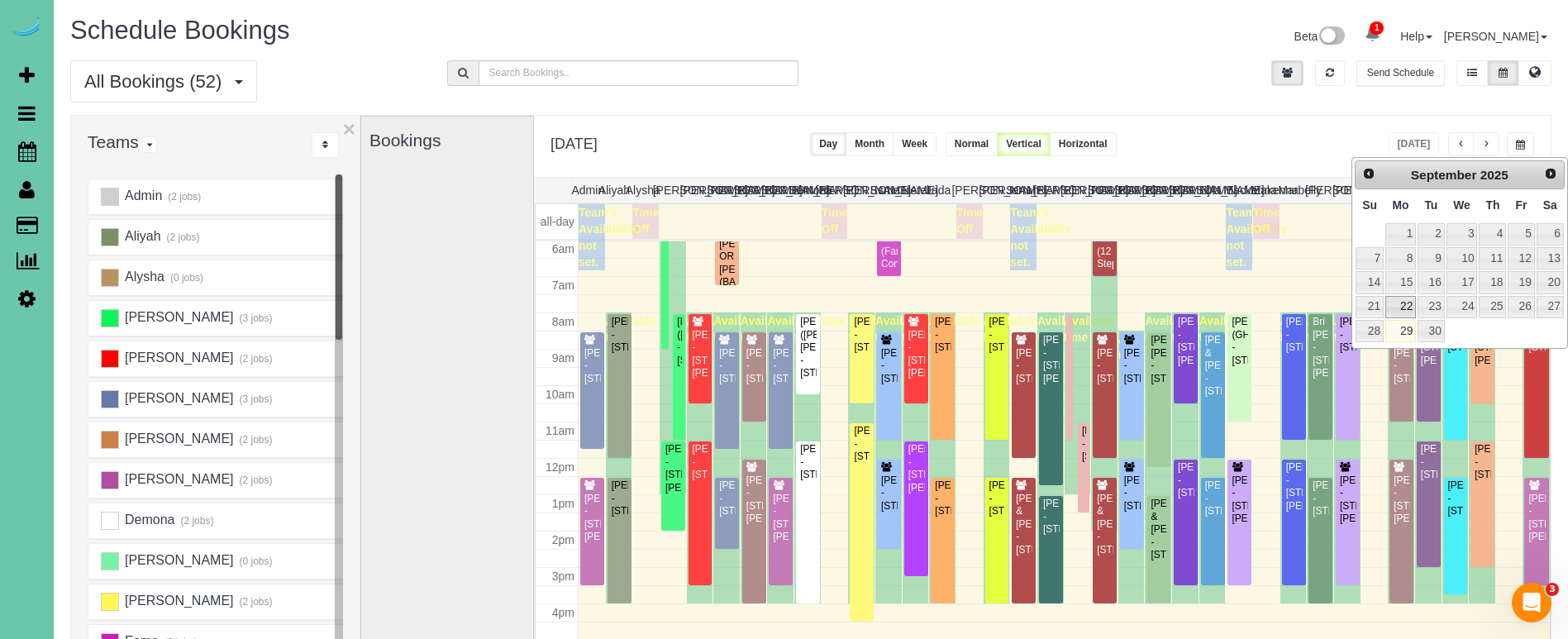
click at [1396, 307] on link "22" at bounding box center [1400, 307] width 30 height 22
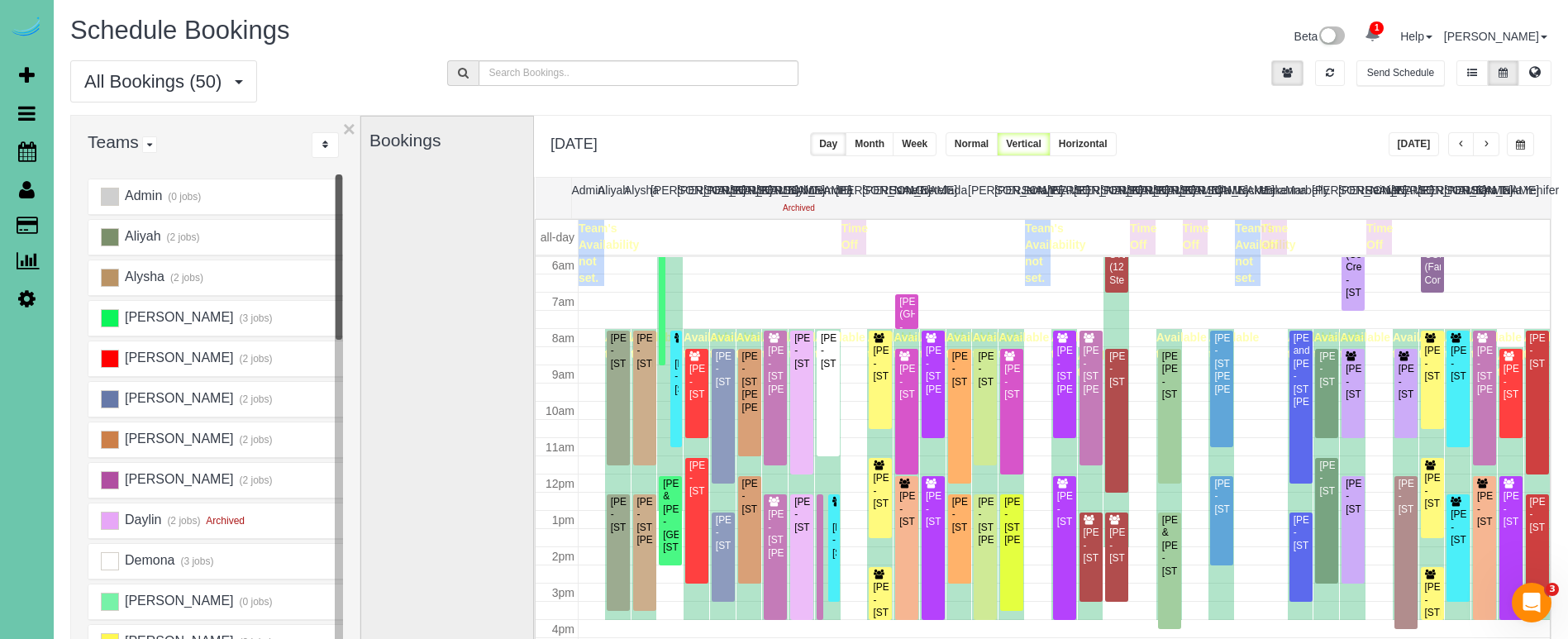
click at [1525, 157] on div "**********" at bounding box center [1041, 146] width 1016 height 61
click at [1520, 143] on span "button" at bounding box center [1520, 144] width 10 height 10
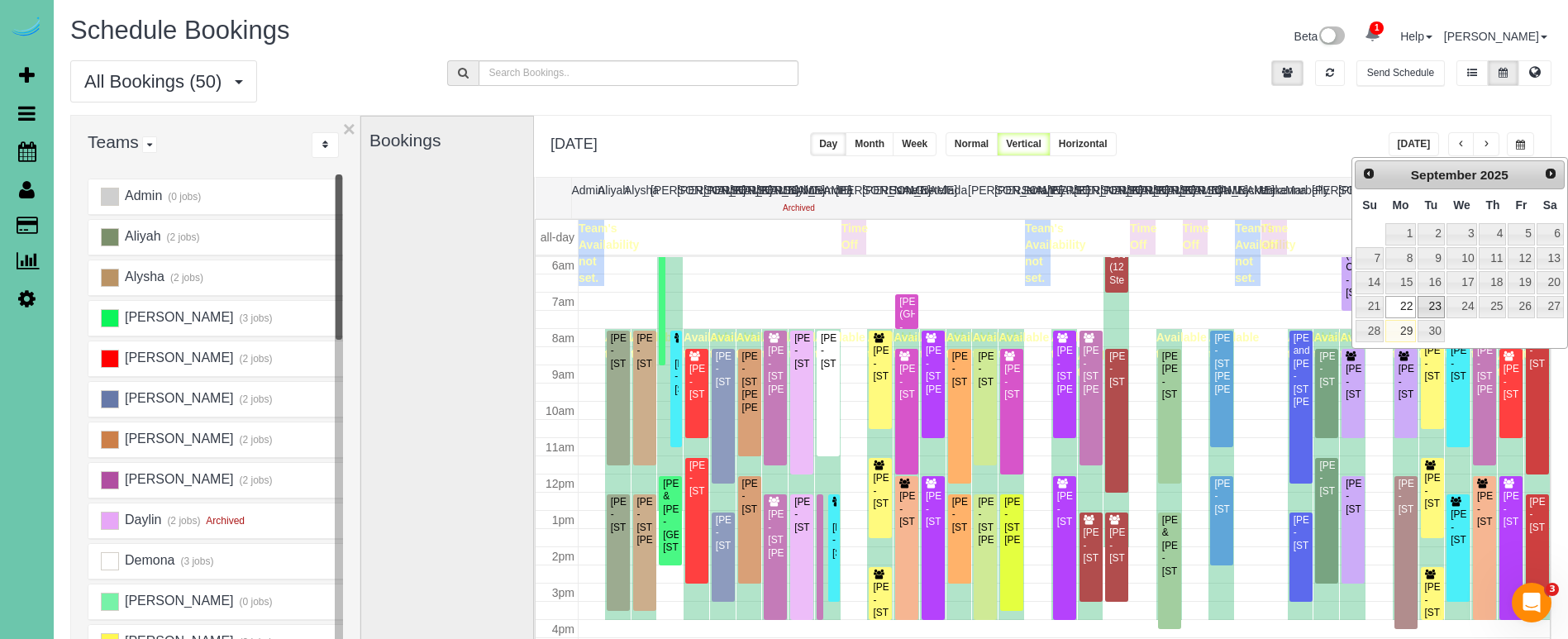
click at [1436, 303] on link "23" at bounding box center [1430, 307] width 27 height 22
type input "**********"
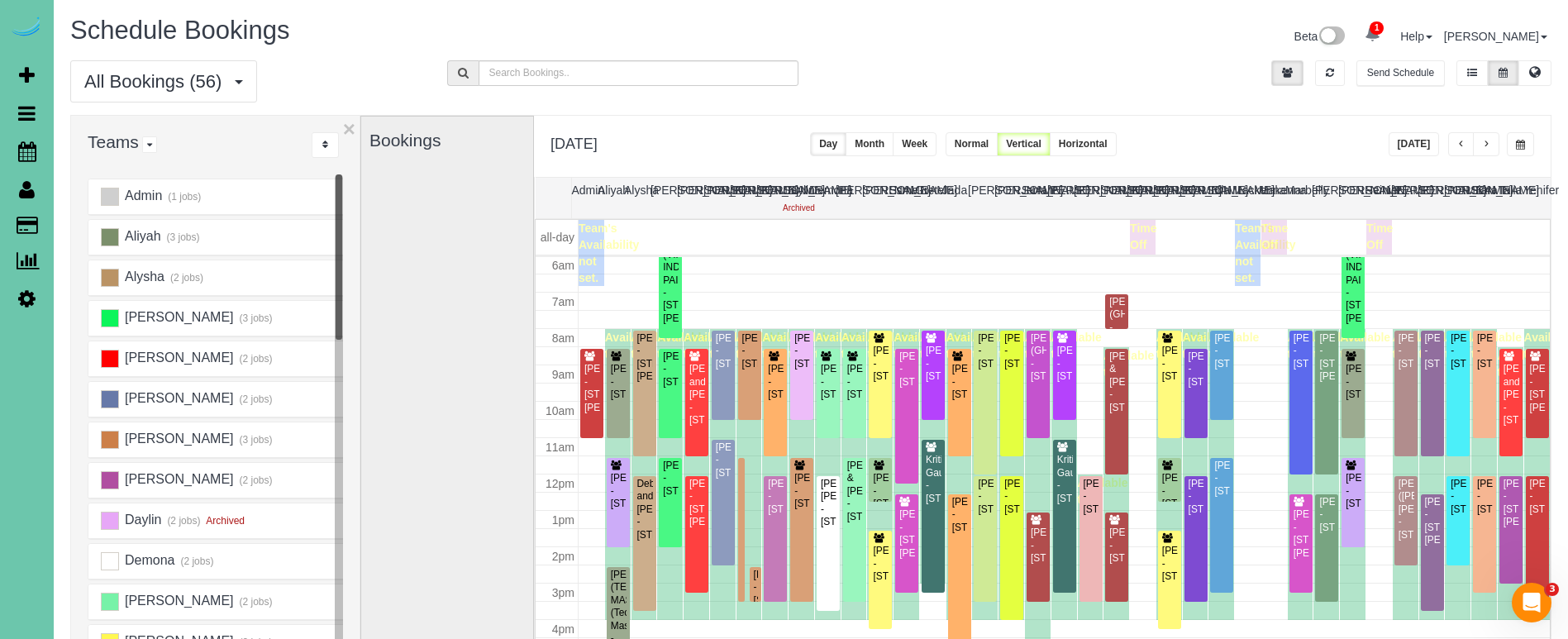
click at [1531, 140] on button "button" at bounding box center [1520, 144] width 28 height 24
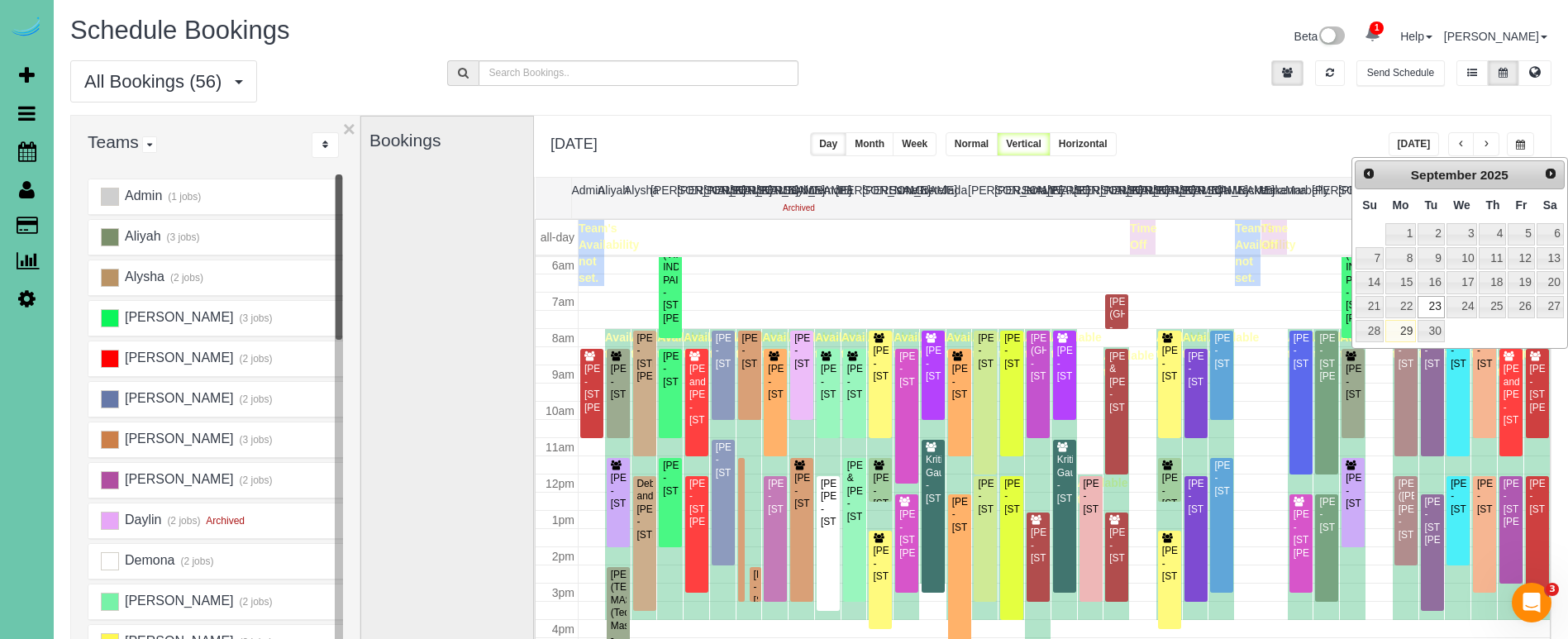
click at [1434, 304] on link "23" at bounding box center [1430, 307] width 27 height 22
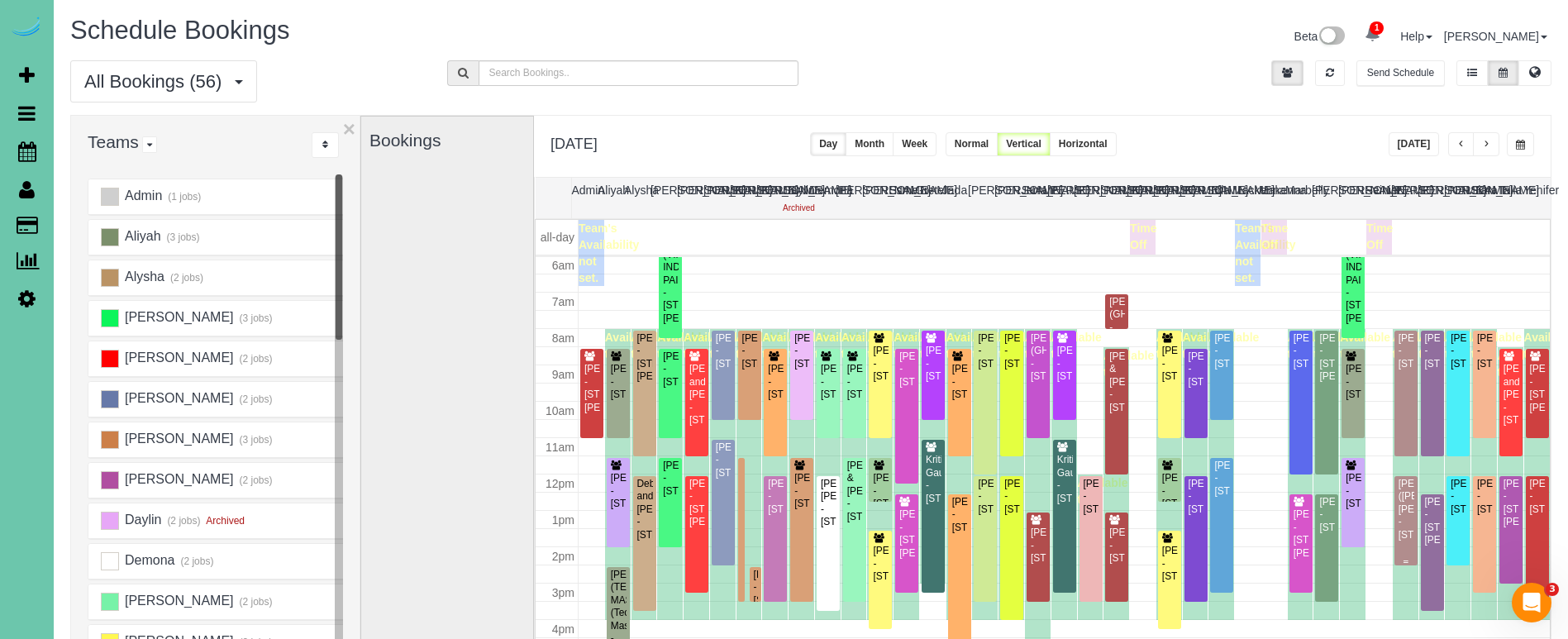
click at [1407, 499] on div "Andrew (Lara) Leinen - 2108 Crest Ridge Drive, Papillion, NE 68133" at bounding box center [1405, 509] width 16 height 64
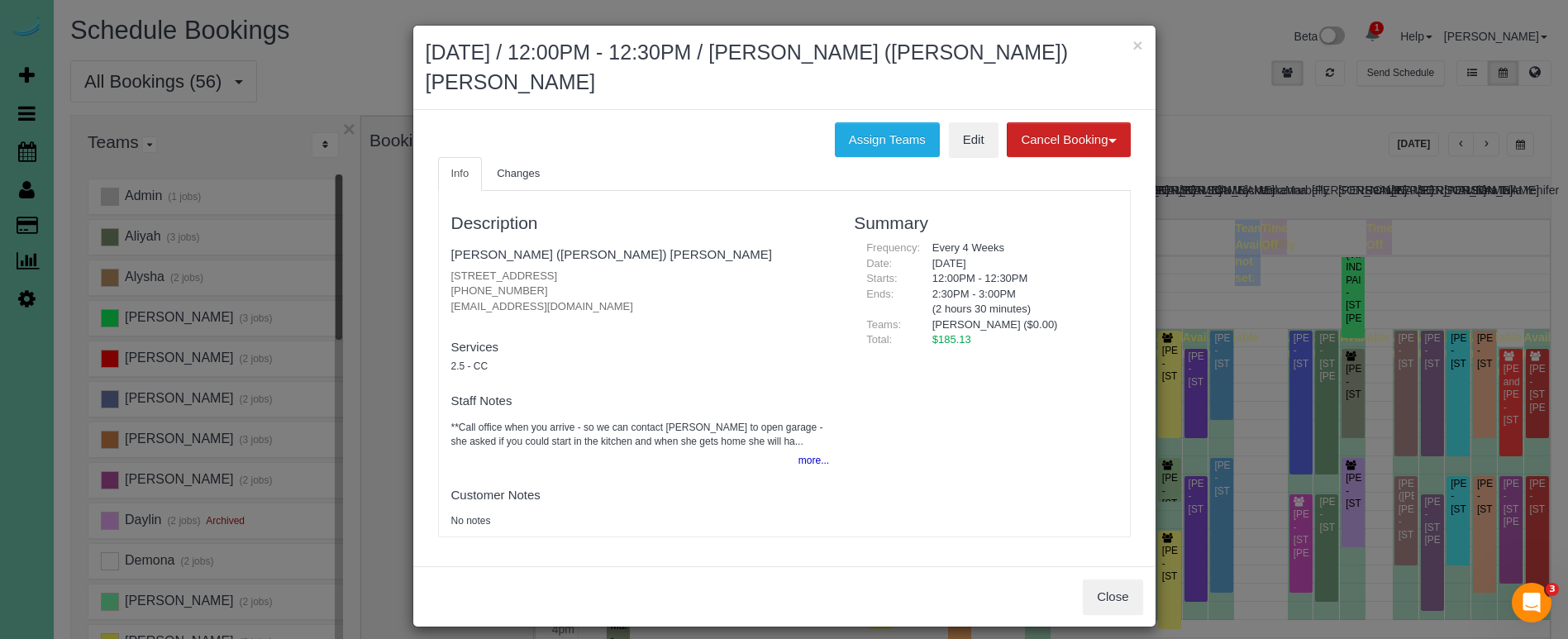
click at [807, 449] on button "more..." at bounding box center [809, 461] width 41 height 24
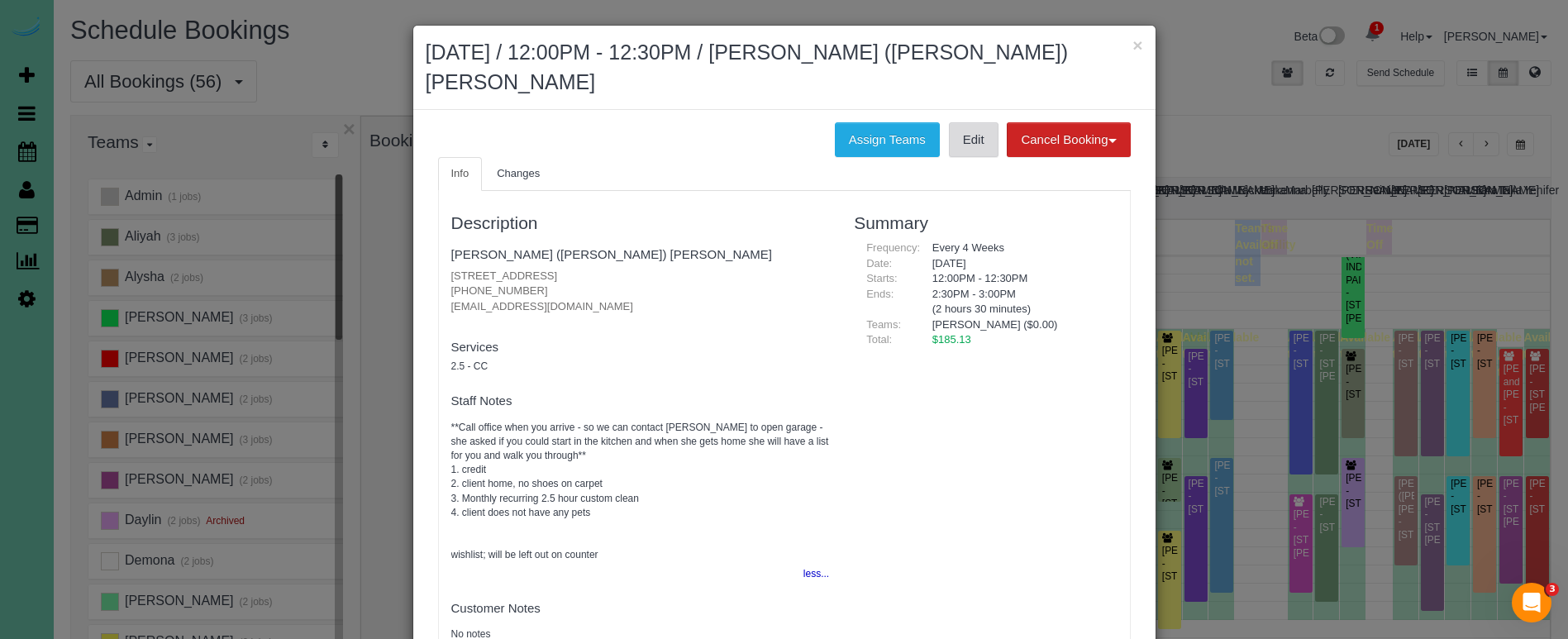
click at [976, 122] on link "Edit" at bounding box center [973, 139] width 49 height 35
click at [1142, 48] on button "×" at bounding box center [1136, 45] width 10 height 17
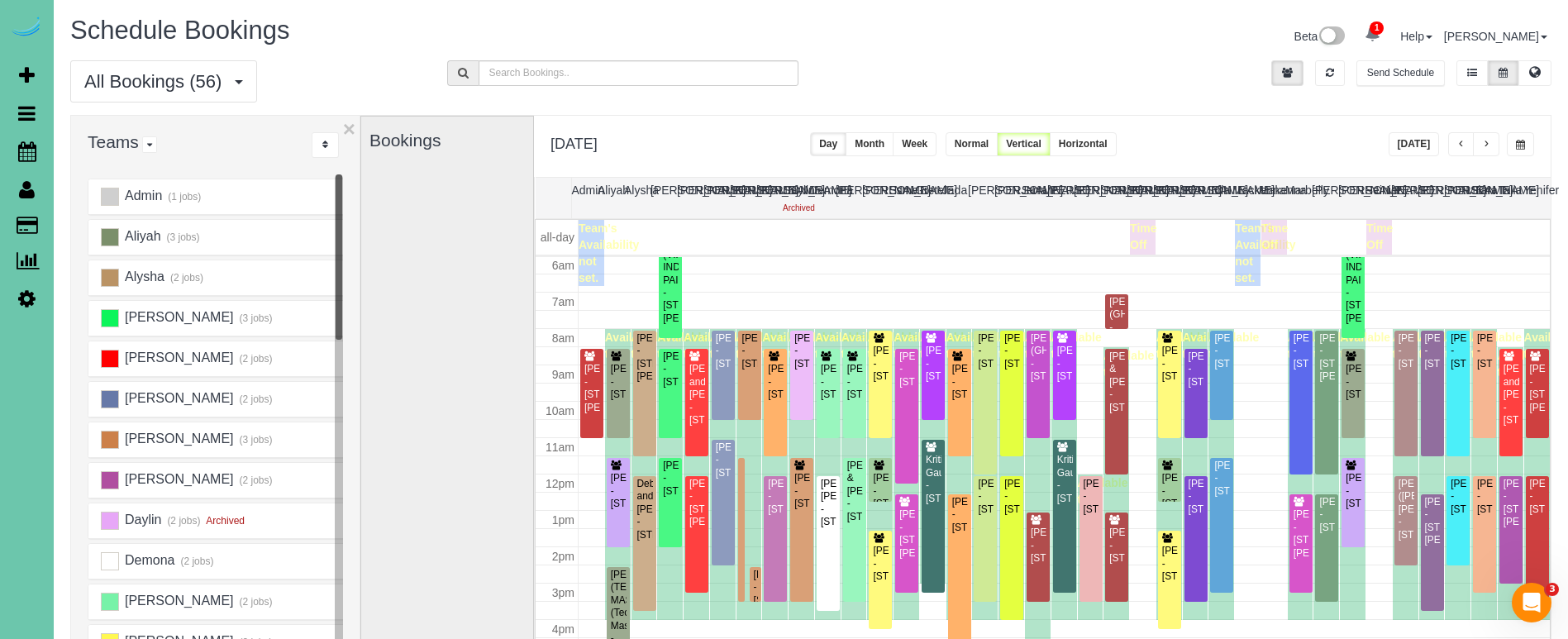
drag, startPoint x: 468, startPoint y: 286, endPoint x: 167, endPoint y: 215, distance: 309.3
click at [467, 286] on div "Bookings" at bounding box center [447, 446] width 156 height 660
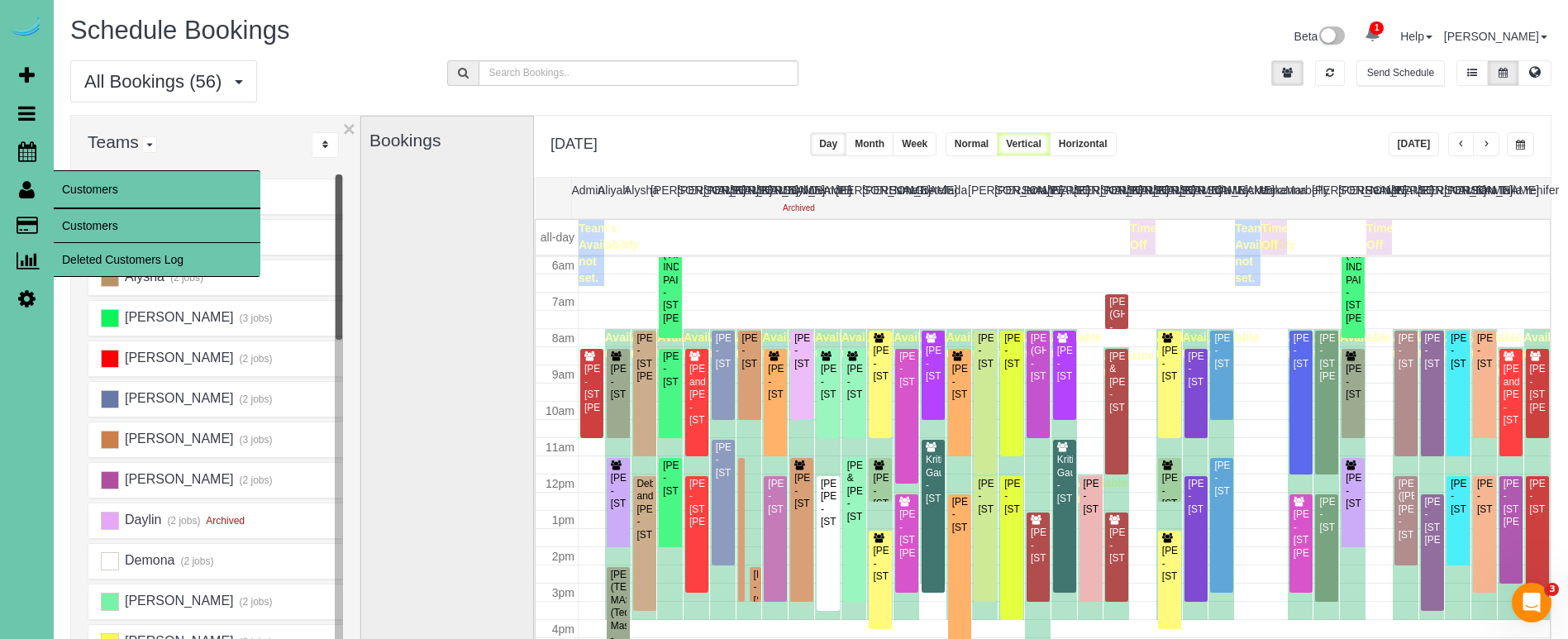
click at [90, 212] on link "Customers" at bounding box center [157, 226] width 207 height 33
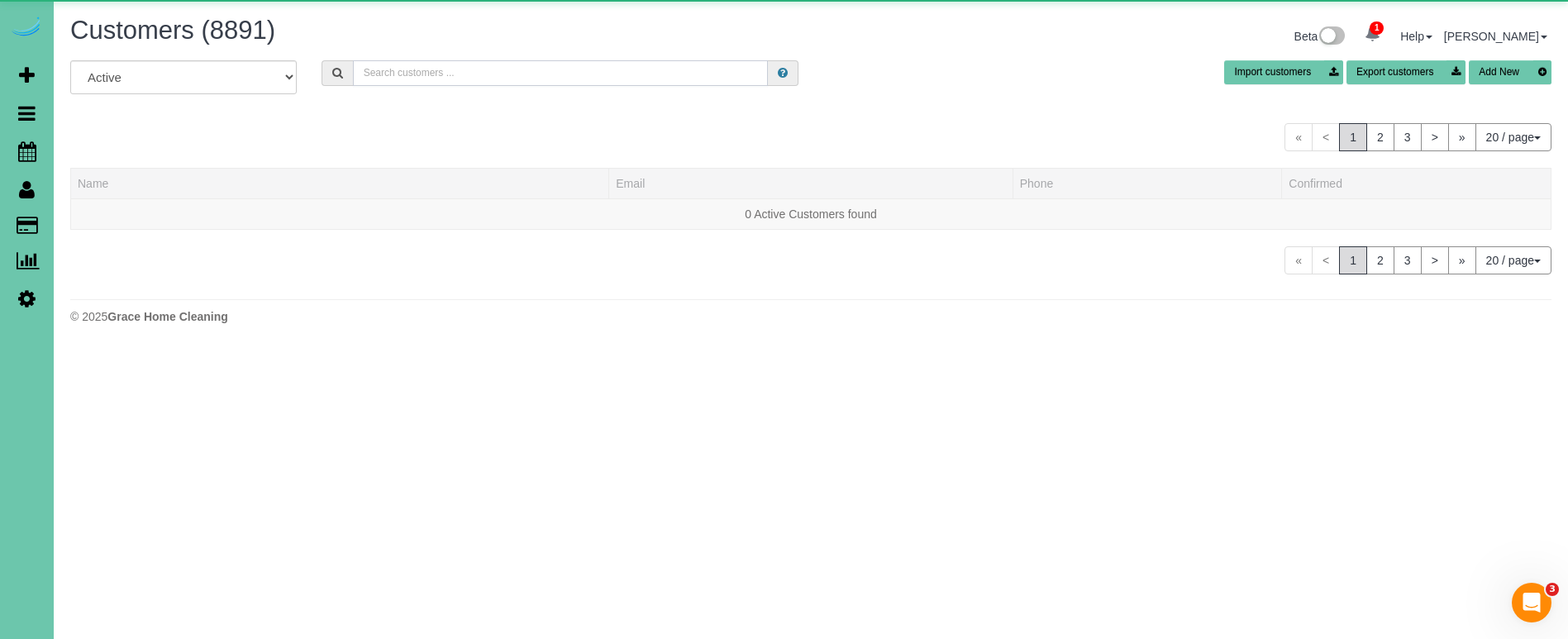
click at [526, 65] on input "text" at bounding box center [560, 73] width 415 height 26
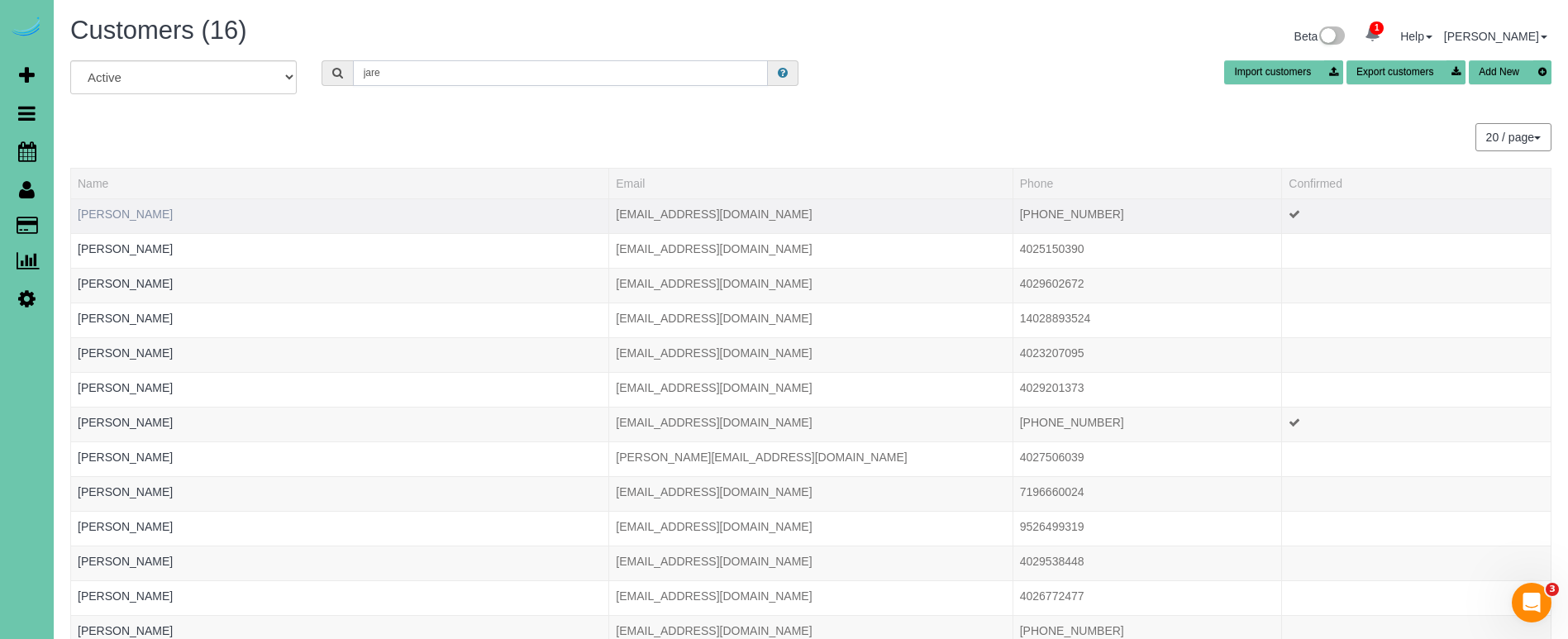
type input "jare"
click at [130, 212] on link "Janine Jarecki" at bounding box center [125, 214] width 95 height 13
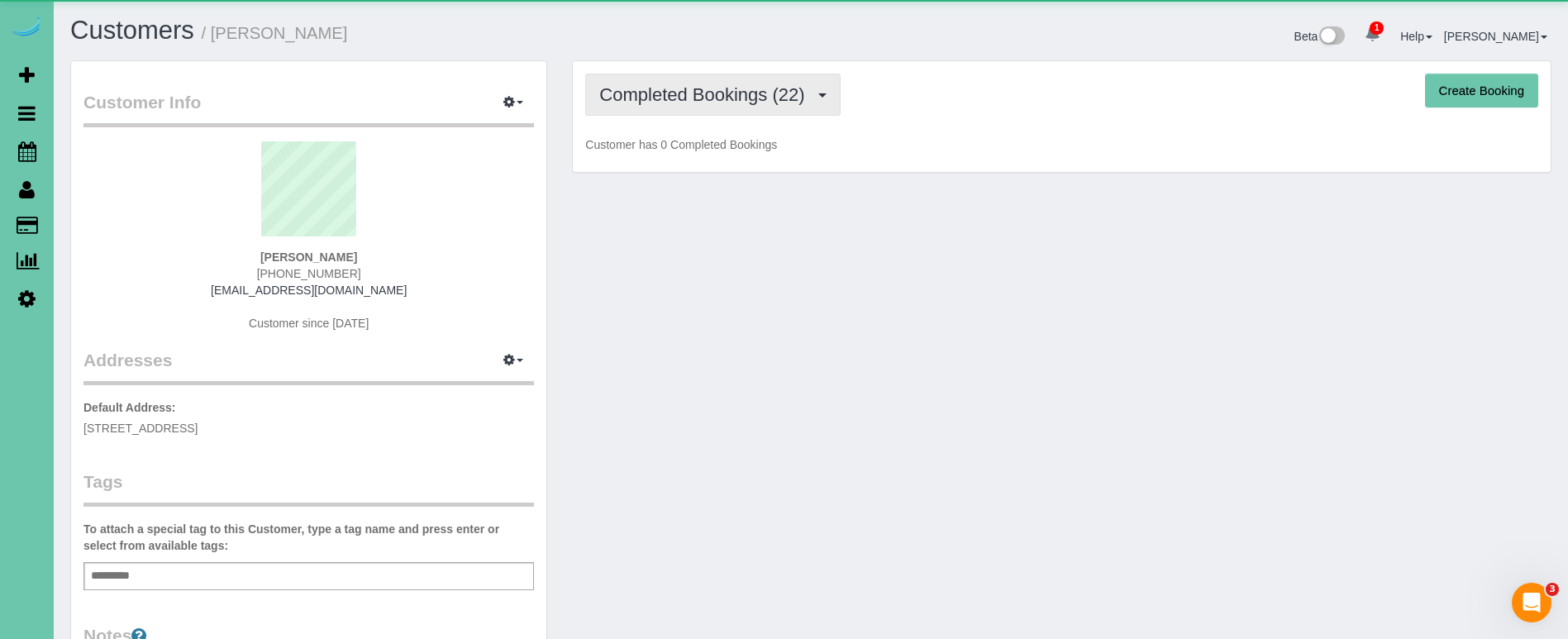
click at [718, 94] on span "Completed Bookings (22)" at bounding box center [706, 94] width 214 height 21
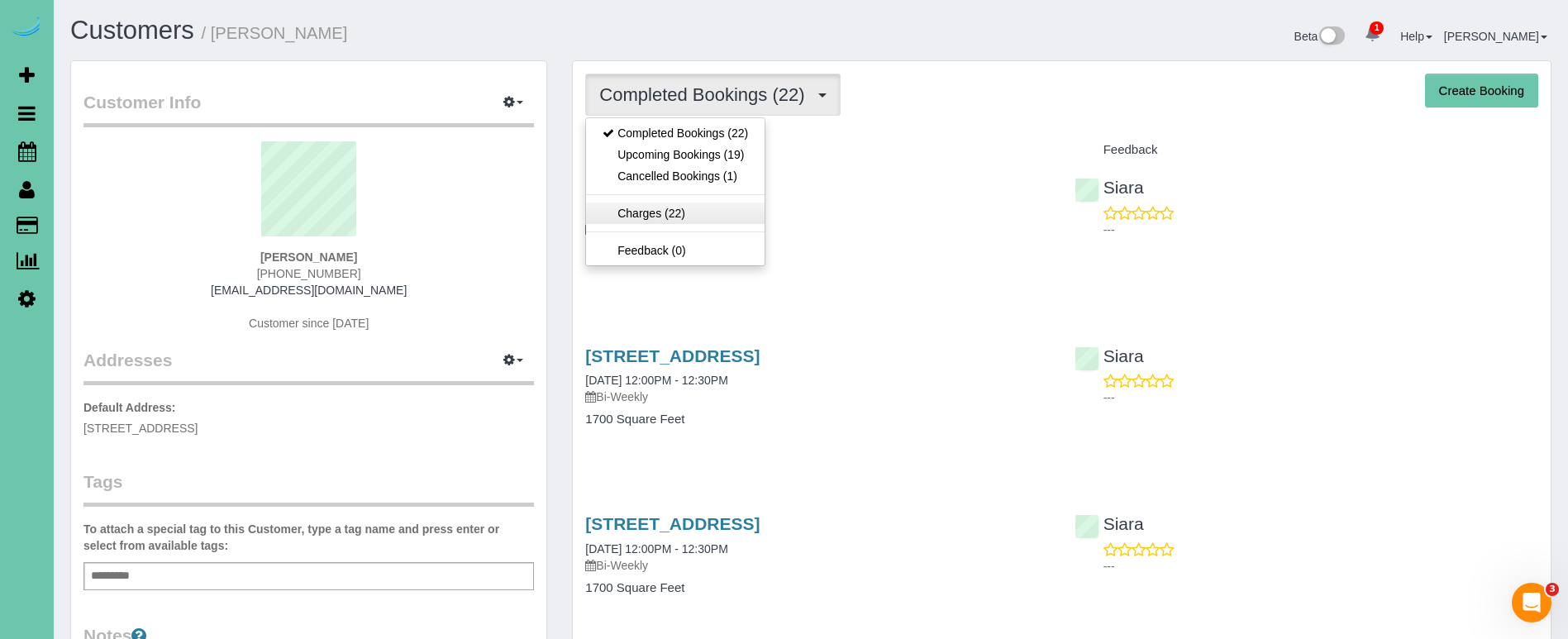
drag, startPoint x: 720, startPoint y: 141, endPoint x: 689, endPoint y: 213, distance: 78.4
click at [717, 151] on link "Upcoming Bookings (19)" at bounding box center [675, 154] width 178 height 22
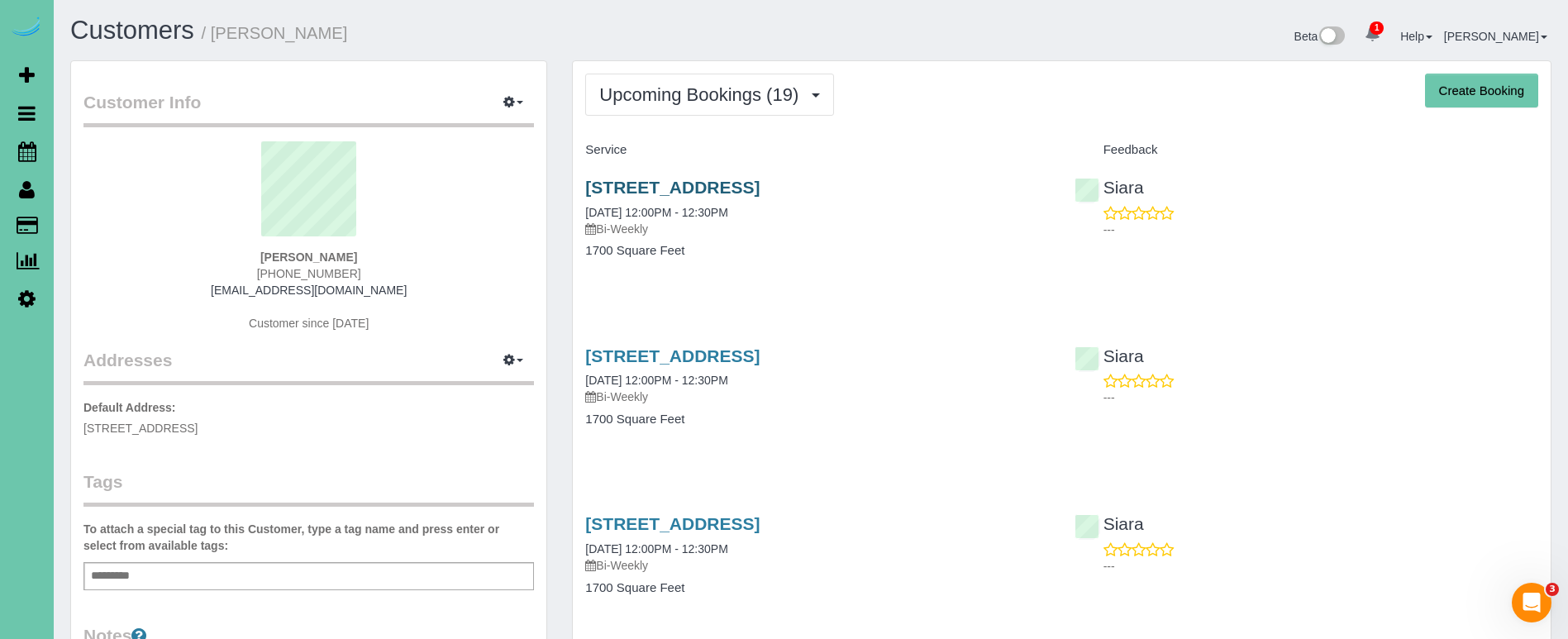
click at [681, 184] on link "1715 S 176th St, Omaha, NE 68130" at bounding box center [673, 187] width 175 height 19
click at [775, 102] on span "Upcoming Bookings (19)" at bounding box center [703, 94] width 208 height 21
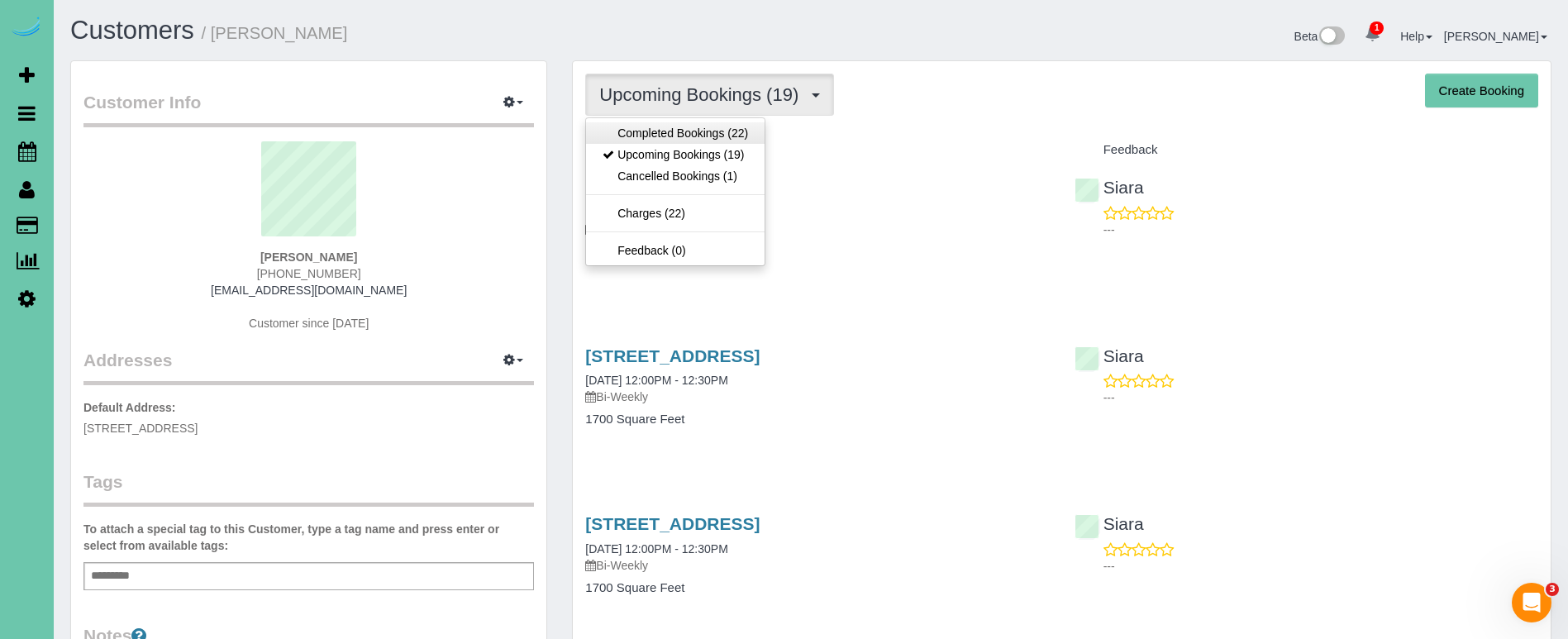
click at [740, 133] on link "Completed Bookings (22)" at bounding box center [675, 132] width 178 height 22
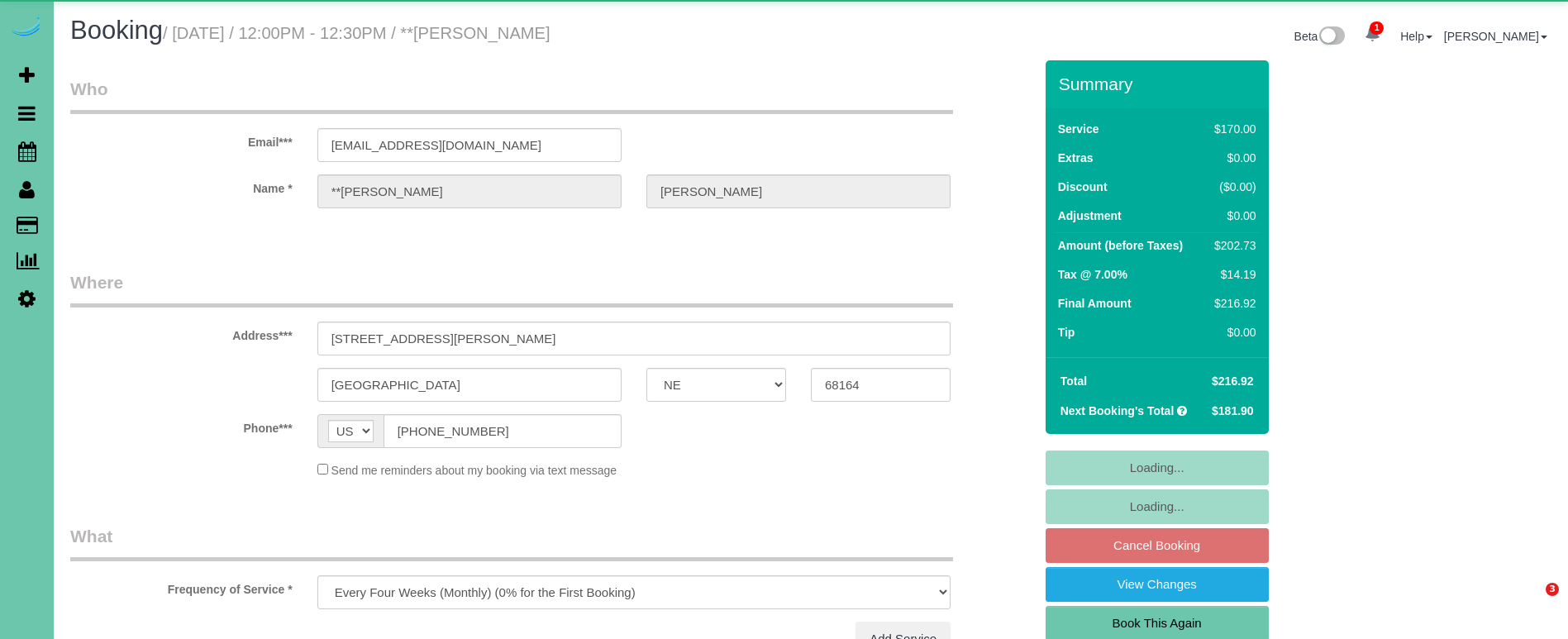
select select "NE"
select select "object:918"
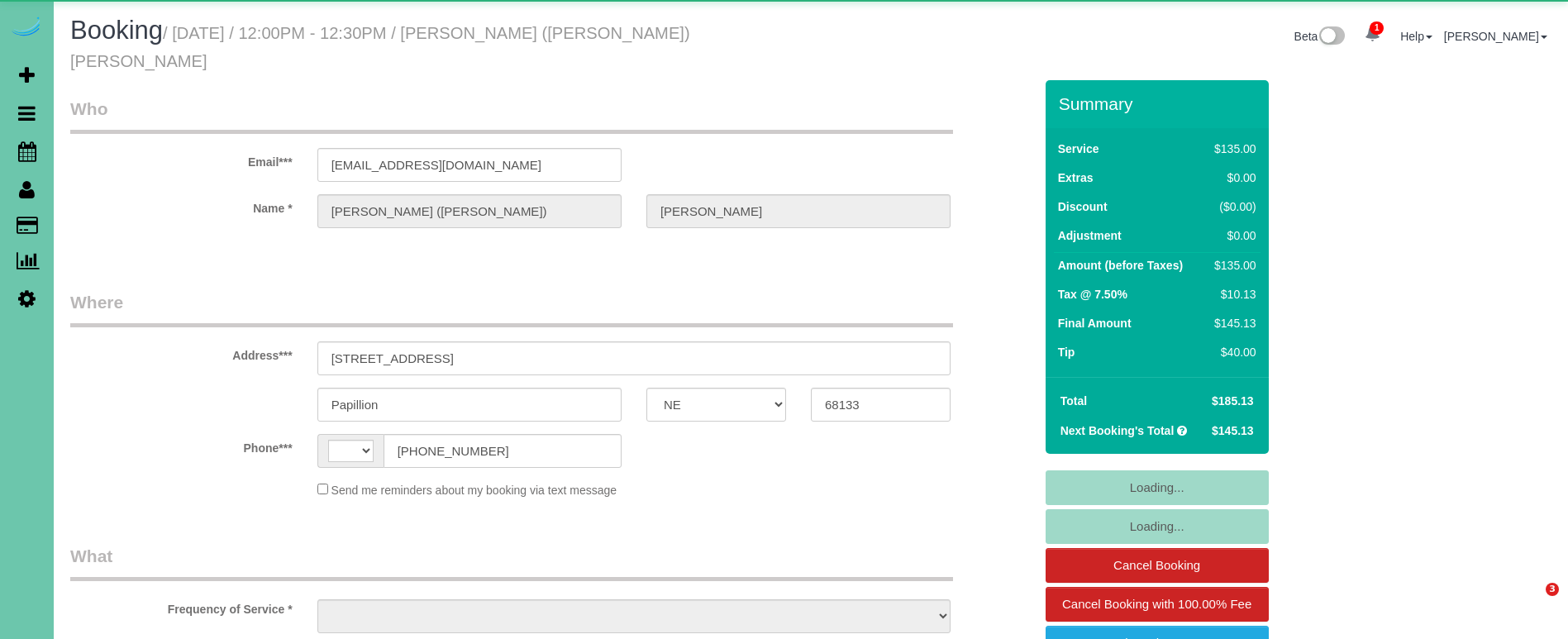
select select "NE"
select select "string:[GEOGRAPHIC_DATA]"
select select "object:640"
select select "string:fspay-57fa84cc-6d64-4e88-9069-c6ca400e9a53"
select select "number:38"
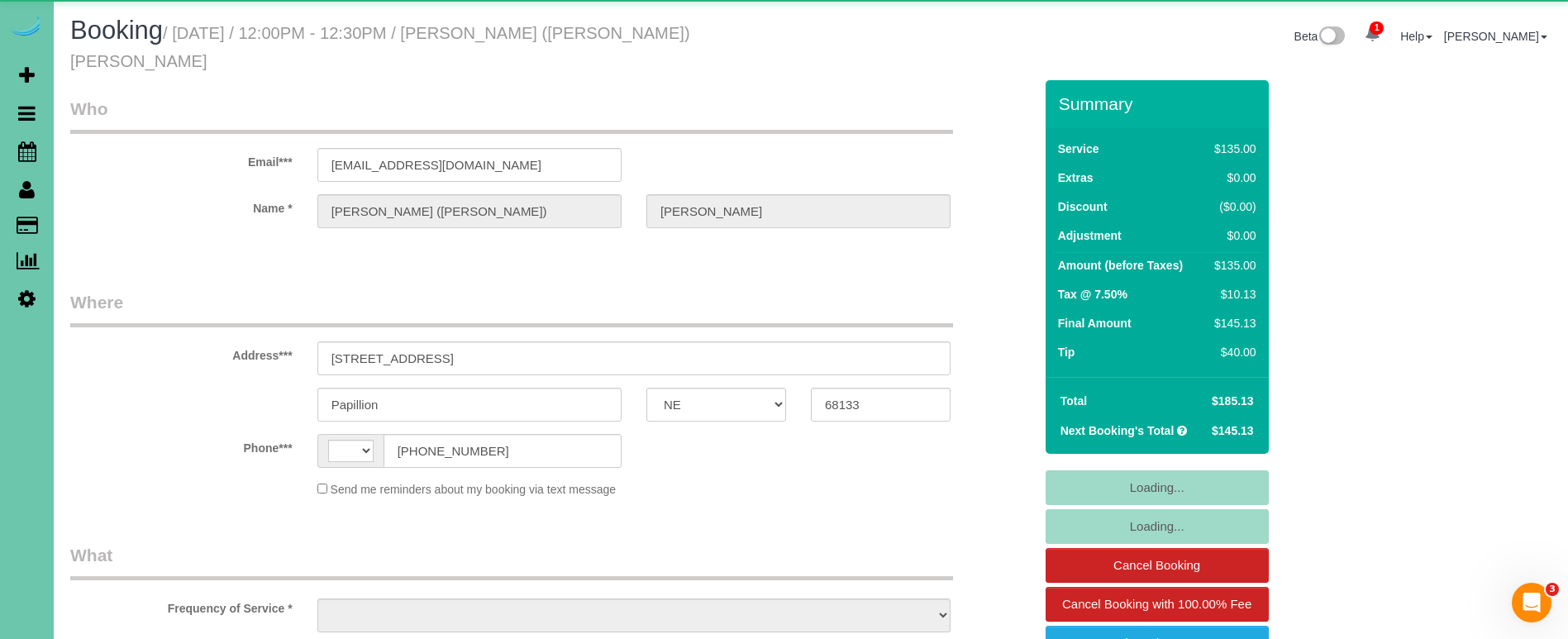
select select "number:42"
select select "object:917"
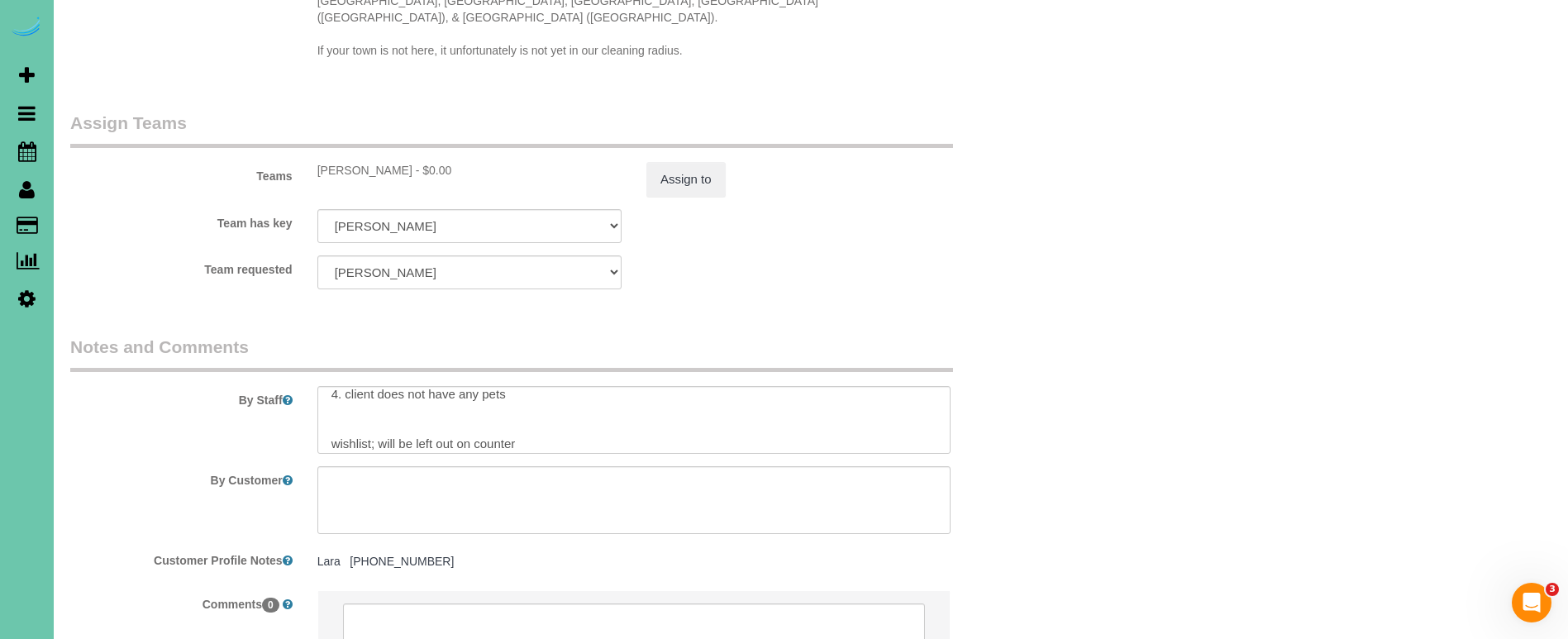
scroll to position [1754, 0]
click at [663, 160] on button "Assign to" at bounding box center [686, 177] width 80 height 35
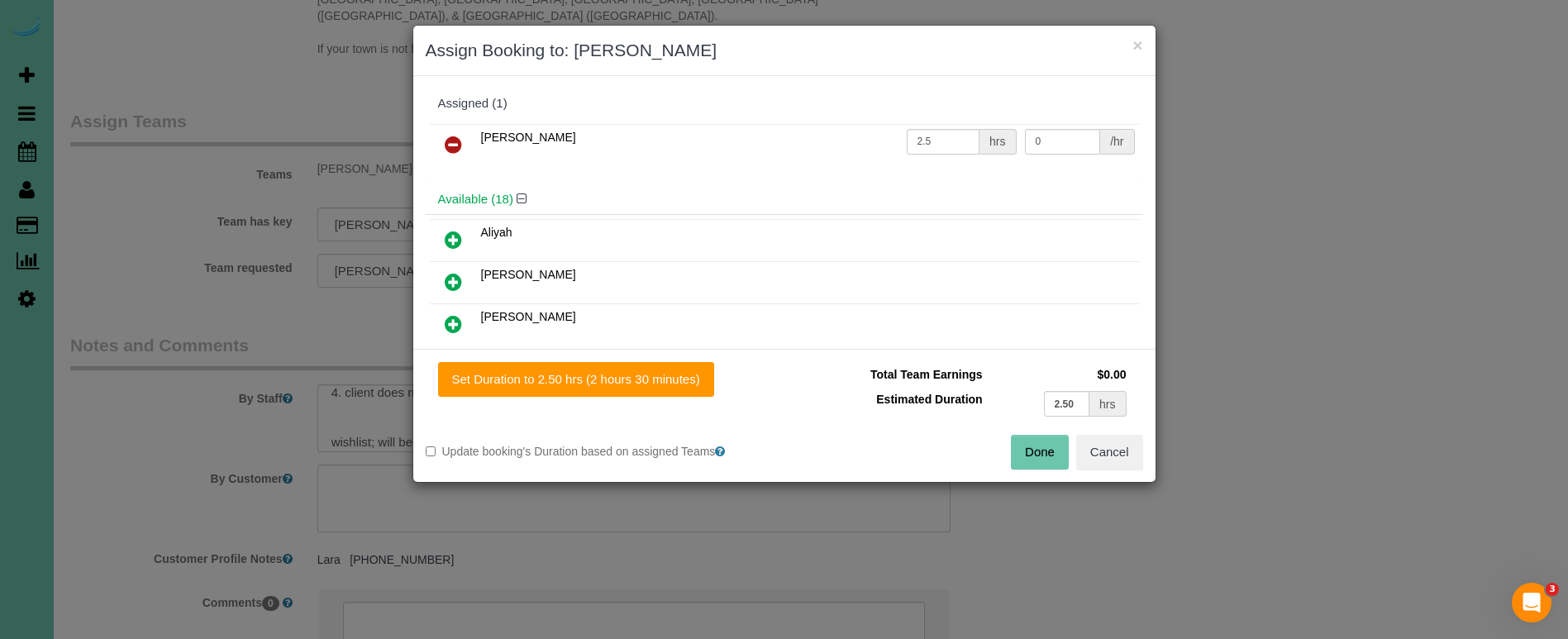
click at [1047, 464] on button "Done" at bounding box center [1040, 452] width 58 height 35
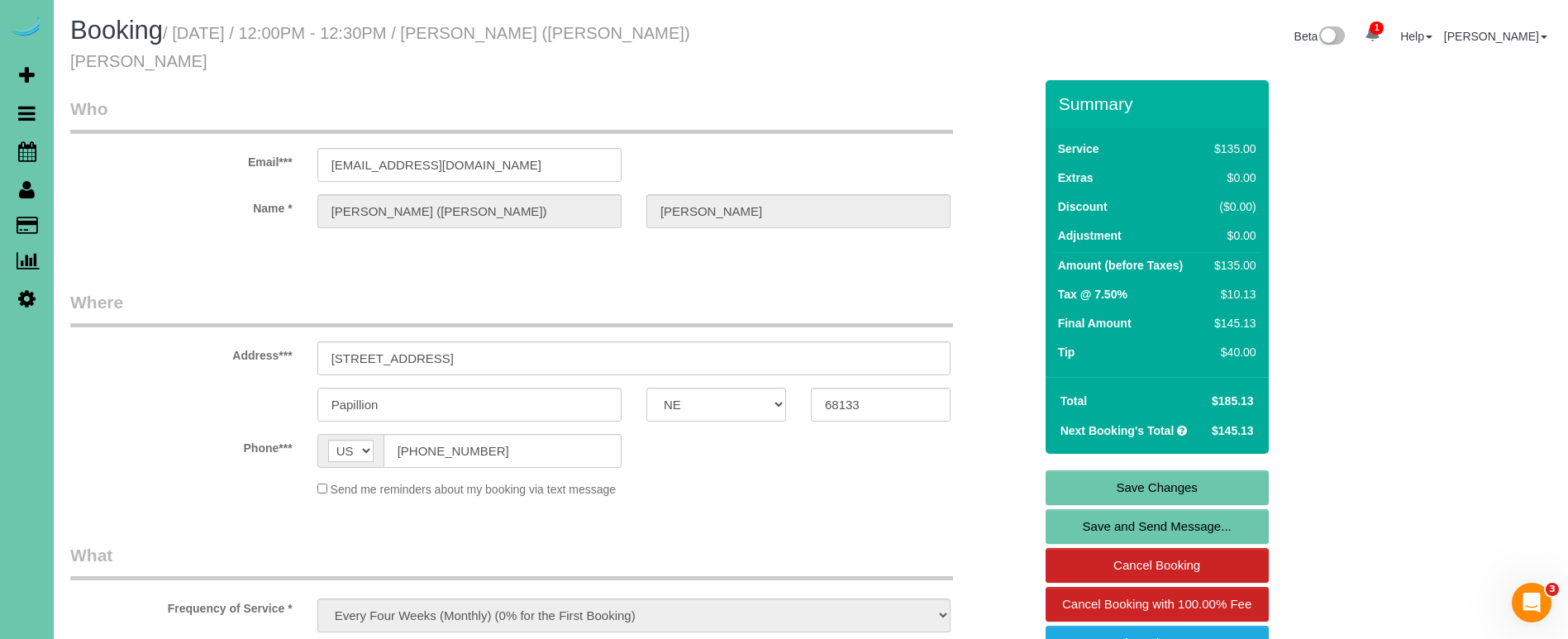
scroll to position [0, 0]
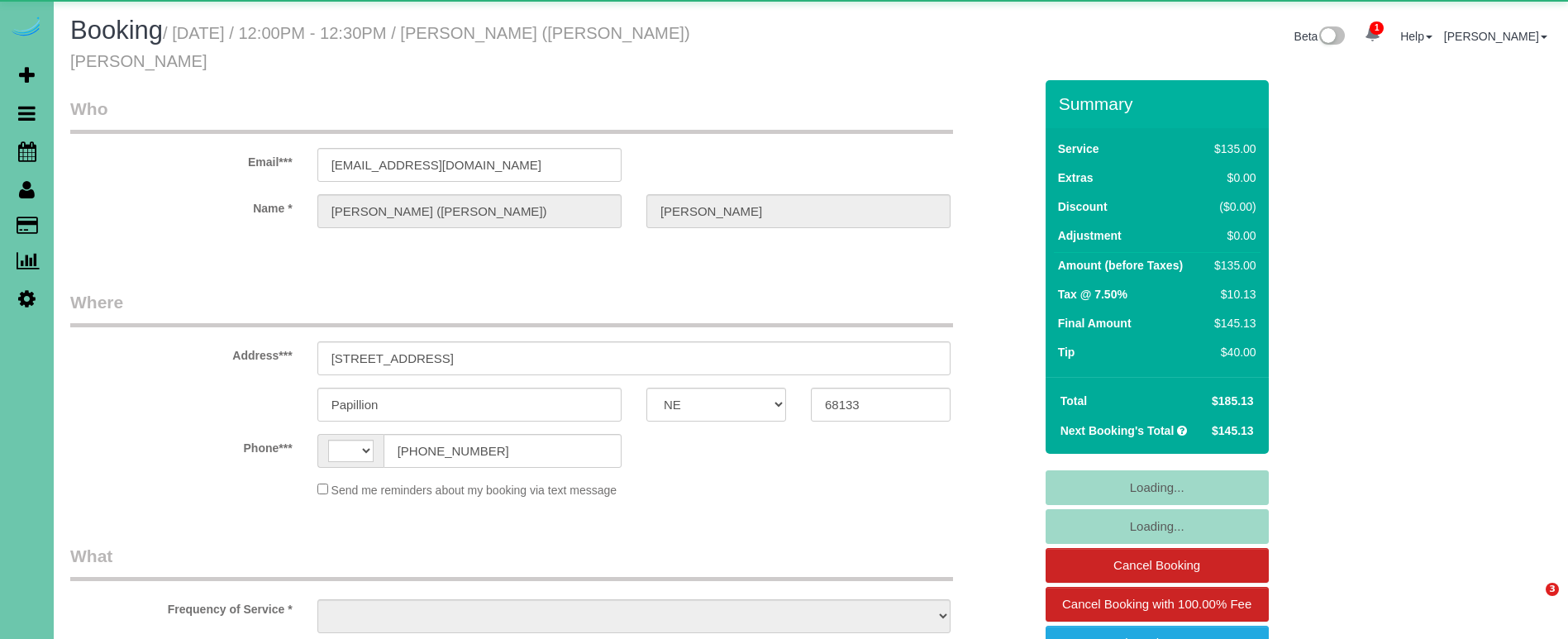
select select "NE"
select select "string:[GEOGRAPHIC_DATA]"
select select "object:640"
select select "string:fspay-57fa84cc-6d64-4e88-9069-c6ca400e9a53"
select select "number:38"
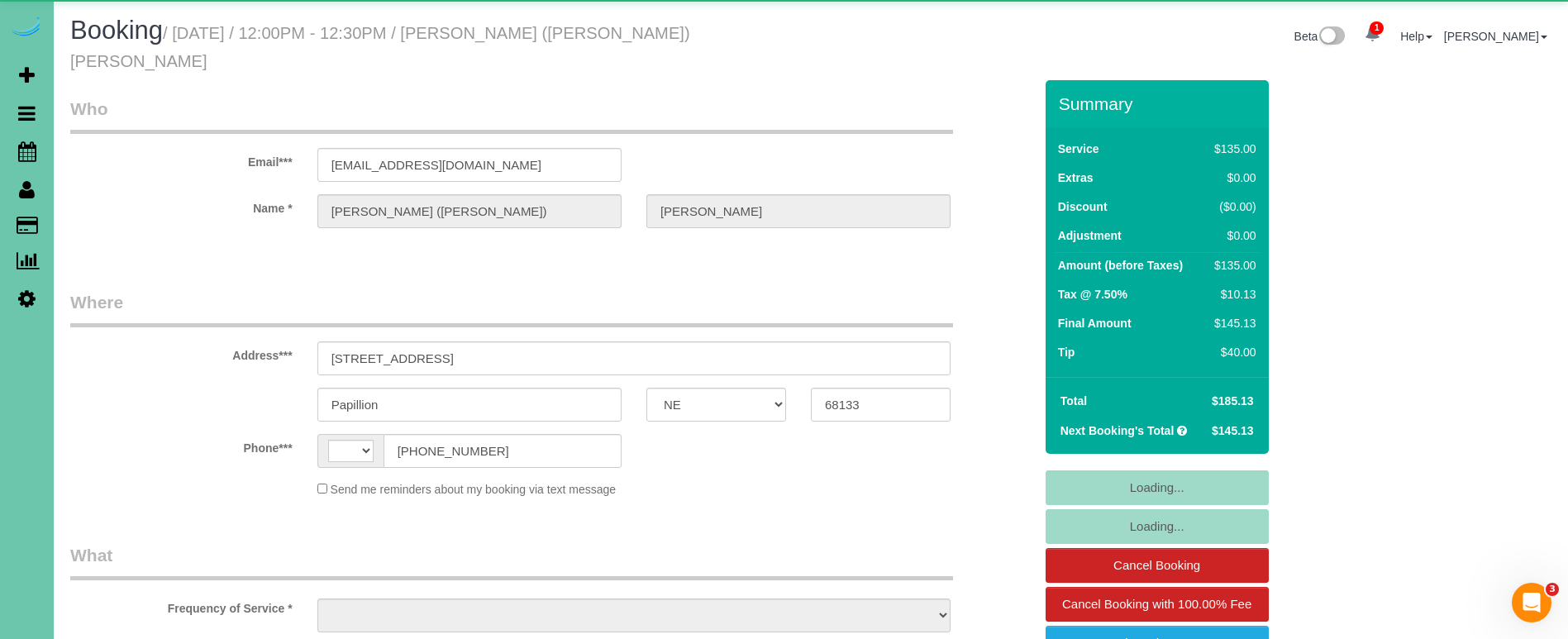
select select "number:42"
select select "object:917"
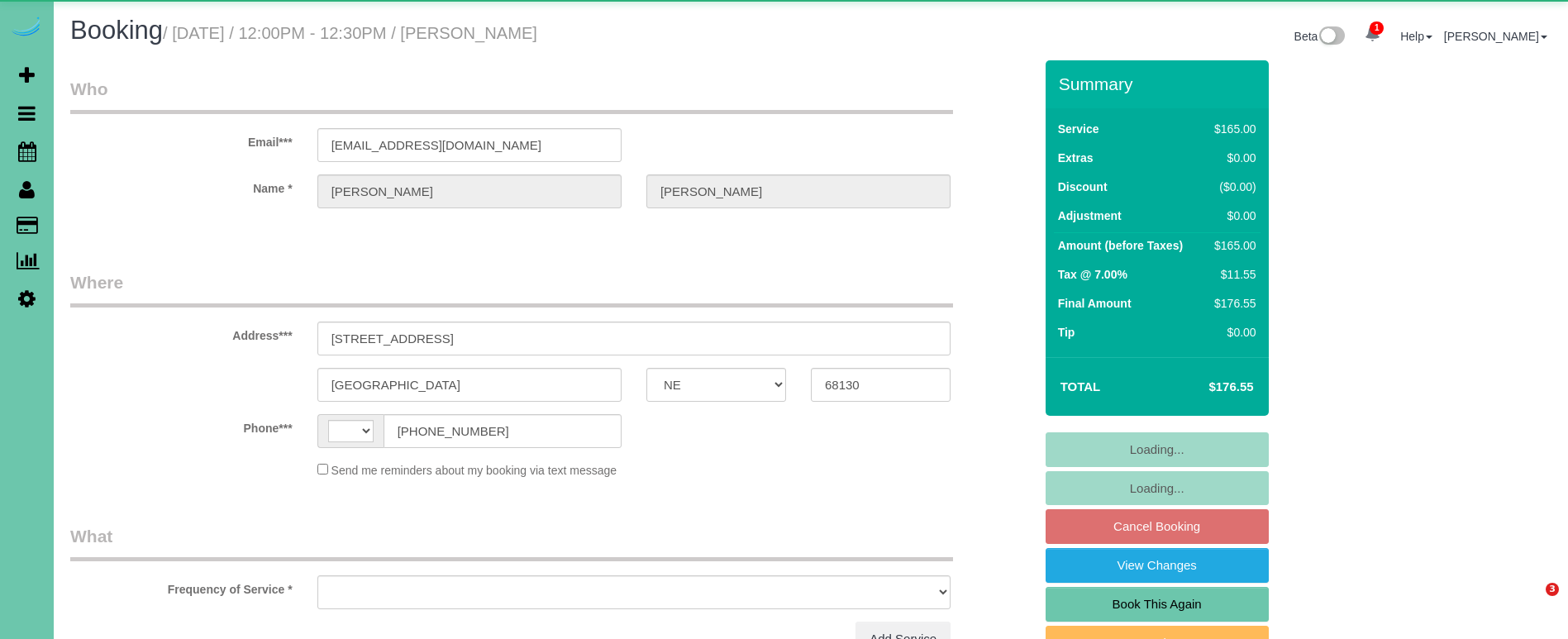
select select "NE"
select select "string:[GEOGRAPHIC_DATA]"
select select "object:626"
select select "string:fspay-1be1f000-0d58-4de7-9359-cabfdd0a162c"
select select "object:918"
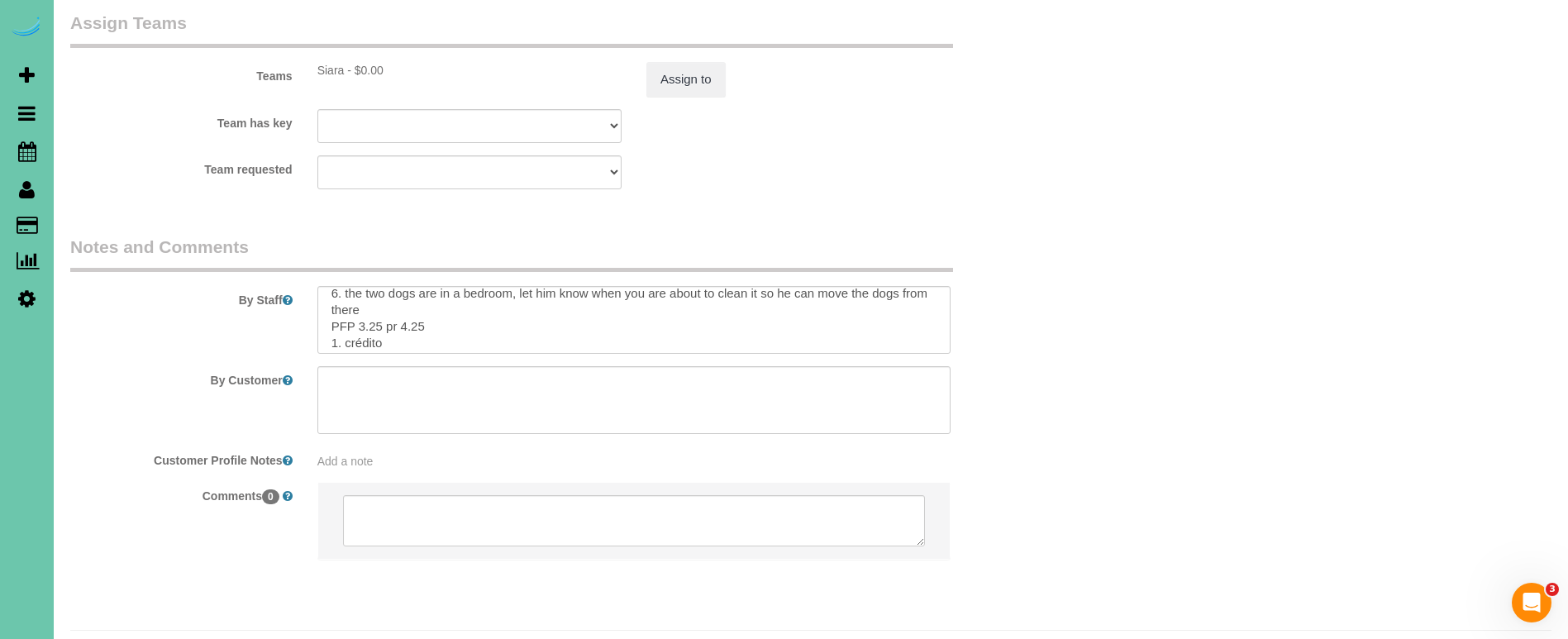
scroll to position [117, 0]
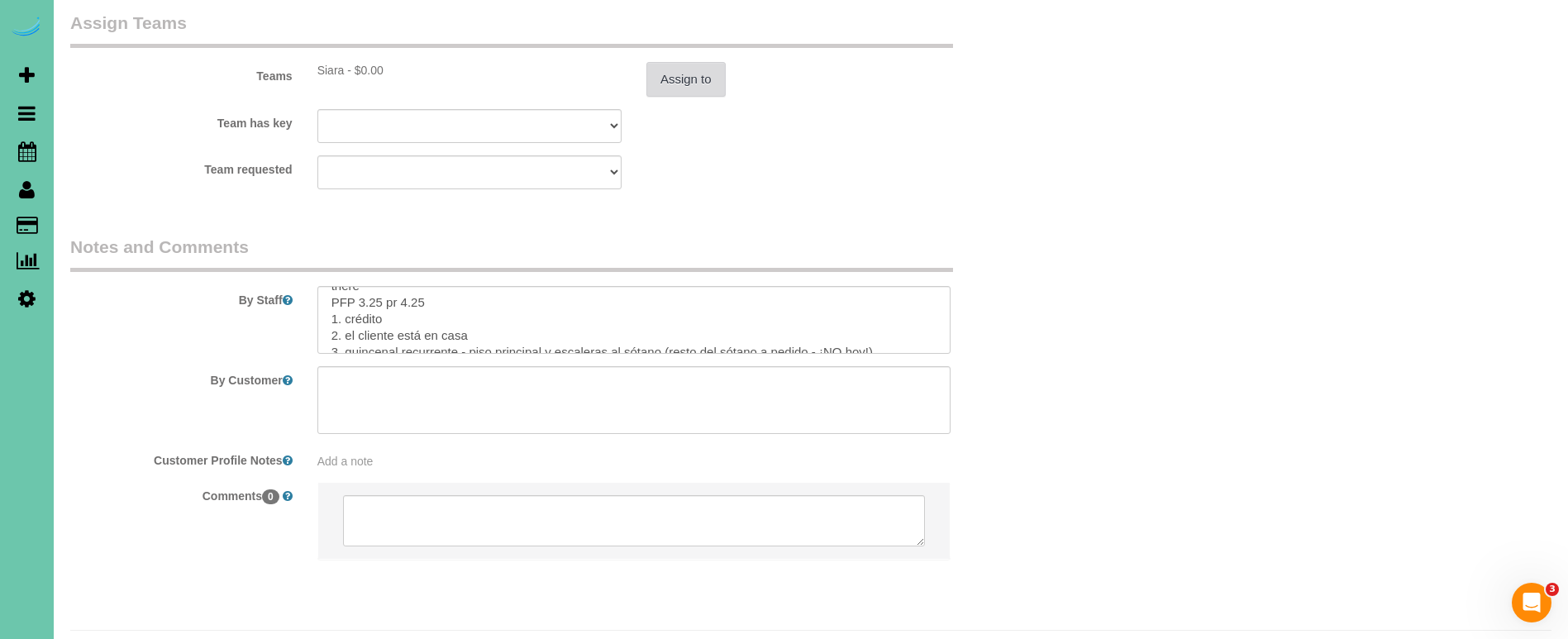
click at [696, 62] on button "Assign to" at bounding box center [686, 80] width 80 height 35
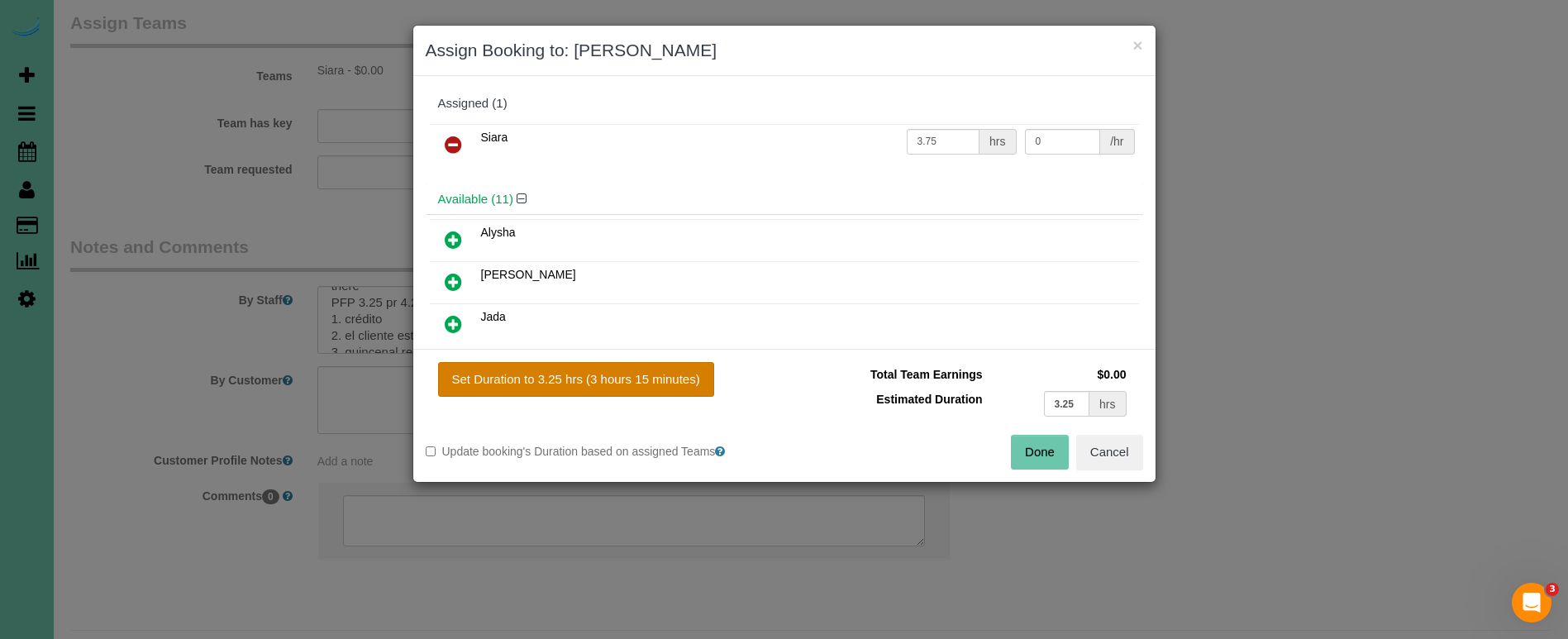
click at [615, 366] on button "Set Duration to 3.25 hrs (3 hours 15 minutes)" at bounding box center [576, 380] width 276 height 35
type input "3.25"
click at [627, 381] on button "Set Duration to 3.25 hrs (3 hours 15 minutes)" at bounding box center [576, 380] width 276 height 35
click at [1055, 456] on button "Done" at bounding box center [1040, 452] width 58 height 35
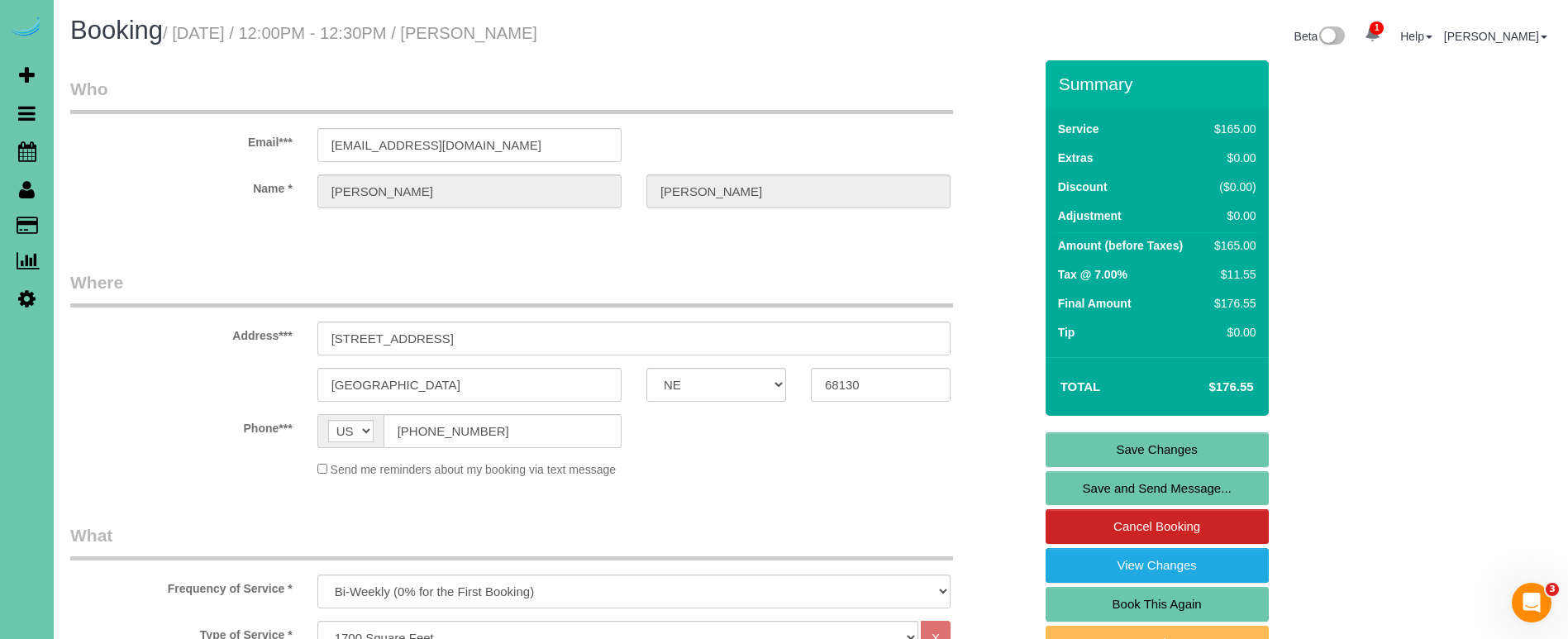
scroll to position [0, 0]
click at [1053, 438] on link "Save Changes" at bounding box center [1157, 450] width 223 height 35
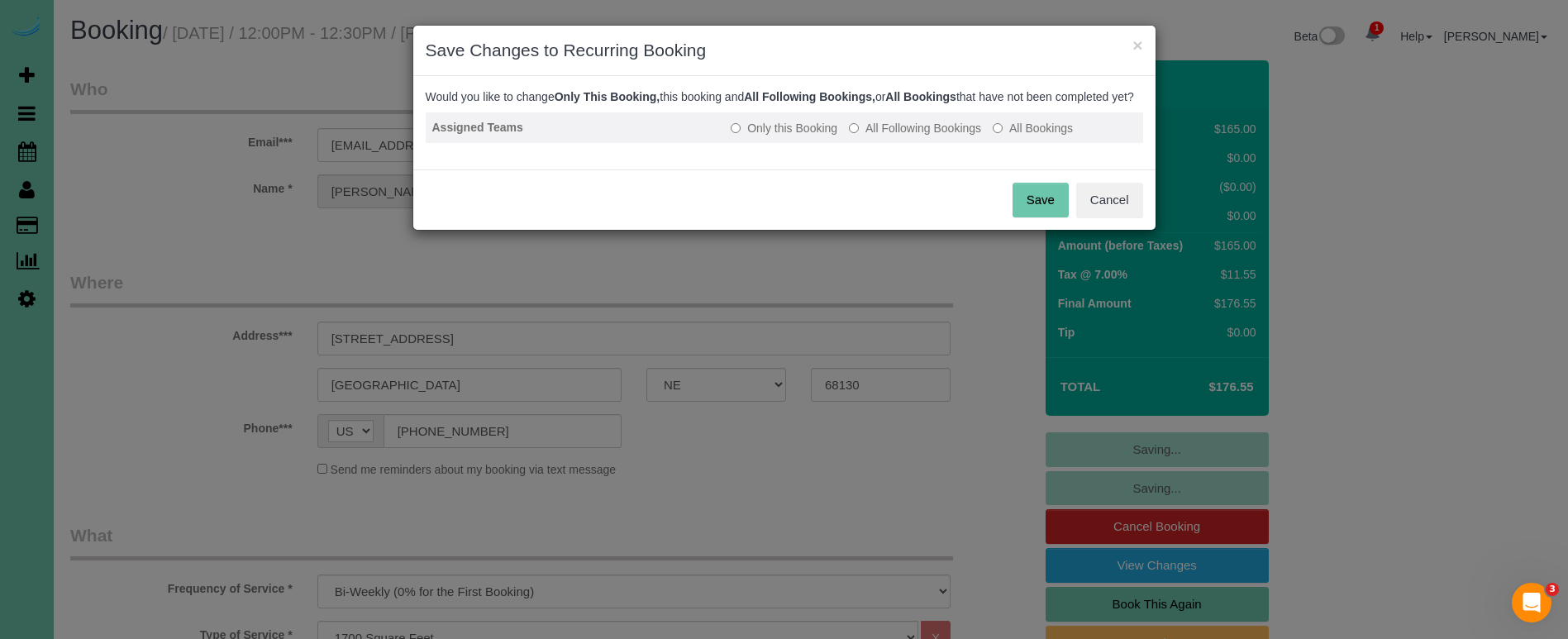
click at [891, 137] on label "All Following Bookings" at bounding box center [914, 128] width 132 height 16
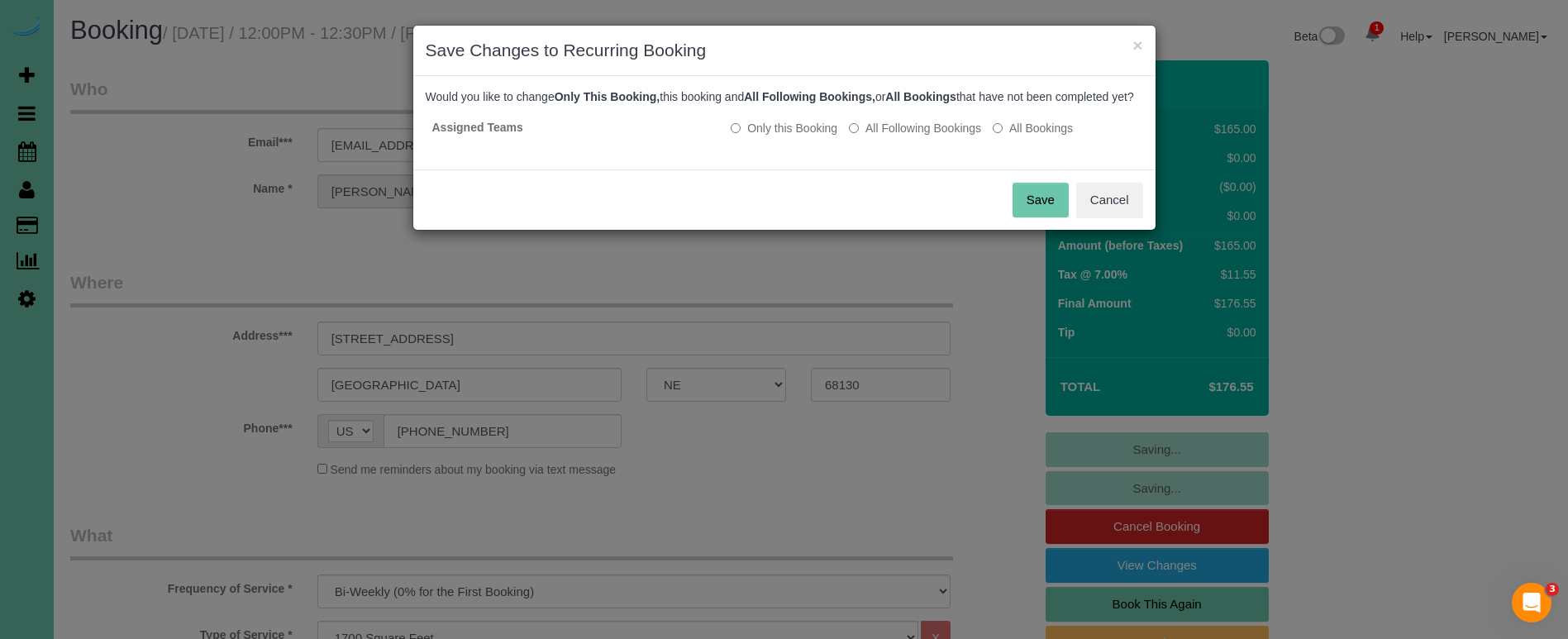
click at [1046, 217] on button "Save" at bounding box center [1040, 200] width 56 height 35
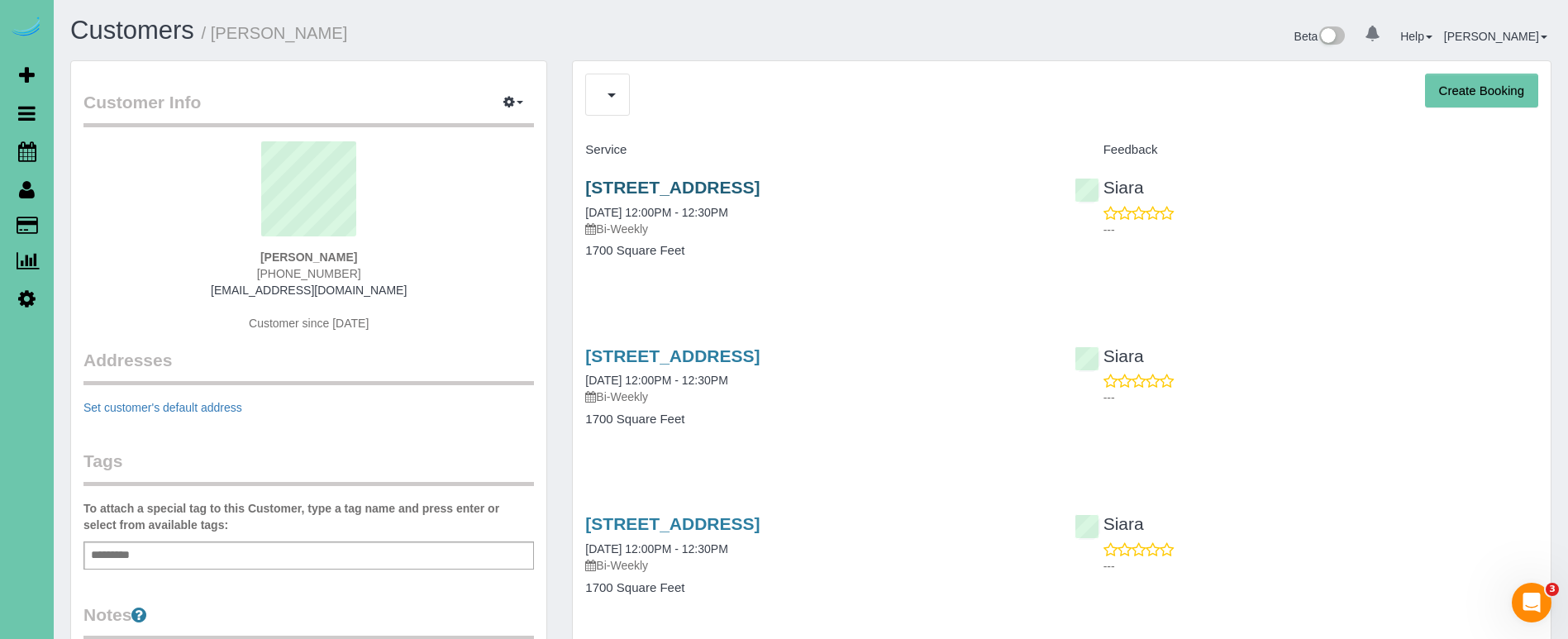
click at [689, 186] on link "[STREET_ADDRESS]" at bounding box center [673, 187] width 175 height 19
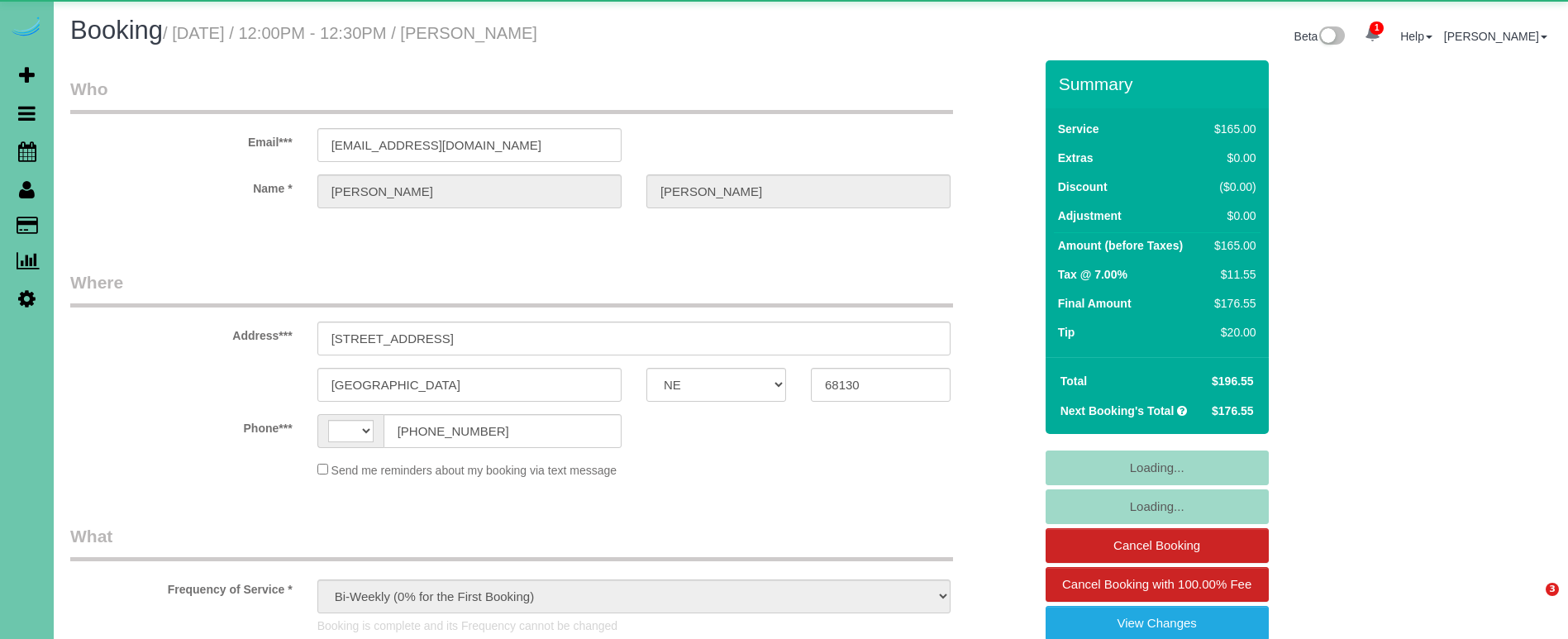
select select "NE"
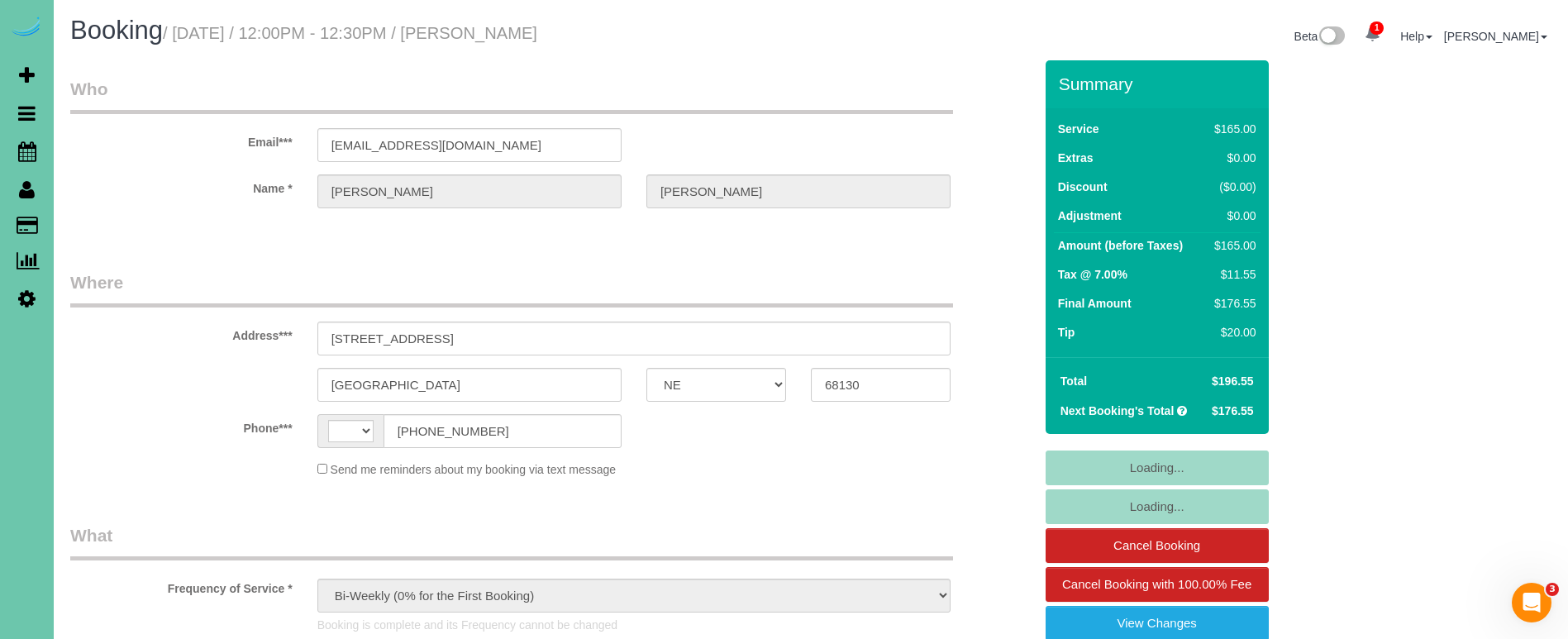
select select "string:[GEOGRAPHIC_DATA]"
select select "string:fspay-1be1f000-0d58-4de7-9359-cabfdd0a162c"
select select "object:934"
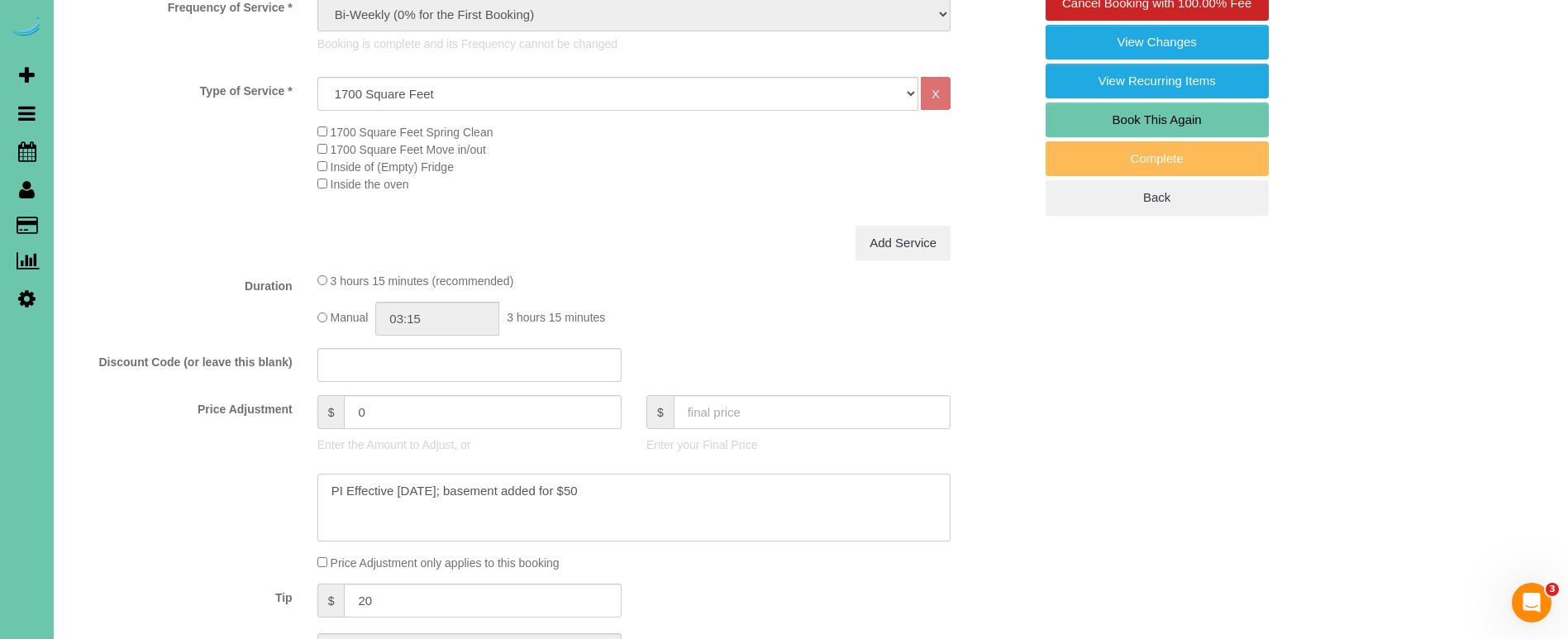
scroll to position [587, 0]
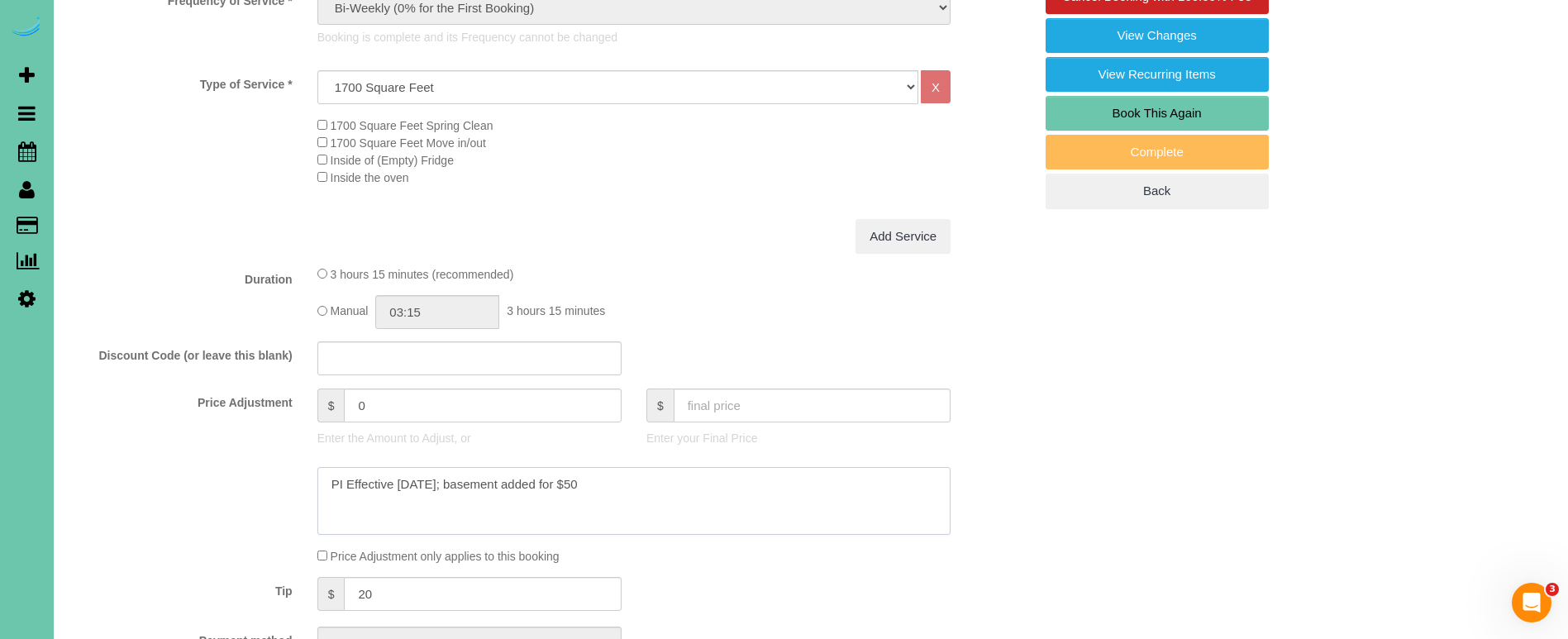
drag, startPoint x: 434, startPoint y: 485, endPoint x: 289, endPoint y: 462, distance: 146.8
click at [300, 467] on div at bounding box center [552, 501] width 988 height 67
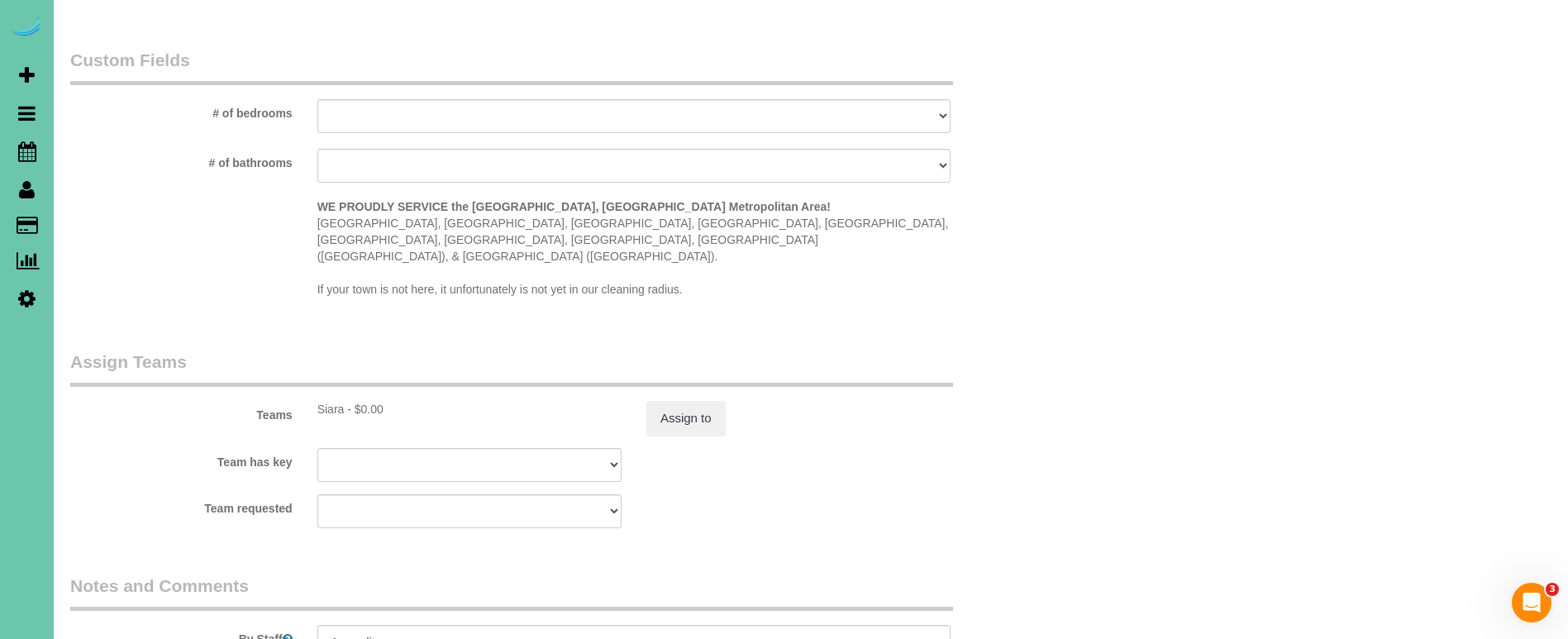
scroll to position [1578, 0]
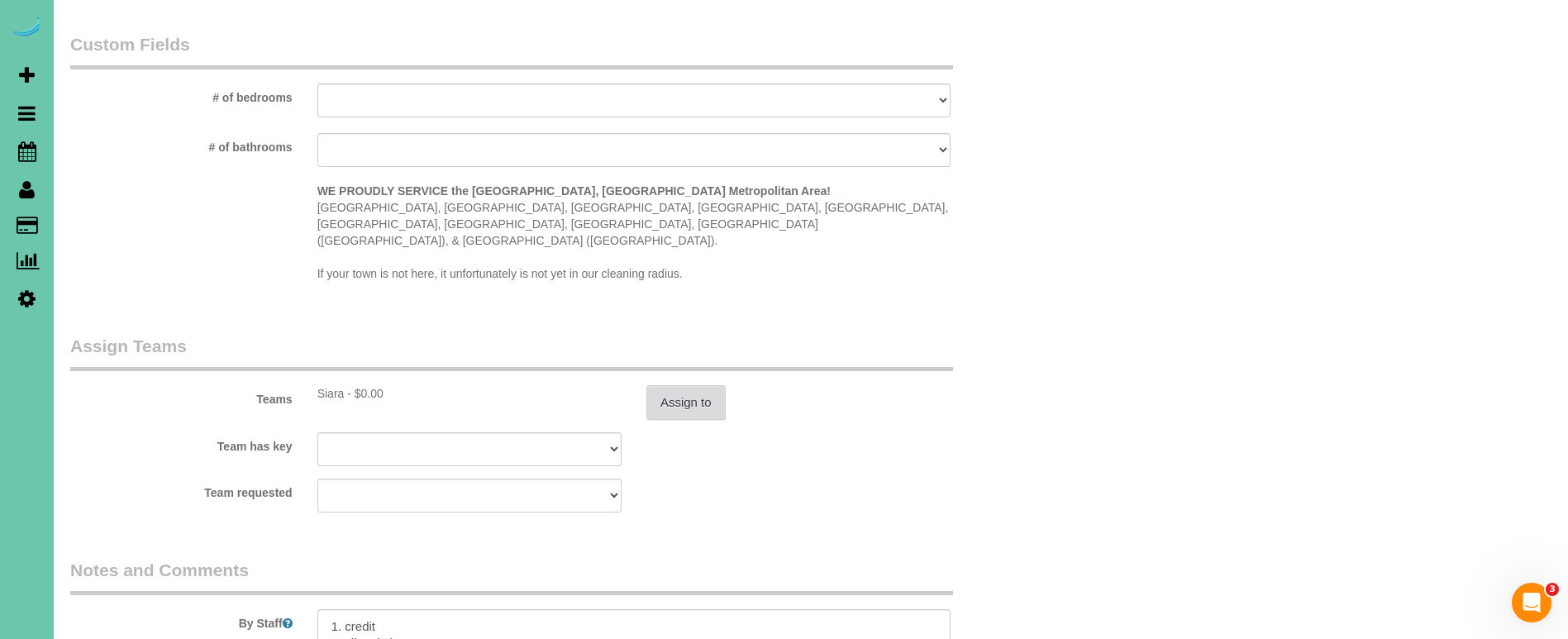
type textarea "NEW RATE - [DATE] ; basement added for $50"
click at [696, 385] on button "Assign to" at bounding box center [686, 402] width 80 height 35
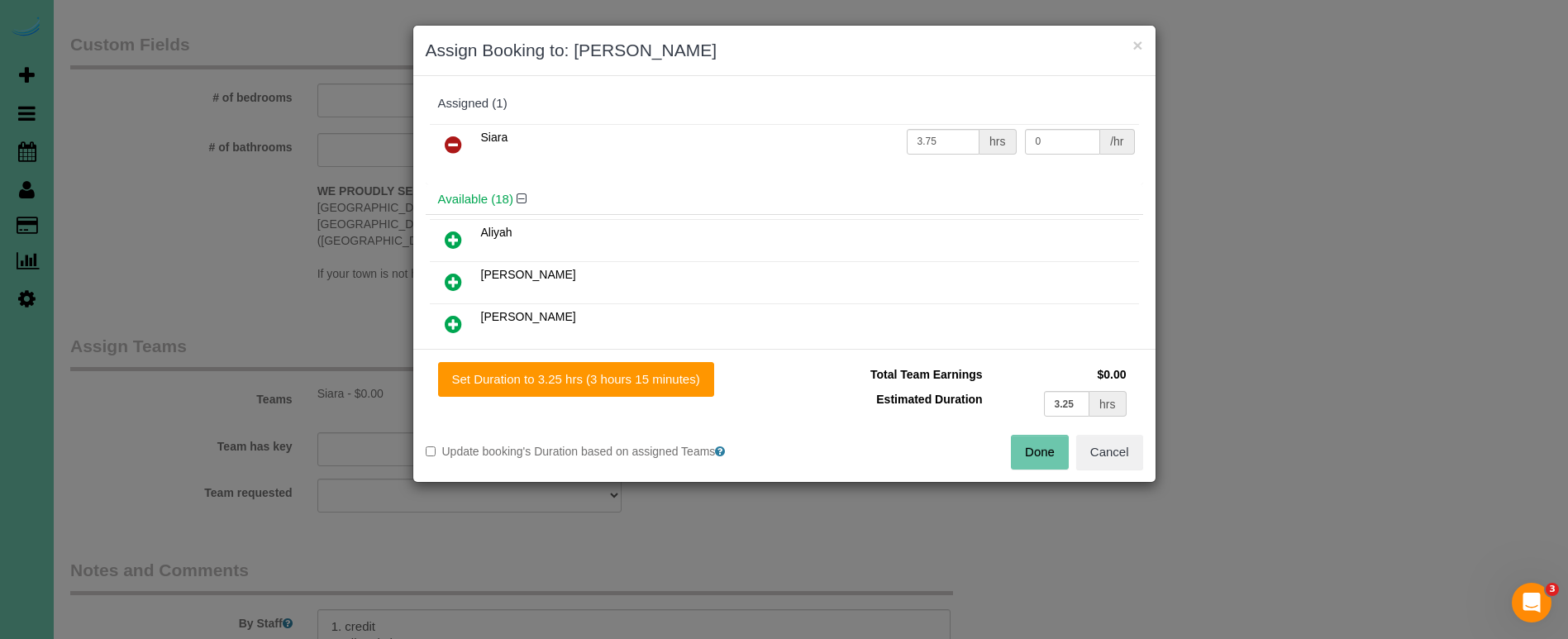
drag, startPoint x: 595, startPoint y: 378, endPoint x: 803, endPoint y: 406, distance: 209.9
click at [596, 378] on button "Set Duration to 3.25 hrs (3 hours 15 minutes)" at bounding box center [576, 380] width 276 height 35
type input "3.25"
drag, startPoint x: 1026, startPoint y: 447, endPoint x: 989, endPoint y: 443, distance: 37.2
click at [1021, 447] on button "Done" at bounding box center [1040, 452] width 58 height 35
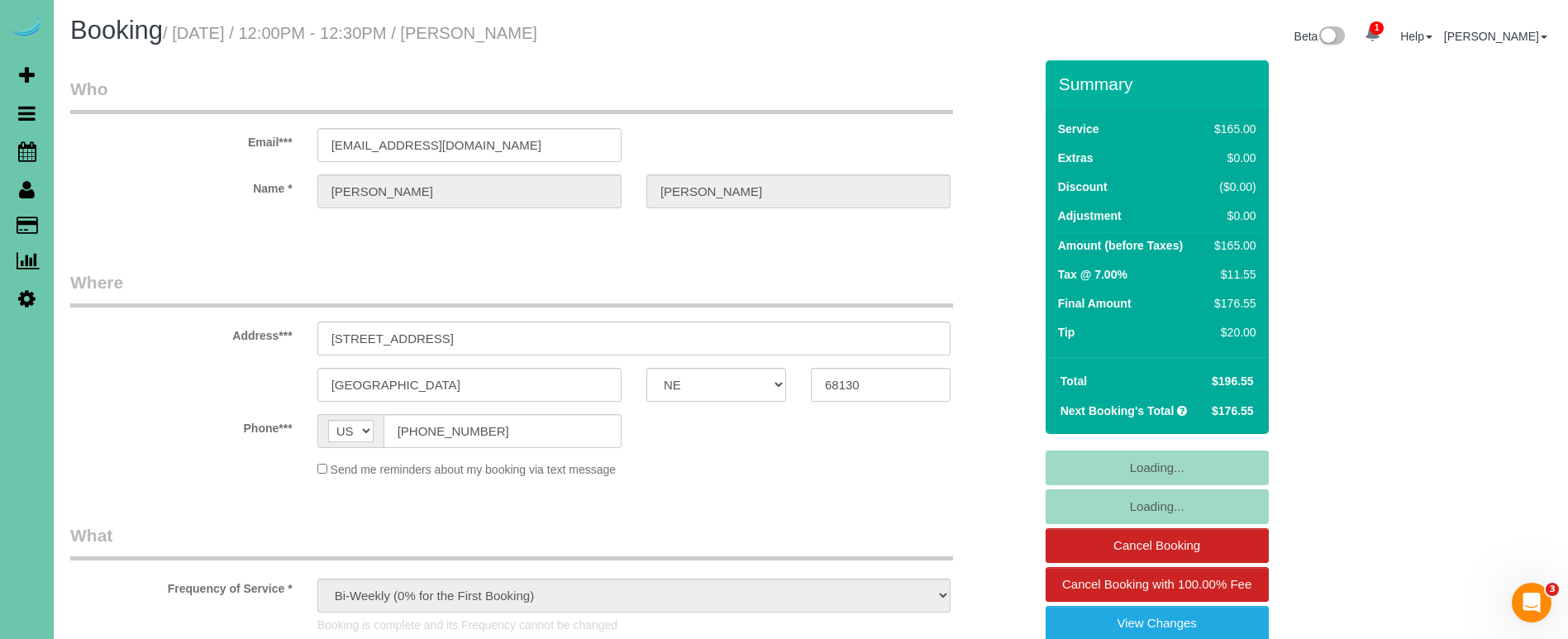
scroll to position [0, 0]
click at [865, 455] on sui-booking-location "Phone*** AF AL DZ AD AO AI AQ AG AR AM AW AU AT AZ BS BH BD BB BY BE BZ BJ BM B…" at bounding box center [551, 446] width 963 height 64
